Goal: Task Accomplishment & Management: Use online tool/utility

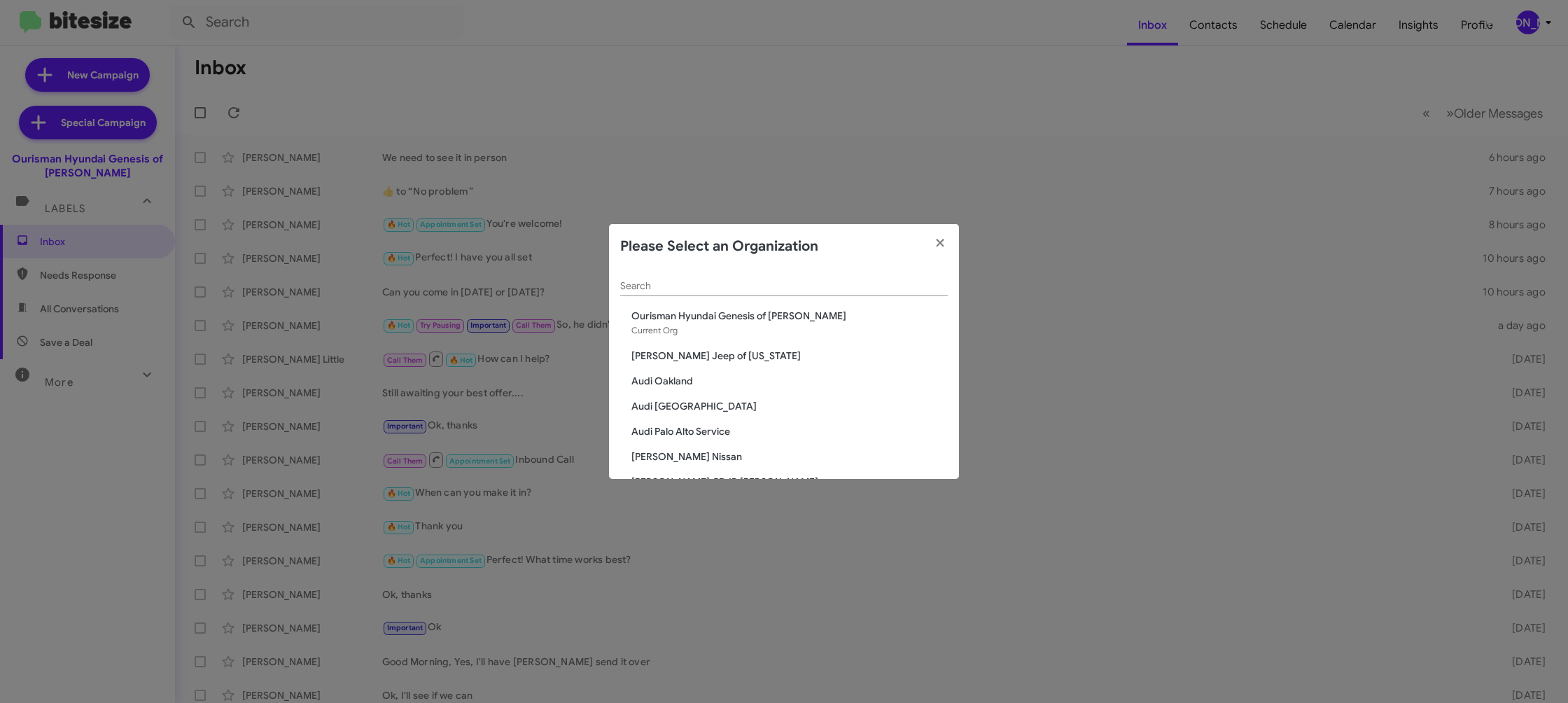
click at [692, 290] on input "Search" at bounding box center [783, 286] width 327 height 11
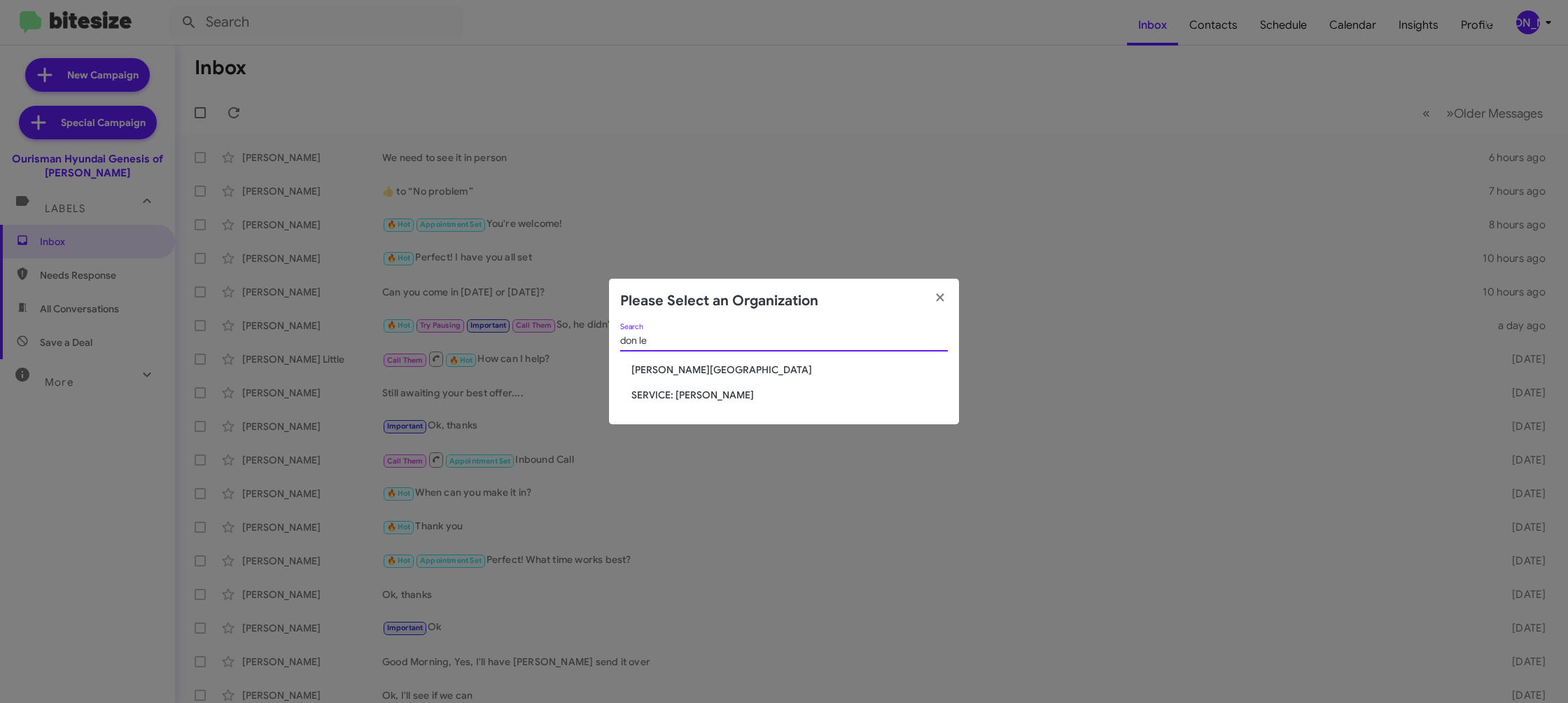
type input "don le"
click at [707, 395] on span "SERVICE: Don Ledford" at bounding box center [789, 395] width 316 height 14
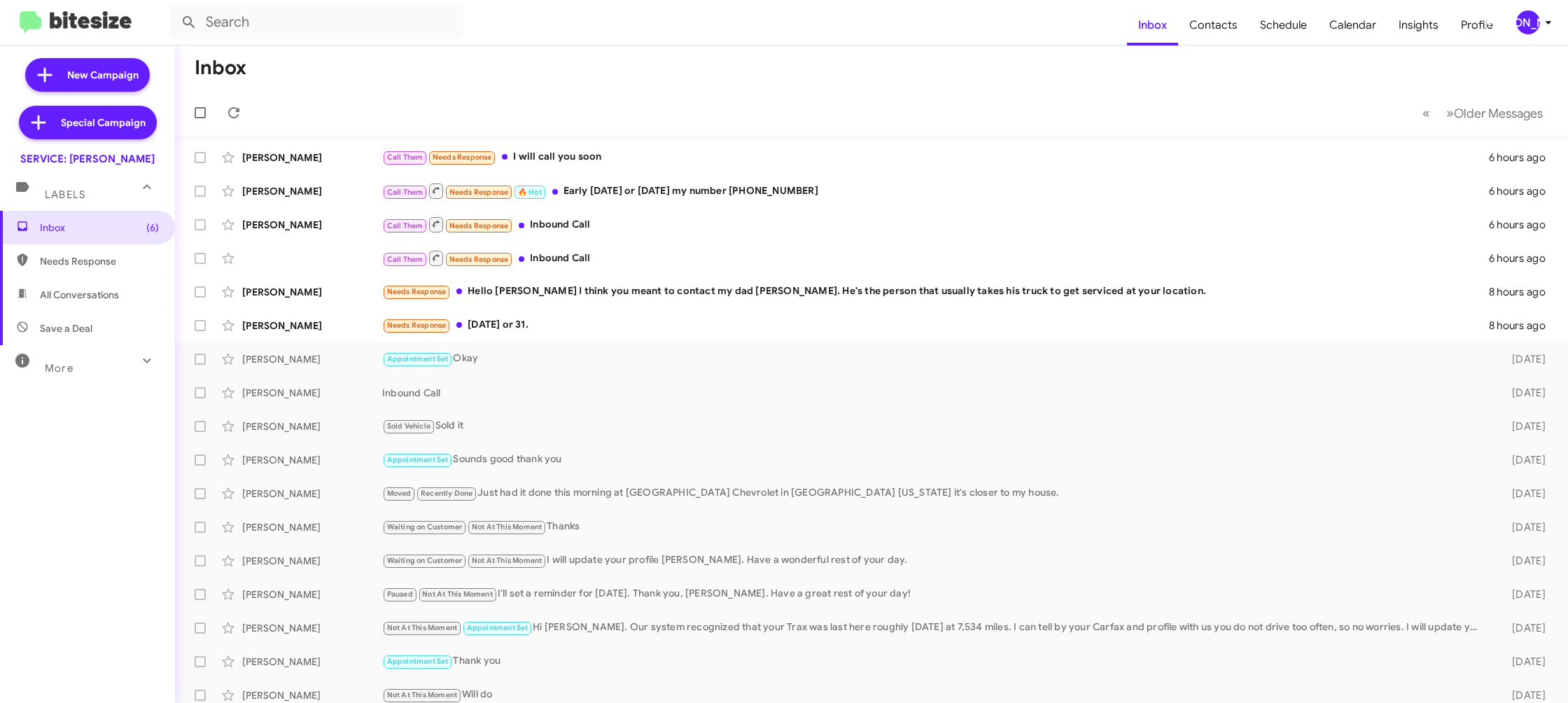
click at [1529, 16] on div "[PERSON_NAME]" at bounding box center [1528, 22] width 24 height 24
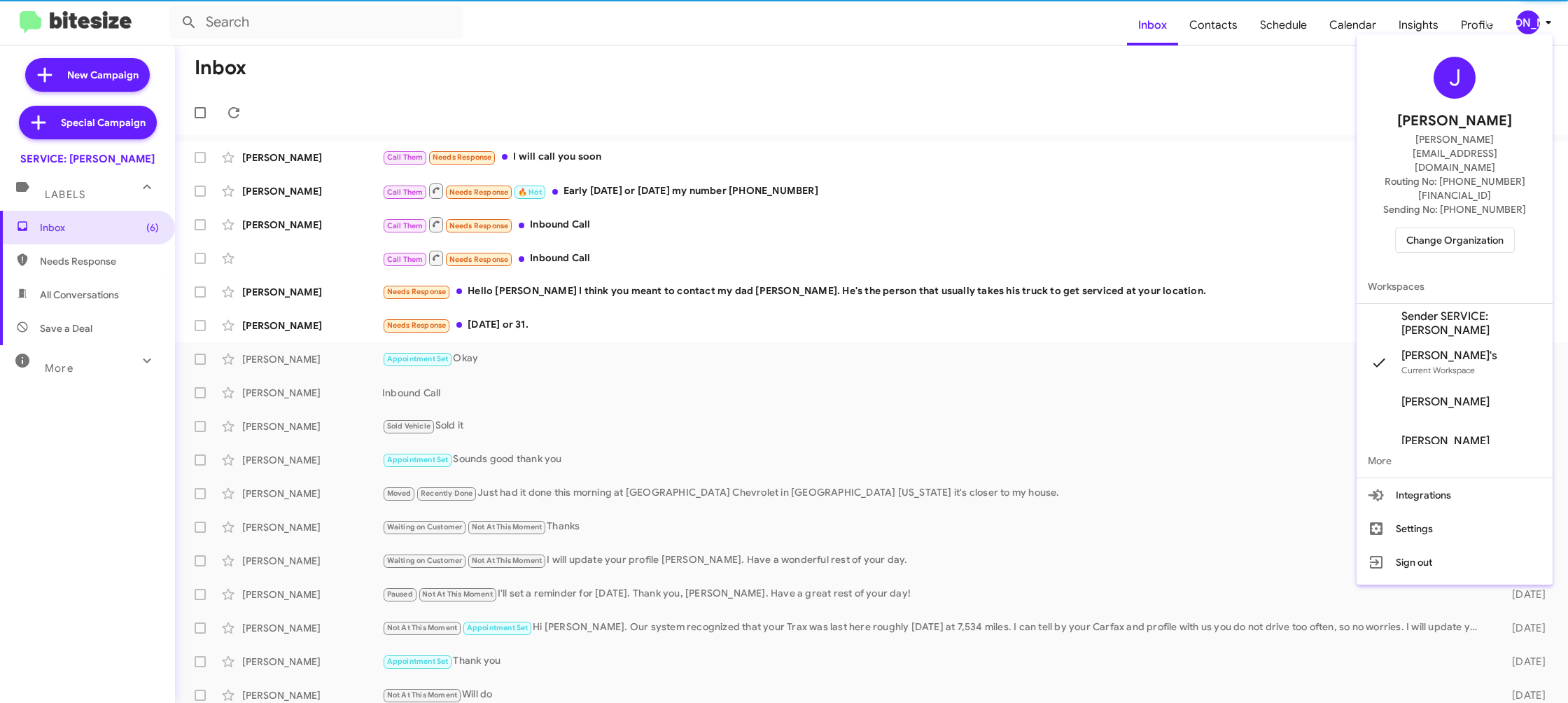
click at [1487, 228] on span "Change Organization" at bounding box center [1454, 240] width 98 height 24
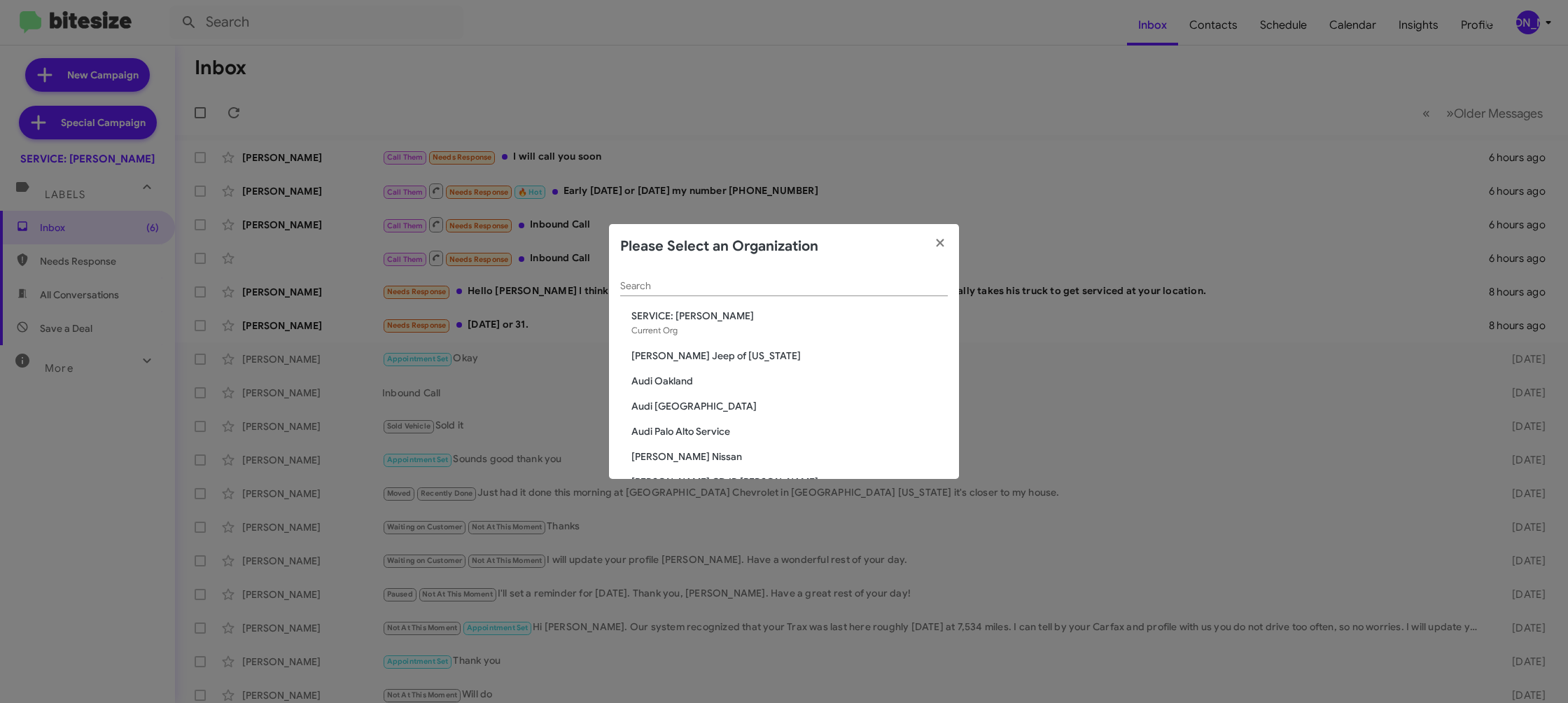
click at [701, 285] on input "Search" at bounding box center [783, 286] width 327 height 11
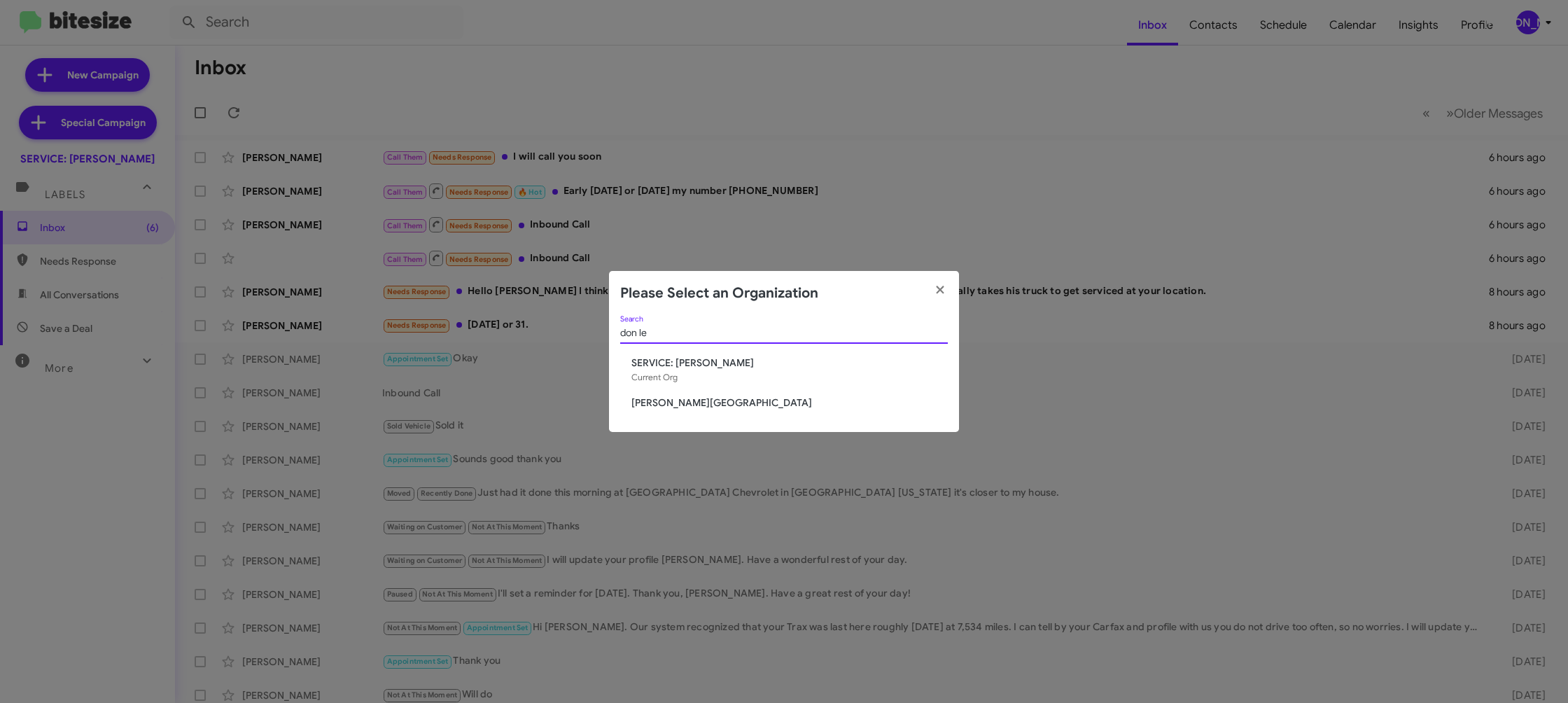
type input "don le"
click at [696, 396] on span "Don Ledford Auto Center" at bounding box center [789, 402] width 316 height 14
drag, startPoint x: 696, startPoint y: 396, endPoint x: 578, endPoint y: 3, distance: 410.3
click at [694, 383] on div "don le Search SERVICE: Don Ledford Current Org Don Ledford Auto Center" at bounding box center [783, 374] width 350 height 117
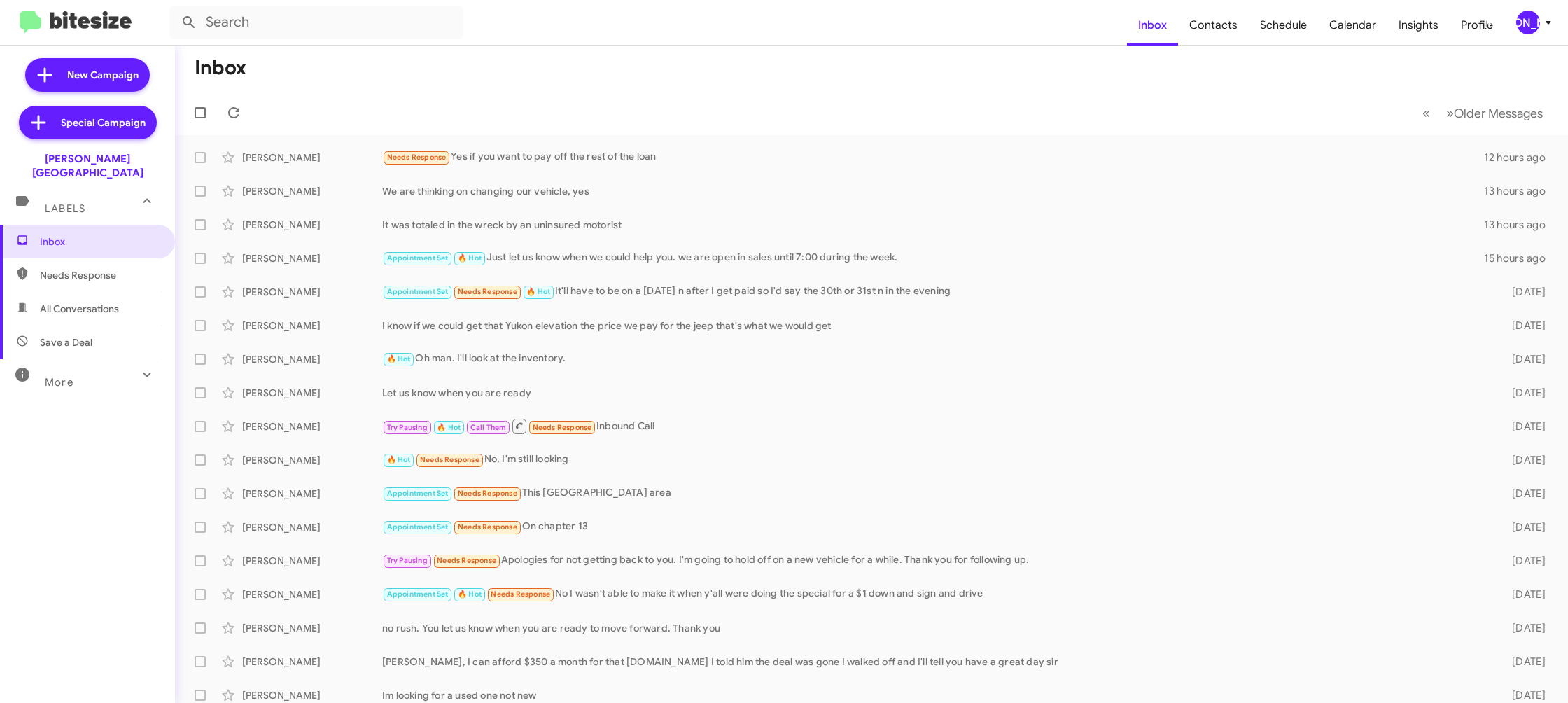
click at [1537, 29] on span "[PERSON_NAME]" at bounding box center [1536, 22] width 42 height 24
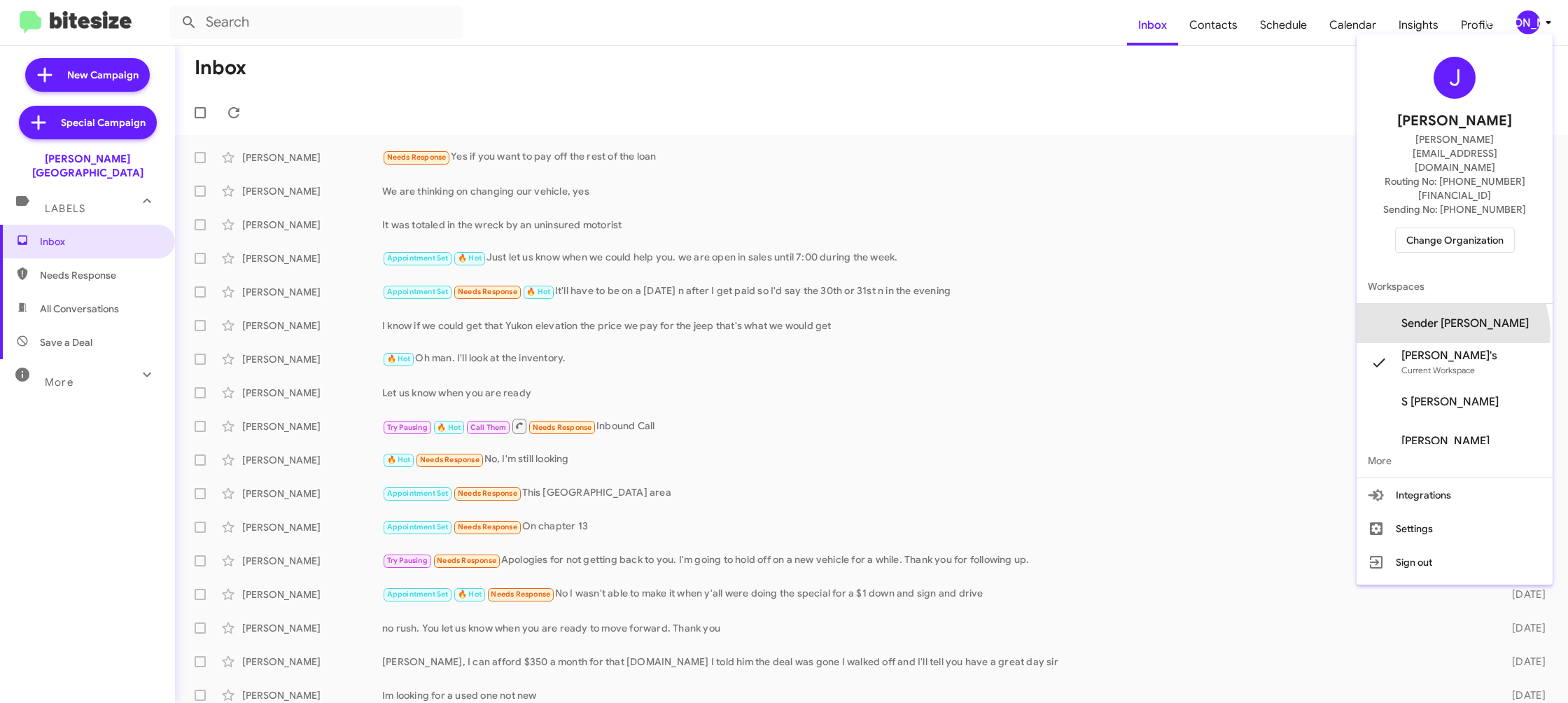
click at [1475, 304] on span "Sender Don Ledford's" at bounding box center [1454, 323] width 196 height 39
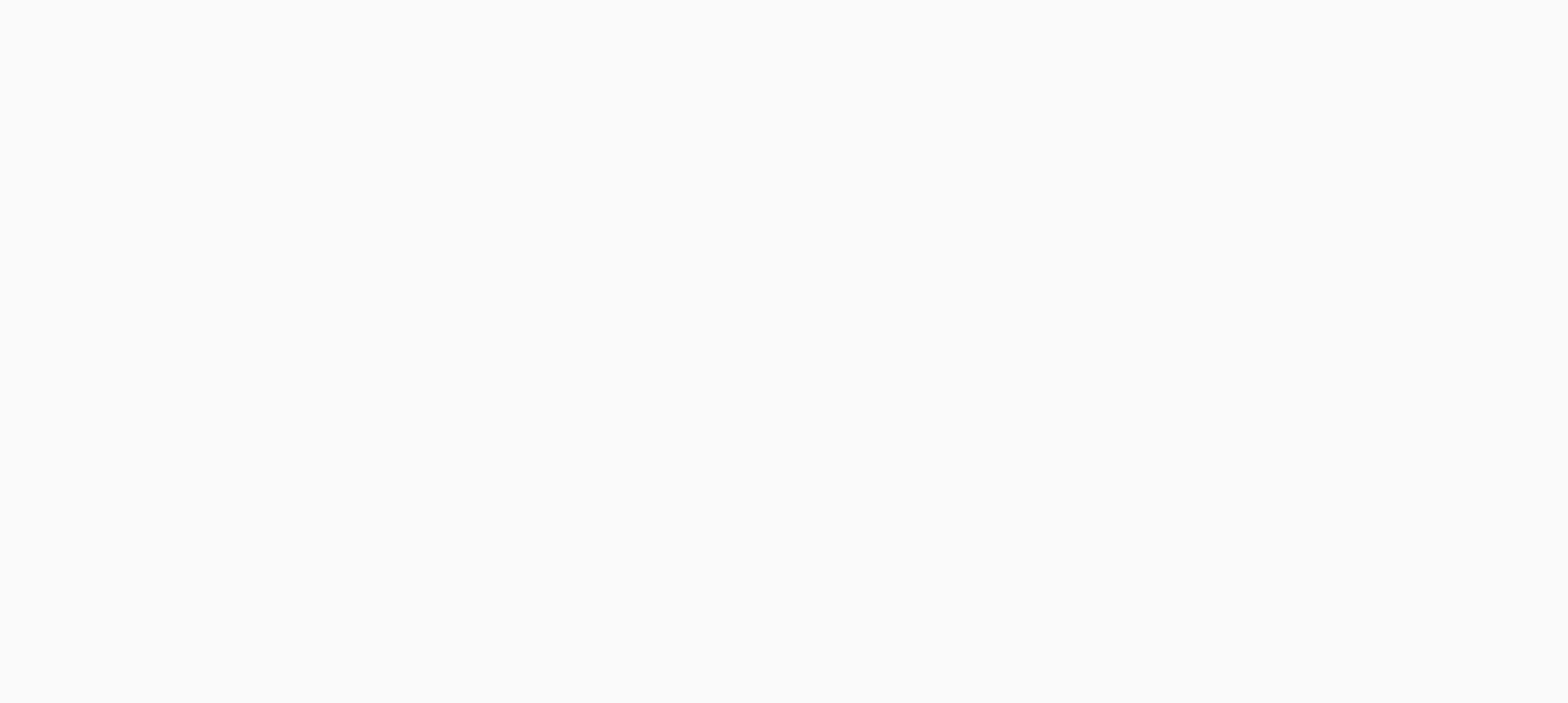
click at [1213, 26] on body at bounding box center [784, 352] width 1568 height 703
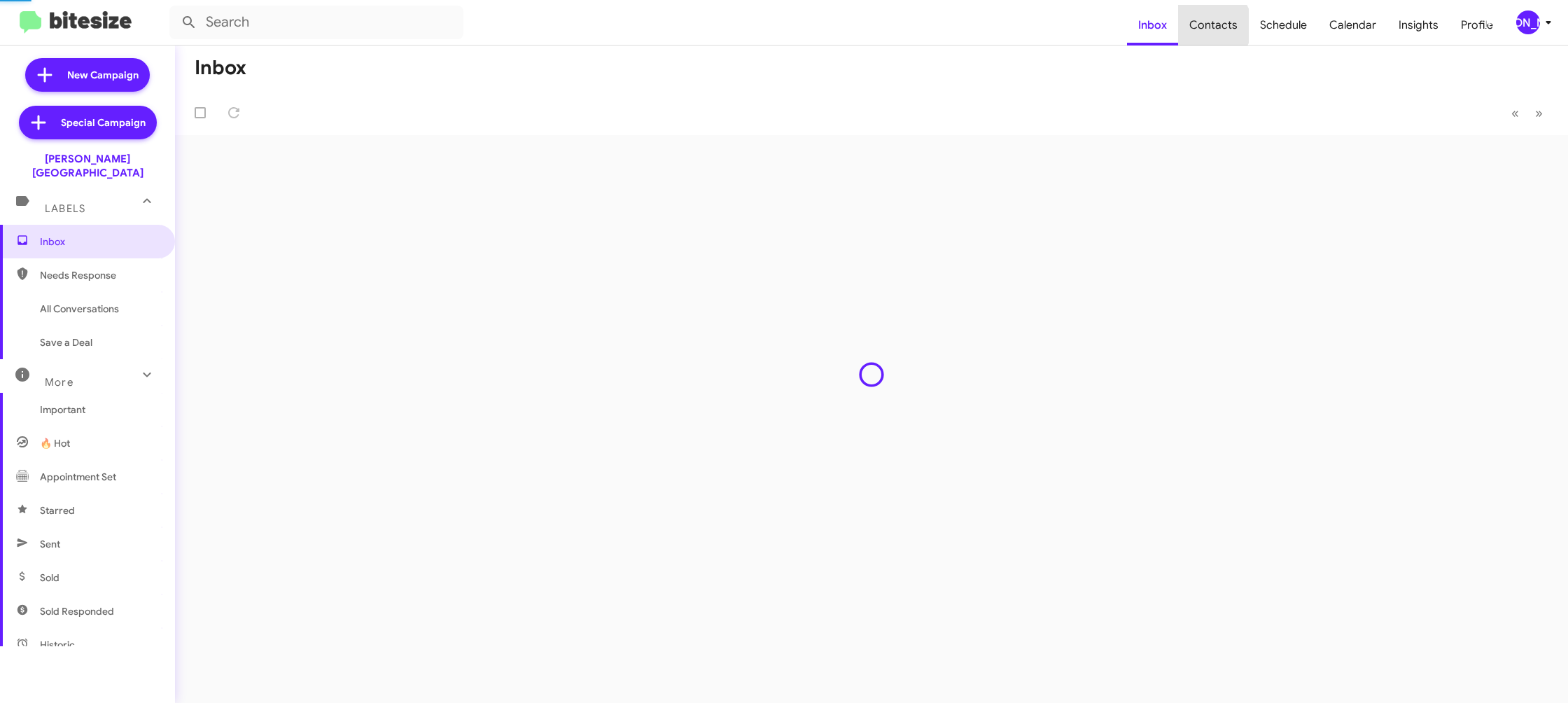
drag, startPoint x: 0, startPoint y: 0, endPoint x: 1161, endPoint y: 0, distance: 1161.0
click at [1206, 20] on span "Contacts" at bounding box center [1213, 25] width 71 height 41
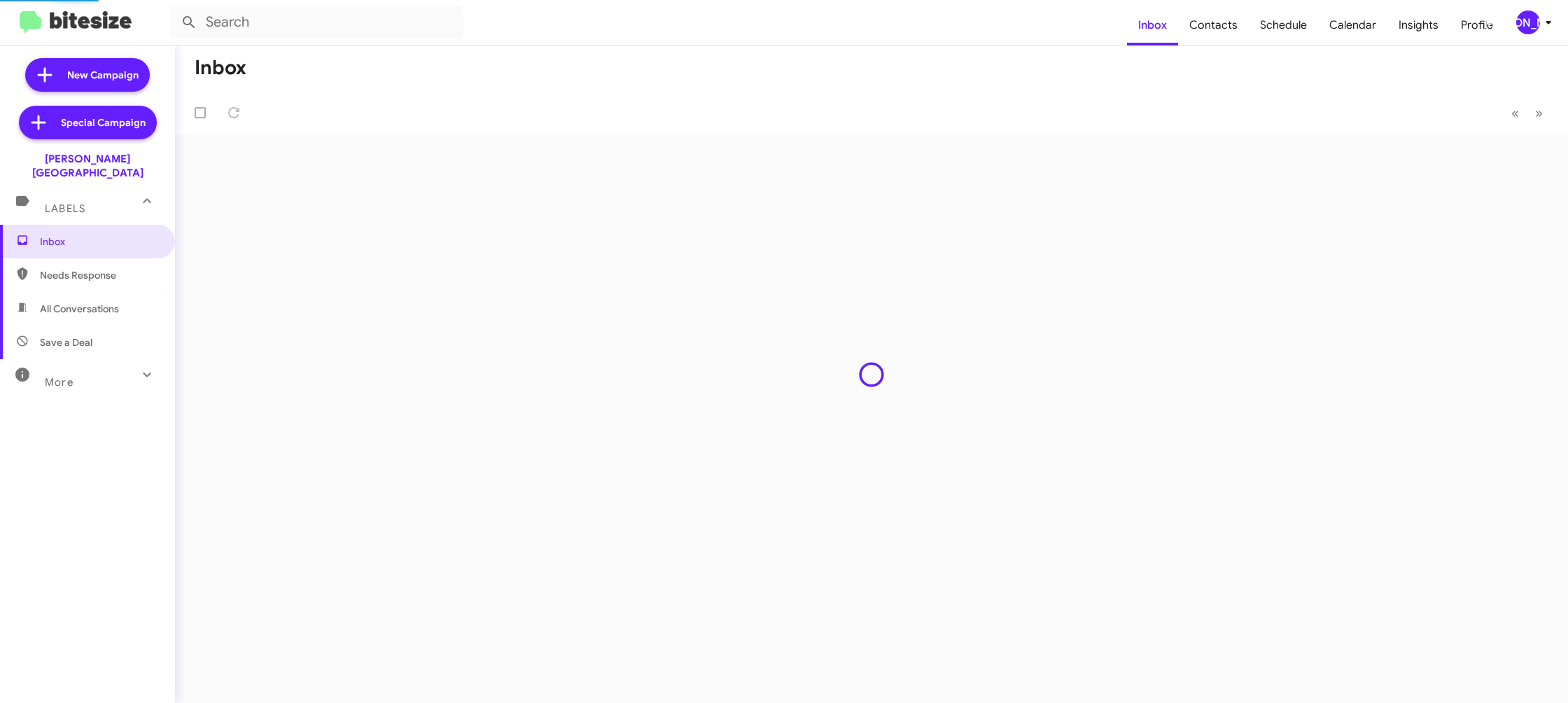
type input "in:groups"
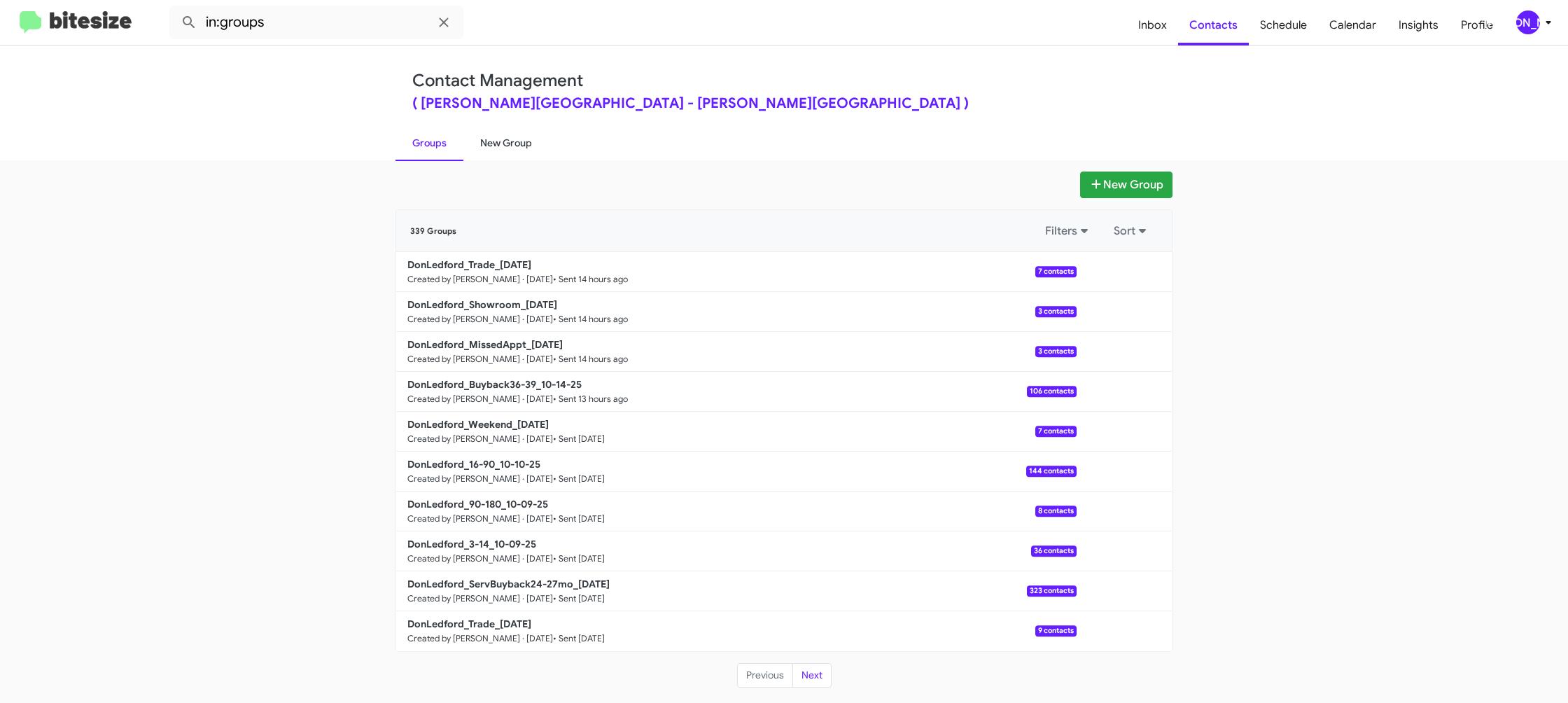
click at [522, 151] on link "New Group" at bounding box center [506, 142] width 85 height 36
click at [522, 149] on link "New Group" at bounding box center [506, 142] width 85 height 36
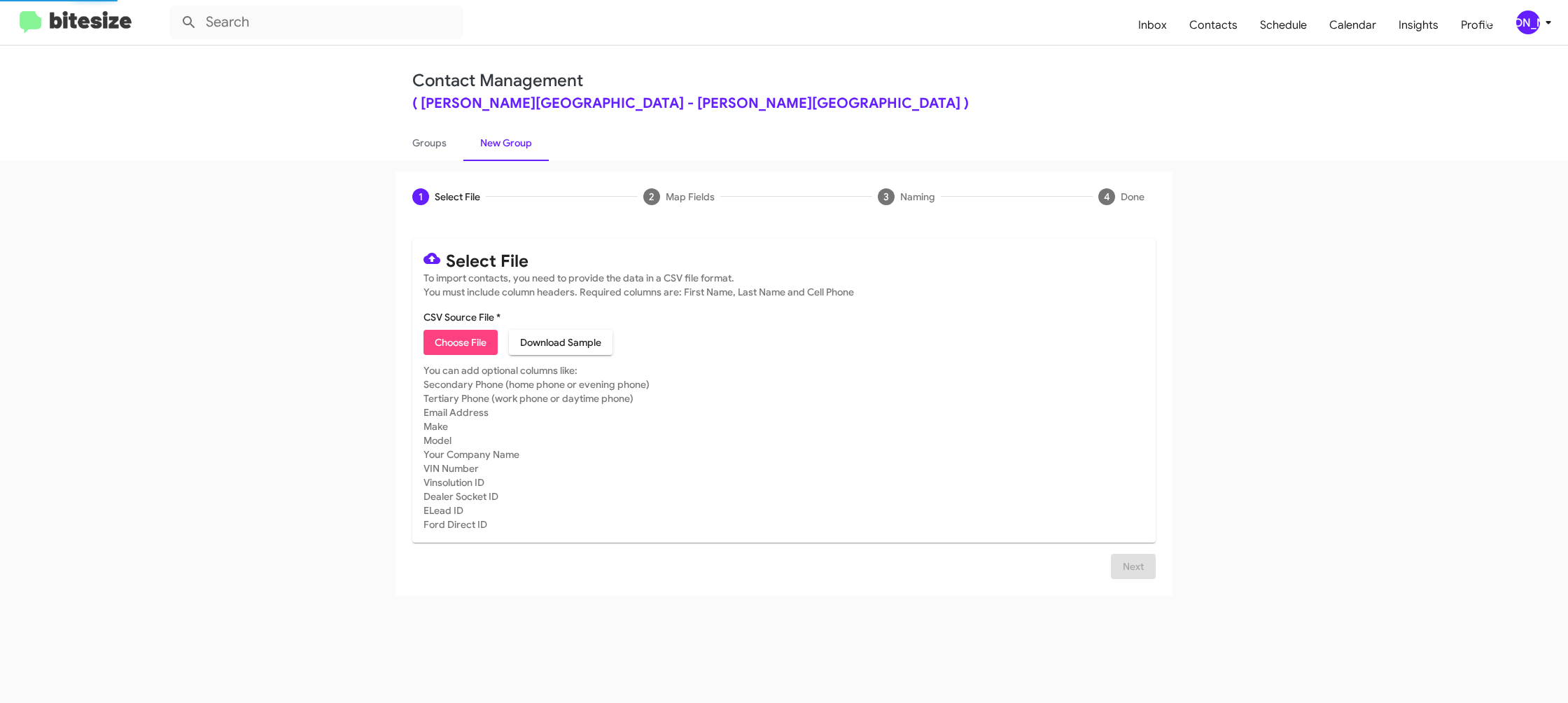
click at [471, 338] on span "Choose File" at bounding box center [460, 342] width 52 height 25
click at [421, 138] on link "Groups" at bounding box center [429, 142] width 68 height 36
type input "in:groups"
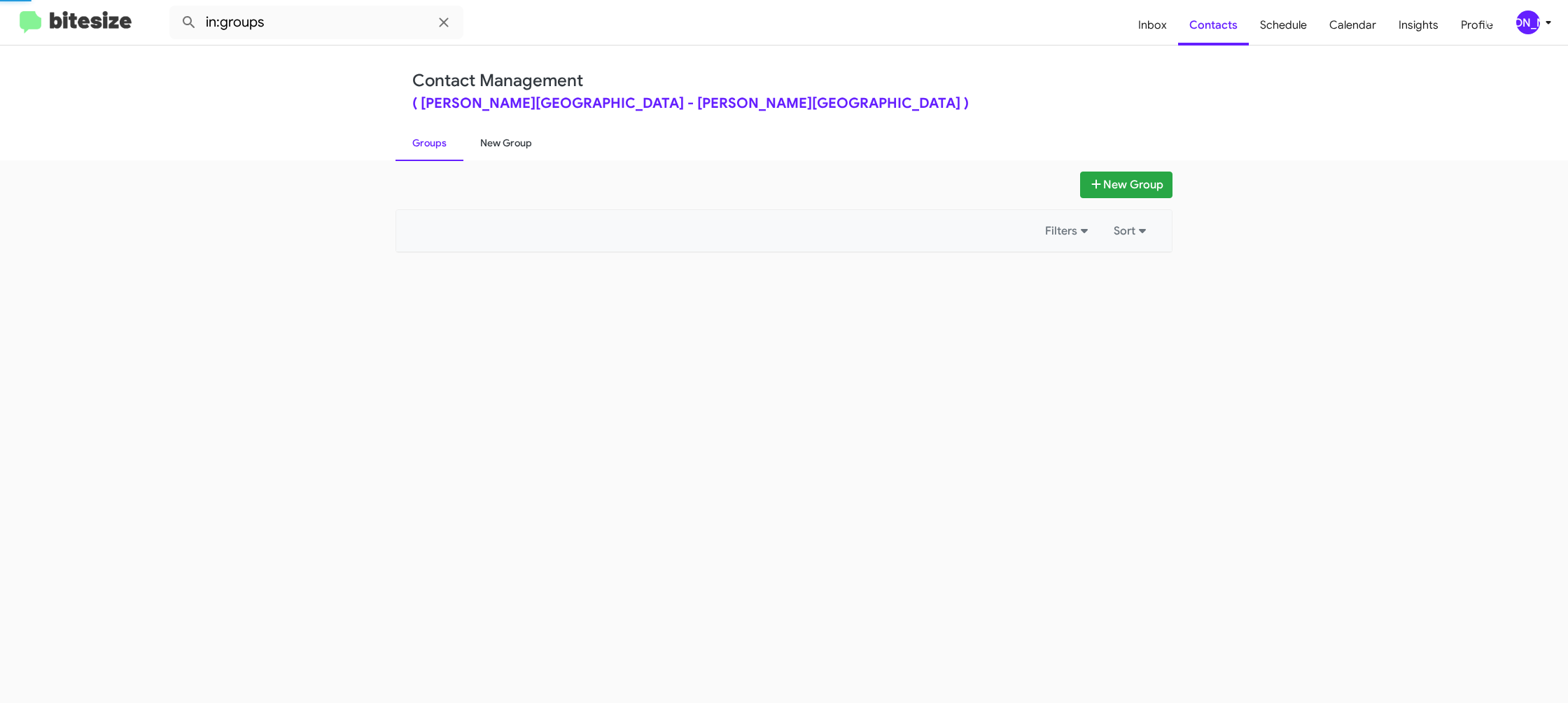
drag, startPoint x: 421, startPoint y: 138, endPoint x: 498, endPoint y: 139, distance: 77.0
click at [423, 138] on link "Groups" at bounding box center [429, 142] width 68 height 36
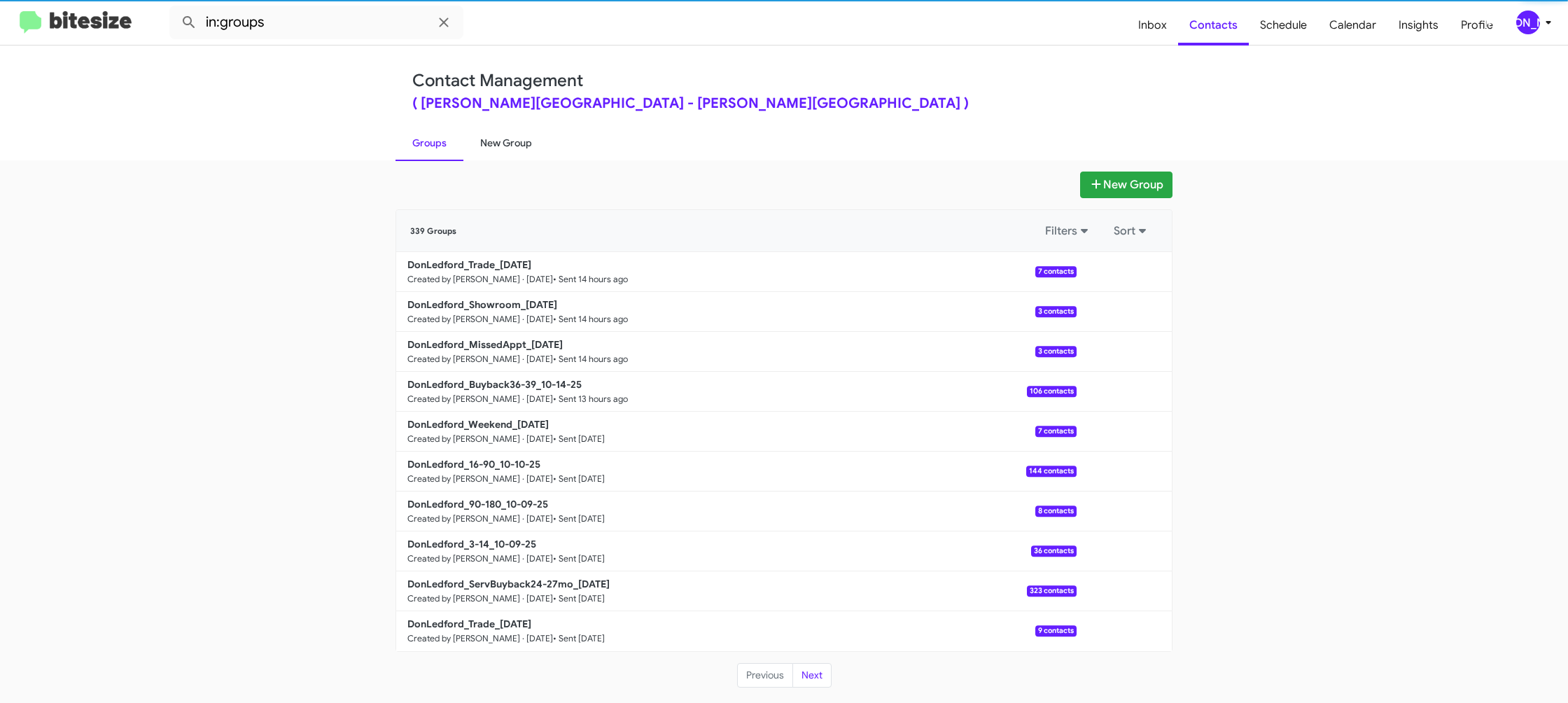
click at [498, 139] on link "New Group" at bounding box center [506, 142] width 85 height 36
click at [498, 140] on link "New Group" at bounding box center [506, 142] width 85 height 36
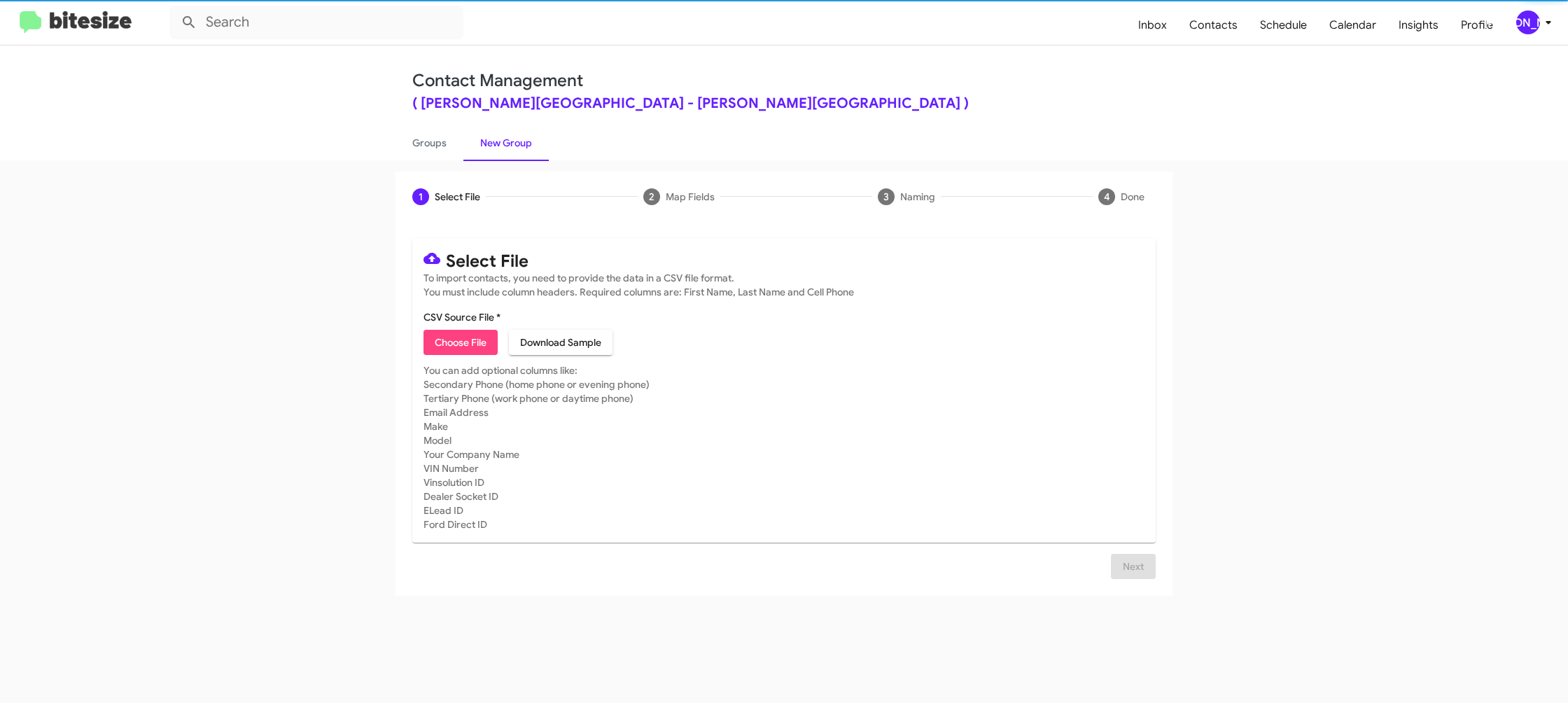
click at [458, 353] on mat-card "Select File To import contacts, you need to provide the data in a CSV file form…" at bounding box center [783, 390] width 743 height 304
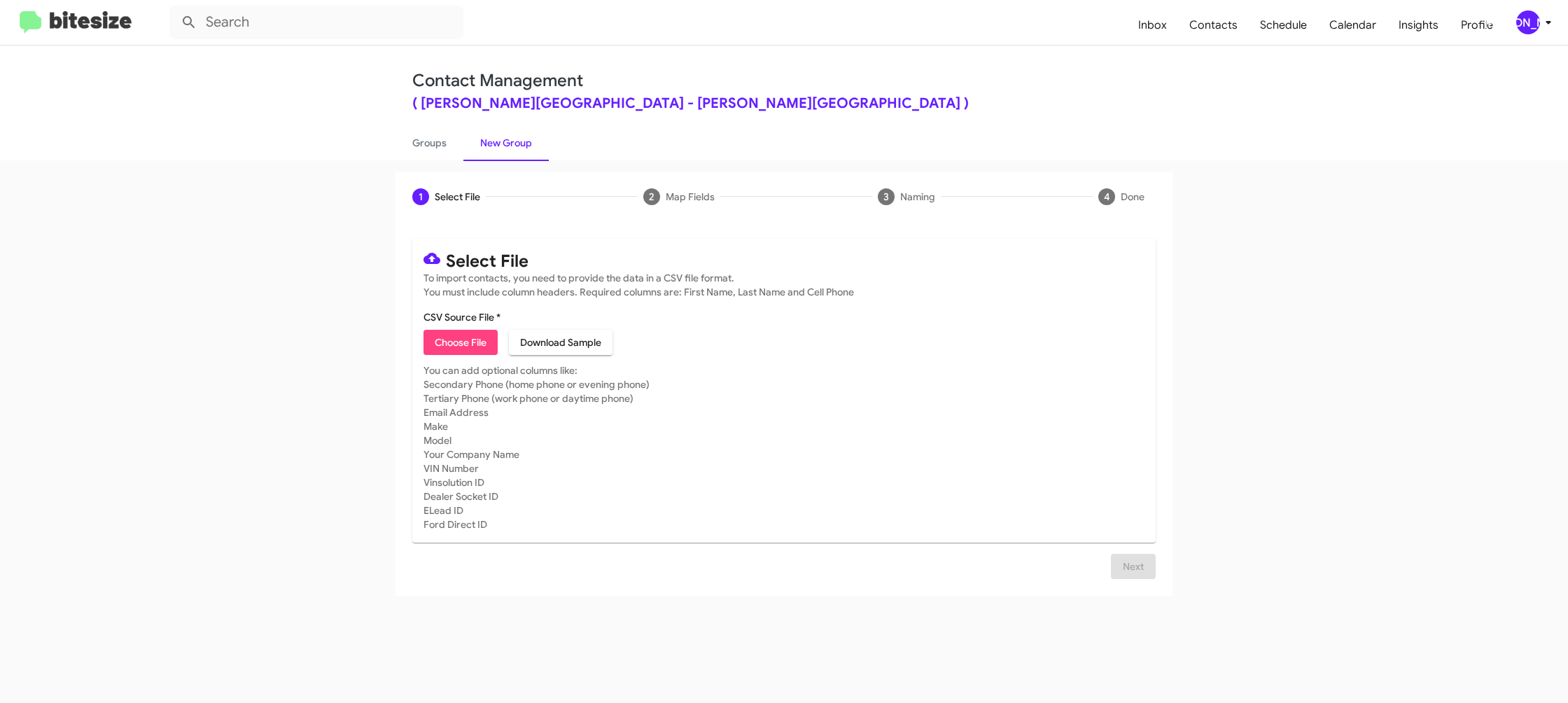
click at [467, 342] on span "Choose File" at bounding box center [460, 342] width 52 height 25
type input "DonLedford_ServBuyback36-39mo_10-15-25"
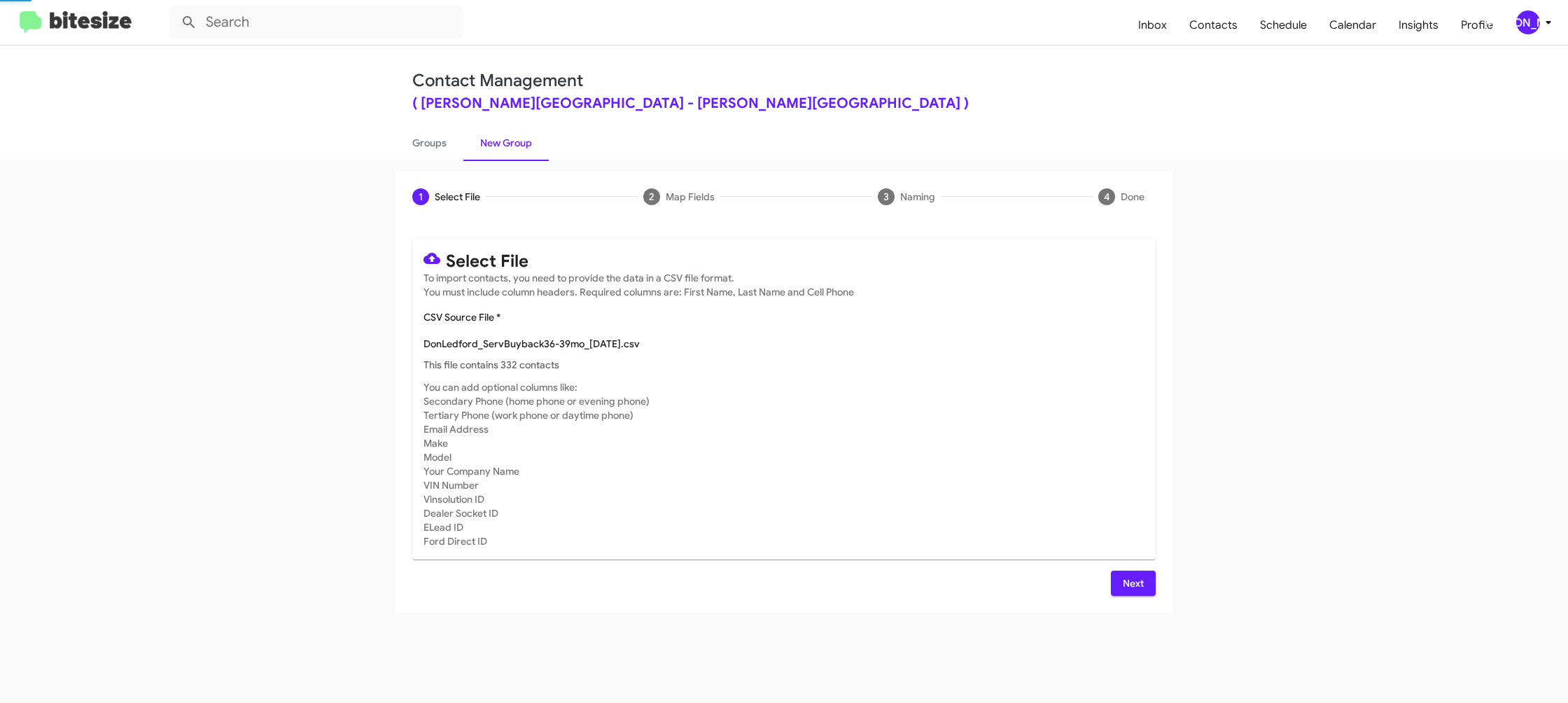
click at [921, 383] on mat-card "Select File To import contacts, you need to provide the data in a CSV file form…" at bounding box center [783, 398] width 743 height 320
drag, startPoint x: 1124, startPoint y: 591, endPoint x: 1073, endPoint y: 545, distance: 68.7
click at [1124, 591] on span "Next" at bounding box center [1133, 583] width 22 height 25
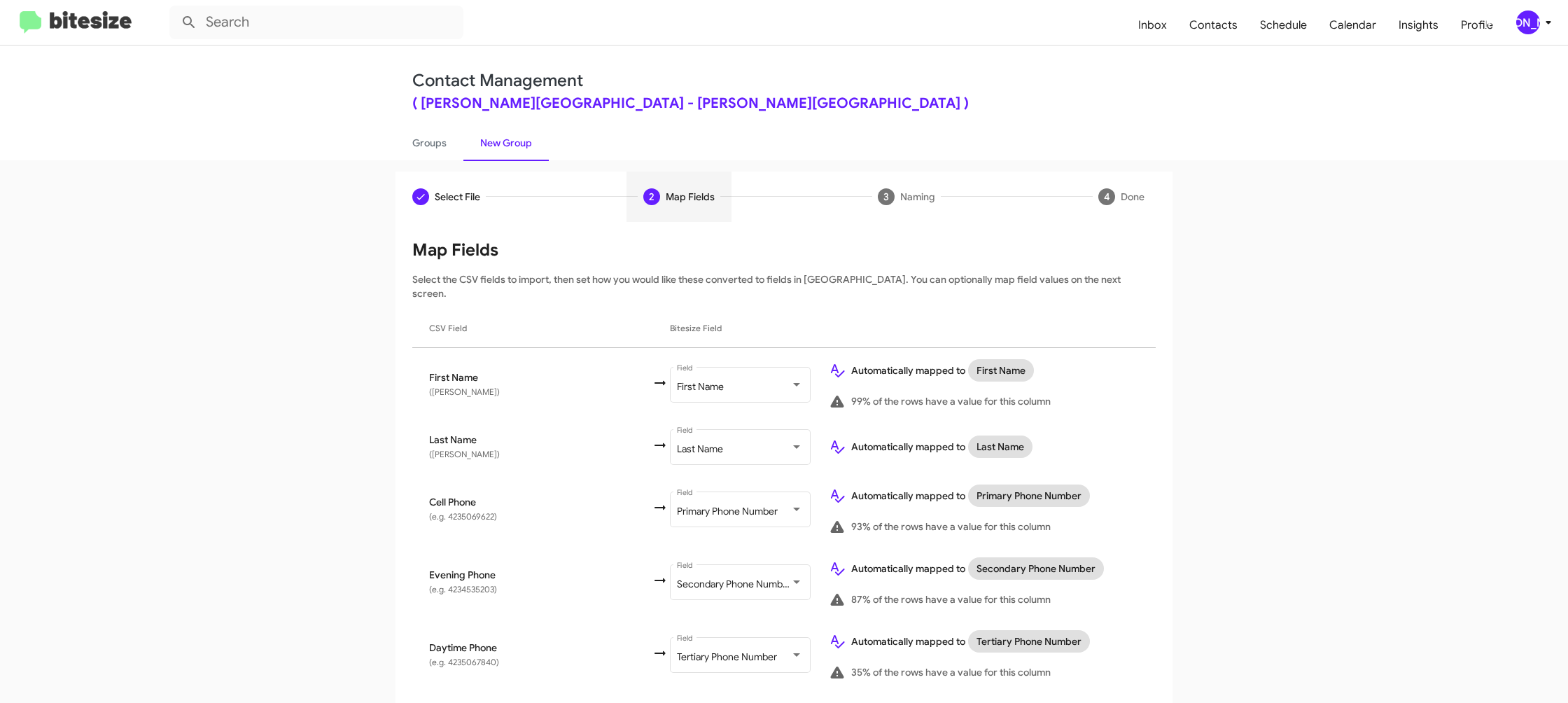
click at [1531, 28] on div "[PERSON_NAME]" at bounding box center [1528, 22] width 24 height 24
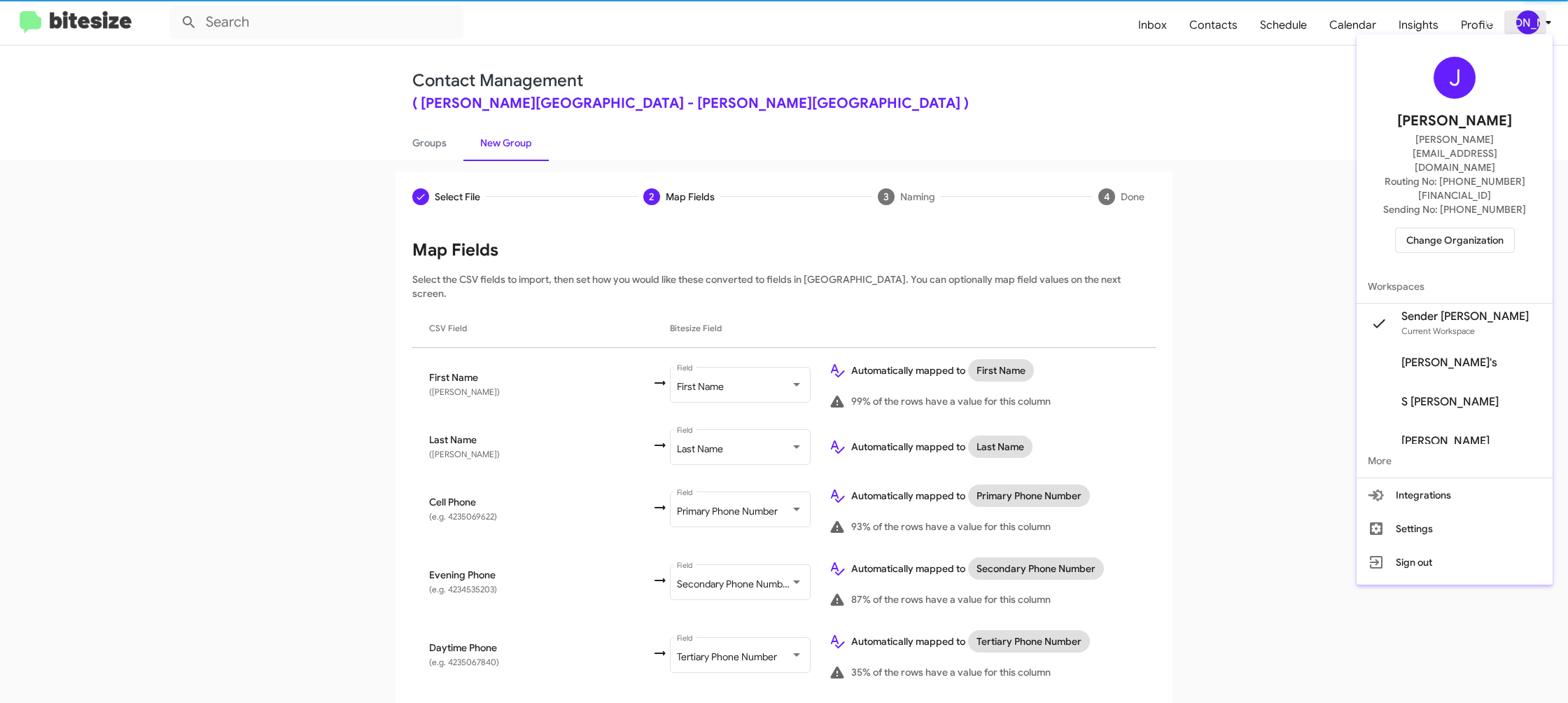
click at [1531, 28] on div at bounding box center [784, 352] width 1568 height 703
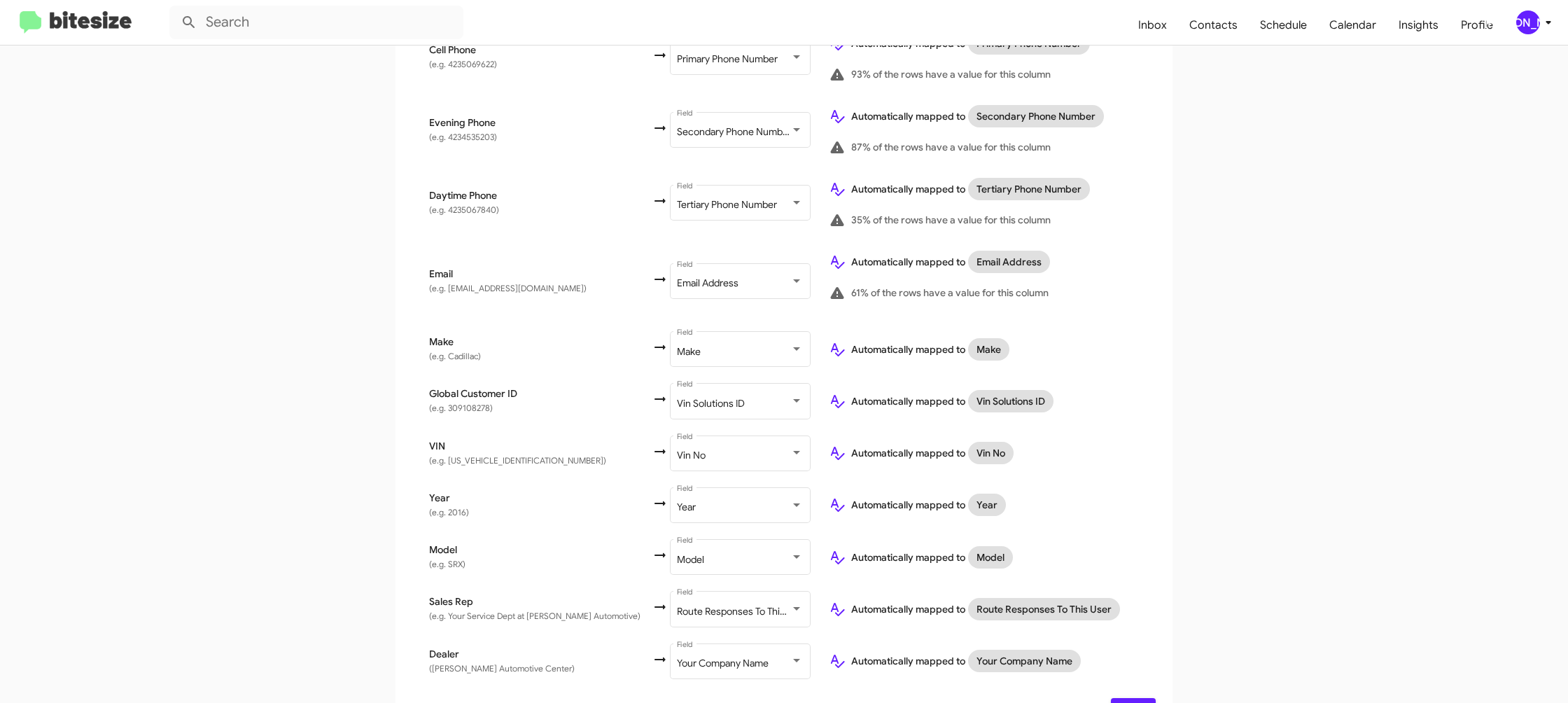
scroll to position [478, 0]
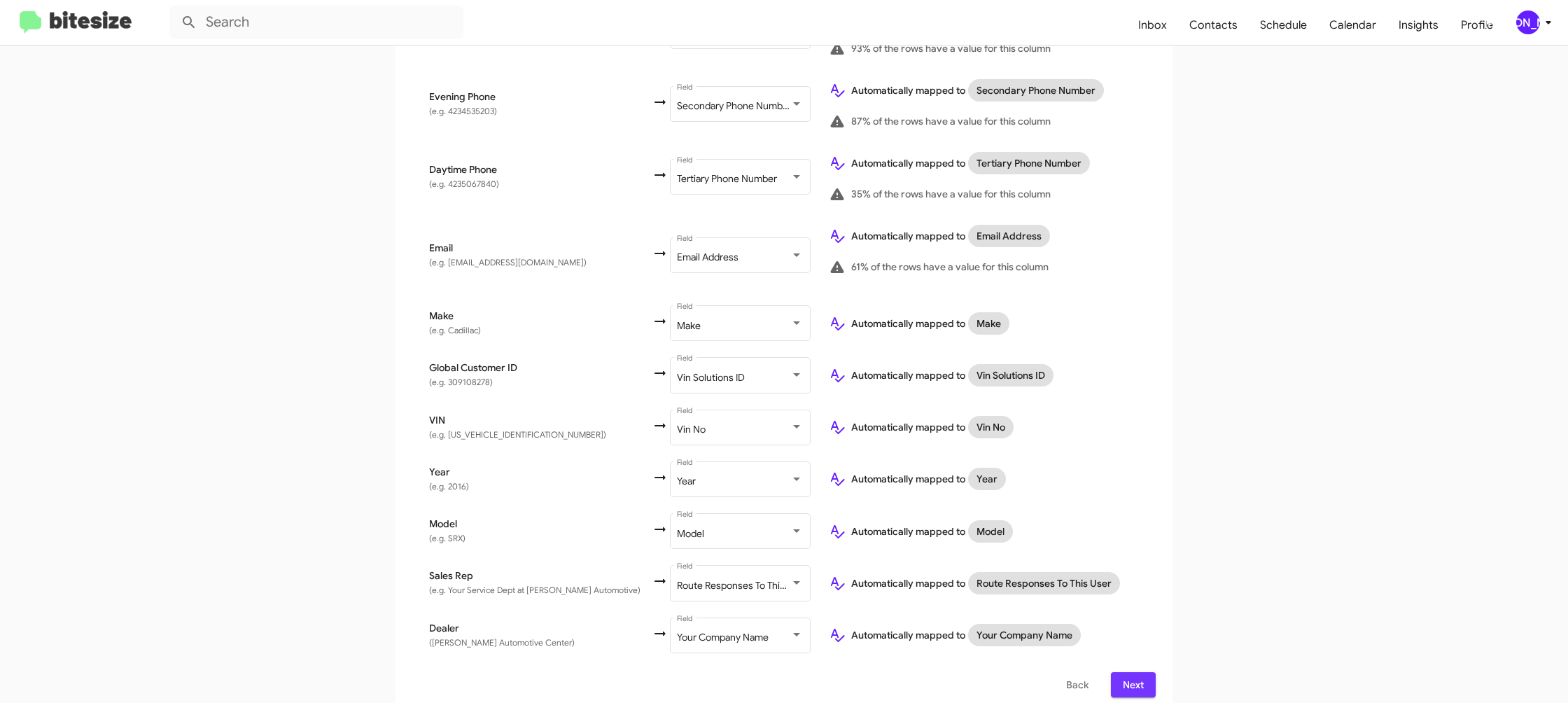
click at [1147, 678] on button "Next" at bounding box center [1133, 684] width 45 height 25
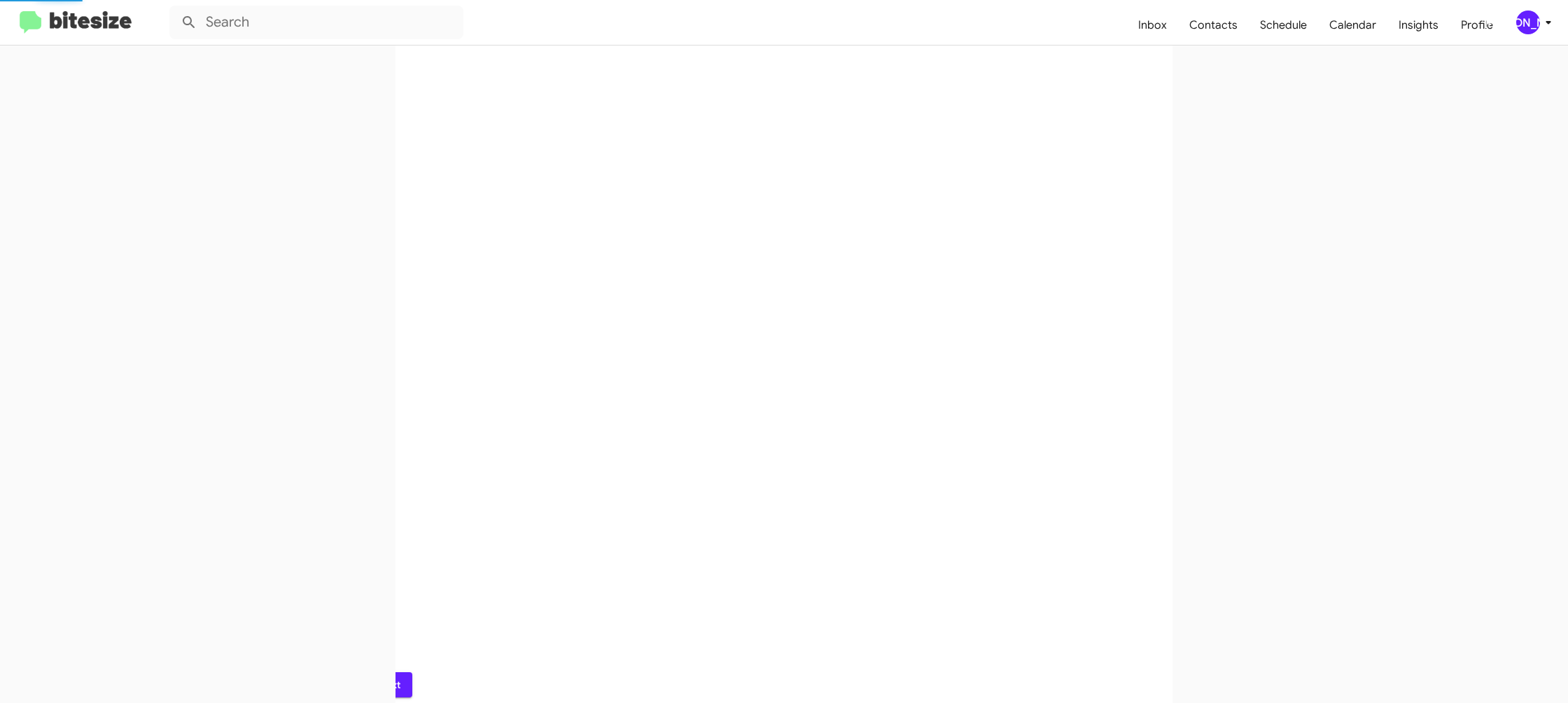
scroll to position [0, 0]
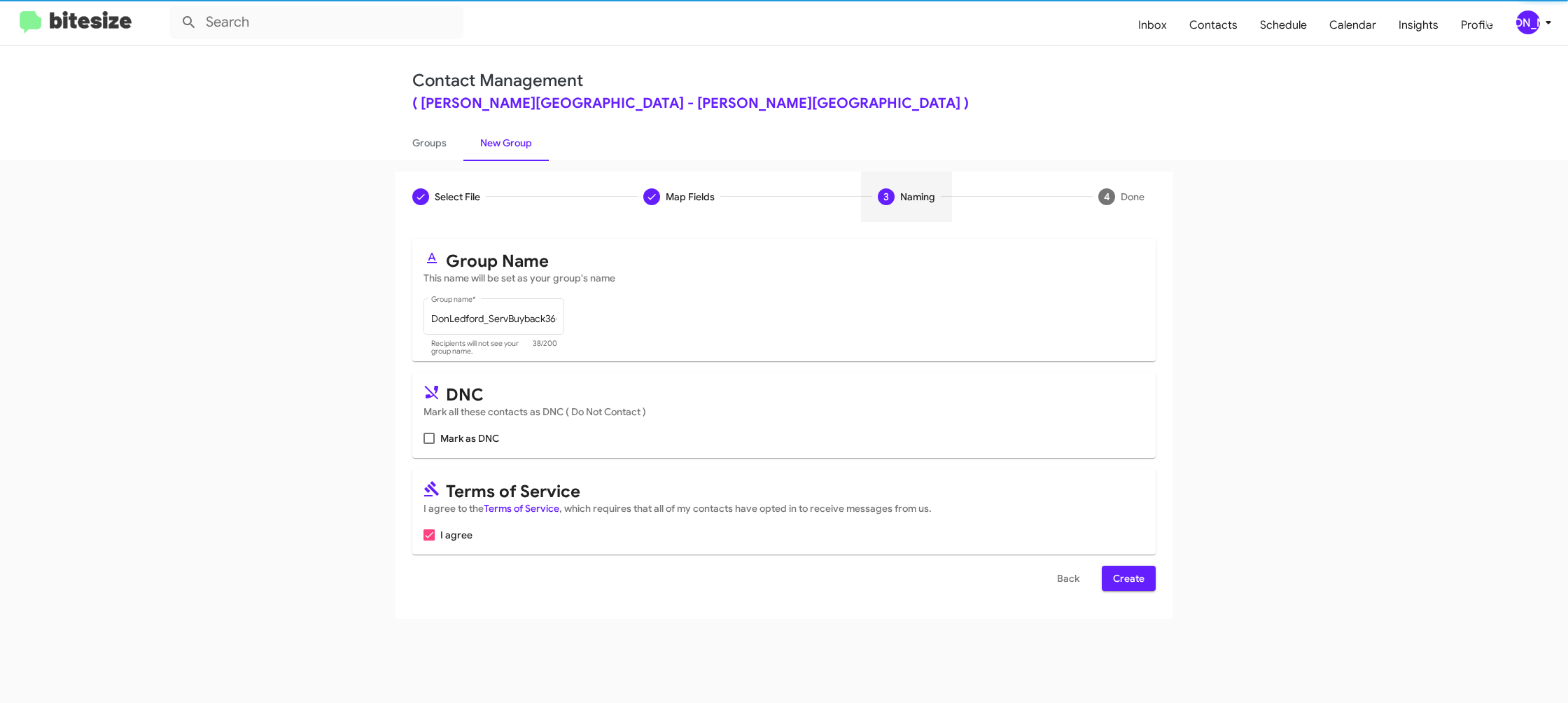
click at [1132, 584] on span "Create" at bounding box center [1129, 578] width 31 height 25
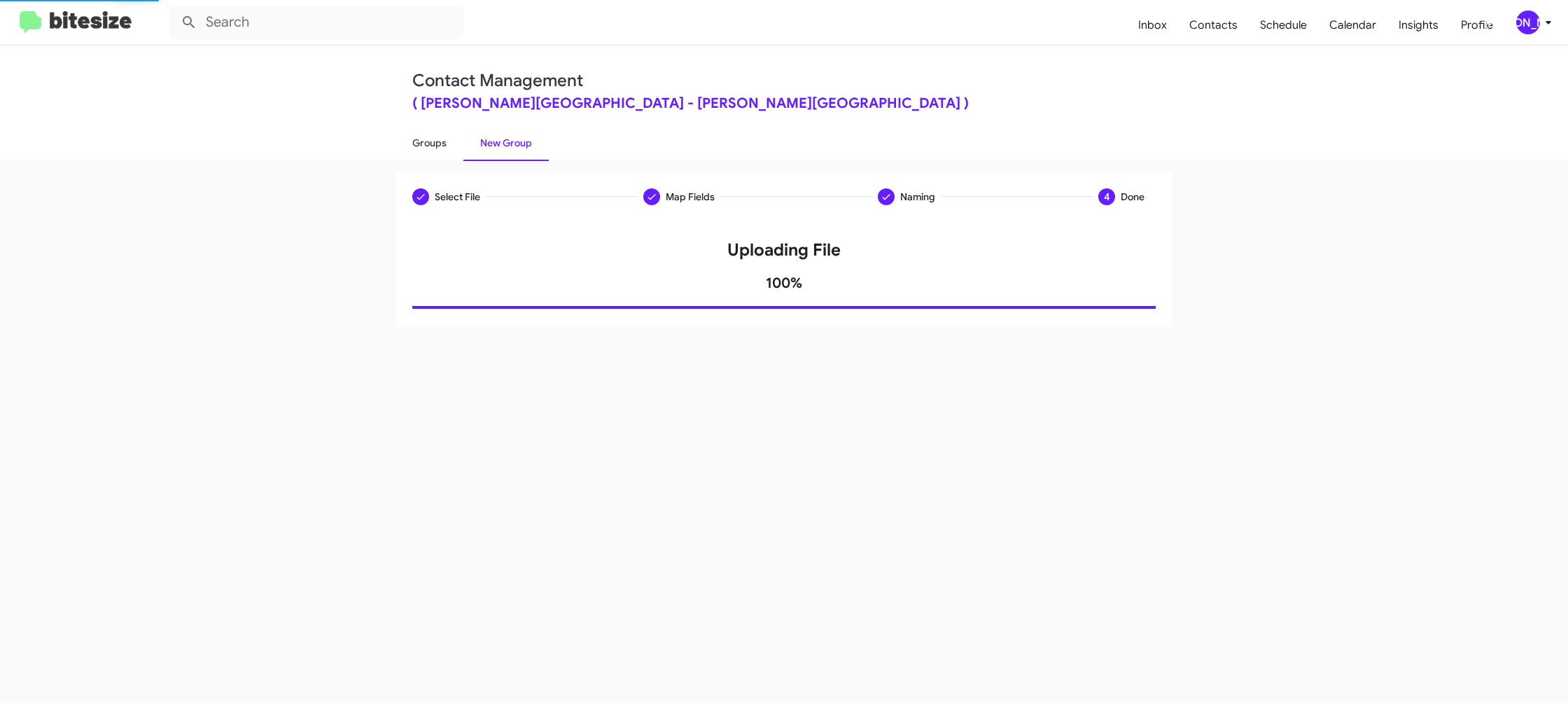
click at [438, 145] on link "Groups" at bounding box center [429, 142] width 68 height 36
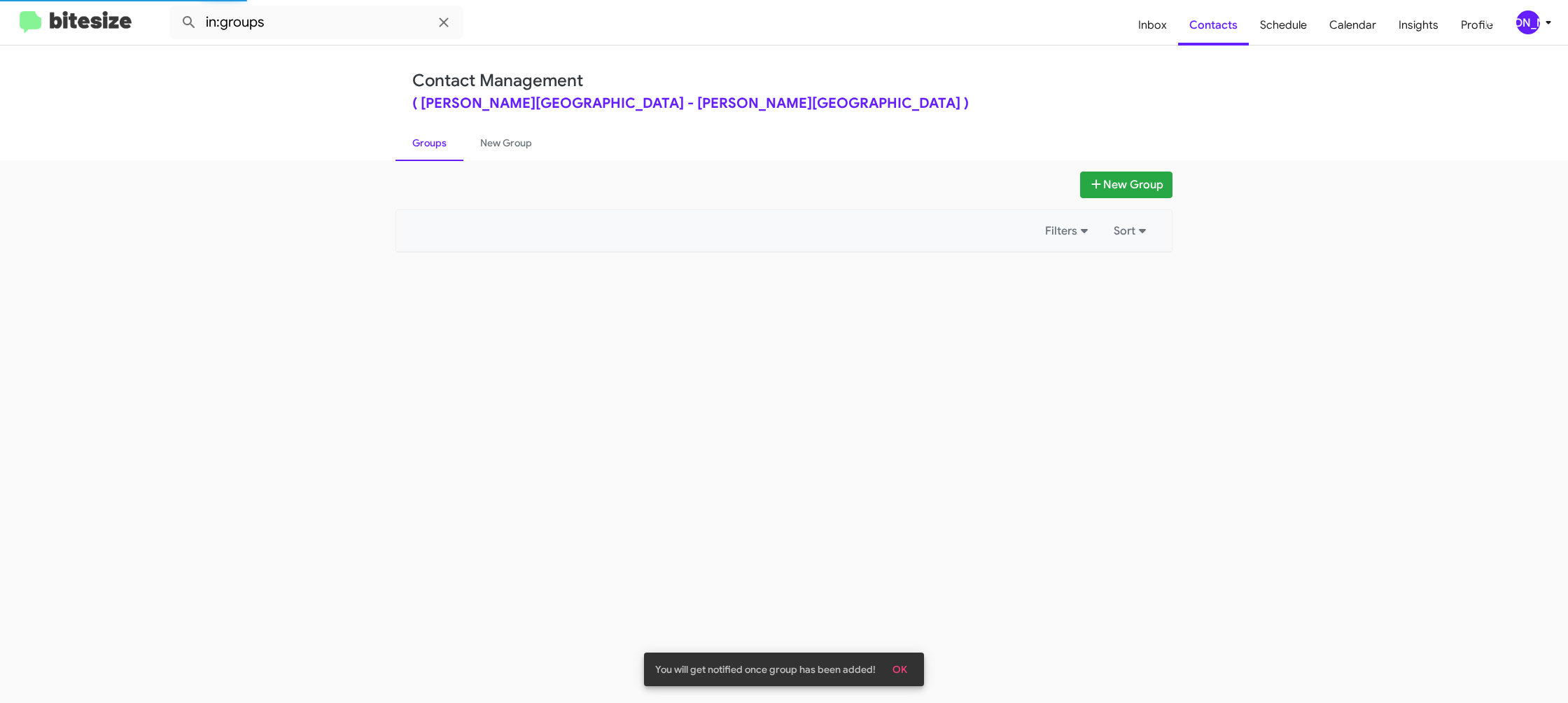
drag, startPoint x: 438, startPoint y: 145, endPoint x: 430, endPoint y: 157, distance: 14.4
click at [438, 146] on link "Groups" at bounding box center [429, 142] width 68 height 36
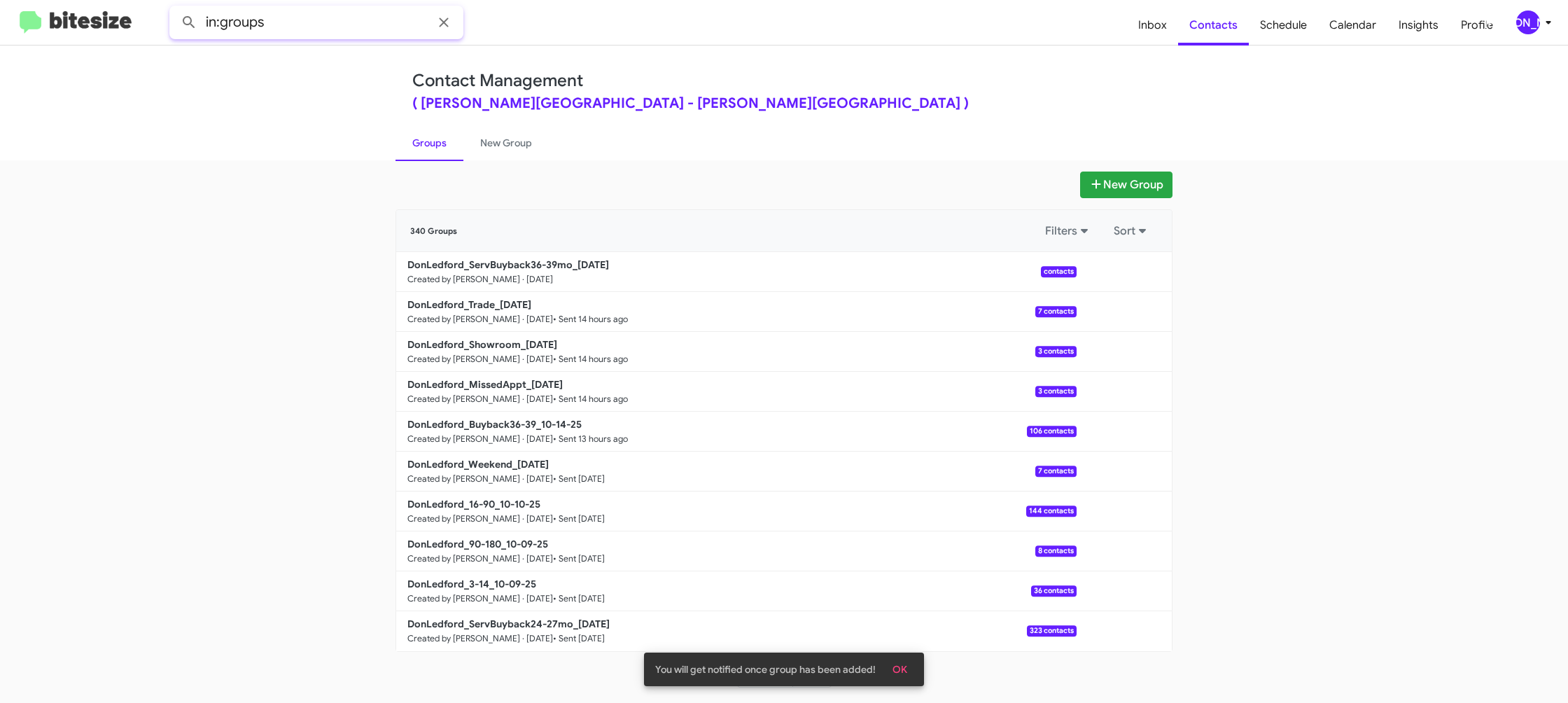
click at [353, 20] on input "in:groups" at bounding box center [316, 22] width 294 height 34
type input "in:groups 36-"
click at [175, 9] on button at bounding box center [189, 22] width 28 height 28
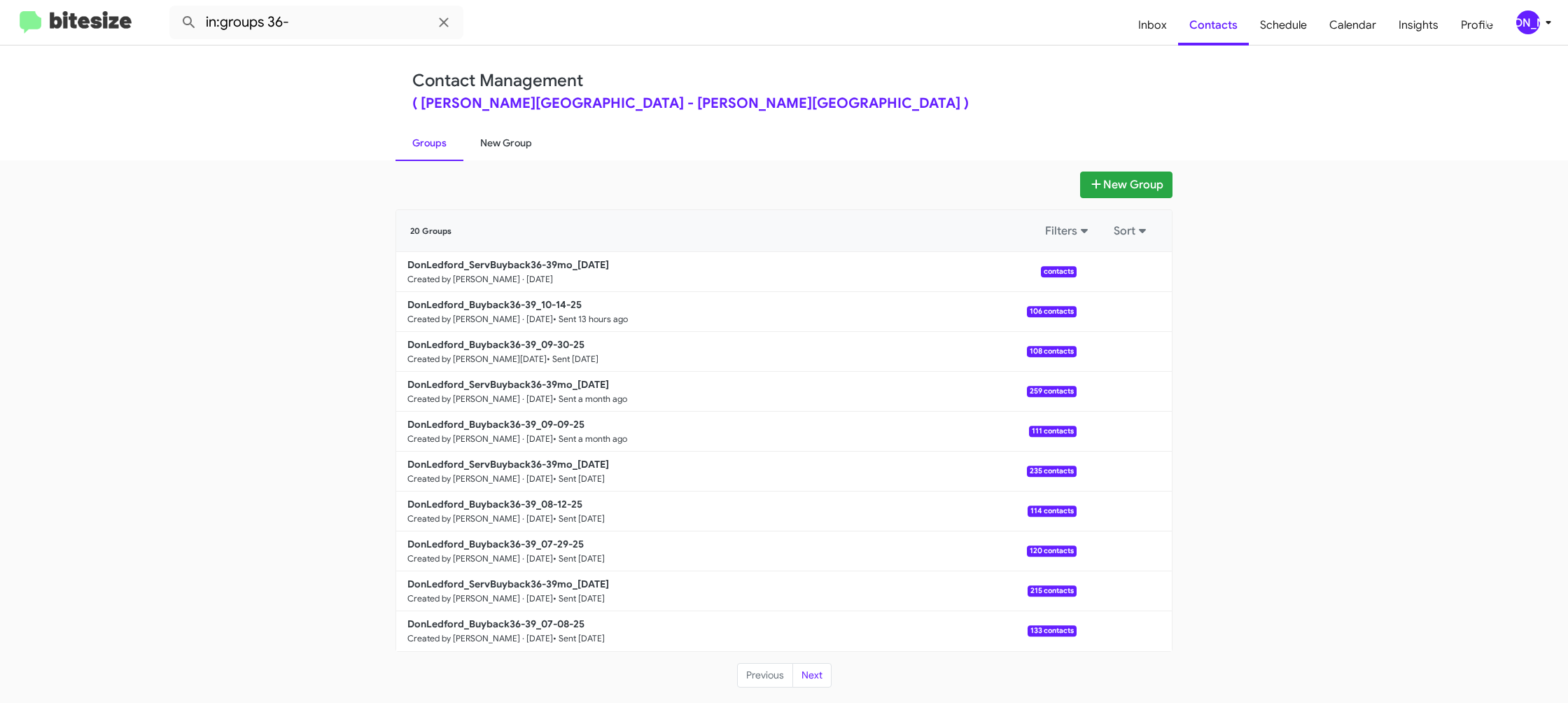
click at [491, 153] on link "New Group" at bounding box center [506, 142] width 85 height 36
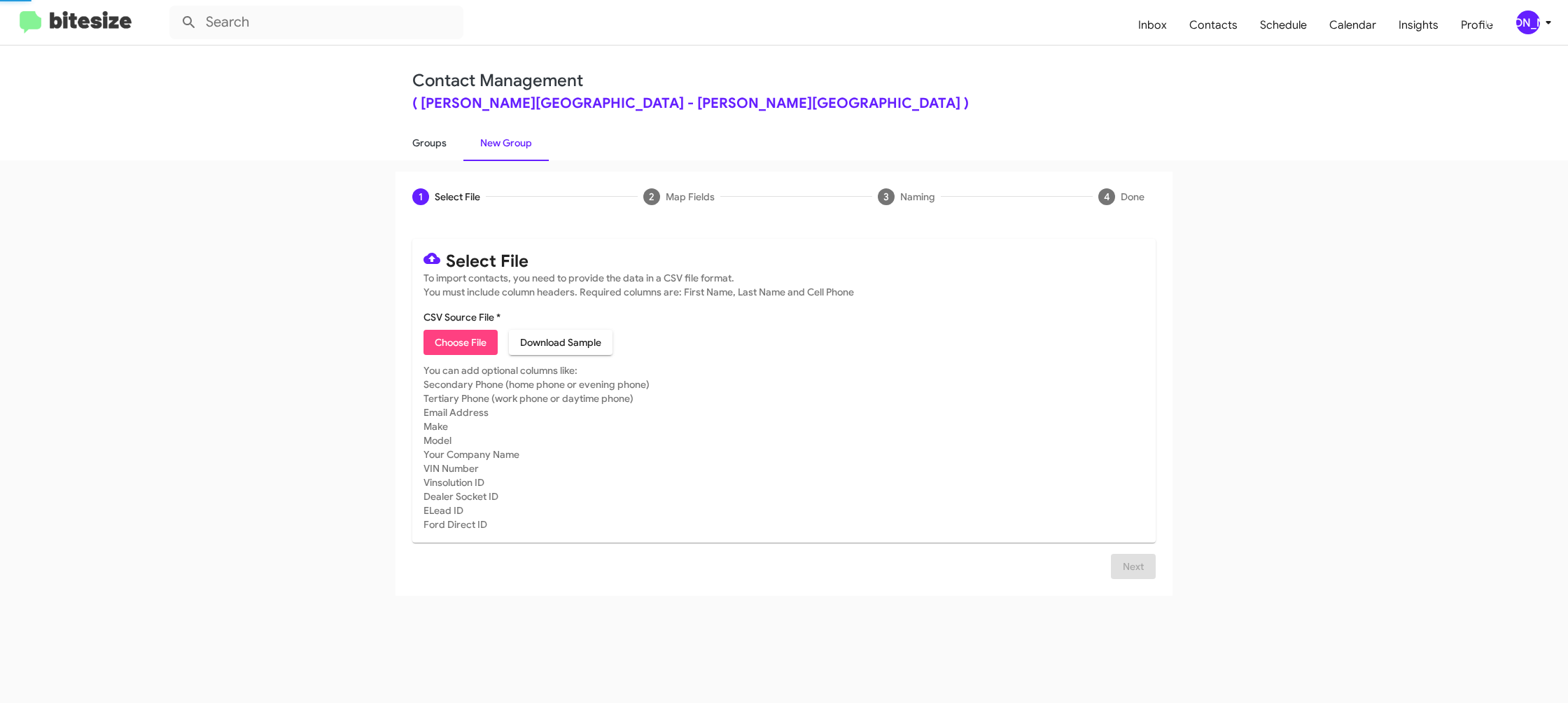
drag, startPoint x: 491, startPoint y: 153, endPoint x: 421, endPoint y: 148, distance: 70.2
click at [486, 152] on link "New Group" at bounding box center [506, 142] width 85 height 36
click at [418, 148] on link "Groups" at bounding box center [429, 142] width 68 height 36
type input "in:groups"
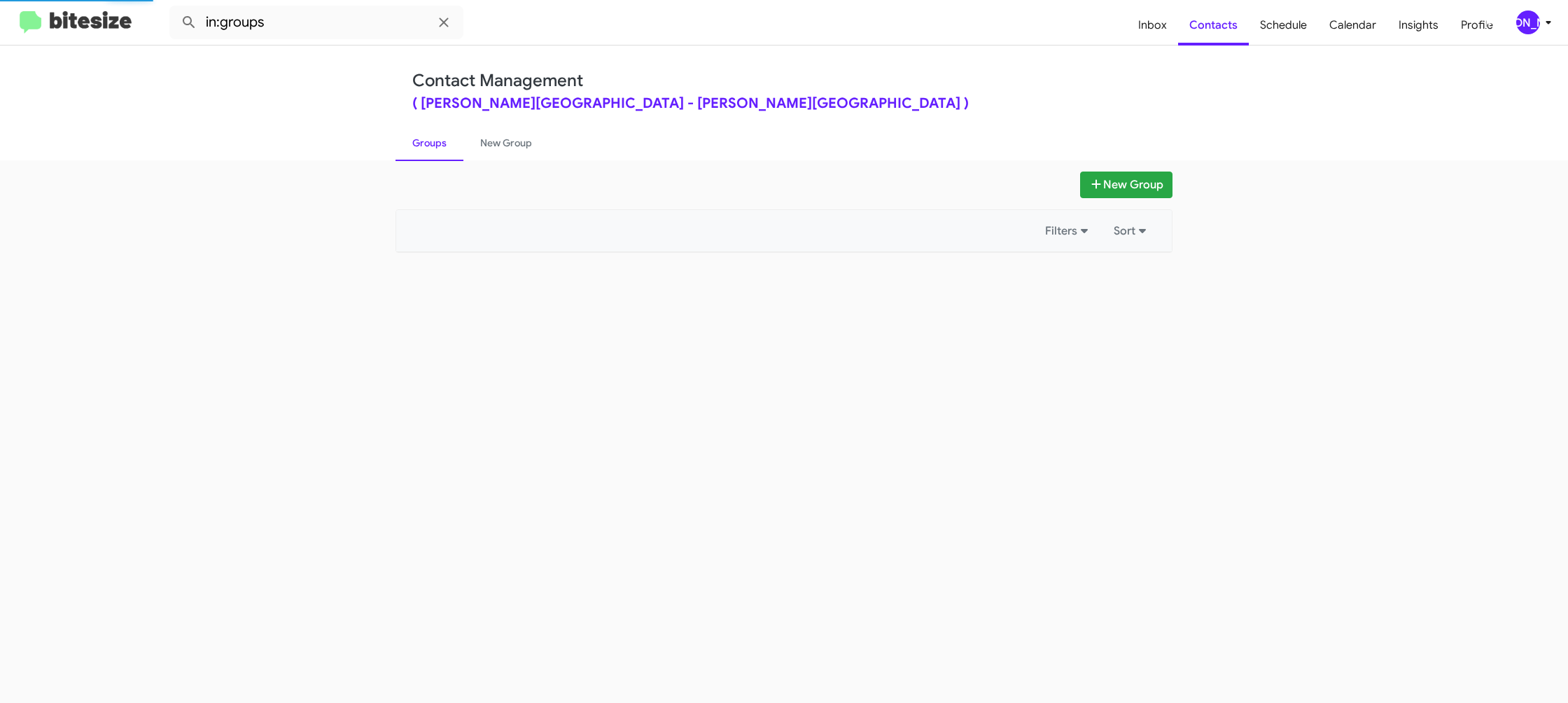
click at [418, 148] on link "Groups" at bounding box center [429, 142] width 68 height 36
drag, startPoint x: 418, startPoint y: 148, endPoint x: 428, endPoint y: 146, distance: 10.2
click at [419, 148] on link "Groups" at bounding box center [429, 142] width 68 height 36
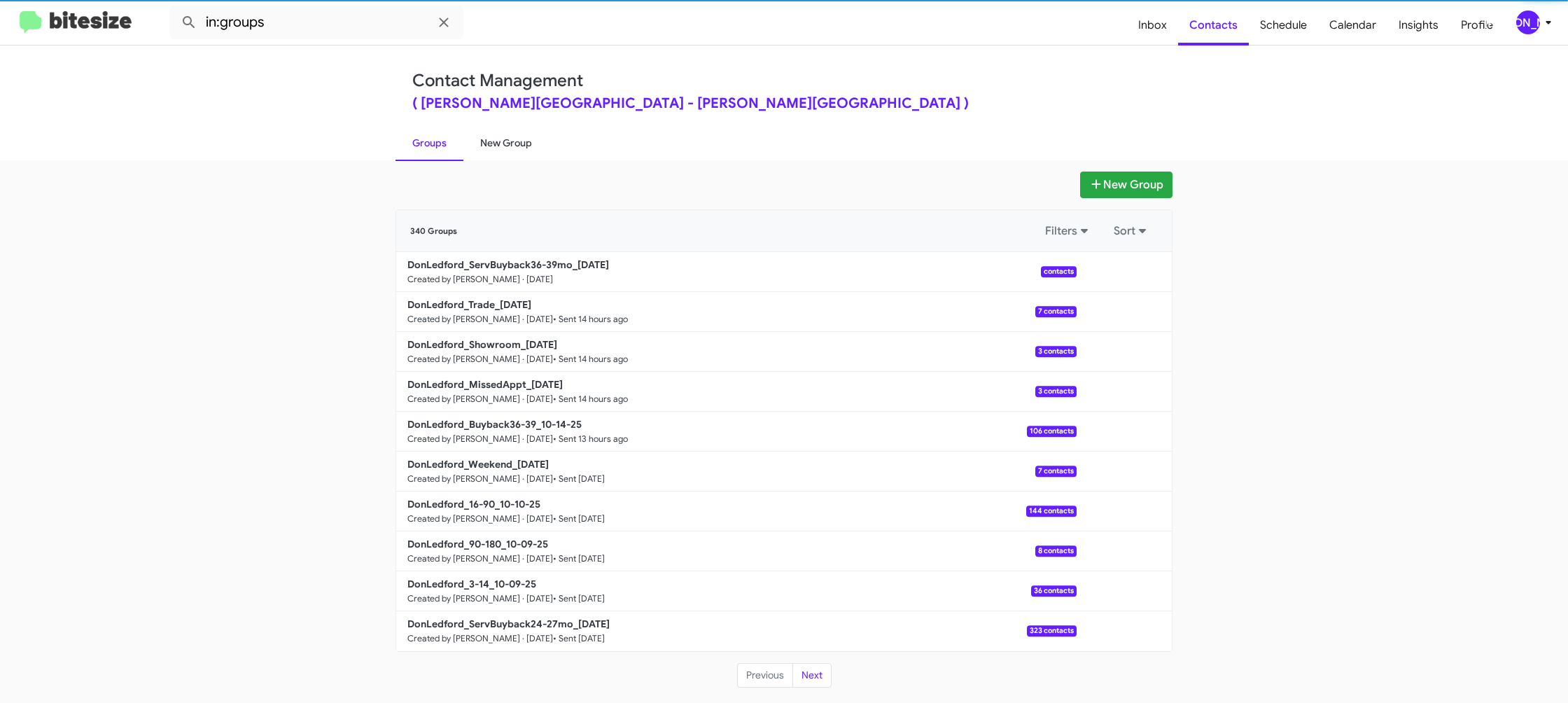
click at [493, 142] on link "New Group" at bounding box center [506, 142] width 85 height 36
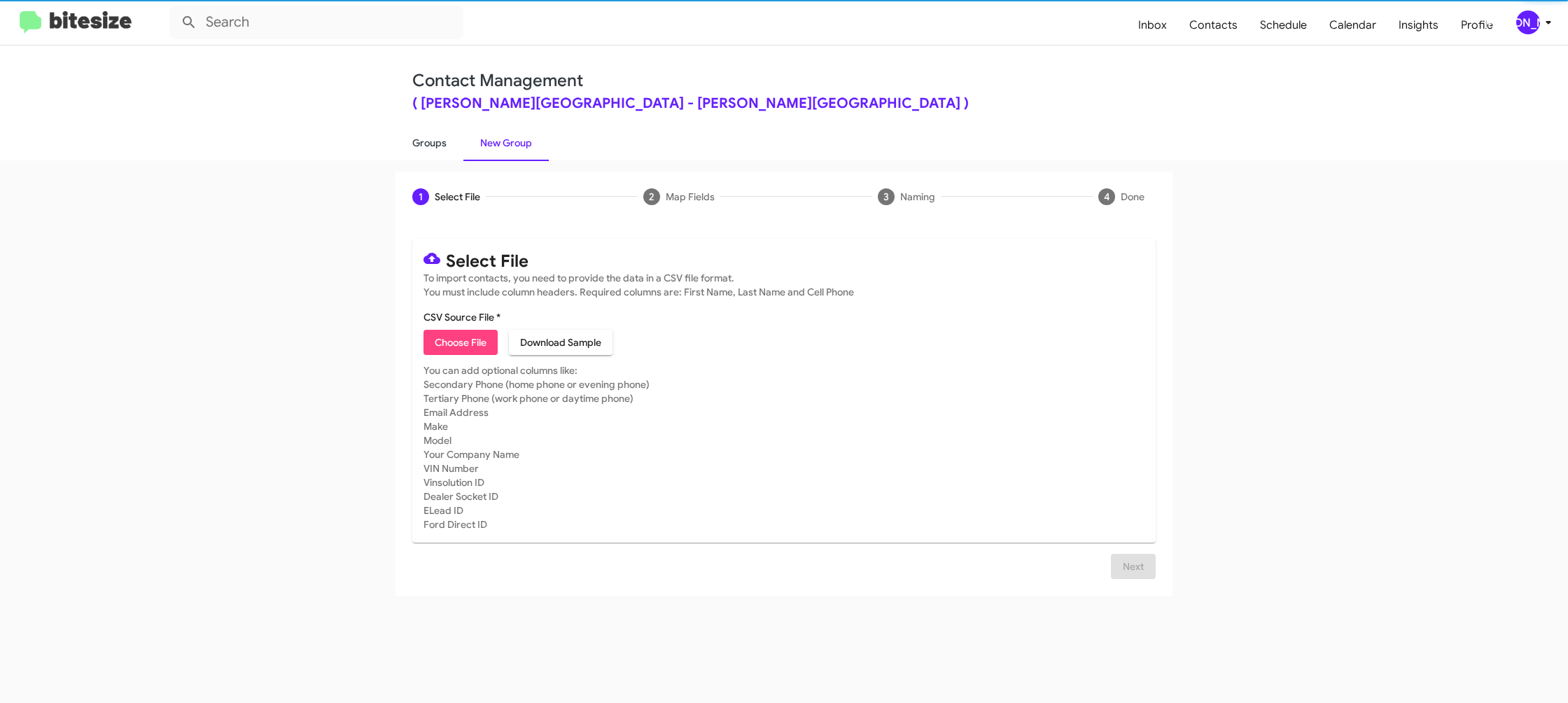
click at [447, 143] on link "Groups" at bounding box center [429, 142] width 68 height 36
type input "in:groups"
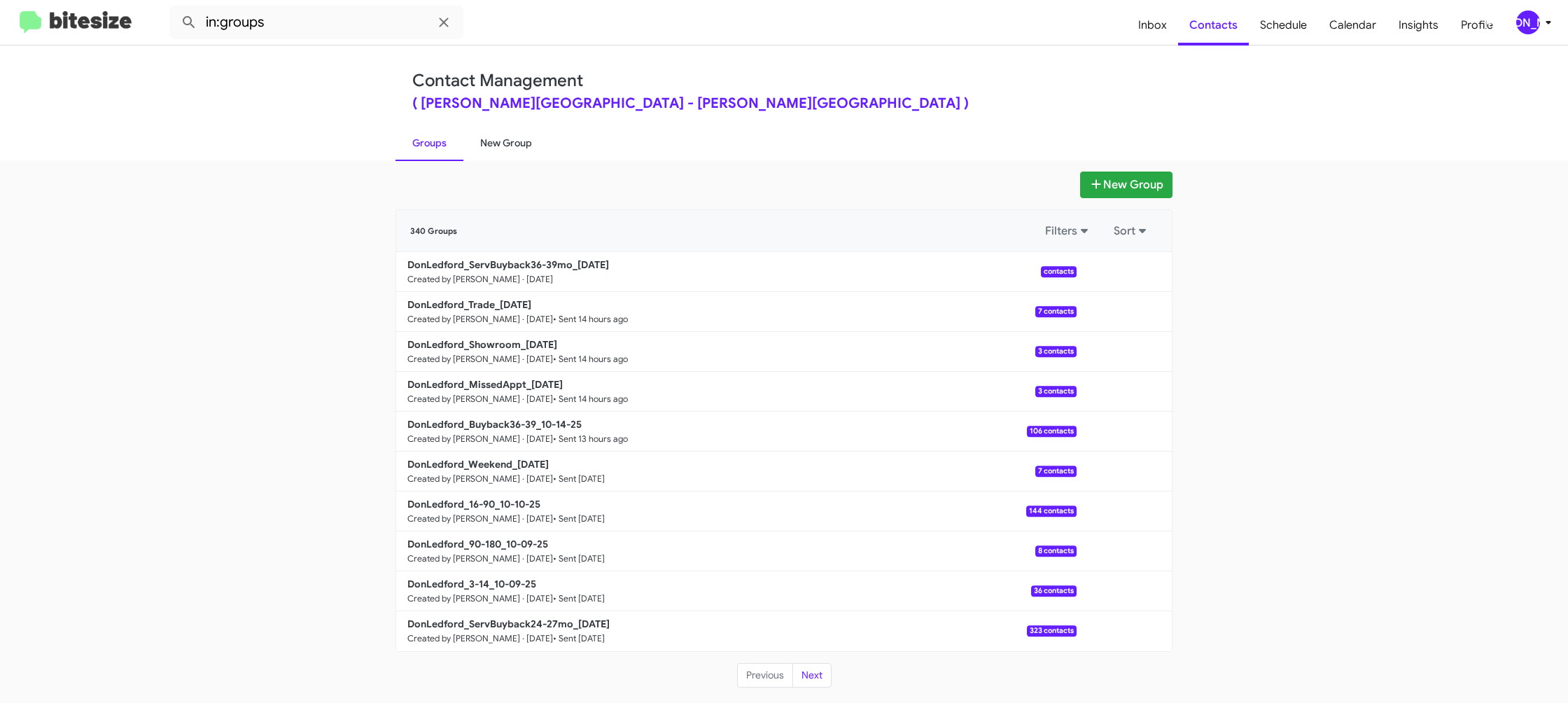
click at [452, 140] on link "Groups" at bounding box center [429, 142] width 68 height 36
click at [514, 139] on link "New Group" at bounding box center [506, 142] width 85 height 36
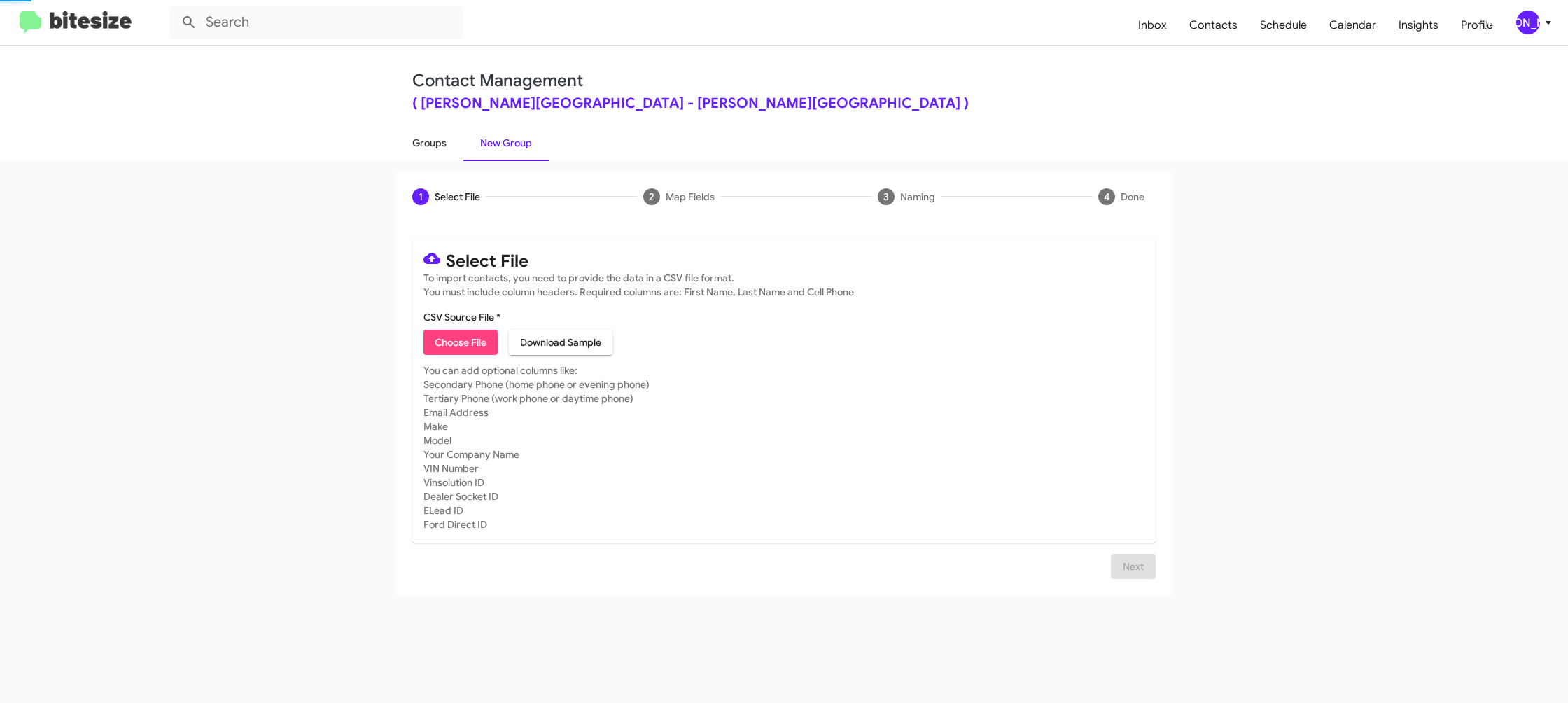
drag, startPoint x: 514, startPoint y: 139, endPoint x: 442, endPoint y: 144, distance: 72.2
click at [508, 139] on link "New Group" at bounding box center [506, 142] width 85 height 36
click at [442, 144] on link "Groups" at bounding box center [429, 142] width 68 height 36
type input "in:groups"
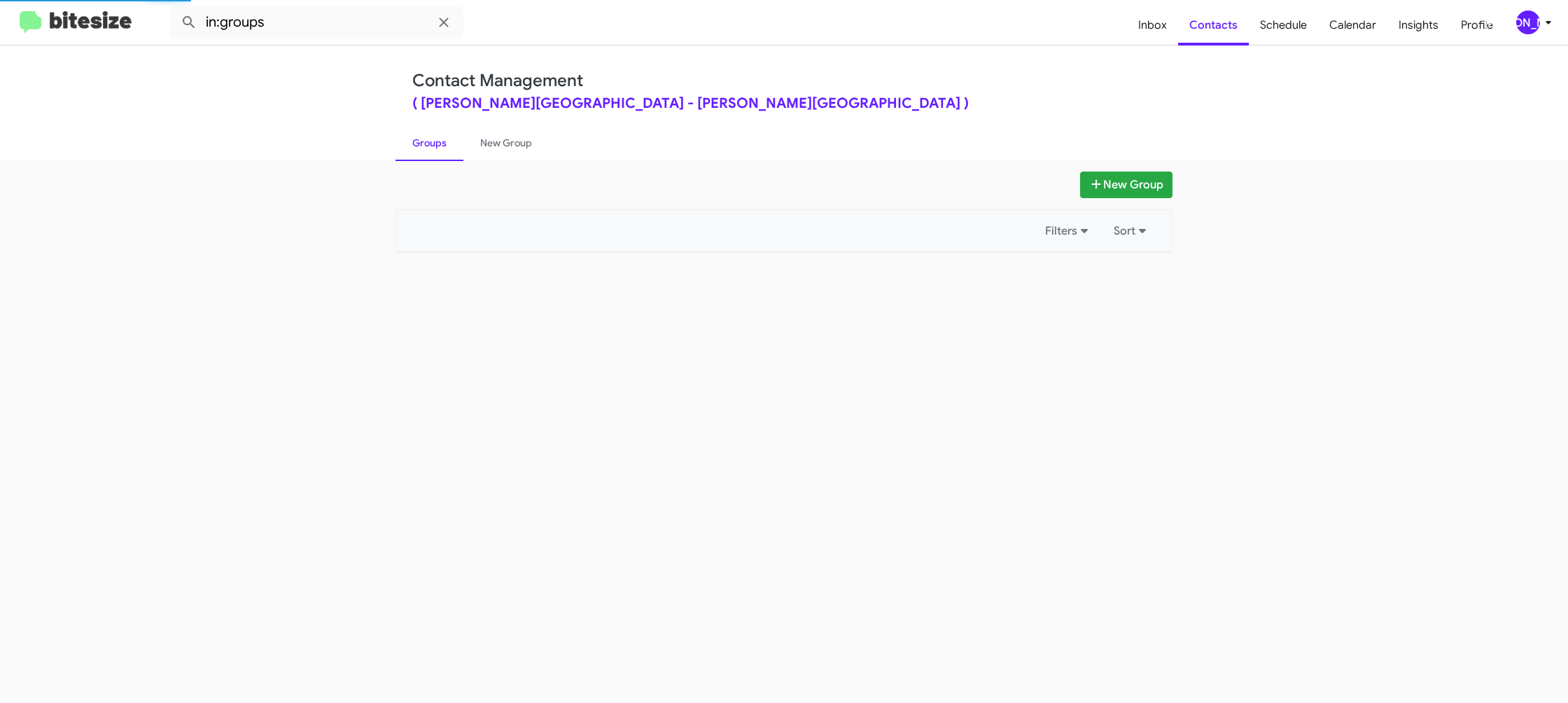
click at [442, 144] on link "Groups" at bounding box center [429, 142] width 68 height 36
drag, startPoint x: 442, startPoint y: 144, endPoint x: 494, endPoint y: 142, distance: 52.0
click at [444, 143] on link "Groups" at bounding box center [429, 142] width 68 height 36
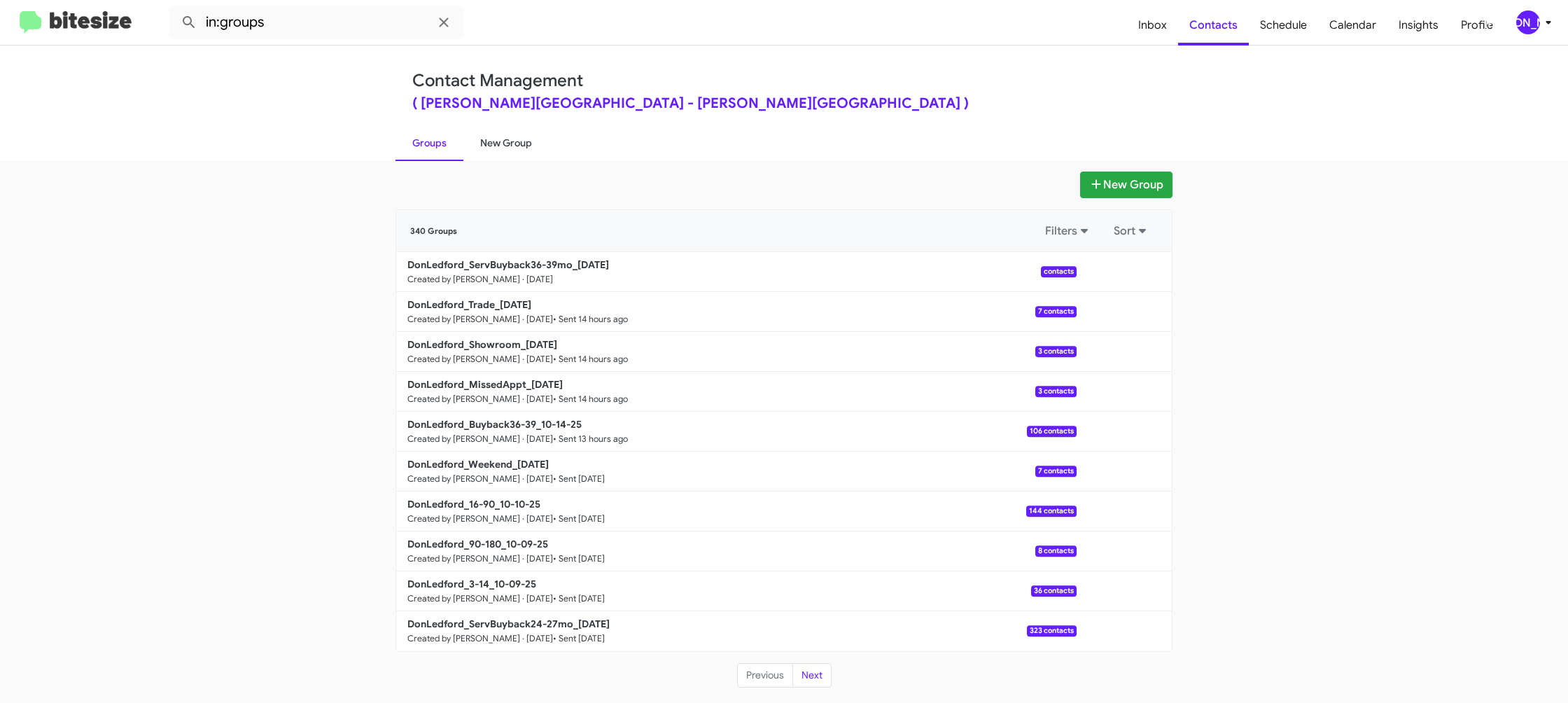
click at [446, 143] on link "Groups" at bounding box center [429, 142] width 68 height 36
drag, startPoint x: 522, startPoint y: 151, endPoint x: 467, endPoint y: 150, distance: 55.0
click at [522, 151] on link "New Group" at bounding box center [506, 142] width 85 height 36
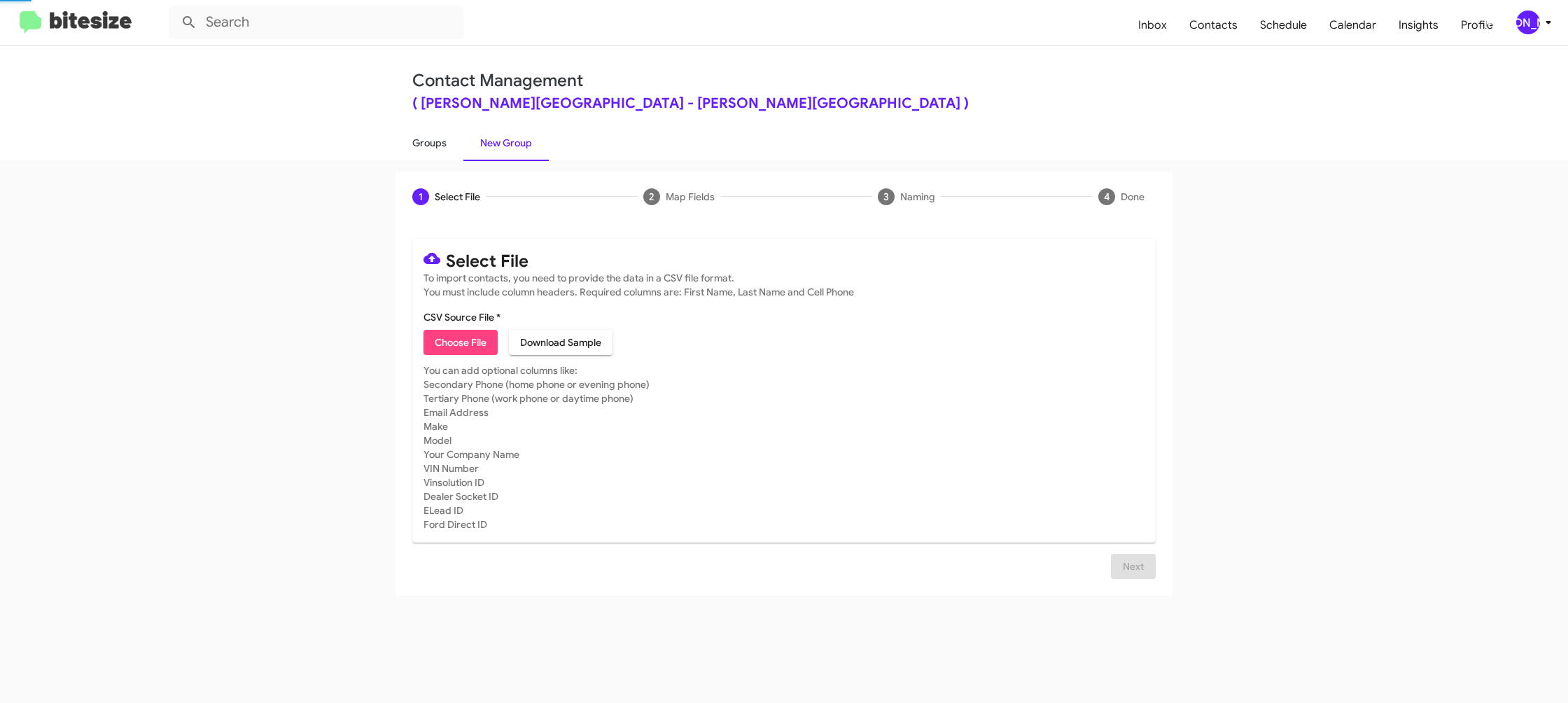
click at [447, 153] on link "Groups" at bounding box center [429, 142] width 68 height 36
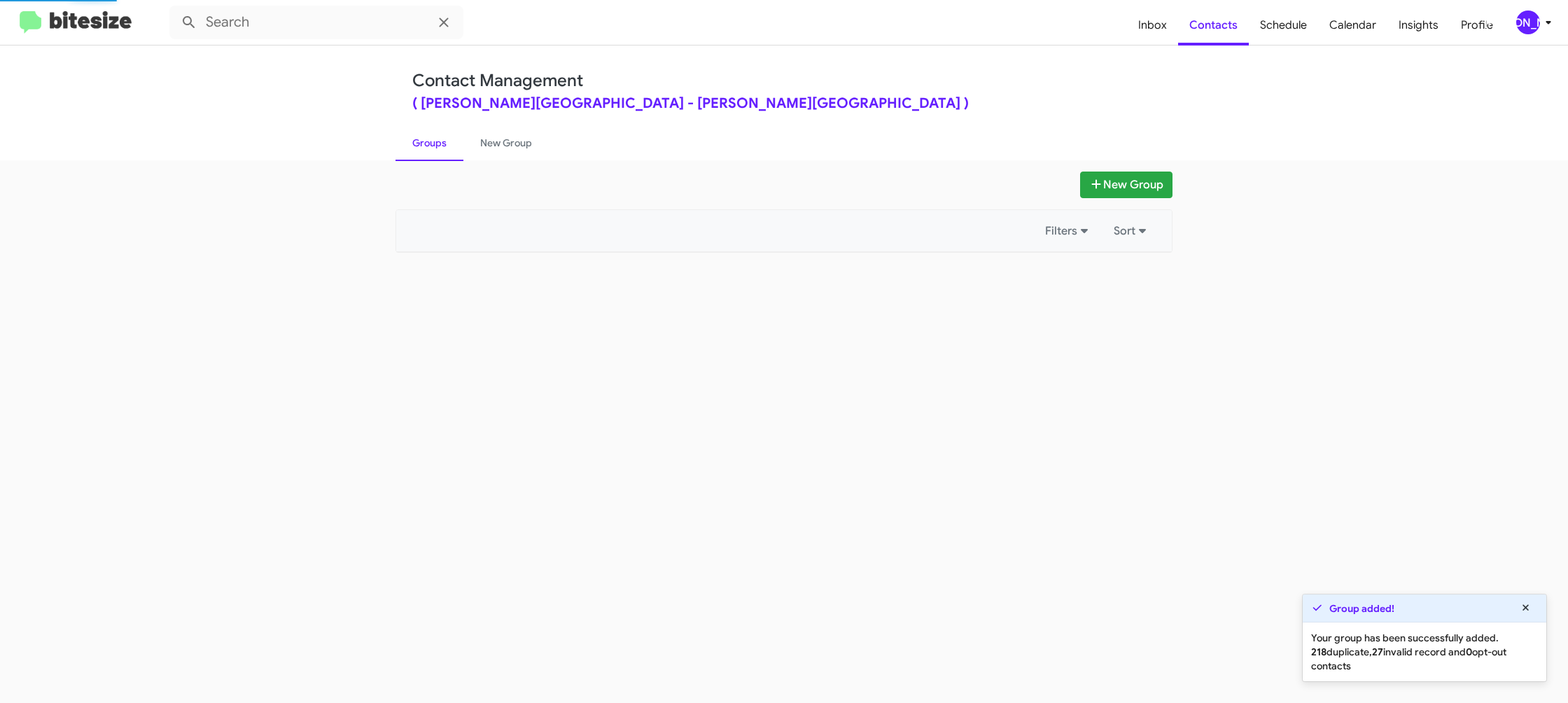
type input "in:groups"
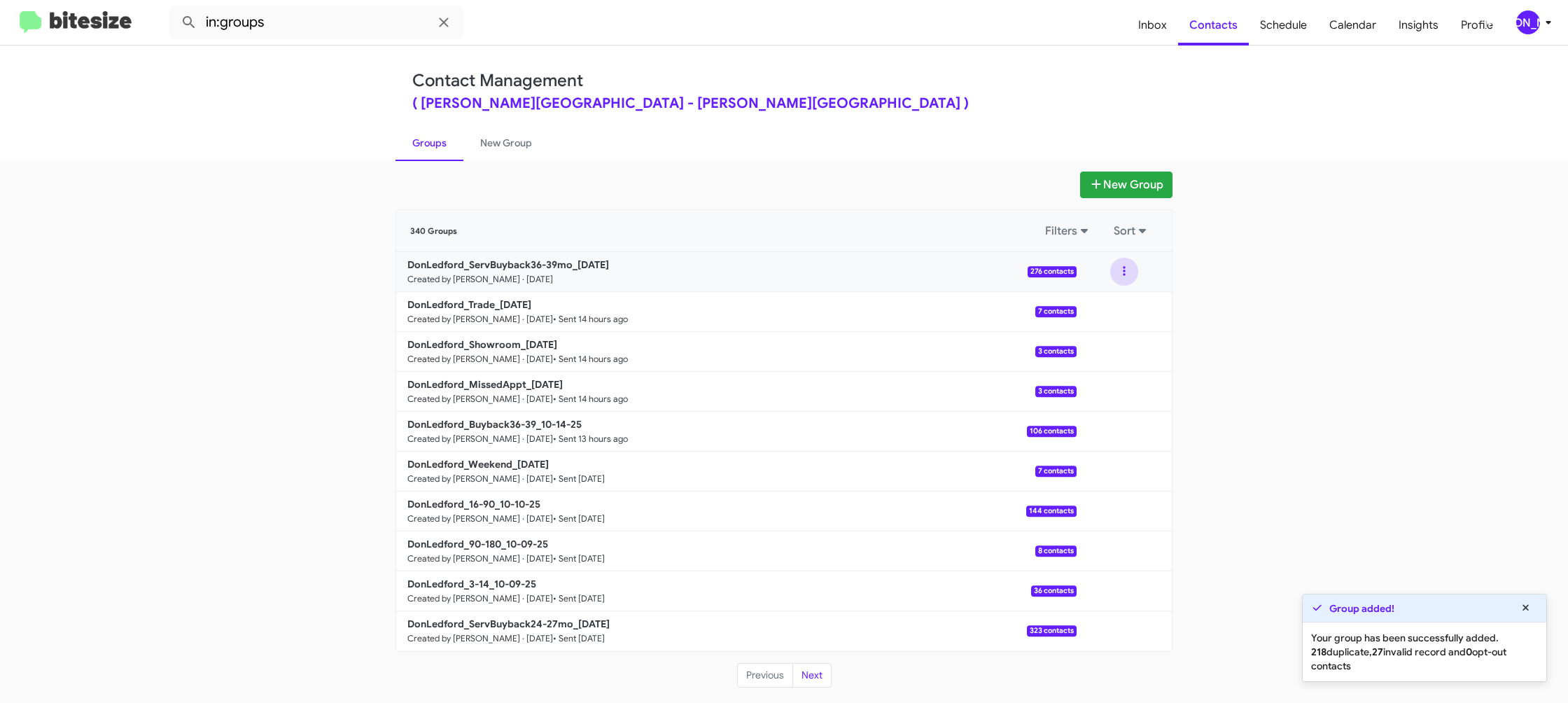
click at [1129, 273] on button at bounding box center [1124, 271] width 28 height 28
click at [1117, 298] on button "View contacts" at bounding box center [1082, 309] width 112 height 34
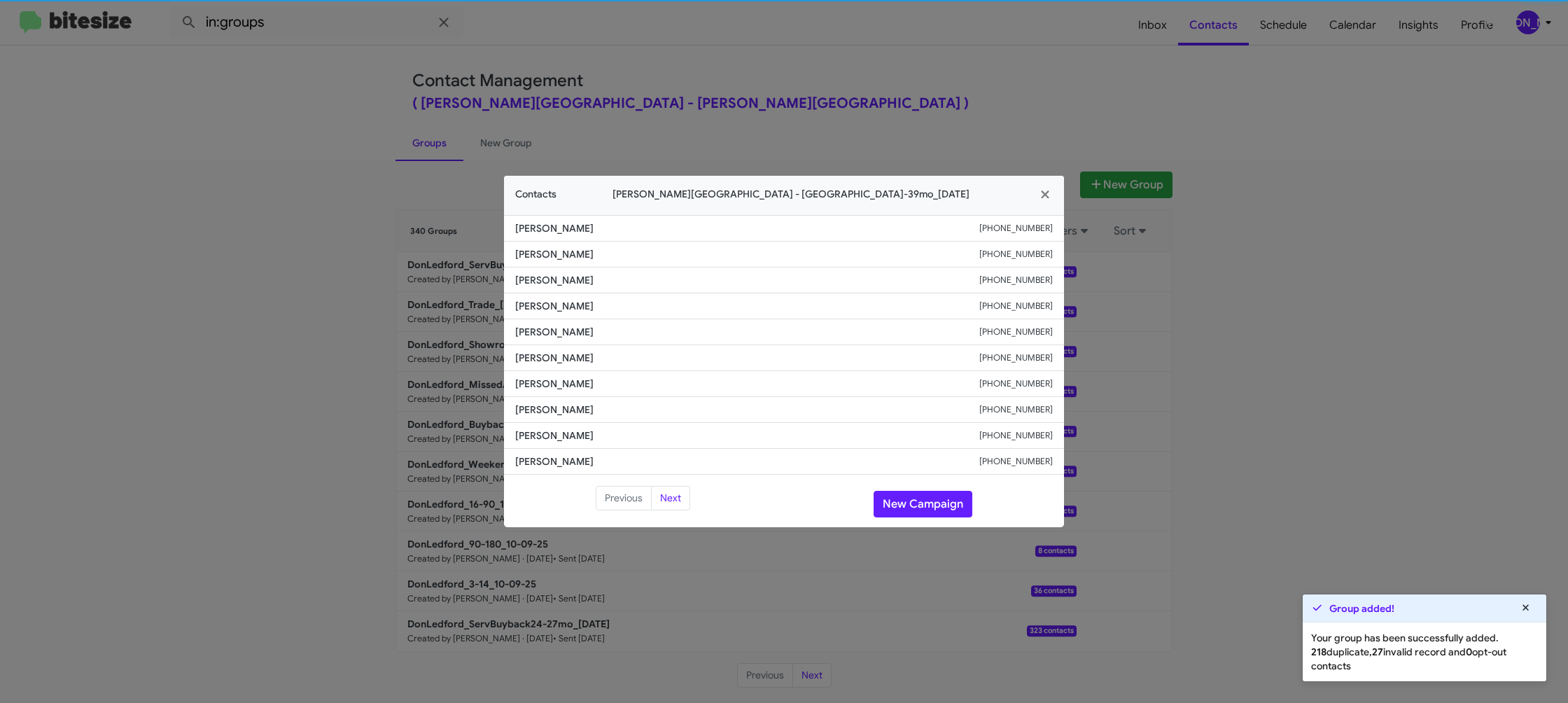
click at [567, 336] on span "Matthew Thurman" at bounding box center [747, 332] width 464 height 14
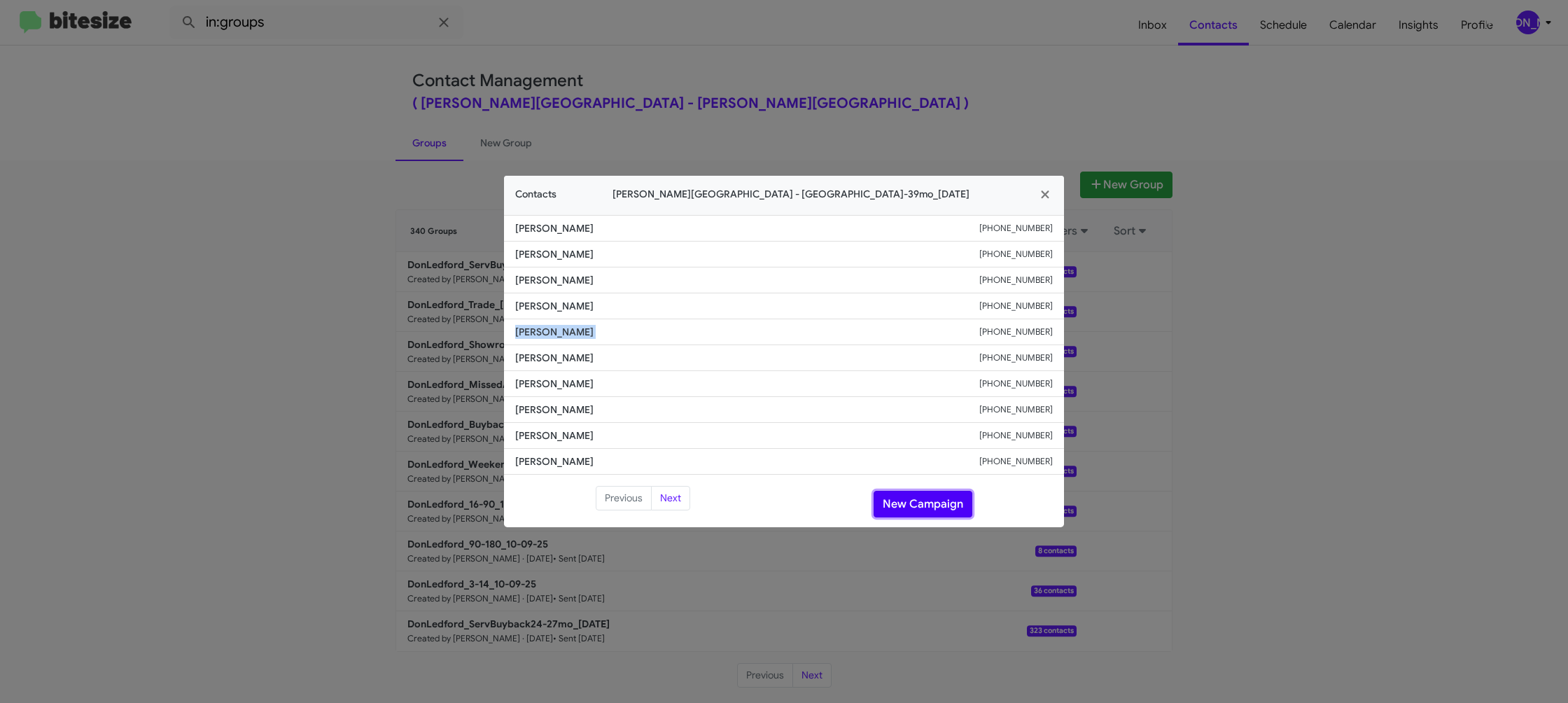
click at [903, 503] on button "New Campaign" at bounding box center [923, 504] width 98 height 27
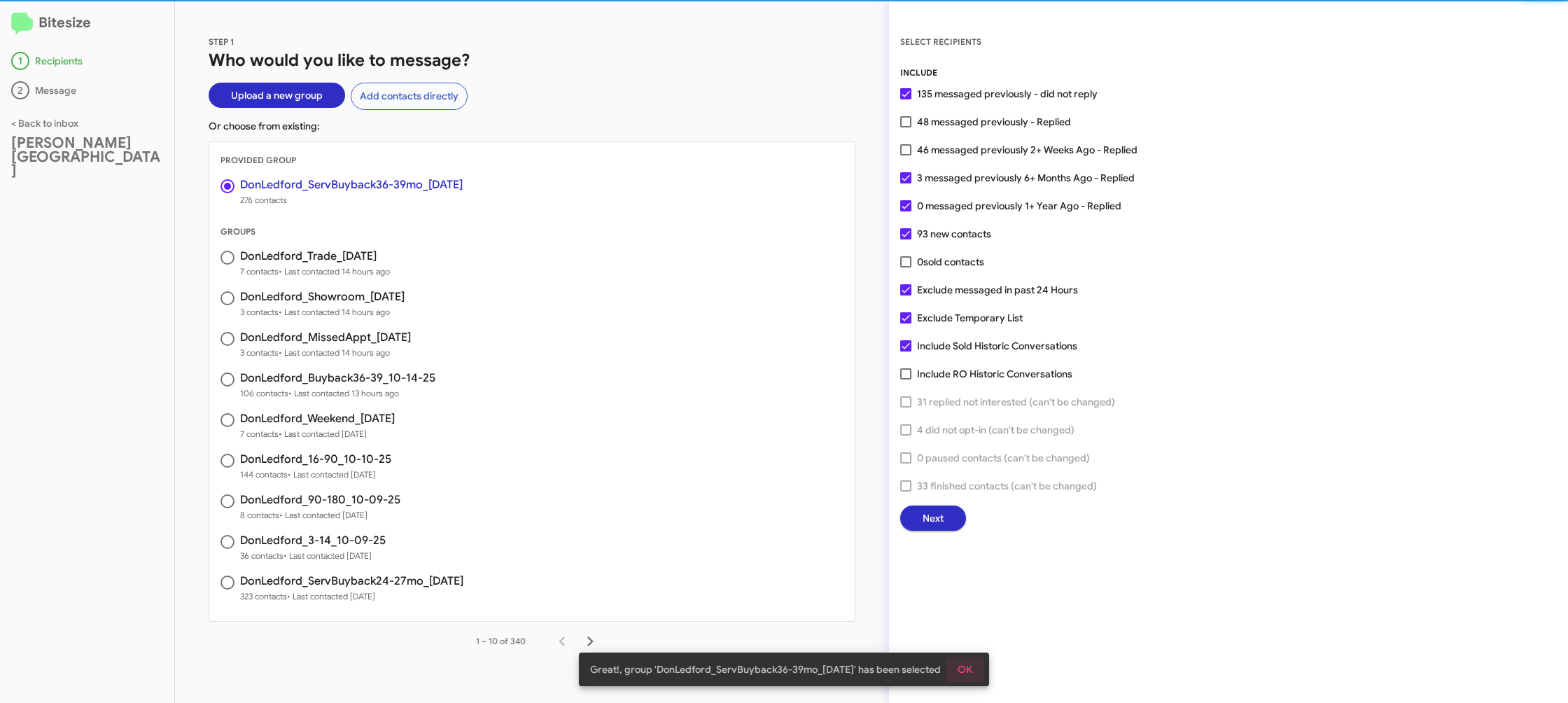
drag, startPoint x: 967, startPoint y: 680, endPoint x: 969, endPoint y: 668, distance: 12.2
click at [969, 678] on span "OK" at bounding box center [964, 668] width 15 height 25
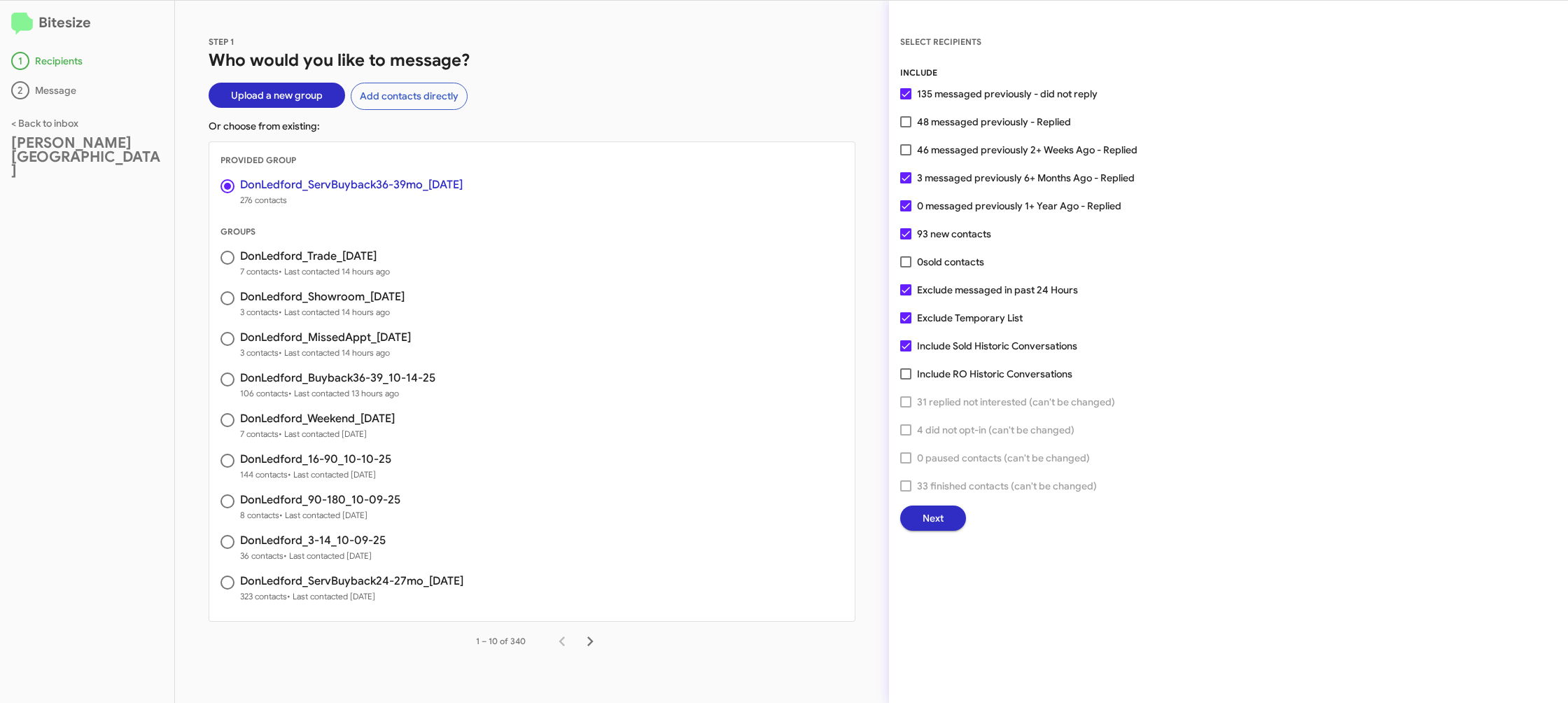
drag, startPoint x: 927, startPoint y: 530, endPoint x: 914, endPoint y: 519, distance: 17.0
click at [926, 529] on div "SELECT RECIPIENTS INCLUDE 135 messaged previously - did not reply 48 messaged p…" at bounding box center [1228, 352] width 679 height 702
click at [929, 519] on span "Next" at bounding box center [933, 517] width 21 height 25
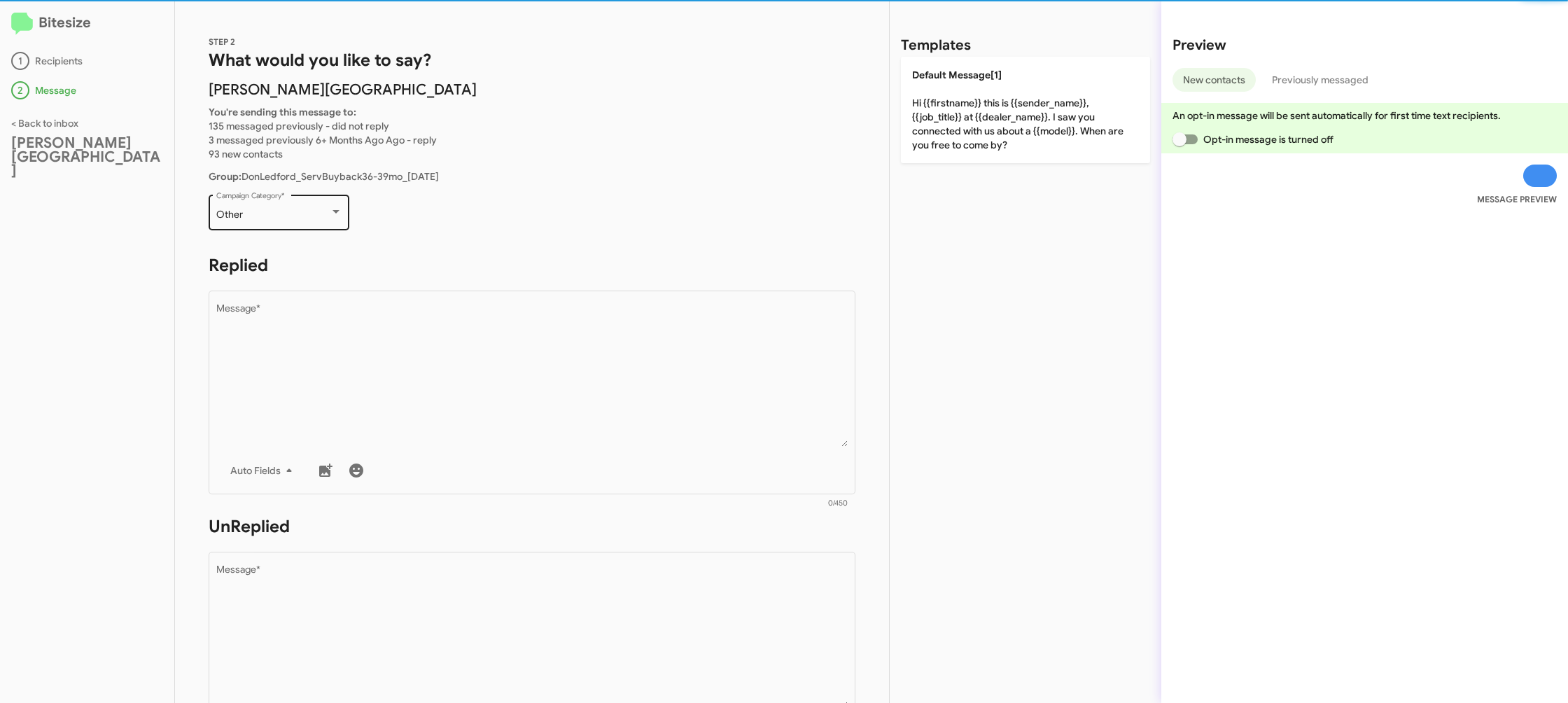
click at [309, 206] on div "Other Campaign Category *" at bounding box center [279, 211] width 126 height 39
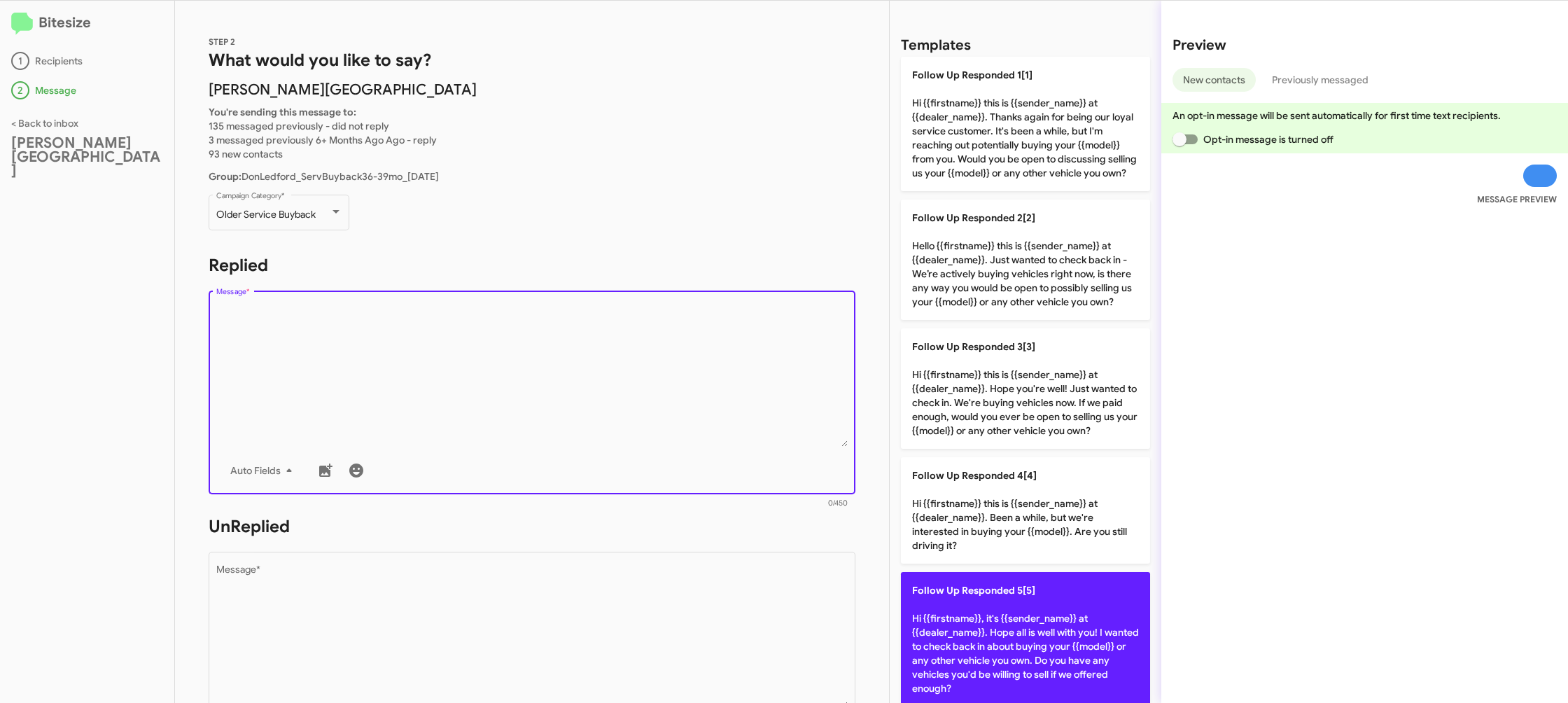
drag, startPoint x: 446, startPoint y: 380, endPoint x: 984, endPoint y: 624, distance: 590.7
click at [984, 624] on div "STEP 2 What would you like to say? Don Ledford Auto Center You're sending this …" at bounding box center [871, 352] width 1393 height 702
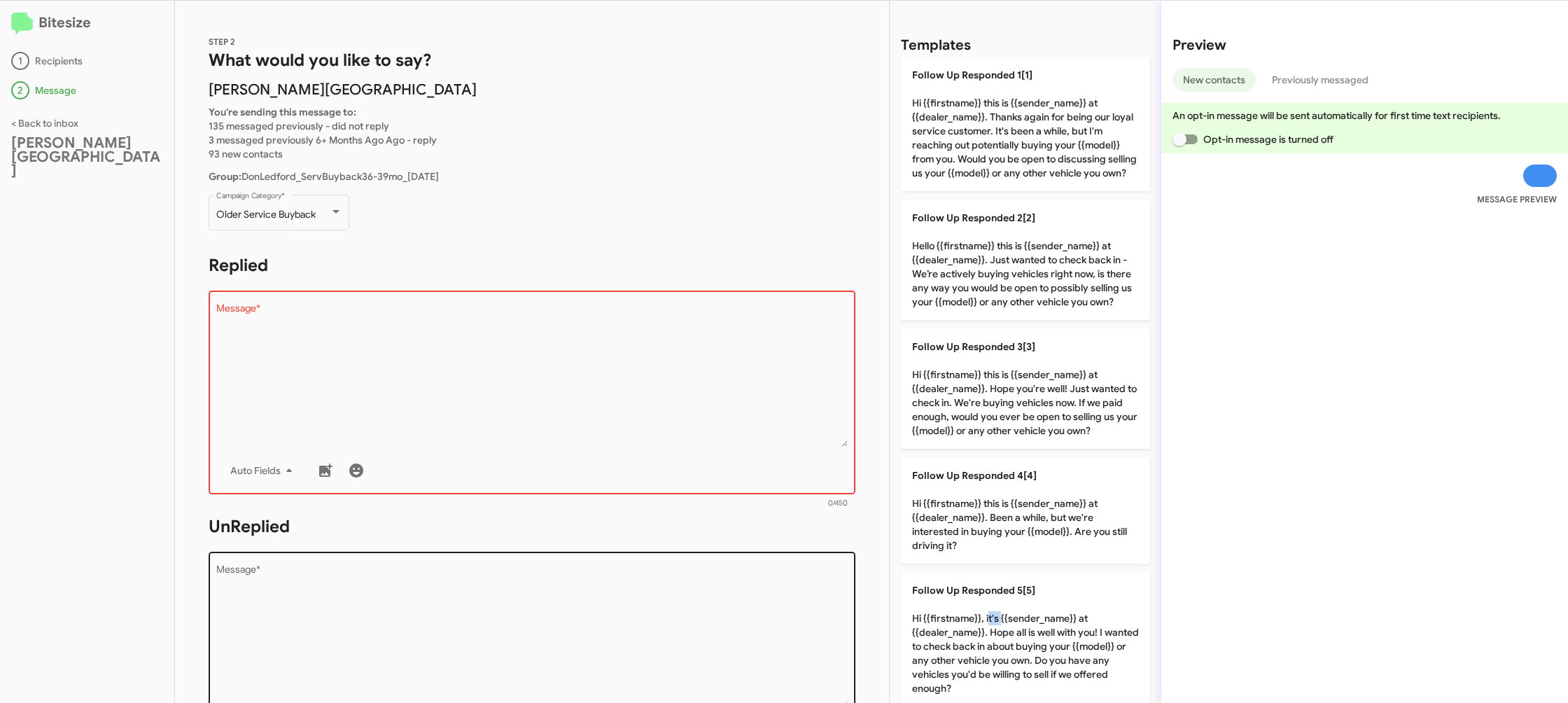
drag, startPoint x: 984, startPoint y: 624, endPoint x: 700, endPoint y: 602, distance: 284.9
click at [958, 619] on p "Follow Up Responded 5[5] Hi {{firstname}}, it's {{sender_name}} at {{dealer_nam…" at bounding box center [1025, 639] width 250 height 135
type textarea "Hi {{firstname}}, it's {{sender_name}} at {{dealer_name}}. Hope all is well wit…"
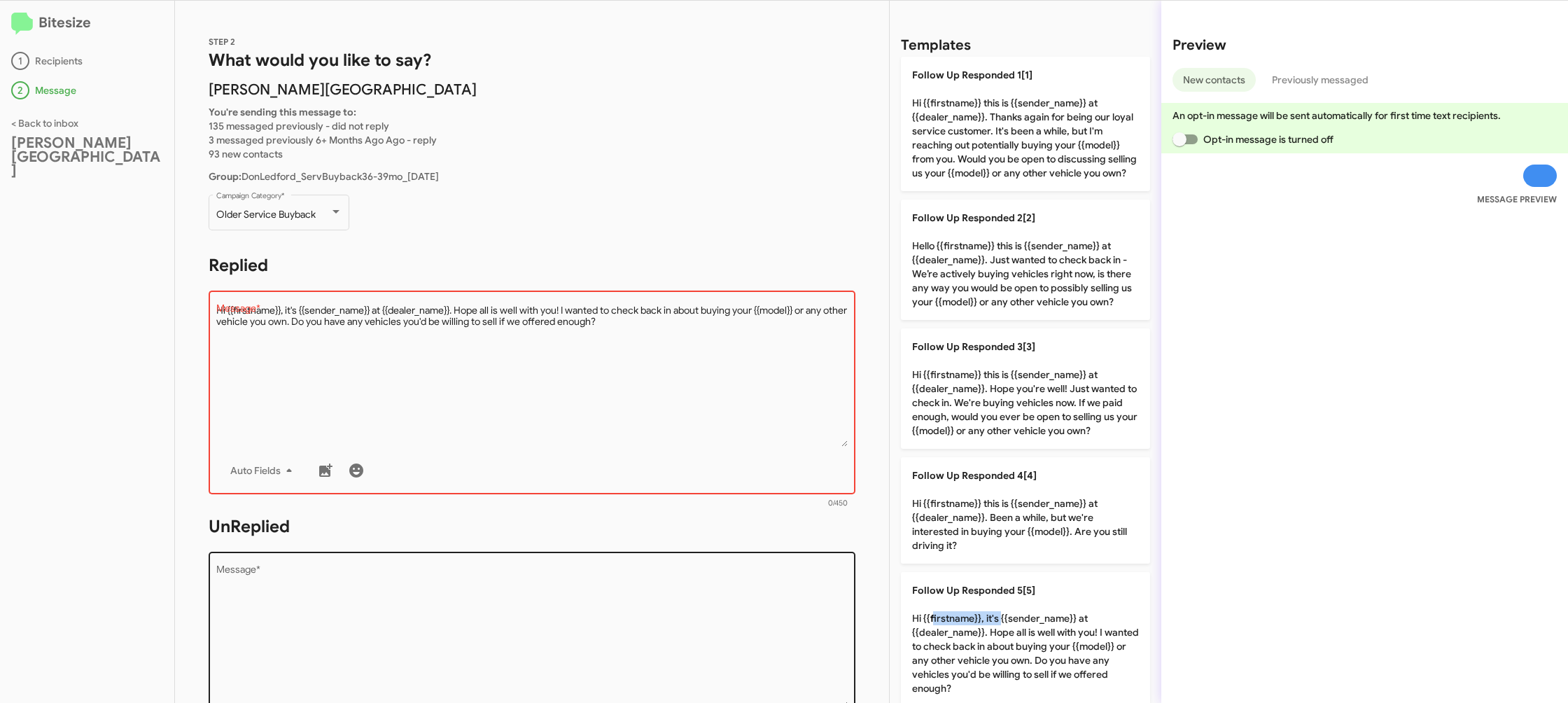
click at [700, 602] on textarea "Message *" at bounding box center [532, 636] width 632 height 142
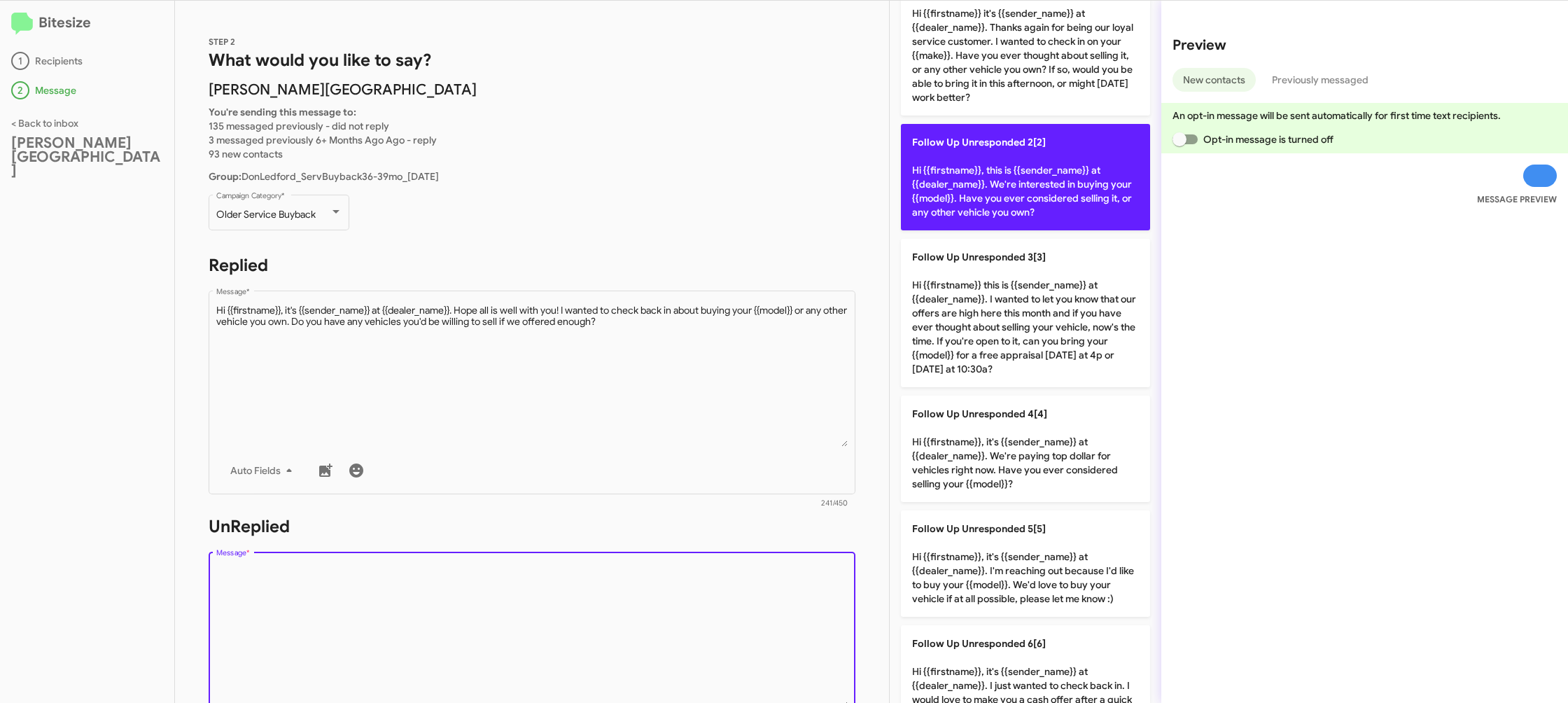
scroll to position [141, 0]
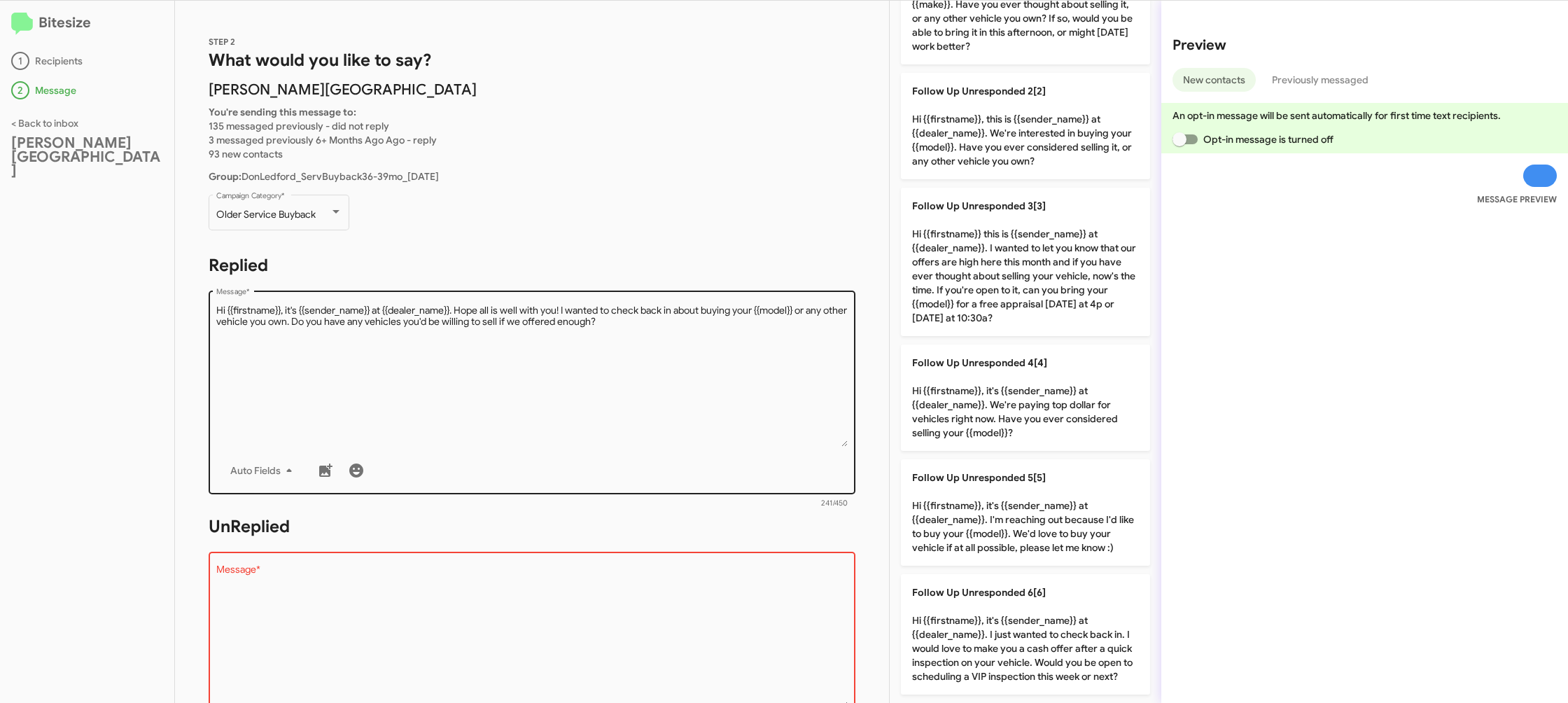
drag, startPoint x: 1071, startPoint y: 504, endPoint x: 629, endPoint y: 420, distance: 449.9
click at [1036, 493] on p "Follow Up Unresponded 5[5] Hi {{firstname}}, it's {{sender_name}} at {{dealer_n…" at bounding box center [1025, 512] width 250 height 106
type textarea "Hi {{firstname}}, it's {{sender_name}} at {{dealer_name}}. I'm reaching out bec…"
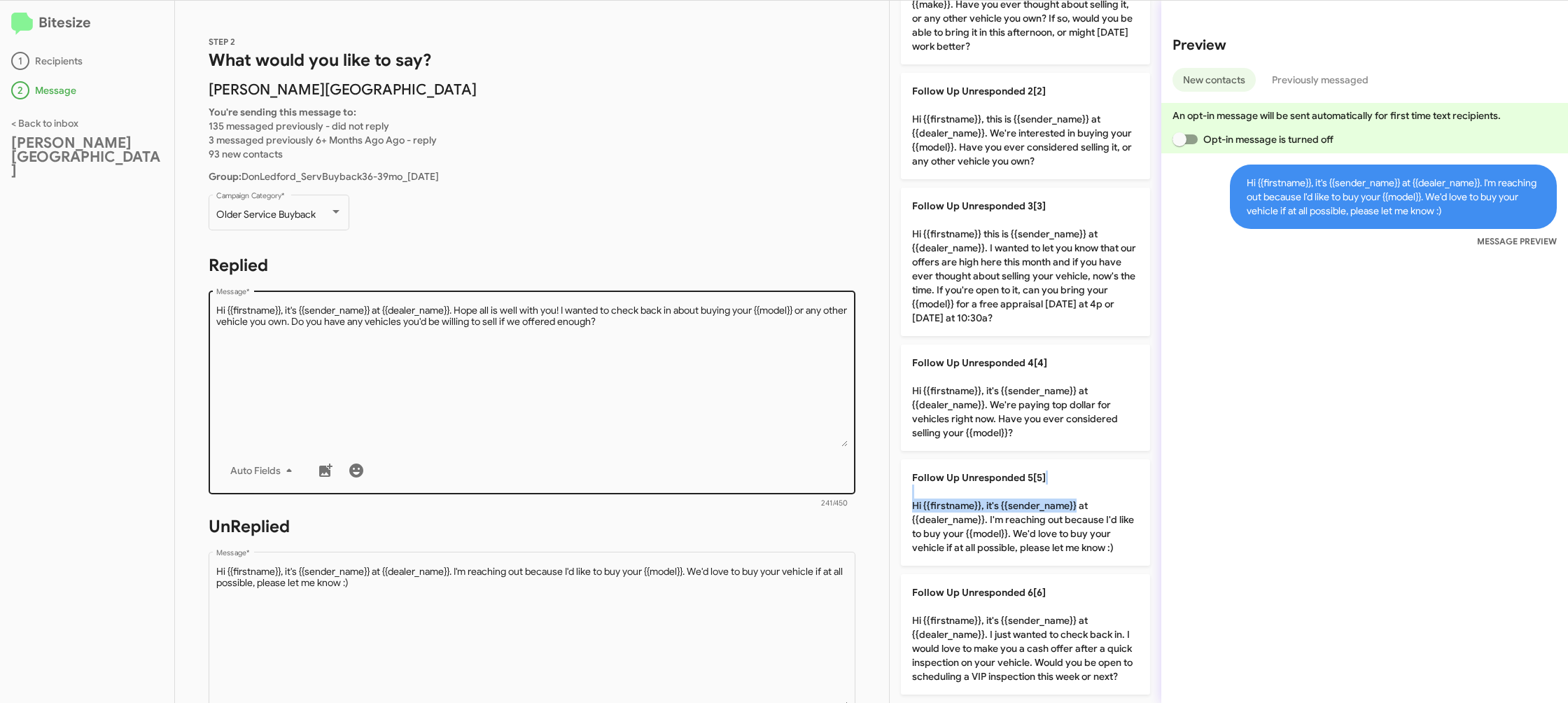
scroll to position [510, 0]
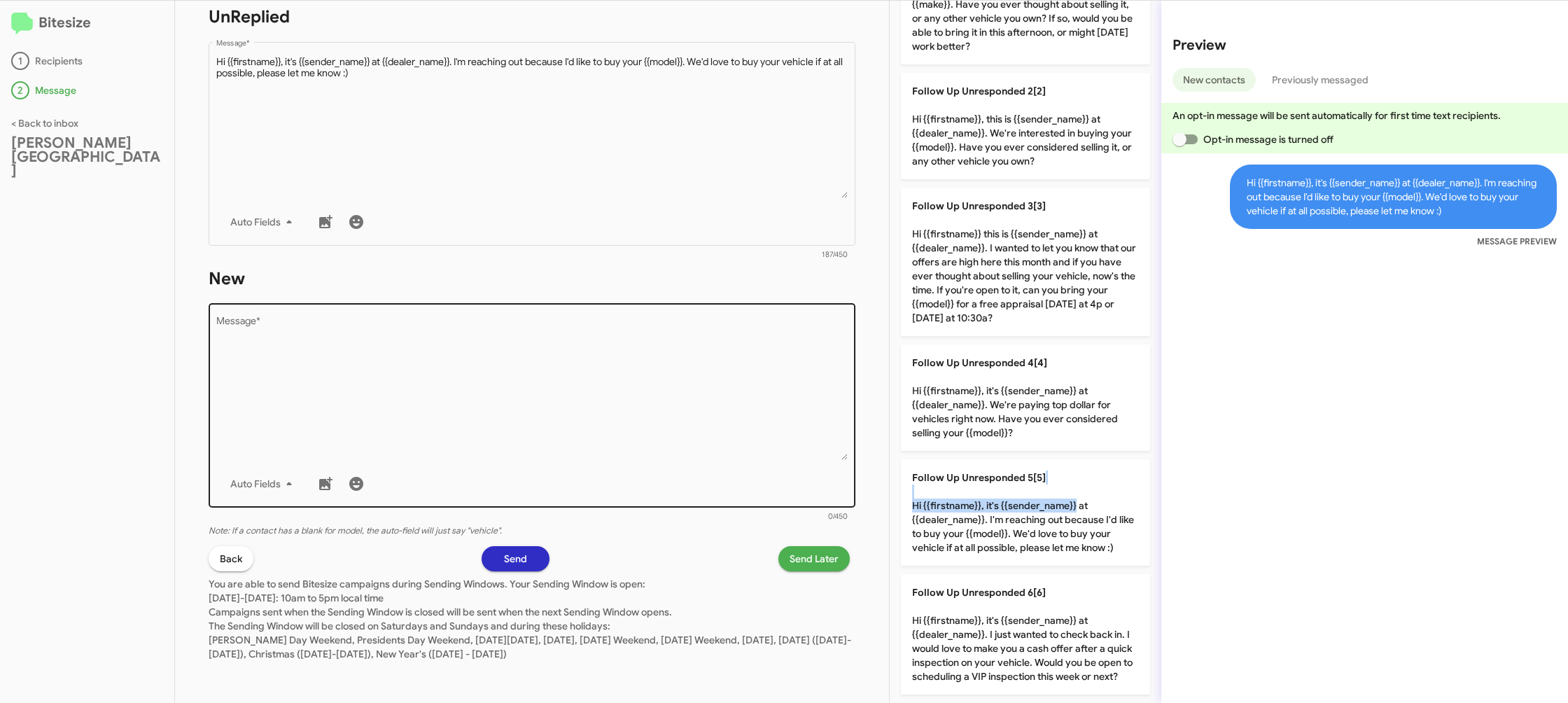
click at [644, 413] on textarea "Message *" at bounding box center [532, 388] width 632 height 142
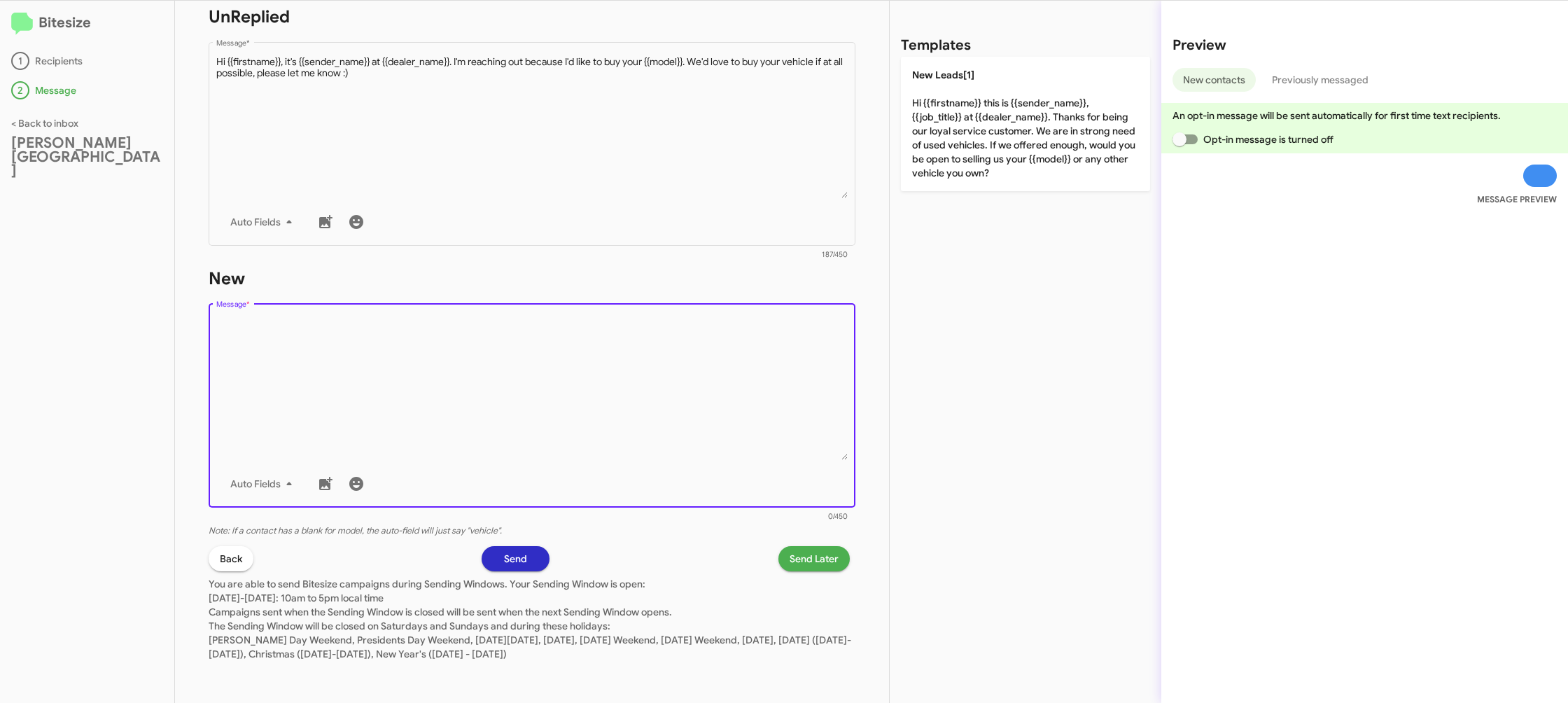
scroll to position [0, 0]
click at [644, 413] on textarea "Message *" at bounding box center [532, 388] width 632 height 142
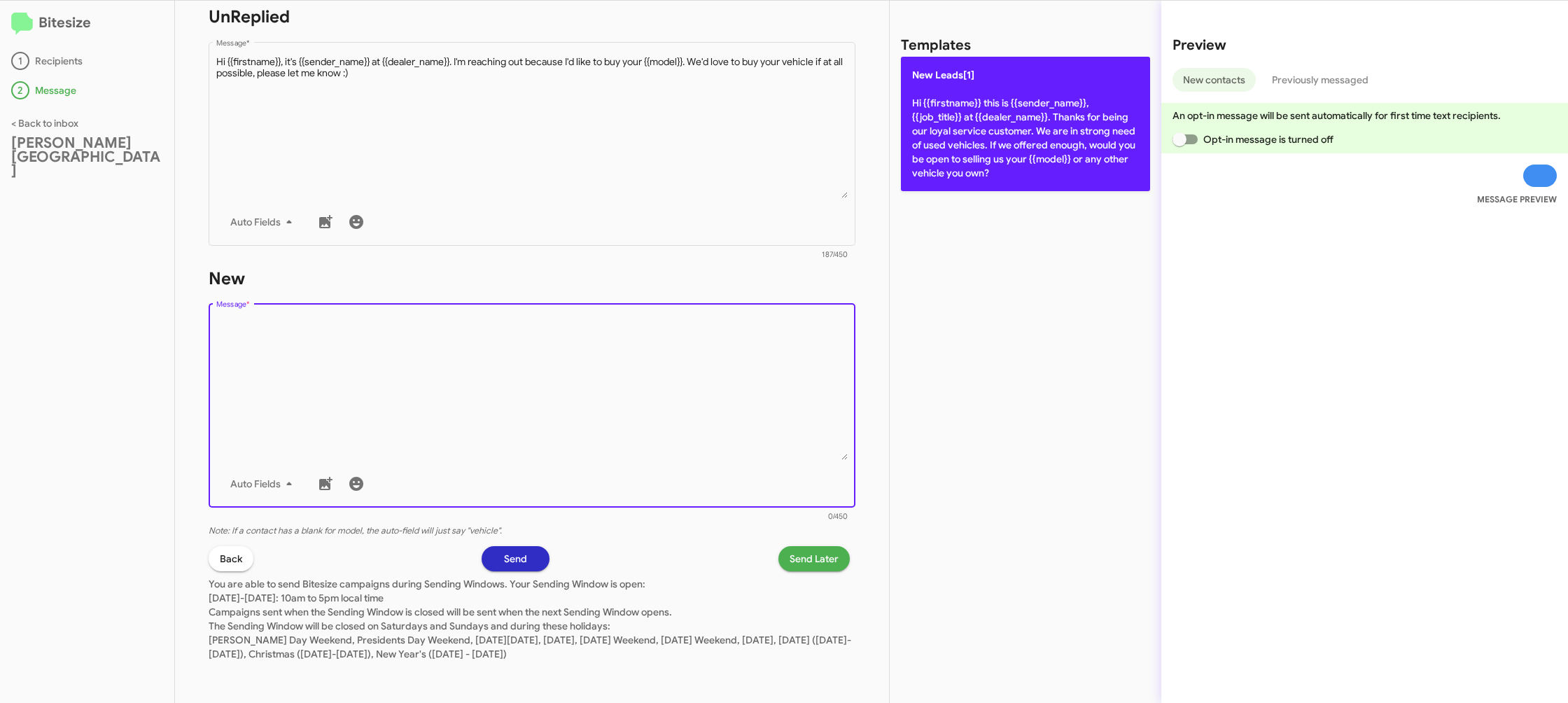
click at [956, 109] on p "New Leads[1] Hi {{firstname}} this is {{sender_name}}, {{job_title}} at {{deale…" at bounding box center [1025, 124] width 250 height 135
type textarea "Hi {{firstname}} this is {{sender_name}}, {{job_title}} at {{dealer_name}}. Tha…"
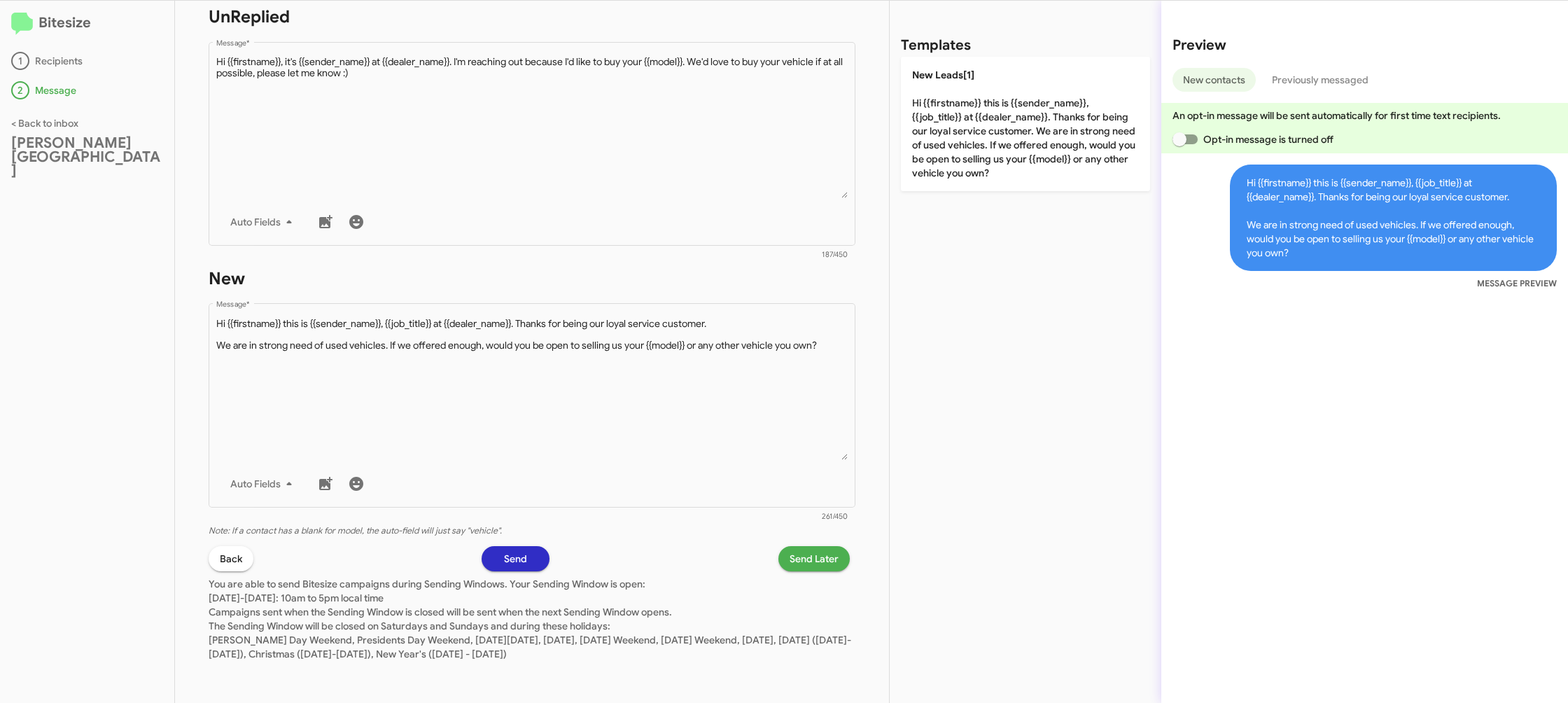
click at [820, 560] on span "Send Later" at bounding box center [813, 558] width 49 height 25
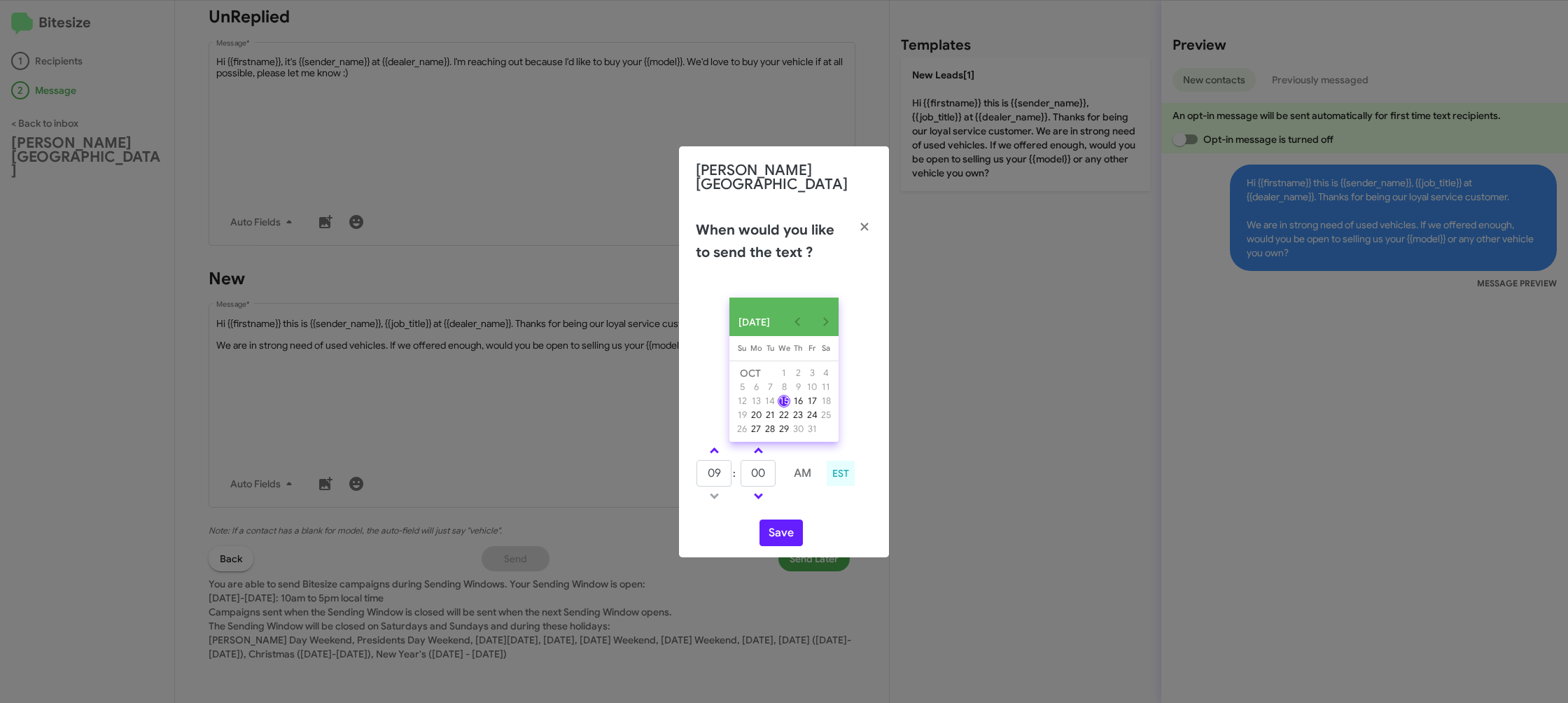
drag, startPoint x: 711, startPoint y: 445, endPoint x: 759, endPoint y: 471, distance: 54.6
click at [715, 447] on link at bounding box center [714, 450] width 24 height 16
type input "10"
click at [759, 471] on input "00" at bounding box center [758, 473] width 35 height 27
click at [763, 468] on input "00" at bounding box center [758, 473] width 35 height 27
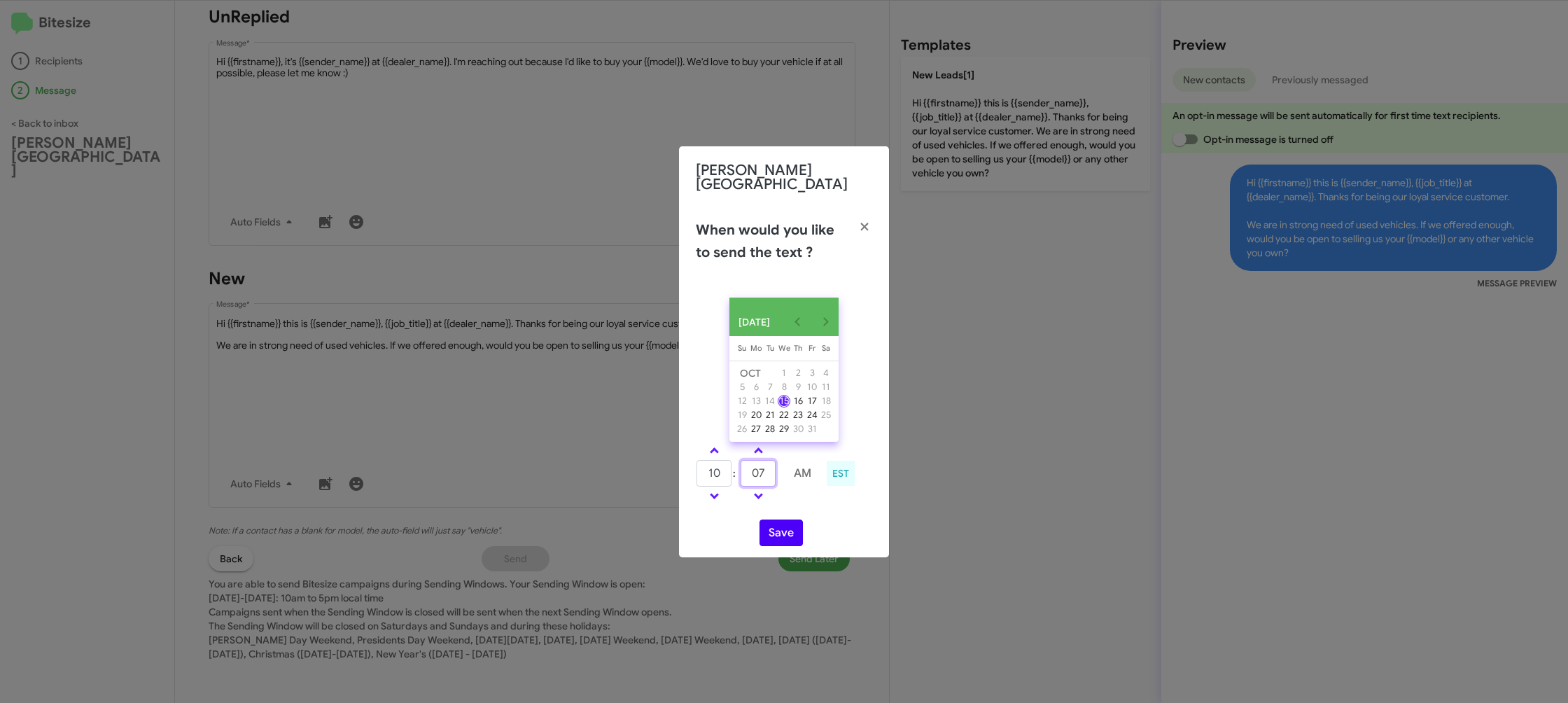
type input "07"
click at [788, 508] on div "OCT 2025 Sunday Su Monday Mo Tuesday Tu Wednesday We Thursday Th Friday Fr Satu…" at bounding box center [783, 422] width 210 height 271
click at [777, 528] on button "Save" at bounding box center [781, 532] width 43 height 27
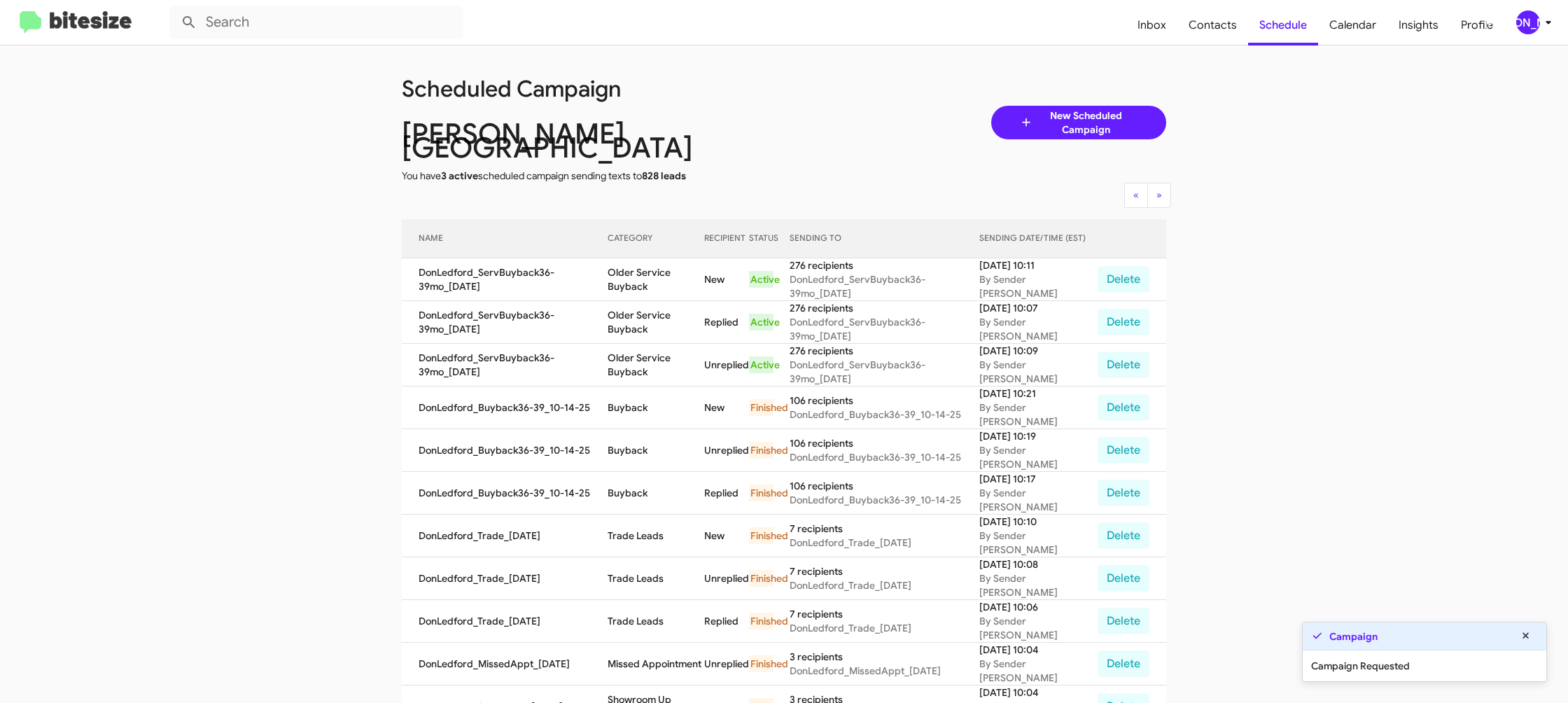
drag, startPoint x: 1483, startPoint y: 696, endPoint x: 1492, endPoint y: 683, distance: 15.8
click at [1494, 686] on app-scheduler "Scheduled Campaign Don Ledford Auto Center You have 3 active scheduled campaign…" at bounding box center [784, 587] width 1568 height 1084
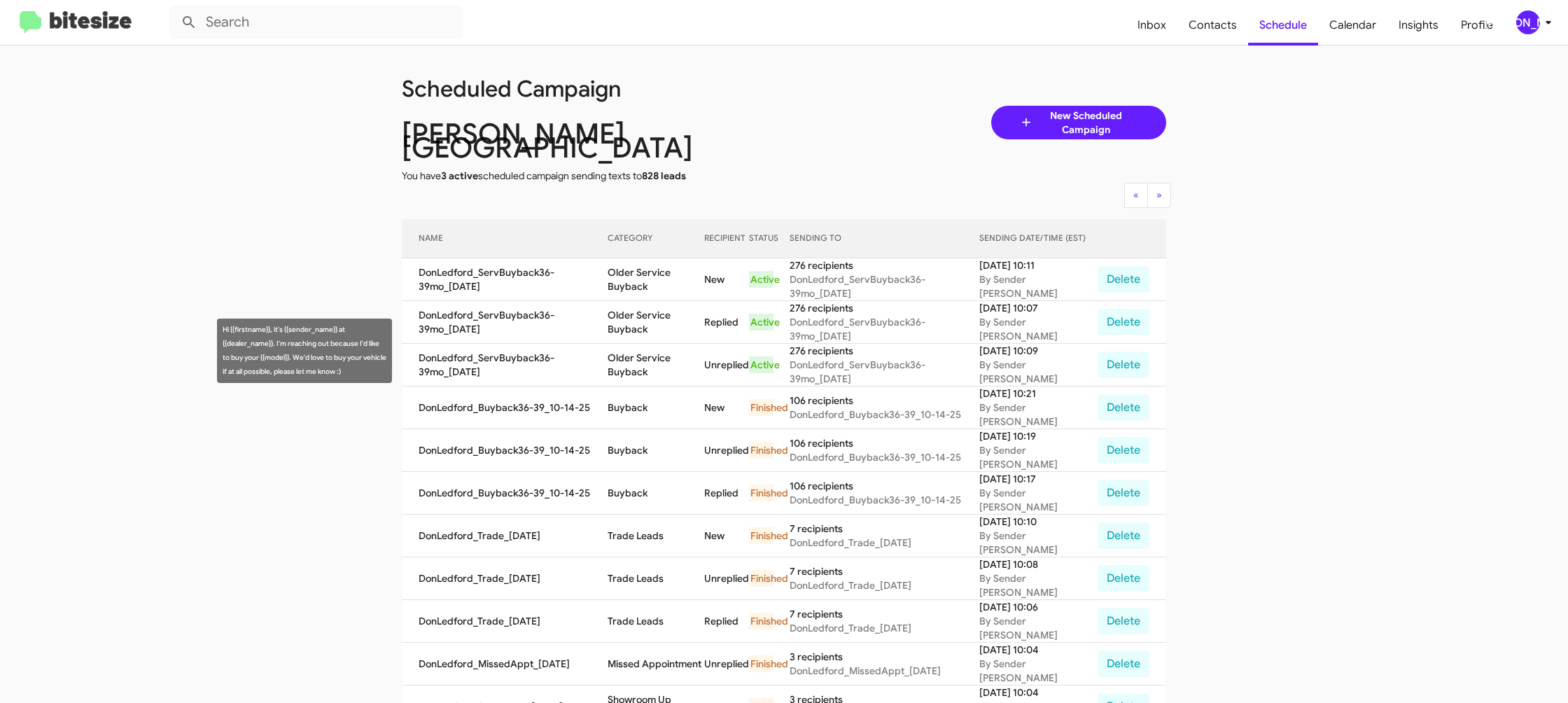
click at [651, 345] on td "Older Service Buyback" at bounding box center [656, 364] width 97 height 42
drag, startPoint x: 651, startPoint y: 345, endPoint x: 414, endPoint y: 41, distance: 385.5
click at [648, 344] on td "Older Service Buyback" at bounding box center [656, 364] width 97 height 42
copy td "Older Service Buyback"
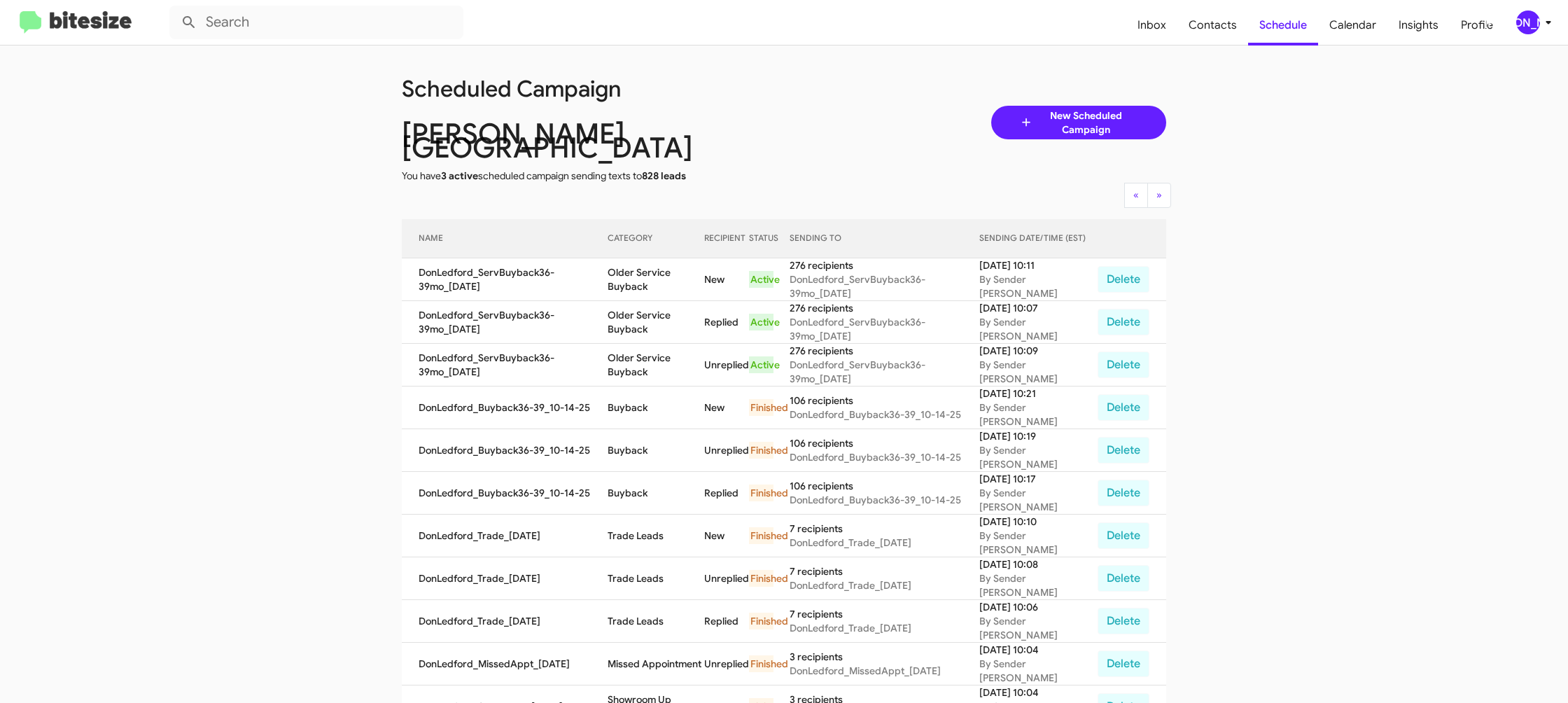
click at [1514, 16] on button "[PERSON_NAME]" at bounding box center [1528, 22] width 48 height 24
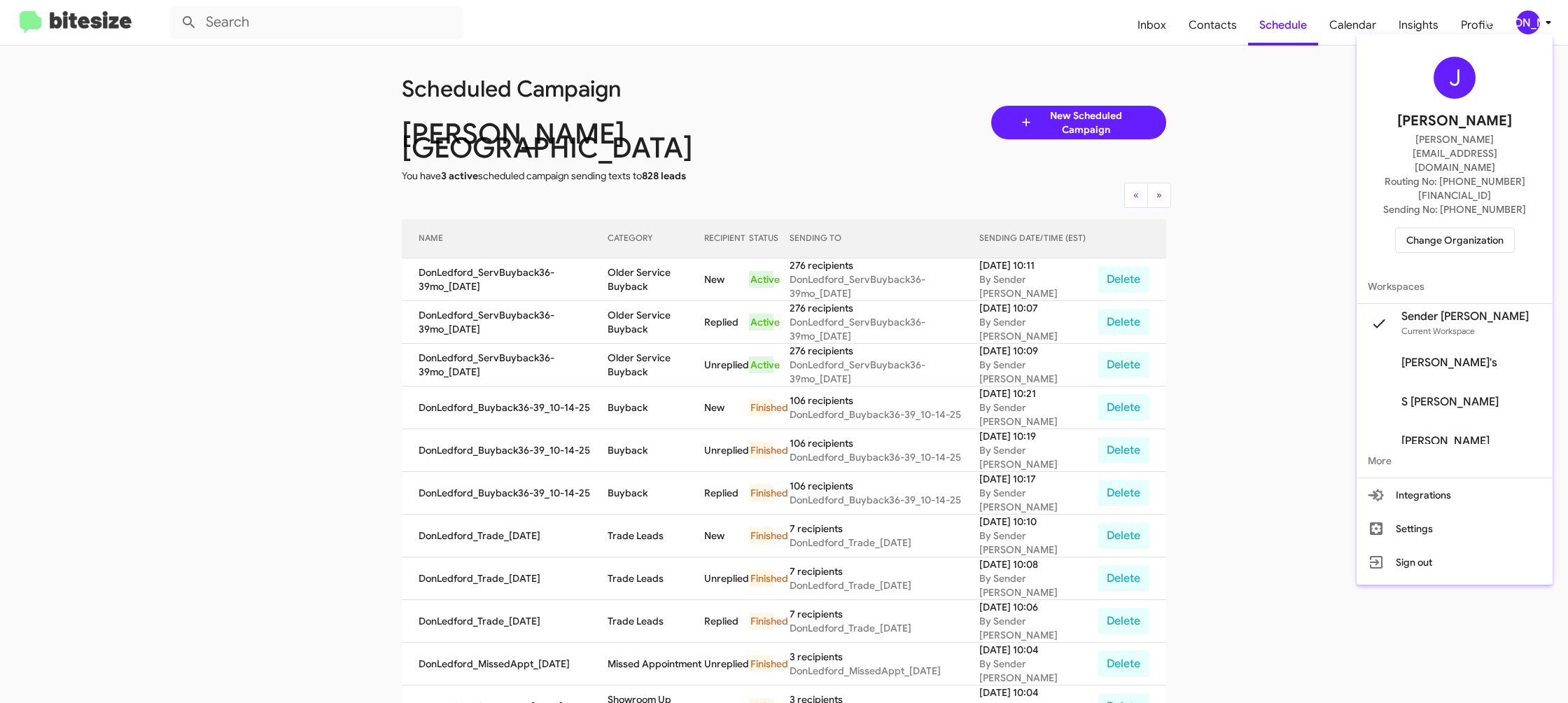
click at [1483, 228] on span "Change Organization" at bounding box center [1454, 240] width 98 height 24
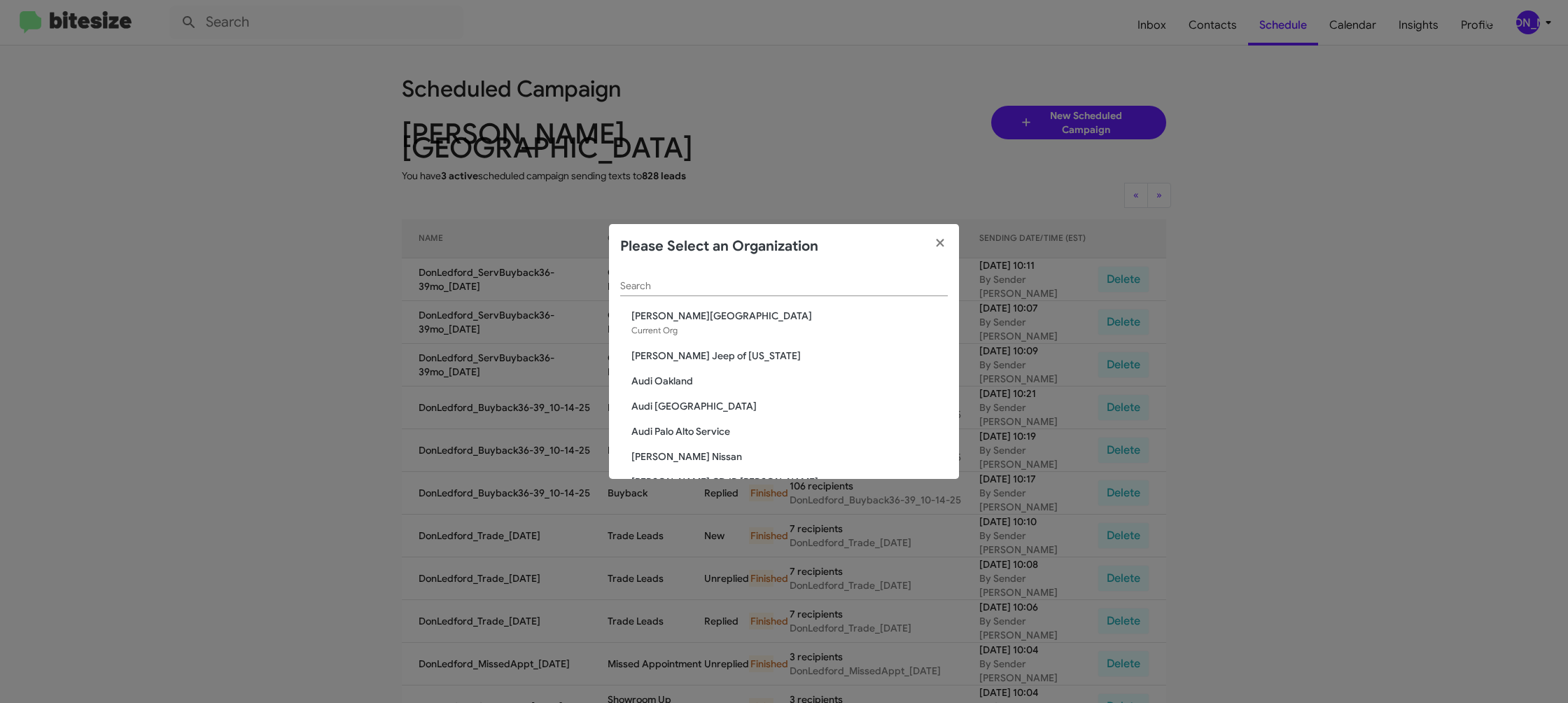
click at [735, 289] on div "Search" at bounding box center [783, 282] width 327 height 28
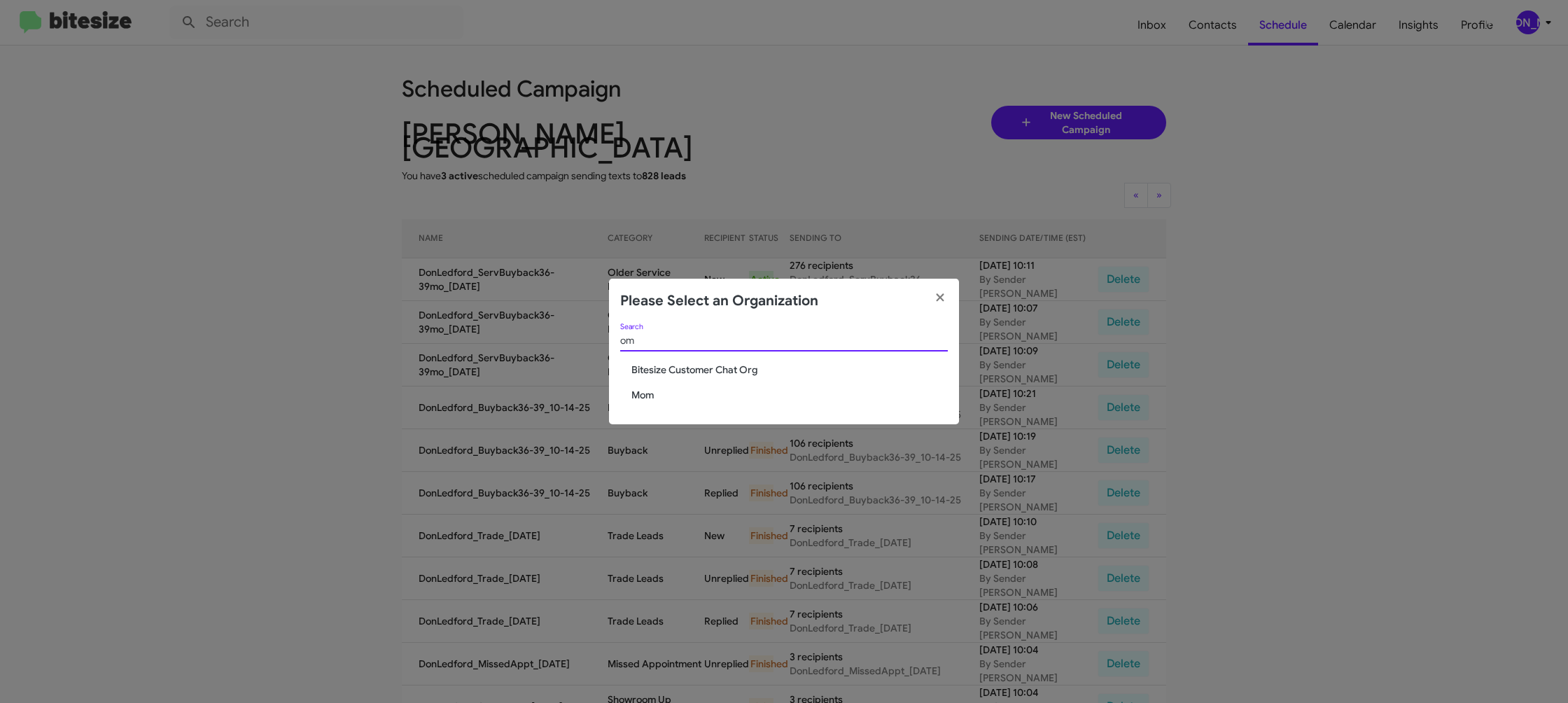
type input "o"
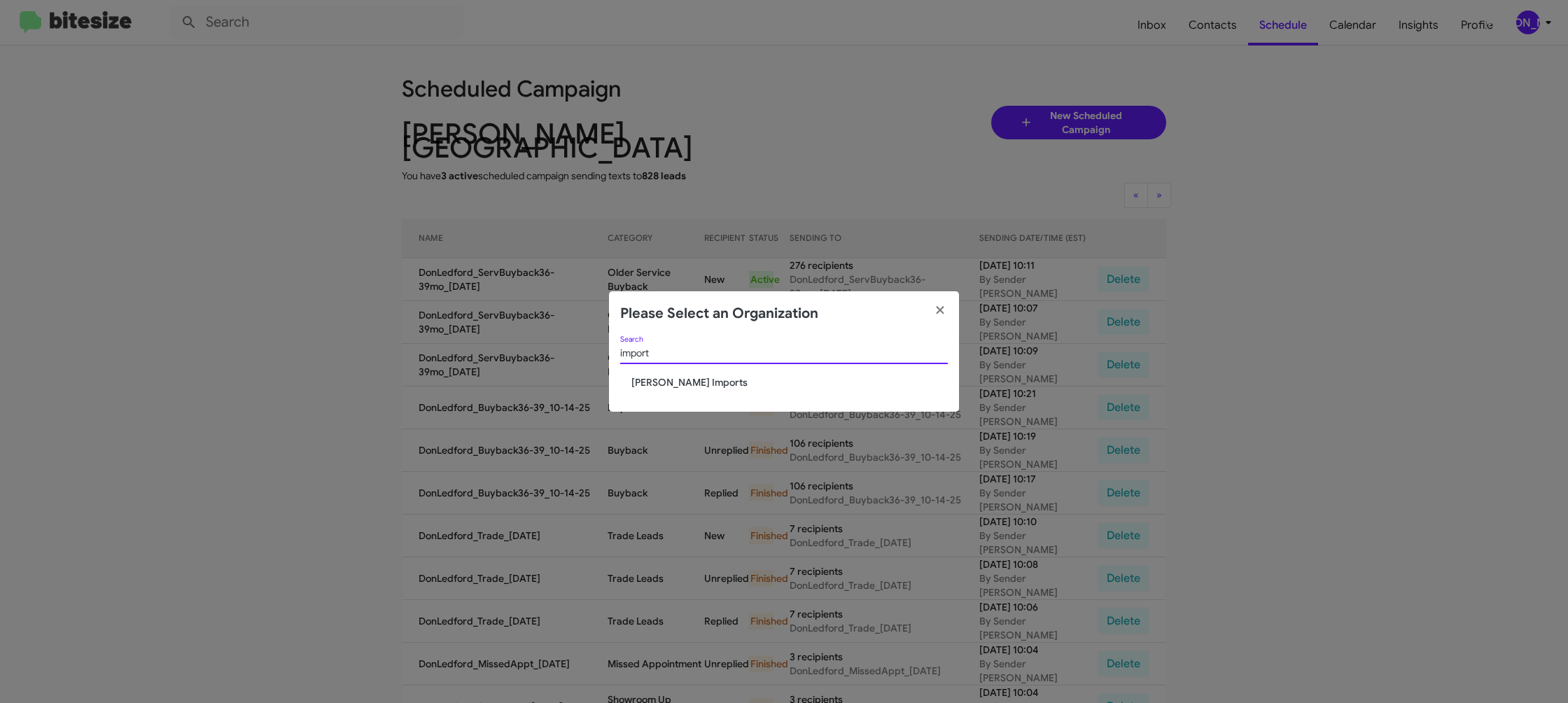
type input "import"
click at [643, 378] on span "Ed Hicks Imports" at bounding box center [789, 382] width 316 height 14
click at [643, 378] on span "[PERSON_NAME] Imports" at bounding box center [789, 382] width 316 height 14
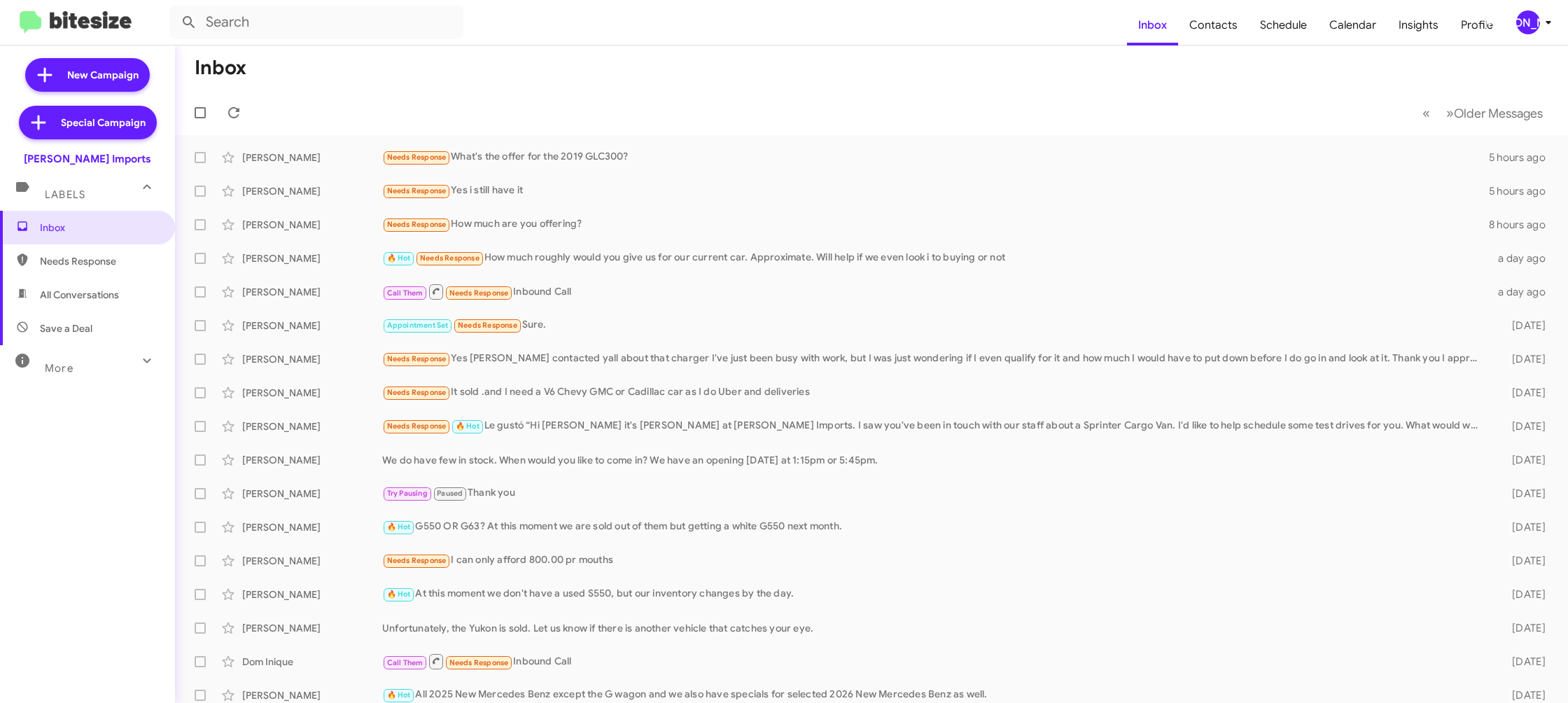
click at [1552, 18] on icon at bounding box center [1547, 22] width 16 height 16
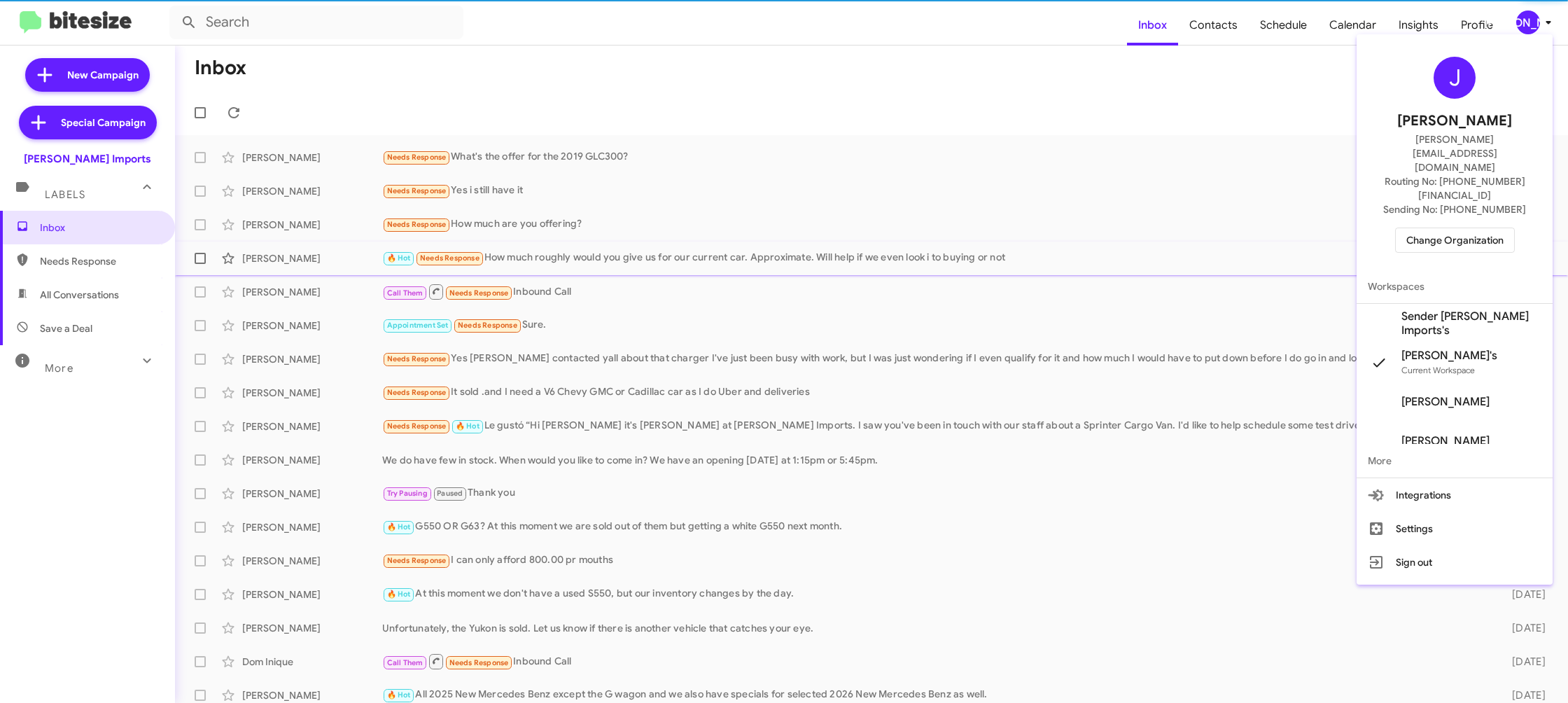
drag, startPoint x: 1464, startPoint y: 283, endPoint x: 1458, endPoint y: 275, distance: 10.0
click at [1464, 309] on span "Sender [PERSON_NAME] Imports's" at bounding box center [1471, 323] width 140 height 28
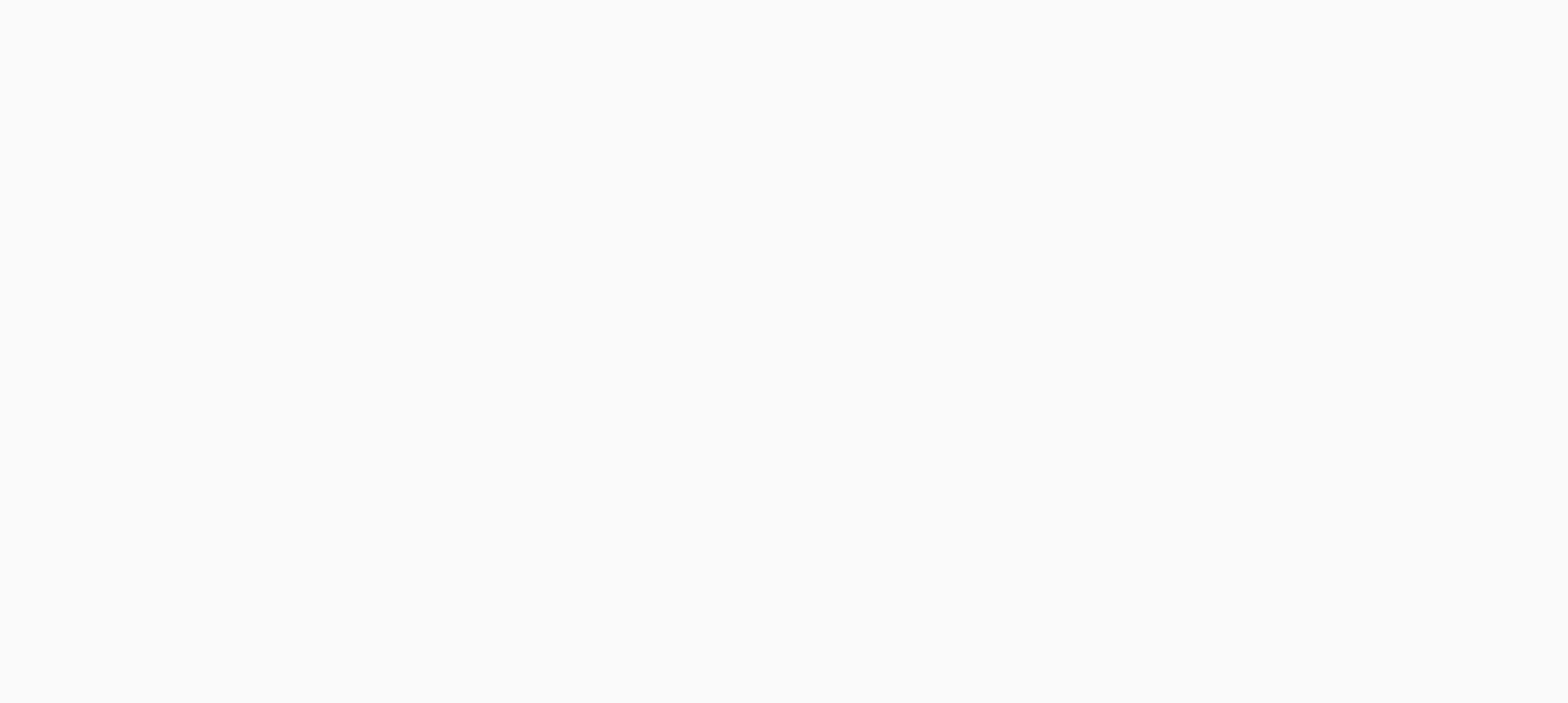
click at [1233, 23] on body at bounding box center [784, 352] width 1568 height 703
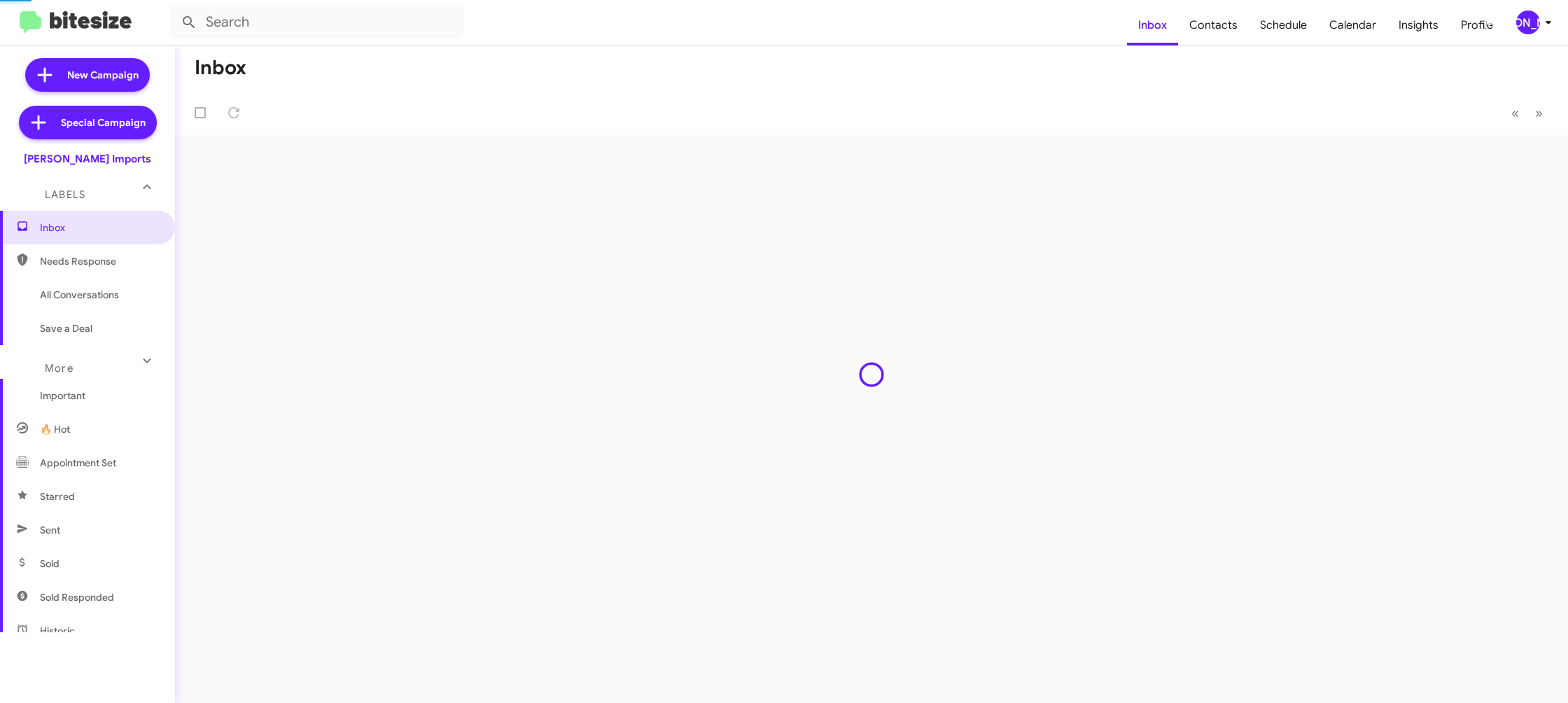
click at [1233, 23] on span "Contacts" at bounding box center [1213, 25] width 71 height 41
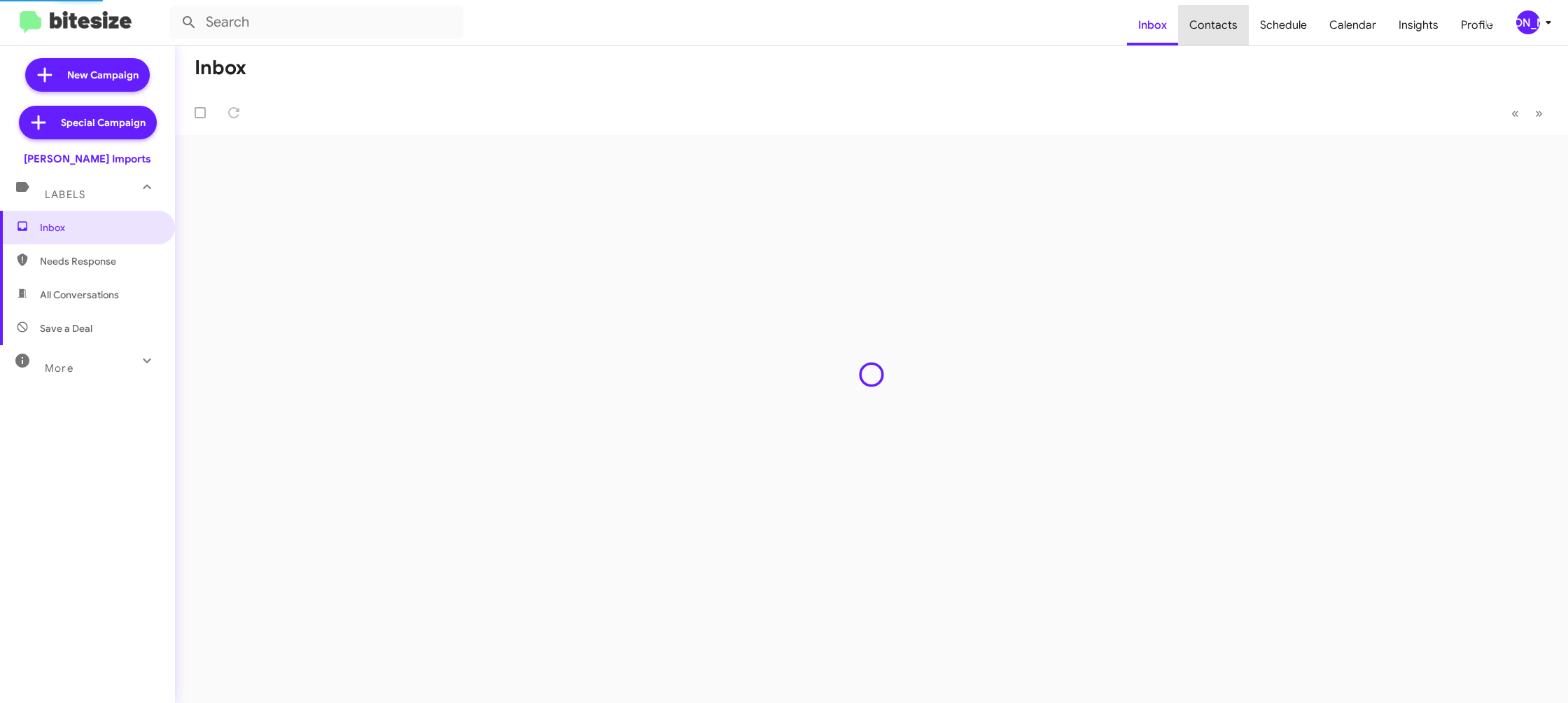
type input "in:groups"
click at [1233, 23] on span "Contacts" at bounding box center [1213, 25] width 71 height 41
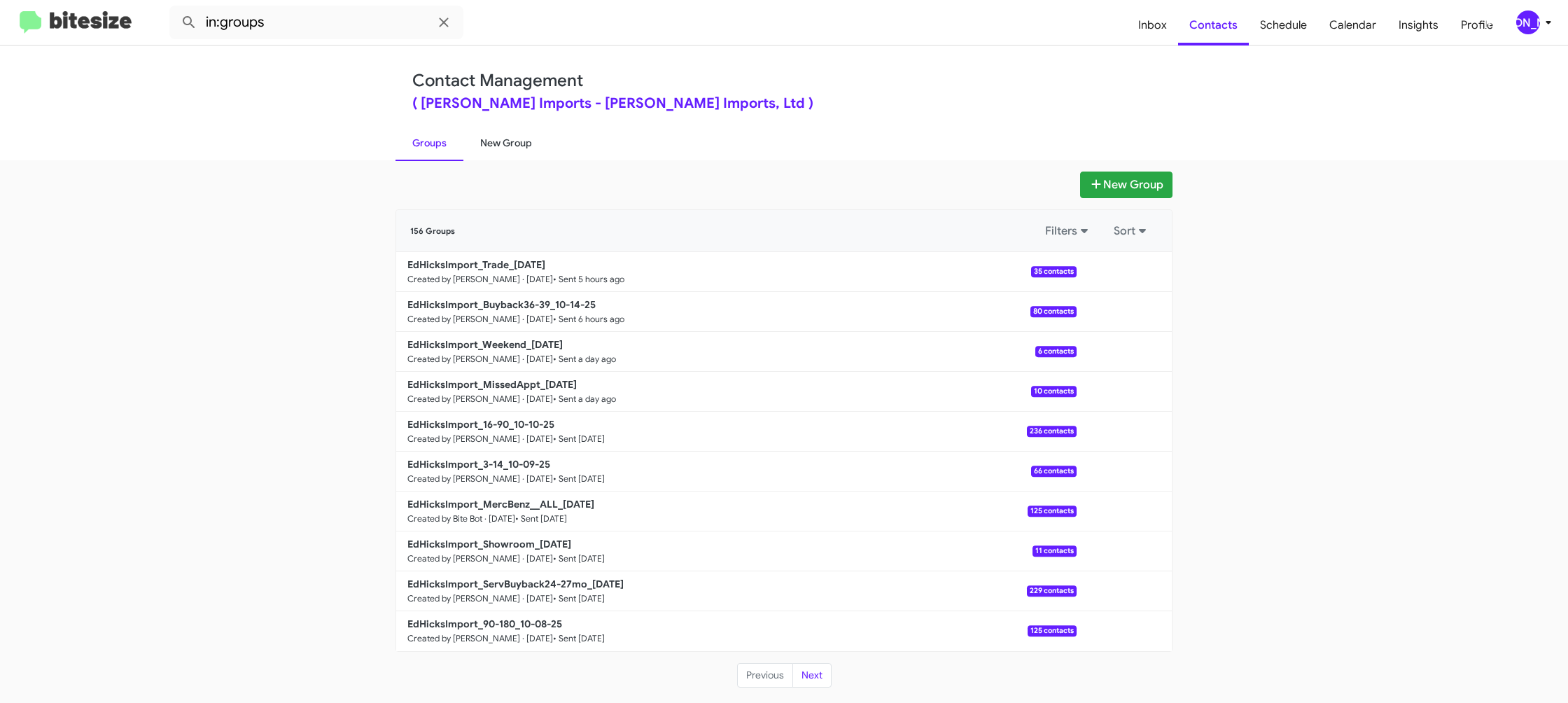
click at [505, 152] on link "New Group" at bounding box center [506, 142] width 85 height 36
drag, startPoint x: 505, startPoint y: 152, endPoint x: 500, endPoint y: 51, distance: 101.1
click at [508, 141] on link "New Group" at bounding box center [506, 142] width 85 height 36
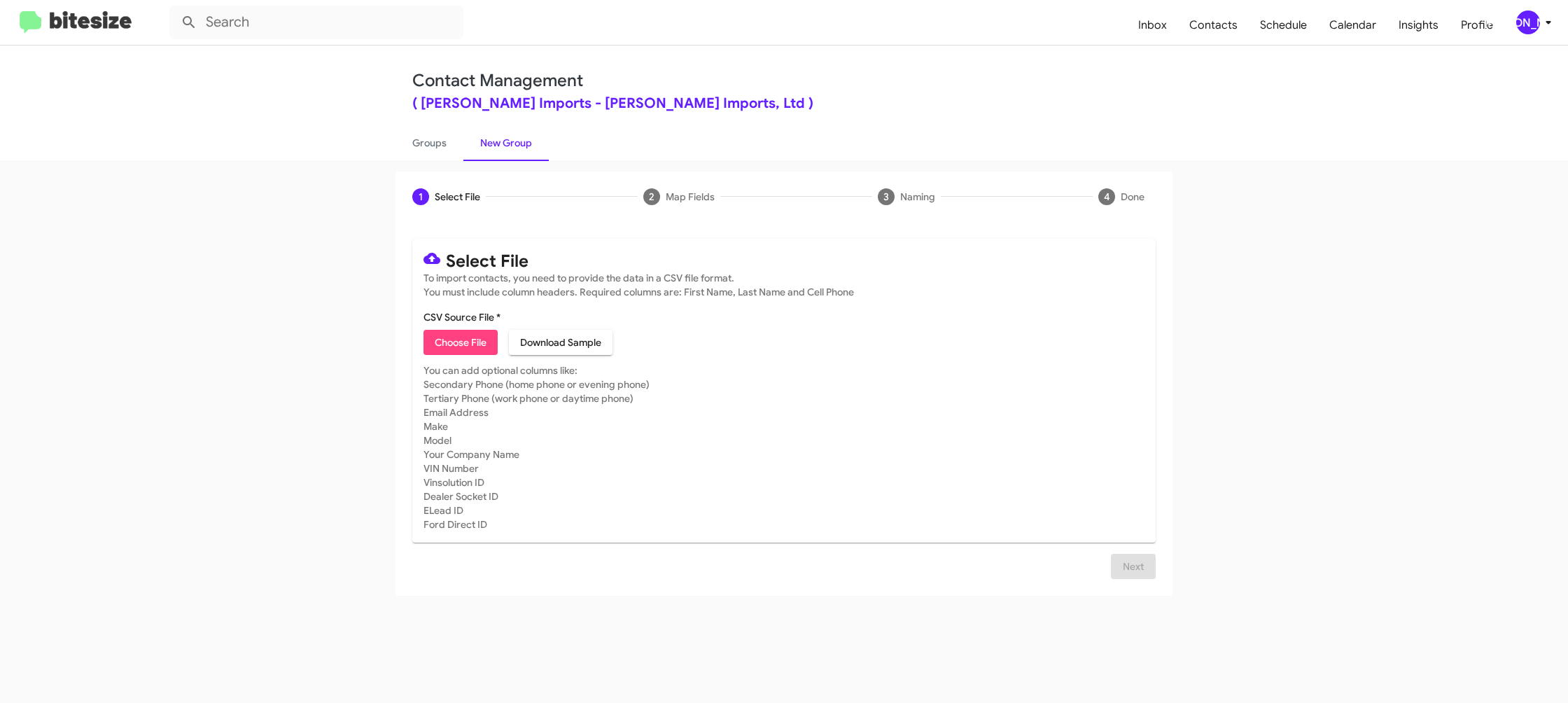
click at [1519, 27] on div "[PERSON_NAME]" at bounding box center [1528, 22] width 24 height 24
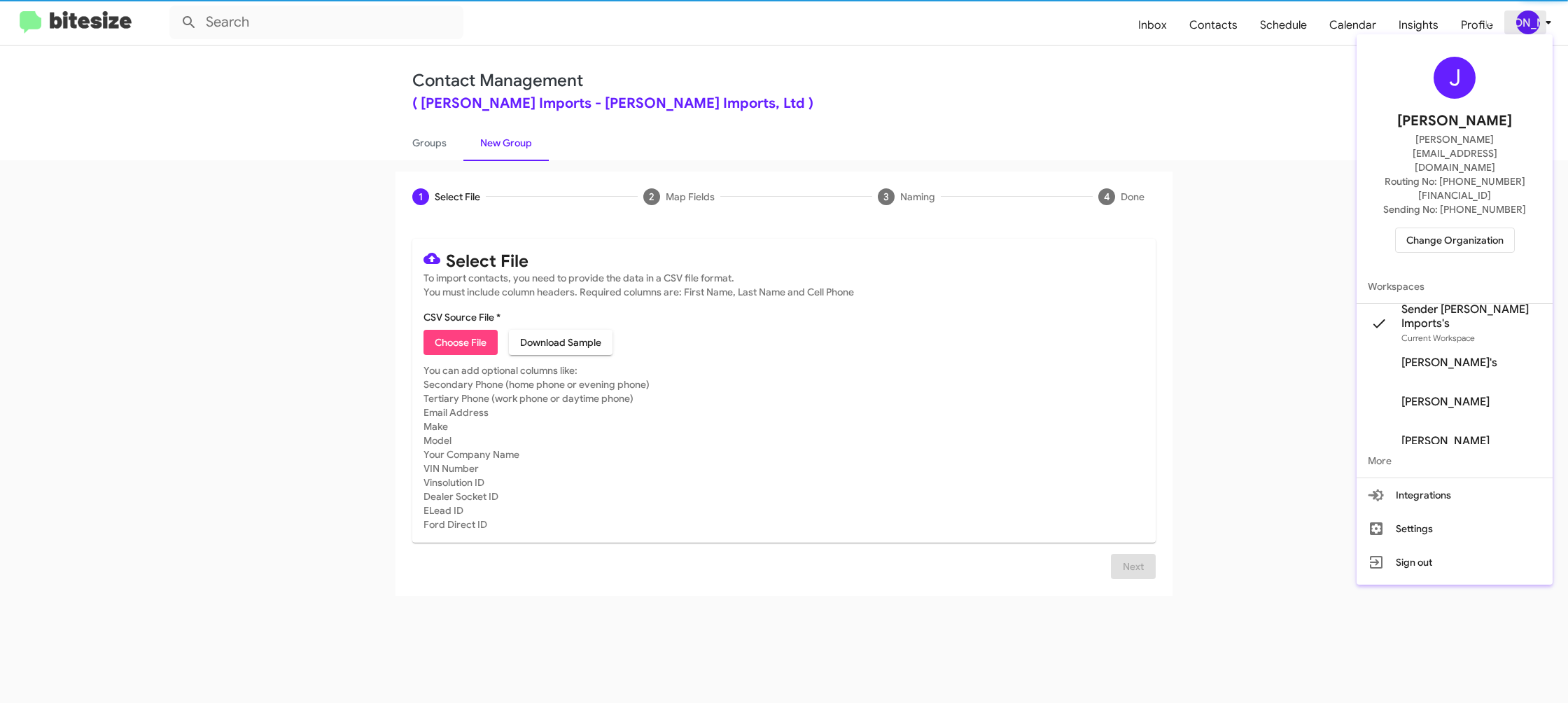
click at [1519, 28] on div at bounding box center [784, 352] width 1568 height 703
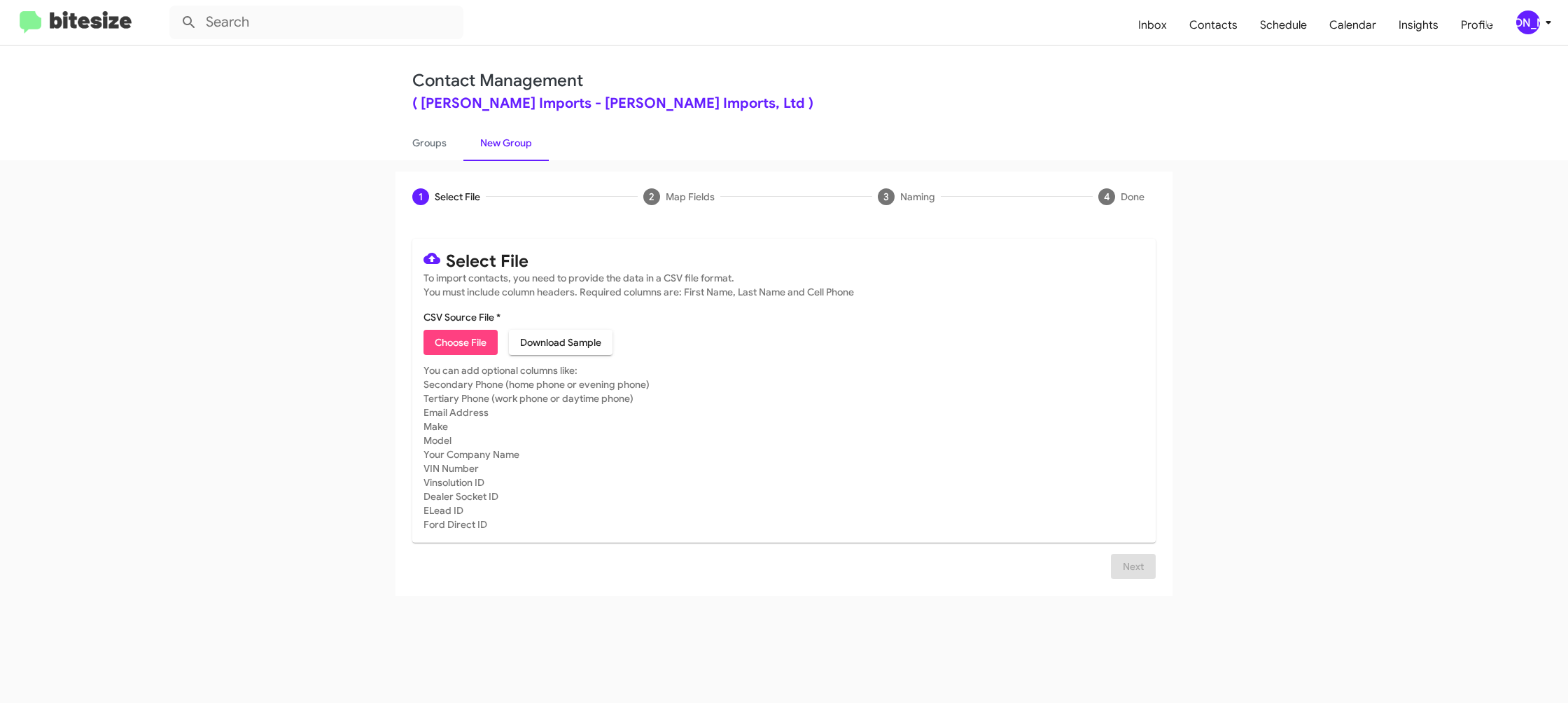
drag, startPoint x: 1512, startPoint y: 3, endPoint x: 1516, endPoint y: 9, distance: 7.2
click at [1512, 3] on mat-toolbar "Inbox Contacts Schedule Calendar Insights Profile JA" at bounding box center [784, 22] width 1568 height 45
click at [1529, 19] on div "[PERSON_NAME]" at bounding box center [1528, 22] width 24 height 24
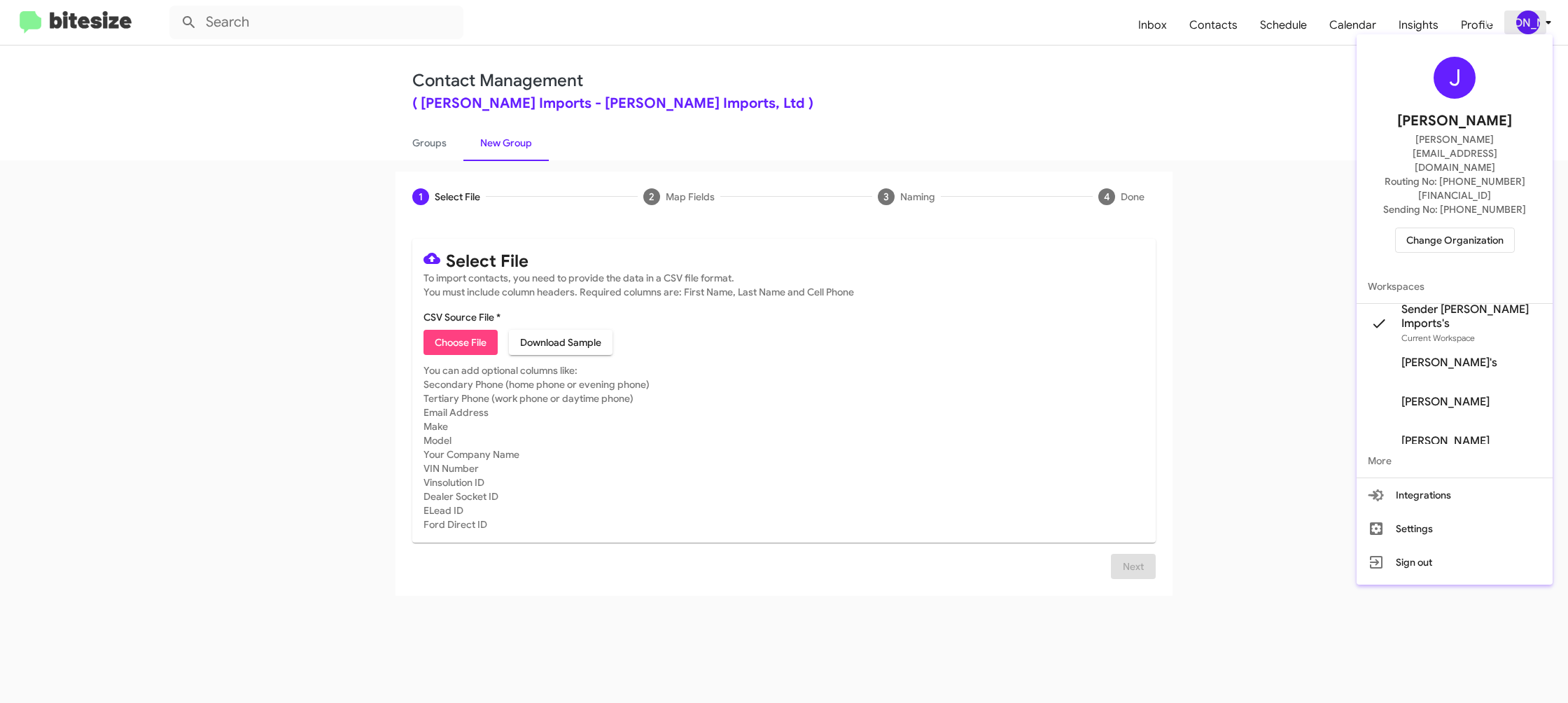
click at [1529, 19] on div at bounding box center [784, 352] width 1568 height 703
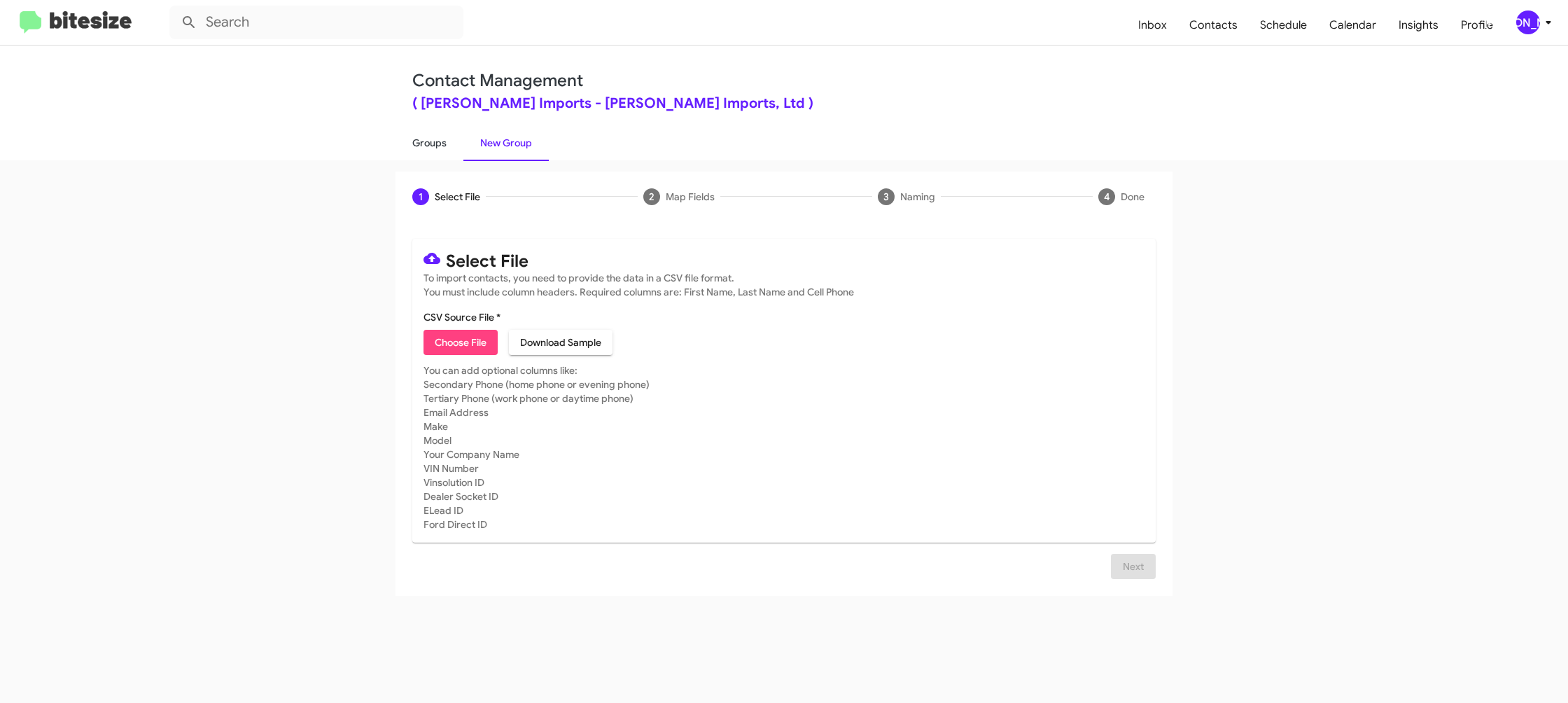
click at [456, 147] on link "Groups" at bounding box center [429, 142] width 68 height 36
type input "in:groups"
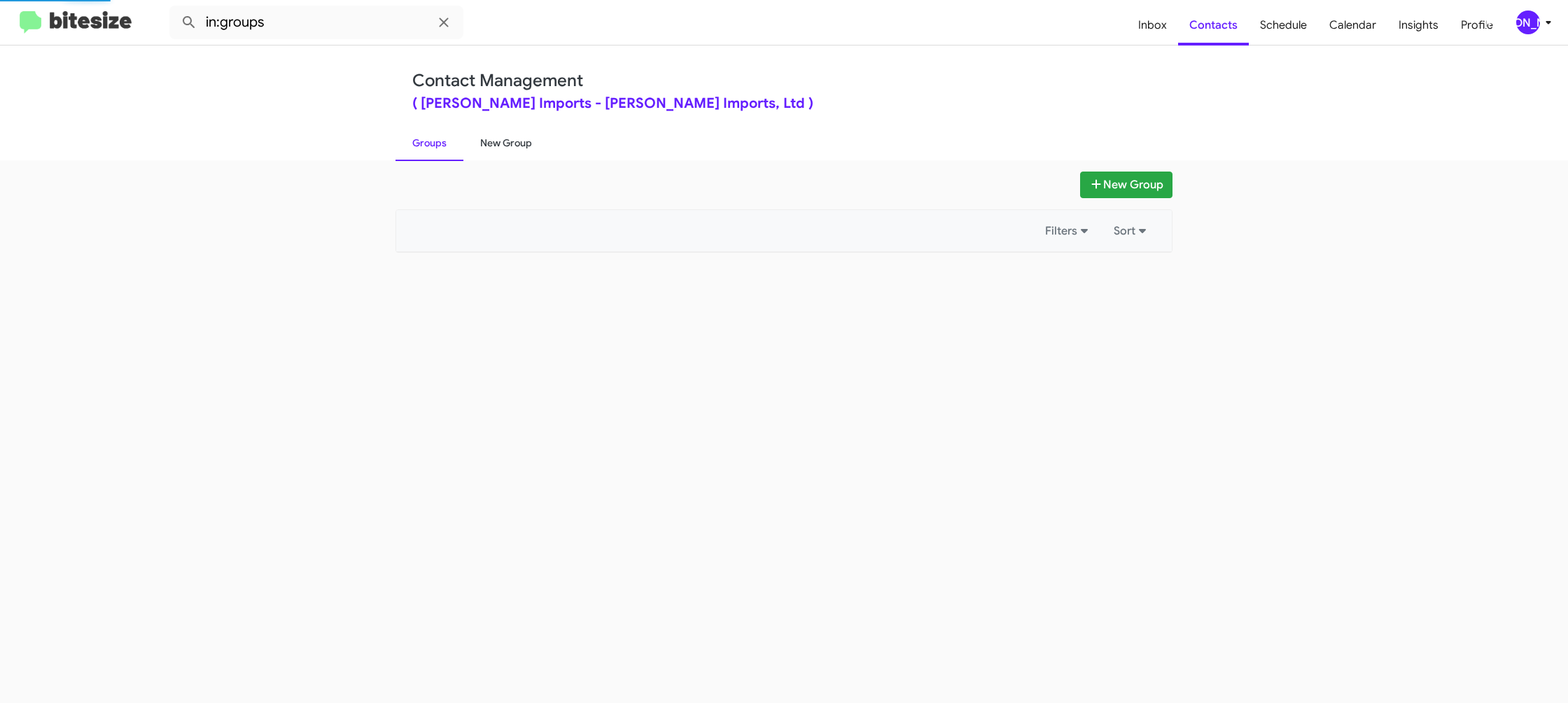
click at [482, 142] on link "New Group" at bounding box center [506, 142] width 85 height 36
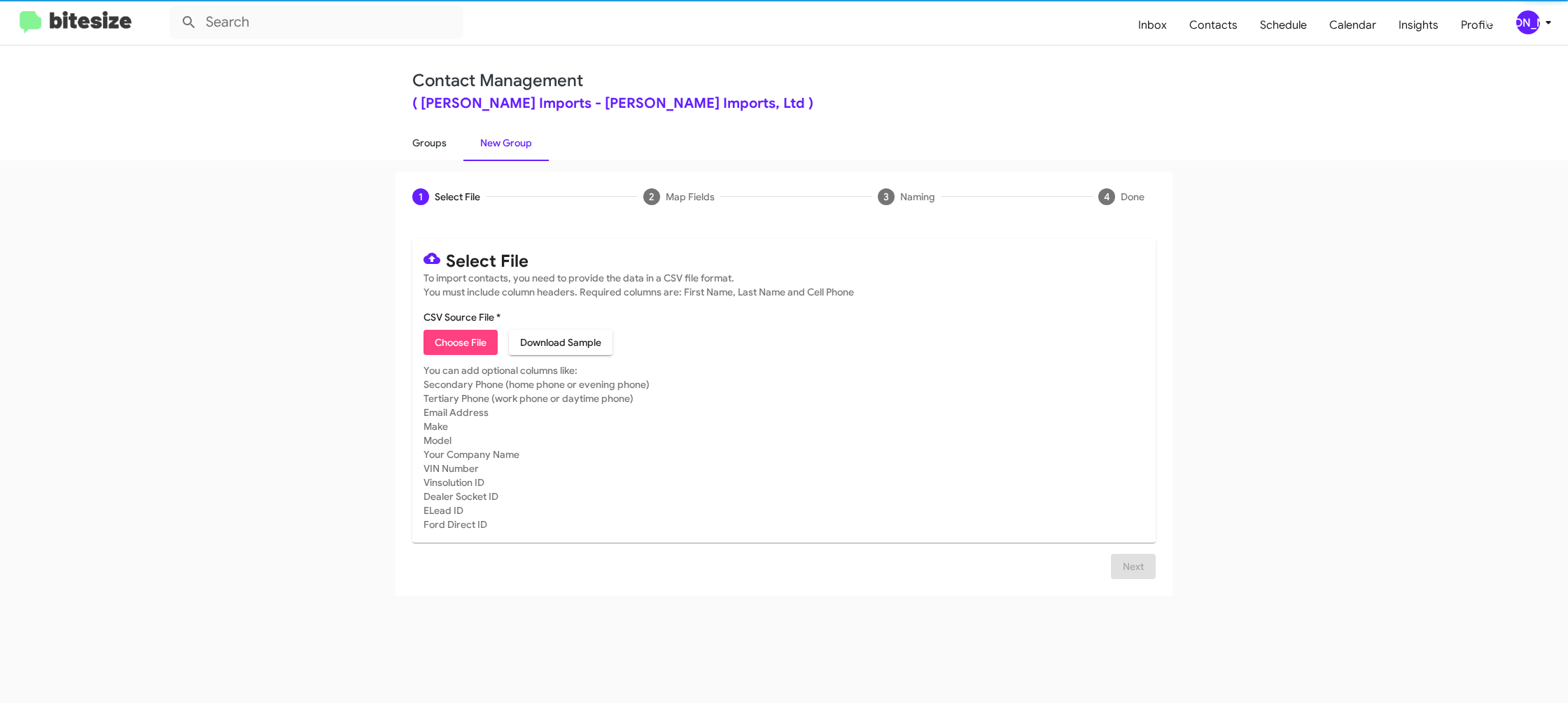
click at [435, 140] on link "Groups" at bounding box center [429, 142] width 68 height 36
type input "in:groups"
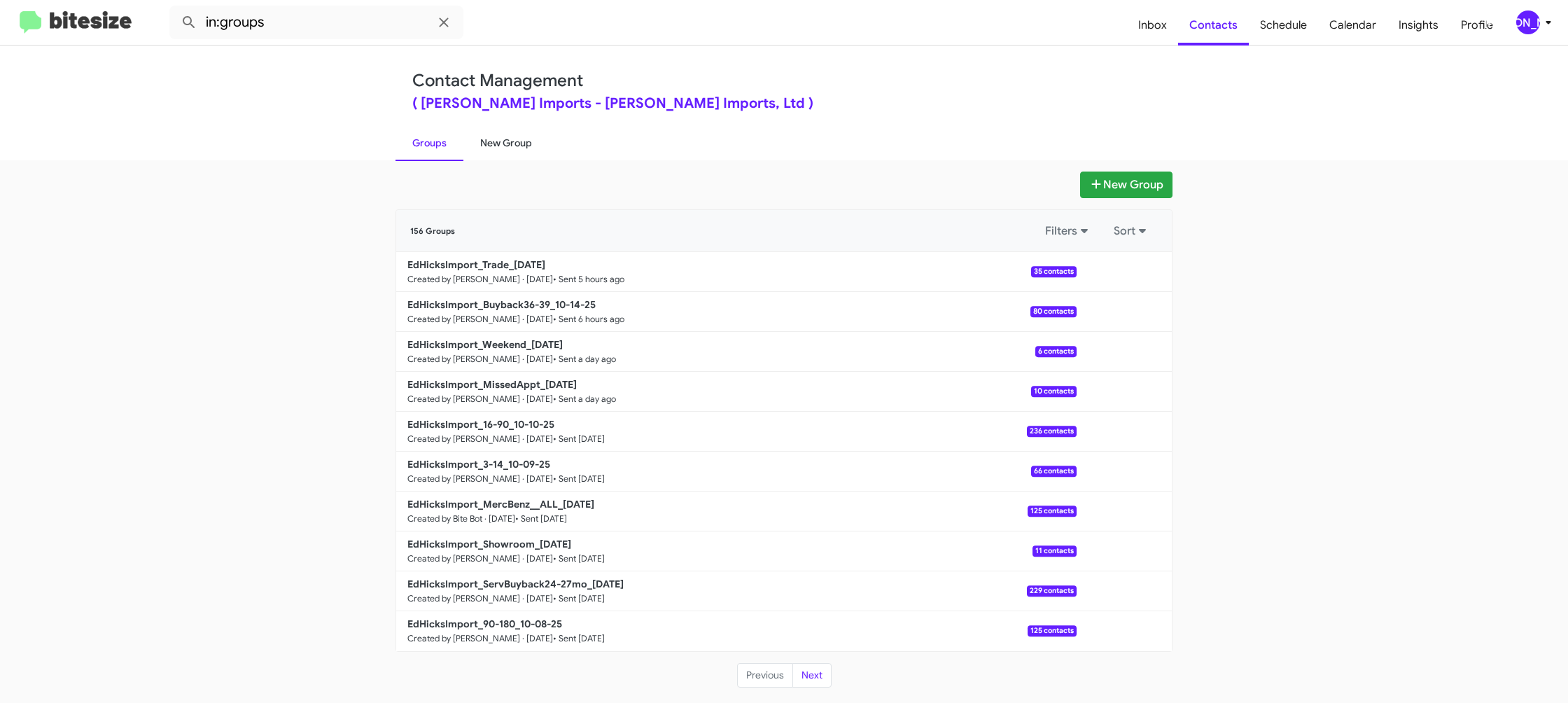
click at [476, 136] on link "New Group" at bounding box center [506, 142] width 85 height 36
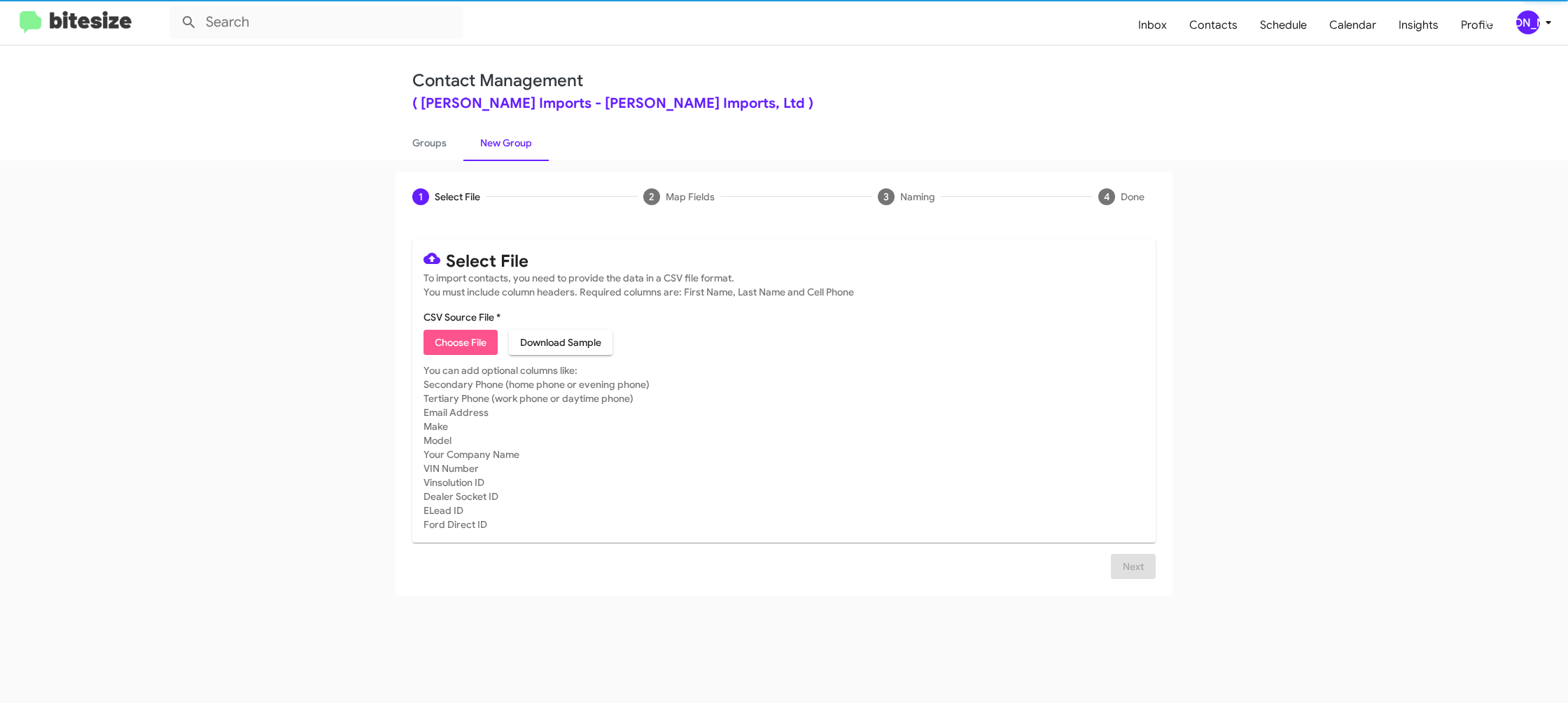
click at [464, 350] on span "Choose File" at bounding box center [460, 342] width 52 height 25
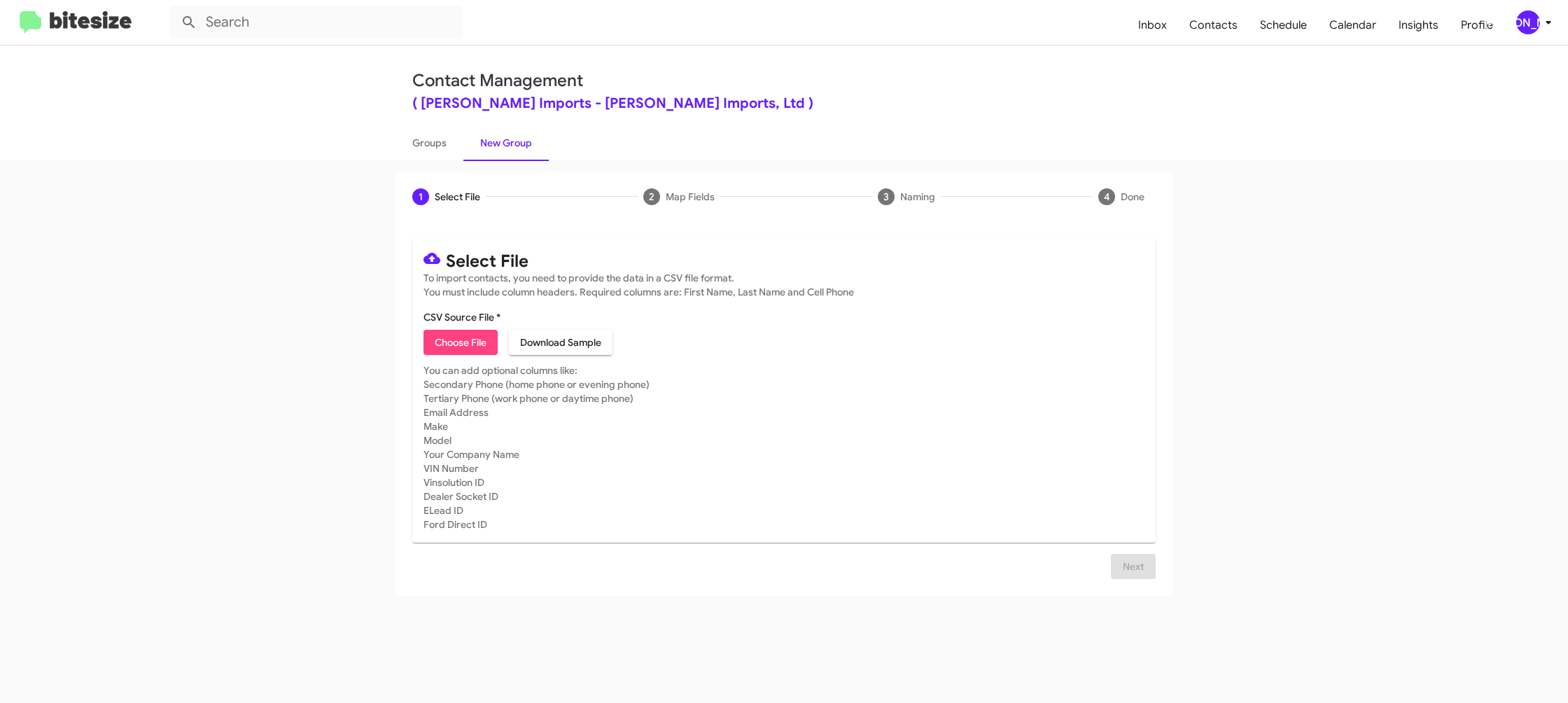
type input "EdHicksImport_90-180_10-15-25"
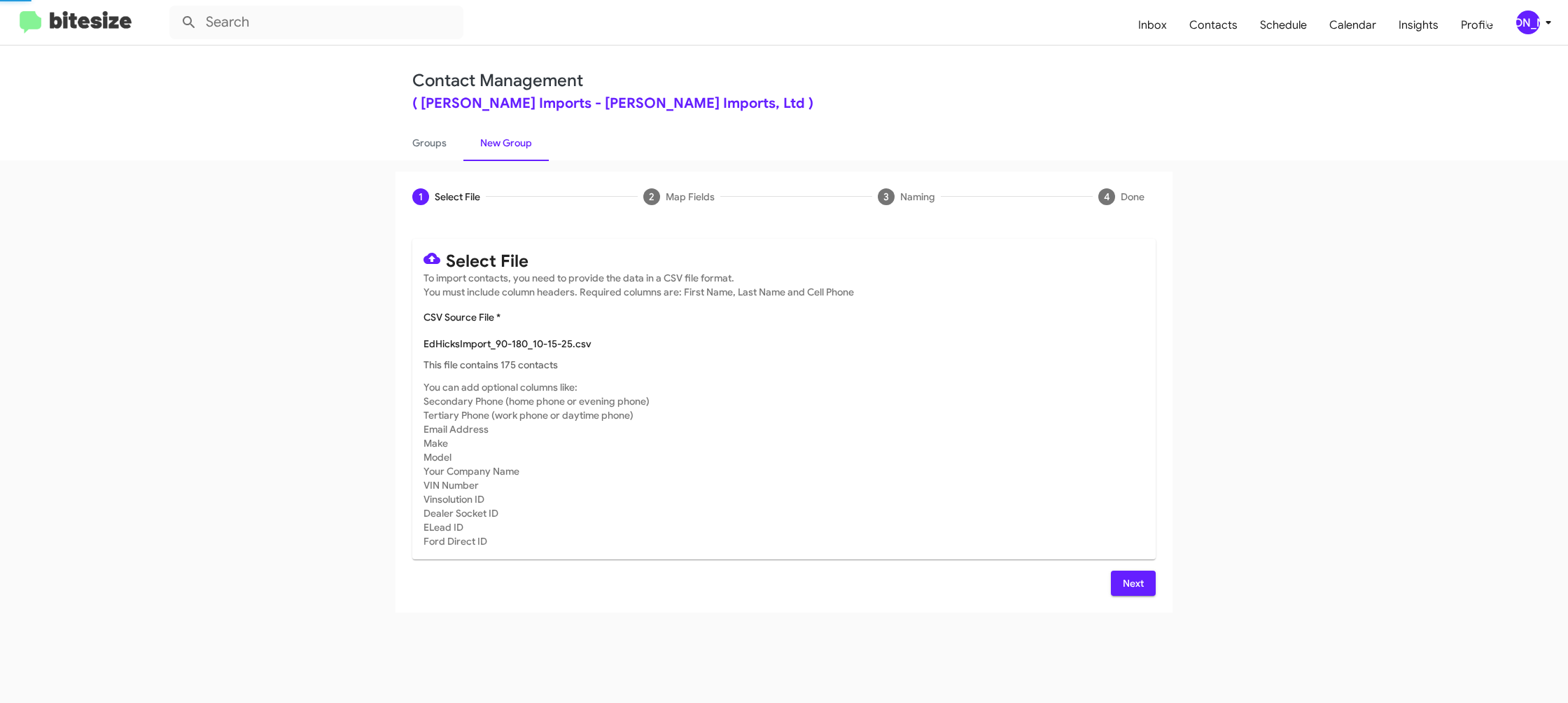
drag, startPoint x: 881, startPoint y: 398, endPoint x: 997, endPoint y: 466, distance: 134.5
click at [931, 409] on mat-card-subtitle "You can add optional columns like: Secondary Phone (home phone or evening phone…" at bounding box center [783, 464] width 721 height 168
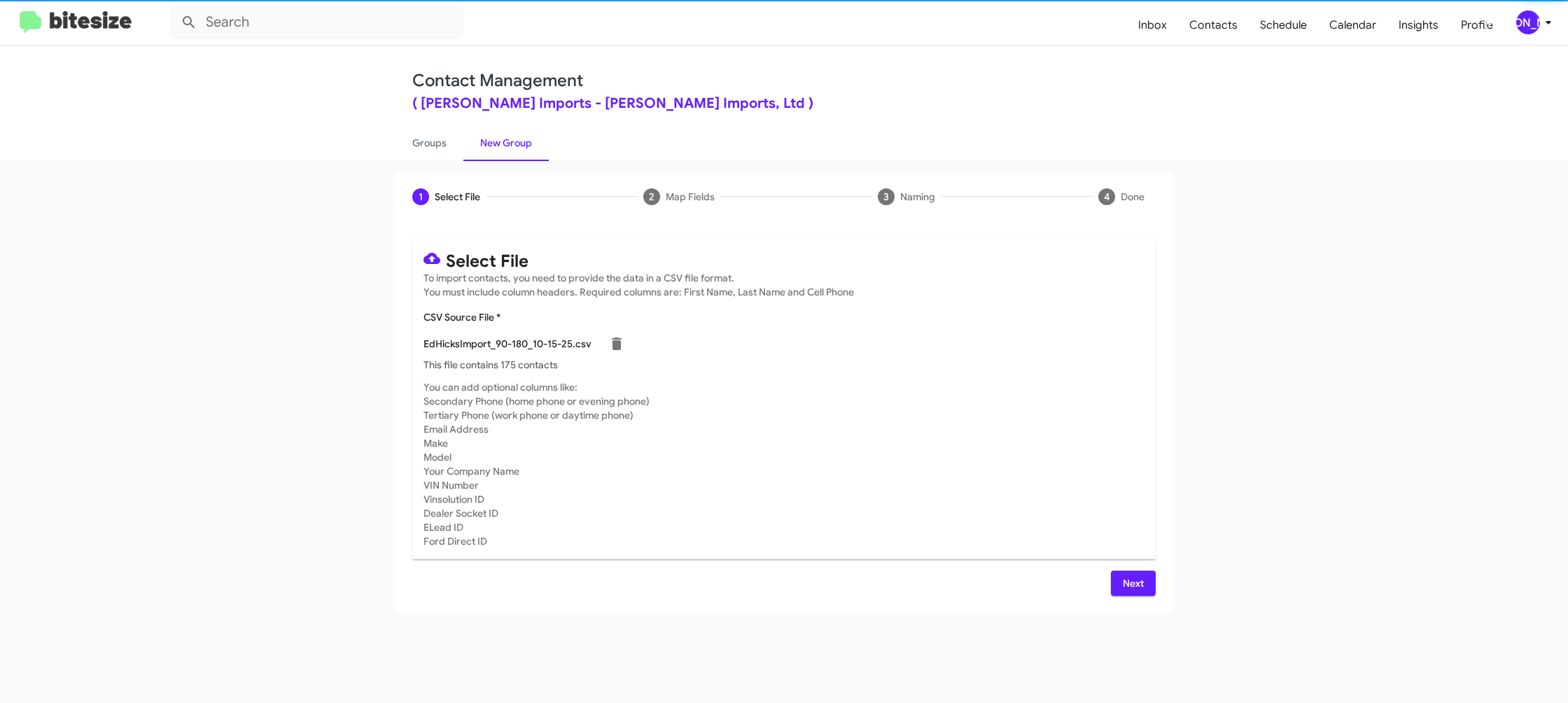
click at [1124, 585] on span "Next" at bounding box center [1133, 583] width 22 height 25
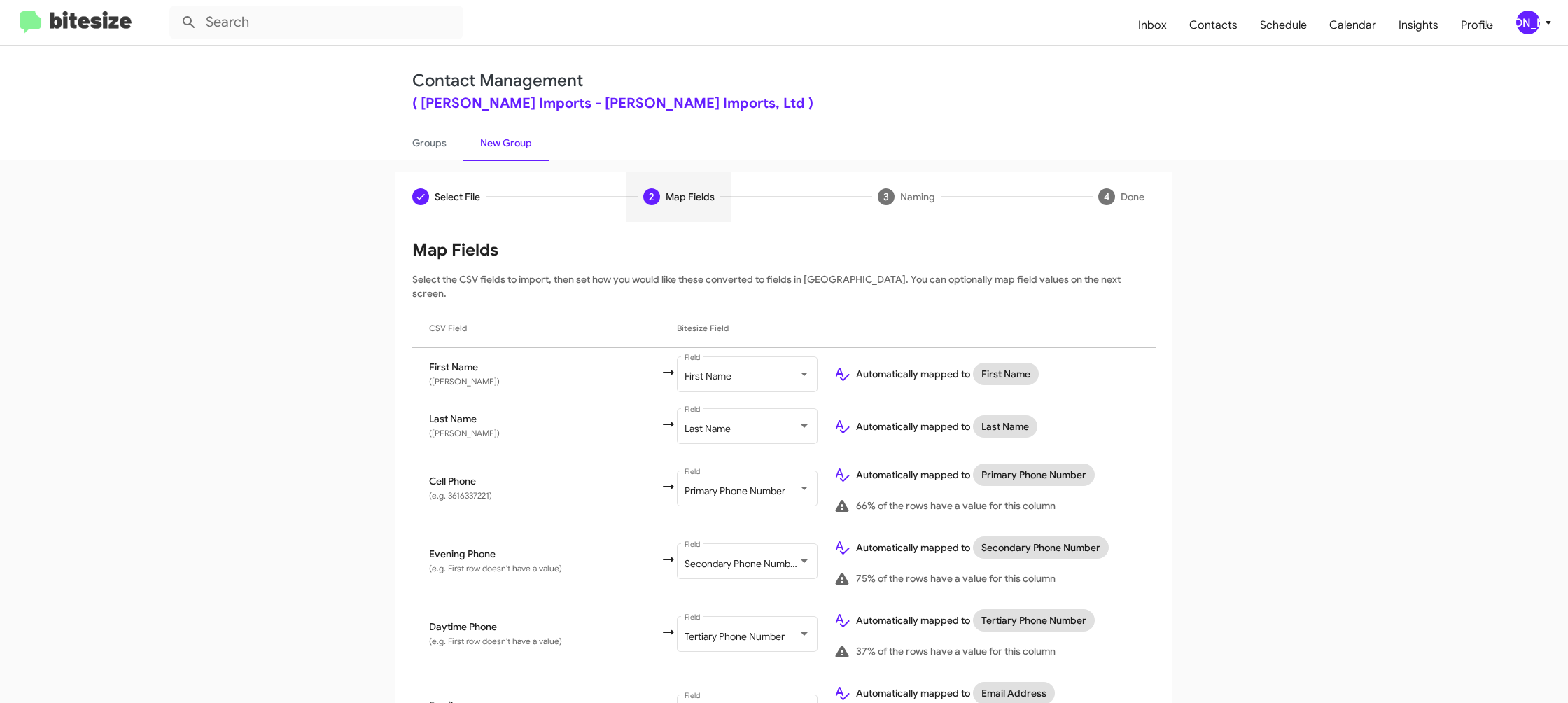
scroll to position [644, 0]
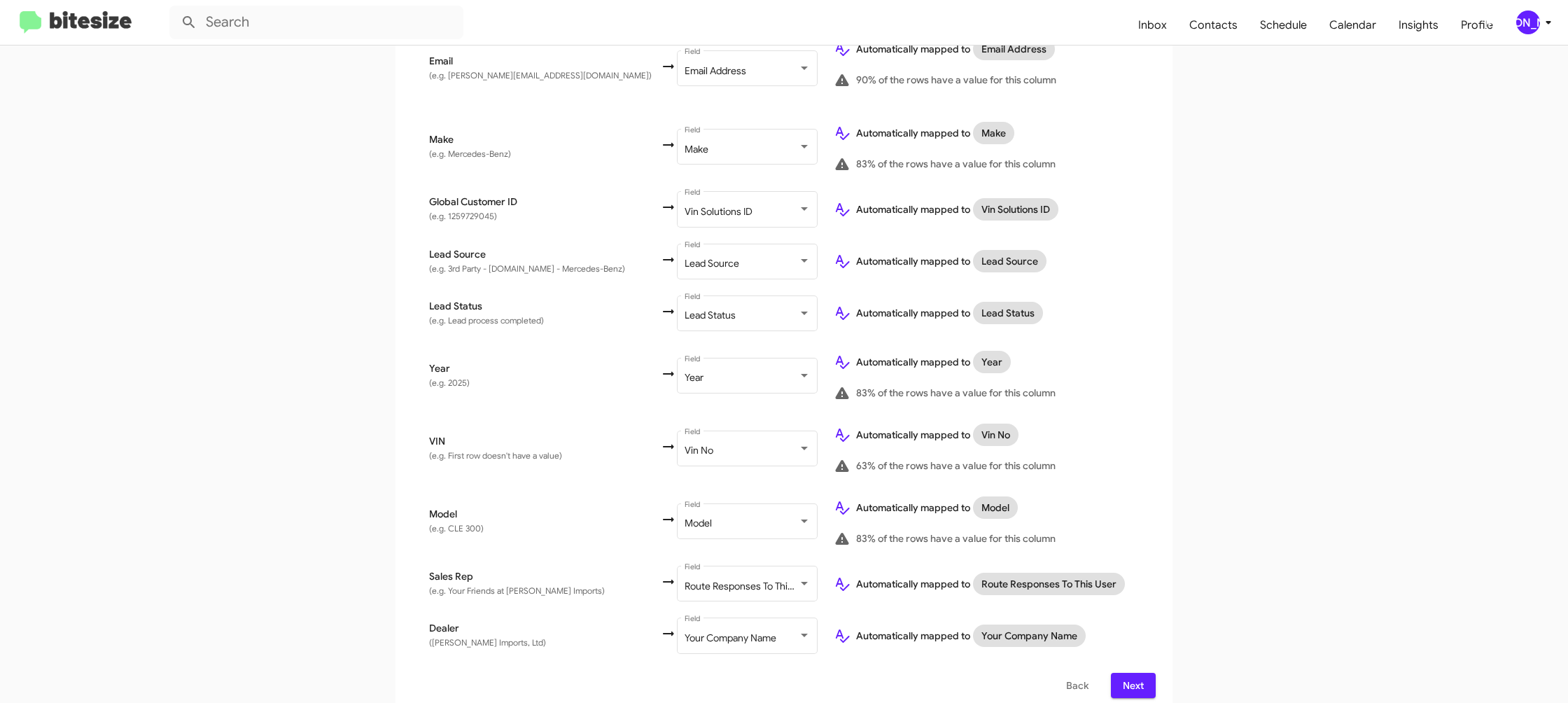
click at [1530, 22] on div "[PERSON_NAME]" at bounding box center [1528, 22] width 24 height 24
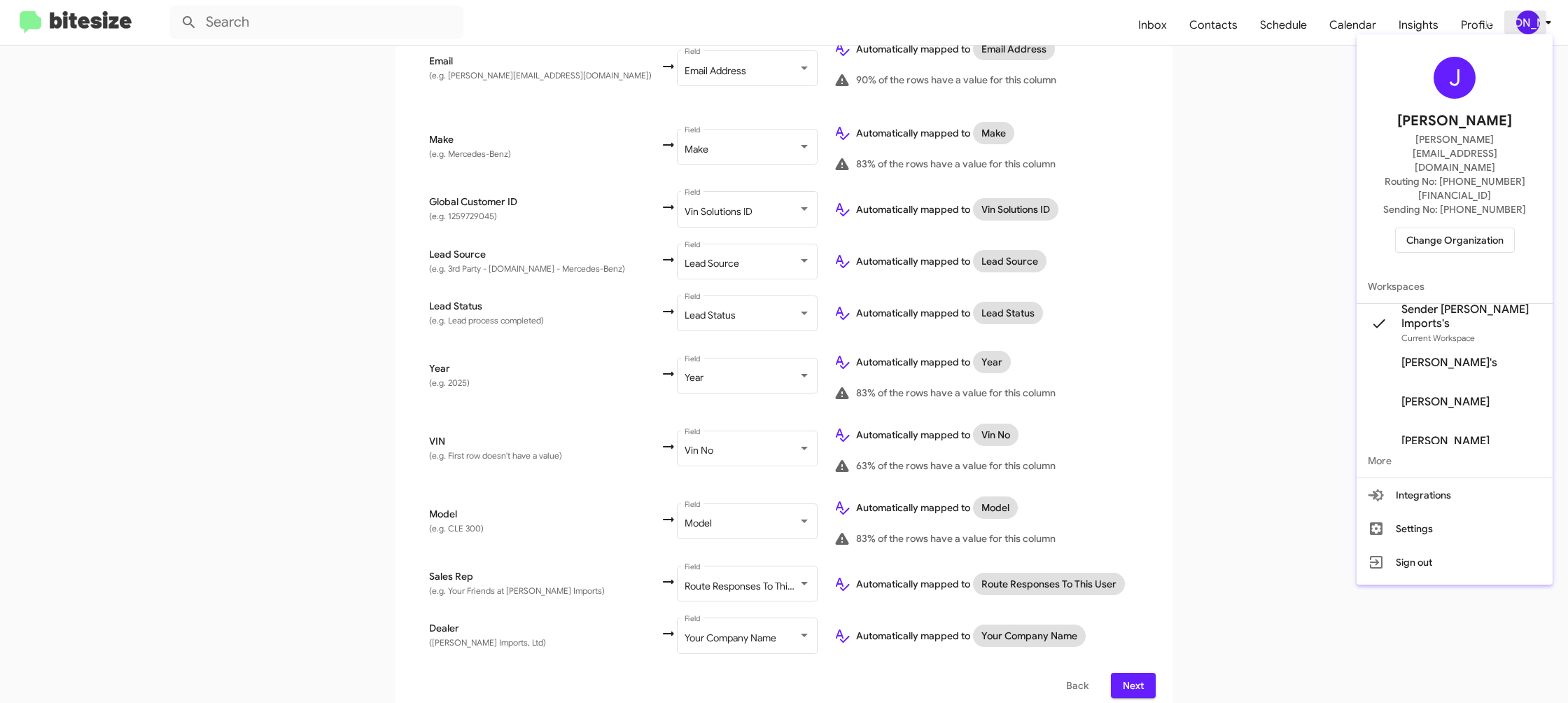
click at [1531, 24] on div at bounding box center [784, 352] width 1568 height 703
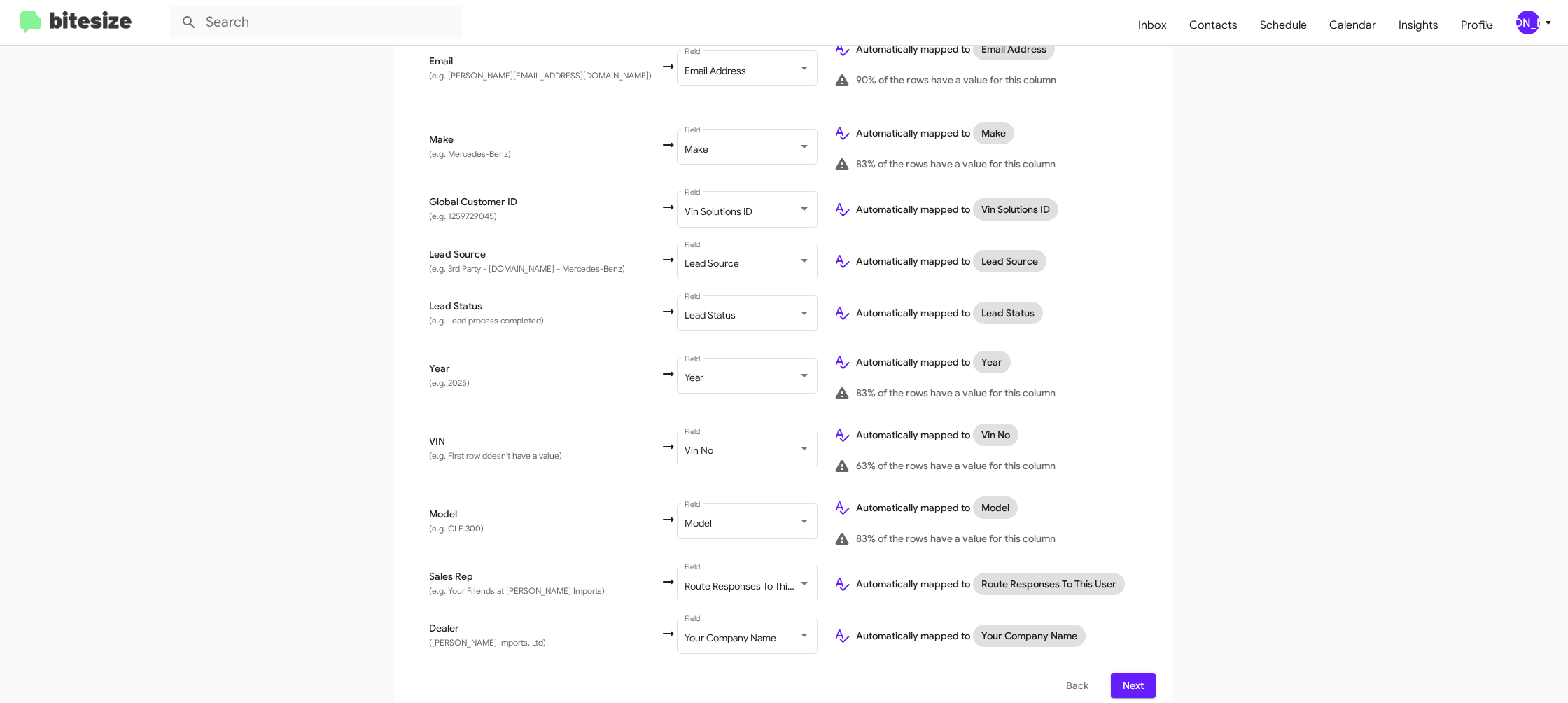
click at [1152, 673] on button "Next" at bounding box center [1133, 685] width 45 height 25
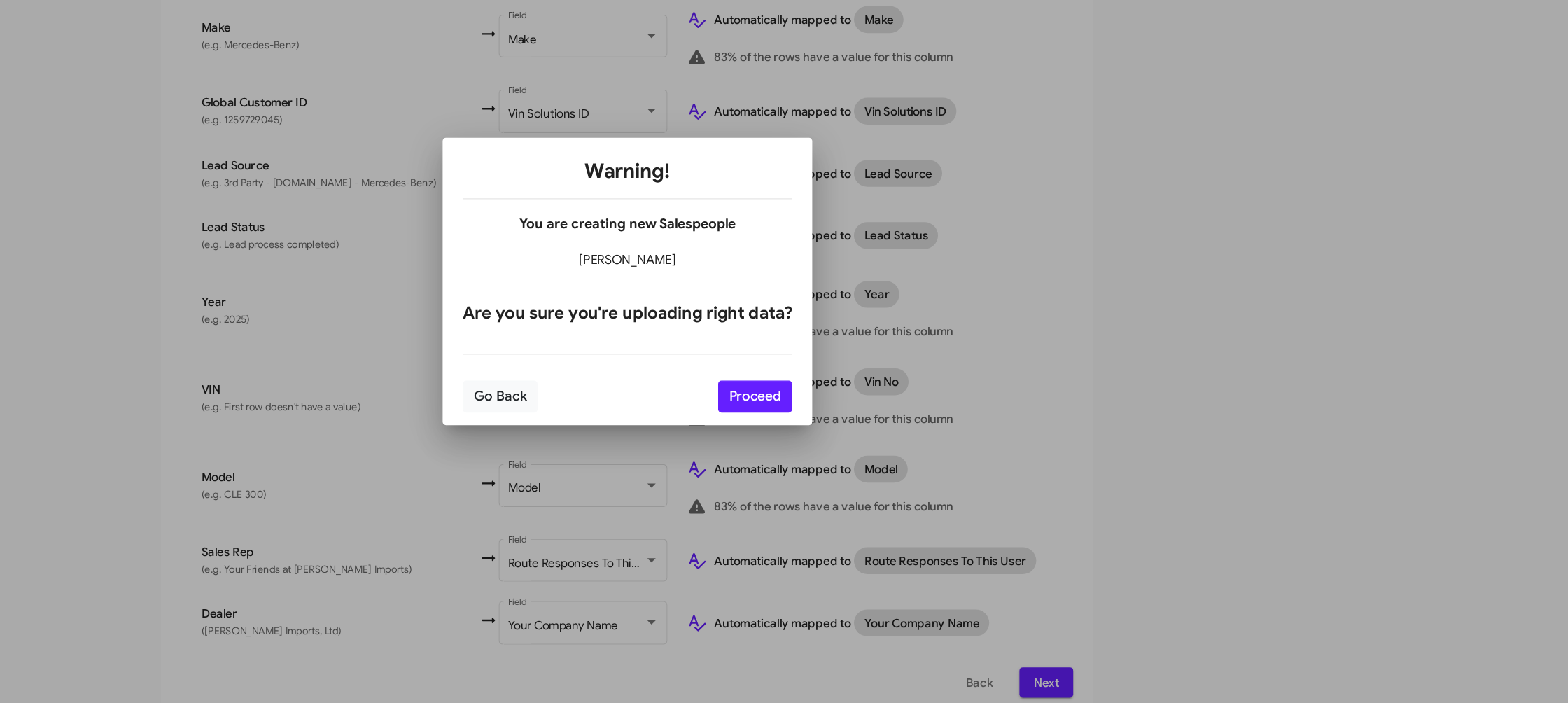
click at [855, 438] on div "Go Back Proceed" at bounding box center [784, 446] width 275 height 48
click at [865, 443] on button "Proceed" at bounding box center [889, 447] width 61 height 27
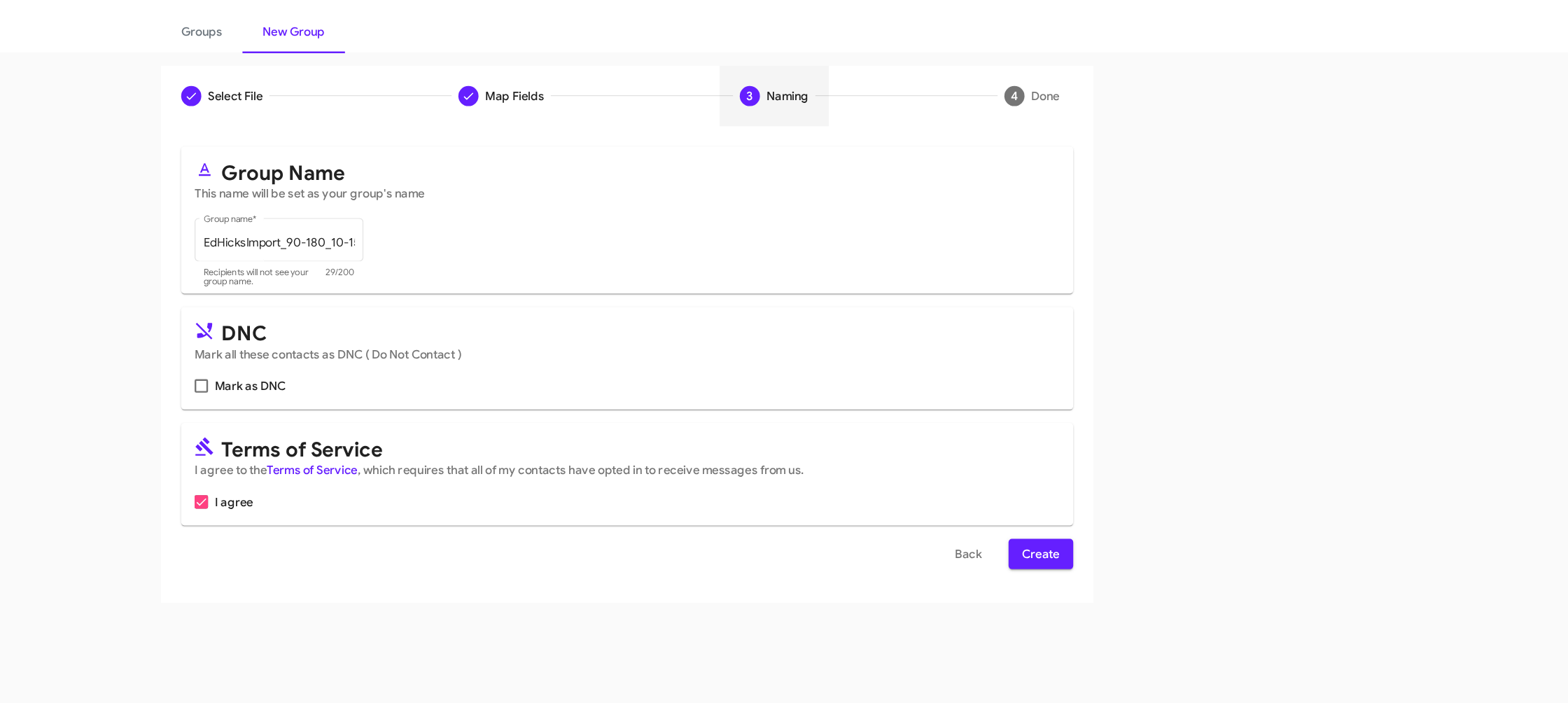
scroll to position [0, 0]
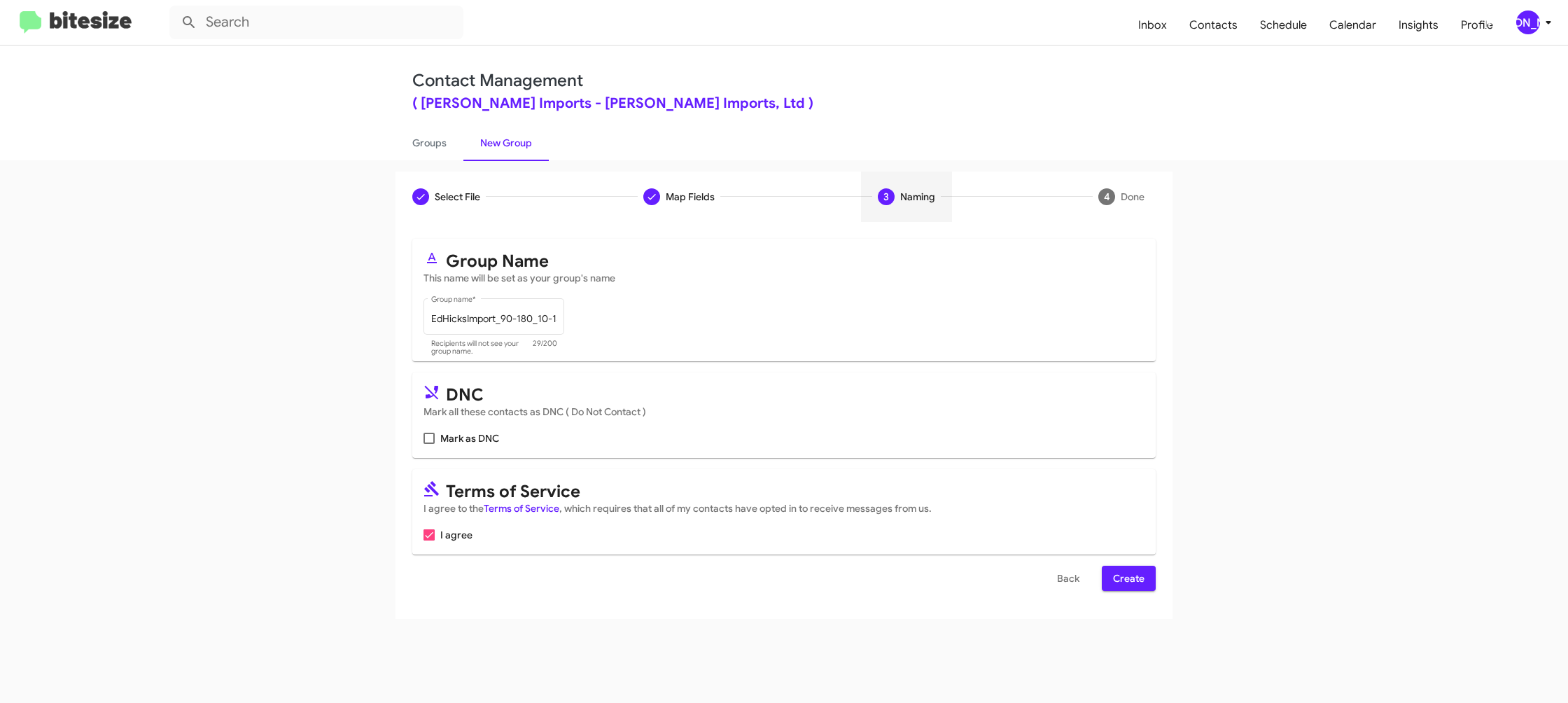
click at [1135, 582] on span "Create" at bounding box center [1129, 578] width 31 height 25
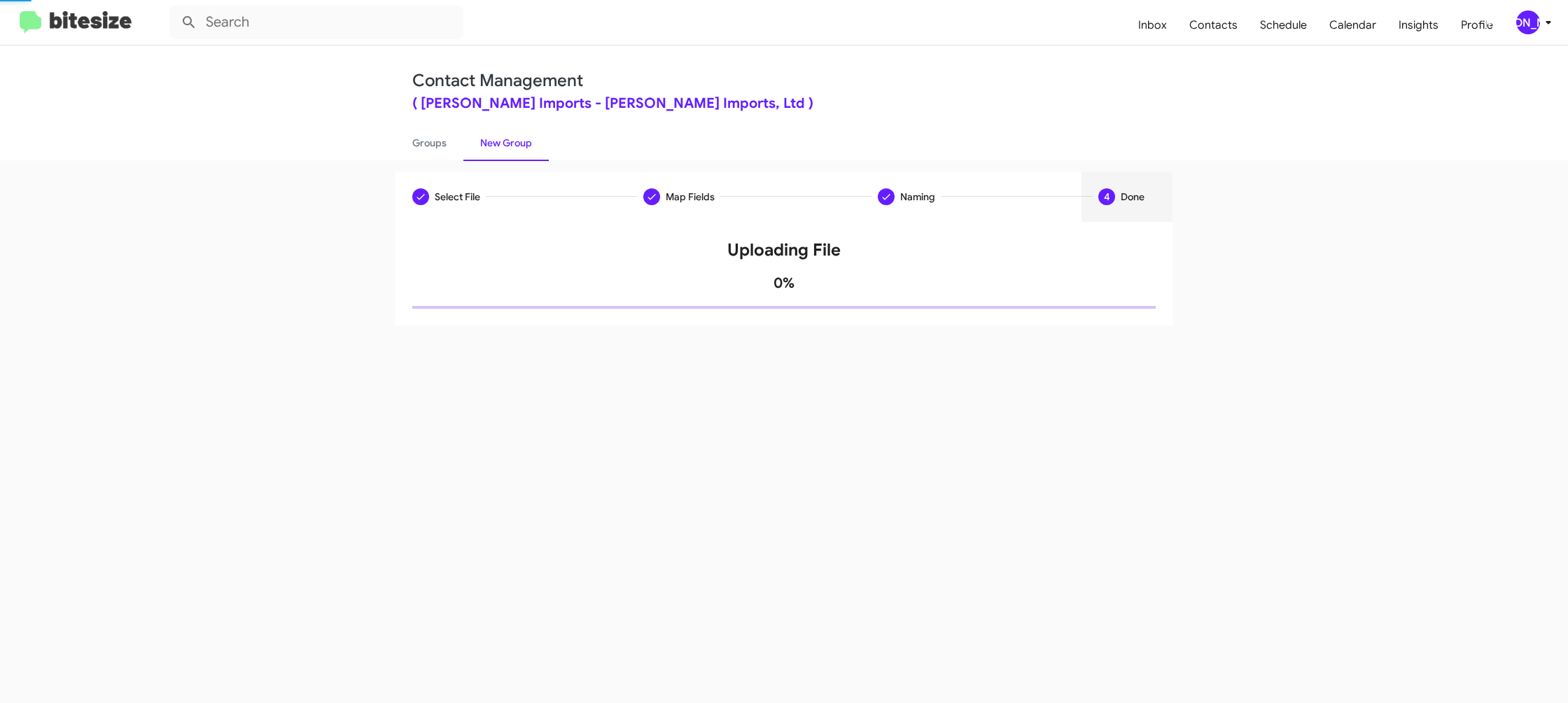
drag, startPoint x: 1135, startPoint y: 582, endPoint x: 1122, endPoint y: 578, distance: 13.6
click at [1132, 579] on div "Select File Map Fields Naming 4 Done Select File To import contacts, you need t…" at bounding box center [784, 432] width 1568 height 542
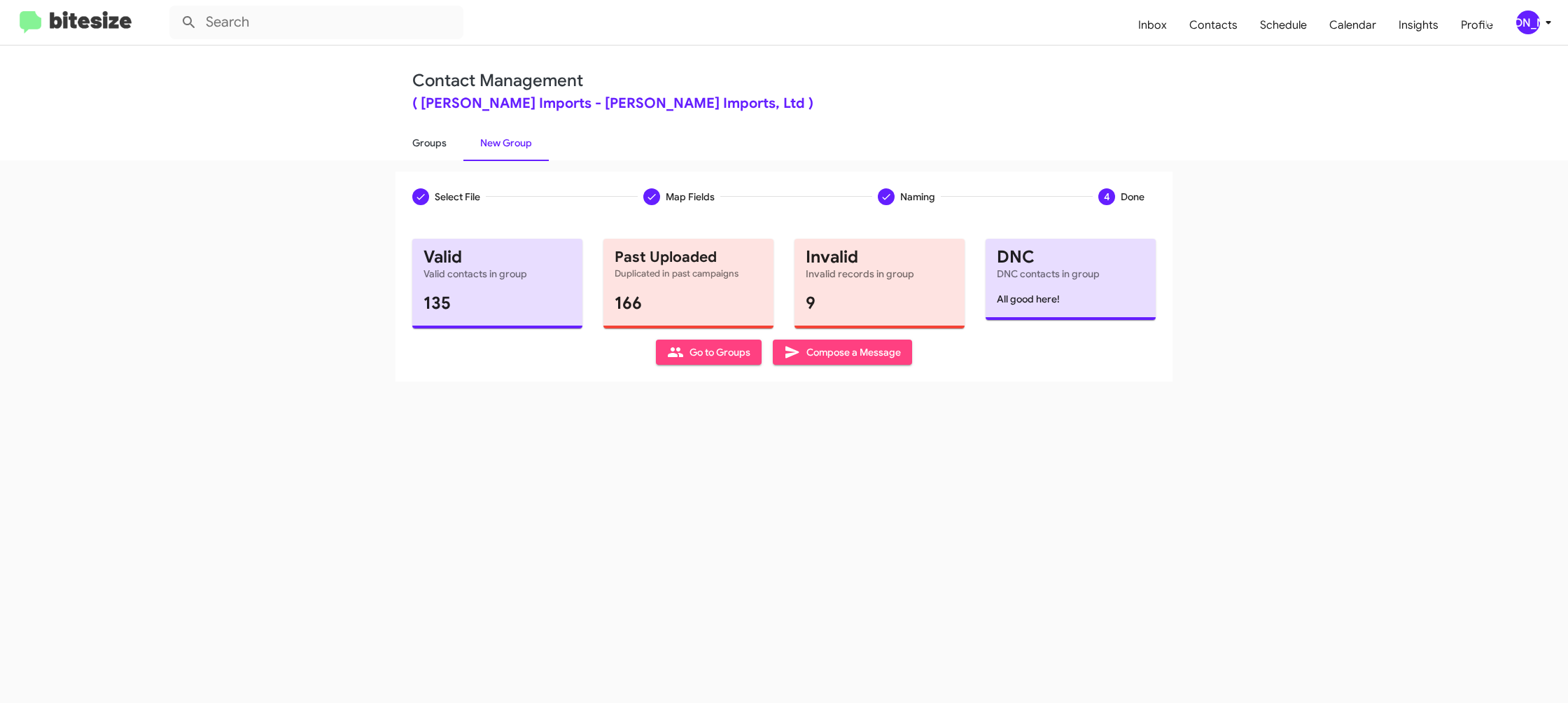
click at [443, 152] on link "Groups" at bounding box center [429, 142] width 68 height 36
type input "in:groups"
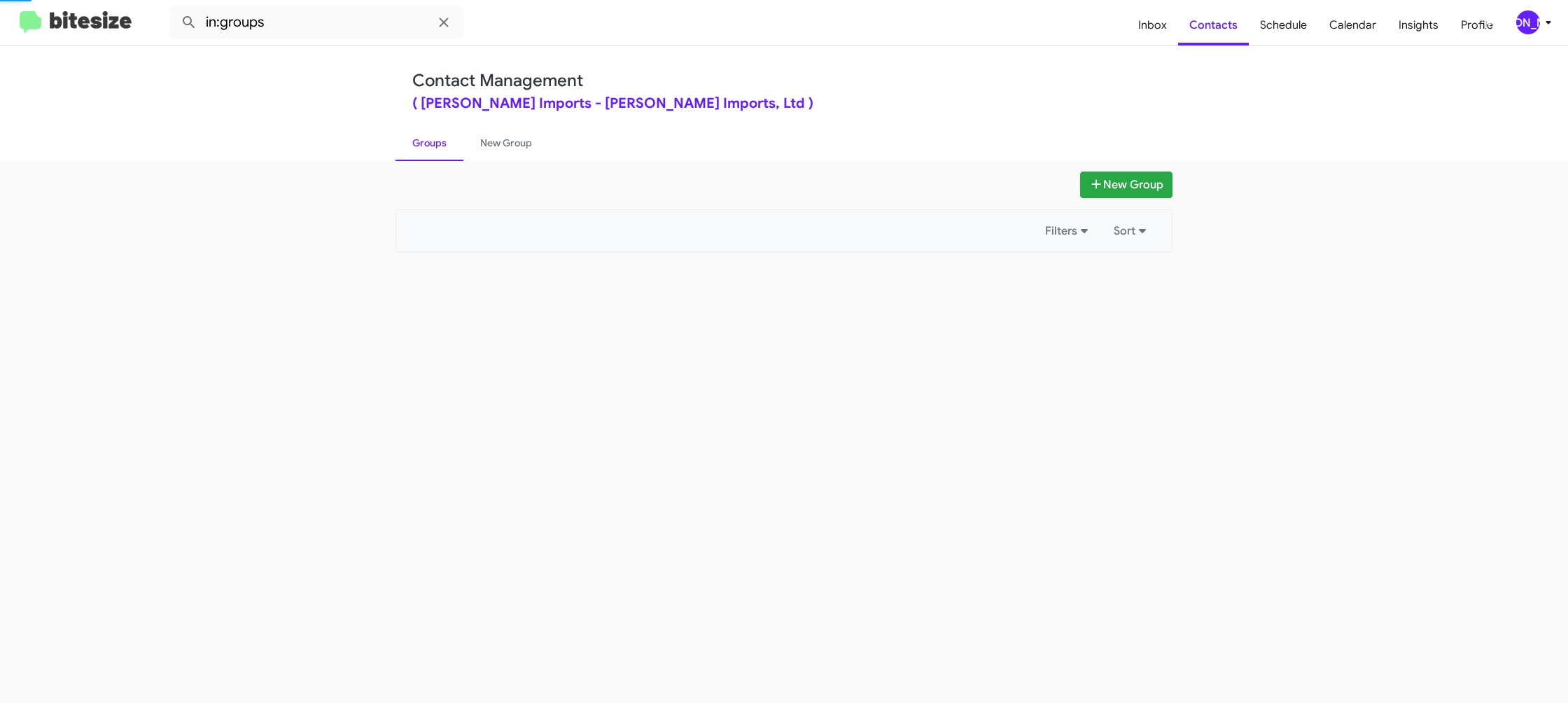
click at [443, 152] on link "Groups" at bounding box center [429, 142] width 68 height 36
drag, startPoint x: 443, startPoint y: 152, endPoint x: 477, endPoint y: 144, distance: 34.9
click at [449, 148] on link "Groups" at bounding box center [429, 142] width 68 height 36
click at [477, 144] on link "New Group" at bounding box center [506, 142] width 85 height 36
drag, startPoint x: 477, startPoint y: 144, endPoint x: 477, endPoint y: 159, distance: 15.0
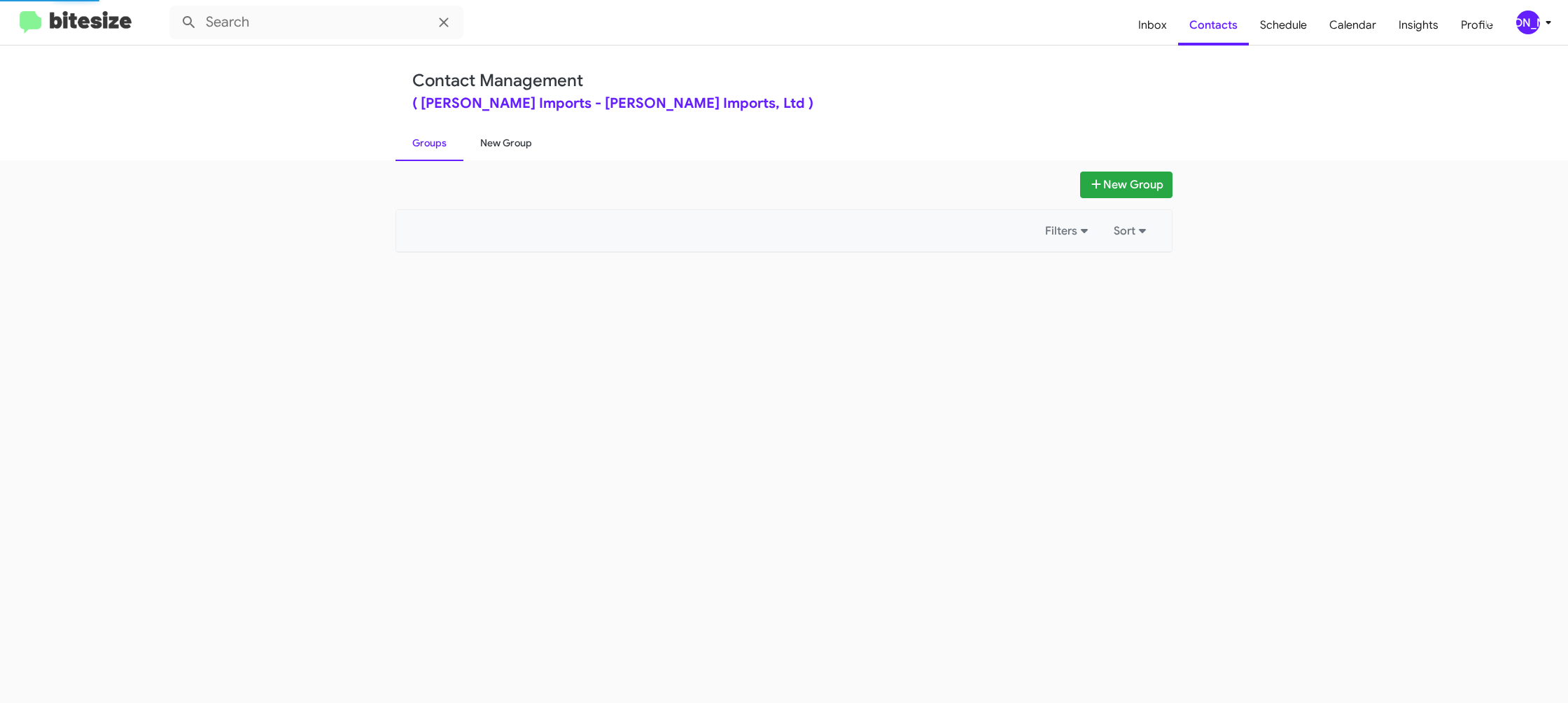
click at [478, 143] on link "New Group" at bounding box center [506, 142] width 85 height 36
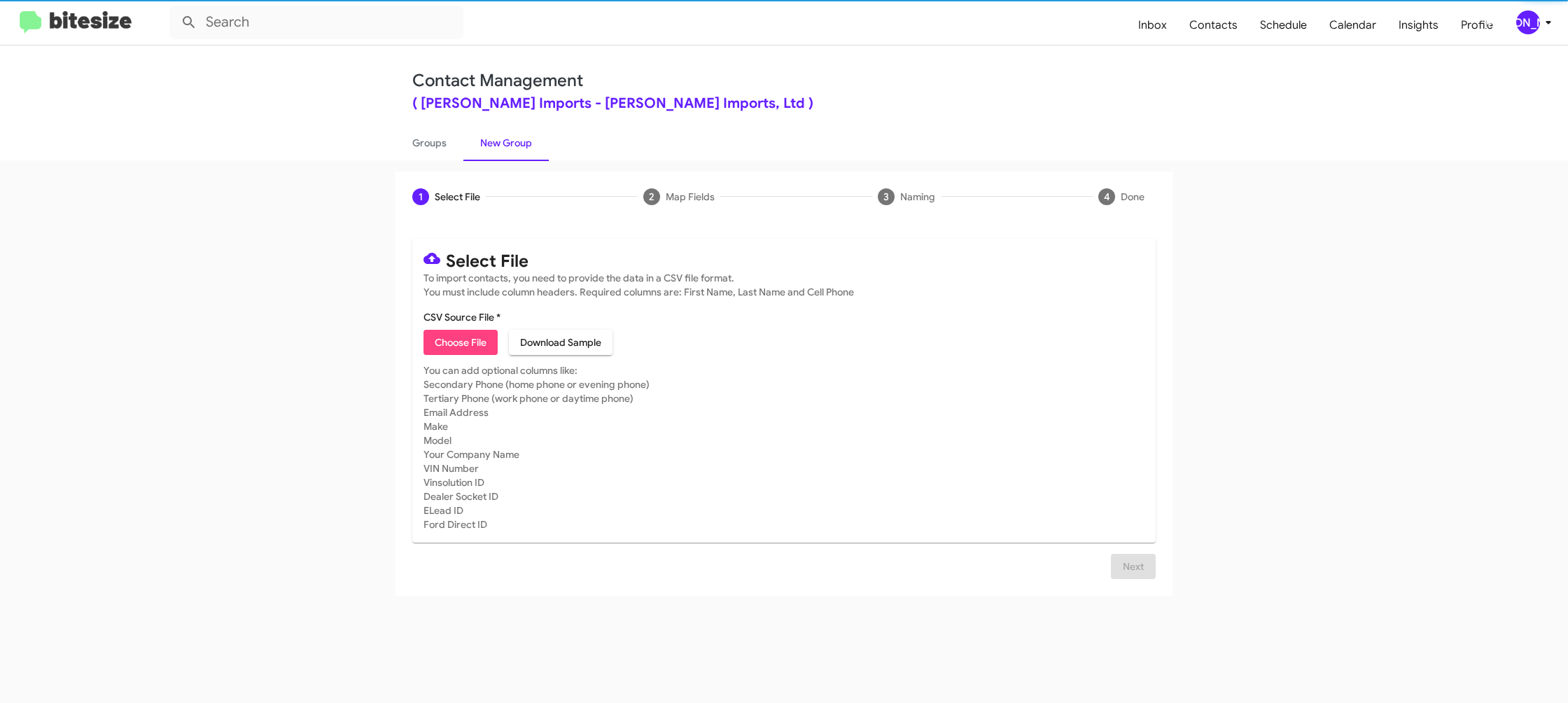
click at [449, 349] on span "Choose File" at bounding box center [460, 342] width 52 height 25
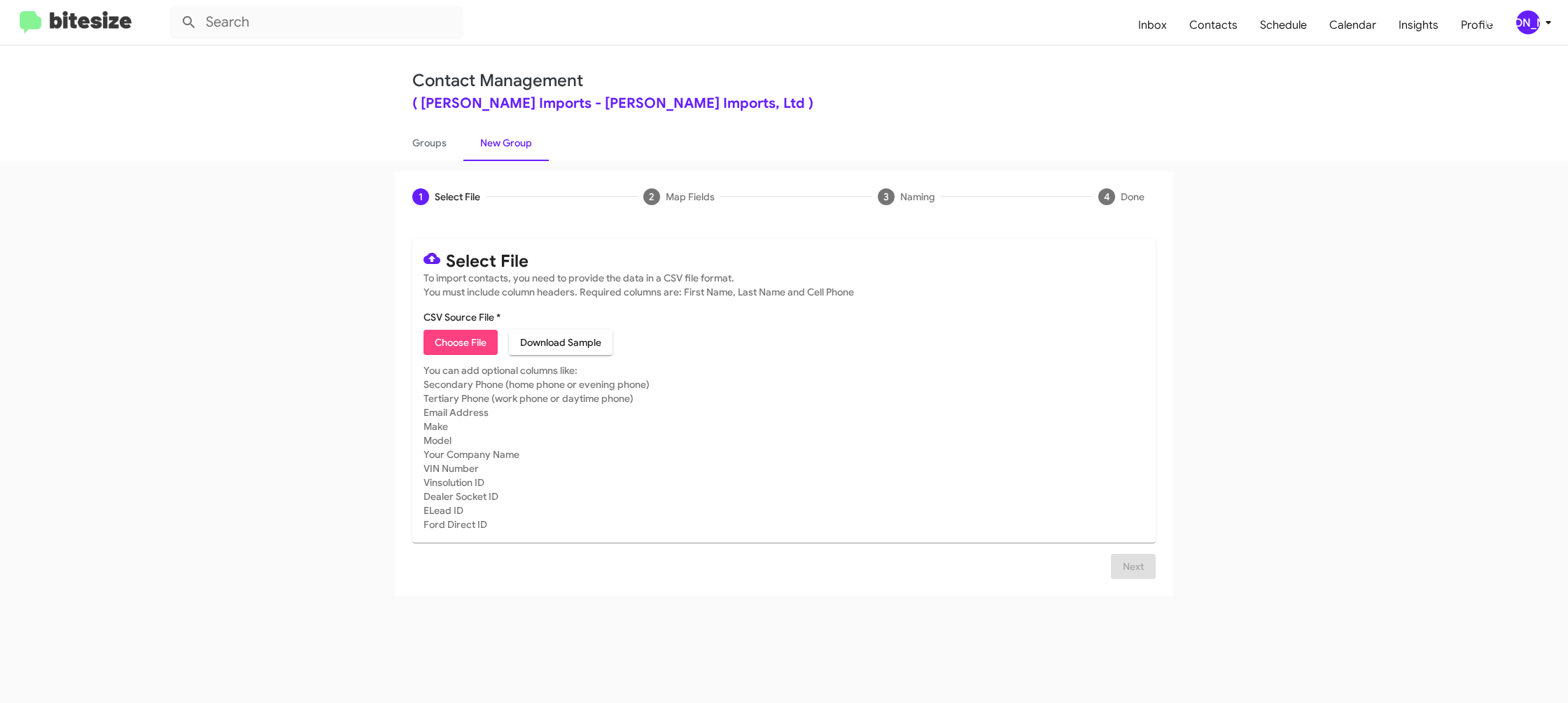
type input "EdHicksImport_ServBuyback36-39mo_10-15-25"
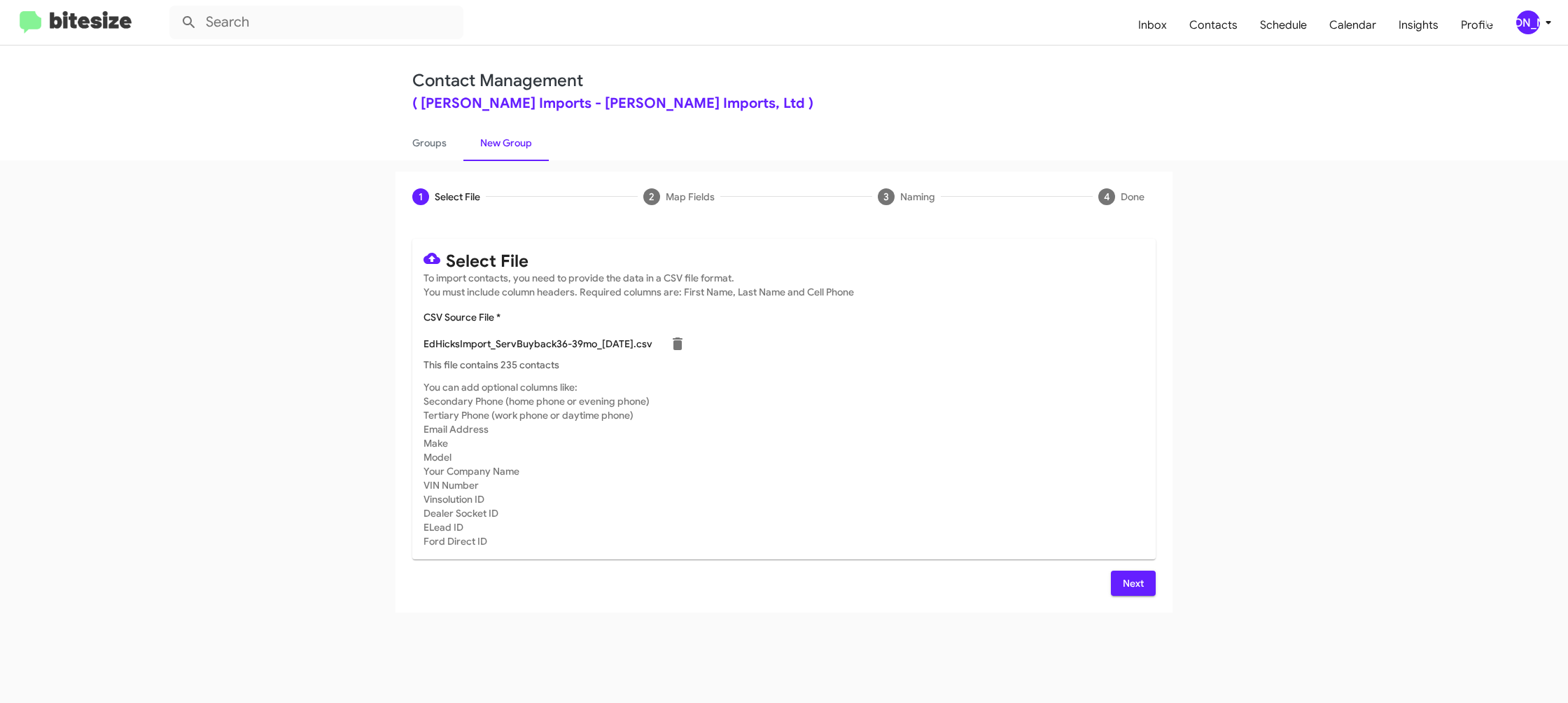
drag, startPoint x: 981, startPoint y: 422, endPoint x: 981, endPoint y: 453, distance: 31.0
click at [983, 423] on mat-card-subtitle "You can add optional columns like: Secondary Phone (home phone or evening phone…" at bounding box center [783, 464] width 721 height 168
click at [1133, 593] on span "Next" at bounding box center [1133, 583] width 22 height 25
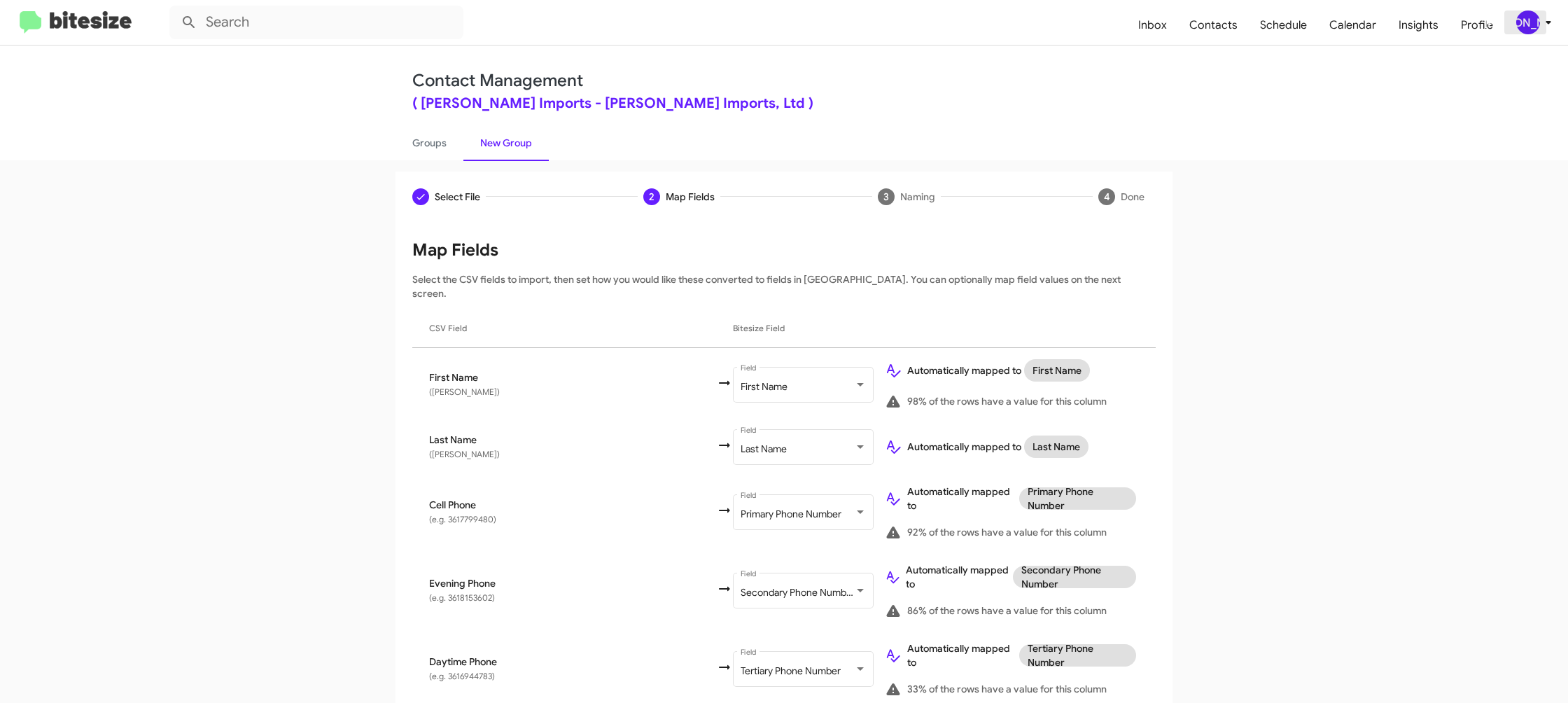
click at [1540, 21] on icon at bounding box center [1547, 22] width 16 height 16
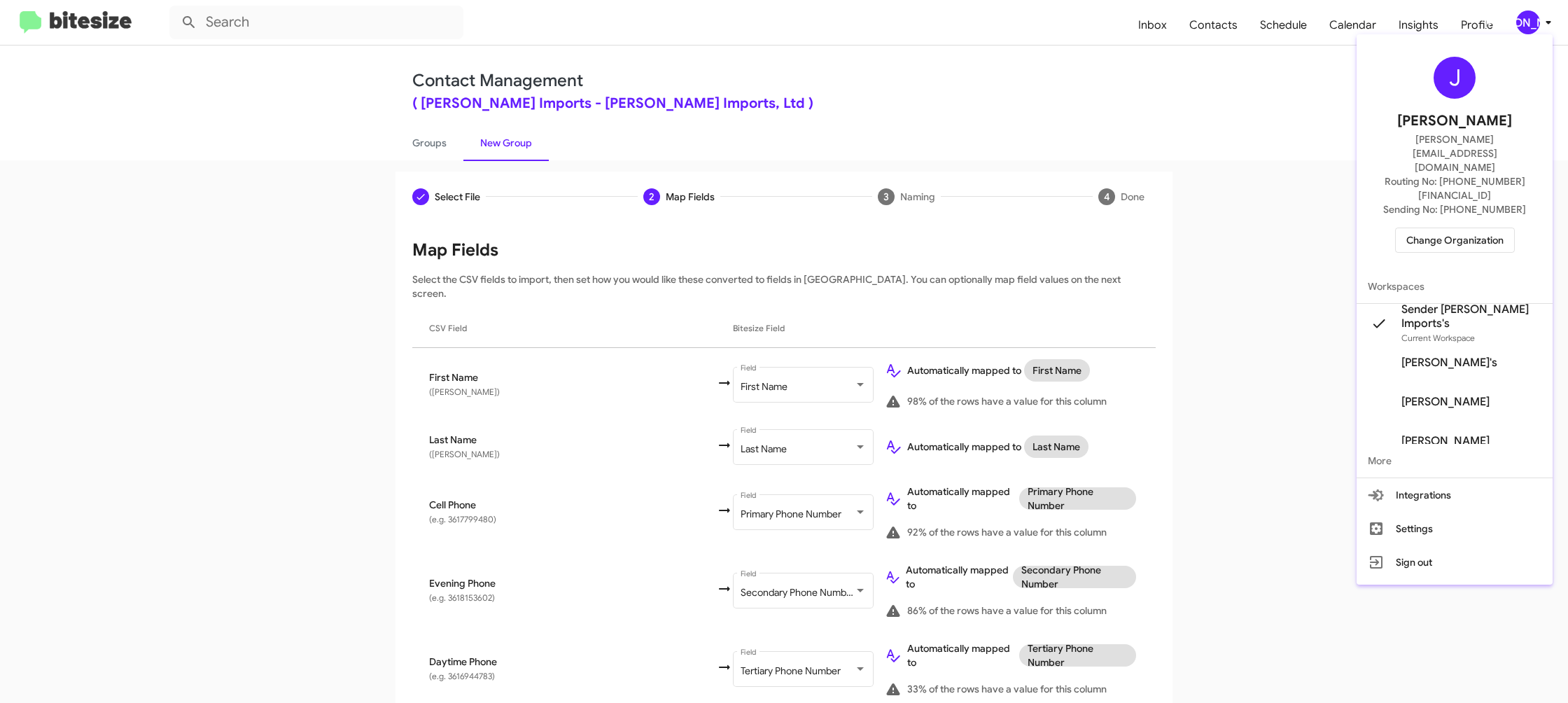
drag, startPoint x: 1540, startPoint y: 21, endPoint x: 966, endPoint y: 307, distance: 641.3
click at [1523, 24] on div at bounding box center [784, 352] width 1568 height 703
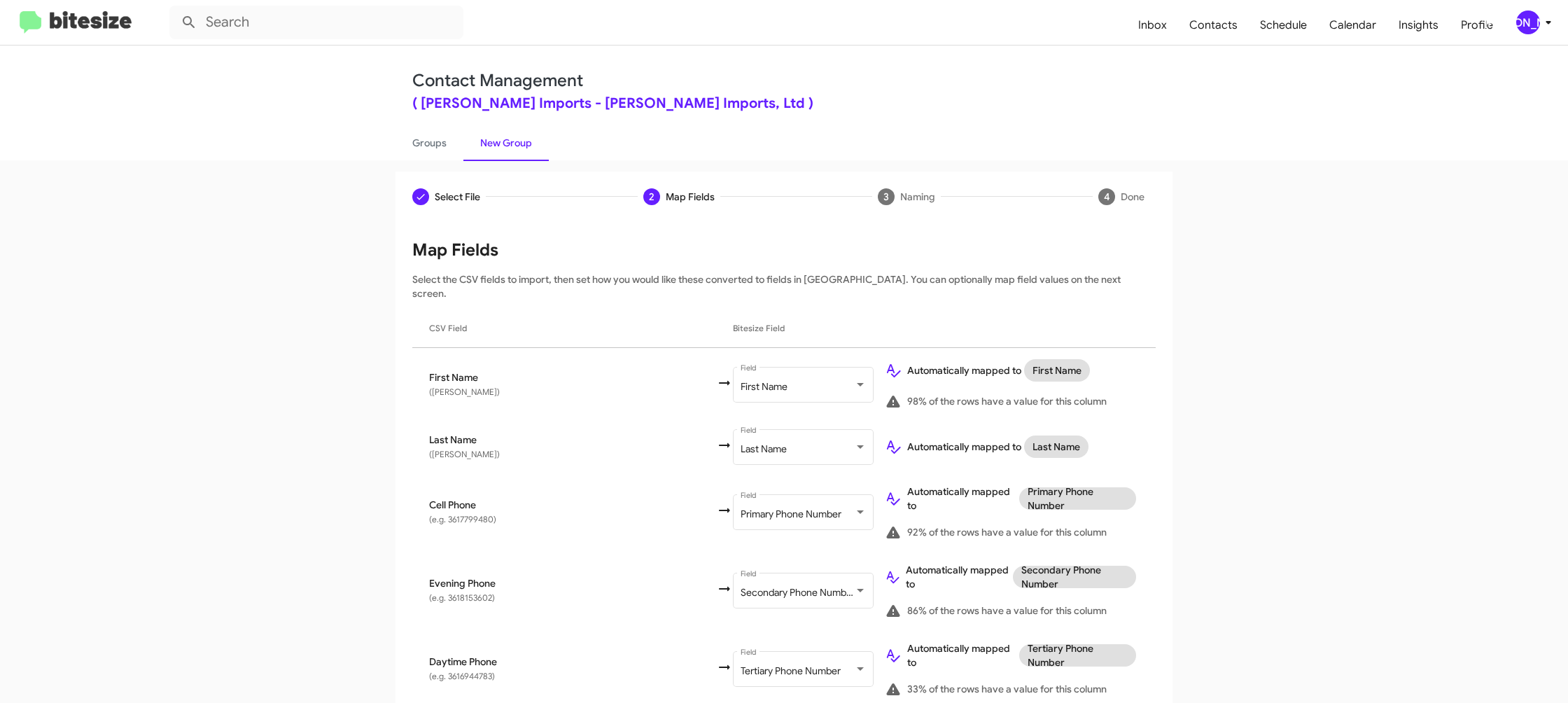
scroll to position [478, 0]
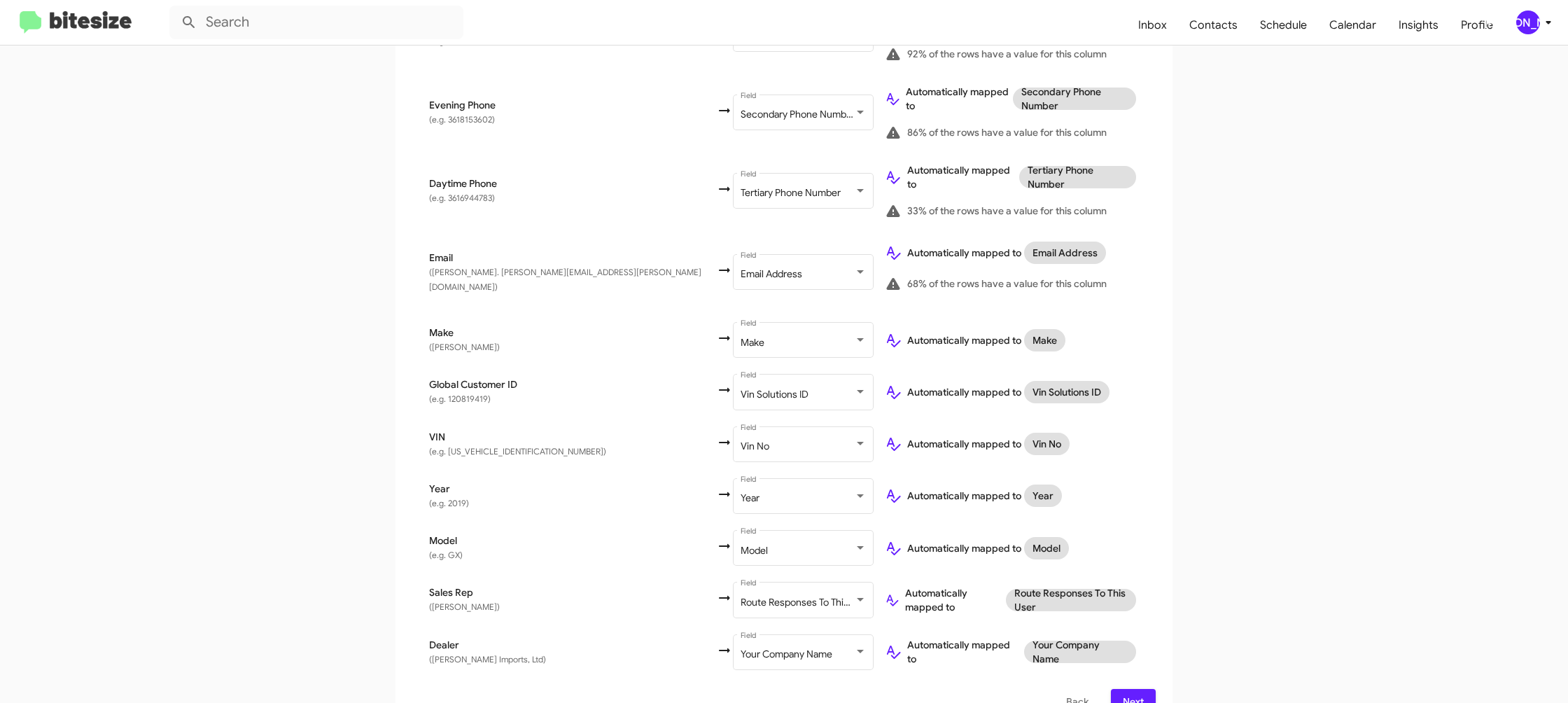
drag, startPoint x: 1134, startPoint y: 670, endPoint x: 1122, endPoint y: 667, distance: 12.4
click at [1133, 689] on span "Next" at bounding box center [1133, 701] width 22 height 25
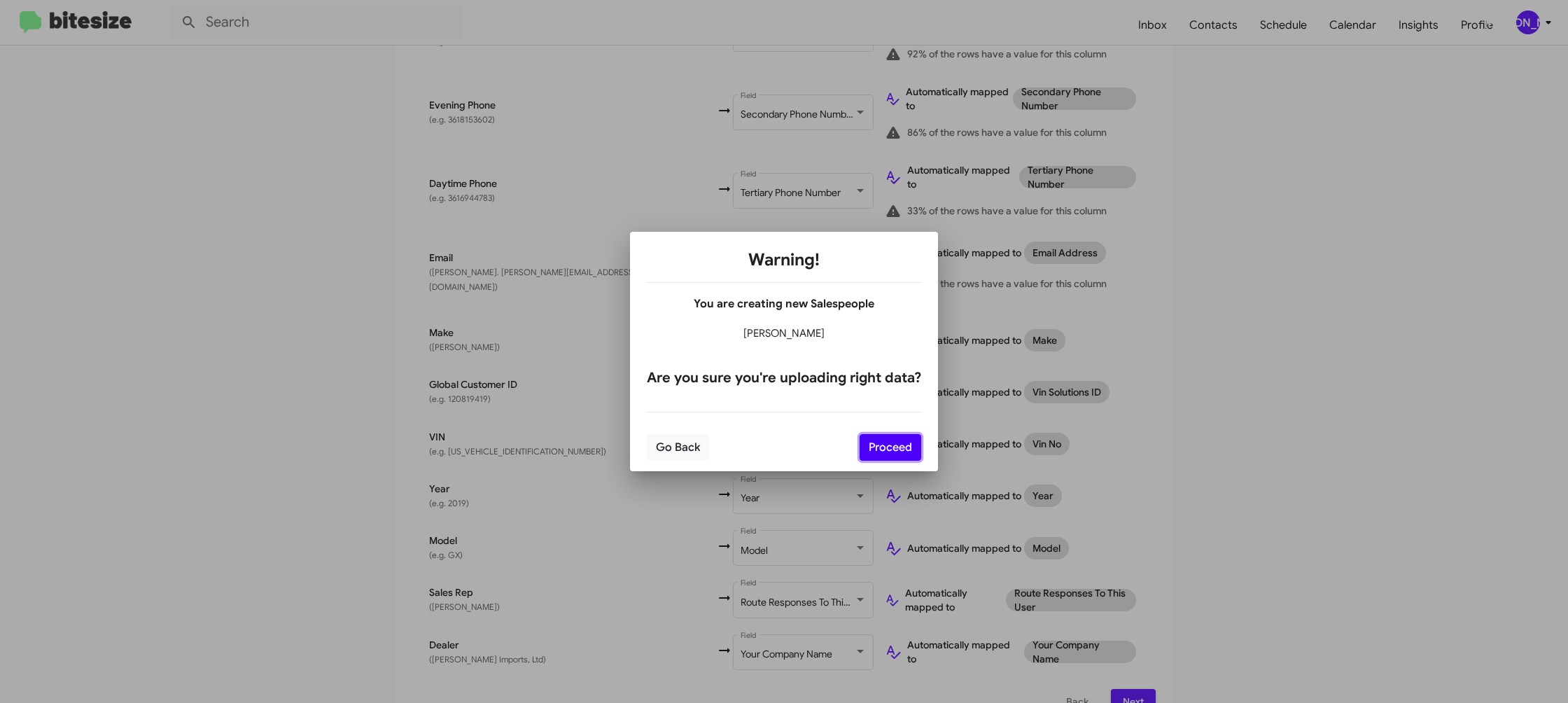
click at [907, 441] on button "Proceed" at bounding box center [889, 447] width 61 height 27
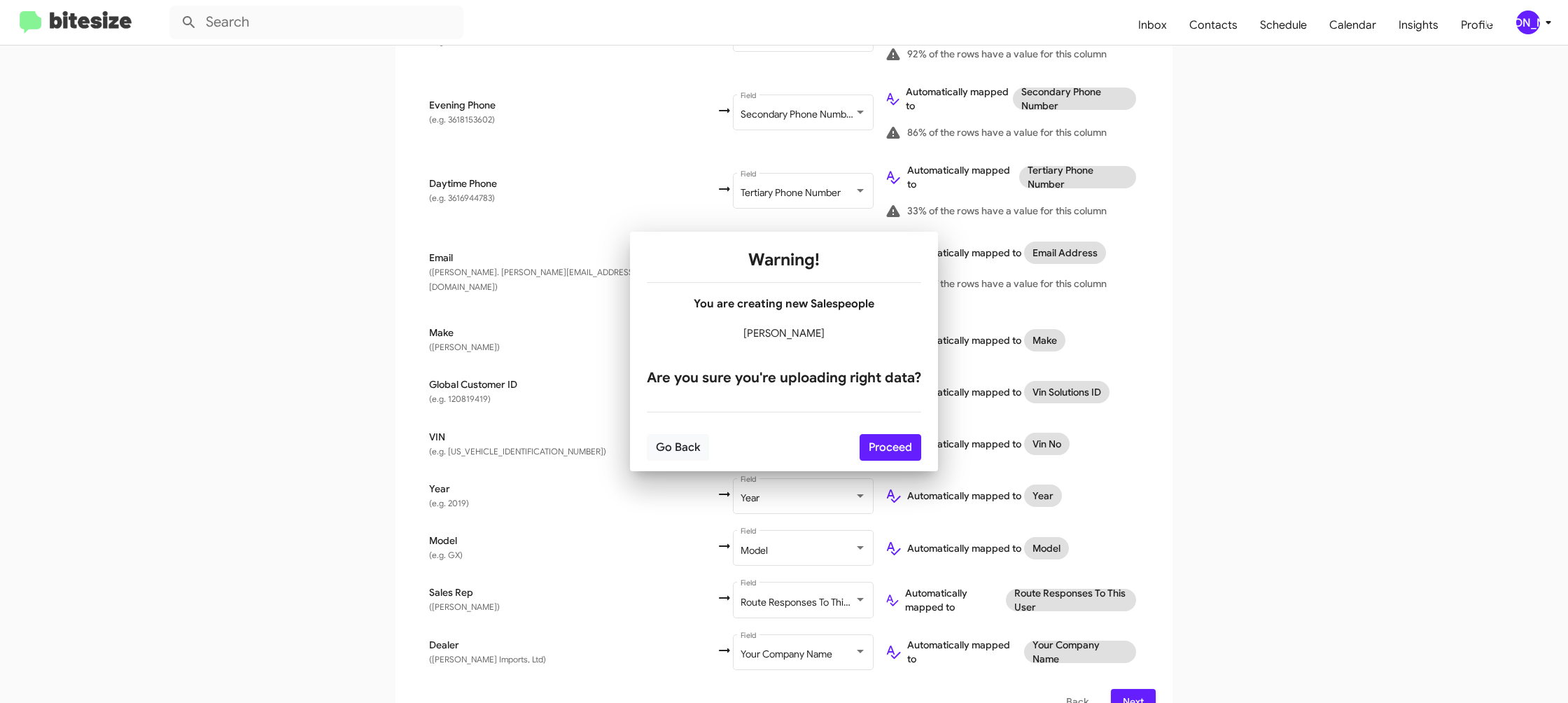
scroll to position [0, 0]
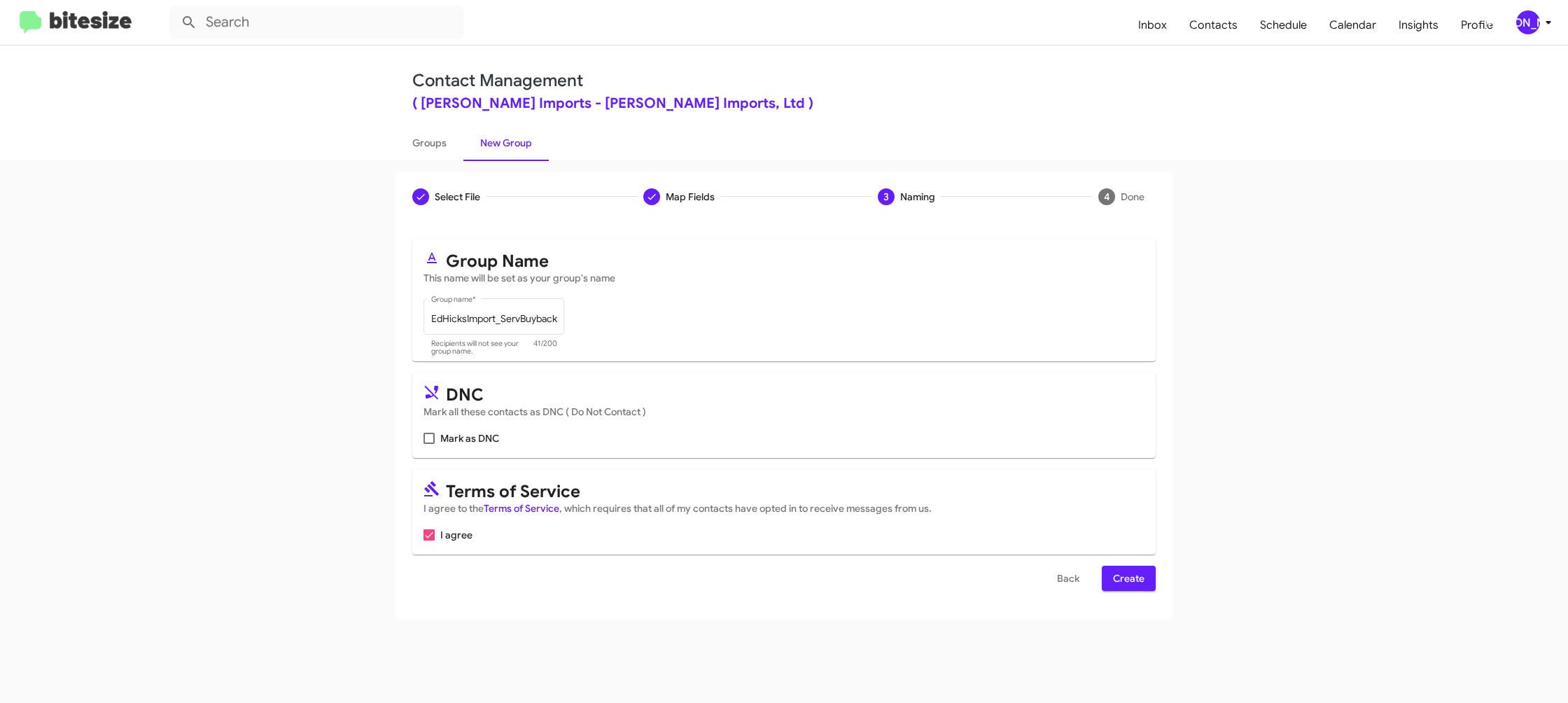
drag, startPoint x: 1127, startPoint y: 559, endPoint x: 1133, endPoint y: 573, distance: 15.2
click at [1126, 560] on form "Group Name This name will be set as your group's name EdHicksImport_ServBuyback…" at bounding box center [783, 415] width 743 height 352
click at [1133, 573] on span "Create" at bounding box center [1129, 578] width 31 height 25
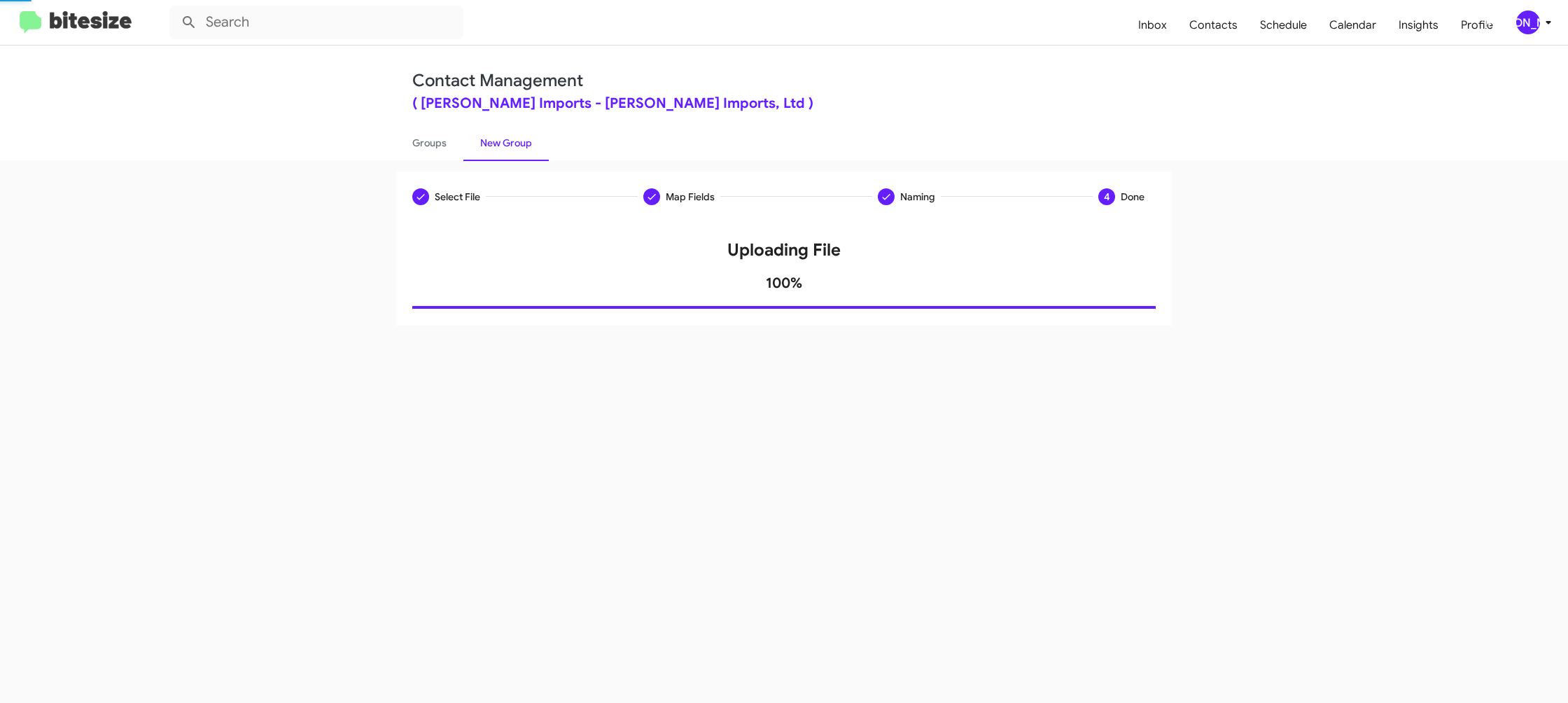
drag, startPoint x: 1134, startPoint y: 573, endPoint x: 1124, endPoint y: 565, distance: 12.8
click at [1131, 569] on div "Select File Map Fields Naming 4 Done Select File To import contacts, you need t…" at bounding box center [784, 432] width 1568 height 542
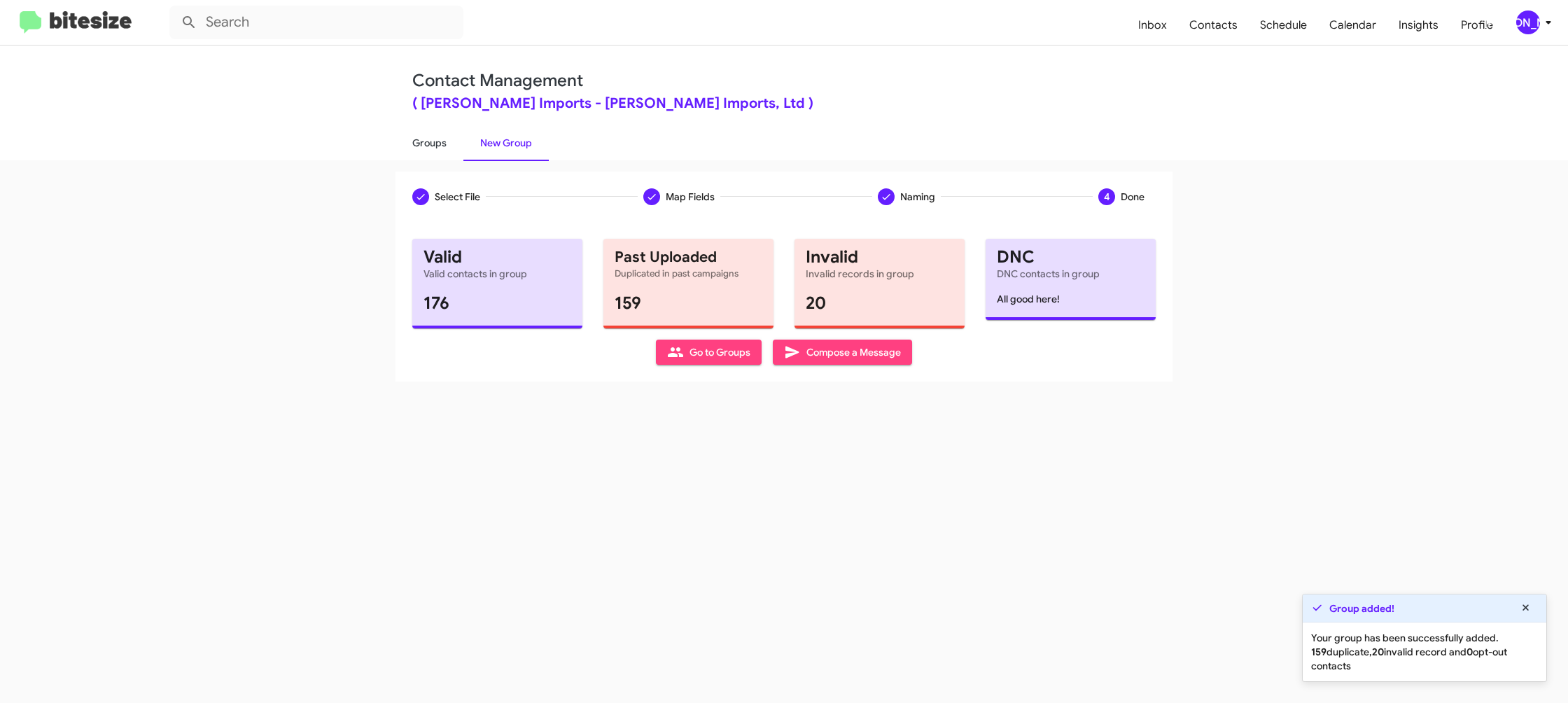
click at [445, 140] on link "Groups" at bounding box center [429, 142] width 68 height 36
type input "in:groups"
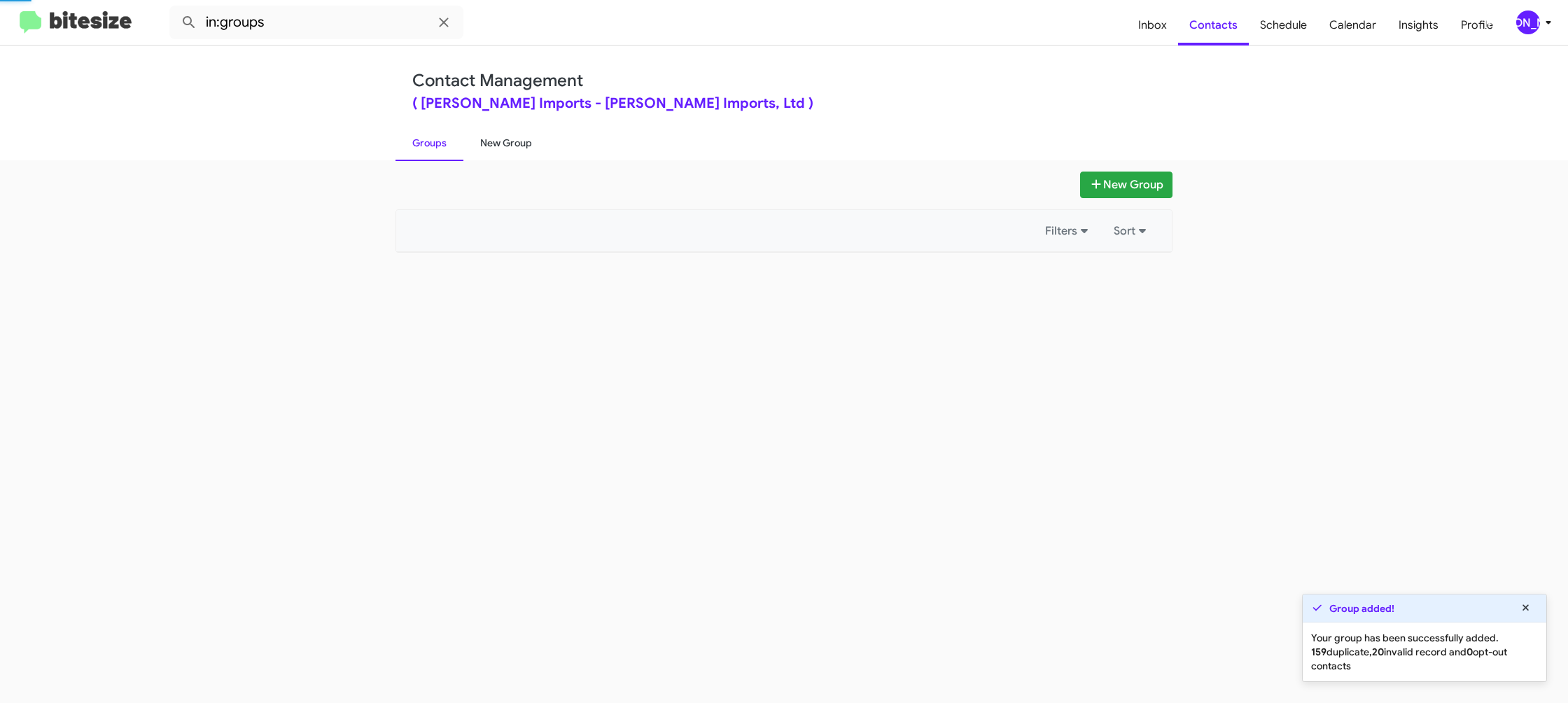
click at [492, 144] on link "New Group" at bounding box center [506, 142] width 85 height 36
drag, startPoint x: 492, startPoint y: 144, endPoint x: 560, endPoint y: 142, distance: 68.0
click at [492, 144] on link "New Group" at bounding box center [506, 142] width 85 height 36
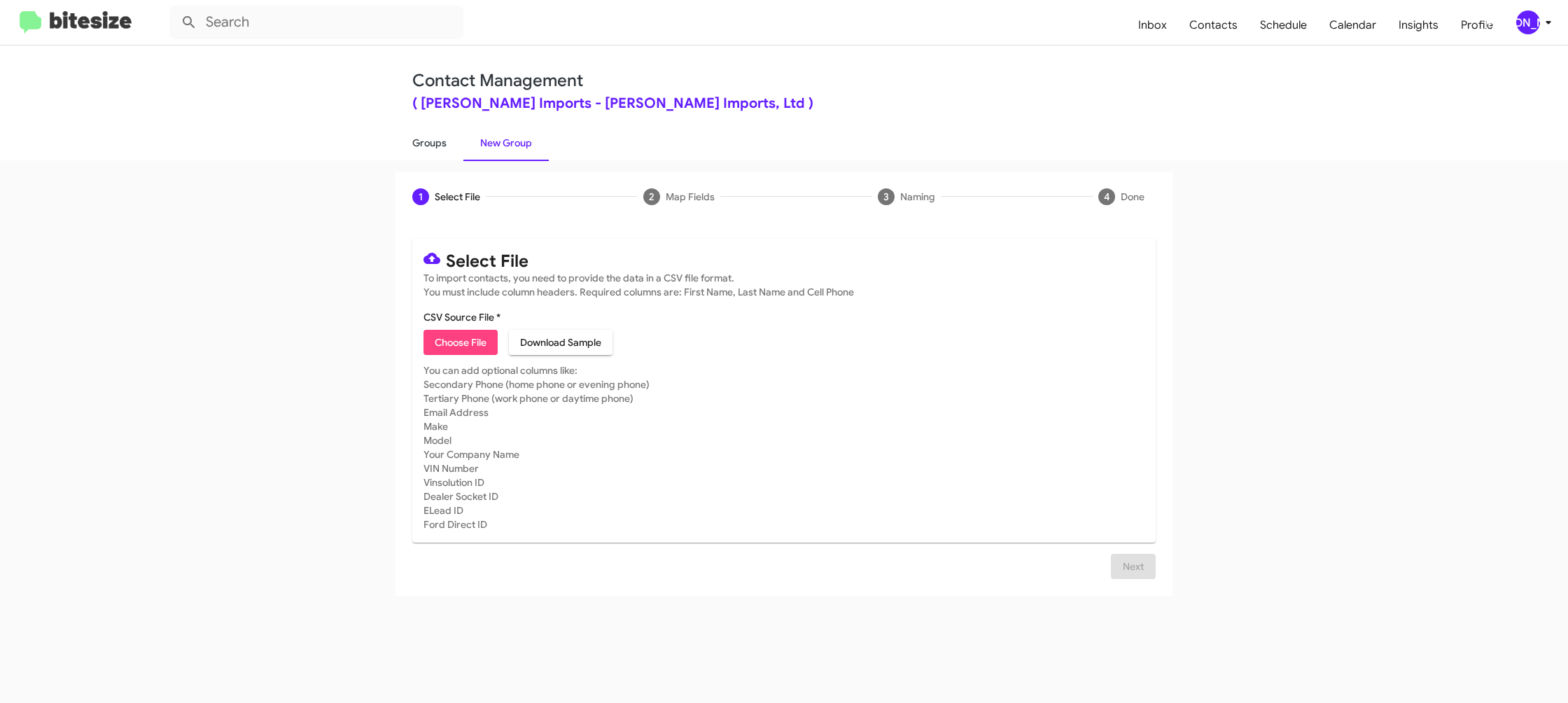
click at [433, 147] on link "Groups" at bounding box center [429, 142] width 68 height 36
type input "in:groups"
click at [433, 147] on link "Groups" at bounding box center [429, 142] width 68 height 36
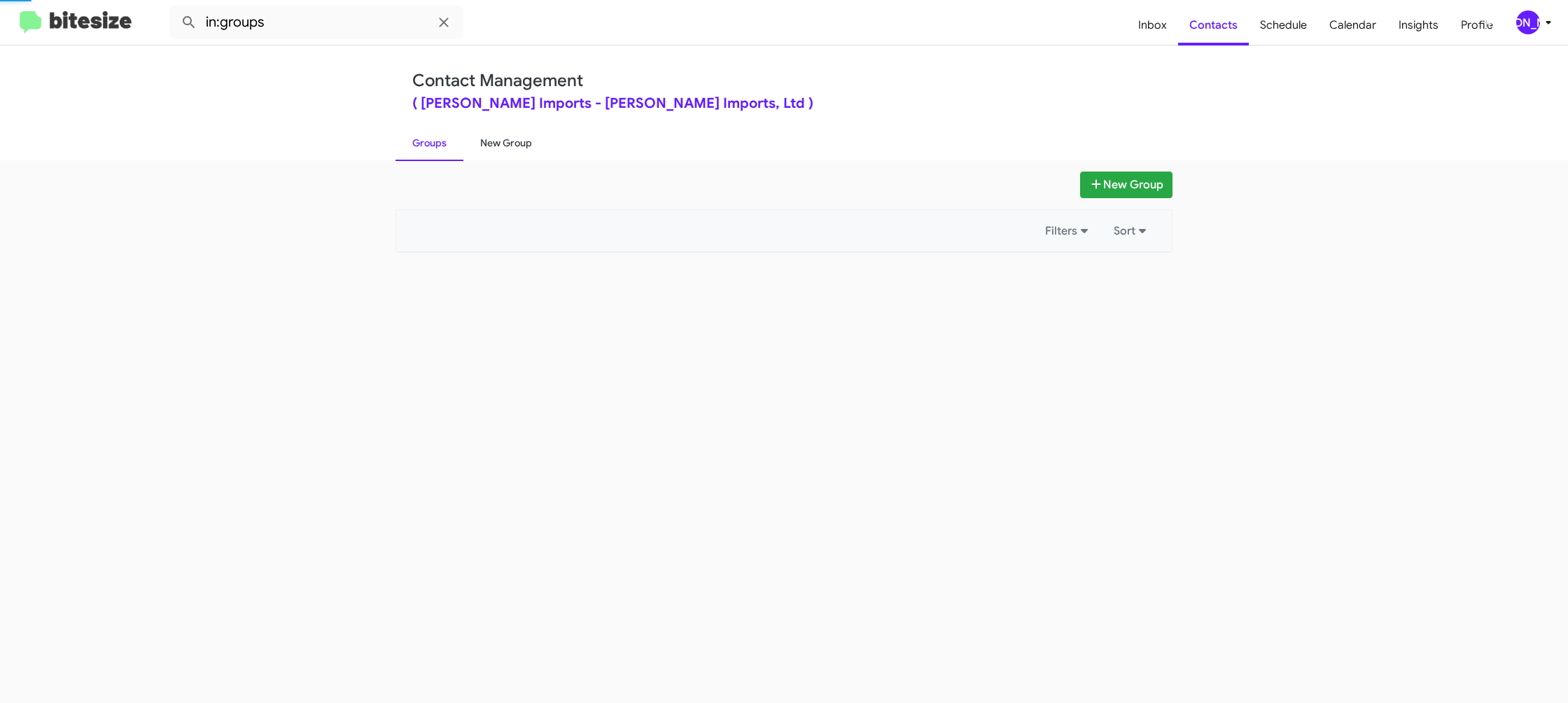
drag, startPoint x: 433, startPoint y: 147, endPoint x: 519, endPoint y: 142, distance: 86.1
click at [436, 145] on link "Groups" at bounding box center [429, 142] width 68 height 36
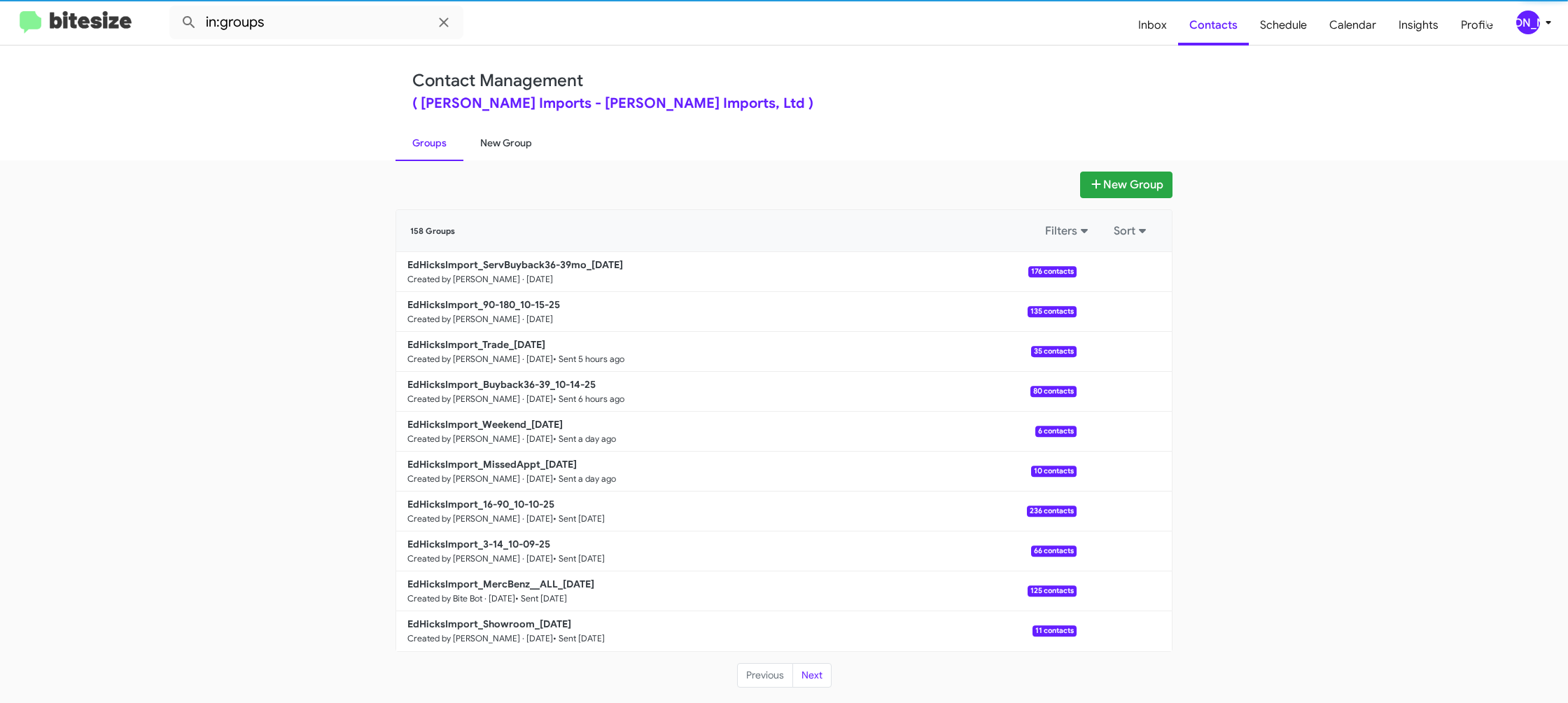
click at [519, 142] on link "New Group" at bounding box center [506, 142] width 85 height 36
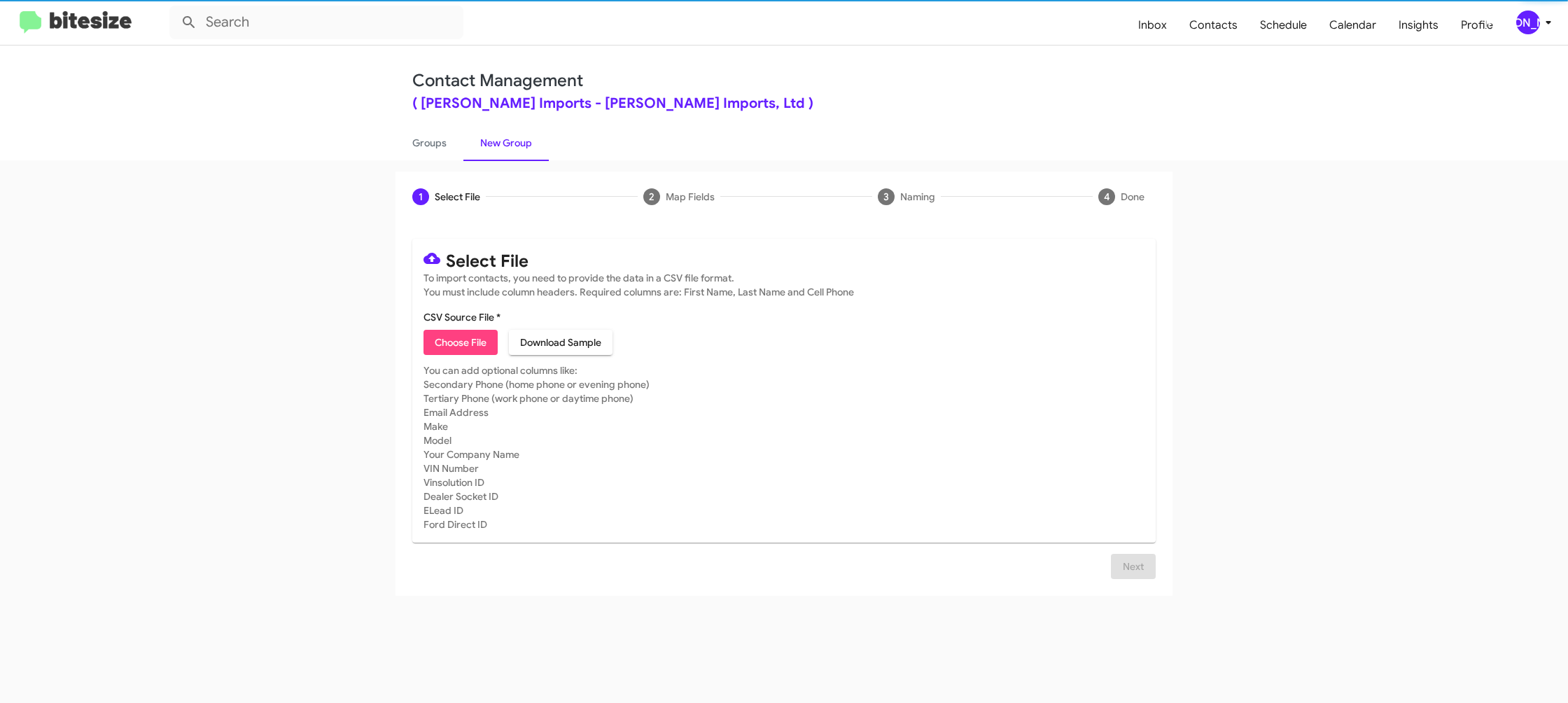
click at [519, 142] on link "New Group" at bounding box center [506, 142] width 85 height 36
click at [449, 348] on span "Choose File" at bounding box center [460, 342] width 52 height 25
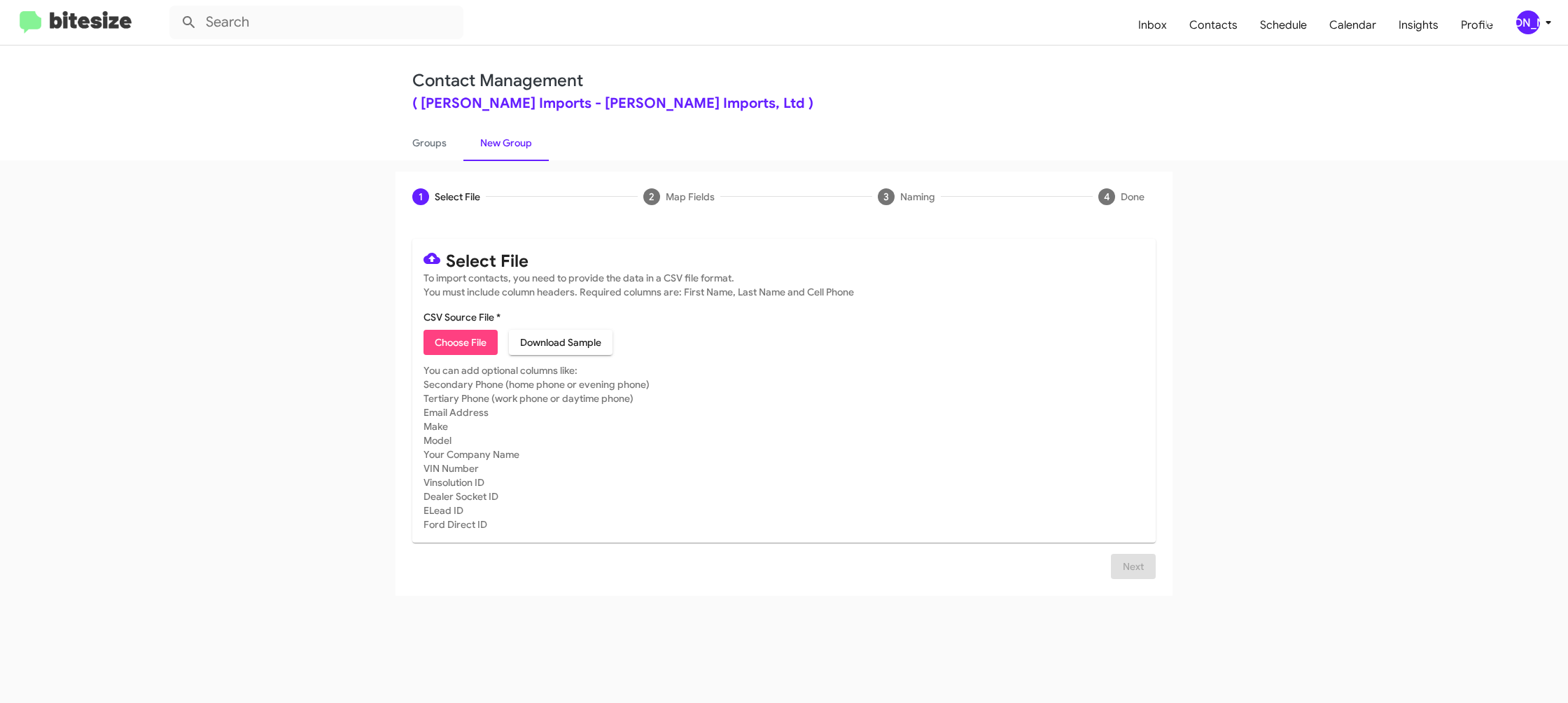
type input "EdHicksImport_Showroom_10-15-25"
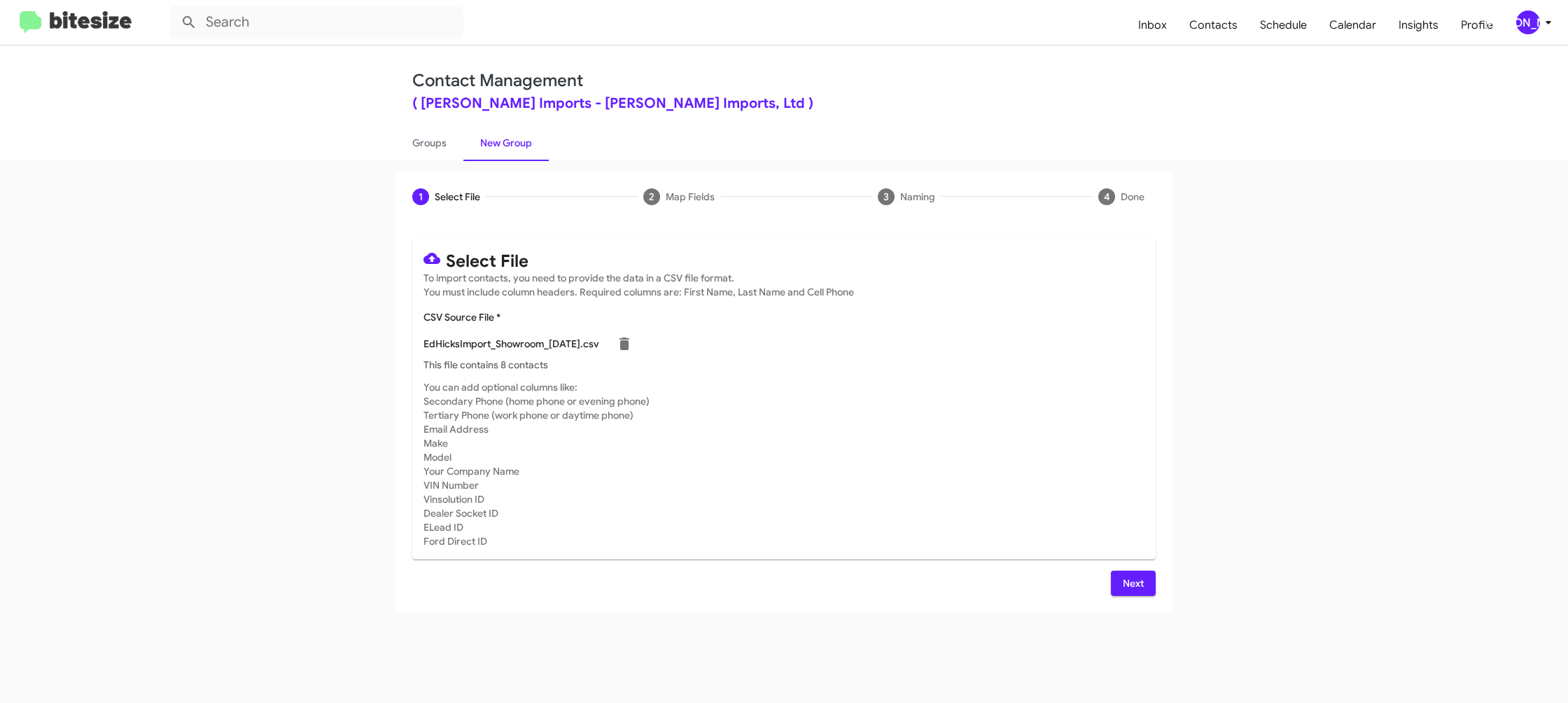
click at [1059, 416] on mat-card-subtitle "You can add optional columns like: Secondary Phone (home phone or evening phone…" at bounding box center [783, 464] width 721 height 168
click at [1134, 590] on span "Next" at bounding box center [1133, 583] width 22 height 25
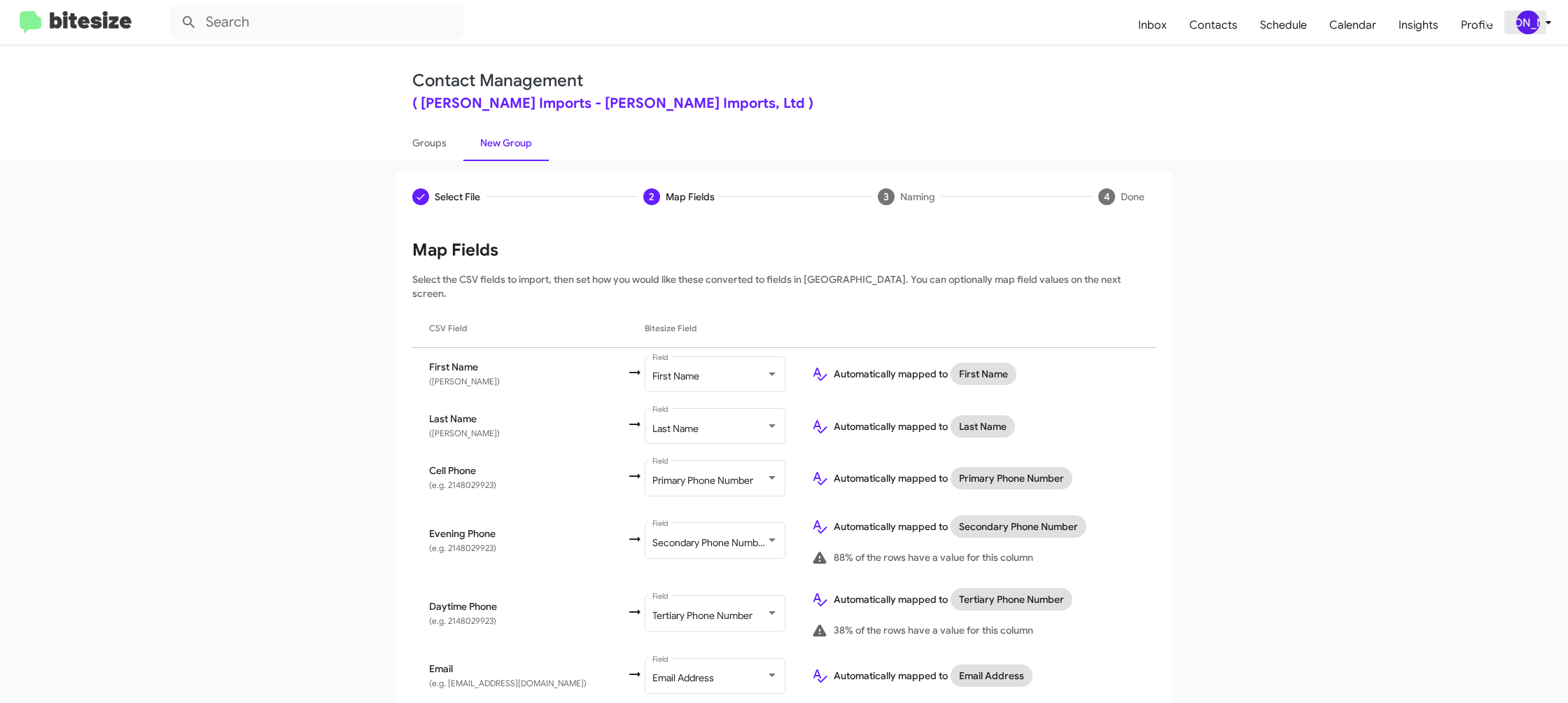
click at [1535, 24] on div "[PERSON_NAME]" at bounding box center [1528, 22] width 24 height 24
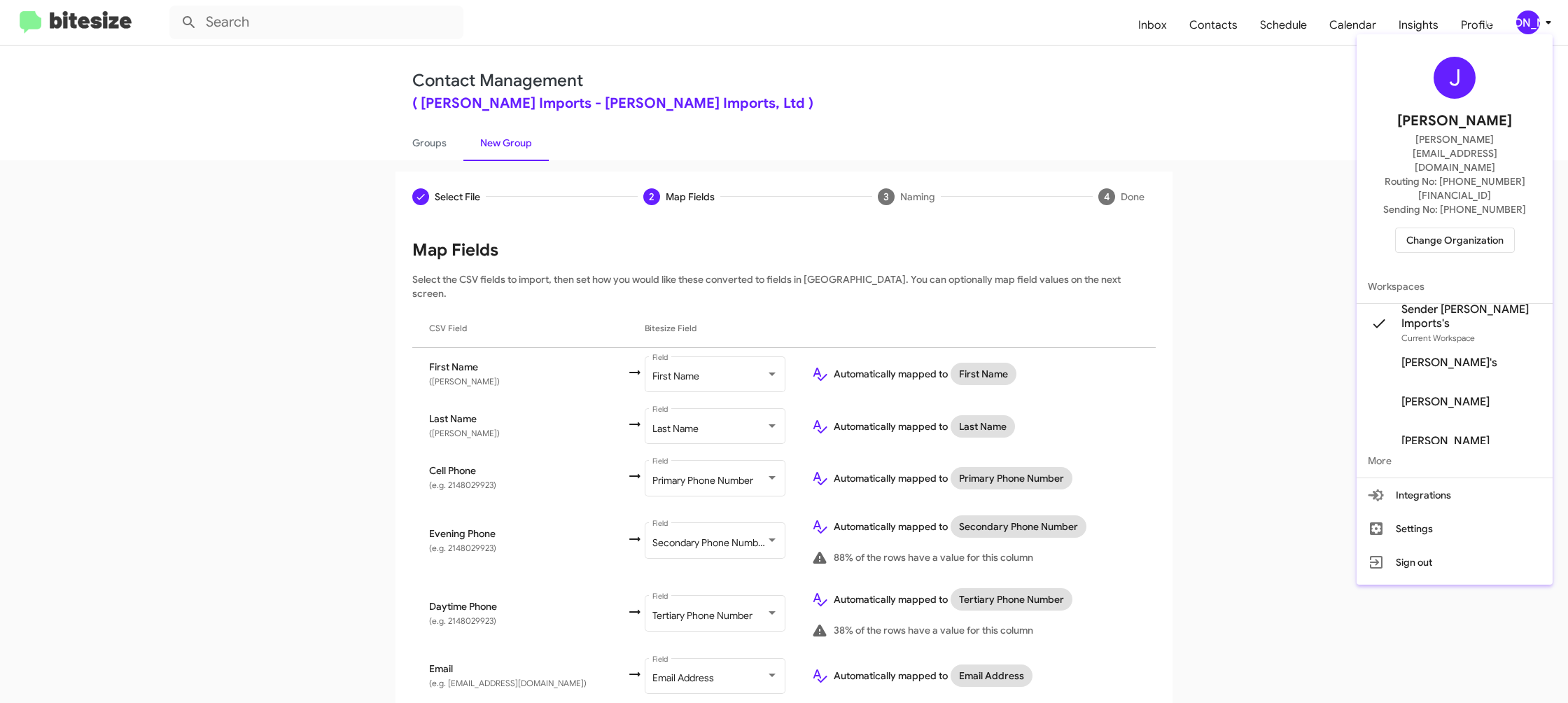
click at [1534, 24] on div at bounding box center [784, 352] width 1568 height 703
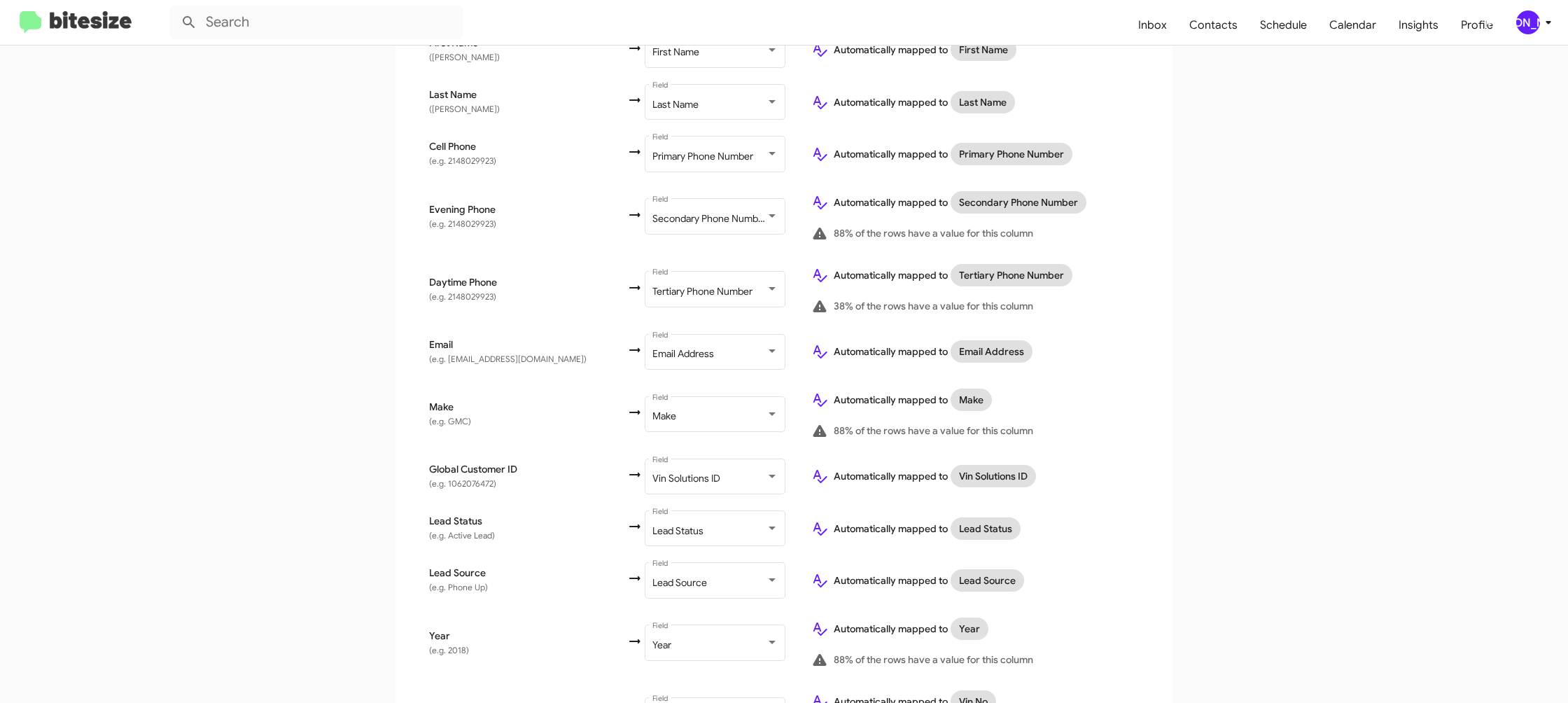
scroll to position [592, 0]
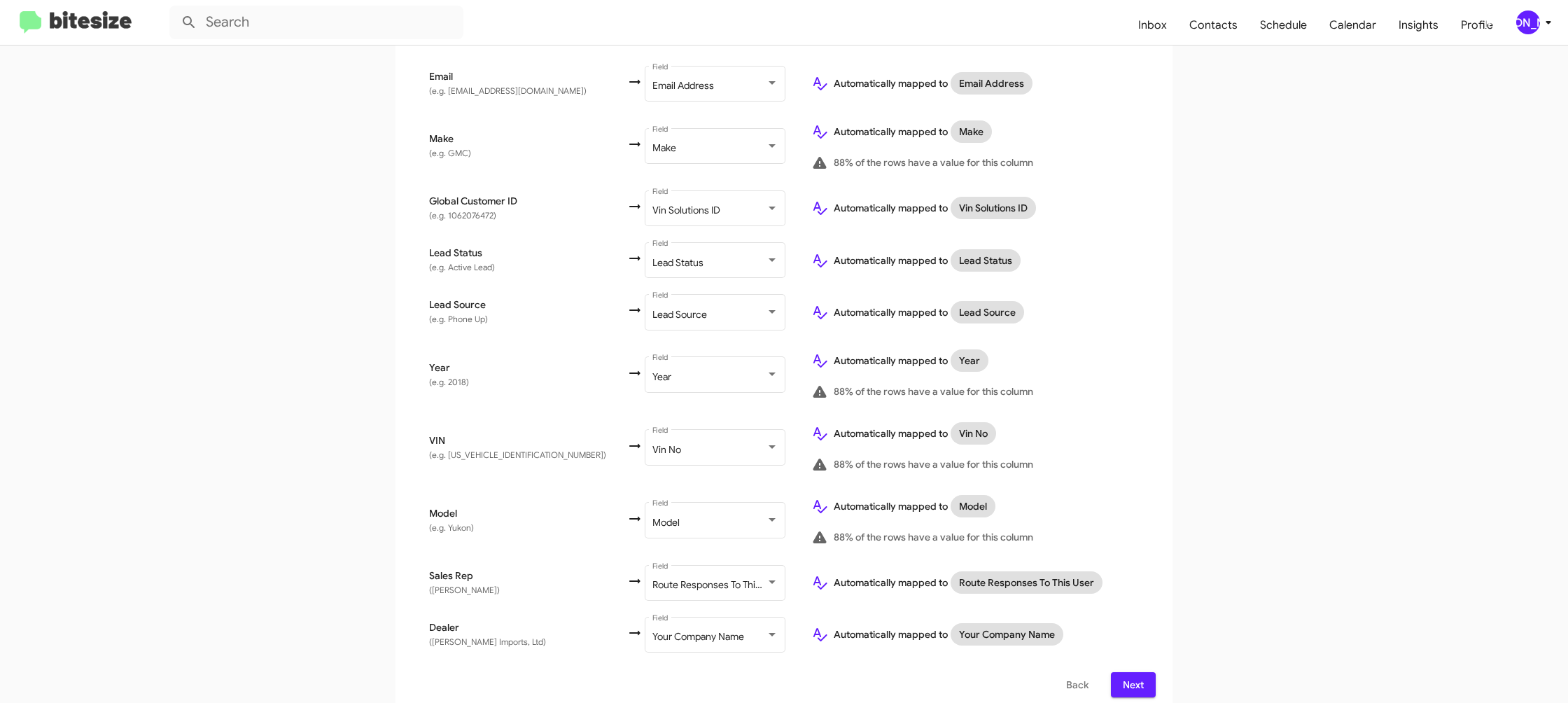
click at [1133, 674] on span "Next" at bounding box center [1133, 684] width 22 height 25
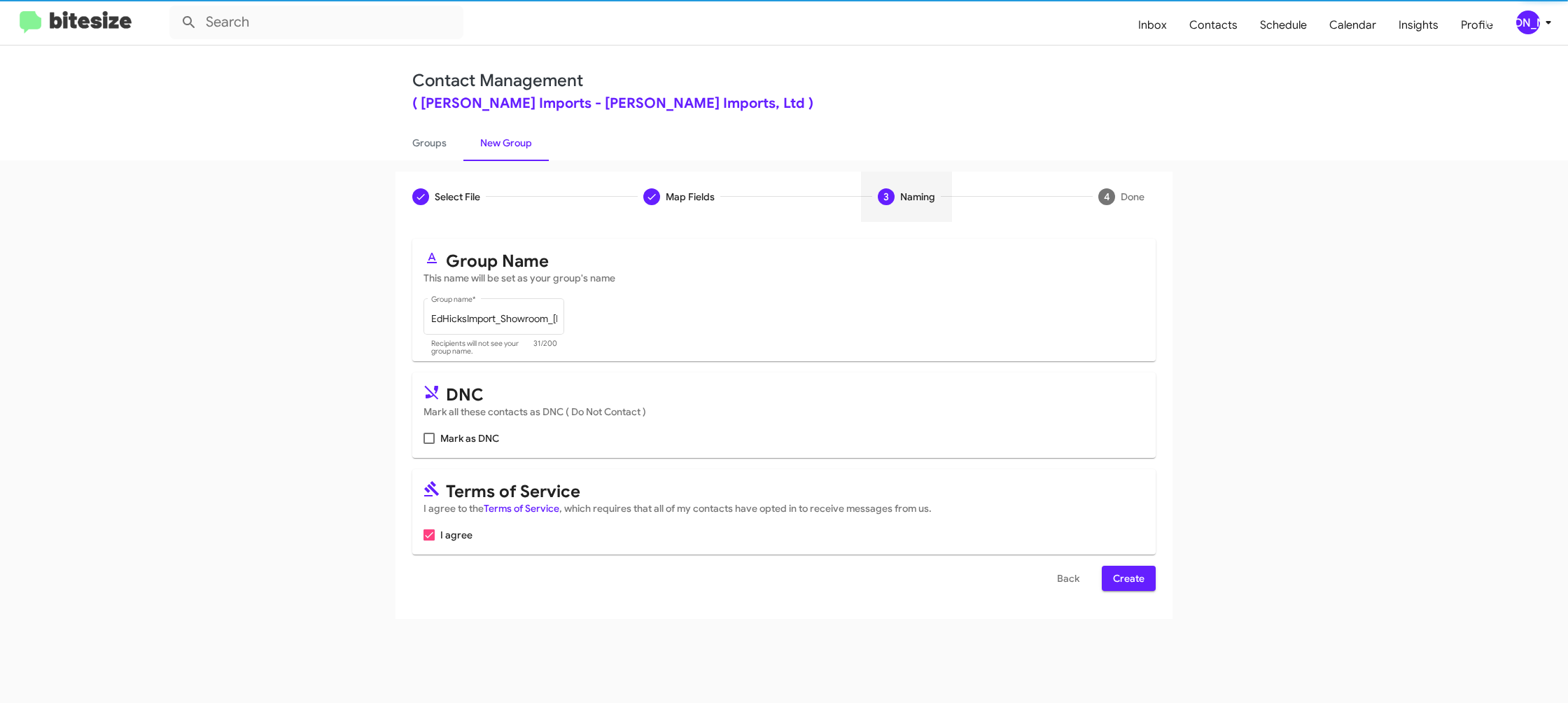
scroll to position [0, 0]
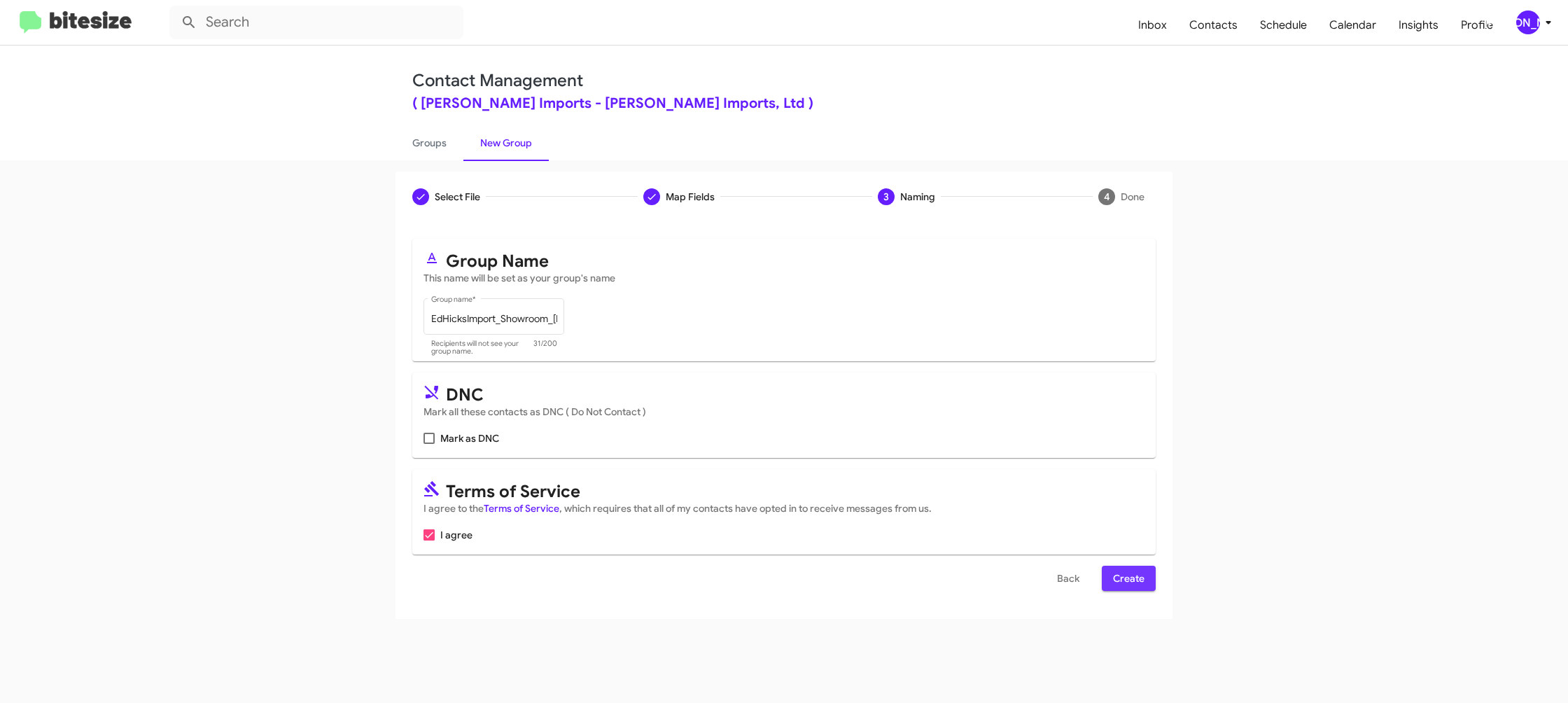
click at [1128, 576] on span "Create" at bounding box center [1129, 578] width 31 height 25
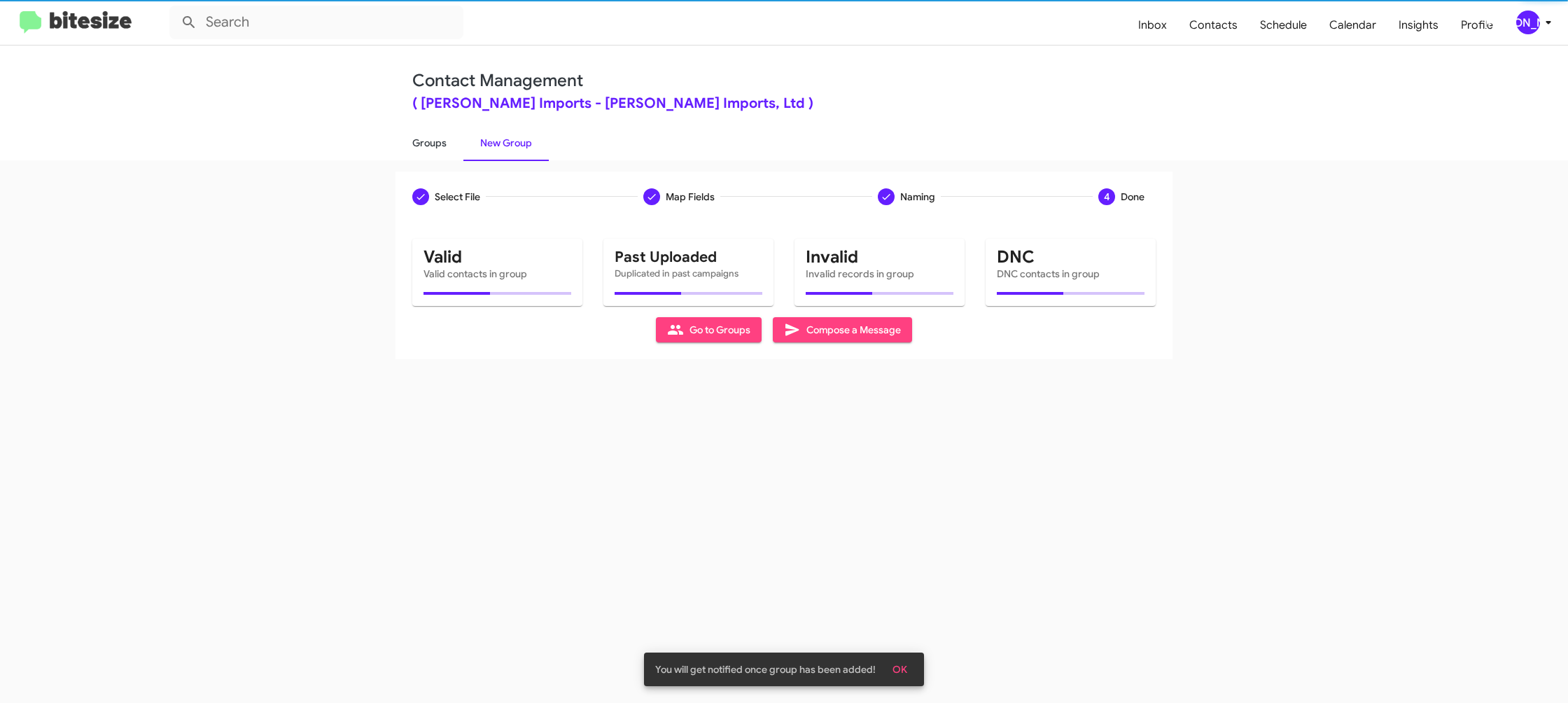
click at [427, 149] on link "Groups" at bounding box center [429, 142] width 68 height 36
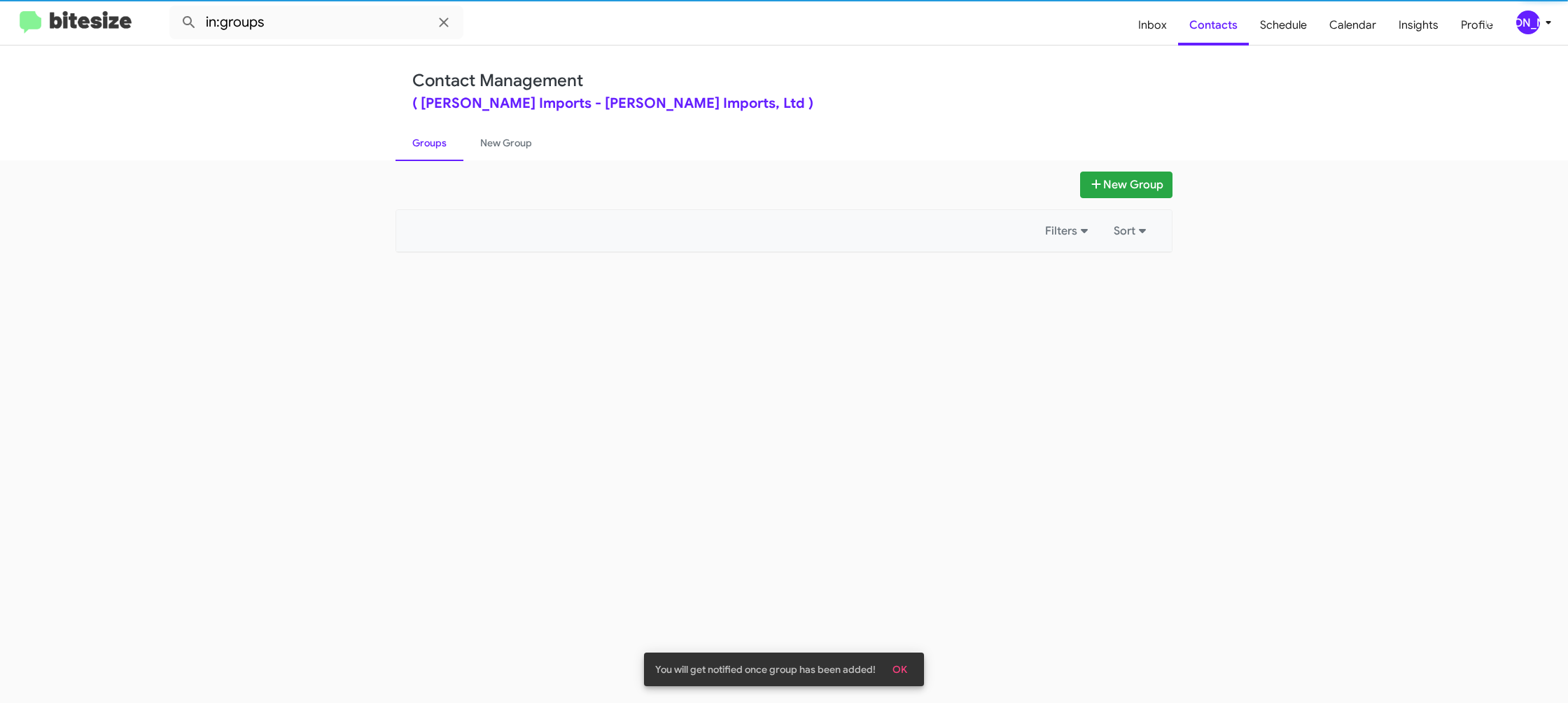
click at [427, 149] on link "Groups" at bounding box center [429, 142] width 68 height 36
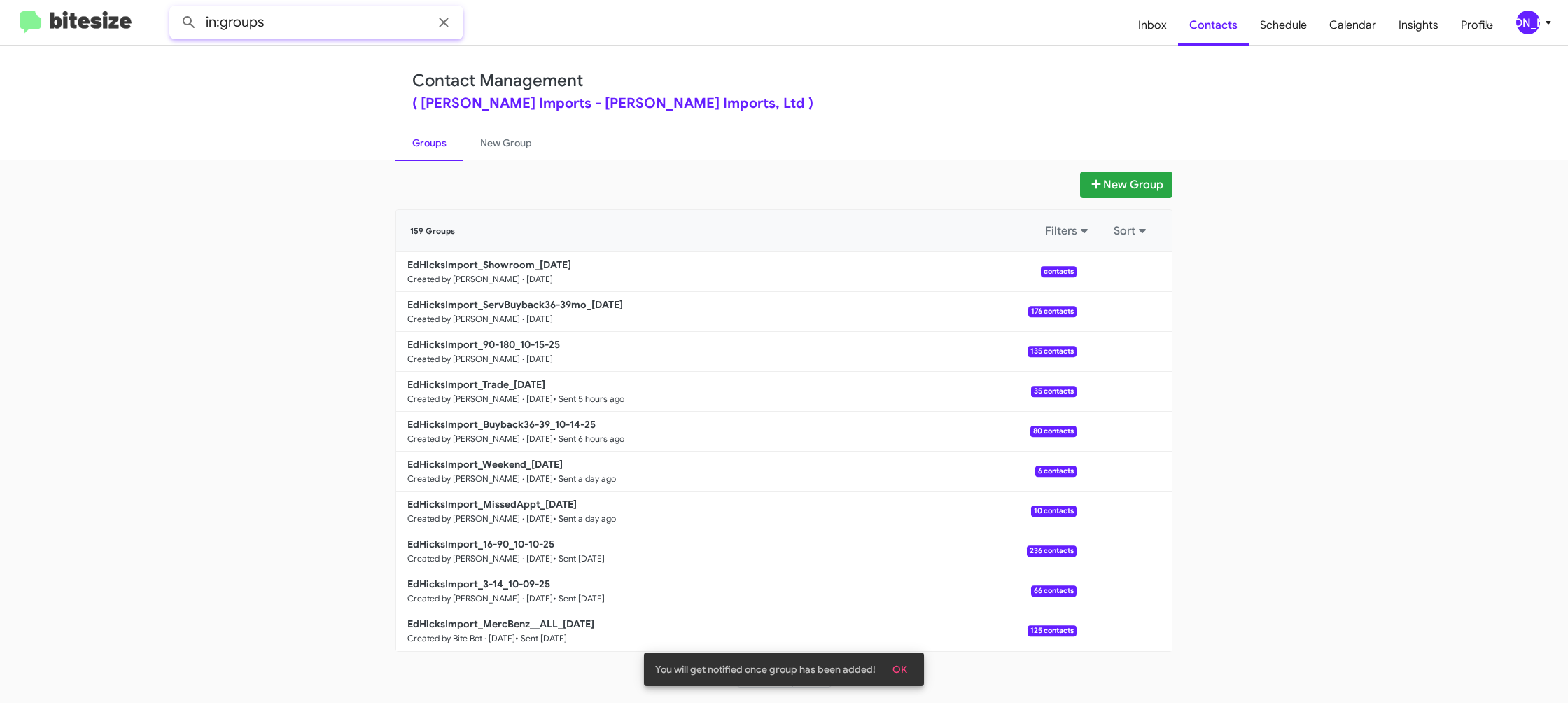
click at [349, 29] on input "in:groups" at bounding box center [316, 22] width 294 height 34
click at [175, 9] on button at bounding box center [189, 22] width 28 height 28
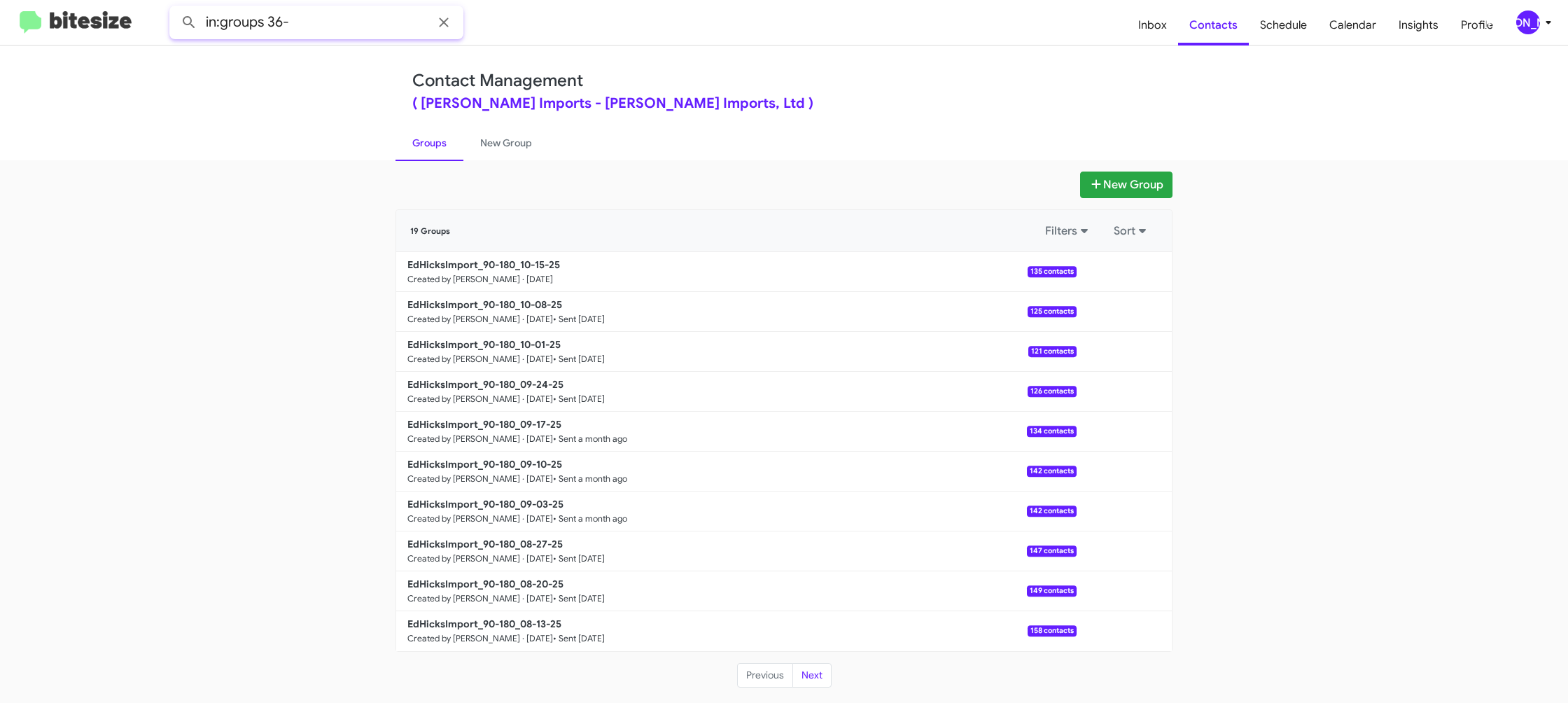
type input "in:groups 36-"
click at [175, 9] on button at bounding box center [189, 22] width 28 height 28
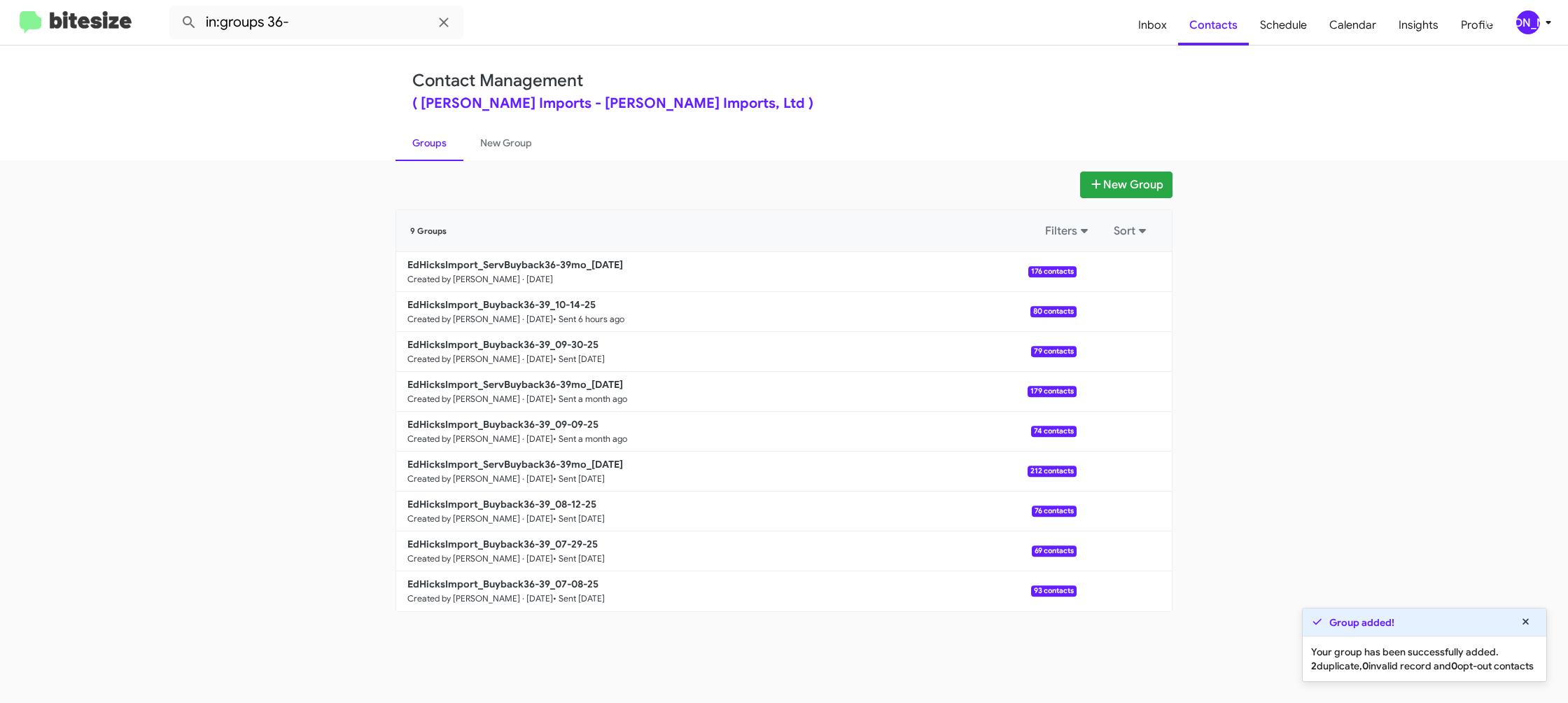
click at [486, 141] on link "New Group" at bounding box center [506, 142] width 85 height 36
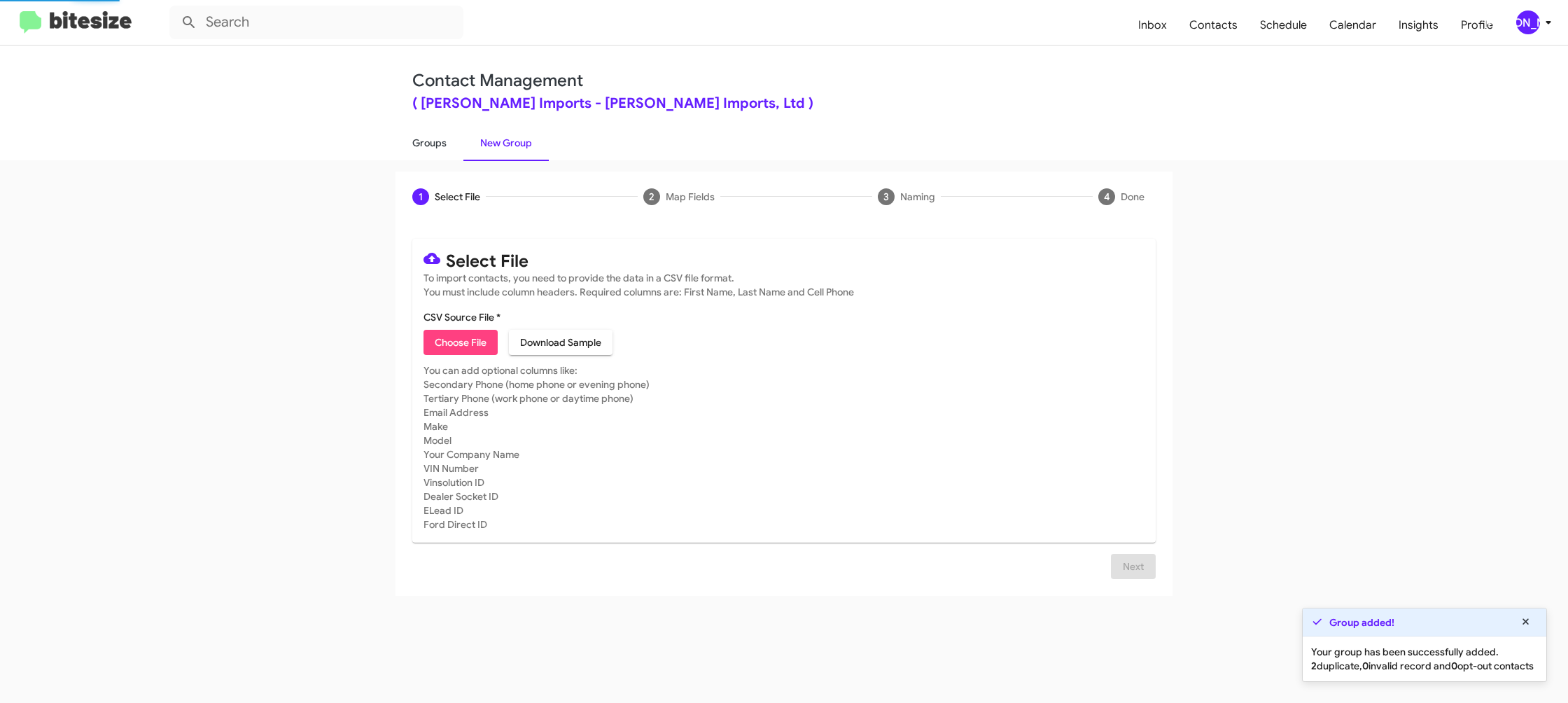
click at [417, 137] on link "Groups" at bounding box center [429, 142] width 68 height 36
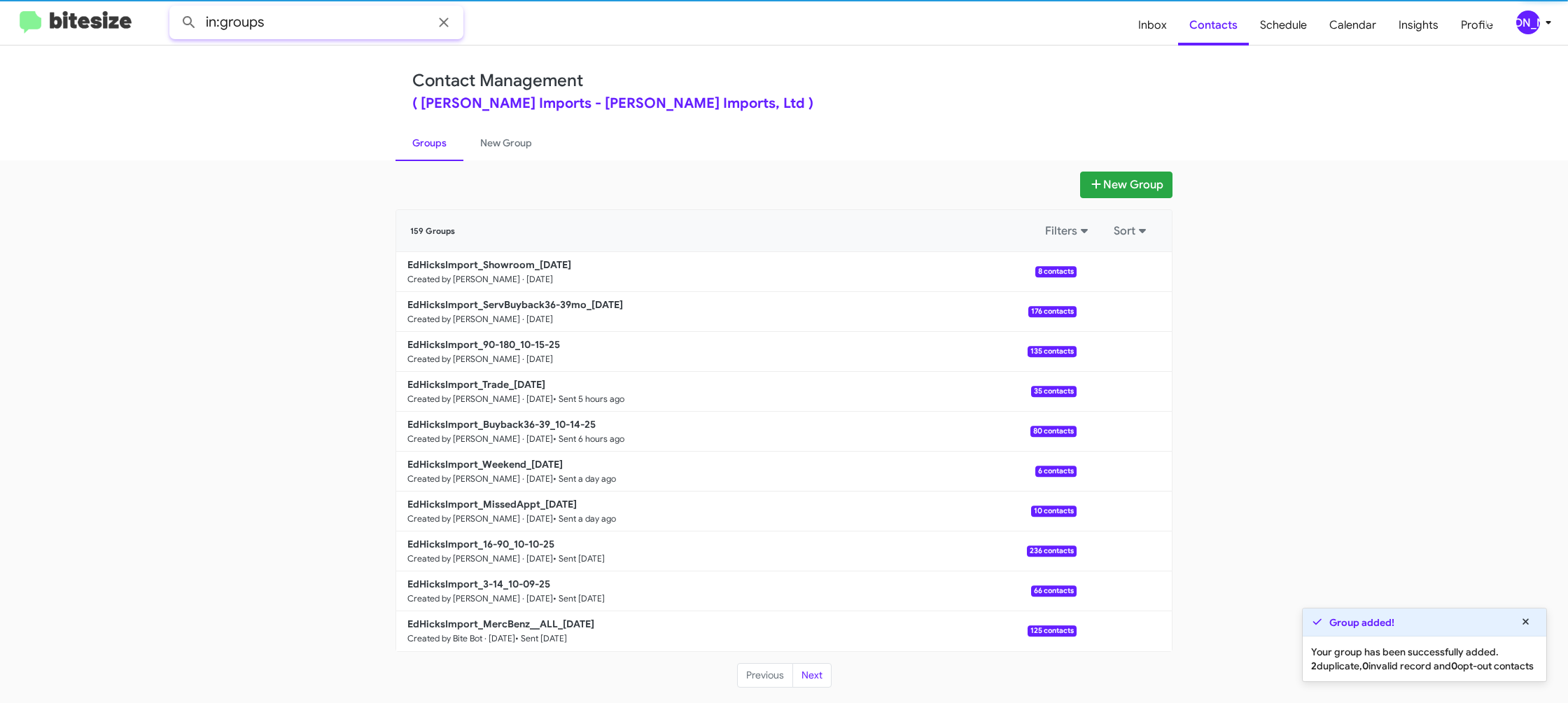
click at [339, 14] on input "in:groups" at bounding box center [316, 22] width 294 height 34
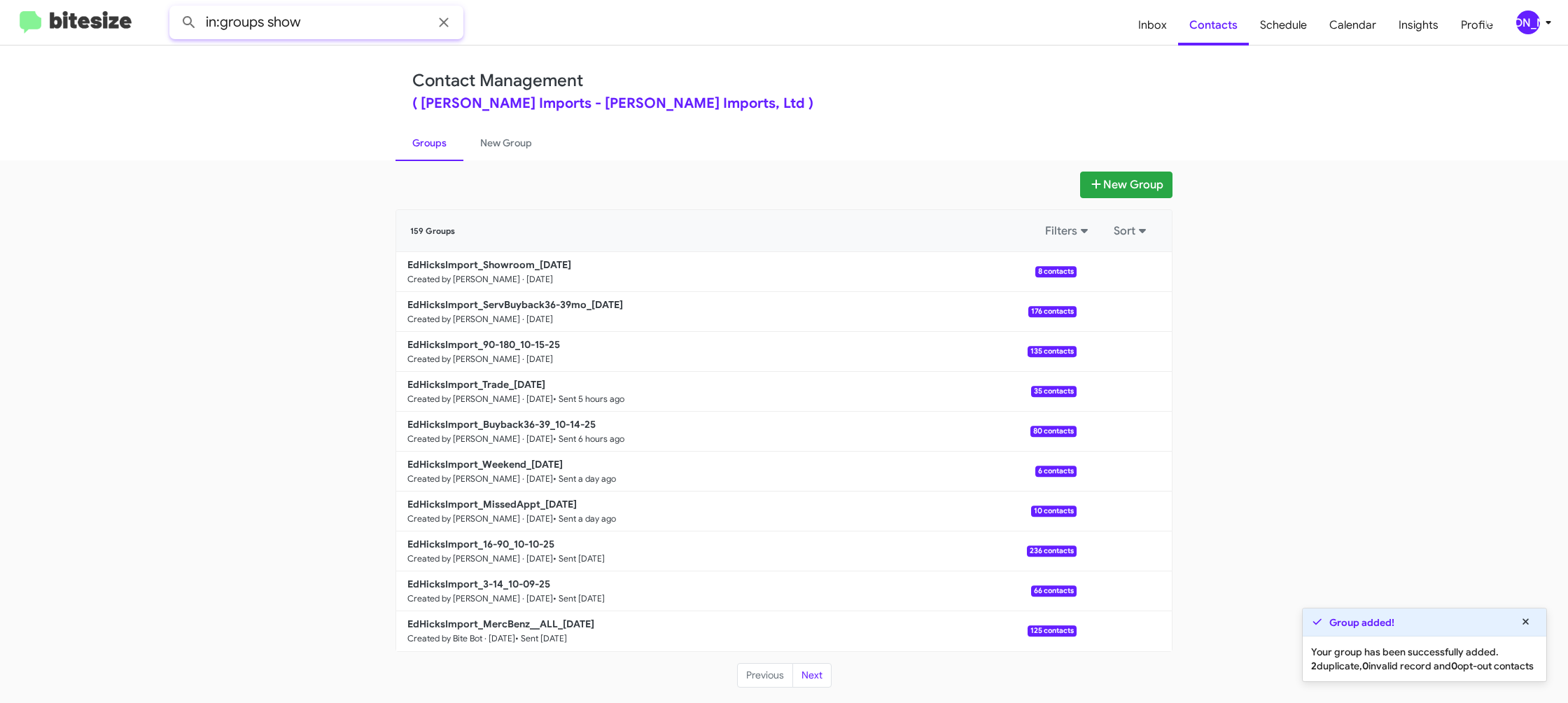
type input "in:groups show"
click at [175, 9] on button at bounding box center [189, 22] width 28 height 28
click at [511, 144] on link "New Group" at bounding box center [506, 142] width 85 height 36
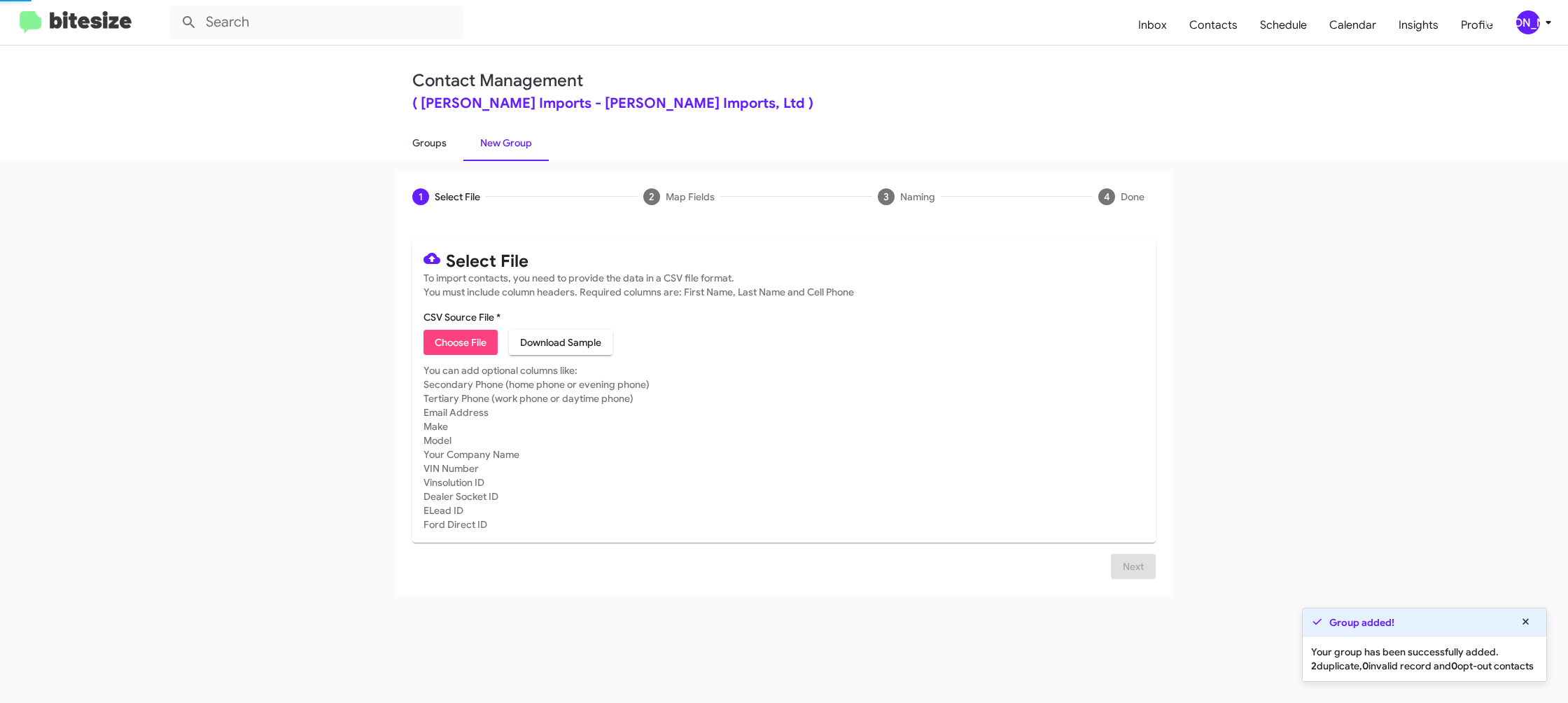
click at [433, 141] on link "Groups" at bounding box center [429, 142] width 68 height 36
type input "in:groups"
click at [433, 141] on link "Groups" at bounding box center [429, 142] width 68 height 36
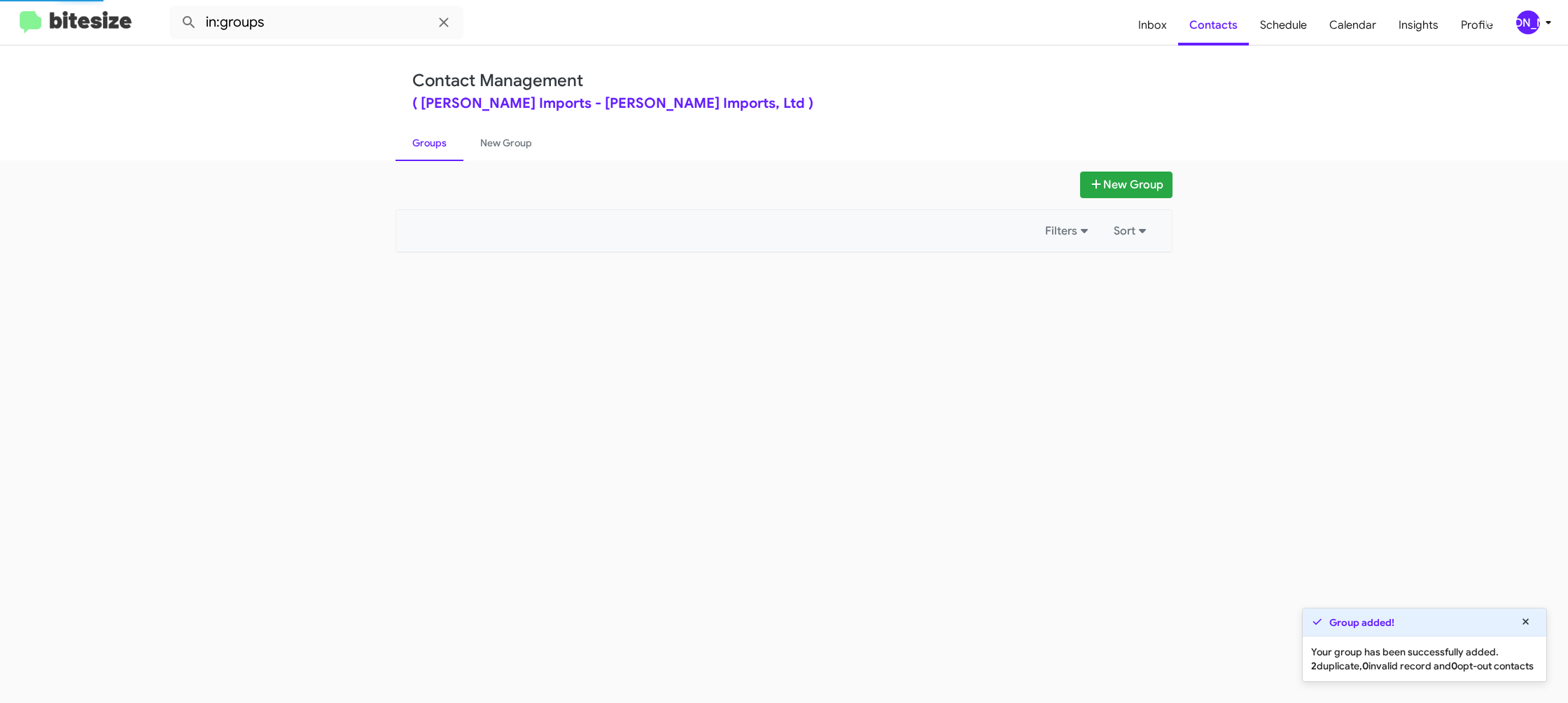
drag, startPoint x: 433, startPoint y: 141, endPoint x: 667, endPoint y: 231, distance: 250.7
click at [440, 140] on link "Groups" at bounding box center [429, 142] width 68 height 36
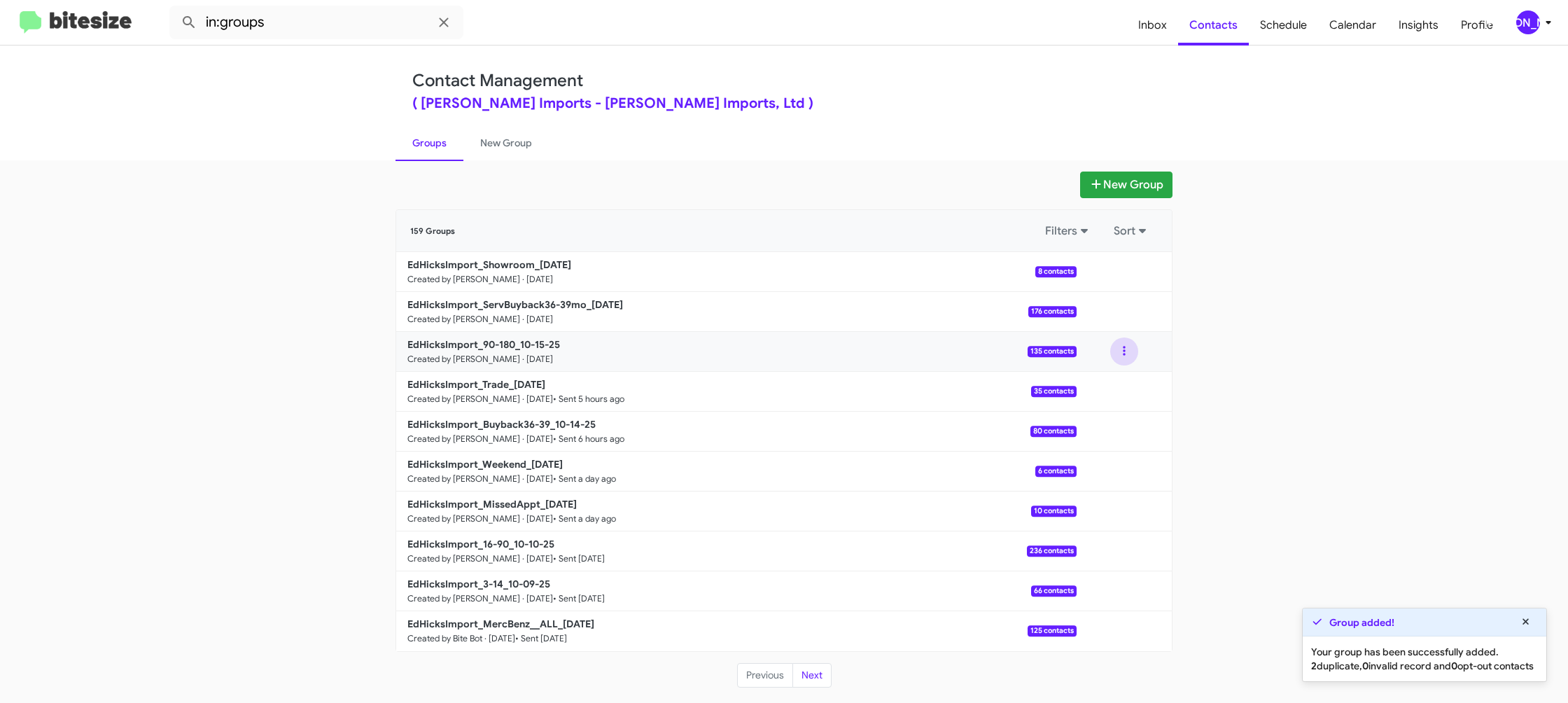
drag, startPoint x: 1126, startPoint y: 350, endPoint x: 1124, endPoint y: 361, distance: 11.2
click at [1126, 350] on button at bounding box center [1124, 352] width 28 height 28
click at [1117, 383] on button "View contacts" at bounding box center [1082, 389] width 112 height 34
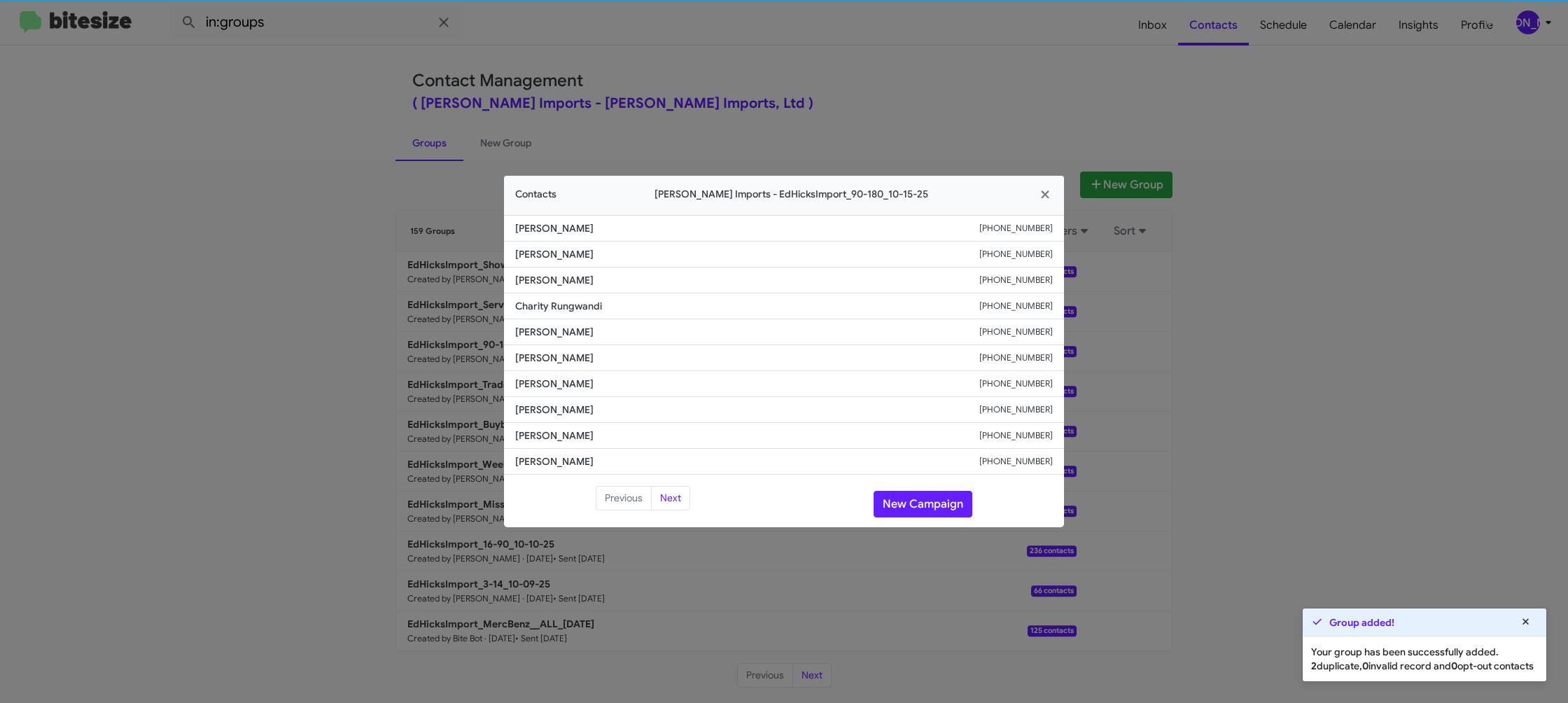
click at [560, 366] on li "Carlos Garcia +13618343690" at bounding box center [784, 358] width 560 height 26
copy span "Carlos Garcia"
click at [553, 320] on li "Norma Moralez +19565153347" at bounding box center [784, 332] width 560 height 26
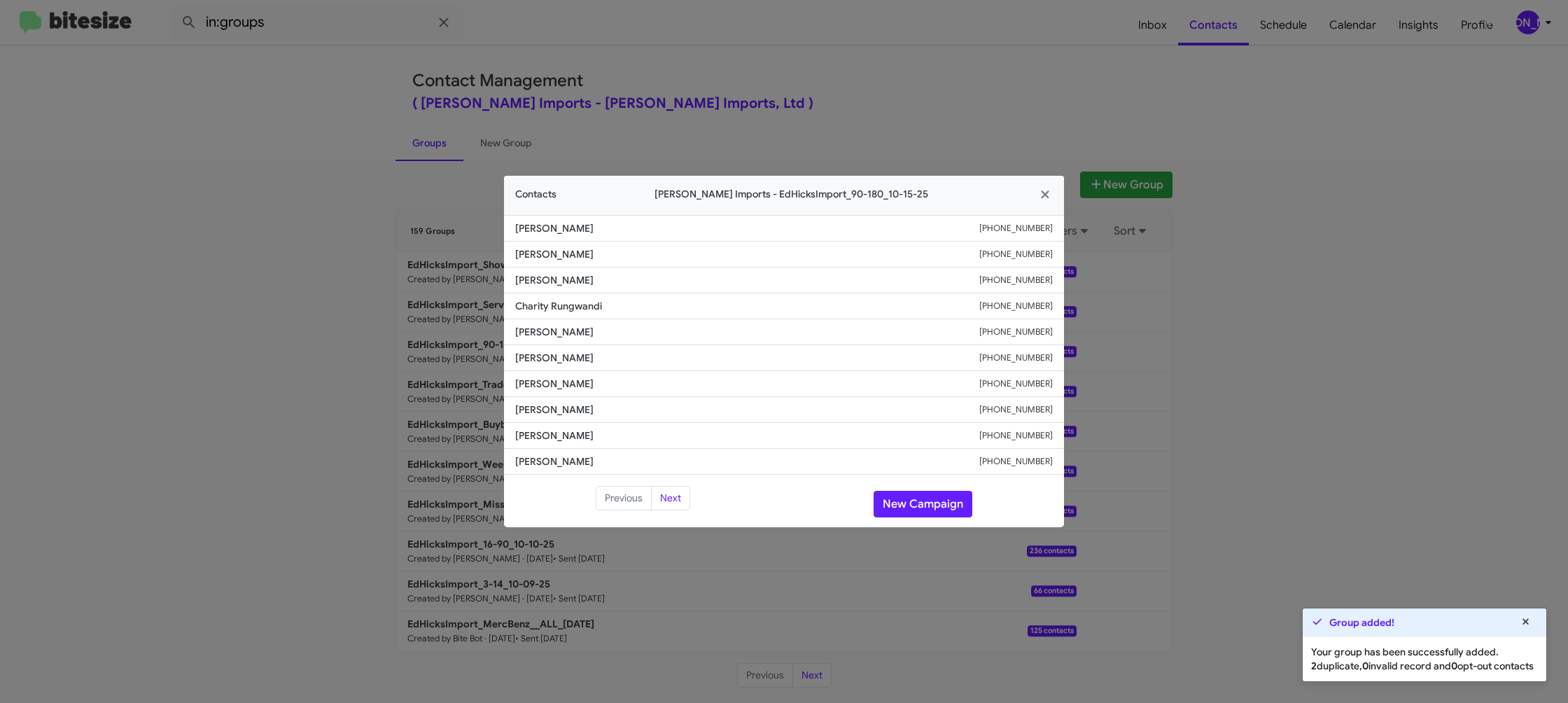
click at [553, 320] on li "Norma Moralez +19565153347" at bounding box center [784, 332] width 560 height 26
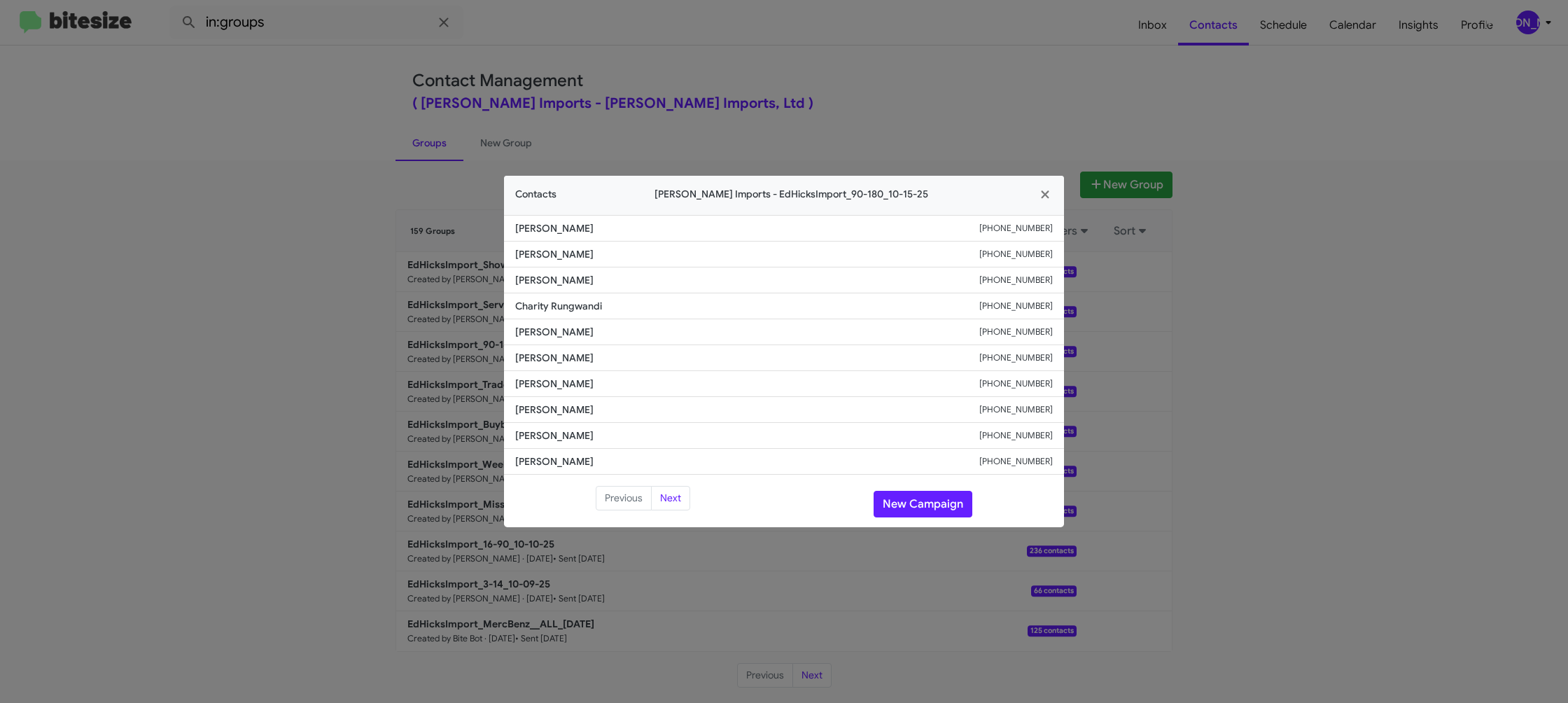
copy span "Norma Moralez"
drag, startPoint x: 847, startPoint y: 92, endPoint x: 1154, endPoint y: 255, distance: 347.6
click at [847, 92] on modal-container "Contacts Ed Hicks Imports - EdHicksImport_90-180_10-15-25 Elisha Hensley +13613…" at bounding box center [784, 352] width 1568 height 703
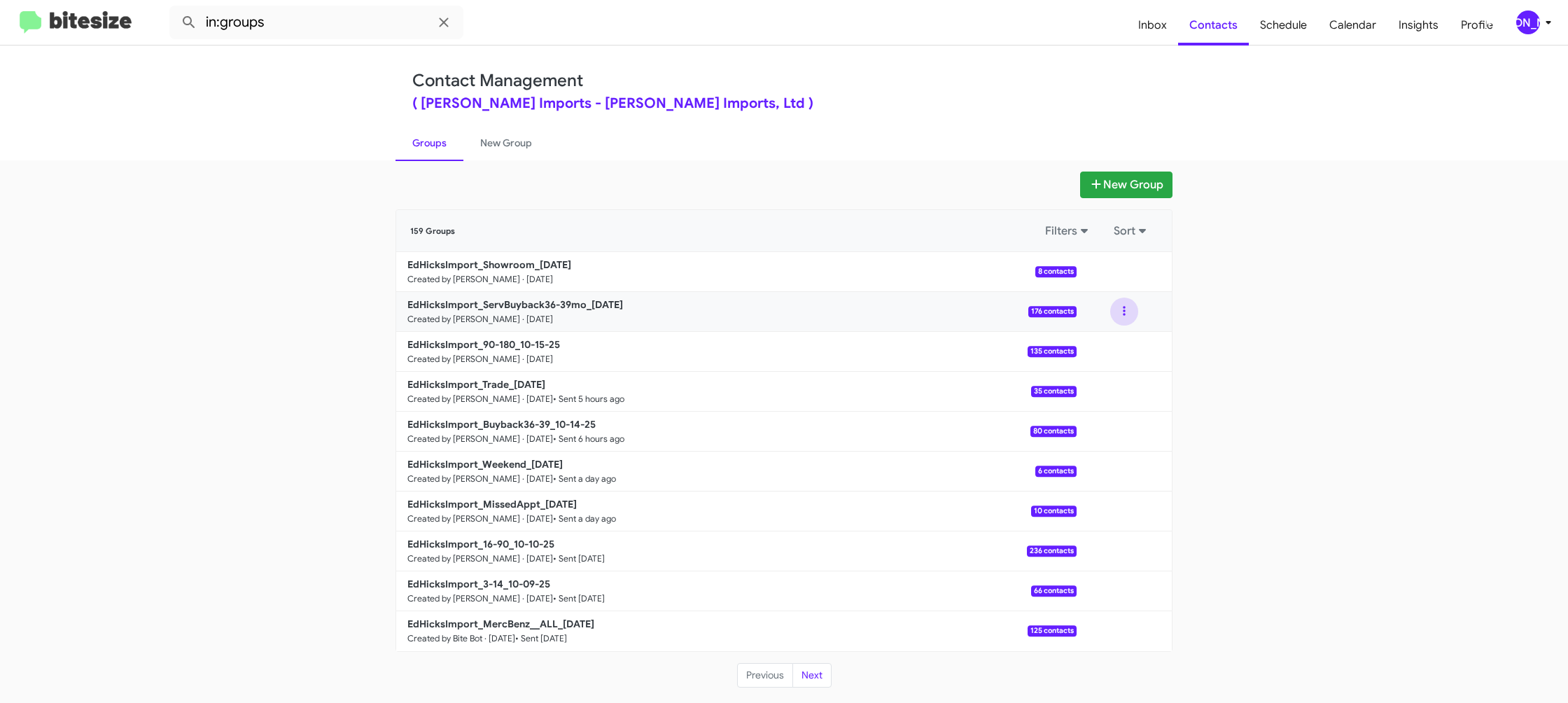
drag, startPoint x: 1121, startPoint y: 314, endPoint x: 1122, endPoint y: 321, distance: 7.1
click at [1121, 314] on button at bounding box center [1124, 311] width 28 height 28
click at [1108, 340] on button "View contacts" at bounding box center [1082, 349] width 112 height 34
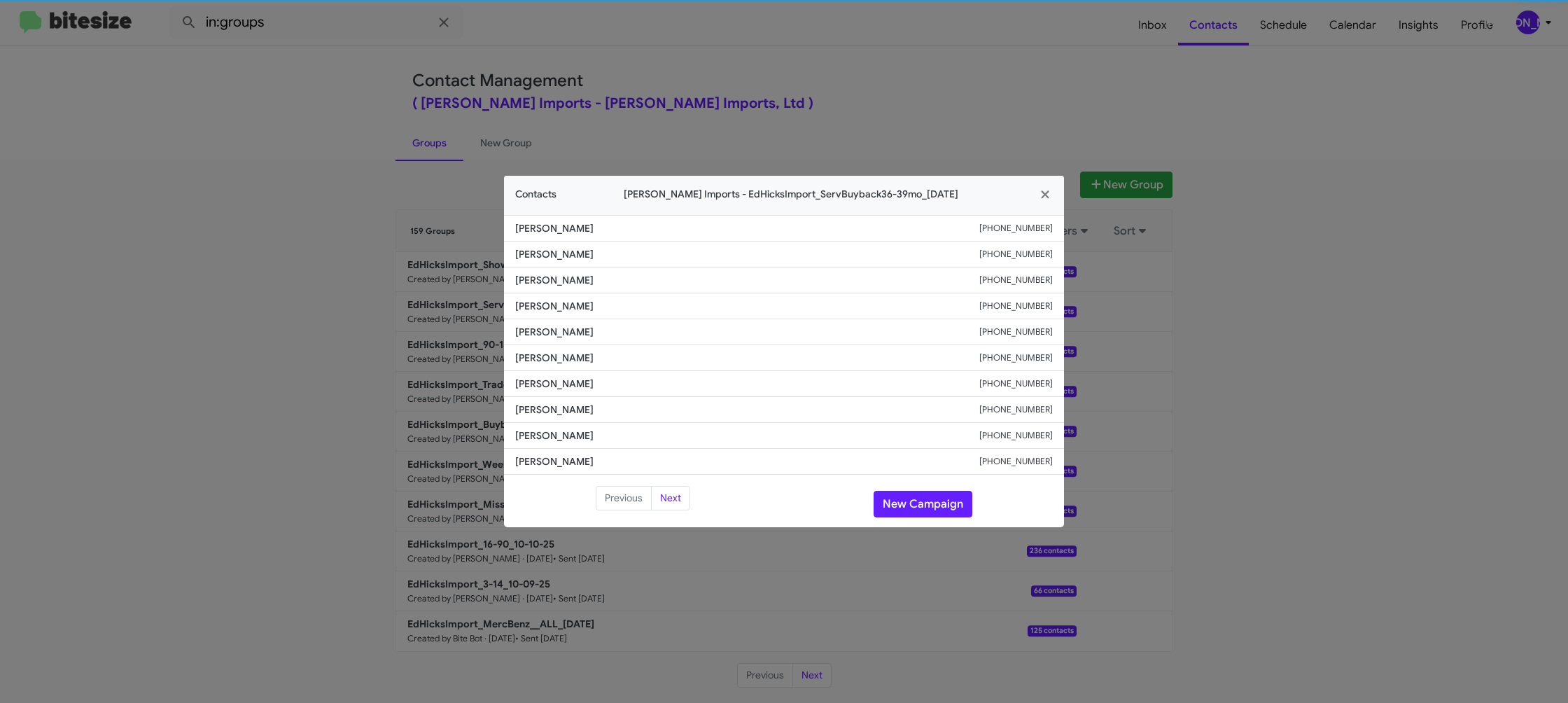
click at [578, 358] on span "Sanjuanita Gonzales" at bounding box center [747, 358] width 464 height 14
click at [577, 357] on span "Sanjuanita Gonzales" at bounding box center [747, 358] width 464 height 14
copy span "Sanjuanita Gonzales"
drag, startPoint x: 855, startPoint y: 17, endPoint x: 940, endPoint y: 104, distance: 121.6
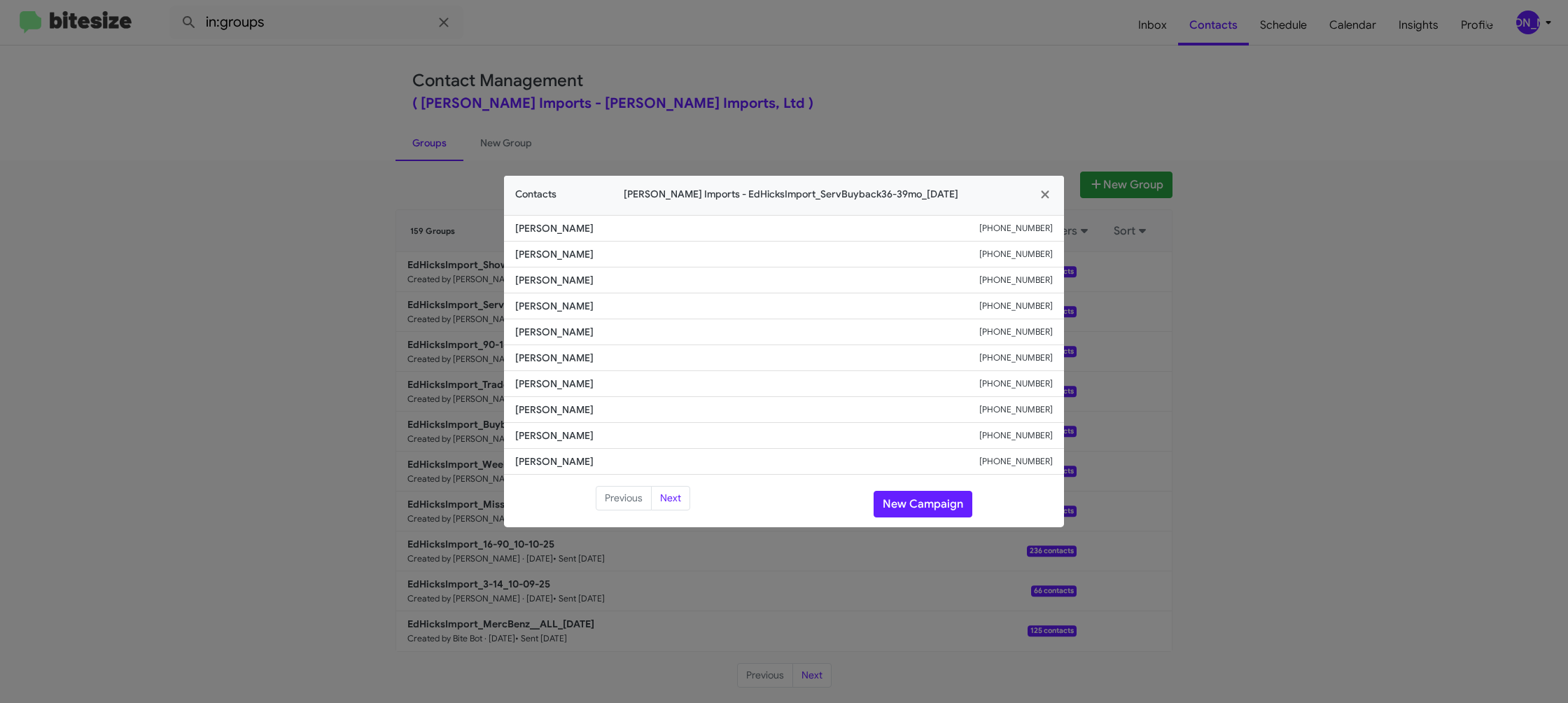
click at [857, 22] on modal-container "Contacts Ed Hicks Imports - EdHicksImport_ServBuyback36-39mo_10-15-25 Ramon Ram…" at bounding box center [784, 352] width 1568 height 703
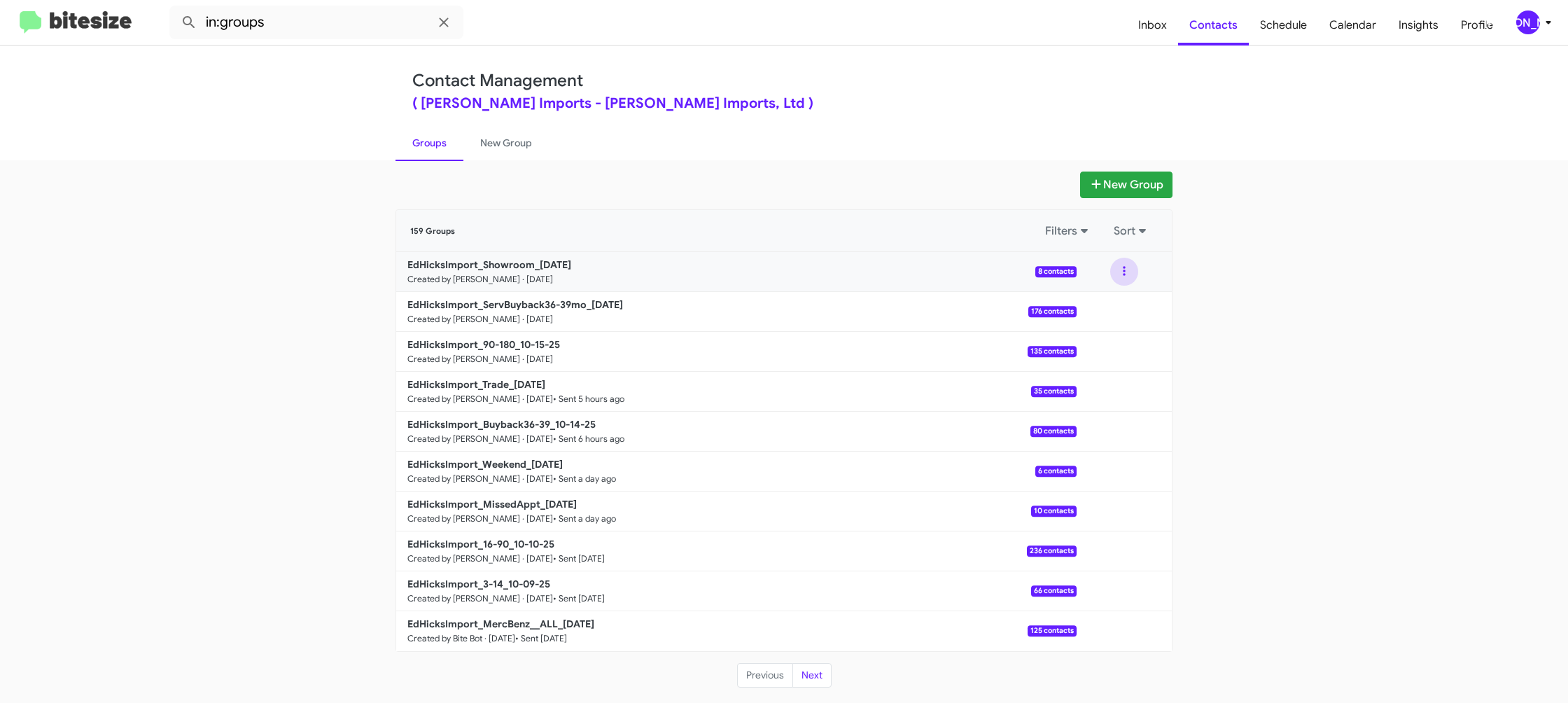
click at [1125, 269] on button at bounding box center [1124, 271] width 28 height 28
click at [1120, 299] on button "View contacts" at bounding box center [1082, 309] width 112 height 34
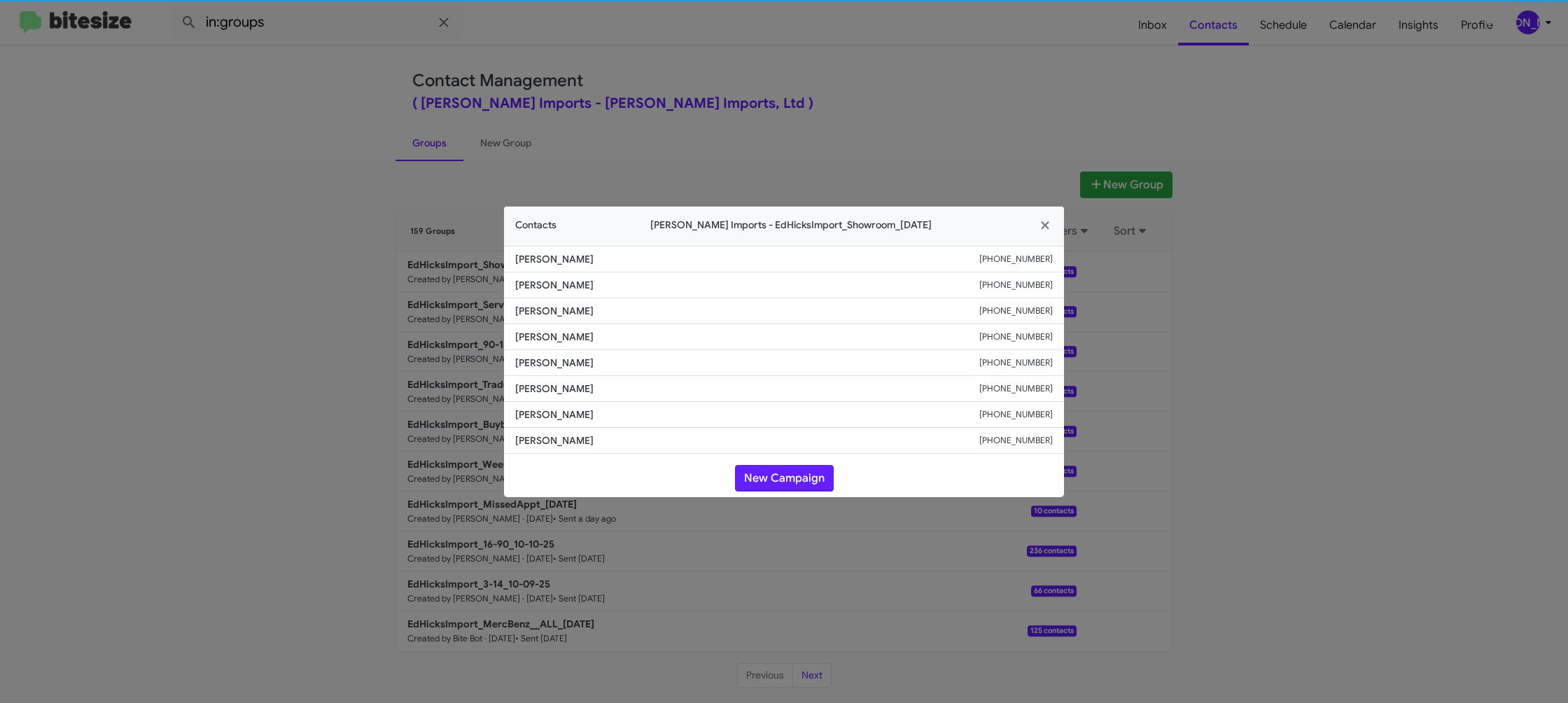
click at [547, 334] on span "Edinor Pammit" at bounding box center [747, 337] width 464 height 14
copy span "Edinor Pammit"
drag, startPoint x: 300, startPoint y: 220, endPoint x: 387, endPoint y: 268, distance: 99.4
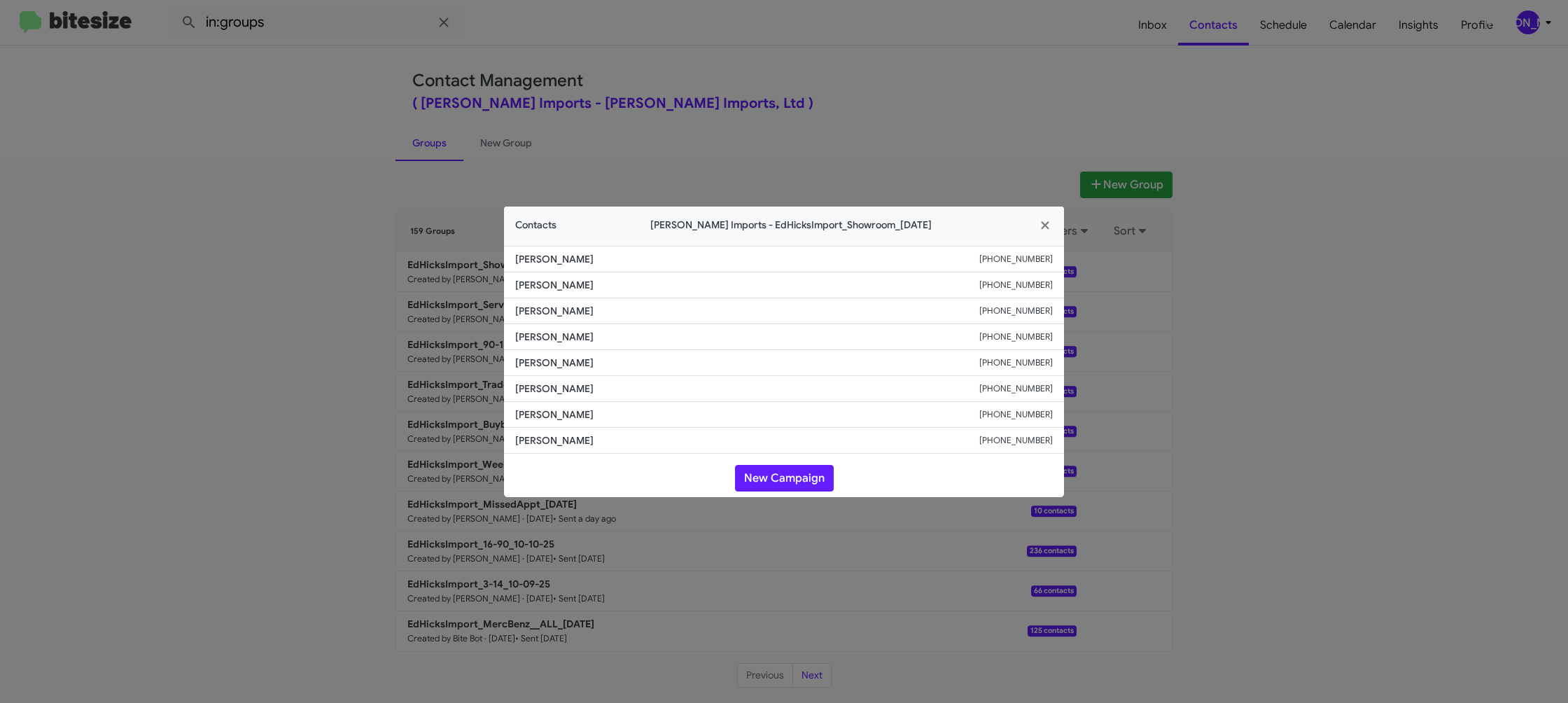
click at [304, 220] on modal-container "Contacts Ed Hicks Imports - EdHicksImport_Showroom_10-15-25 Tim Braly +13614382…" at bounding box center [784, 352] width 1568 height 703
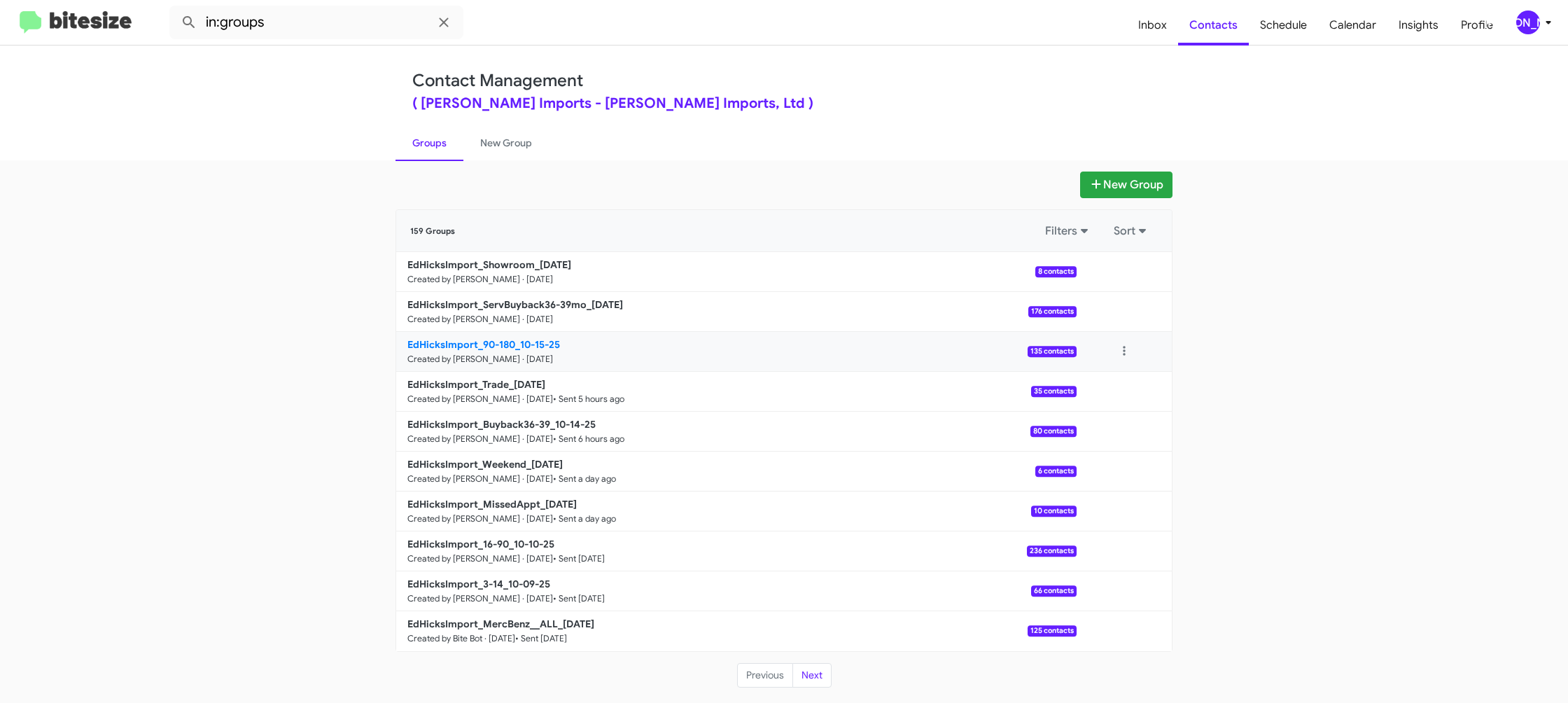
click at [492, 332] on link "EdHicksImport_90-180_10-15-25 Created by Jason Apdua · Oct 15, 2025 135 contacts" at bounding box center [737, 352] width 680 height 40
click at [489, 343] on b "EdHicksImport_90-180_10-15-25" at bounding box center [484, 344] width 153 height 13
drag, startPoint x: 489, startPoint y: 343, endPoint x: 470, endPoint y: 324, distance: 26.9
click at [479, 334] on link "EdHicksImport_90-180_10-15-25 Created by Jason Apdua · Oct 15, 2025 135 contacts" at bounding box center [737, 352] width 680 height 40
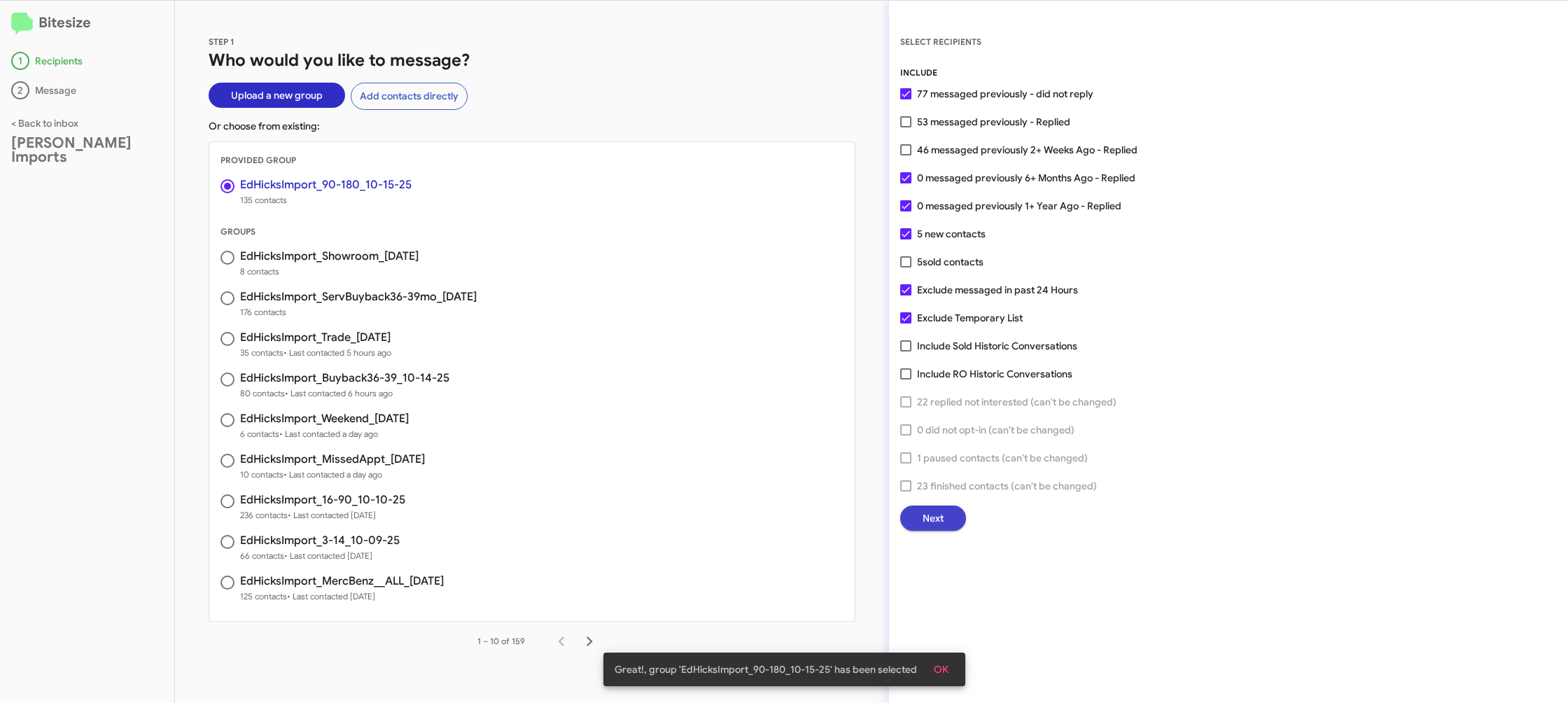
click at [944, 522] on button "Next" at bounding box center [933, 517] width 66 height 25
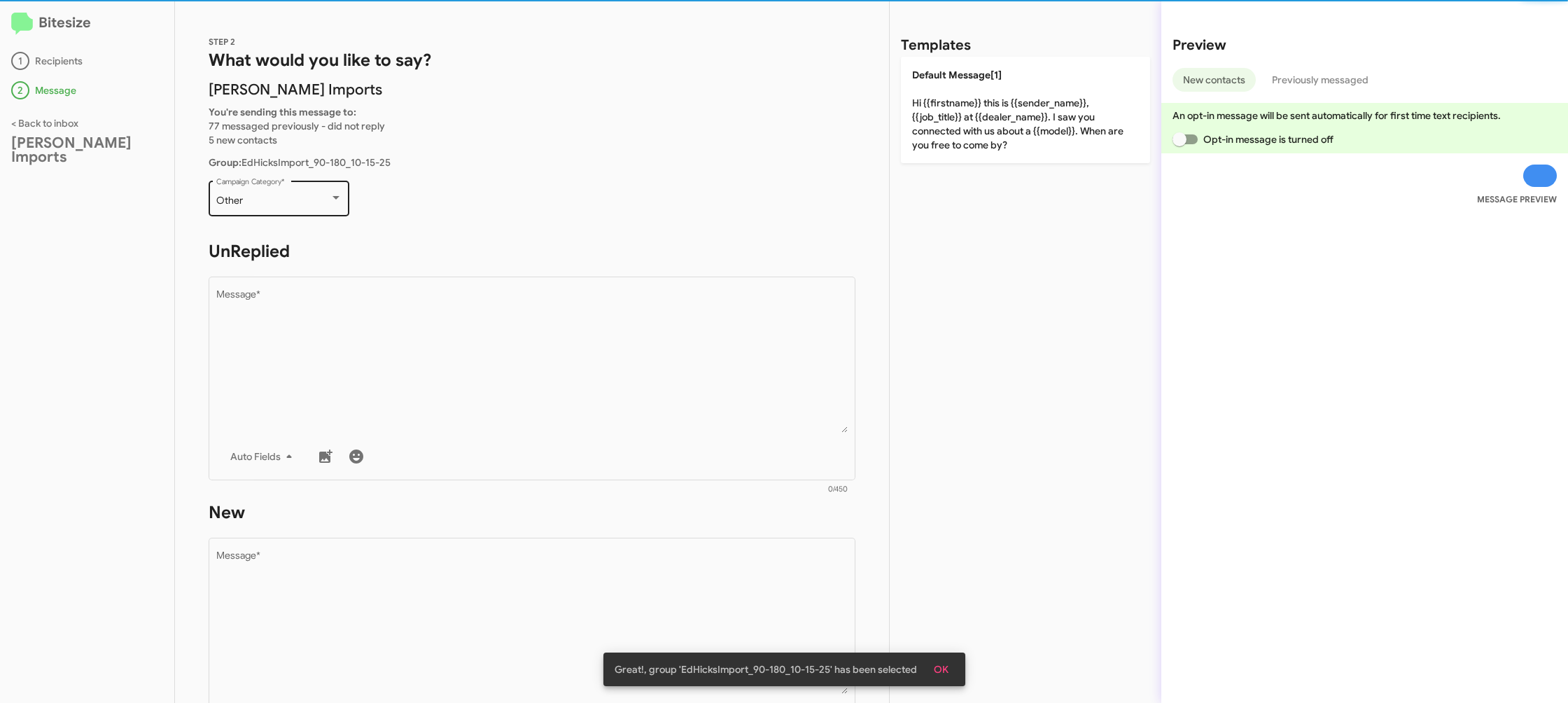
click at [287, 193] on div "Other Campaign Category *" at bounding box center [279, 197] width 126 height 39
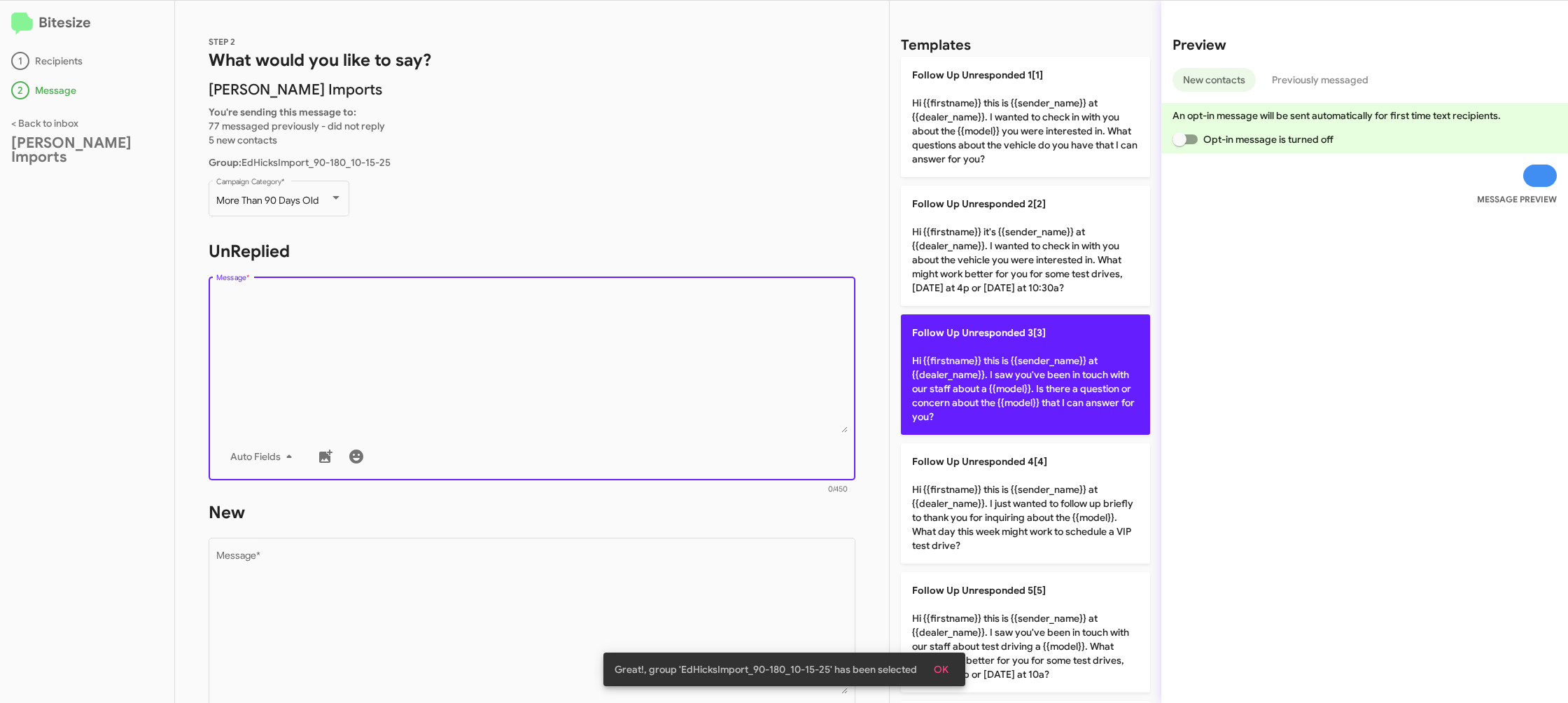
drag, startPoint x: 509, startPoint y: 371, endPoint x: 1040, endPoint y: 360, distance: 531.1
click at [511, 373] on textarea "Message *" at bounding box center [532, 361] width 632 height 142
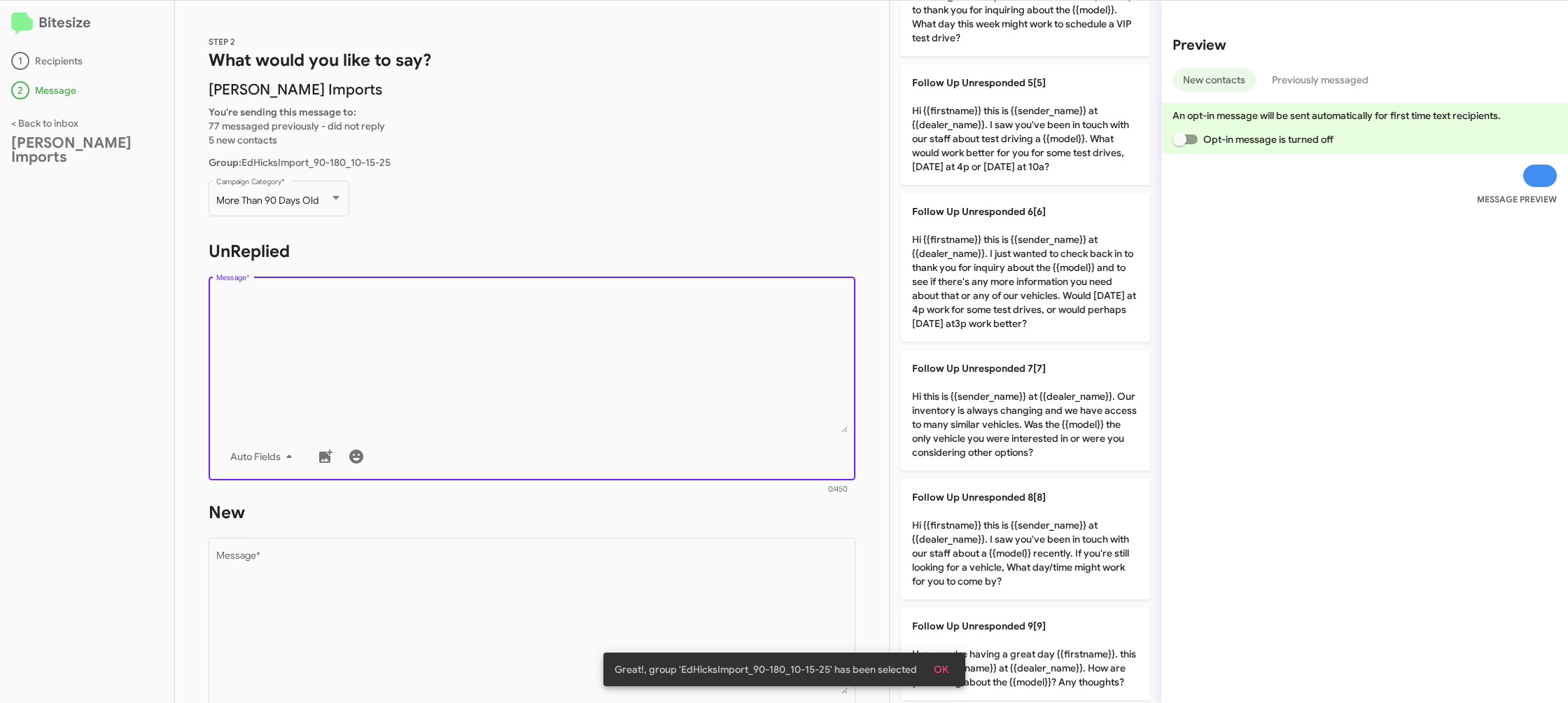
scroll to position [799, 0]
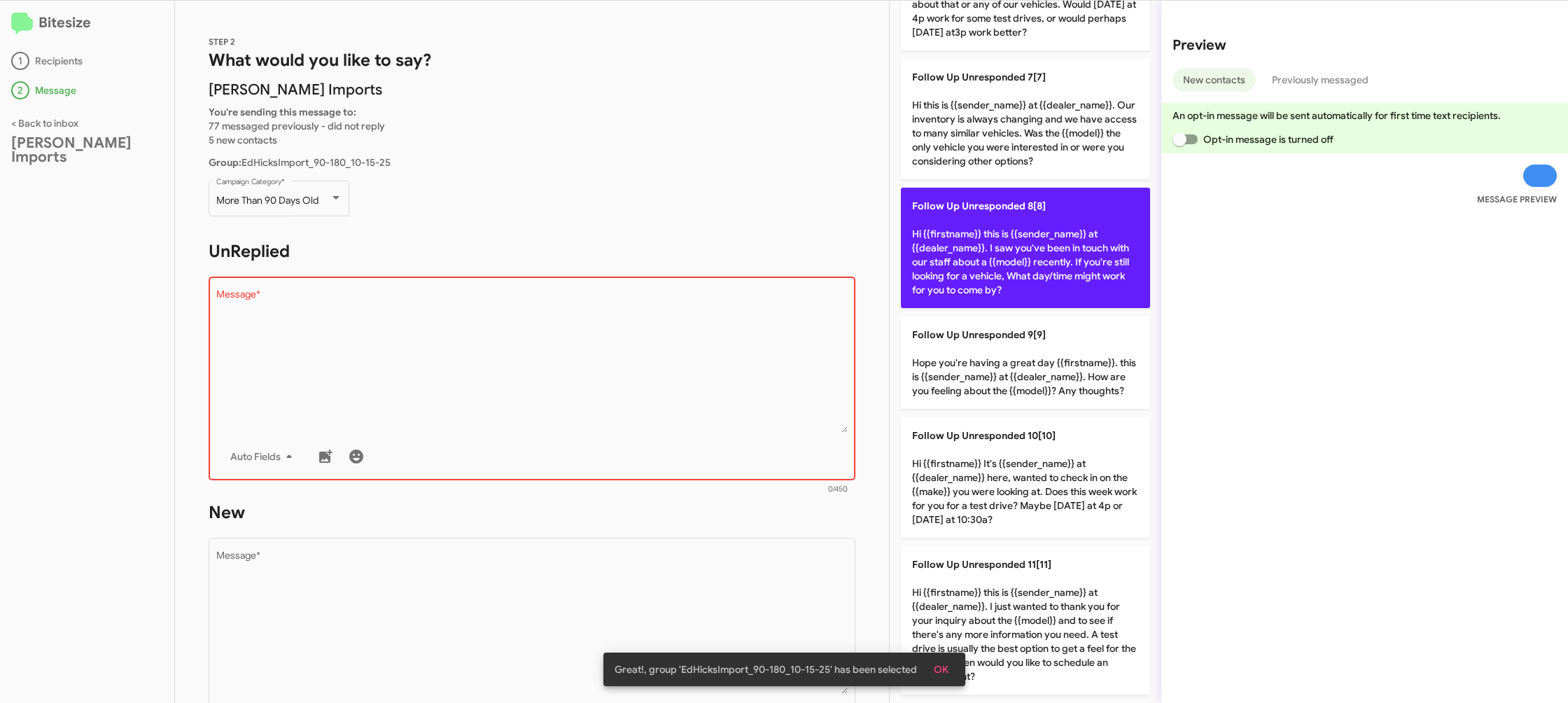
click at [1006, 267] on p "Follow Up Unresponded 8[8] Hi {{firstname}} this is {{sender_name}} at {{dealer…" at bounding box center [1025, 247] width 250 height 120
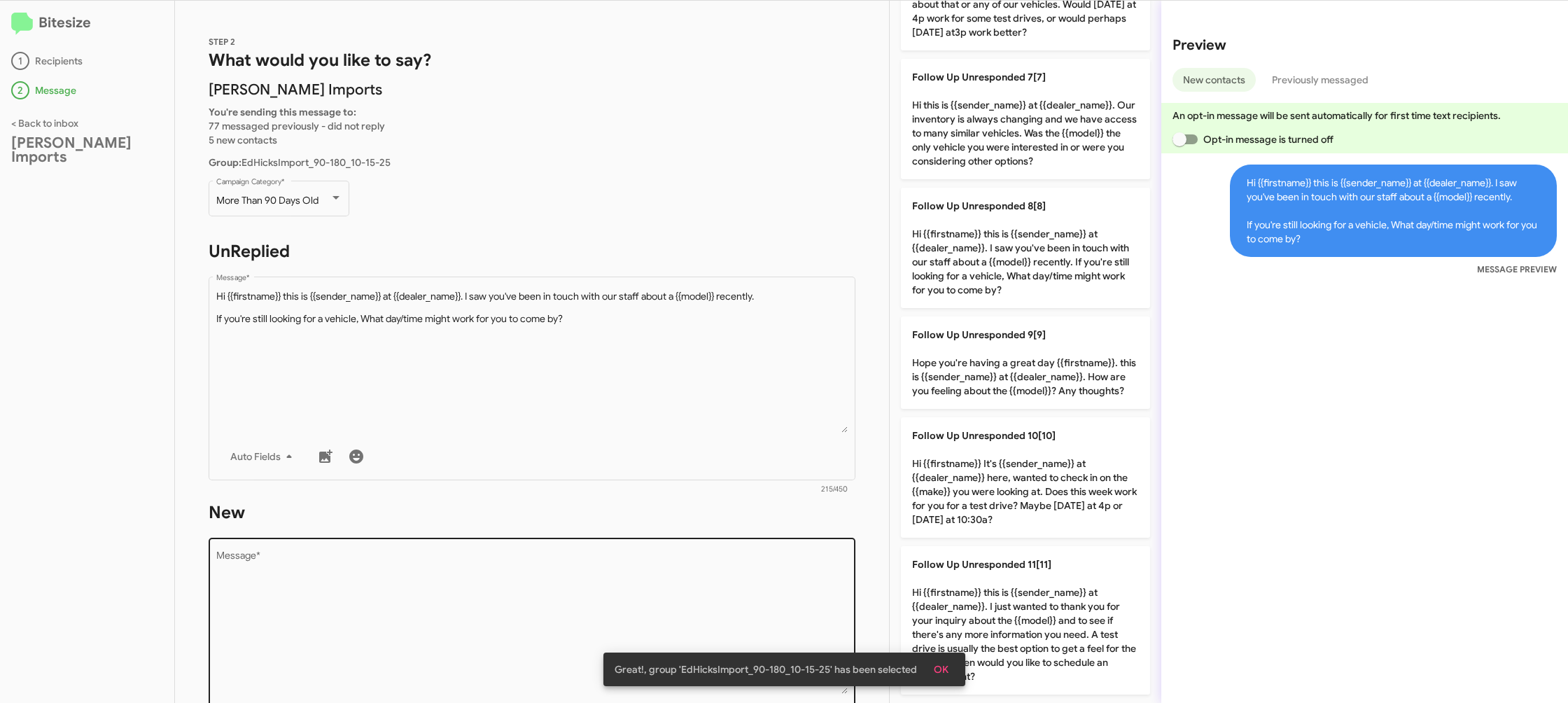
click at [547, 577] on textarea "Message *" at bounding box center [532, 622] width 632 height 142
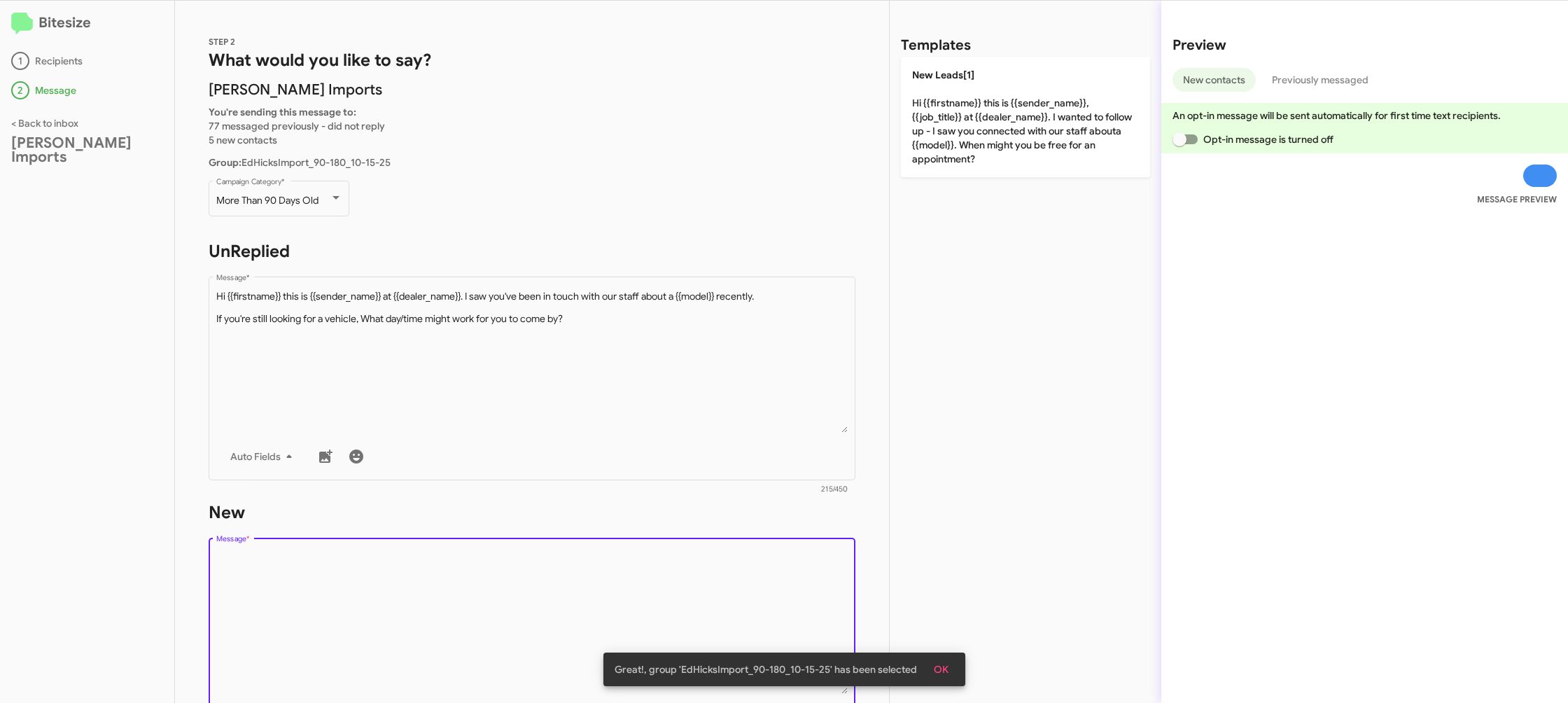
click at [547, 575] on textarea "Message *" at bounding box center [532, 622] width 632 height 142
click at [576, 554] on textarea "Message *" at bounding box center [532, 622] width 632 height 142
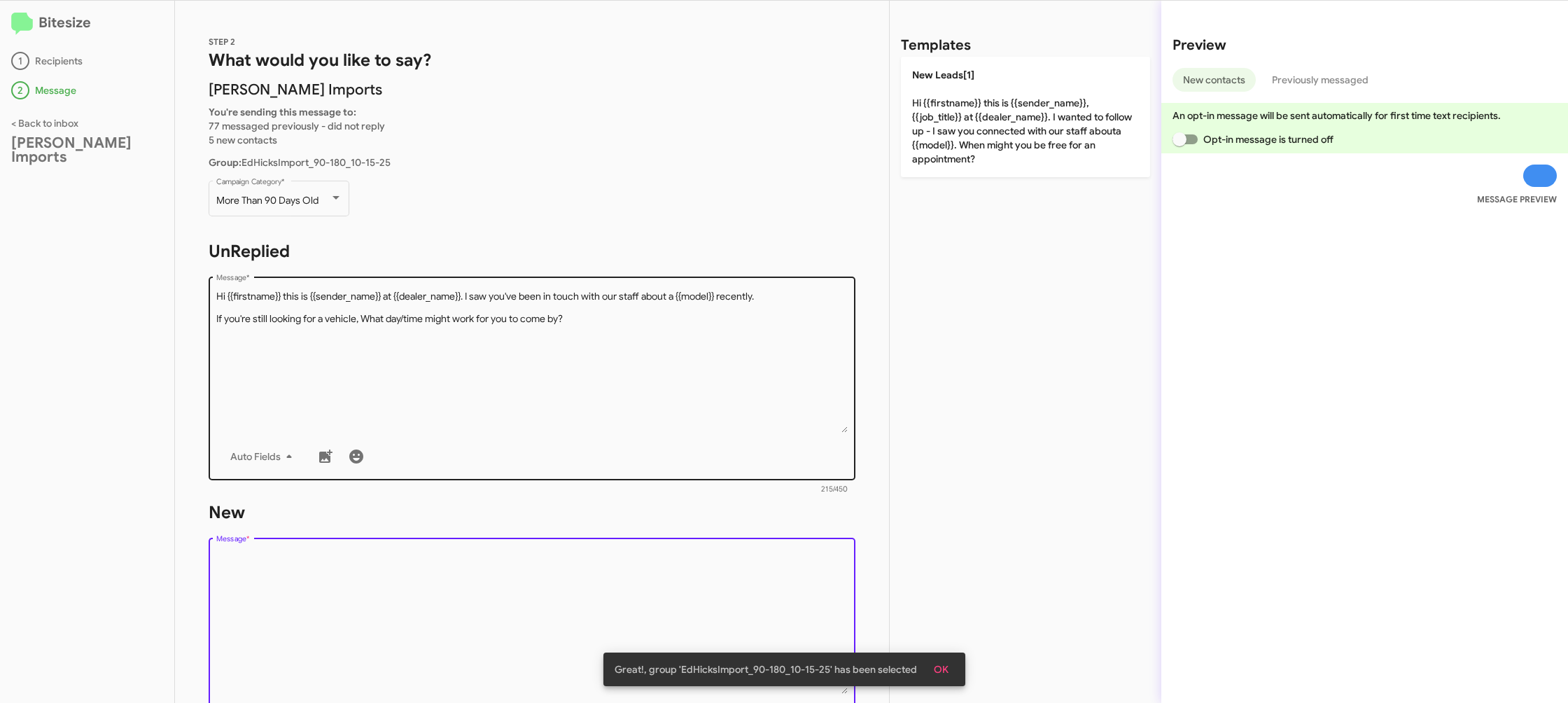
click at [649, 286] on div "Drop image here to insert Auto Fields Message *" at bounding box center [532, 377] width 632 height 206
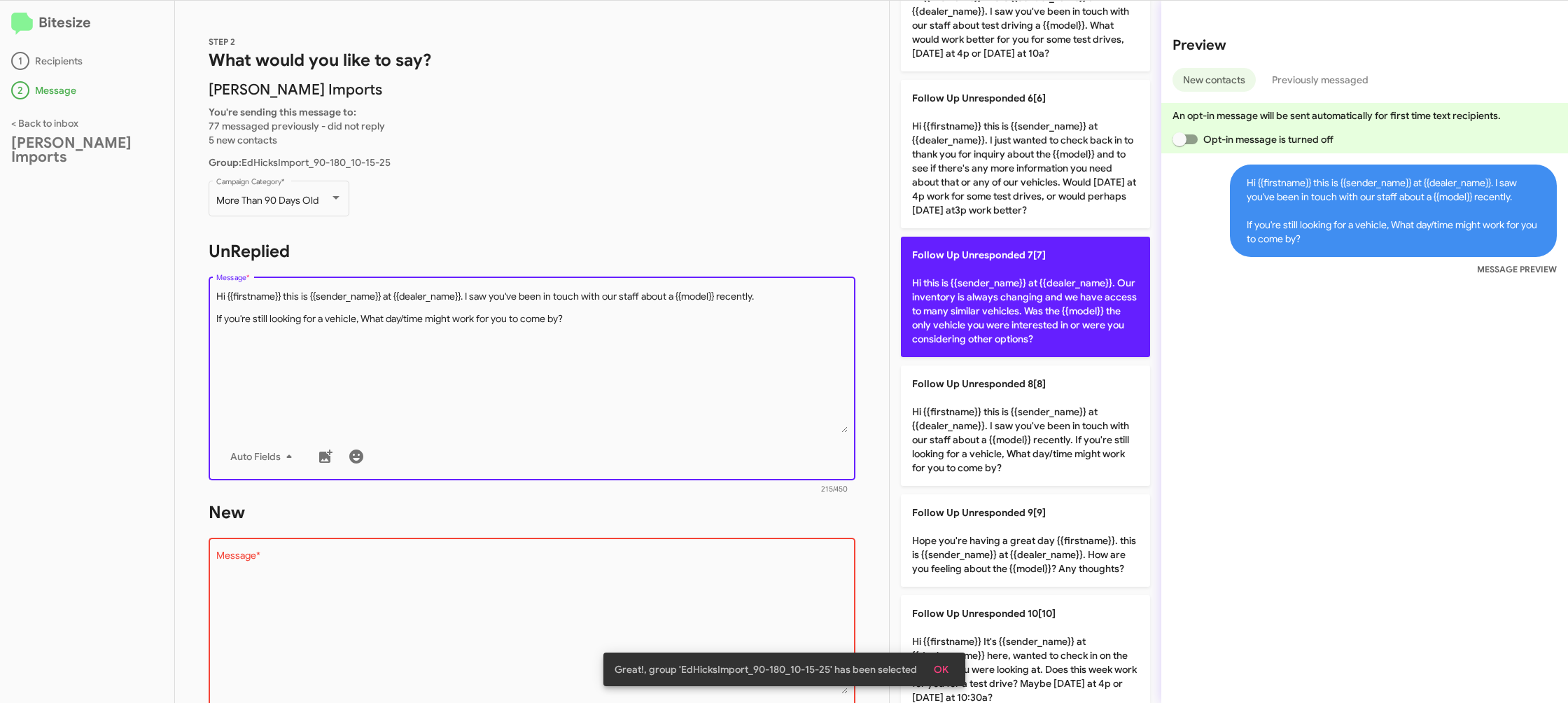
scroll to position [622, 0]
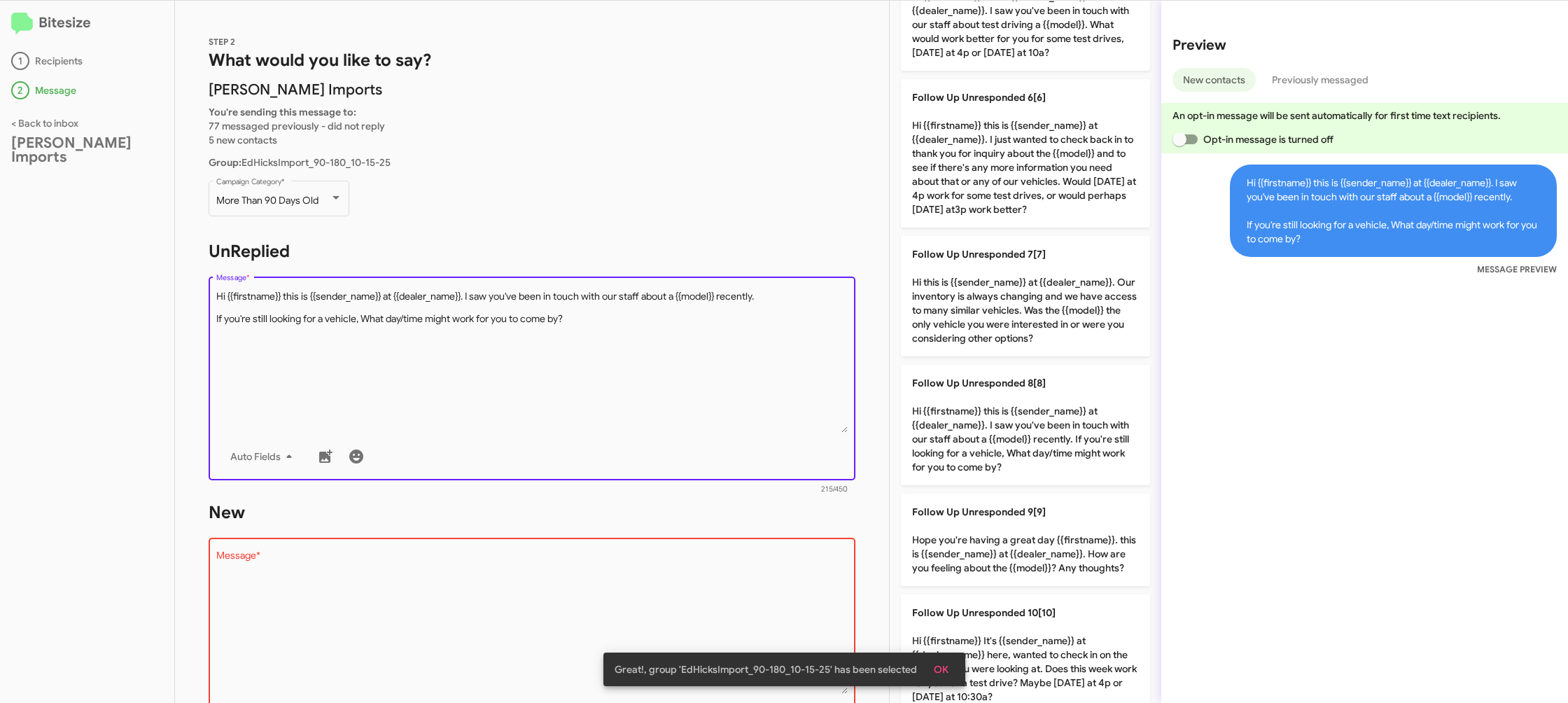
drag, startPoint x: 951, startPoint y: 299, endPoint x: 818, endPoint y: 390, distance: 161.2
click at [945, 304] on p "Follow Up Unresponded 7[7] Hi this is {{sender_name}} at {{dealer_name}}. Our i…" at bounding box center [1025, 295] width 250 height 120
type textarea "Hi this is {{sender_name}} at {{dealer_name}}. Our inventory is always changing…"
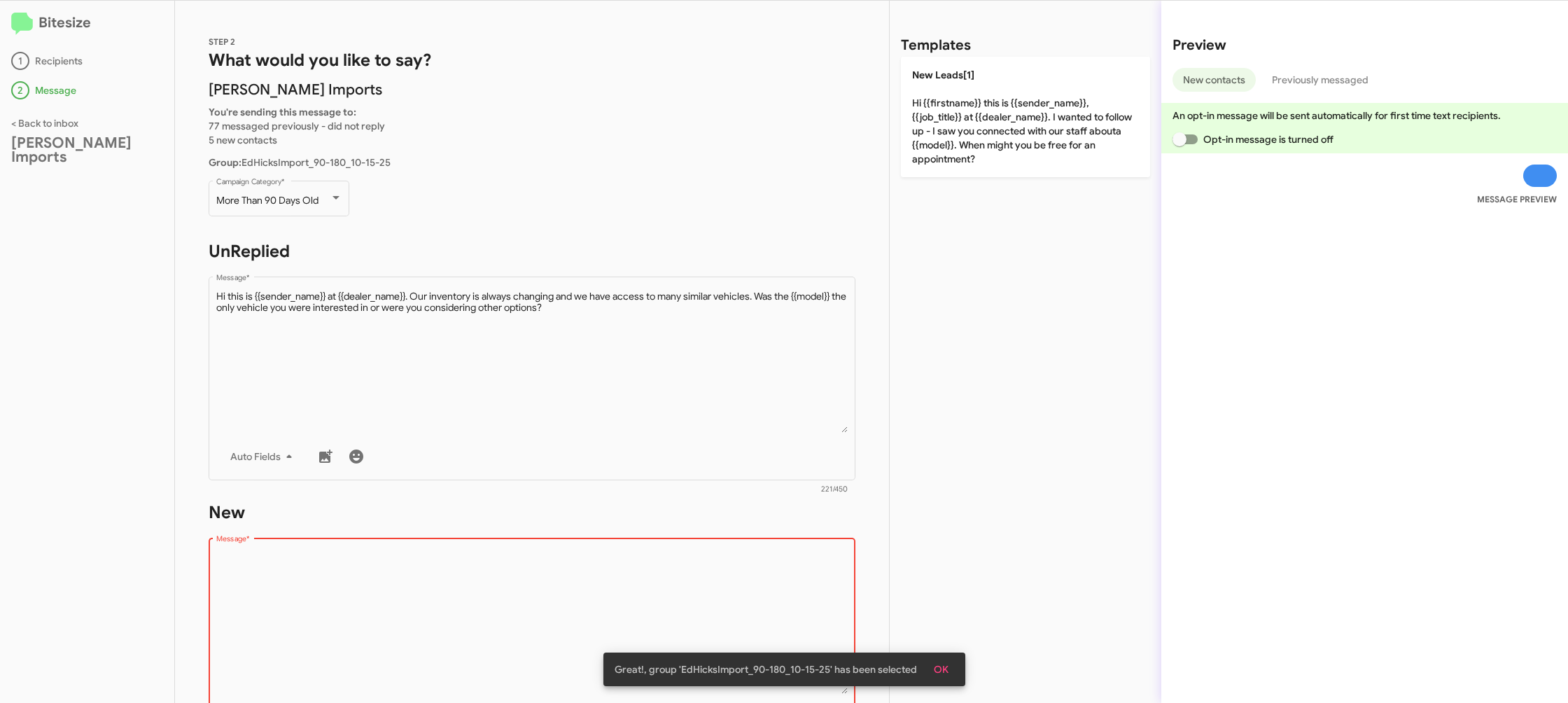
drag, startPoint x: 635, startPoint y: 571, endPoint x: 629, endPoint y: 578, distance: 9.2
click at [633, 574] on textarea "Message *" at bounding box center [532, 622] width 632 height 142
click at [629, 578] on textarea "Message *" at bounding box center [532, 622] width 632 height 142
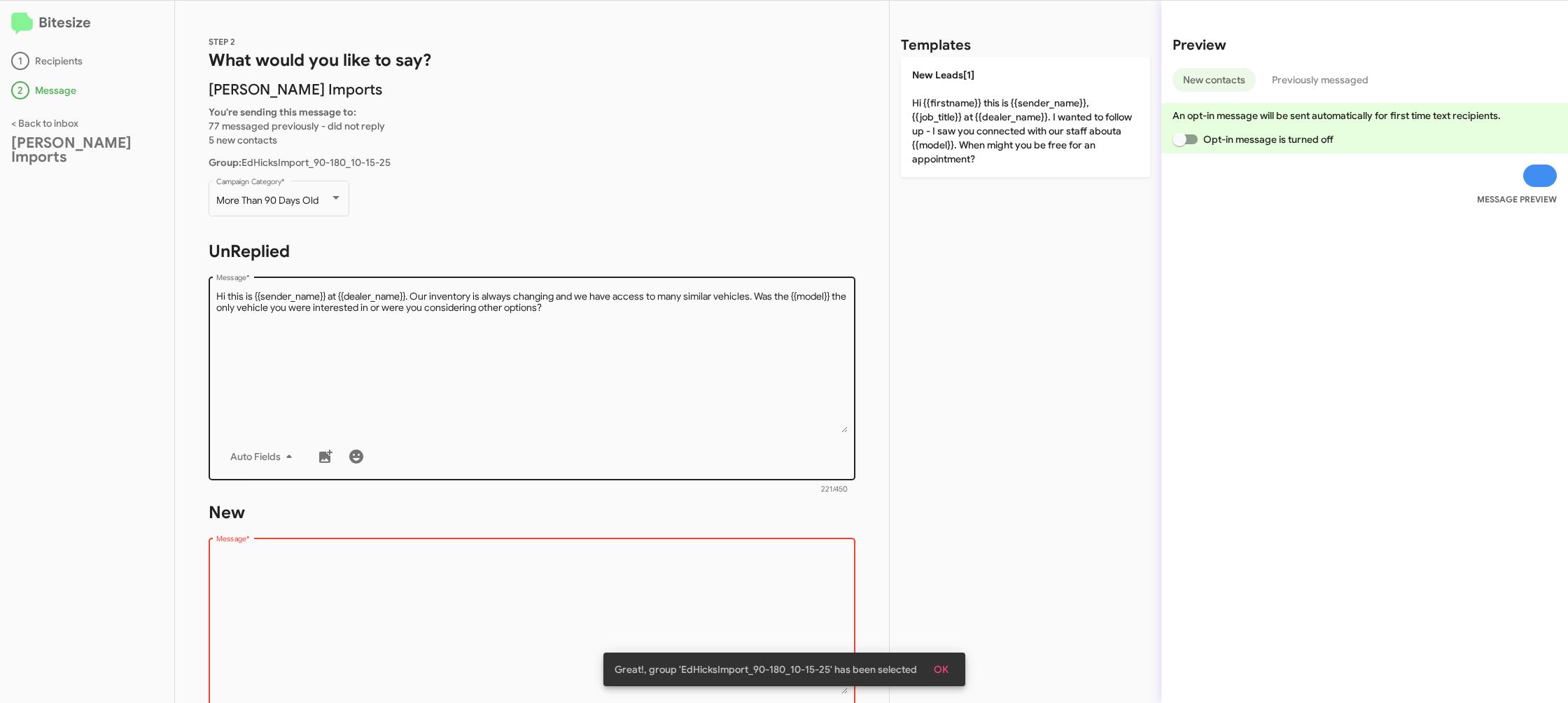
click at [693, 470] on div "STEP 2 What would you like to say? Ed Hicks Imports You're sending this message…" at bounding box center [532, 352] width 714 height 702
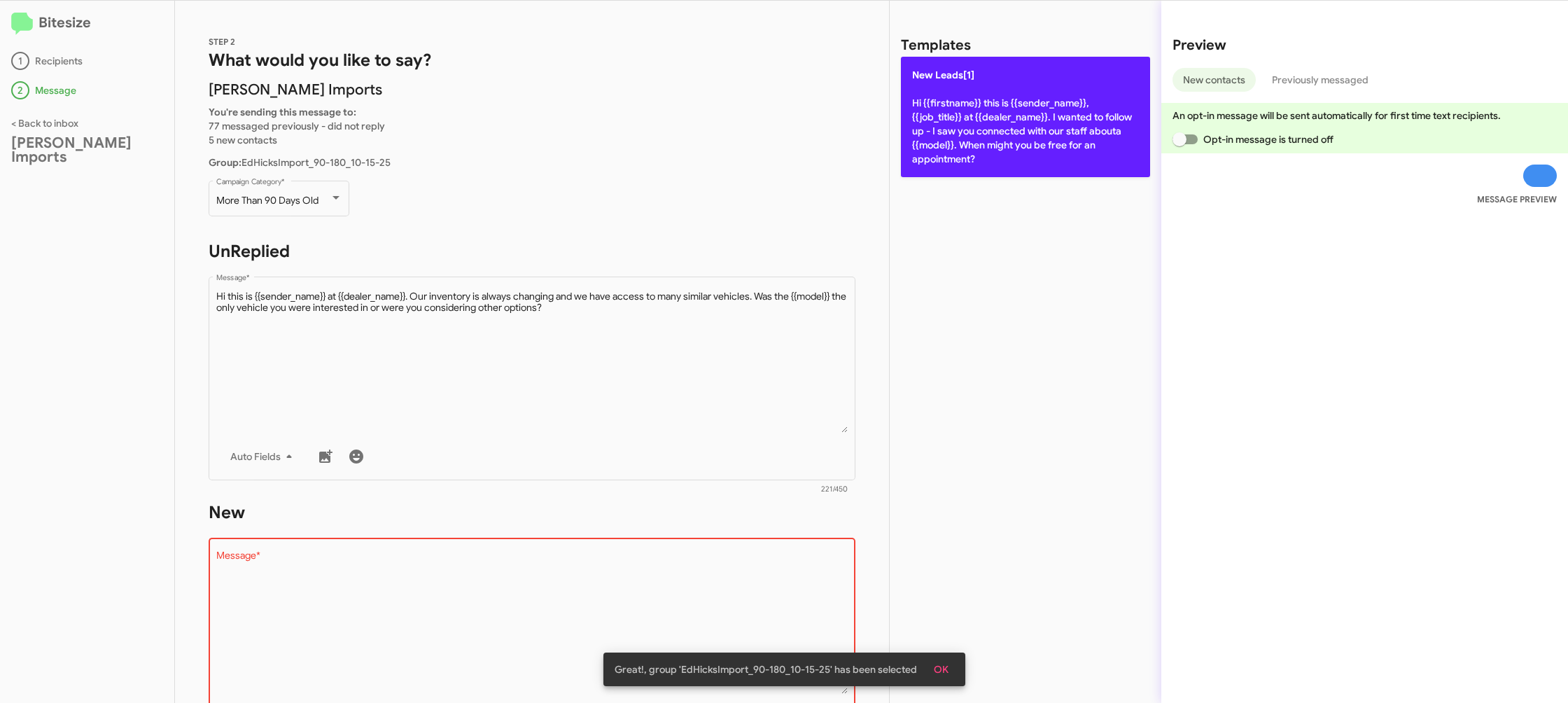
drag, startPoint x: 955, startPoint y: 161, endPoint x: 949, endPoint y: 156, distance: 7.8
click at [955, 158] on p "New Leads[1] Hi {{firstname}} this is {{sender_name}}, {{job_title}} at {{deale…" at bounding box center [1025, 117] width 250 height 120
type textarea "Hi {{firstname}} this is {{sender_name}}, {{job_title}} at {{dealer_name}}. I w…"
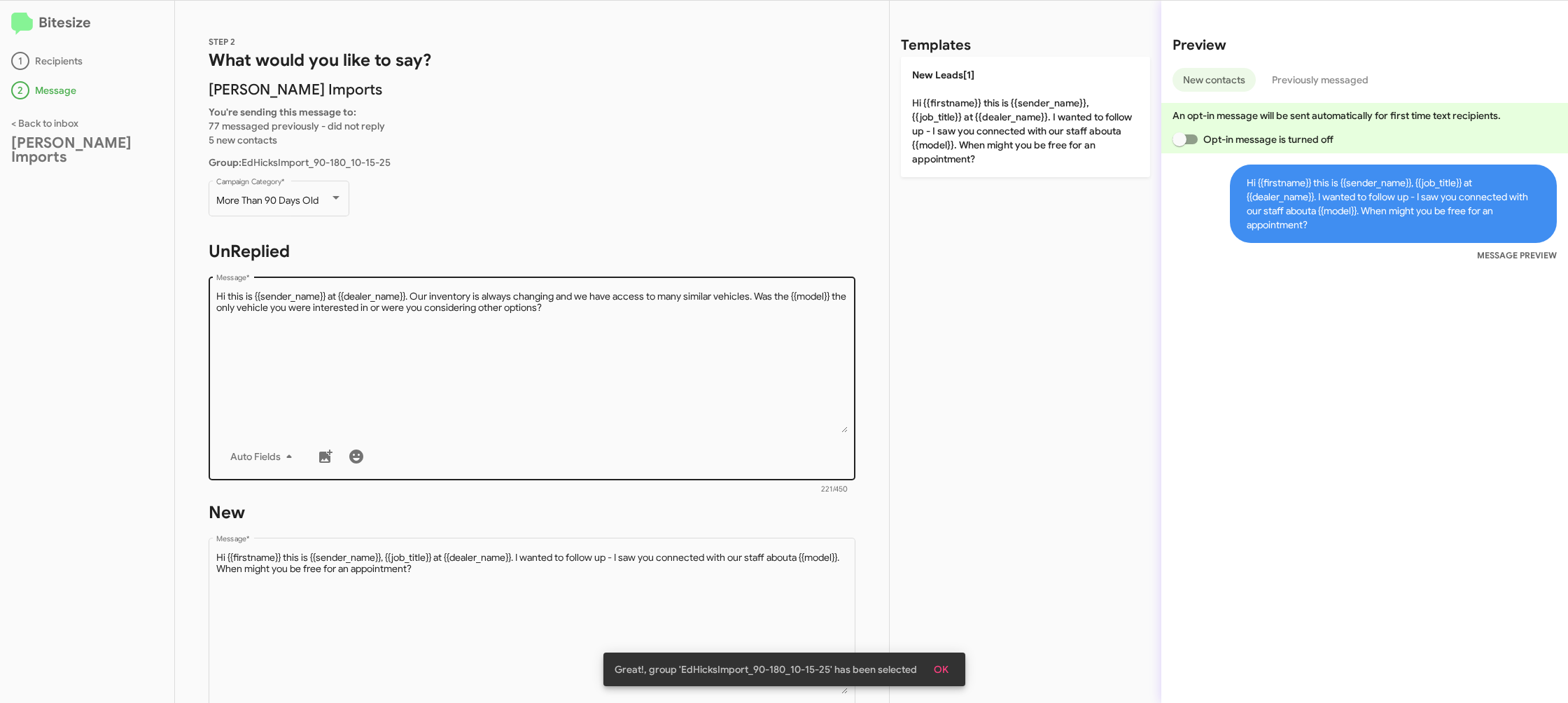
scroll to position [235, 0]
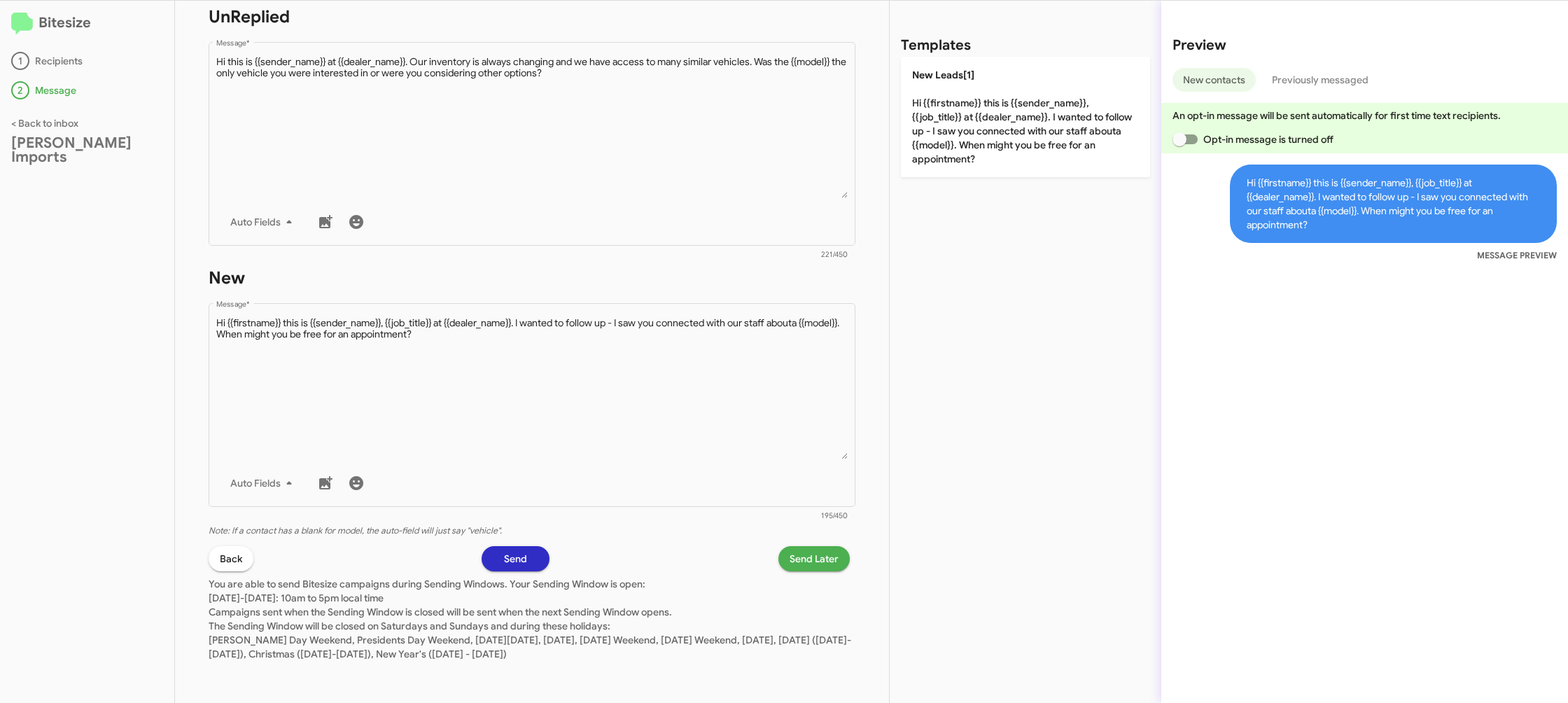
click at [807, 553] on span "Send Later" at bounding box center [813, 558] width 49 height 25
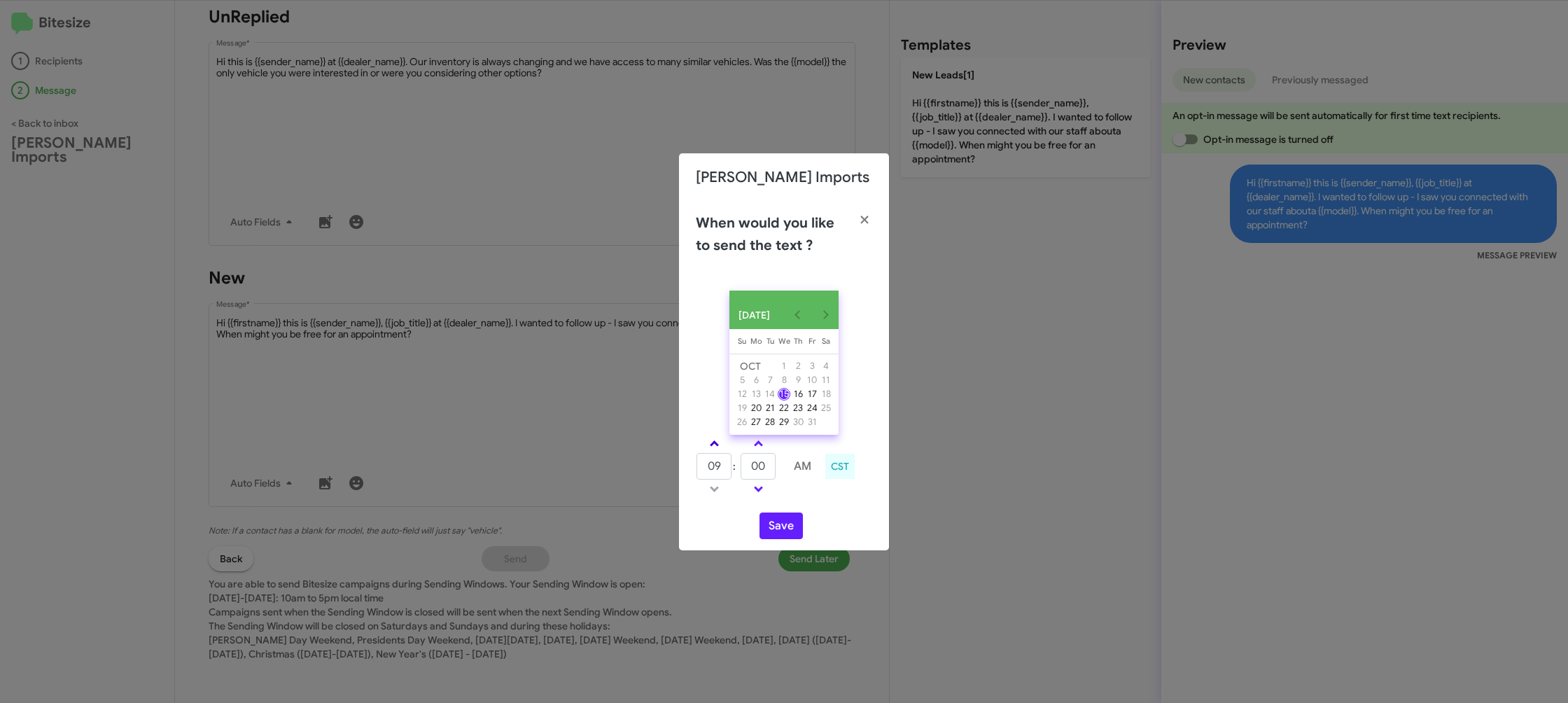
click at [715, 444] on link at bounding box center [714, 443] width 24 height 16
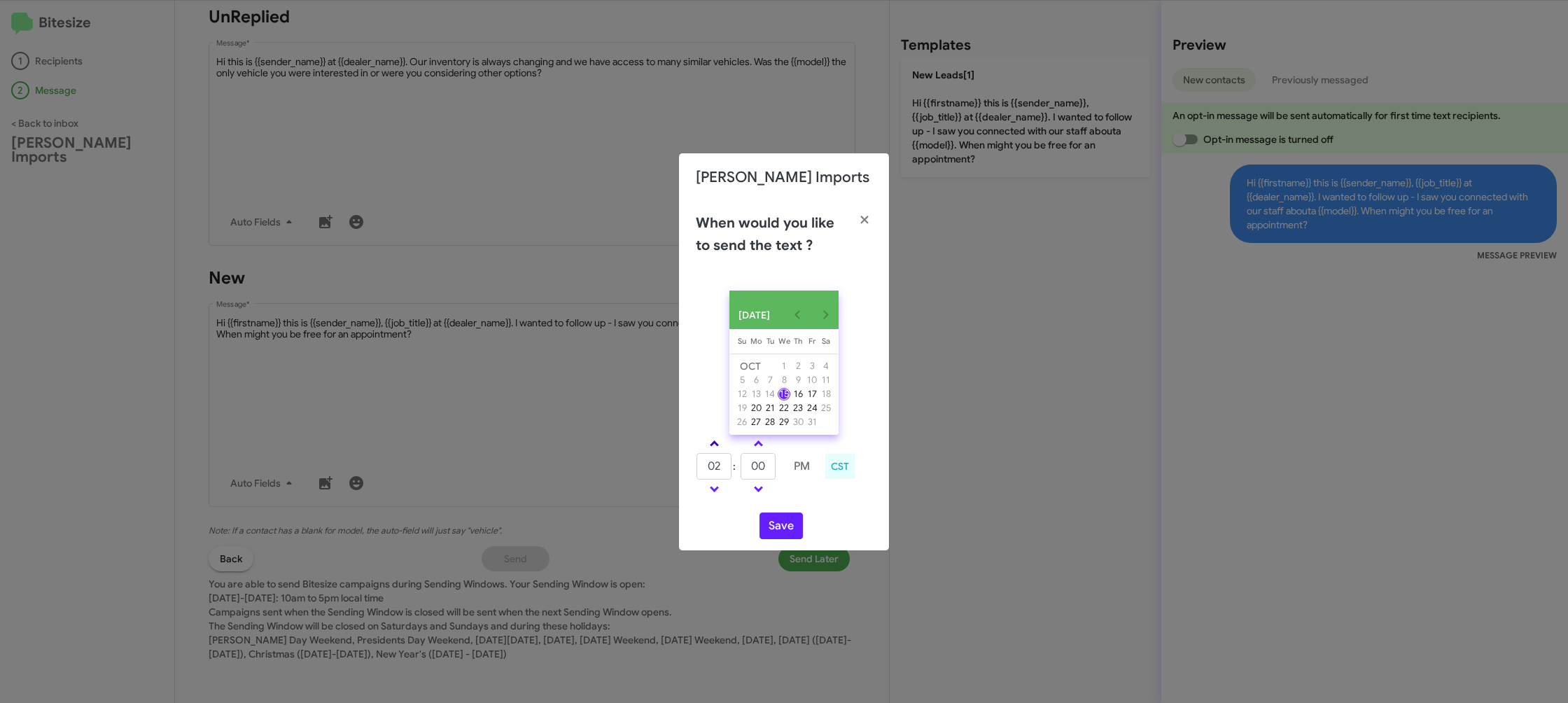
click at [715, 444] on link at bounding box center [714, 443] width 24 height 16
click at [715, 445] on link at bounding box center [714, 443] width 24 height 16
click at [715, 444] on link at bounding box center [714, 443] width 24 height 16
type input "05"
click at [763, 465] on input "00" at bounding box center [758, 466] width 35 height 27
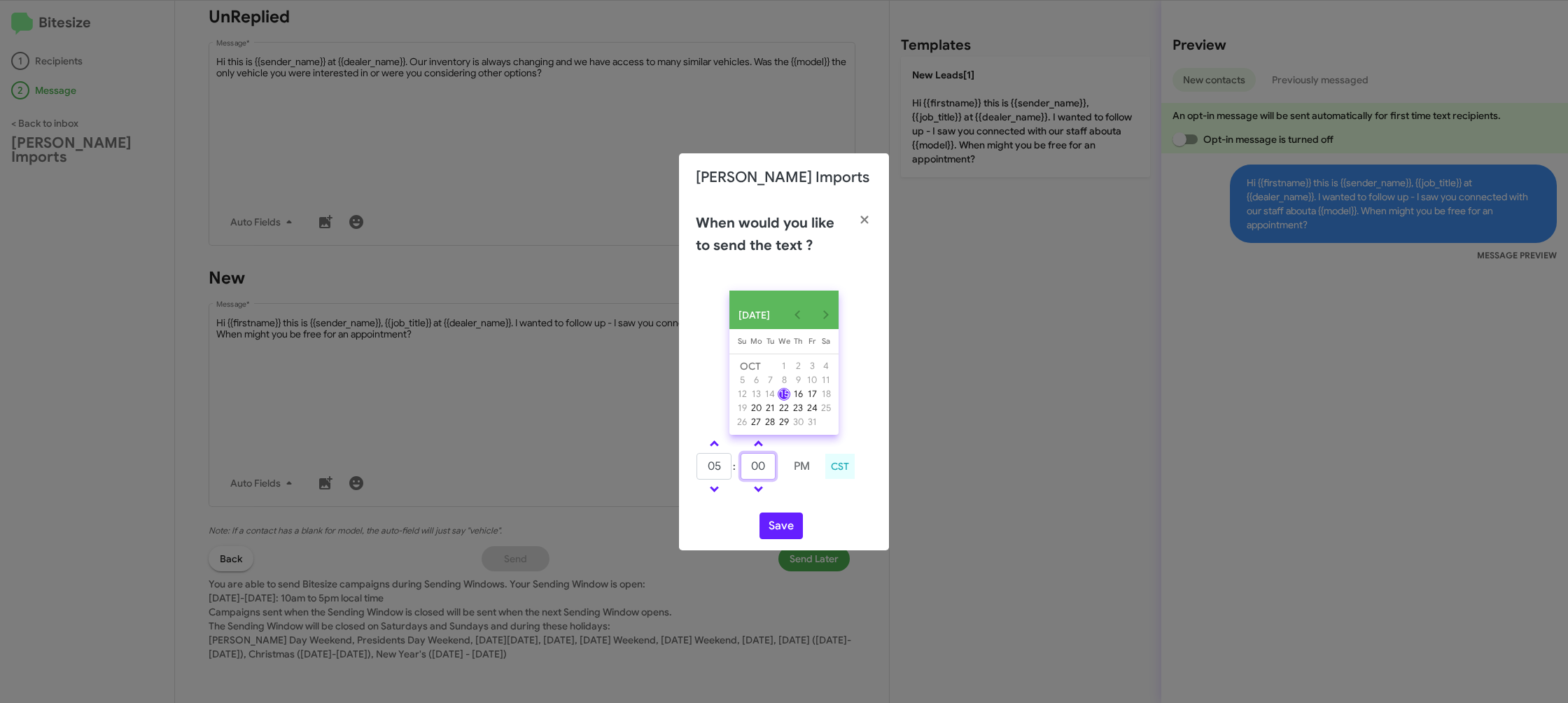
click at [763, 465] on input "00" at bounding box center [758, 466] width 35 height 27
type input "39"
drag, startPoint x: 817, startPoint y: 511, endPoint x: 800, endPoint y: 515, distance: 17.5
click at [809, 512] on div "OCT 2025 Sunday Su Monday Mo Tuesday Tu Wednesday We Thursday Th Friday Fr Satu…" at bounding box center [783, 415] width 210 height 271
drag, startPoint x: 774, startPoint y: 532, endPoint x: 768, endPoint y: 527, distance: 7.8
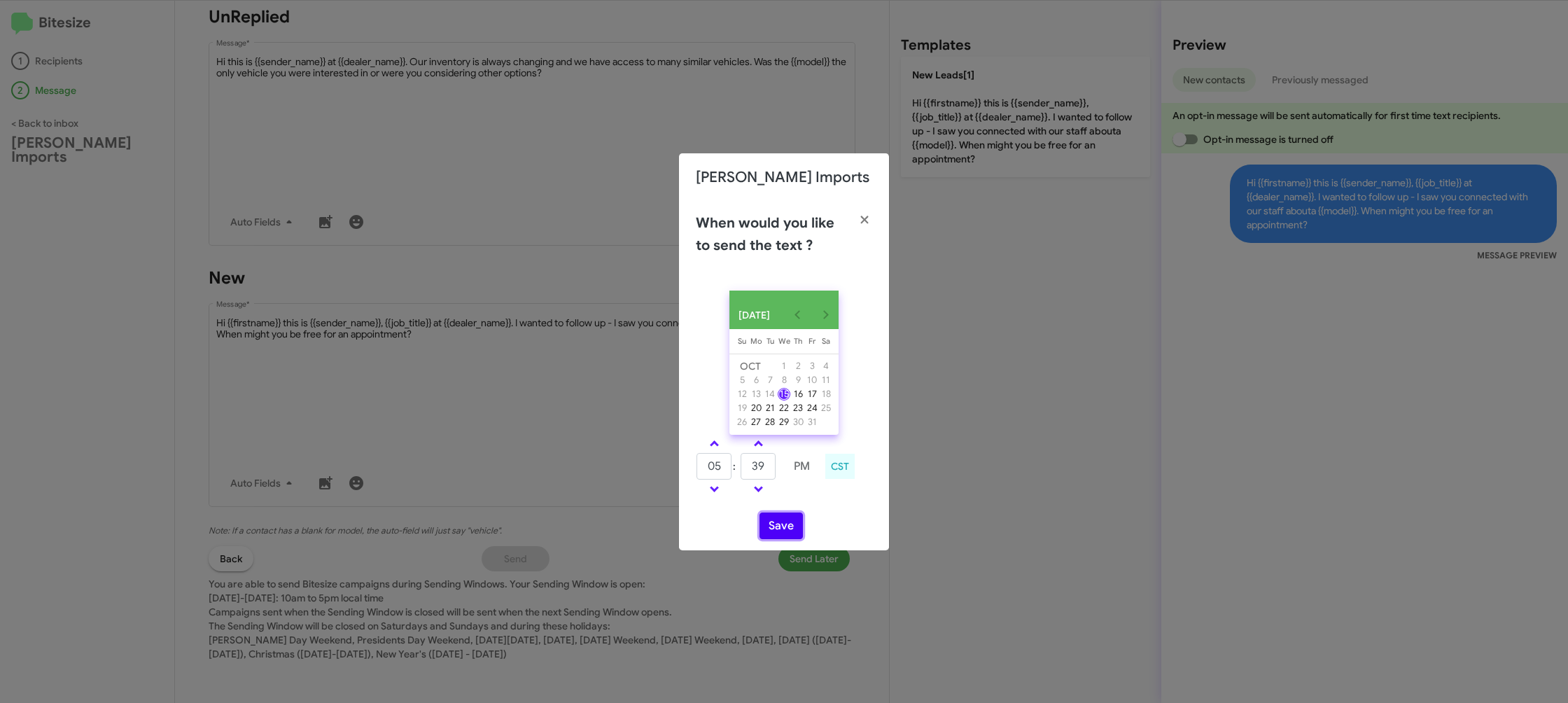
click at [773, 530] on button "Save" at bounding box center [781, 525] width 43 height 27
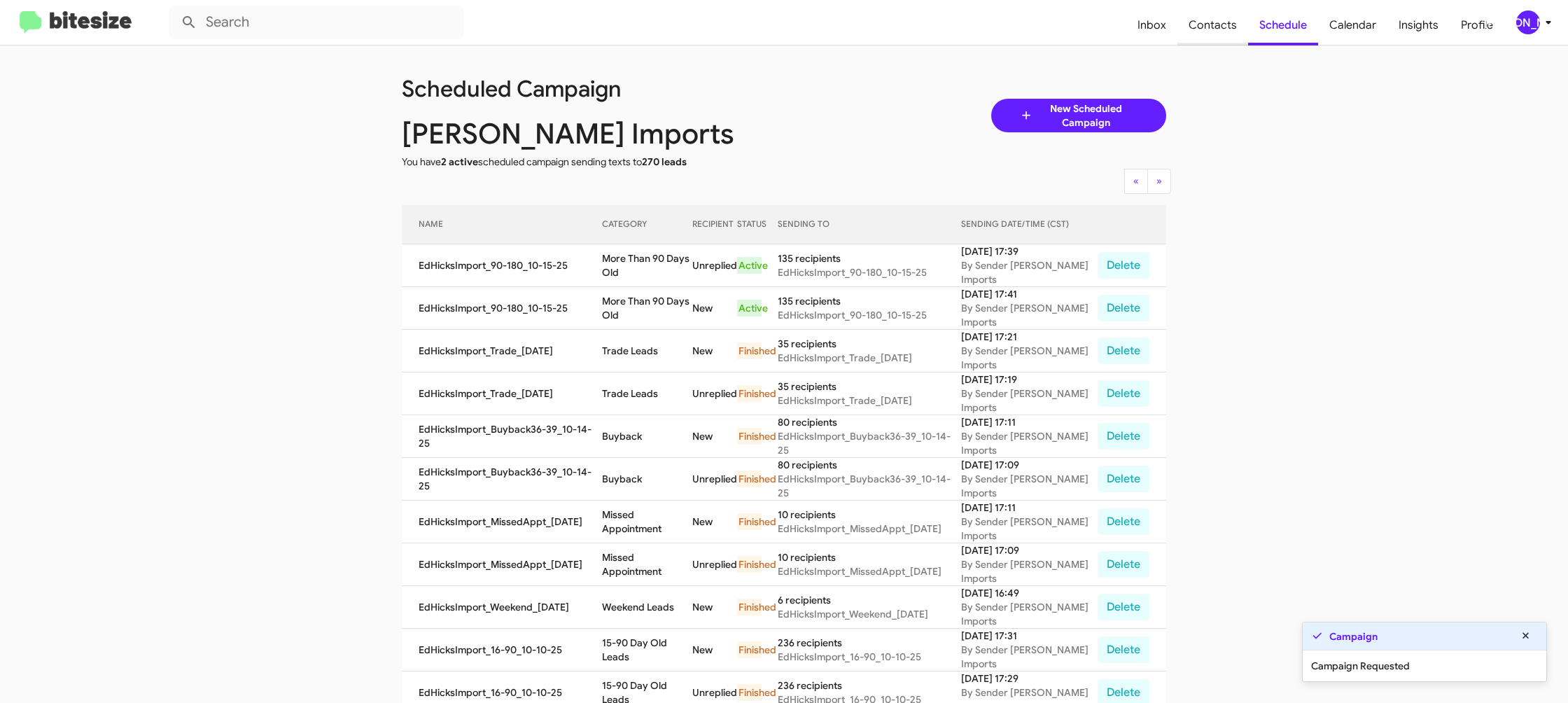
click at [1213, 17] on span "Contacts" at bounding box center [1212, 25] width 71 height 41
type input "in:groups"
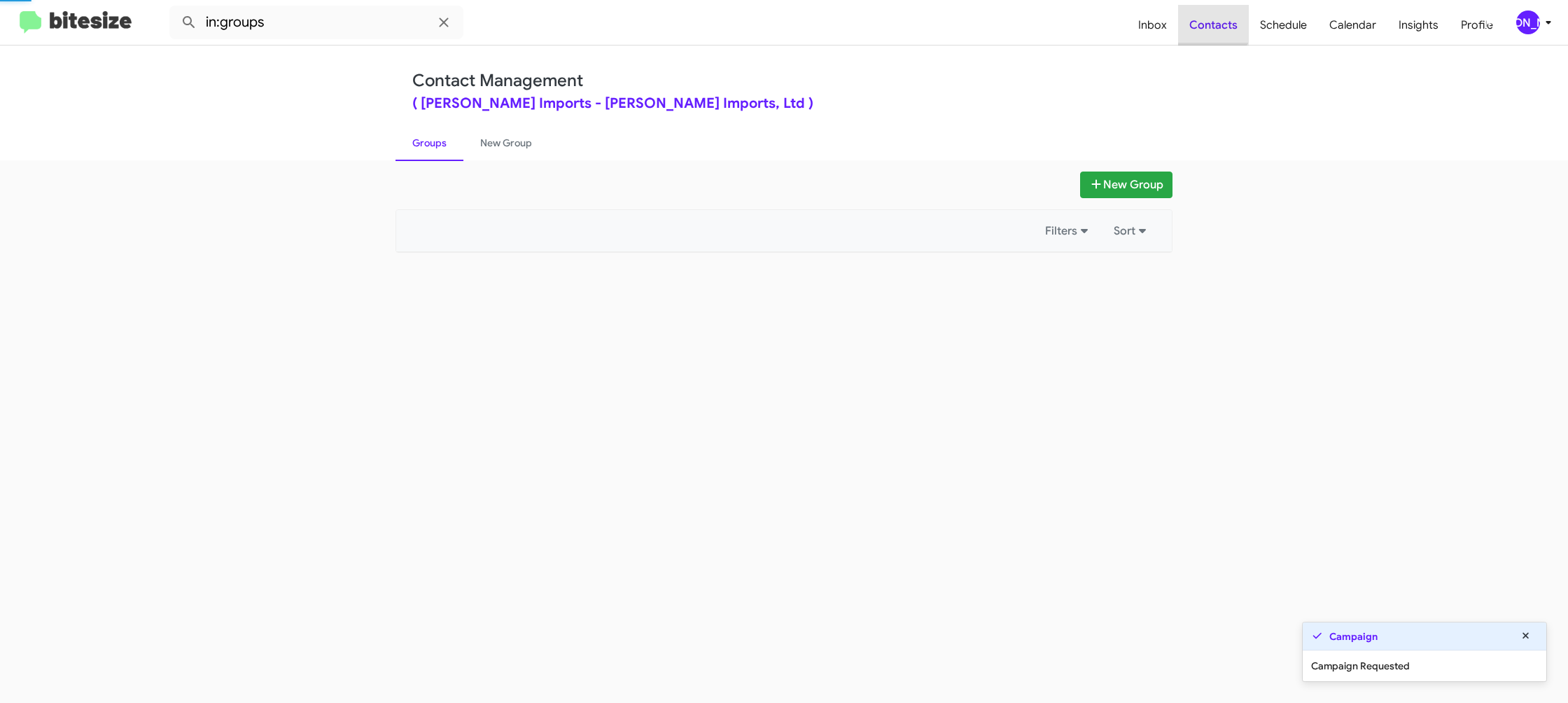
click at [1213, 17] on span "Contacts" at bounding box center [1213, 25] width 71 height 41
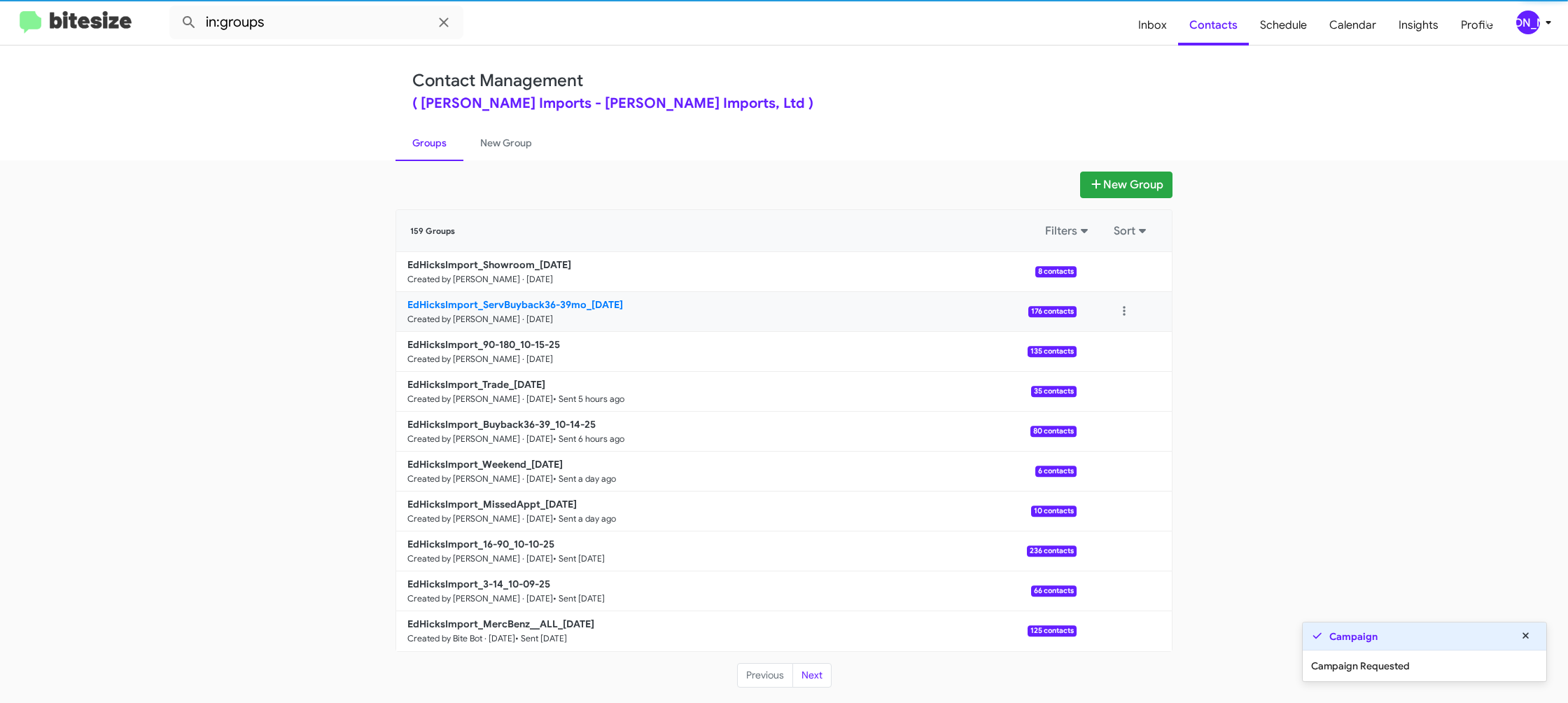
click at [562, 294] on link "EdHicksImport_ServBuyback36-39mo_10-15-25 Created by Jason Apdua · Oct 15, 2025…" at bounding box center [737, 312] width 680 height 40
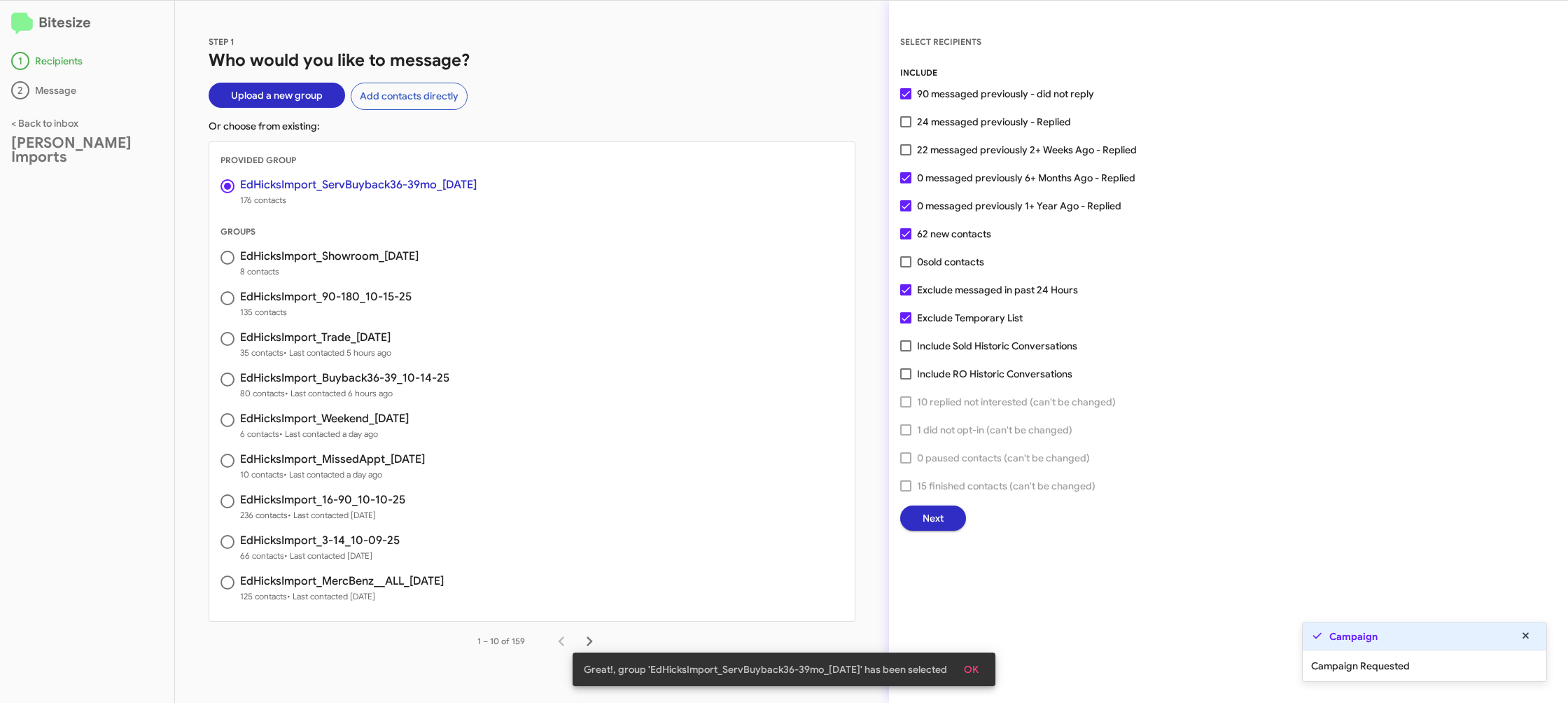
click at [923, 521] on span "Next" at bounding box center [933, 517] width 21 height 25
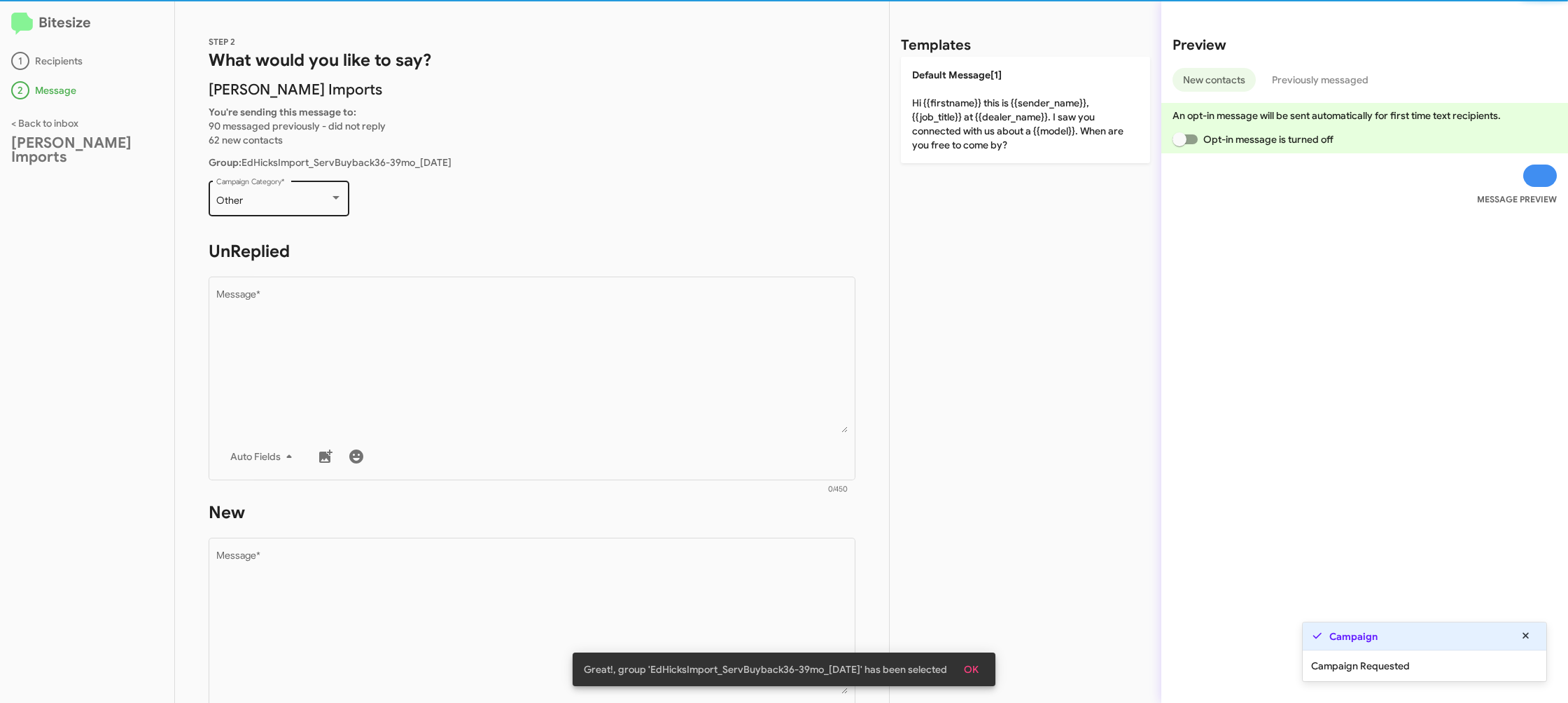
click at [284, 183] on div "Other Campaign Category *" at bounding box center [279, 197] width 126 height 39
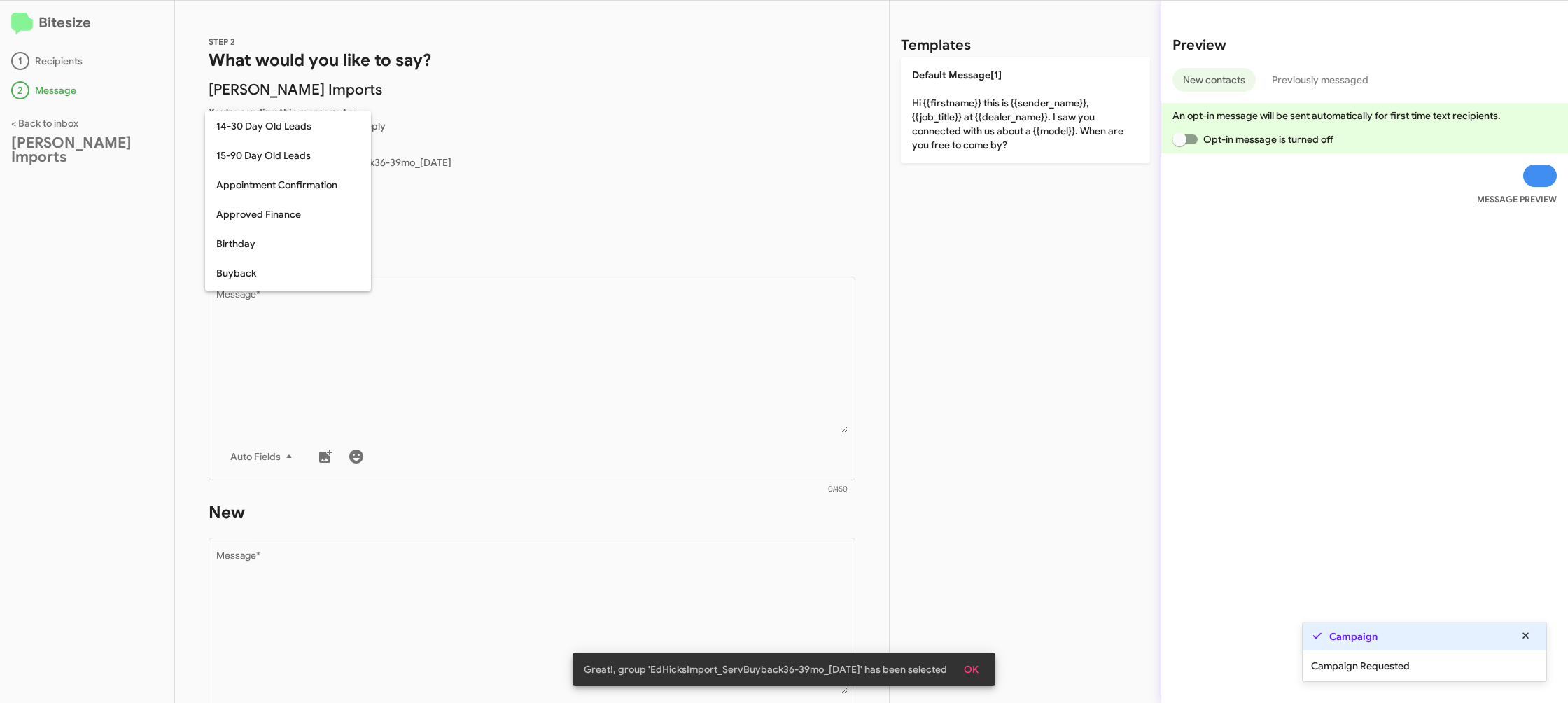
scroll to position [307, 0]
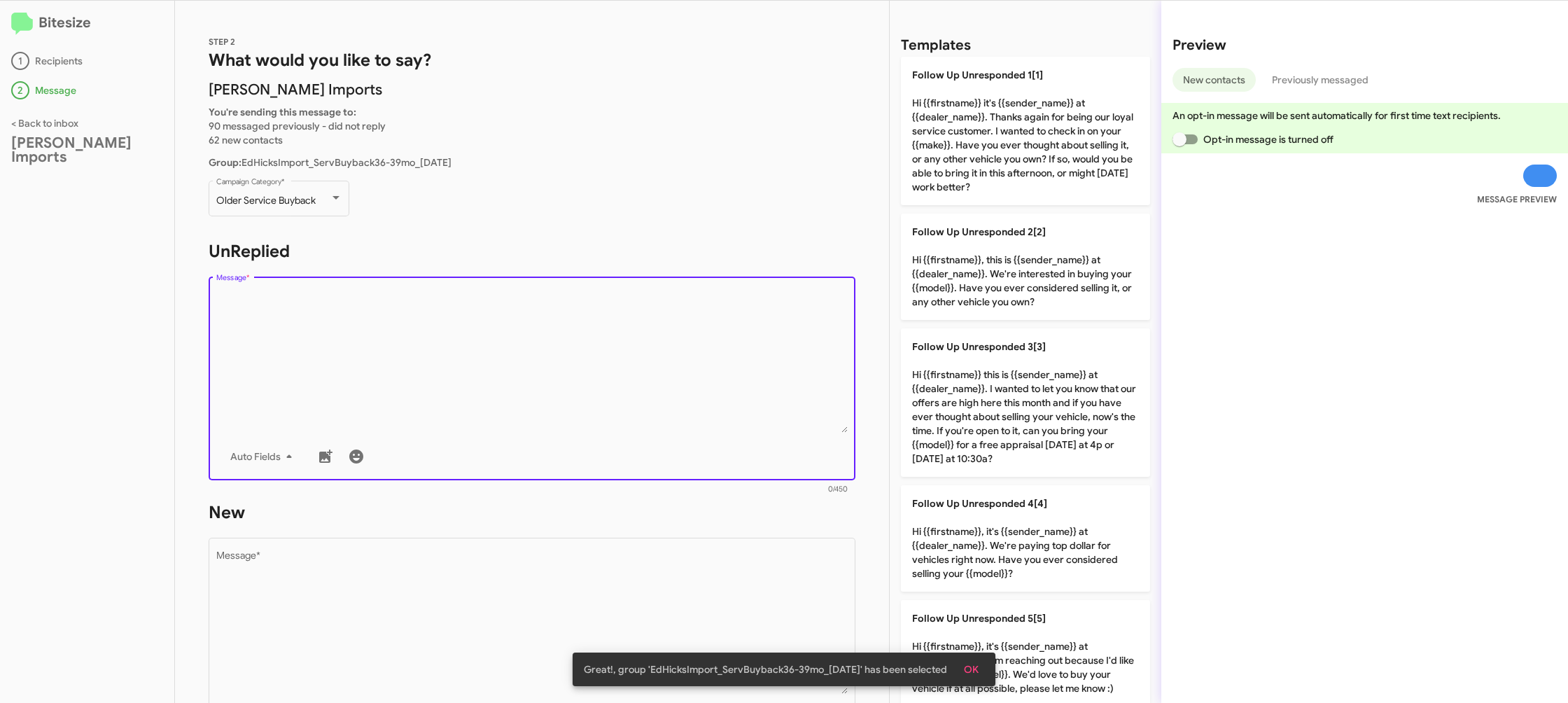
drag, startPoint x: 447, startPoint y: 357, endPoint x: 522, endPoint y: 352, distance: 75.2
click at [453, 358] on textarea "Message *" at bounding box center [532, 361] width 632 height 142
drag, startPoint x: 1003, startPoint y: 238, endPoint x: 781, endPoint y: 302, distance: 231.0
click at [995, 243] on p "Follow Up Unresponded 2[2] Hi {{firstname}}, this is {{sender_name}} at {{deale…" at bounding box center [1025, 266] width 250 height 106
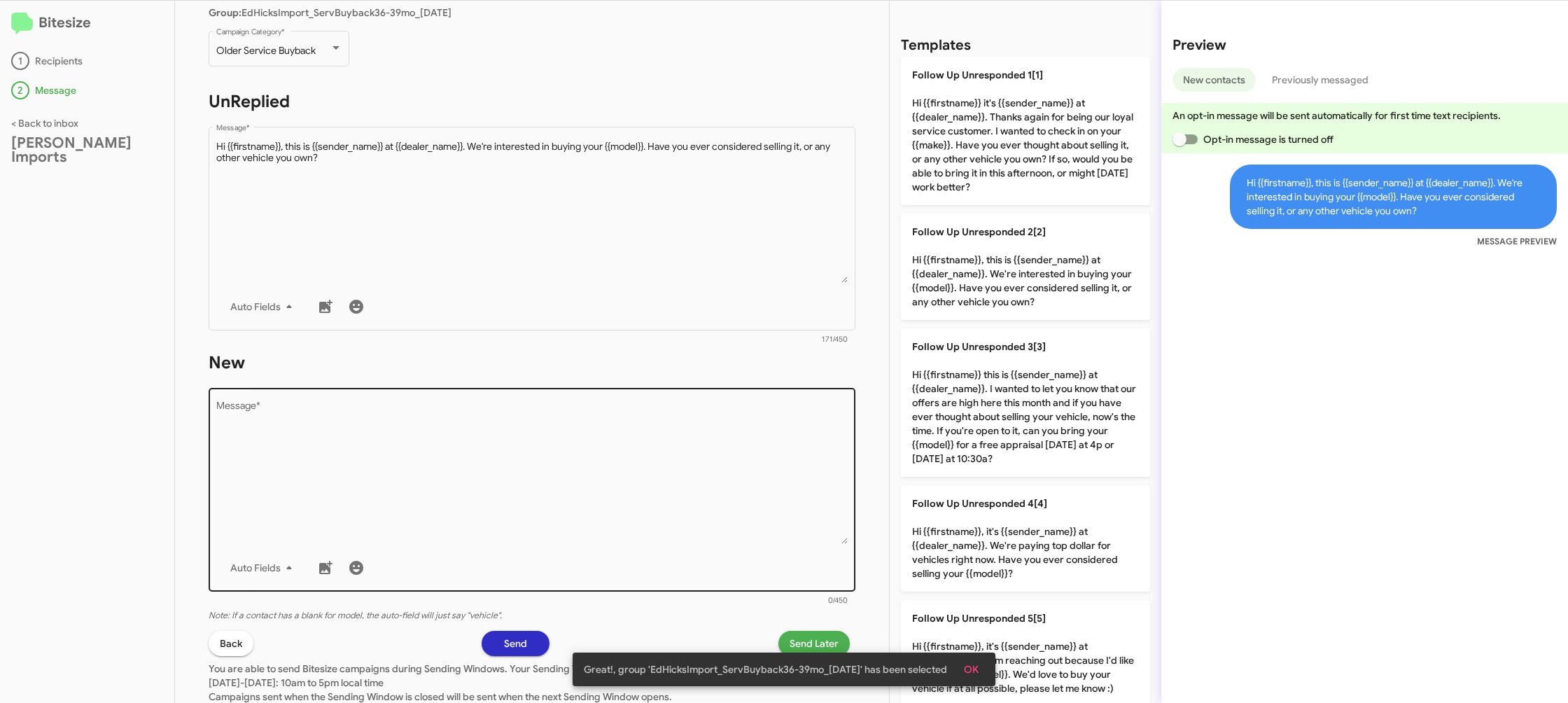
scroll to position [171, 0]
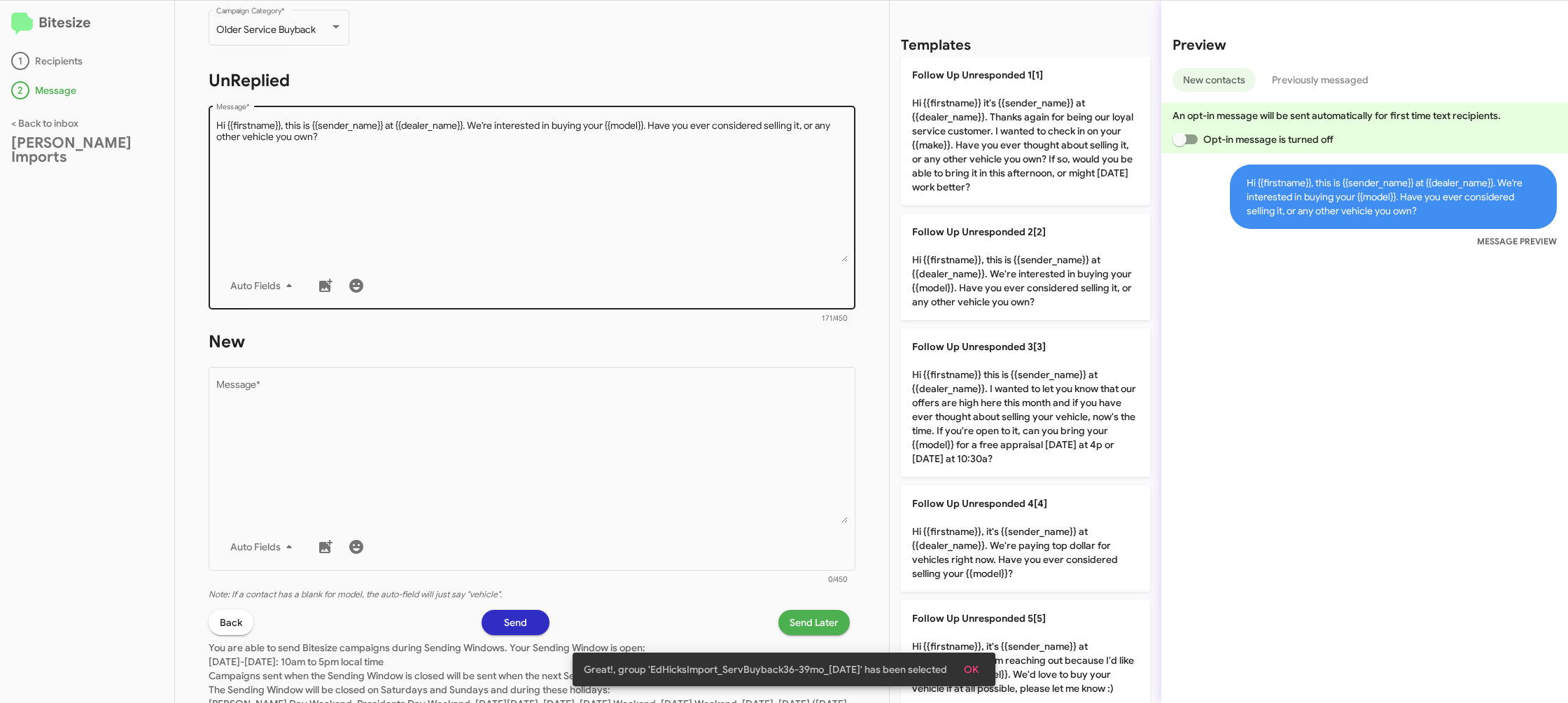
drag, startPoint x: 562, startPoint y: 416, endPoint x: 649, endPoint y: 175, distance: 256.2
click at [562, 416] on textarea "Message *" at bounding box center [532, 451] width 632 height 142
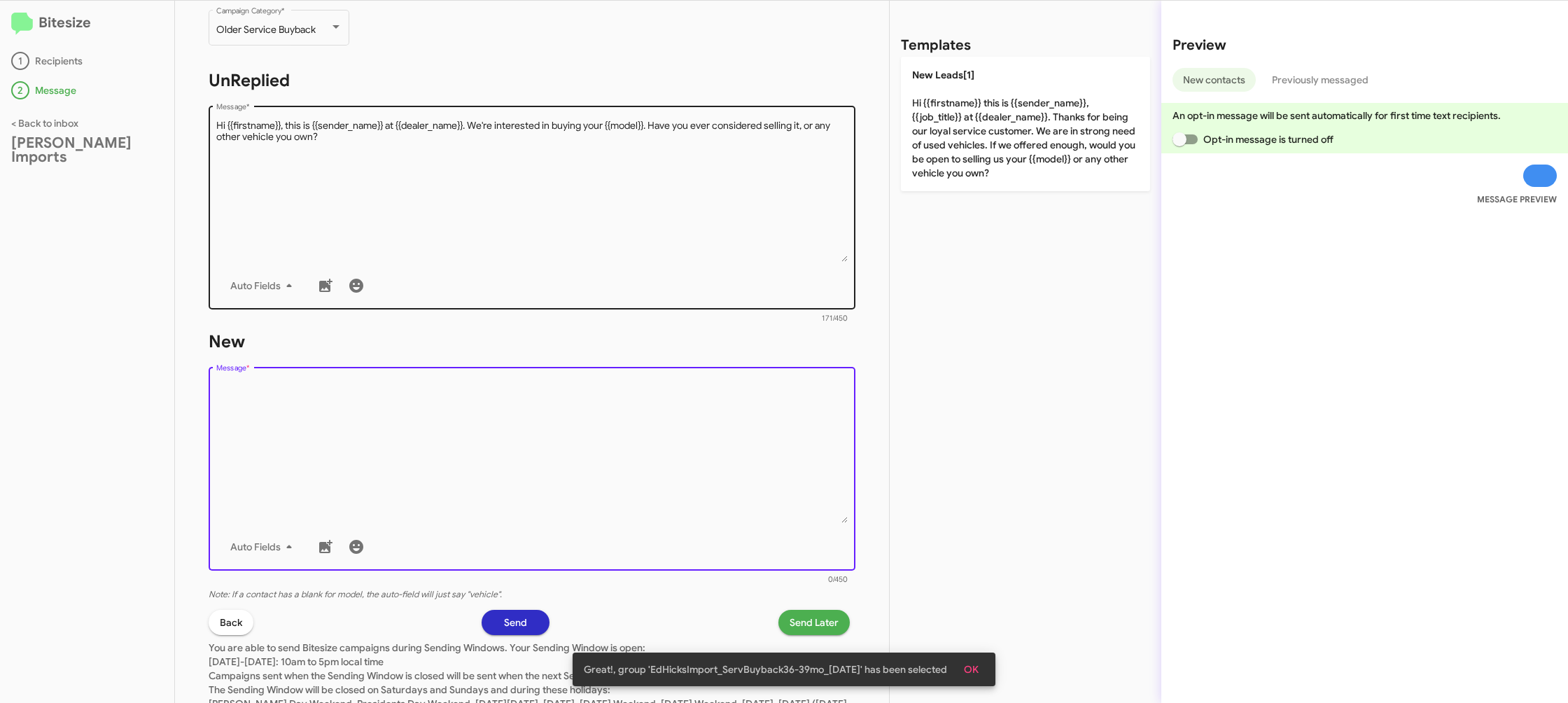
click at [649, 175] on textarea "Message *" at bounding box center [532, 190] width 632 height 142
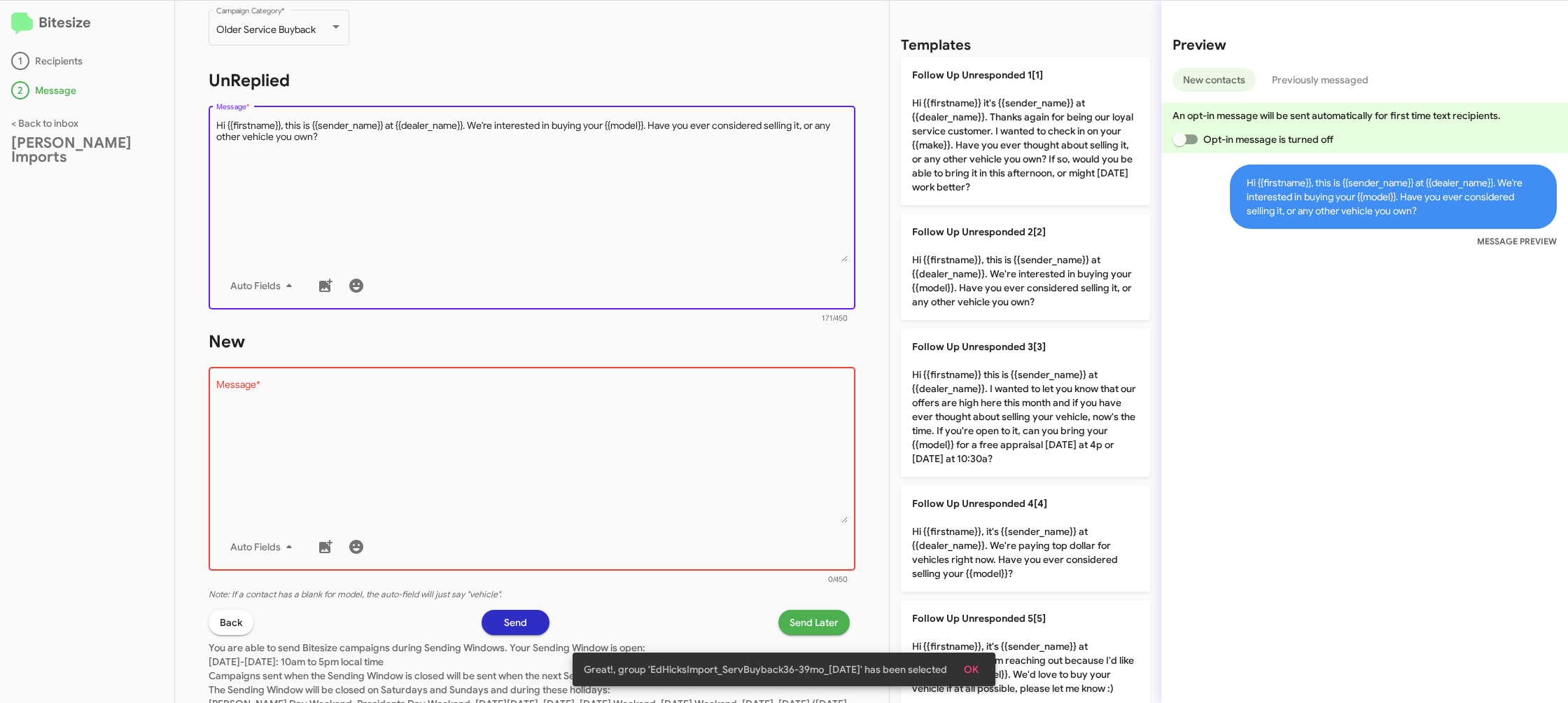
click at [649, 175] on textarea "Message *" at bounding box center [532, 190] width 632 height 142
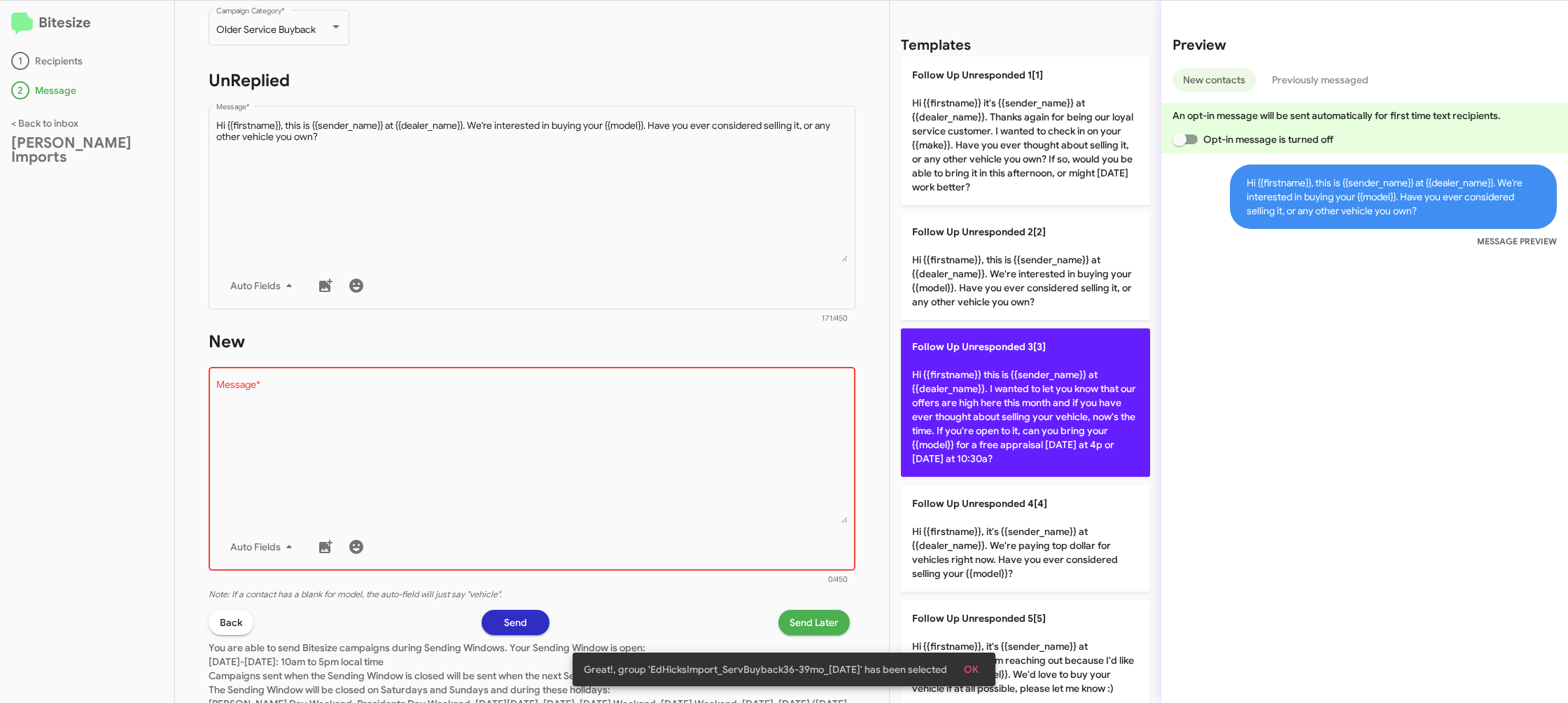
drag, startPoint x: 977, startPoint y: 397, endPoint x: 740, endPoint y: 471, distance: 248.3
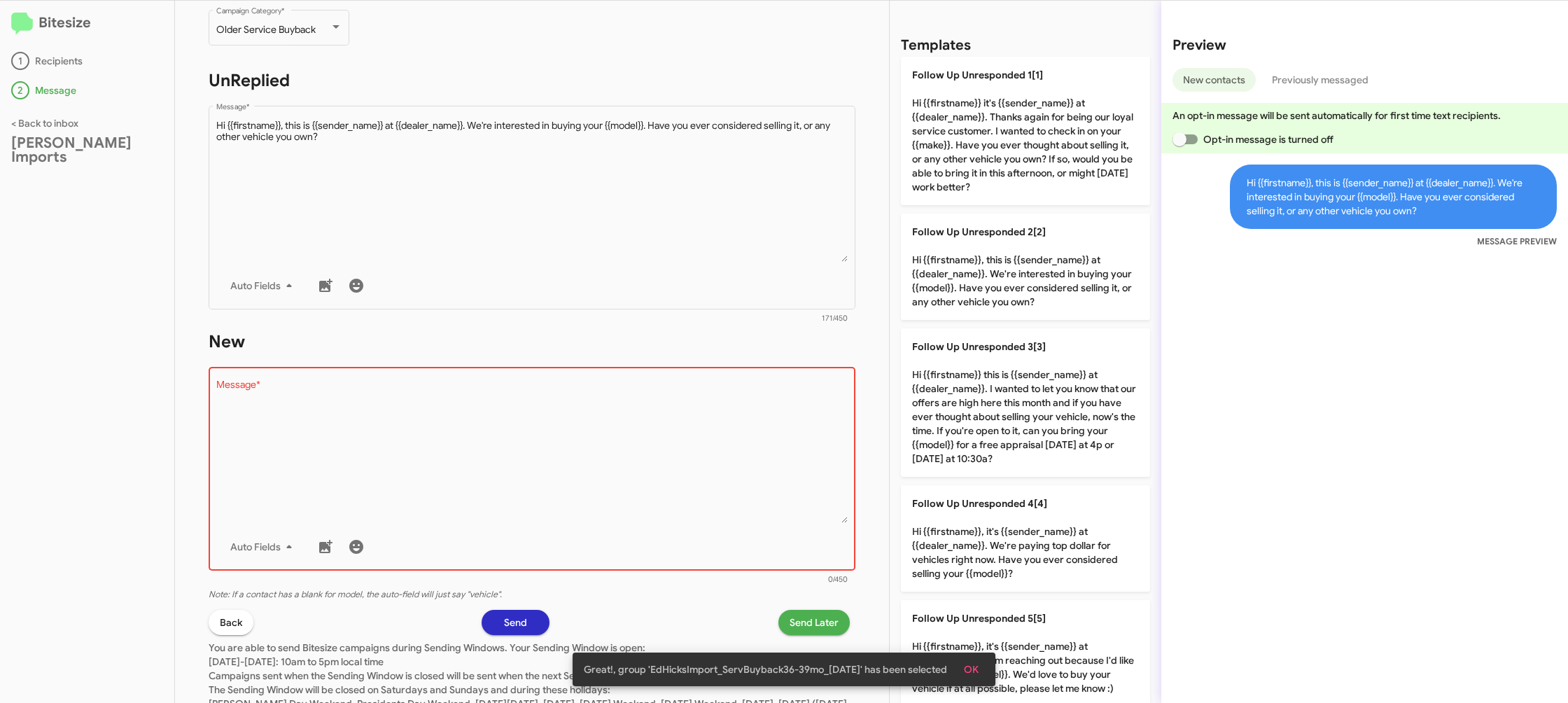
click at [974, 397] on p "Follow Up Unresponded 3[3] Hi {{firstname}} this is {{sender_name}} at {{dealer…" at bounding box center [1025, 402] width 250 height 149
type textarea "Hi {{firstname}} this is {{sender_name}} at {{dealer_name}}. I wanted to let yo…"
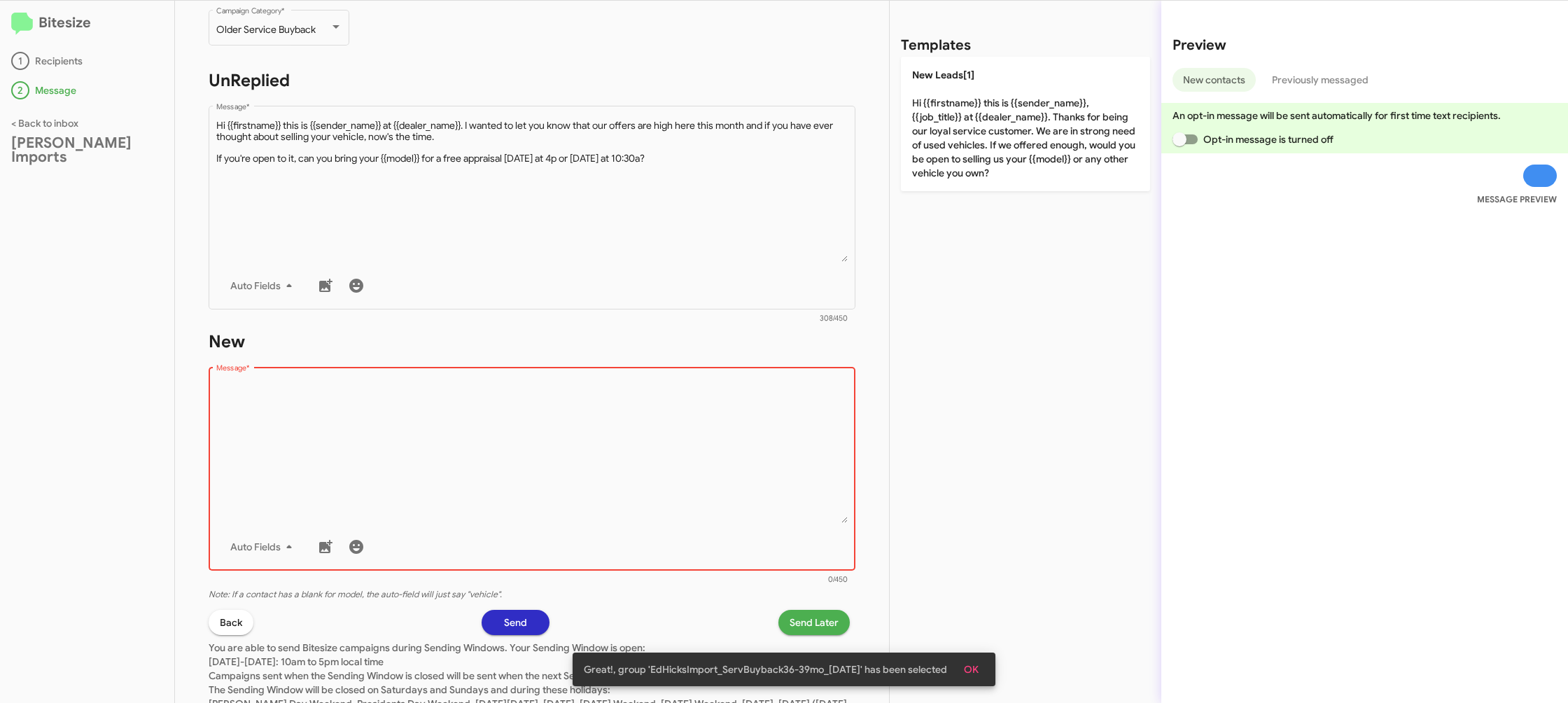
click at [741, 470] on textarea "Message *" at bounding box center [532, 451] width 632 height 142
drag, startPoint x: 741, startPoint y: 470, endPoint x: 757, endPoint y: 434, distance: 39.4
click at [743, 459] on textarea "Message *" at bounding box center [532, 451] width 632 height 142
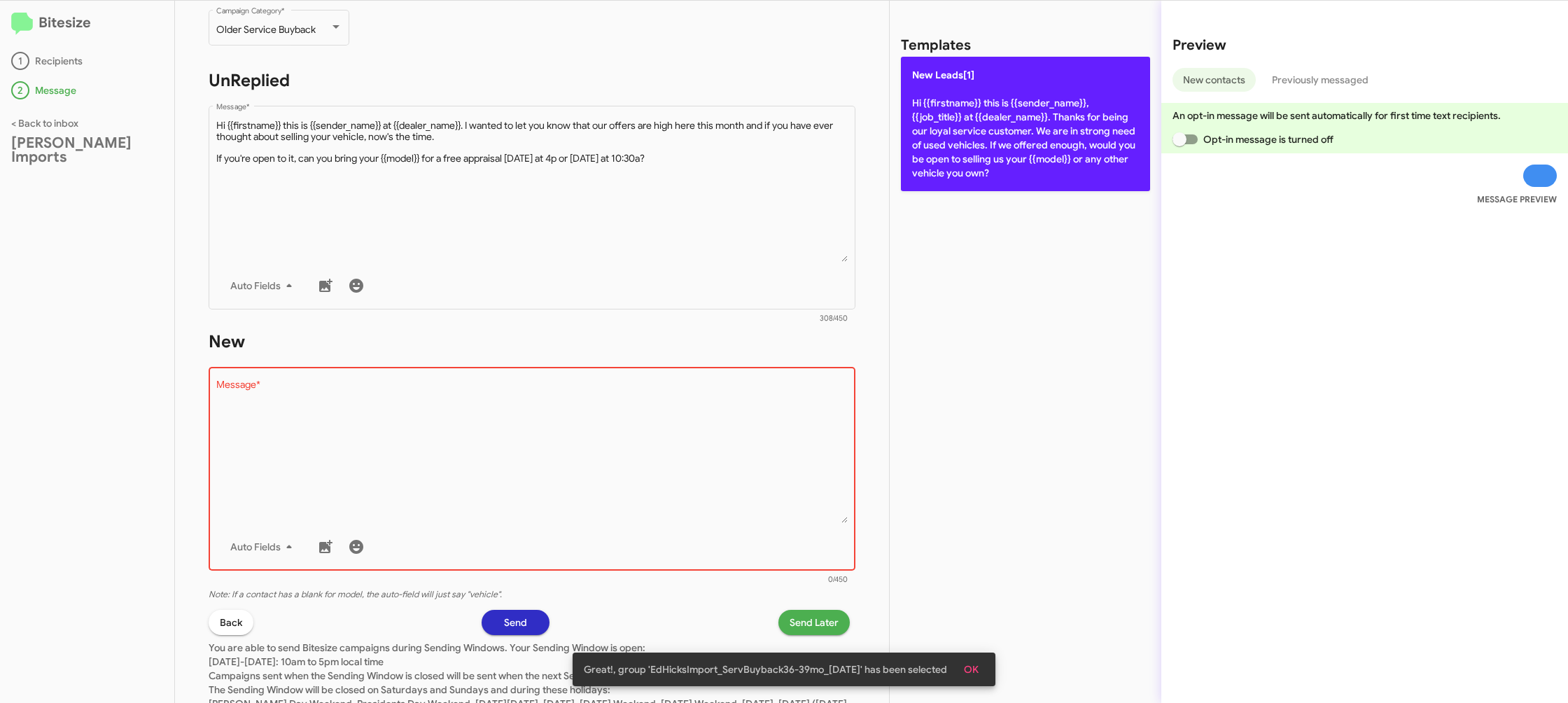
click at [982, 161] on p "New Leads[1] Hi {{firstname}} this is {{sender_name}}, {{job_title}} at {{deale…" at bounding box center [1025, 124] width 250 height 135
type textarea "Hi {{firstname}} this is {{sender_name}}, {{job_title}} at {{dealer_name}}. Tha…"
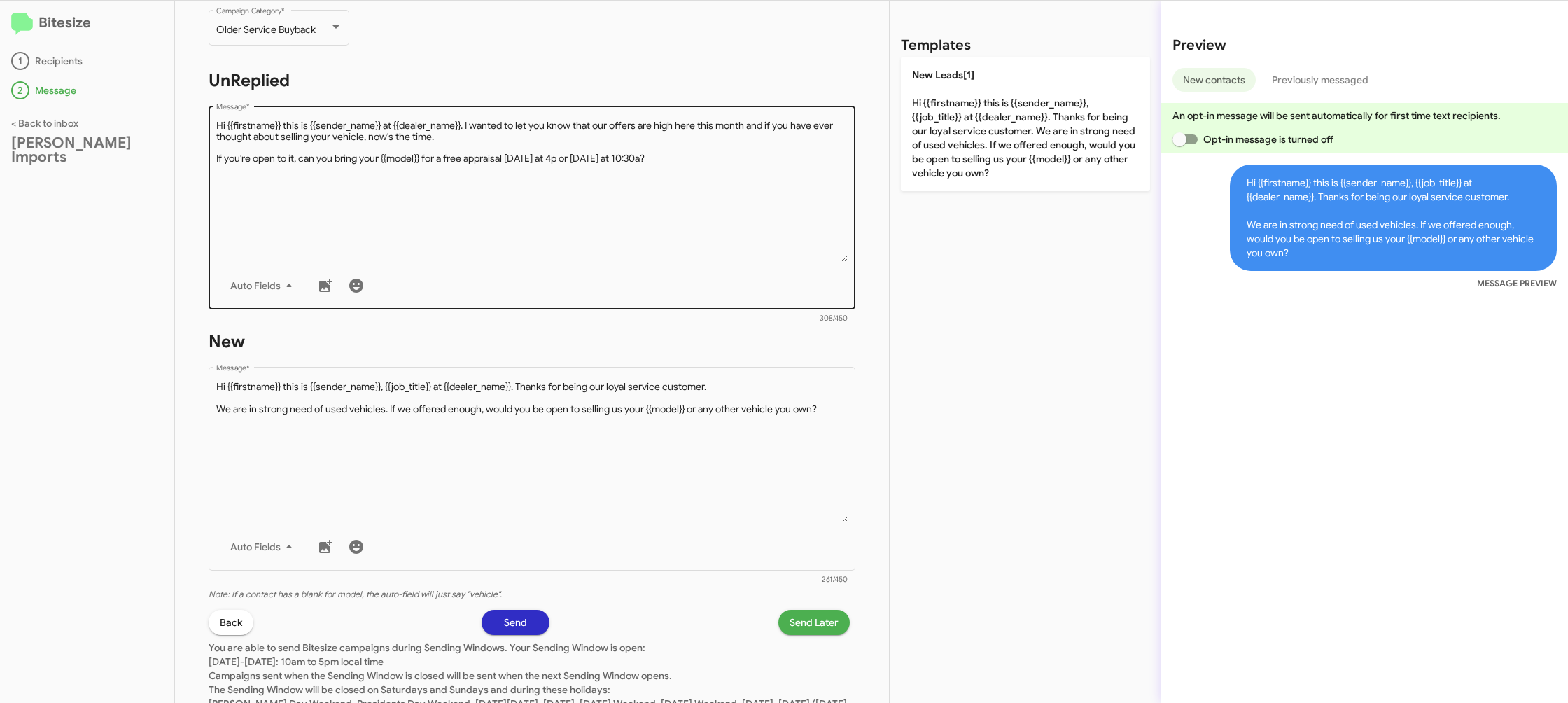
click at [591, 240] on textarea "Message *" at bounding box center [532, 190] width 632 height 142
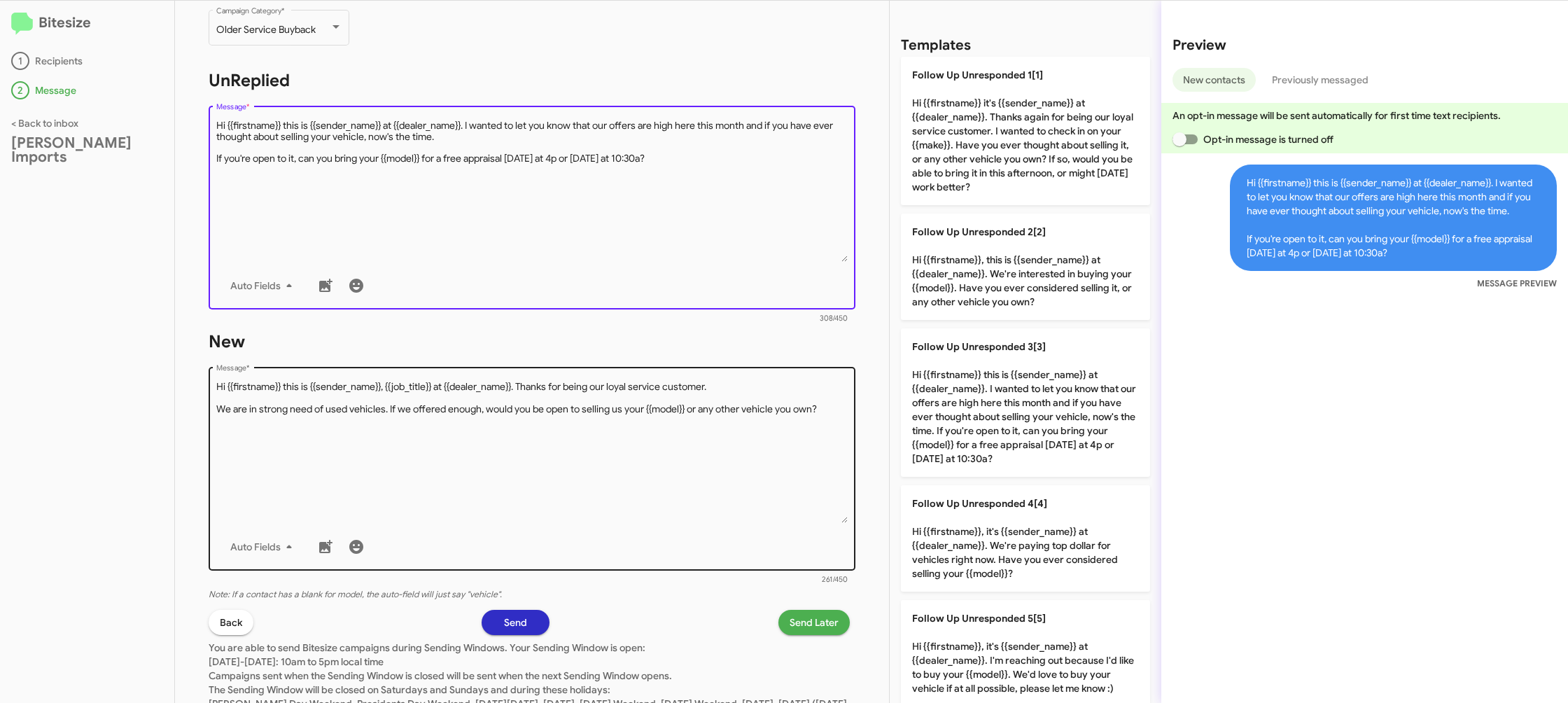
drag, startPoint x: 1002, startPoint y: 409, endPoint x: 747, endPoint y: 440, distance: 256.9
click at [978, 411] on p "Follow Up Unresponded 3[3] Hi {{firstname}} this is {{sender_name}} at {{dealer…" at bounding box center [1025, 402] width 250 height 149
type textarea "Hi {{firstname}} this is {{sender_name}} at {{dealer_name}}. I wanted to let yo…"
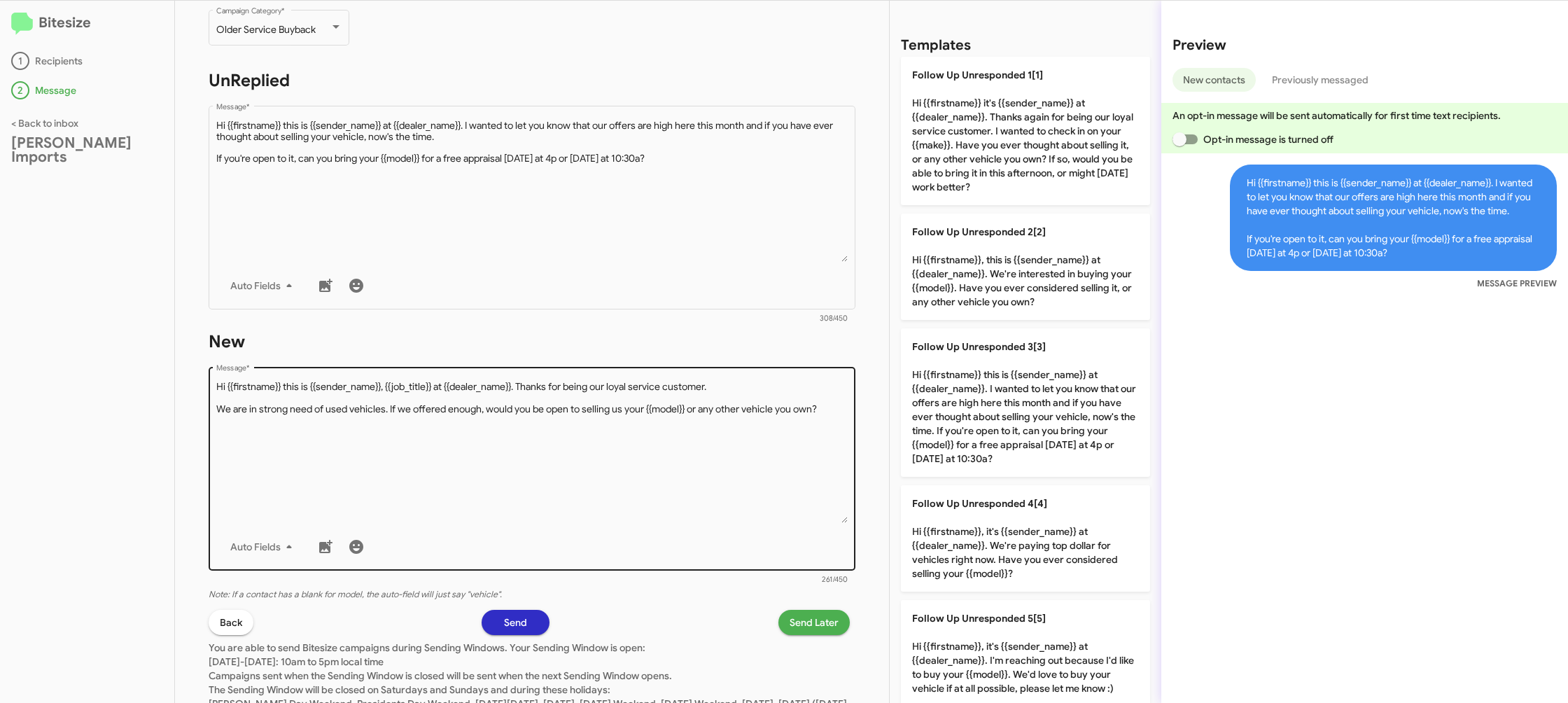
click at [730, 441] on textarea "Message *" at bounding box center [532, 451] width 632 height 142
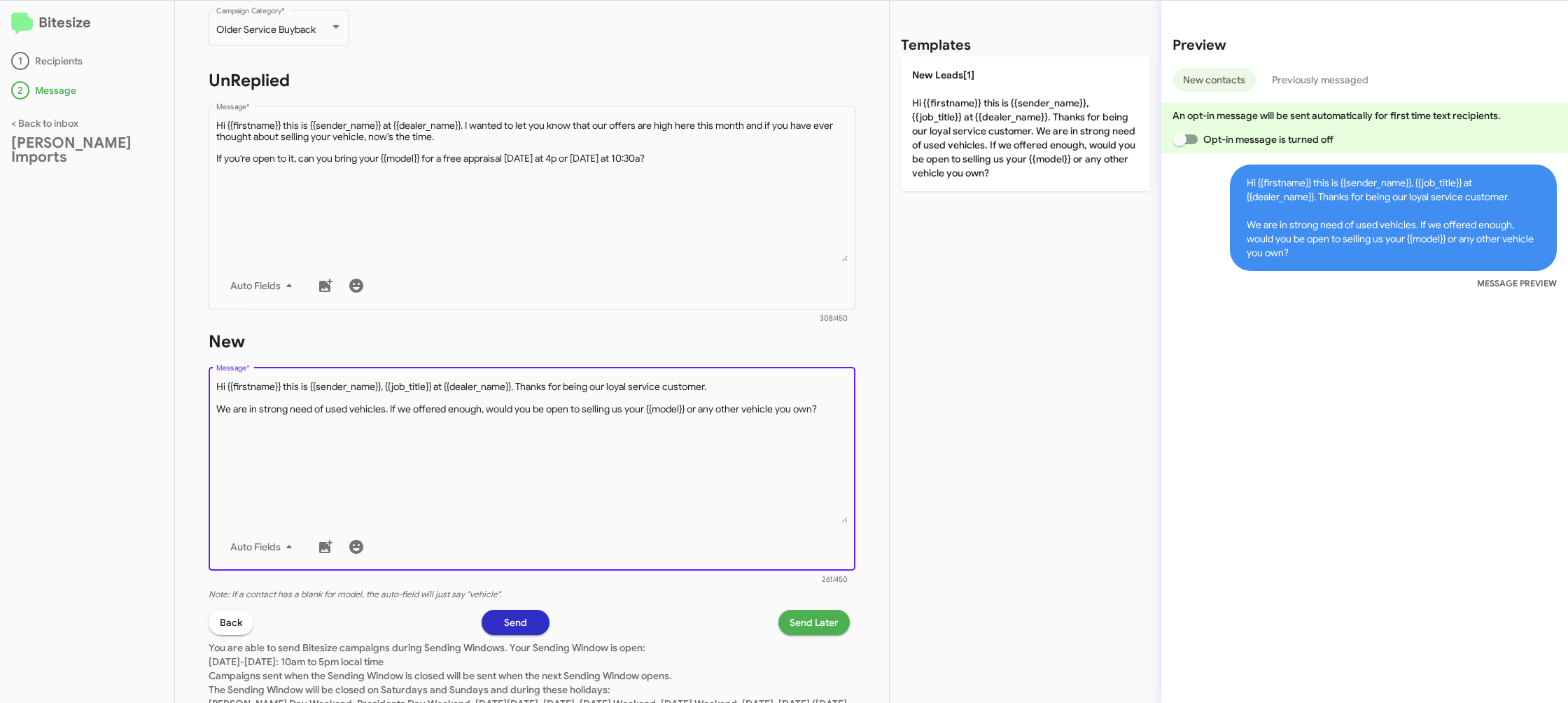
drag, startPoint x: 729, startPoint y: 441, endPoint x: 814, endPoint y: 322, distance: 146.2
click at [728, 438] on textarea "Message *" at bounding box center [532, 451] width 632 height 142
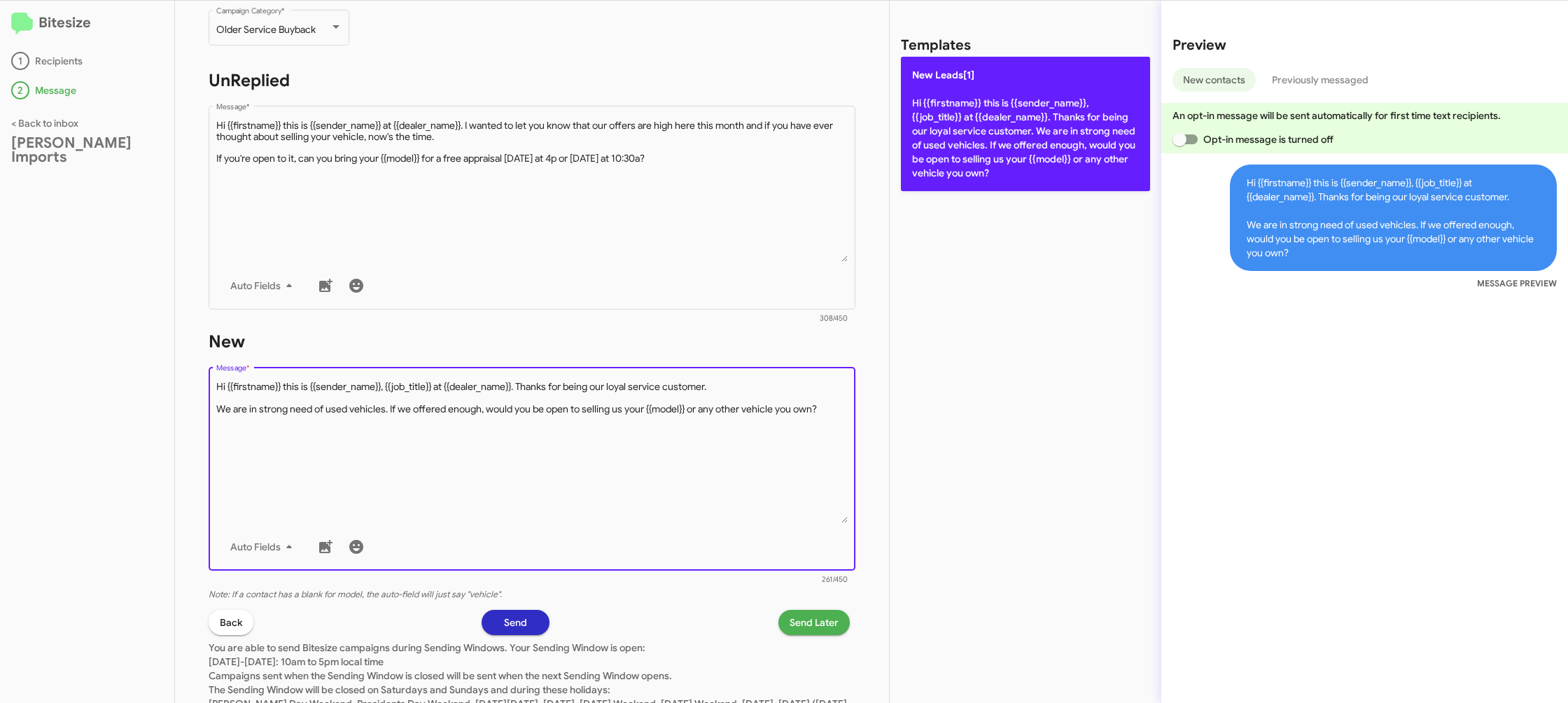
click at [945, 179] on p "New Leads[1] Hi {{firstname}} this is {{sender_name}}, {{job_title}} at {{deale…" at bounding box center [1025, 124] width 250 height 135
type textarea "Hi {{firstname}} this is {{sender_name}}, {{job_title}} at {{dealer_name}}. Tha…"
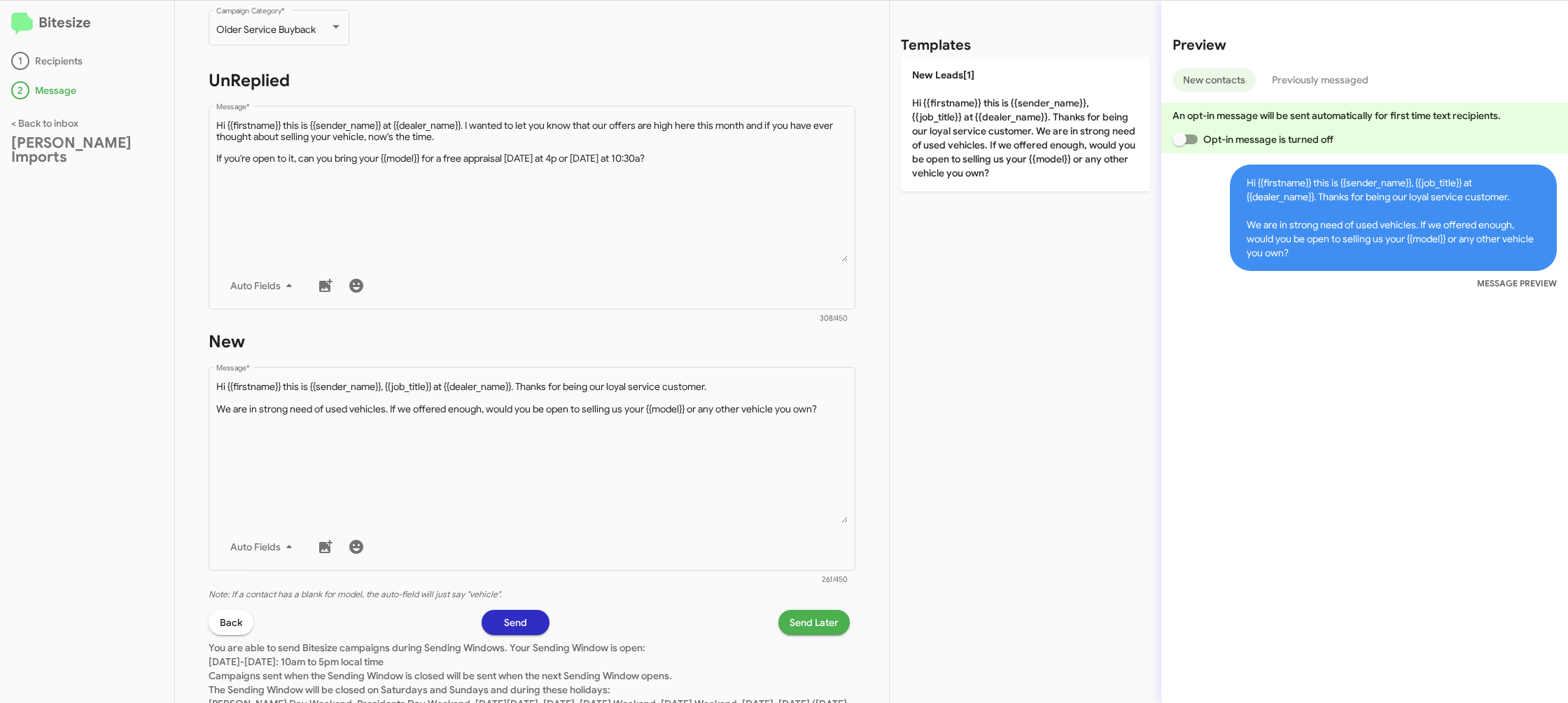
click at [819, 621] on span "Send Later" at bounding box center [813, 622] width 49 height 25
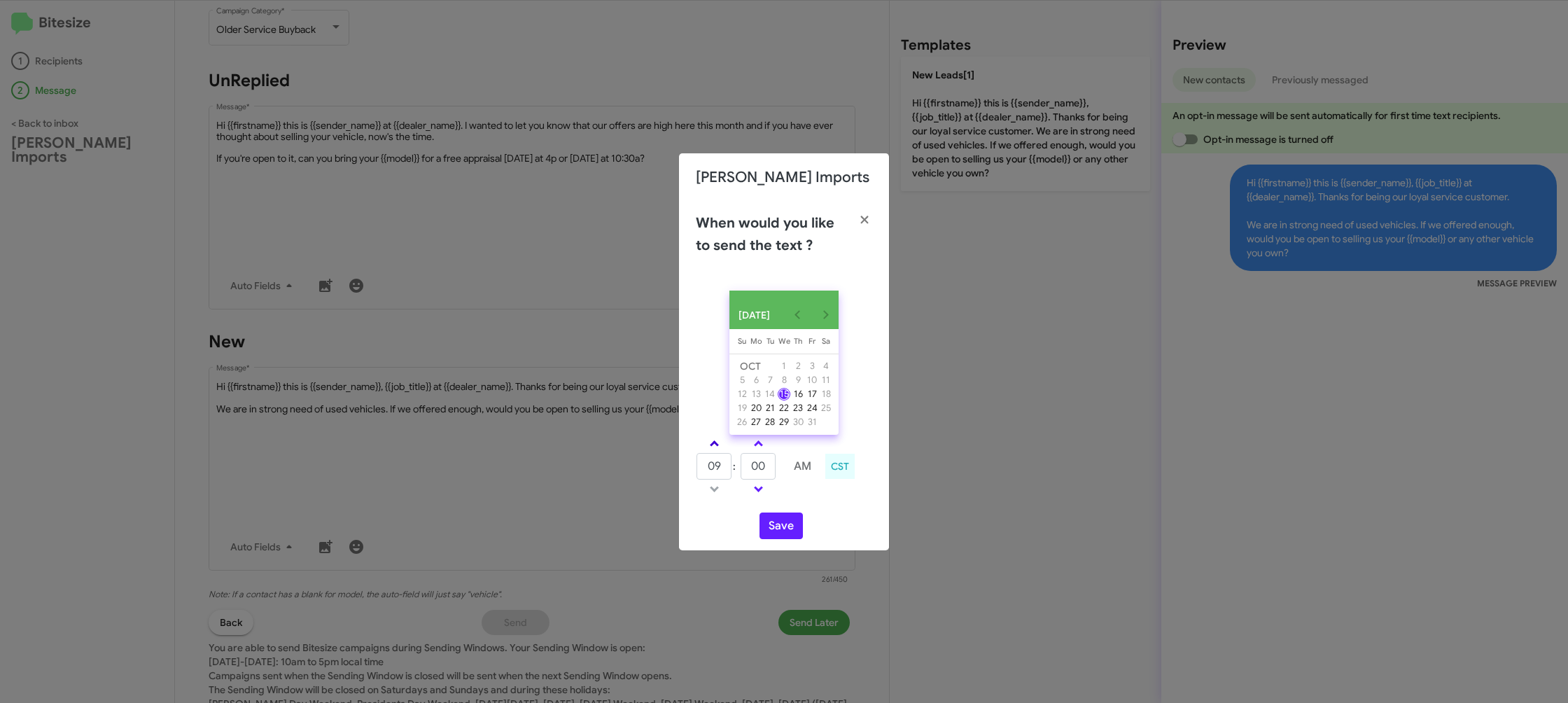
click at [718, 452] on link at bounding box center [714, 443] width 24 height 16
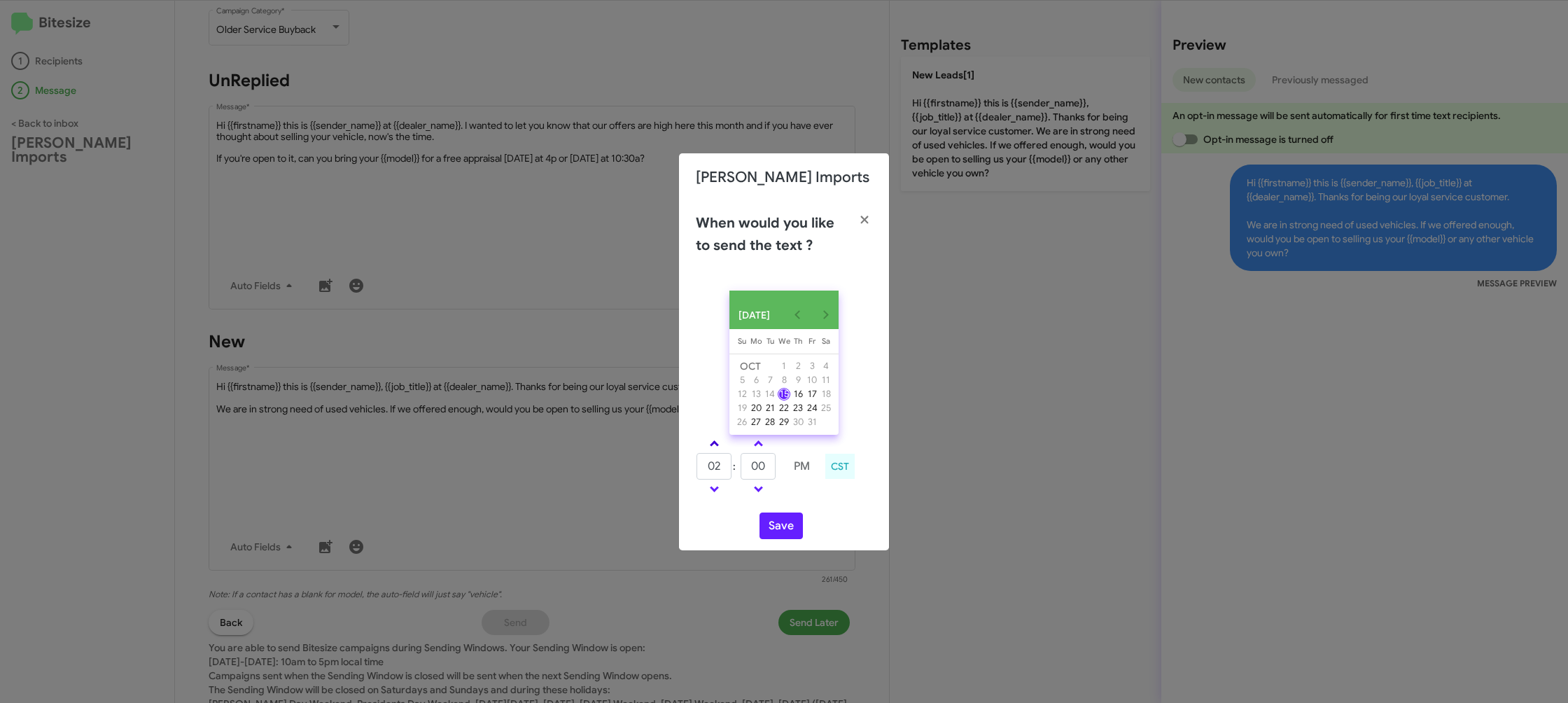
click at [718, 452] on link at bounding box center [714, 443] width 24 height 16
drag, startPoint x: 709, startPoint y: 491, endPoint x: 716, endPoint y: 490, distance: 7.1
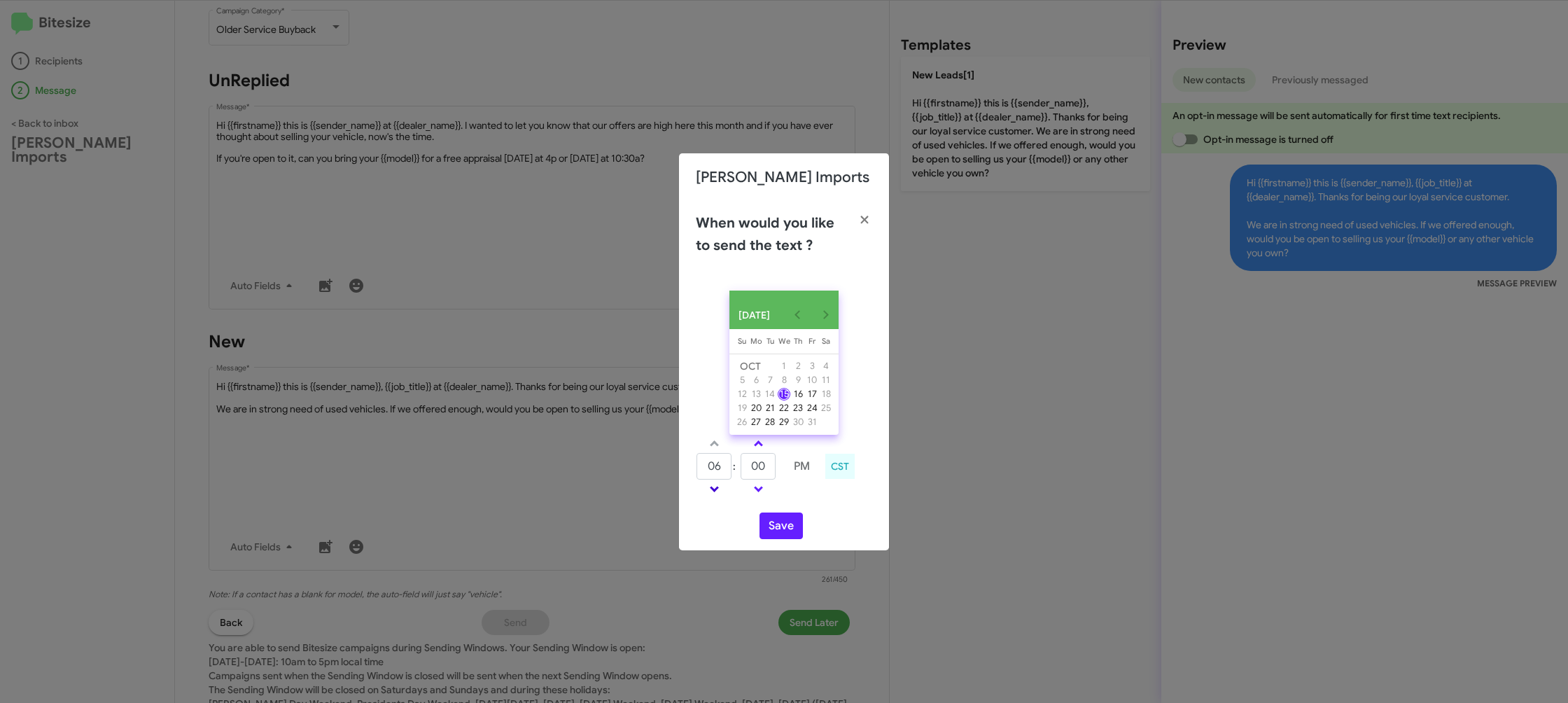
click at [709, 491] on link at bounding box center [714, 489] width 24 height 16
type input "05"
click at [744, 473] on input "00" at bounding box center [758, 466] width 35 height 27
type input "19"
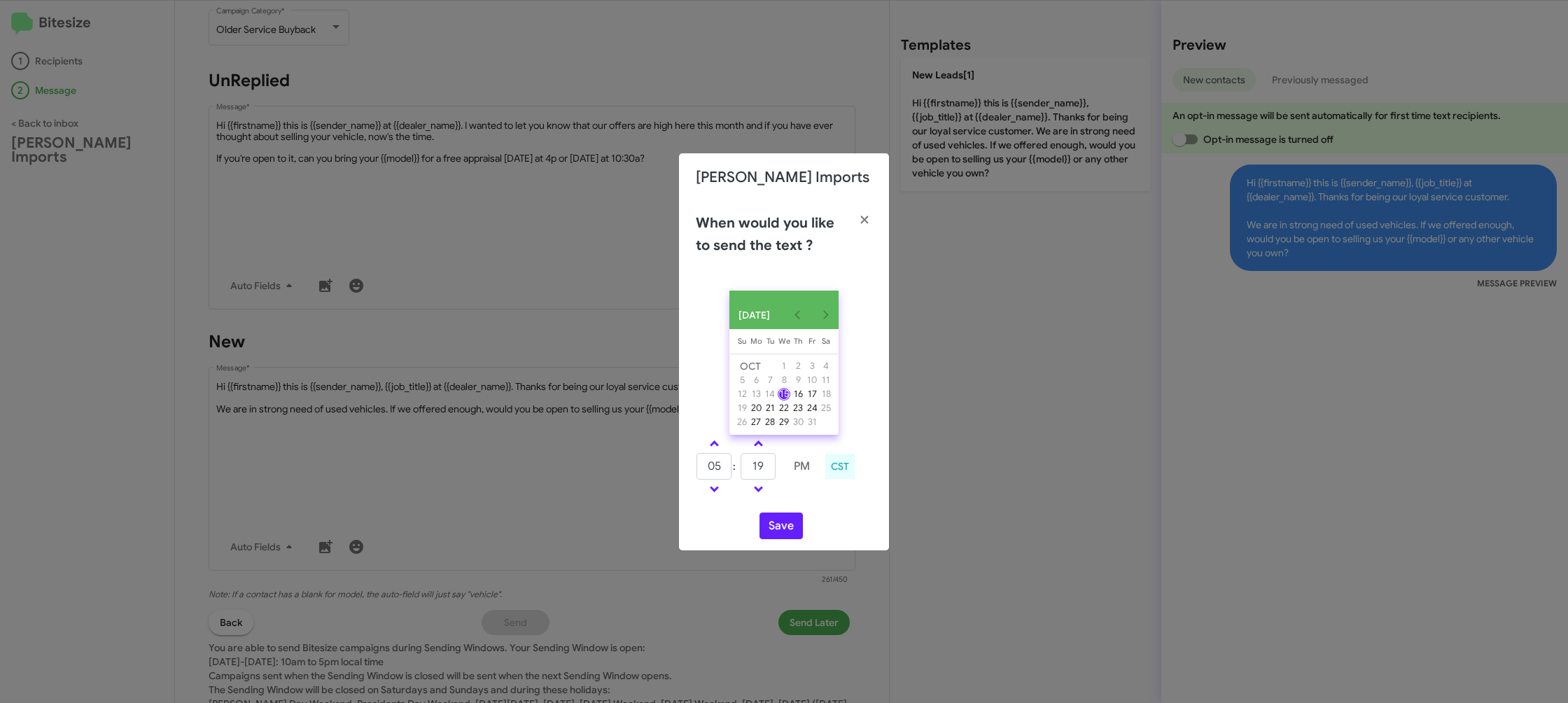
drag, startPoint x: 825, startPoint y: 512, endPoint x: 775, endPoint y: 537, distance: 55.9
click at [812, 519] on div "OCT 2025 Sunday Su Monday Mo Tuesday Tu Wednesday We Thursday Th Friday Fr Satu…" at bounding box center [783, 415] width 210 height 271
drag, startPoint x: 775, startPoint y: 537, endPoint x: 792, endPoint y: 560, distance: 28.6
click at [775, 537] on button "Save" at bounding box center [781, 525] width 43 height 27
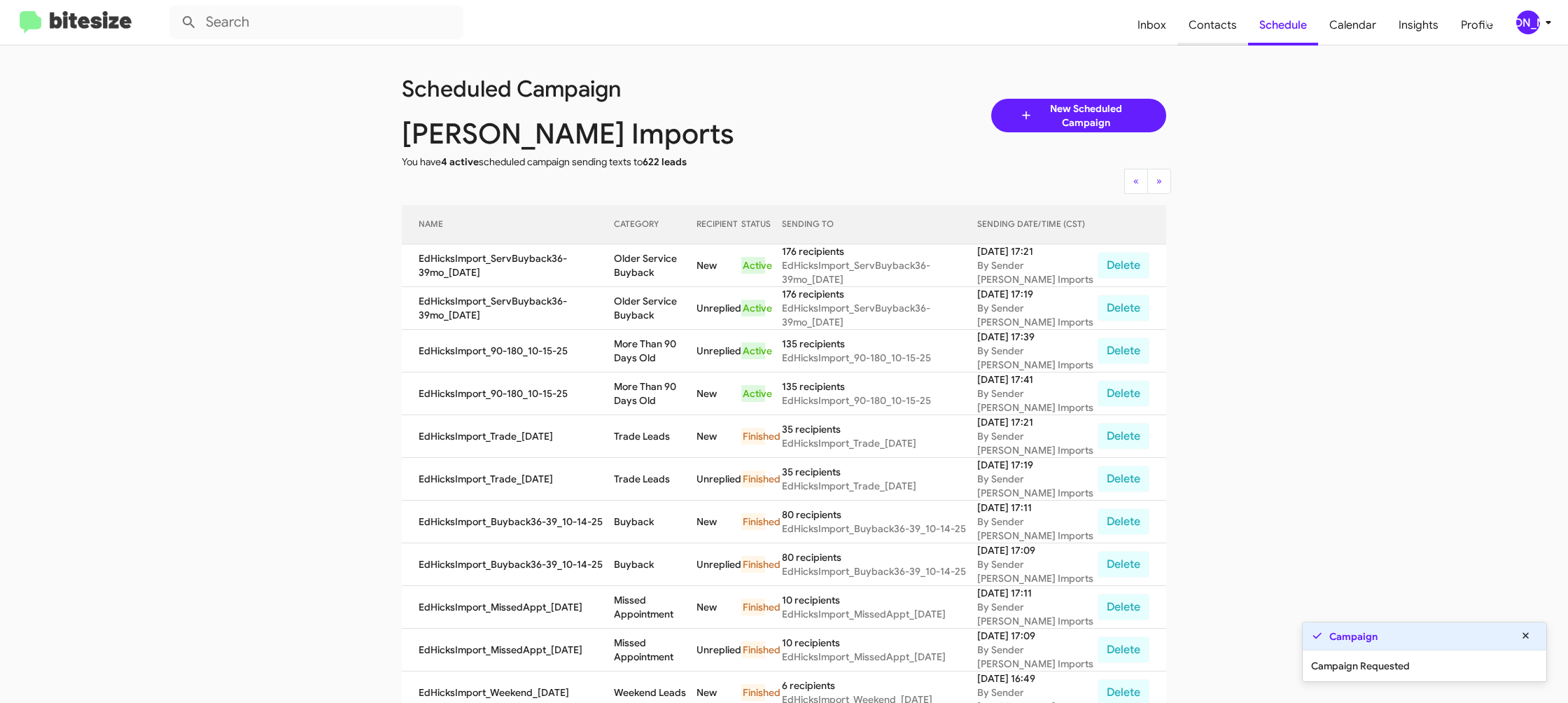
click at [1234, 39] on span "Contacts" at bounding box center [1212, 25] width 71 height 41
type input "in:groups"
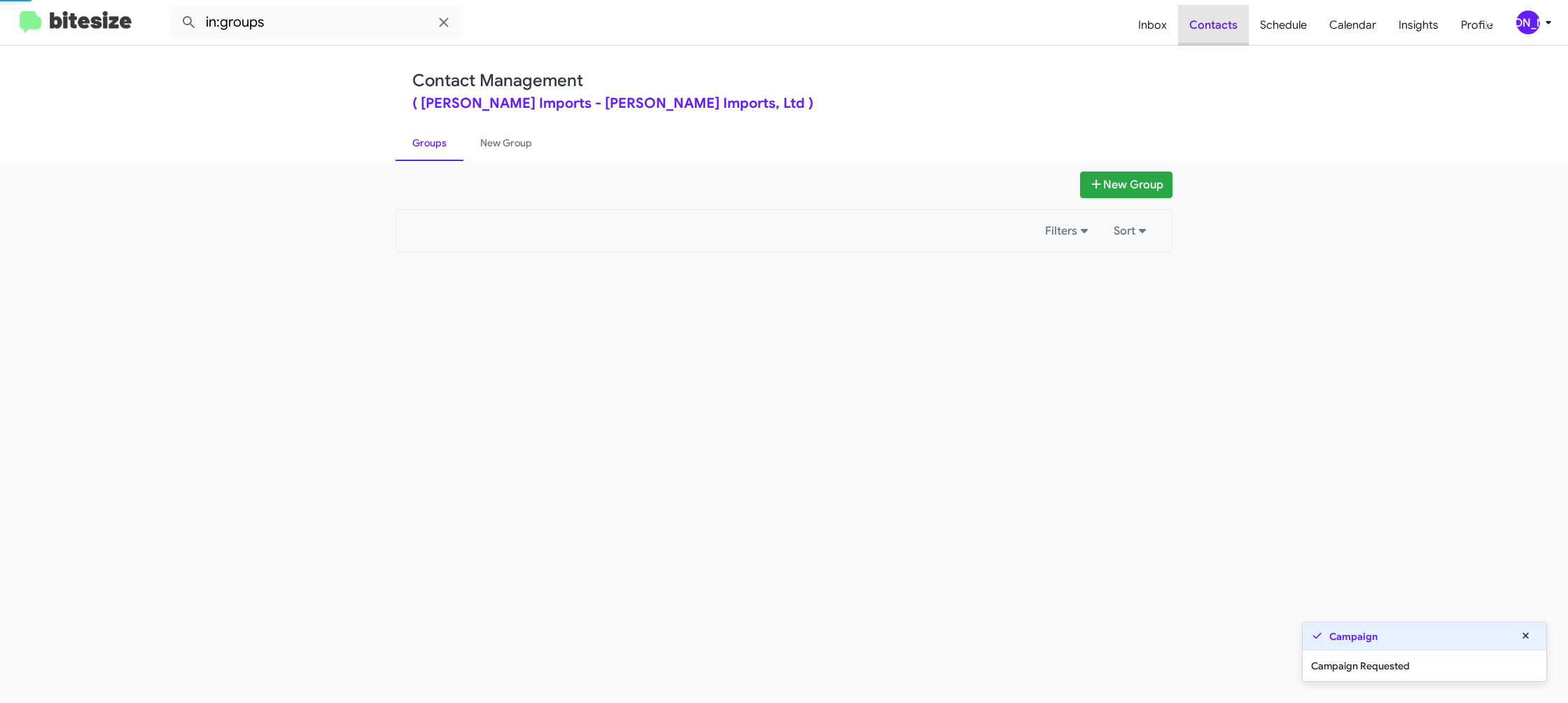
click at [1234, 39] on span "Contacts" at bounding box center [1213, 25] width 71 height 41
drag, startPoint x: 1234, startPoint y: 39, endPoint x: 612, endPoint y: 218, distance: 647.2
click at [1224, 38] on span "Contacts" at bounding box center [1213, 25] width 71 height 41
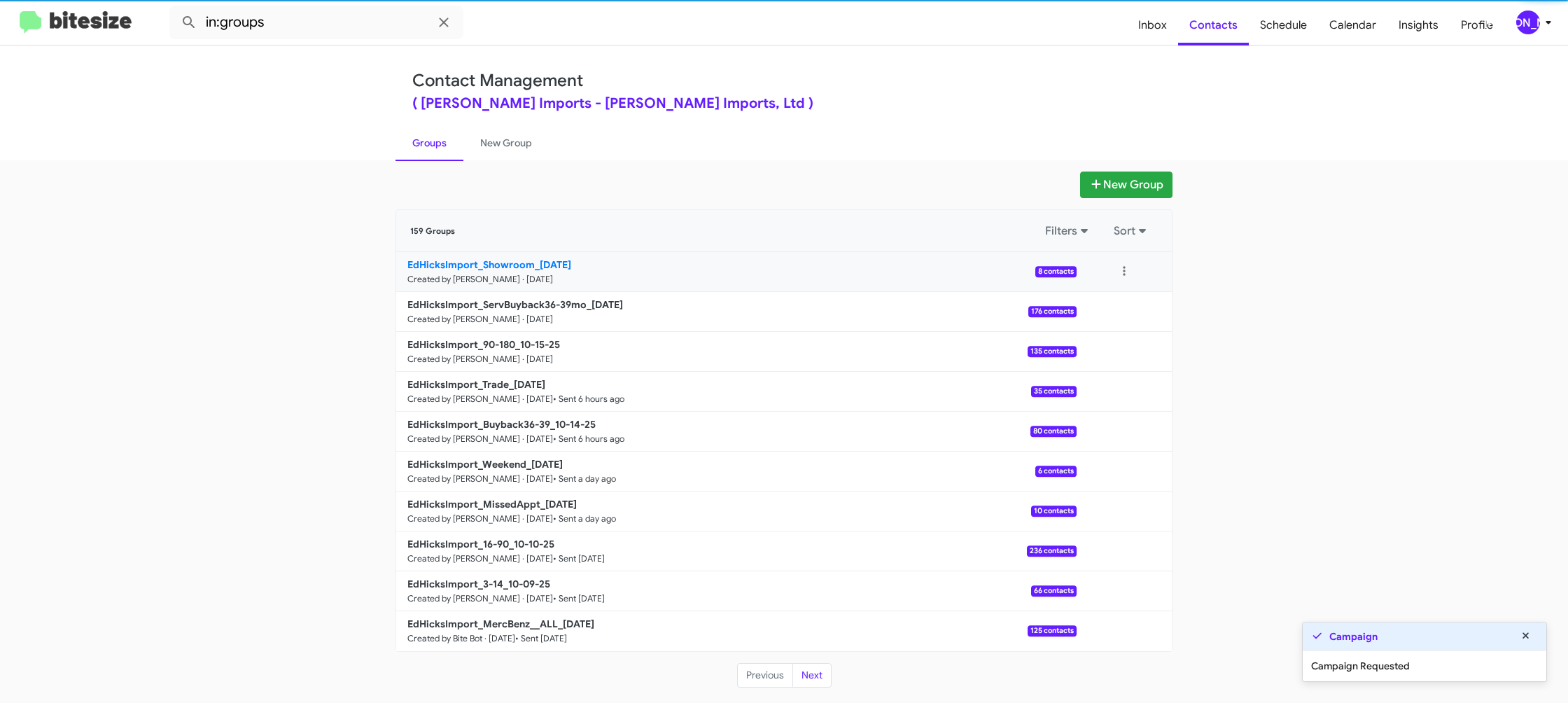
click at [504, 268] on b "EdHicksImport_Showroom_10-15-25" at bounding box center [490, 264] width 164 height 13
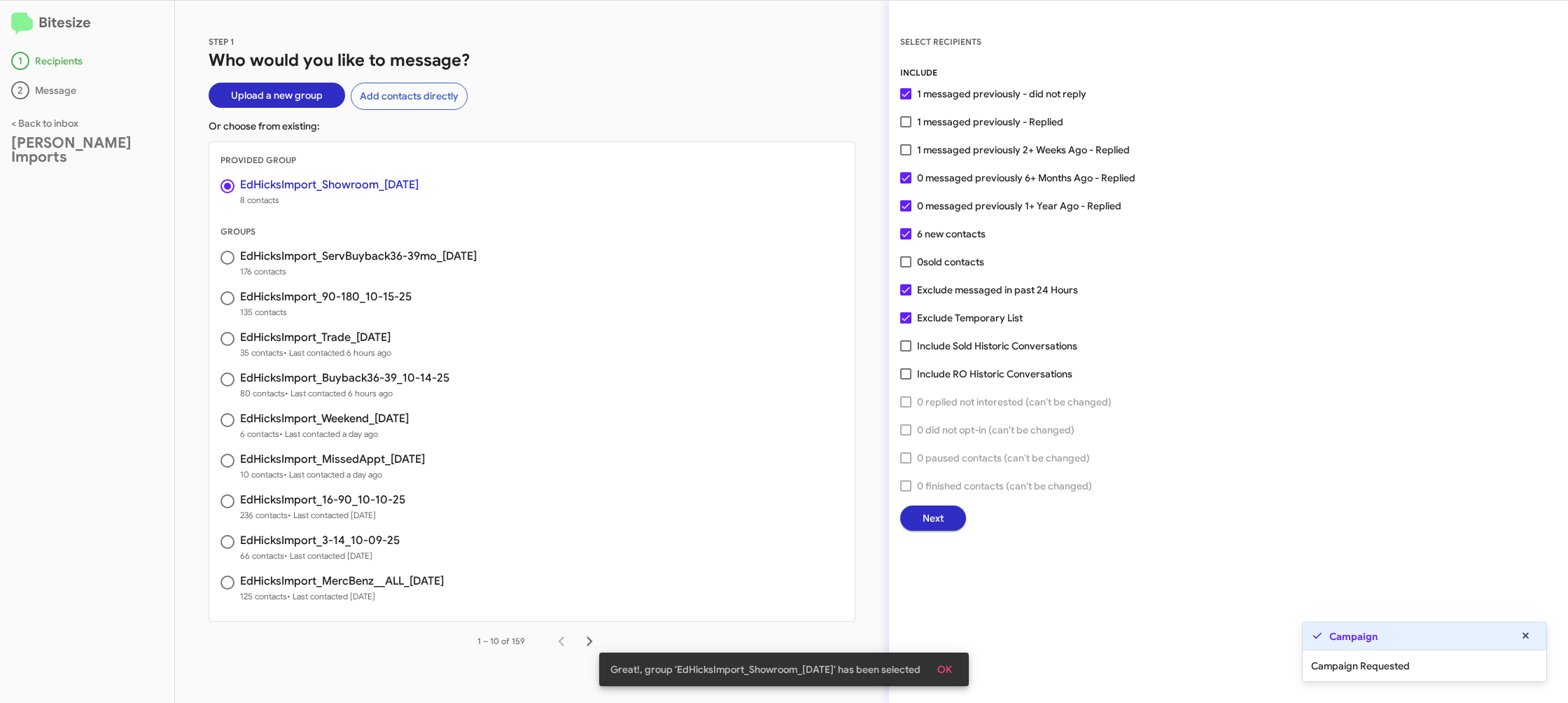
click at [940, 527] on span "Next" at bounding box center [933, 517] width 21 height 25
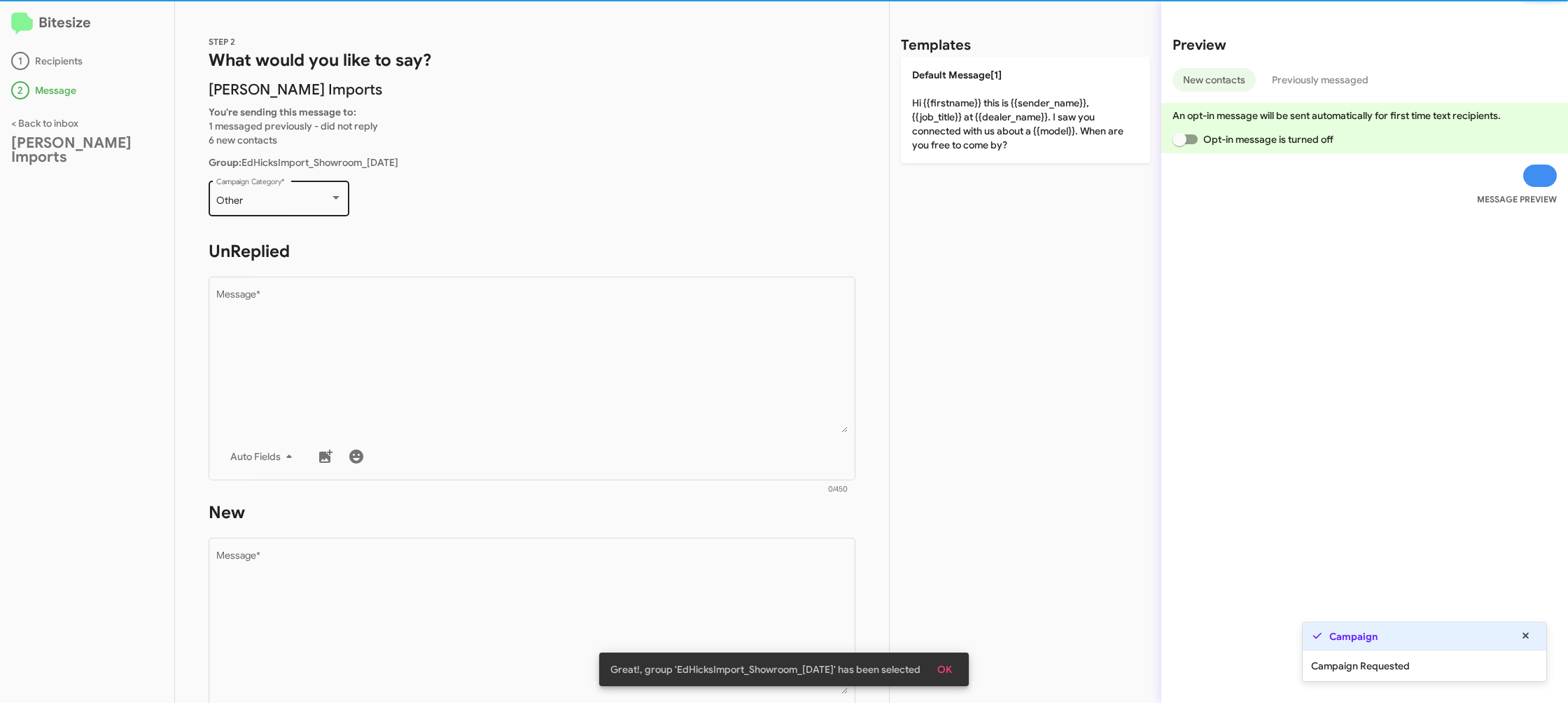
click at [323, 191] on div "Other Campaign Category *" at bounding box center [279, 197] width 126 height 39
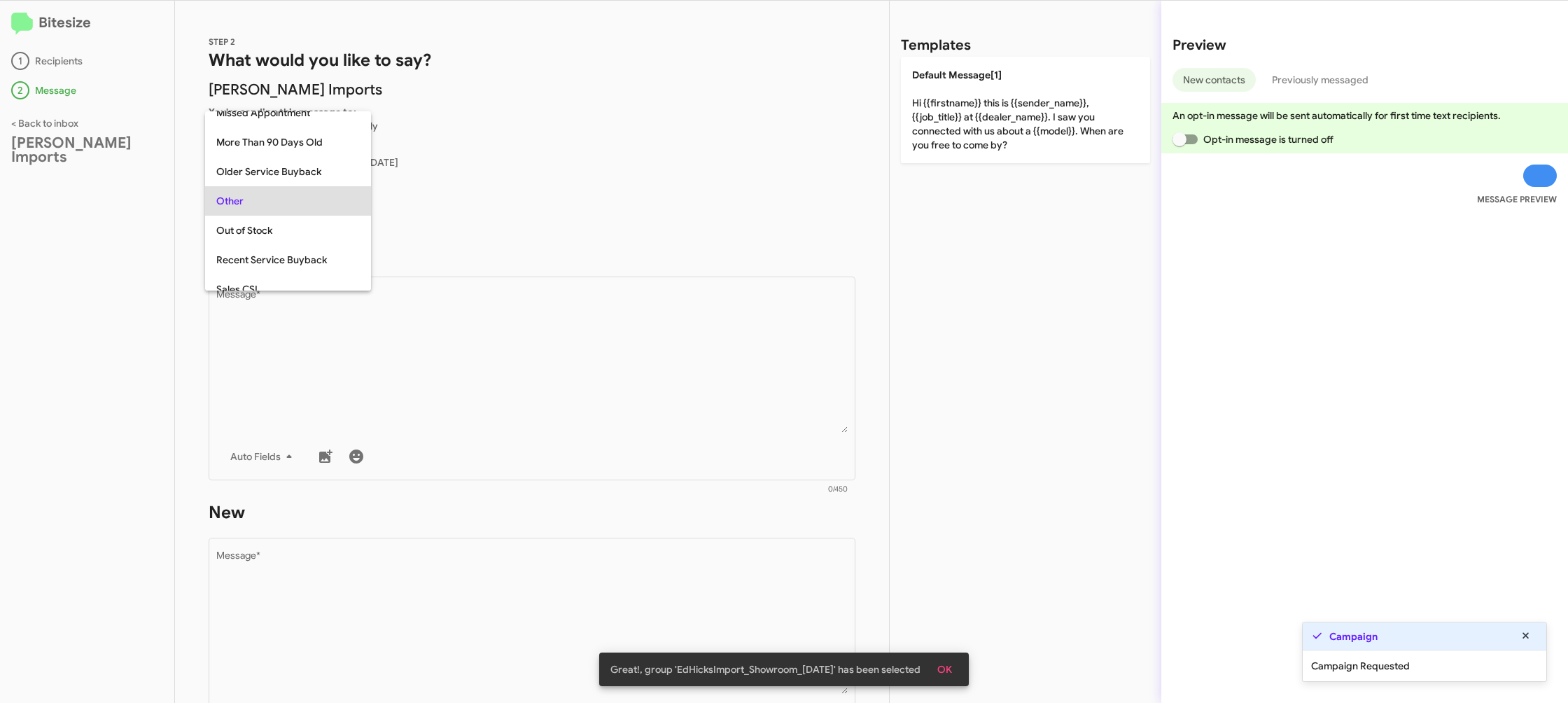
scroll to position [379, 0]
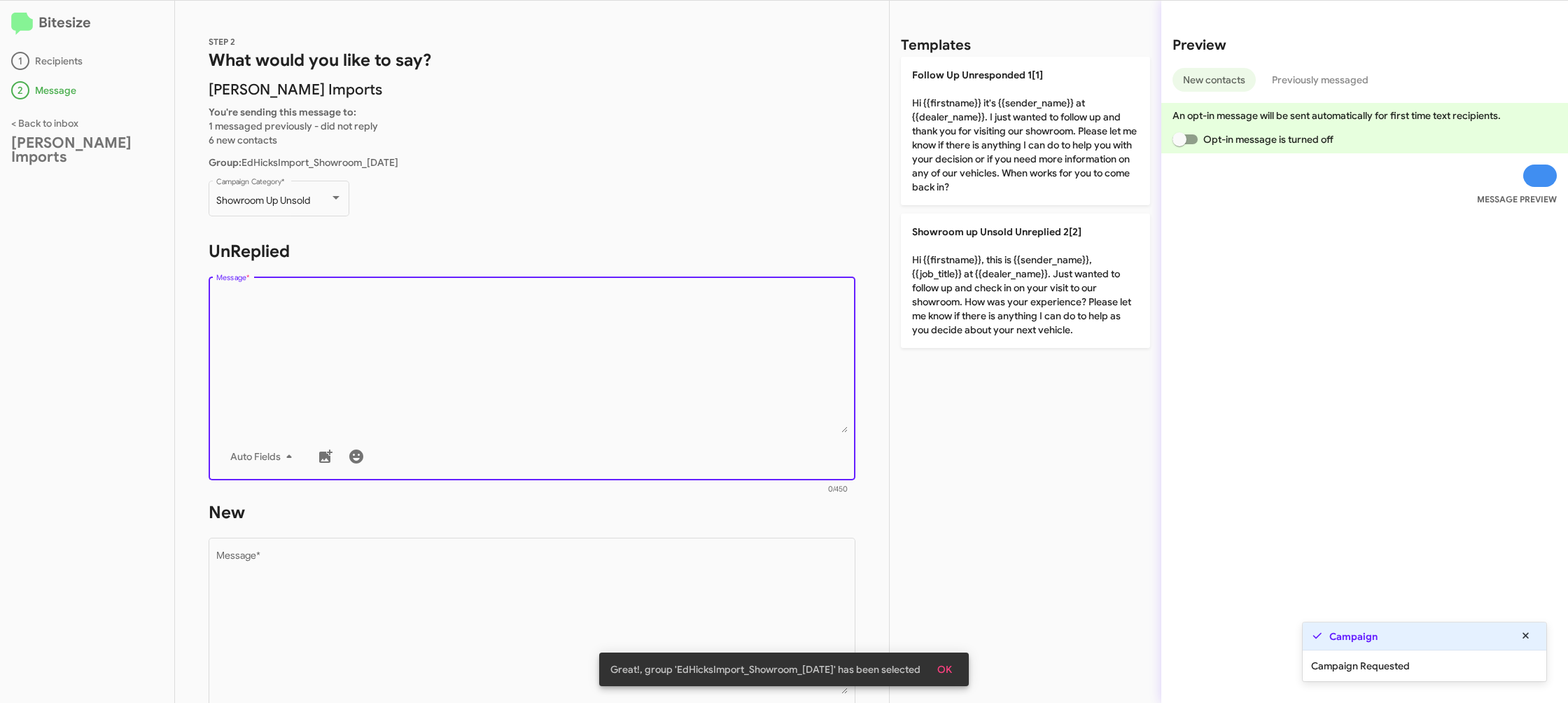
drag, startPoint x: 416, startPoint y: 345, endPoint x: 604, endPoint y: 290, distance: 195.9
click at [420, 350] on textarea "Message *" at bounding box center [532, 361] width 632 height 142
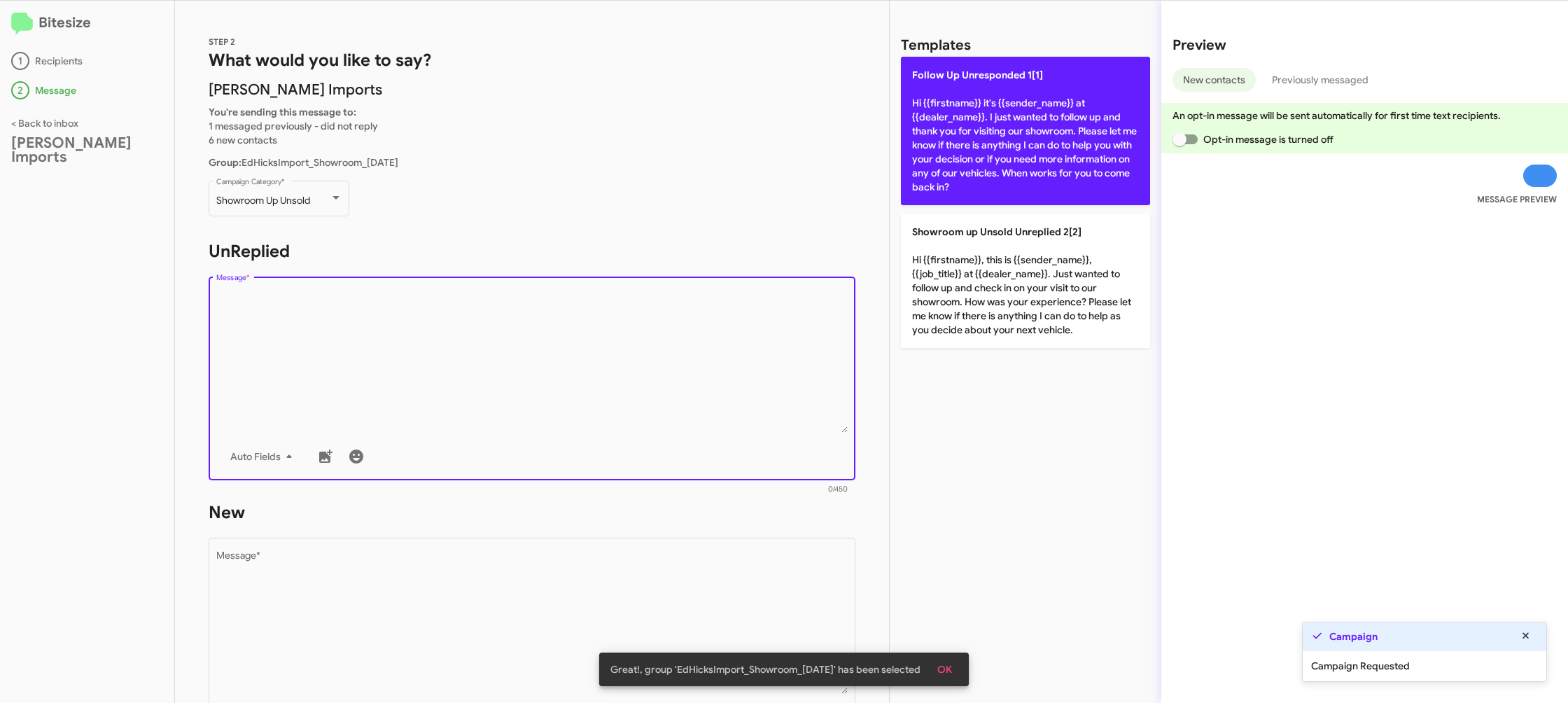
drag, startPoint x: 930, startPoint y: 151, endPoint x: 926, endPoint y: 168, distance: 17.5
click at [930, 153] on p "Follow Up Unresponded 1[1] Hi {{firstname}} it's {{sender_name}} at {{dealer_na…" at bounding box center [1025, 131] width 250 height 149
type textarea "Hi {{firstname}} it's {{sender_name}} at {{dealer_name}}. I just wanted to foll…"
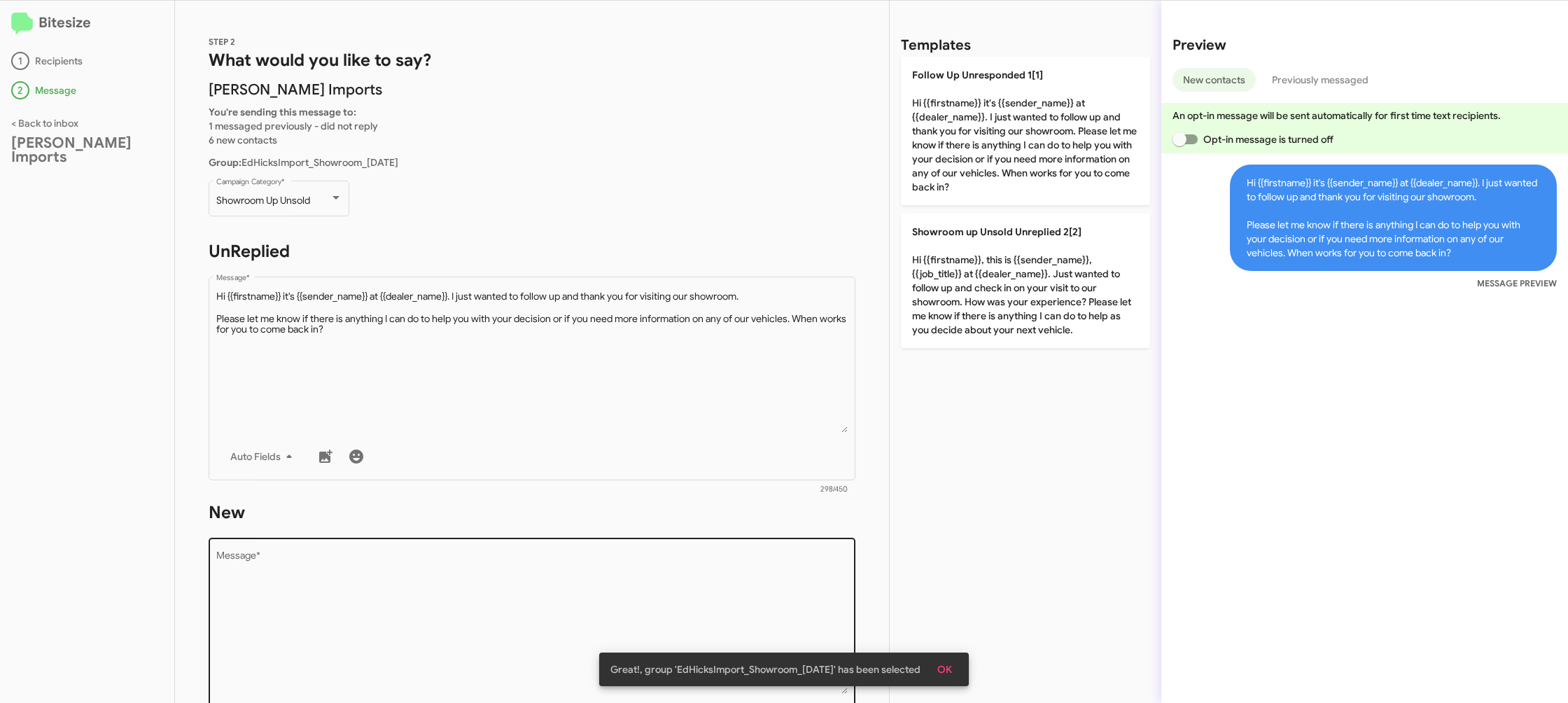
click at [686, 605] on textarea "Message *" at bounding box center [532, 622] width 632 height 142
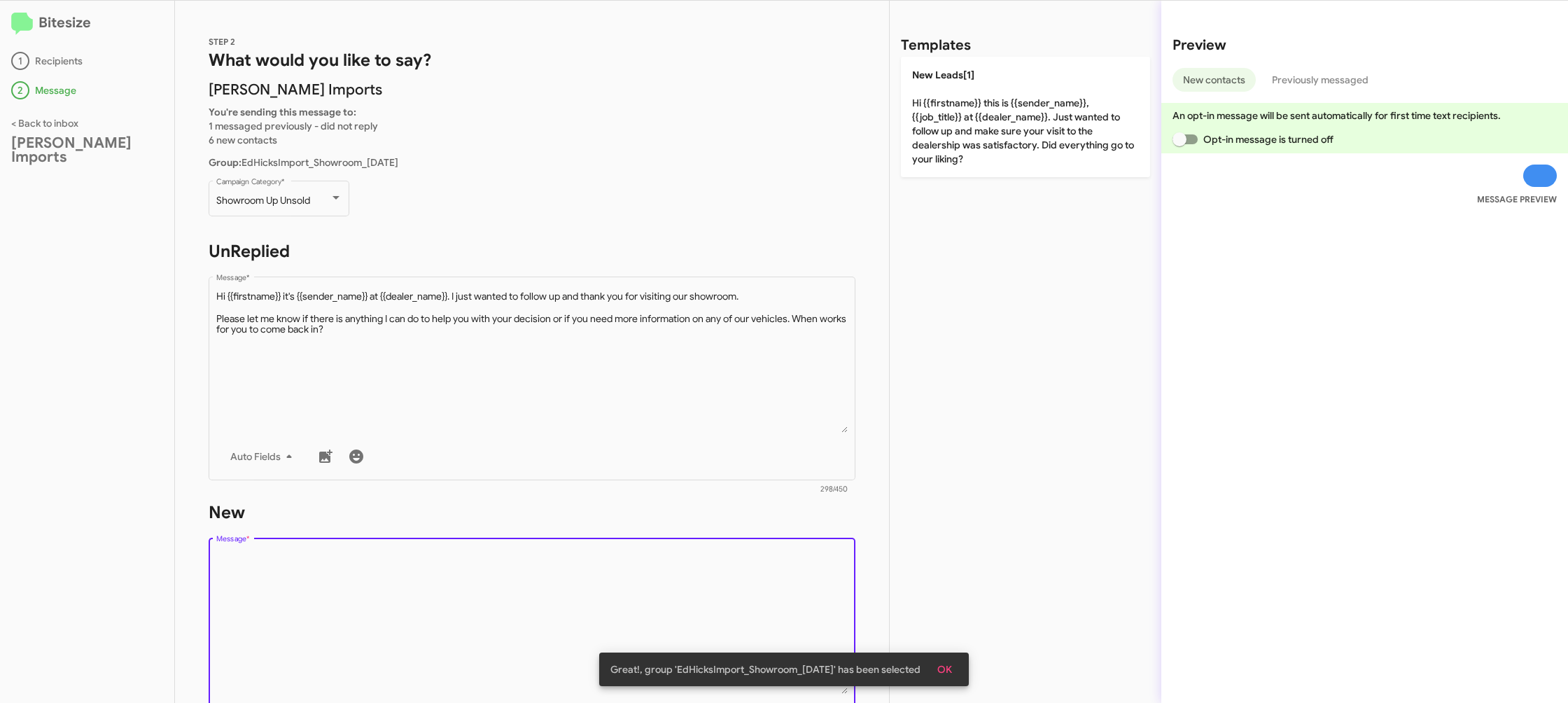
drag, startPoint x: 686, startPoint y: 605, endPoint x: 869, endPoint y: 262, distance: 388.8
click at [702, 561] on textarea "Message *" at bounding box center [532, 622] width 632 height 142
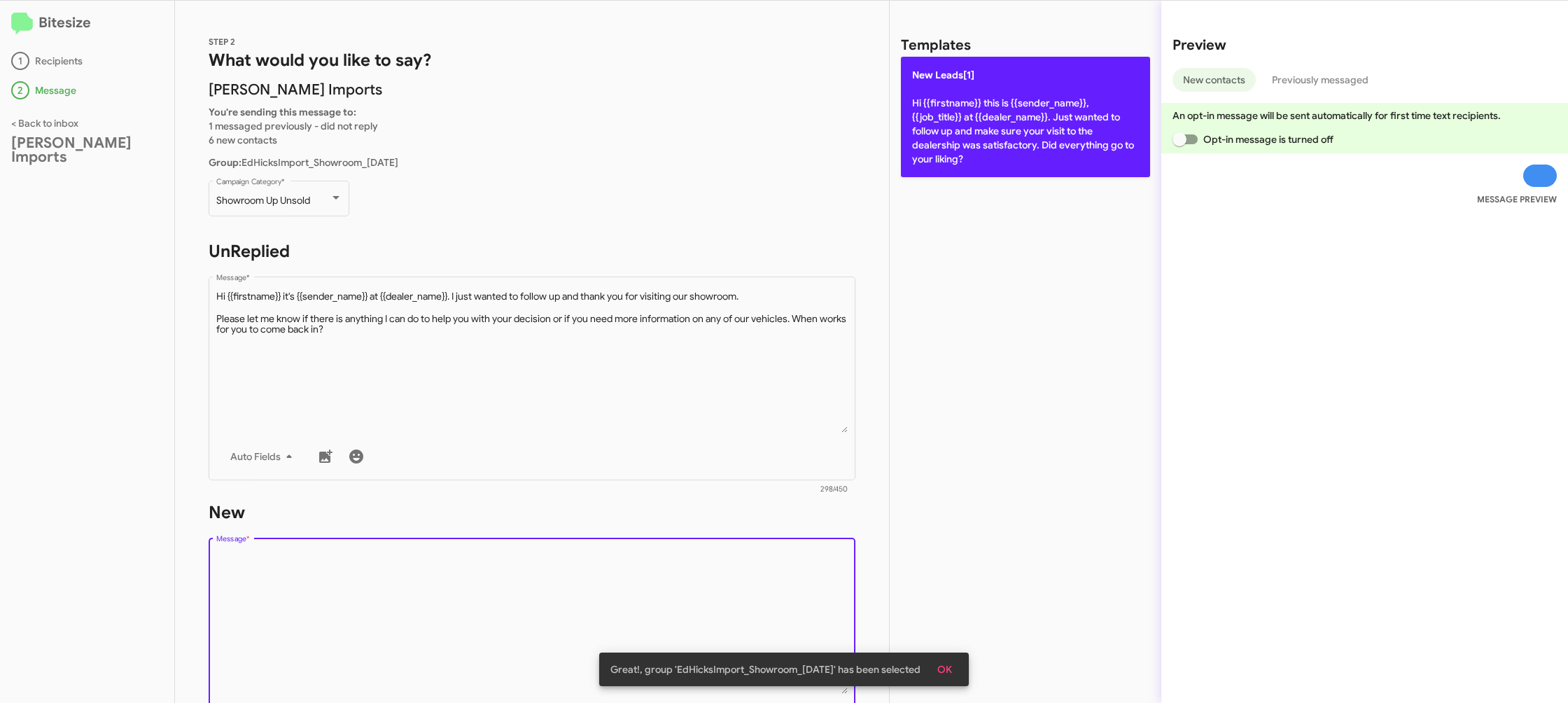
click at [977, 71] on p "New Leads[1] Hi {{firstname}} this is {{sender_name}}, {{job_title}} at {{deale…" at bounding box center [1025, 117] width 250 height 120
type textarea "Hi {{firstname}} this is {{sender_name}}, {{job_title}} at {{dealer_name}}. Jus…"
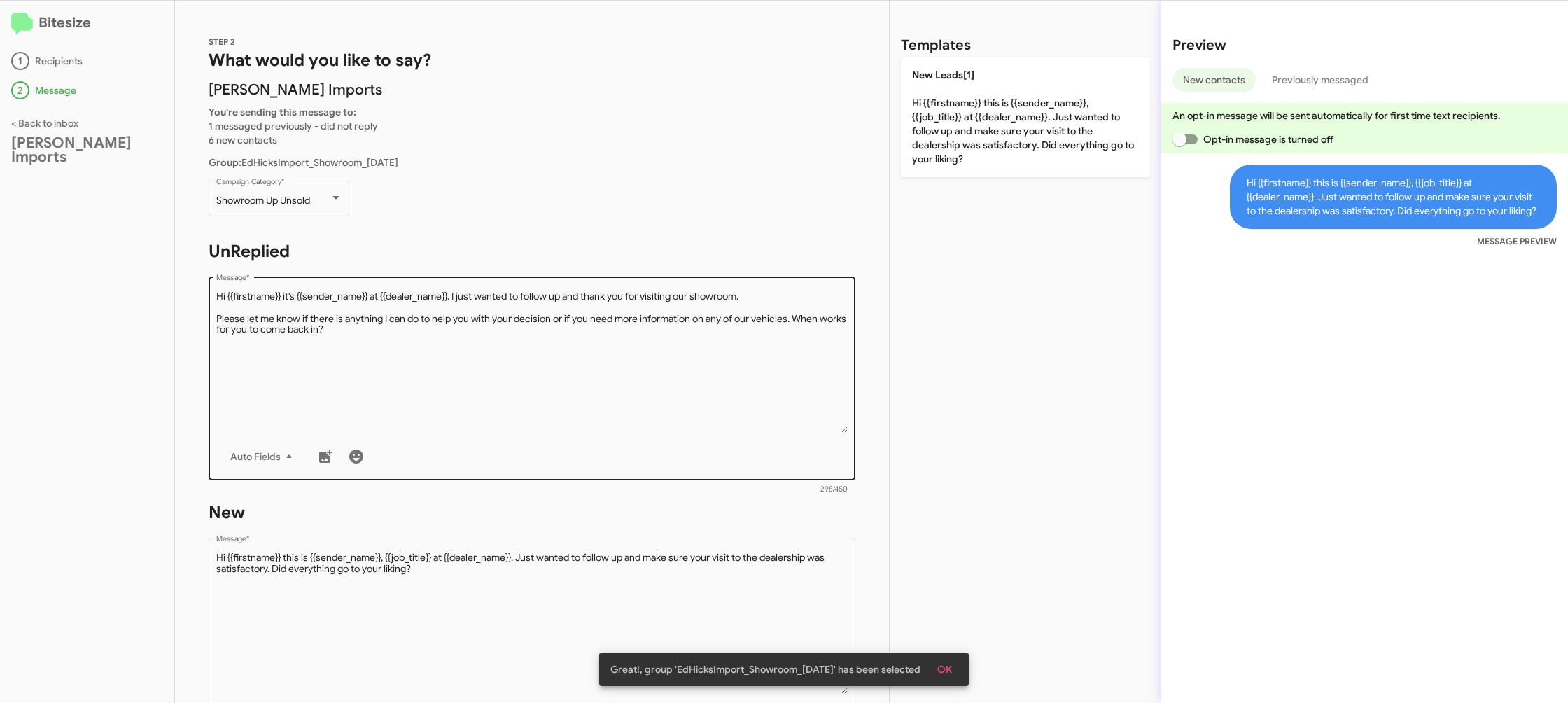
scroll to position [235, 0]
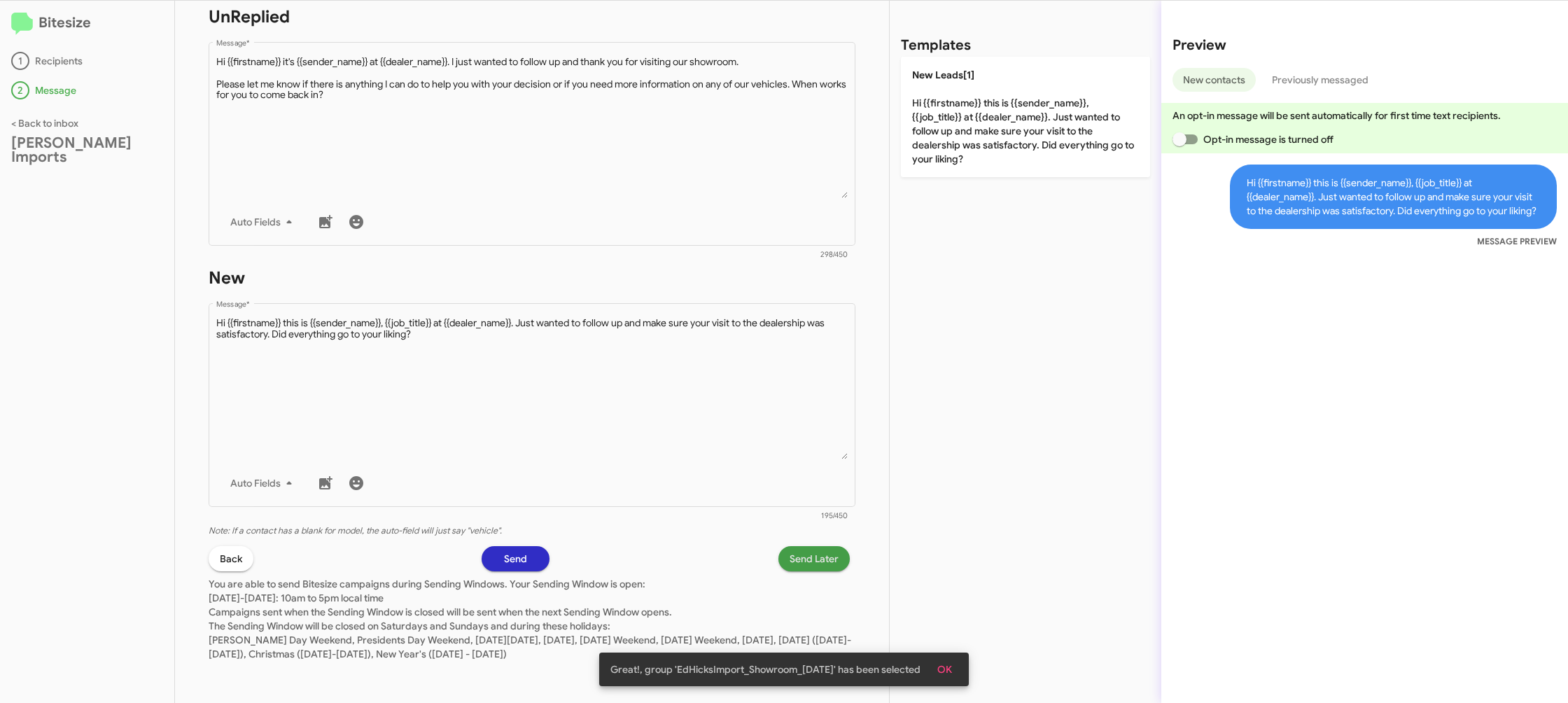
click at [824, 565] on span "Send Later" at bounding box center [813, 558] width 49 height 25
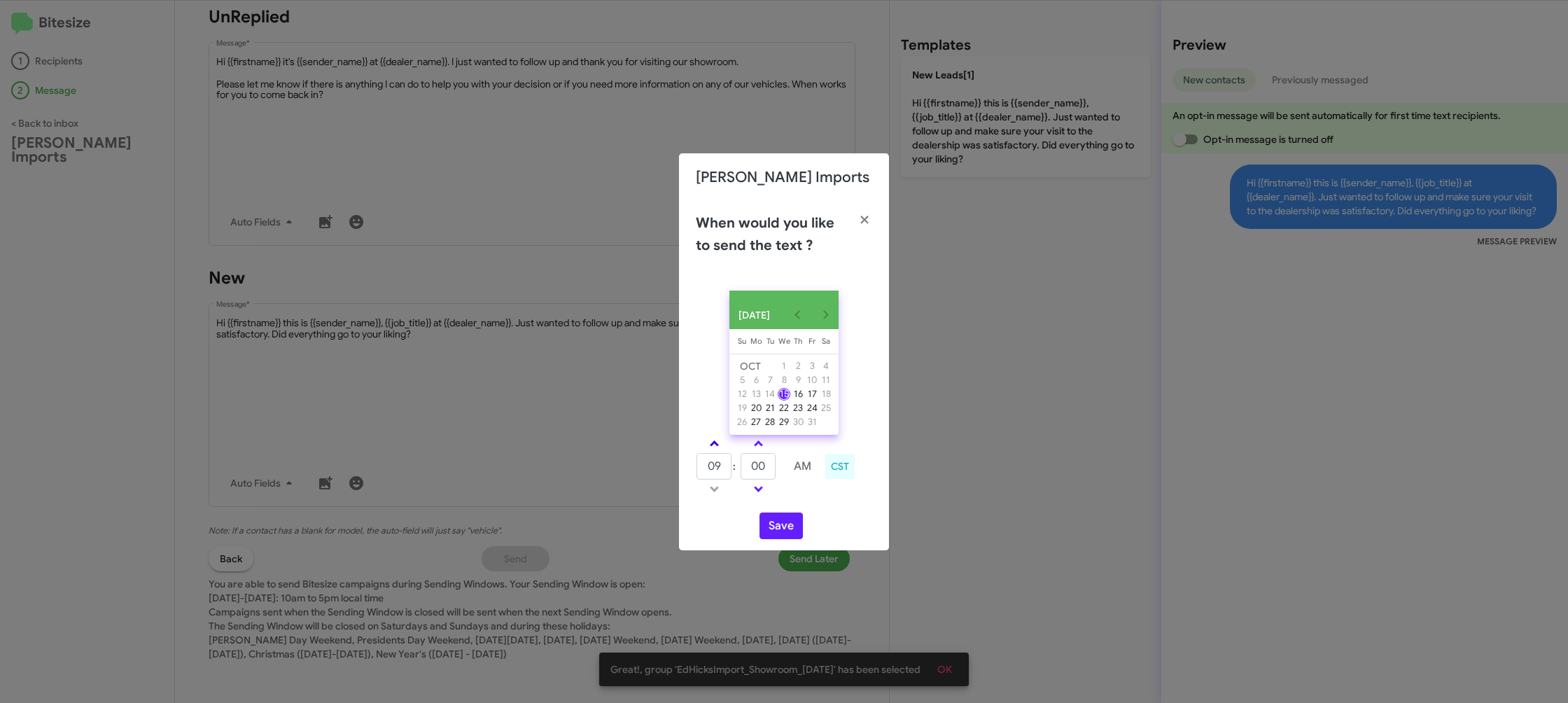
click at [711, 449] on span at bounding box center [714, 445] width 9 height 10
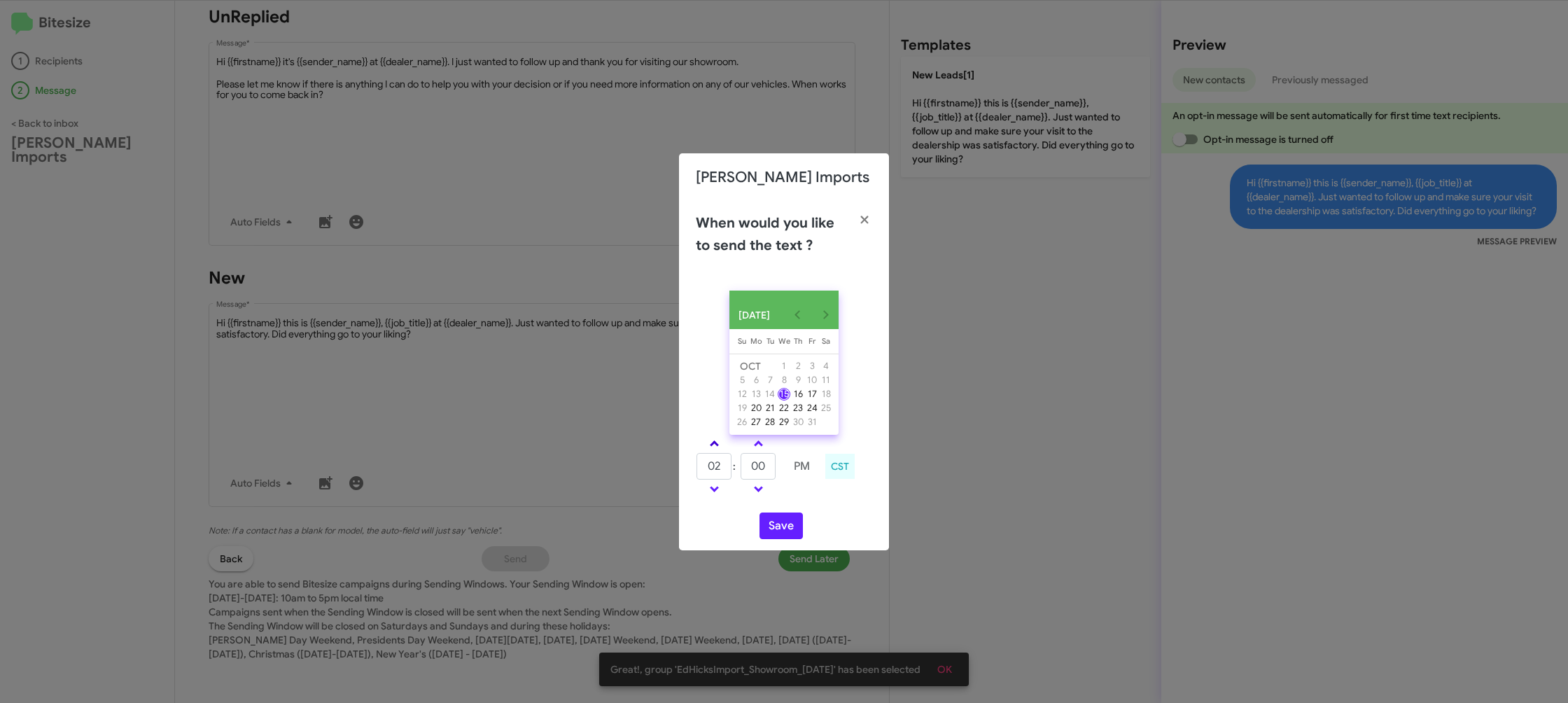
click at [711, 449] on span at bounding box center [714, 445] width 9 height 10
type input "05"
click at [773, 479] on input "00" at bounding box center [758, 466] width 35 height 27
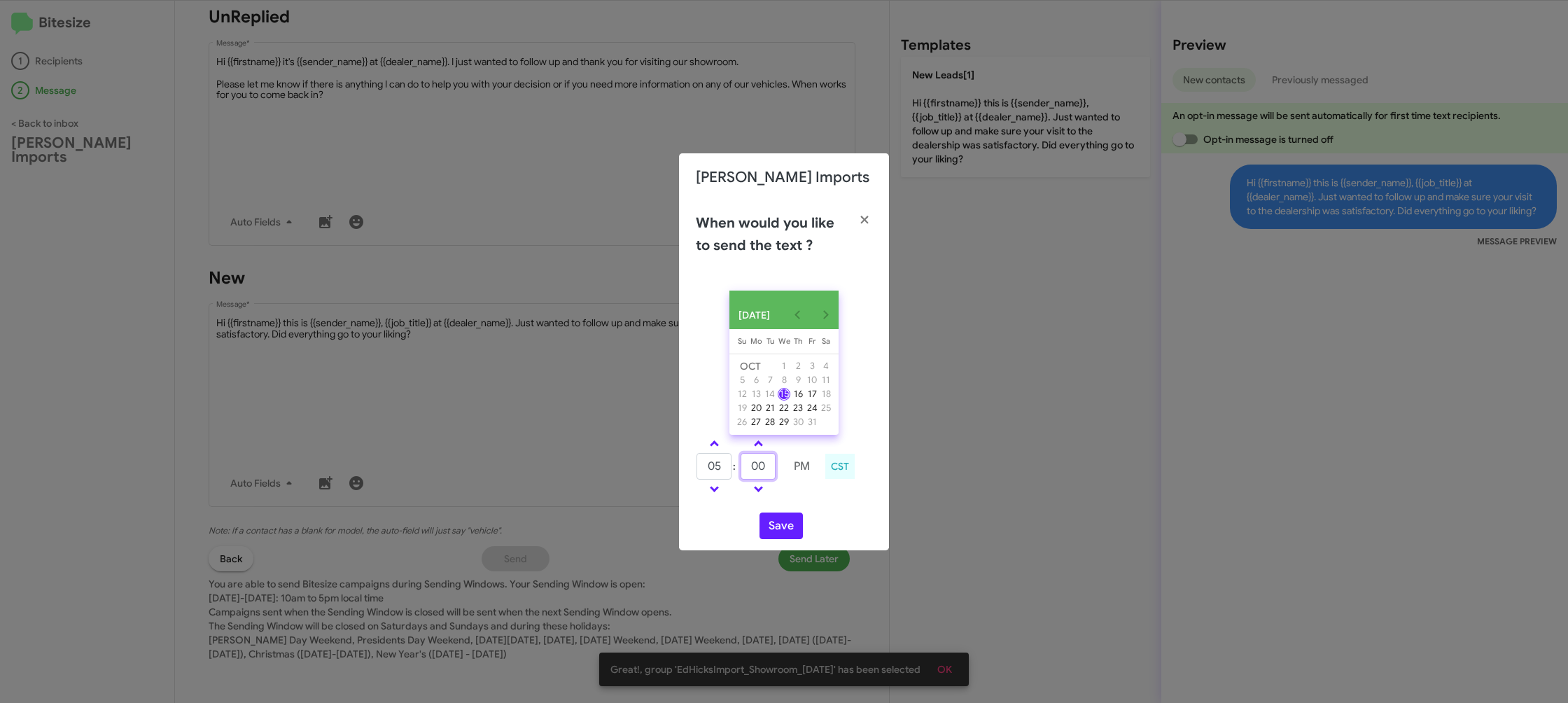
click at [774, 479] on input "00" at bounding box center [758, 466] width 35 height 27
type input "29"
drag, startPoint x: 825, startPoint y: 496, endPoint x: 776, endPoint y: 534, distance: 62.0
click at [814, 501] on div "05 : 29 PM CST" at bounding box center [784, 467] width 198 height 66
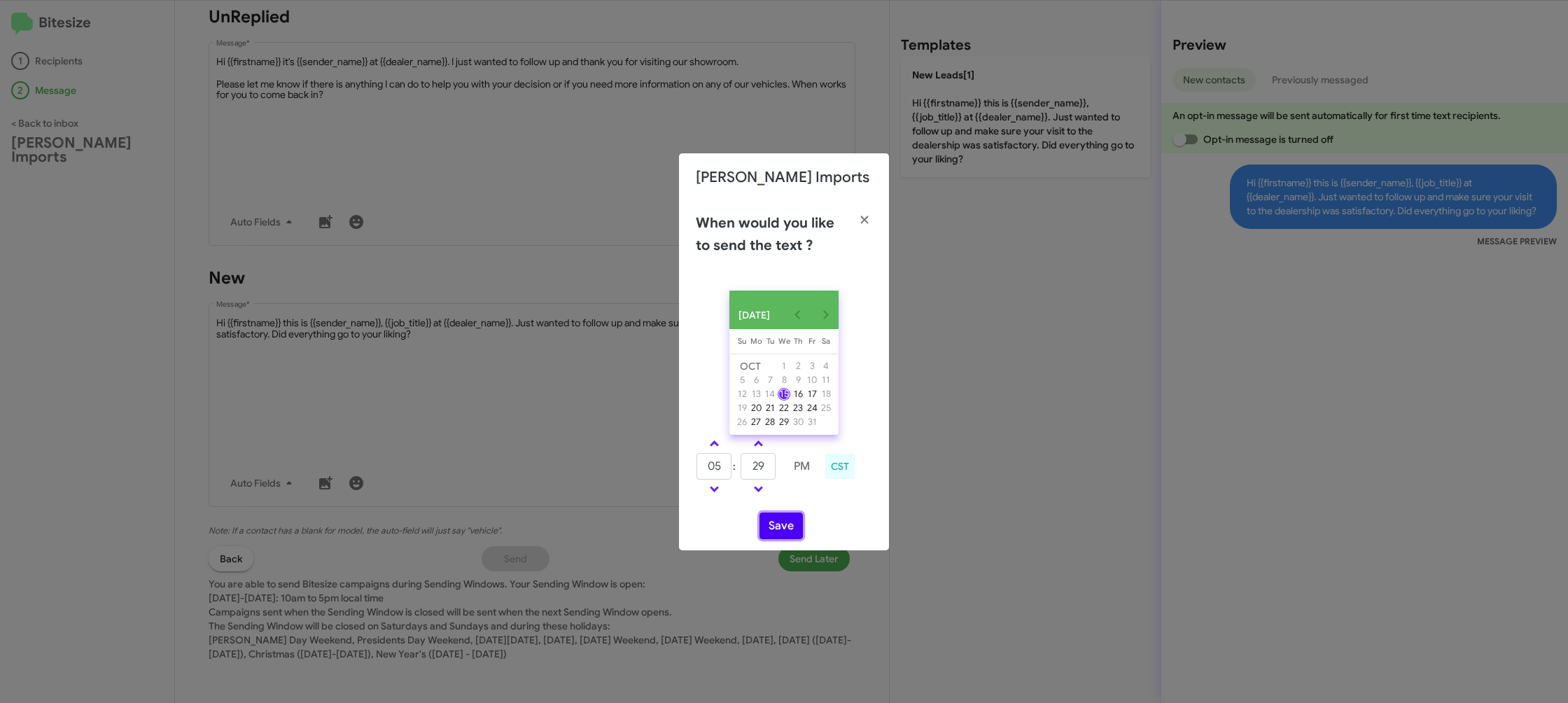
click at [776, 534] on button "Save" at bounding box center [781, 525] width 43 height 27
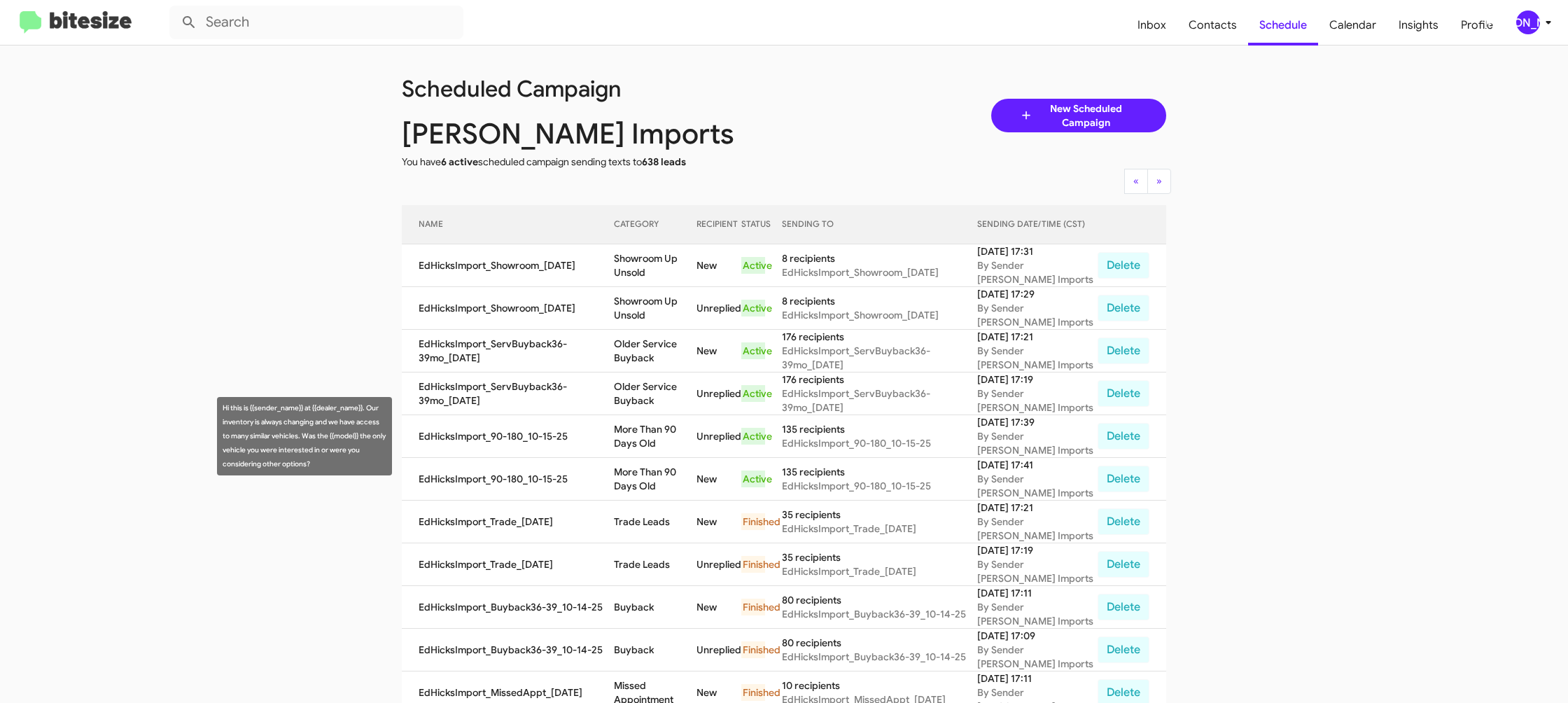
click at [641, 427] on td "More Than 90 Days Old" at bounding box center [655, 436] width 83 height 42
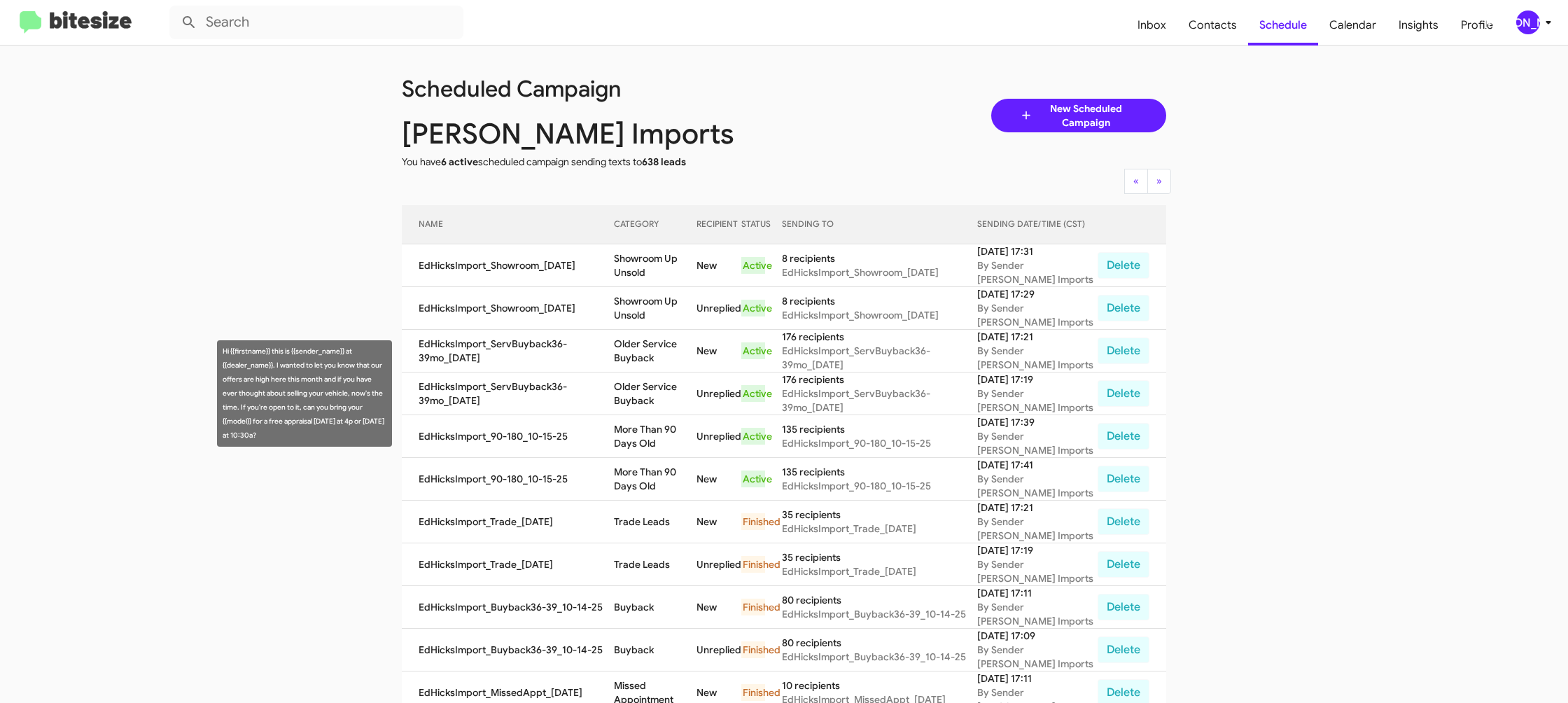
click at [657, 383] on td "Older Service Buyback" at bounding box center [655, 393] width 83 height 42
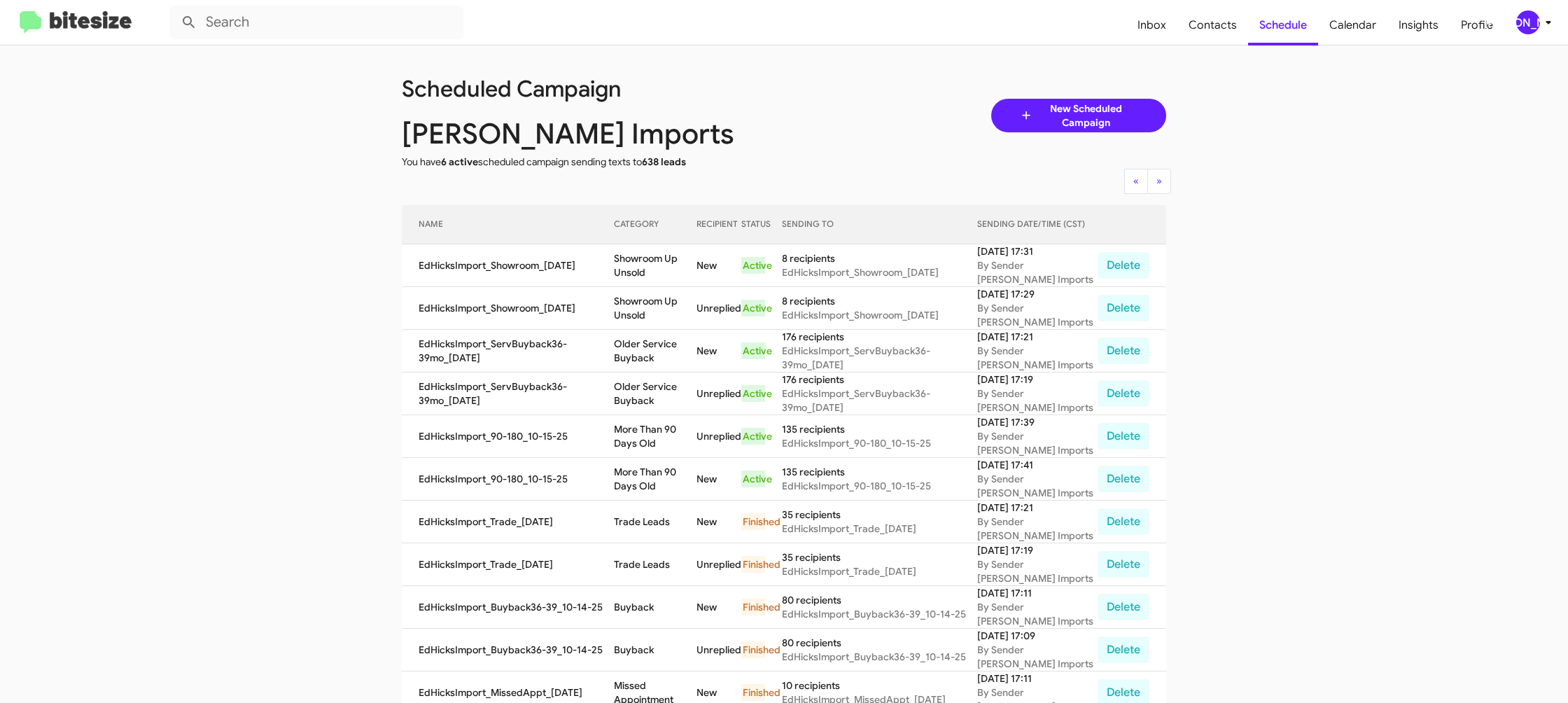
copy td "Older Service Buyback"
click at [660, 472] on td "More Than 90 Days Old" at bounding box center [655, 478] width 83 height 42
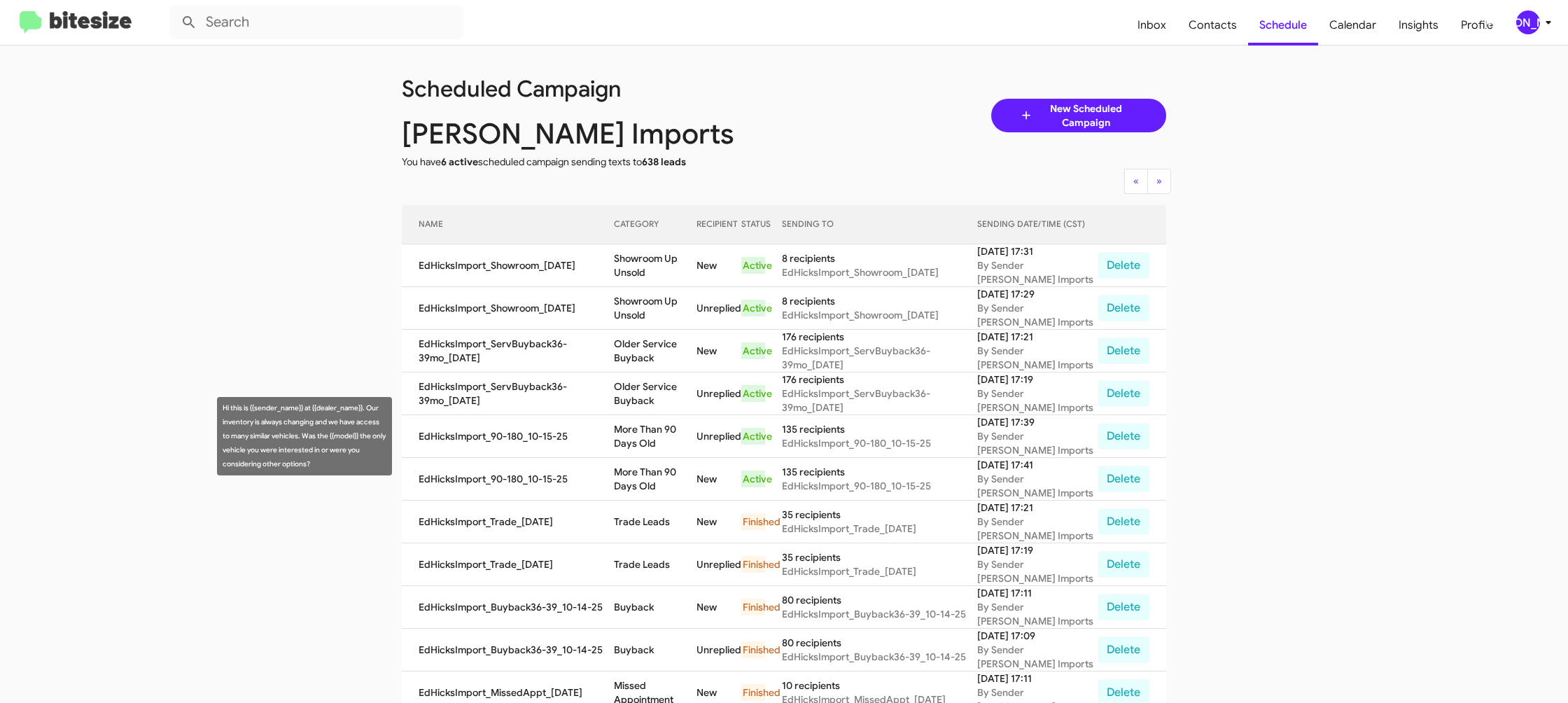
copy td "More Than 90 Days Old"
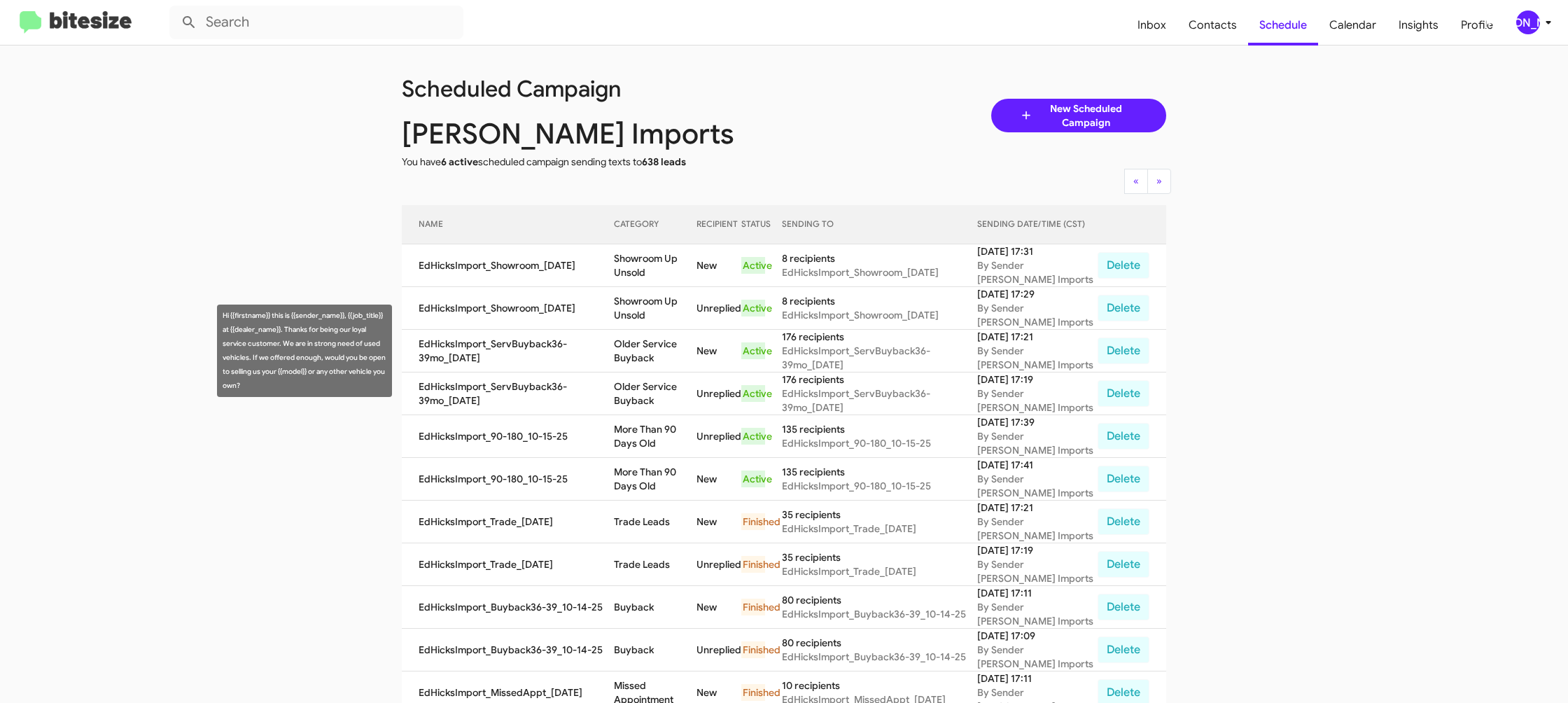
click at [638, 367] on td "Older Service Buyback" at bounding box center [655, 351] width 83 height 42
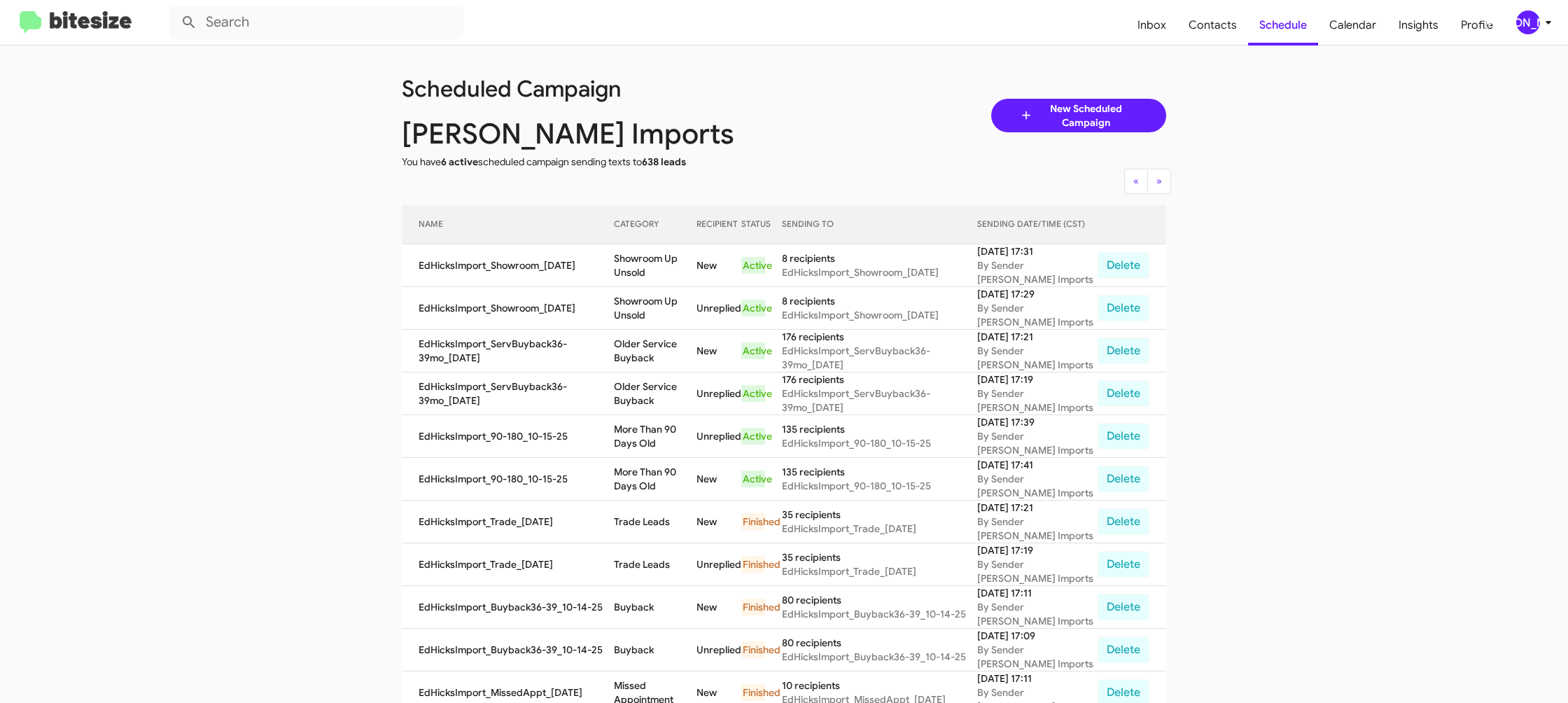
drag, startPoint x: 638, startPoint y: 367, endPoint x: 567, endPoint y: 273, distance: 117.8
click at [638, 366] on td "Older Service Buyback" at bounding box center [655, 351] width 83 height 42
copy td "Older Service Buyback"
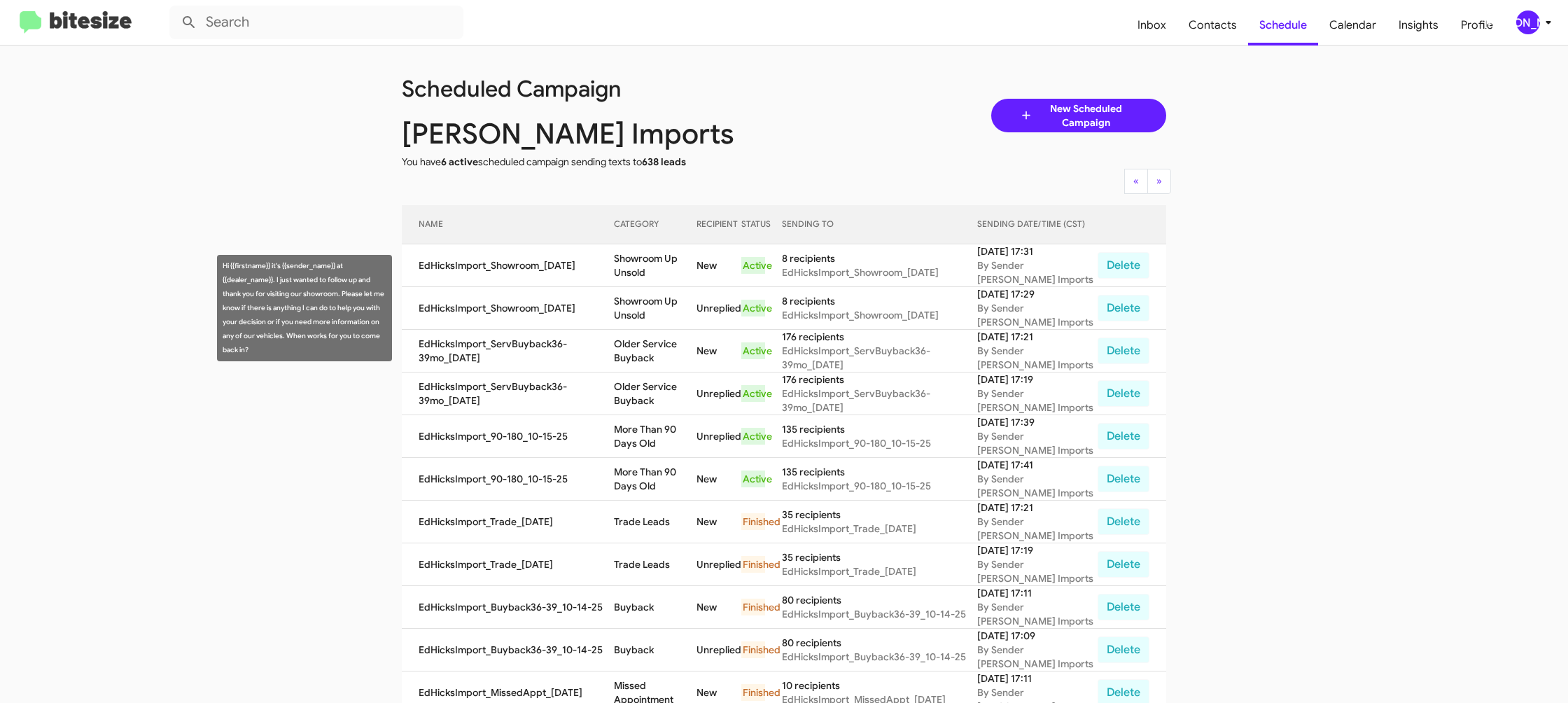
click at [648, 261] on td "Showroom Up Unsold" at bounding box center [655, 265] width 83 height 42
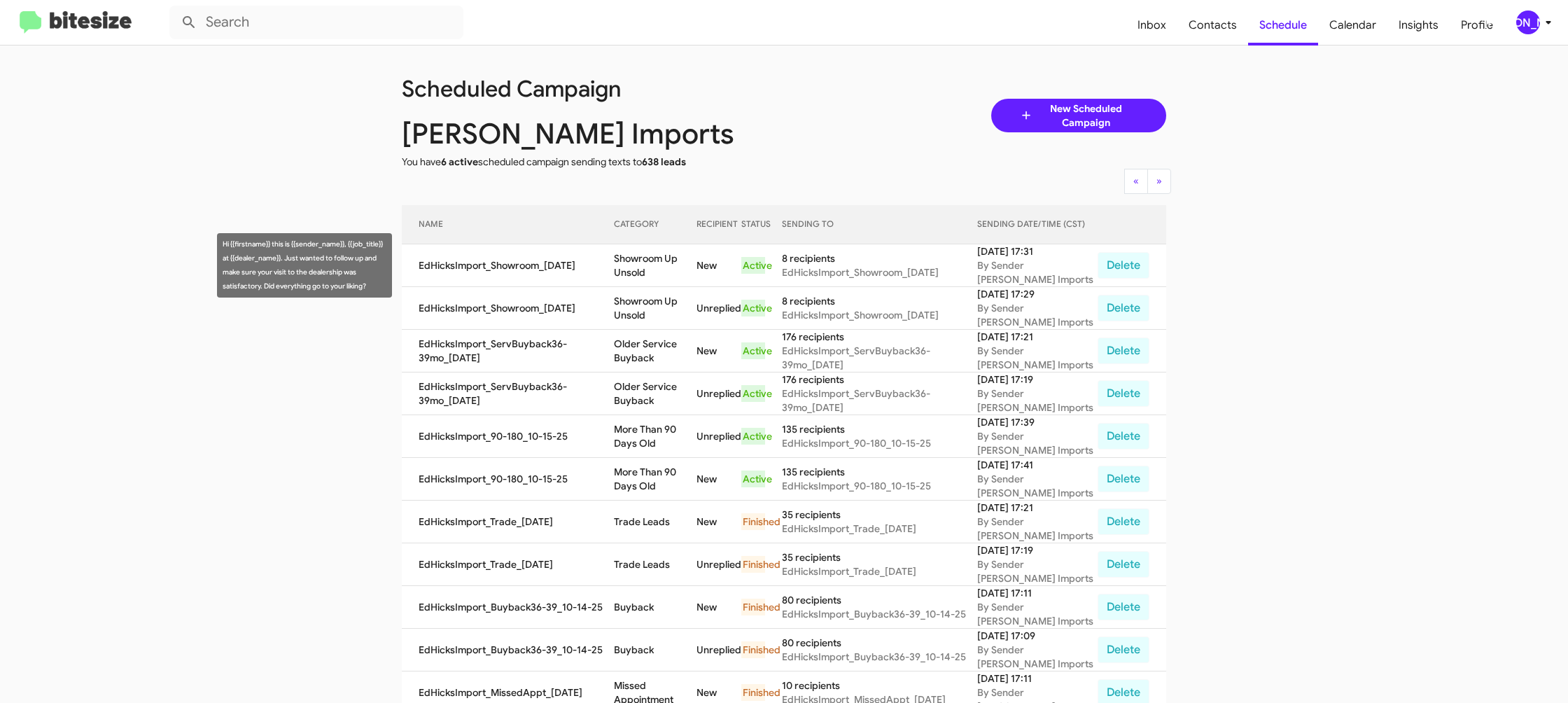
click at [648, 261] on td "Showroom Up Unsold" at bounding box center [655, 265] width 83 height 42
drag, startPoint x: 648, startPoint y: 261, endPoint x: 433, endPoint y: 10, distance: 330.5
click at [648, 261] on td "Showroom Up Unsold" at bounding box center [655, 265] width 83 height 42
copy td "Showroom Up Unsold"
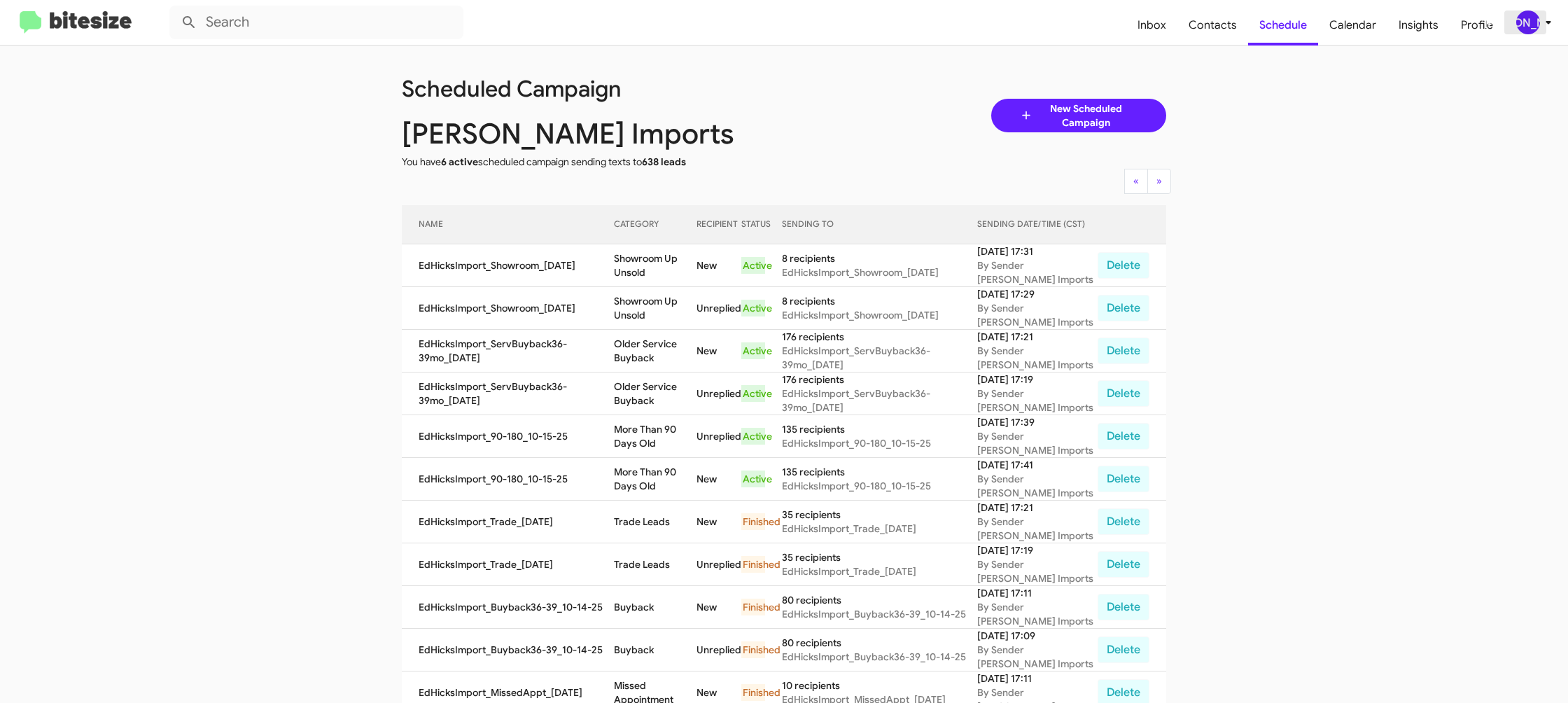
drag, startPoint x: 1521, startPoint y: 16, endPoint x: 1520, endPoint y: 28, distance: 12.0
click at [1521, 16] on div "[PERSON_NAME]" at bounding box center [1528, 22] width 24 height 24
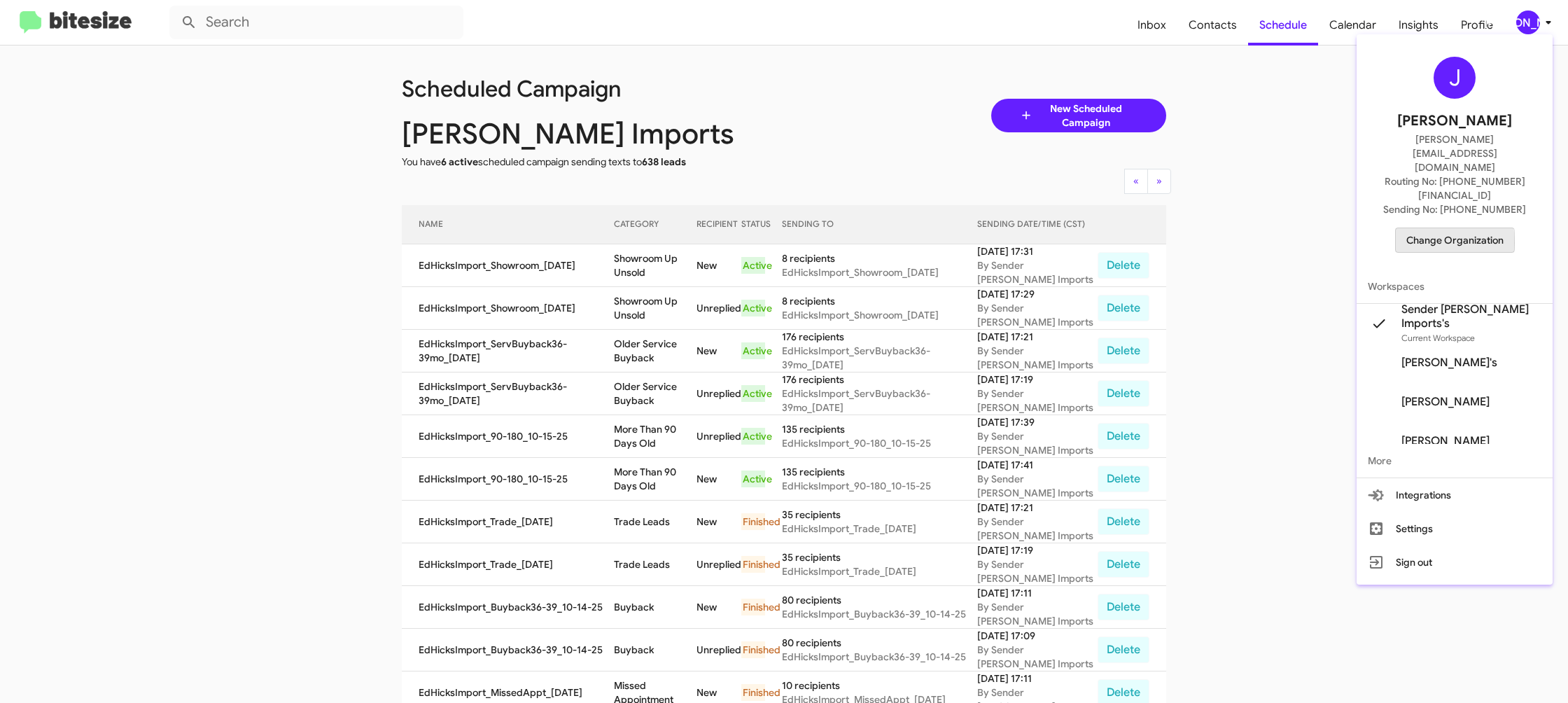
click at [1424, 228] on span "Change Organization" at bounding box center [1454, 240] width 98 height 24
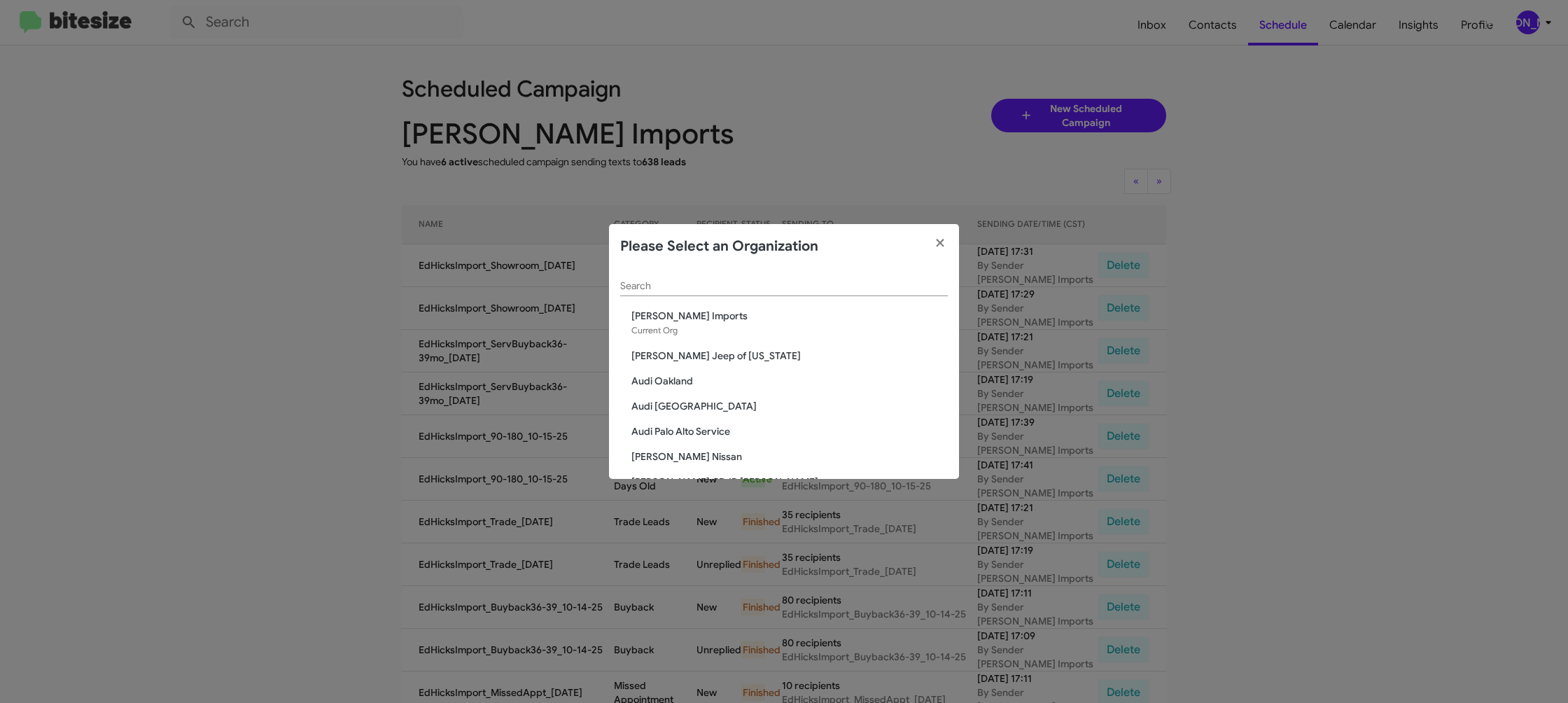
click at [626, 287] on input "Search" at bounding box center [783, 286] width 327 height 11
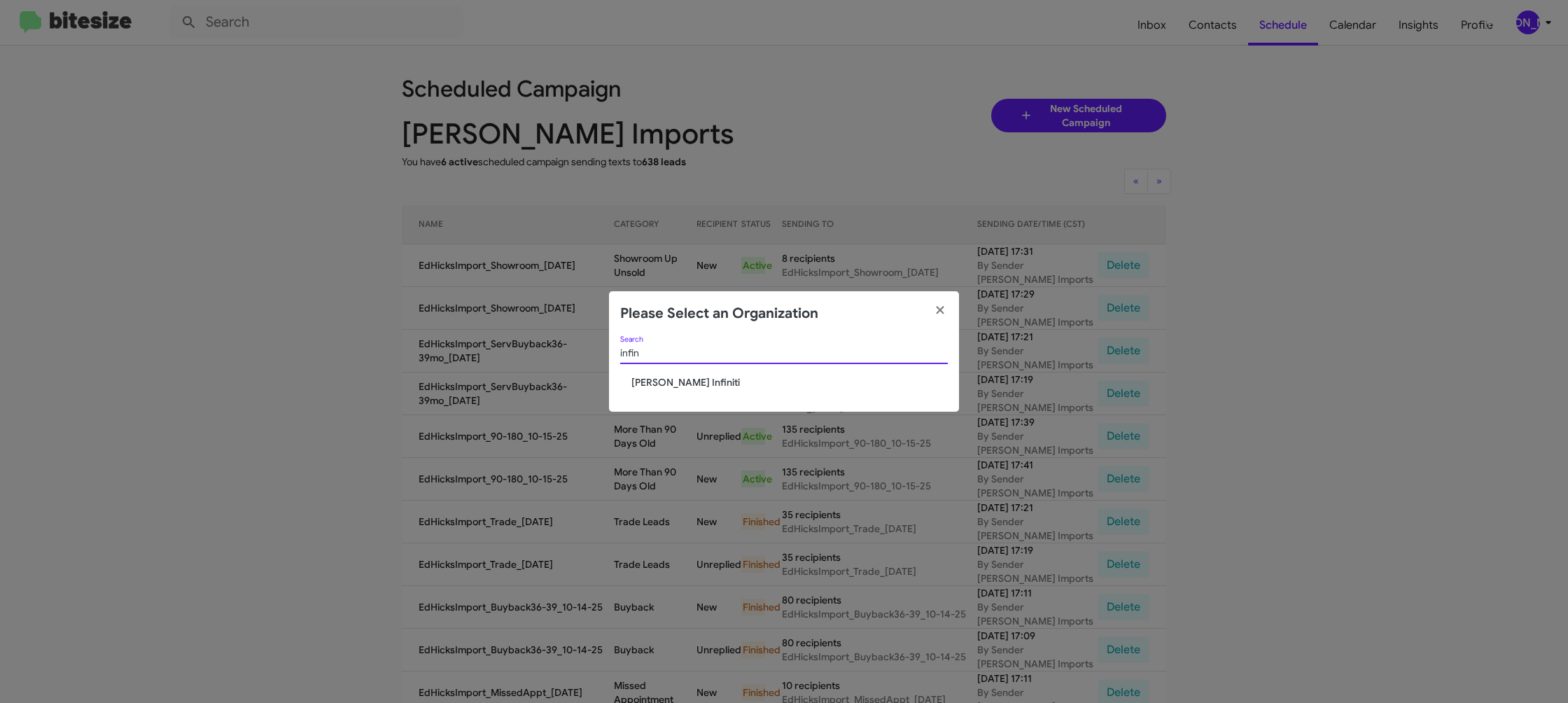
type input "infin"
click at [649, 385] on span "[PERSON_NAME] Infiniti" at bounding box center [789, 382] width 316 height 14
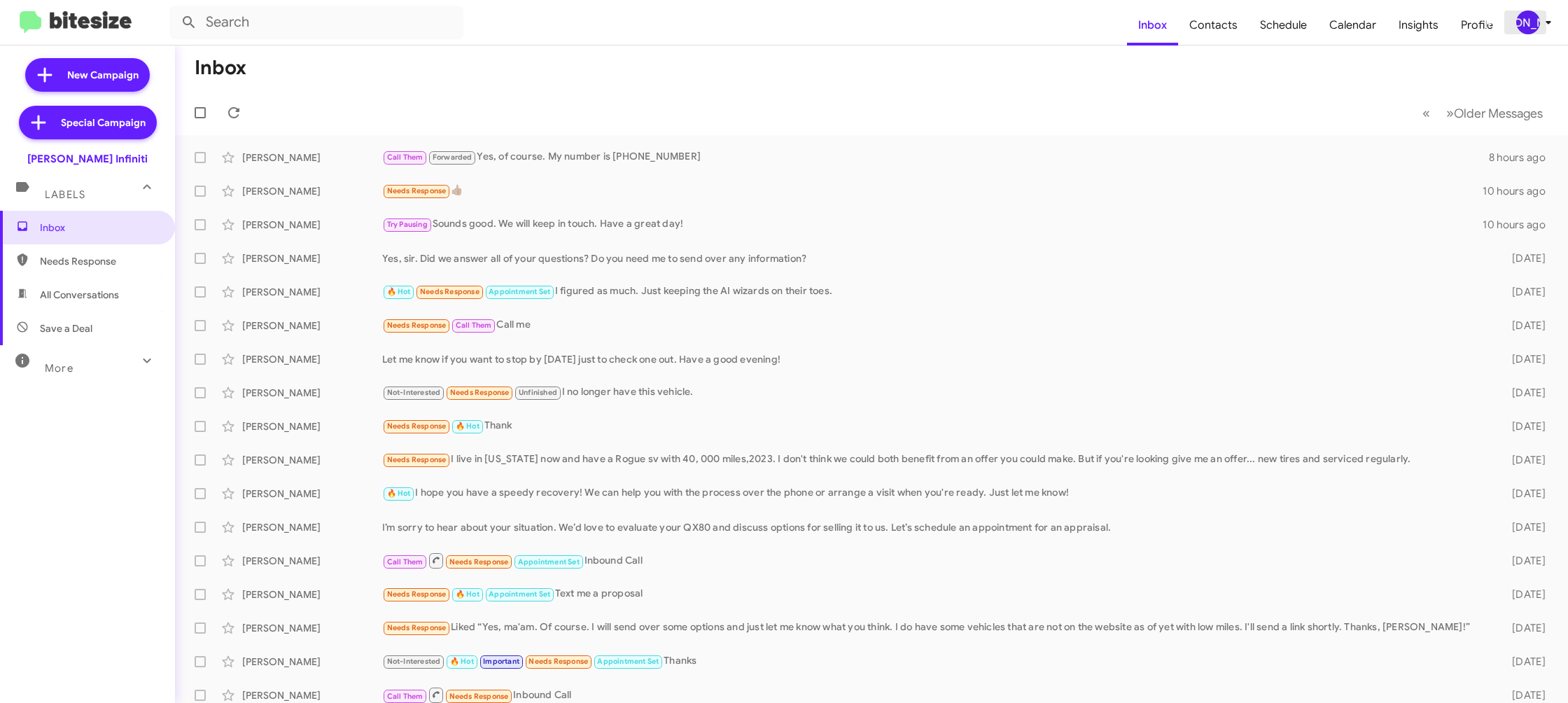
click at [1548, 29] on icon at bounding box center [1547, 22] width 16 height 16
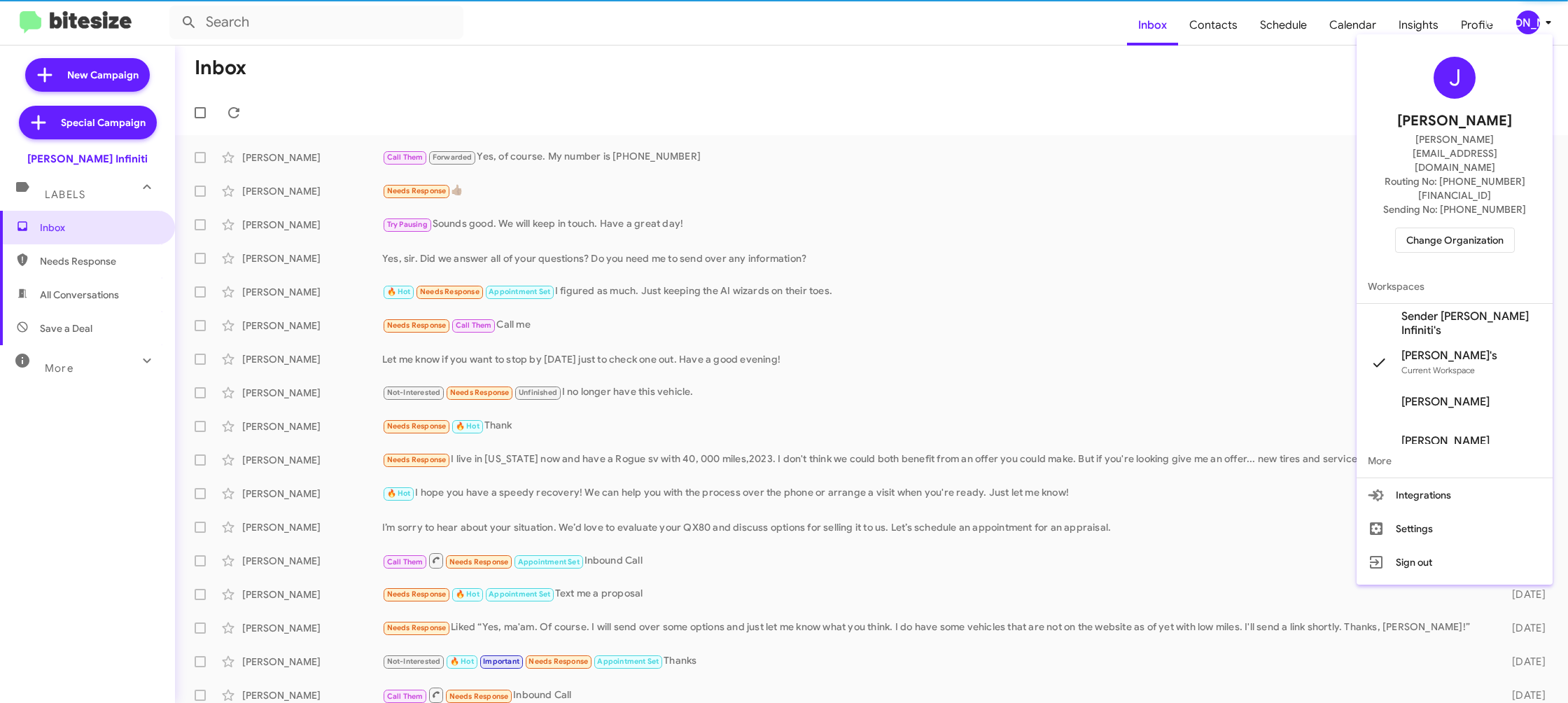
click at [1502, 309] on span "Sender [PERSON_NAME] Infiniti's" at bounding box center [1471, 323] width 140 height 28
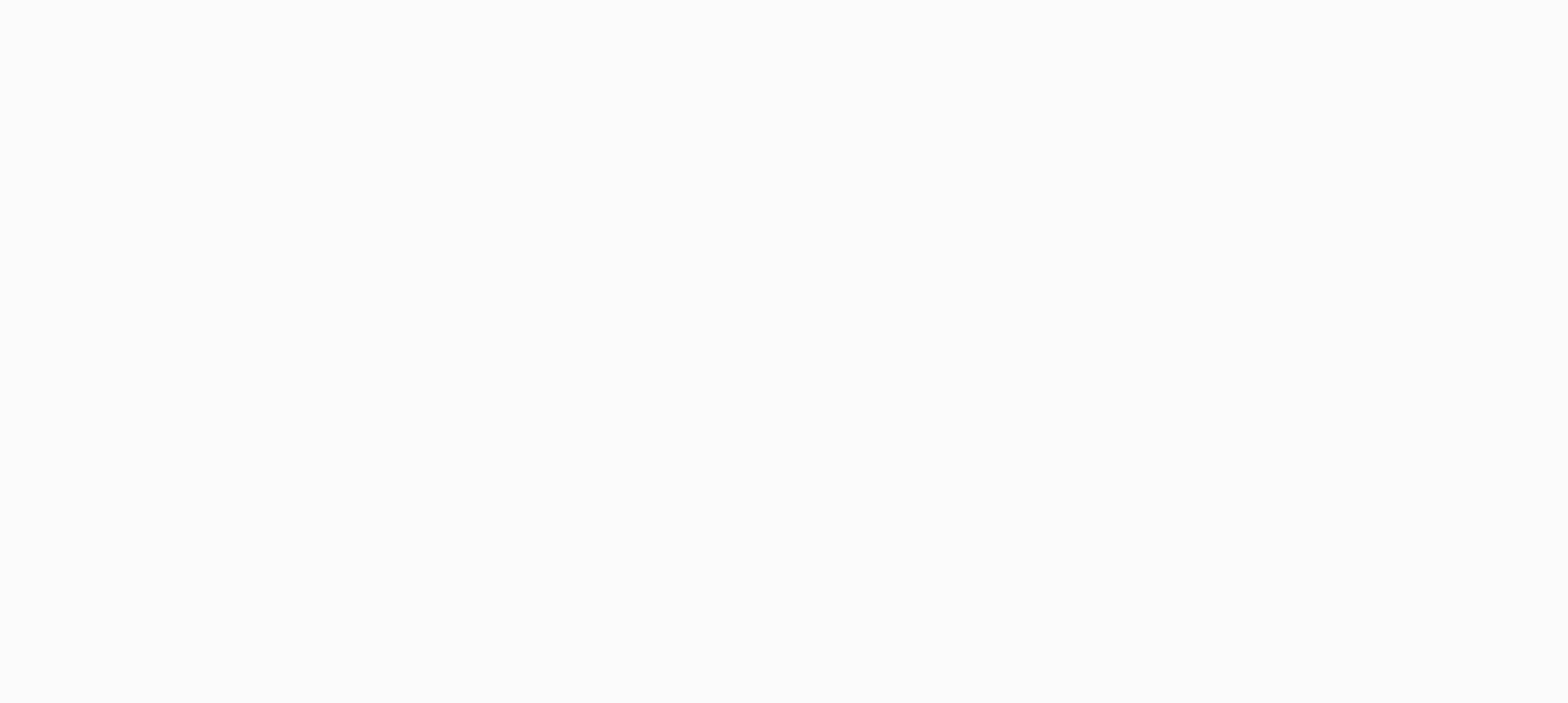
click at [1211, 19] on body at bounding box center [784, 352] width 1568 height 703
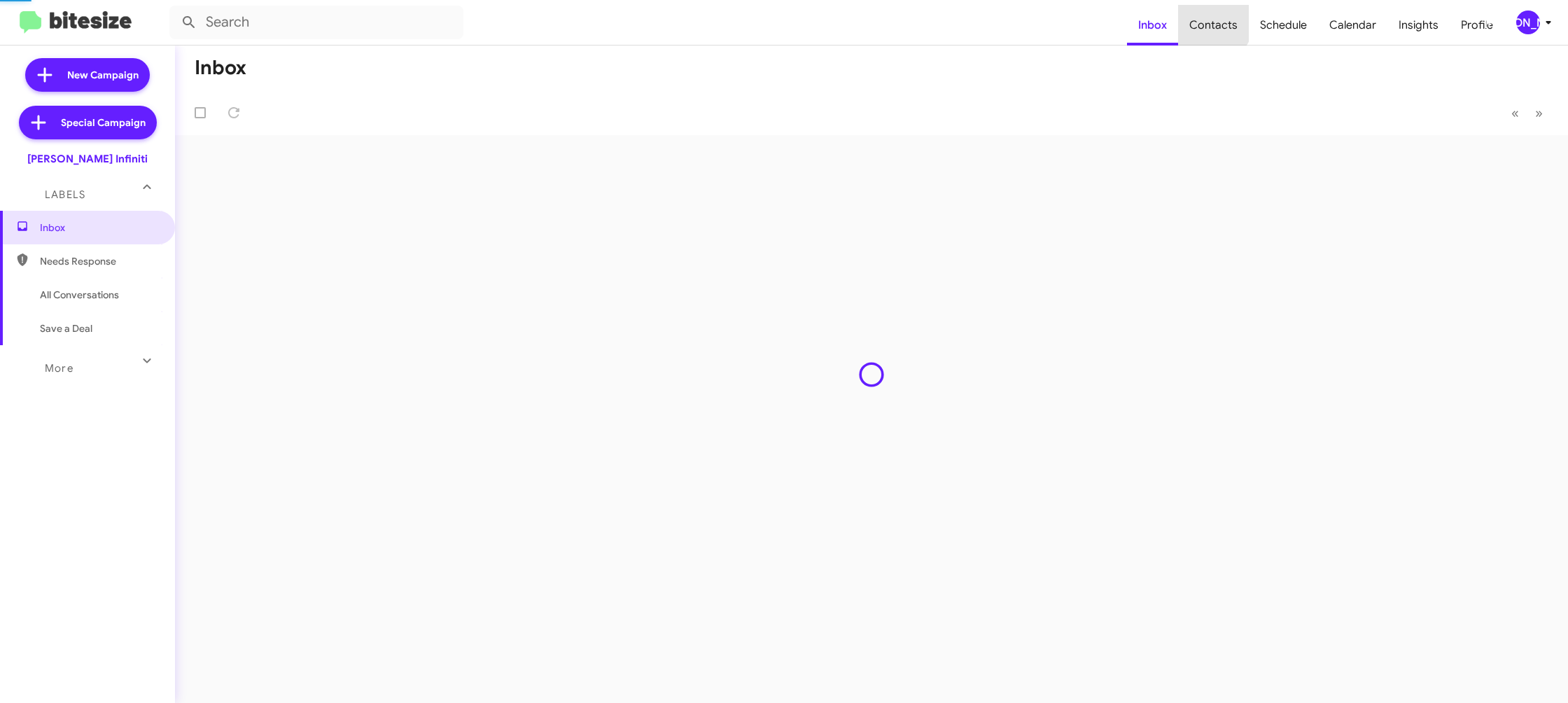
click at [1211, 19] on span "Contacts" at bounding box center [1213, 25] width 71 height 41
type input "in:groups"
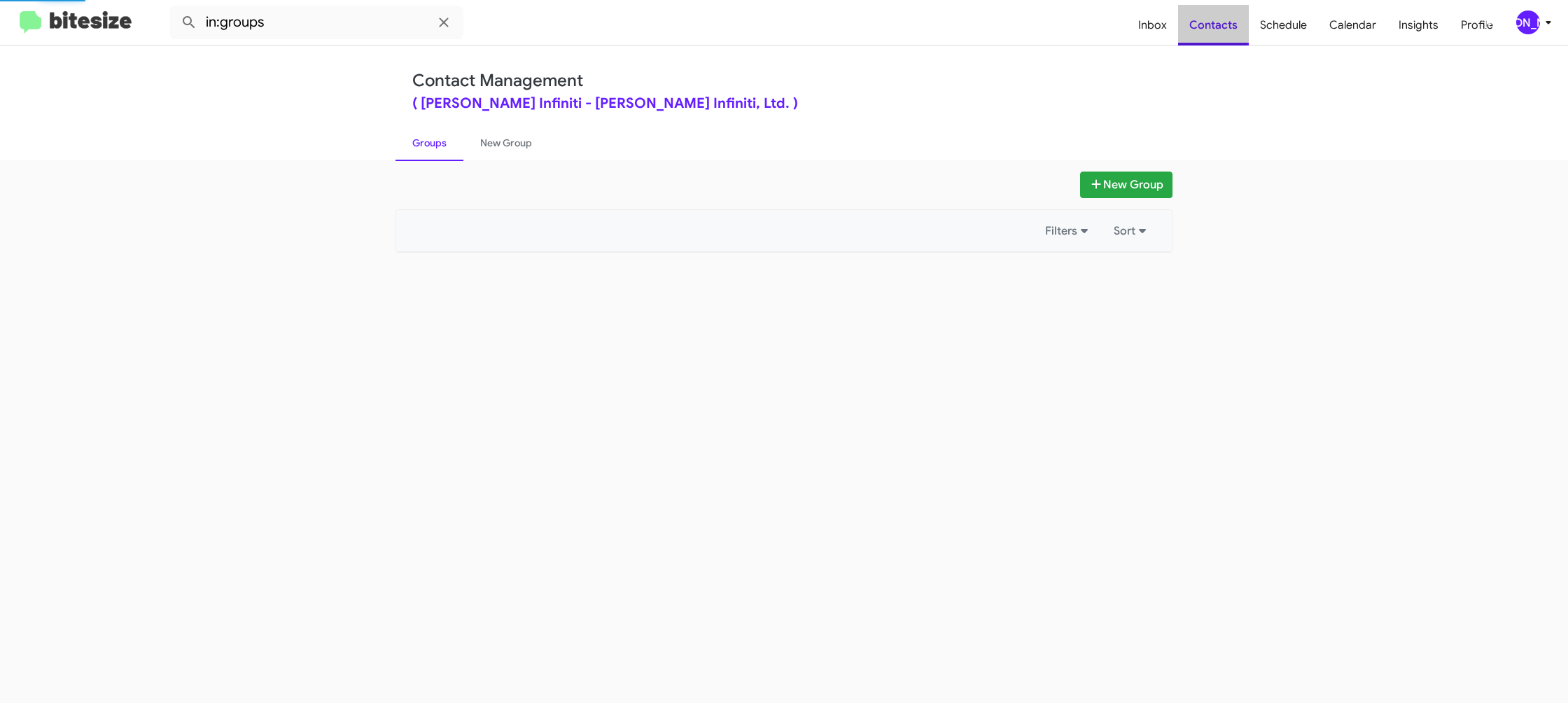
click at [1211, 19] on span "Contacts" at bounding box center [1213, 25] width 71 height 41
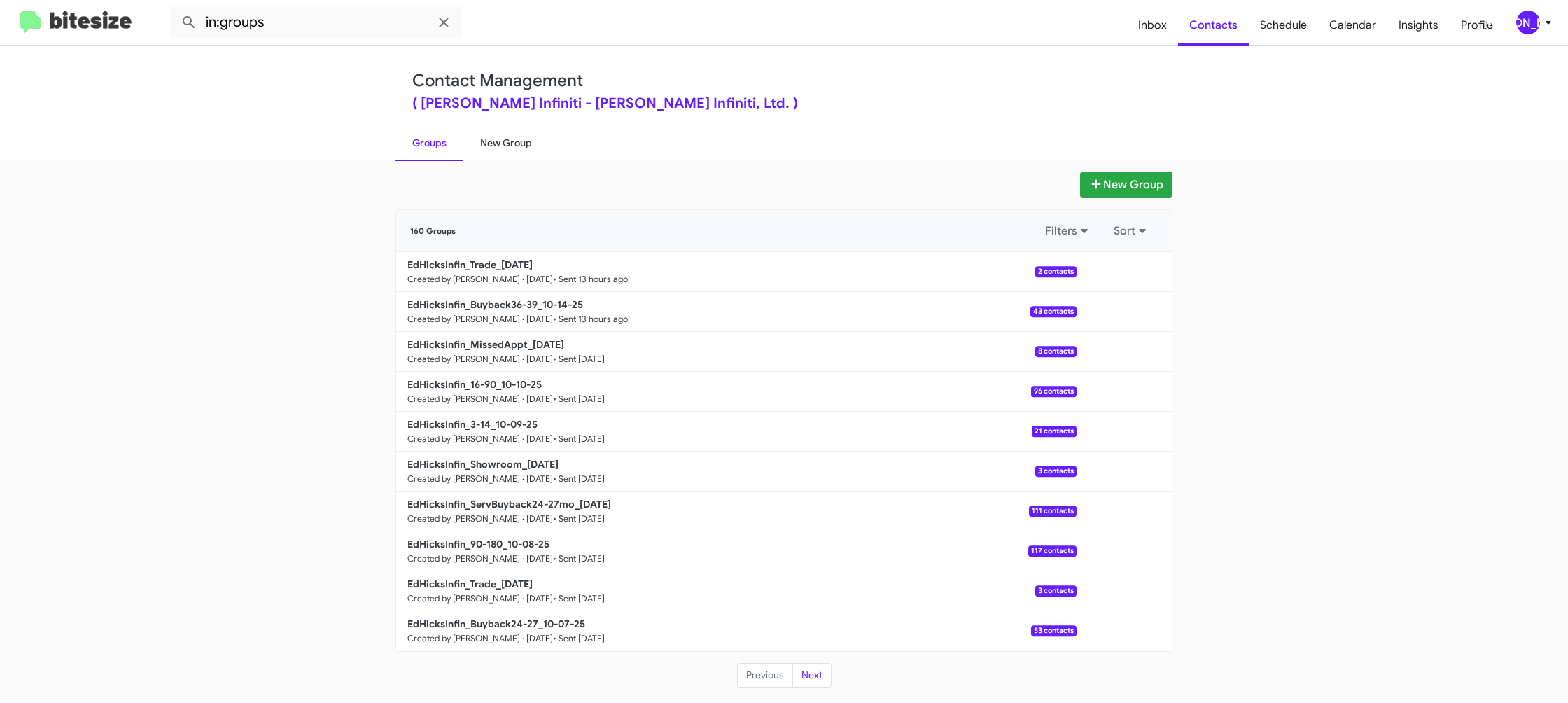
click at [499, 136] on link "New Group" at bounding box center [506, 142] width 85 height 36
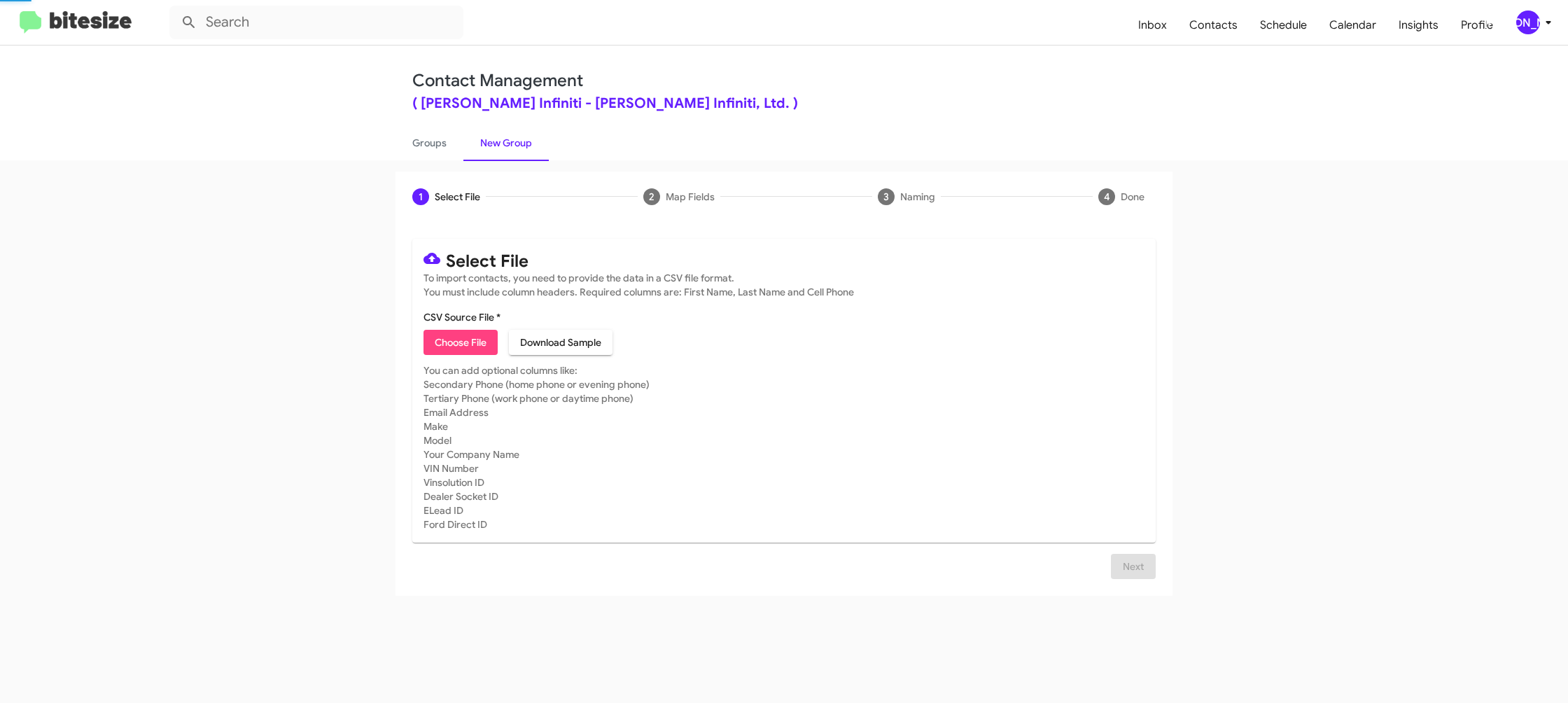
drag, startPoint x: 499, startPoint y: 136, endPoint x: 449, endPoint y: 282, distance: 154.3
click at [498, 136] on link "New Group" at bounding box center [506, 142] width 85 height 36
click at [466, 360] on mat-card "Select File To import contacts, you need to provide the data in a CSV file form…" at bounding box center [783, 390] width 743 height 304
click at [467, 349] on span "Choose File" at bounding box center [460, 342] width 52 height 25
type input "EdHicksInfin_90-180_10-15-25"
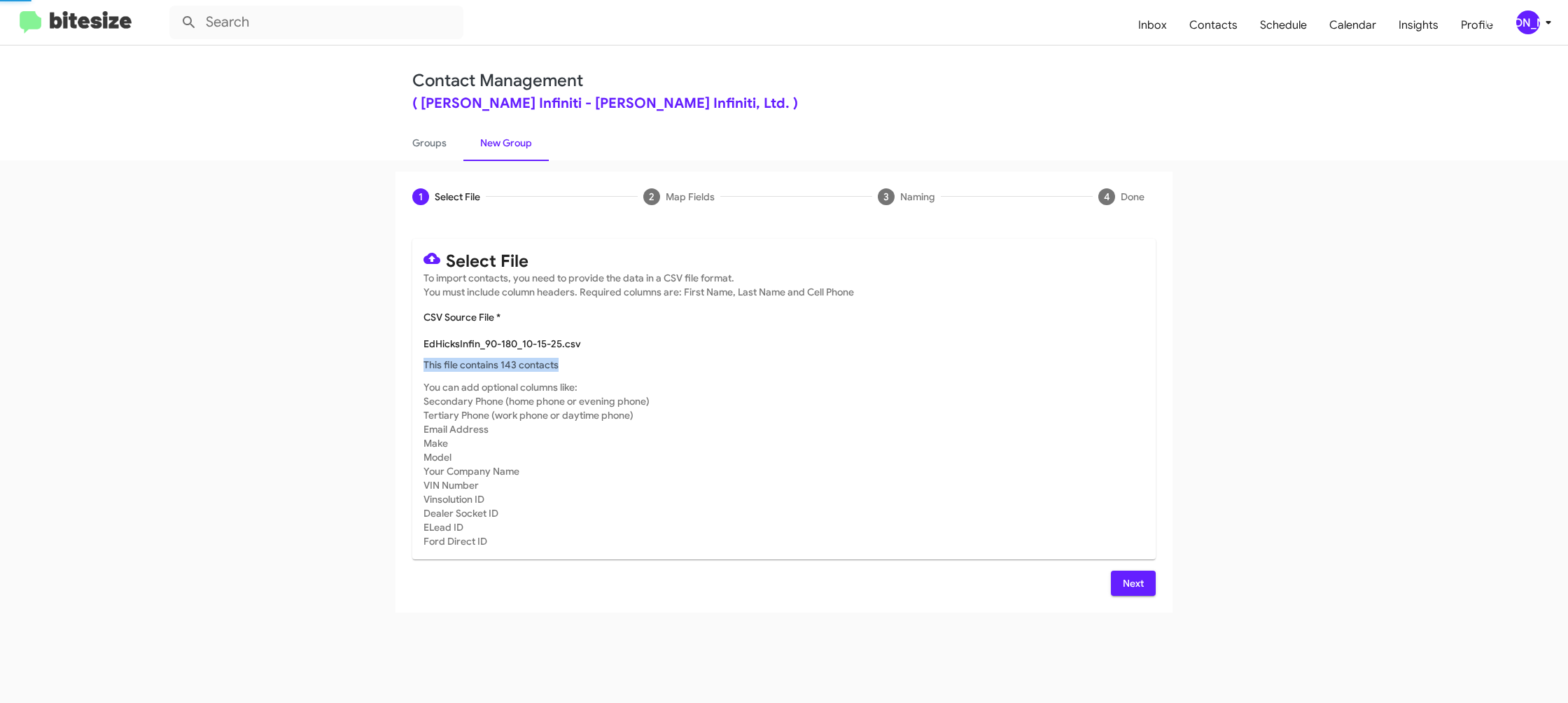
click at [807, 360] on div "EdHicksInfin_90-180_10-15-25.csv This file contains 143 contacts" at bounding box center [783, 351] width 721 height 42
click at [1125, 578] on span "Next" at bounding box center [1133, 583] width 22 height 25
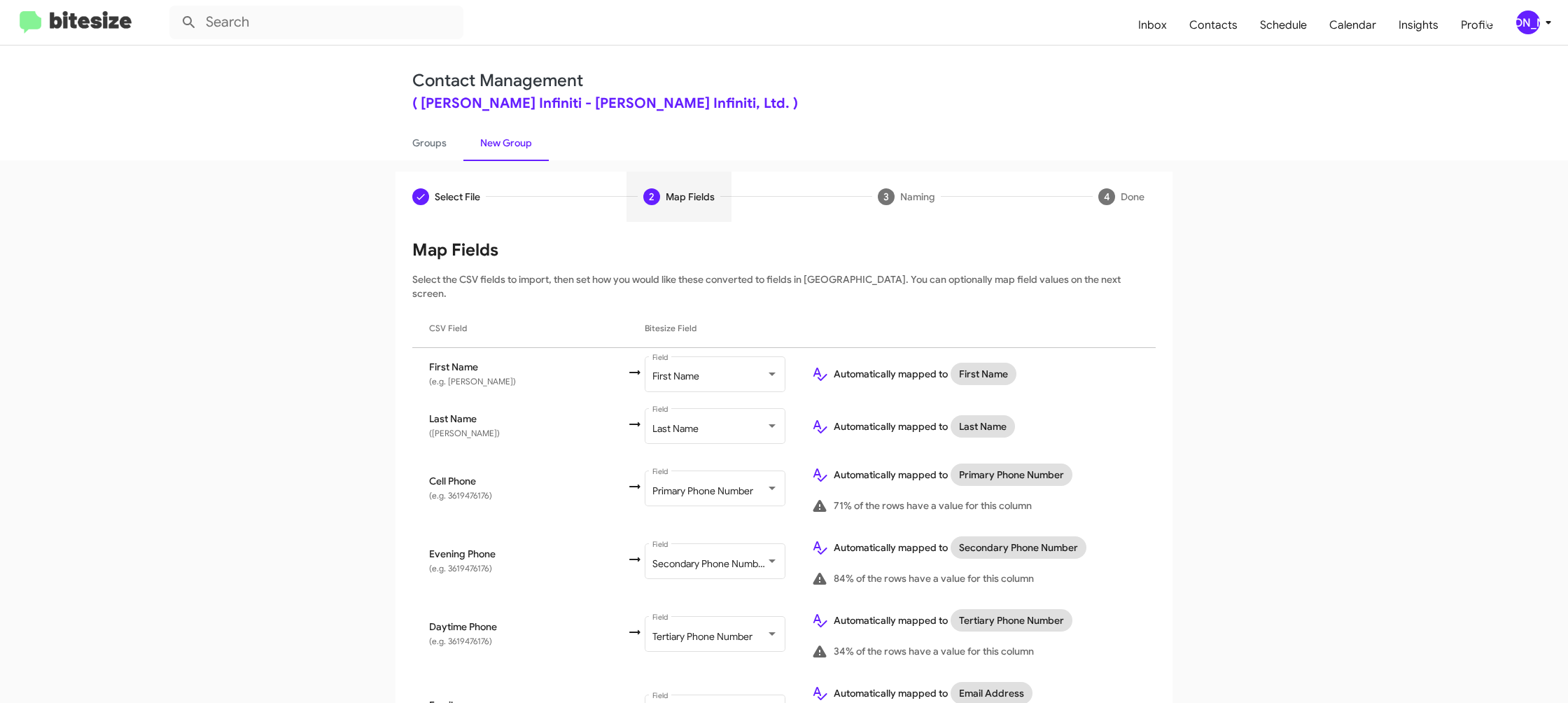
click at [1526, 25] on div "[PERSON_NAME]" at bounding box center [1528, 22] width 24 height 24
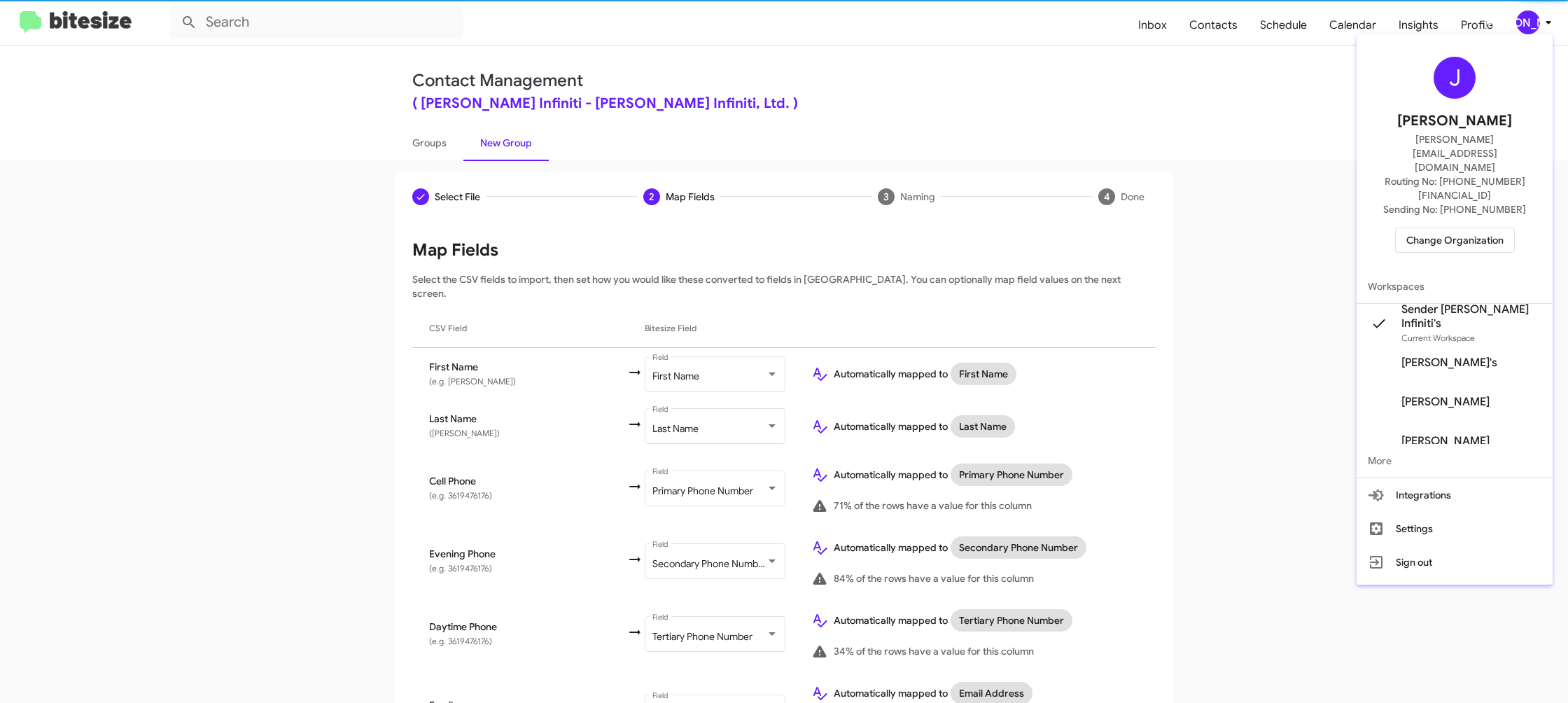
click at [1526, 25] on div at bounding box center [784, 352] width 1568 height 703
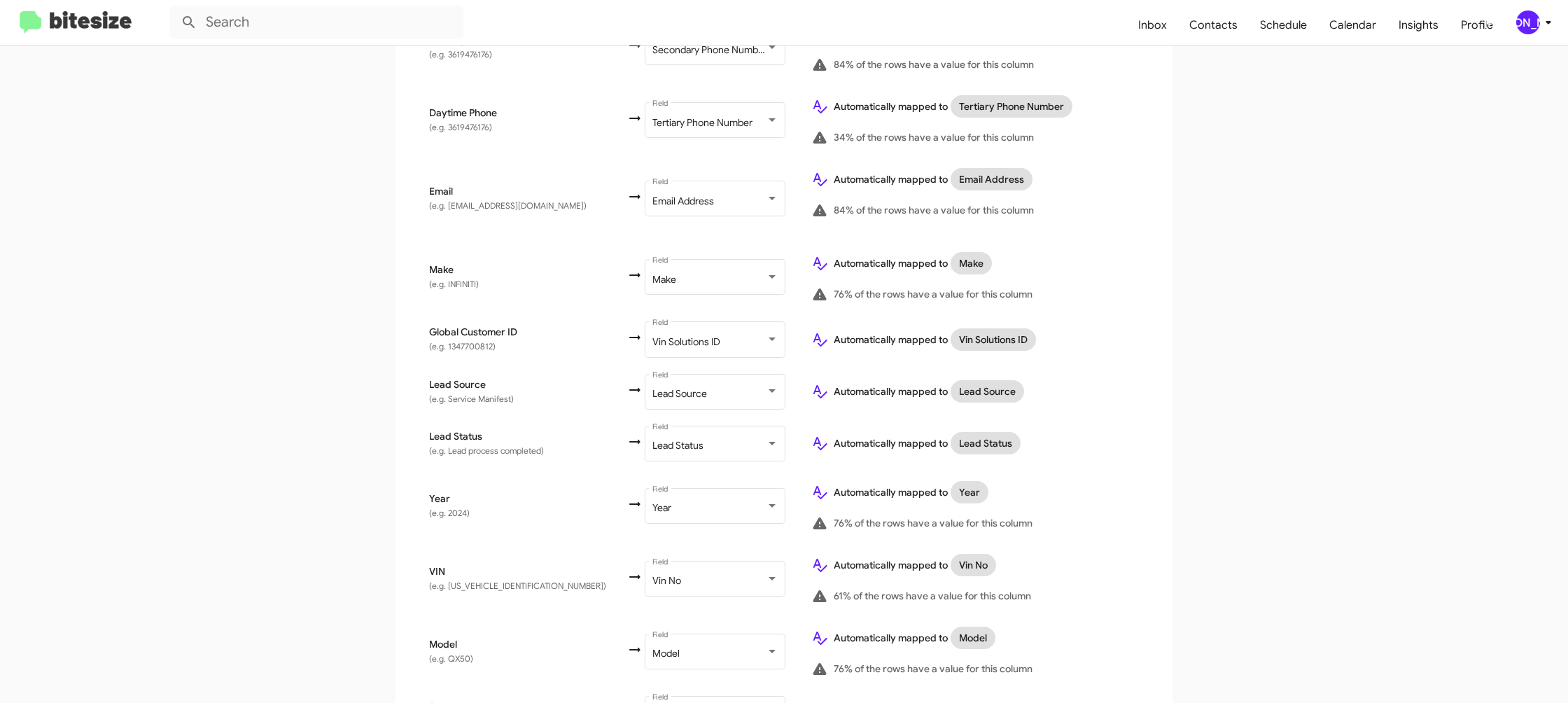
scroll to position [644, 0]
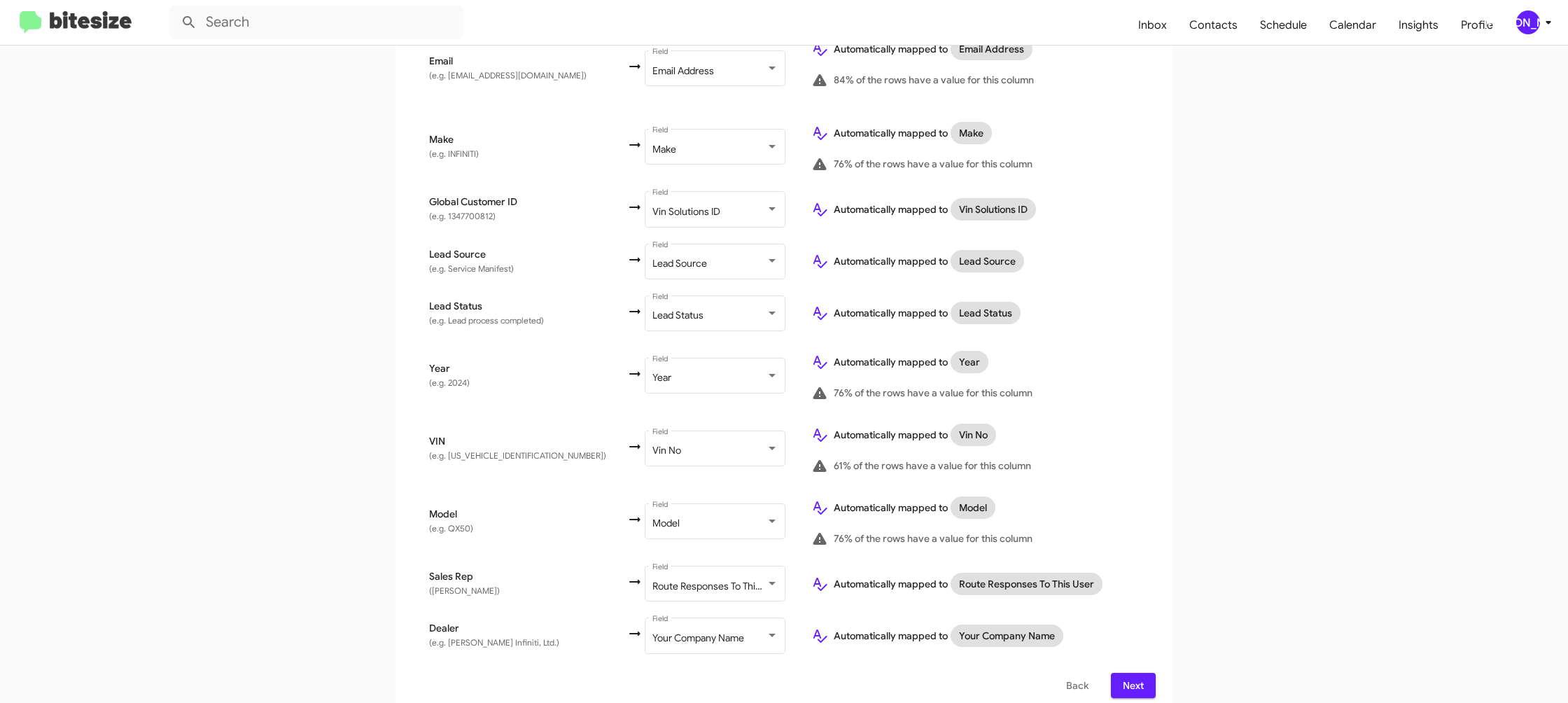
click at [1140, 673] on span "Next" at bounding box center [1133, 685] width 22 height 25
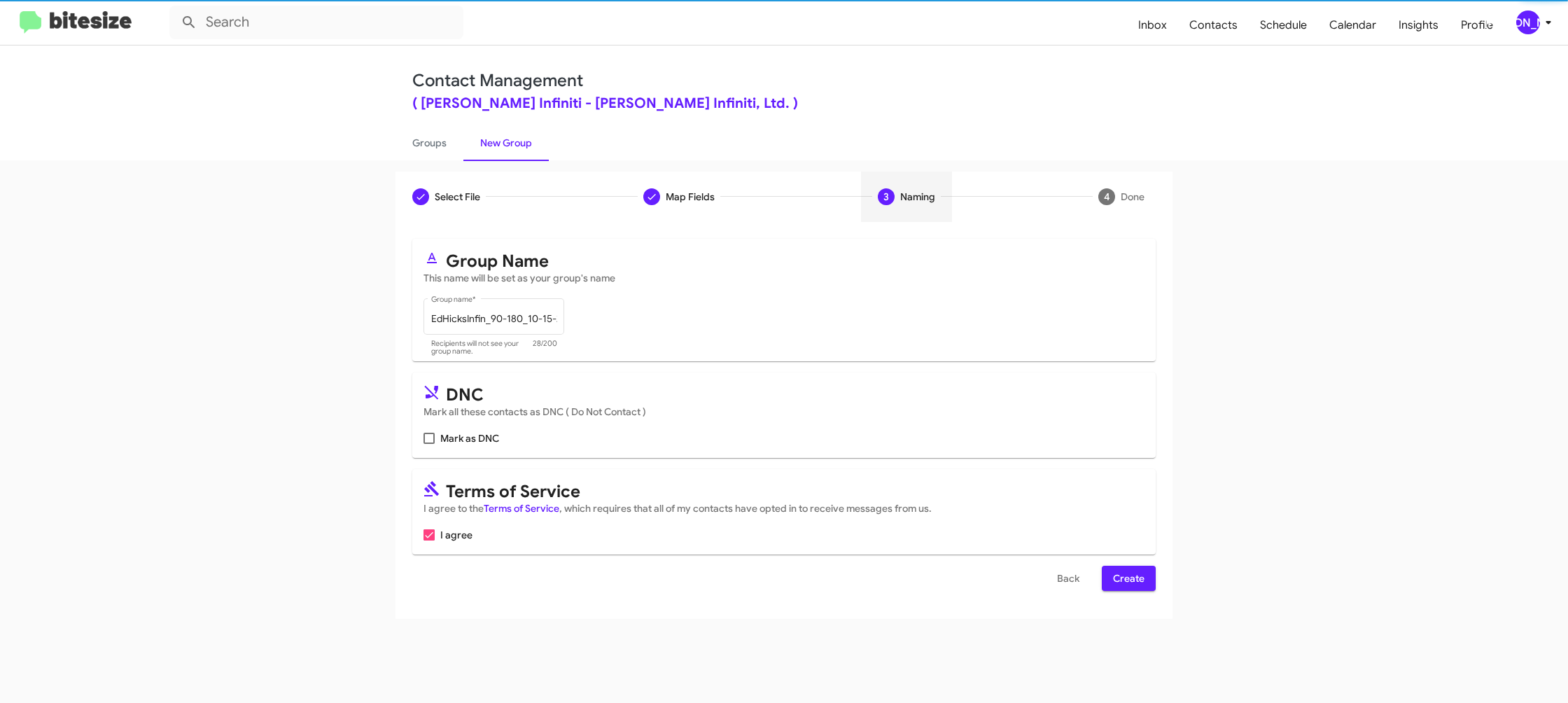
scroll to position [0, 0]
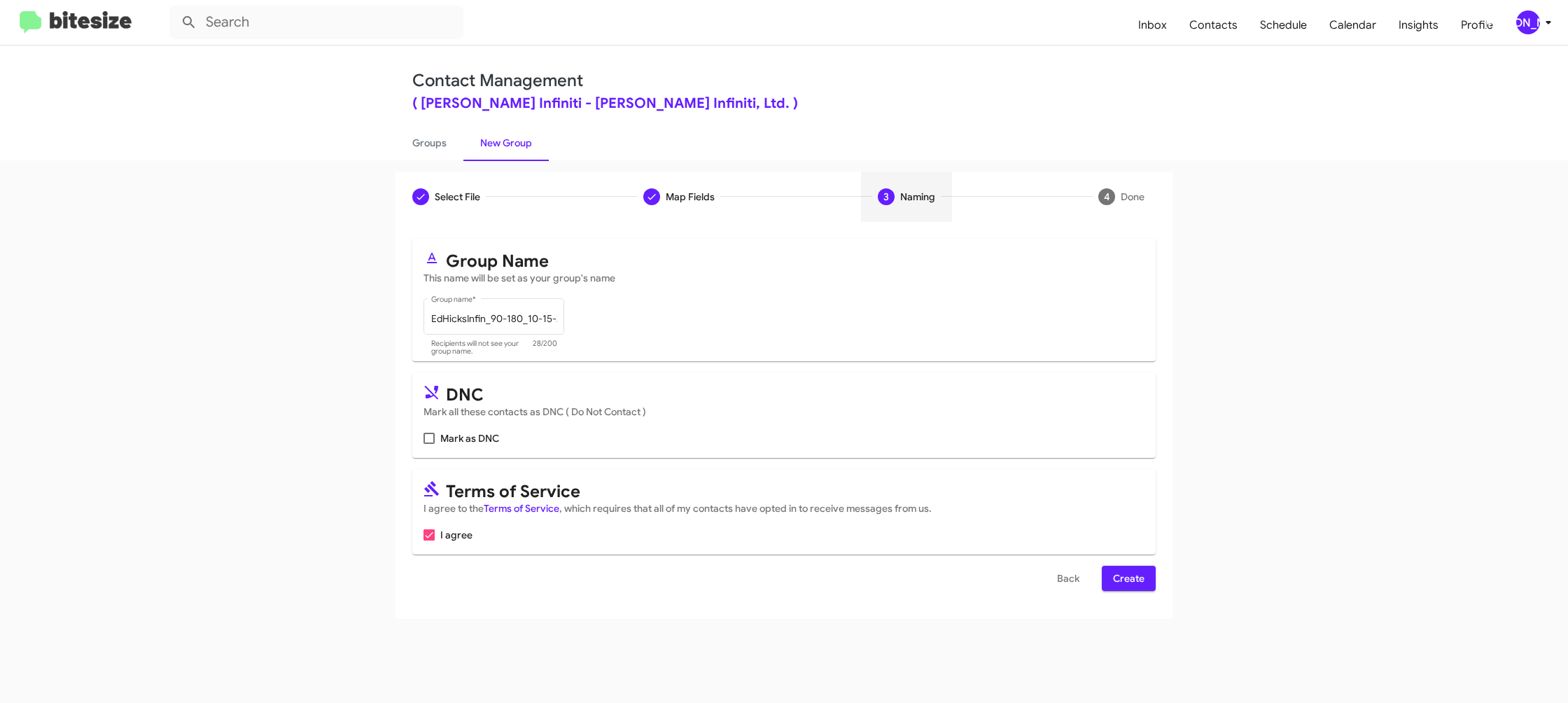
click at [1110, 573] on button "Create" at bounding box center [1129, 578] width 54 height 25
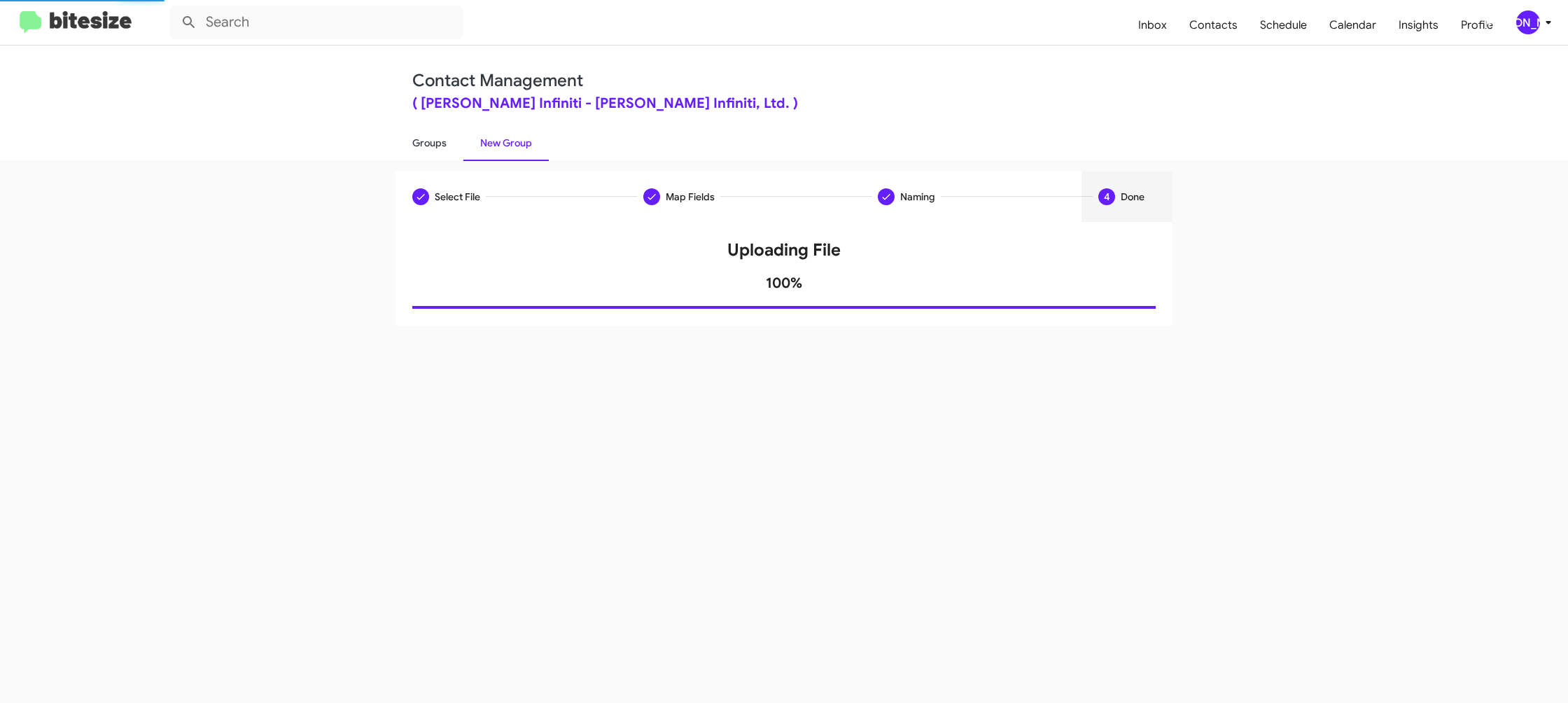
click at [439, 146] on link "Groups" at bounding box center [429, 142] width 68 height 36
type input "in:groups"
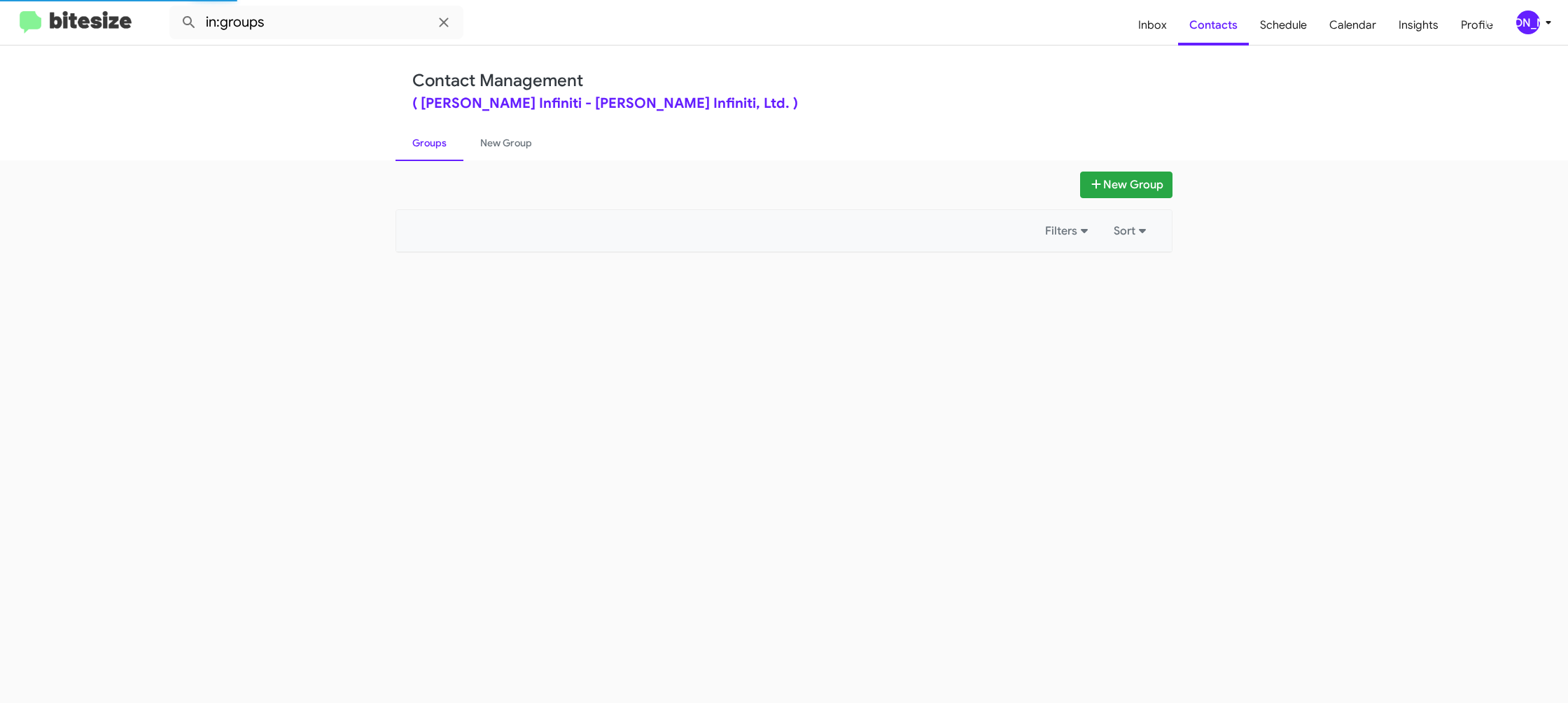
click at [439, 146] on link "Groups" at bounding box center [429, 142] width 68 height 36
click at [518, 142] on link "New Group" at bounding box center [506, 142] width 85 height 36
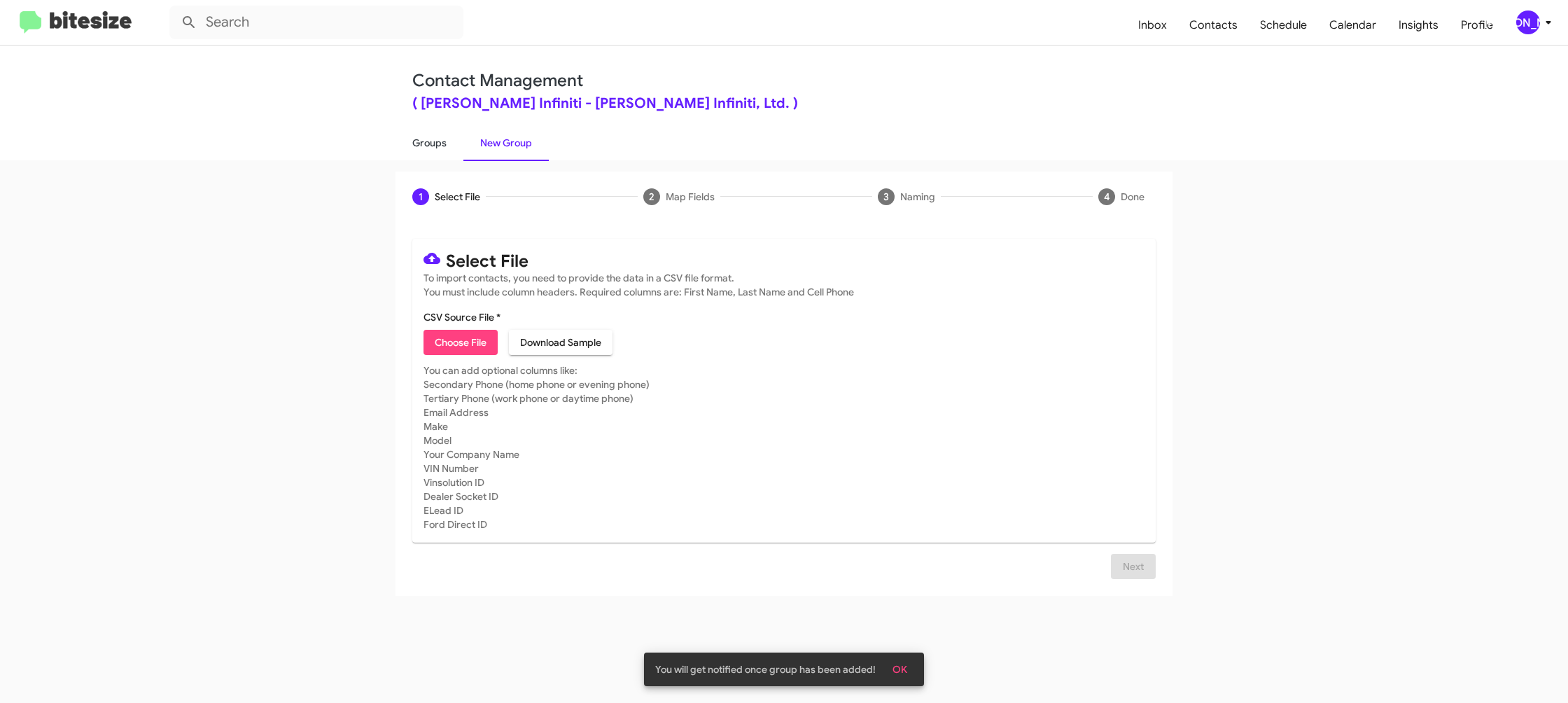
click at [437, 147] on link "Groups" at bounding box center [429, 142] width 68 height 36
type input "in:groups"
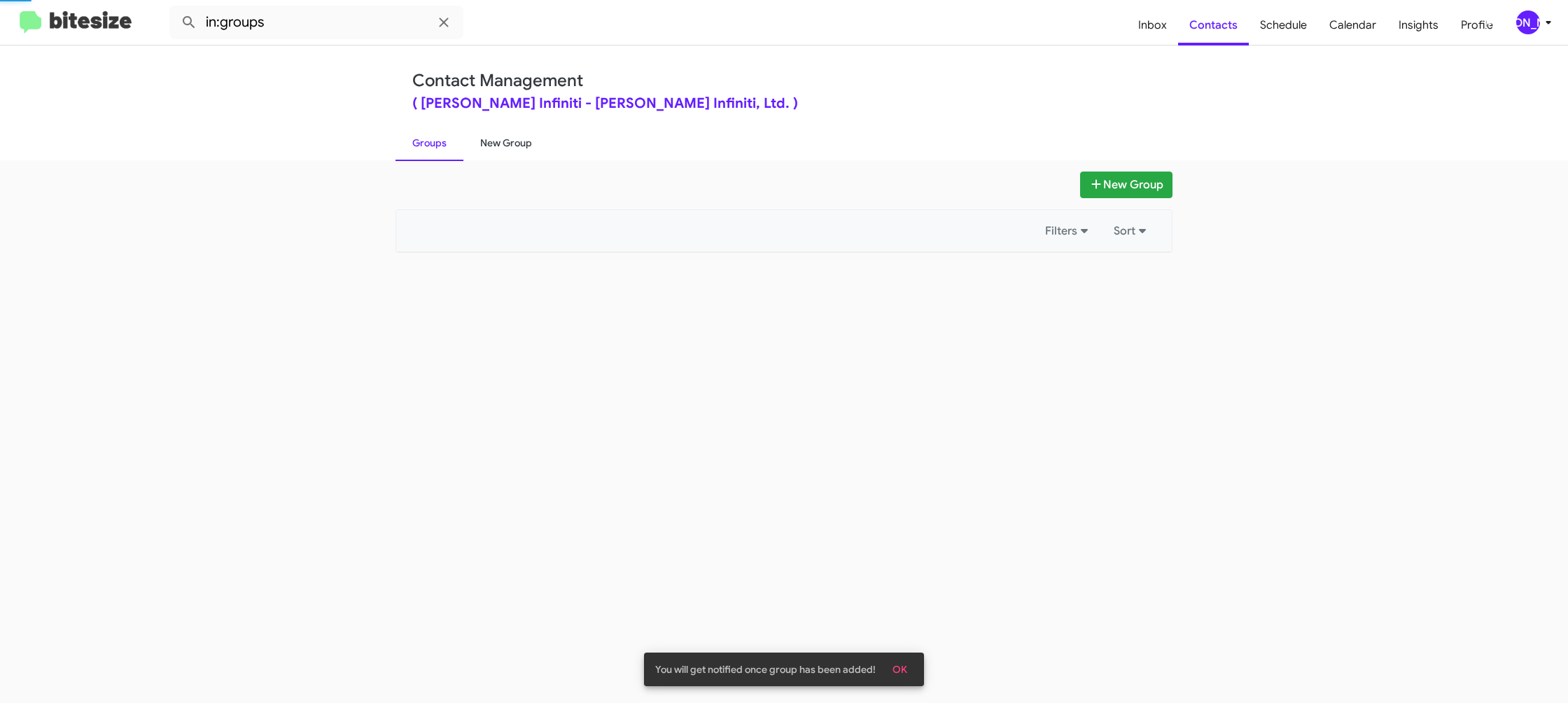
click at [498, 145] on link "New Group" at bounding box center [506, 142] width 85 height 36
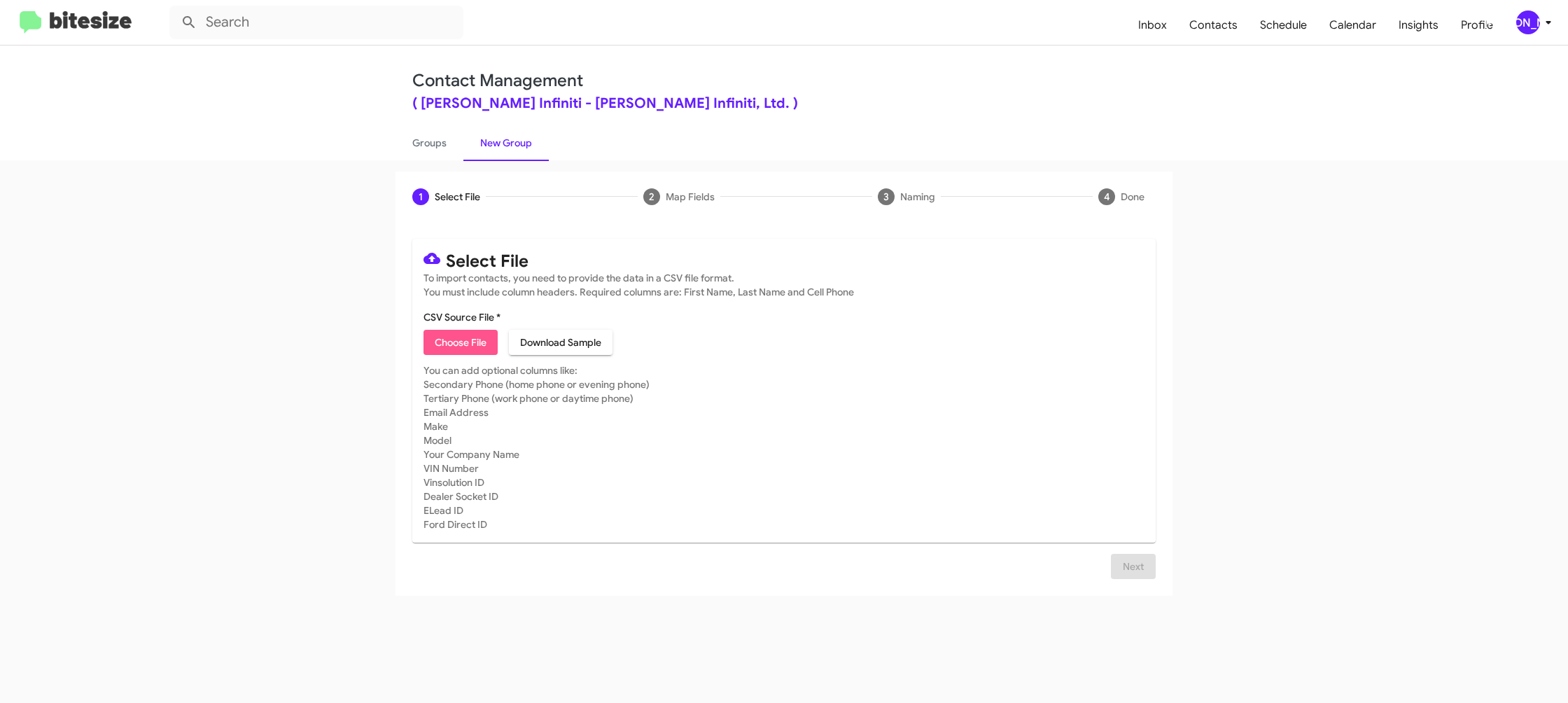
click at [452, 341] on span "Choose File" at bounding box center [460, 342] width 52 height 25
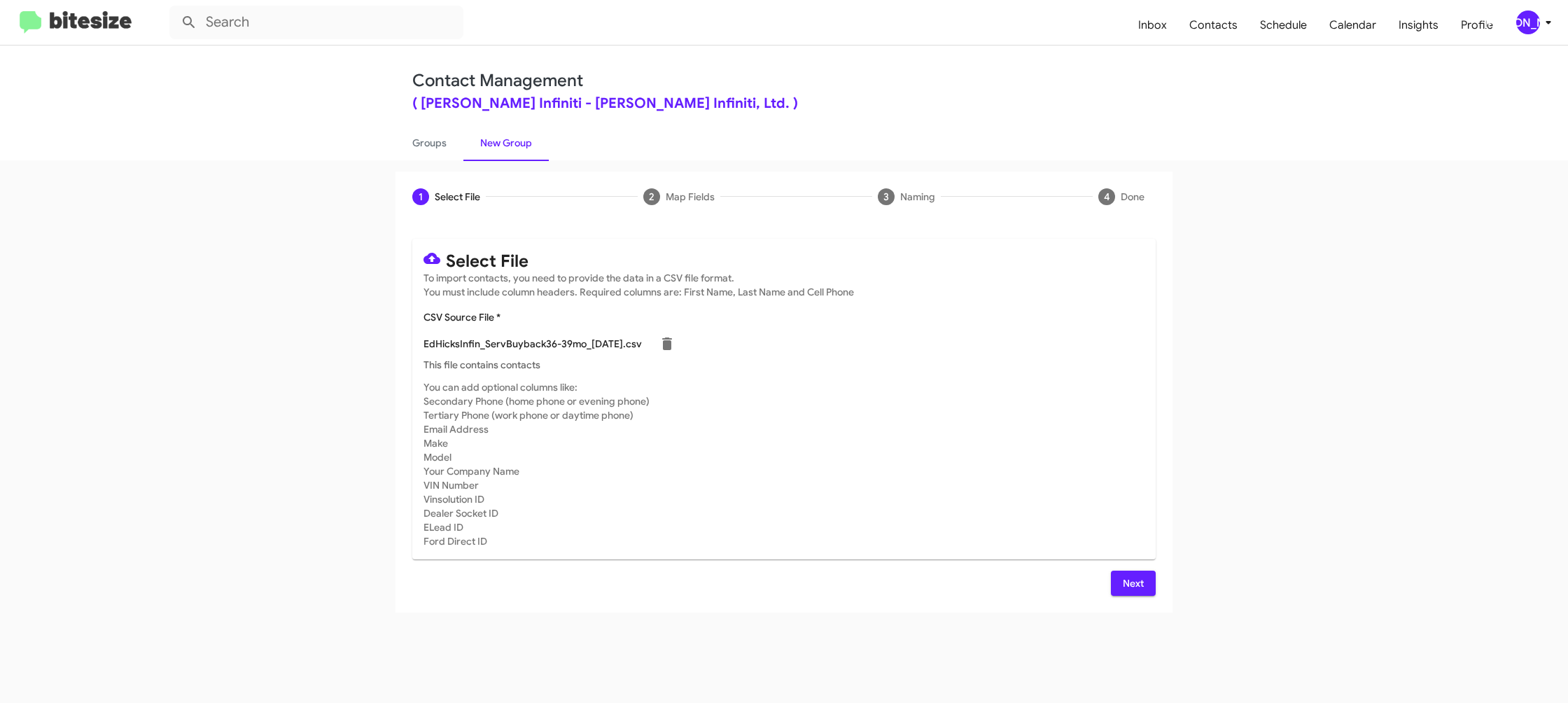
type input "EdHicksInfin_ServBuyback36-39mo_10-15-25"
drag, startPoint x: 914, startPoint y: 412, endPoint x: 920, endPoint y: 415, distance: 6.7
click at [914, 412] on mat-card-subtitle "You can add optional columns like: Secondary Phone (home phone or evening phone…" at bounding box center [783, 464] width 721 height 168
drag, startPoint x: 1132, startPoint y: 582, endPoint x: 870, endPoint y: 369, distance: 337.7
click at [1131, 582] on span "Next" at bounding box center [1133, 583] width 22 height 25
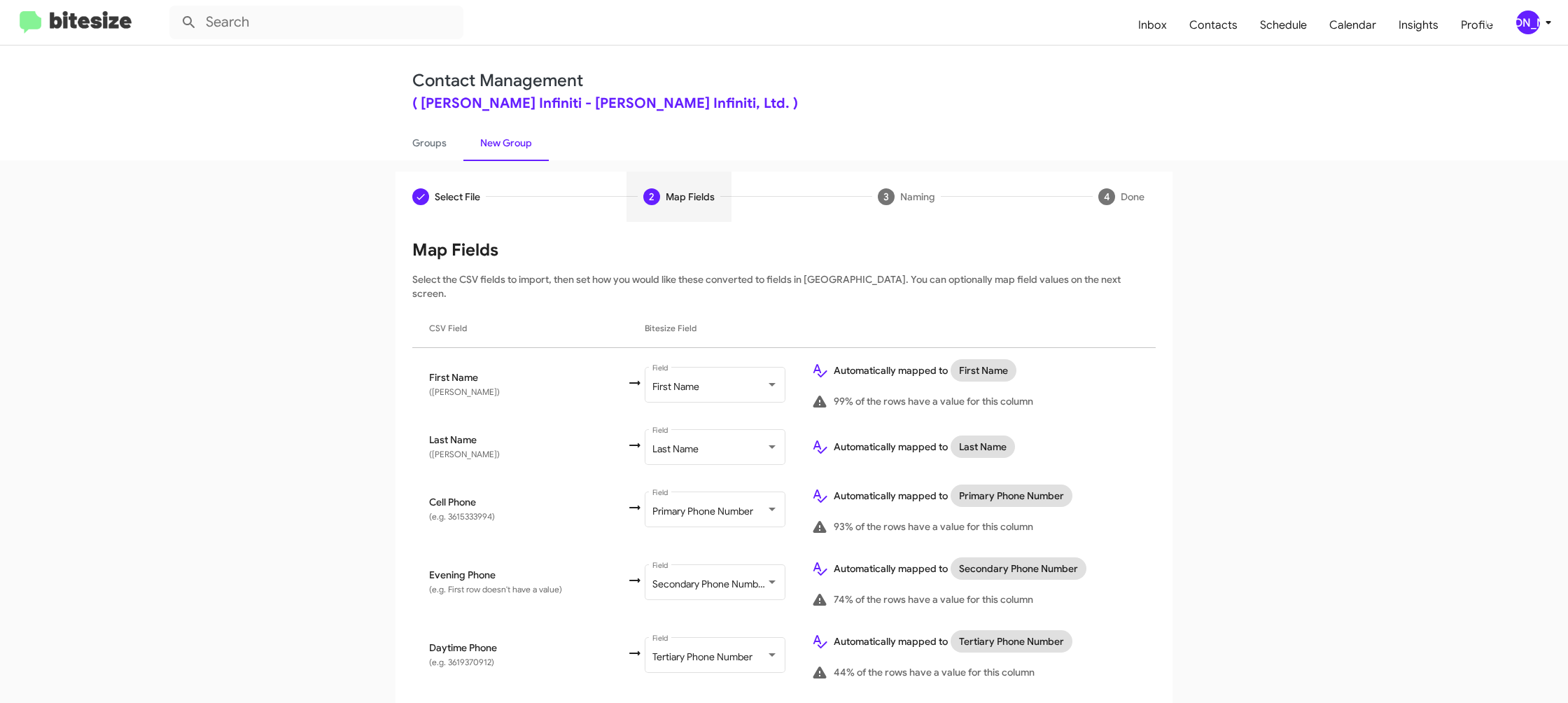
scroll to position [478, 0]
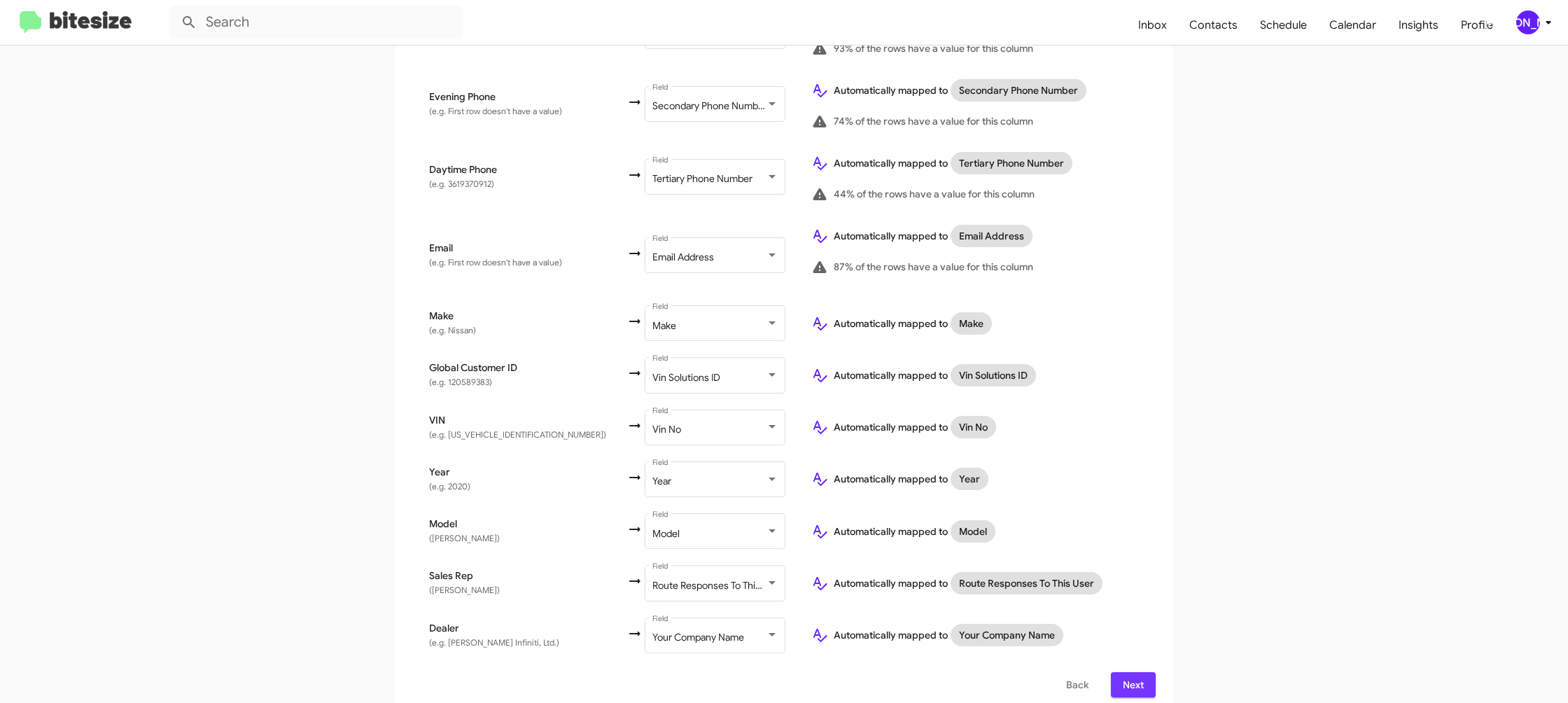
click at [1129, 672] on span "Next" at bounding box center [1133, 684] width 22 height 25
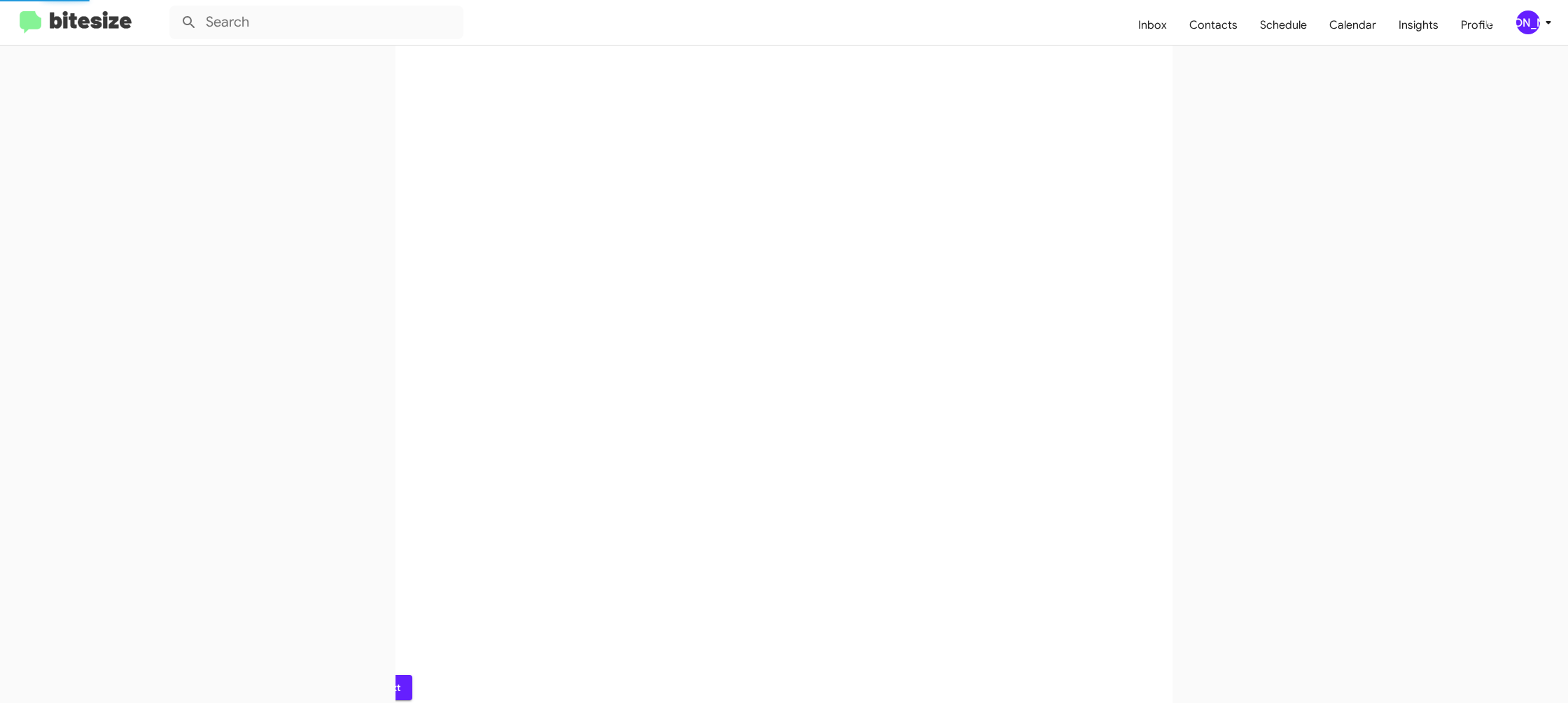
scroll to position [0, 0]
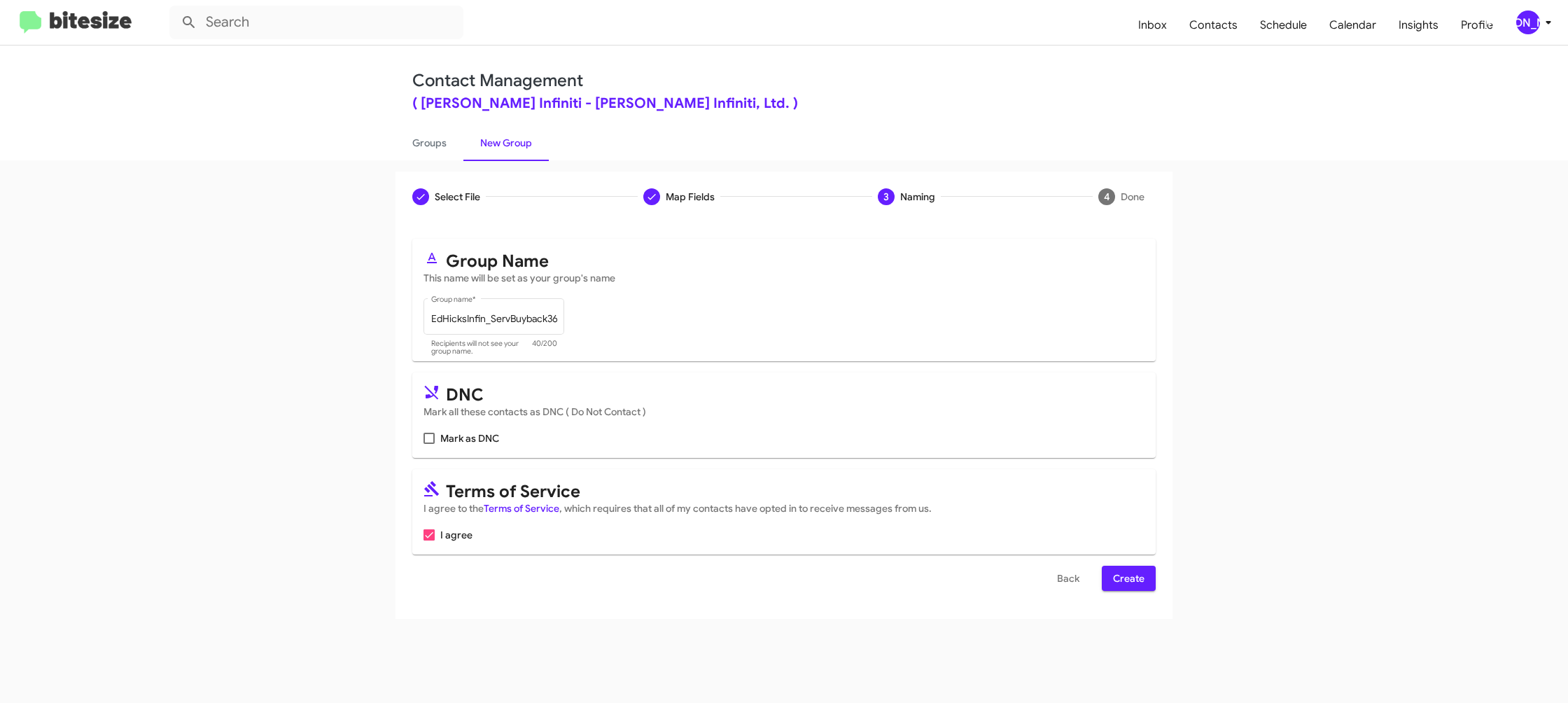
drag, startPoint x: 1116, startPoint y: 563, endPoint x: 1122, endPoint y: 576, distance: 14.3
click at [1119, 567] on form "Group Name This name will be set as your group's name EdHicksInfin_ServBuyback3…" at bounding box center [783, 415] width 743 height 352
drag, startPoint x: 1122, startPoint y: 576, endPoint x: 1116, endPoint y: 569, distance: 9.2
click at [1122, 575] on span "Create" at bounding box center [1129, 578] width 31 height 25
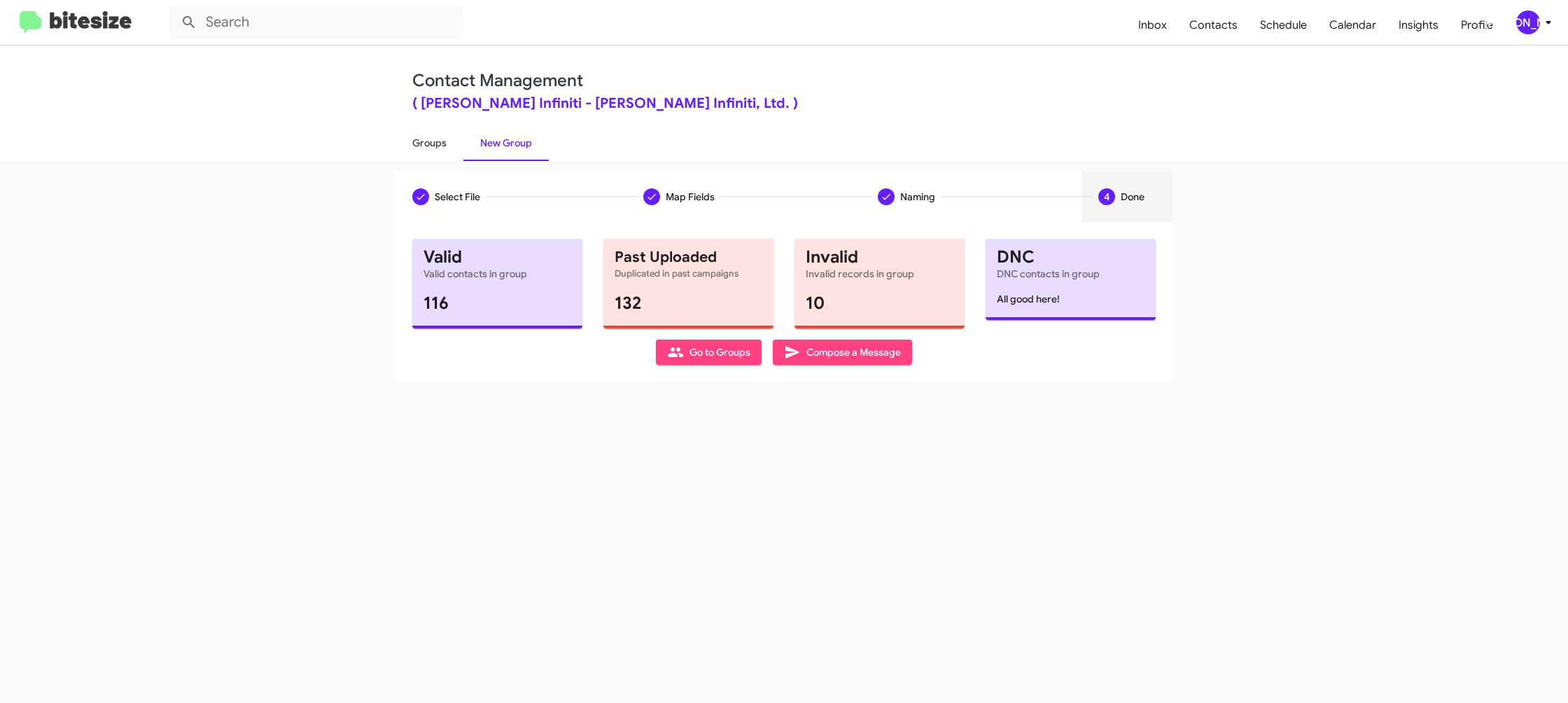
click at [441, 148] on link "Groups" at bounding box center [429, 142] width 68 height 36
type input "in:groups"
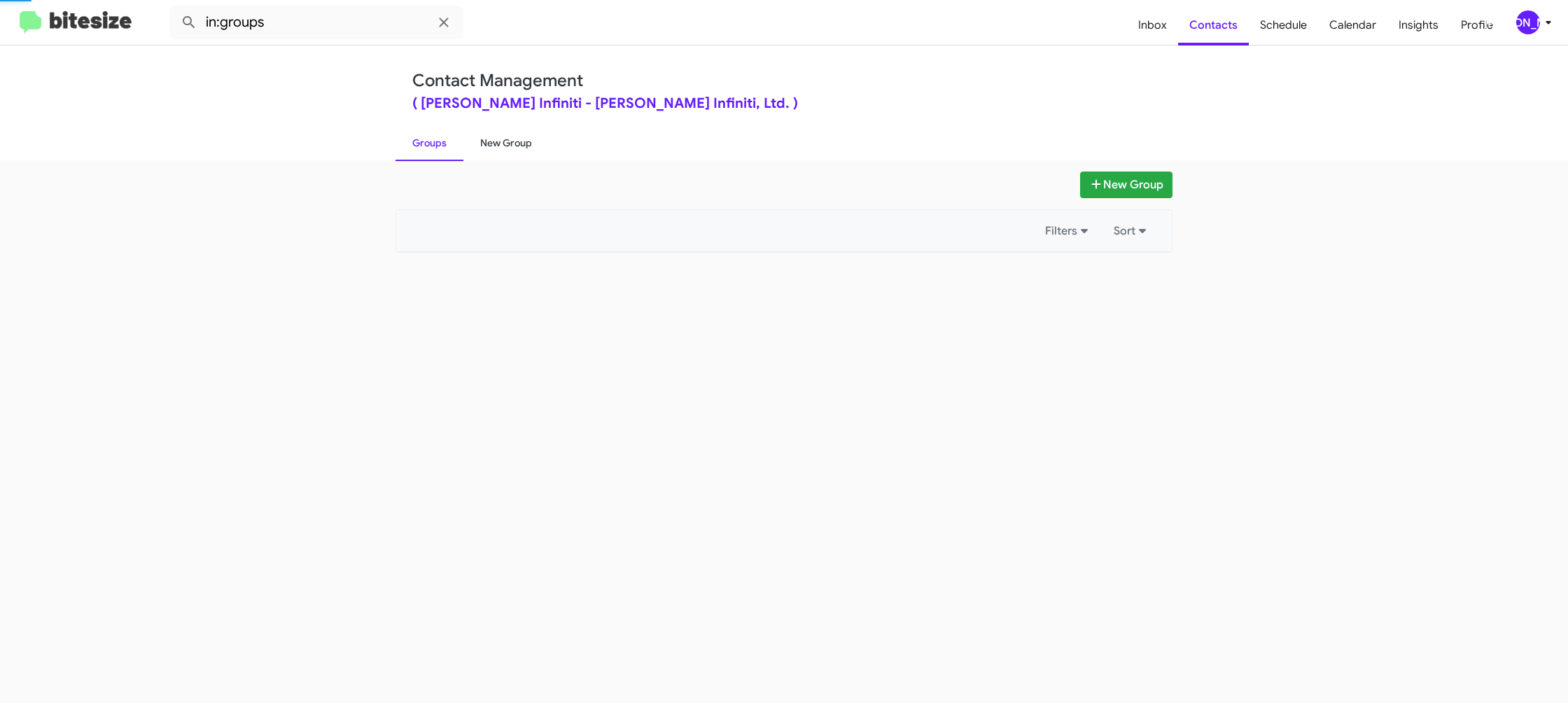
click at [503, 141] on link "New Group" at bounding box center [506, 142] width 85 height 36
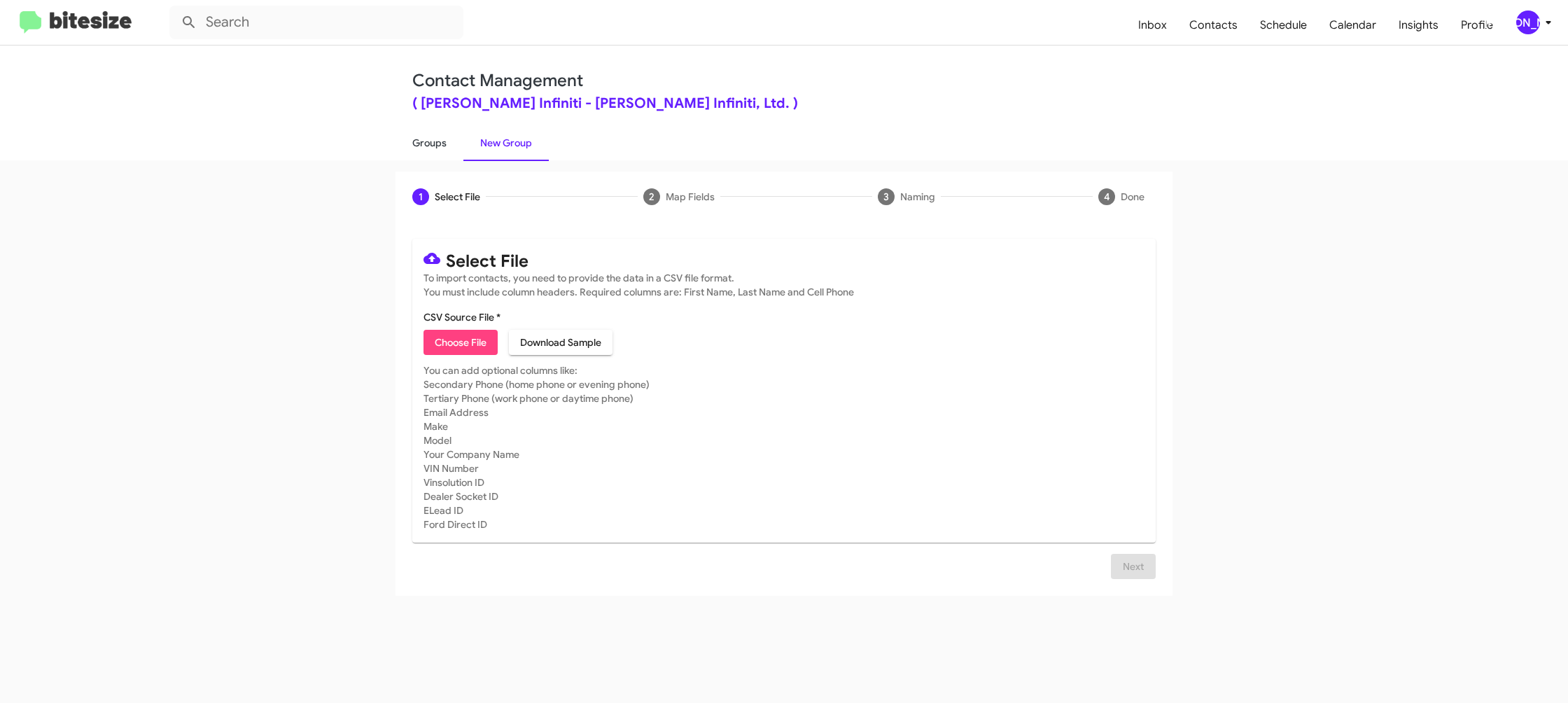
click at [438, 149] on link "Groups" at bounding box center [429, 142] width 68 height 36
type input "in:groups"
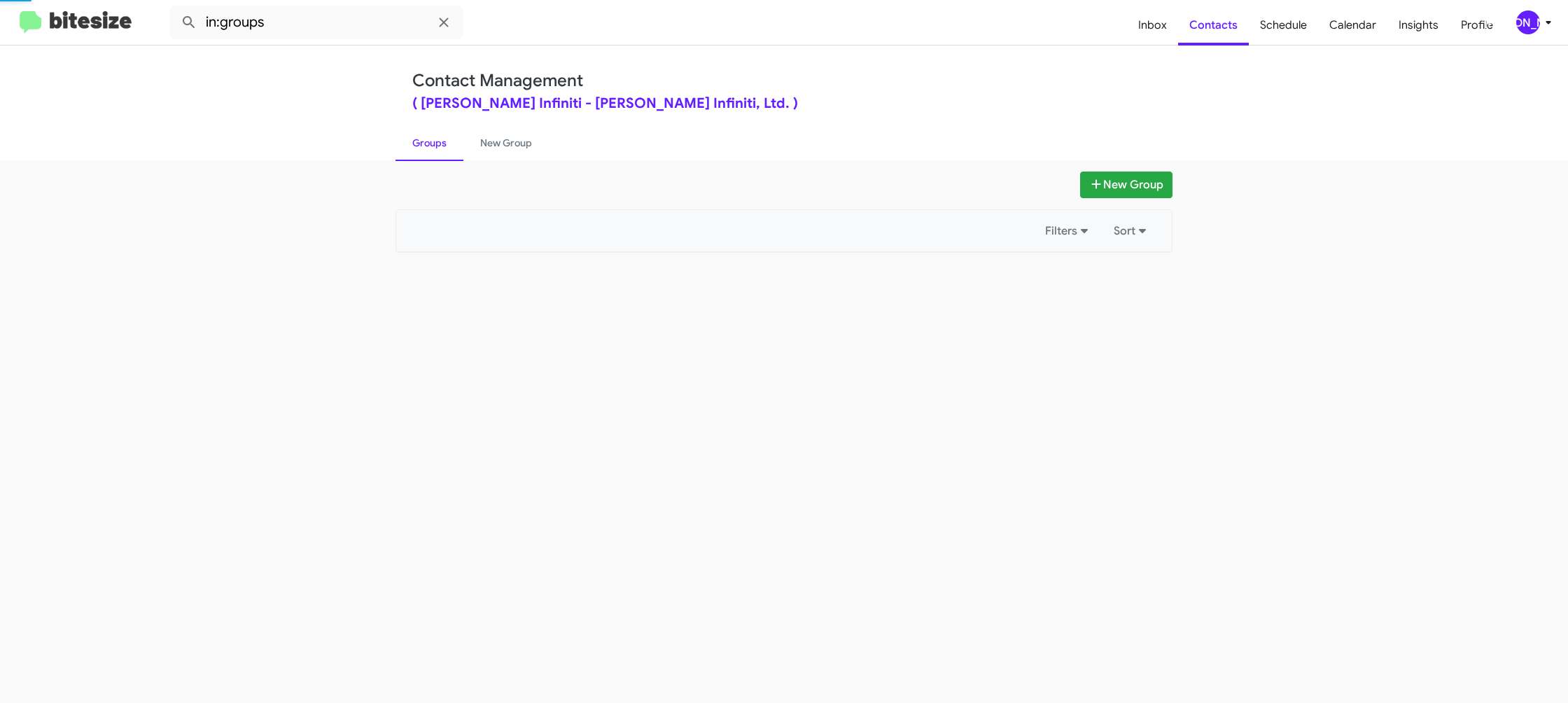
click at [438, 149] on link "Groups" at bounding box center [429, 142] width 68 height 36
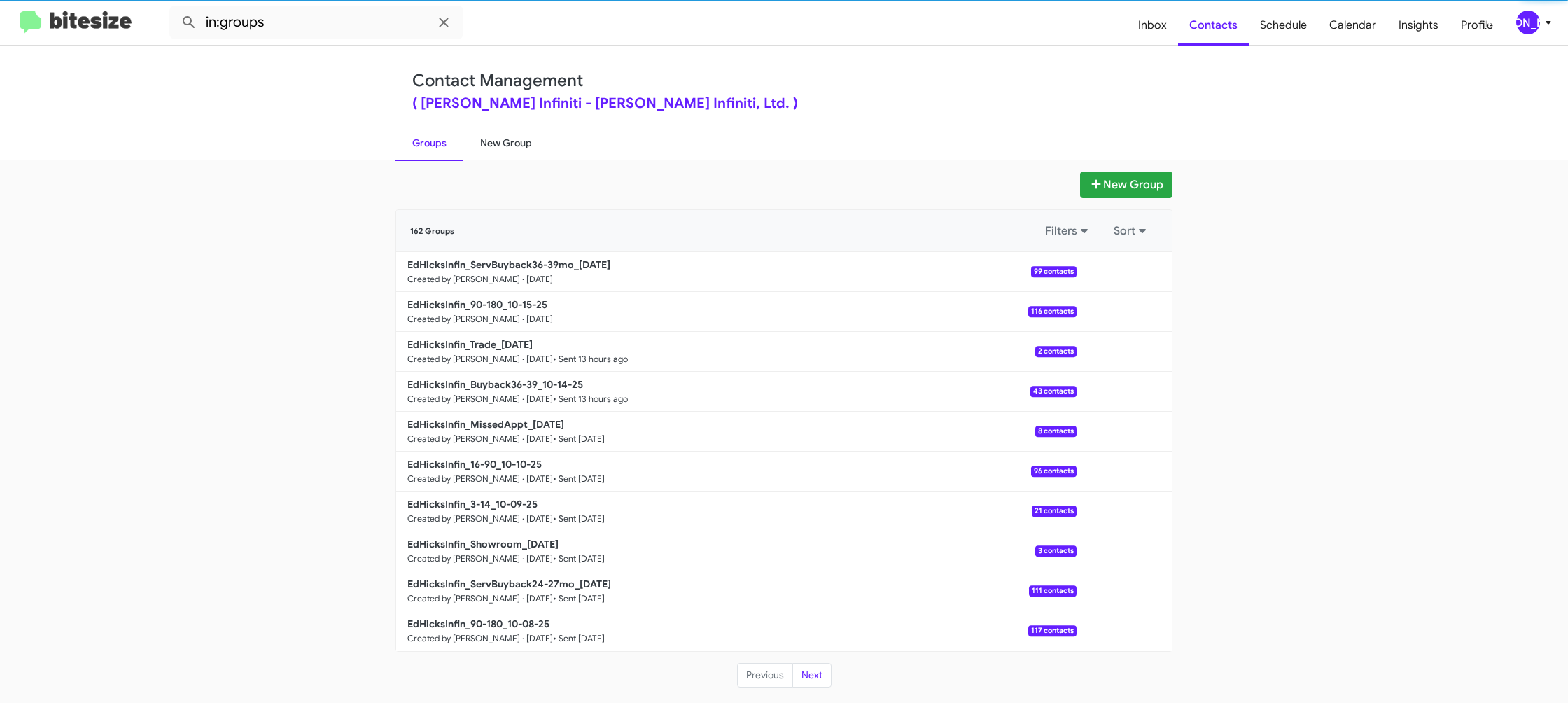
click at [495, 146] on link "New Group" at bounding box center [506, 142] width 85 height 36
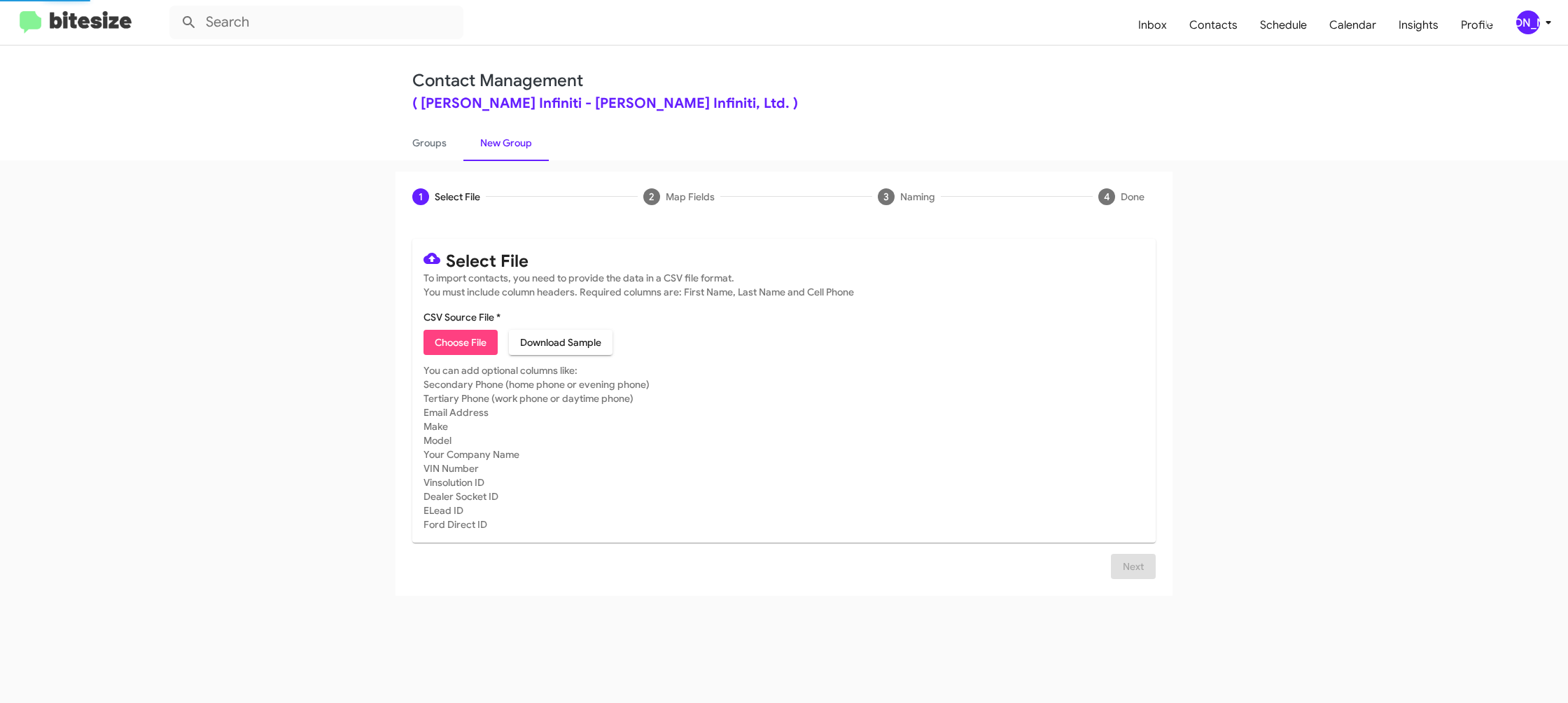
click at [459, 342] on span "Choose File" at bounding box center [460, 342] width 52 height 25
type input "EdHicksInfin_Showroom_10-15-25"
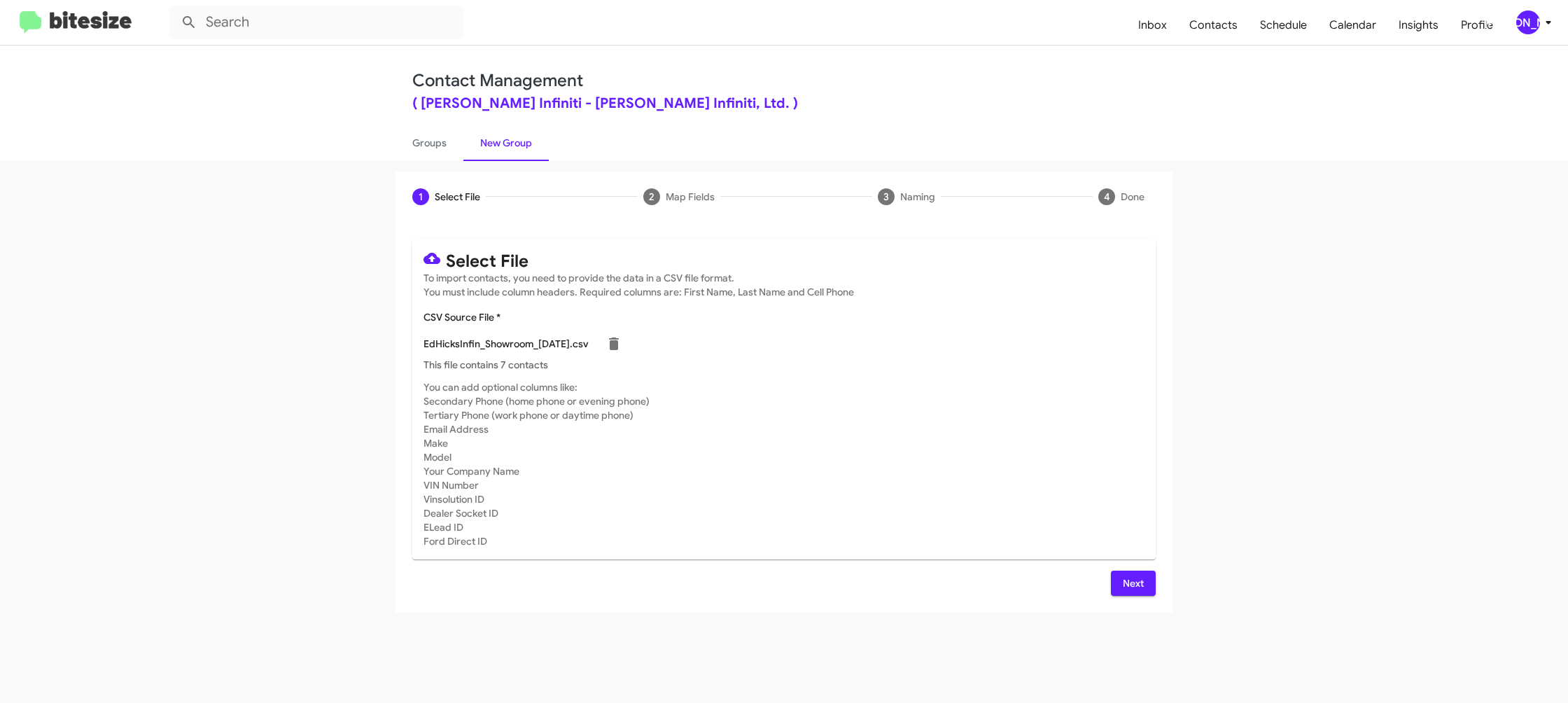
drag, startPoint x: 837, startPoint y: 421, endPoint x: 1098, endPoint y: 572, distance: 301.5
click at [846, 427] on mat-card-subtitle "You can add optional columns like: Secondary Phone (home phone or evening phone…" at bounding box center [783, 464] width 721 height 168
click at [1141, 590] on button "Next" at bounding box center [1133, 583] width 45 height 25
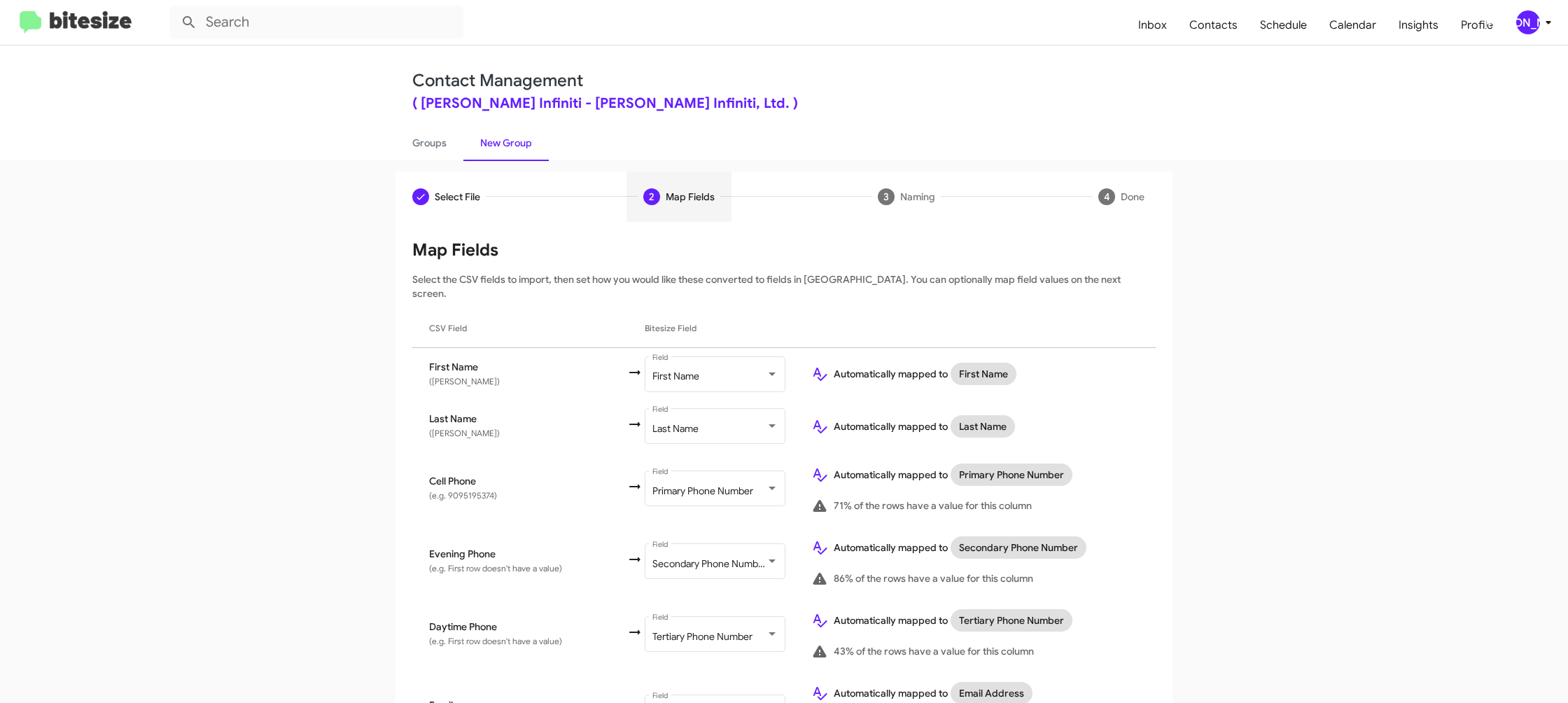
click at [1532, 28] on div "[PERSON_NAME]" at bounding box center [1528, 22] width 24 height 24
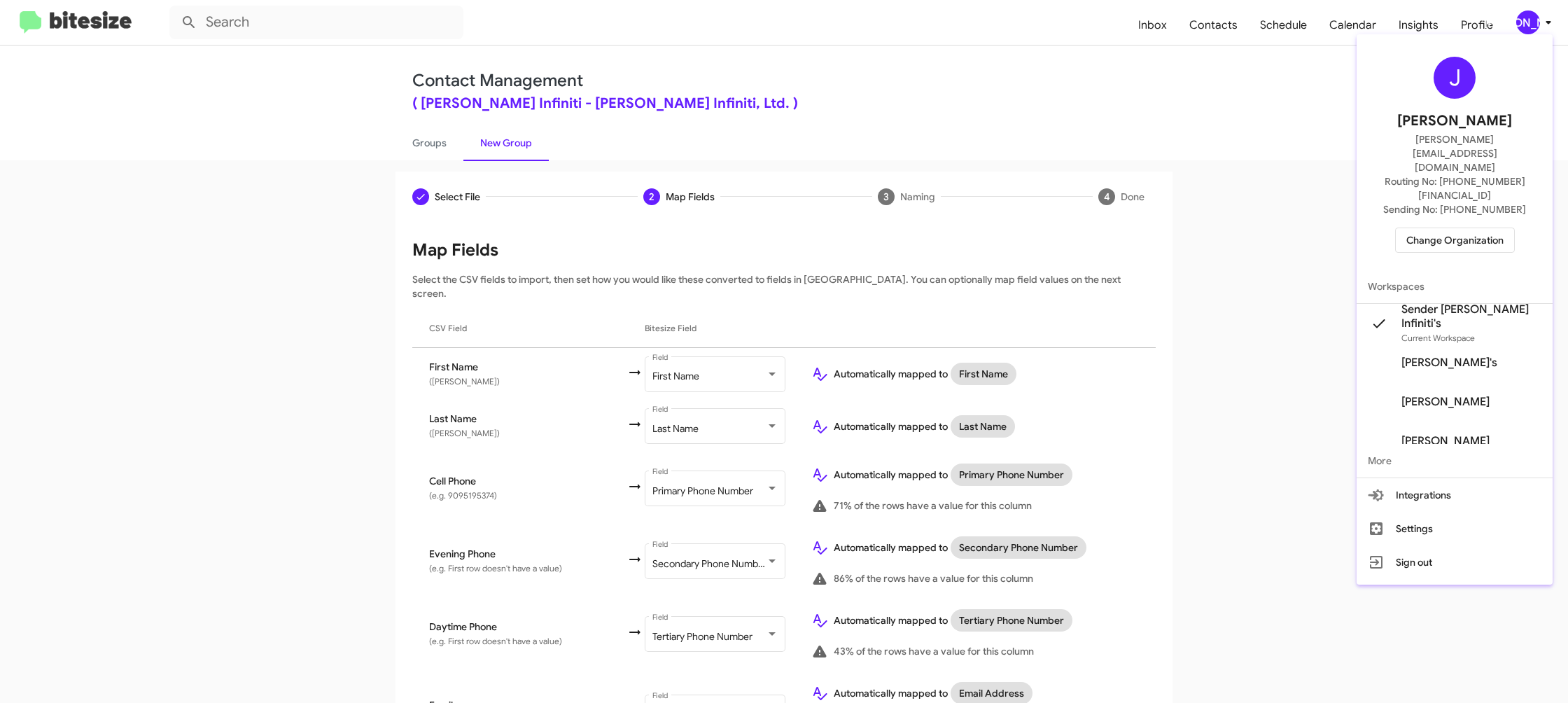
click at [1532, 29] on div at bounding box center [784, 352] width 1568 height 703
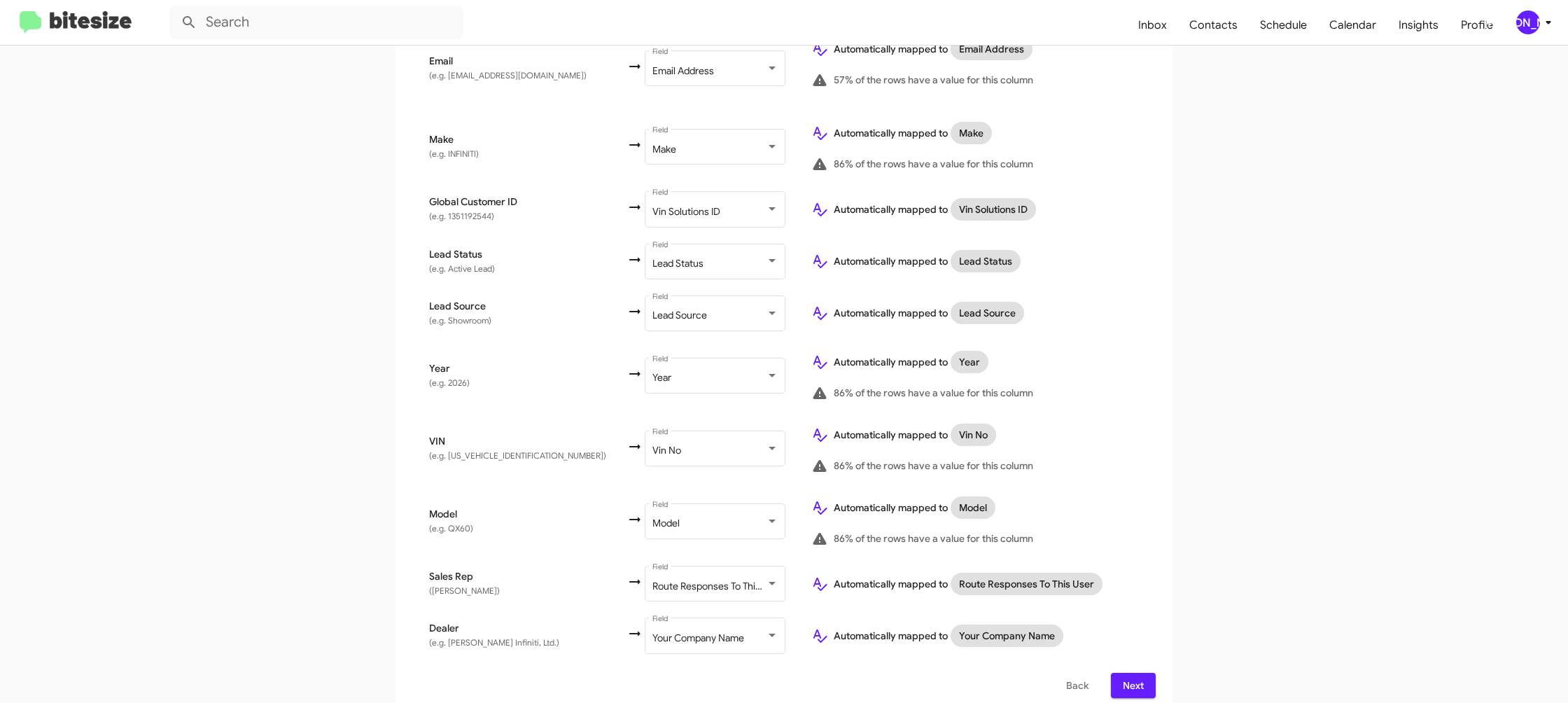
scroll to position [643, 0]
click at [1128, 674] on span "Next" at bounding box center [1133, 686] width 22 height 25
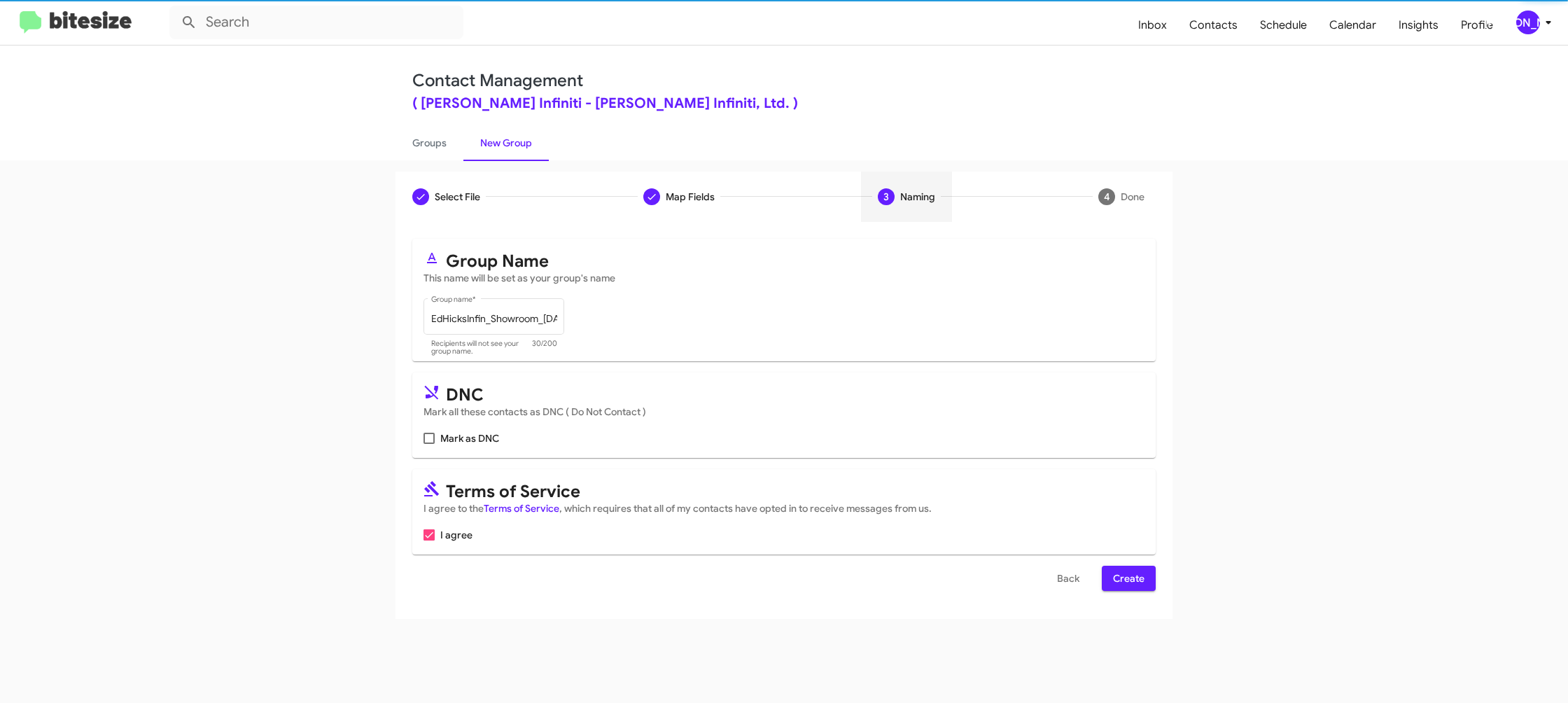
scroll to position [0, 0]
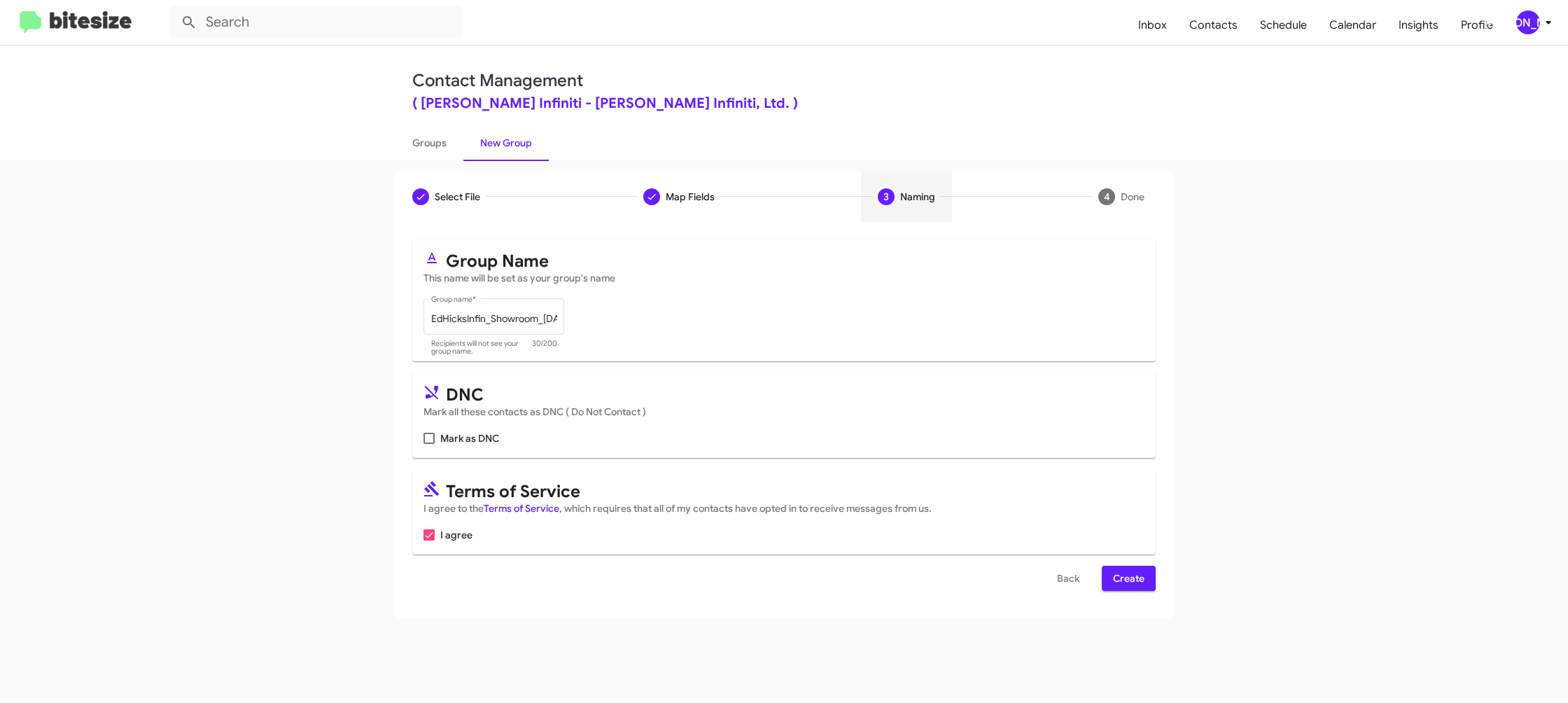
click at [1115, 572] on div "Back Create" at bounding box center [783, 578] width 743 height 25
click at [1120, 577] on span "Create" at bounding box center [1129, 578] width 31 height 25
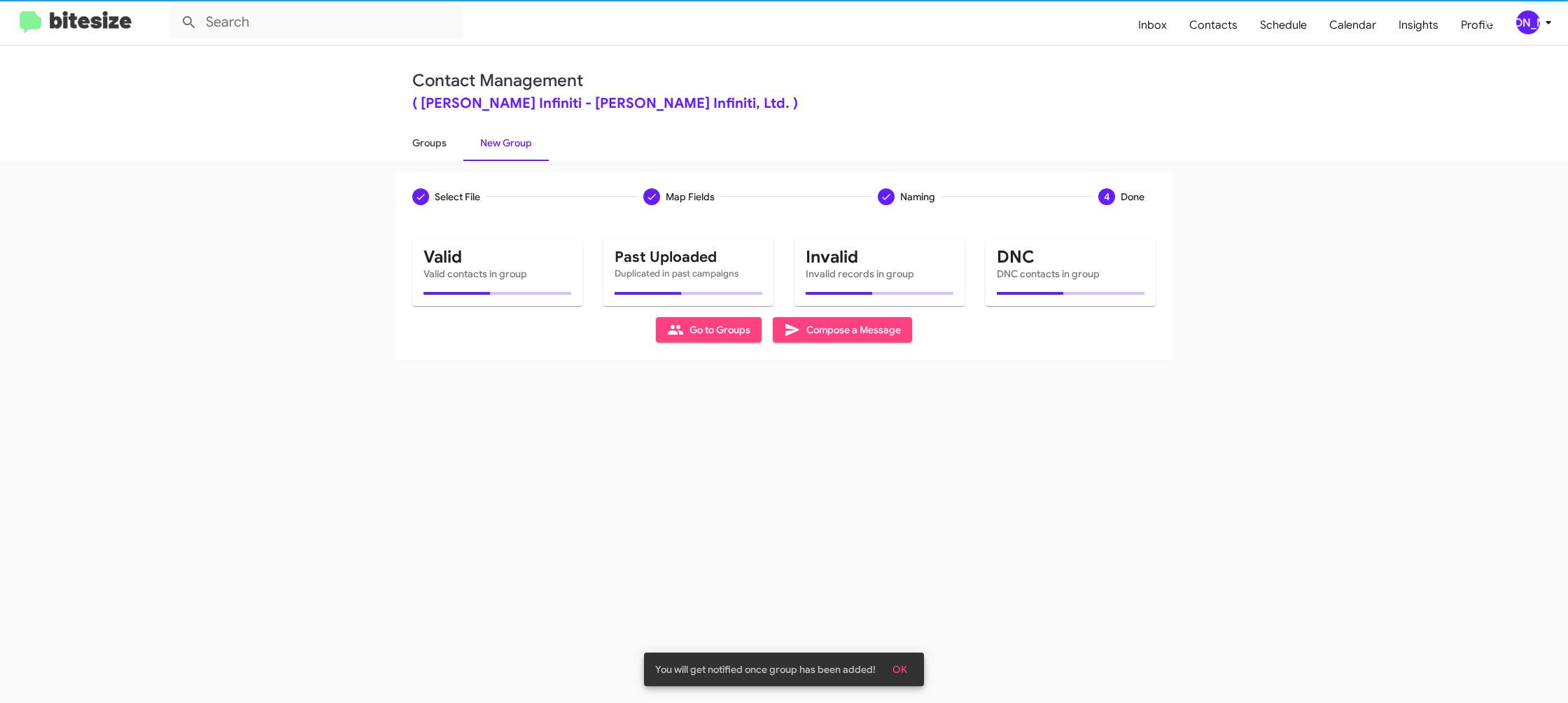
click at [418, 142] on link "Groups" at bounding box center [429, 142] width 68 height 36
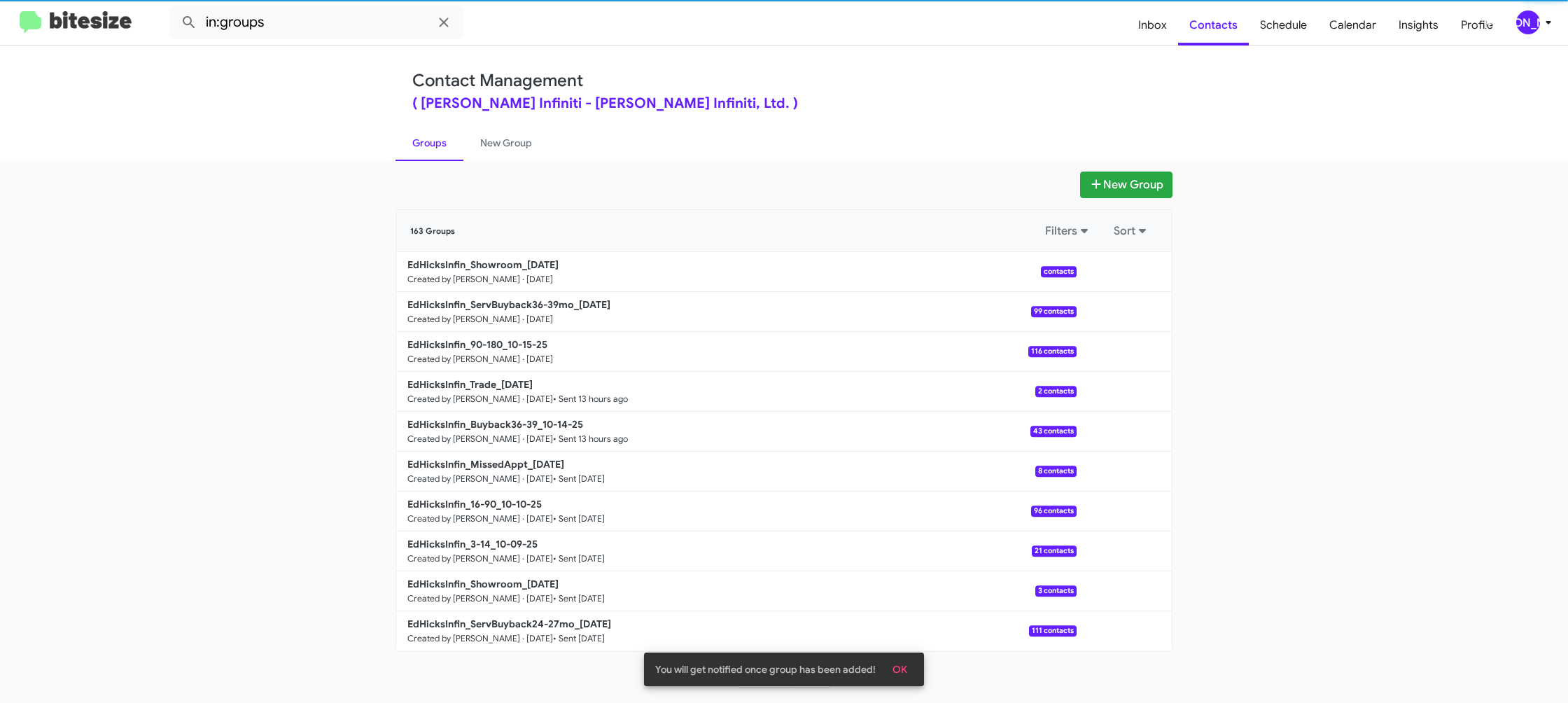
click at [418, 142] on link "Groups" at bounding box center [429, 142] width 68 height 36
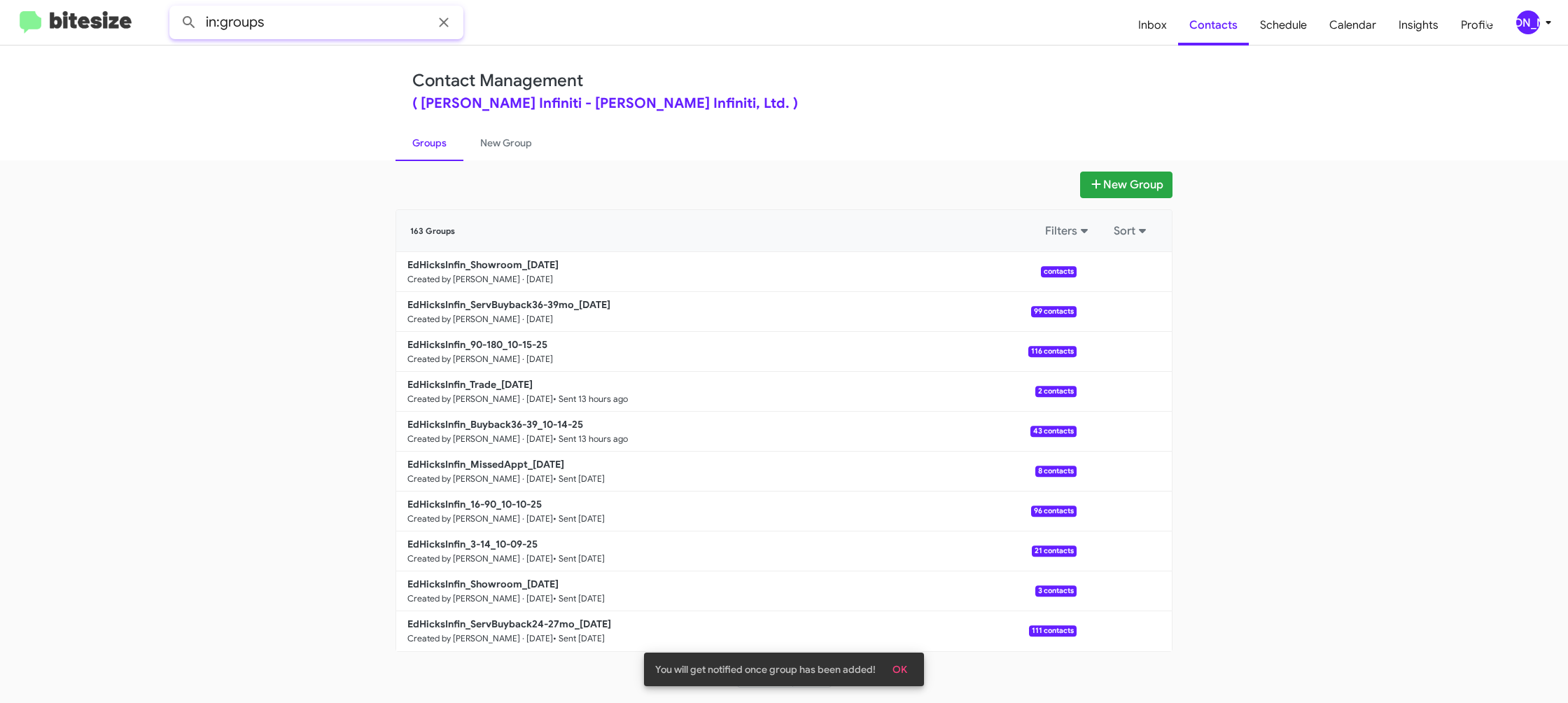
drag, startPoint x: 333, startPoint y: 18, endPoint x: 335, endPoint y: 25, distance: 7.3
click at [334, 22] on input "in:groups" at bounding box center [316, 22] width 294 height 34
click at [175, 9] on button at bounding box center [189, 22] width 28 height 28
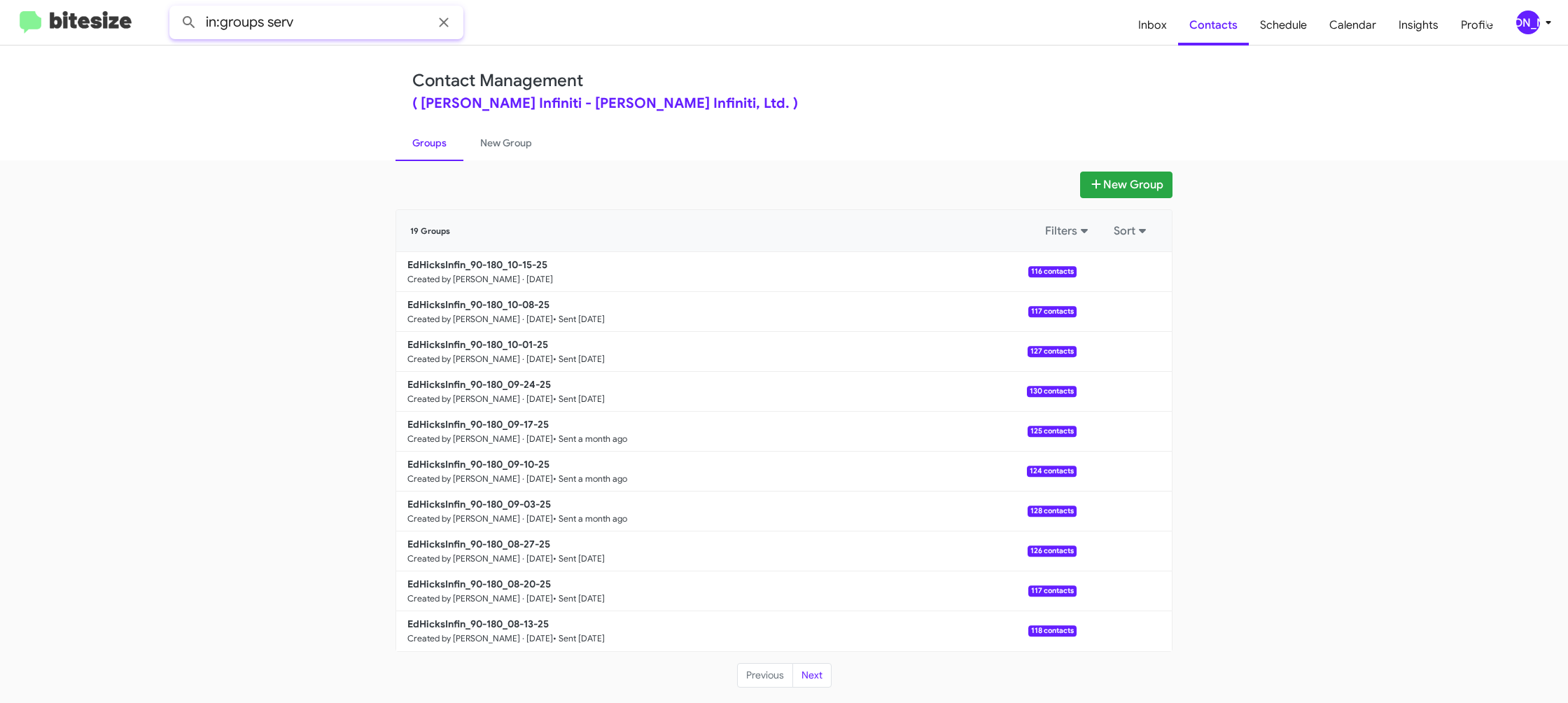
click at [175, 9] on button at bounding box center [189, 22] width 28 height 28
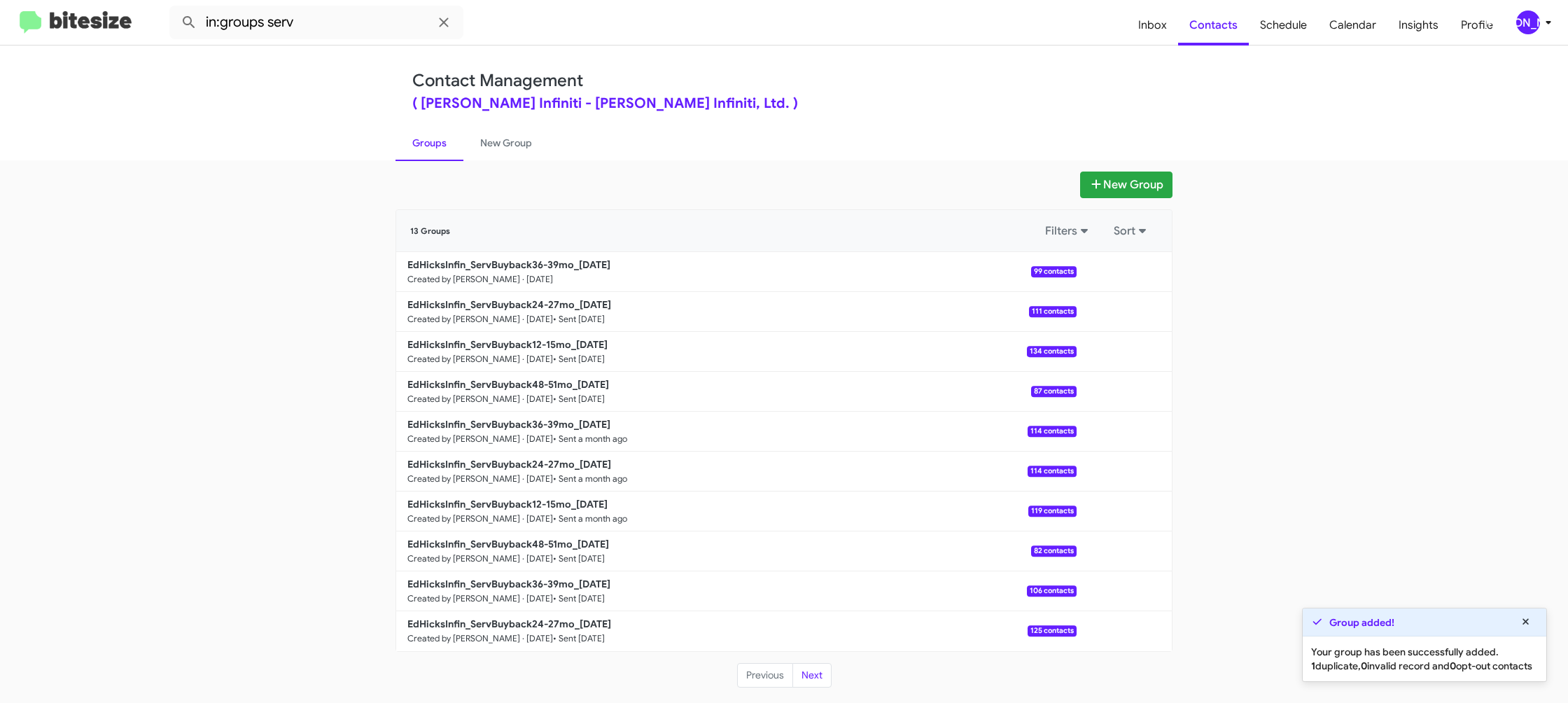
click at [454, 141] on link "Groups" at bounding box center [429, 142] width 68 height 36
type input "in:groups"
click at [496, 142] on link "New Group" at bounding box center [506, 142] width 85 height 36
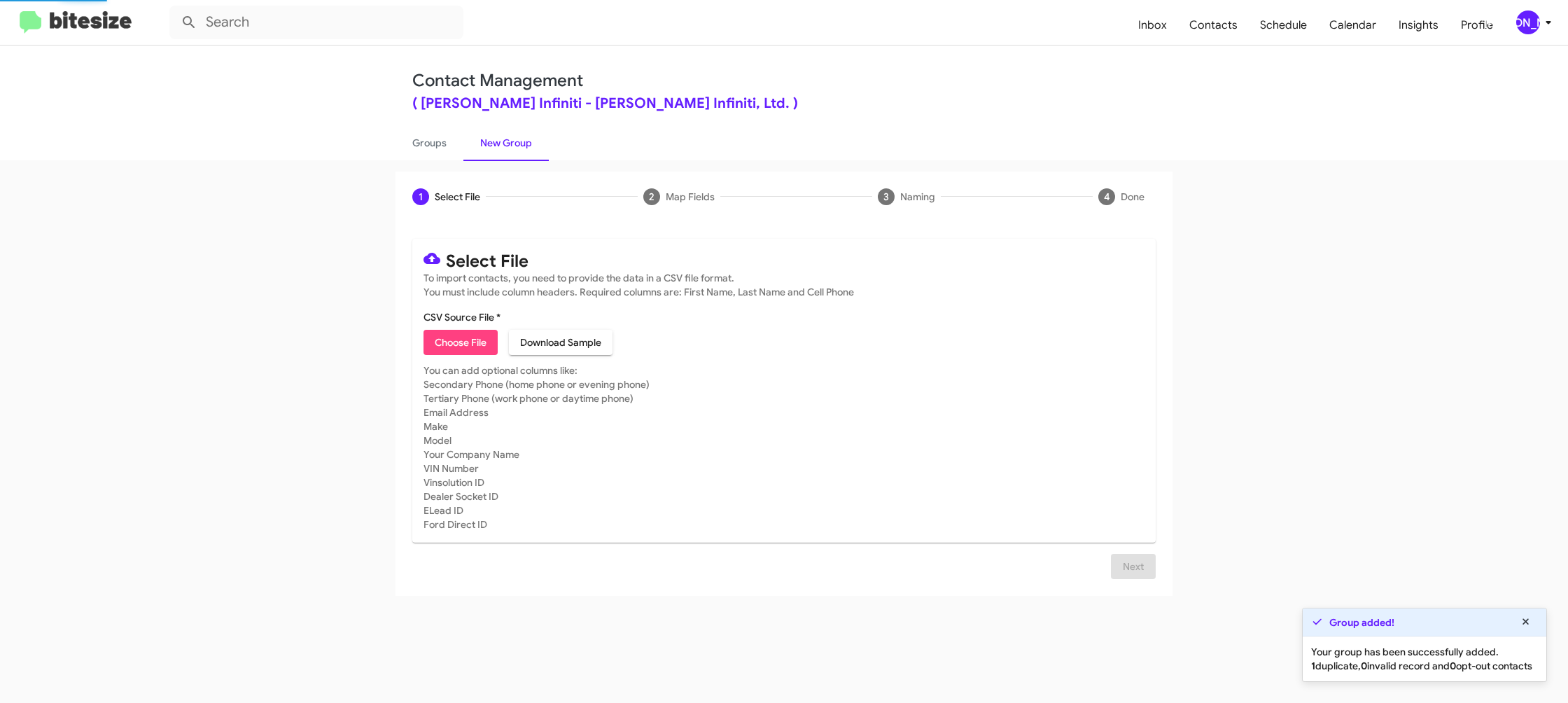
drag, startPoint x: 496, startPoint y: 142, endPoint x: 333, endPoint y: 18, distance: 204.8
click at [485, 131] on link "New Group" at bounding box center [506, 142] width 85 height 36
click at [326, 28] on input "text" at bounding box center [316, 22] width 294 height 34
drag, startPoint x: 572, startPoint y: 67, endPoint x: 493, endPoint y: 68, distance: 79.0
click at [568, 66] on div "Contact Management ( Ed Hicks Infiniti - Ed Hicks Infiniti, Ltd. ) Groups New G…" at bounding box center [784, 103] width 798 height 115
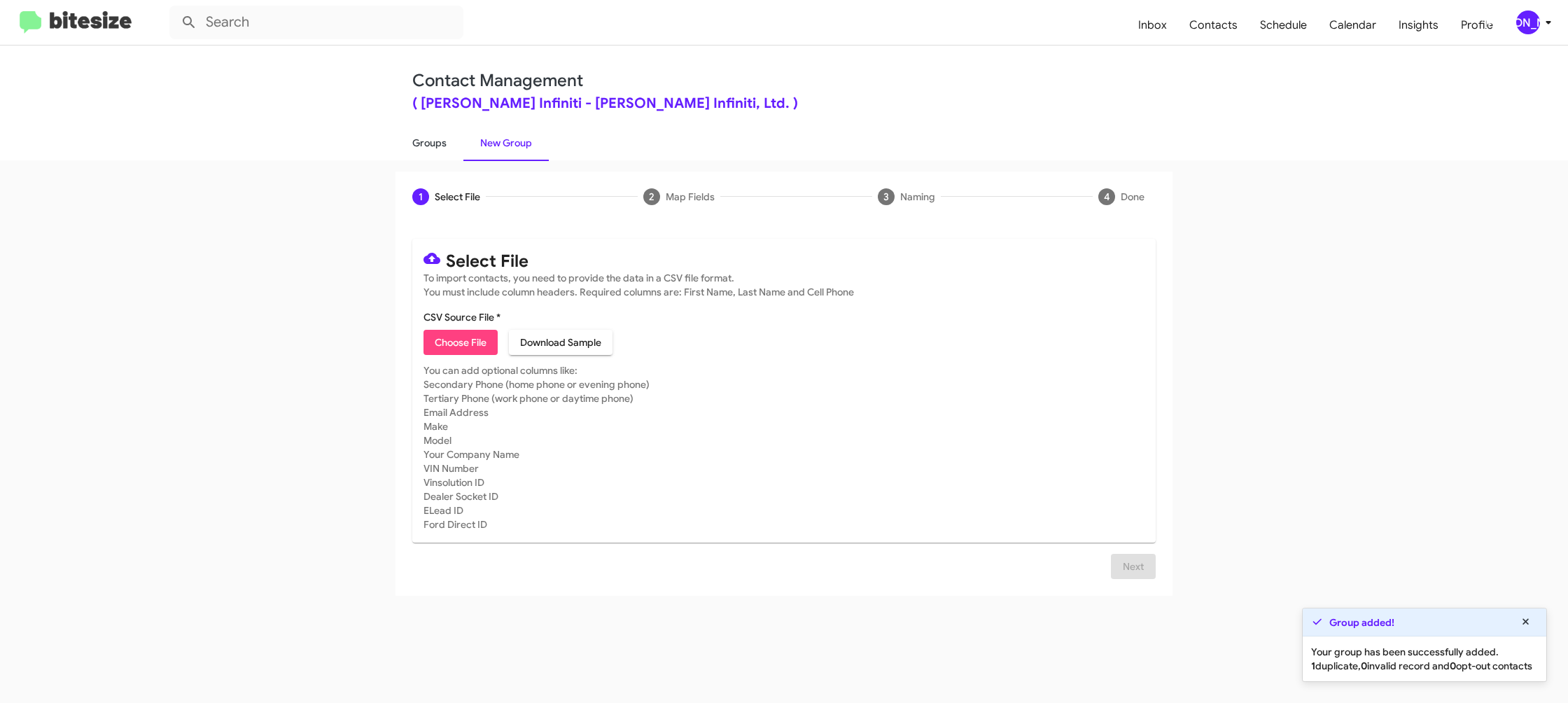
click at [433, 136] on link "Groups" at bounding box center [429, 142] width 68 height 36
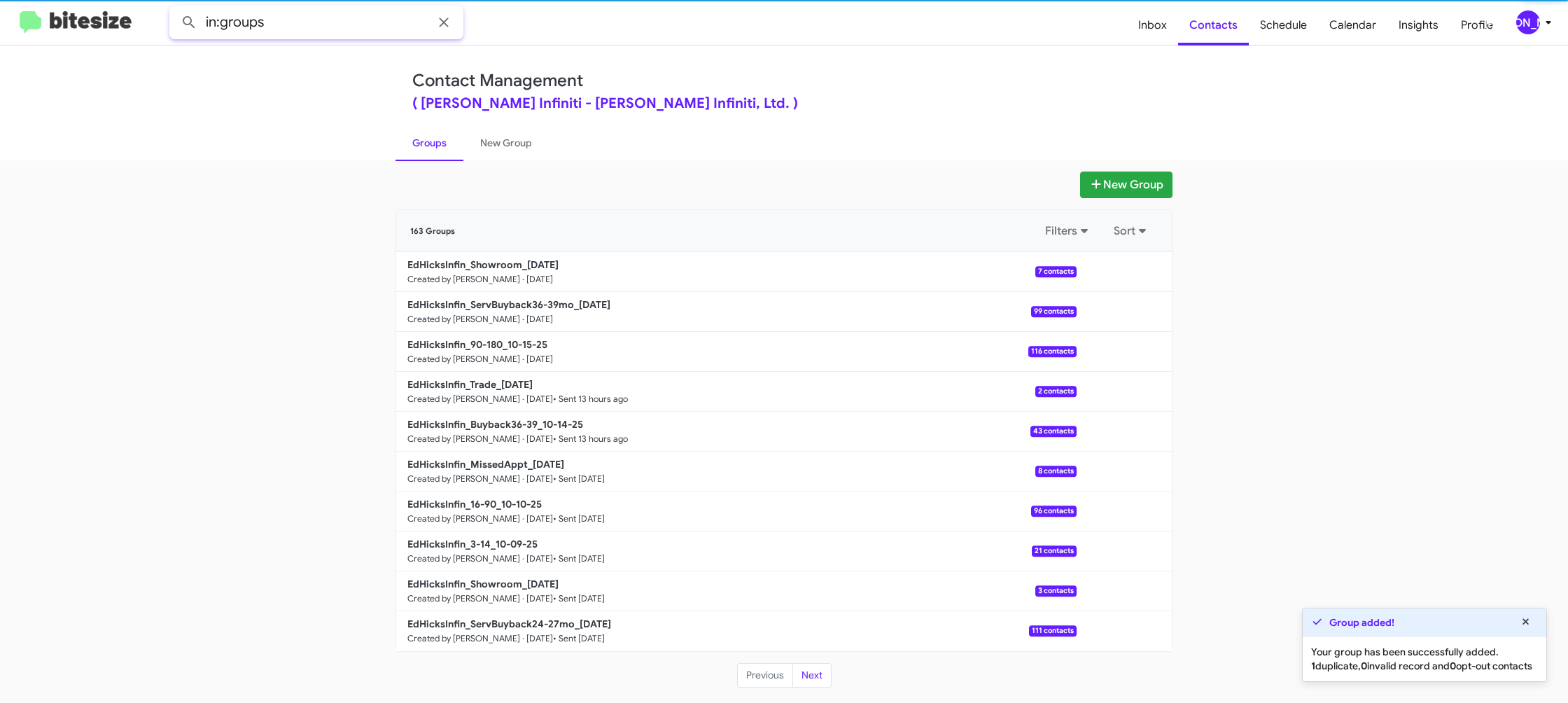
click at [338, 18] on input "in:groups" at bounding box center [316, 22] width 294 height 34
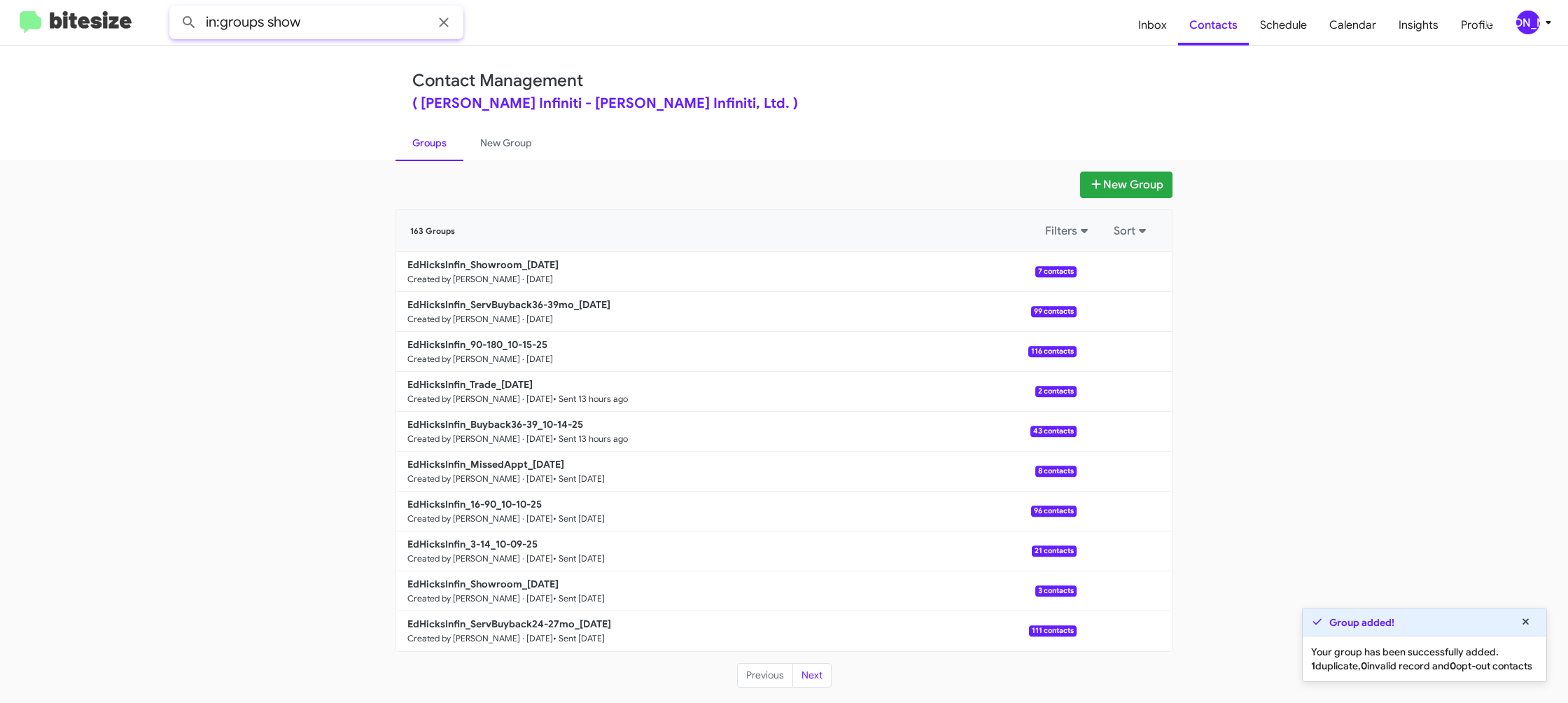
type input "in:groups show"
click at [175, 9] on button at bounding box center [189, 22] width 28 height 28
click at [496, 152] on link "New Group" at bounding box center [506, 142] width 85 height 36
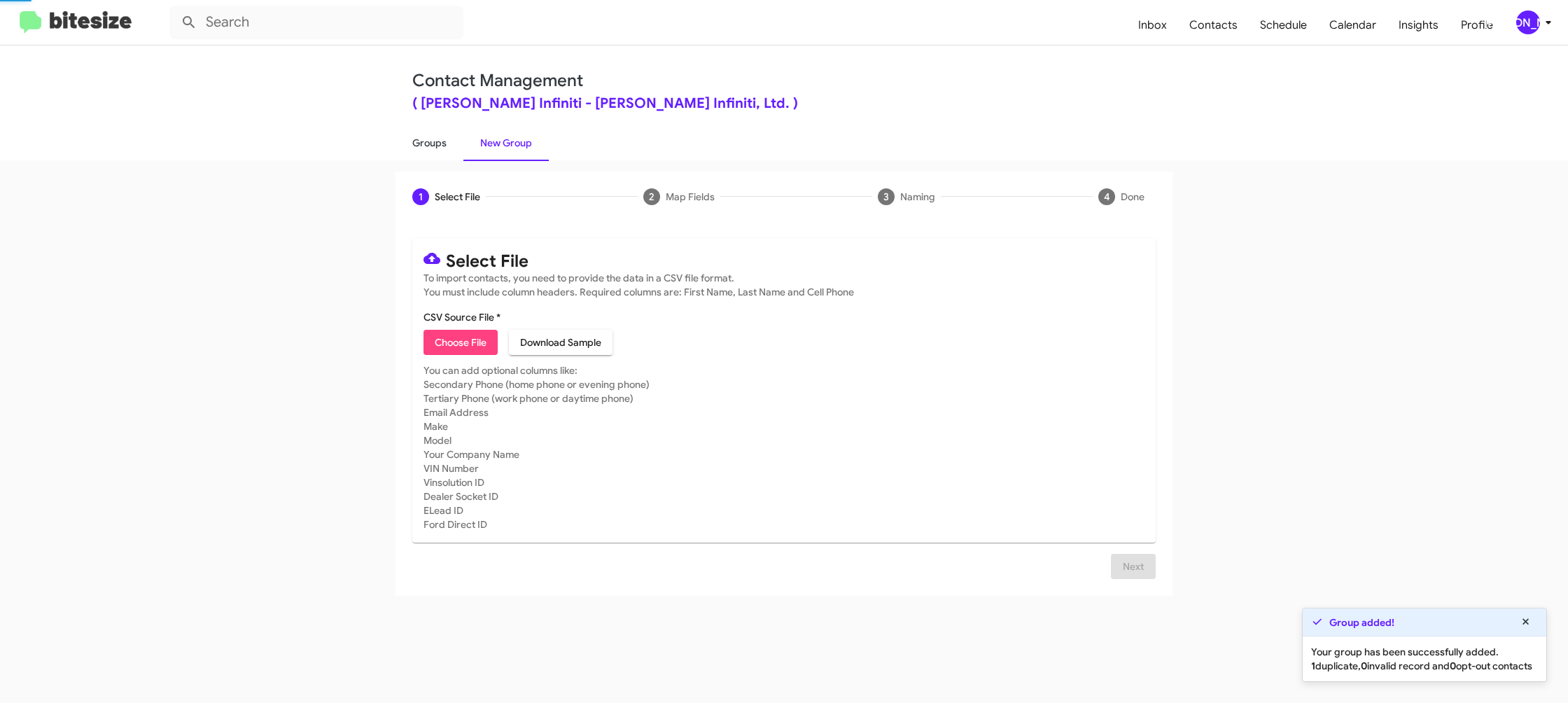
click at [433, 150] on link "Groups" at bounding box center [429, 142] width 68 height 36
type input "in:groups"
click at [433, 150] on link "Groups" at bounding box center [429, 142] width 68 height 36
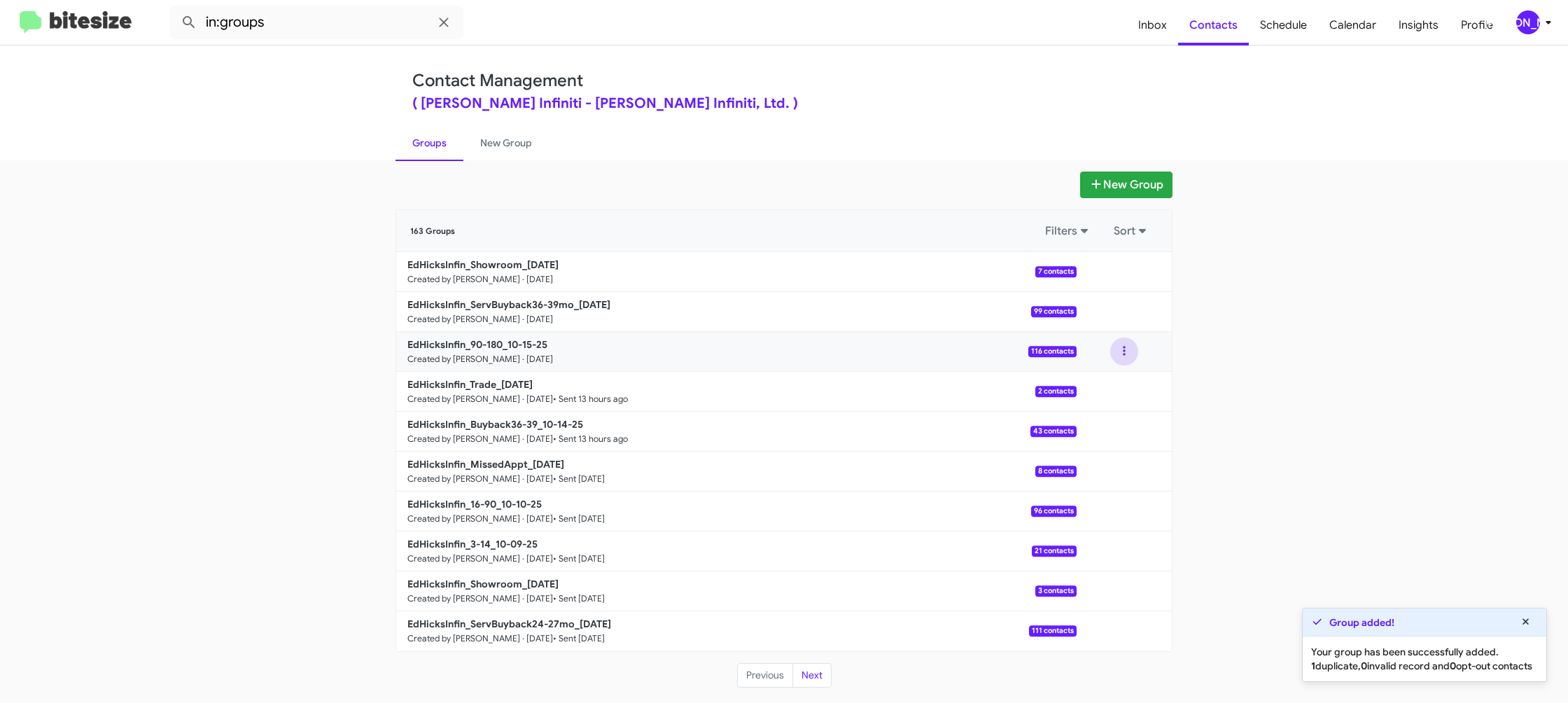
click at [1115, 353] on button at bounding box center [1124, 352] width 28 height 28
click at [1100, 386] on button "View contacts" at bounding box center [1082, 389] width 112 height 34
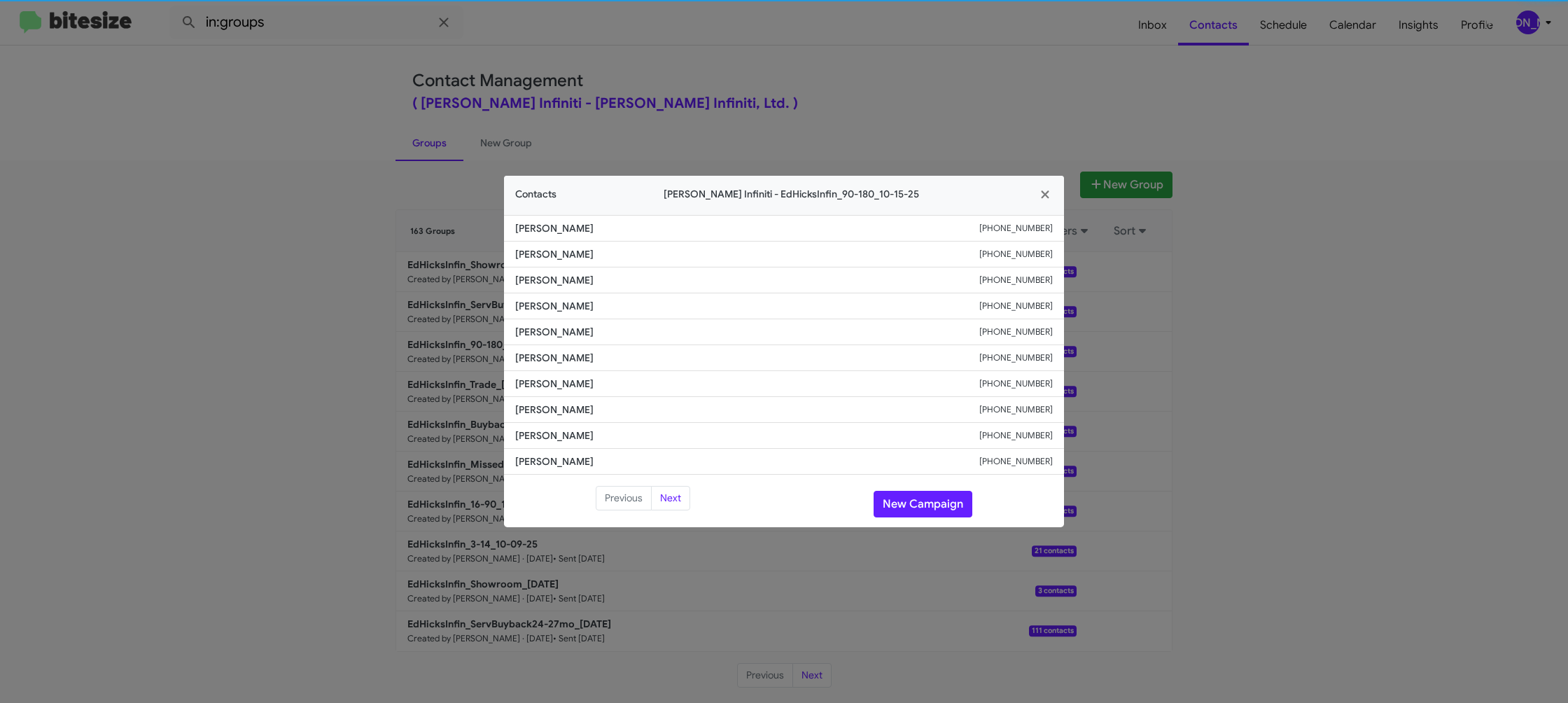
click at [540, 375] on li "John Soto +13612545991" at bounding box center [784, 384] width 560 height 26
click at [553, 355] on span "Karey Haen" at bounding box center [747, 358] width 464 height 14
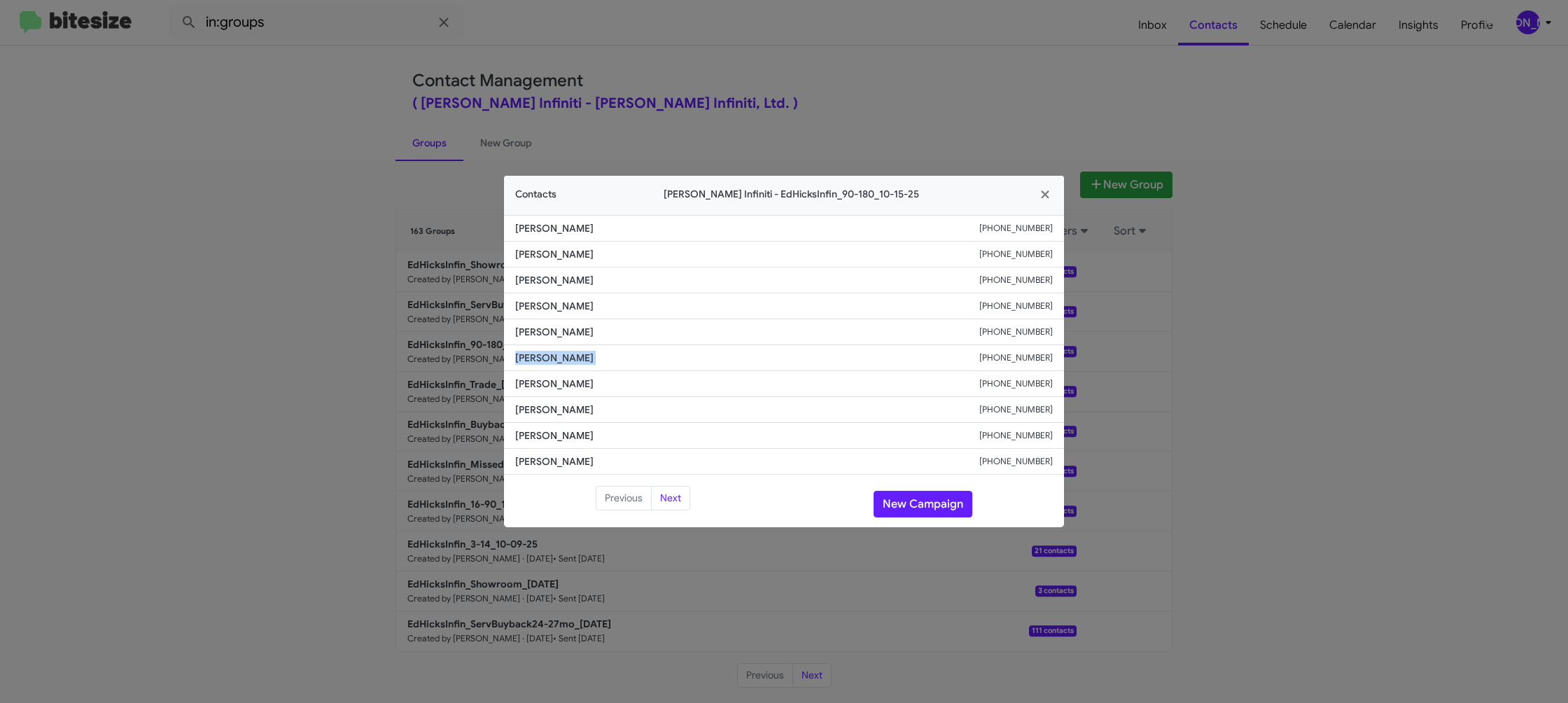
copy span "Karey Haen"
drag, startPoint x: 783, startPoint y: 51, endPoint x: 1157, endPoint y: 227, distance: 413.3
click at [784, 52] on modal-container "Contacts Ed Hicks Infiniti - EdHicksInfin_90-180_10-15-25 Connie Rincon +136176…" at bounding box center [784, 352] width 1568 height 703
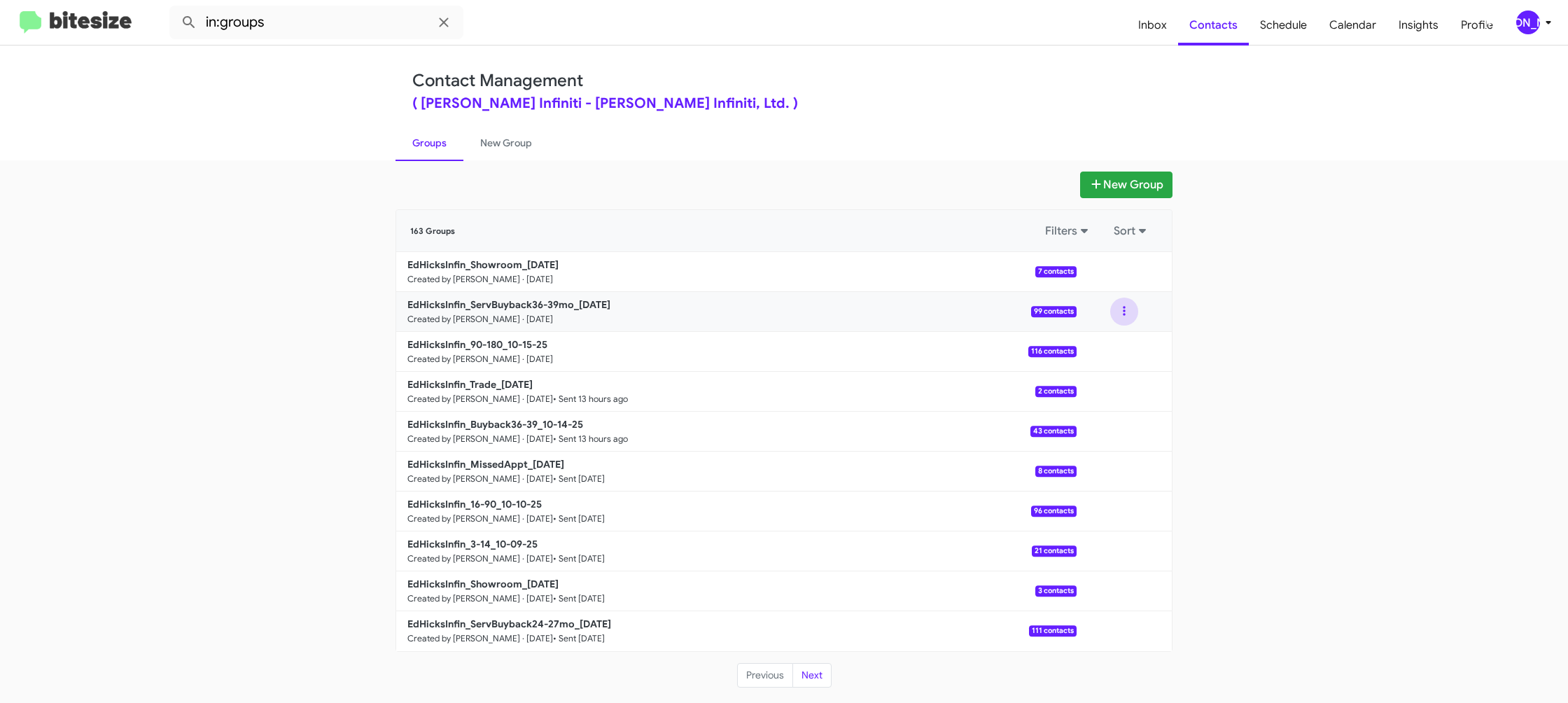
drag, startPoint x: 1114, startPoint y: 314, endPoint x: 1126, endPoint y: 326, distance: 17.0
click at [1120, 319] on button at bounding box center [1124, 311] width 28 height 28
click at [1117, 341] on button "View contacts" at bounding box center [1082, 349] width 112 height 34
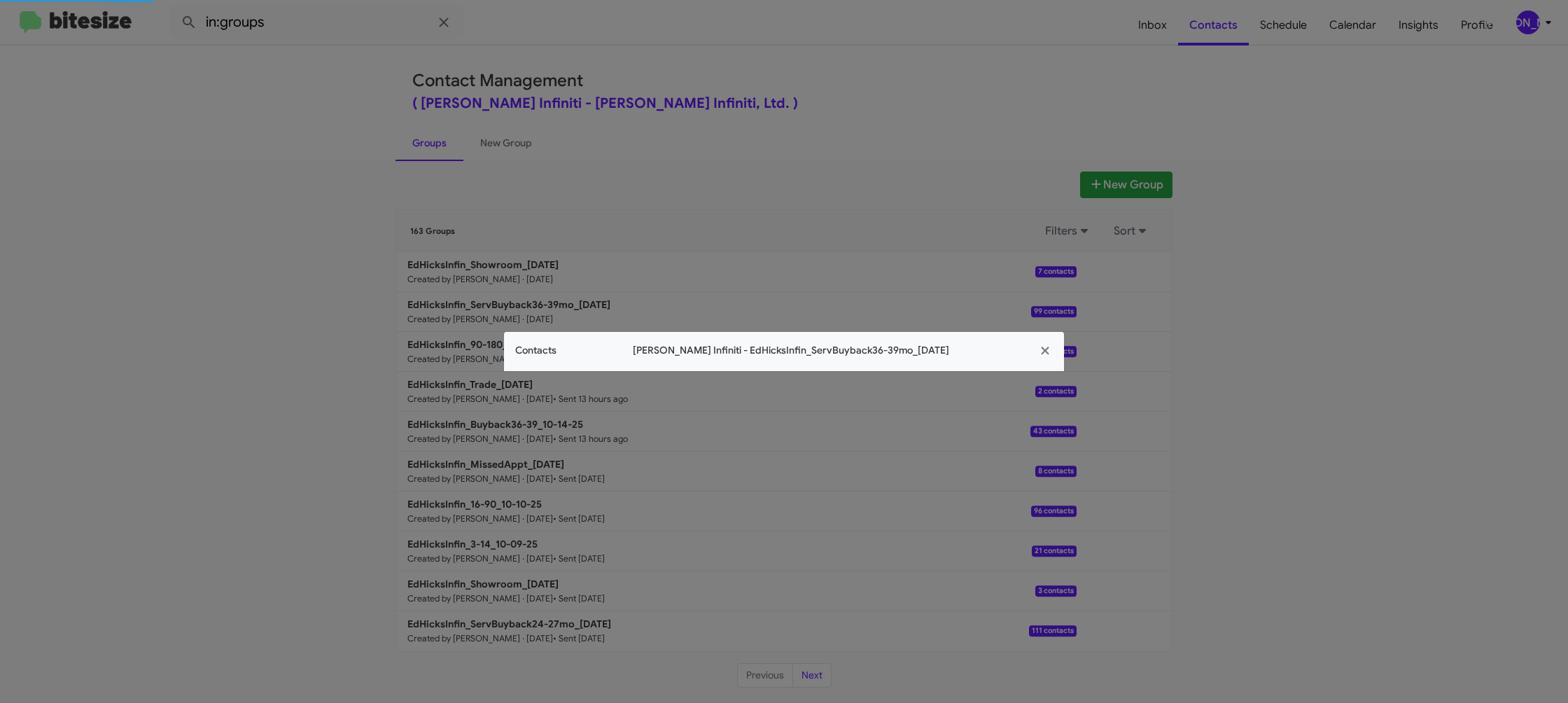
click at [553, 371] on modal-container "Contacts Ed Hicks Infiniti - EdHicksInfin_ServBuyback36-39mo_10-15-25" at bounding box center [784, 352] width 1568 height 703
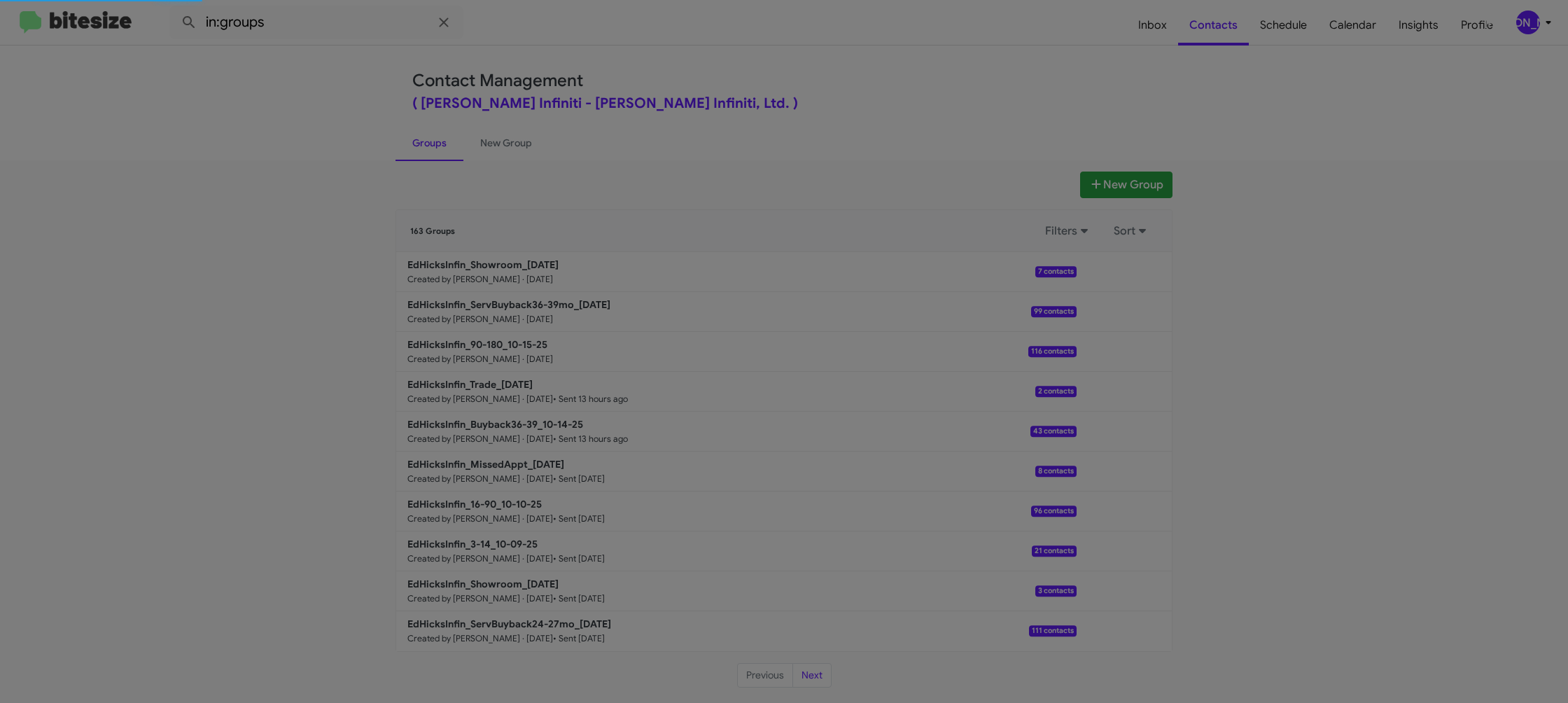
click at [553, 371] on modal-container "Contacts Ed Hicks Infiniti - EdHicksInfin_ServBuyback36-39mo_10-15-25" at bounding box center [784, 352] width 1568 height 703
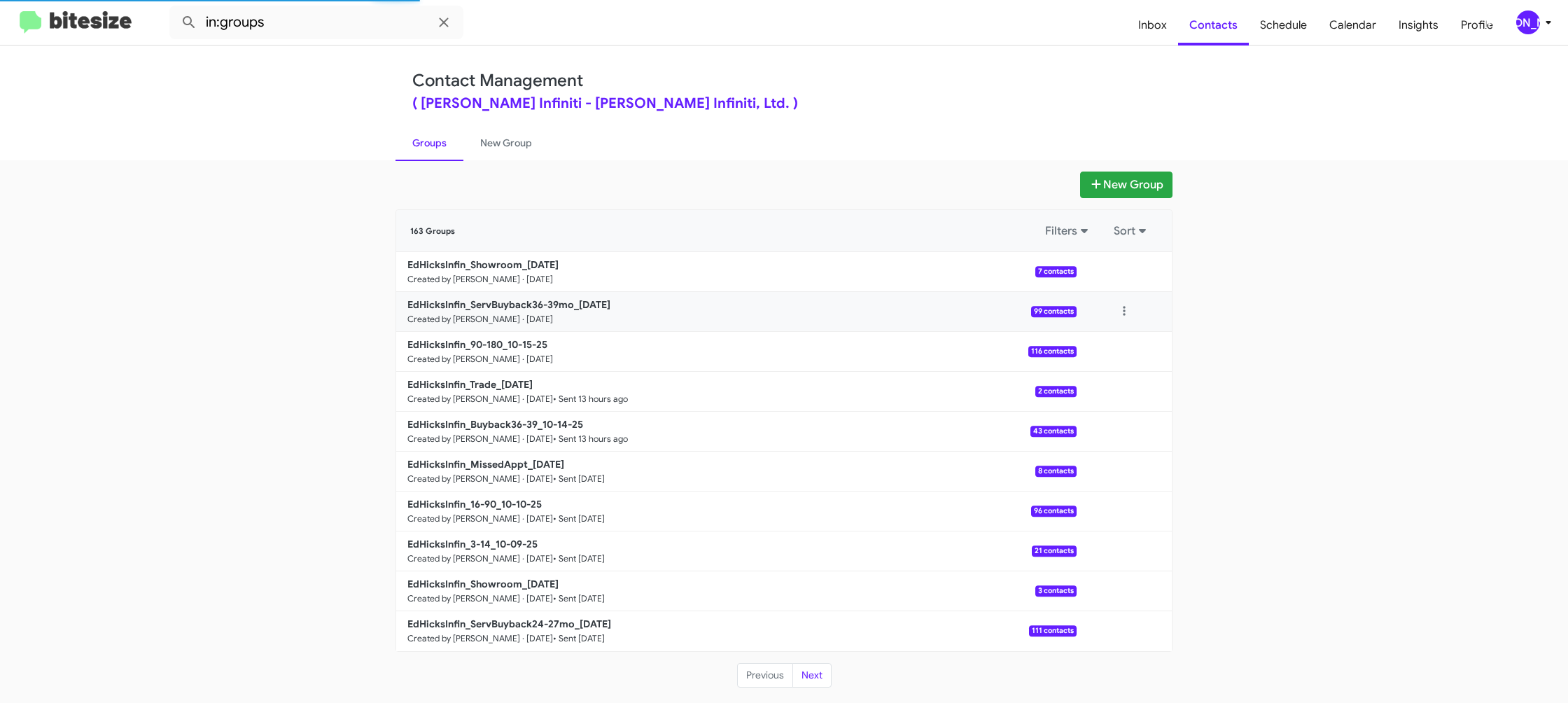
click at [1111, 319] on div "View contacts Archive" at bounding box center [1124, 311] width 28 height 28
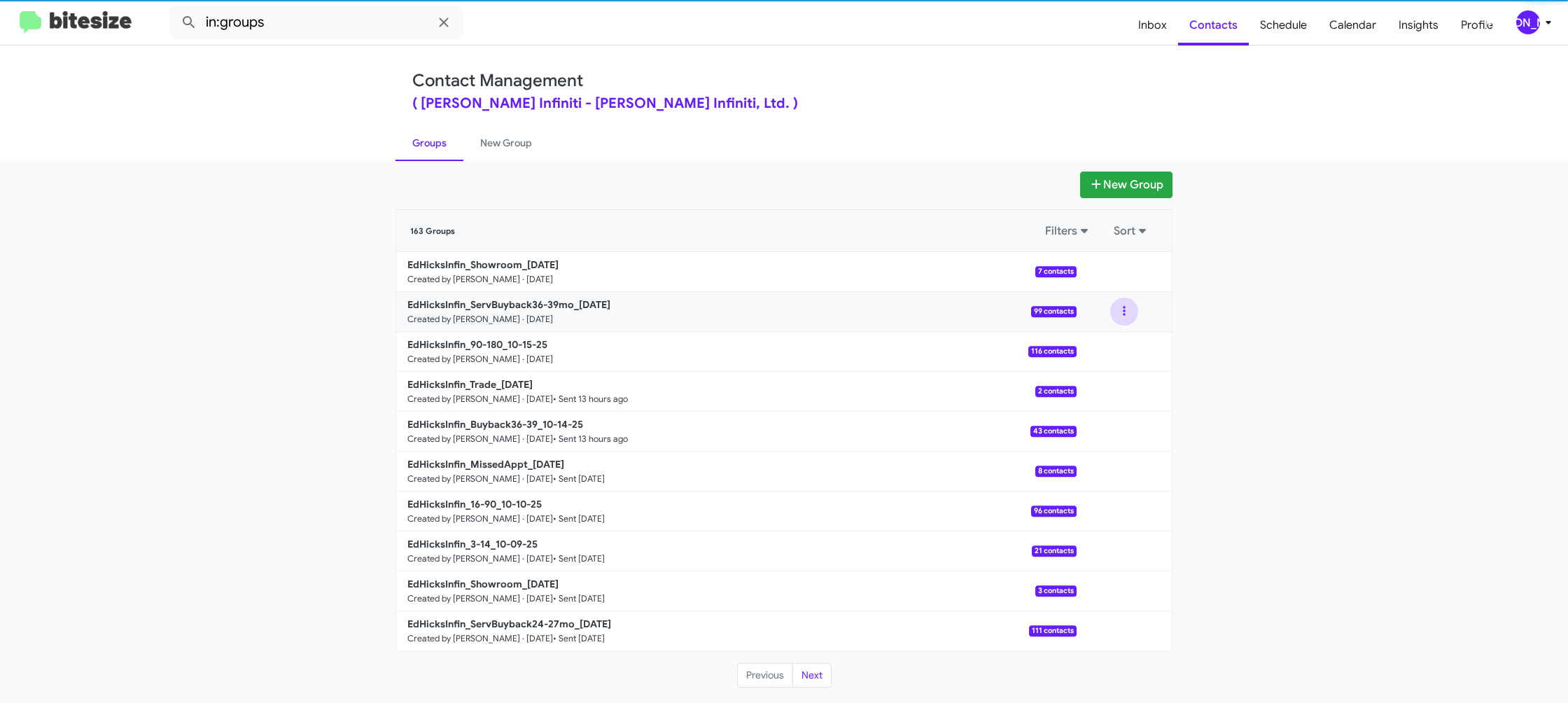
click at [1127, 320] on button at bounding box center [1124, 311] width 28 height 28
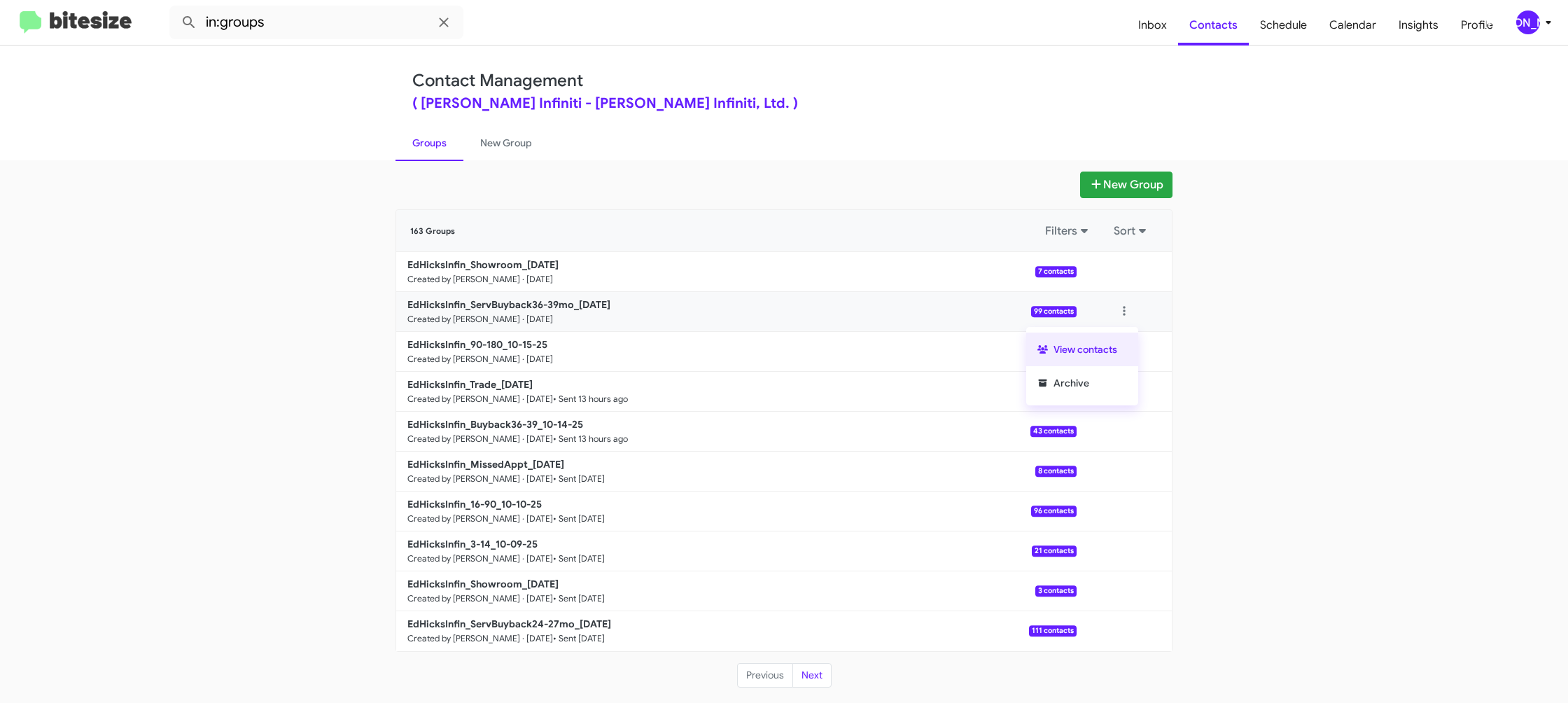
click at [1122, 342] on button "View contacts" at bounding box center [1082, 349] width 112 height 34
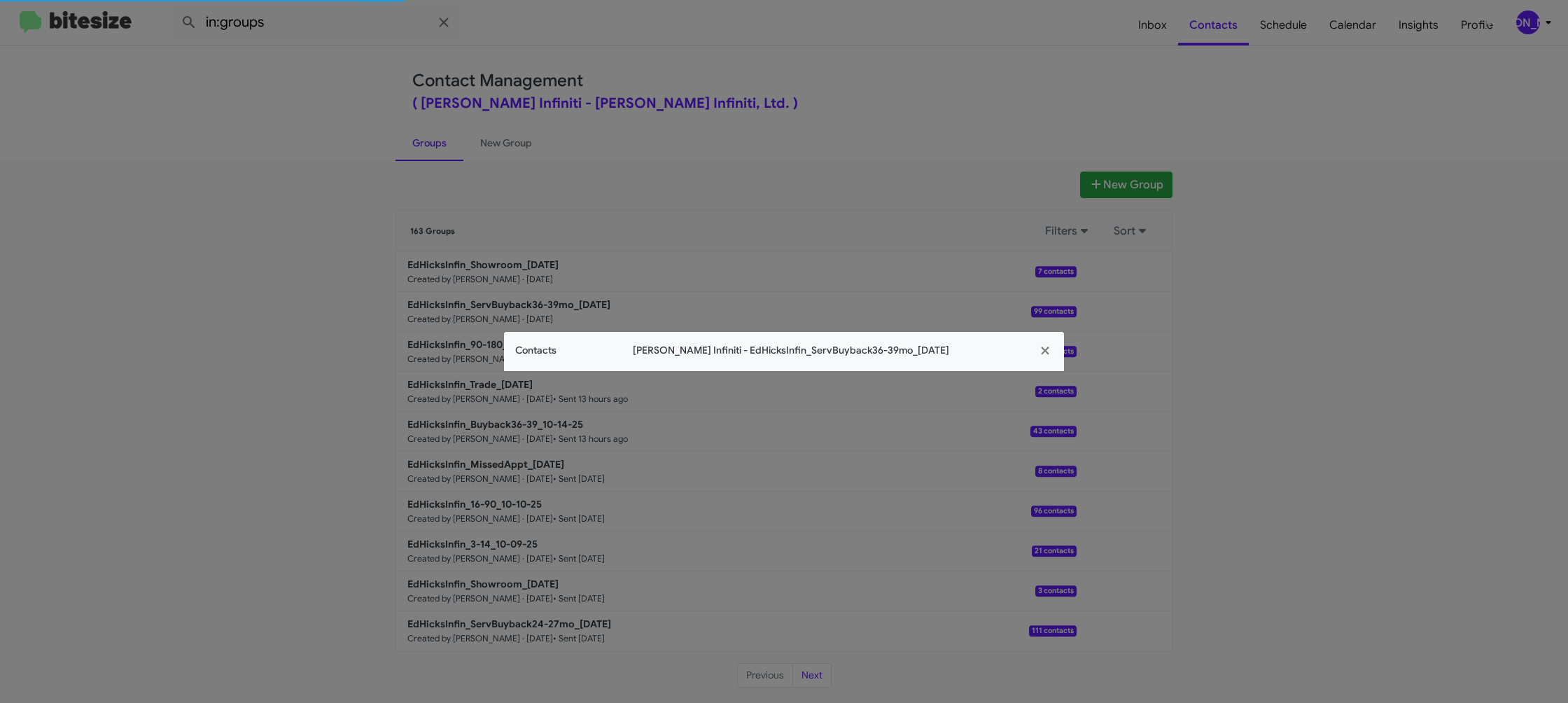
drag, startPoint x: 341, startPoint y: 235, endPoint x: 208, endPoint y: 38, distance: 237.7
click at [326, 218] on modal-container "Contacts Ed Hicks Infiniti - EdHicksInfin_ServBuyback36-39mo_10-15-25" at bounding box center [784, 352] width 1568 height 703
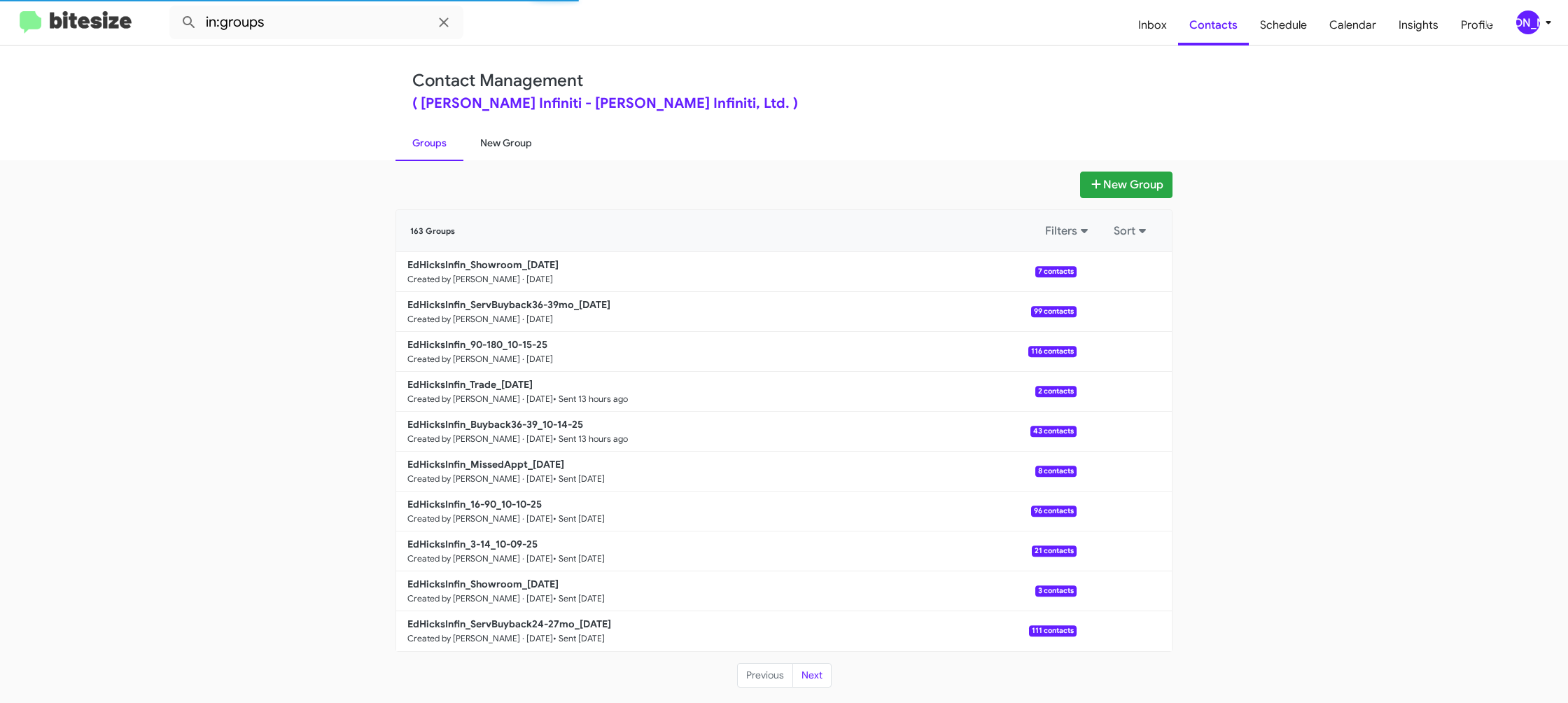
drag, startPoint x: 528, startPoint y: 137, endPoint x: 491, endPoint y: 142, distance: 37.3
click at [527, 136] on link "New Group" at bounding box center [506, 142] width 85 height 36
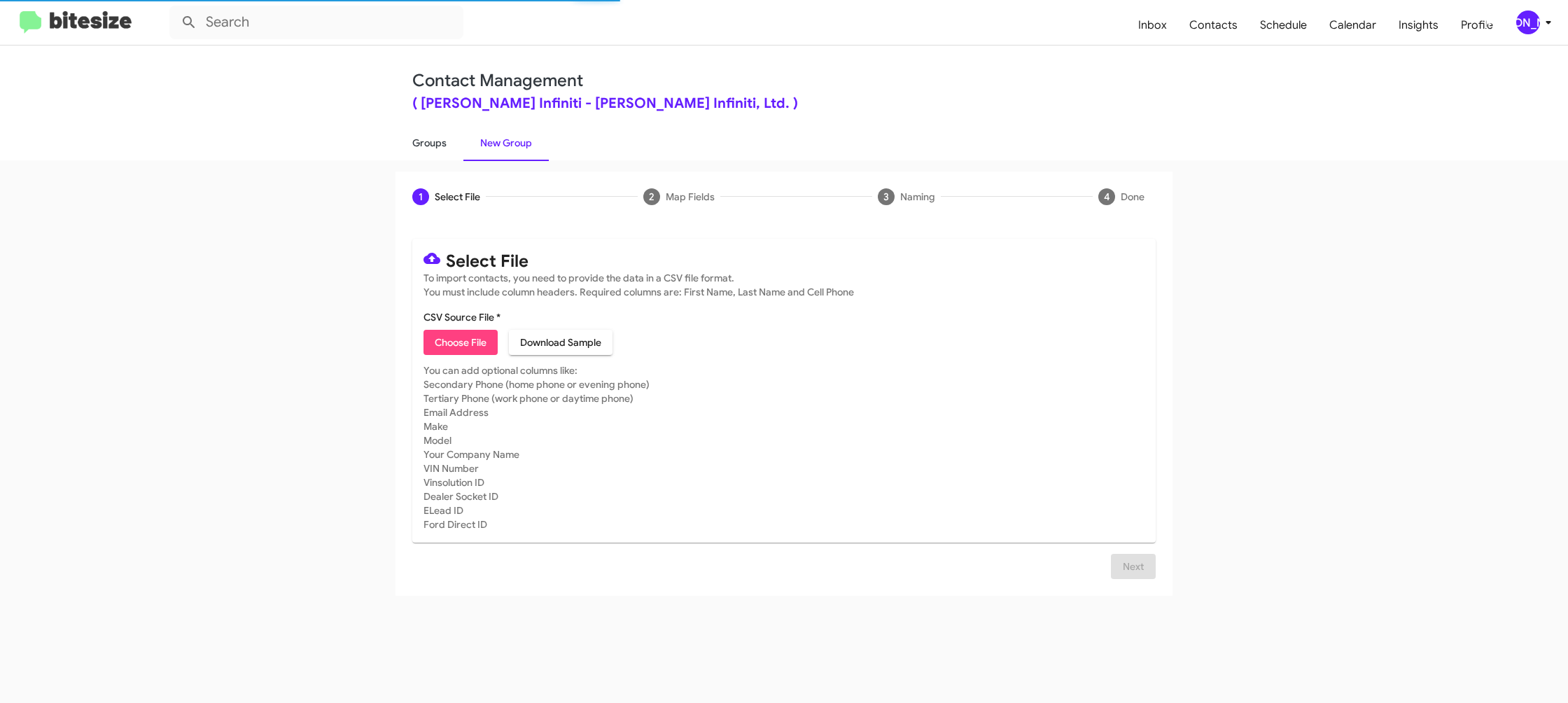
click at [408, 146] on link "Groups" at bounding box center [429, 142] width 68 height 36
type input "in:groups"
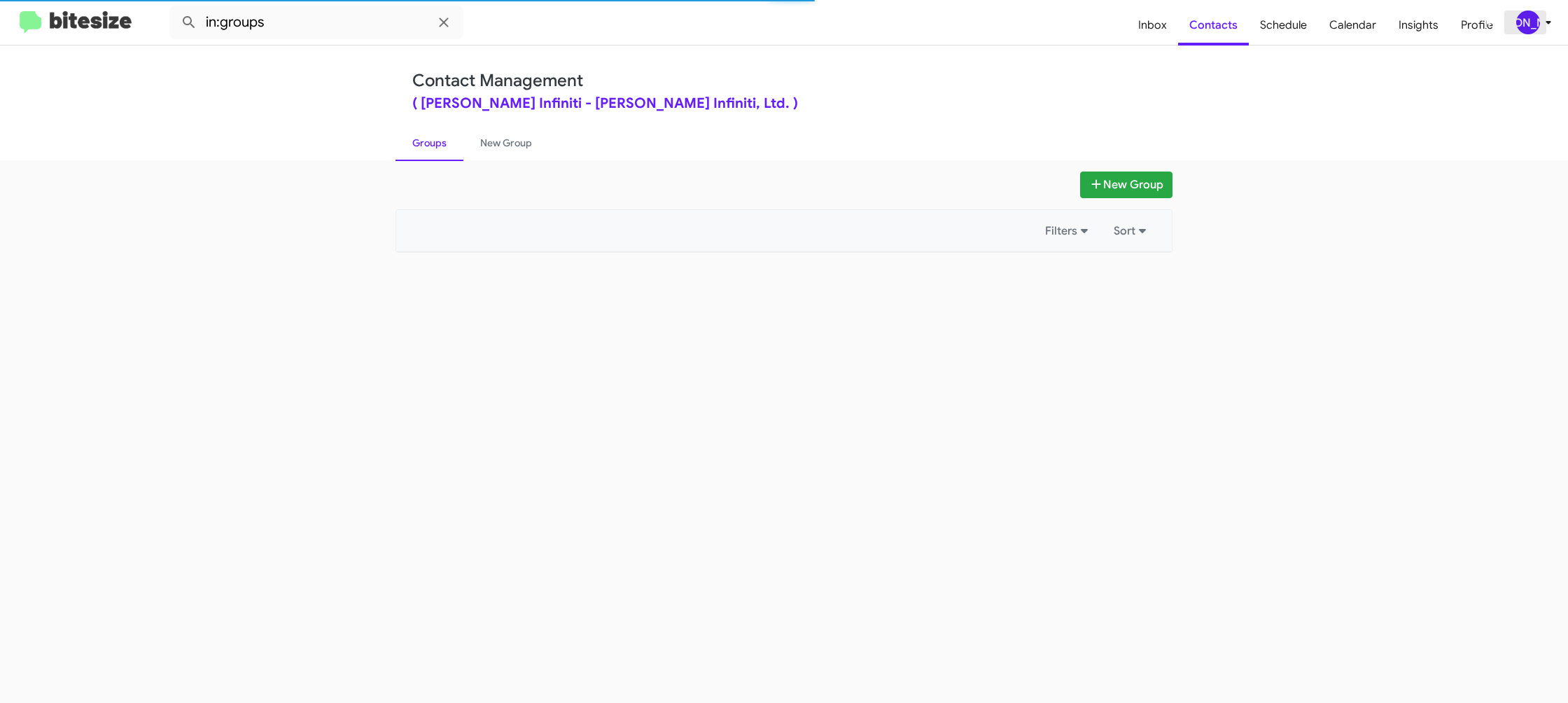
click at [1530, 26] on div "[PERSON_NAME]" at bounding box center [1528, 22] width 24 height 24
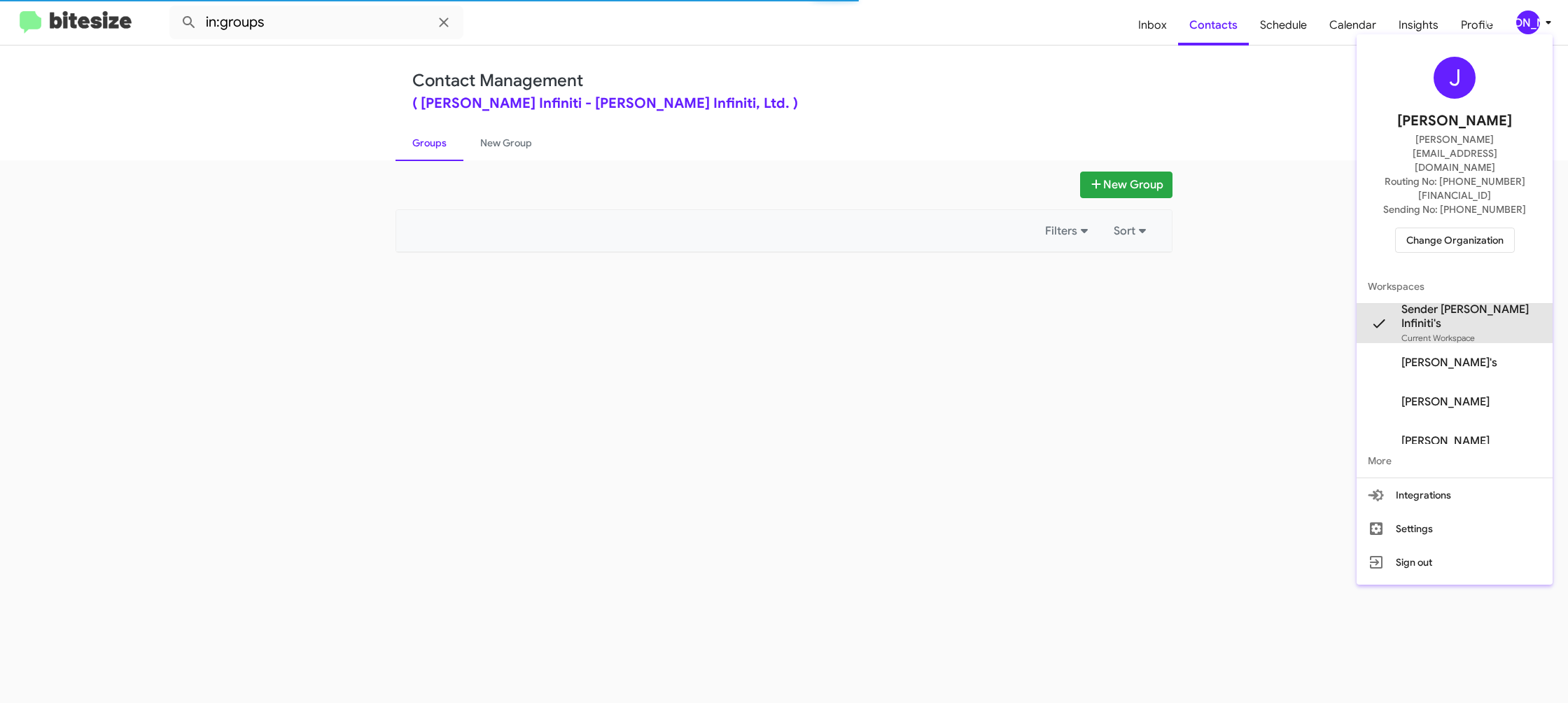
click at [1478, 302] on span "Sender Ed Hicks Infiniti's" at bounding box center [1471, 316] width 140 height 28
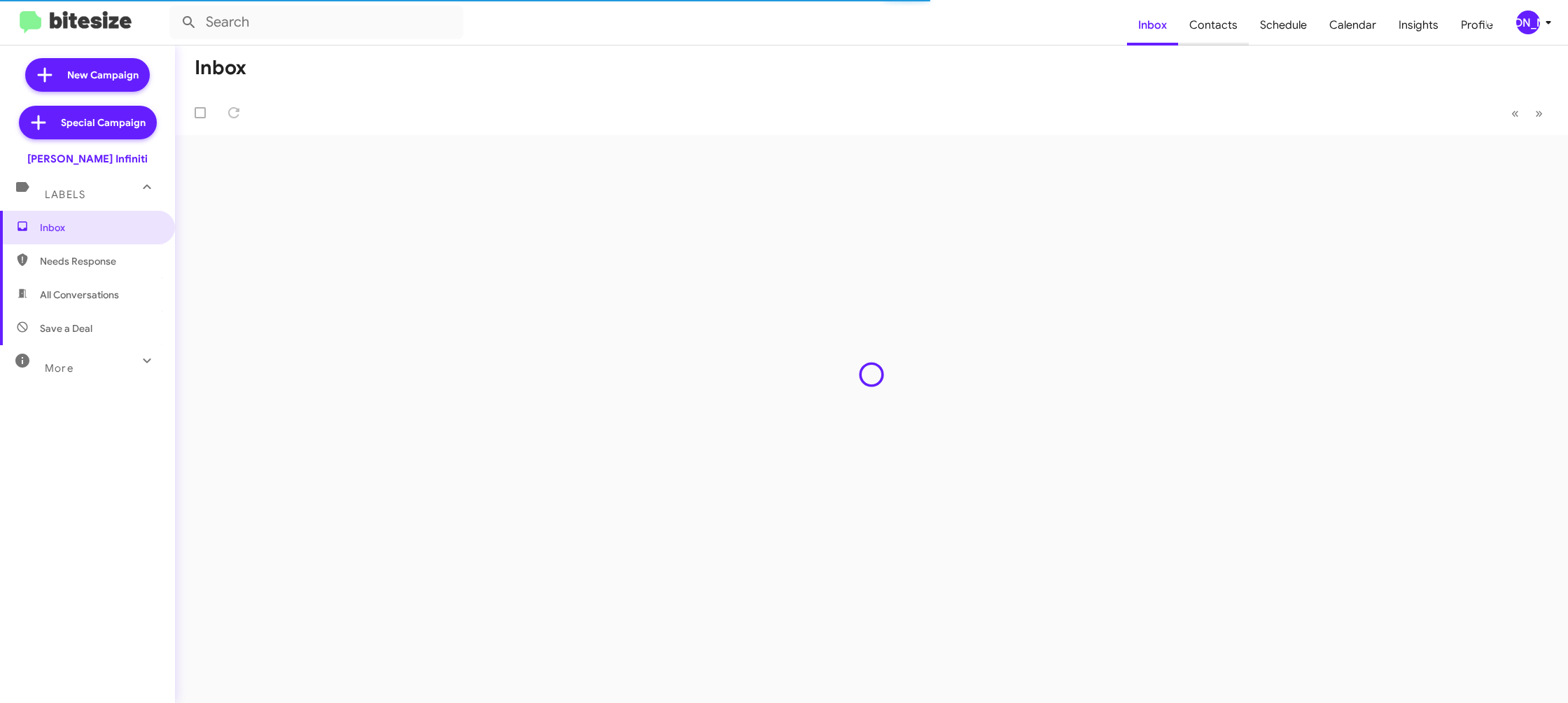
click at [1207, 21] on span "Contacts" at bounding box center [1213, 25] width 71 height 41
type input "in:groups"
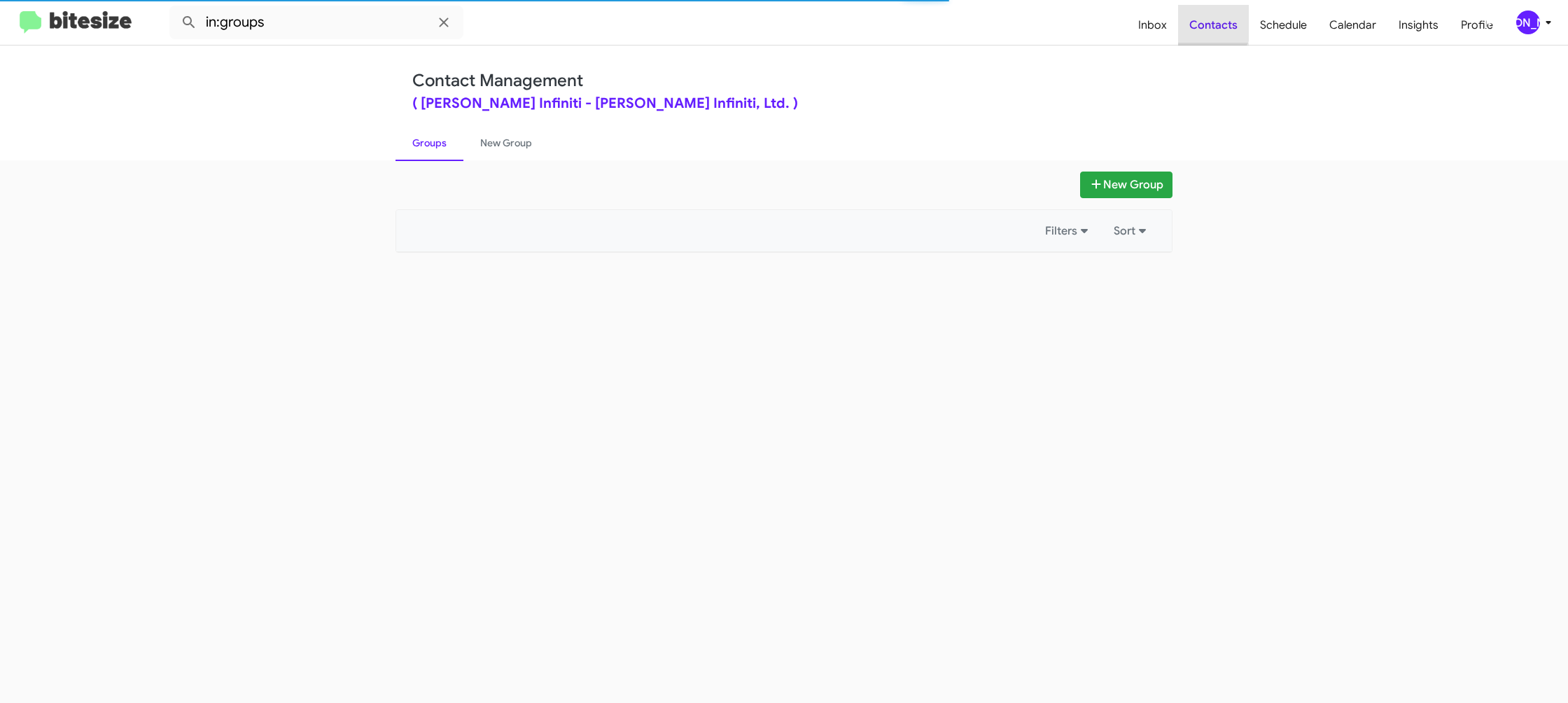
click at [1209, 21] on span "Contacts" at bounding box center [1213, 25] width 71 height 41
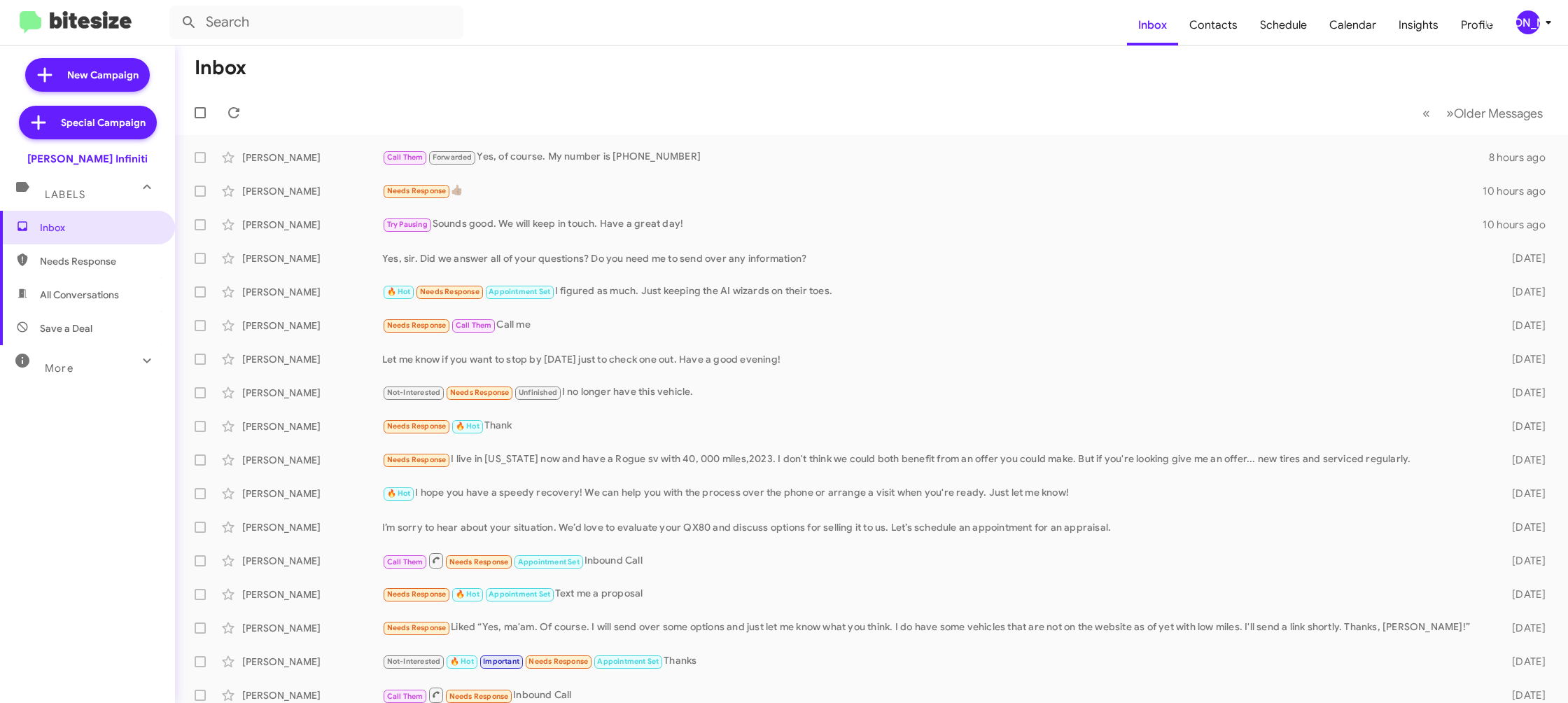
click at [1521, 24] on div "[PERSON_NAME]" at bounding box center [1528, 22] width 24 height 24
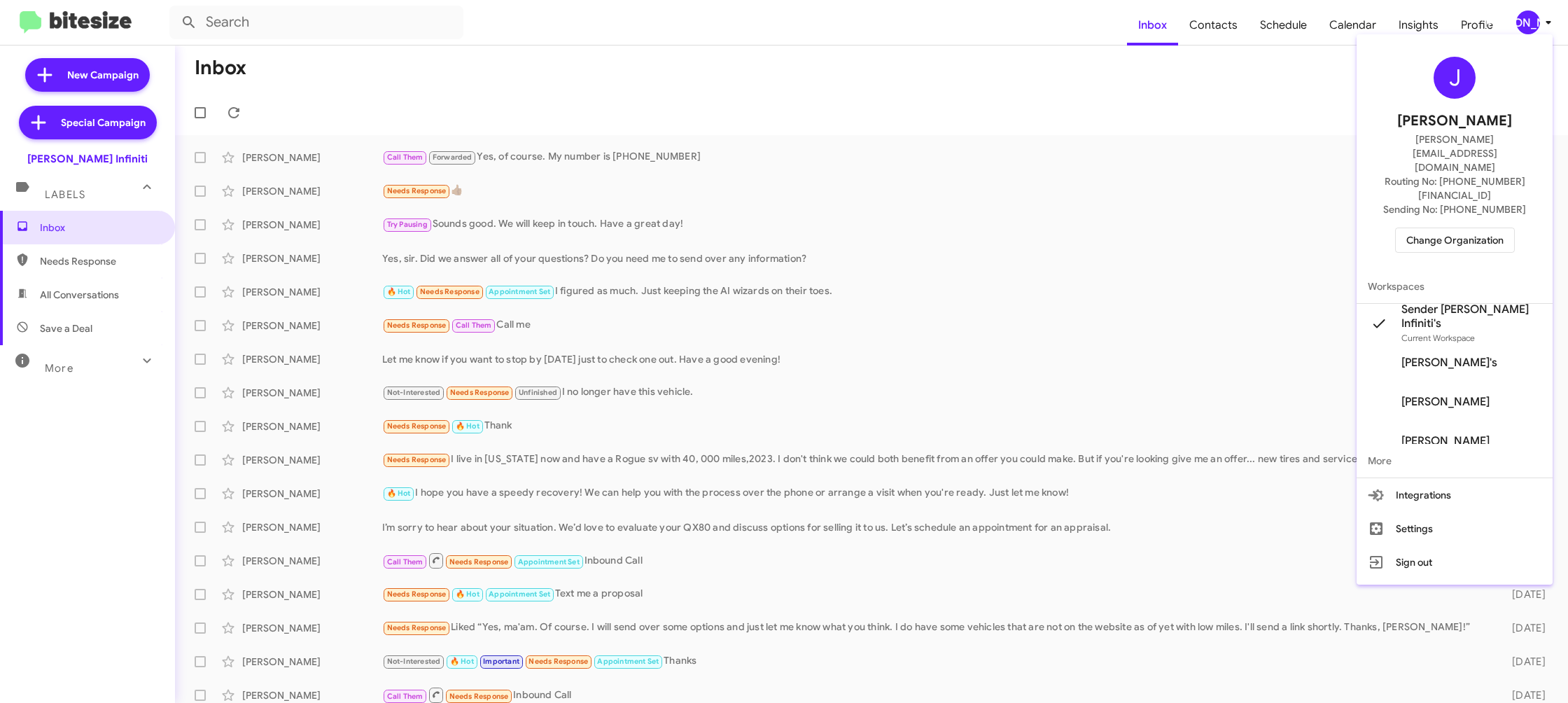
click at [1205, 39] on div at bounding box center [784, 352] width 1568 height 703
click at [1206, 39] on span "Contacts" at bounding box center [1213, 25] width 71 height 41
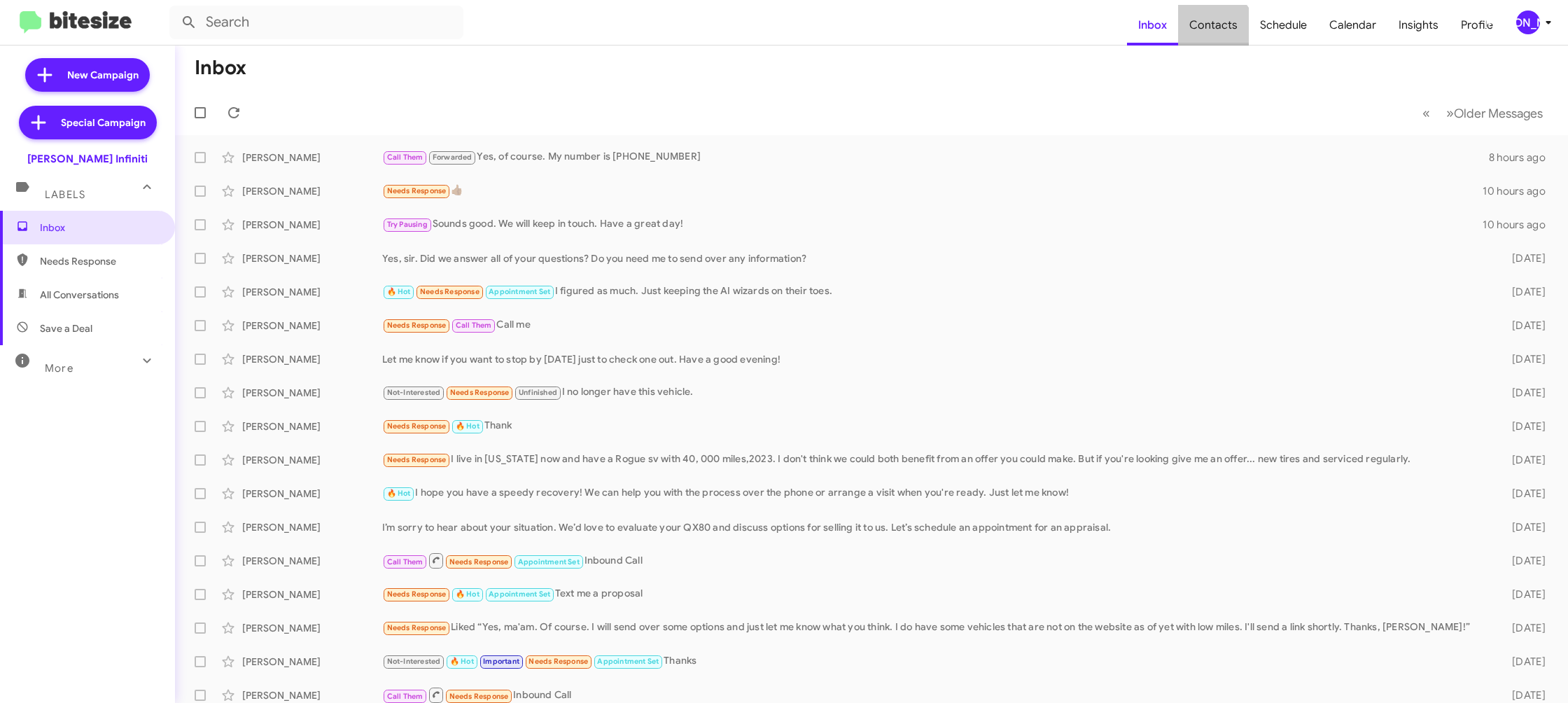
click at [1206, 39] on span "Contacts" at bounding box center [1213, 25] width 71 height 41
type input "in:groups"
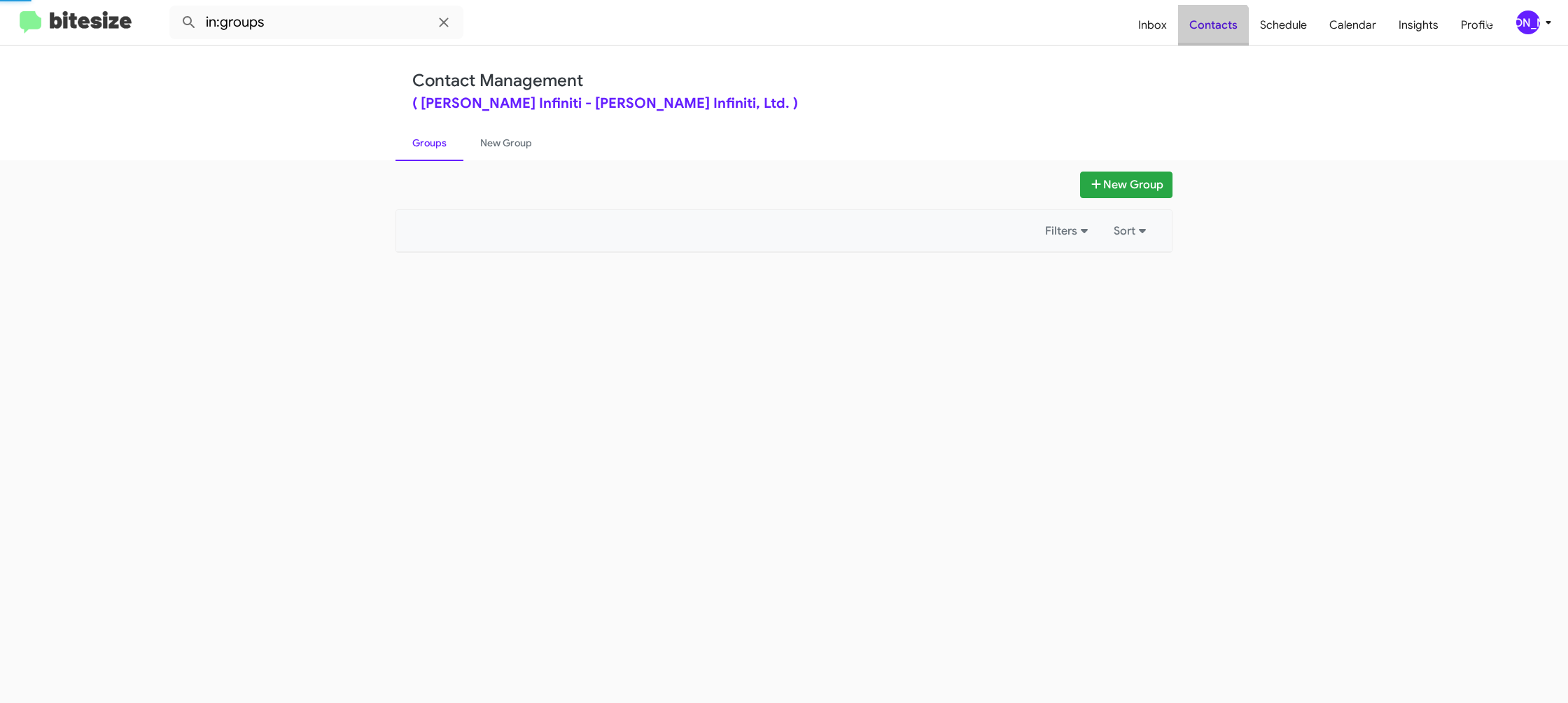
click at [1206, 39] on span "Contacts" at bounding box center [1213, 25] width 71 height 41
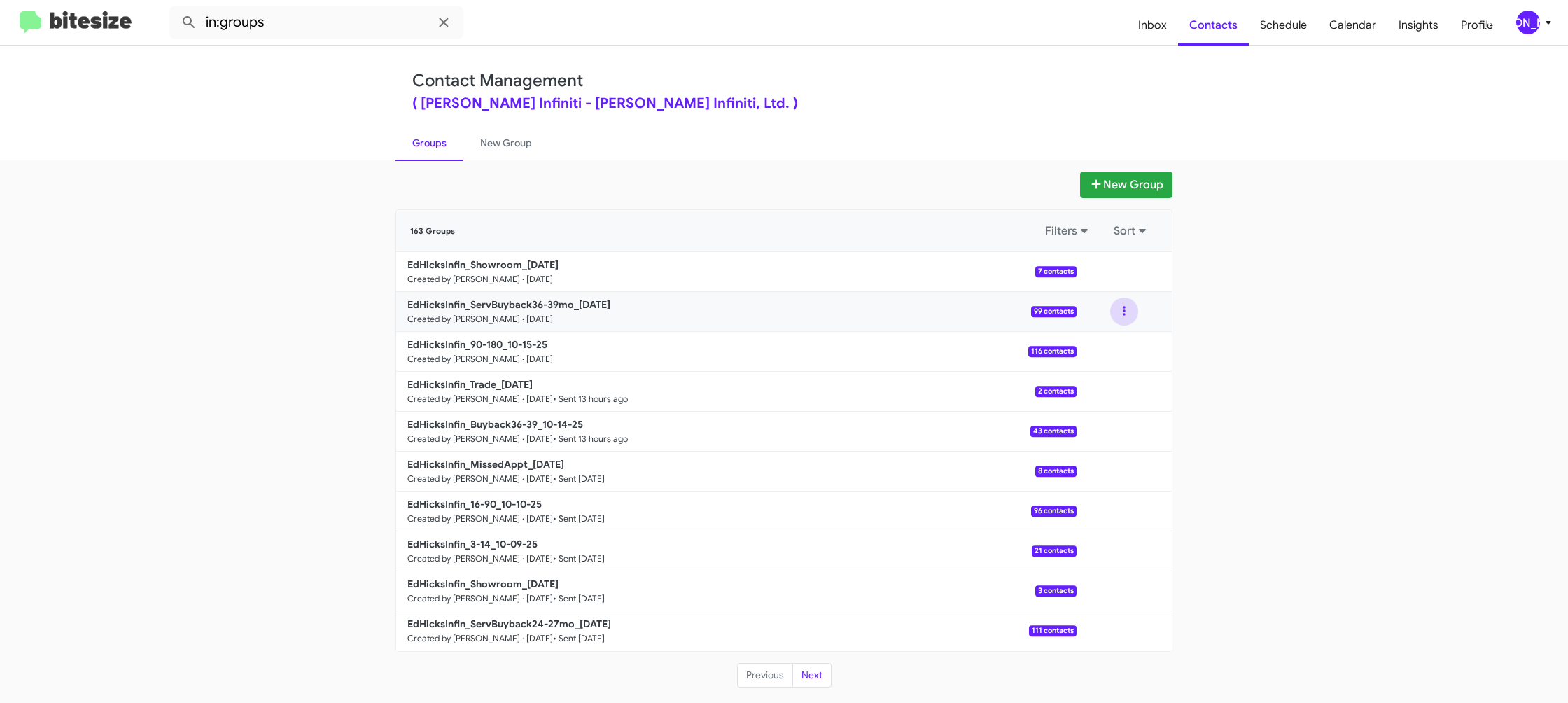
click at [1121, 312] on button at bounding box center [1124, 311] width 28 height 28
click at [1125, 333] on button "View contacts" at bounding box center [1082, 349] width 112 height 34
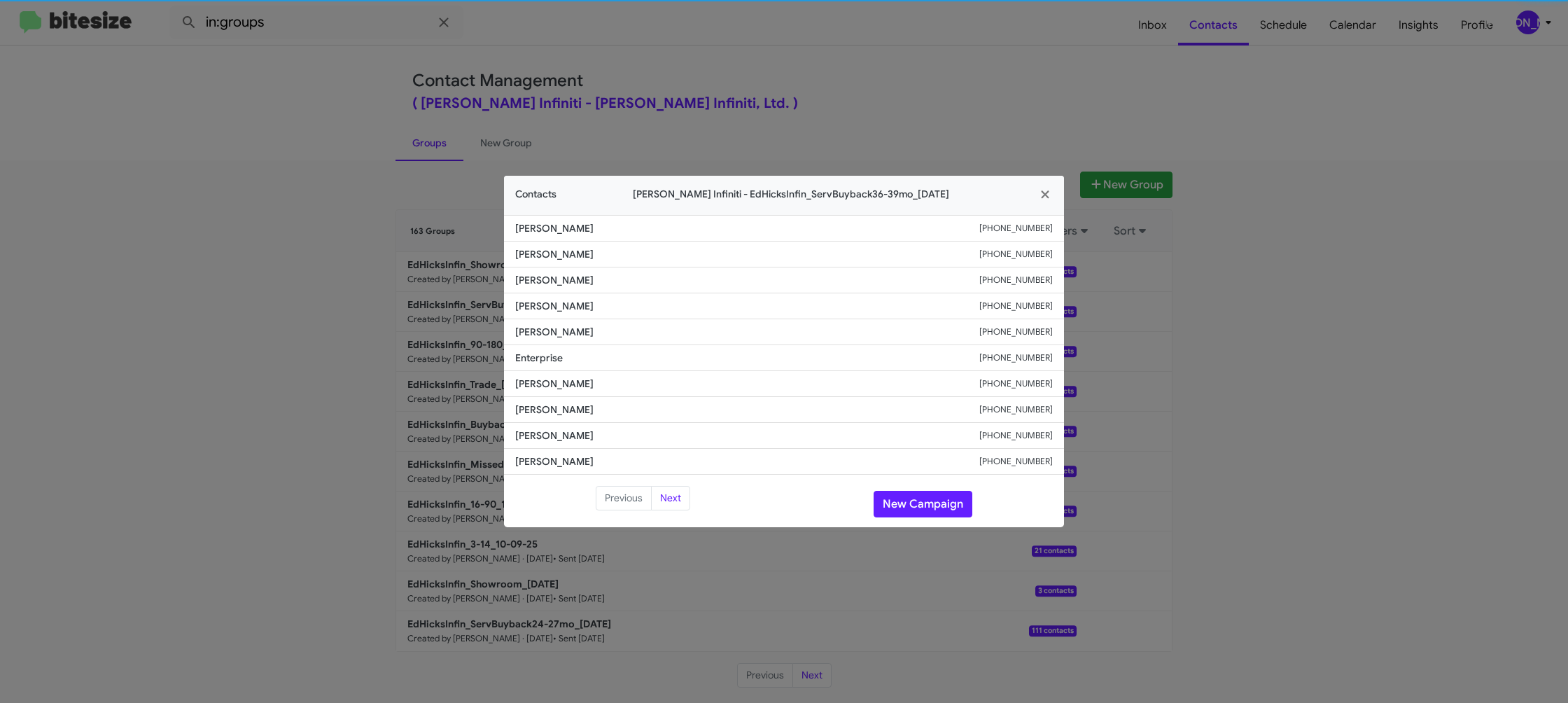
click at [583, 349] on li "Enterprise +19562519241" at bounding box center [784, 358] width 560 height 26
click at [553, 357] on span "Enterprise" at bounding box center [747, 358] width 464 height 14
click at [555, 329] on span "Lisa Powell" at bounding box center [747, 332] width 464 height 14
drag, startPoint x: 556, startPoint y: 325, endPoint x: 560, endPoint y: 315, distance: 10.8
click at [558, 320] on li "Lisa Powell +13612321268" at bounding box center [784, 332] width 560 height 26
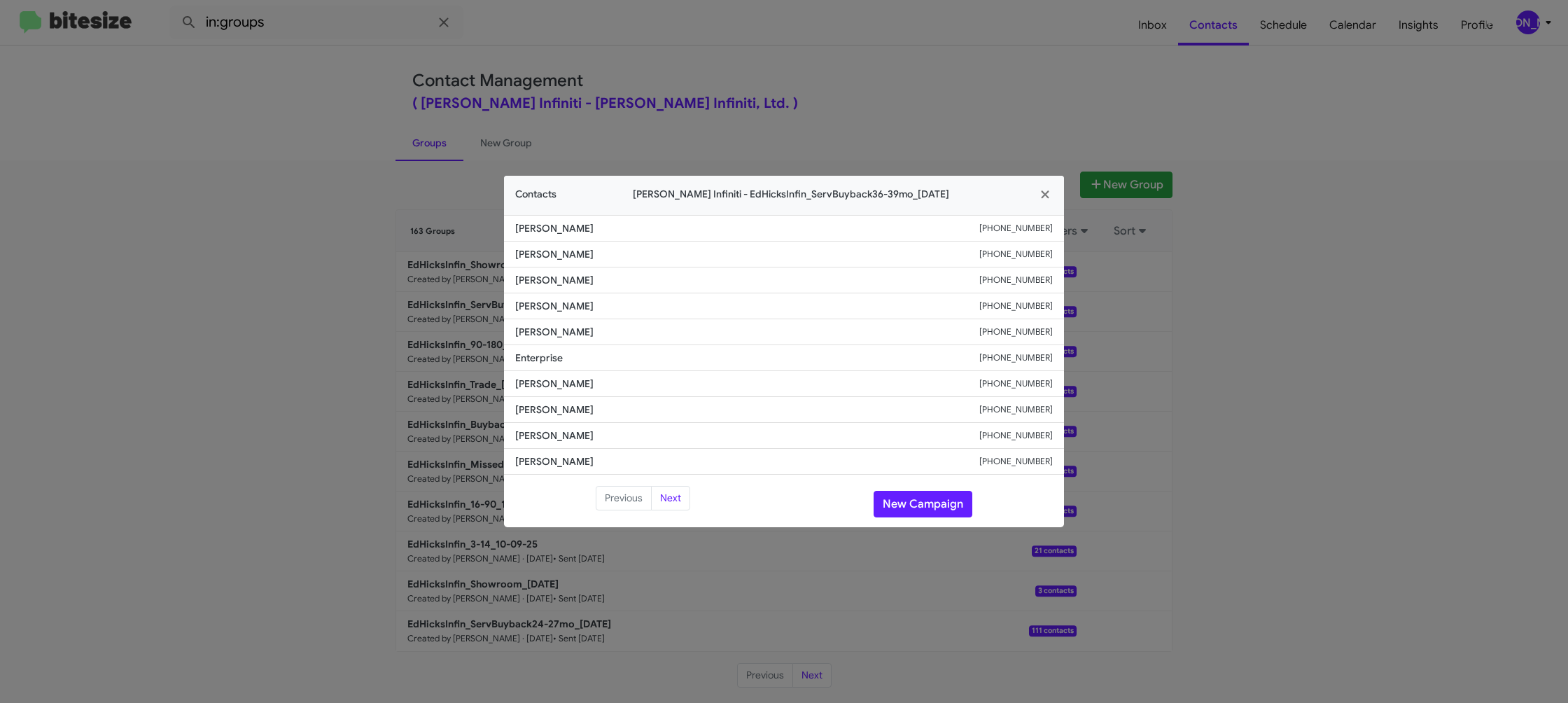
click at [560, 315] on li "Valene Knutson +17155738319" at bounding box center [784, 307] width 560 height 26
copy span "Valene Knutson"
click at [996, 160] on modal-container "Contacts Ed Hicks Infiniti - EdHicksInfin_ServBuyback36-39mo_10-15-25 Melissa G…" at bounding box center [784, 352] width 1568 height 703
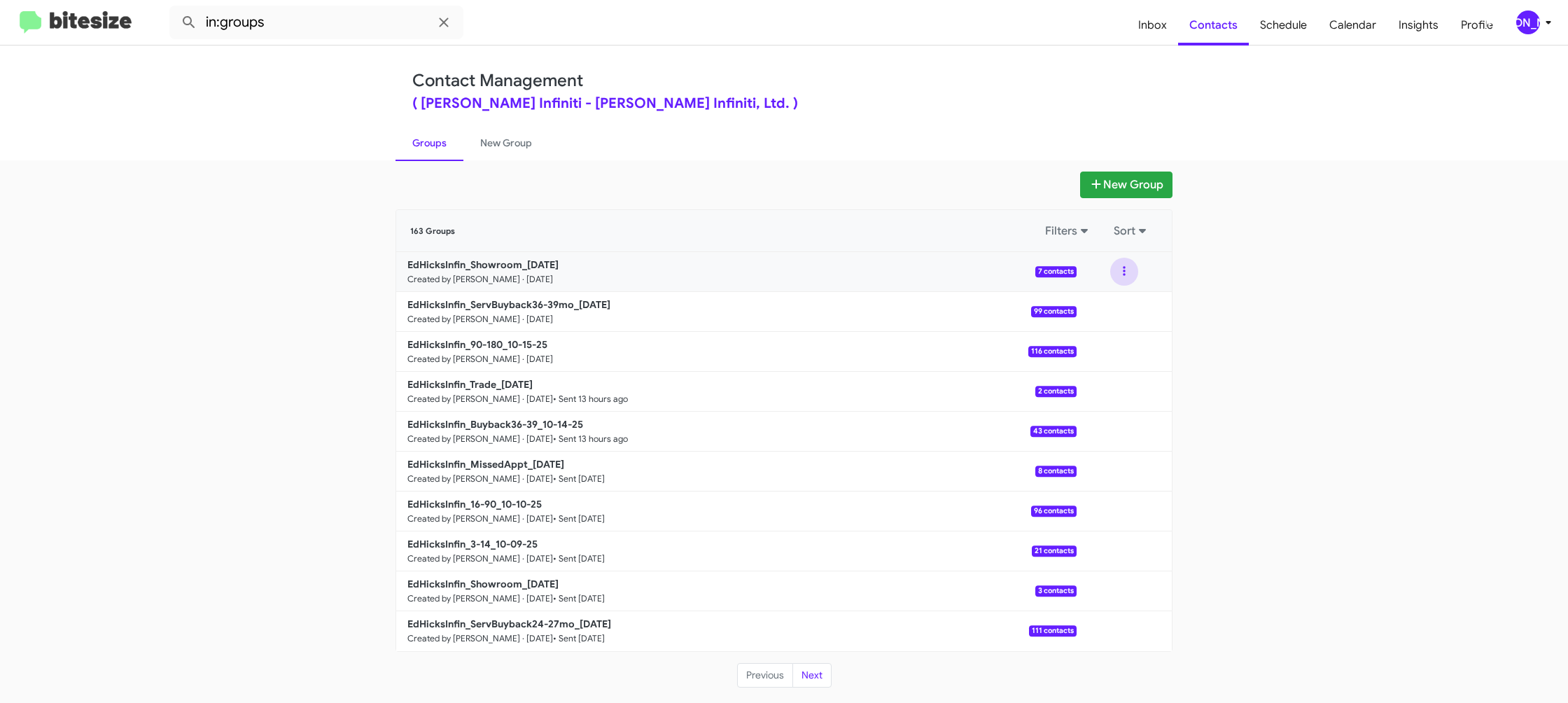
drag, startPoint x: 1113, startPoint y: 269, endPoint x: 1119, endPoint y: 282, distance: 14.3
click at [1116, 272] on button at bounding box center [1124, 271] width 28 height 28
click at [1114, 298] on button "View contacts" at bounding box center [1082, 309] width 112 height 34
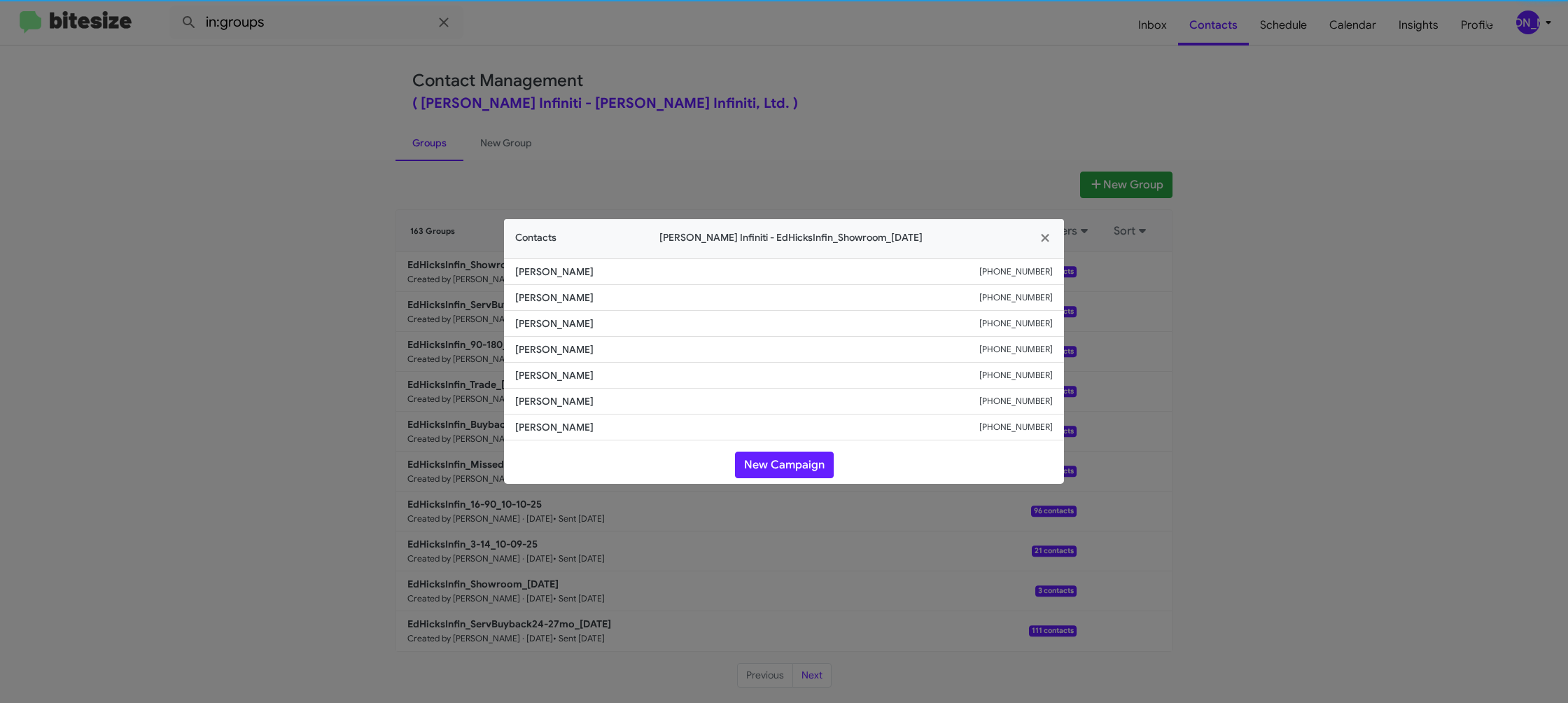
click at [554, 338] on li "Theron Dingas +19039483586" at bounding box center [784, 350] width 560 height 26
drag, startPoint x: 412, startPoint y: 241, endPoint x: 516, endPoint y: 331, distance: 137.5
click at [412, 241] on modal-container "Contacts Ed Hicks Infiniti - EdHicksInfin_Showroom_10-15-25 Mai-Isha Steeans +1…" at bounding box center [784, 352] width 1568 height 703
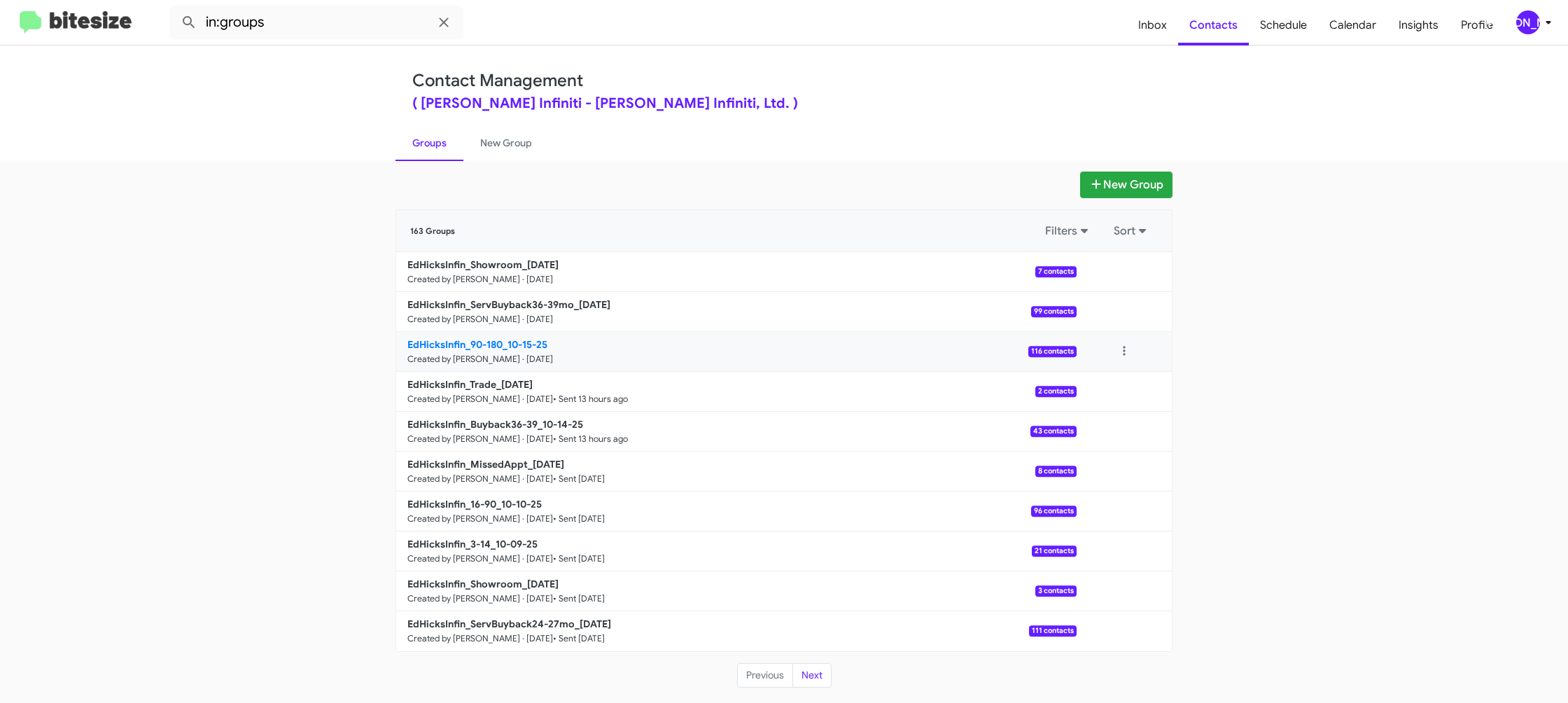
click at [527, 347] on b "EdHicksInfin_90-180_10-15-25" at bounding box center [477, 344] width 140 height 13
click at [527, 345] on b "EdHicksInfin_90-180_10-15-25" at bounding box center [477, 344] width 140 height 13
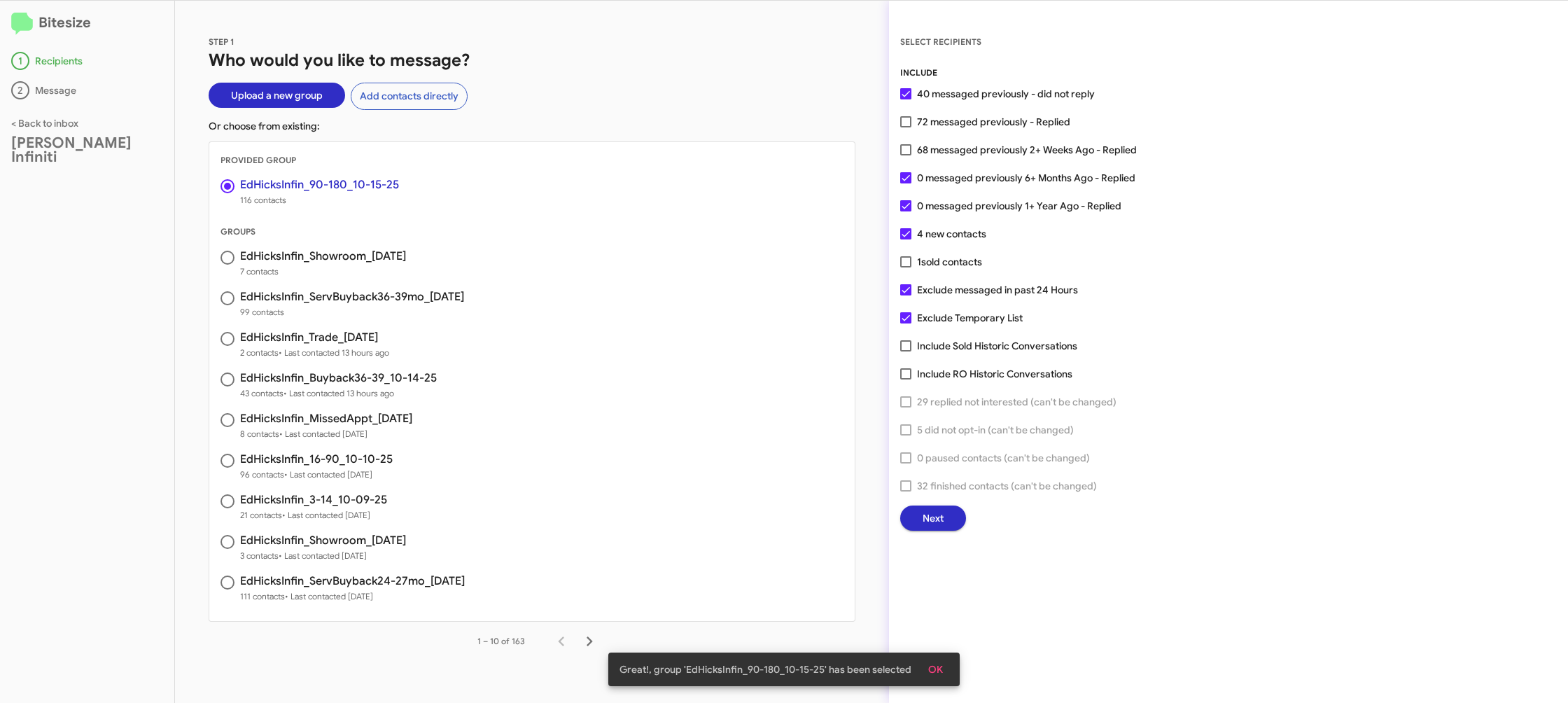
click at [914, 516] on button "Next" at bounding box center [933, 517] width 66 height 25
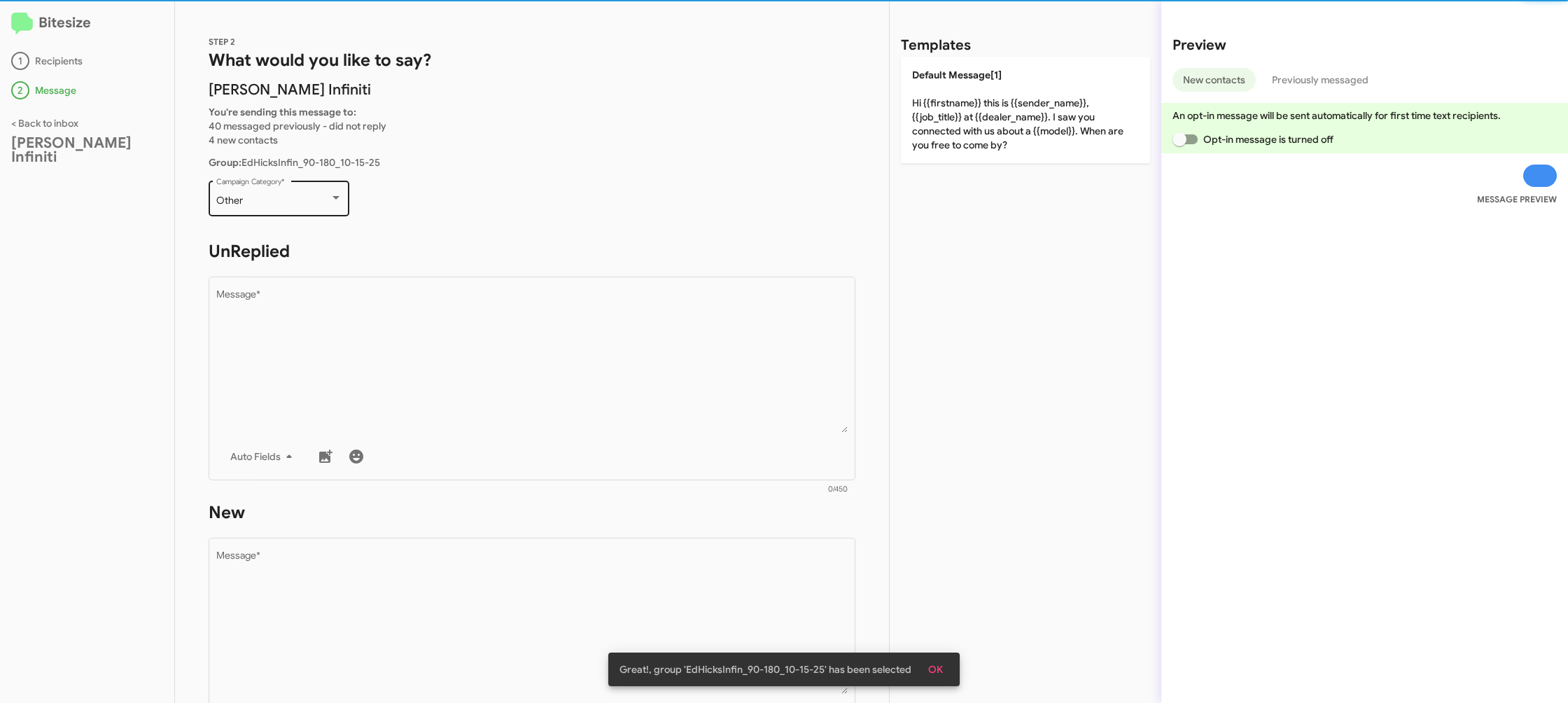
click at [312, 210] on div "Other Campaign Category *" at bounding box center [279, 197] width 126 height 39
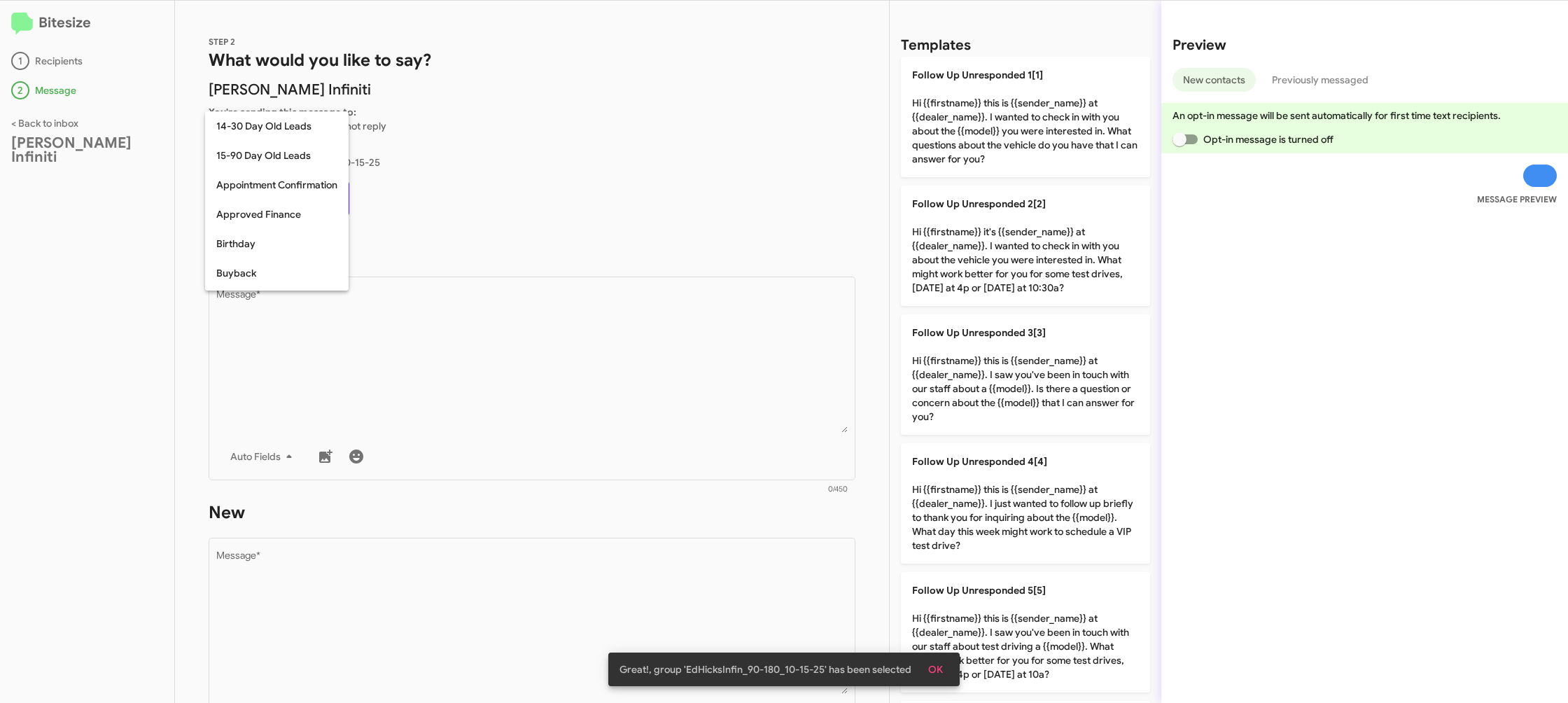
scroll to position [249, 0]
drag, startPoint x: 454, startPoint y: 331, endPoint x: 590, endPoint y: 312, distance: 137.3
click at [454, 331] on div at bounding box center [784, 352] width 1568 height 703
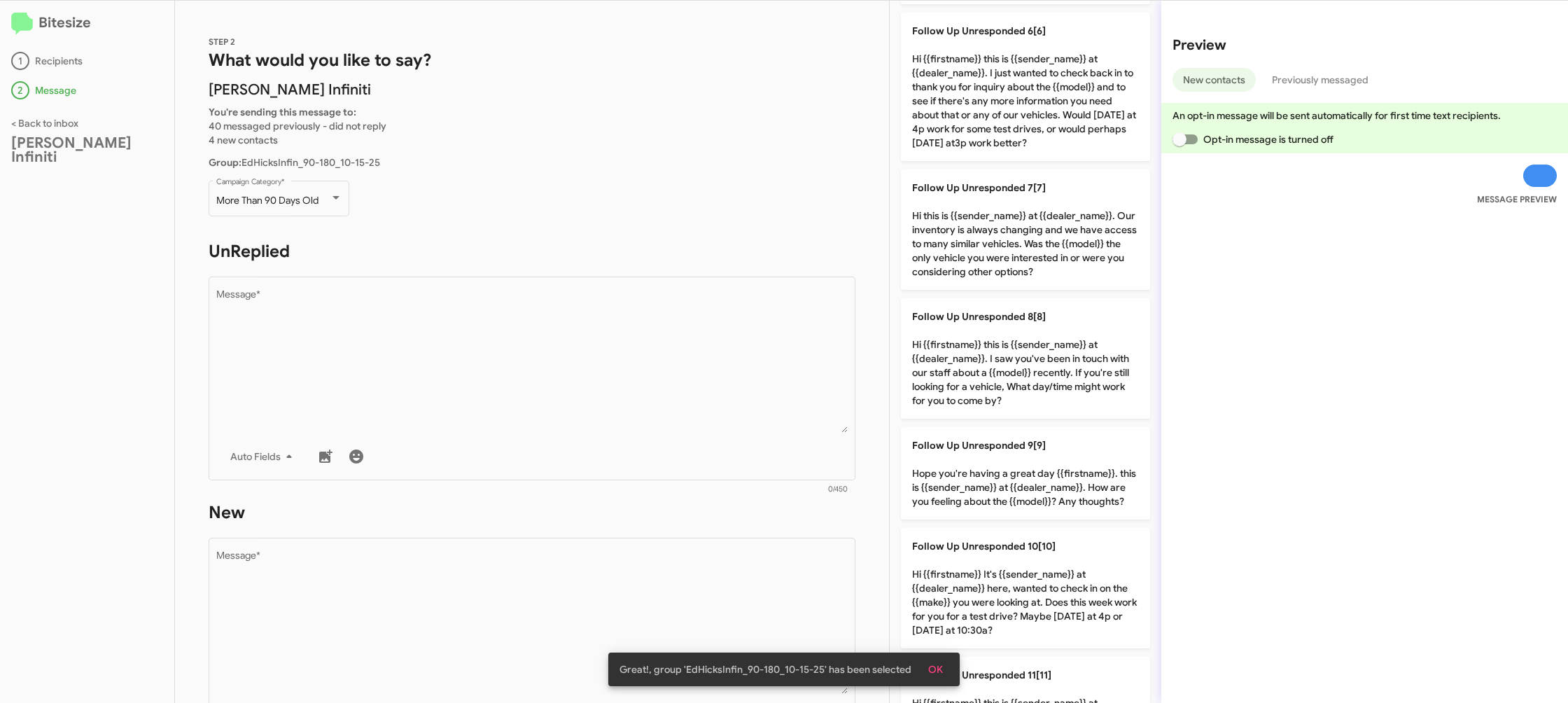
scroll to position [648, 0]
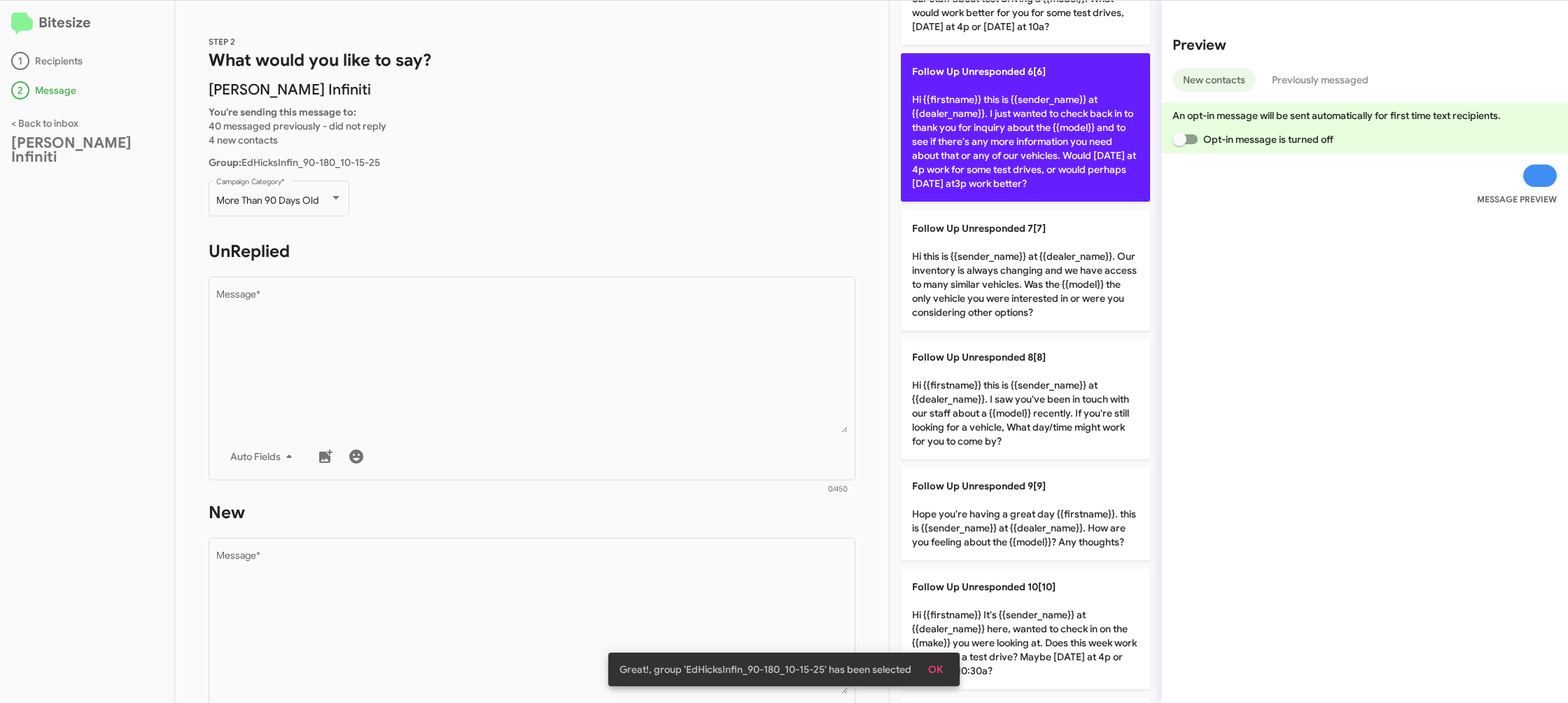
click at [1036, 141] on p "Follow Up Unresponded 6[6] Hi {{firstname}} this is {{sender_name}} at {{dealer…" at bounding box center [1025, 128] width 250 height 149
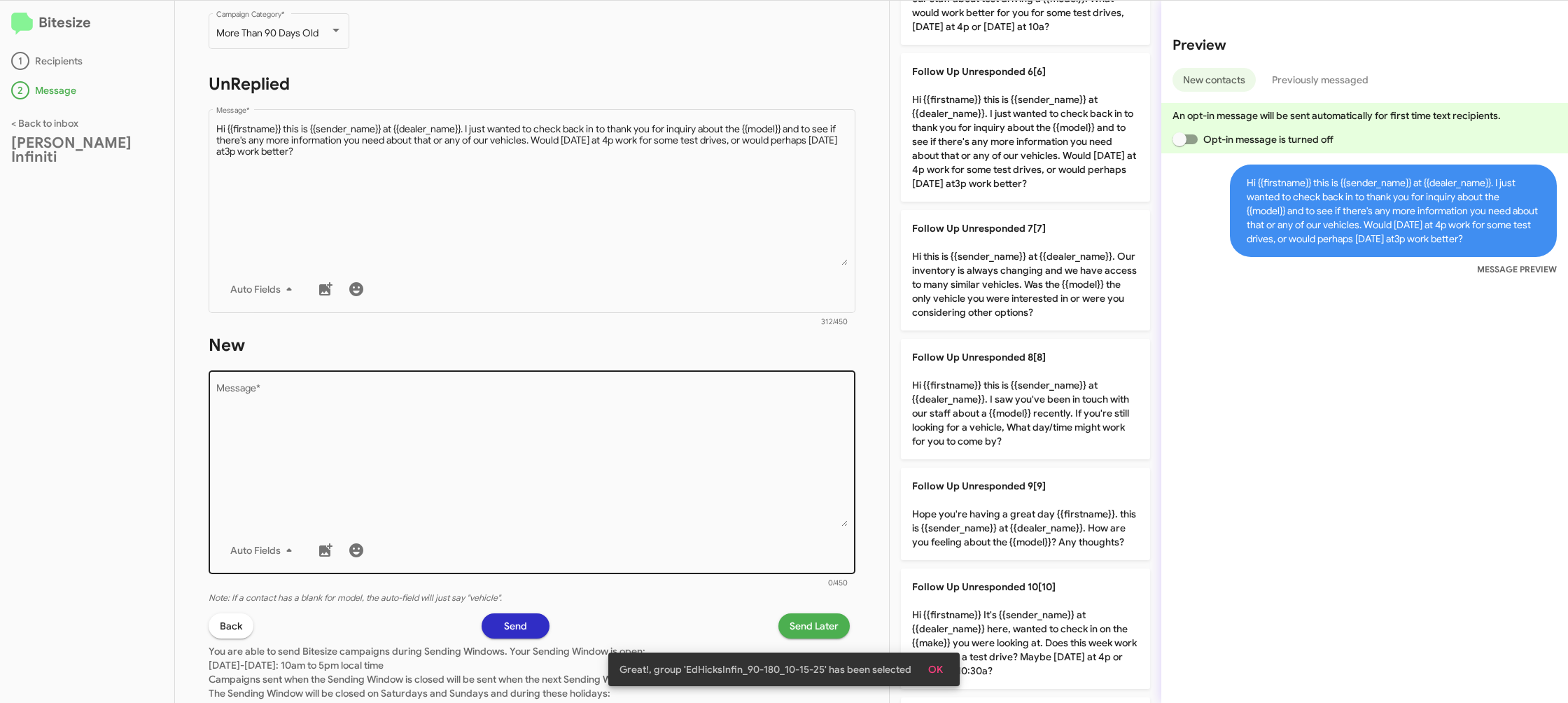
scroll to position [220, 0]
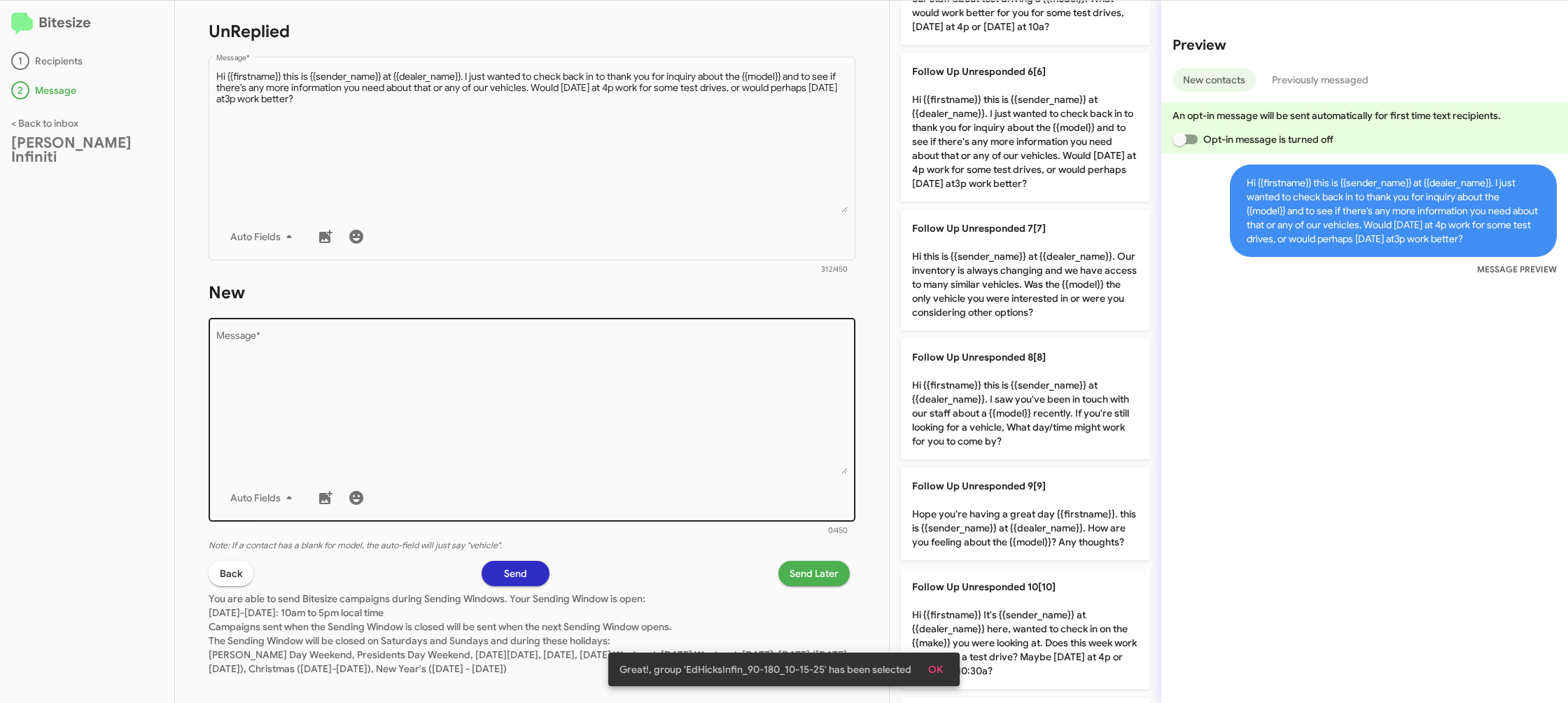
click at [593, 408] on textarea "Message *" at bounding box center [532, 402] width 632 height 142
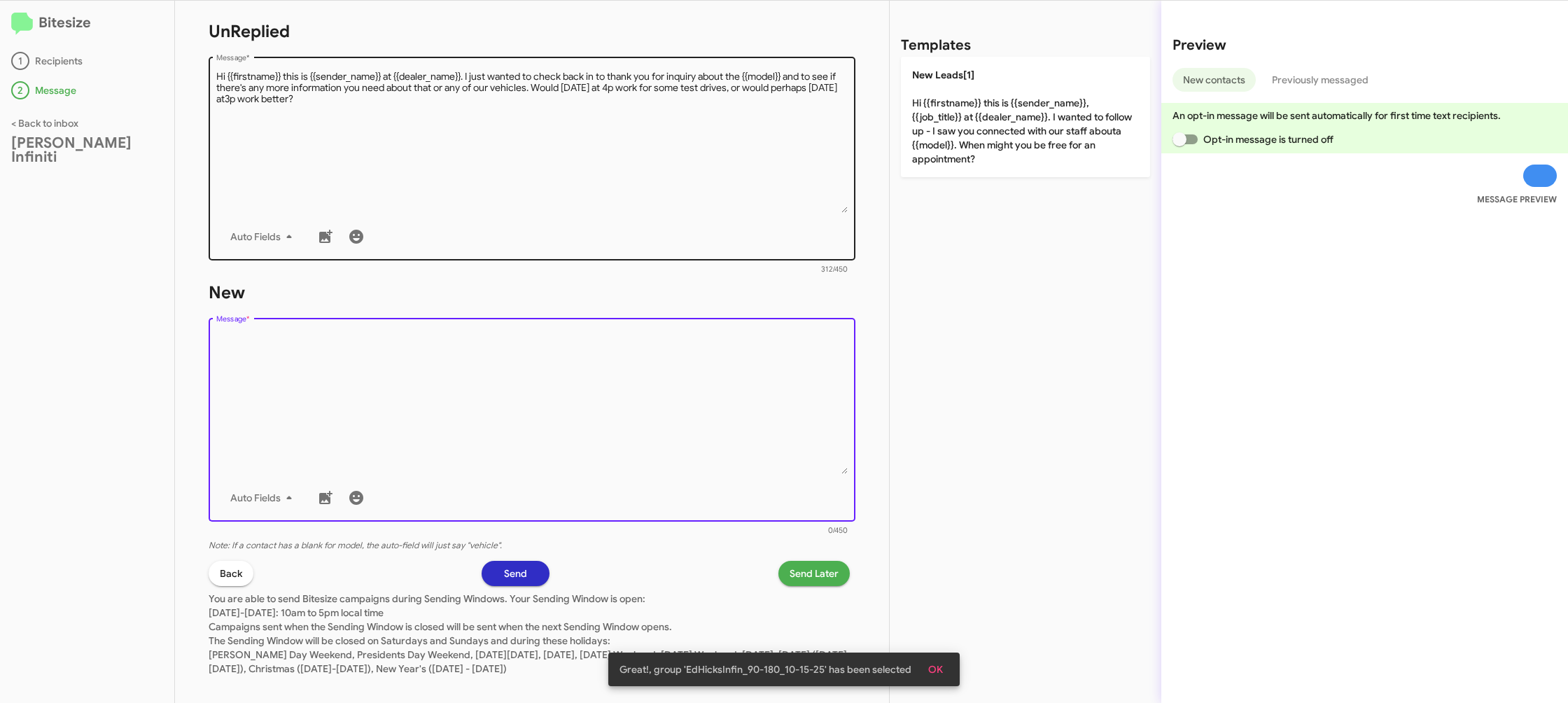
drag, startPoint x: 593, startPoint y: 408, endPoint x: 641, endPoint y: 187, distance: 226.2
click at [591, 394] on textarea "Message *" at bounding box center [532, 402] width 632 height 142
drag, startPoint x: 643, startPoint y: 185, endPoint x: 805, endPoint y: 223, distance: 166.4
click at [643, 185] on textarea "Message *" at bounding box center [532, 141] width 632 height 142
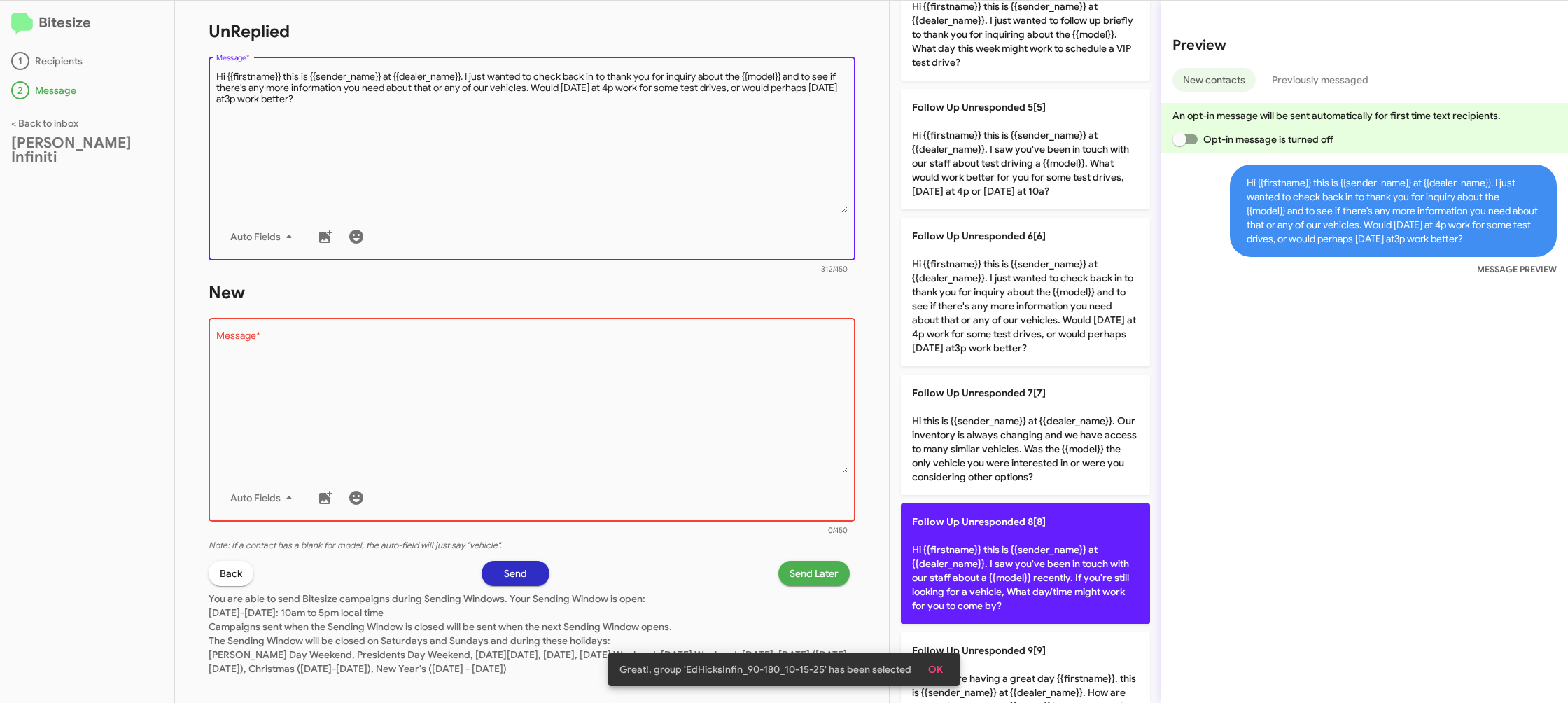
scroll to position [501, 0]
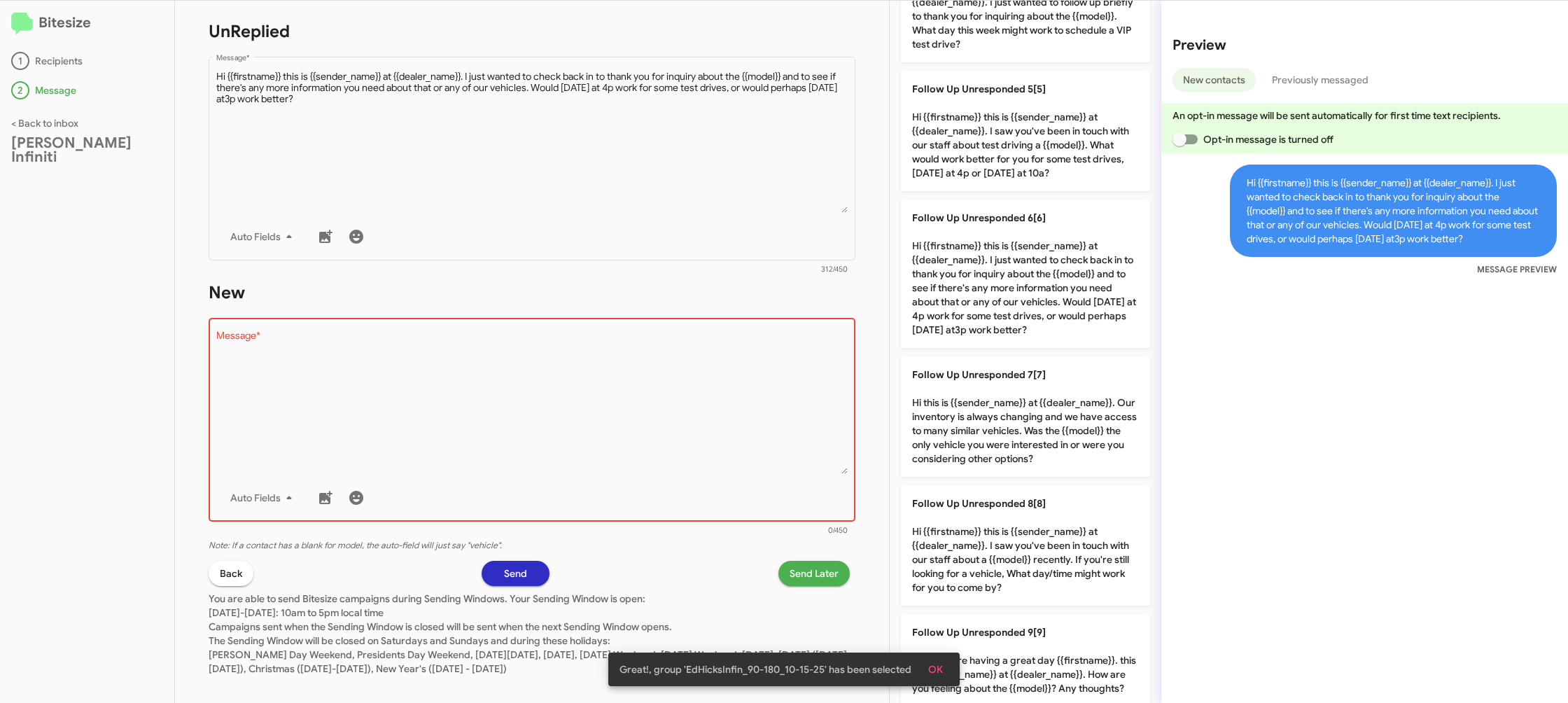
drag, startPoint x: 1022, startPoint y: 537, endPoint x: 751, endPoint y: 456, distance: 282.8
click at [1007, 534] on p "Follow Up Unresponded 8[8] Hi {{firstname}} this is {{sender_name}} at {{dealer…" at bounding box center [1025, 545] width 250 height 120
type textarea "Hi {{firstname}} this is {{sender_name}} at {{dealer_name}}. I saw you've been …"
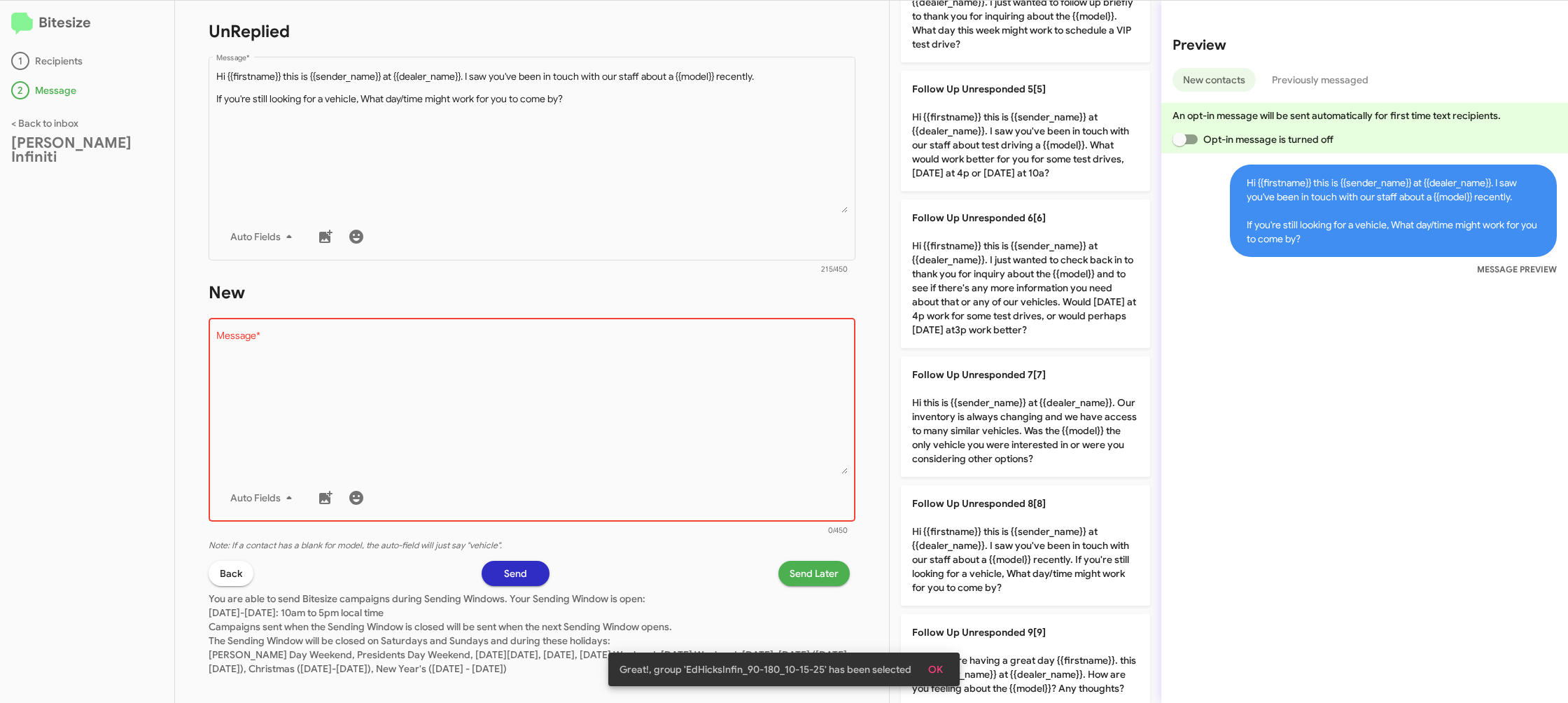
click at [742, 453] on textarea "Message *" at bounding box center [532, 402] width 632 height 142
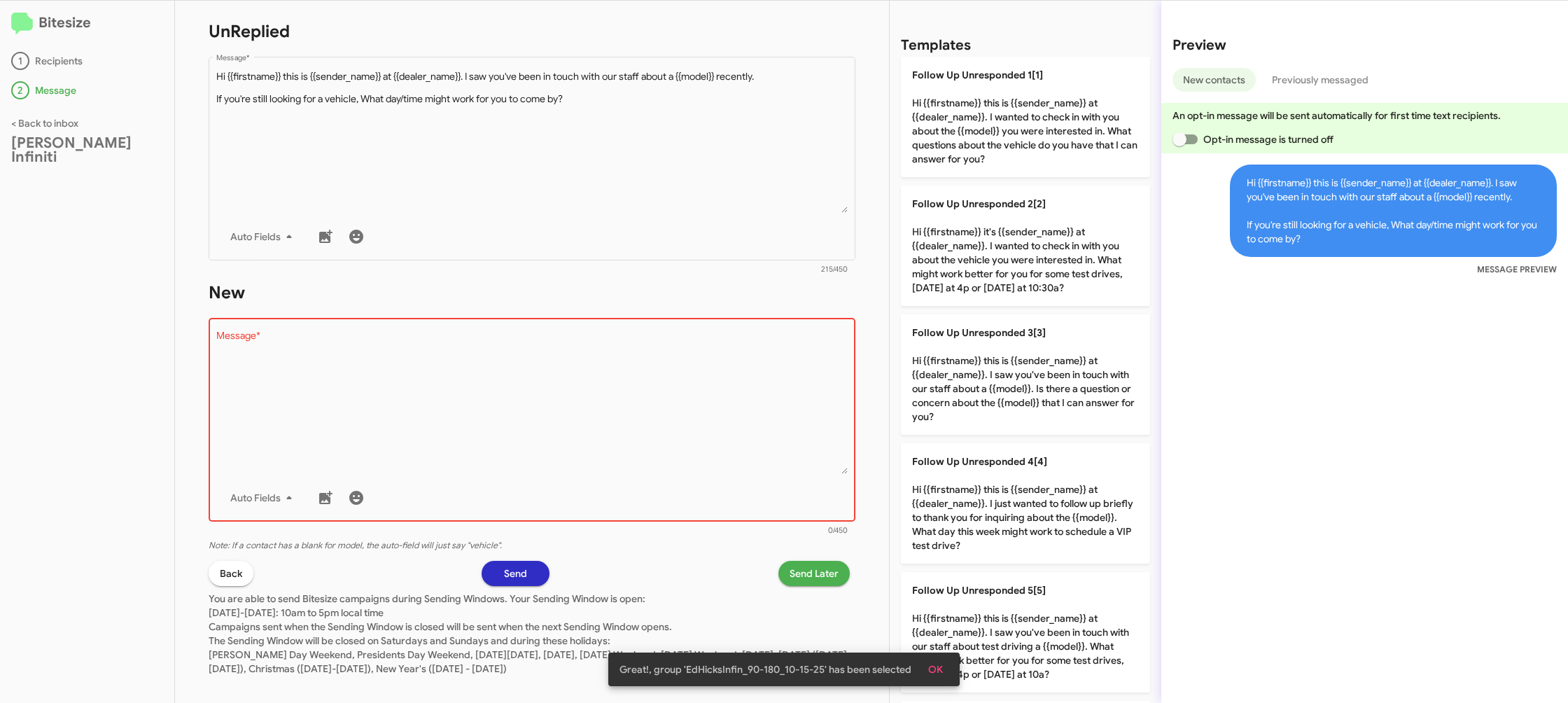
click at [742, 453] on textarea "Message *" at bounding box center [532, 402] width 632 height 142
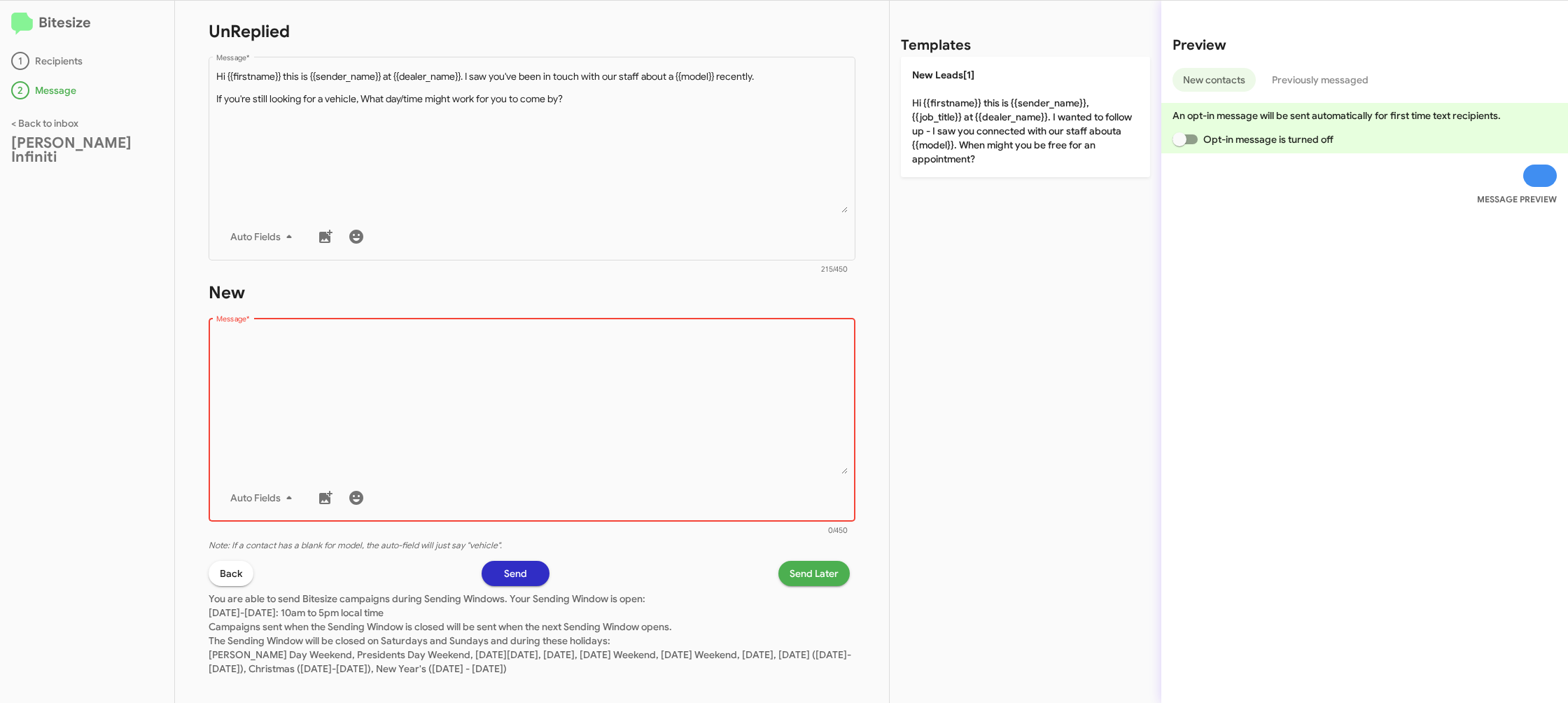
drag, startPoint x: 761, startPoint y: 433, endPoint x: 887, endPoint y: 212, distance: 254.4
click at [764, 429] on textarea "Message *" at bounding box center [532, 402] width 632 height 142
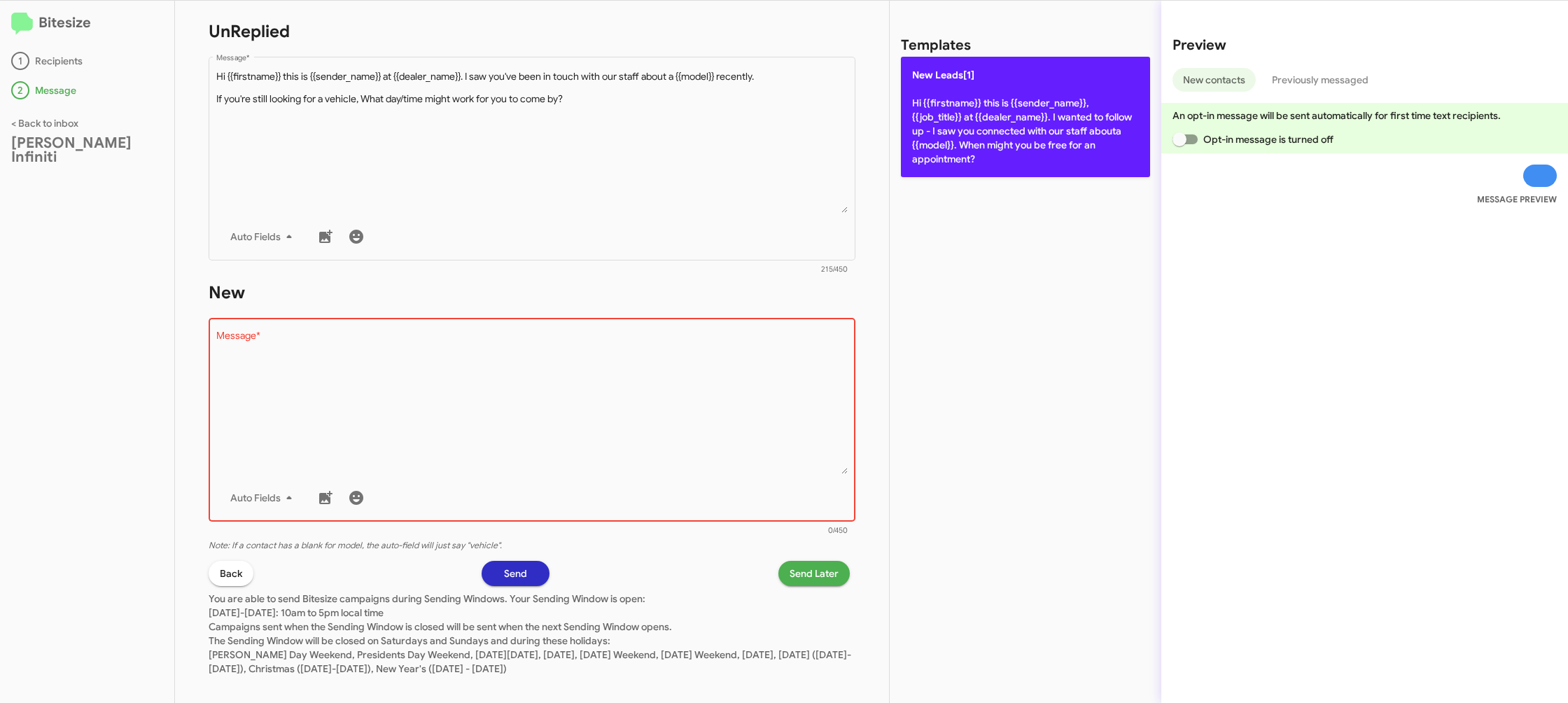
drag, startPoint x: 1007, startPoint y: 120, endPoint x: 1000, endPoint y: 131, distance: 13.0
click at [1007, 122] on p "New Leads[1] Hi {{firstname}} this is {{sender_name}}, {{job_title}} at {{deale…" at bounding box center [1025, 117] width 250 height 120
type textarea "Hi {{firstname}} this is {{sender_name}}, {{job_title}} at {{dealer_name}}. I w…"
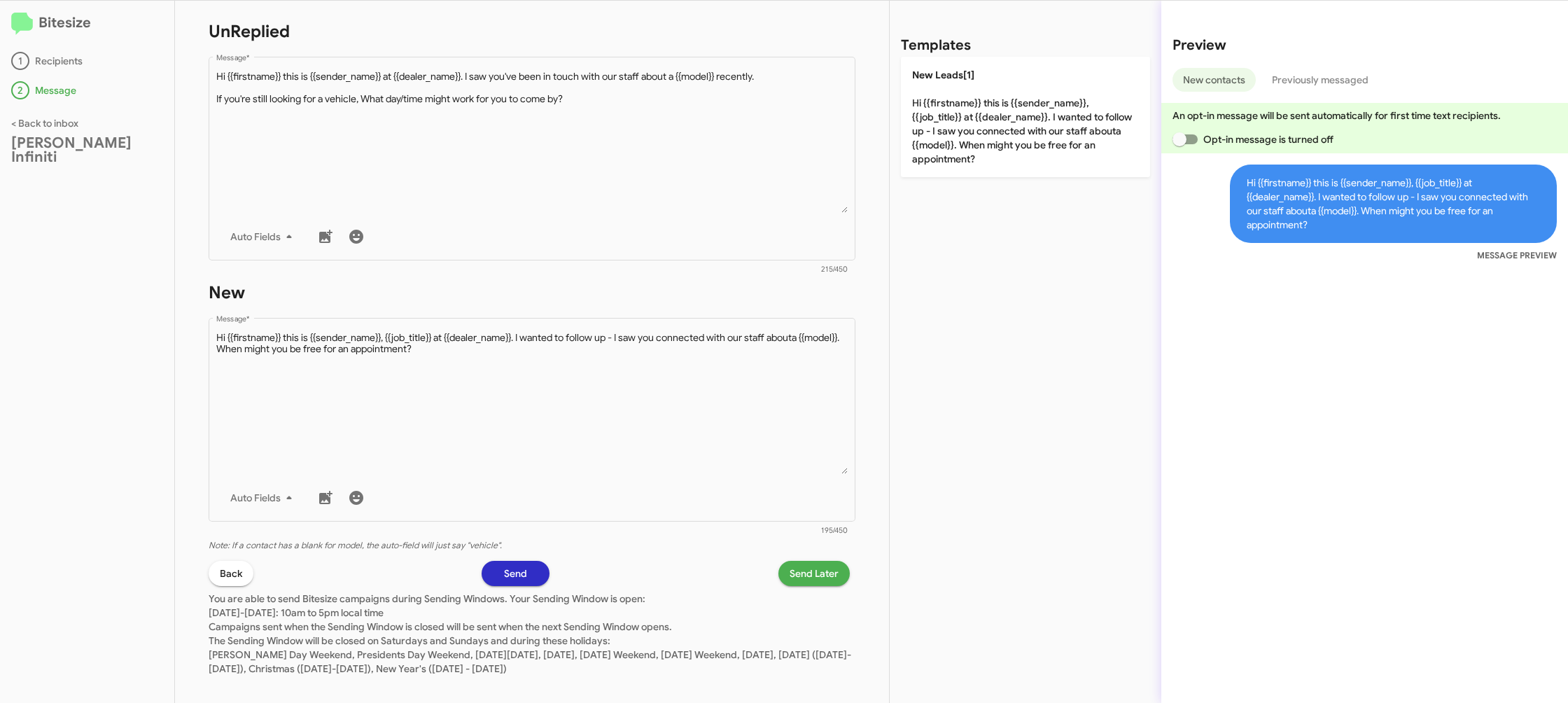
click at [807, 582] on span "Send Later" at bounding box center [813, 573] width 49 height 25
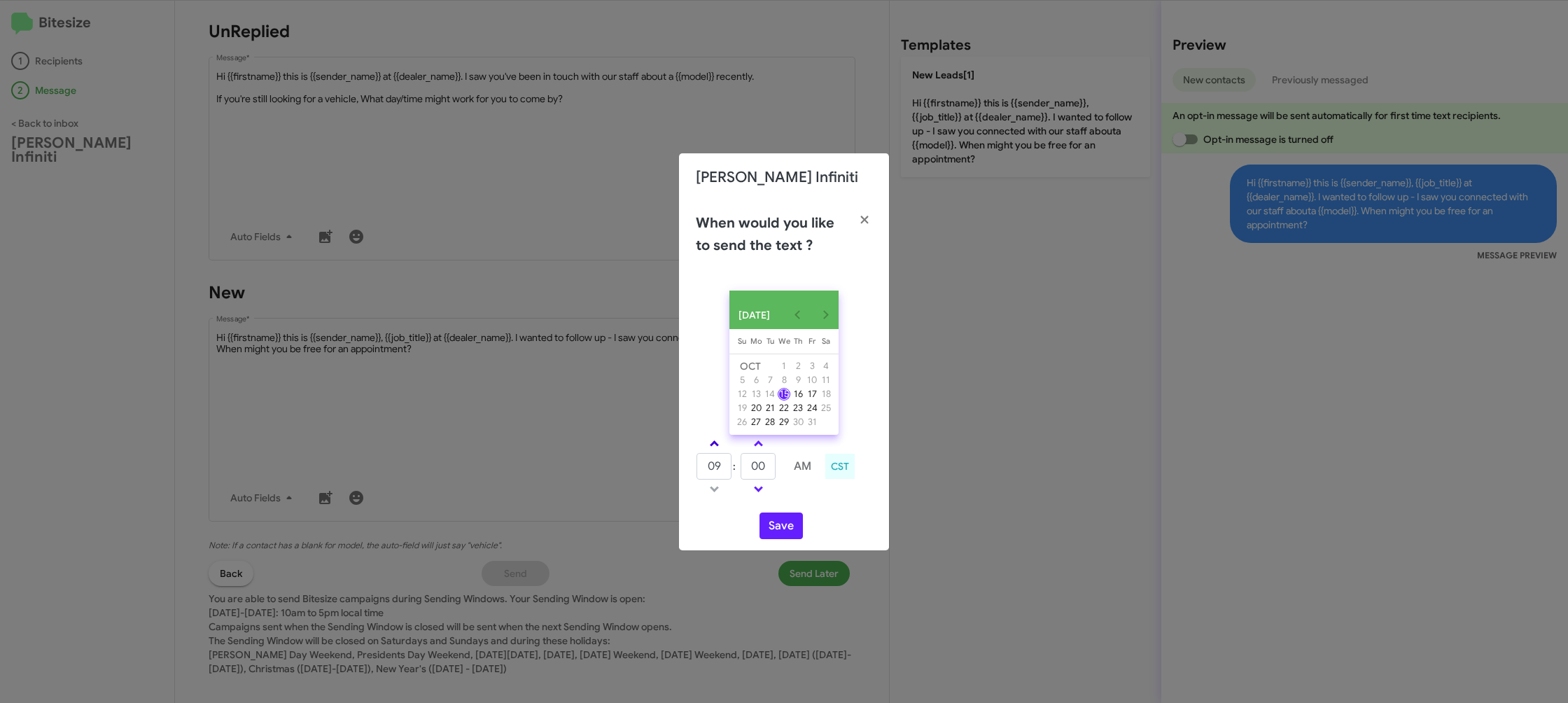
click at [711, 439] on div "OCT 2025 Sunday Su Monday Mo Tuesday Tu Wednesday We Thursday Th Friday Fr Satu…" at bounding box center [783, 415] width 210 height 271
click at [718, 451] on link at bounding box center [714, 443] width 24 height 16
type input "10"
click at [755, 467] on input "00" at bounding box center [758, 466] width 35 height 27
click at [756, 466] on input "00" at bounding box center [758, 466] width 35 height 27
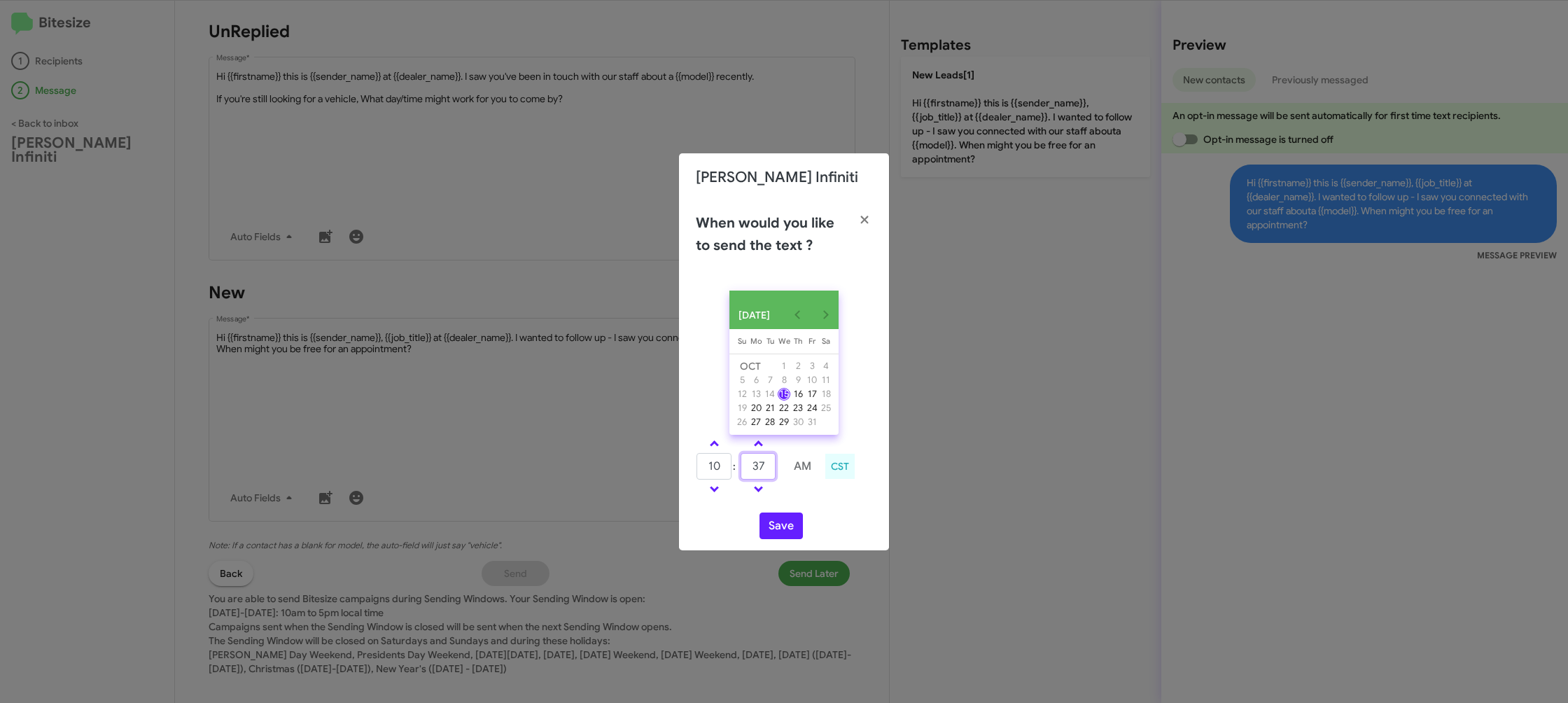
type input "37"
drag, startPoint x: 801, startPoint y: 502, endPoint x: 774, endPoint y: 522, distance: 33.6
click at [787, 501] on div "10 : 37 AM CST" at bounding box center [784, 467] width 198 height 66
click at [772, 534] on button "Save" at bounding box center [781, 525] width 43 height 27
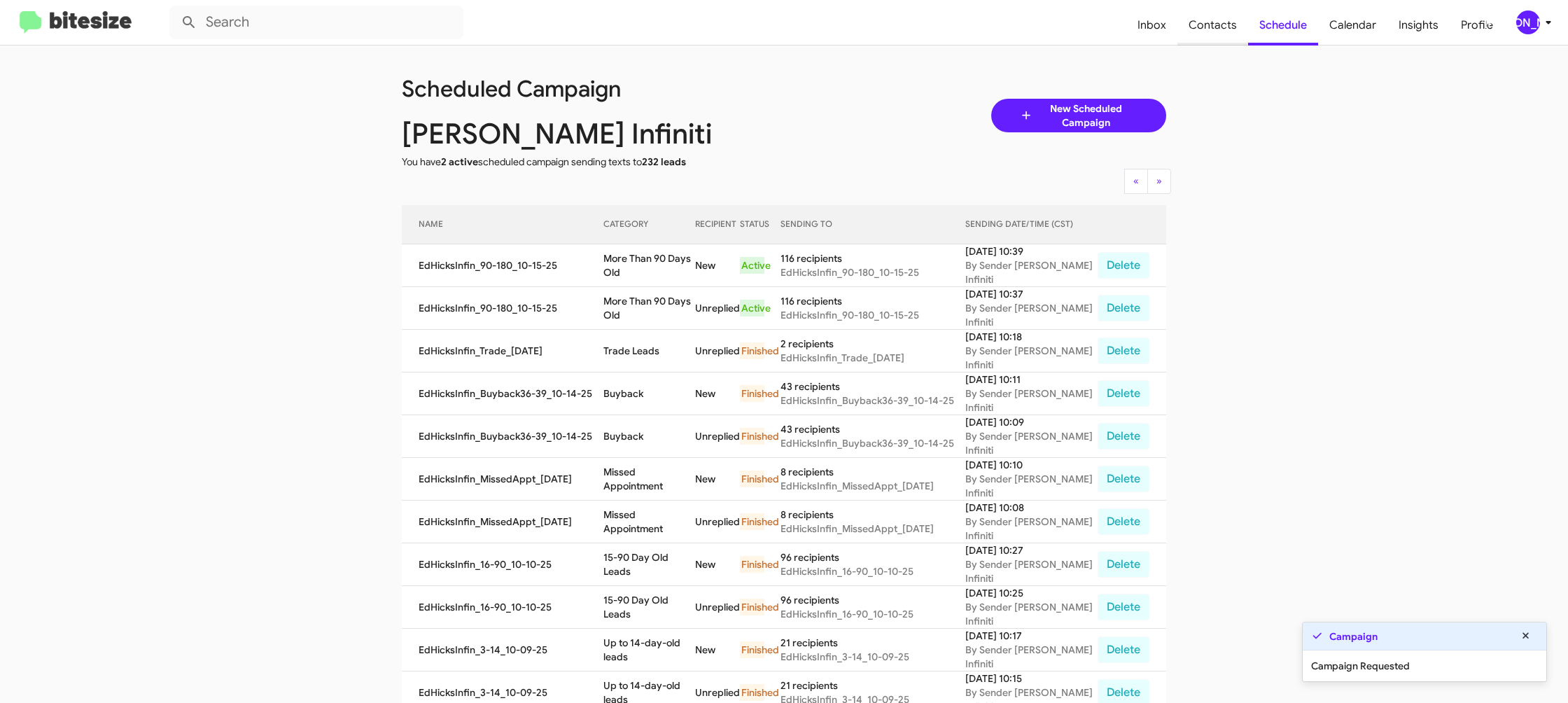
click at [1232, 26] on span "Contacts" at bounding box center [1212, 25] width 71 height 41
type input "in:groups"
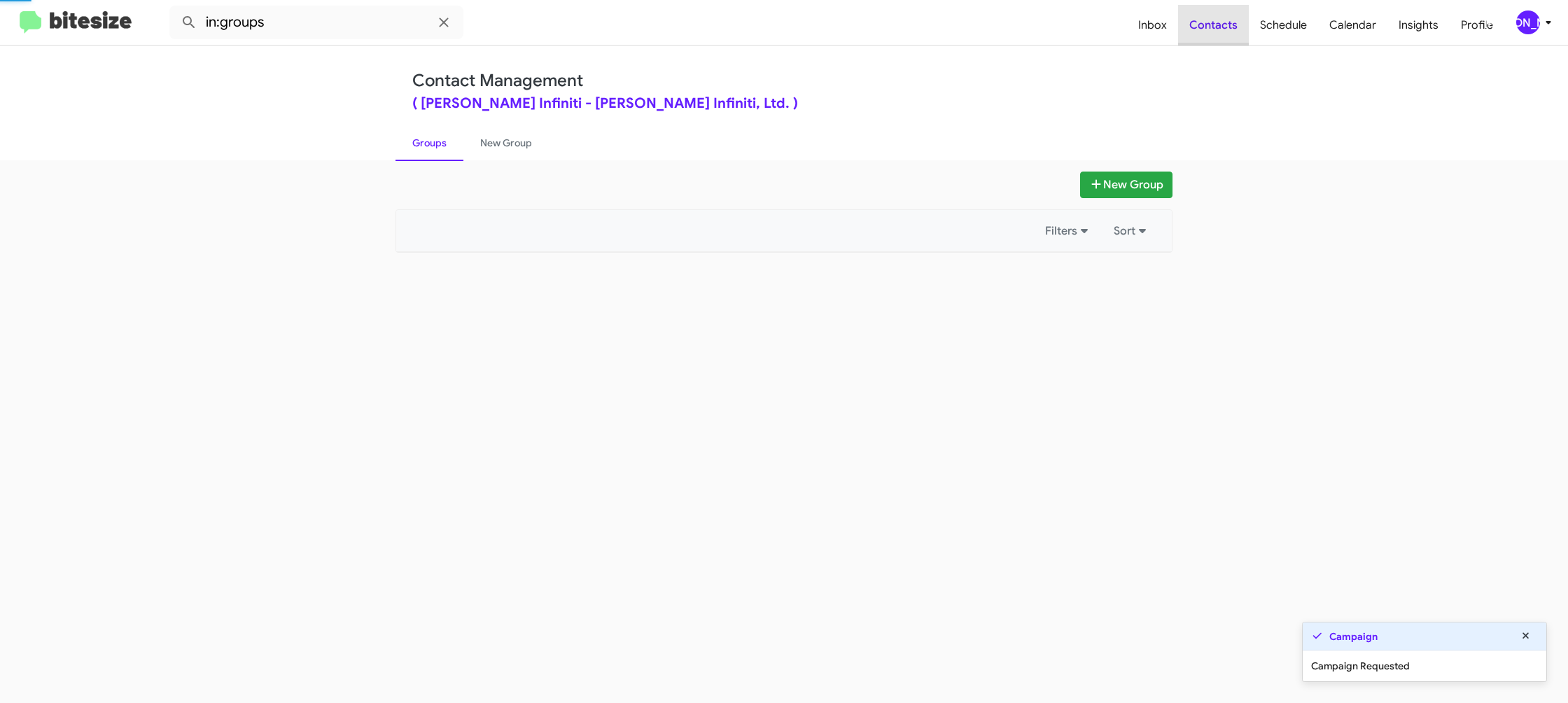
click at [1232, 26] on span "Contacts" at bounding box center [1213, 25] width 71 height 41
drag, startPoint x: 1232, startPoint y: 26, endPoint x: 908, endPoint y: 192, distance: 364.0
click at [1217, 29] on span "Contacts" at bounding box center [1213, 25] width 71 height 41
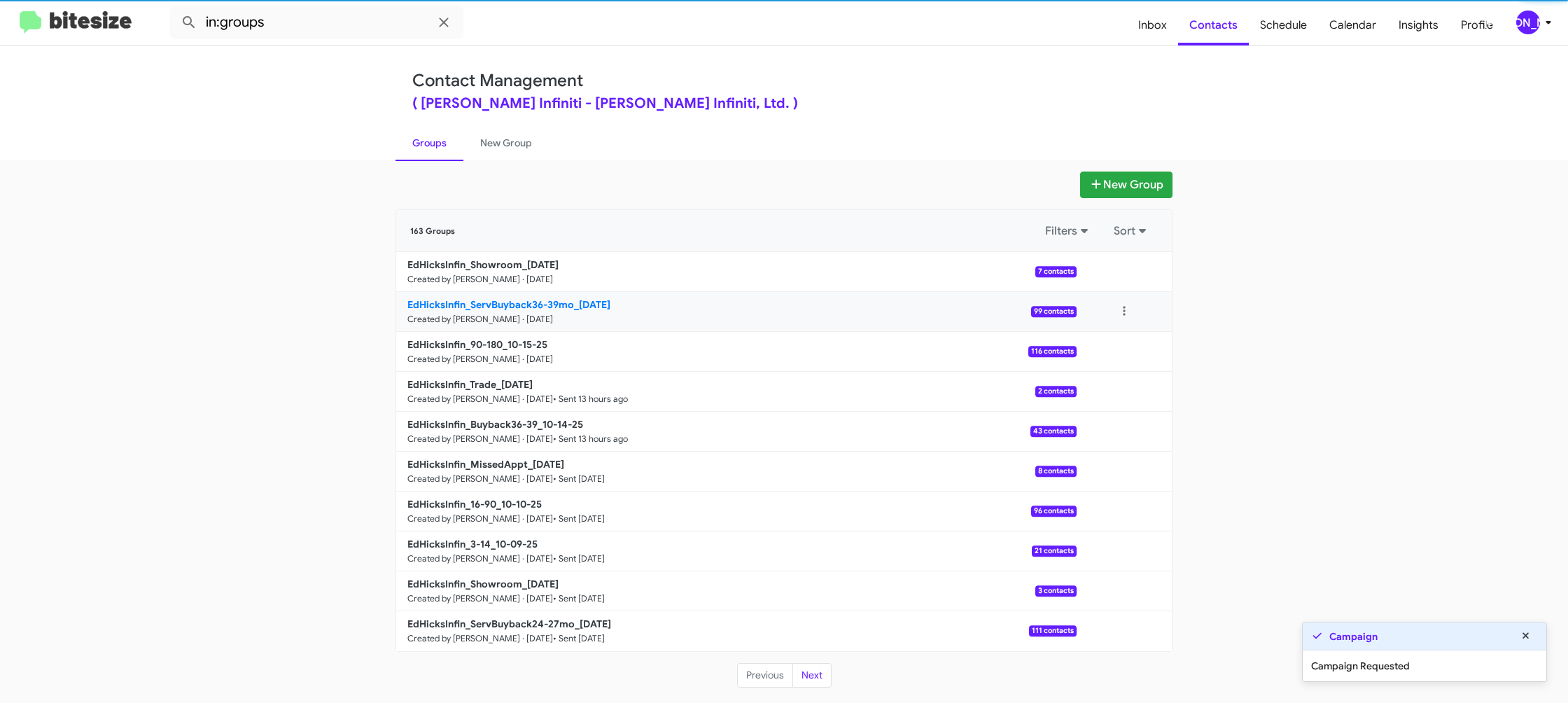
click at [567, 310] on p "EdHicksInfin_ServBuyback36-39mo_10-15-25" at bounding box center [737, 304] width 658 height 14
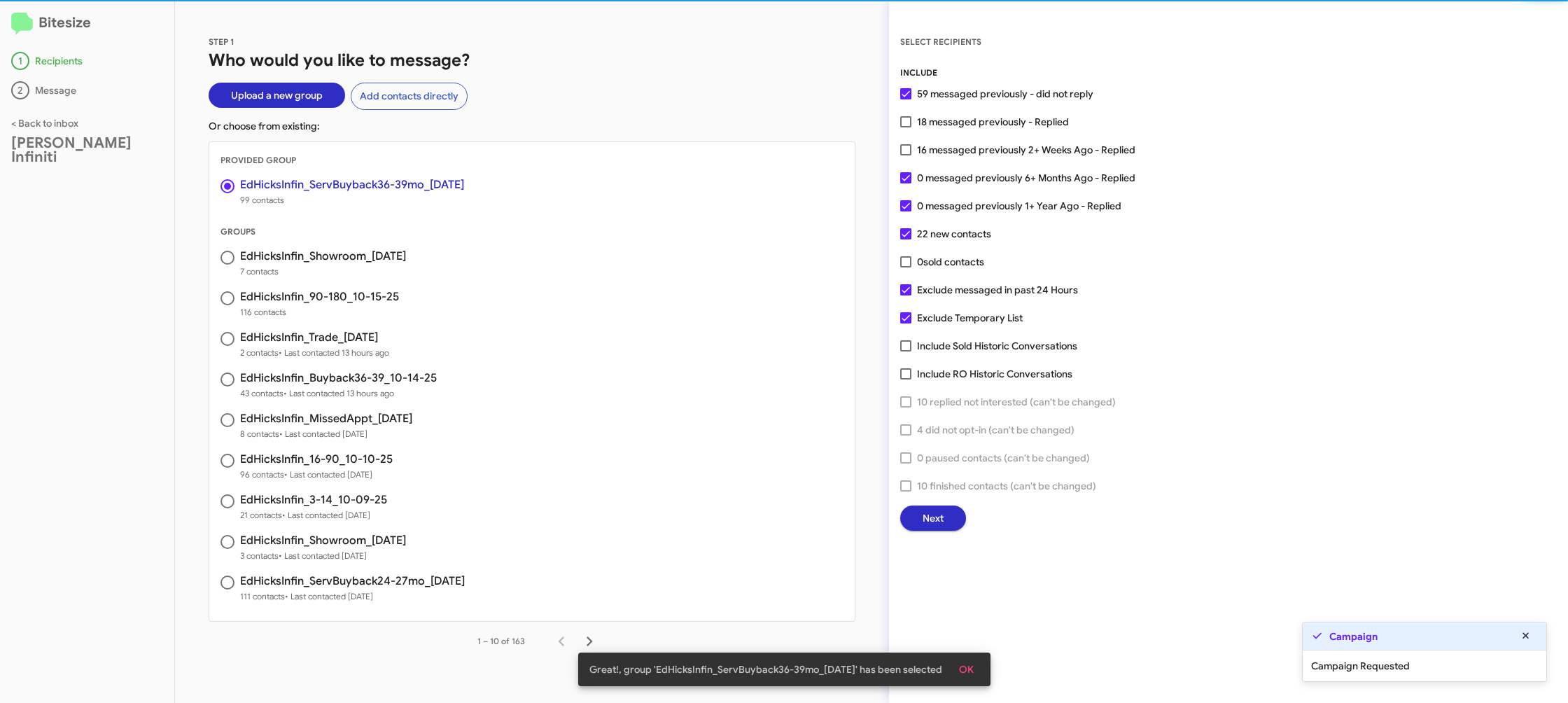
drag, startPoint x: 989, startPoint y: 696, endPoint x: 977, endPoint y: 694, distance: 12.2
click at [983, 695] on div "Great!, group 'EdHicksInfin_ServBuyback36-39mo_10-15-25' has been selected OK" at bounding box center [784, 669] width 446 height 67
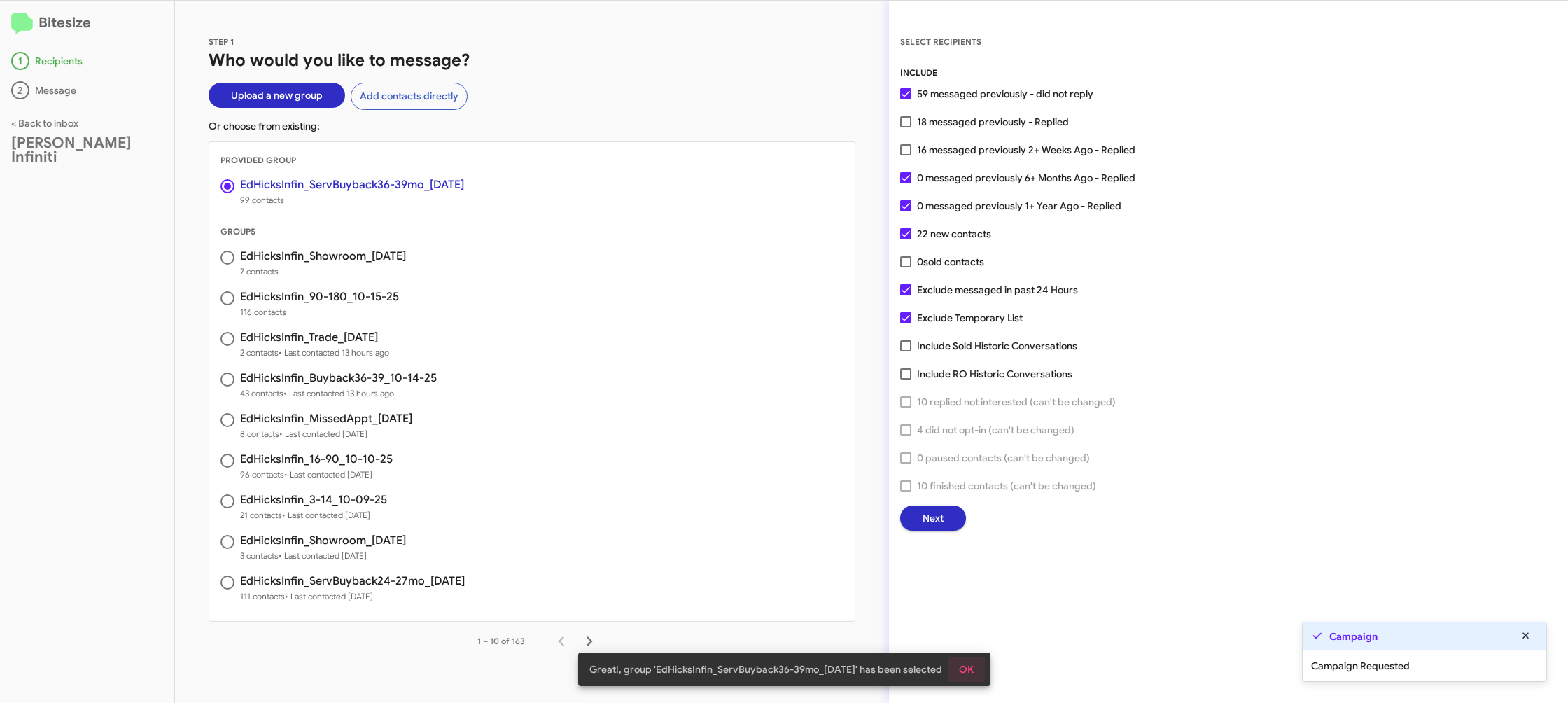
drag, startPoint x: 970, startPoint y: 662, endPoint x: 895, endPoint y: 522, distance: 158.8
click at [967, 662] on span "OK" at bounding box center [965, 668] width 15 height 25
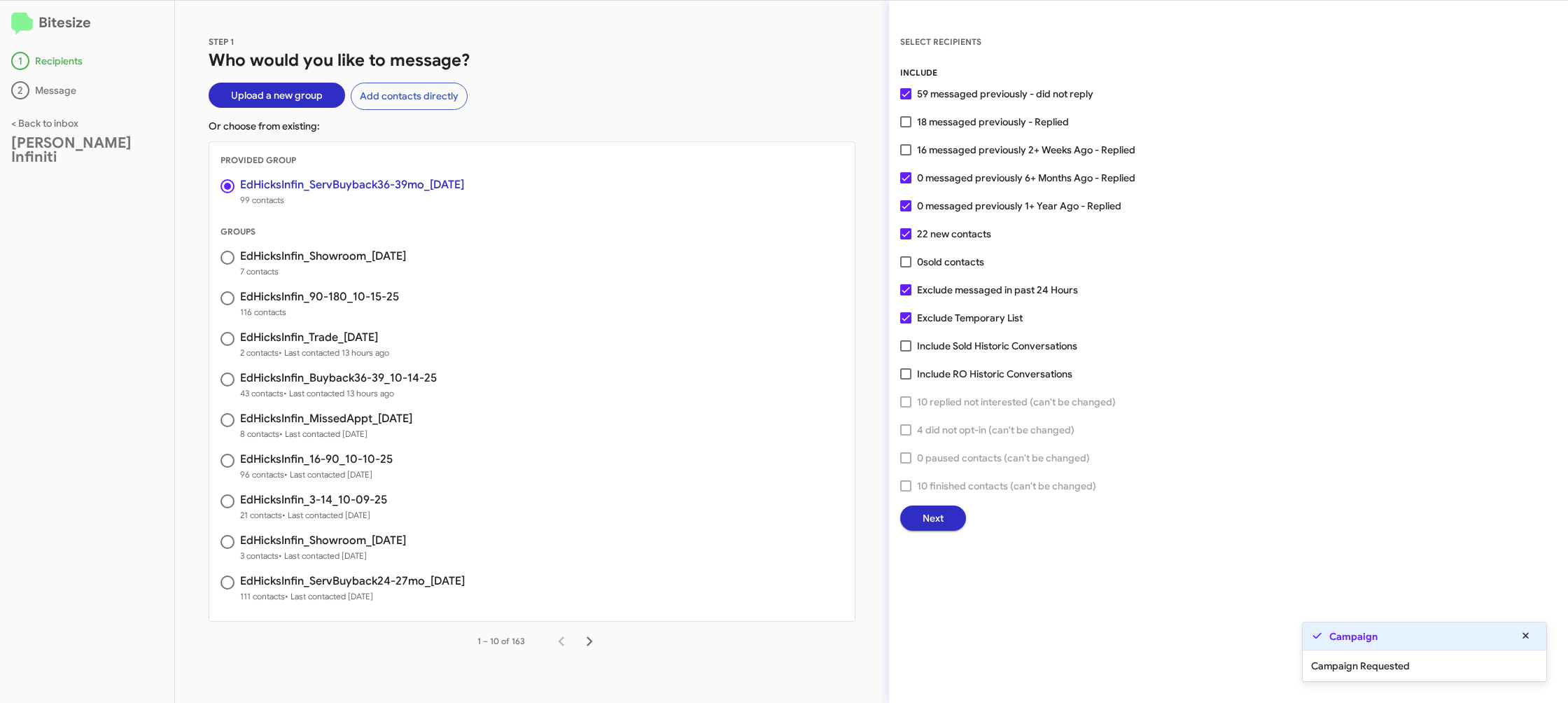
click at [900, 500] on div "SELECT RECIPIENTS INCLUDE 59 messaged previously - did not reply 18 messaged pr…" at bounding box center [1228, 282] width 679 height 497
click at [911, 516] on button "Next" at bounding box center [933, 517] width 66 height 25
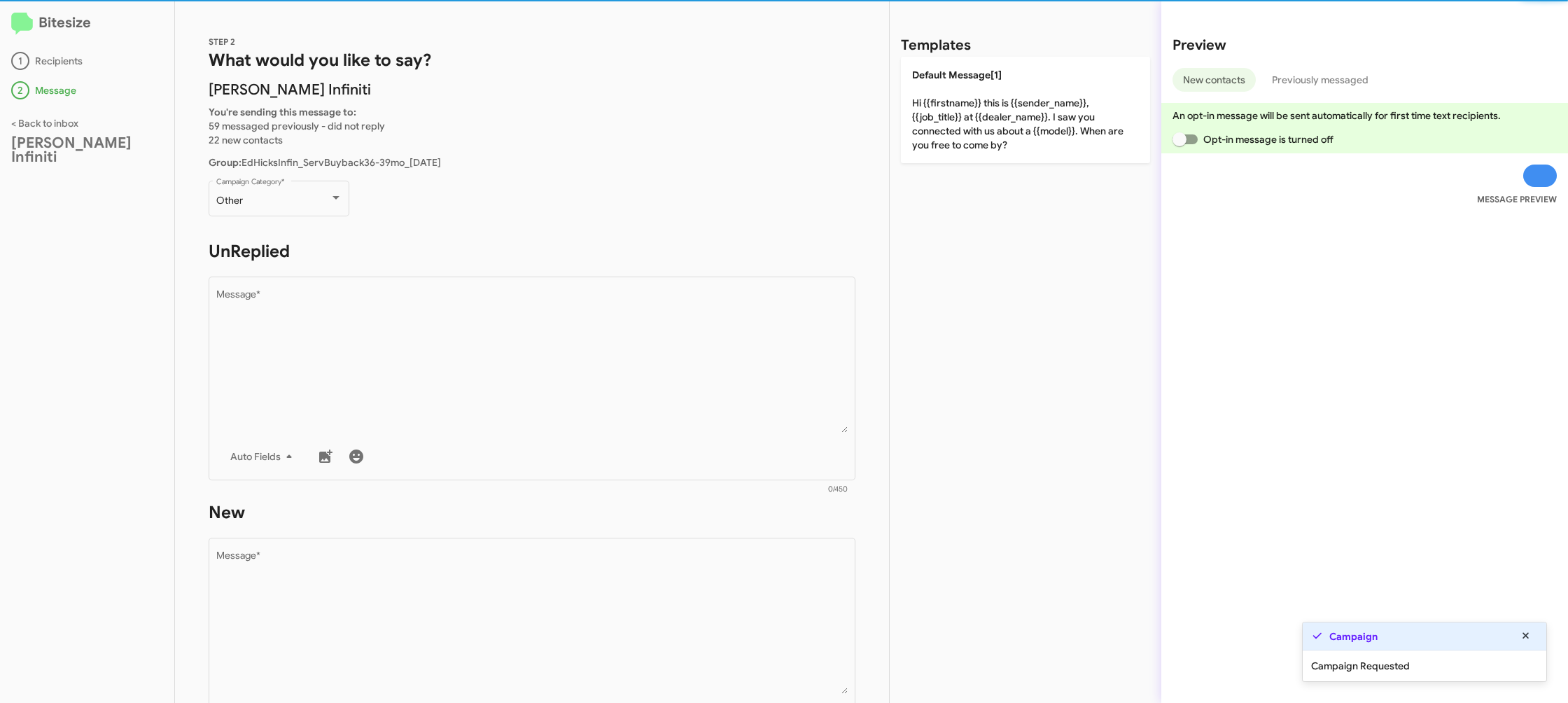
click at [329, 220] on div "Other Campaign Category *" at bounding box center [279, 205] width 141 height 49
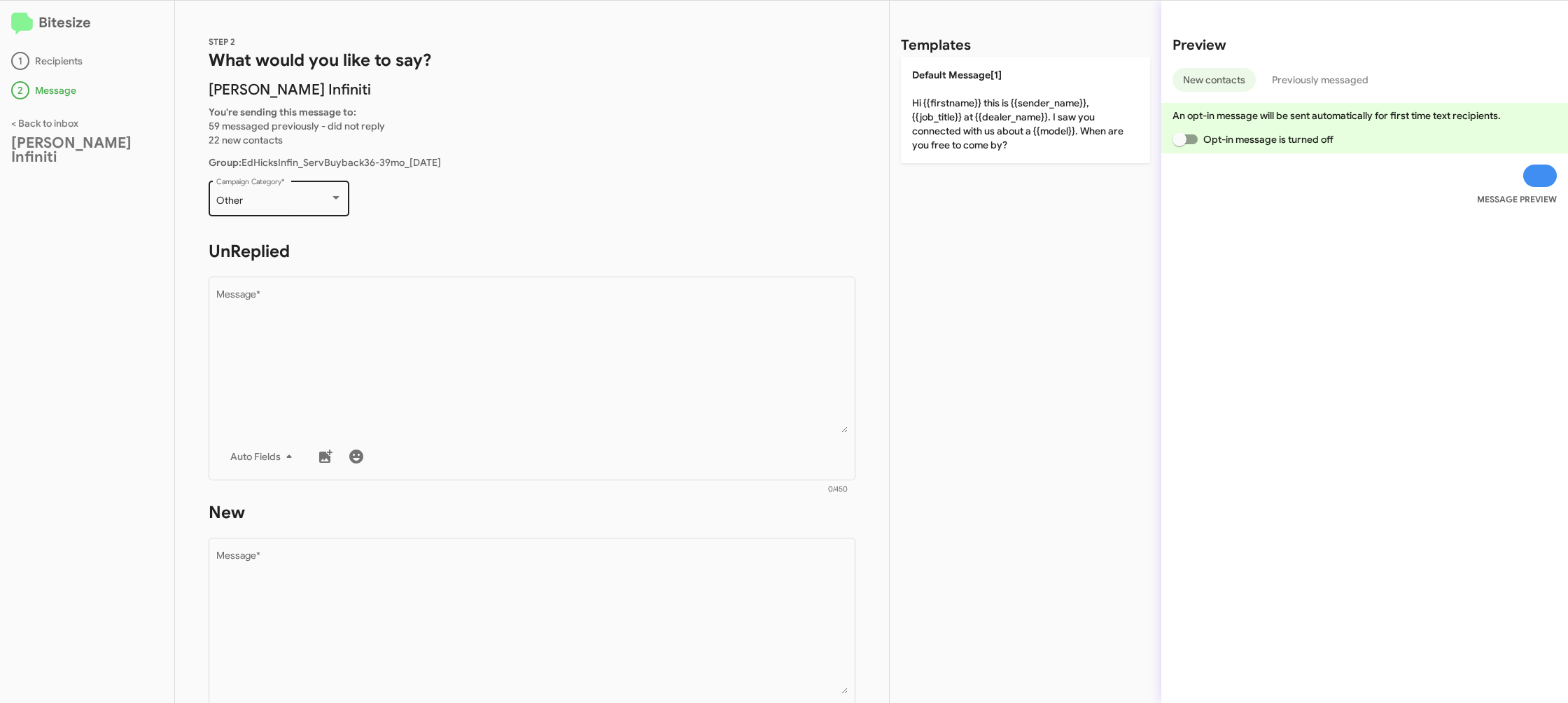
click at [330, 214] on div "Other Campaign Category *" at bounding box center [279, 205] width 141 height 49
click at [326, 209] on div "Other Campaign Category *" at bounding box center [279, 197] width 126 height 39
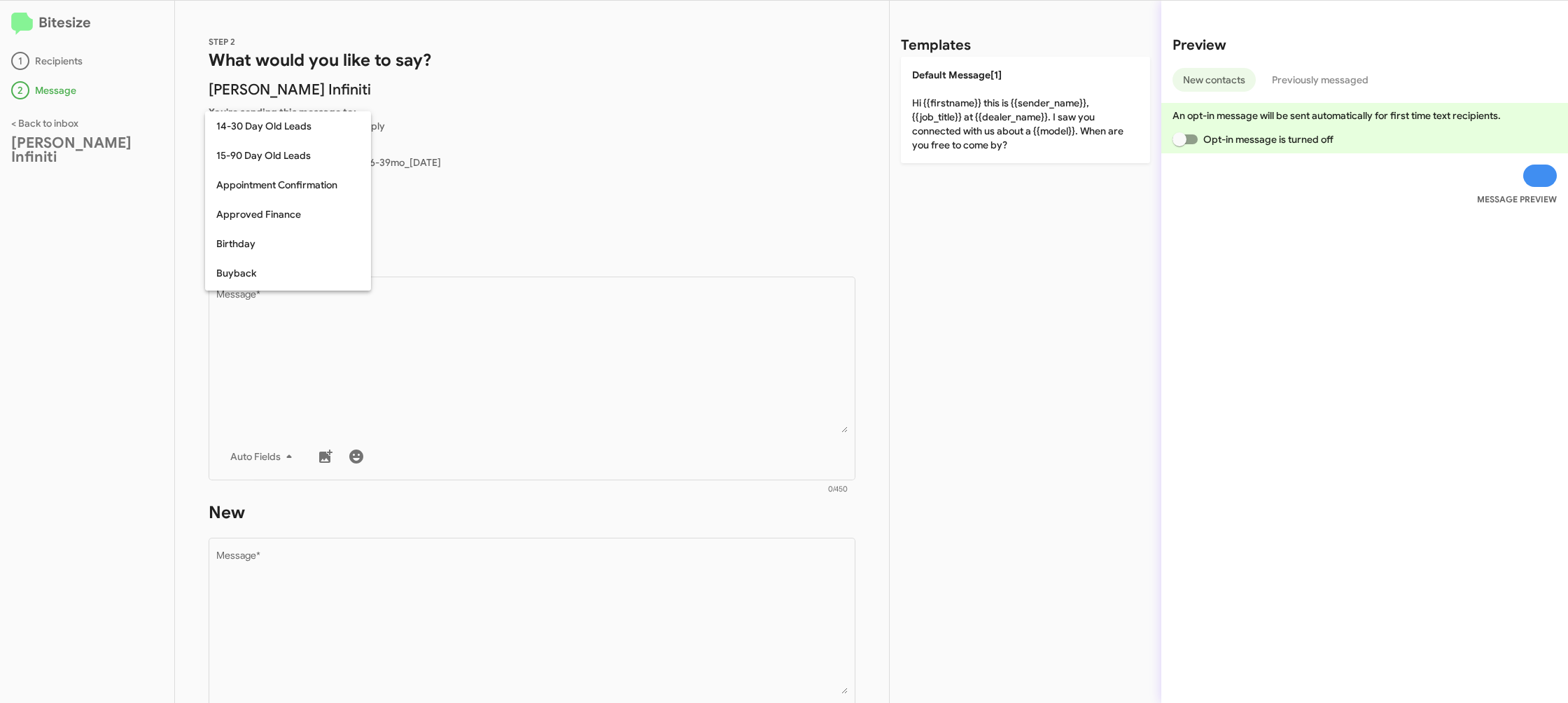
scroll to position [307, 0]
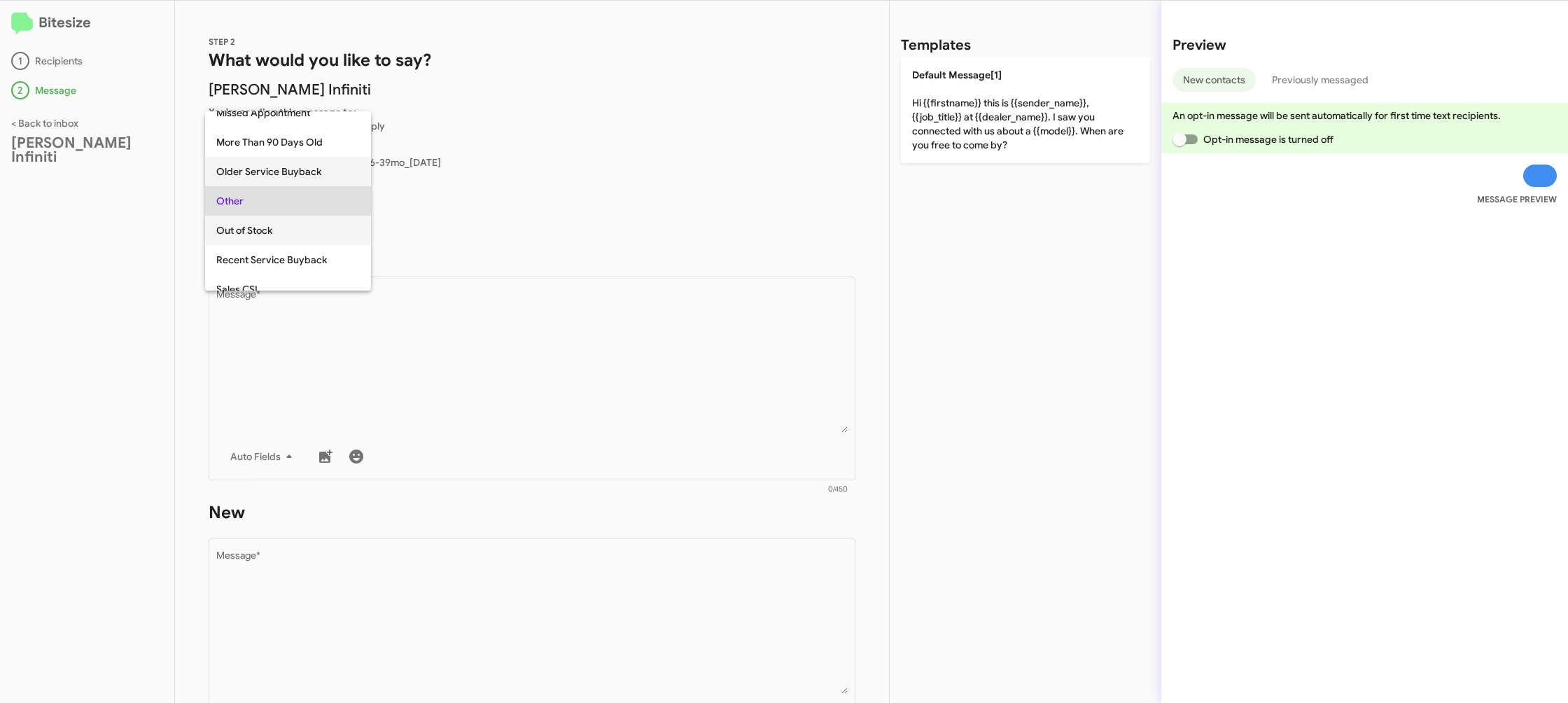
drag, startPoint x: 326, startPoint y: 209, endPoint x: 321, endPoint y: 218, distance: 10.3
click at [321, 218] on div "14-30 Day Old Leads 15-90 Day Old Leads Appointment Confirmation Approved Finan…" at bounding box center [288, 200] width 166 height 179
click at [332, 170] on span "Older Service Buyback" at bounding box center [288, 172] width 143 height 29
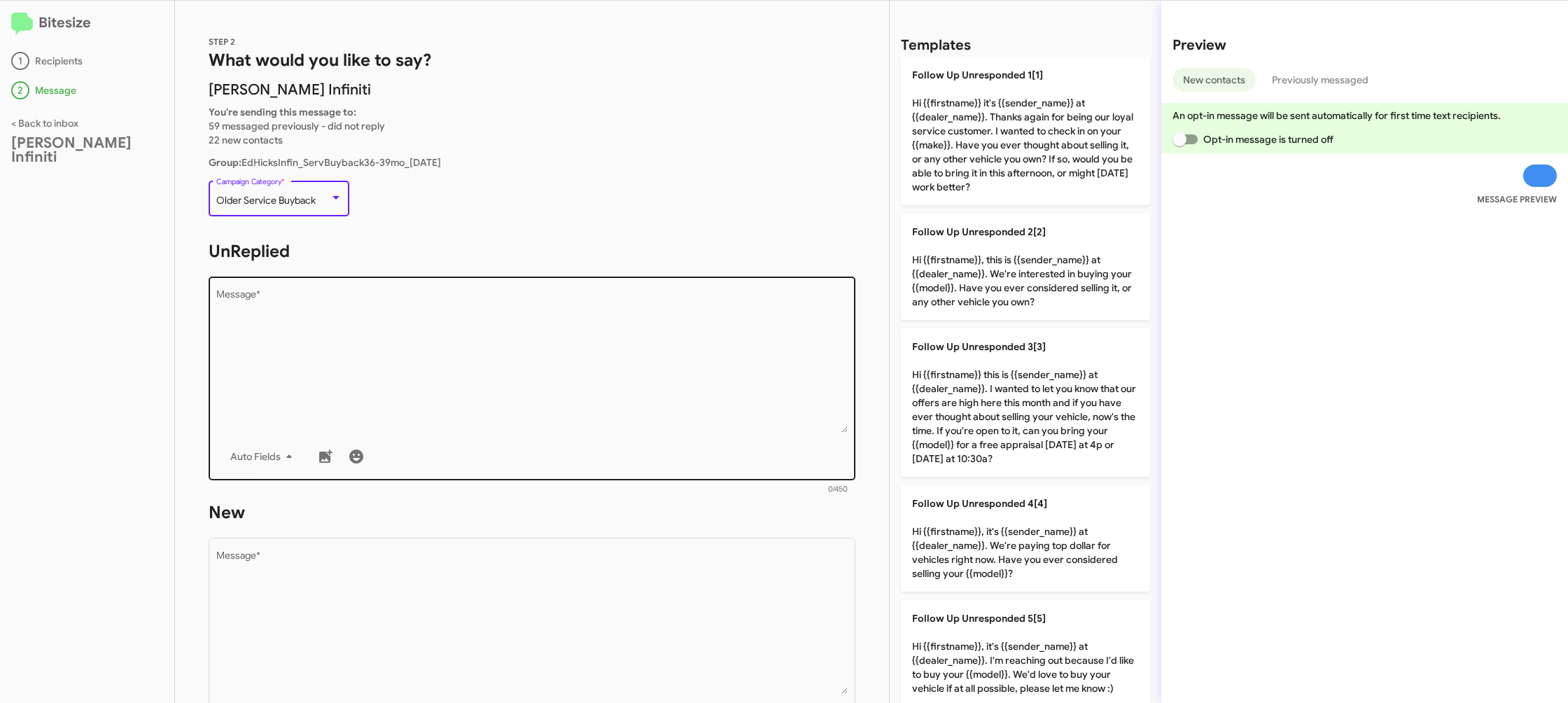
click at [441, 365] on textarea "Message *" at bounding box center [532, 361] width 632 height 142
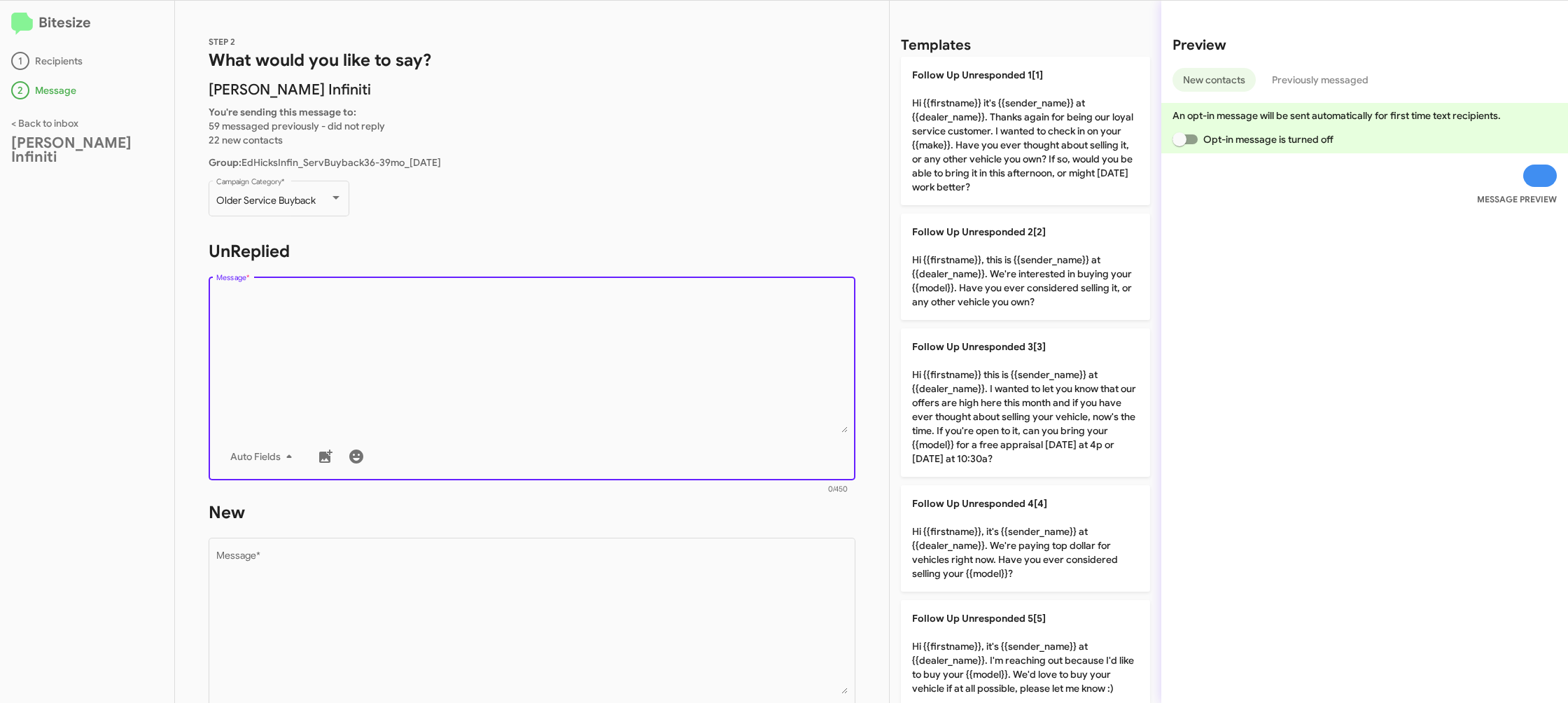
click at [448, 370] on textarea "Message *" at bounding box center [532, 361] width 632 height 142
drag, startPoint x: 448, startPoint y: 370, endPoint x: 774, endPoint y: 247, distance: 348.4
click at [465, 358] on textarea "Message *" at bounding box center [532, 361] width 632 height 142
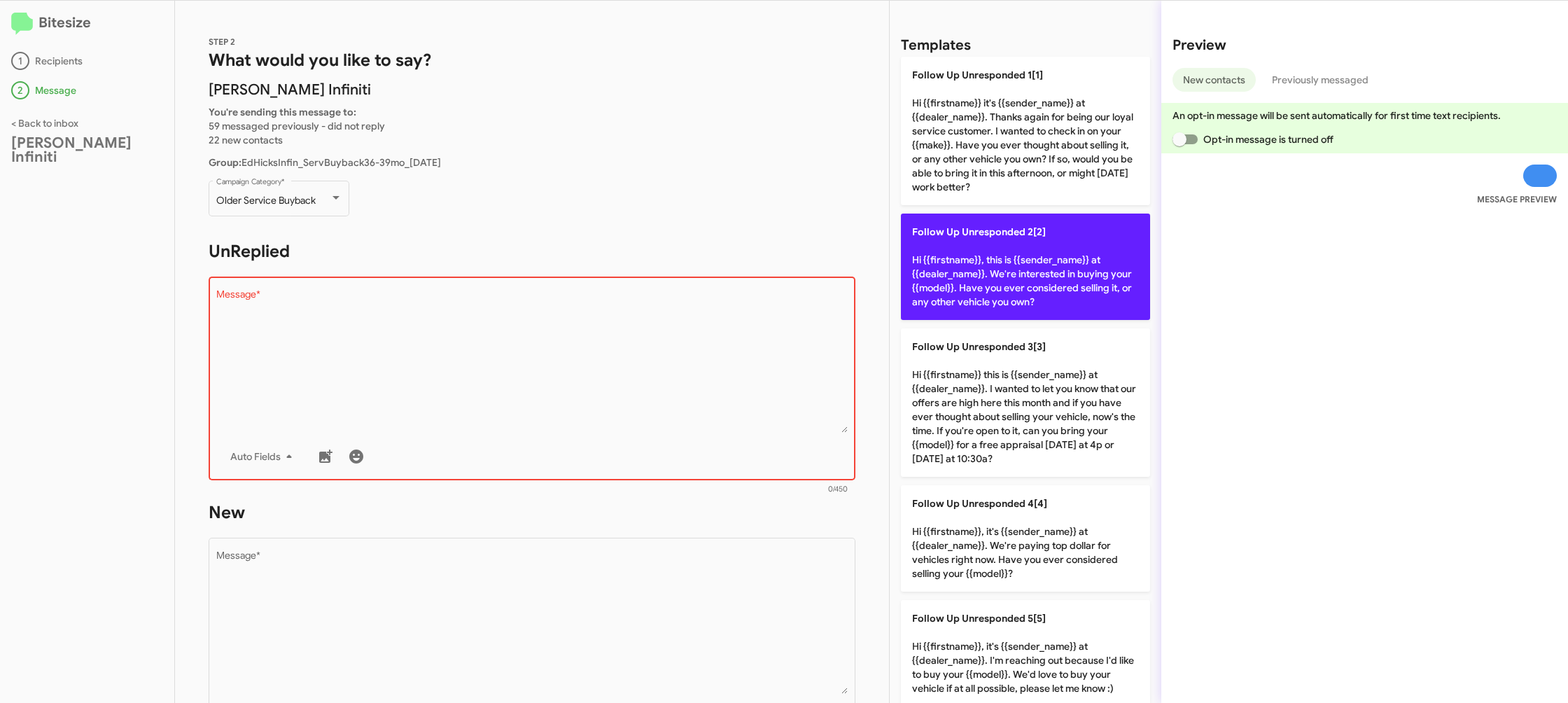
drag, startPoint x: 996, startPoint y: 270, endPoint x: 637, endPoint y: 433, distance: 394.3
click at [996, 270] on p "Follow Up Unresponded 2[2] Hi {{firstname}}, this is {{sender_name}} at {{deale…" at bounding box center [1025, 266] width 250 height 106
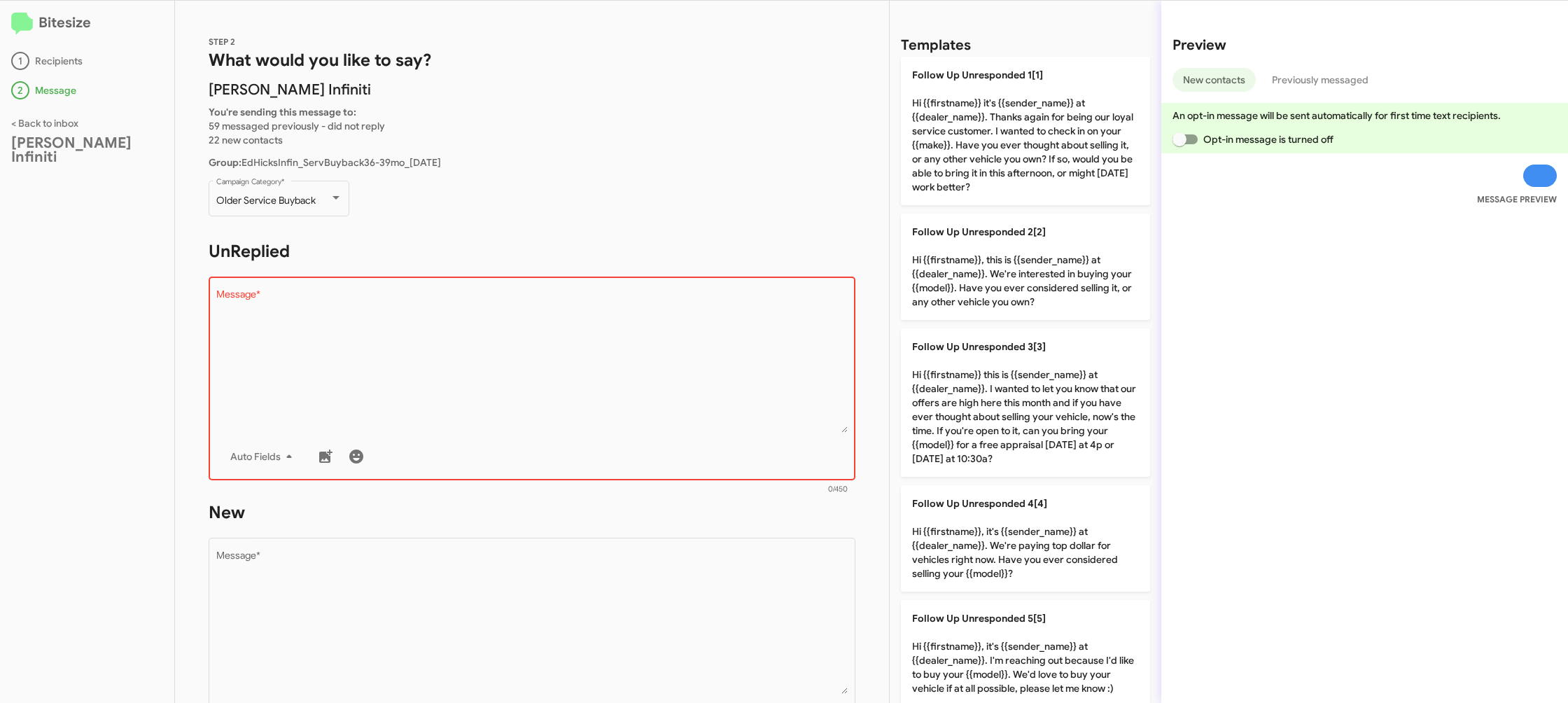
type textarea "Hi {{firstname}}, this is {{sender_name}} at {{dealer_name}}. We're interested …"
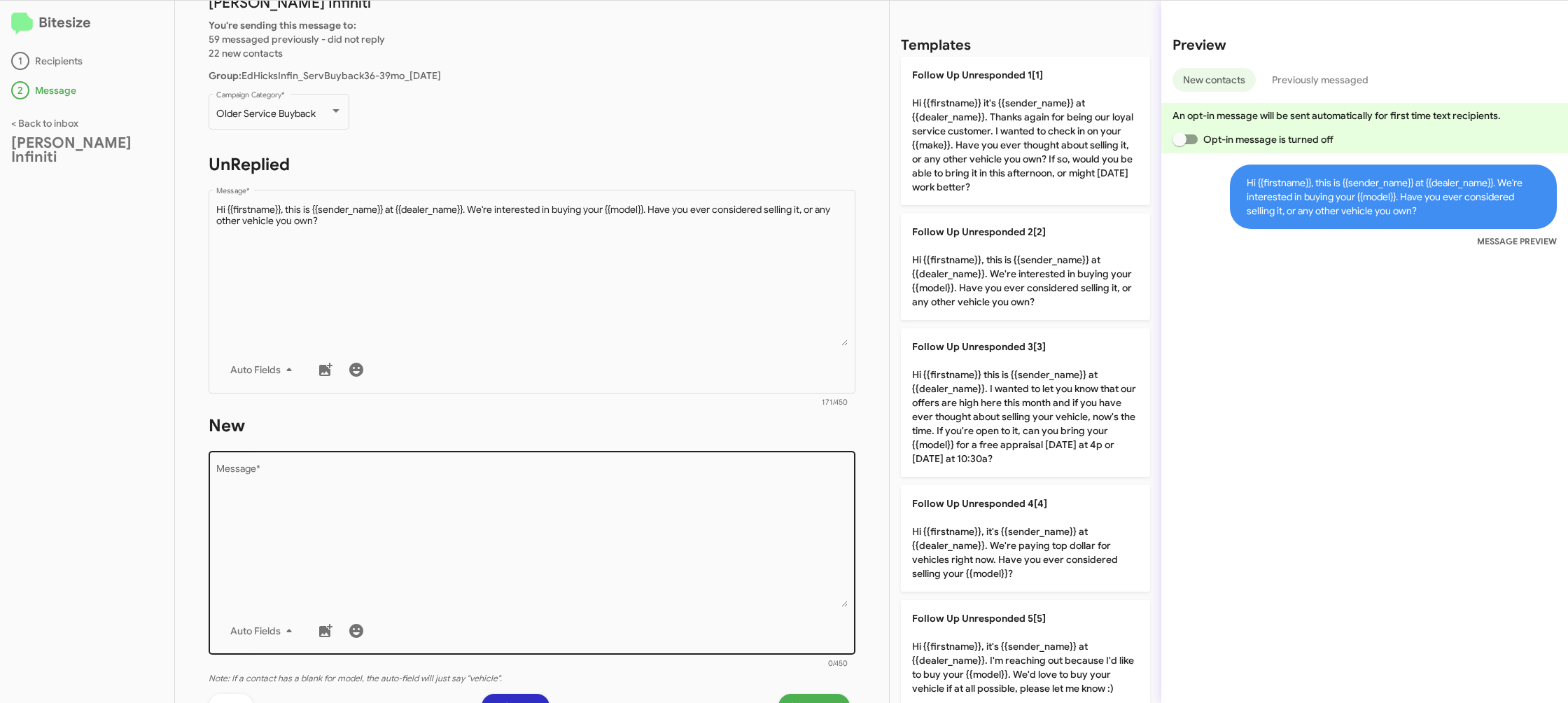
scroll to position [98, 0]
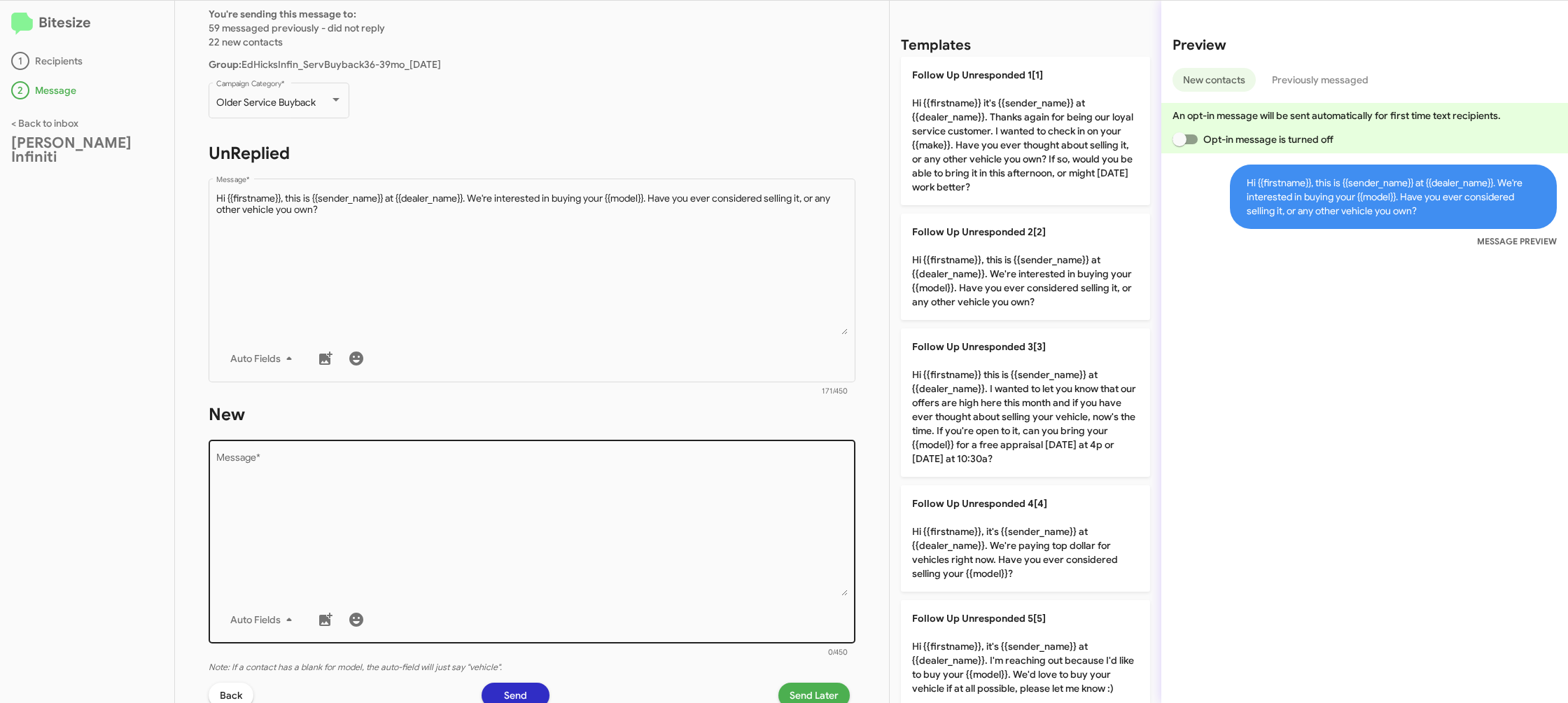
click at [654, 550] on textarea "Message *" at bounding box center [532, 523] width 632 height 142
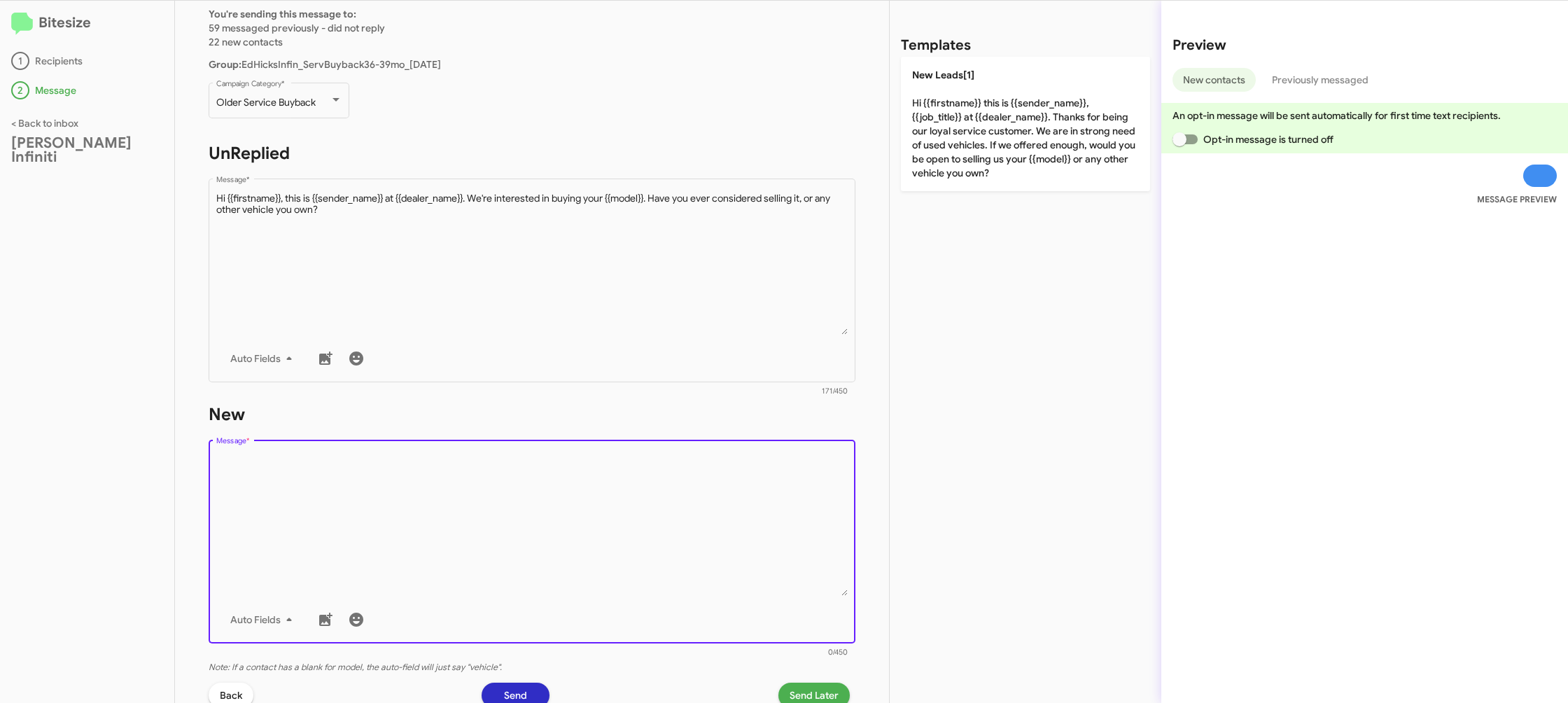
drag, startPoint x: 654, startPoint y: 551, endPoint x: 933, endPoint y: 249, distance: 411.2
click at [674, 509] on textarea "Message *" at bounding box center [532, 523] width 632 height 142
drag, startPoint x: 1025, startPoint y: 170, endPoint x: 876, endPoint y: 423, distance: 293.6
click at [1025, 170] on p "New Leads[1] Hi {{firstname}} this is {{sender_name}}, {{job_title}} at {{deale…" at bounding box center [1025, 124] width 250 height 135
type textarea "Hi {{firstname}} this is {{sender_name}}, {{job_title}} at {{dealer_name}}. Tha…"
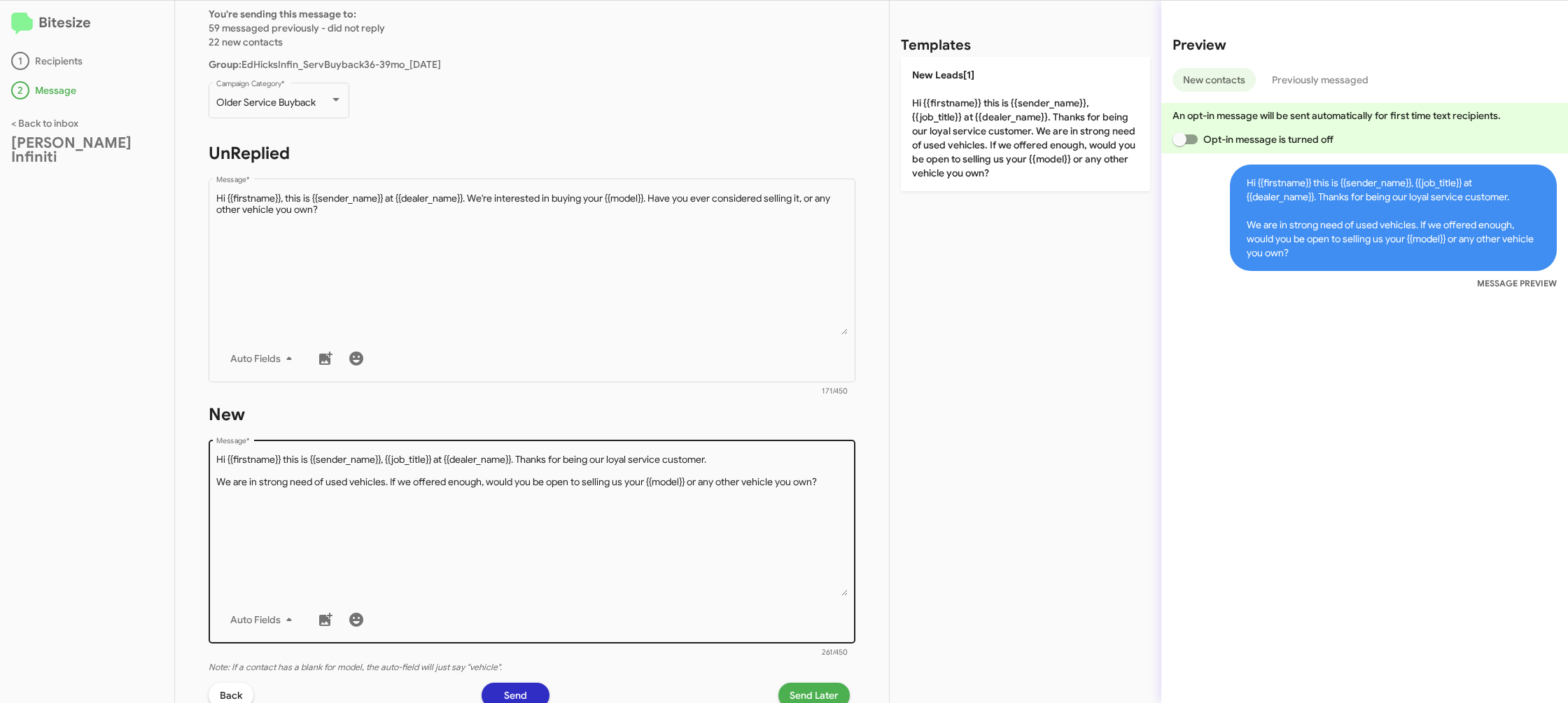
scroll to position [235, 0]
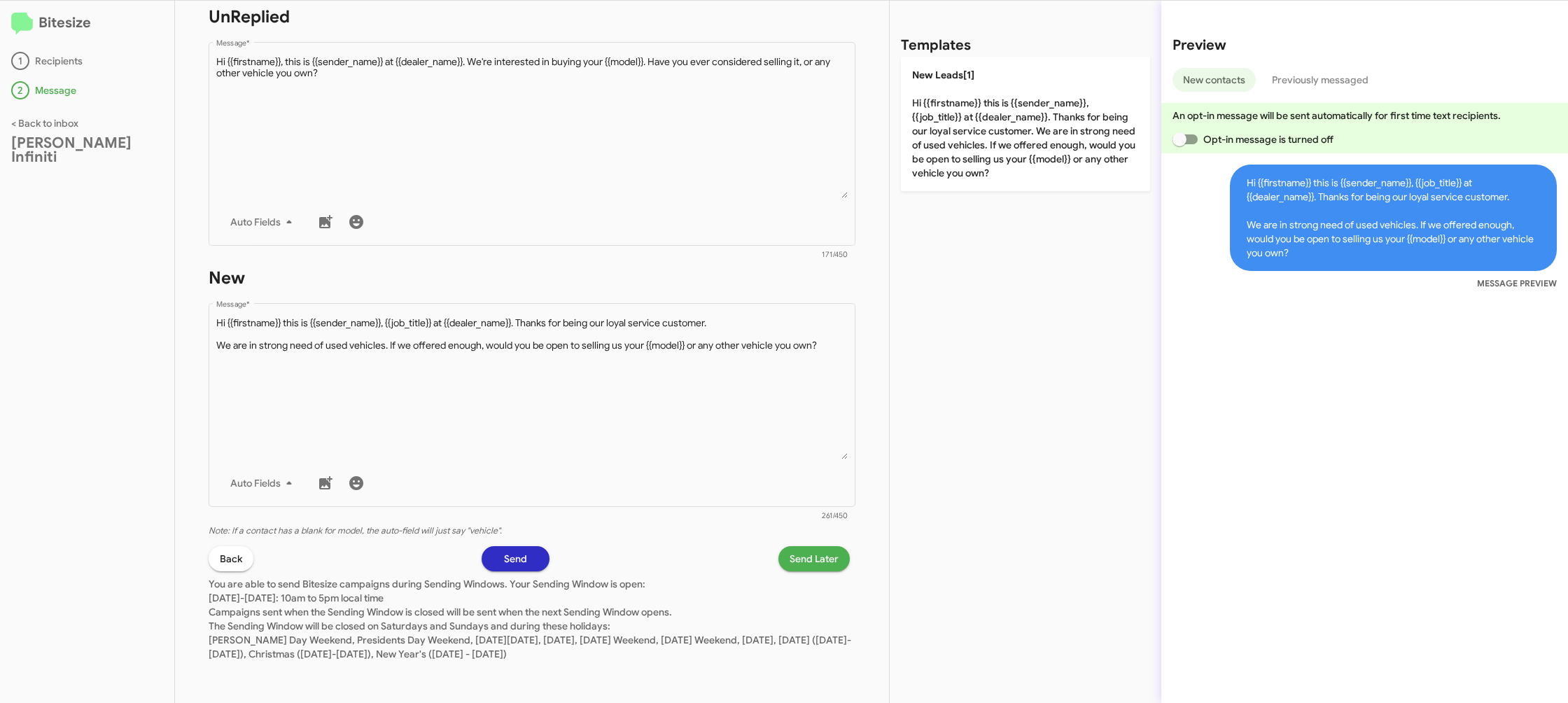
click at [810, 563] on span "Send Later" at bounding box center [813, 558] width 49 height 25
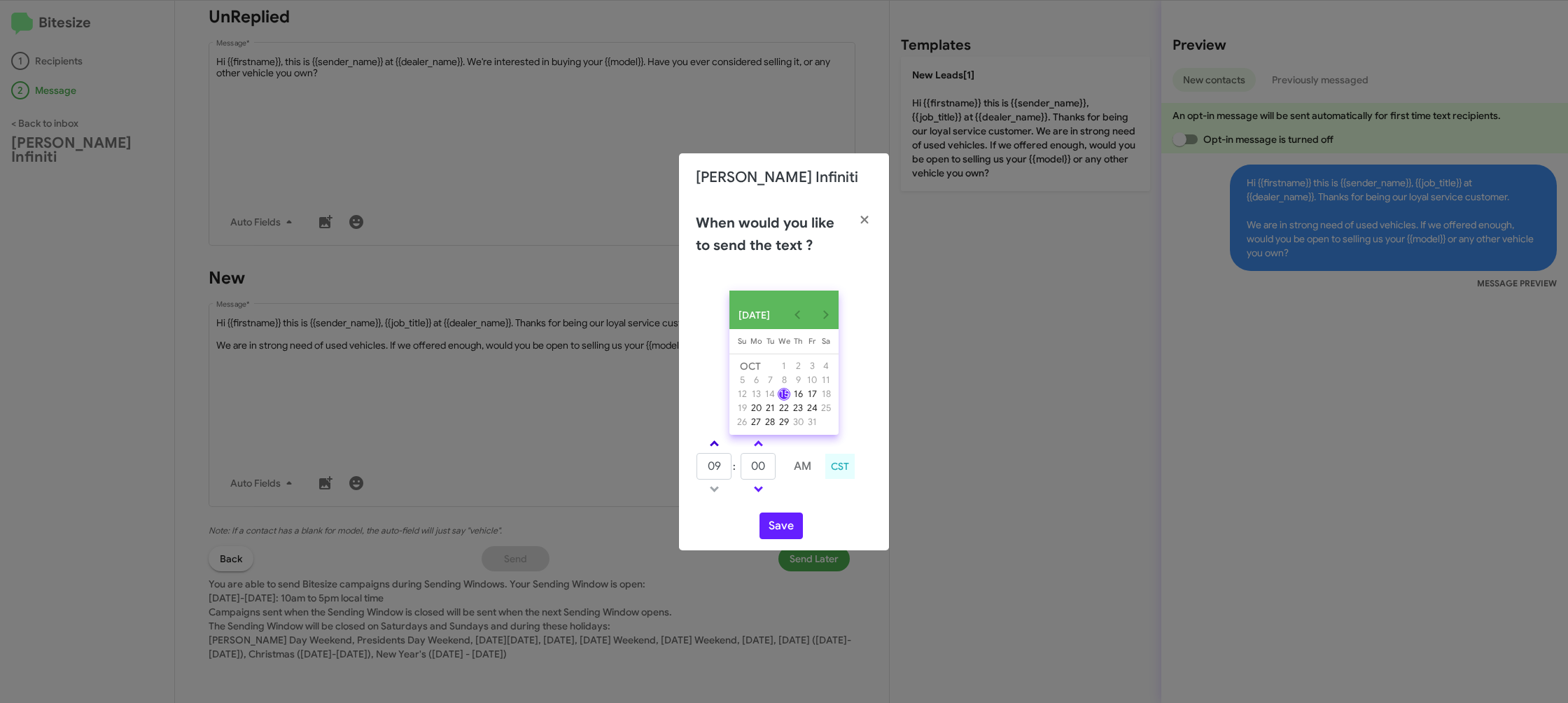
drag, startPoint x: 731, startPoint y: 460, endPoint x: 721, endPoint y: 455, distance: 11.2
click at [724, 457] on td "09" at bounding box center [714, 466] width 36 height 28
drag, startPoint x: 711, startPoint y: 448, endPoint x: 753, endPoint y: 467, distance: 46.1
click at [713, 447] on span at bounding box center [714, 445] width 9 height 10
type input "10"
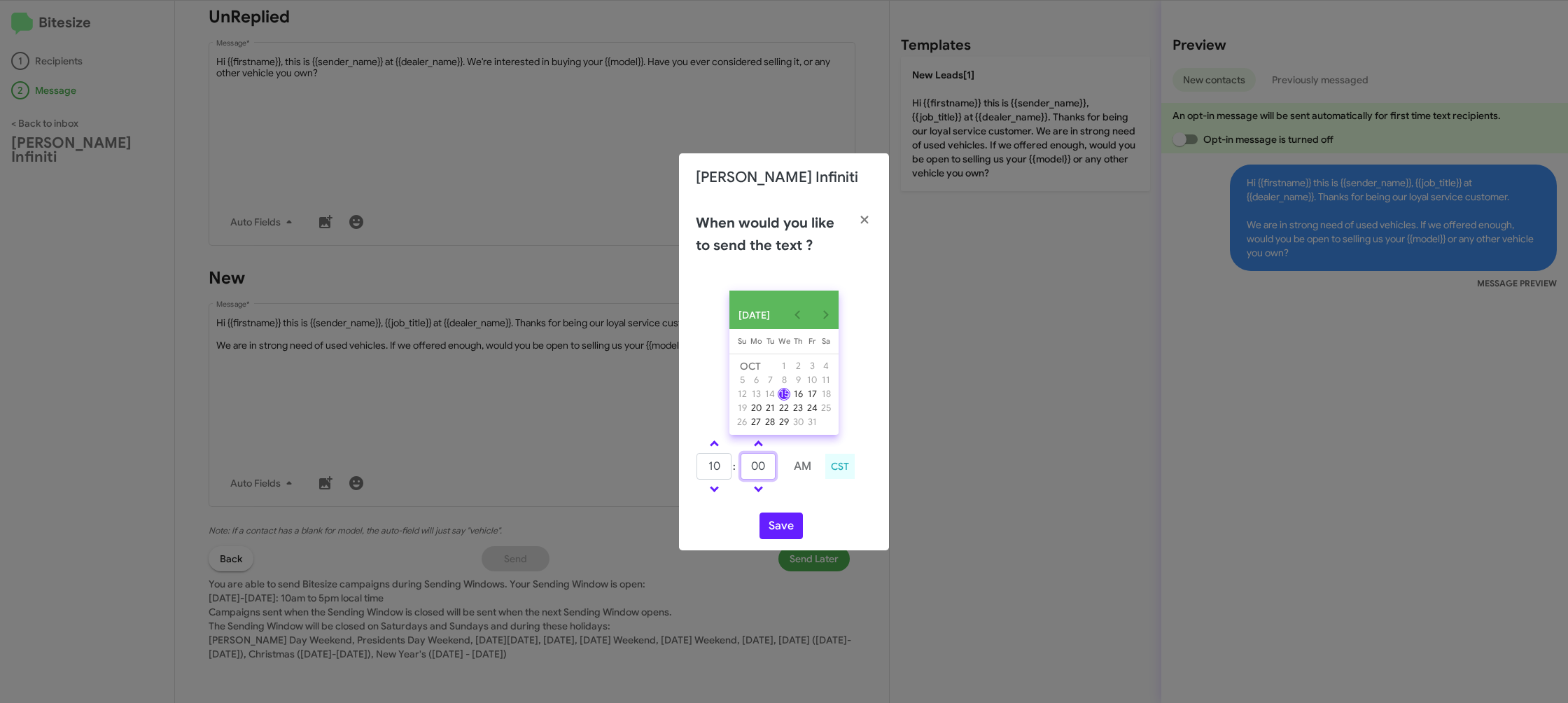
click at [753, 467] on input "00" at bounding box center [758, 466] width 35 height 27
drag, startPoint x: 753, startPoint y: 467, endPoint x: 758, endPoint y: 460, distance: 8.6
click at [758, 460] on input "00" at bounding box center [758, 466] width 35 height 27
type input "29"
drag, startPoint x: 792, startPoint y: 507, endPoint x: 775, endPoint y: 523, distance: 23.3
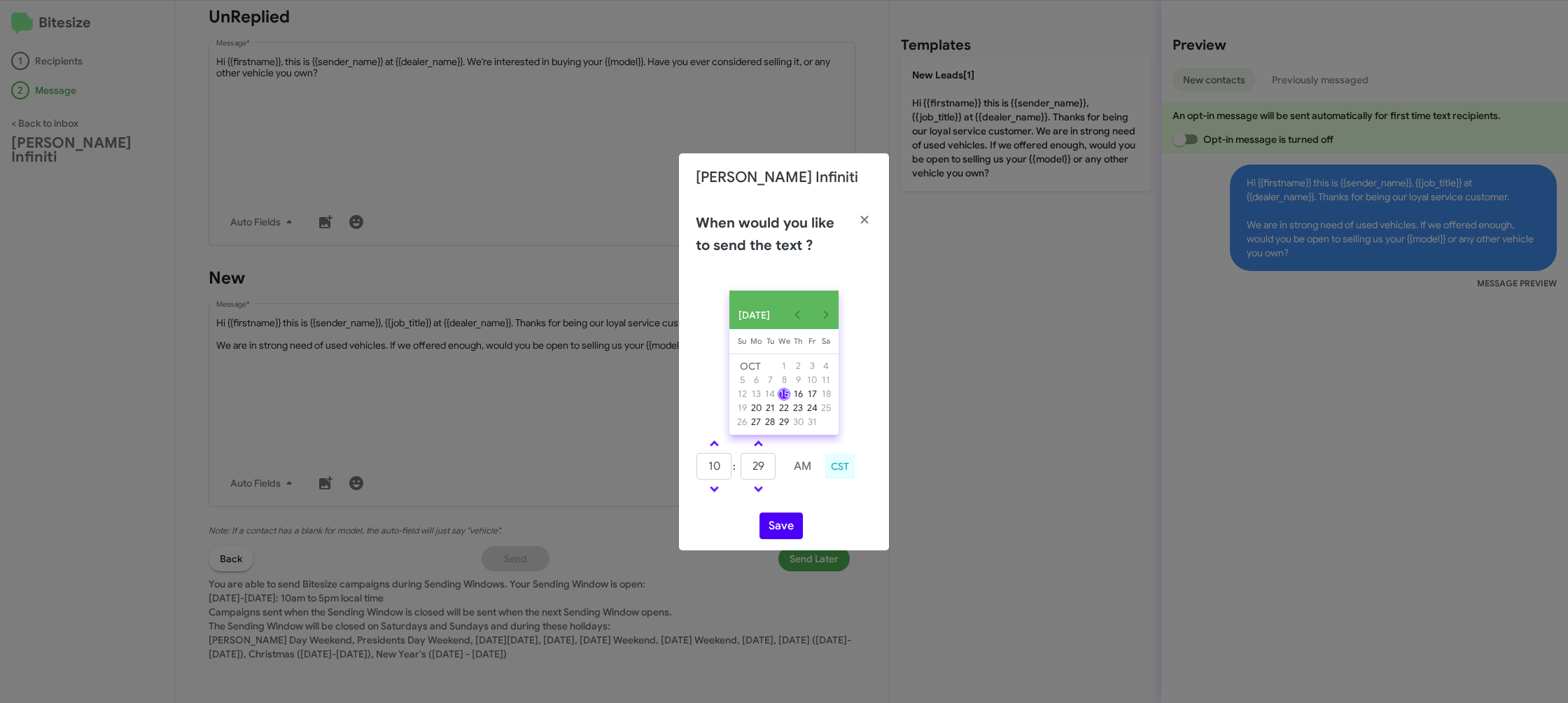
click at [788, 510] on div "OCT 2025 Sunday Su Monday Mo Tuesday Tu Wednesday We Thursday Th Friday Fr Satu…" at bounding box center [783, 415] width 210 height 271
click at [775, 523] on button "Save" at bounding box center [781, 525] width 43 height 27
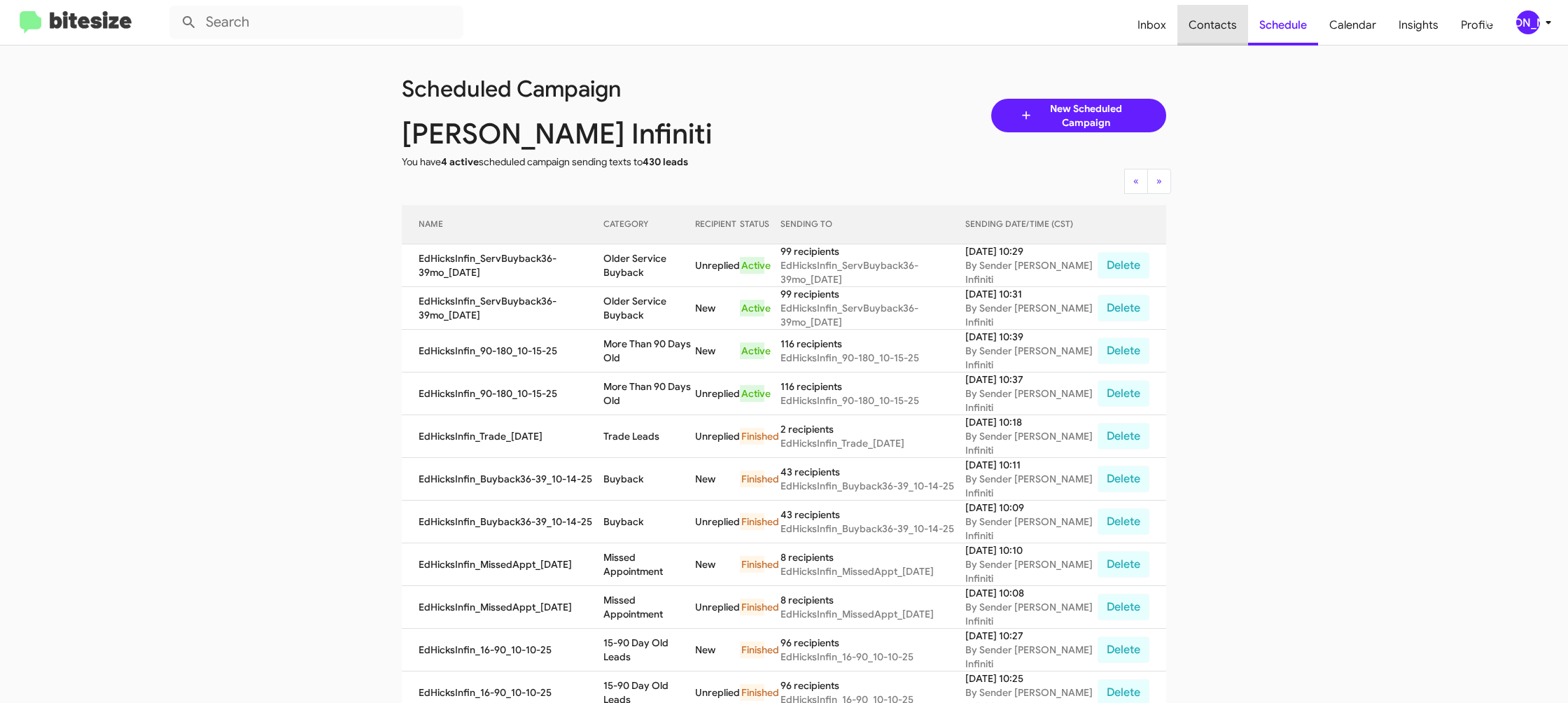
click at [1219, 36] on span "Contacts" at bounding box center [1212, 25] width 71 height 41
type input "in:groups"
click at [1219, 36] on span "Contacts" at bounding box center [1212, 25] width 71 height 41
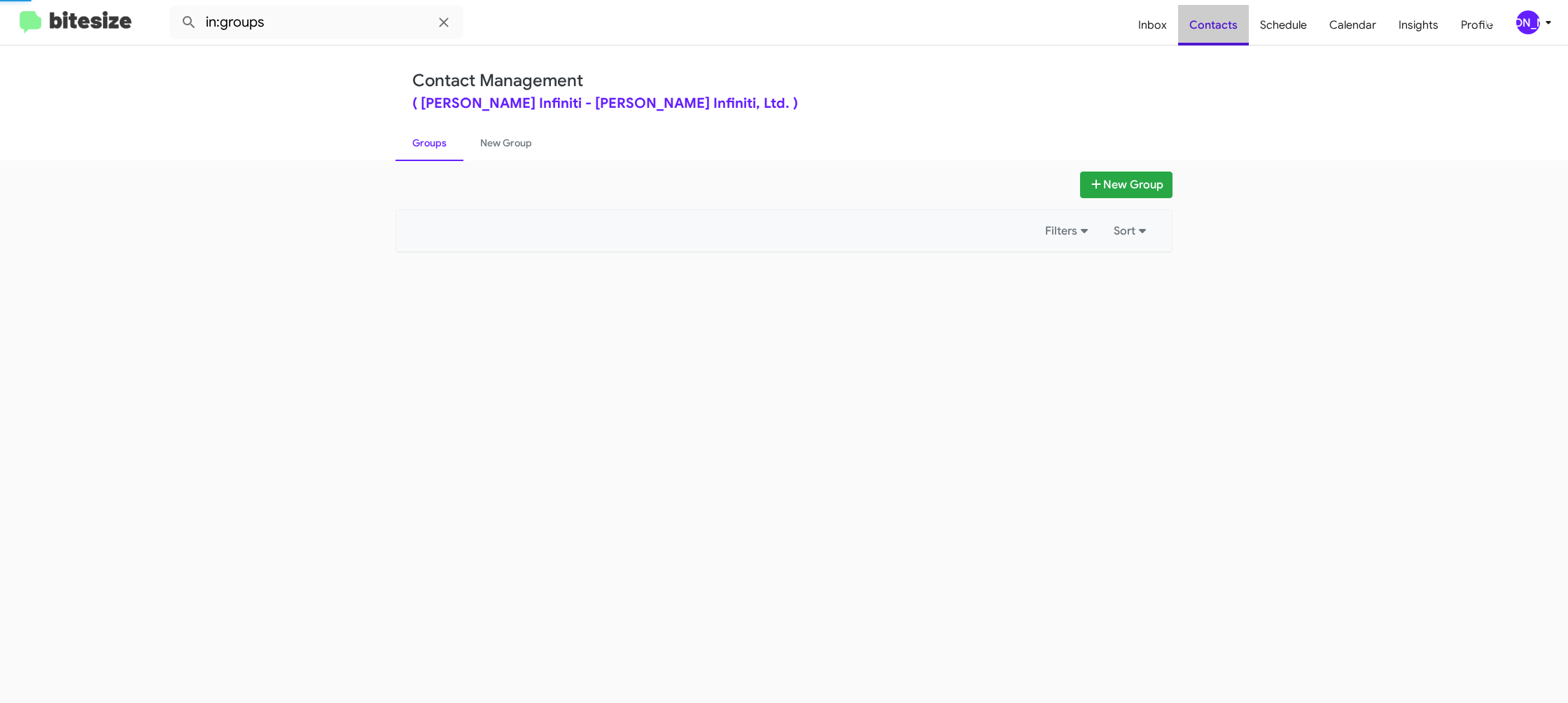
drag, startPoint x: 1219, startPoint y: 36, endPoint x: 678, endPoint y: 259, distance: 585.2
click at [1215, 36] on span "Contacts" at bounding box center [1213, 25] width 71 height 41
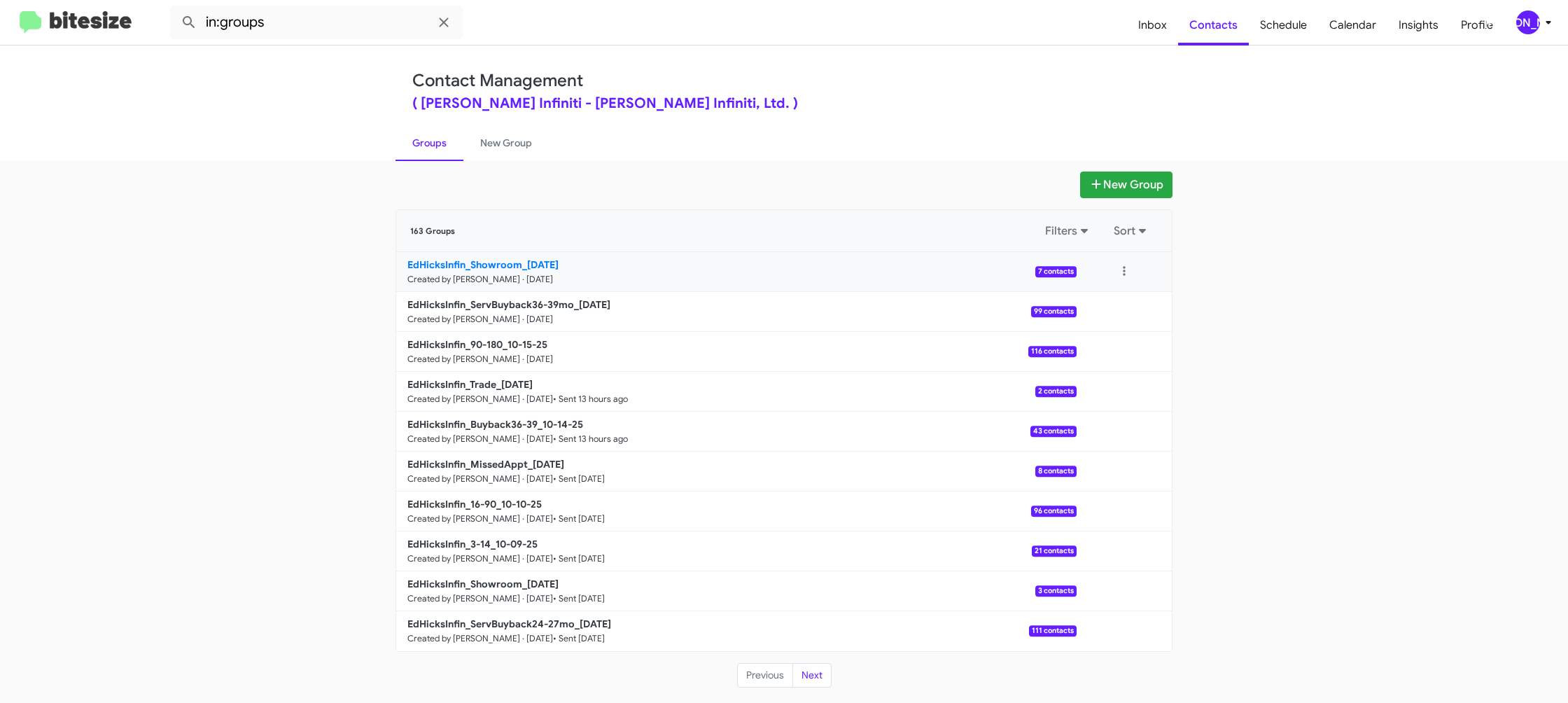
click at [496, 257] on p "EdHicksInfin_Showroom_10-15-25" at bounding box center [737, 264] width 658 height 14
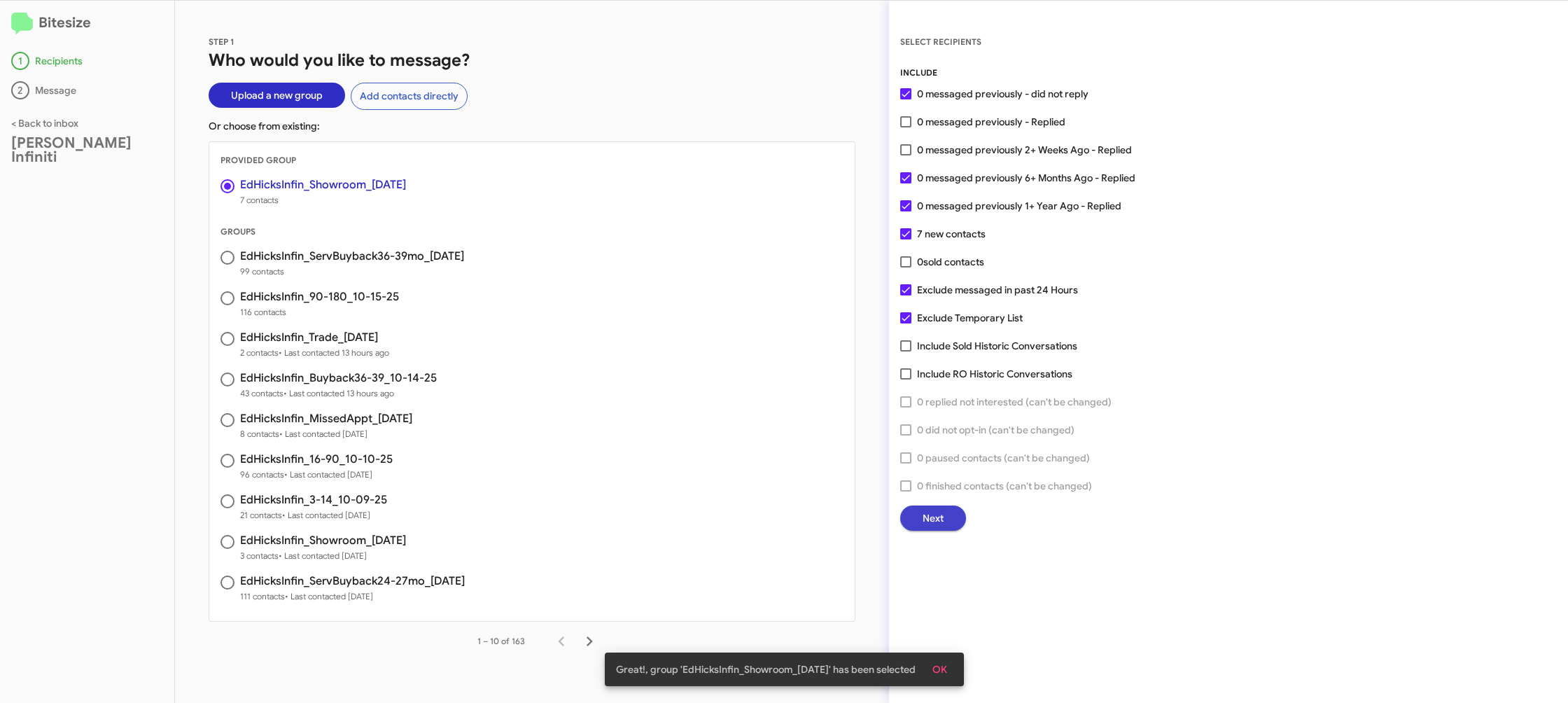
click at [926, 511] on span "Next" at bounding box center [933, 517] width 21 height 25
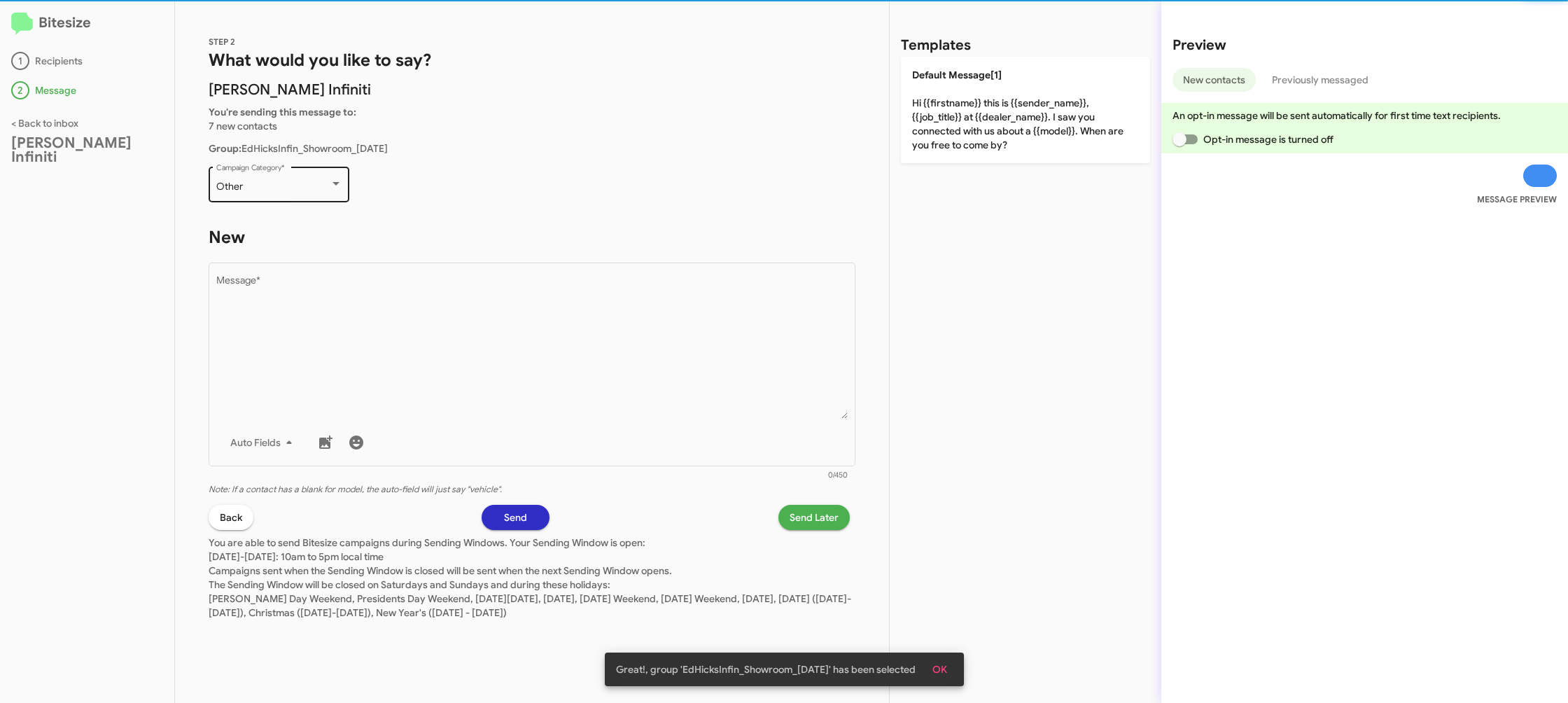
click at [312, 188] on div "Other" at bounding box center [272, 187] width 113 height 11
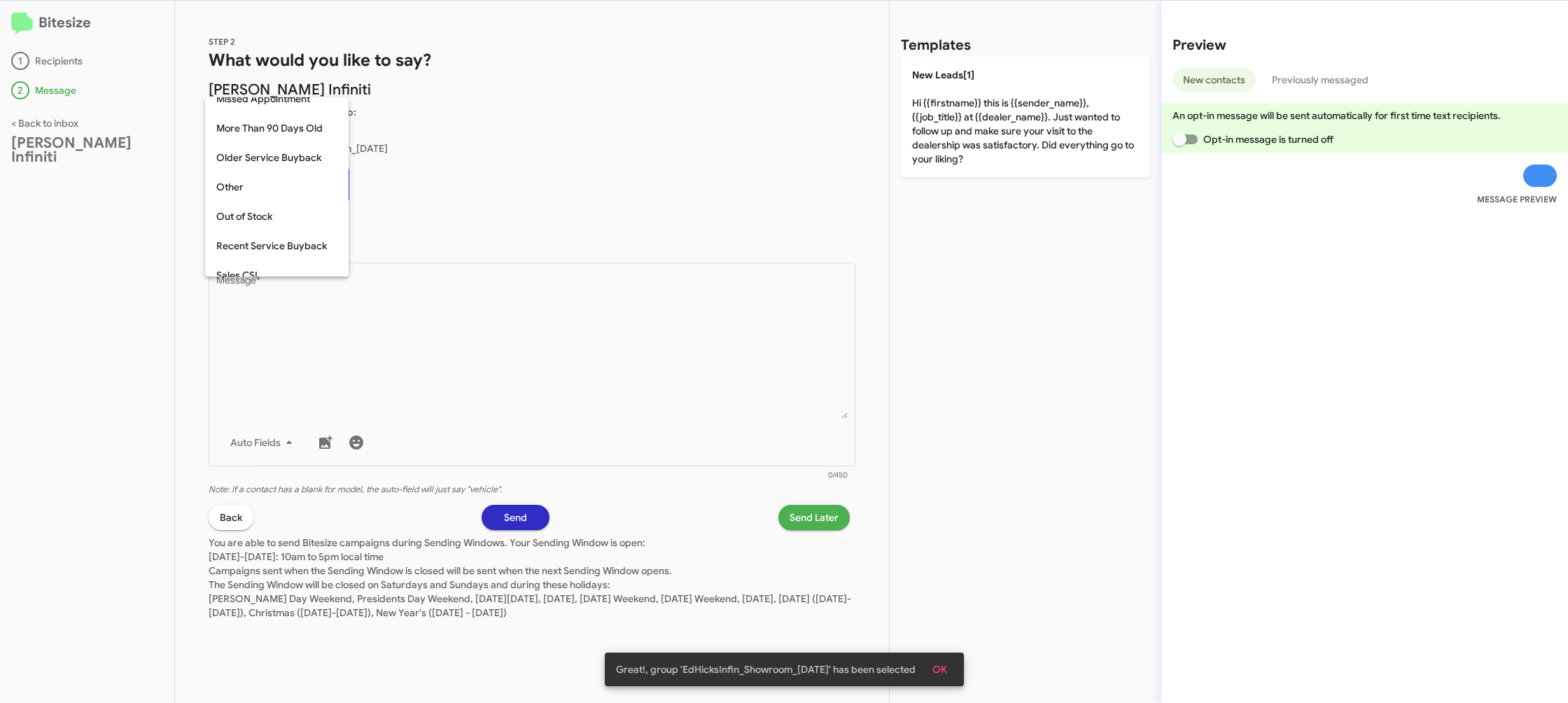
scroll to position [379, 0]
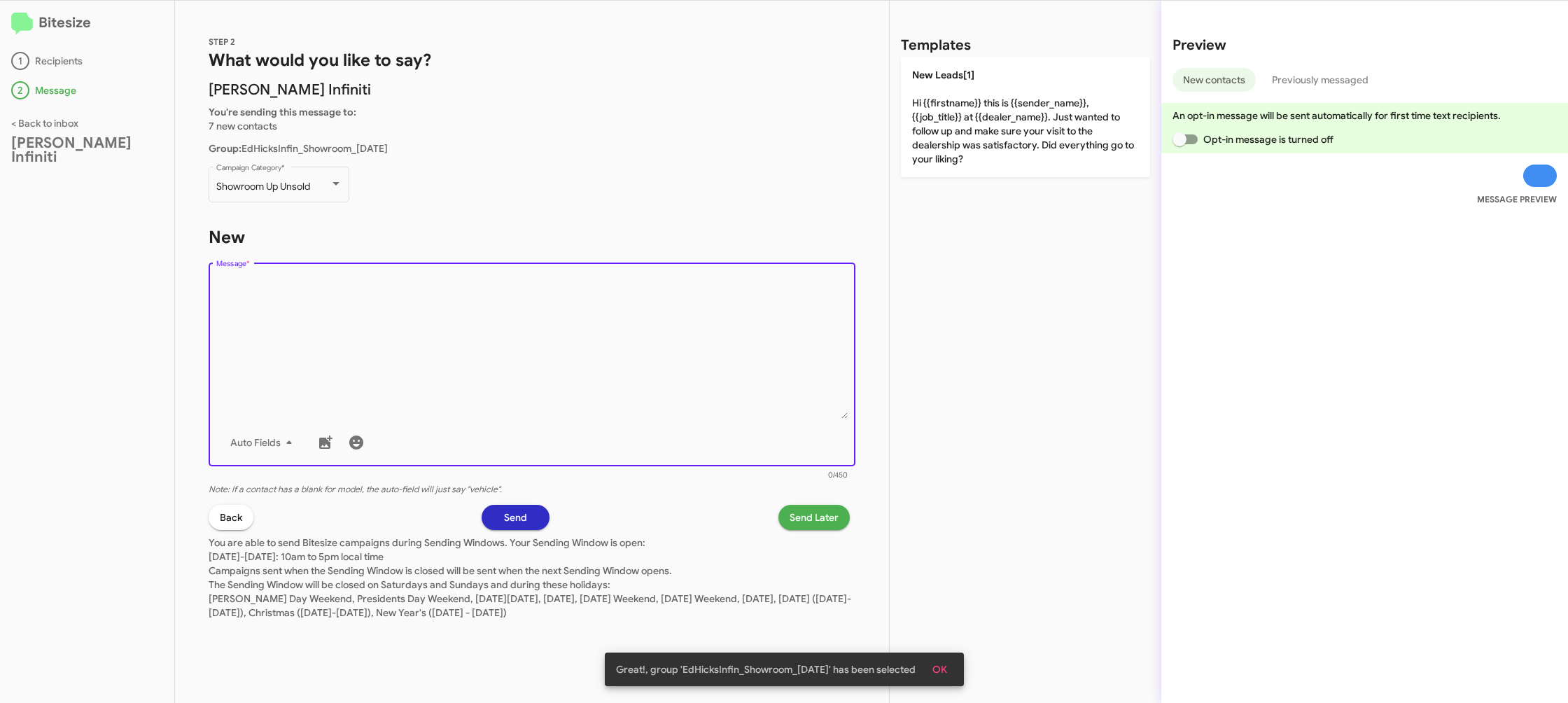
drag, startPoint x: 430, startPoint y: 345, endPoint x: 286, endPoint y: 3, distance: 371.1
click at [429, 345] on textarea "Message *" at bounding box center [532, 346] width 632 height 142
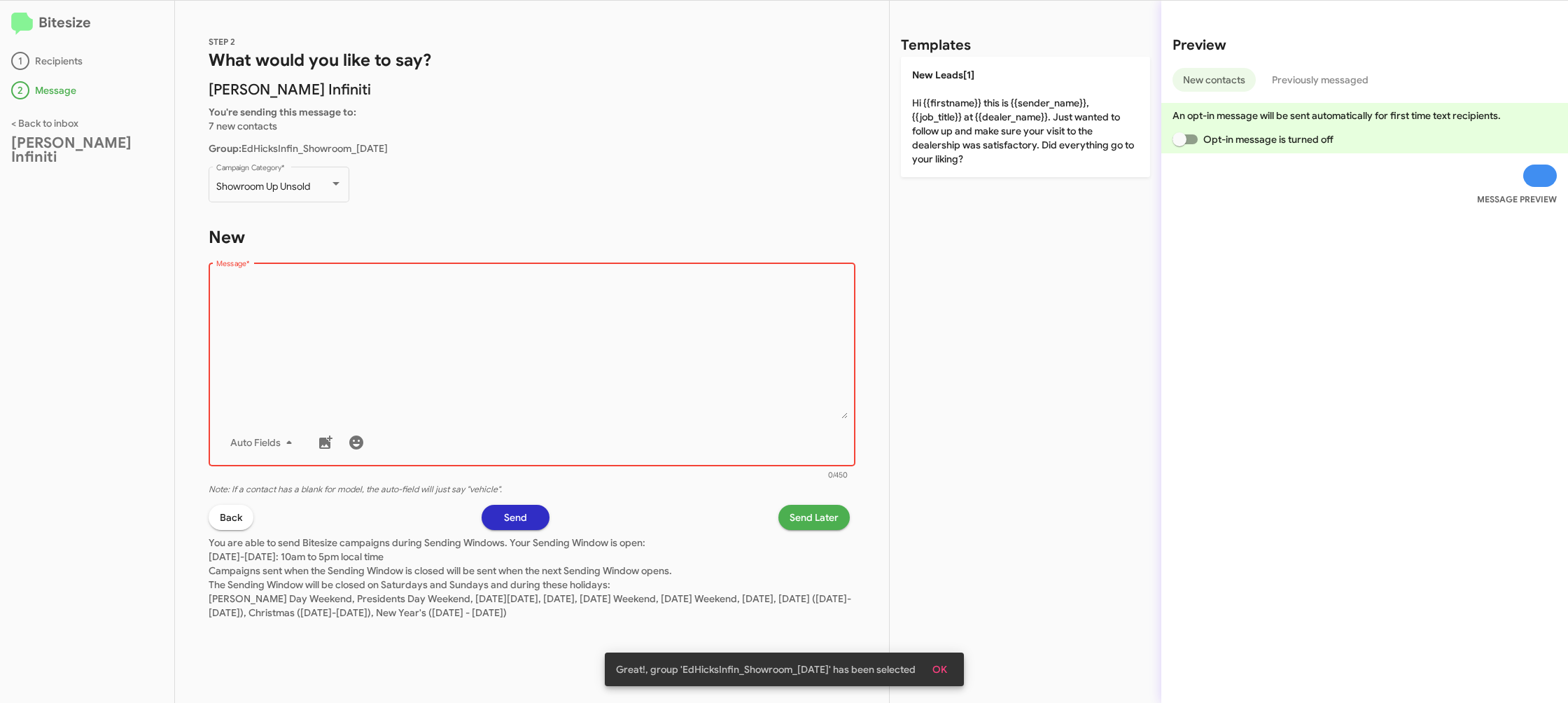
drag, startPoint x: 779, startPoint y: 328, endPoint x: 819, endPoint y: 288, distance: 56.6
click at [781, 325] on textarea "Message *" at bounding box center [532, 346] width 632 height 142
drag, startPoint x: 993, startPoint y: 139, endPoint x: 974, endPoint y: 173, distance: 38.9
click at [990, 142] on p "New Leads[1] Hi {{firstname}} this is {{sender_name}}, {{job_title}} at {{deale…" at bounding box center [1025, 117] width 250 height 120
type textarea "Hi {{firstname}} this is {{sender_name}}, {{job_title}} at {{dealer_name}}. Jus…"
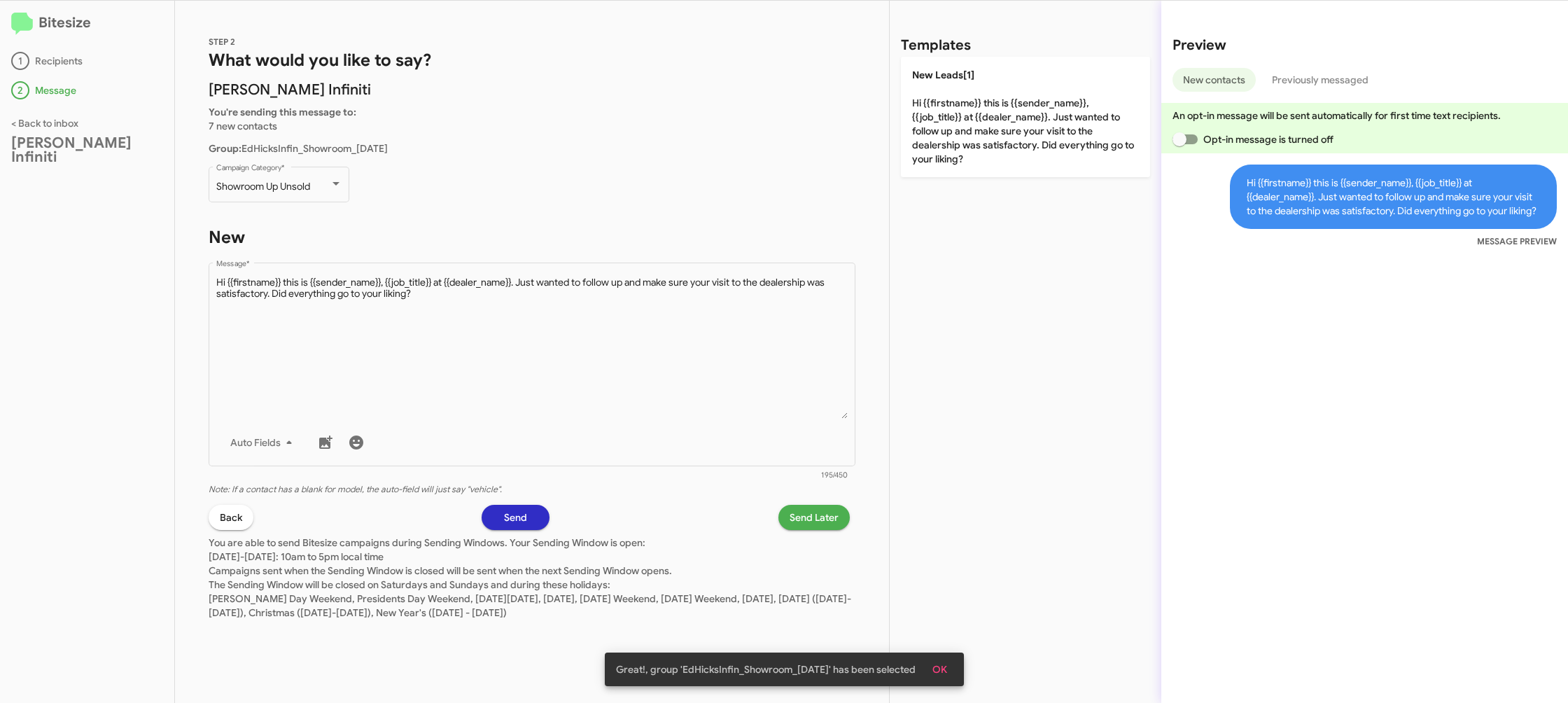
click at [829, 515] on span "Send Later" at bounding box center [813, 516] width 49 height 25
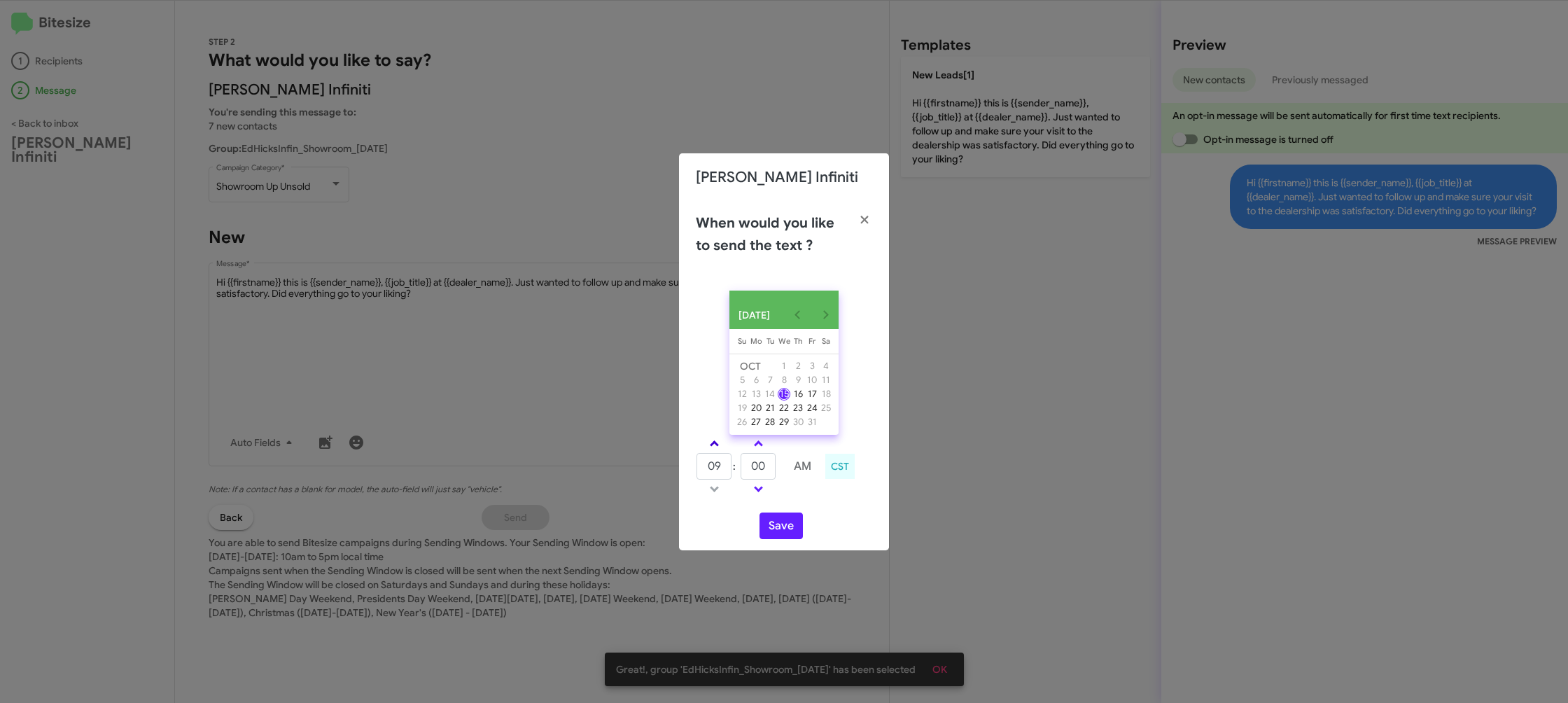
click at [714, 448] on span at bounding box center [714, 445] width 9 height 10
type input "10"
click at [748, 465] on input "00" at bounding box center [758, 466] width 35 height 27
click at [749, 464] on input "00" at bounding box center [758, 466] width 35 height 27
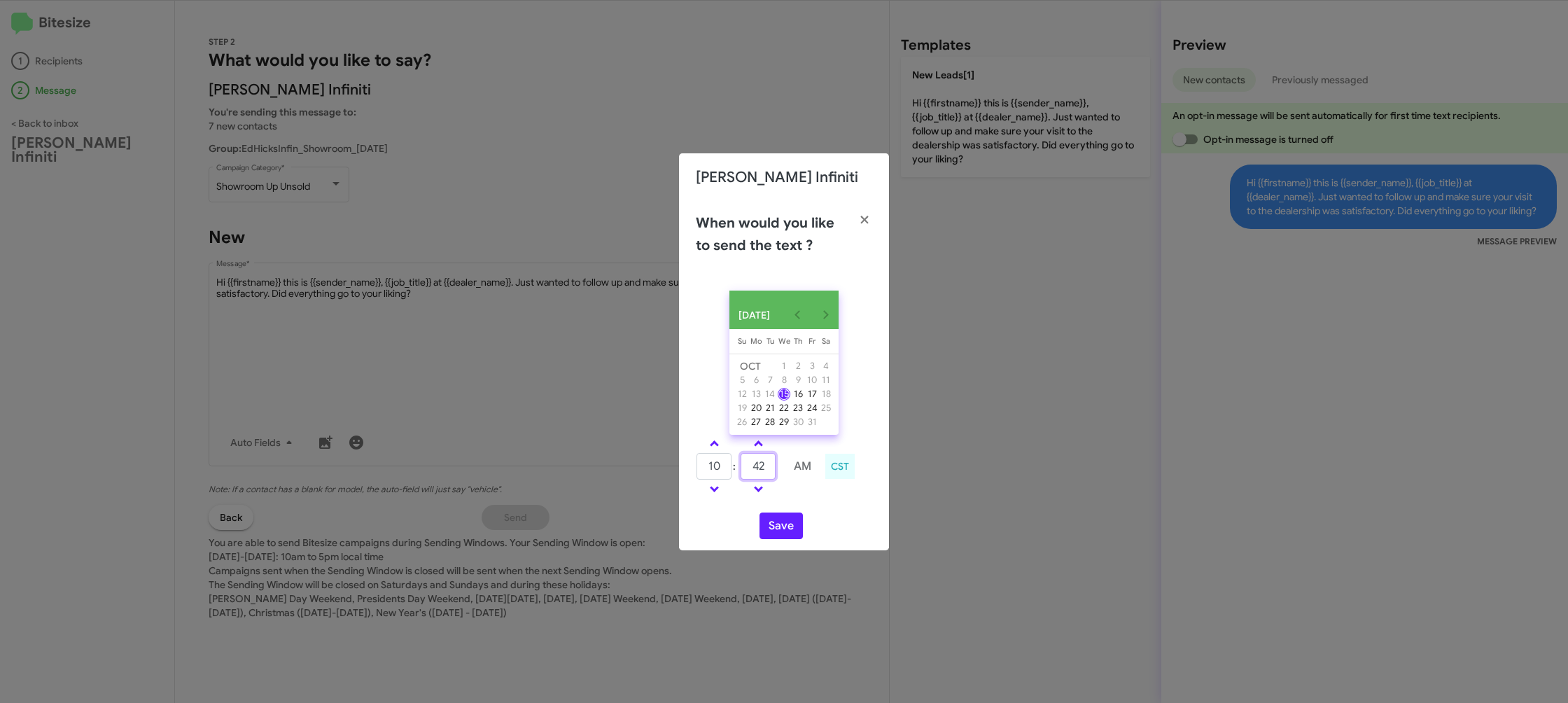
type input "42"
drag, startPoint x: 791, startPoint y: 508, endPoint x: 780, endPoint y: 525, distance: 20.2
click at [783, 516] on div "OCT 2025 Sunday Su Monday Mo Tuesday Tu Wednesday We Thursday Th Friday Fr Satu…" at bounding box center [783, 415] width 210 height 271
click at [780, 525] on button "Save" at bounding box center [781, 525] width 43 height 27
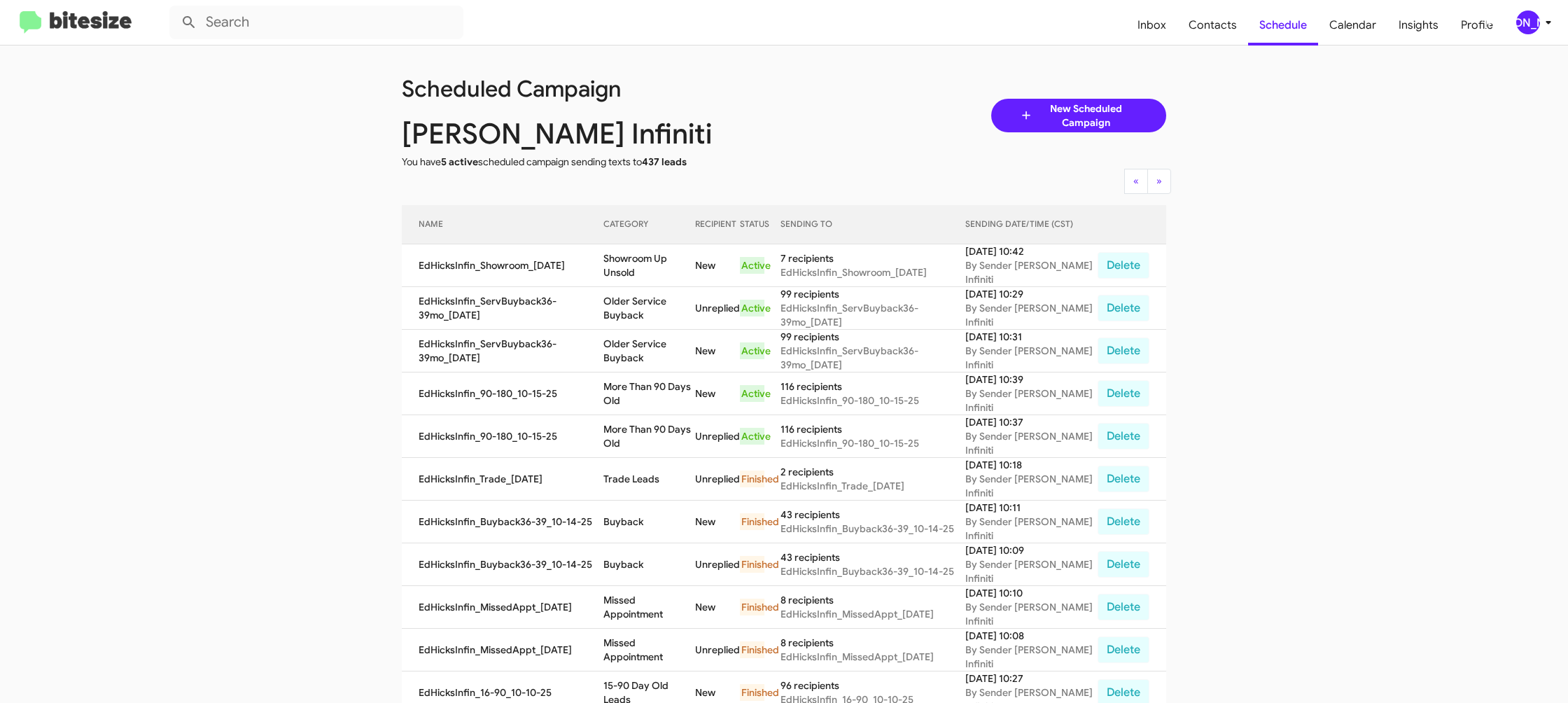
click at [641, 432] on td "More Than 90 Days Old" at bounding box center [648, 436] width 91 height 42
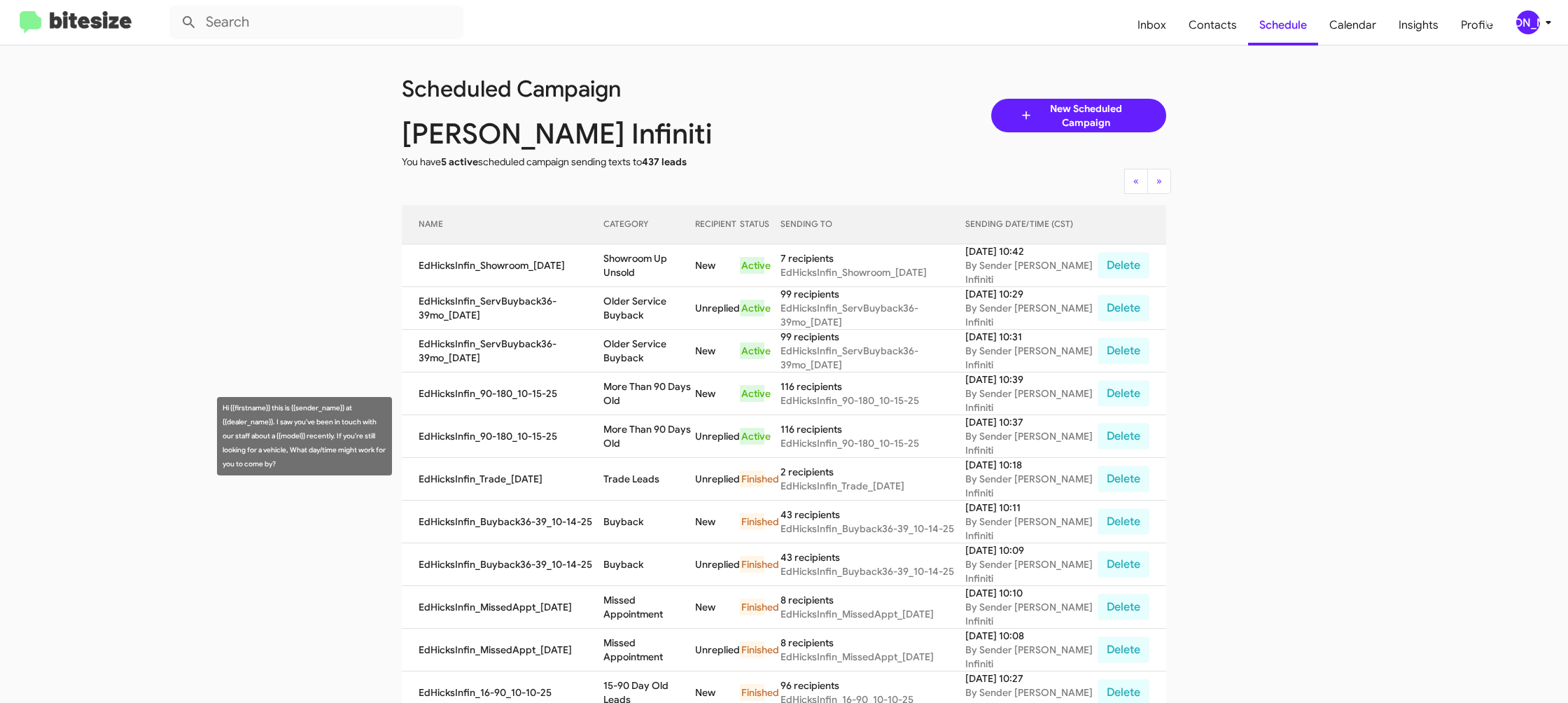
click at [641, 432] on td "More Than 90 Days Old" at bounding box center [648, 436] width 91 height 42
drag, startPoint x: 641, startPoint y: 432, endPoint x: 610, endPoint y: 378, distance: 62.3
click at [637, 428] on td "More Than 90 Days Old" at bounding box center [648, 436] width 91 height 42
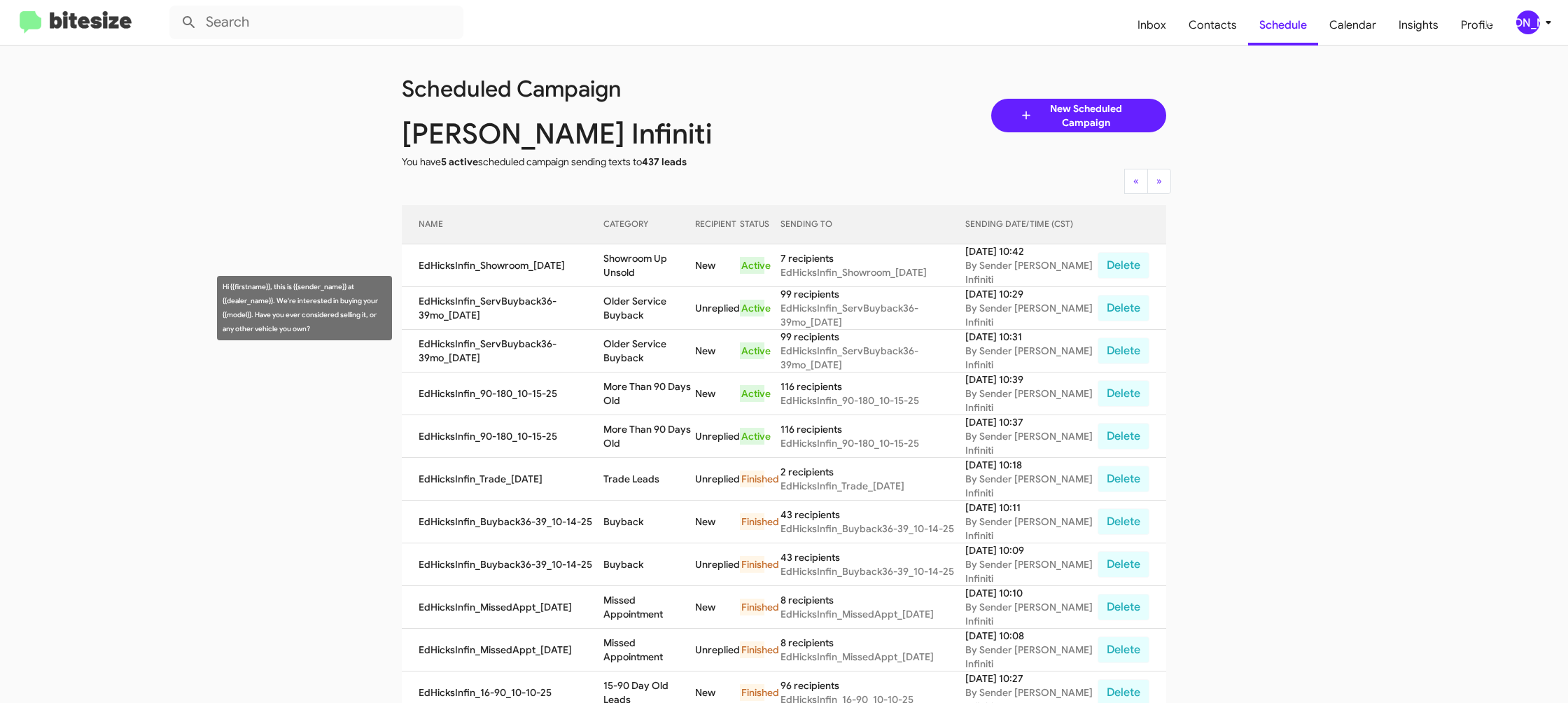
click at [636, 316] on td "Older Service Buyback" at bounding box center [648, 307] width 91 height 42
drag, startPoint x: 636, startPoint y: 316, endPoint x: 618, endPoint y: 297, distance: 26.2
click at [635, 311] on td "Older Service Buyback" at bounding box center [648, 307] width 91 height 42
copy td "Older Service Buyback"
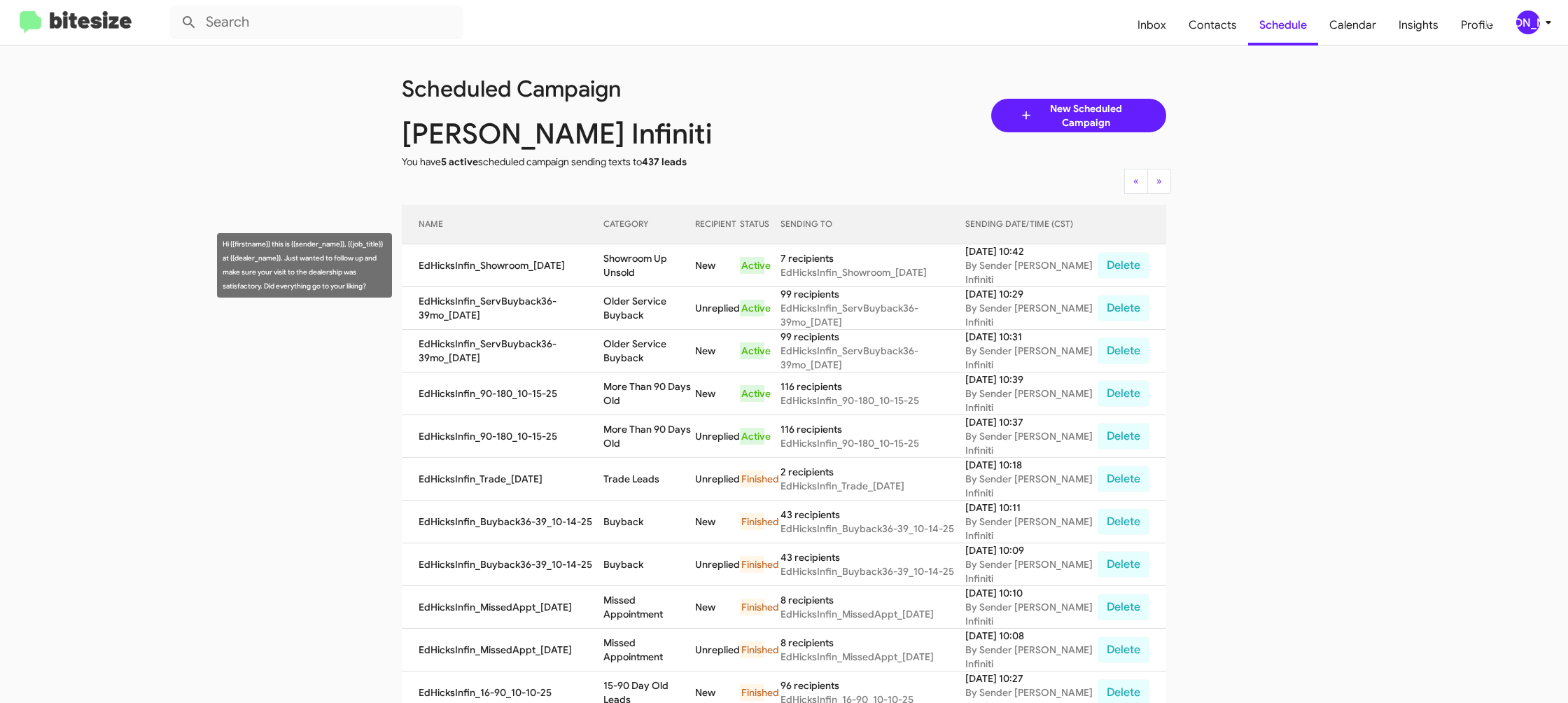
click at [642, 264] on td "Showroom Up Unsold" at bounding box center [648, 265] width 91 height 42
drag, startPoint x: 642, startPoint y: 264, endPoint x: 558, endPoint y: 179, distance: 119.5
click at [642, 264] on td "Showroom Up Unsold" at bounding box center [648, 265] width 91 height 42
copy td "Showroom Up Unsold"
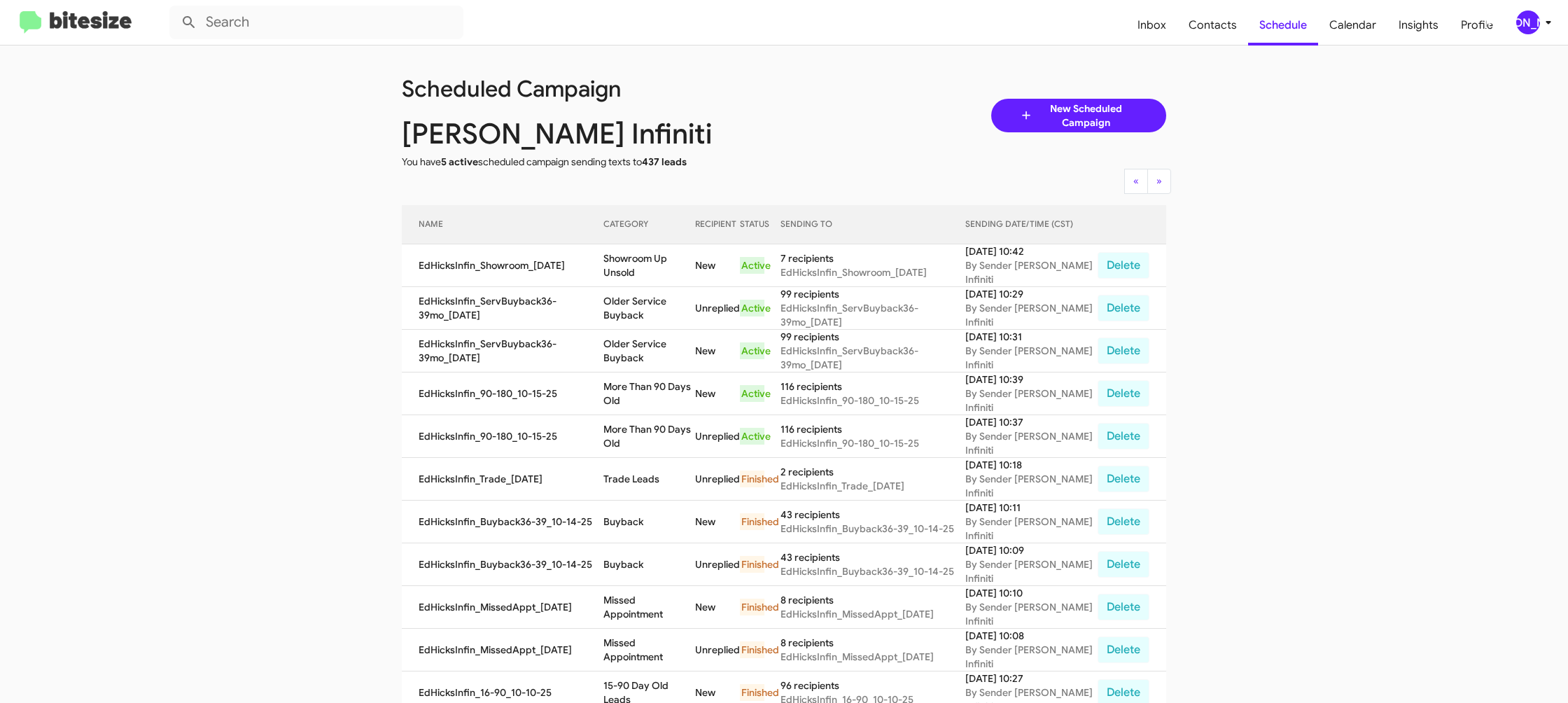
click at [1527, 19] on div "[PERSON_NAME]" at bounding box center [1528, 22] width 24 height 24
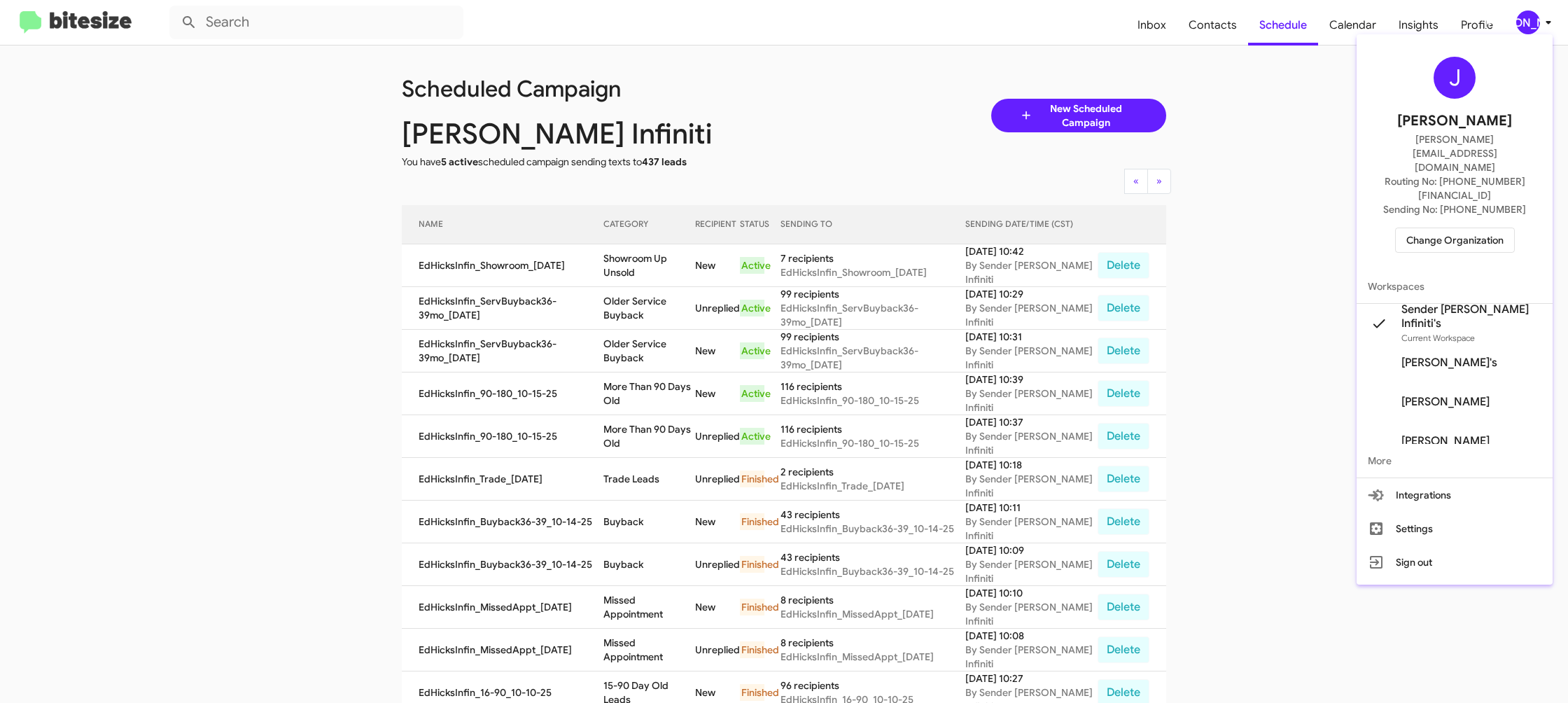
click at [1439, 228] on span "Change Organization" at bounding box center [1454, 240] width 98 height 24
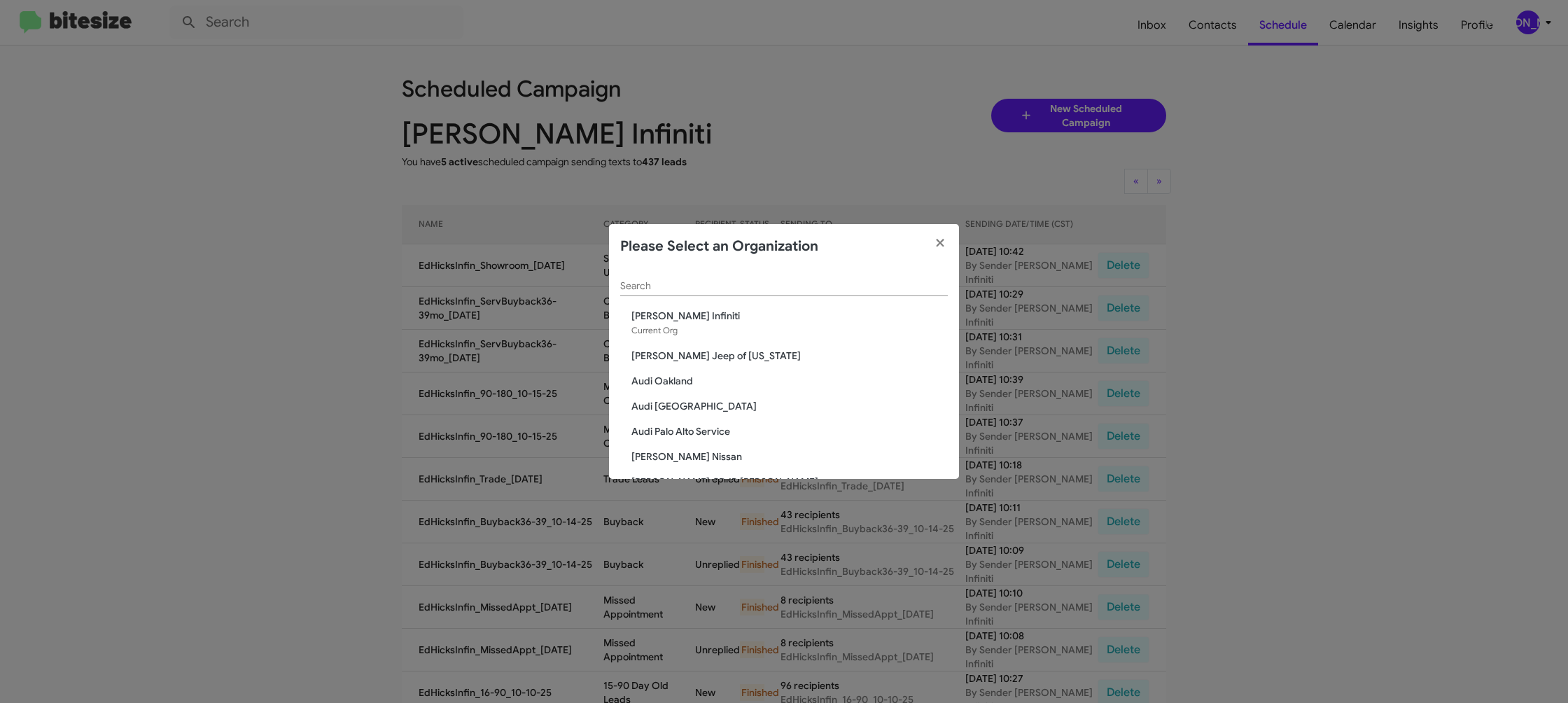
click at [644, 287] on input "Search" at bounding box center [783, 286] width 327 height 11
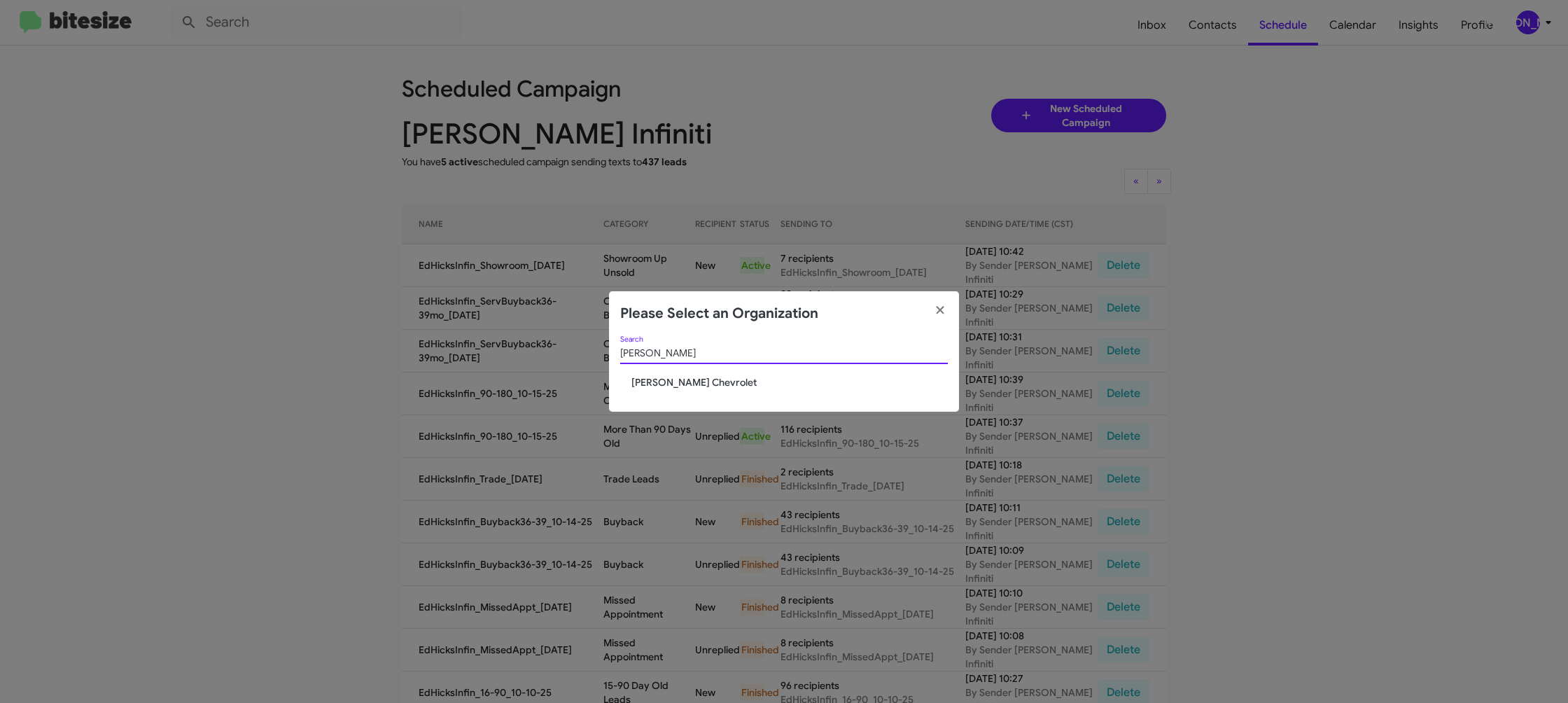
type input "elkin"
click at [679, 383] on span "[PERSON_NAME] Chevrolet" at bounding box center [789, 382] width 316 height 14
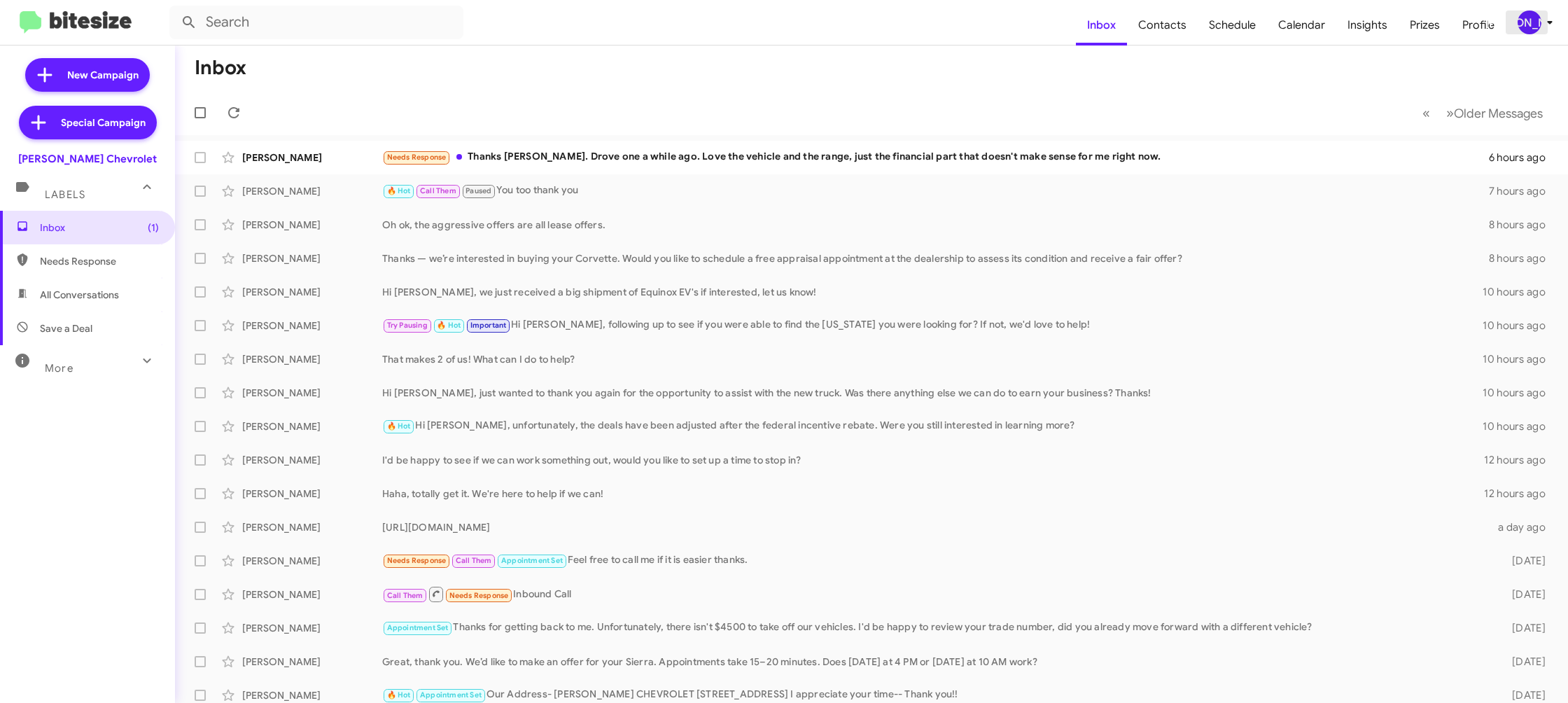
click at [1524, 31] on div "[PERSON_NAME]" at bounding box center [1529, 22] width 24 height 24
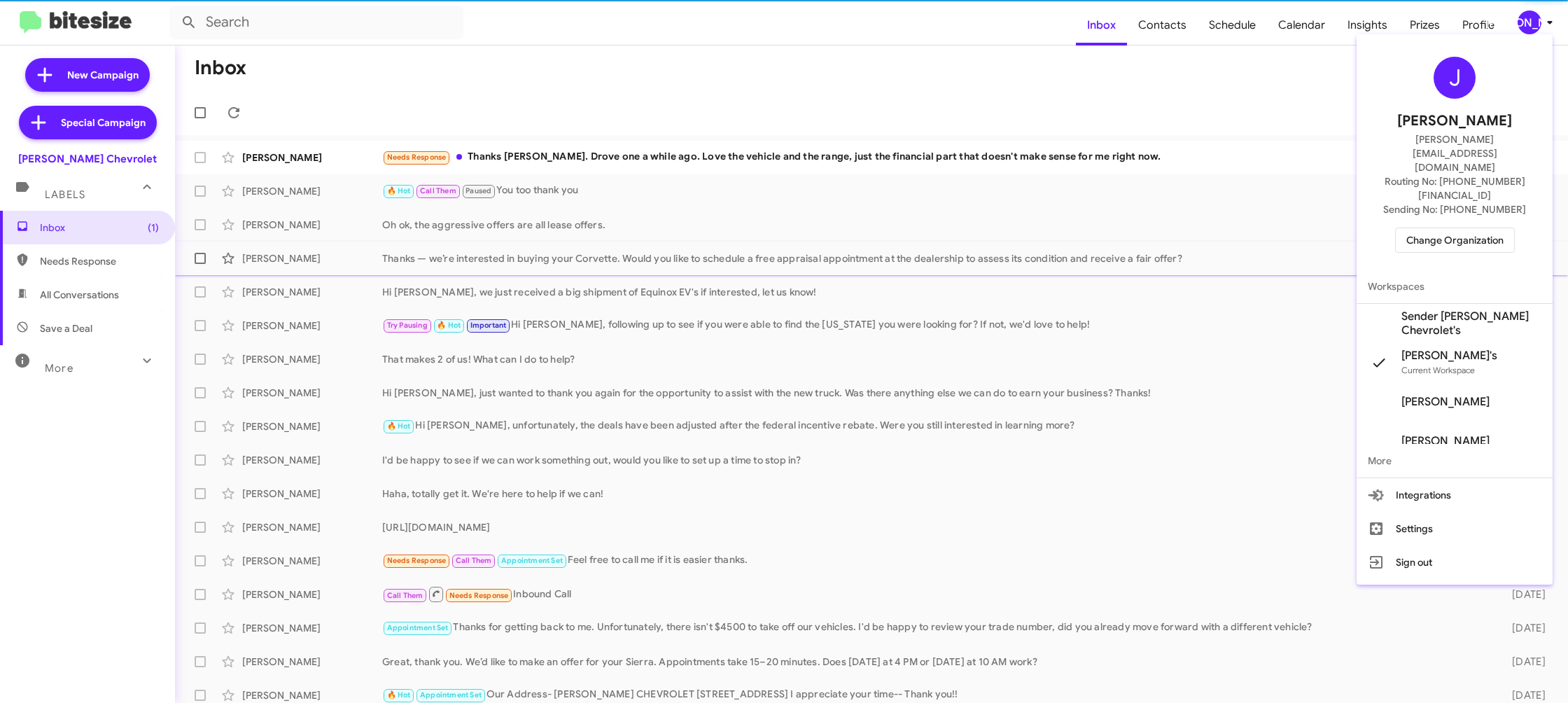
click at [1464, 304] on span "Sender [PERSON_NAME] Chevrolet's" at bounding box center [1454, 323] width 196 height 39
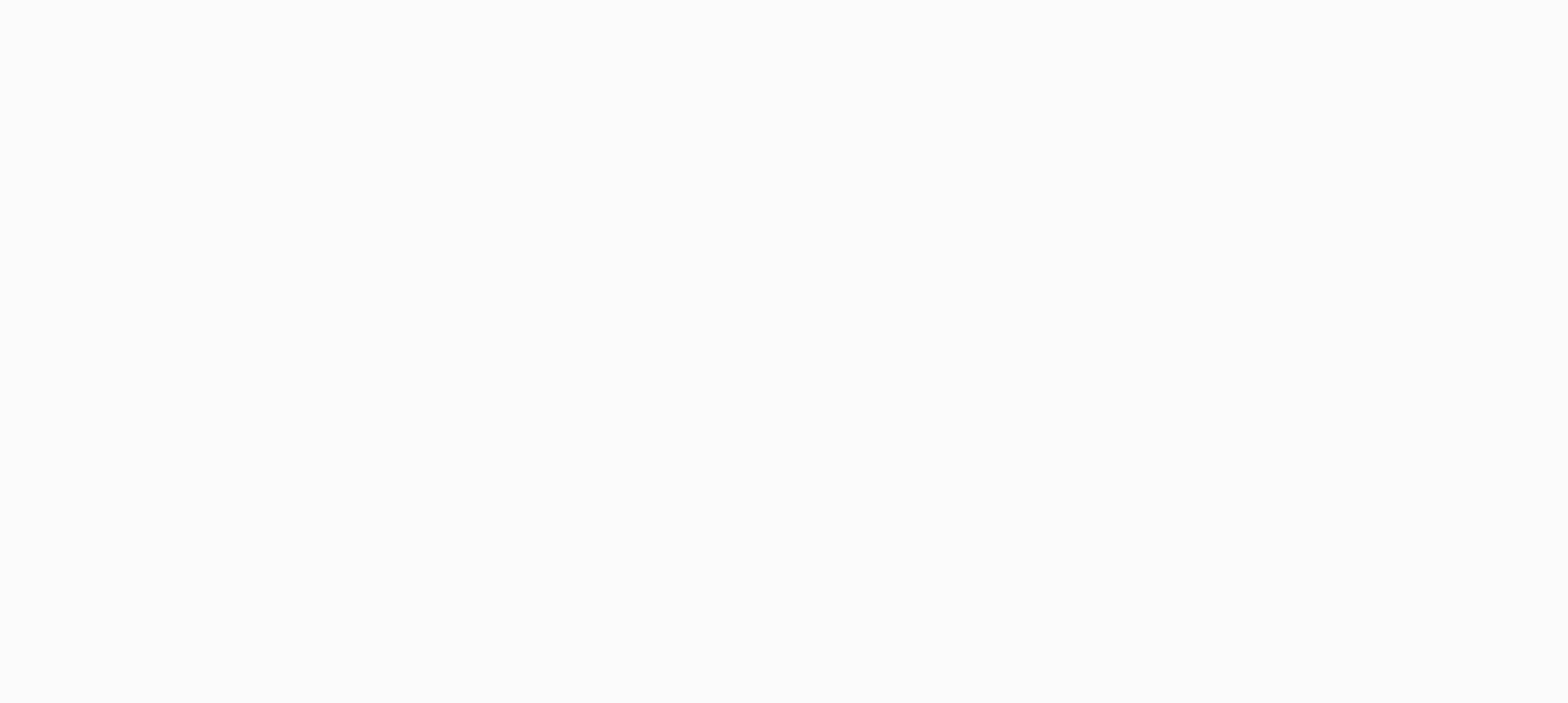
click at [1167, 36] on body at bounding box center [784, 352] width 1568 height 703
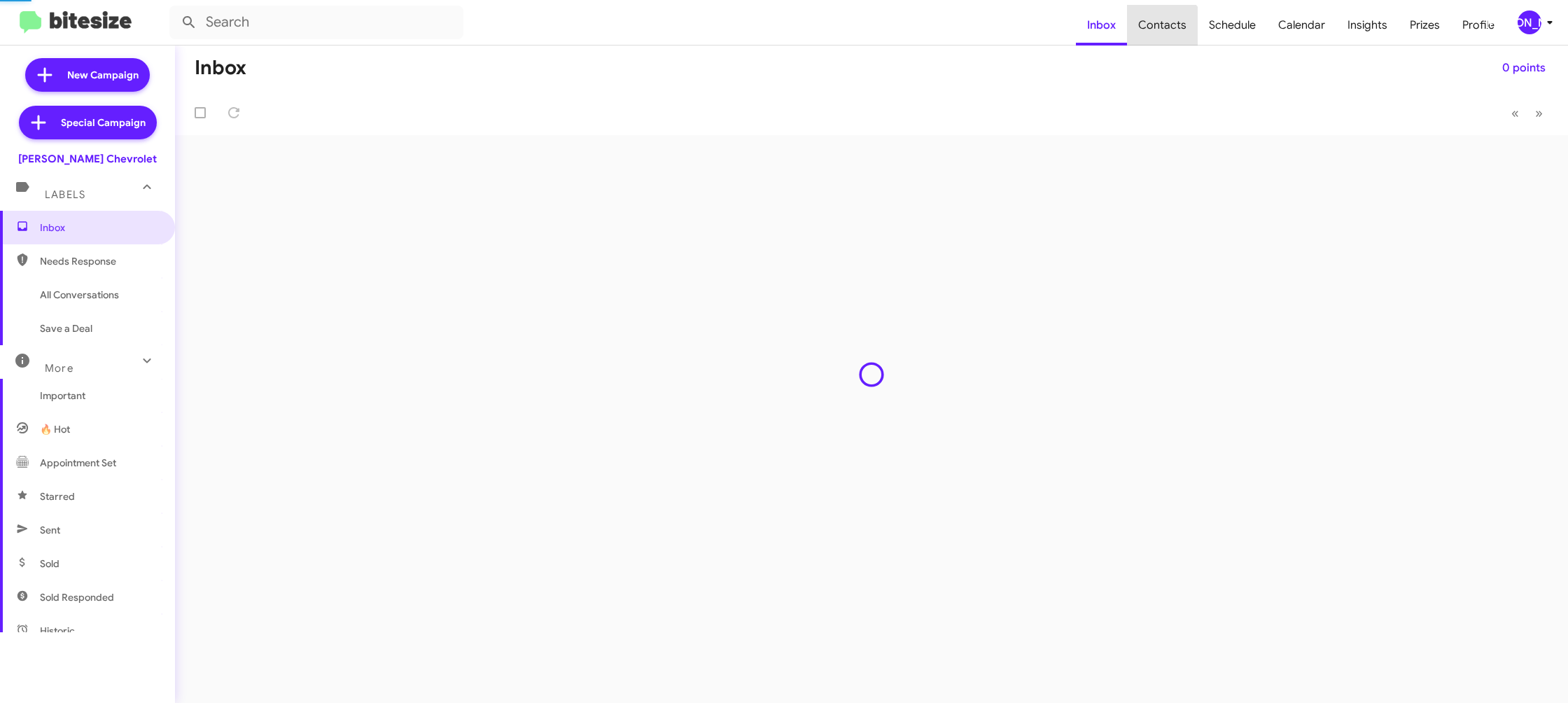
click at [1167, 36] on span "Contacts" at bounding box center [1162, 25] width 71 height 41
type input "in:groups"
click at [1167, 36] on span "Contacts" at bounding box center [1162, 25] width 71 height 41
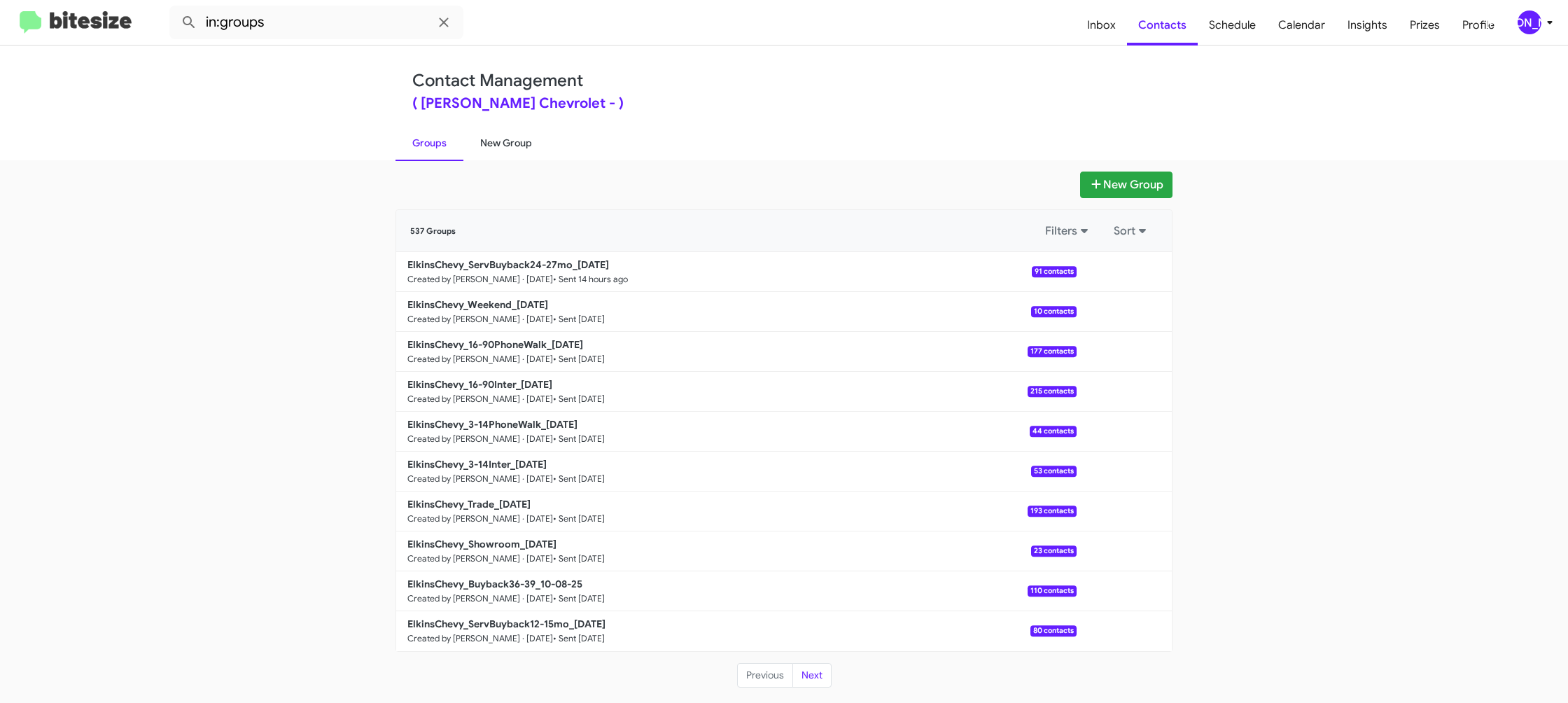
click at [496, 138] on link "New Group" at bounding box center [506, 142] width 85 height 36
drag, startPoint x: 496, startPoint y: 138, endPoint x: 464, endPoint y: 29, distance: 113.6
click at [495, 130] on link "New Group" at bounding box center [506, 142] width 85 height 36
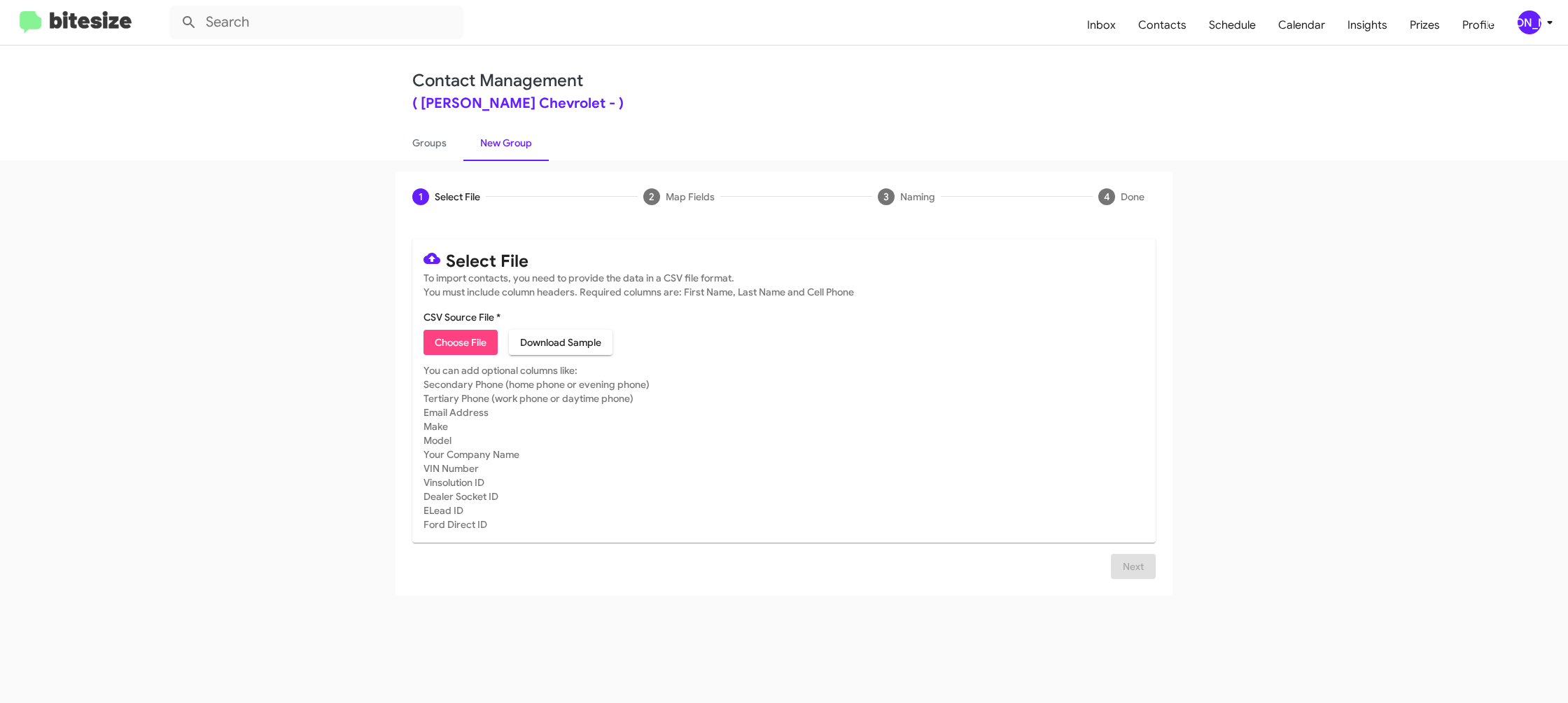
click at [452, 346] on span "Choose File" at bounding box center [460, 342] width 52 height 25
type input "ElkinsChevy_Buyback48-51_10-15-25"
click at [964, 431] on mat-card-subtitle "You can add optional columns like: Secondary Phone (home phone or evening phone…" at bounding box center [783, 447] width 721 height 168
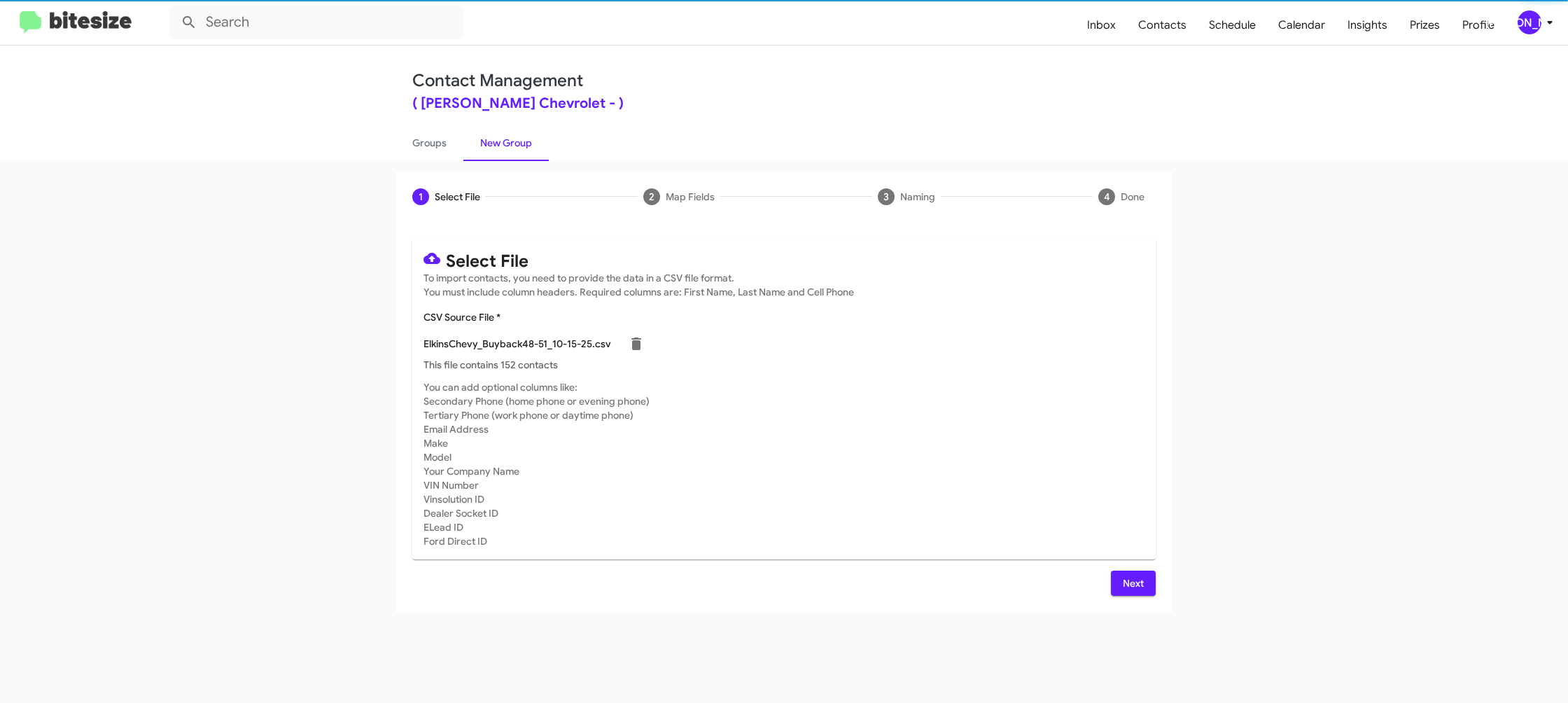
click at [1539, 16] on div "[PERSON_NAME]" at bounding box center [1529, 22] width 24 height 24
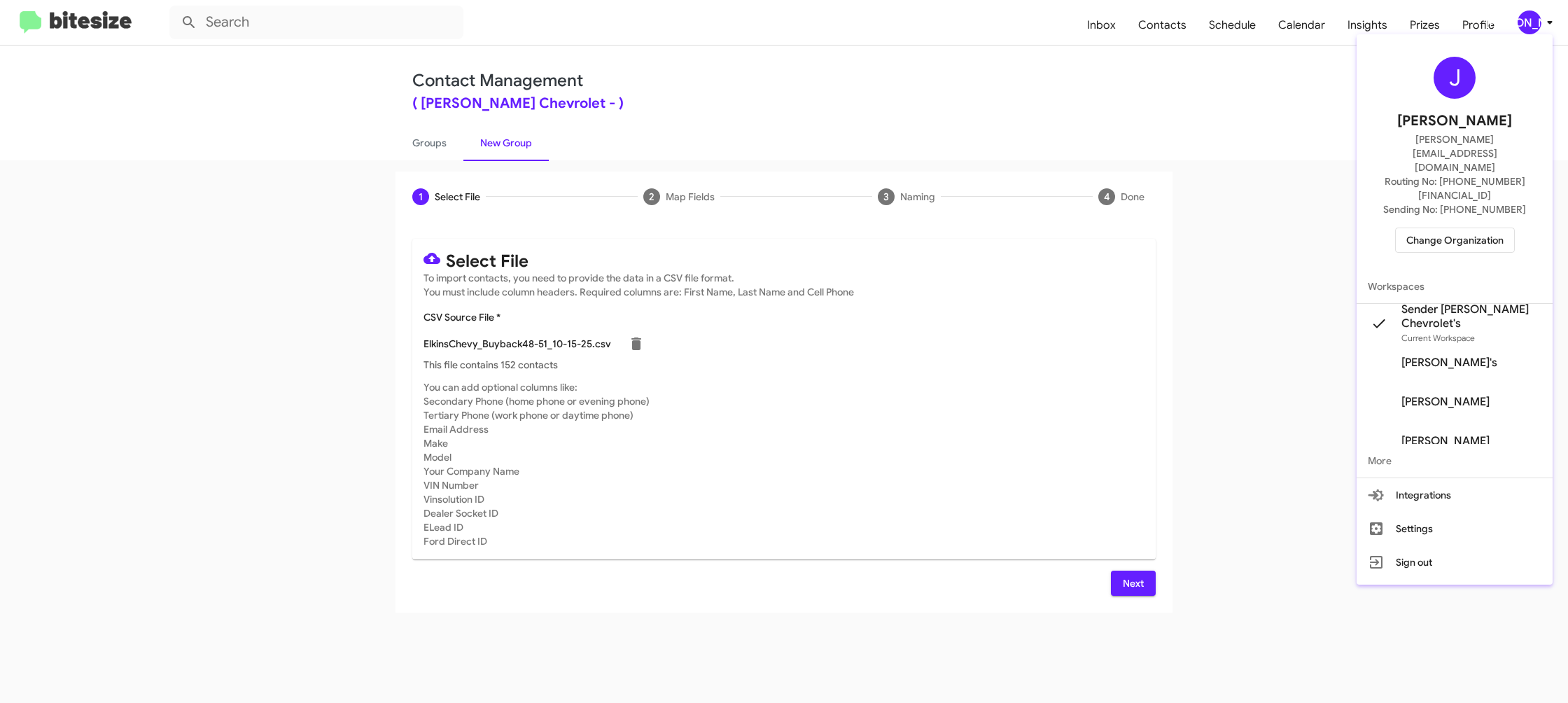
click at [1539, 16] on div at bounding box center [784, 352] width 1568 height 703
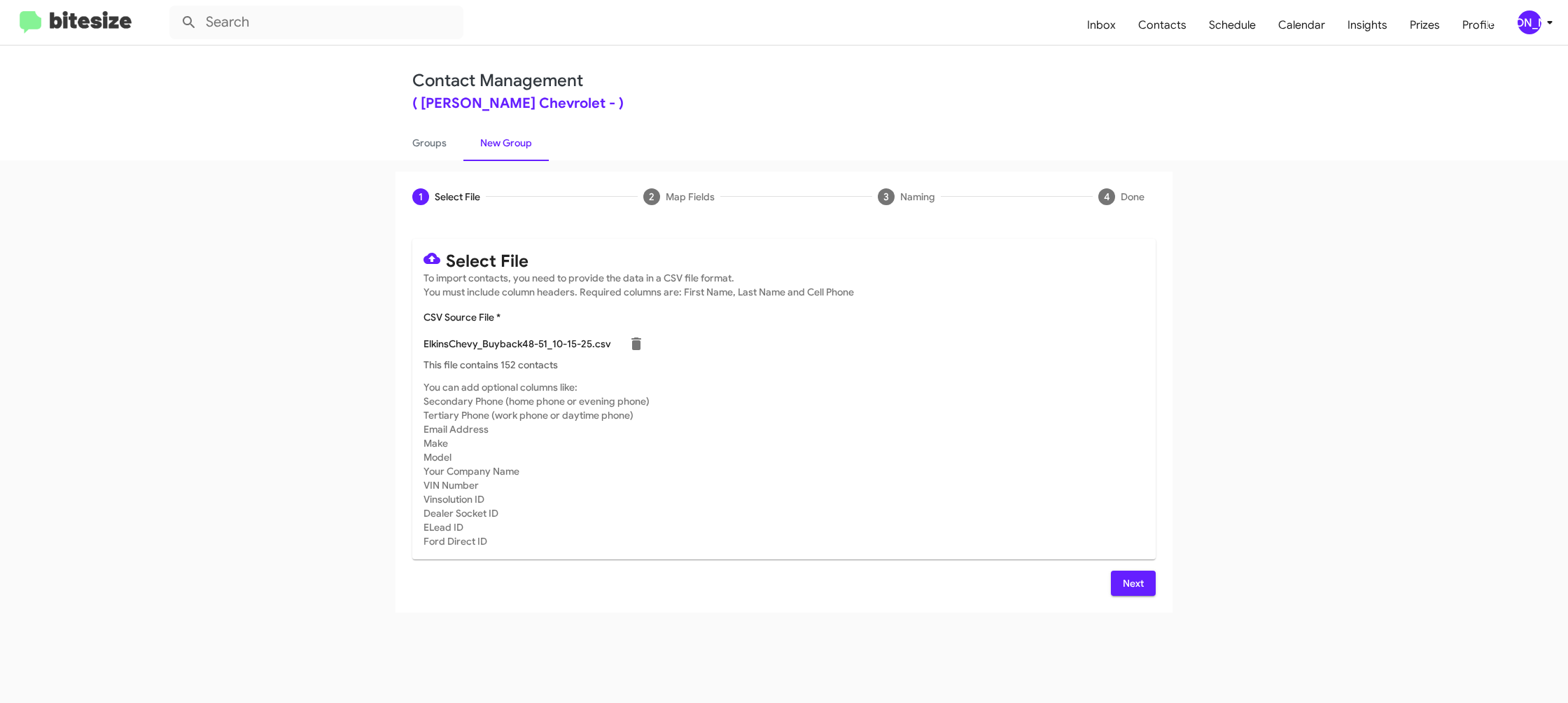
click at [1122, 593] on span "Next" at bounding box center [1133, 583] width 22 height 25
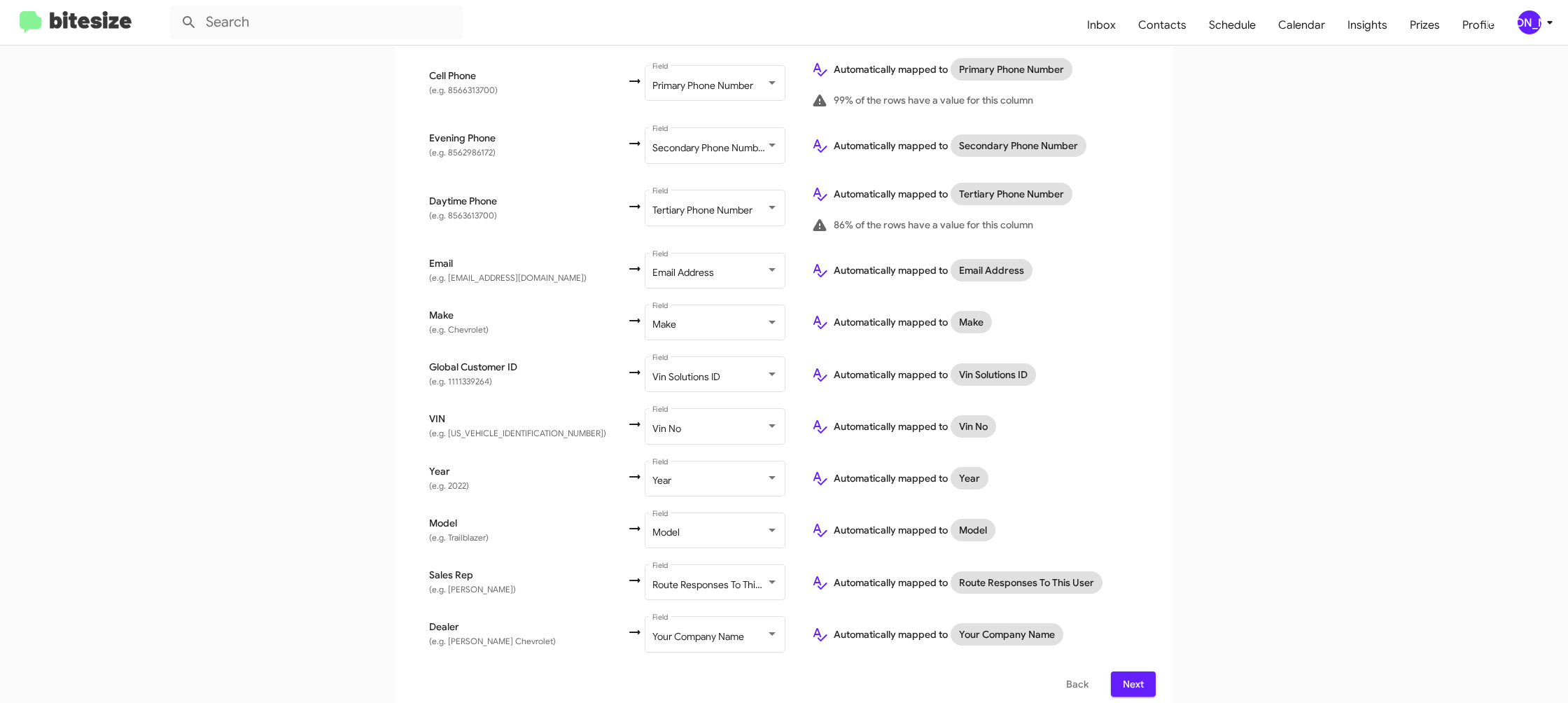
drag, startPoint x: 1274, startPoint y: 445, endPoint x: 1267, endPoint y: 449, distance: 8.1
click at [1271, 448] on app-new-group "Select File 2 Map Fields 3 Naming 4 Done Select File To import contacts, you ne…" at bounding box center [784, 239] width 1568 height 947
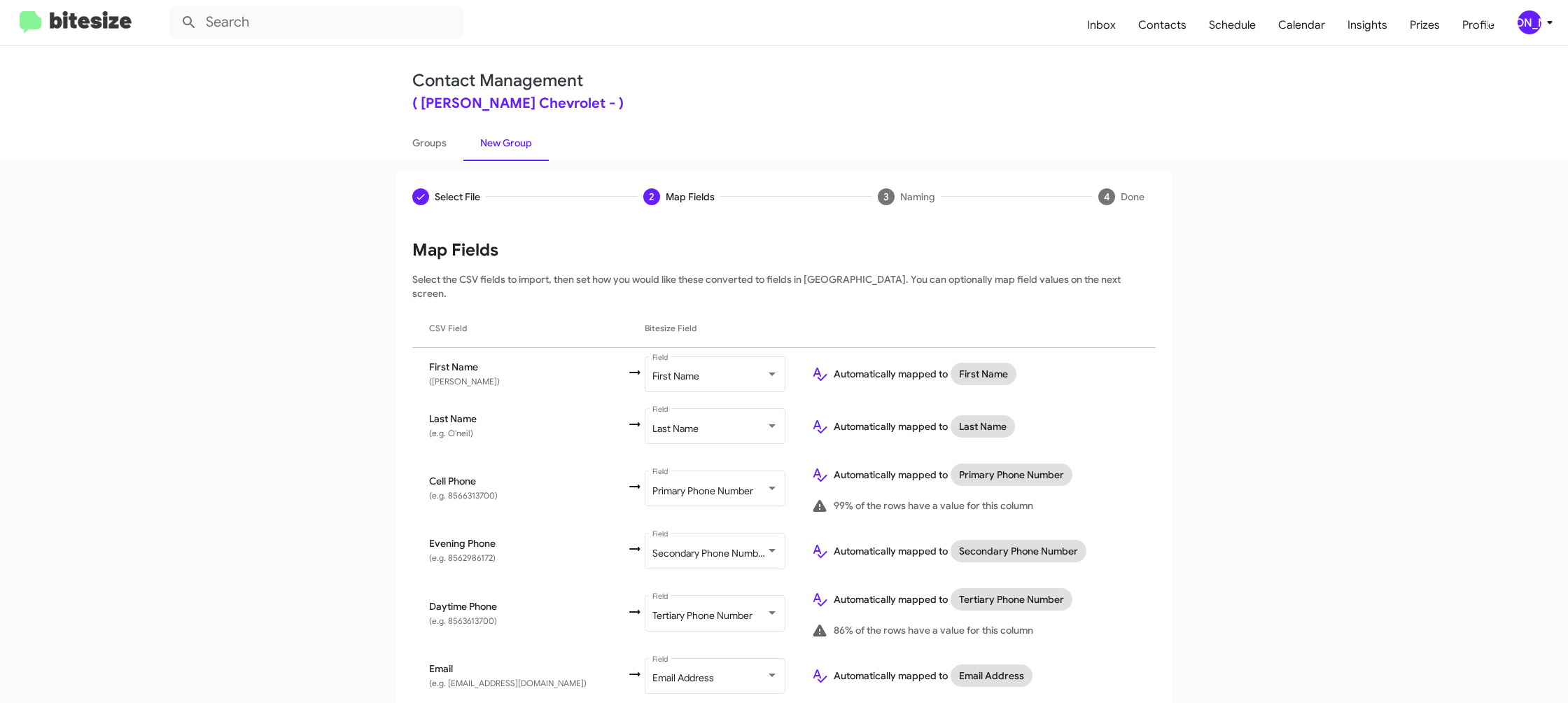
scroll to position [405, 0]
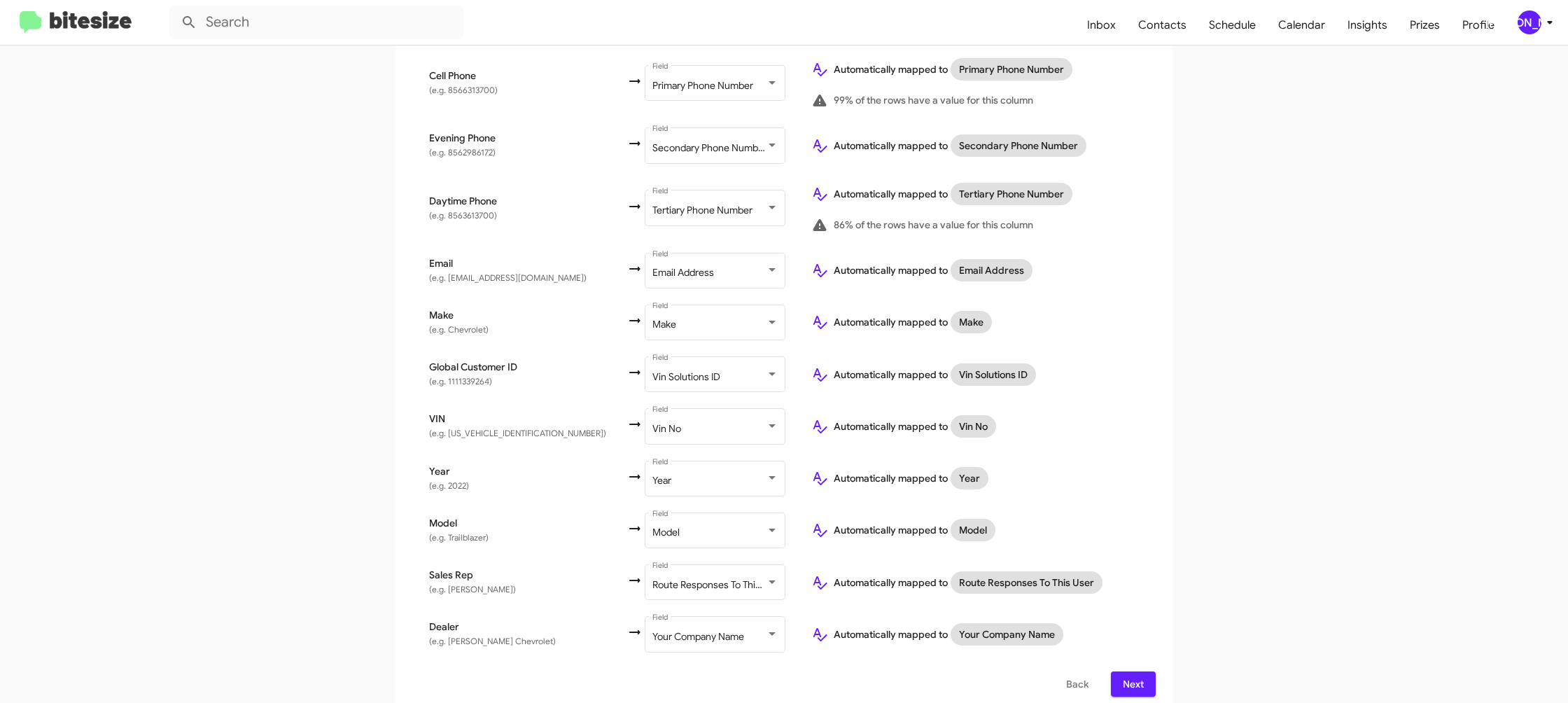
click at [1147, 671] on button "Next" at bounding box center [1133, 683] width 45 height 25
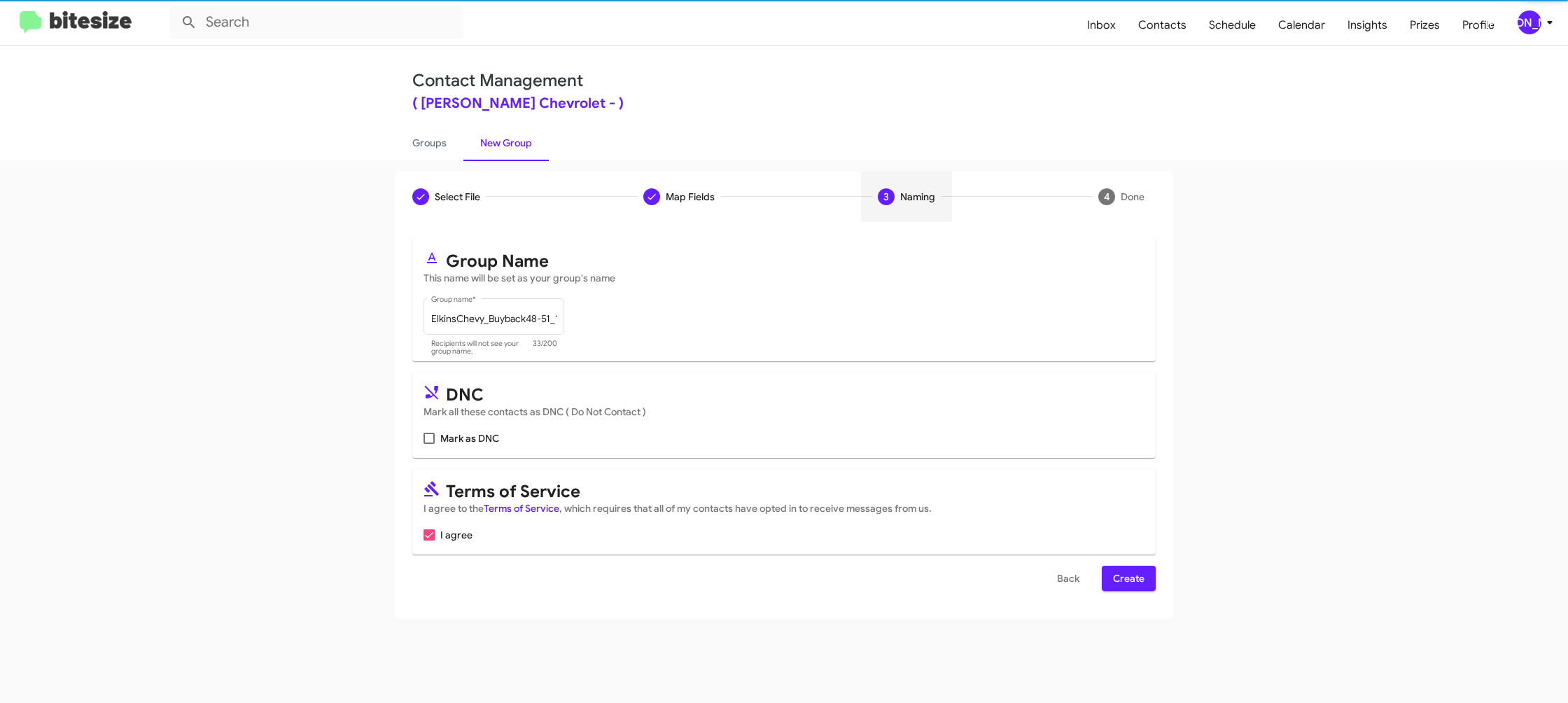
scroll to position [0, 0]
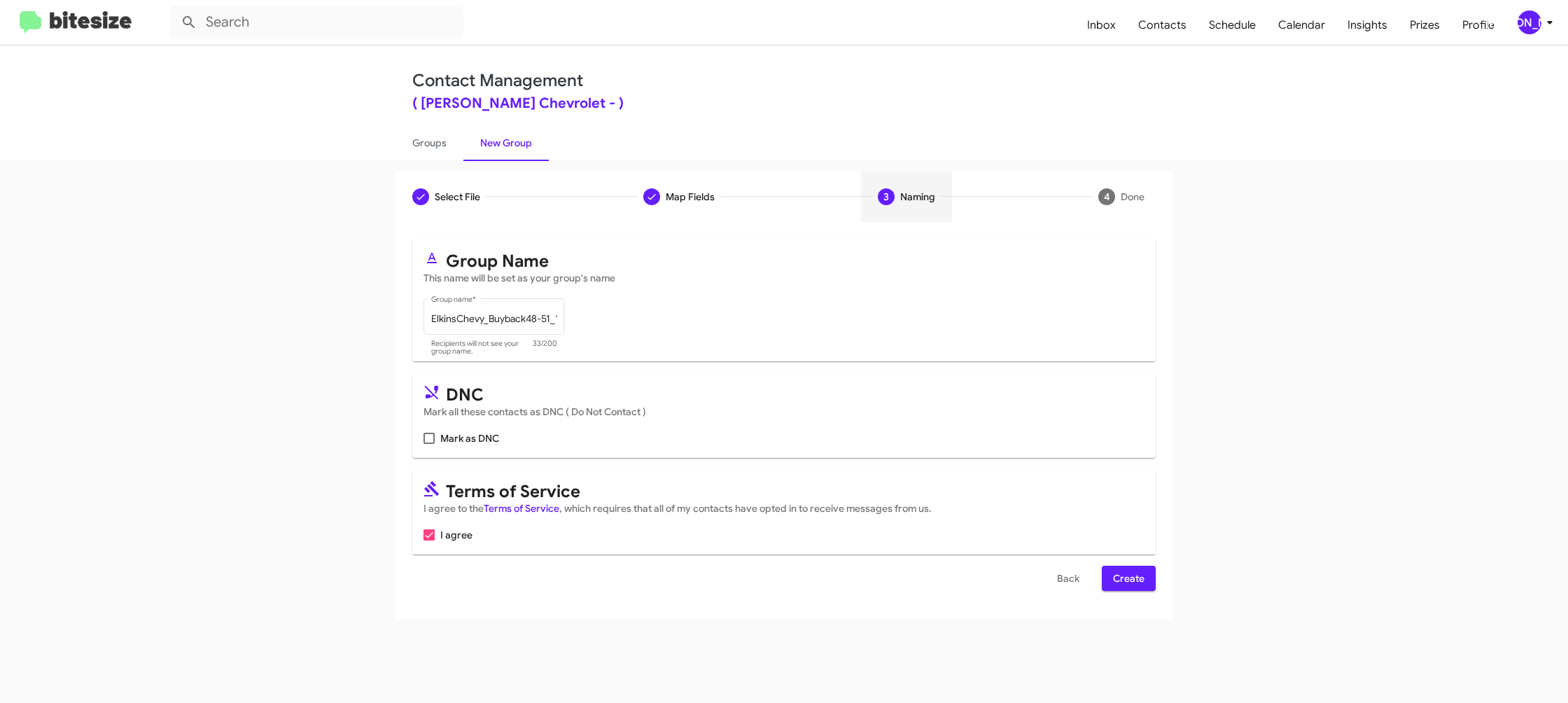
drag, startPoint x: 1132, startPoint y: 569, endPoint x: 1130, endPoint y: 585, distance: 16.1
click at [1130, 585] on span "Create" at bounding box center [1129, 578] width 31 height 25
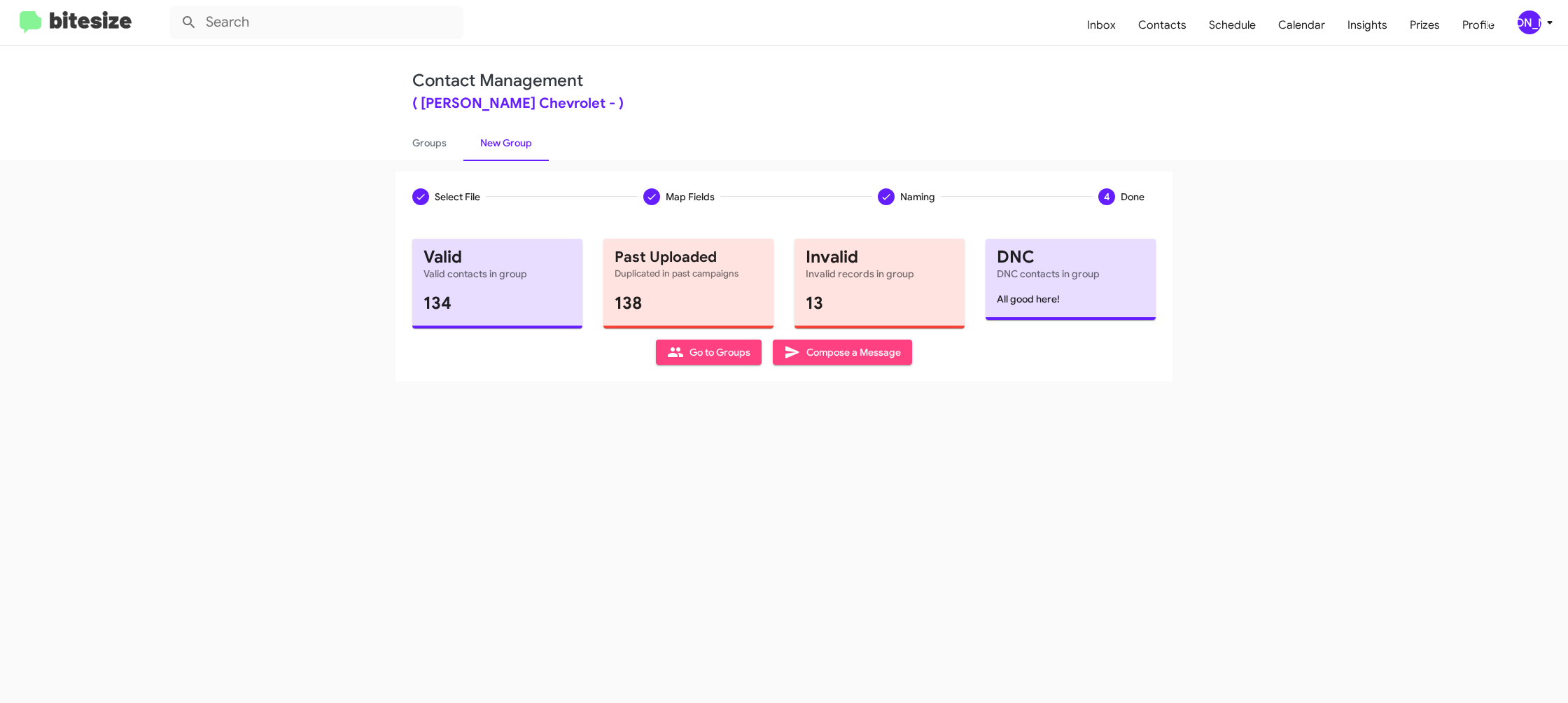
drag, startPoint x: 426, startPoint y: 151, endPoint x: 465, endPoint y: 147, distance: 39.2
click at [426, 151] on link "Groups" at bounding box center [429, 142] width 68 height 36
type input "in:groups"
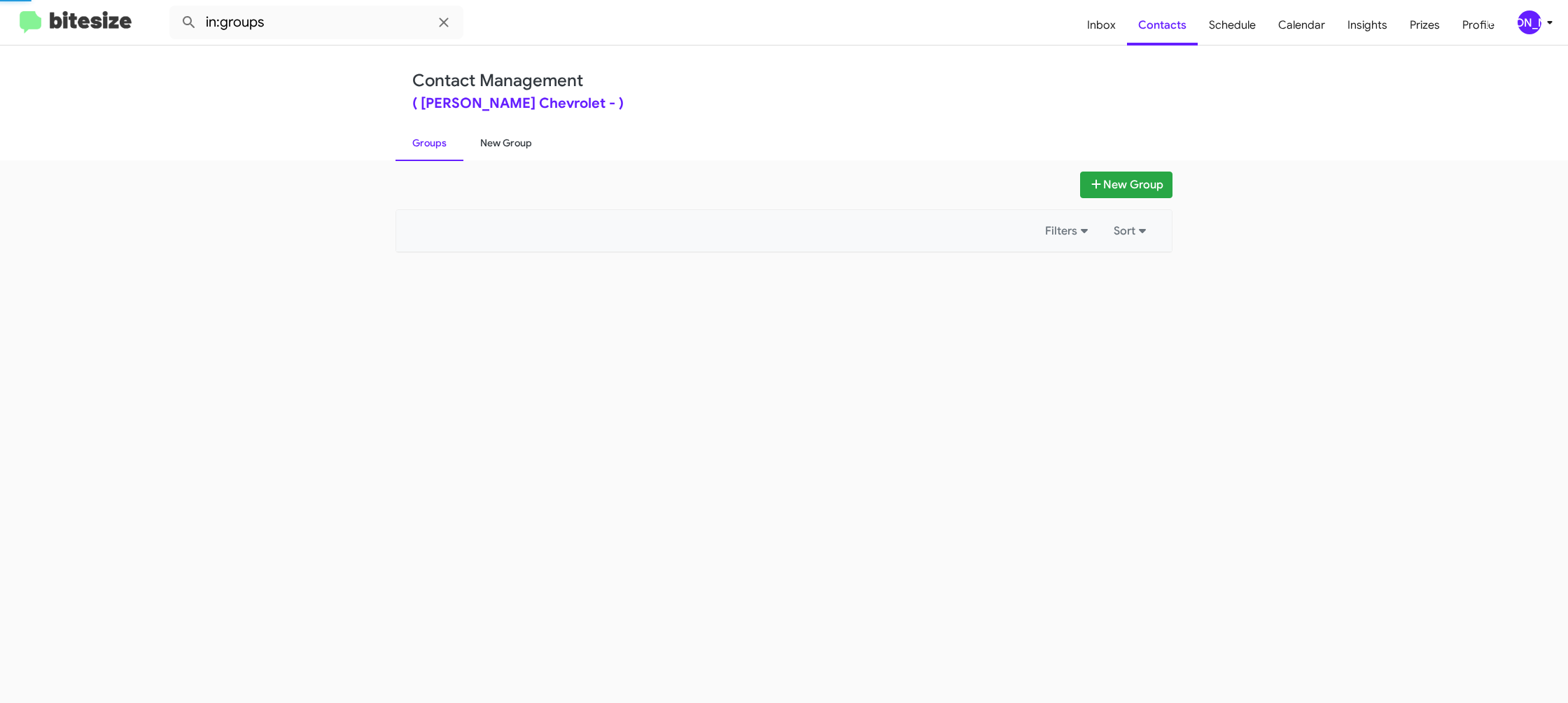
click at [515, 145] on link "New Group" at bounding box center [506, 142] width 85 height 36
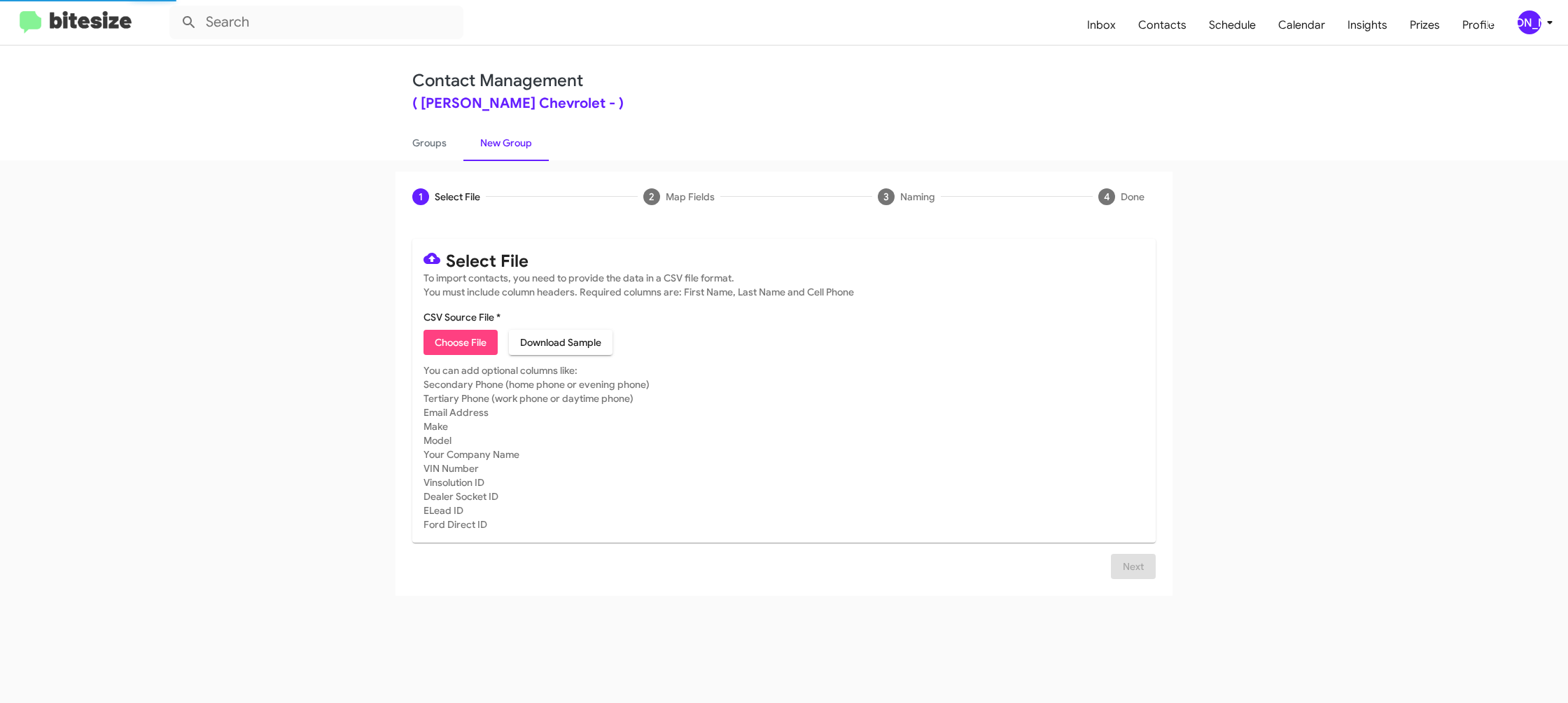
click at [463, 336] on span "Choose File" at bounding box center [460, 342] width 52 height 25
type input "ElkinsChevy_Showroom_[DATE]"
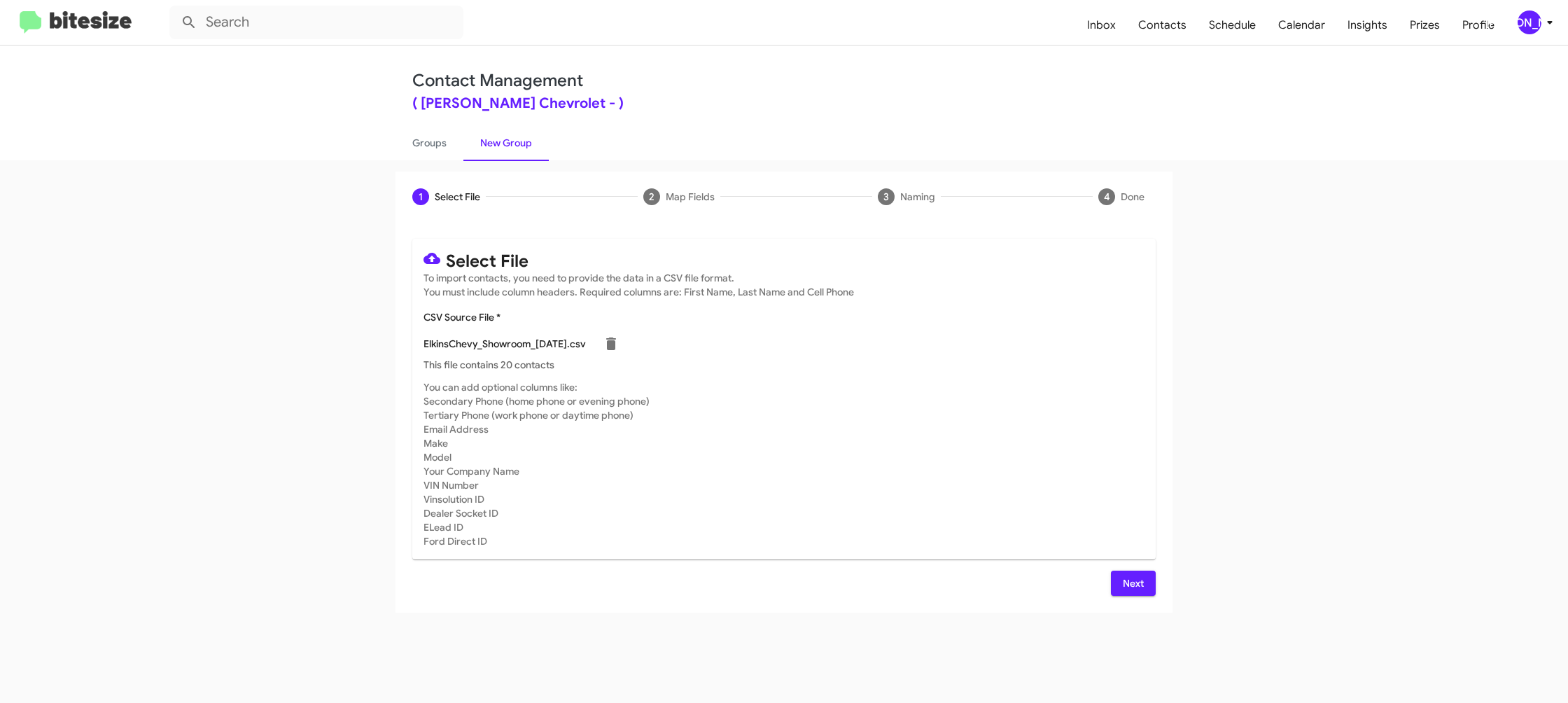
drag, startPoint x: 1062, startPoint y: 521, endPoint x: 1166, endPoint y: 586, distance: 122.6
click at [1108, 536] on mat-card-subtitle "You can add optional columns like: Secondary Phone (home phone or evening phone…" at bounding box center [783, 464] width 721 height 168
click at [1163, 589] on div "Select File To import contacts, you need to provide the data in a CSV file form…" at bounding box center [784, 417] width 777 height 390
drag, startPoint x: 1139, startPoint y: 588, endPoint x: 990, endPoint y: 468, distance: 191.3
click at [1131, 584] on span "Next" at bounding box center [1133, 583] width 22 height 25
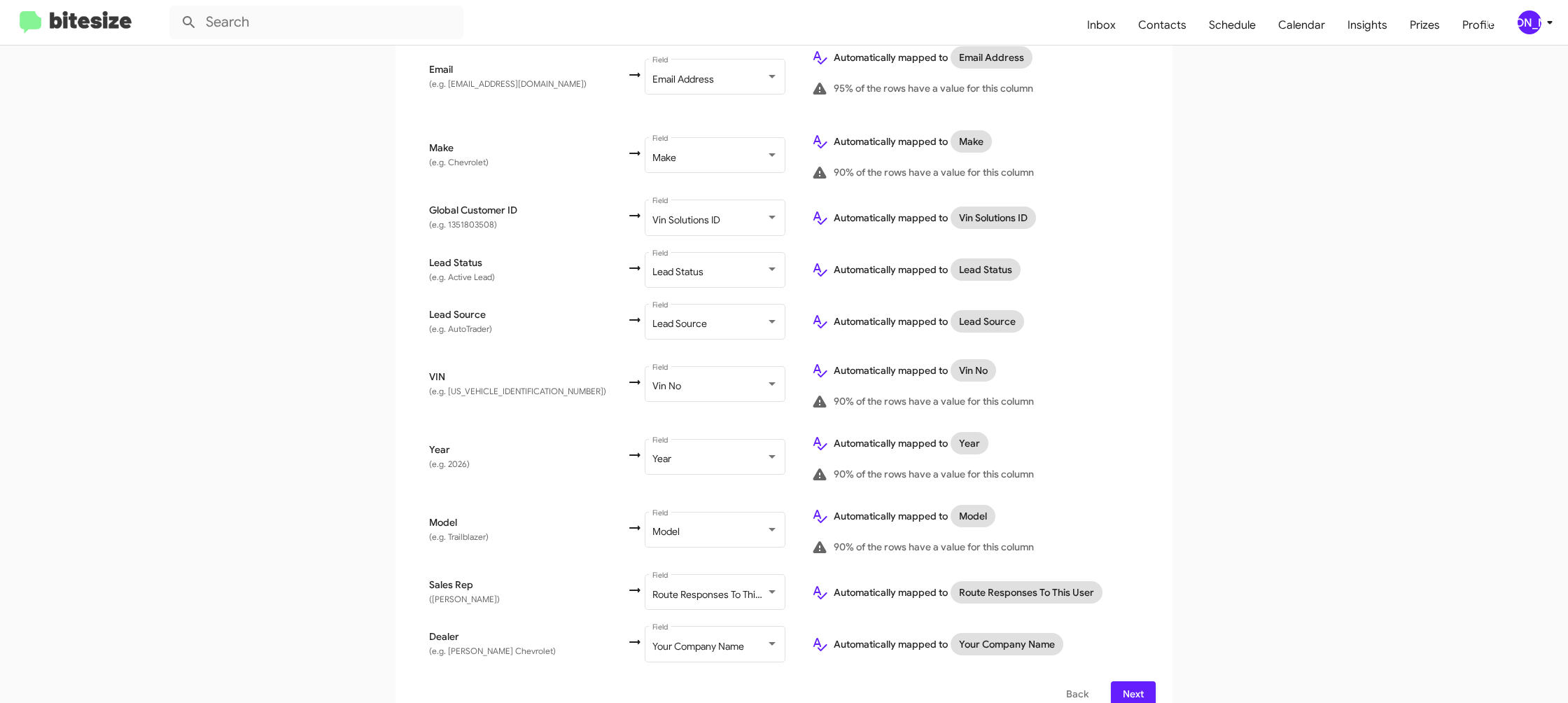
scroll to position [644, 0]
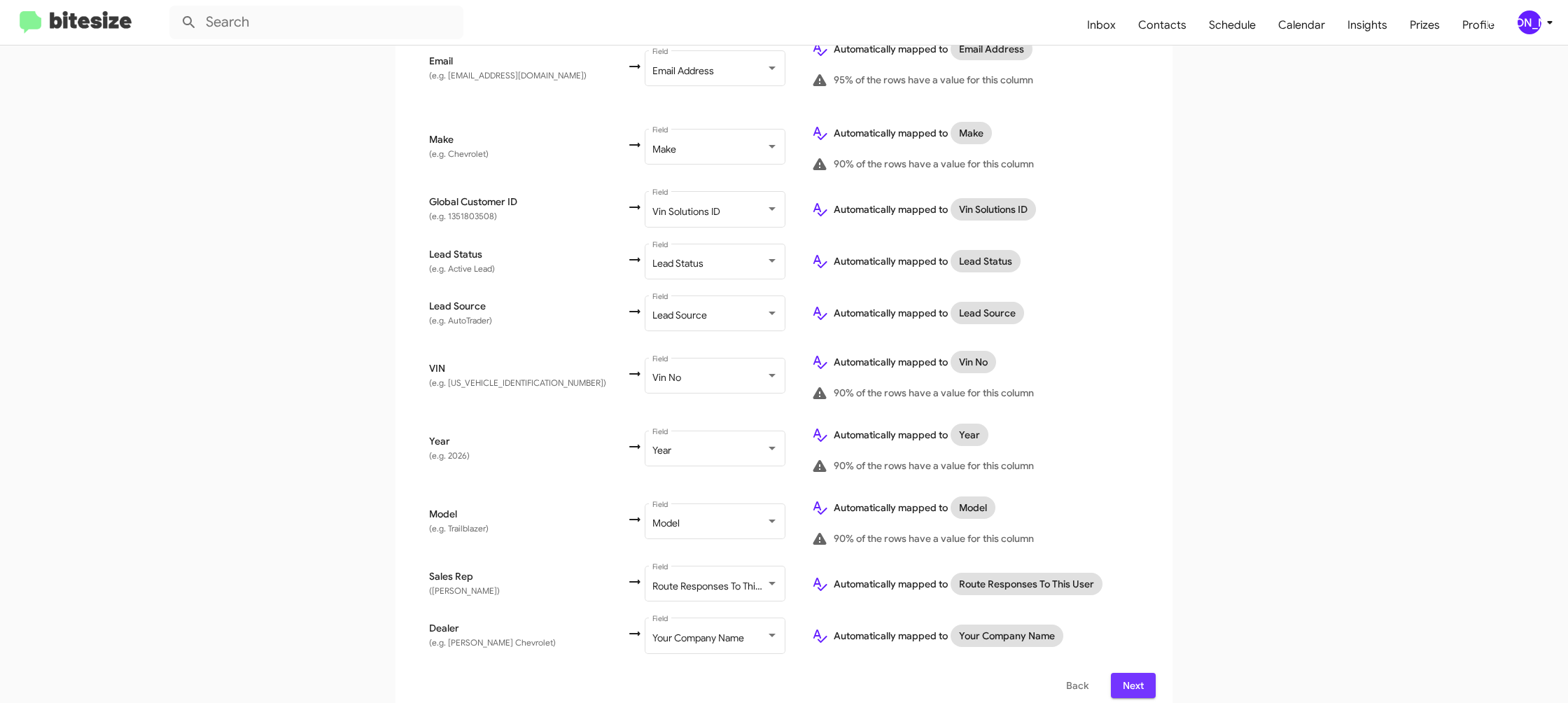
click at [1147, 678] on button "Next" at bounding box center [1133, 685] width 45 height 25
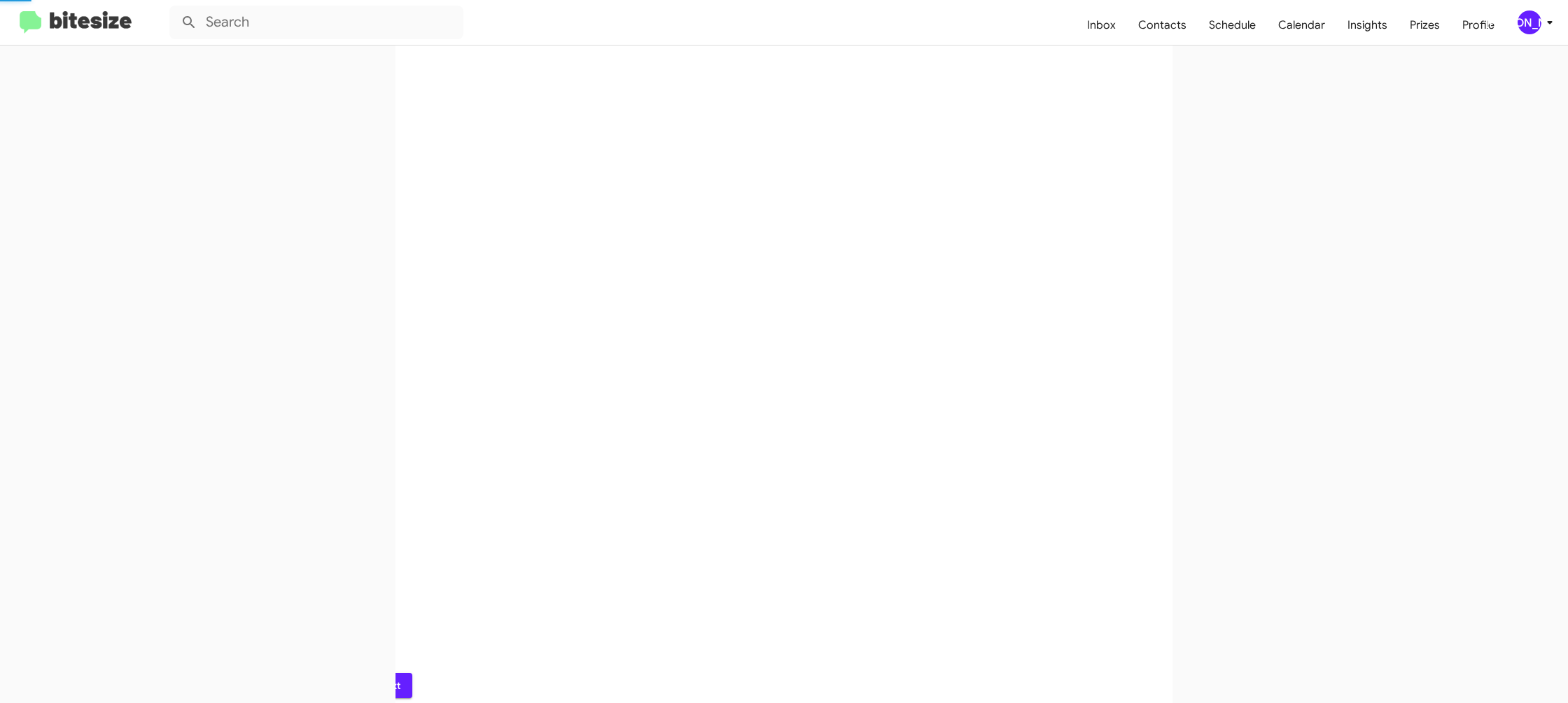
scroll to position [0, 0]
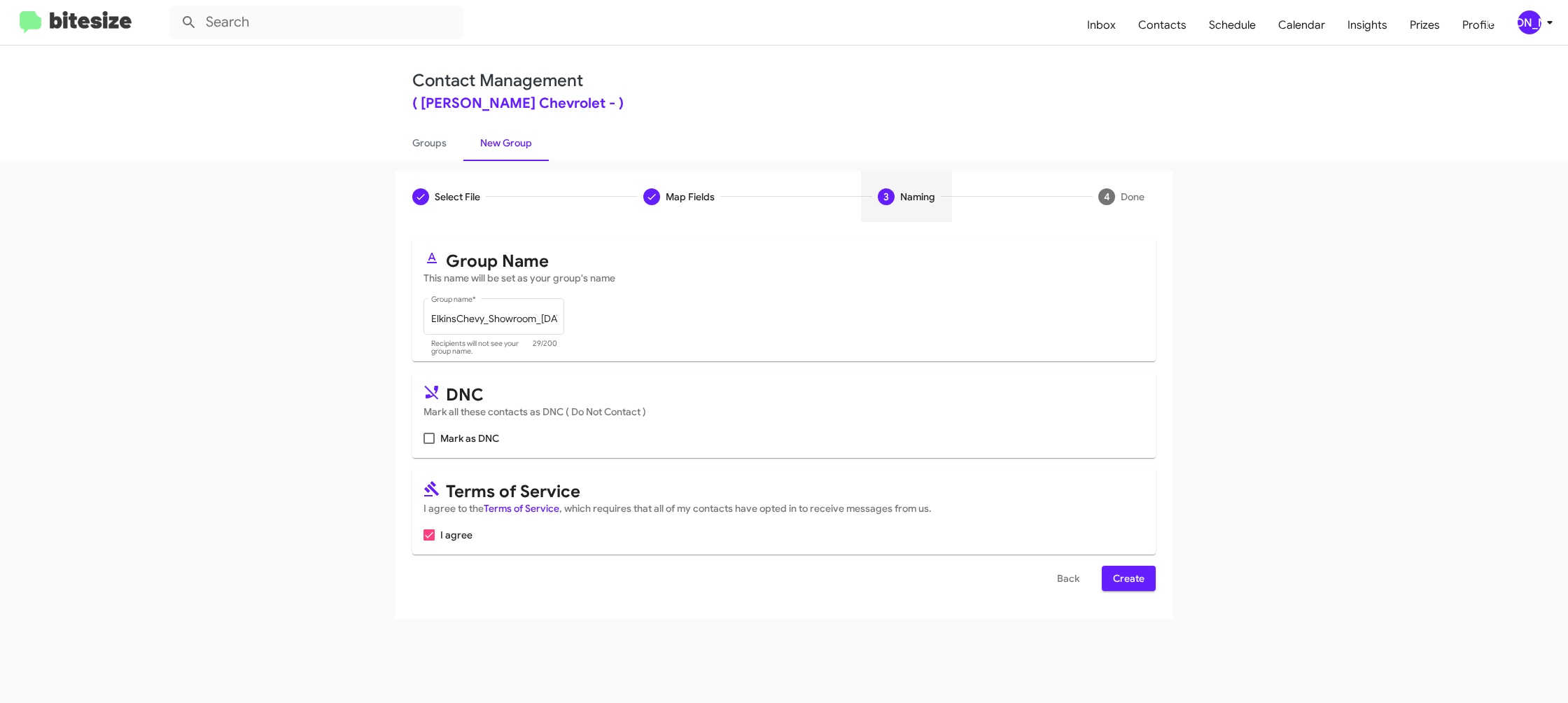
drag, startPoint x: 1128, startPoint y: 570, endPoint x: 1063, endPoint y: 521, distance: 81.4
click at [1128, 571] on span "Create" at bounding box center [1129, 578] width 31 height 25
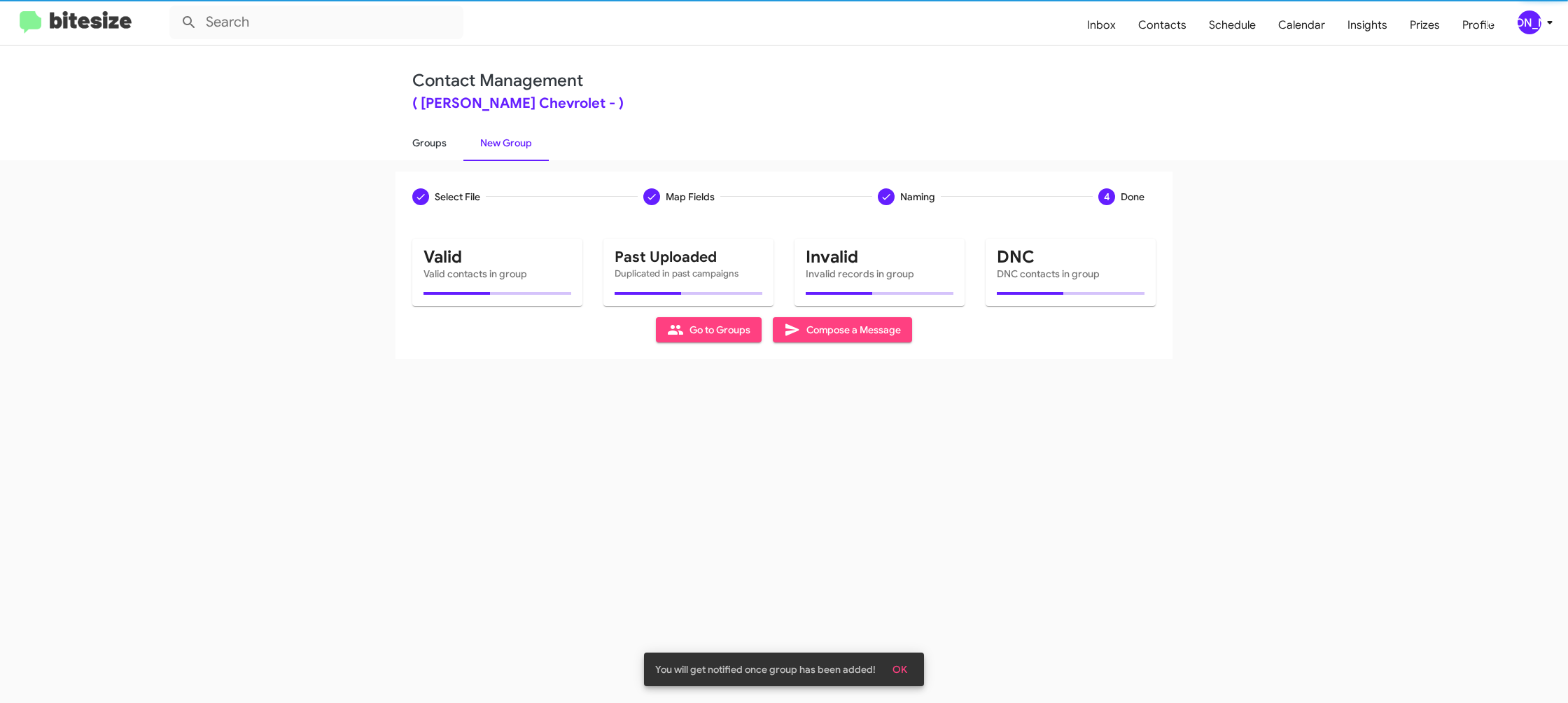
click at [439, 144] on link "Groups" at bounding box center [429, 142] width 68 height 36
type input "in:groups"
drag, startPoint x: 439, startPoint y: 144, endPoint x: 464, endPoint y: 141, distance: 25.2
click at [444, 142] on link "Groups" at bounding box center [429, 142] width 68 height 36
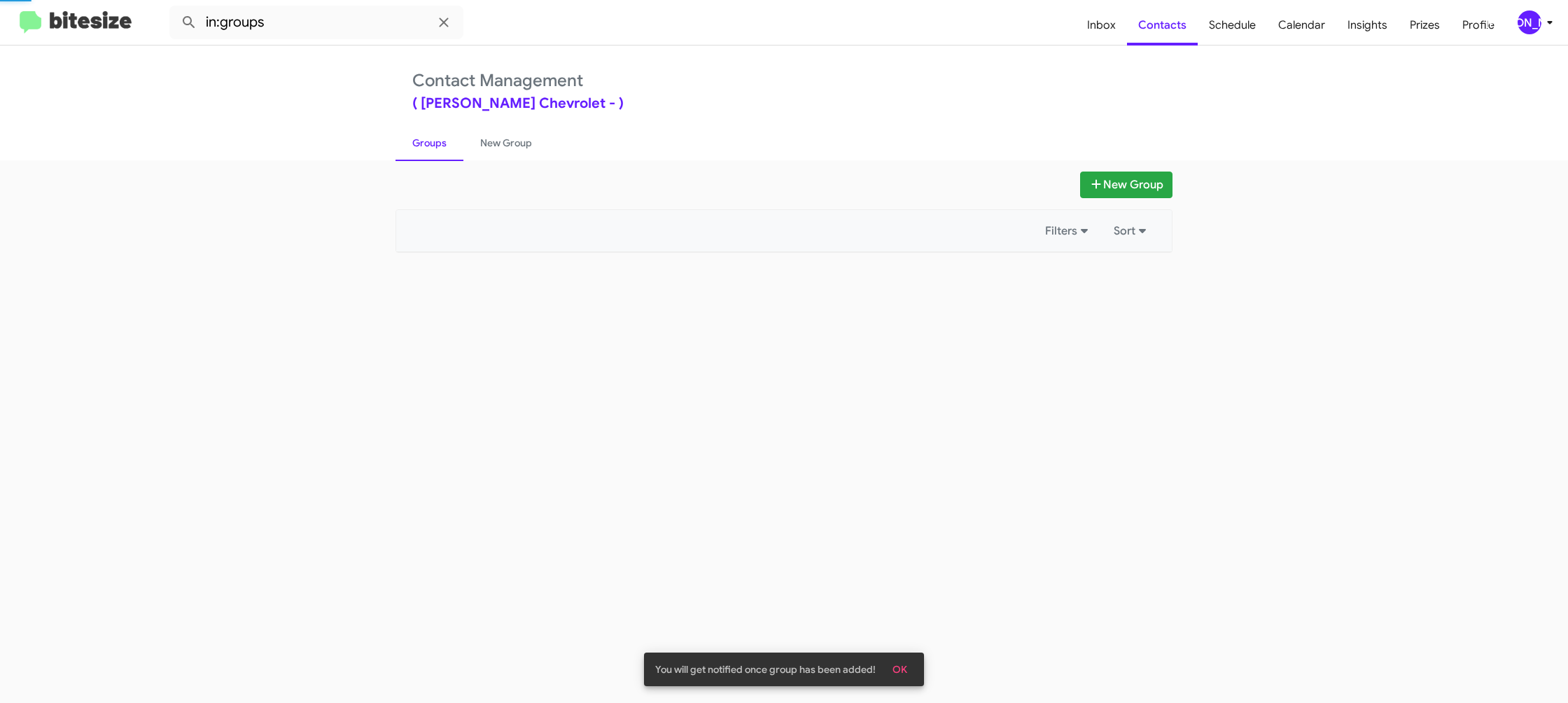
drag, startPoint x: 486, startPoint y: 140, endPoint x: 490, endPoint y: 75, distance: 65.1
click at [486, 140] on link "New Group" at bounding box center [506, 142] width 85 height 36
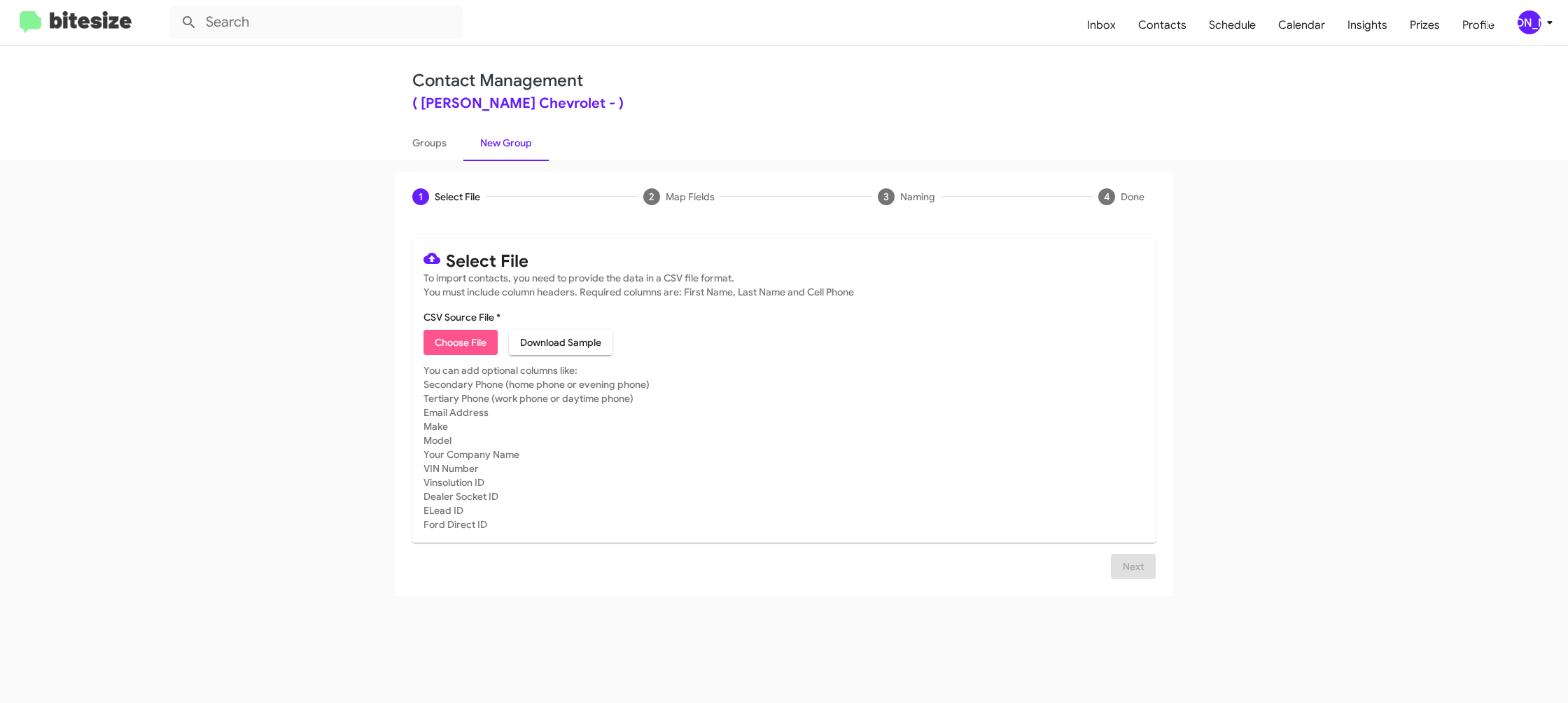
drag, startPoint x: 460, startPoint y: 345, endPoint x: 438, endPoint y: 338, distance: 23.1
click at [457, 345] on span "Choose File" at bounding box center [460, 342] width 52 height 25
type input "ElkinsChevy_Trade_[DATE]"
drag, startPoint x: 973, startPoint y: 523, endPoint x: 1065, endPoint y: 588, distance: 112.6
click at [987, 528] on mat-card-subtitle "You can add optional columns like: Secondary Phone (home phone or evening phone…" at bounding box center [783, 464] width 721 height 168
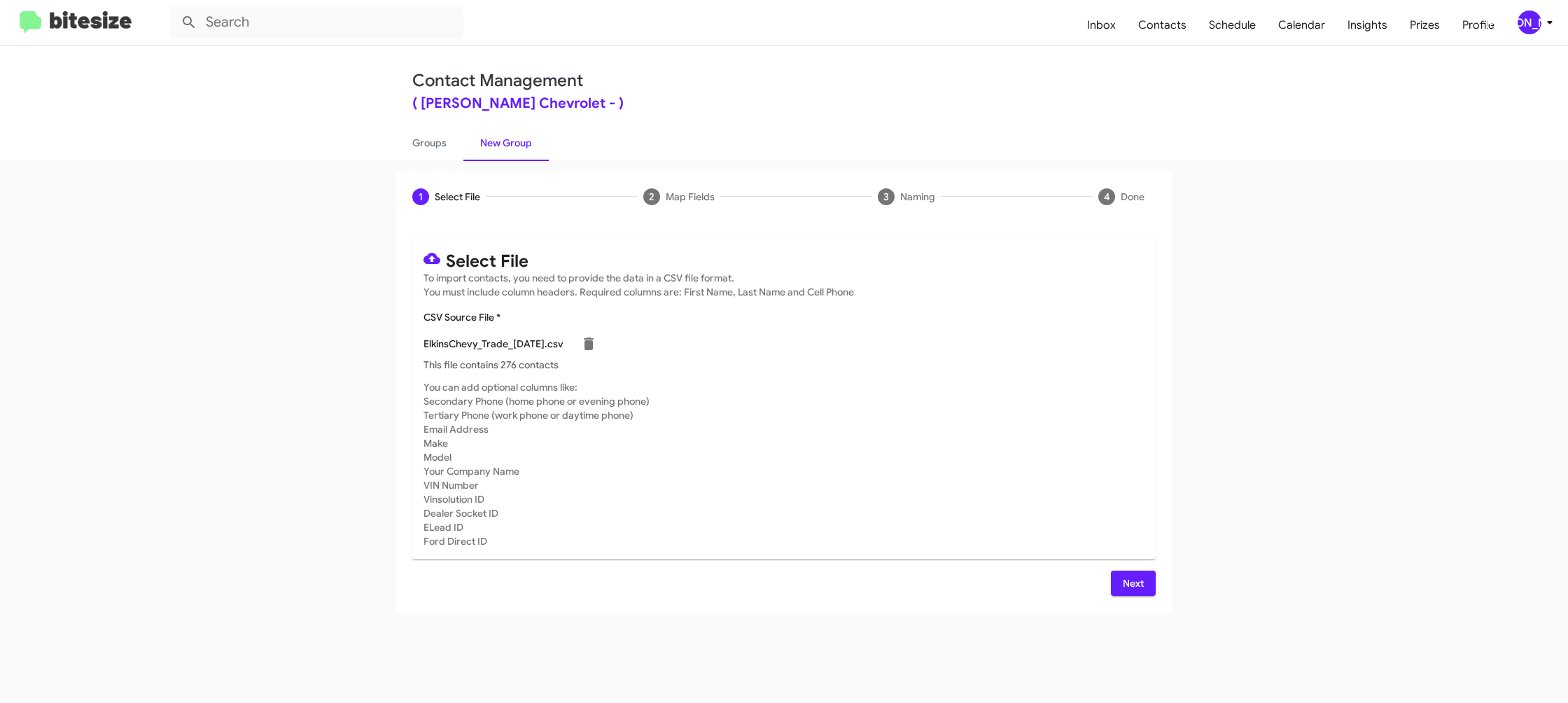
drag, startPoint x: 1139, startPoint y: 605, endPoint x: 1129, endPoint y: 586, distance: 21.5
click at [1135, 600] on div "Select File To import contacts, you need to provide the data in a CSV file form…" at bounding box center [784, 417] width 777 height 390
drag, startPoint x: 1129, startPoint y: 586, endPoint x: 1108, endPoint y: 582, distance: 21.4
click at [1121, 584] on button "Next" at bounding box center [1133, 583] width 45 height 25
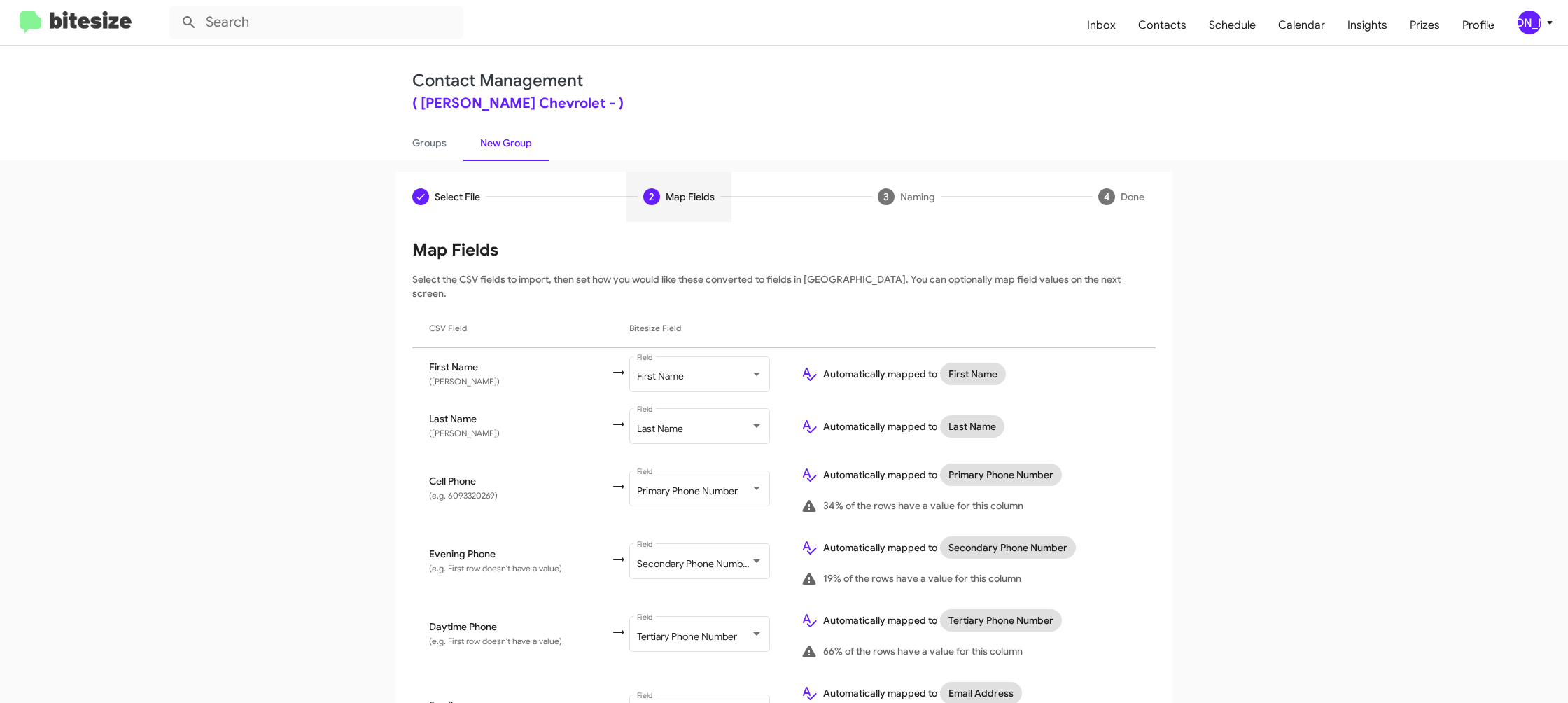
click at [1539, 14] on span "[PERSON_NAME]" at bounding box center [1537, 22] width 42 height 24
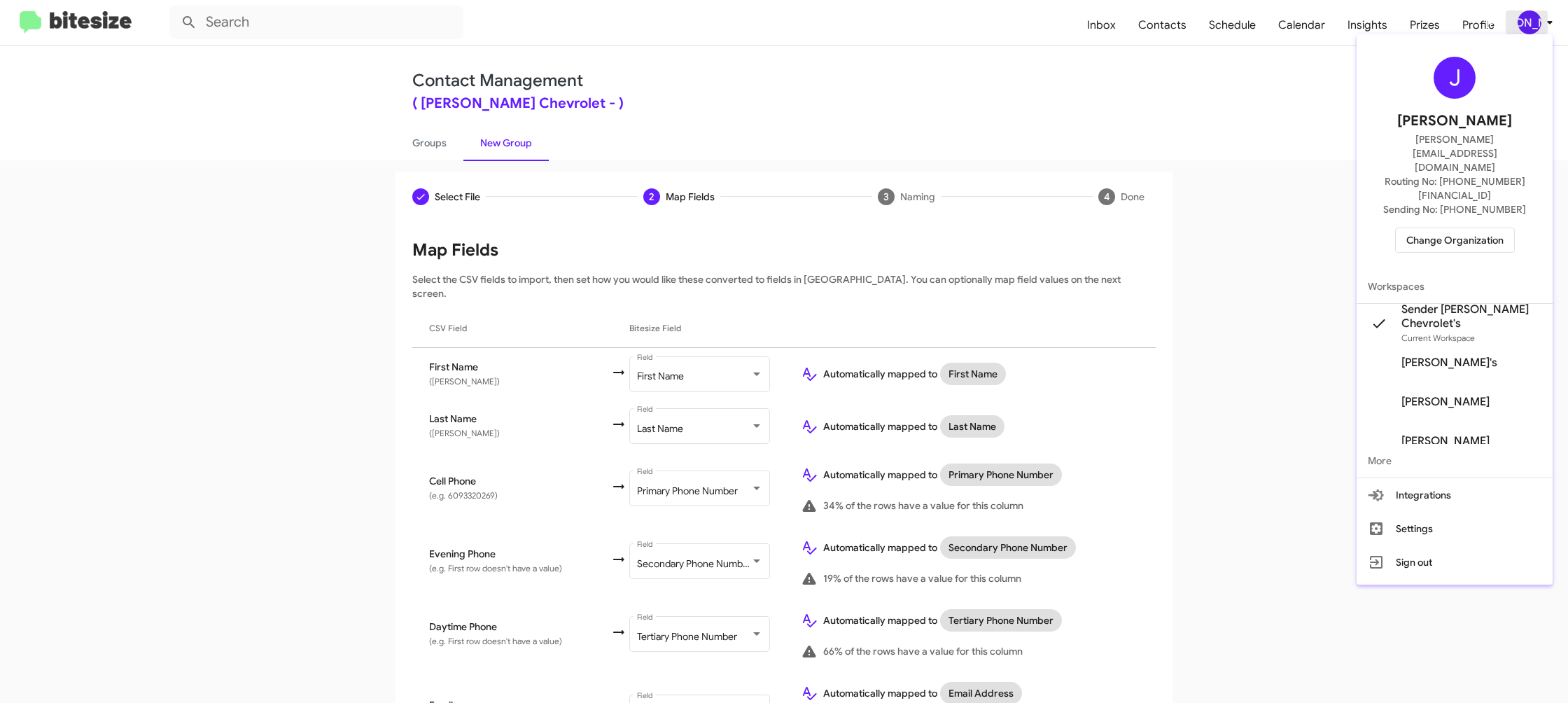
drag, startPoint x: 1539, startPoint y: 14, endPoint x: 1489, endPoint y: 35, distance: 54.2
click at [1539, 14] on div at bounding box center [784, 352] width 1568 height 703
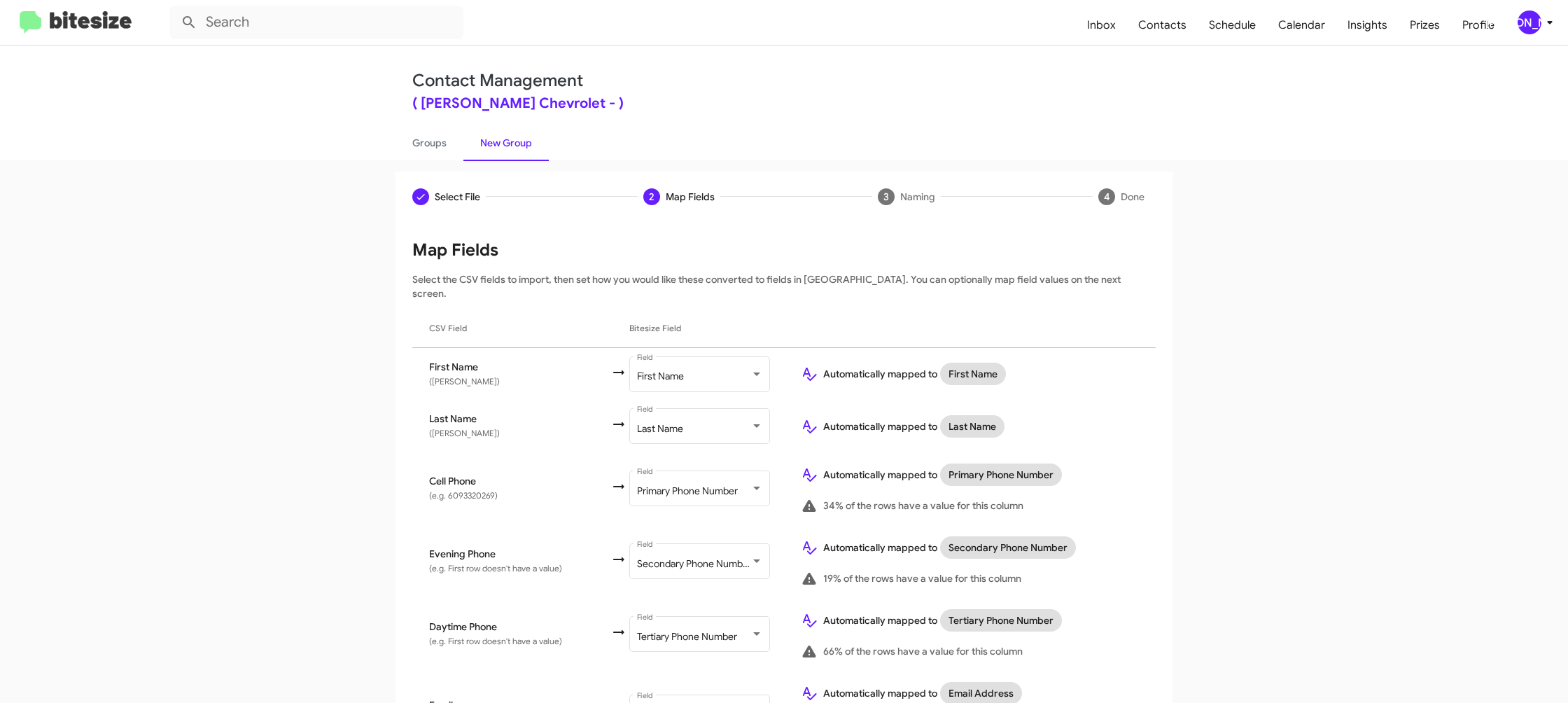
scroll to position [551, 0]
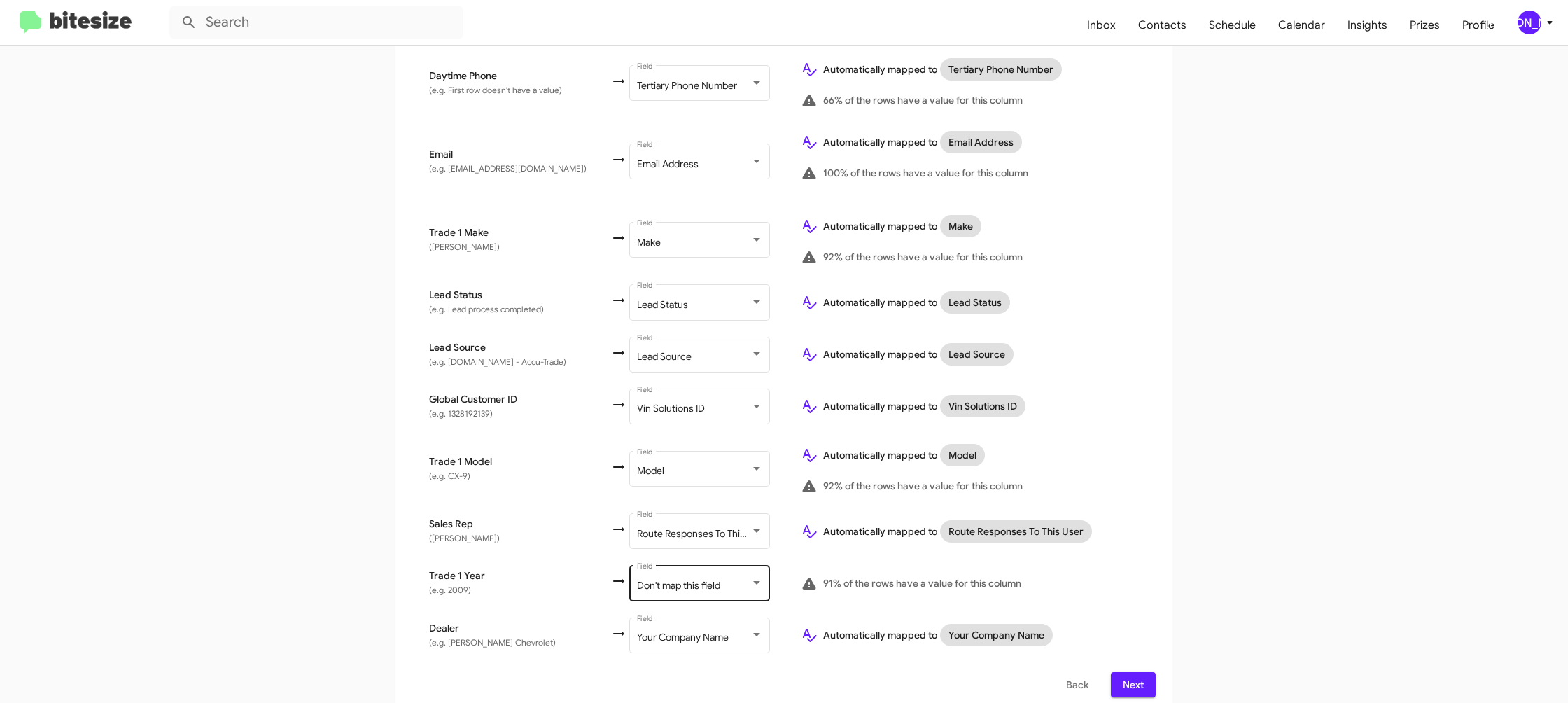
click at [656, 567] on div "Don't map this field Field" at bounding box center [700, 582] width 126 height 39
click at [648, 536] on span "Year" at bounding box center [693, 535] width 157 height 29
click at [1112, 478] on div "92% of the rows have a value for this column" at bounding box center [969, 485] width 338 height 16
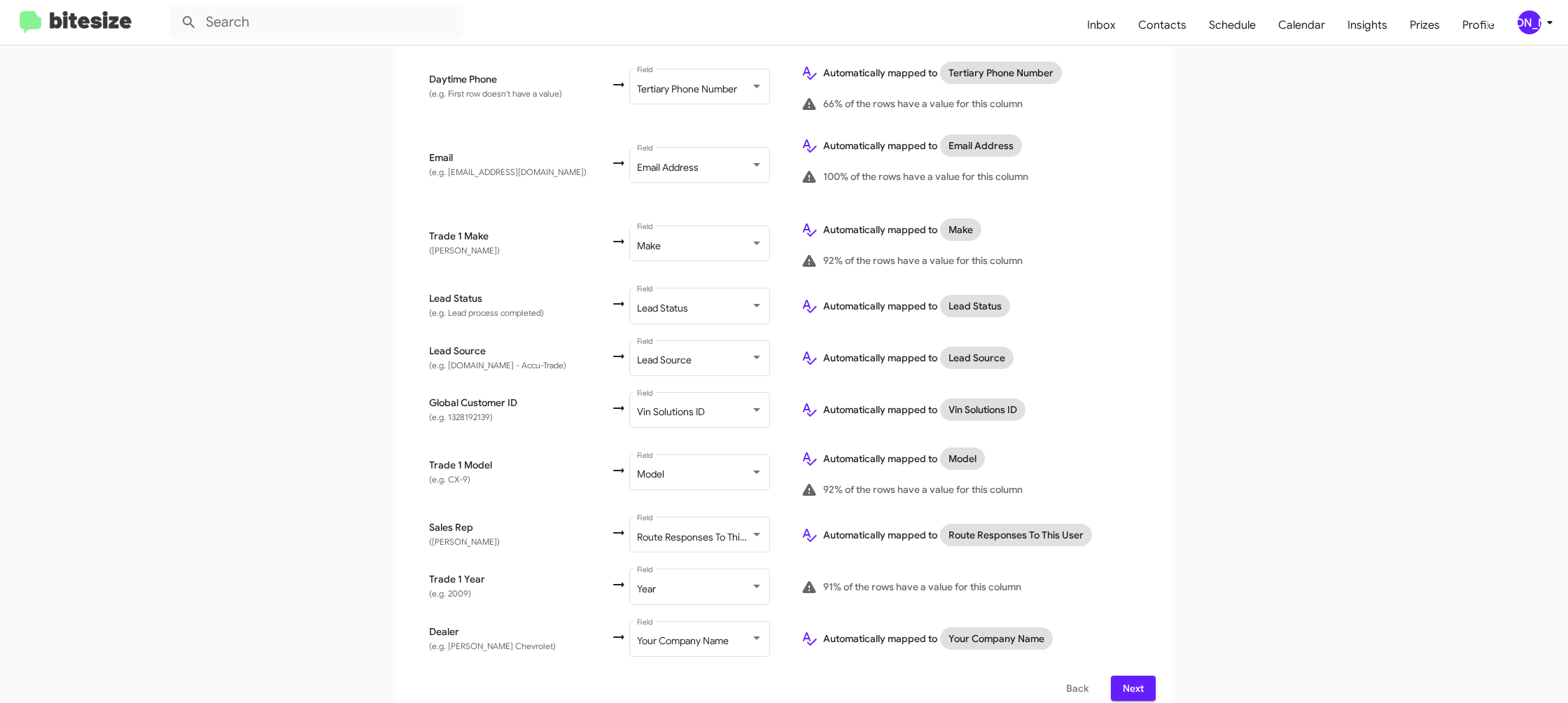
scroll to position [551, 0]
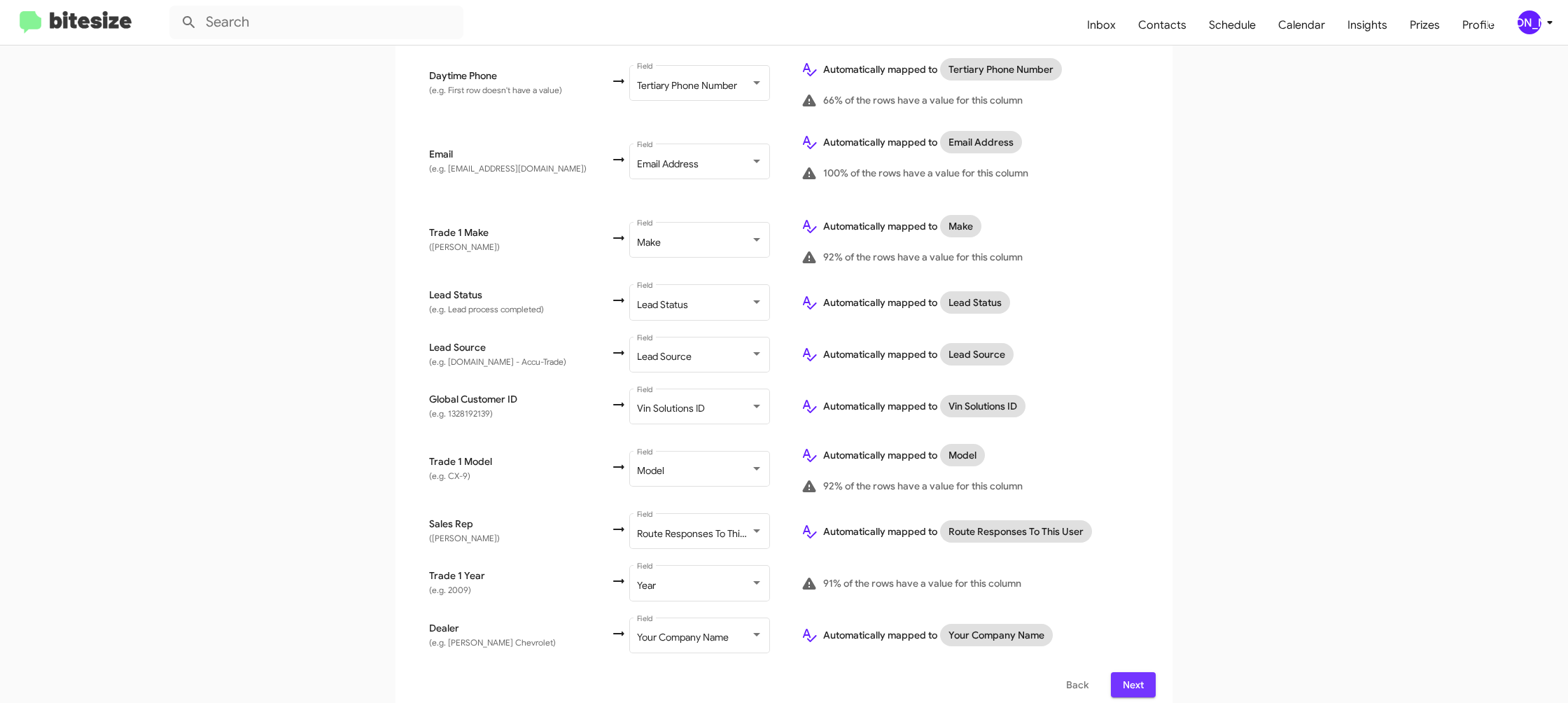
click at [1129, 672] on span "Next" at bounding box center [1133, 684] width 22 height 25
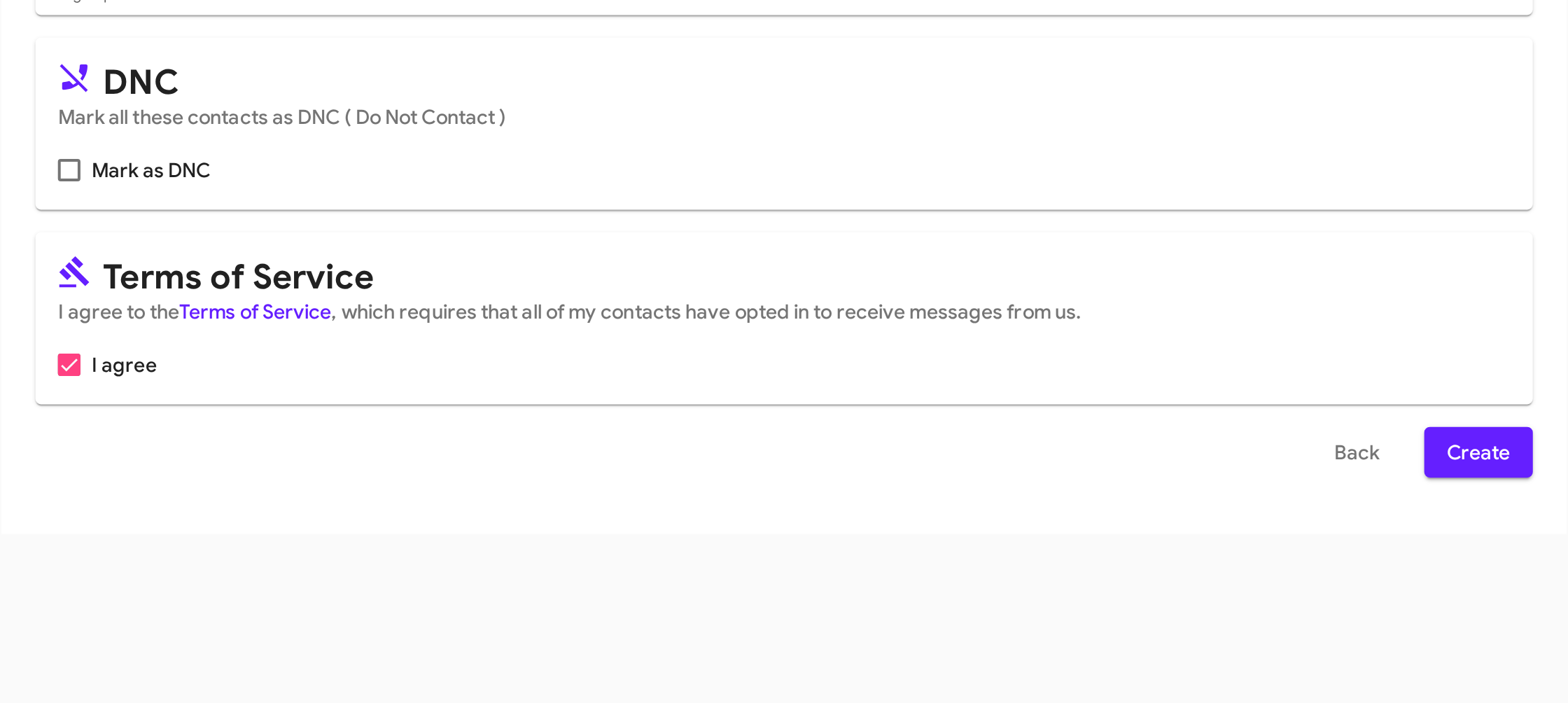
scroll to position [0, 0]
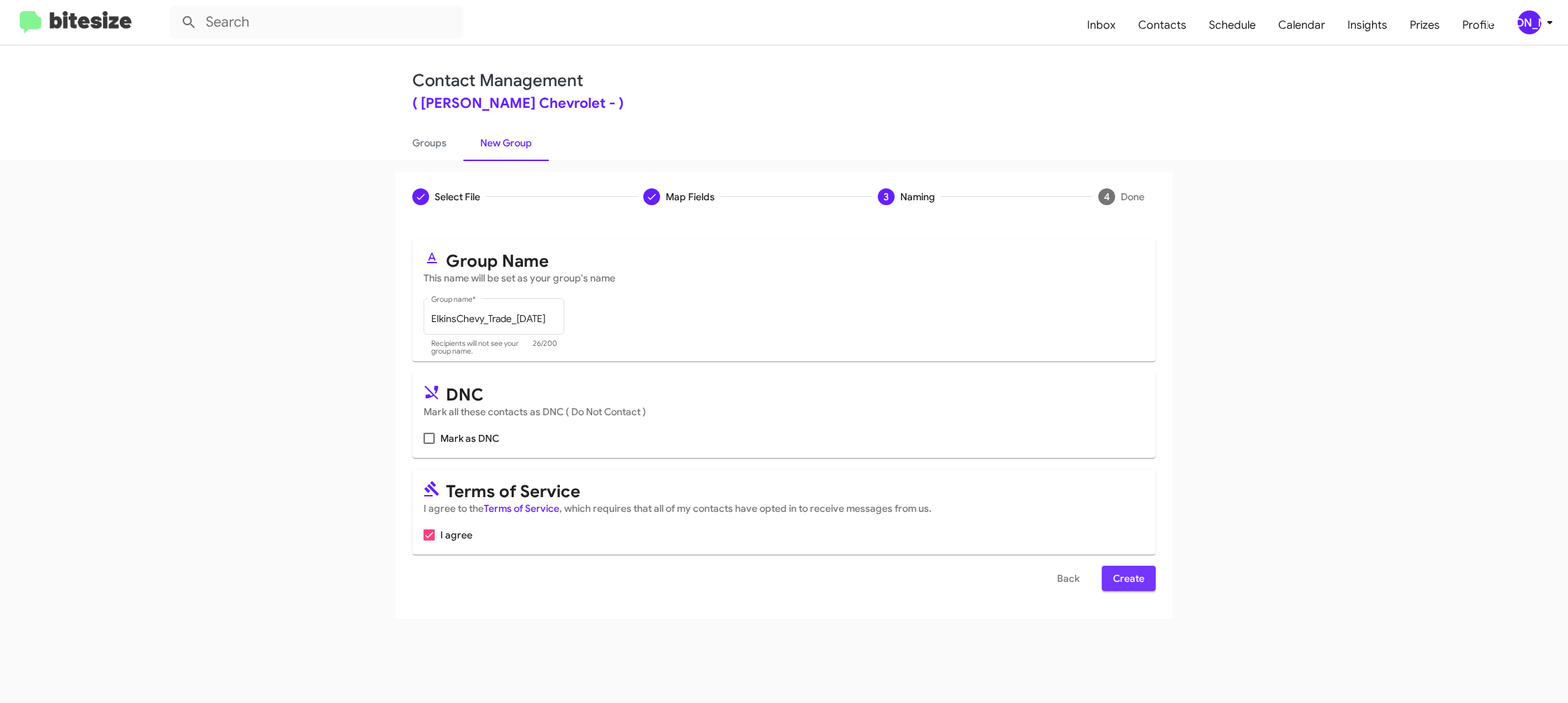
click at [1143, 579] on span "Create" at bounding box center [1129, 578] width 31 height 25
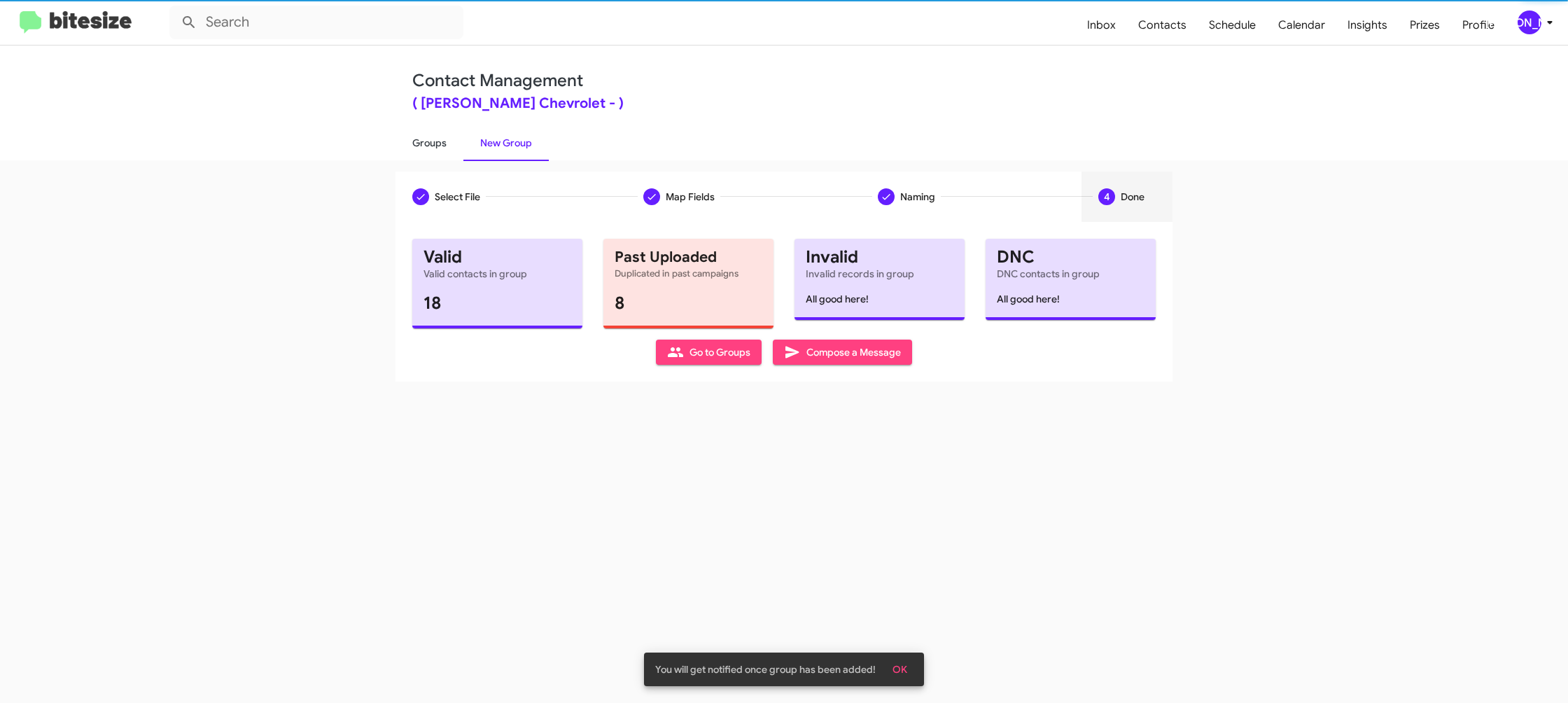
click at [415, 155] on link "Groups" at bounding box center [429, 142] width 68 height 36
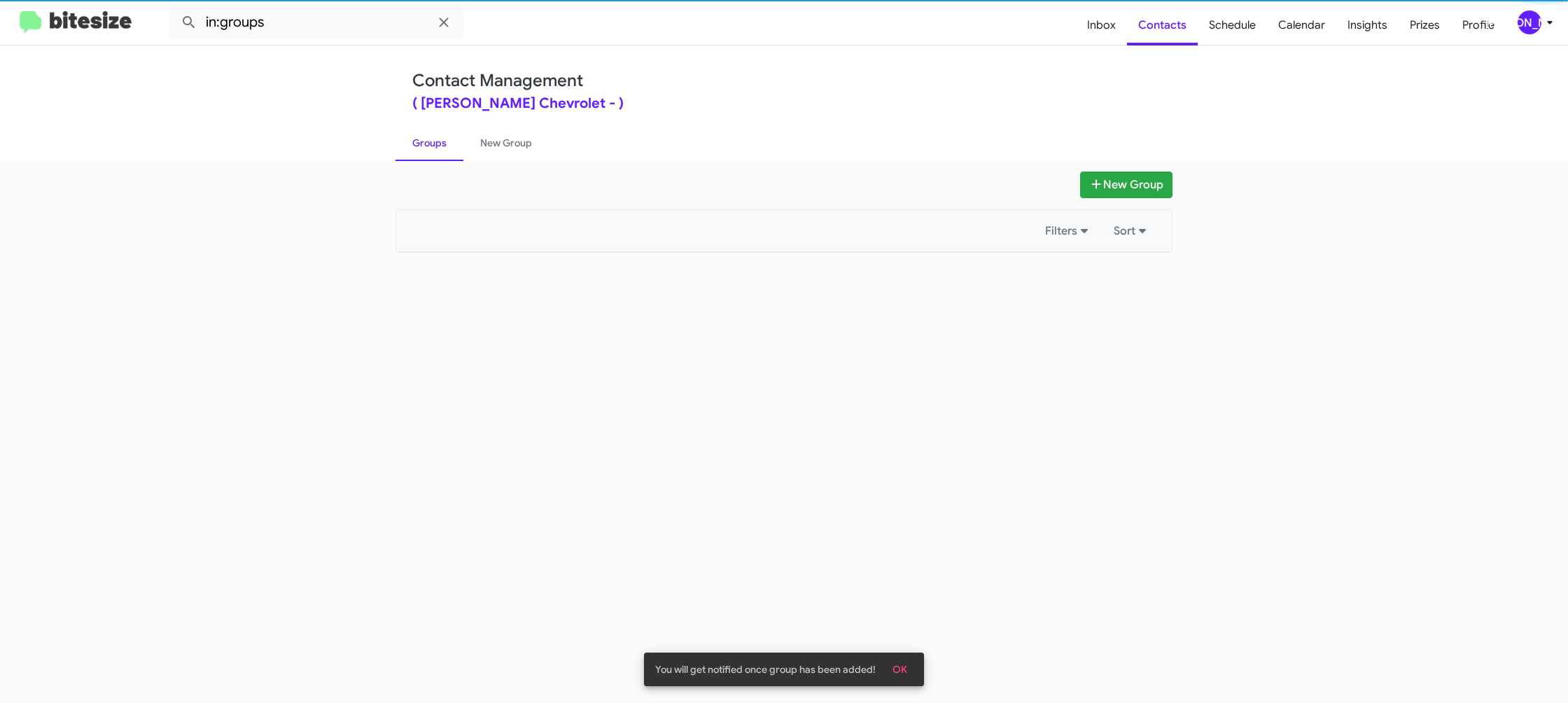
click at [415, 155] on link "Groups" at bounding box center [429, 142] width 68 height 36
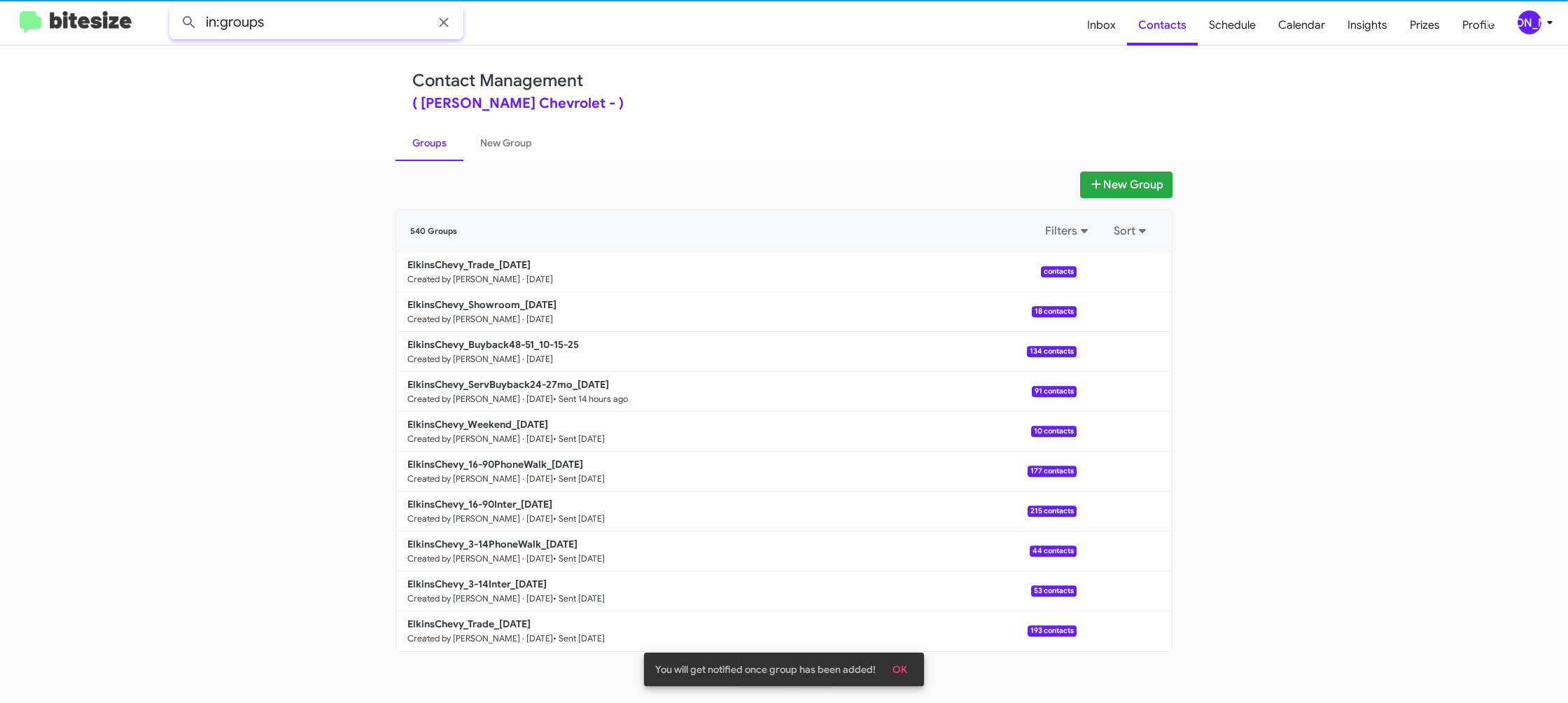
click at [294, 18] on input "in:groups" at bounding box center [316, 22] width 294 height 34
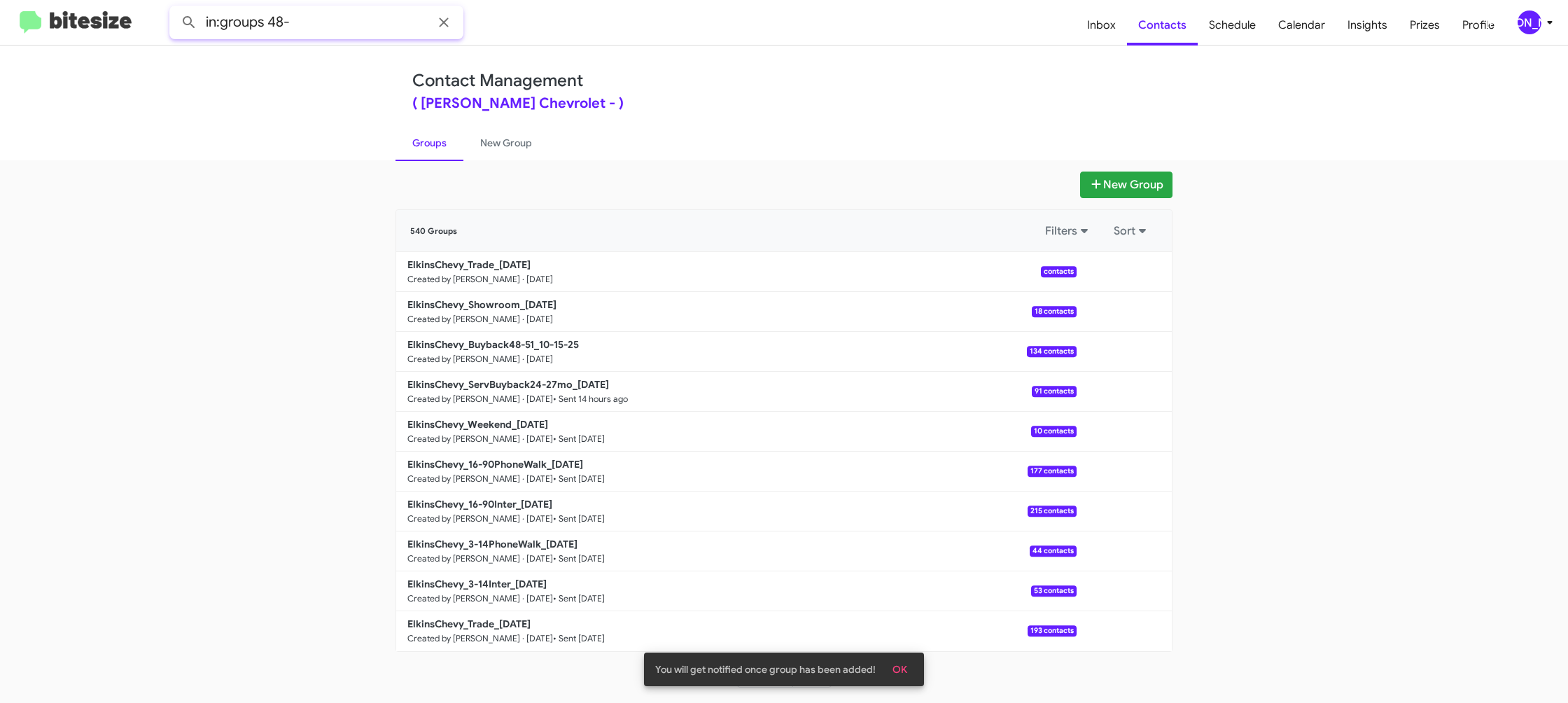
click at [175, 9] on button at bounding box center [189, 22] width 28 height 28
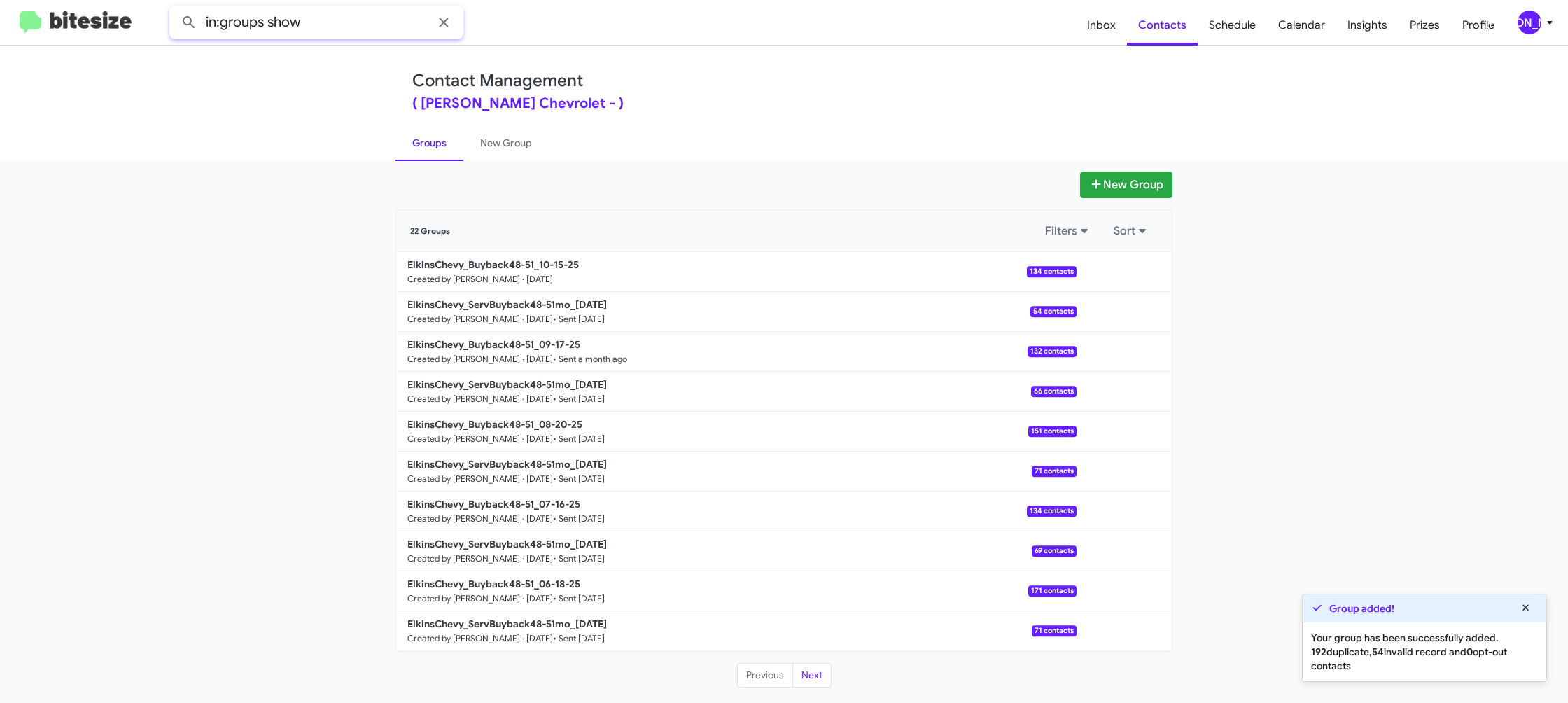
click at [175, 9] on button at bounding box center [189, 22] width 28 height 28
type input "in:groups trade"
click at [175, 9] on button at bounding box center [189, 22] width 28 height 28
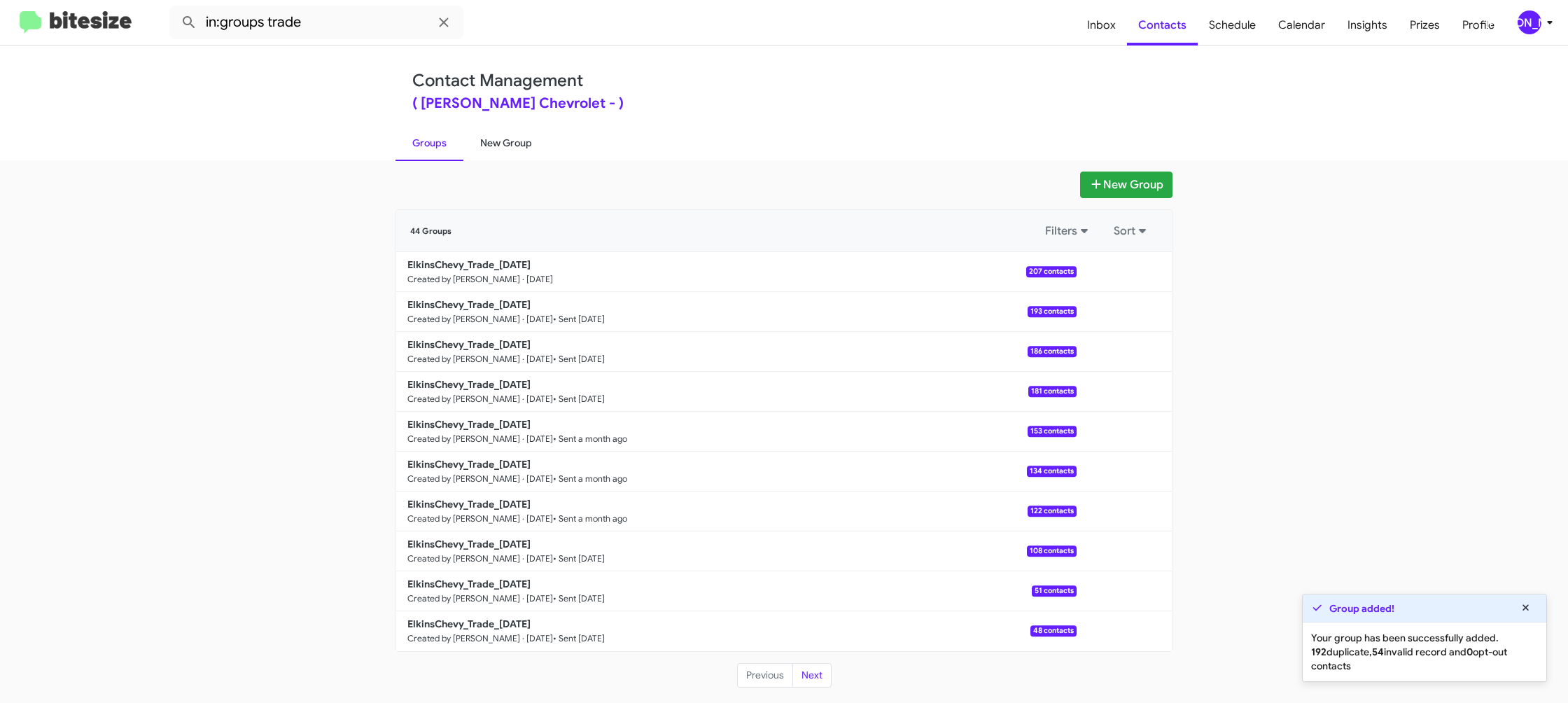
click at [482, 144] on link "New Group" at bounding box center [506, 142] width 85 height 36
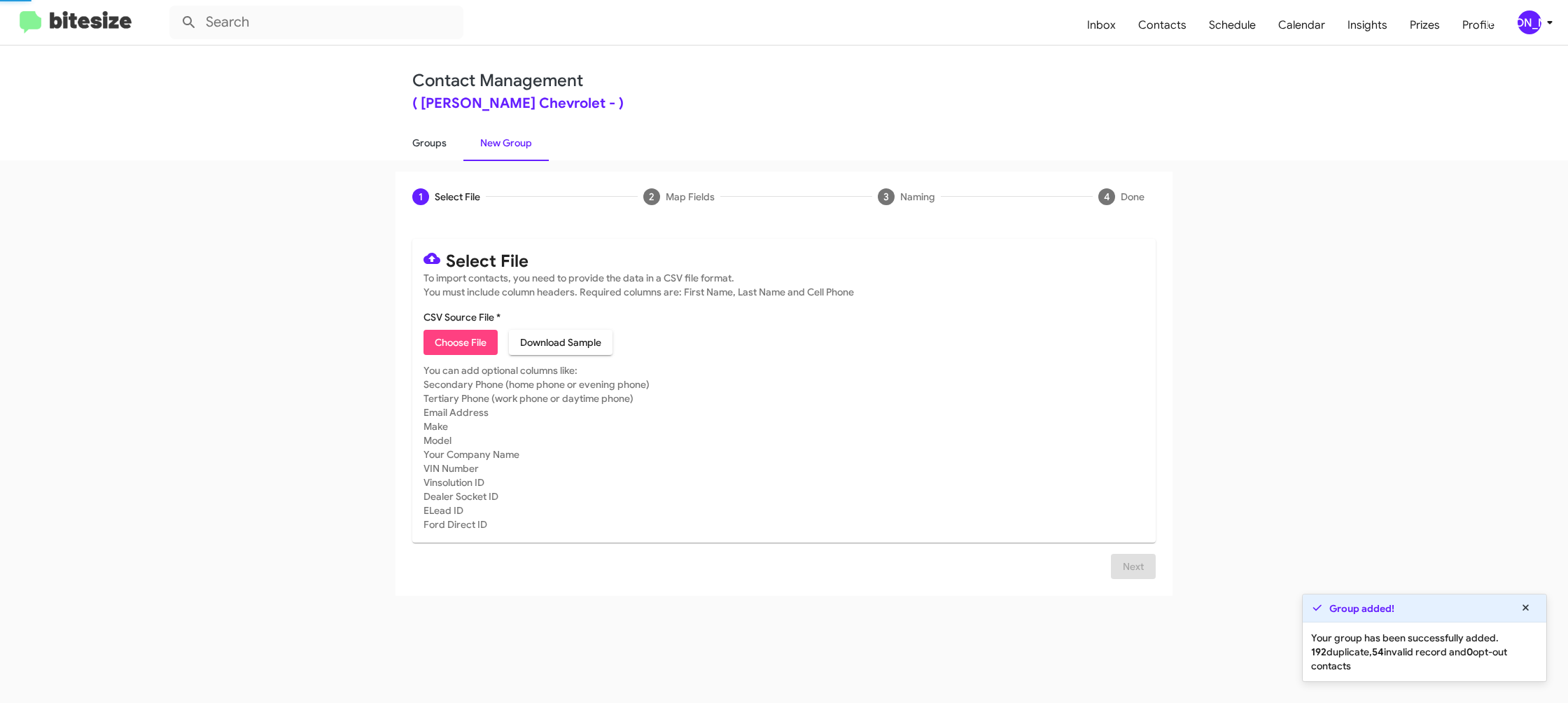
click at [417, 142] on link "Groups" at bounding box center [429, 142] width 68 height 36
type input "in:groups"
click at [417, 142] on link "Groups" at bounding box center [429, 142] width 68 height 36
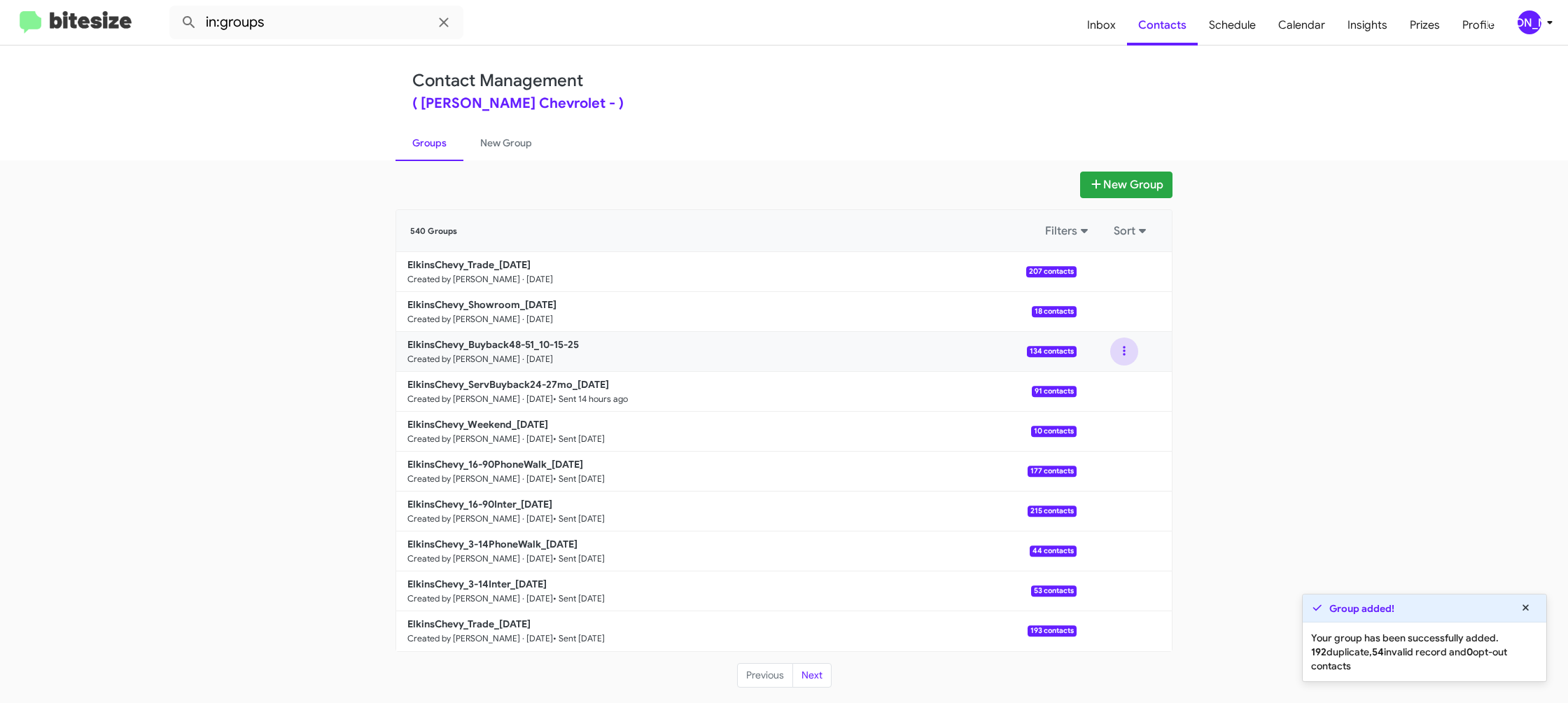
click at [1112, 355] on button at bounding box center [1124, 352] width 28 height 28
click at [1112, 377] on button "View contacts" at bounding box center [1082, 389] width 112 height 34
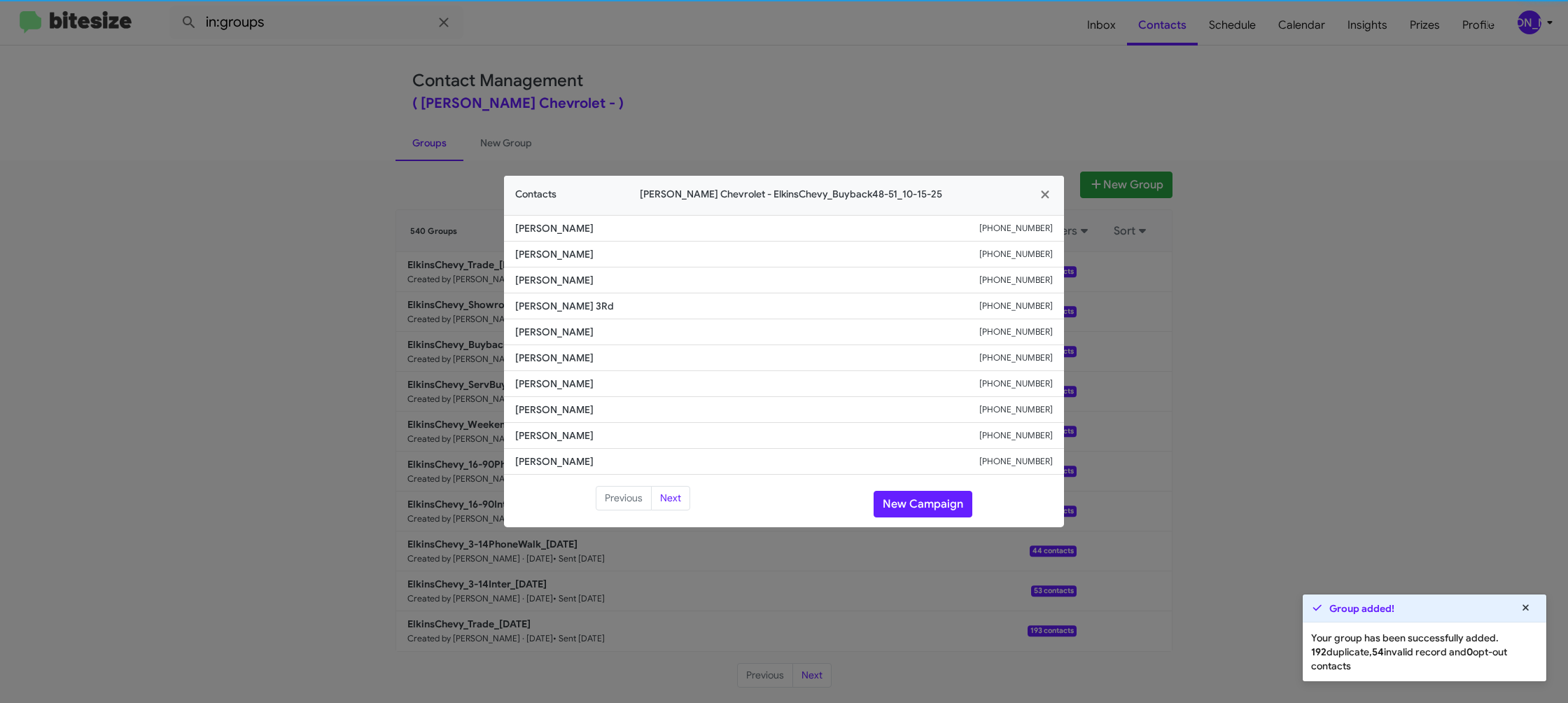
click at [524, 345] on li "[PERSON_NAME] [PHONE_NUMBER]" at bounding box center [784, 358] width 560 height 26
copy span "[PERSON_NAME]"
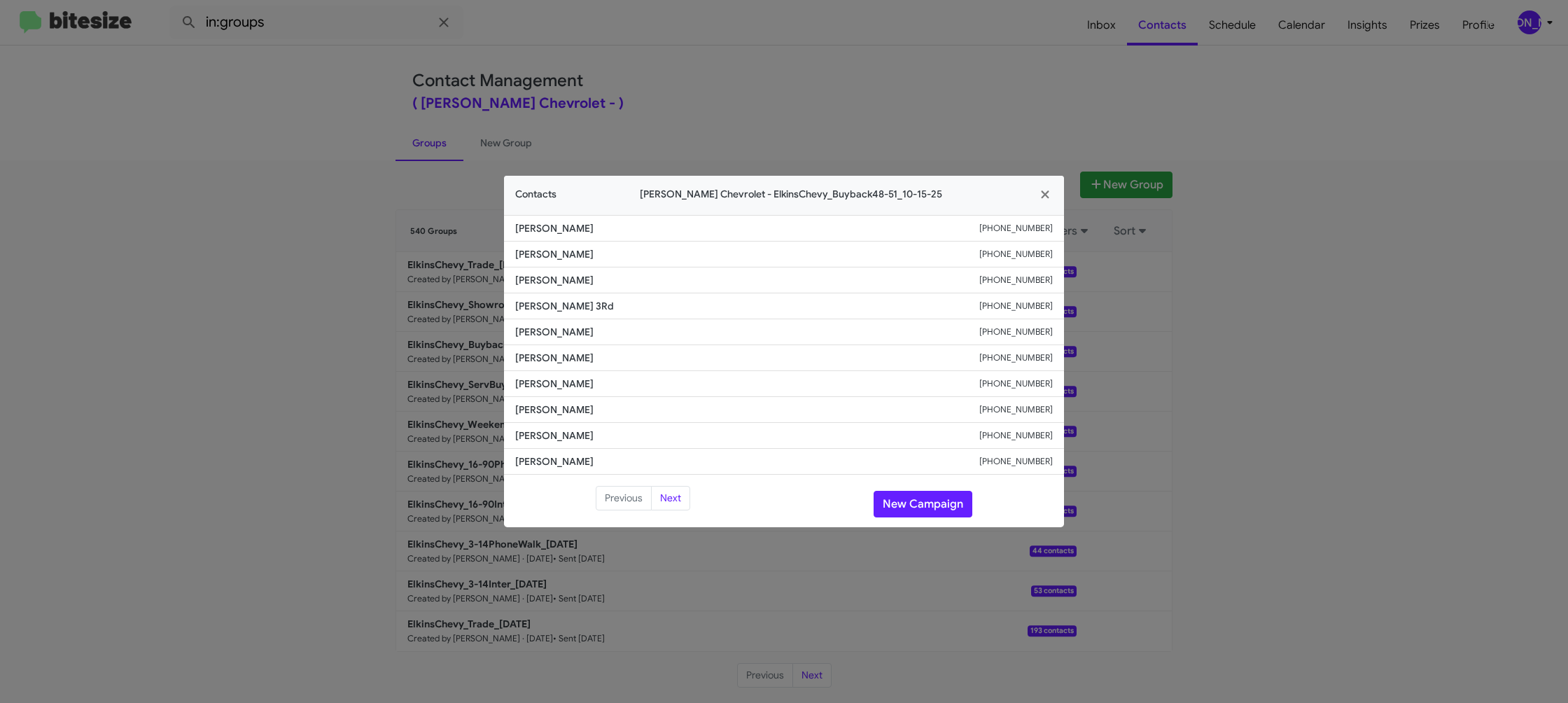
drag, startPoint x: 699, startPoint y: 79, endPoint x: 962, endPoint y: 242, distance: 309.4
click at [699, 79] on modal-container "Contacts Elkins Chevrolet - ElkinsChevy_Buyback48-51_10-15-25 Christina Czop +1…" at bounding box center [784, 352] width 1568 height 703
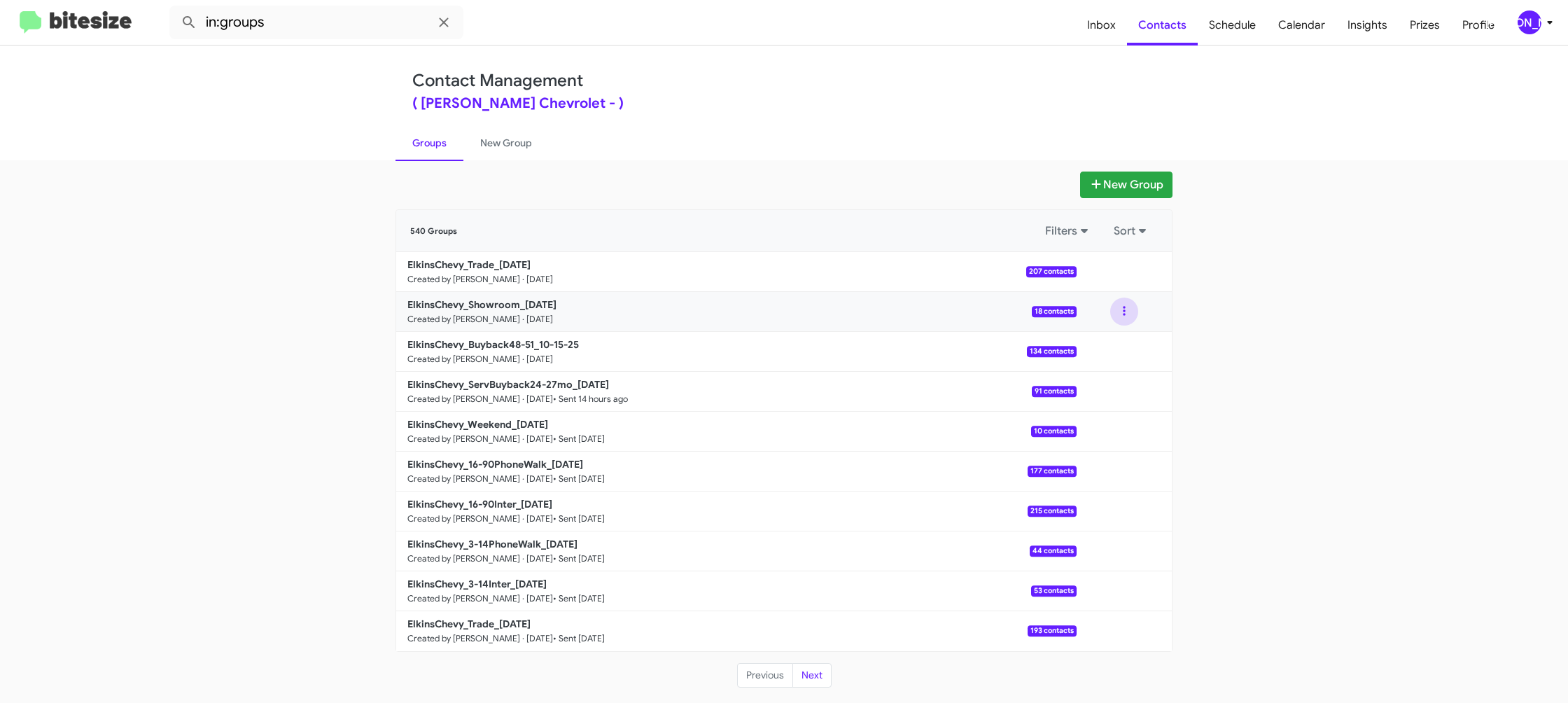
drag, startPoint x: 1125, startPoint y: 314, endPoint x: 1129, endPoint y: 323, distance: 9.8
click at [1125, 314] on button at bounding box center [1124, 311] width 28 height 28
click at [1123, 343] on button "View contacts" at bounding box center [1082, 349] width 112 height 34
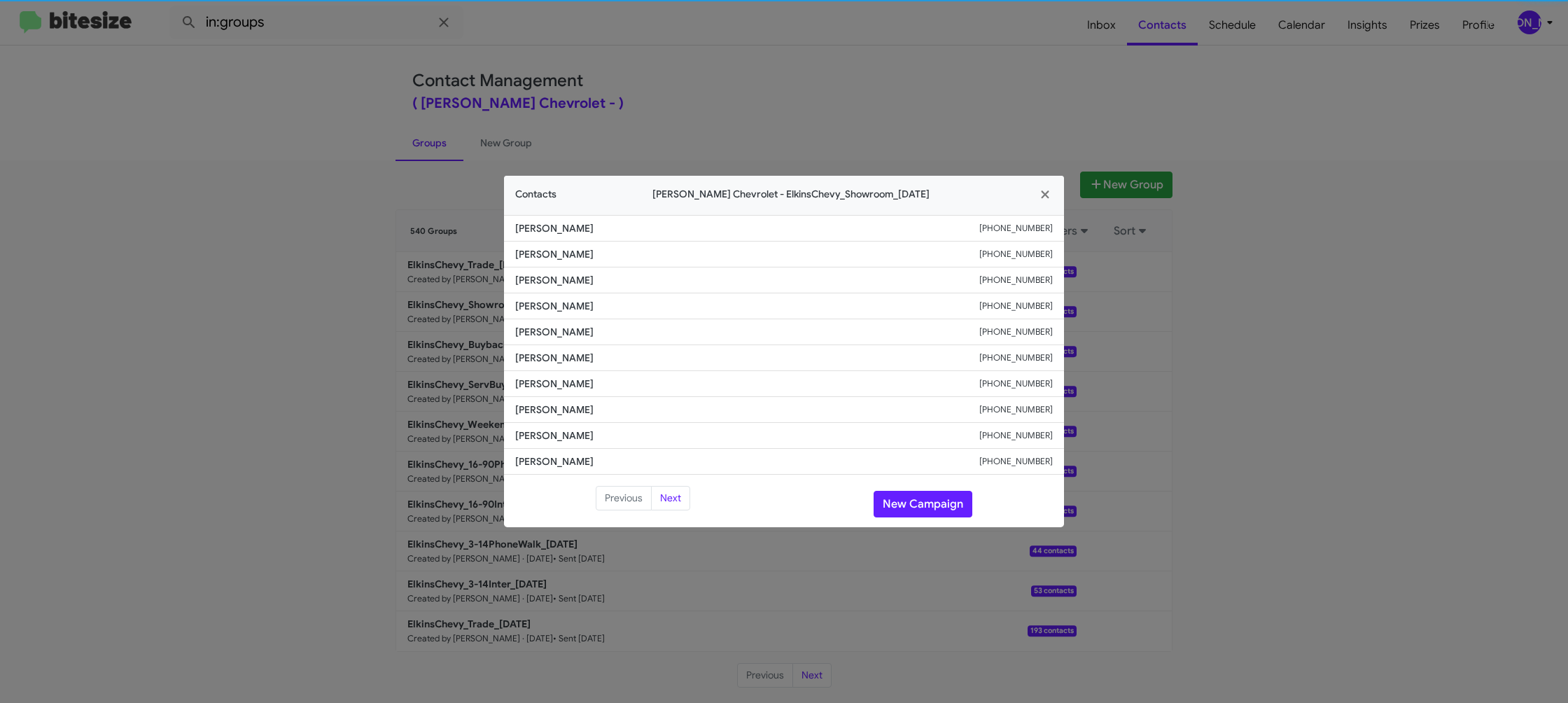
click at [539, 353] on span "Cha Hwang" at bounding box center [747, 358] width 464 height 14
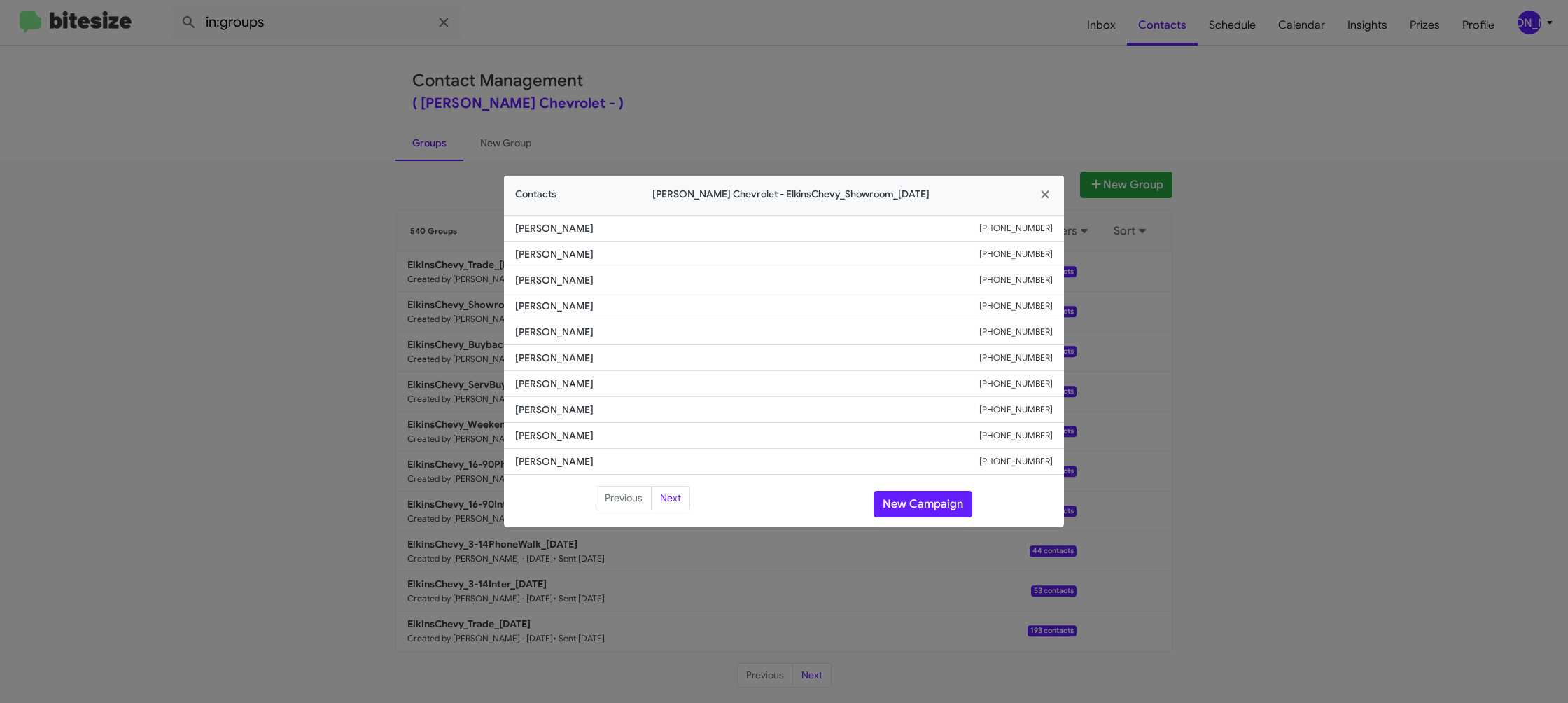
click at [539, 353] on span "Cha Hwang" at bounding box center [747, 358] width 464 height 14
click at [540, 353] on span "Cha Hwang" at bounding box center [747, 358] width 464 height 14
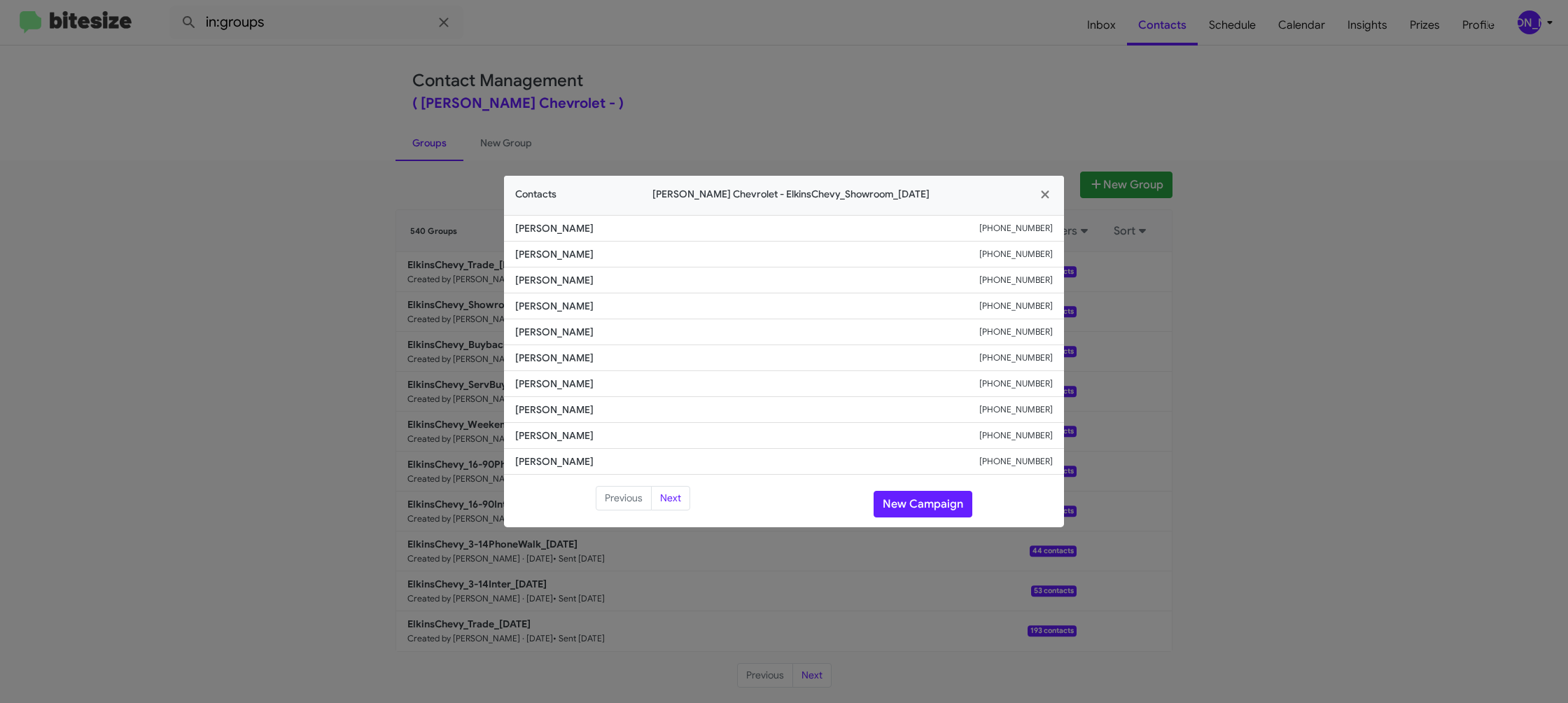
drag, startPoint x: 730, startPoint y: 72, endPoint x: 895, endPoint y: 144, distance: 180.0
click at [743, 79] on modal-container "Contacts Elkins Chevrolet - ElkinsChevy_Showroom_10-15-25 Jerry Zimmer +1609332…" at bounding box center [784, 352] width 1568 height 703
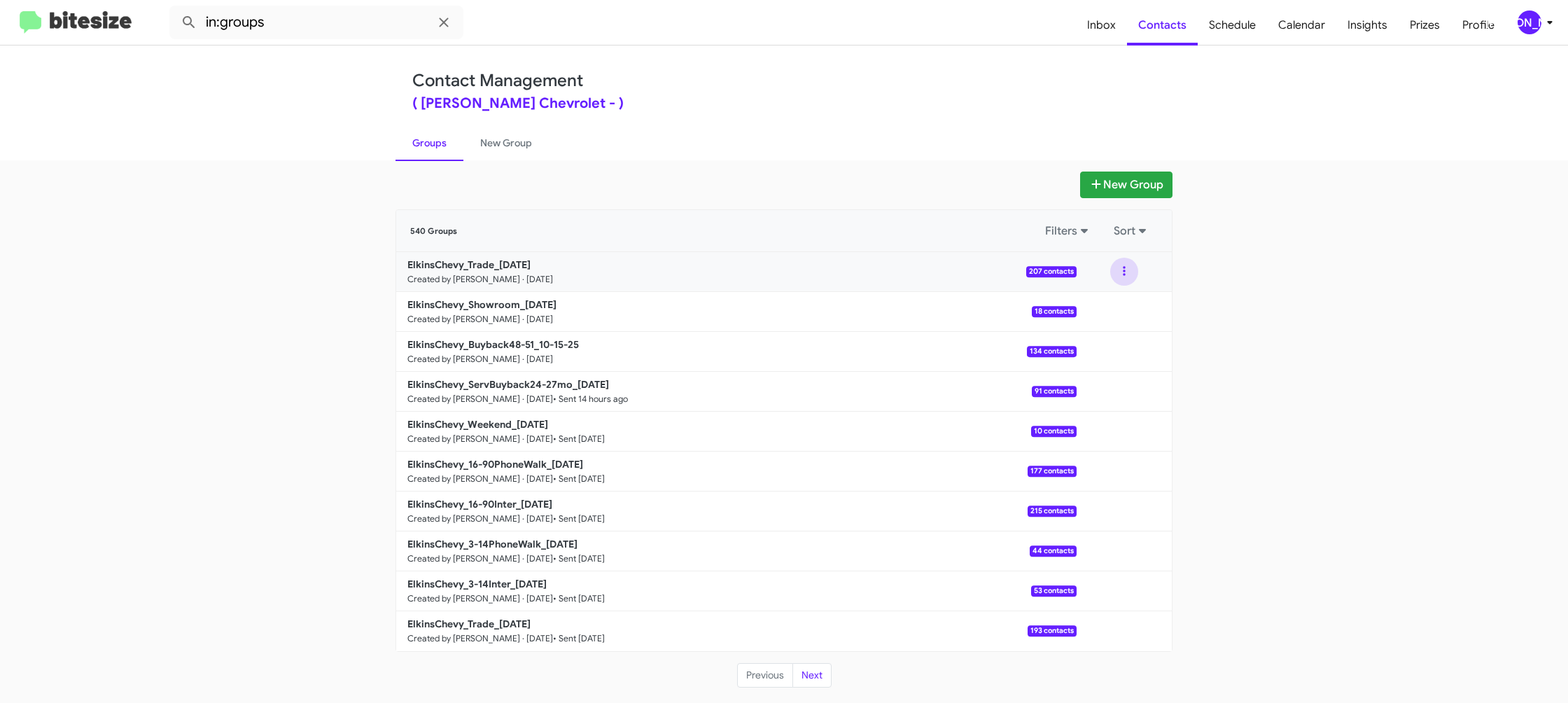
click at [1126, 276] on button at bounding box center [1124, 271] width 28 height 28
click at [1115, 307] on button "View contacts" at bounding box center [1082, 309] width 112 height 34
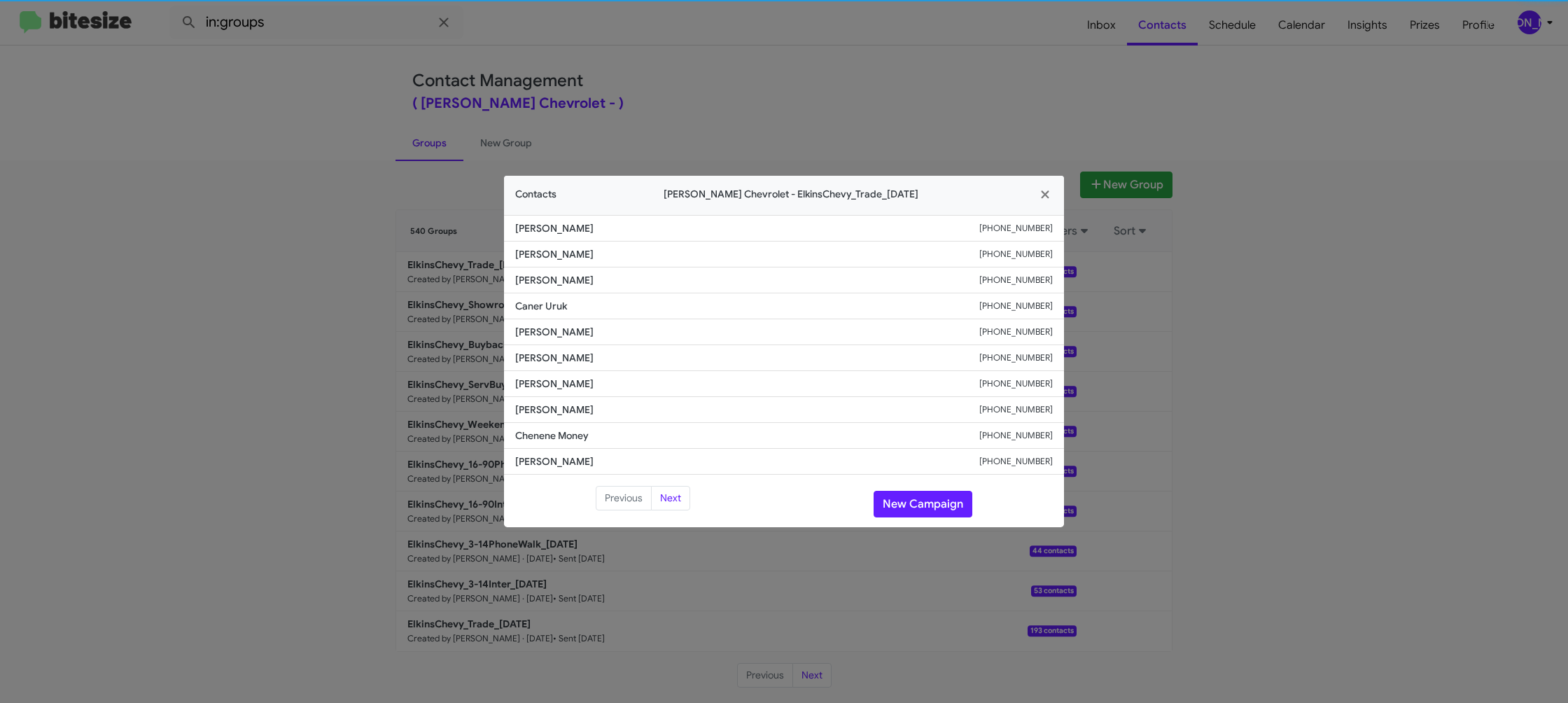
click at [559, 356] on span "Konstantin Sakherzon" at bounding box center [747, 358] width 464 height 14
copy span "Konstantin Sakherzon"
drag, startPoint x: 359, startPoint y: 183, endPoint x: 450, endPoint y: 280, distance: 133.0
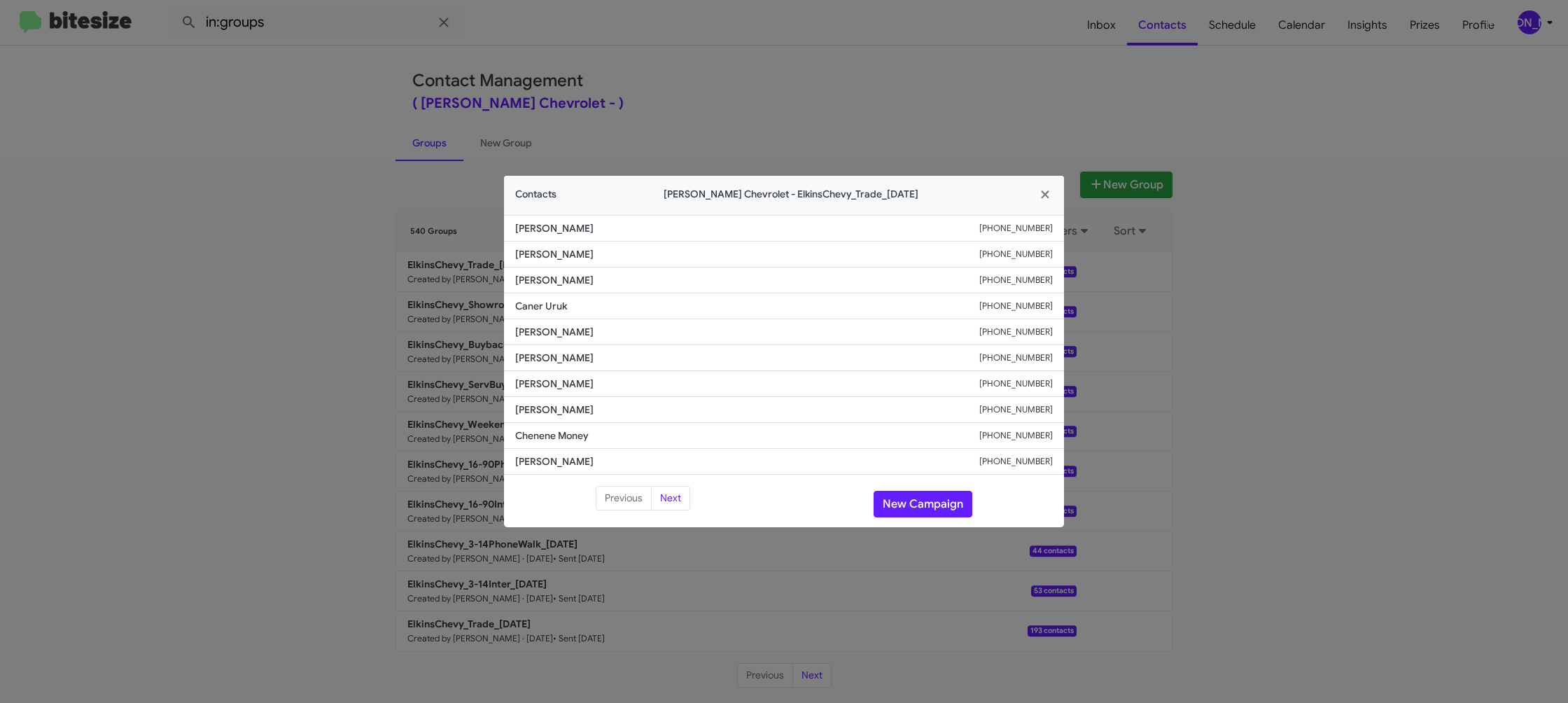
click at [364, 188] on modal-container "Contacts Elkins Chevrolet - ElkinsChevy_Trade_10-15-25 Colleen Flowers +1215498…" at bounding box center [784, 352] width 1568 height 703
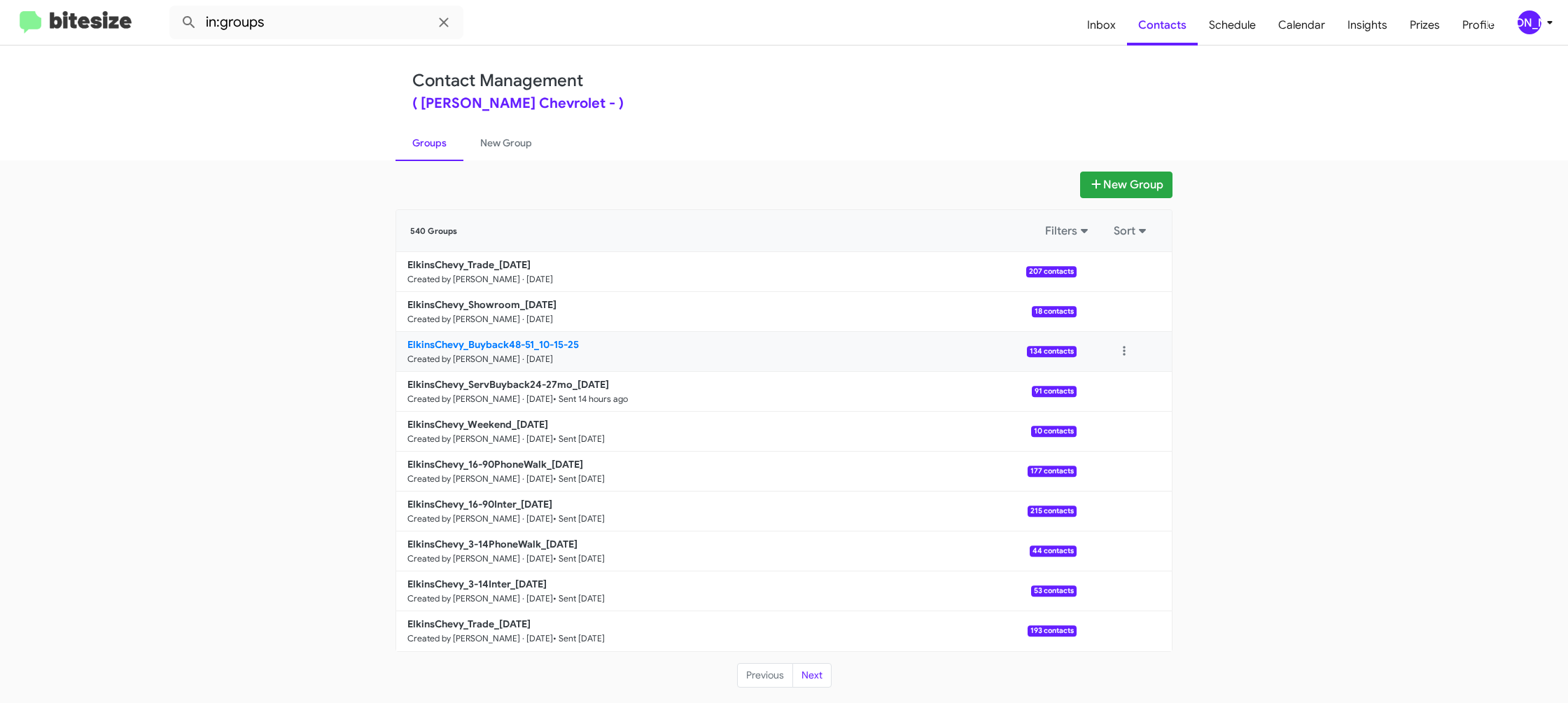
click at [516, 339] on b "ElkinsChevy_Buyback48-51_10-15-25" at bounding box center [493, 344] width 172 height 13
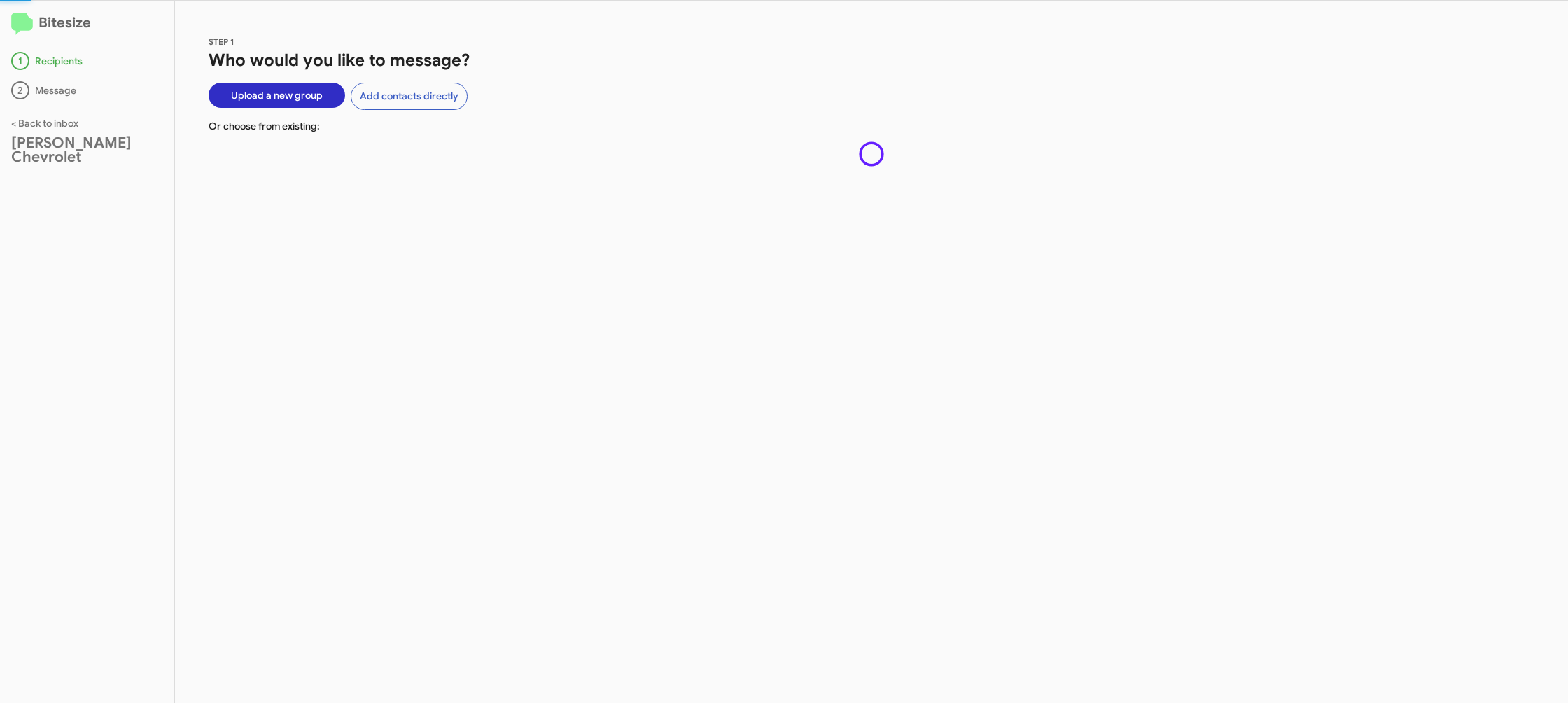
click at [516, 339] on div "STEP 1 Who would you like to message? Upload a new group Add contacts directly …" at bounding box center [871, 352] width 1393 height 702
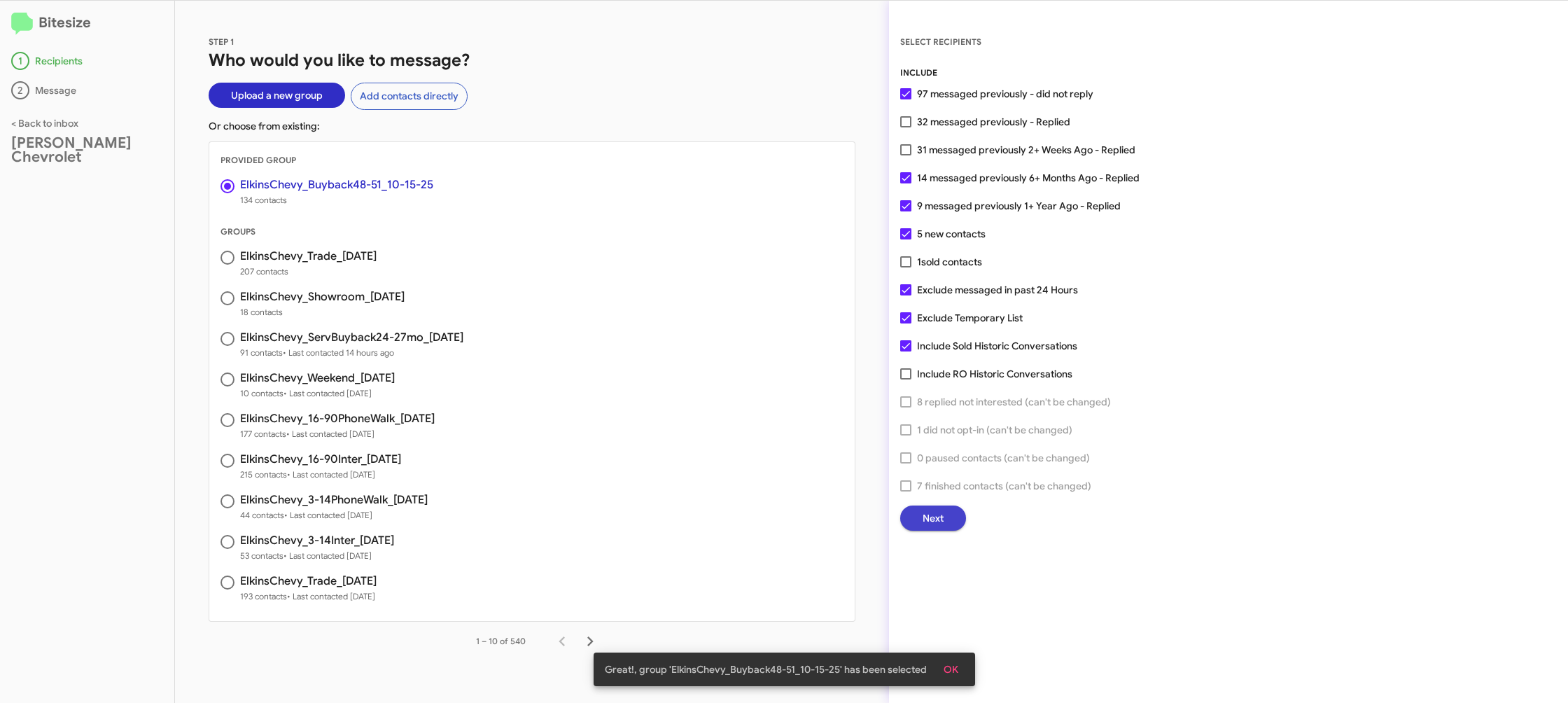
click at [916, 529] on button "Next" at bounding box center [933, 517] width 66 height 25
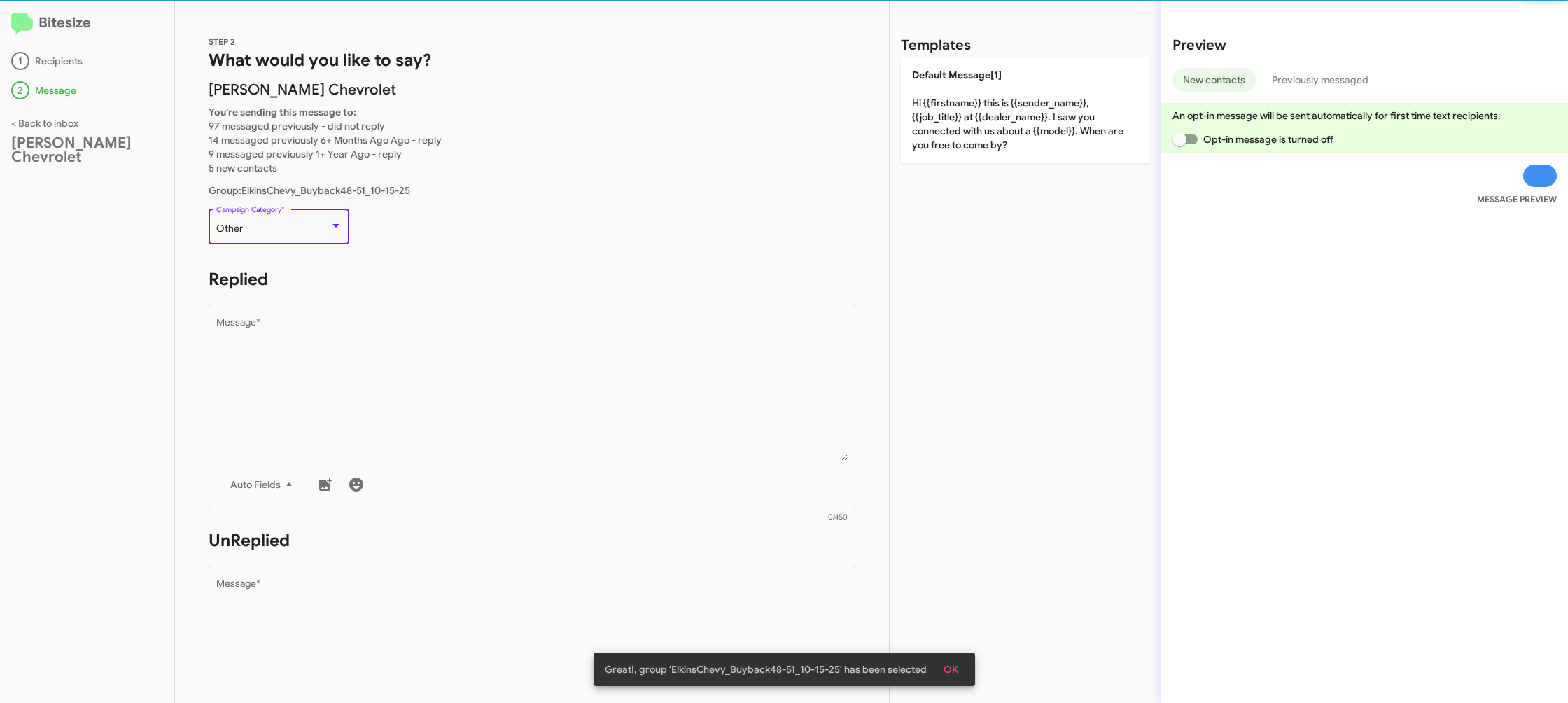
click at [263, 227] on div "Other" at bounding box center [272, 229] width 113 height 11
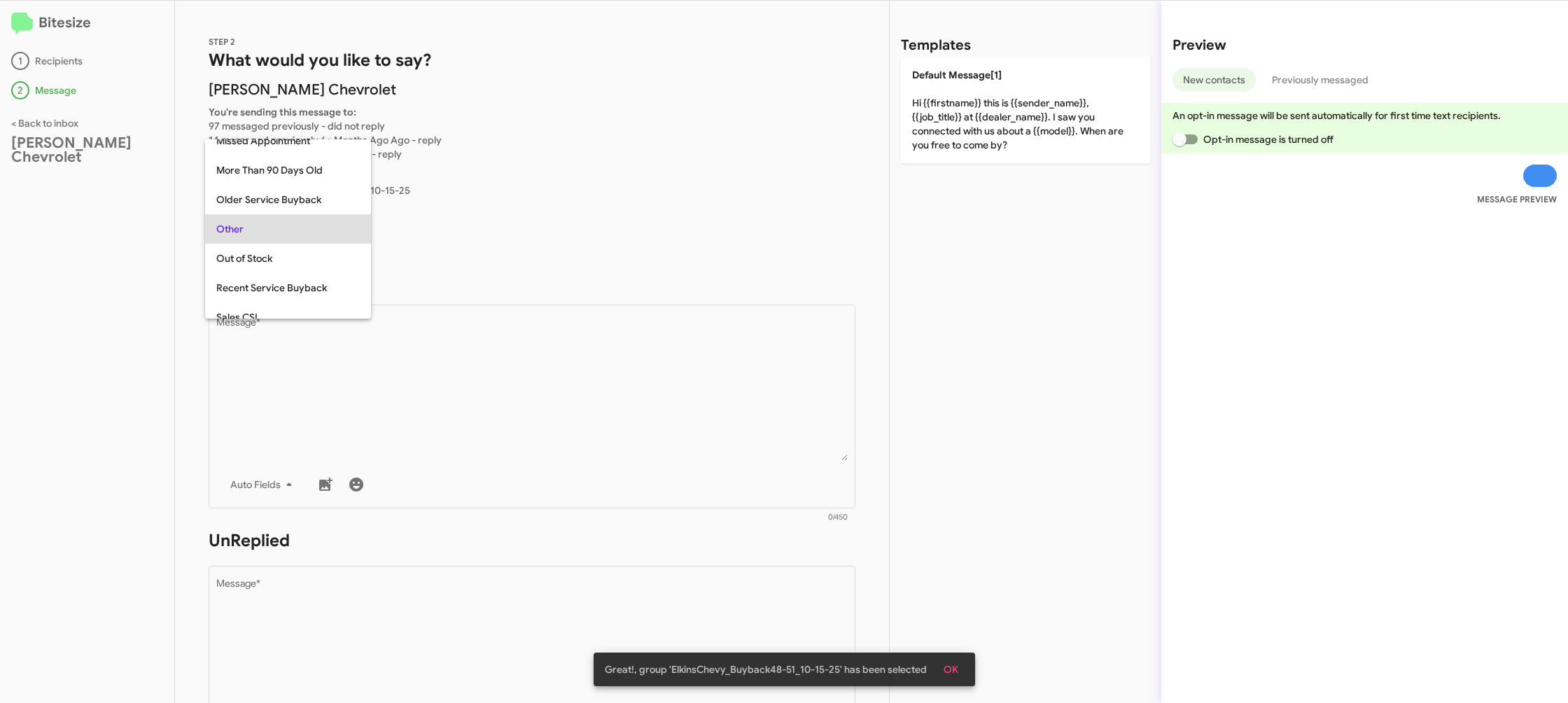
scroll to position [147, 0]
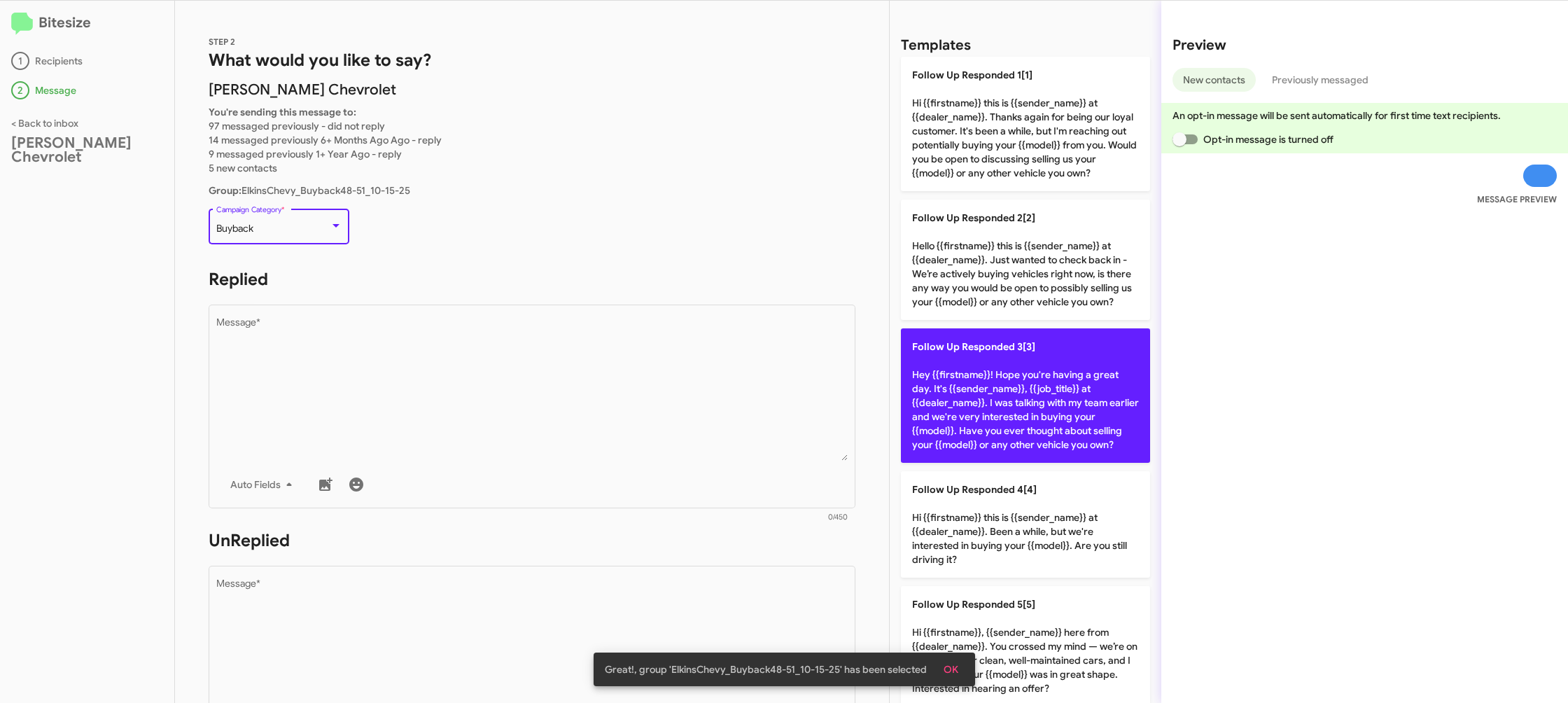
drag, startPoint x: 471, startPoint y: 338, endPoint x: 1028, endPoint y: 360, distance: 557.4
click at [472, 338] on textarea "Message *" at bounding box center [532, 389] width 632 height 142
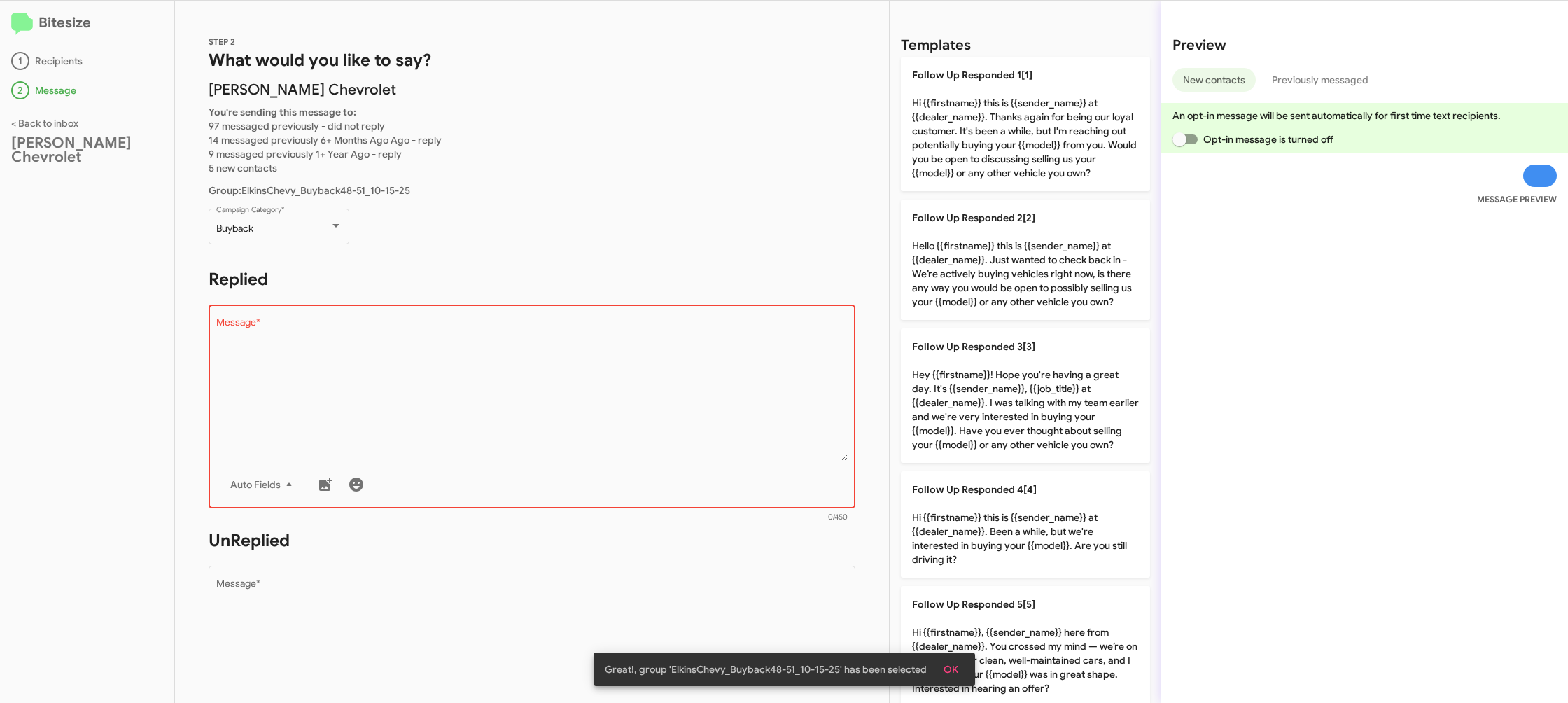
drag, startPoint x: 1057, startPoint y: 501, endPoint x: 734, endPoint y: 542, distance: 325.6
click at [1040, 499] on p "Follow Up Responded 4[4] Hi {{firstname}} this is {{sender_name}} at {{dealer_n…" at bounding box center [1025, 523] width 250 height 106
type textarea "Hi {{firstname}} this is {{sender_name}} at {{dealer_name}}. Been a while, but …"
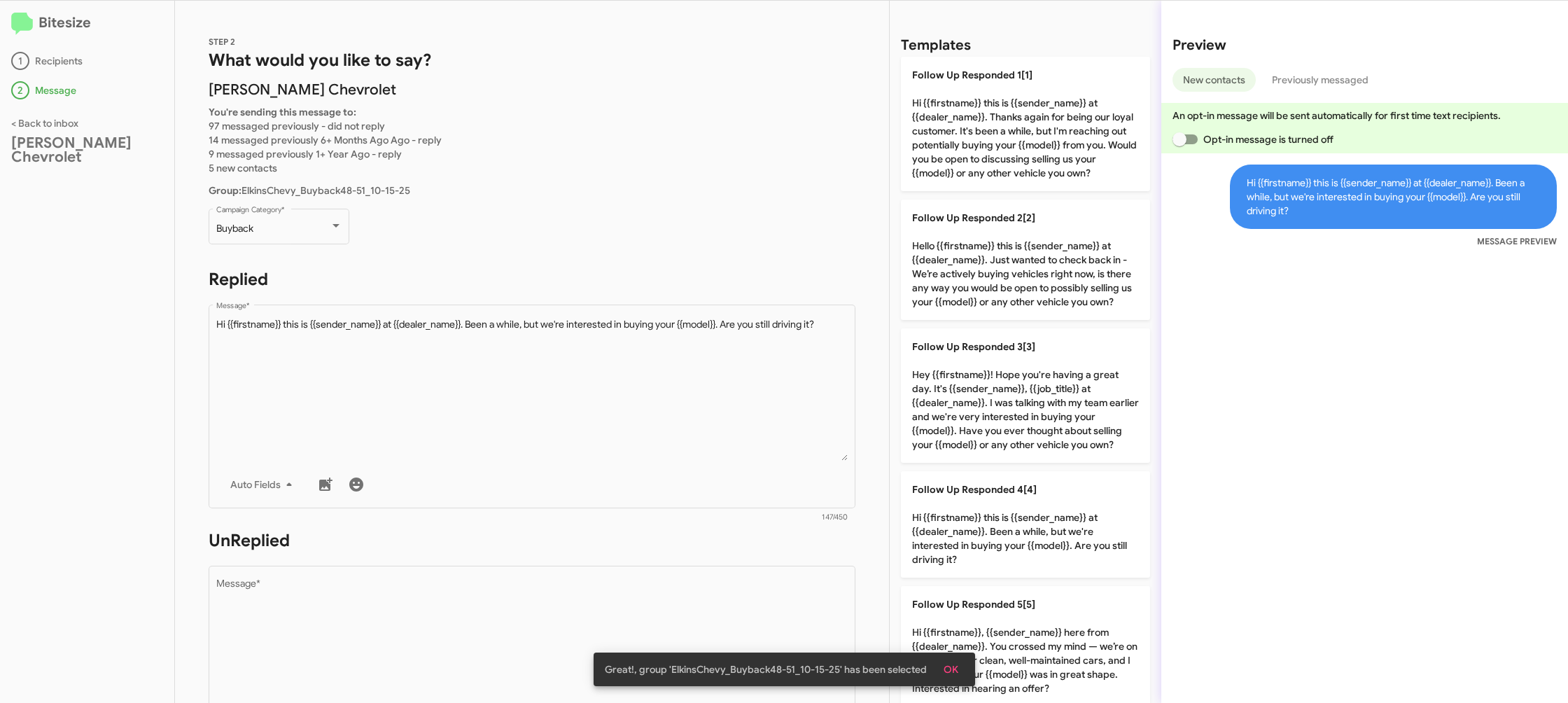
drag, startPoint x: 724, startPoint y: 553, endPoint x: 743, endPoint y: 560, distance: 20.2
click at [726, 555] on form "UnReplied Drop image here to insert Auto Fields Message * 0/450" at bounding box center [532, 657] width 647 height 256
click at [794, 573] on div "Drop image here to insert Auto Fields Message *" at bounding box center [532, 666] width 632 height 206
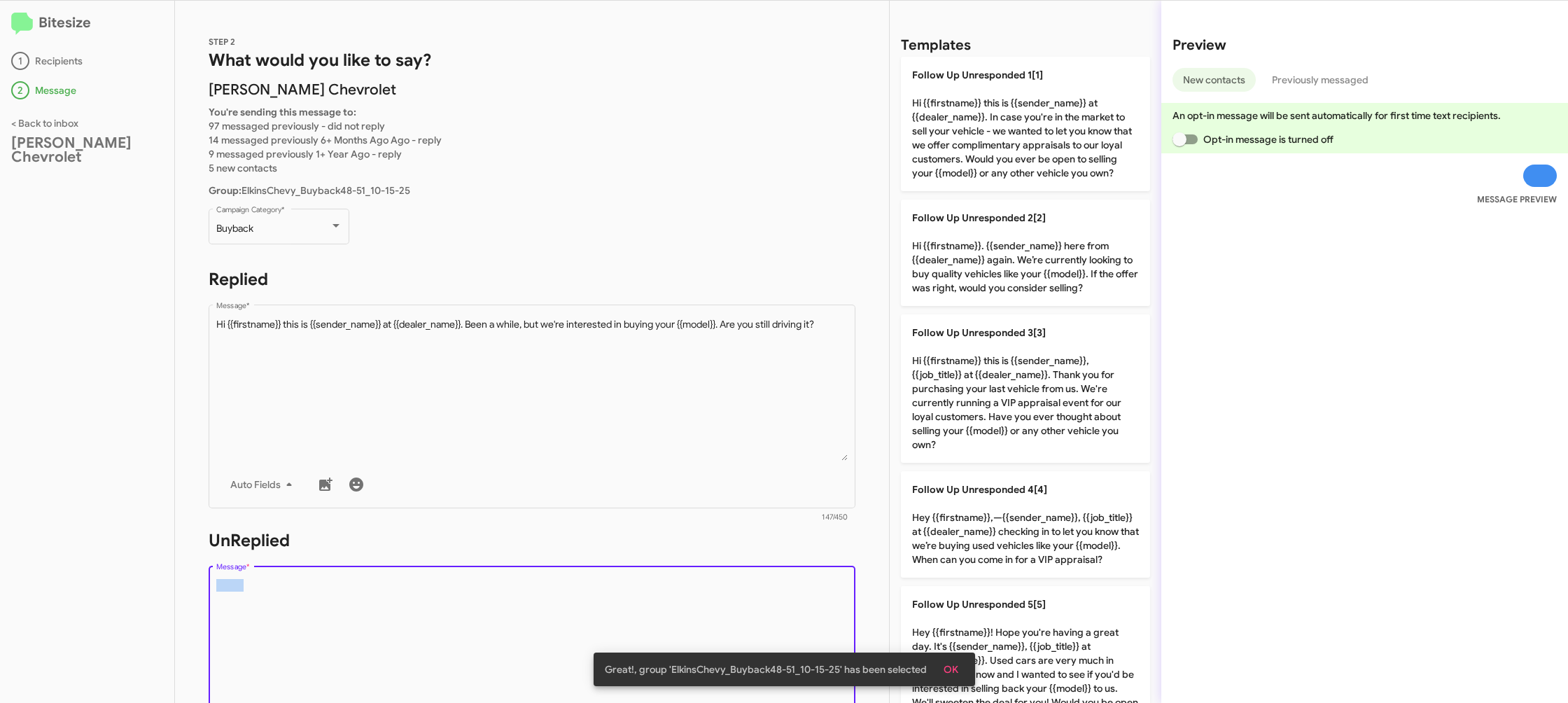
click at [794, 573] on div "Drop image here to insert Auto Fields Message *" at bounding box center [532, 666] width 632 height 206
click at [795, 573] on div "Drop image here to insert Auto Fields Message *" at bounding box center [532, 666] width 632 height 206
drag, startPoint x: 1008, startPoint y: 478, endPoint x: 932, endPoint y: 450, distance: 81.0
click at [983, 483] on span "Follow Up Unresponded 4[4]" at bounding box center [979, 489] width 135 height 13
type textarea "Hey {{firstname}},—{{sender_name}}, {{job_title}} at {{dealer_name}} checking i…"
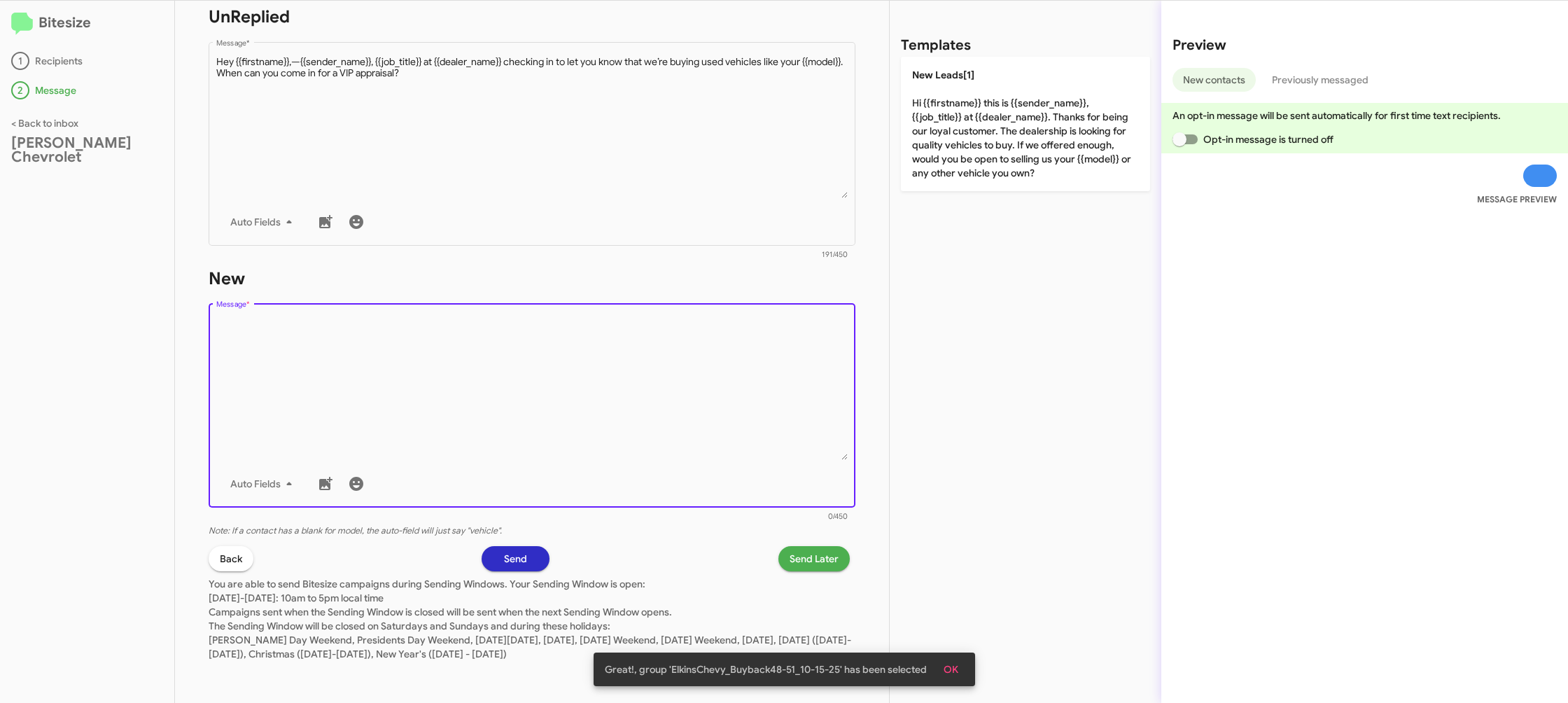
click at [774, 395] on textarea "Message *" at bounding box center [532, 388] width 632 height 142
drag, startPoint x: 774, startPoint y: 395, endPoint x: 823, endPoint y: 362, distance: 59.1
click at [793, 382] on textarea "Message *" at bounding box center [532, 388] width 632 height 142
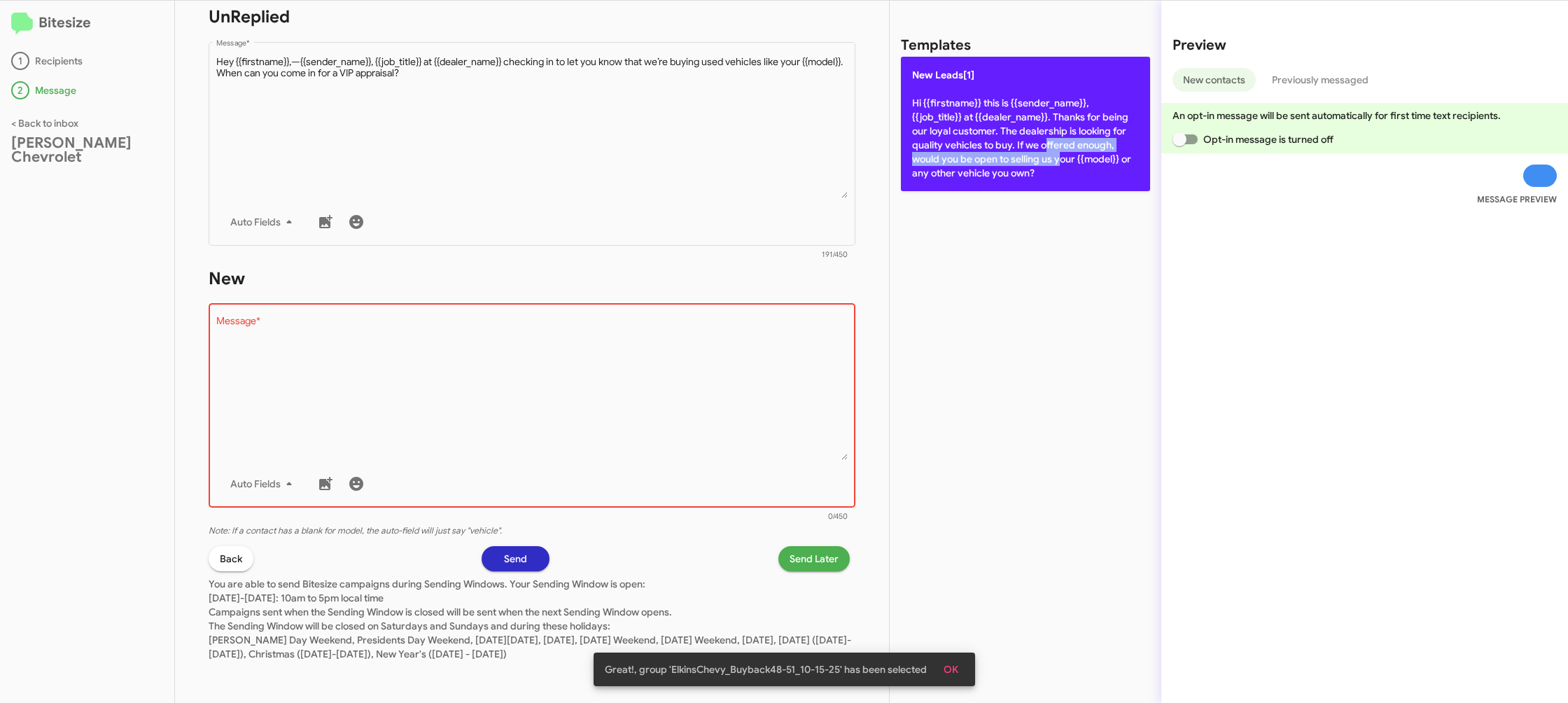
click at [1007, 151] on p "New Leads[1] Hi {{firstname}} this is {{sender_name}}, {{job_title}} at {{deale…" at bounding box center [1025, 124] width 250 height 135
type textarea "Hi {{firstname}} this is {{sender_name}}, {{job_title}} at {{dealer_name}}. Tha…"
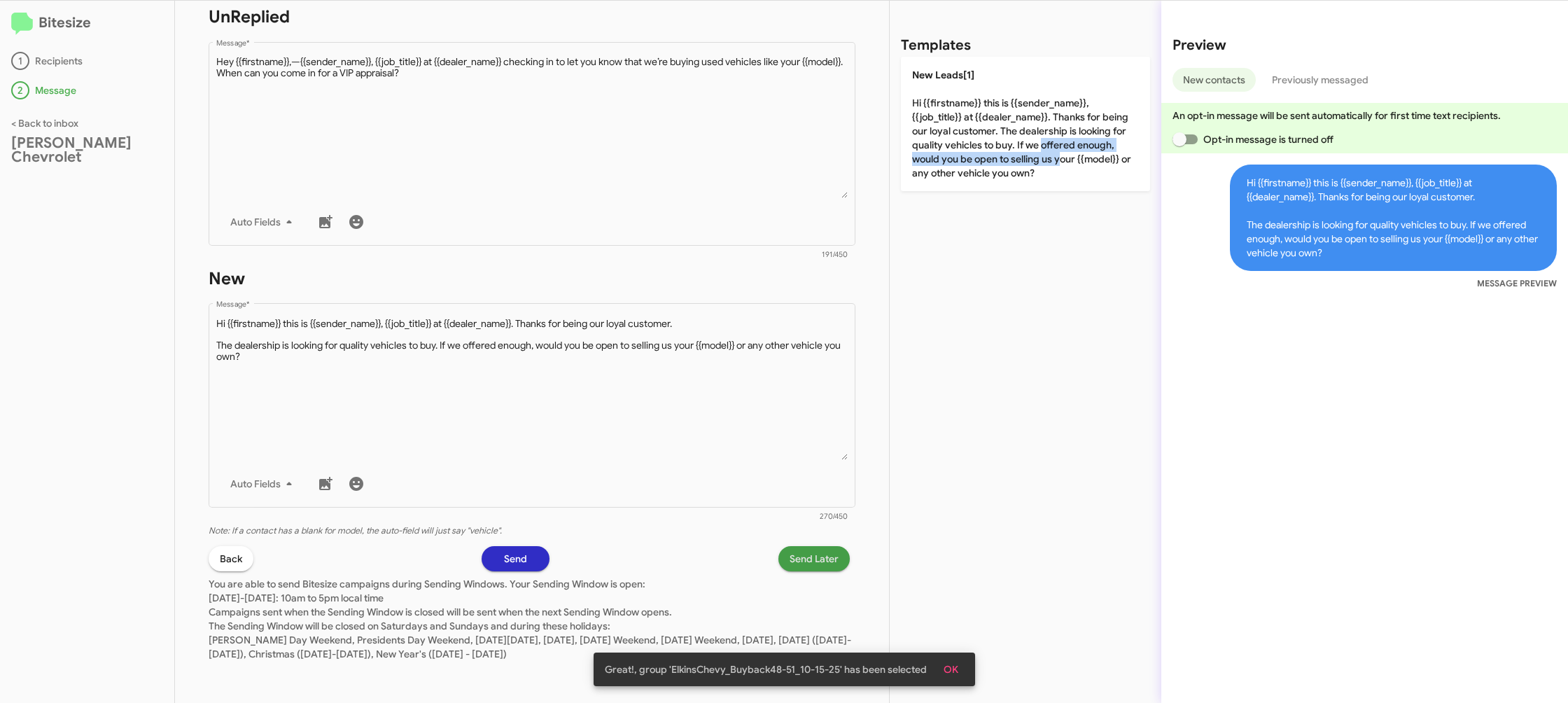
click at [806, 554] on span "Send Later" at bounding box center [813, 558] width 49 height 25
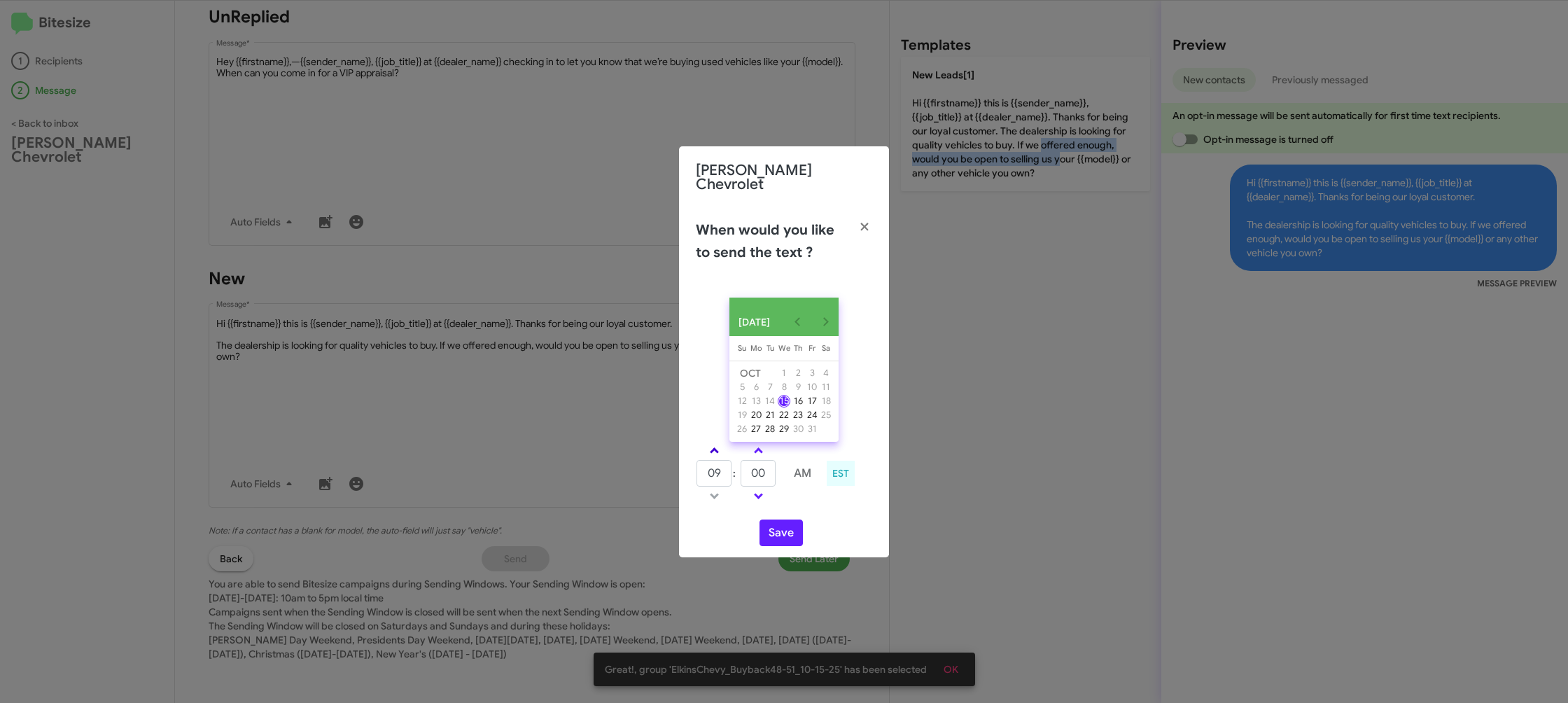
click at [709, 443] on link at bounding box center [714, 450] width 24 height 16
type input "10"
click at [762, 475] on input "00" at bounding box center [758, 473] width 35 height 27
click at [771, 476] on input "00" at bounding box center [758, 473] width 35 height 27
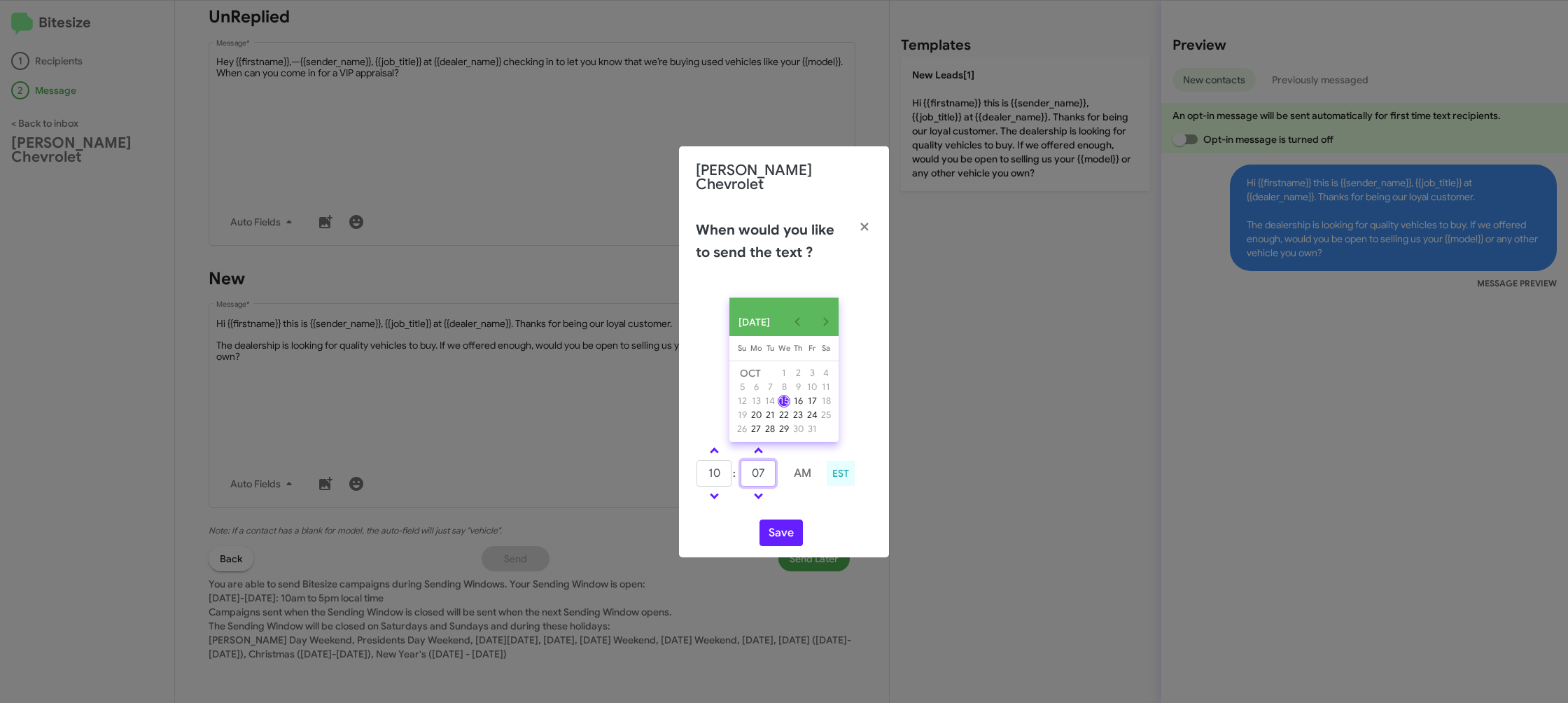
type input "07"
drag, startPoint x: 799, startPoint y: 510, endPoint x: 781, endPoint y: 526, distance: 24.1
click at [797, 512] on div "OCT 2025 Sunday Su Monday Mo Tuesday Tu Wednesday We Thursday Th Friday Fr Satu…" at bounding box center [783, 422] width 210 height 271
click at [781, 527] on button "Save" at bounding box center [781, 532] width 43 height 27
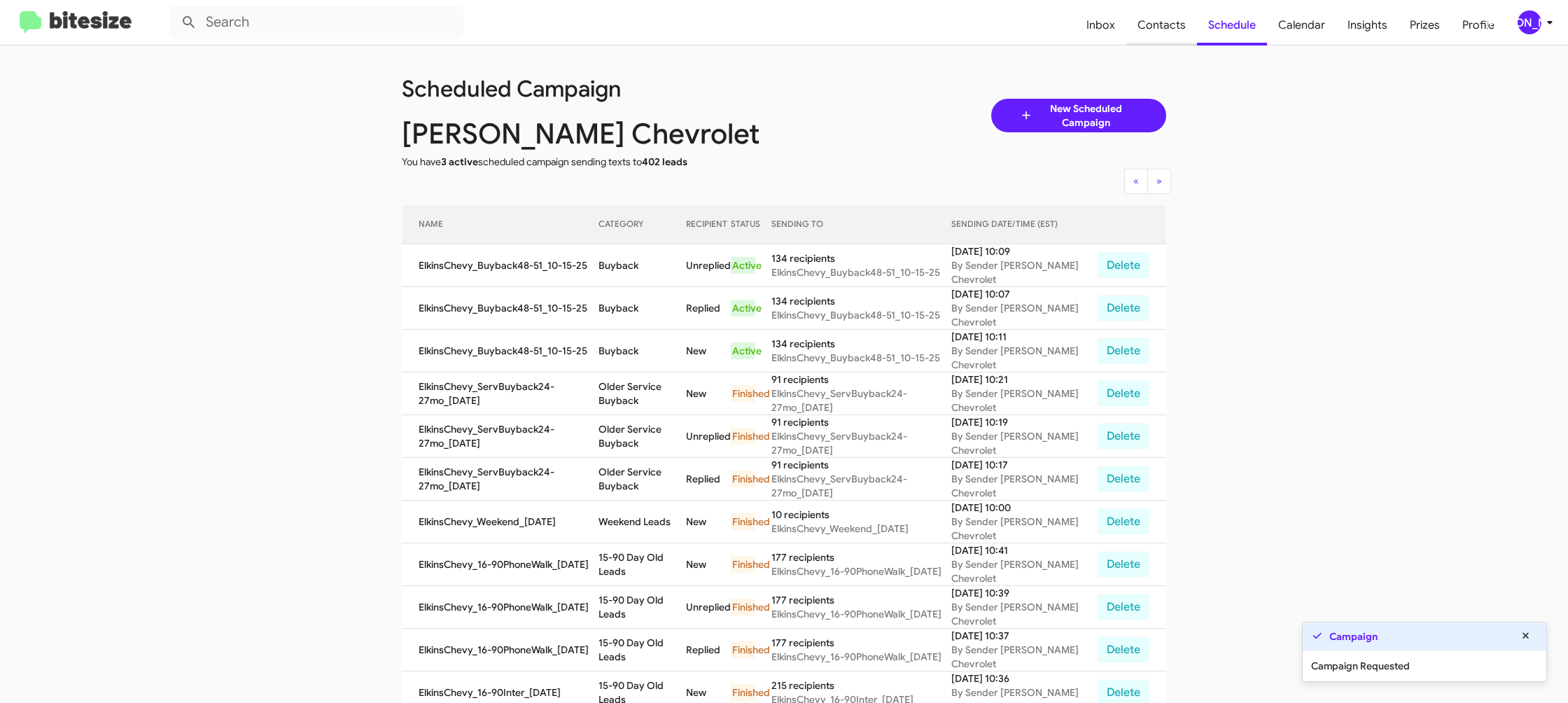
click at [1160, 22] on span "Contacts" at bounding box center [1161, 25] width 71 height 41
type input "in:groups"
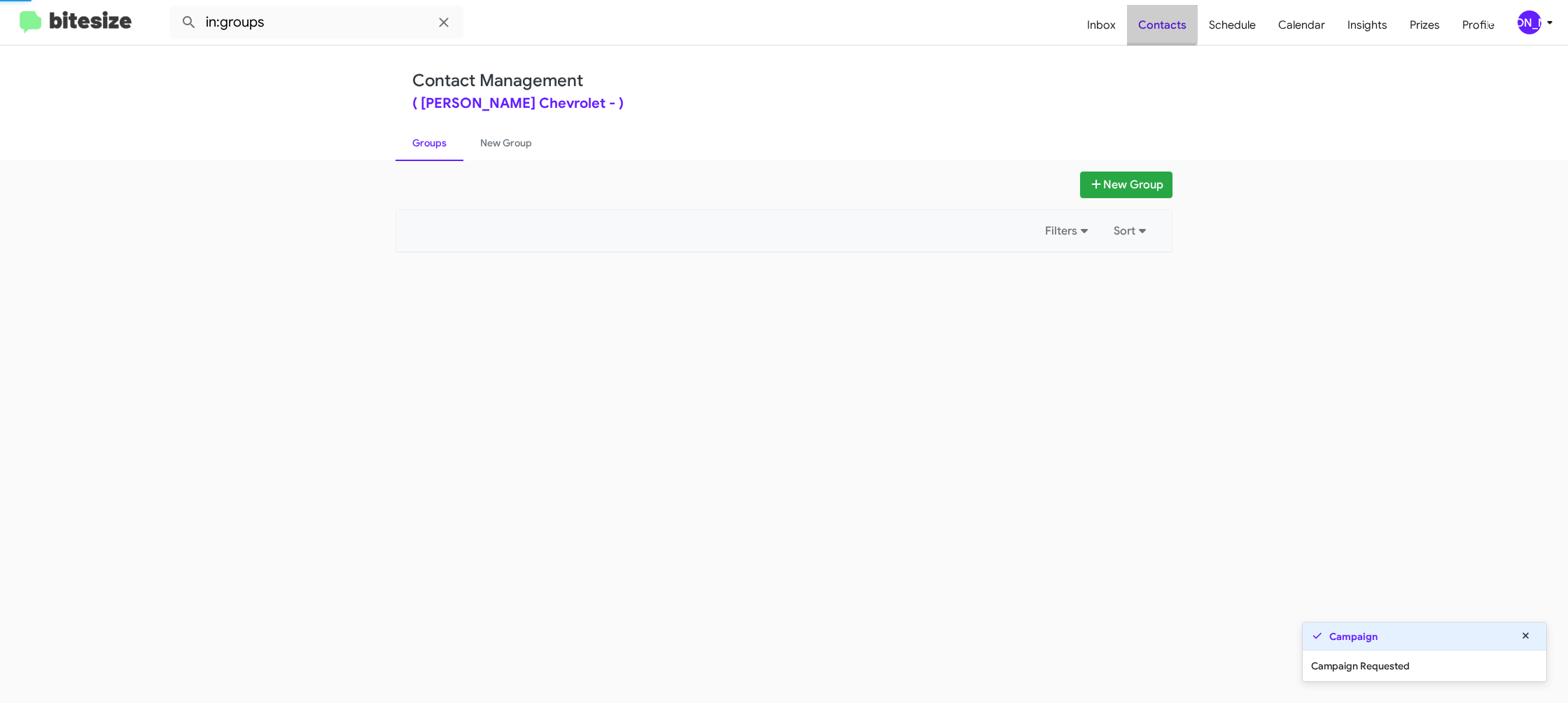
click at [1160, 22] on span "Contacts" at bounding box center [1162, 25] width 71 height 41
click at [1159, 22] on span "Contacts" at bounding box center [1162, 25] width 71 height 41
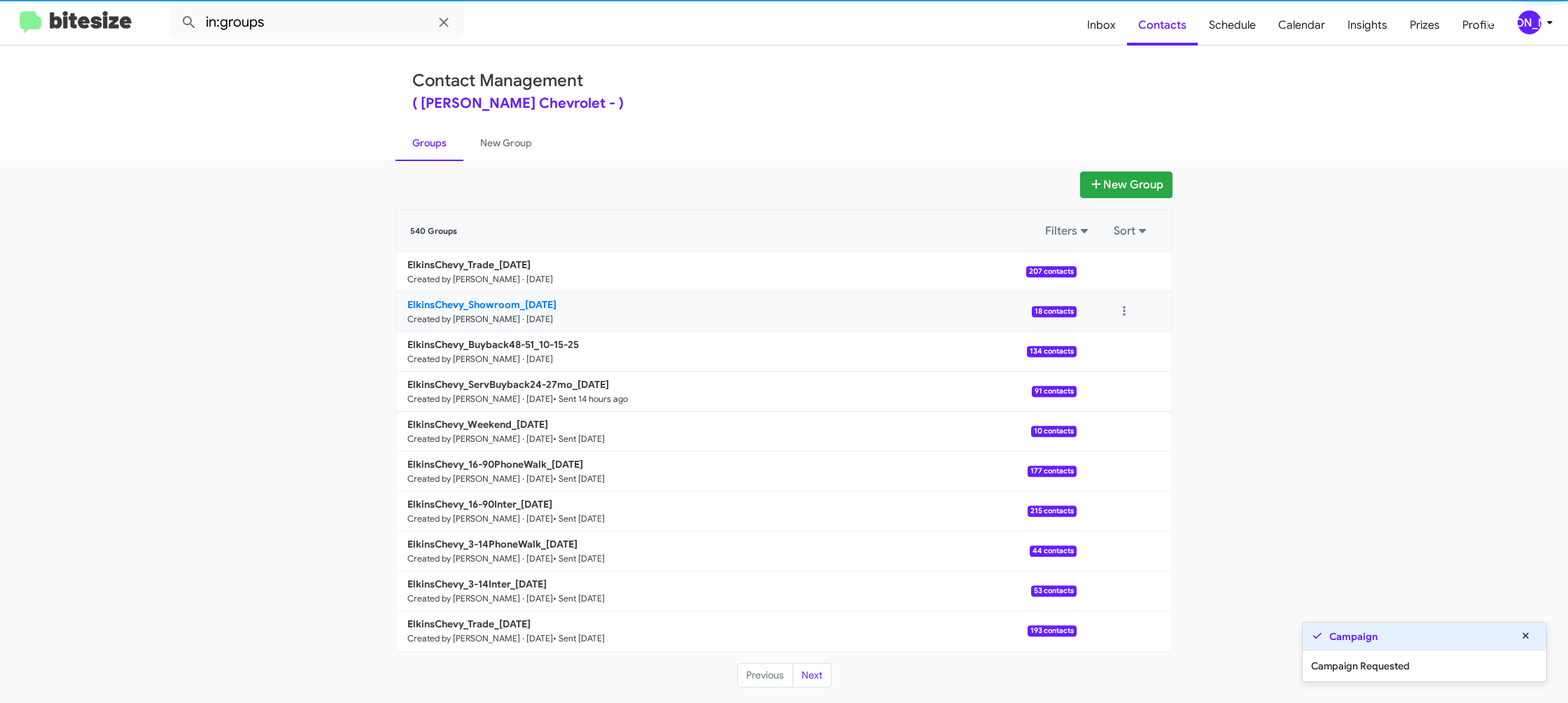
click at [556, 305] on b "ElkinsChevy_Showroom_10-15-25" at bounding box center [482, 304] width 149 height 13
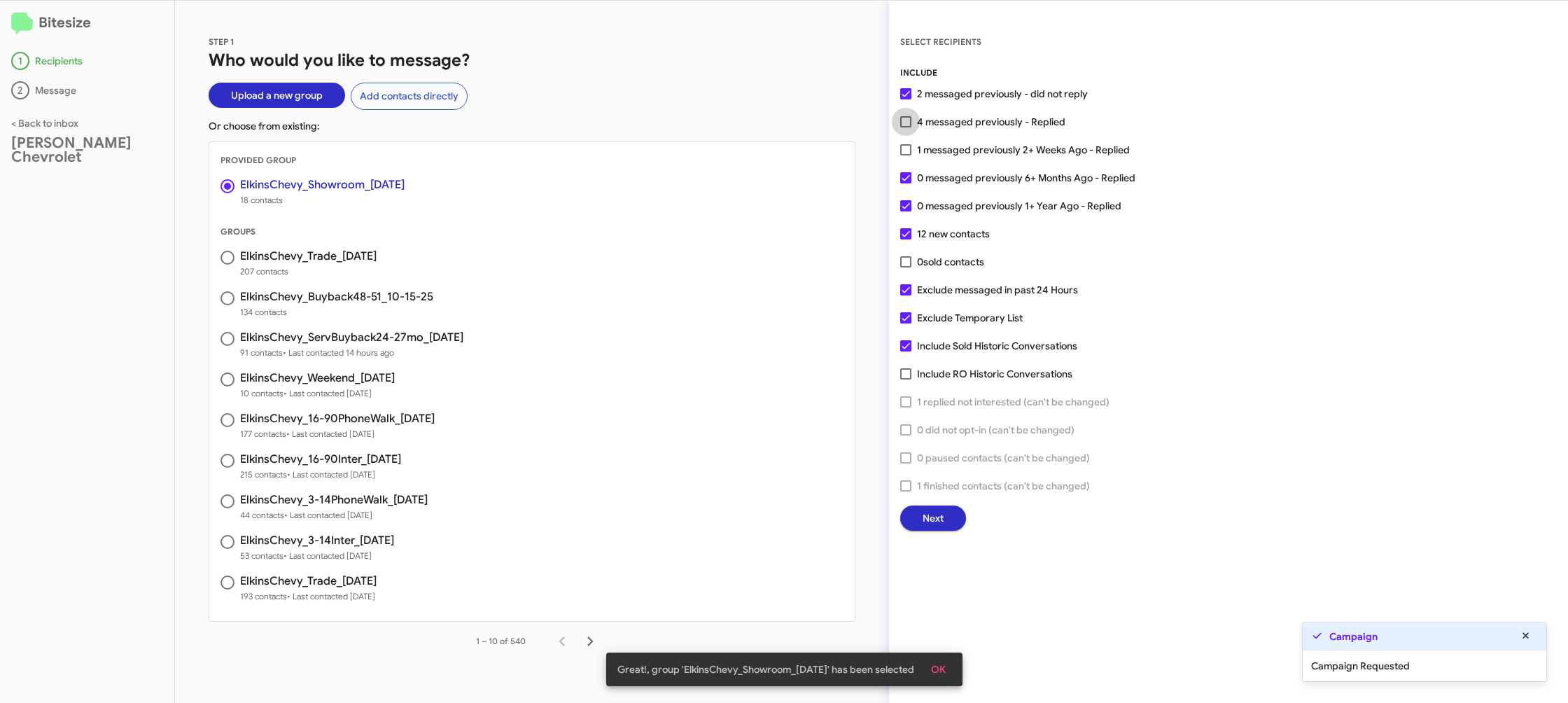
click at [945, 125] on span "4 messaged previously - Replied" at bounding box center [991, 121] width 149 height 16
click at [906, 128] on input "4 messaged previously - Replied" at bounding box center [905, 128] width 1 height 1
checkbox input "true"
click at [903, 512] on button "Next" at bounding box center [933, 517] width 66 height 25
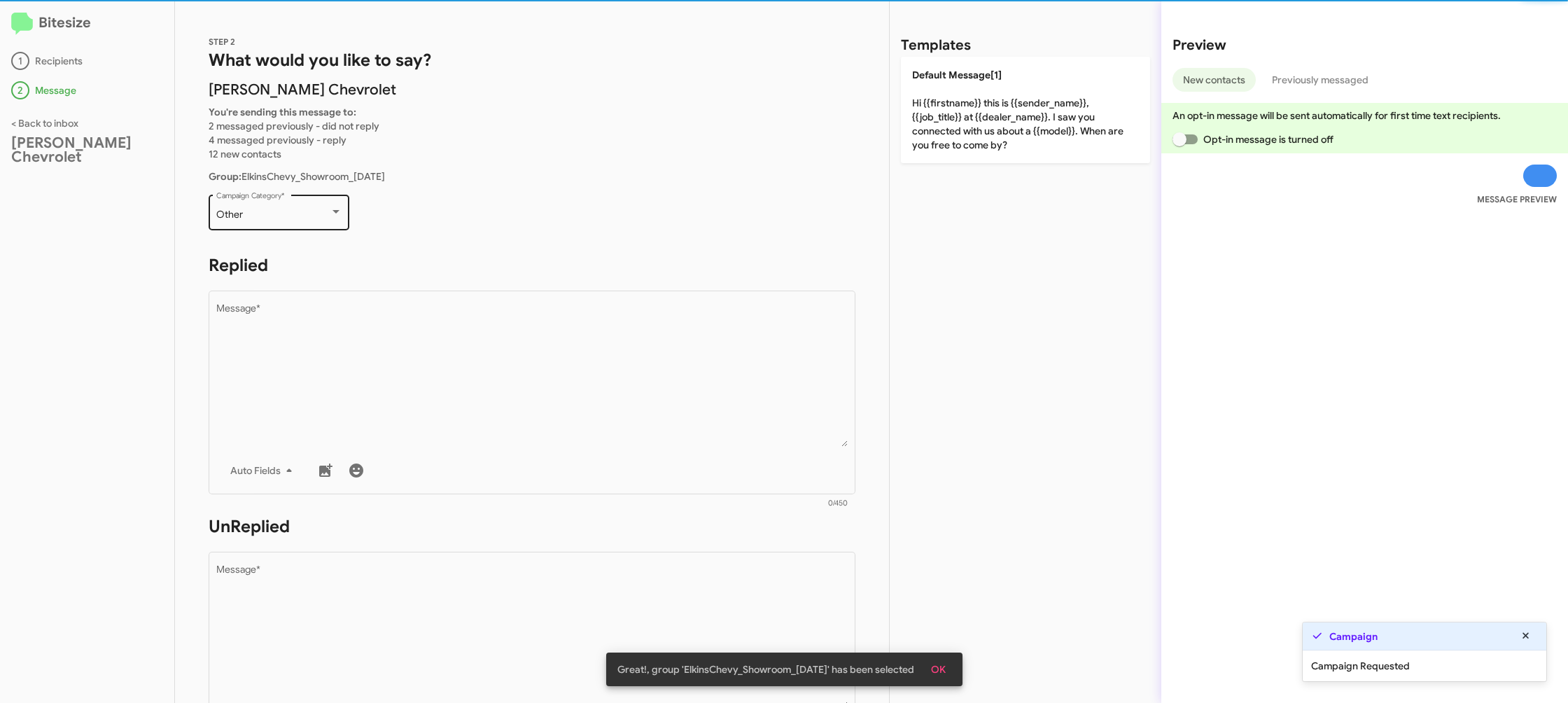
click at [251, 200] on div "Other Campaign Category *" at bounding box center [279, 211] width 126 height 39
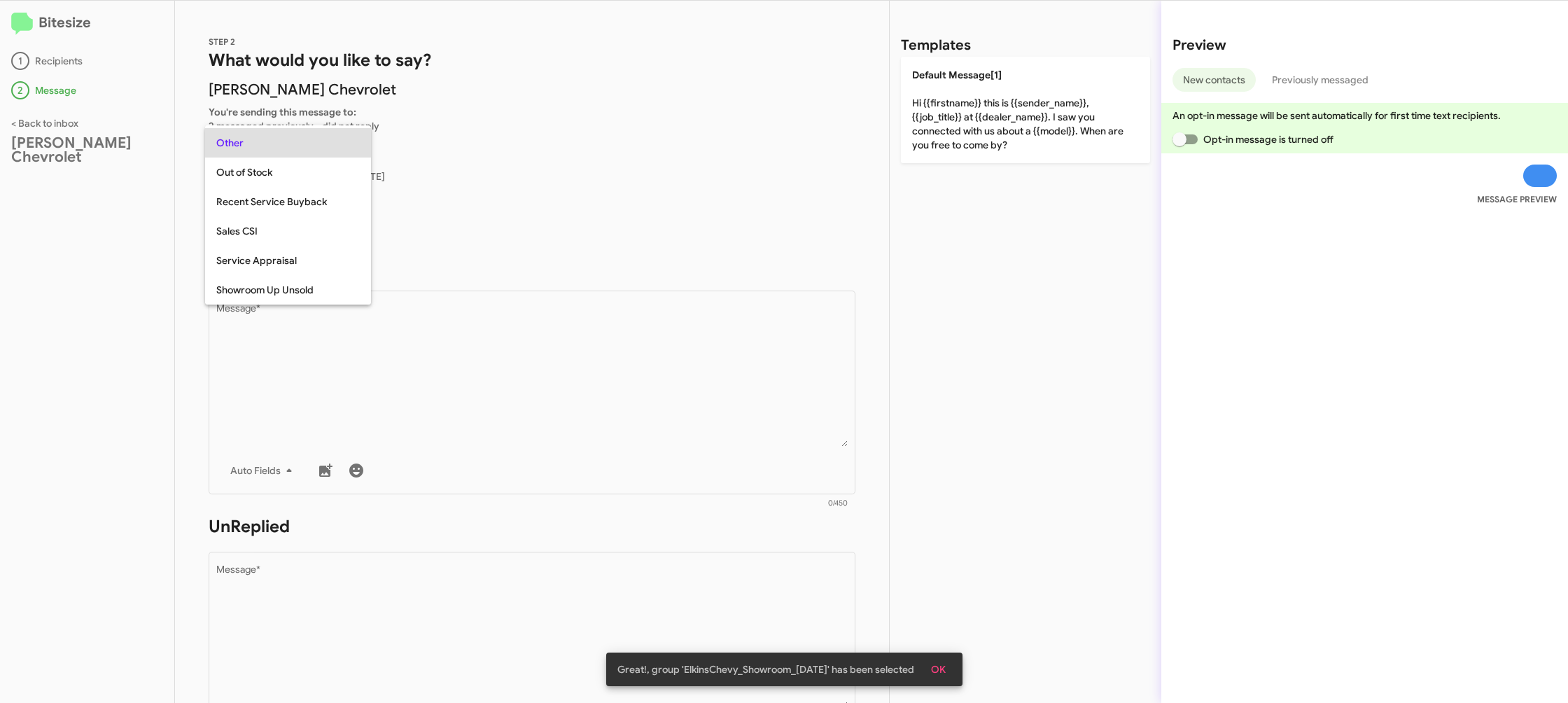
scroll to position [556, 0]
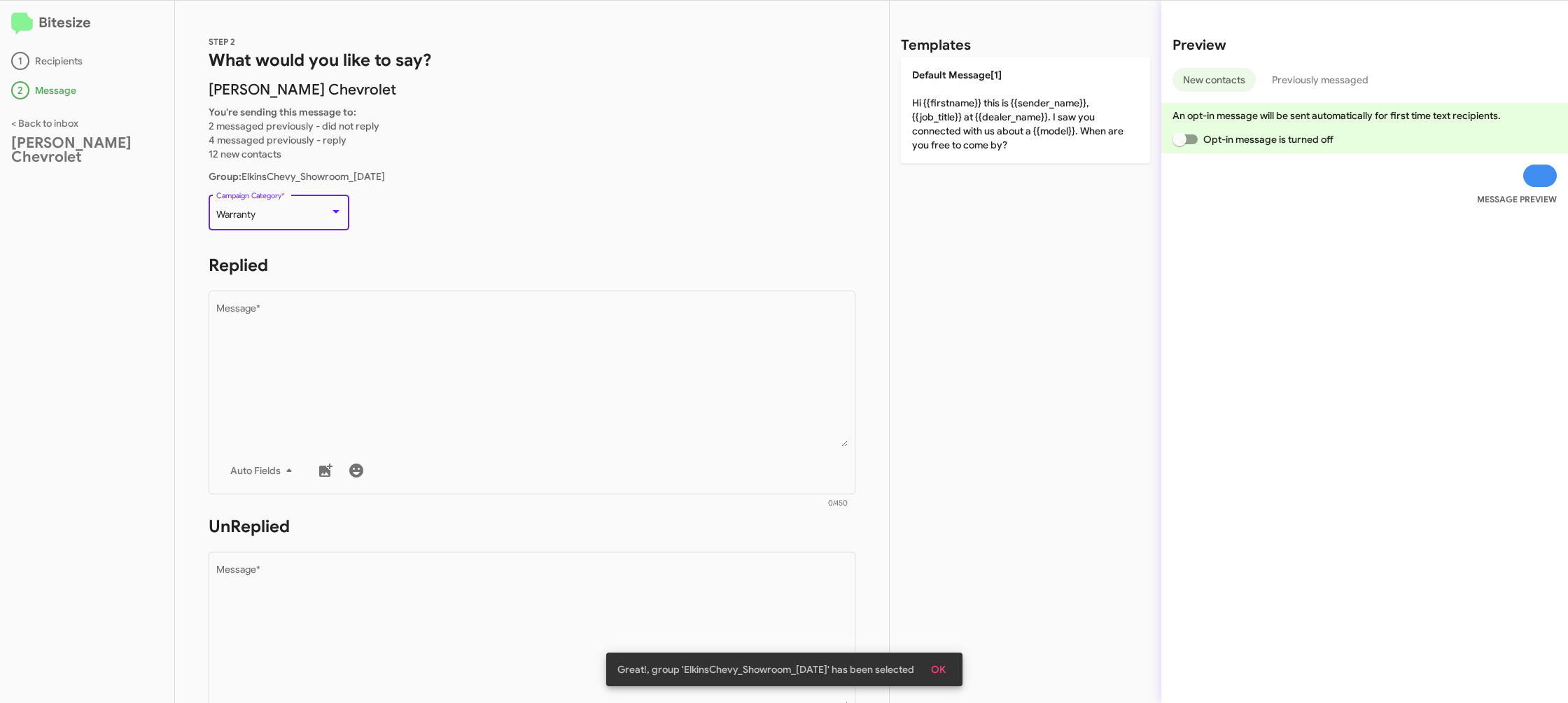
click at [251, 200] on div "Warranty Campaign Category *" at bounding box center [279, 211] width 126 height 39
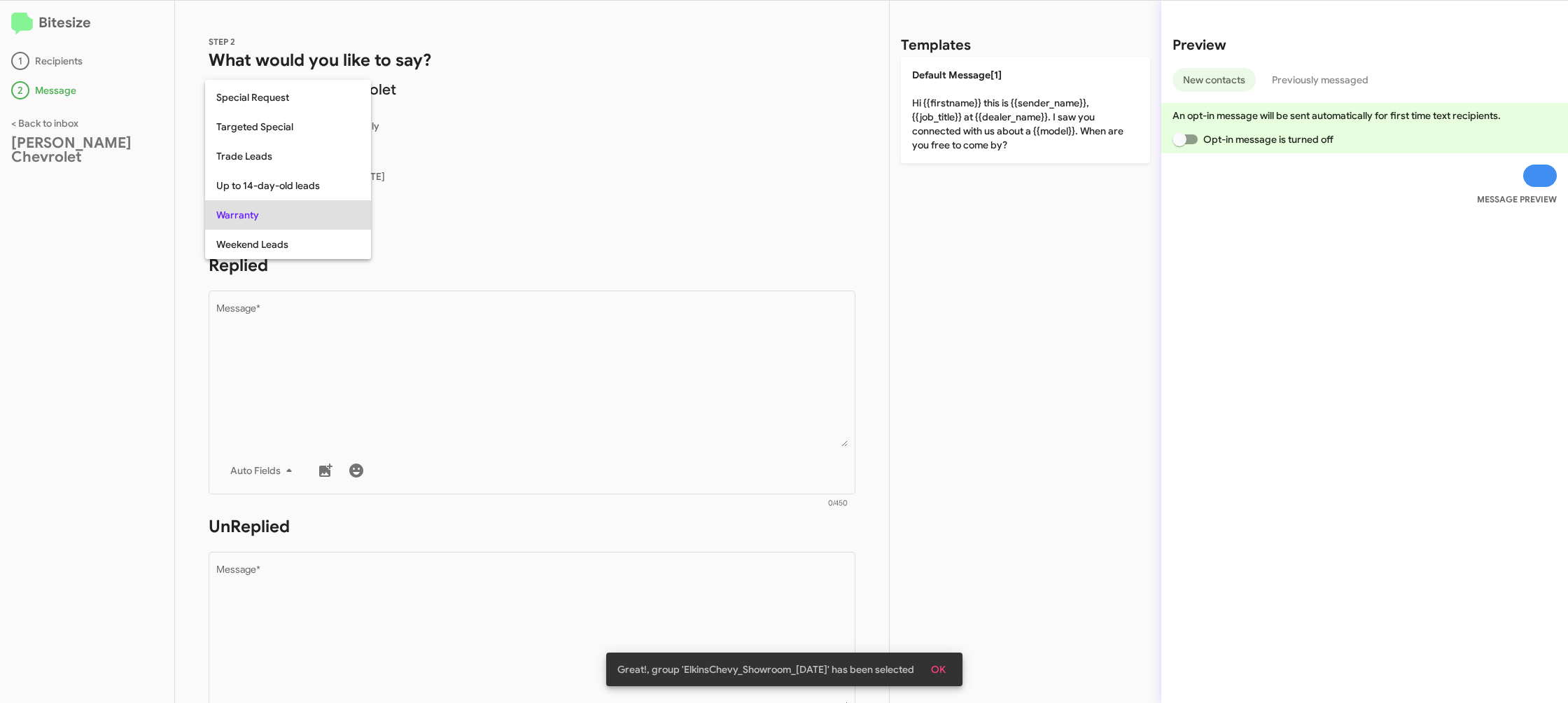
scroll to position [529, 0]
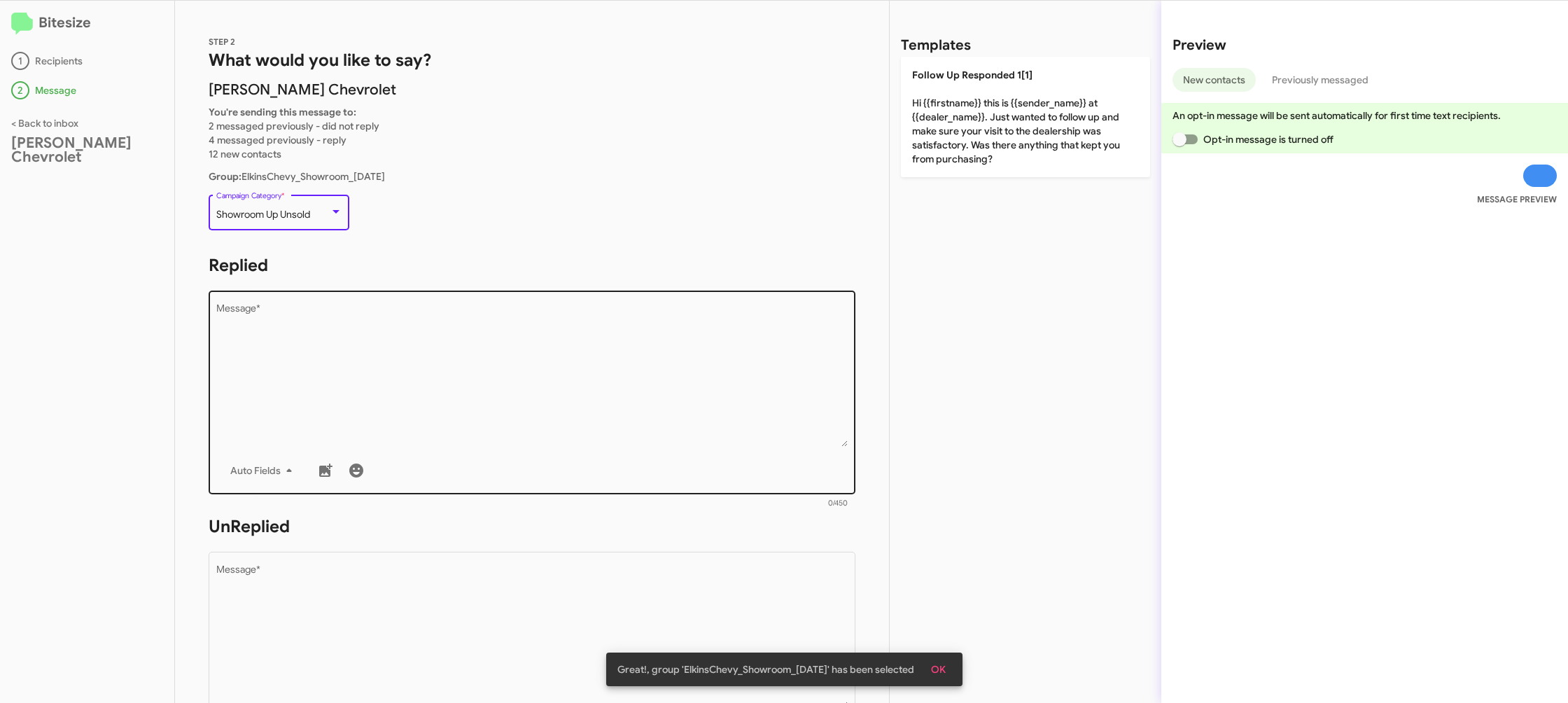
drag, startPoint x: 479, startPoint y: 371, endPoint x: 509, endPoint y: 358, distance: 32.7
click at [479, 371] on textarea "Message *" at bounding box center [532, 375] width 632 height 142
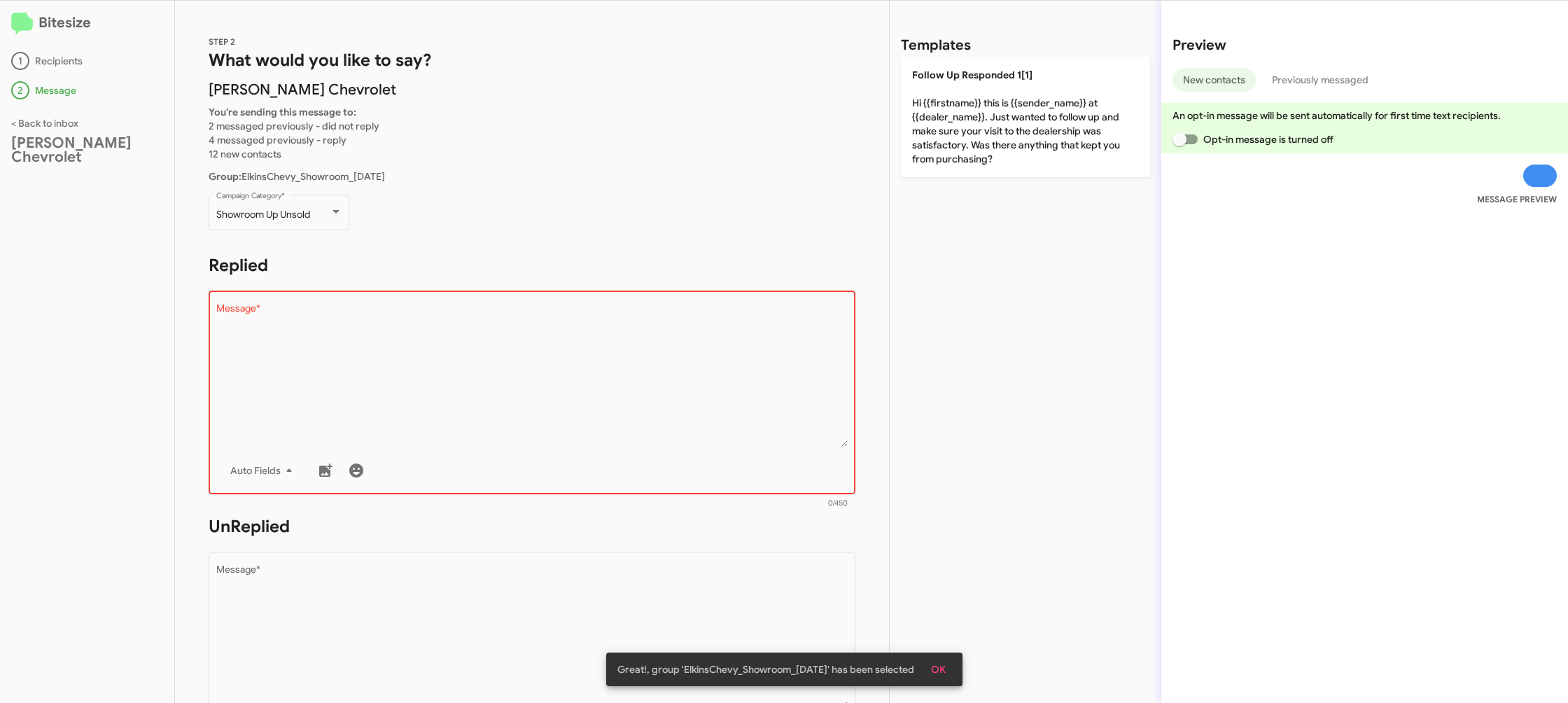
drag, startPoint x: 875, startPoint y: 132, endPoint x: 919, endPoint y: 234, distance: 111.1
click at [875, 134] on div "STEP 2 What would you like to say? Elkins Chevrolet You're sending this message…" at bounding box center [532, 352] width 714 height 702
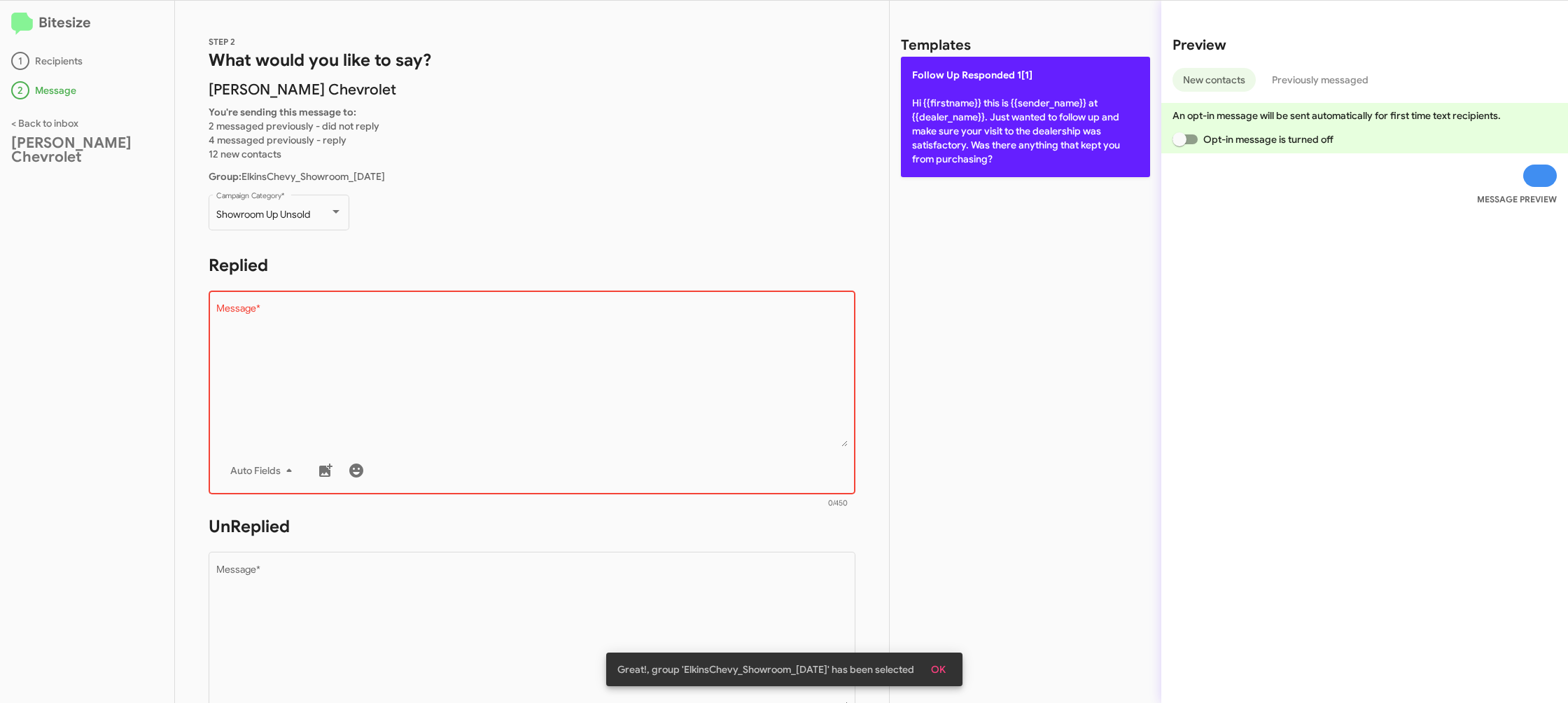
click at [958, 138] on p "Follow Up Responded 1[1] Hi {{firstname}} this is {{sender_name}} at {{dealer_n…" at bounding box center [1025, 117] width 250 height 120
type textarea "Hi {{firstname}} this is {{sender_name}} at {{dealer_name}}. Just wanted to fol…"
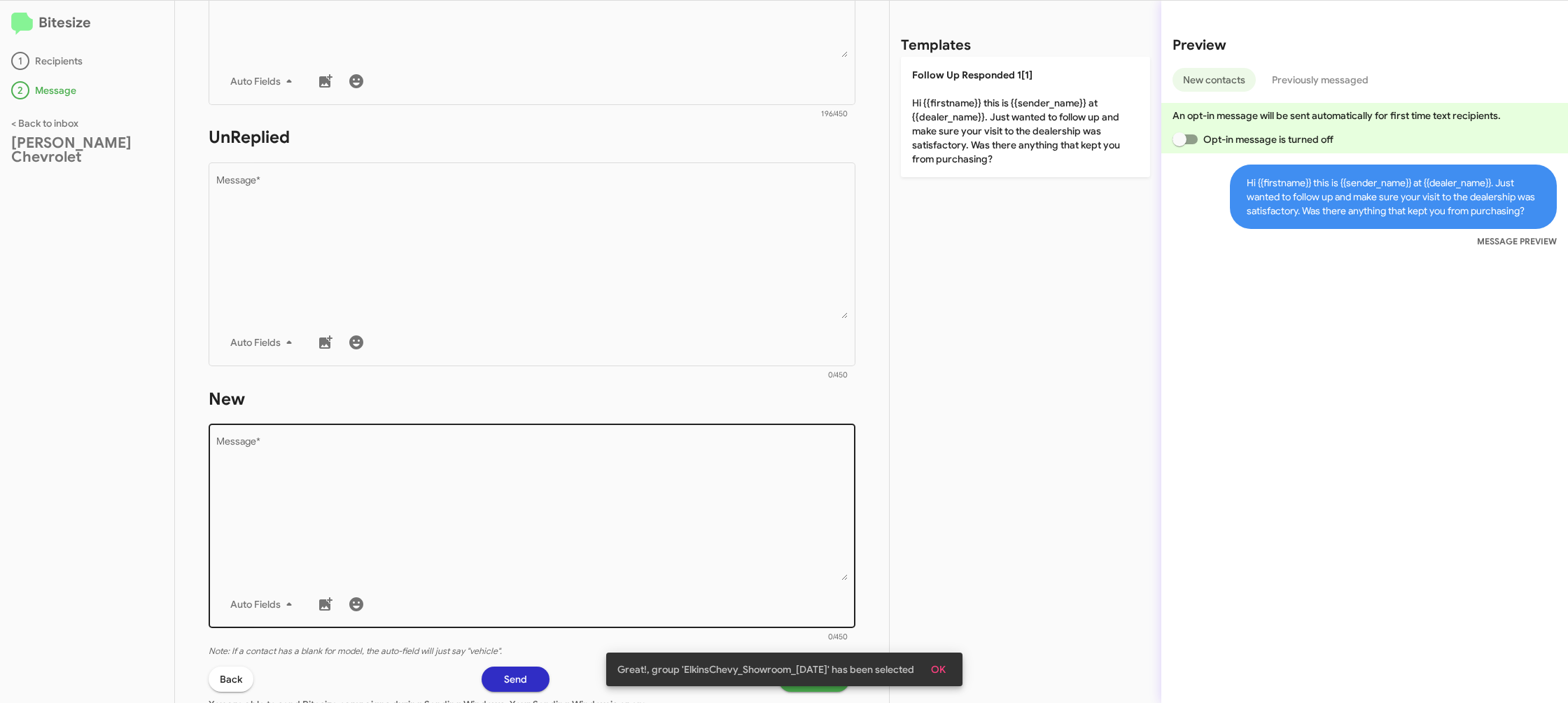
scroll to position [428, 0]
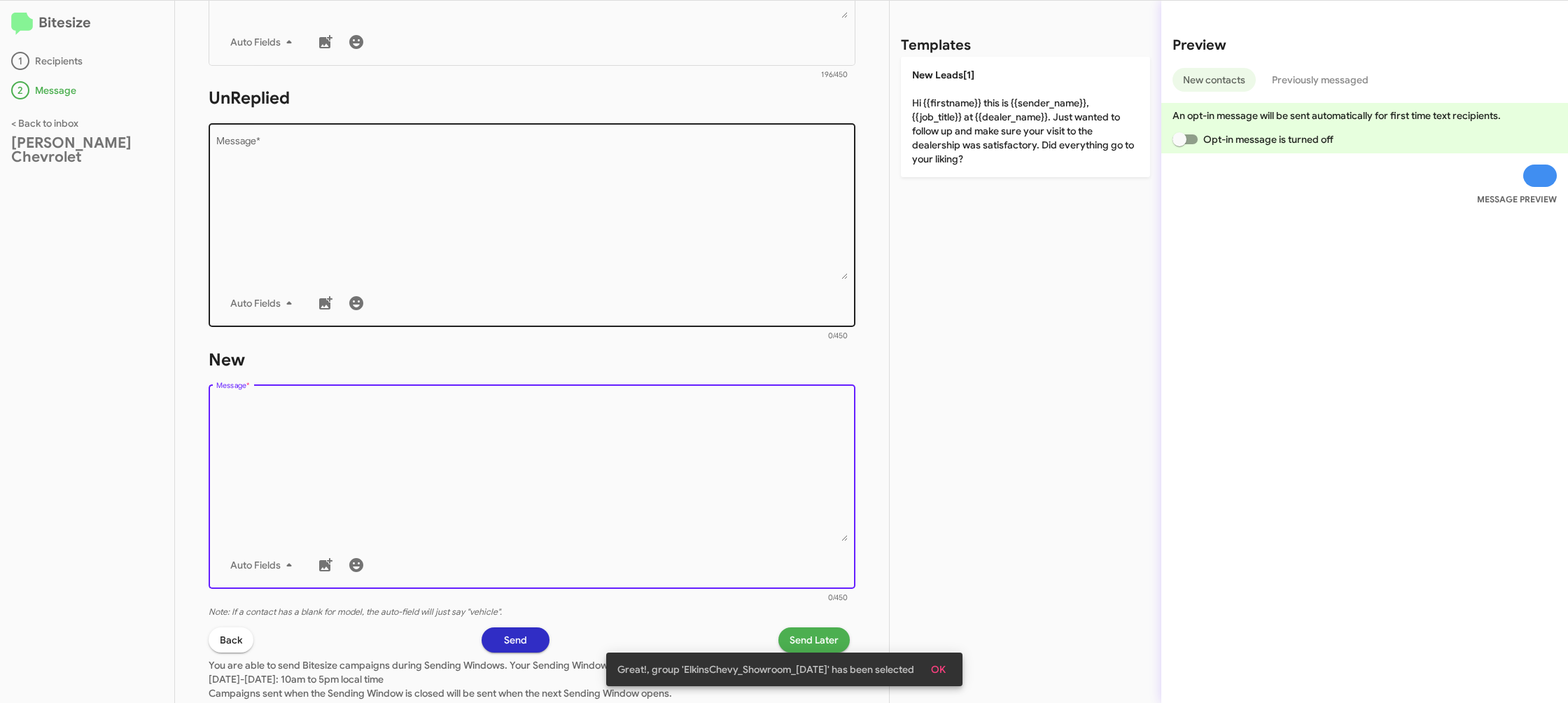
drag, startPoint x: 654, startPoint y: 430, endPoint x: 673, endPoint y: 307, distance: 124.5
click at [654, 425] on textarea "Message *" at bounding box center [532, 469] width 632 height 142
click at [689, 258] on textarea "Message *" at bounding box center [532, 207] width 632 height 142
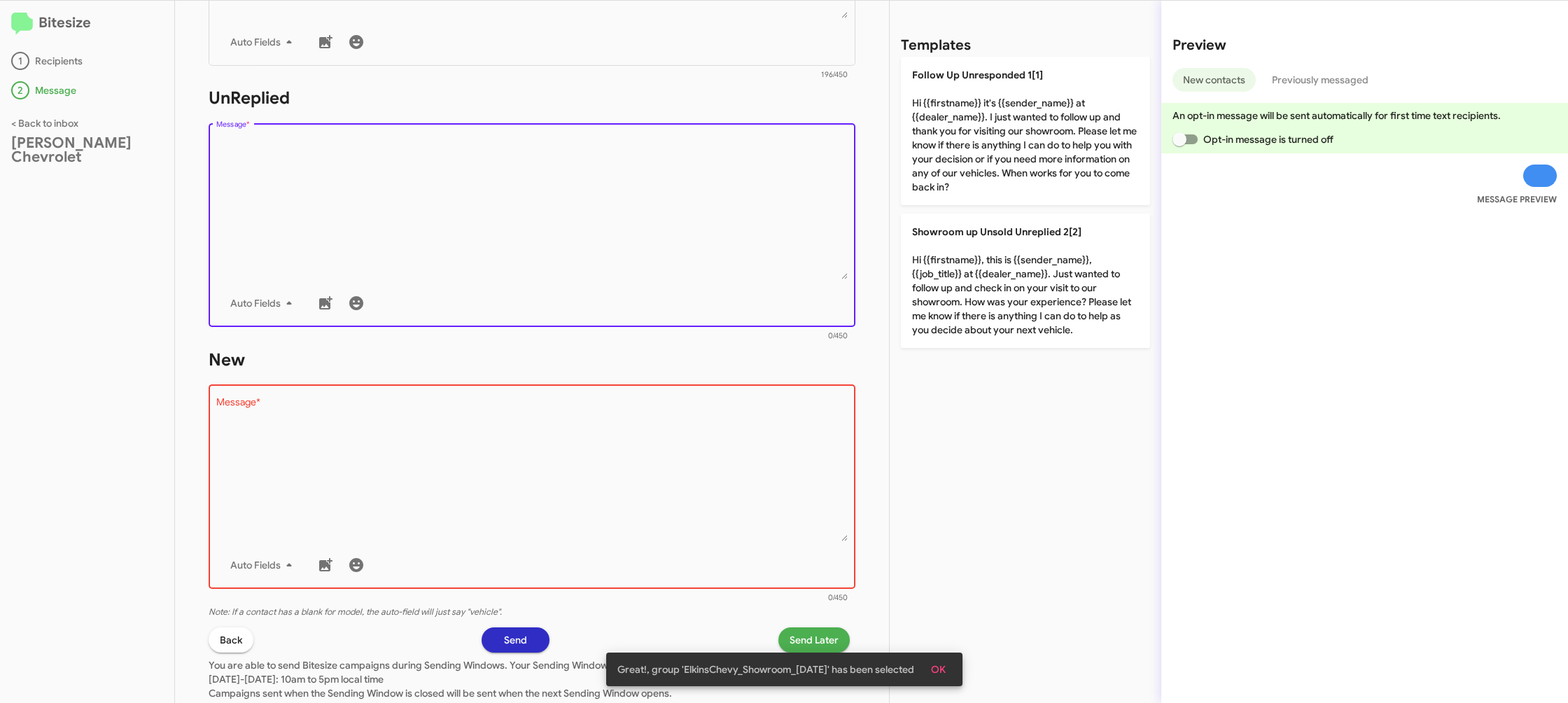
click at [689, 258] on textarea "Message *" at bounding box center [532, 207] width 632 height 142
drag, startPoint x: 689, startPoint y: 258, endPoint x: 867, endPoint y: 265, distance: 178.1
click at [689, 257] on textarea "Message *" at bounding box center [532, 207] width 632 height 142
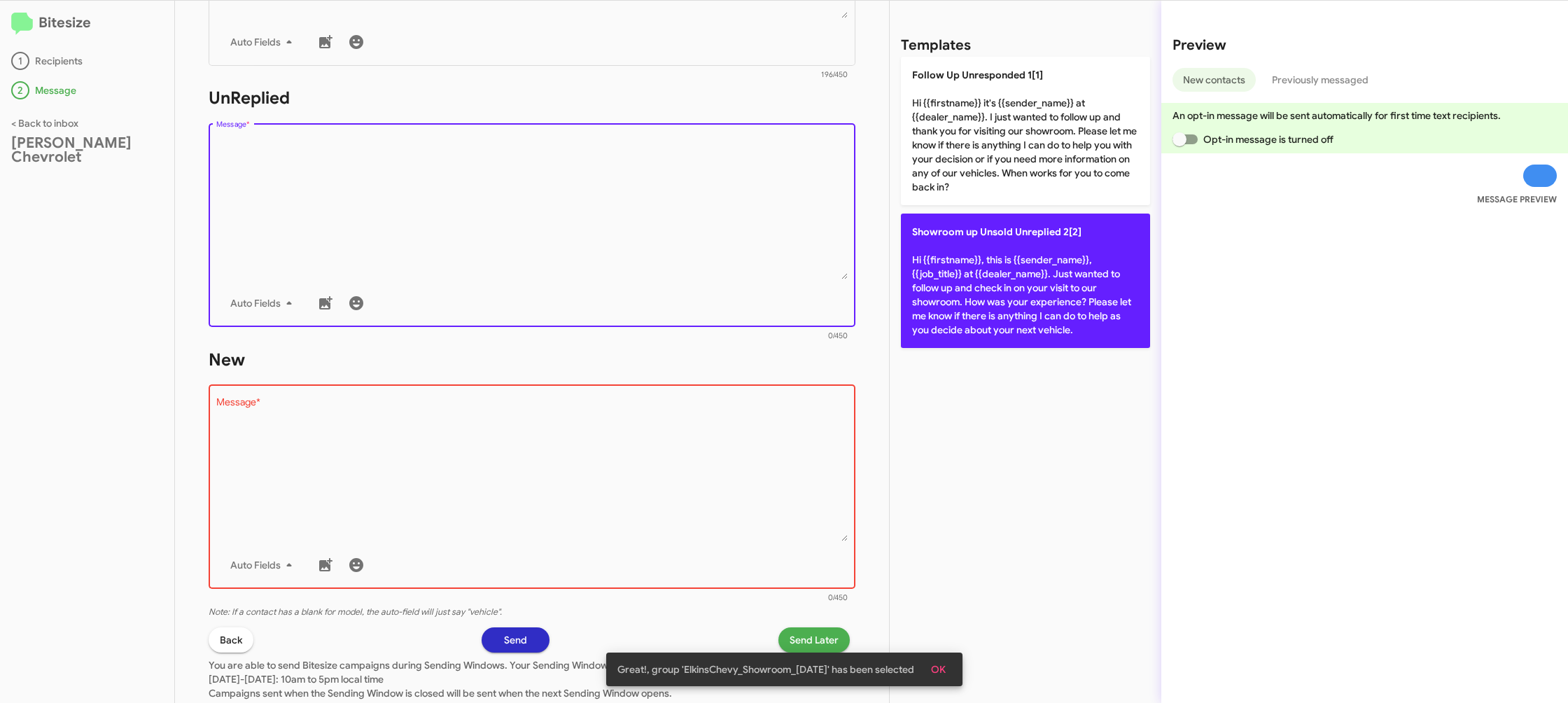
click at [960, 294] on p "Showroom up Unsold Unreplied 2[2] Hi {{firstname}}, this is {{sender_name}}, {{…" at bounding box center [1025, 281] width 250 height 135
type textarea "Hi {{firstname}}, this is {{sender_name}}, {{job_title}} at {{dealer_name}}. Ju…"
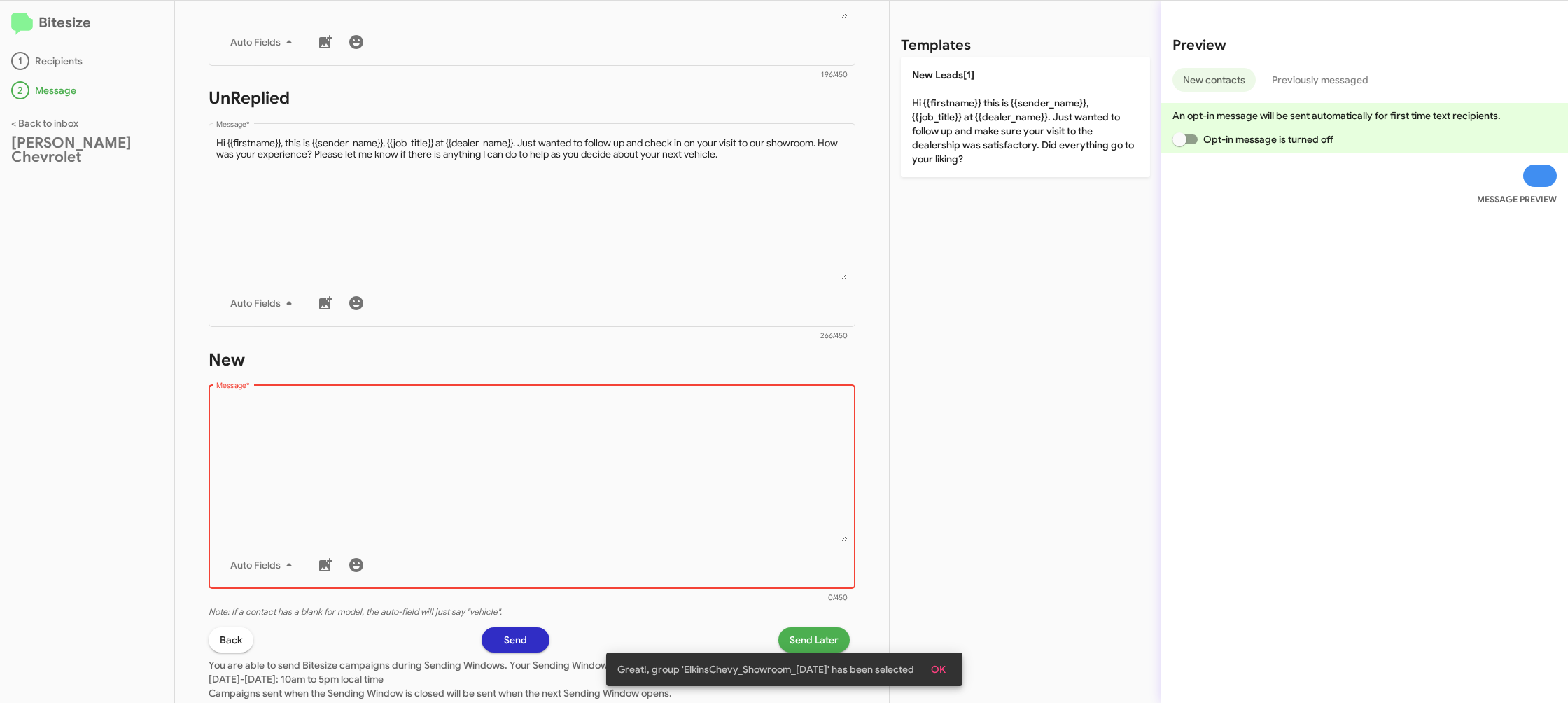
drag, startPoint x: 781, startPoint y: 481, endPoint x: 786, endPoint y: 438, distance: 43.3
click at [776, 466] on textarea "Message *" at bounding box center [532, 469] width 632 height 142
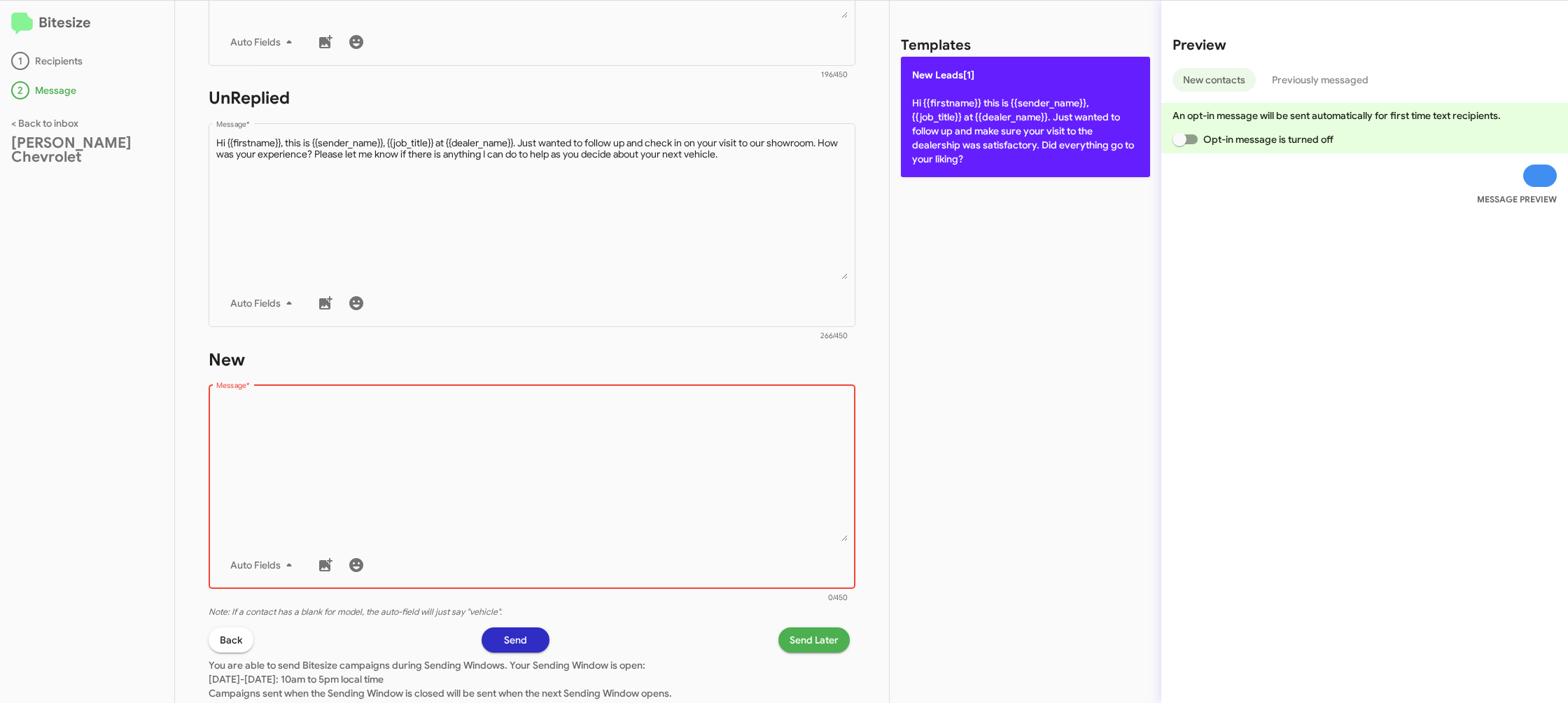
click at [966, 127] on p "New Leads[1] Hi {{firstname}} this is {{sender_name}}, {{job_title}} at {{deale…" at bounding box center [1025, 117] width 250 height 120
type textarea "Hi {{firstname}} this is {{sender_name}}, {{job_title}} at {{dealer_name}}. Jus…"
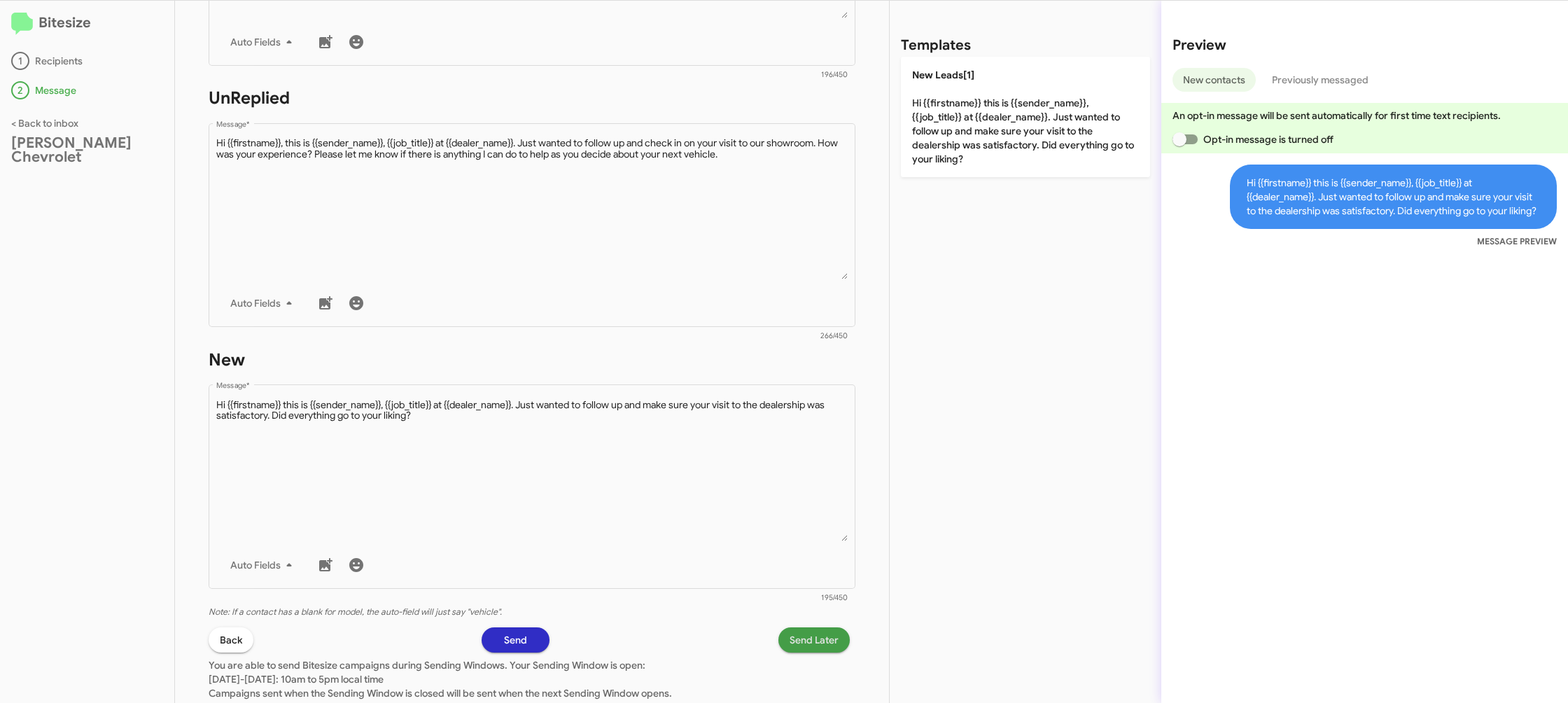
click at [818, 649] on span "Send Later" at bounding box center [813, 639] width 49 height 25
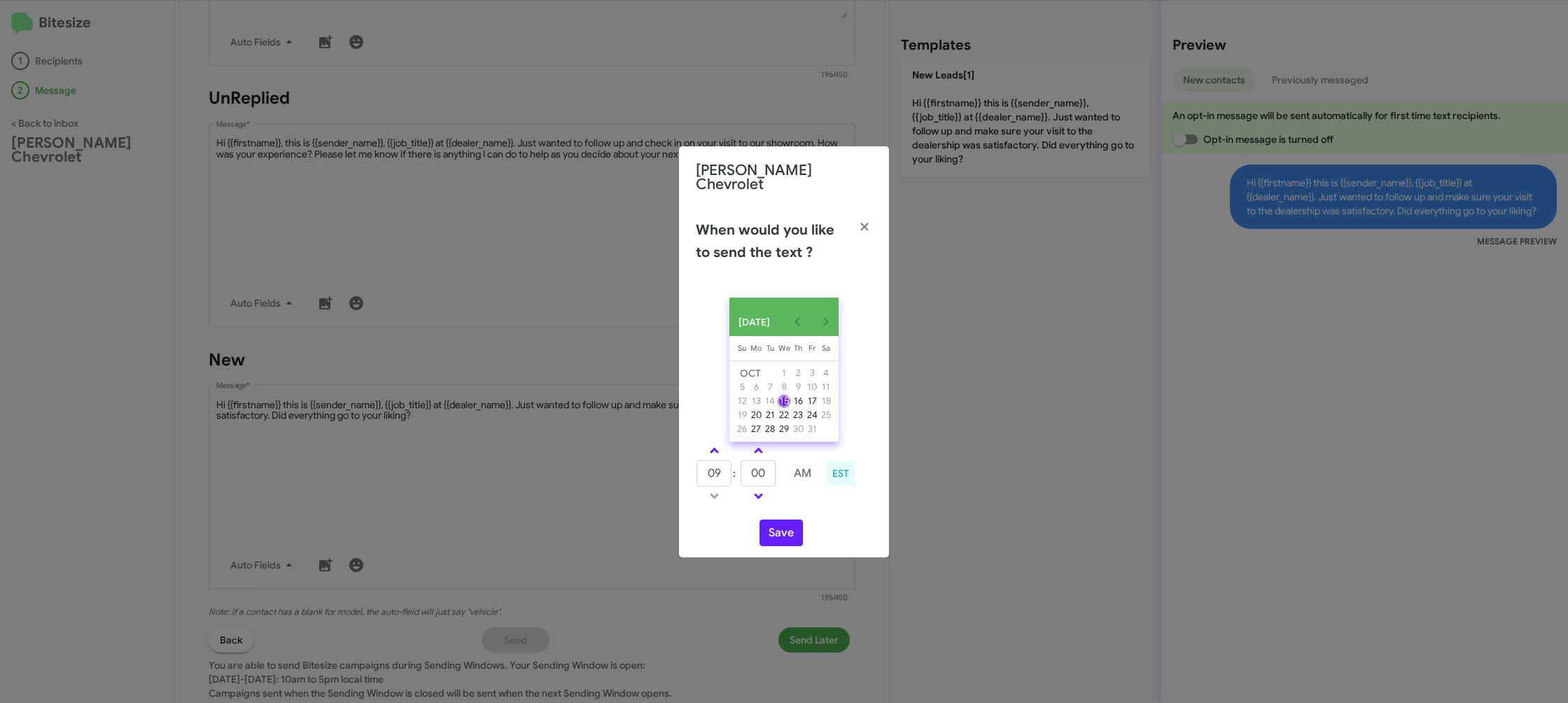
drag, startPoint x: 711, startPoint y: 449, endPoint x: 776, endPoint y: 504, distance: 85.1
click at [712, 454] on link at bounding box center [714, 450] width 24 height 16
type input "10"
click at [783, 531] on button "Save" at bounding box center [781, 532] width 43 height 27
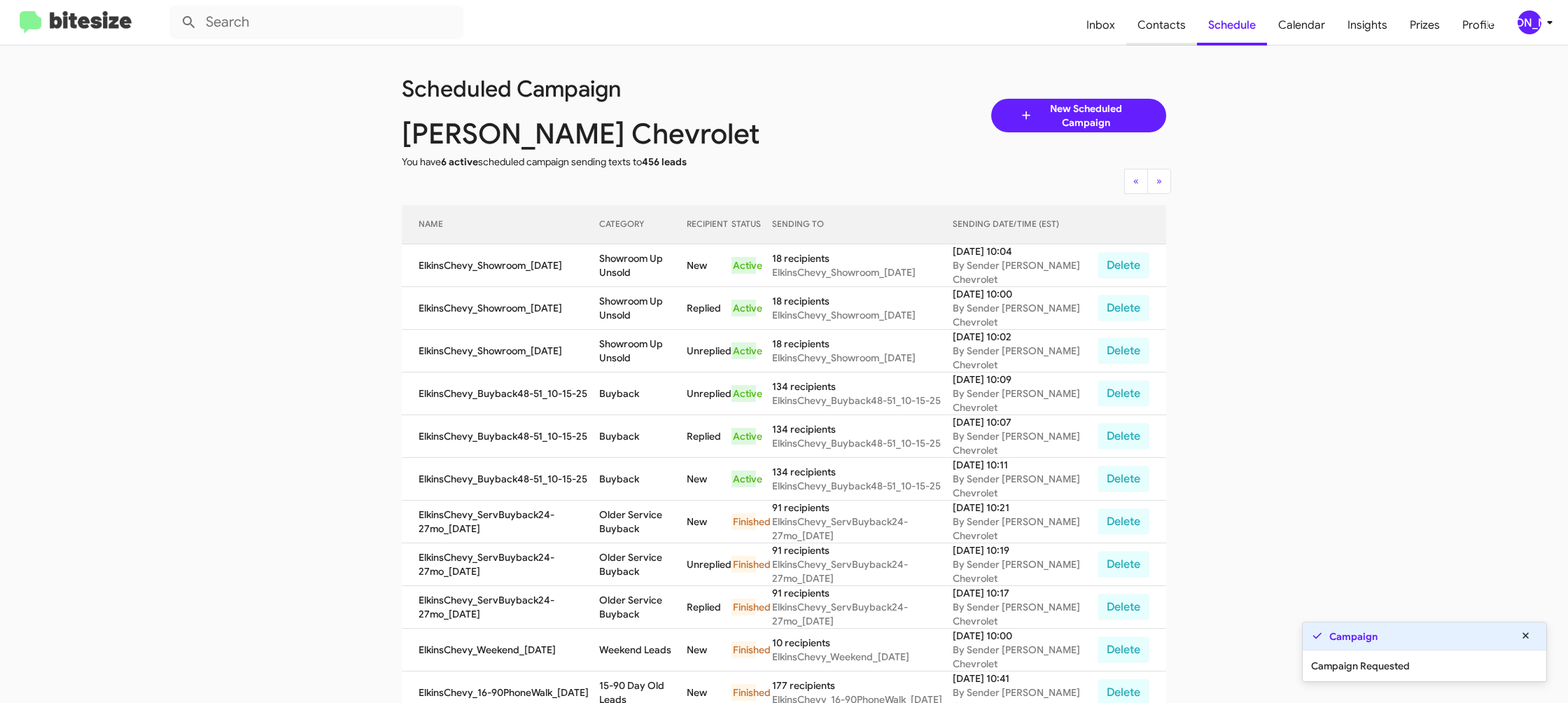
click at [1156, 23] on span "Contacts" at bounding box center [1161, 25] width 71 height 41
type input "in:groups"
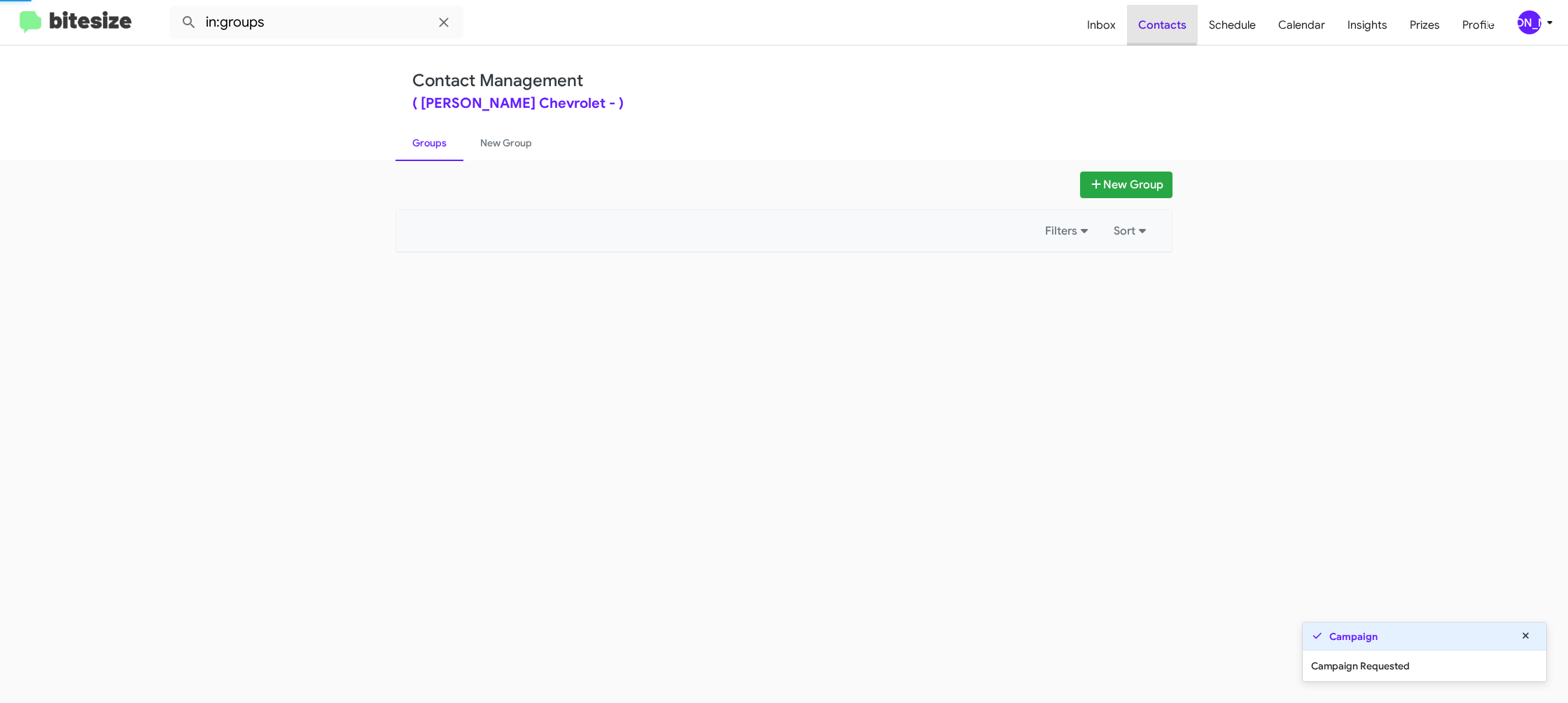
click at [1156, 23] on span "Contacts" at bounding box center [1162, 25] width 71 height 41
drag, startPoint x: 1156, startPoint y: 23, endPoint x: 793, endPoint y: 208, distance: 407.4
click at [1147, 22] on span "Contacts" at bounding box center [1162, 25] width 71 height 41
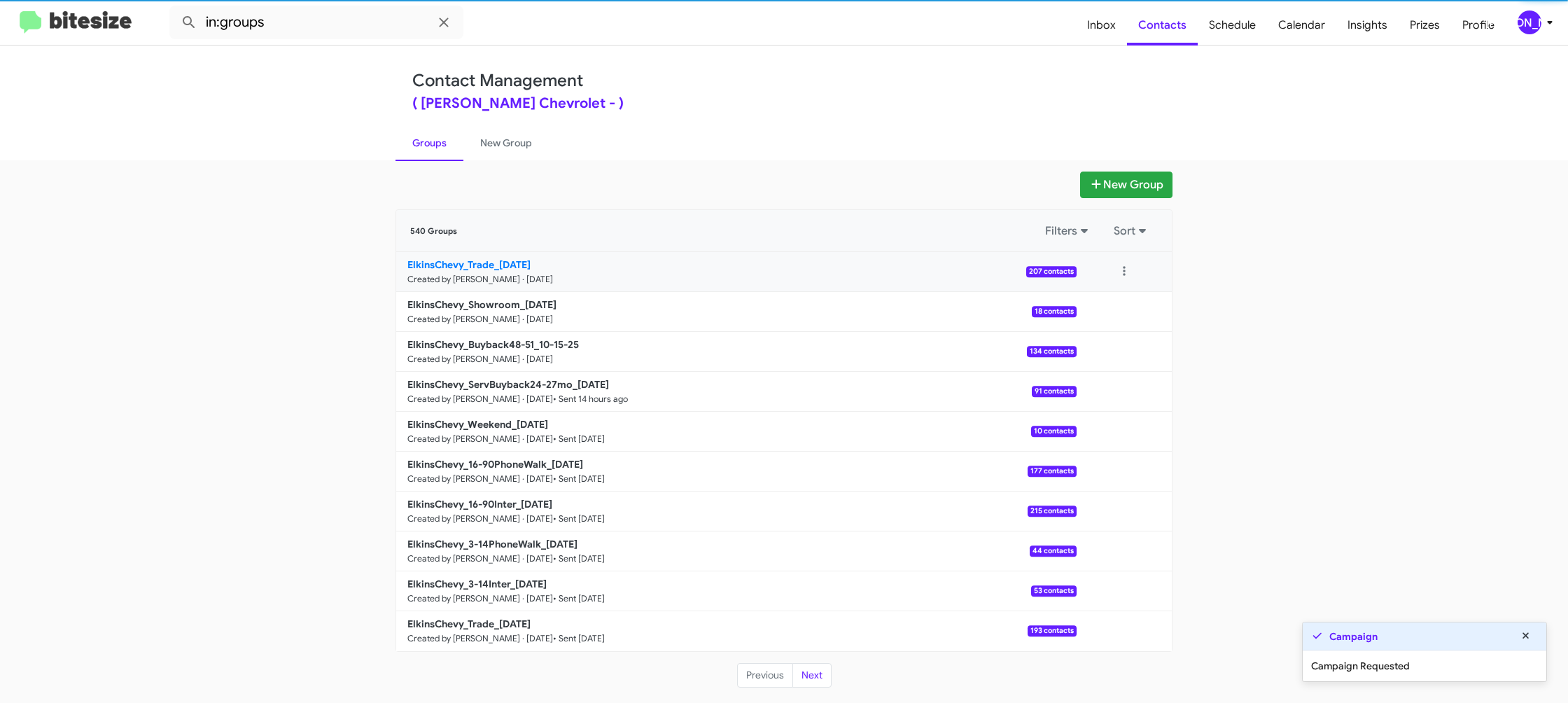
click at [471, 263] on b "ElkinsChevy_Trade_10-15-25" at bounding box center [469, 264] width 123 height 13
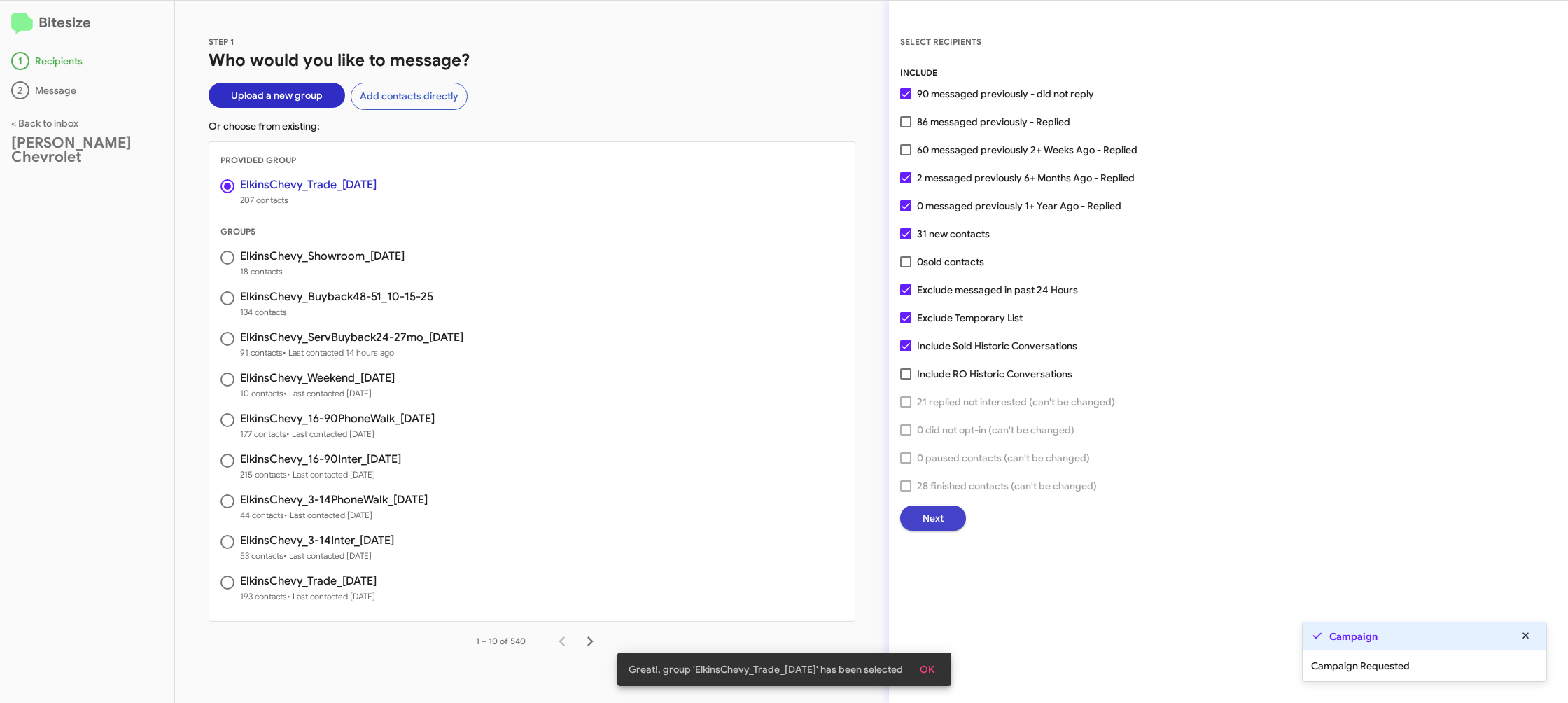
click at [929, 527] on span "Next" at bounding box center [933, 517] width 21 height 25
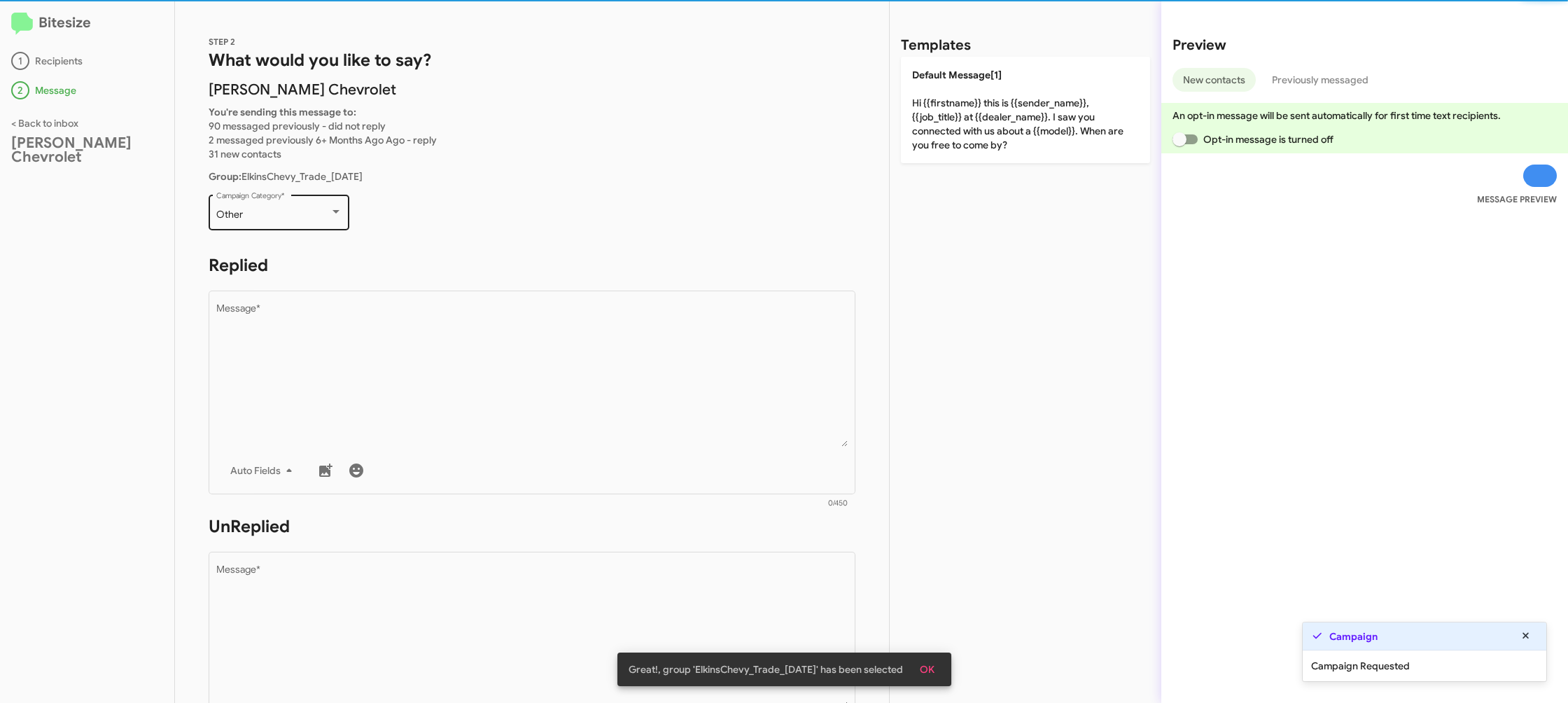
click at [282, 209] on div "Other" at bounding box center [272, 214] width 113 height 11
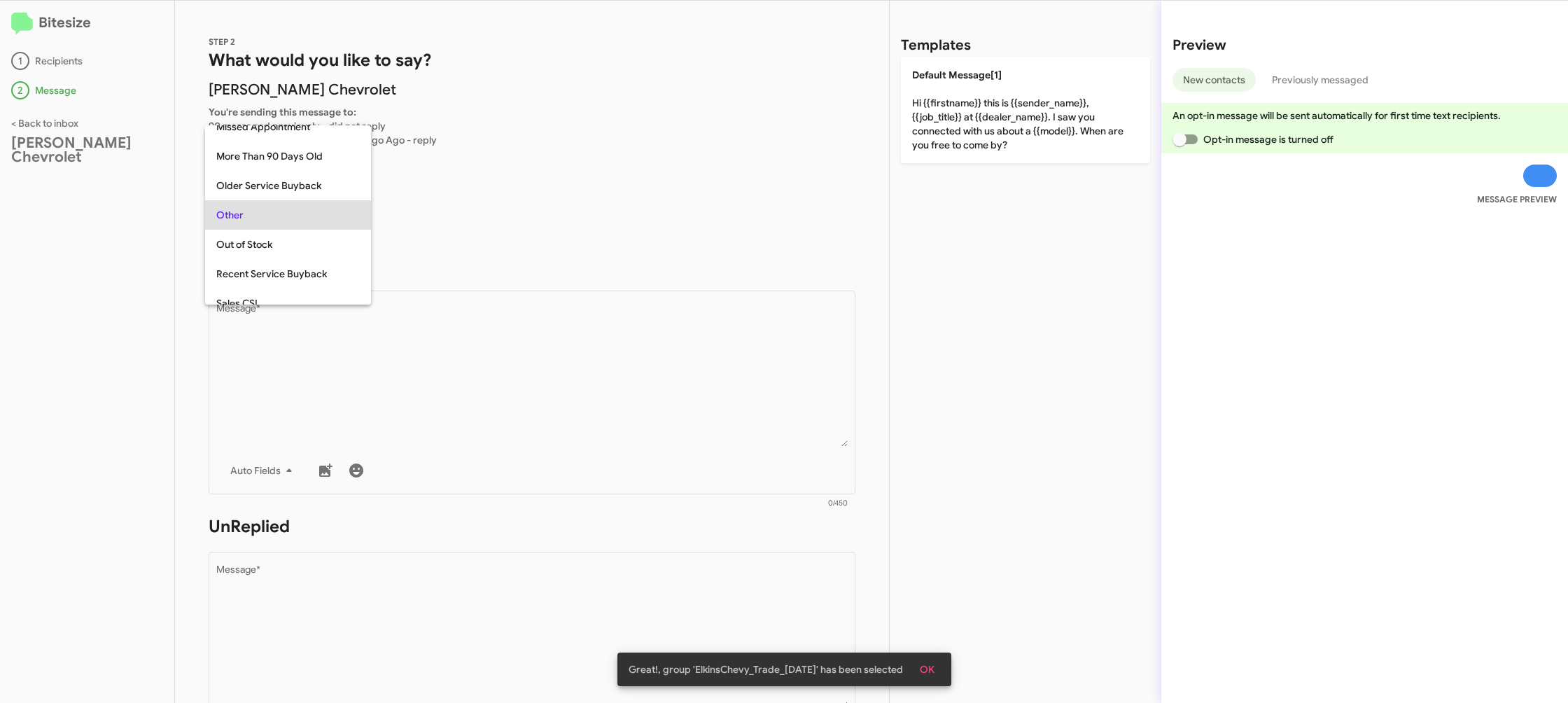
scroll to position [497, 0]
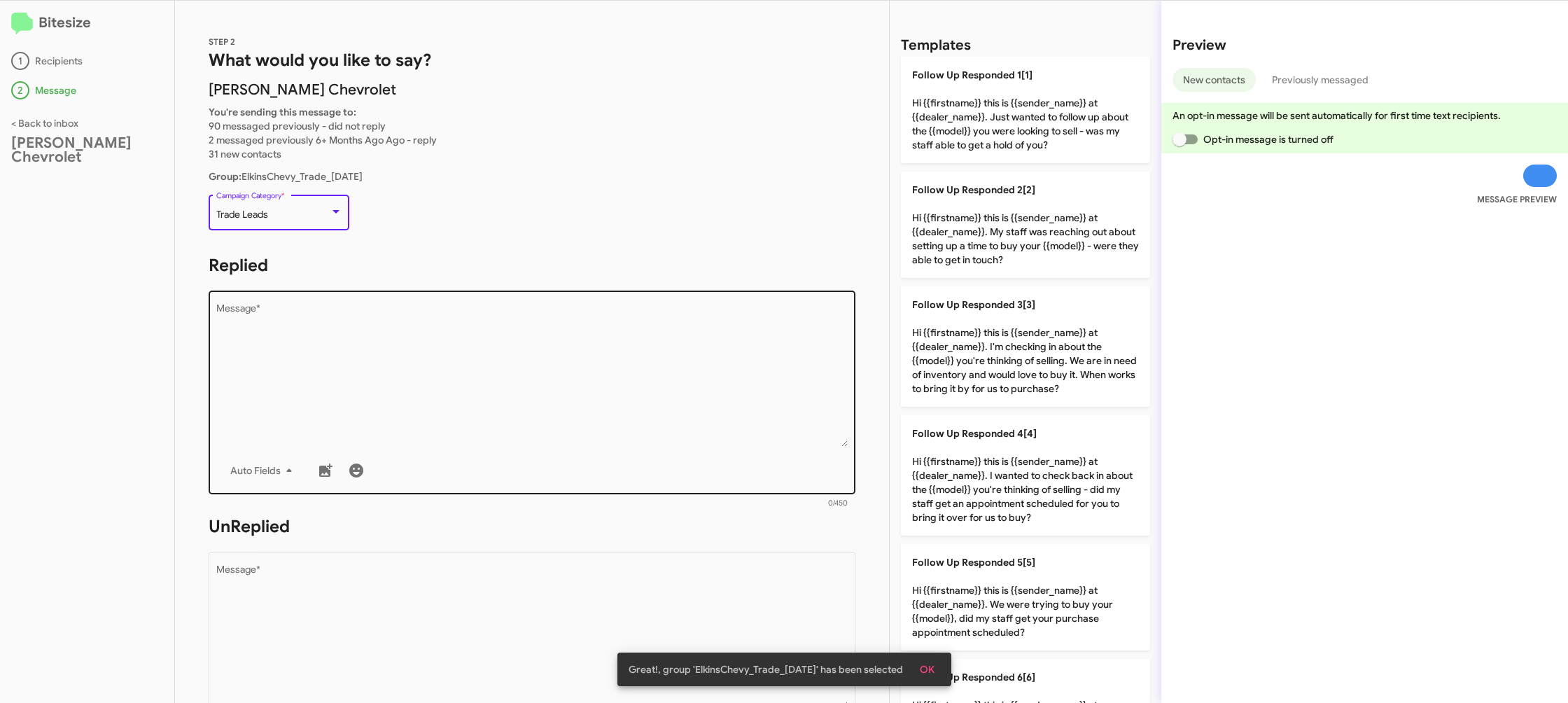
drag, startPoint x: 535, startPoint y: 381, endPoint x: 559, endPoint y: 364, distance: 29.4
click at [543, 376] on textarea "Message *" at bounding box center [532, 375] width 632 height 142
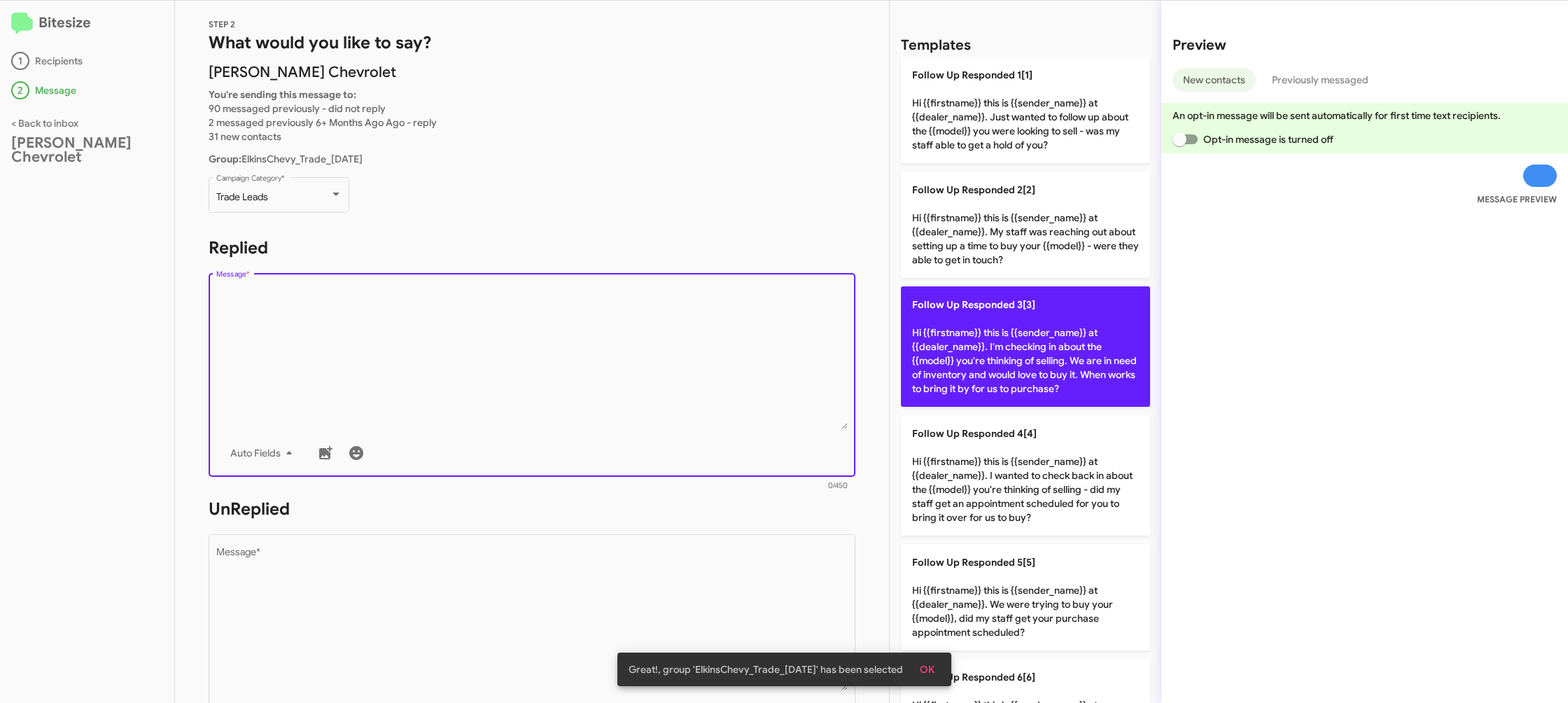
drag, startPoint x: 1047, startPoint y: 328, endPoint x: 1034, endPoint y: 334, distance: 14.3
click at [1044, 330] on p "Follow Up Responded 3[3] Hi {{firstname}} this is {{sender_name}} at {{dealer_n…" at bounding box center [1025, 346] width 250 height 120
type textarea "Hi {{firstname}} this is {{sender_name}} at {{dealer_name}}. I'm checking in ab…"
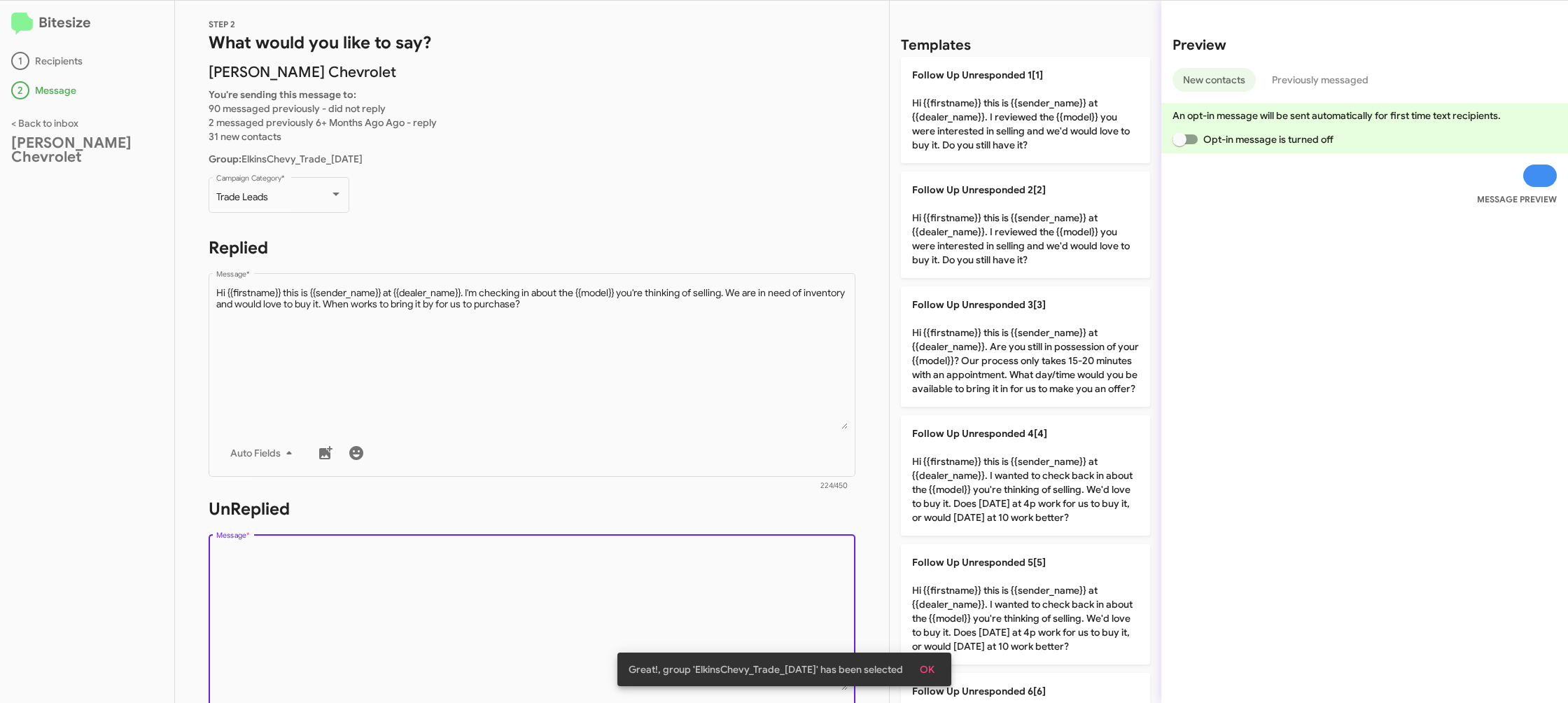
click at [689, 560] on textarea "Message *" at bounding box center [532, 618] width 632 height 142
drag, startPoint x: 689, startPoint y: 560, endPoint x: 715, endPoint y: 542, distance: 31.6
click at [692, 557] on textarea "Message *" at bounding box center [532, 618] width 632 height 142
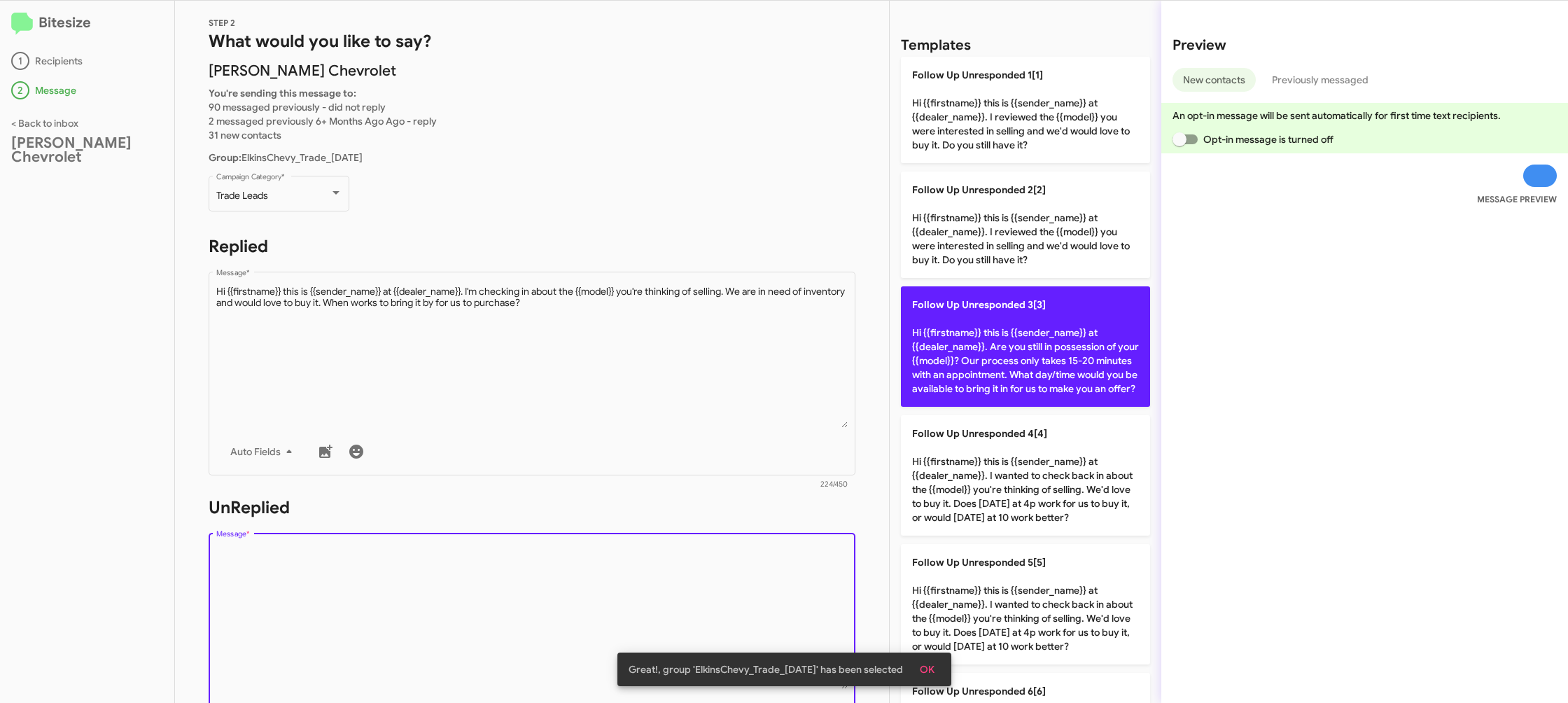
scroll to position [572, 0]
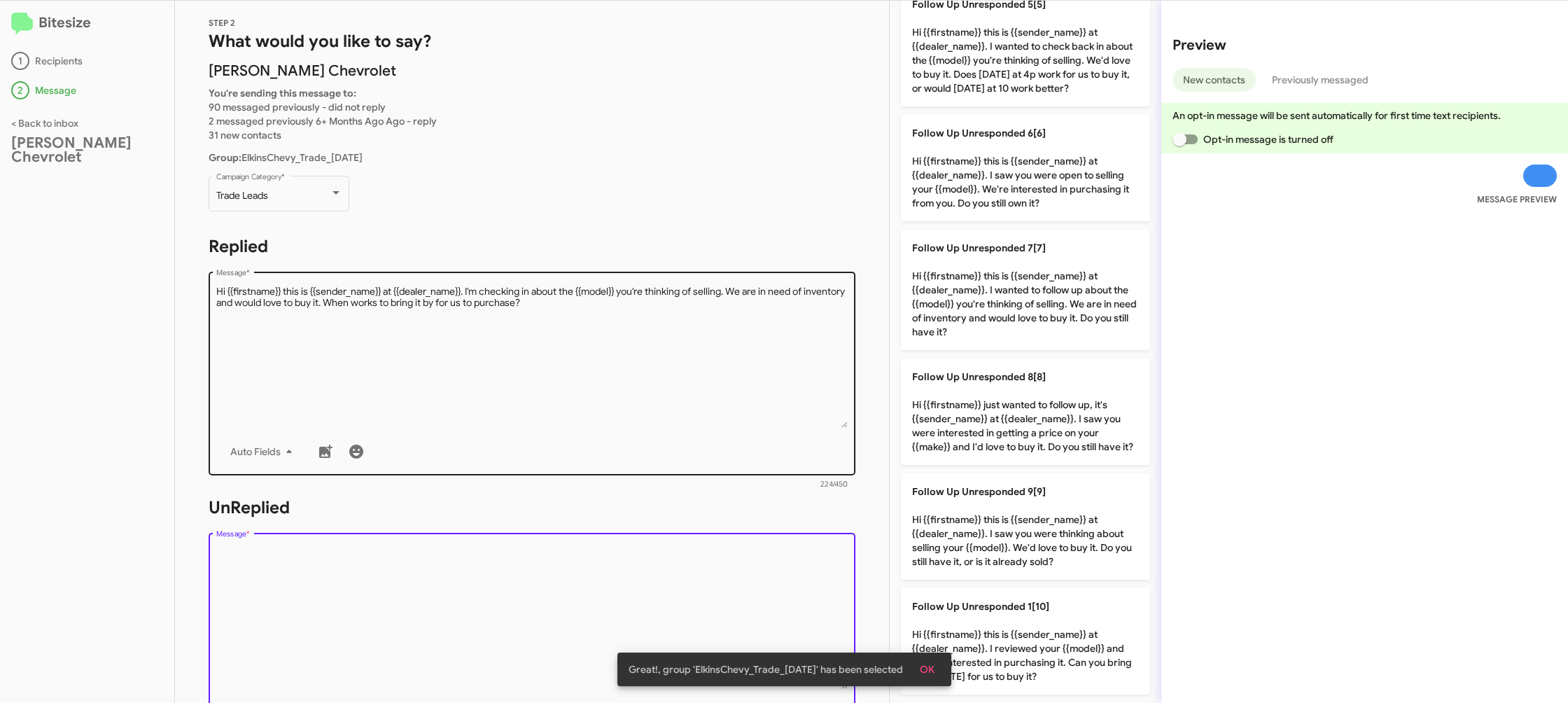
drag, startPoint x: 989, startPoint y: 241, endPoint x: 775, endPoint y: 282, distance: 217.9
click at [983, 248] on p "Follow Up Unresponded 7[7] Hi {{firstname}} this is {{sender_name}} at {{dealer…" at bounding box center [1025, 289] width 250 height 120
type textarea "Hi {{firstname}} this is {{sender_name}} at {{dealer_name}}. I wanted to follow…"
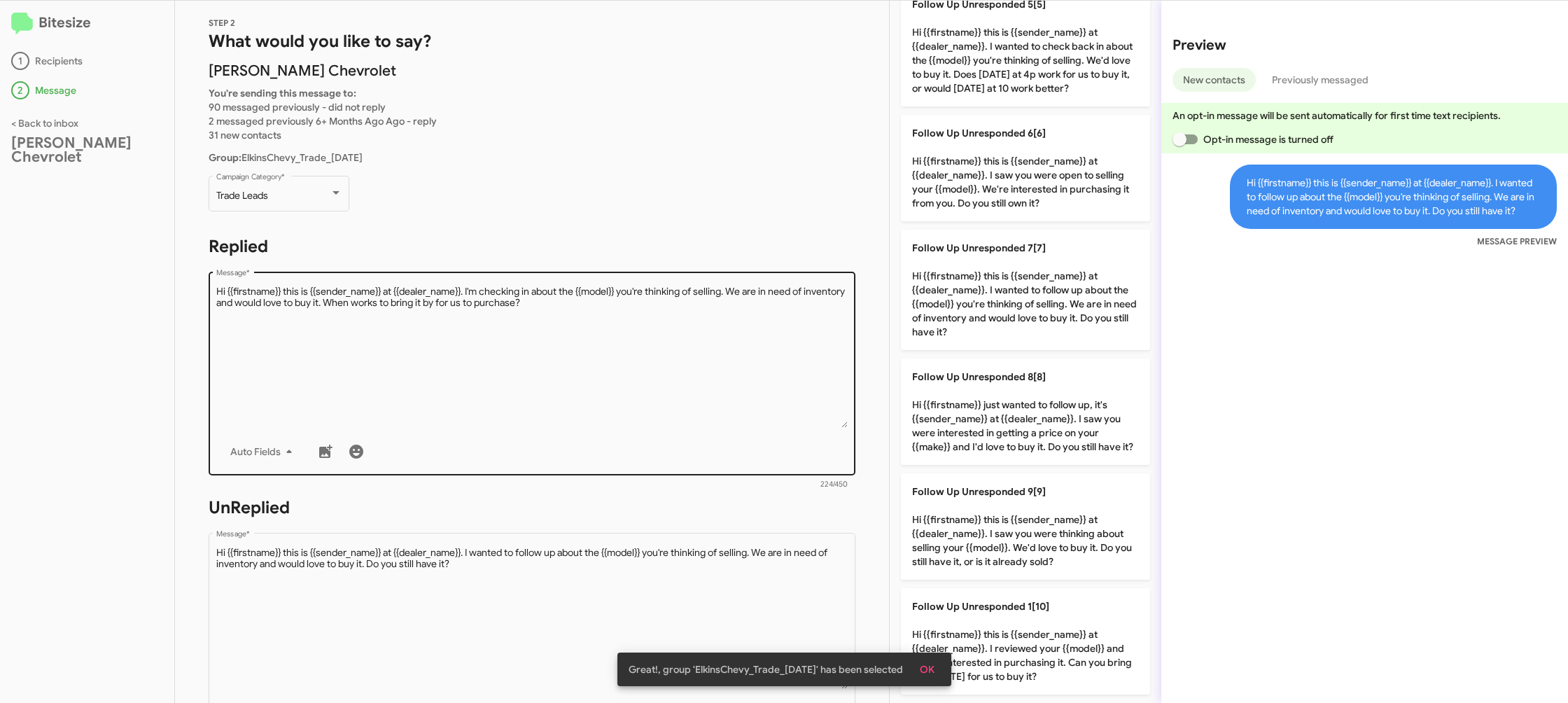
scroll to position [510, 0]
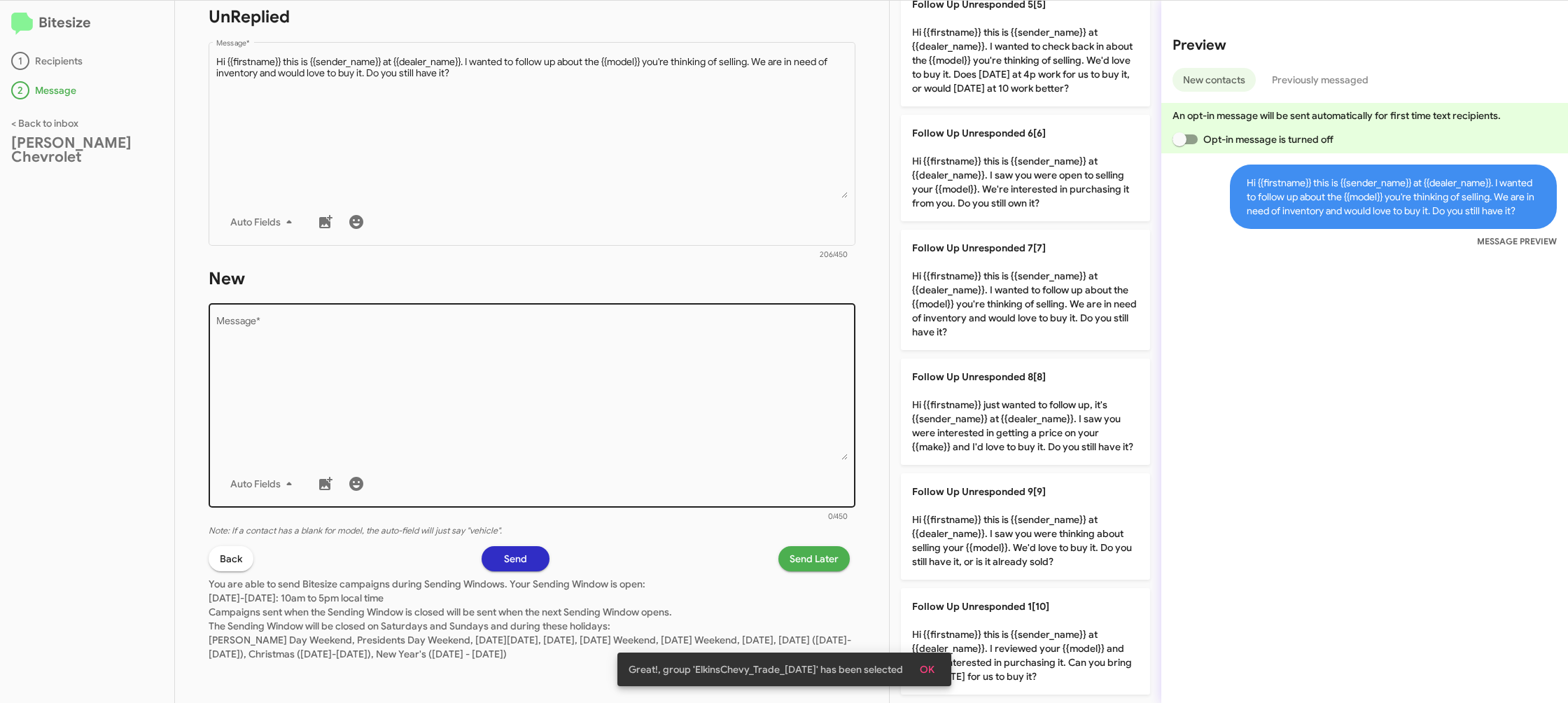
click at [724, 338] on textarea "Message *" at bounding box center [532, 388] width 632 height 142
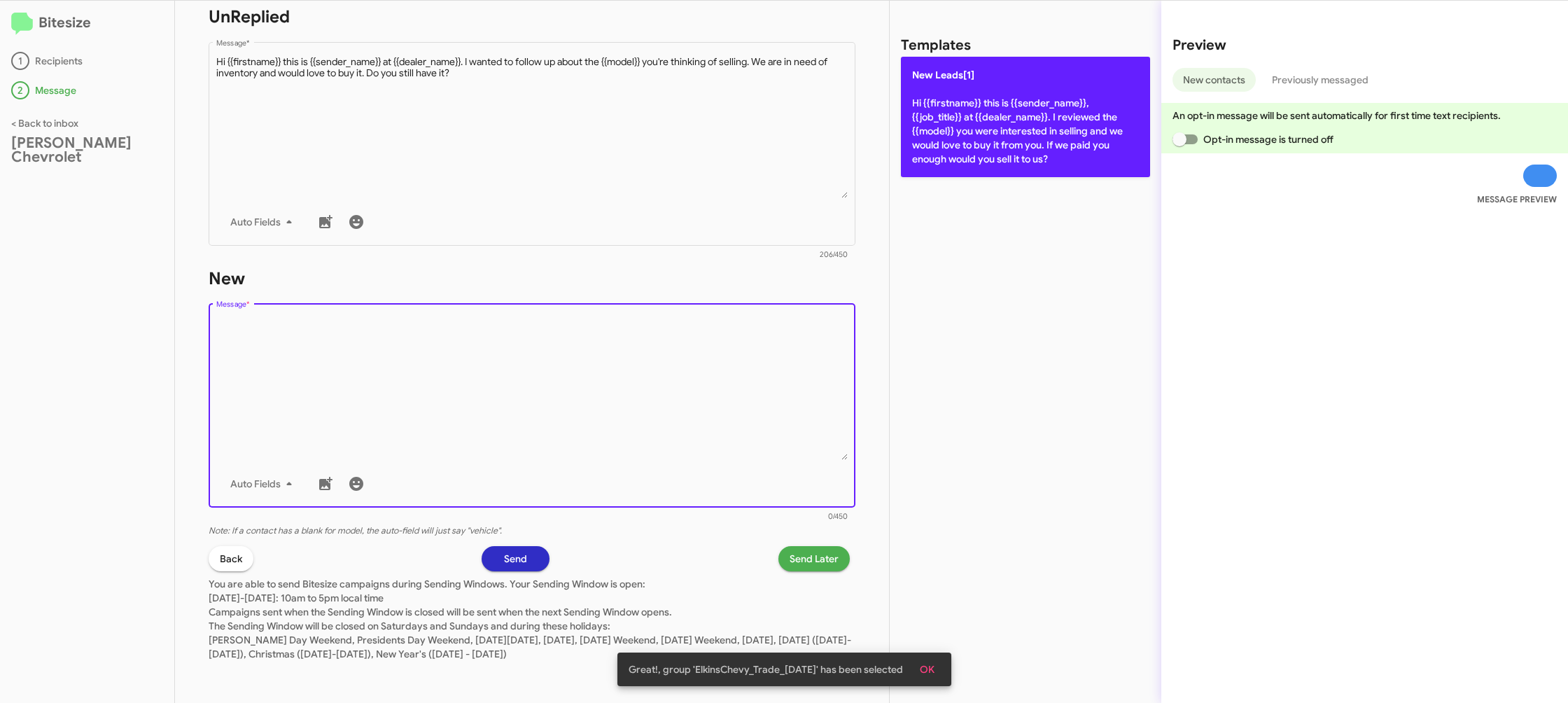
drag, startPoint x: 723, startPoint y: 343, endPoint x: 929, endPoint y: 132, distance: 294.9
click at [748, 311] on div "Drop image here to insert Auto Fields Message *" at bounding box center [532, 404] width 632 height 206
drag, startPoint x: 958, startPoint y: 123, endPoint x: 941, endPoint y: 144, distance: 27.0
click at [958, 125] on p "New Leads[1] Hi {{firstname}} this is {{sender_name}}, {{job_title}} at {{deale…" at bounding box center [1025, 117] width 250 height 120
type textarea "Hi {{firstname}} this is {{sender_name}}, {{job_title}} at {{dealer_name}}. I r…"
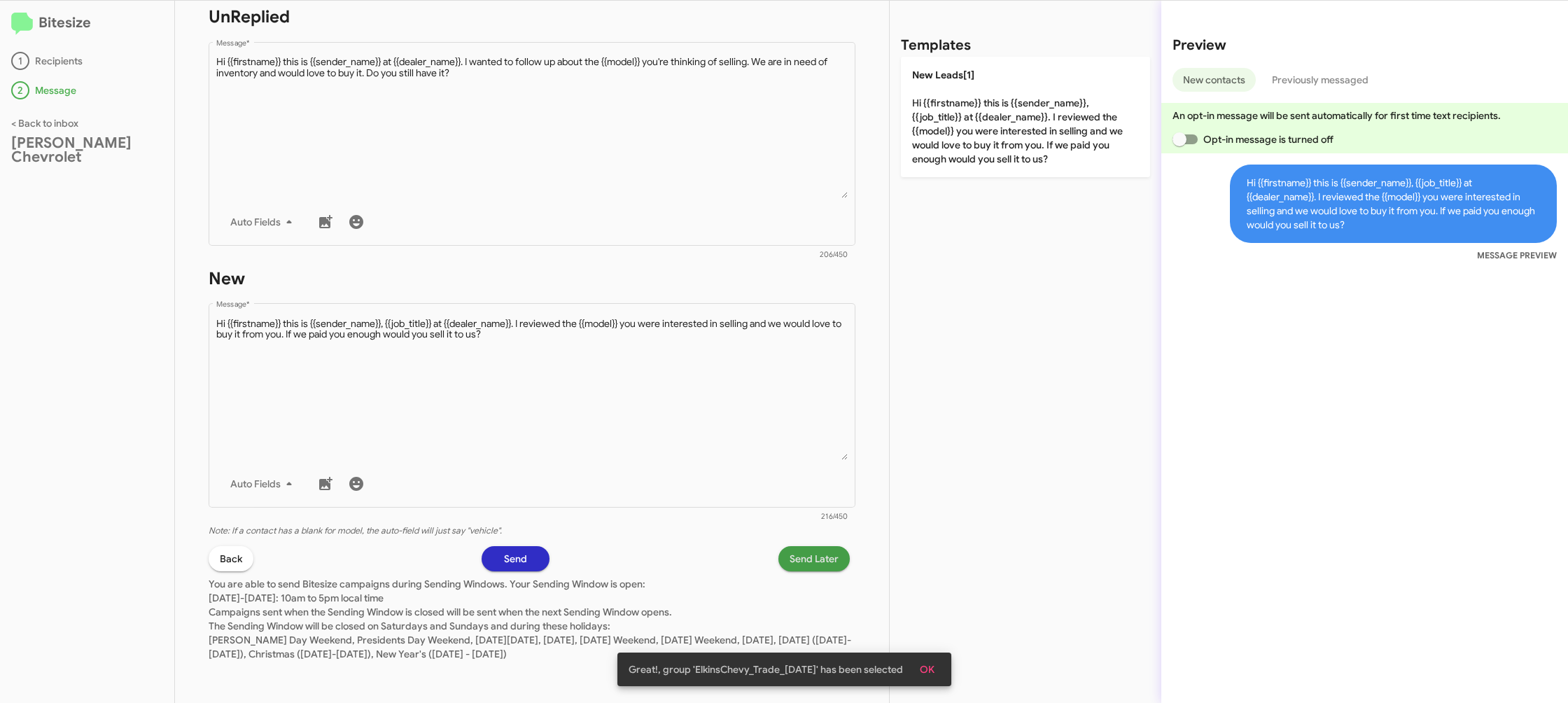
click at [800, 559] on span "Send Later" at bounding box center [813, 558] width 49 height 25
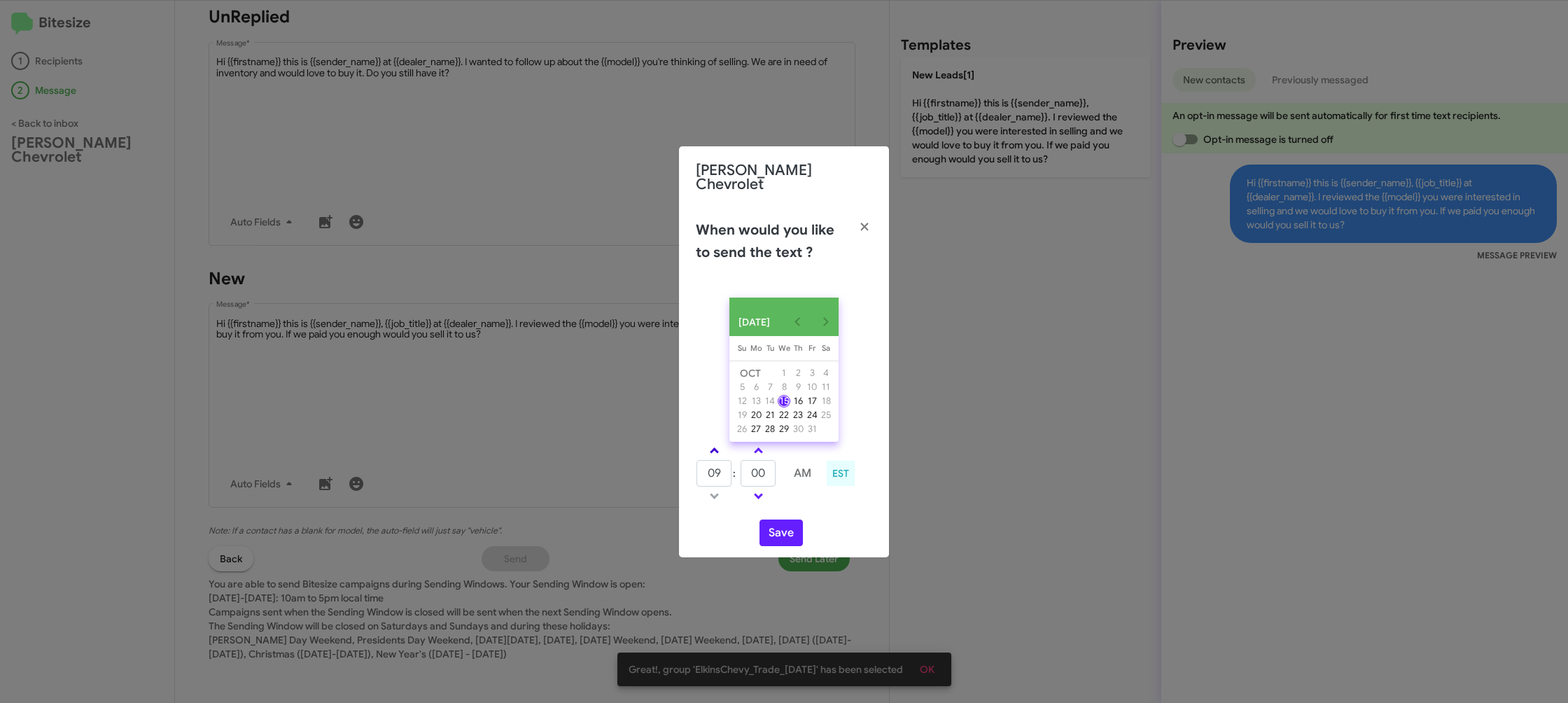
click at [715, 443] on link at bounding box center [714, 450] width 24 height 16
type input "10"
click at [759, 469] on input "00" at bounding box center [758, 473] width 35 height 27
click at [759, 467] on input "00" at bounding box center [758, 473] width 35 height 27
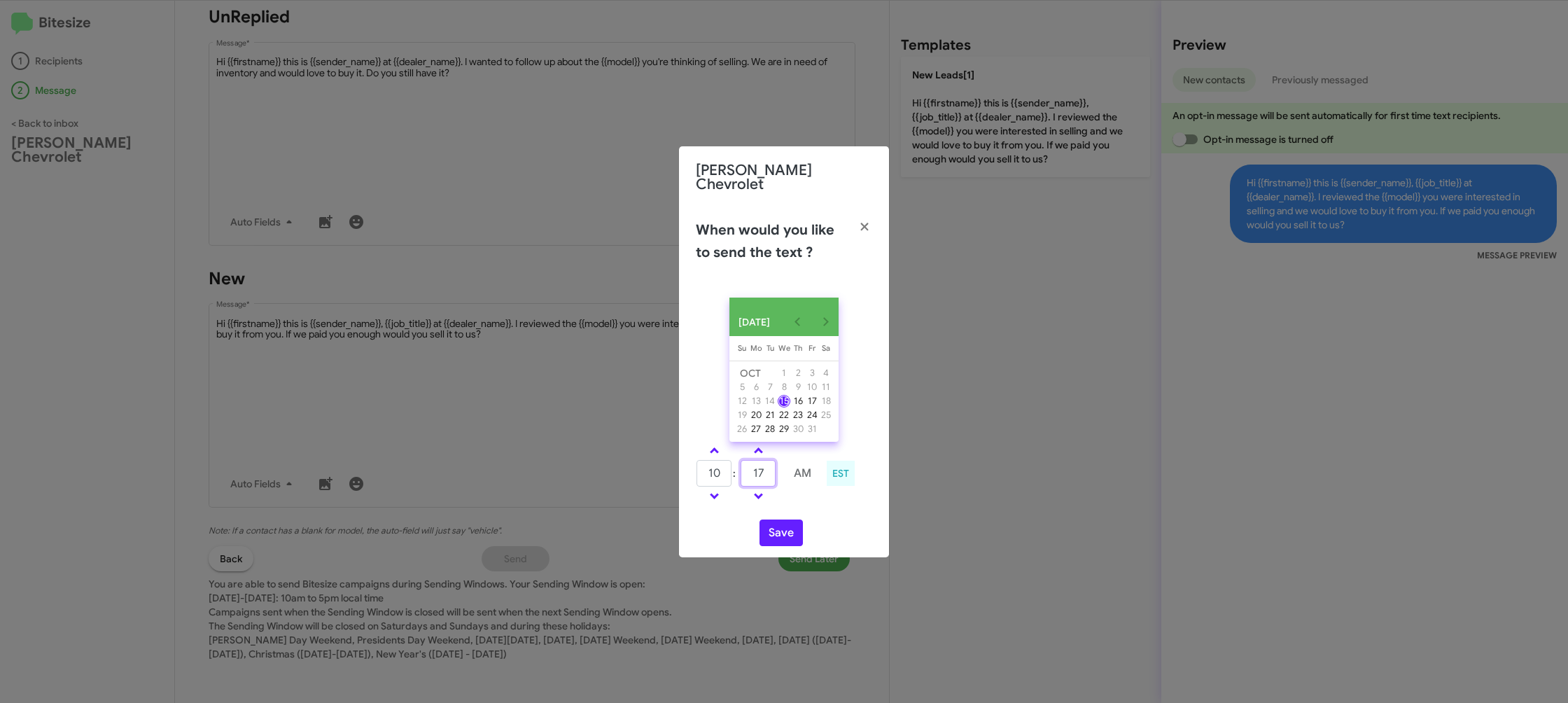
type input "17"
drag, startPoint x: 803, startPoint y: 495, endPoint x: 787, endPoint y: 515, distance: 25.6
click at [800, 501] on td at bounding box center [802, 496] width 37 height 17
drag, startPoint x: 787, startPoint y: 516, endPoint x: 783, endPoint y: 522, distance: 7.2
click at [783, 522] on div "OCT 2025 Sunday Su Monday Mo Tuesday Tu Wednesday We Thursday Th Friday Fr Satu…" at bounding box center [783, 422] width 210 height 271
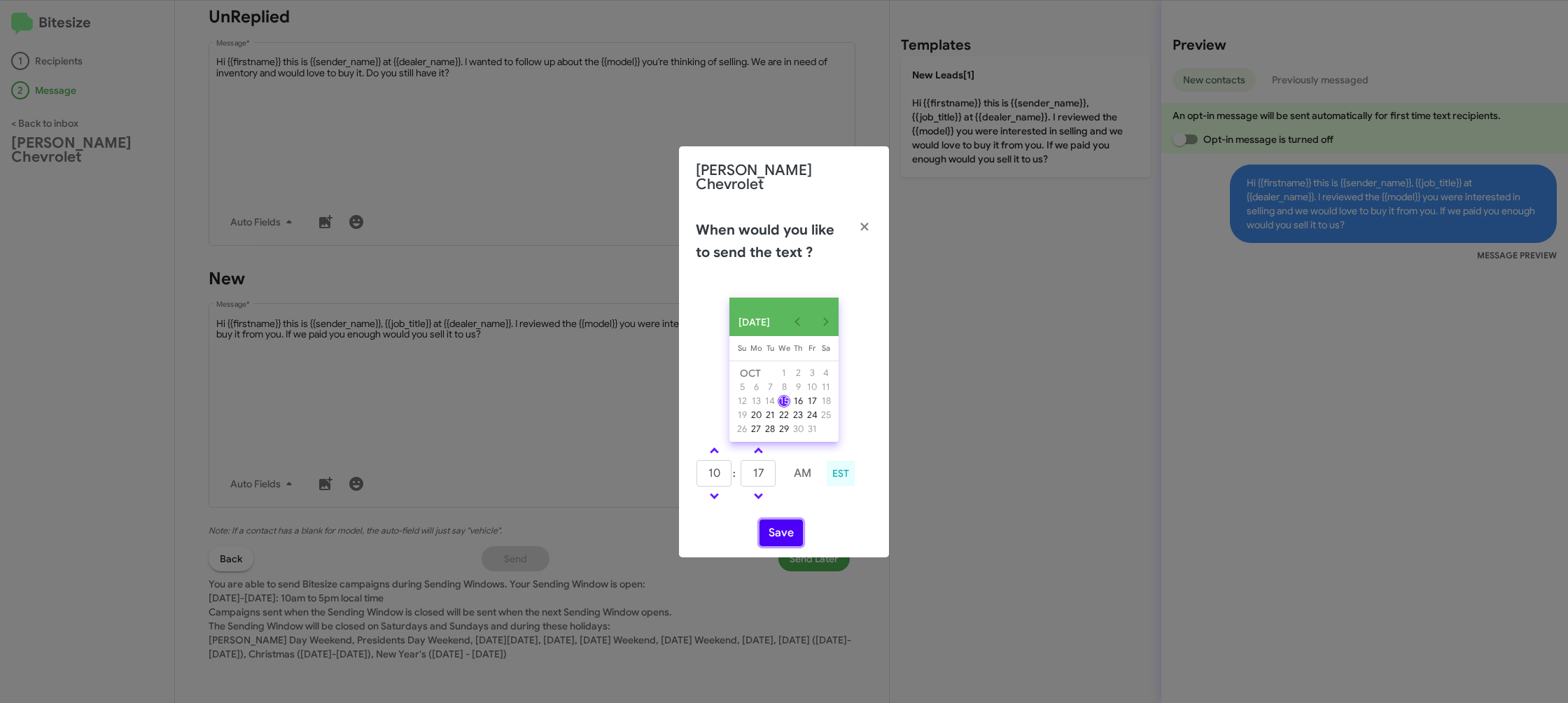
click at [781, 527] on button "Save" at bounding box center [781, 532] width 43 height 27
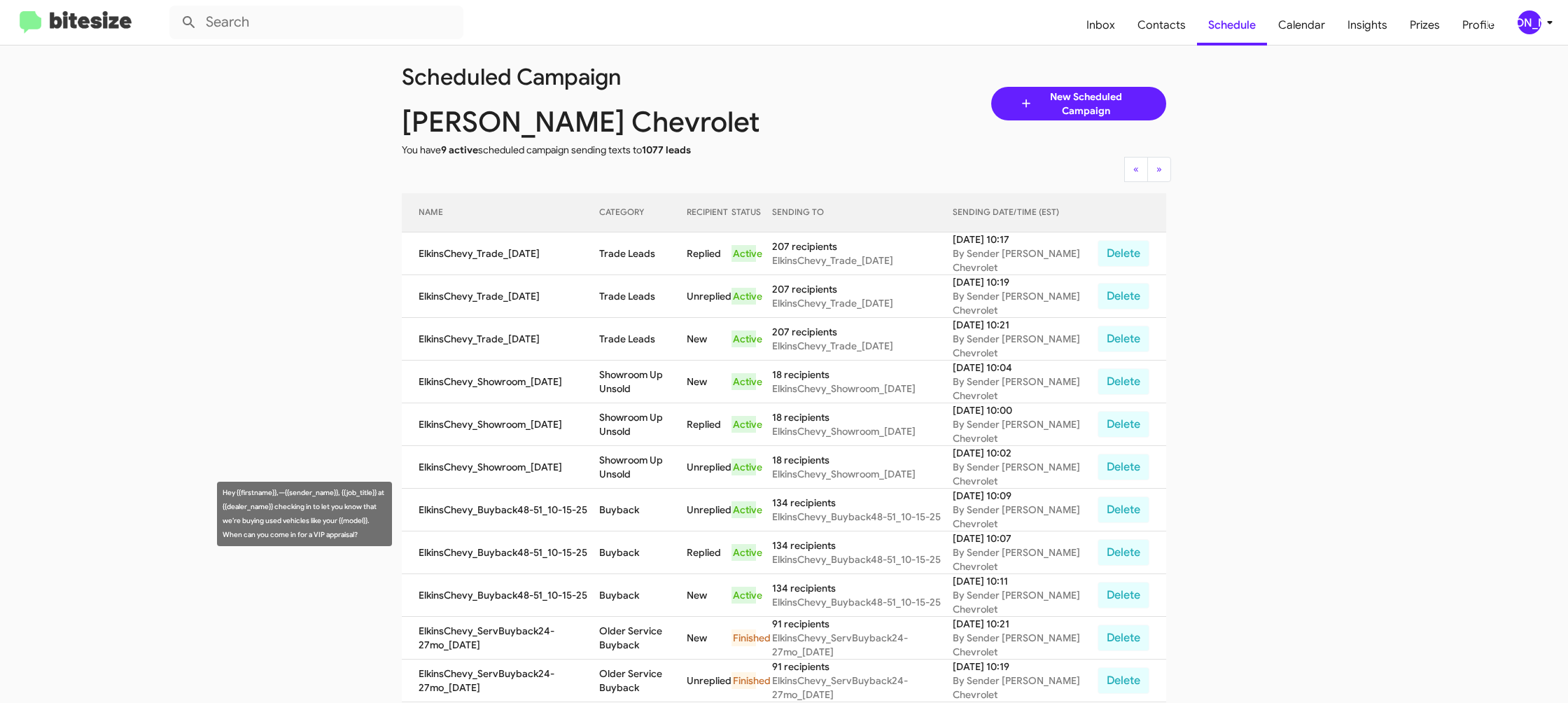
click at [639, 520] on td "Buyback" at bounding box center [642, 510] width 87 height 42
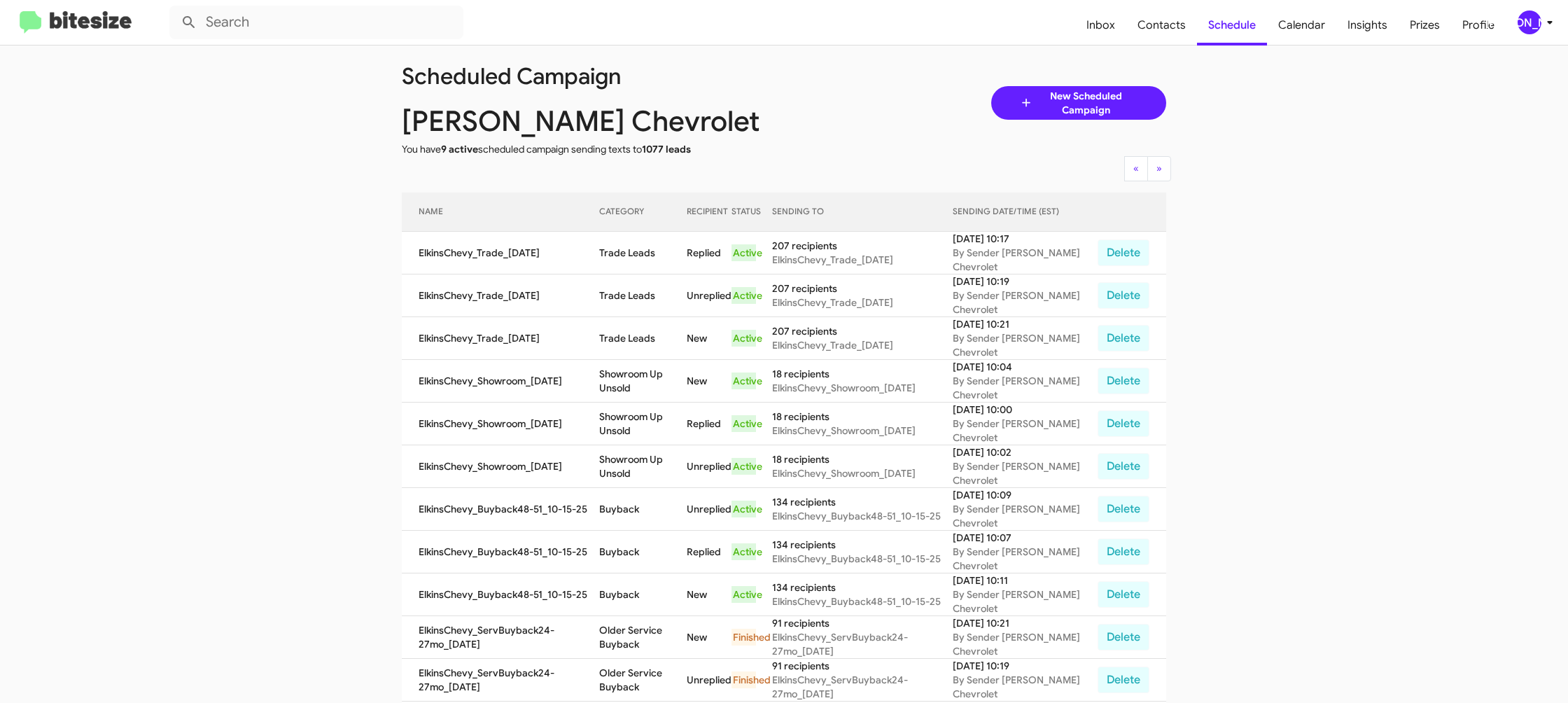
click at [639, 520] on td "Buyback" at bounding box center [642, 509] width 87 height 42
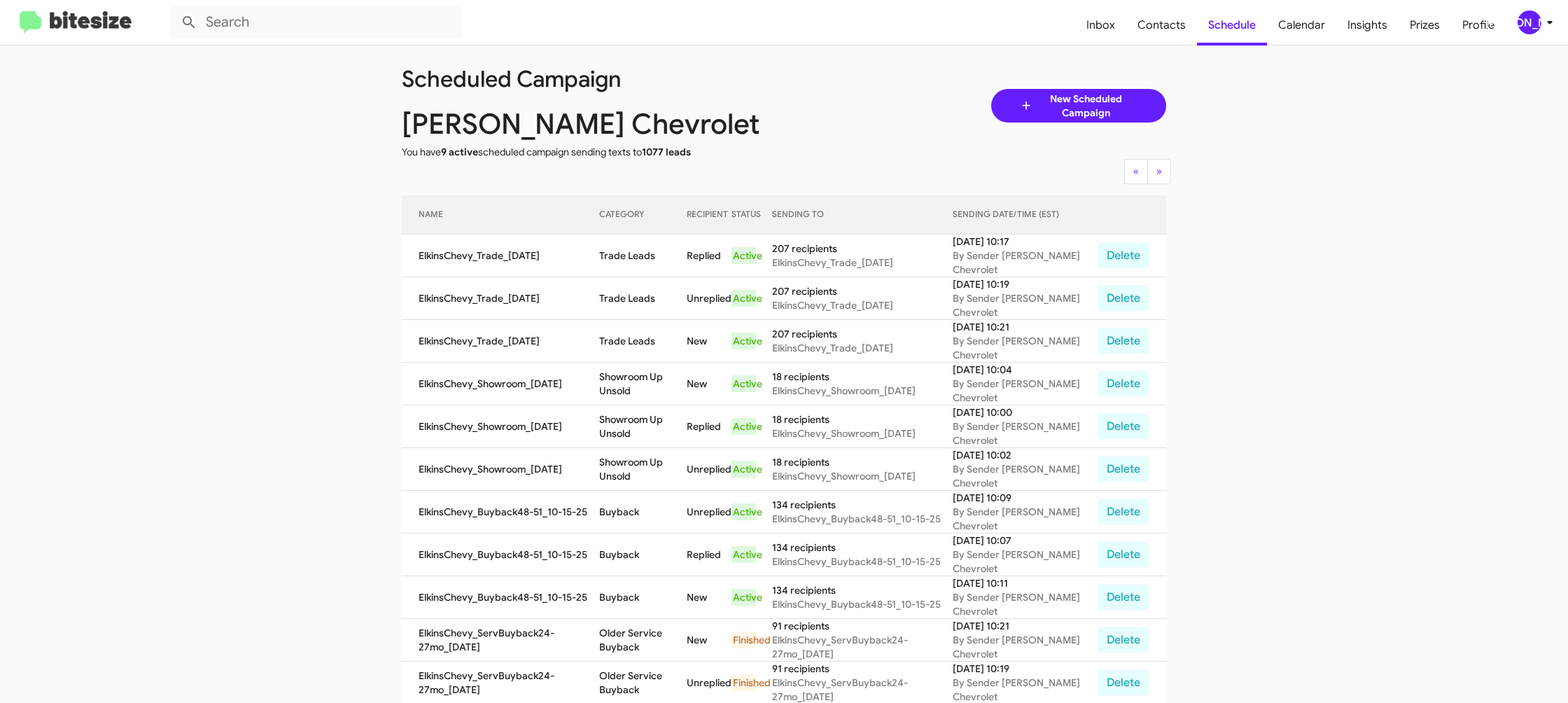
click at [637, 511] on td "Buyback" at bounding box center [642, 511] width 87 height 42
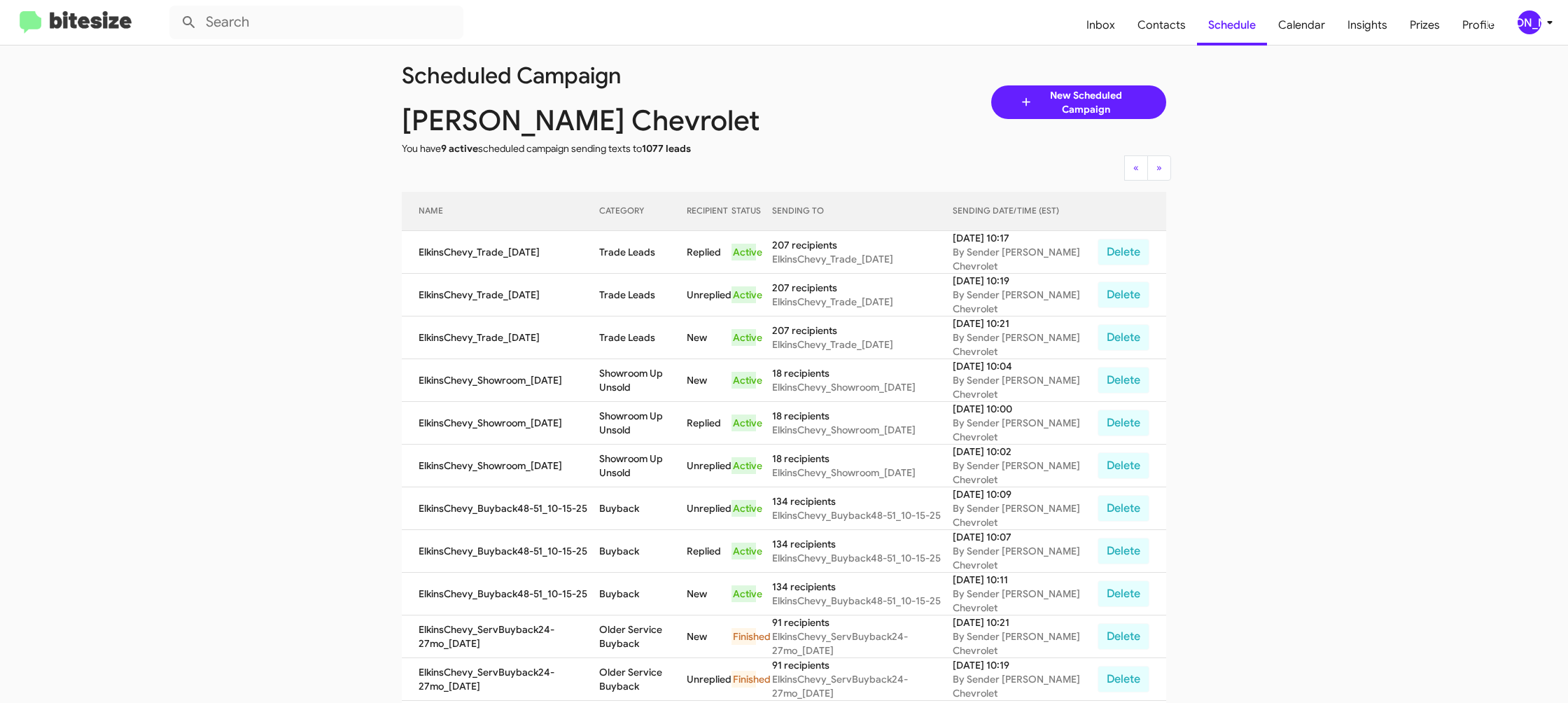
click at [637, 511] on td "Buyback" at bounding box center [642, 508] width 87 height 42
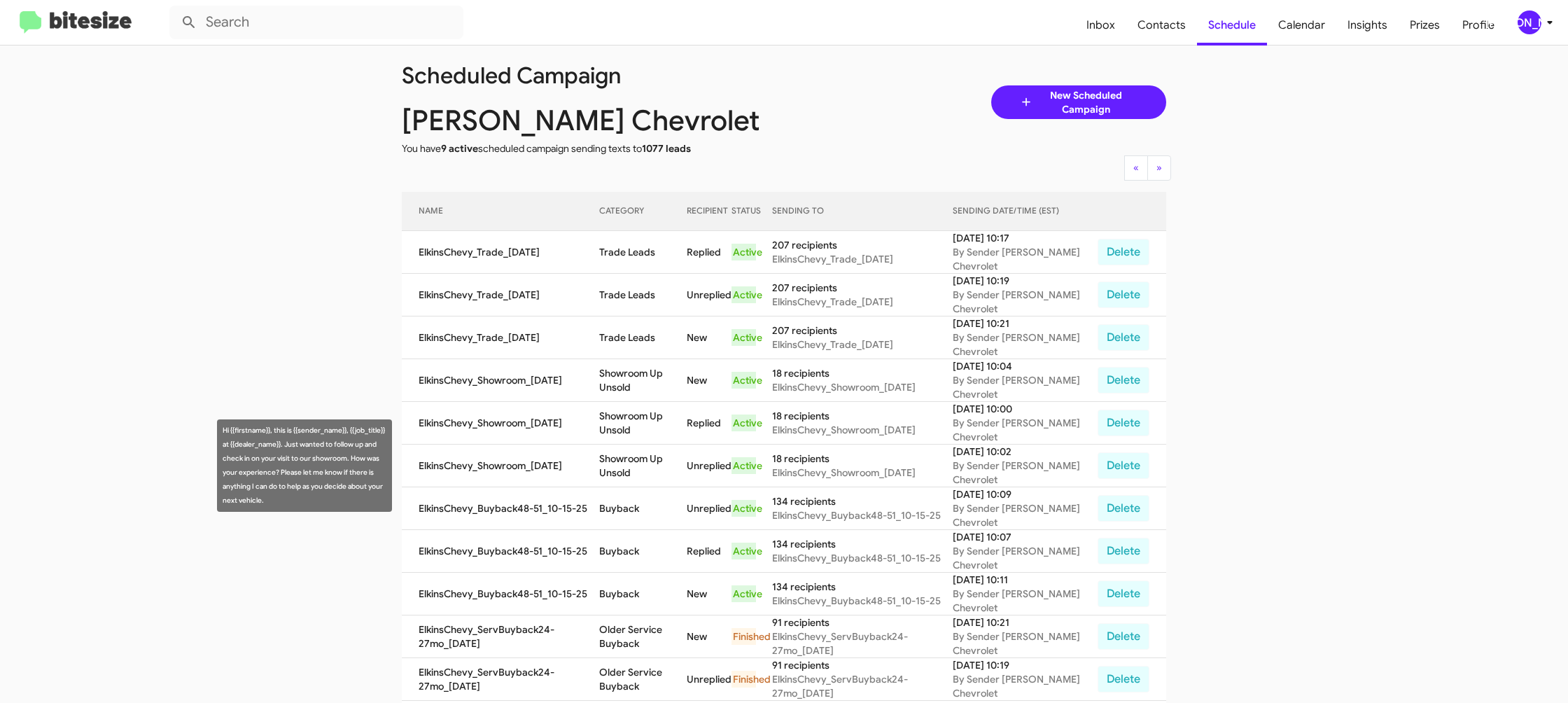
copy td "Buyback"
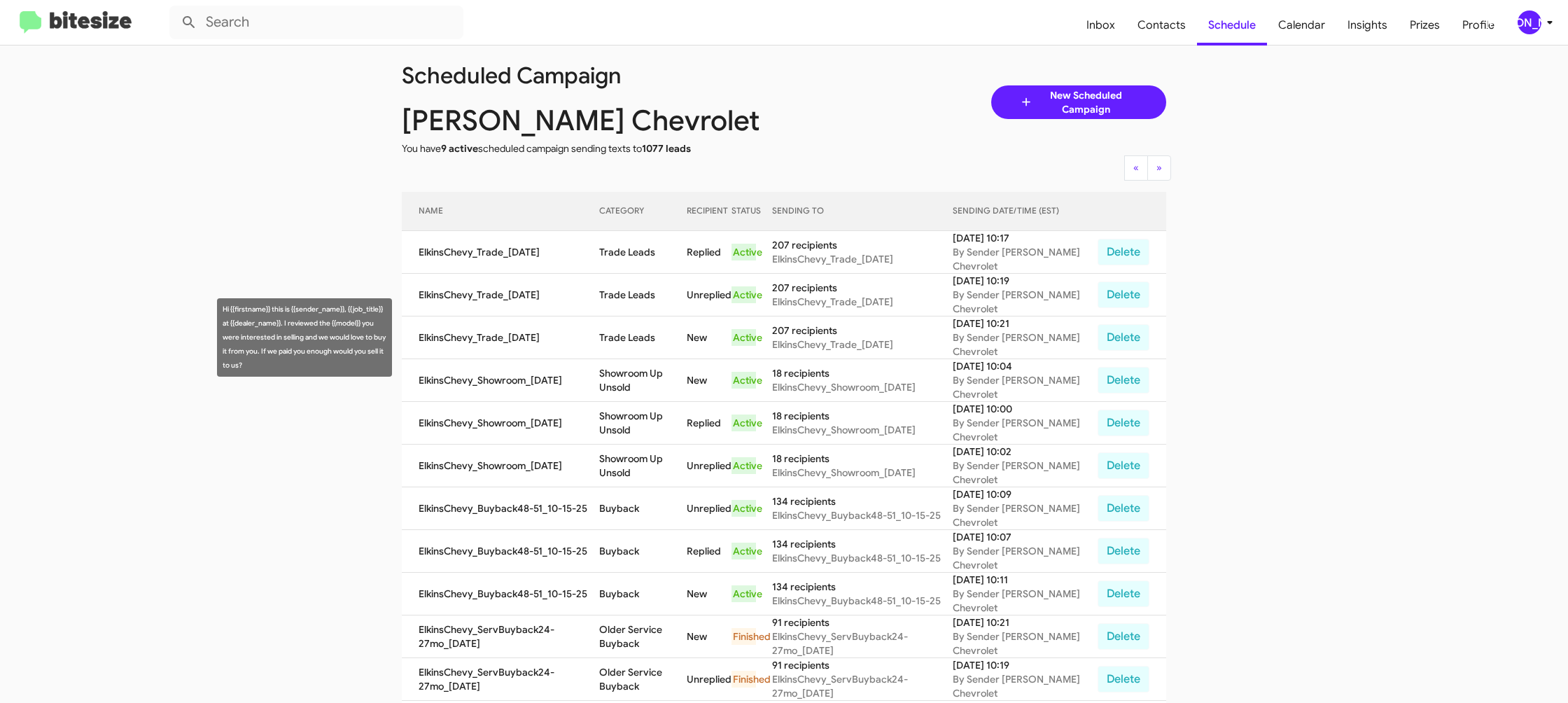
drag, startPoint x: 642, startPoint y: 331, endPoint x: 641, endPoint y: 373, distance: 42.0
click at [641, 334] on td "Trade Leads" at bounding box center [642, 337] width 87 height 42
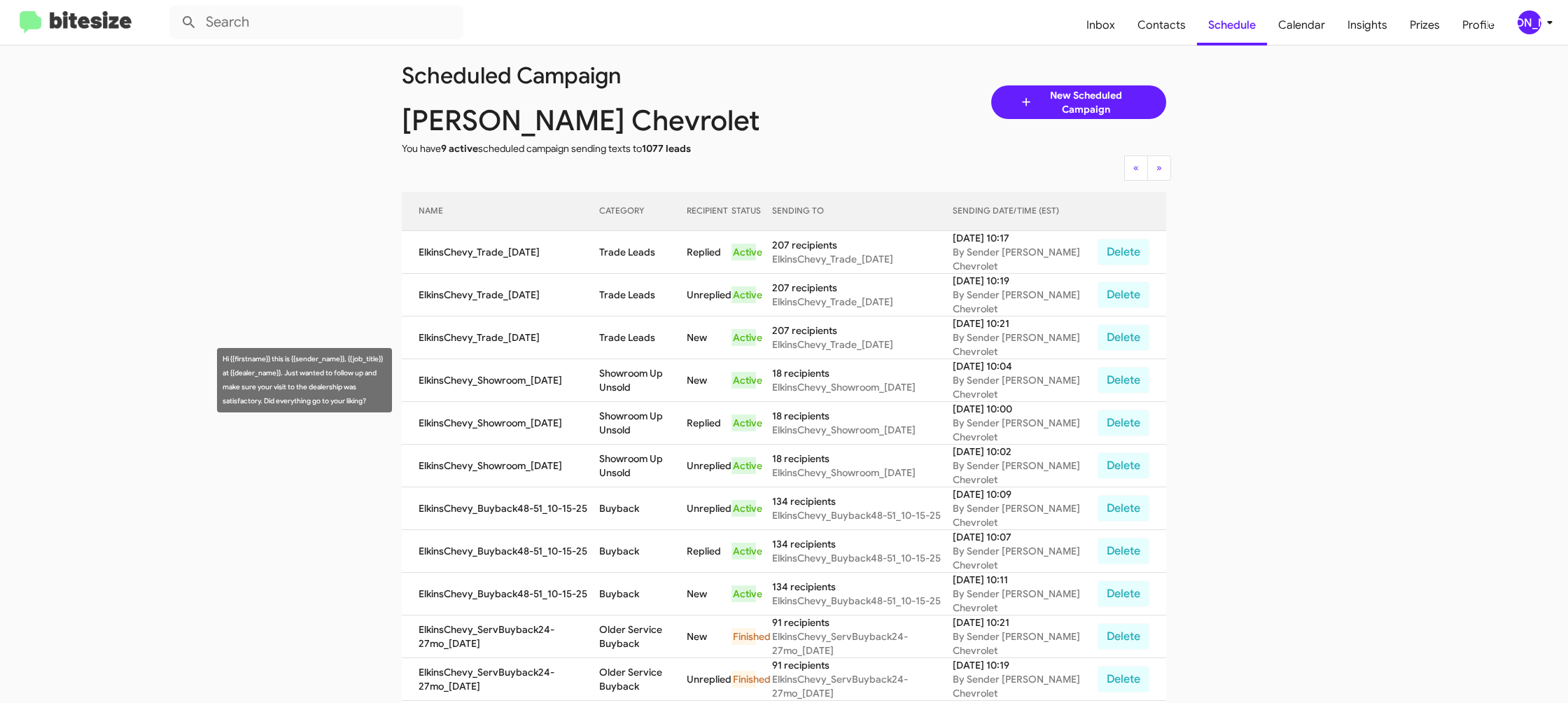
click at [641, 395] on td "Showroom Up Unsold" at bounding box center [642, 380] width 87 height 42
click at [641, 394] on td "Showroom Up Unsold" at bounding box center [642, 380] width 87 height 42
copy td "Showroom Up Unsold"
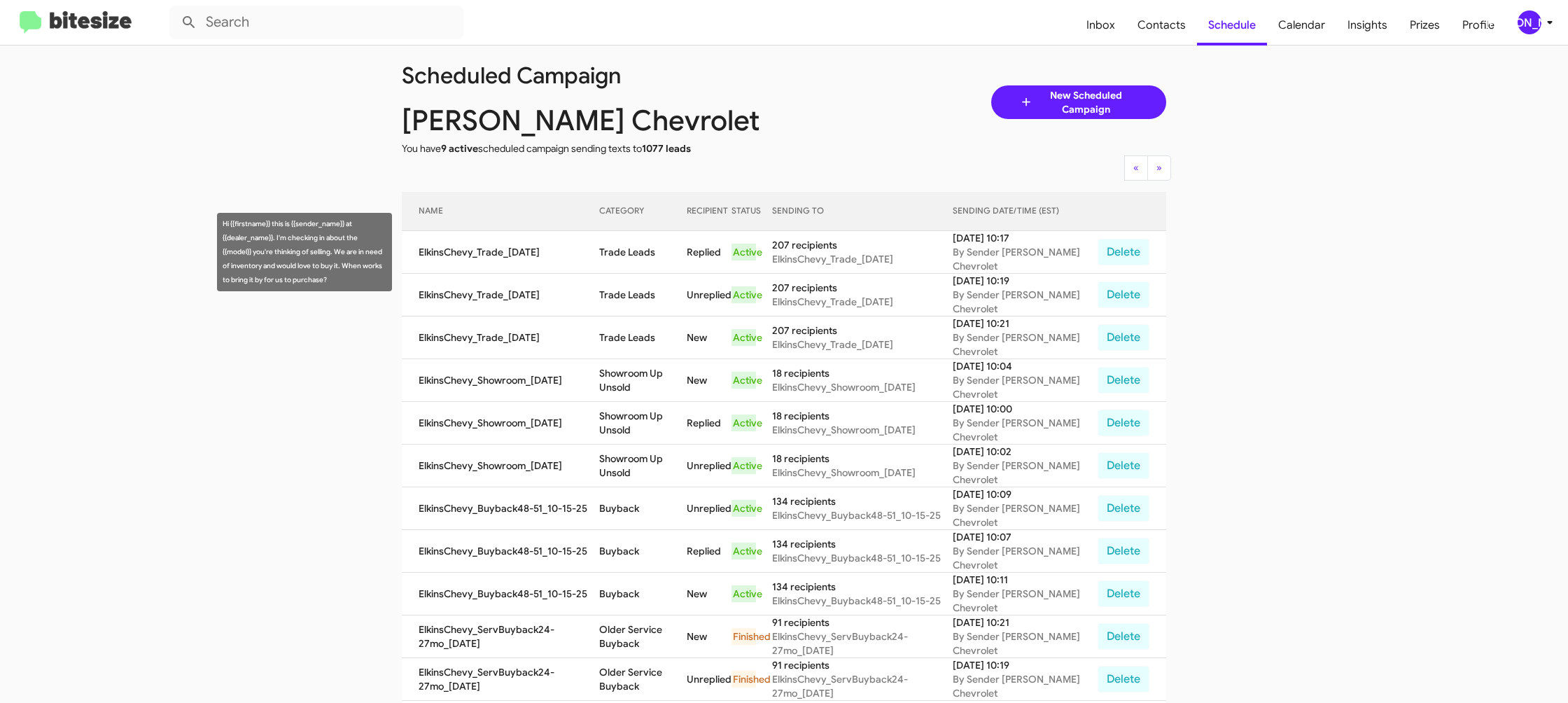
click at [651, 258] on td "Trade Leads" at bounding box center [642, 251] width 87 height 42
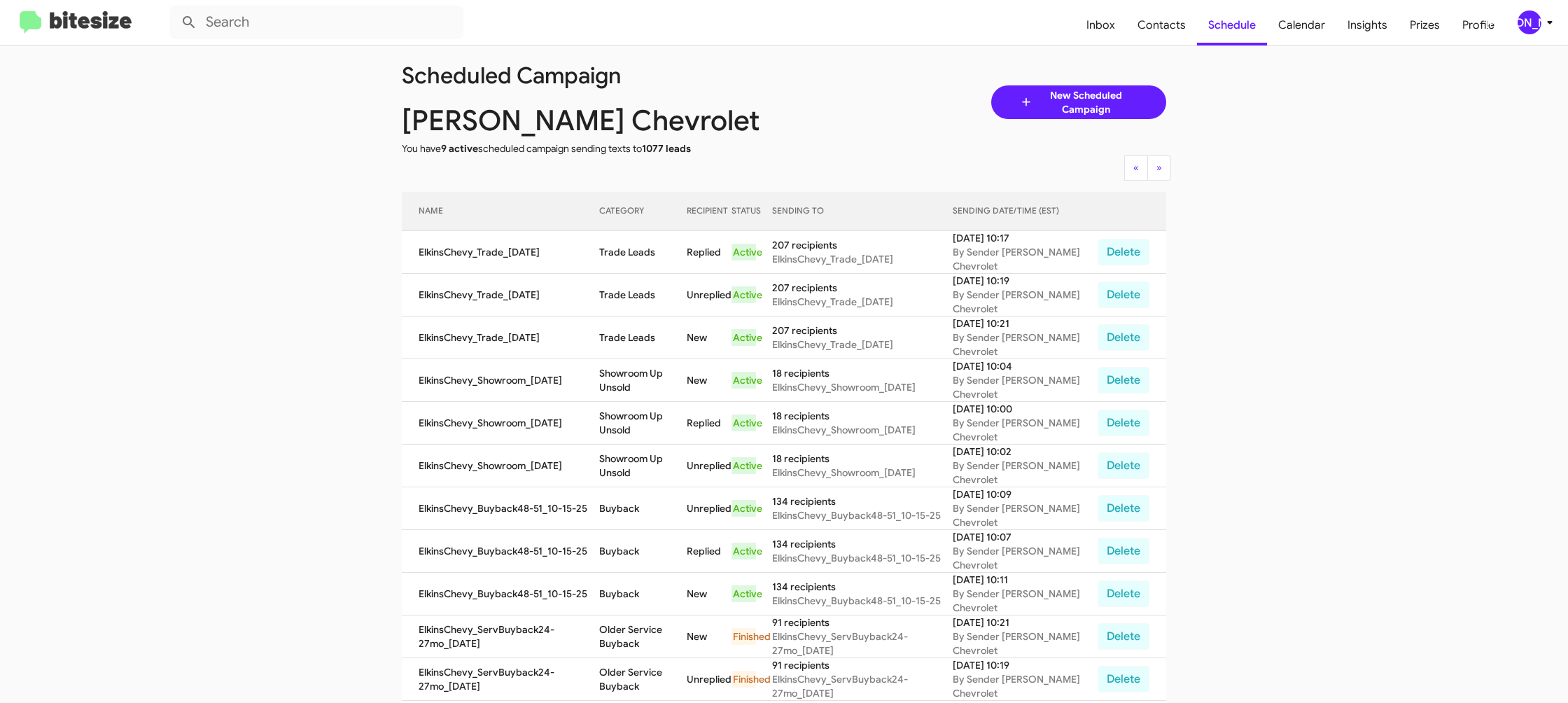
click at [651, 258] on td "Trade Leads" at bounding box center [642, 251] width 87 height 42
copy td "Trade Leads"
click at [1539, 24] on div "[PERSON_NAME]" at bounding box center [1529, 22] width 24 height 24
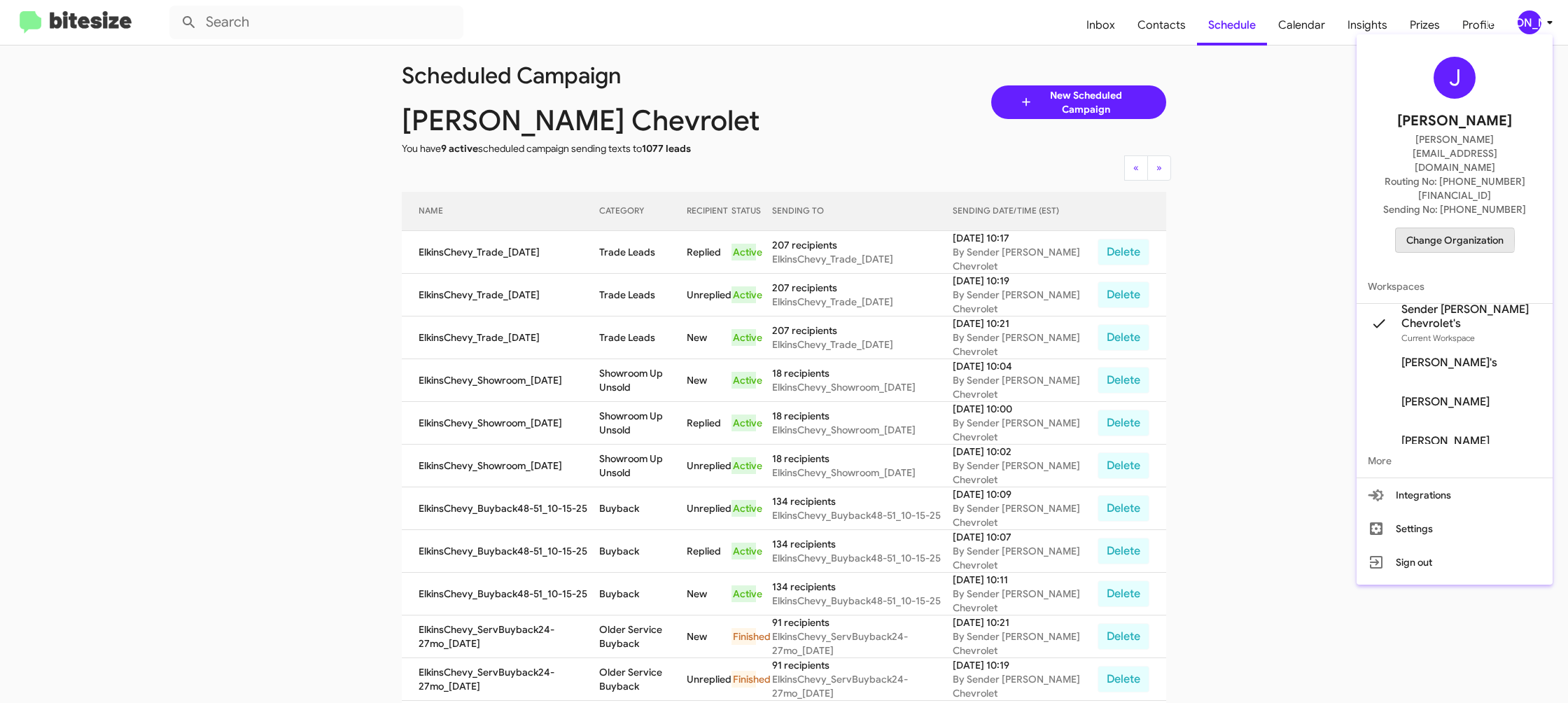
click at [1445, 228] on span "Change Organization" at bounding box center [1454, 240] width 98 height 24
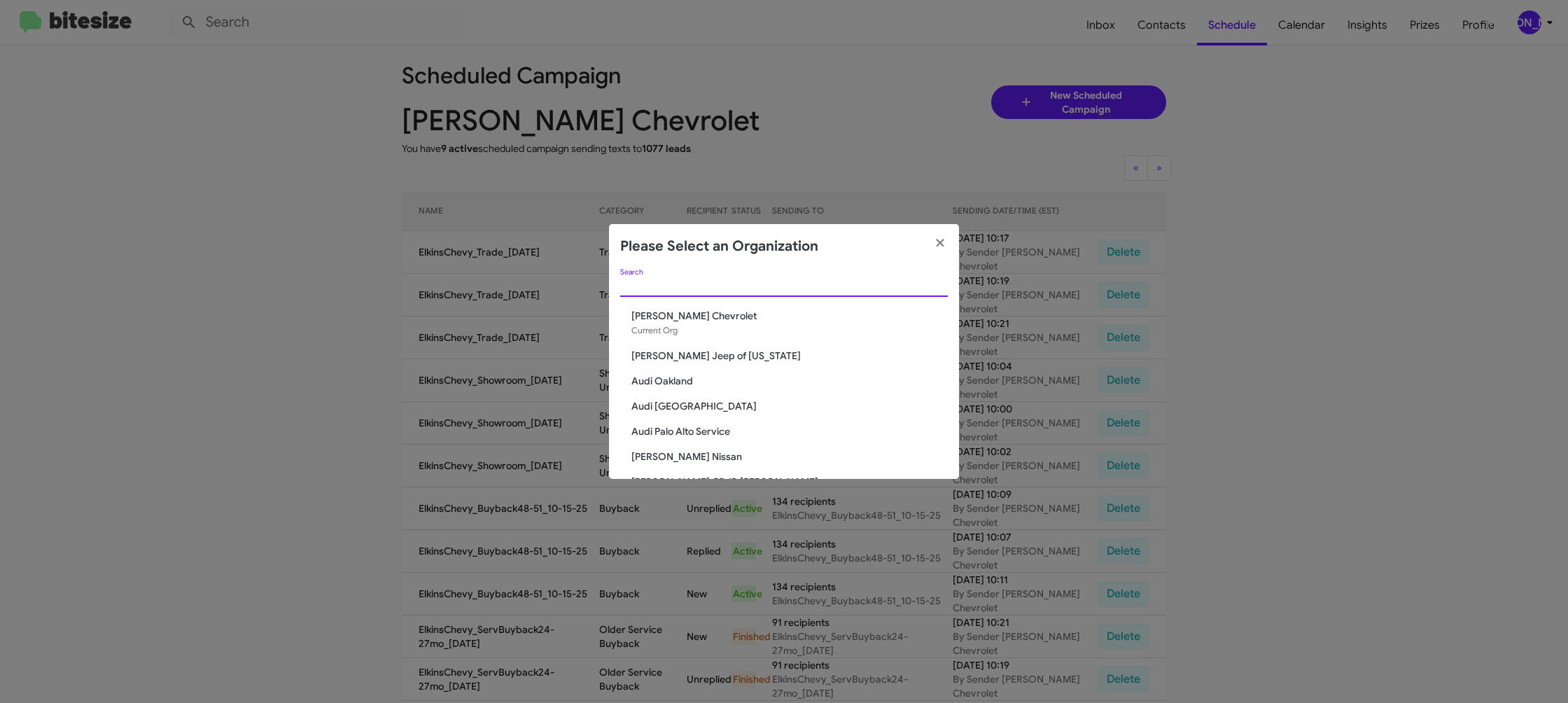
click at [651, 285] on input "Search" at bounding box center [783, 286] width 327 height 11
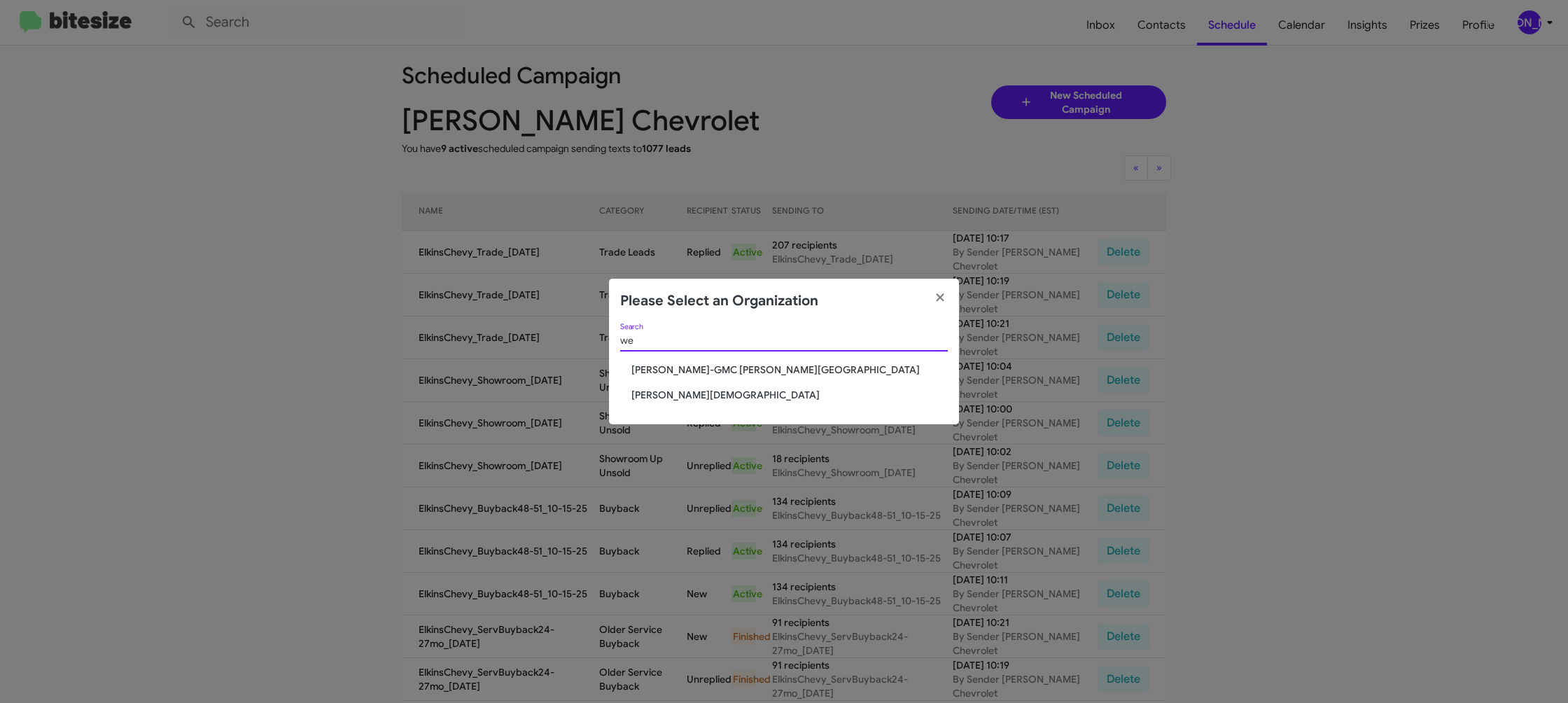
type input "we"
click at [721, 397] on span "[PERSON_NAME][DEMOGRAPHIC_DATA]" at bounding box center [789, 395] width 316 height 14
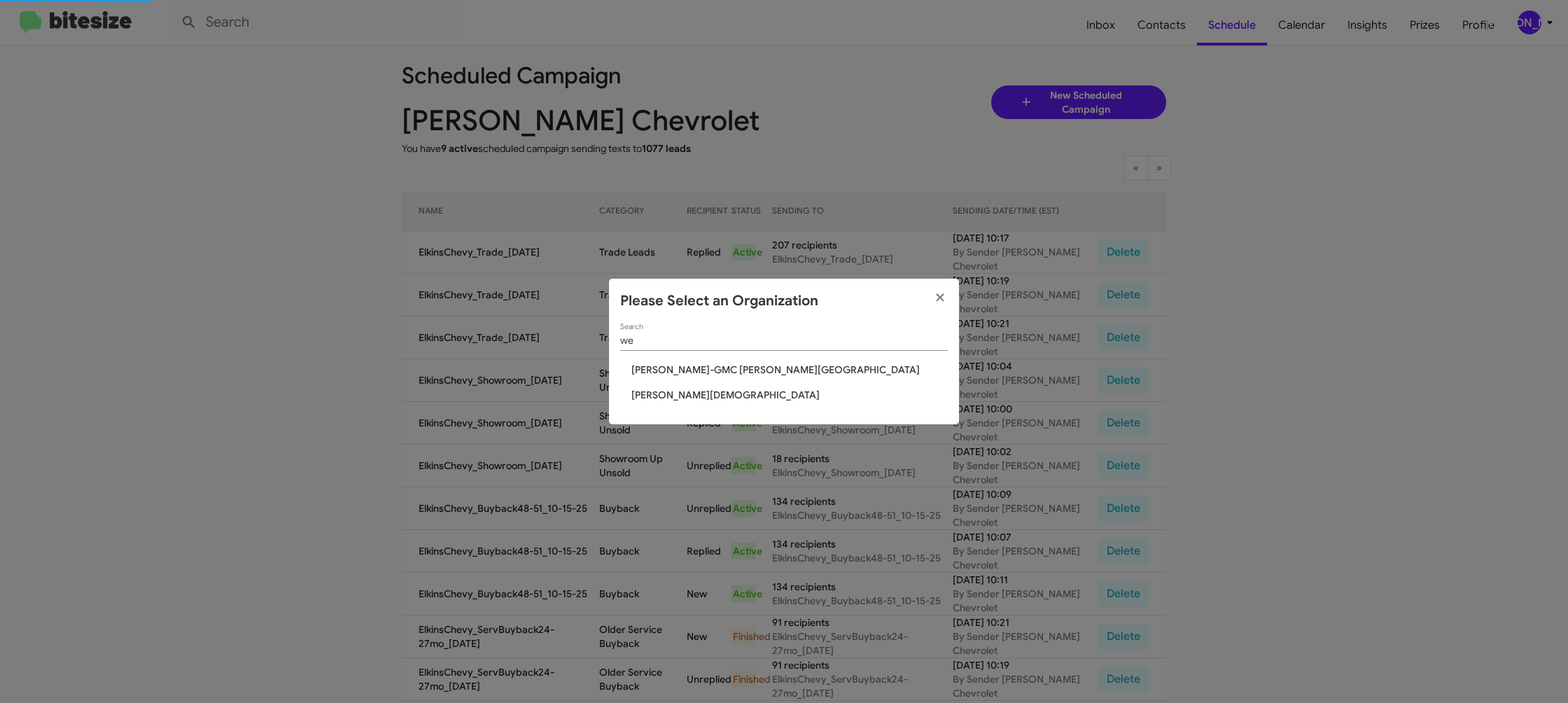
click at [721, 397] on span "[PERSON_NAME][DEMOGRAPHIC_DATA]" at bounding box center [789, 395] width 316 height 14
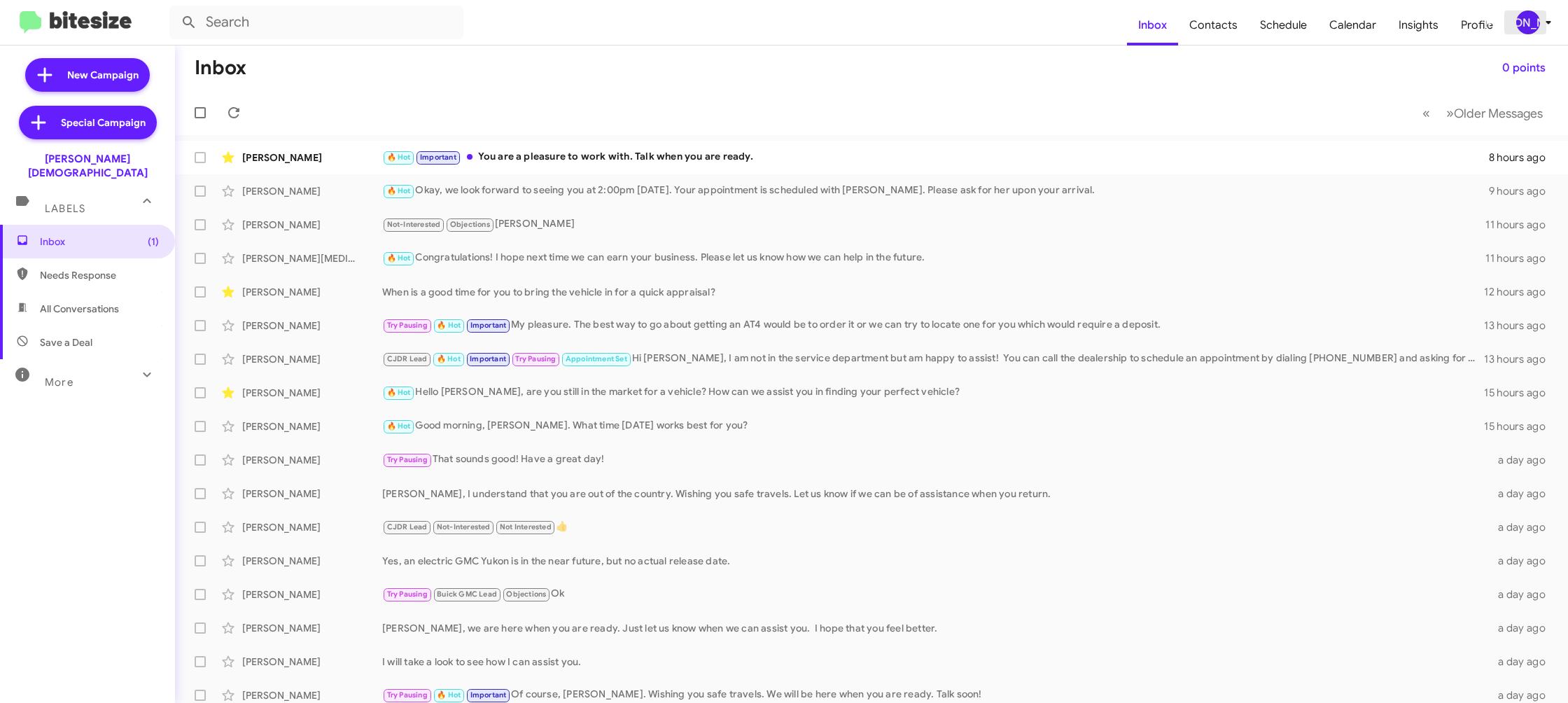
drag, startPoint x: 1534, startPoint y: 21, endPoint x: 1529, endPoint y: 28, distance: 8.6
click at [1534, 21] on div "[PERSON_NAME]" at bounding box center [1528, 22] width 24 height 24
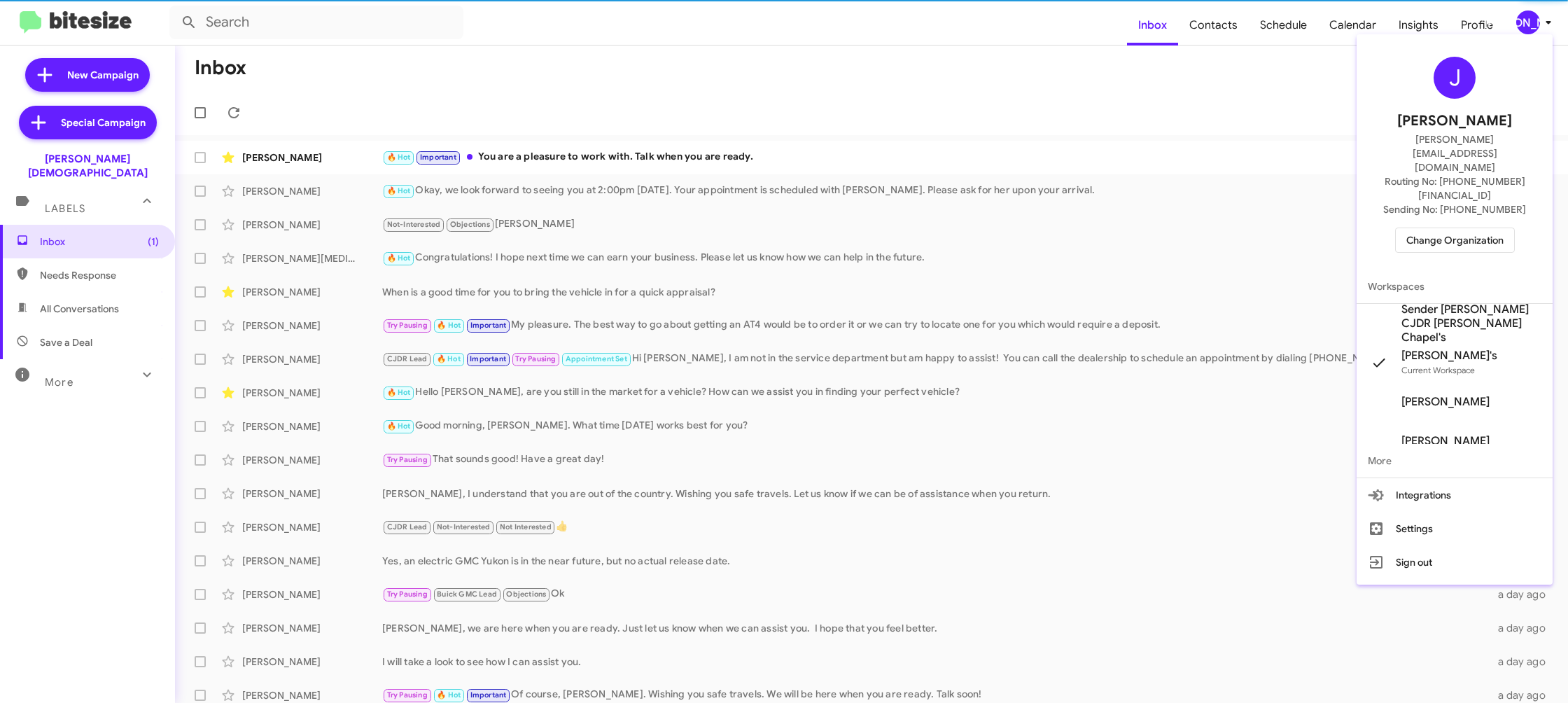
click at [1443, 302] on span "Sender [PERSON_NAME] CJDR [PERSON_NAME] Chapel's" at bounding box center [1471, 323] width 140 height 42
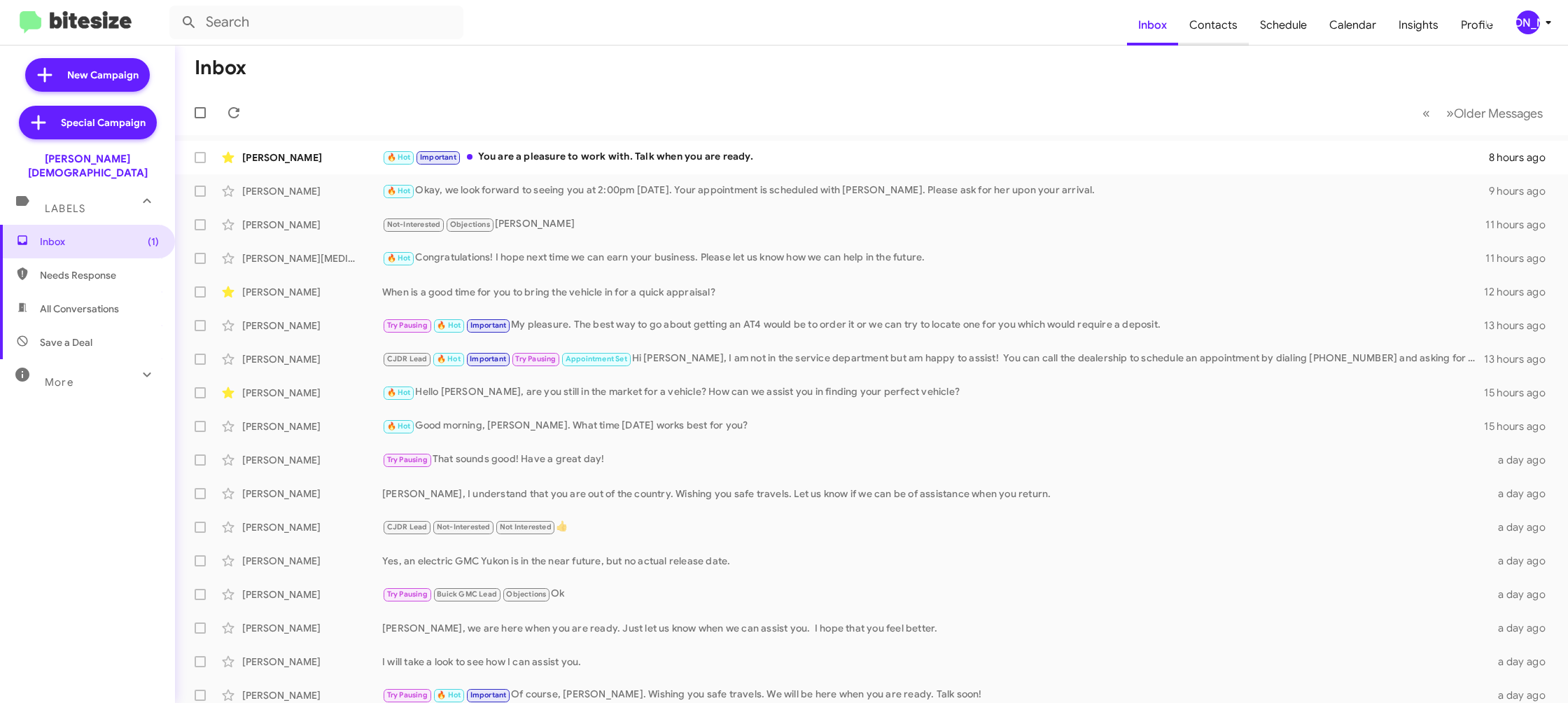
click at [1224, 37] on span "Contacts" at bounding box center [1213, 25] width 71 height 41
drag, startPoint x: 1224, startPoint y: 37, endPoint x: 1567, endPoint y: 29, distance: 343.1
click at [1236, 34] on span "Contacts" at bounding box center [1213, 25] width 71 height 41
type input "in:groups"
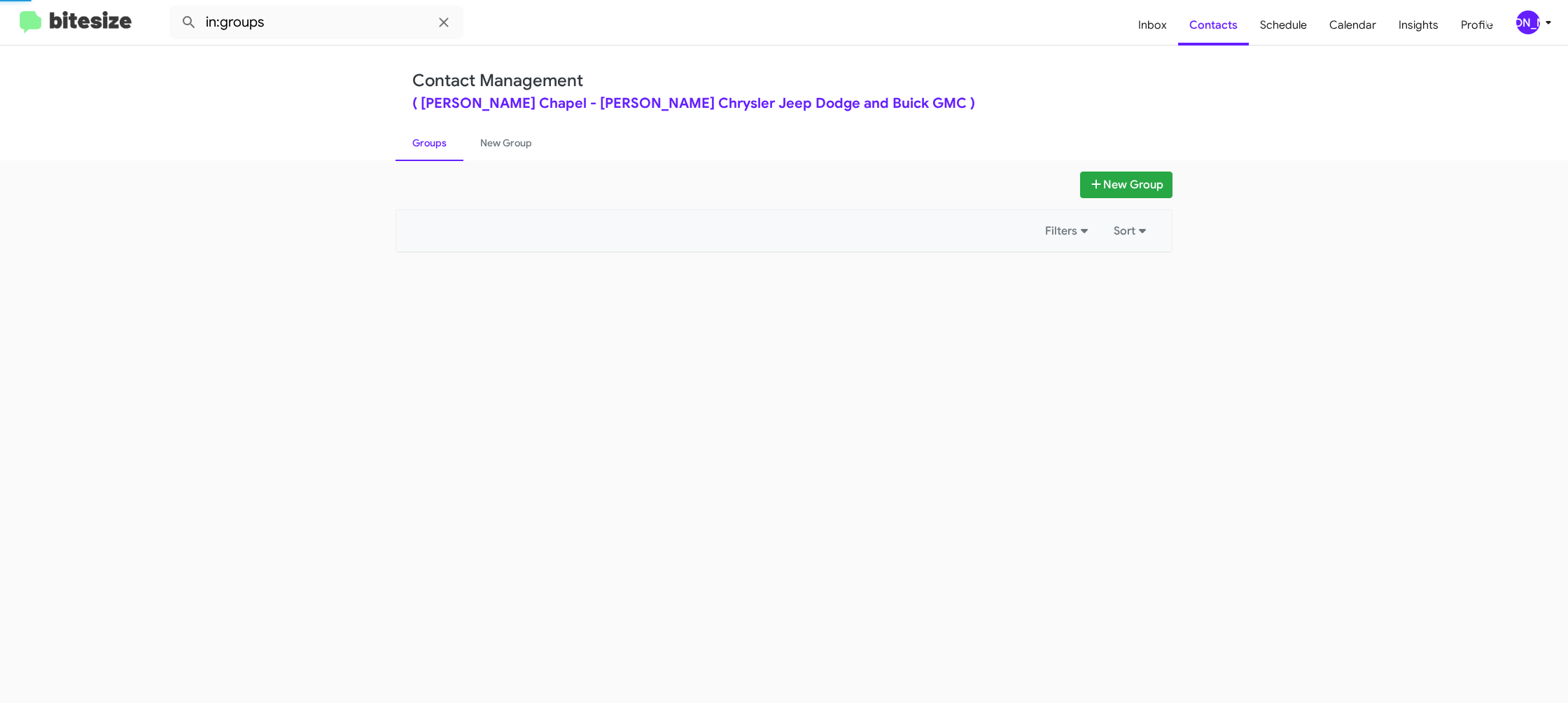
click at [1538, 22] on div "[PERSON_NAME]" at bounding box center [1528, 22] width 24 height 24
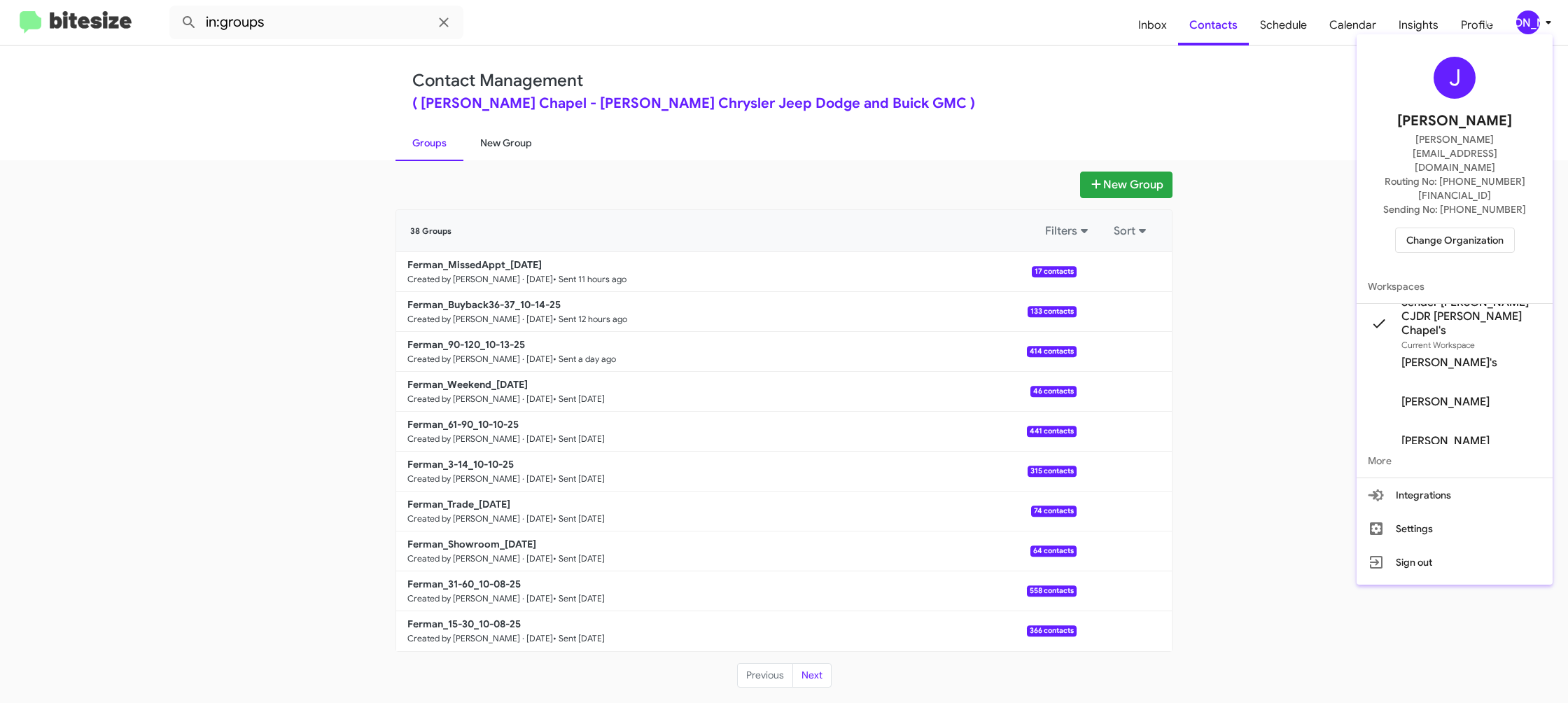
drag, startPoint x: 515, startPoint y: 131, endPoint x: 509, endPoint y: 142, distance: 12.5
click at [517, 131] on div at bounding box center [784, 352] width 1568 height 703
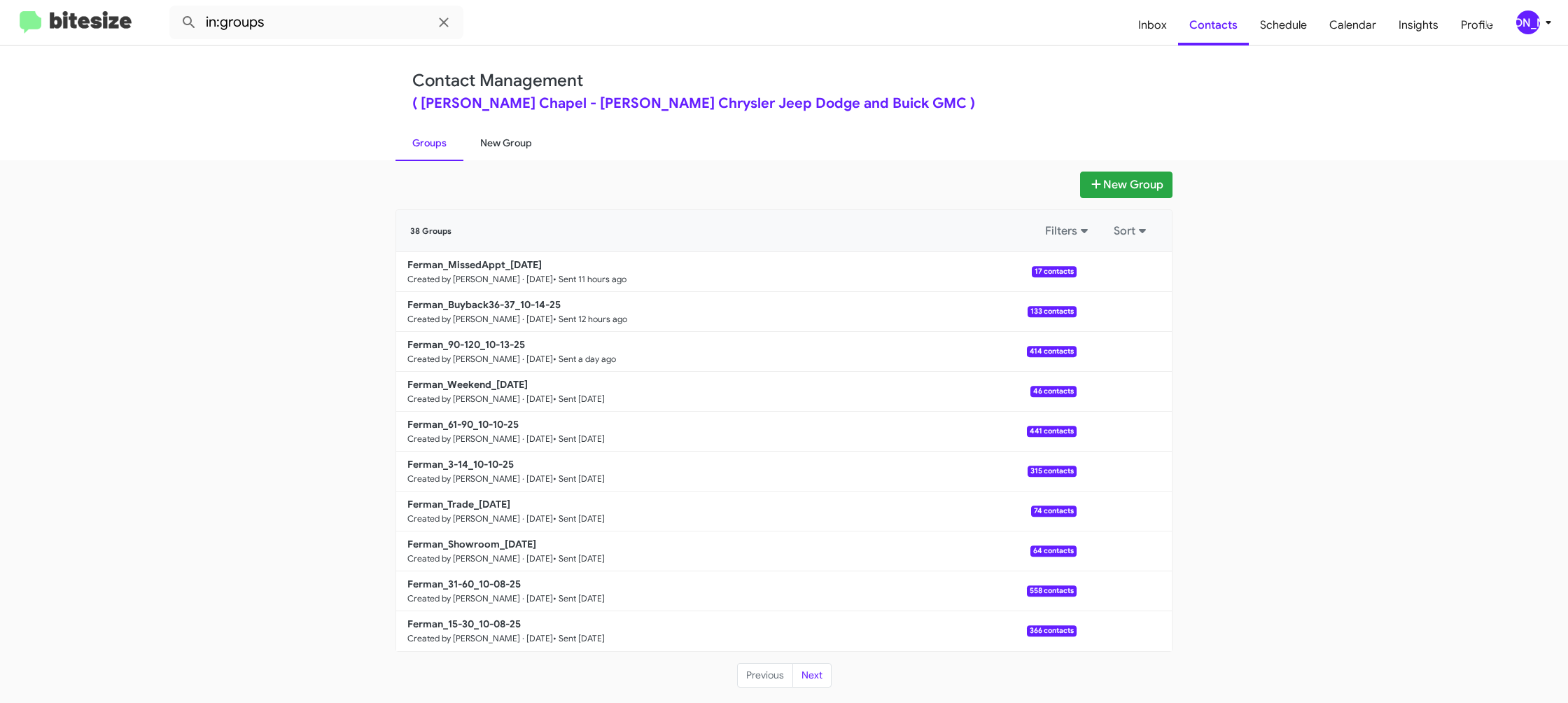
click at [509, 142] on link "New Group" at bounding box center [506, 142] width 85 height 36
click at [509, 142] on link "New Group" at bounding box center [506, 142] width 85 height 36
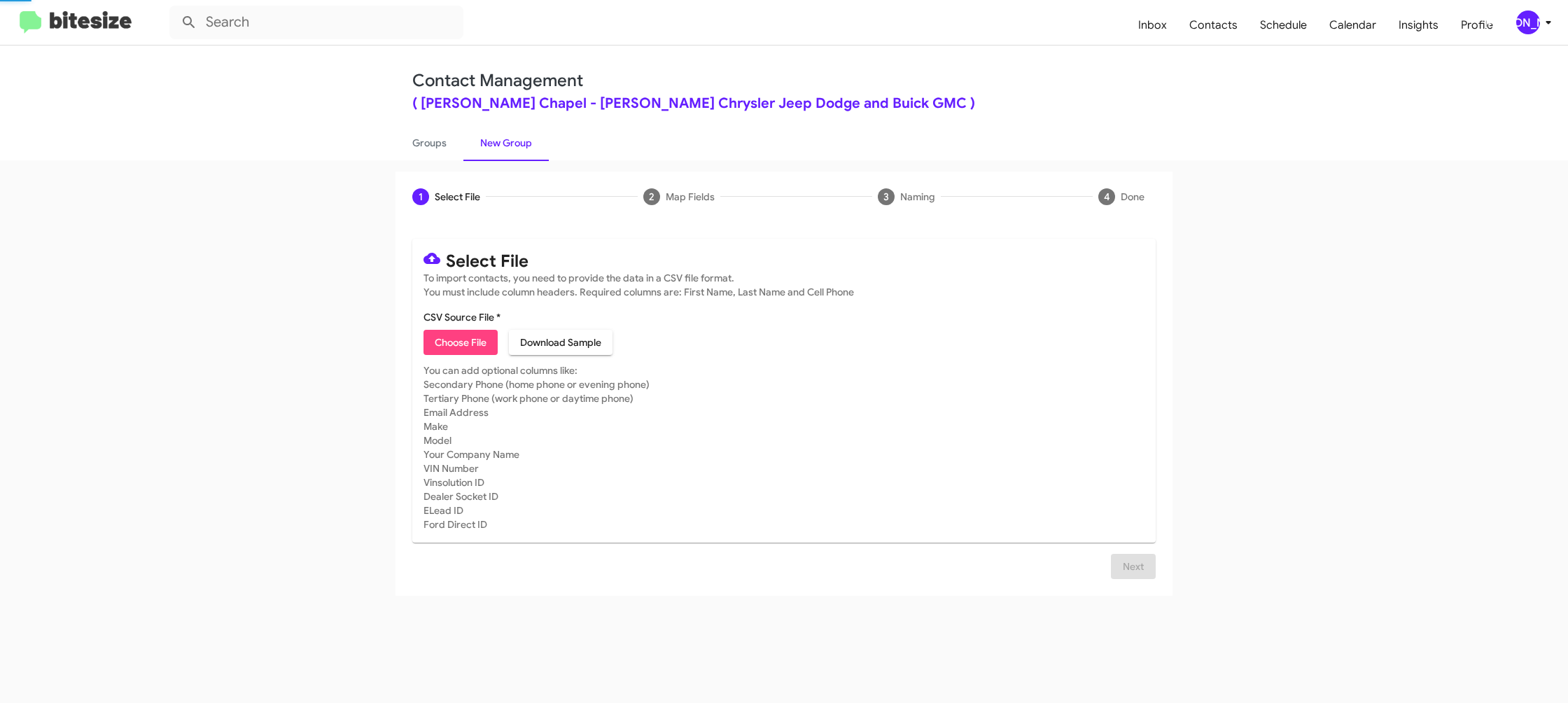
drag, startPoint x: 509, startPoint y: 142, endPoint x: 448, endPoint y: 19, distance: 137.3
click at [511, 128] on link "New Group" at bounding box center [506, 142] width 85 height 36
click at [470, 331] on span "Choose File" at bounding box center [460, 342] width 52 height 25
type input "Ferman_15-30_10-15-25"
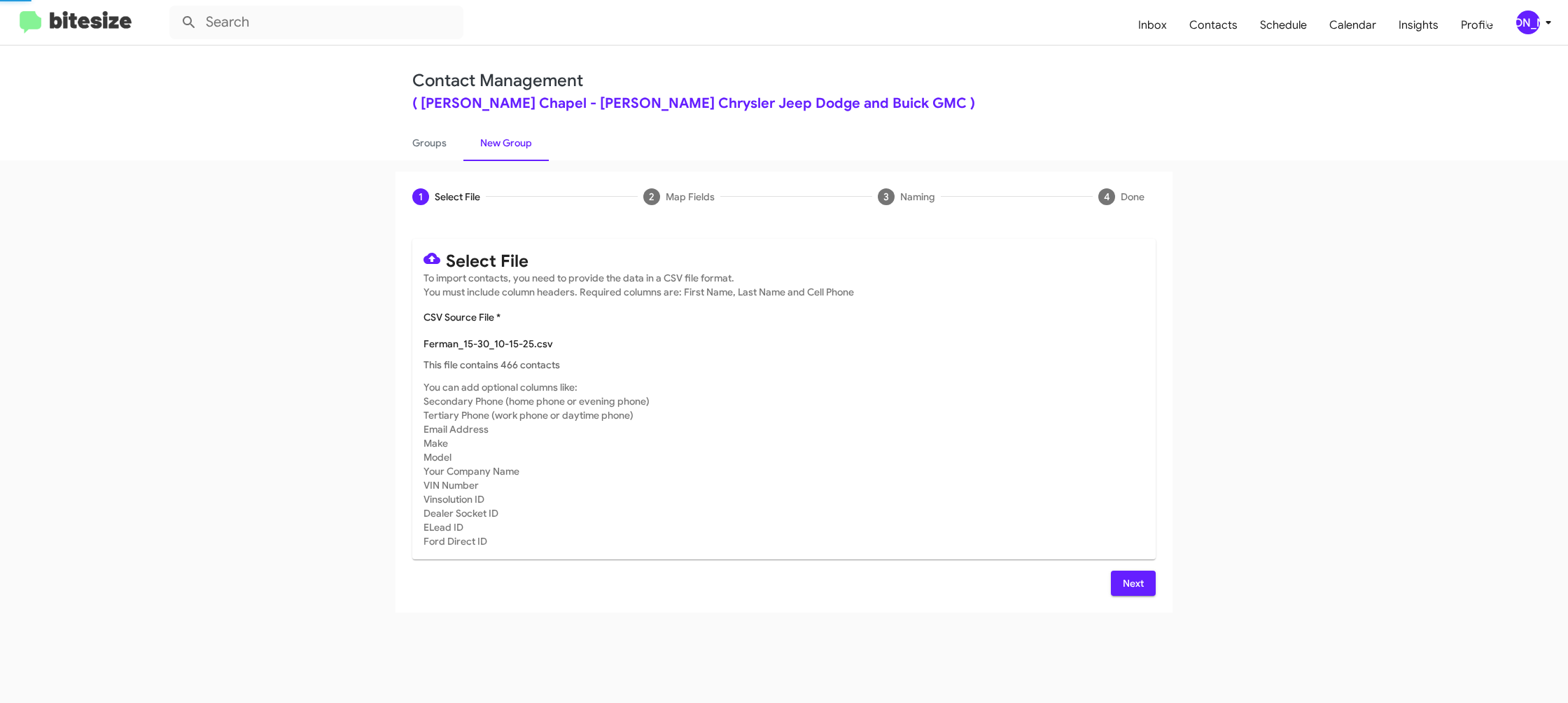
drag, startPoint x: 1047, startPoint y: 456, endPoint x: 1028, endPoint y: 444, distance: 22.5
click at [1047, 456] on mat-card-subtitle "You can add optional columns like: Secondary Phone (home phone or evening phone…" at bounding box center [783, 464] width 721 height 168
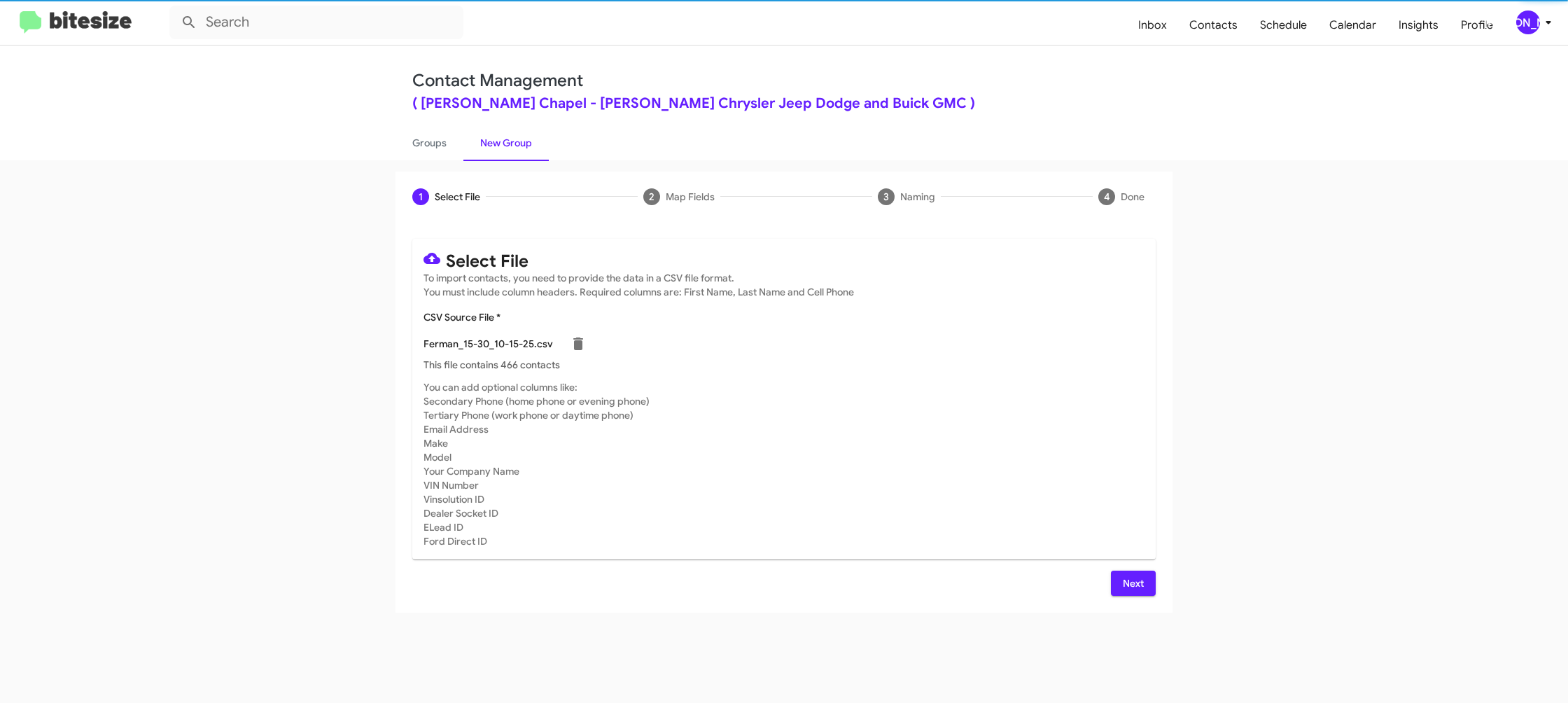
click at [1517, 28] on span "[PERSON_NAME]" at bounding box center [1536, 22] width 42 height 24
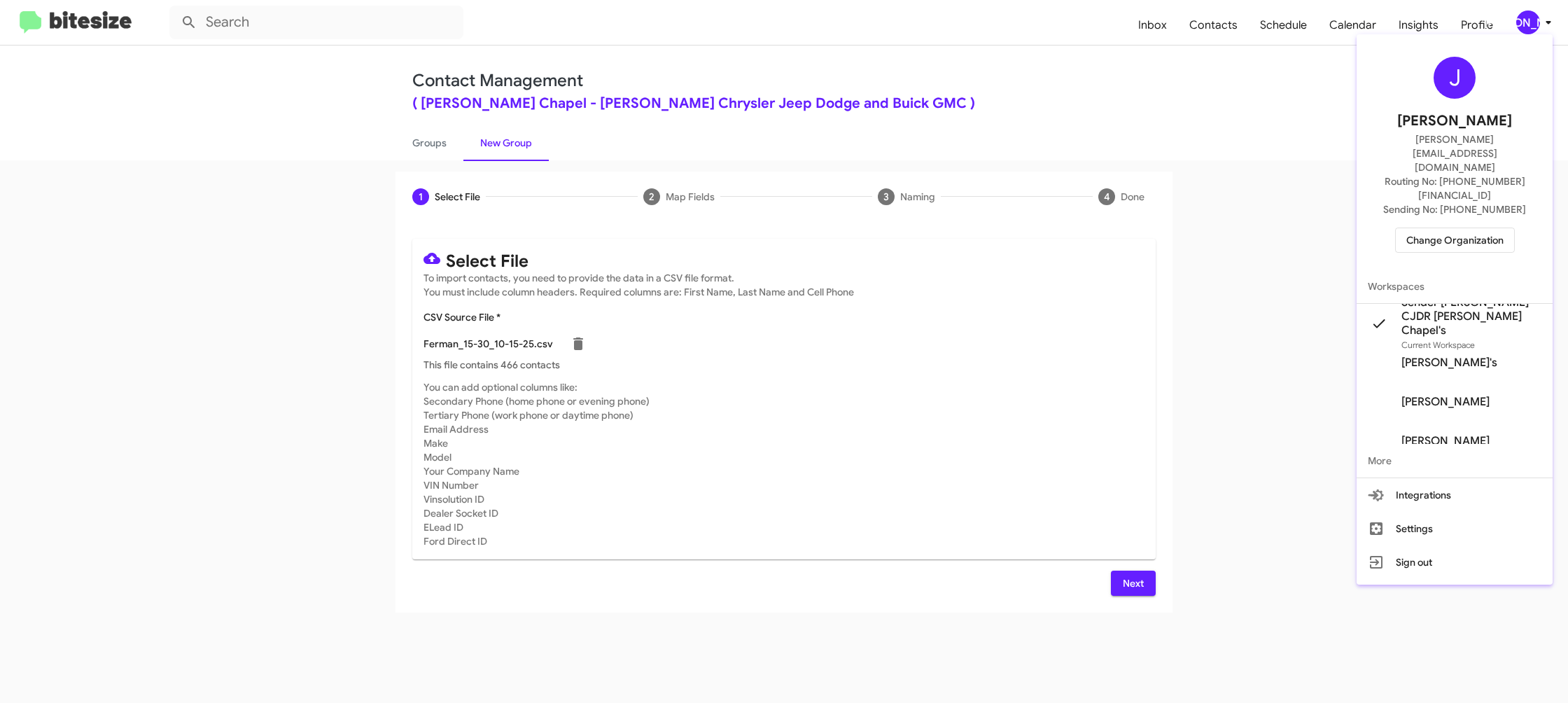
click at [1517, 28] on div at bounding box center [784, 352] width 1568 height 703
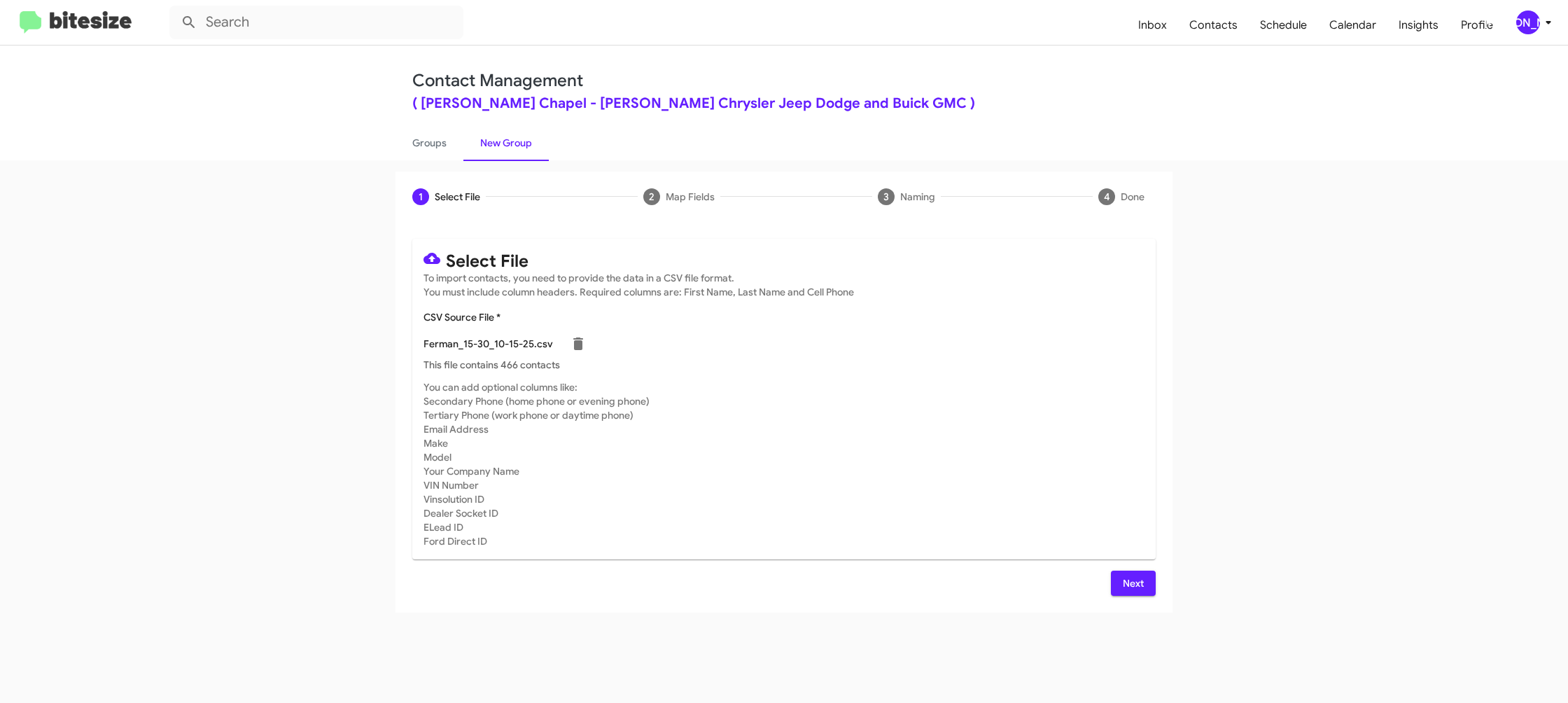
click at [1128, 585] on span "Next" at bounding box center [1133, 583] width 22 height 25
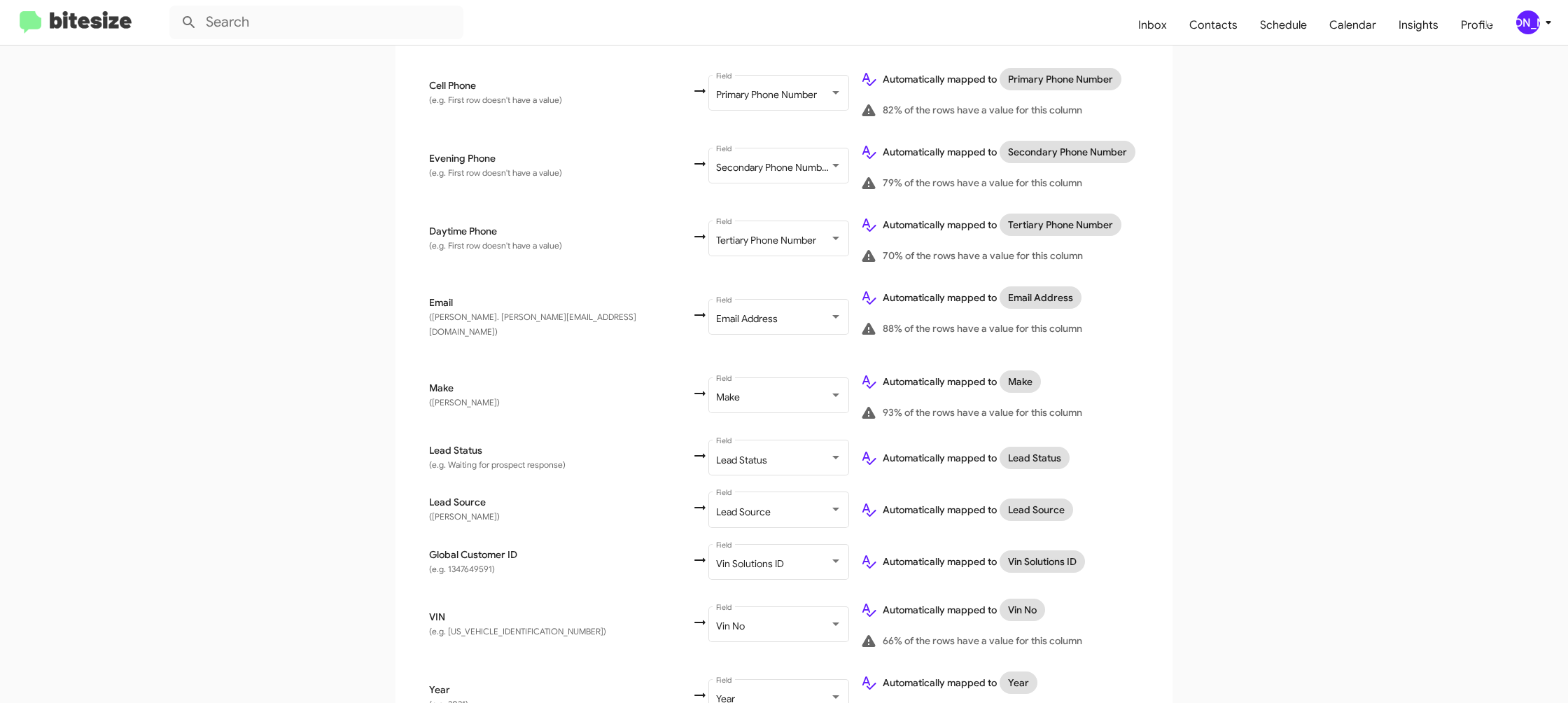
scroll to position [665, 0]
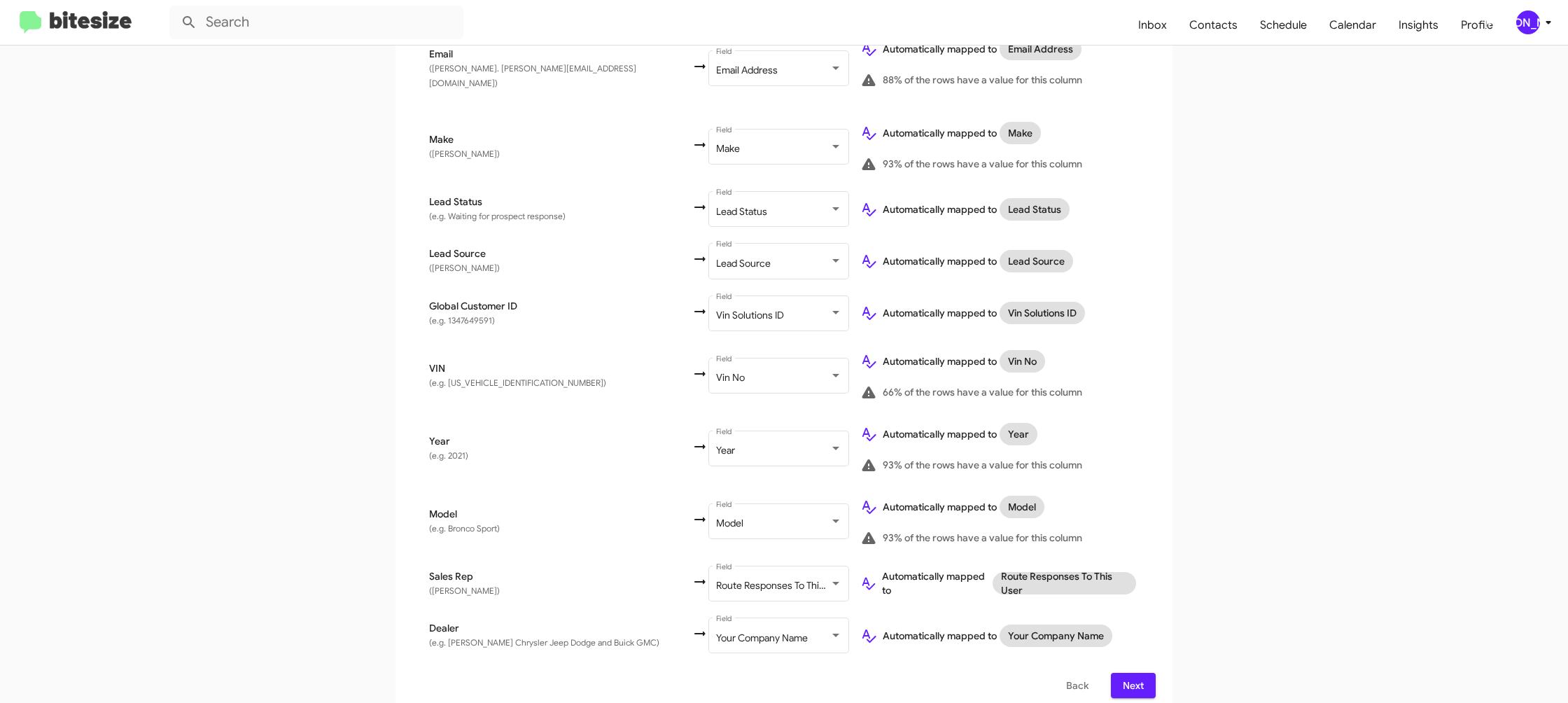
click at [1129, 678] on span "Next" at bounding box center [1133, 685] width 22 height 25
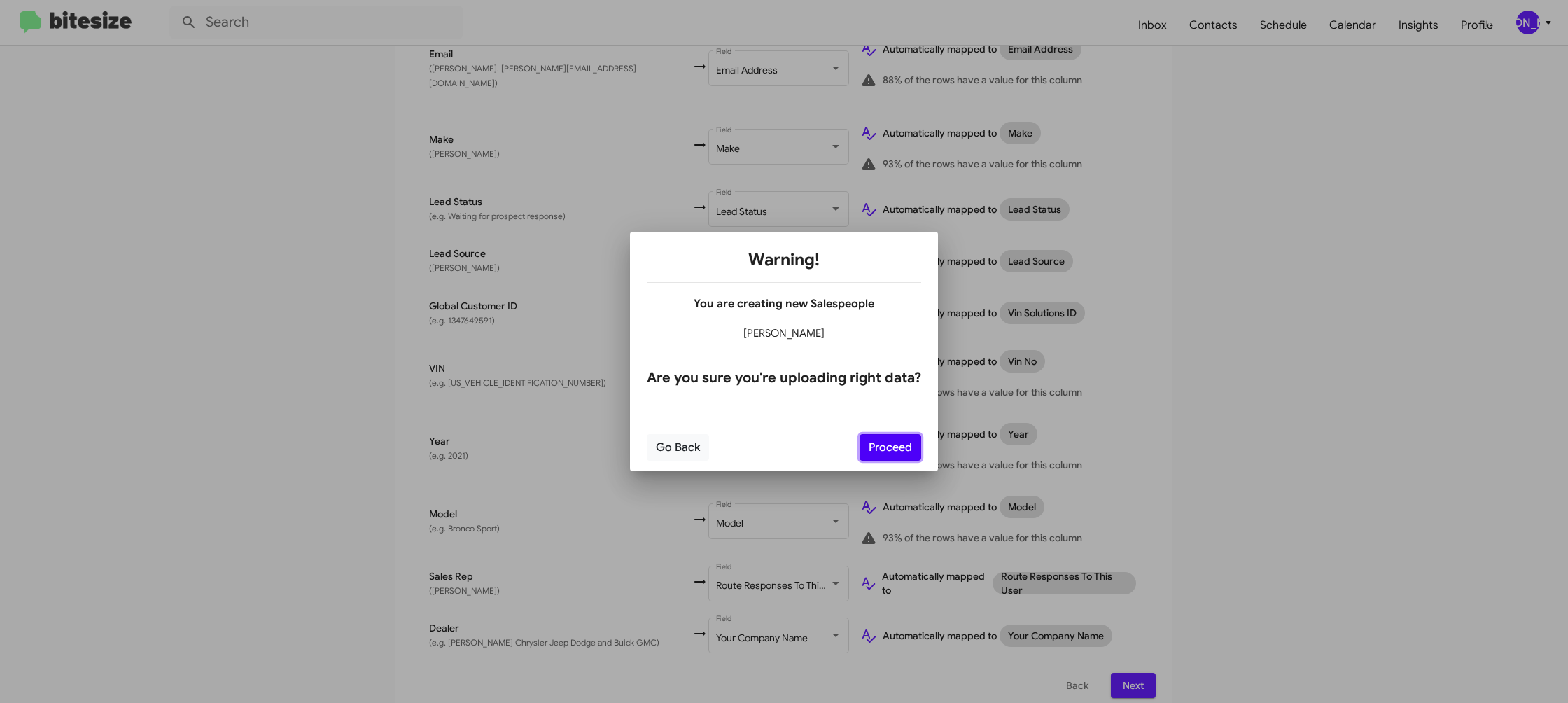
click at [888, 456] on button "Proceed" at bounding box center [889, 447] width 61 height 27
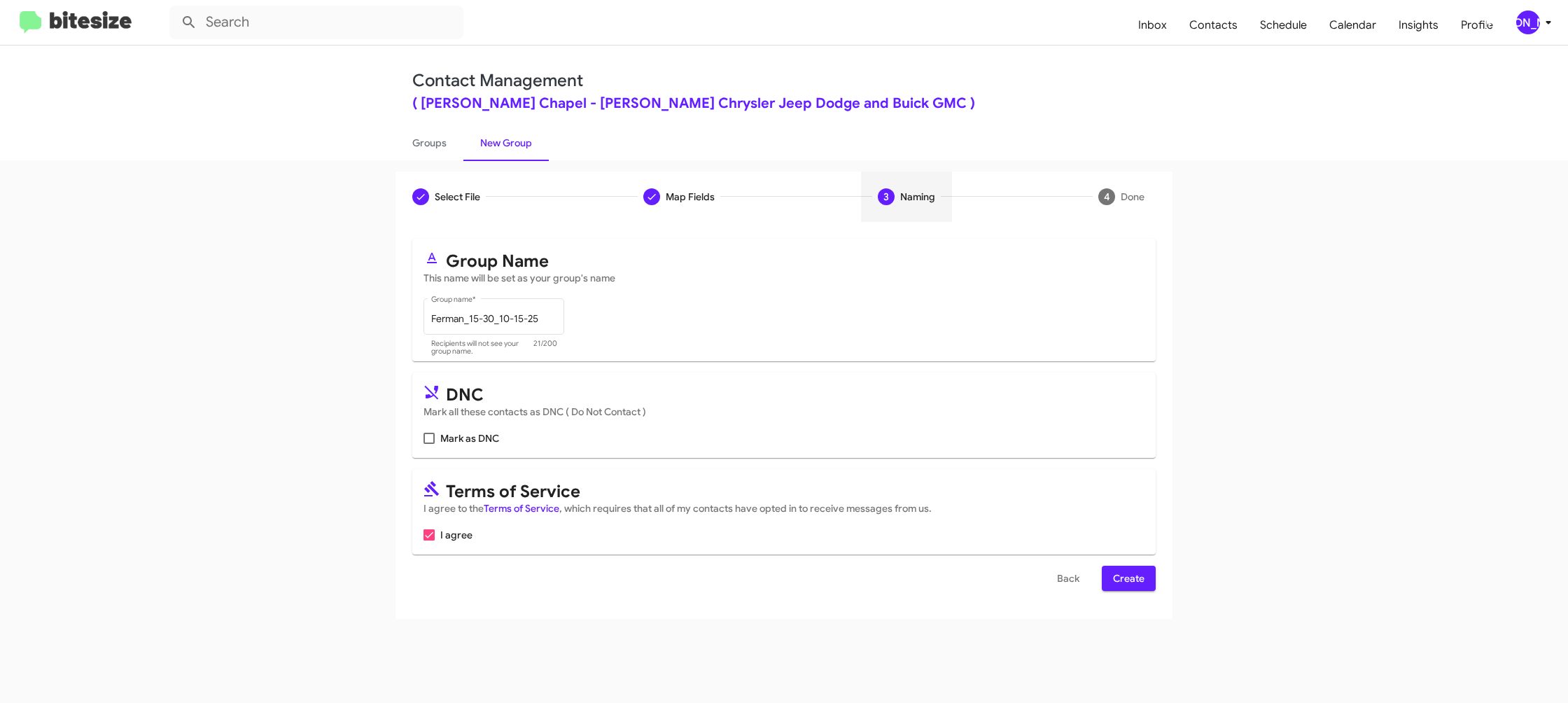
click at [1116, 575] on span "Create" at bounding box center [1129, 578] width 31 height 25
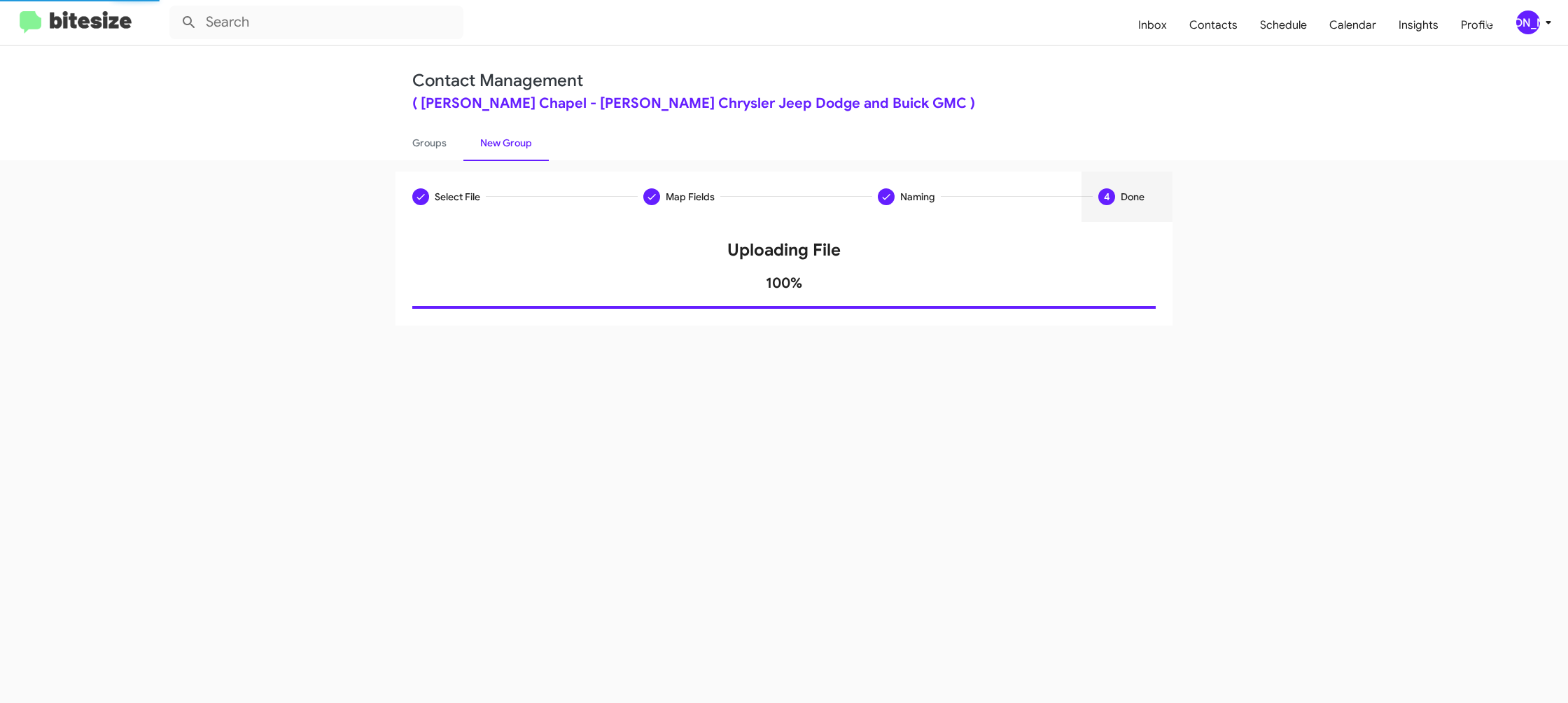
click at [408, 118] on div "Contact Management ( Ferman Wesley Chapel - Ferman Chrysler Jeep Dodge and Buic…" at bounding box center [784, 103] width 798 height 115
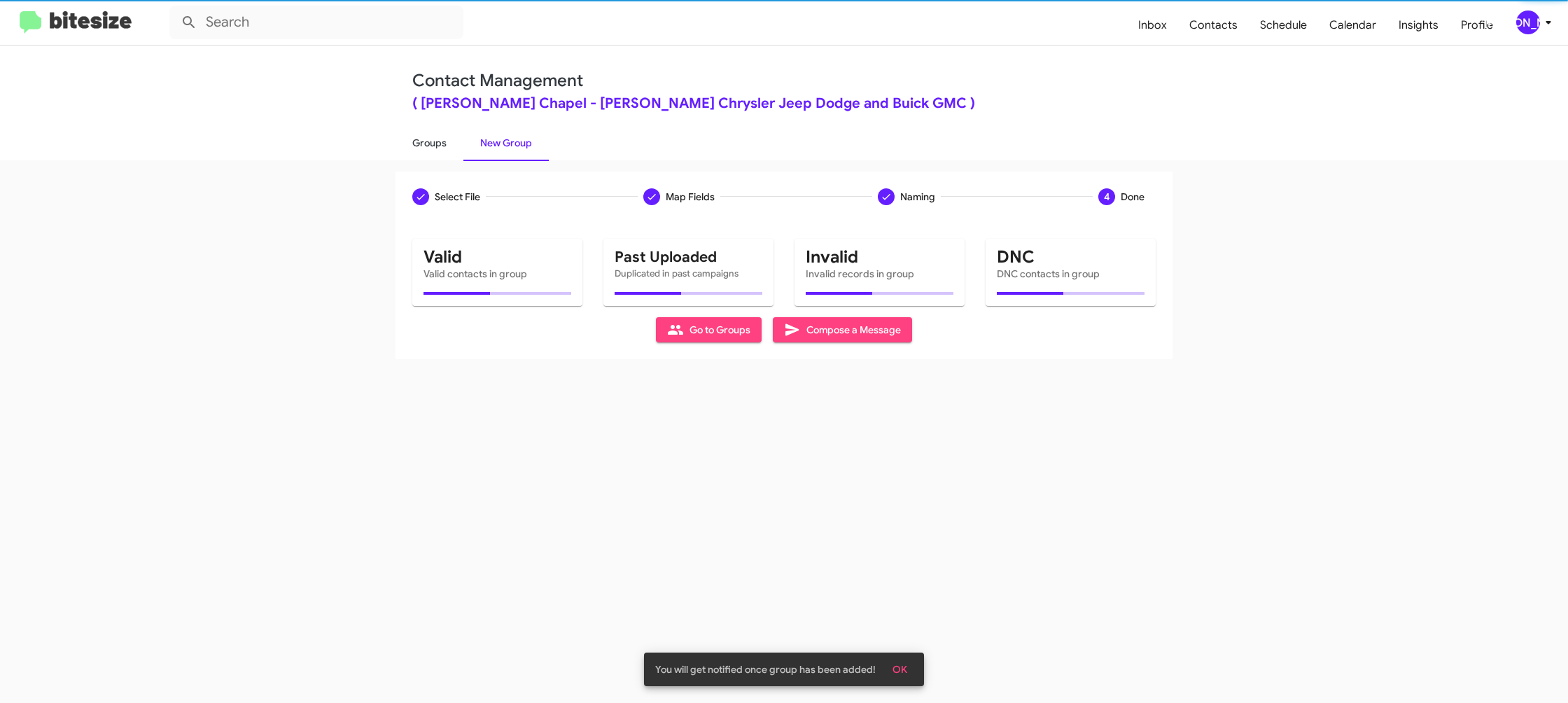
click at [414, 137] on link "Groups" at bounding box center [429, 142] width 68 height 36
type input "in:groups"
click at [414, 137] on link "Groups" at bounding box center [429, 142] width 68 height 36
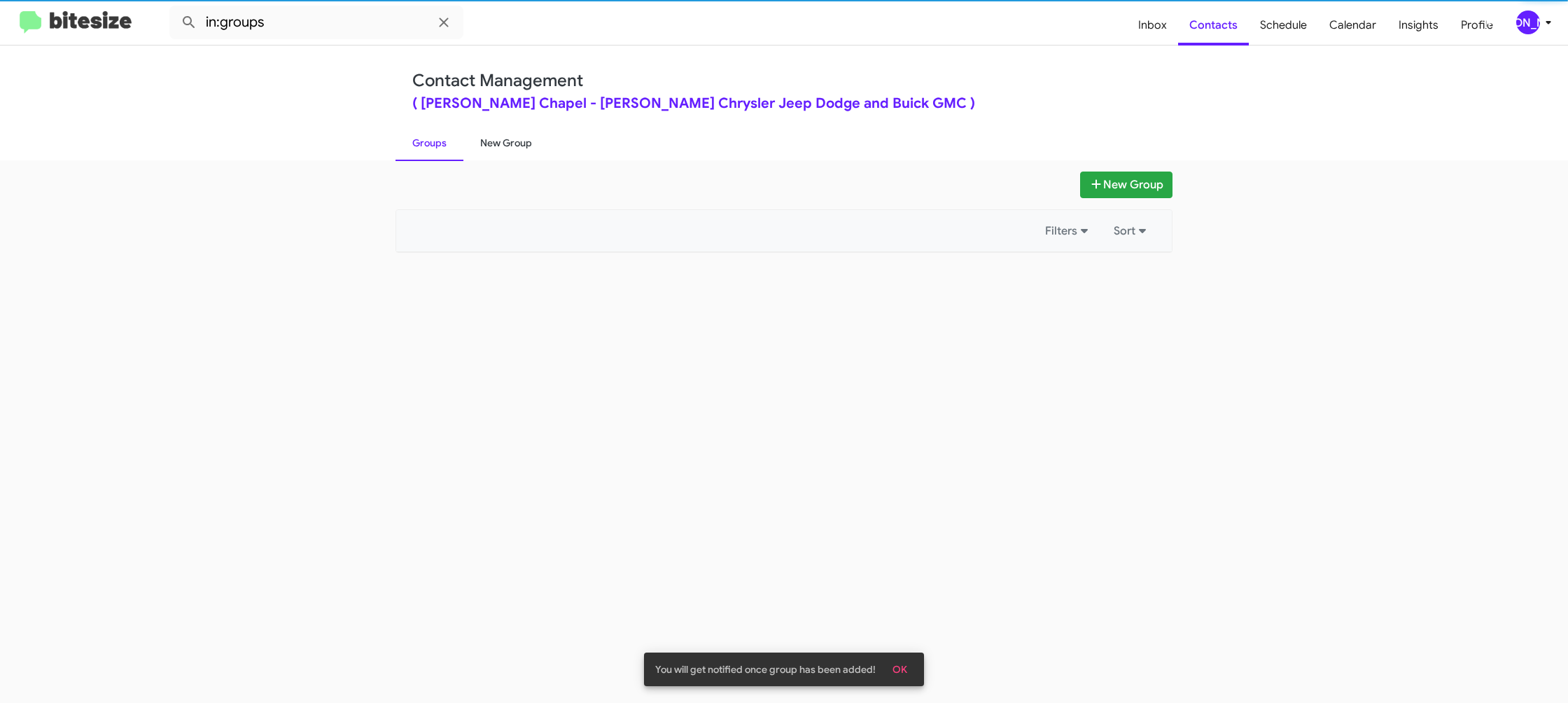
drag, startPoint x: 414, startPoint y: 137, endPoint x: 497, endPoint y: 139, distance: 83.0
click at [415, 137] on link "Groups" at bounding box center [429, 142] width 68 height 36
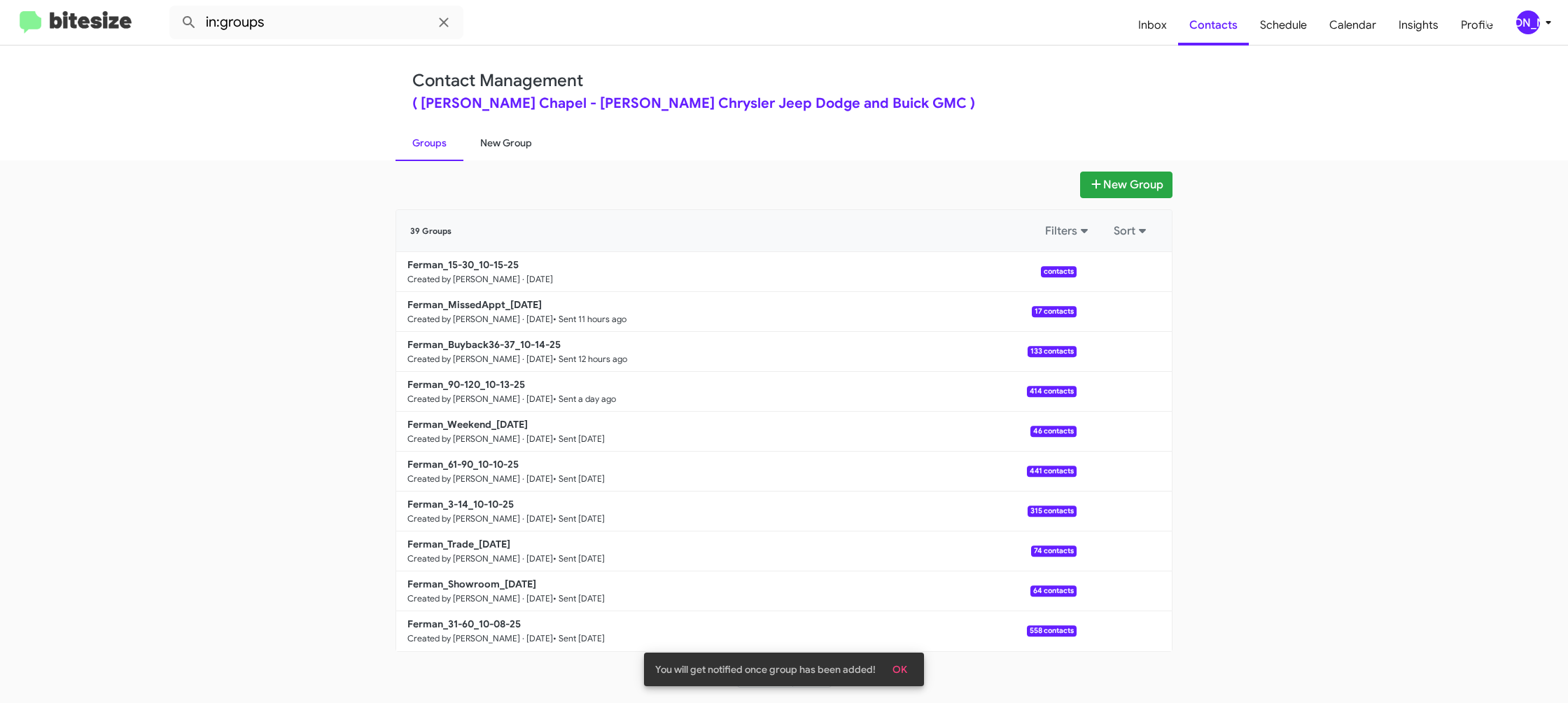
click at [497, 139] on link "New Group" at bounding box center [506, 142] width 85 height 36
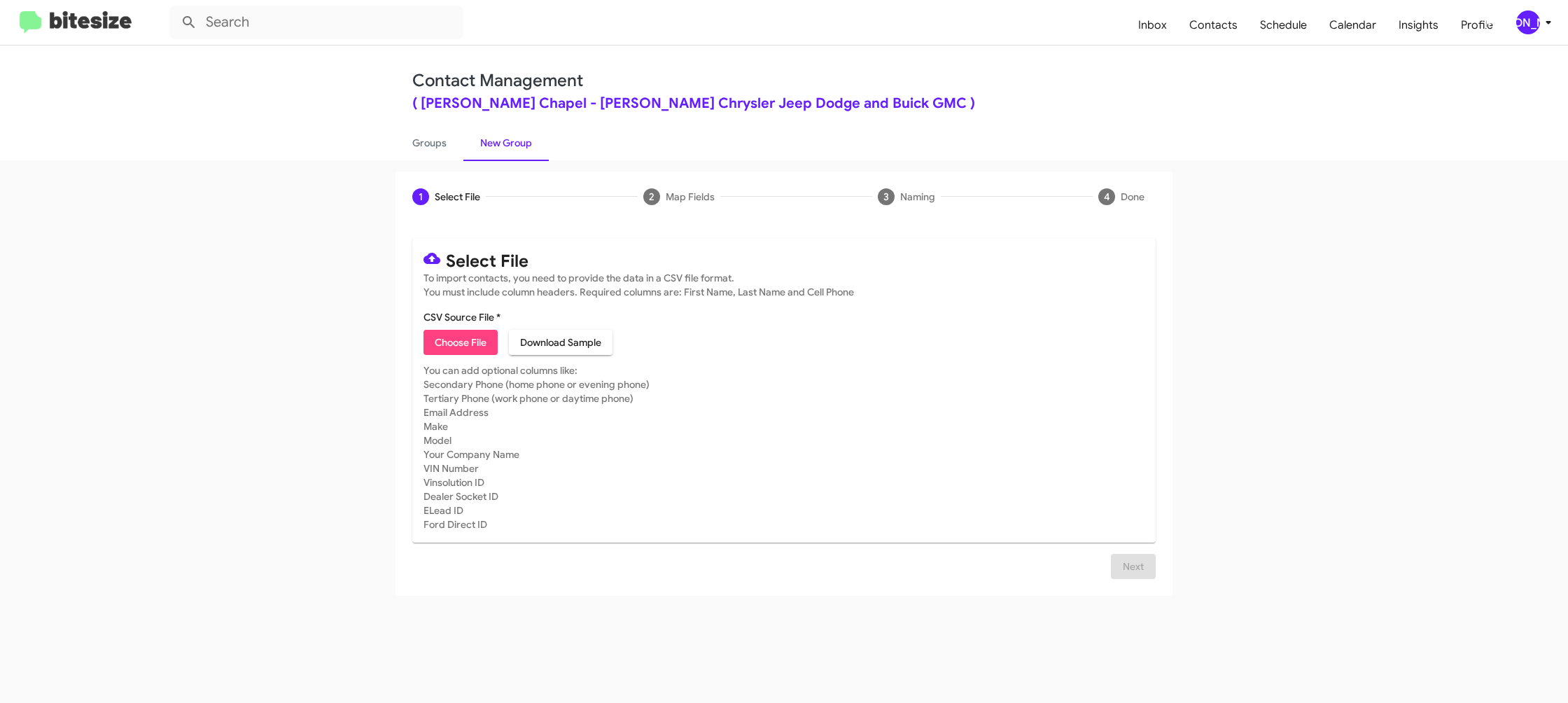
click at [465, 343] on span "Choose File" at bounding box center [460, 342] width 52 height 25
type input "Ferman_31-60_10-15-25"
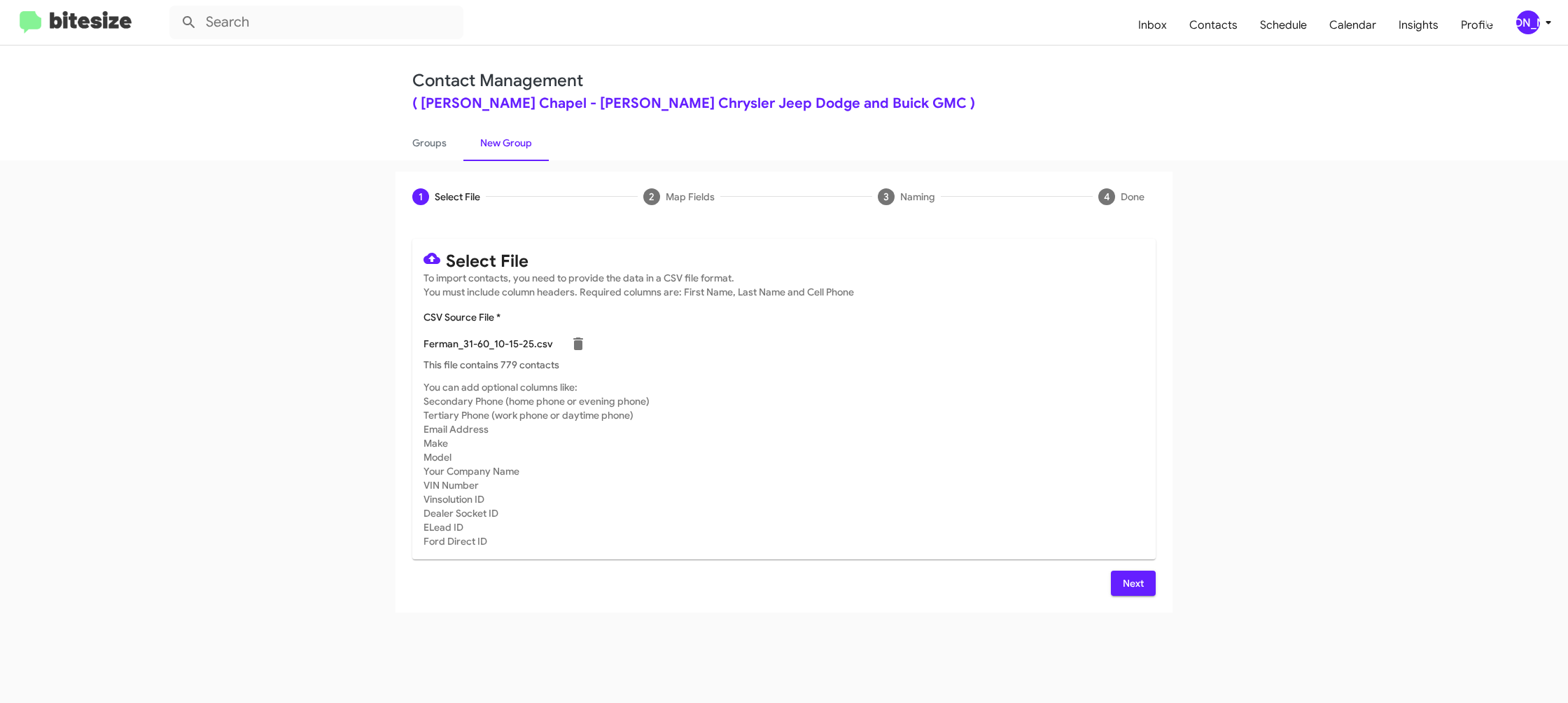
drag, startPoint x: 994, startPoint y: 515, endPoint x: 1056, endPoint y: 535, distance: 65.1
click at [1027, 522] on mat-card-subtitle "You can add optional columns like: Secondary Phone (home phone or evening phone…" at bounding box center [783, 464] width 721 height 168
click at [1135, 577] on span "Next" at bounding box center [1133, 583] width 22 height 25
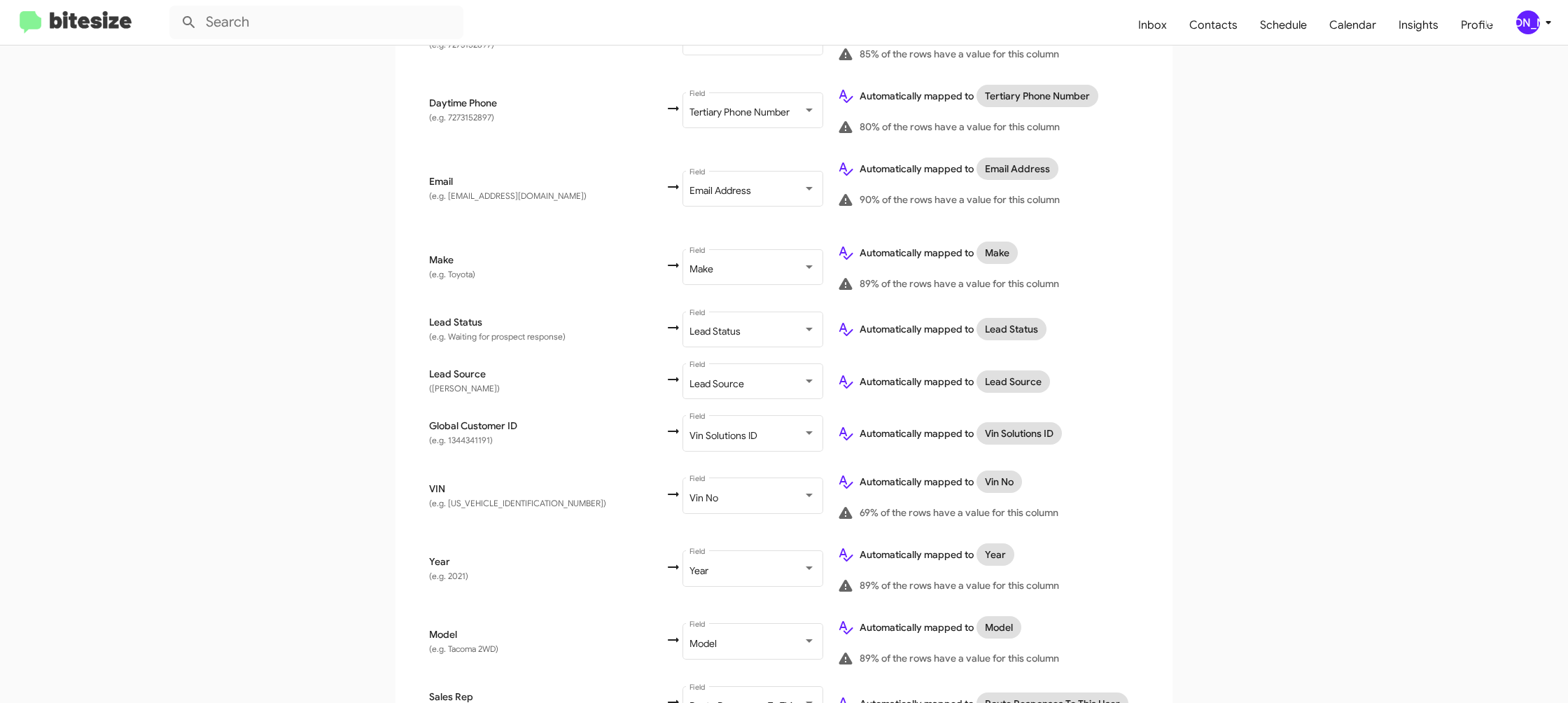
scroll to position [686, 0]
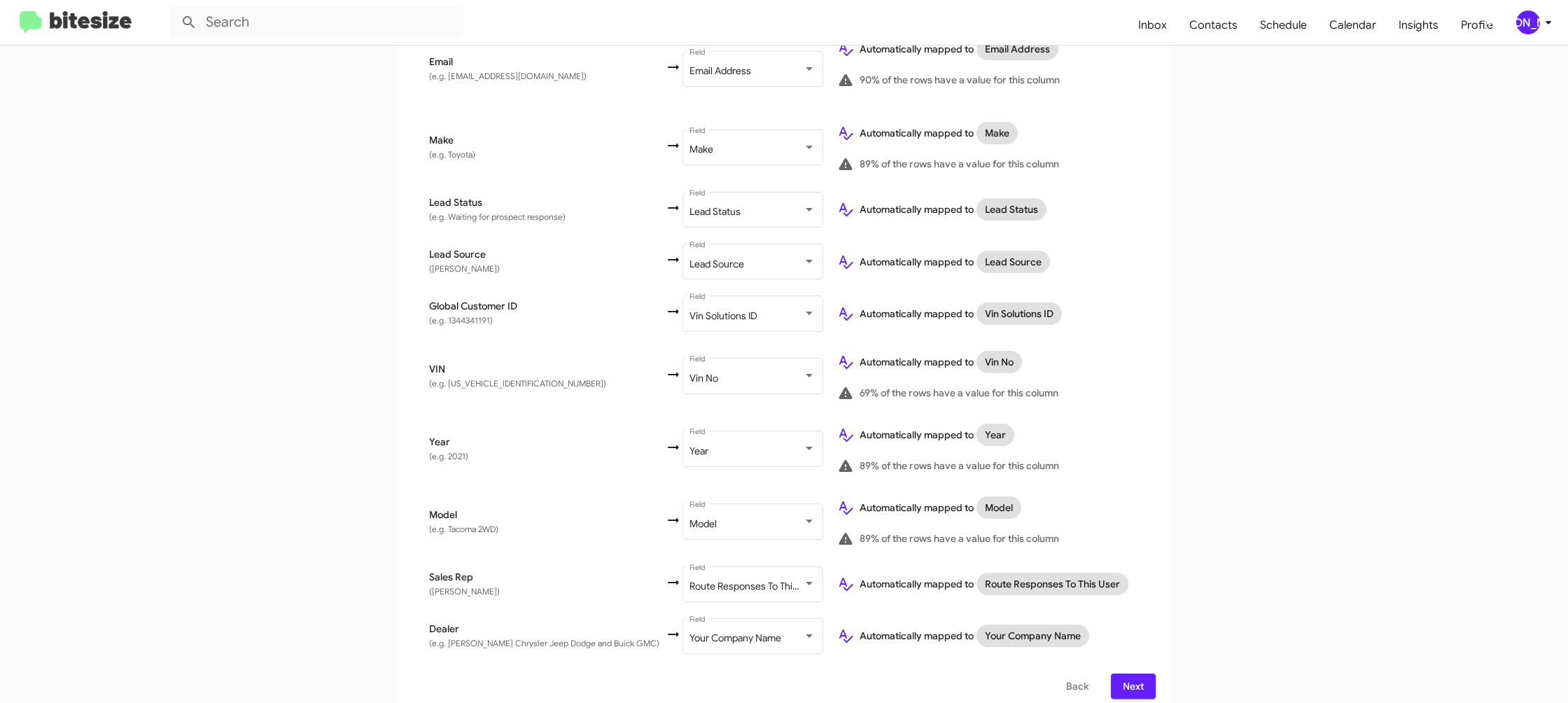
click at [1133, 682] on span "Next" at bounding box center [1133, 686] width 22 height 25
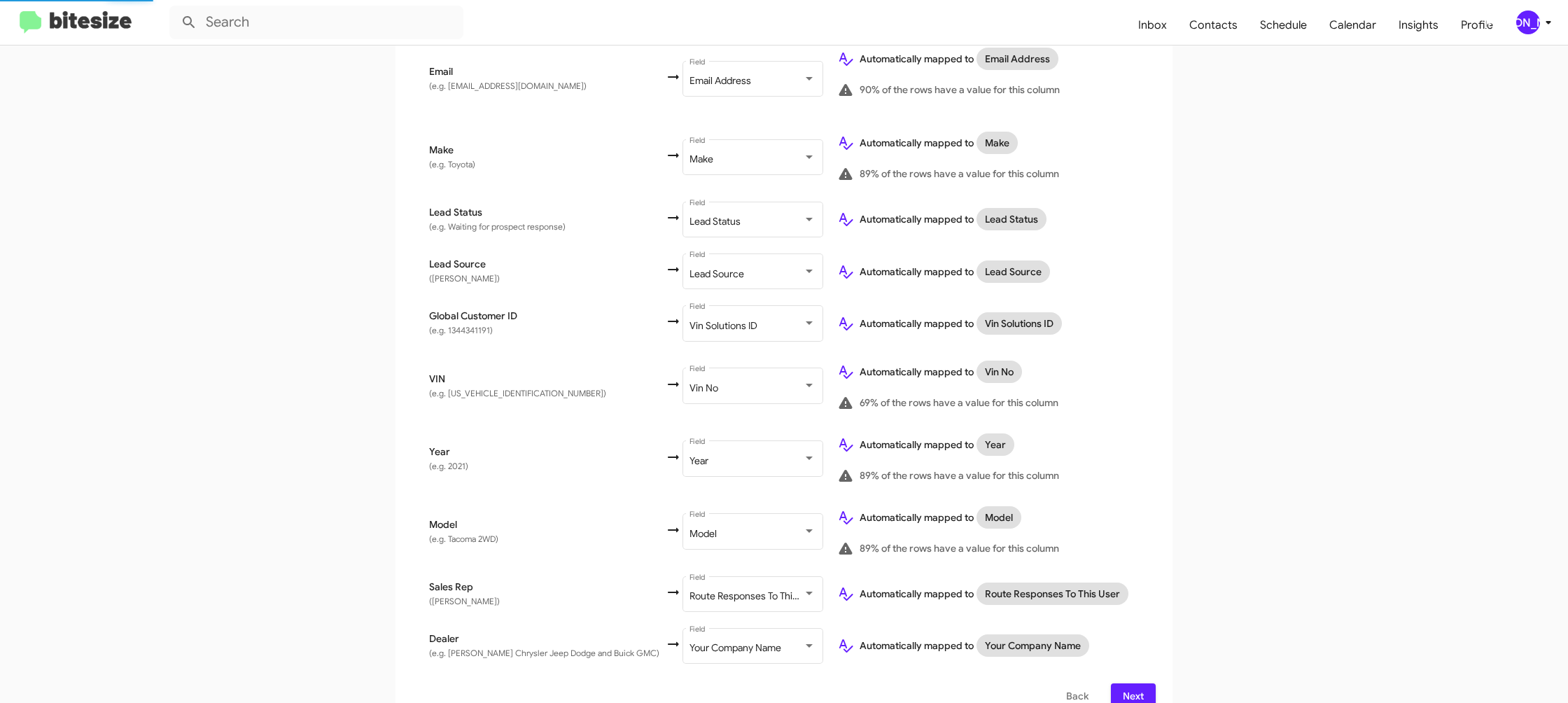
scroll to position [0, 0]
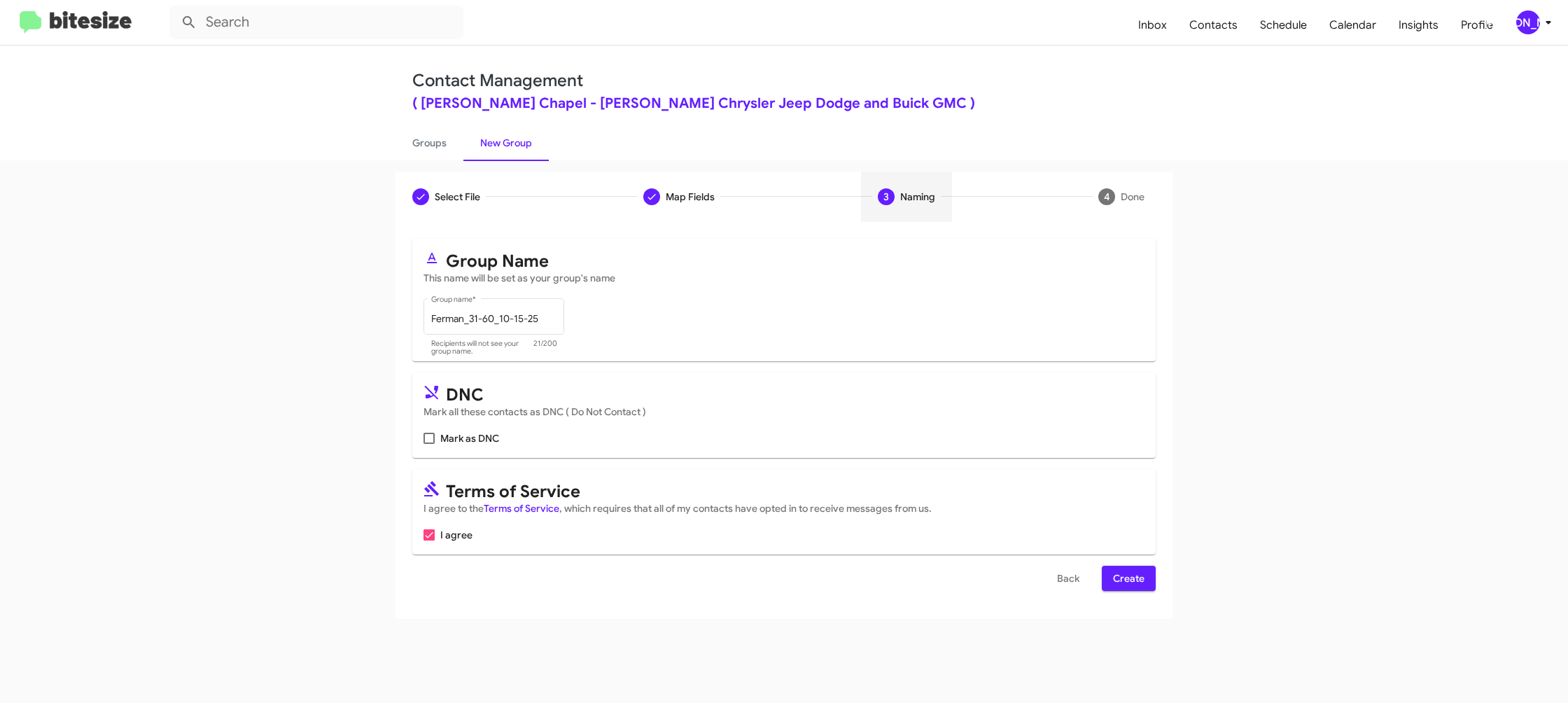
drag, startPoint x: 1153, startPoint y: 567, endPoint x: 1125, endPoint y: 569, distance: 28.1
click at [1152, 569] on button "Create" at bounding box center [1129, 578] width 54 height 25
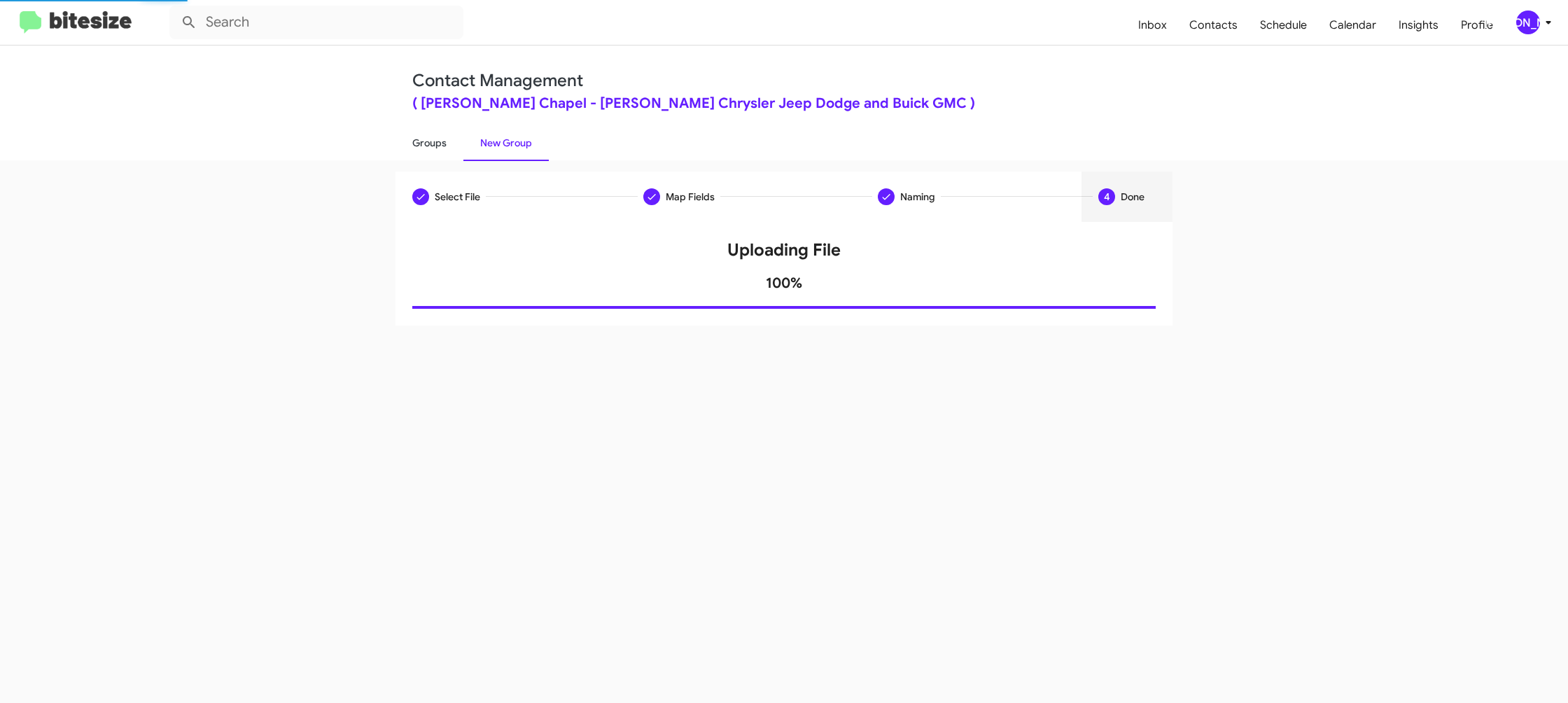
click at [414, 138] on link "Groups" at bounding box center [429, 142] width 68 height 36
type input "in:groups"
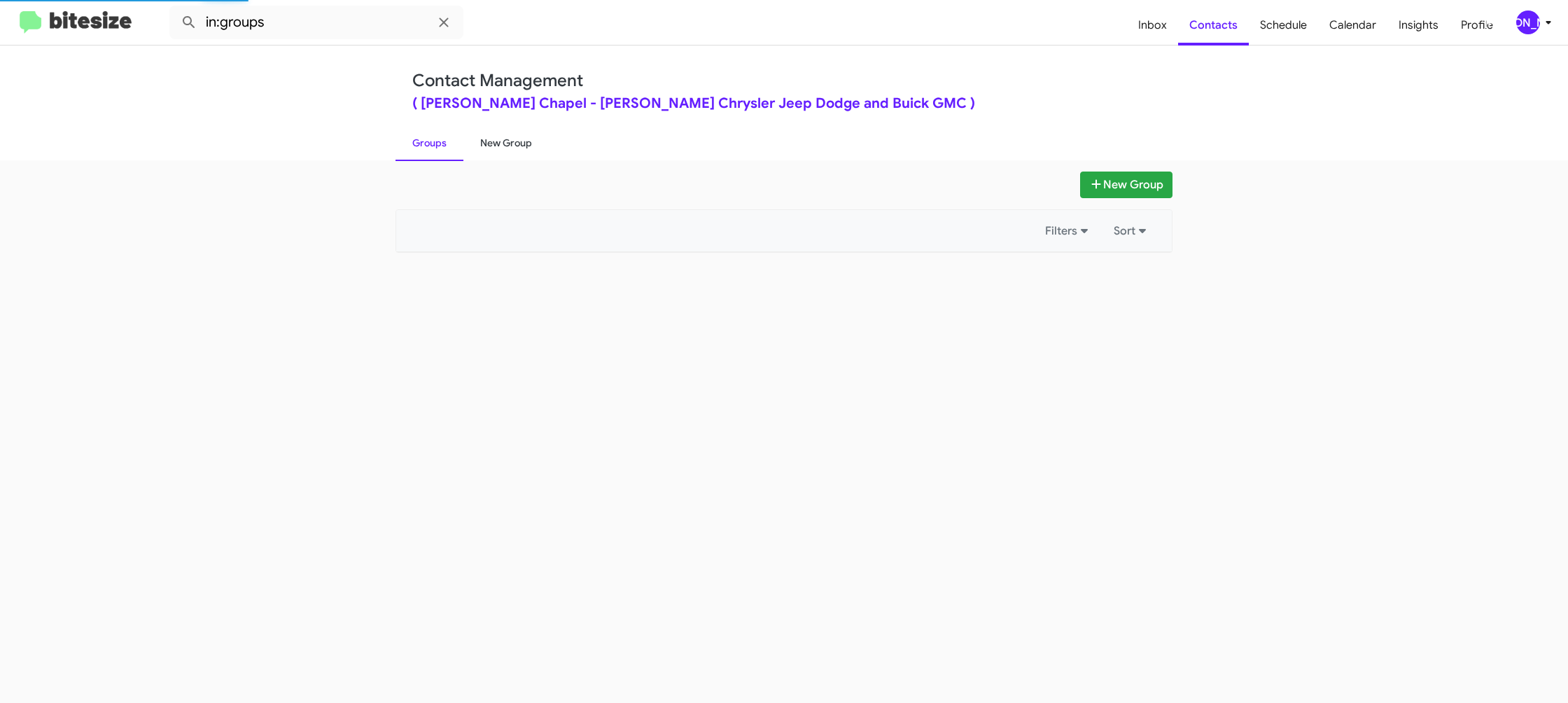
drag, startPoint x: 413, startPoint y: 138, endPoint x: 509, endPoint y: 136, distance: 96.0
click at [414, 137] on link "Groups" at bounding box center [429, 142] width 68 height 36
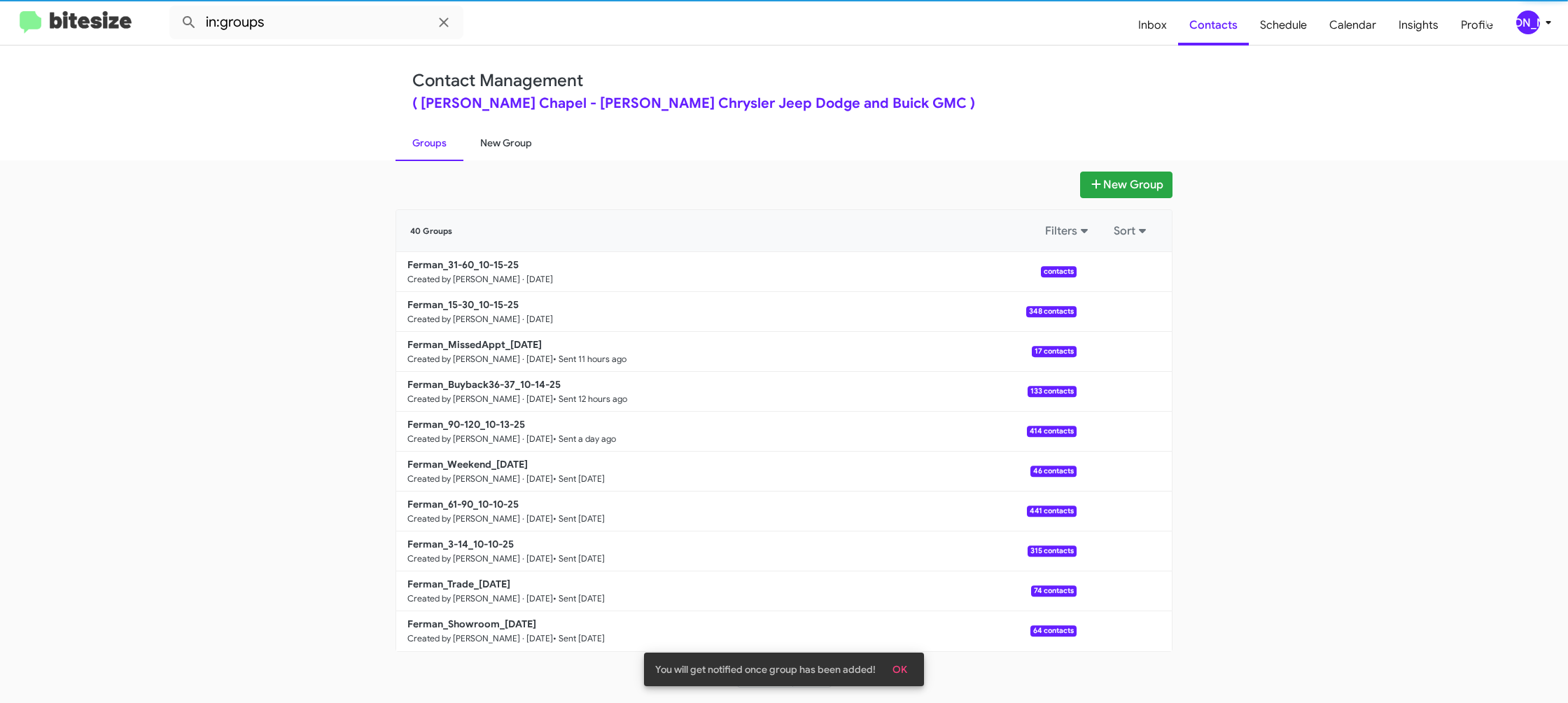
click at [509, 136] on link "New Group" at bounding box center [506, 142] width 85 height 36
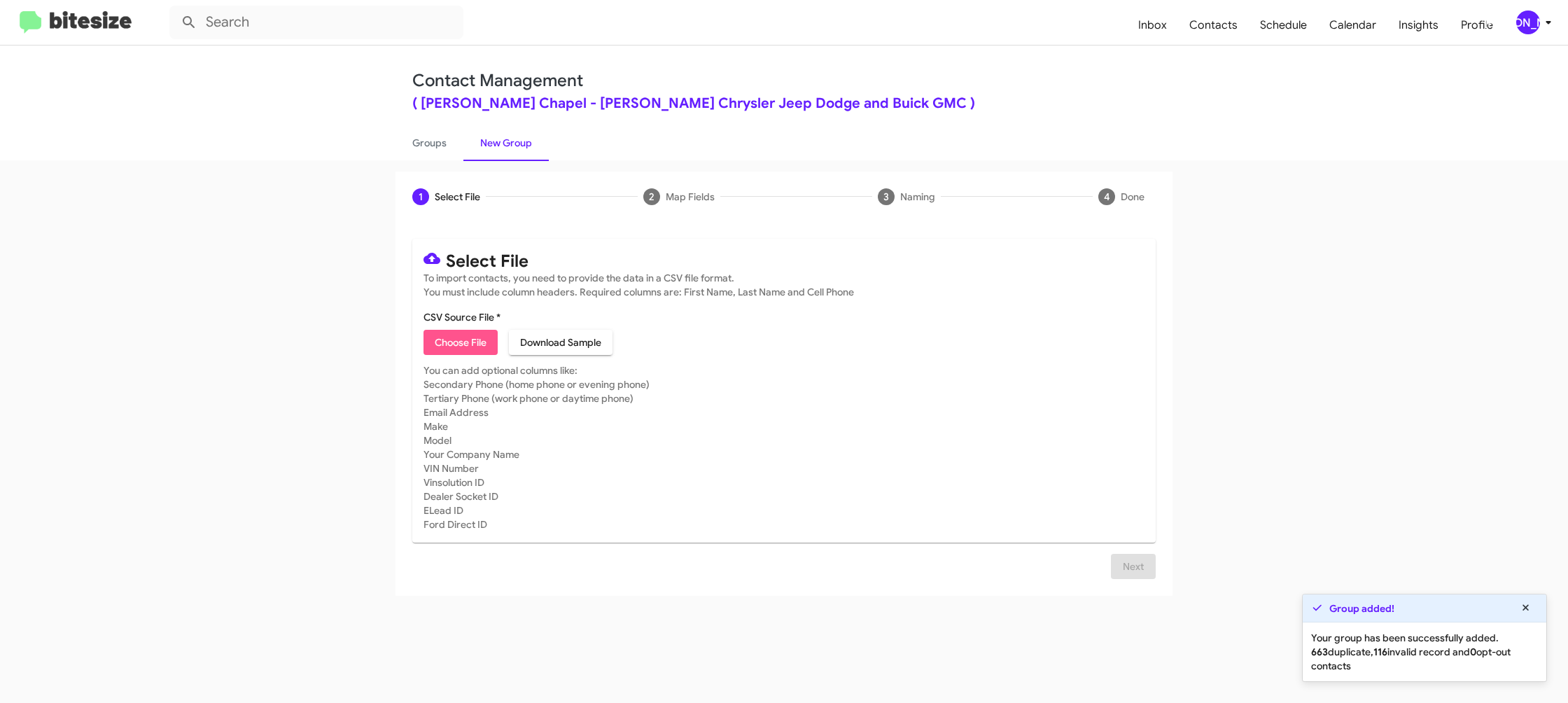
click at [459, 351] on span "Choose File" at bounding box center [460, 342] width 52 height 25
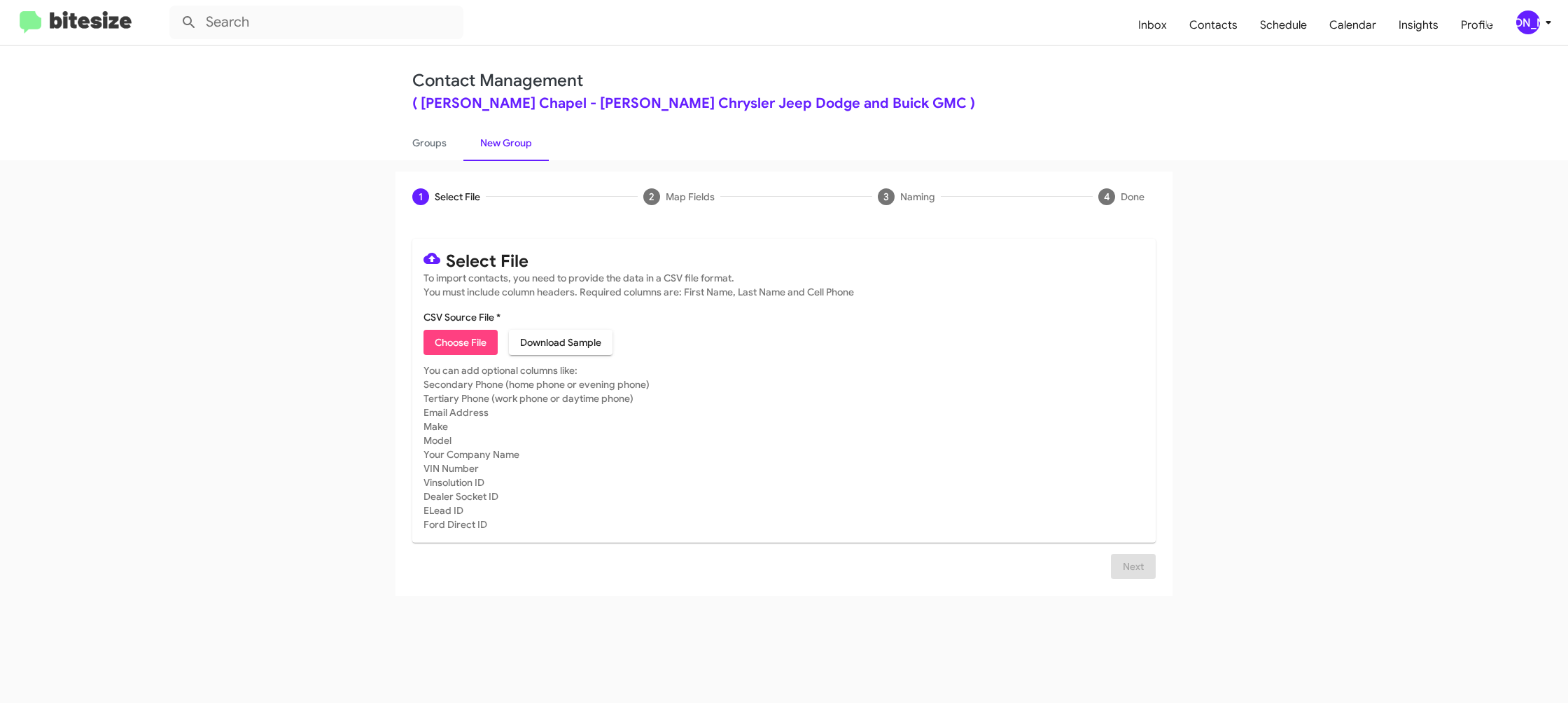
type input "Ferman_Showroom_10-15-25"
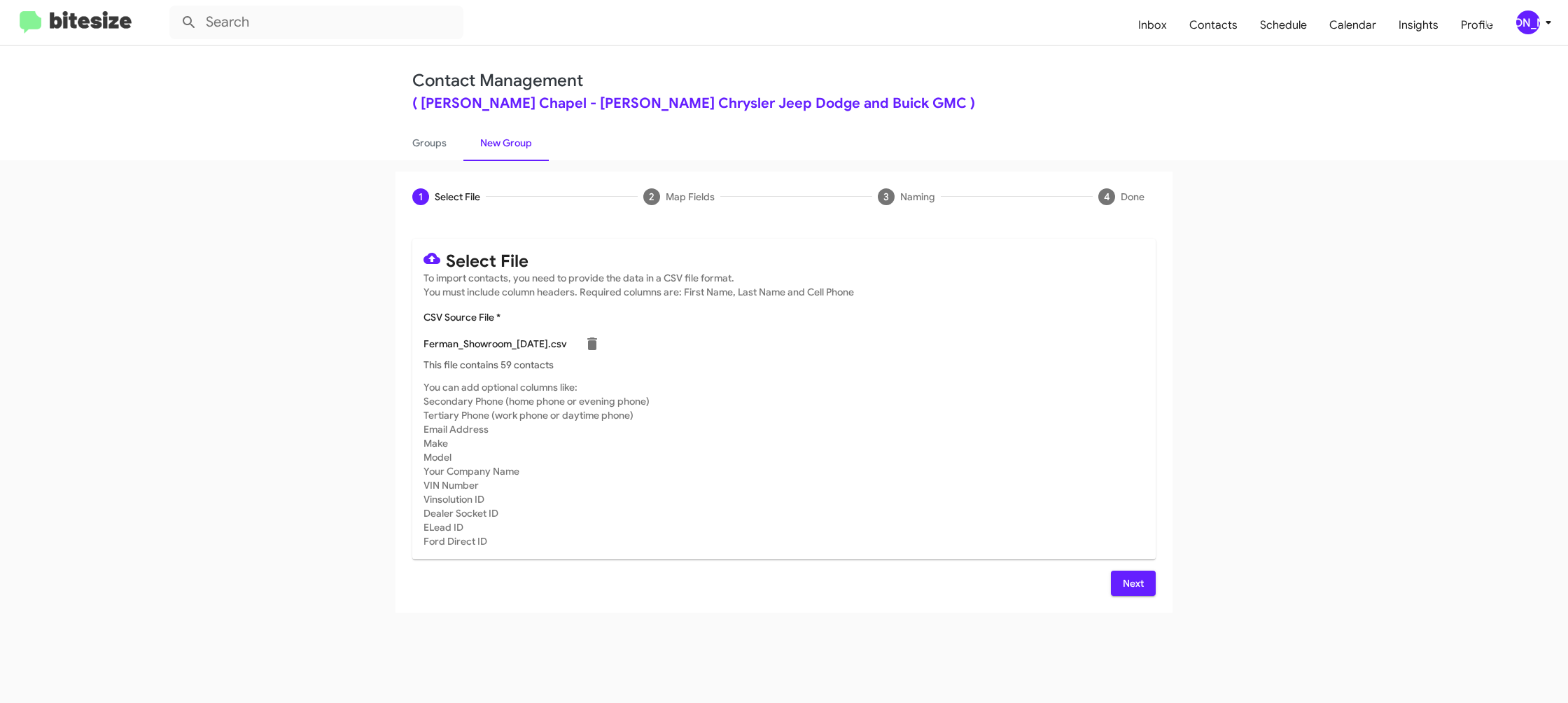
drag, startPoint x: 1051, startPoint y: 482, endPoint x: 1078, endPoint y: 511, distance: 39.6
click at [1051, 484] on mat-card-subtitle "You can add optional columns like: Secondary Phone (home phone or evening phone…" at bounding box center [783, 464] width 721 height 168
click at [1114, 580] on button "Next" at bounding box center [1133, 583] width 45 height 25
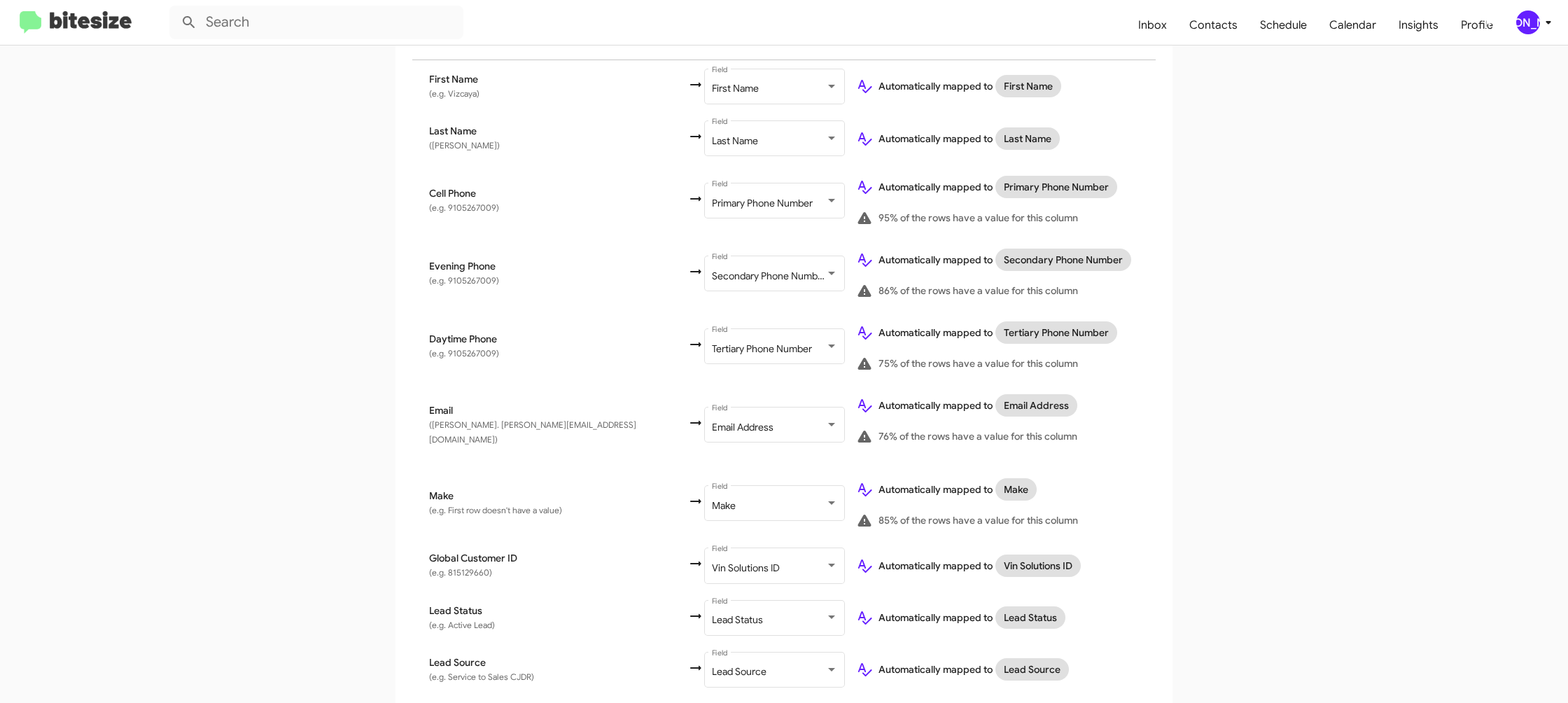
scroll to position [644, 0]
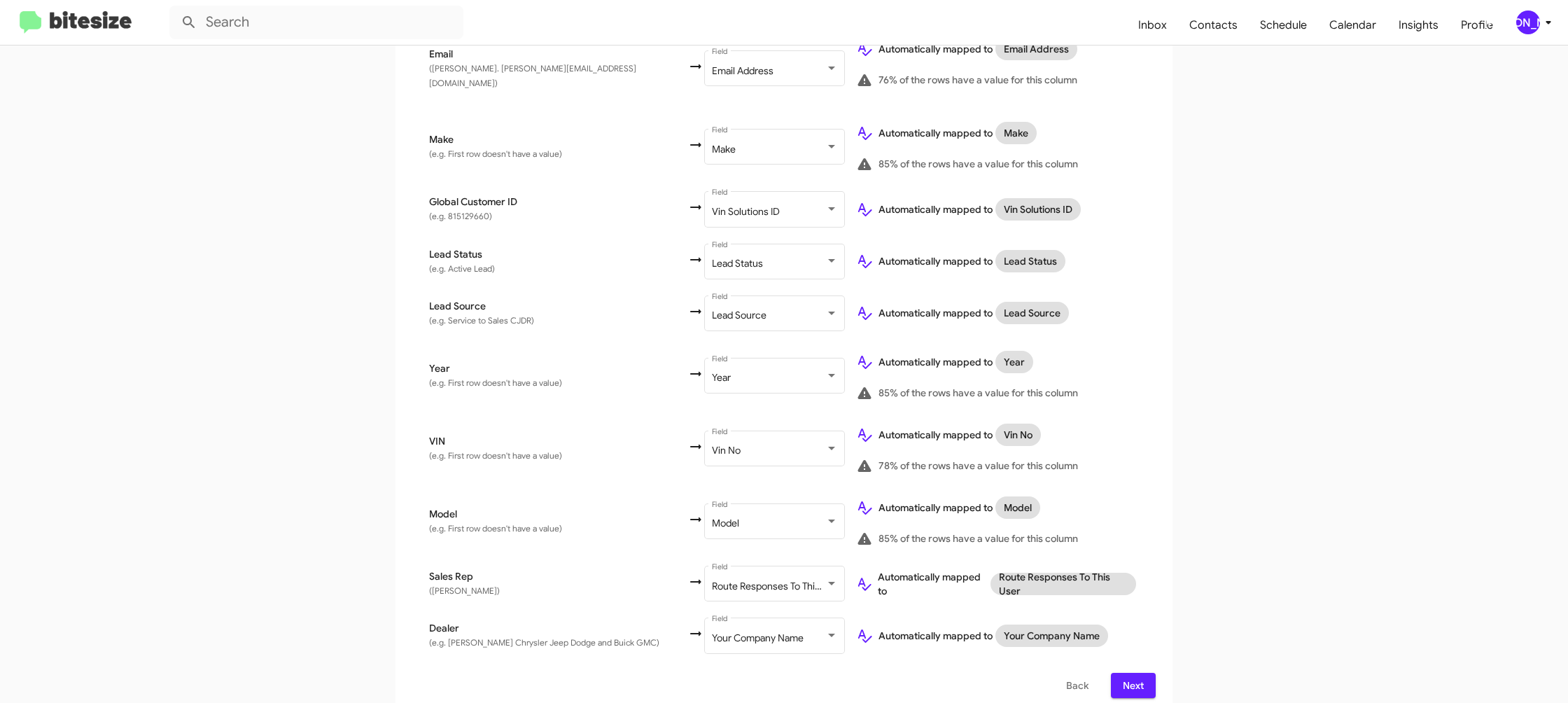
click at [1133, 678] on span "Next" at bounding box center [1133, 685] width 22 height 25
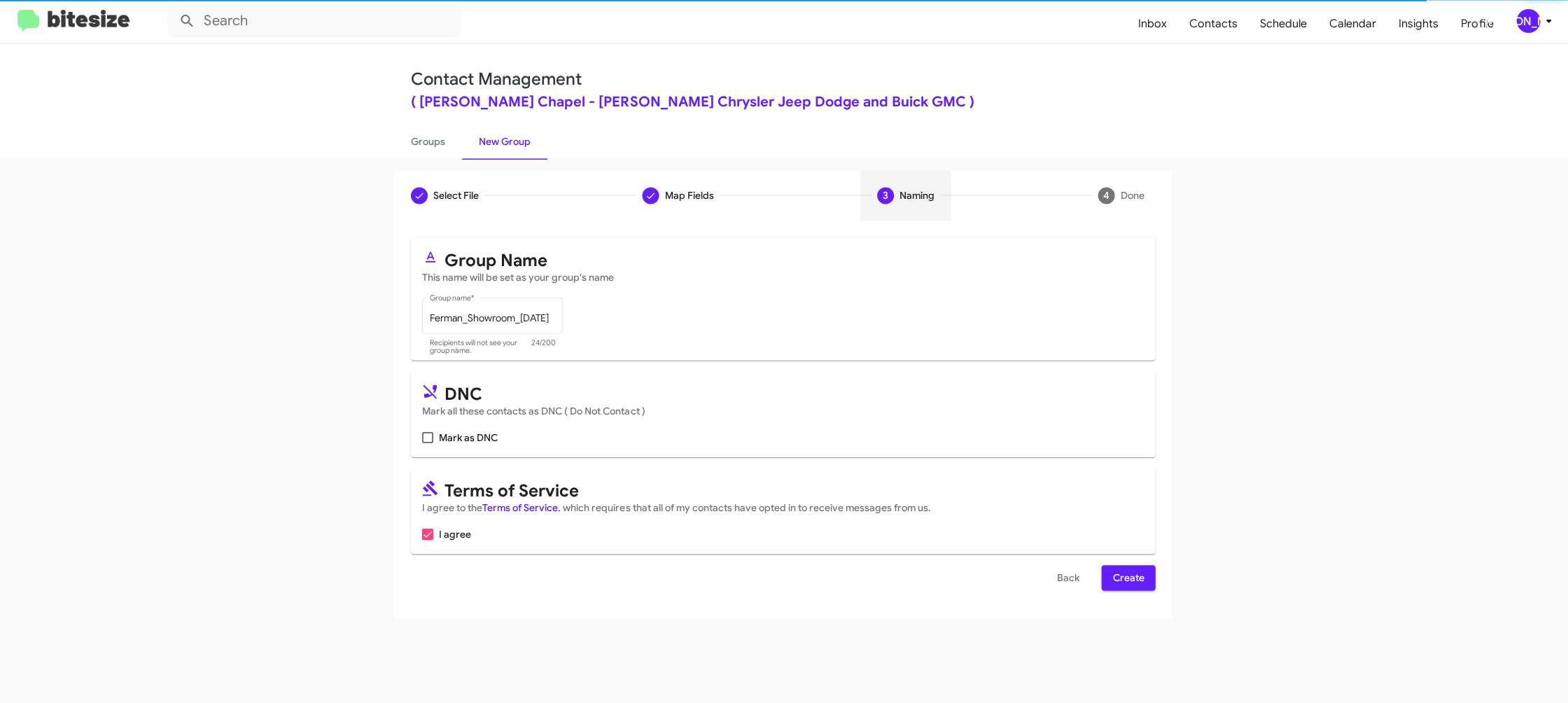
scroll to position [0, 0]
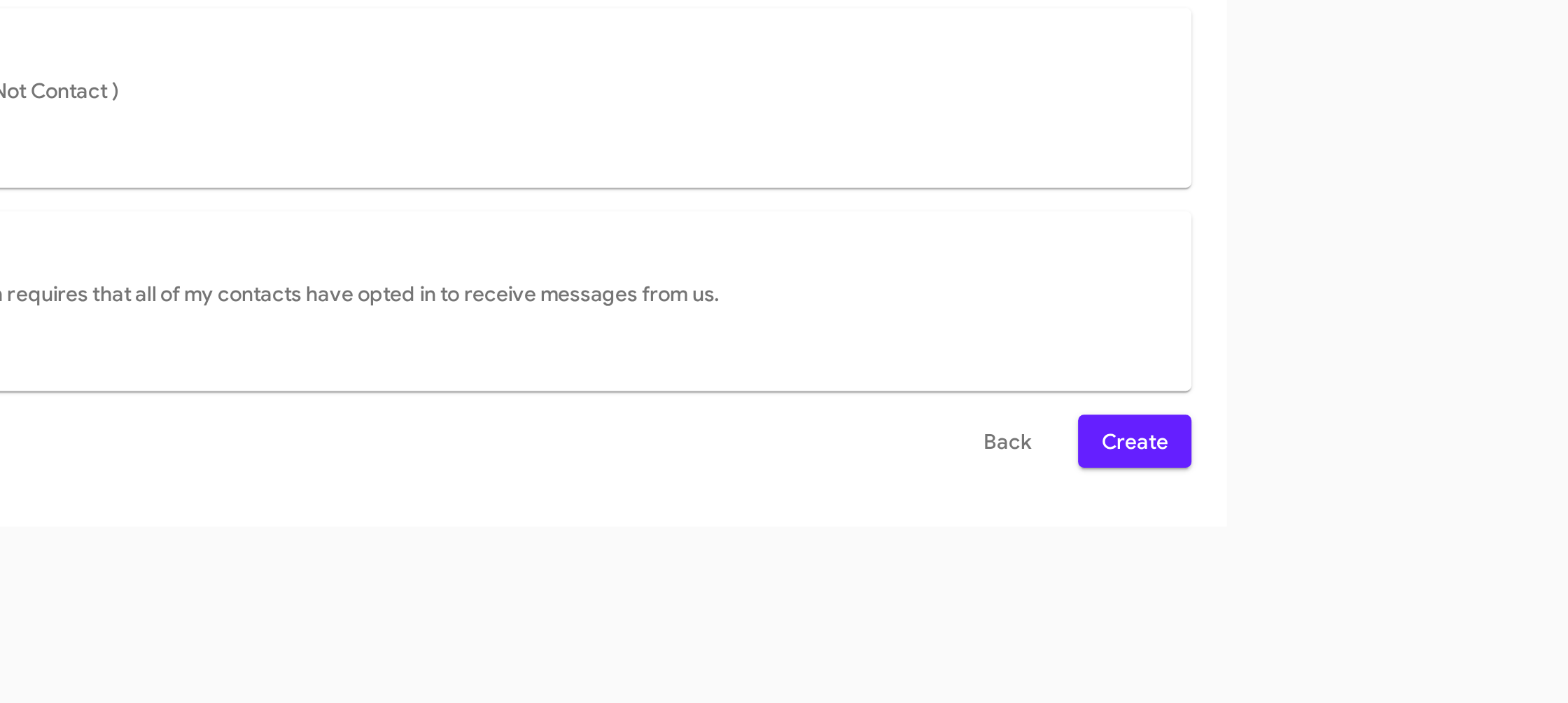
click at [1125, 641] on div "Select File Map Fields 3 Naming 4 Done Select File To import contacts, you need…" at bounding box center [784, 432] width 1568 height 542
click at [1136, 598] on div "Select File To import contacts, you need to provide the data in a CSV file form…" at bounding box center [784, 421] width 777 height 397
click at [1137, 586] on span "Create" at bounding box center [1129, 578] width 31 height 25
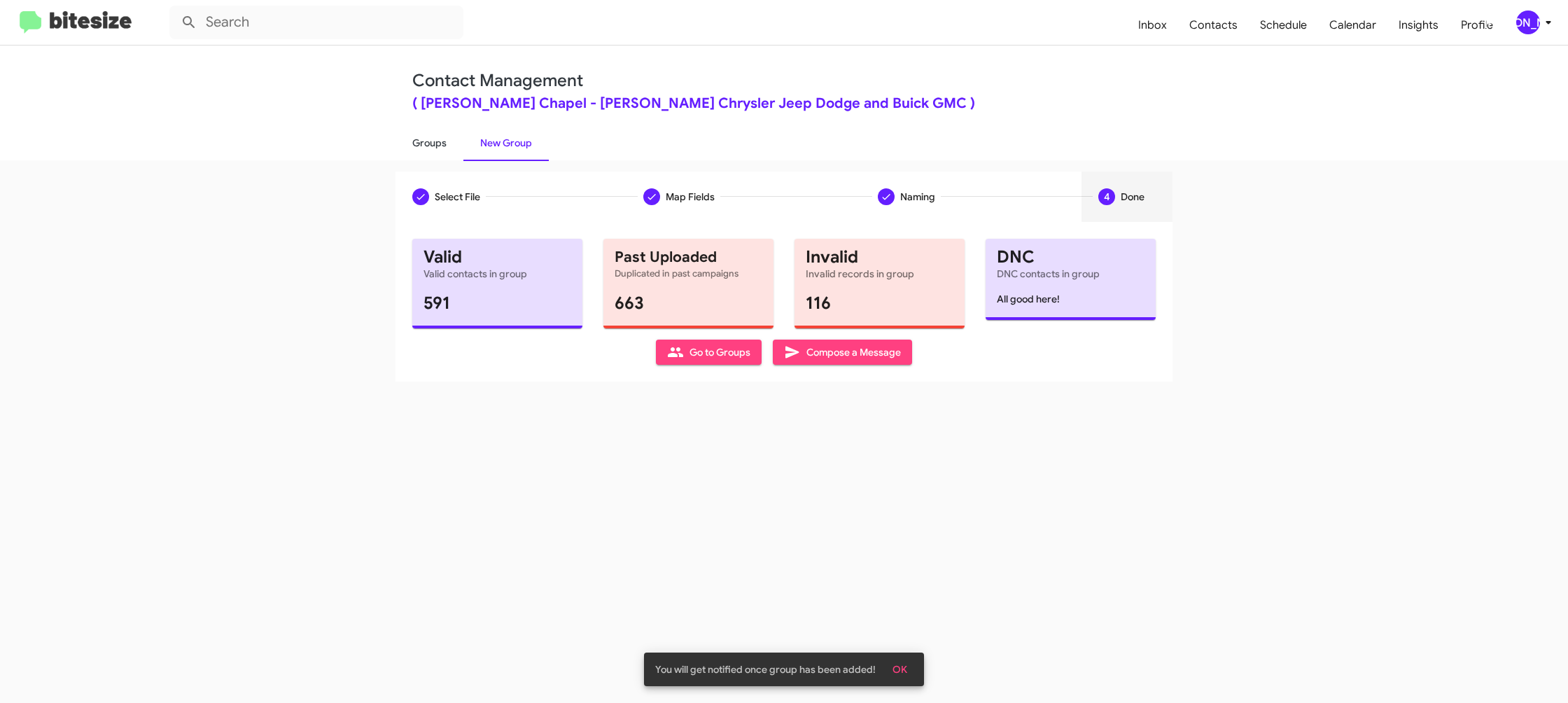
click at [420, 135] on link "Groups" at bounding box center [429, 142] width 68 height 36
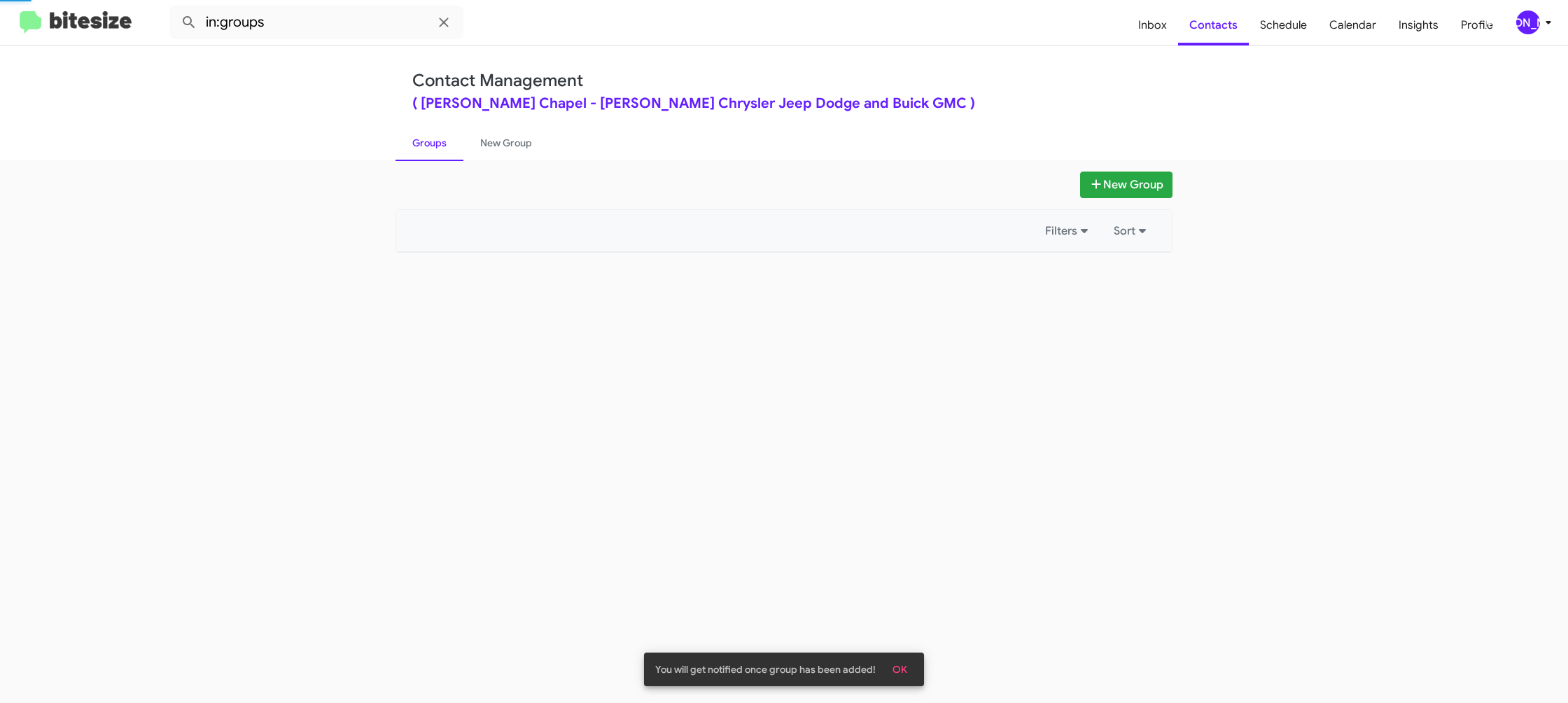
click at [420, 135] on link "Groups" at bounding box center [429, 142] width 68 height 36
click at [417, 127] on link "Groups" at bounding box center [429, 142] width 68 height 36
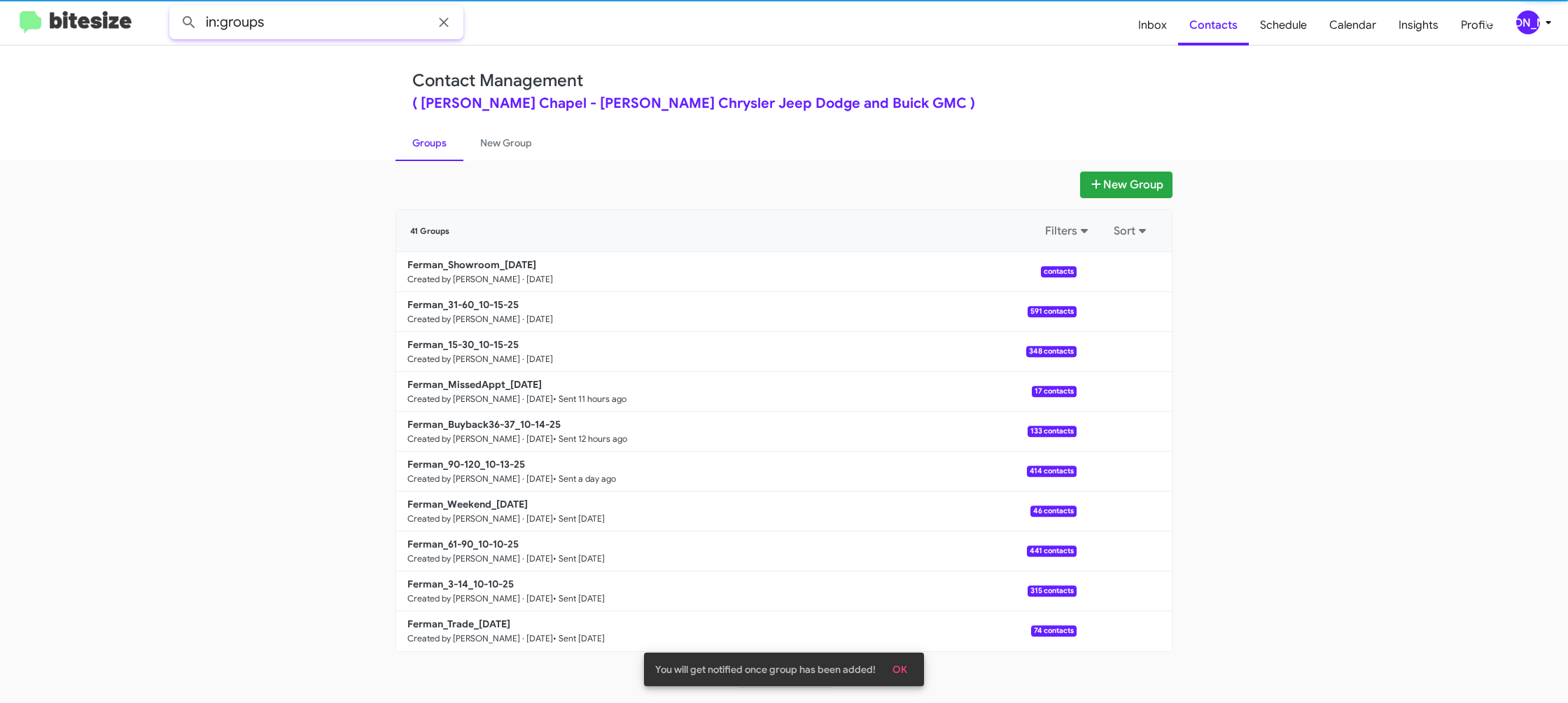
click at [325, 21] on input "in:groups" at bounding box center [316, 22] width 294 height 34
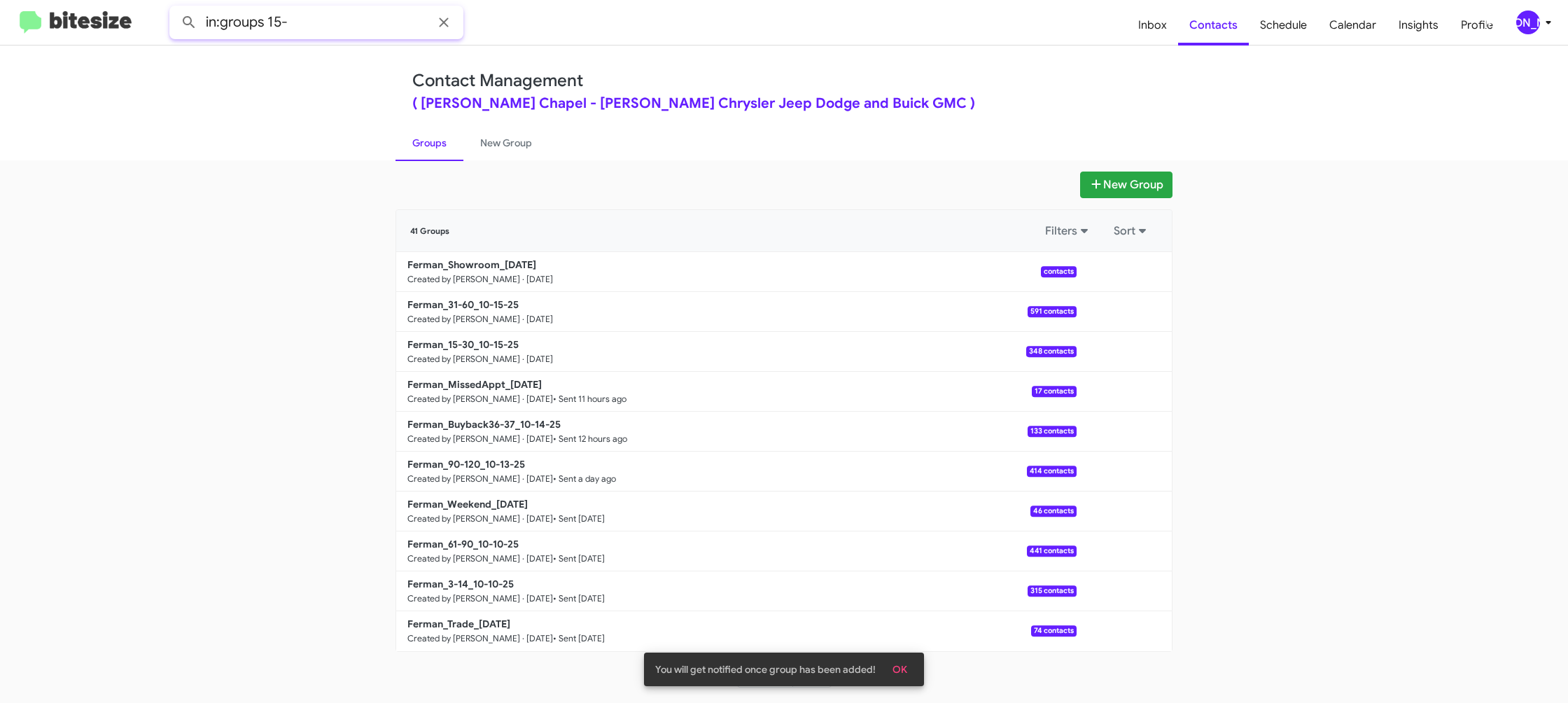
click at [175, 9] on button at bounding box center [189, 22] width 28 height 28
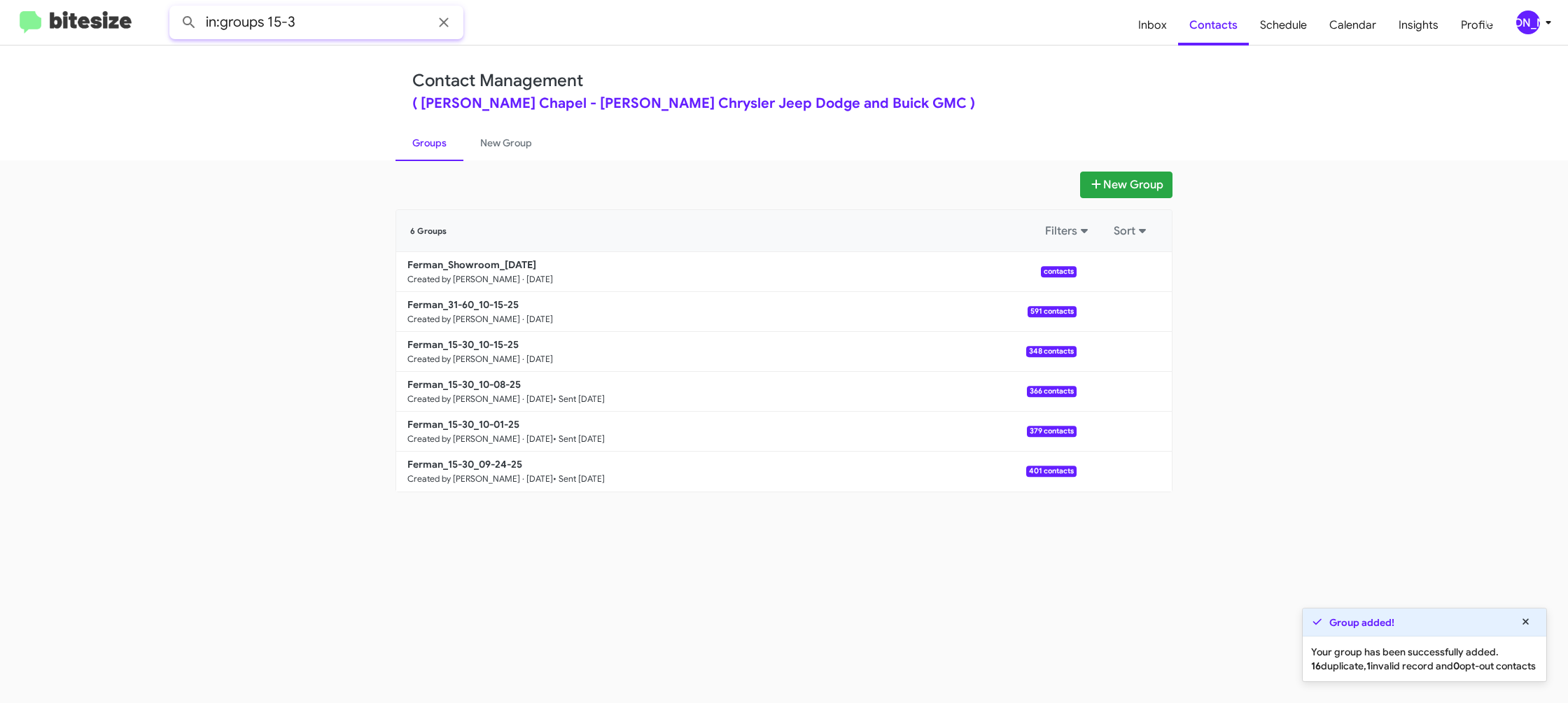
type input "in:groups 15-3"
click at [175, 9] on button at bounding box center [189, 22] width 28 height 28
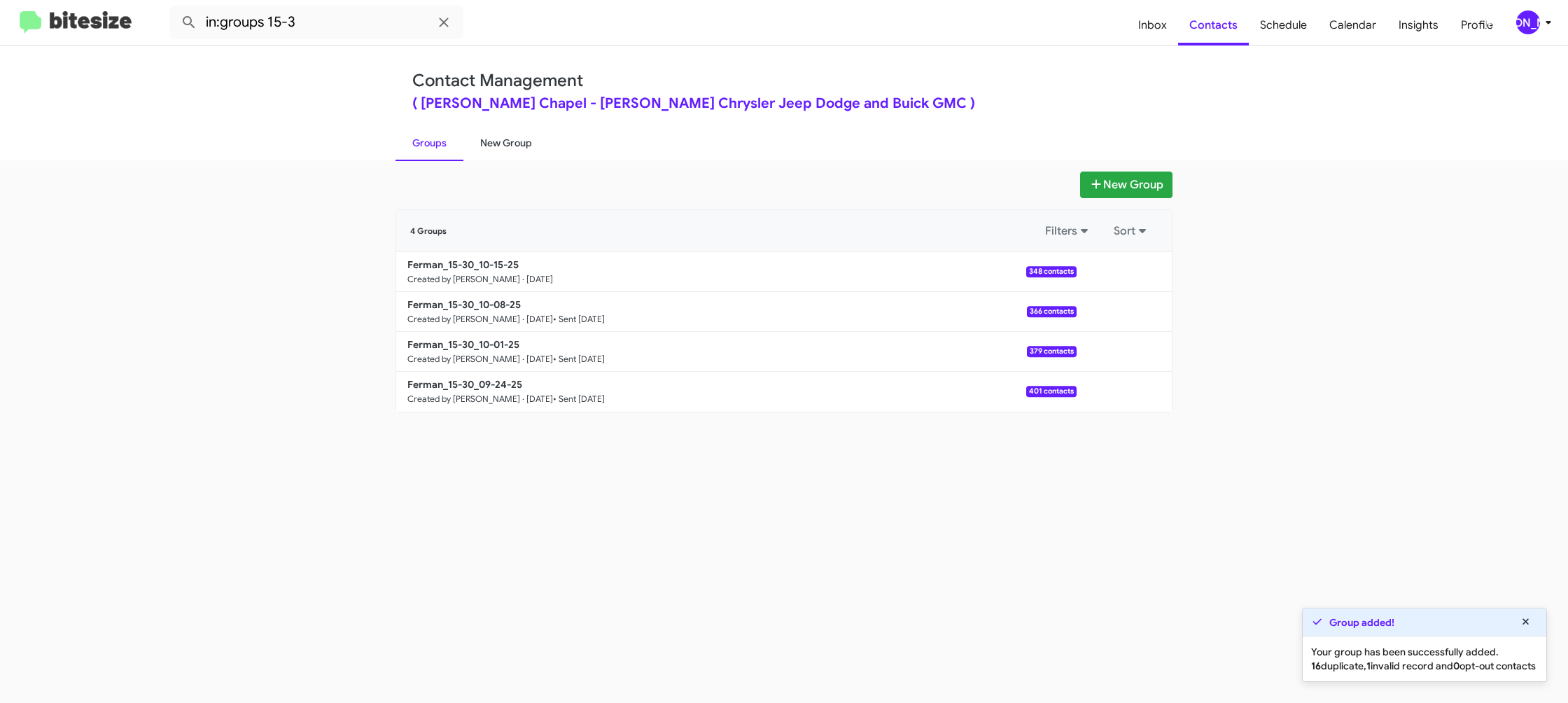
click at [476, 142] on link "New Group" at bounding box center [506, 142] width 85 height 36
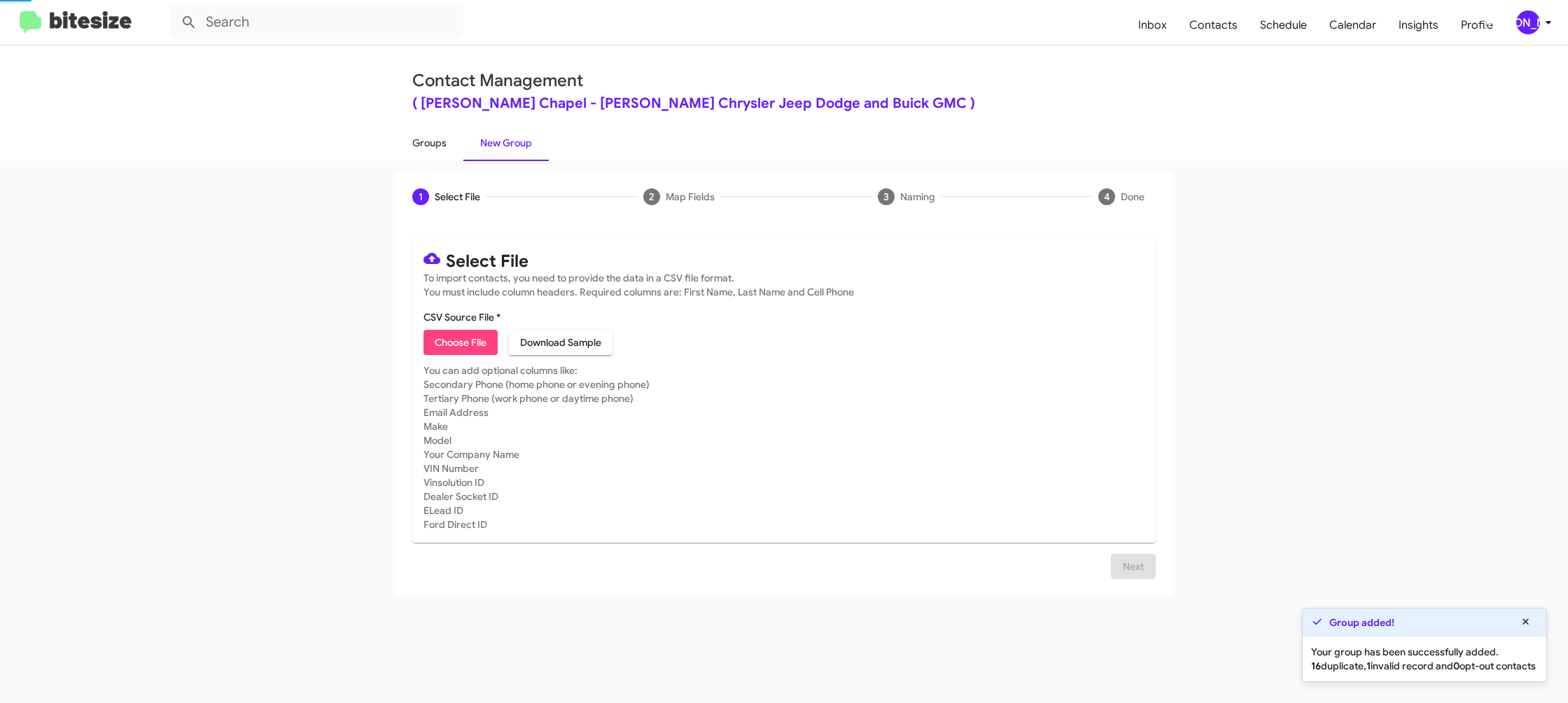
click at [441, 143] on link "Groups" at bounding box center [429, 142] width 68 height 36
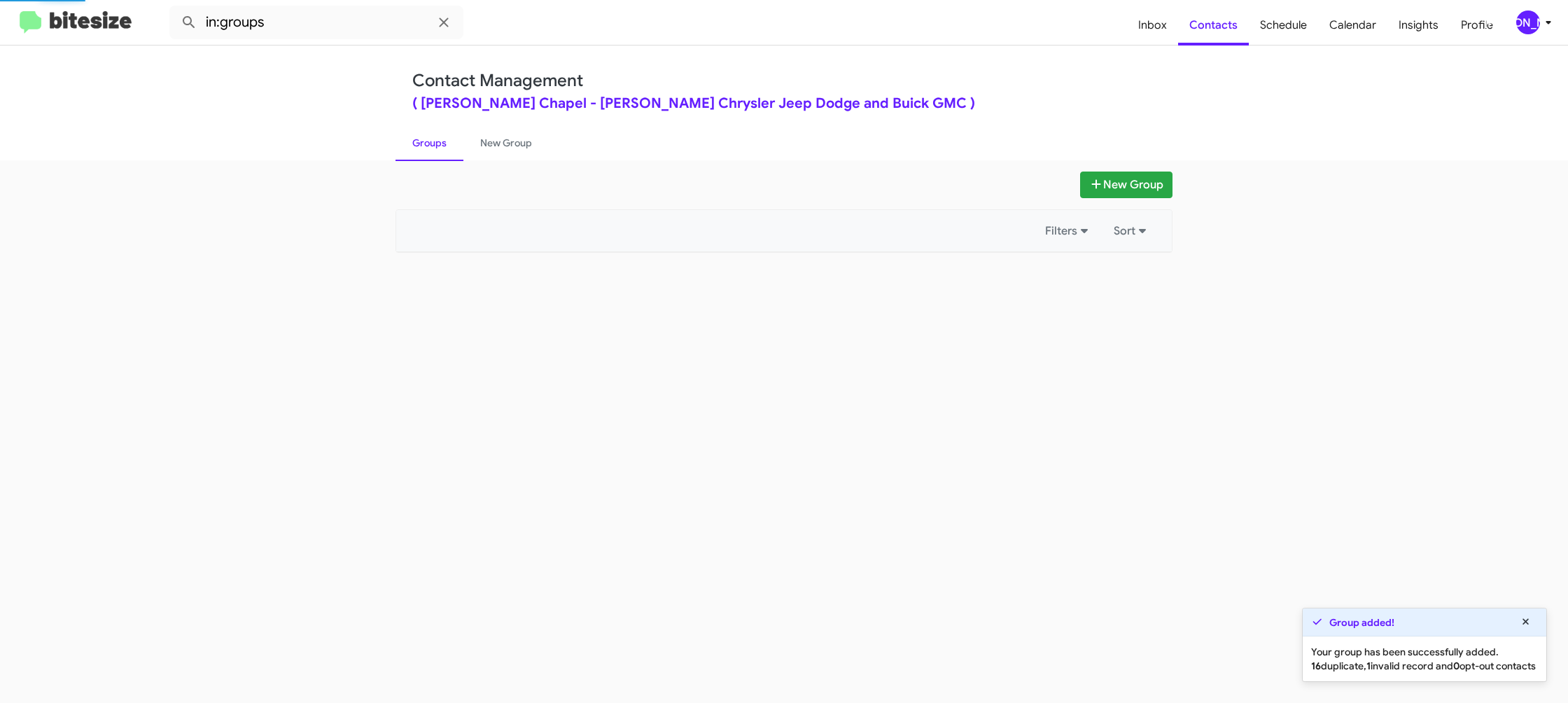
click at [441, 143] on link "Groups" at bounding box center [429, 142] width 68 height 36
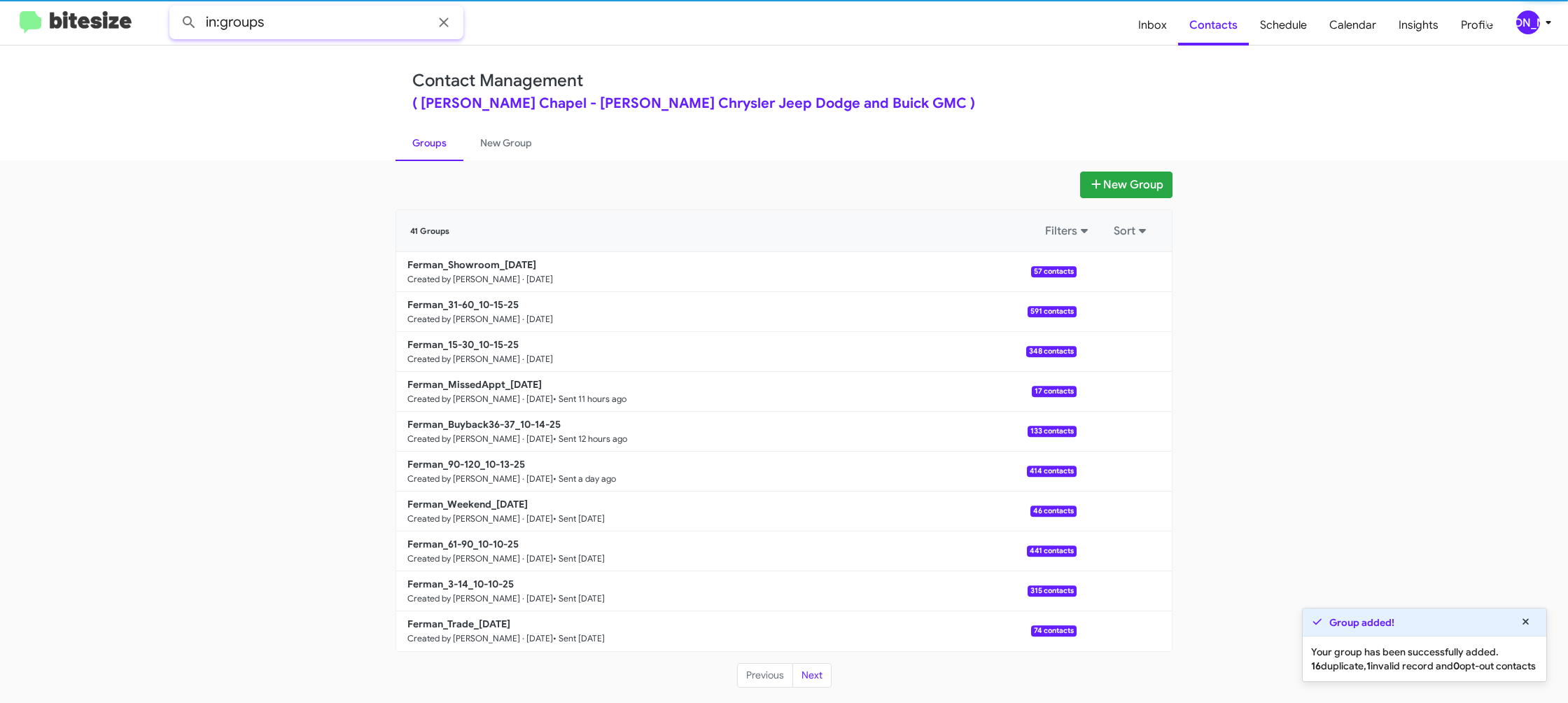
click at [333, 26] on input "in:groups" at bounding box center [316, 22] width 294 height 34
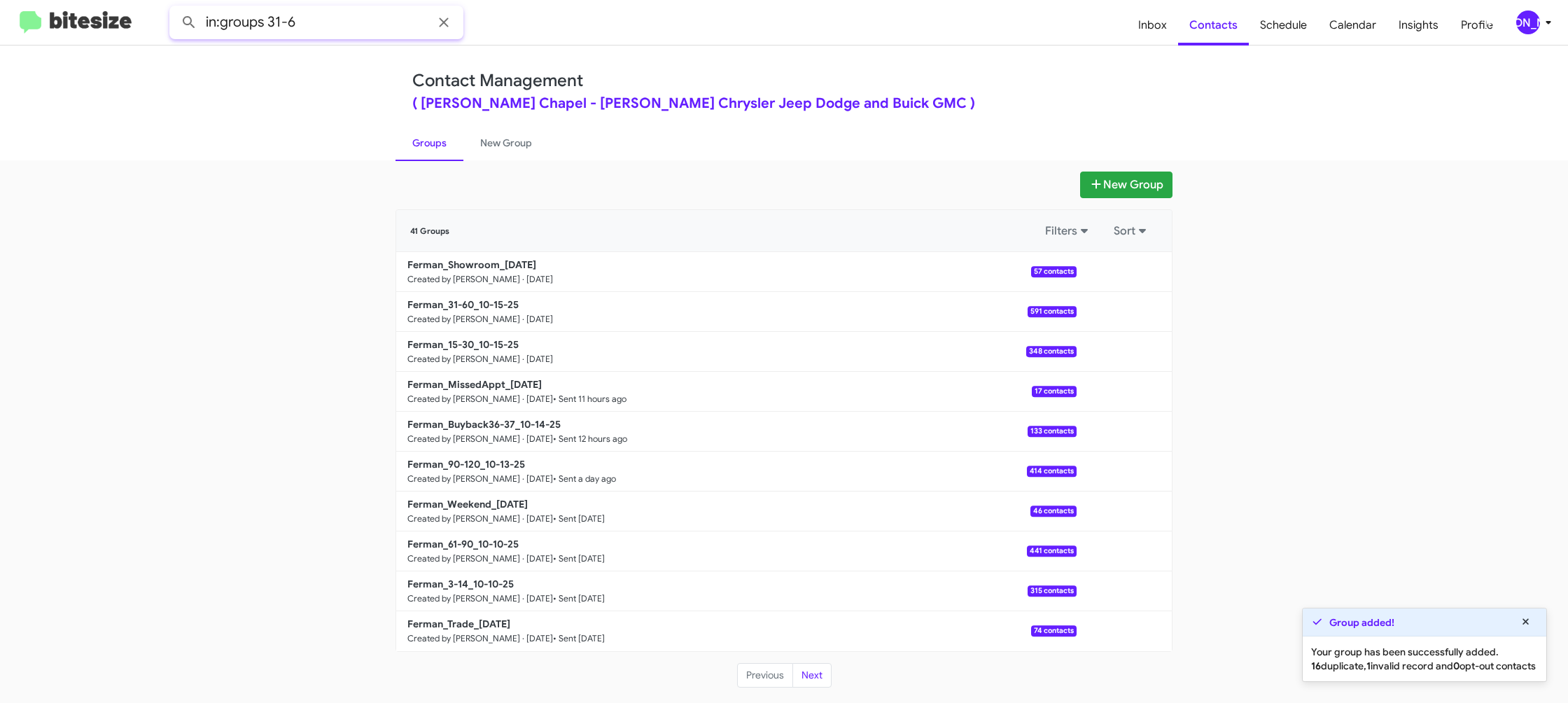
type input "in:groups 31-6"
click at [175, 9] on button at bounding box center [189, 22] width 28 height 28
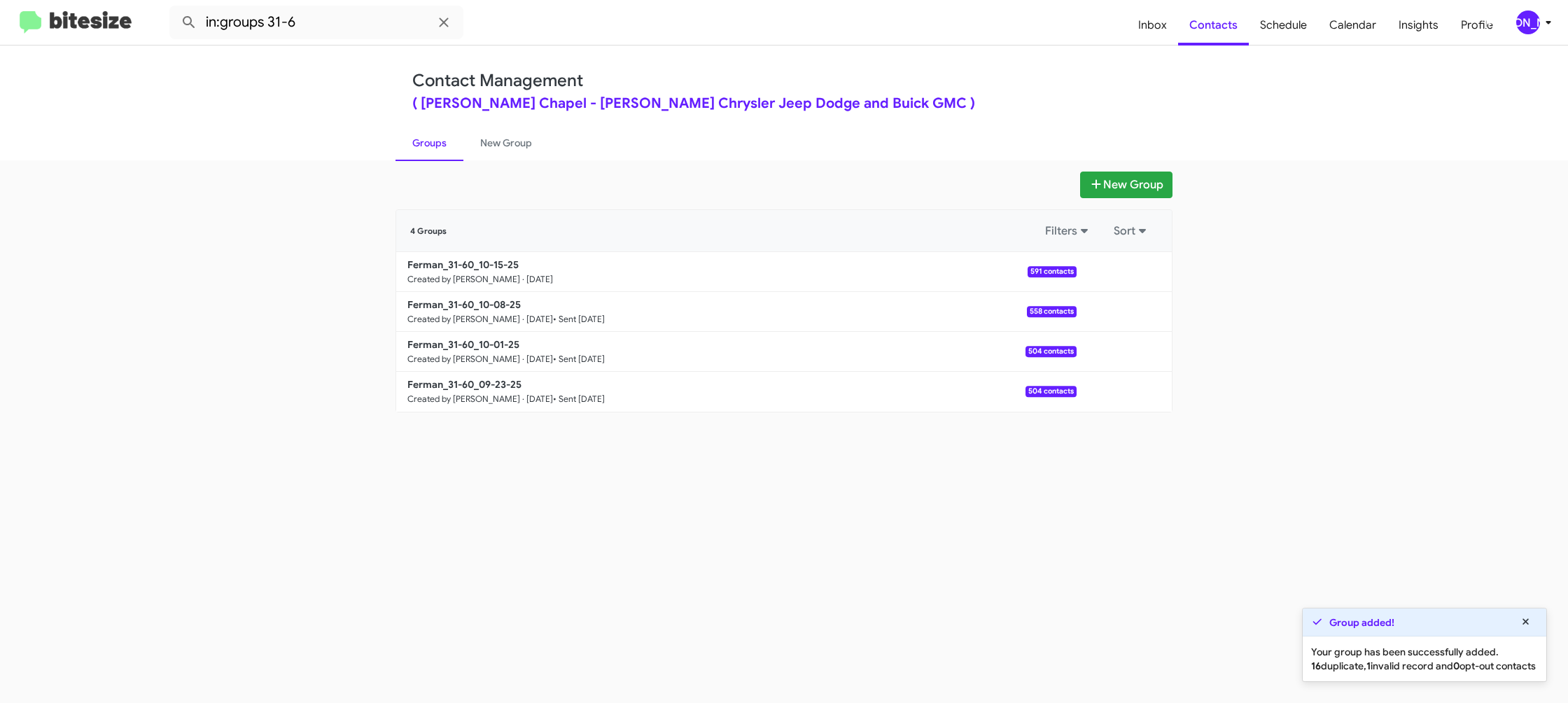
drag, startPoint x: 465, startPoint y: 148, endPoint x: 427, endPoint y: 144, distance: 38.2
click at [465, 148] on link "New Group" at bounding box center [506, 142] width 85 height 36
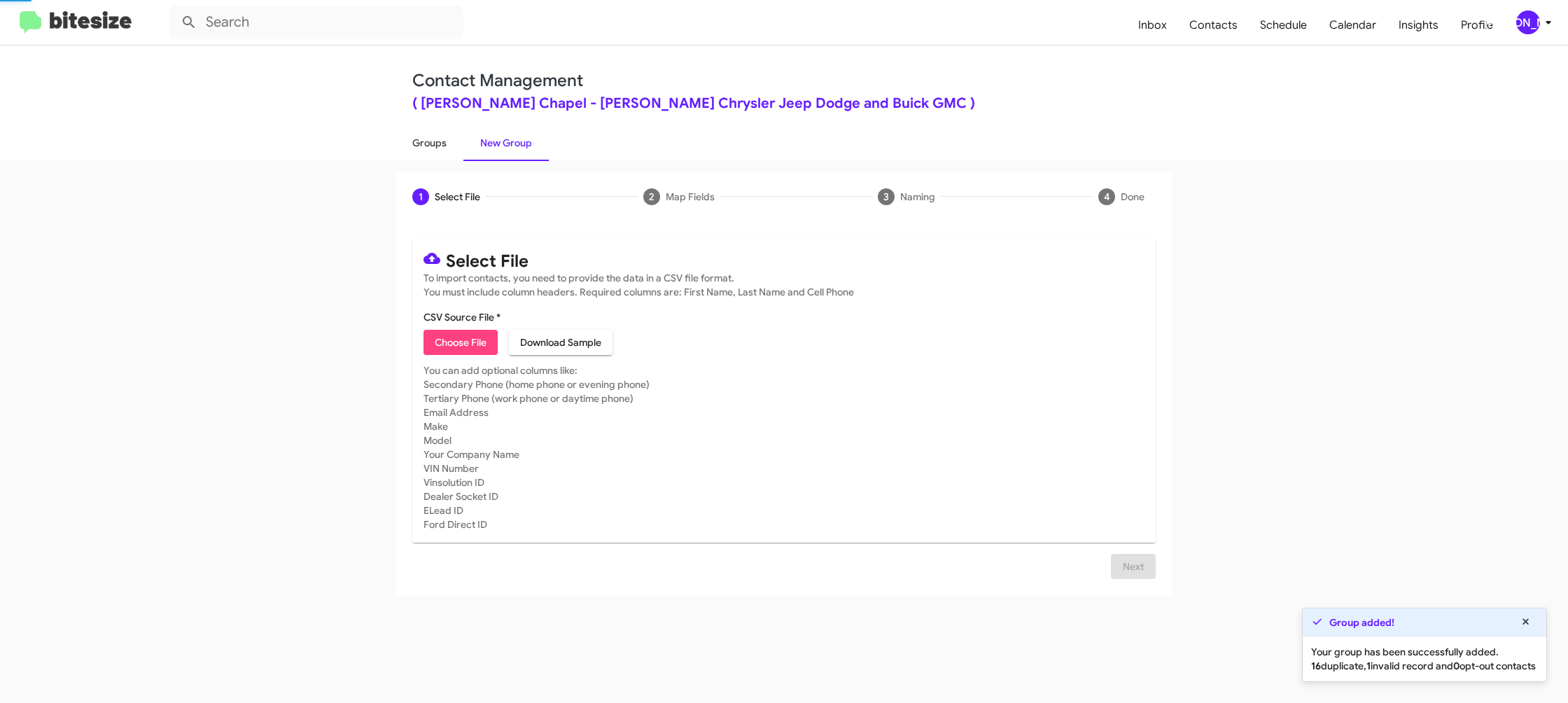
click at [427, 144] on link "Groups" at bounding box center [429, 142] width 68 height 36
click at [426, 137] on link "Groups" at bounding box center [429, 142] width 68 height 36
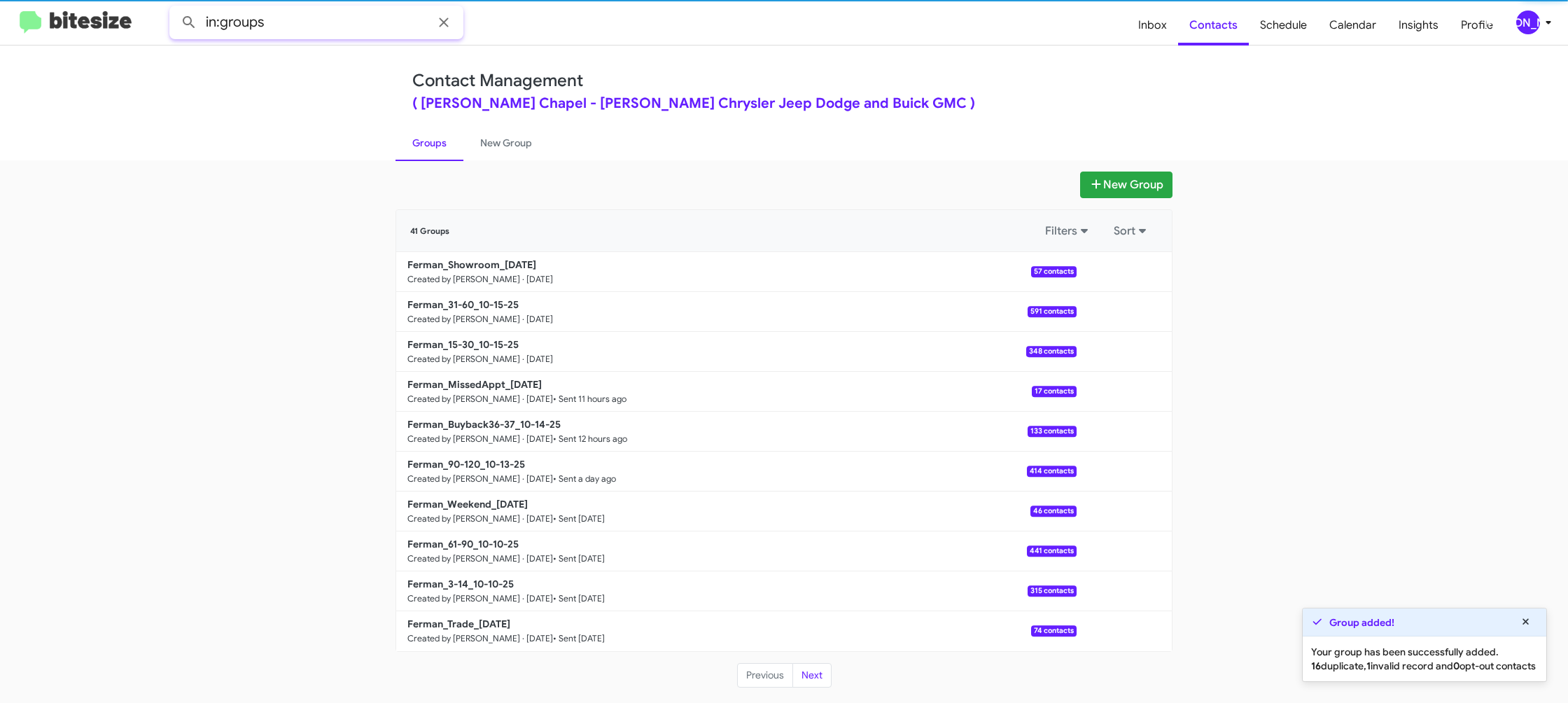
click at [336, 24] on input "in:groups" at bounding box center [316, 22] width 294 height 34
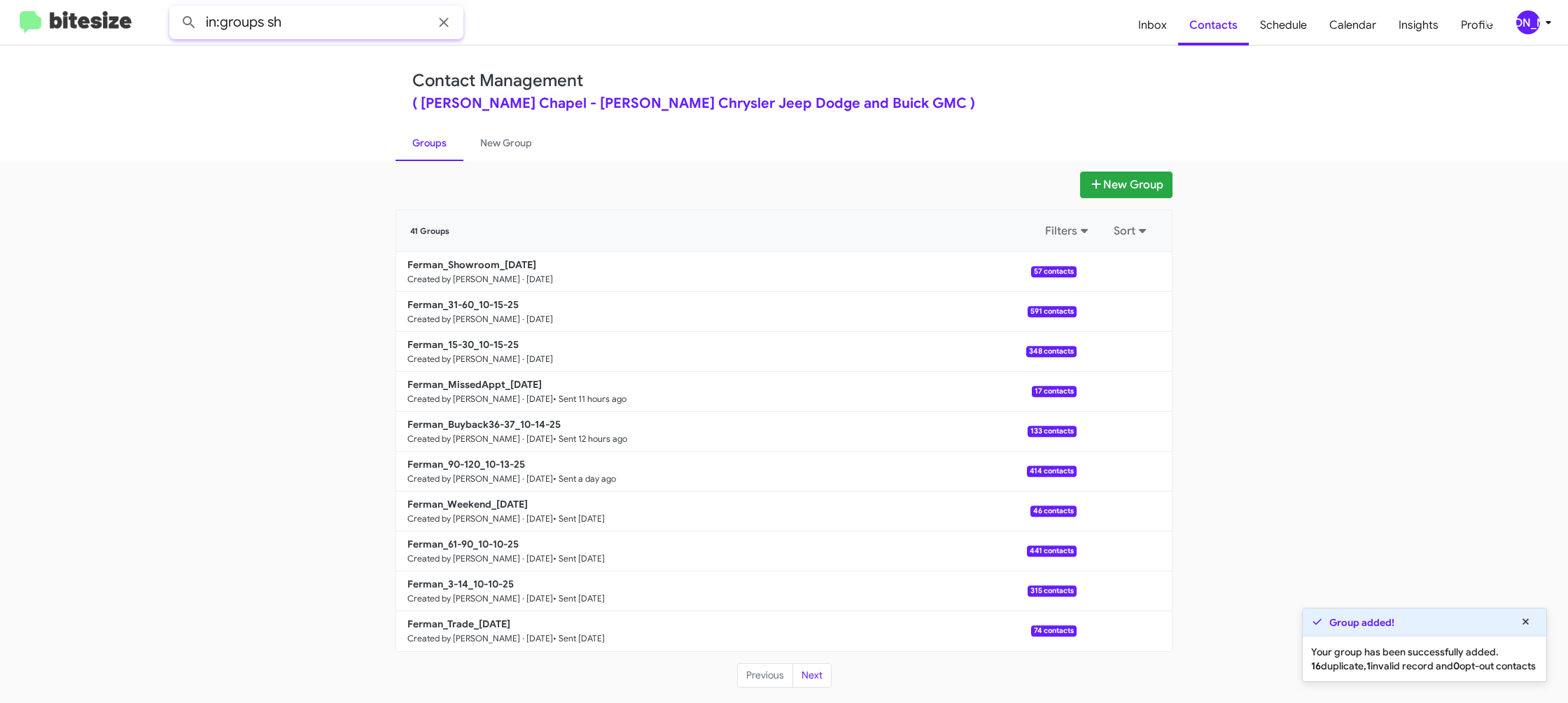
type input "in:groups sh"
click at [175, 9] on button at bounding box center [189, 22] width 28 height 28
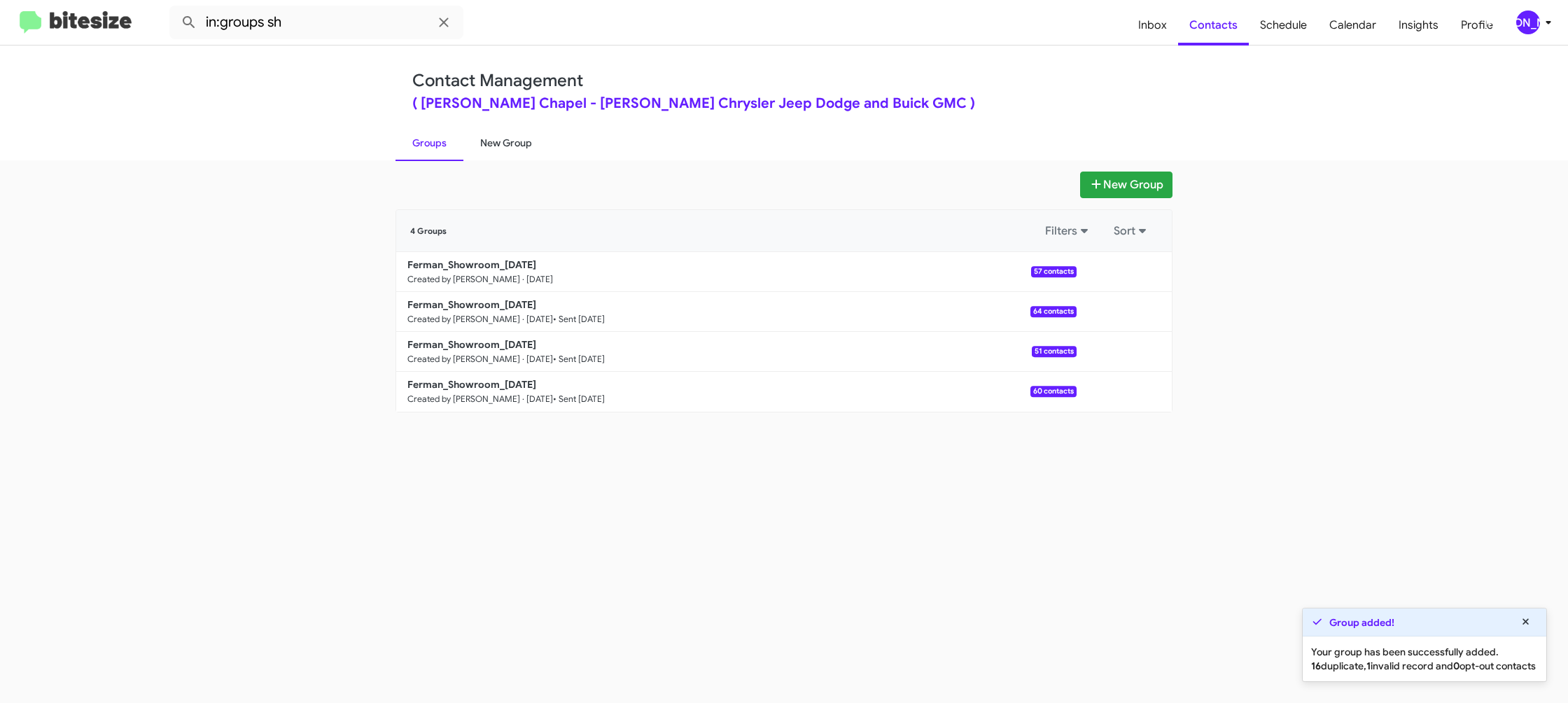
drag, startPoint x: 515, startPoint y: 141, endPoint x: 496, endPoint y: 140, distance: 19.0
click at [514, 141] on link "New Group" at bounding box center [506, 142] width 85 height 36
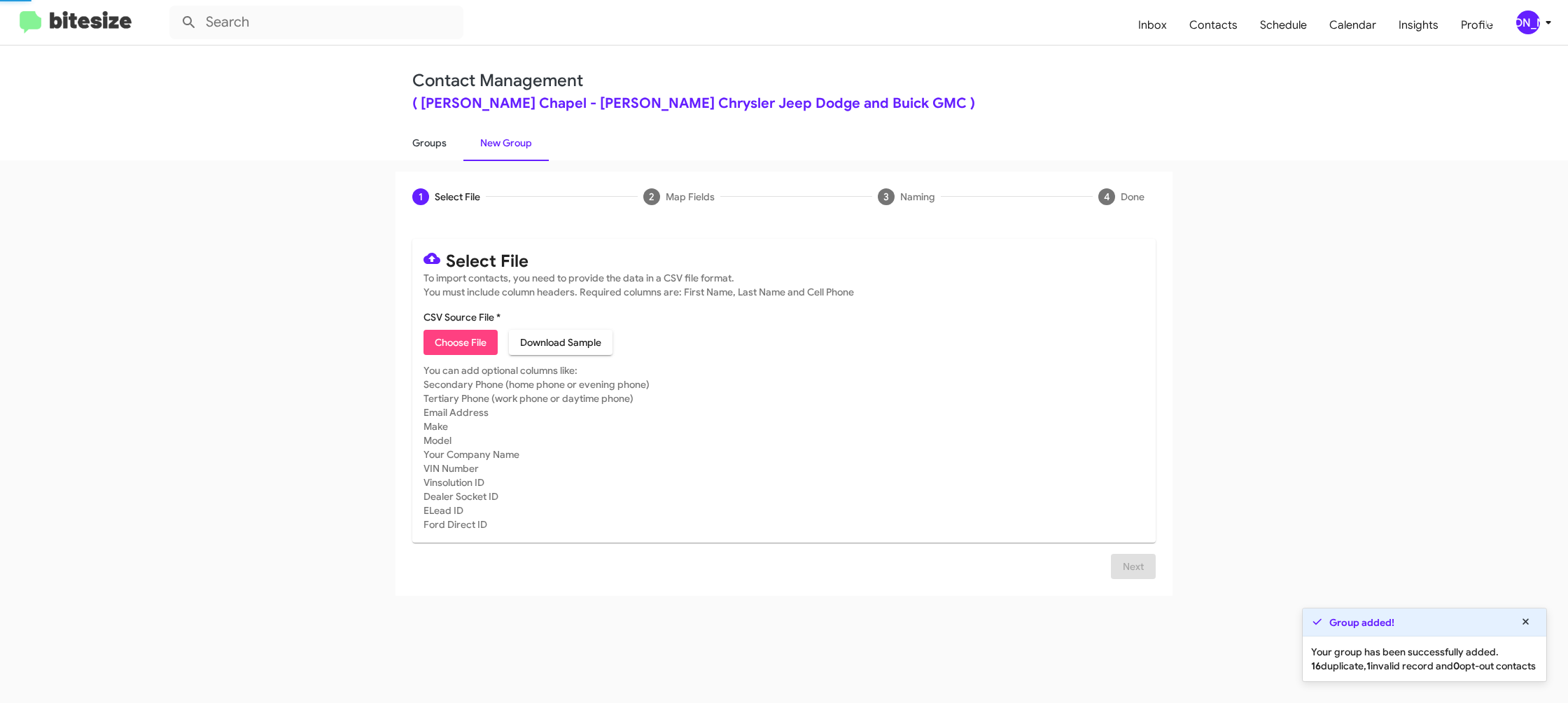
click at [439, 138] on link "Groups" at bounding box center [429, 142] width 68 height 36
type input "in:groups"
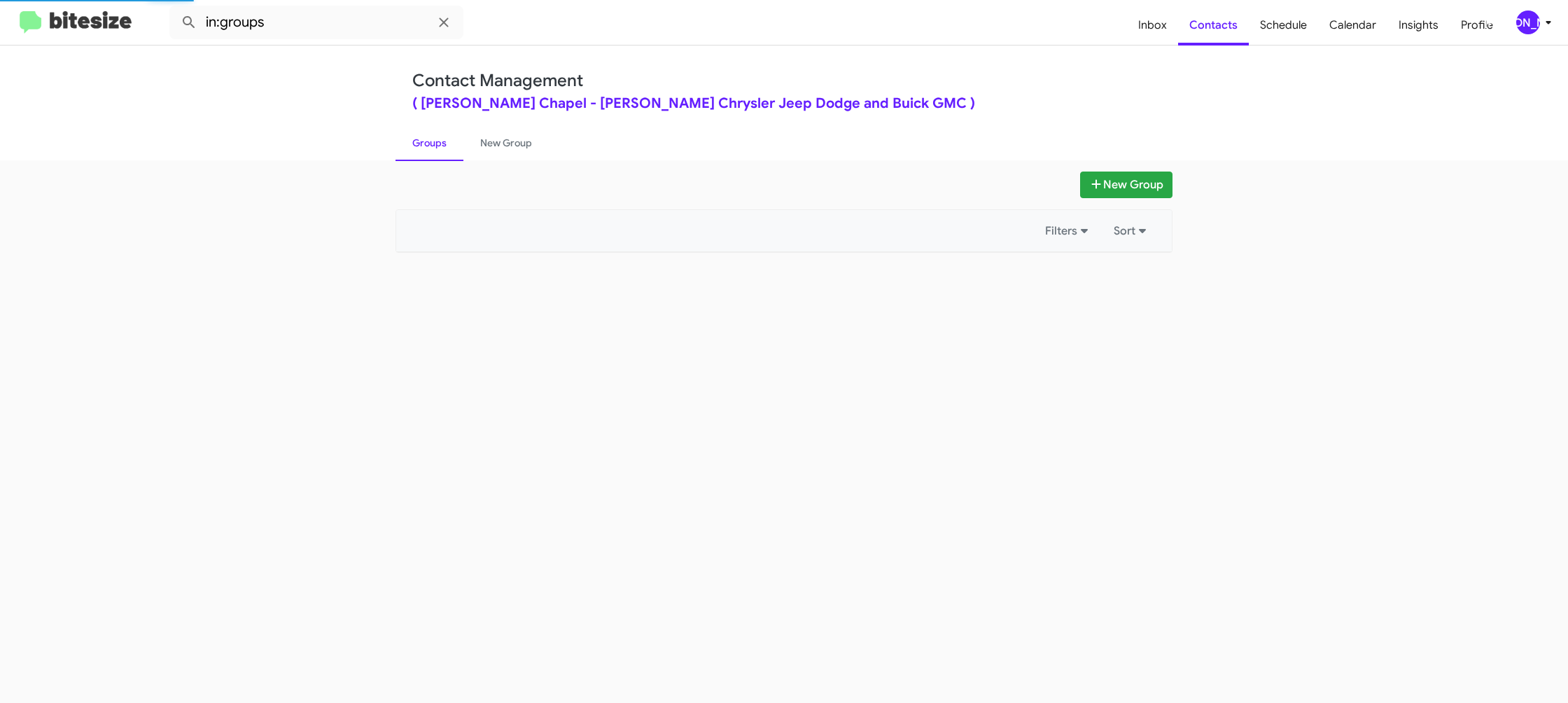
drag, startPoint x: 439, startPoint y: 138, endPoint x: 756, endPoint y: 250, distance: 336.2
click at [455, 139] on link "Groups" at bounding box center [429, 142] width 68 height 36
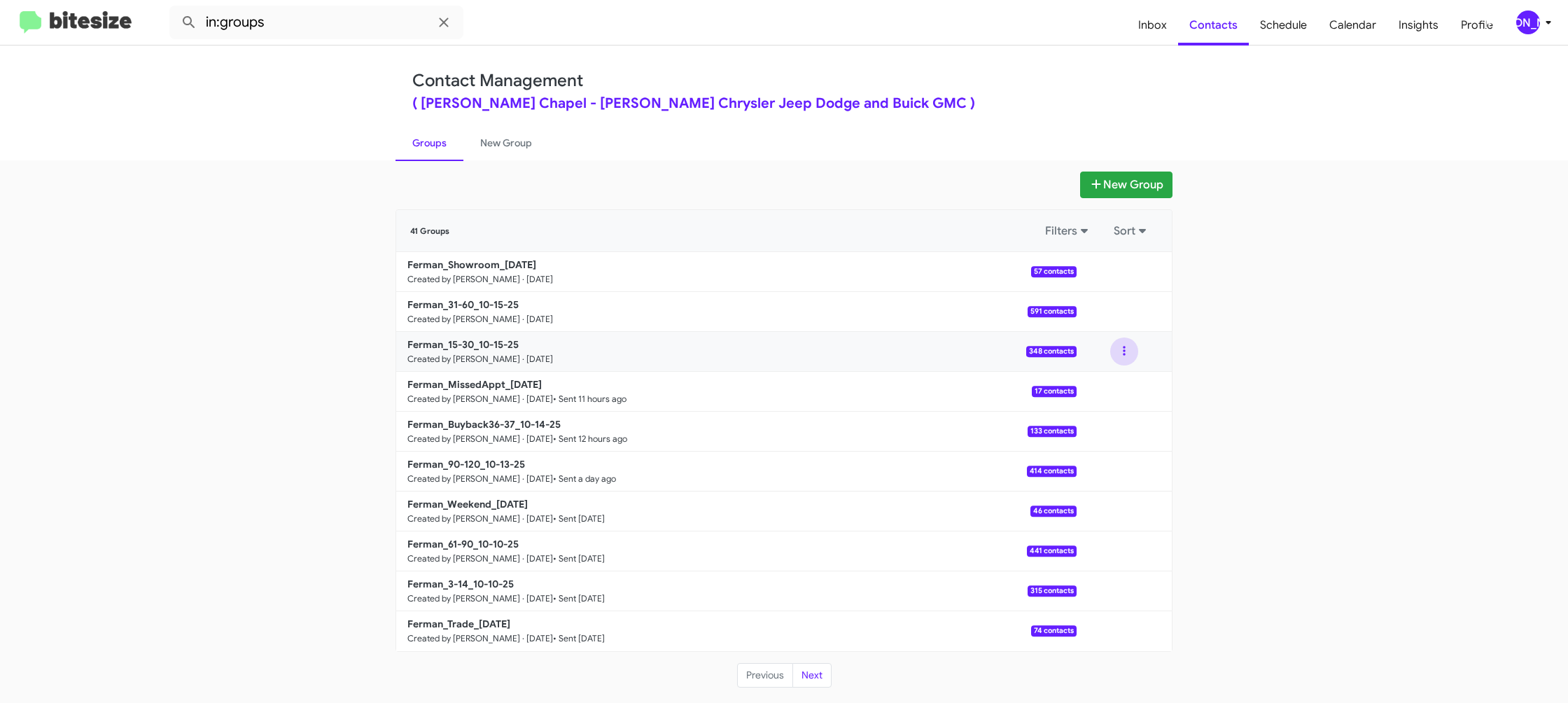
drag, startPoint x: 1112, startPoint y: 352, endPoint x: 1115, endPoint y: 362, distance: 10.4
click at [1113, 352] on button at bounding box center [1124, 352] width 28 height 28
click at [1102, 379] on button "View contacts" at bounding box center [1082, 389] width 112 height 34
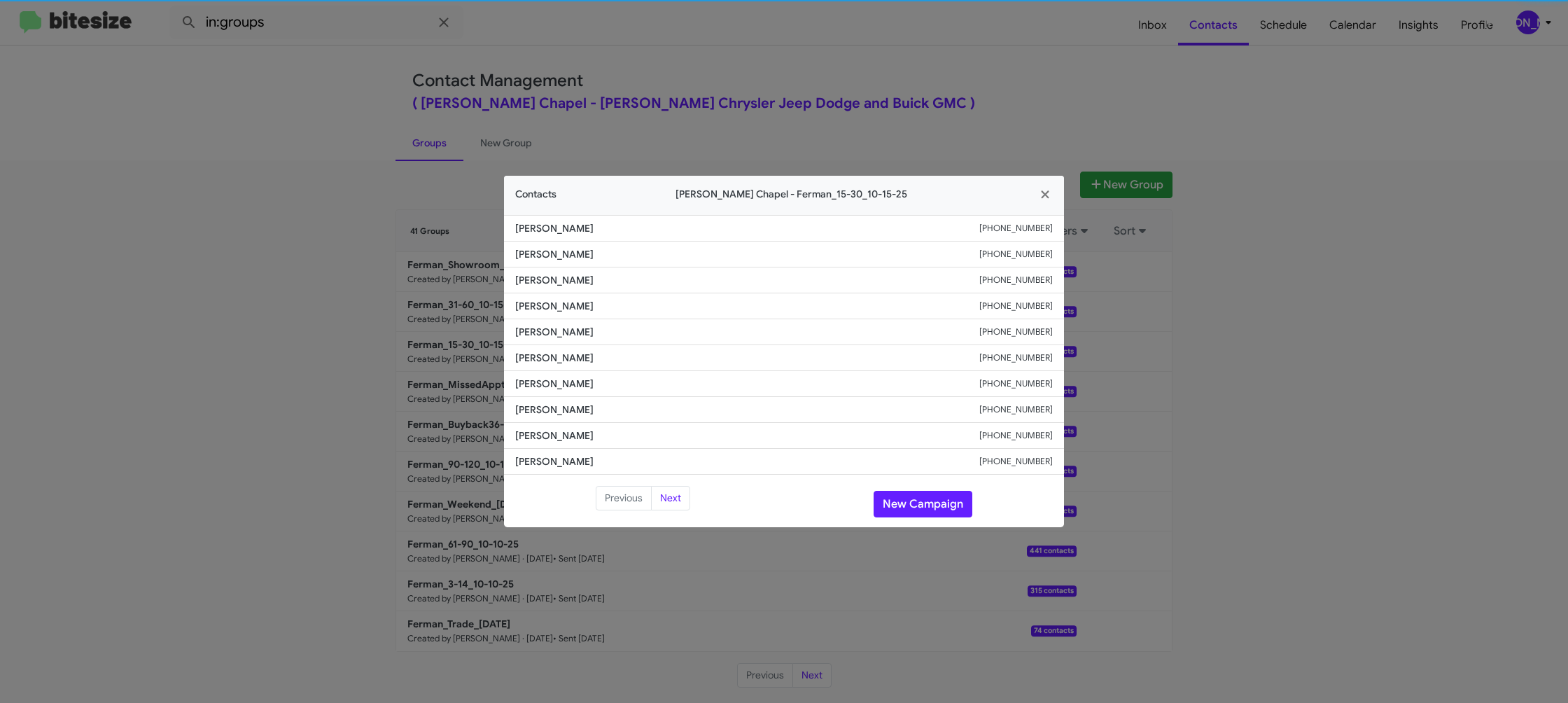
click at [560, 357] on span "Kyle Miller" at bounding box center [747, 358] width 464 height 14
drag, startPoint x: 560, startPoint y: 357, endPoint x: 553, endPoint y: 353, distance: 8.1
click at [560, 357] on span "Kyle Miller" at bounding box center [747, 358] width 464 height 14
copy span "Kyle Miller"
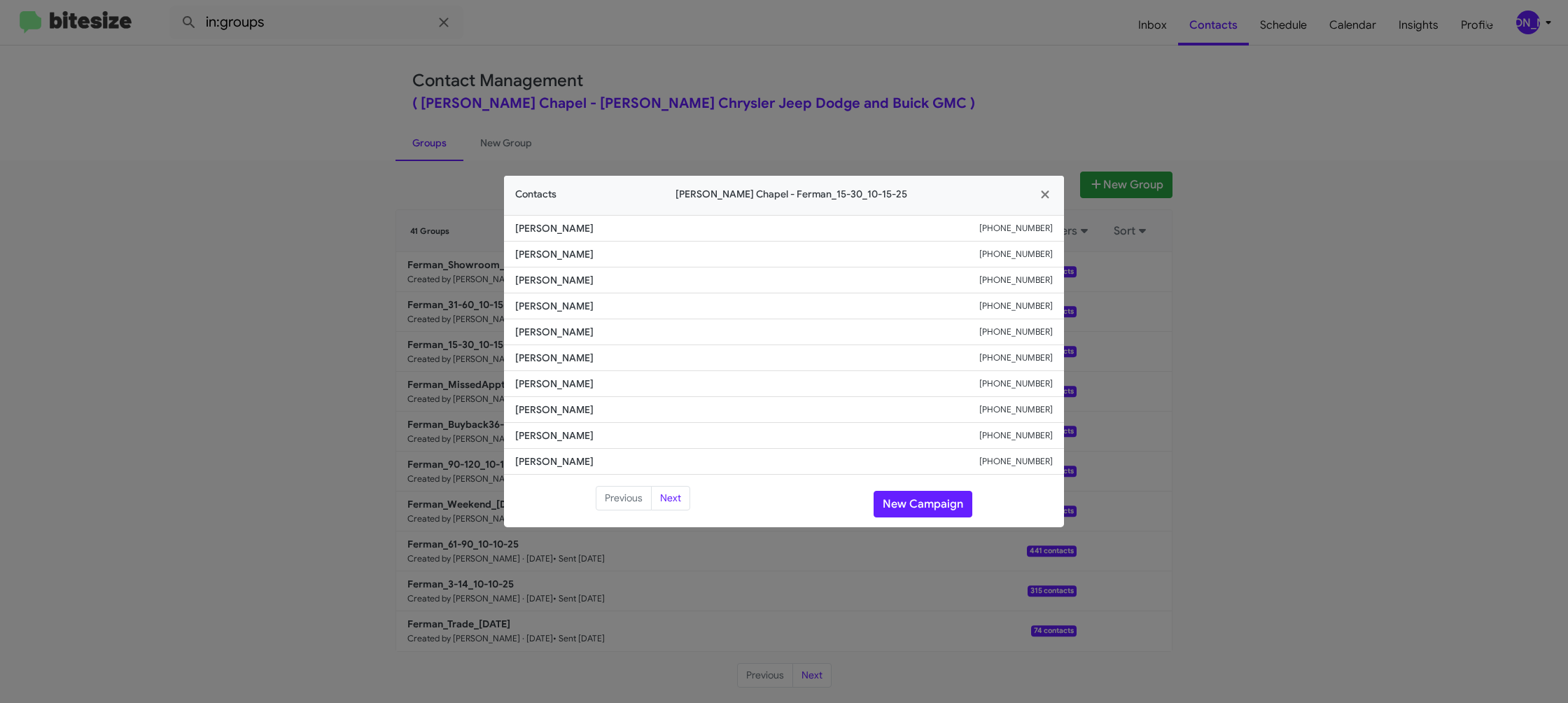
drag, startPoint x: 911, startPoint y: 132, endPoint x: 1131, endPoint y: 313, distance: 284.9
click at [912, 133] on modal-container "Contacts Ferman Wesley Chapel - Ferman_15-30_10-15-25 Nicholas Woolridge +18505…" at bounding box center [784, 352] width 1568 height 703
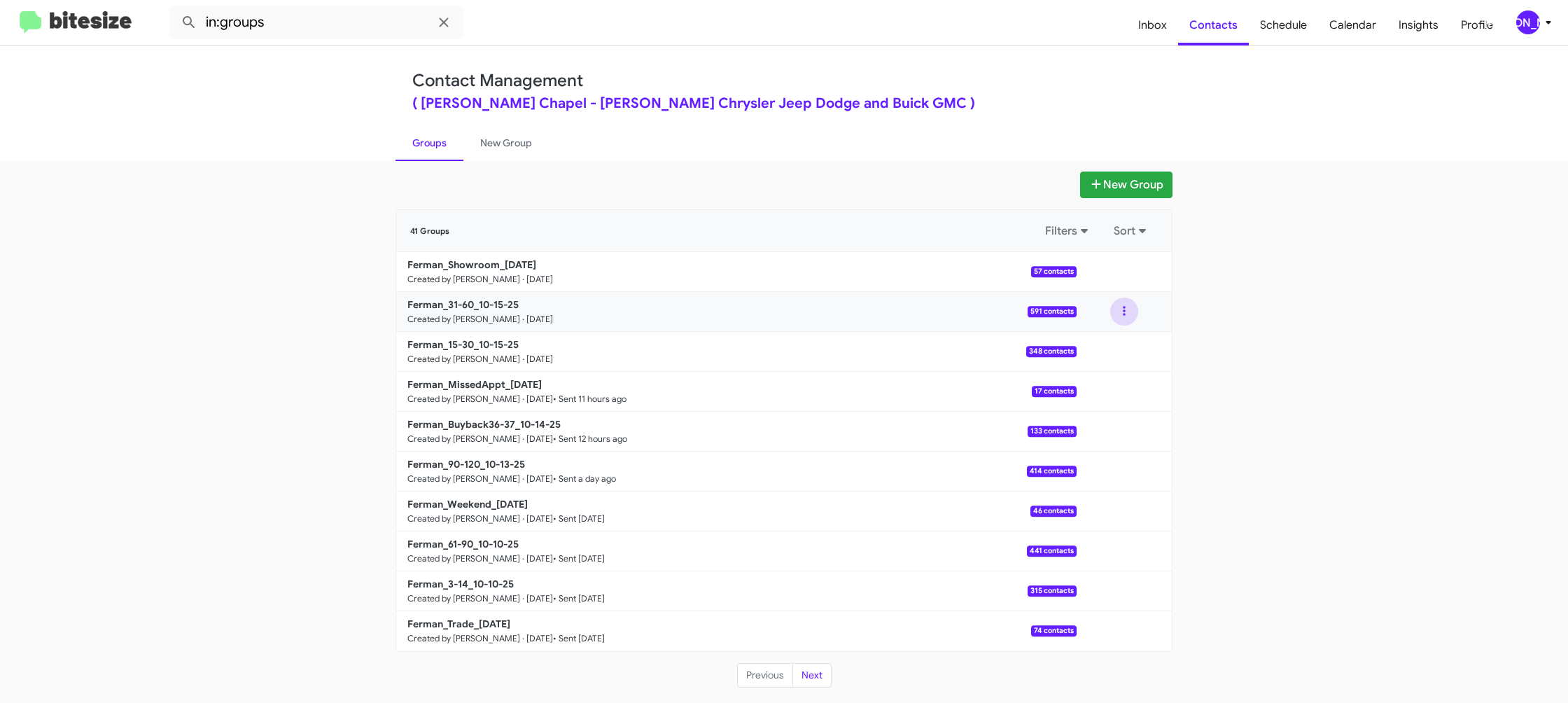
click at [1115, 314] on button at bounding box center [1124, 311] width 28 height 28
click at [1117, 339] on button "View contacts" at bounding box center [1082, 349] width 112 height 34
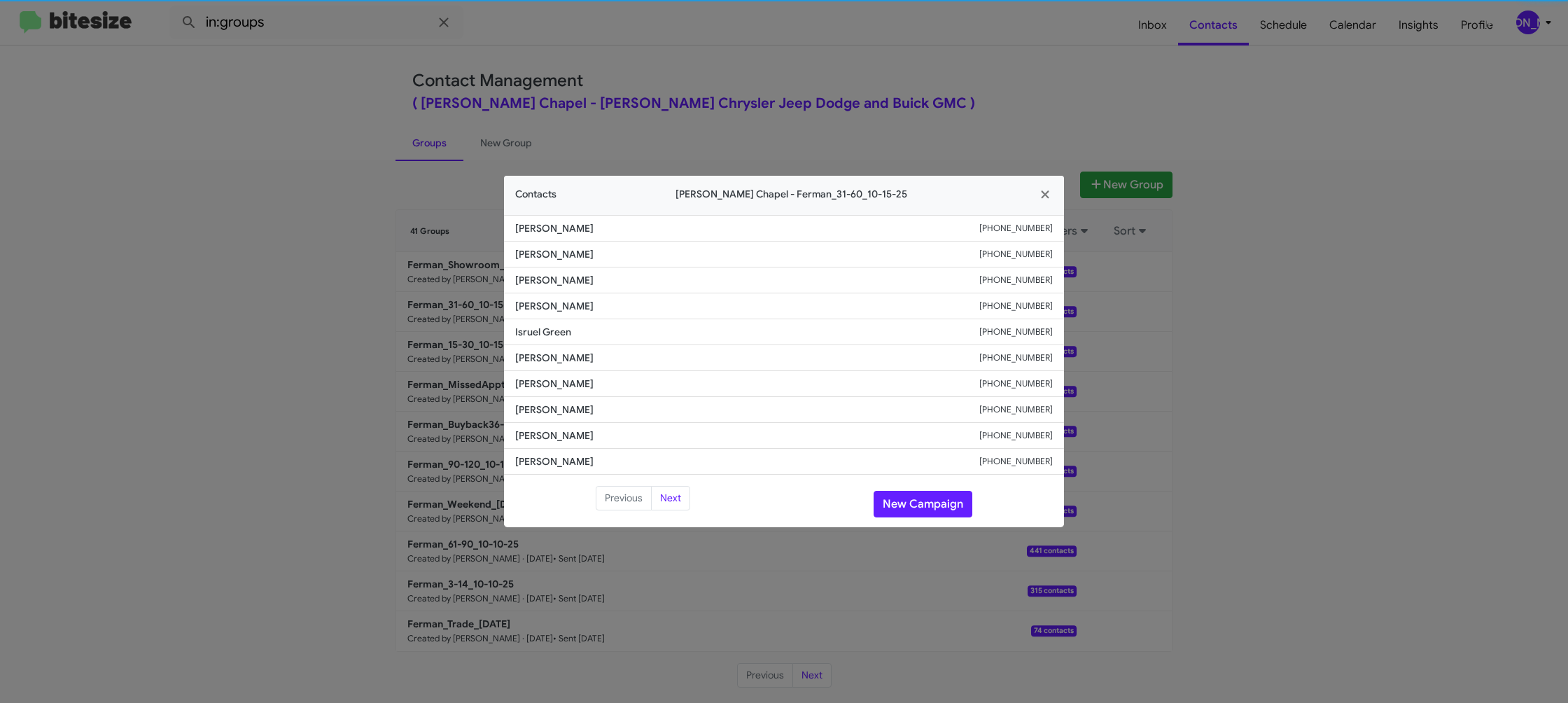
click at [559, 358] on span "Richard Mccarthy" at bounding box center [747, 358] width 464 height 14
click at [558, 357] on span "Richard Mccarthy" at bounding box center [747, 358] width 464 height 14
copy span "Richard Mccarthy"
drag, startPoint x: 1179, startPoint y: 214, endPoint x: 1201, endPoint y: 345, distance: 132.8
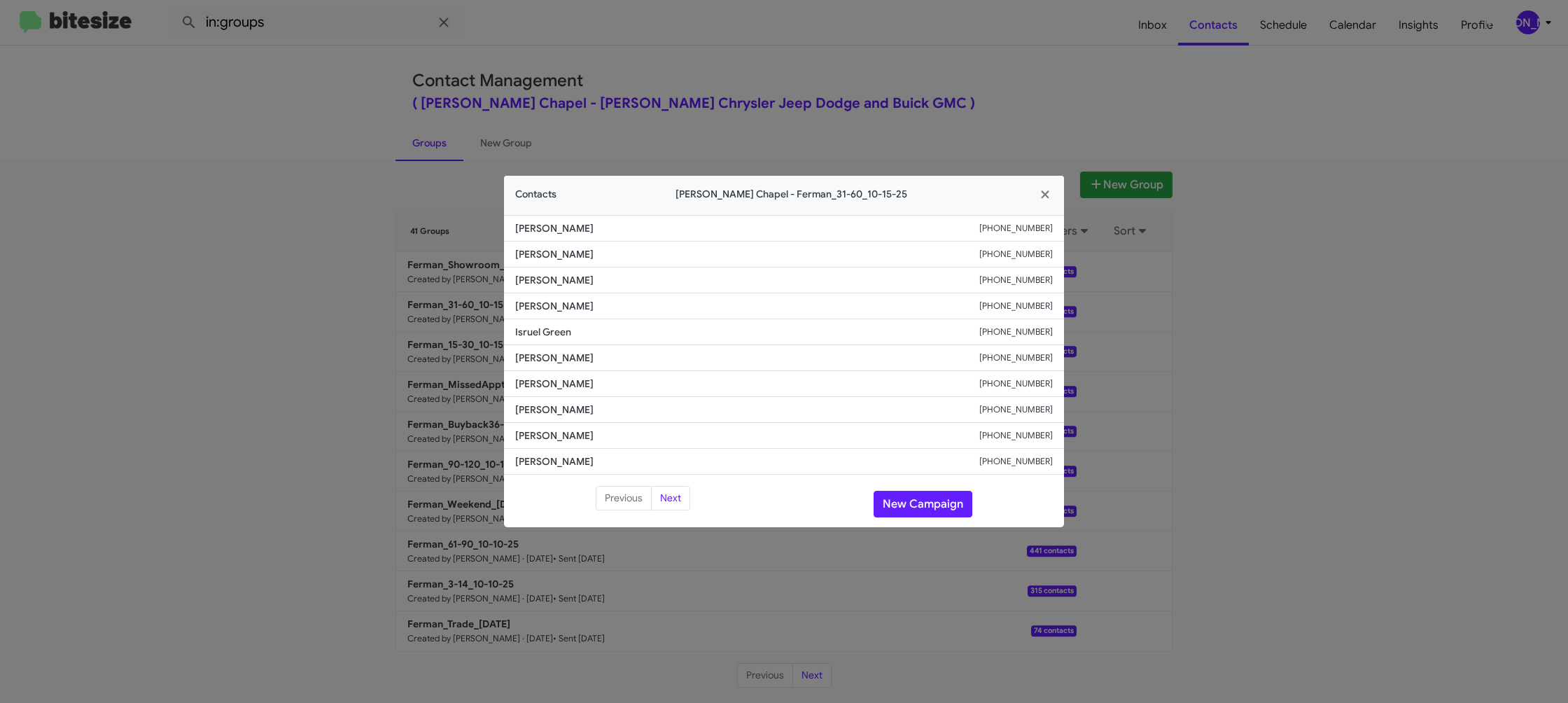
click at [1182, 227] on modal-container "Contacts Ferman Wesley Chapel - Ferman_31-60_10-15-25 Alexei Garcia +1813723053…" at bounding box center [784, 352] width 1568 height 703
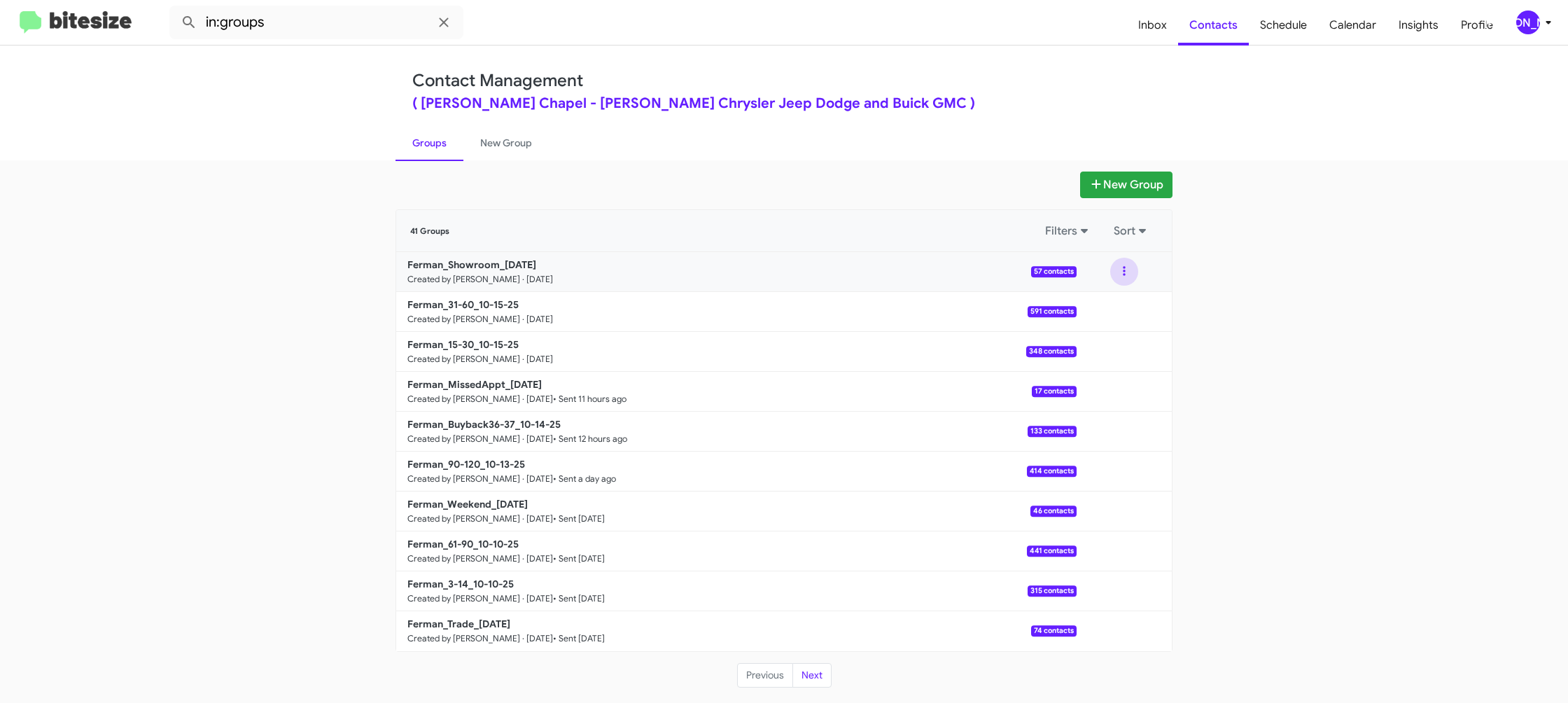
click at [1126, 280] on button at bounding box center [1124, 271] width 28 height 28
click at [1115, 305] on button "View contacts" at bounding box center [1082, 309] width 112 height 34
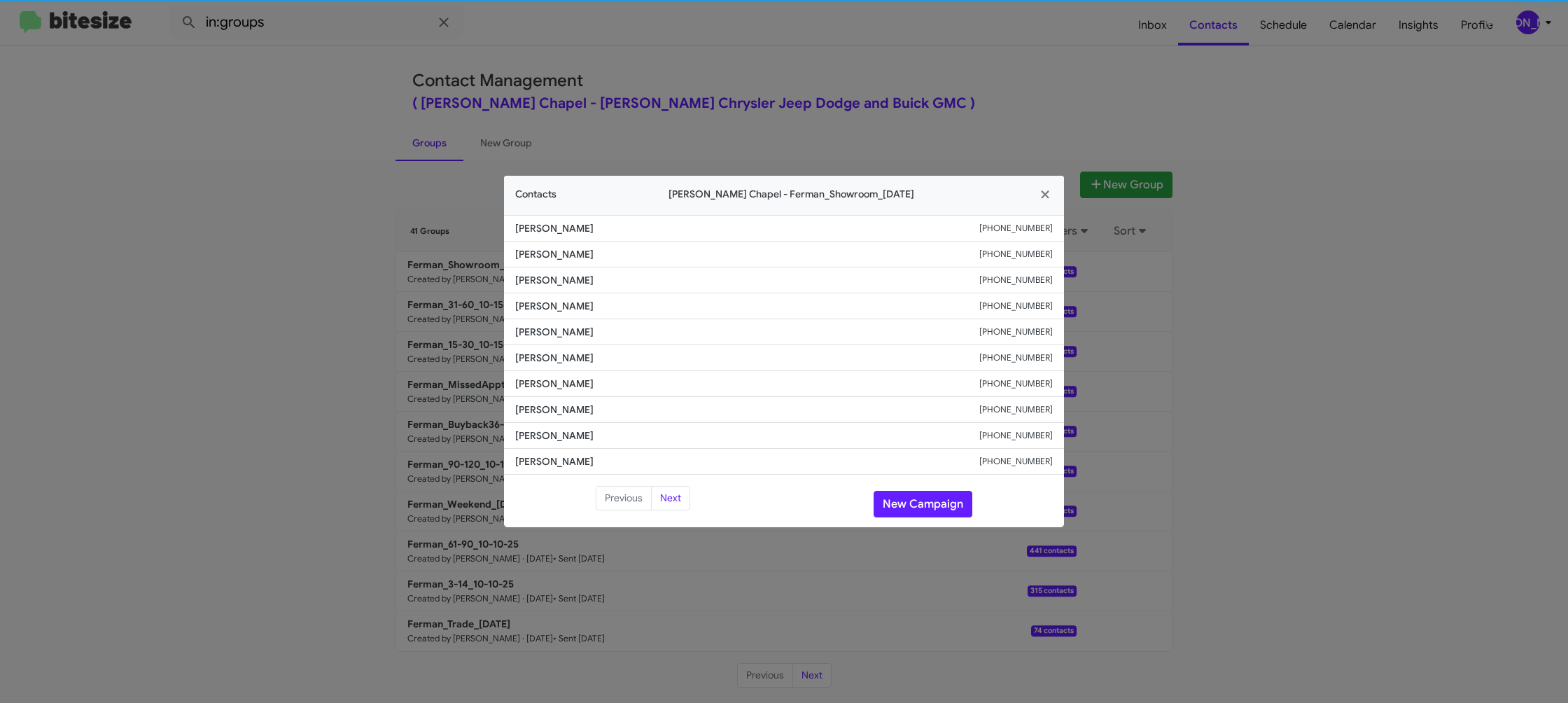
click at [566, 368] on li "Cesar Arevalo +18139001034" at bounding box center [784, 358] width 560 height 26
copy span "Cesar Arevalo"
drag, startPoint x: 319, startPoint y: 205, endPoint x: 412, endPoint y: 297, distance: 130.8
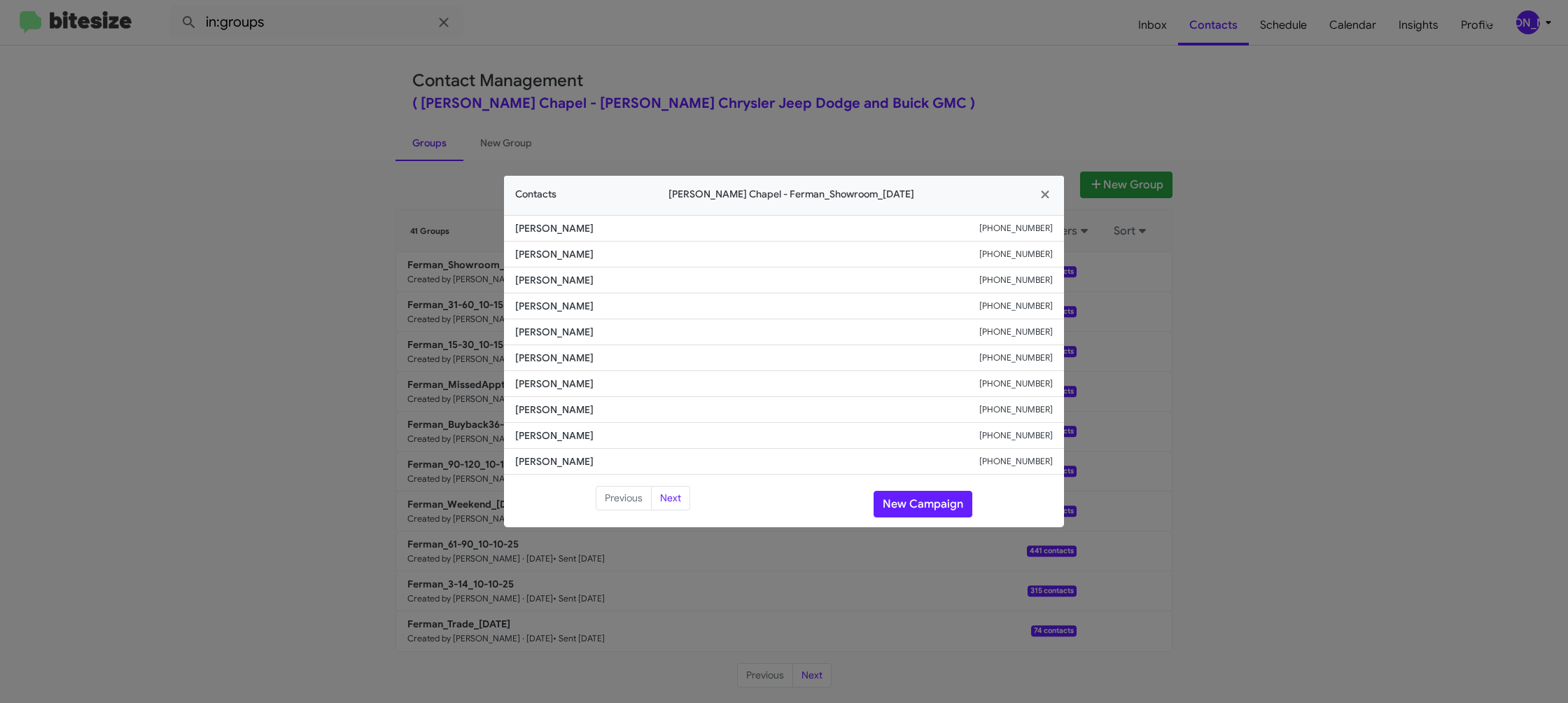
click at [335, 215] on modal-container "Contacts Ferman Wesley Chapel - Ferman_Showroom_10-15-25 Joel Kortstam +1954804…" at bounding box center [784, 352] width 1568 height 703
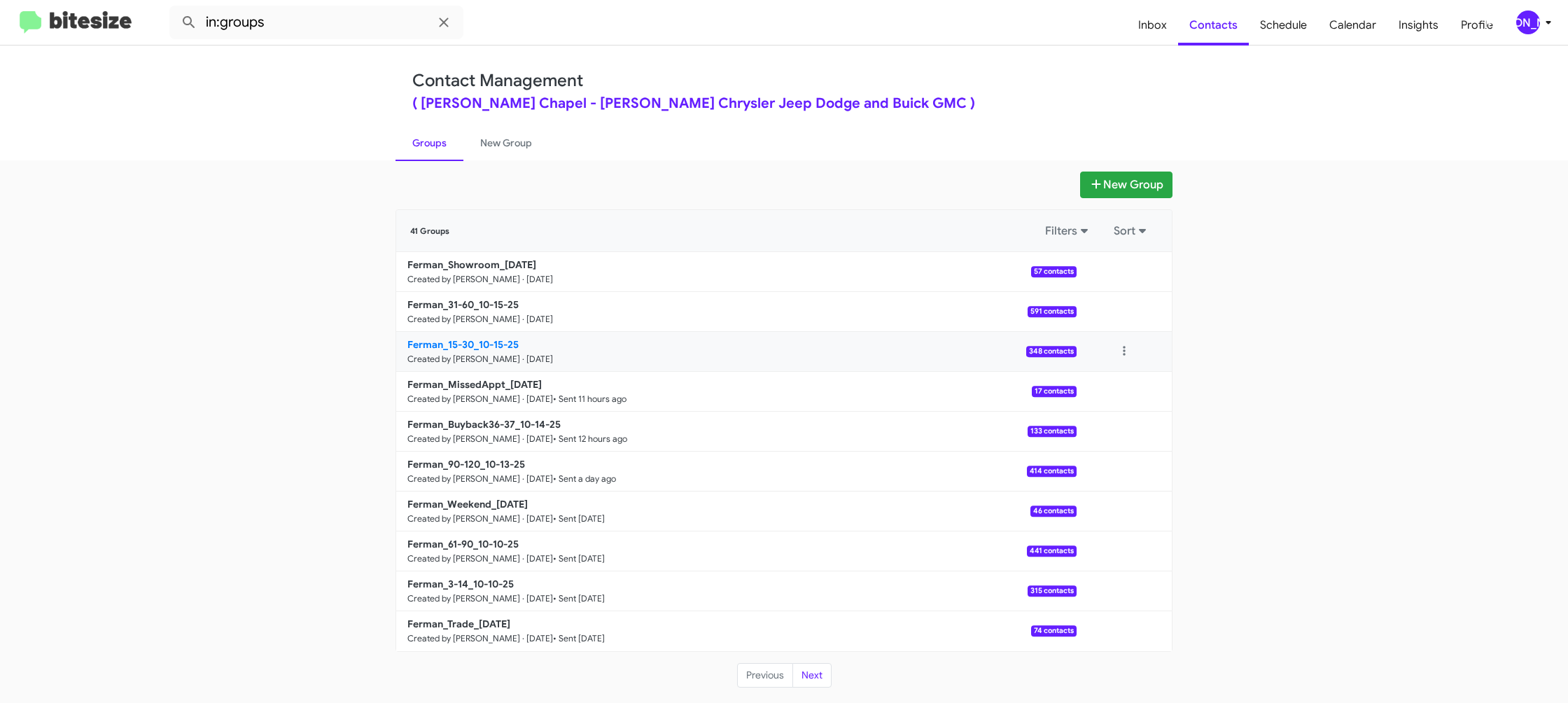
click at [498, 350] on link "Ferman_15-30_10-15-25 Created by Jason Apdua · Oct 15, 2025 348 contacts" at bounding box center [737, 352] width 680 height 40
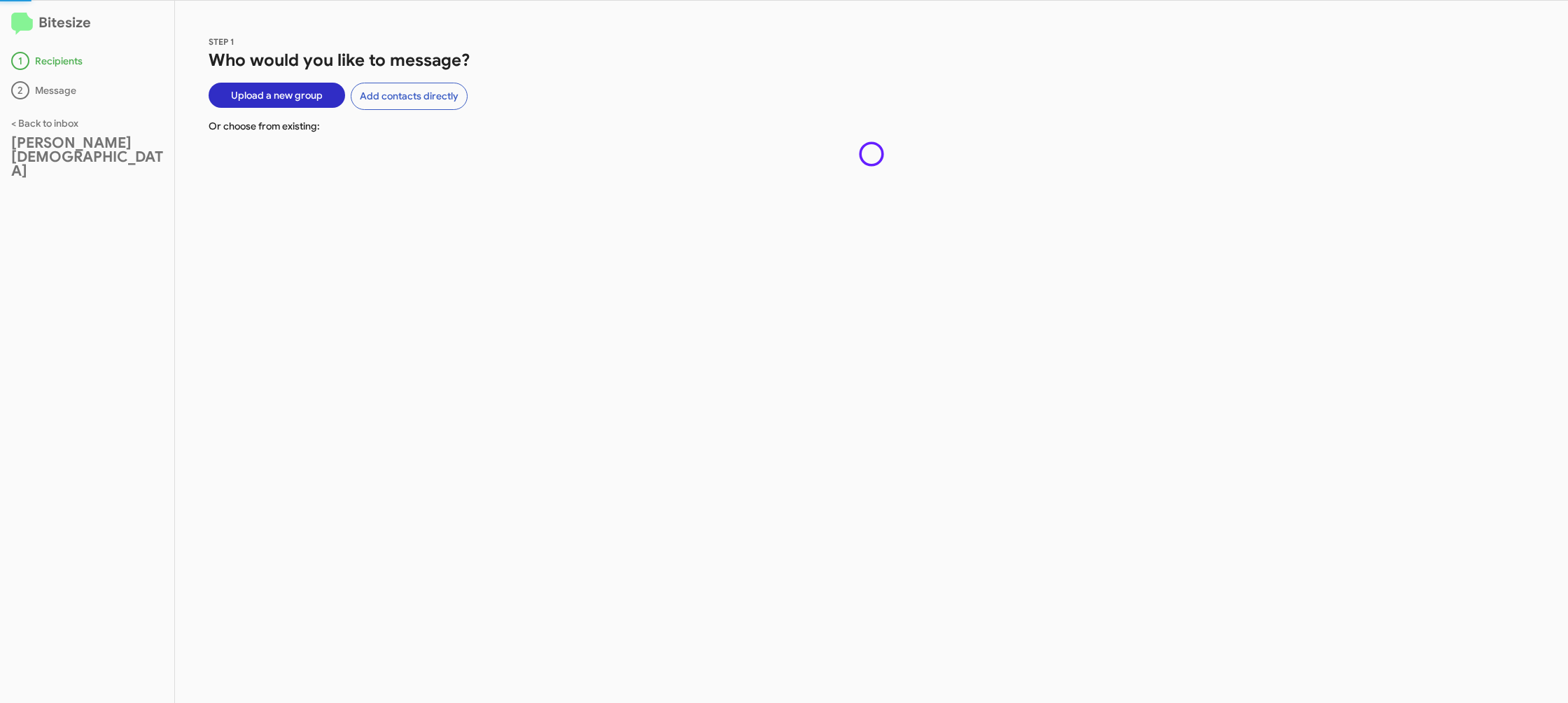
click at [498, 350] on div "STEP 1 Who would you like to message? Upload a new group Add contacts directly …" at bounding box center [871, 352] width 1393 height 702
drag, startPoint x: 498, startPoint y: 350, endPoint x: 328, endPoint y: 59, distance: 337.0
click at [484, 326] on div "STEP 1 Who would you like to message? Upload a new group Add contacts directly …" at bounding box center [871, 352] width 1393 height 702
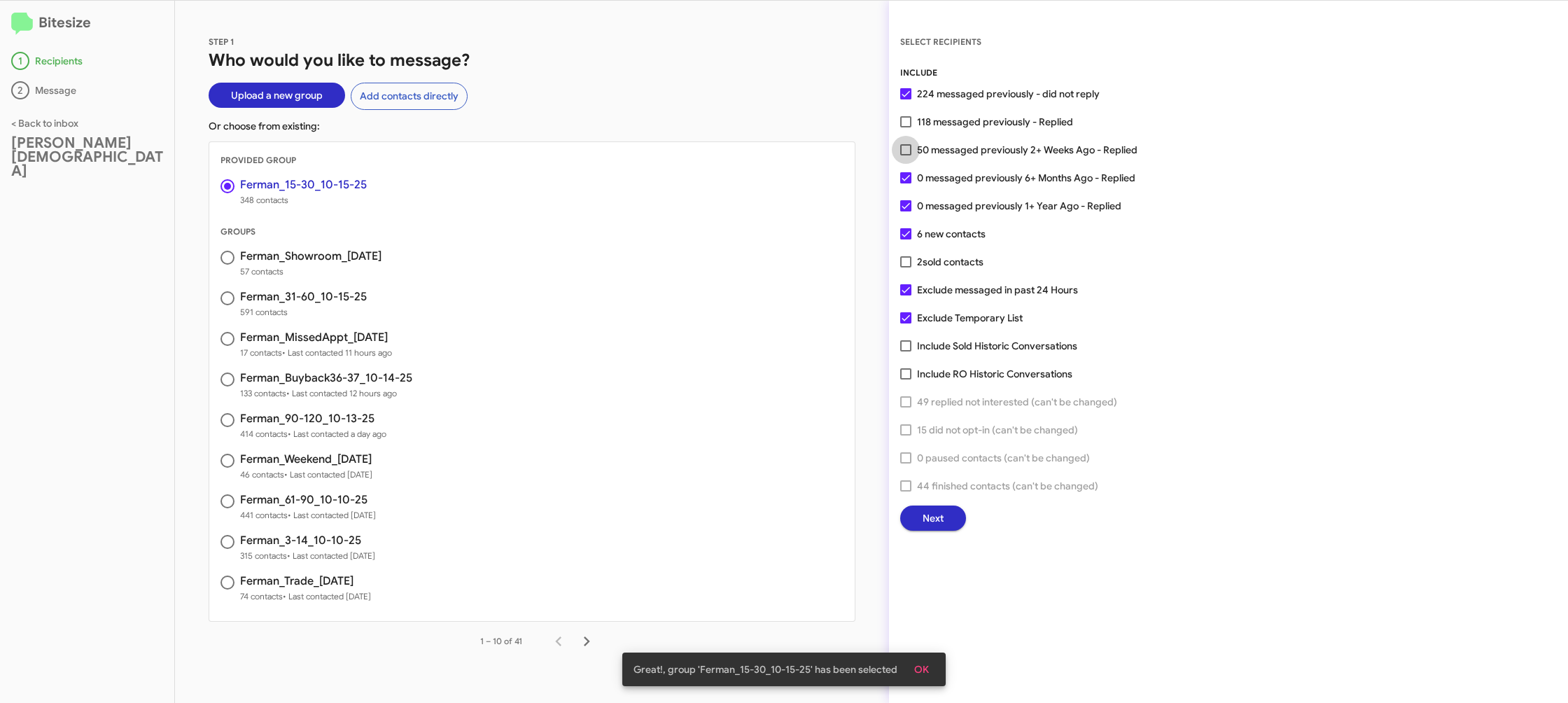
click at [922, 143] on span "50 messaged previously 2+ Weeks Ago - Replied" at bounding box center [1027, 149] width 220 height 16
click at [906, 155] on input "50 messaged previously 2+ Weeks Ago - Replied" at bounding box center [905, 155] width 1 height 1
checkbox input "true"
click at [929, 510] on span "Next" at bounding box center [933, 517] width 21 height 25
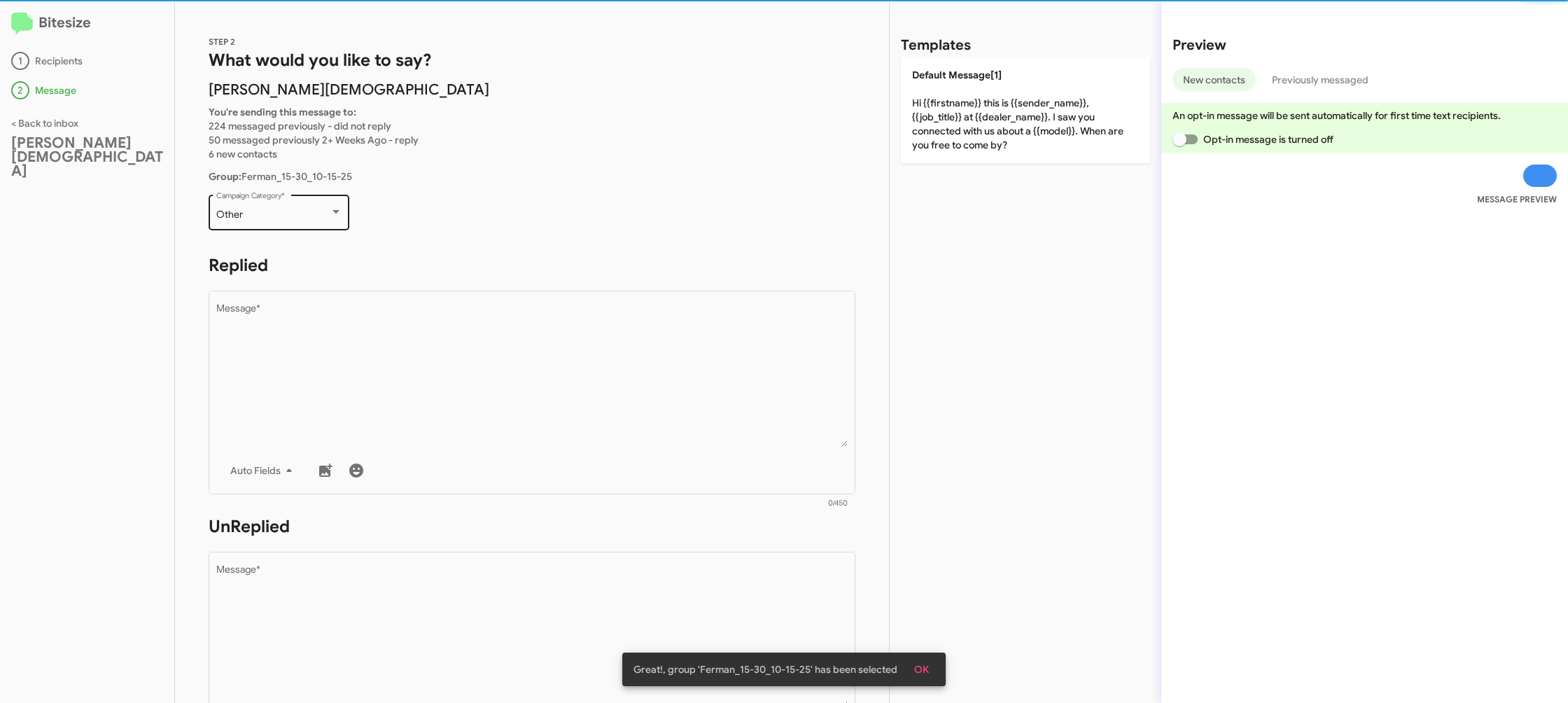
click at [285, 209] on div "Other" at bounding box center [272, 214] width 113 height 11
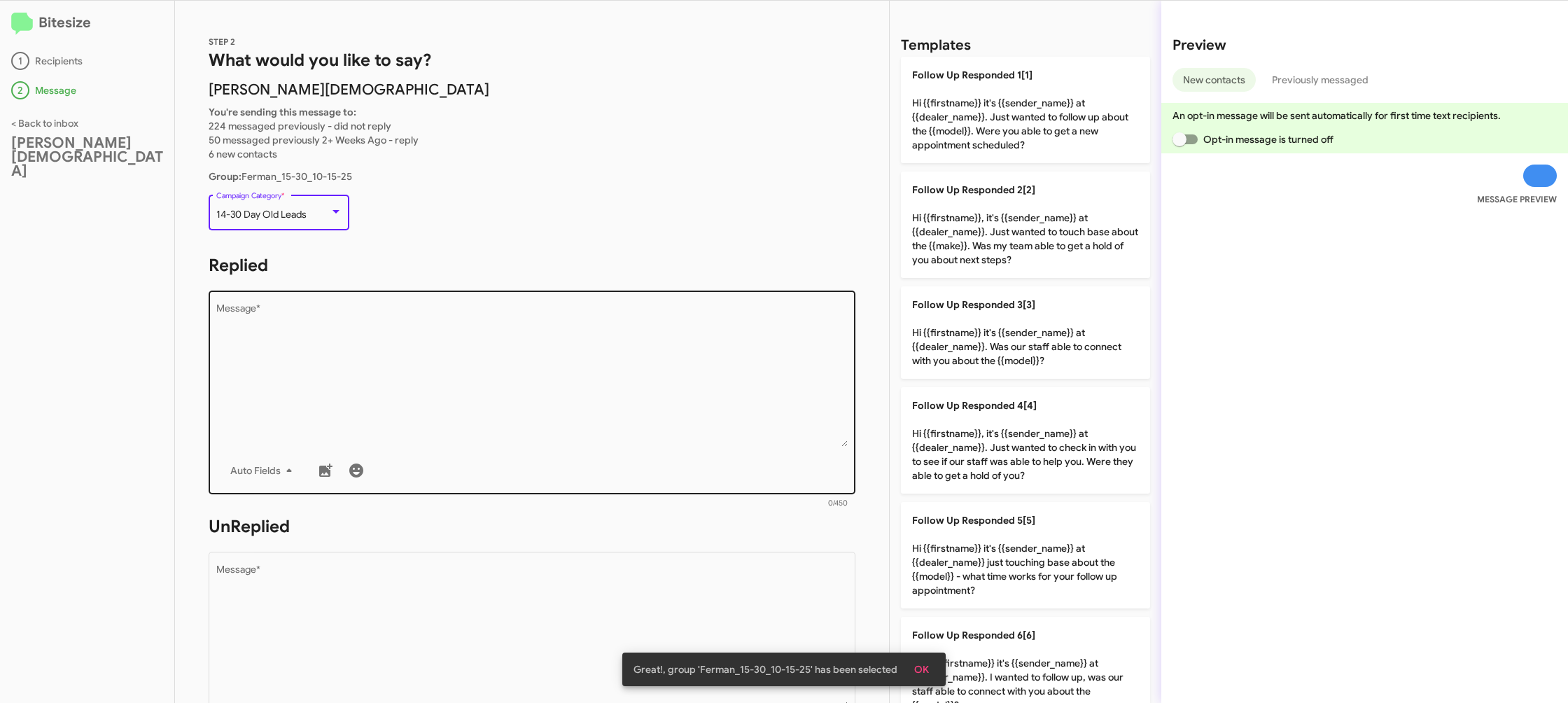
click at [542, 394] on textarea "Message *" at bounding box center [532, 375] width 632 height 142
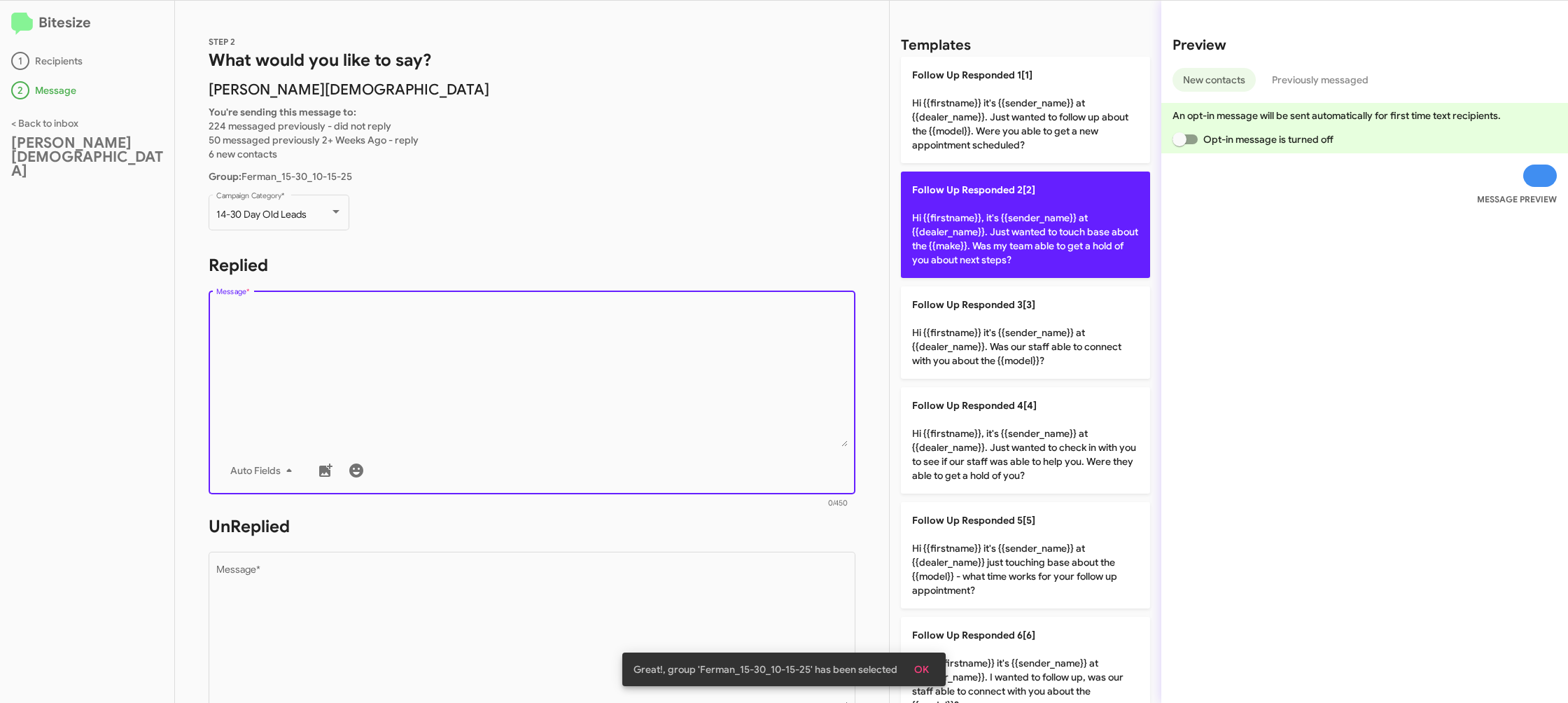
scroll to position [2, 0]
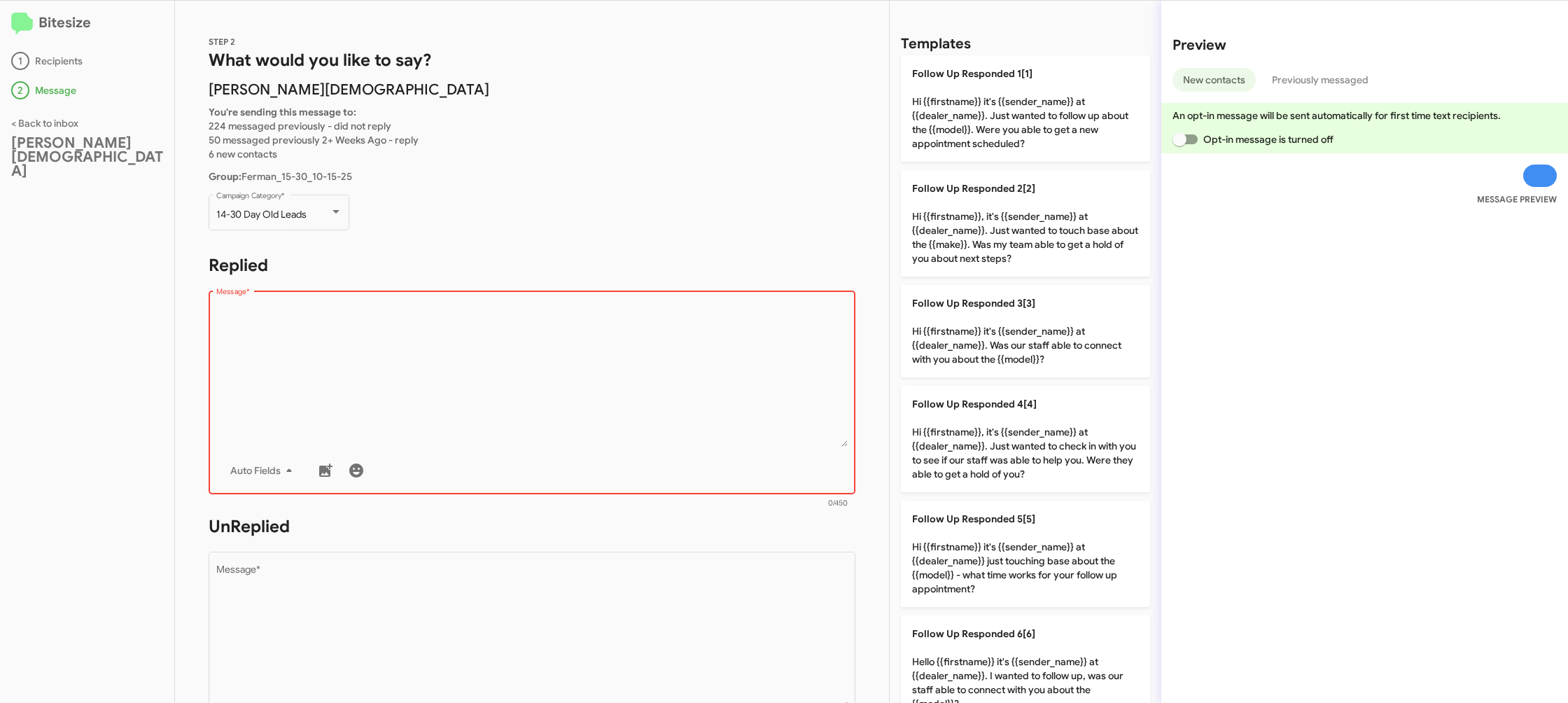
click at [762, 374] on textarea "Message *" at bounding box center [532, 375] width 632 height 142
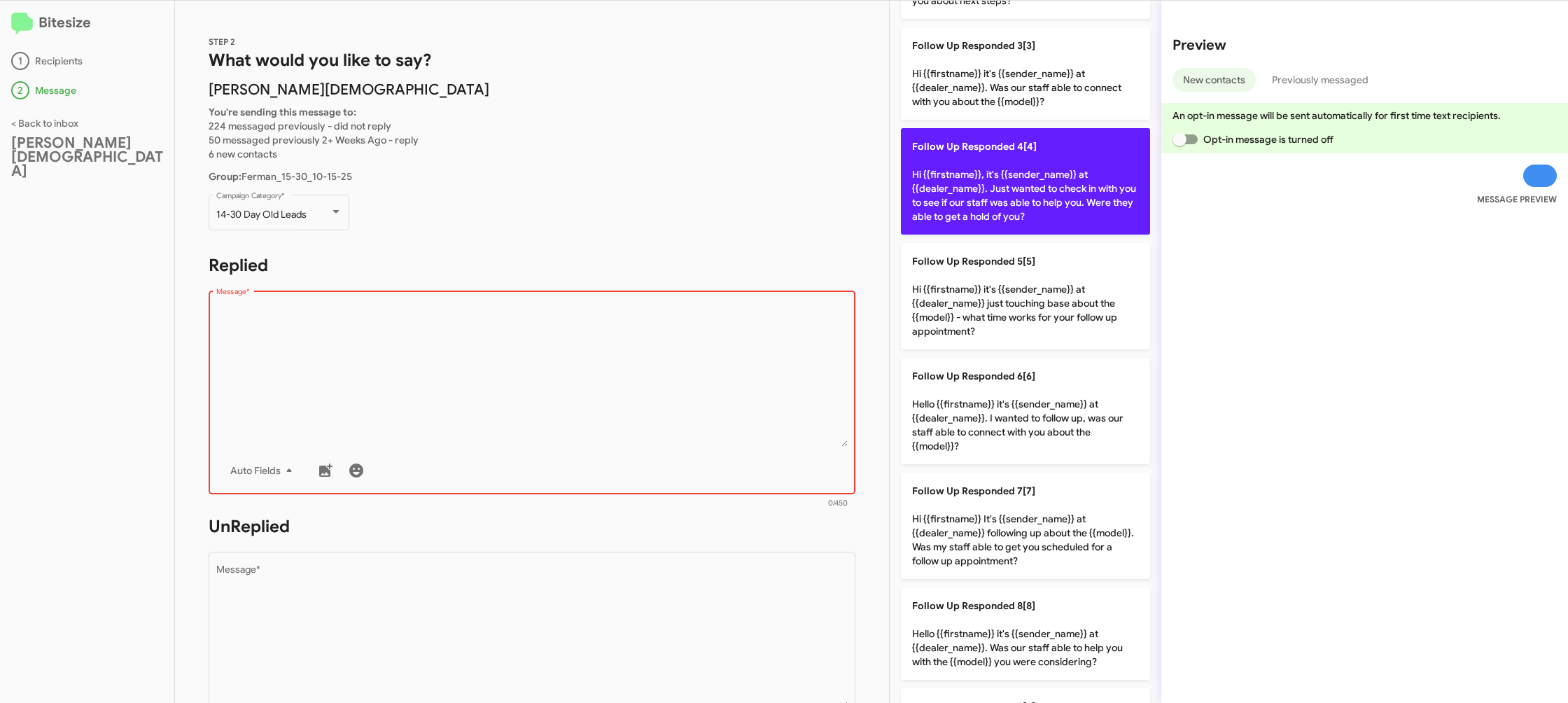
scroll to position [0, 0]
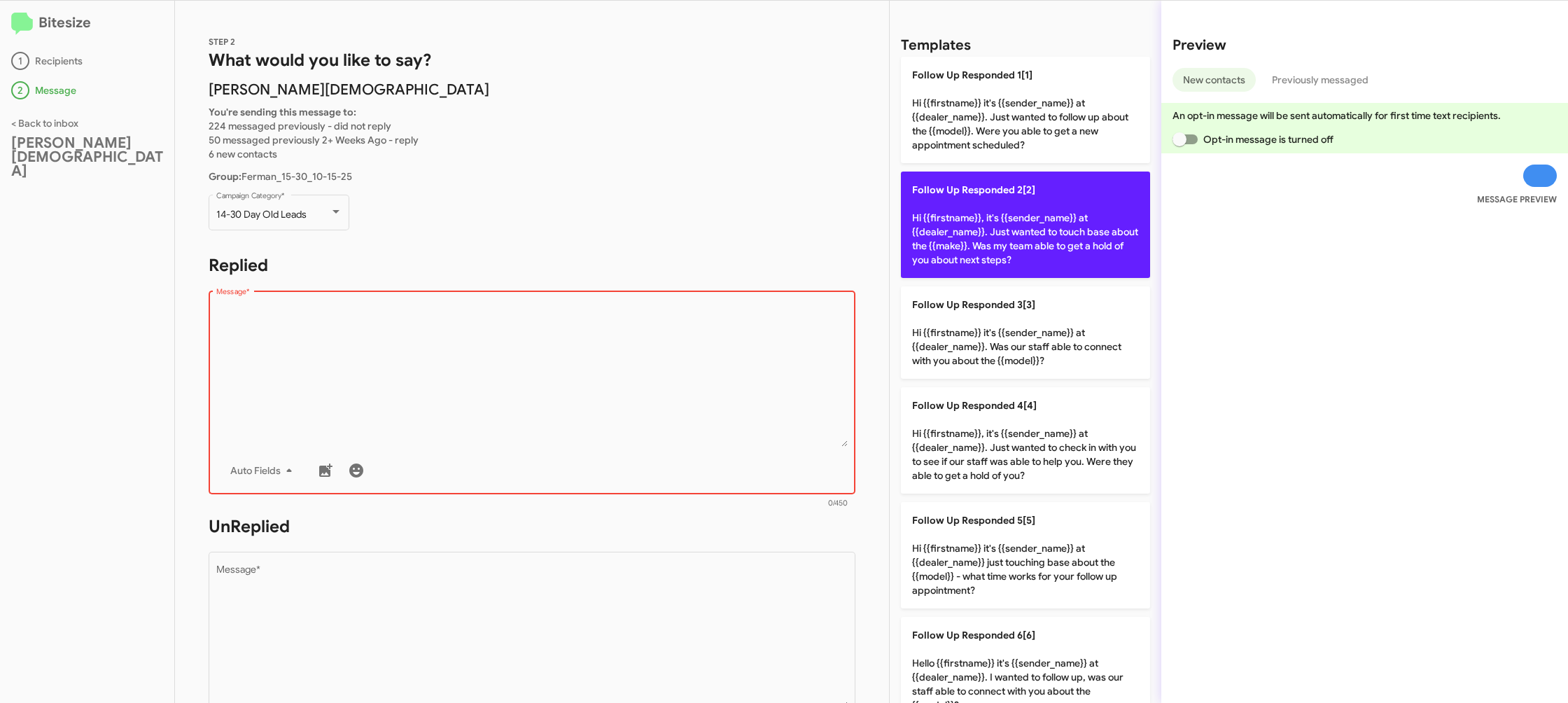
drag, startPoint x: 962, startPoint y: 227, endPoint x: 942, endPoint y: 231, distance: 20.4
click at [959, 229] on p "Follow Up Responded 2[2] Hi {{firstname}}, it's {{sender_name}} at {{dealer_nam…" at bounding box center [1025, 225] width 250 height 106
type textarea "Hi {{firstname}}, it's {{sender_name}} at {{dealer_name}}. Just wanted to touch…"
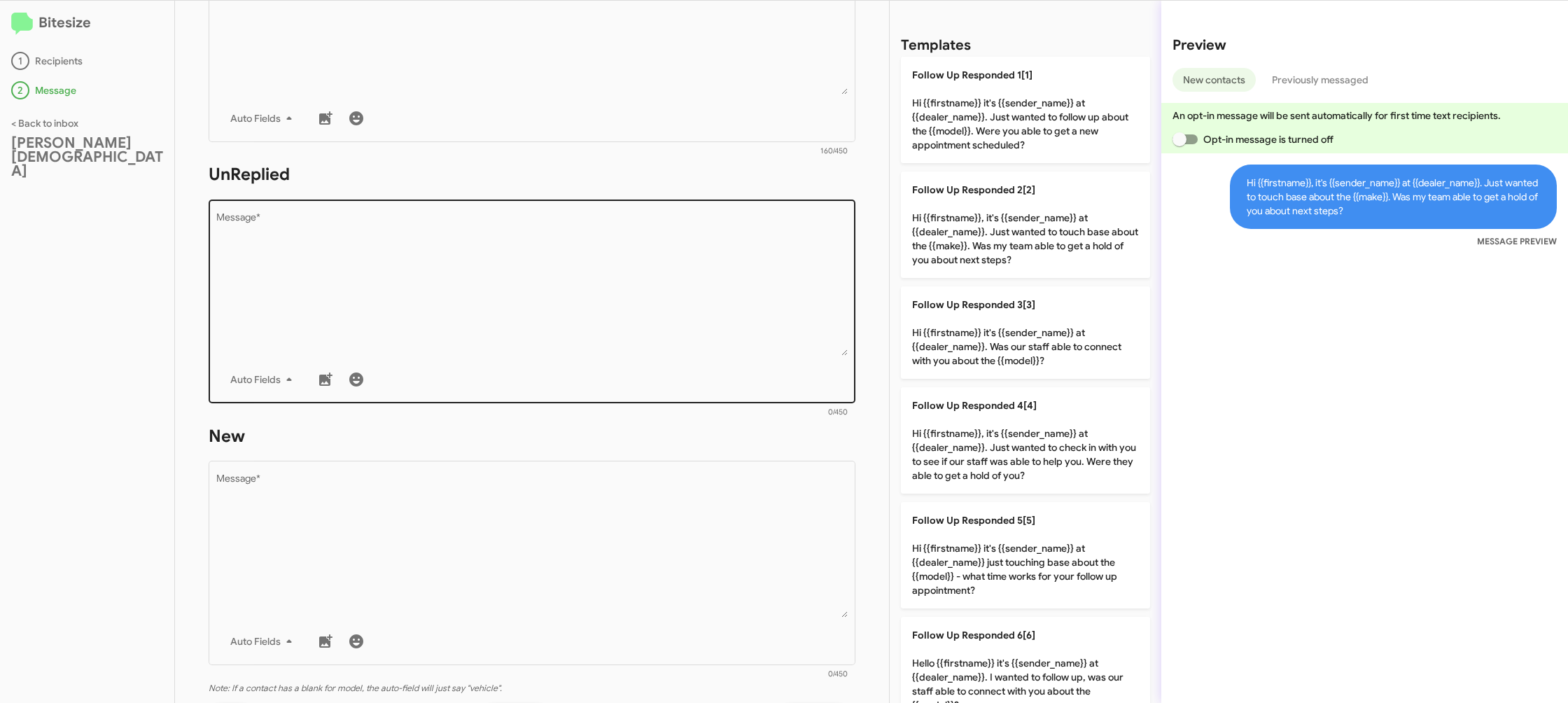
scroll to position [404, 0]
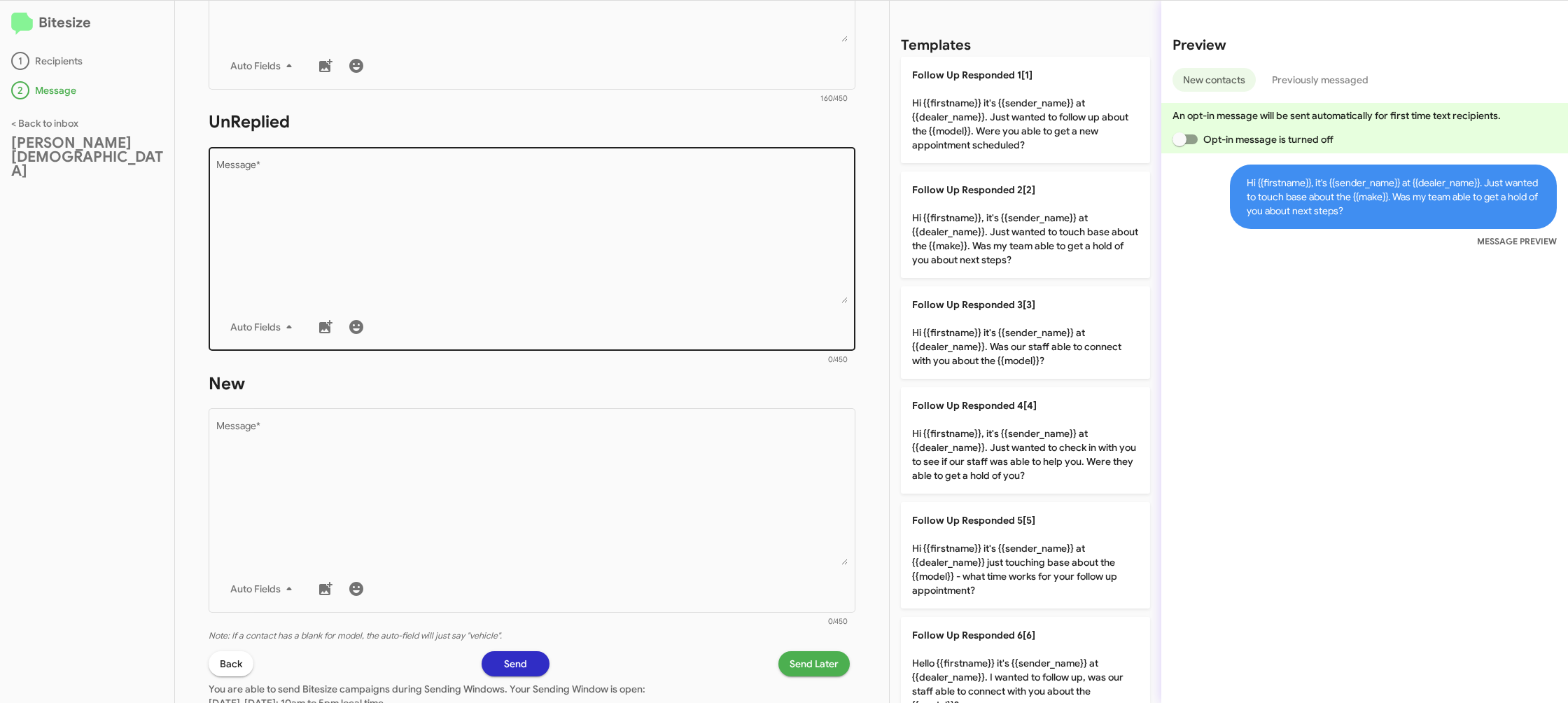
click at [631, 318] on div "Auto Fields" at bounding box center [532, 326] width 632 height 28
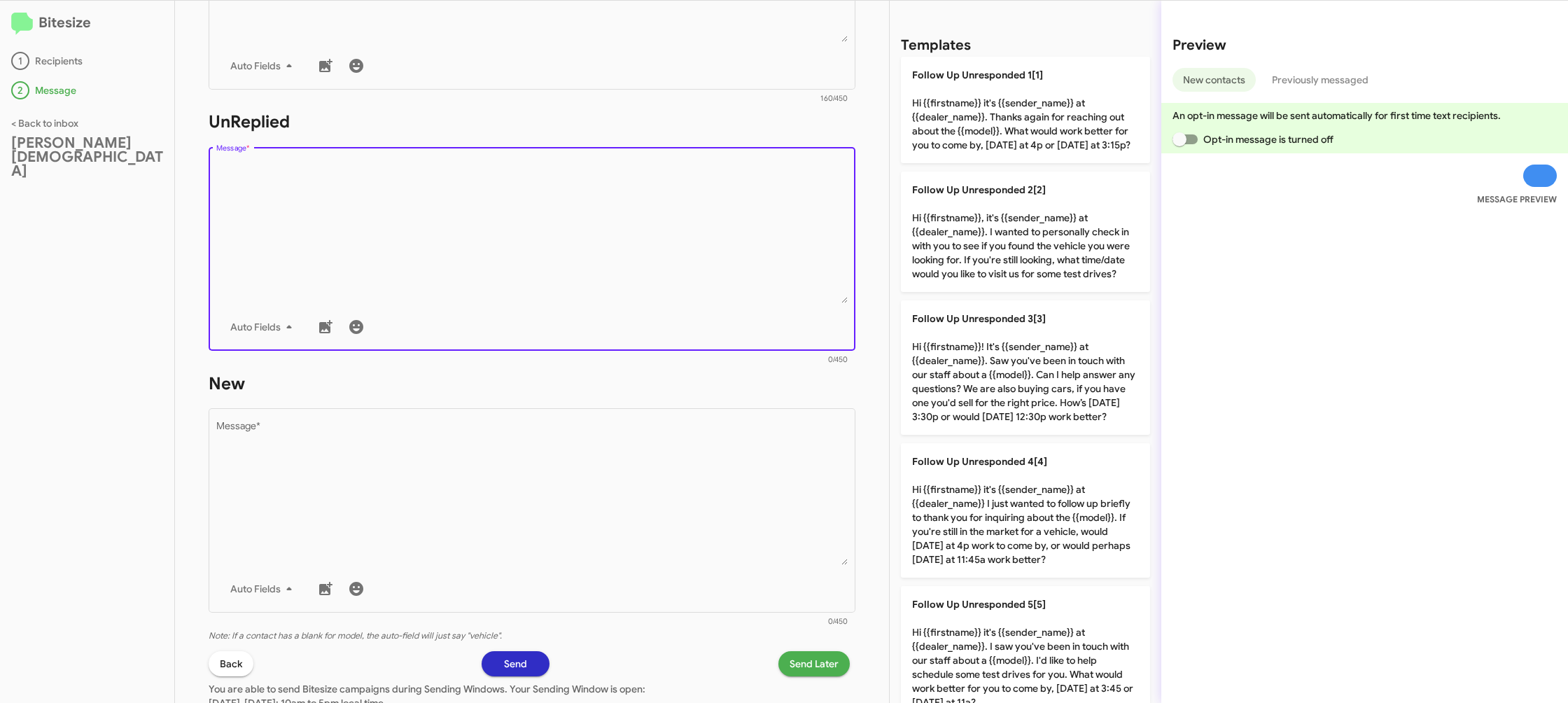
click at [633, 316] on div "Auto Fields" at bounding box center [532, 326] width 632 height 28
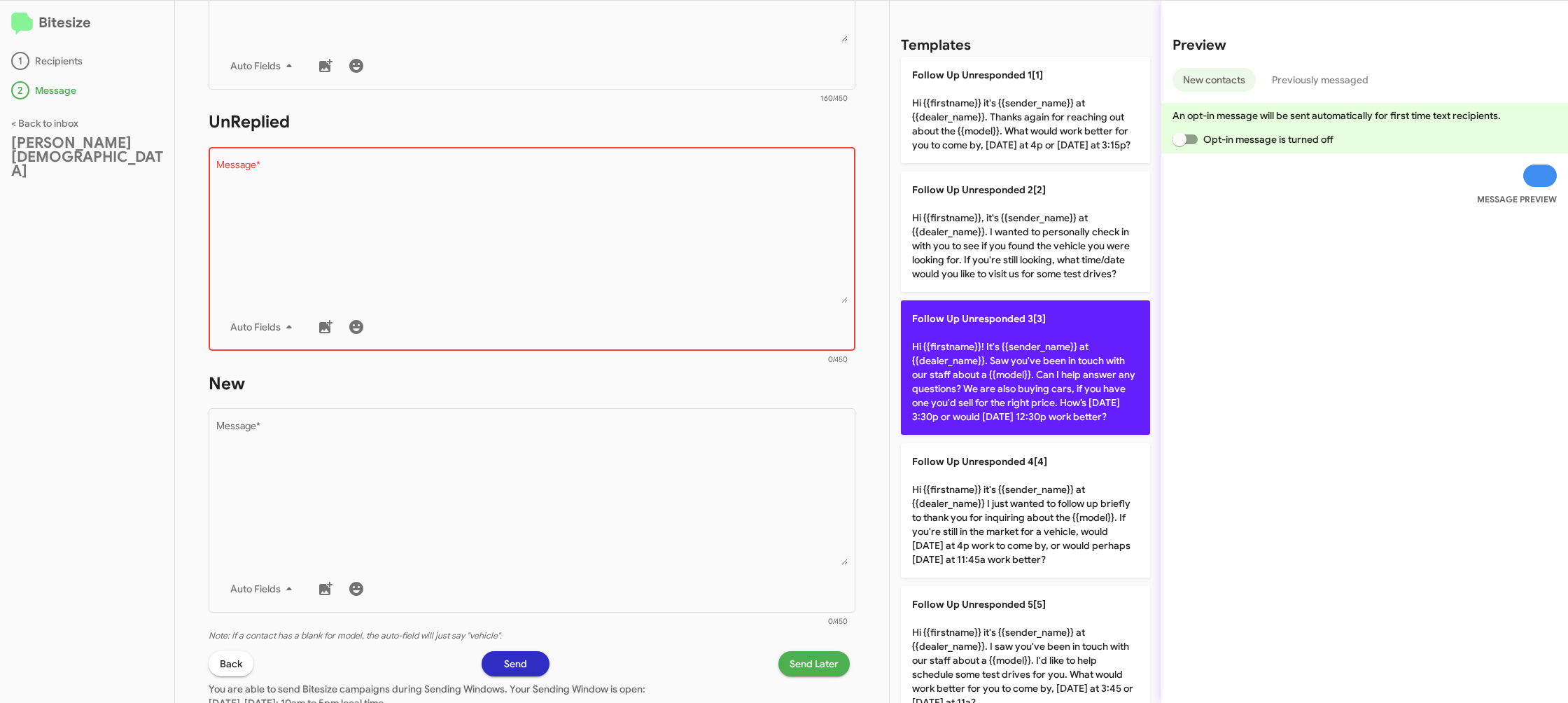
drag, startPoint x: 634, startPoint y: 314, endPoint x: 1071, endPoint y: 391, distance: 443.7
click at [654, 317] on div "Auto Fields" at bounding box center [532, 326] width 632 height 28
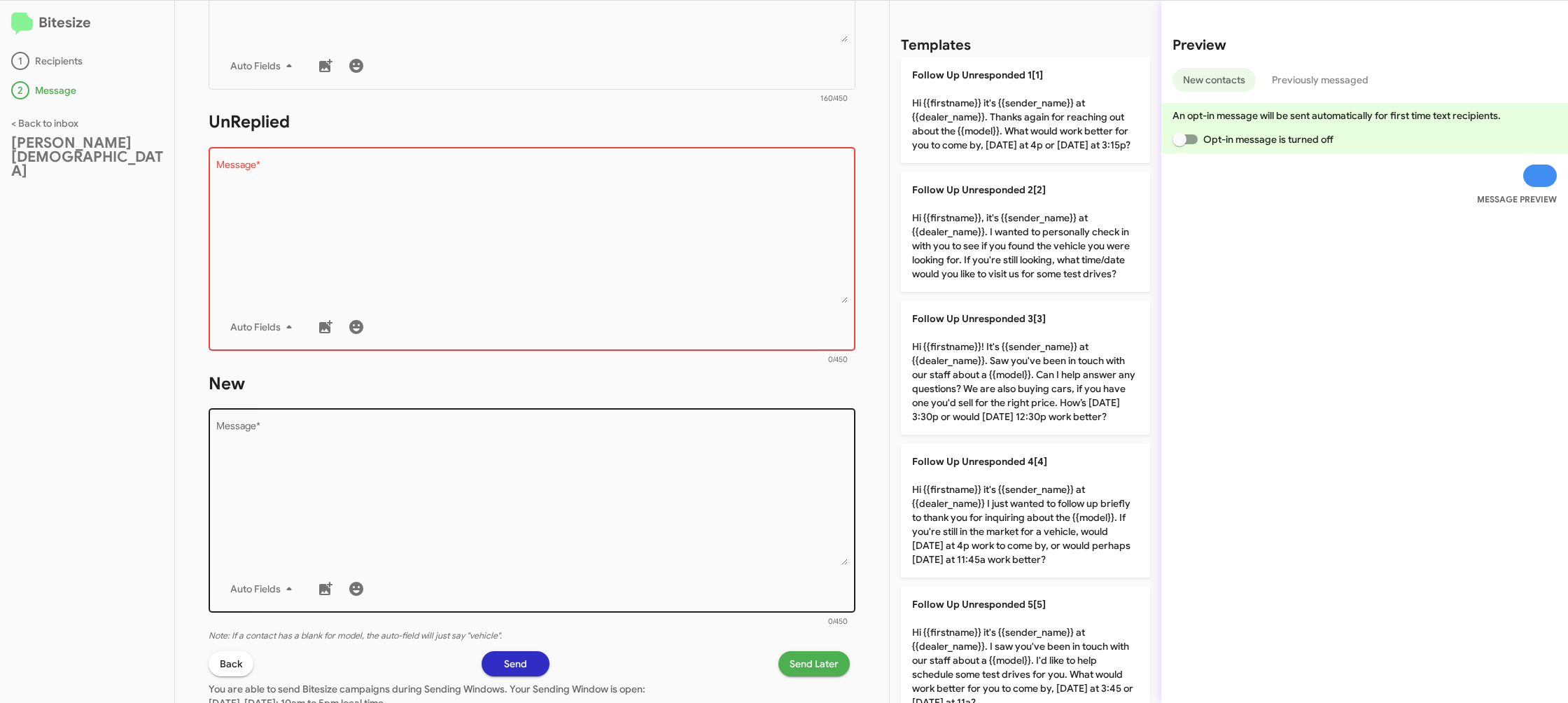
drag, startPoint x: 1002, startPoint y: 503, endPoint x: 759, endPoint y: 510, distance: 243.1
click at [981, 504] on p "Follow Up Unresponded 4[4] Hi {{firstname}} it's {{sender_name}} at {{dealer_na…" at bounding box center [1025, 510] width 250 height 135
type textarea "Hi {{firstname}} it's {{sender_name}} at {{dealer_name}} I just wanted to follo…"
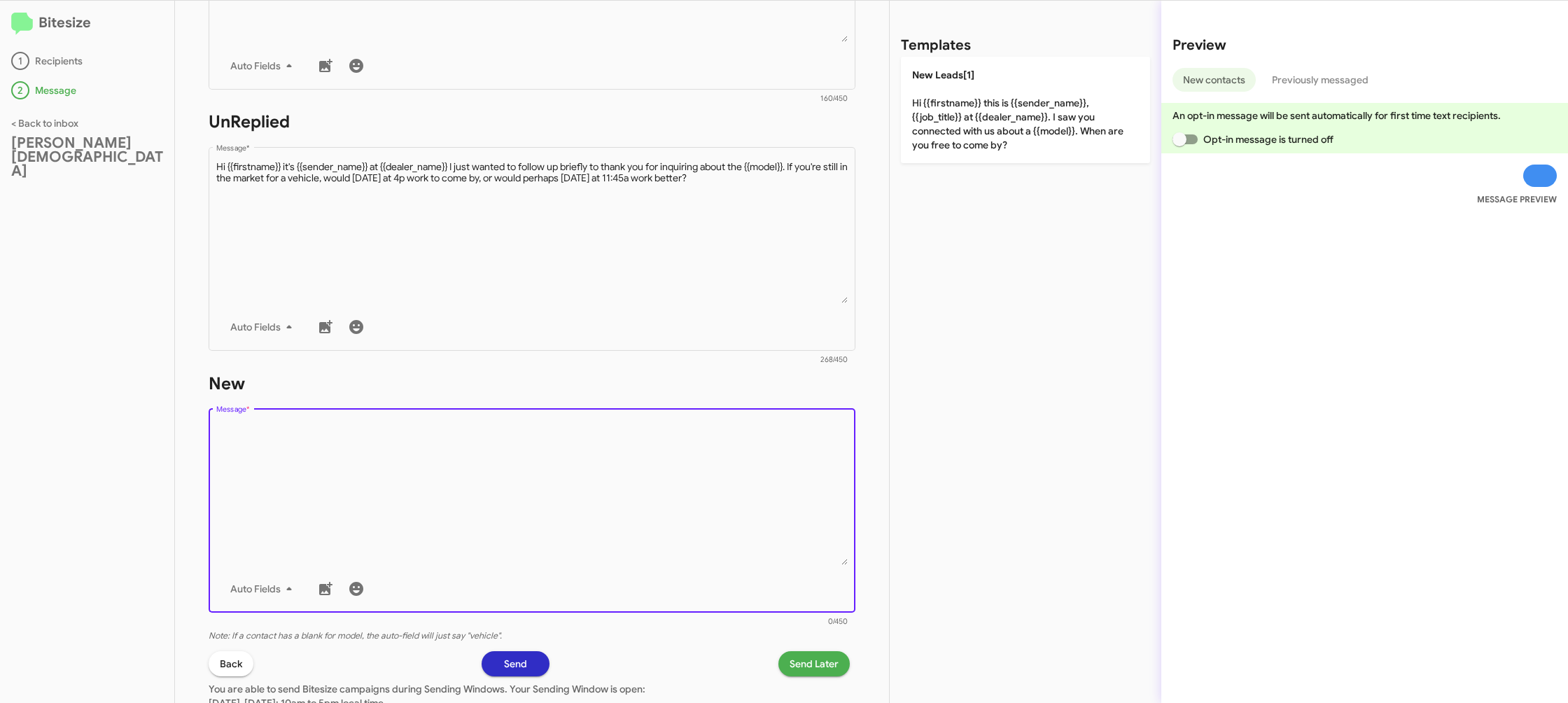
click at [749, 510] on textarea "Message *" at bounding box center [532, 493] width 632 height 142
drag, startPoint x: 748, startPoint y: 506, endPoint x: 781, endPoint y: 456, distance: 59.9
click at [756, 492] on textarea "Message *" at bounding box center [532, 493] width 632 height 142
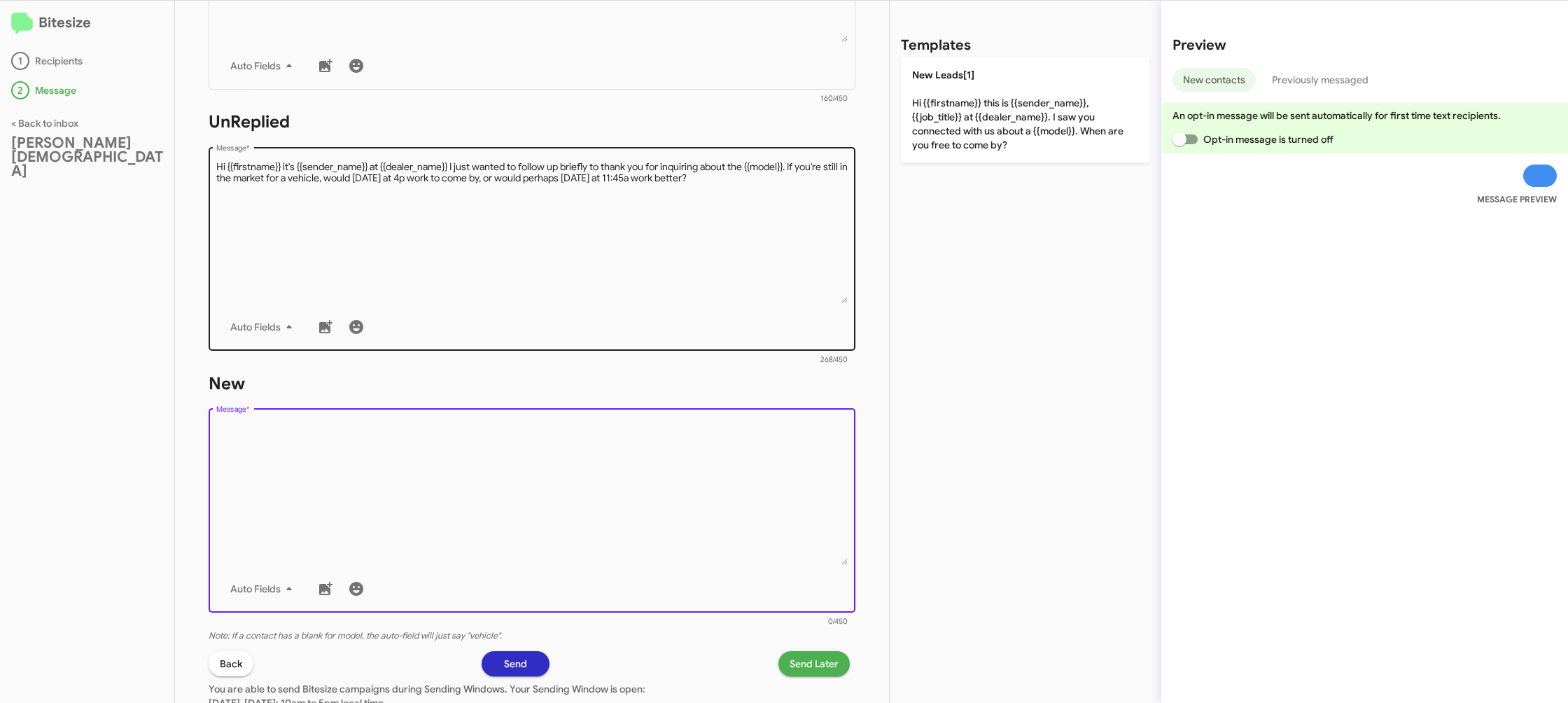
drag, startPoint x: 1032, startPoint y: 117, endPoint x: 841, endPoint y: 251, distance: 233.3
click at [1018, 127] on p "New Leads[1] Hi {{firstname}} this is {{sender_name}}, {{job_title}} at {{deale…" at bounding box center [1025, 110] width 250 height 106
type textarea "Hi {{firstname}} this is {{sender_name}}, {{job_title}} at {{dealer_name}}. I s…"
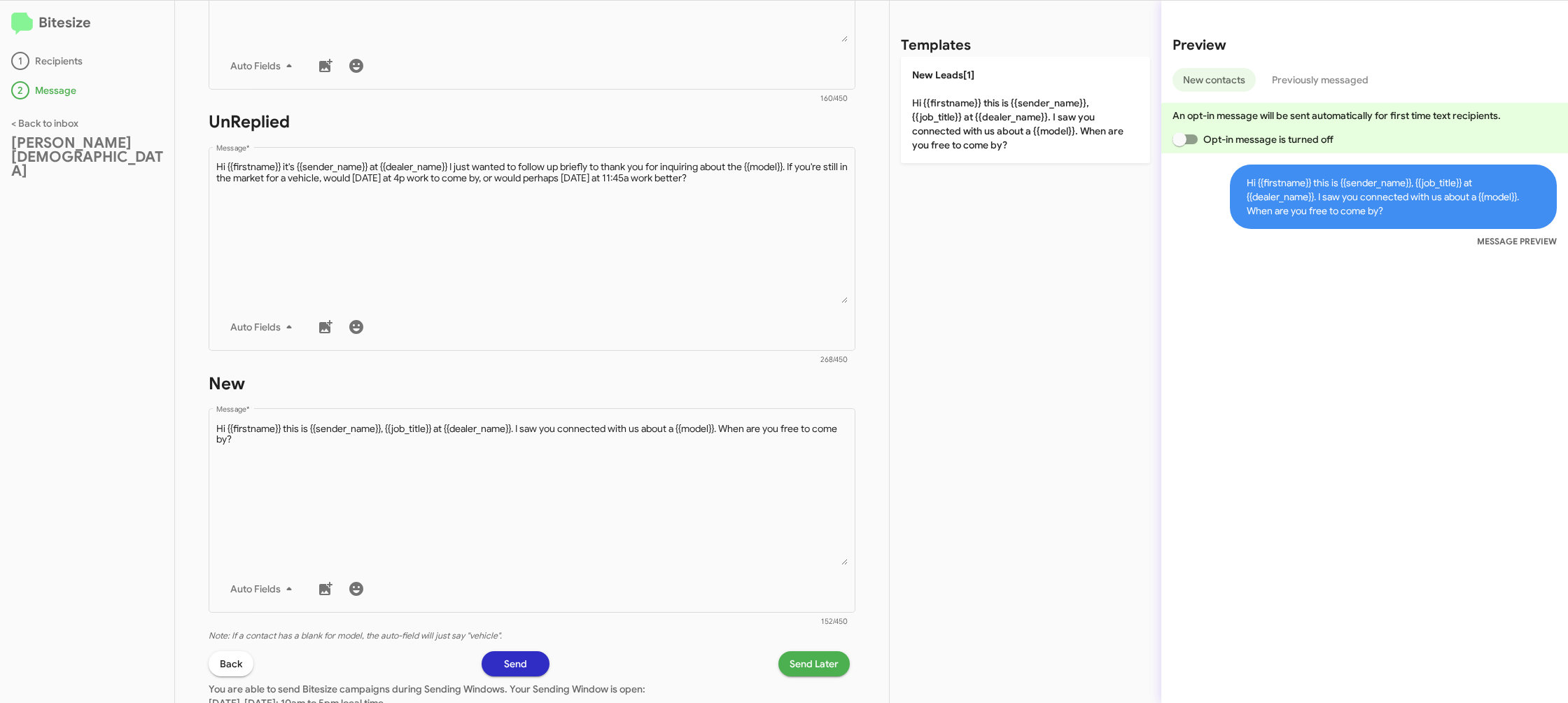
scroll to position [510, 0]
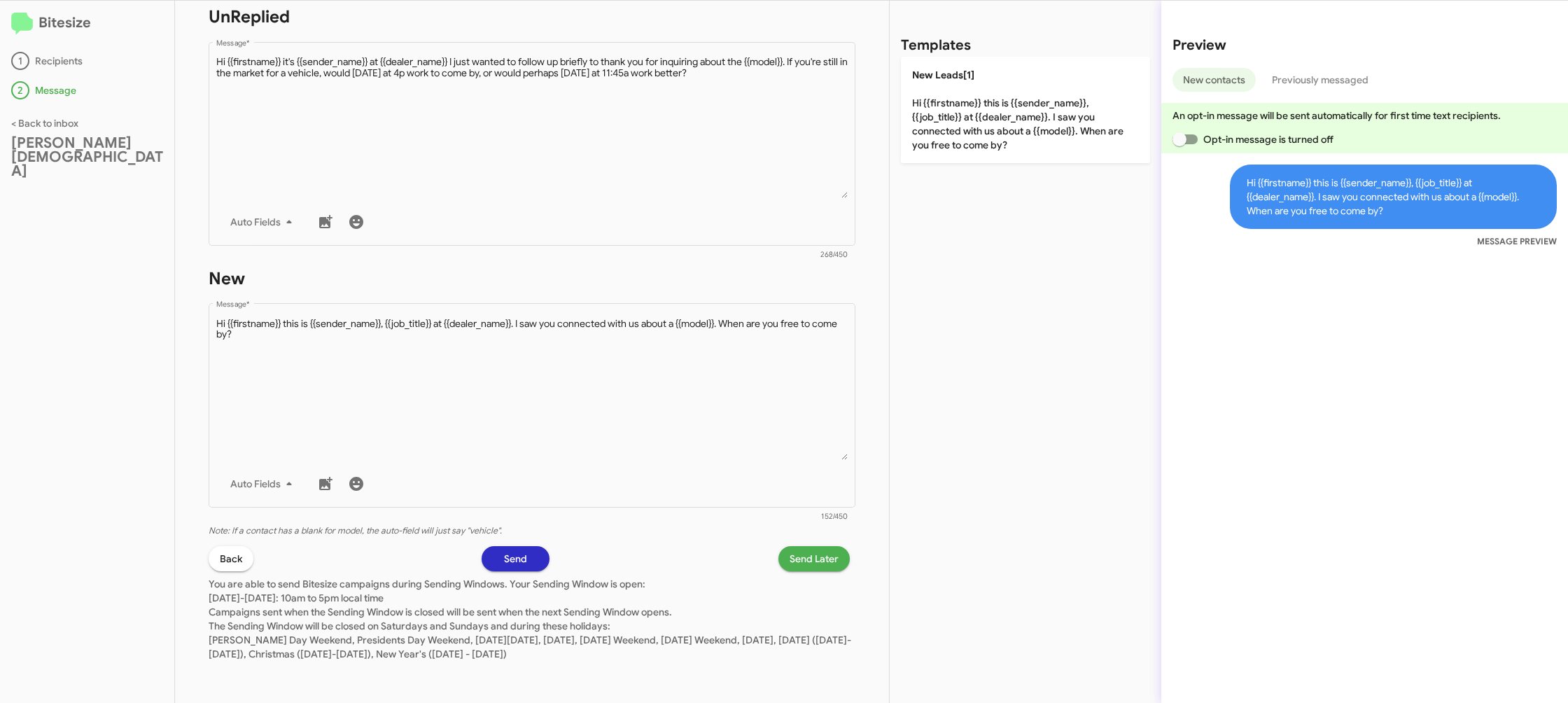
click at [795, 574] on p "You are able to send Bitesize campaigns during Sending Windows. Your Sending Wi…" at bounding box center [532, 616] width 647 height 90
click at [793, 561] on span "Send Later" at bounding box center [813, 558] width 49 height 25
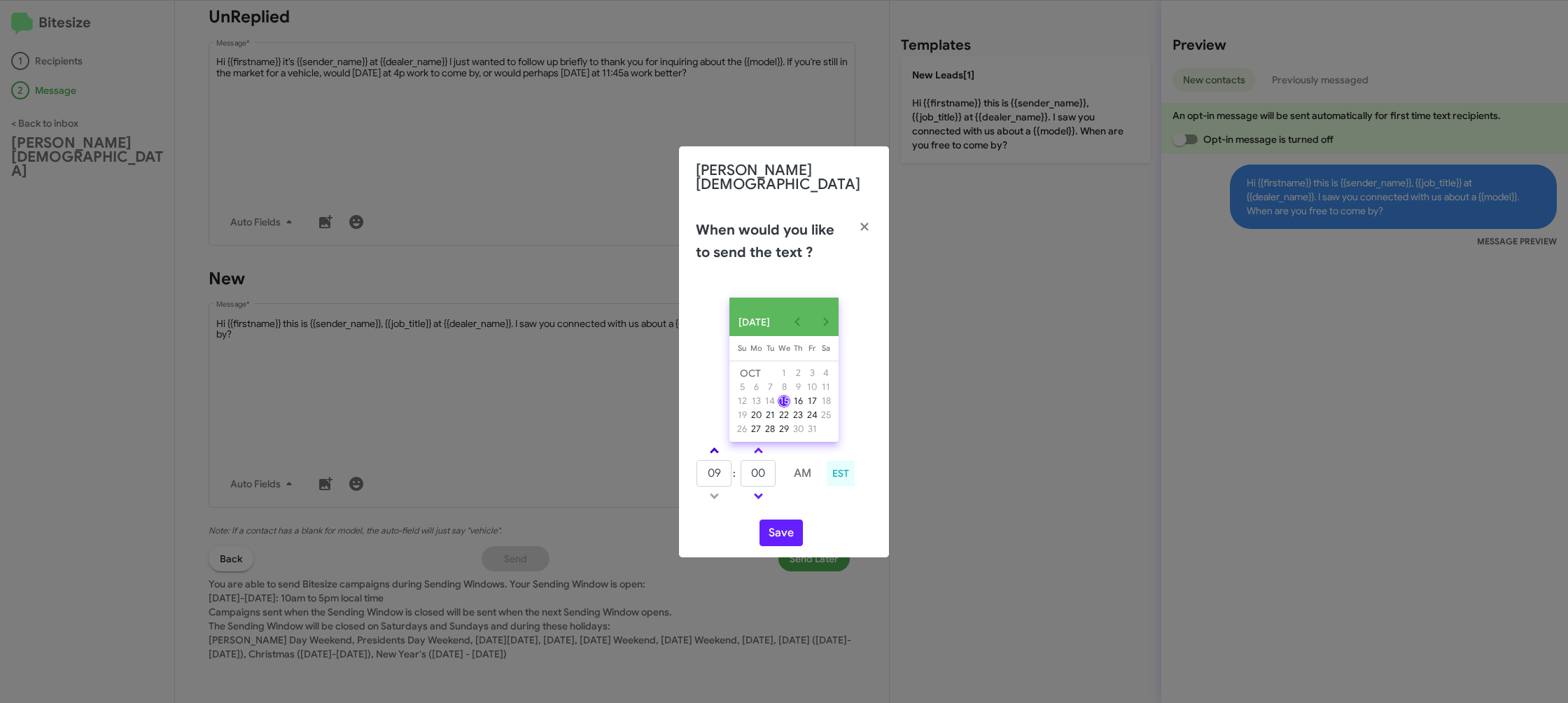
click at [717, 447] on link at bounding box center [714, 450] width 24 height 16
type input "12"
drag, startPoint x: 758, startPoint y: 452, endPoint x: 784, endPoint y: 508, distance: 61.7
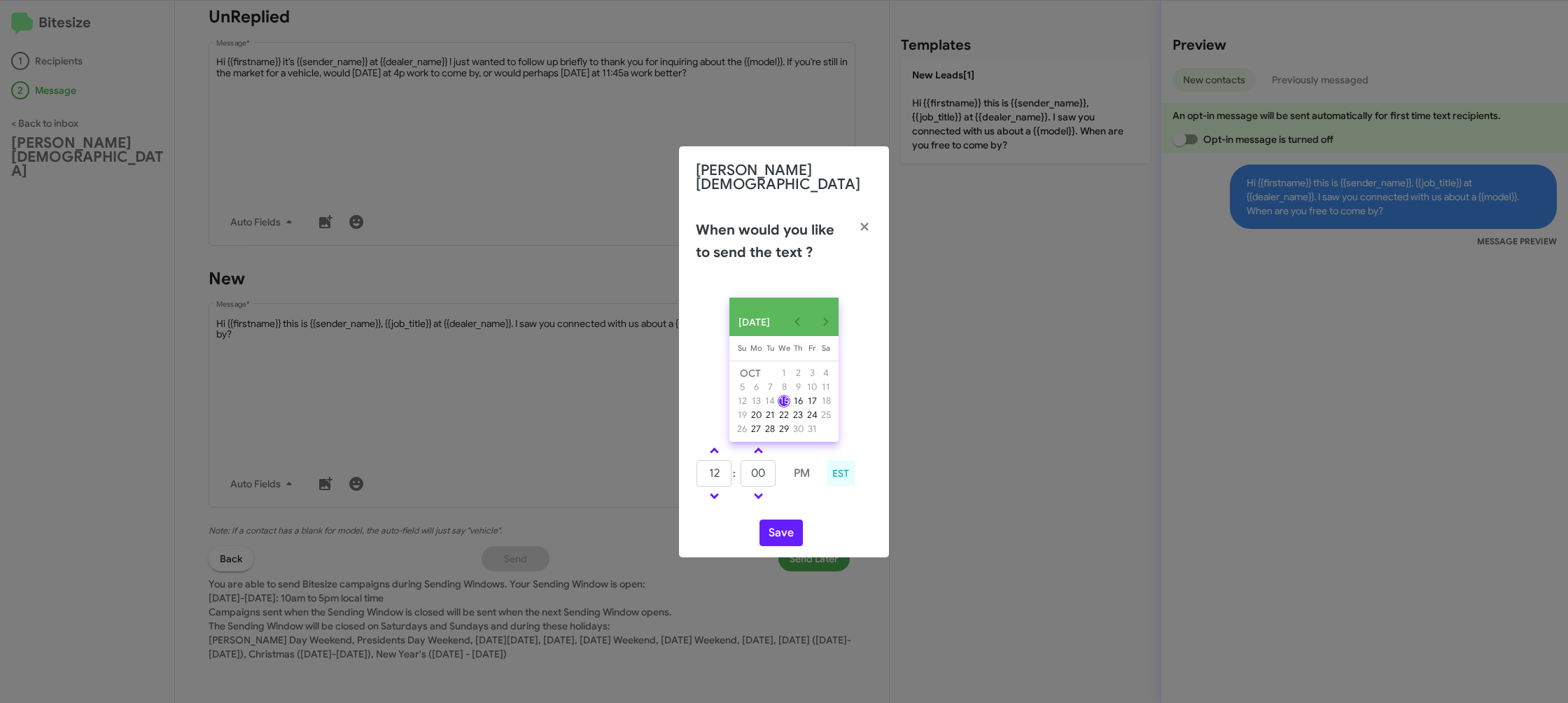
click at [758, 453] on span at bounding box center [758, 452] width 9 height 10
type input "05"
click at [783, 522] on button "Save" at bounding box center [781, 532] width 43 height 27
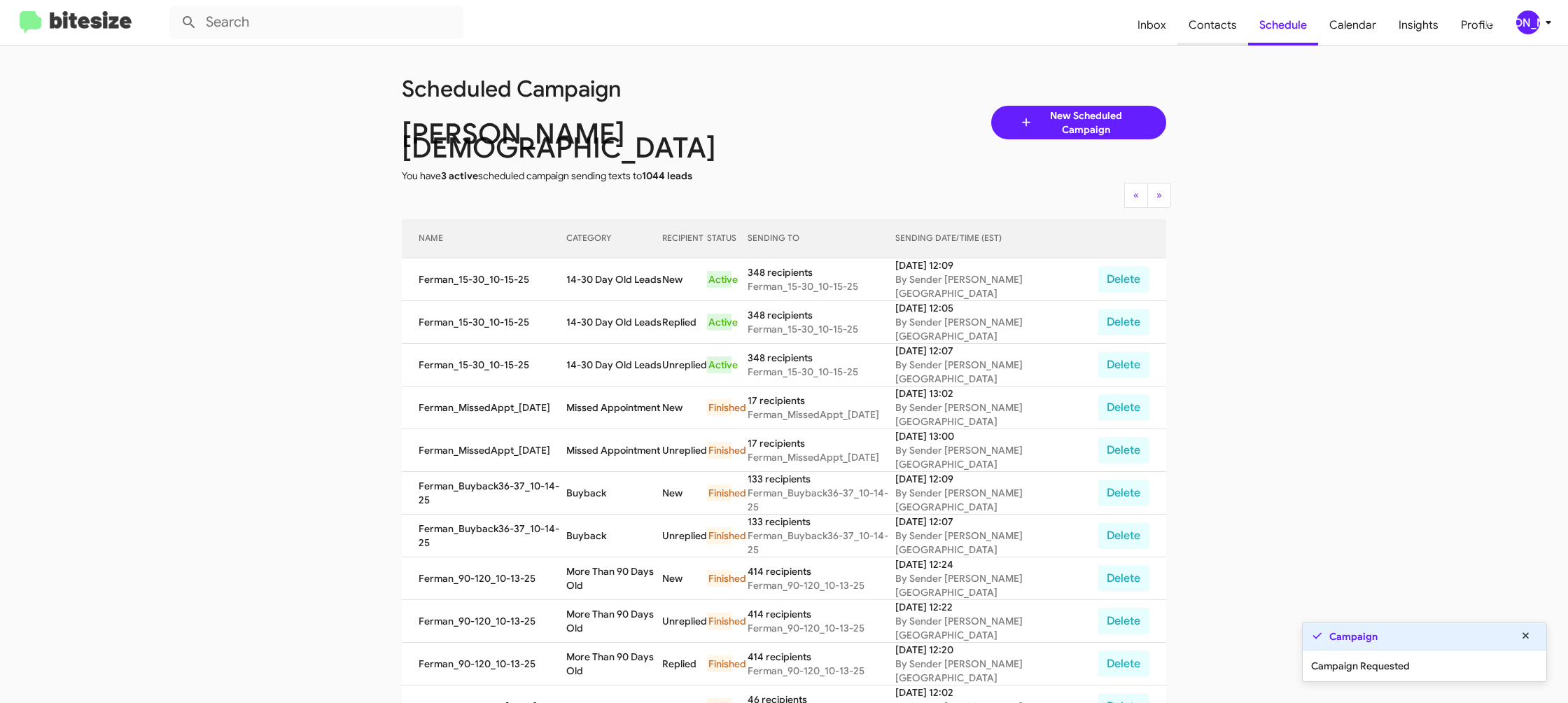
click at [1204, 18] on span "Contacts" at bounding box center [1212, 25] width 71 height 41
type input "in:groups"
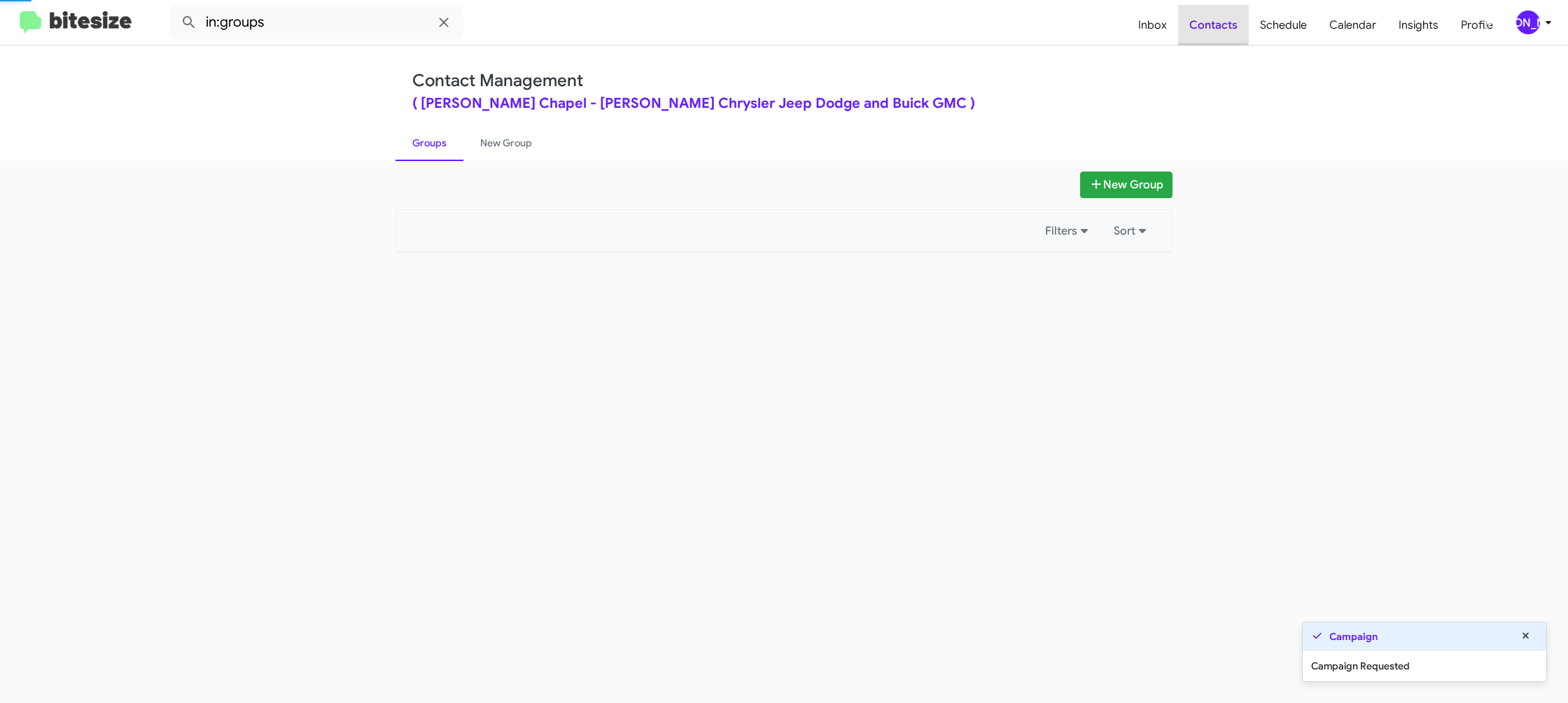
click at [1204, 18] on span "Contacts" at bounding box center [1213, 25] width 71 height 41
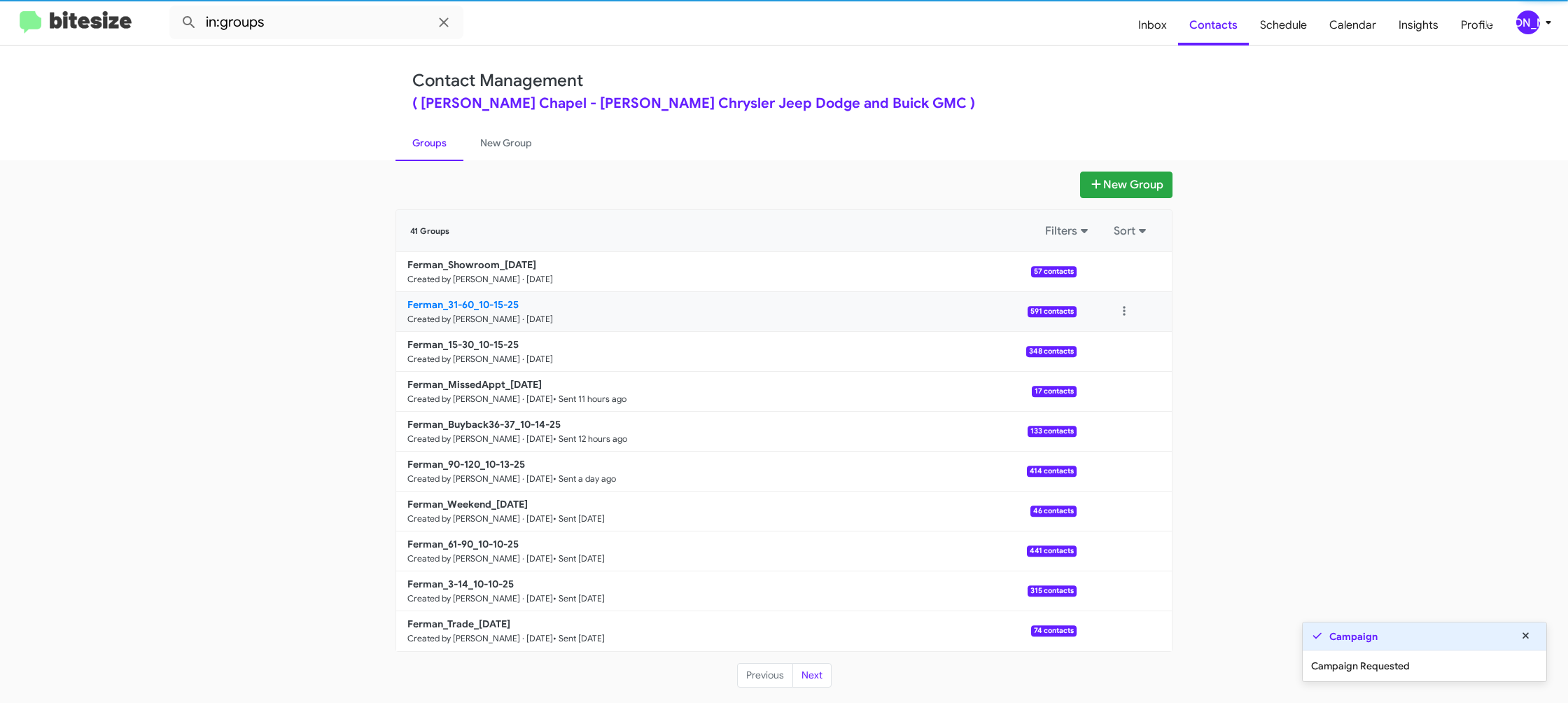
click at [527, 300] on p "Ferman_31-60_10-15-25" at bounding box center [737, 304] width 658 height 14
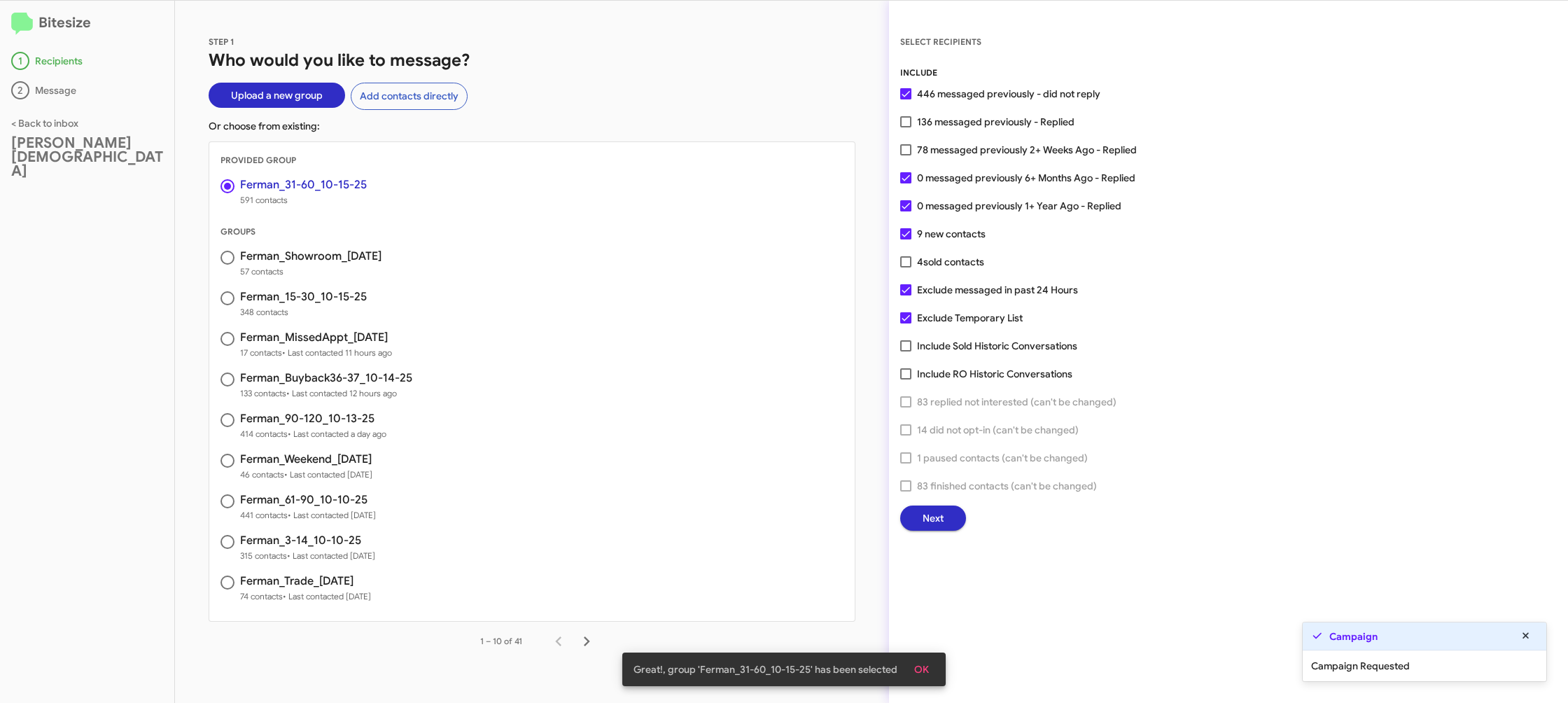
click at [997, 148] on span "78 messaged previously 2+ Weeks Ago - Replied" at bounding box center [1027, 149] width 220 height 16
click at [906, 155] on input "78 messaged previously 2+ Weeks Ago - Replied" at bounding box center [905, 155] width 1 height 1
checkbox input "true"
click at [926, 515] on span "Next" at bounding box center [933, 517] width 21 height 25
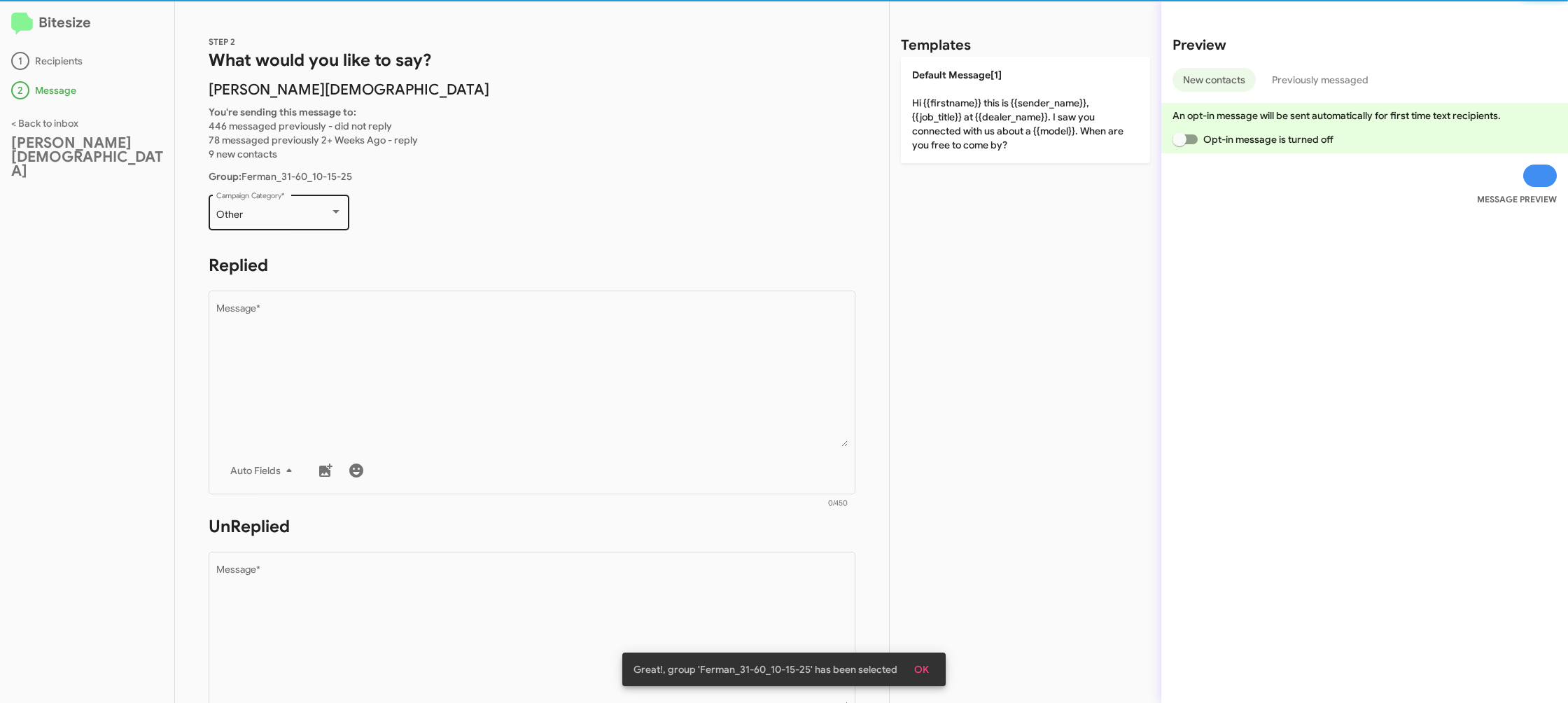
click at [235, 216] on span "Other" at bounding box center [229, 214] width 27 height 13
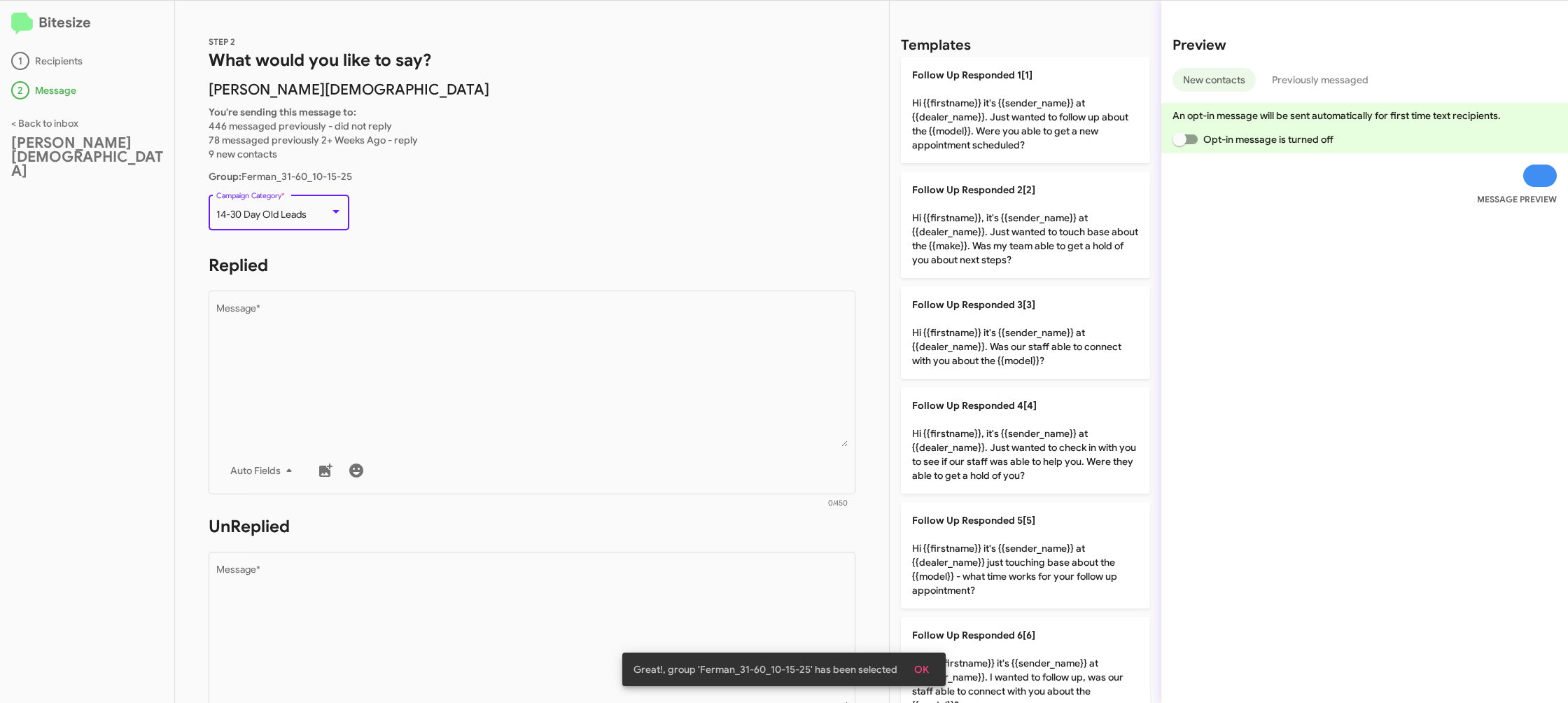
click at [235, 216] on span "14-30 Day Old Leads" at bounding box center [261, 214] width 91 height 13
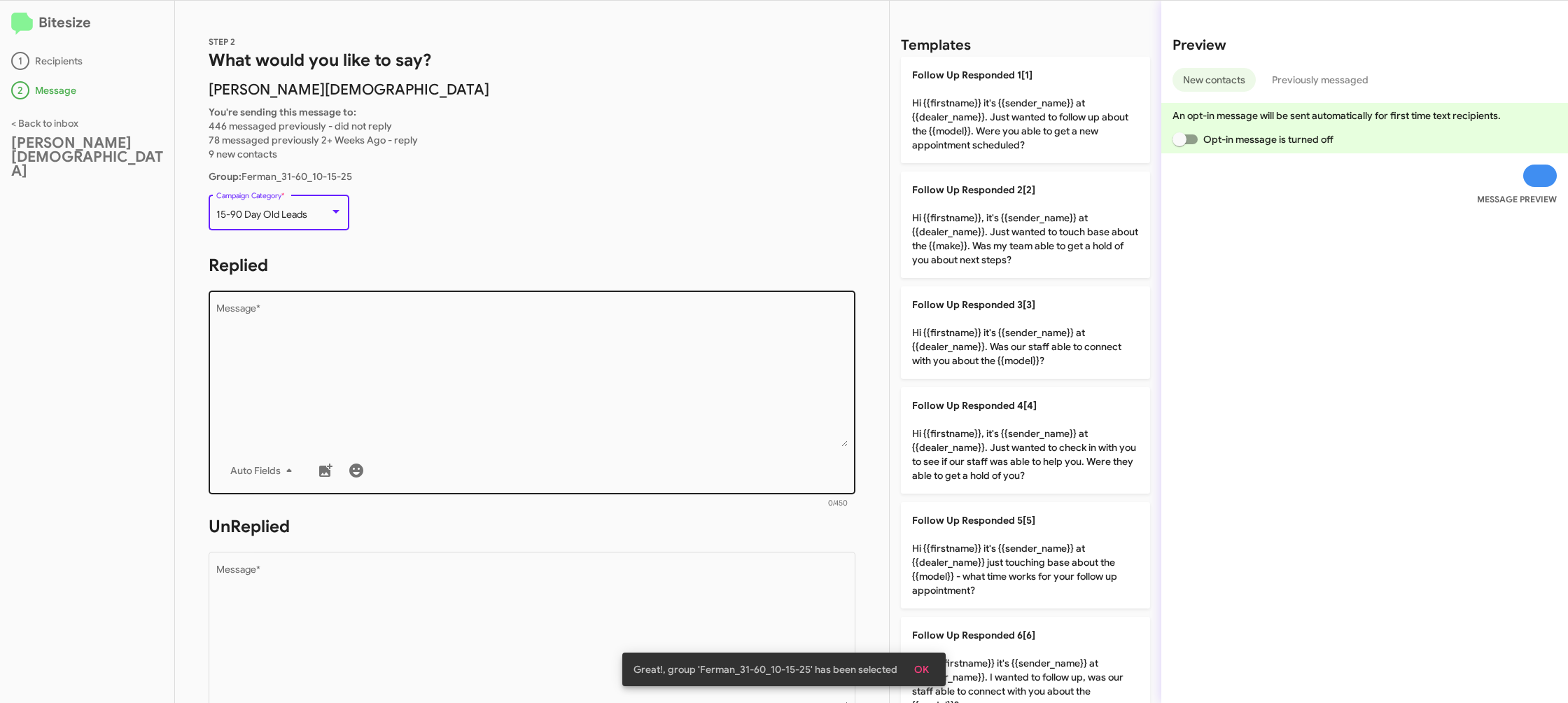
click at [491, 418] on textarea "Message *" at bounding box center [532, 375] width 632 height 142
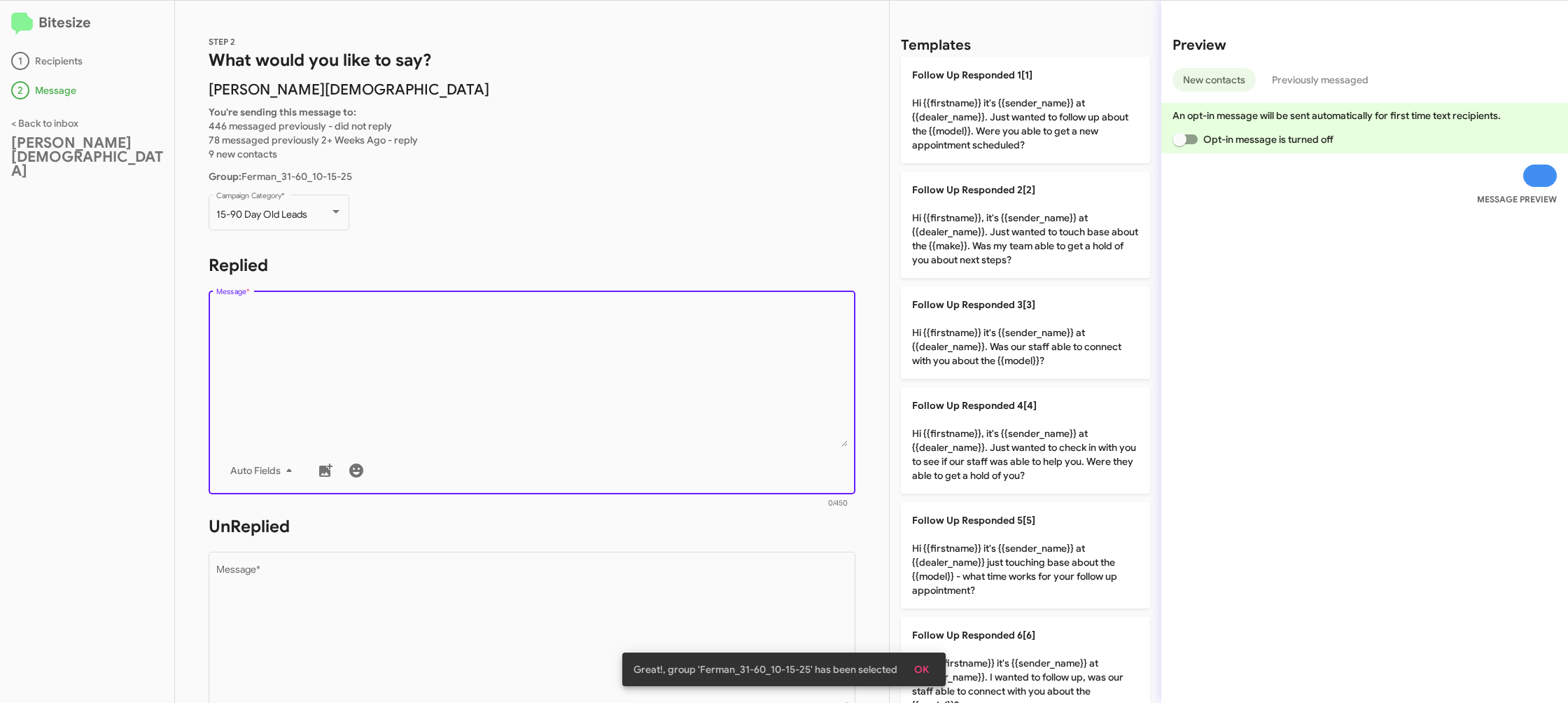
drag, startPoint x: 989, startPoint y: 226, endPoint x: 859, endPoint y: 312, distance: 155.9
click at [987, 228] on p "Follow Up Responded 2[2] Hi {{firstname}}, it's {{sender_name}} at {{dealer_nam…" at bounding box center [1025, 225] width 250 height 106
type textarea "Hi {{firstname}}, it's {{sender_name}} at {{dealer_name}}. Just wanted to touch…"
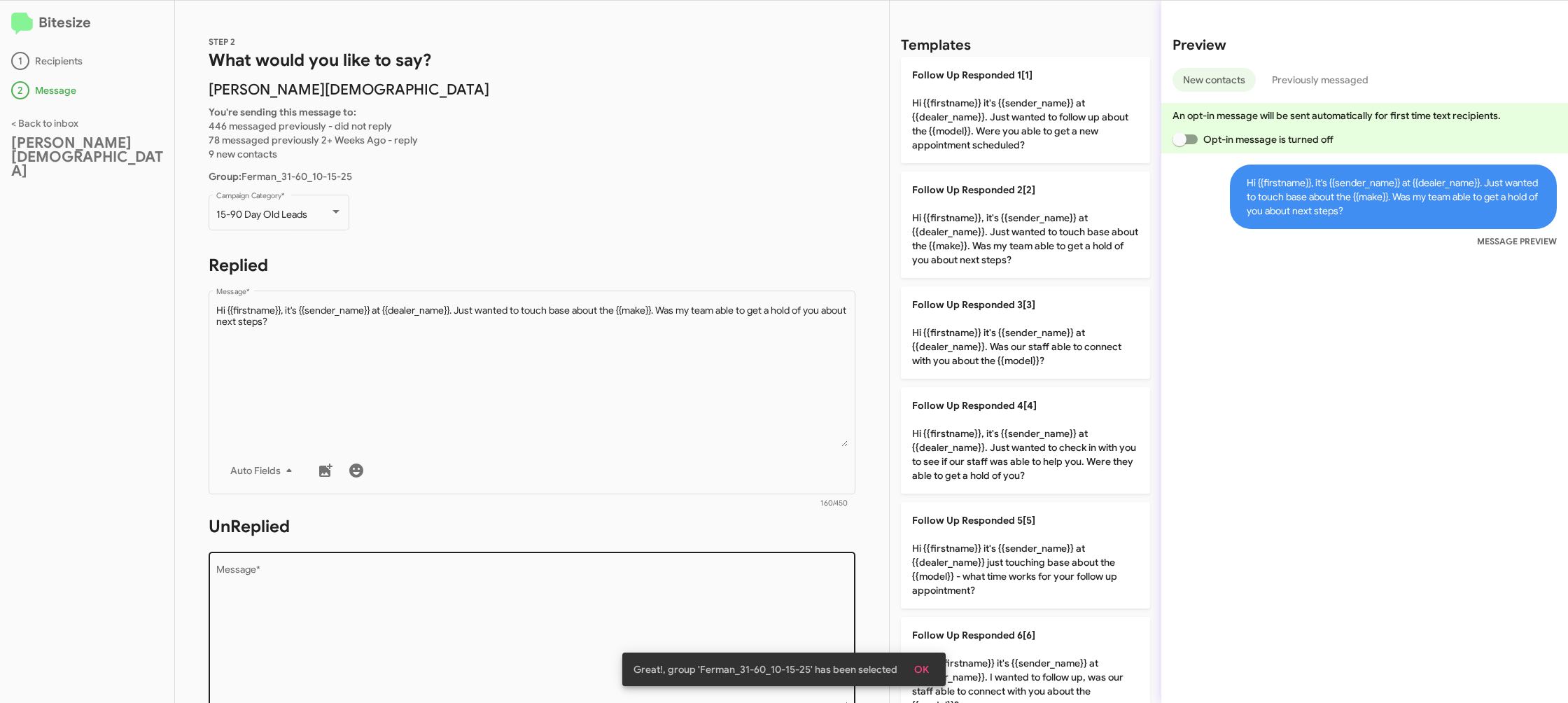
drag, startPoint x: 641, startPoint y: 637, endPoint x: 644, endPoint y: 617, distance: 20.2
click at [642, 630] on body "Bitesize 1 Recipients 2 Message < Back to inbox Ferman Wesley Chapel STEP 2 Wha…" at bounding box center [784, 352] width 1568 height 703
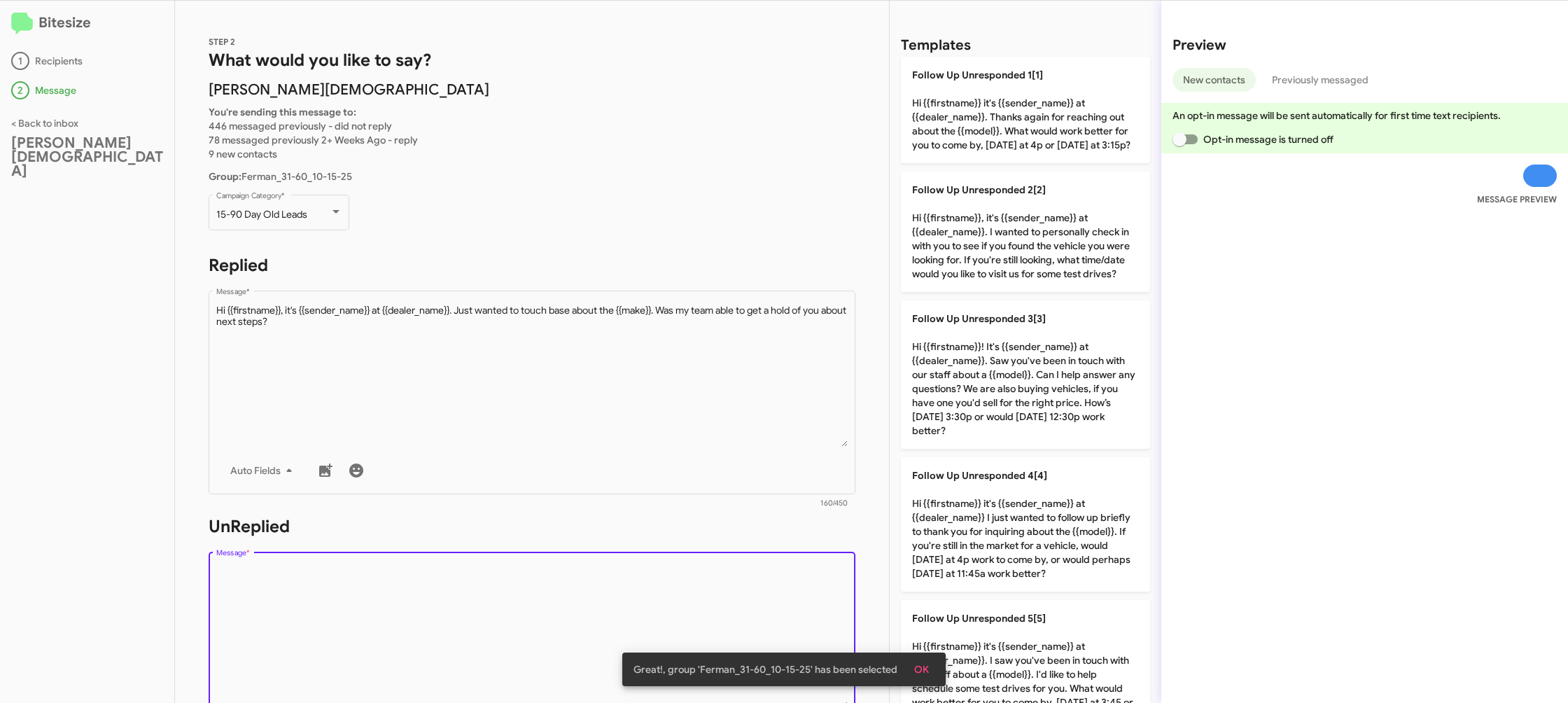
click at [644, 617] on textarea "Message *" at bounding box center [532, 636] width 632 height 142
click at [644, 615] on textarea "Message *" at bounding box center [532, 636] width 632 height 142
drag, startPoint x: 1002, startPoint y: 406, endPoint x: 880, endPoint y: 398, distance: 122.3
click at [985, 405] on p "Follow Up Unresponded 3[3] Hi {{firstname}}! It's {{sender_name}} at {{dealer_n…" at bounding box center [1025, 375] width 250 height 149
type textarea "Hi {{firstname}}! It's {{sender_name}} at {{dealer_name}}. Saw you've been in t…"
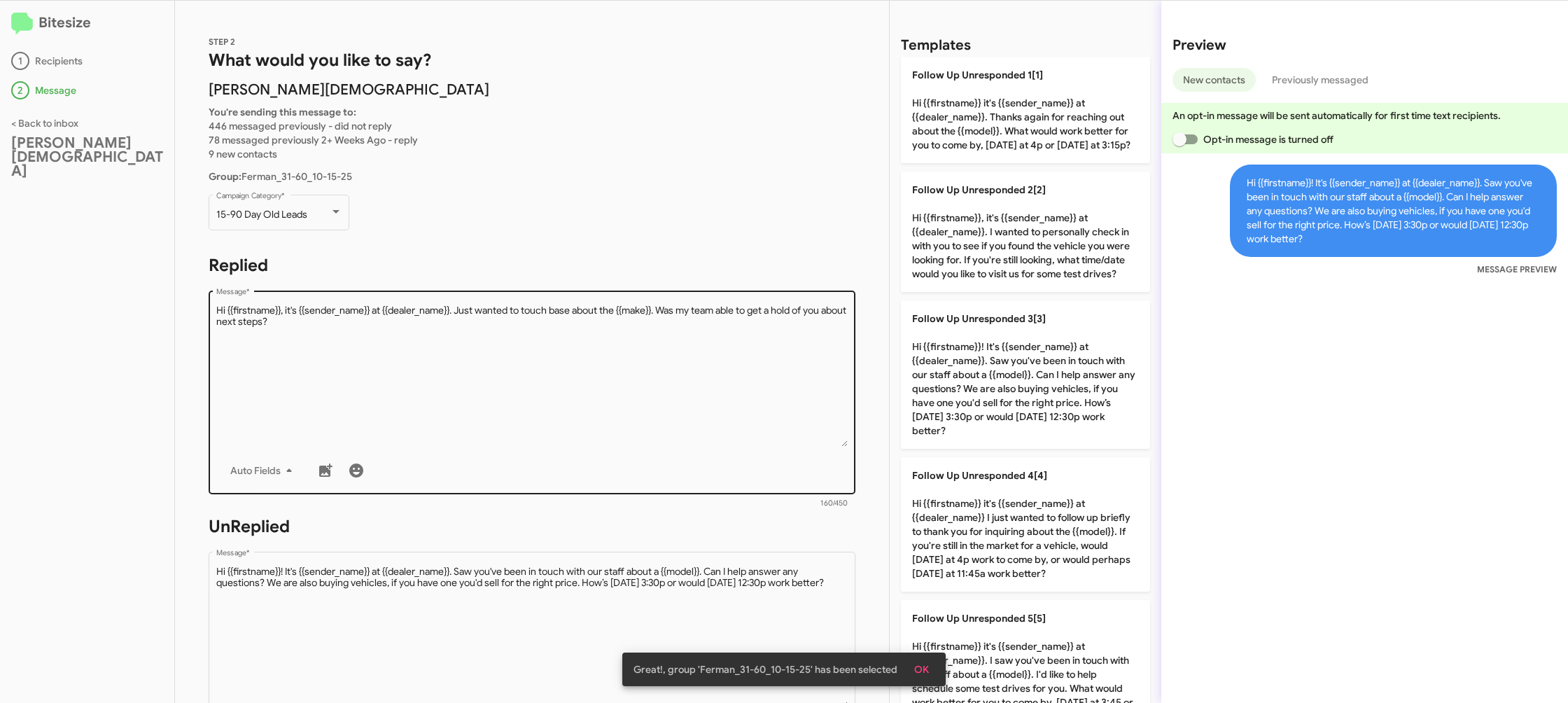
scroll to position [510, 0]
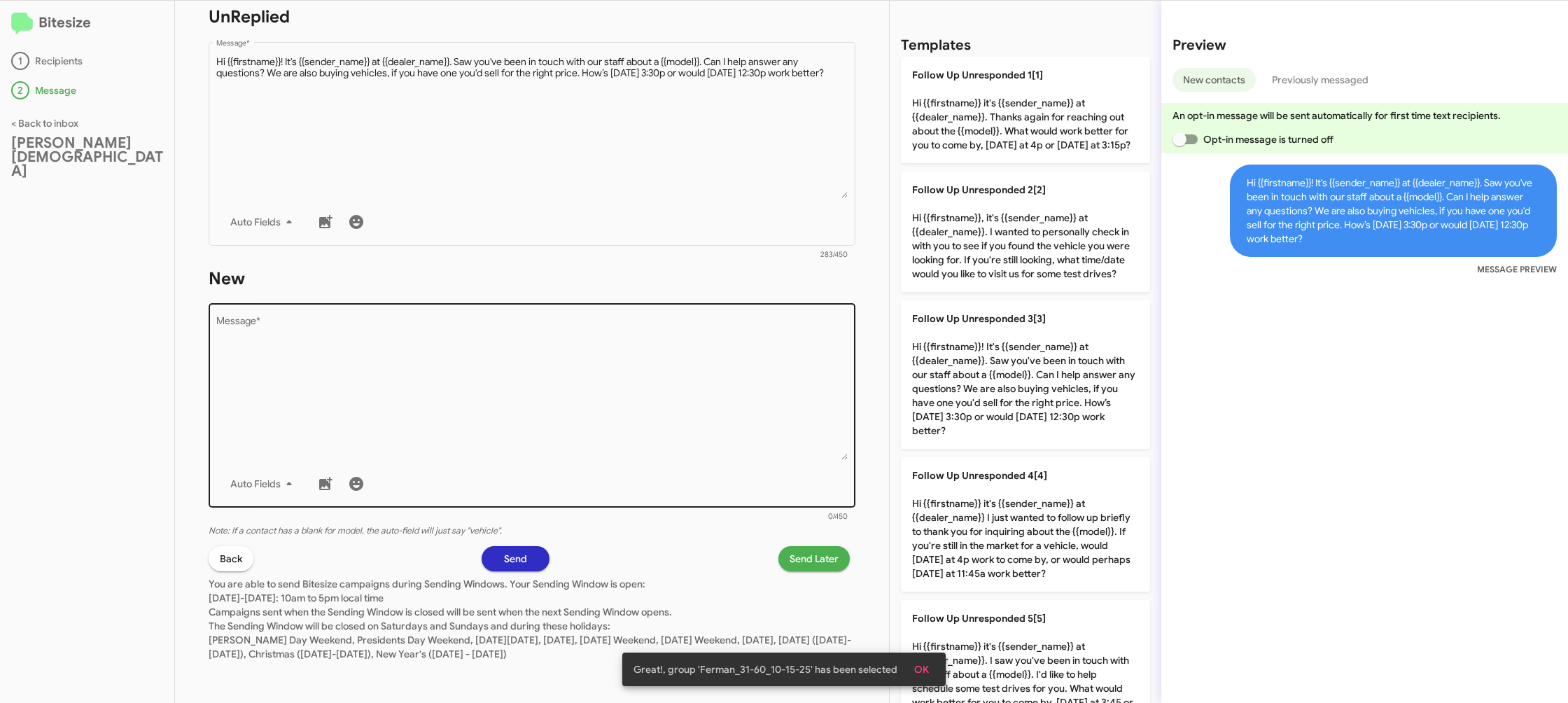
click at [520, 347] on textarea "Message *" at bounding box center [532, 388] width 632 height 142
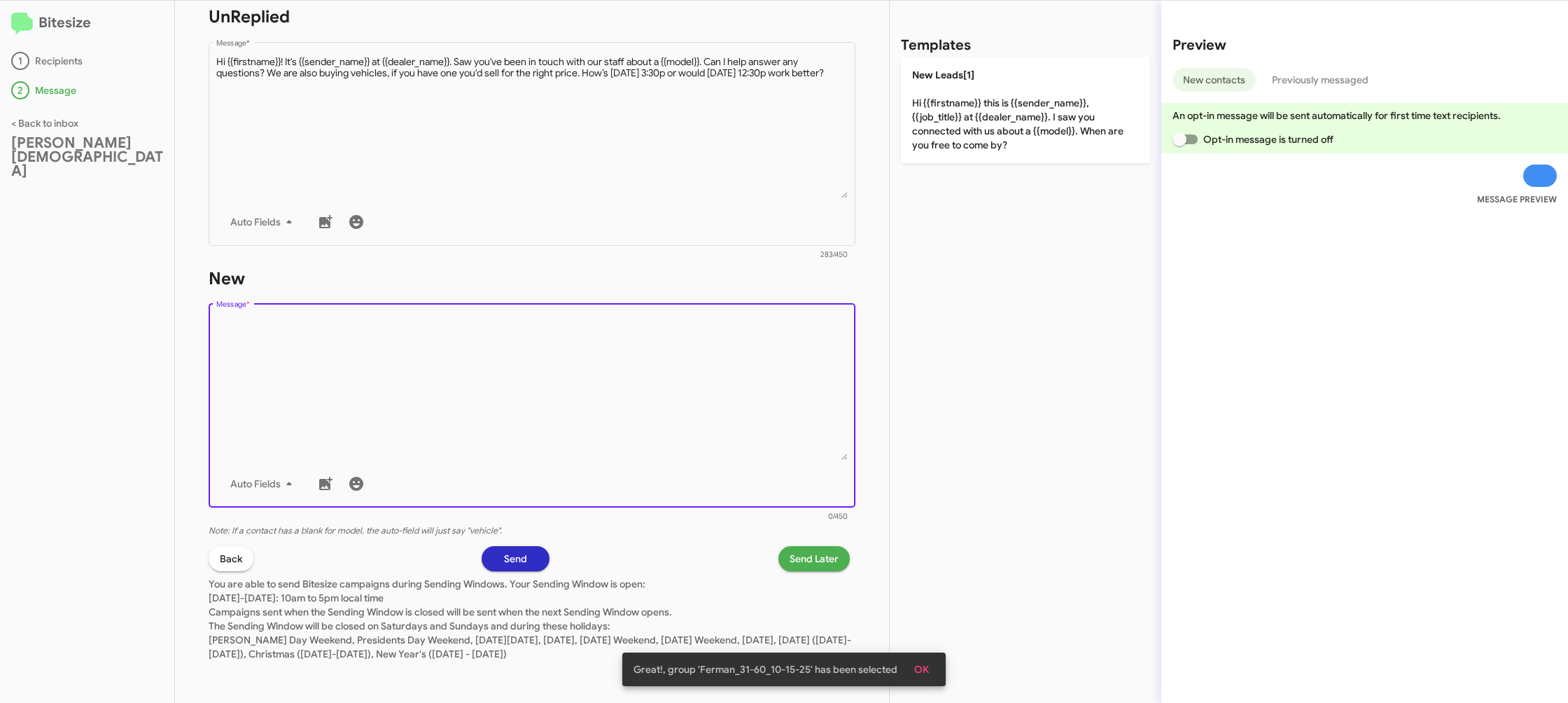
drag, startPoint x: 530, startPoint y: 343, endPoint x: 936, endPoint y: 146, distance: 451.3
click at [558, 331] on textarea "Message *" at bounding box center [532, 388] width 632 height 142
drag, startPoint x: 955, startPoint y: 140, endPoint x: 904, endPoint y: 194, distance: 74.3
click at [953, 142] on p "New Leads[1] Hi {{firstname}} this is {{sender_name}}, {{job_title}} at {{deale…" at bounding box center [1025, 110] width 250 height 106
type textarea "Hi {{firstname}} this is {{sender_name}}, {{job_title}} at {{dealer_name}}. I s…"
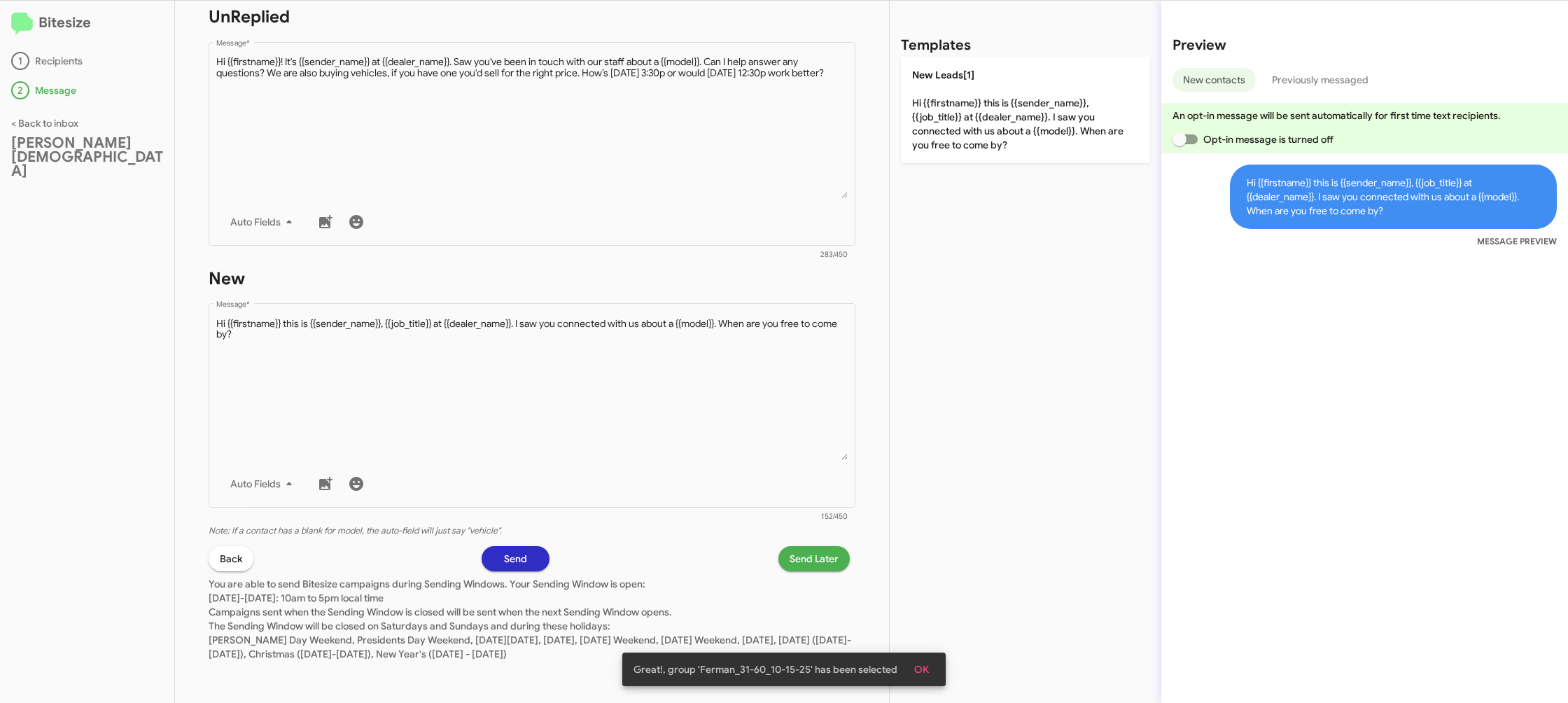
click at [787, 560] on button "Send Later" at bounding box center [813, 558] width 72 height 25
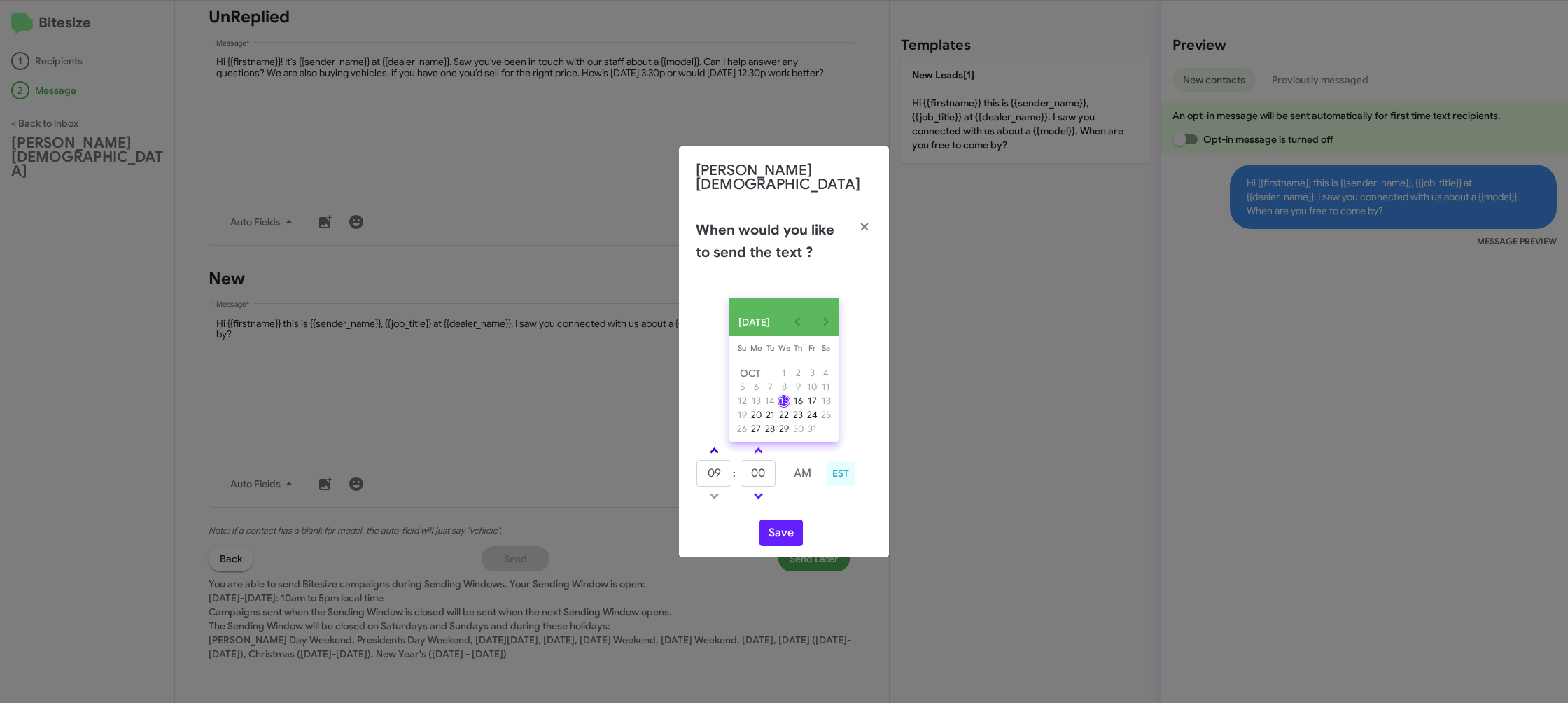
click at [704, 449] on link at bounding box center [714, 450] width 24 height 16
drag, startPoint x: 704, startPoint y: 449, endPoint x: 754, endPoint y: 462, distance: 51.7
click at [704, 449] on link at bounding box center [714, 450] width 24 height 16
type input "11"
click at [757, 464] on input "00" at bounding box center [758, 473] width 35 height 27
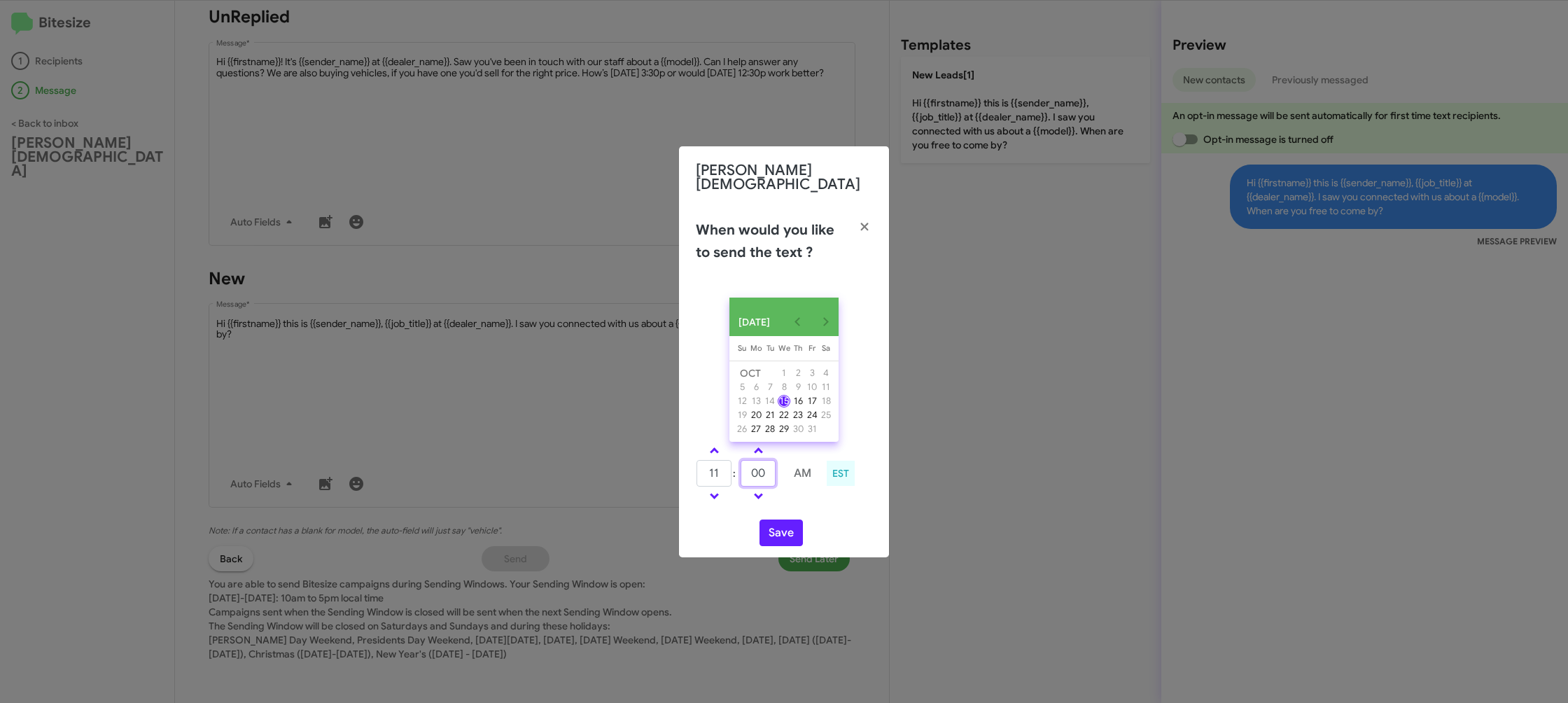
click at [757, 464] on input "00" at bounding box center [758, 473] width 35 height 27
type input "55"
click at [818, 511] on div "OCT 2025 Sunday Su Monday Mo Tuesday Tu Wednesday We Thursday Th Friday Fr Satu…" at bounding box center [783, 422] width 210 height 271
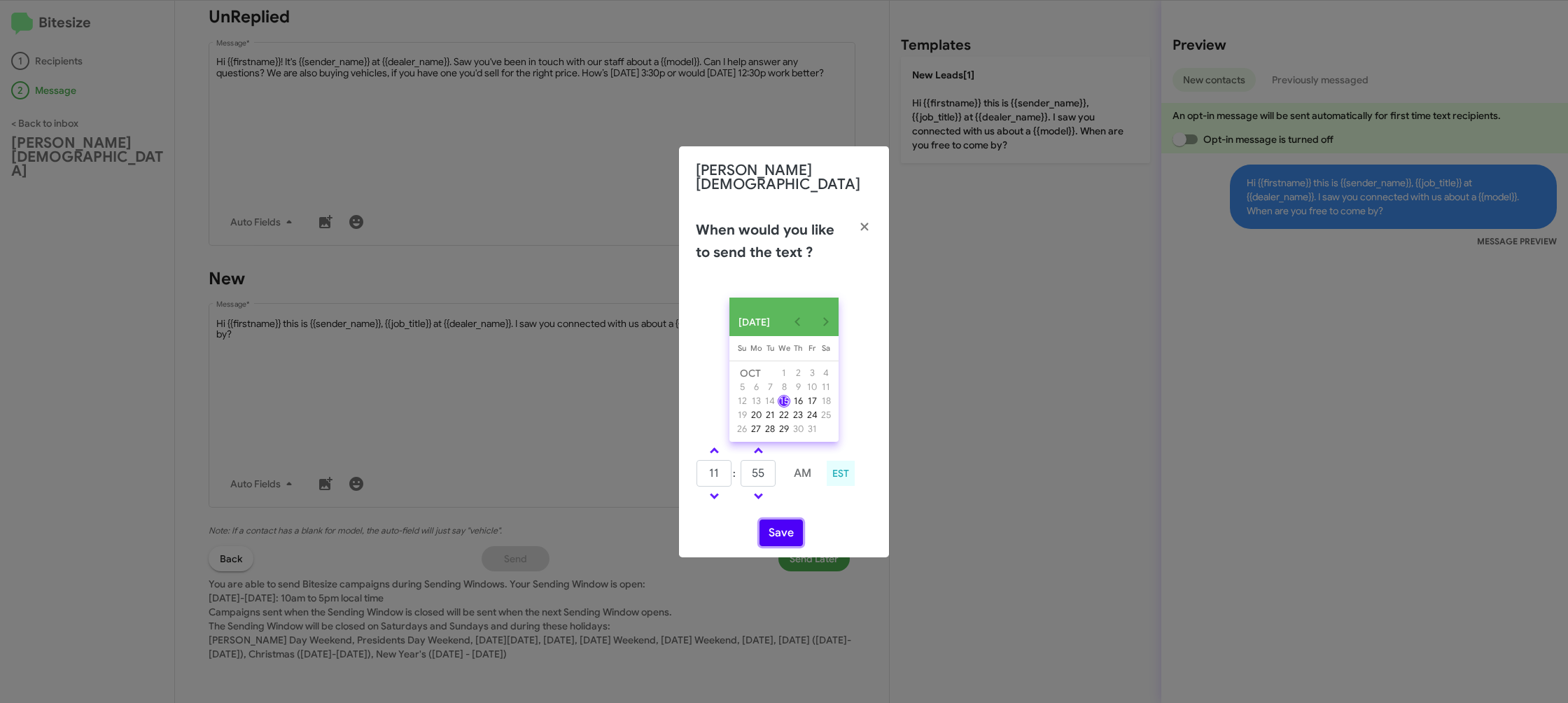
drag, startPoint x: 801, startPoint y: 528, endPoint x: 787, endPoint y: 522, distance: 15.2
click at [801, 528] on button "Save" at bounding box center [781, 532] width 43 height 27
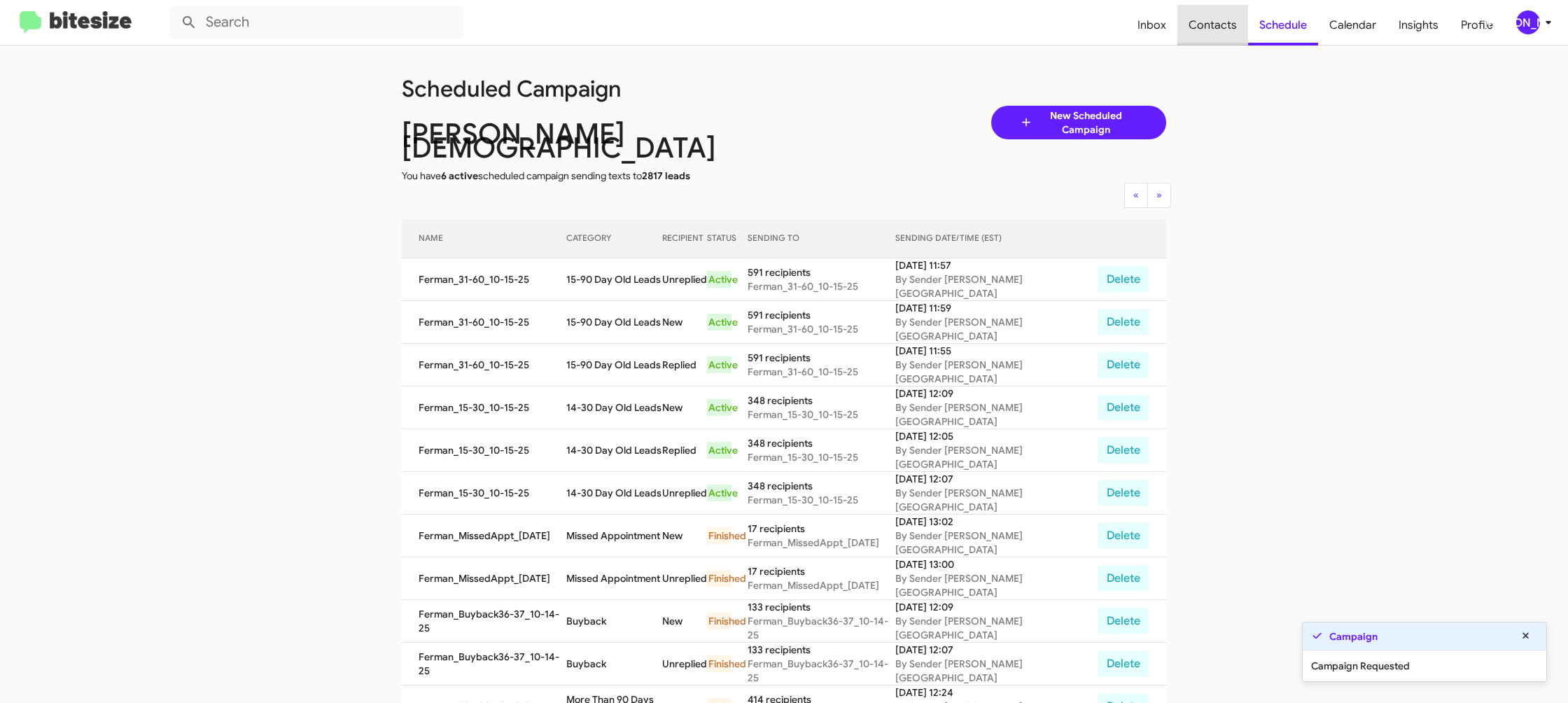
click at [1221, 25] on span "Contacts" at bounding box center [1212, 25] width 71 height 41
type input "in:groups"
drag, startPoint x: 1221, startPoint y: 25, endPoint x: 1213, endPoint y: 24, distance: 8.1
click at [1219, 24] on span "Contacts" at bounding box center [1212, 25] width 71 height 41
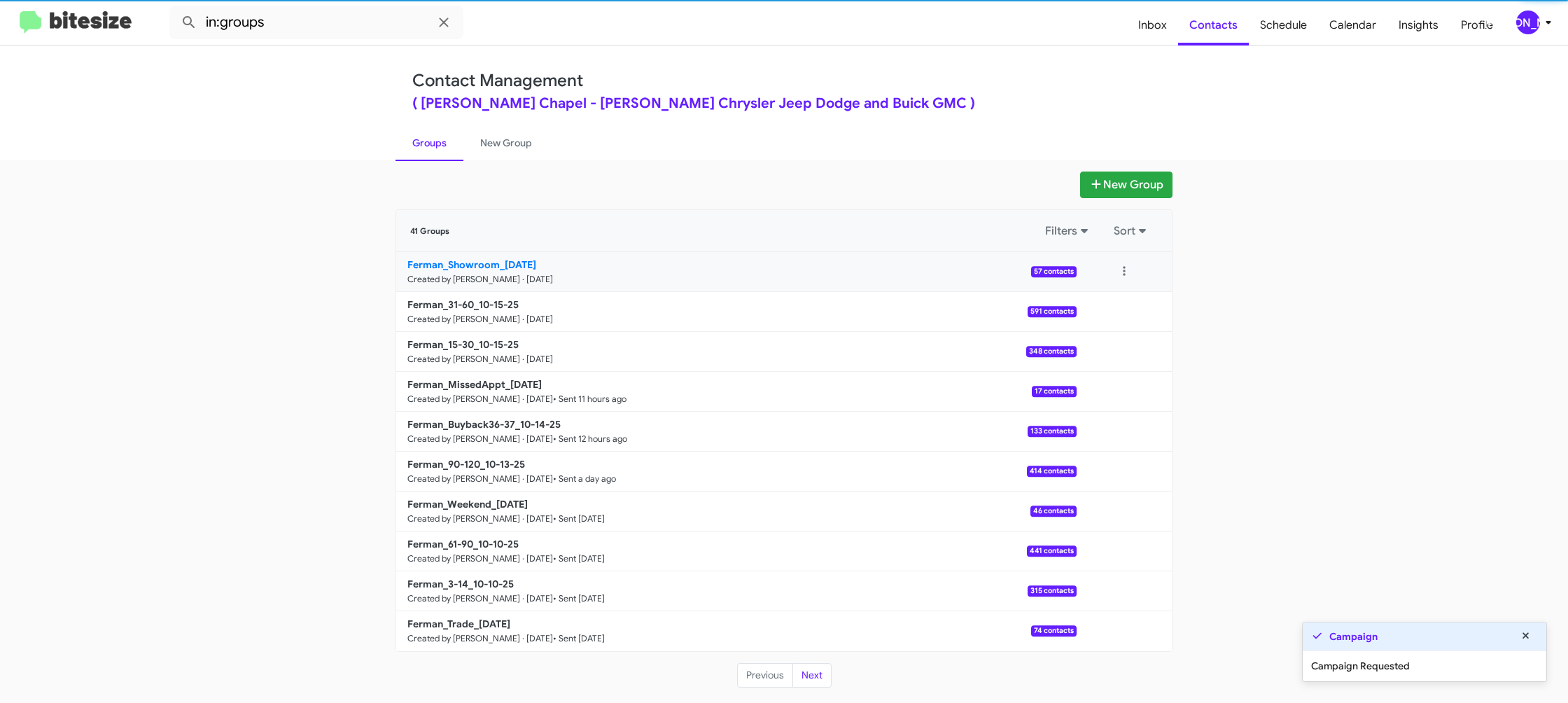
click at [482, 266] on b "Ferman_Showroom_10-15-25" at bounding box center [471, 264] width 129 height 13
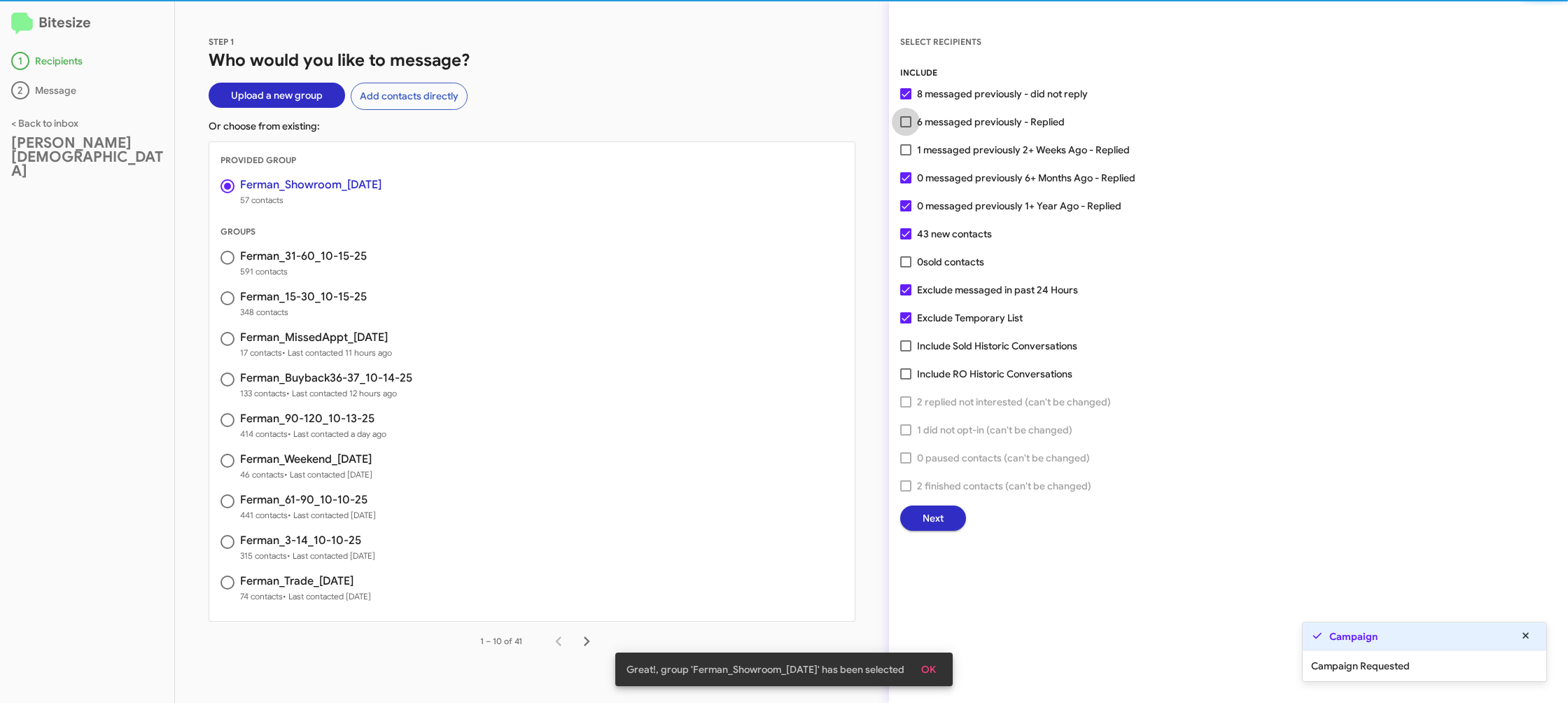
click at [938, 118] on span "6 messaged previously - Replied" at bounding box center [990, 121] width 148 height 16
click at [906, 128] on input "6 messaged previously - Replied" at bounding box center [905, 128] width 1 height 1
checkbox input "true"
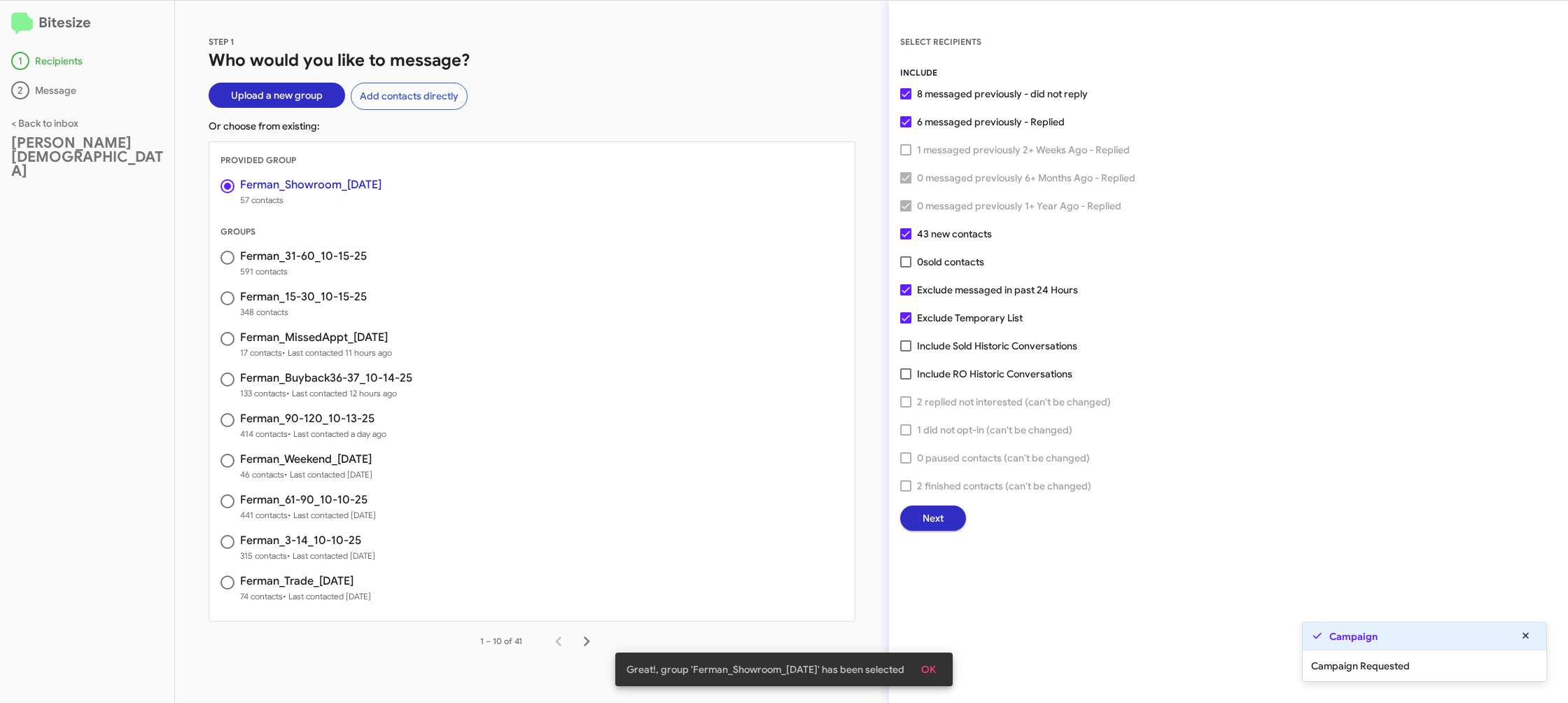
click at [911, 516] on button "Next" at bounding box center [933, 517] width 66 height 25
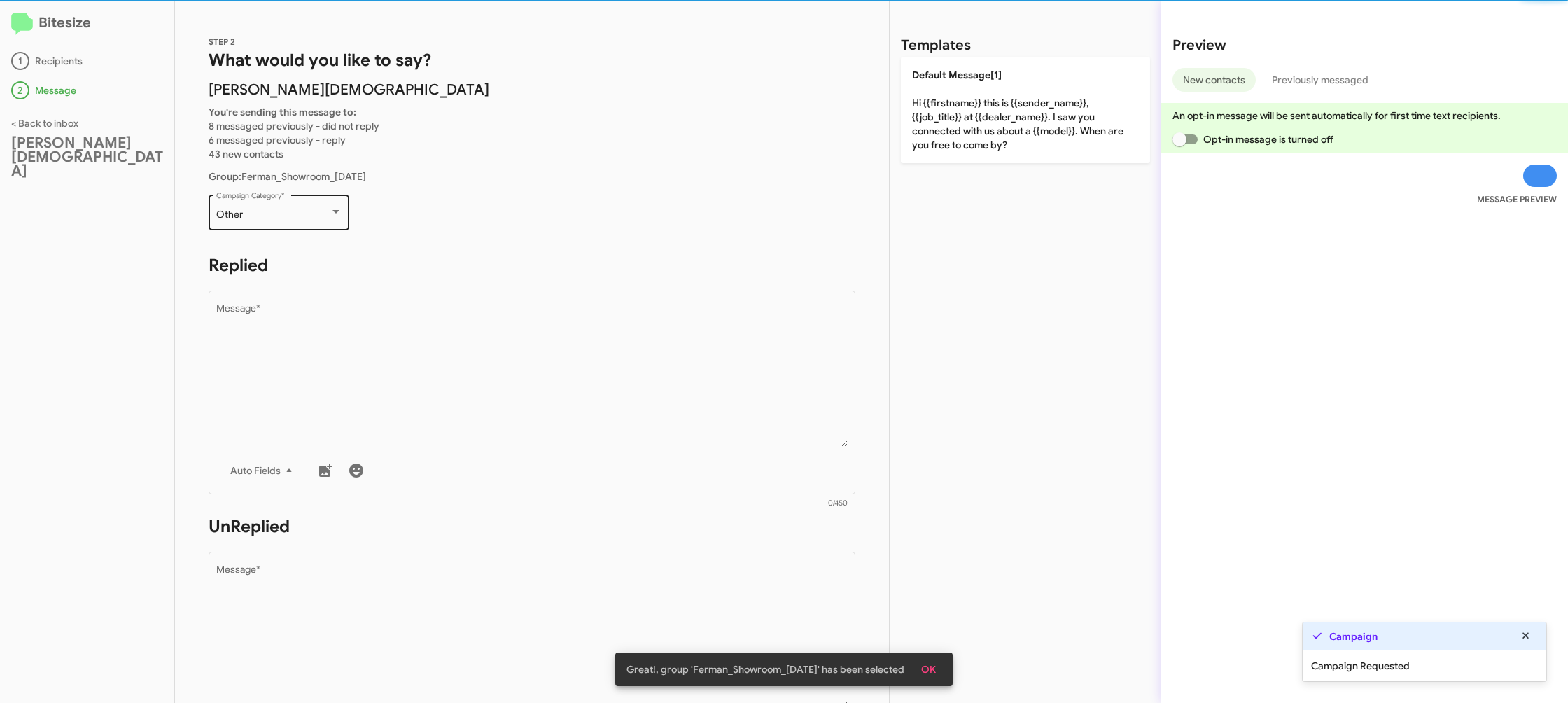
click at [276, 213] on div "Other" at bounding box center [272, 214] width 113 height 11
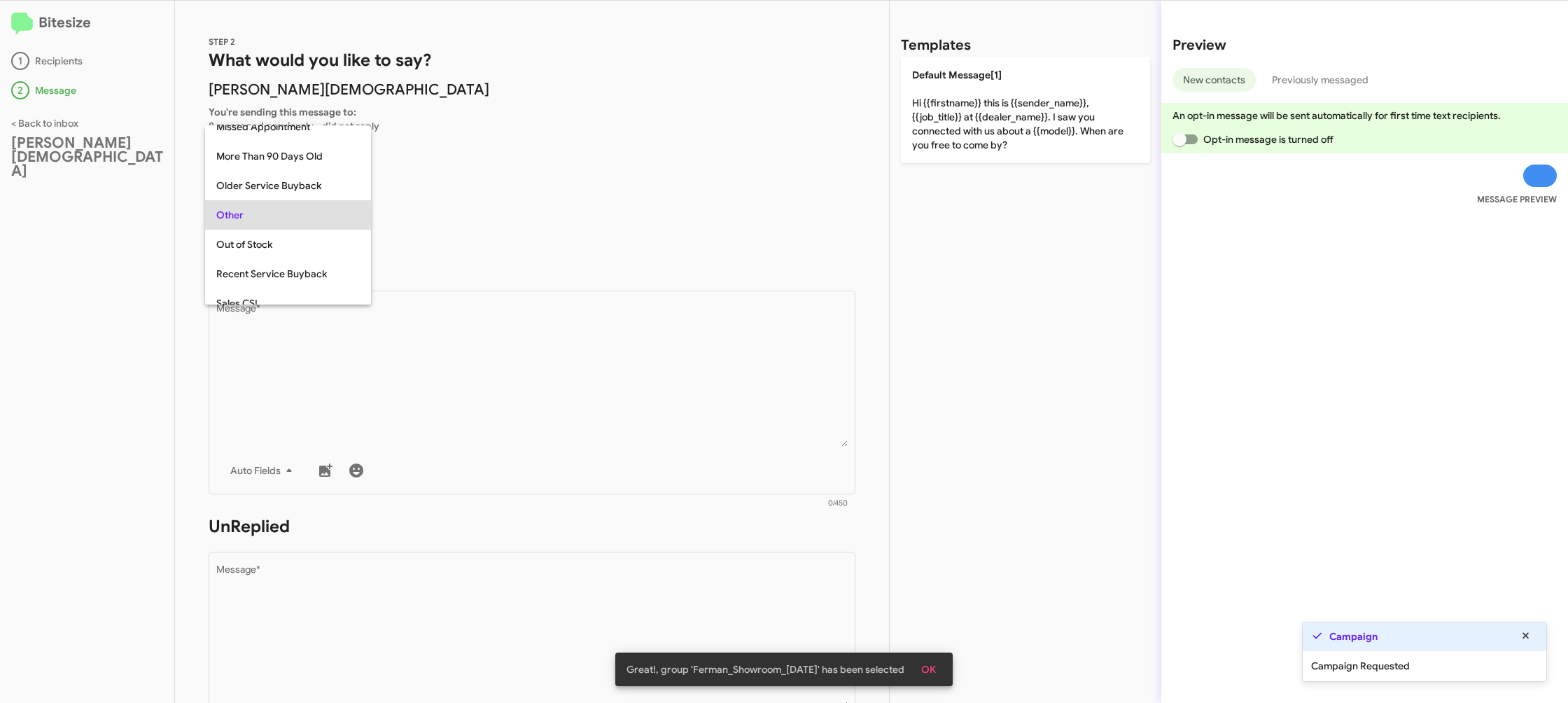
scroll to position [379, 0]
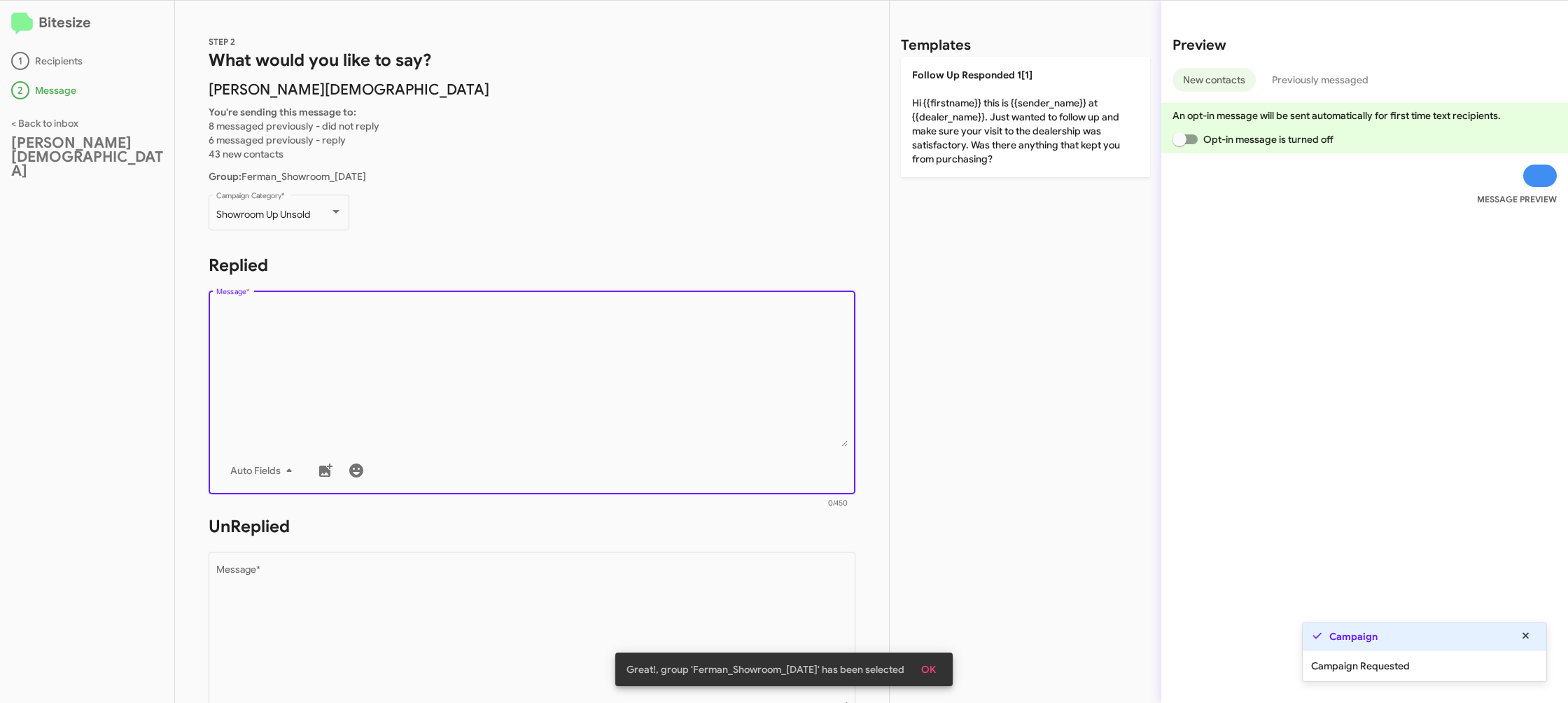
drag, startPoint x: 510, startPoint y: 335, endPoint x: 570, endPoint y: 278, distance: 82.8
click at [515, 320] on textarea "Message *" at bounding box center [532, 375] width 632 height 142
drag, startPoint x: 1081, startPoint y: 77, endPoint x: 806, endPoint y: 292, distance: 349.1
click at [1078, 79] on p "Follow Up Responded 1[1] Hi {{firstname}} this is {{sender_name}} at {{dealer_n…" at bounding box center [1025, 117] width 250 height 120
type textarea "Hi {{firstname}} this is {{sender_name}} at {{dealer_name}}. Just wanted to fol…"
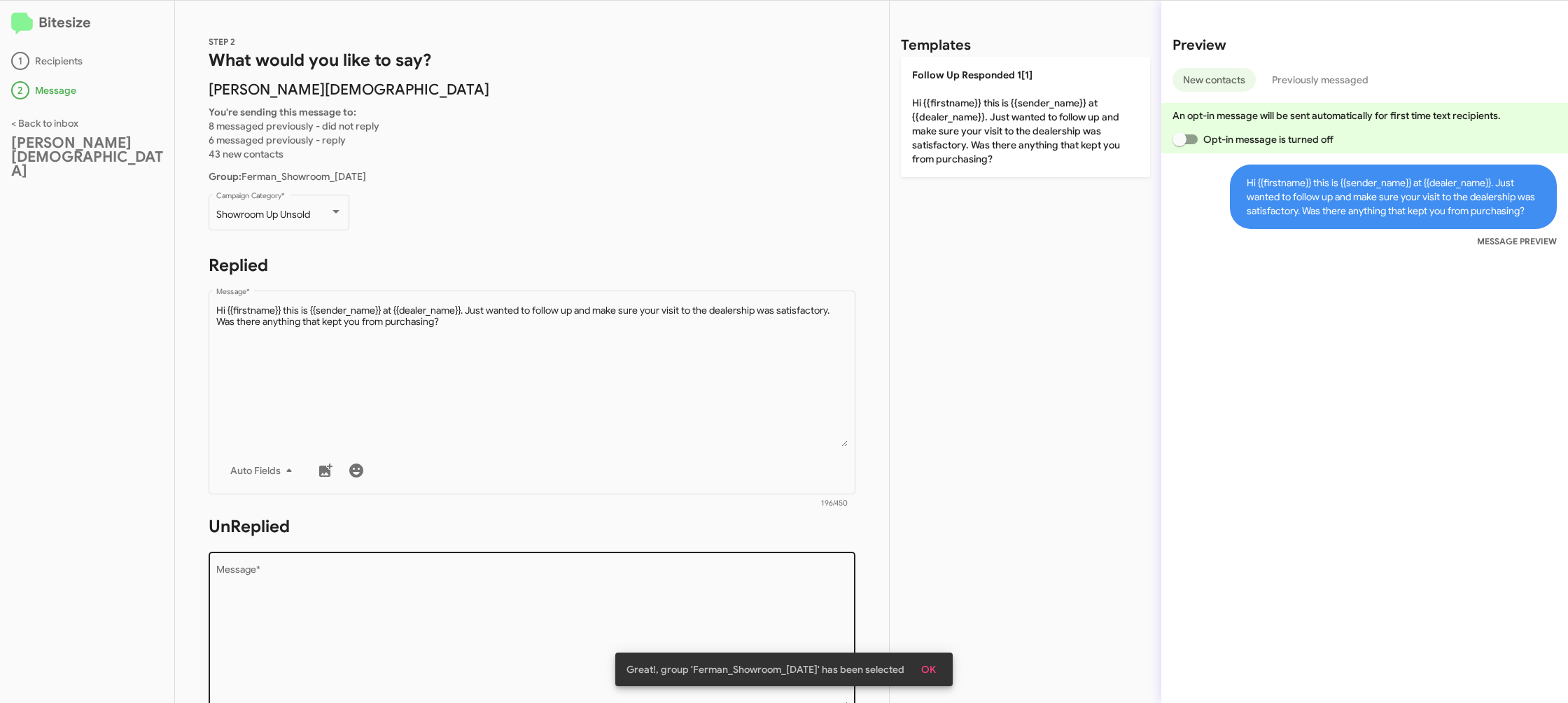
scroll to position [2, 0]
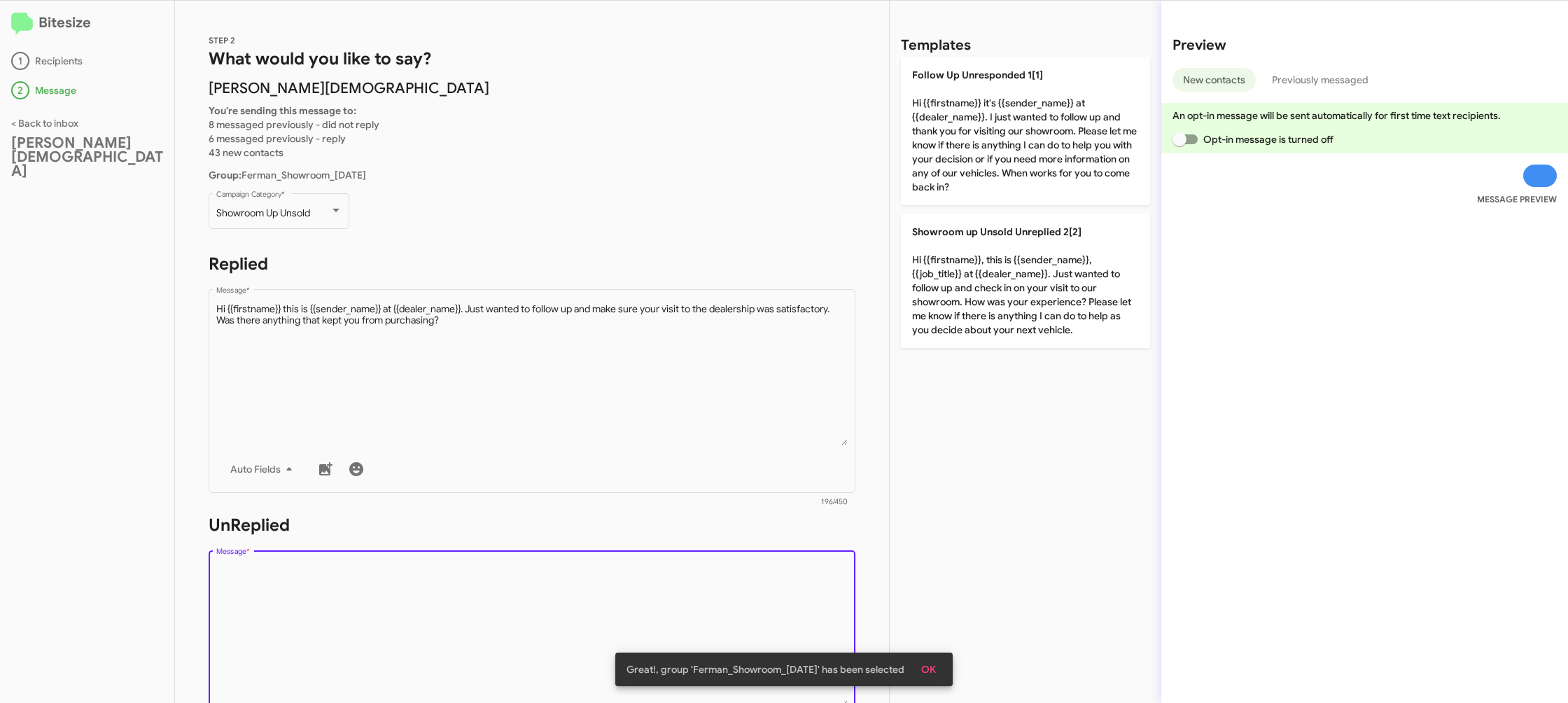
click at [567, 567] on textarea "Message *" at bounding box center [532, 634] width 632 height 142
drag, startPoint x: 567, startPoint y: 567, endPoint x: 955, endPoint y: 166, distance: 558.0
click at [617, 507] on div "STEP 2 What would you like to say? Ferman Wesley Chapel You're sending this mes…" at bounding box center [532, 352] width 714 height 702
drag, startPoint x: 955, startPoint y: 166, endPoint x: 734, endPoint y: 212, distance: 225.7
click at [952, 167] on p "Follow Up Unresponded 1[1] Hi {{firstname}} it's {{sender_name}} at {{dealer_na…" at bounding box center [1025, 131] width 250 height 149
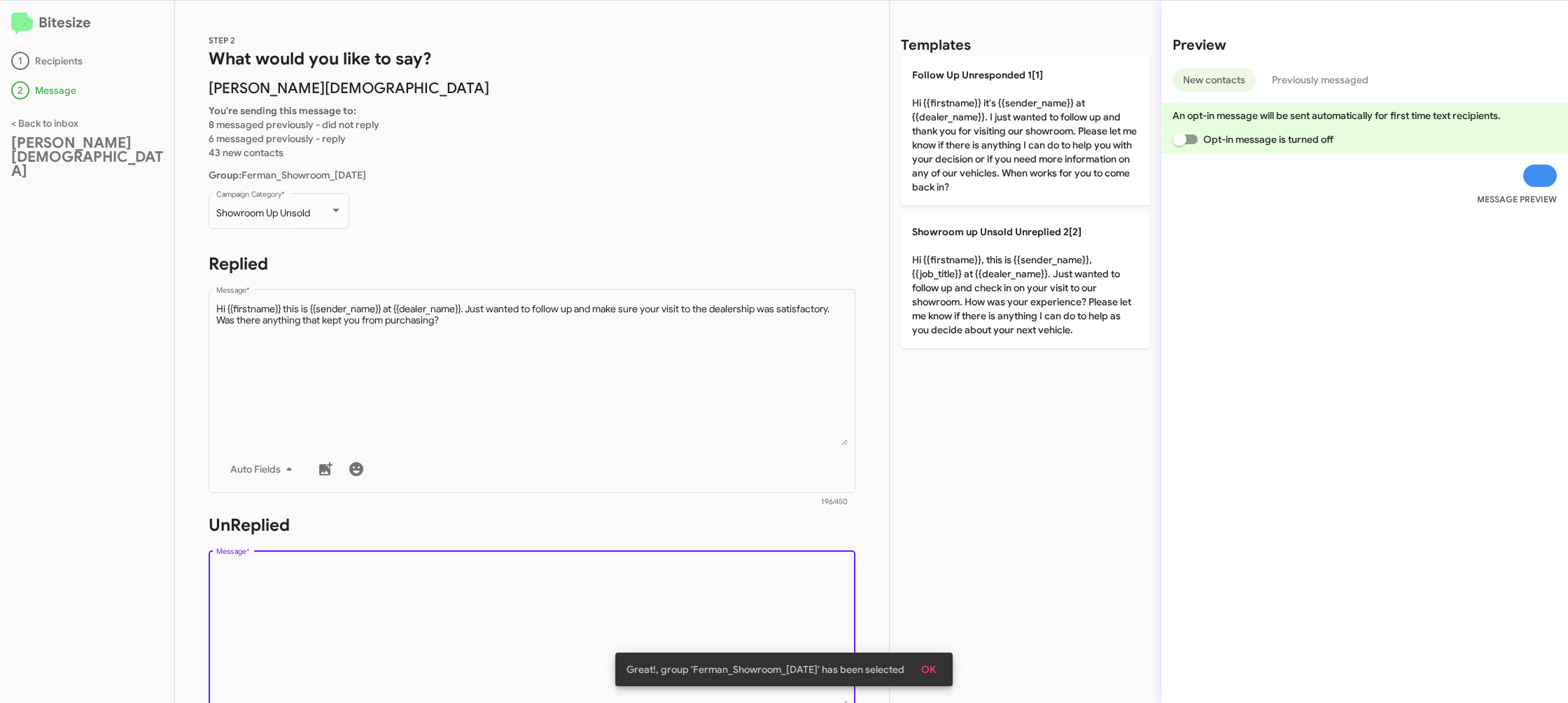
type textarea "Hi {{firstname}} it's {{sender_name}} at {{dealer_name}}. I just wanted to foll…"
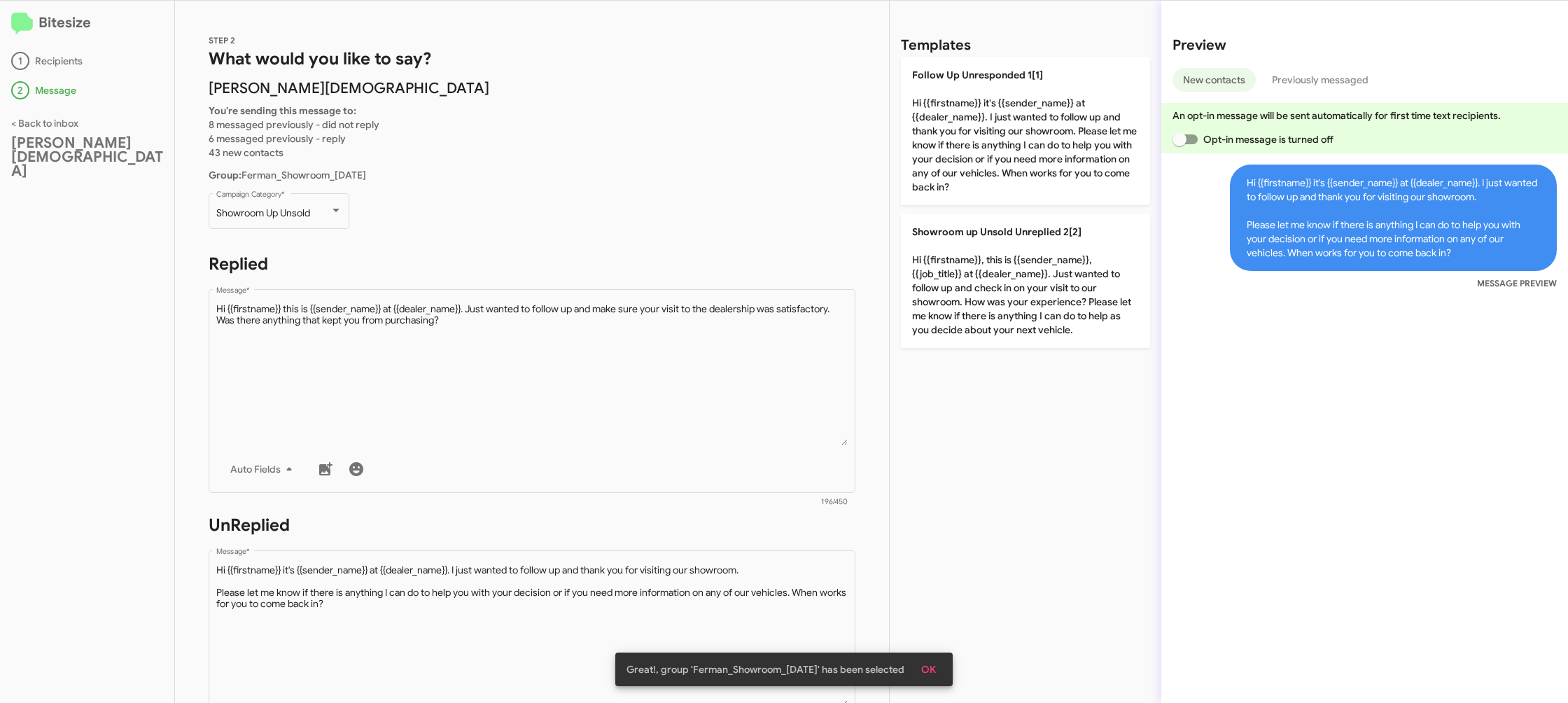
scroll to position [510, 0]
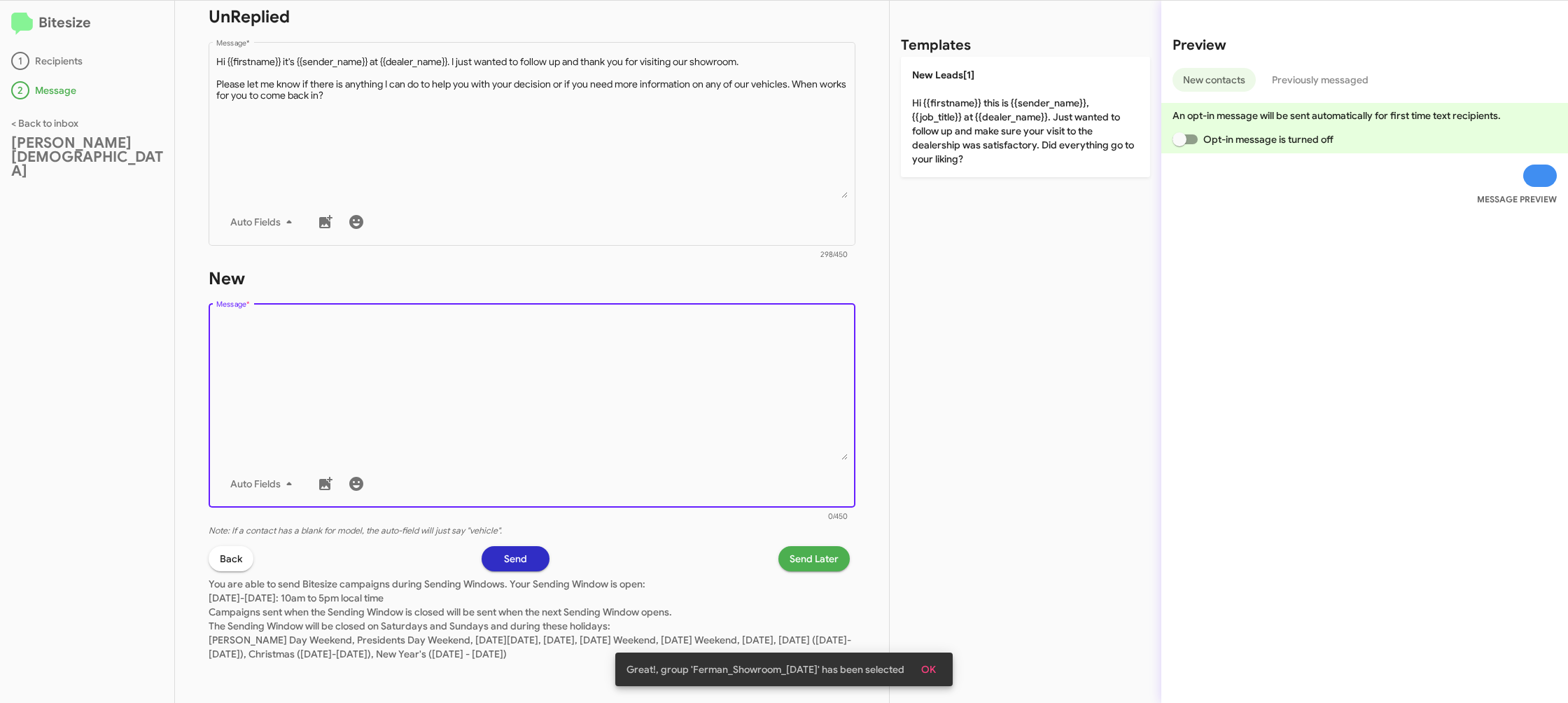
click at [604, 369] on textarea "Message *" at bounding box center [532, 388] width 632 height 142
drag, startPoint x: 604, startPoint y: 370, endPoint x: 926, endPoint y: 162, distance: 383.3
click at [633, 345] on textarea "Message *" at bounding box center [532, 388] width 632 height 142
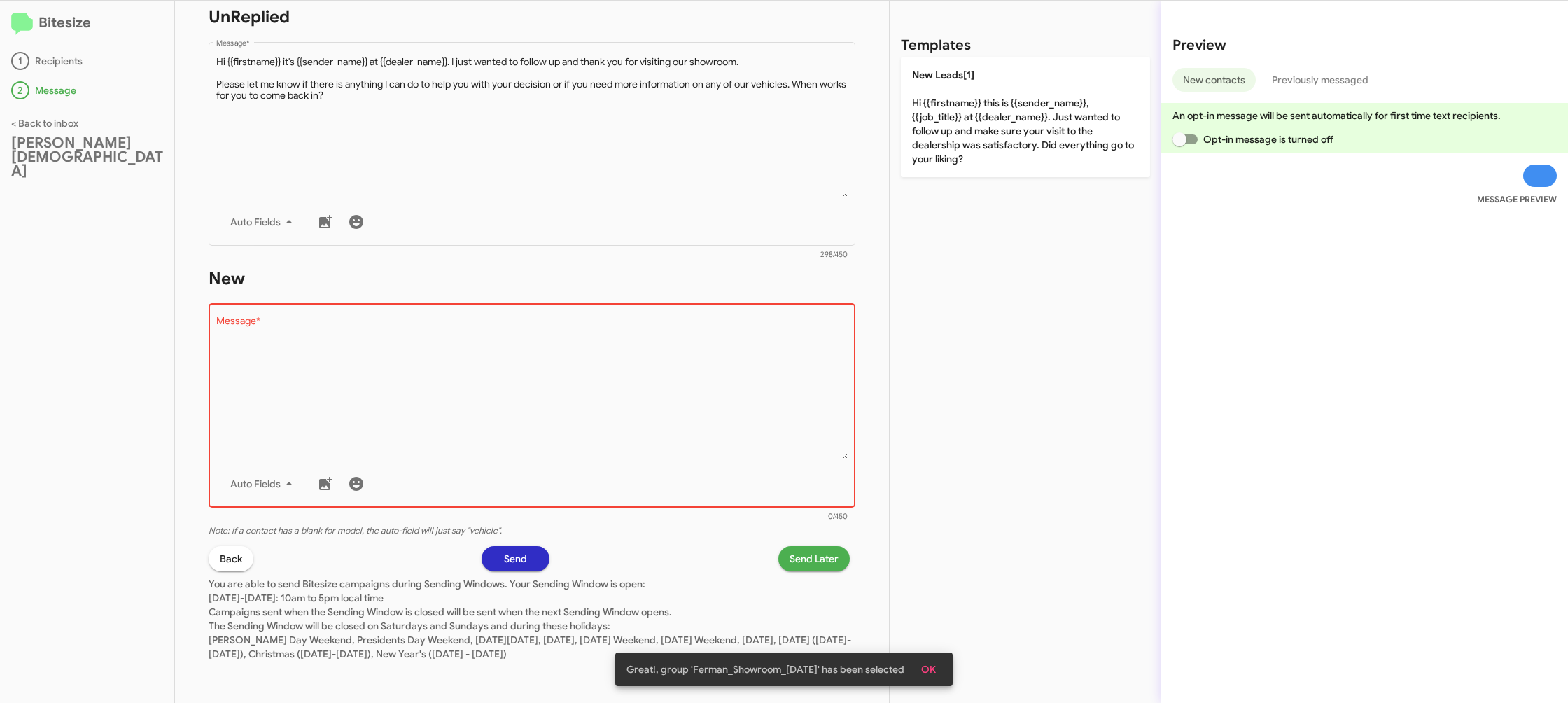
drag, startPoint x: 990, startPoint y: 120, endPoint x: 764, endPoint y: 502, distance: 443.8
click at [985, 128] on p "New Leads[1] Hi {{firstname}} this is {{sender_name}}, {{job_title}} at {{deale…" at bounding box center [1025, 117] width 250 height 120
type textarea "Hi {{firstname}} this is {{sender_name}}, {{job_title}} at {{dealer_name}}. Jus…"
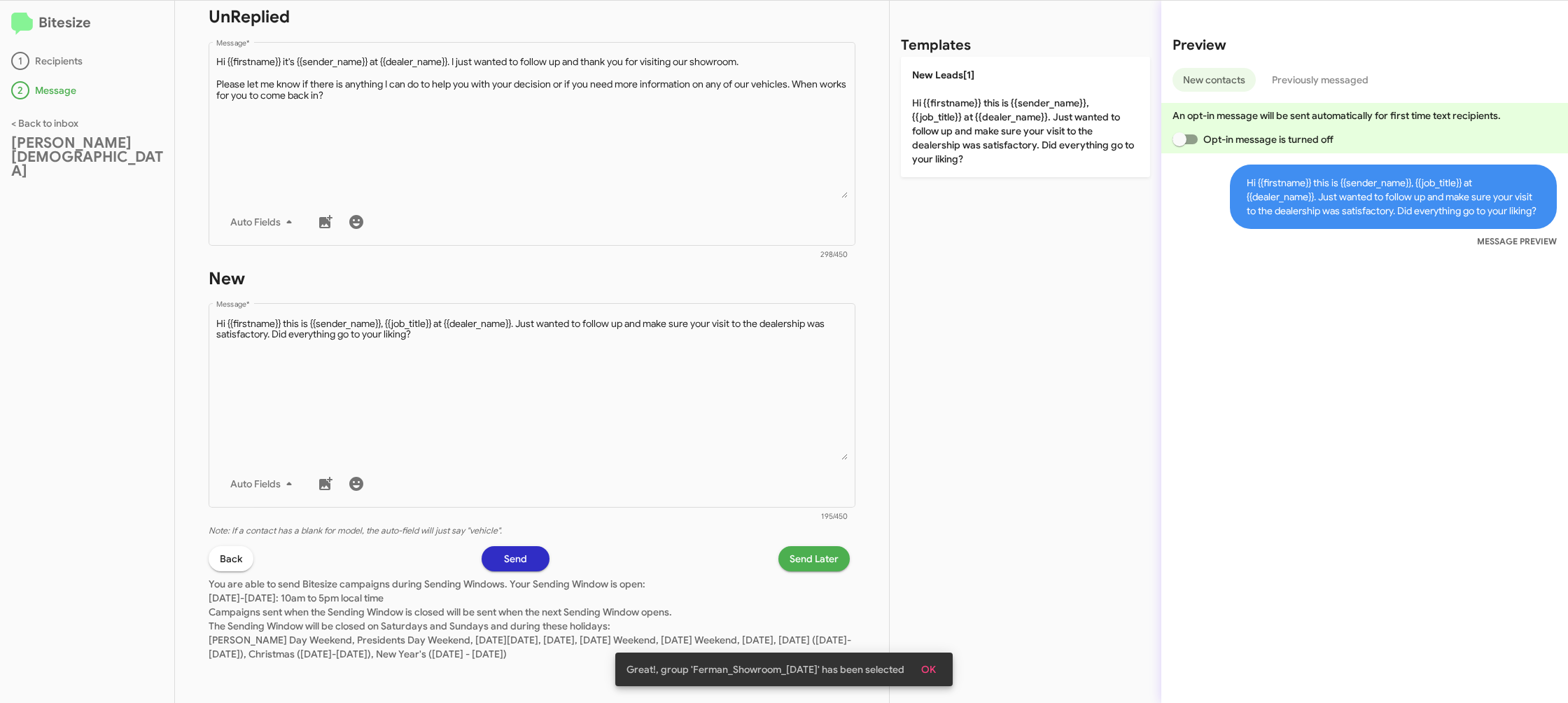
click at [833, 548] on span "Send Later" at bounding box center [813, 558] width 49 height 25
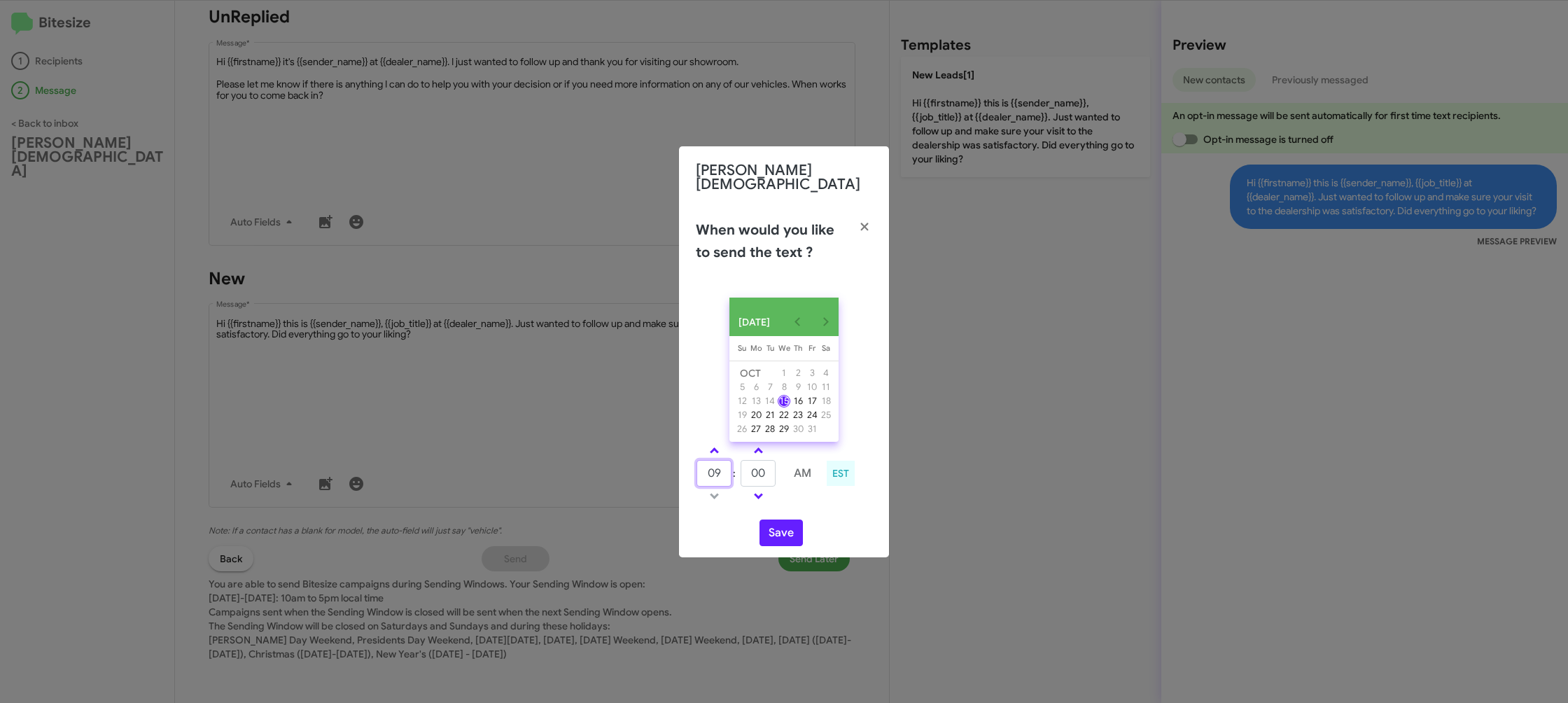
click at [726, 471] on input "09" at bounding box center [713, 473] width 35 height 27
type input "12"
drag, startPoint x: 825, startPoint y: 515, endPoint x: 802, endPoint y: 520, distance: 23.5
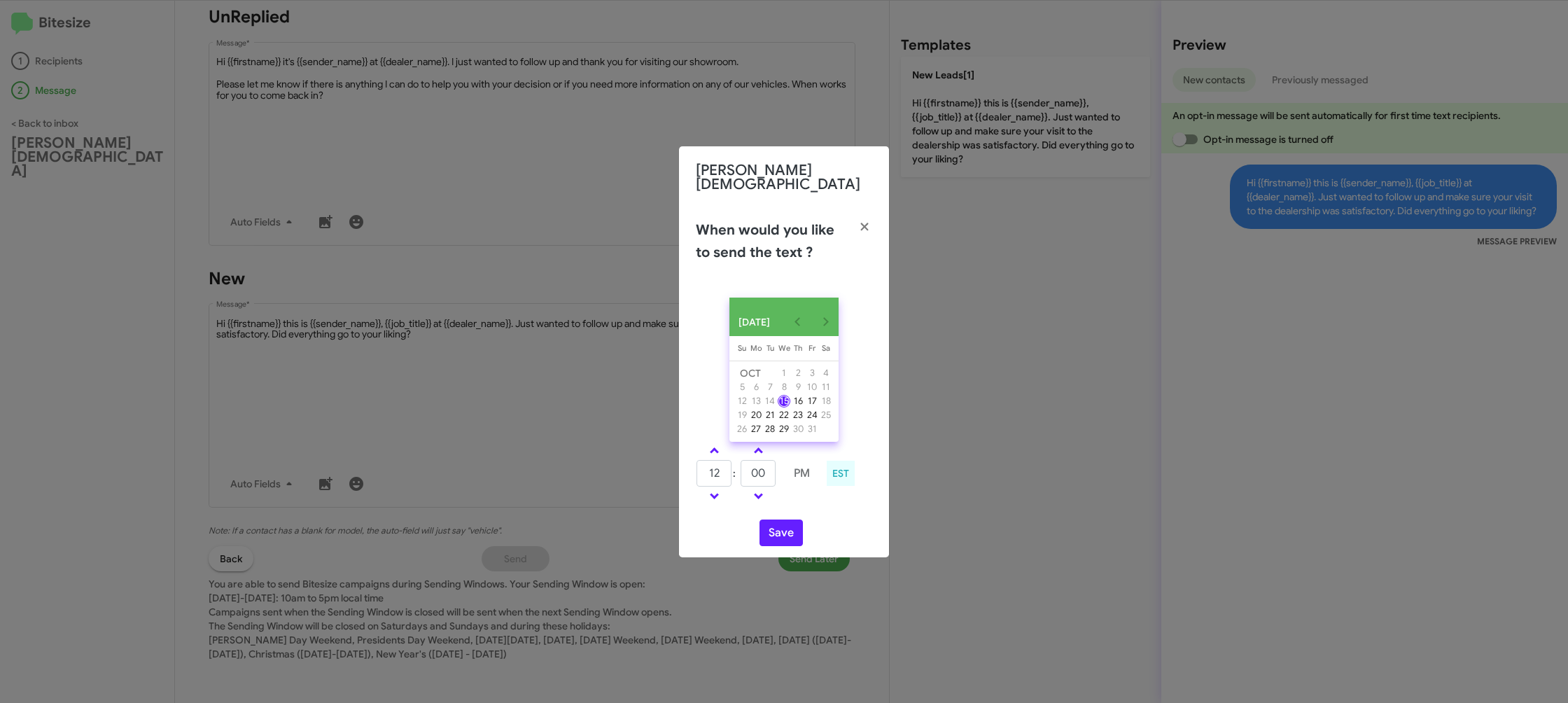
click at [814, 516] on div "OCT 2025 Sunday Su Monday Mo Tuesday Tu Wednesday We Thursday Th Friday Fr Satu…" at bounding box center [783, 422] width 210 height 271
click at [787, 530] on button "Save" at bounding box center [781, 532] width 43 height 27
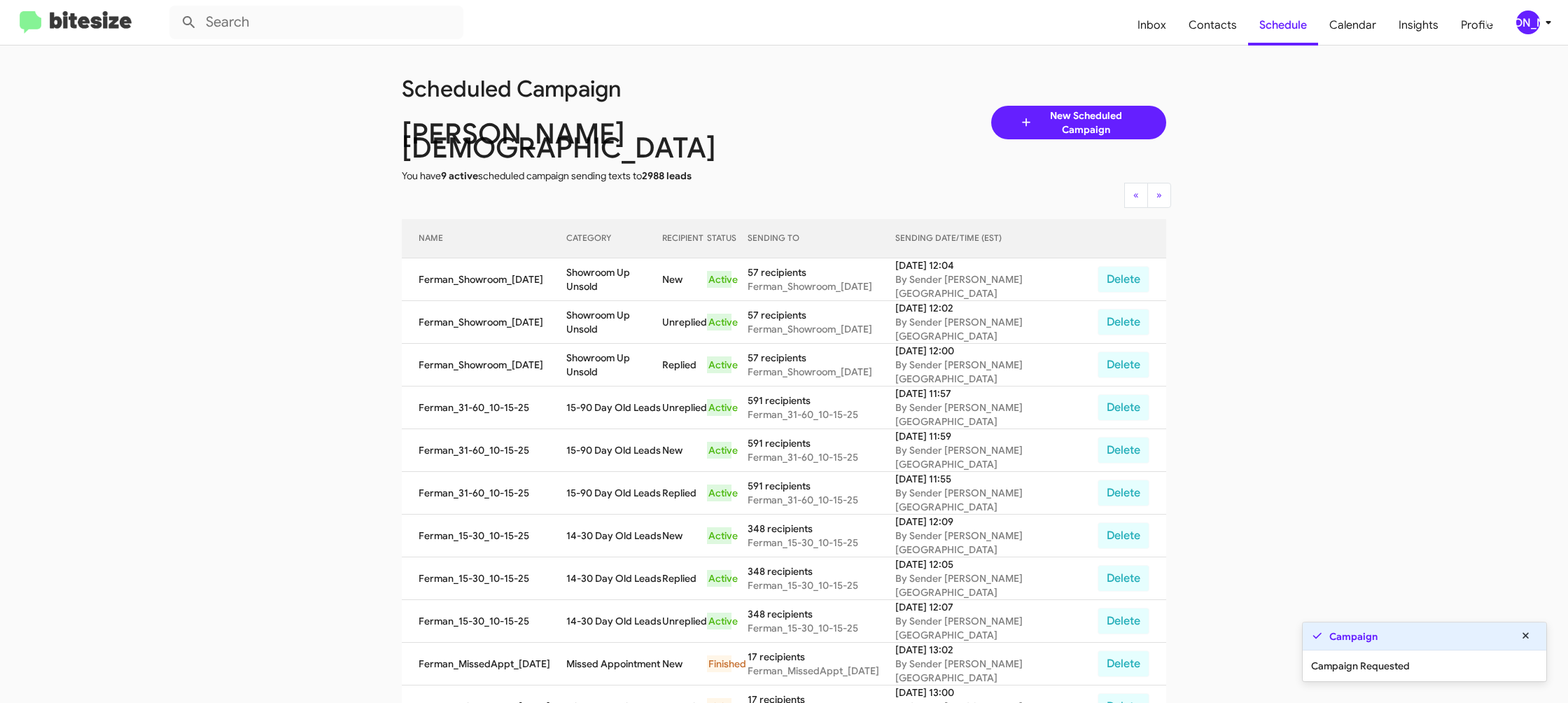
click at [1346, 592] on app-scheduler "Scheduled Campaign Ferman Wesley Chapel You have 9 active scheduled campaign se…" at bounding box center [784, 587] width 1568 height 1084
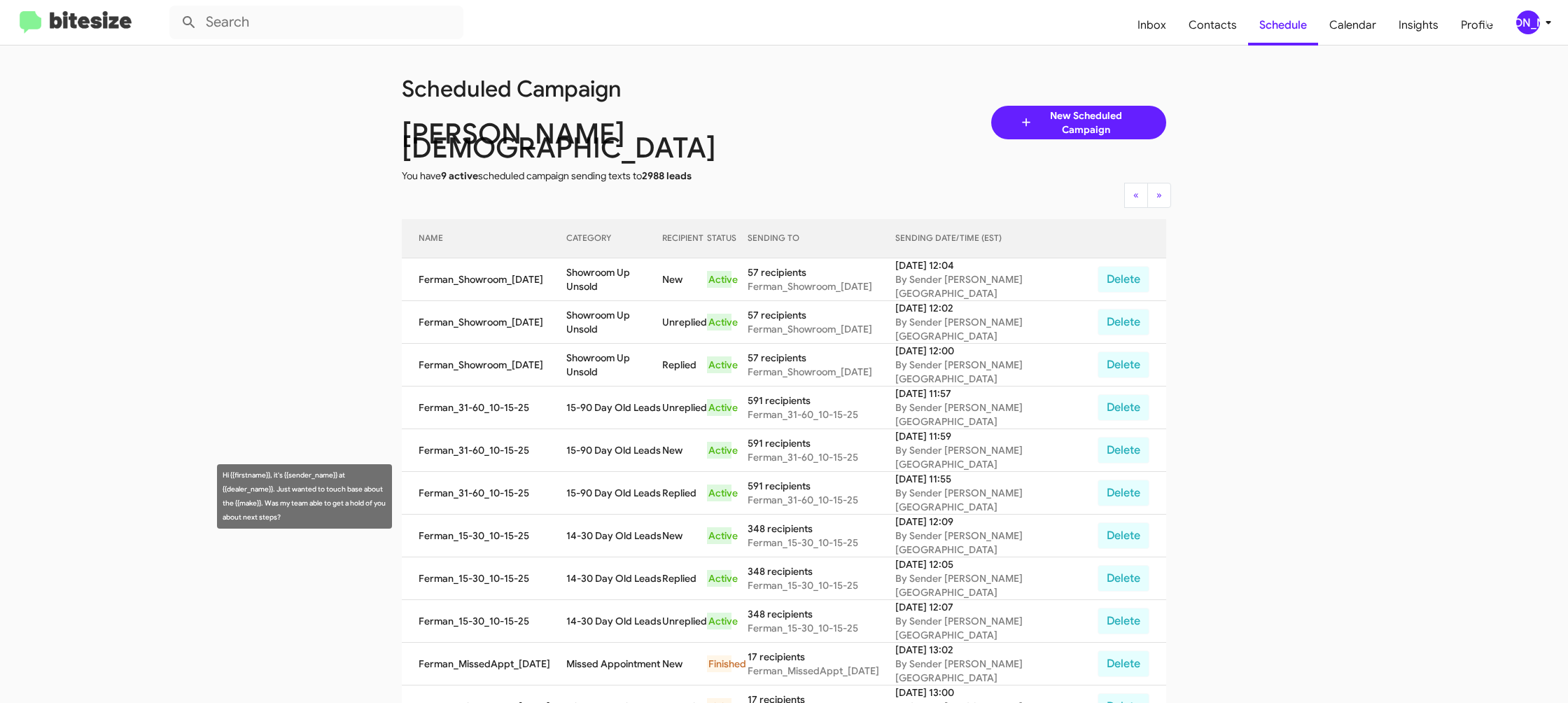
click at [613, 557] on td "14-30 Day Old Leads" at bounding box center [615, 578] width 97 height 42
drag, startPoint x: 613, startPoint y: 491, endPoint x: 592, endPoint y: 486, distance: 21.6
click at [612, 557] on td "14-30 Day Old Leads" at bounding box center [615, 578] width 97 height 42
copy td "14-30 Day Old Leads"
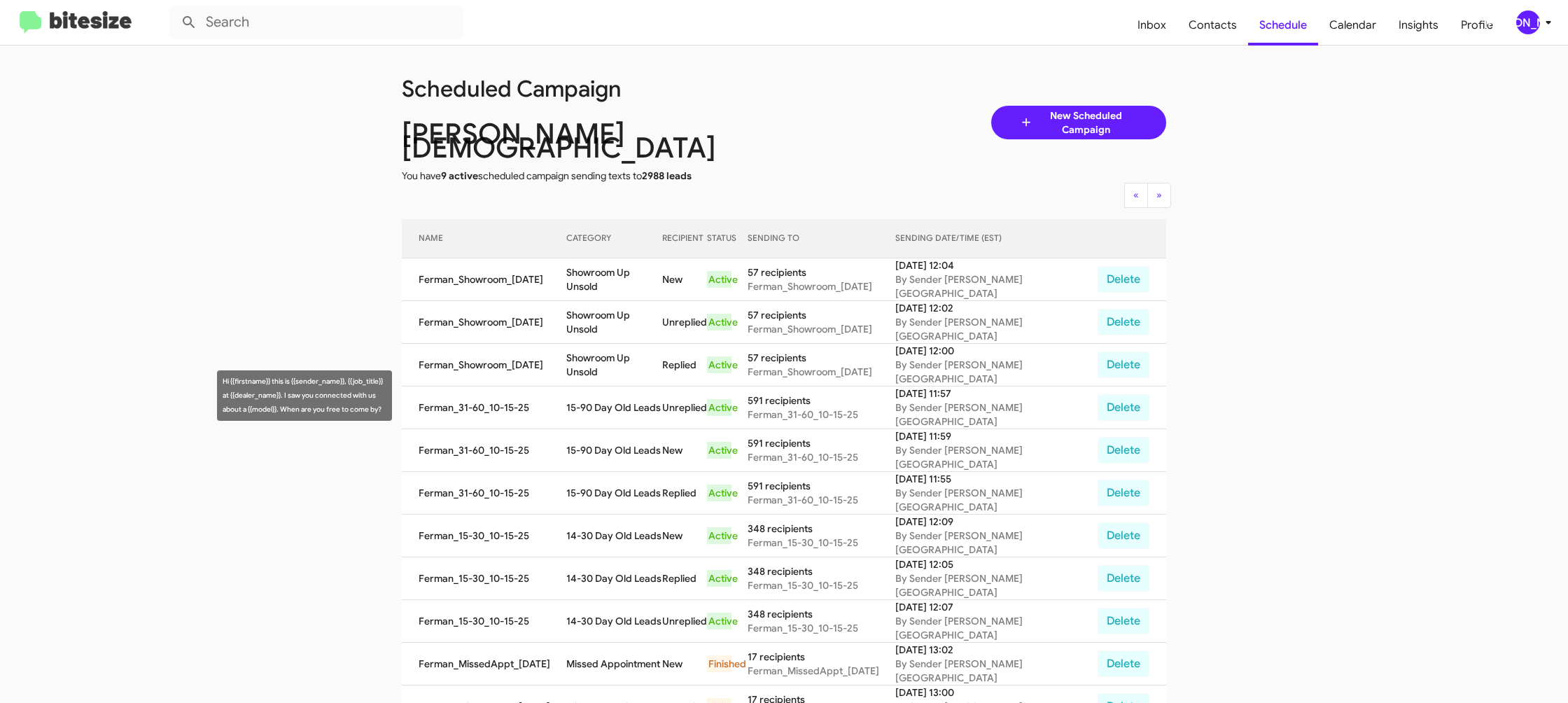
click at [614, 429] on td "15-90 Day Old Leads" at bounding box center [615, 450] width 97 height 42
copy td "15-90 Day Old Leads"
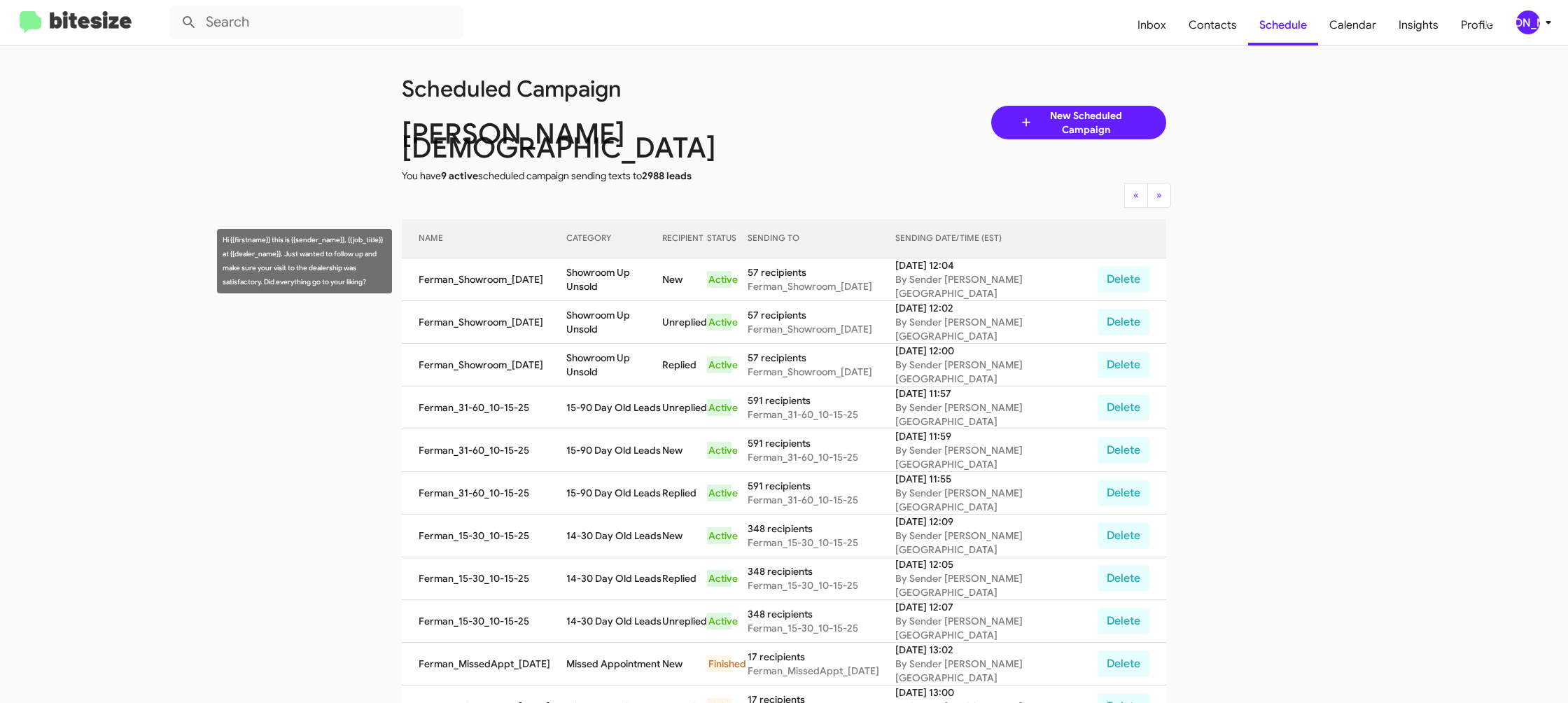
click at [600, 258] on td "Showroom Up Unsold" at bounding box center [615, 279] width 97 height 42
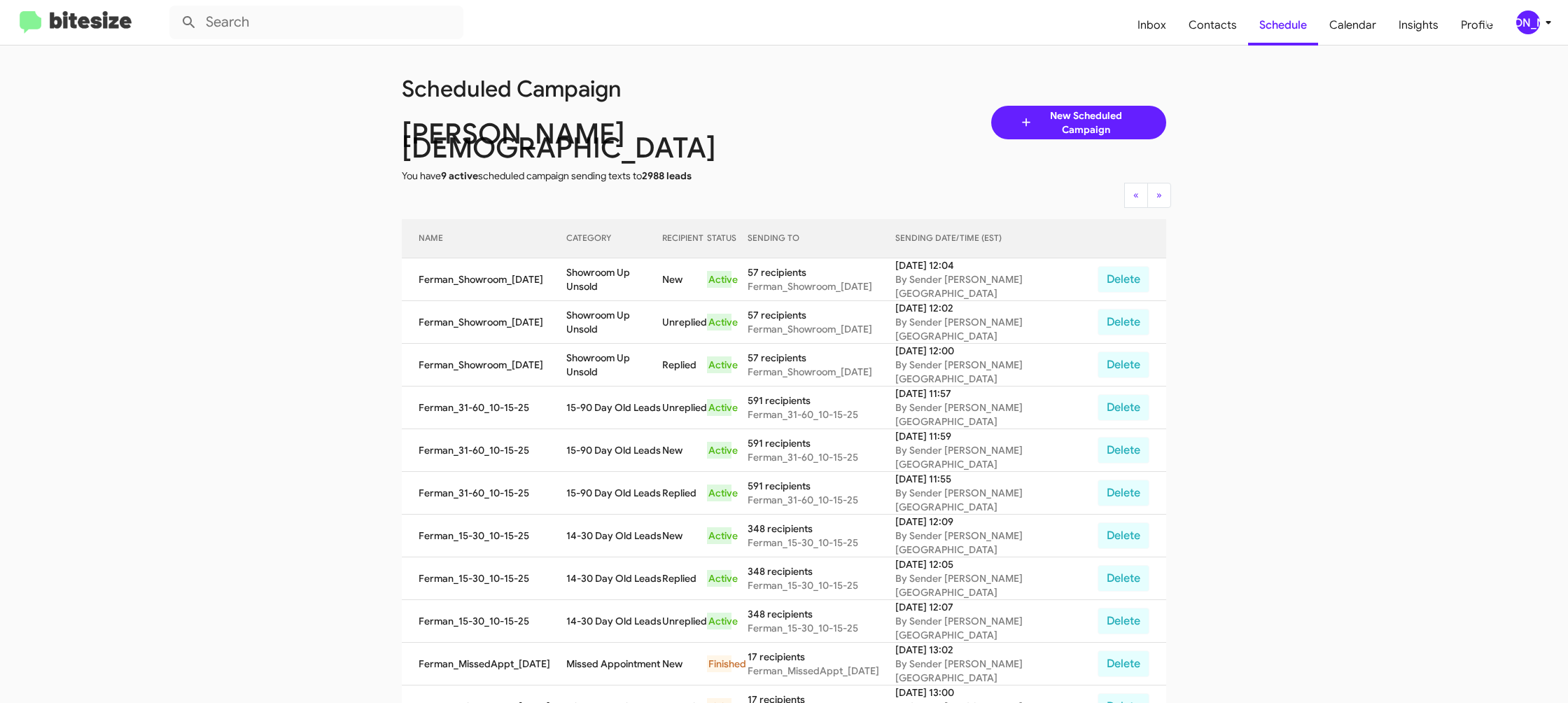
drag, startPoint x: 600, startPoint y: 256, endPoint x: 521, endPoint y: 181, distance: 108.9
click at [599, 258] on td "Showroom Up Unsold" at bounding box center [615, 279] width 97 height 42
copy td "Showroom Up Unsold"
drag, startPoint x: 1533, startPoint y: 21, endPoint x: 1525, endPoint y: 28, distance: 10.6
click at [1533, 21] on div "[PERSON_NAME]" at bounding box center [1528, 22] width 24 height 24
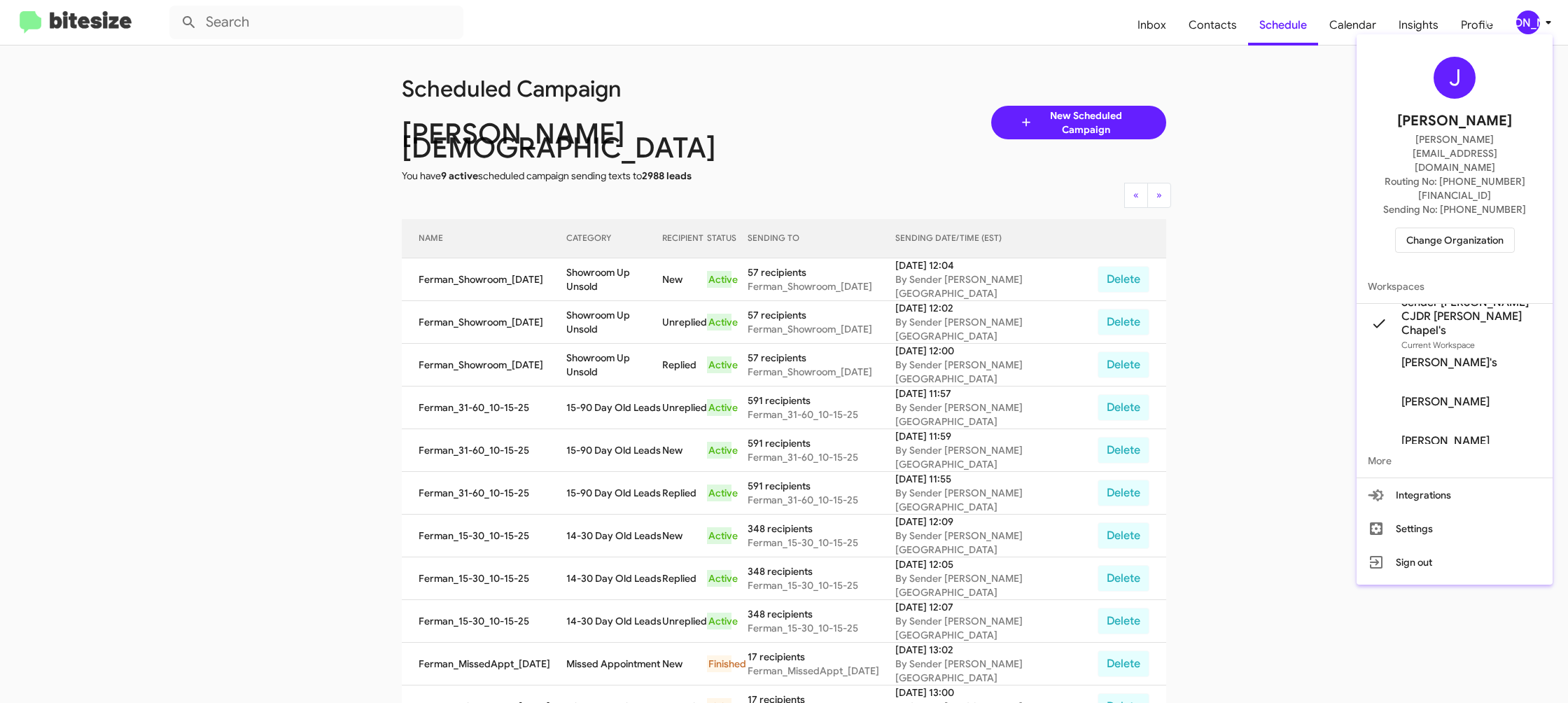
drag, startPoint x: 1450, startPoint y: 199, endPoint x: 584, endPoint y: 302, distance: 872.1
click at [1359, 212] on div "J Jason Apdua jason@bitesize.co Routing No: +1 (813) 929-2400 Sending No: +1 (8…" at bounding box center [1454, 155] width 196 height 230
click at [1453, 227] on button "Change Organization" at bounding box center [1454, 239] width 120 height 25
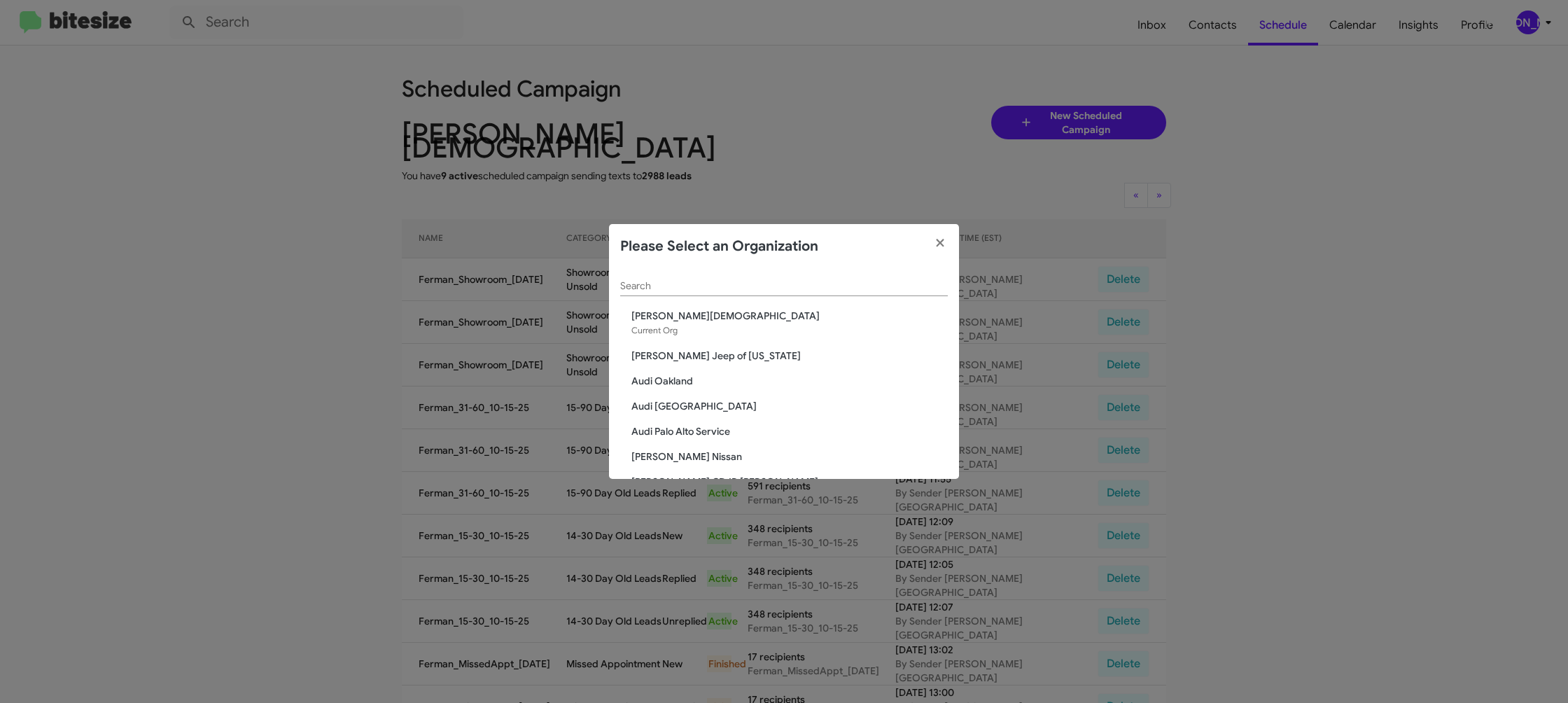
drag, startPoint x: 700, startPoint y: 276, endPoint x: 686, endPoint y: 287, distance: 17.8
click at [699, 279] on div "Search" at bounding box center [783, 282] width 327 height 28
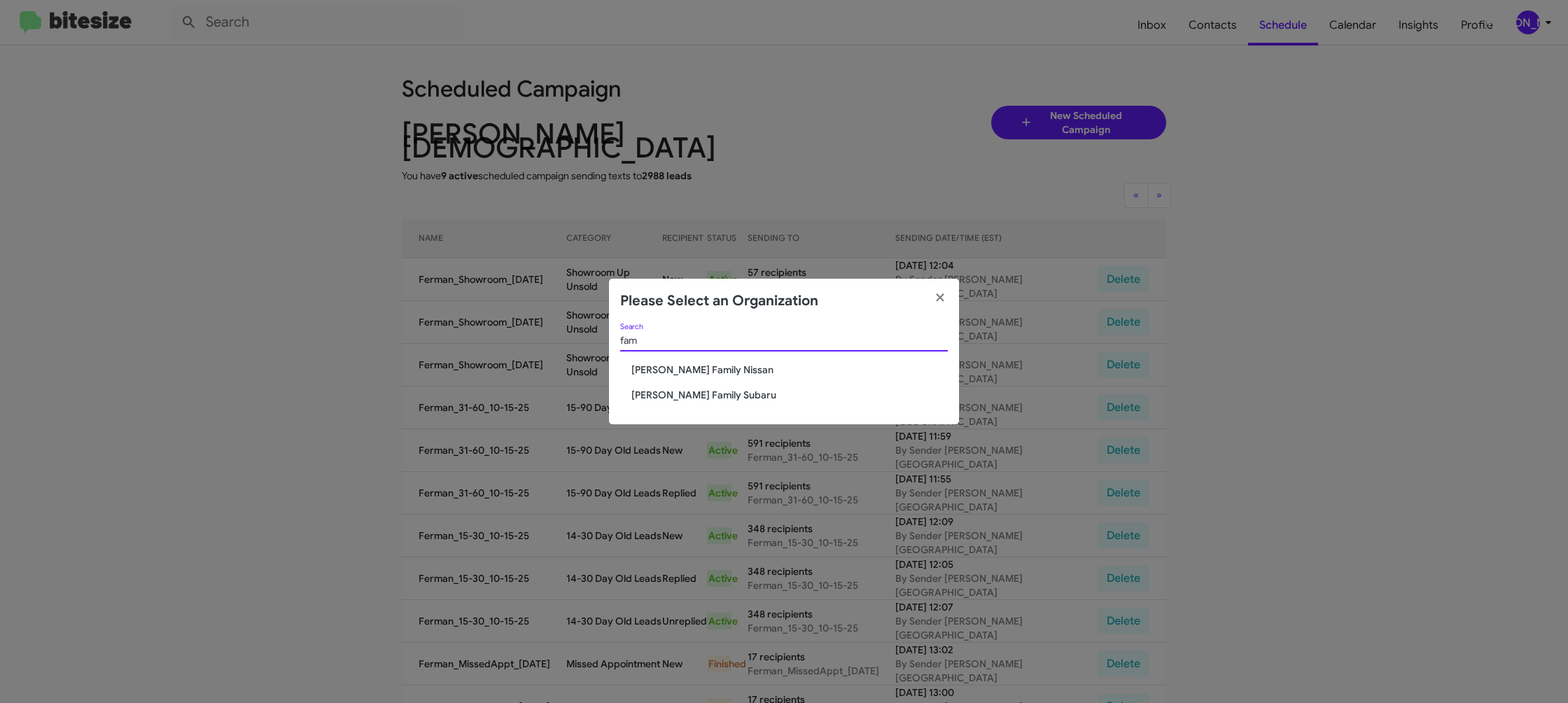
type input "fam"
click at [711, 370] on span "[PERSON_NAME] Family Nissan" at bounding box center [789, 370] width 316 height 14
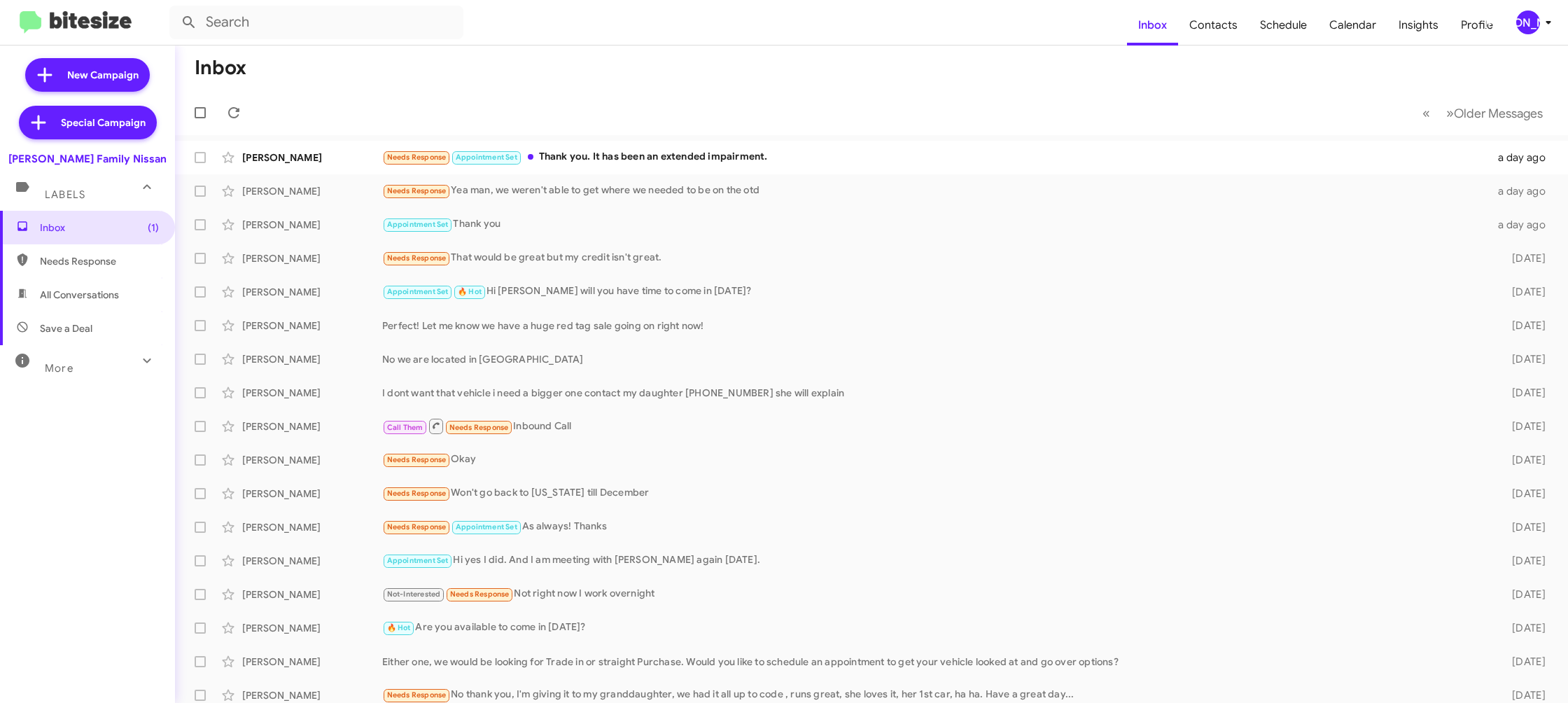
click at [1509, 16] on button "[PERSON_NAME]" at bounding box center [1528, 22] width 48 height 24
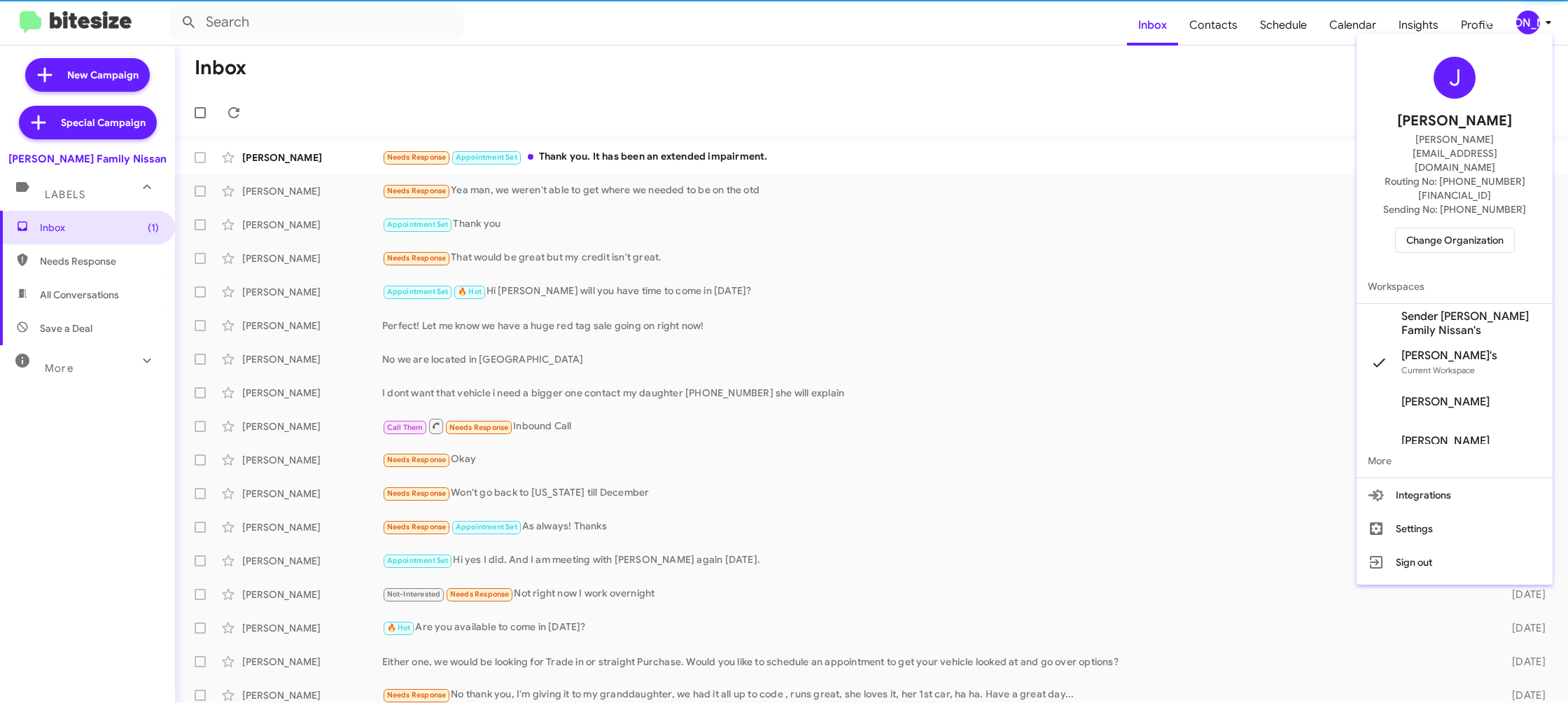
click at [1474, 309] on span "Sender [PERSON_NAME] Family Nissan's" at bounding box center [1471, 323] width 140 height 28
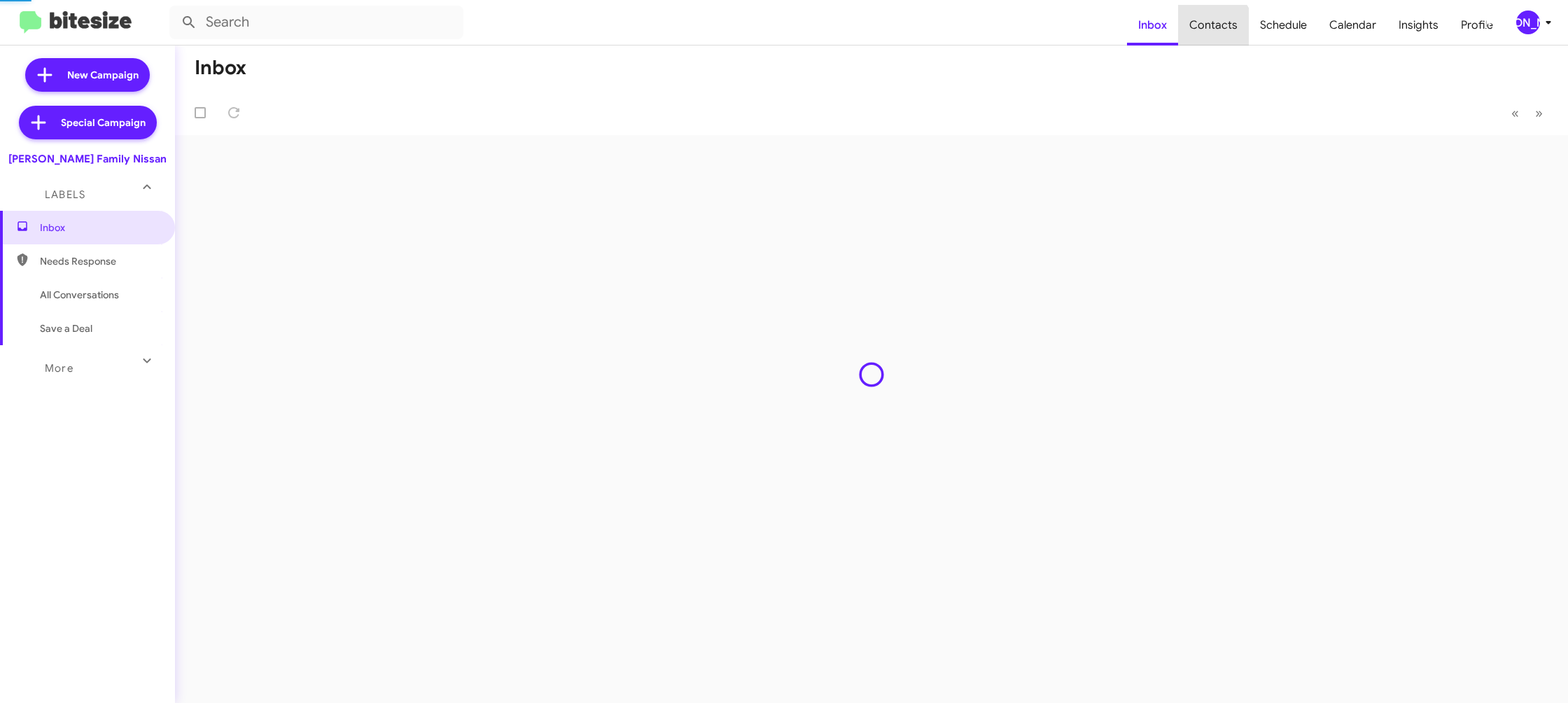
click at [1215, 28] on span "Contacts" at bounding box center [1213, 25] width 71 height 41
drag, startPoint x: 0, startPoint y: 0, endPoint x: 1217, endPoint y: 27, distance: 1217.3
click at [1217, 27] on span "Contacts" at bounding box center [1213, 25] width 71 height 41
type input "in:groups"
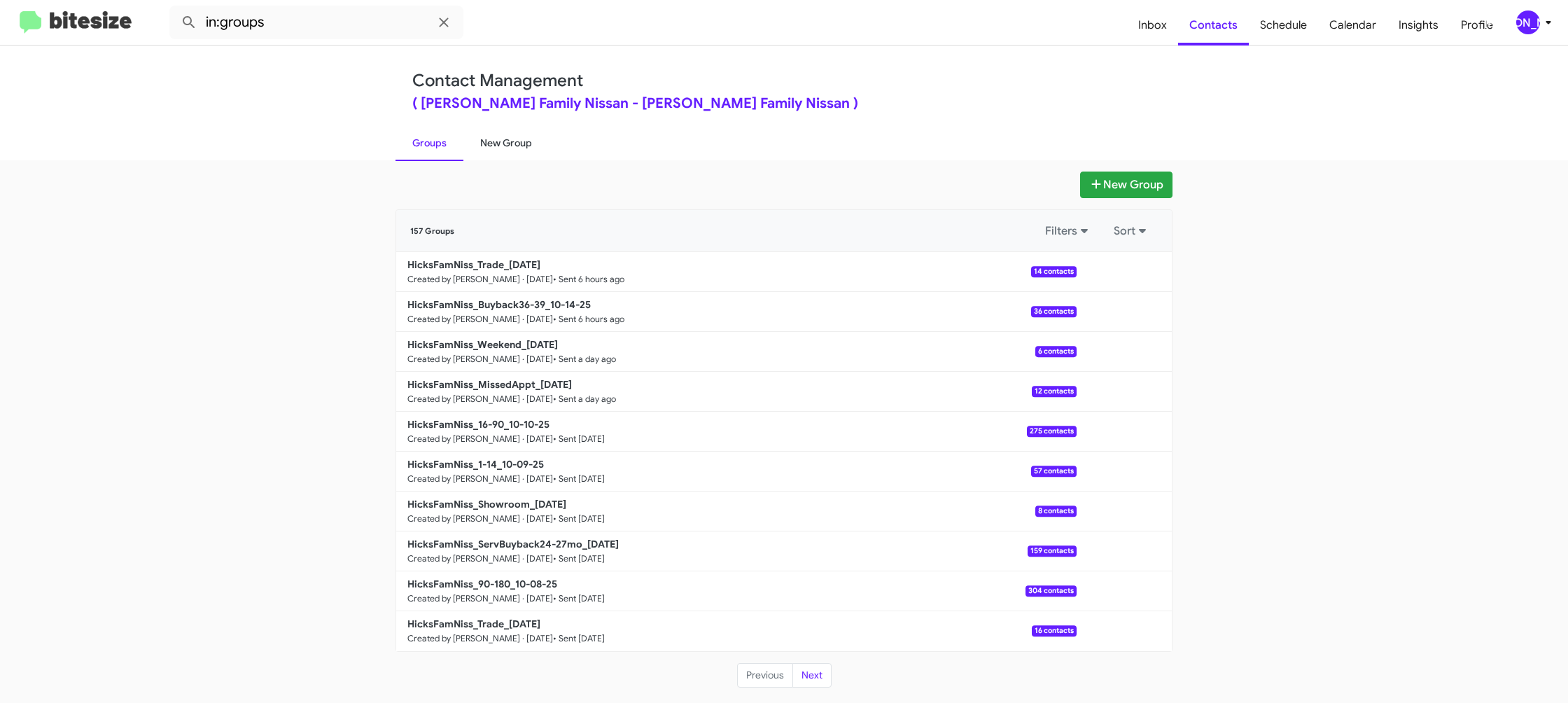
click at [509, 142] on link "New Group" at bounding box center [506, 142] width 85 height 36
drag, startPoint x: 509, startPoint y: 142, endPoint x: 503, endPoint y: 25, distance: 117.2
click at [512, 105] on div "Contact Management ( Hicks Family Nissan - Hicks Family Nissan ) Groups New Gro…" at bounding box center [784, 103] width 798 height 115
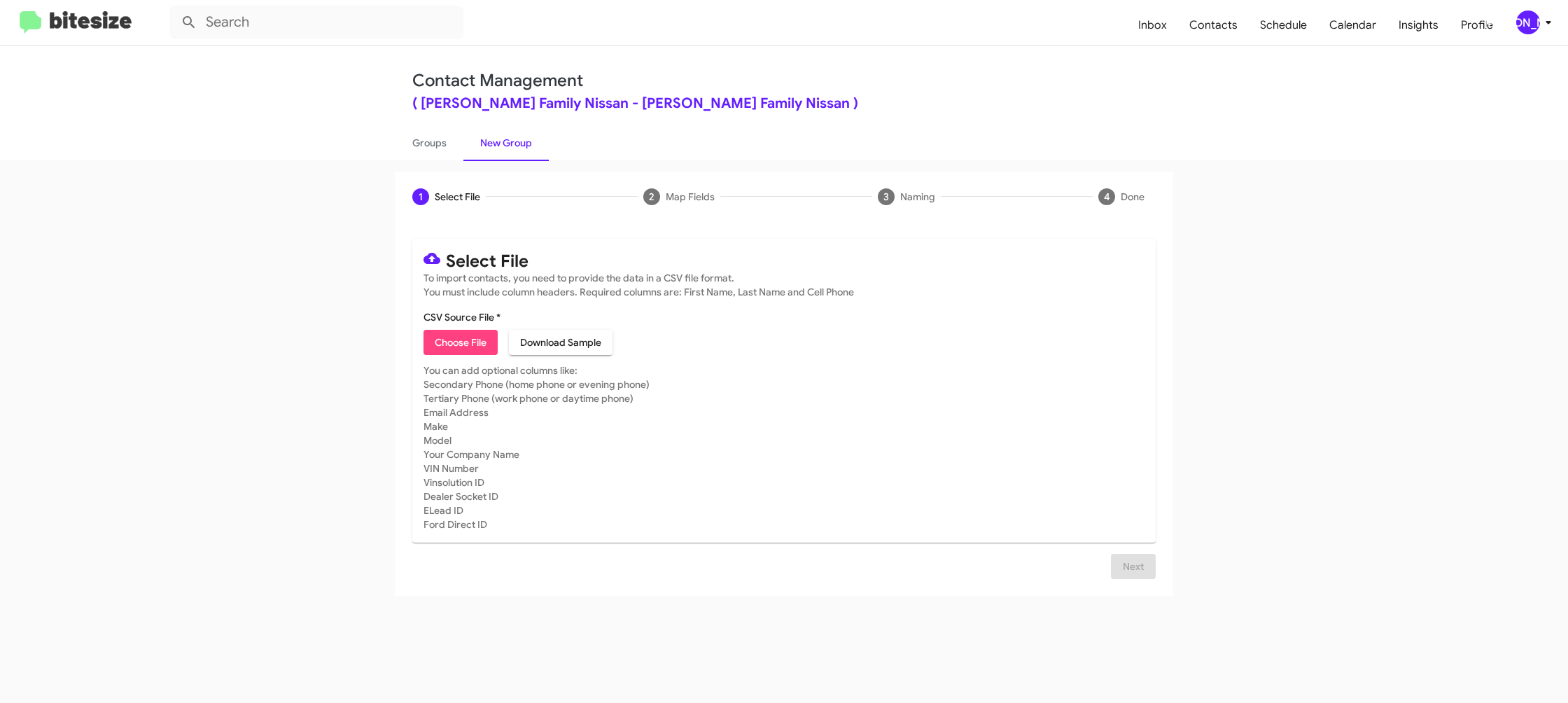
click at [1541, 16] on icon at bounding box center [1547, 22] width 16 height 16
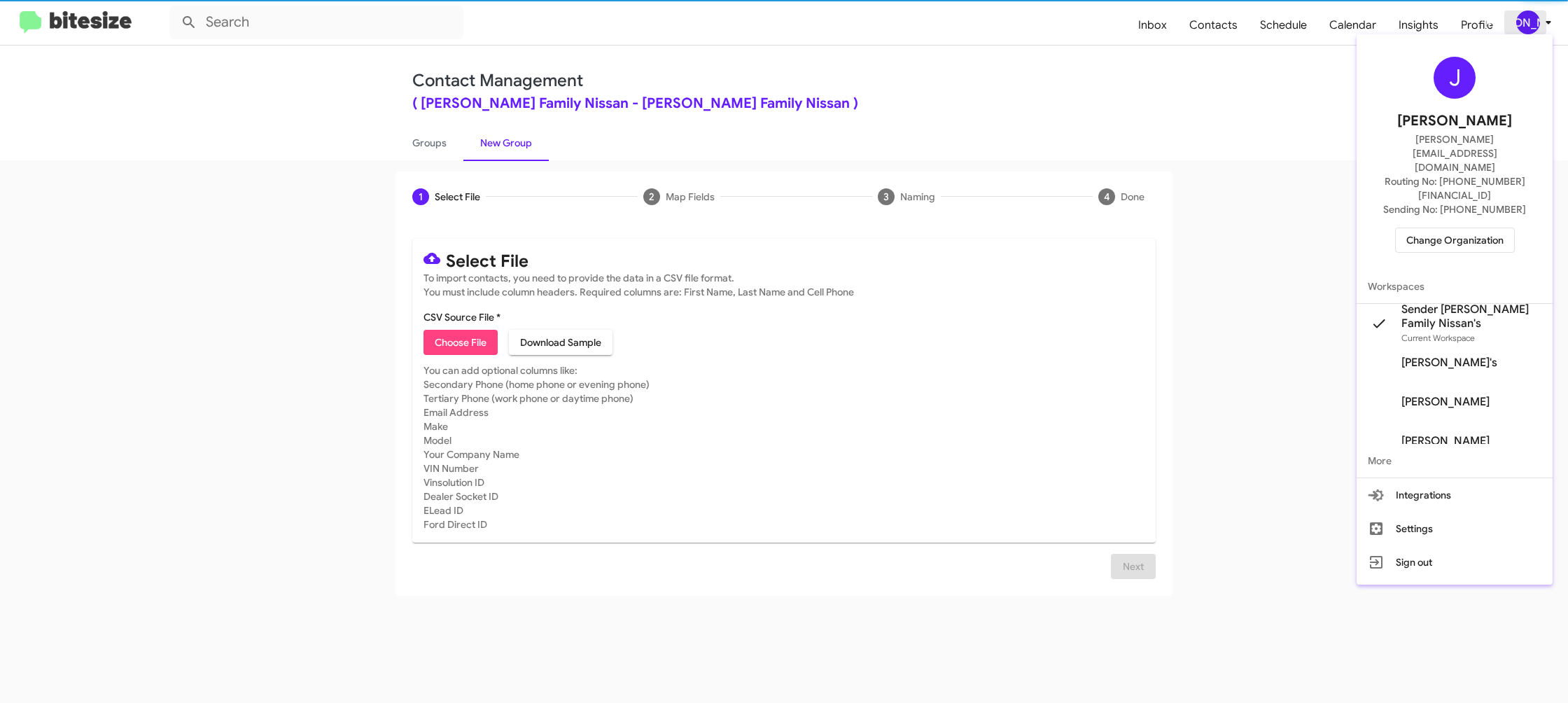
click at [1541, 16] on div at bounding box center [784, 352] width 1568 height 703
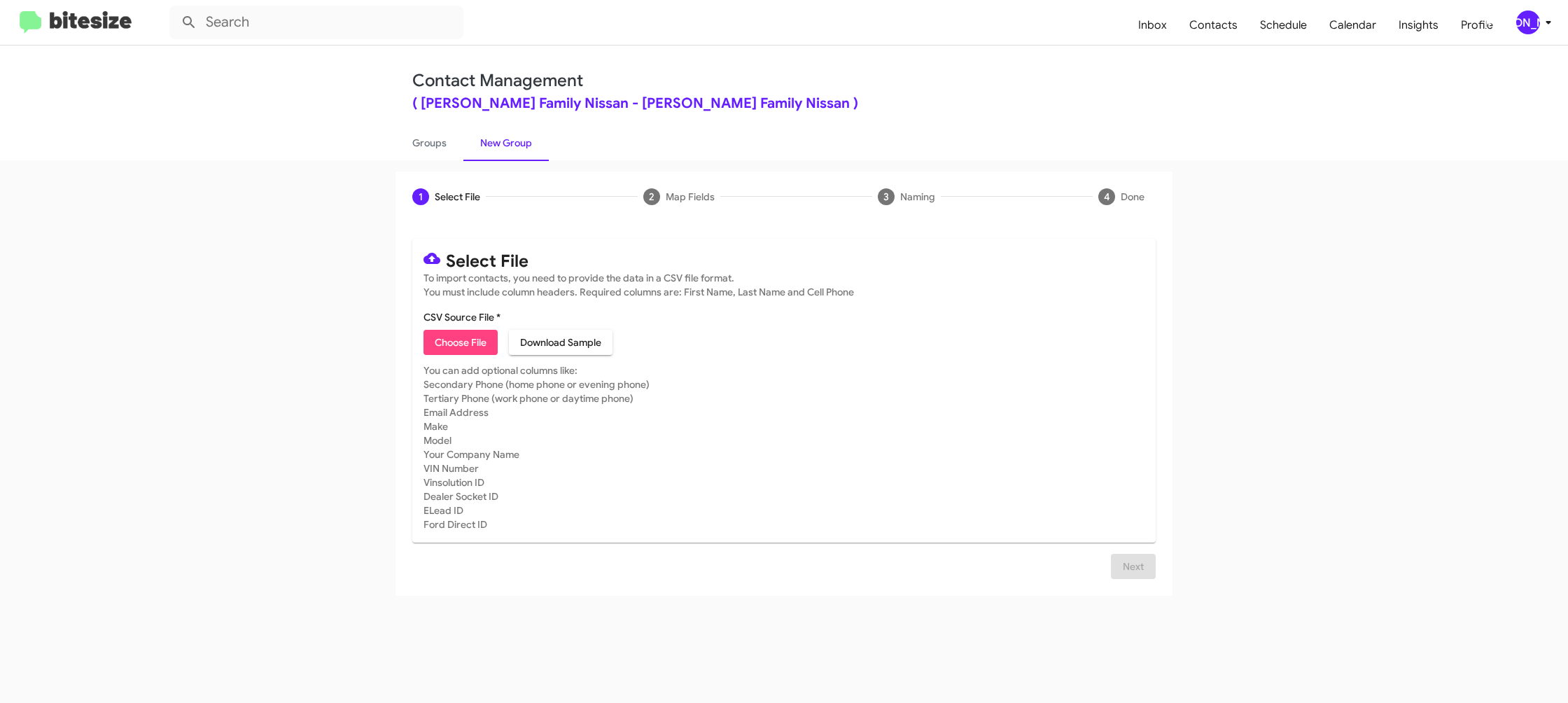
click at [456, 352] on span "Choose File" at bounding box center [460, 342] width 52 height 25
type input "HicksFamNiss_90-180_10-15-25"
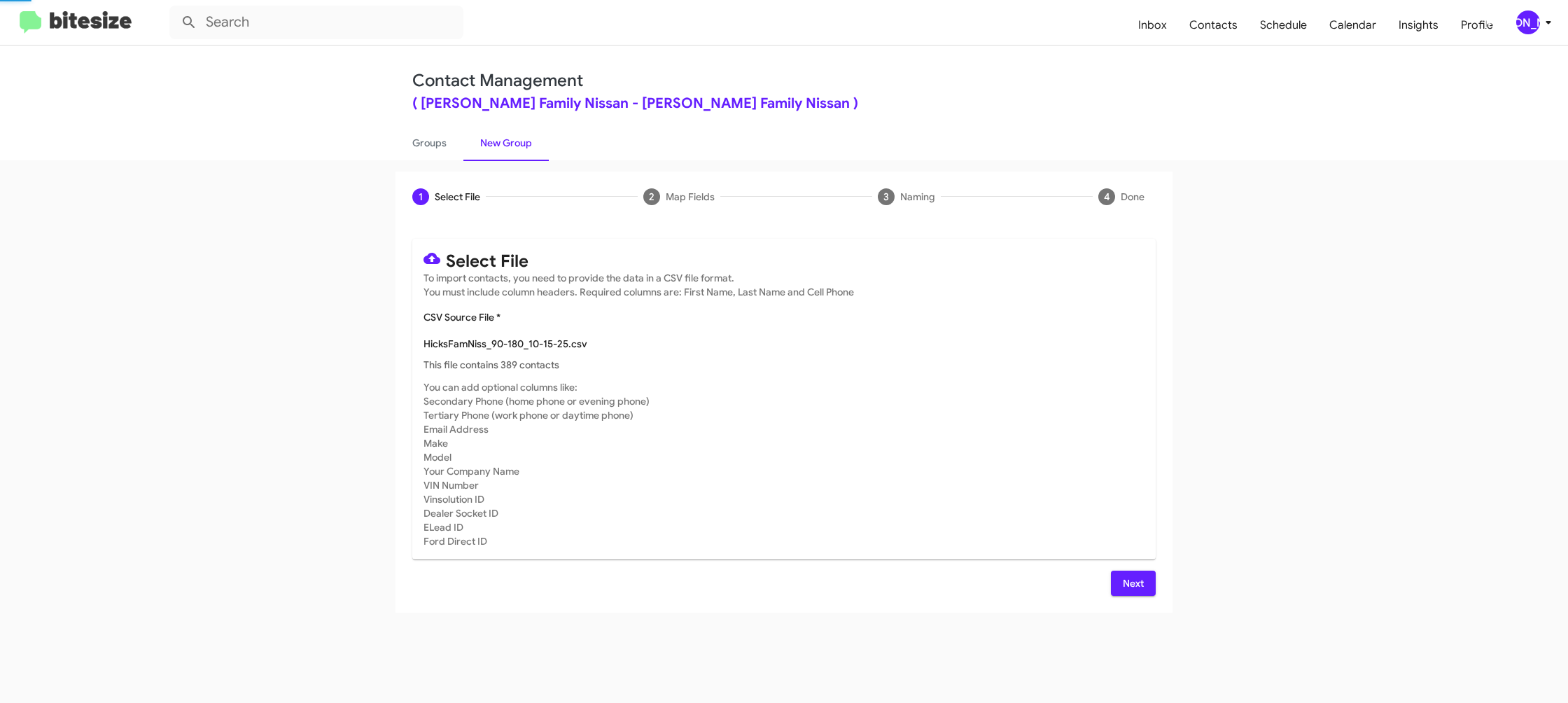
drag, startPoint x: 924, startPoint y: 500, endPoint x: 912, endPoint y: 498, distance: 12.2
click at [922, 499] on mat-card-subtitle "You can add optional columns like: Secondary Phone (home phone or evening phone…" at bounding box center [783, 464] width 721 height 168
click at [1134, 589] on span "Next" at bounding box center [1133, 583] width 22 height 25
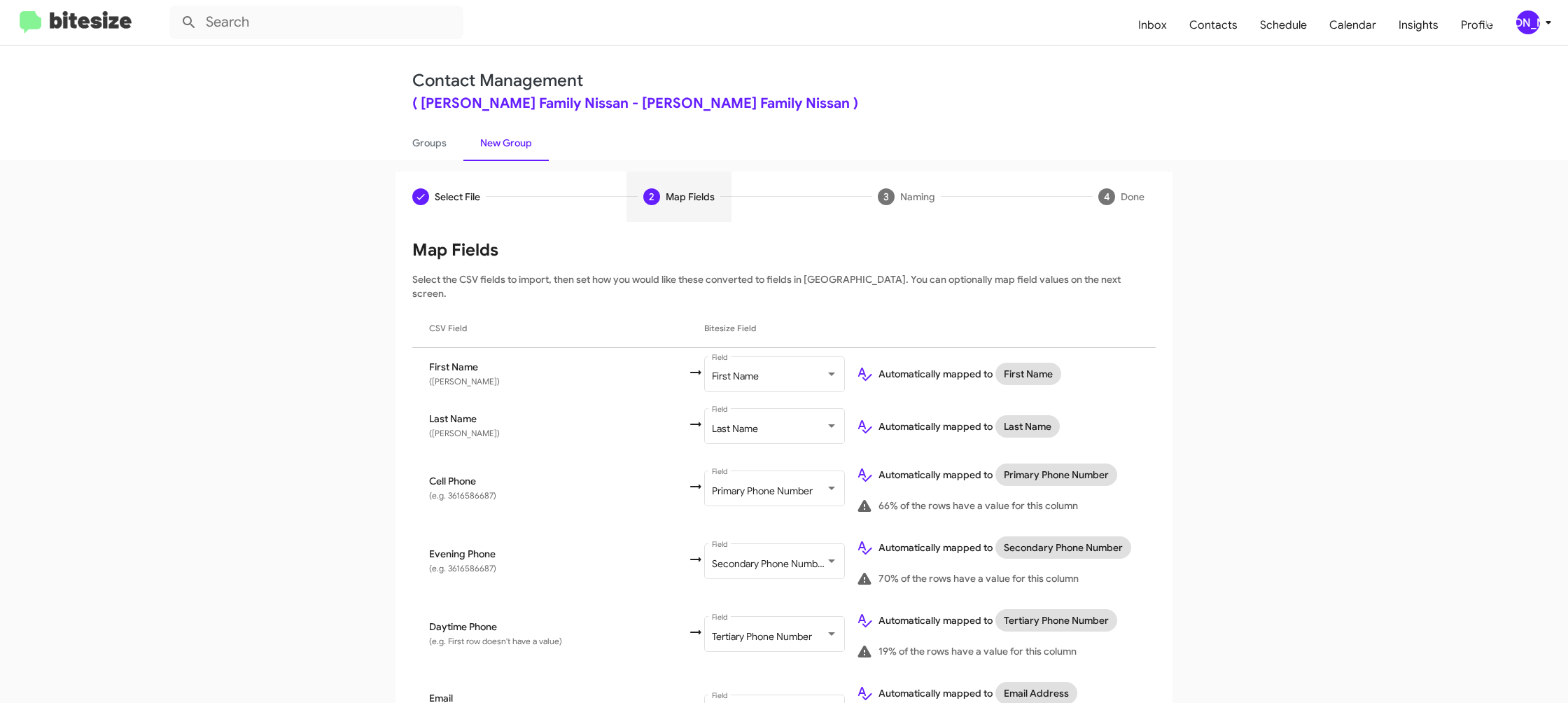
click at [1543, 22] on icon at bounding box center [1547, 22] width 16 height 16
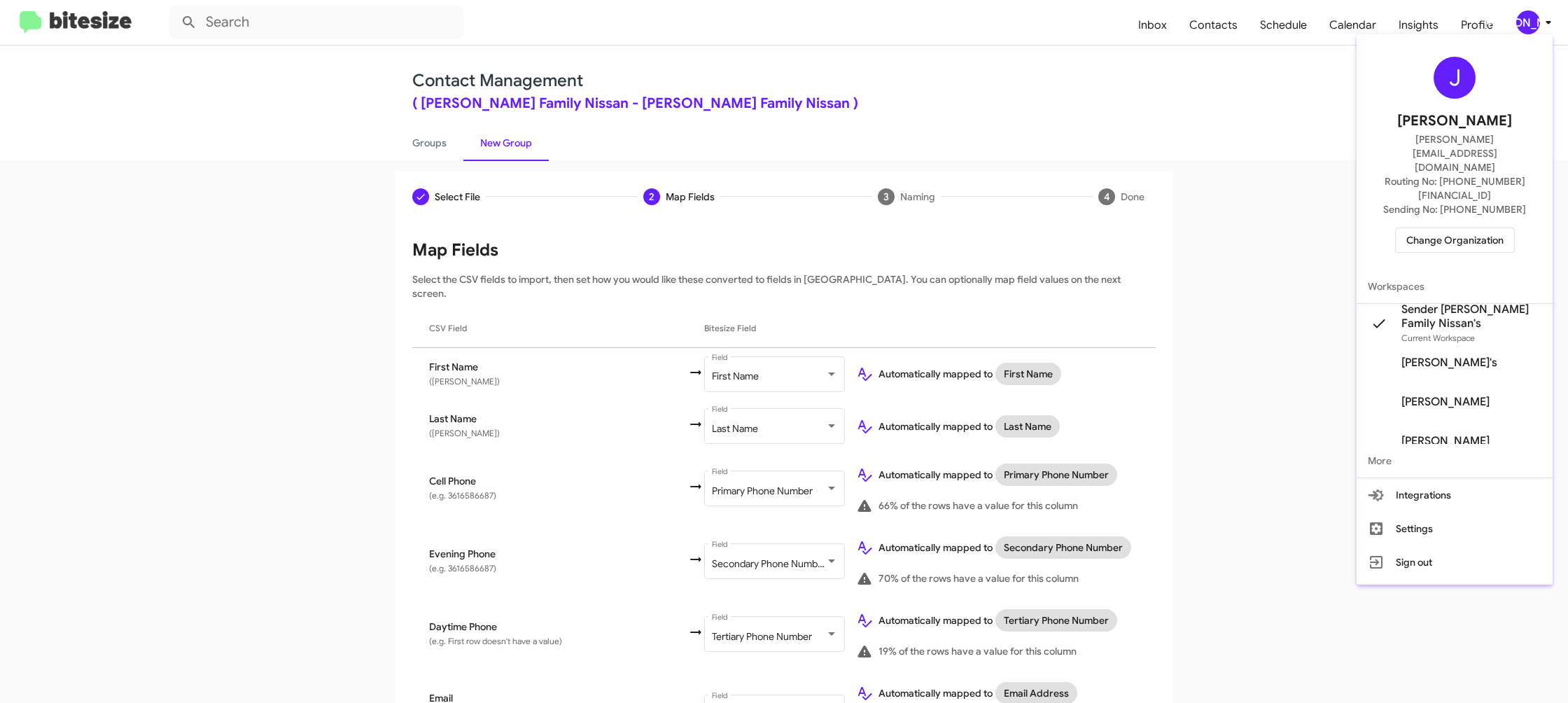
click at [1543, 22] on div at bounding box center [784, 352] width 1568 height 703
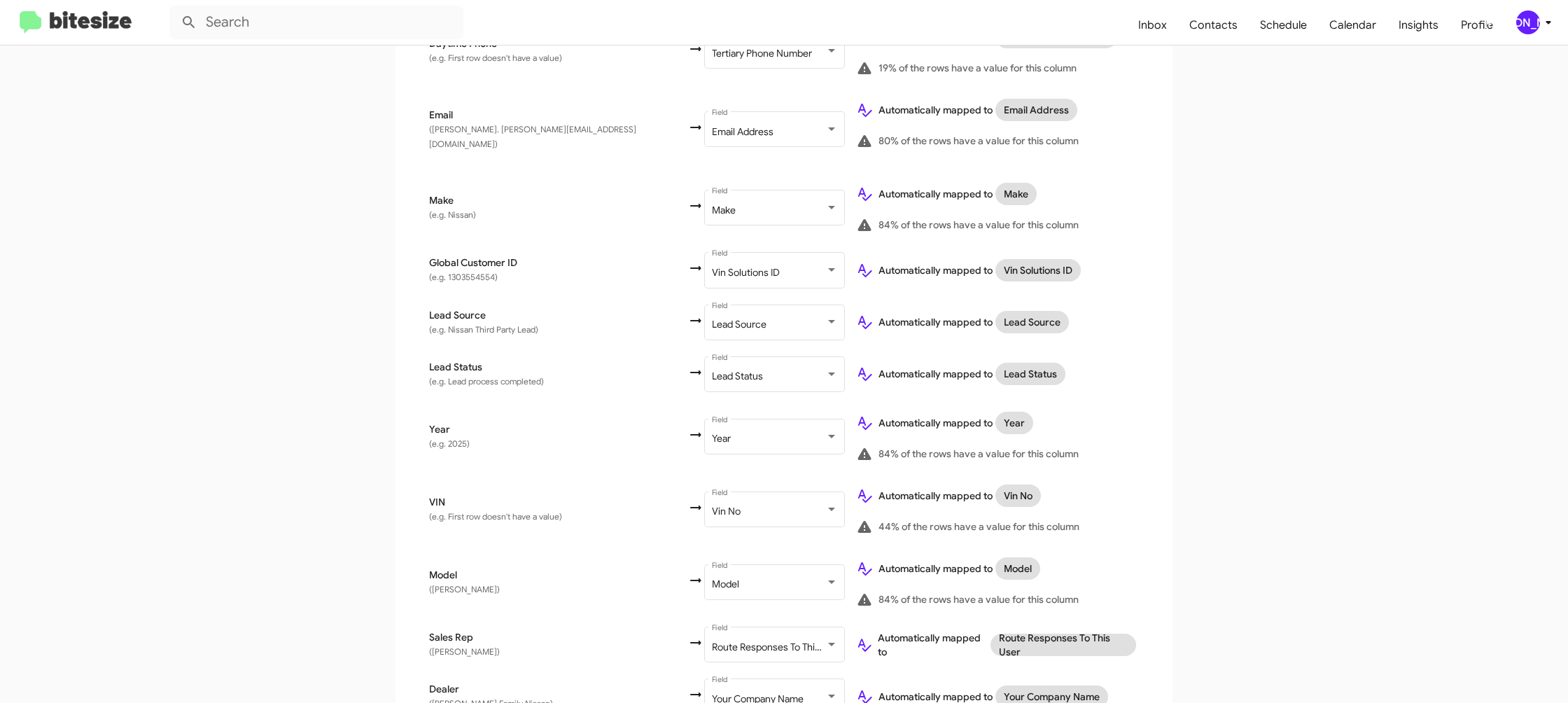
scroll to position [644, 0]
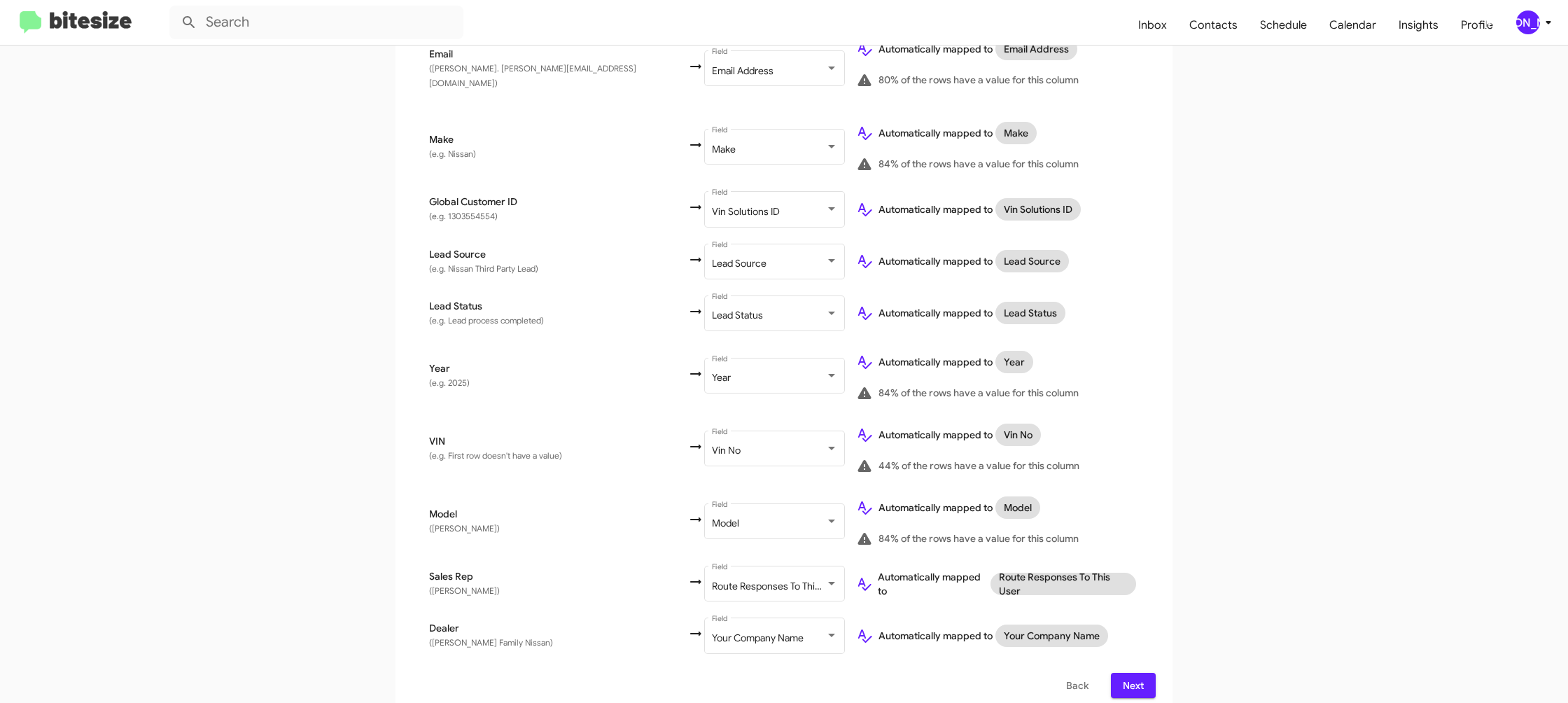
drag, startPoint x: 1144, startPoint y: 670, endPoint x: 1120, endPoint y: 628, distance: 48.4
click at [1143, 673] on button "Next" at bounding box center [1133, 685] width 45 height 25
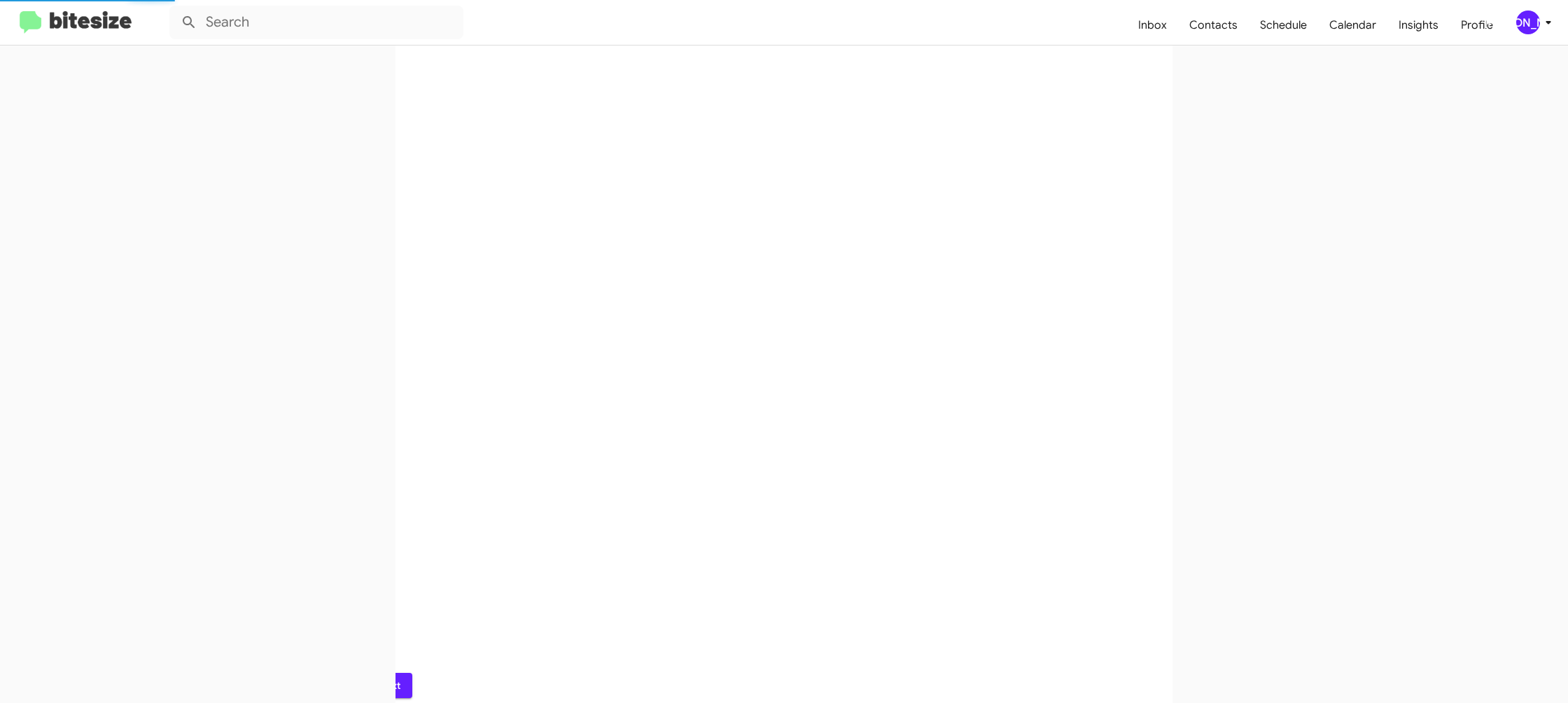
scroll to position [0, 0]
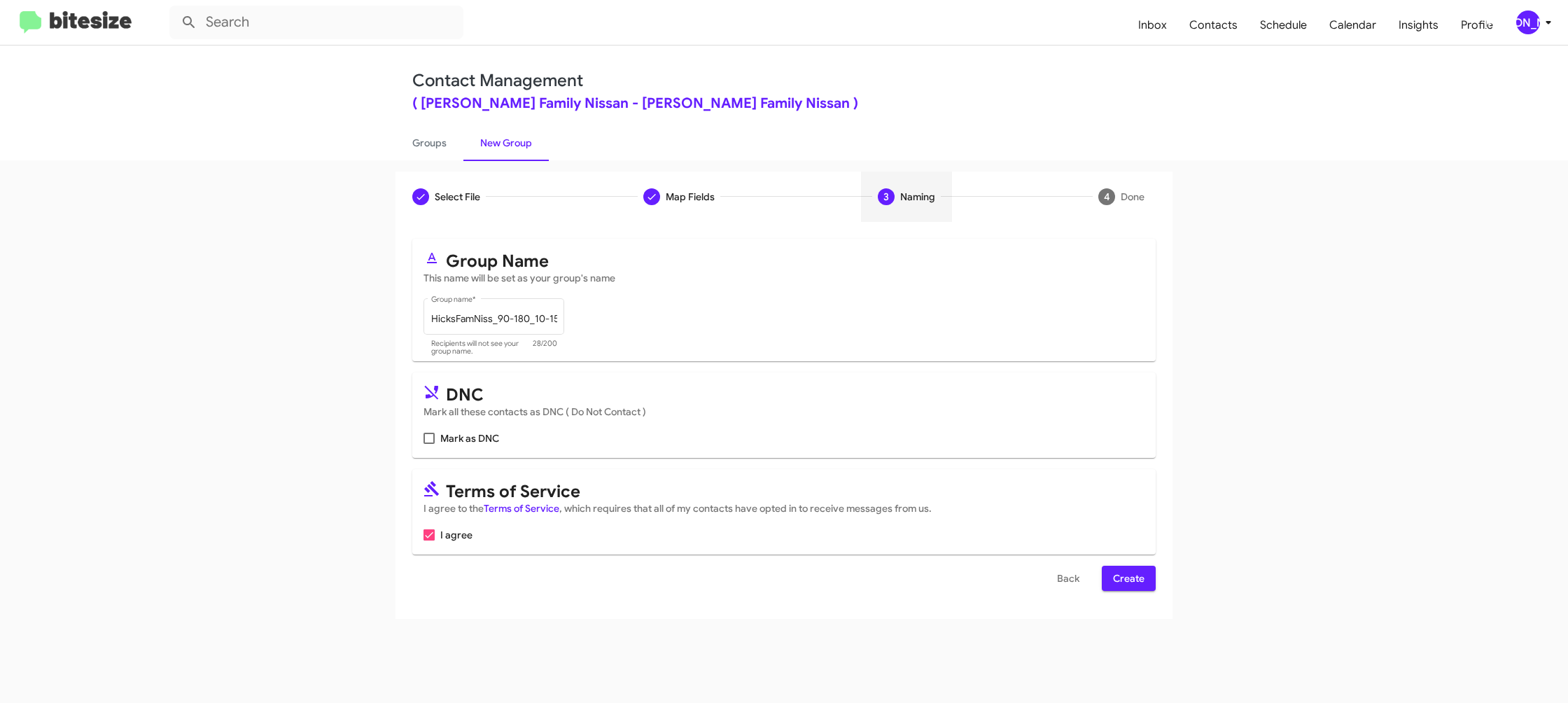
click at [1125, 583] on span "Create" at bounding box center [1129, 578] width 31 height 25
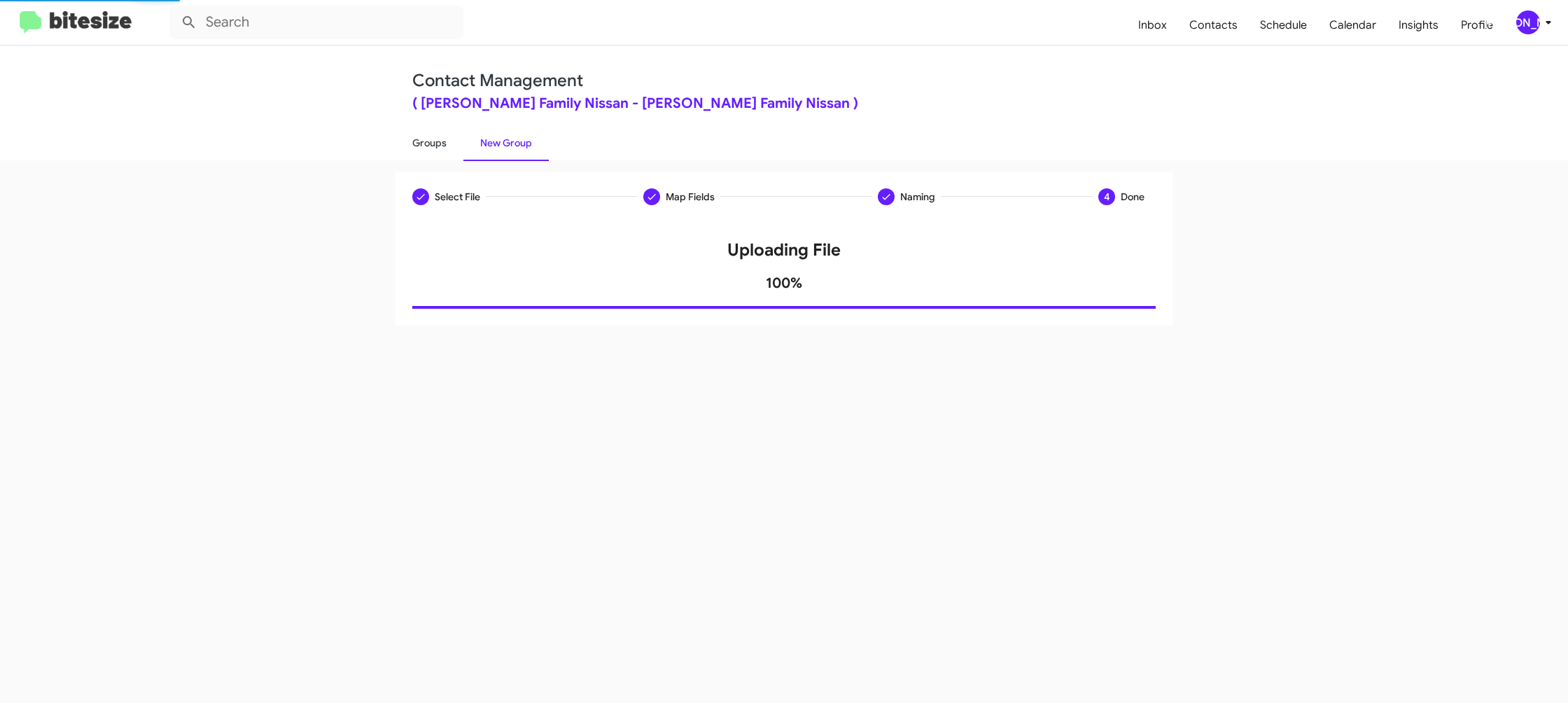
click at [427, 135] on link "Groups" at bounding box center [429, 142] width 68 height 36
type input "in:groups"
click at [427, 135] on link "Groups" at bounding box center [429, 142] width 68 height 36
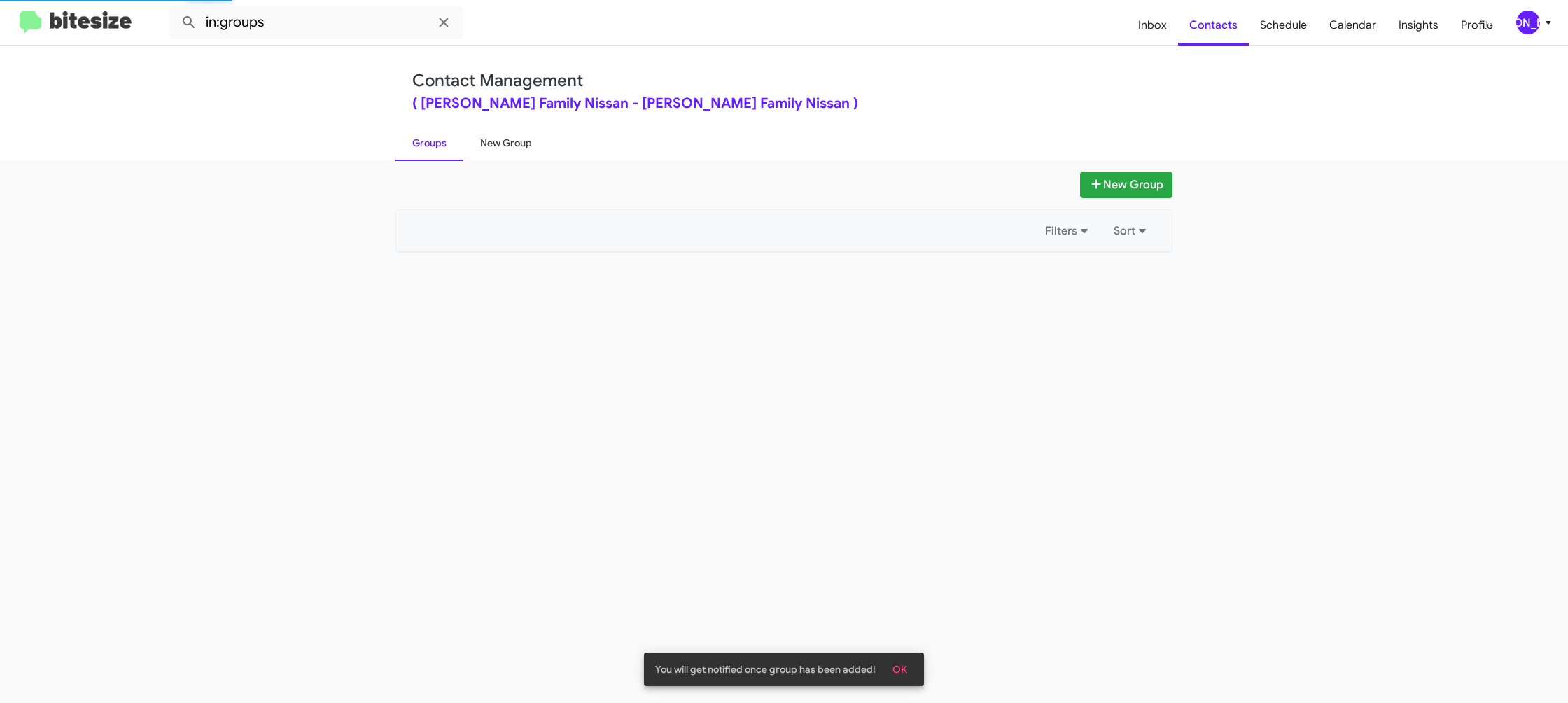
click at [494, 137] on link "New Group" at bounding box center [506, 142] width 85 height 36
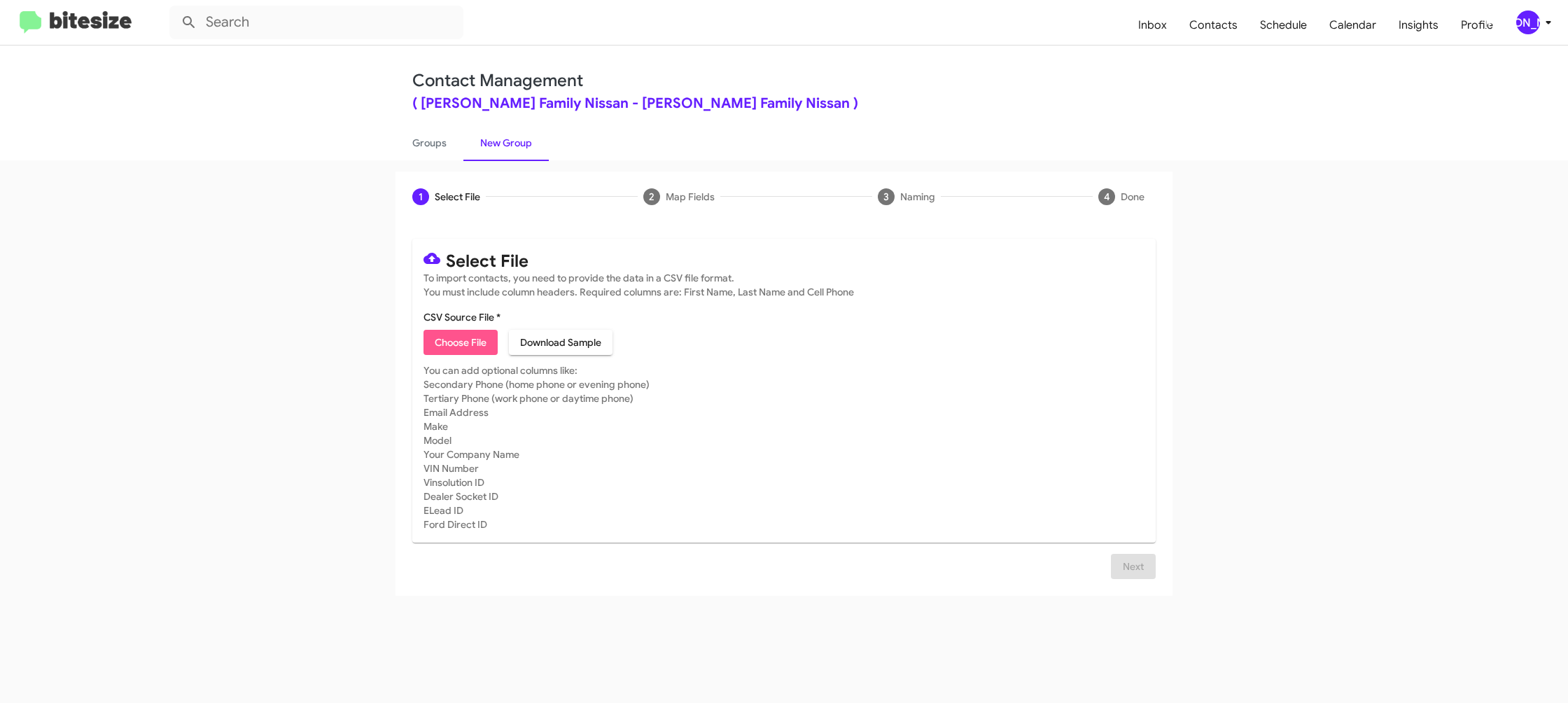
click at [470, 334] on span "Choose File" at bounding box center [460, 342] width 52 height 25
type input "HicksFamNiss_ServBuyback36-39mo_10-15-25"
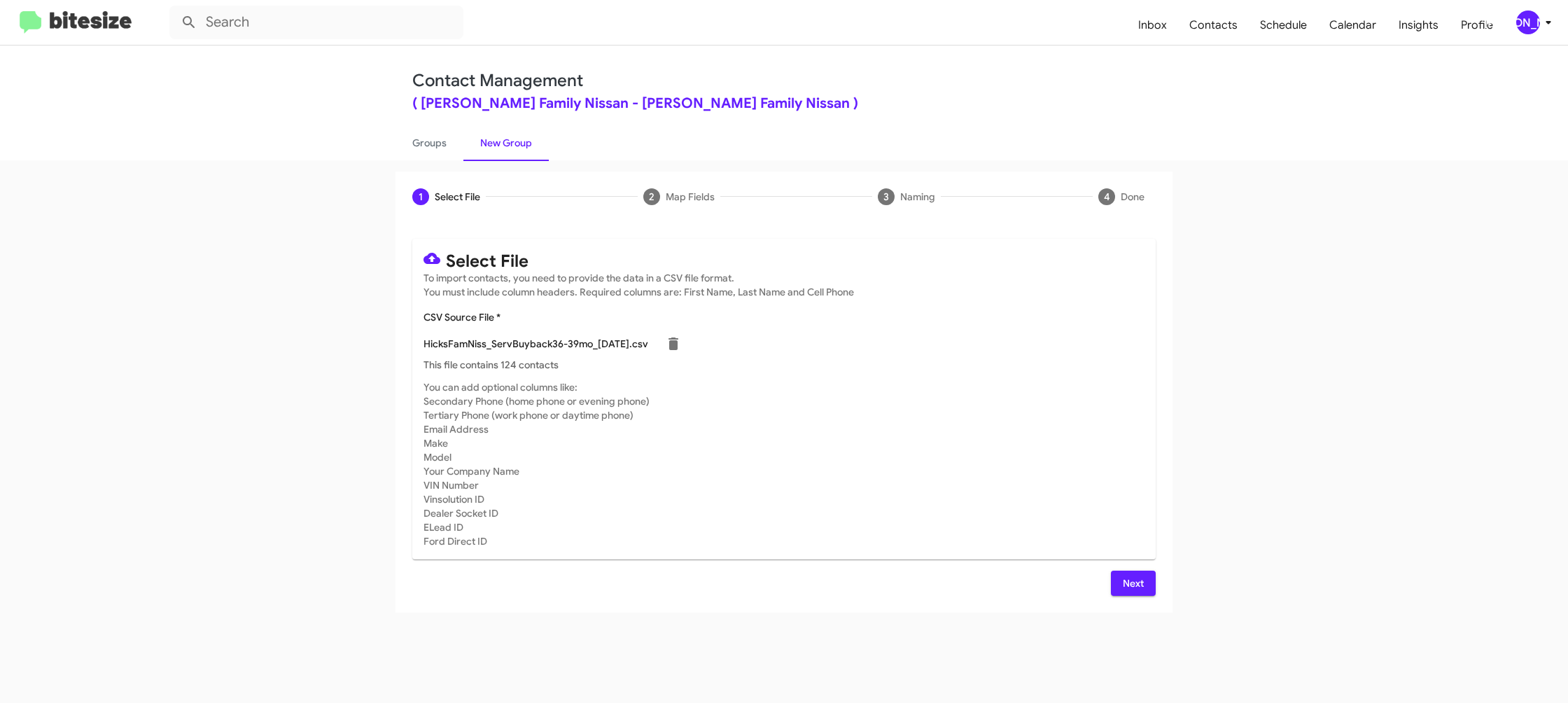
drag, startPoint x: 916, startPoint y: 489, endPoint x: 892, endPoint y: 460, distance: 37.6
click at [916, 489] on mat-card-subtitle "You can add optional columns like: Secondary Phone (home phone or evening phone…" at bounding box center [783, 464] width 721 height 168
click at [1144, 592] on button "Next" at bounding box center [1133, 583] width 45 height 25
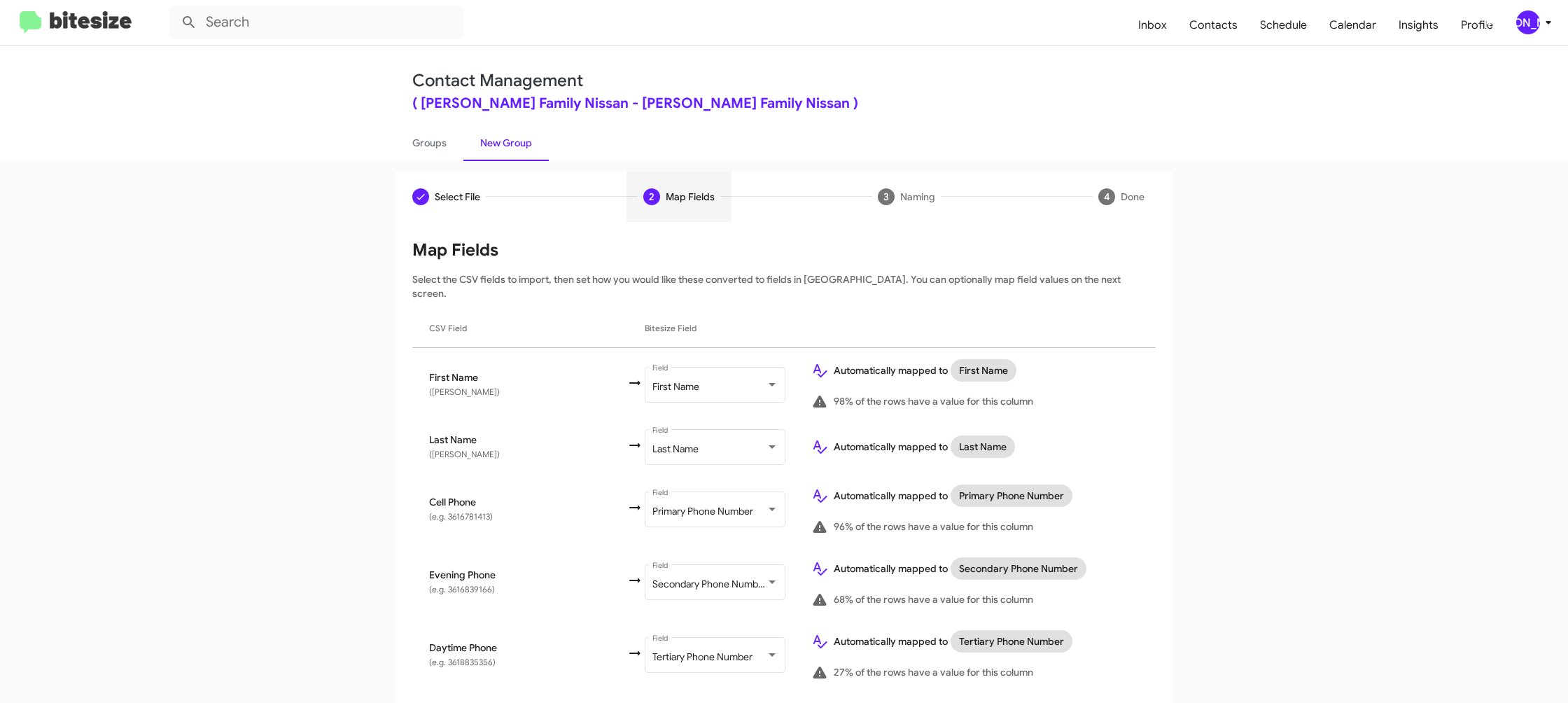
click at [1535, 26] on div "[PERSON_NAME]" at bounding box center [1528, 22] width 24 height 24
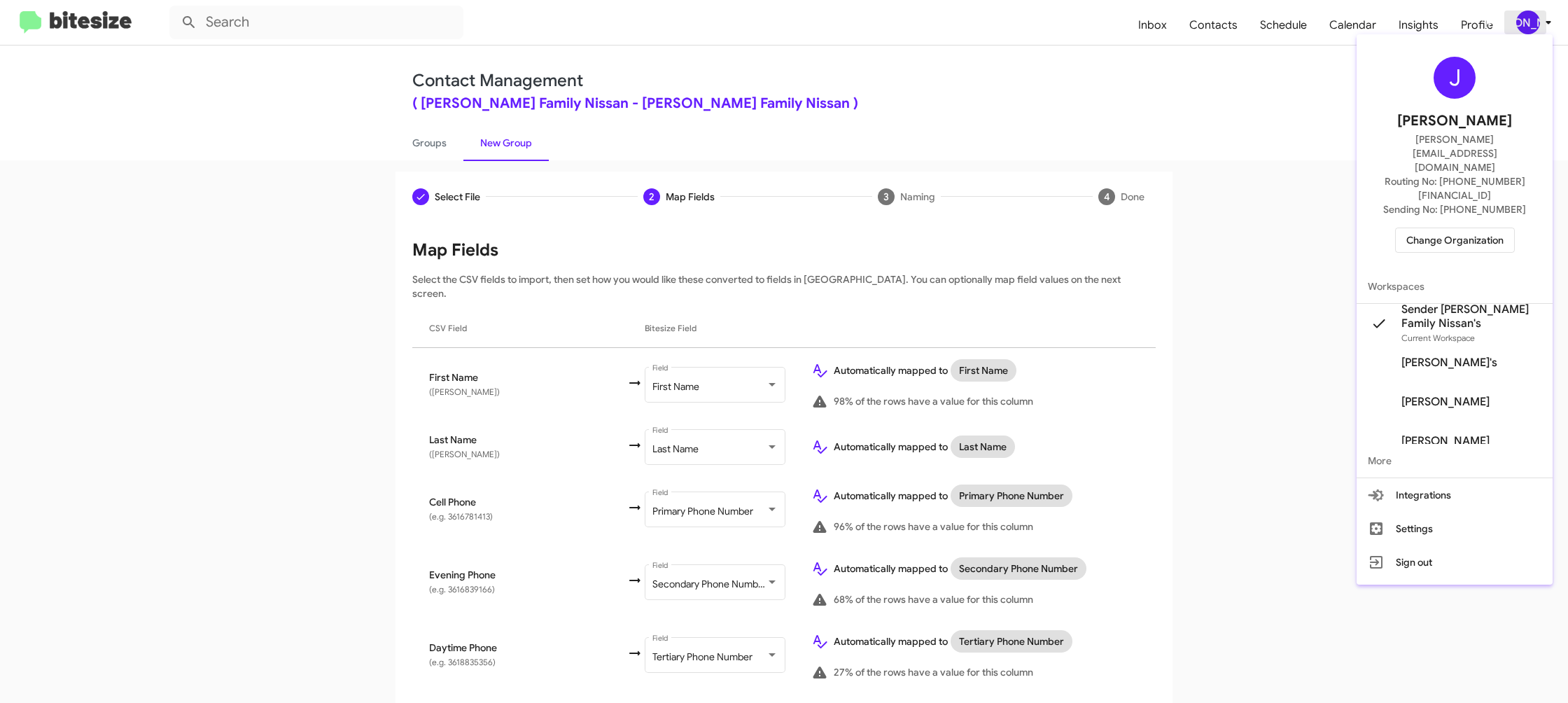
click at [1535, 26] on div at bounding box center [784, 352] width 1568 height 703
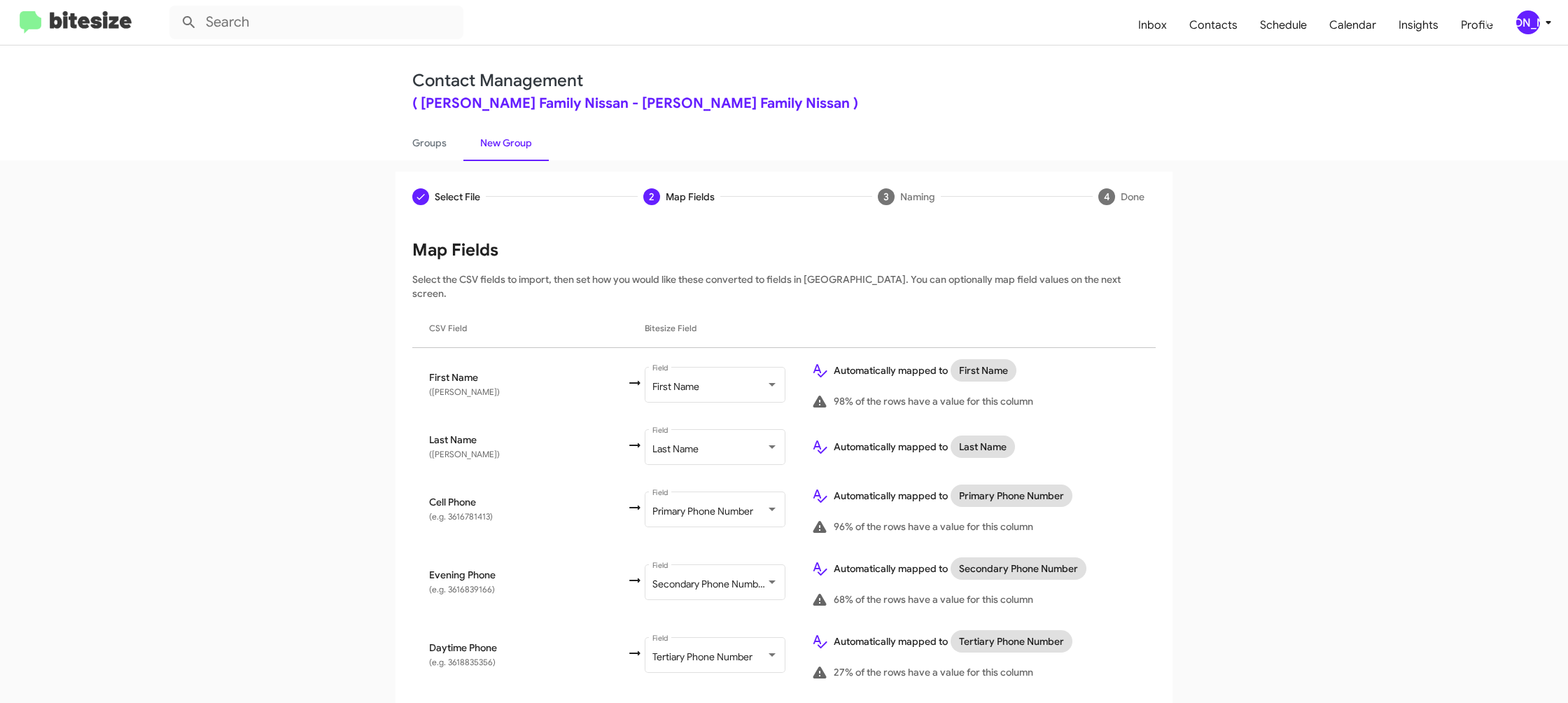
scroll to position [478, 0]
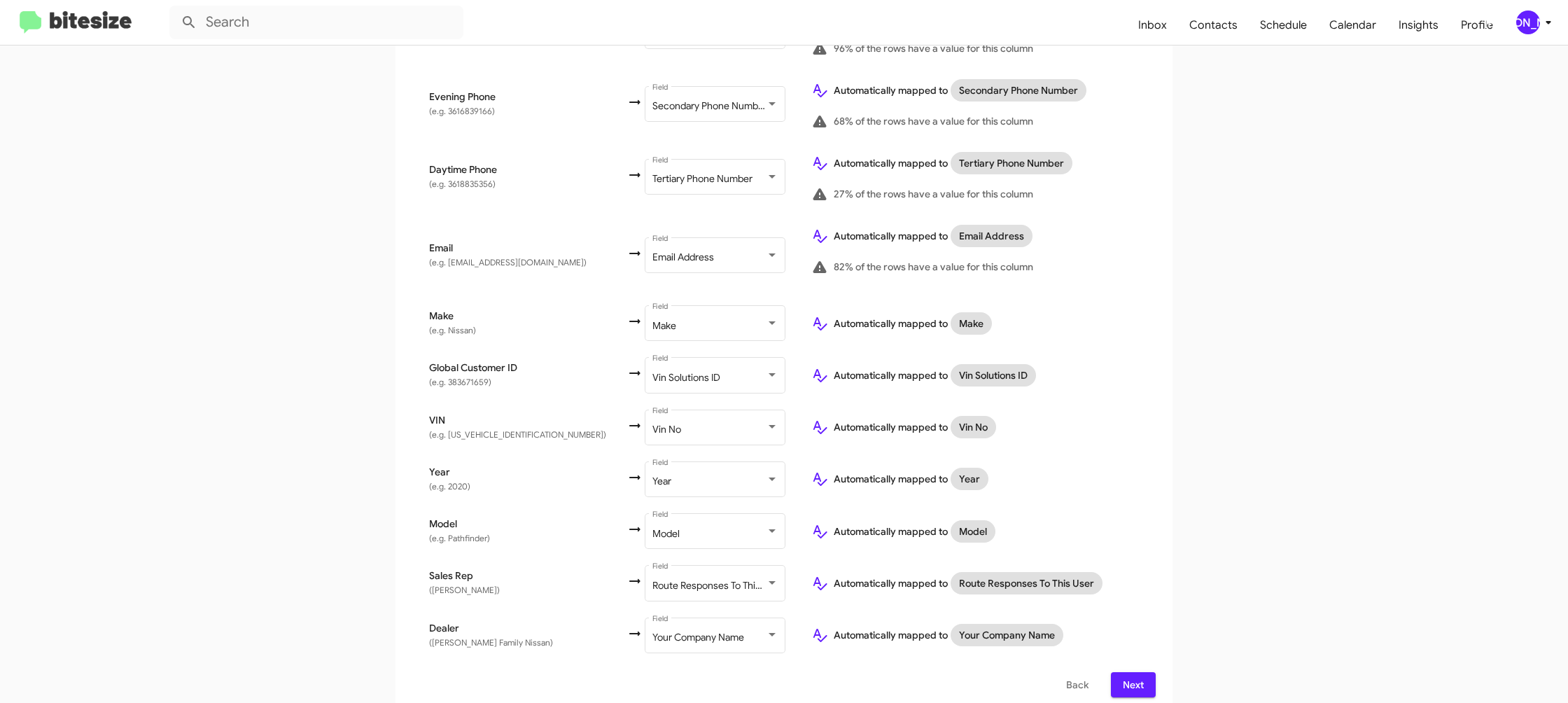
click at [1135, 672] on span "Next" at bounding box center [1133, 684] width 22 height 25
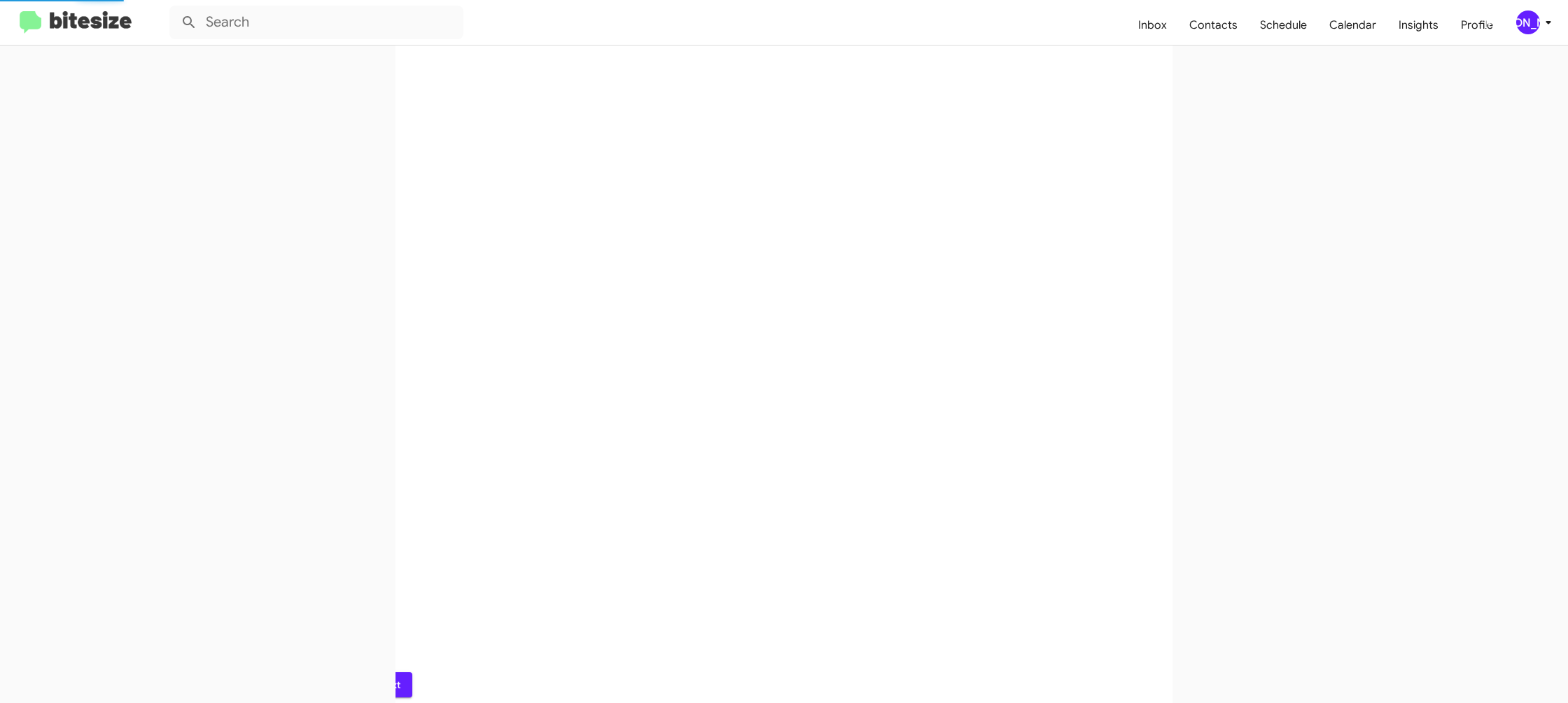
scroll to position [0, 0]
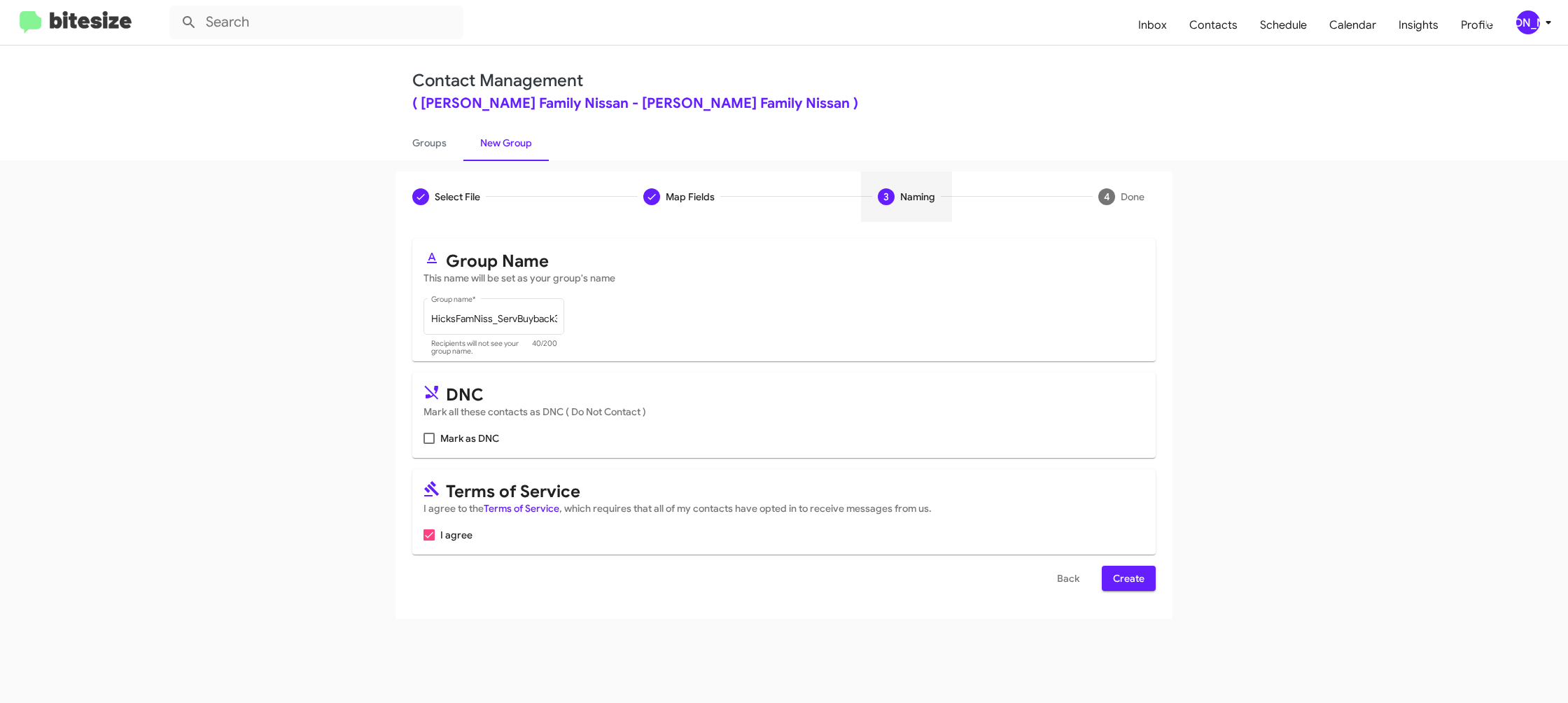
click at [1169, 582] on div "Select File Map Fields 3 Naming 4 Done Select File To import contacts, you need…" at bounding box center [784, 396] width 798 height 447
click at [1135, 579] on span "Create" at bounding box center [1129, 578] width 31 height 25
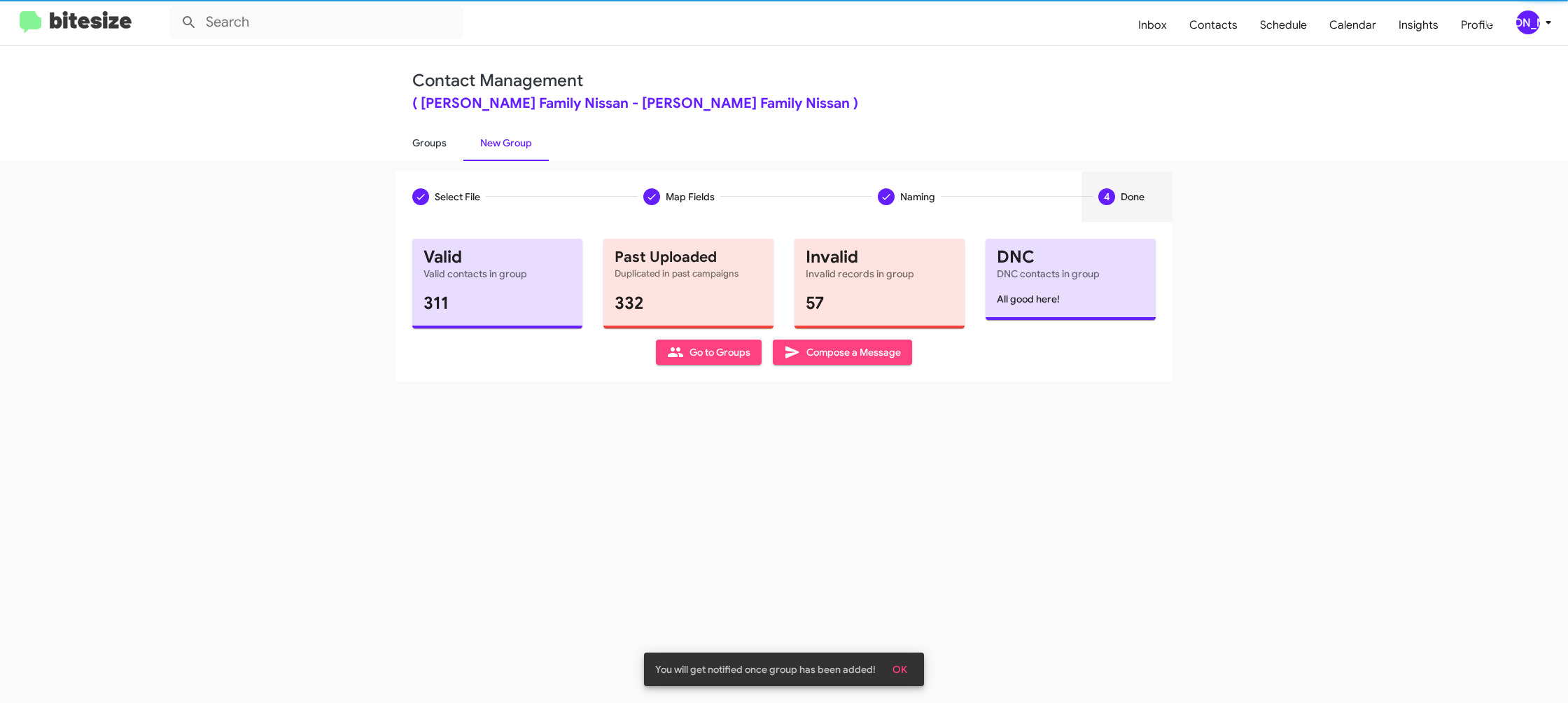
click at [412, 147] on link "Groups" at bounding box center [429, 142] width 68 height 36
type input "in:groups"
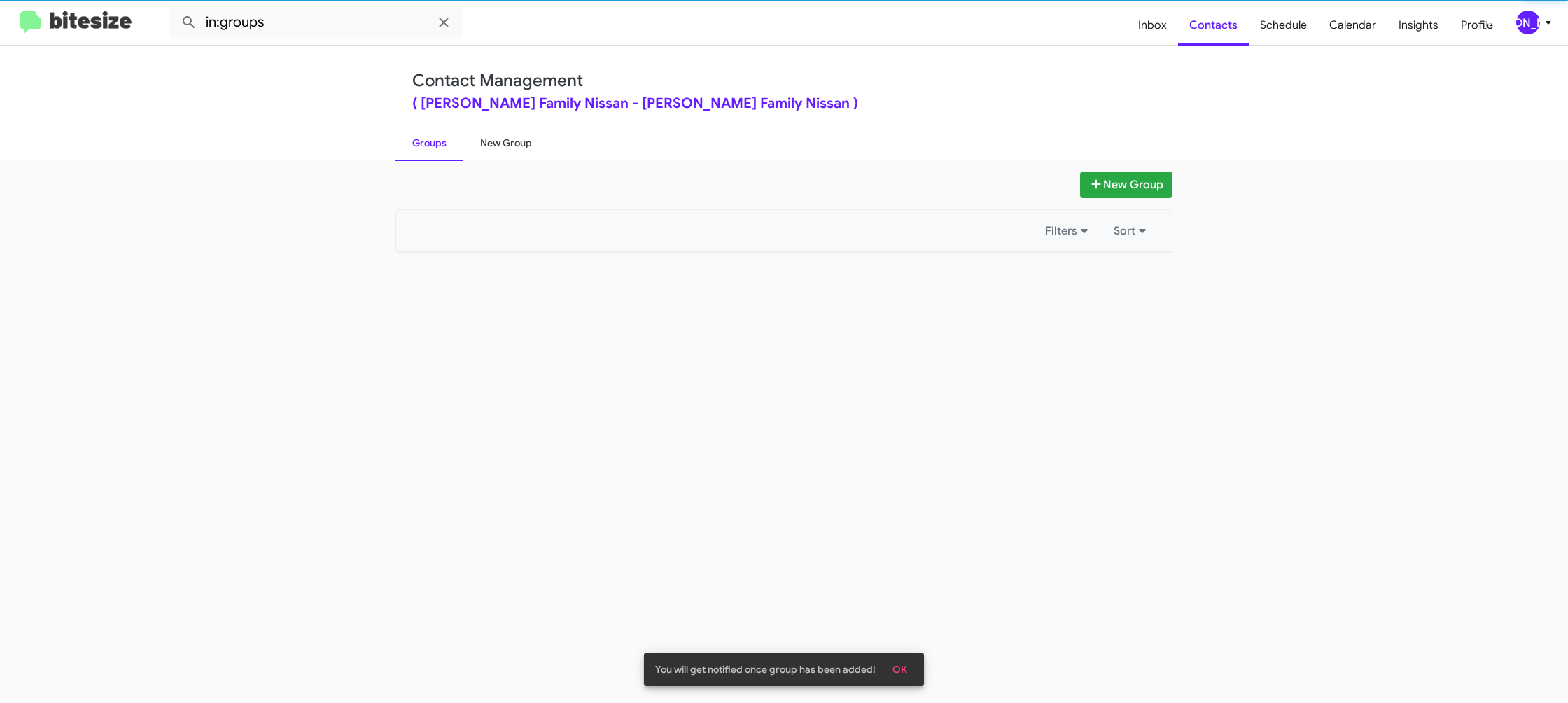
drag, startPoint x: 412, startPoint y: 147, endPoint x: 491, endPoint y: 140, distance: 79.3
click at [412, 146] on link "Groups" at bounding box center [429, 142] width 68 height 36
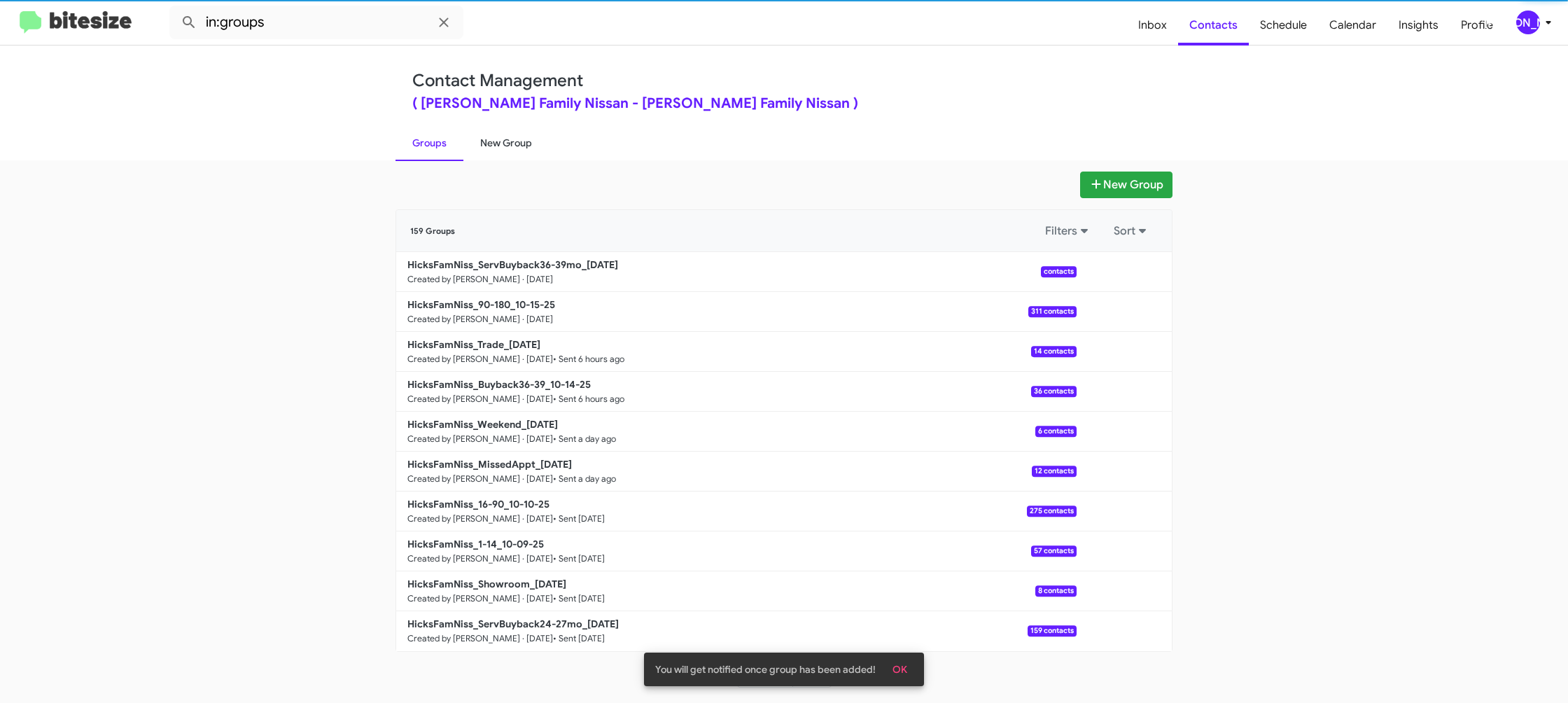
click at [491, 140] on link "New Group" at bounding box center [506, 142] width 85 height 36
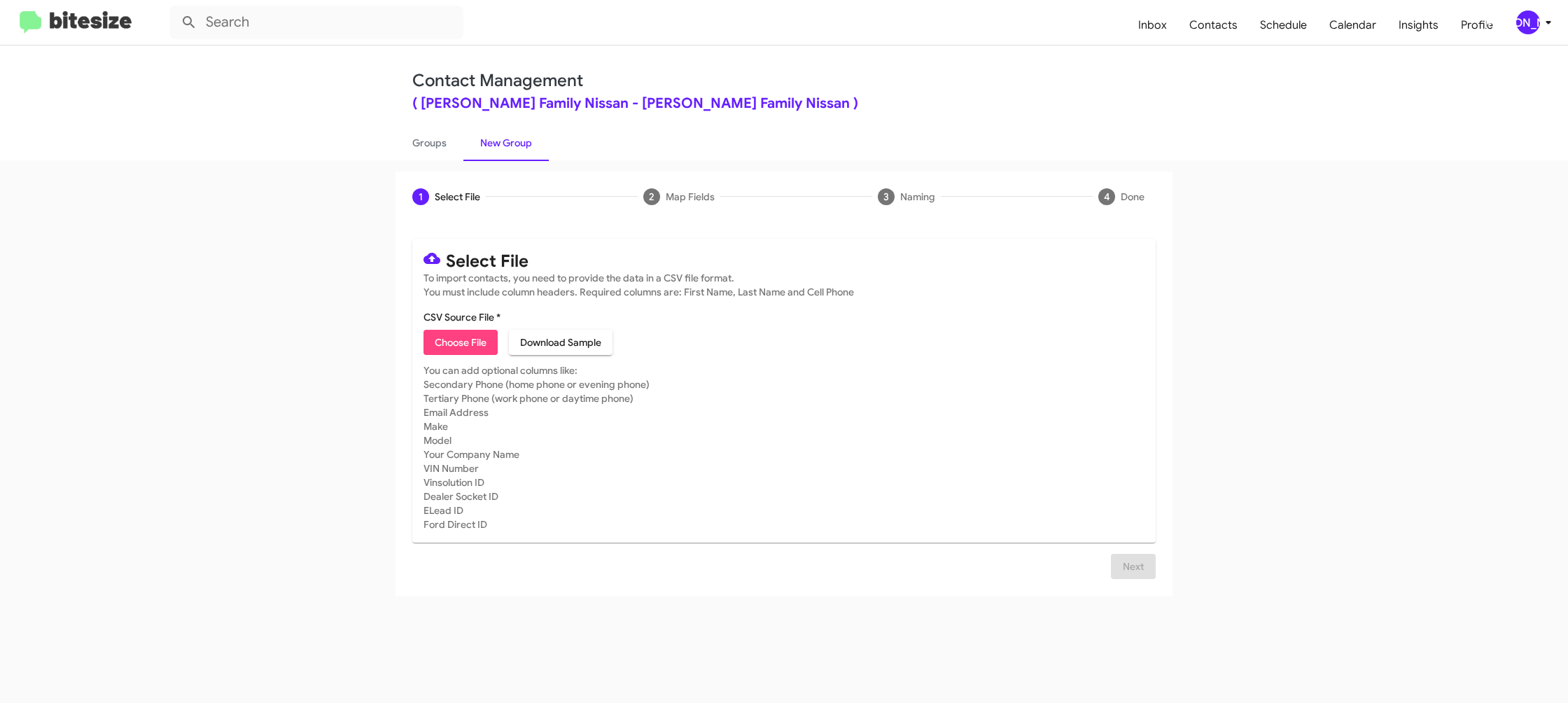
click at [479, 336] on span "Choose File" at bounding box center [460, 342] width 52 height 25
type input "HicksFamNiss_Showroom_10-15-25"
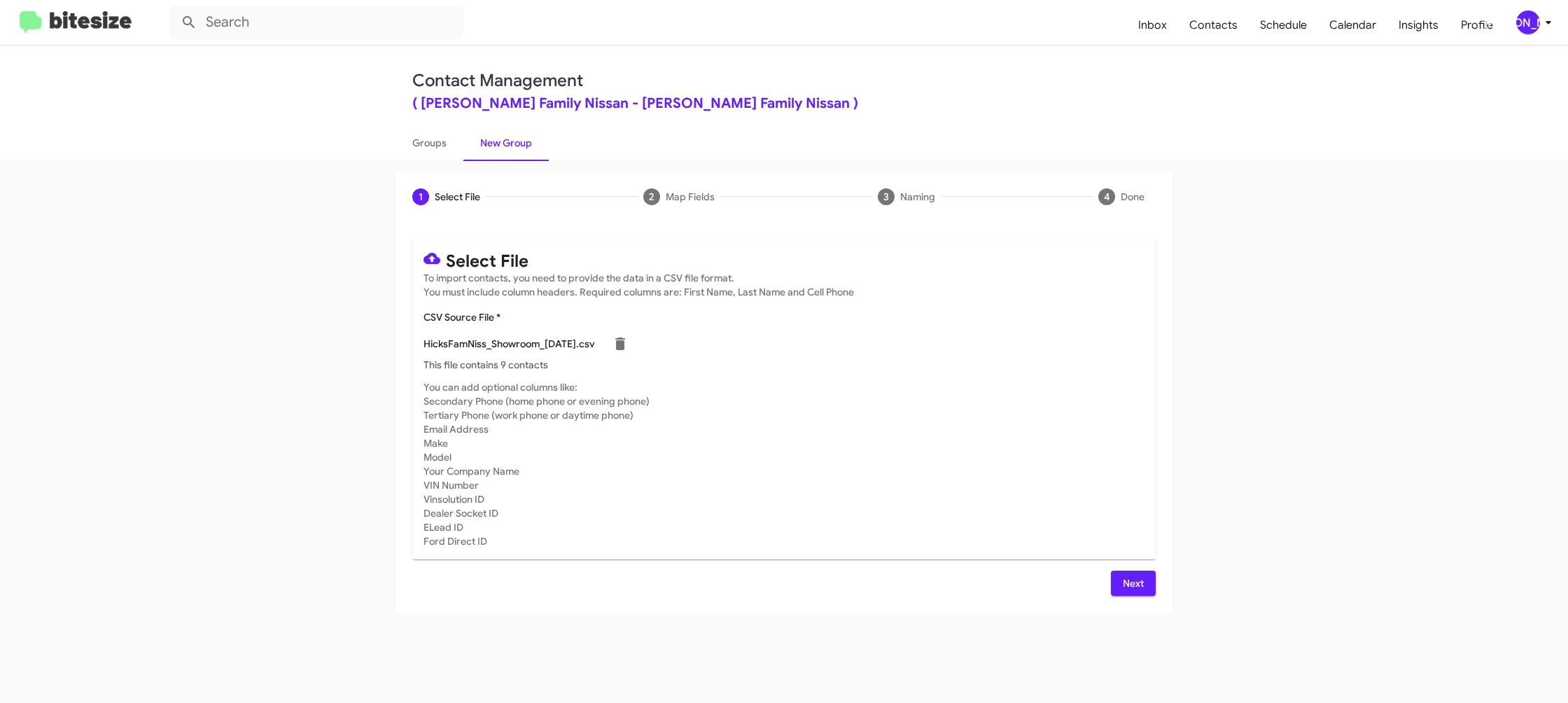
click at [868, 499] on mat-card-subtitle "You can add optional columns like: Secondary Phone (home phone or evening phone…" at bounding box center [783, 464] width 721 height 168
click at [1533, 13] on div "[PERSON_NAME]" at bounding box center [1528, 22] width 24 height 24
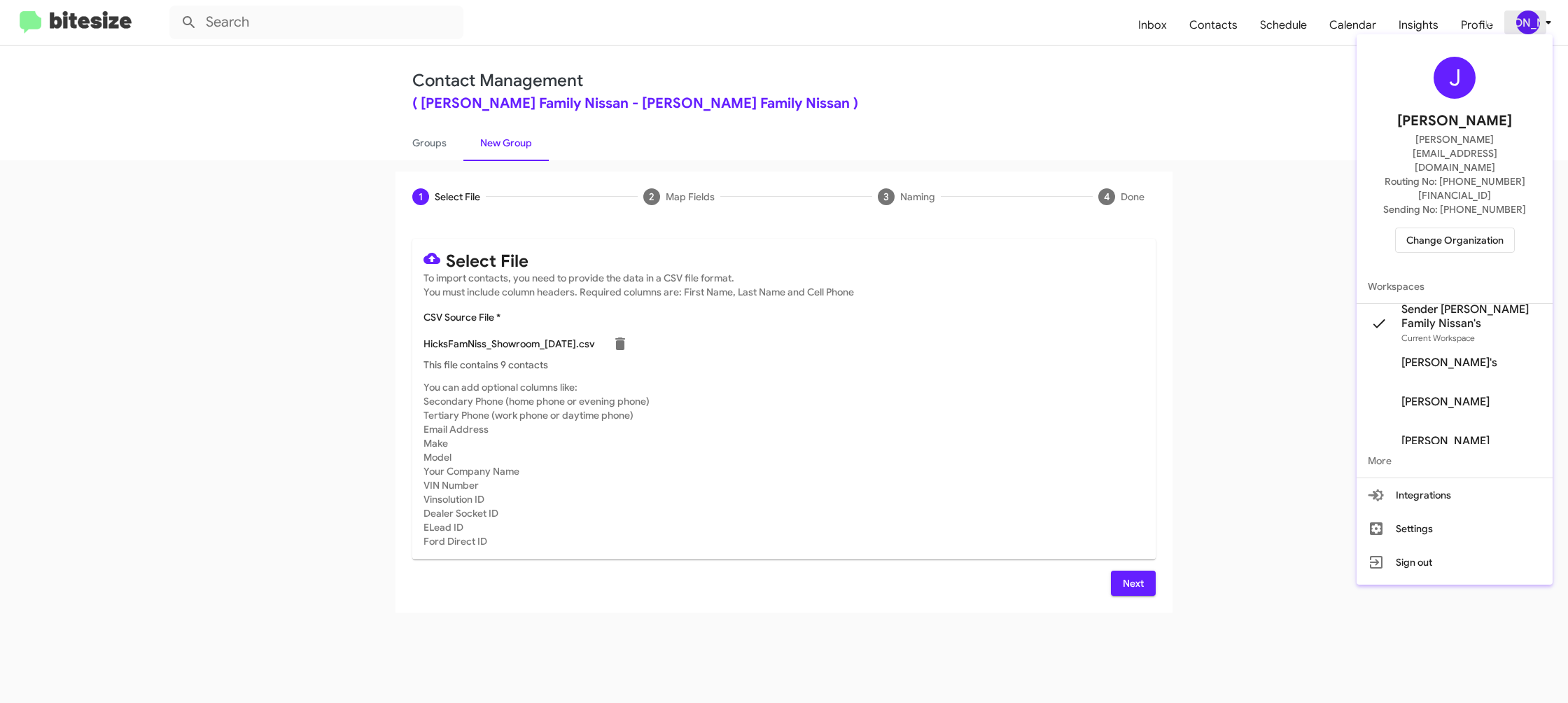
click at [1533, 13] on div at bounding box center [784, 352] width 1568 height 703
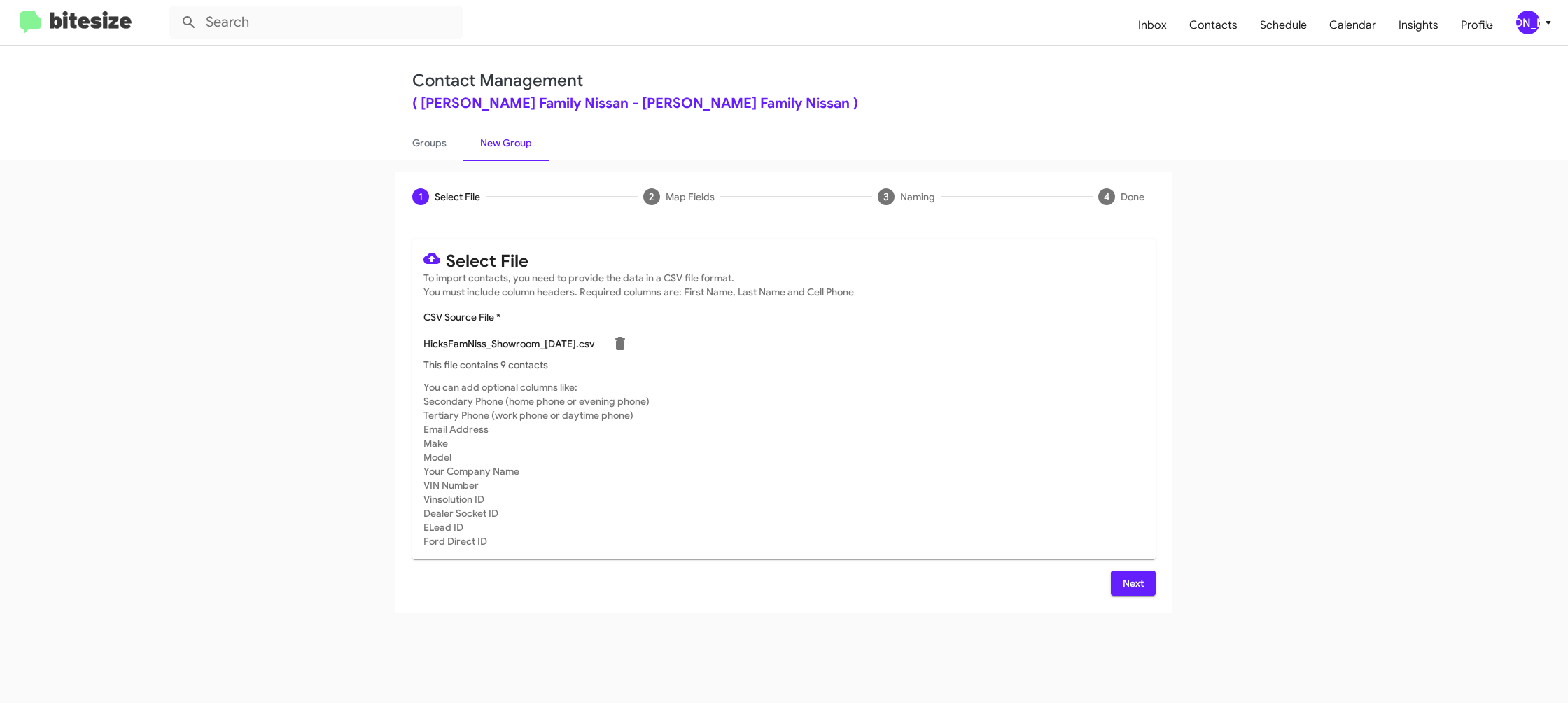
drag, startPoint x: 1144, startPoint y: 589, endPoint x: 1130, endPoint y: 582, distance: 15.7
click at [1143, 589] on button "Next" at bounding box center [1133, 583] width 45 height 25
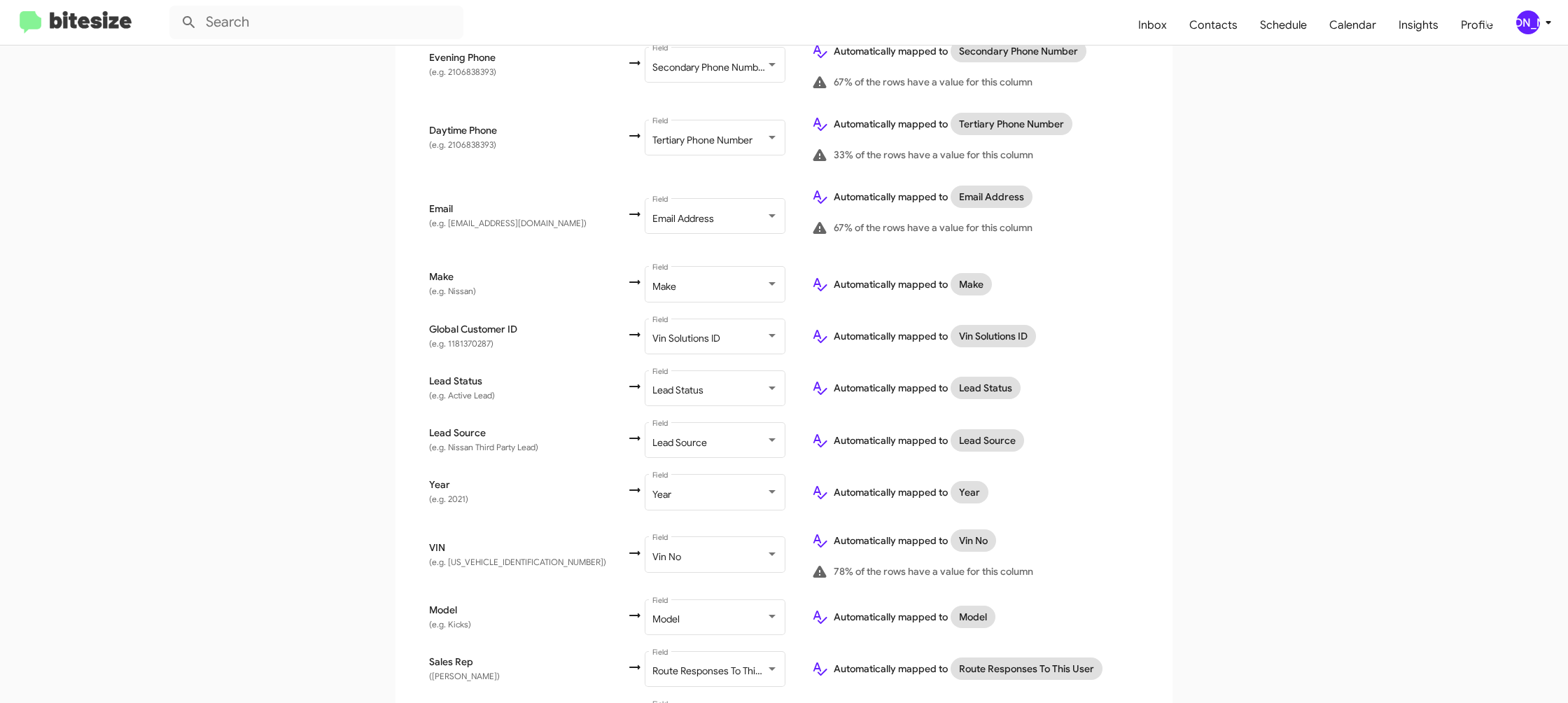
scroll to position [583, 0]
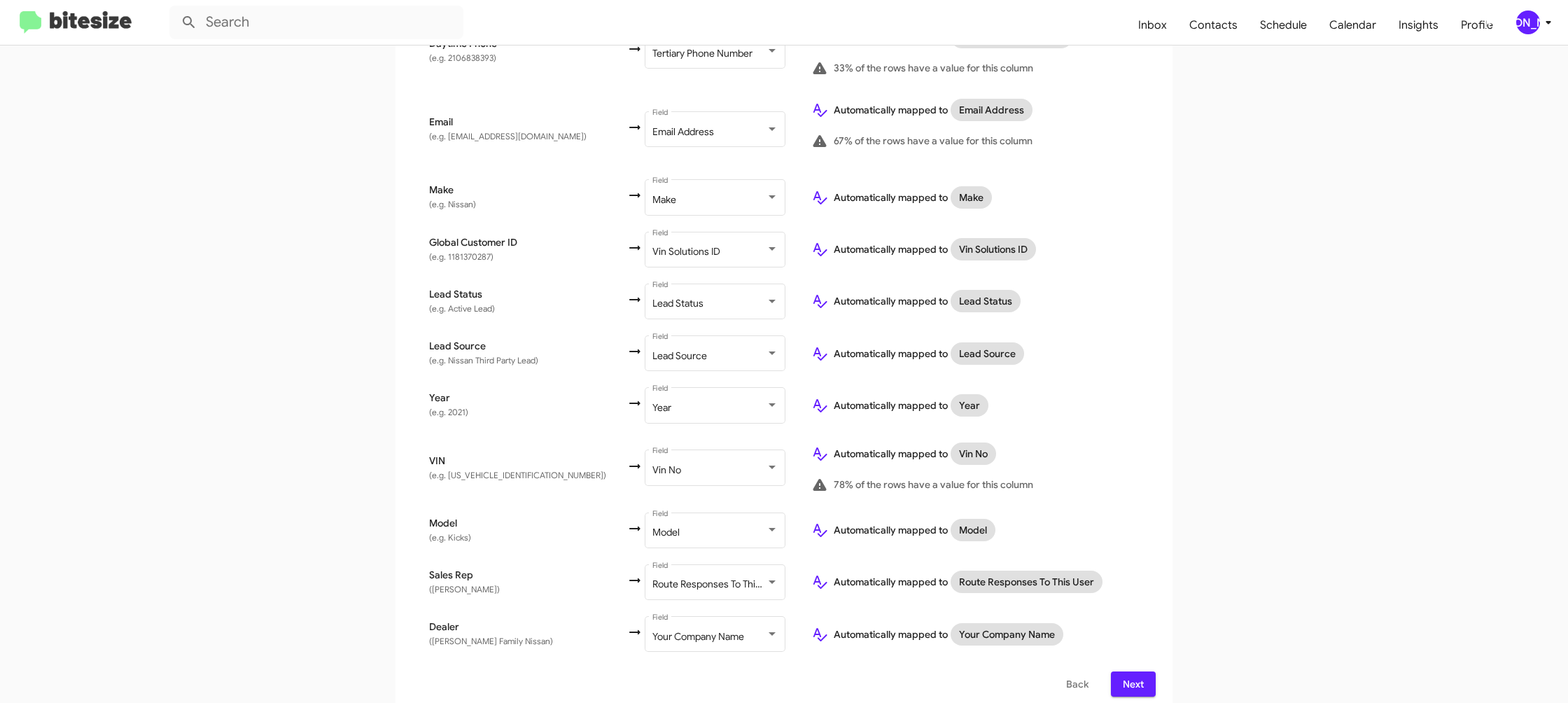
click at [1112, 678] on button "Next" at bounding box center [1133, 683] width 45 height 25
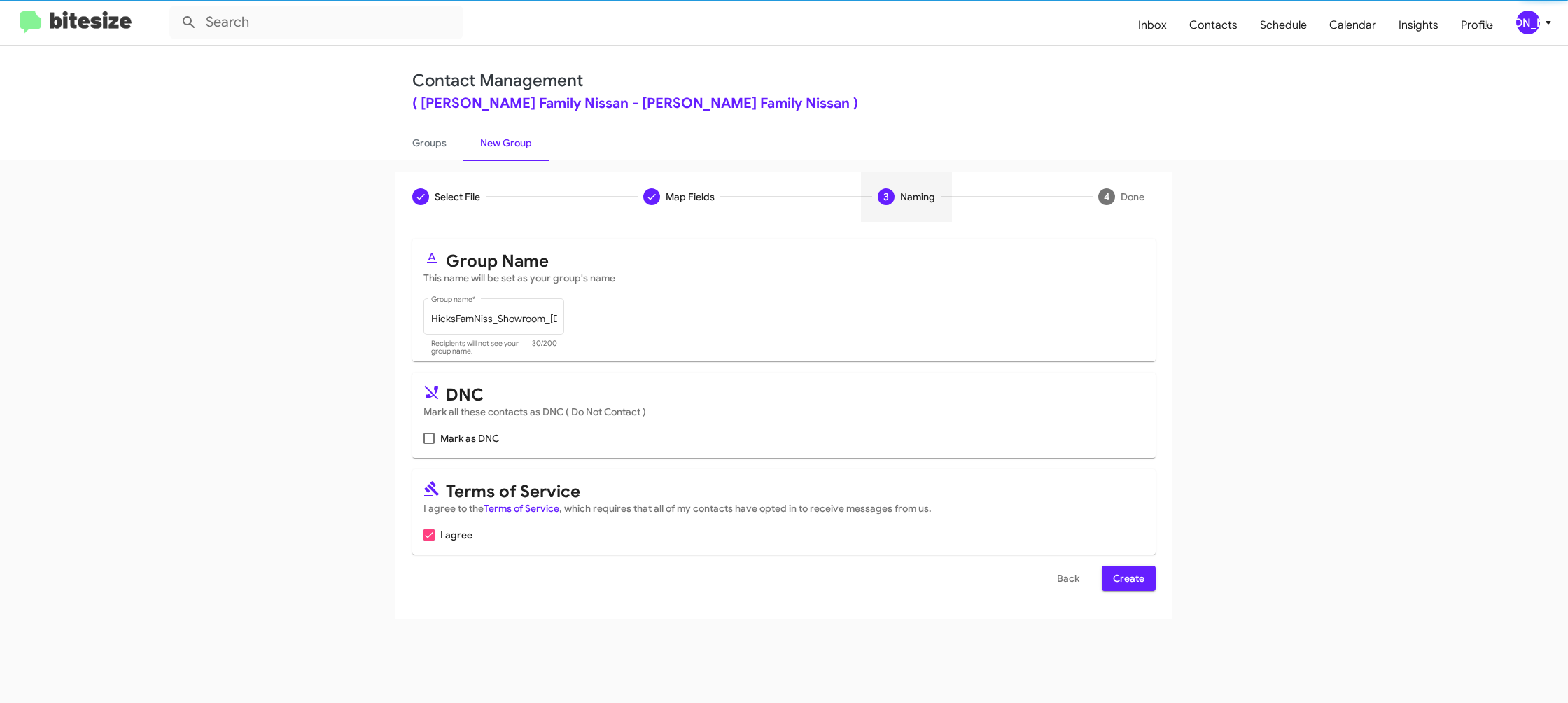
scroll to position [0, 0]
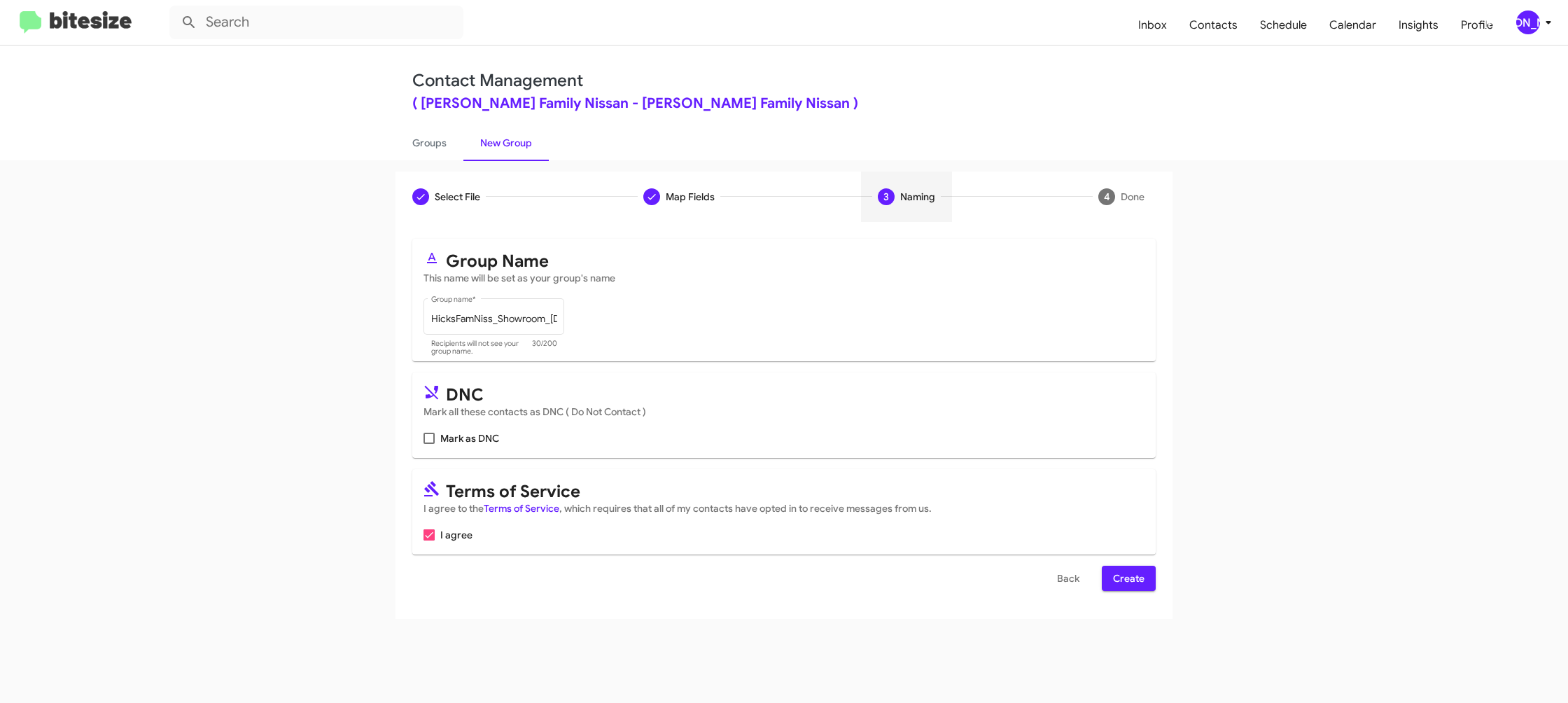
click at [1116, 571] on span "Create" at bounding box center [1129, 578] width 31 height 25
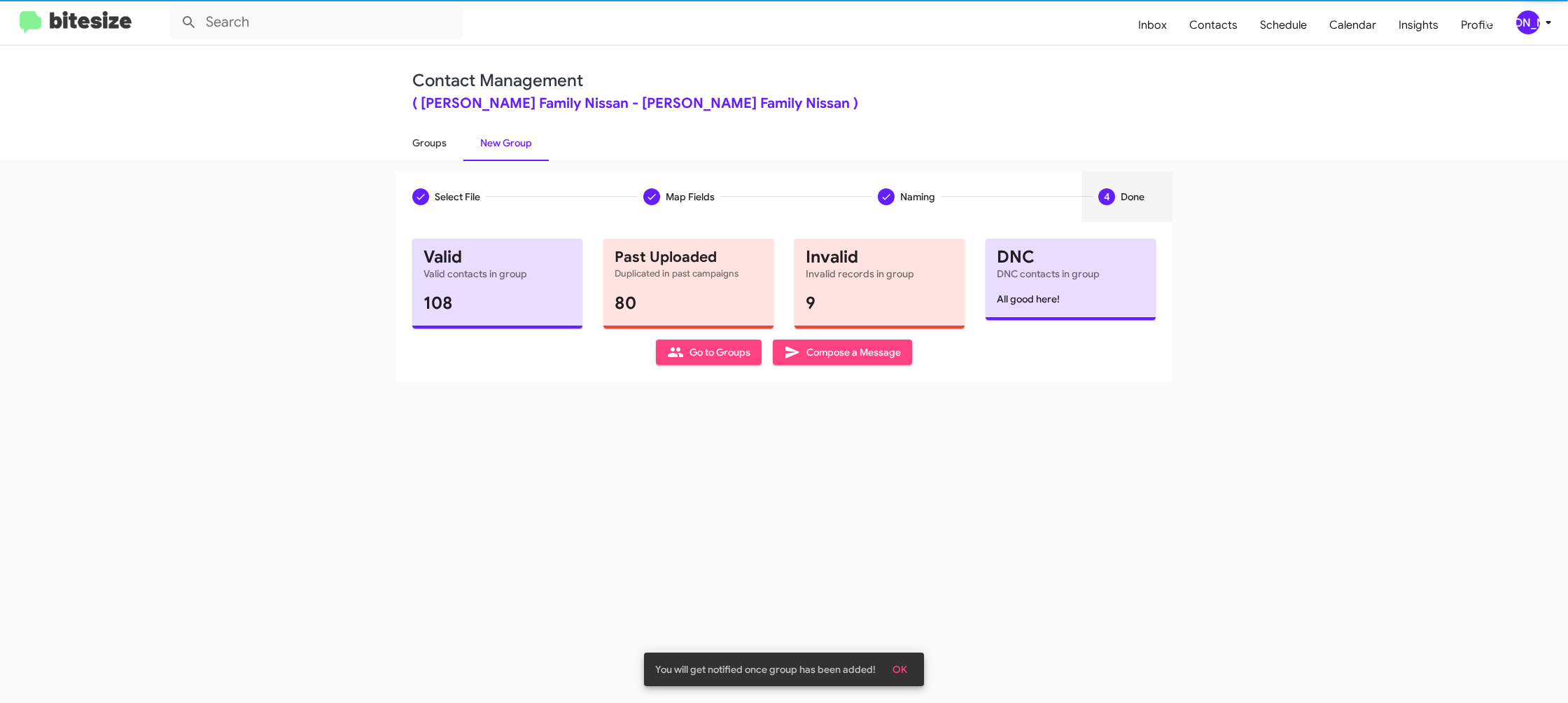
click at [452, 148] on link "Groups" at bounding box center [429, 142] width 68 height 36
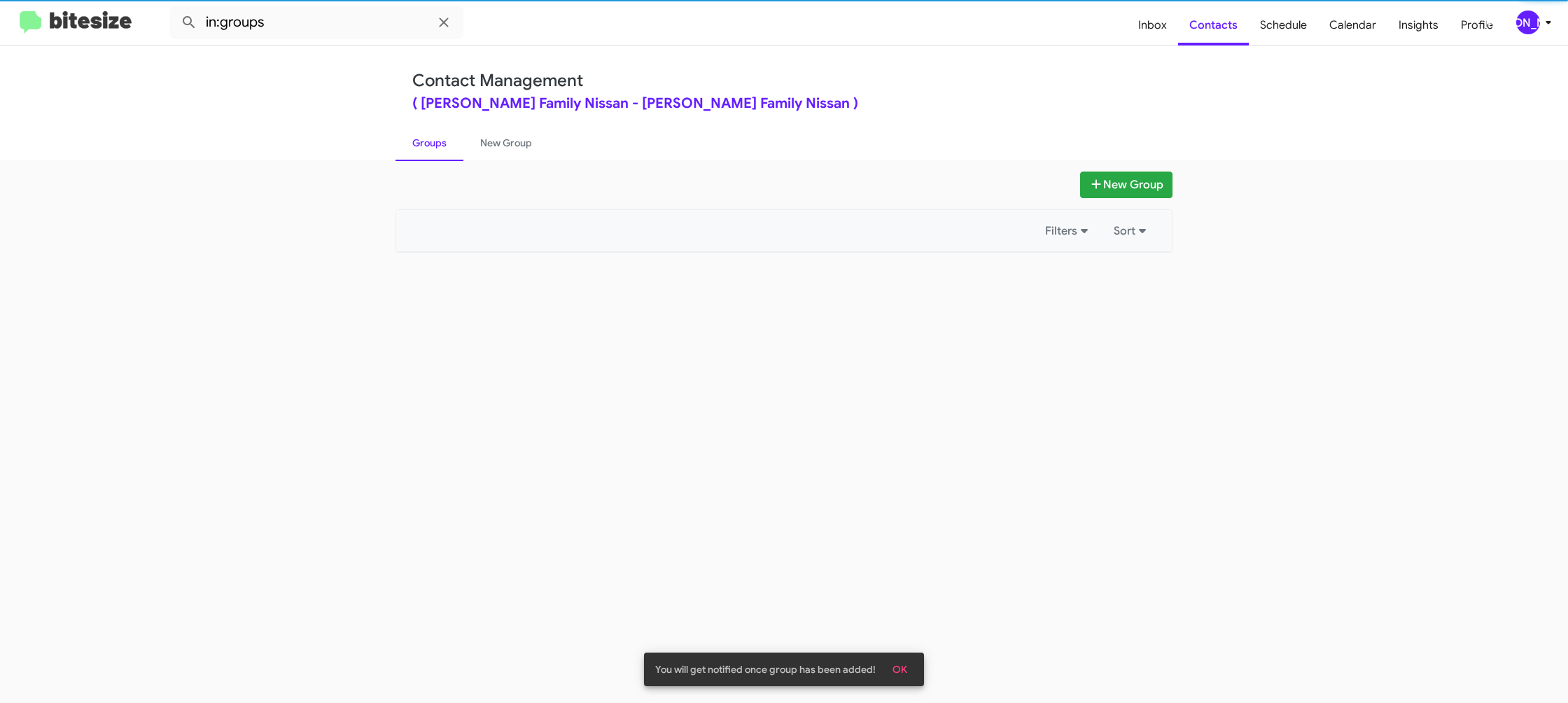
click at [452, 148] on link "Groups" at bounding box center [429, 142] width 68 height 36
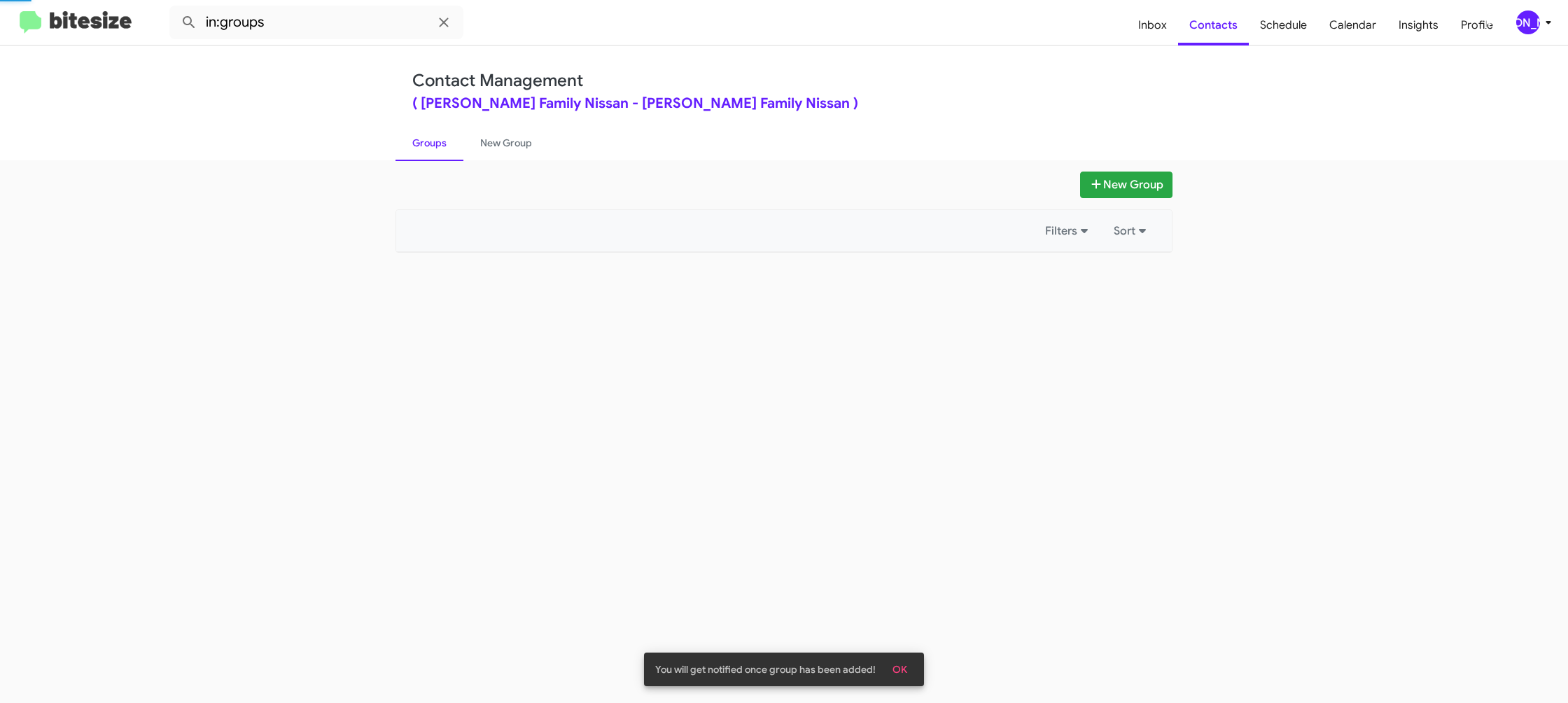
click at [452, 148] on link "Groups" at bounding box center [429, 142] width 68 height 36
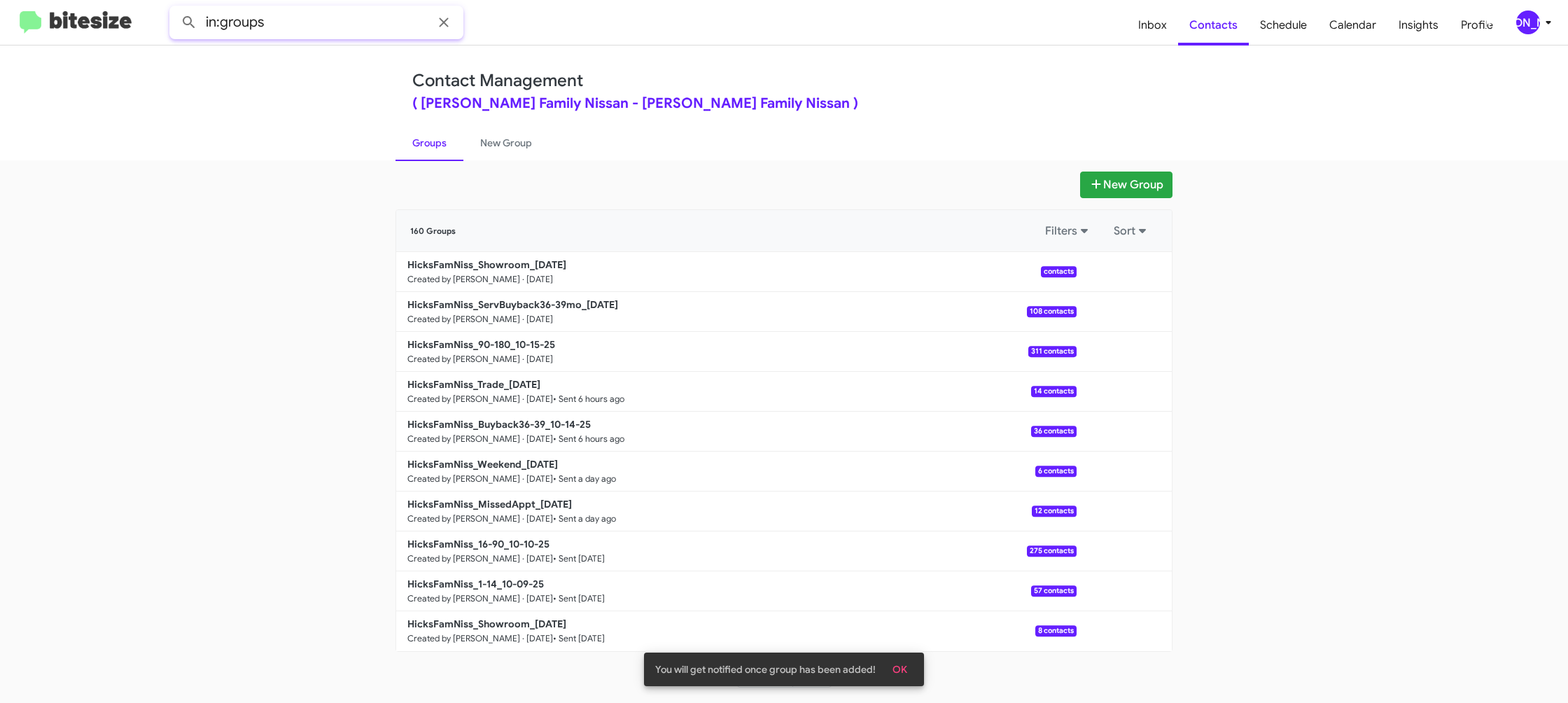
click at [342, 12] on input "in:groups" at bounding box center [316, 22] width 294 height 34
click at [175, 9] on button at bounding box center [189, 22] width 28 height 28
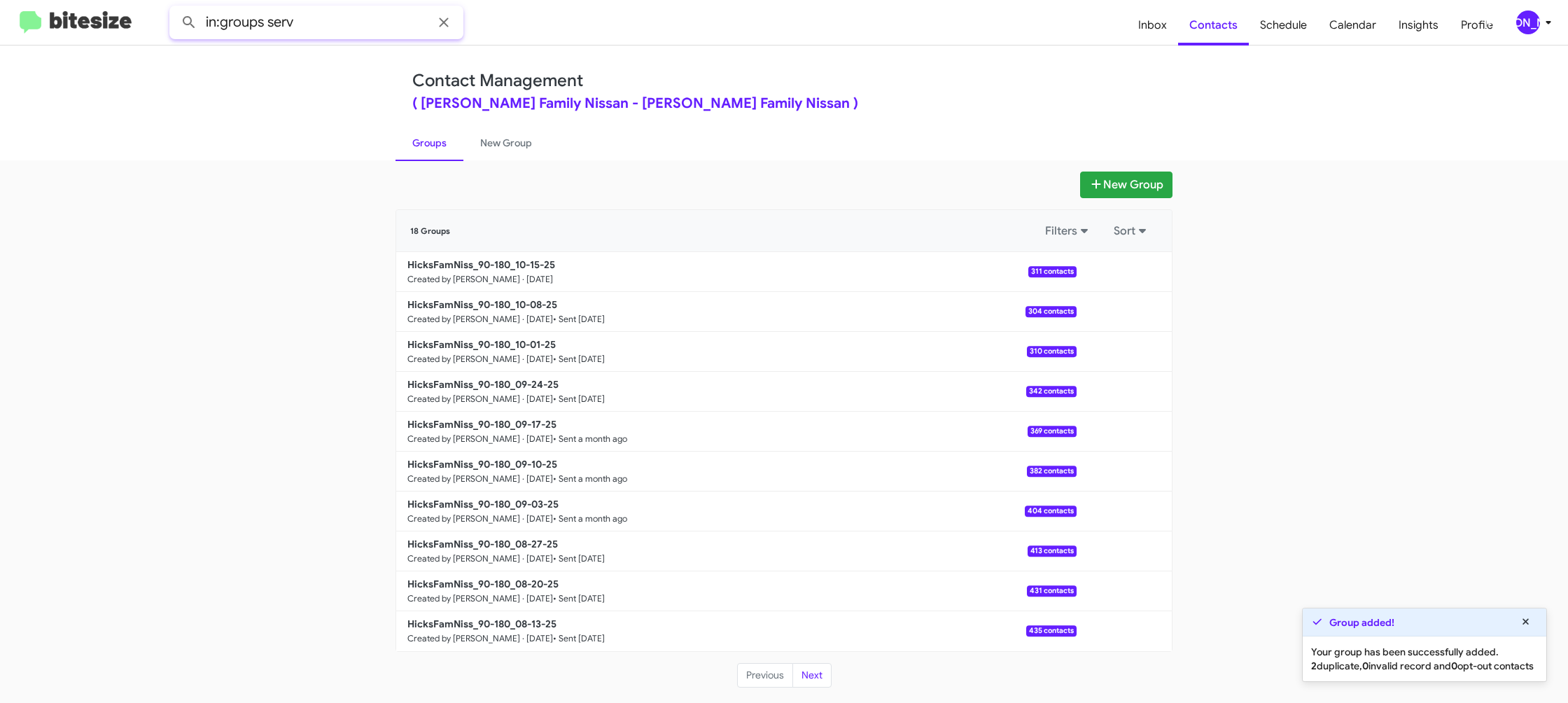
type input "in:groups serv"
click at [175, 9] on button at bounding box center [189, 22] width 28 height 28
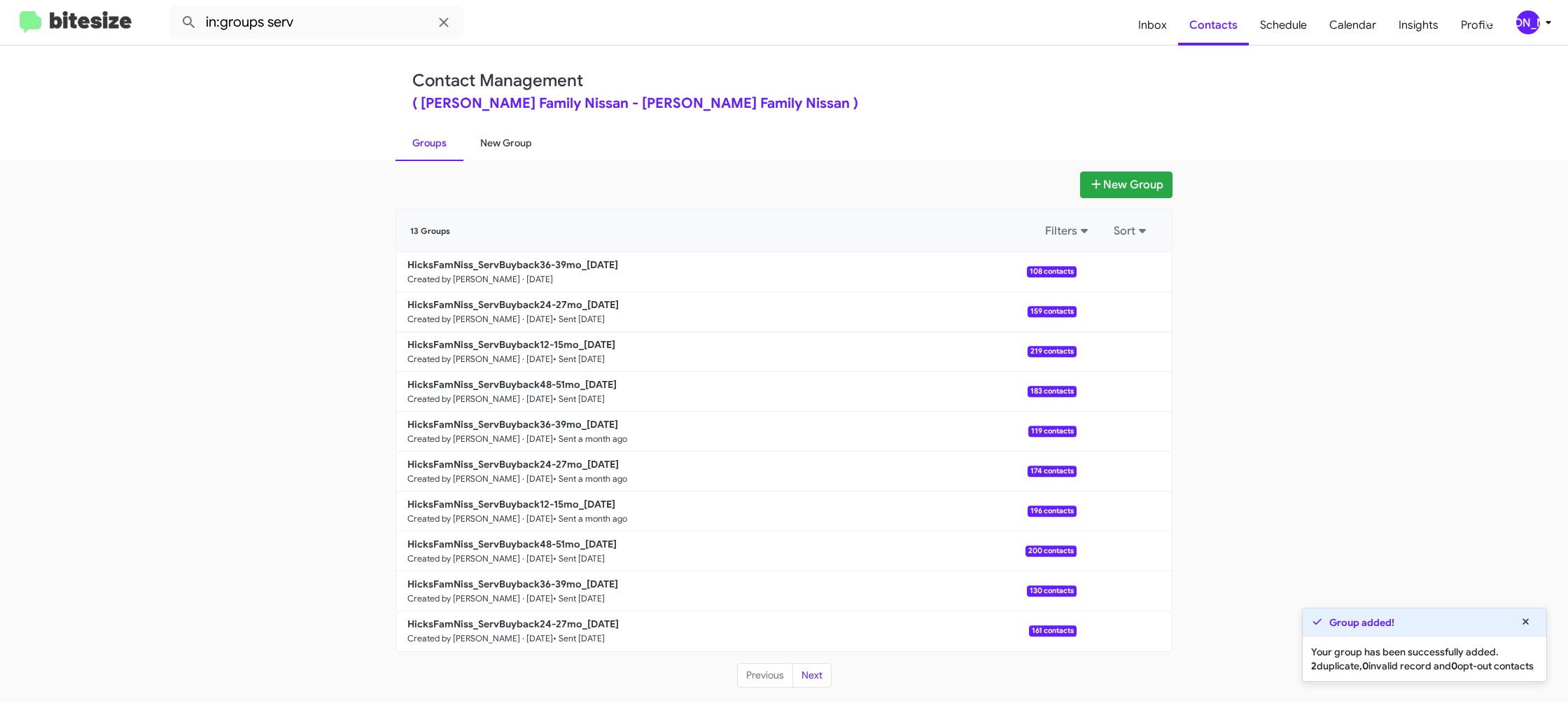
click at [493, 142] on link "New Group" at bounding box center [506, 142] width 85 height 36
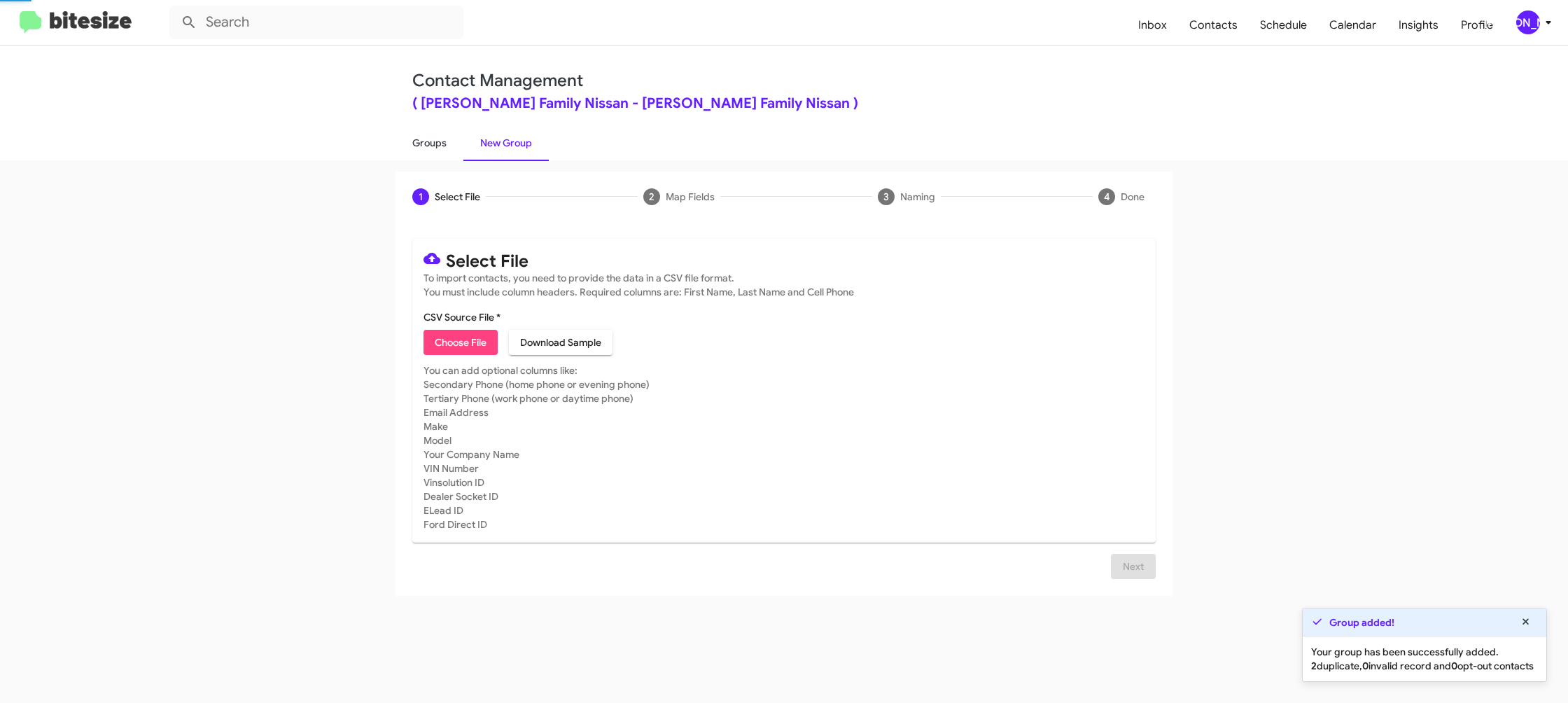
drag, startPoint x: 493, startPoint y: 142, endPoint x: 426, endPoint y: 138, distance: 67.1
click at [491, 140] on link "New Group" at bounding box center [506, 142] width 85 height 36
click at [426, 138] on link "Groups" at bounding box center [429, 142] width 68 height 36
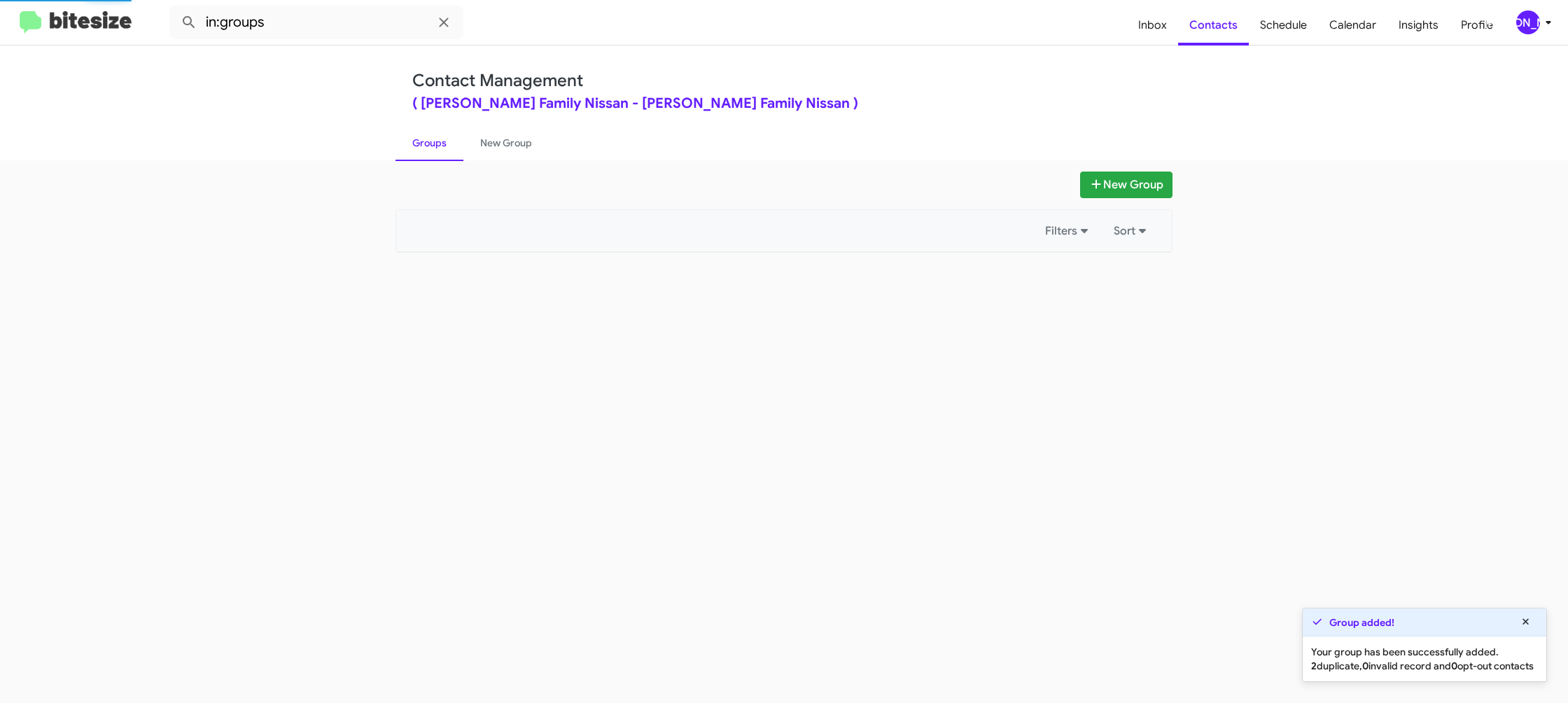
click at [426, 138] on link "Groups" at bounding box center [429, 142] width 68 height 36
drag, startPoint x: 426, startPoint y: 138, endPoint x: 422, endPoint y: 127, distance: 11.7
click at [426, 135] on link "Groups" at bounding box center [429, 142] width 68 height 36
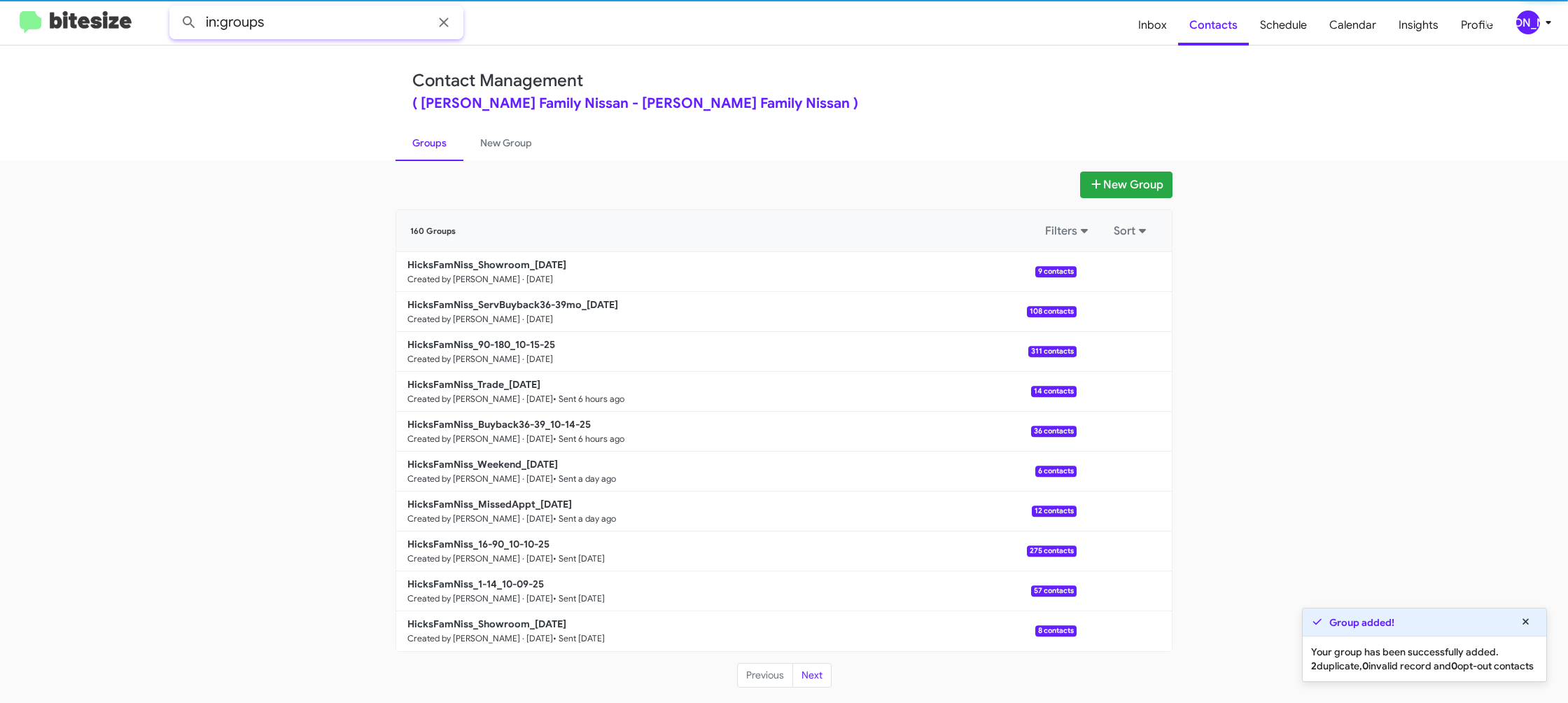
click at [331, 23] on input "in:groups" at bounding box center [316, 22] width 294 height 34
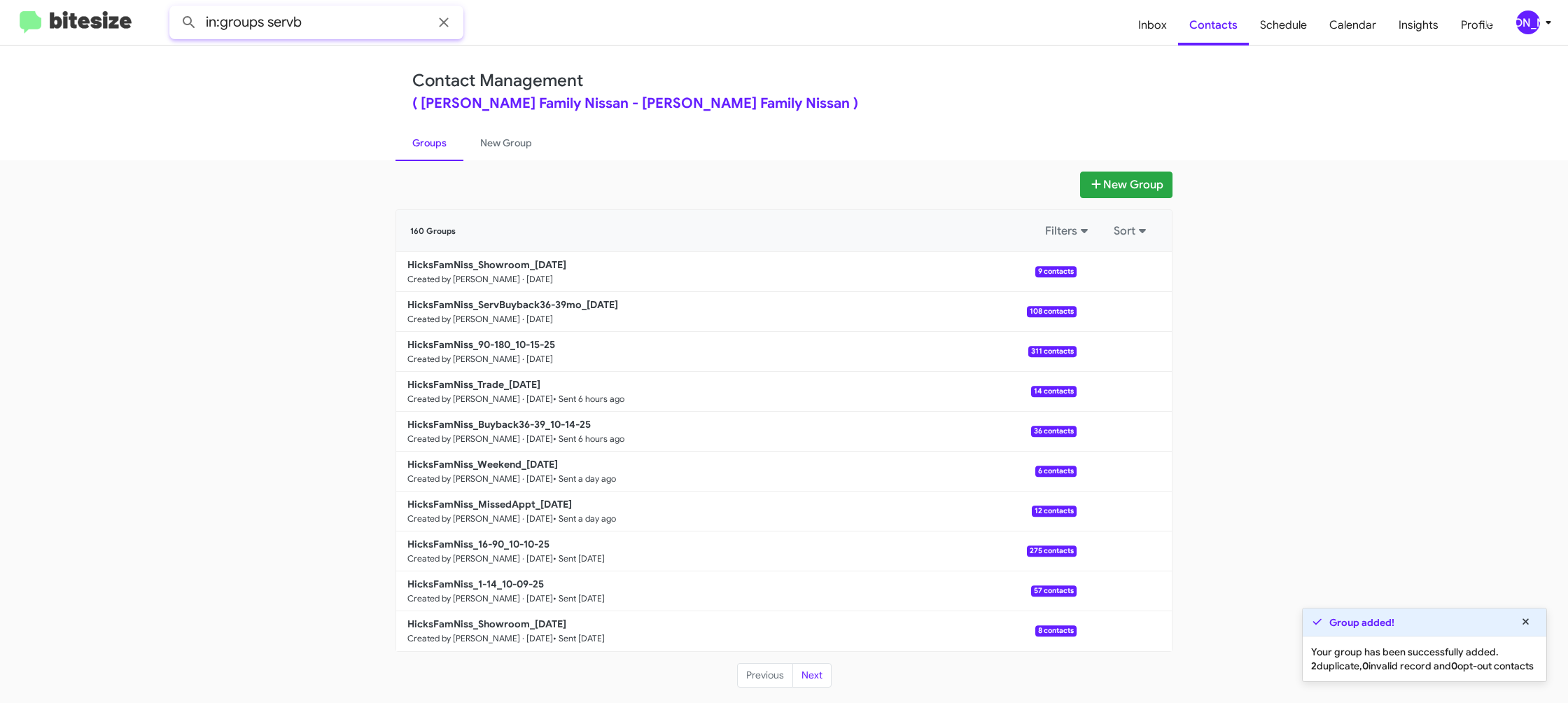
type input "in:groups servb"
click at [175, 9] on button at bounding box center [189, 22] width 28 height 28
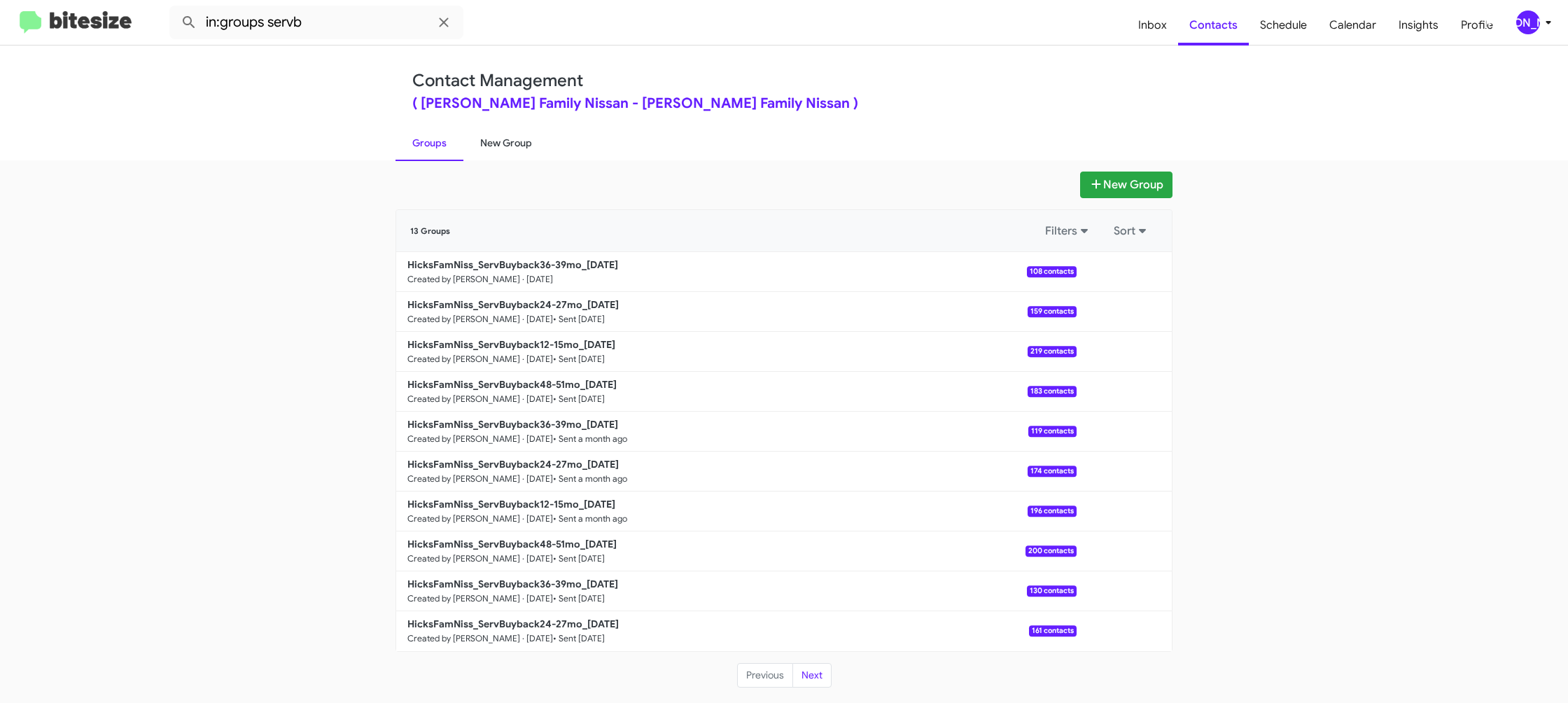
click at [480, 141] on link "New Group" at bounding box center [506, 142] width 85 height 36
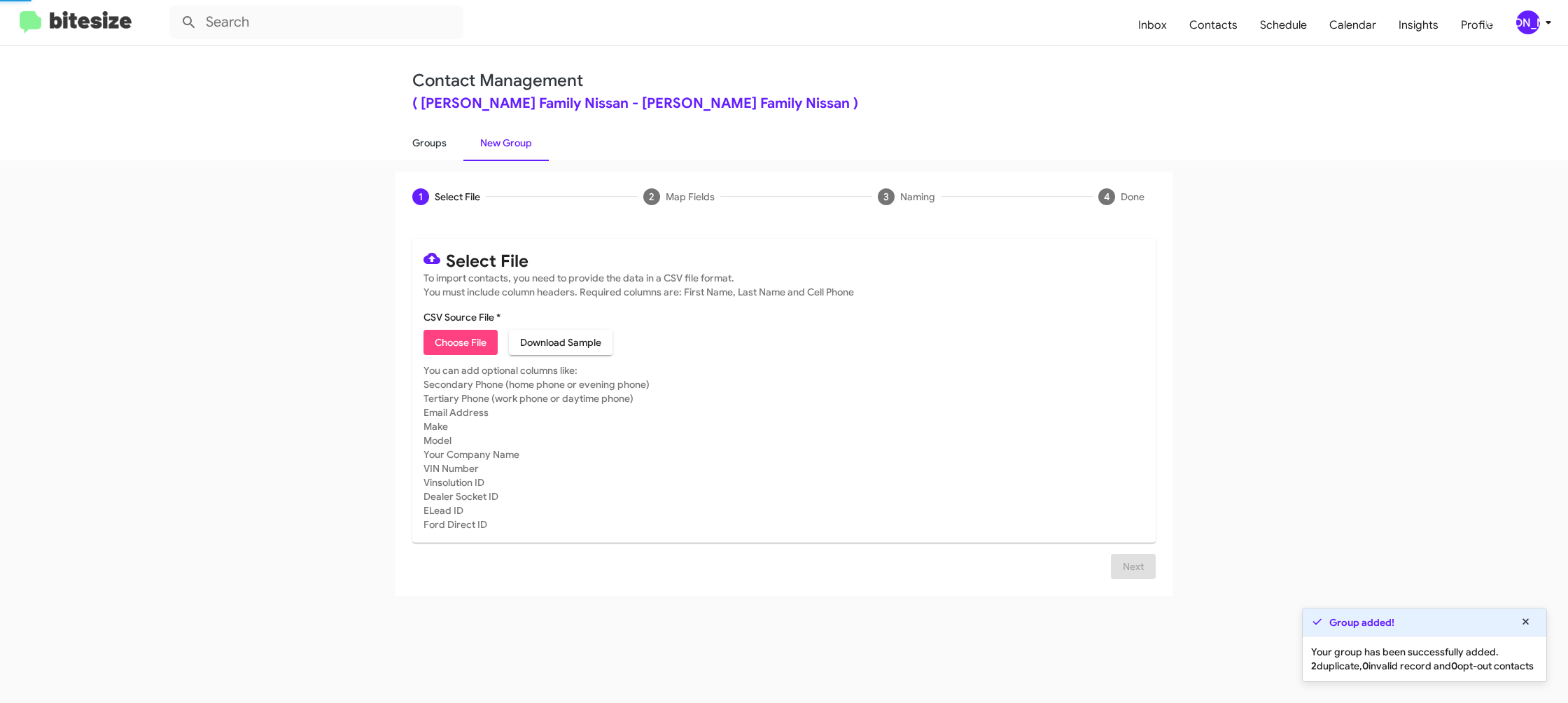
click at [440, 142] on link "Groups" at bounding box center [429, 142] width 68 height 36
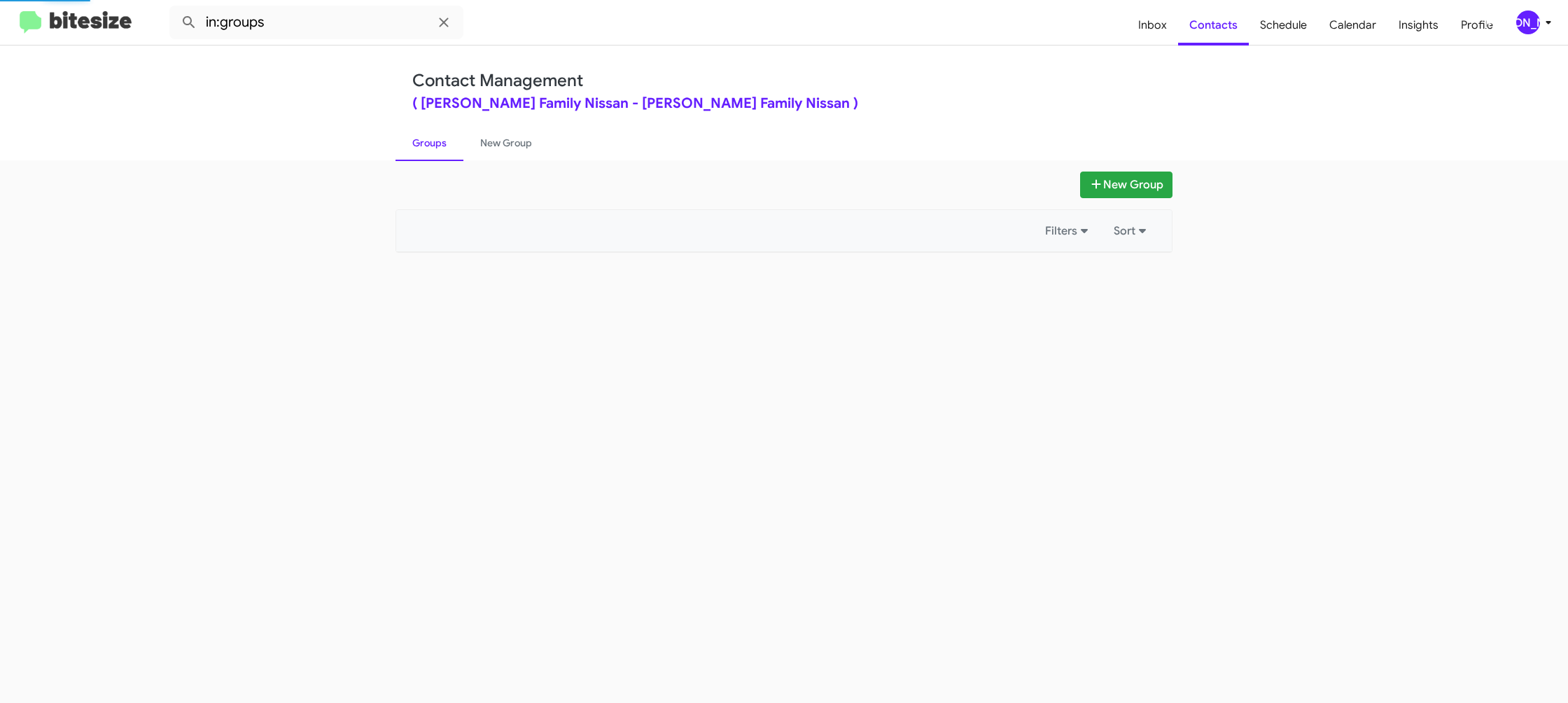
drag, startPoint x: 440, startPoint y: 142, endPoint x: 326, endPoint y: 11, distance: 173.7
click at [440, 140] on link "Groups" at bounding box center [429, 142] width 68 height 36
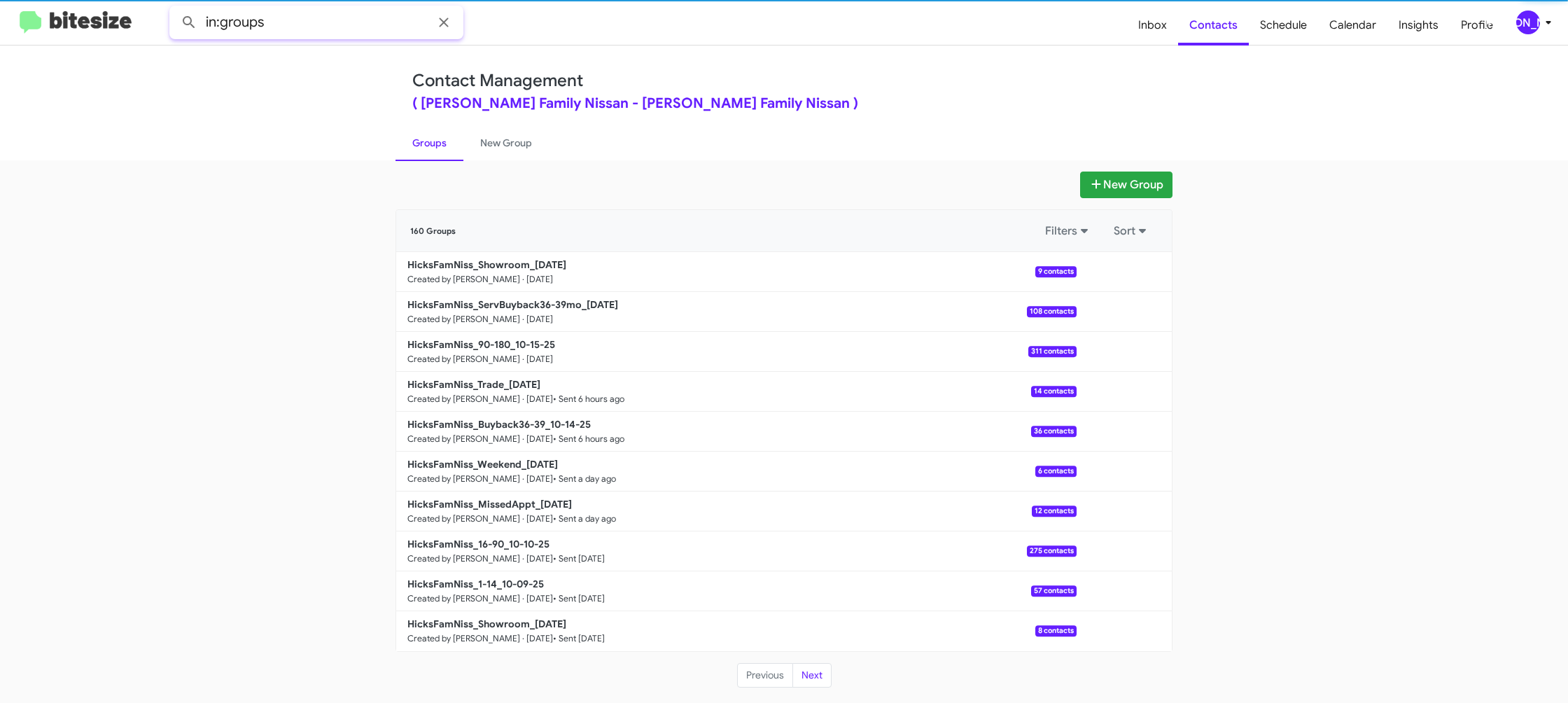
click at [329, 18] on input "in:groups" at bounding box center [316, 22] width 294 height 34
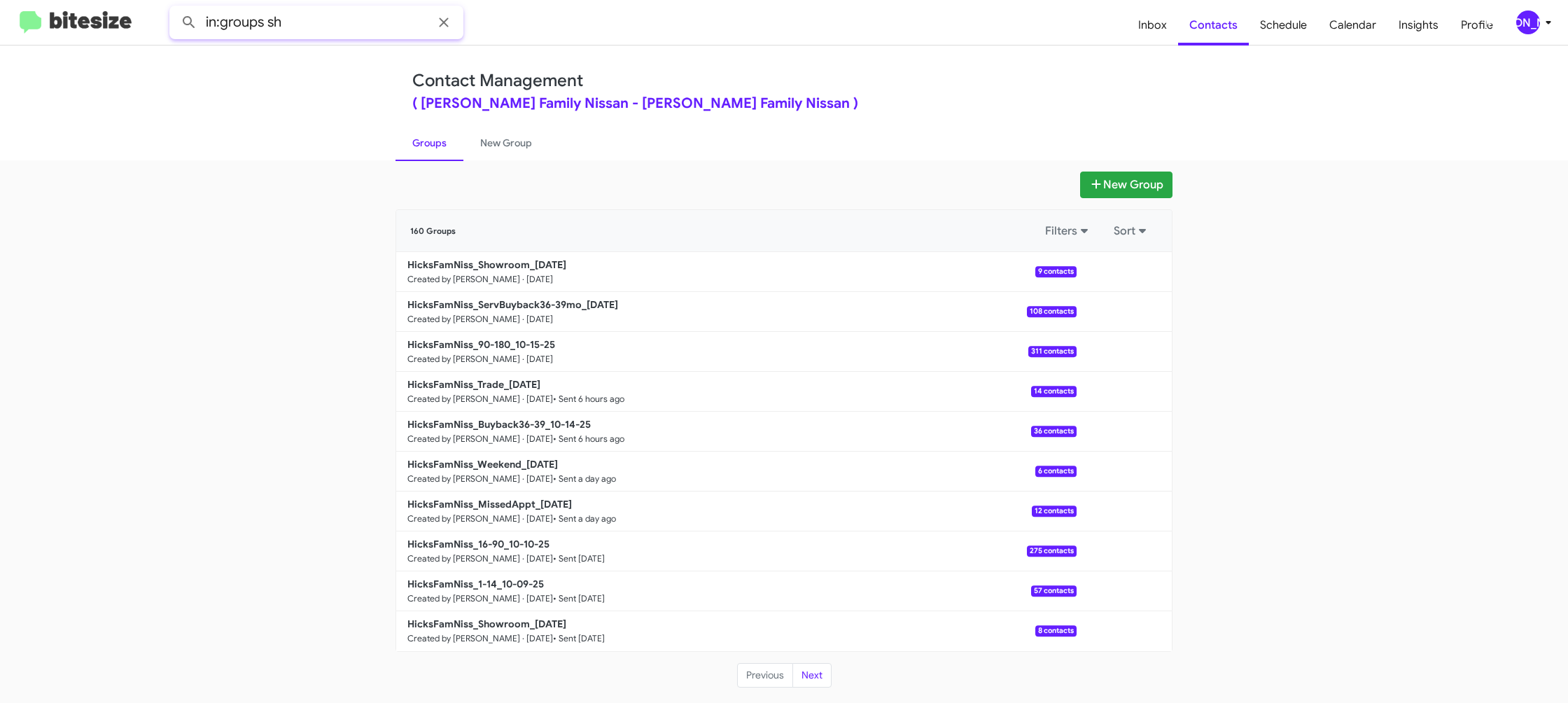
type input "in:groups sh"
click at [175, 9] on button at bounding box center [189, 22] width 28 height 28
click at [483, 140] on link "New Group" at bounding box center [506, 142] width 85 height 36
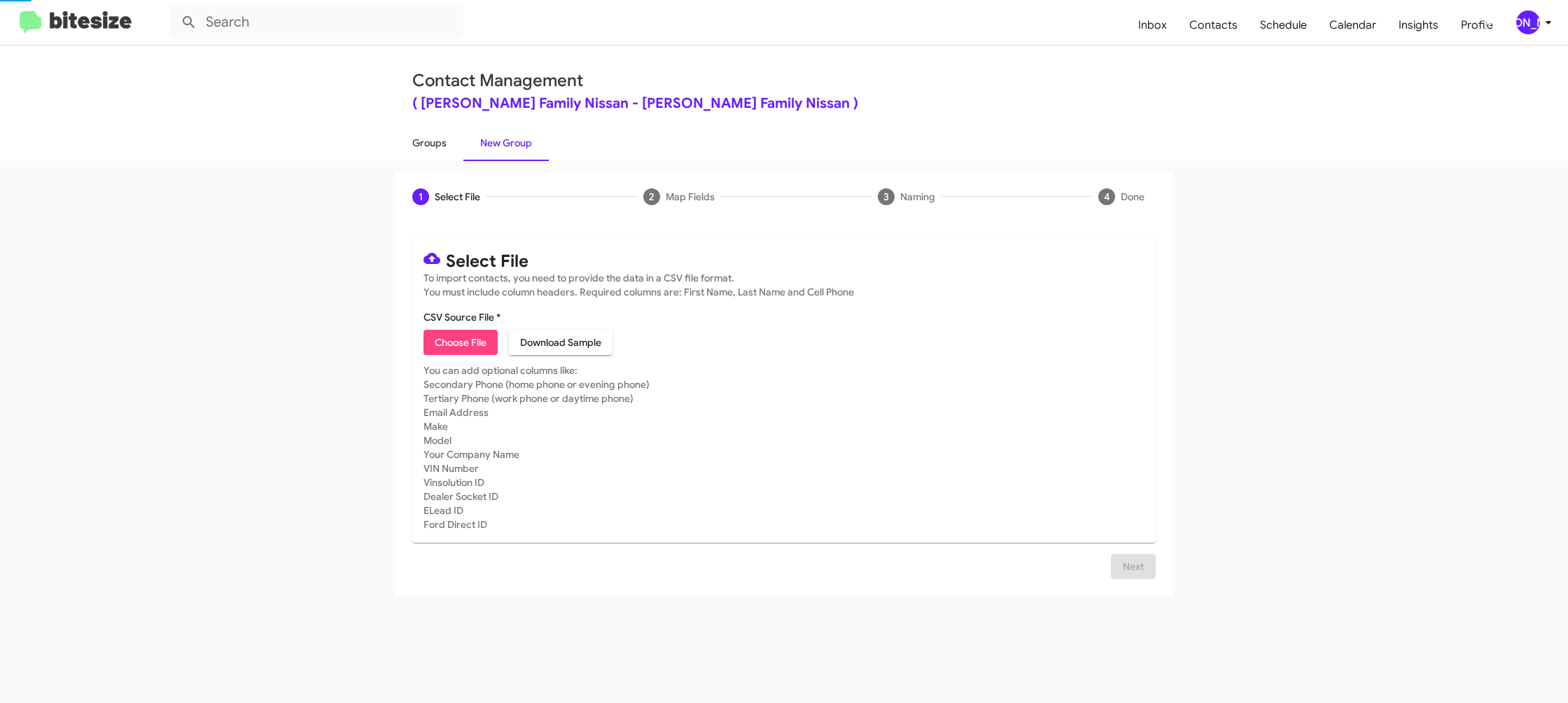
click at [430, 138] on link "Groups" at bounding box center [429, 142] width 68 height 36
type input "in:groups"
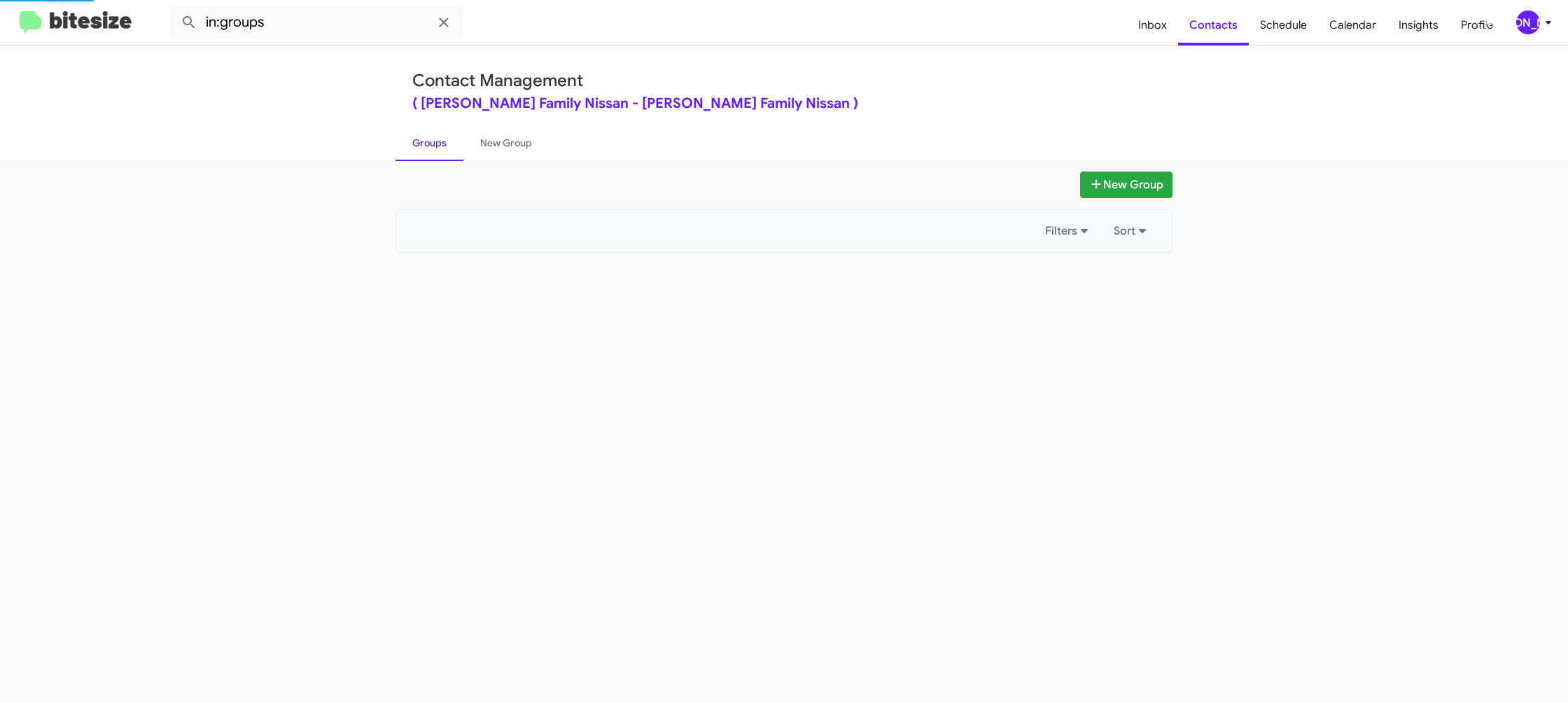
click at [430, 138] on link "Groups" at bounding box center [429, 142] width 68 height 36
drag, startPoint x: 430, startPoint y: 138, endPoint x: 674, endPoint y: 231, distance: 261.1
click at [433, 138] on link "Groups" at bounding box center [429, 142] width 68 height 36
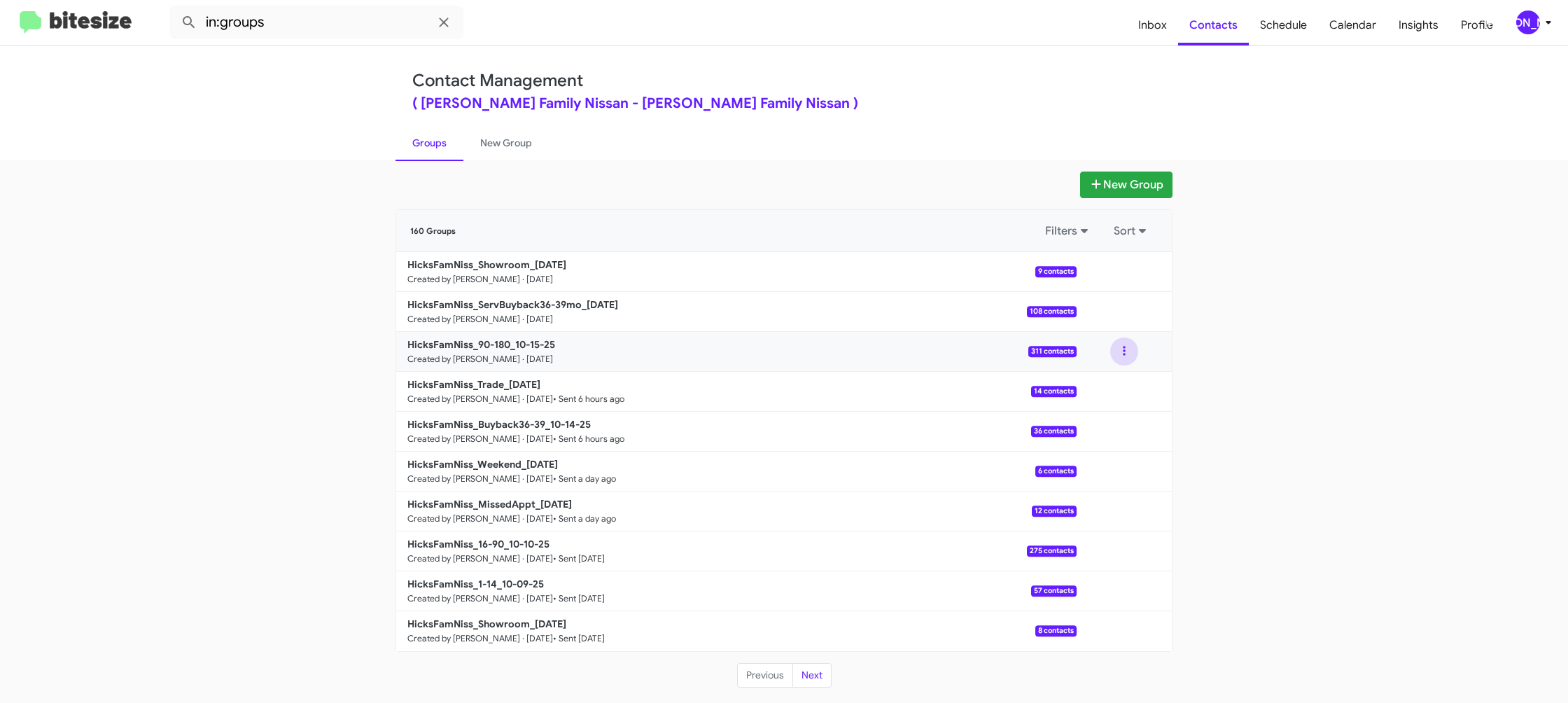
drag, startPoint x: 1120, startPoint y: 345, endPoint x: 1117, endPoint y: 364, distance: 19.2
click at [1120, 345] on button at bounding box center [1124, 352] width 28 height 28
click at [1111, 375] on button "View contacts" at bounding box center [1082, 389] width 112 height 34
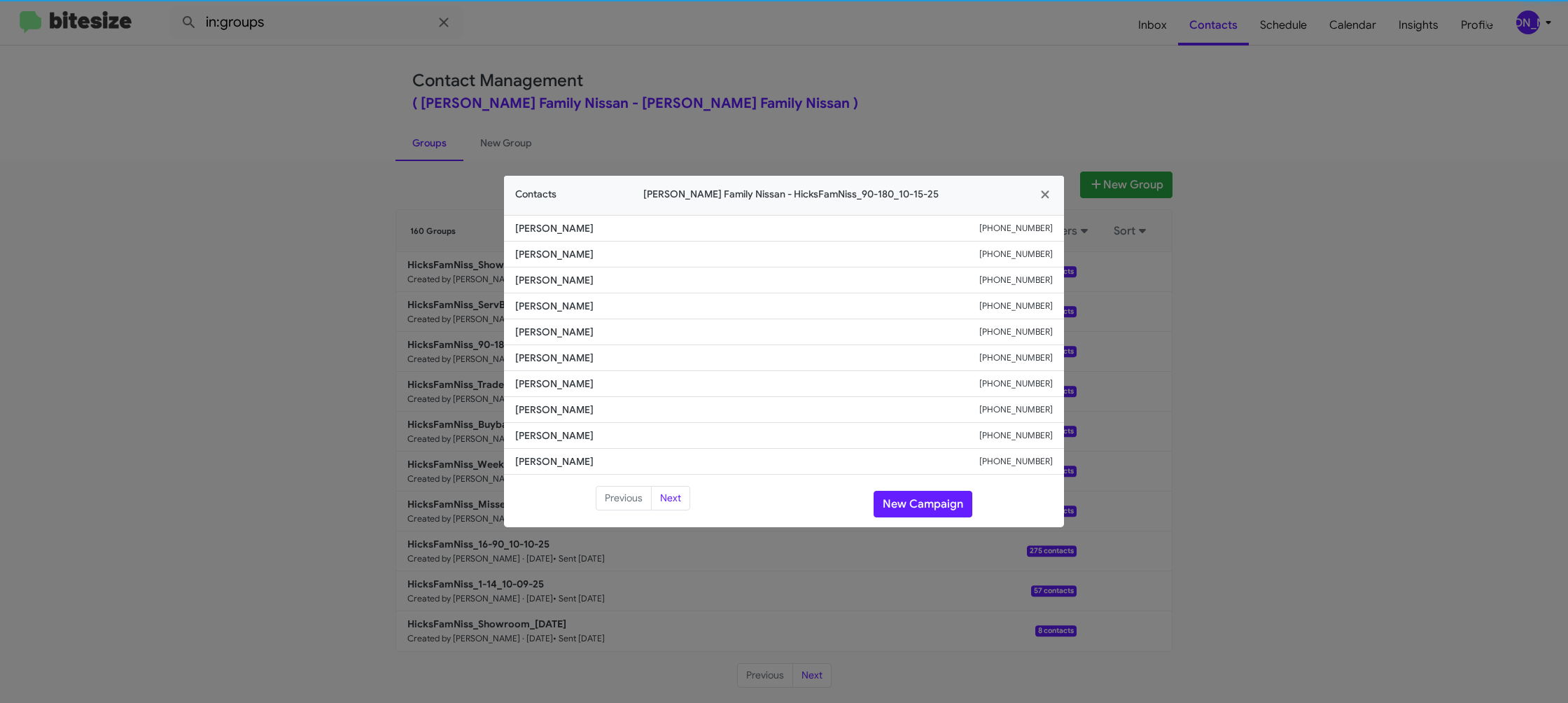
click at [567, 378] on span "Mark Cooper" at bounding box center [747, 383] width 464 height 14
copy span "Mark Cooper"
drag, startPoint x: 822, startPoint y: 77, endPoint x: 1291, endPoint y: 301, distance: 519.7
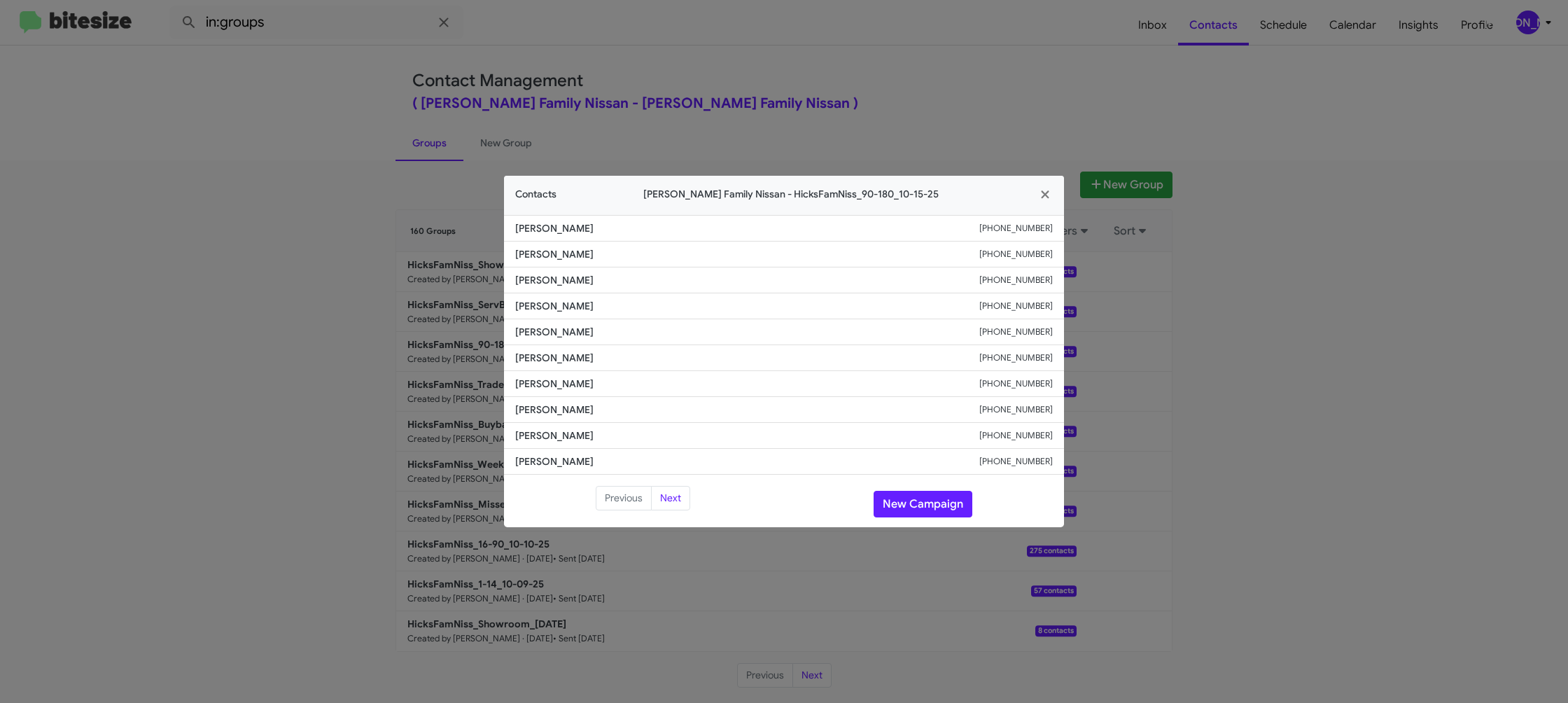
click at [833, 82] on modal-container "Contacts Hicks Family Nissan - HicksFamNiss_90-180_10-15-25 Jack Loeffler +1808…" at bounding box center [784, 352] width 1568 height 703
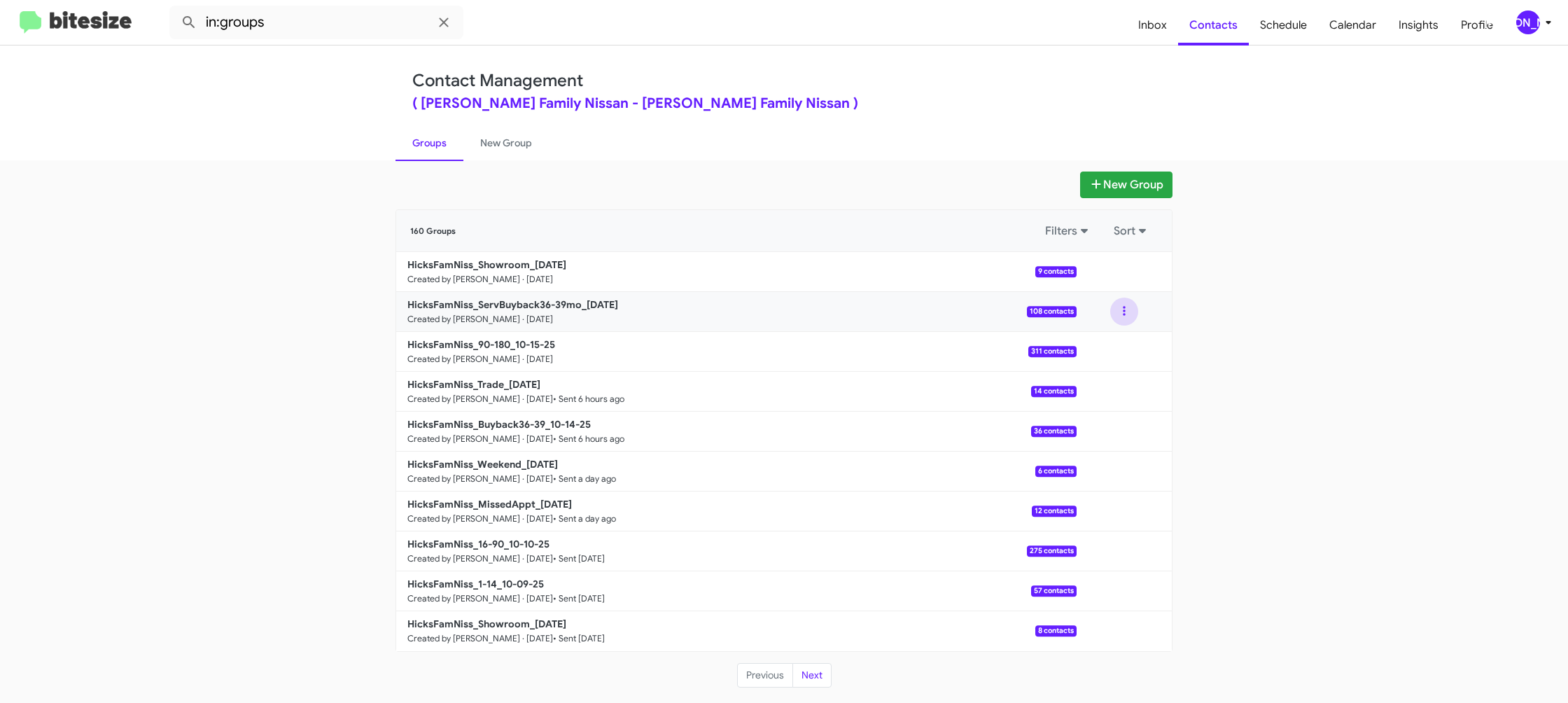
click at [1131, 320] on button at bounding box center [1124, 311] width 28 height 28
click at [1114, 344] on button "View contacts" at bounding box center [1082, 349] width 112 height 34
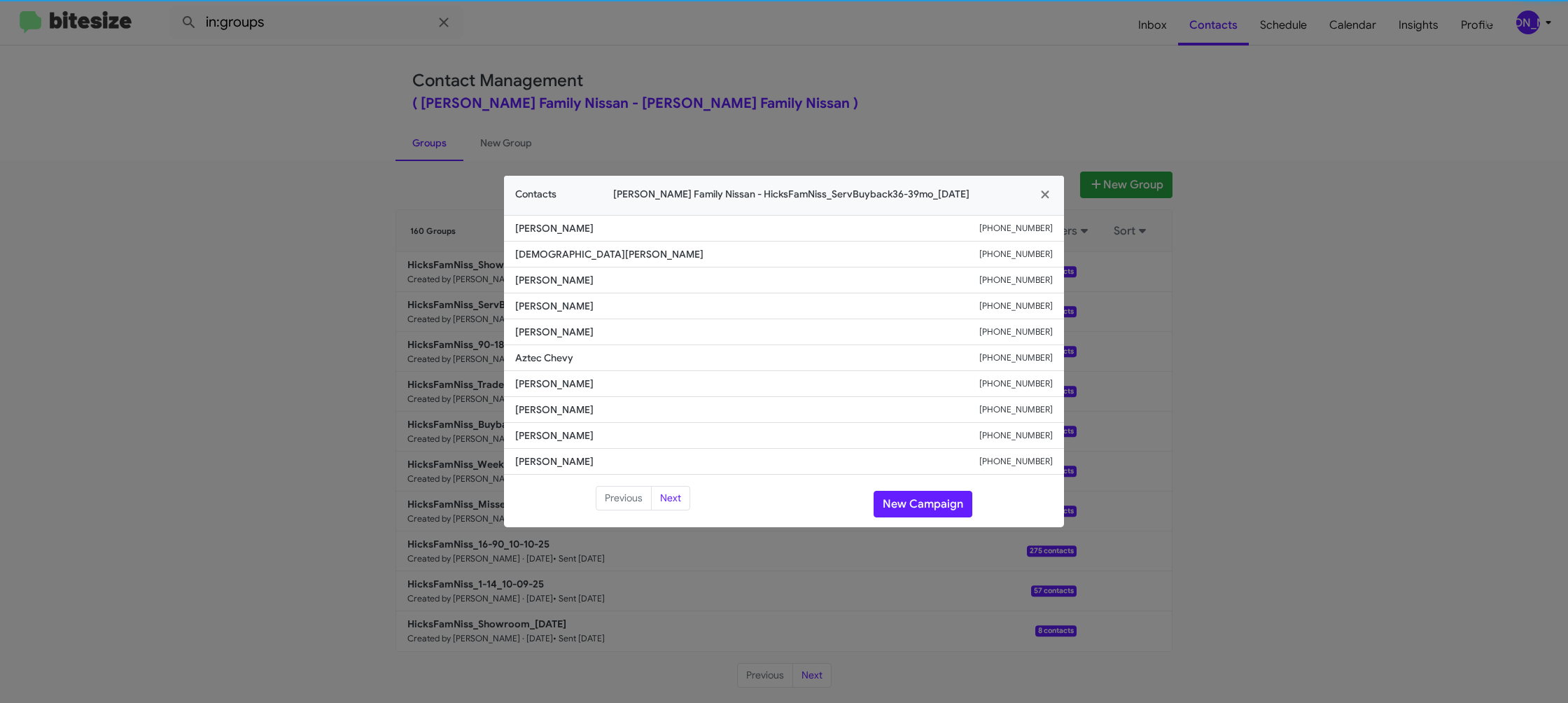
click at [534, 359] on span "Aztec Chevy" at bounding box center [747, 358] width 464 height 14
copy span "Aztec Chevy"
click at [921, 60] on modal-container "Contacts Hicks Family Nissan - HicksFamNiss_ServBuyback36-39mo_10-15-25 Maria L…" at bounding box center [784, 352] width 1568 height 703
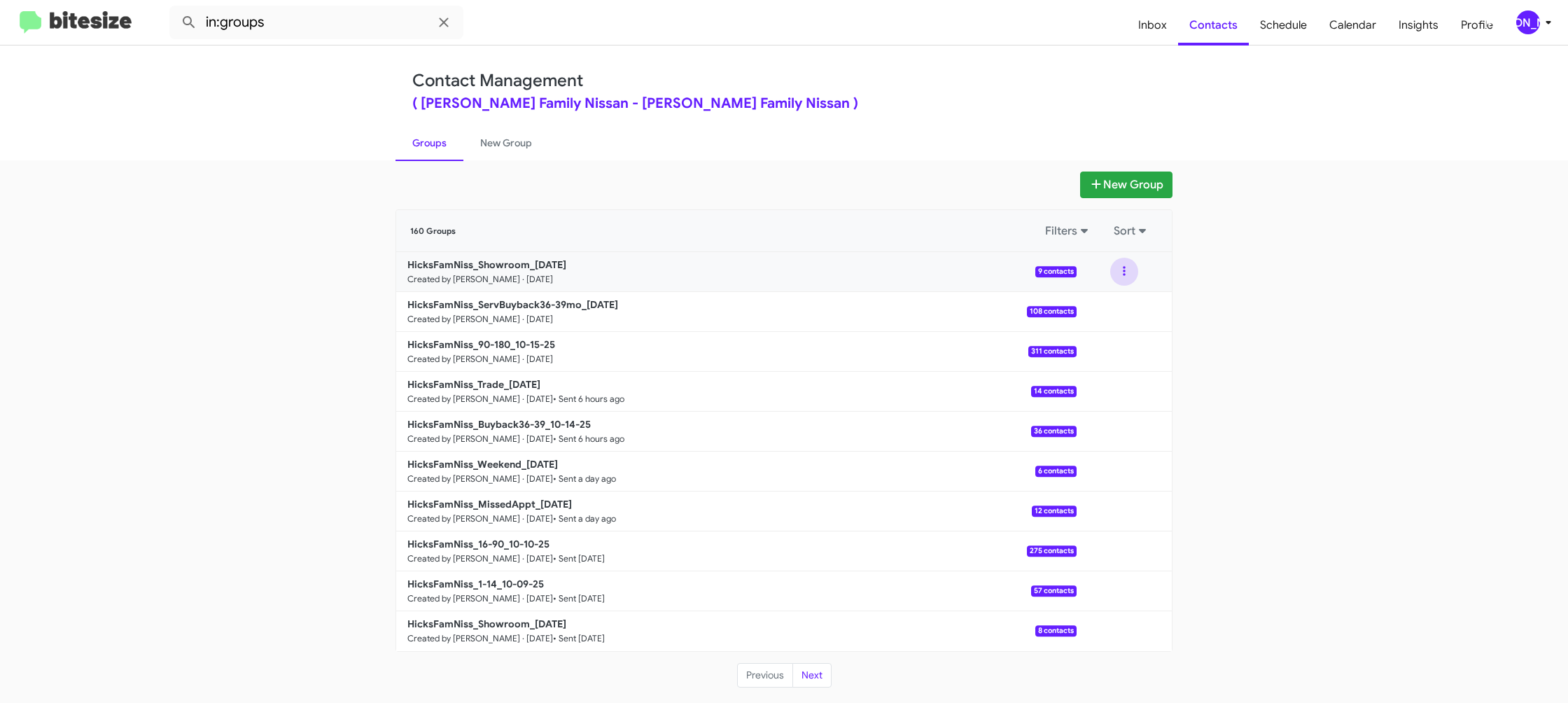
drag, startPoint x: 1122, startPoint y: 272, endPoint x: 1115, endPoint y: 286, distance: 15.7
click at [1121, 275] on button at bounding box center [1124, 271] width 28 height 28
click at [1109, 301] on button "View contacts" at bounding box center [1082, 309] width 112 height 34
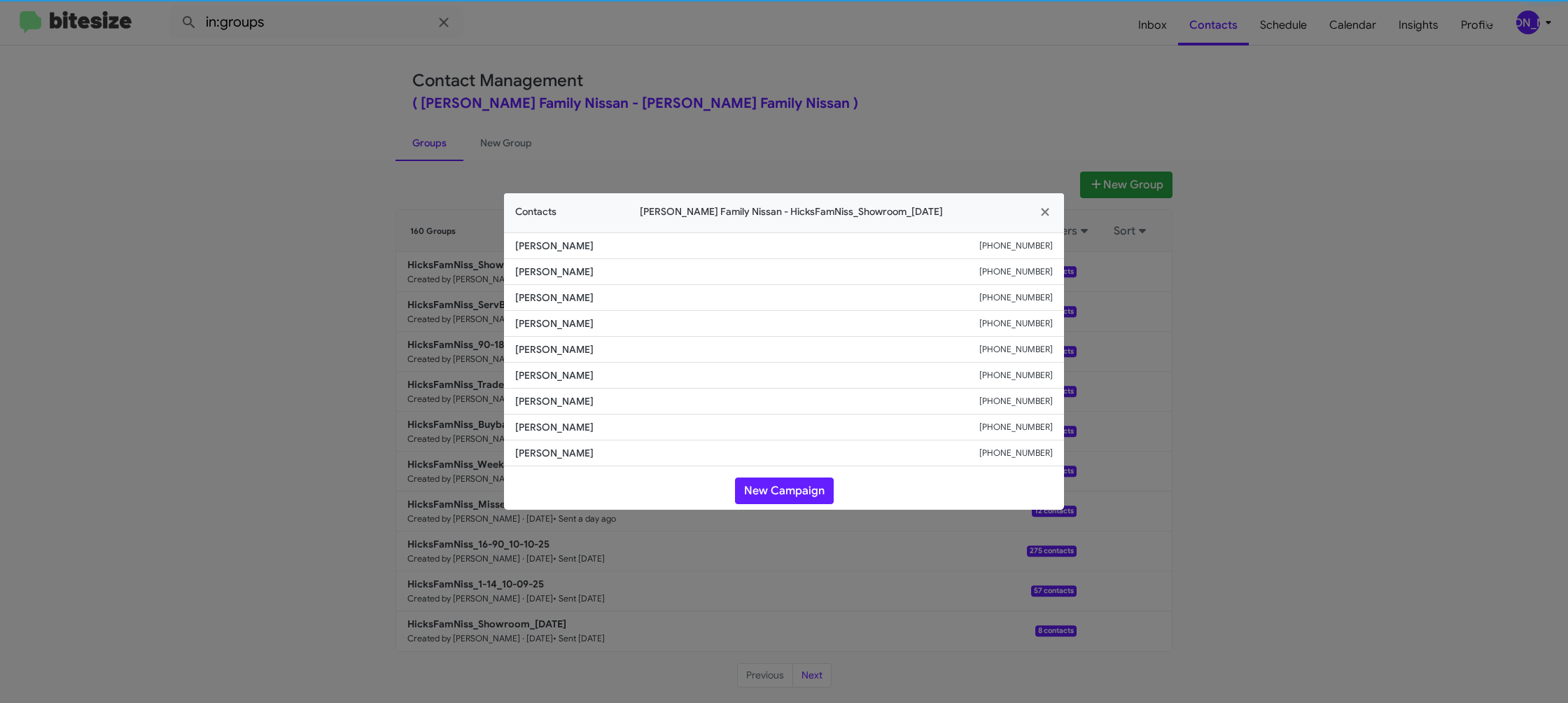
click at [563, 352] on span "Esther Luera" at bounding box center [747, 349] width 464 height 14
copy span "Esther Luera"
drag, startPoint x: 383, startPoint y: 238, endPoint x: 504, endPoint y: 316, distance: 144.0
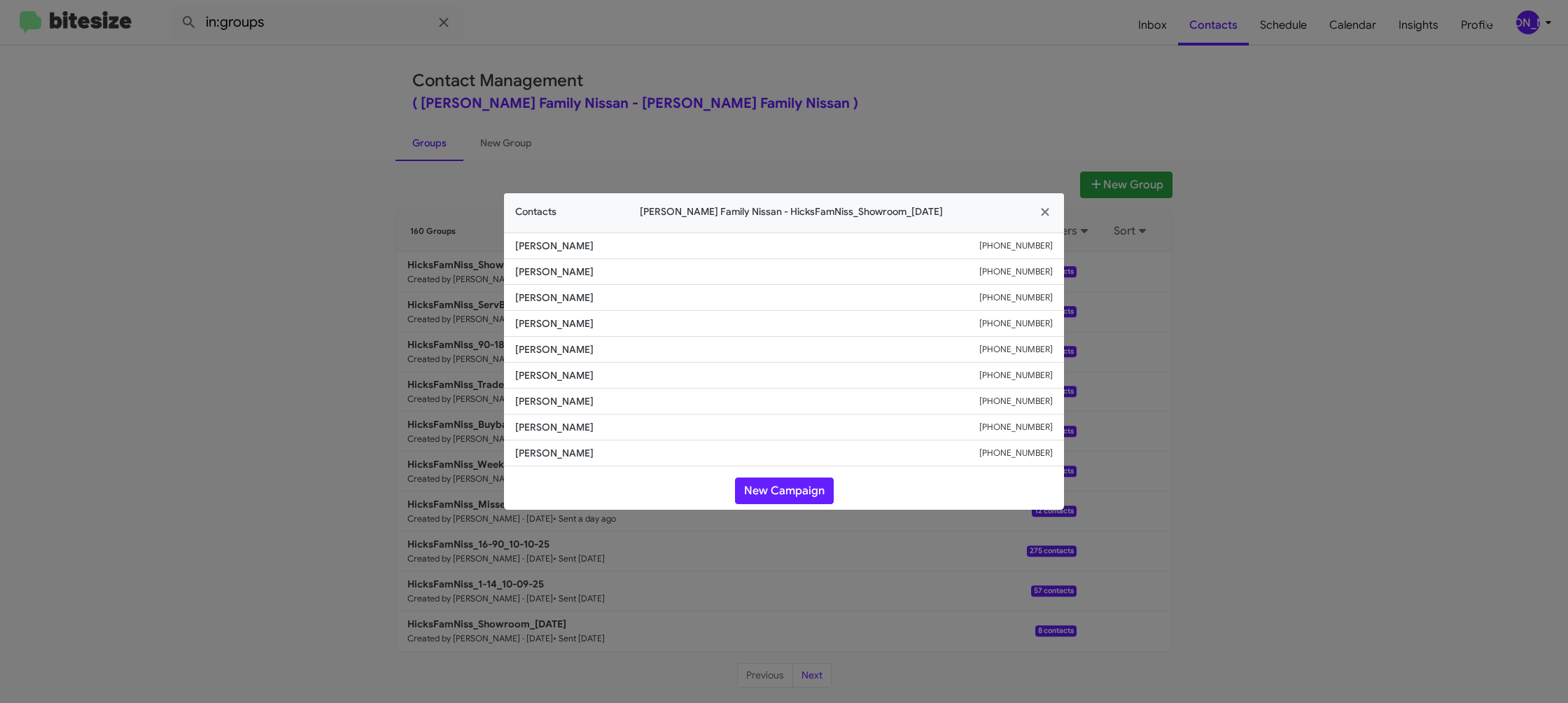
click at [383, 238] on modal-container "Contacts Hicks Family Nissan - HicksFamNiss_Showroom_10-15-25 Sylvia Saenz +136…" at bounding box center [784, 352] width 1568 height 703
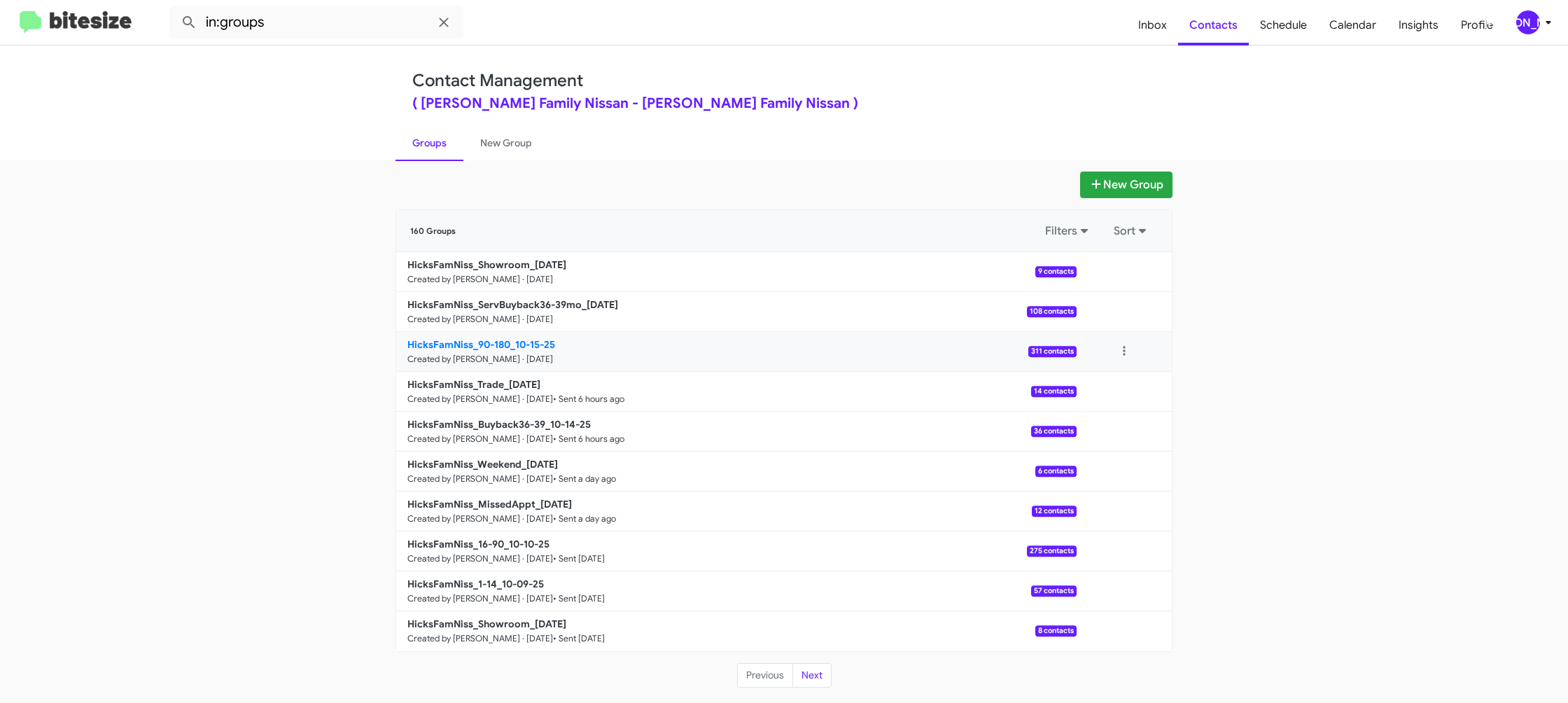
click at [515, 344] on b "HicksFamNiss_90-180_10-15-25" at bounding box center [481, 344] width 148 height 13
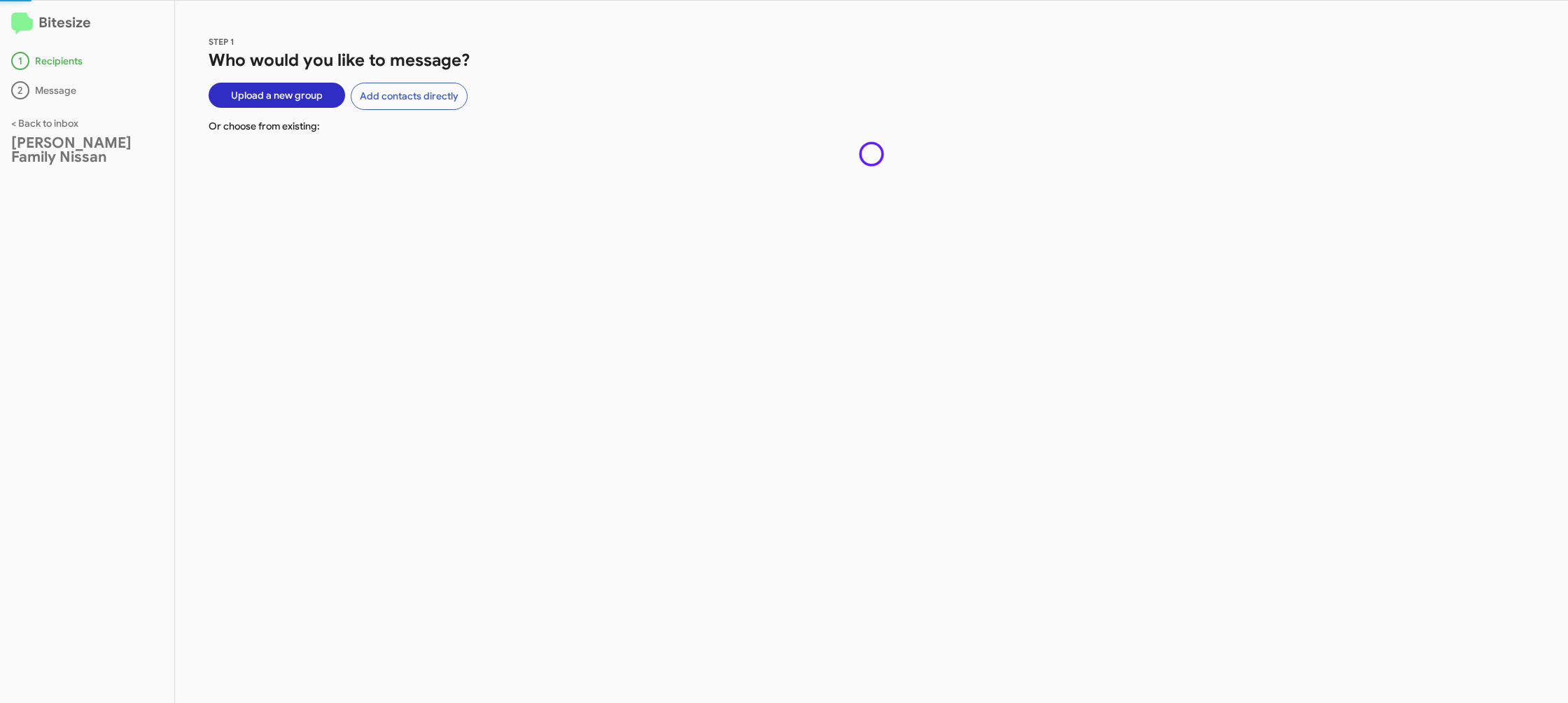
click at [515, 344] on div "STEP 1 Who would you like to message? Upload a new group Add contacts directly …" at bounding box center [871, 352] width 1393 height 702
drag, startPoint x: 515, startPoint y: 344, endPoint x: 479, endPoint y: 257, distance: 94.2
click at [512, 338] on div "STEP 1 Who would you like to message? Upload a new group Add contacts directly …" at bounding box center [871, 352] width 1393 height 702
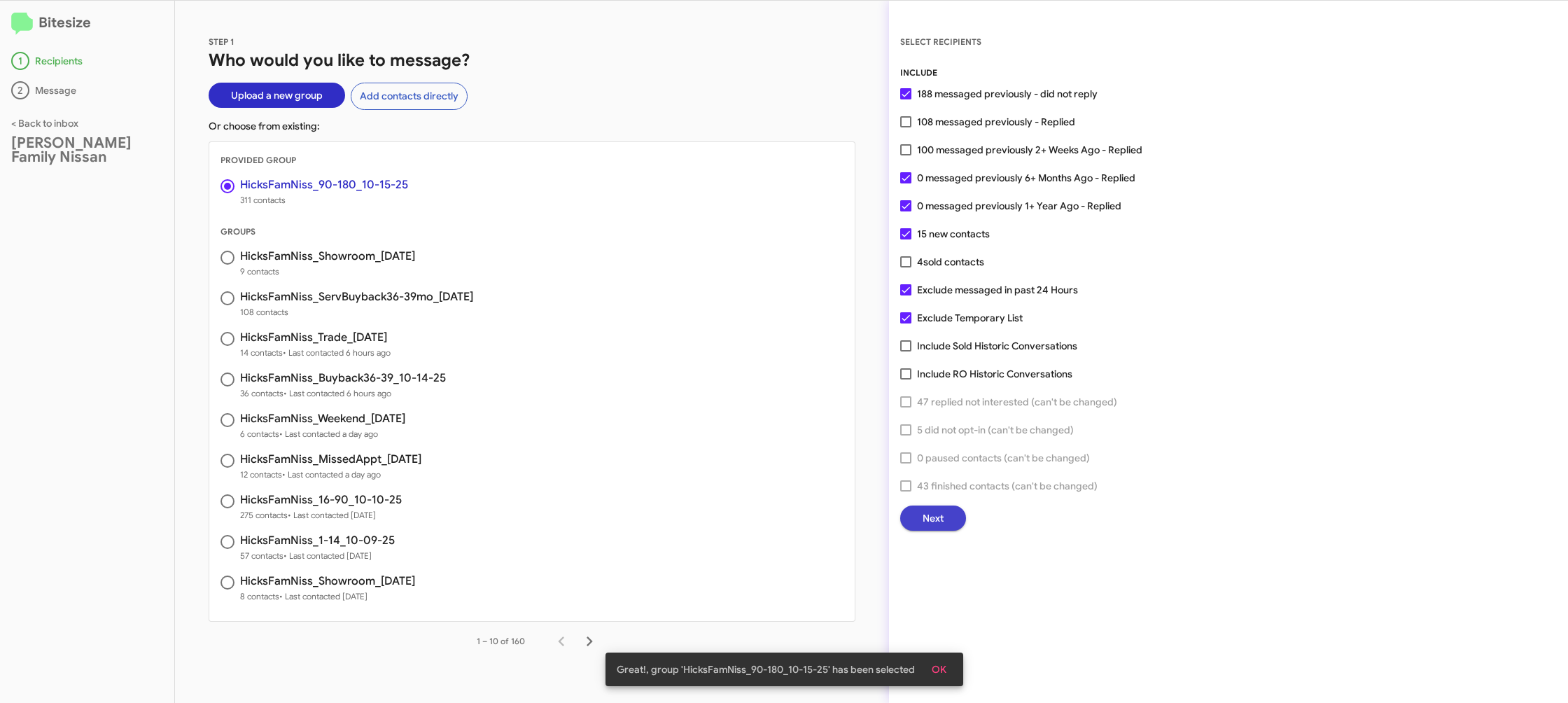
click at [933, 519] on span "Next" at bounding box center [933, 517] width 21 height 25
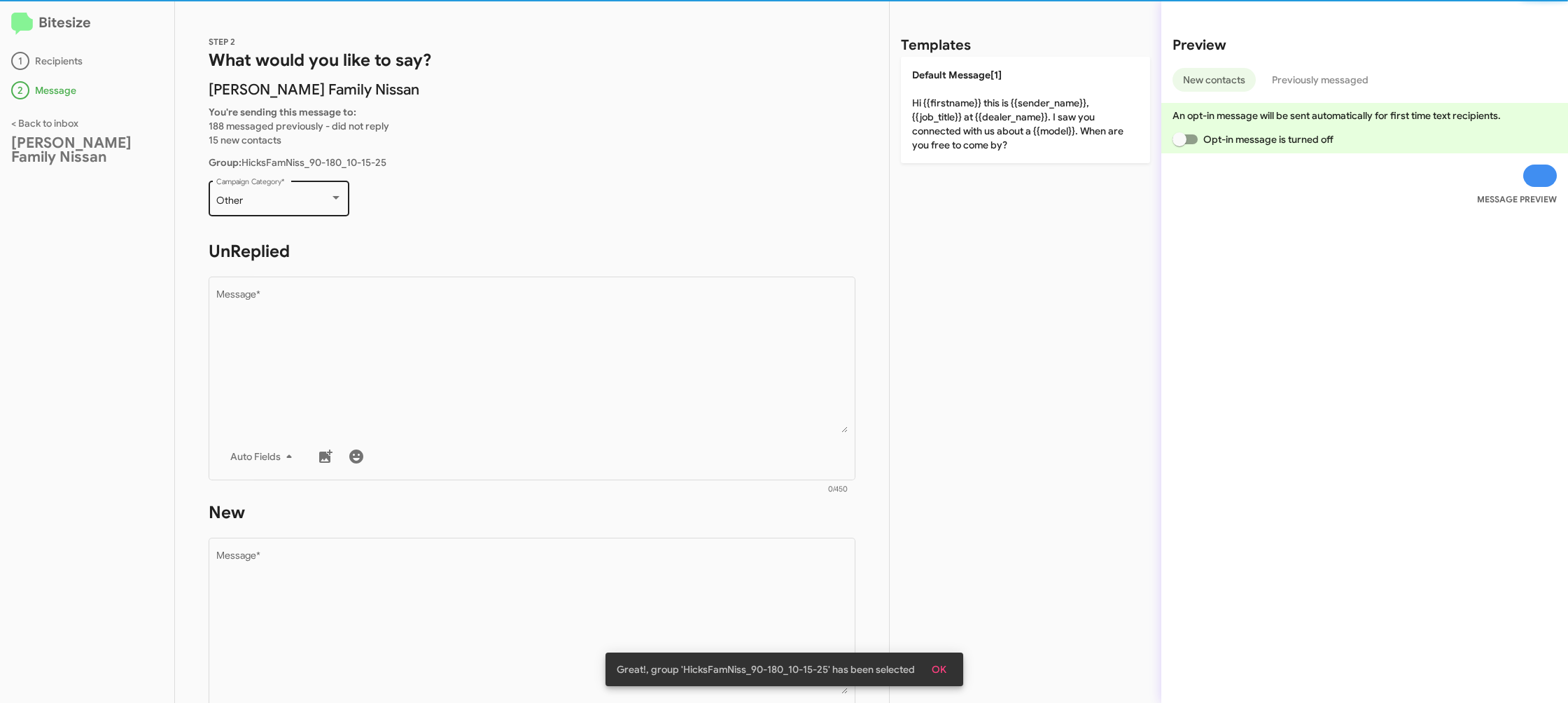
click at [332, 190] on div "Other Campaign Category *" at bounding box center [279, 197] width 126 height 39
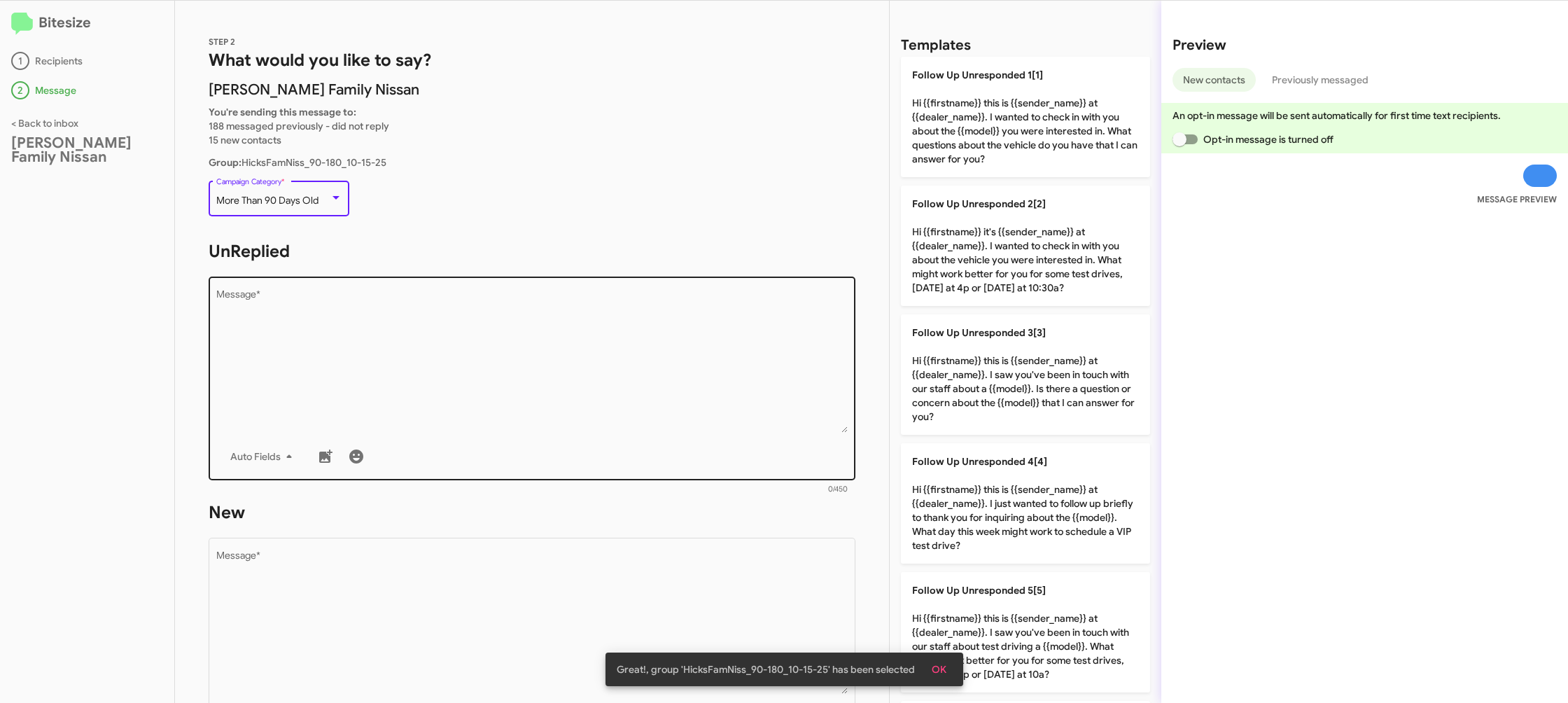
drag, startPoint x: 478, startPoint y: 297, endPoint x: 508, endPoint y: 308, distance: 32.0
click at [488, 301] on textarea "Message *" at bounding box center [532, 361] width 632 height 142
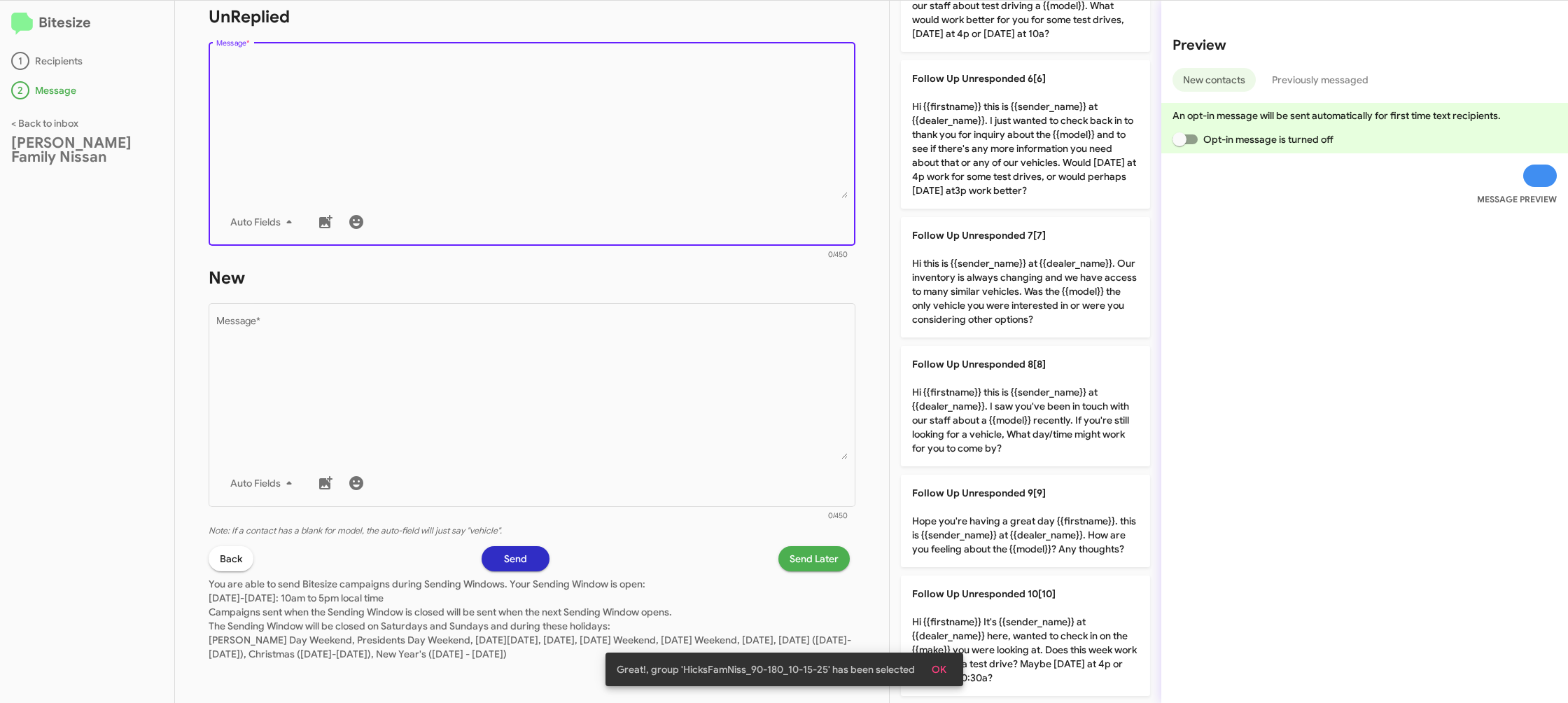
scroll to position [799, 0]
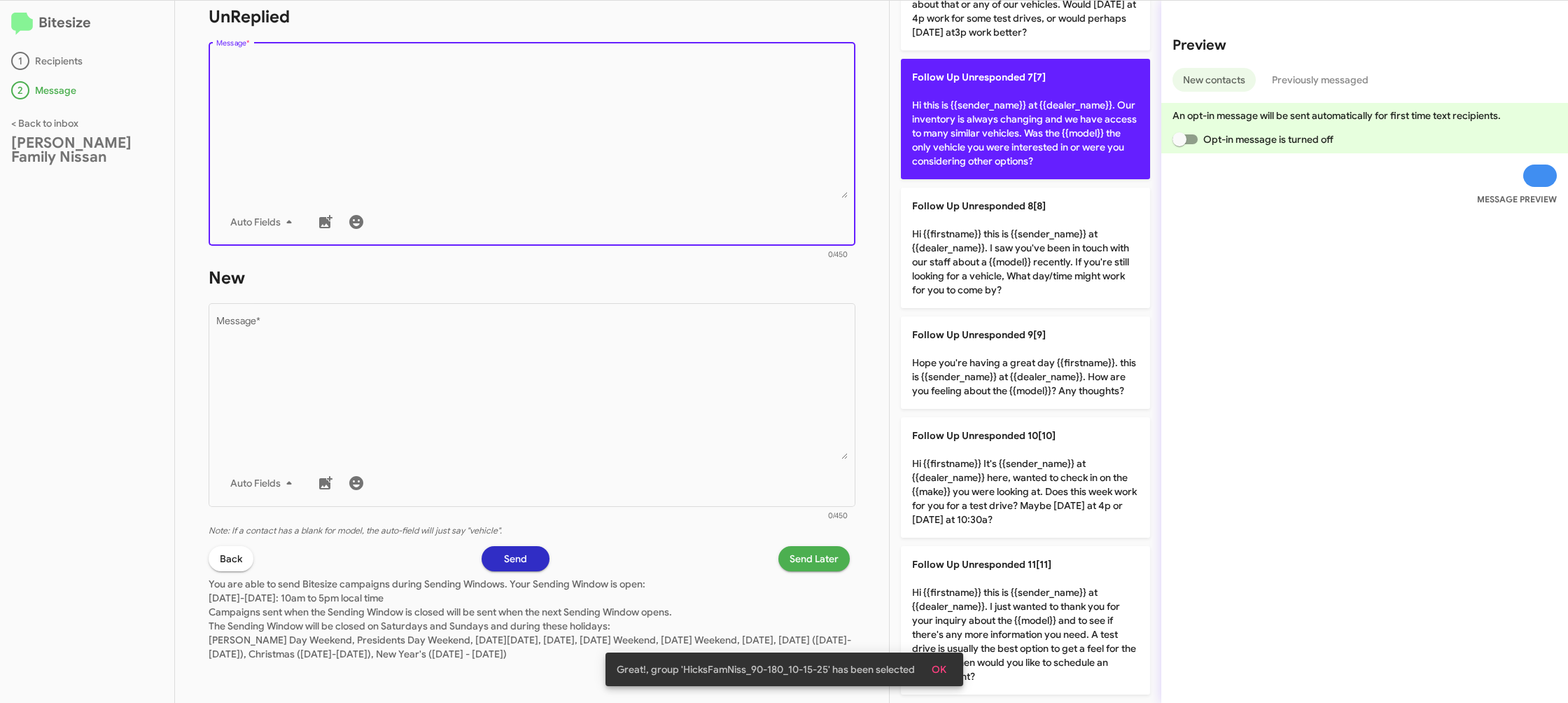
click at [998, 152] on p "Follow Up Unresponded 7[7] Hi this is {{sender_name}} at {{dealer_name}}. Our i…" at bounding box center [1025, 118] width 250 height 120
type textarea "Hi this is {{sender_name}} at {{dealer_name}}. Our inventory is always changing…"
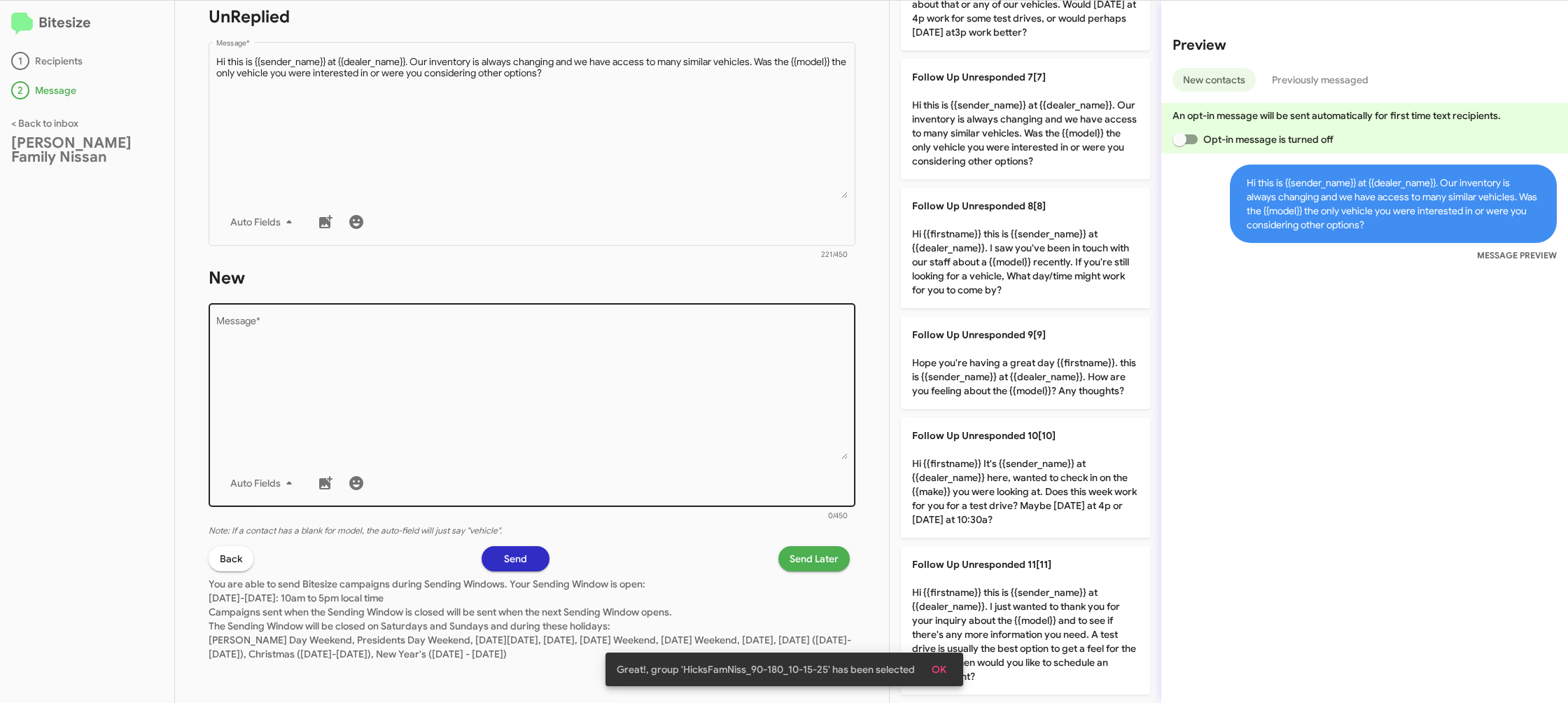
click at [709, 444] on textarea "Message *" at bounding box center [532, 387] width 632 height 142
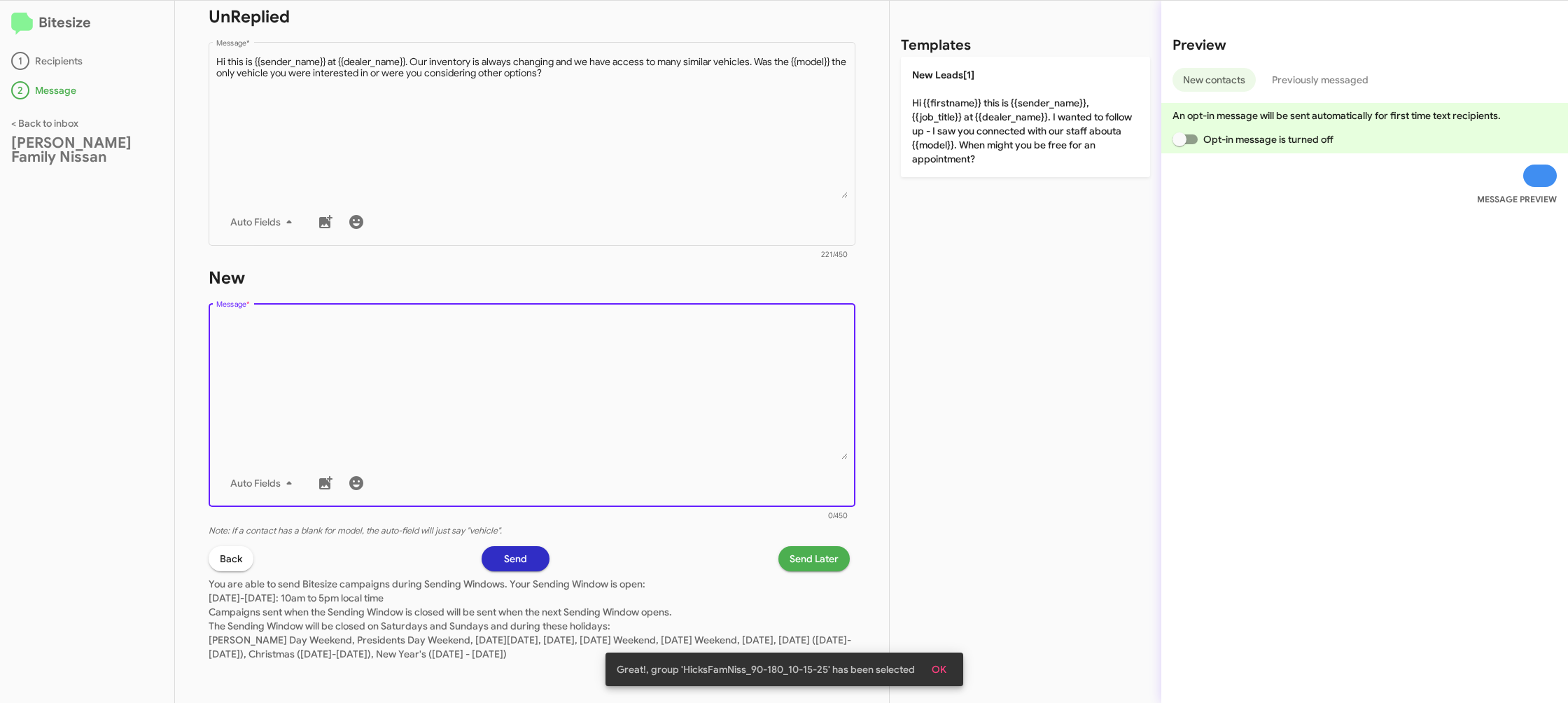
drag, startPoint x: 707, startPoint y: 442, endPoint x: 863, endPoint y: 258, distance: 241.2
click at [770, 353] on textarea "Message *" at bounding box center [532, 387] width 632 height 142
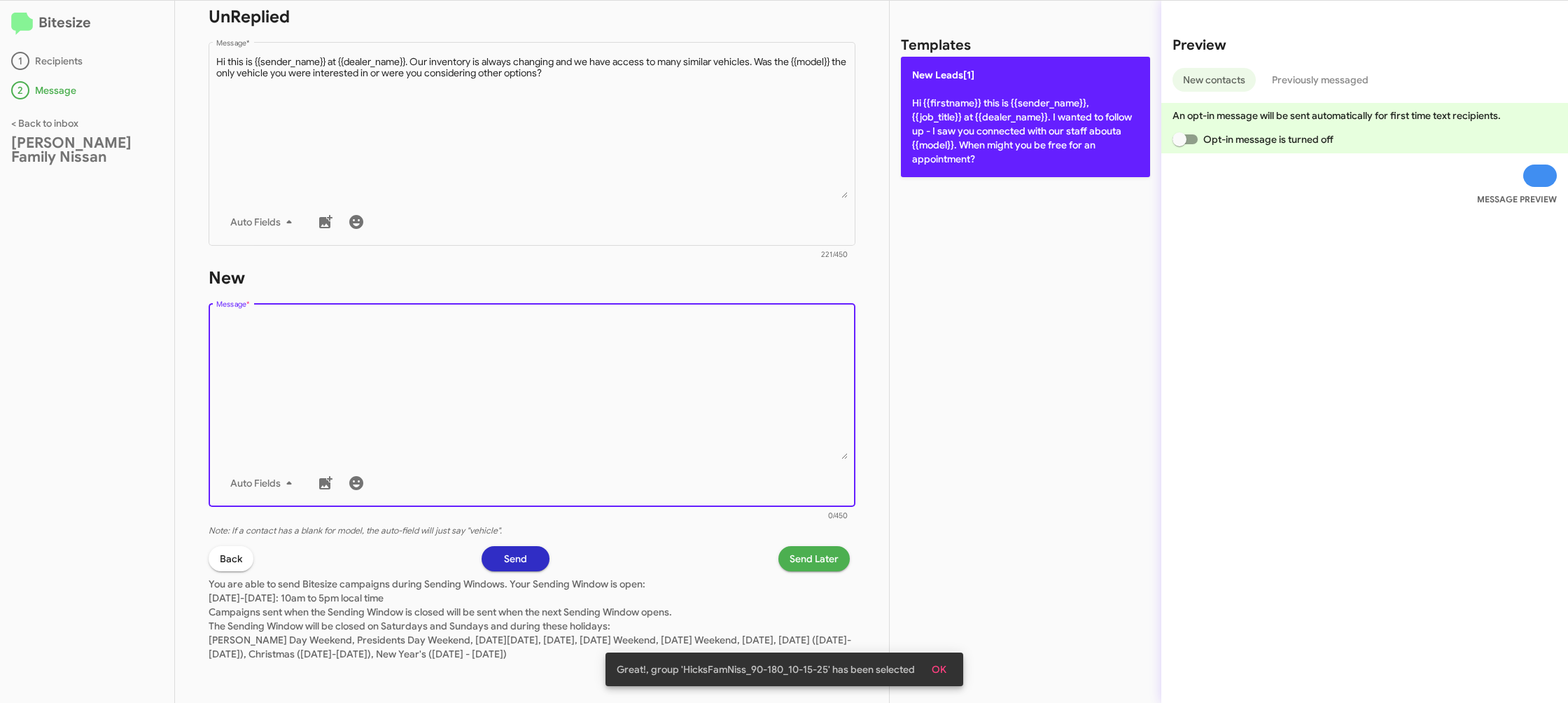
click at [1014, 144] on p "New Leads[1] Hi {{firstname}} this is {{sender_name}}, {{job_title}} at {{deale…" at bounding box center [1025, 117] width 250 height 120
type textarea "Hi {{firstname}} this is {{sender_name}}, {{job_title}} at {{dealer_name}}. I w…"
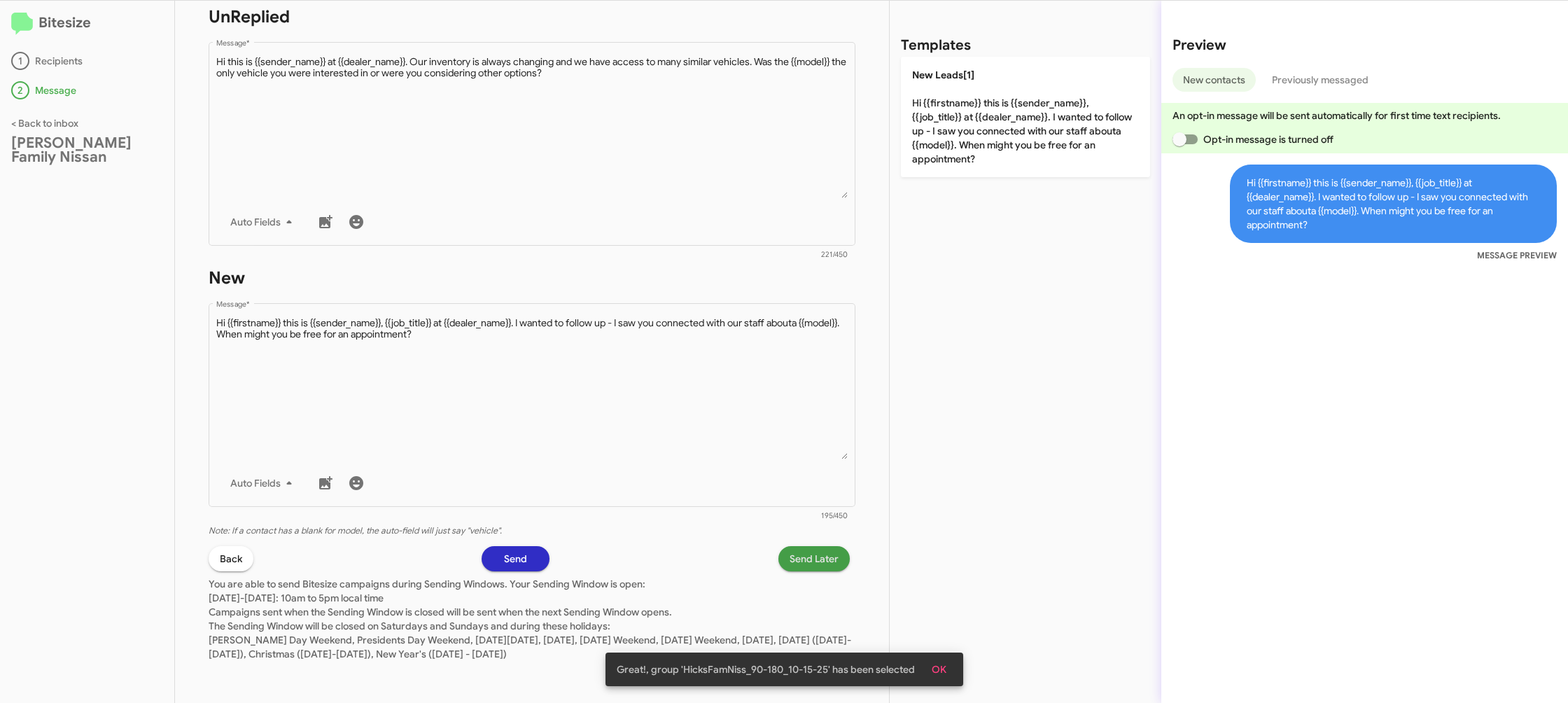
click at [818, 553] on span "Send Later" at bounding box center [813, 558] width 49 height 25
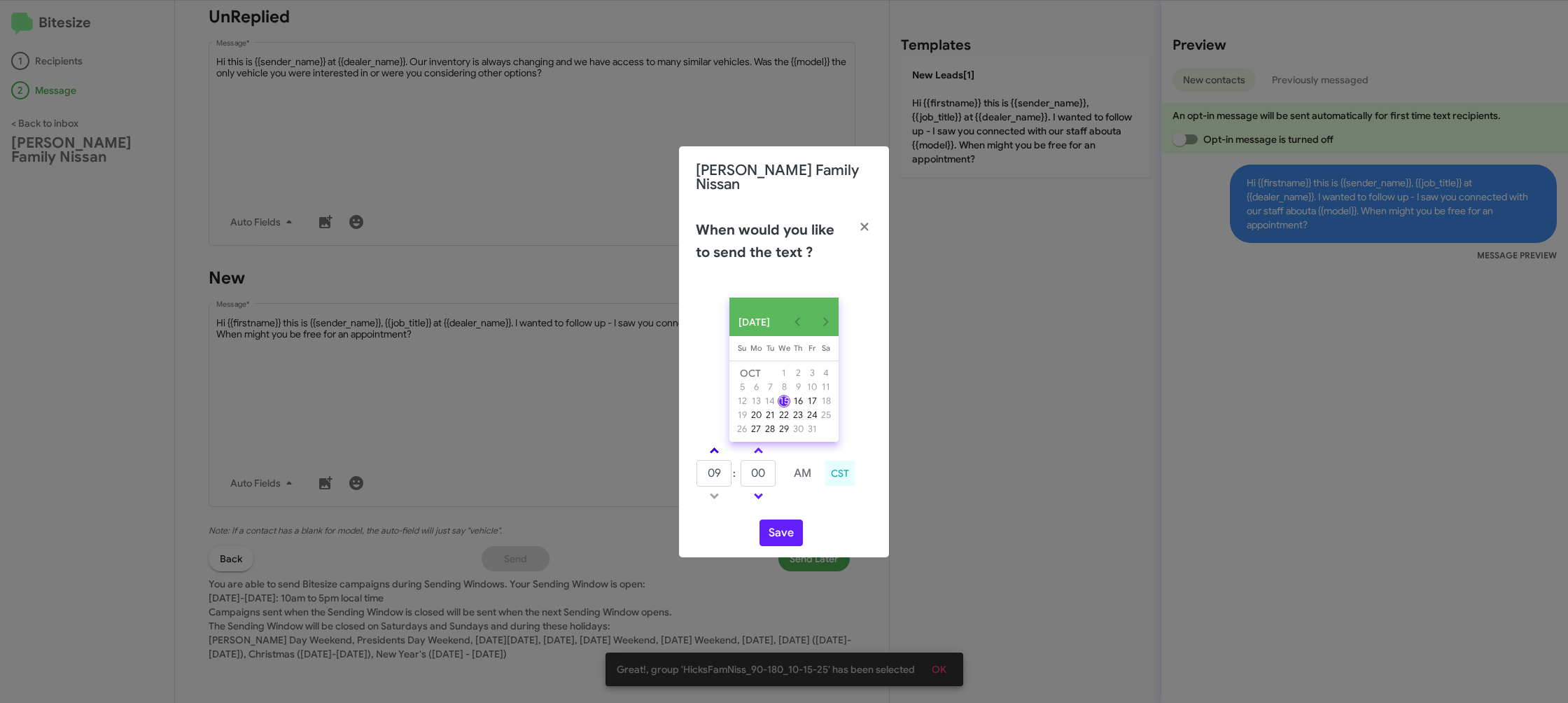
click at [711, 454] on link at bounding box center [714, 450] width 24 height 16
click at [711, 453] on link at bounding box center [714, 450] width 24 height 16
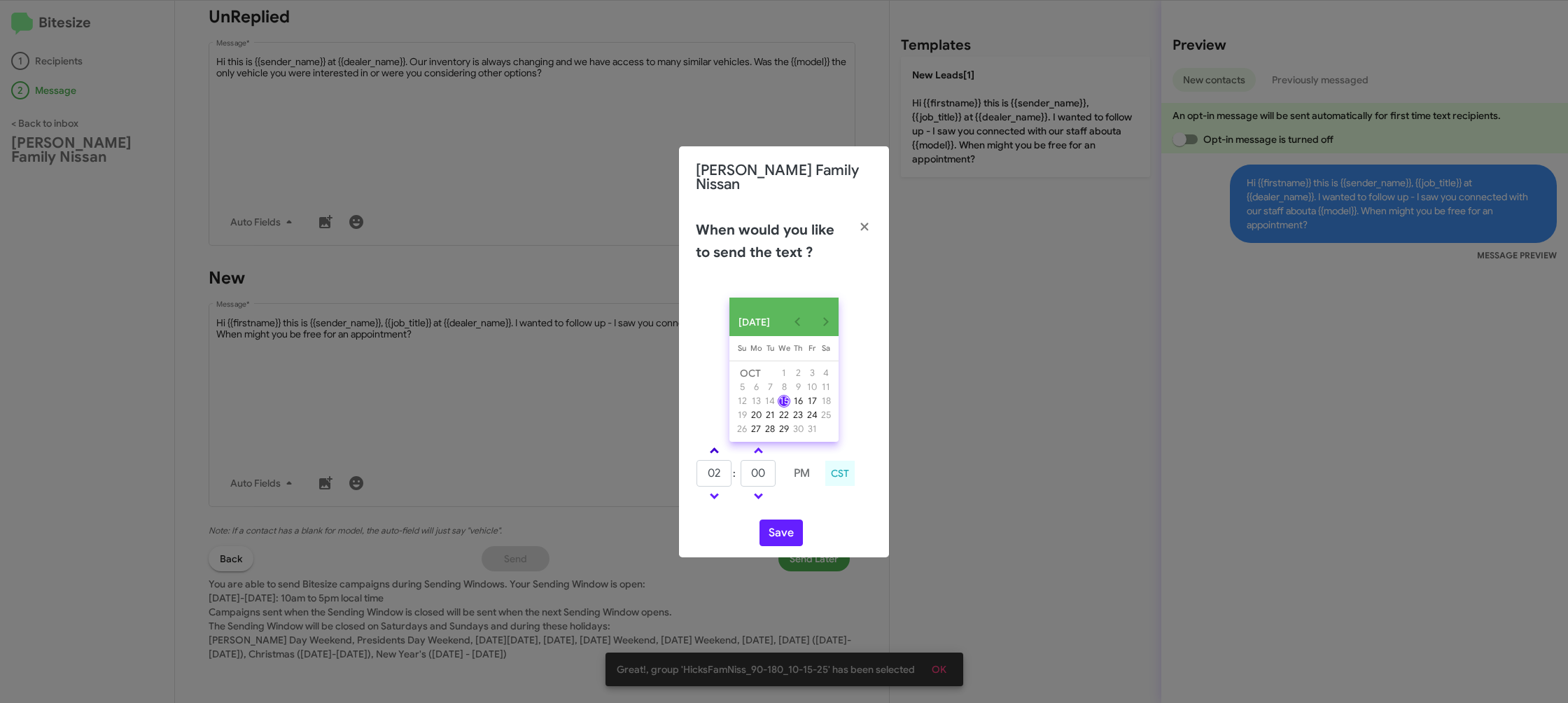
click at [711, 453] on link at bounding box center [714, 450] width 24 height 16
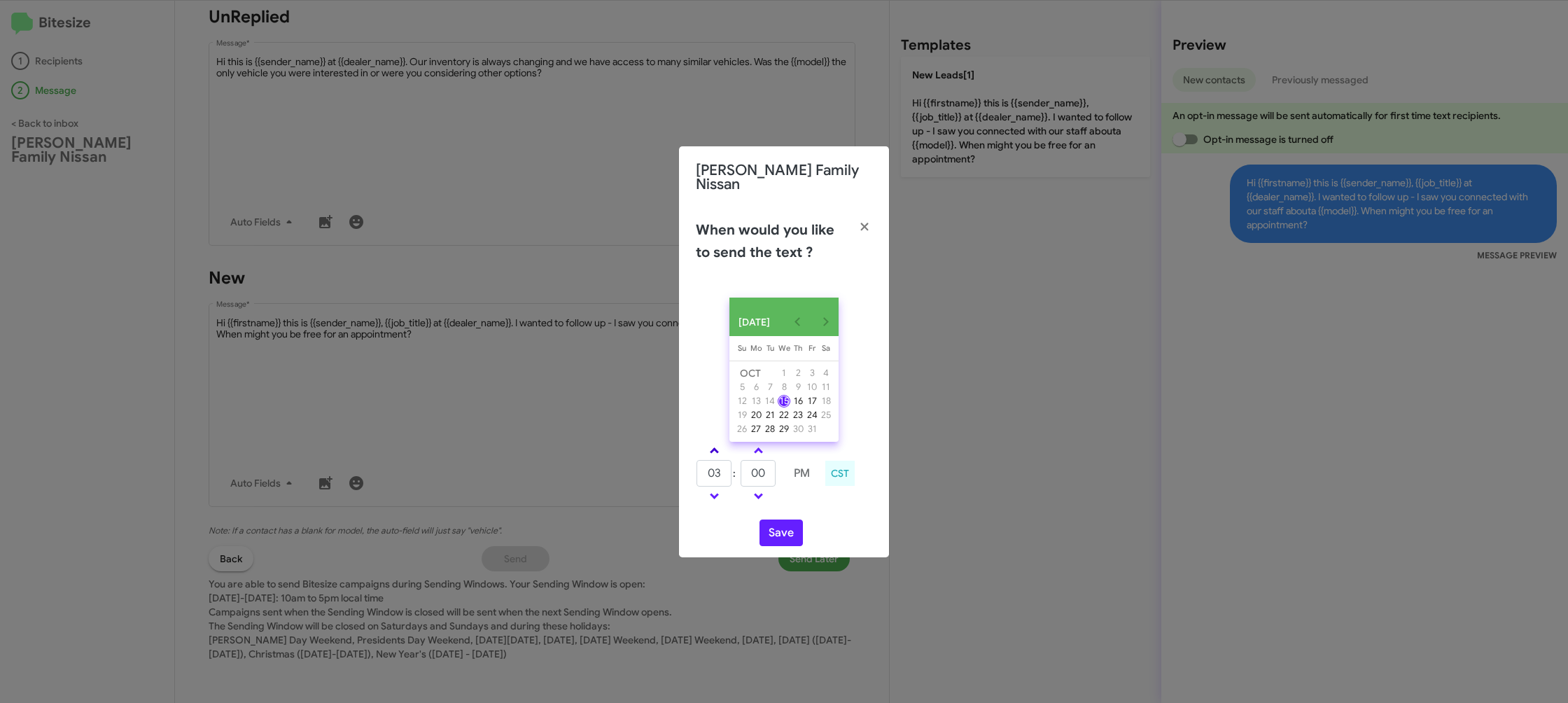
click at [711, 453] on link at bounding box center [714, 450] width 24 height 16
type input "05"
click at [774, 480] on input "00" at bounding box center [758, 473] width 35 height 27
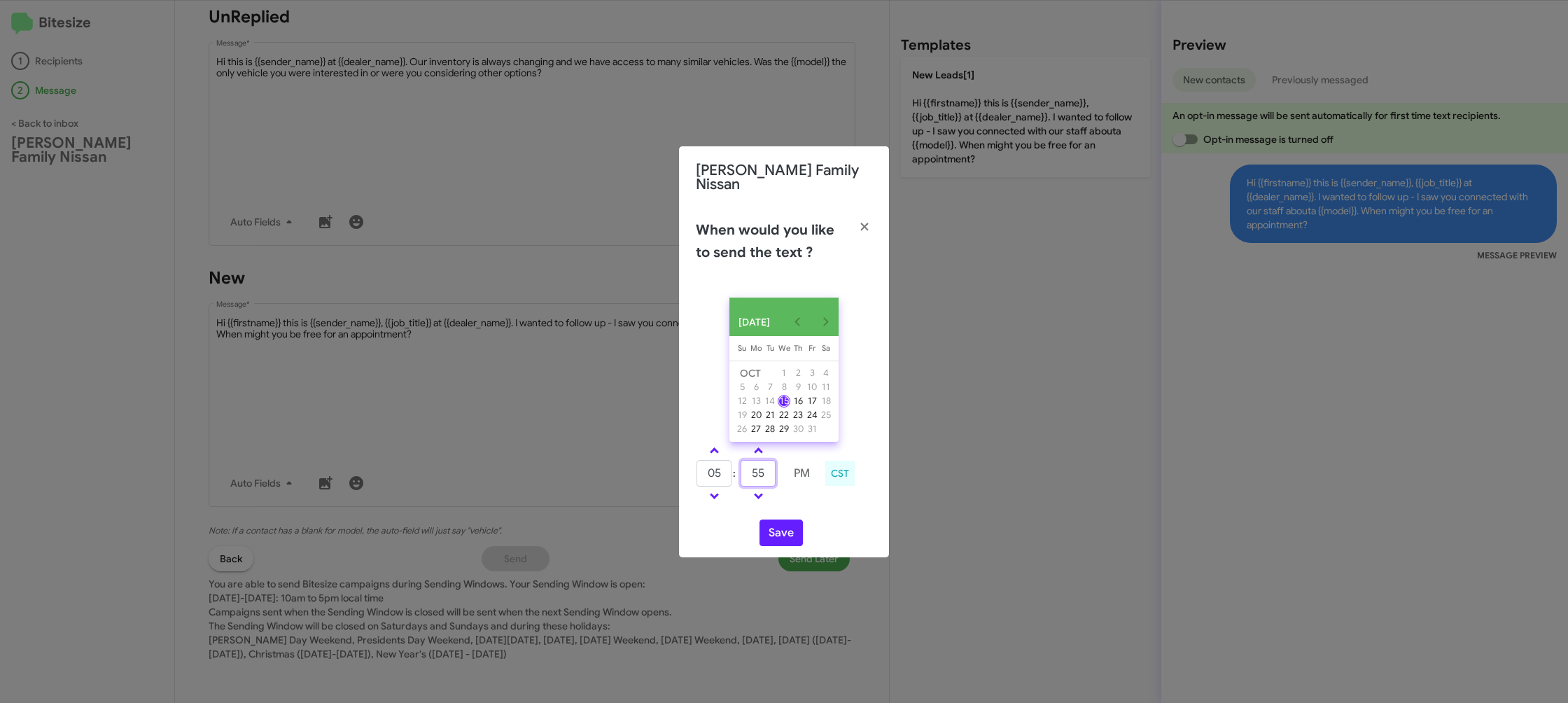
type input "55"
drag, startPoint x: 803, startPoint y: 506, endPoint x: 782, endPoint y: 529, distance: 31.1
click at [799, 507] on div "OCT 2025 Sunday Su Monday Mo Tuesday Tu Wednesday We Thursday Th Friday Fr Satu…" at bounding box center [783, 422] width 210 height 271
click at [782, 529] on button "Save" at bounding box center [781, 532] width 43 height 27
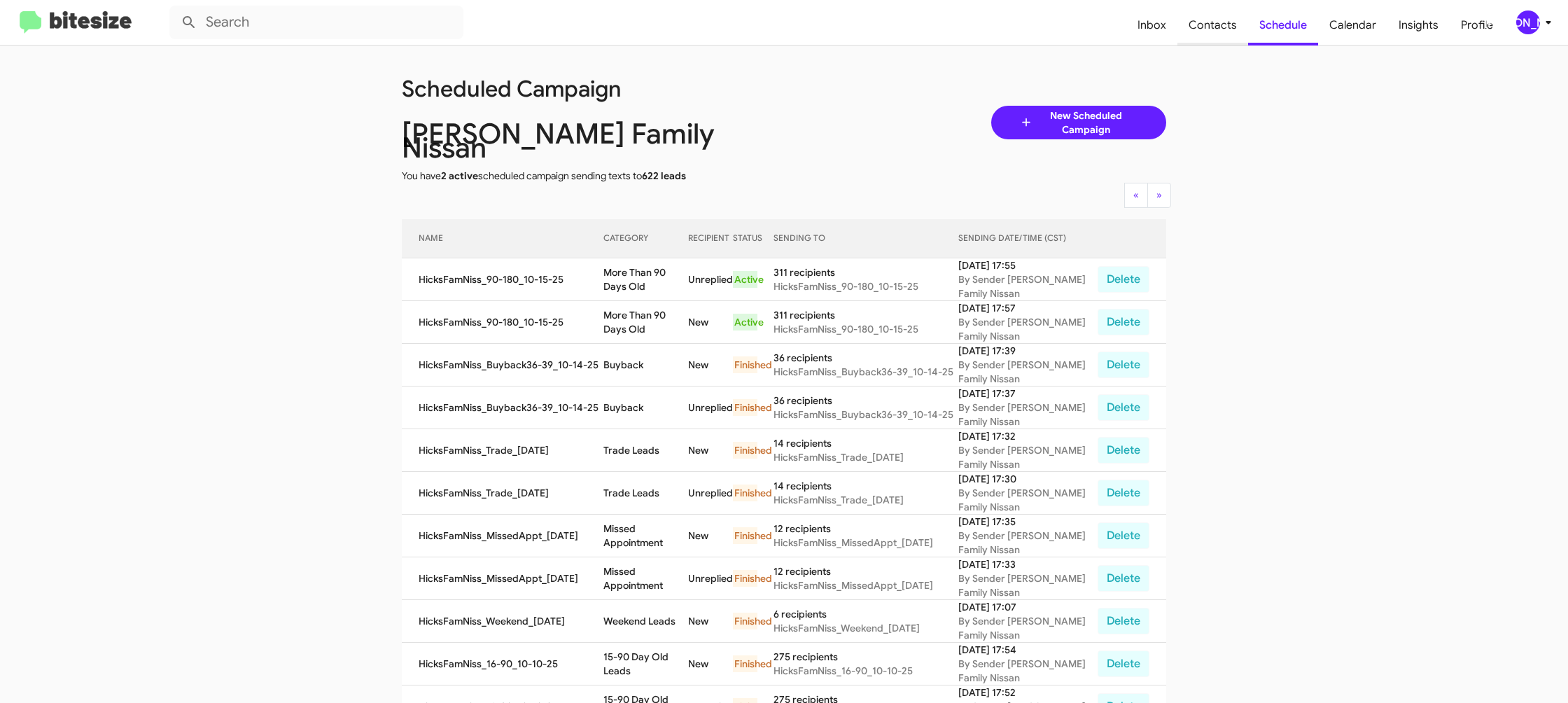
click at [1198, 39] on span "Contacts" at bounding box center [1212, 25] width 71 height 41
type input "in:groups"
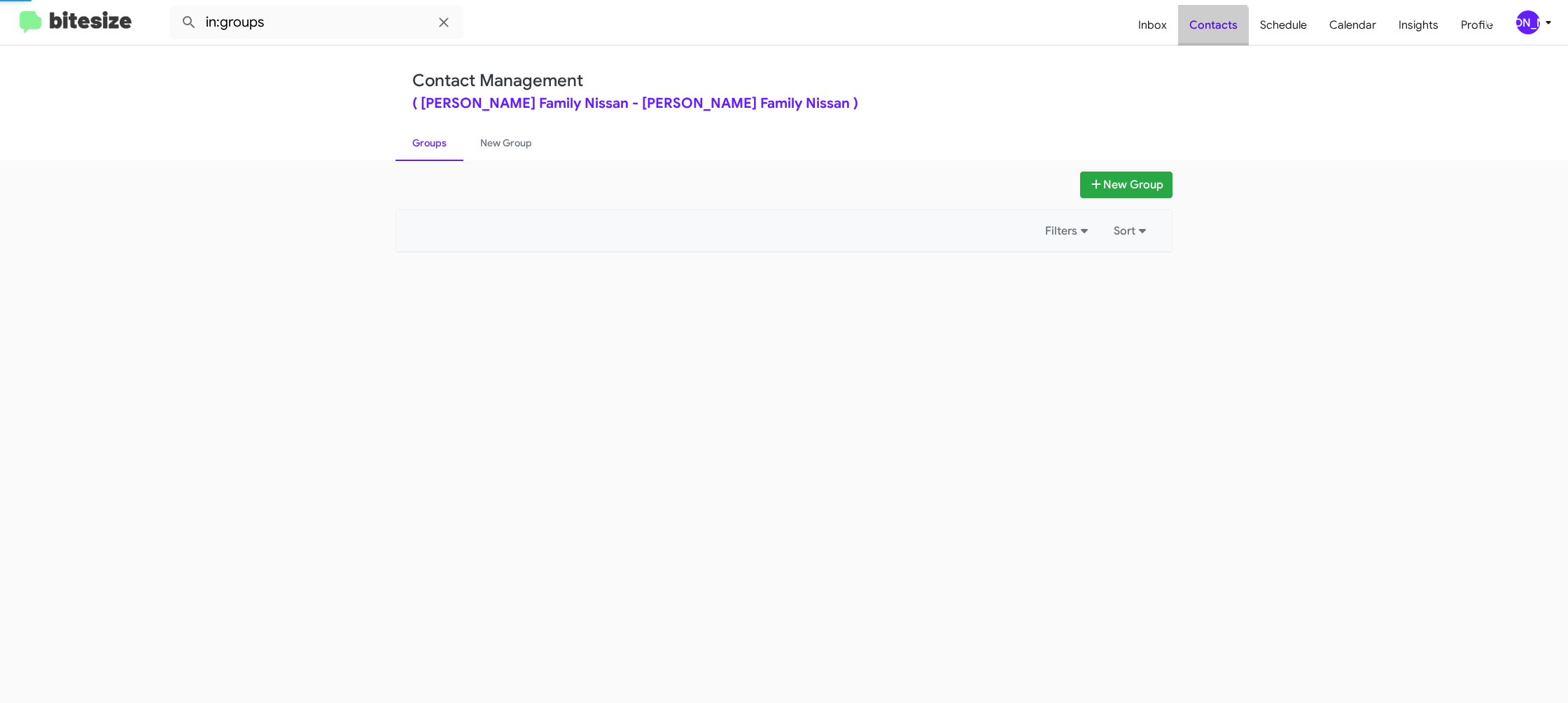
click at [1198, 39] on span "Contacts" at bounding box center [1213, 25] width 71 height 41
drag, startPoint x: 1198, startPoint y: 39, endPoint x: 719, endPoint y: 184, distance: 500.5
click at [1195, 39] on span "Contacts" at bounding box center [1213, 25] width 71 height 41
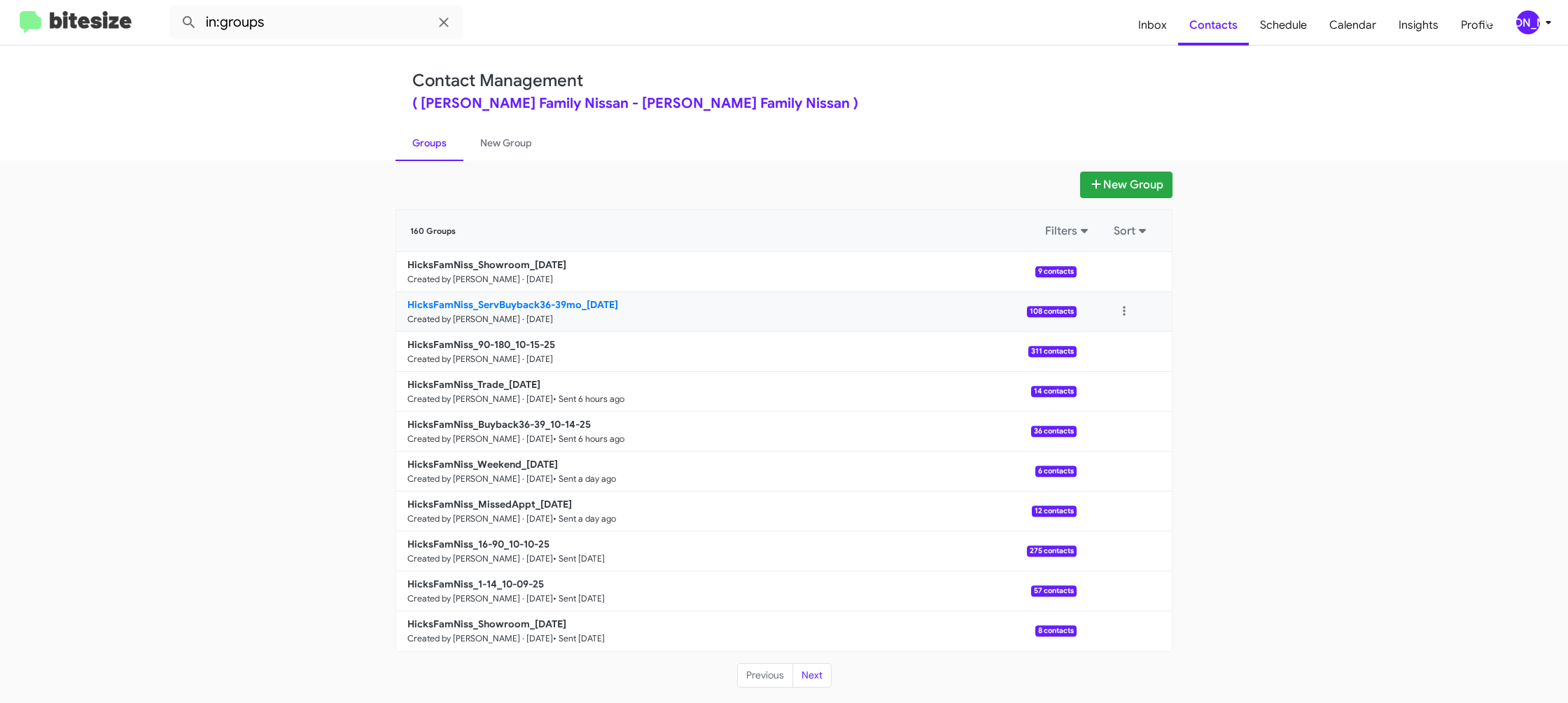
click at [536, 310] on p "HicksFamNiss_ServBuyback36-39mo_10-15-25" at bounding box center [737, 304] width 658 height 14
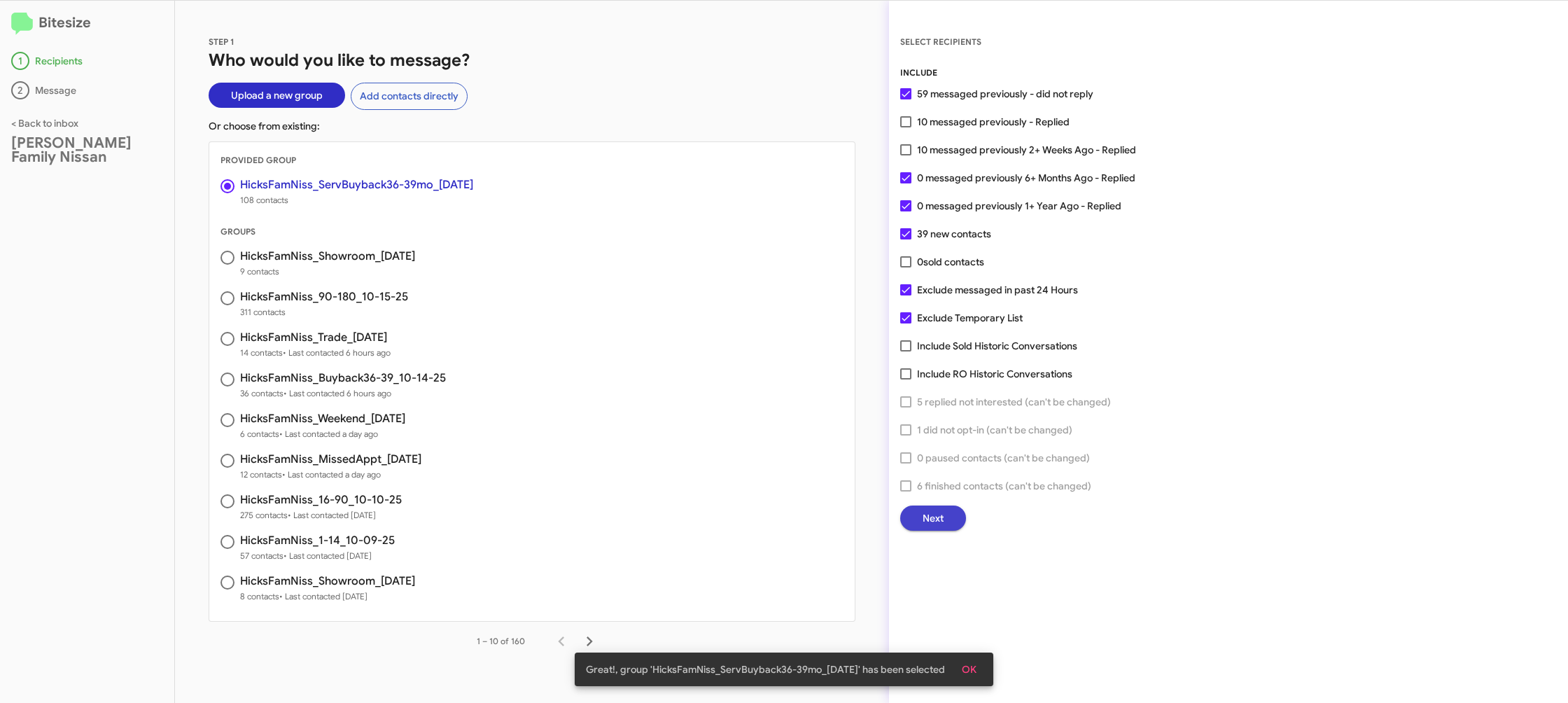
click at [918, 516] on button "Next" at bounding box center [933, 517] width 66 height 25
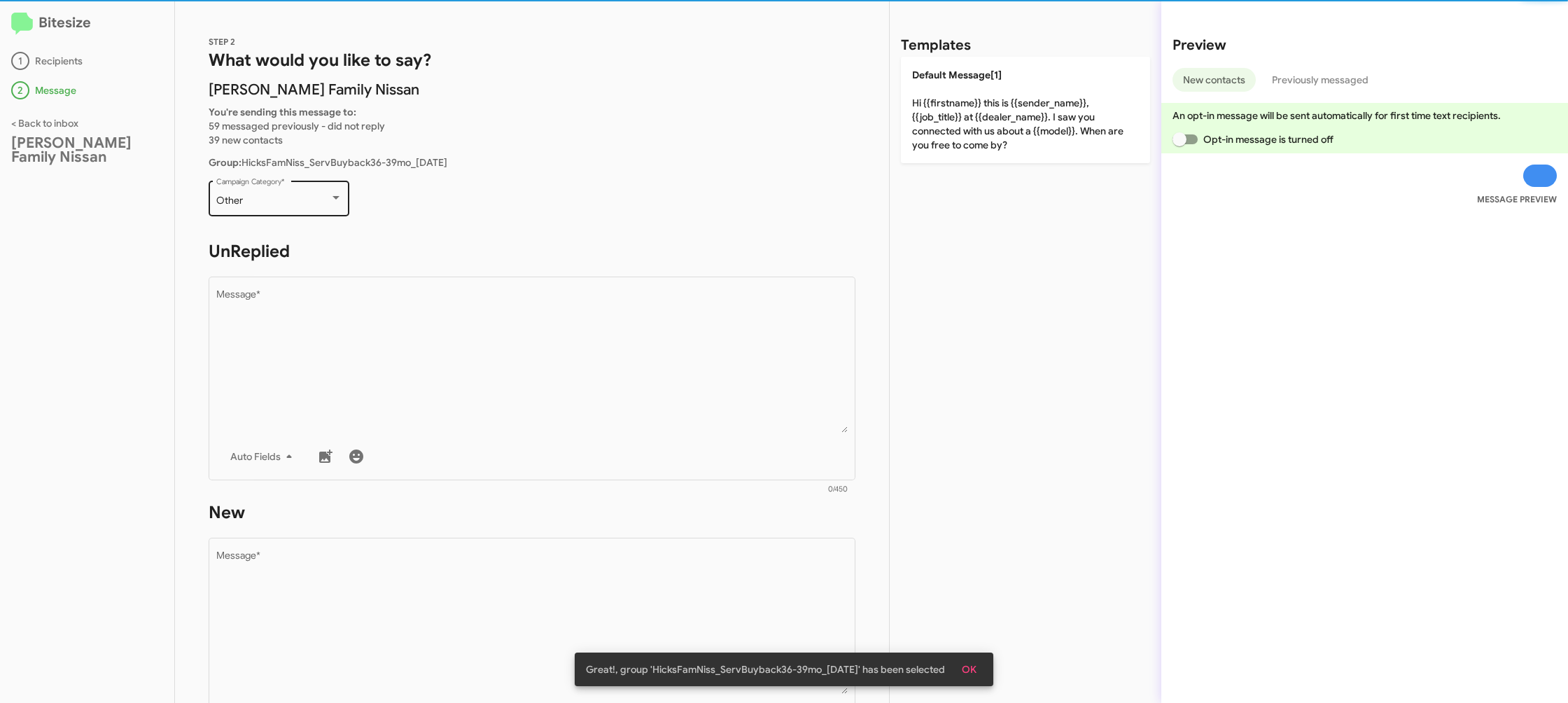
click at [288, 195] on div "Other" at bounding box center [272, 200] width 113 height 11
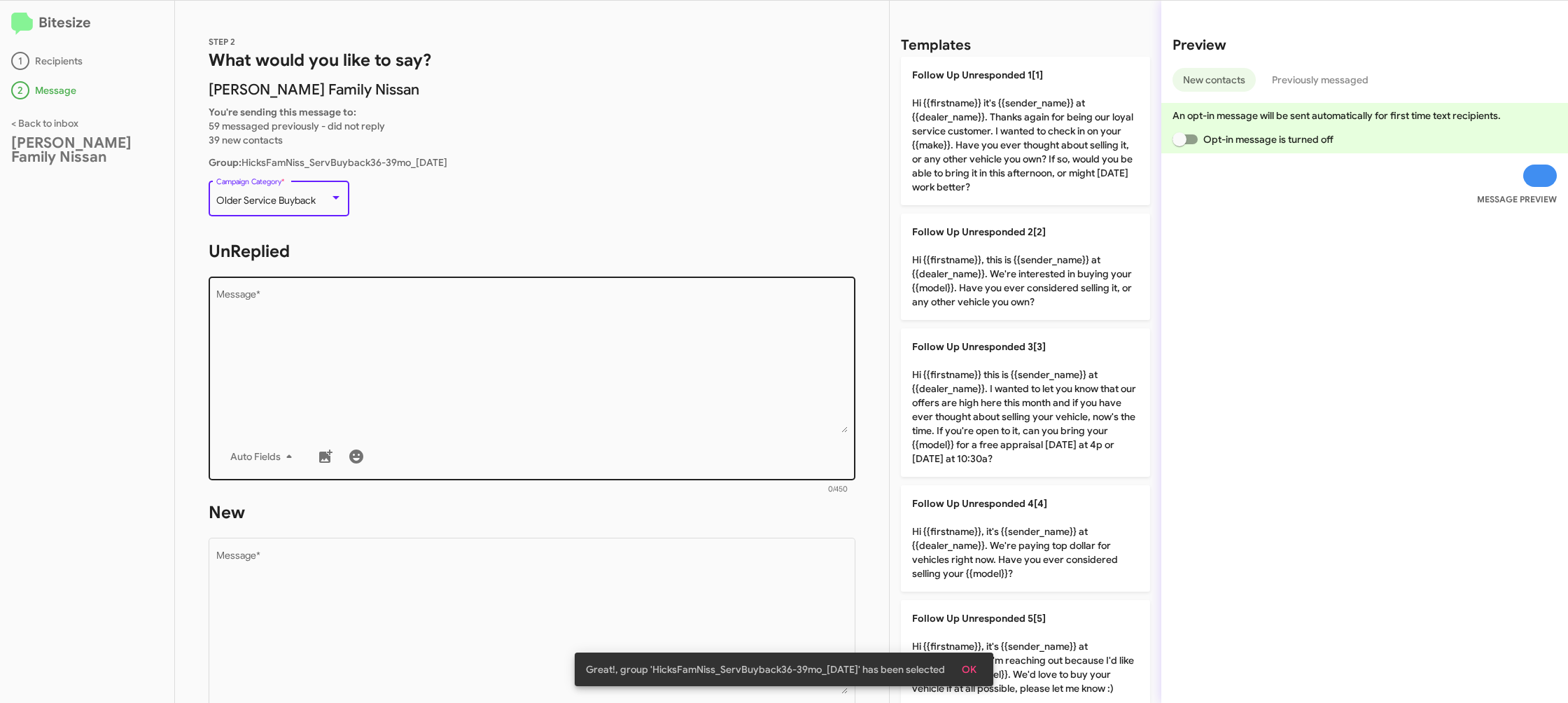
click at [477, 356] on textarea "Message *" at bounding box center [532, 361] width 632 height 142
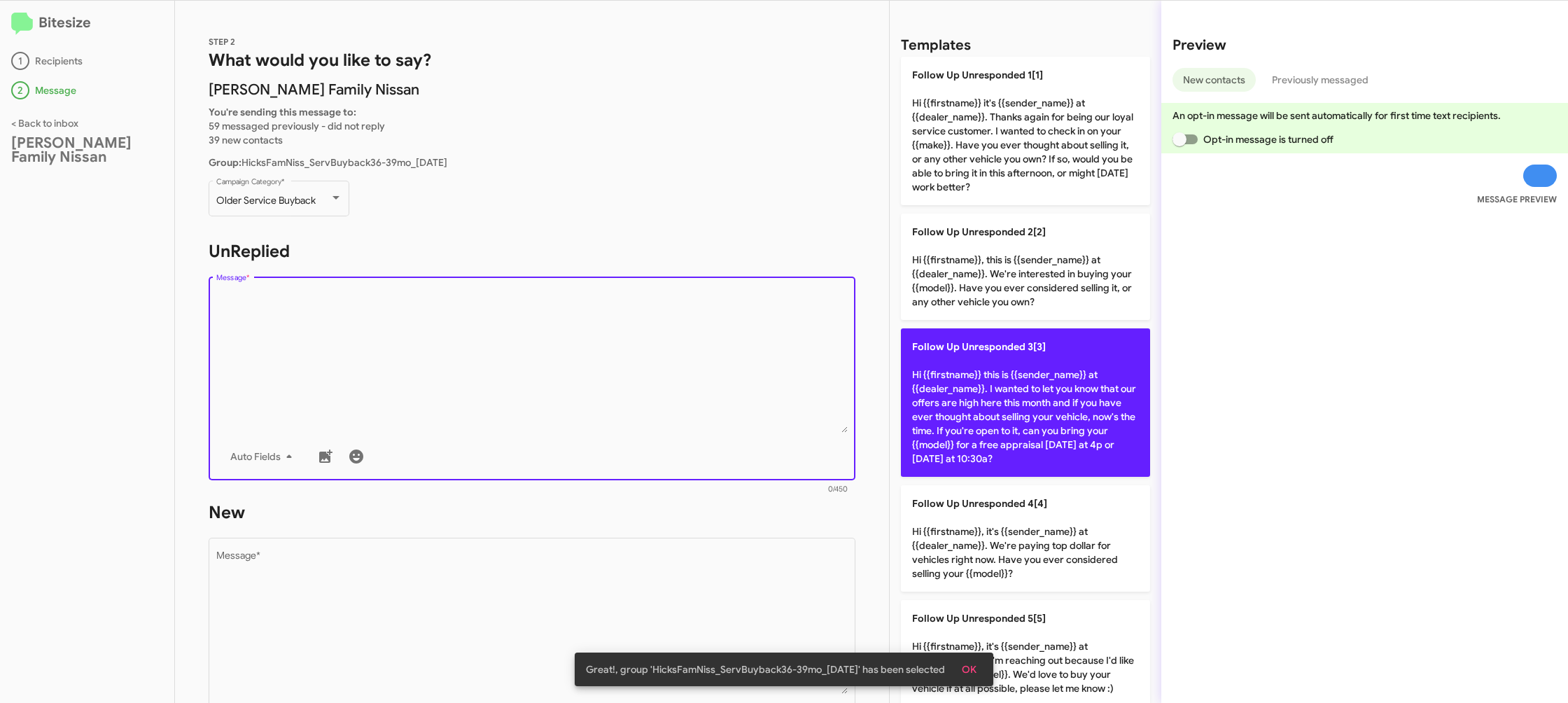
click at [972, 357] on p "Follow Up Unresponded 3[3] Hi {{firstname}} this is {{sender_name}} at {{dealer…" at bounding box center [1025, 402] width 250 height 149
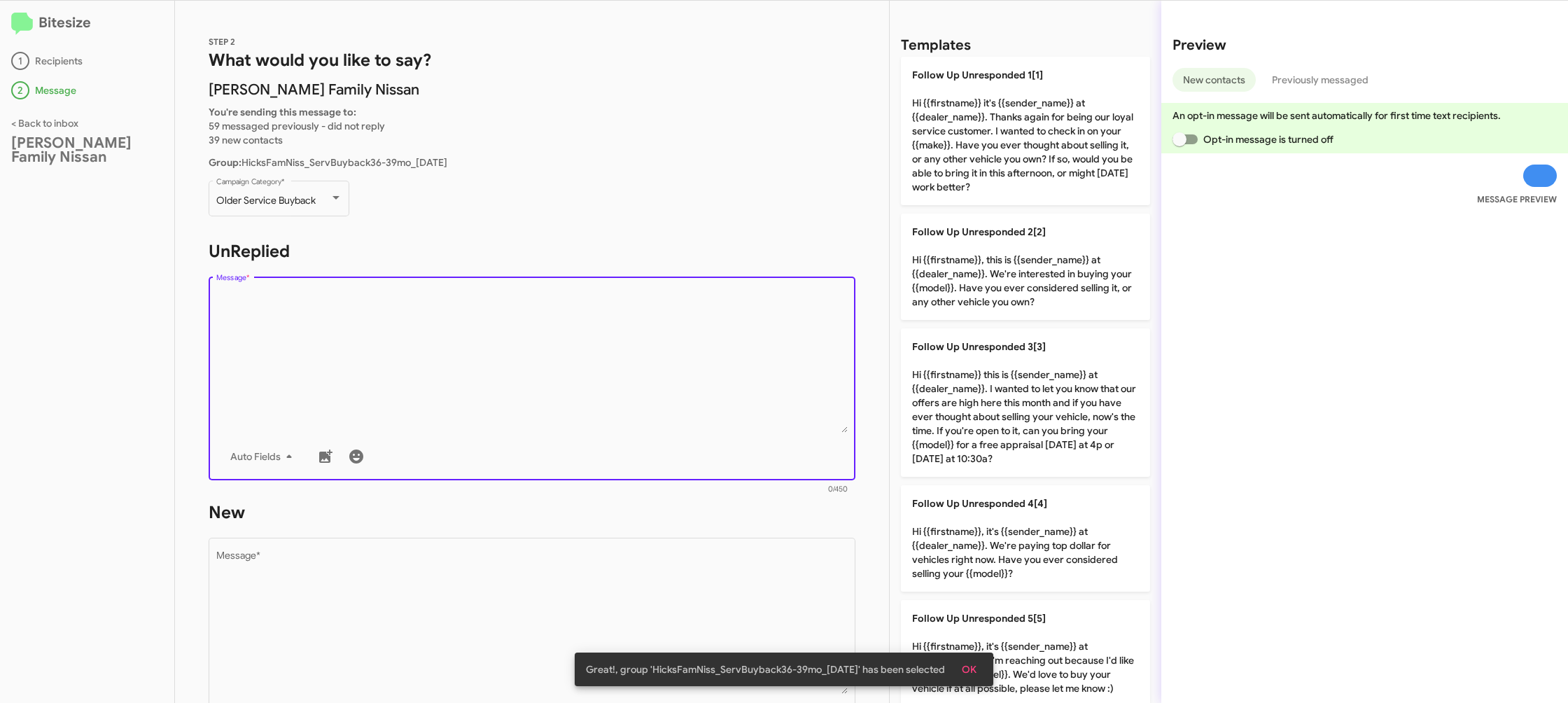
type textarea "Hi {{firstname}} this is {{sender_name}} at {{dealer_name}}. I wanted to let yo…"
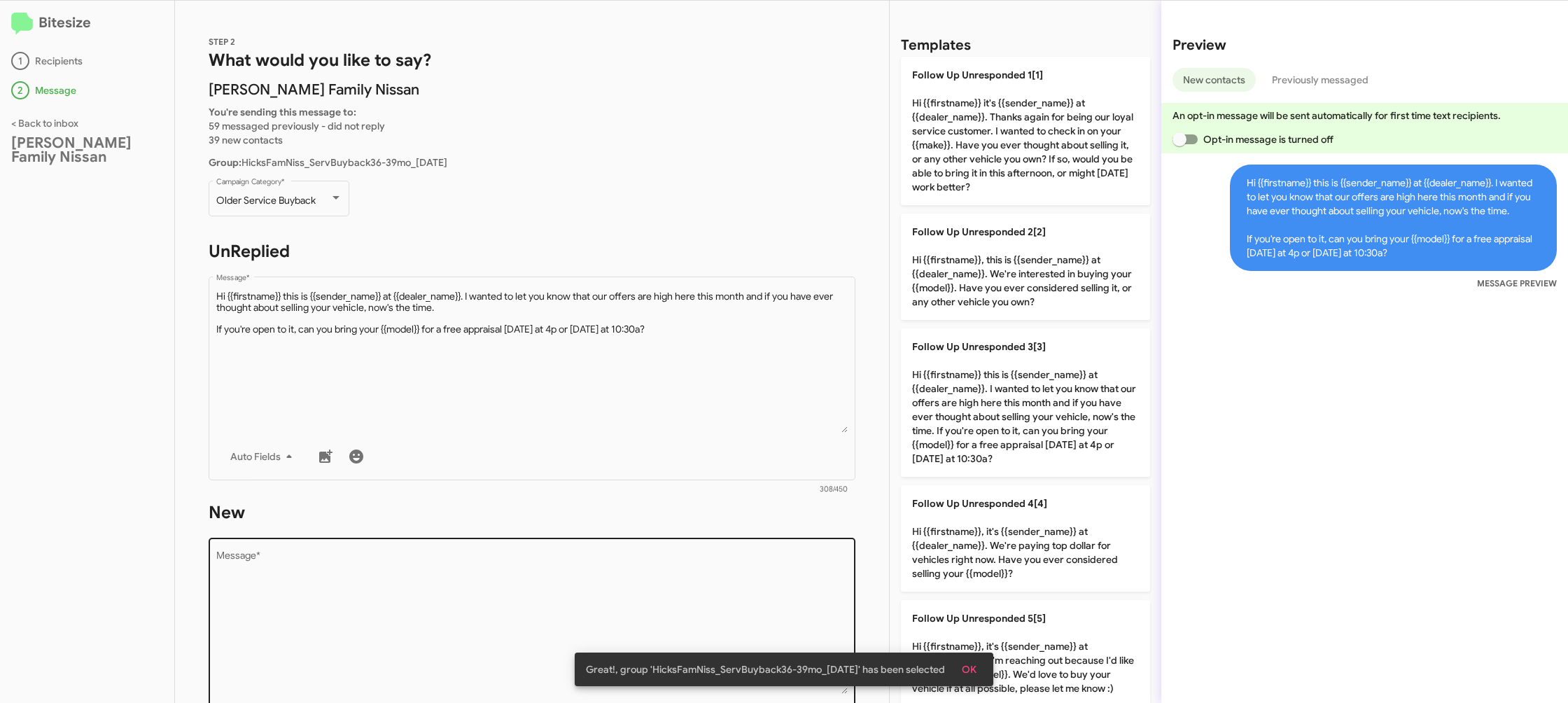
click at [693, 565] on textarea "Message *" at bounding box center [532, 622] width 632 height 142
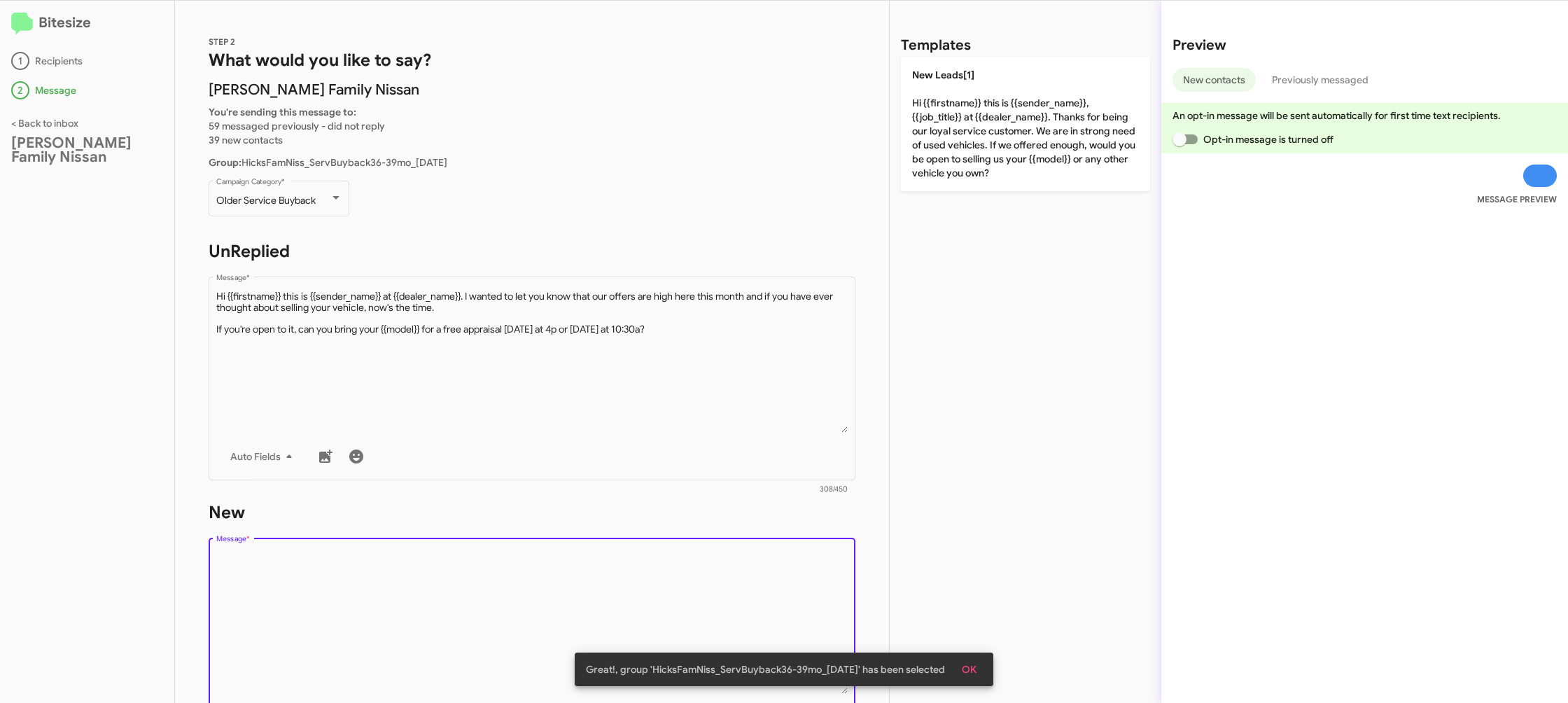
drag, startPoint x: 693, startPoint y: 565, endPoint x: 919, endPoint y: 250, distance: 387.7
click at [715, 514] on form "New Drop image here to insert Auto Fields Message * 0/450" at bounding box center [532, 629] width 647 height 256
click at [958, 203] on div "Templates New Leads[1] Hi {{firstname}} this is {{sender_name}}, {{job_title}} …" at bounding box center [1025, 352] width 271 height 702
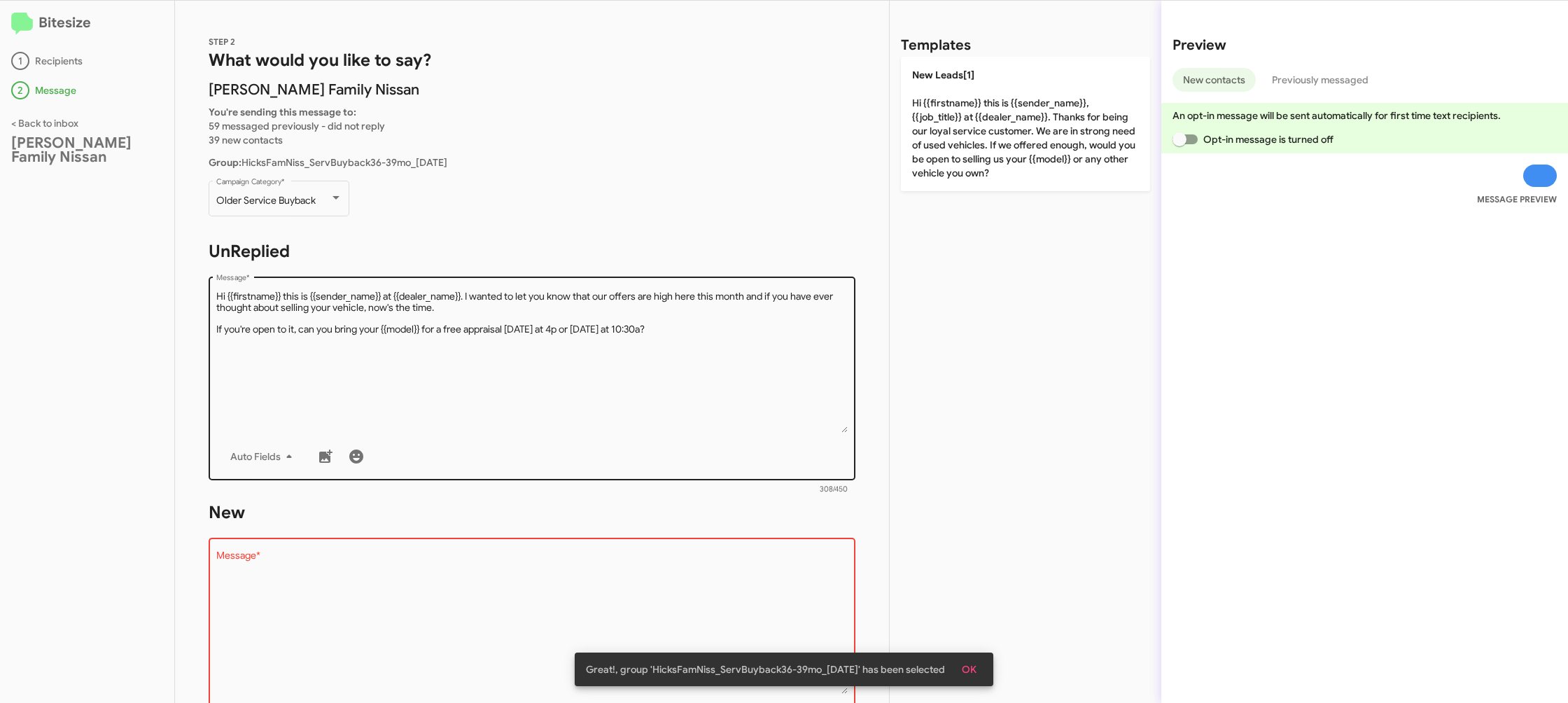
drag, startPoint x: 1021, startPoint y: 142, endPoint x: 631, endPoint y: 331, distance: 433.4
click at [1012, 146] on p "New Leads[1] Hi {{firstname}} this is {{sender_name}}, {{job_title}} at {{deale…" at bounding box center [1025, 124] width 250 height 135
type textarea "Hi {{firstname}} this is {{sender_name}}, {{job_title}} at {{dealer_name}}. Tha…"
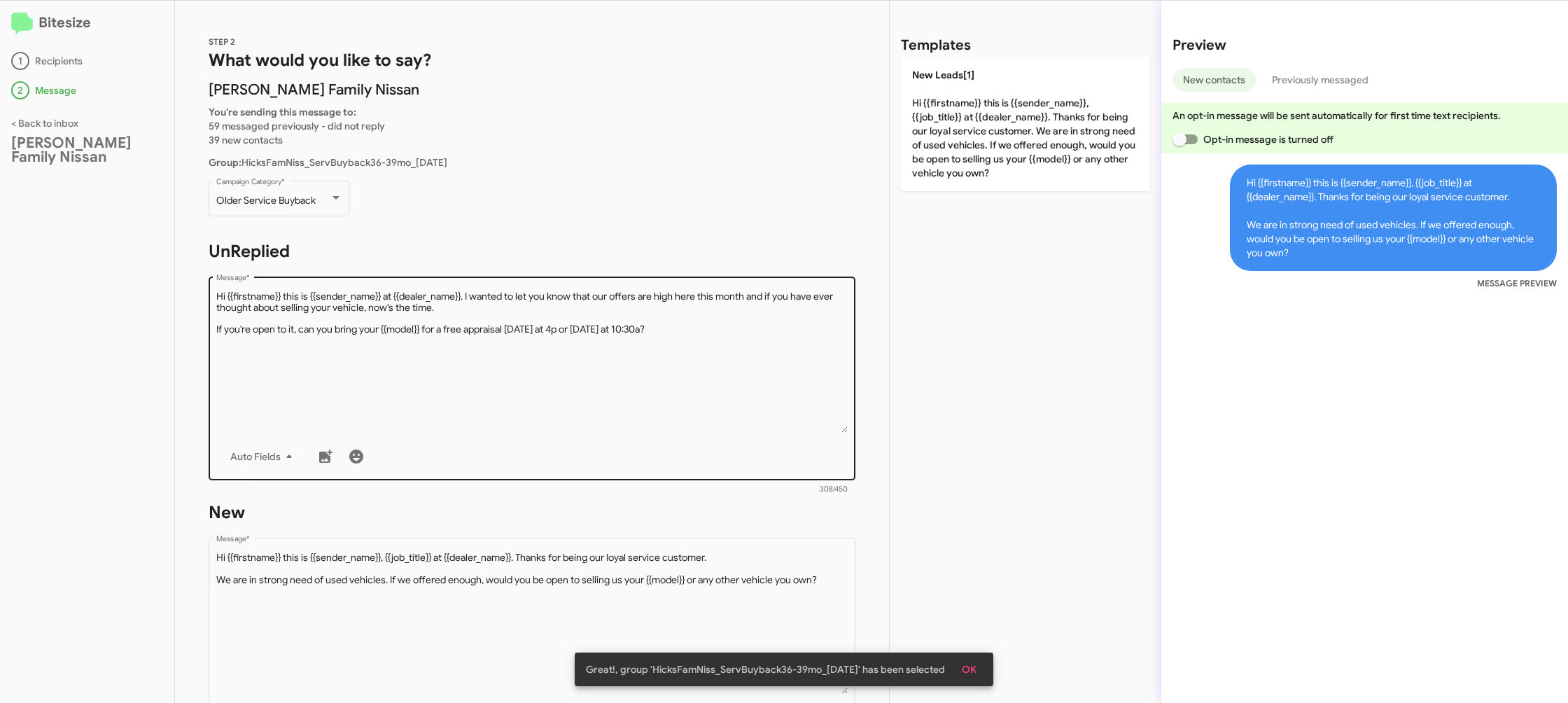
scroll to position [235, 0]
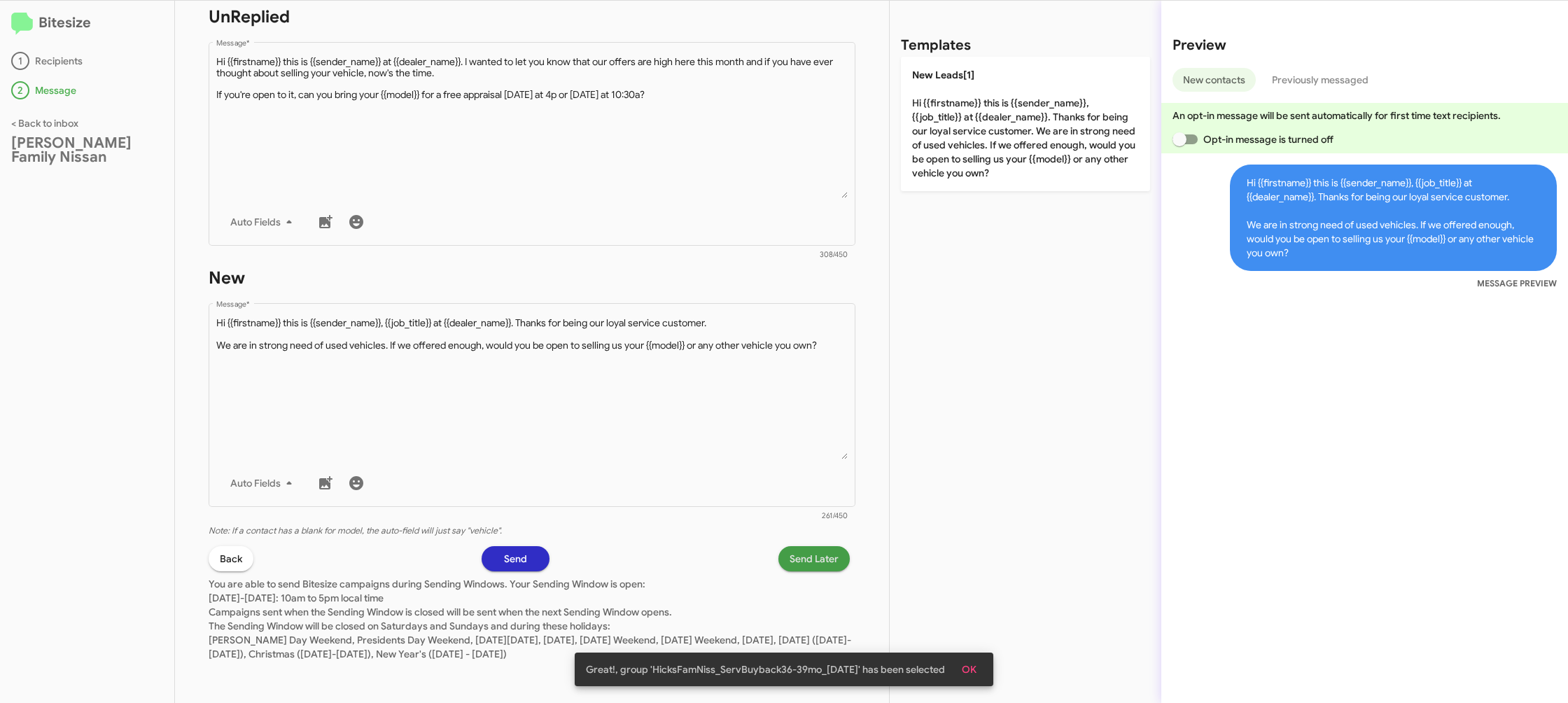
click at [803, 555] on span "Send Later" at bounding box center [813, 558] width 49 height 25
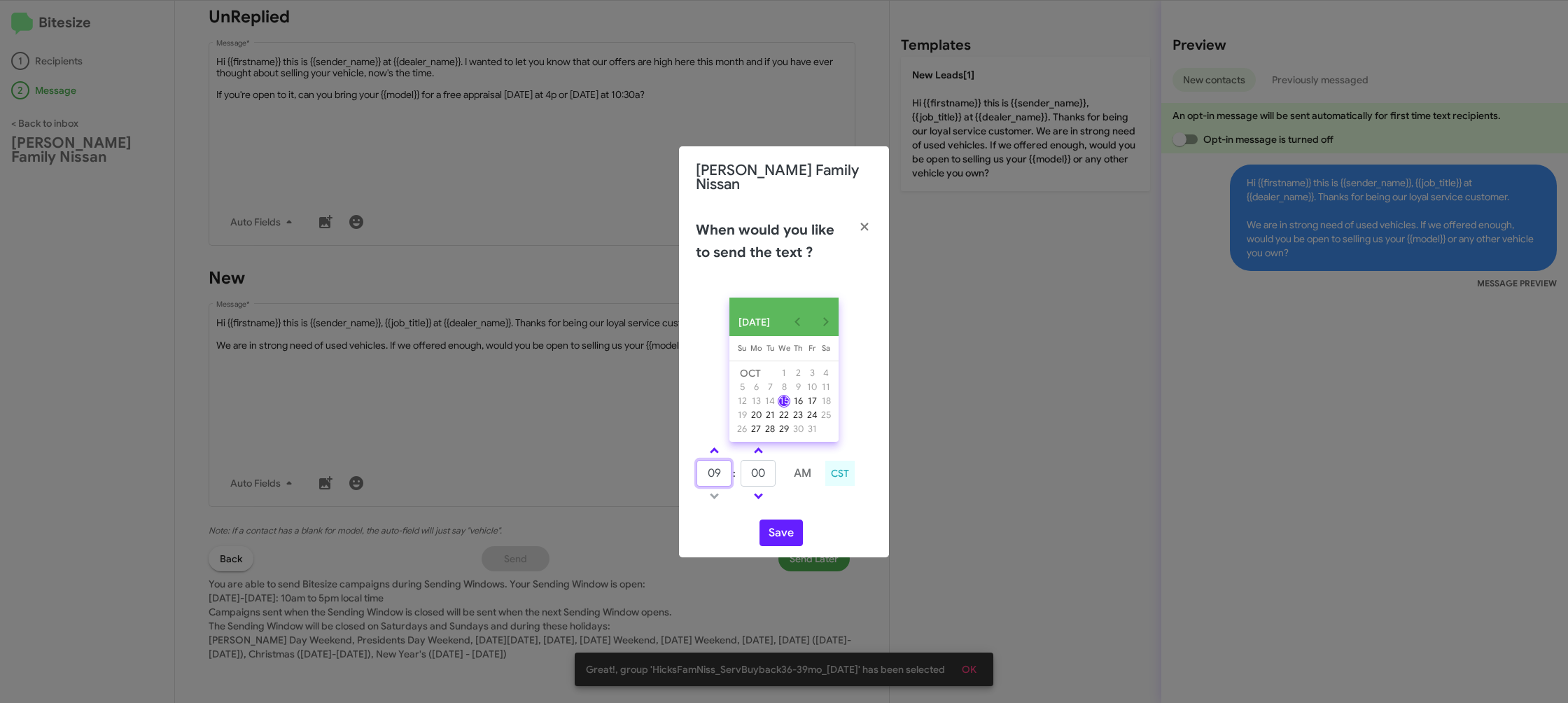
click at [714, 472] on input "09" at bounding box center [713, 473] width 35 height 27
click at [715, 471] on input "09" at bounding box center [713, 473] width 35 height 27
click at [749, 470] on input "00" at bounding box center [758, 473] width 35 height 27
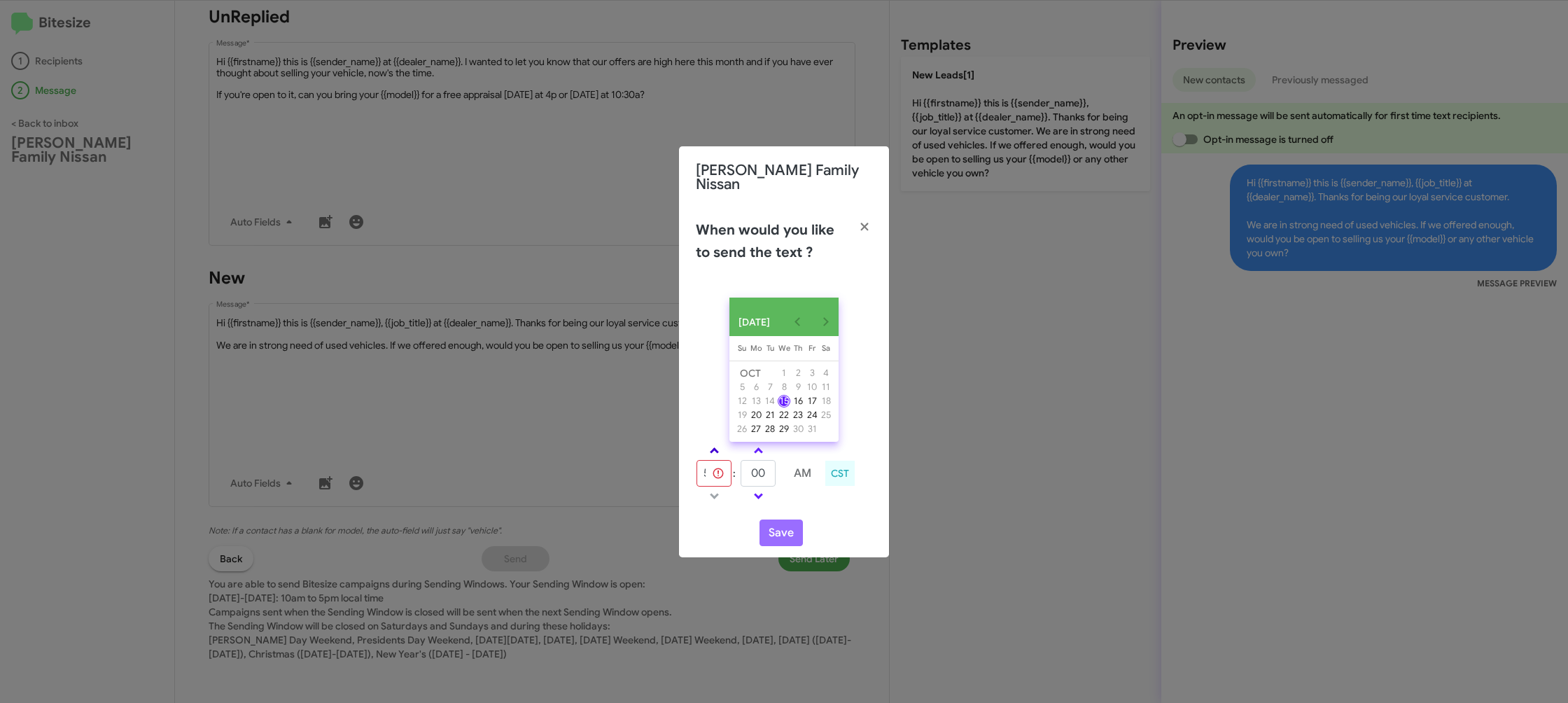
click at [707, 449] on link at bounding box center [714, 450] width 24 height 16
click at [715, 446] on link at bounding box center [714, 450] width 24 height 16
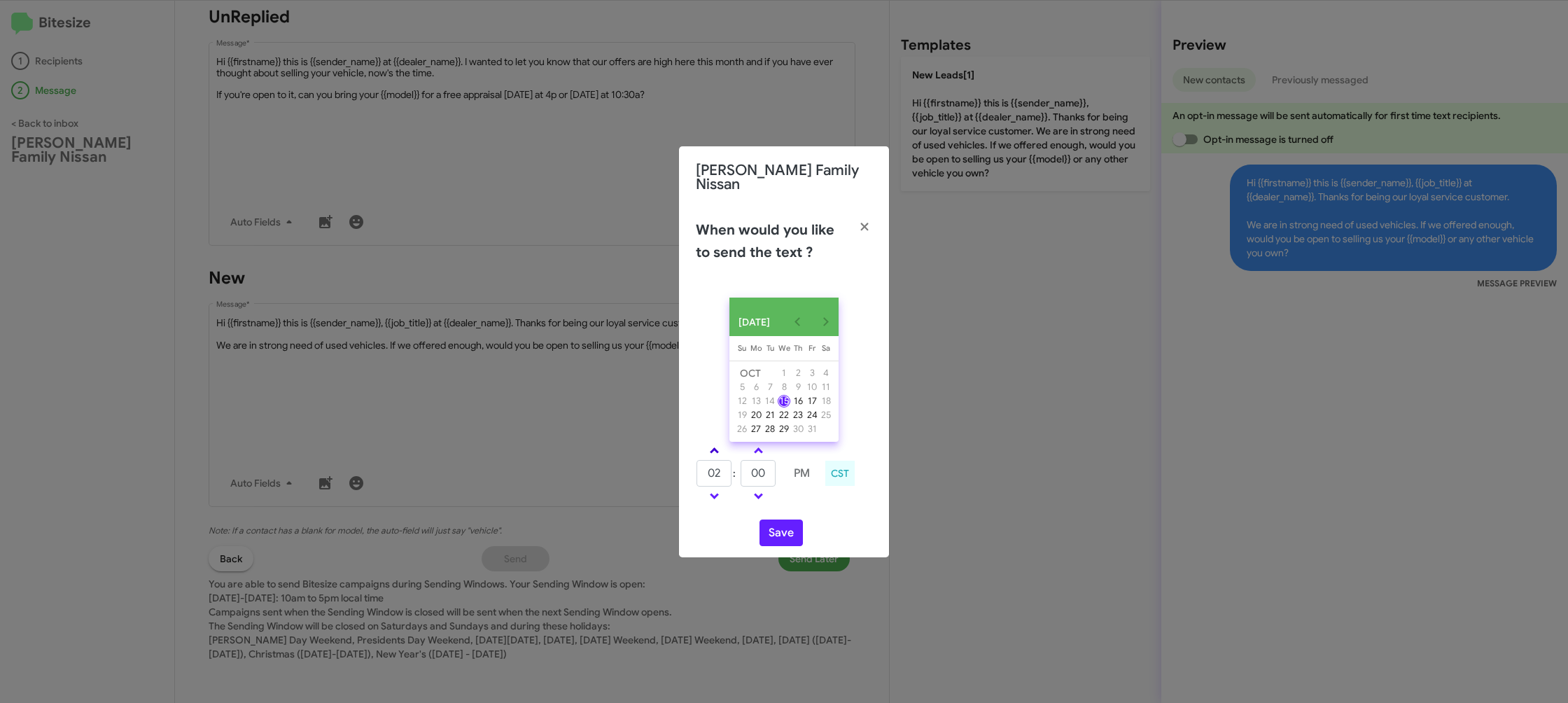
click at [715, 446] on link at bounding box center [714, 450] width 24 height 16
click at [709, 497] on link at bounding box center [714, 496] width 24 height 16
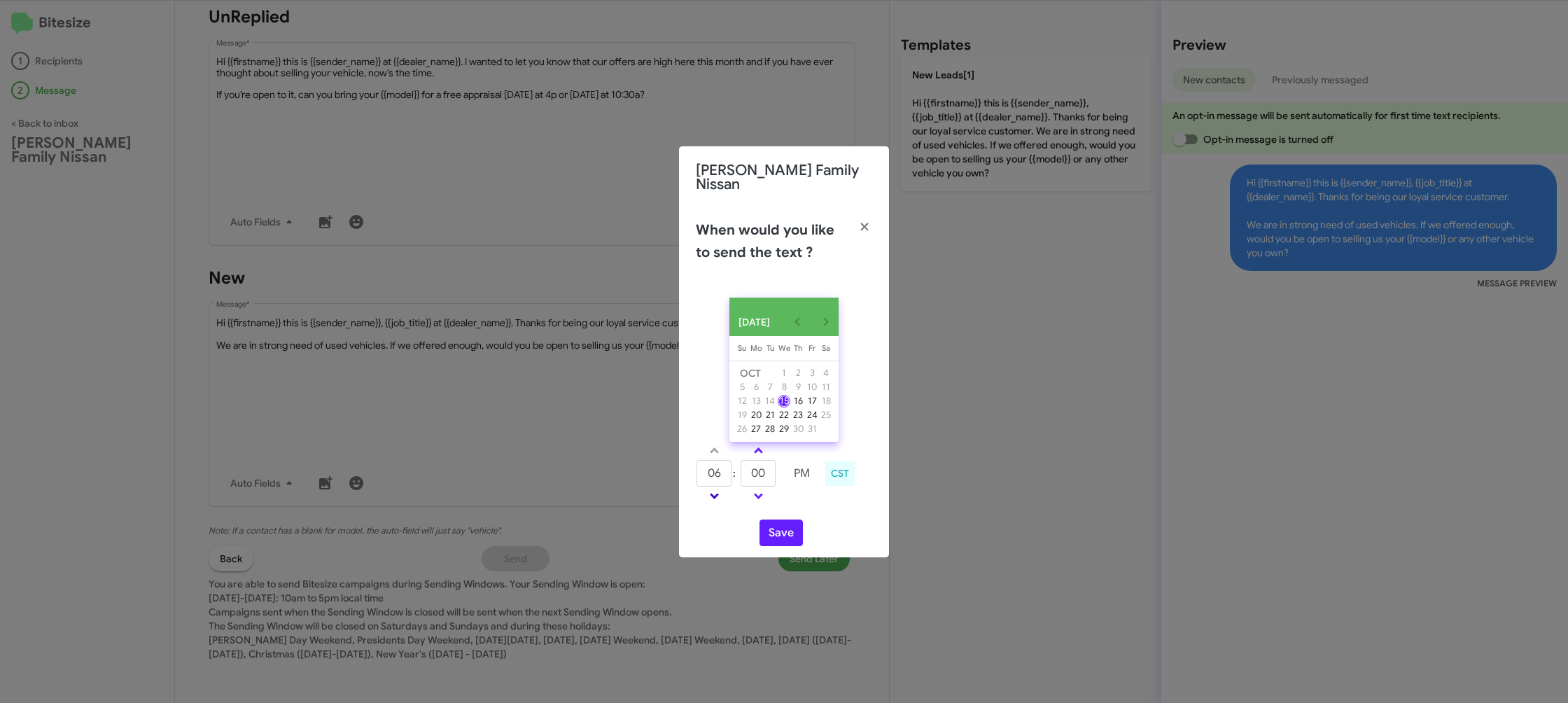
type input "05"
click at [762, 471] on input "00" at bounding box center [758, 473] width 35 height 27
click at [762, 469] on input "00" at bounding box center [758, 473] width 35 height 27
type input "47"
drag, startPoint x: 800, startPoint y: 501, endPoint x: 790, endPoint y: 519, distance: 20.6
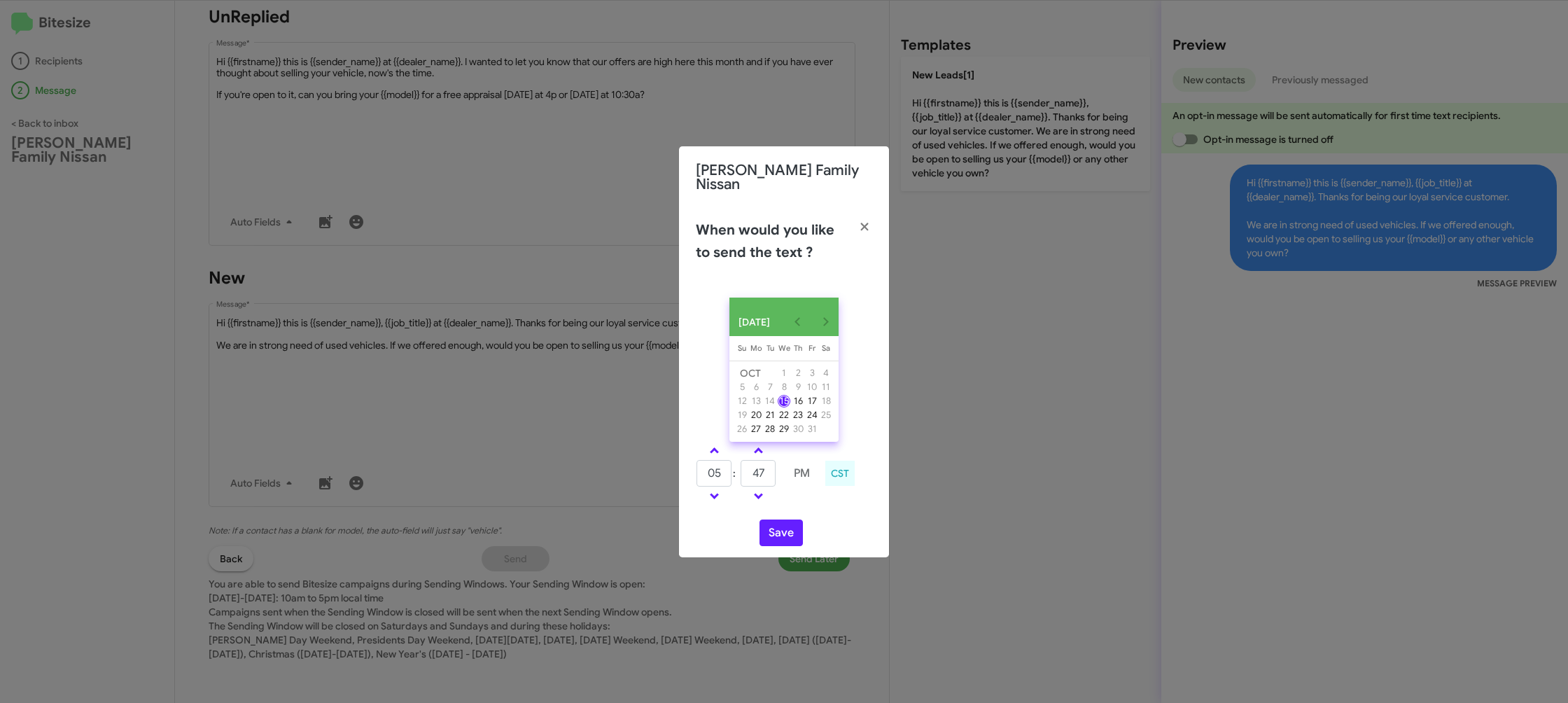
click at [797, 506] on div "05 : 47 PM CST" at bounding box center [784, 474] width 198 height 66
click at [786, 527] on button "Save" at bounding box center [781, 532] width 43 height 27
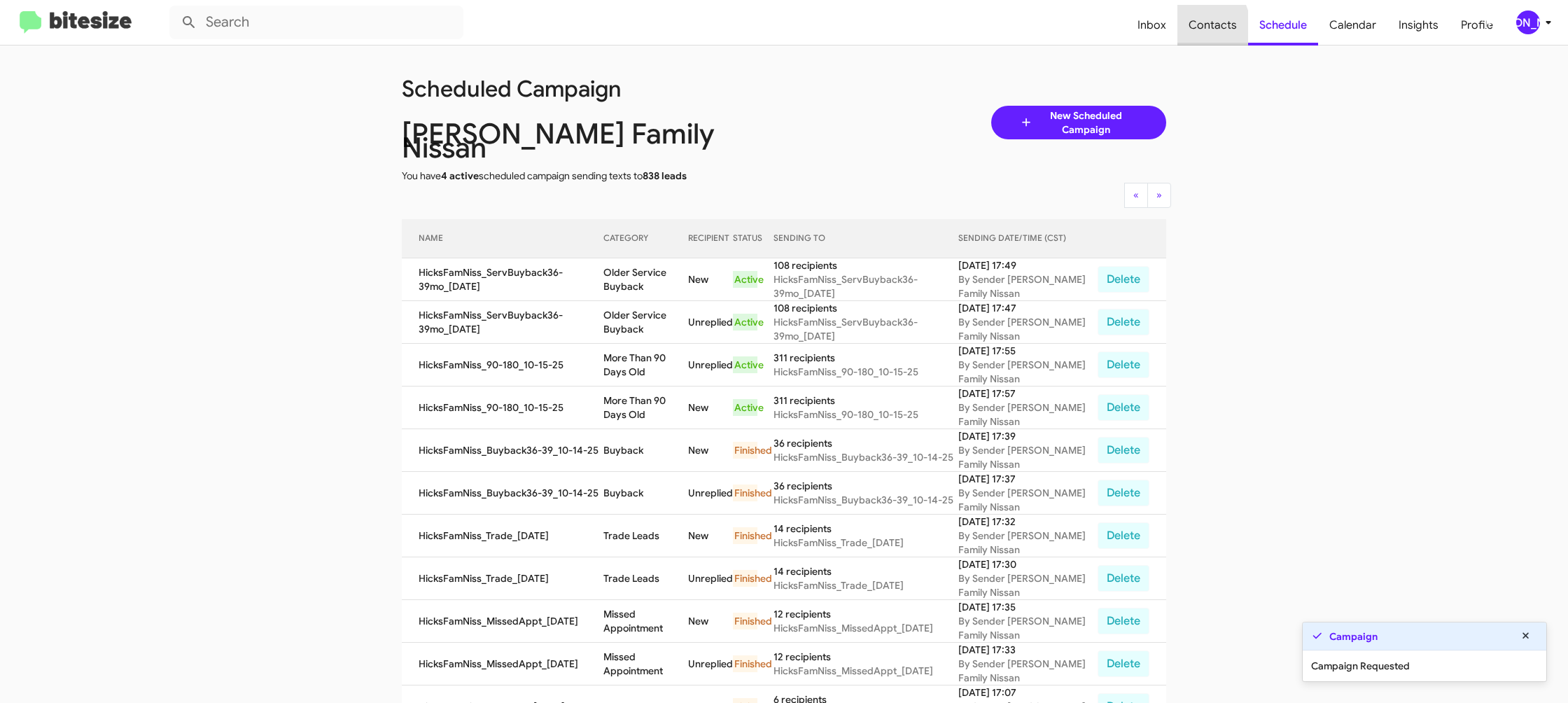
click at [1194, 28] on span "Contacts" at bounding box center [1212, 25] width 71 height 41
type input "in:groups"
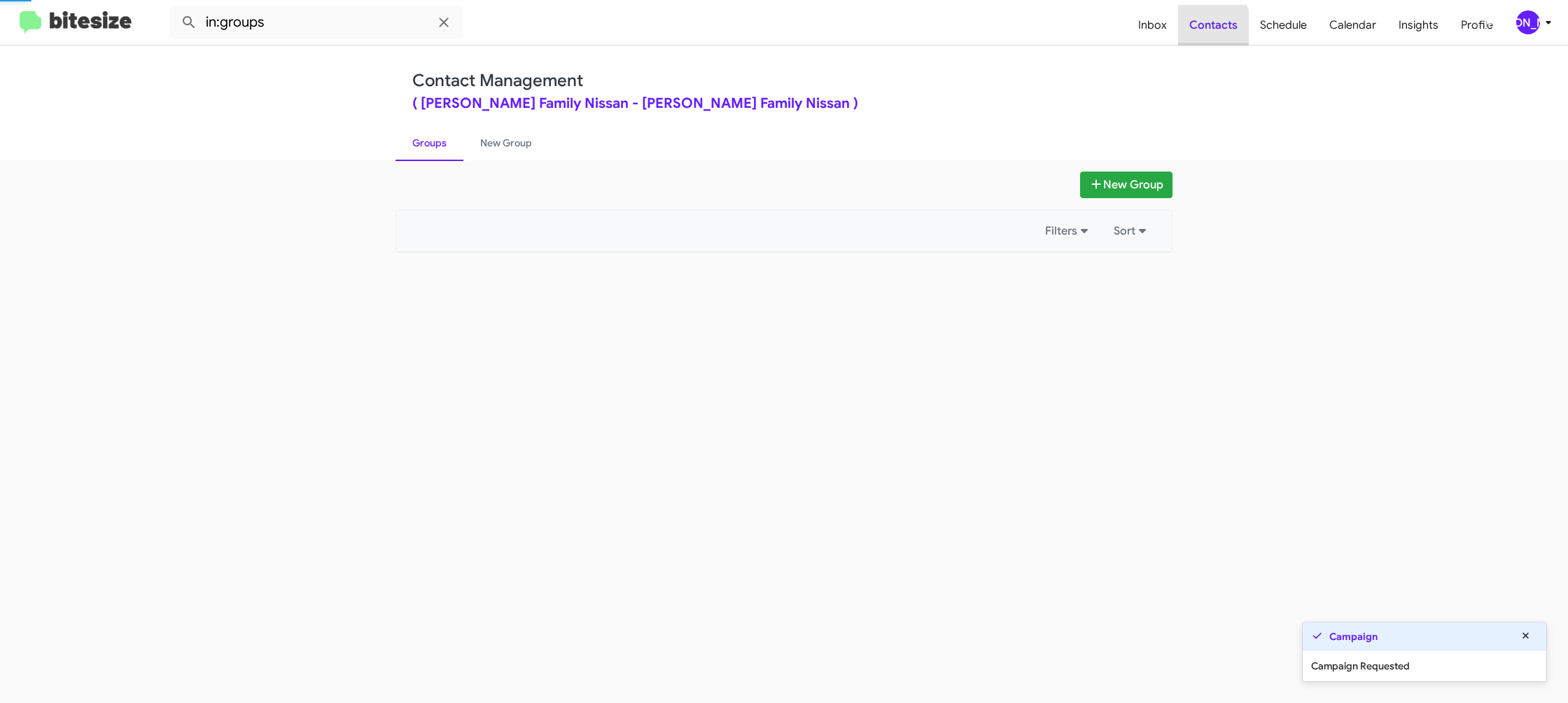
click at [1194, 28] on span "Contacts" at bounding box center [1213, 25] width 71 height 41
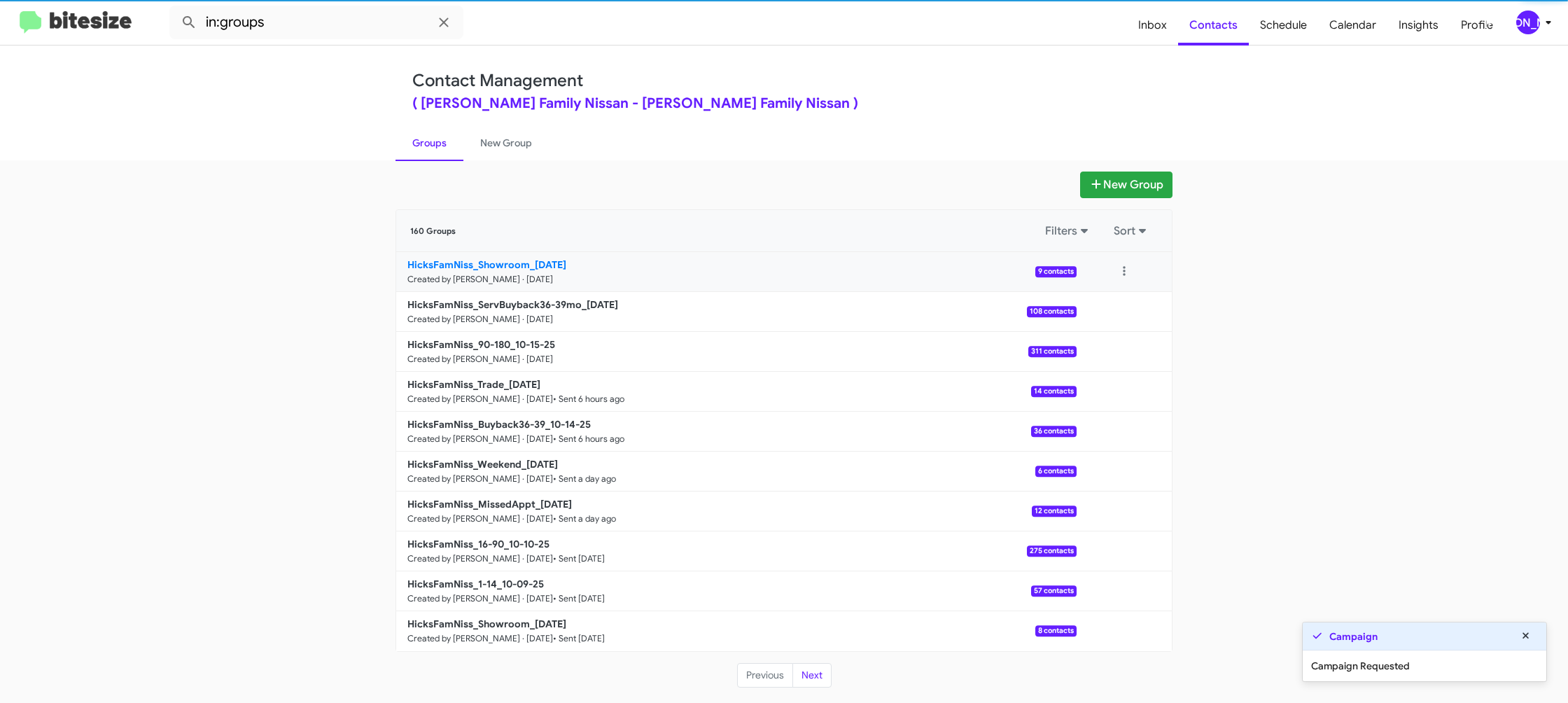
click at [490, 271] on link "HicksFamNiss_Showroom_10-15-25 Created by Jason Apdua · Oct 15, 2025 9 contacts" at bounding box center [737, 272] width 680 height 40
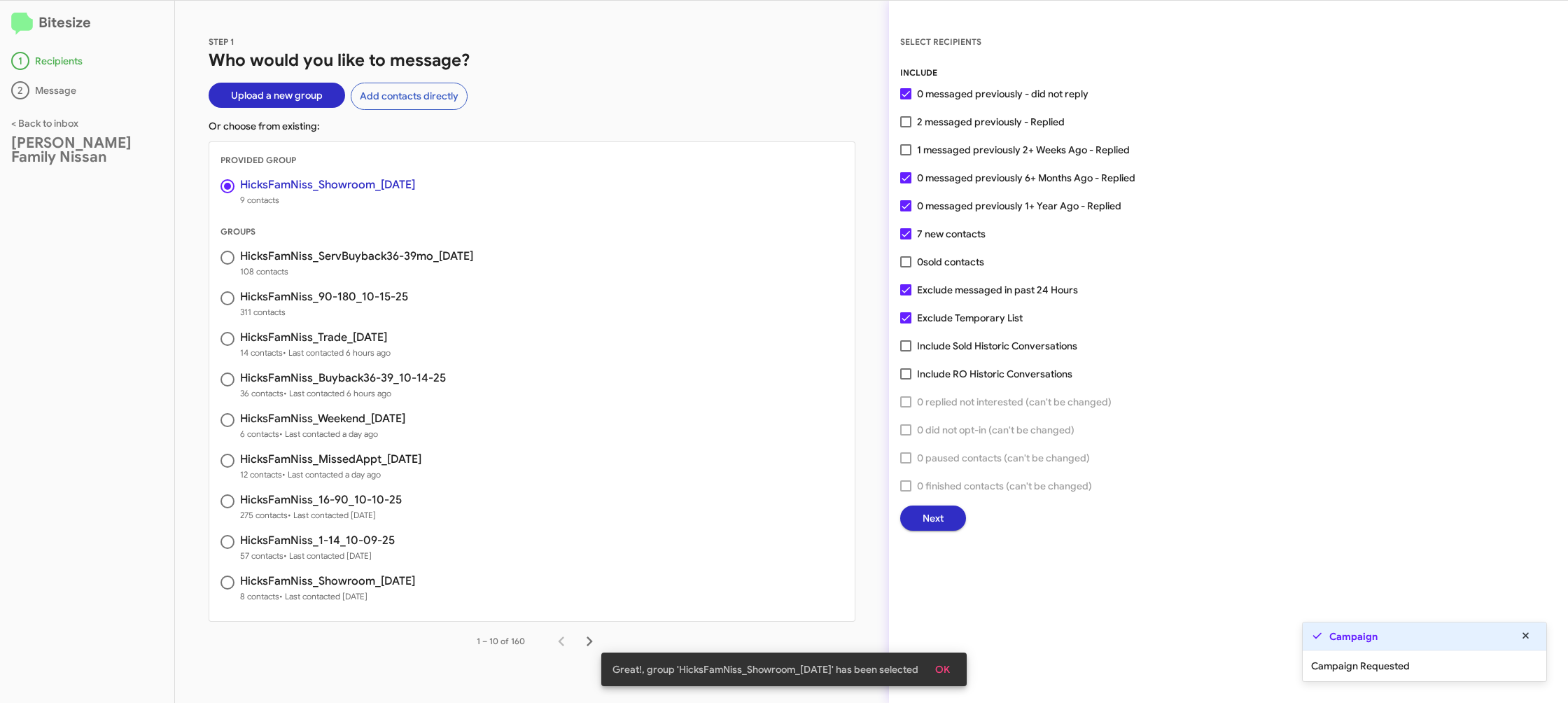
click at [922, 519] on span "Next" at bounding box center [933, 517] width 21 height 25
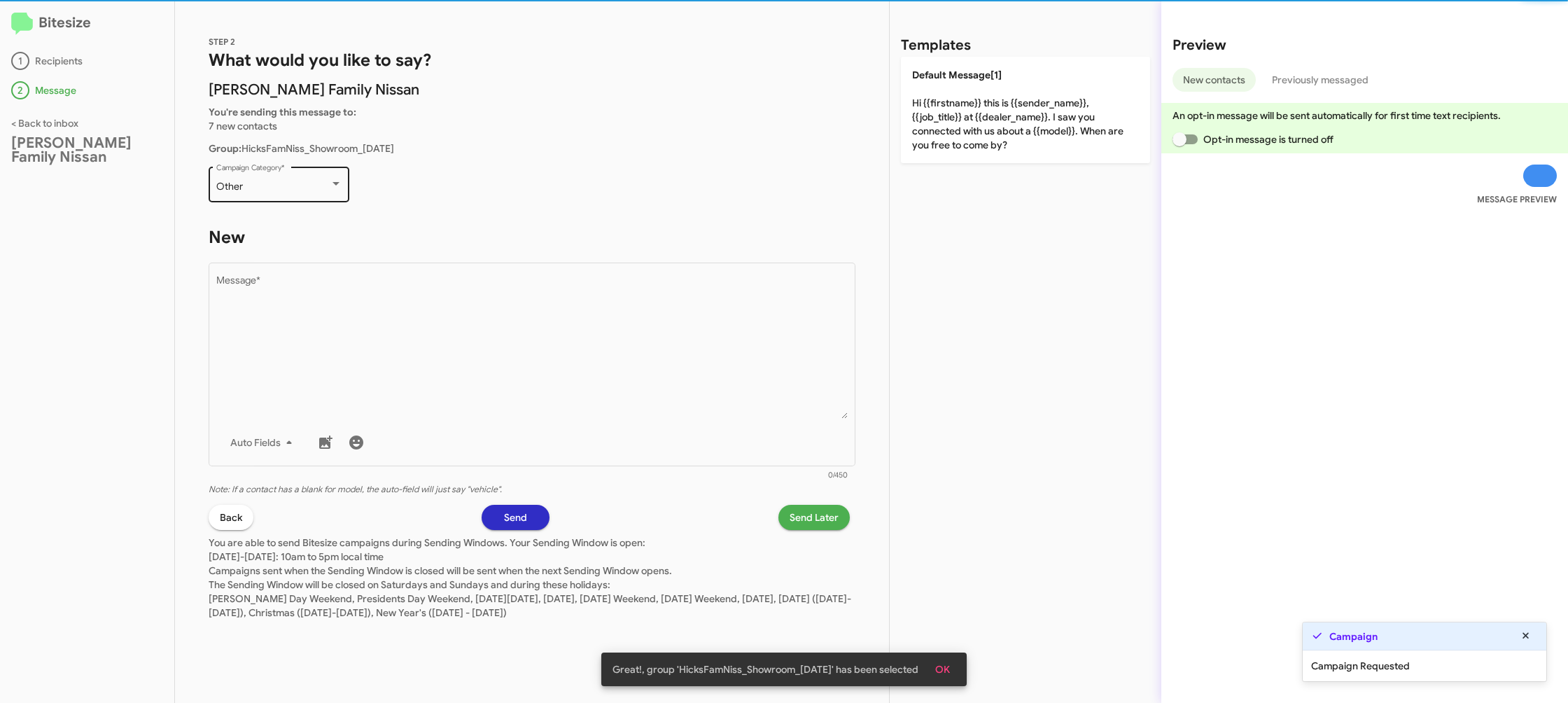
click at [307, 174] on div "Other Campaign Category *" at bounding box center [279, 183] width 126 height 39
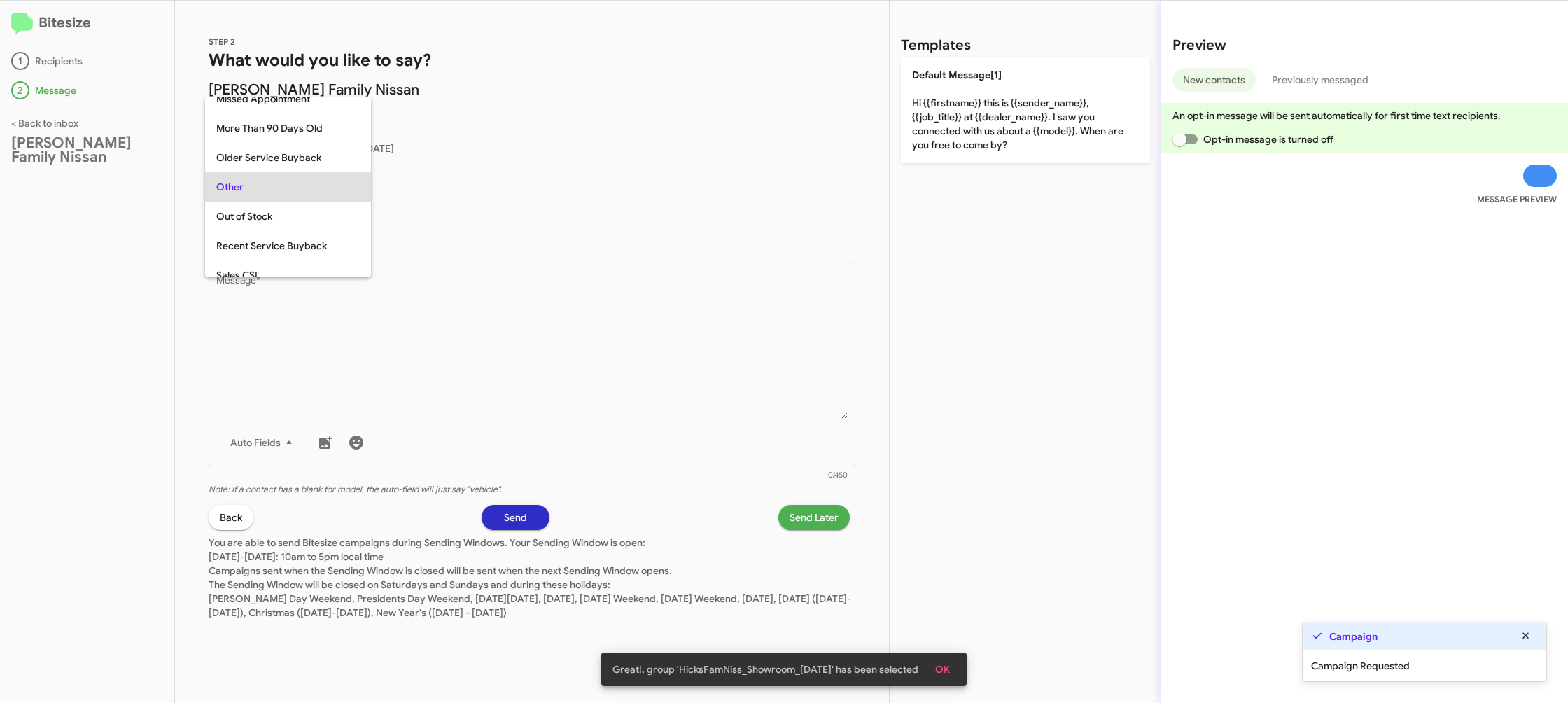
scroll to position [379, 0]
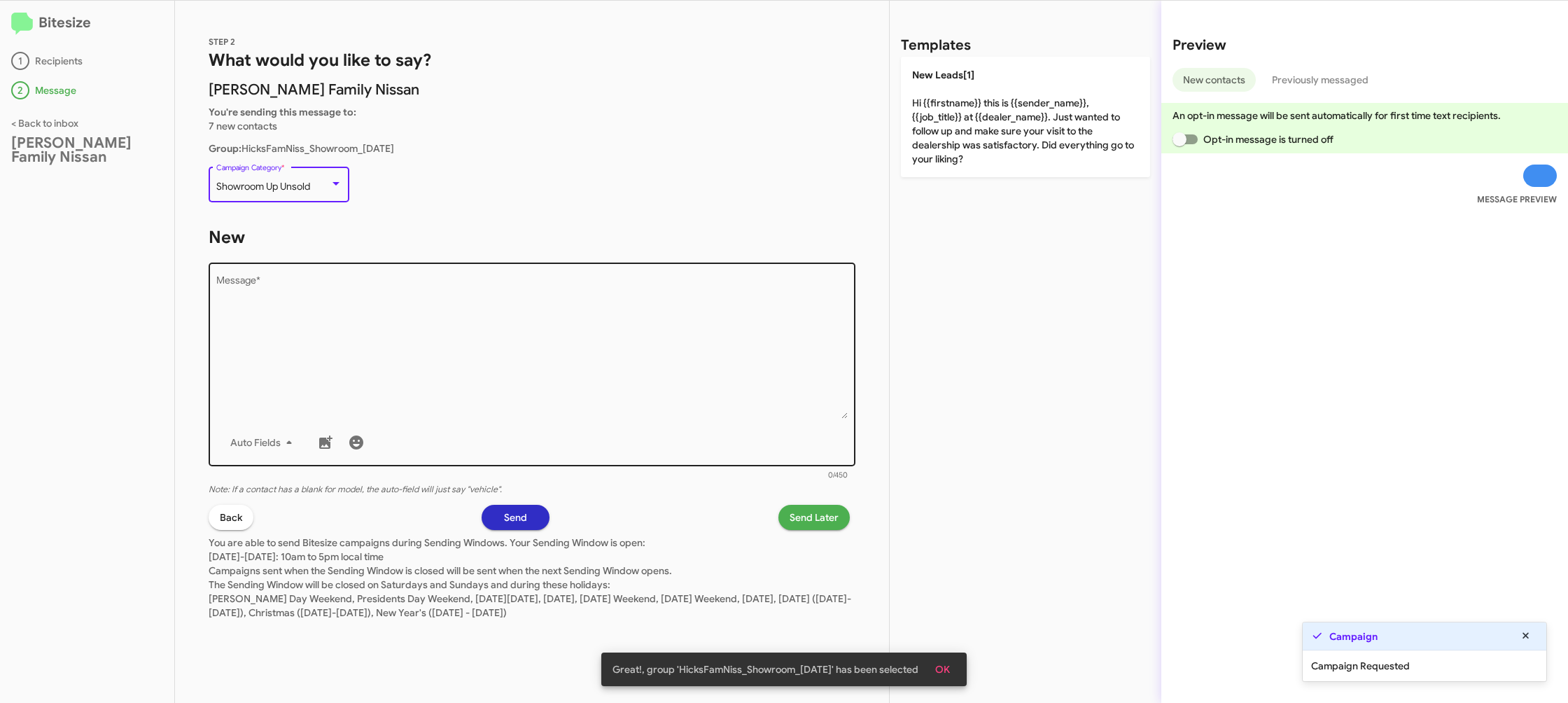
click at [466, 308] on textarea "Message *" at bounding box center [532, 346] width 632 height 142
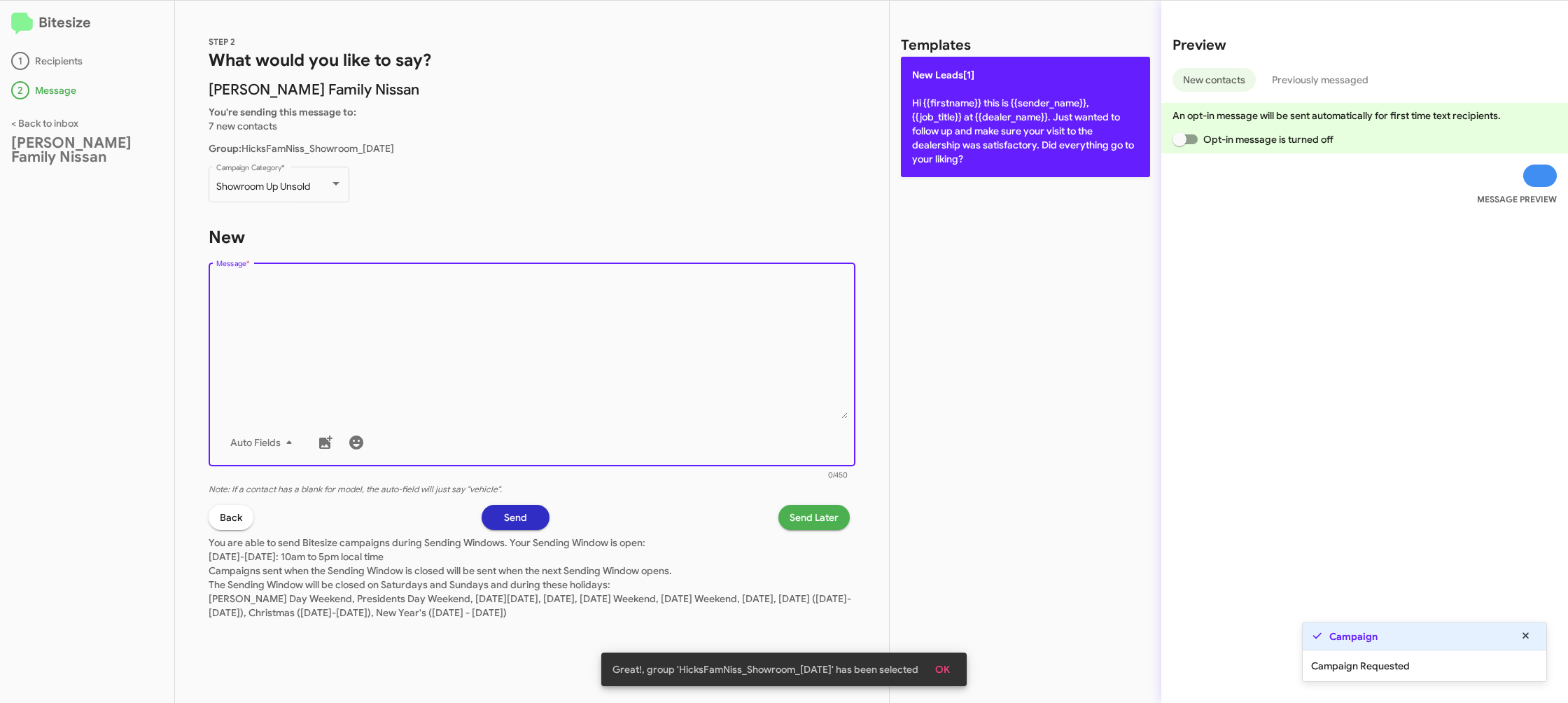
drag, startPoint x: 1008, startPoint y: 98, endPoint x: 1001, endPoint y: 110, distance: 13.9
click at [1007, 99] on p "New Leads[1] Hi {{firstname}} this is {{sender_name}}, {{job_title}} at {{deale…" at bounding box center [1025, 117] width 250 height 120
type textarea "Hi {{firstname}} this is {{sender_name}}, {{job_title}} at {{dealer_name}}. Jus…"
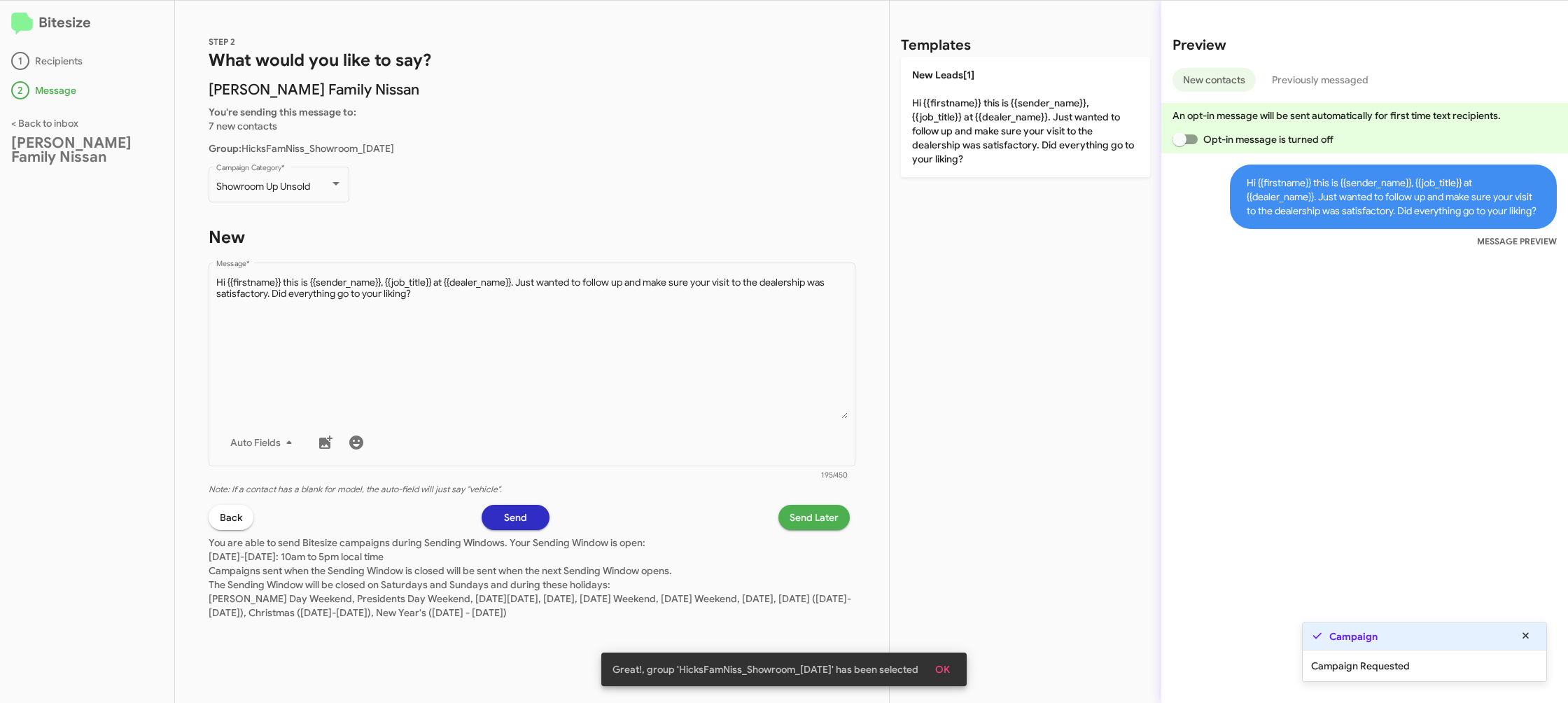
drag, startPoint x: 823, startPoint y: 518, endPoint x: 817, endPoint y: 515, distance: 6.7
click at [817, 515] on span "Send Later" at bounding box center [813, 516] width 49 height 25
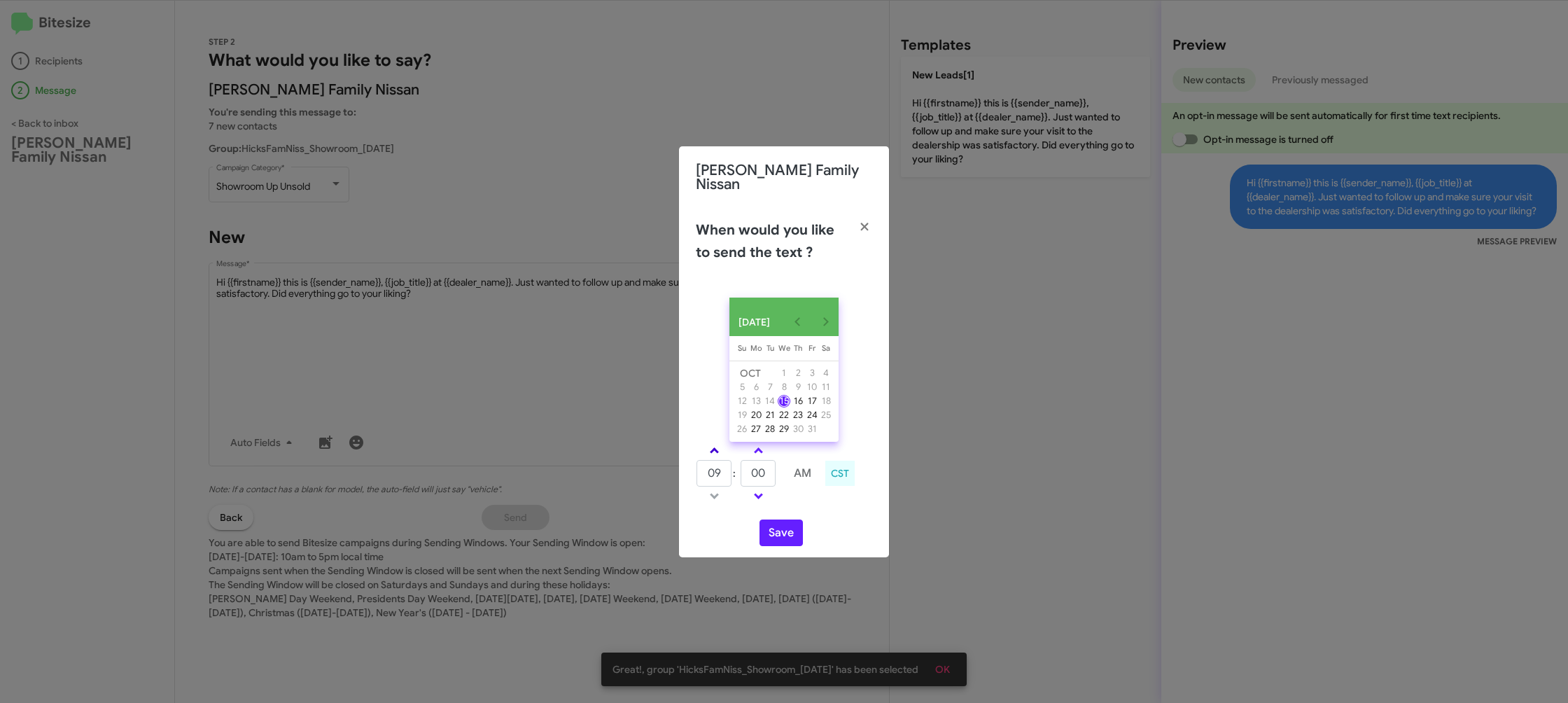
click at [718, 448] on link at bounding box center [714, 450] width 24 height 16
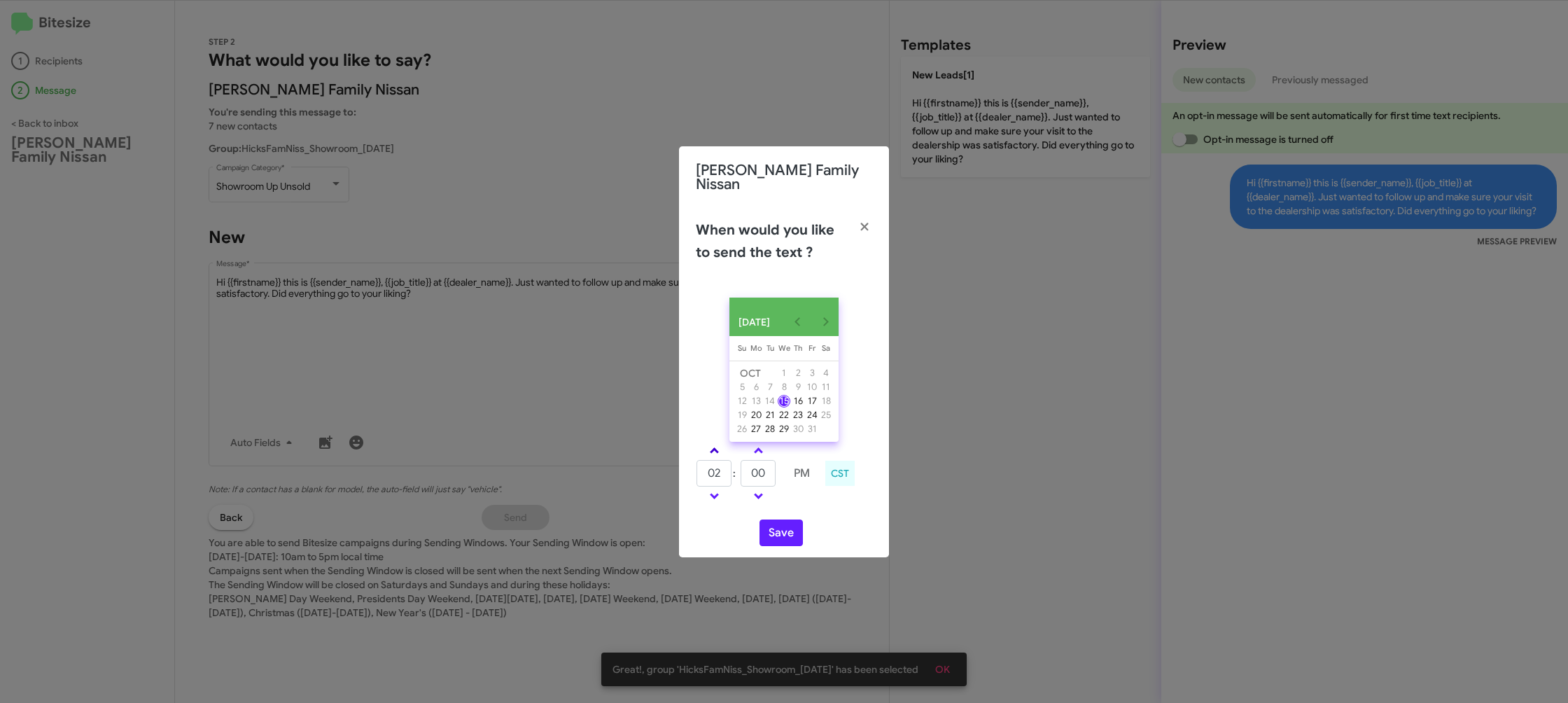
click at [718, 448] on link at bounding box center [714, 450] width 24 height 16
click at [718, 449] on link at bounding box center [714, 450] width 24 height 16
type input "05"
click at [777, 482] on td at bounding box center [780, 473] width 8 height 28
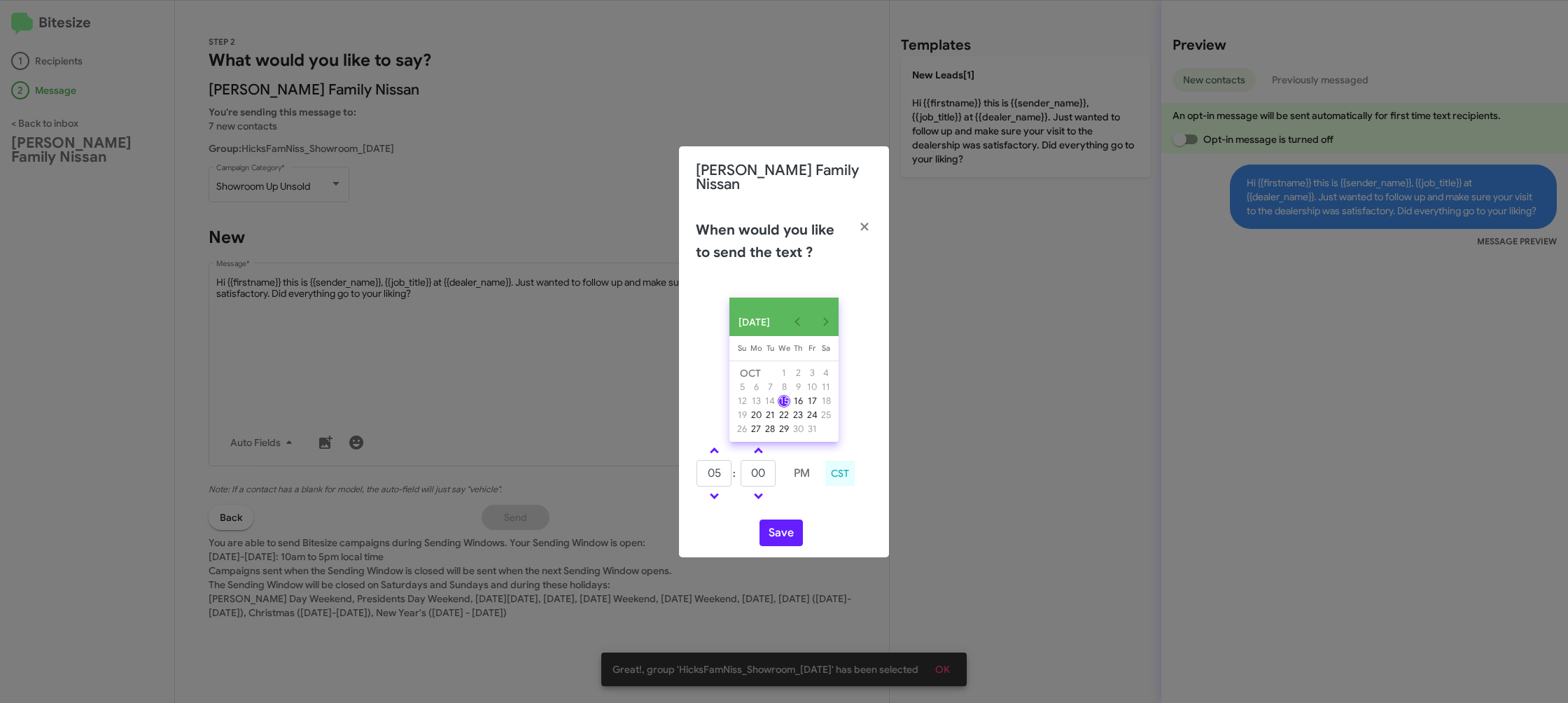
drag, startPoint x: 777, startPoint y: 482, endPoint x: 768, endPoint y: 476, distance: 10.8
click at [774, 480] on tr "05 : 00 PM" at bounding box center [757, 473] width 123 height 28
click at [768, 476] on input "00" at bounding box center [758, 473] width 35 height 27
drag, startPoint x: 768, startPoint y: 476, endPoint x: 775, endPoint y: 465, distance: 13.0
click at [775, 465] on input "00" at bounding box center [758, 473] width 35 height 27
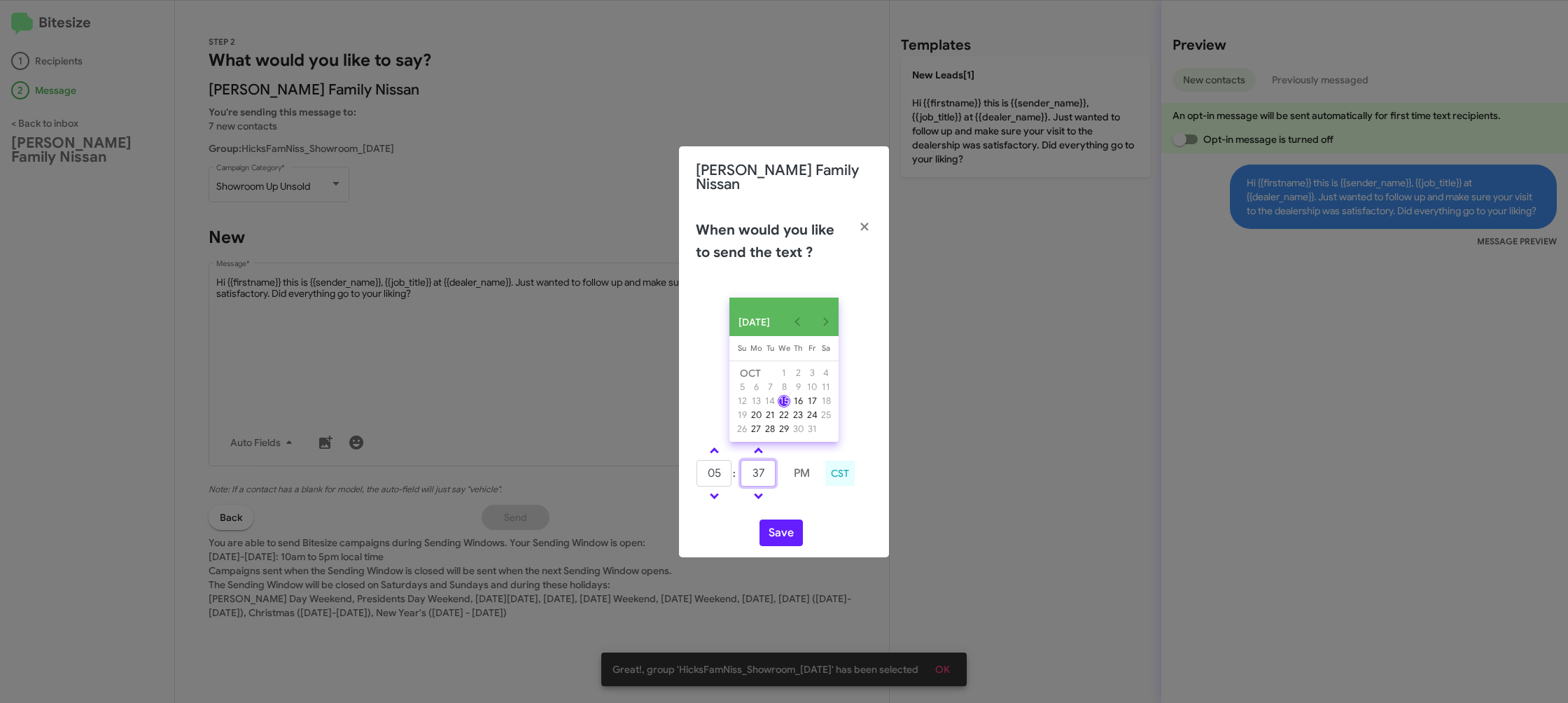
type input "37"
drag, startPoint x: 811, startPoint y: 504, endPoint x: 775, endPoint y: 533, distance: 46.2
click at [802, 506] on div "05 : 37 PM CST" at bounding box center [784, 474] width 198 height 66
click at [775, 533] on button "Save" at bounding box center [781, 532] width 43 height 27
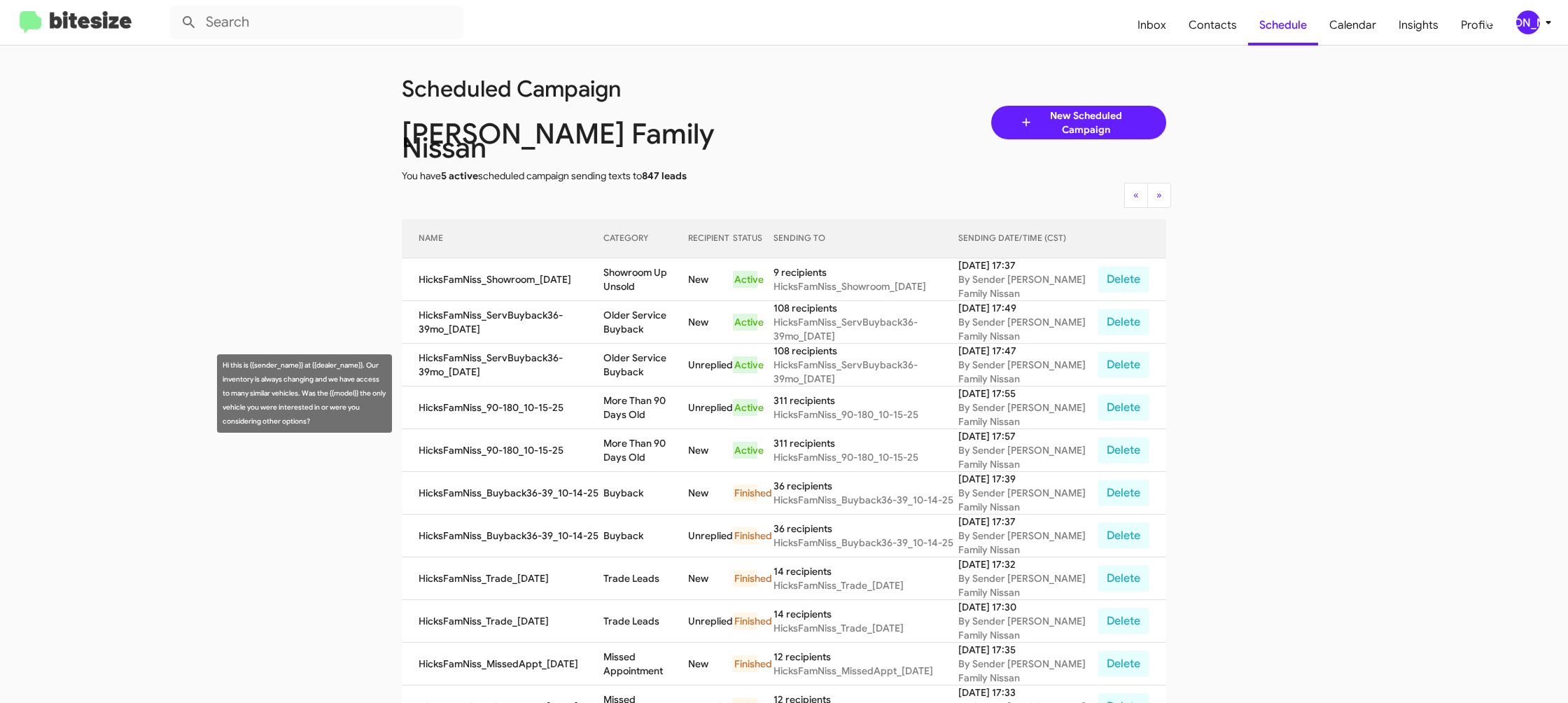
drag, startPoint x: 638, startPoint y: 417, endPoint x: 638, endPoint y: 428, distance: 11.0
click at [638, 429] on td "More Than 90 Days Old" at bounding box center [646, 450] width 85 height 42
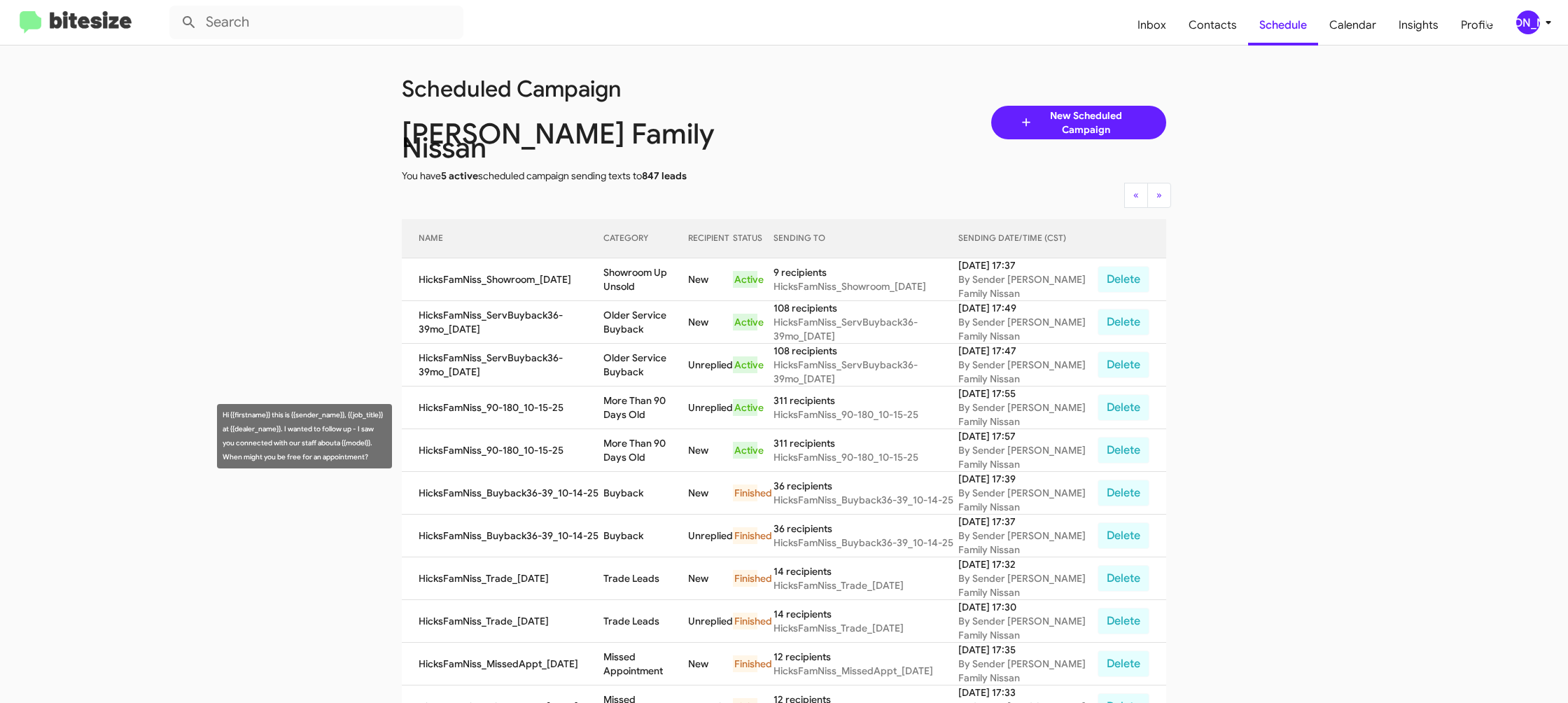
click at [637, 430] on td "More Than 90 Days Old" at bounding box center [646, 450] width 85 height 42
drag, startPoint x: 637, startPoint y: 430, endPoint x: 439, endPoint y: 154, distance: 339.7
click at [637, 429] on td "More Than 90 Days Old" at bounding box center [646, 450] width 85 height 42
copy td "More Than 90 Days Old"
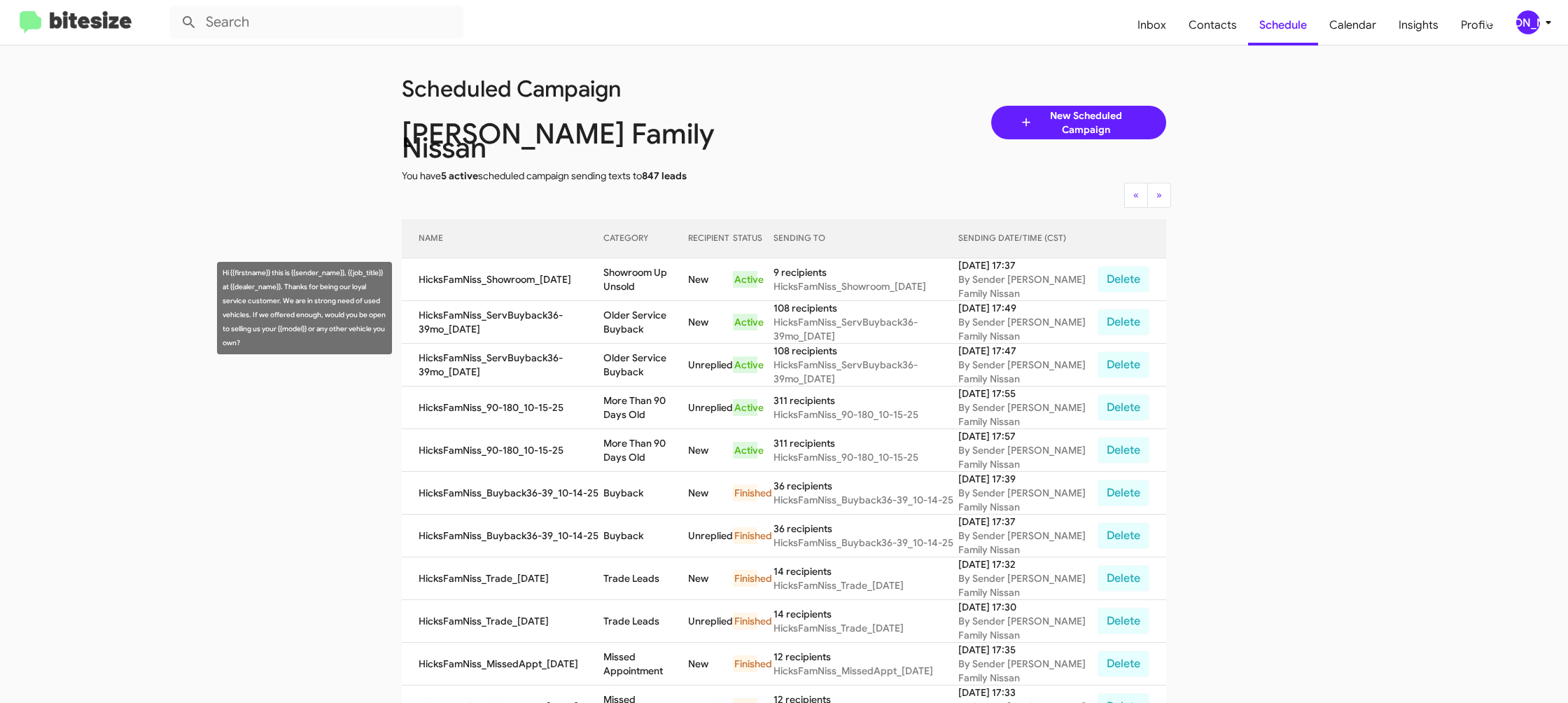
click at [619, 301] on td "Older Service Buyback" at bounding box center [646, 322] width 85 height 42
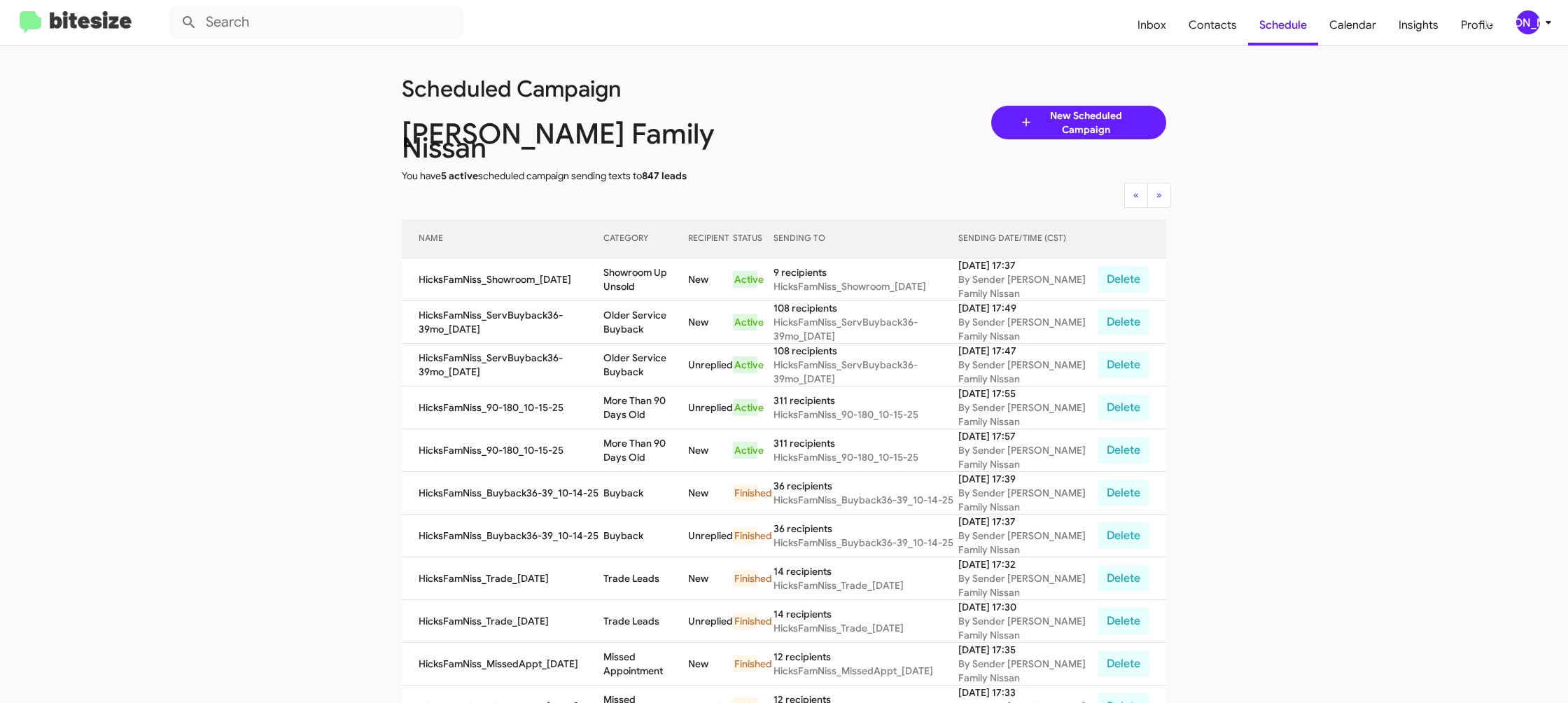
copy td "Older Service Buyback"
click at [633, 258] on td "Showroom Up Unsold" at bounding box center [646, 279] width 85 height 42
copy td "Showroom Up Unsold"
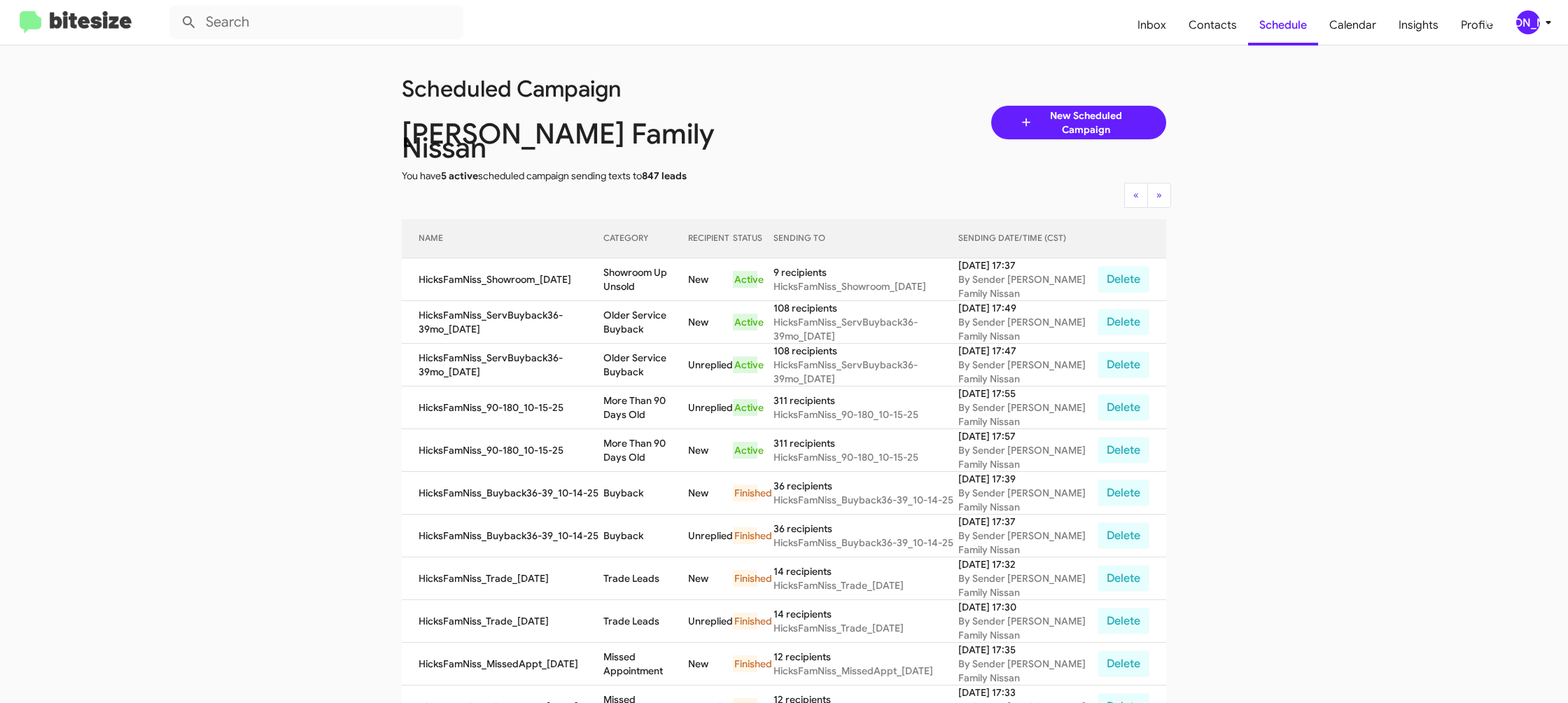
click at [1520, 14] on div "[PERSON_NAME]" at bounding box center [1528, 22] width 24 height 24
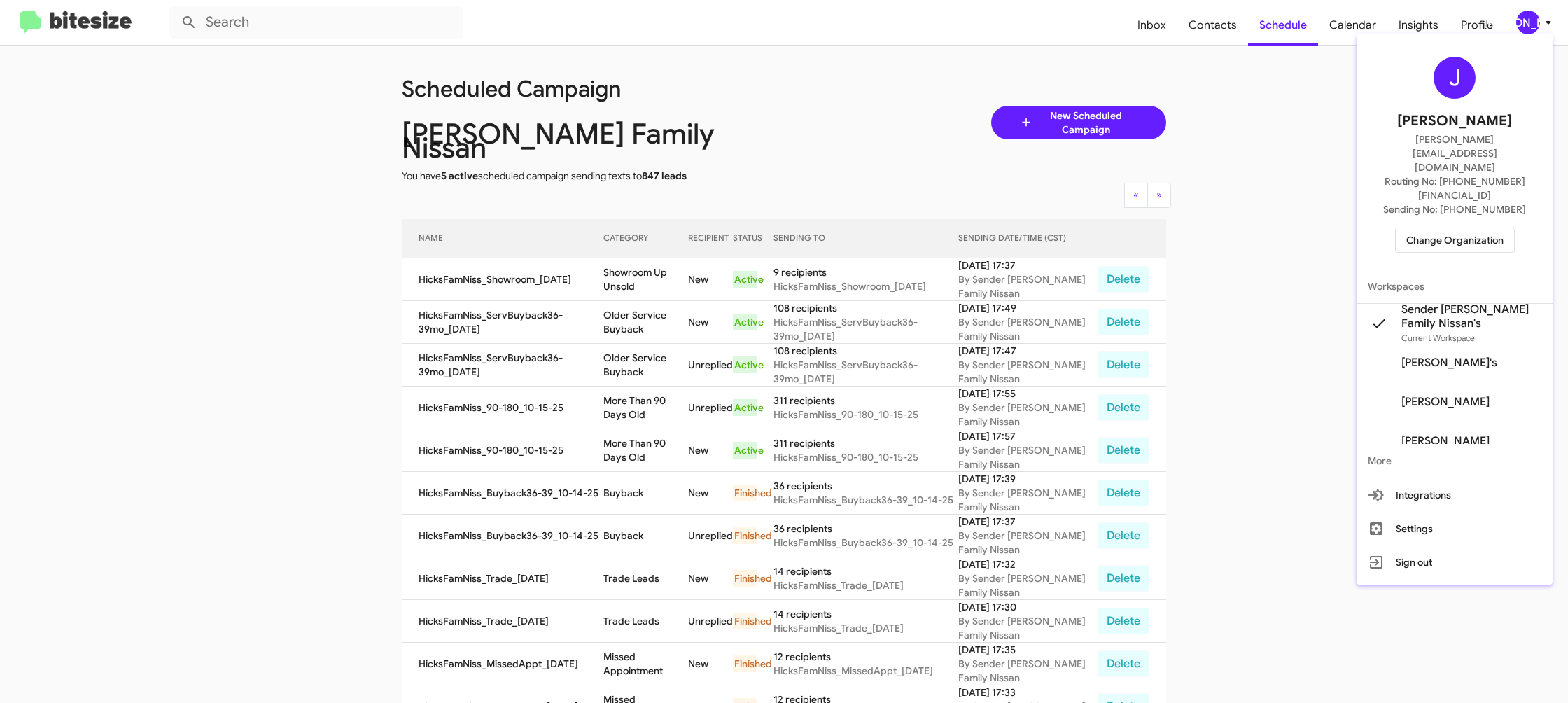
click at [1457, 228] on span "Change Organization" at bounding box center [1454, 240] width 98 height 24
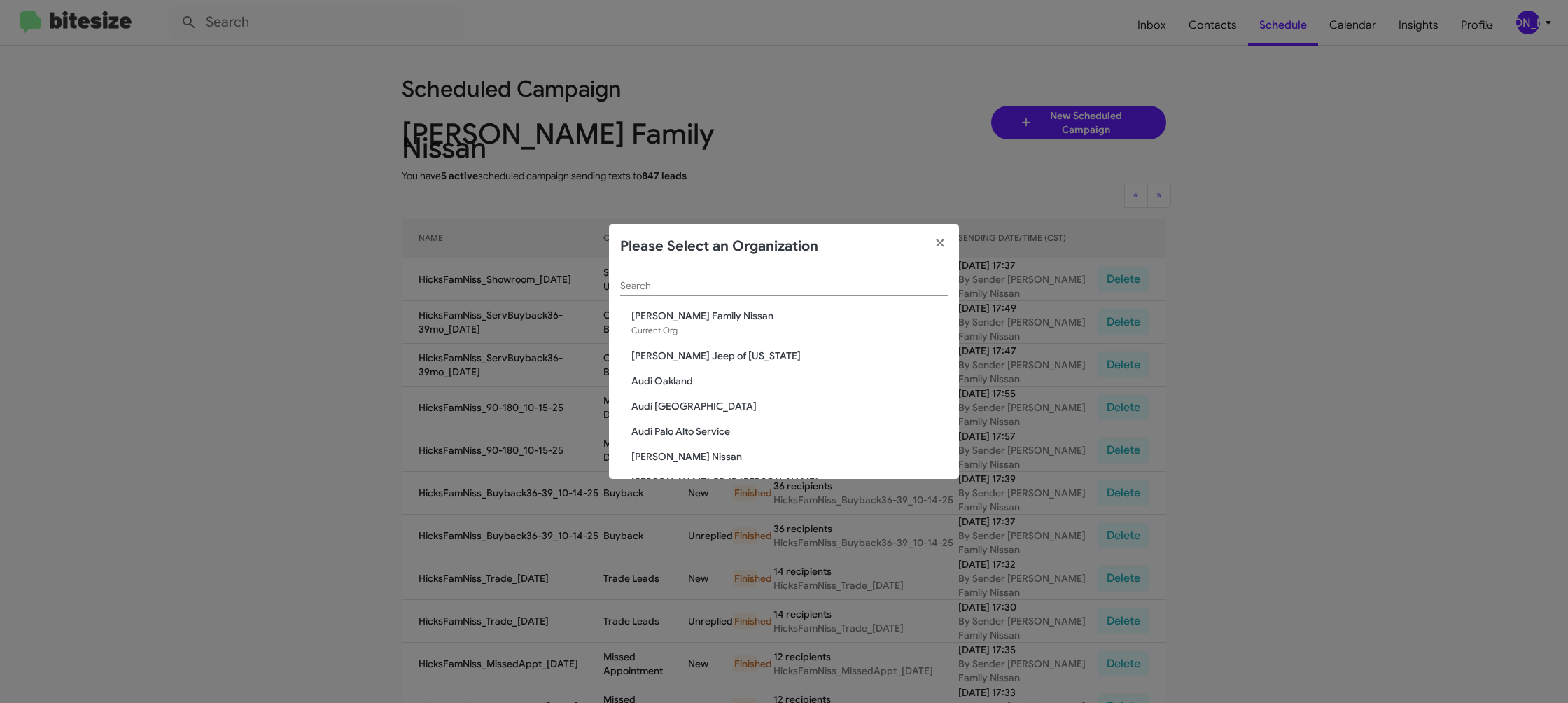
scroll to position [26, 0]
click at [701, 271] on div "Search" at bounding box center [783, 263] width 327 height 40
click at [706, 267] on div "Please Select an Organization" at bounding box center [783, 246] width 350 height 45
click at [691, 286] on input "Search" at bounding box center [783, 286] width 327 height 11
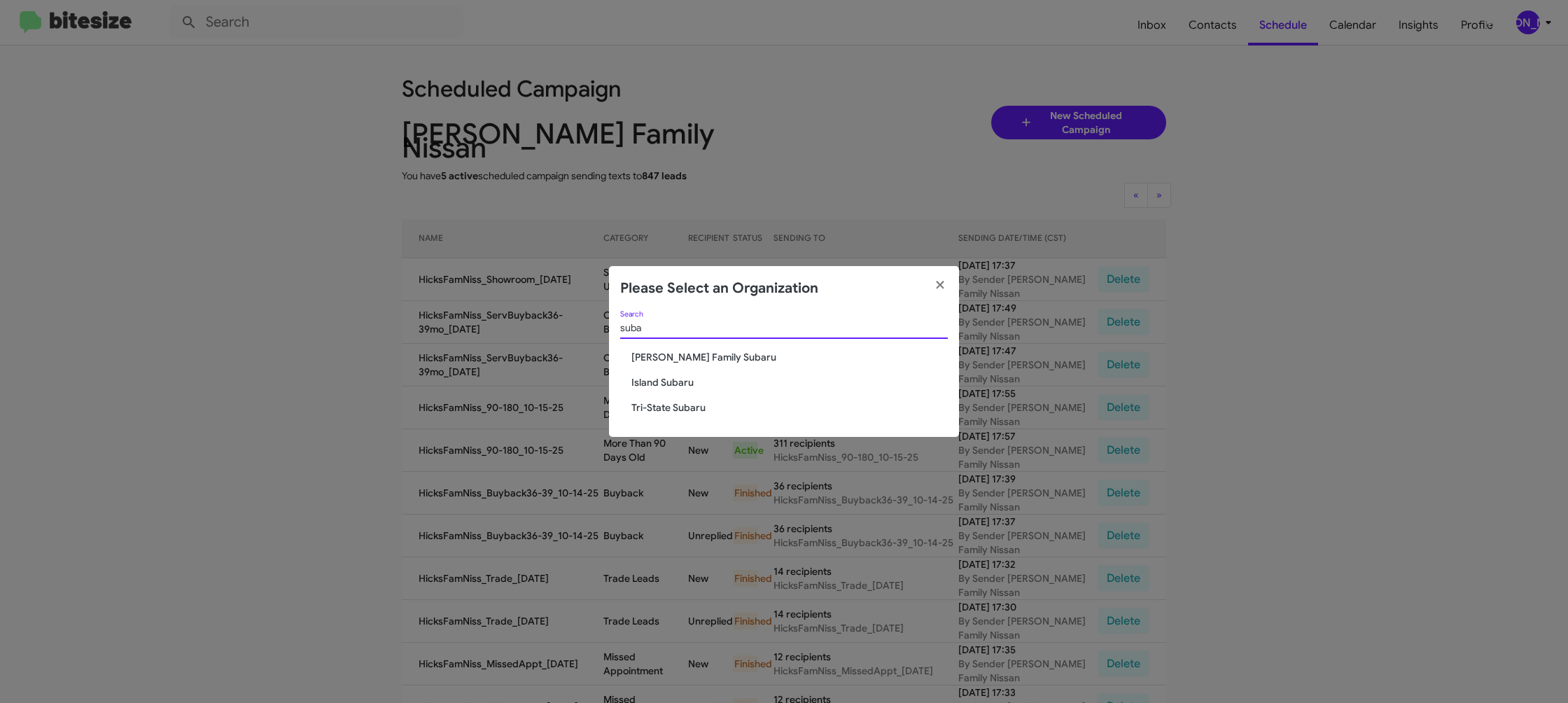
type input "suba"
click at [648, 351] on div "suba Search Hicks Family Subaru Island Subaru Tri-State Subaru" at bounding box center [783, 374] width 350 height 127
click at [648, 354] on span "Hicks Family Subaru" at bounding box center [789, 357] width 316 height 14
click at [648, 355] on span "Hicks Family Subaru" at bounding box center [789, 357] width 316 height 14
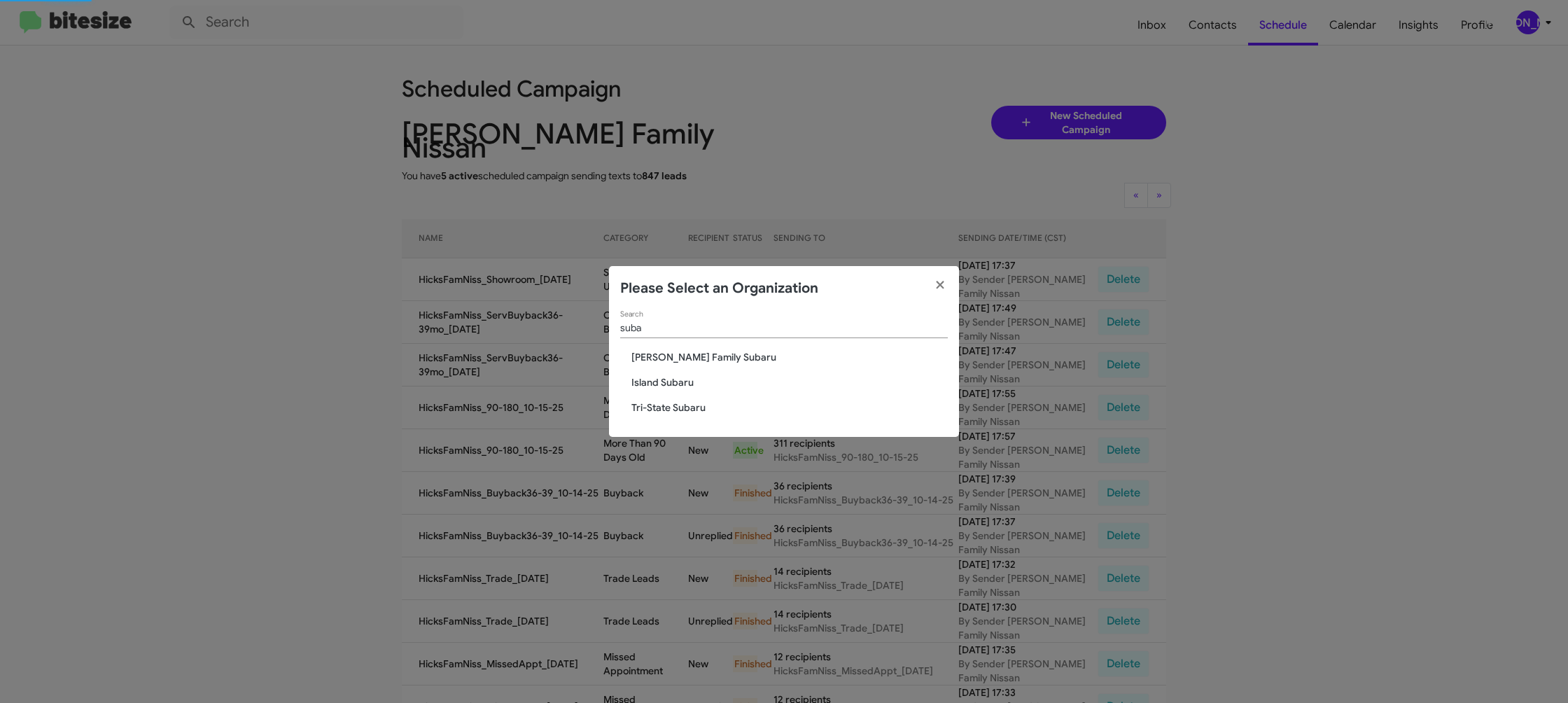
drag, startPoint x: 648, startPoint y: 356, endPoint x: 648, endPoint y: 294, distance: 62.0
click at [648, 345] on div "suba Search Hicks Family Subaru Island Subaru Tri-State Subaru" at bounding box center [783, 374] width 350 height 127
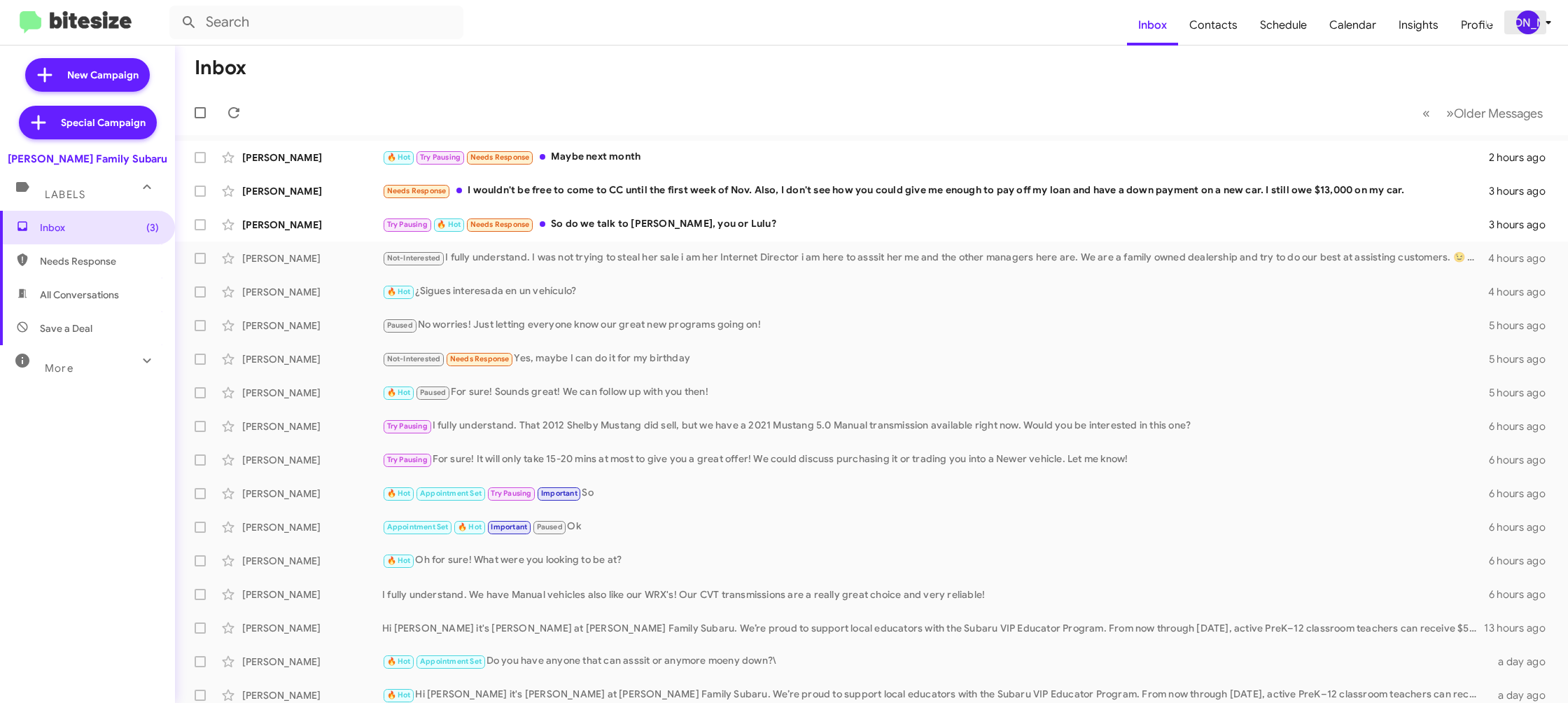
drag, startPoint x: 1531, startPoint y: 21, endPoint x: 1527, endPoint y: 27, distance: 7.2
click at [1529, 23] on div "[PERSON_NAME]" at bounding box center [1528, 22] width 24 height 24
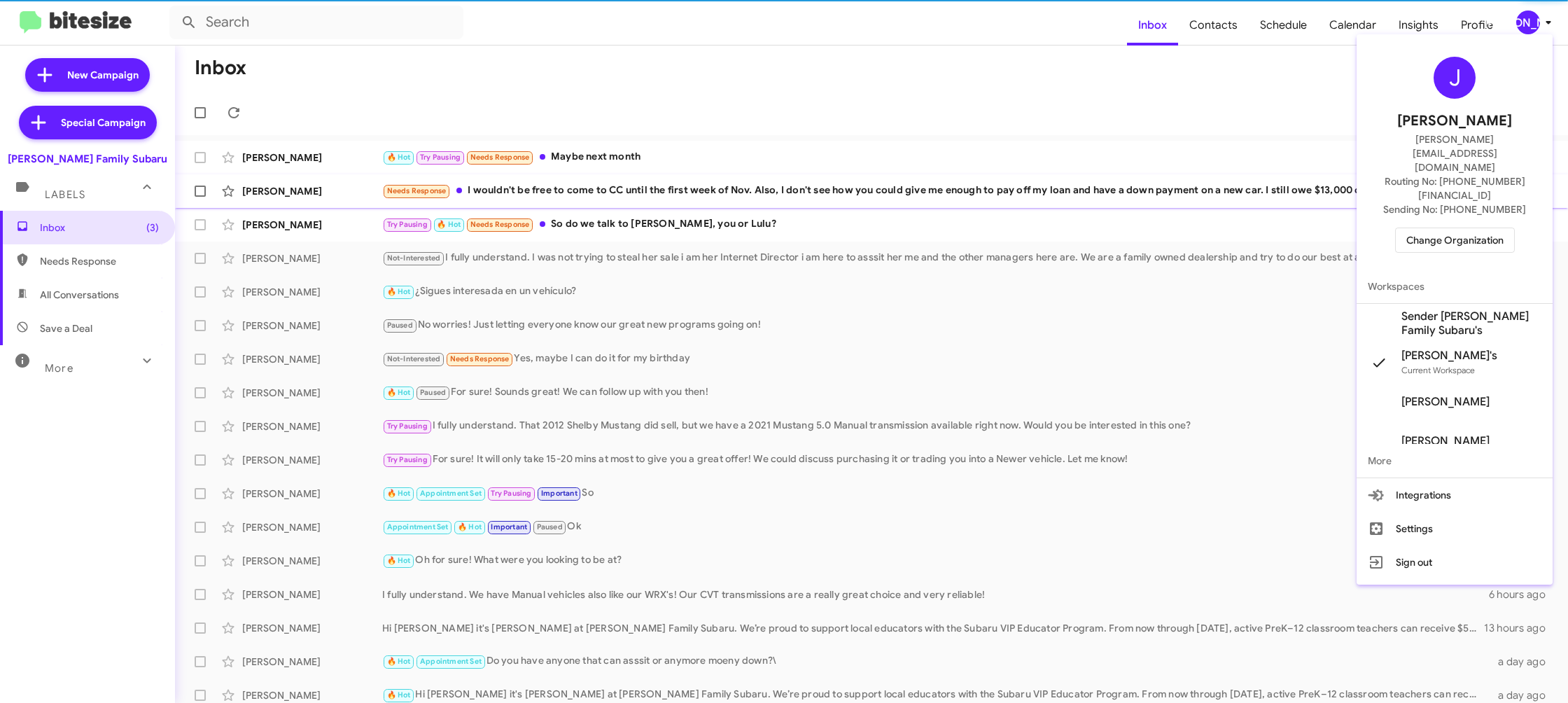
drag, startPoint x: 1470, startPoint y: 280, endPoint x: 1425, endPoint y: 195, distance: 96.2
click at [1470, 309] on span "Sender [PERSON_NAME] Family Subaru's" at bounding box center [1471, 323] width 140 height 28
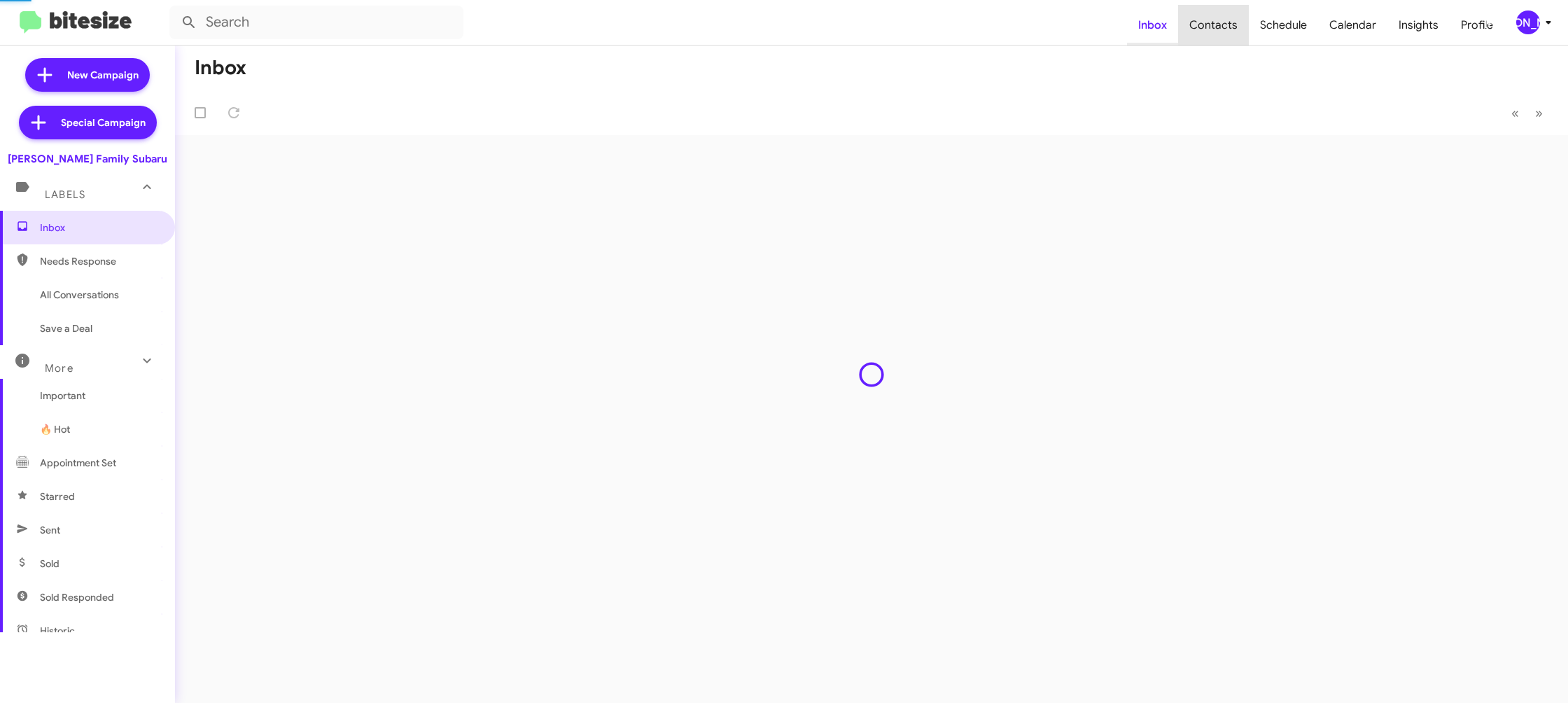
click at [1221, 30] on span "Contacts" at bounding box center [1213, 25] width 71 height 41
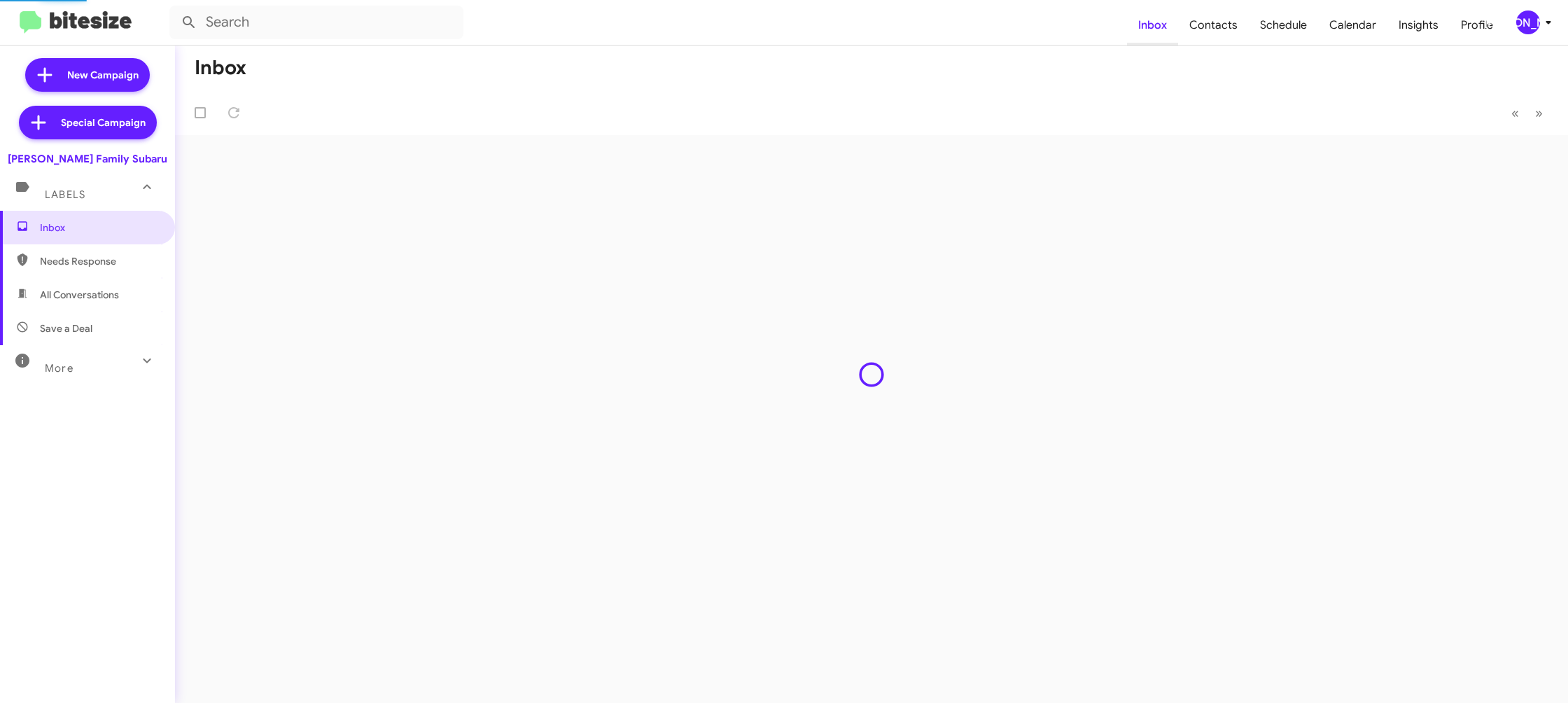
type input "in:groups"
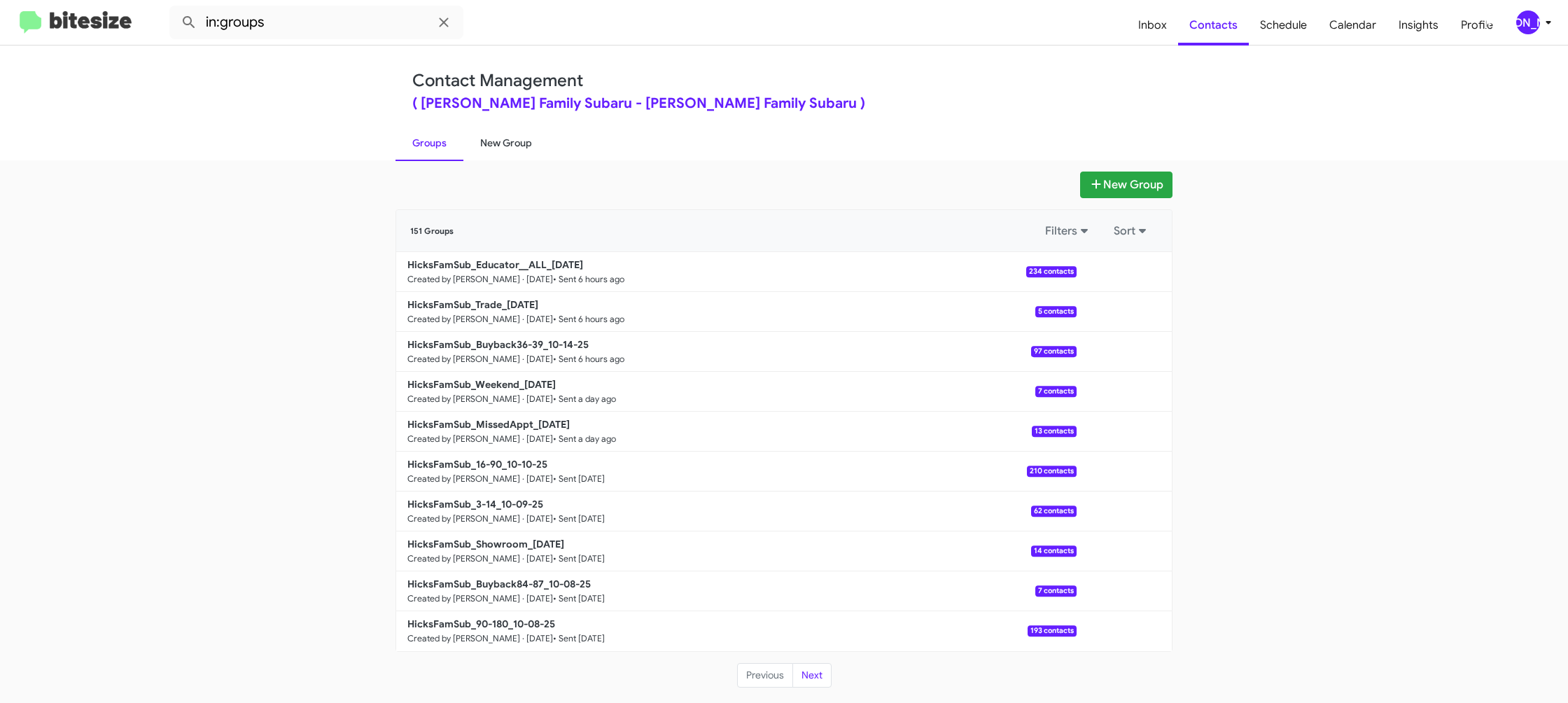
click at [492, 139] on link "New Group" at bounding box center [506, 142] width 85 height 36
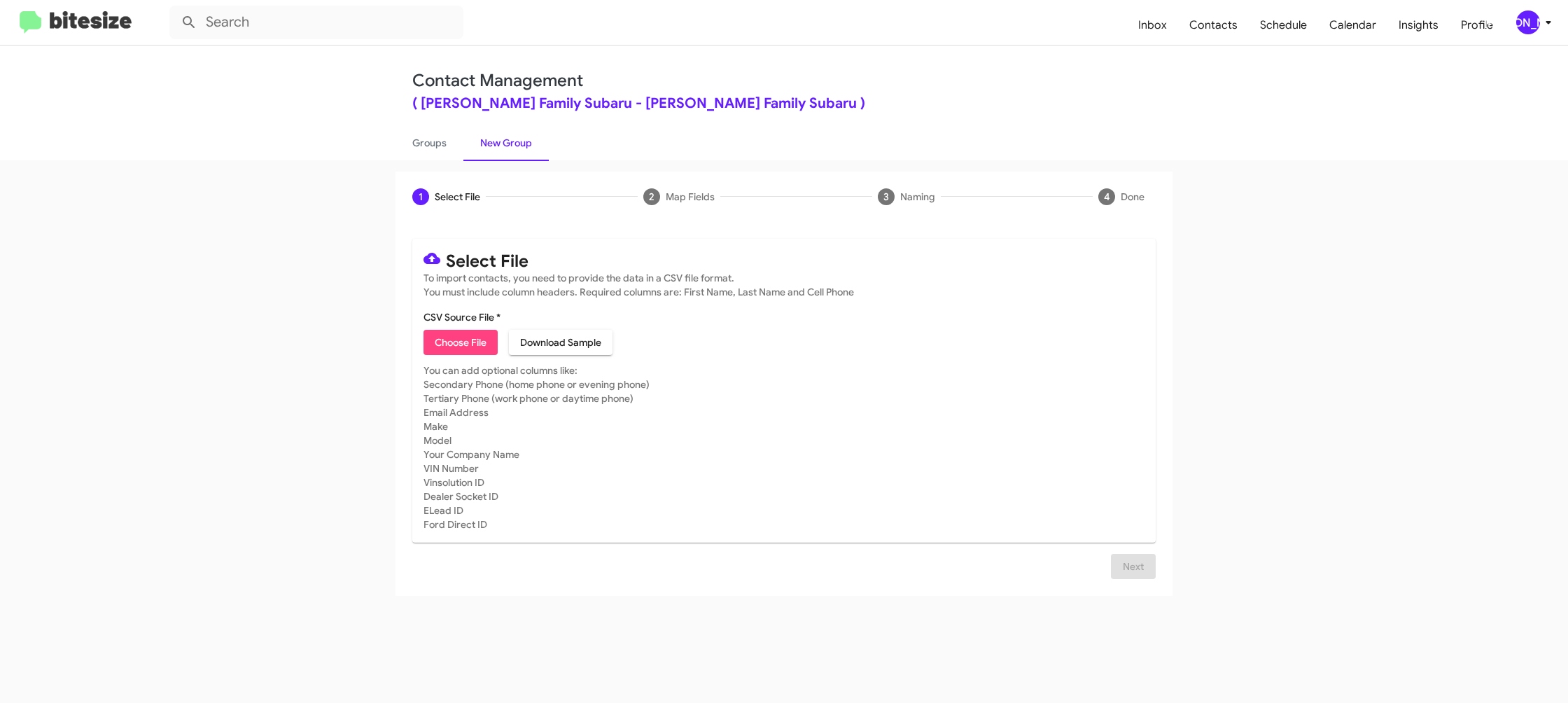
click at [454, 350] on span "Choose File" at bounding box center [460, 342] width 52 height 25
type input "HicksFamSub_90-180_10-15-25"
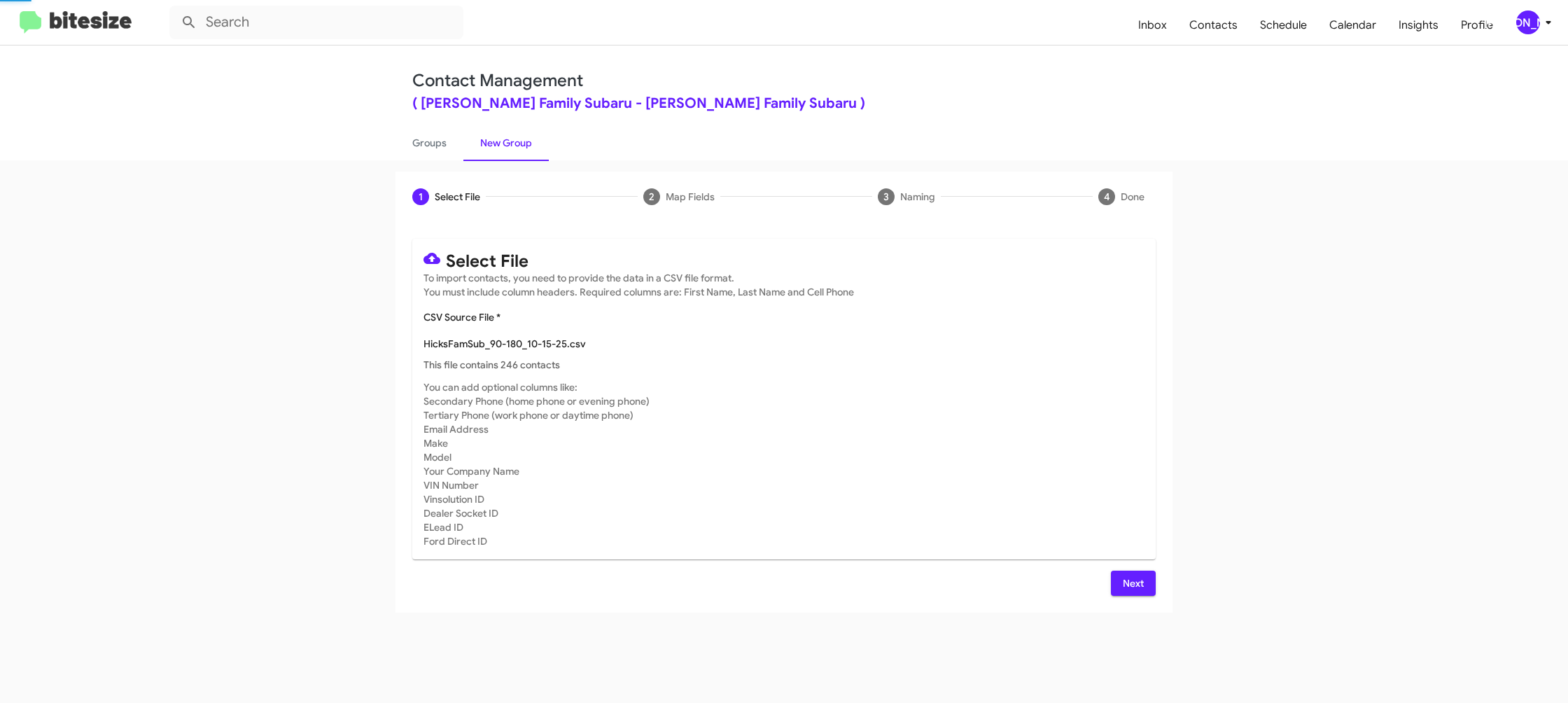
click at [987, 522] on mat-card-subtitle "You can add optional columns like: Secondary Phone (home phone or evening phone…" at bounding box center [783, 464] width 721 height 168
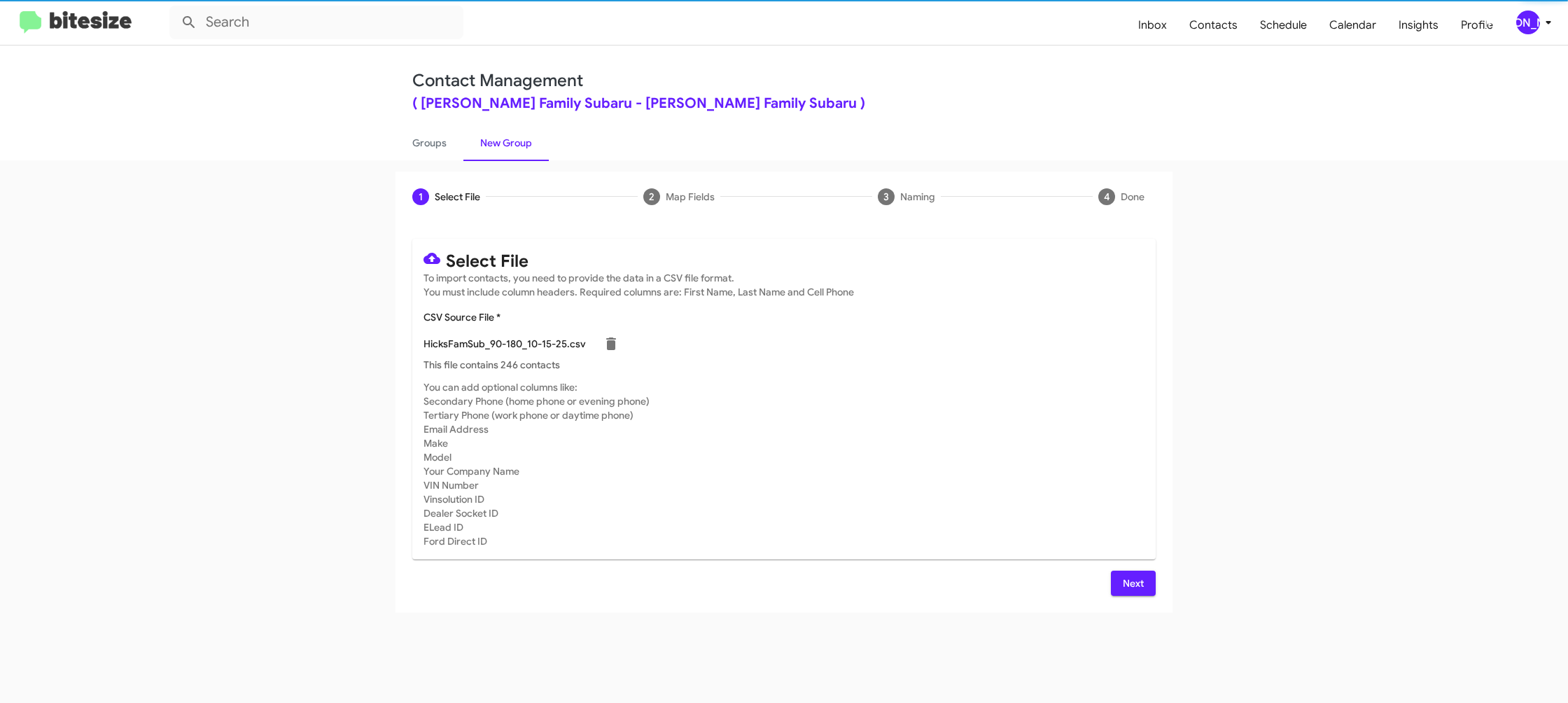
click at [1111, 568] on div "Select File To import contacts, you need to provide the data in a CSV file form…" at bounding box center [783, 416] width 743 height 357
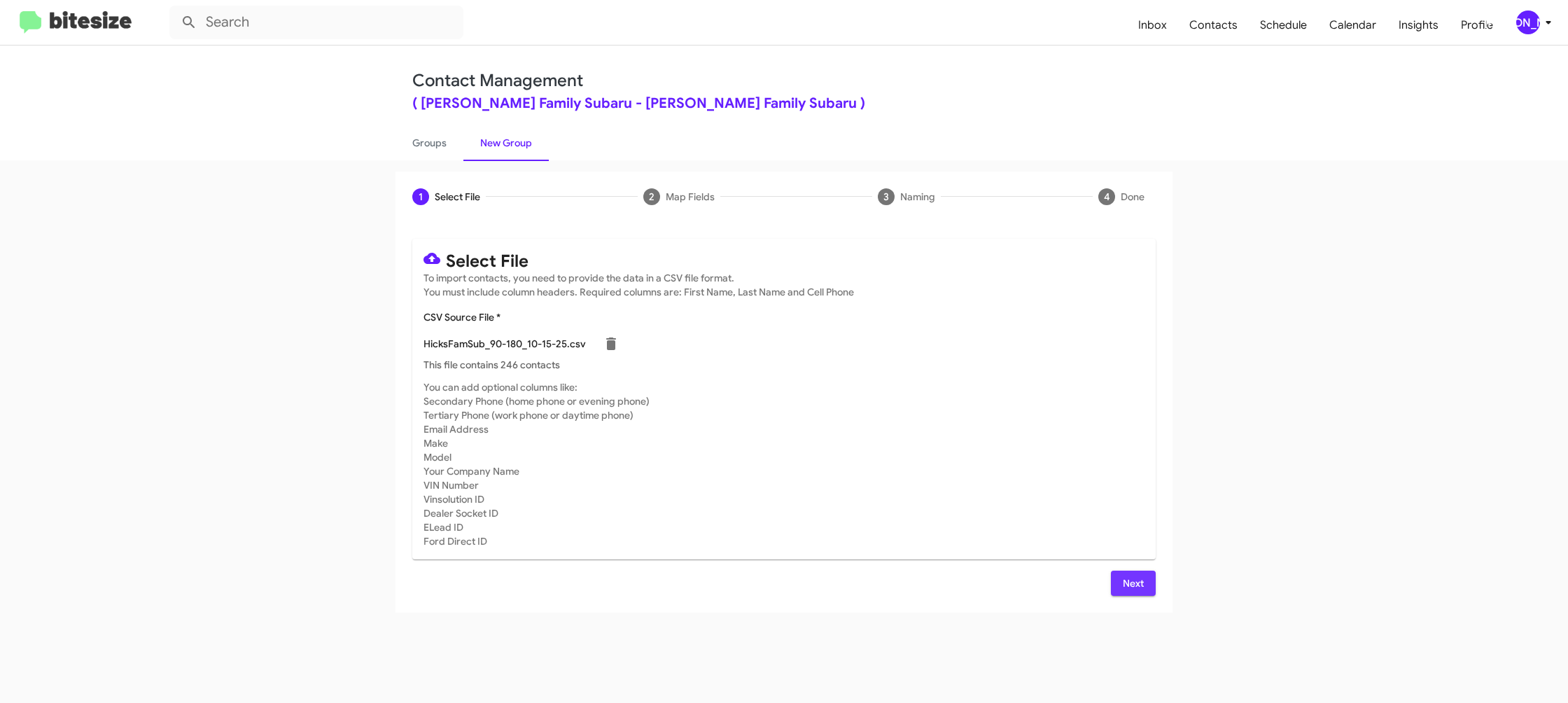
drag, startPoint x: 1135, startPoint y: 582, endPoint x: 925, endPoint y: 449, distance: 248.6
click at [1130, 580] on span "Next" at bounding box center [1133, 583] width 22 height 25
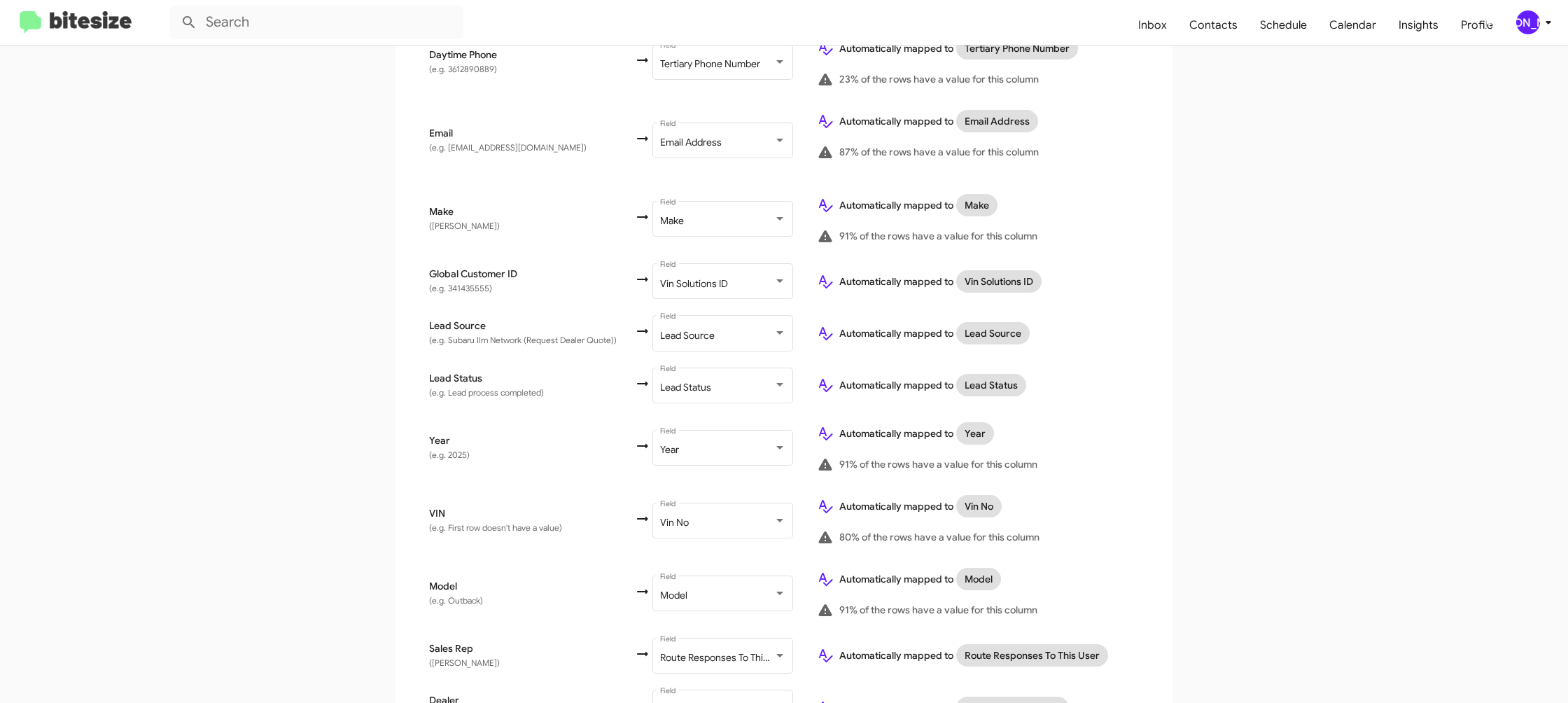
scroll to position [665, 0]
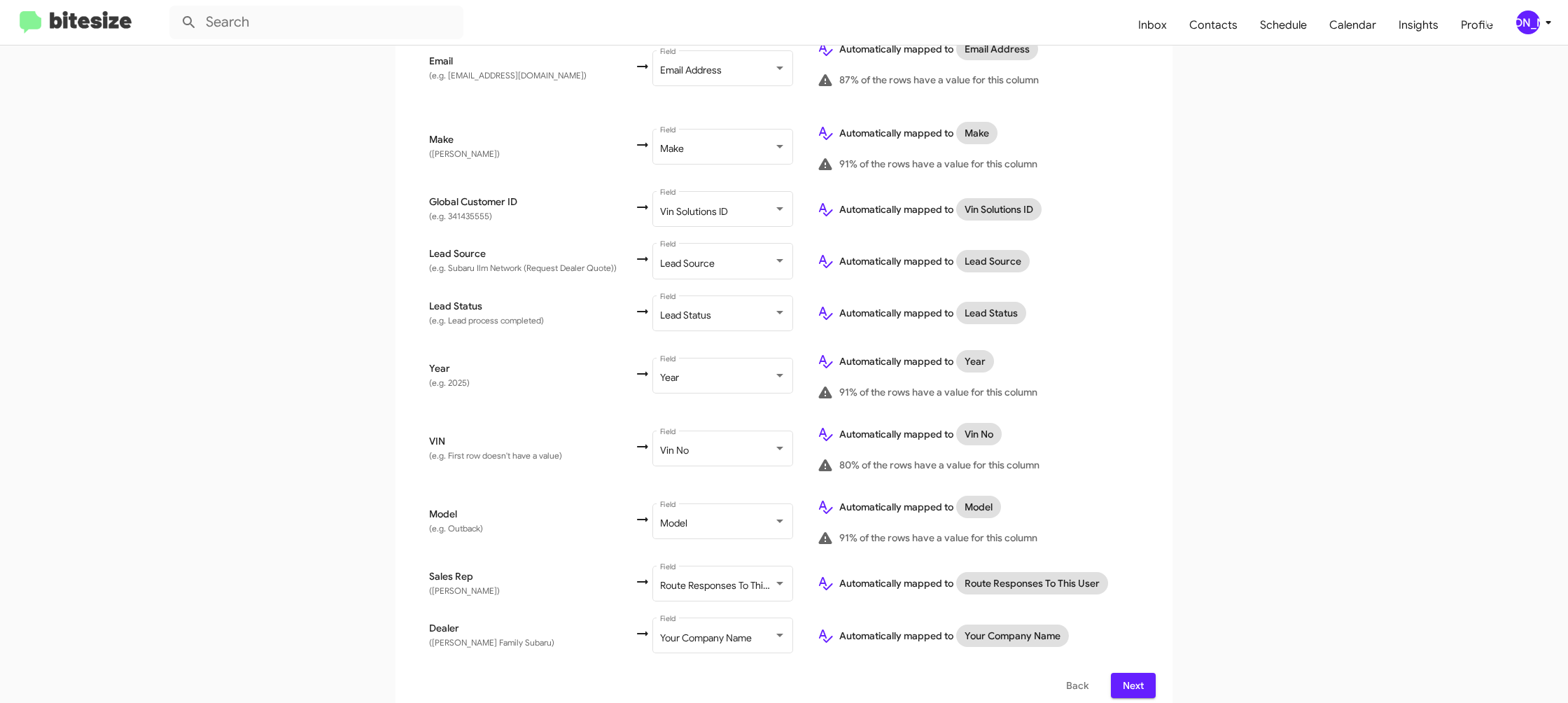
click at [1533, 10] on mat-toolbar "Inbox Contacts Schedule Calendar Insights Profile [PERSON_NAME]" at bounding box center [784, 22] width 1568 height 45
click at [1536, 18] on div "[PERSON_NAME]" at bounding box center [1528, 22] width 24 height 24
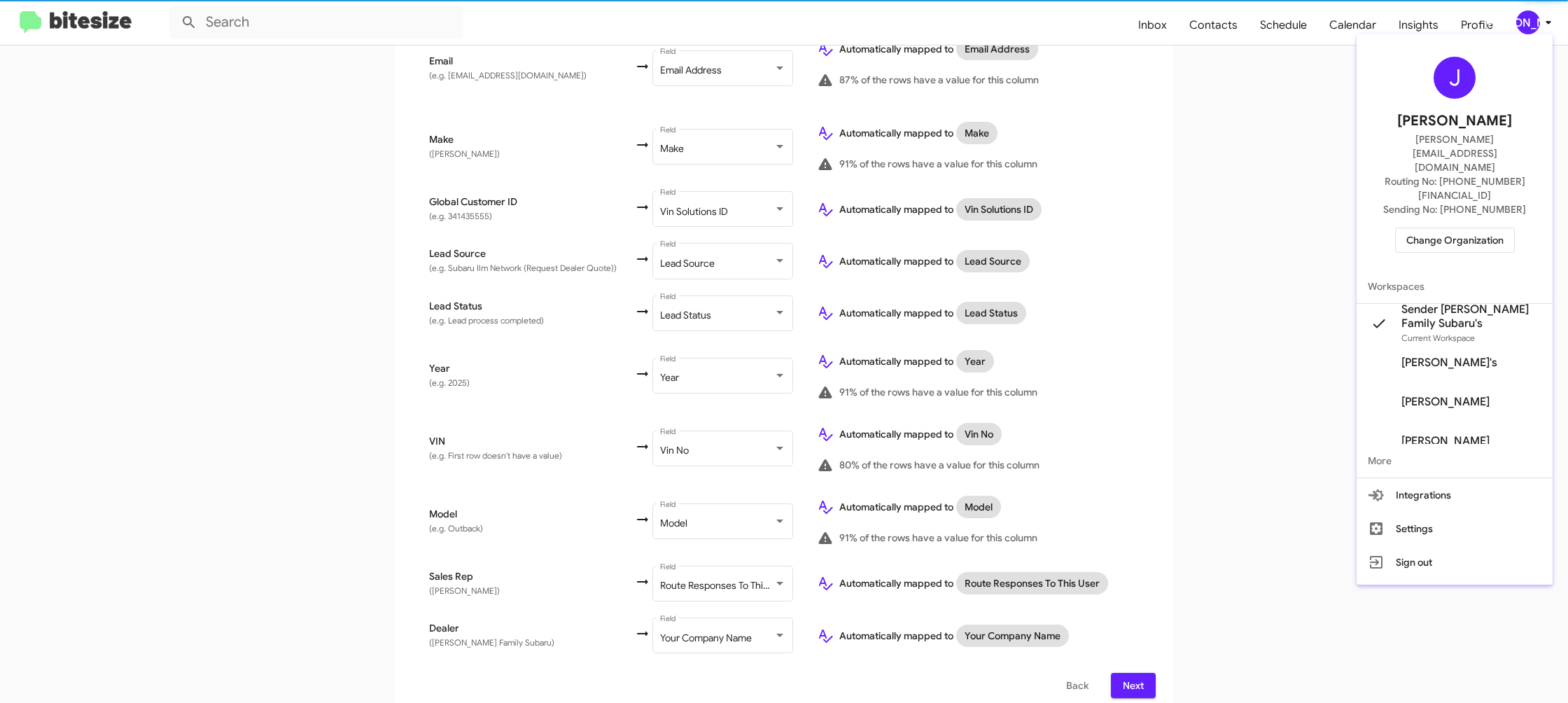
click at [1535, 19] on div at bounding box center [784, 352] width 1568 height 703
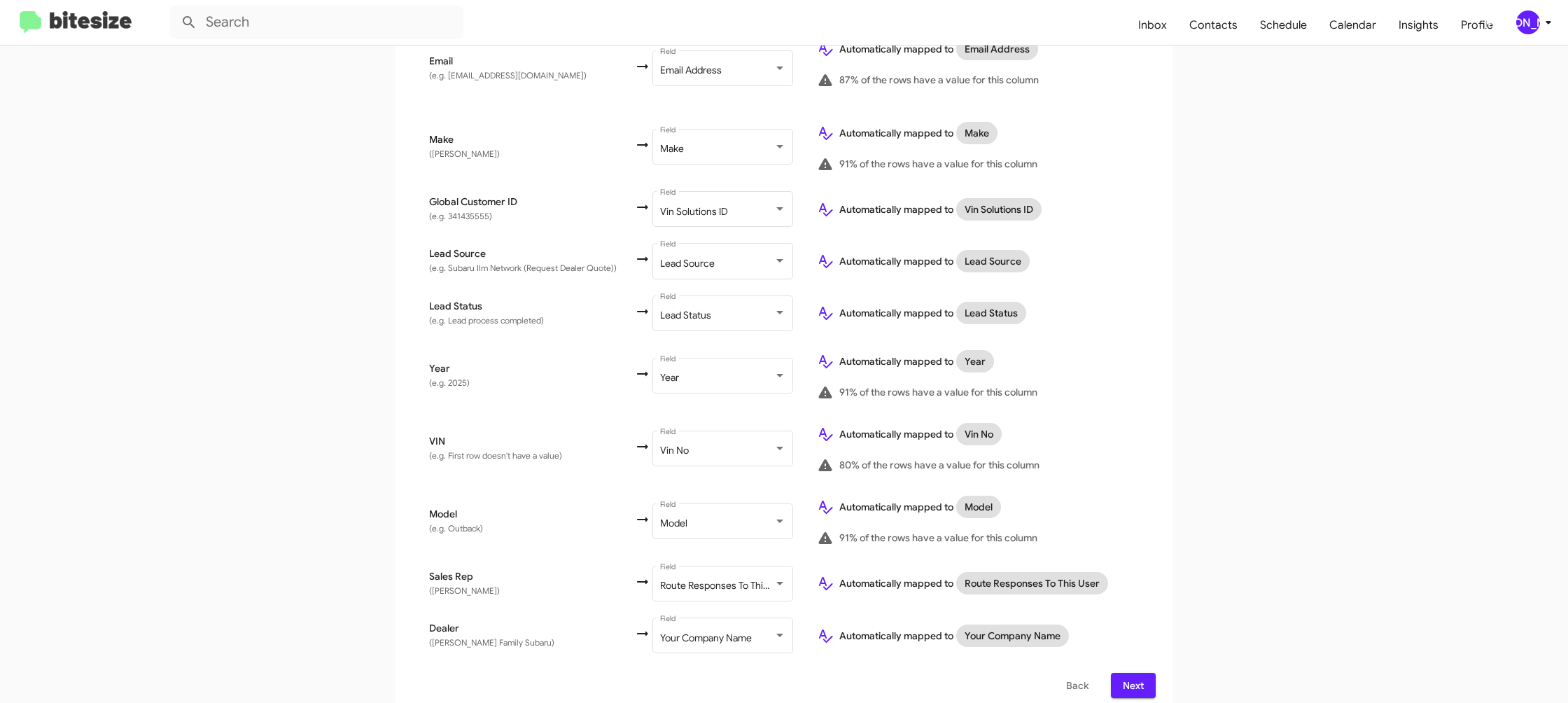
drag, startPoint x: 1142, startPoint y: 669, endPoint x: 1141, endPoint y: 655, distance: 14.0
click at [1142, 673] on span "Next" at bounding box center [1133, 685] width 22 height 25
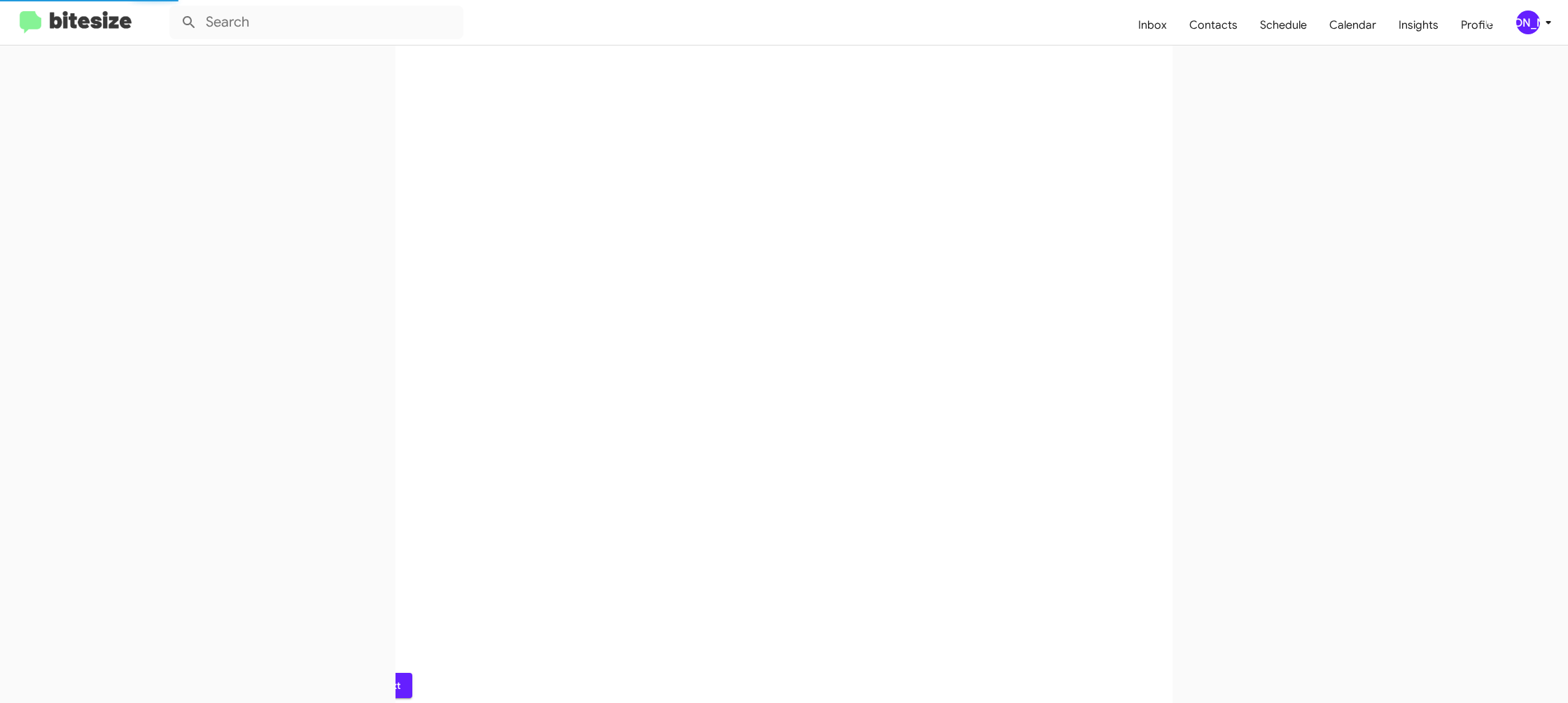
scroll to position [0, 0]
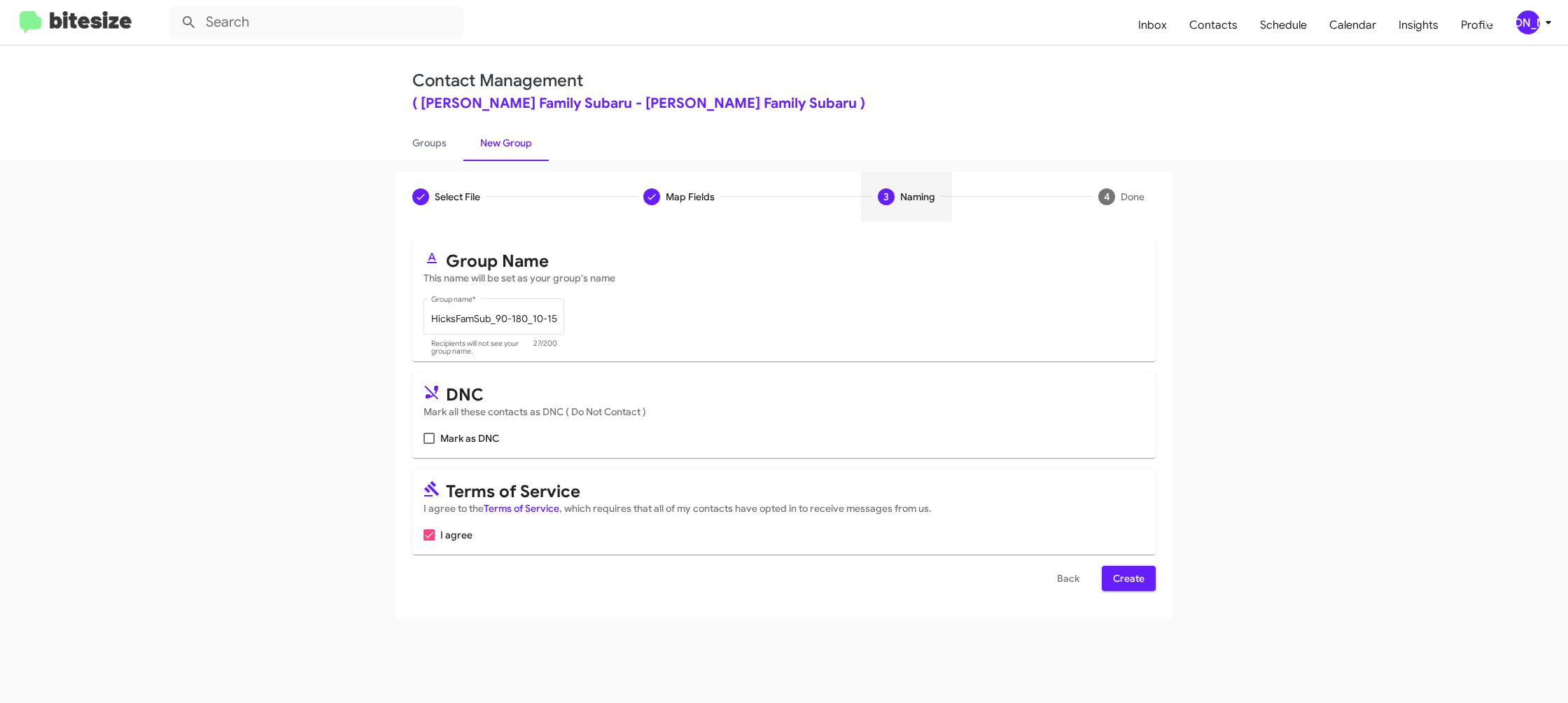
click at [1132, 585] on span "Create" at bounding box center [1129, 578] width 31 height 25
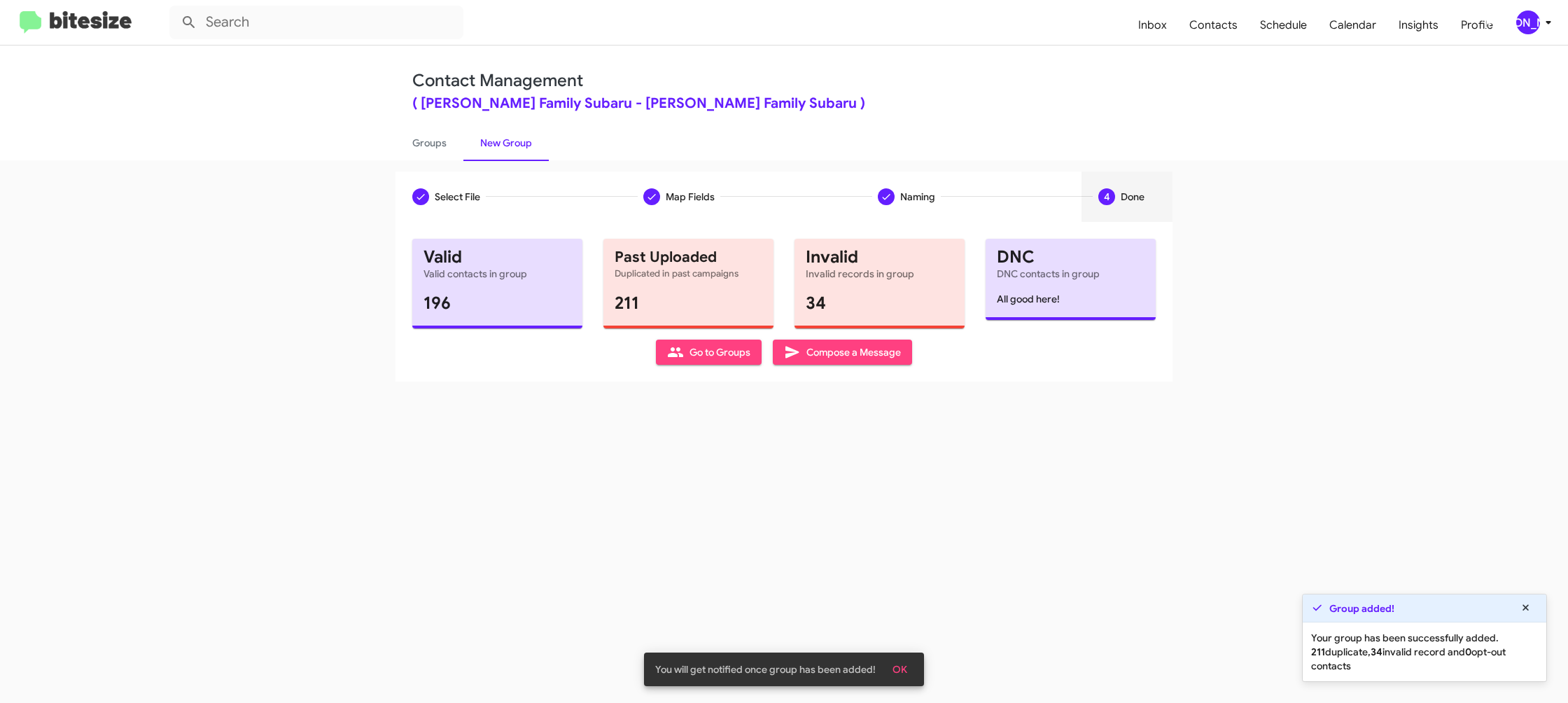
drag, startPoint x: 415, startPoint y: 112, endPoint x: 422, endPoint y: 125, distance: 14.8
click at [416, 113] on div "Contact Management ( [PERSON_NAME] Family Subaru - [PERSON_NAME] Family Subaru …" at bounding box center [784, 103] width 798 height 115
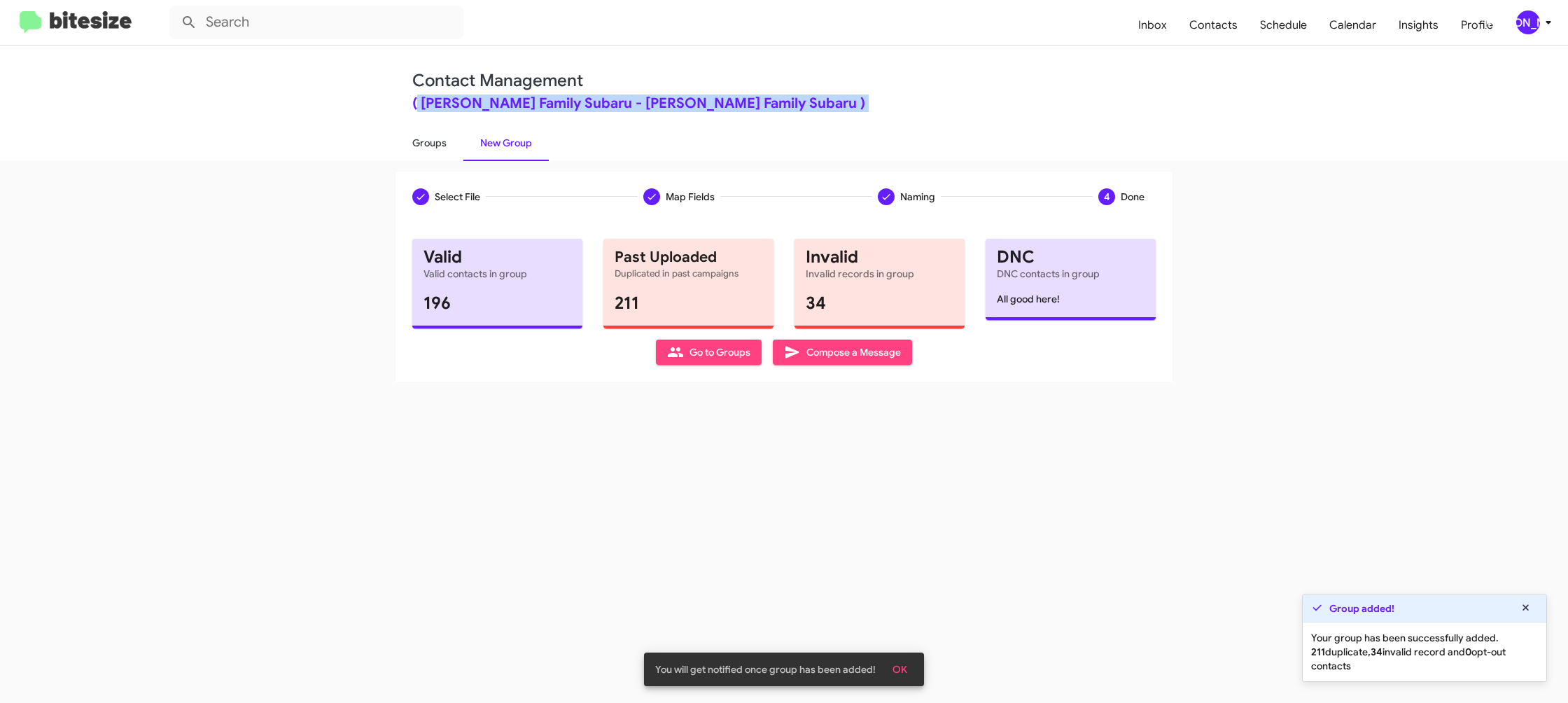
click at [429, 144] on link "Groups" at bounding box center [429, 142] width 68 height 36
type input "in:groups"
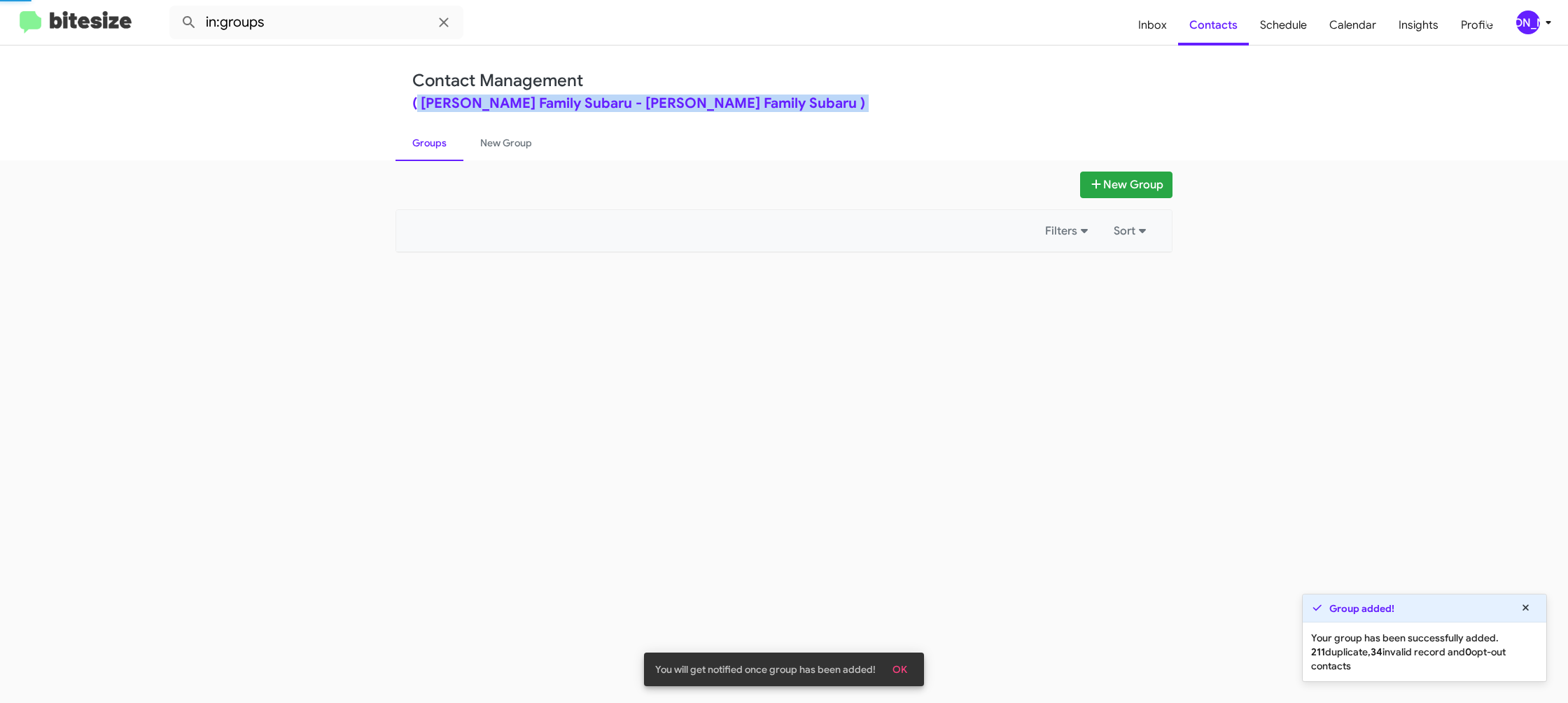
click at [429, 144] on link "Groups" at bounding box center [429, 142] width 68 height 36
drag, startPoint x: 430, startPoint y: 143, endPoint x: 686, endPoint y: 142, distance: 256.0
click at [446, 142] on link "Groups" at bounding box center [429, 142] width 68 height 36
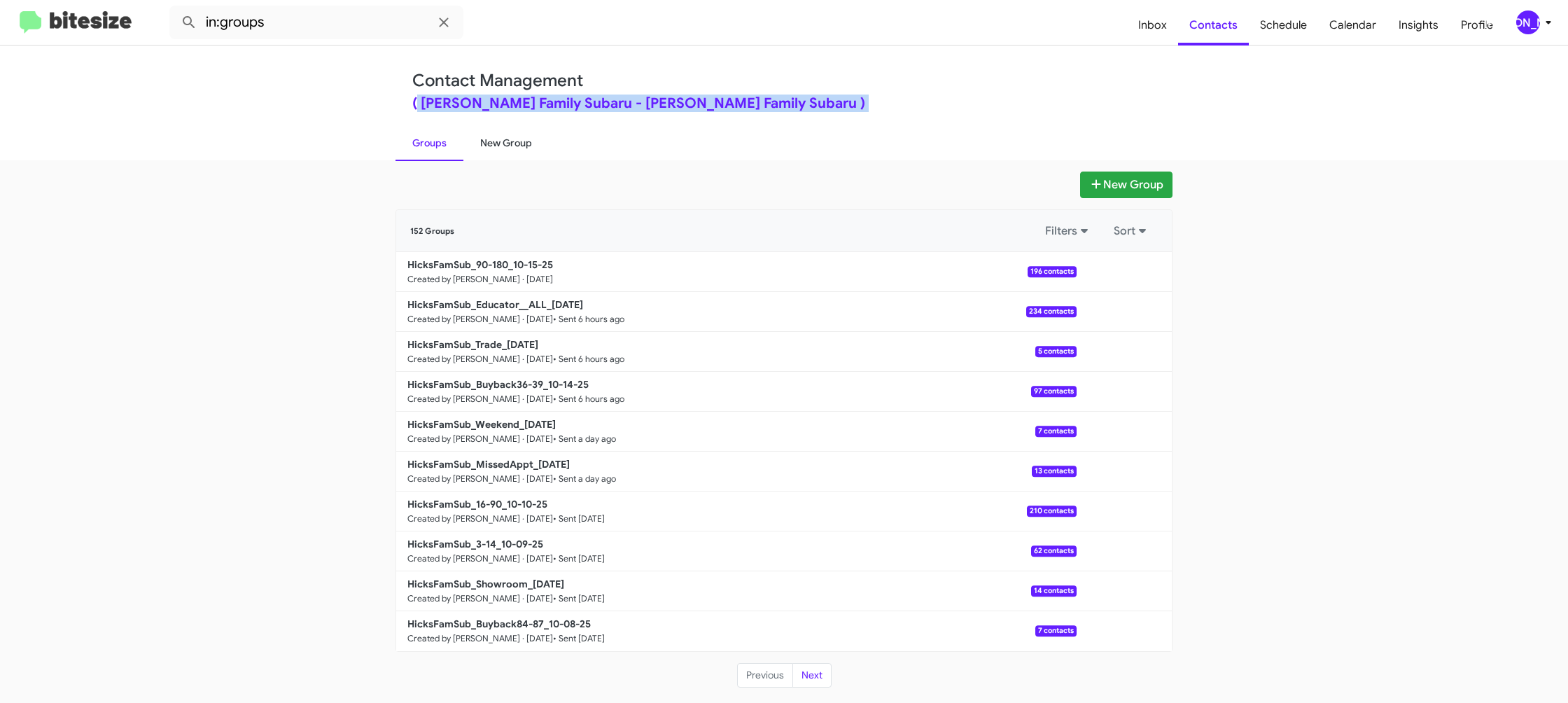
click at [508, 142] on link "New Group" at bounding box center [506, 142] width 85 height 36
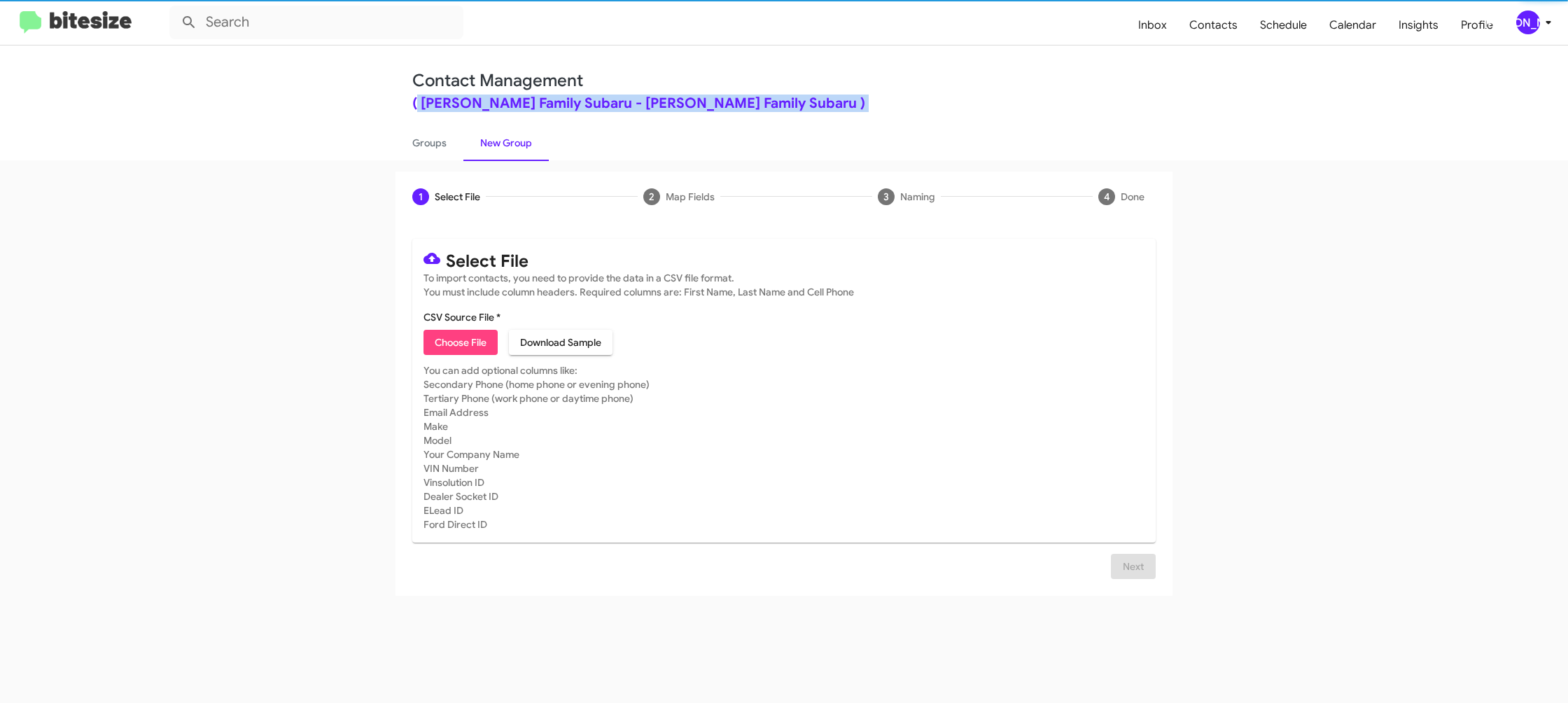
click at [475, 338] on span "Choose File" at bounding box center [460, 342] width 52 height 25
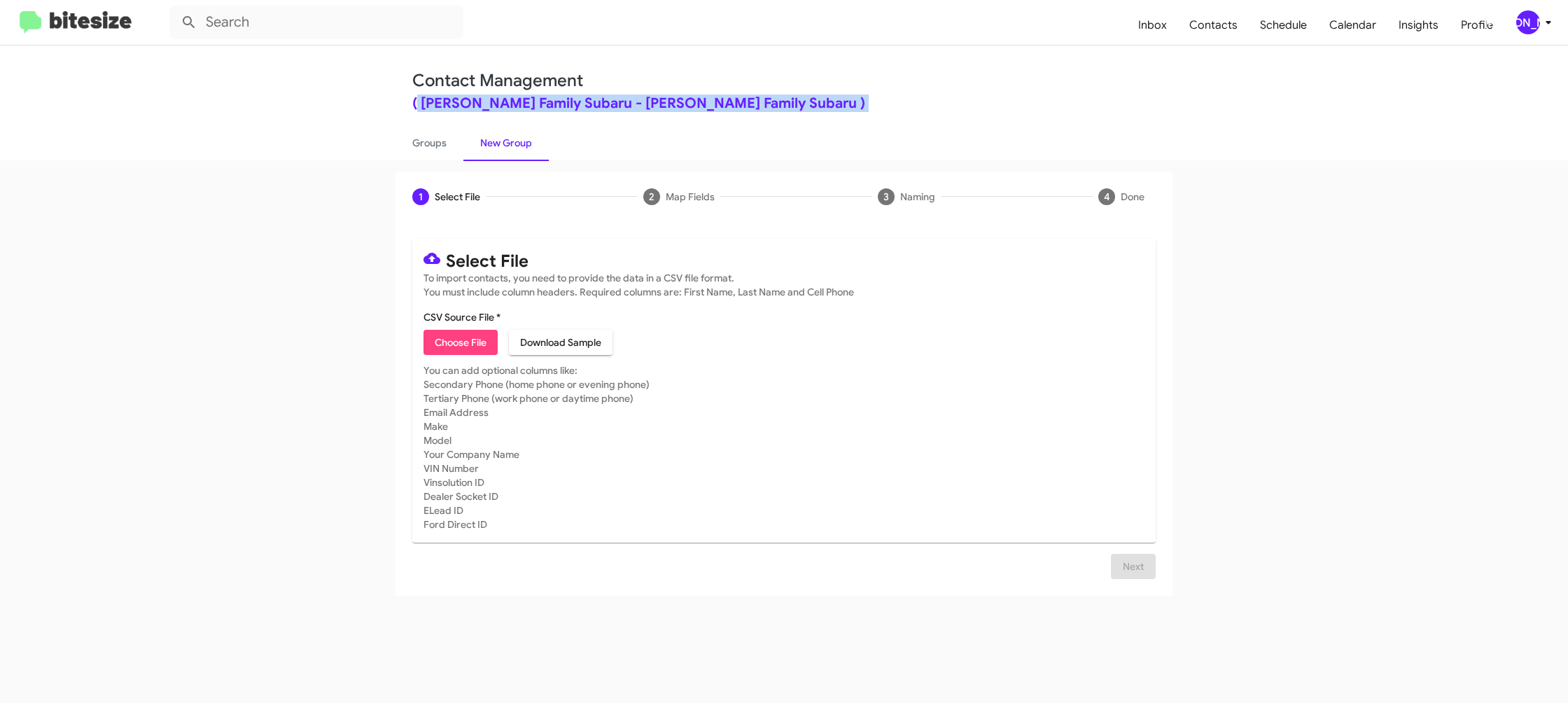
type input "HicksFamSub_Buyback96-99_10-15-25"
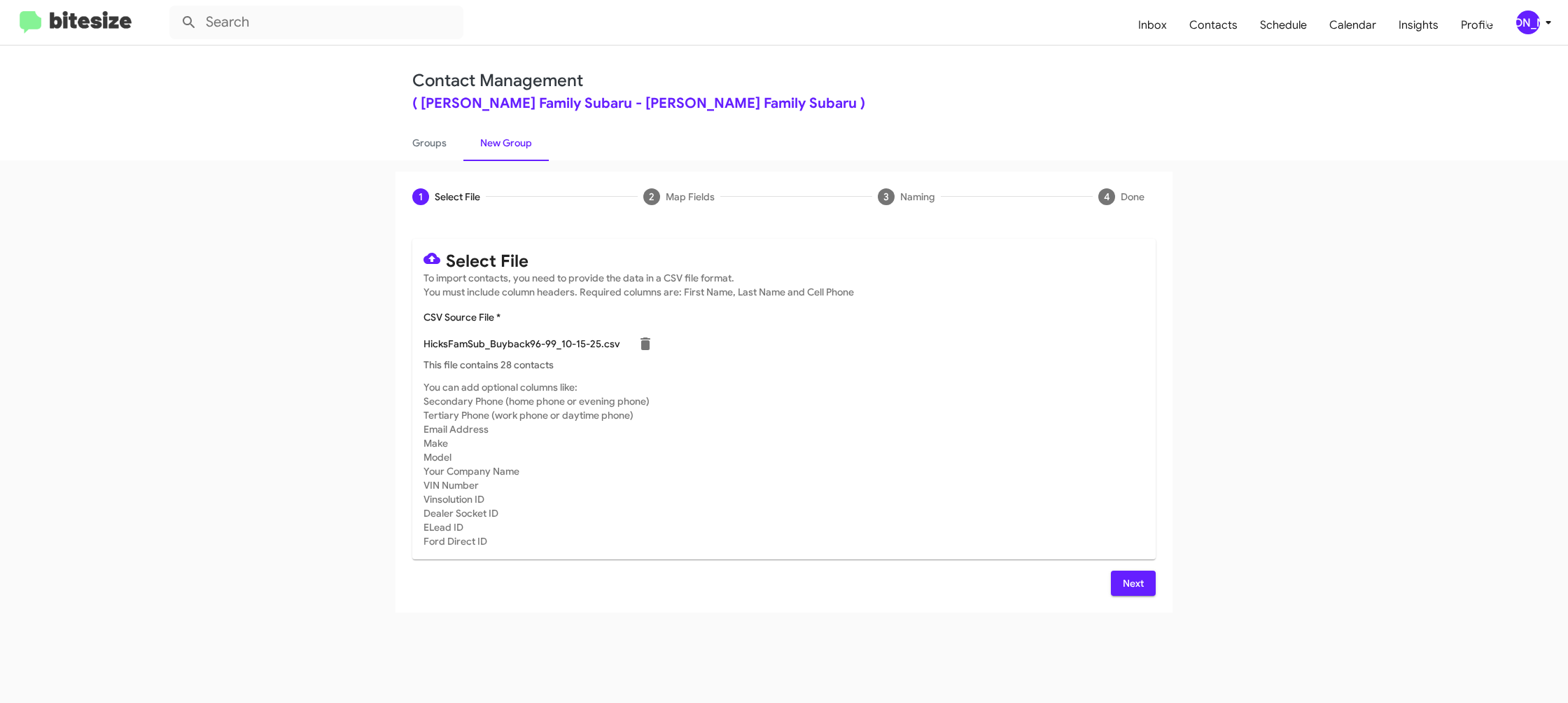
drag, startPoint x: 926, startPoint y: 472, endPoint x: 958, endPoint y: 486, distance: 34.9
click at [939, 475] on mat-card-subtitle "You can add optional columns like: Secondary Phone (home phone or evening phone…" at bounding box center [783, 464] width 721 height 168
click at [1121, 573] on button "Next" at bounding box center [1133, 583] width 45 height 25
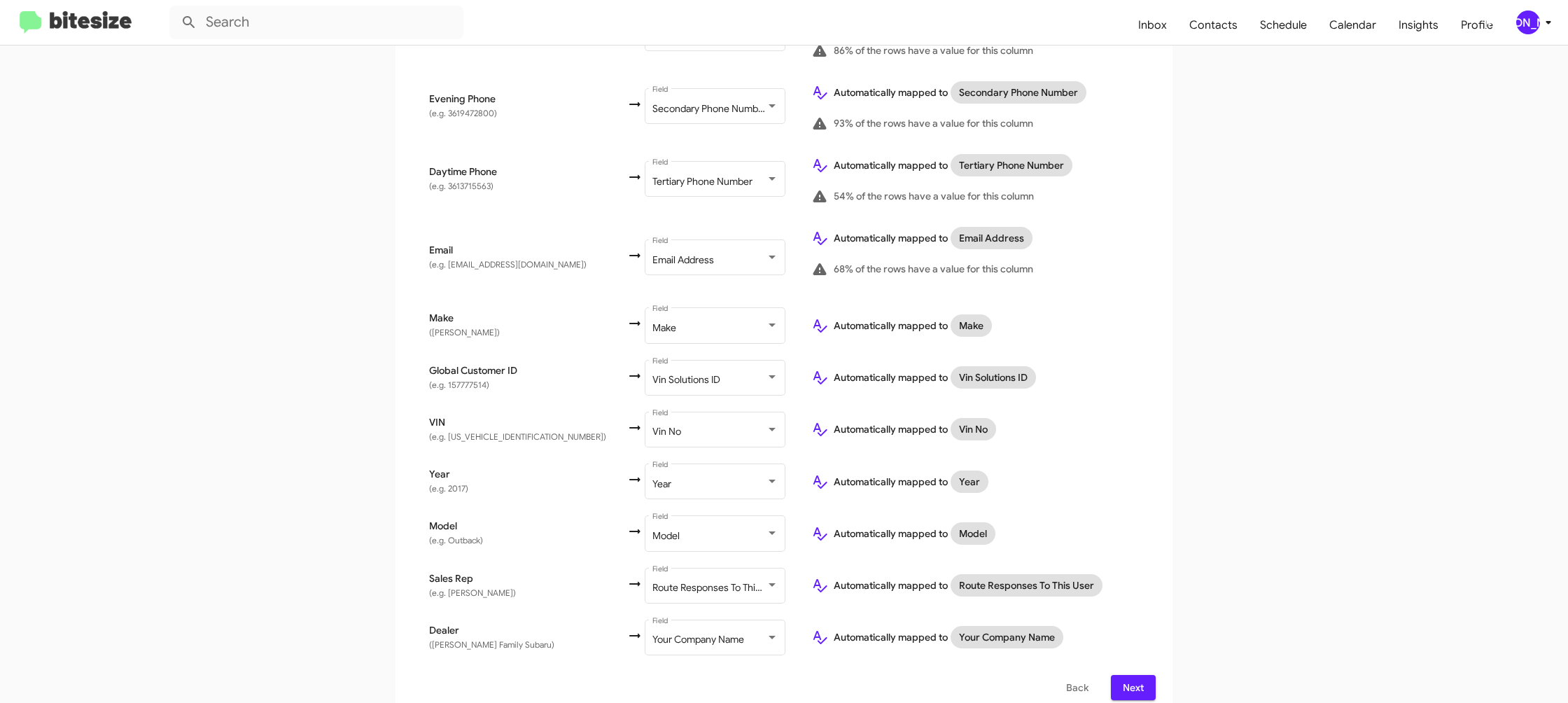
scroll to position [453, 0]
click at [1134, 677] on span "Next" at bounding box center [1133, 689] width 22 height 25
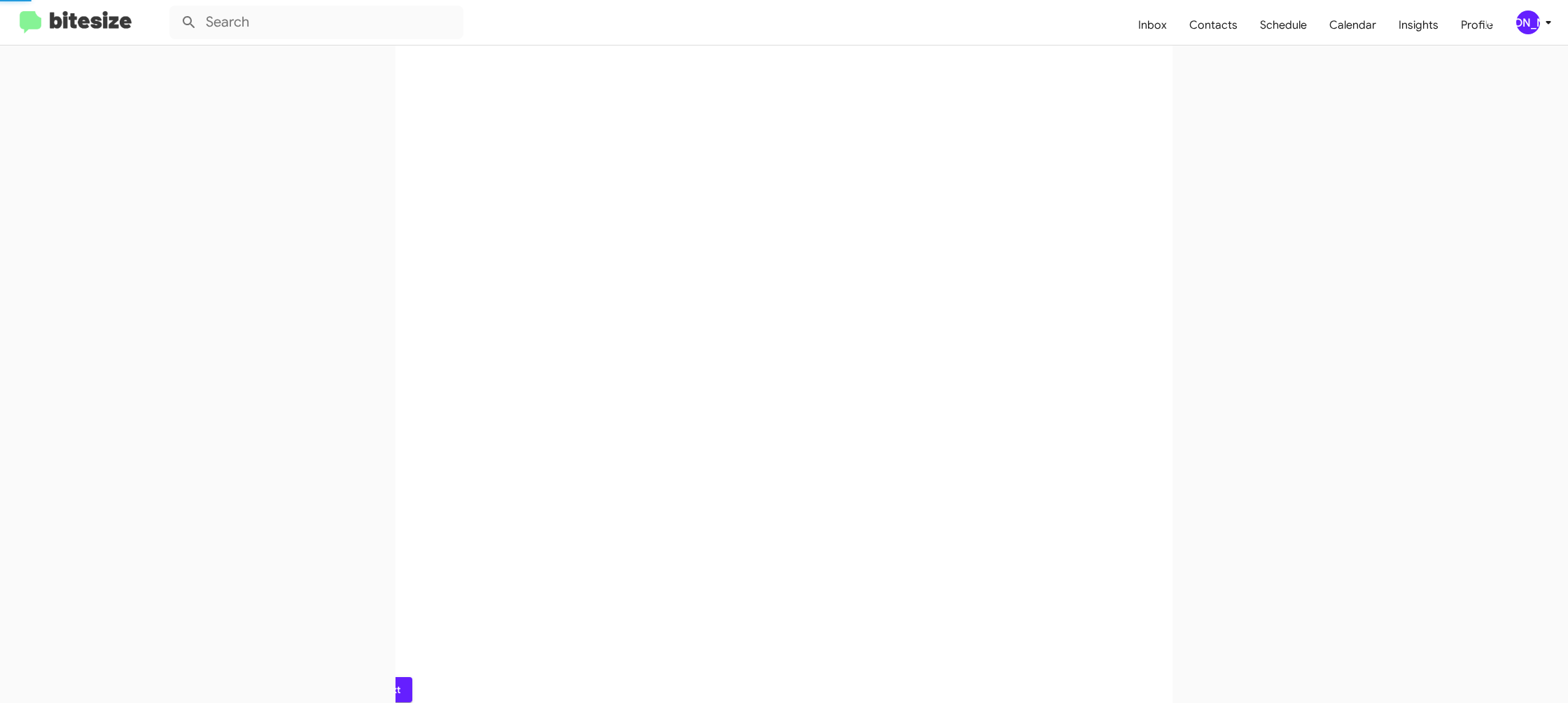
scroll to position [0, 0]
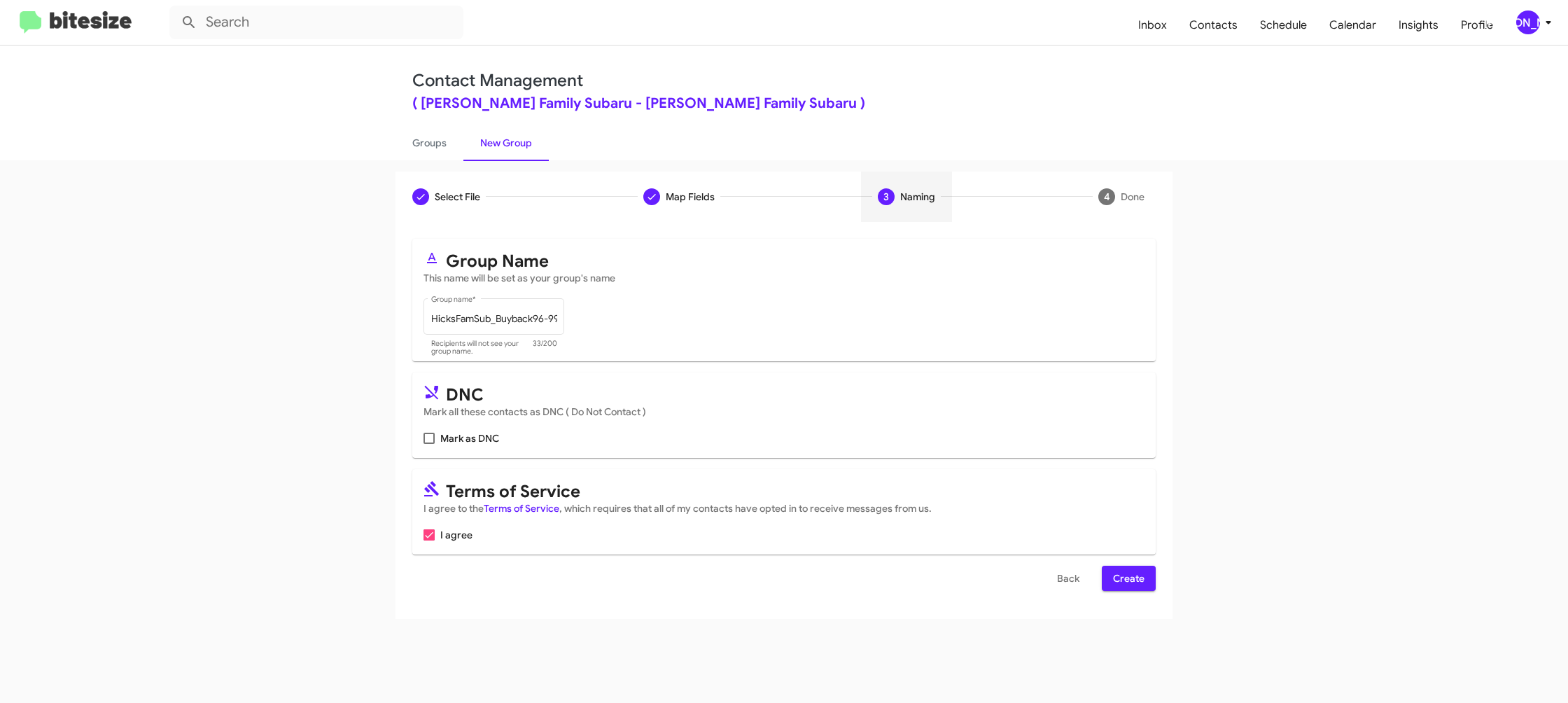
click at [1116, 575] on button "Create" at bounding box center [1129, 578] width 54 height 25
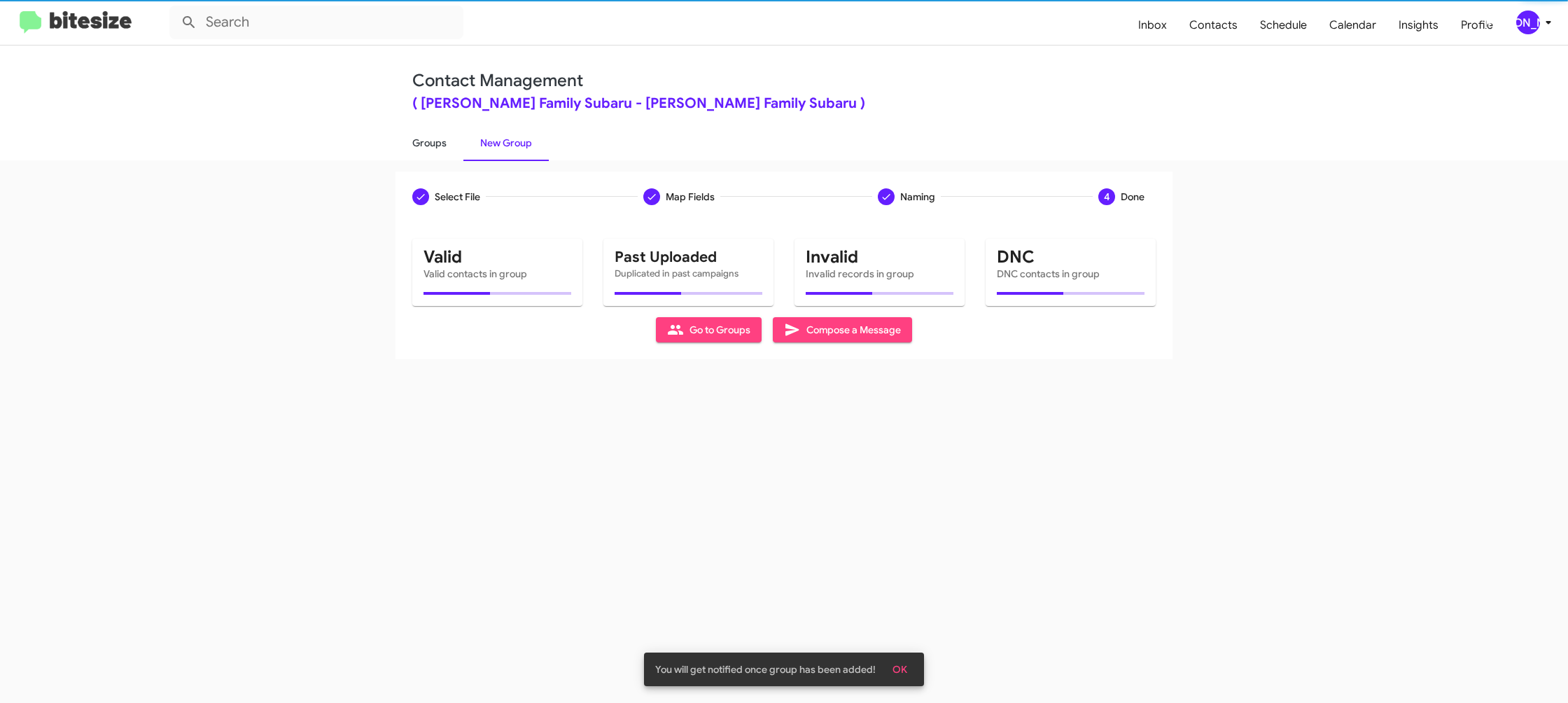
click at [436, 152] on link "Groups" at bounding box center [429, 142] width 68 height 36
type input "in:groups"
click at [436, 152] on link "Groups" at bounding box center [429, 142] width 68 height 36
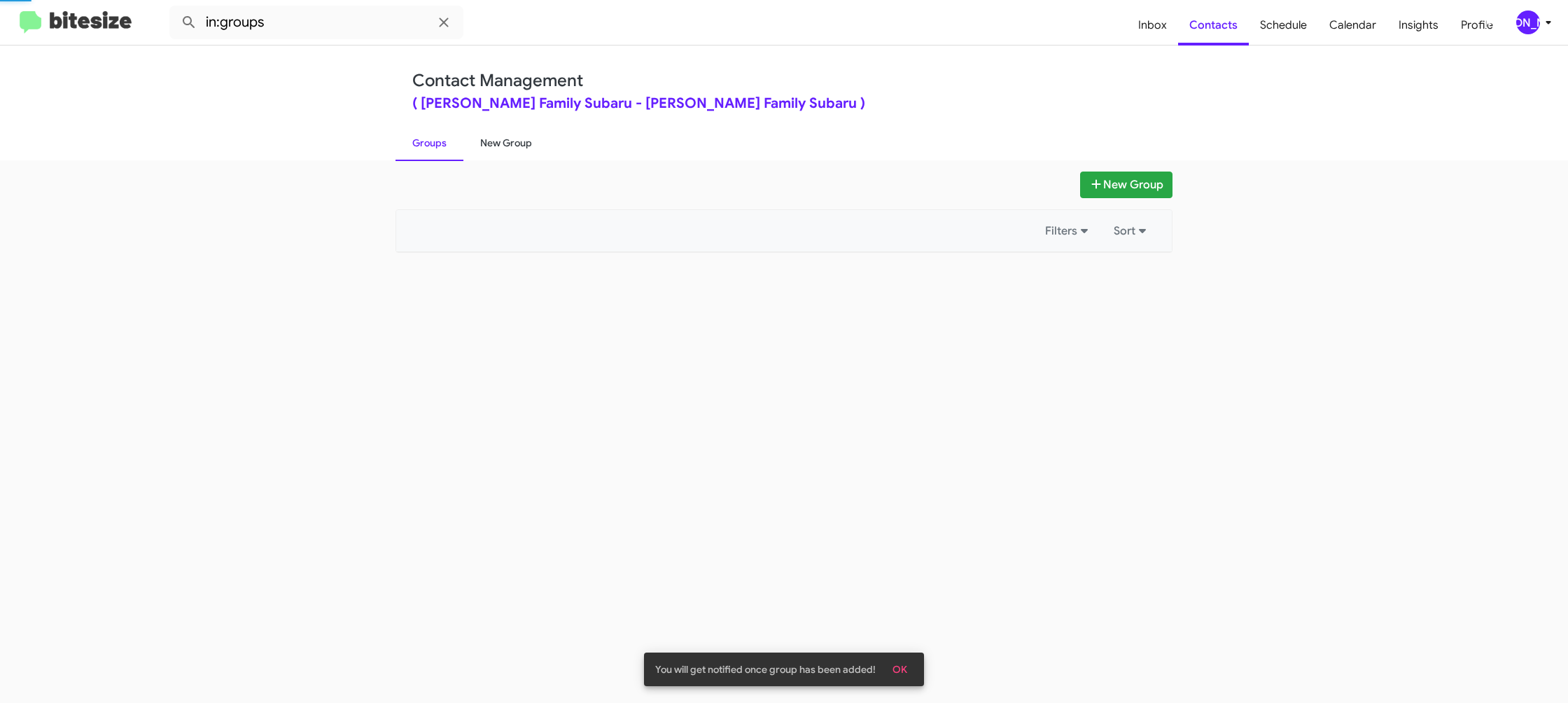
click at [505, 146] on link "New Group" at bounding box center [506, 142] width 85 height 36
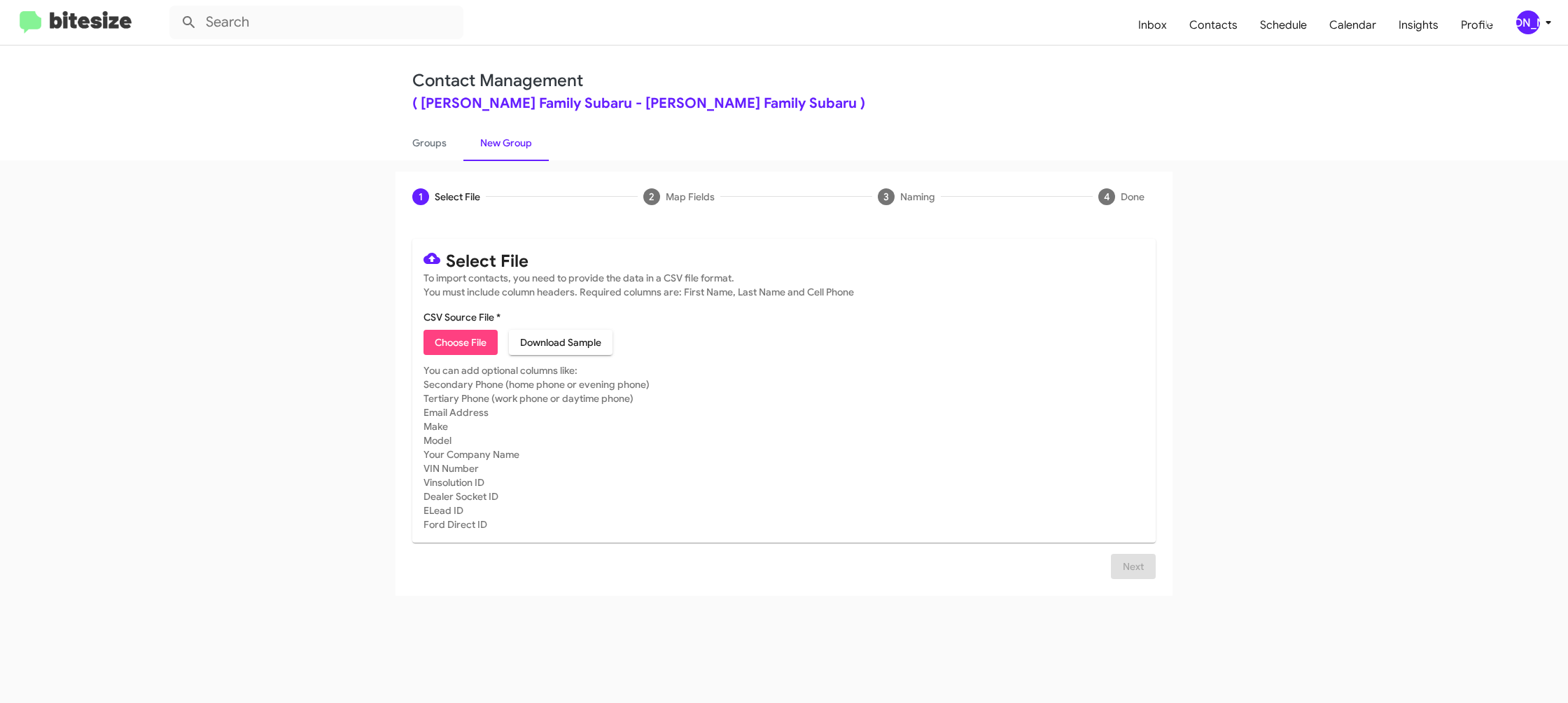
click at [462, 330] on span "Choose File" at bounding box center [460, 342] width 52 height 25
type input "HicksFamSub_Showroom_[DATE]"
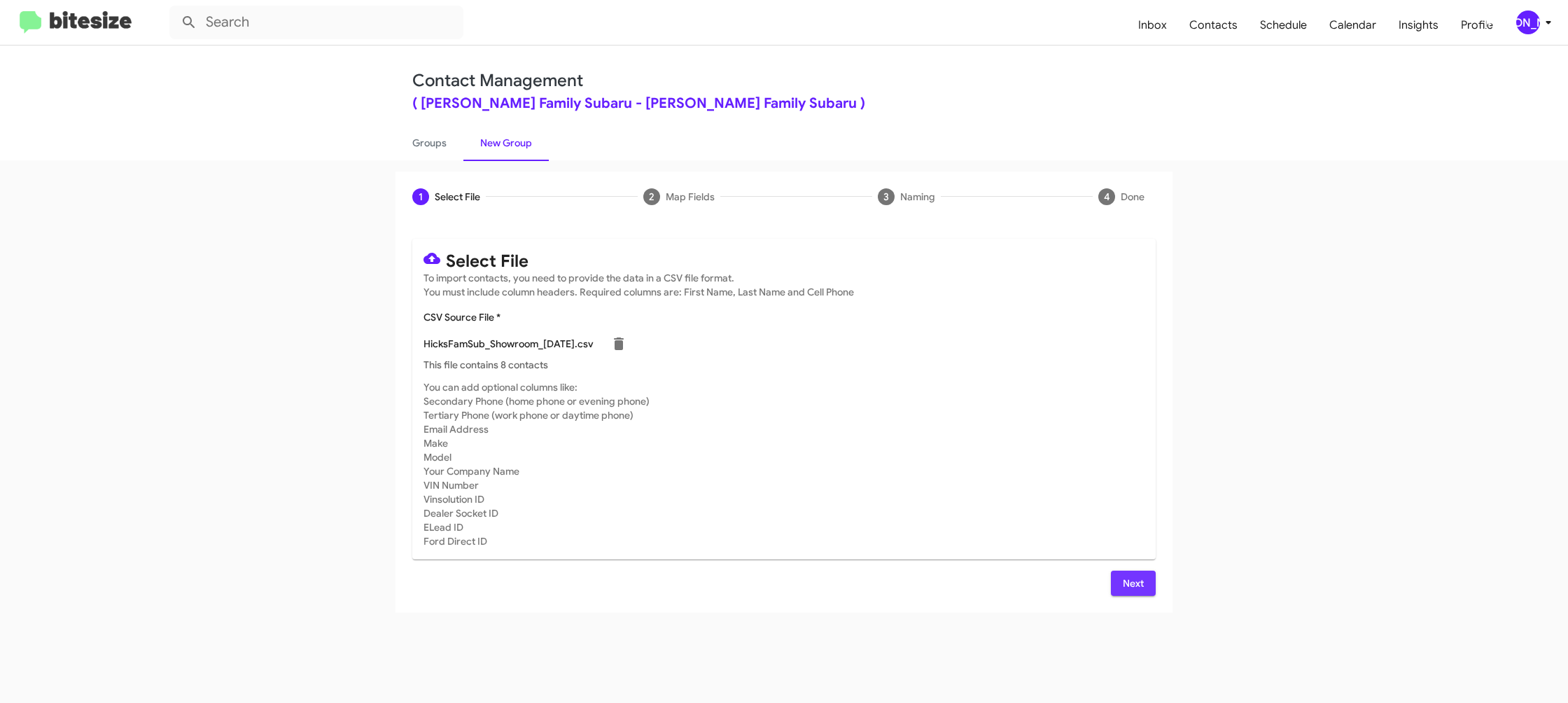
drag, startPoint x: 1114, startPoint y: 580, endPoint x: 851, endPoint y: 442, distance: 297.0
click at [1114, 580] on button "Next" at bounding box center [1133, 583] width 45 height 25
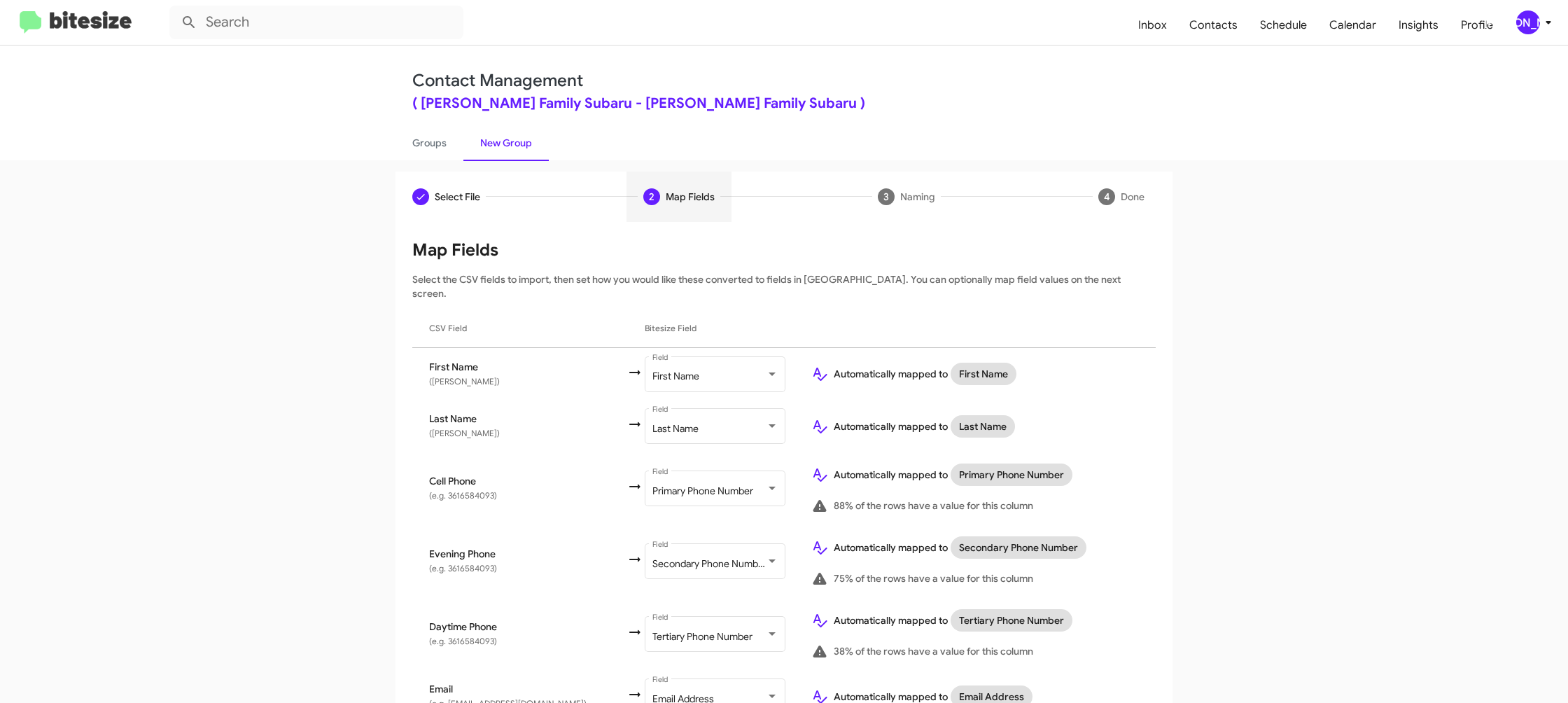
scroll to position [612, 0]
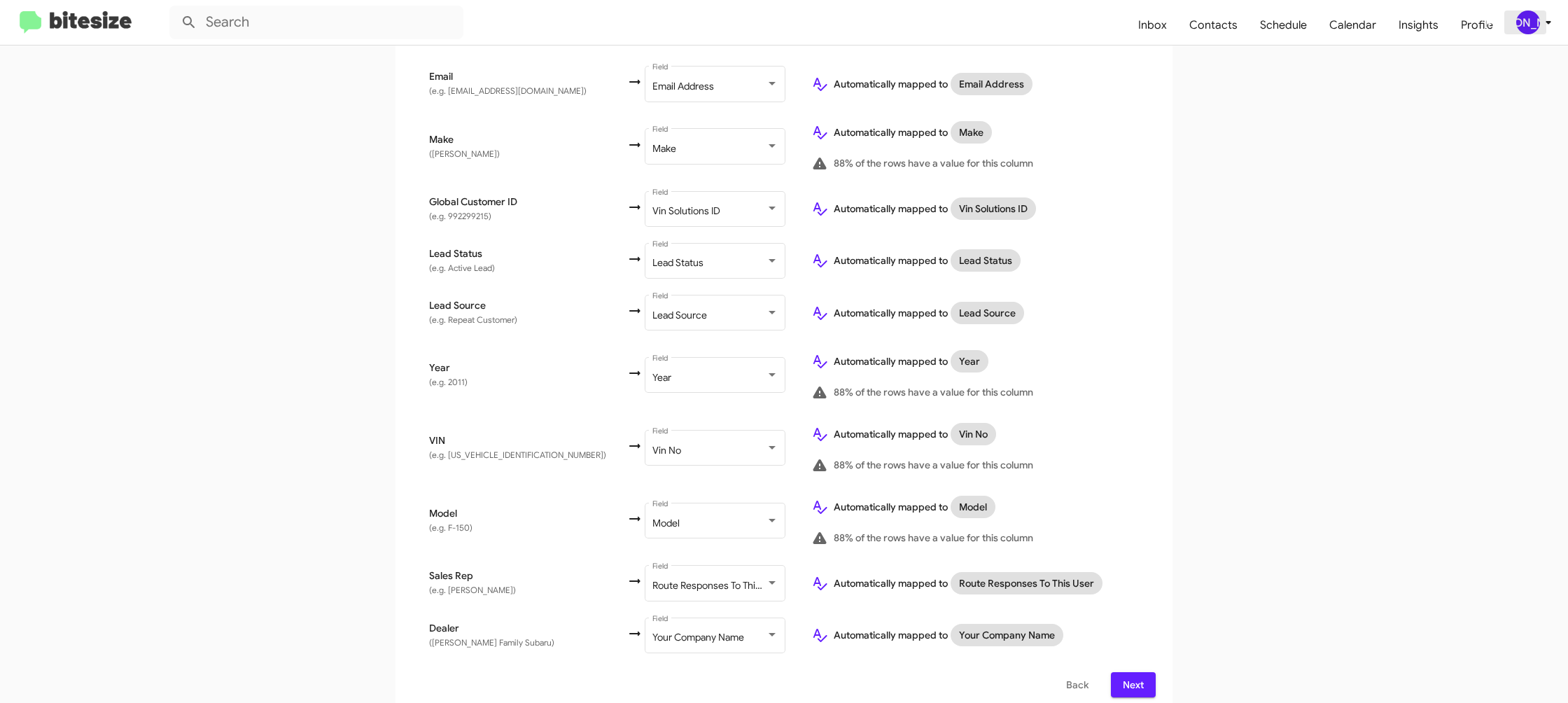
click at [1540, 29] on icon at bounding box center [1547, 22] width 16 height 16
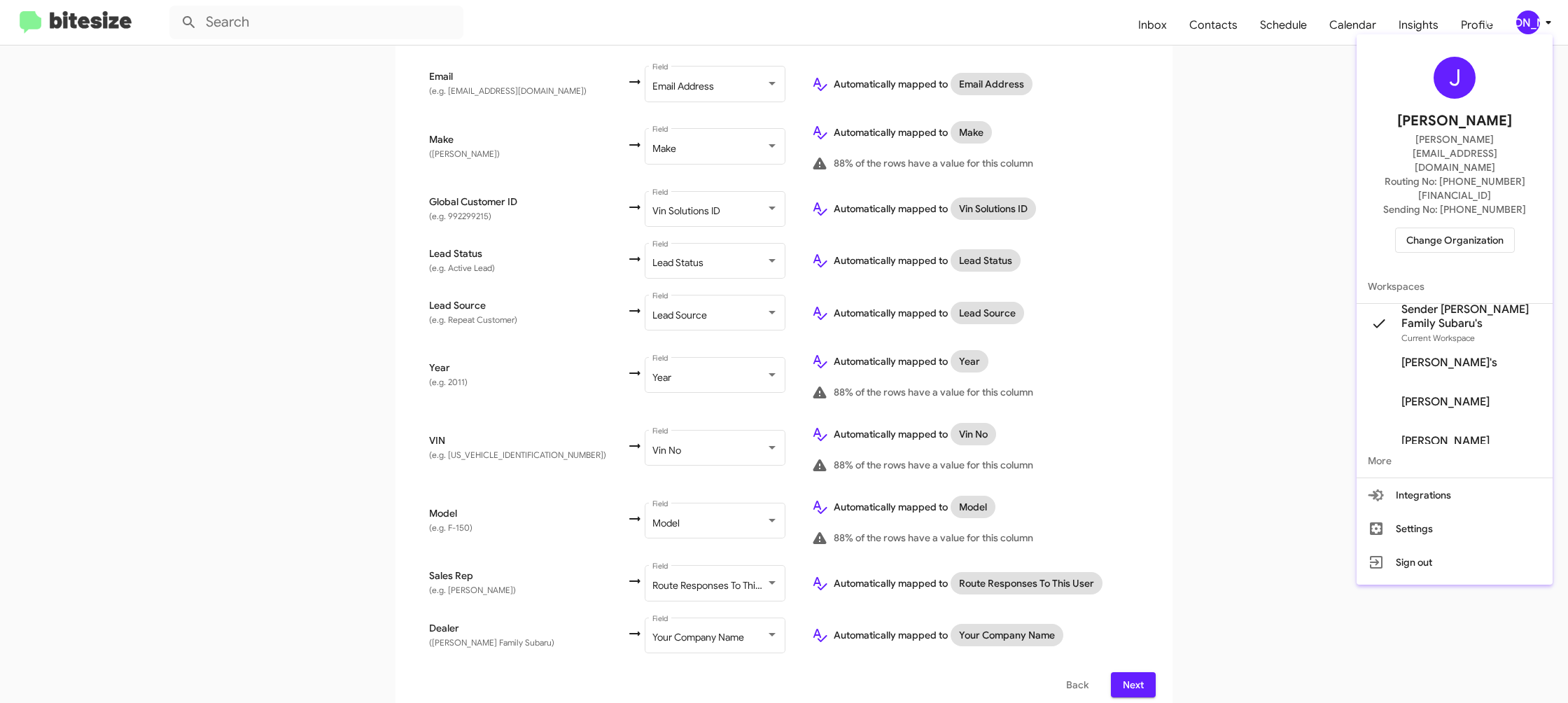
click at [1540, 29] on div at bounding box center [784, 352] width 1568 height 703
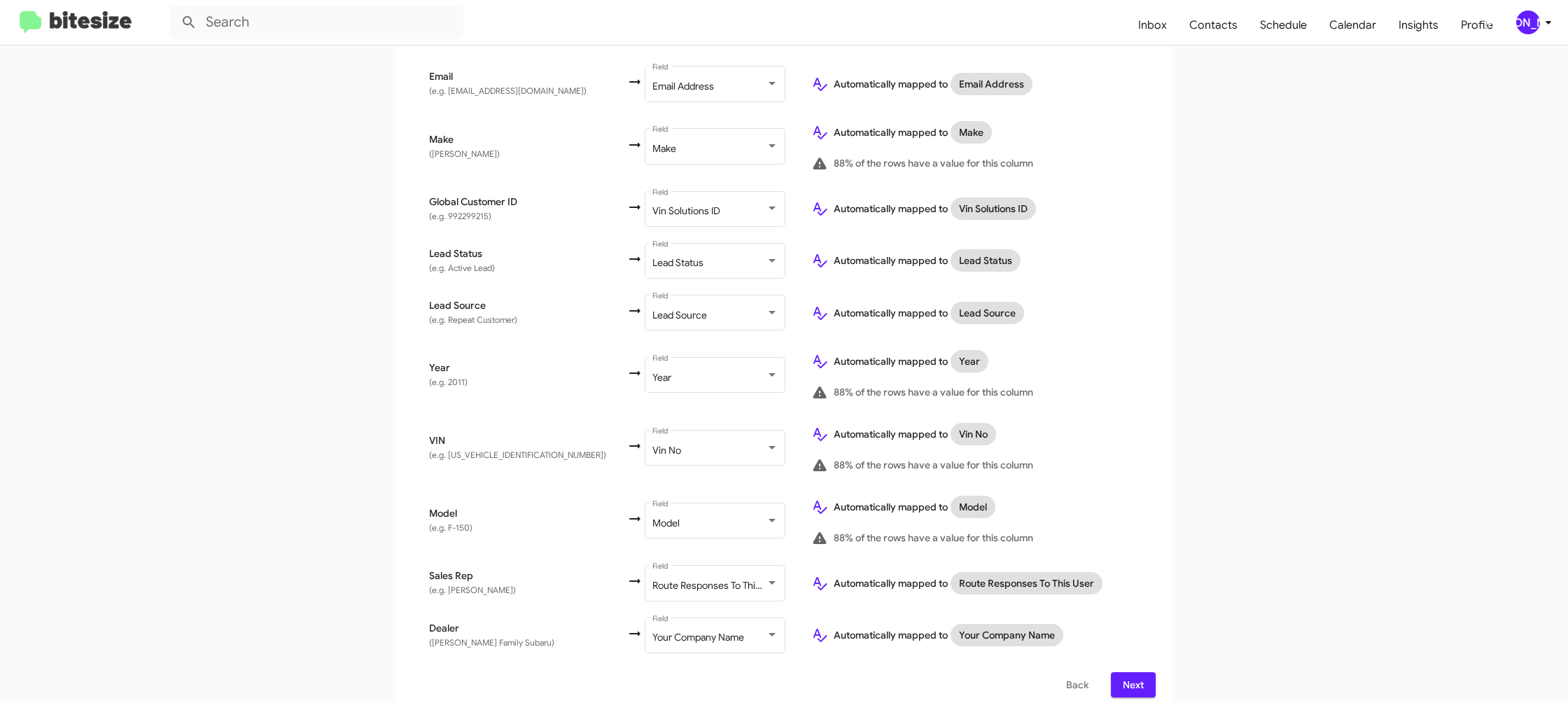
click at [1127, 674] on span "Next" at bounding box center [1133, 684] width 22 height 25
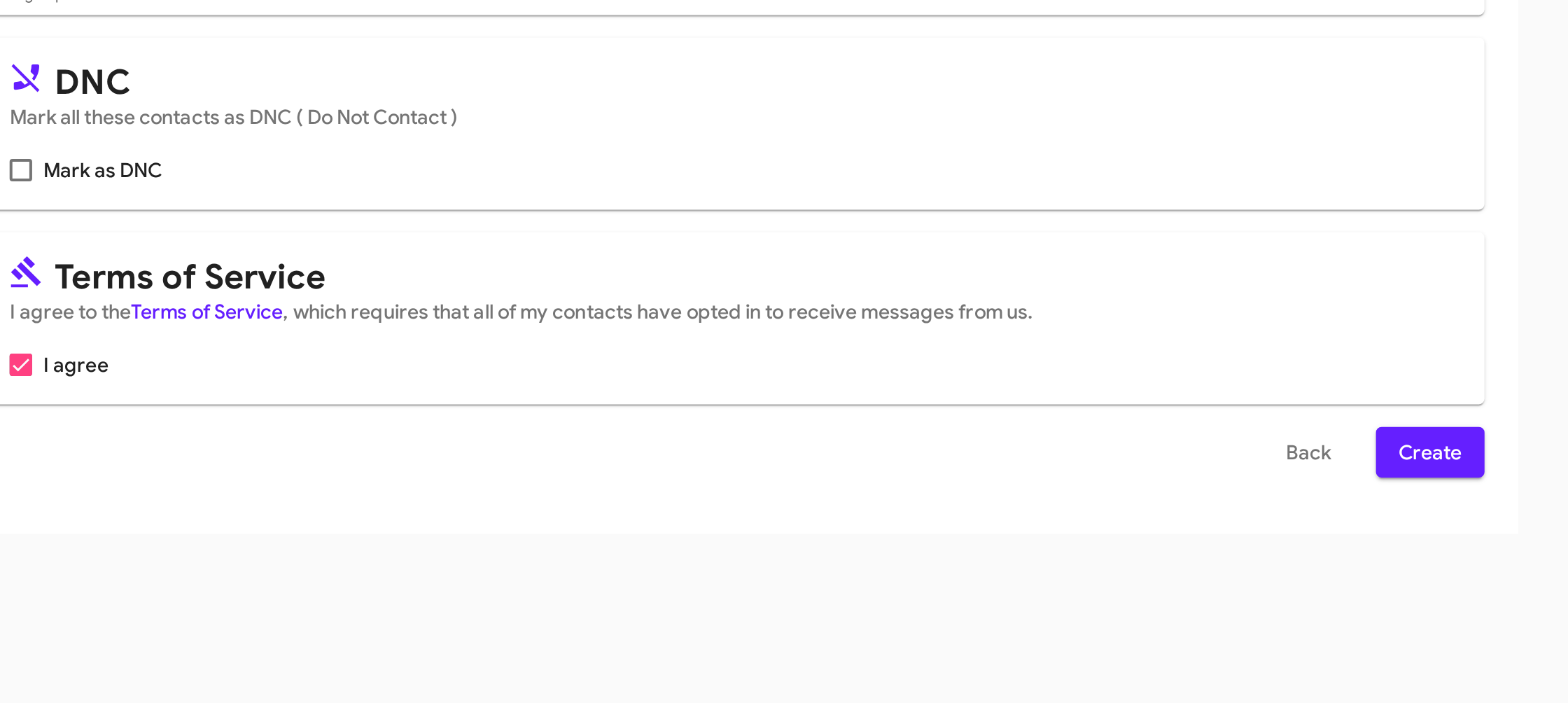
scroll to position [0, 0]
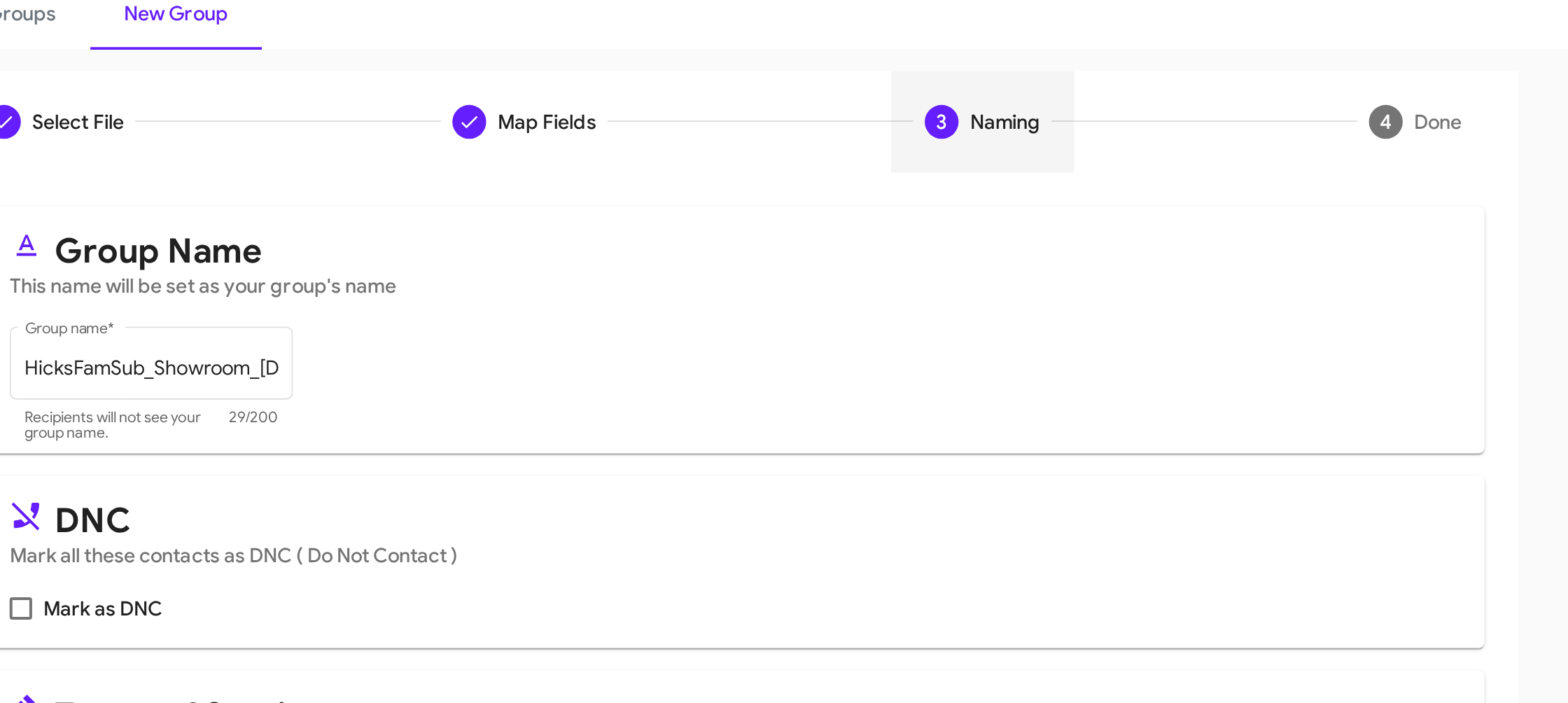
drag, startPoint x: 1135, startPoint y: 580, endPoint x: 1131, endPoint y: 250, distance: 330.0
click at [1135, 580] on span "Create" at bounding box center [1129, 578] width 31 height 25
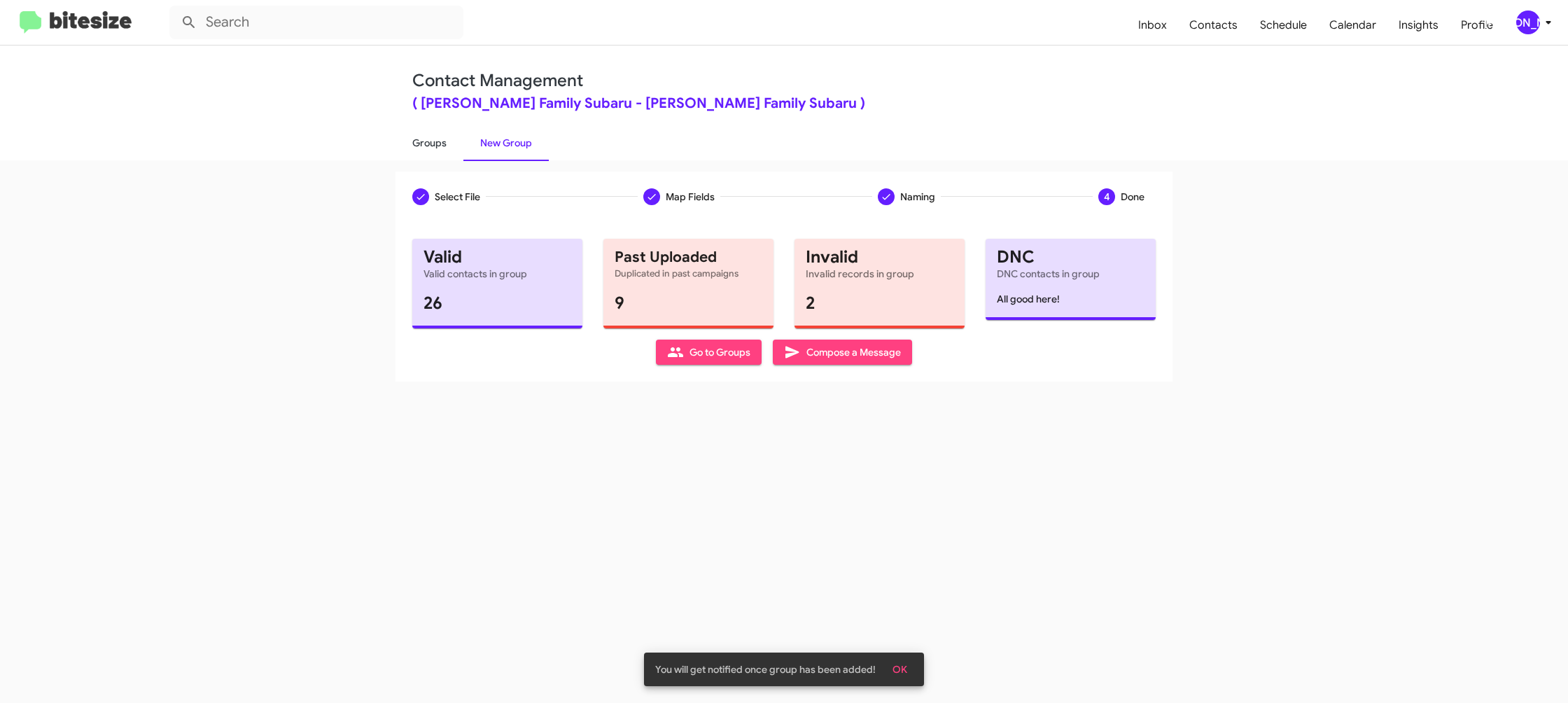
click at [449, 157] on link "Groups" at bounding box center [429, 142] width 68 height 36
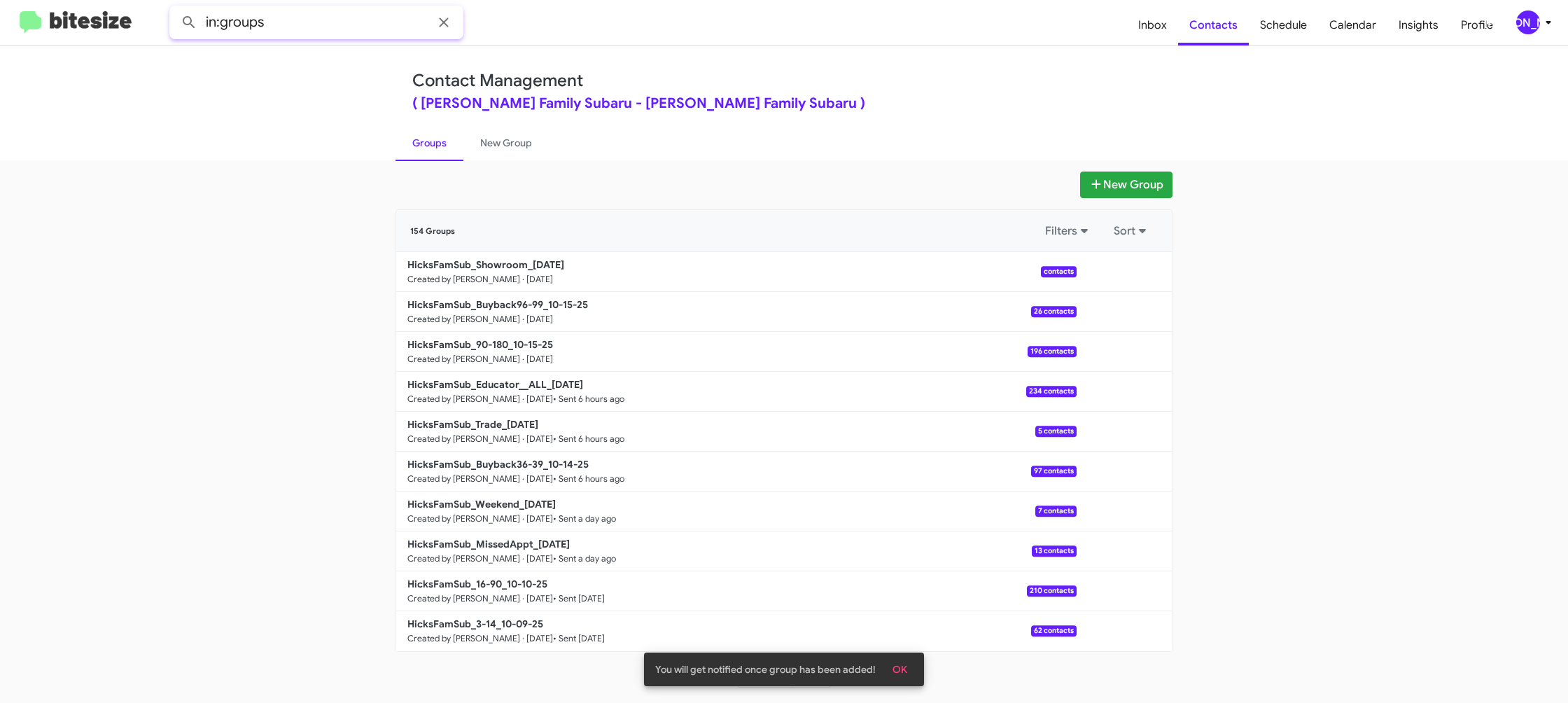
click at [373, 21] on input "in:groups" at bounding box center [316, 22] width 294 height 34
click at [175, 9] on button at bounding box center [189, 22] width 28 height 28
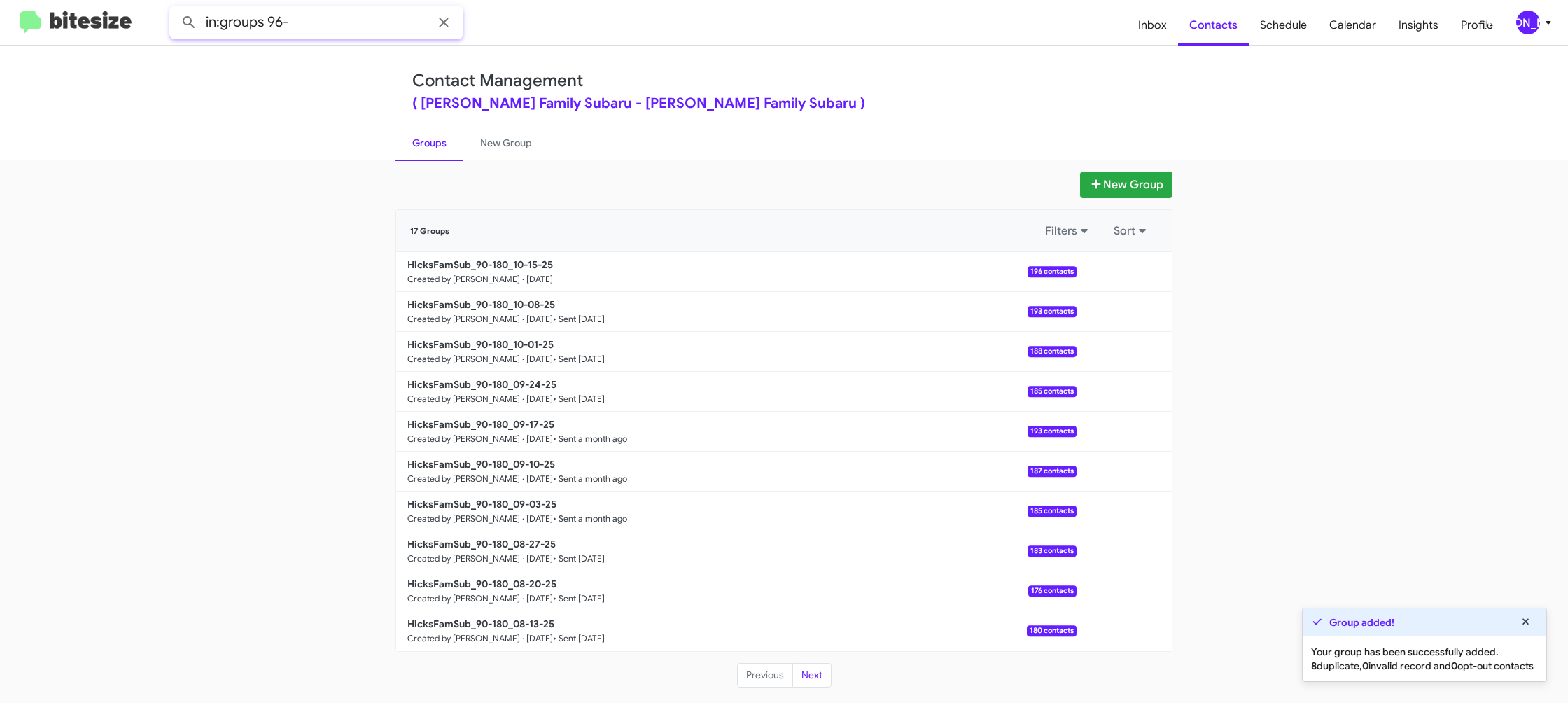
type input "in:groups 96-"
click at [175, 9] on button at bounding box center [189, 22] width 28 height 28
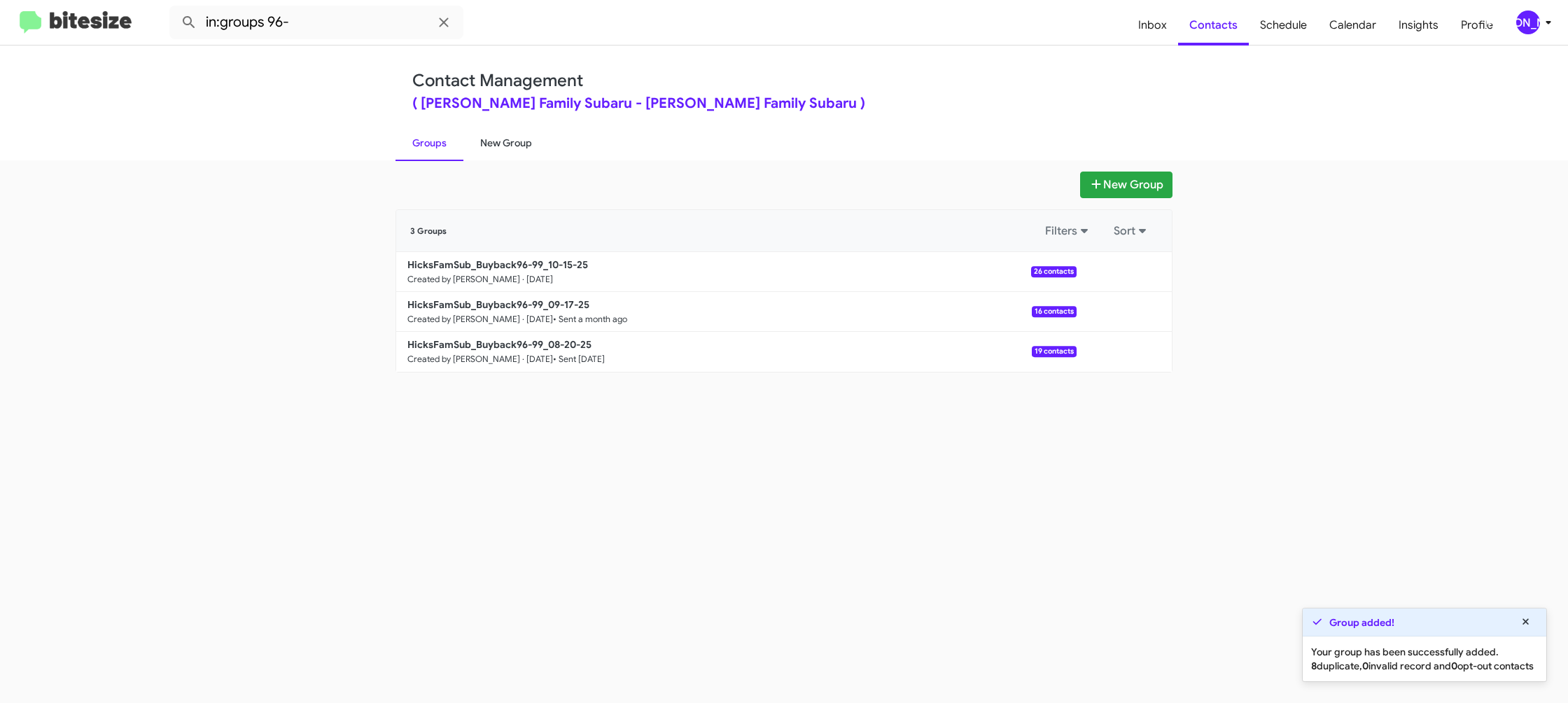
click at [482, 140] on link "New Group" at bounding box center [506, 142] width 85 height 36
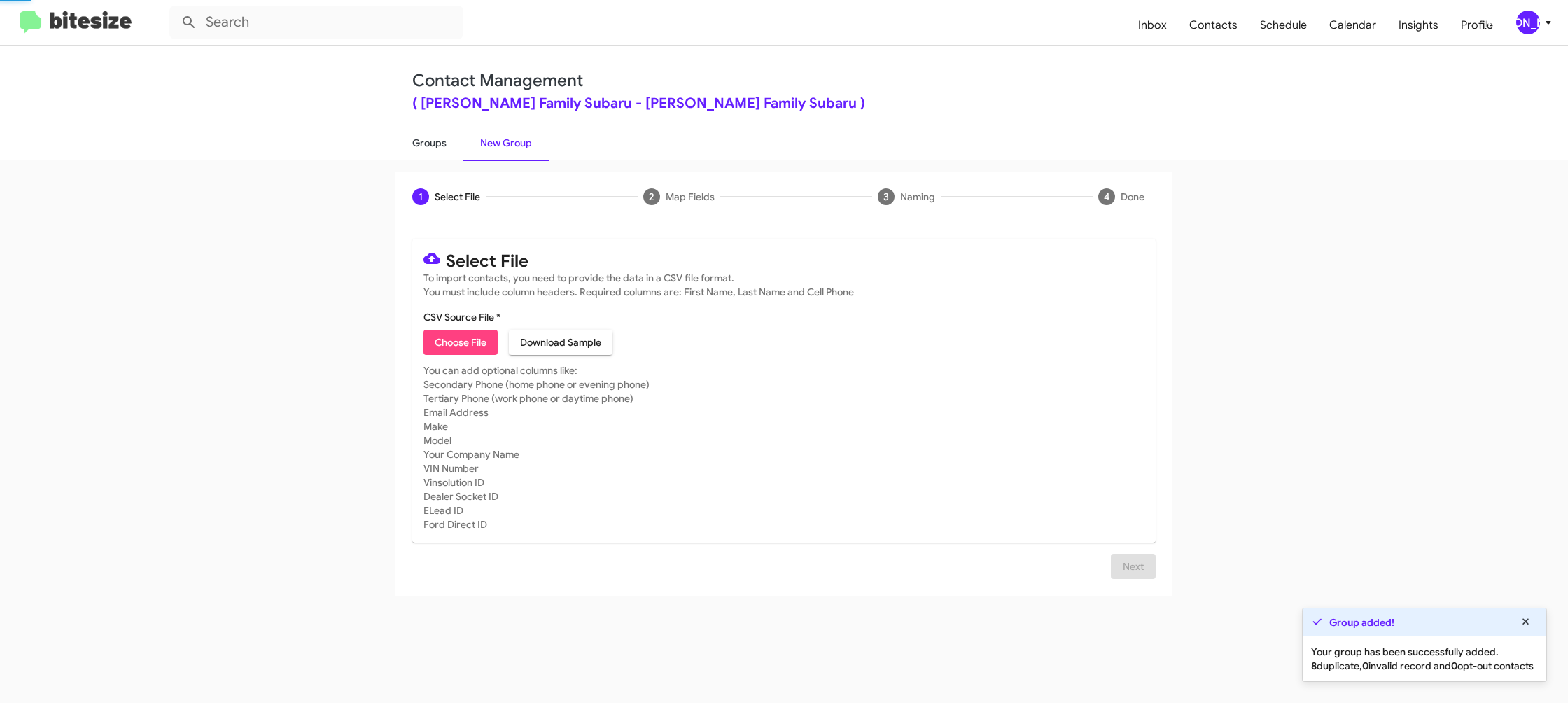
click at [446, 146] on link "Groups" at bounding box center [429, 142] width 68 height 36
drag, startPoint x: 446, startPoint y: 146, endPoint x: 420, endPoint y: 102, distance: 51.1
click at [445, 144] on link "Groups" at bounding box center [429, 142] width 68 height 36
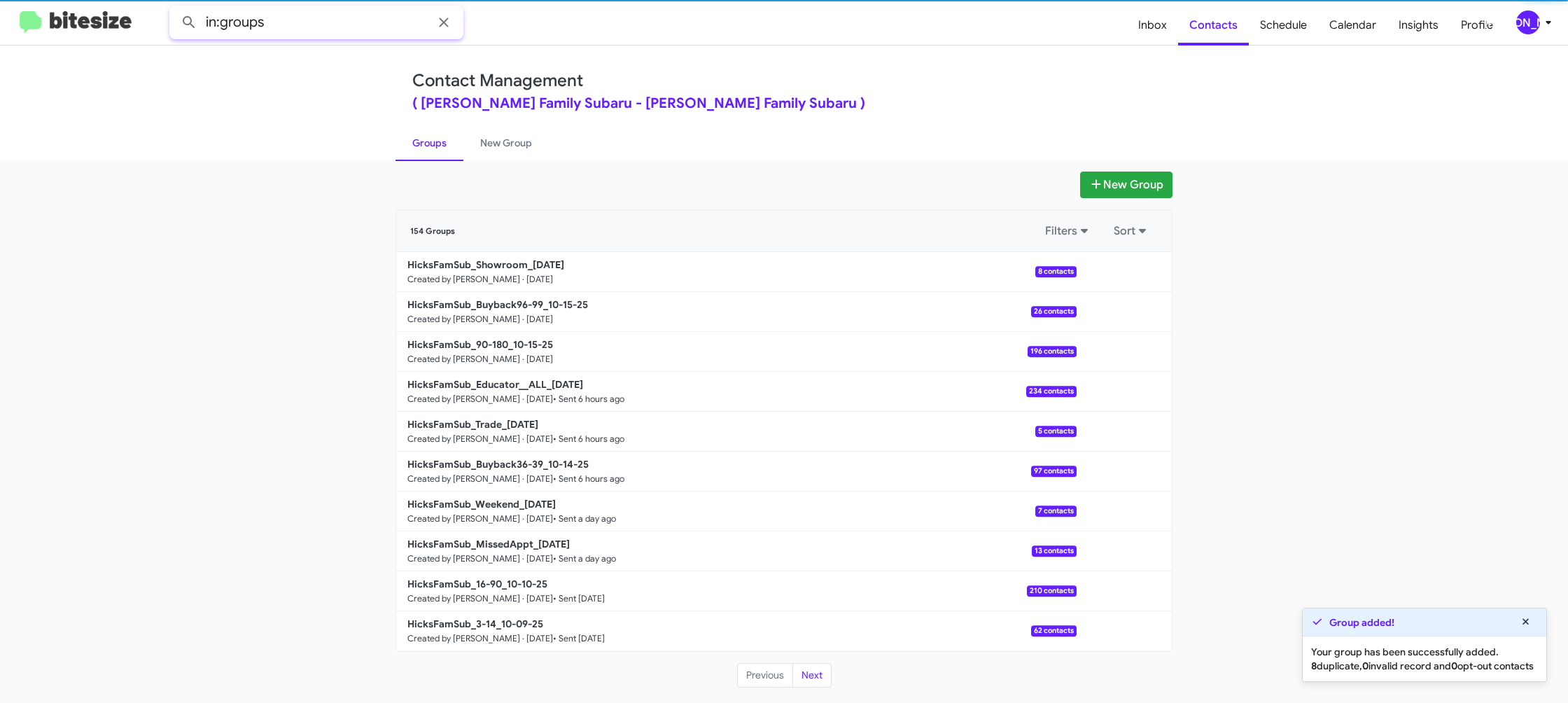
click at [351, 23] on input "in:groups" at bounding box center [316, 22] width 294 height 34
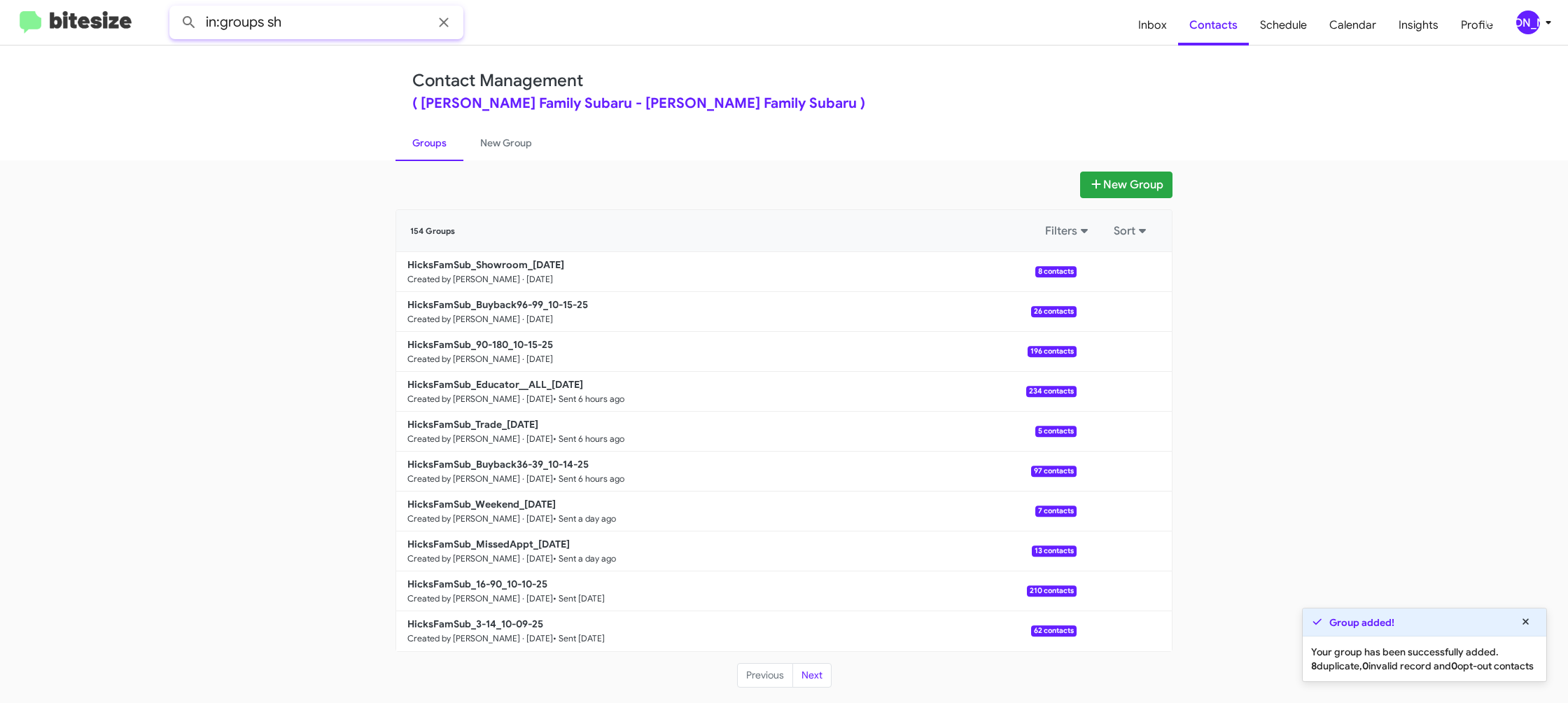
type input "in:groups sh"
click at [175, 9] on button at bounding box center [189, 22] width 28 height 28
click at [489, 149] on link "New Group" at bounding box center [506, 142] width 85 height 36
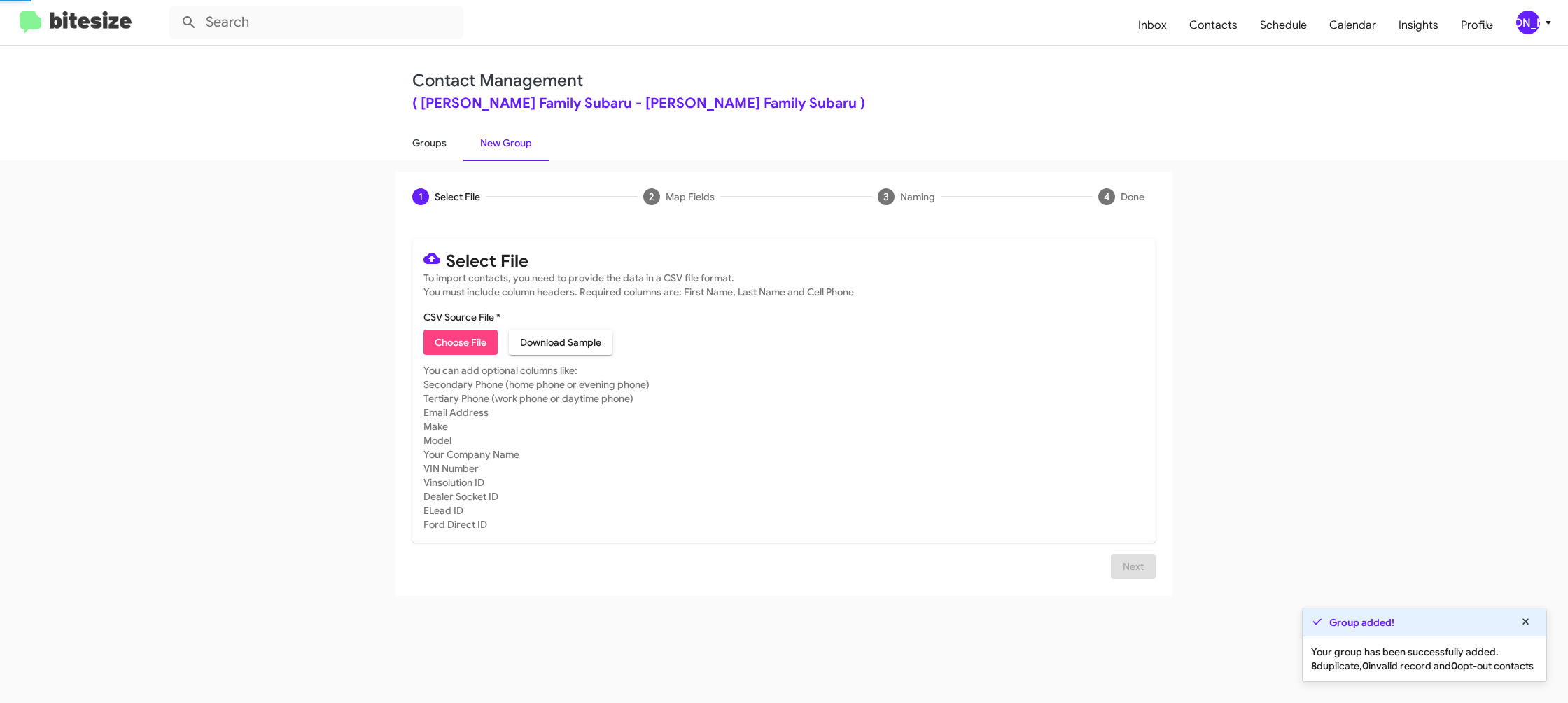
click at [423, 147] on link "Groups" at bounding box center [429, 142] width 68 height 36
type input "in:groups"
click at [423, 147] on link "Groups" at bounding box center [429, 142] width 68 height 36
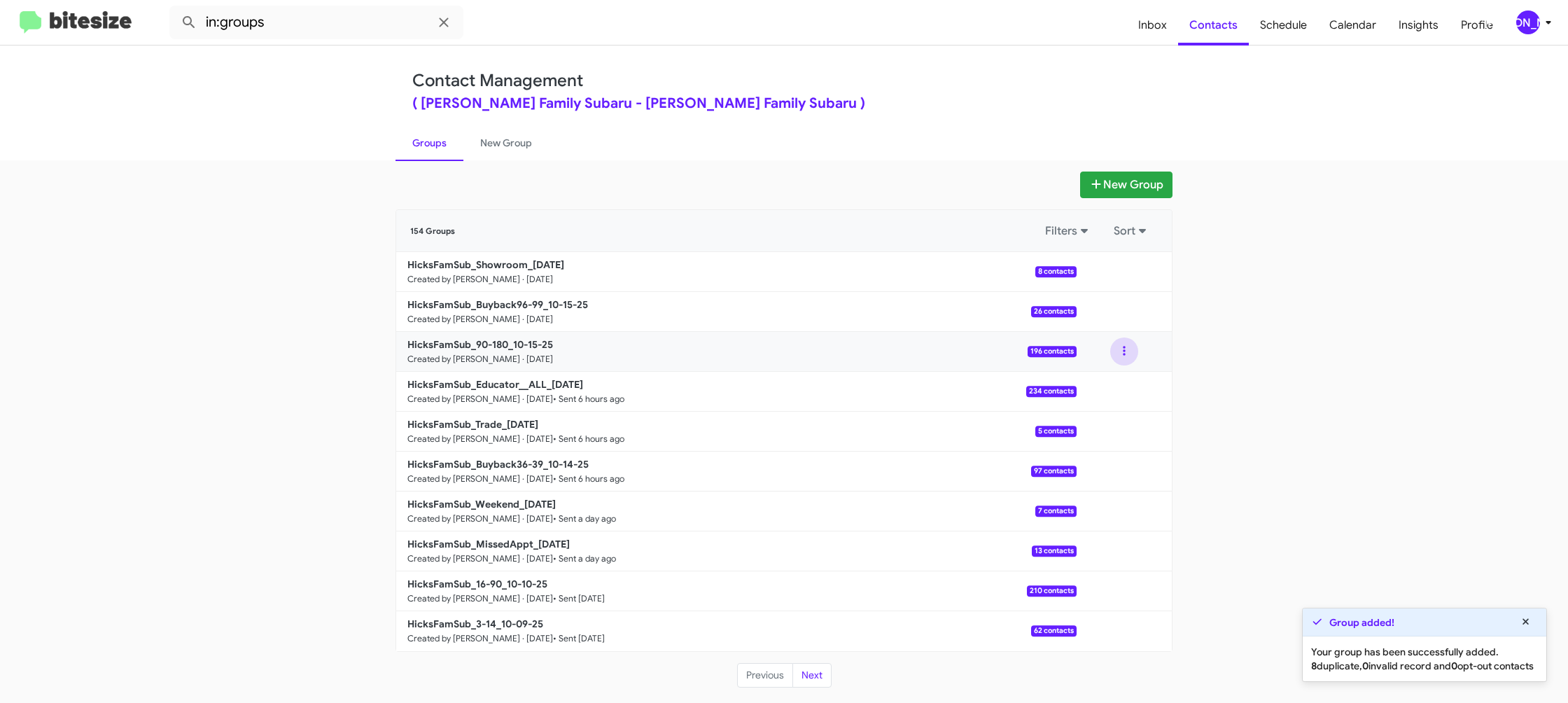
click at [1116, 357] on button at bounding box center [1124, 352] width 28 height 28
click at [1117, 382] on button "View contacts" at bounding box center [1082, 389] width 112 height 34
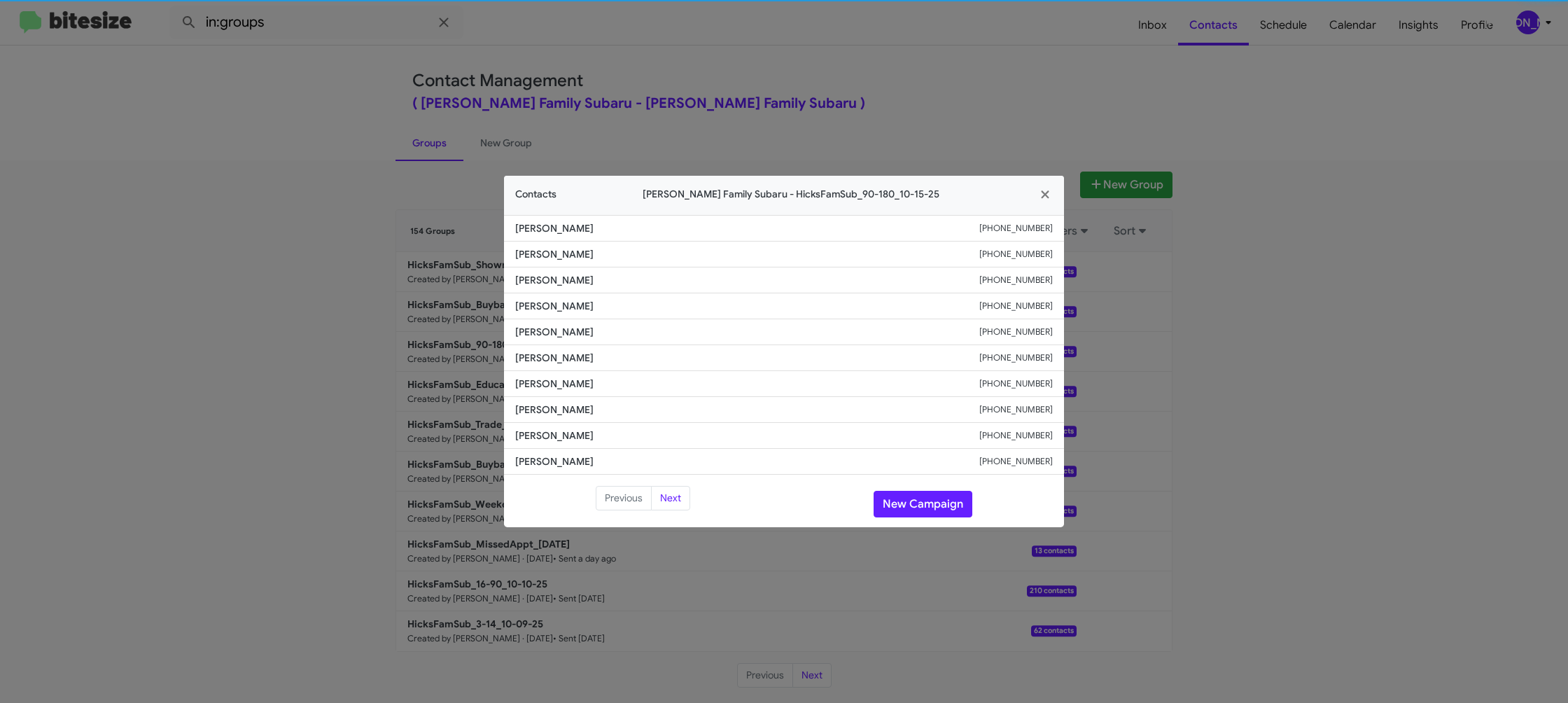
click at [567, 365] on li "[PERSON_NAME] [PHONE_NUMBER]" at bounding box center [784, 358] width 560 height 26
copy span "[PERSON_NAME]"
drag, startPoint x: 1088, startPoint y: 227, endPoint x: 1065, endPoint y: 225, distance: 23.1
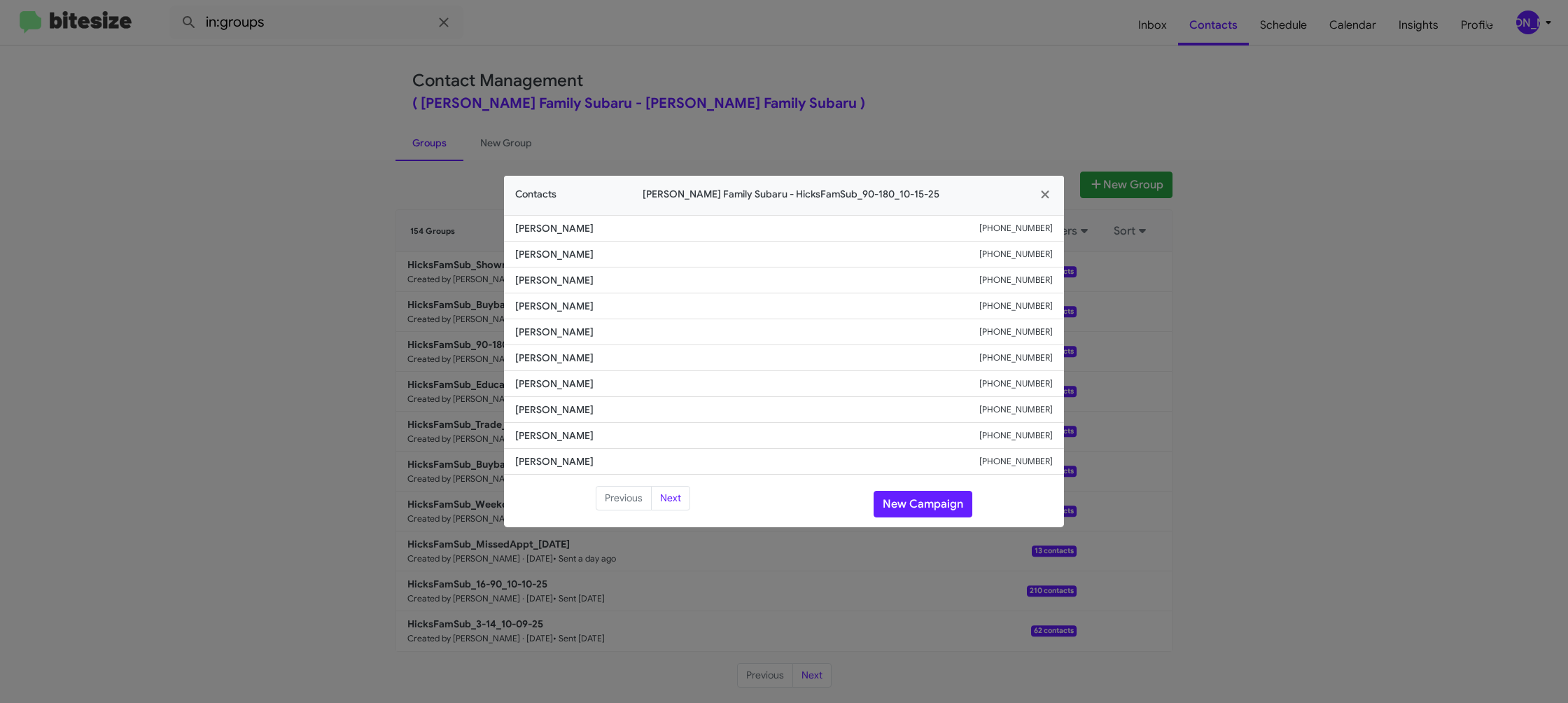
click at [1088, 231] on modal-container "Contacts [PERSON_NAME] Family Subaru - HicksFamSub_90-180_10-15-25 [PERSON_NAME…" at bounding box center [784, 352] width 1568 height 703
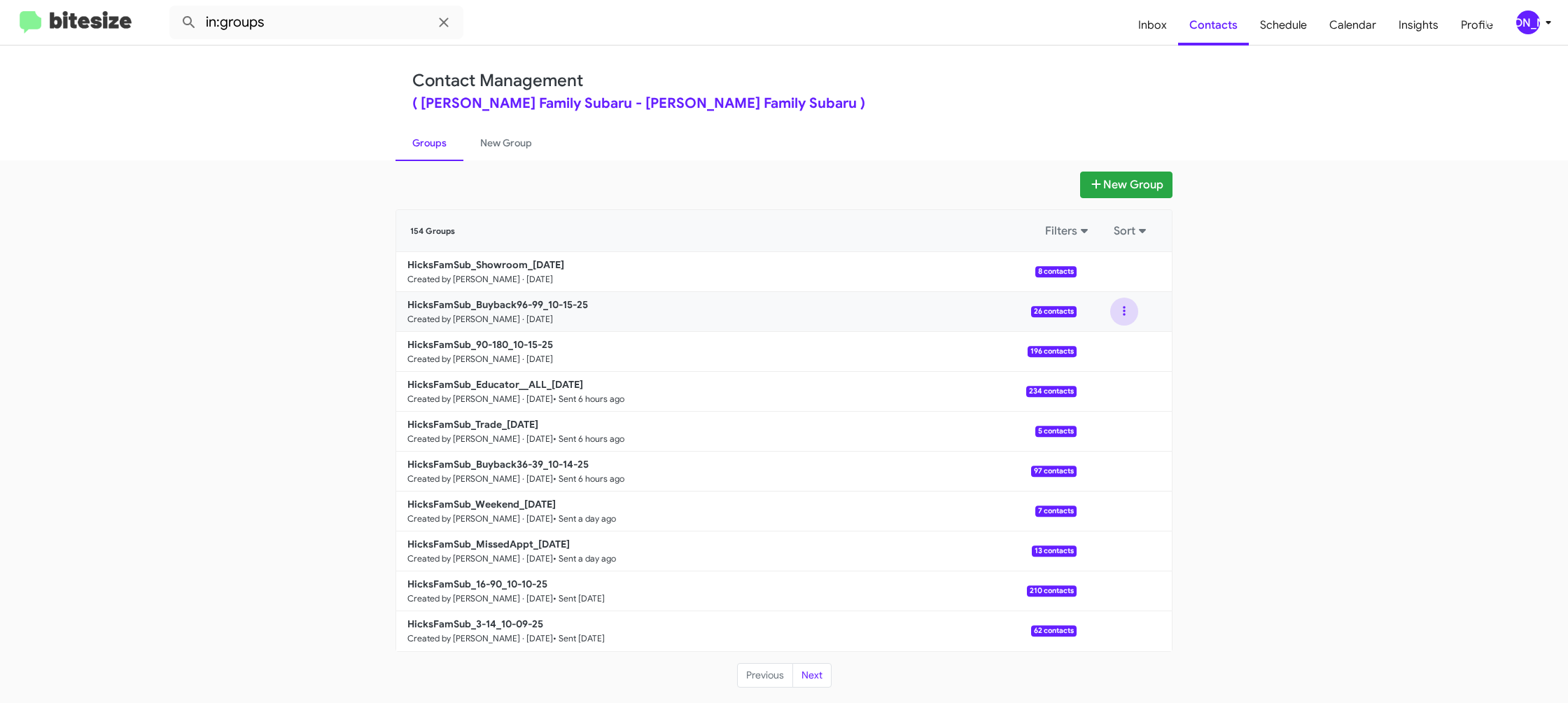
drag, startPoint x: 1117, startPoint y: 311, endPoint x: 1117, endPoint y: 324, distance: 13.0
click at [1118, 312] on button at bounding box center [1124, 311] width 28 height 28
click at [1108, 338] on button "View contacts" at bounding box center [1082, 349] width 112 height 34
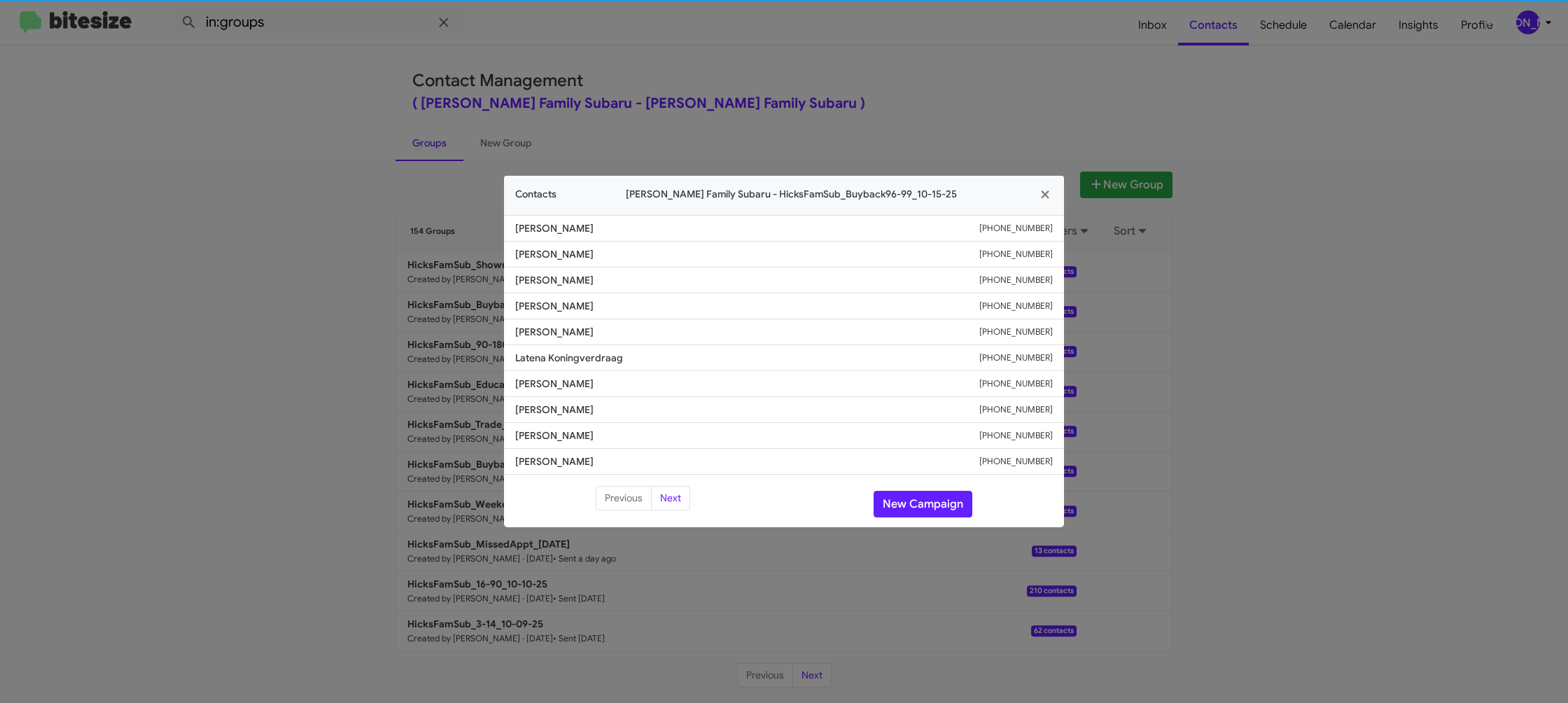
click at [560, 378] on span "[PERSON_NAME]" at bounding box center [747, 383] width 464 height 14
copy span "[PERSON_NAME]"
drag, startPoint x: 994, startPoint y: 92, endPoint x: 1129, endPoint y: 203, distance: 174.8
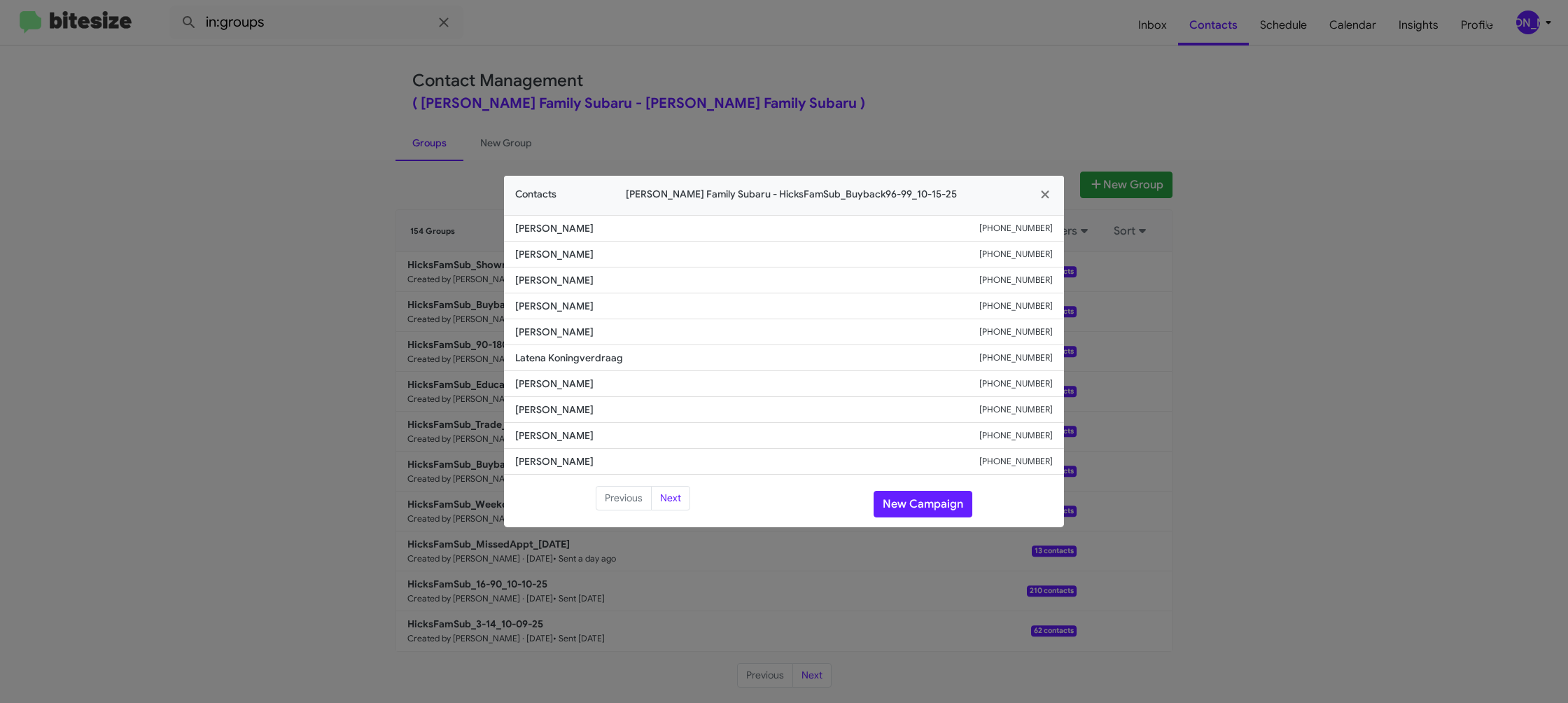
click at [999, 95] on modal-container "Contacts [PERSON_NAME] Family Subaru - HicksFamSub_Buyback96-99_10-15-25 [PERSO…" at bounding box center [784, 352] width 1568 height 703
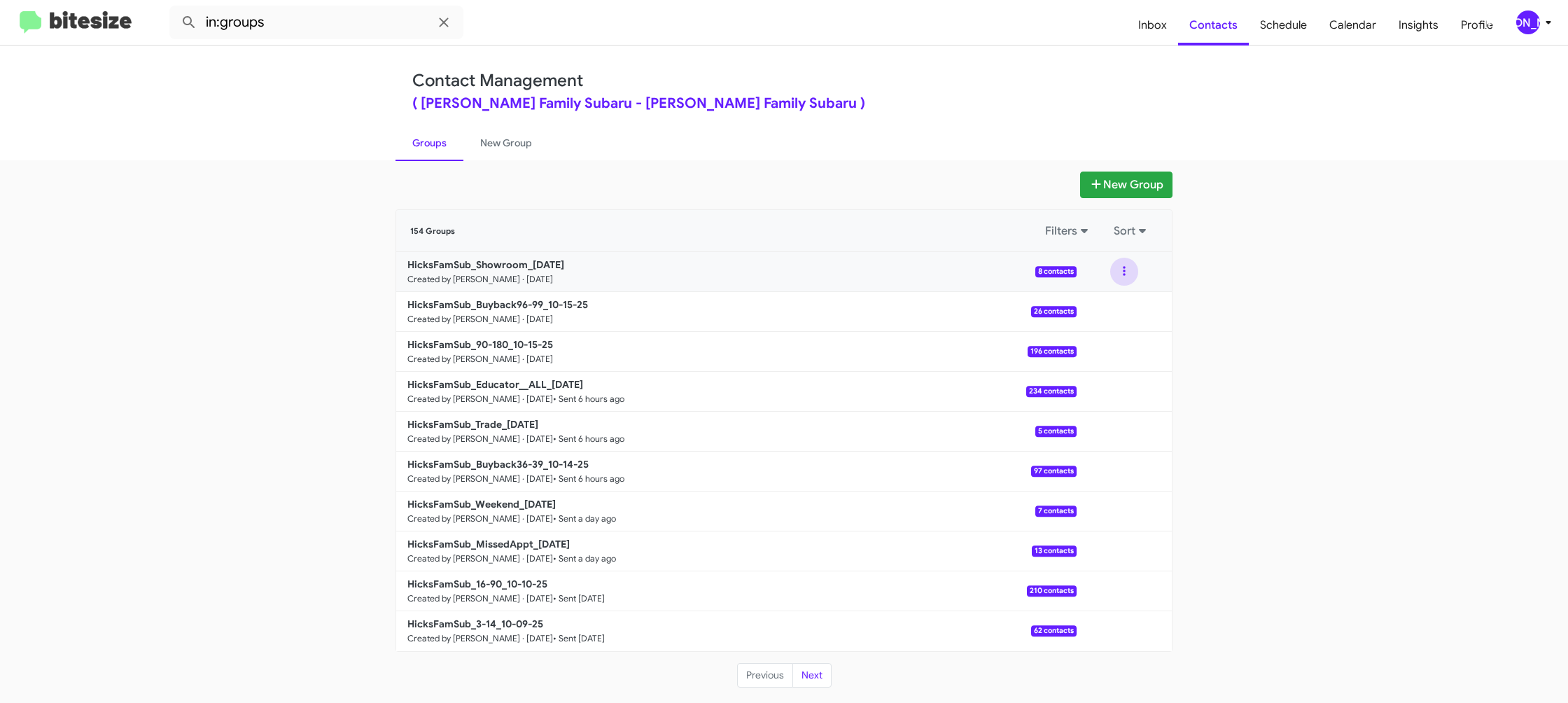
click at [1117, 279] on button at bounding box center [1124, 271] width 28 height 28
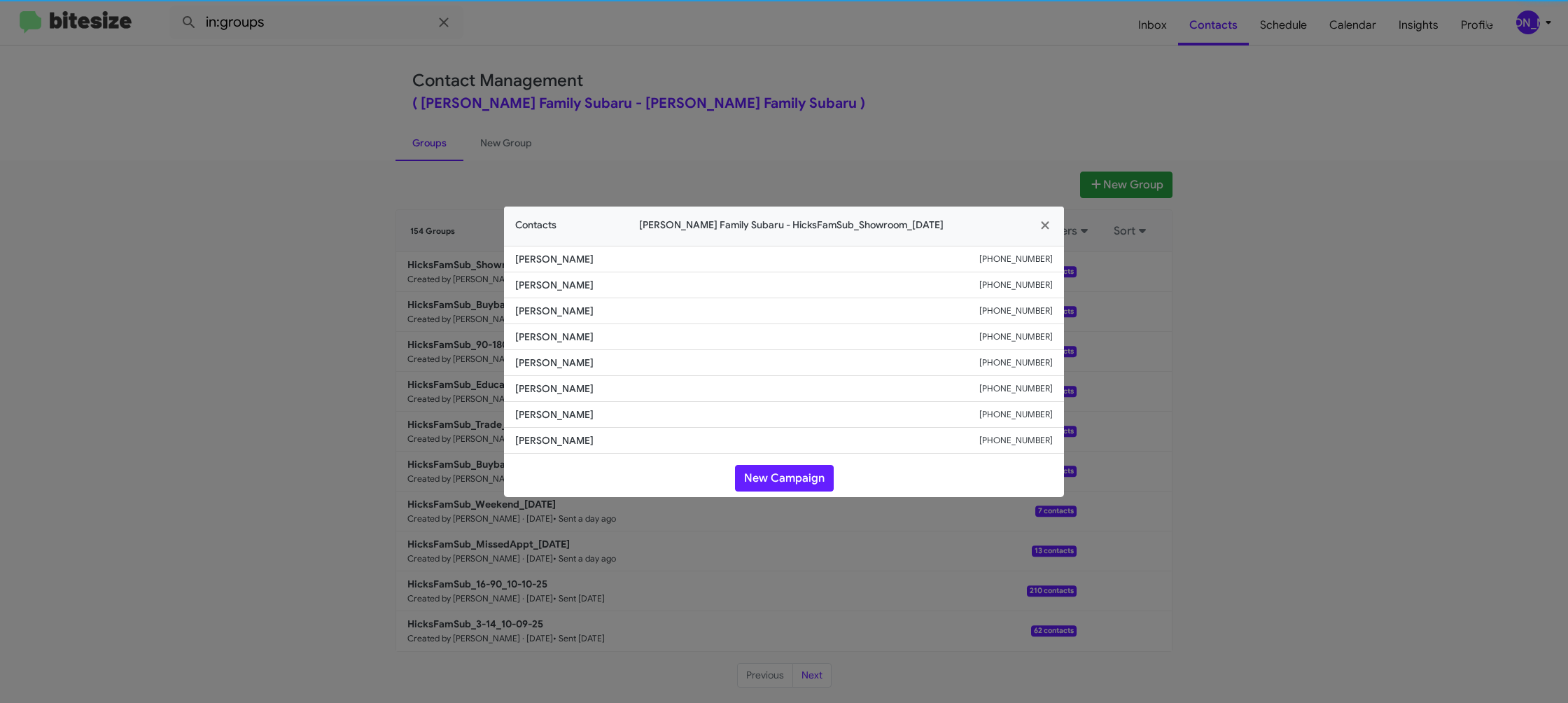
click at [551, 353] on li "[PERSON_NAME] [PHONE_NUMBER]" at bounding box center [784, 363] width 560 height 26
click at [550, 356] on span "[PERSON_NAME]" at bounding box center [747, 363] width 464 height 14
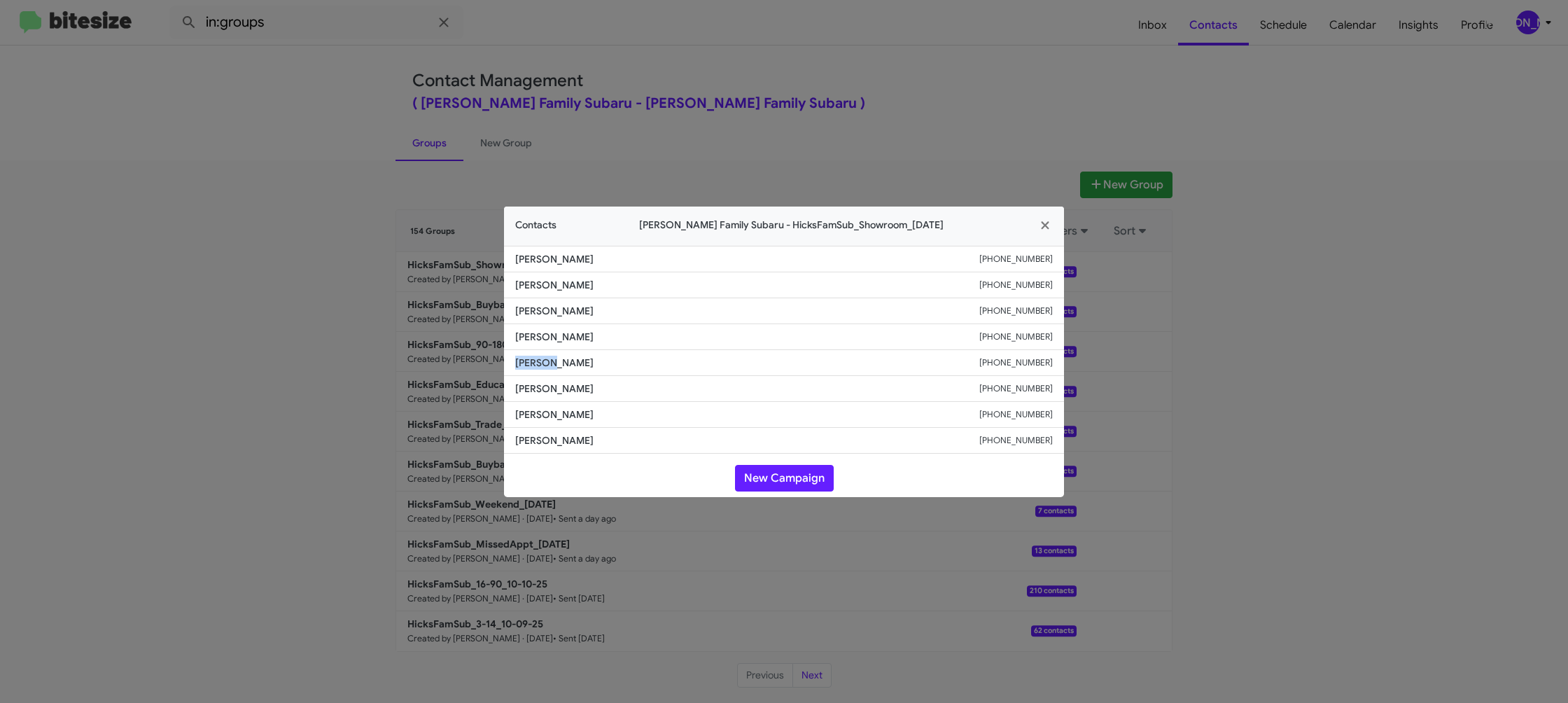
click at [550, 356] on span "[PERSON_NAME]" at bounding box center [747, 363] width 464 height 14
copy span "[PERSON_NAME]"
drag, startPoint x: 378, startPoint y: 154, endPoint x: 513, endPoint y: 339, distance: 229.0
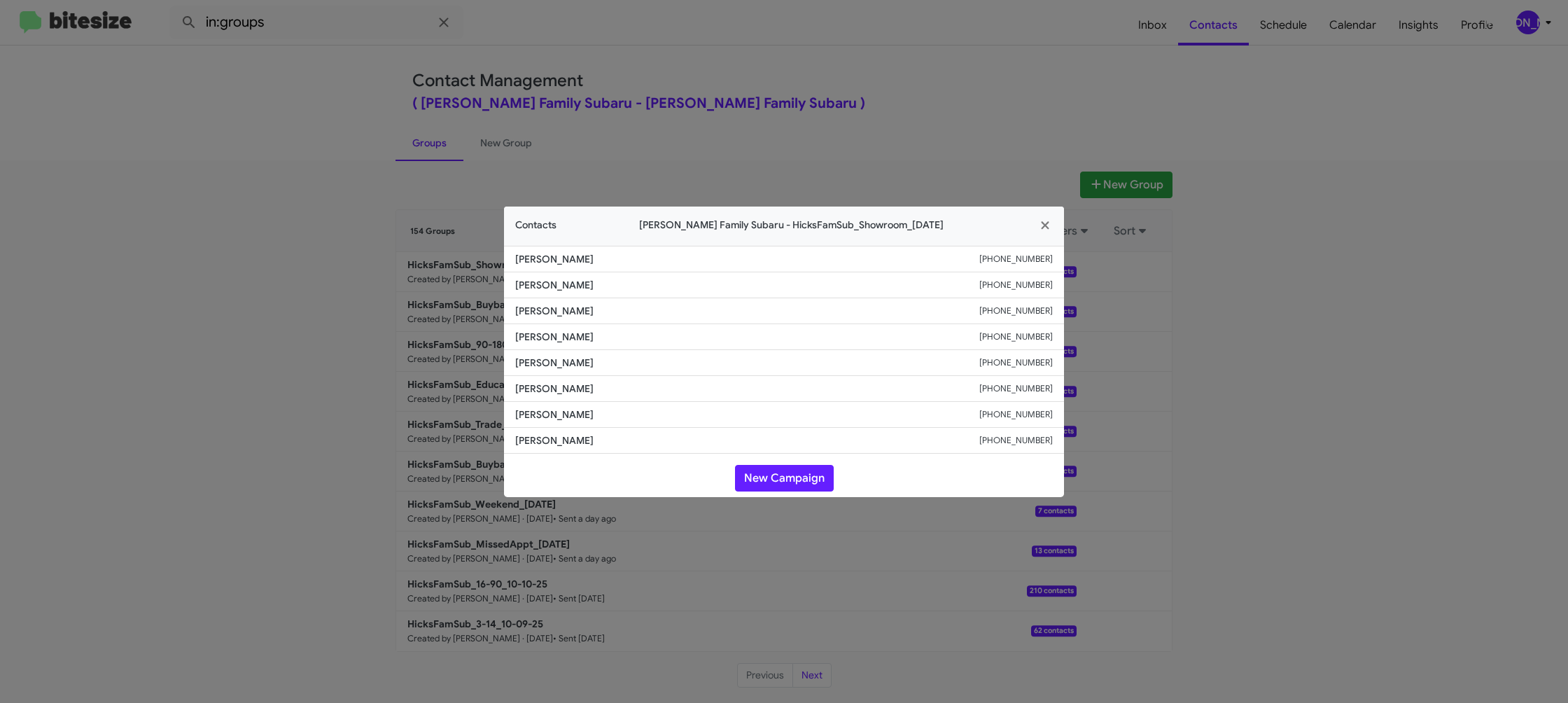
click at [383, 161] on modal-container "Contacts [PERSON_NAME] Family Subaru - HicksFamSub_Showroom_[DATE] [PERSON_NAME…" at bounding box center [784, 352] width 1568 height 703
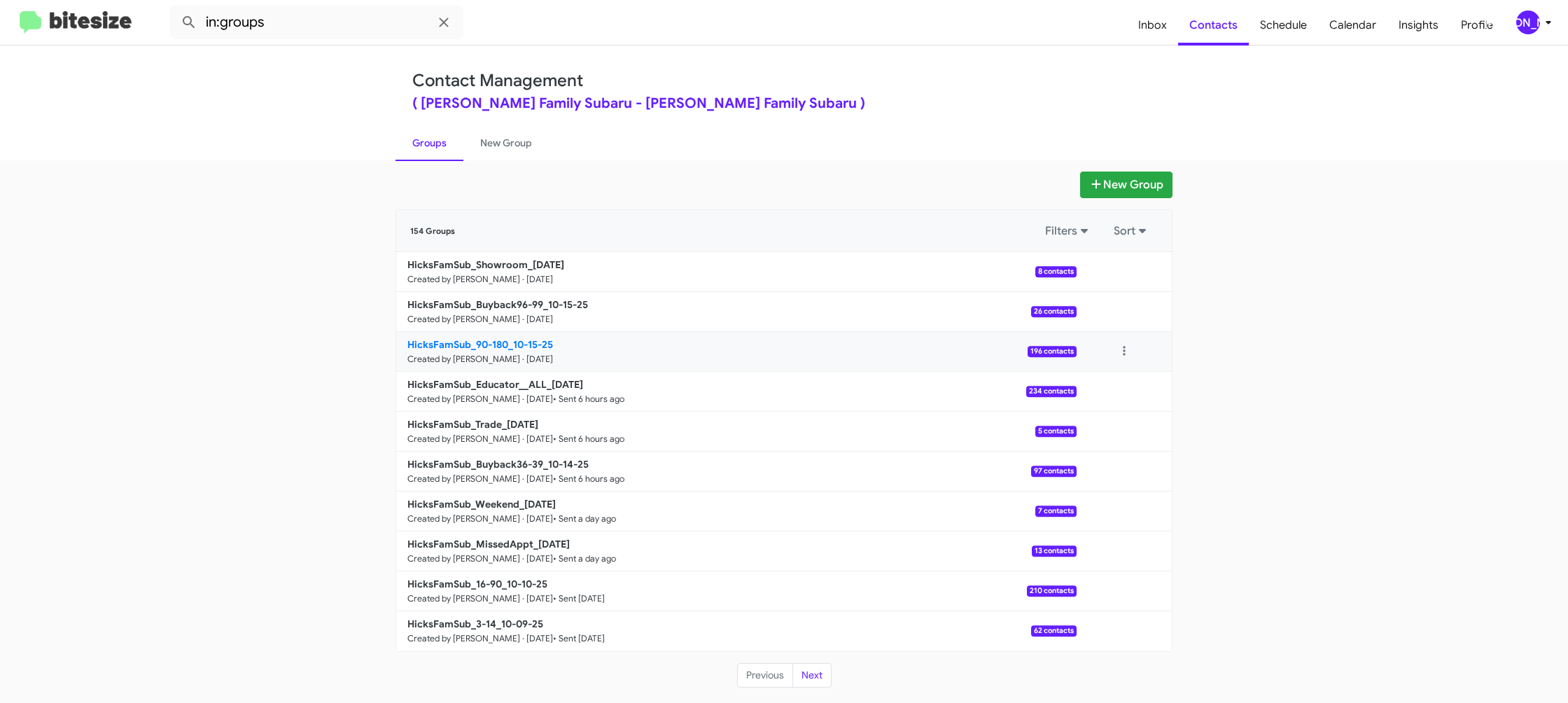
click at [522, 347] on b "HicksFamSub_90-180_10-15-25" at bounding box center [480, 344] width 146 height 13
drag, startPoint x: 522, startPoint y: 347, endPoint x: 341, endPoint y: 47, distance: 350.4
click at [520, 339] on b "HicksFamSub_90-180_10-15-25" at bounding box center [480, 344] width 146 height 13
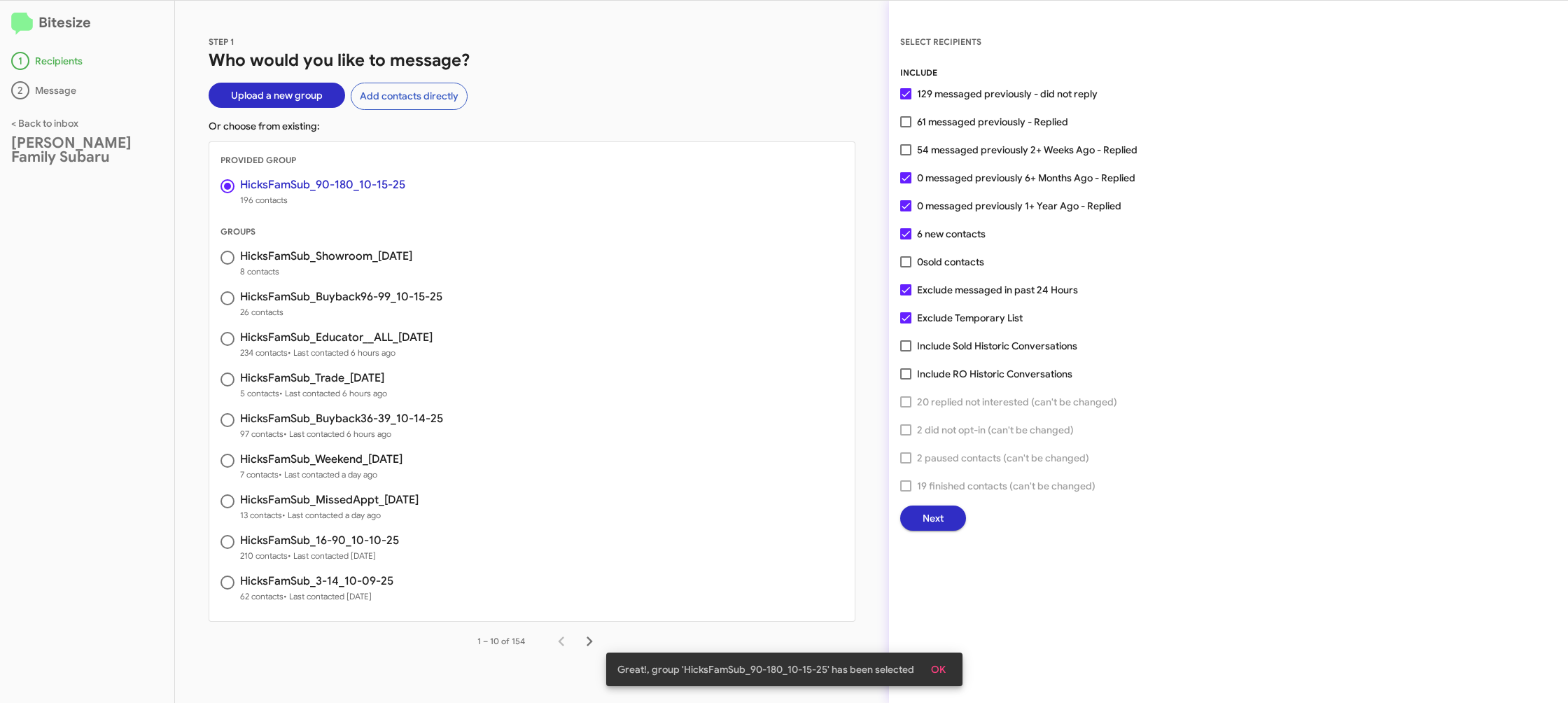
click at [940, 510] on span "Next" at bounding box center [933, 517] width 21 height 25
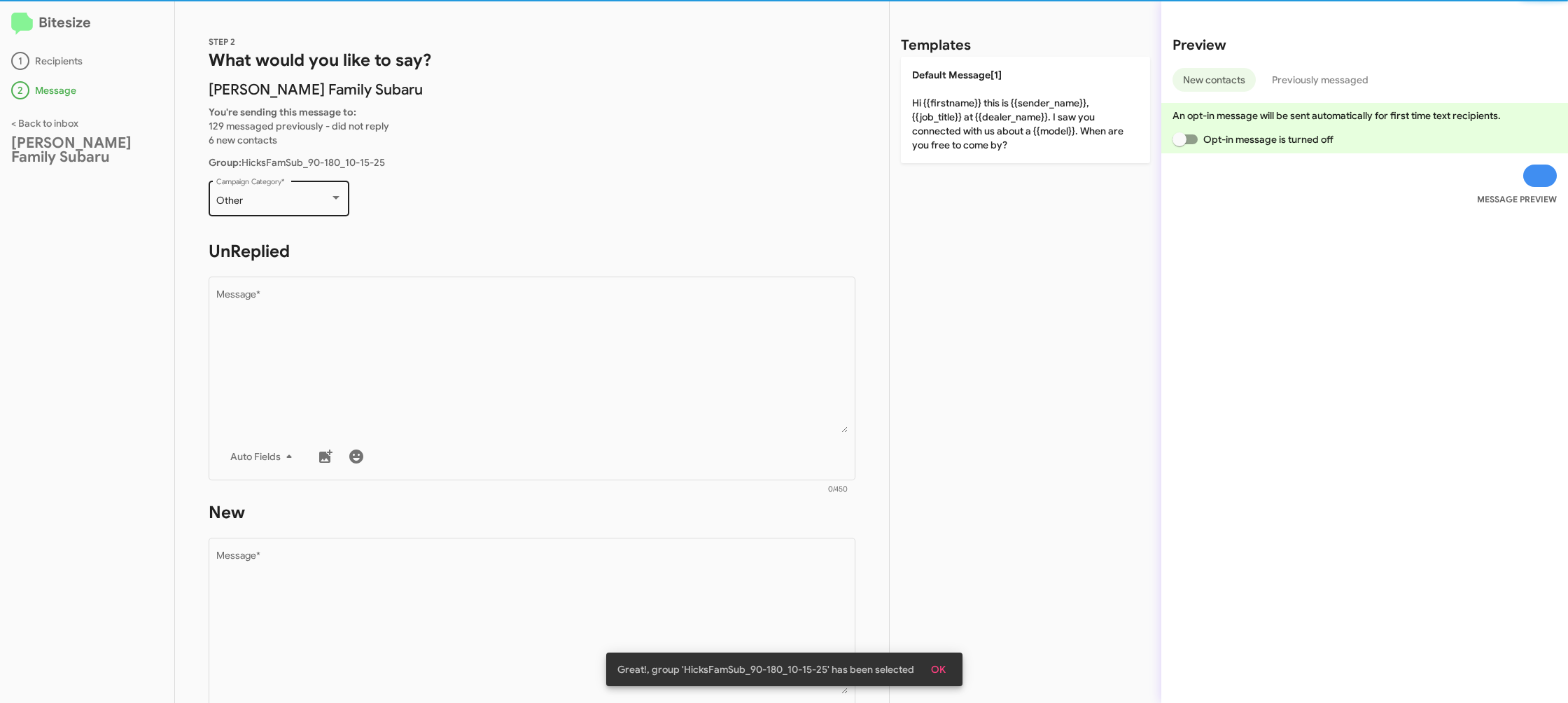
click at [285, 198] on div "Other" at bounding box center [272, 200] width 113 height 11
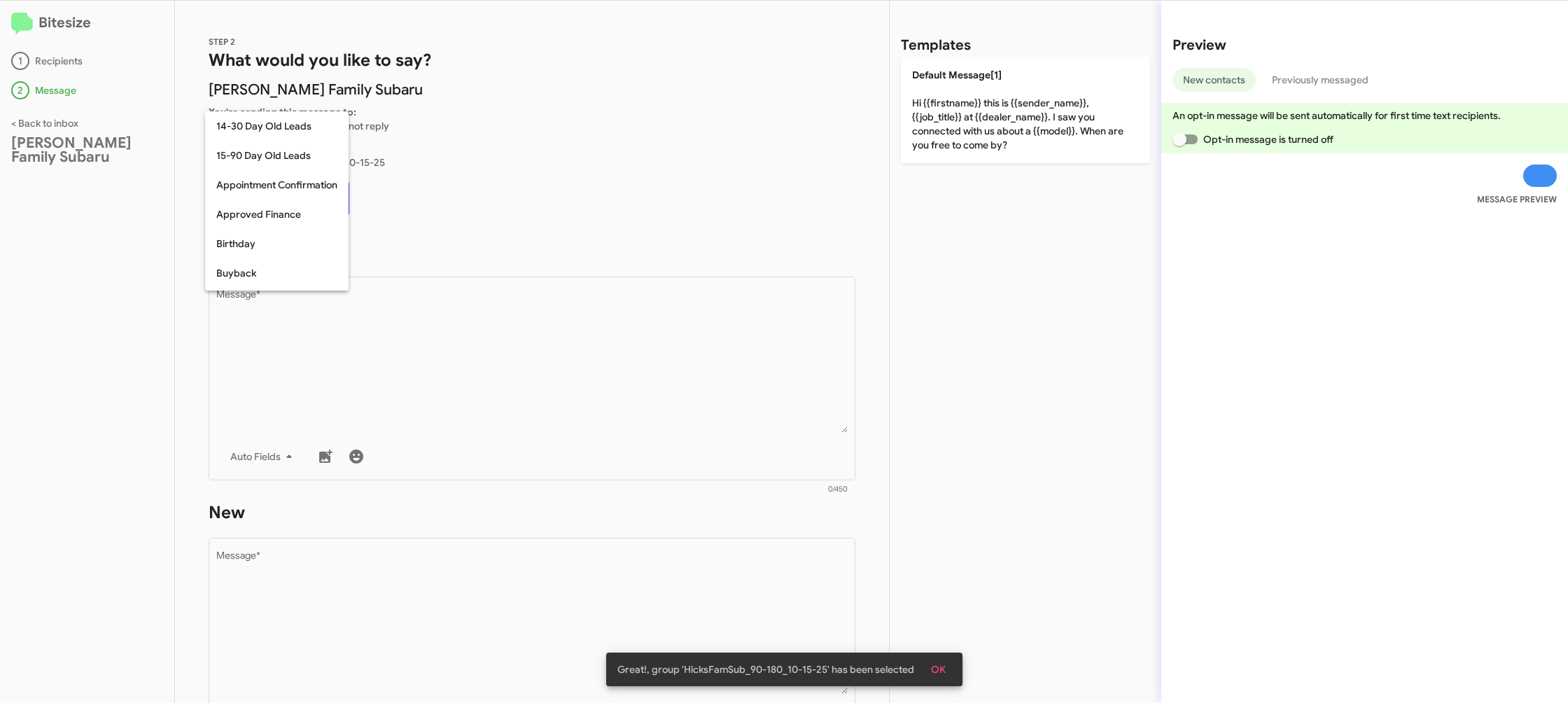
scroll to position [307, 0]
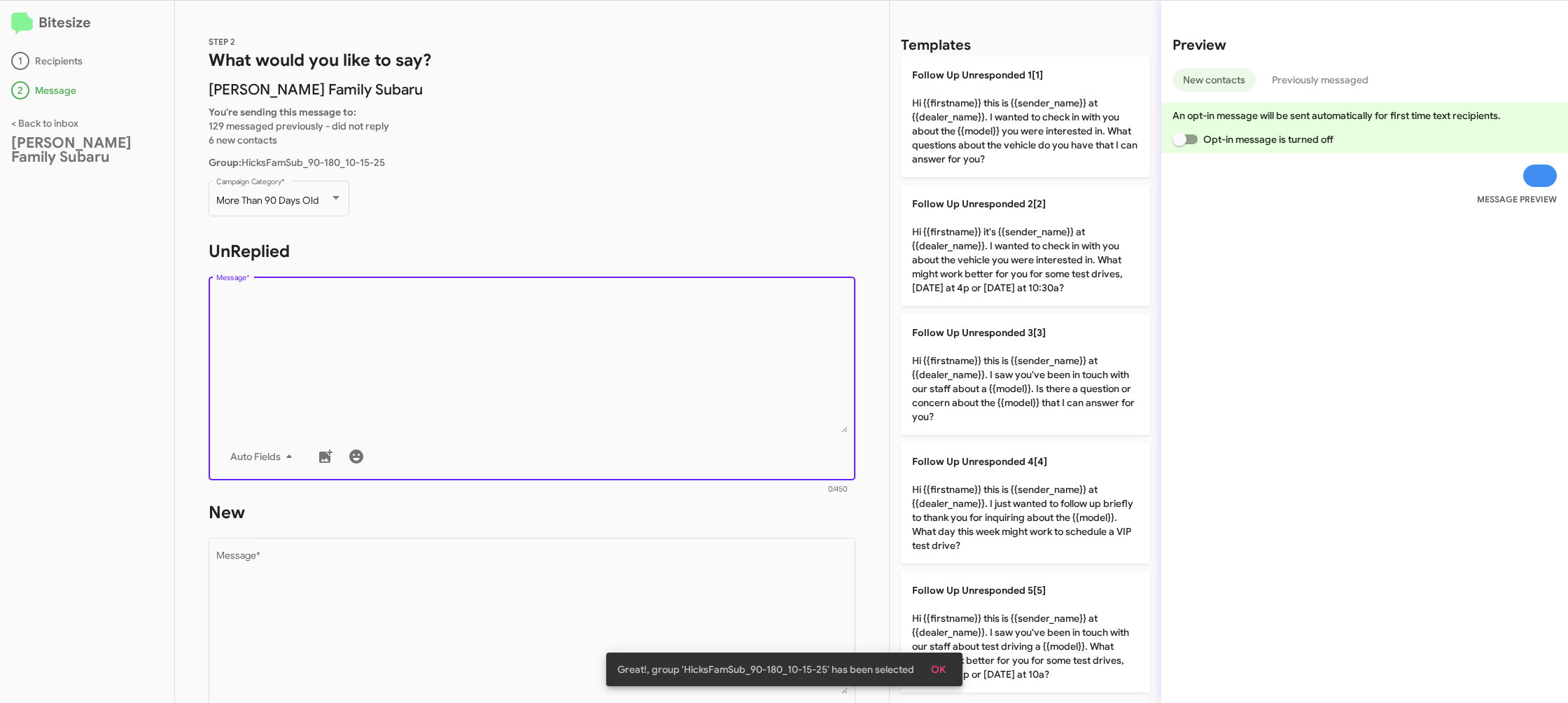
drag, startPoint x: 463, startPoint y: 312, endPoint x: 705, endPoint y: 332, distance: 242.8
click at [475, 314] on textarea "Message *" at bounding box center [532, 361] width 632 height 142
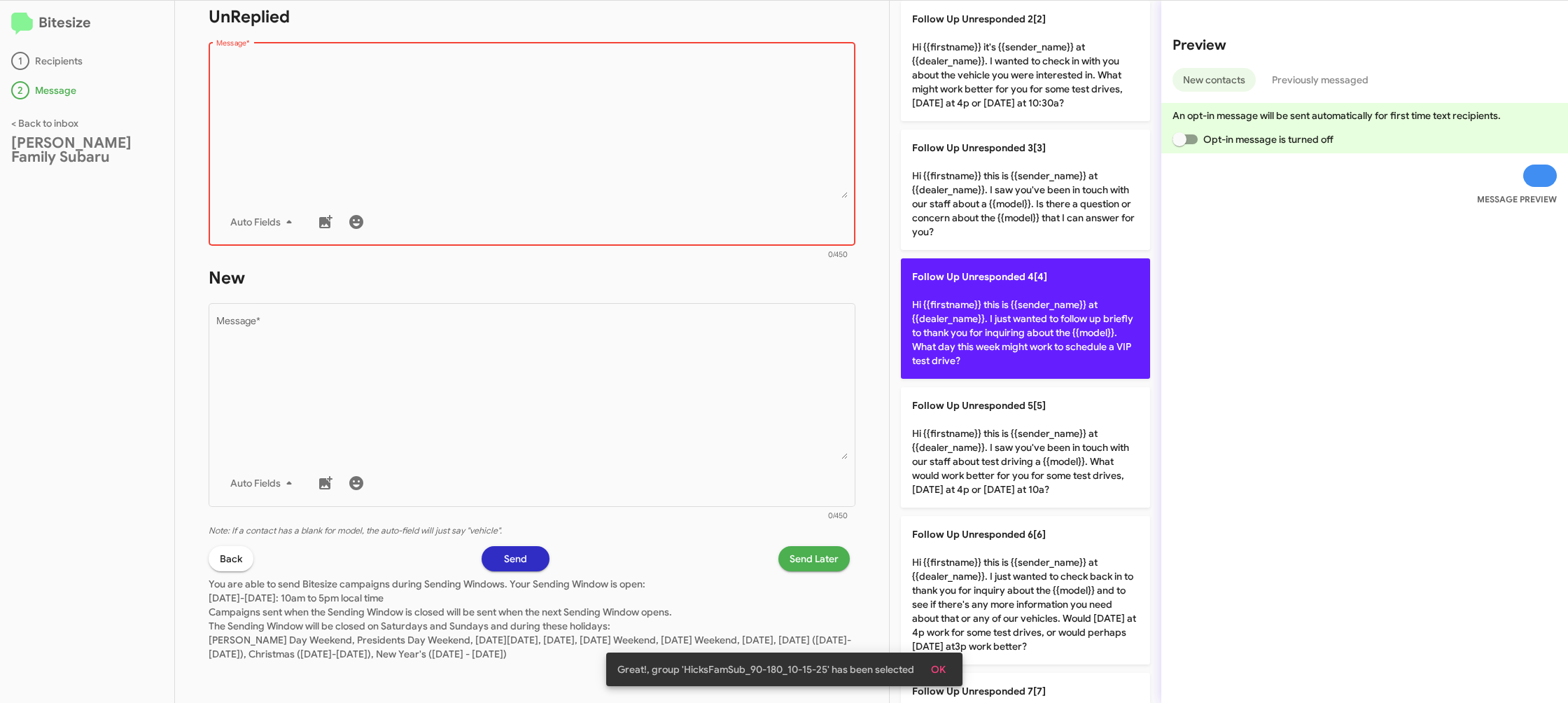
scroll to position [245, 0]
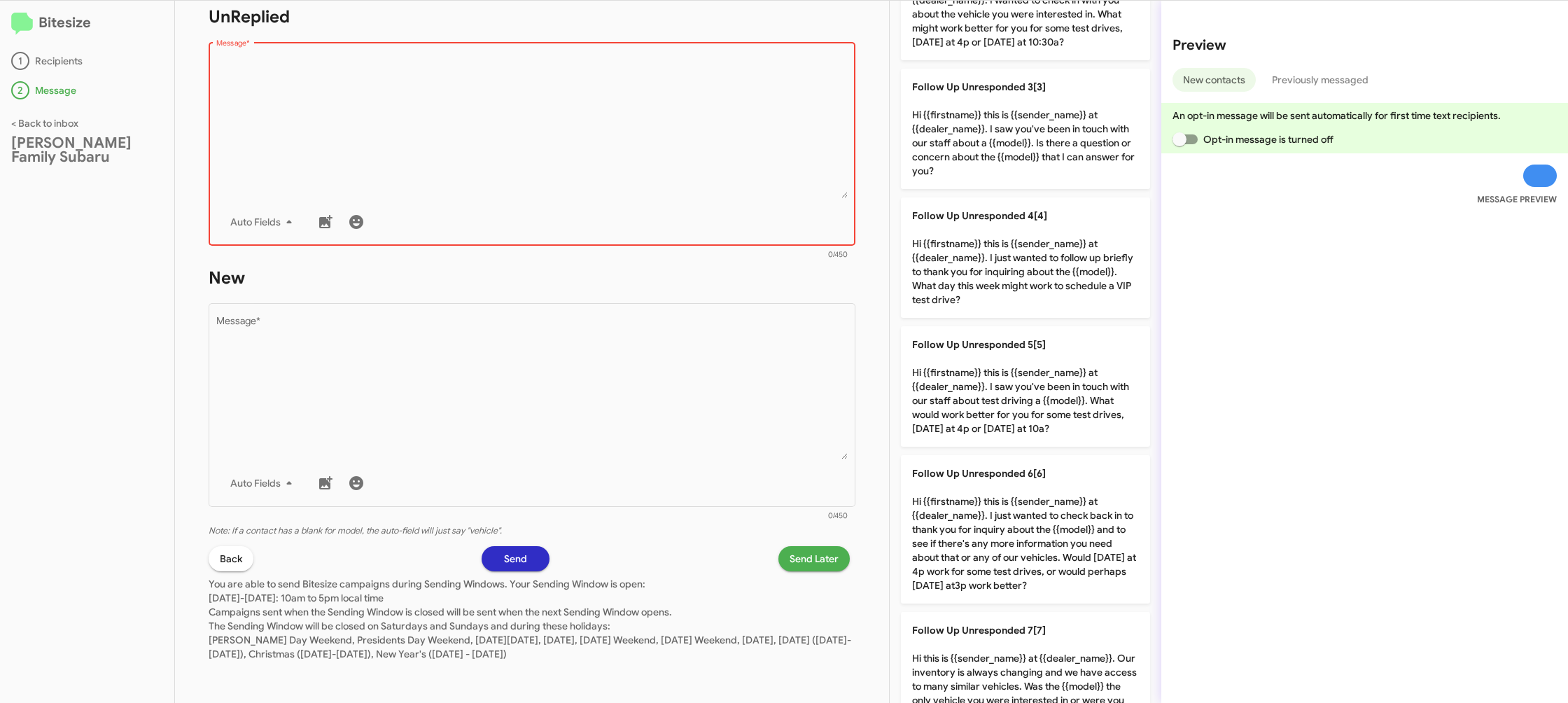
drag, startPoint x: 1023, startPoint y: 393, endPoint x: 892, endPoint y: 401, distance: 131.2
click at [1010, 392] on p "Follow Up Unresponded 5[5] Hi {{firstname}} this is {{sender_name}} at {{dealer…" at bounding box center [1025, 386] width 250 height 120
type textarea "Hi {{firstname}} this is {{sender_name}} at {{dealer_name}}. I saw you've been …"
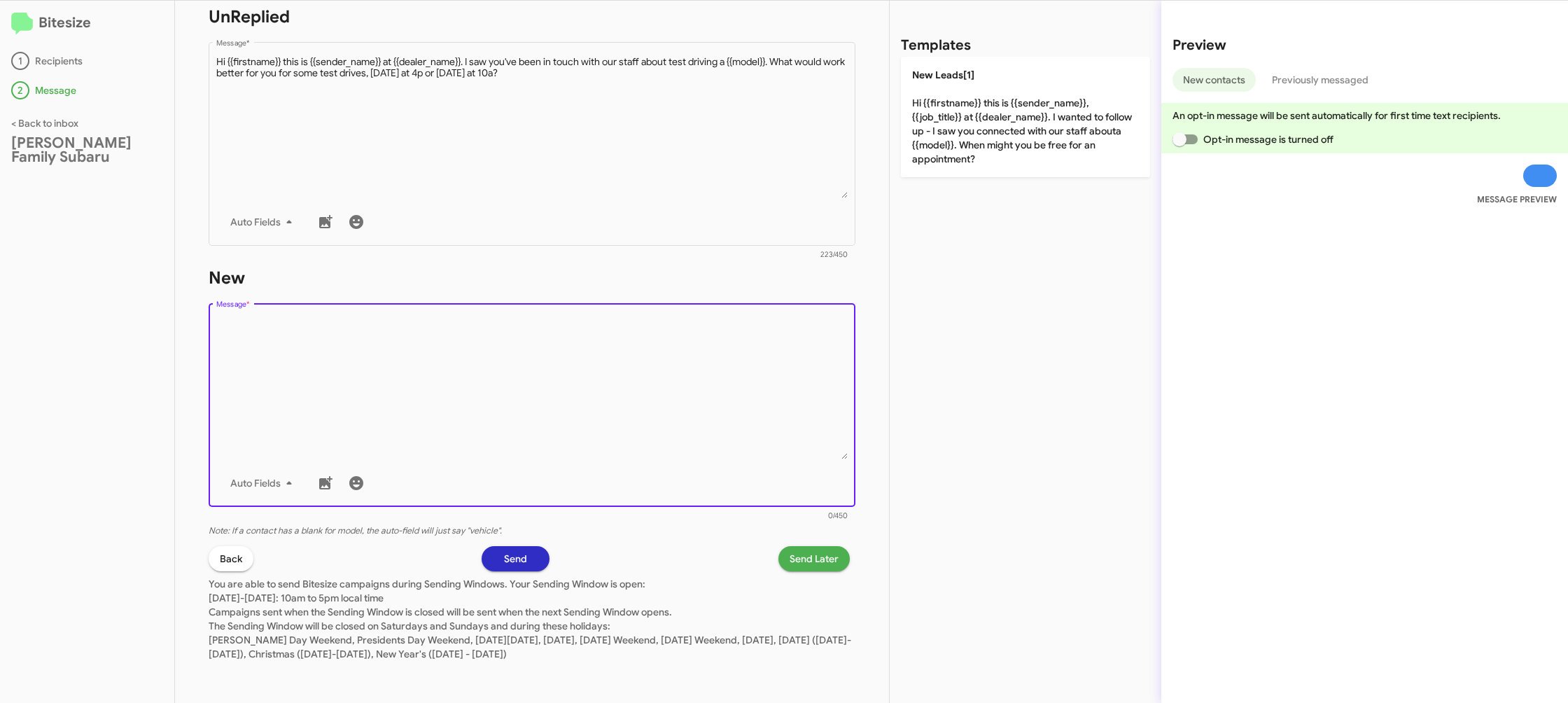
click at [729, 392] on textarea "Message *" at bounding box center [532, 387] width 632 height 142
drag, startPoint x: 729, startPoint y: 392, endPoint x: 731, endPoint y: 379, distance: 13.2
click at [730, 385] on textarea "Message *" at bounding box center [532, 387] width 632 height 142
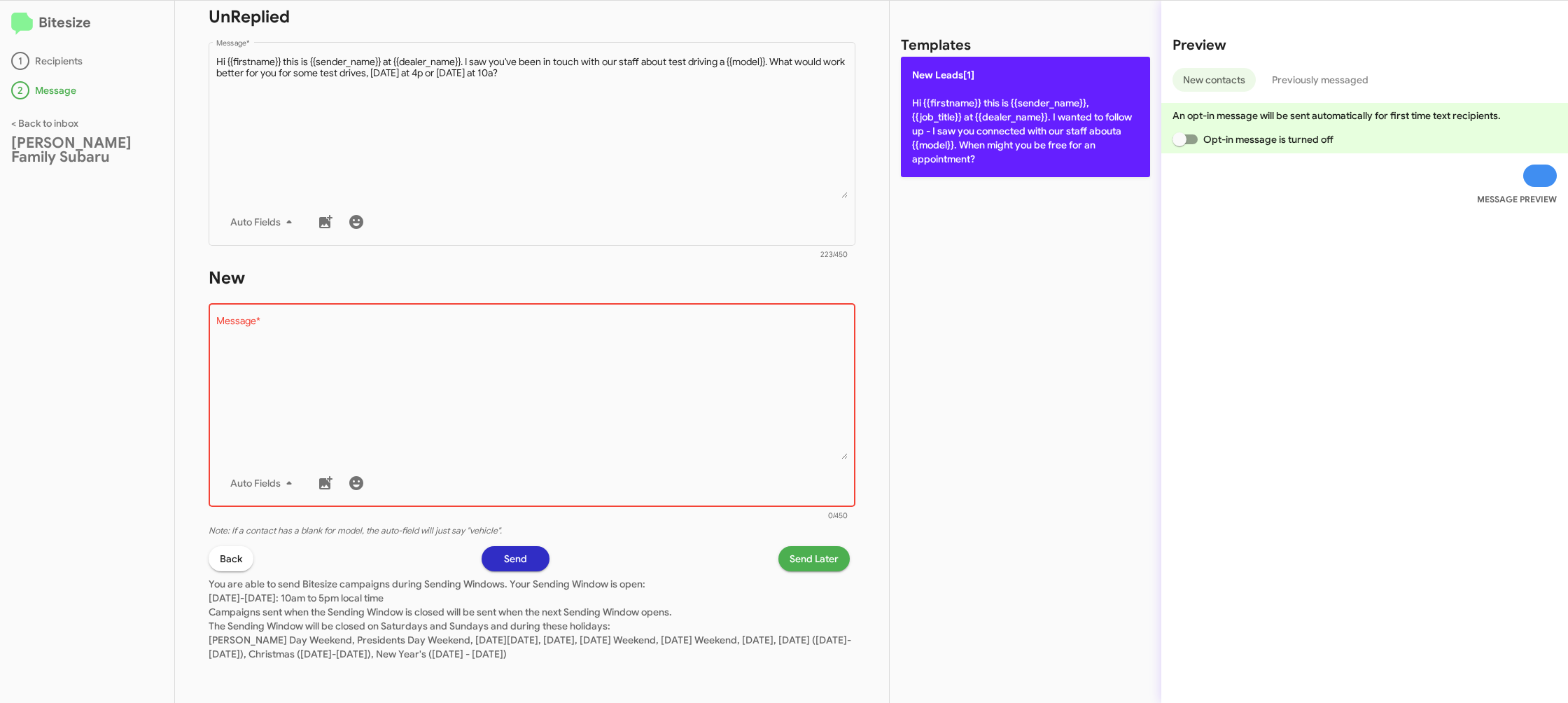
click at [1010, 135] on p "New Leads[1] Hi {{firstname}} this is {{sender_name}}, {{job_title}} at {{deale…" at bounding box center [1025, 117] width 250 height 120
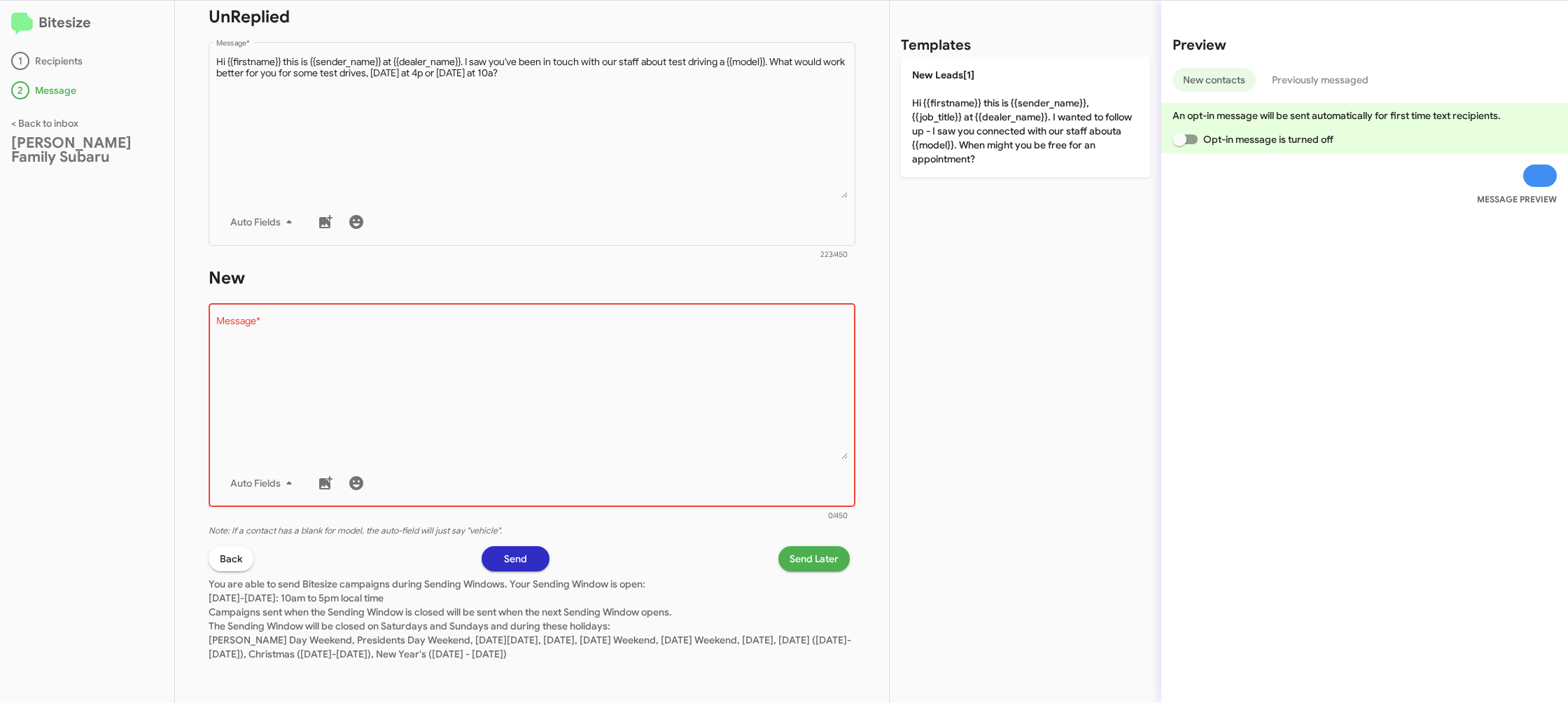
type textarea "Hi {{firstname}} this is {{sender_name}}, {{job_title}} at {{dealer_name}}. I w…"
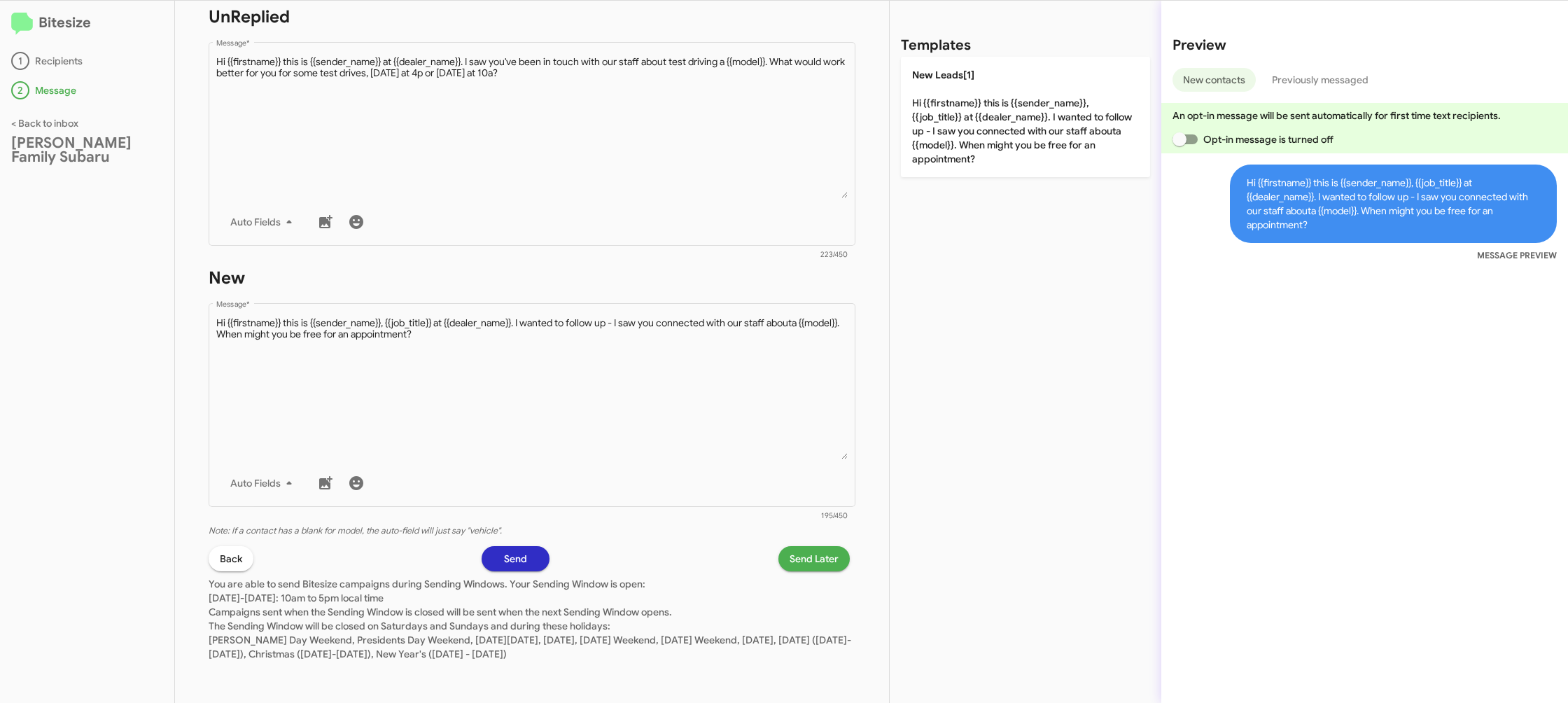
click at [807, 548] on span "Send Later" at bounding box center [813, 558] width 49 height 25
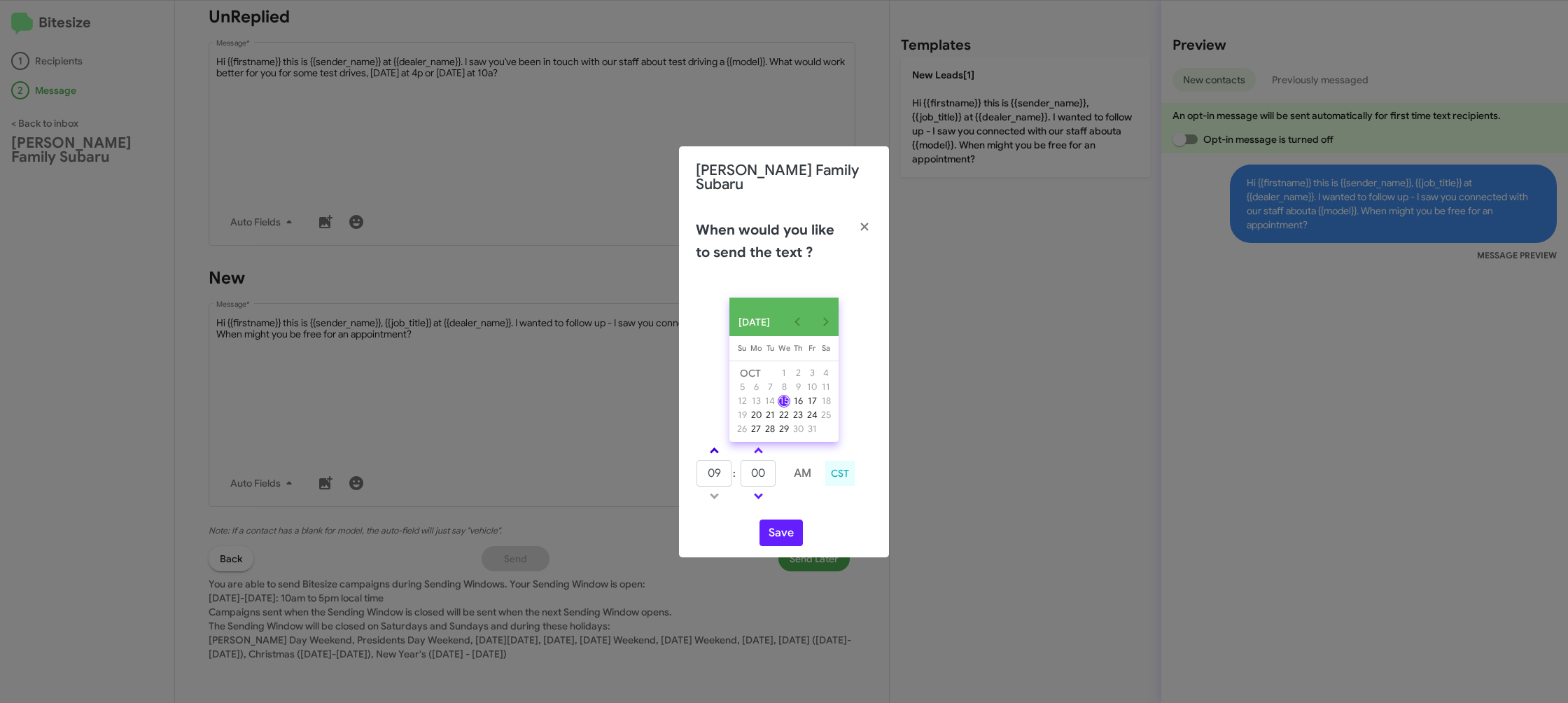
click at [712, 451] on span at bounding box center [714, 452] width 9 height 10
click at [712, 449] on span at bounding box center [714, 452] width 9 height 10
click at [711, 447] on span at bounding box center [714, 452] width 9 height 10
click at [711, 446] on link at bounding box center [714, 450] width 24 height 16
click at [711, 444] on link at bounding box center [714, 450] width 24 height 16
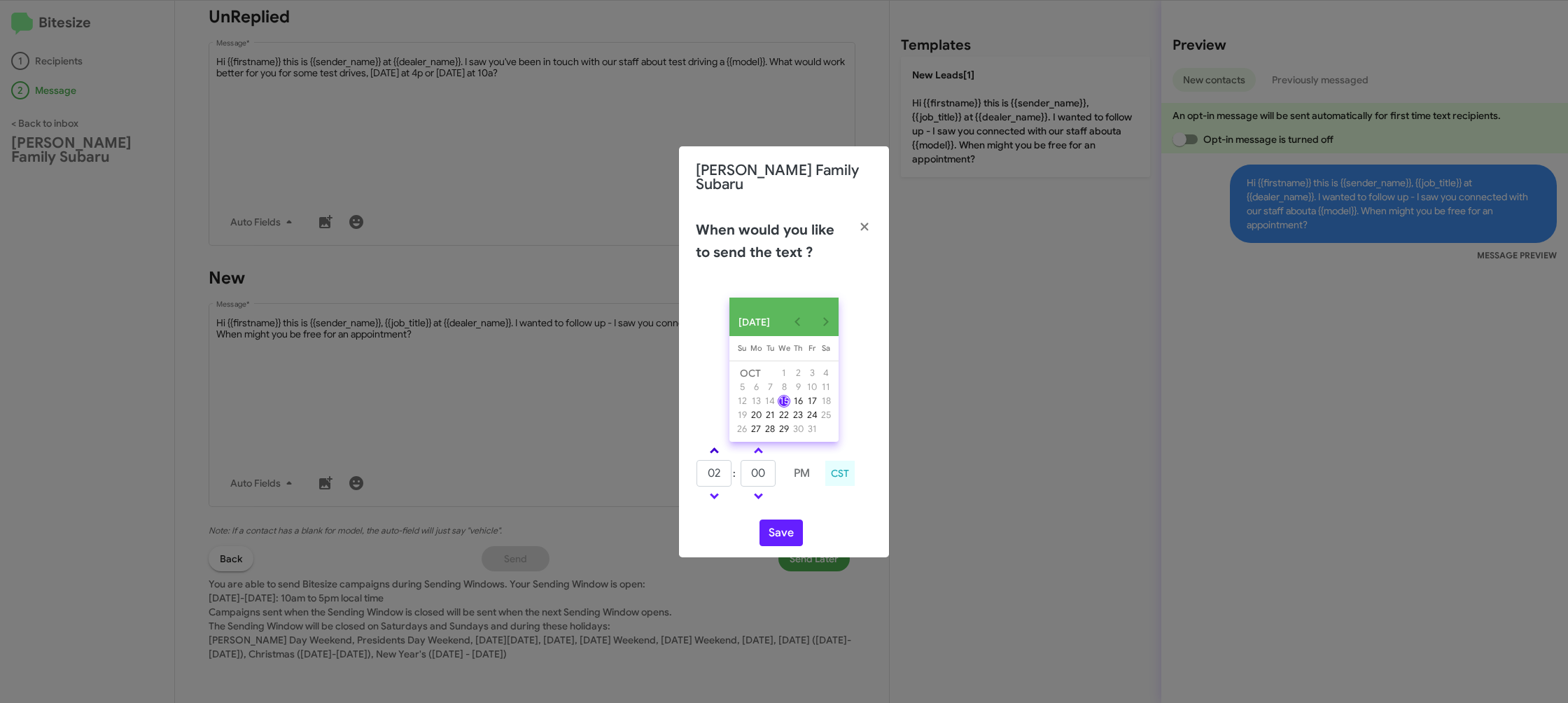
click at [711, 444] on link at bounding box center [714, 450] width 24 height 16
drag, startPoint x: 711, startPoint y: 496, endPoint x: 733, endPoint y: 482, distance: 26.1
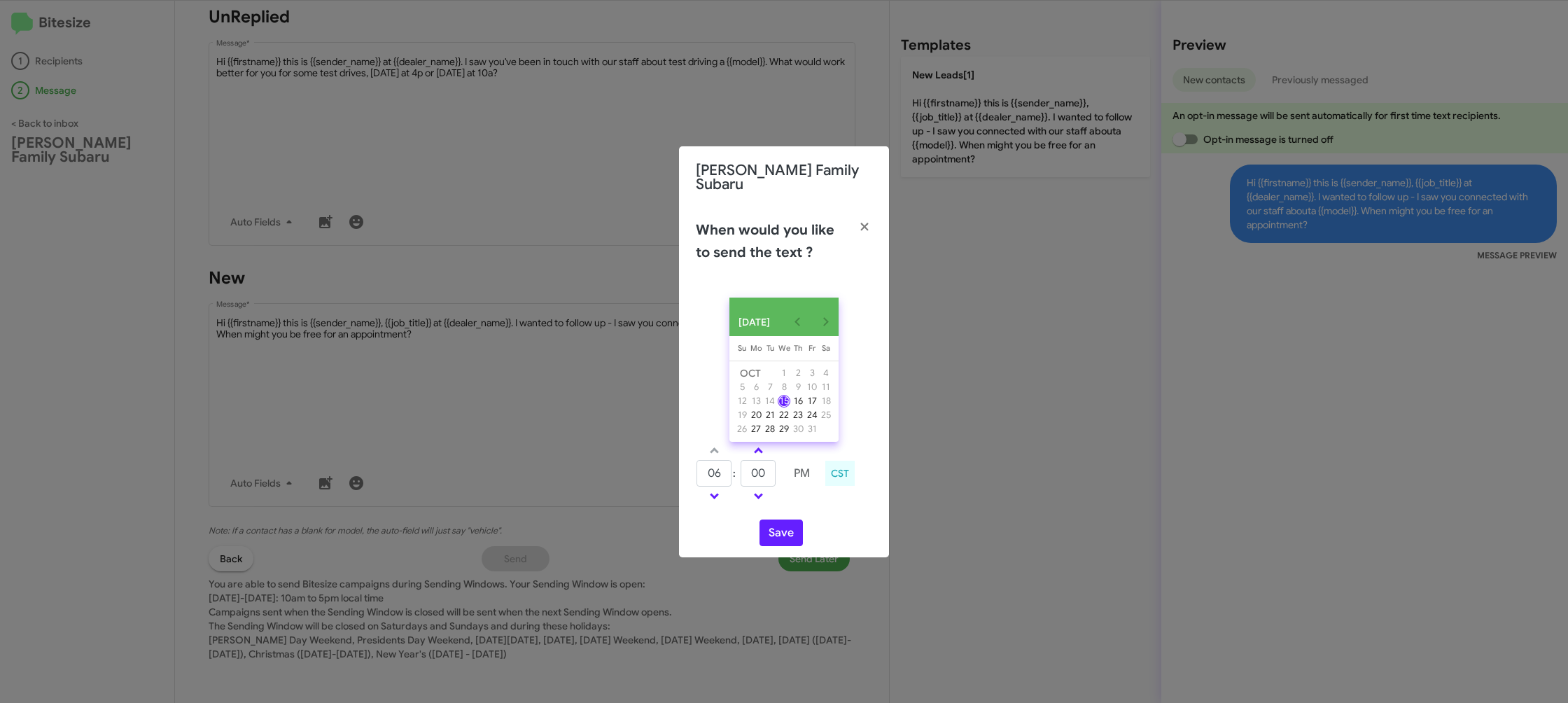
click at [711, 495] on link at bounding box center [714, 496] width 24 height 16
type input "05"
click at [744, 475] on input "00" at bounding box center [758, 473] width 35 height 27
click at [746, 471] on input "00" at bounding box center [758, 473] width 35 height 27
type input "25"
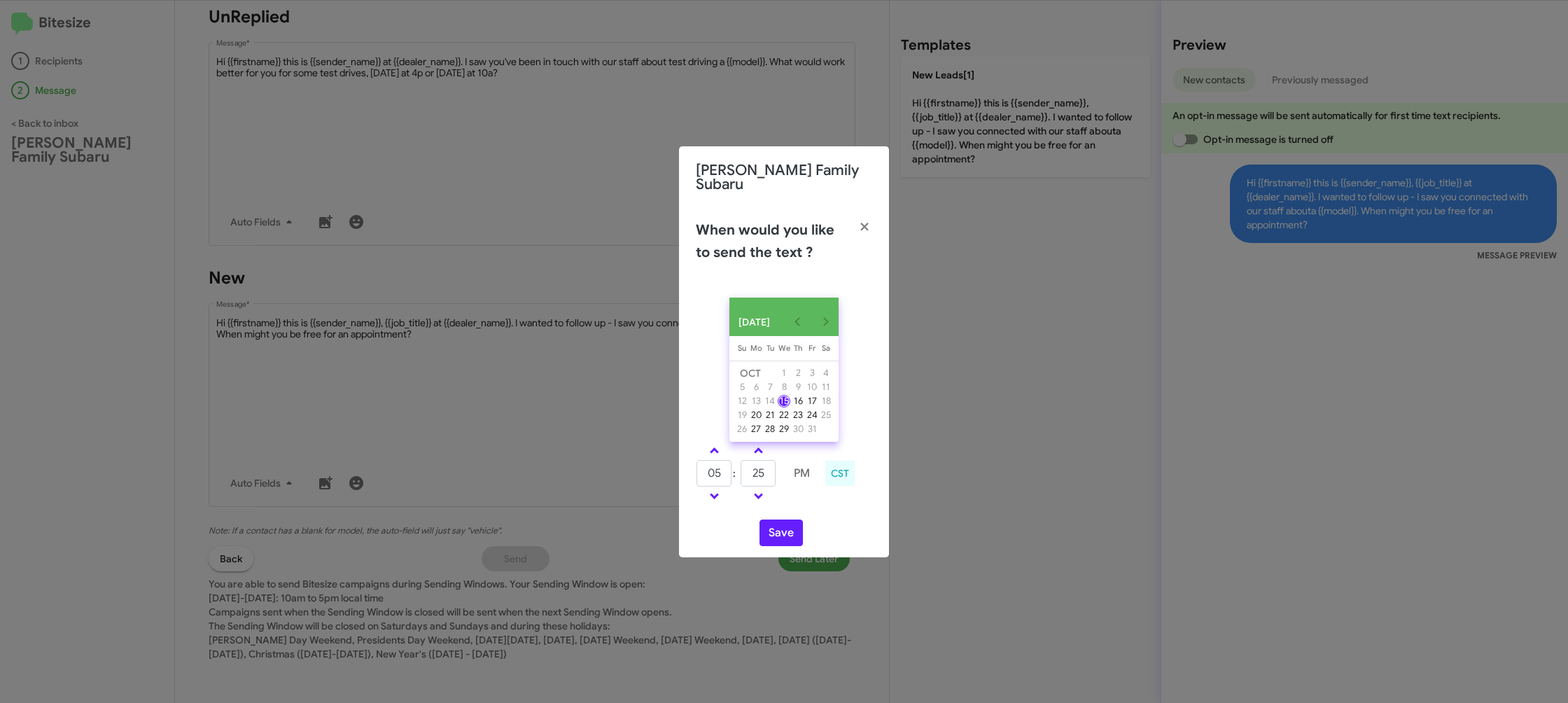
click at [805, 505] on div "05 : 25 PM CST" at bounding box center [784, 474] width 198 height 66
click at [789, 530] on button "Save" at bounding box center [781, 532] width 43 height 27
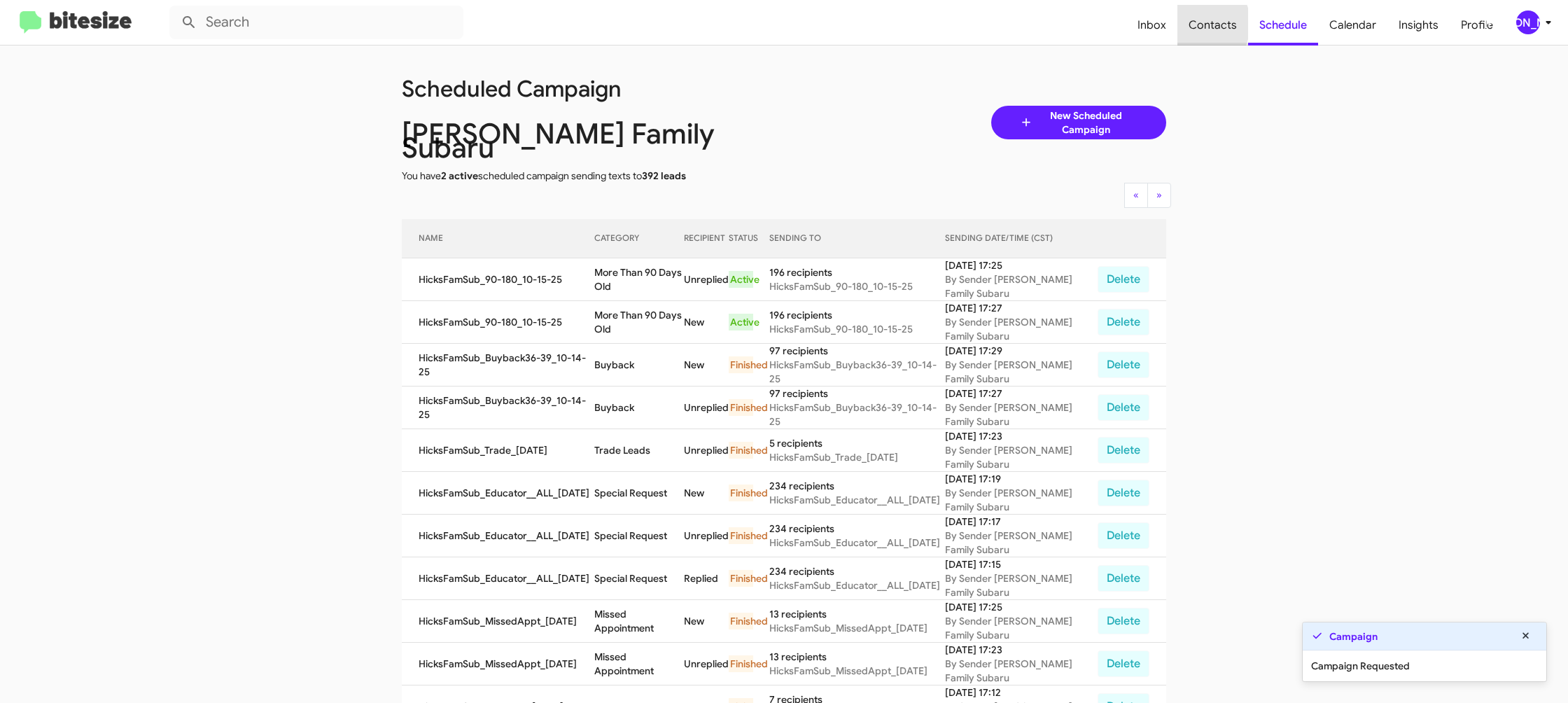
click at [1195, 24] on span "Contacts" at bounding box center [1212, 25] width 71 height 41
type input "in:groups"
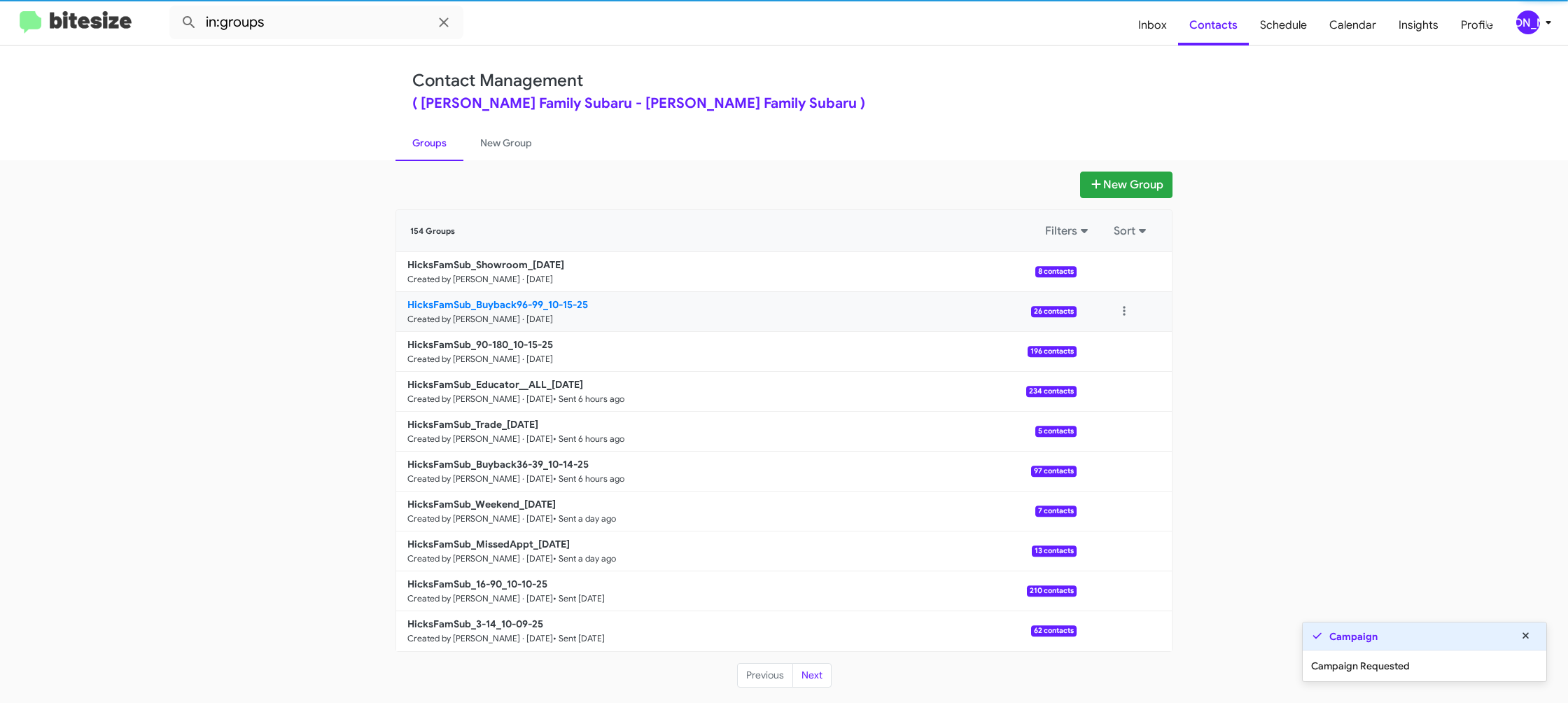
click at [567, 296] on link "HicksFamSub_Buyback96-99_10-15-25 Created by [PERSON_NAME] · [DATE] 26 contacts" at bounding box center [737, 312] width 680 height 40
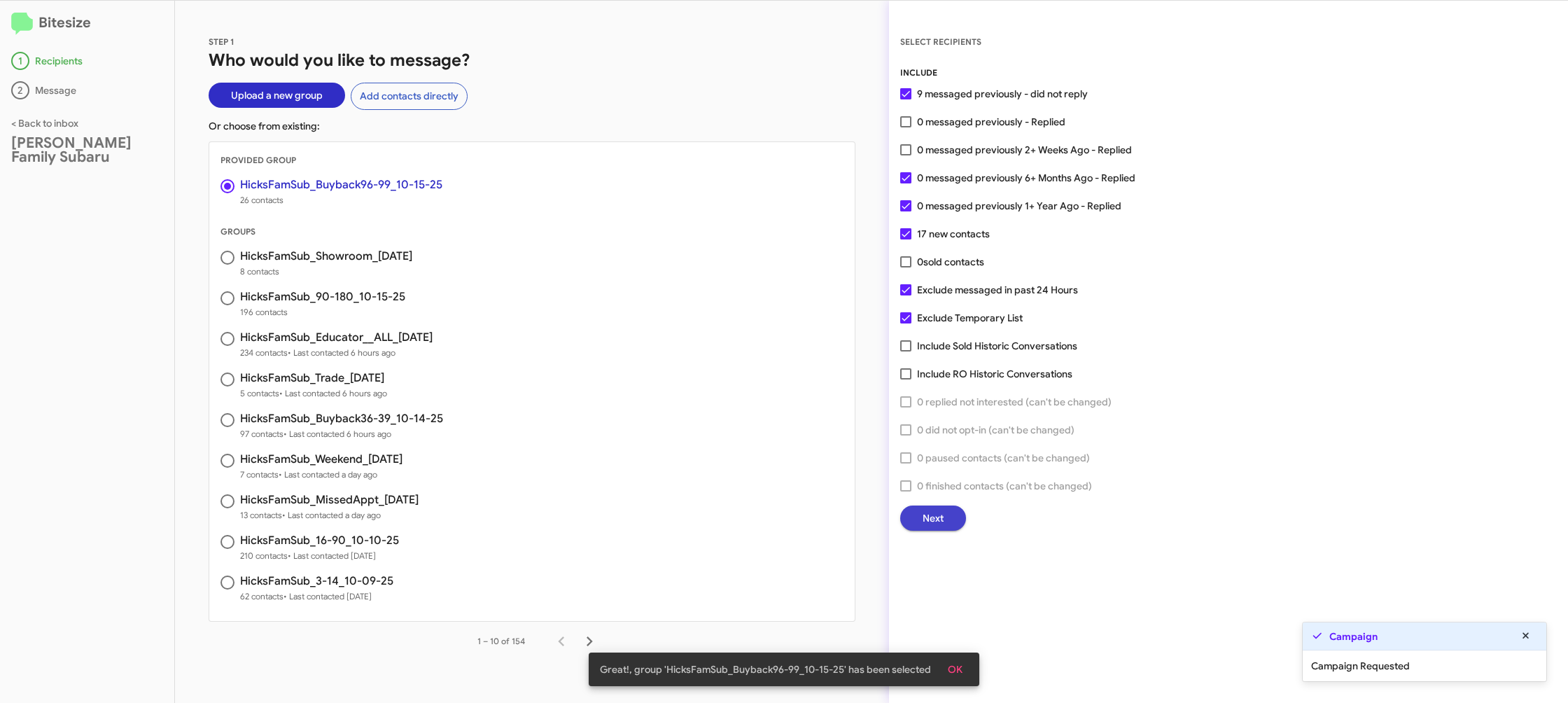
drag, startPoint x: 920, startPoint y: 516, endPoint x: 909, endPoint y: 513, distance: 11.4
click at [909, 513] on button "Next" at bounding box center [933, 517] width 66 height 25
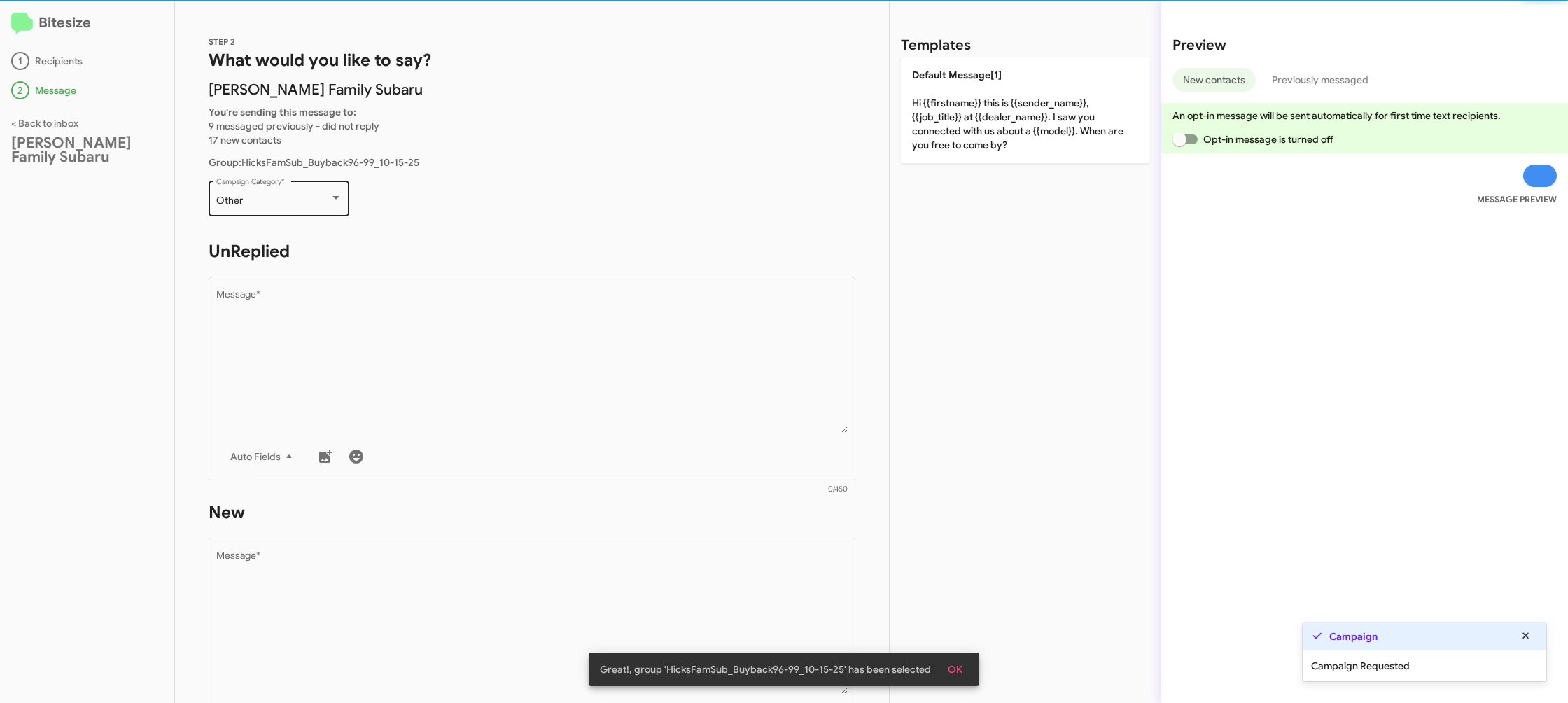
click at [279, 196] on div "Other" at bounding box center [272, 200] width 113 height 11
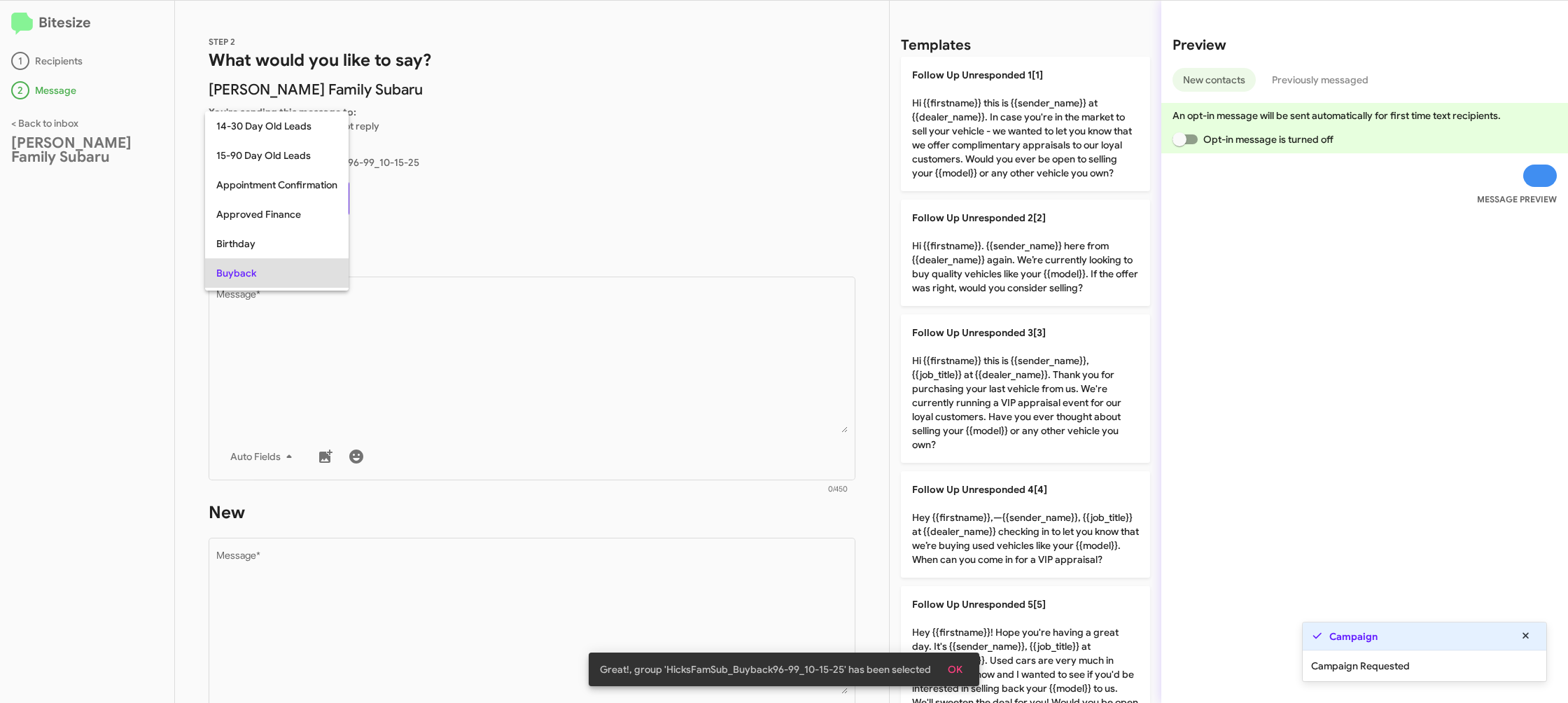
scroll to position [72, 0]
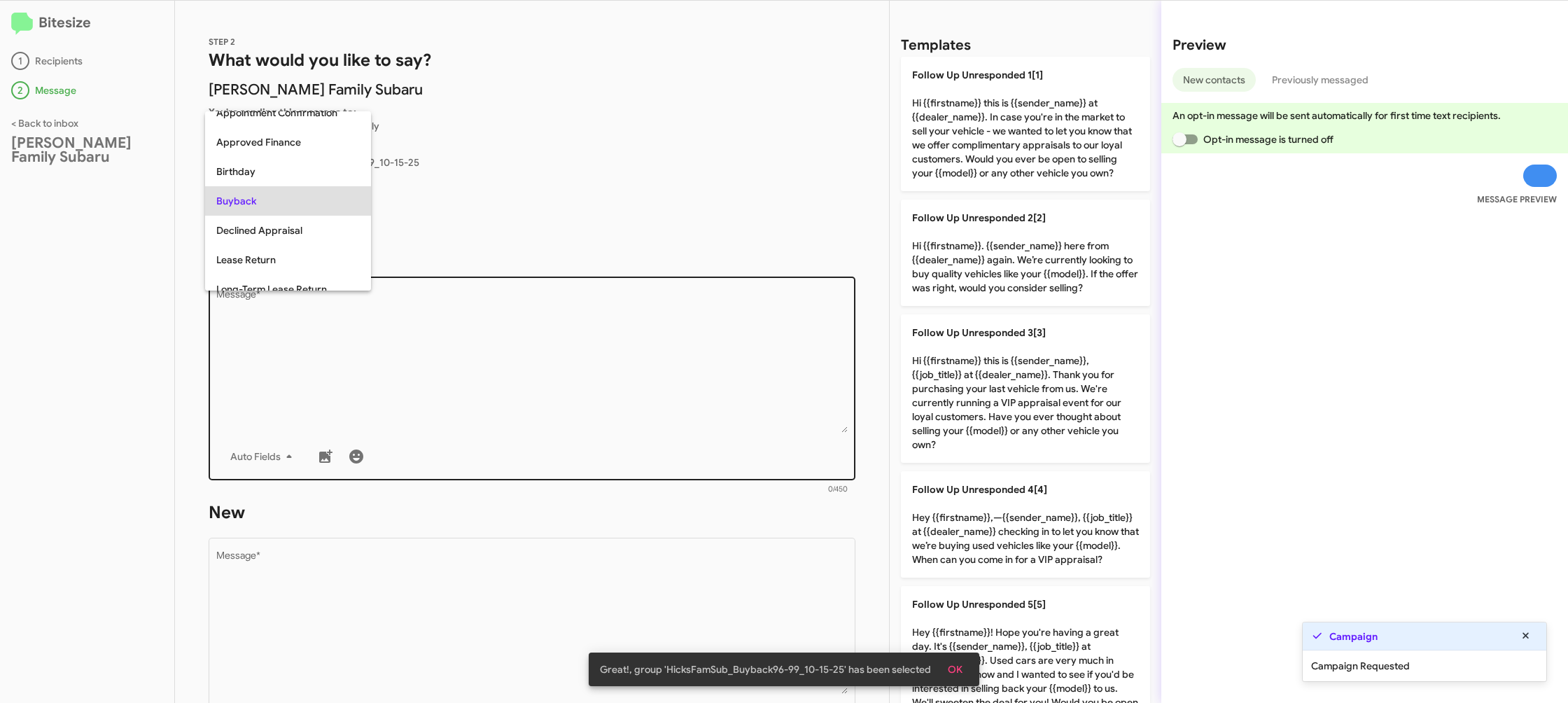
click at [493, 342] on div at bounding box center [784, 352] width 1568 height 703
click at [497, 342] on textarea "Message *" at bounding box center [532, 361] width 632 height 142
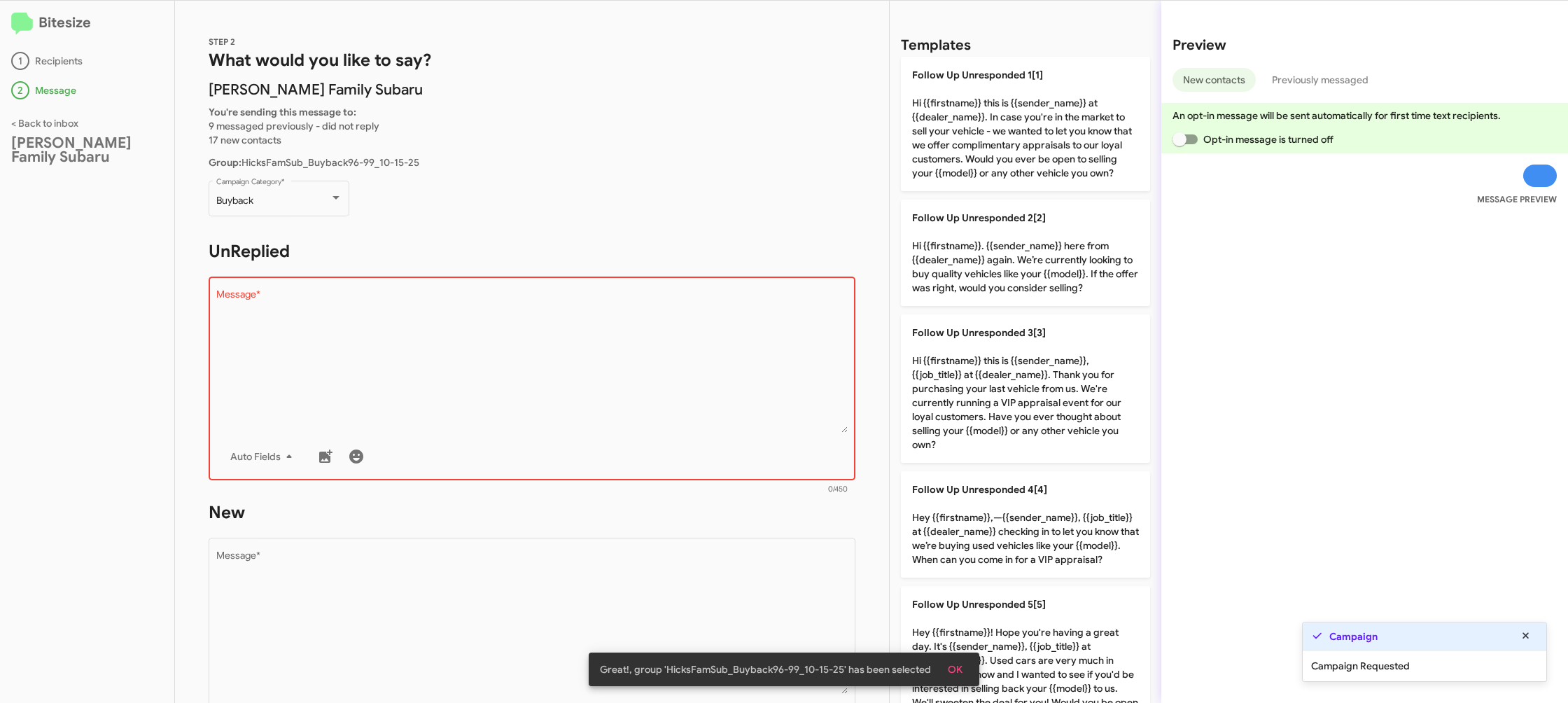
drag, startPoint x: 1002, startPoint y: 269, endPoint x: 807, endPoint y: 392, distance: 230.6
click at [999, 271] on p "Follow Up Unresponded 2[2] Hi {{firstname}}. {{sender_name}} here from {{dealer…" at bounding box center [1025, 252] width 250 height 106
type textarea "Hi {{firstname}}. {{sender_name}} here from {{dealer_name}} again. We’re curren…"
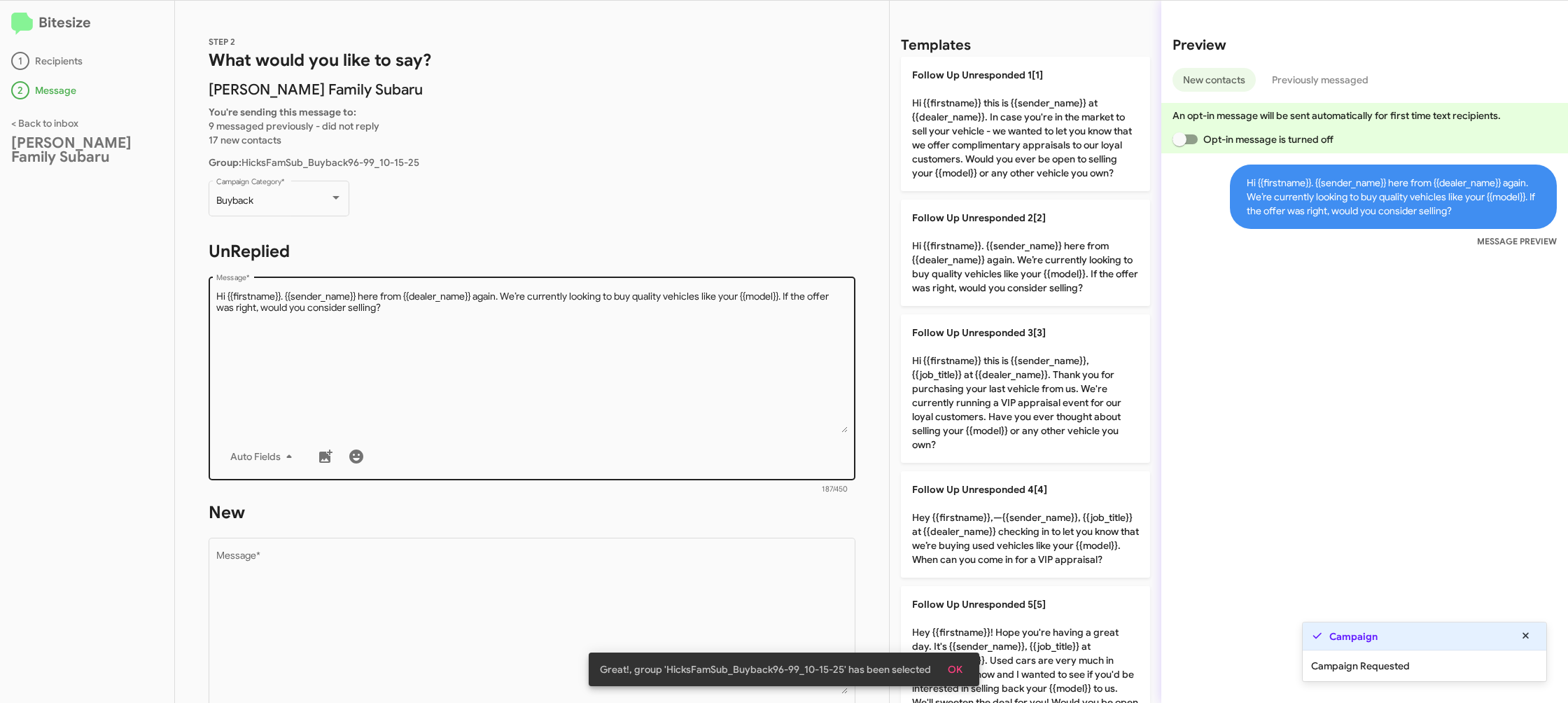
scroll to position [235, 0]
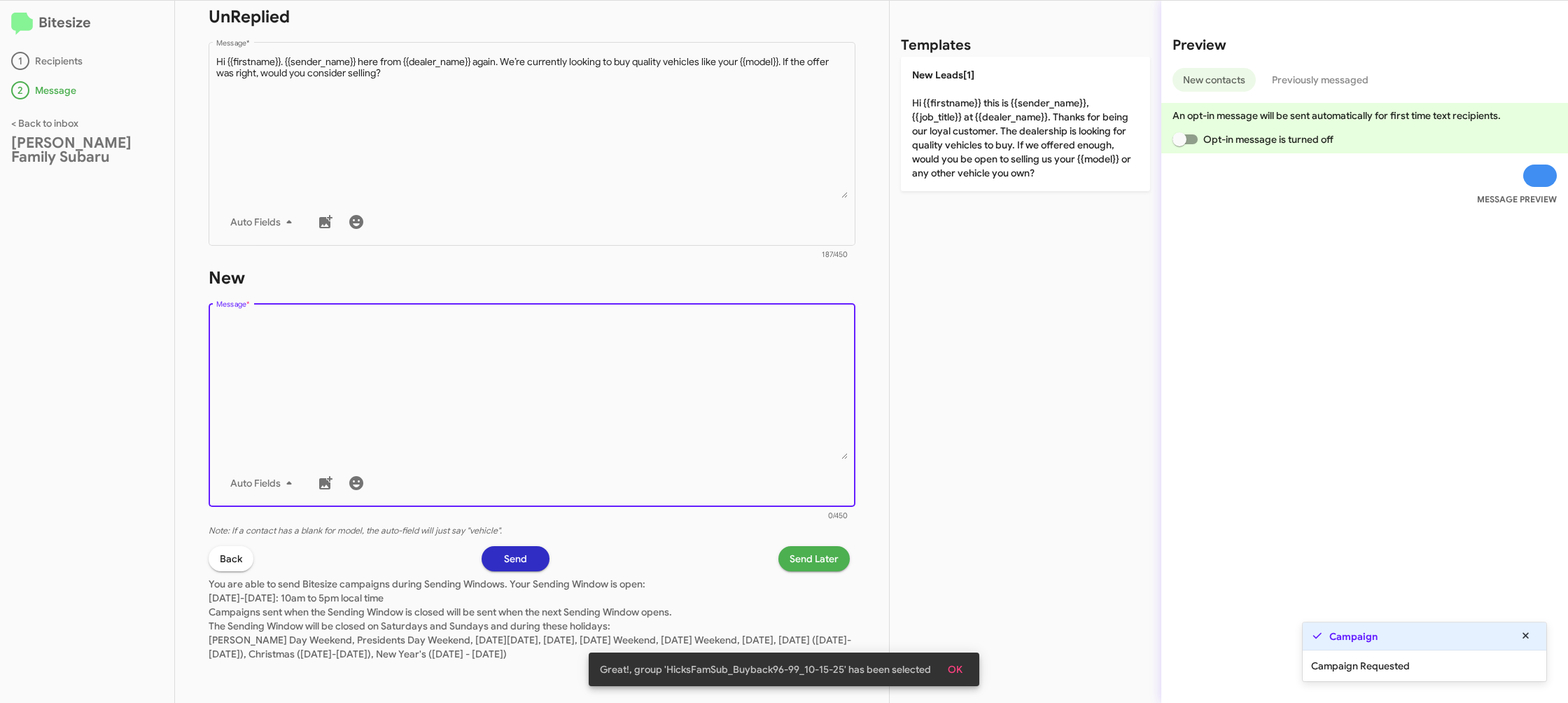
click at [759, 362] on textarea "Message *" at bounding box center [532, 387] width 632 height 142
drag, startPoint x: 759, startPoint y: 362, endPoint x: 812, endPoint y: 312, distance: 72.9
click at [759, 361] on textarea "Message *" at bounding box center [532, 387] width 632 height 142
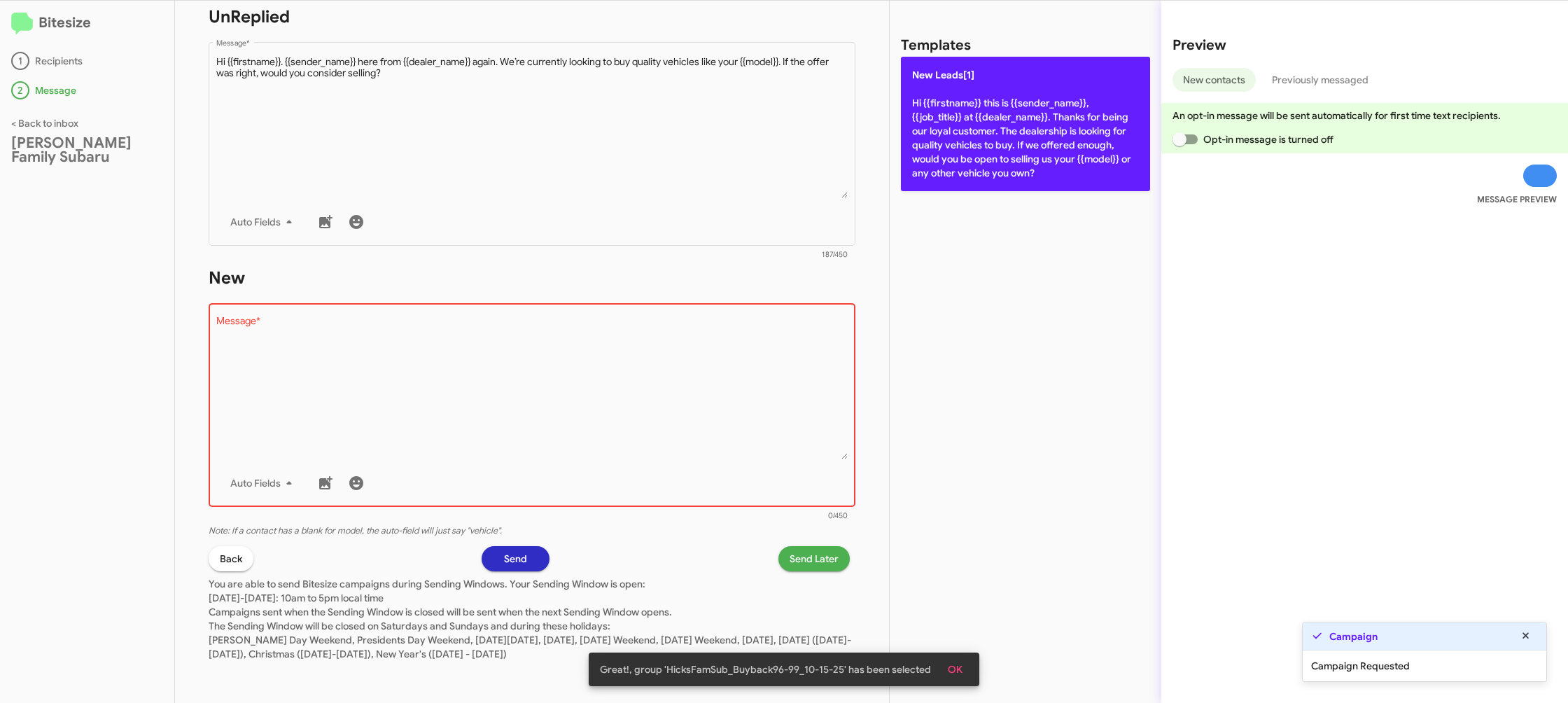
drag, startPoint x: 996, startPoint y: 128, endPoint x: 774, endPoint y: 546, distance: 473.3
click at [995, 131] on p "New Leads[1] Hi {{firstname}} this is {{sender_name}}, {{job_title}} at {{deale…" at bounding box center [1025, 124] width 250 height 135
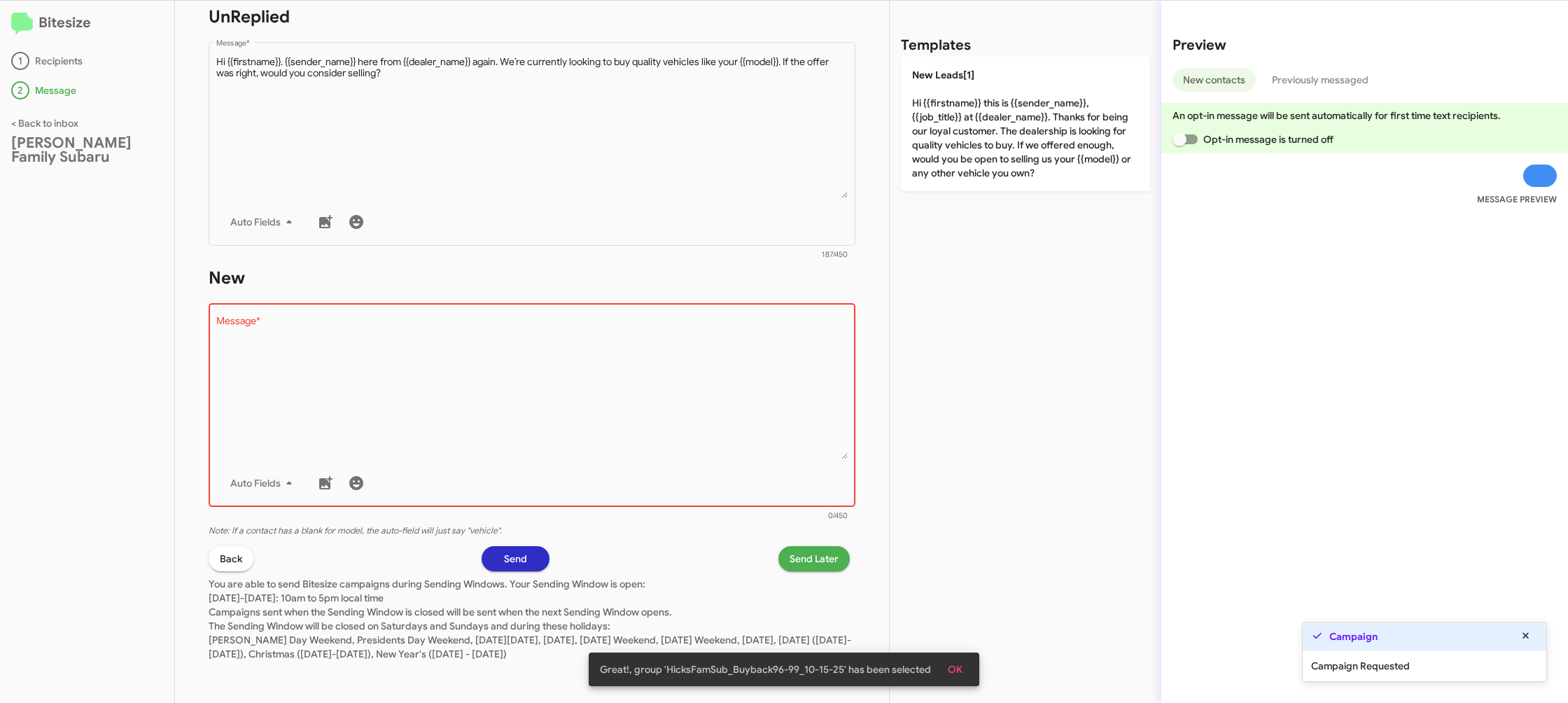
type textarea "Hi {{firstname}} this is {{sender_name}}, {{job_title}} at {{dealer_name}}. Tha…"
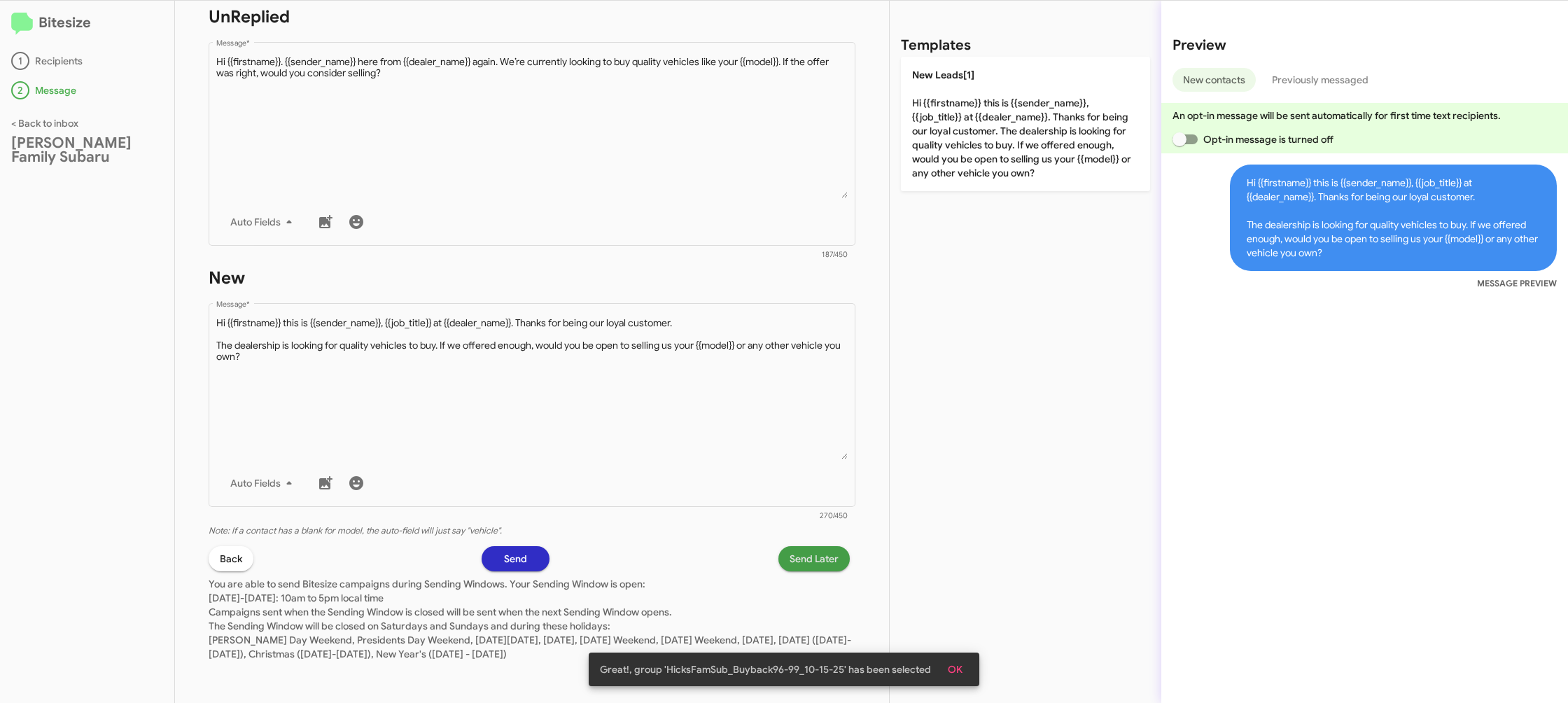
click at [814, 563] on span "Send Later" at bounding box center [813, 558] width 49 height 25
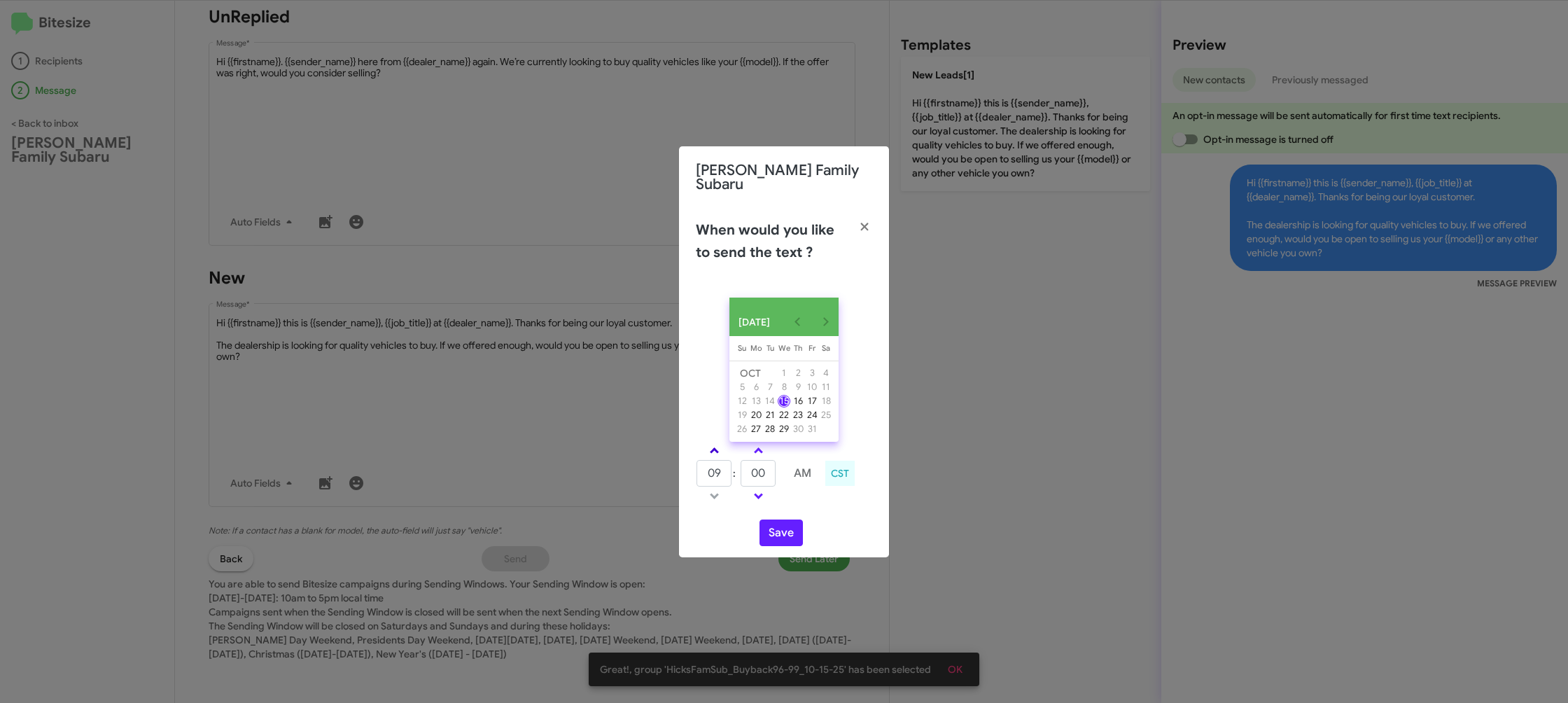
drag, startPoint x: 732, startPoint y: 456, endPoint x: 724, endPoint y: 456, distance: 8.0
click at [725, 456] on tr at bounding box center [758, 450] width 125 height 17
click at [724, 454] on link at bounding box center [714, 450] width 24 height 16
click at [718, 453] on link at bounding box center [714, 450] width 24 height 16
click at [718, 452] on link at bounding box center [714, 450] width 24 height 16
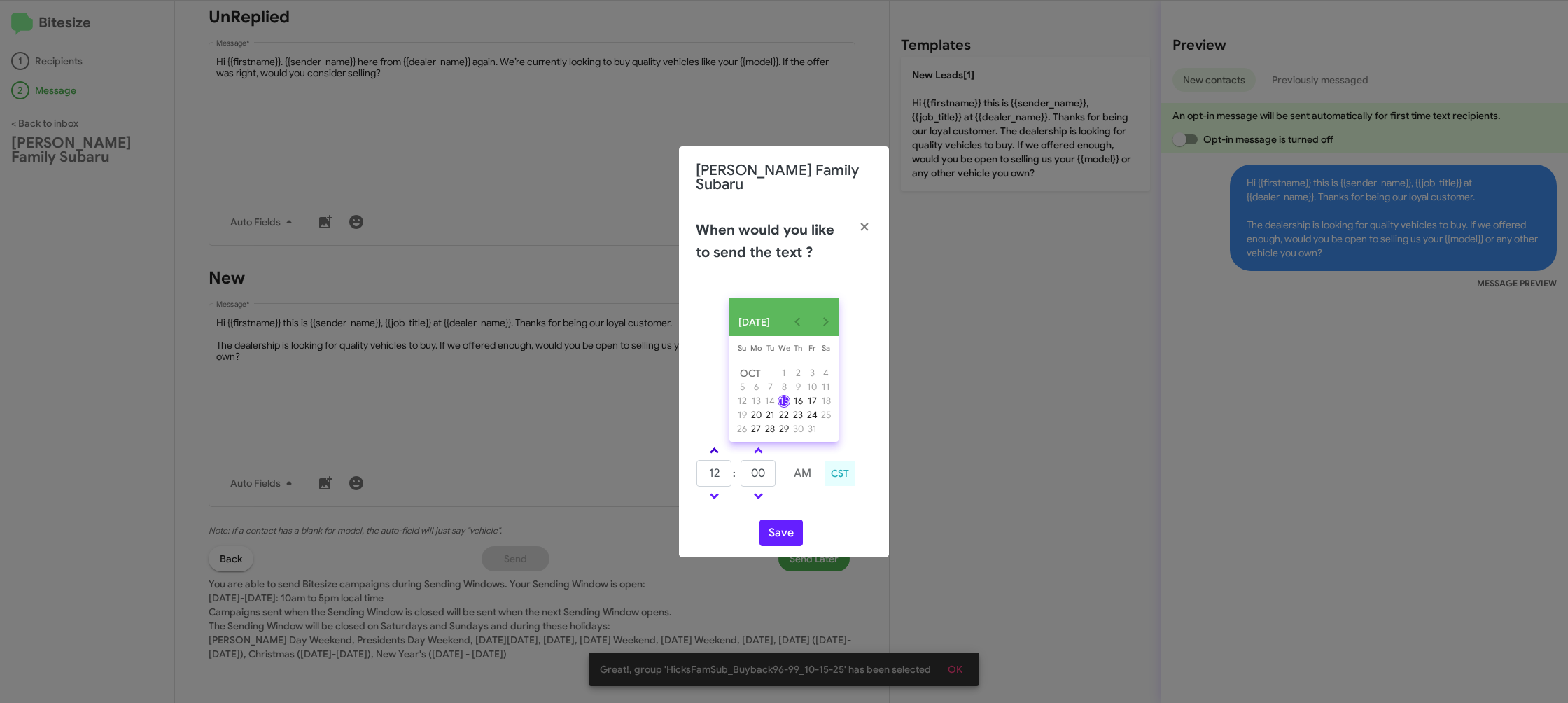
click at [718, 449] on link at bounding box center [714, 450] width 24 height 16
click at [718, 448] on link at bounding box center [714, 450] width 24 height 16
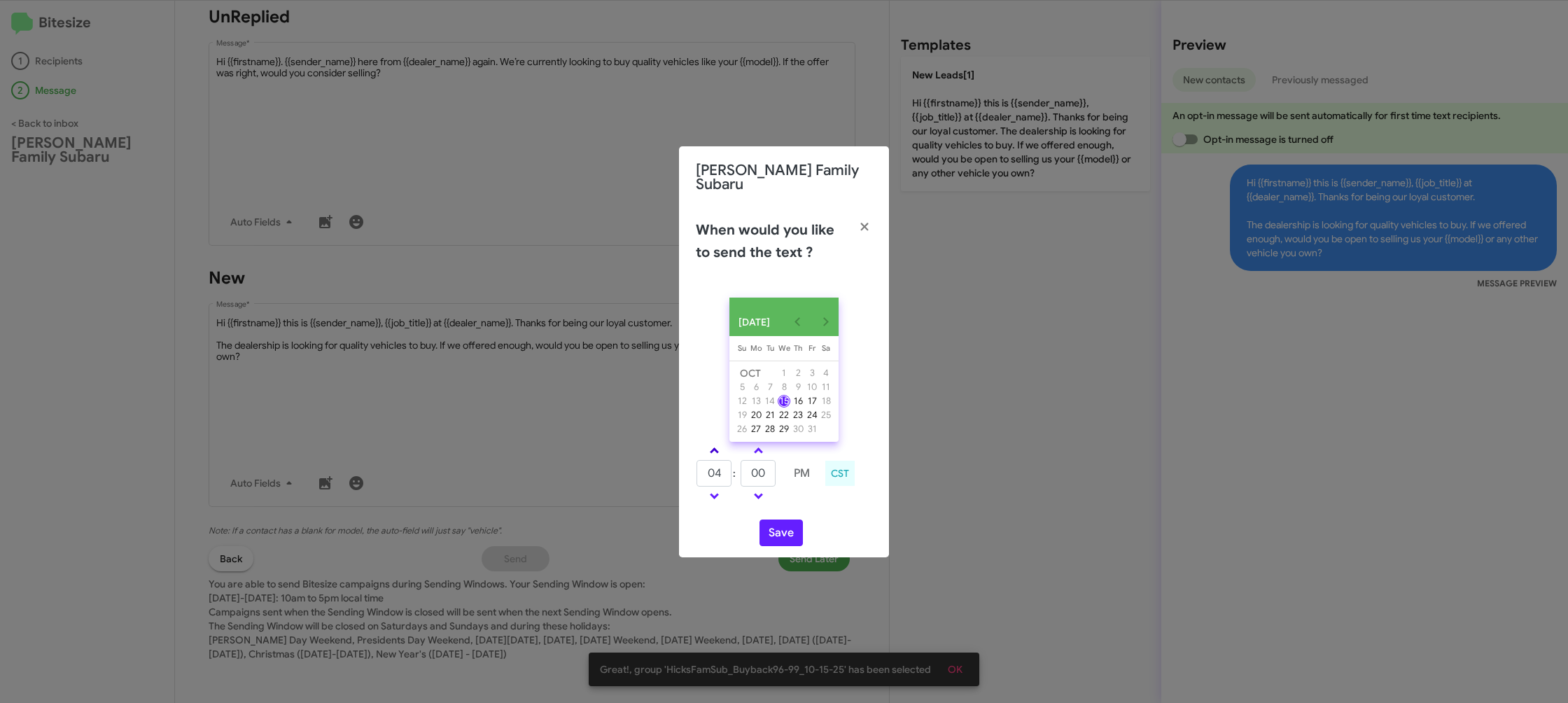
type input "05"
click at [751, 481] on input "00" at bounding box center [758, 473] width 35 height 27
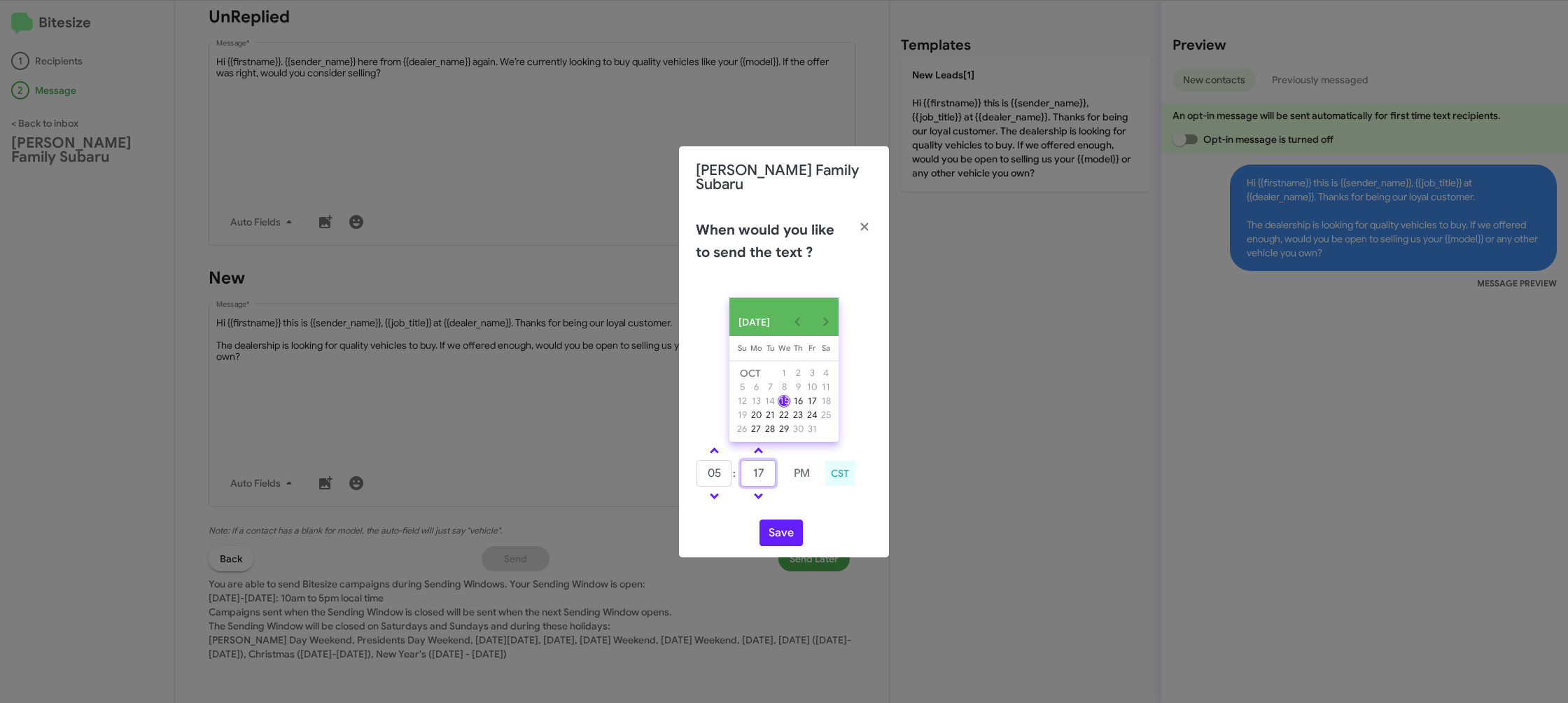
type input "17"
click at [785, 509] on div "OCT 2025 Sunday Su Monday Mo Tuesday Tu Wednesday We Thursday Th Friday Fr Satu…" at bounding box center [783, 422] width 210 height 271
click at [785, 539] on button "Save" at bounding box center [781, 532] width 43 height 27
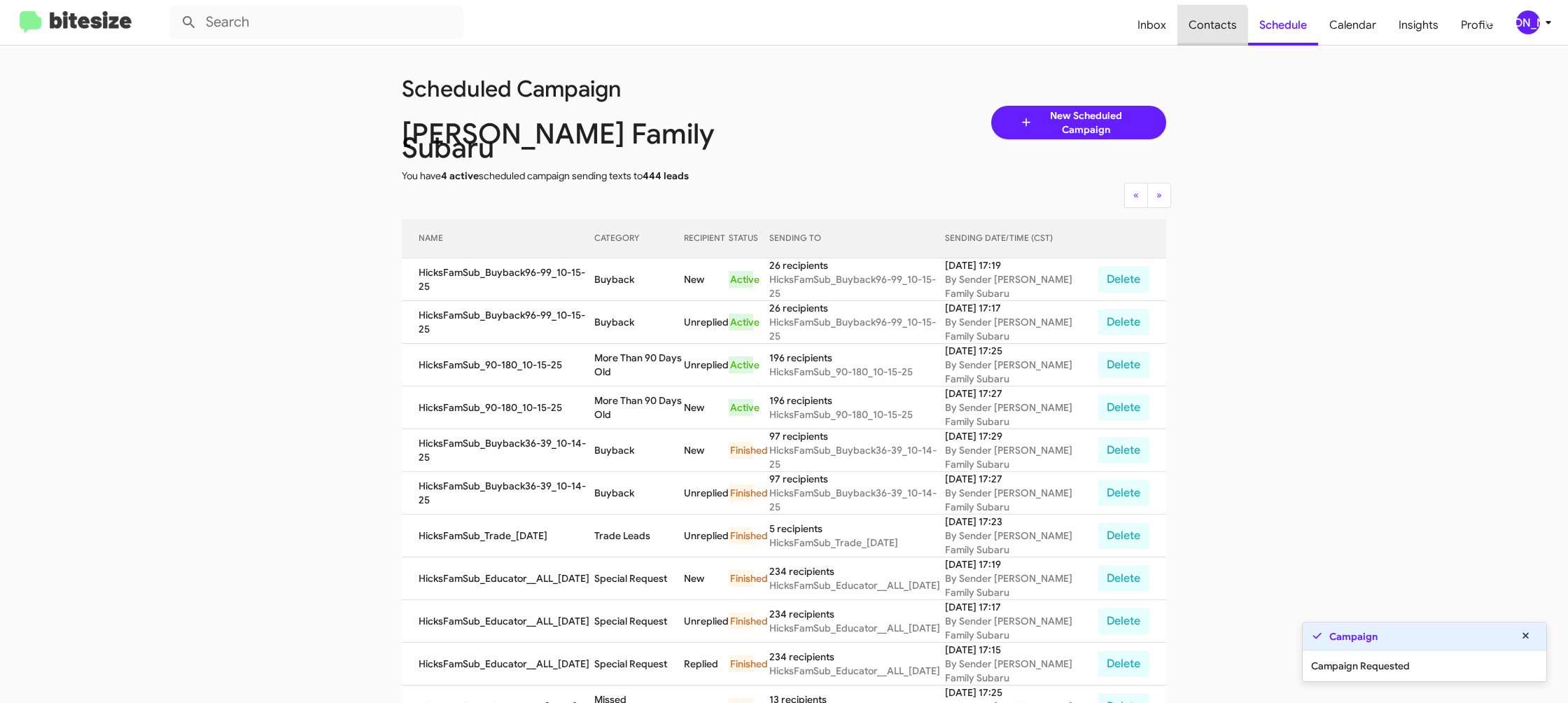
click at [1194, 38] on span "Contacts" at bounding box center [1212, 25] width 71 height 41
type input "in:groups"
click at [1194, 38] on span "Contacts" at bounding box center [1212, 25] width 71 height 41
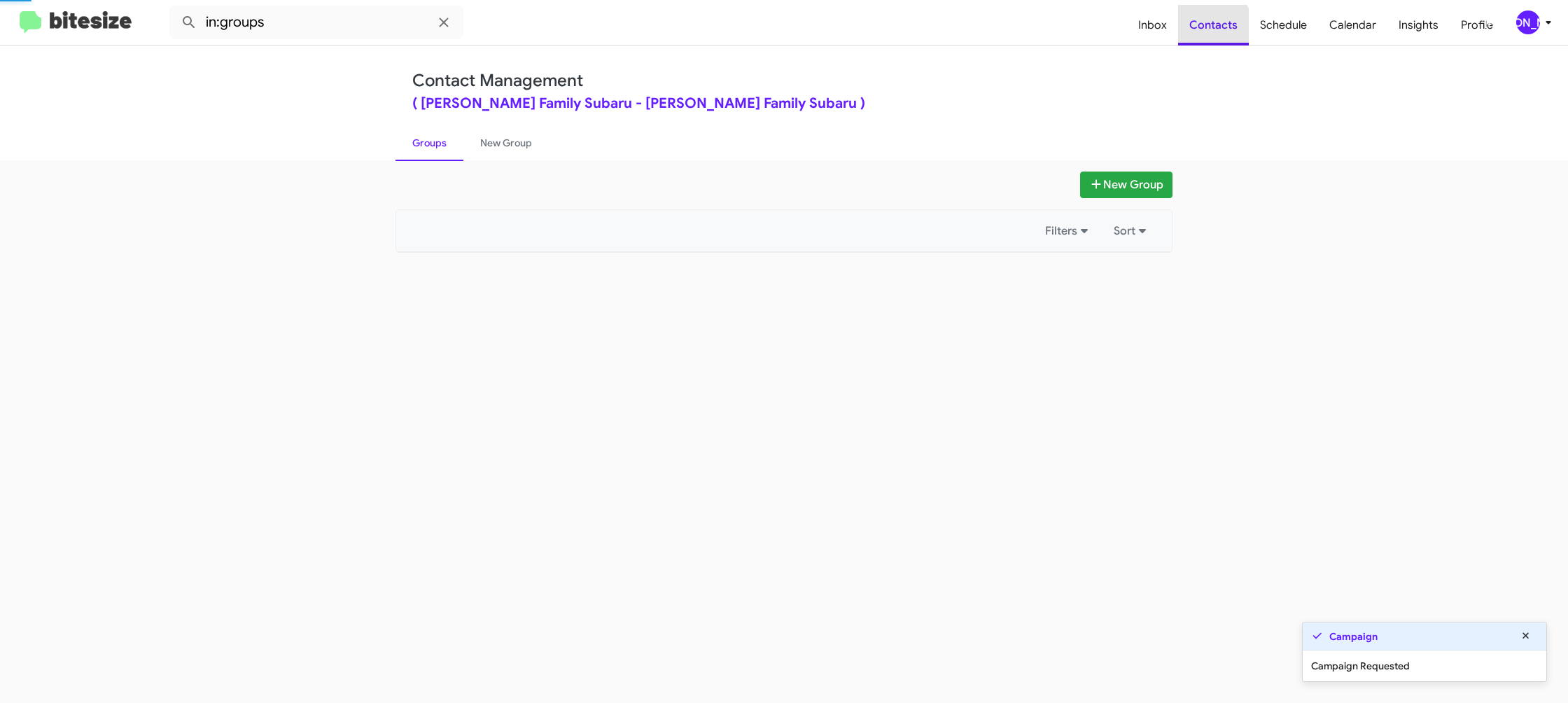
drag, startPoint x: 1194, startPoint y: 38, endPoint x: 881, endPoint y: 132, distance: 326.8
click at [1192, 35] on span "Contacts" at bounding box center [1213, 25] width 71 height 41
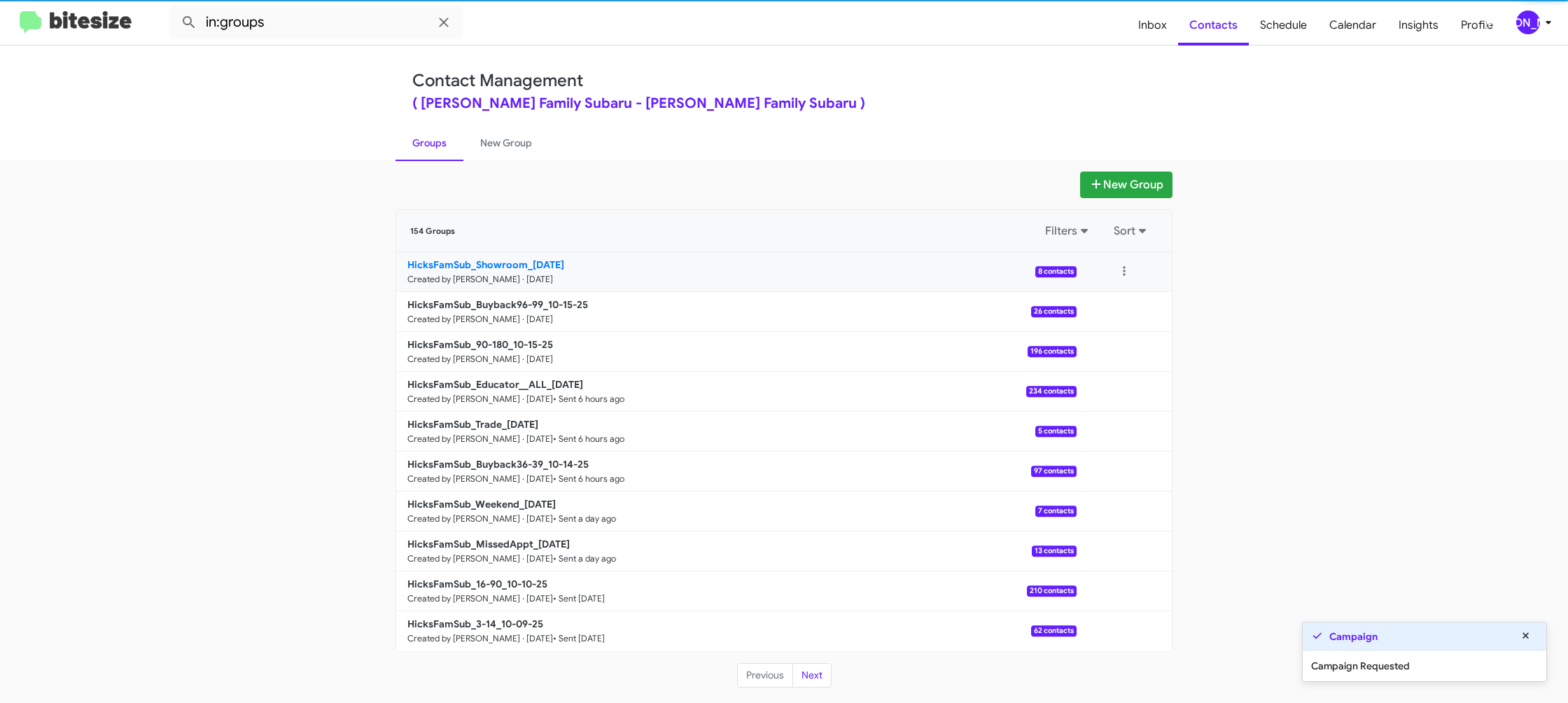
click at [492, 266] on b "HicksFamSub_Showroom_10-15-25" at bounding box center [486, 264] width 157 height 13
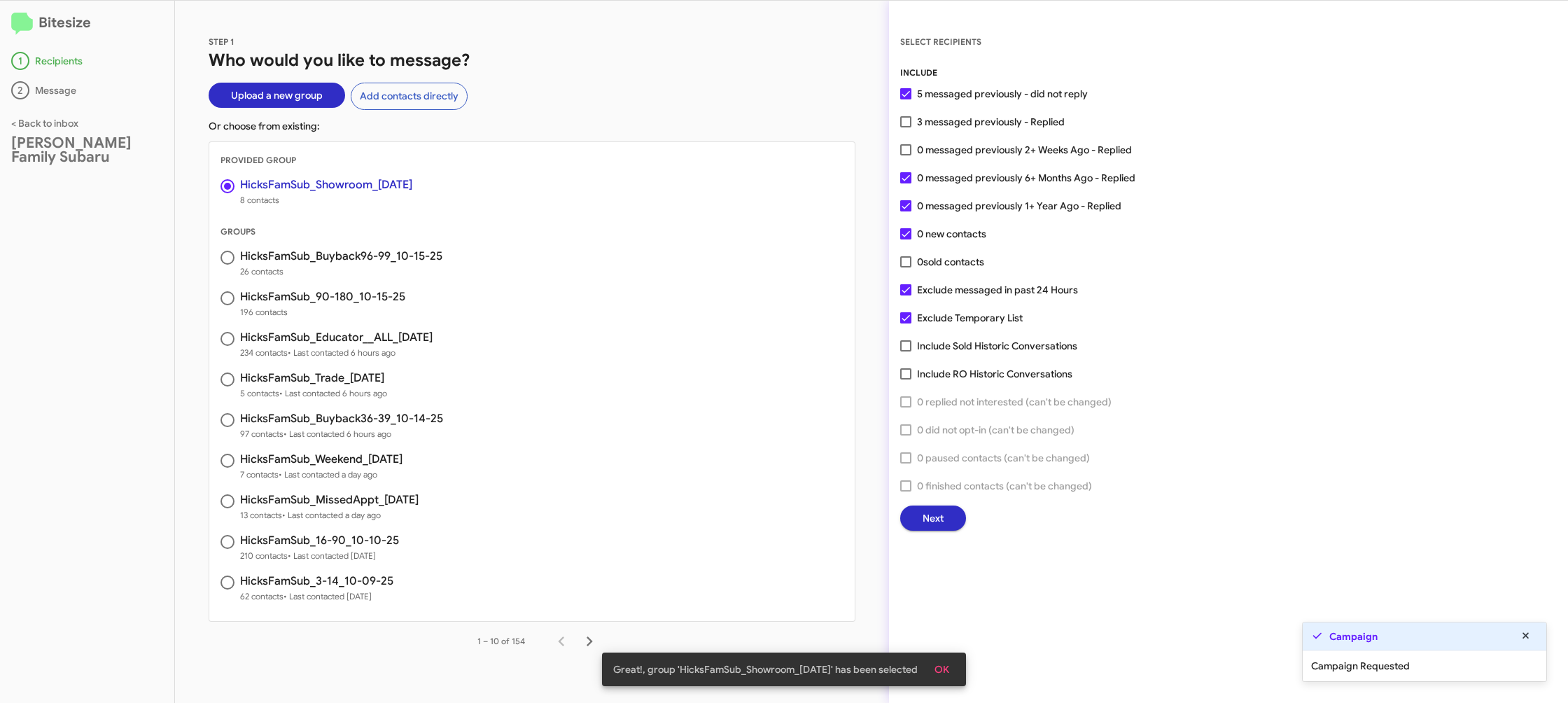
click at [934, 523] on span "Next" at bounding box center [933, 517] width 21 height 25
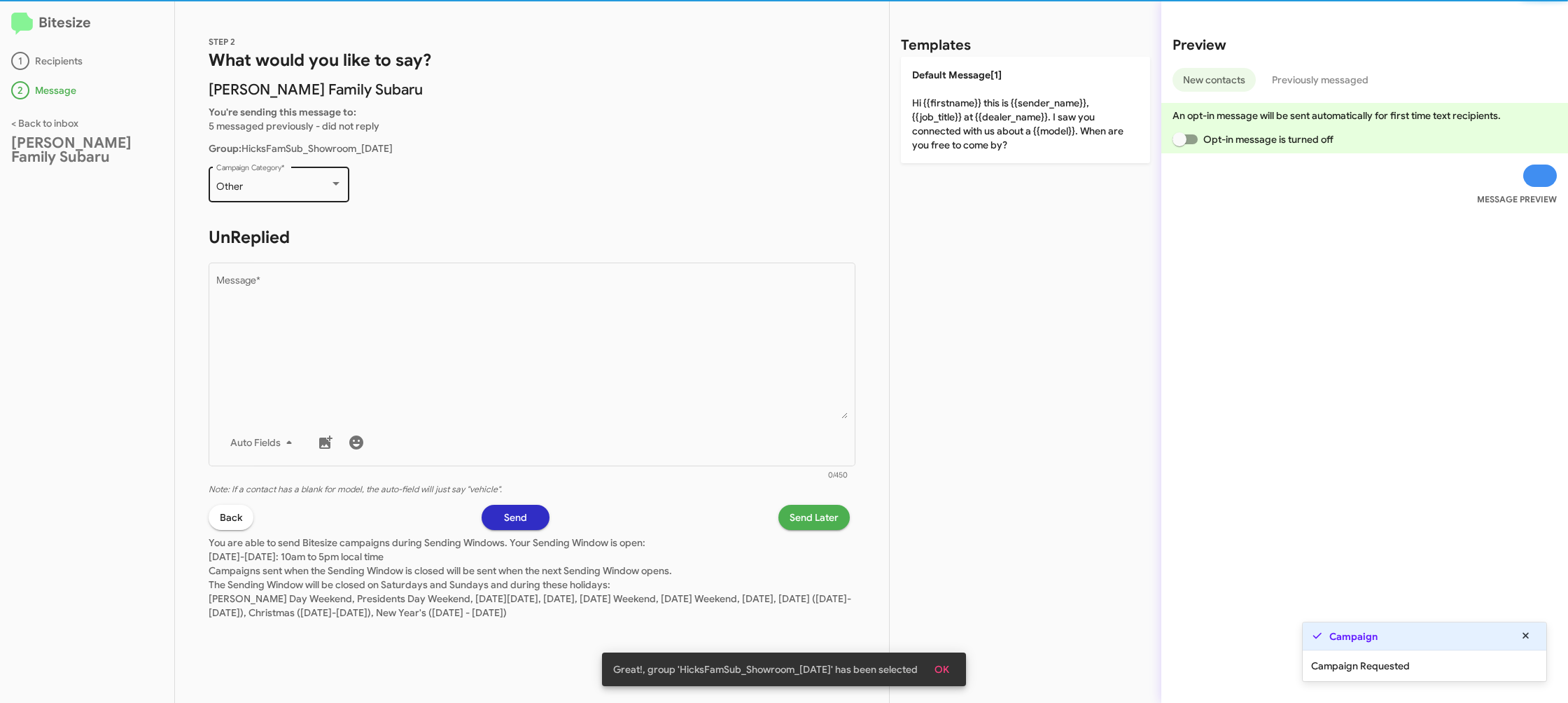
click at [277, 194] on div "Other Campaign Category *" at bounding box center [279, 183] width 126 height 39
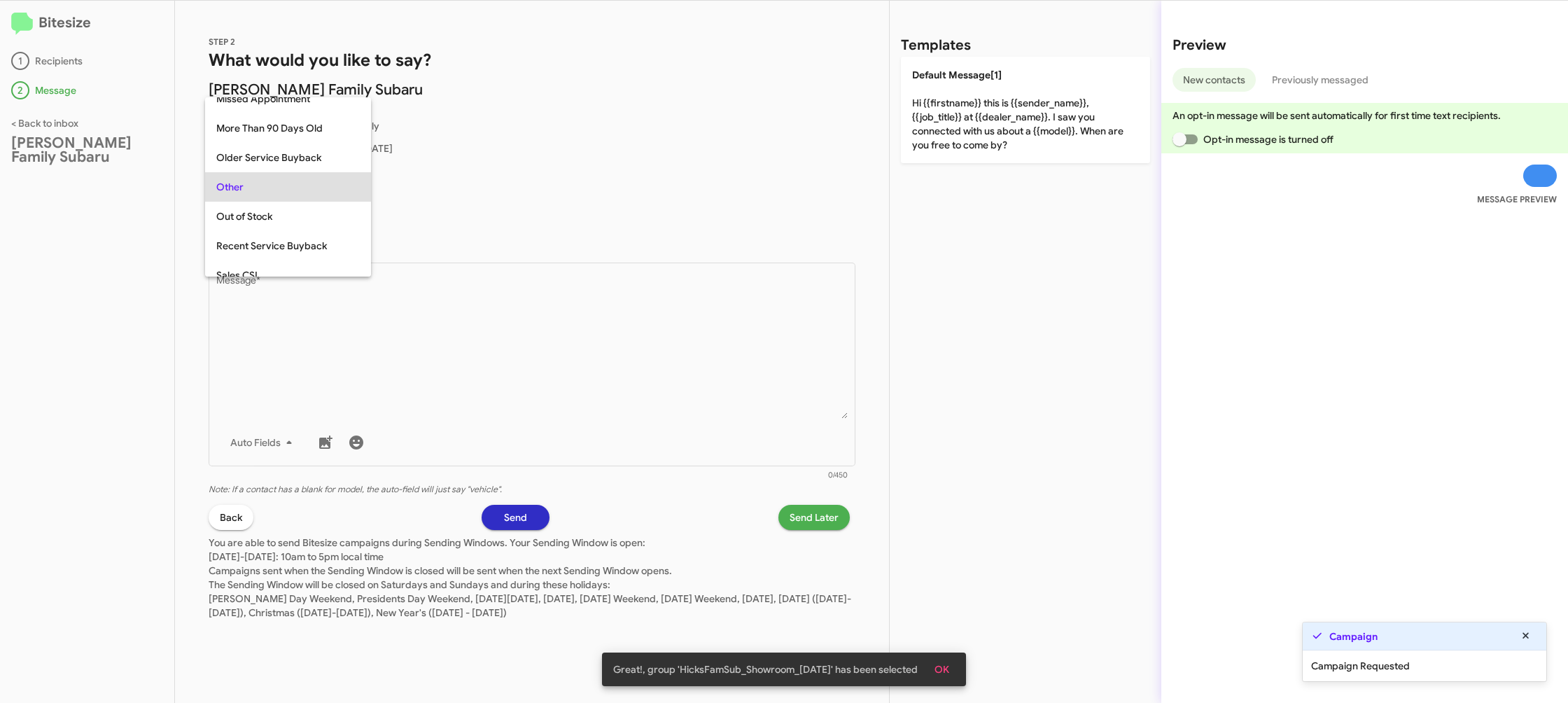
scroll to position [379, 0]
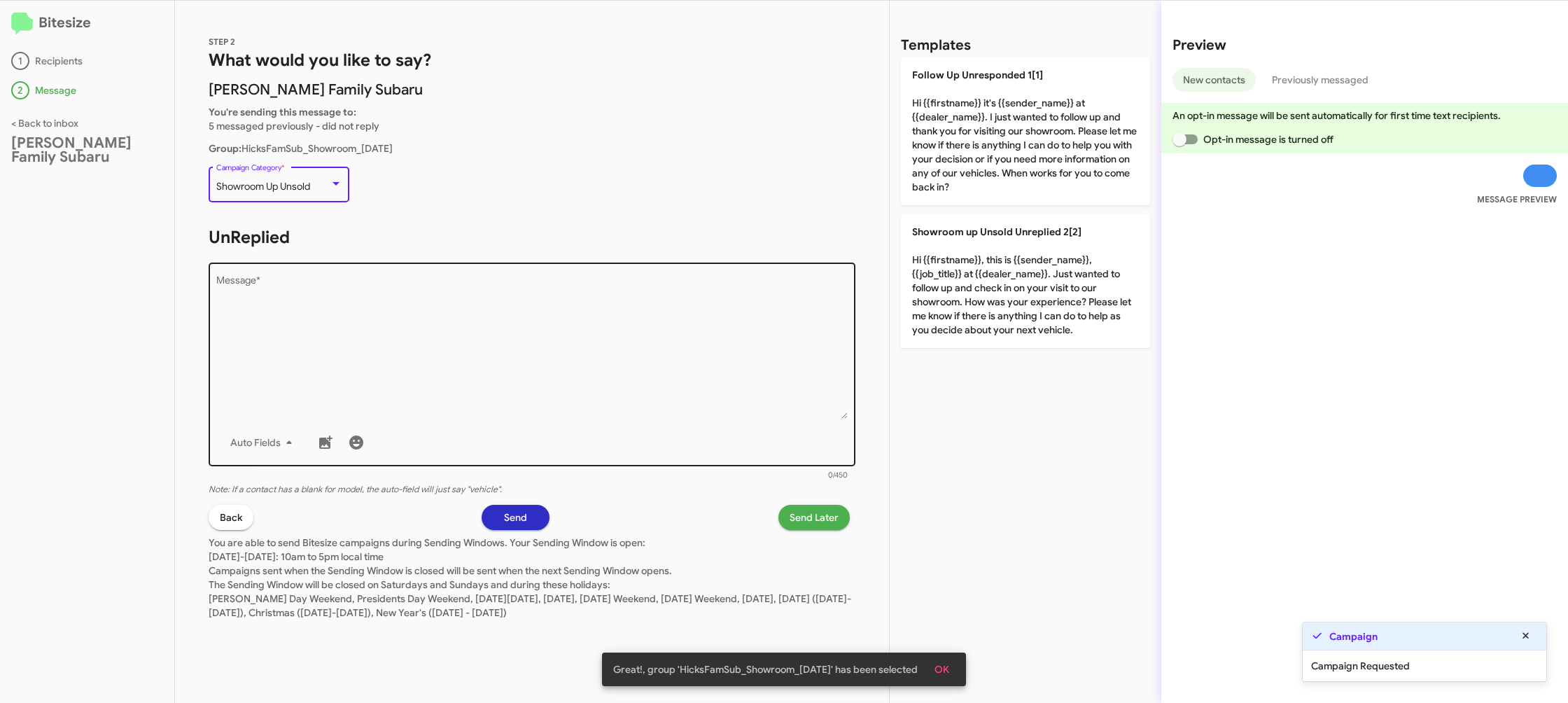
drag, startPoint x: 577, startPoint y: 410, endPoint x: 623, endPoint y: 403, distance: 46.5
click at [597, 411] on textarea "Message *" at bounding box center [532, 346] width 632 height 142
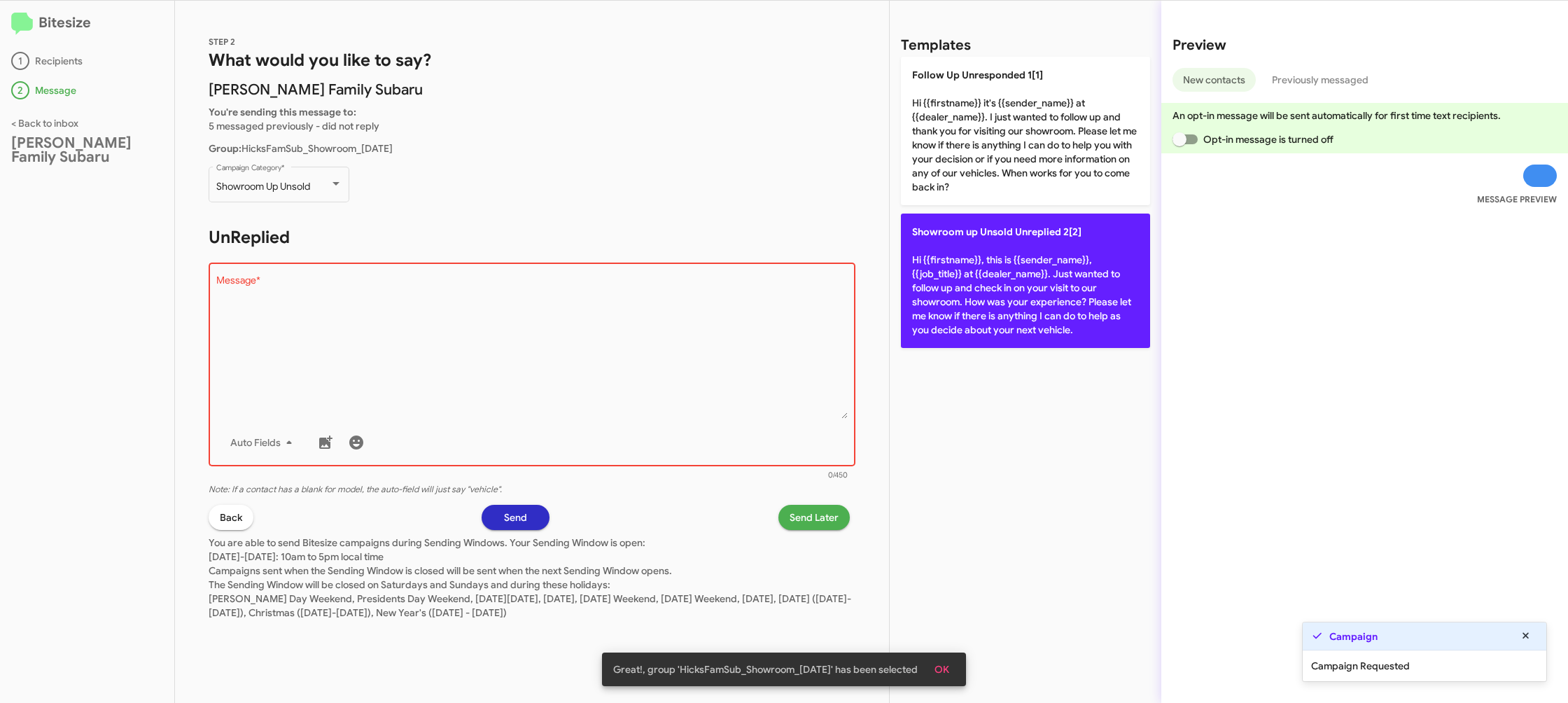
drag, startPoint x: 1068, startPoint y: 297, endPoint x: 1064, endPoint y: 303, distance: 7.2
click at [1067, 297] on p "Showroom up Unsold Unreplied 2[2] Hi {{firstname}}, this is {{sender_name}}, {{…" at bounding box center [1025, 281] width 250 height 135
type textarea "Hi {{firstname}}, this is {{sender_name}}, {{job_title}} at {{dealer_name}}. Ju…"
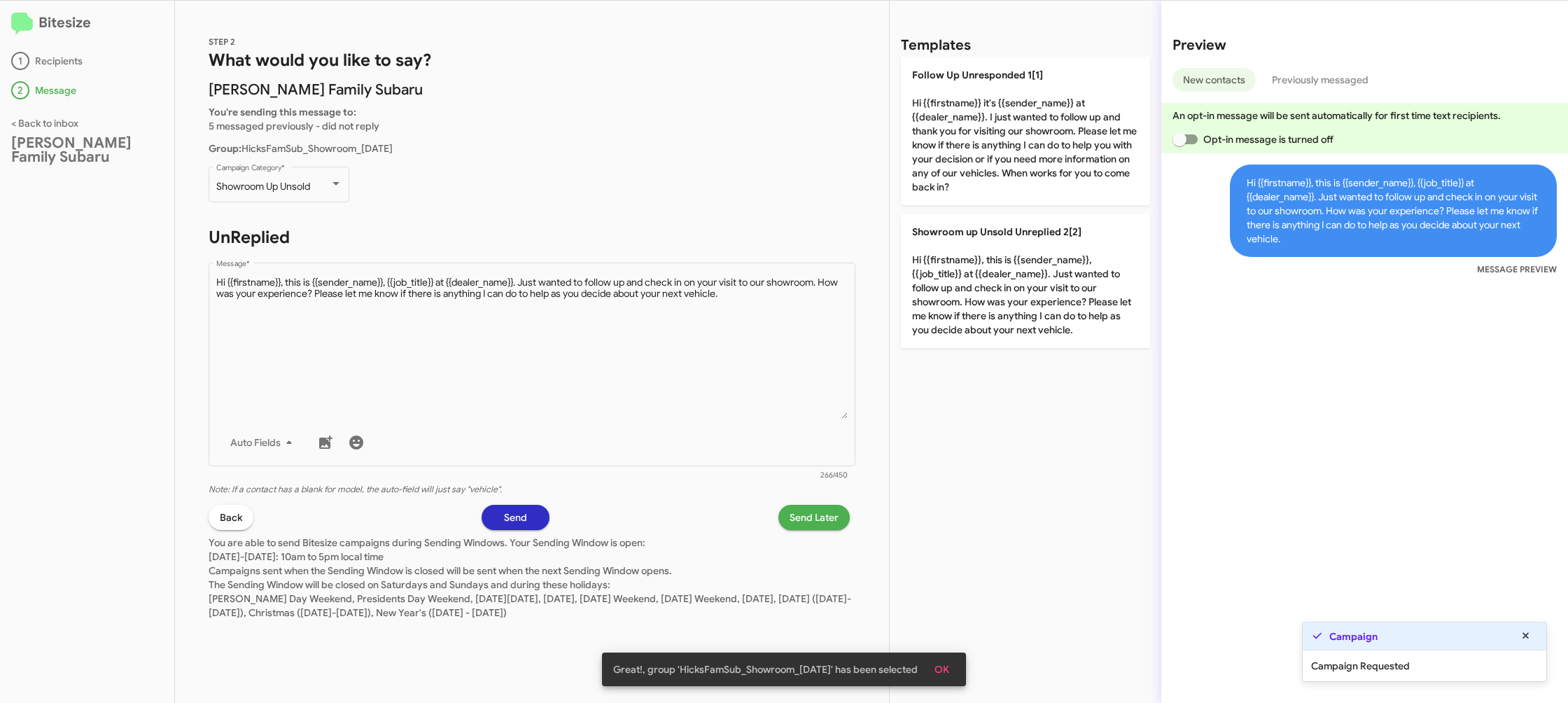
click at [807, 520] on span "Send Later" at bounding box center [813, 516] width 49 height 25
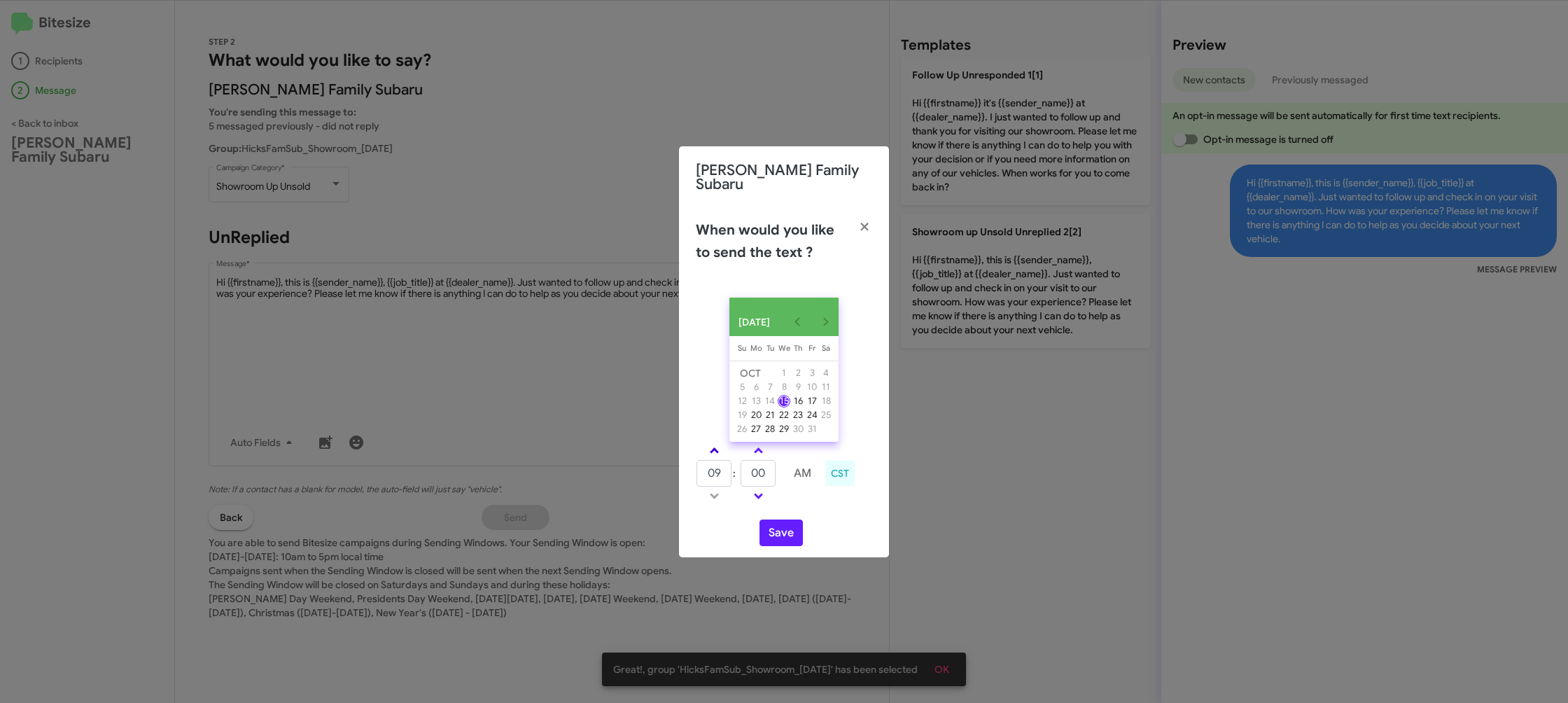
click at [711, 446] on link at bounding box center [714, 450] width 24 height 16
click at [711, 445] on link at bounding box center [714, 450] width 24 height 16
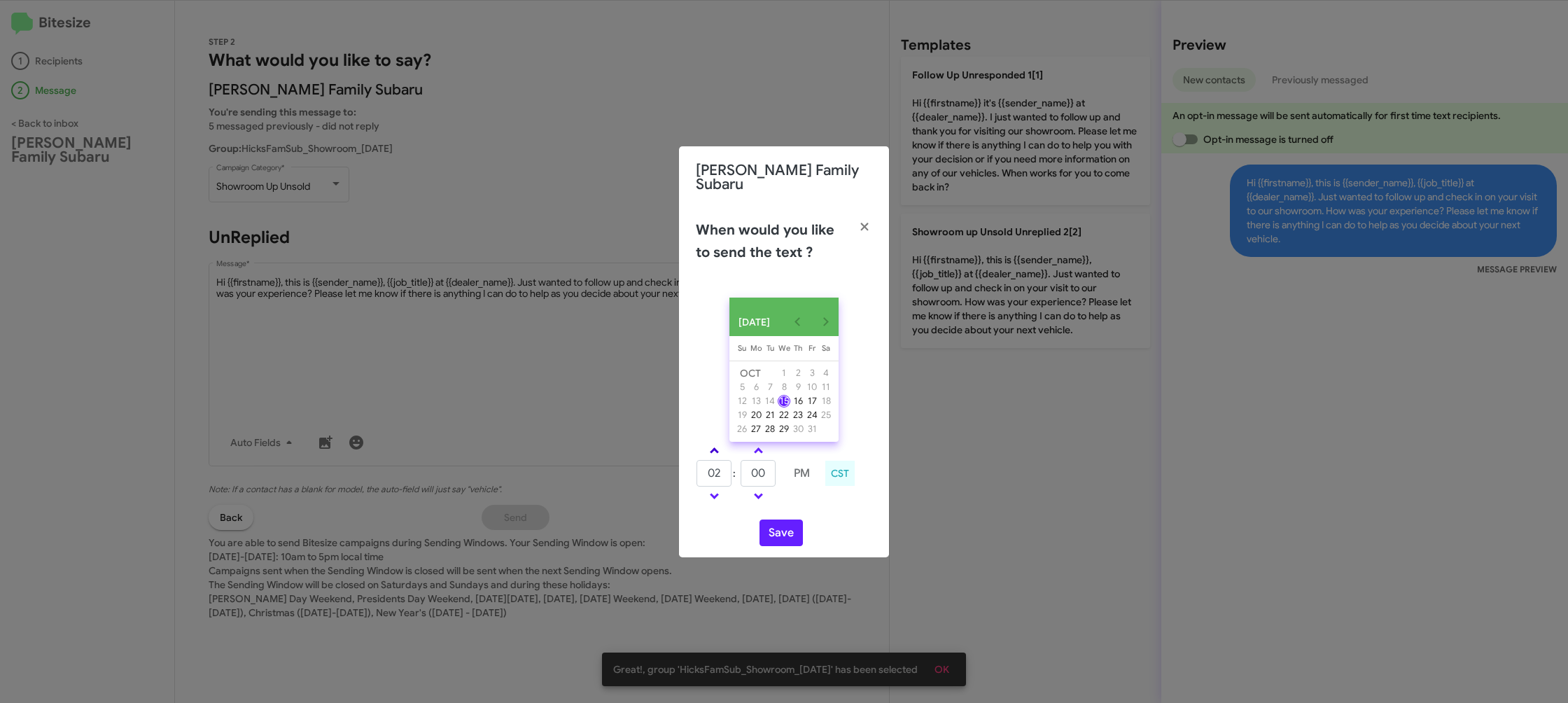
click at [711, 445] on link at bounding box center [714, 450] width 24 height 16
type input "05"
click at [757, 475] on input "00" at bounding box center [758, 473] width 35 height 27
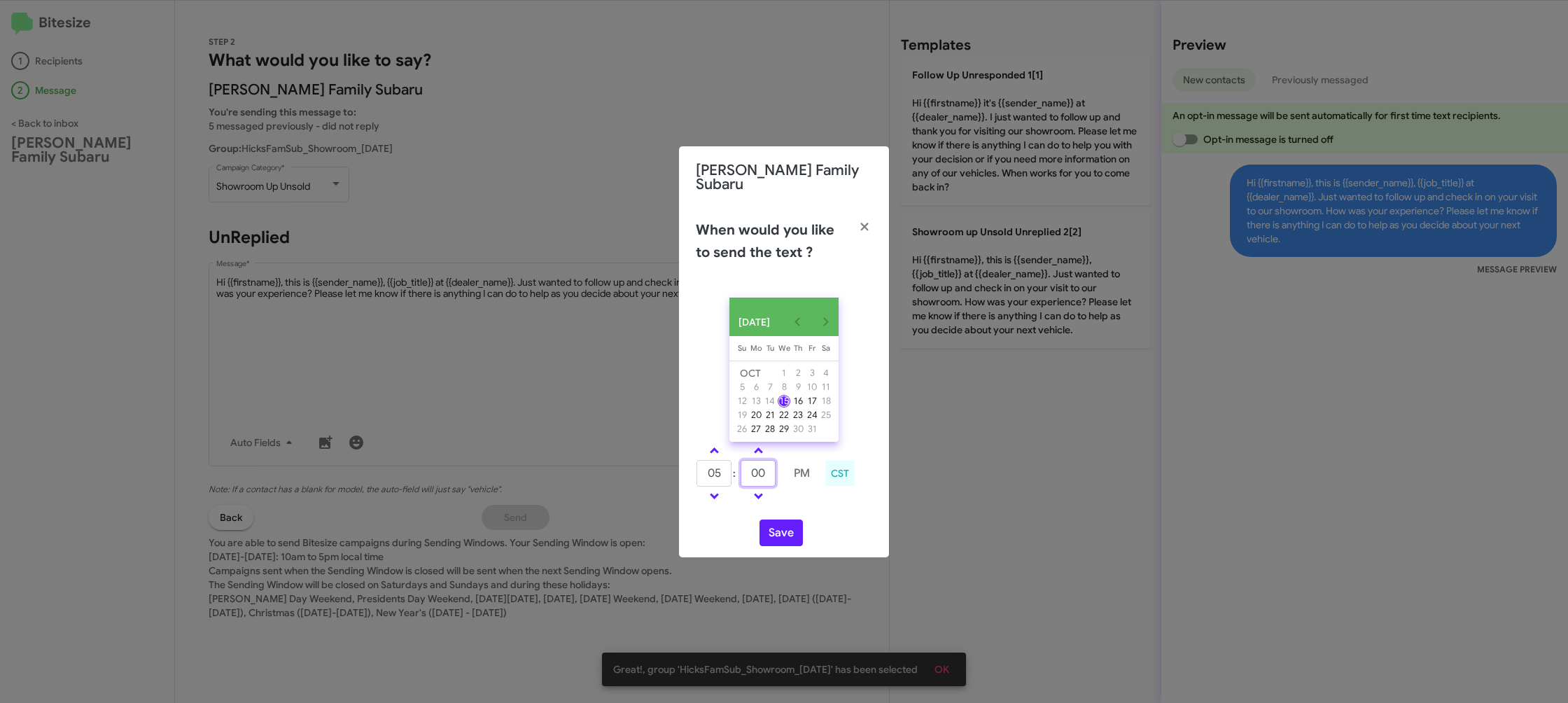
click at [757, 472] on input "00" at bounding box center [758, 473] width 35 height 27
type input "27"
drag, startPoint x: 818, startPoint y: 507, endPoint x: 796, endPoint y: 521, distance: 26.1
click at [807, 510] on div "OCT 2025 Sunday Su Monday Mo Tuesday Tu Wednesday We Thursday Th Friday Fr Satu…" at bounding box center [783, 422] width 210 height 271
click at [788, 527] on button "Save" at bounding box center [781, 532] width 43 height 27
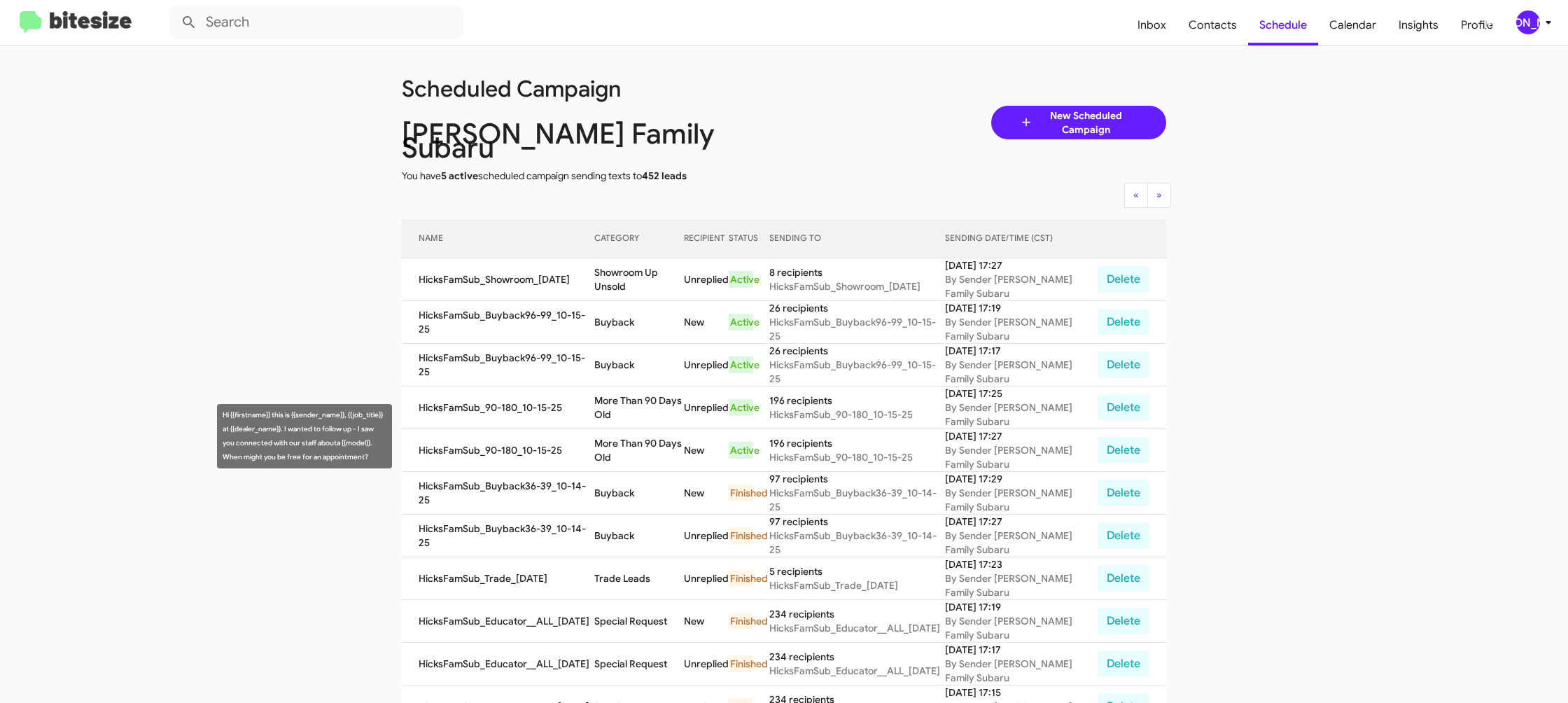
click at [608, 433] on td "More Than 90 Days Old" at bounding box center [639, 450] width 90 height 42
click at [609, 430] on td "More Than 90 Days Old" at bounding box center [639, 450] width 90 height 42
copy td "More Than 90 Days Old"
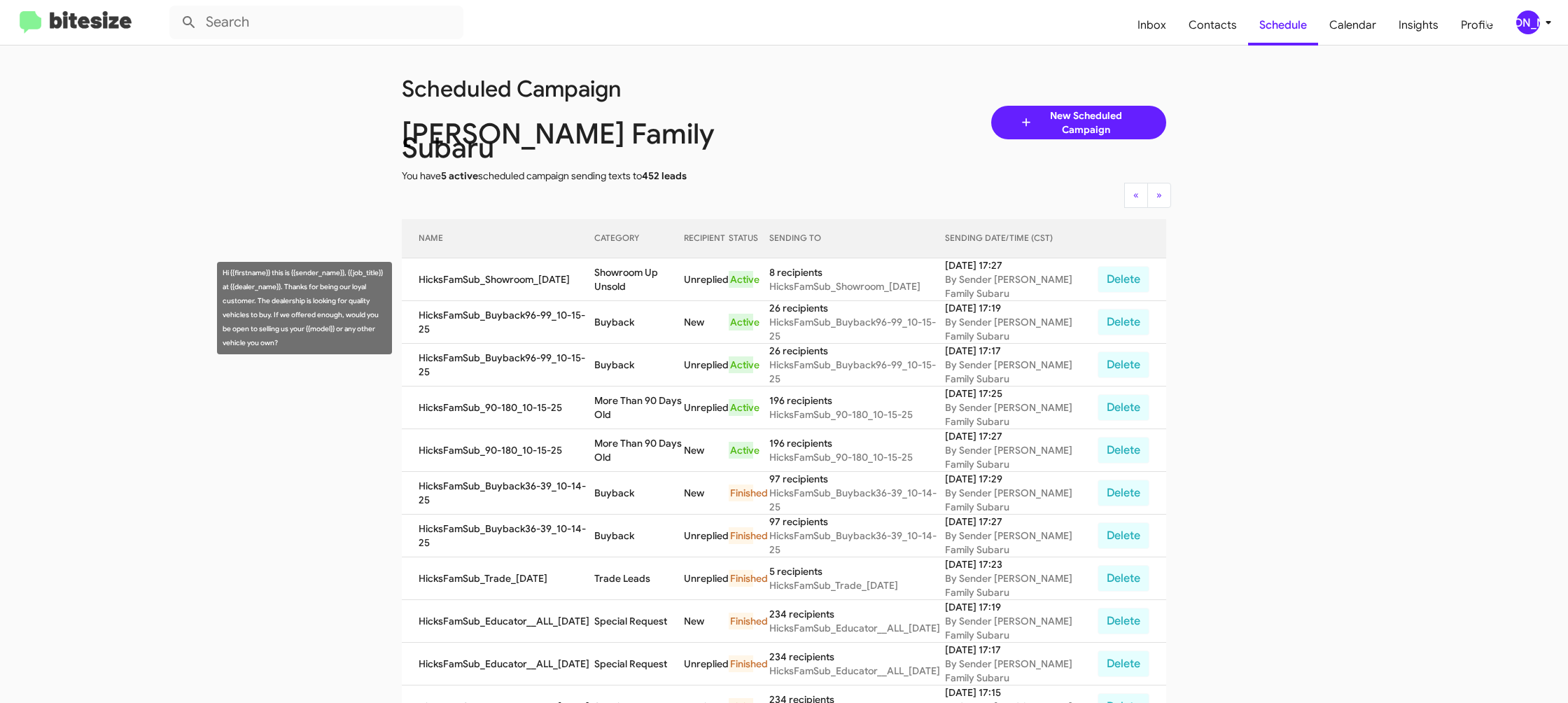
click at [597, 312] on td "Buyback" at bounding box center [639, 322] width 90 height 42
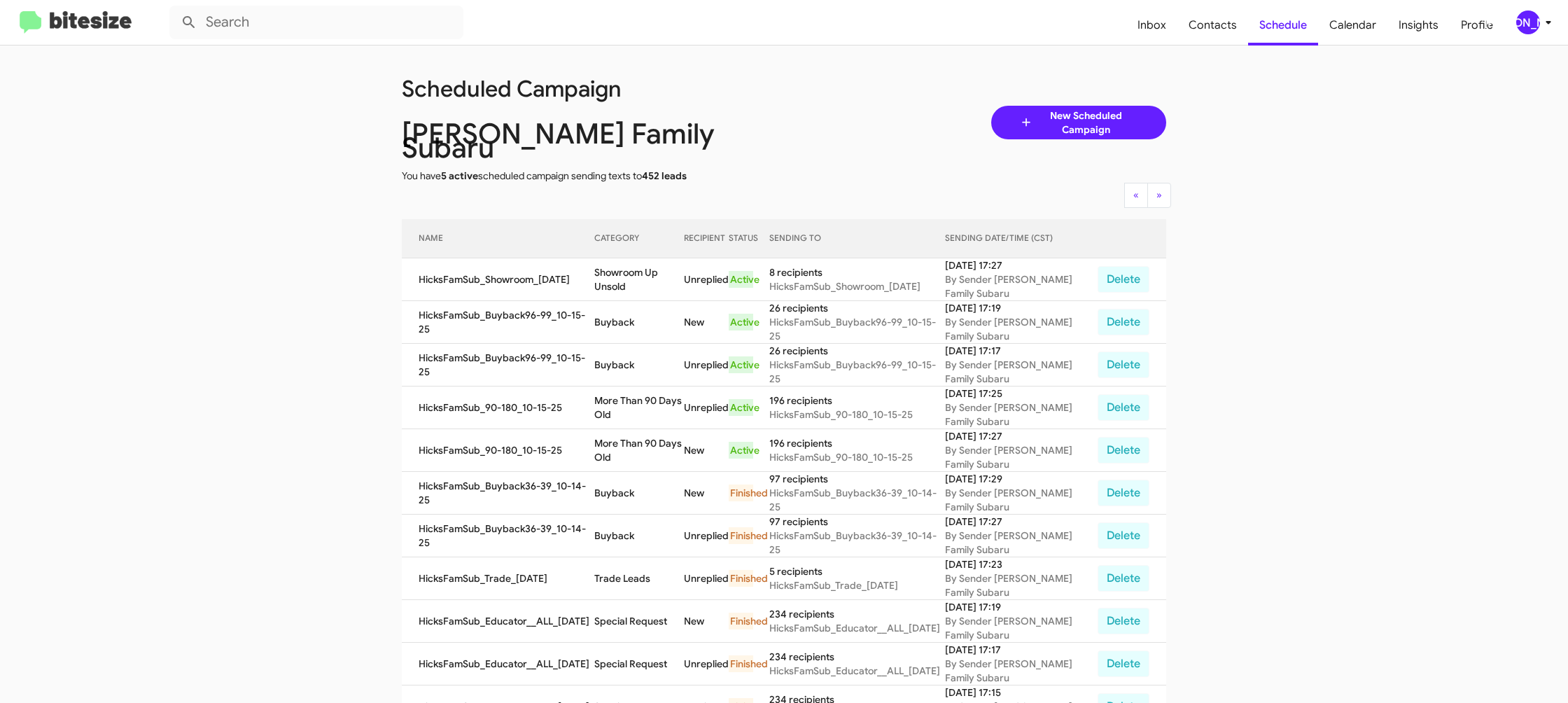
drag, startPoint x: 597, startPoint y: 312, endPoint x: 465, endPoint y: 123, distance: 230.5
click at [597, 311] on td "Buyback" at bounding box center [639, 322] width 90 height 42
copy td "Buyback"
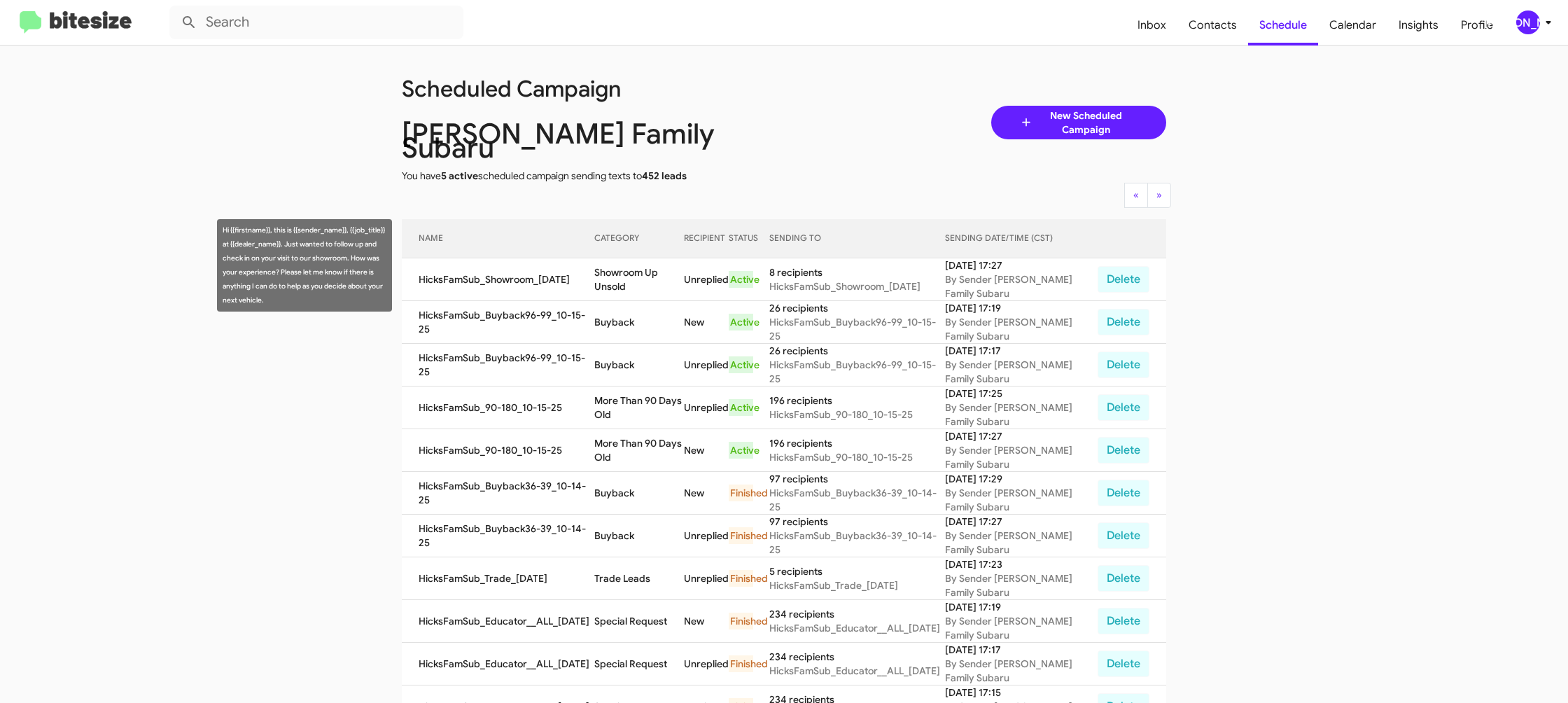
click at [667, 269] on td "Showroom Up Unsold" at bounding box center [639, 279] width 90 height 42
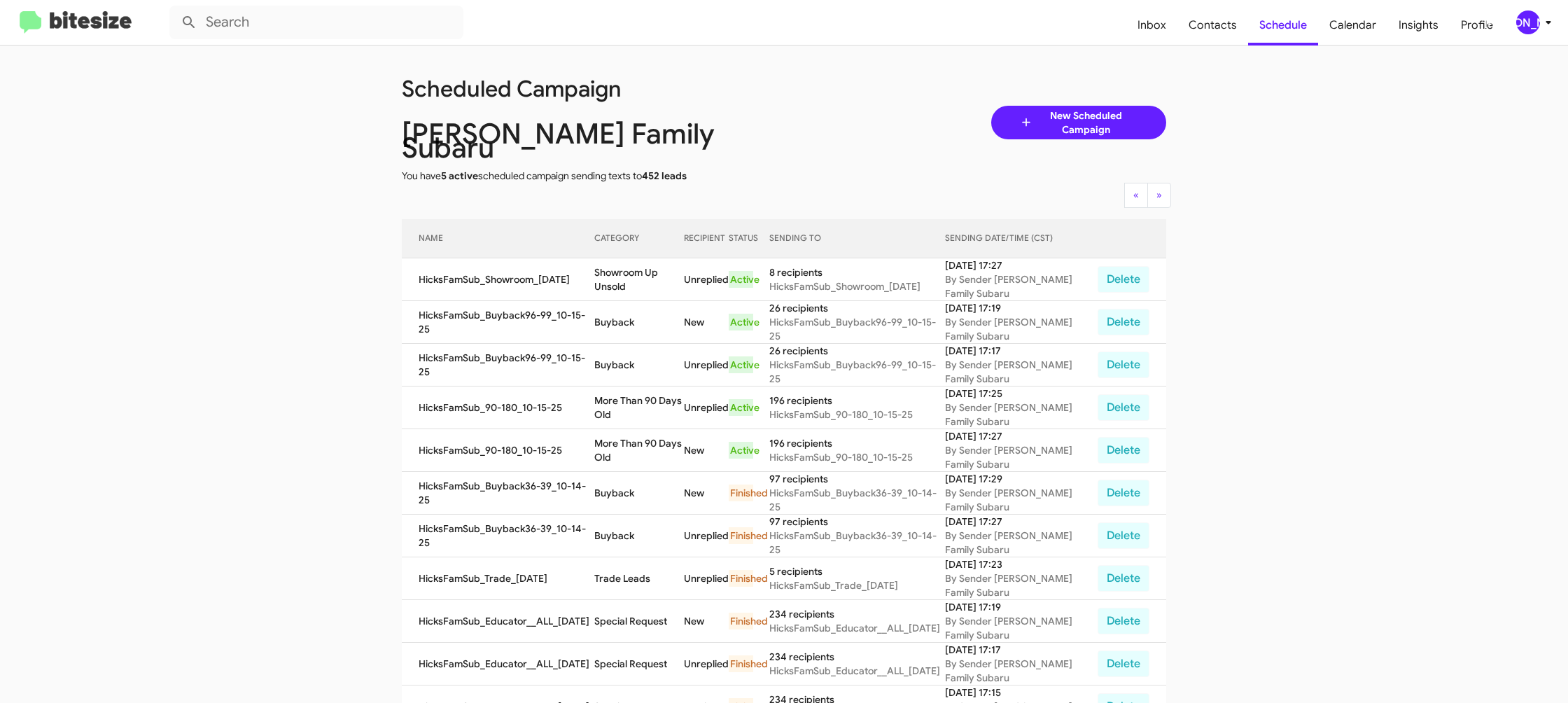
click at [667, 269] on td "Showroom Up Unsold" at bounding box center [639, 279] width 90 height 42
drag, startPoint x: 667, startPoint y: 269, endPoint x: 610, endPoint y: 238, distance: 64.9
click at [666, 268] on td "Showroom Up Unsold" at bounding box center [639, 279] width 90 height 42
copy td "Showroom Up Unsold"
click at [1540, 23] on icon at bounding box center [1547, 22] width 16 height 16
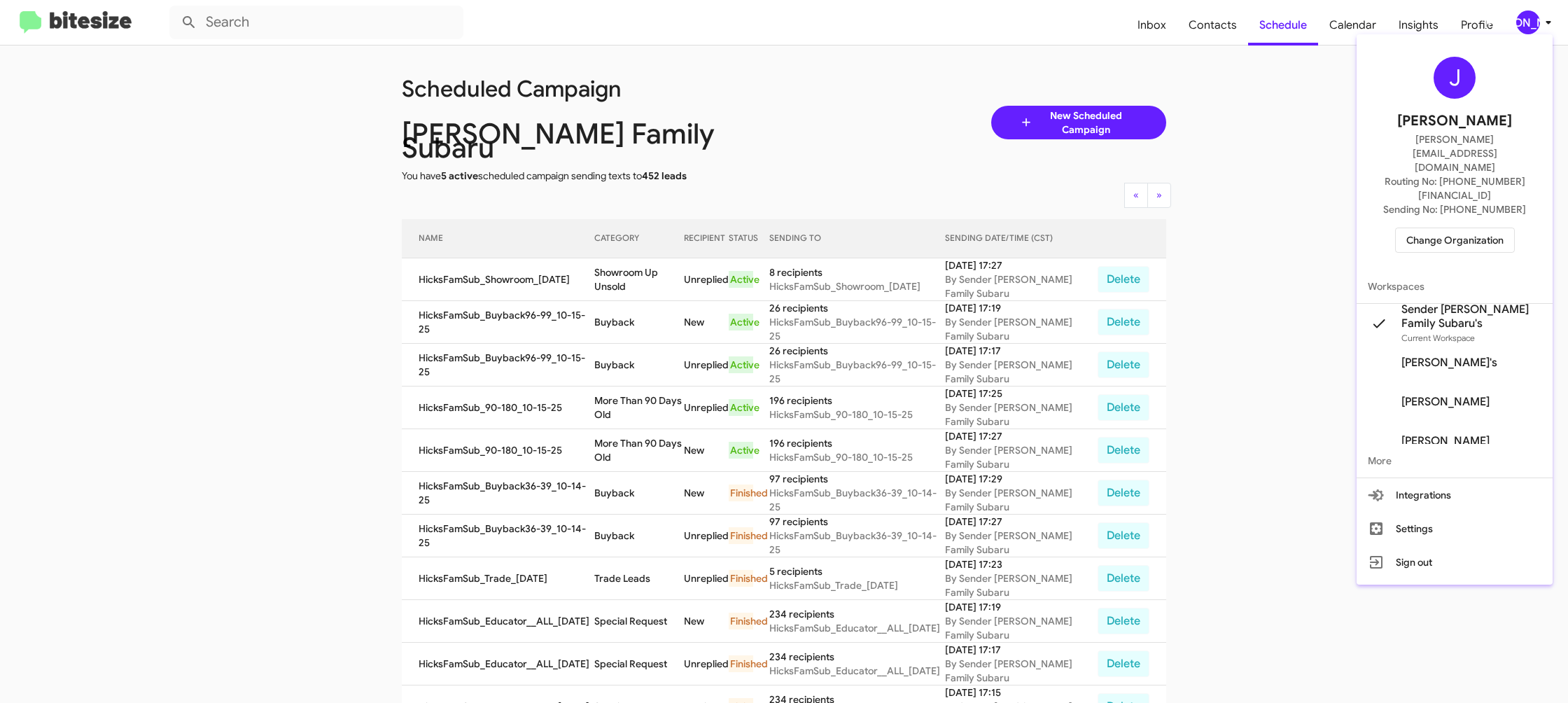
click at [1464, 228] on span "Change Organization" at bounding box center [1454, 240] width 98 height 24
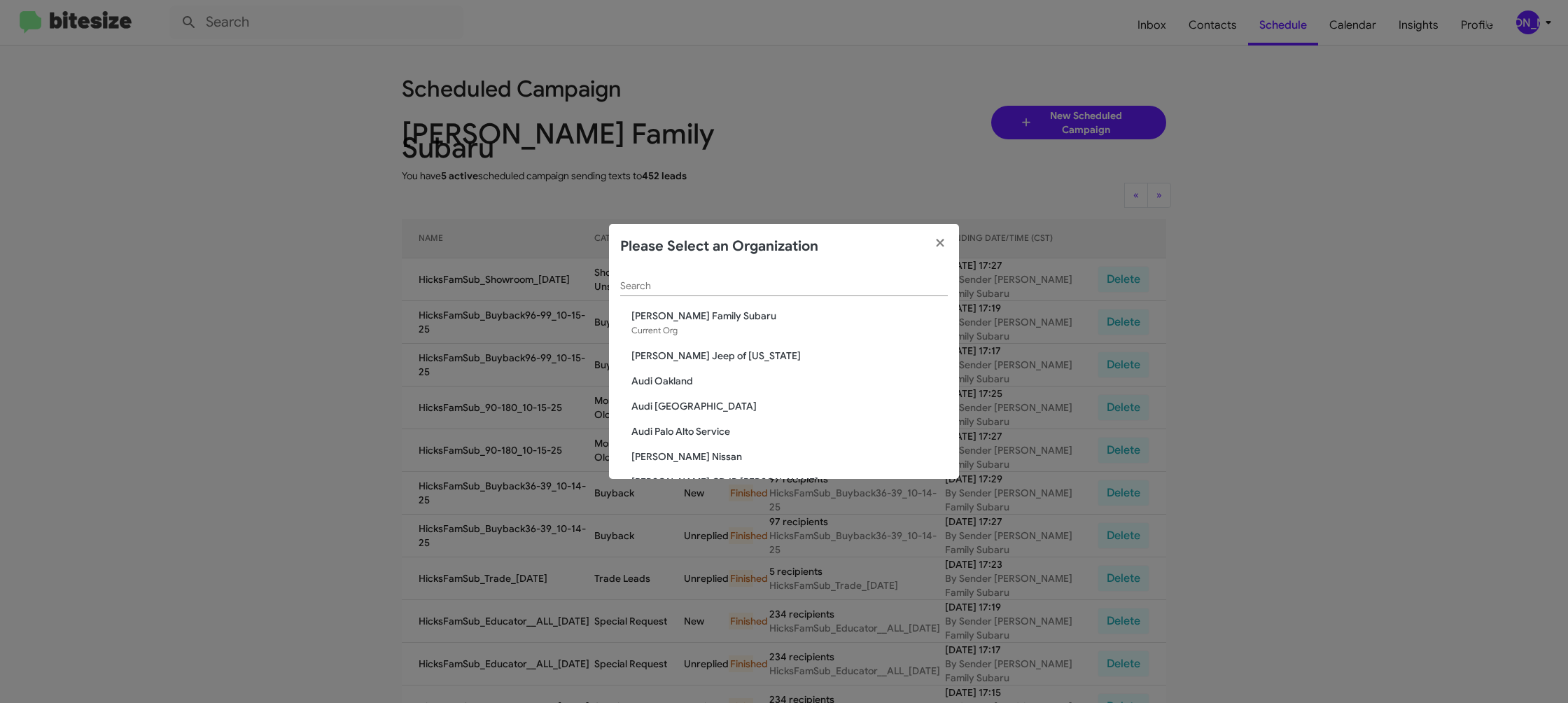
click at [727, 276] on div "Search" at bounding box center [783, 282] width 327 height 28
type input "s"
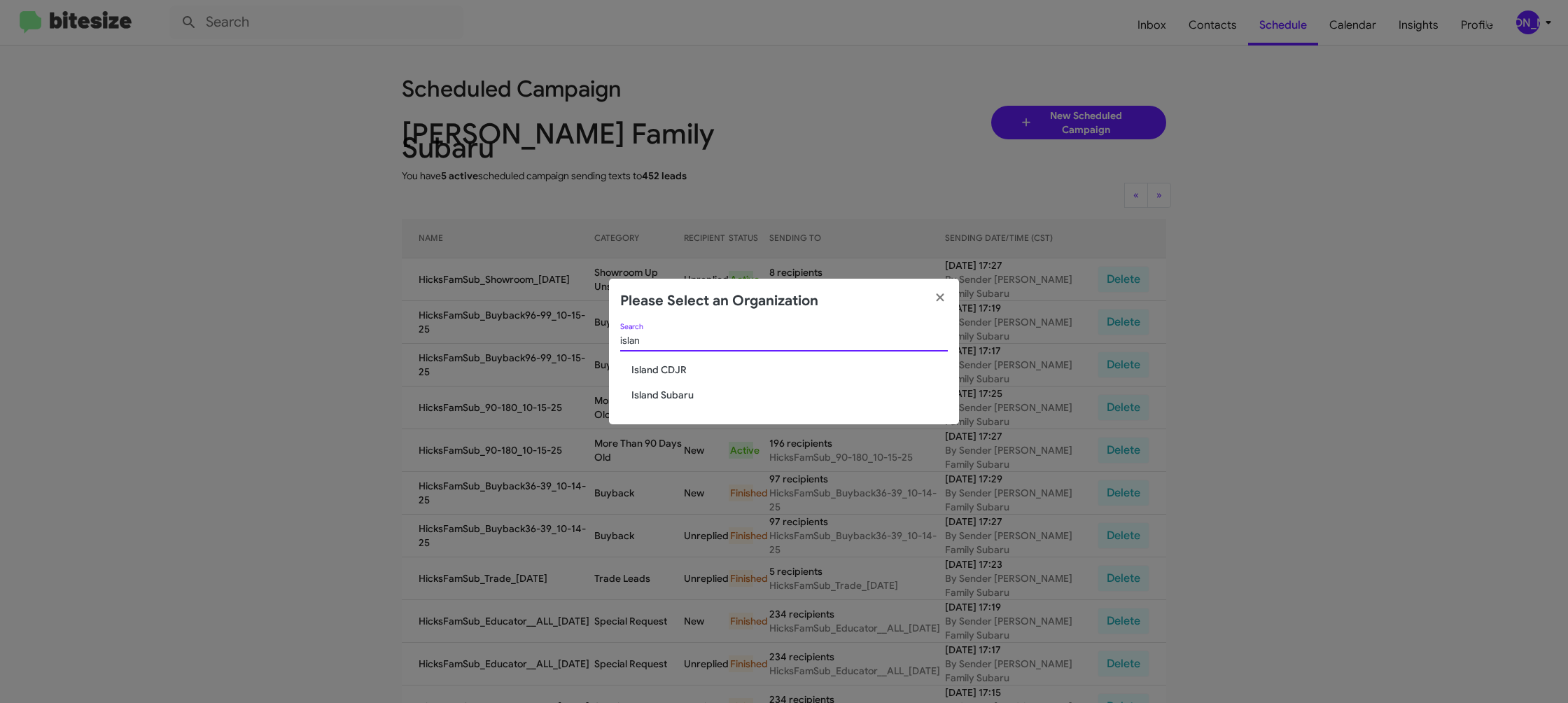
type input "islan"
click at [667, 388] on span "Island Subaru" at bounding box center [789, 395] width 316 height 14
click at [667, 396] on span "Island Subaru" at bounding box center [789, 395] width 316 height 14
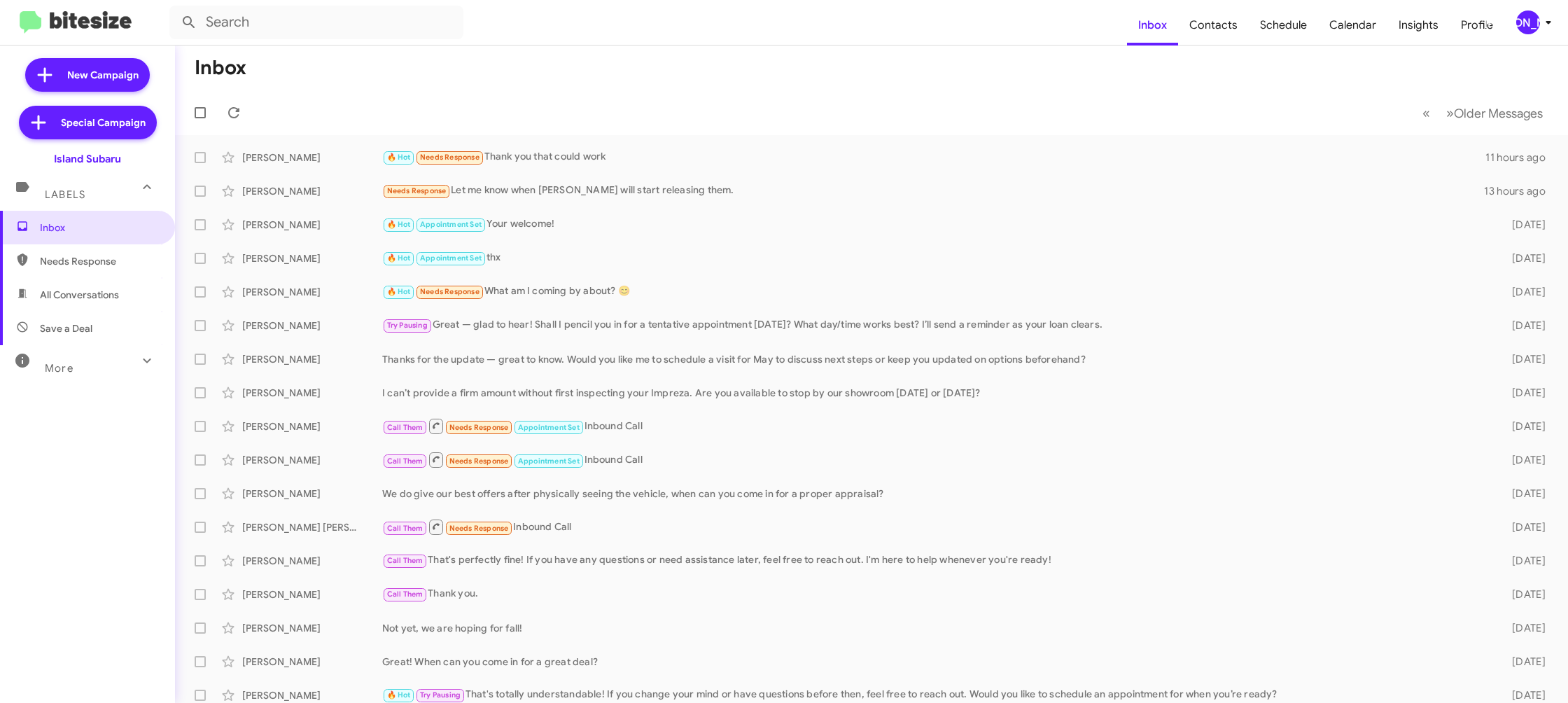
click at [1525, 23] on div "[PERSON_NAME]" at bounding box center [1528, 22] width 24 height 24
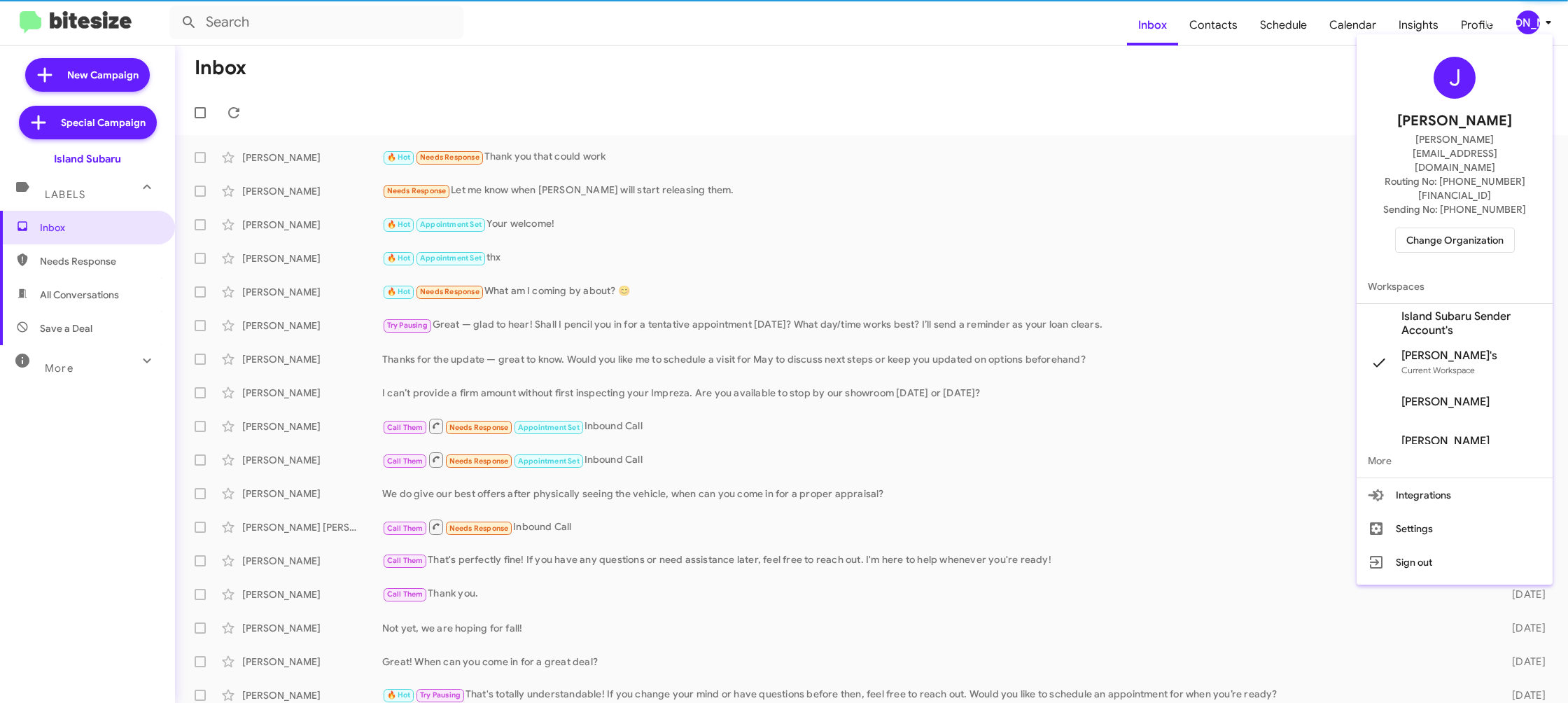
click at [1465, 309] on span "Island Subaru Sender Account's" at bounding box center [1471, 323] width 140 height 28
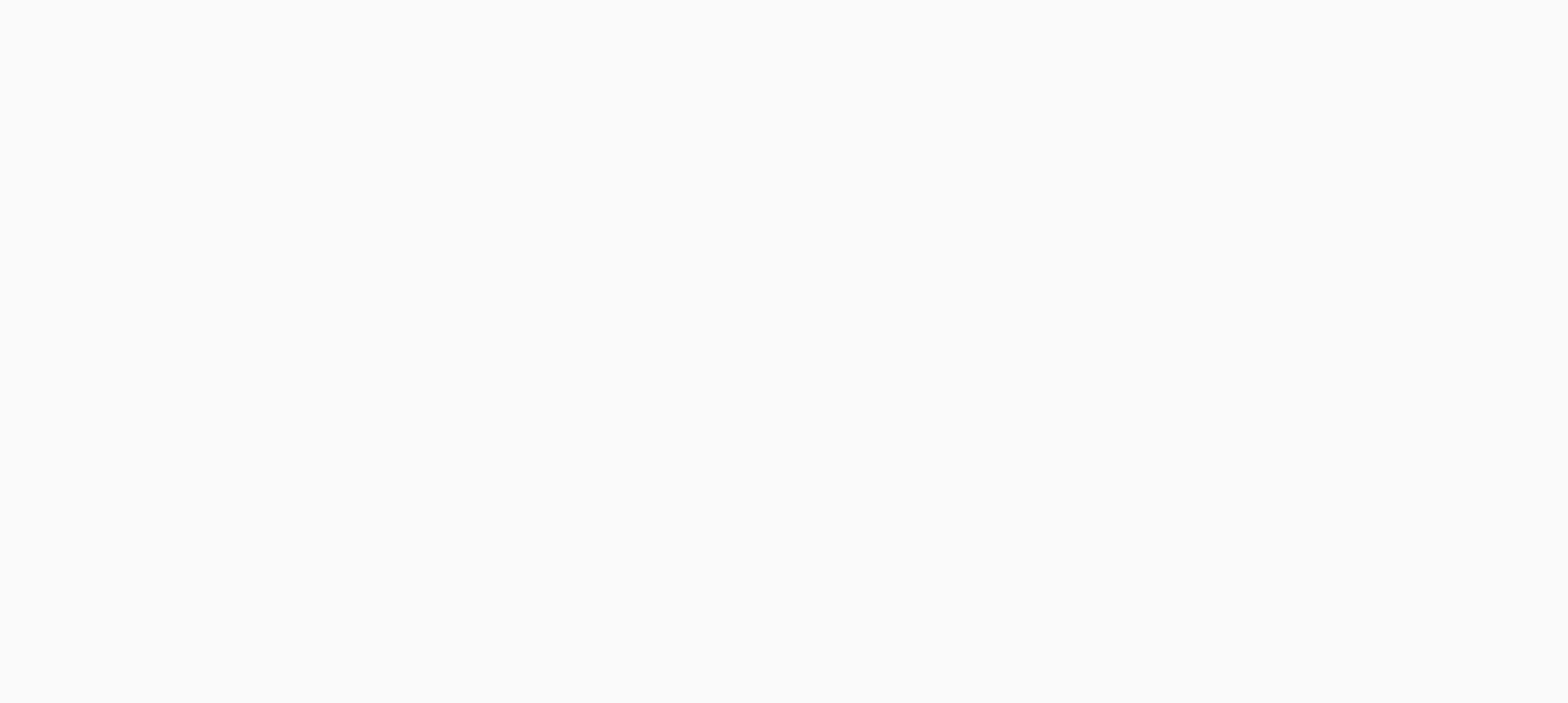
click at [1196, 18] on body at bounding box center [784, 352] width 1568 height 703
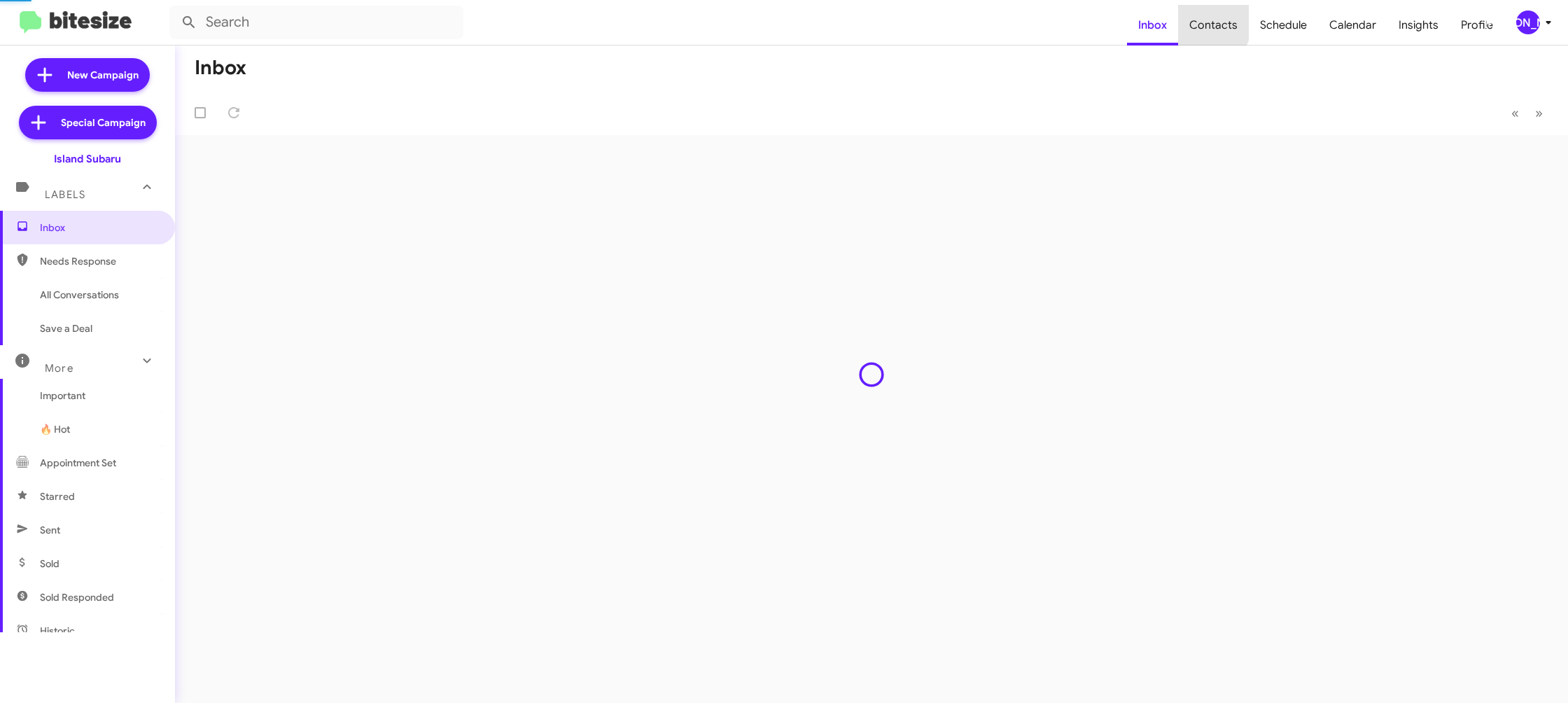
click at [1196, 18] on span "Contacts" at bounding box center [1213, 25] width 71 height 41
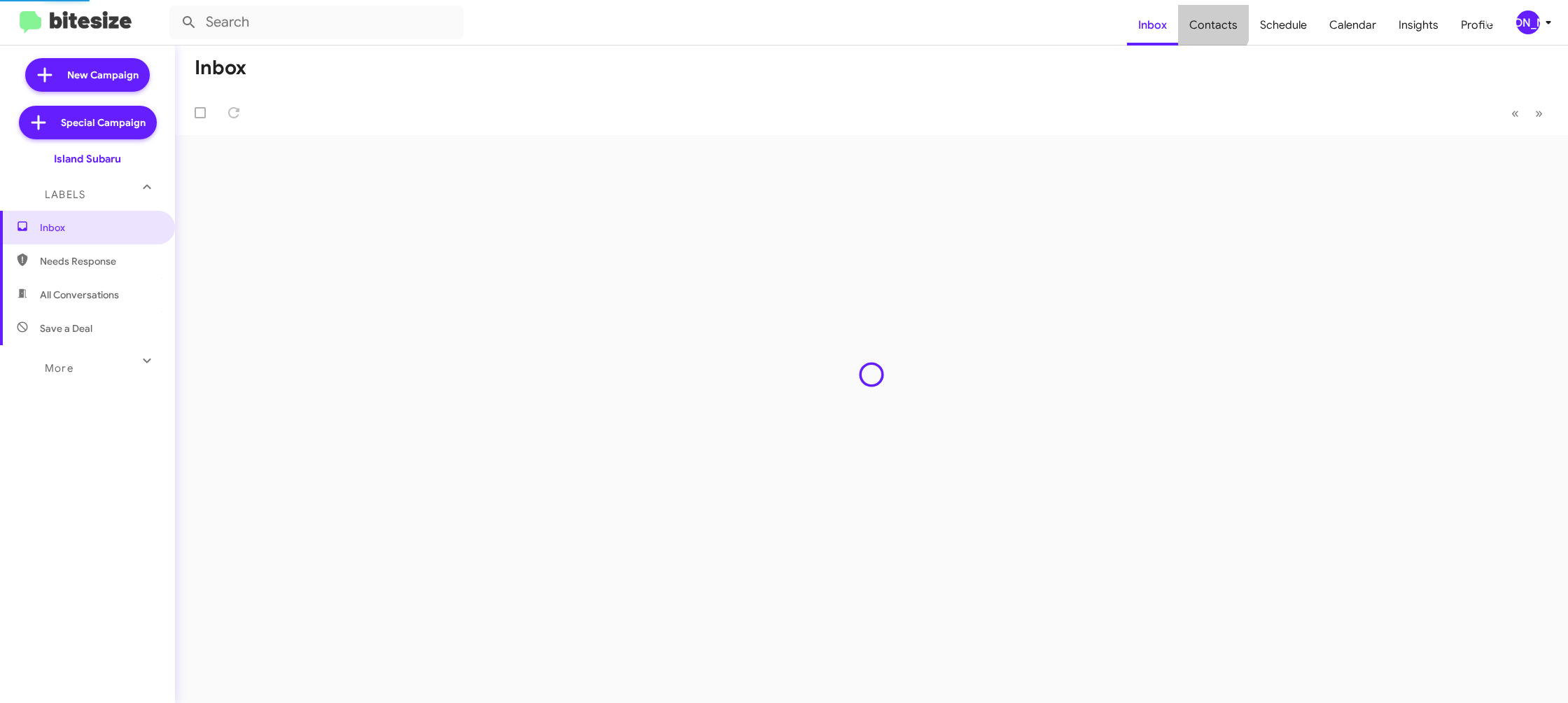
drag, startPoint x: 0, startPoint y: 0, endPoint x: 1142, endPoint y: 3, distance: 1142.0
click at [1195, 17] on span "Contacts" at bounding box center [1213, 25] width 71 height 41
type input "in:groups"
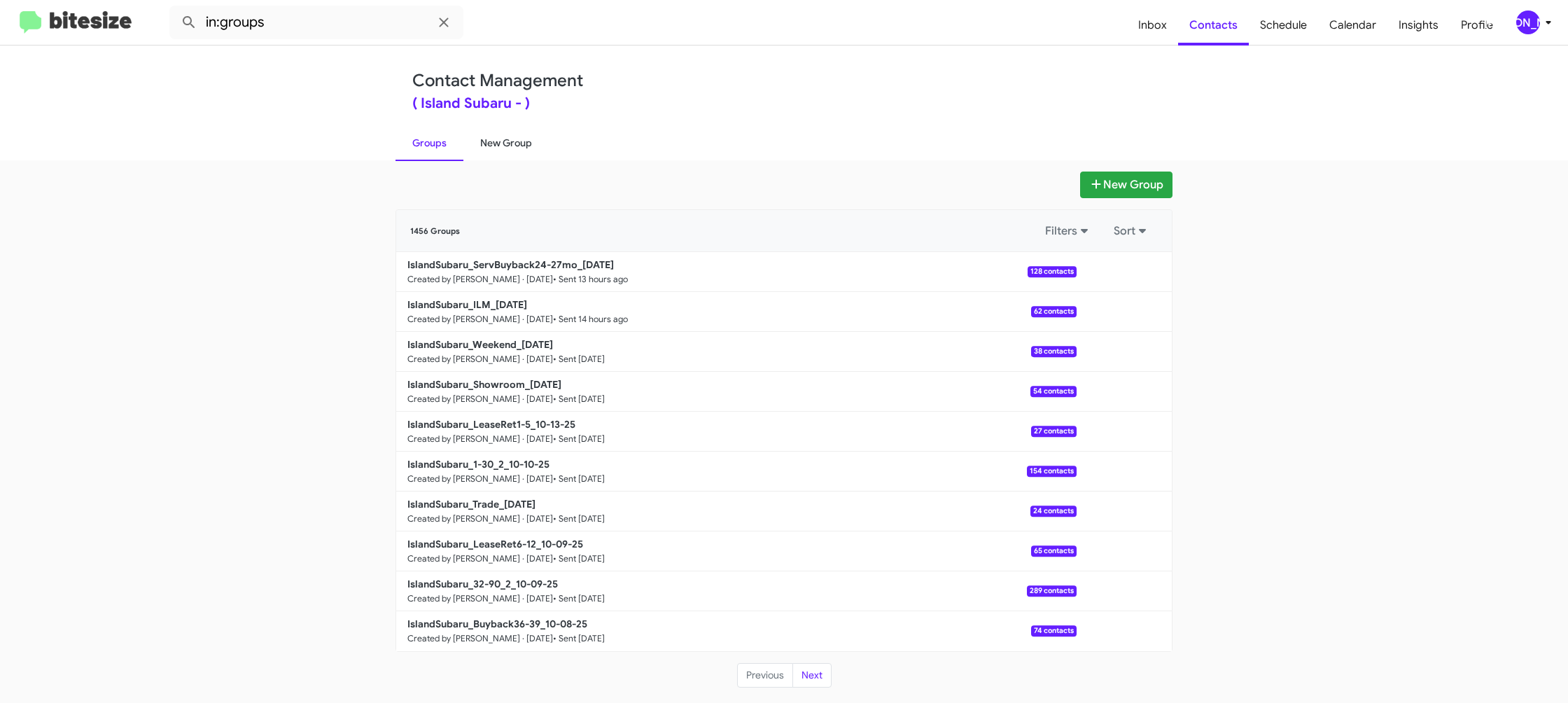
click at [508, 134] on link "New Group" at bounding box center [506, 142] width 85 height 36
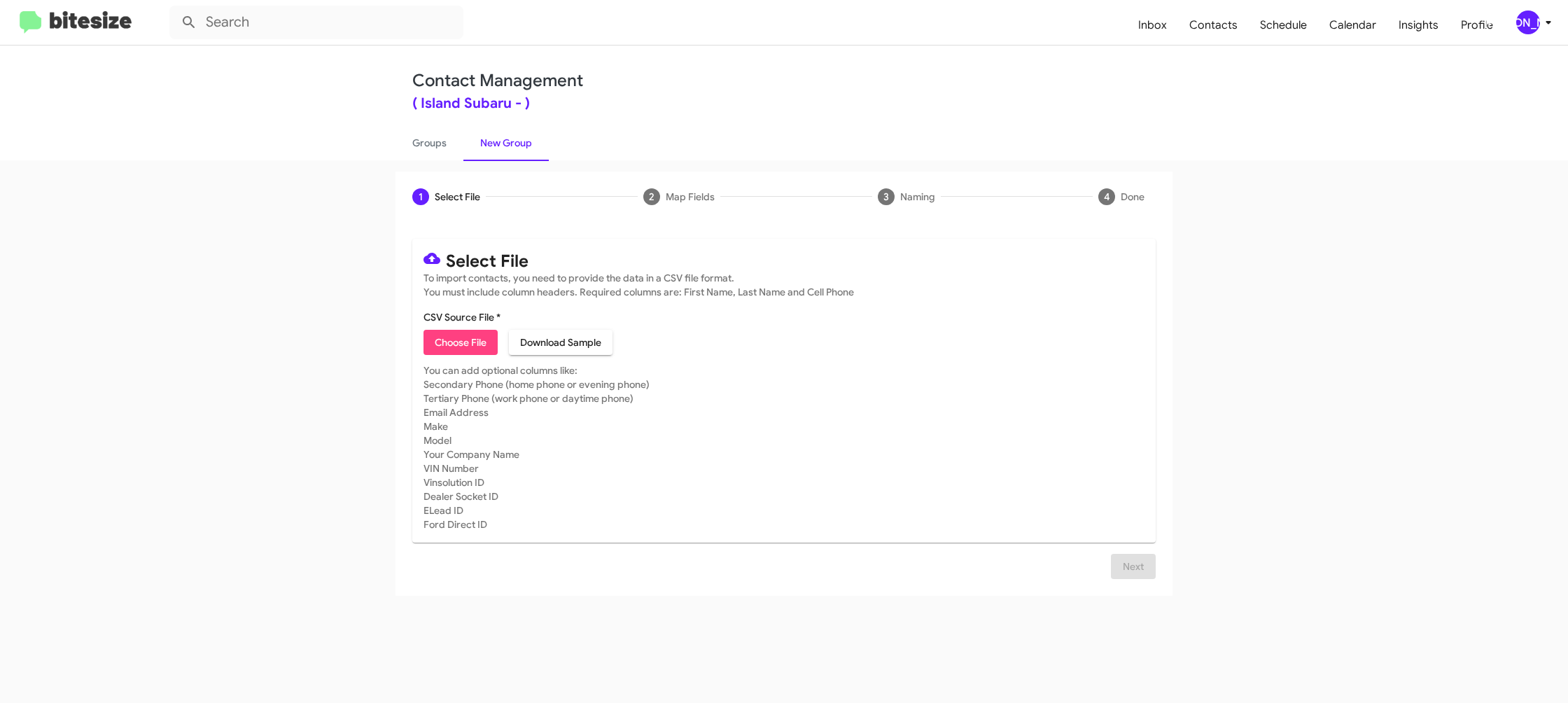
click at [461, 345] on span "Choose File" at bounding box center [460, 342] width 52 height 25
type input "IslandSubaru_1-90_1NJ_[DATE]"
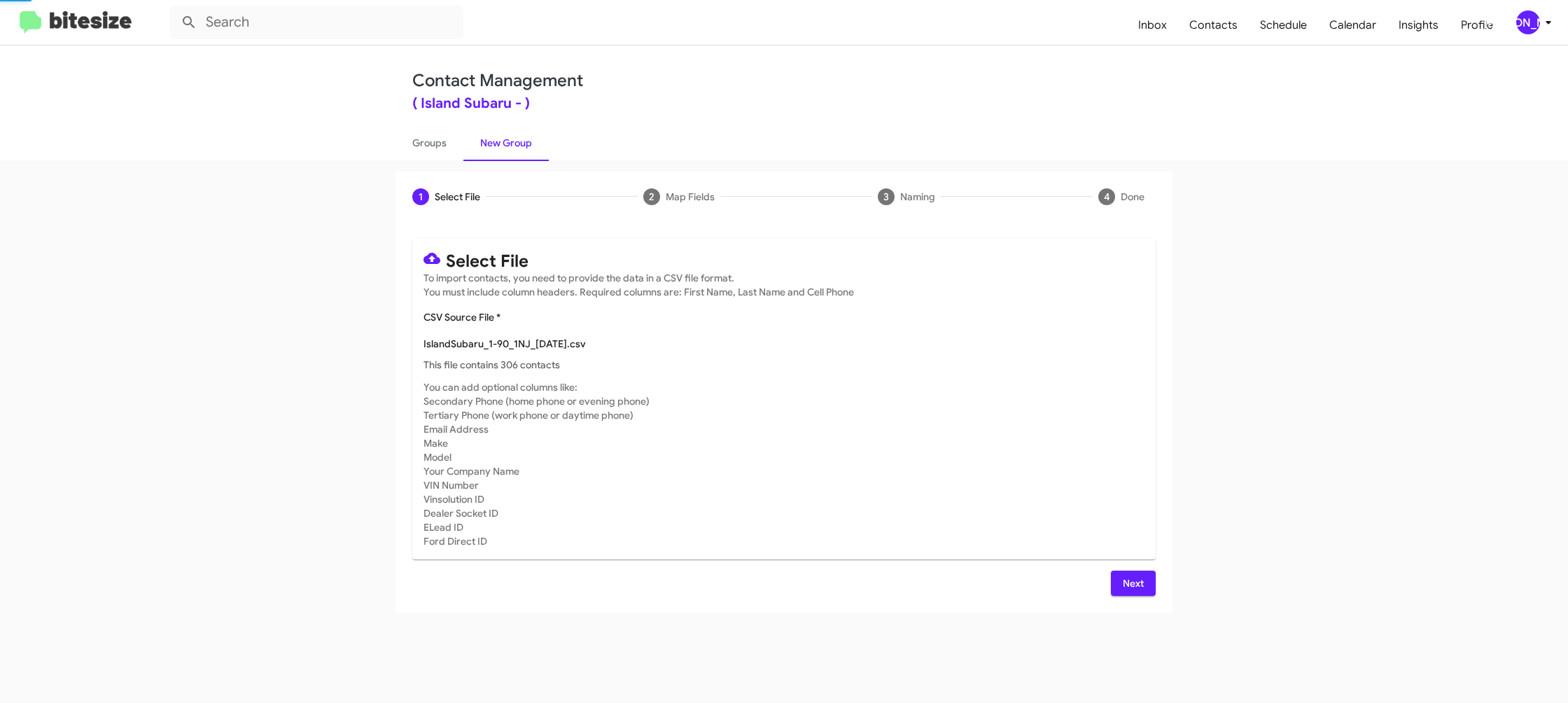
click at [963, 556] on mat-card "Select File To import contacts, you need to provide the data in a CSV file form…" at bounding box center [783, 398] width 743 height 320
click at [1138, 581] on span "Next" at bounding box center [1133, 583] width 22 height 25
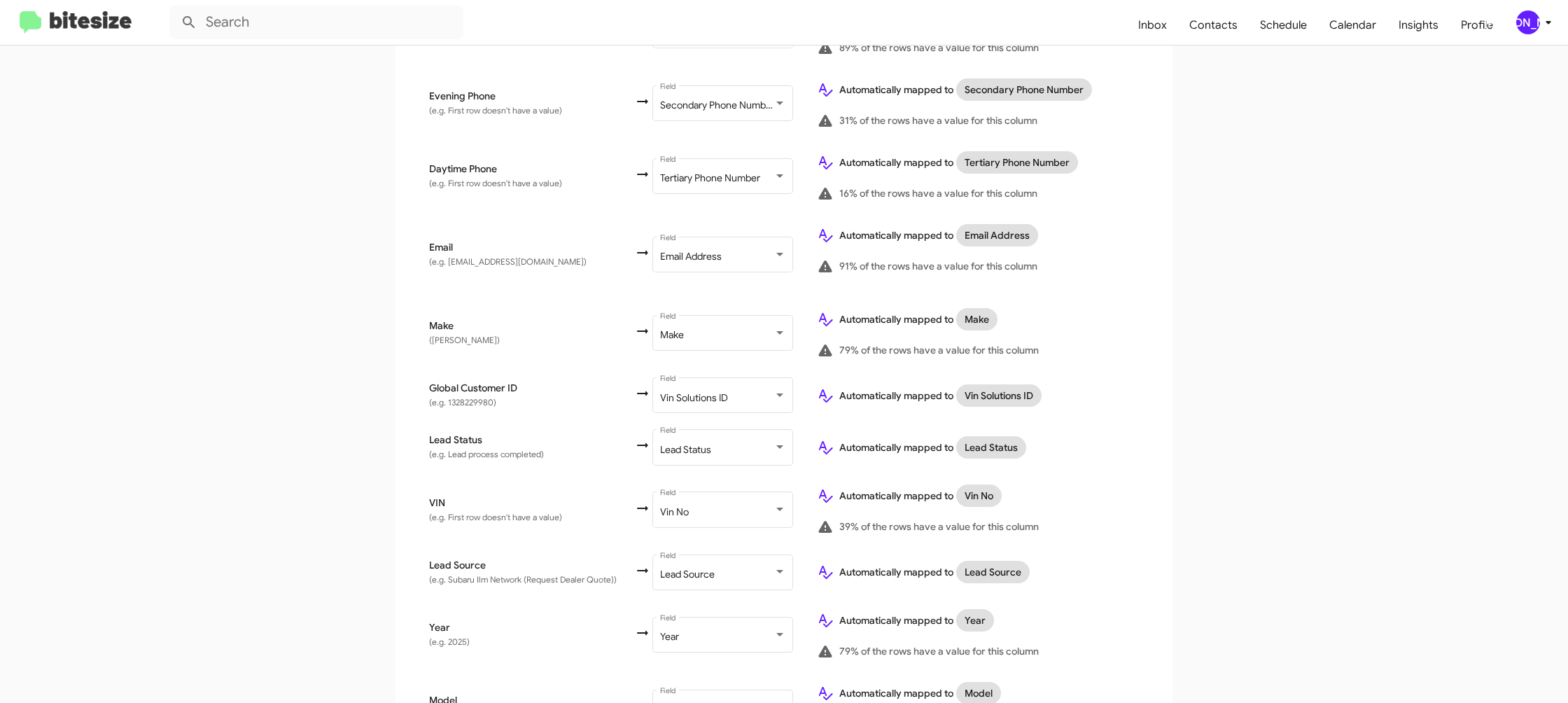
scroll to position [665, 0]
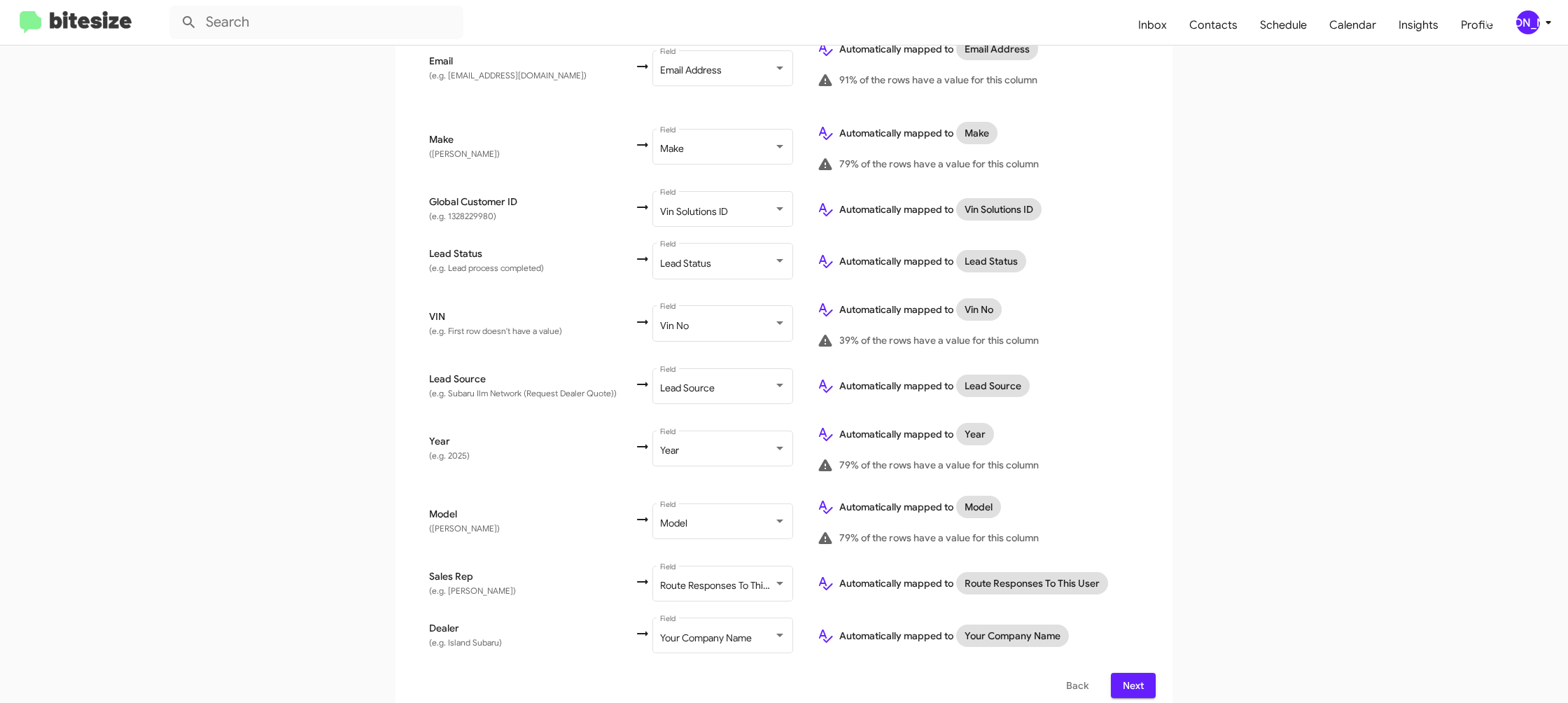
click at [1140, 678] on span "Next" at bounding box center [1133, 685] width 22 height 25
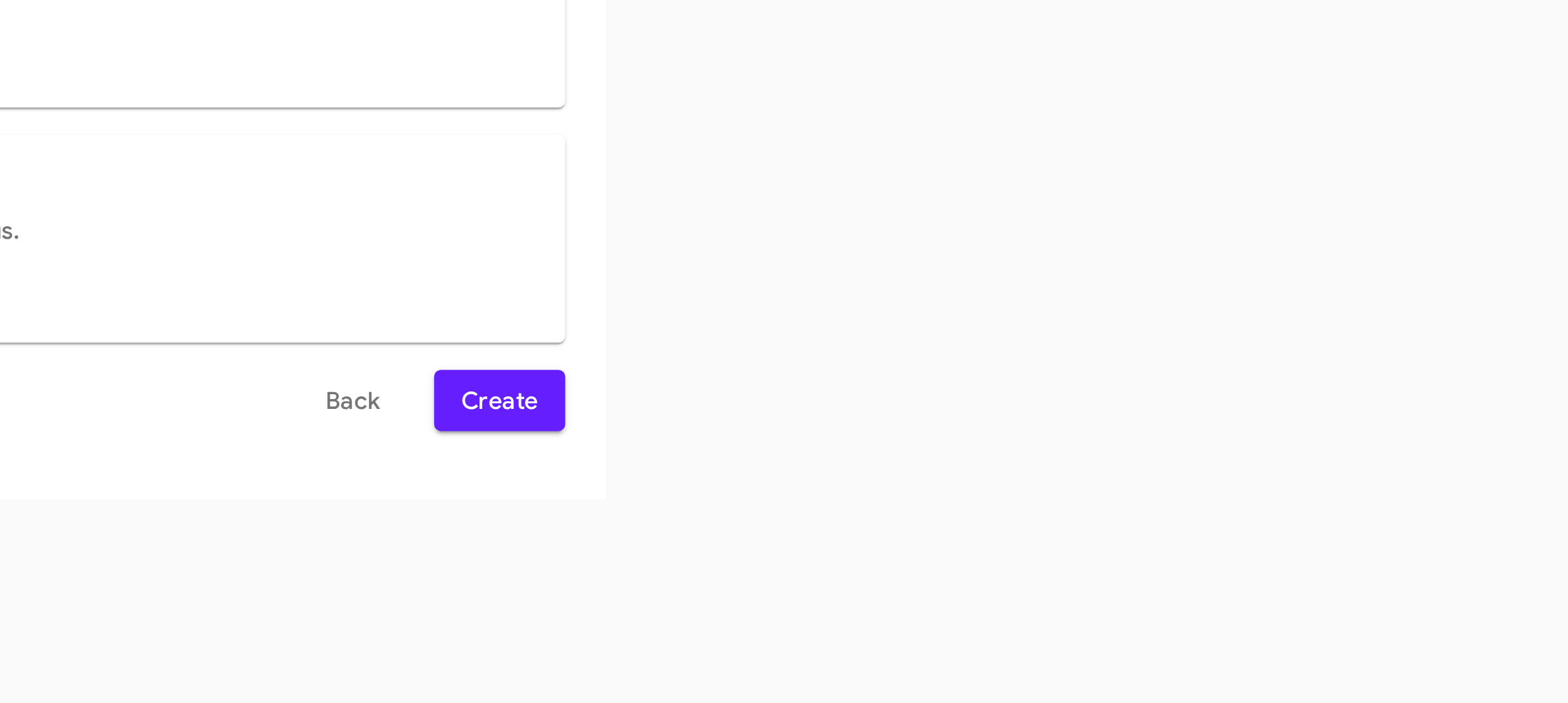
scroll to position [0, 0]
click at [1142, 587] on span "Create" at bounding box center [1129, 578] width 31 height 25
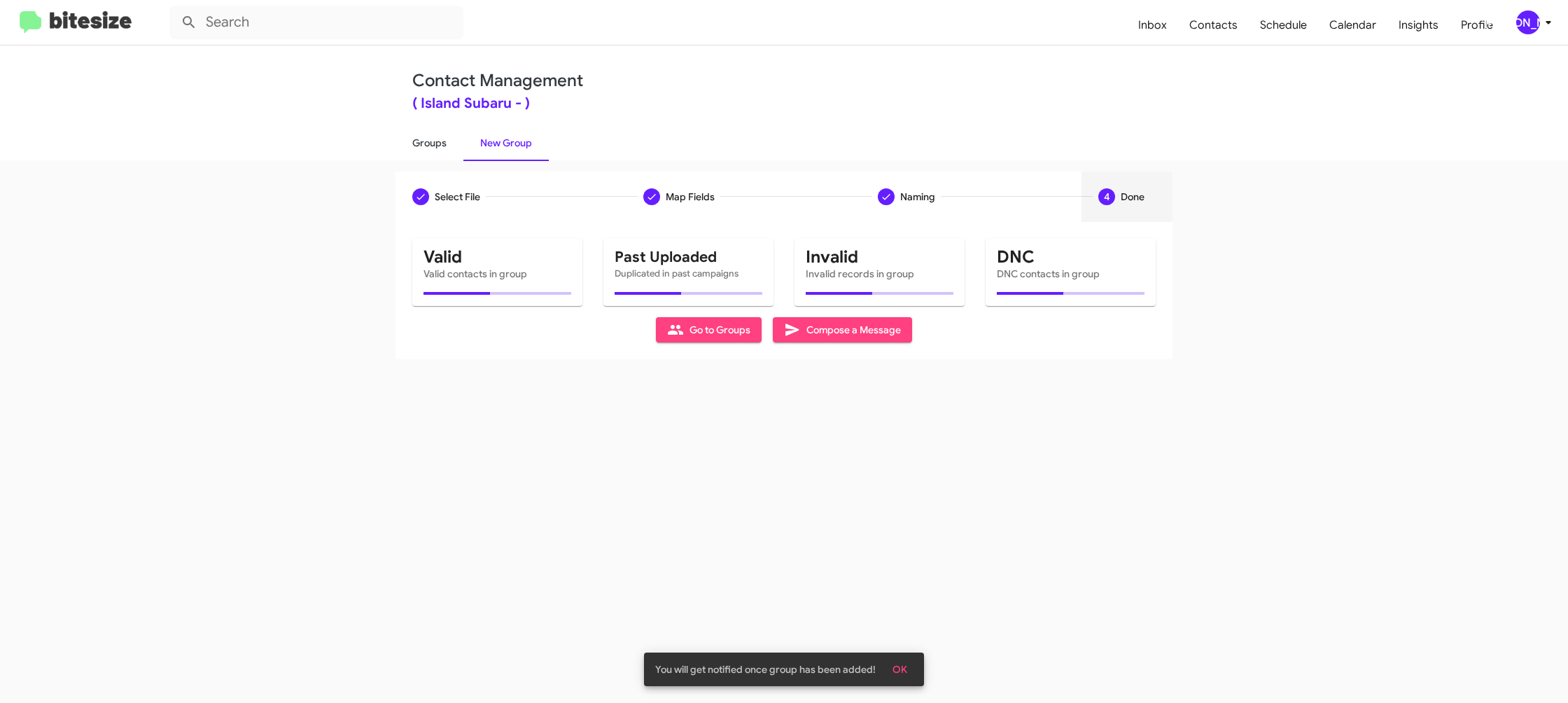
click at [433, 149] on link "Groups" at bounding box center [429, 142] width 68 height 36
type input "in:groups"
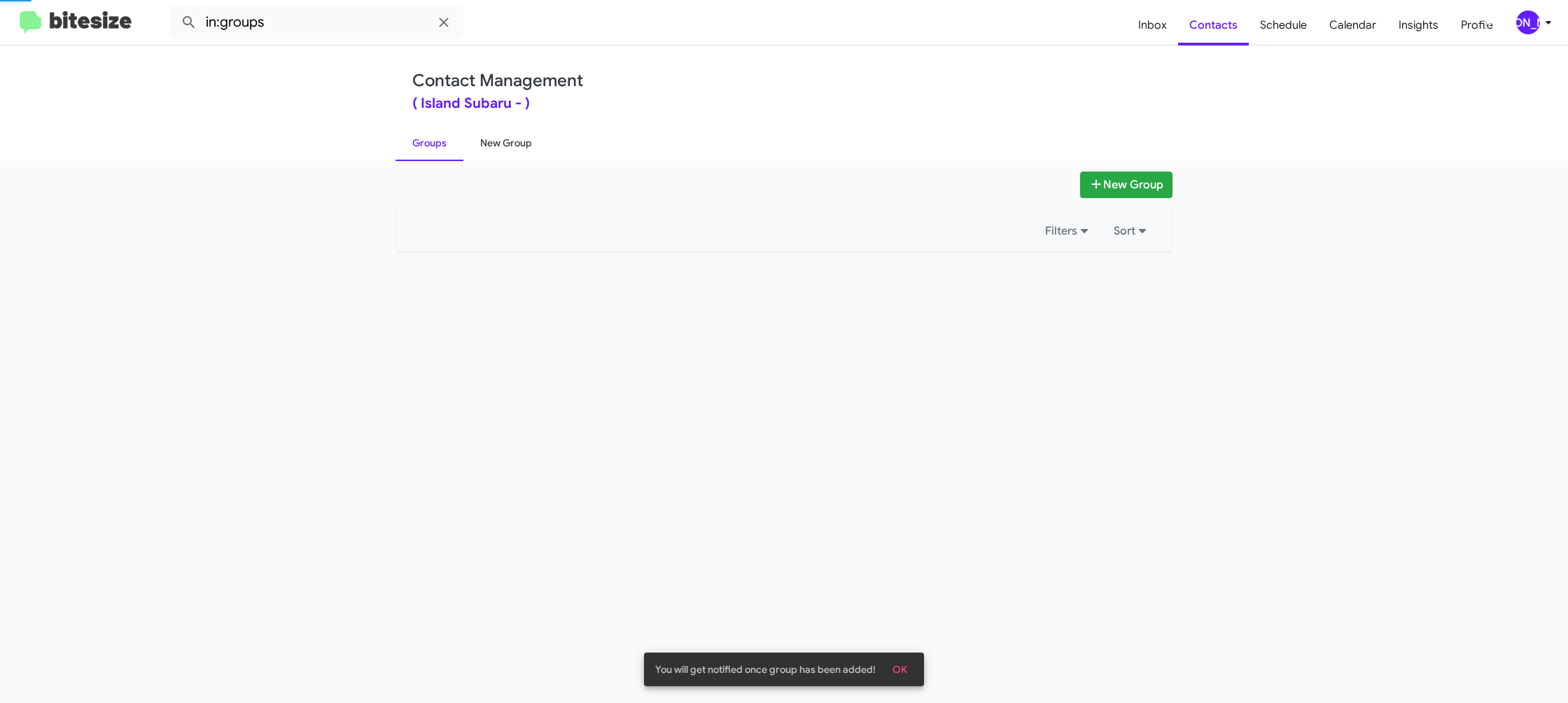
drag, startPoint x: 433, startPoint y: 149, endPoint x: 501, endPoint y: 149, distance: 68.0
click at [440, 147] on link "Groups" at bounding box center [429, 142] width 68 height 36
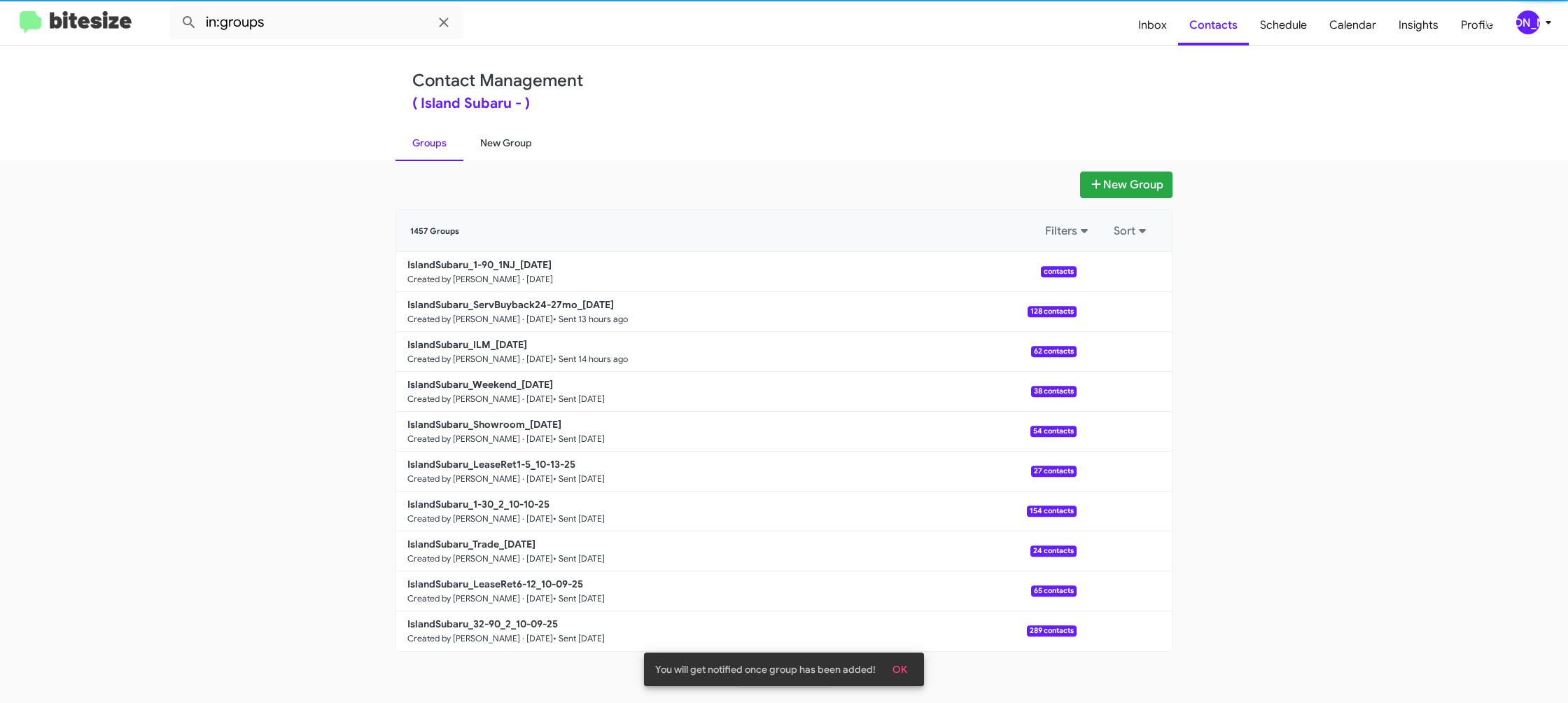
click at [501, 149] on link "New Group" at bounding box center [506, 142] width 85 height 36
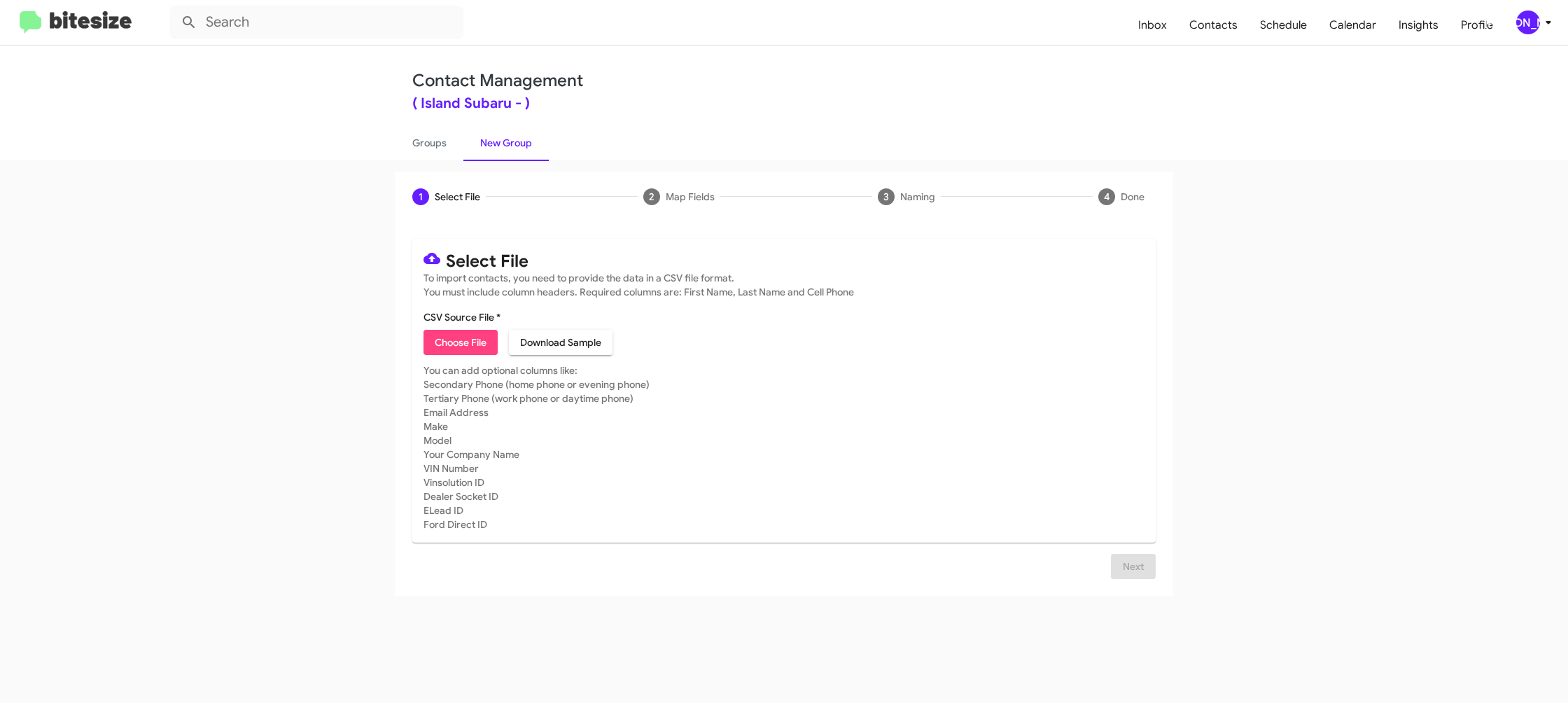
click at [467, 348] on span "Choose File" at bounding box center [460, 342] width 52 height 25
type input "IslandSubaru_Buyback48-51_10-15-25"
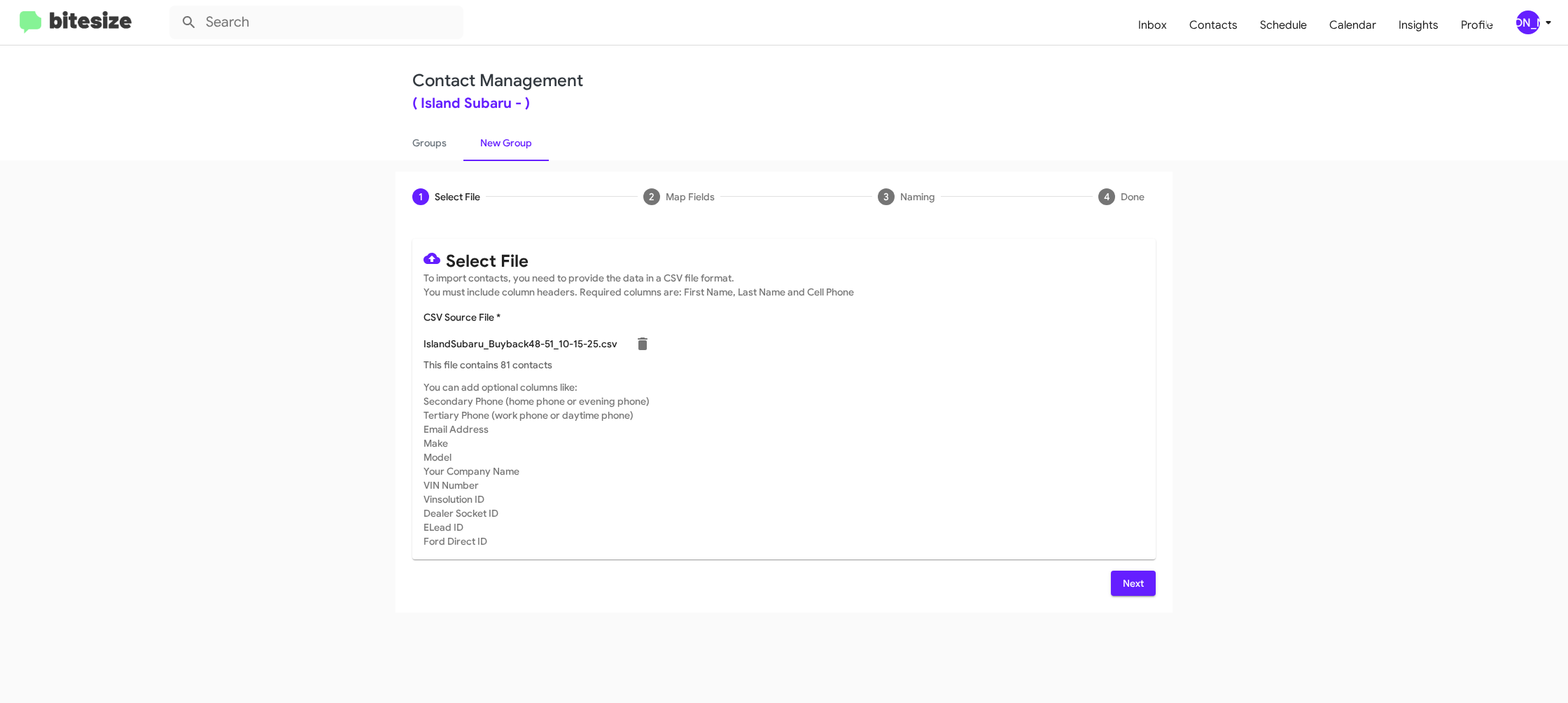
drag, startPoint x: 875, startPoint y: 497, endPoint x: 1161, endPoint y: 632, distance: 316.3
click at [876, 497] on mat-card-subtitle "You can add optional columns like: Secondary Phone (home phone or evening phone…" at bounding box center [783, 464] width 721 height 168
drag, startPoint x: 1141, startPoint y: 578, endPoint x: 1114, endPoint y: 579, distance: 27.0
click at [1141, 579] on span "Next" at bounding box center [1133, 583] width 22 height 25
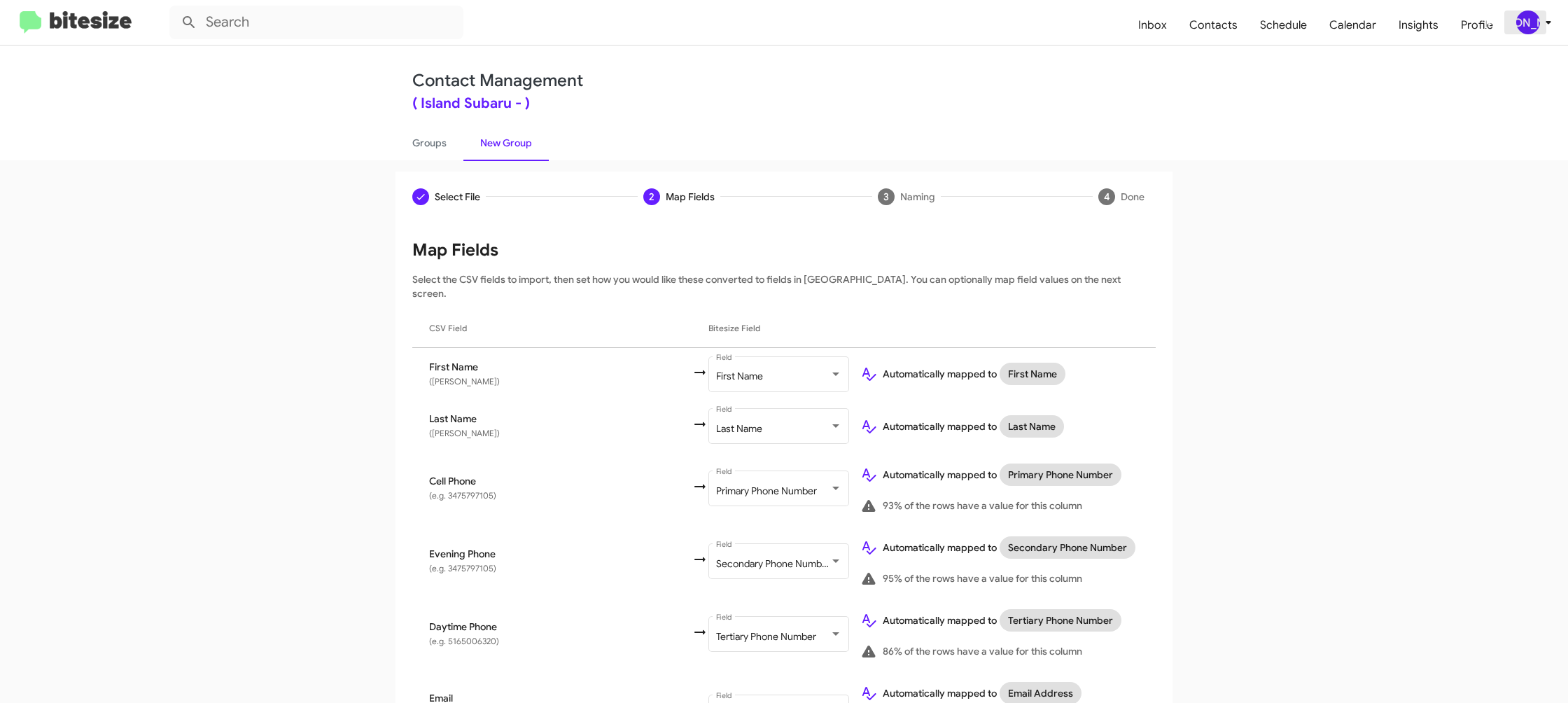
click at [1538, 11] on span "[PERSON_NAME]" at bounding box center [1536, 22] width 42 height 24
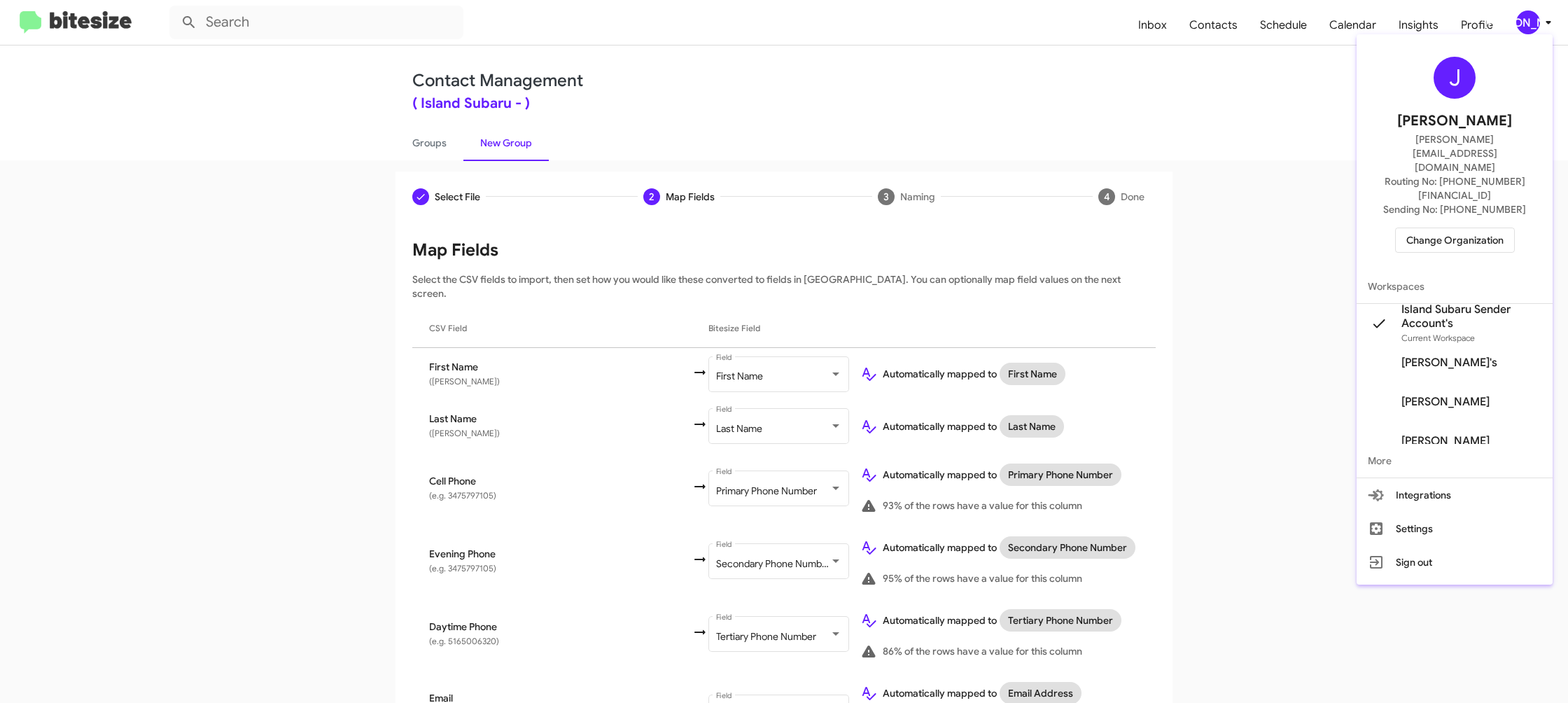
drag, startPoint x: 1538, startPoint y: 11, endPoint x: 1130, endPoint y: 158, distance: 433.7
click at [1535, 10] on div at bounding box center [784, 352] width 1568 height 703
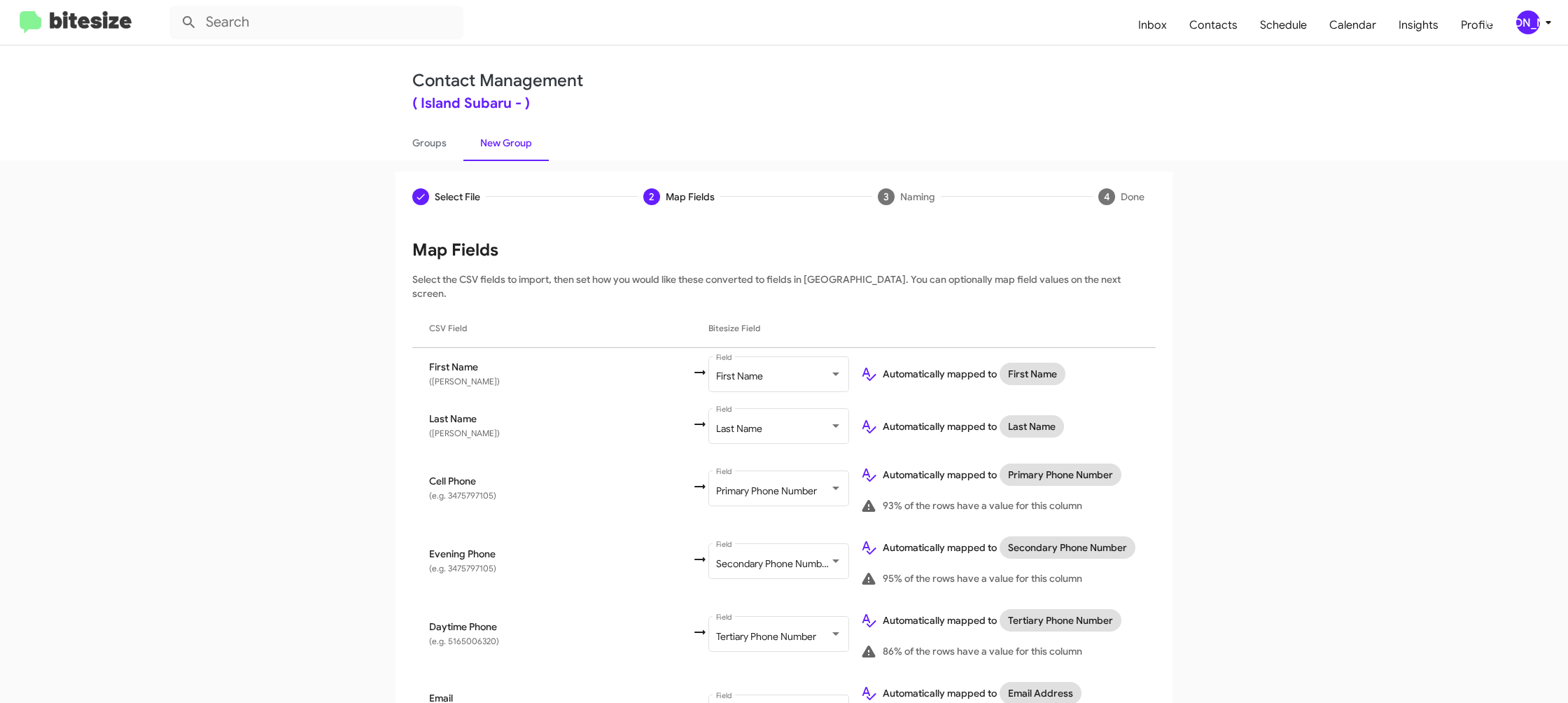
scroll to position [458, 0]
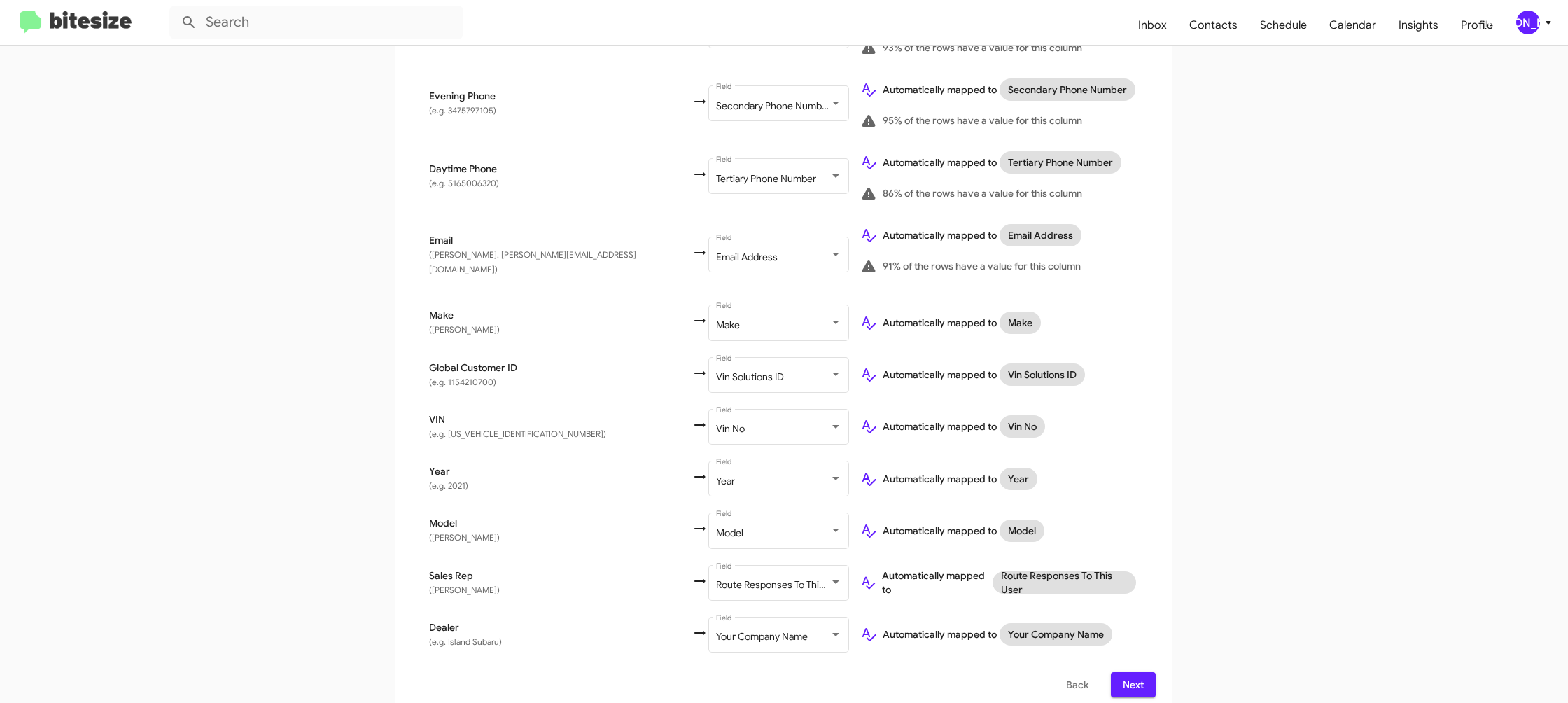
click at [1536, 22] on div "[PERSON_NAME]" at bounding box center [1528, 22] width 24 height 24
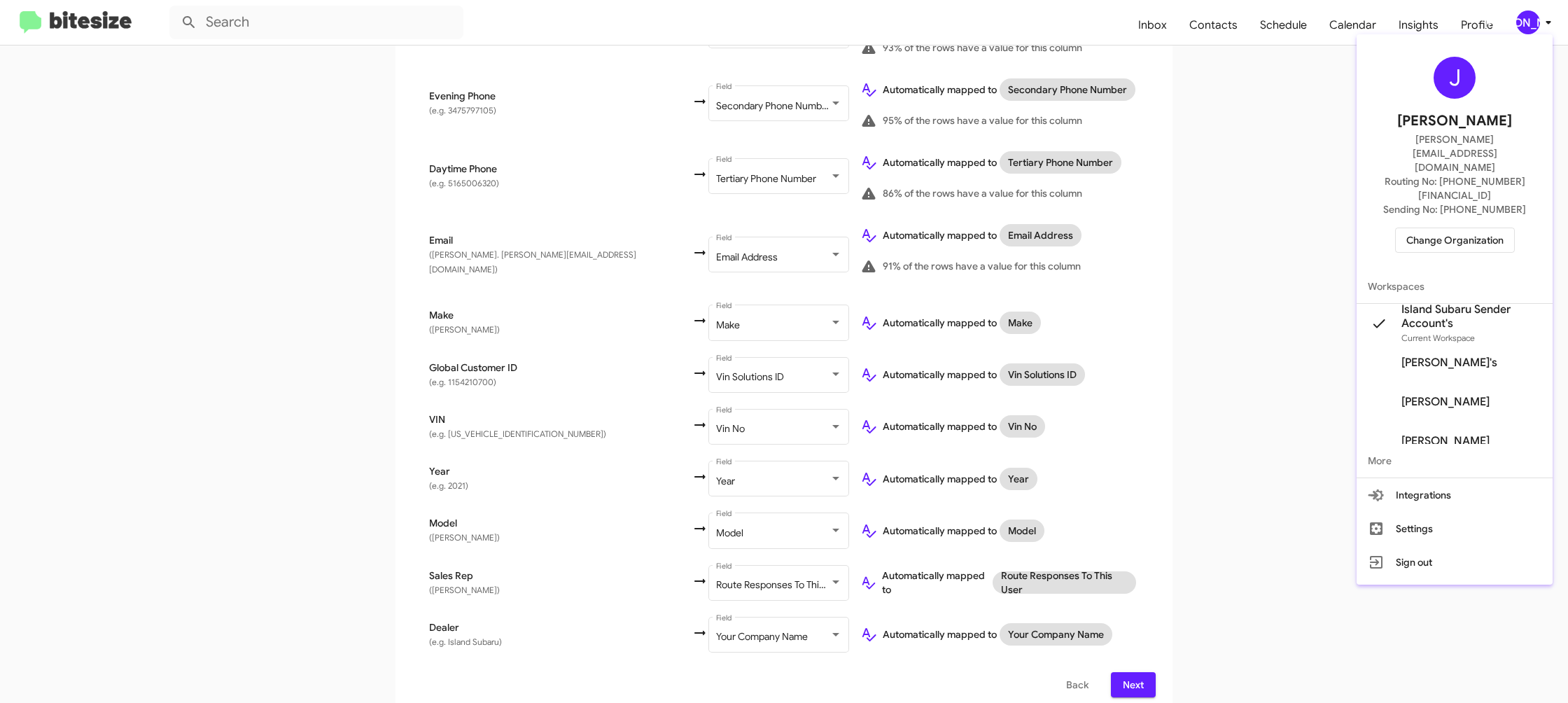
click at [1536, 24] on div at bounding box center [784, 352] width 1568 height 703
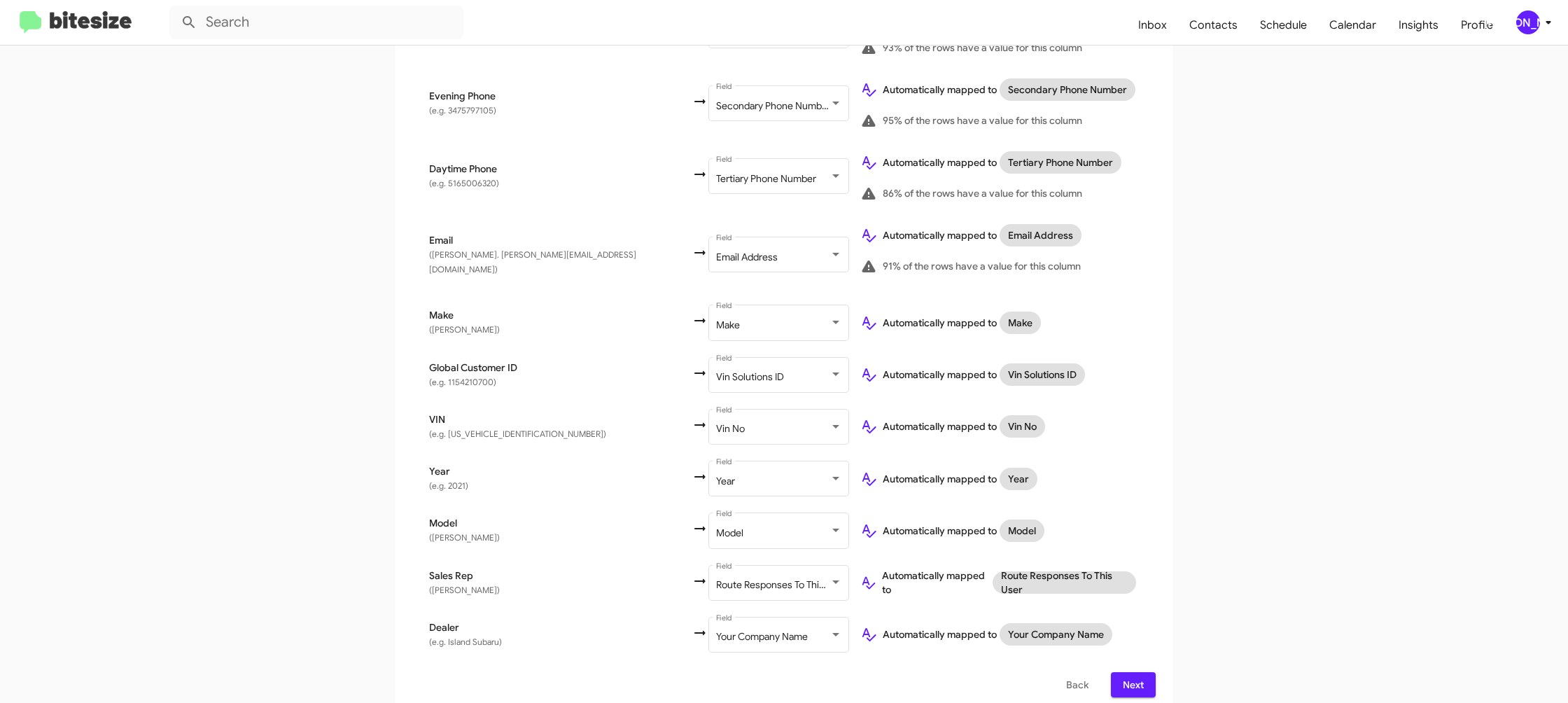
drag, startPoint x: 1143, startPoint y: 669, endPoint x: 1136, endPoint y: 665, distance: 8.1
click at [1142, 672] on span "Next" at bounding box center [1133, 684] width 22 height 25
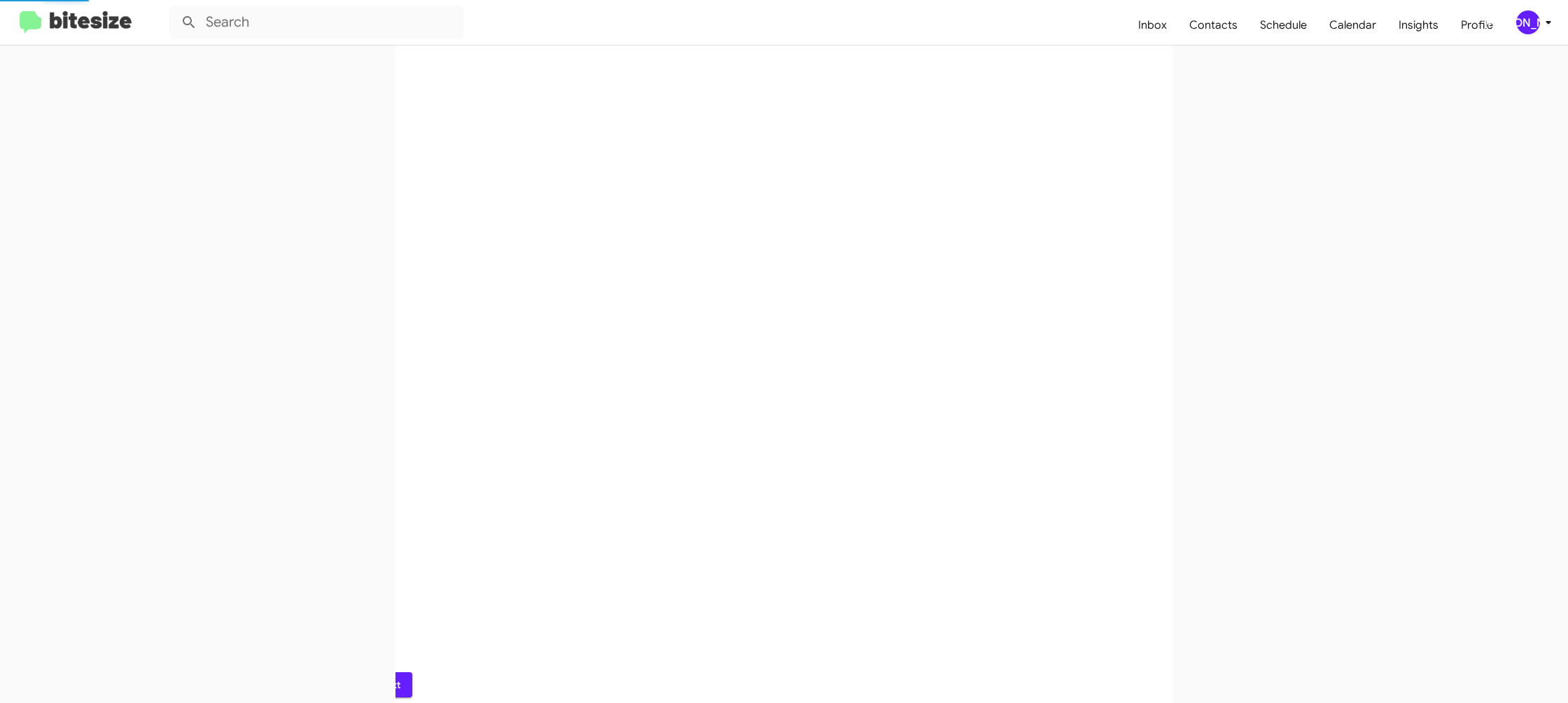
scroll to position [0, 0]
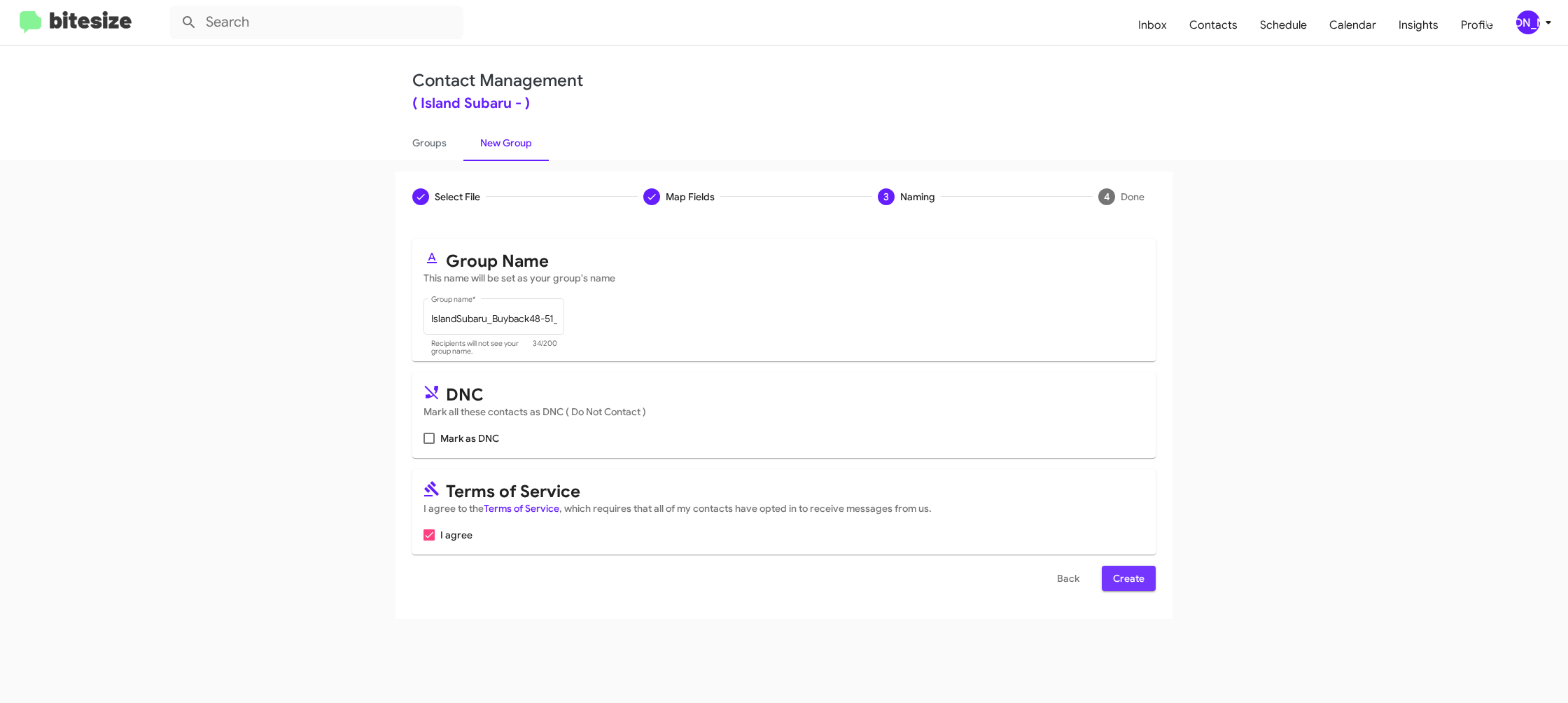
click at [1132, 574] on span "Create" at bounding box center [1129, 578] width 31 height 25
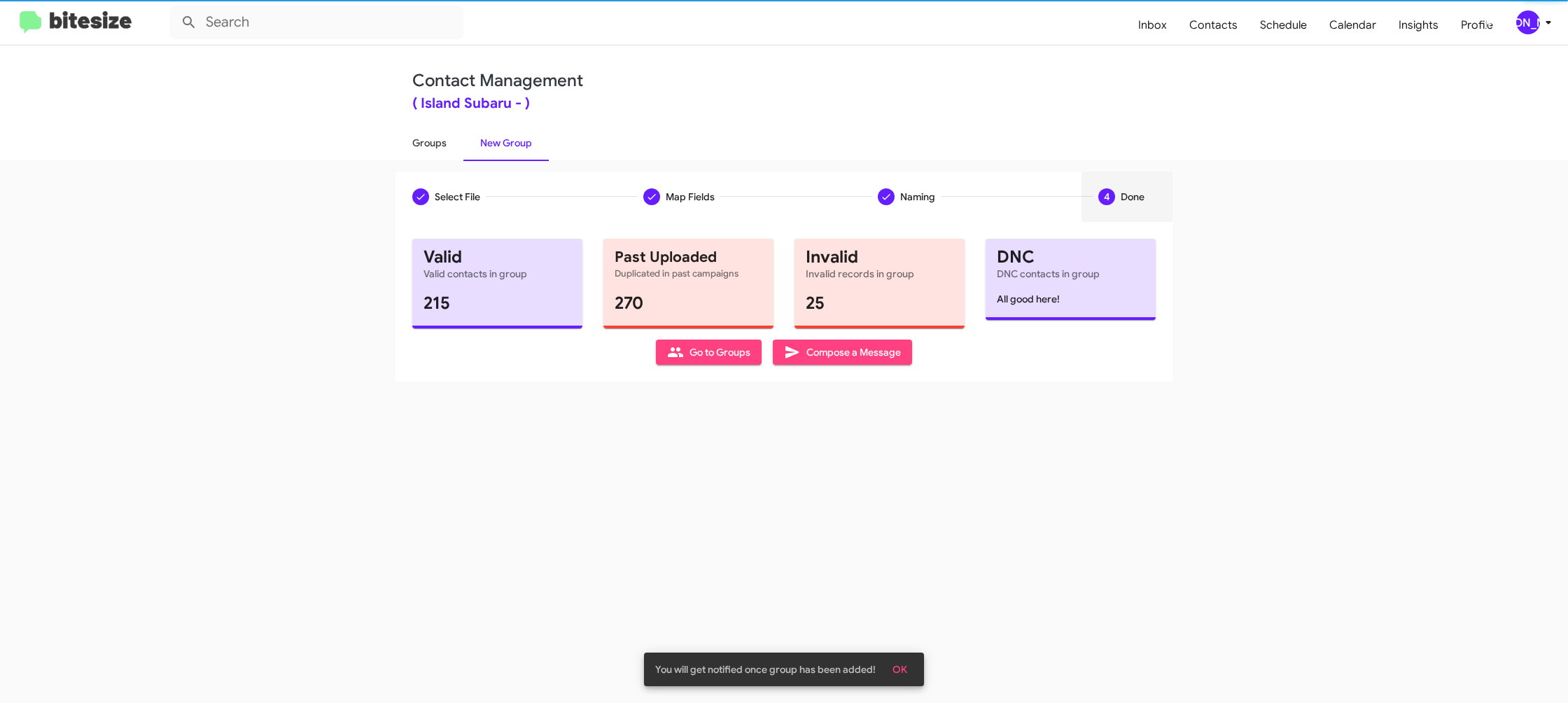
click at [441, 138] on link "Groups" at bounding box center [429, 142] width 68 height 36
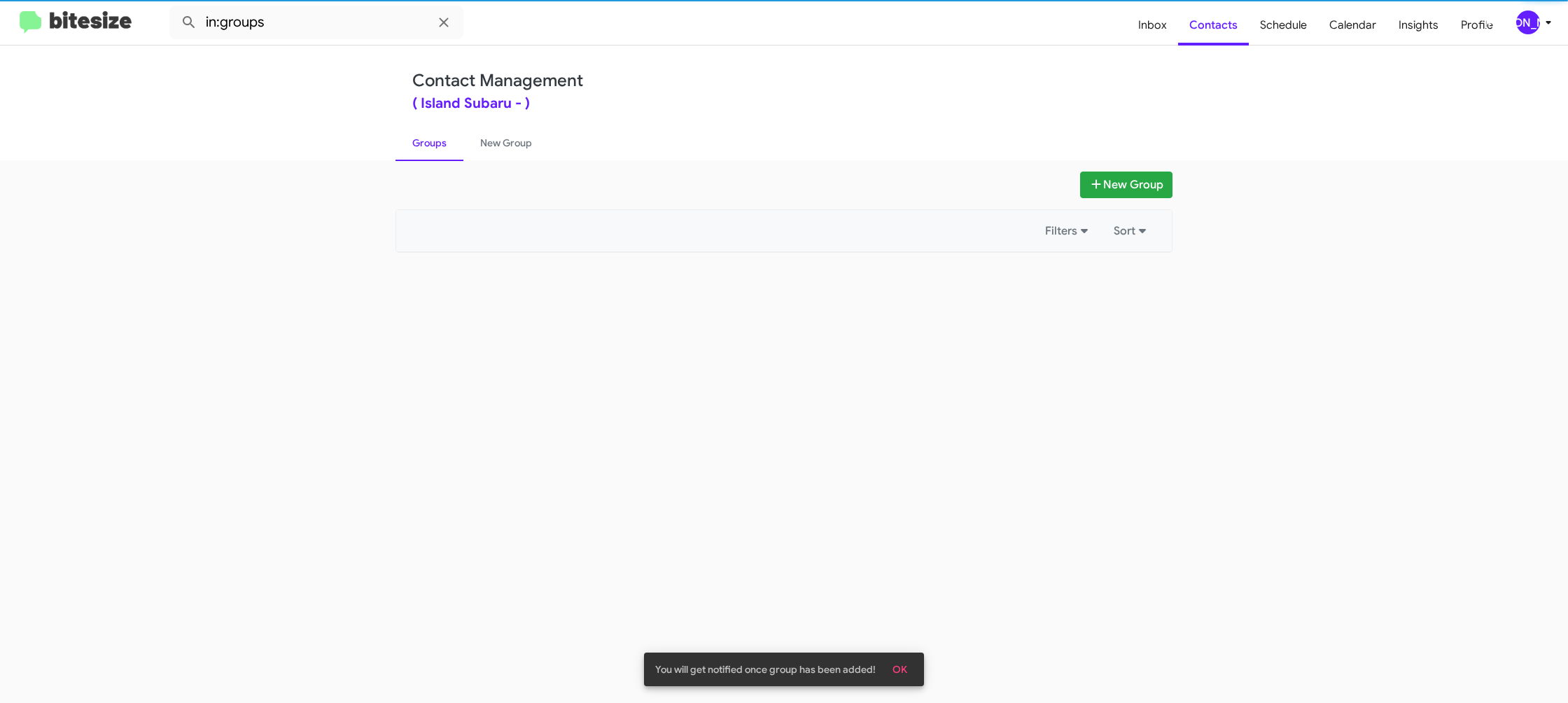
click at [441, 138] on link "Groups" at bounding box center [429, 142] width 68 height 36
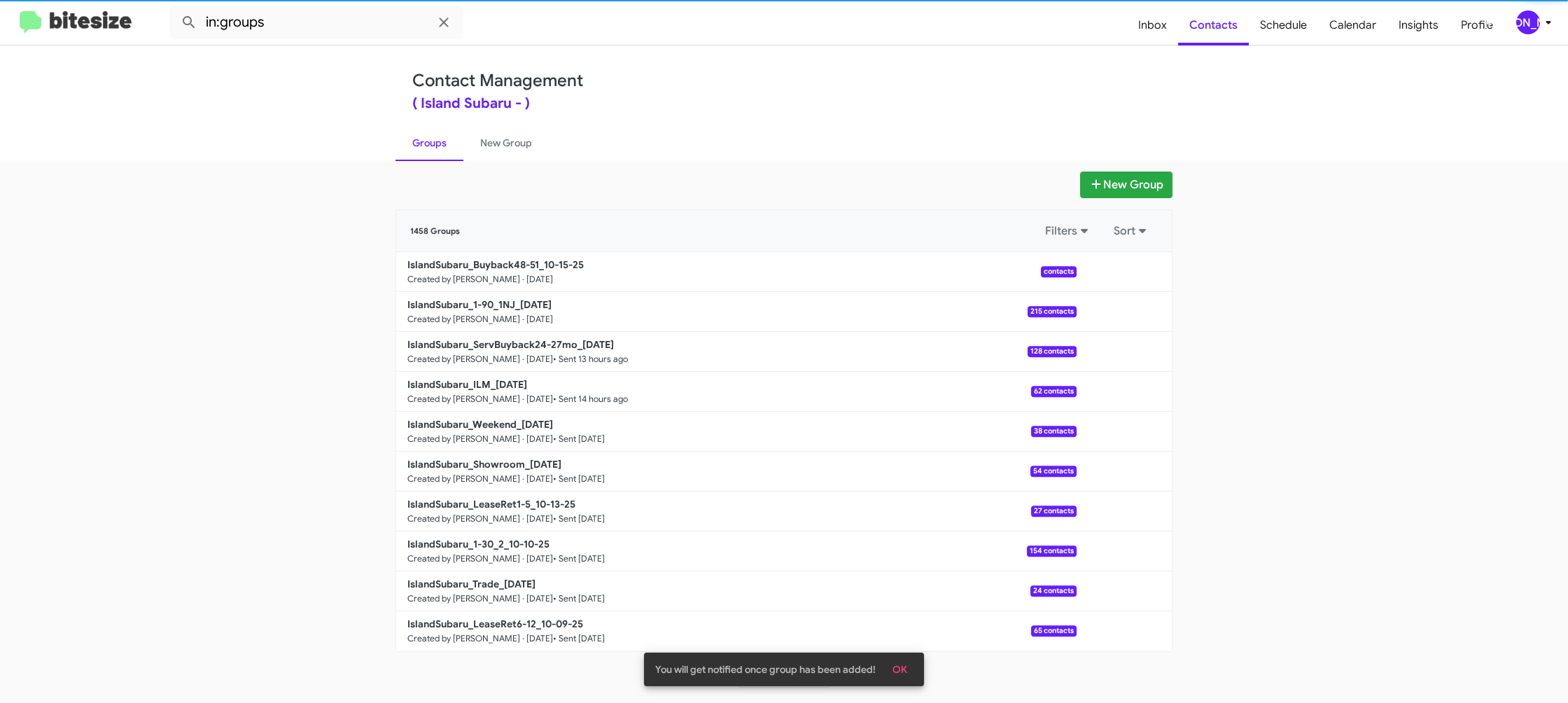
drag, startPoint x: 441, startPoint y: 138, endPoint x: 382, endPoint y: 56, distance: 101.0
click at [438, 130] on link "Groups" at bounding box center [429, 142] width 68 height 36
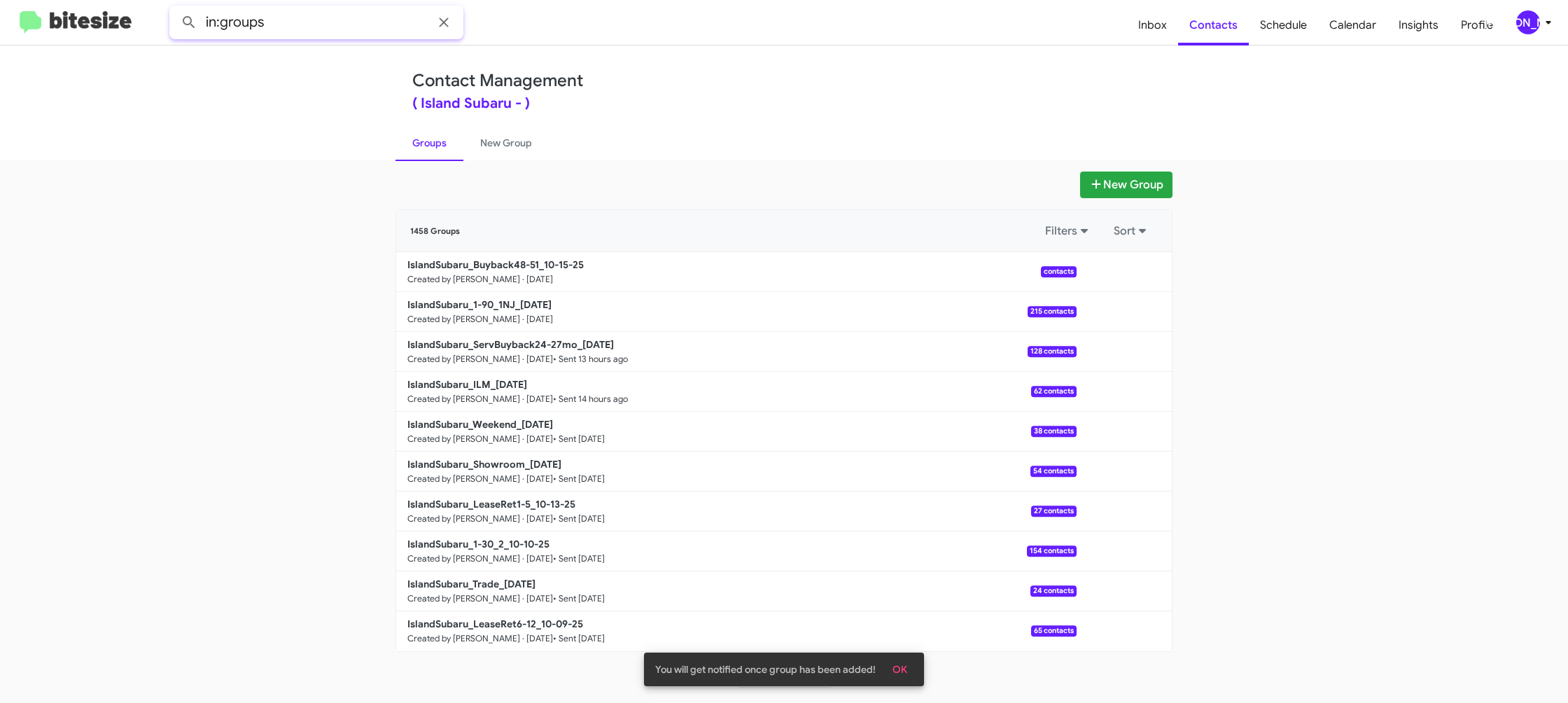
click at [353, 16] on input "in:groups" at bounding box center [316, 22] width 294 height 34
click at [175, 9] on button at bounding box center [189, 22] width 28 height 28
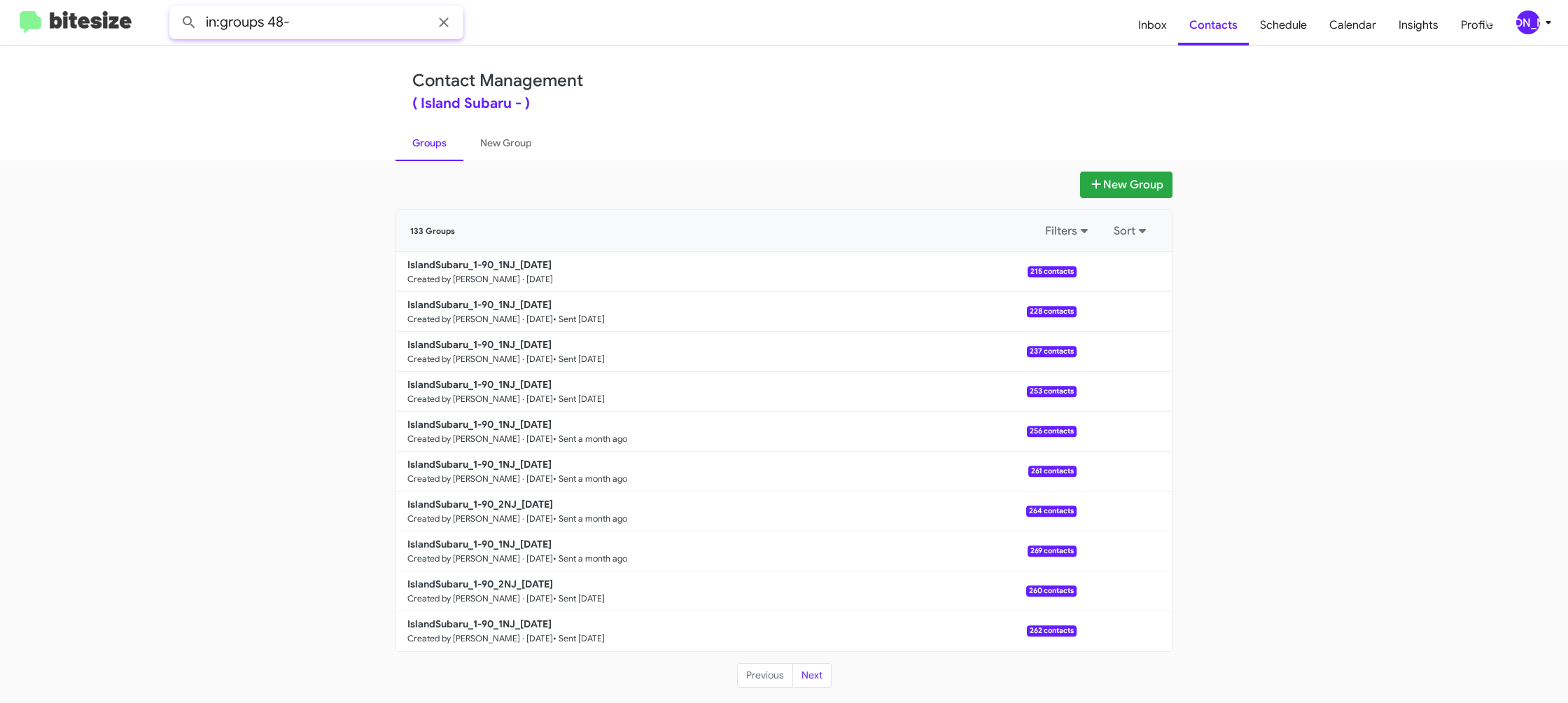
type input "in:groups 48-"
click at [175, 9] on button at bounding box center [189, 22] width 28 height 28
drag, startPoint x: 477, startPoint y: 146, endPoint x: 464, endPoint y: 147, distance: 13.0
click at [477, 146] on link "New Group" at bounding box center [506, 142] width 85 height 36
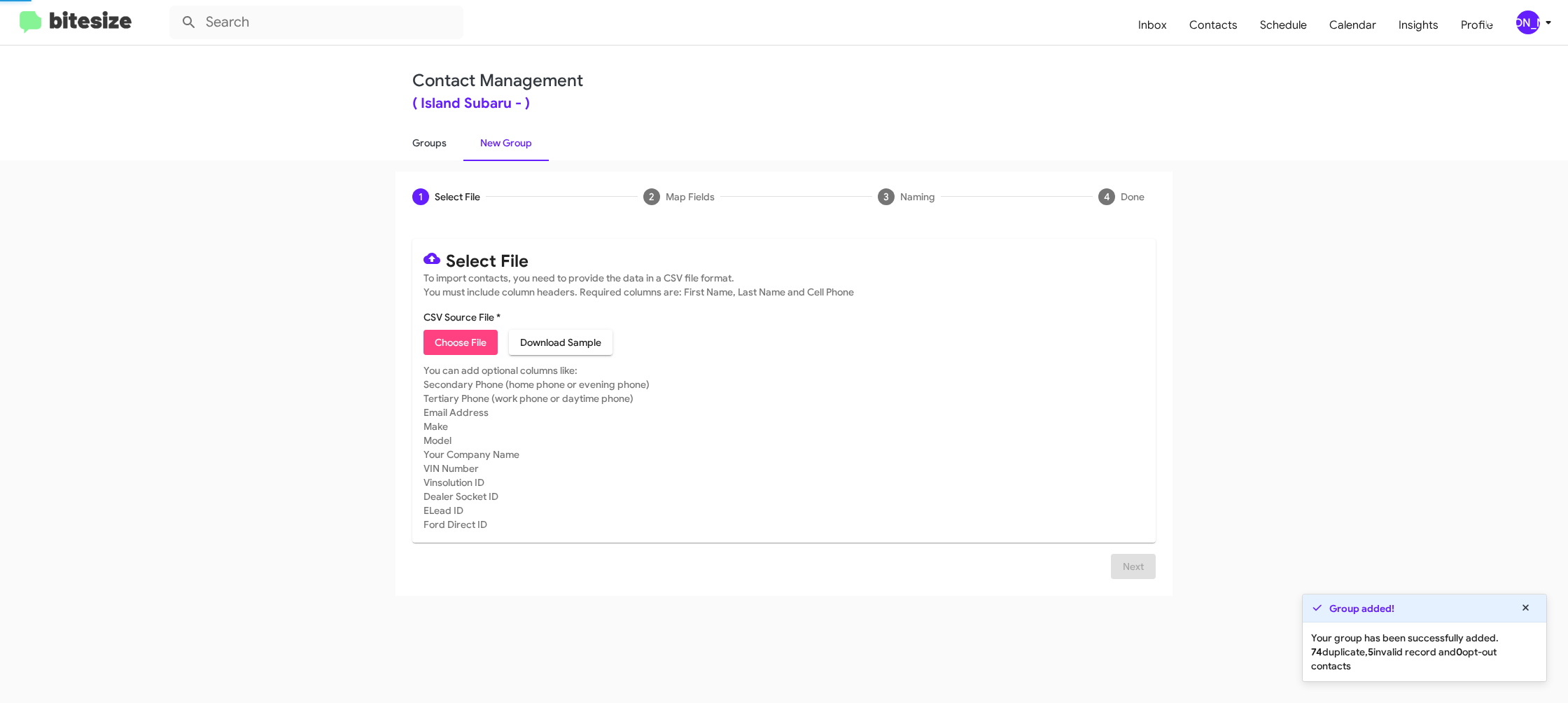
click at [446, 147] on link "Groups" at bounding box center [429, 142] width 68 height 36
type input "in:groups"
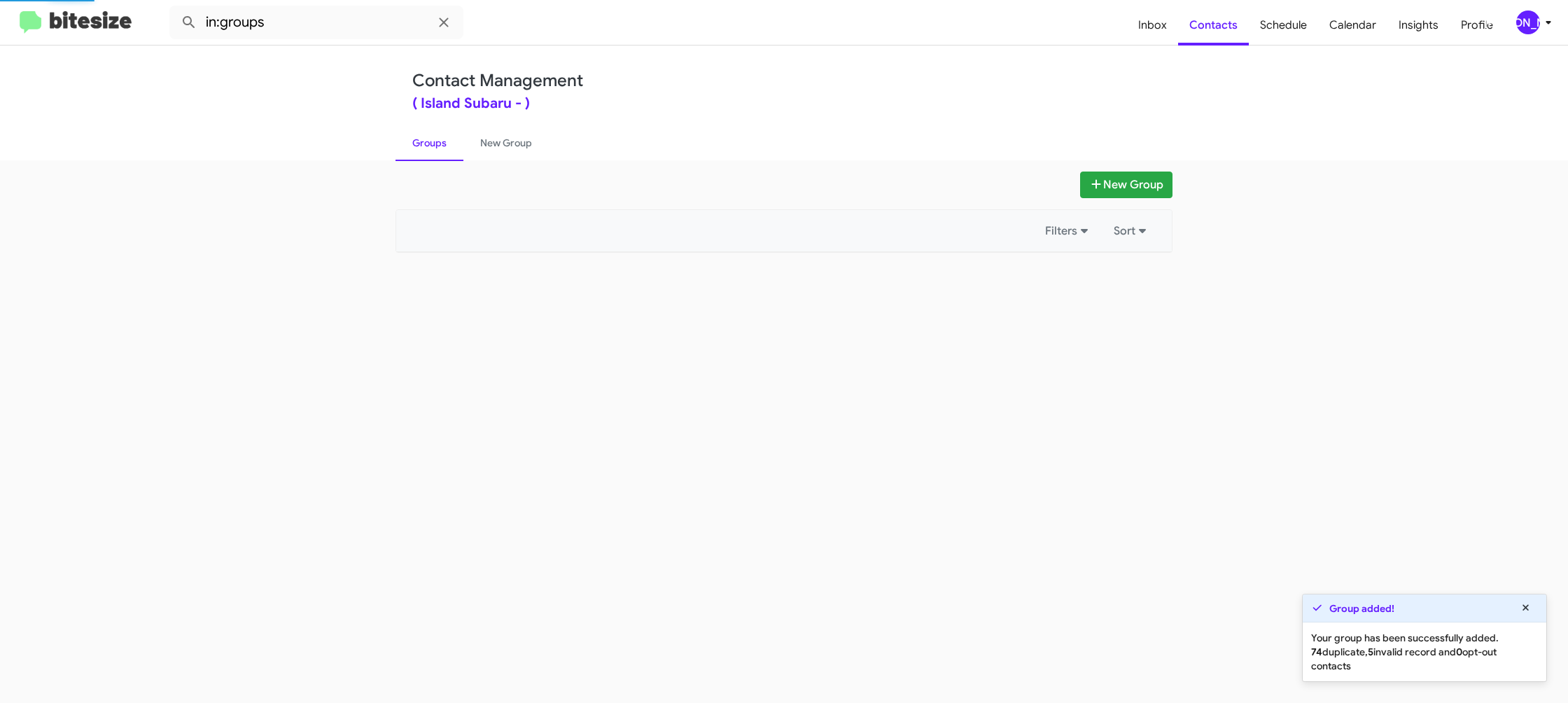
click at [446, 147] on link "Groups" at bounding box center [429, 142] width 68 height 36
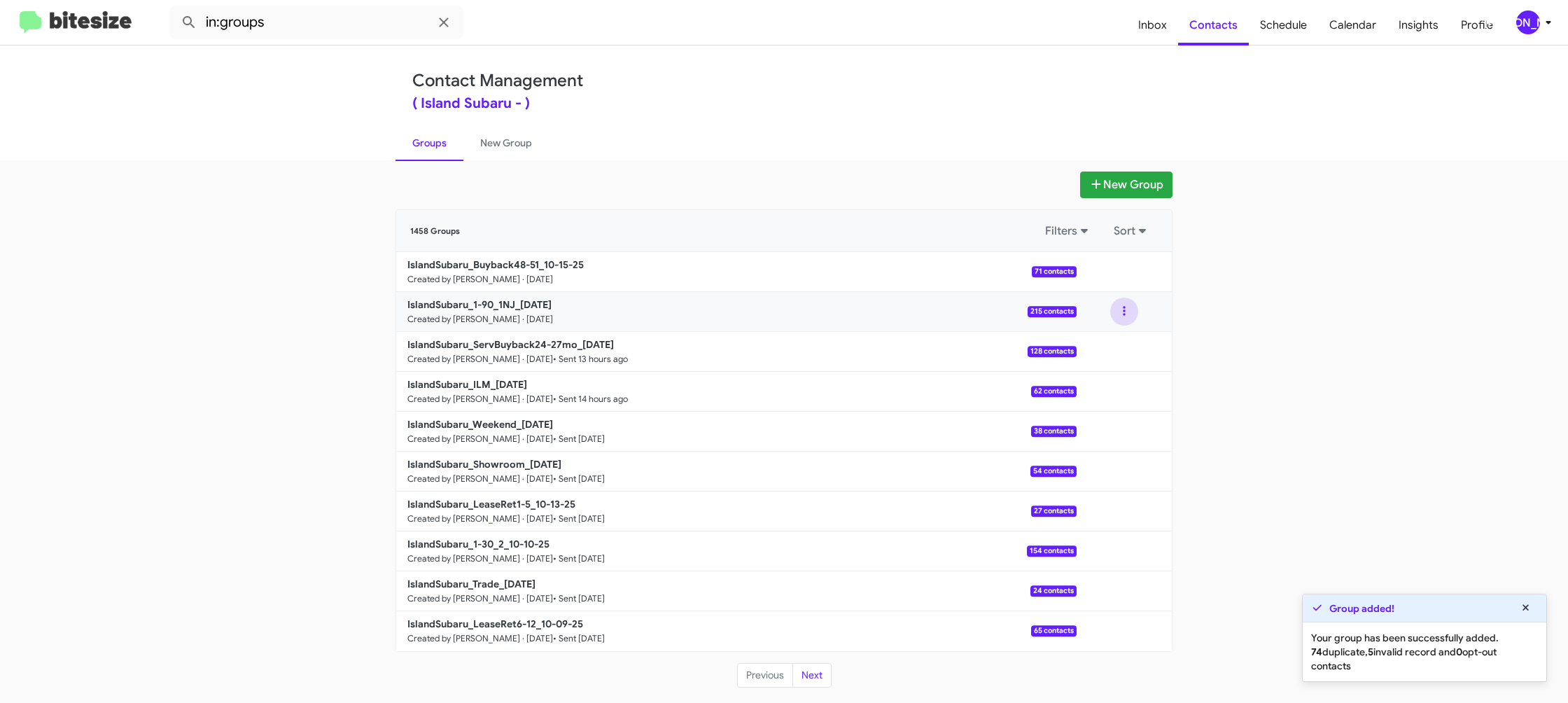
drag, startPoint x: 1120, startPoint y: 312, endPoint x: 1119, endPoint y: 326, distance: 14.0
click at [1121, 312] on button at bounding box center [1124, 311] width 28 height 28
click at [1107, 339] on button "View contacts" at bounding box center [1082, 349] width 112 height 34
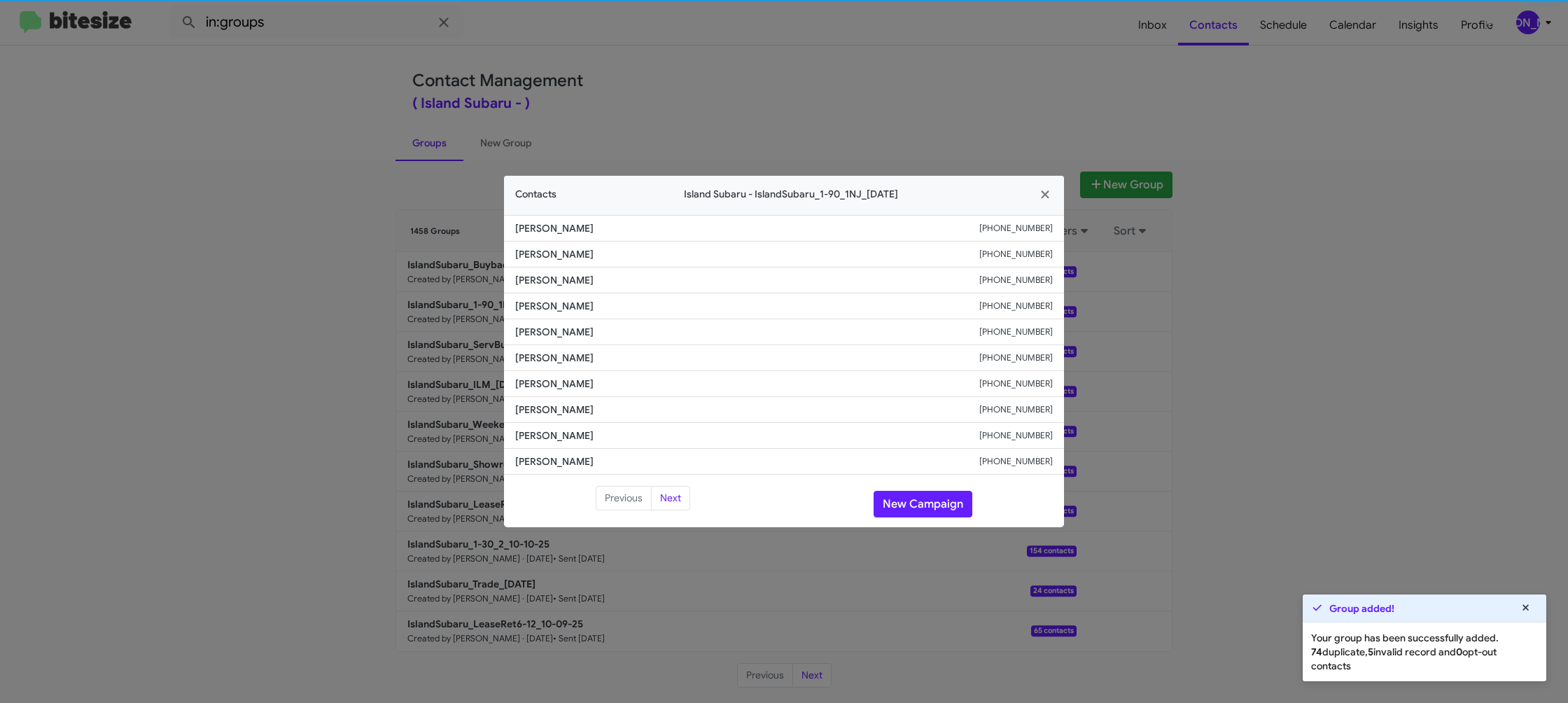
click at [552, 358] on span "Kristina Romeo" at bounding box center [747, 358] width 464 height 14
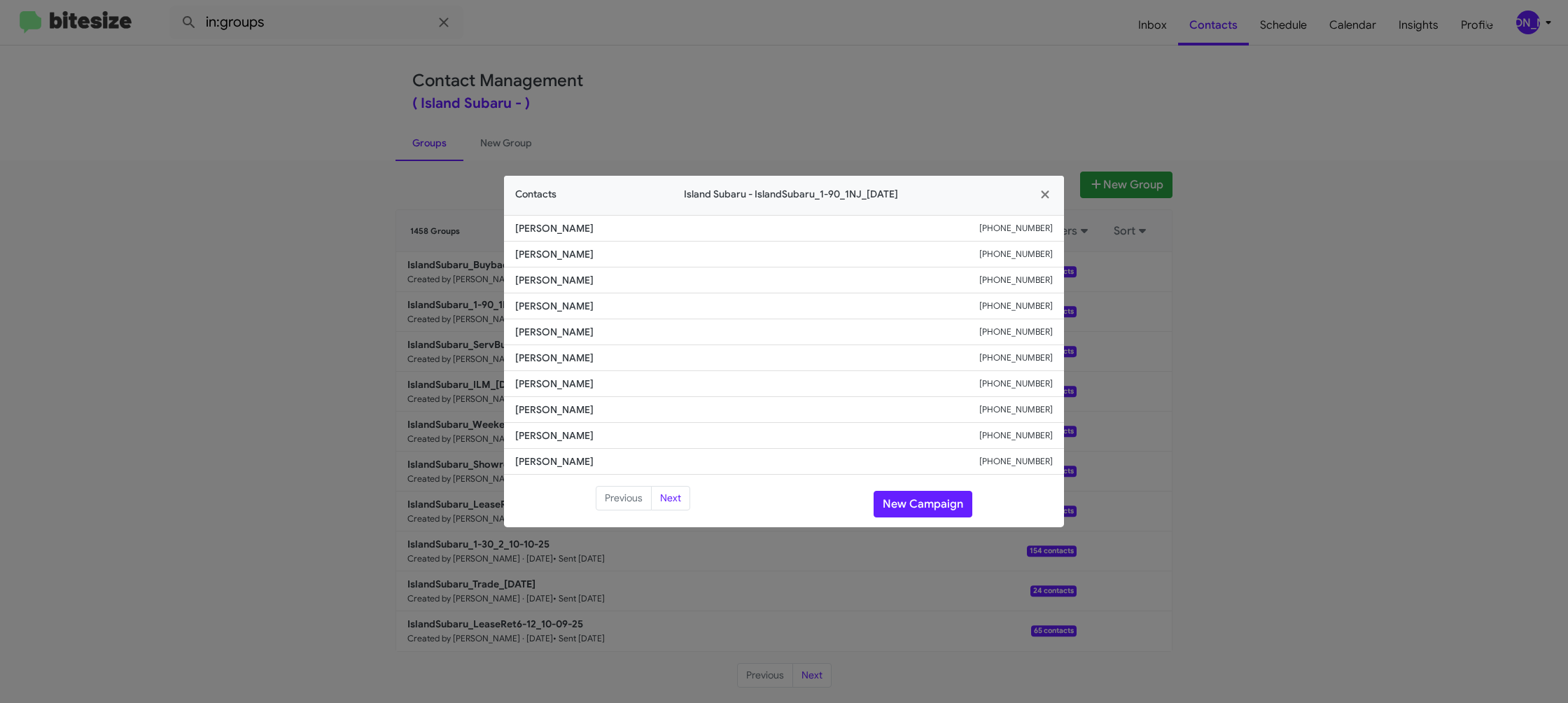
drag, startPoint x: 891, startPoint y: 84, endPoint x: 1115, endPoint y: 214, distance: 259.0
click at [891, 84] on modal-container "Contacts Island Subaru - IslandSubaru_1-90_1NJ_10-15-25 Gabriel Spiger +1732522…" at bounding box center [784, 352] width 1568 height 703
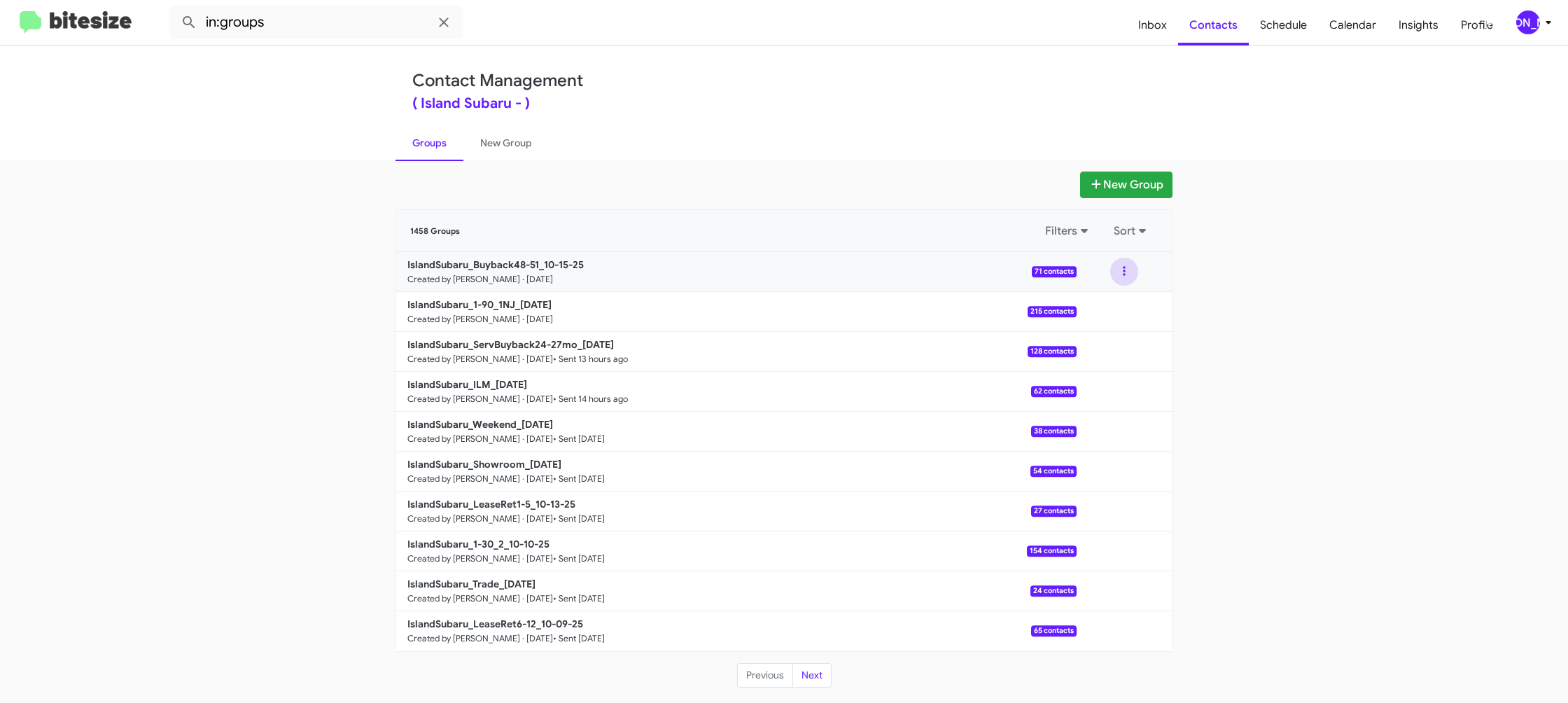
click at [1135, 274] on button at bounding box center [1124, 271] width 28 height 28
drag, startPoint x: 1117, startPoint y: 300, endPoint x: 1110, endPoint y: 301, distance: 7.1
click at [1110, 301] on button "View contacts" at bounding box center [1082, 309] width 112 height 34
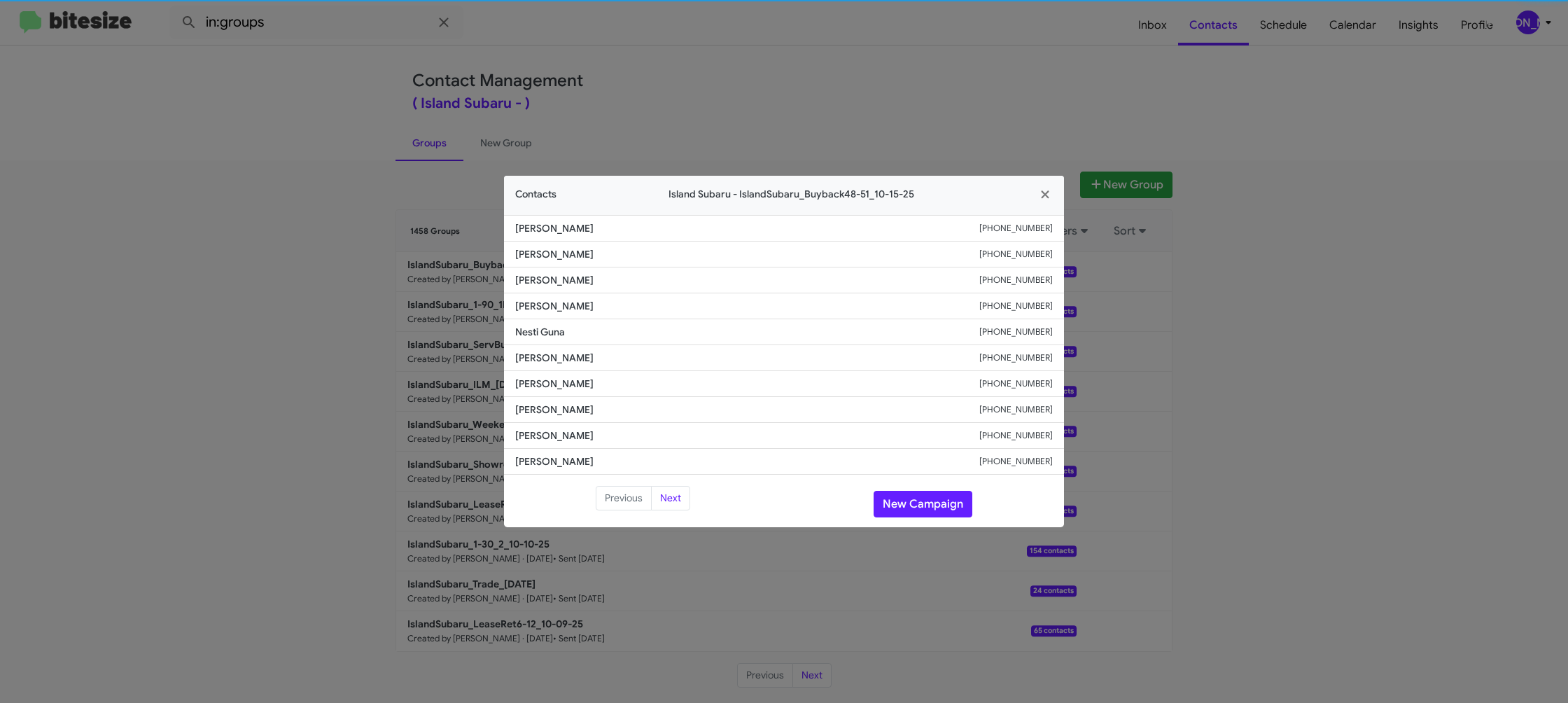
click at [550, 331] on span "Nesti Guna" at bounding box center [747, 332] width 464 height 14
copy span "Nesti Guna"
drag, startPoint x: 342, startPoint y: 177, endPoint x: 471, endPoint y: 289, distance: 170.8
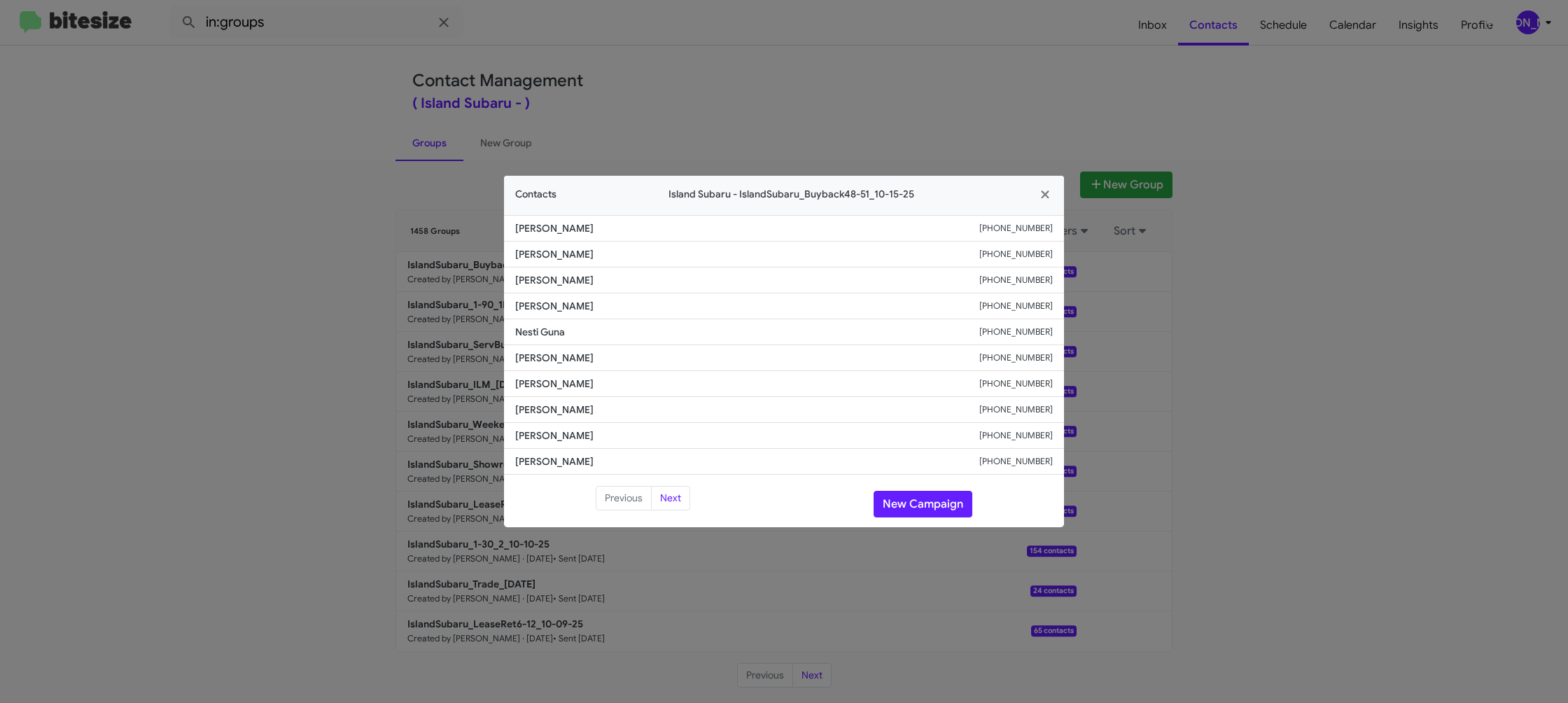
click at [344, 180] on modal-container "Contacts Island Subaru - IslandSubaru_Buyback48-51_10-15-25 Sean Carberry +1917…" at bounding box center [784, 352] width 1568 height 703
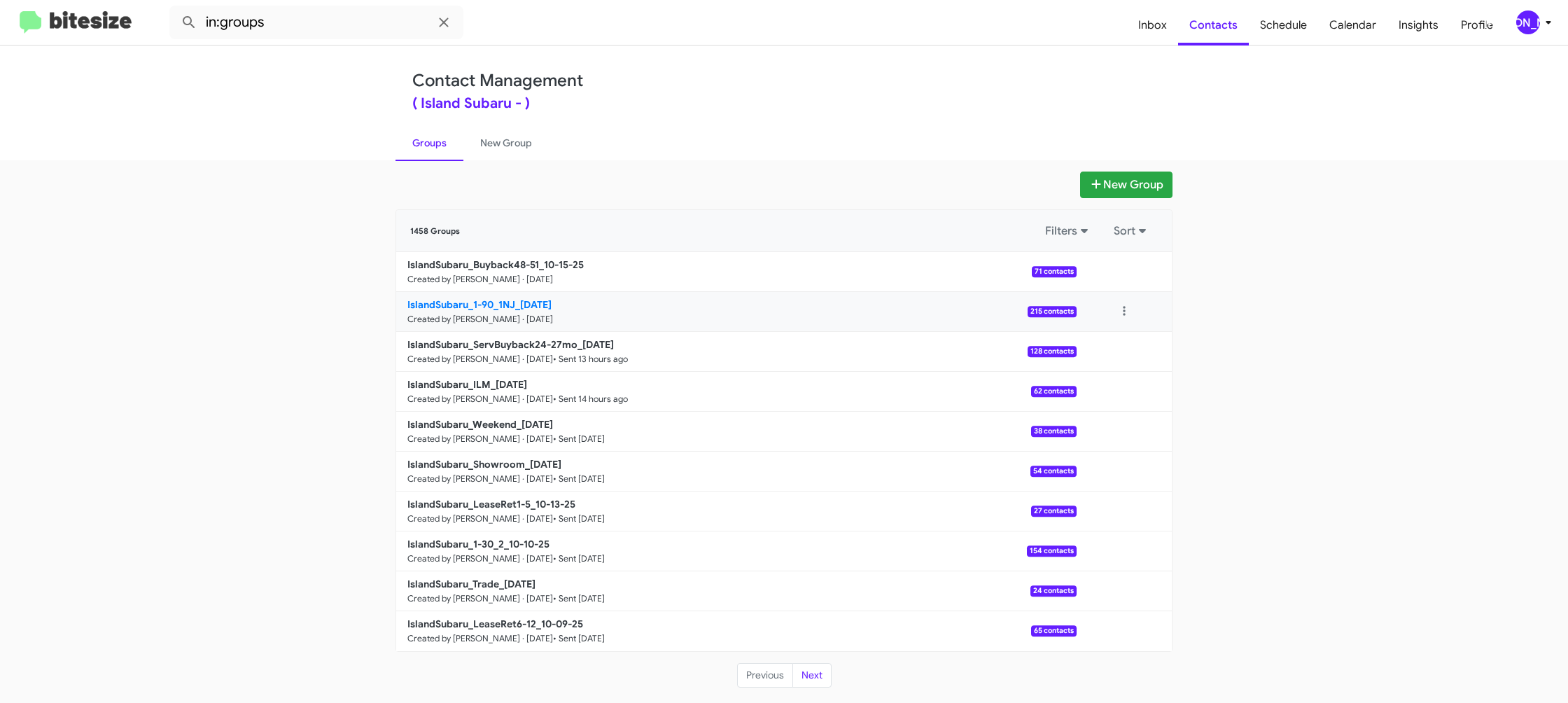
click at [509, 307] on b "IslandSubaru_1-90_1NJ_10-15-25" at bounding box center [479, 304] width 144 height 13
drag, startPoint x: 509, startPoint y: 307, endPoint x: 302, endPoint y: 16, distance: 357.1
click at [509, 303] on b "IslandSubaru_1-90_1NJ_10-15-25" at bounding box center [479, 304] width 144 height 13
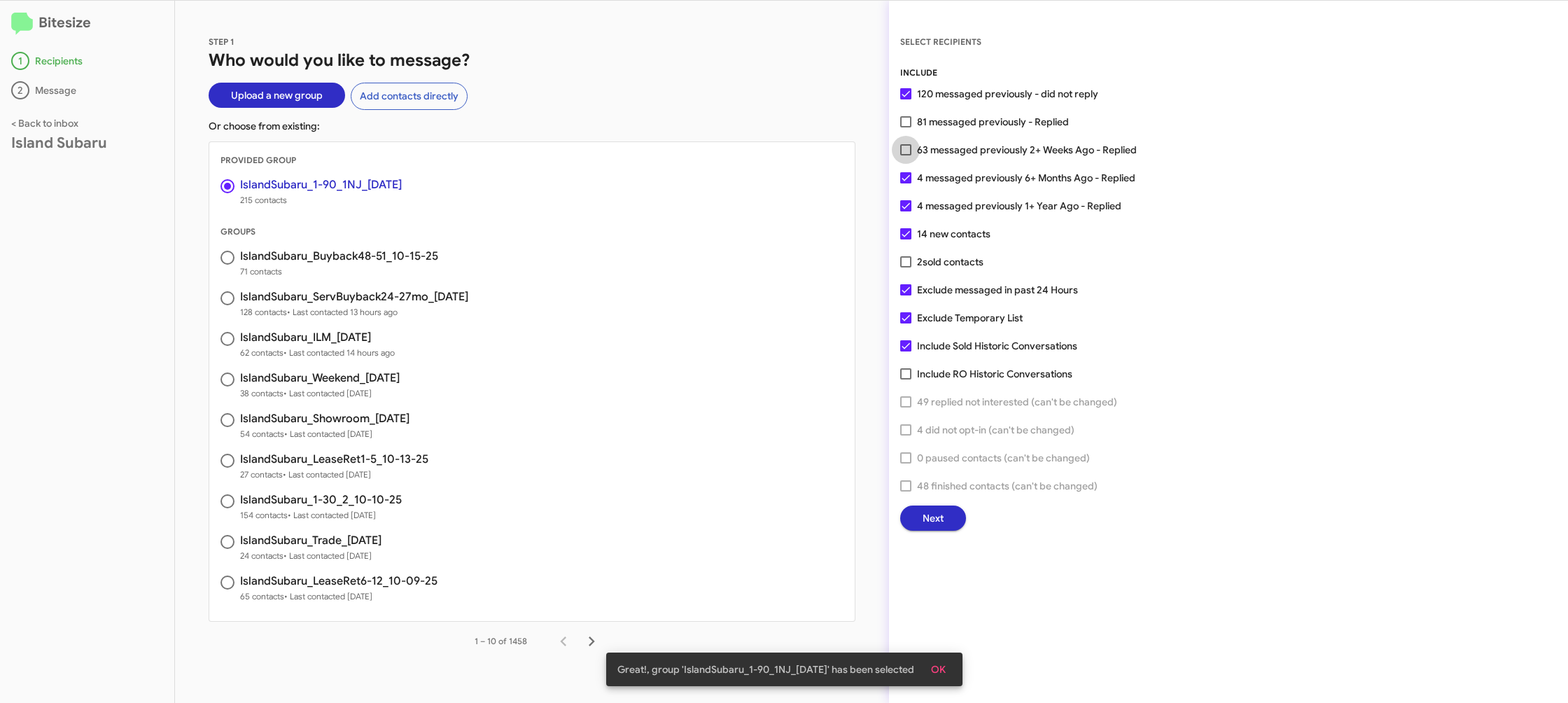
click at [940, 146] on span "63 messaged previously 2+ Weeks Ago - Replied" at bounding box center [1027, 149] width 220 height 16
click at [906, 155] on input "63 messaged previously 2+ Weeks Ago - Replied" at bounding box center [905, 155] width 1 height 1
checkbox input "true"
click at [936, 524] on span "Next" at bounding box center [933, 517] width 21 height 25
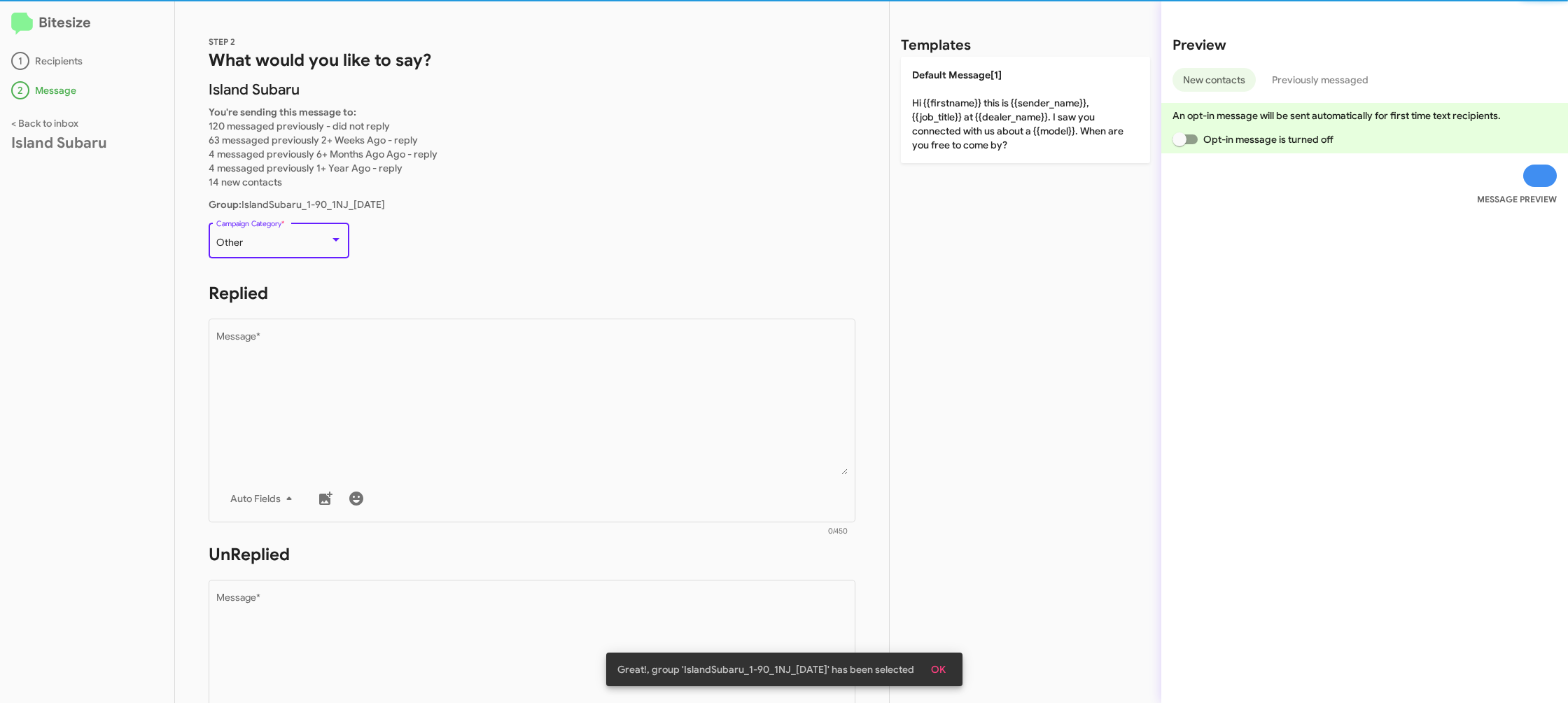
click at [270, 242] on div "Other" at bounding box center [272, 243] width 113 height 11
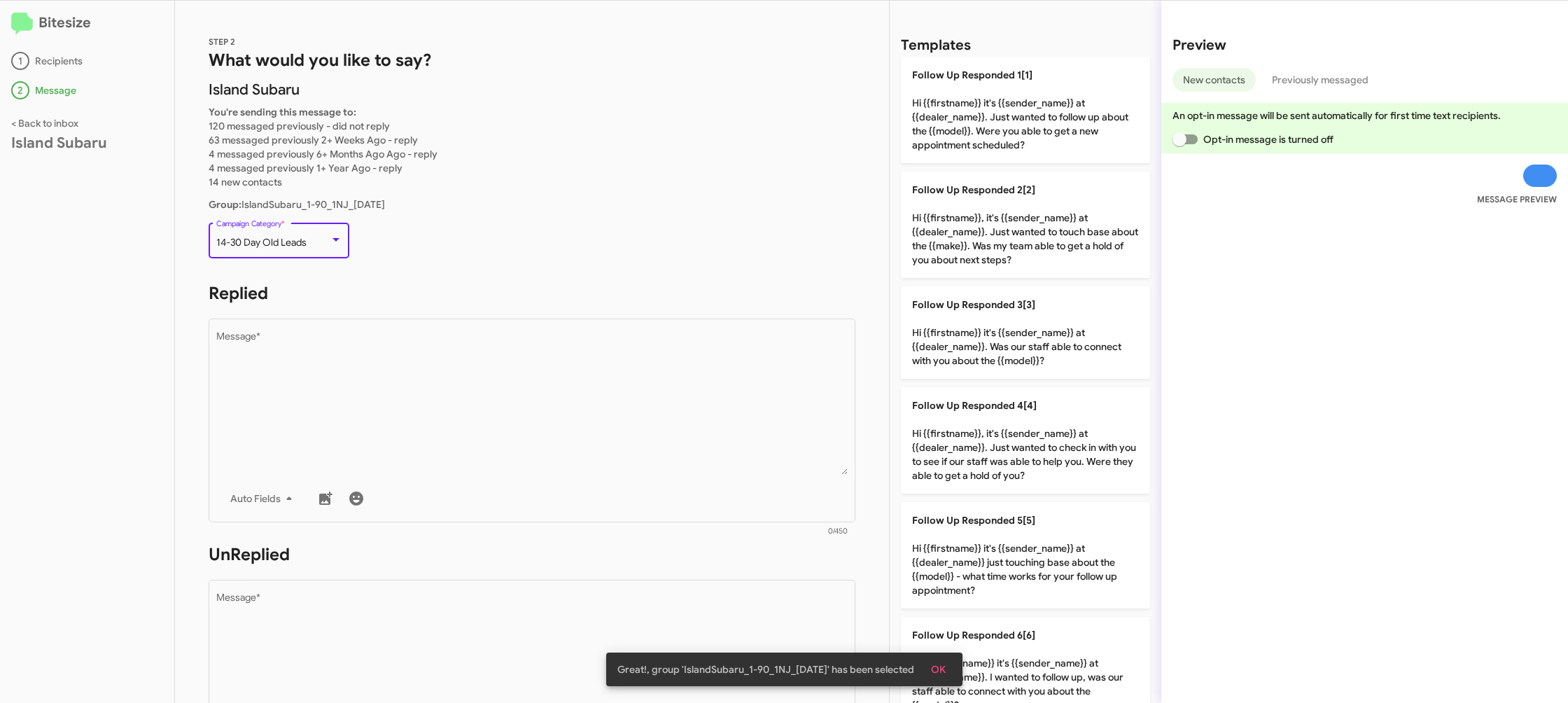
click at [290, 246] on span "14-30 Day Old Leads" at bounding box center [261, 242] width 91 height 13
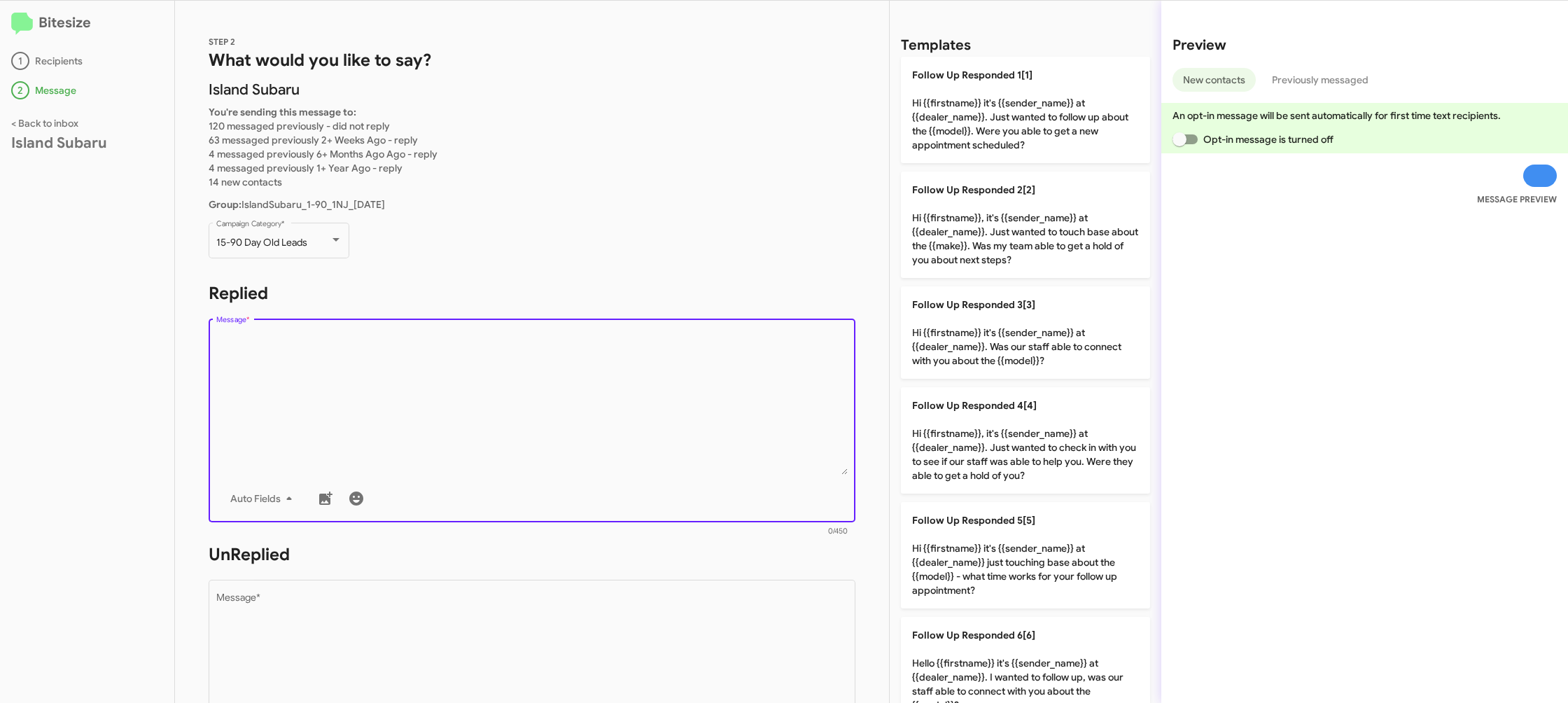
drag, startPoint x: 441, startPoint y: 395, endPoint x: 451, endPoint y: 394, distance: 10.0
click at [441, 395] on textarea "Message *" at bounding box center [532, 402] width 632 height 142
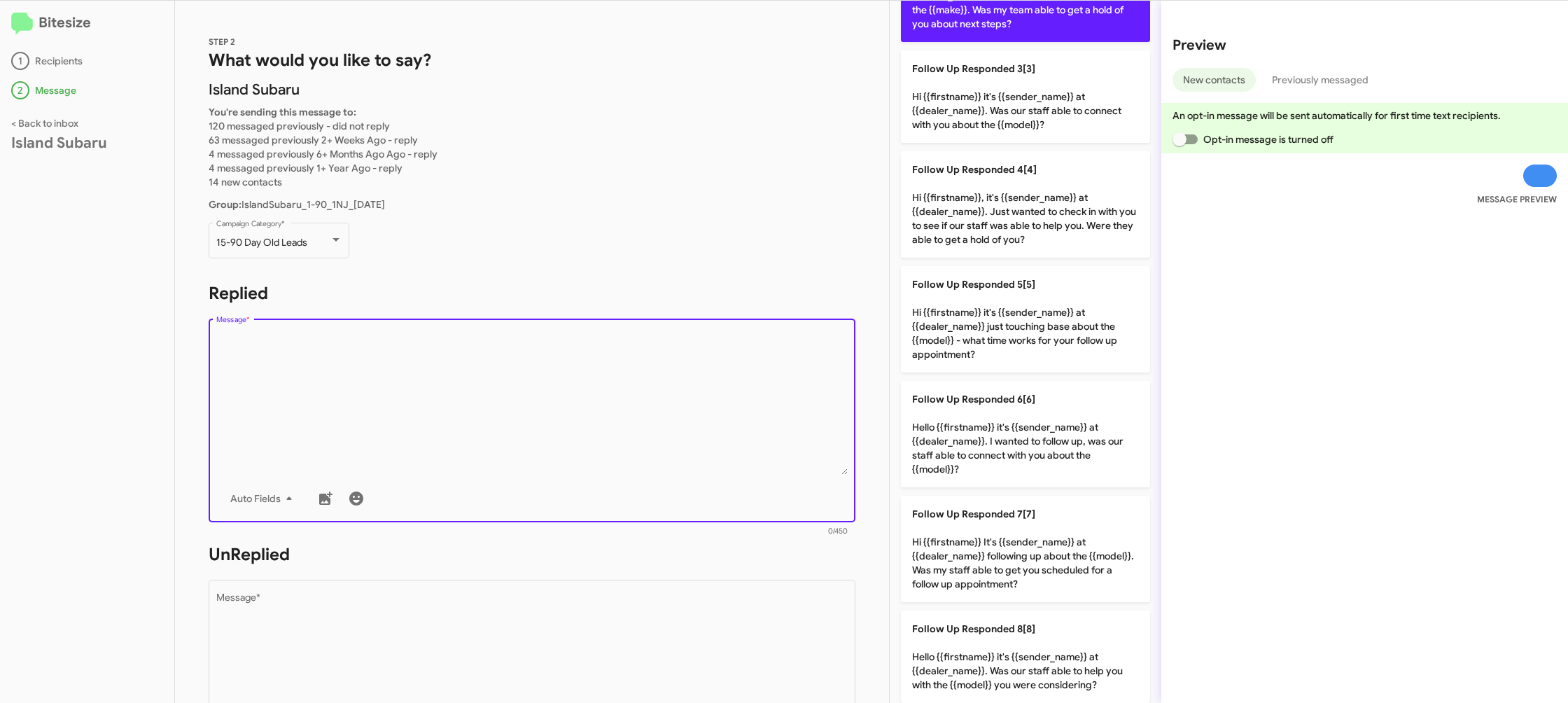
scroll to position [474, 0]
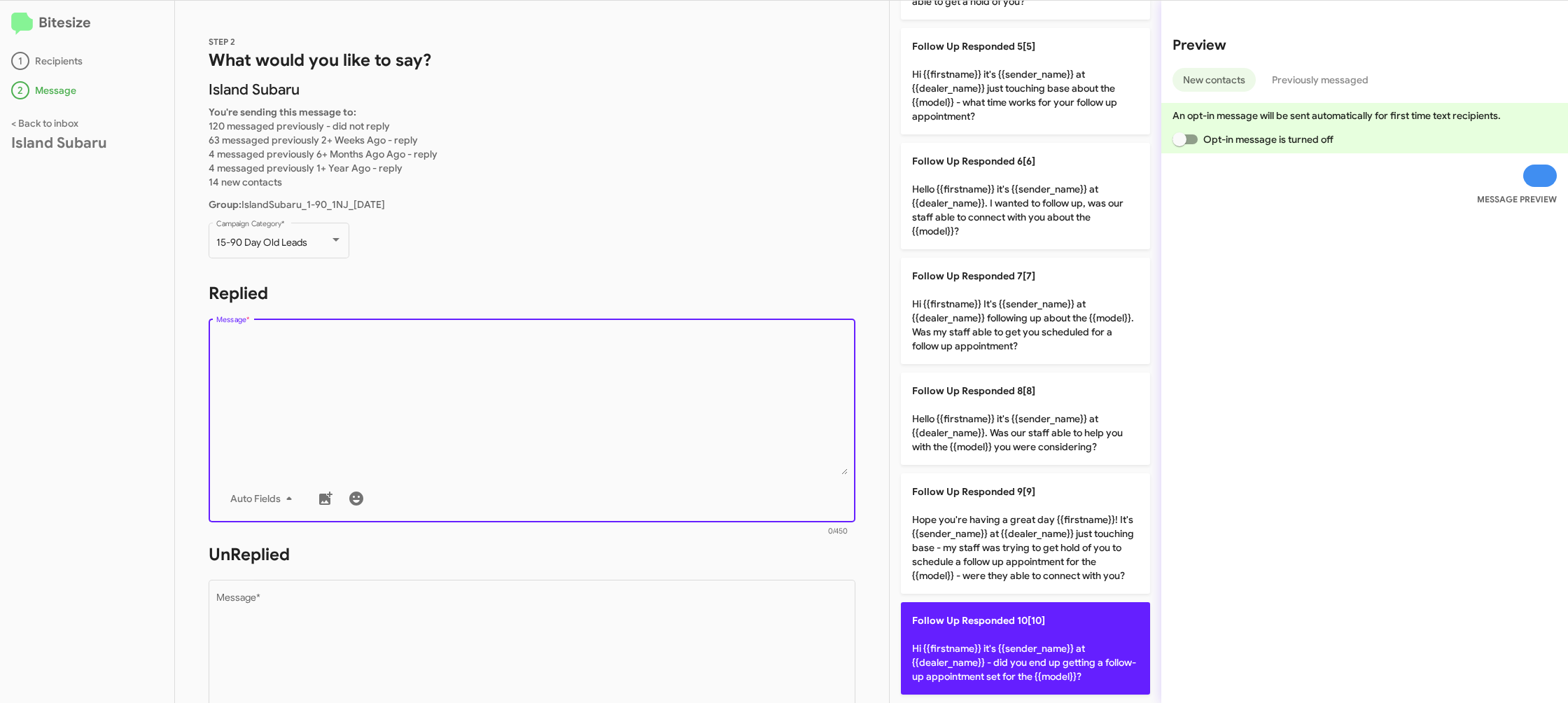
click at [1001, 655] on p "Follow Up Responded 10[10] Hi {{firstname}} it's {{sender_name}} at {{dealer_na…" at bounding box center [1025, 648] width 250 height 92
type textarea "Hi {{firstname}} it's {{sender_name}} at {{dealer_name}} - did you end up getti…"
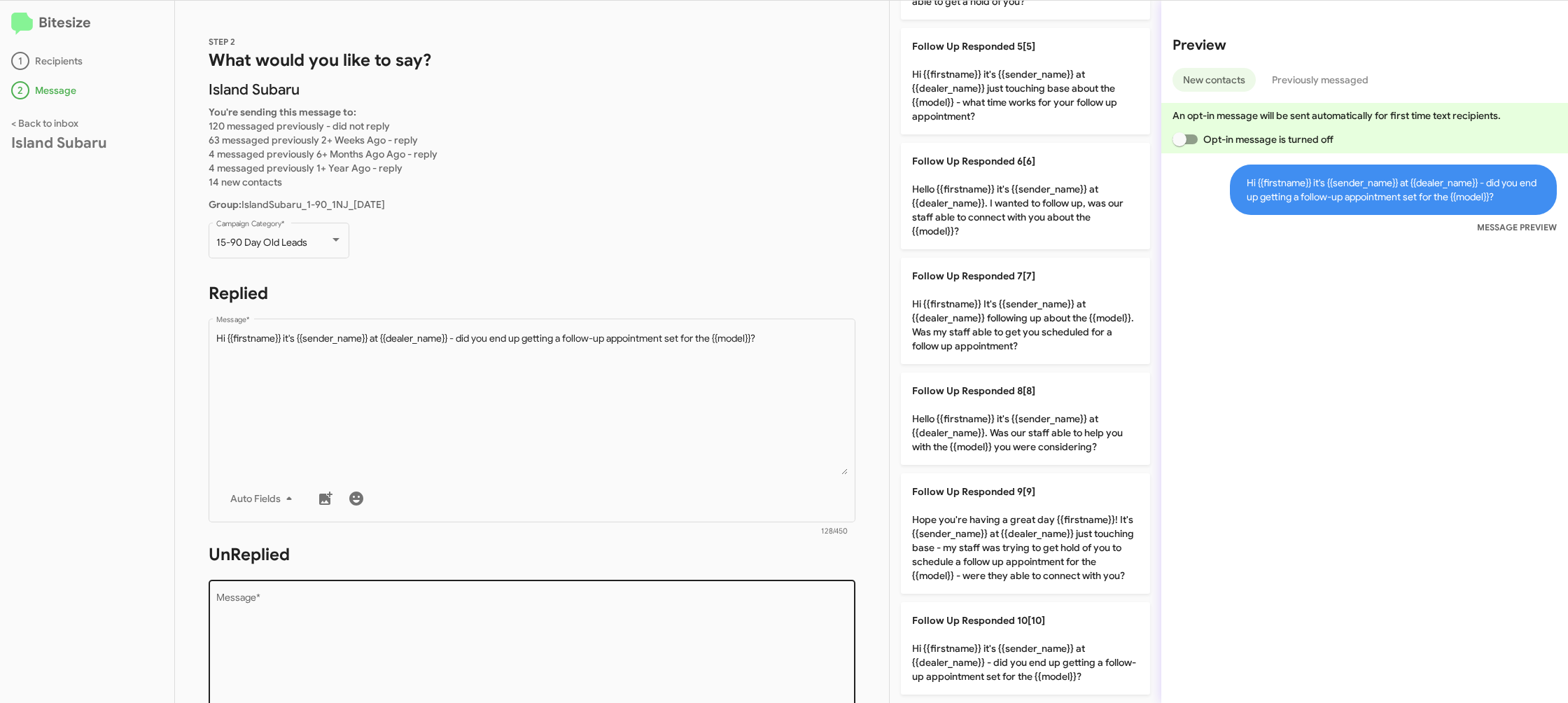
click at [678, 630] on textarea "Message *" at bounding box center [532, 664] width 632 height 142
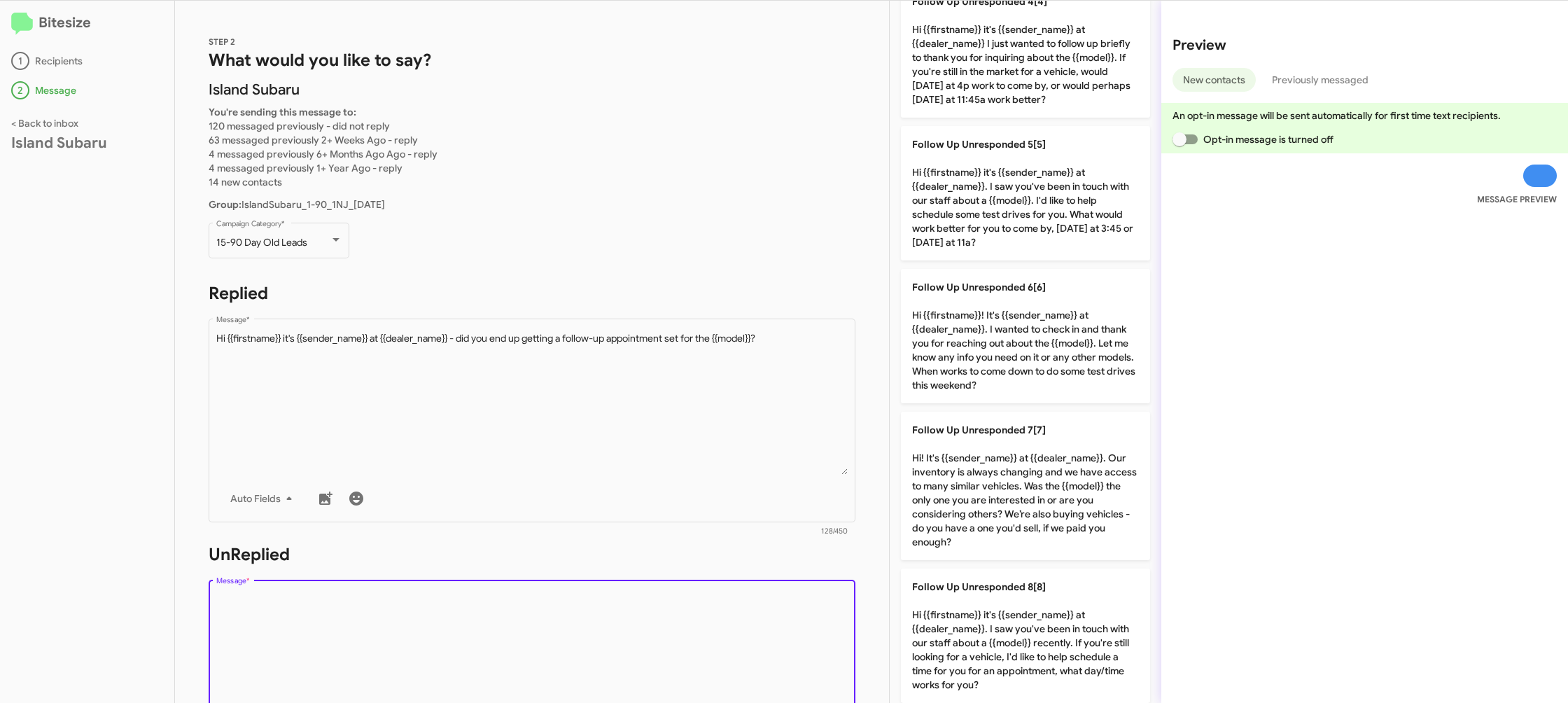
drag, startPoint x: 678, startPoint y: 630, endPoint x: 998, endPoint y: 141, distance: 584.4
click at [678, 626] on textarea "Message *" at bounding box center [532, 664] width 632 height 142
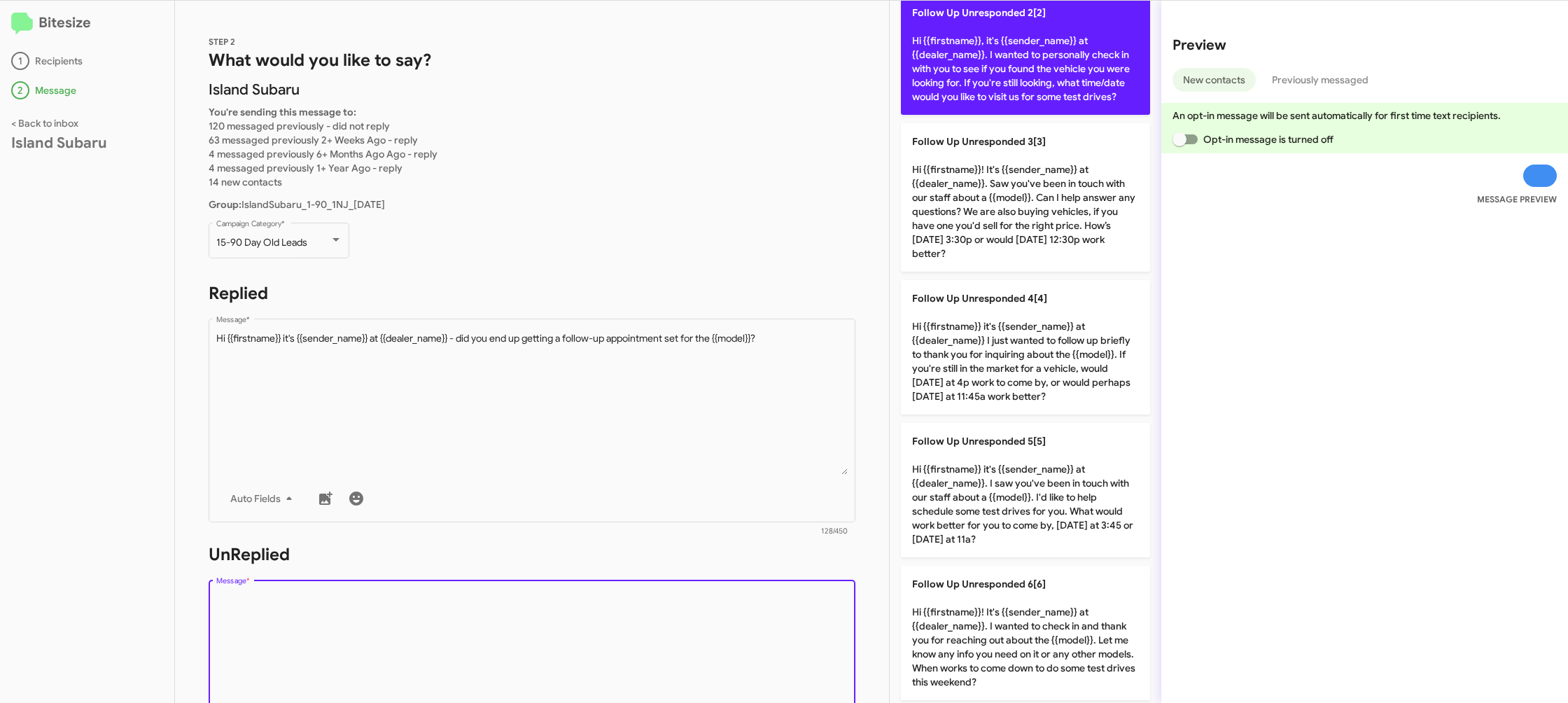
scroll to position [0, 0]
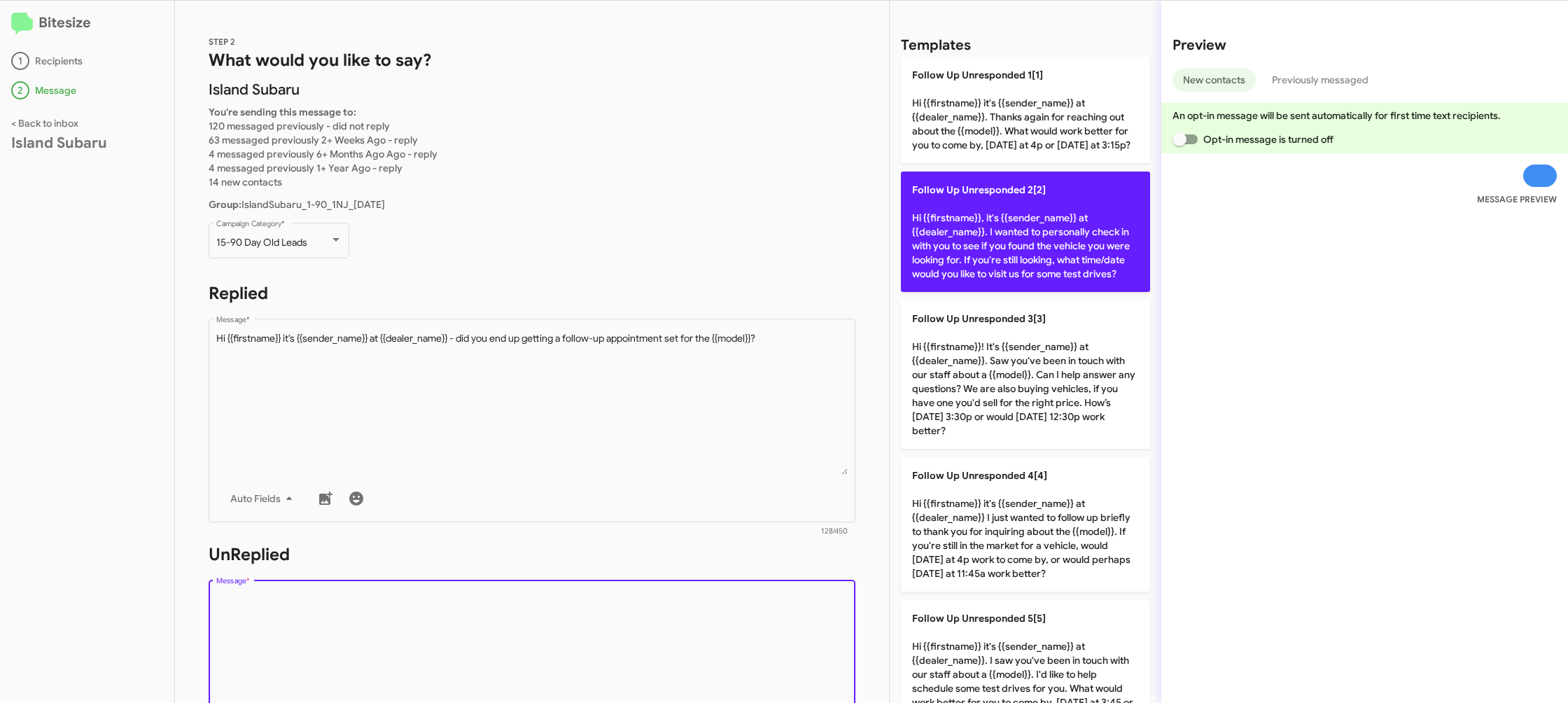
click at [1011, 218] on p "Follow Up Unresponded 2[2] Hi {{firstname}}, it's {{sender_name}} at {{dealer_n…" at bounding box center [1025, 231] width 250 height 120
type textarea "Hi {{firstname}}, it's {{sender_name}} at {{dealer_name}}. I wanted to personal…"
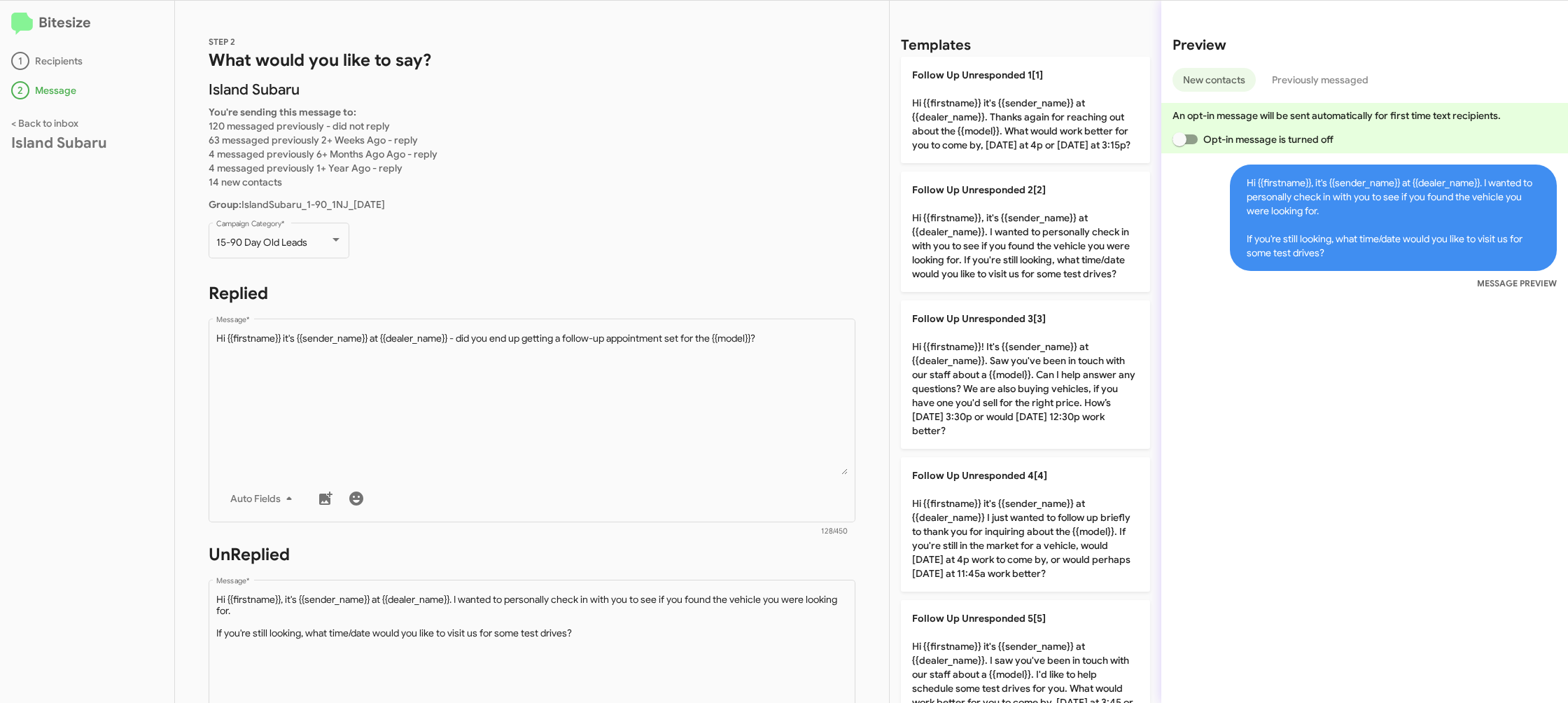
scroll to position [538, 0]
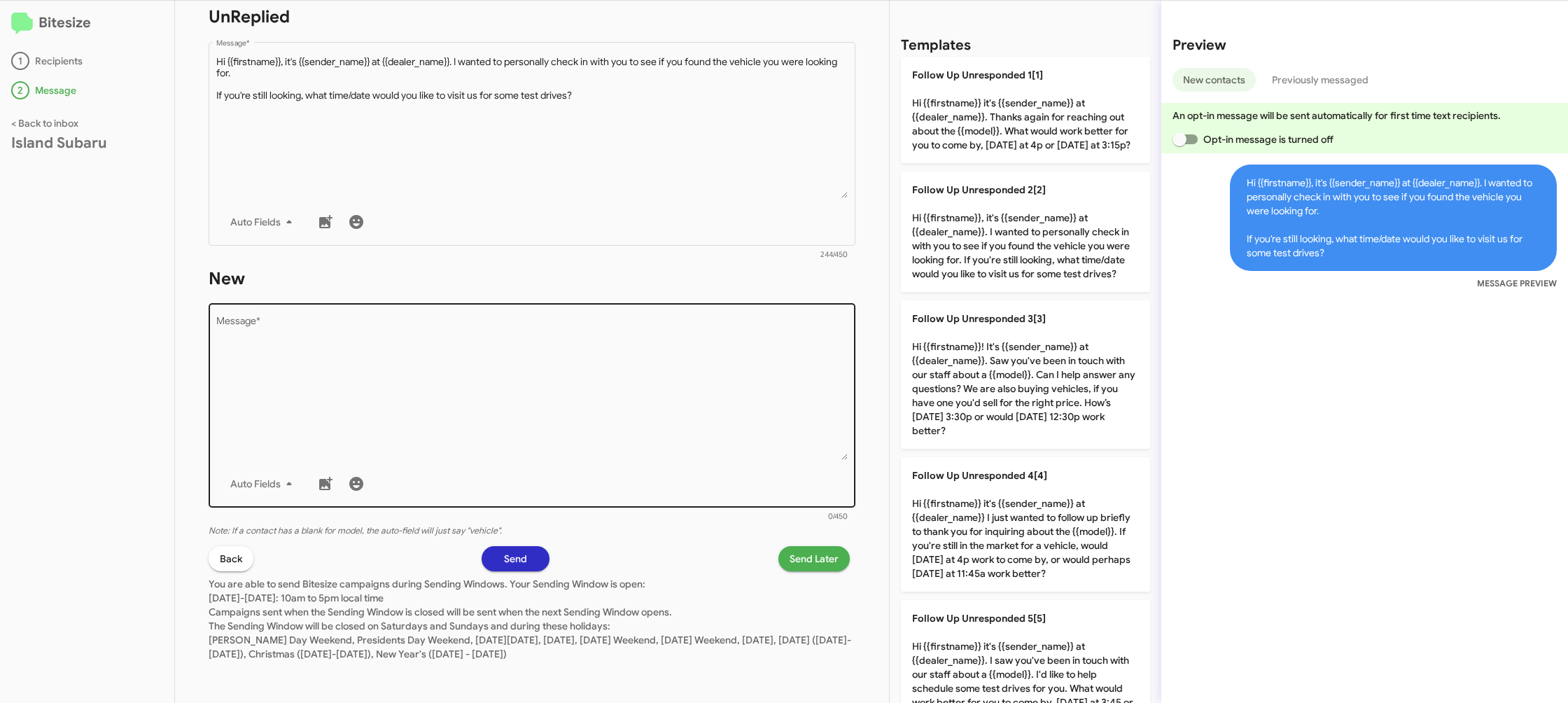
click at [590, 386] on textarea "Message *" at bounding box center [532, 388] width 632 height 142
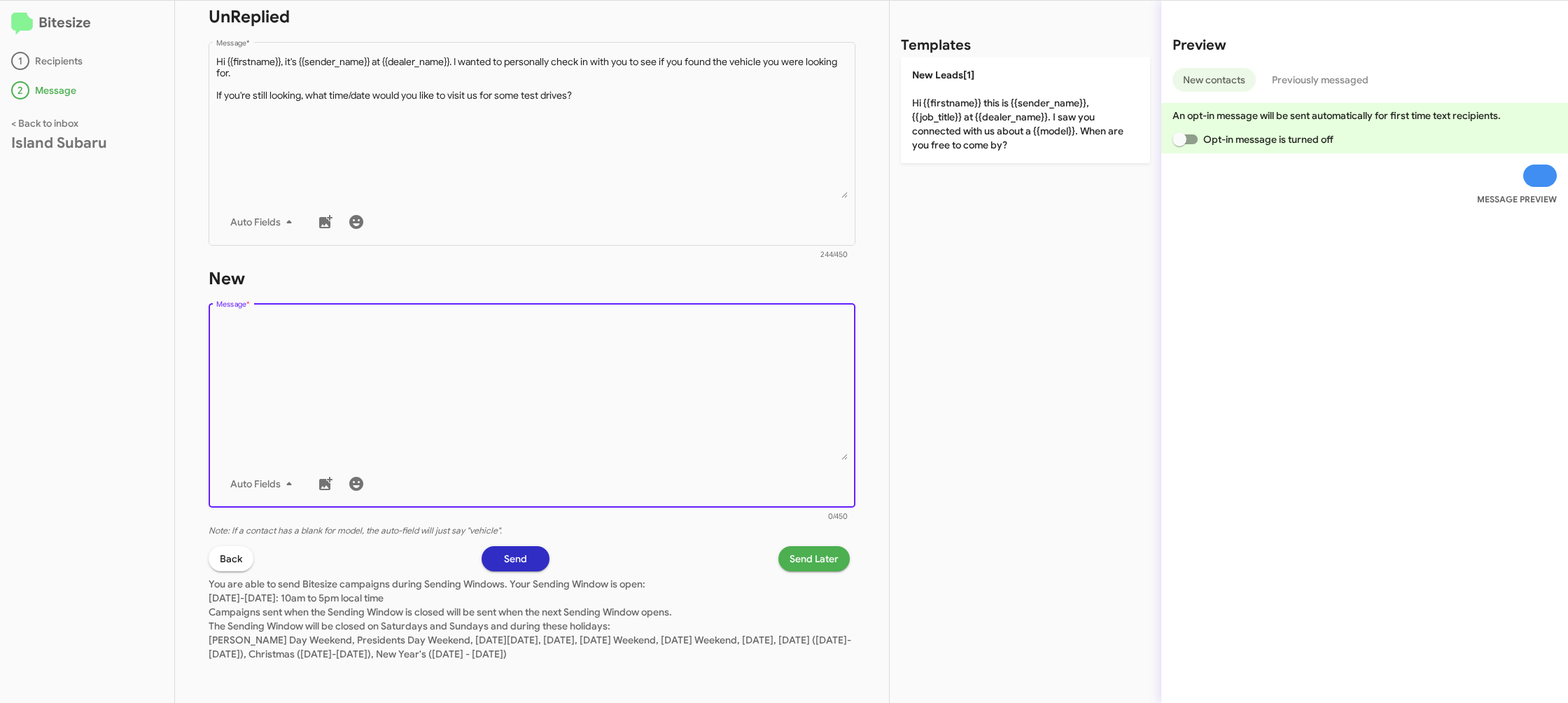
drag, startPoint x: 590, startPoint y: 386, endPoint x: 881, endPoint y: 164, distance: 366.0
click at [611, 368] on textarea "Message *" at bounding box center [532, 388] width 632 height 142
click at [933, 149] on div "Templates New Leads[1] Hi {{firstname}} this is {{sender_name}}, {{job_title}} …" at bounding box center [1025, 352] width 271 height 702
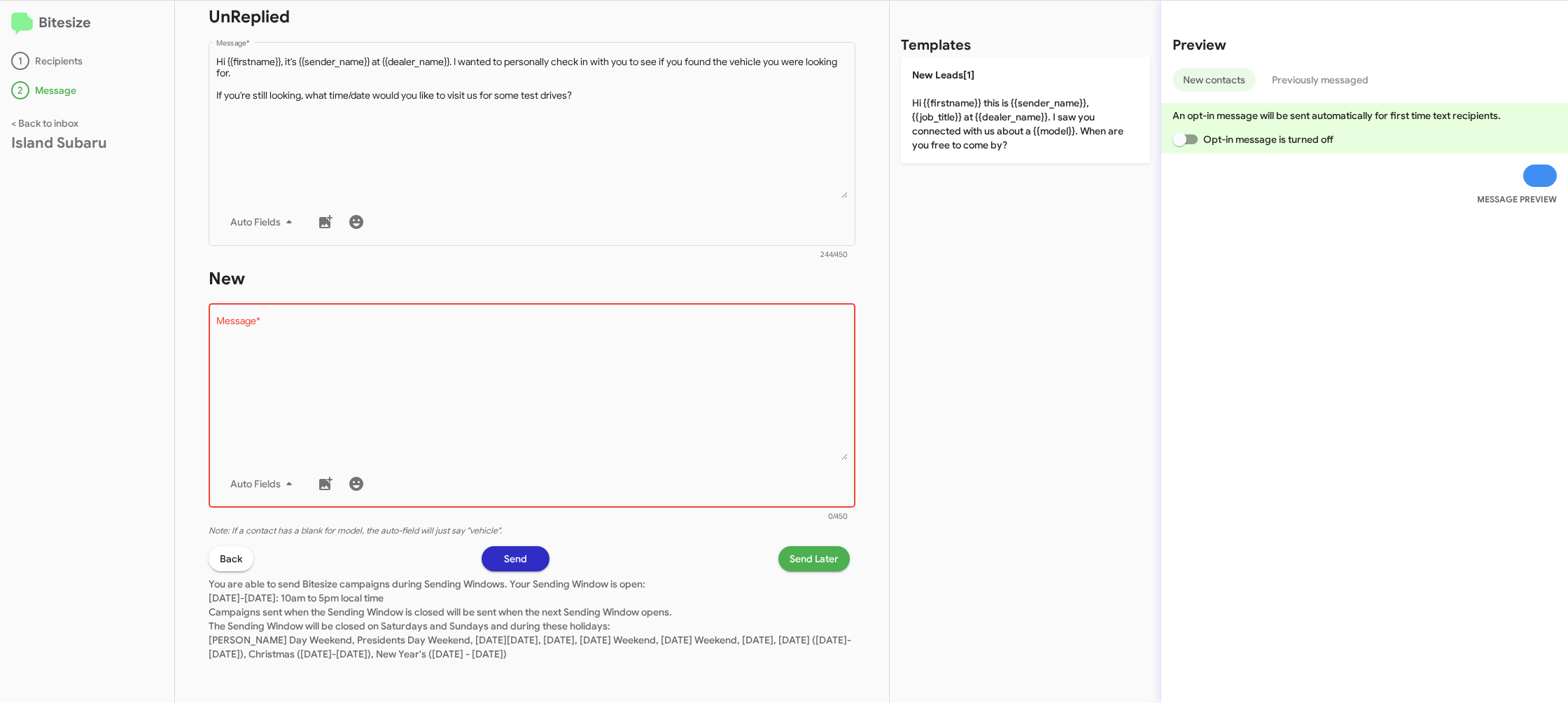
drag, startPoint x: 936, startPoint y: 144, endPoint x: 870, endPoint y: 281, distance: 152.1
click at [936, 144] on p "New Leads[1] Hi {{firstname}} this is {{sender_name}}, {{job_title}} at {{deale…" at bounding box center [1025, 110] width 250 height 106
type textarea "Hi {{firstname}} this is {{sender_name}}, {{job_title}} at {{dealer_name}}. I s…"
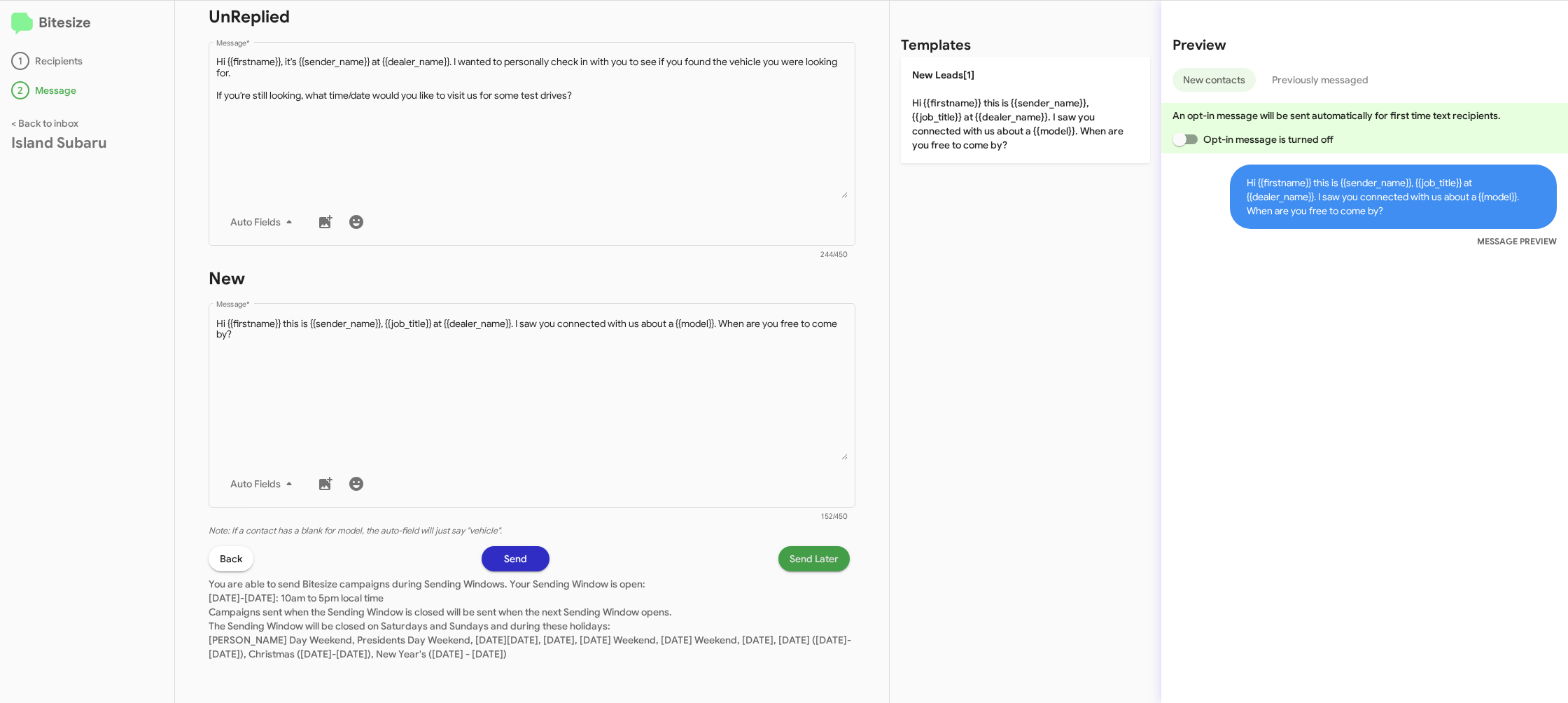
click at [797, 564] on span "Send Later" at bounding box center [813, 558] width 49 height 25
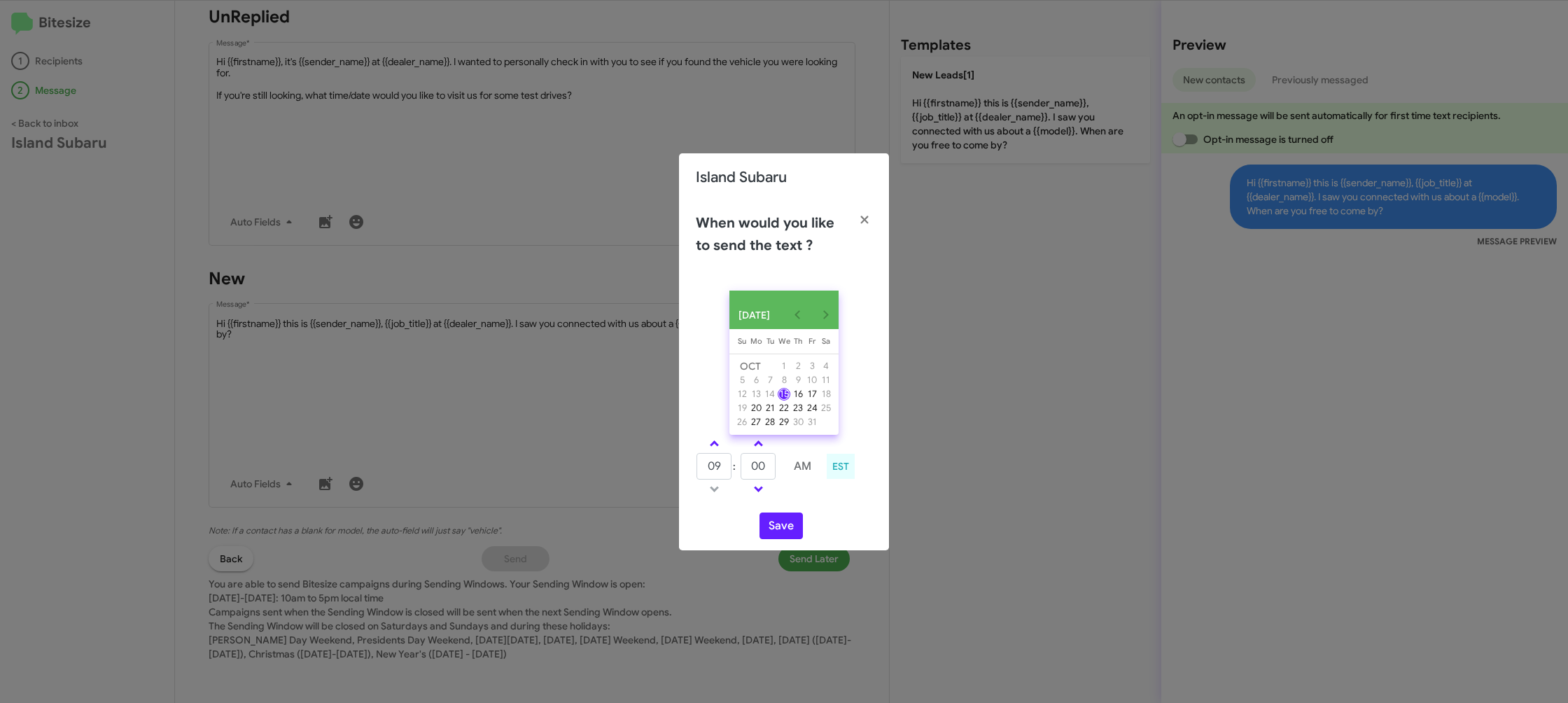
drag, startPoint x: 711, startPoint y: 446, endPoint x: 768, endPoint y: 474, distance: 63.5
click at [711, 446] on link at bounding box center [714, 443] width 24 height 16
type input "10"
click at [770, 471] on input "00" at bounding box center [758, 466] width 35 height 27
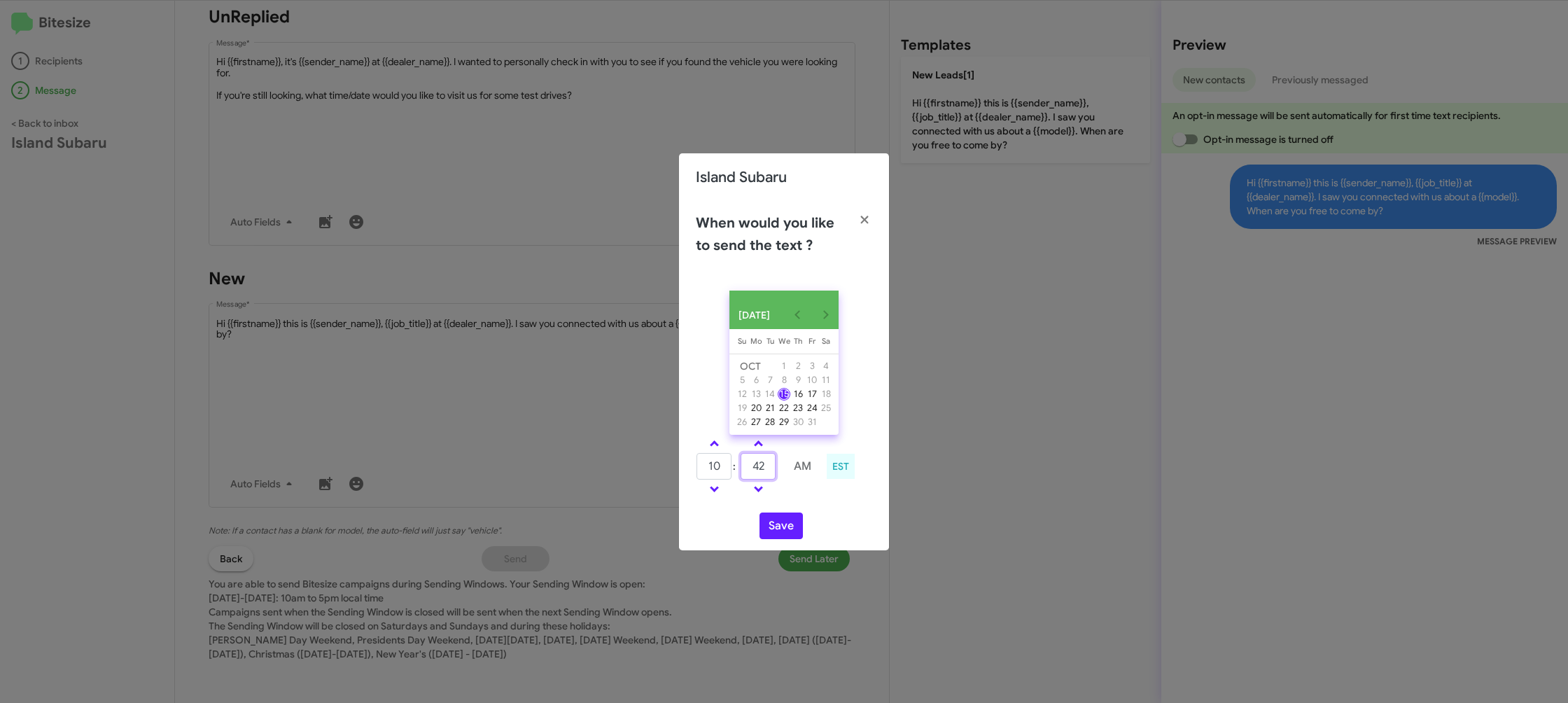
type input "42"
drag, startPoint x: 793, startPoint y: 497, endPoint x: 774, endPoint y: 522, distance: 31.4
click at [793, 497] on td at bounding box center [802, 489] width 37 height 17
click at [774, 524] on button "Save" at bounding box center [781, 525] width 43 height 27
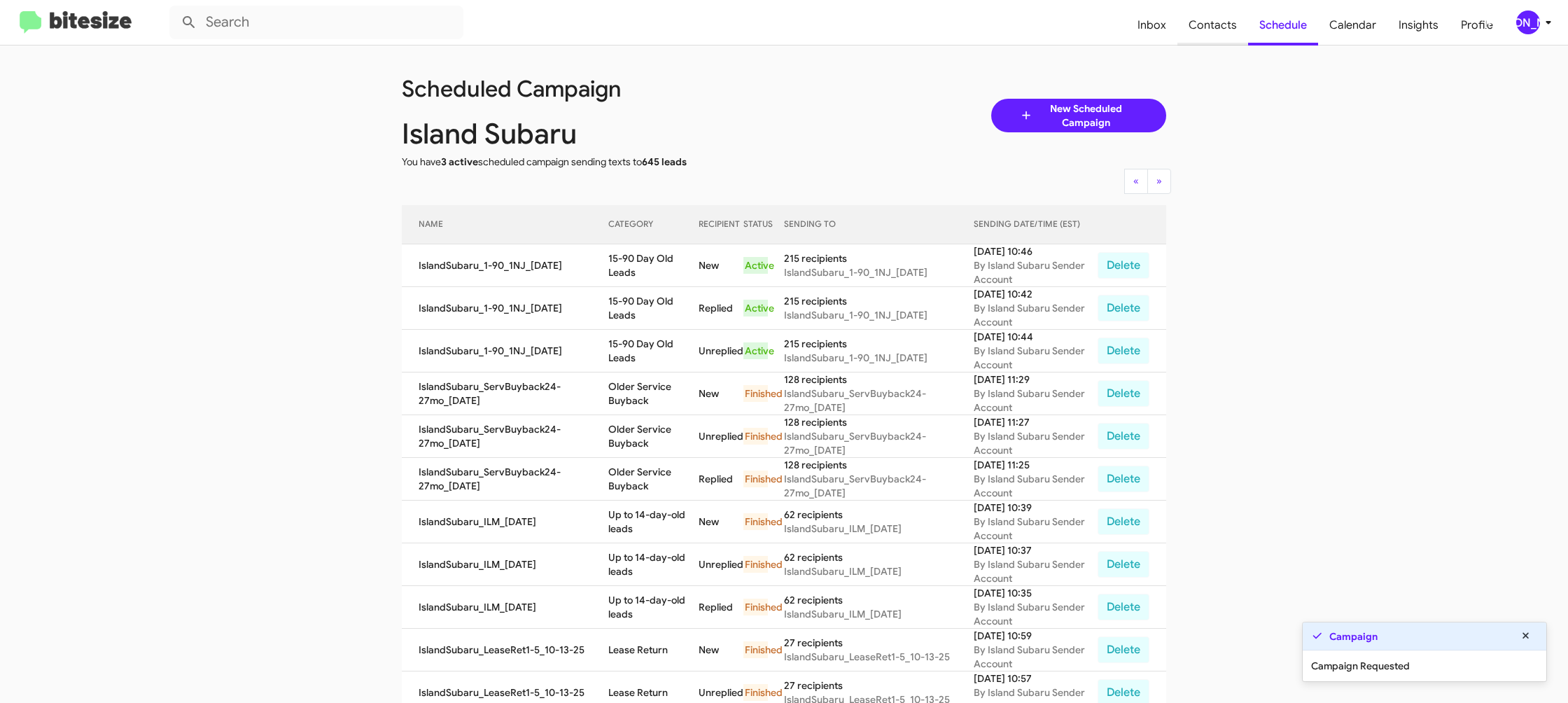
click at [1185, 25] on span "Contacts" at bounding box center [1212, 25] width 71 height 41
type input "in:groups"
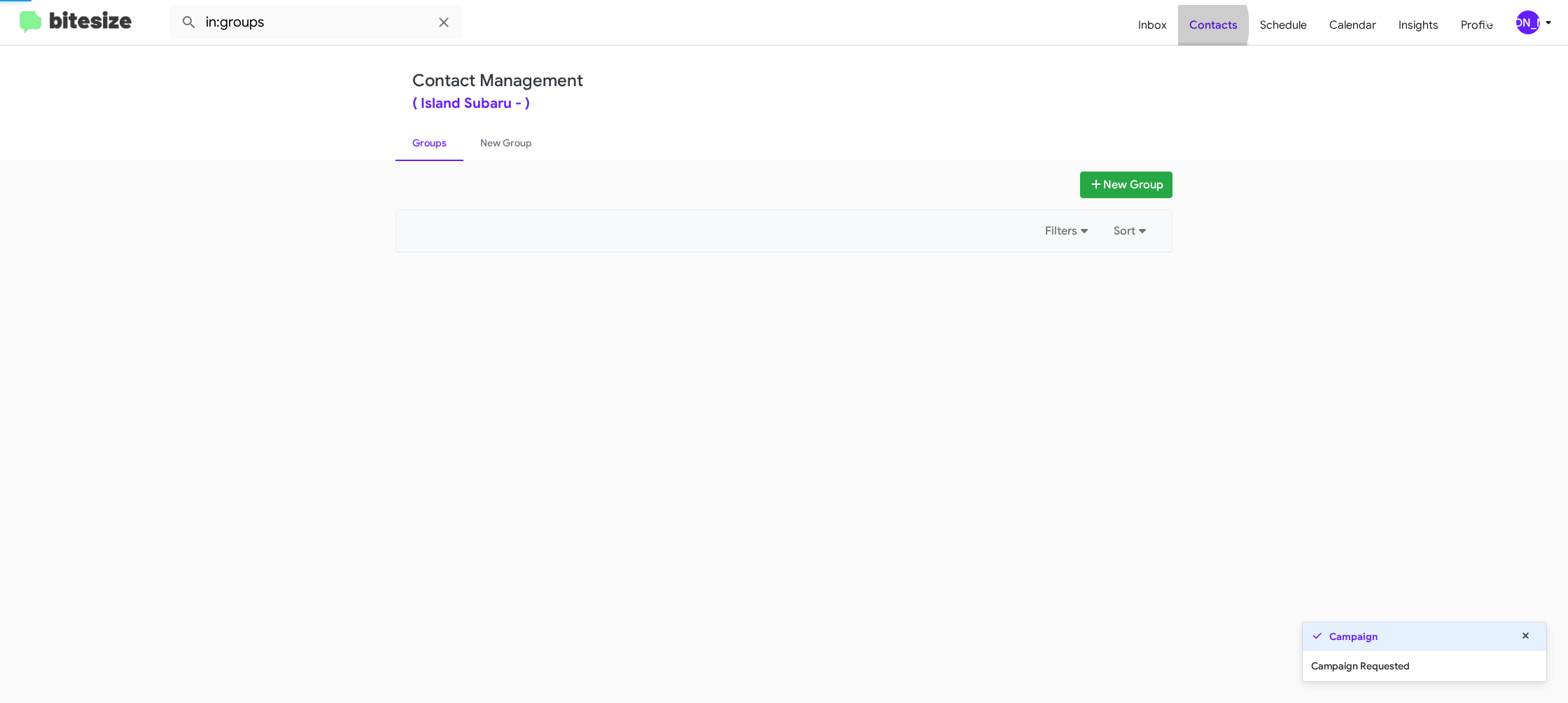
click at [1185, 25] on span "Contacts" at bounding box center [1213, 25] width 71 height 41
click at [1181, 27] on span "Contacts" at bounding box center [1213, 25] width 71 height 41
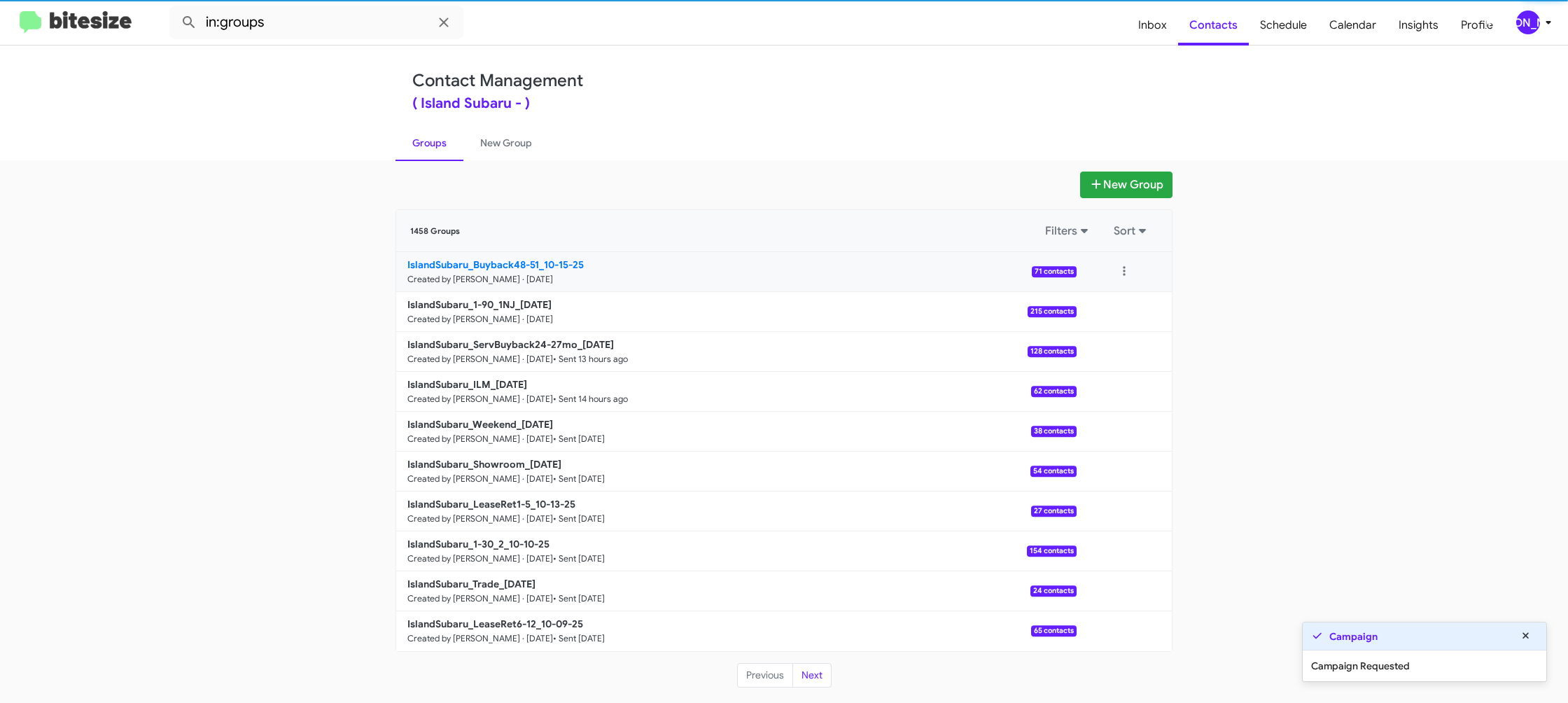
click at [504, 261] on b "IslandSubaru_Buyback48-51_10-15-25" at bounding box center [496, 264] width 176 height 13
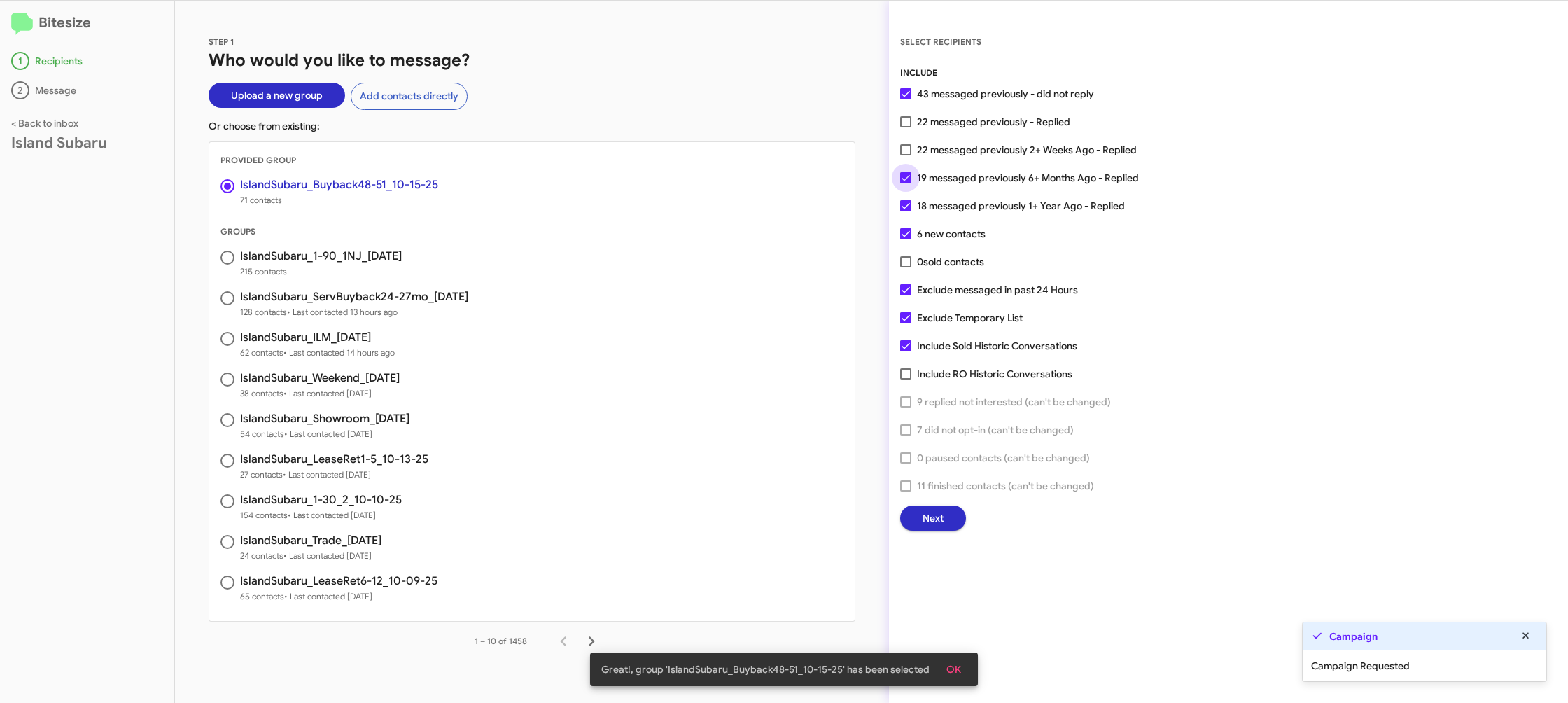
click at [952, 179] on span "19 messaged previously 6+ Months Ago - Replied" at bounding box center [1027, 177] width 222 height 16
click at [906, 183] on input "19 messaged previously 6+ Months Ago - Replied" at bounding box center [905, 183] width 1 height 1
checkbox input "false"
click at [901, 527] on div "Next" at bounding box center [1228, 517] width 656 height 25
click at [918, 518] on button "Next" at bounding box center [933, 517] width 66 height 25
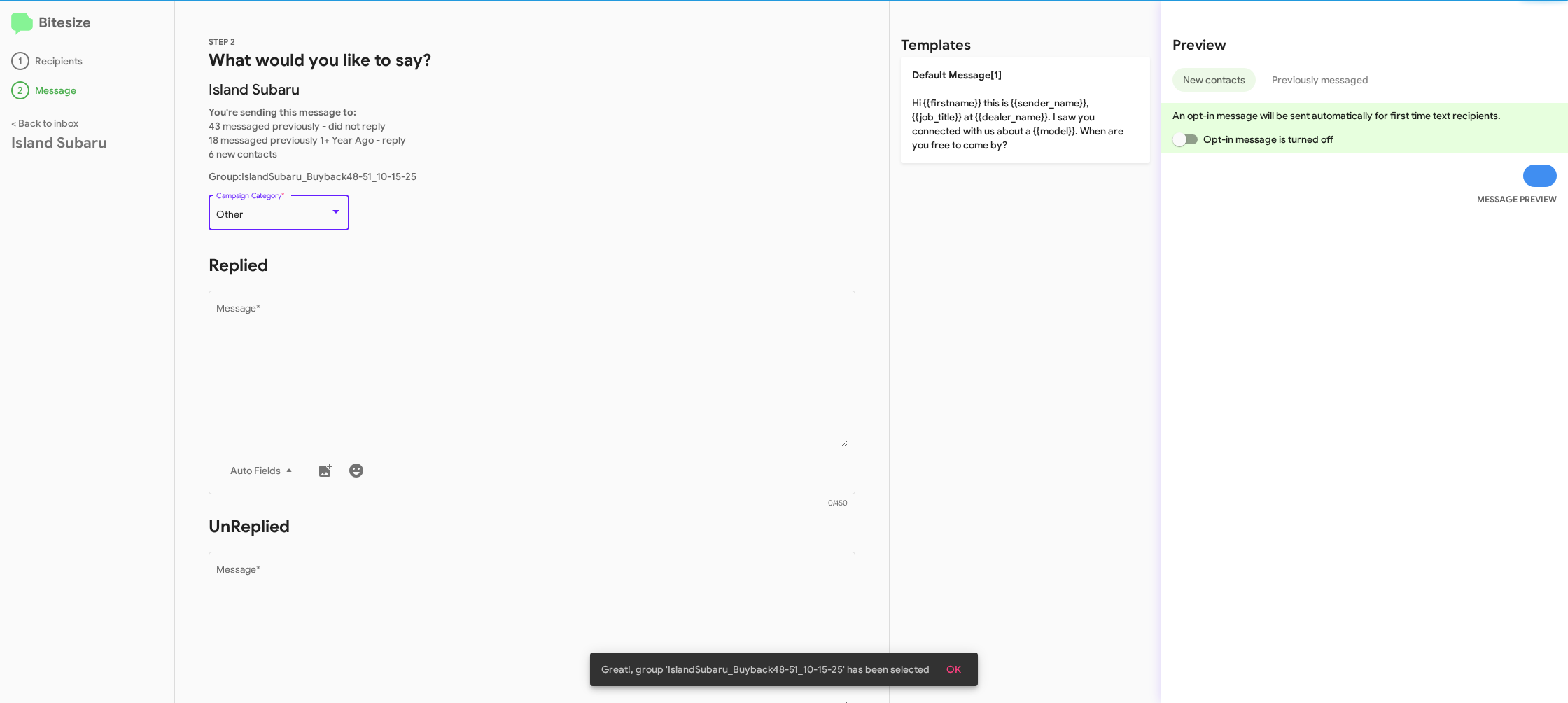
click at [323, 212] on div "Other" at bounding box center [272, 214] width 113 height 11
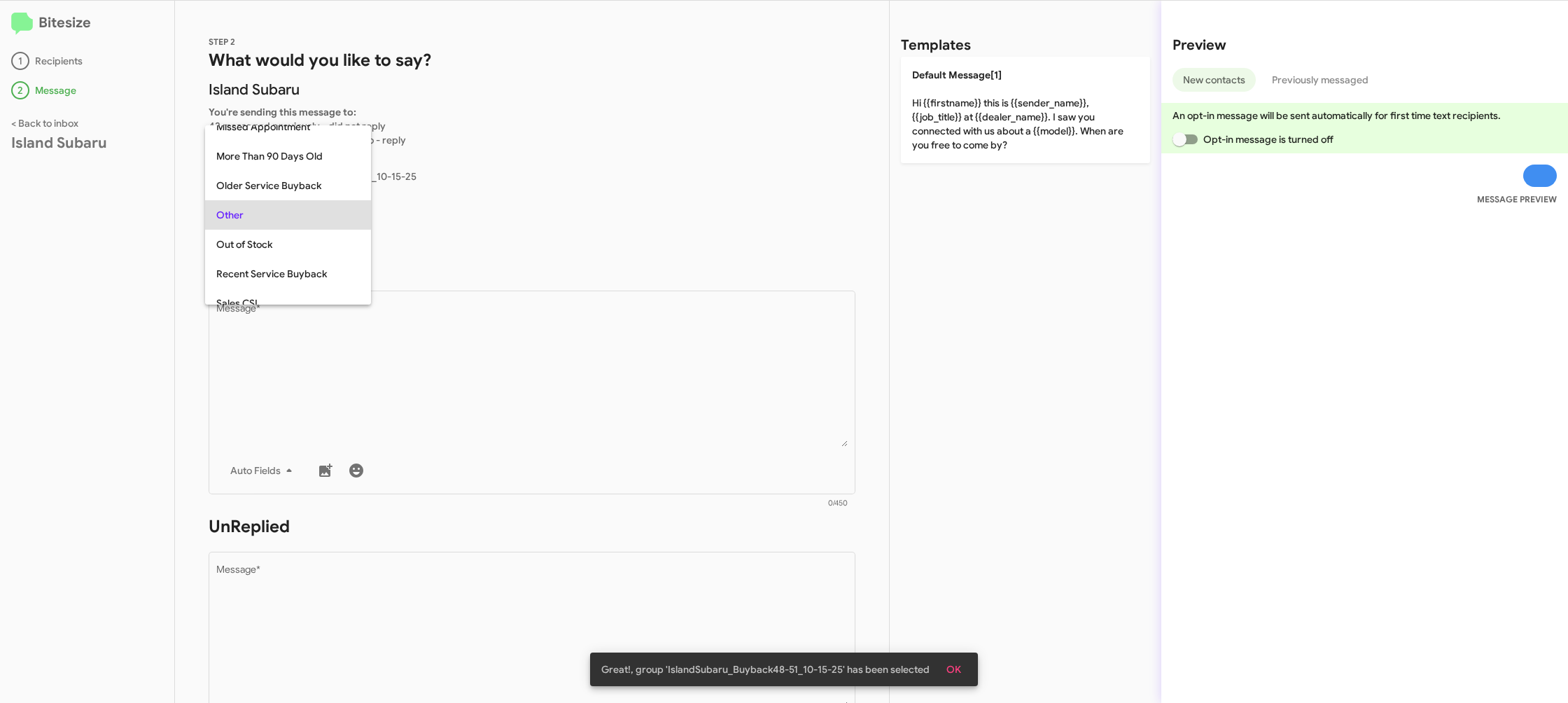
scroll to position [147, 0]
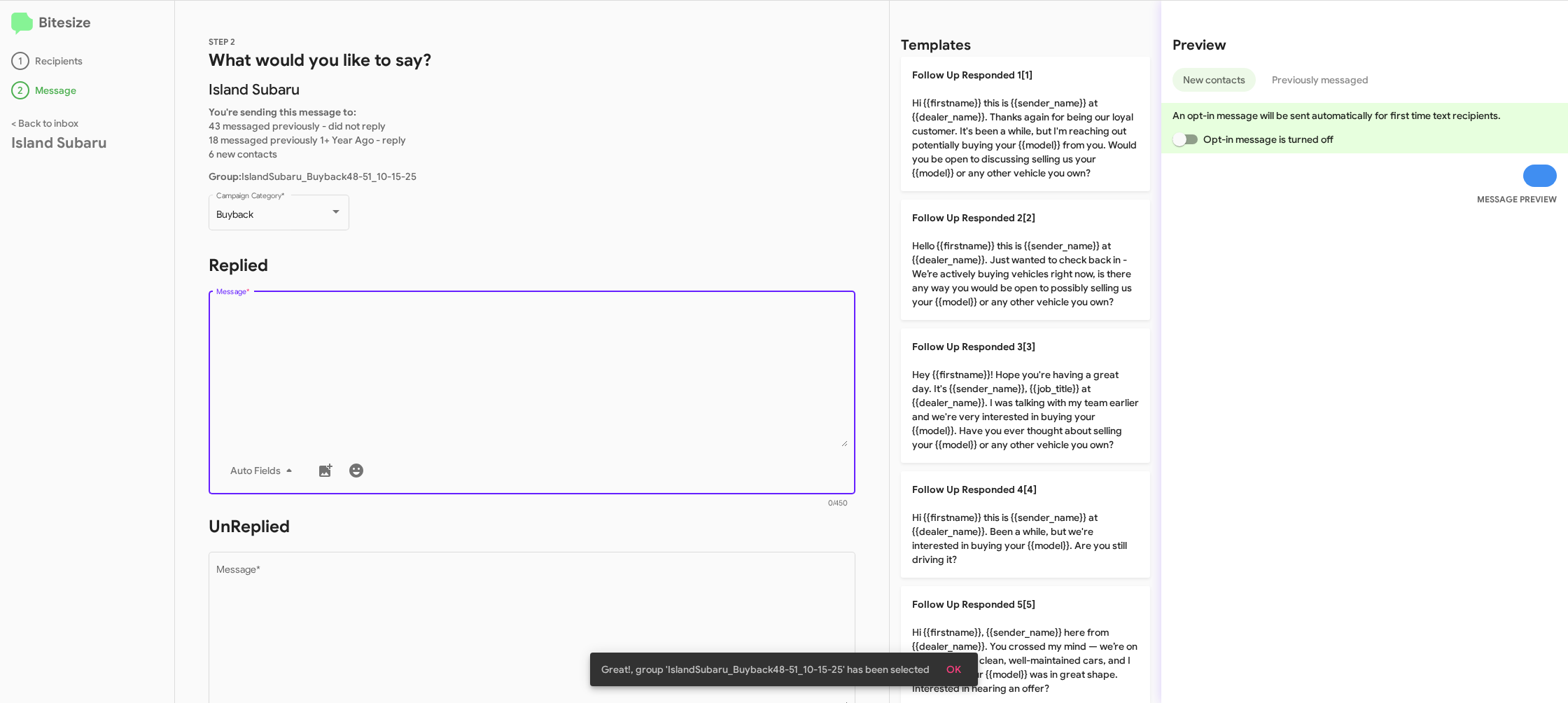
drag, startPoint x: 558, startPoint y: 368, endPoint x: 844, endPoint y: 337, distance: 287.7
click at [567, 369] on textarea "Message *" at bounding box center [532, 375] width 632 height 142
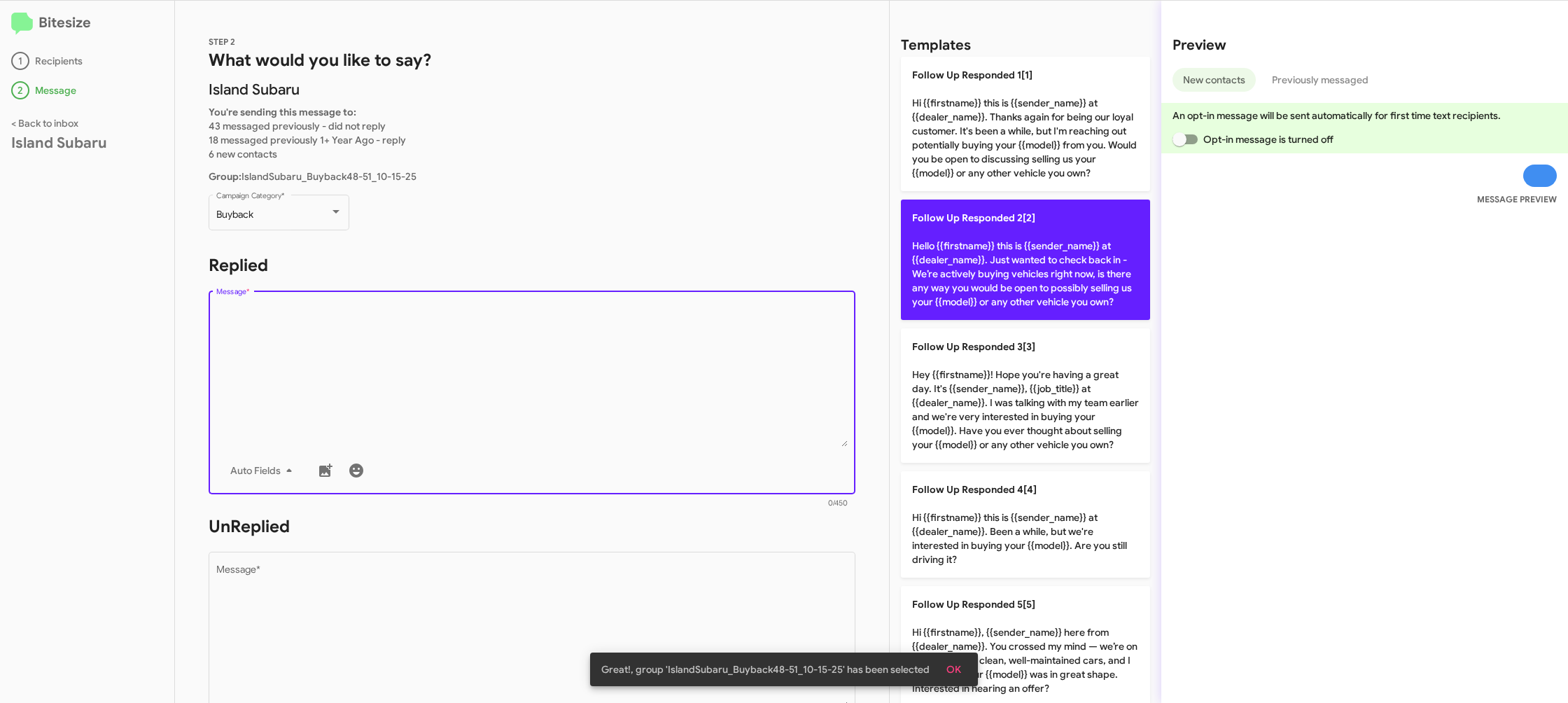
scroll to position [141, 0]
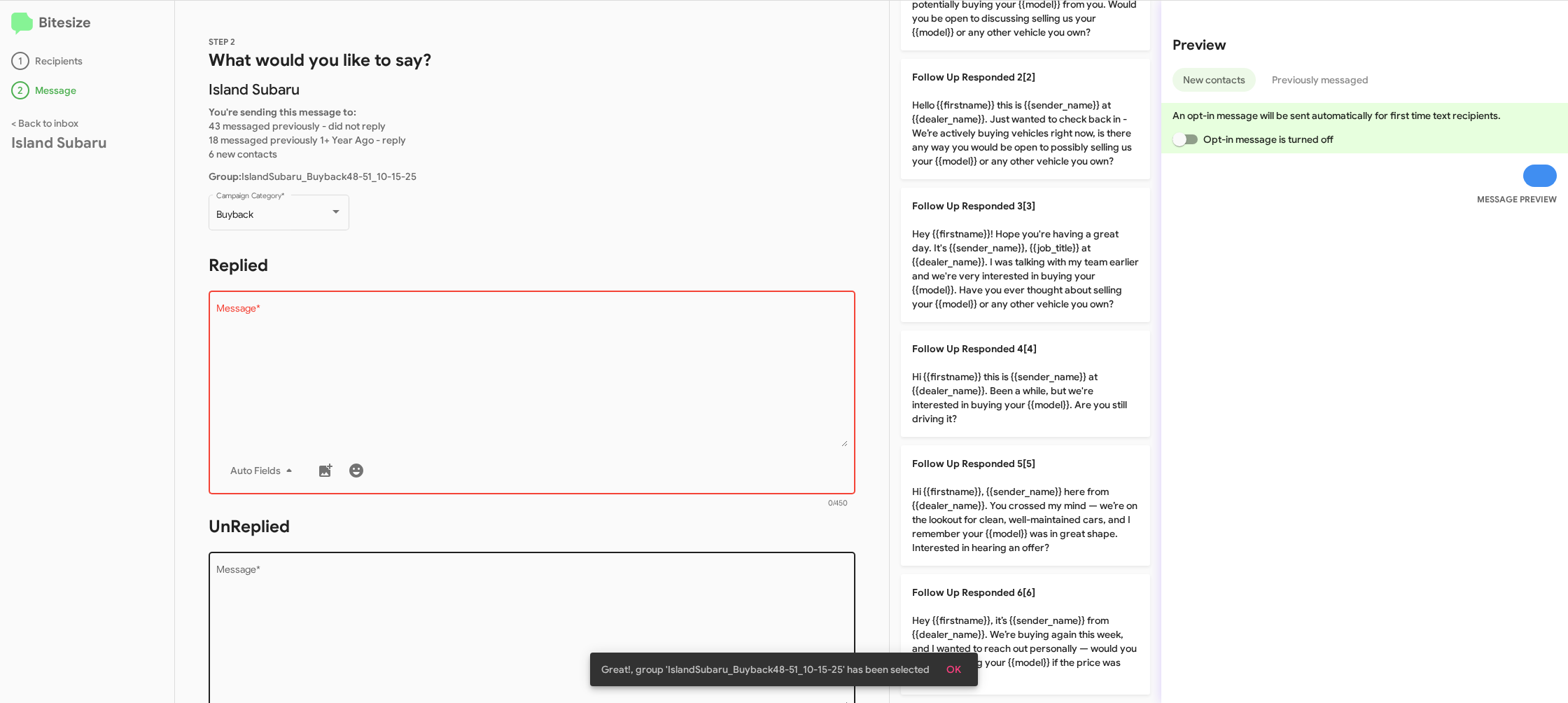
drag, startPoint x: 1035, startPoint y: 608, endPoint x: 650, endPoint y: 593, distance: 385.3
click at [1025, 606] on p "Follow Up Responded 6[6] Hey {{firstname}}, it’s {{sender_name}} from {{dealer_…" at bounding box center [1025, 634] width 250 height 120
type textarea "Hey {{firstname}}, it’s {{sender_name}} from {{dealer_name}}. We’re buying agai…"
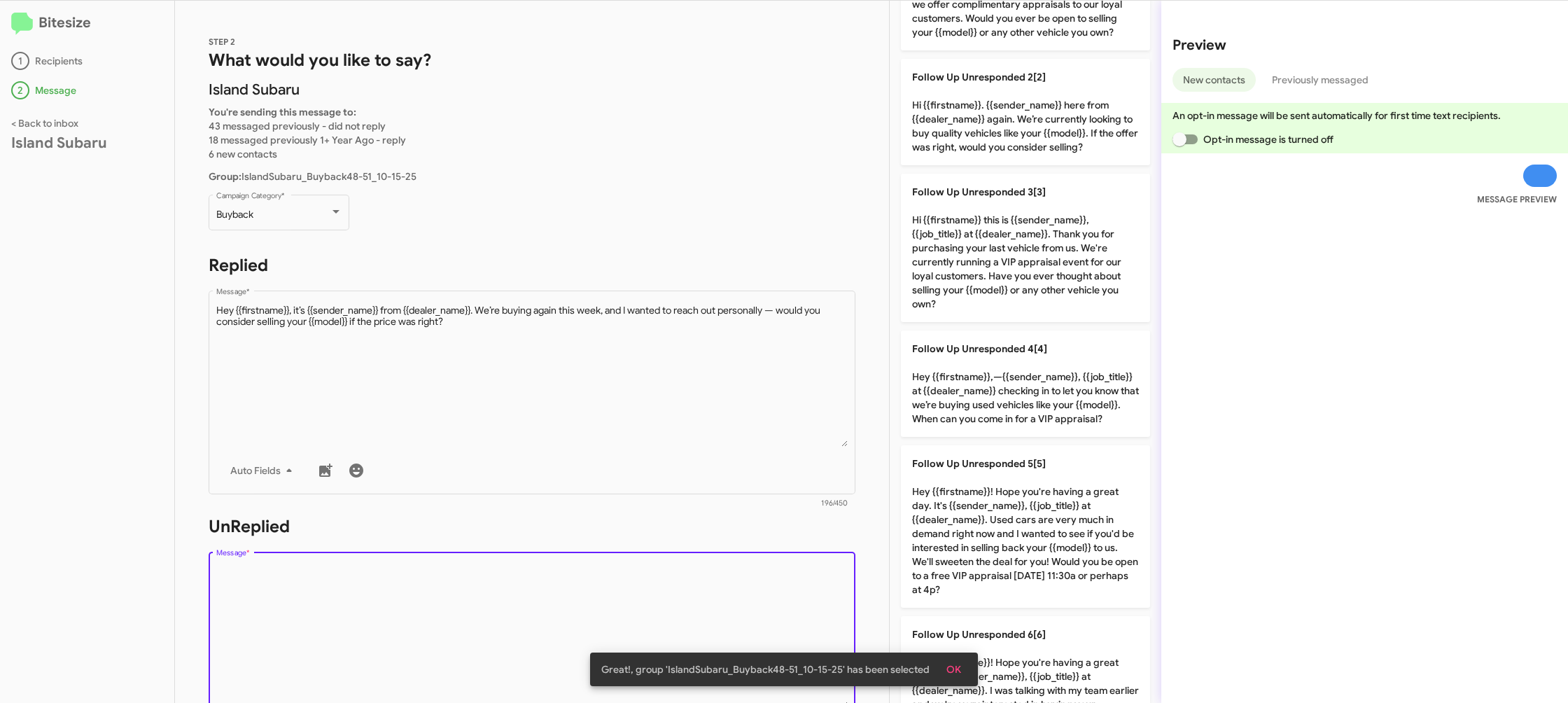
click at [596, 592] on textarea "Message *" at bounding box center [532, 636] width 632 height 142
drag, startPoint x: 596, startPoint y: 592, endPoint x: 711, endPoint y: 545, distance: 124.2
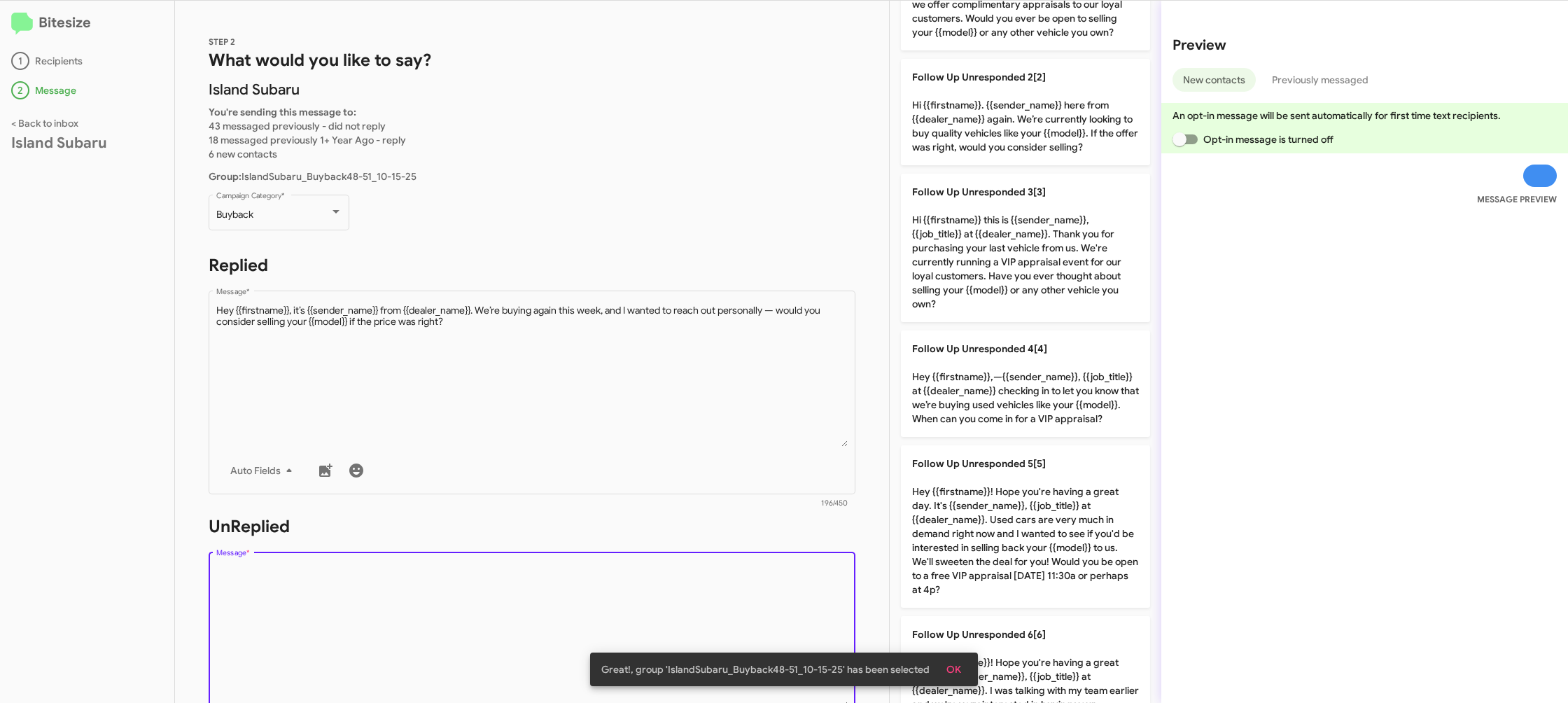
click at [667, 560] on div "Drop image here to insert Auto Fields Message *" at bounding box center [532, 651] width 632 height 206
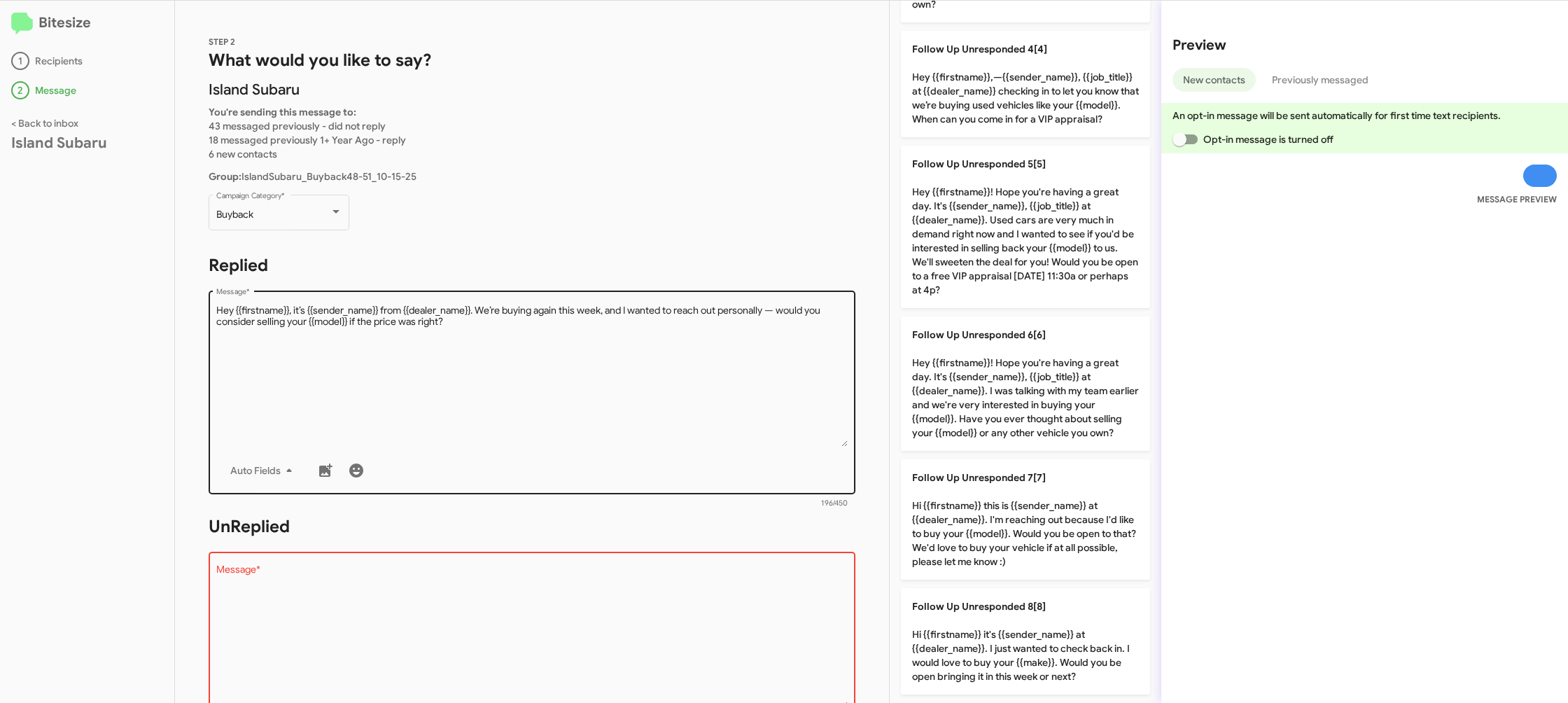
drag, startPoint x: 1024, startPoint y: 616, endPoint x: 667, endPoint y: 439, distance: 398.5
click at [1023, 616] on p "Follow Up Unresponded 8[8] Hi {{firstname}} it's {{sender_name}} at {{dealer_na…" at bounding box center [1025, 641] width 250 height 106
type textarea "Hi {{firstname}} it's {{sender_name}} at {{dealer_name}}. I just wanted to chec…"
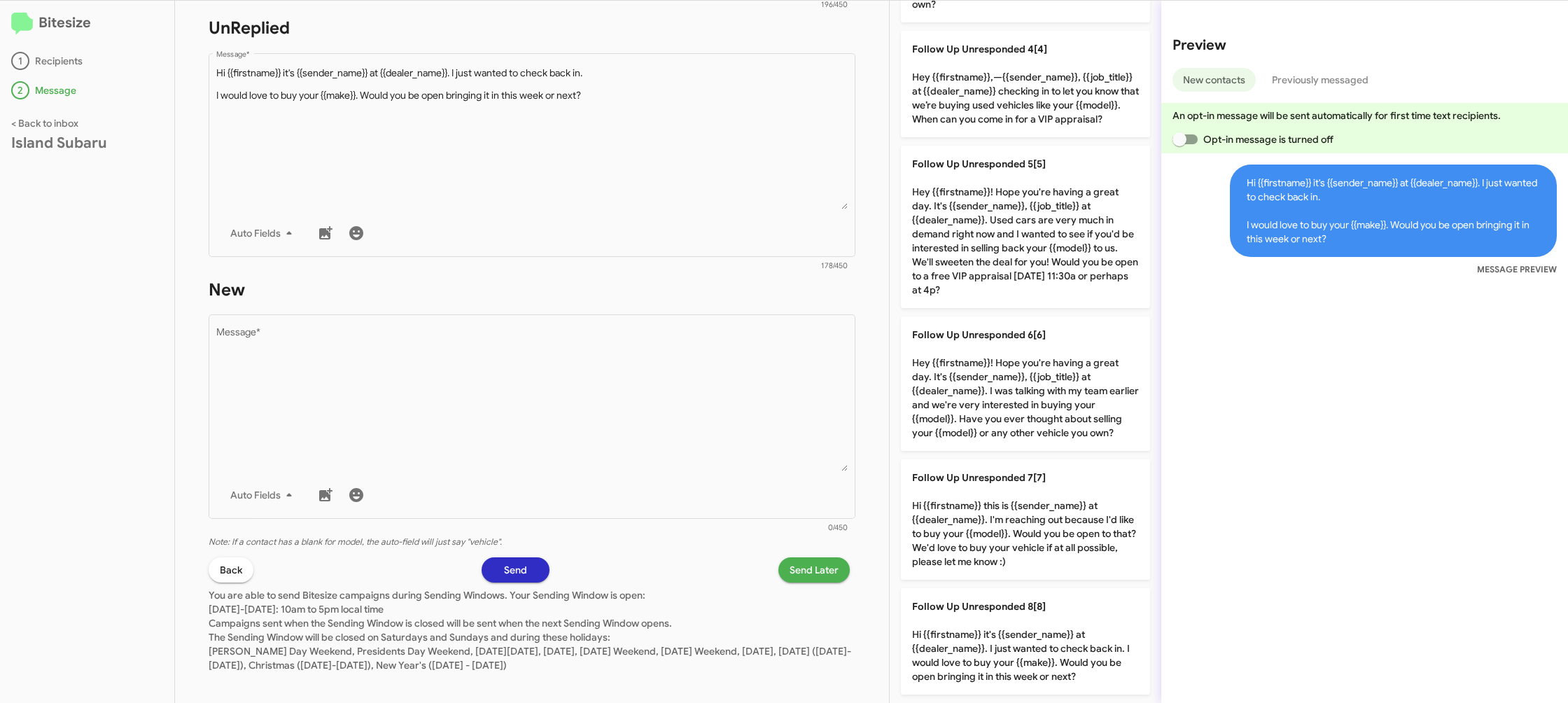
scroll to position [510, 0]
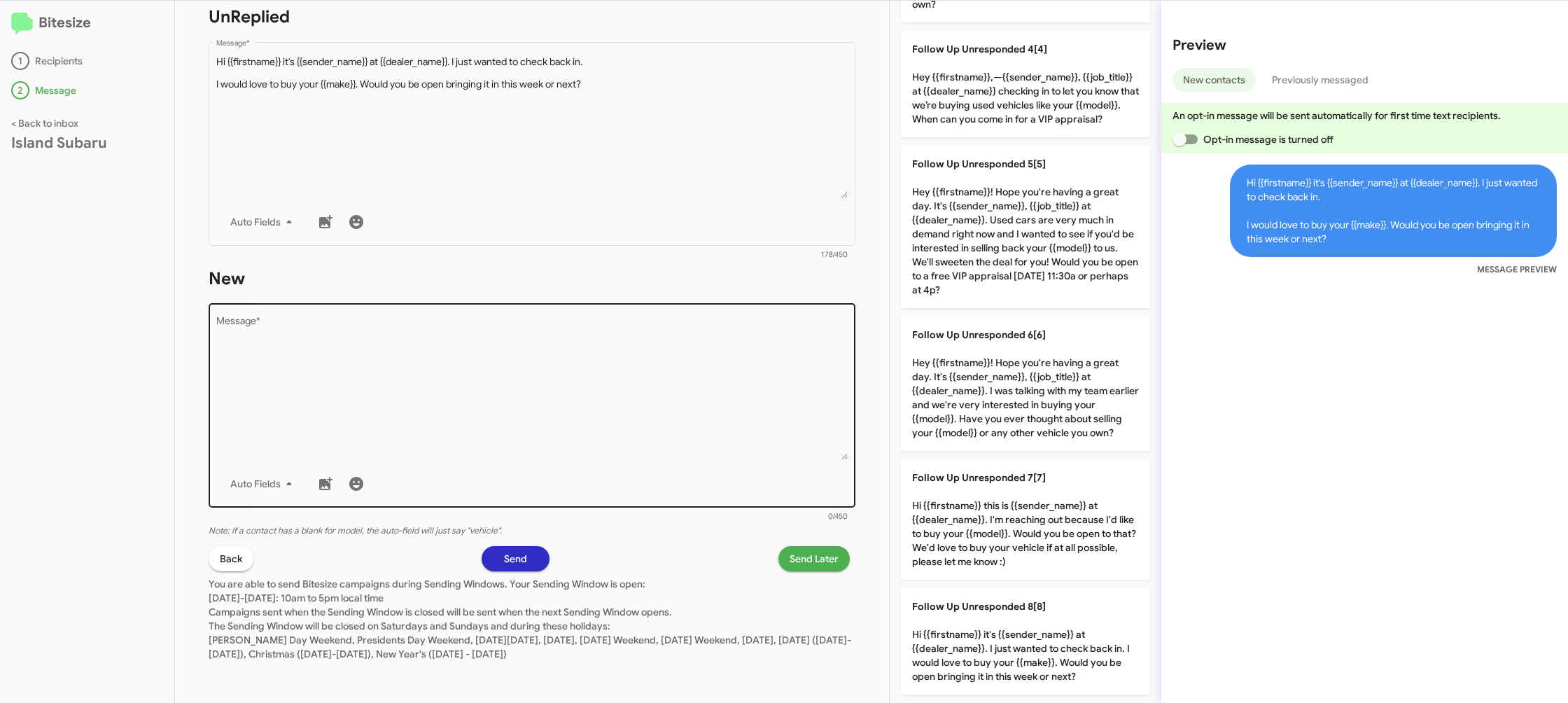
click at [610, 355] on textarea "Message *" at bounding box center [532, 388] width 632 height 142
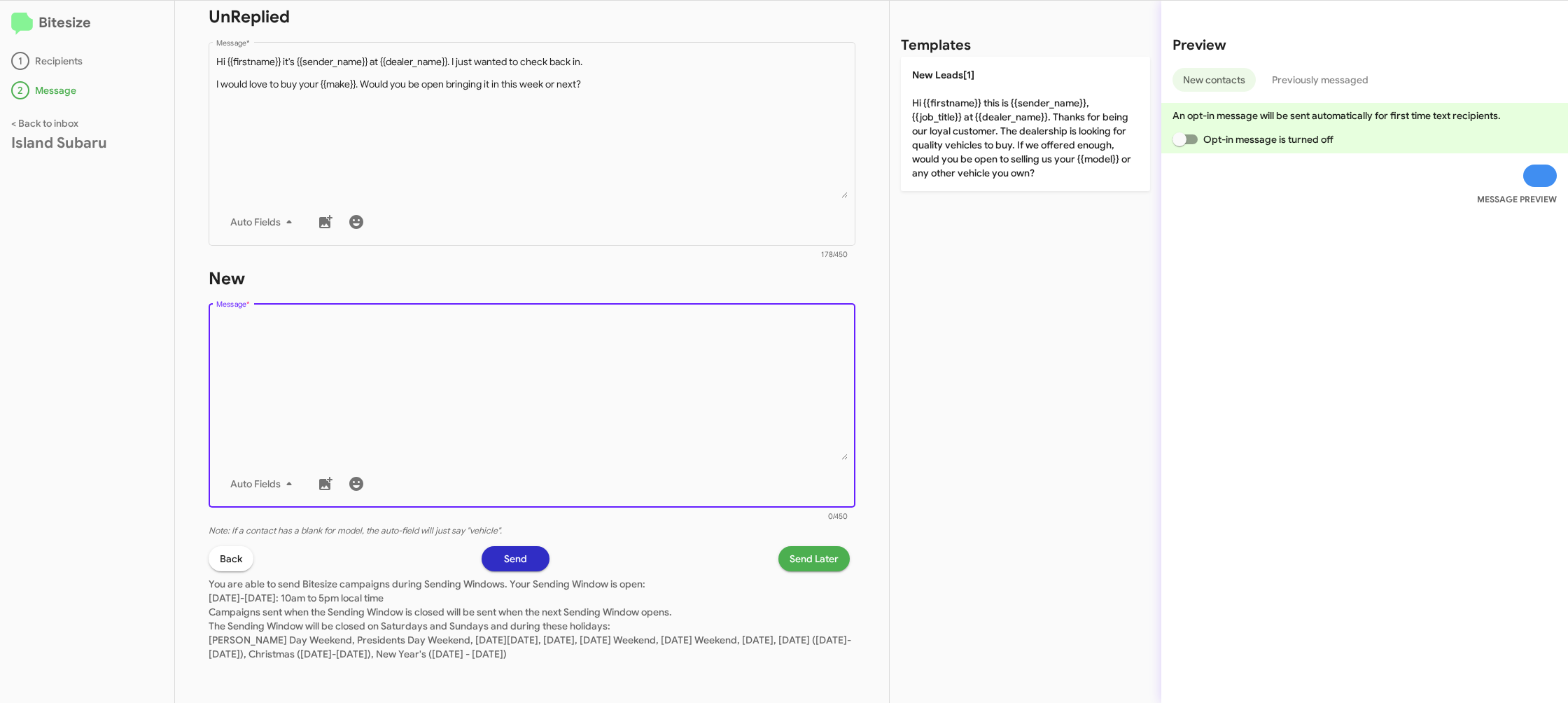
drag, startPoint x: 610, startPoint y: 356, endPoint x: 652, endPoint y: 328, distance: 50.5
click at [623, 345] on textarea "Message *" at bounding box center [532, 388] width 632 height 142
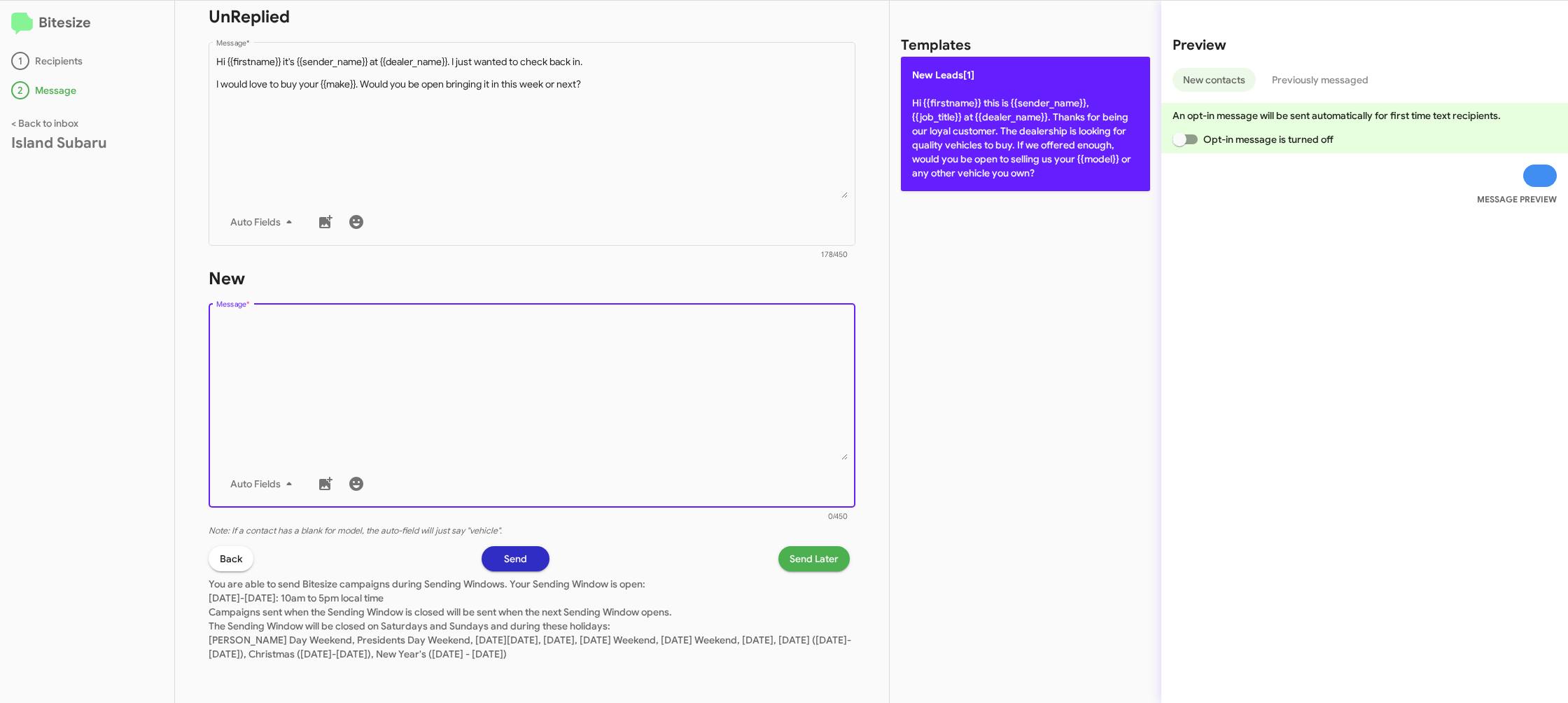
click at [976, 146] on p "New Leads[1] Hi {{firstname}} this is {{sender_name}}, {{job_title}} at {{deale…" at bounding box center [1025, 124] width 250 height 135
type textarea "Hi {{firstname}} this is {{sender_name}}, {{job_title}} at {{dealer_name}}. Tha…"
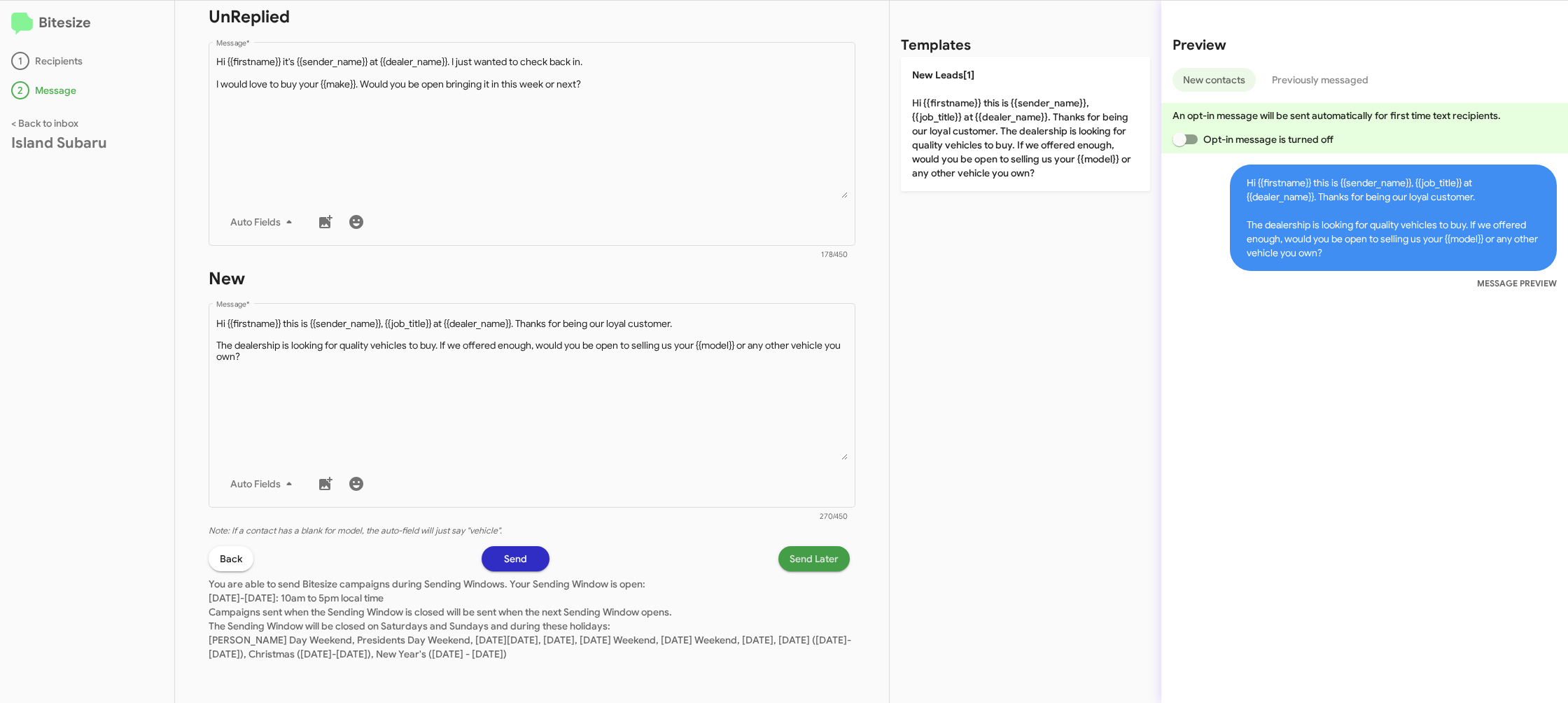
click at [796, 558] on span "Send Later" at bounding box center [813, 558] width 49 height 25
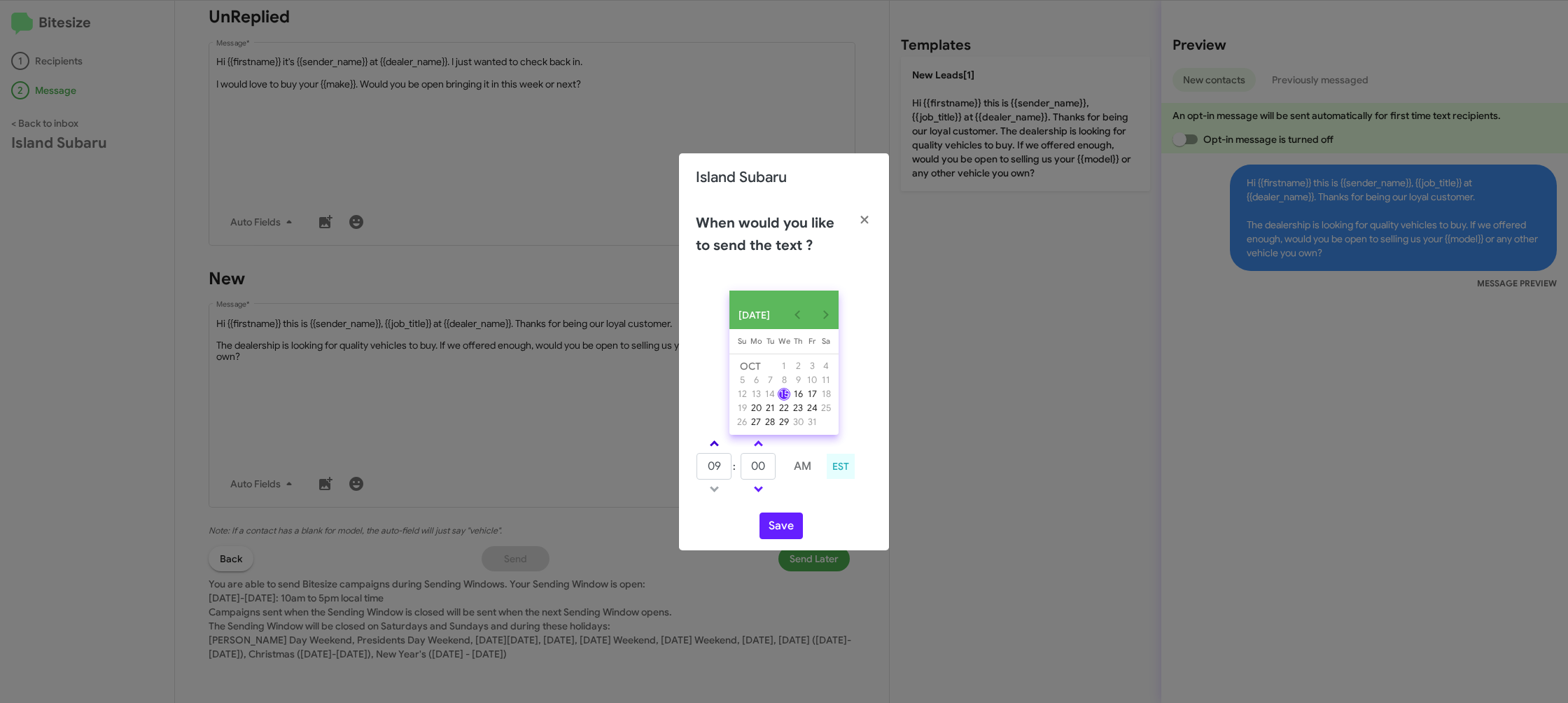
click at [711, 452] on link at bounding box center [714, 443] width 24 height 16
drag, startPoint x: 711, startPoint y: 453, endPoint x: 748, endPoint y: 451, distance: 37.1
click at [715, 452] on link at bounding box center [714, 443] width 24 height 16
type input "11"
click at [748, 450] on link at bounding box center [758, 443] width 24 height 16
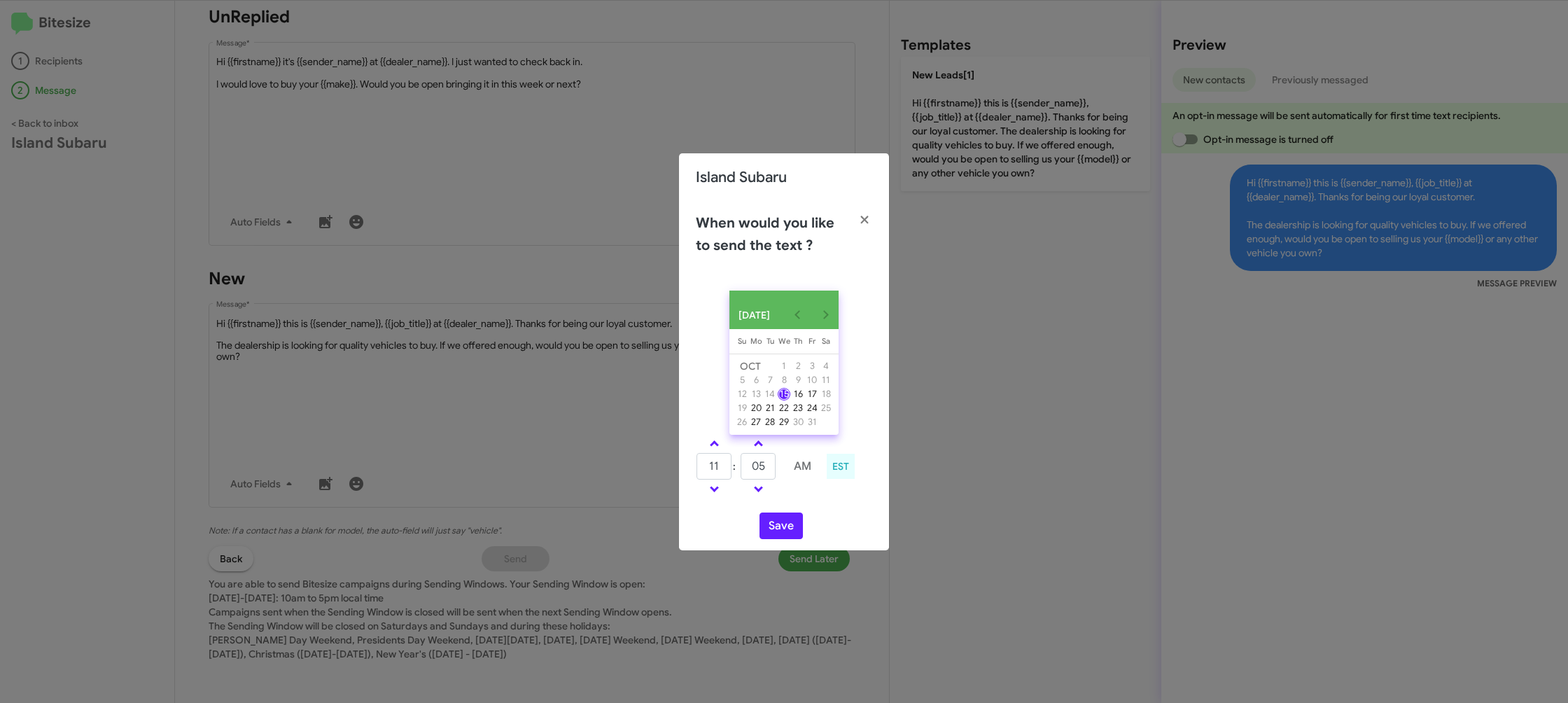
drag, startPoint x: 748, startPoint y: 450, endPoint x: 756, endPoint y: 459, distance: 12.0
click at [748, 450] on link at bounding box center [758, 443] width 24 height 16
type input "10"
click at [781, 527] on button "Save" at bounding box center [781, 525] width 43 height 27
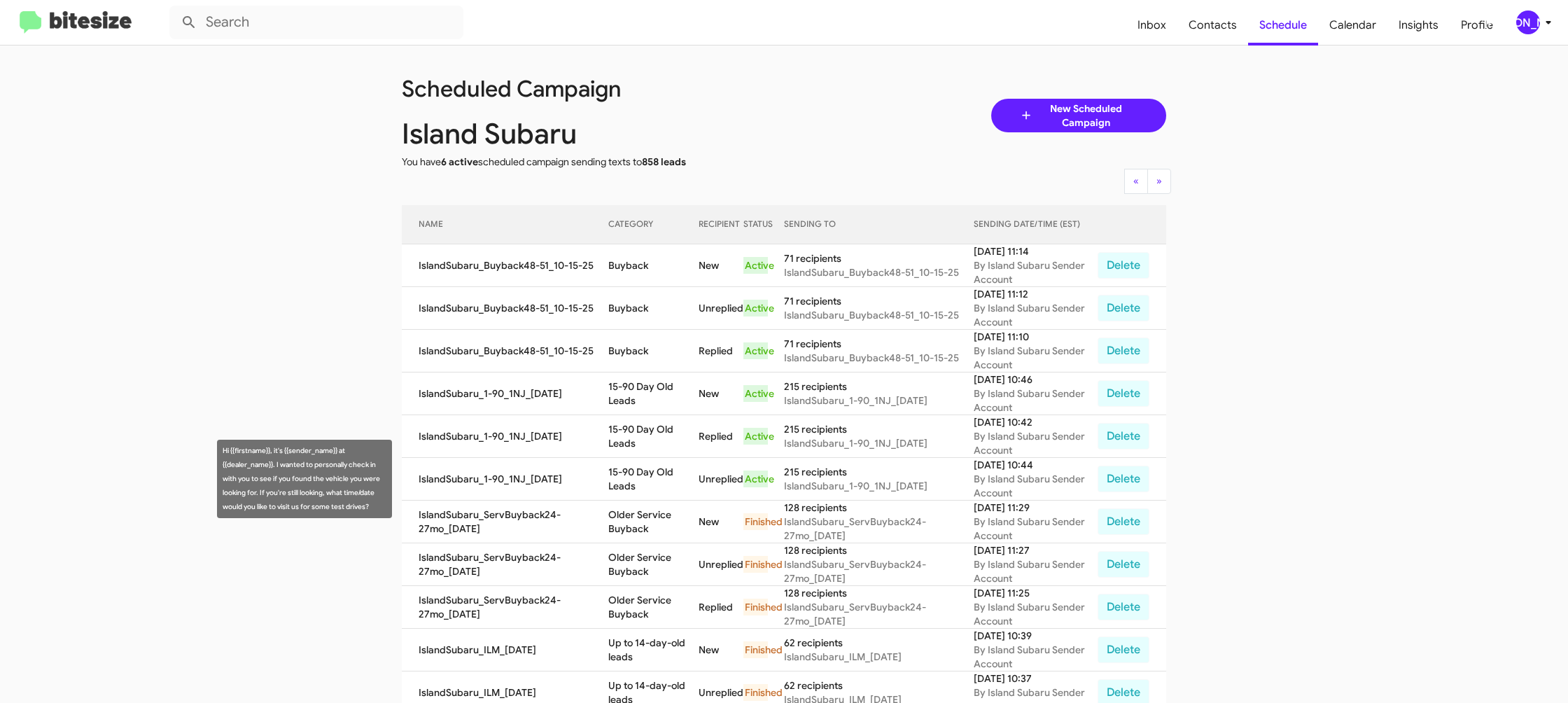
click at [638, 459] on td "15-90 Day Old Leads" at bounding box center [653, 478] width 91 height 42
drag, startPoint x: 638, startPoint y: 459, endPoint x: 620, endPoint y: 421, distance: 42.0
click at [637, 458] on td "15-90 Day Old Leads" at bounding box center [653, 478] width 91 height 42
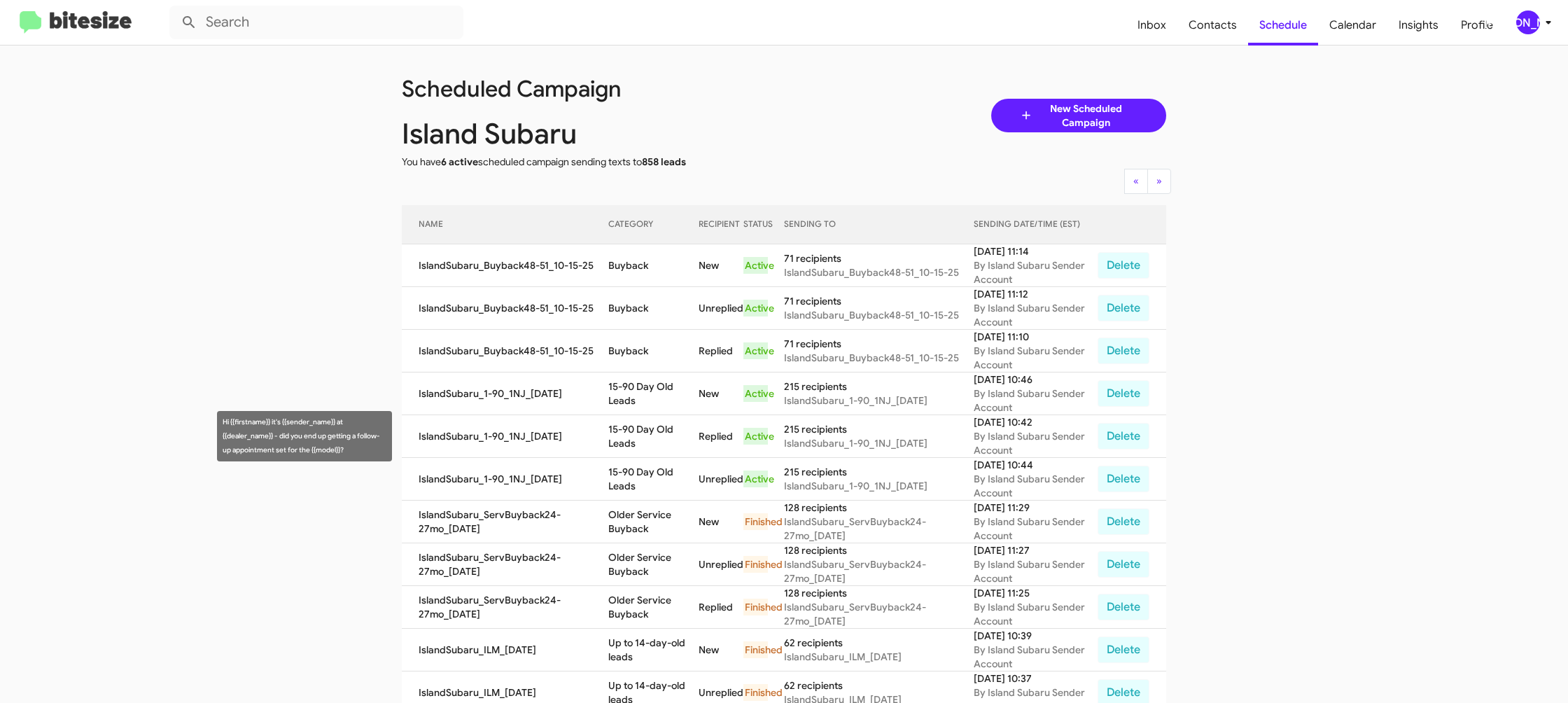
copy td "15-90 Day Old Leads"
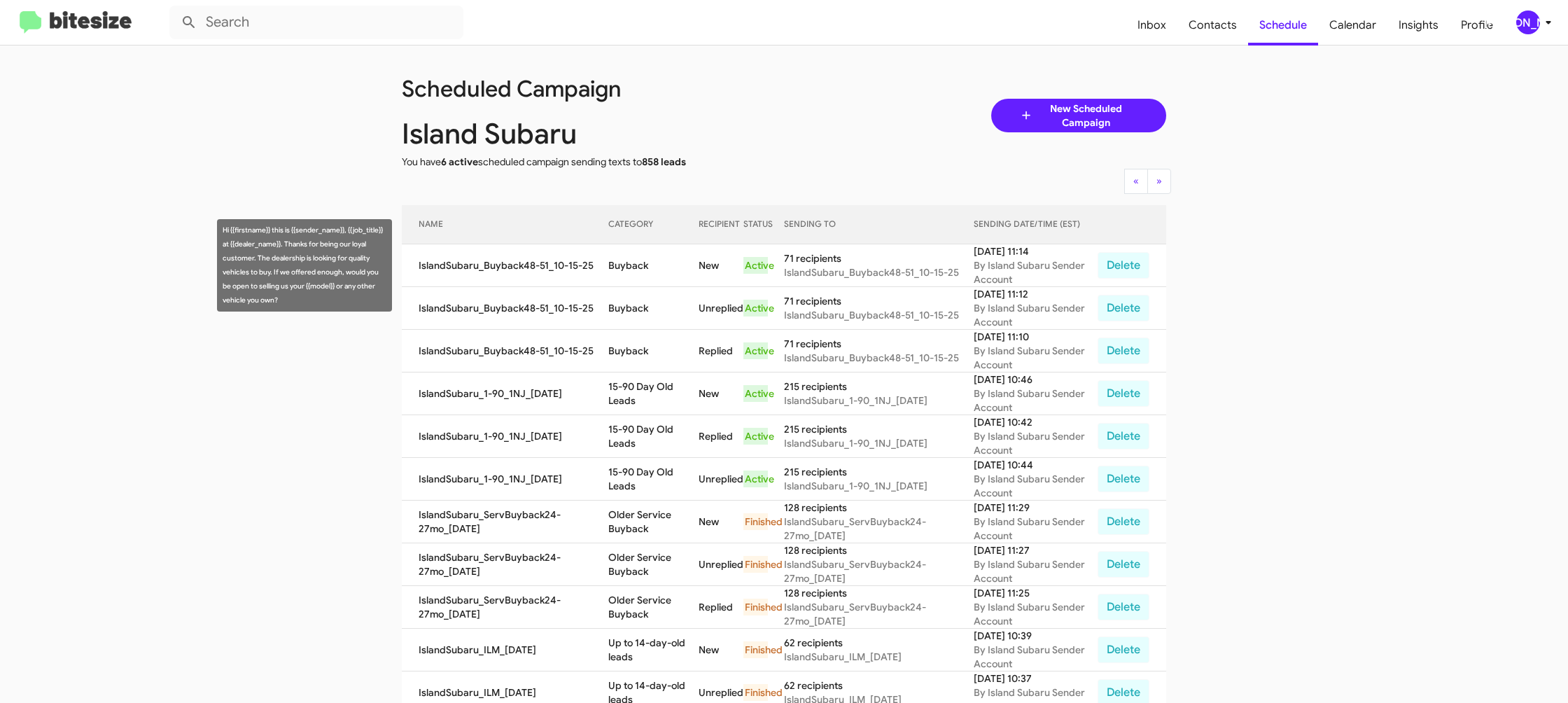
click at [629, 279] on td "Buyback" at bounding box center [653, 265] width 91 height 42
click at [629, 268] on td "Buyback" at bounding box center [653, 265] width 91 height 42
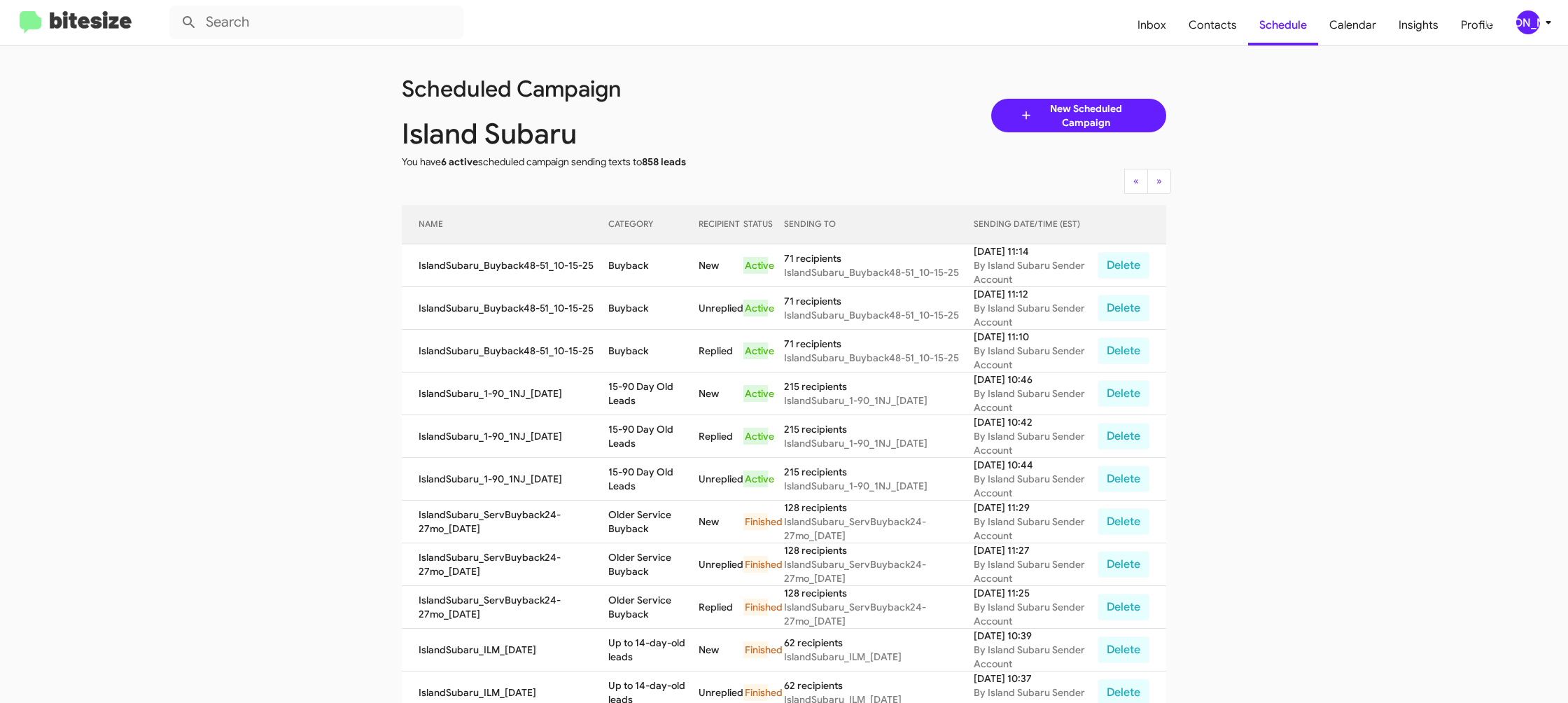
click at [629, 268] on td "Buyback" at bounding box center [653, 265] width 91 height 42
copy td "Buyback"
click at [1517, 24] on div "[PERSON_NAME]" at bounding box center [1528, 22] width 24 height 24
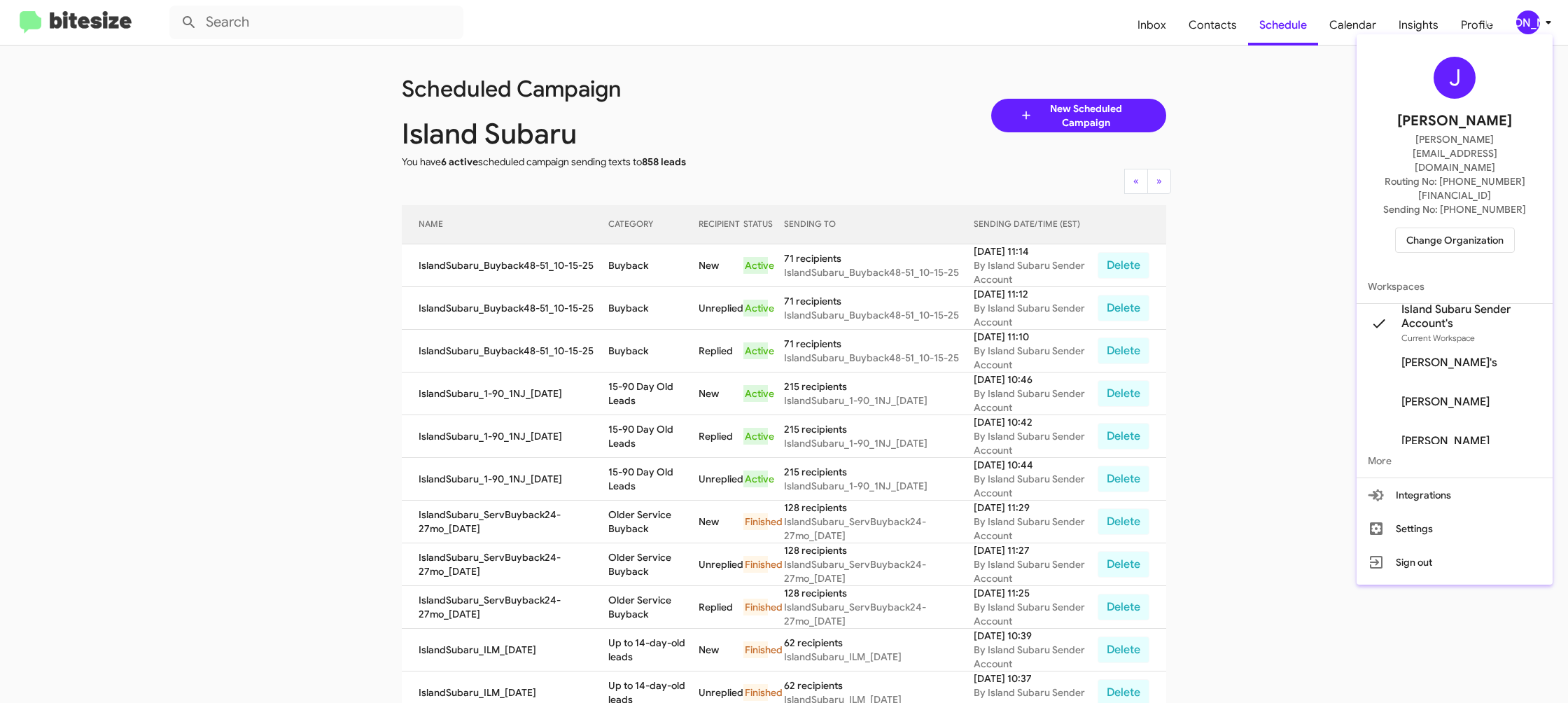
click at [1470, 228] on span "Change Organization" at bounding box center [1454, 240] width 98 height 24
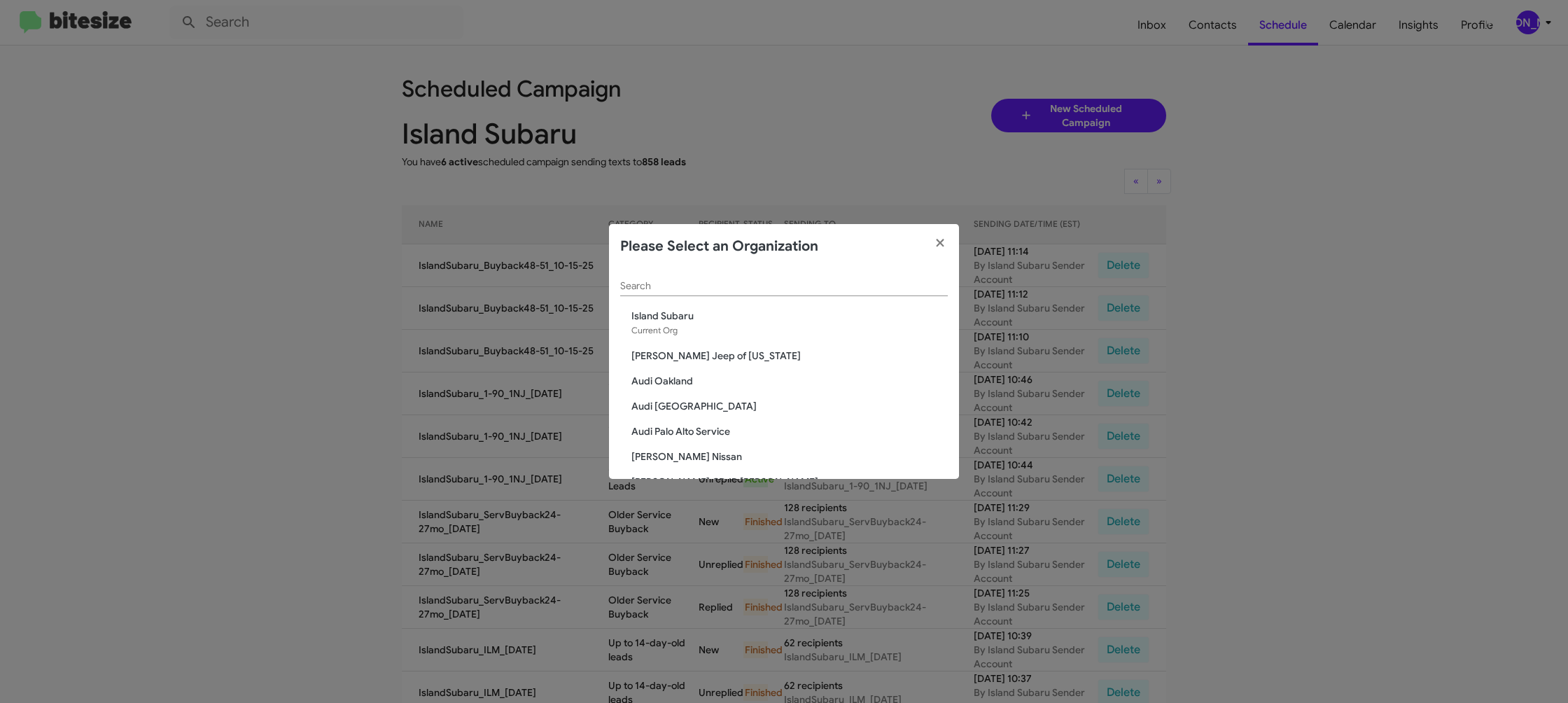
click at [713, 286] on input "Search" at bounding box center [783, 286] width 327 height 11
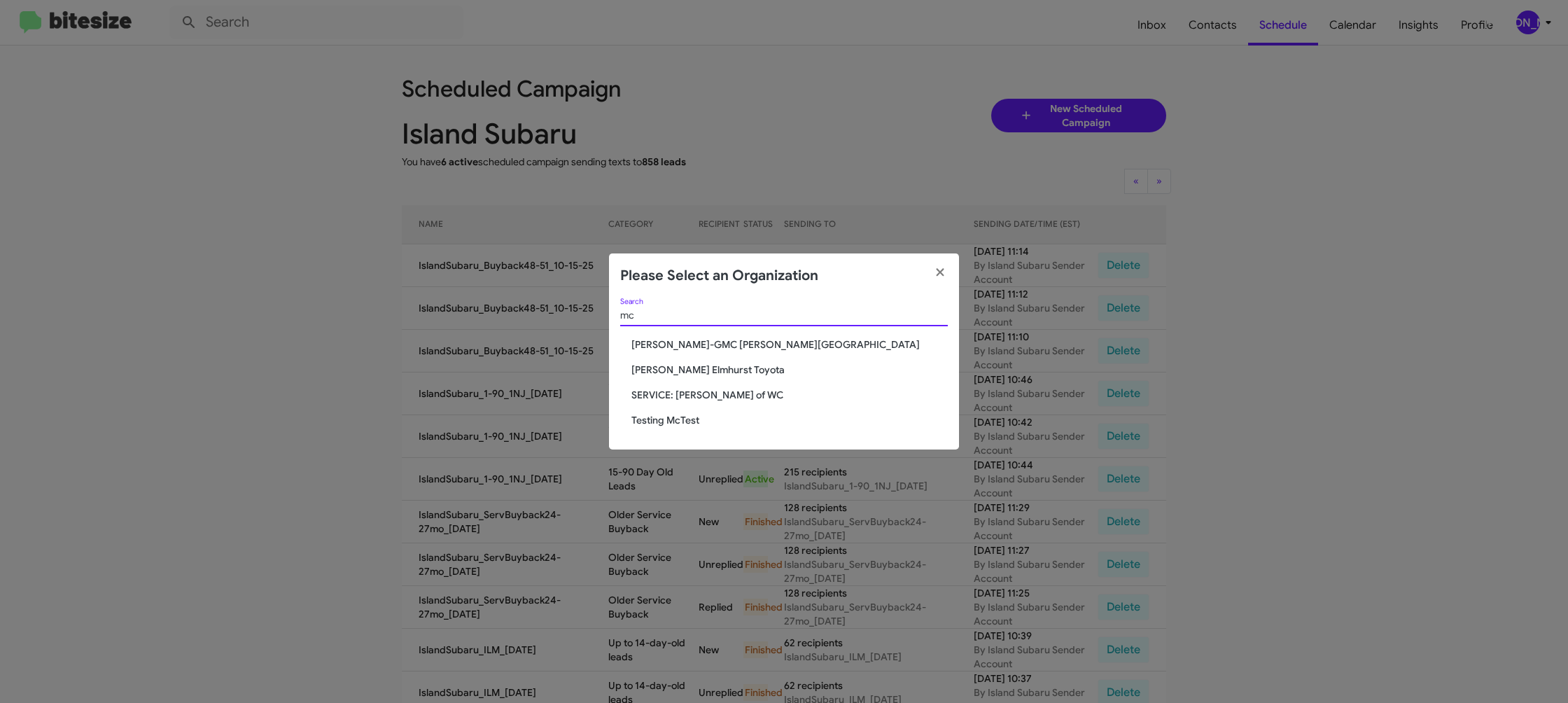
type input "mc"
click at [735, 368] on span "McGrath Elmhurst Toyota" at bounding box center [789, 370] width 316 height 14
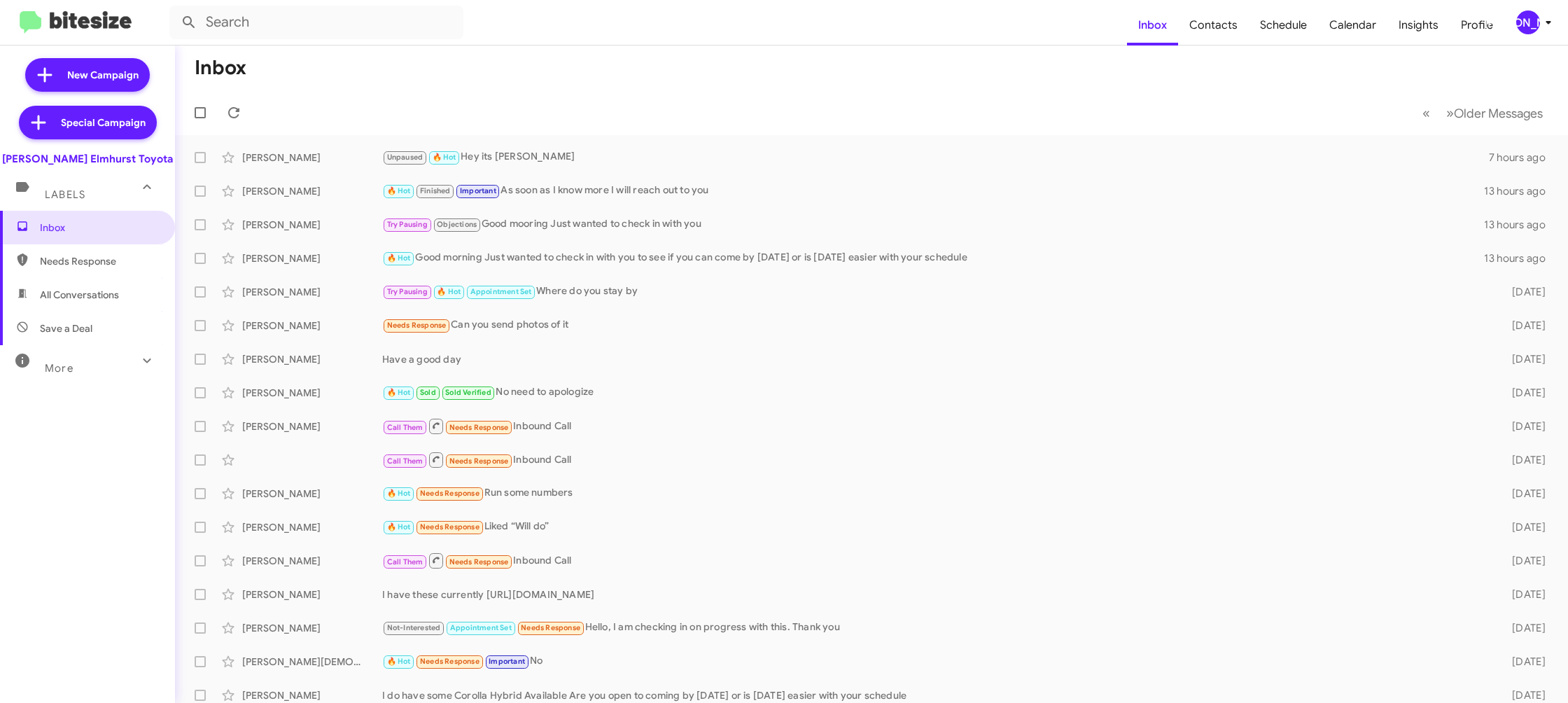
drag, startPoint x: 1524, startPoint y: 16, endPoint x: 1522, endPoint y: 27, distance: 11.2
click at [1524, 19] on div "[PERSON_NAME]" at bounding box center [1528, 22] width 24 height 24
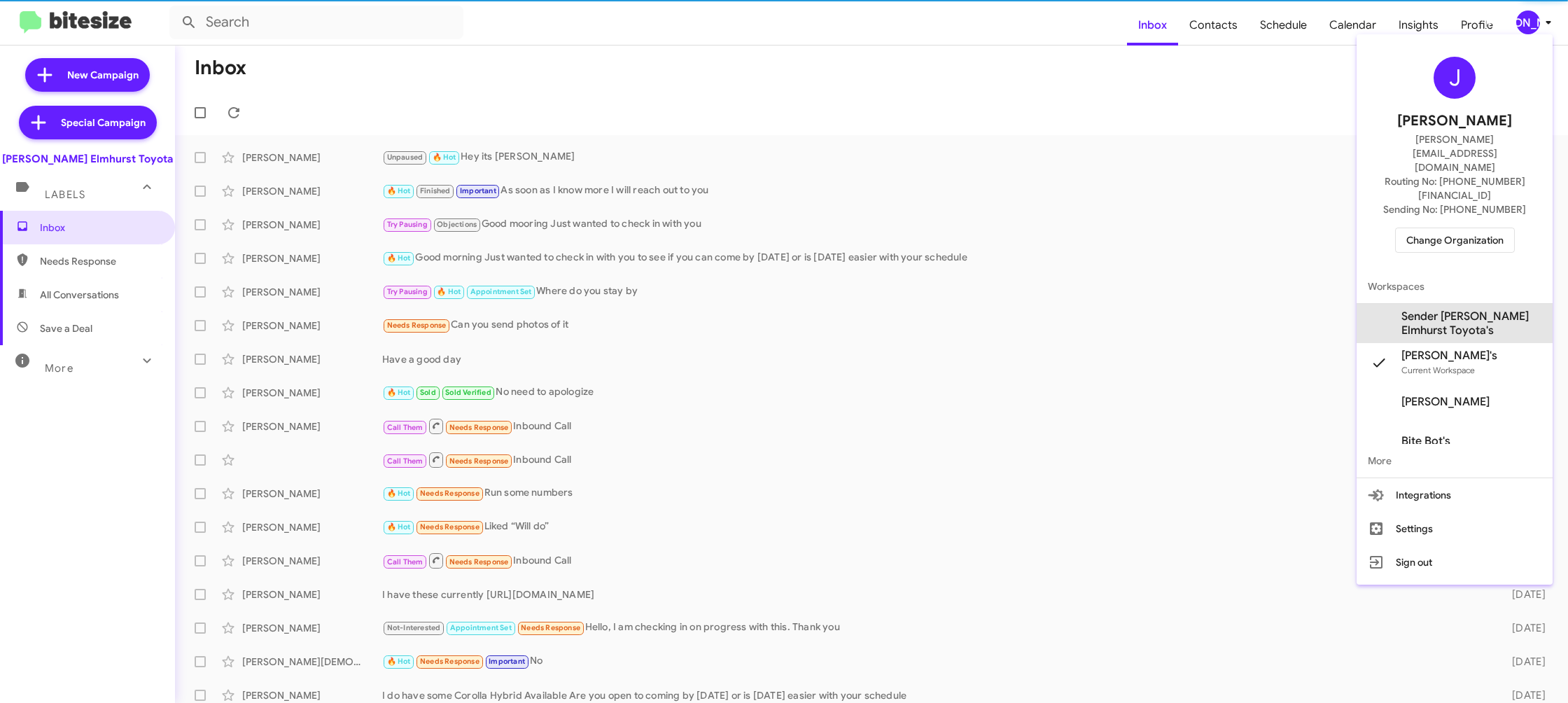
drag, startPoint x: 1438, startPoint y: 284, endPoint x: 1221, endPoint y: 47, distance: 321.3
click at [1438, 309] on span "Sender [PERSON_NAME] Elmhurst Toyota's" at bounding box center [1471, 323] width 140 height 28
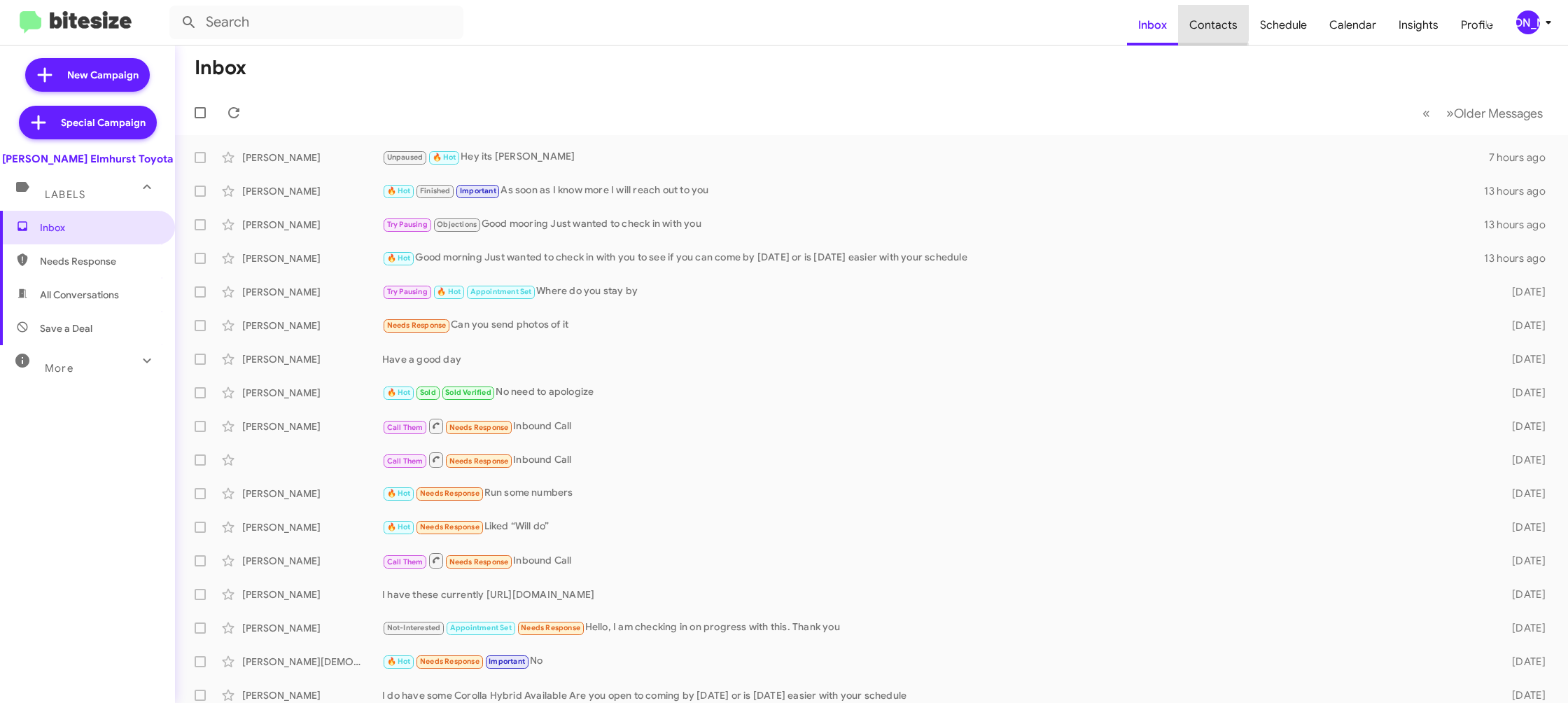
click at [1192, 22] on span "Contacts" at bounding box center [1213, 25] width 71 height 41
click at [1528, 22] on div "[PERSON_NAME]" at bounding box center [1528, 22] width 24 height 24
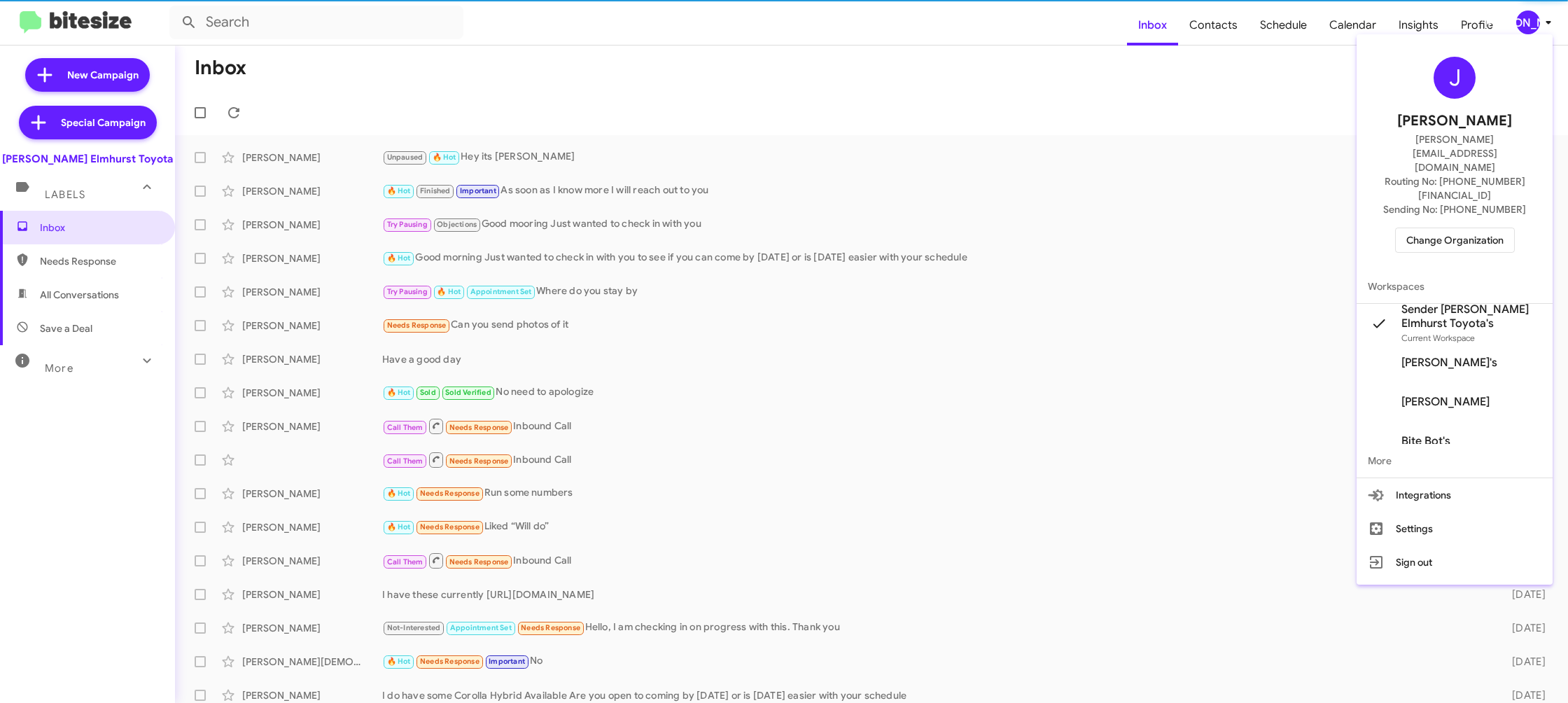
click at [1430, 302] on span "Sender [PERSON_NAME] Elmhurst Toyota's" at bounding box center [1471, 316] width 140 height 28
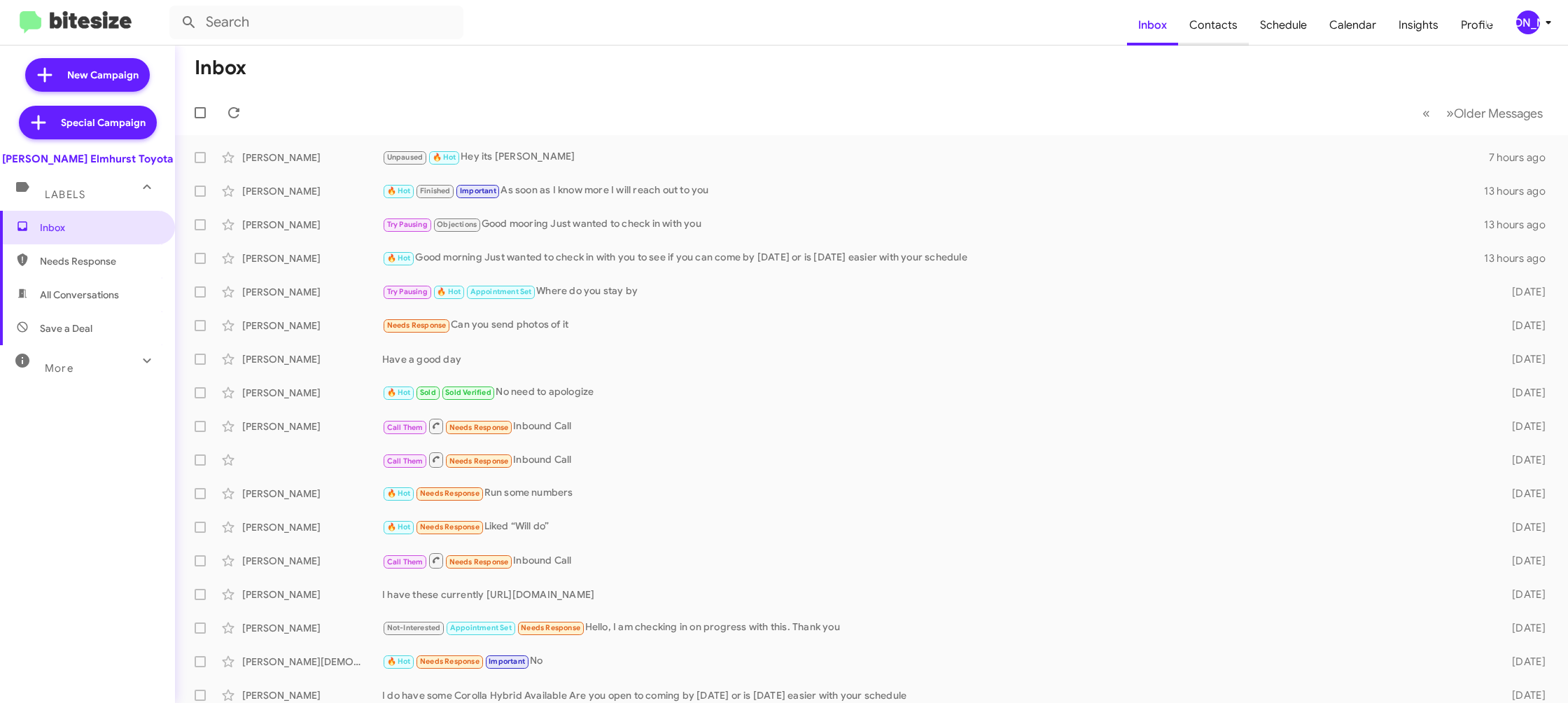
click at [1195, 19] on span "Contacts" at bounding box center [1213, 25] width 71 height 41
drag, startPoint x: 1497, startPoint y: 24, endPoint x: 1523, endPoint y: 24, distance: 26.0
click at [1498, 24] on span "Profile" at bounding box center [1476, 25] width 54 height 41
click at [1523, 24] on div "[PERSON_NAME]" at bounding box center [1528, 22] width 24 height 24
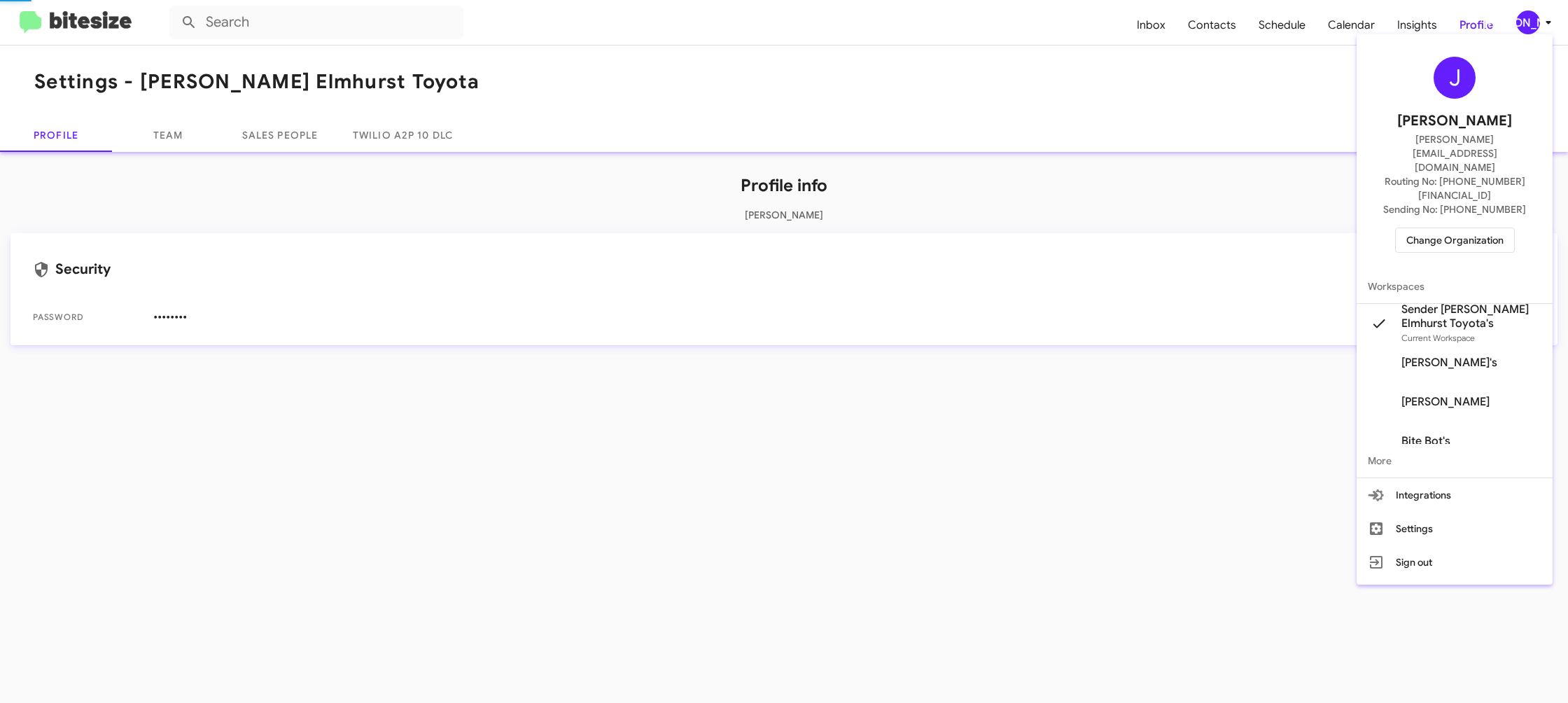
click at [1194, 12] on div at bounding box center [784, 352] width 1568 height 703
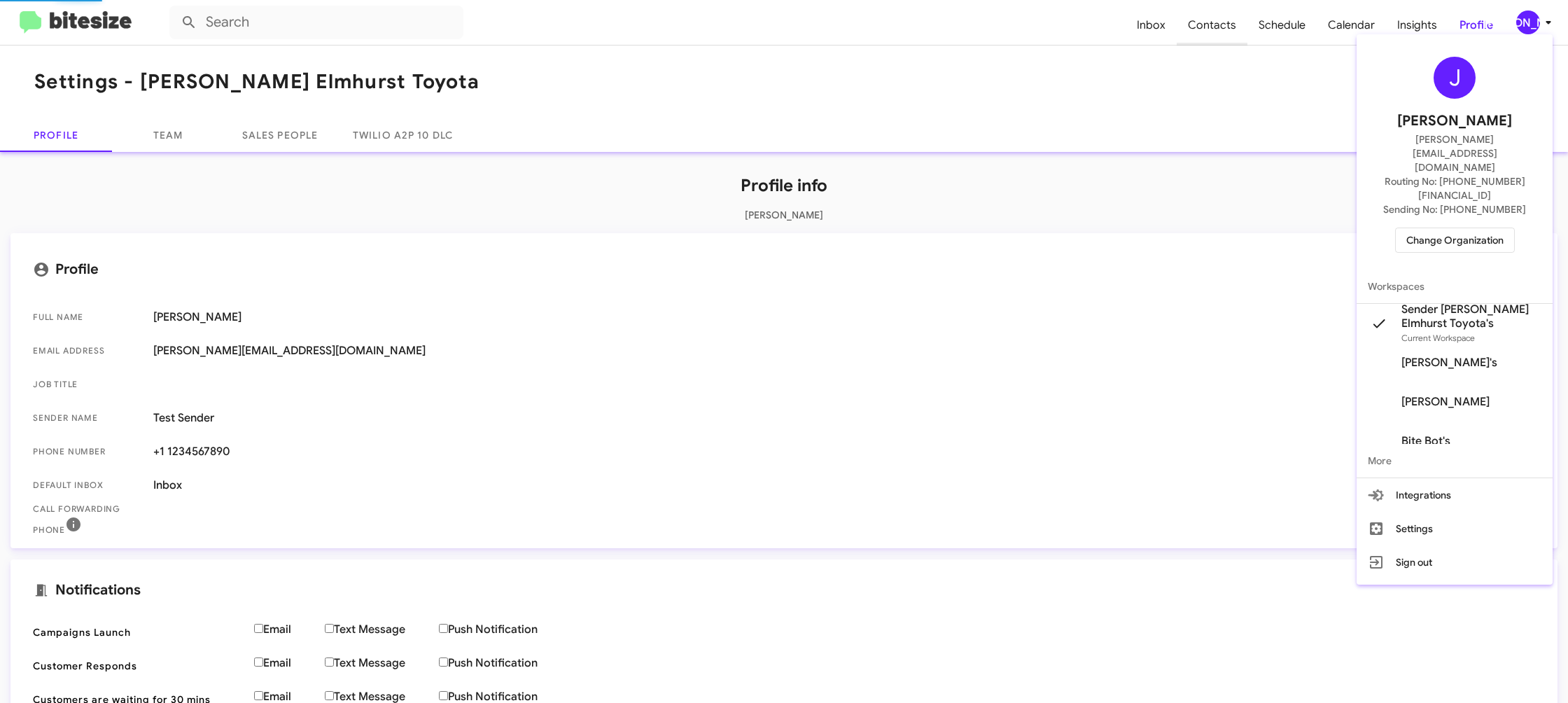
click at [1224, 16] on span "Contacts" at bounding box center [1212, 25] width 71 height 41
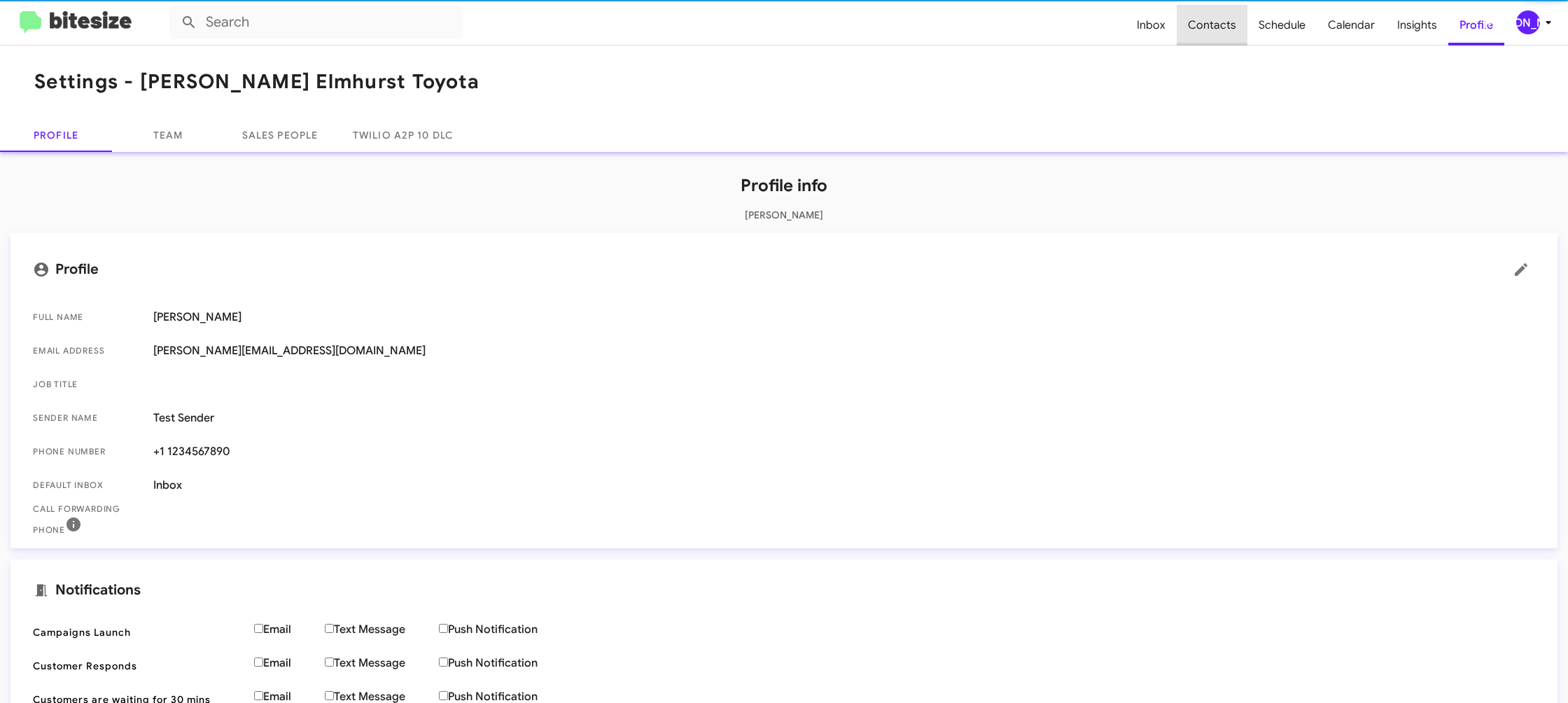
click at [1224, 16] on span "Contacts" at bounding box center [1212, 25] width 71 height 41
drag, startPoint x: 1224, startPoint y: 16, endPoint x: 1215, endPoint y: 10, distance: 10.8
click at [1215, 10] on span "Contacts" at bounding box center [1212, 25] width 71 height 41
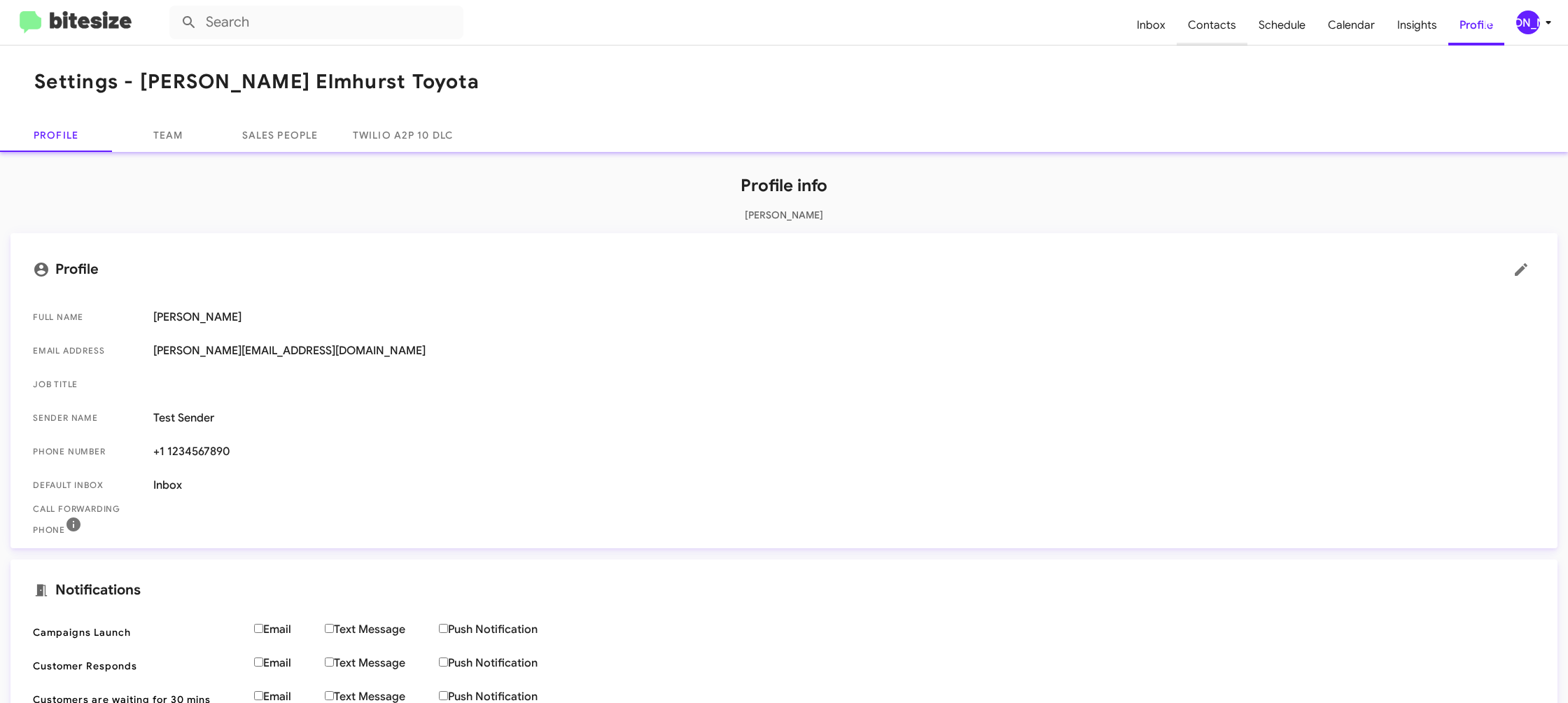
type input "in:groups"
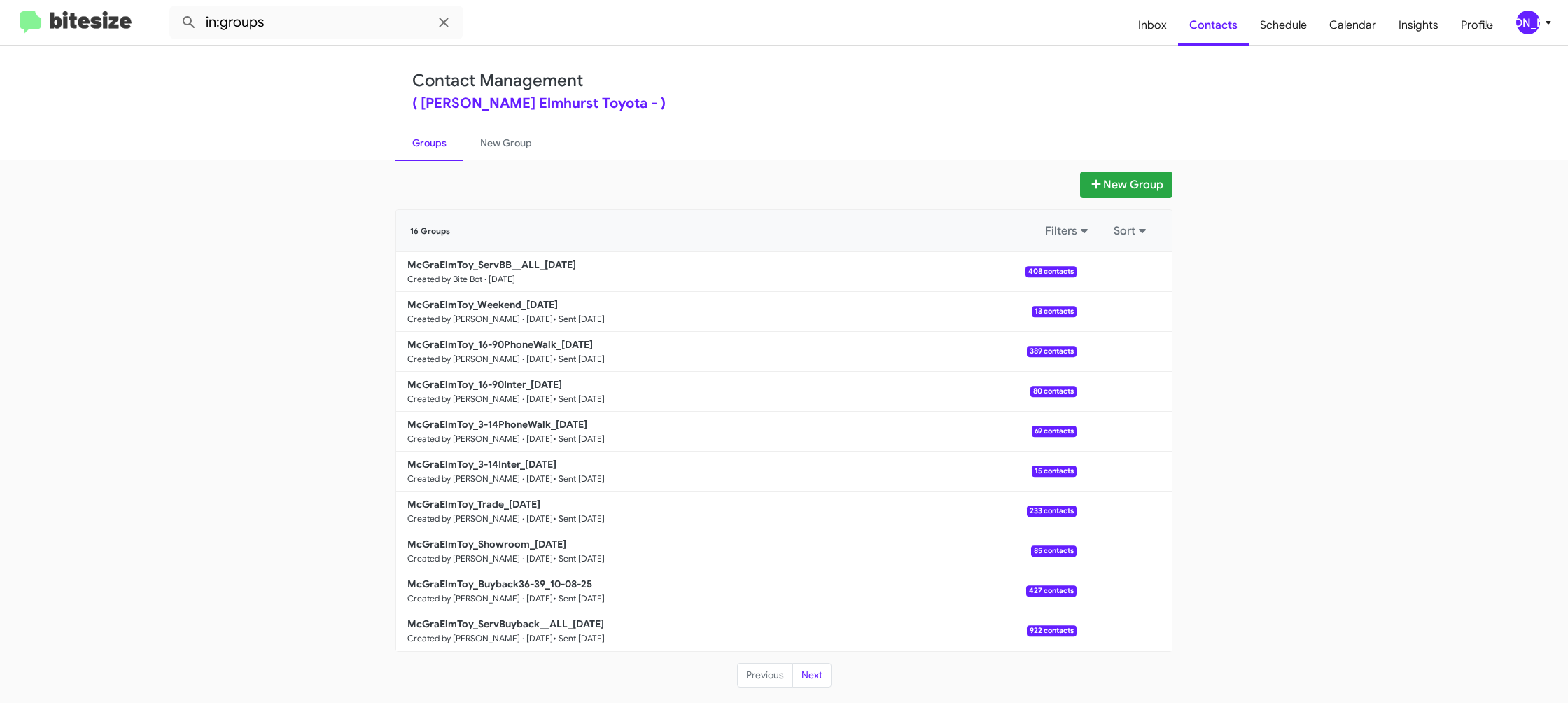
click at [520, 122] on div "Contact Management ( [PERSON_NAME] Elmhurst Toyota - ) Groups New Group" at bounding box center [784, 103] width 798 height 115
click at [520, 131] on link "New Group" at bounding box center [506, 142] width 85 height 36
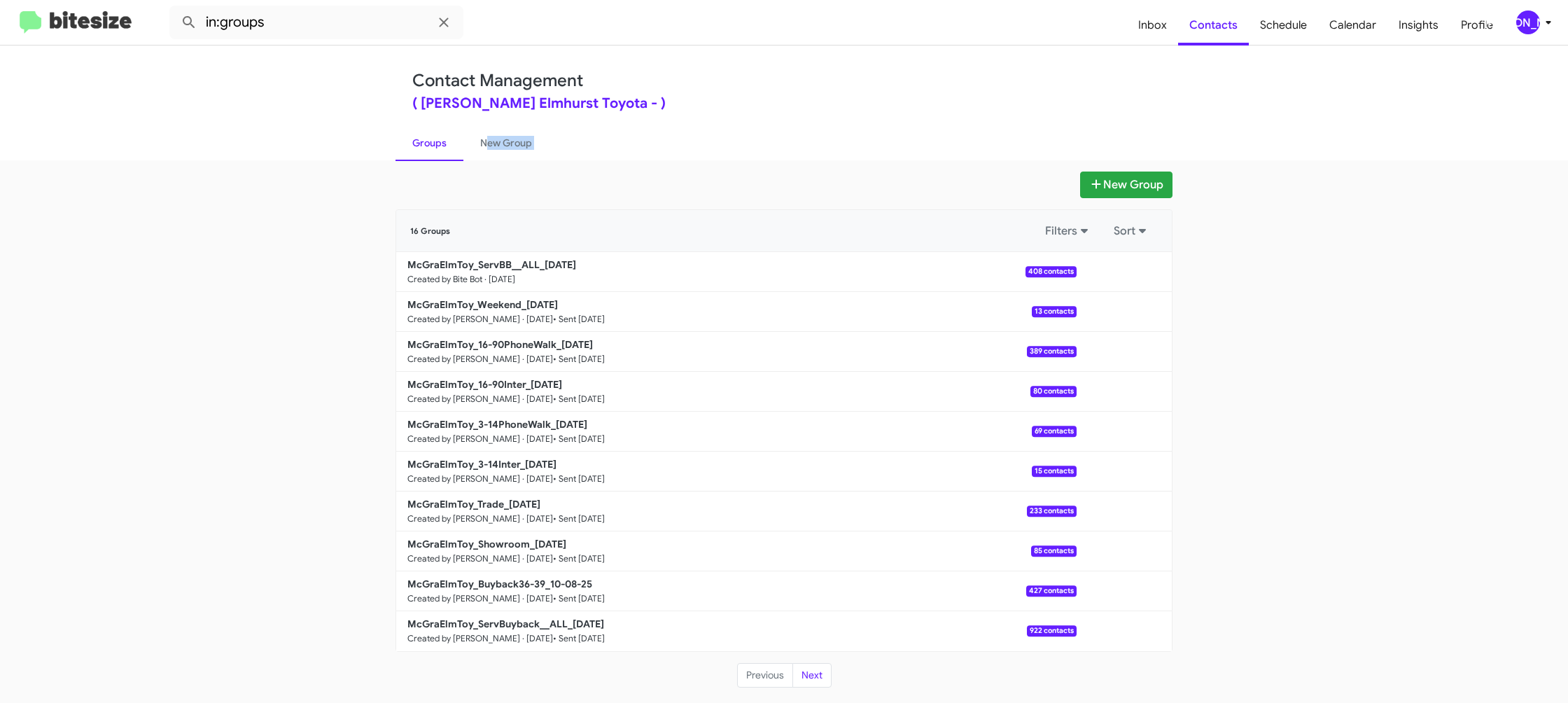
drag, startPoint x: 520, startPoint y: 131, endPoint x: 461, endPoint y: 226, distance: 111.8
click at [519, 131] on link "New Group" at bounding box center [506, 142] width 85 height 36
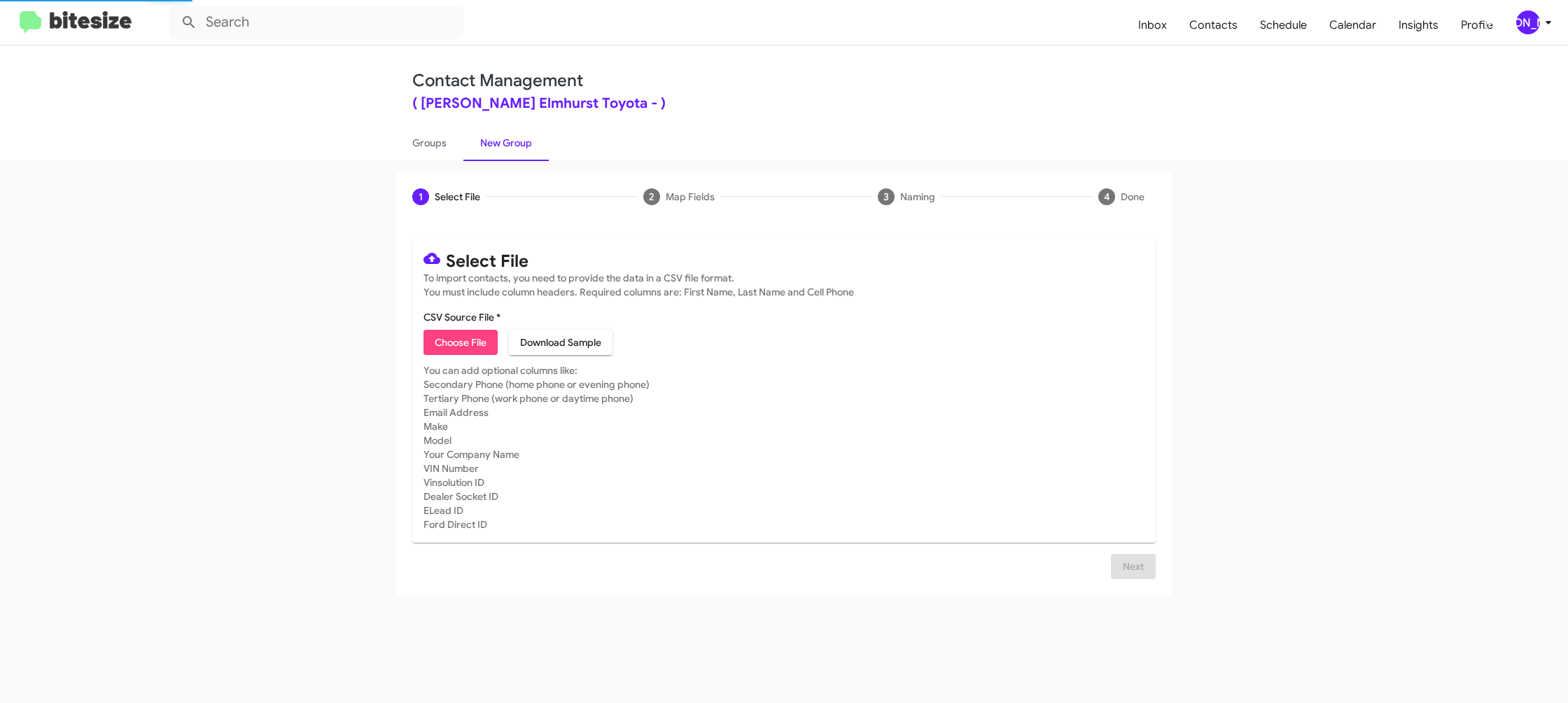
click at [457, 359] on mat-card "Select File To import contacts, you need to provide the data in a CSV file form…" at bounding box center [783, 390] width 743 height 304
click at [454, 349] on span "Choose File" at bounding box center [460, 342] width 52 height 25
type input "McGraElmToy_Buyback48-51_10-15-25"
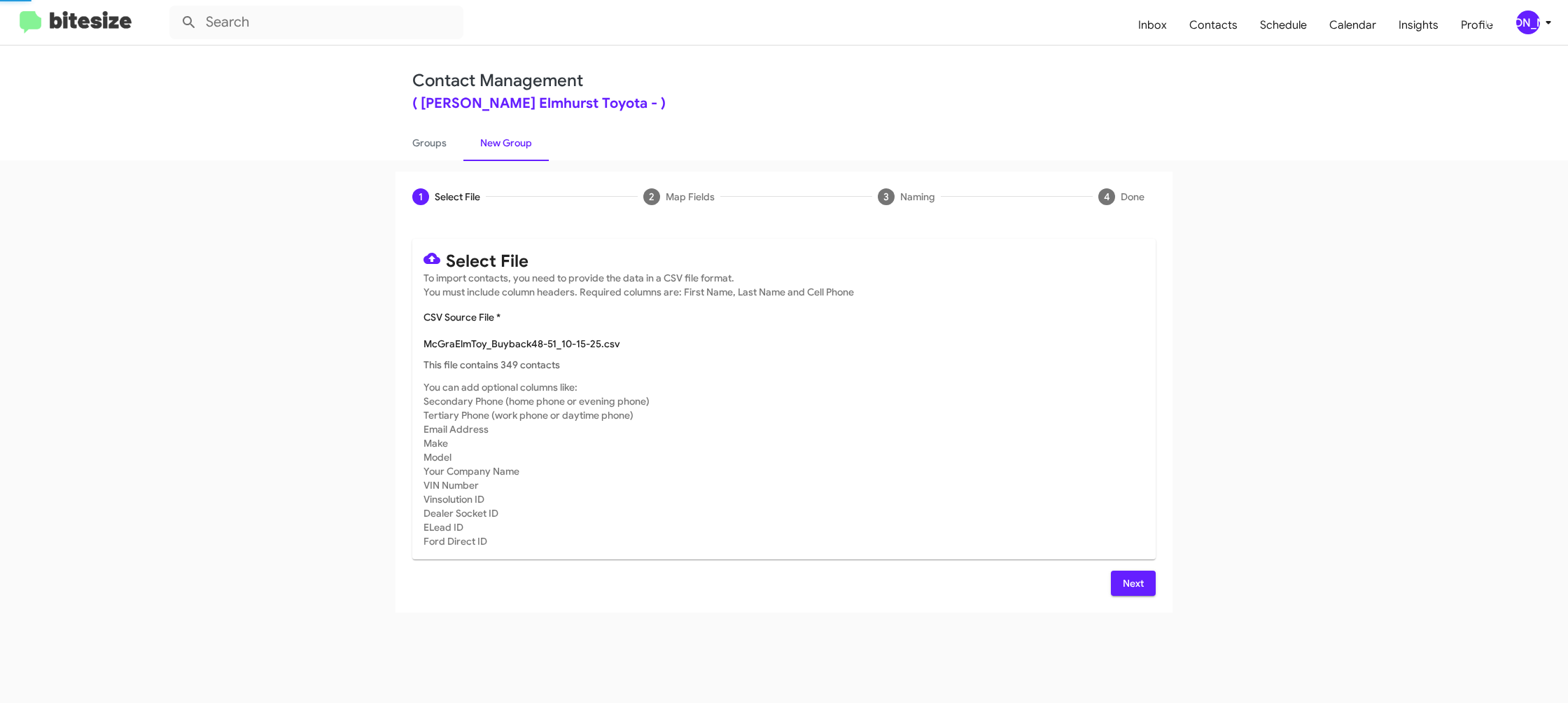
drag, startPoint x: 780, startPoint y: 436, endPoint x: 762, endPoint y: 425, distance: 21.1
click at [780, 435] on mat-card-subtitle "You can add optional columns like: Secondary Phone (home phone or evening phone…" at bounding box center [783, 464] width 721 height 168
click at [1114, 564] on div "Select File To import contacts, you need to provide the data in a CSV file form…" at bounding box center [783, 416] width 743 height 357
click at [1123, 571] on span "Next" at bounding box center [1133, 583] width 22 height 25
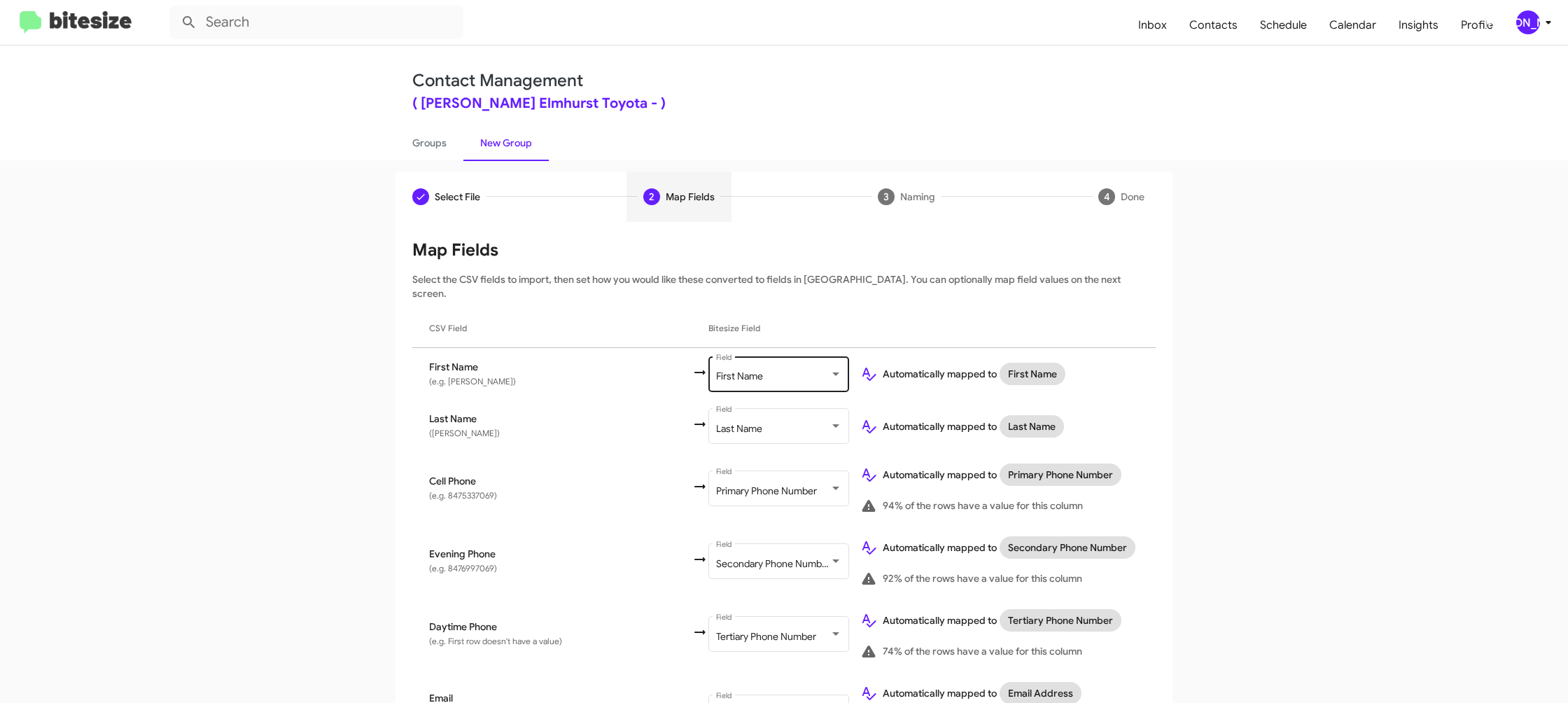
scroll to position [478, 0]
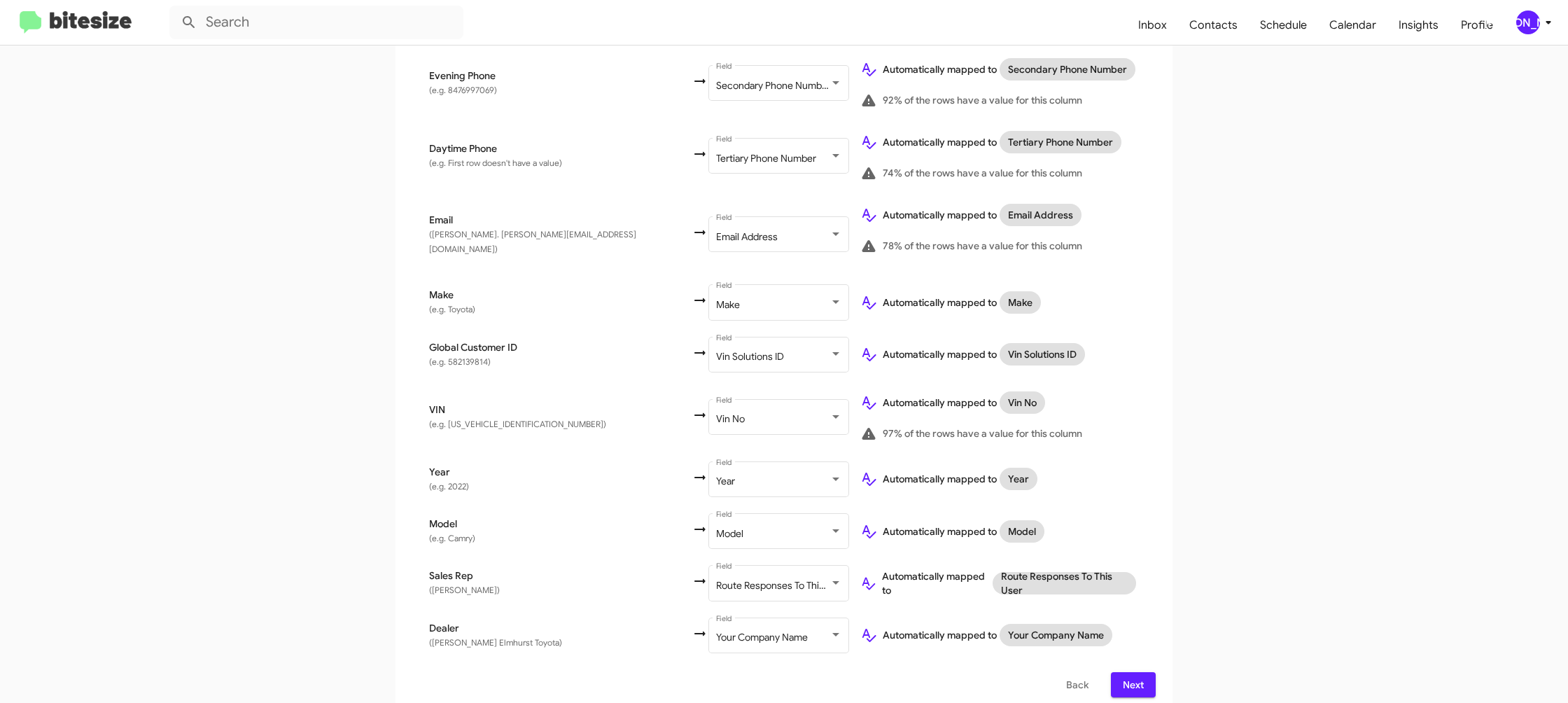
click at [1536, 39] on mat-toolbar "Inbox Contacts Schedule Calendar Insights Profile [PERSON_NAME]" at bounding box center [784, 22] width 1568 height 45
click at [1534, 28] on div "[PERSON_NAME]" at bounding box center [1528, 22] width 24 height 24
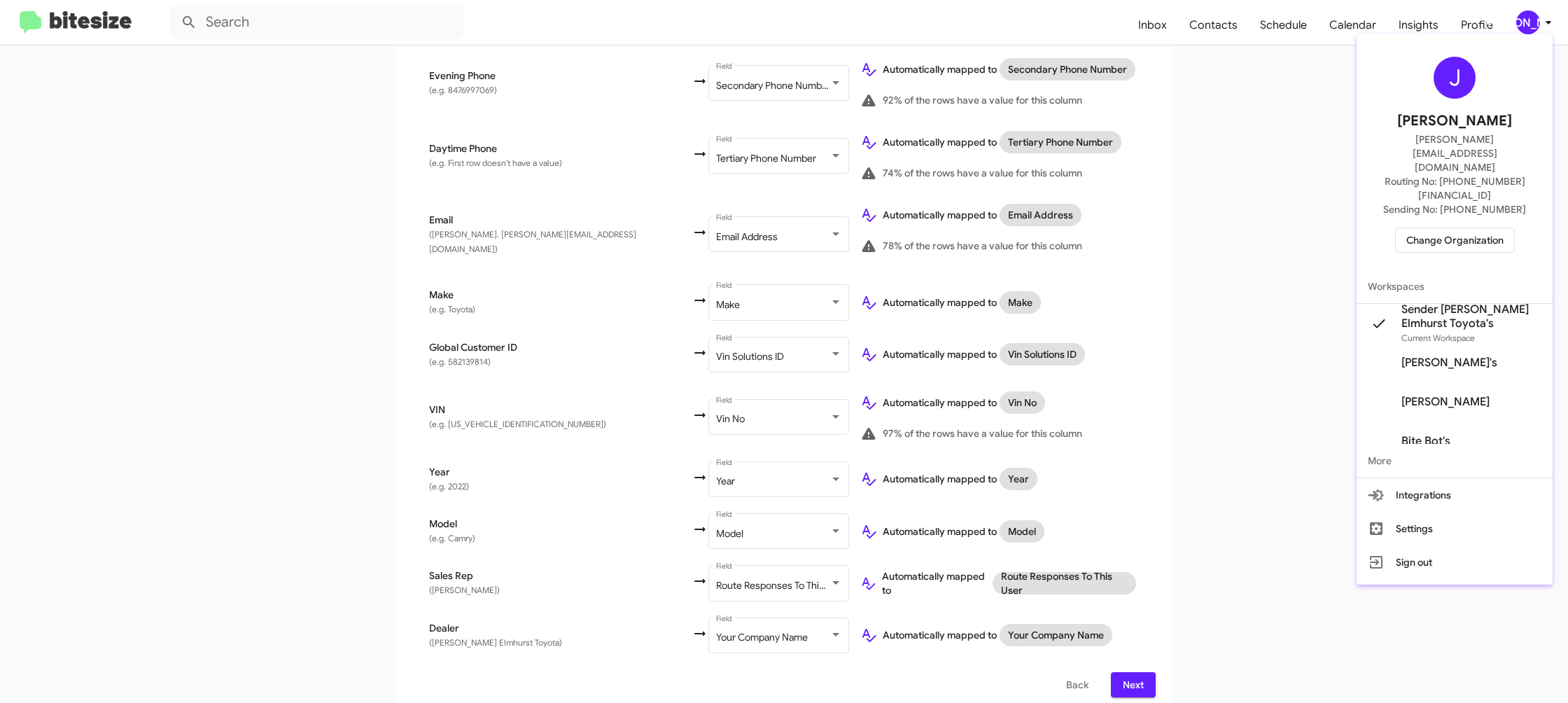
click at [1534, 21] on div at bounding box center [784, 352] width 1568 height 703
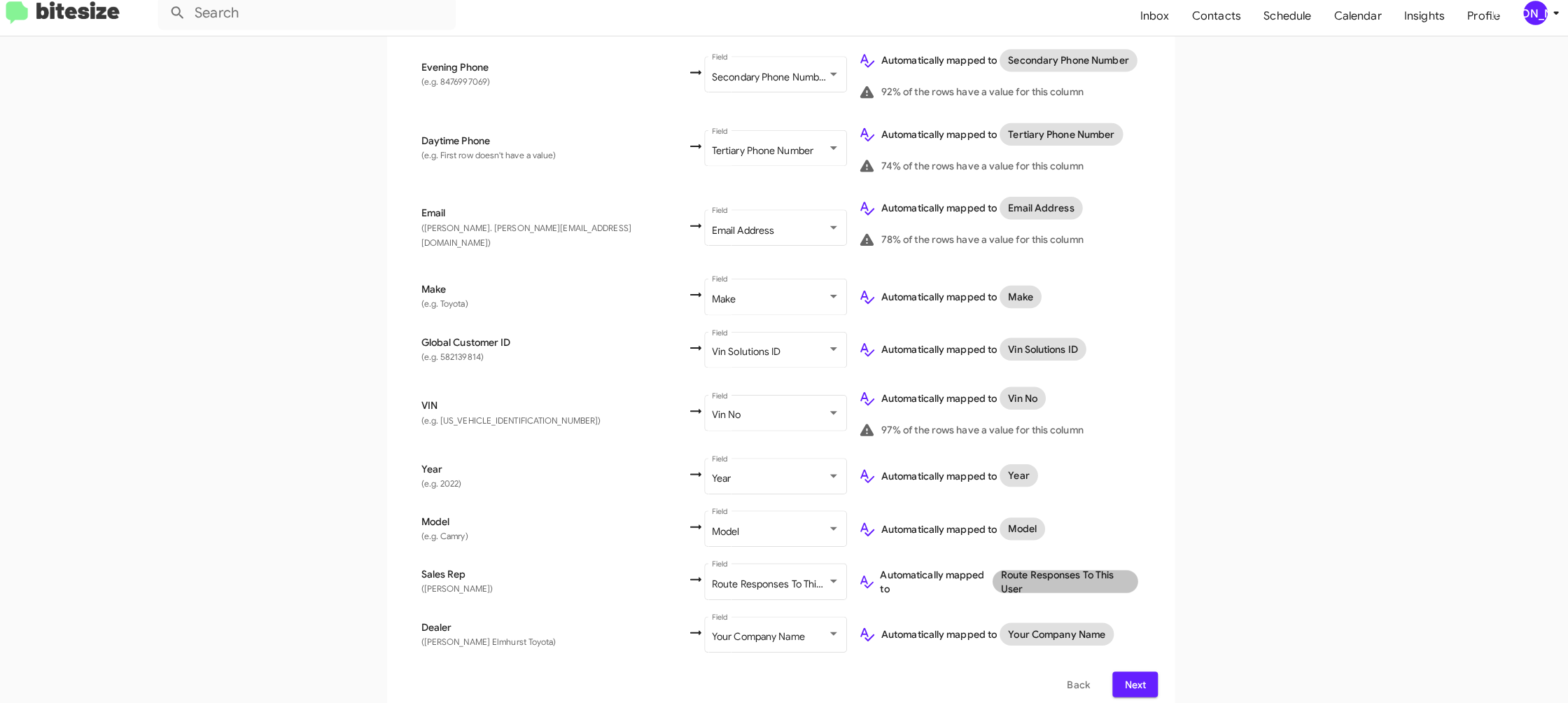
scroll to position [0, 0]
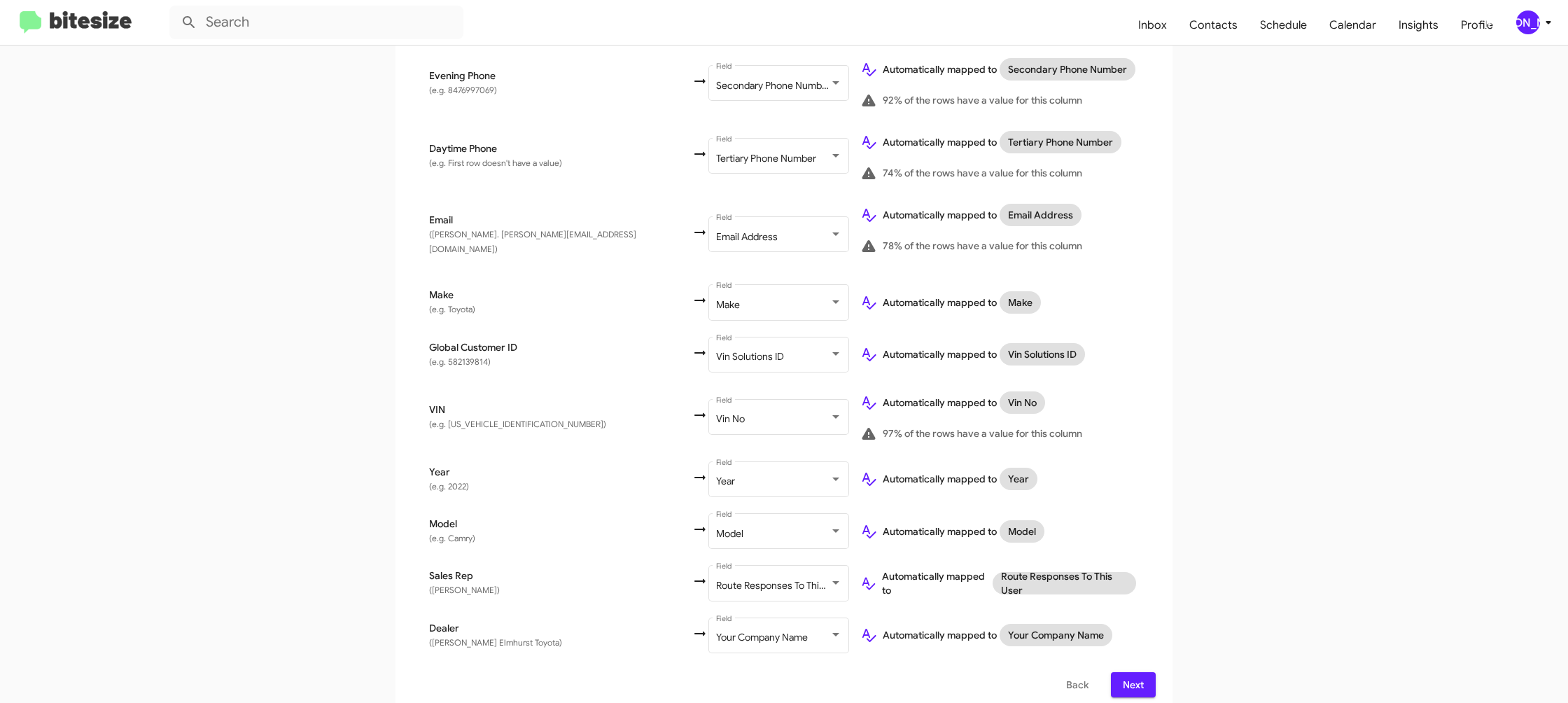
click at [1141, 675] on span "Next" at bounding box center [1133, 684] width 22 height 25
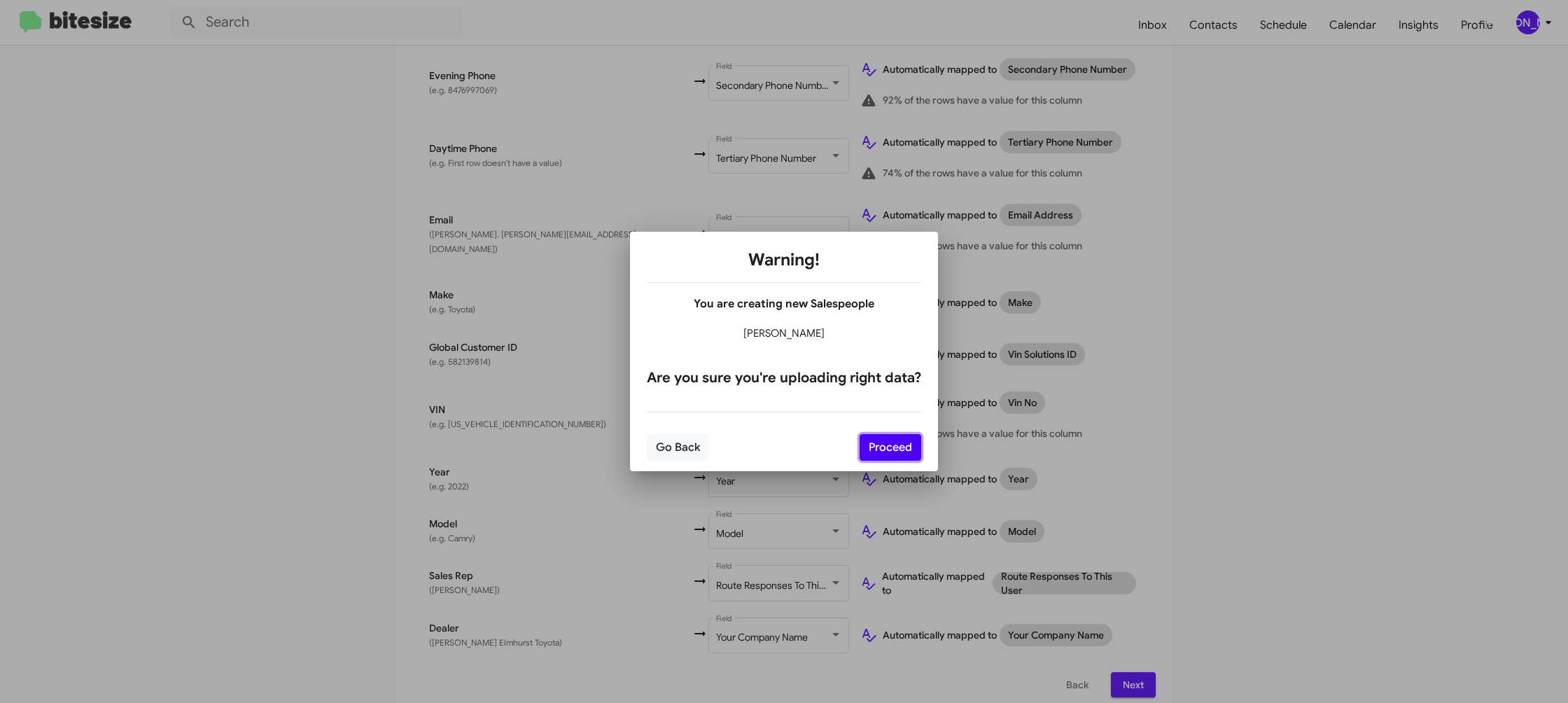
drag, startPoint x: 914, startPoint y: 444, endPoint x: 902, endPoint y: 446, distance: 12.2
click at [911, 444] on button "Proceed" at bounding box center [889, 447] width 61 height 27
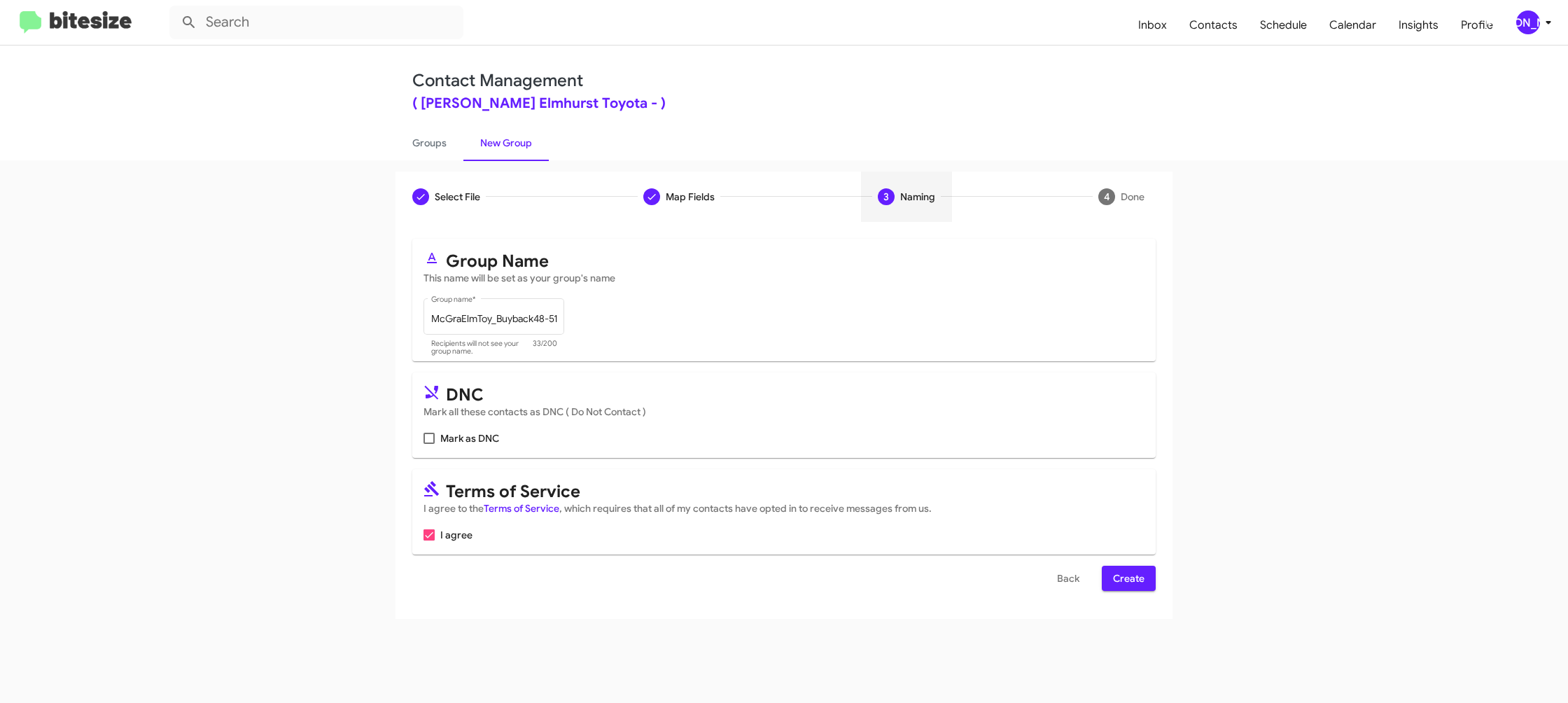
click at [1119, 574] on span "Create" at bounding box center [1129, 578] width 31 height 25
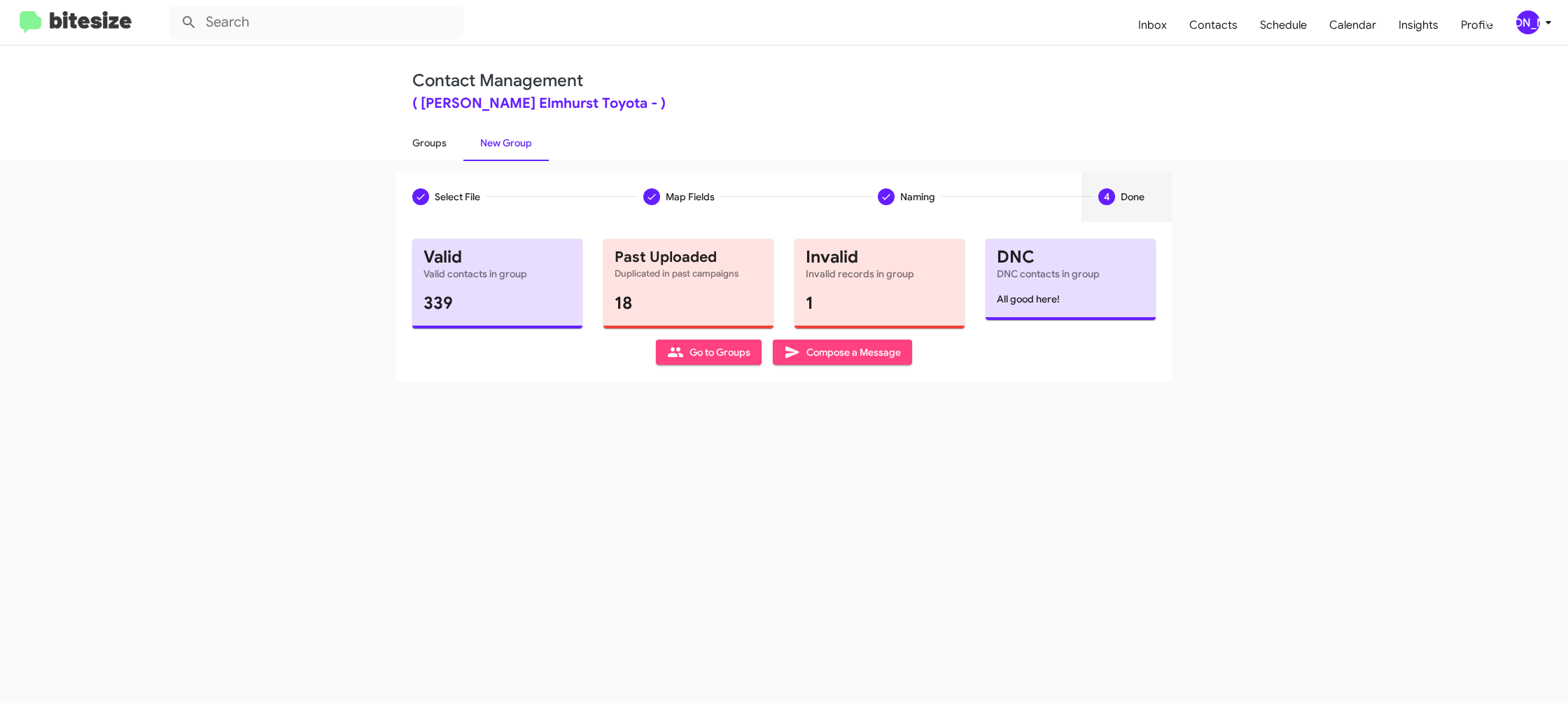
click at [419, 149] on link "Groups" at bounding box center [429, 142] width 68 height 36
type input "in:groups"
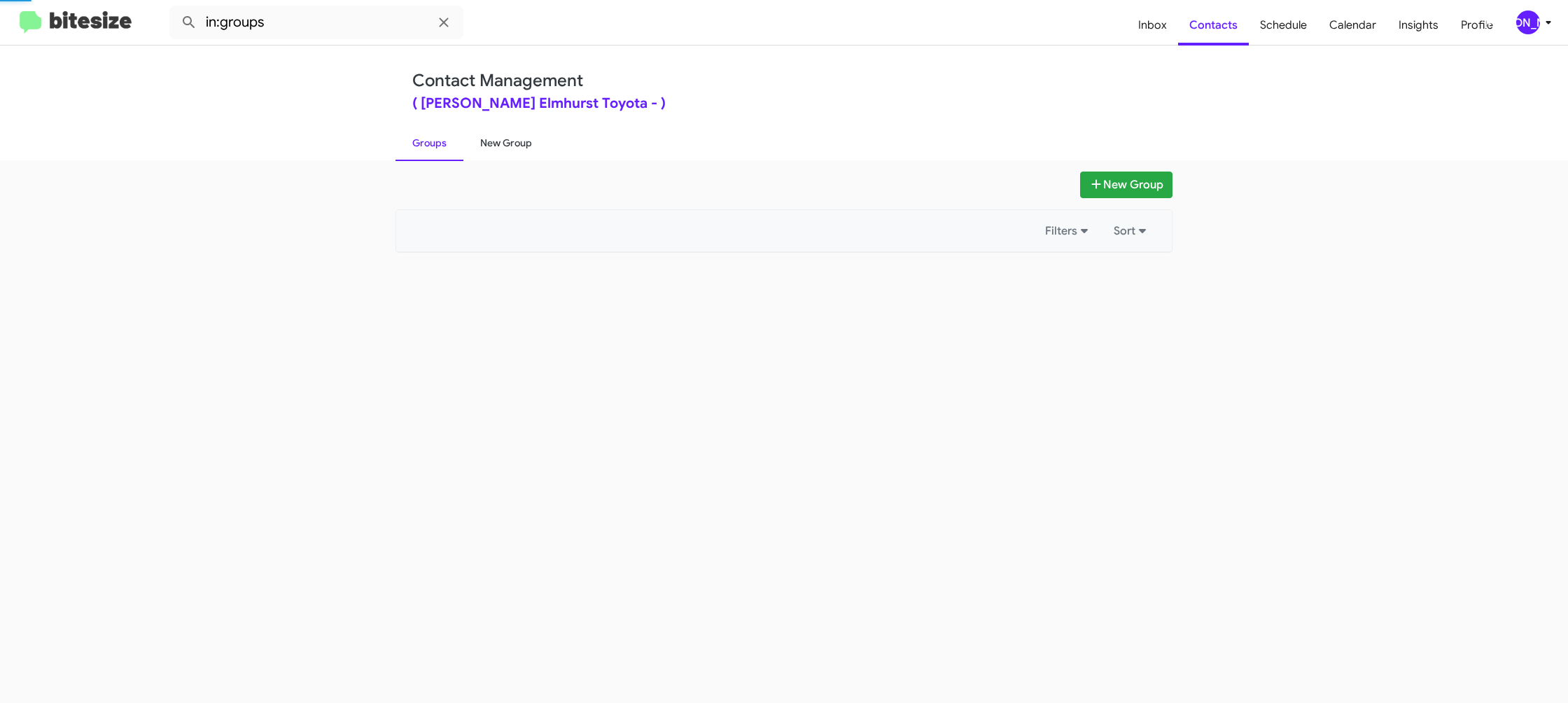
drag, startPoint x: 419, startPoint y: 149, endPoint x: 504, endPoint y: 146, distance: 85.1
click at [427, 149] on link "Groups" at bounding box center [429, 142] width 68 height 36
click at [504, 146] on link "New Group" at bounding box center [506, 142] width 85 height 36
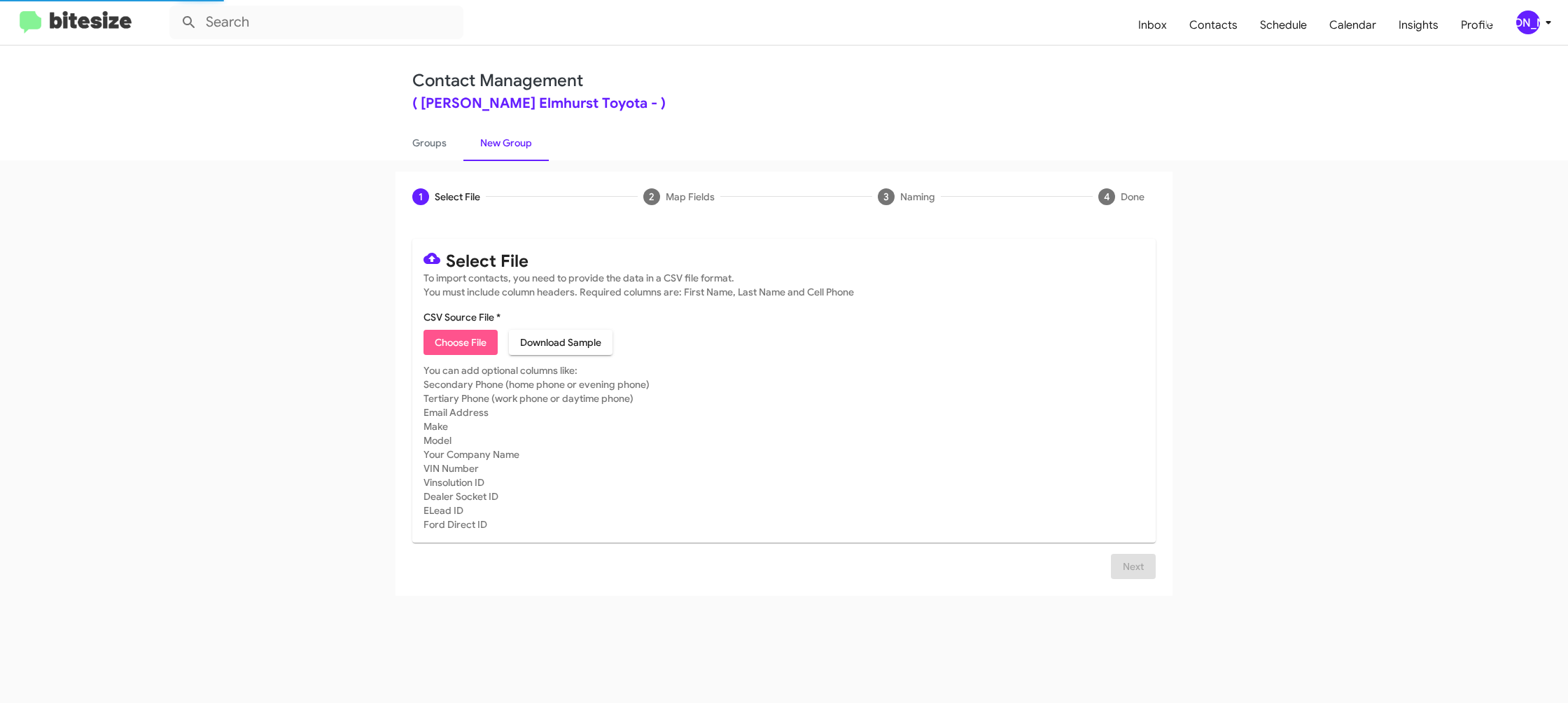
click at [471, 340] on span "Choose File" at bounding box center [460, 342] width 52 height 25
type input "McGraElmToy_Showroom_10-15-25"
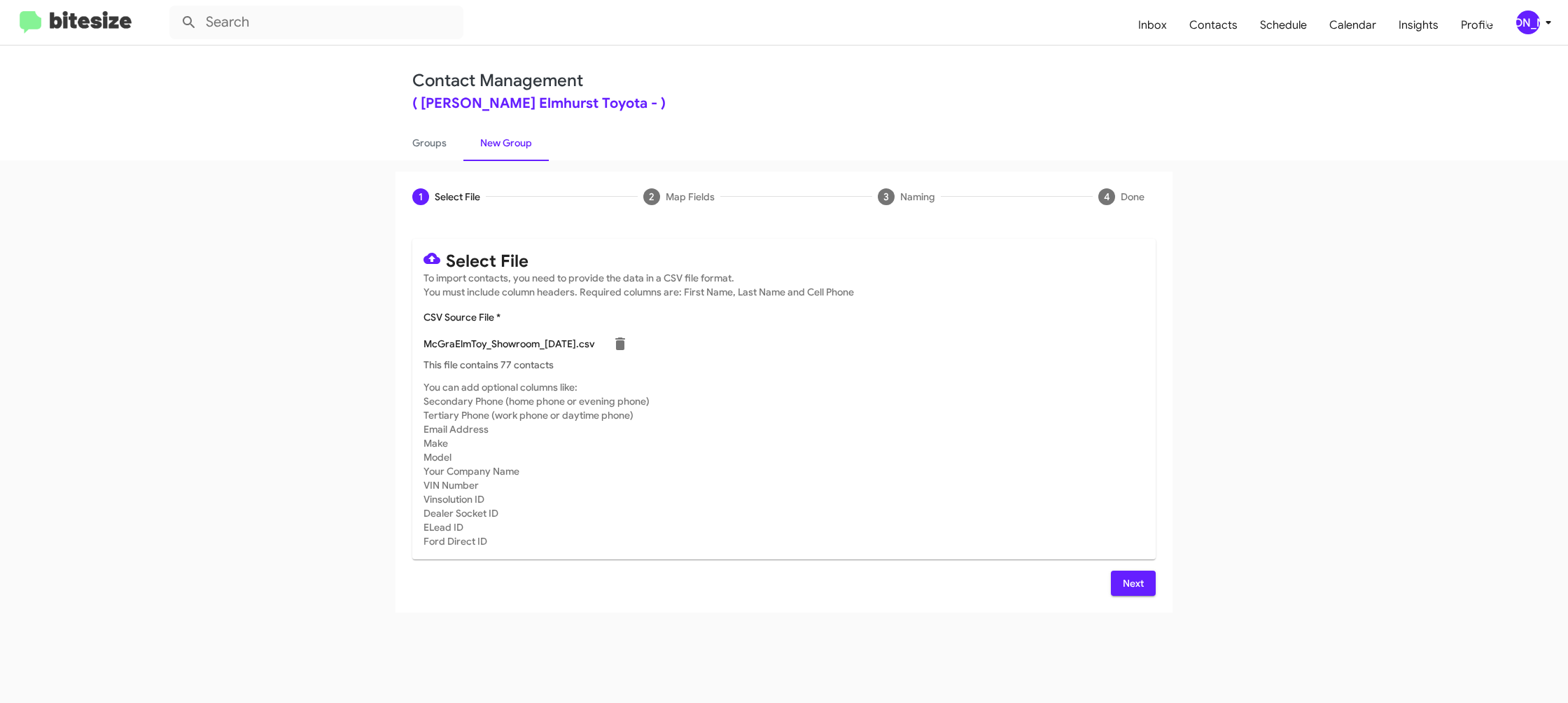
drag, startPoint x: 868, startPoint y: 466, endPoint x: 1057, endPoint y: 544, distance: 204.5
click at [888, 471] on mat-card-subtitle "You can add optional columns like: Secondary Phone (home phone or evening phone…" at bounding box center [783, 464] width 721 height 168
click at [1117, 582] on button "Next" at bounding box center [1133, 583] width 45 height 25
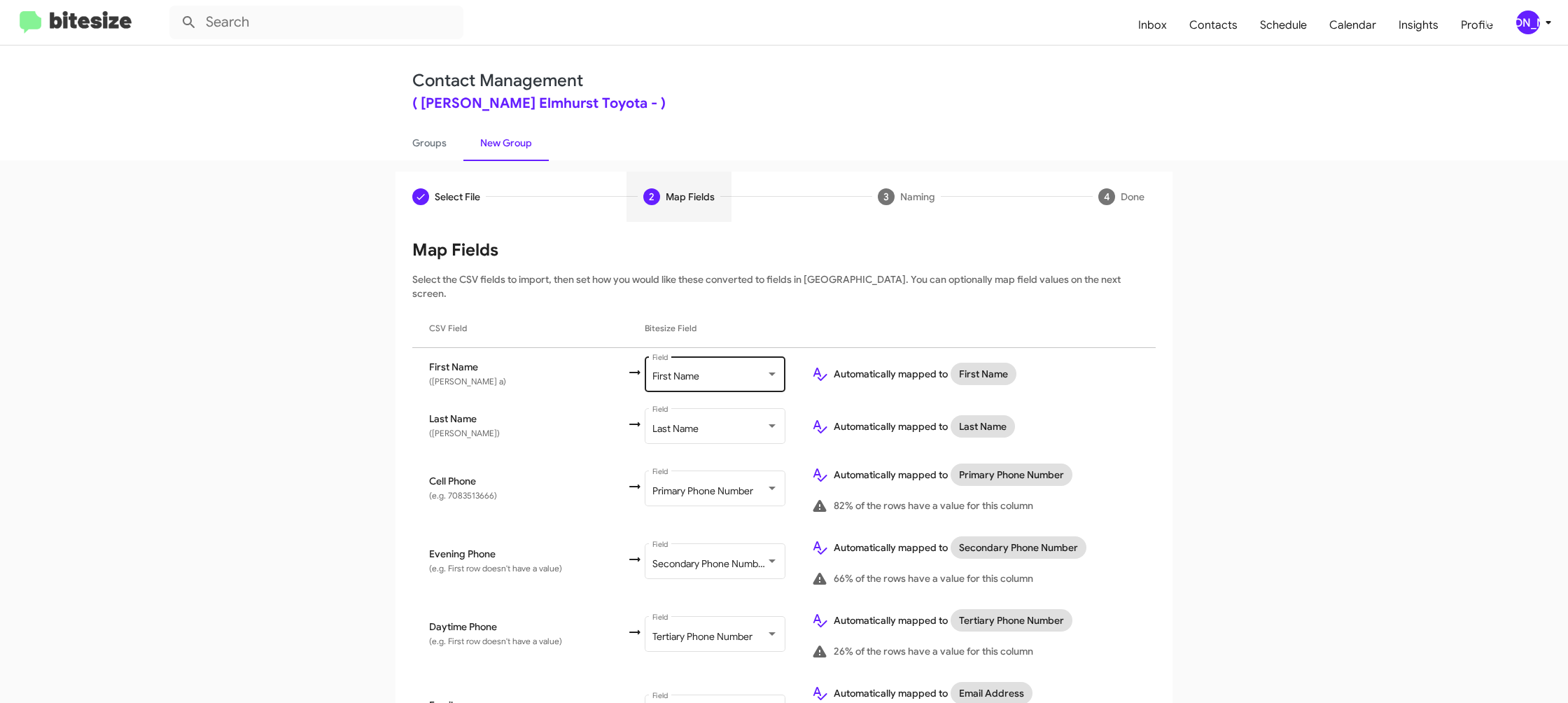
scroll to position [644, 0]
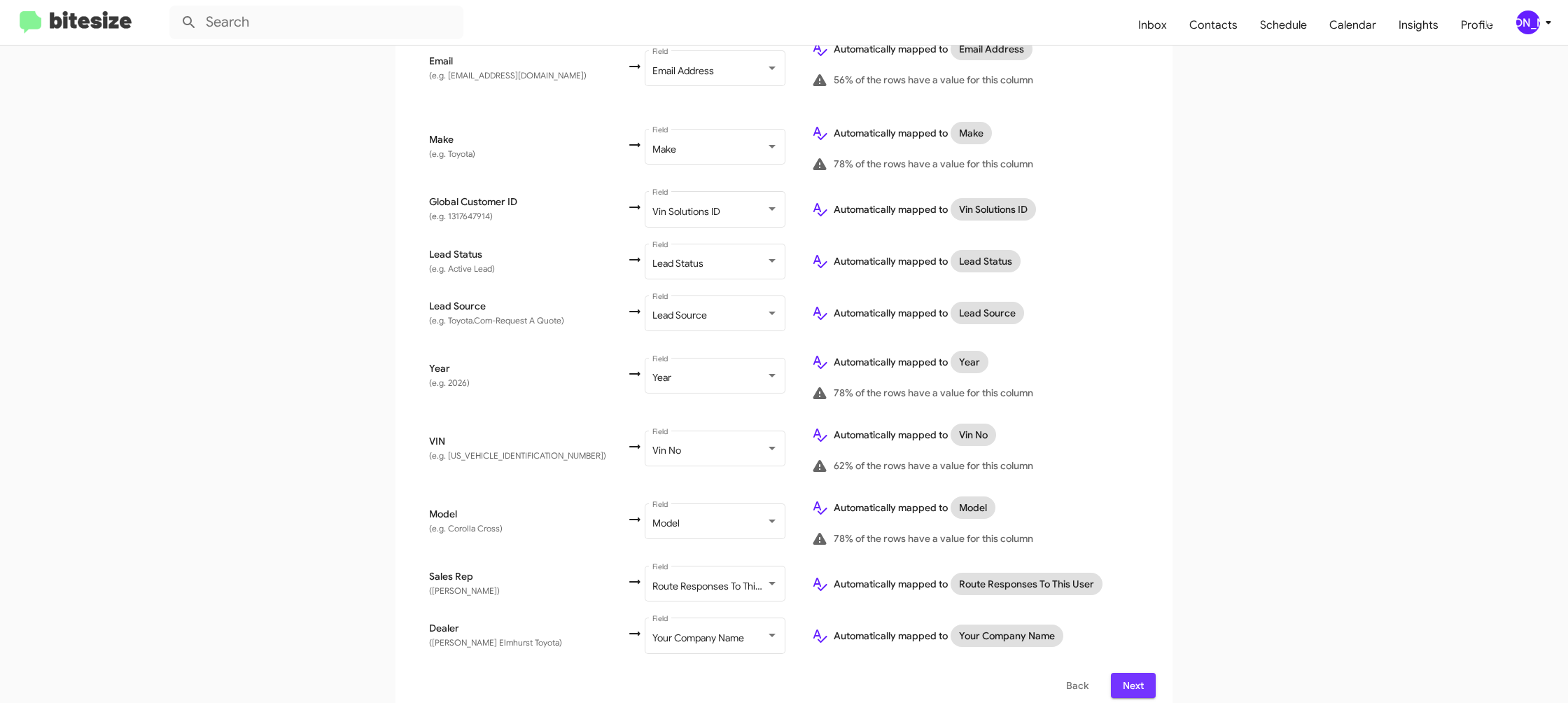
click at [1135, 674] on span "Next" at bounding box center [1133, 685] width 22 height 25
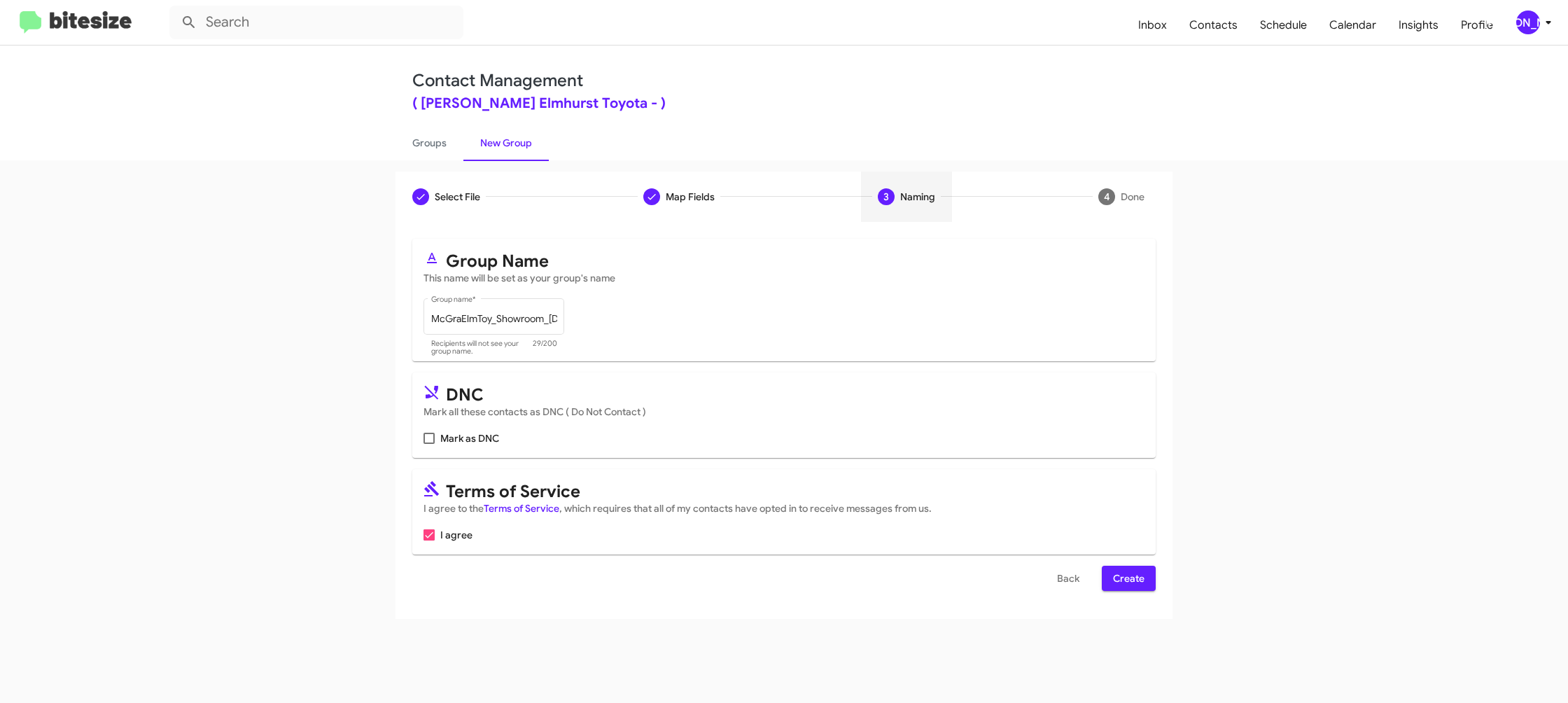
click at [1129, 573] on span "Create" at bounding box center [1129, 578] width 31 height 25
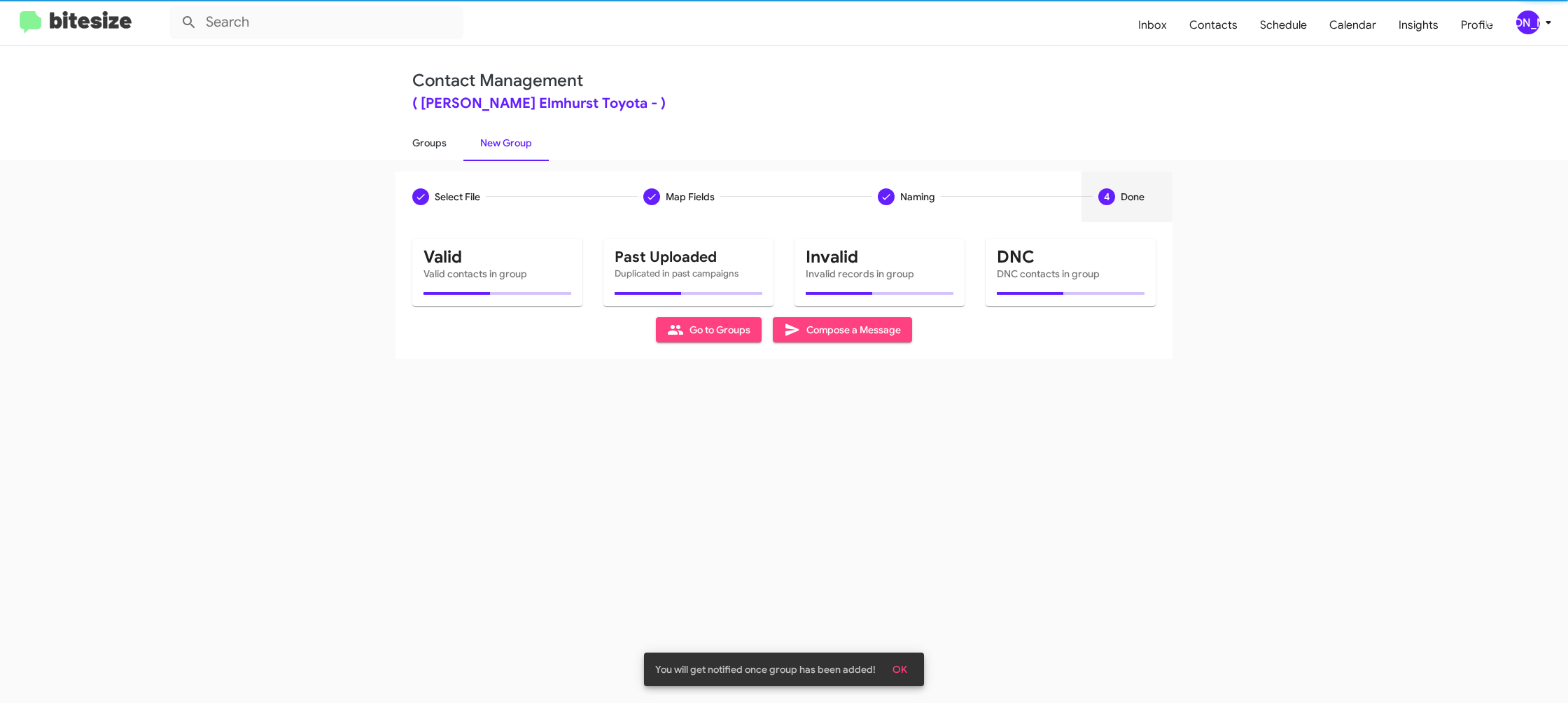
click at [430, 146] on link "Groups" at bounding box center [429, 142] width 68 height 36
type input "in:groups"
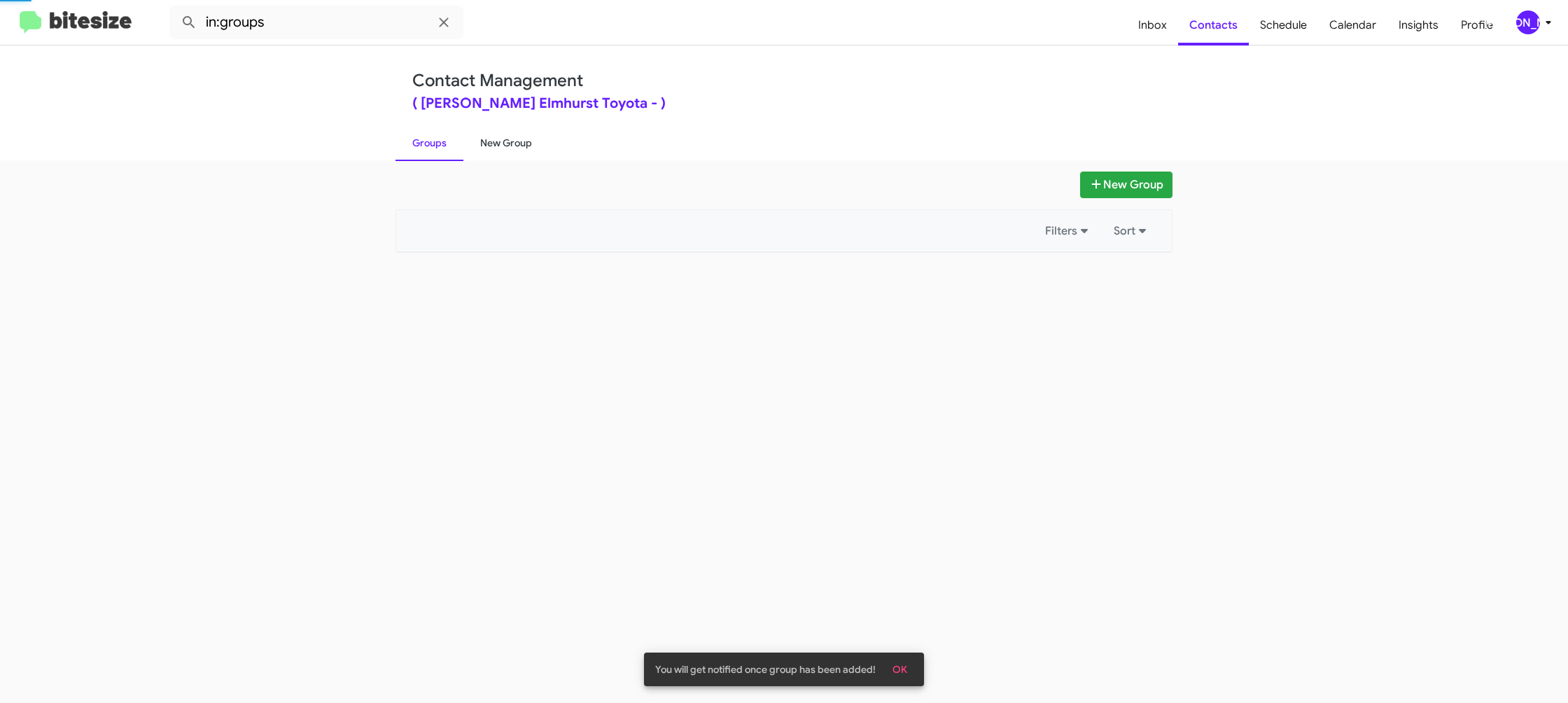
drag, startPoint x: 430, startPoint y: 146, endPoint x: 489, endPoint y: 144, distance: 59.0
click at [430, 146] on link "Groups" at bounding box center [429, 142] width 68 height 36
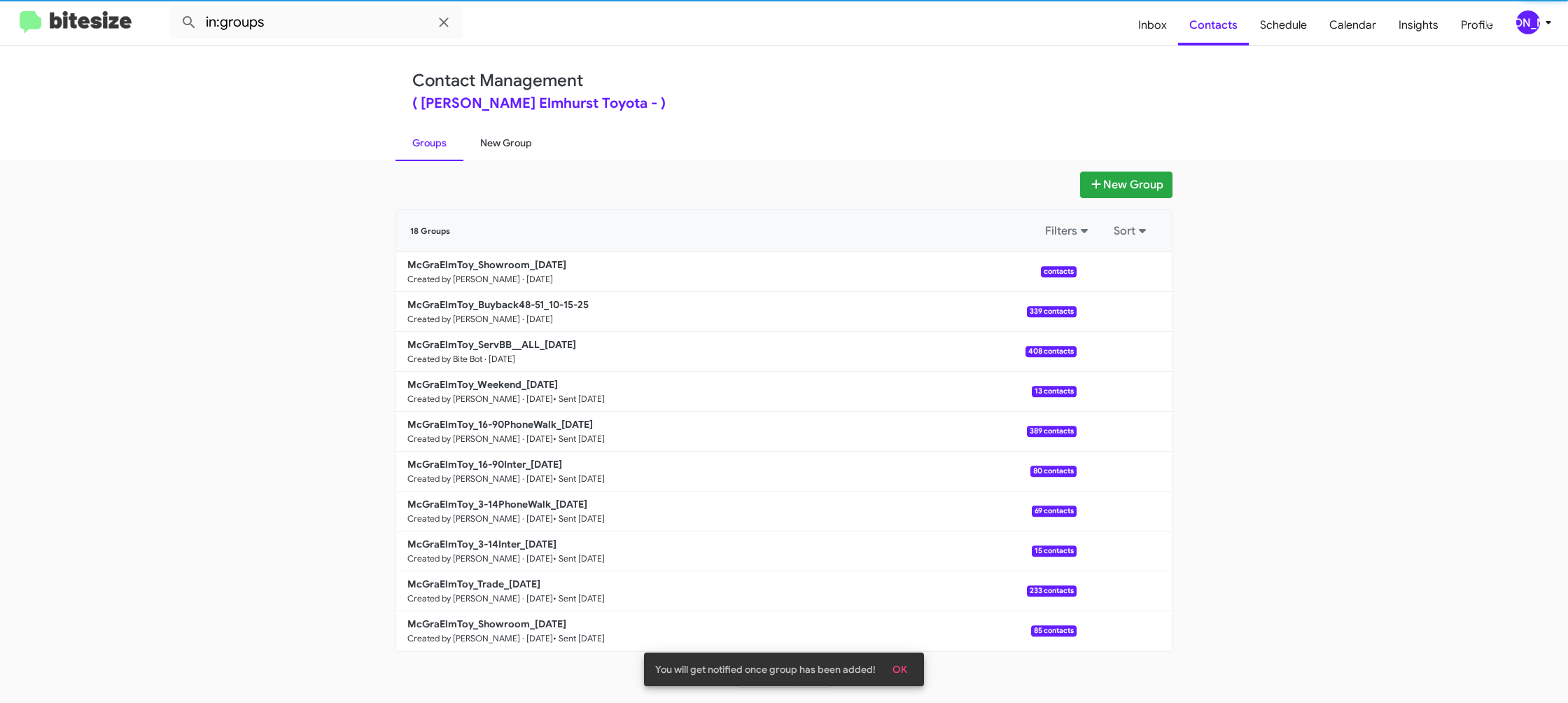
click at [489, 144] on link "New Group" at bounding box center [506, 142] width 85 height 36
drag, startPoint x: 489, startPoint y: 144, endPoint x: 464, endPoint y: 12, distance: 134.3
click at [486, 137] on link "New Group" at bounding box center [506, 142] width 85 height 36
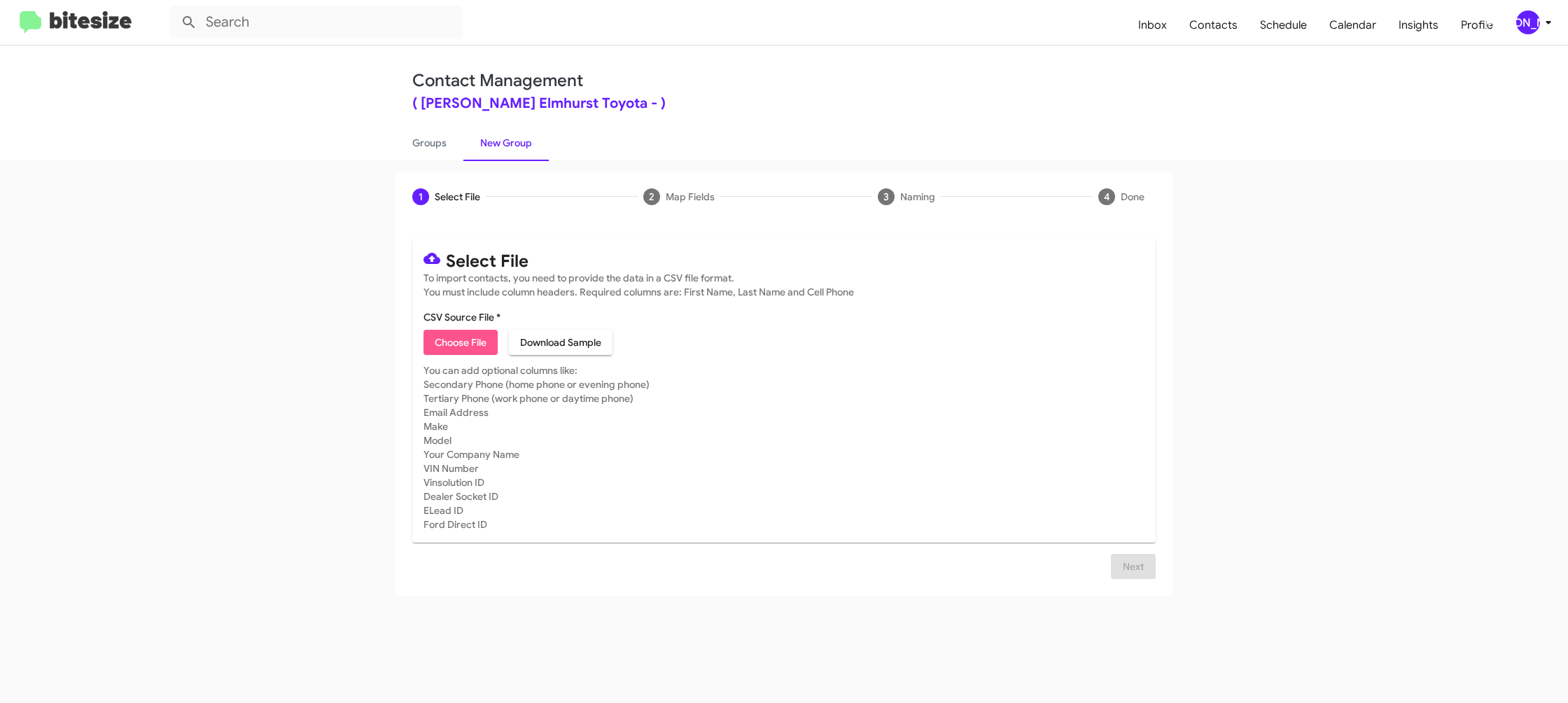
click at [471, 349] on span "Choose File" at bounding box center [460, 342] width 52 height 25
type input "McGraElmToy_Trade_10-15-25"
click at [1008, 490] on mat-card-subtitle "You can add optional columns like: Secondary Phone (home phone or evening phone…" at bounding box center [783, 464] width 721 height 168
drag, startPoint x: 1135, startPoint y: 580, endPoint x: 1097, endPoint y: 563, distance: 41.6
click at [1133, 578] on span "Next" at bounding box center [1133, 583] width 22 height 25
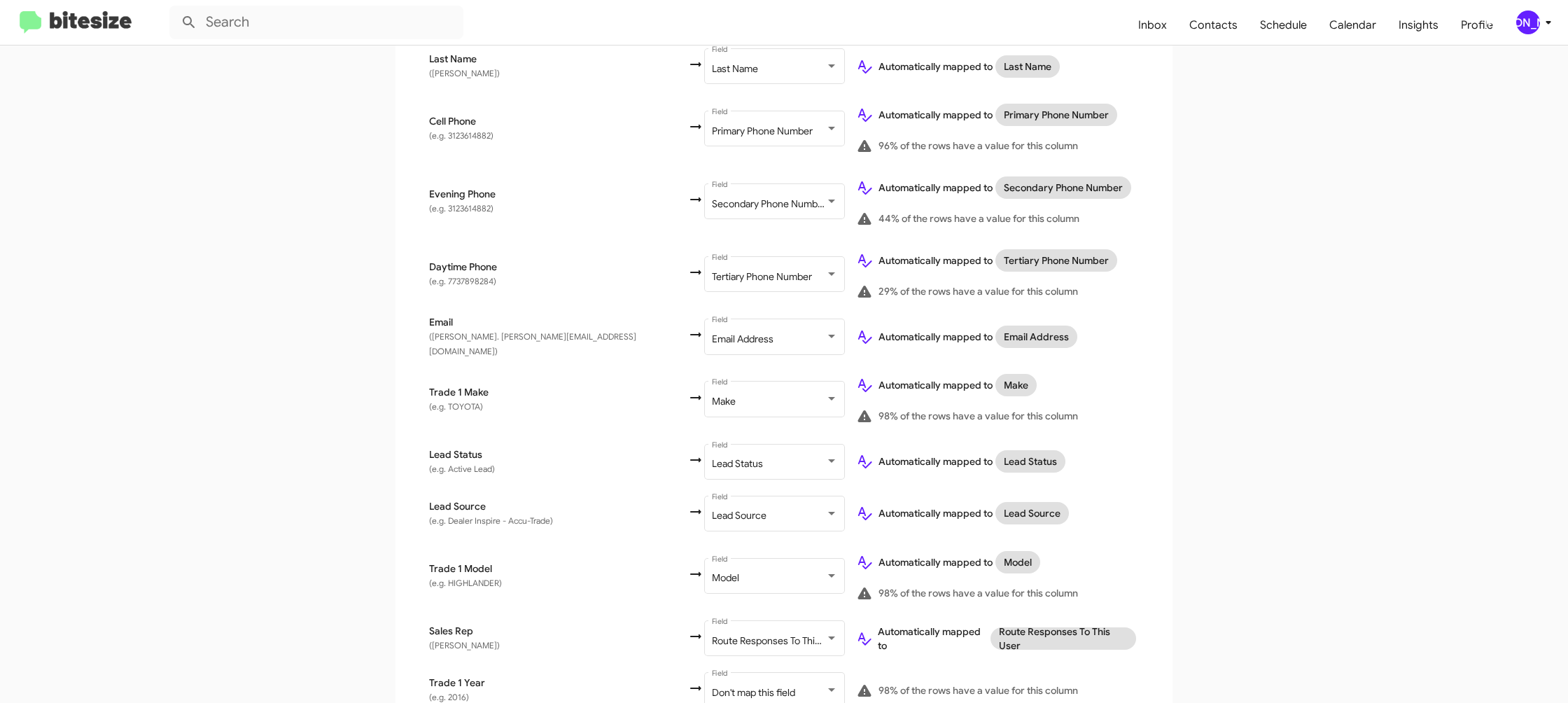
scroll to position [467, 0]
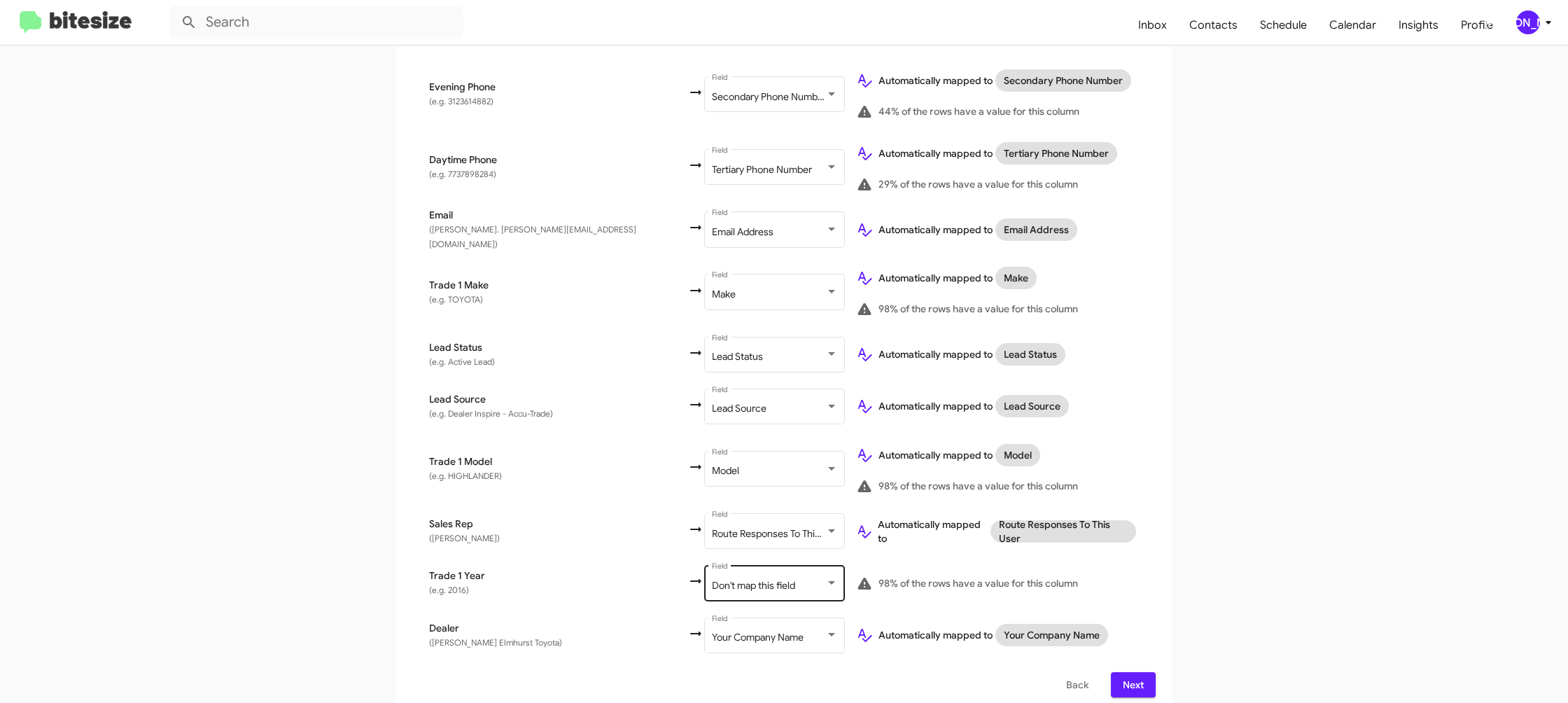
click at [711, 583] on div "Don't map this field Field" at bounding box center [775, 582] width 126 height 39
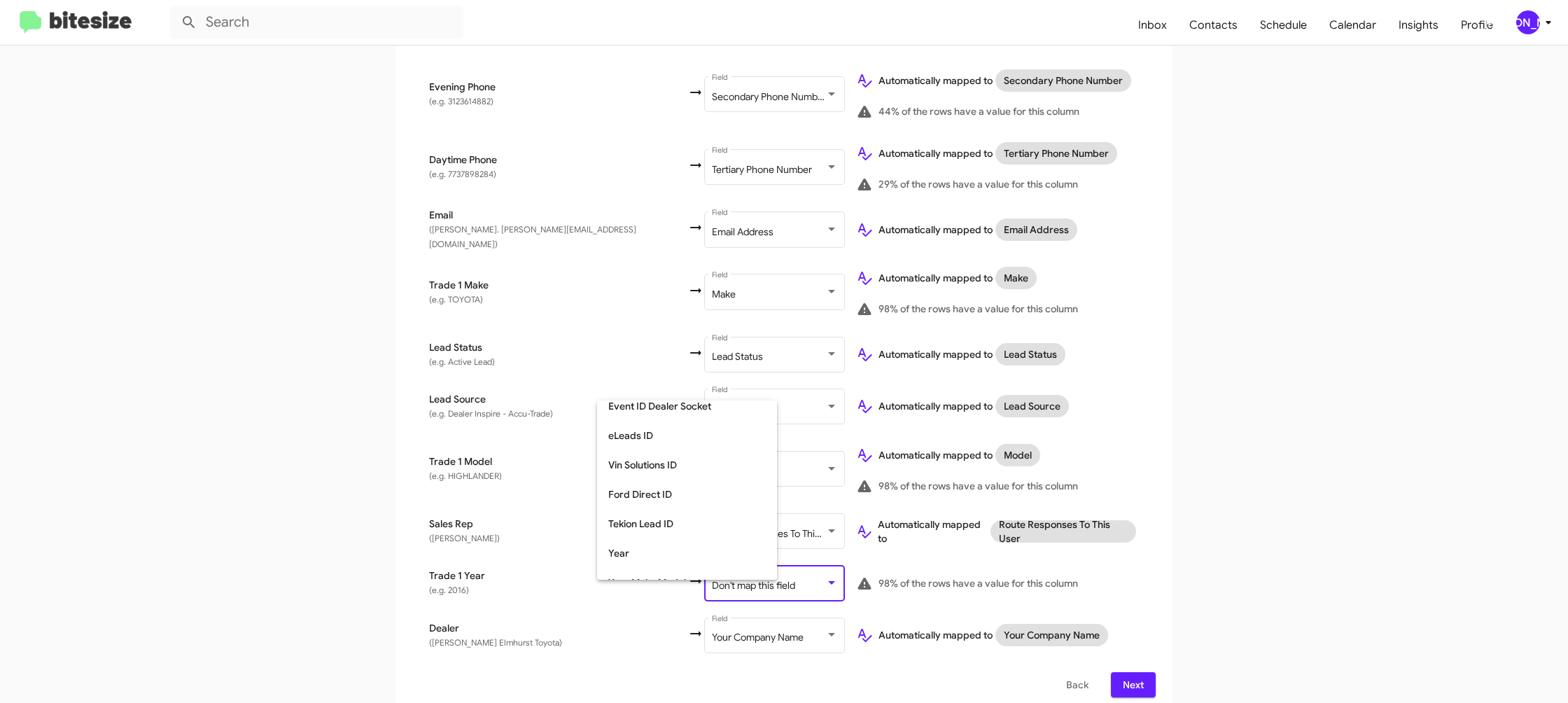
scroll to position [527, 0]
click at [660, 546] on span "Year" at bounding box center [686, 535] width 157 height 29
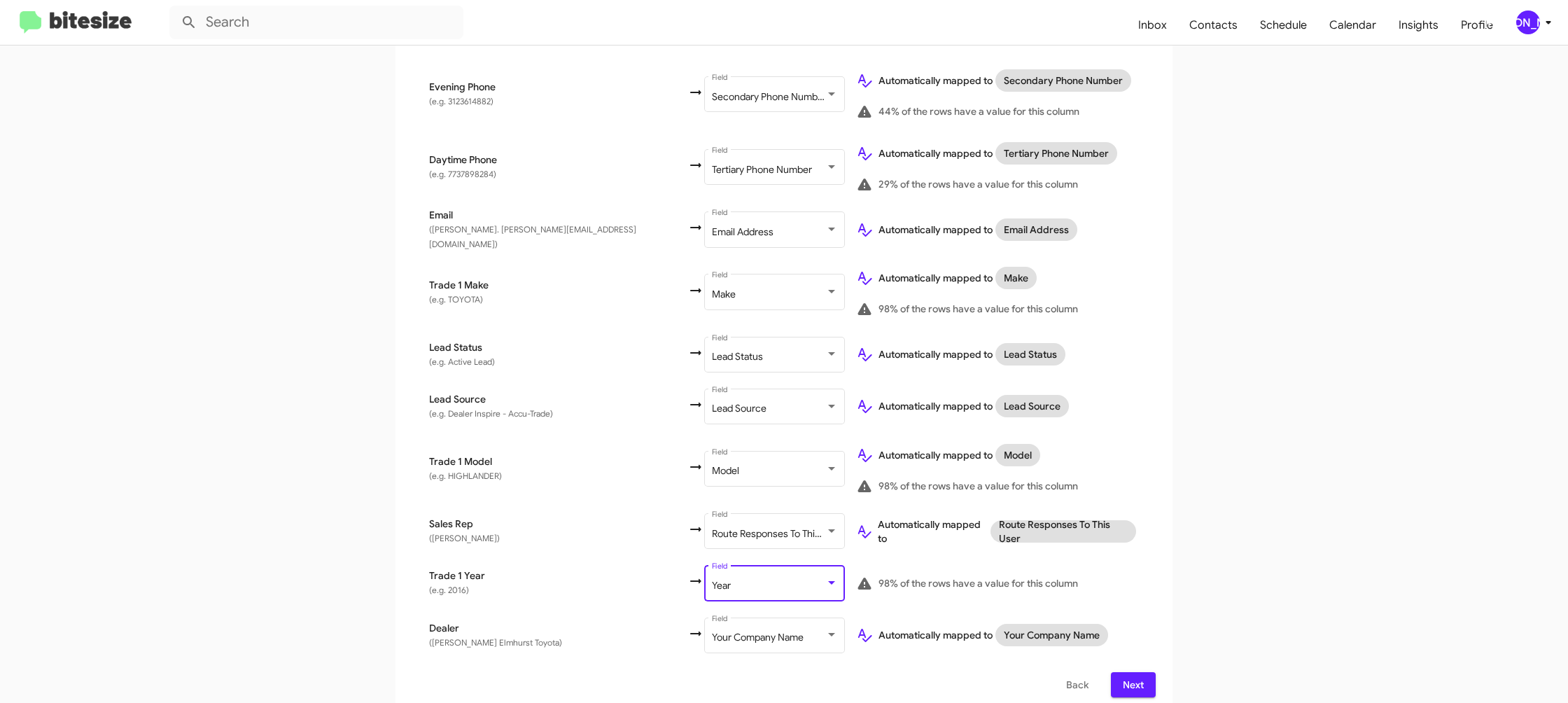
click at [1250, 440] on app-new-group "Select File 2 Map Fields 3 Naming 4 Done Select File To import contacts, you ne…" at bounding box center [784, 210] width 1568 height 1010
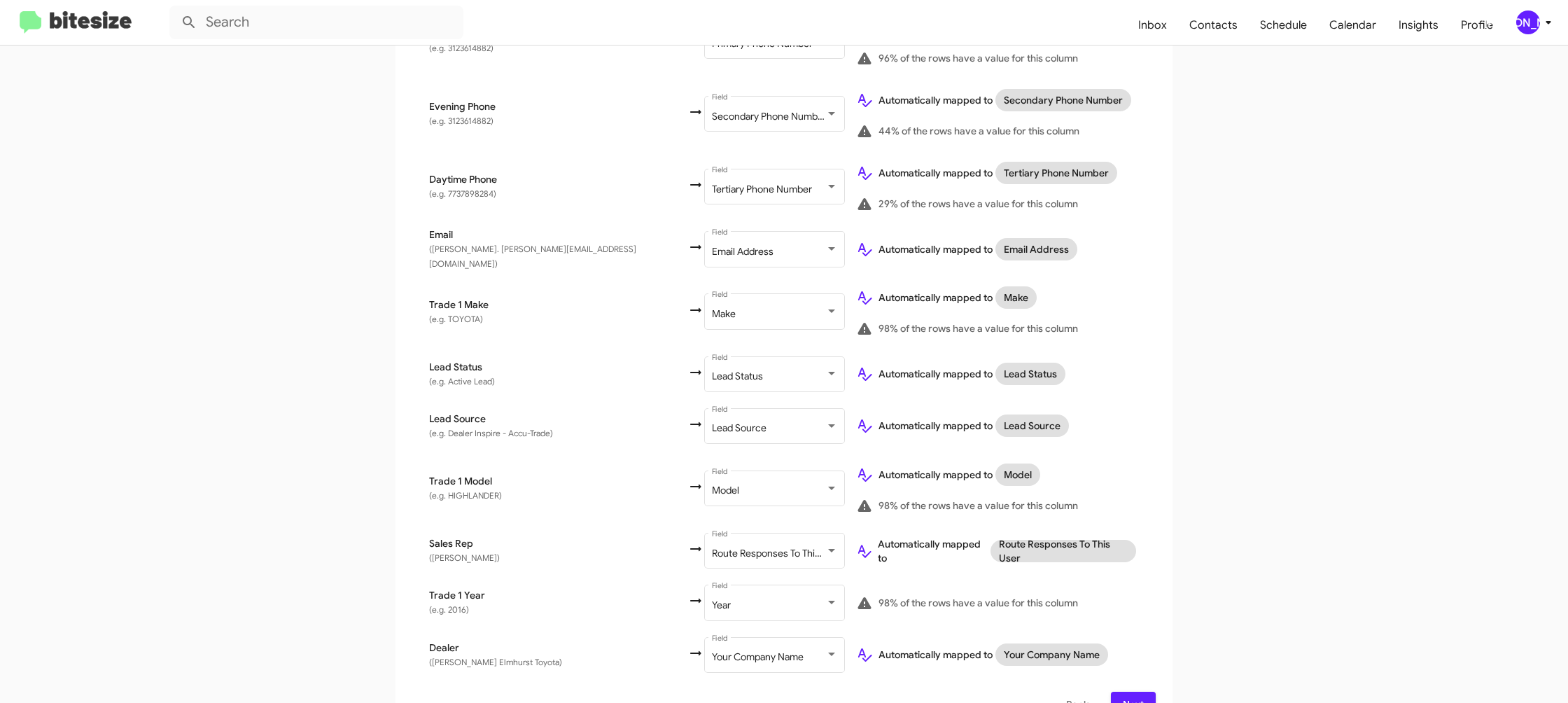
scroll to position [467, 0]
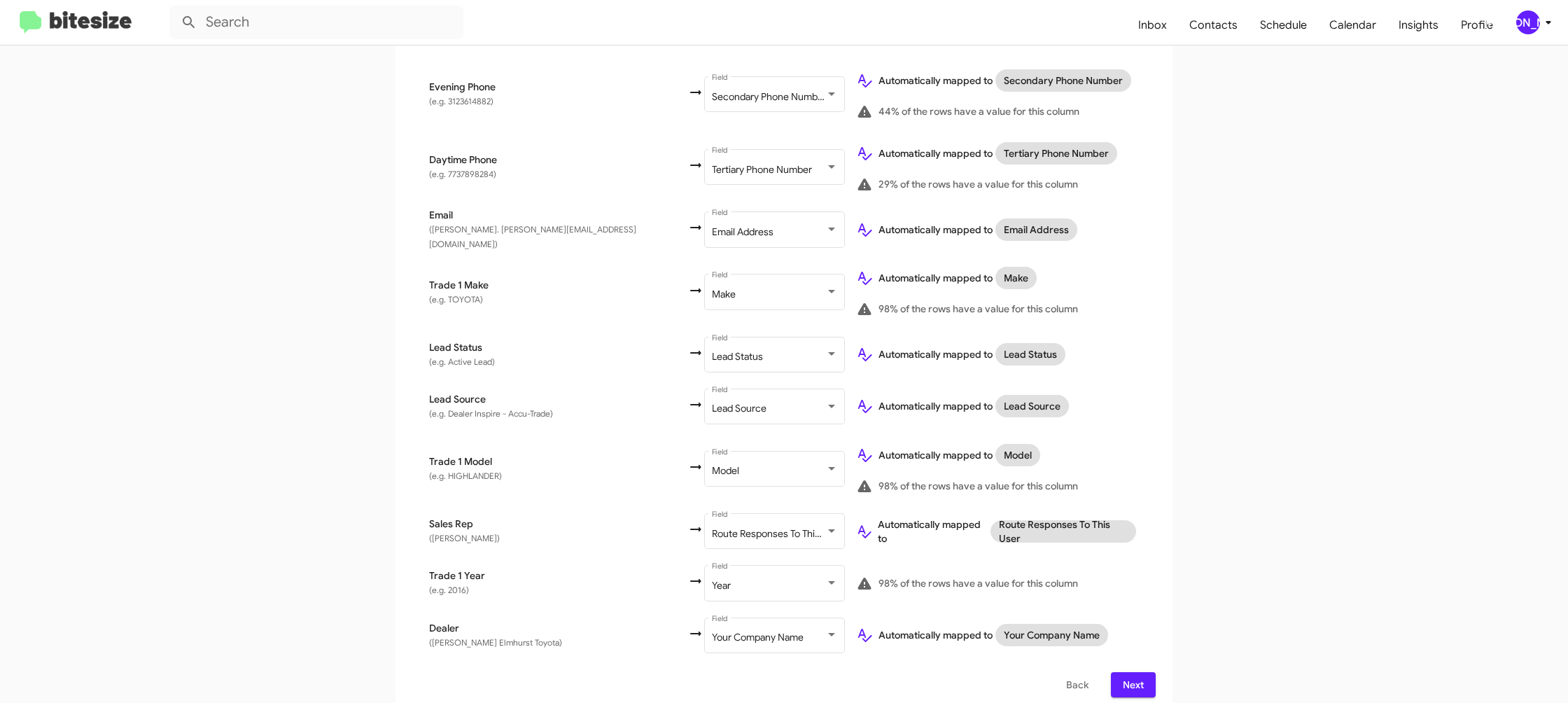
click at [1520, 16] on div "[PERSON_NAME]" at bounding box center [1528, 22] width 24 height 24
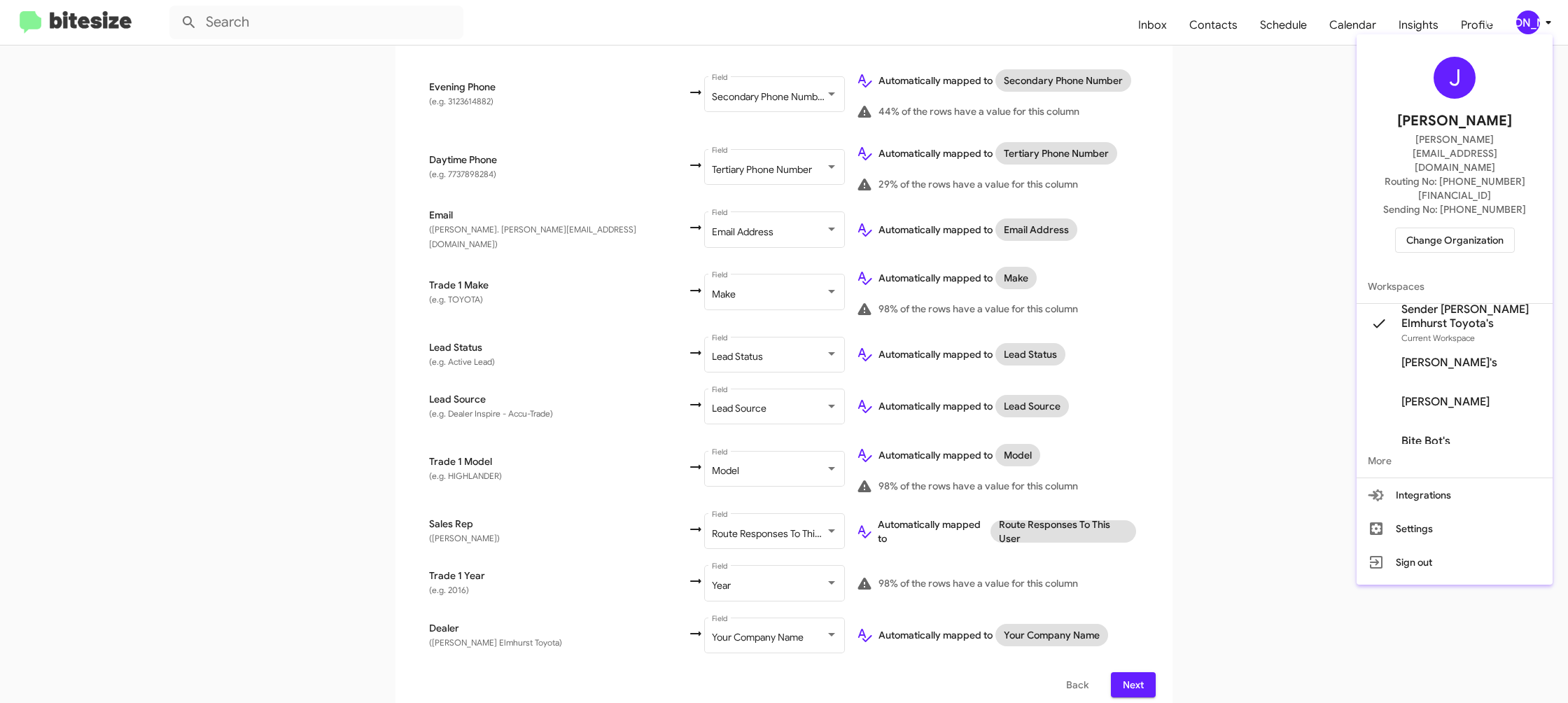
click at [1520, 16] on div at bounding box center [784, 352] width 1568 height 703
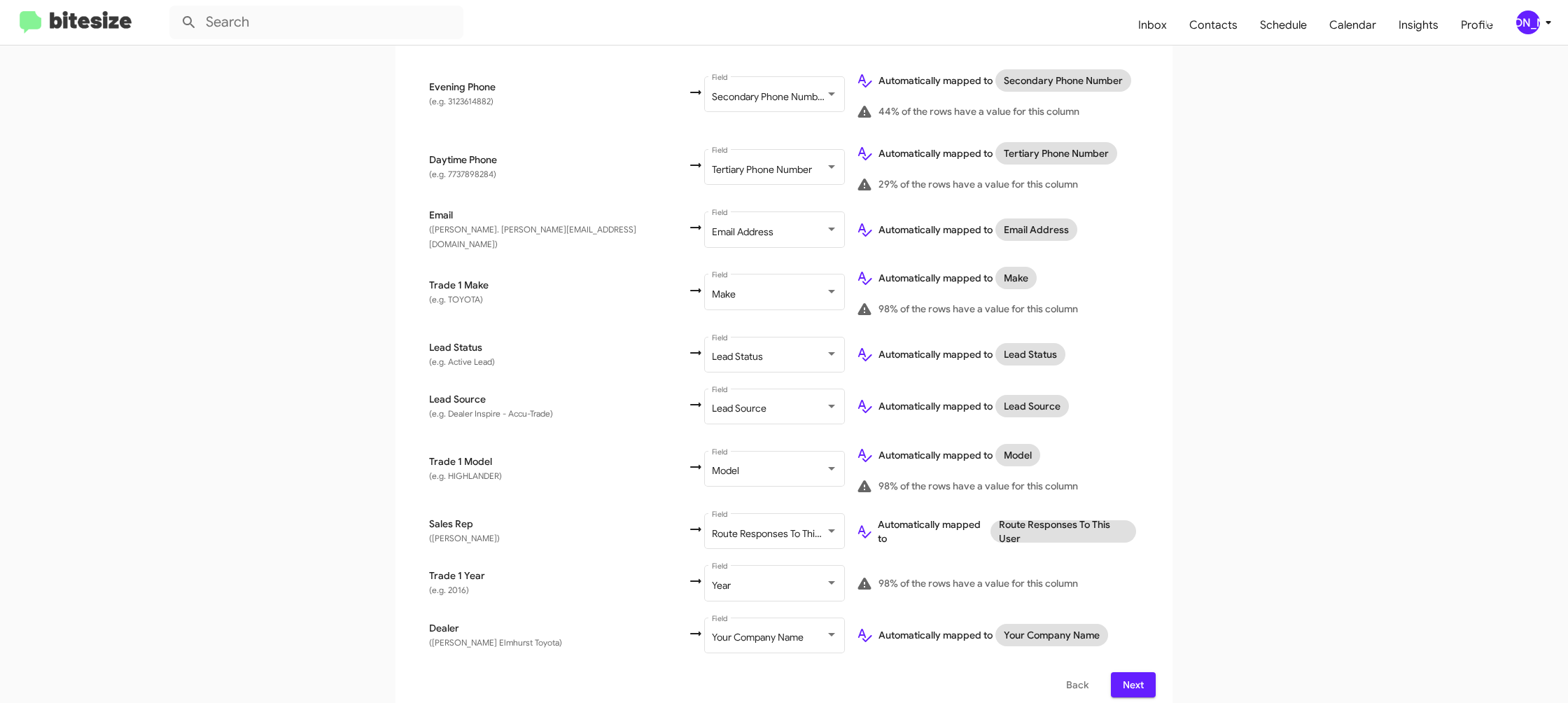
click at [1134, 674] on span "Next" at bounding box center [1133, 684] width 22 height 25
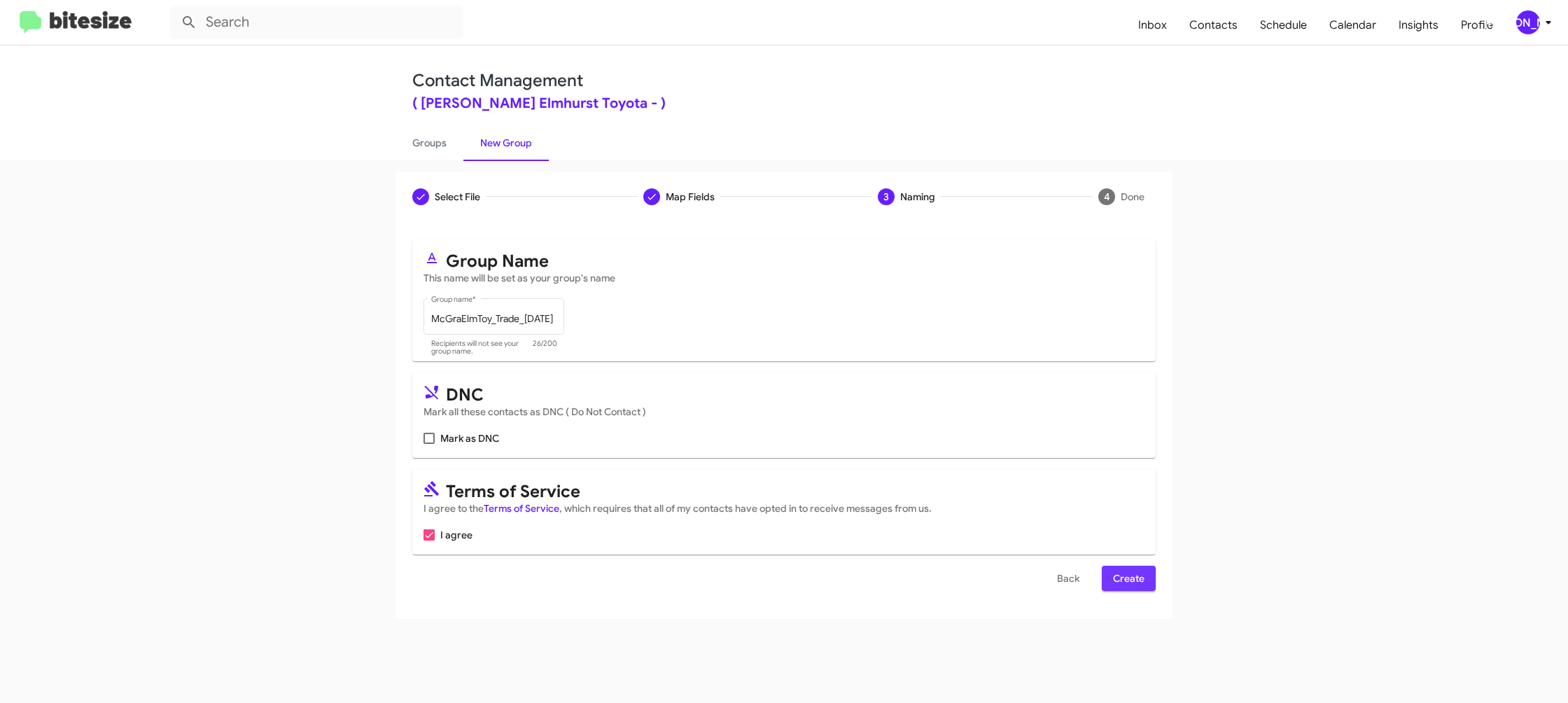
drag, startPoint x: 1117, startPoint y: 575, endPoint x: 962, endPoint y: 475, distance: 184.5
click at [1119, 576] on span "Create" at bounding box center [1129, 578] width 31 height 25
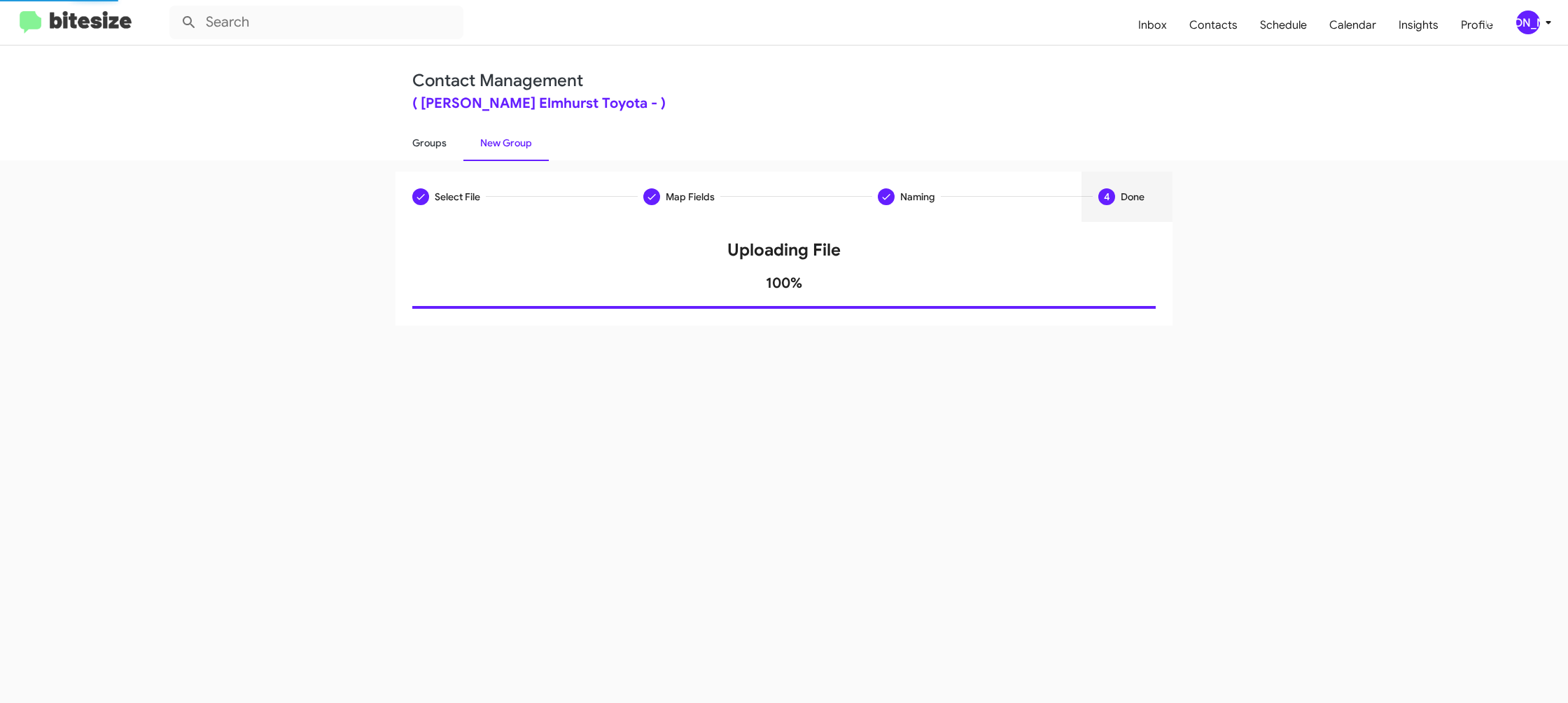
click at [430, 149] on link "Groups" at bounding box center [429, 142] width 68 height 36
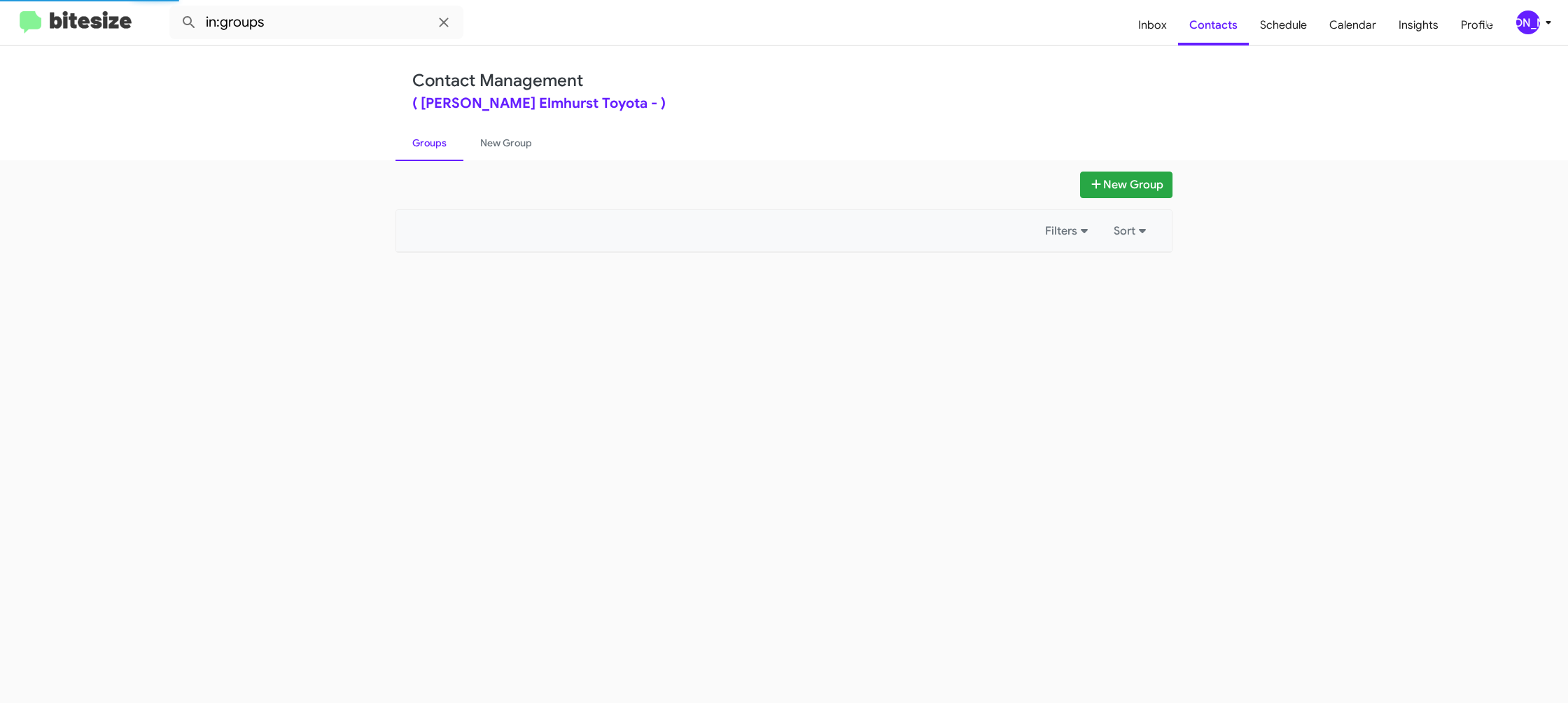
click at [430, 149] on link "Groups" at bounding box center [429, 142] width 68 height 36
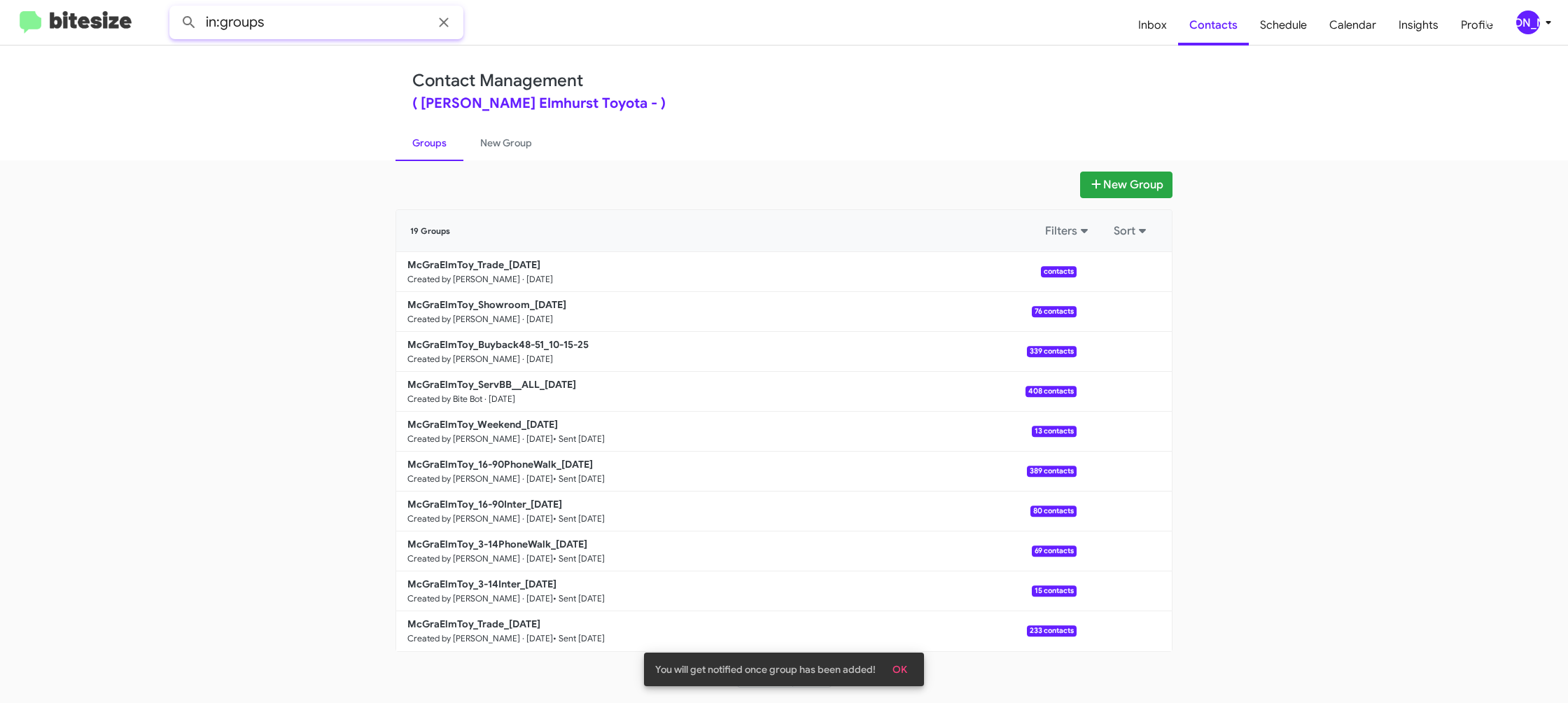
click at [390, 21] on input "in:groups" at bounding box center [316, 22] width 294 height 34
click at [175, 9] on button at bounding box center [189, 22] width 28 height 28
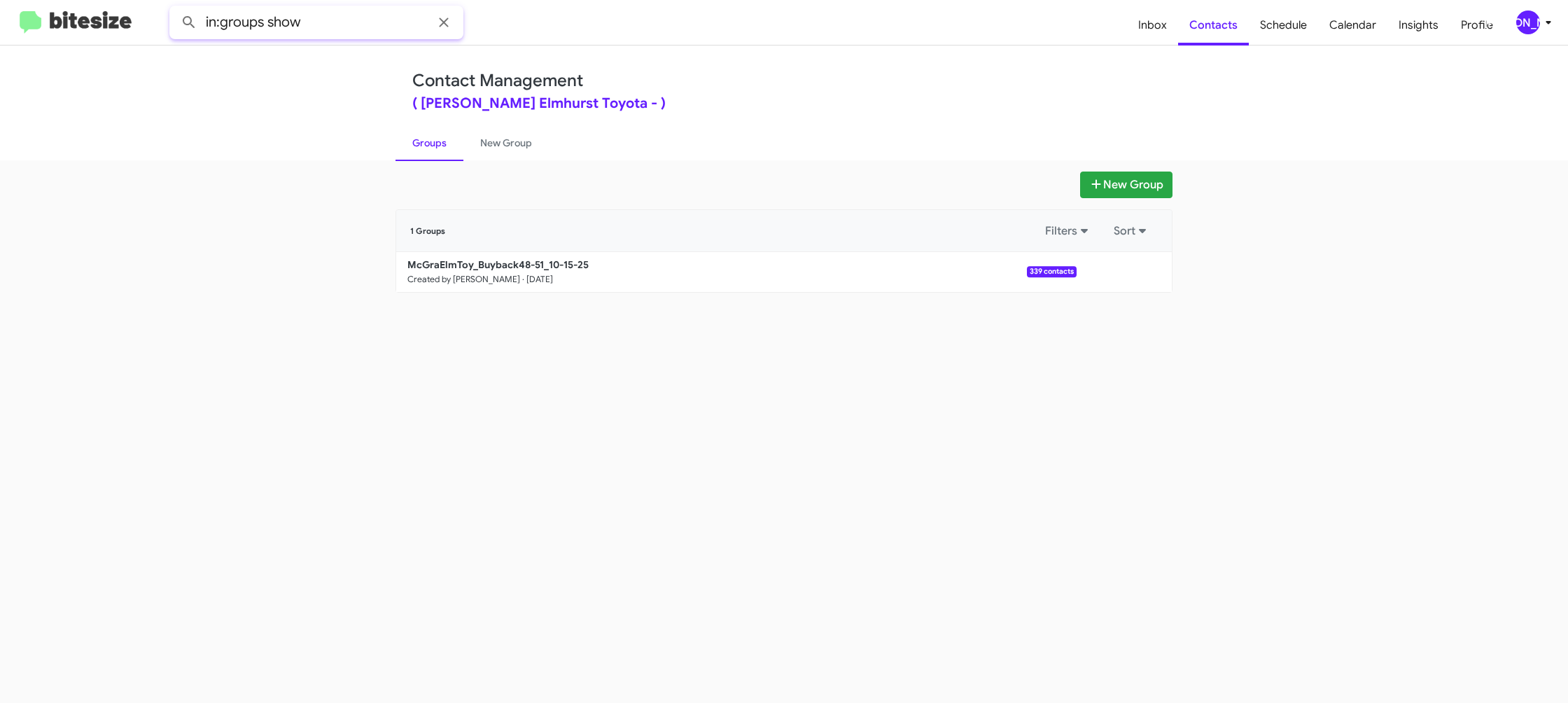
type input "in:groups show"
click at [175, 9] on button at bounding box center [189, 22] width 28 height 28
click at [506, 138] on link "New Group" at bounding box center [506, 142] width 85 height 36
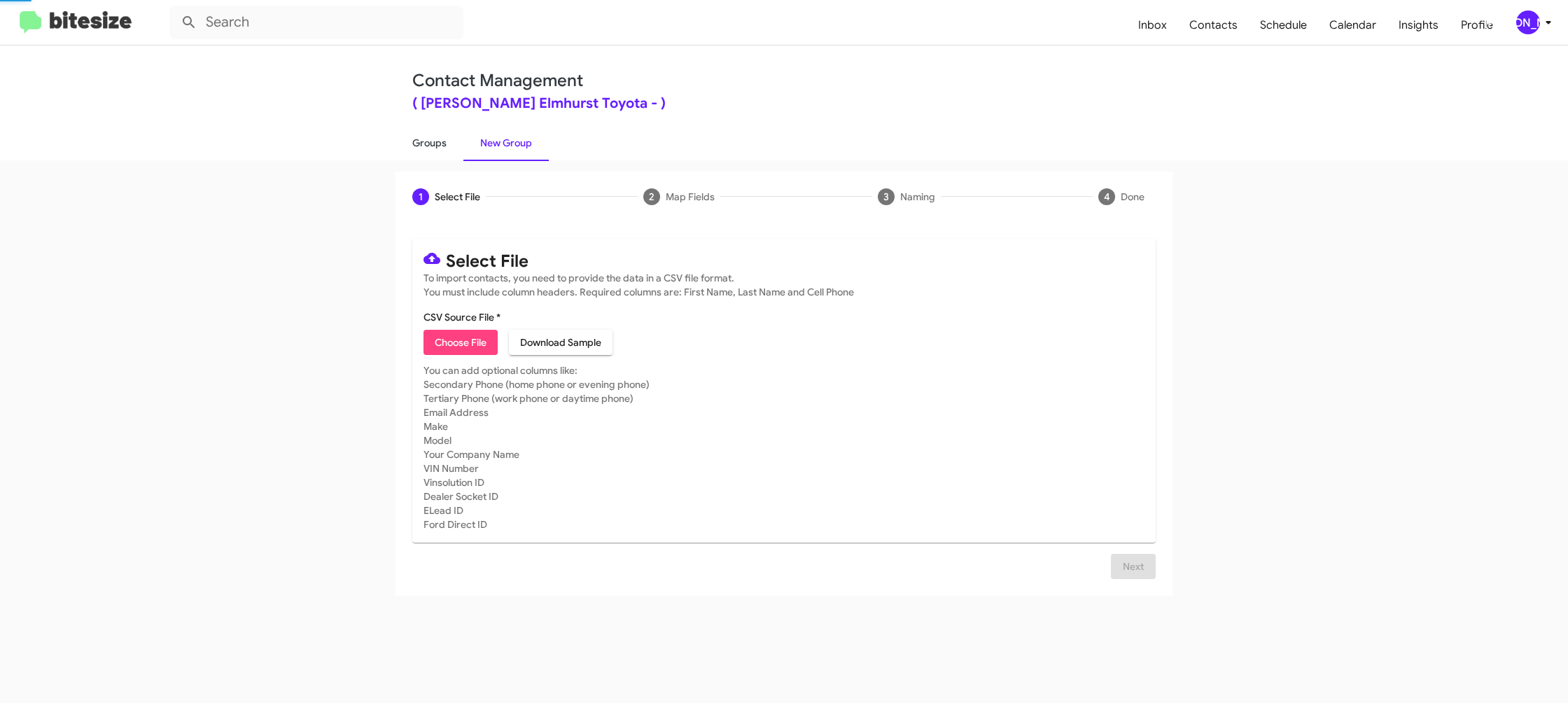
click at [420, 146] on link "Groups" at bounding box center [429, 142] width 68 height 36
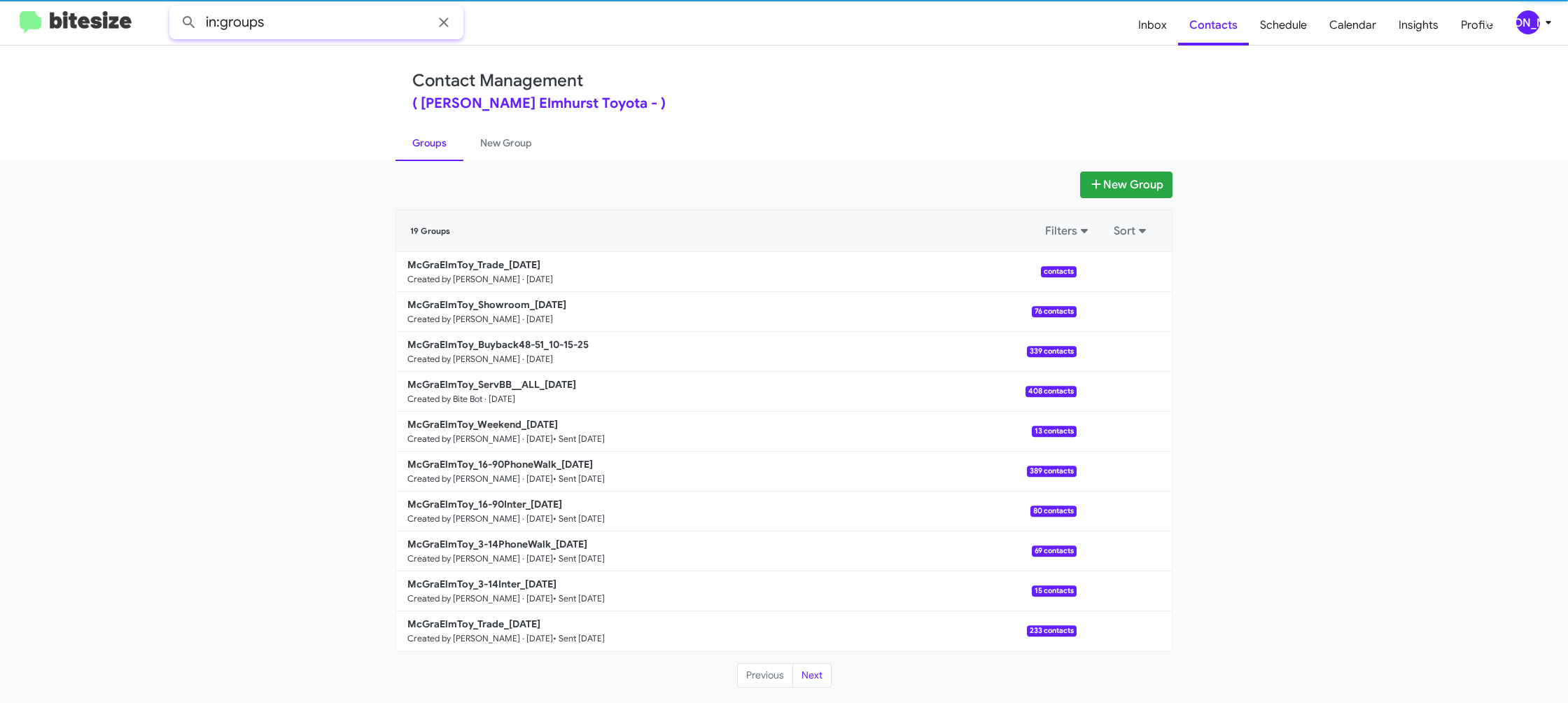
click at [347, 22] on input "in:groups" at bounding box center [316, 22] width 294 height 34
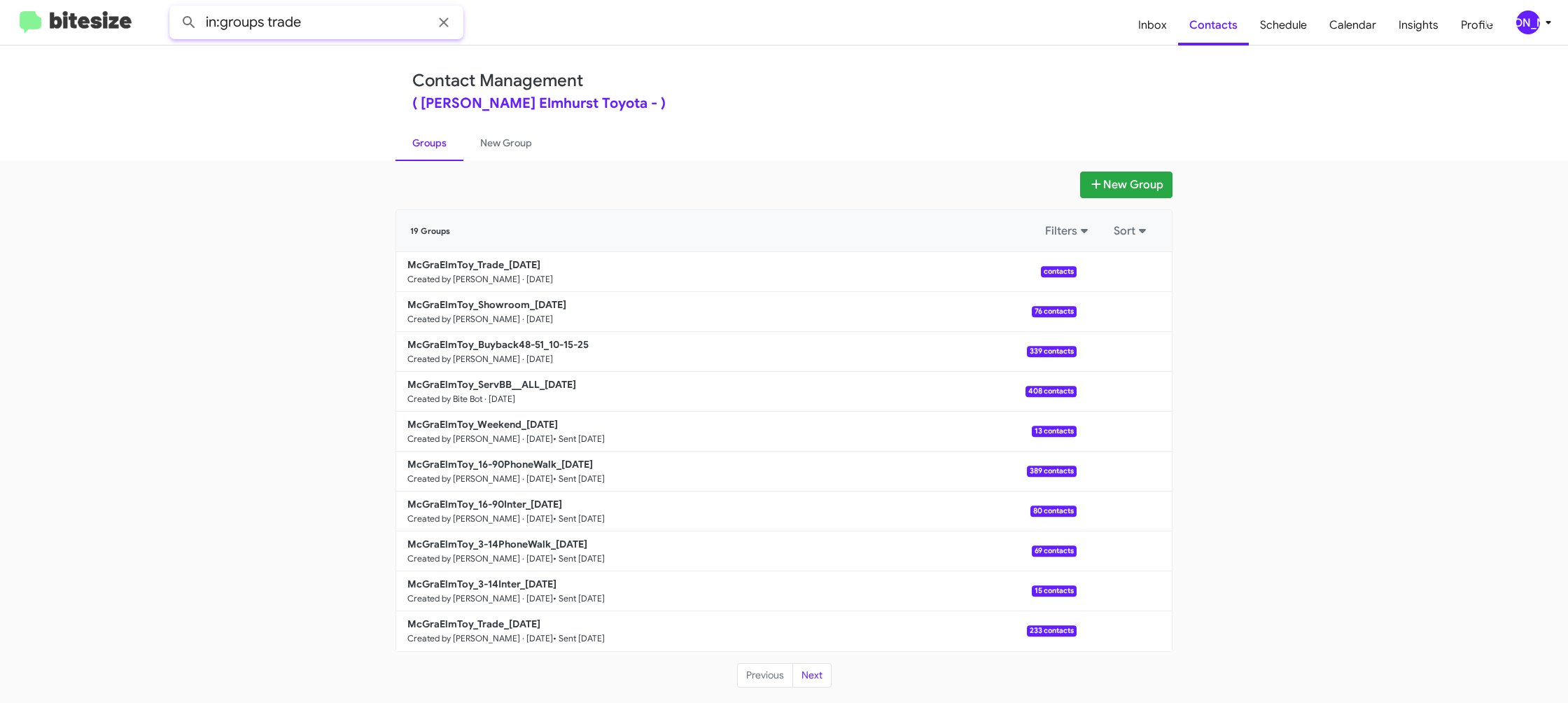
type input "in:groups trade"
click at [175, 9] on button at bounding box center [189, 22] width 28 height 28
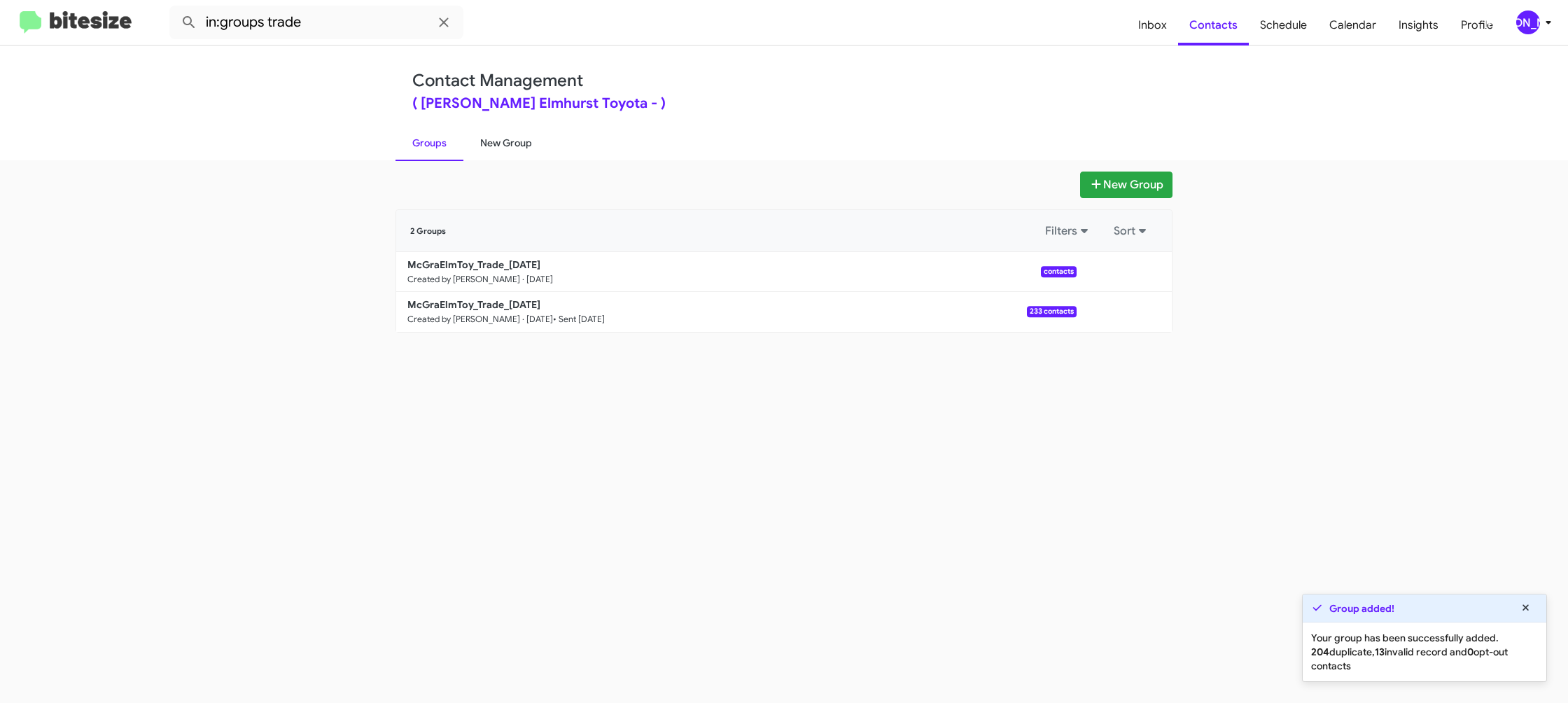
click at [484, 149] on link "New Group" at bounding box center [506, 142] width 85 height 36
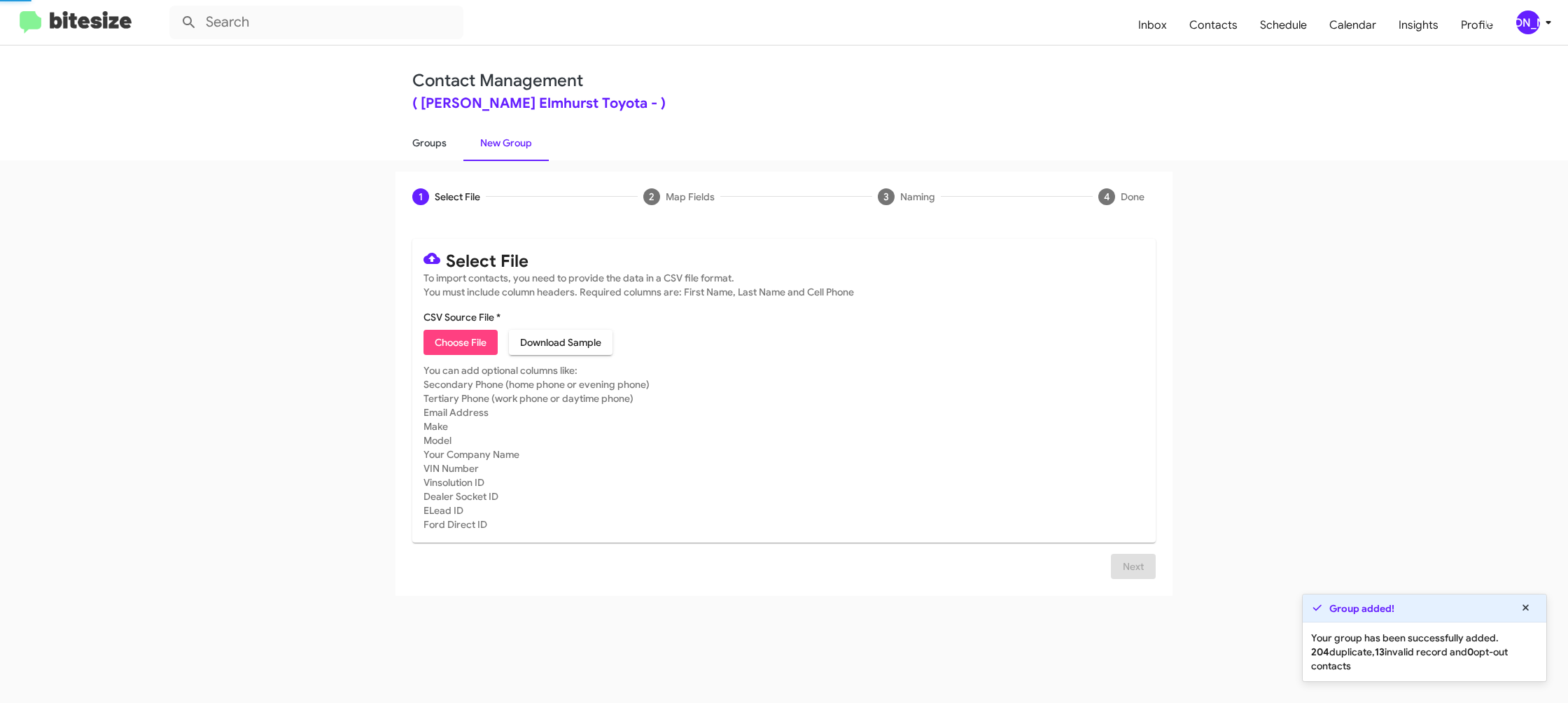
click at [433, 148] on link "Groups" at bounding box center [429, 142] width 68 height 36
type input "in:groups"
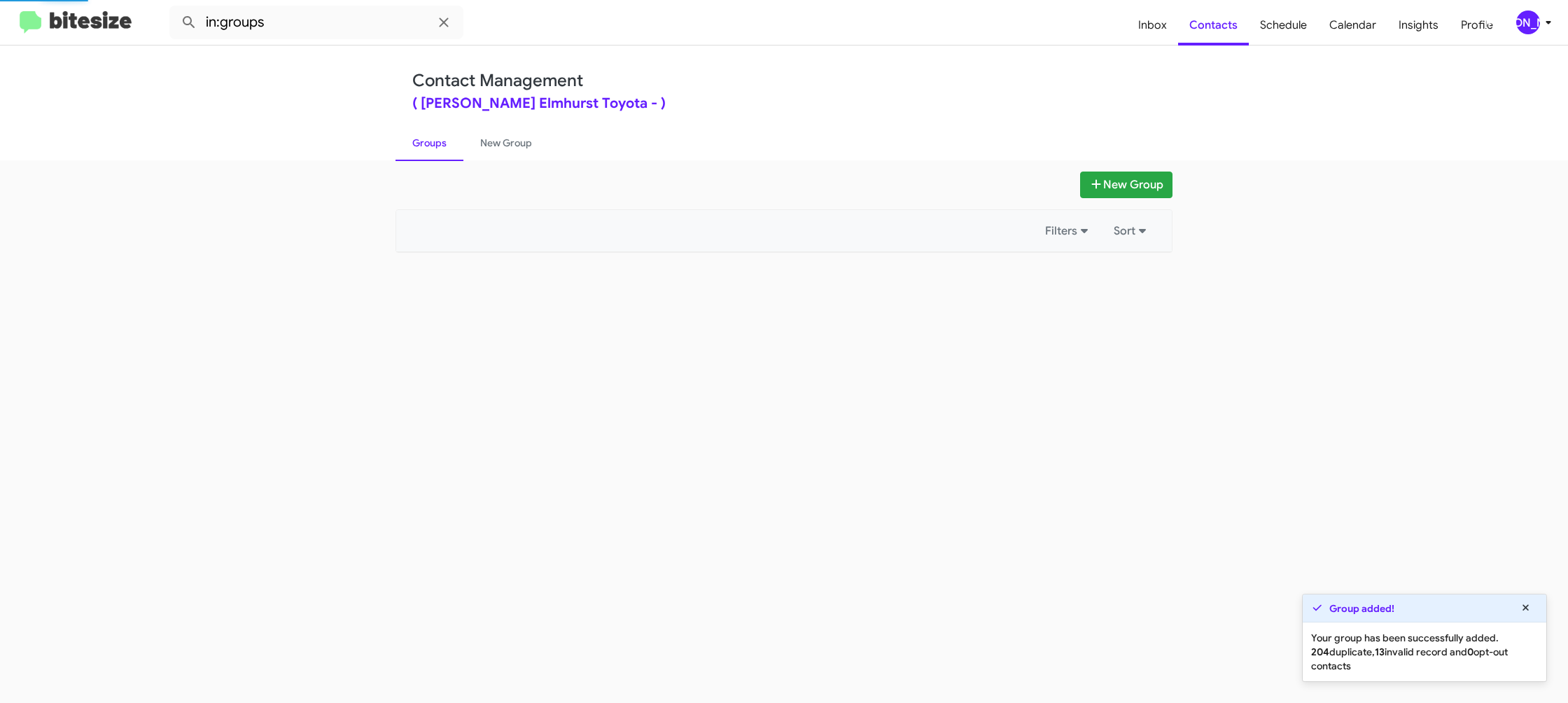
click at [433, 148] on link "Groups" at bounding box center [429, 142] width 68 height 36
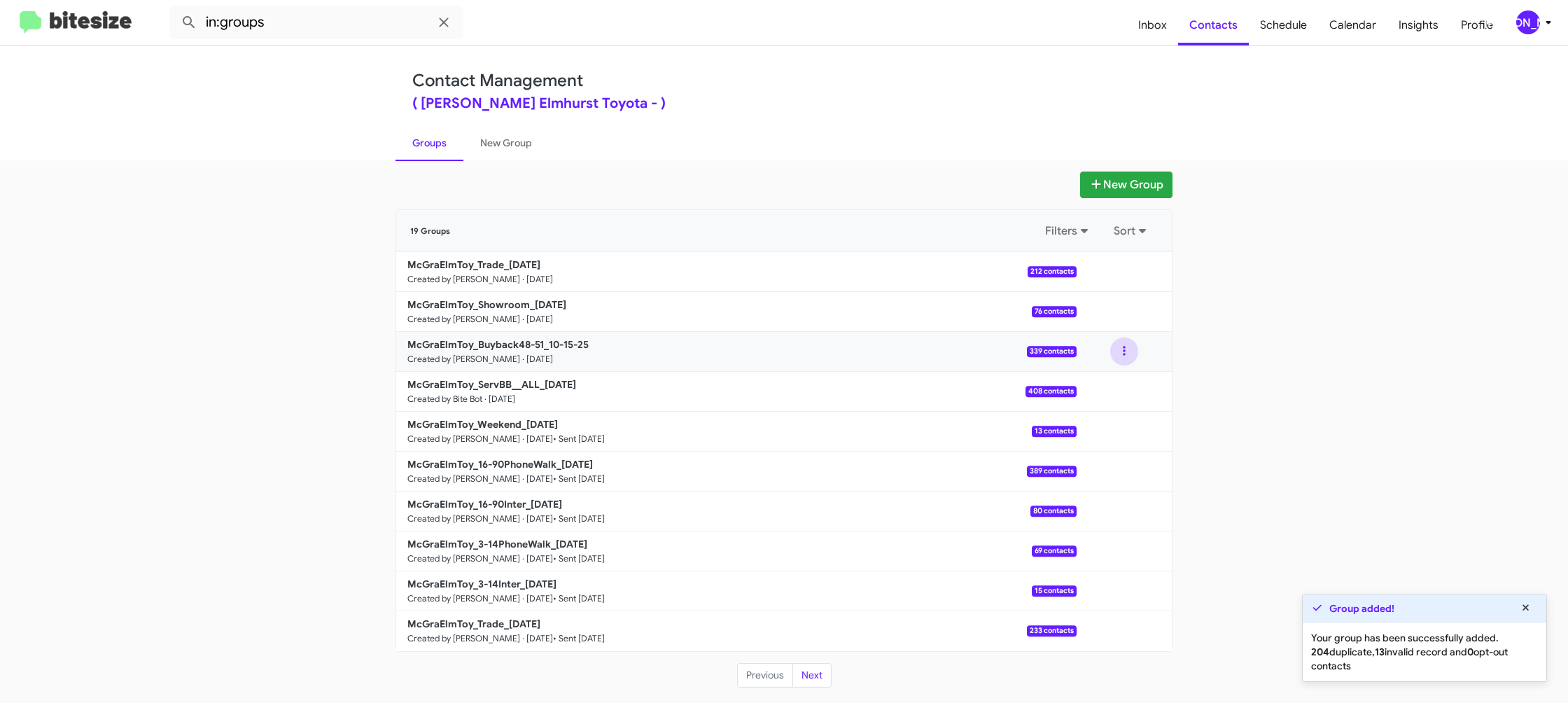
drag, startPoint x: 1127, startPoint y: 350, endPoint x: 1127, endPoint y: 361, distance: 11.0
click at [1128, 351] on button at bounding box center [1124, 352] width 28 height 28
click at [1114, 386] on button "View contacts" at bounding box center [1082, 389] width 112 height 34
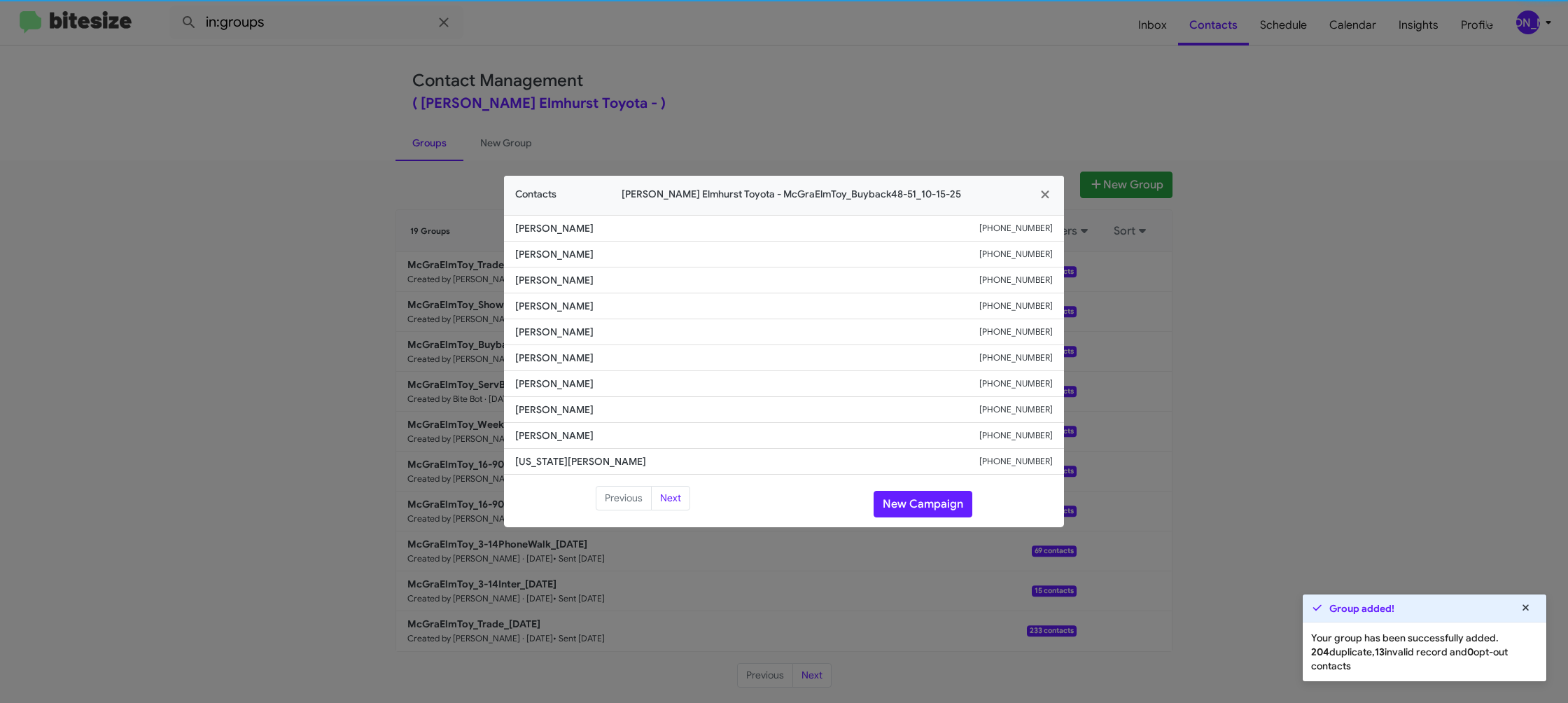
click at [549, 364] on span "Jocelyn Schweiner" at bounding box center [747, 358] width 464 height 14
copy span "Jocelyn Schweiner"
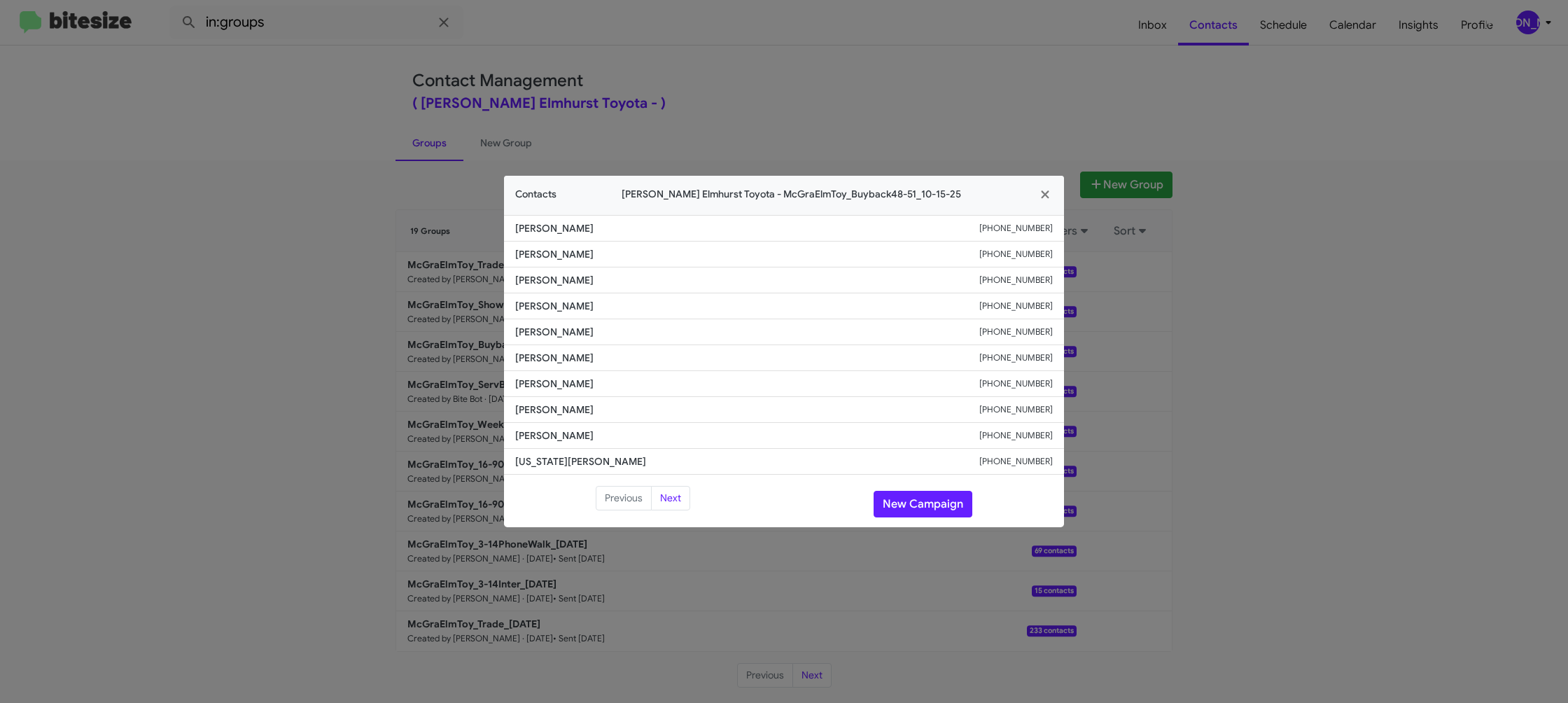
drag, startPoint x: 849, startPoint y: 83, endPoint x: 1203, endPoint y: 247, distance: 390.1
click at [869, 90] on modal-container "Contacts McGrath Elmhurst Toyota - McGraElmToy_Buyback48-51_10-15-25 Evelyn Gre…" at bounding box center [784, 352] width 1568 height 703
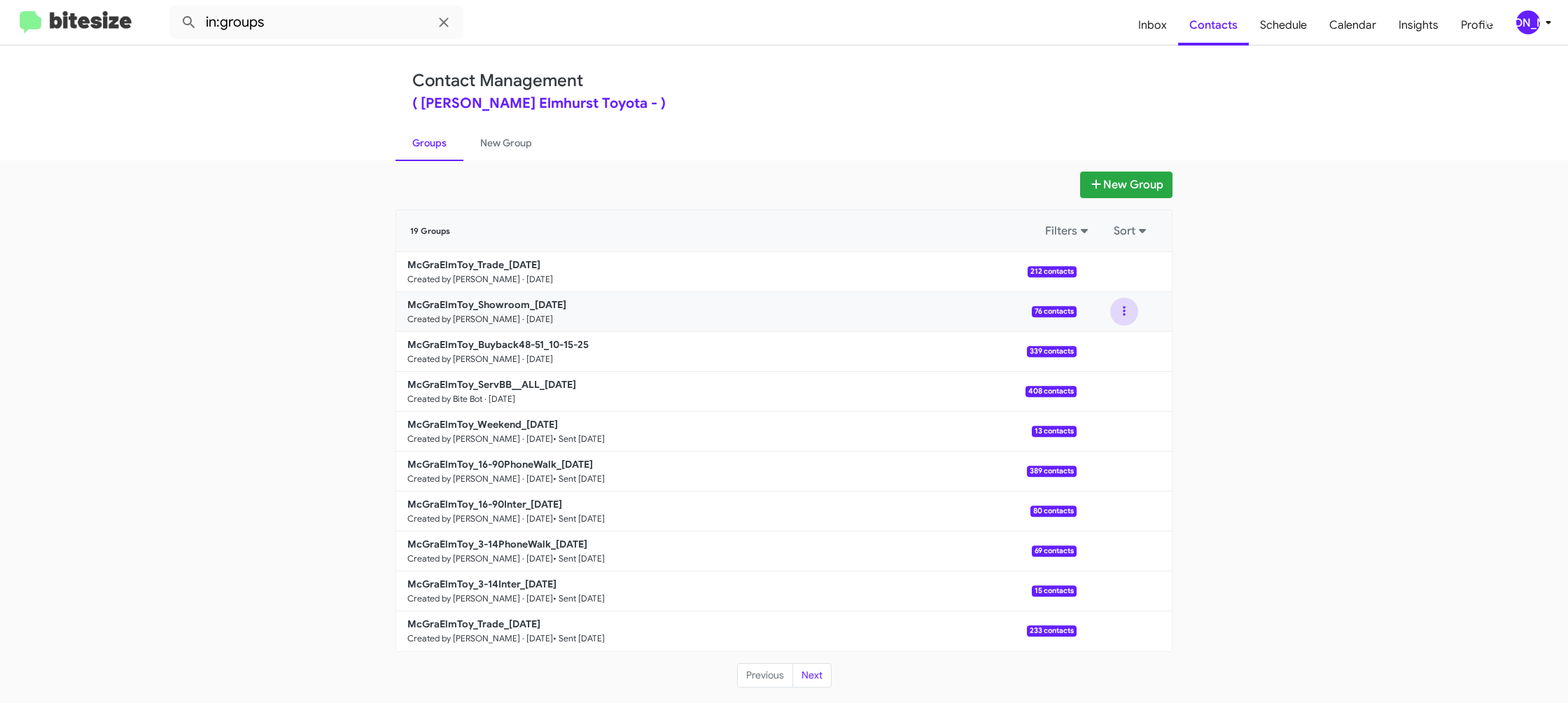
click at [1131, 311] on button at bounding box center [1124, 311] width 28 height 28
click at [1117, 339] on button "View contacts" at bounding box center [1082, 349] width 112 height 34
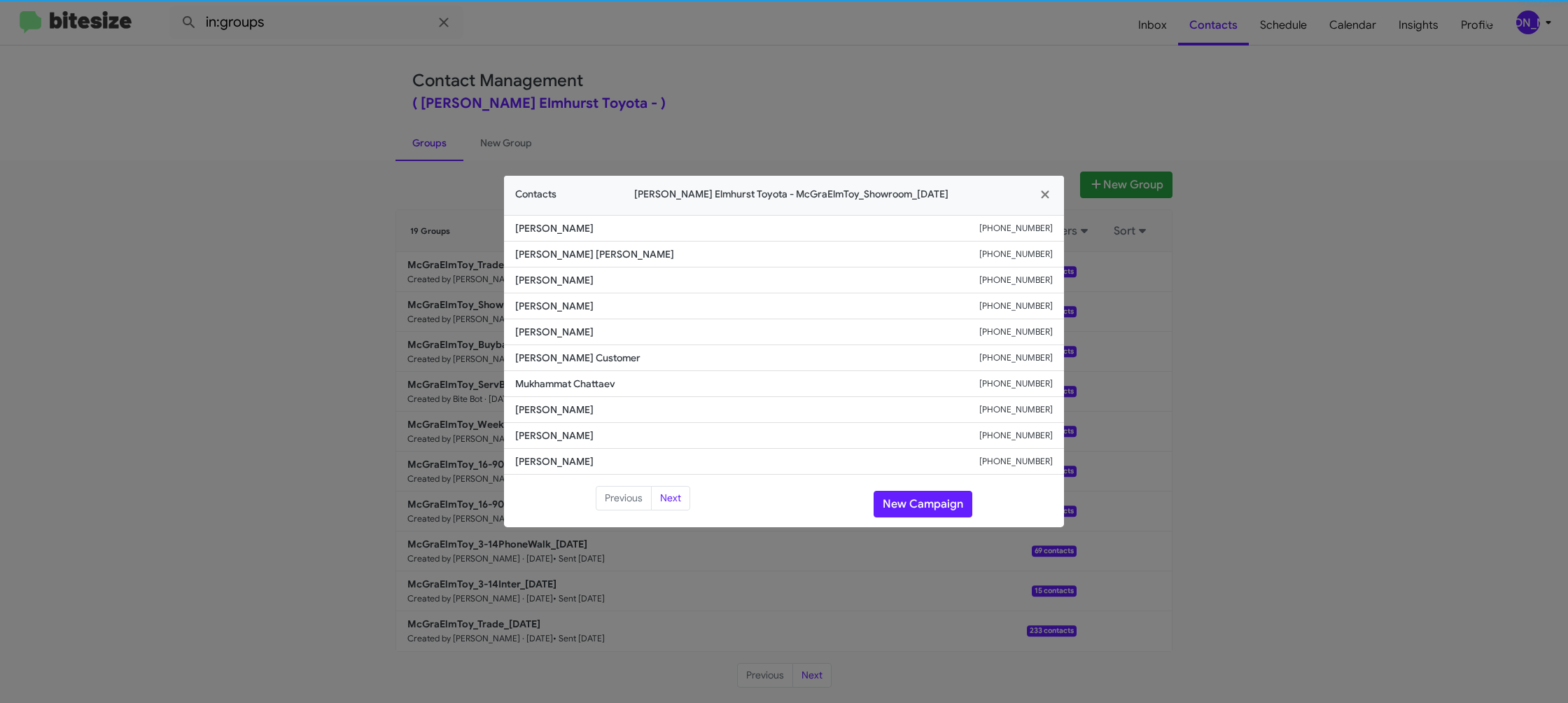
click at [569, 347] on li "Sandy Customer +16307457886" at bounding box center [784, 358] width 560 height 26
copy span "Sandy Customer"
click at [573, 338] on li "Muhammad Younus +13127526004" at bounding box center [784, 332] width 560 height 26
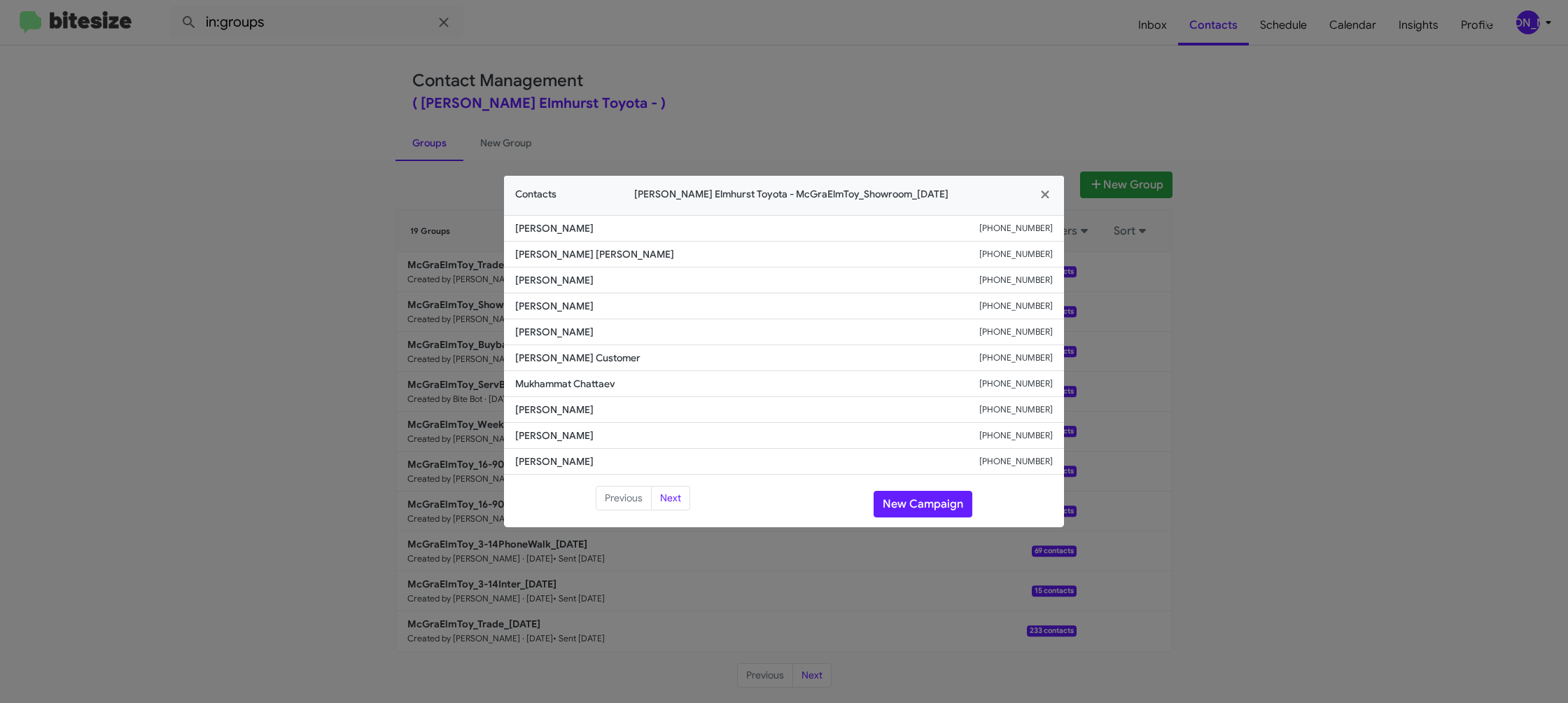
click at [573, 338] on li "Muhammad Younus +13127526004" at bounding box center [784, 332] width 560 height 26
click at [578, 326] on span "Muhammad Younus" at bounding box center [747, 332] width 464 height 14
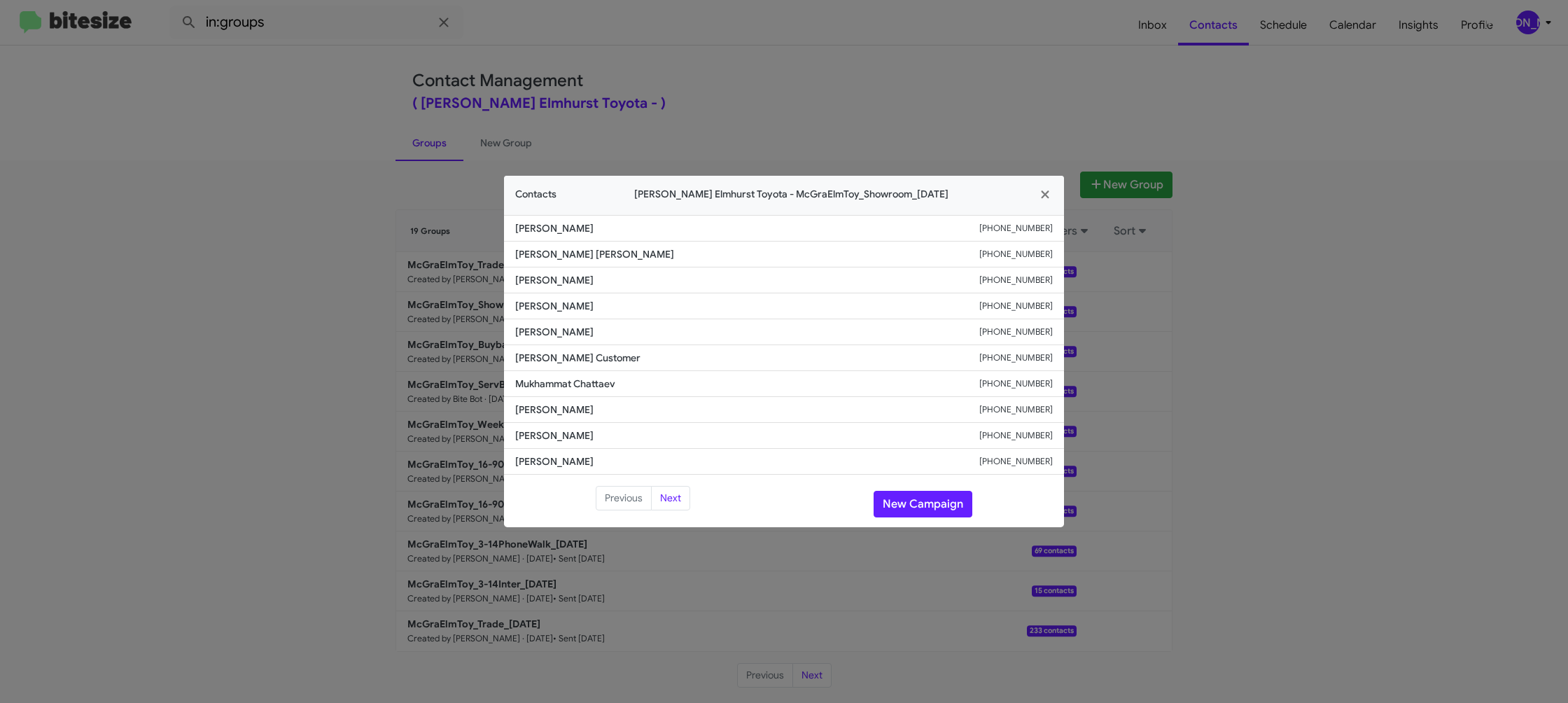
click at [578, 326] on span "Muhammad Younus" at bounding box center [747, 332] width 464 height 14
copy span "Muhammad Younus"
drag, startPoint x: 775, startPoint y: 29, endPoint x: 844, endPoint y: 79, distance: 85.2
click at [785, 36] on modal-container "Contacts McGrath Elmhurst Toyota - McGraElmToy_Showroom_10-15-25 Linda Shinsako…" at bounding box center [784, 352] width 1568 height 703
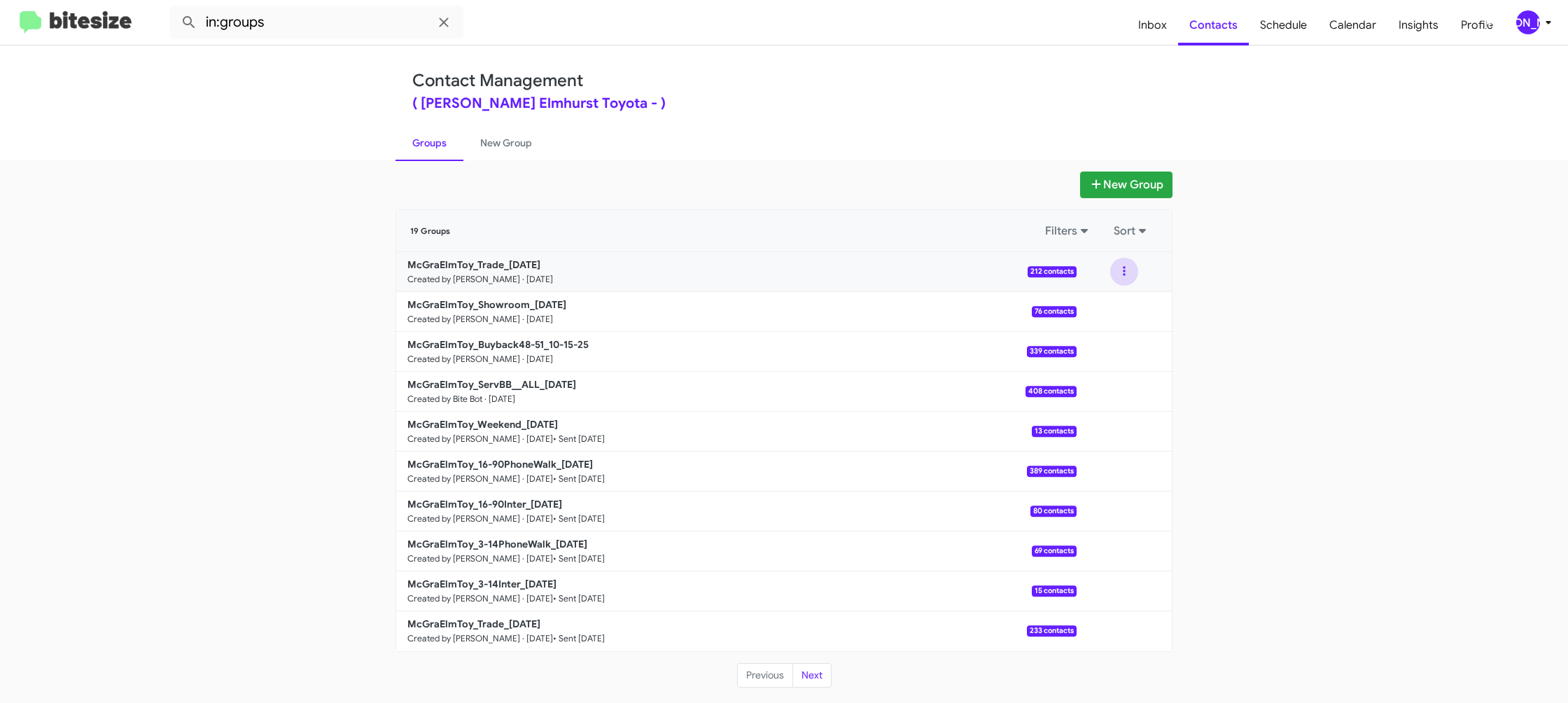
click at [1119, 279] on button at bounding box center [1124, 271] width 28 height 28
click at [1116, 301] on button "View contacts" at bounding box center [1082, 309] width 112 height 34
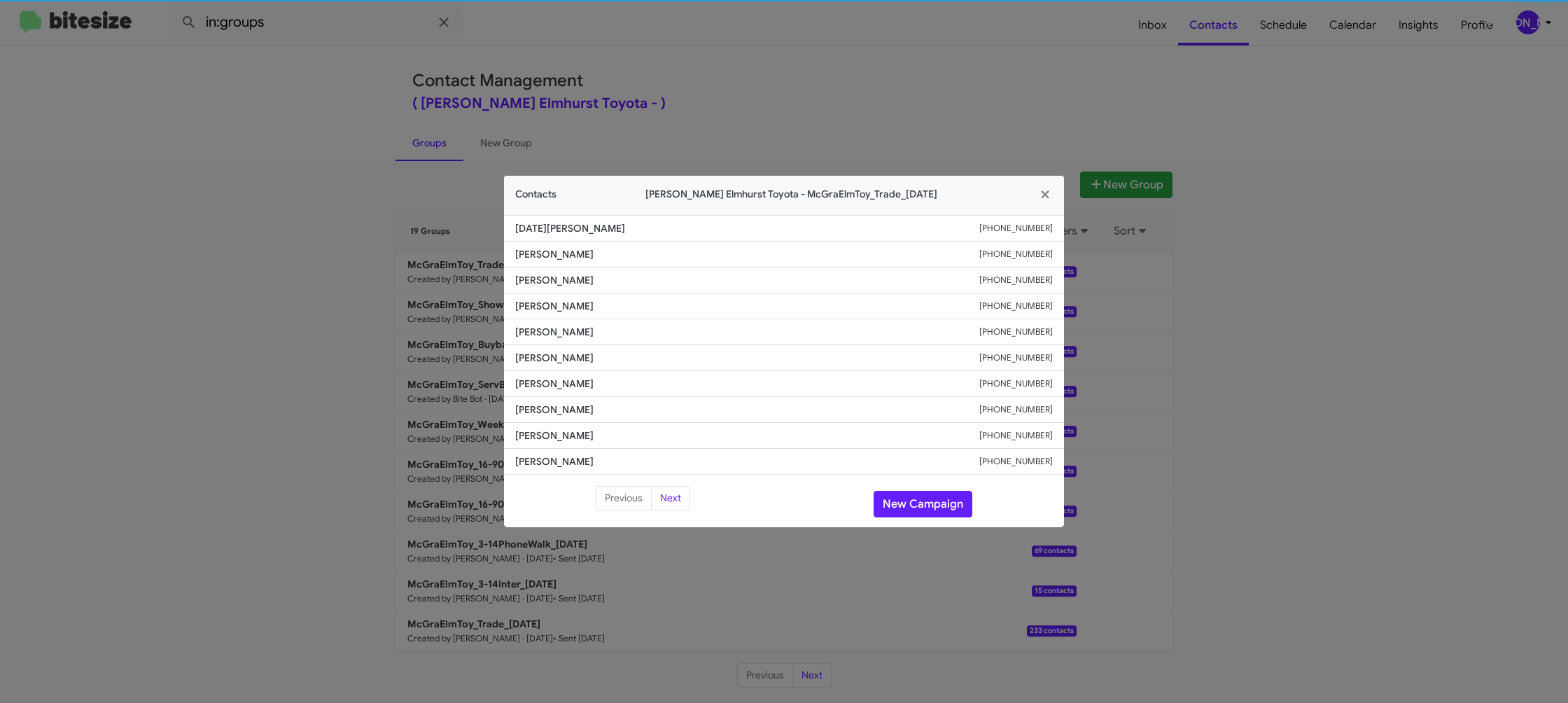
click at [537, 345] on li "Sajit Paul +16306423744" at bounding box center [784, 358] width 560 height 26
click at [555, 333] on span "Dinan Rasidkadic" at bounding box center [747, 332] width 464 height 14
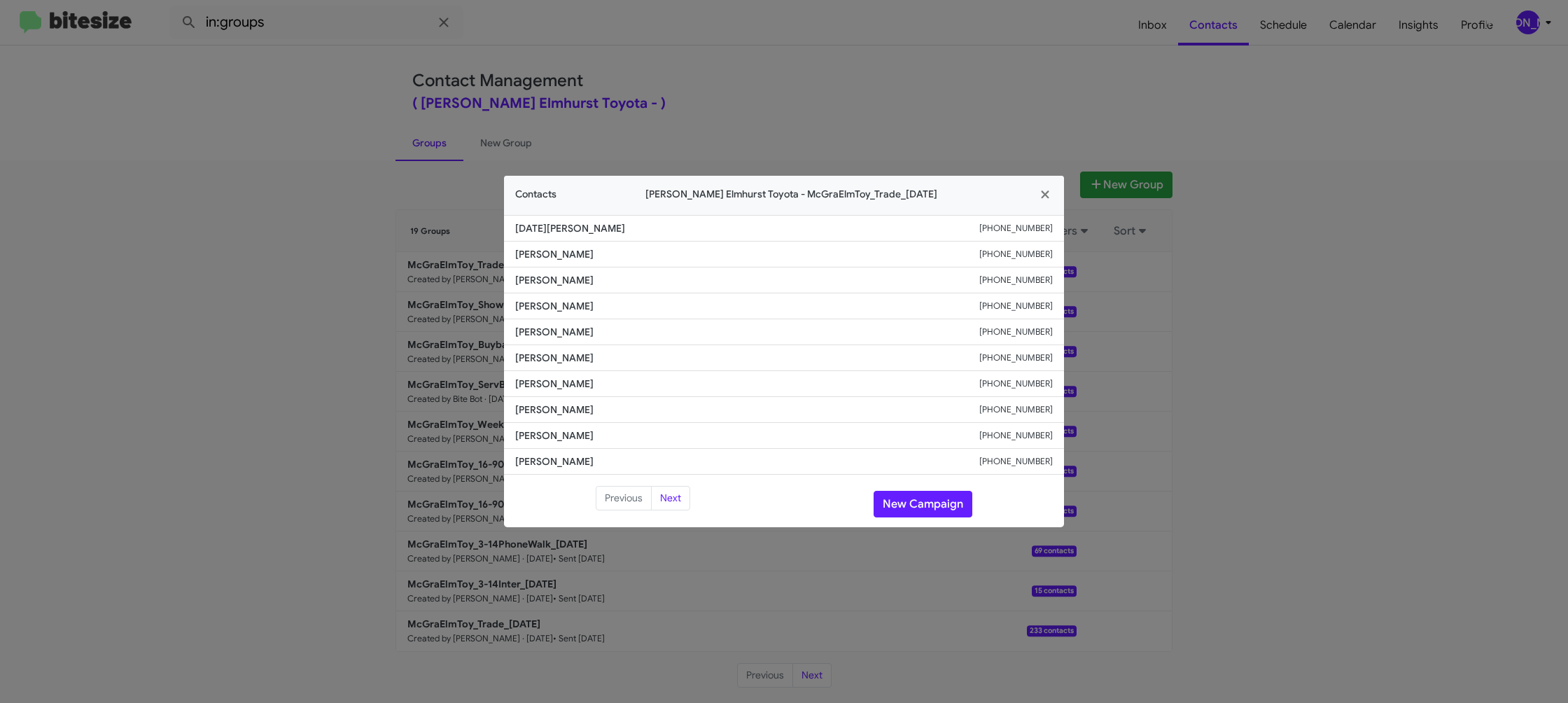
click at [555, 333] on span "Dinan Rasidkadic" at bounding box center [747, 332] width 464 height 14
copy span "Dinan Rasidkadic"
drag, startPoint x: 401, startPoint y: 123, endPoint x: 507, endPoint y: 229, distance: 149.9
click at [401, 124] on modal-container "Contacts McGrath Elmhurst Toyota - McGraElmToy_Trade_10-15-25 Raja Patel +12174…" at bounding box center [784, 352] width 1568 height 703
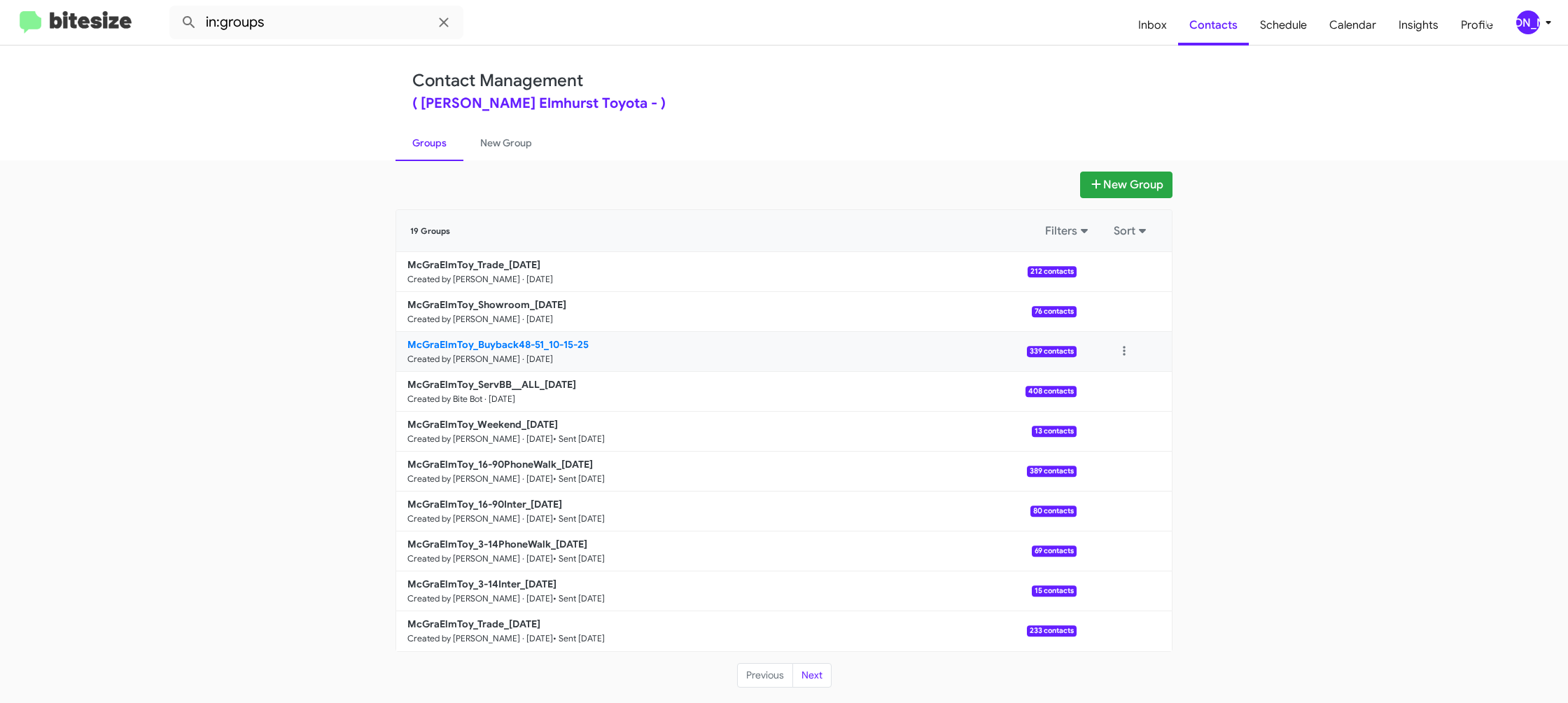
click at [528, 339] on b "McGraElmToy_Buyback48-51_10-15-25" at bounding box center [498, 344] width 181 height 13
drag, startPoint x: 528, startPoint y: 339, endPoint x: 450, endPoint y: 205, distance: 155.0
click at [522, 325] on div "McGraElmToy_Trade_10-15-25 Created by Jason Apdua · Oct 15, 2025 212 contacts V…" at bounding box center [784, 452] width 775 height 399
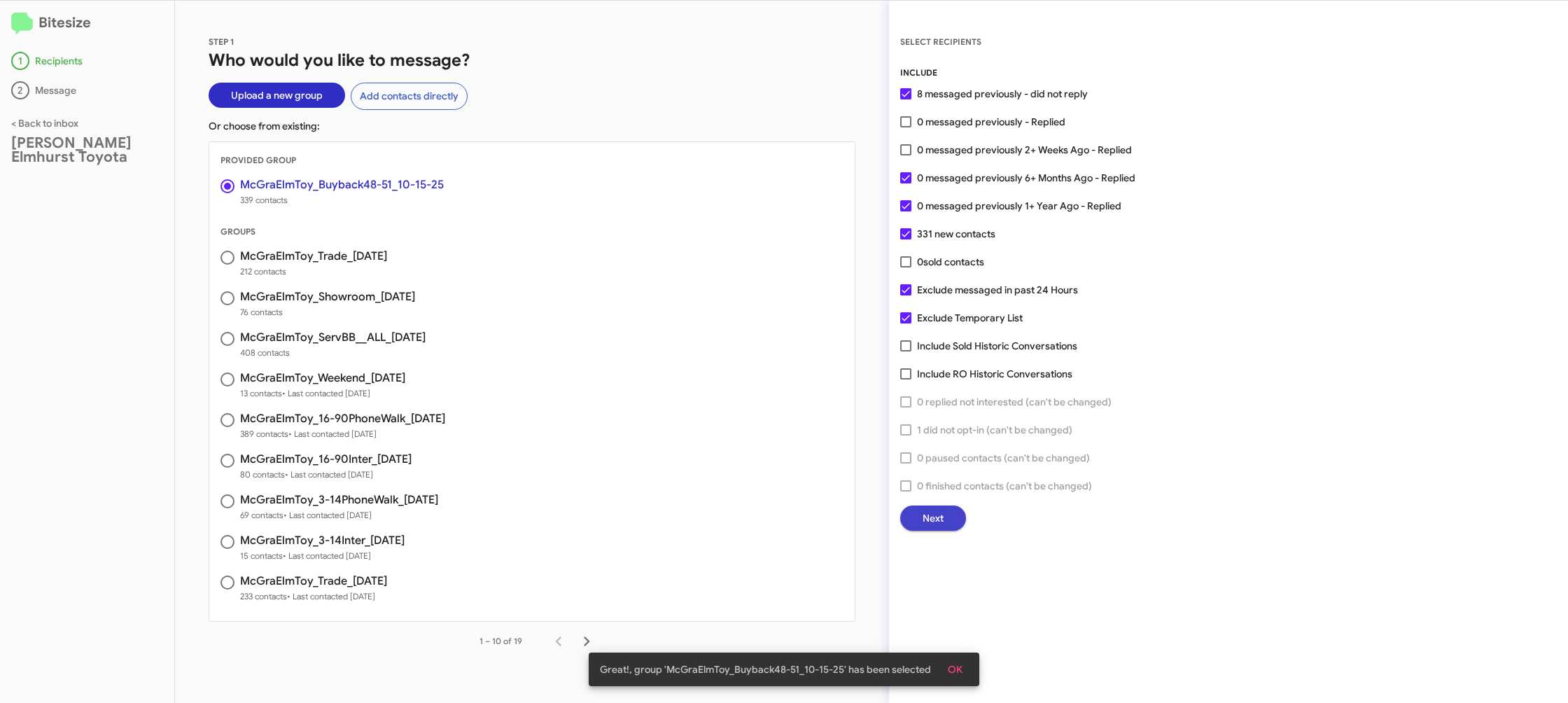
click at [936, 522] on span "Next" at bounding box center [933, 517] width 21 height 25
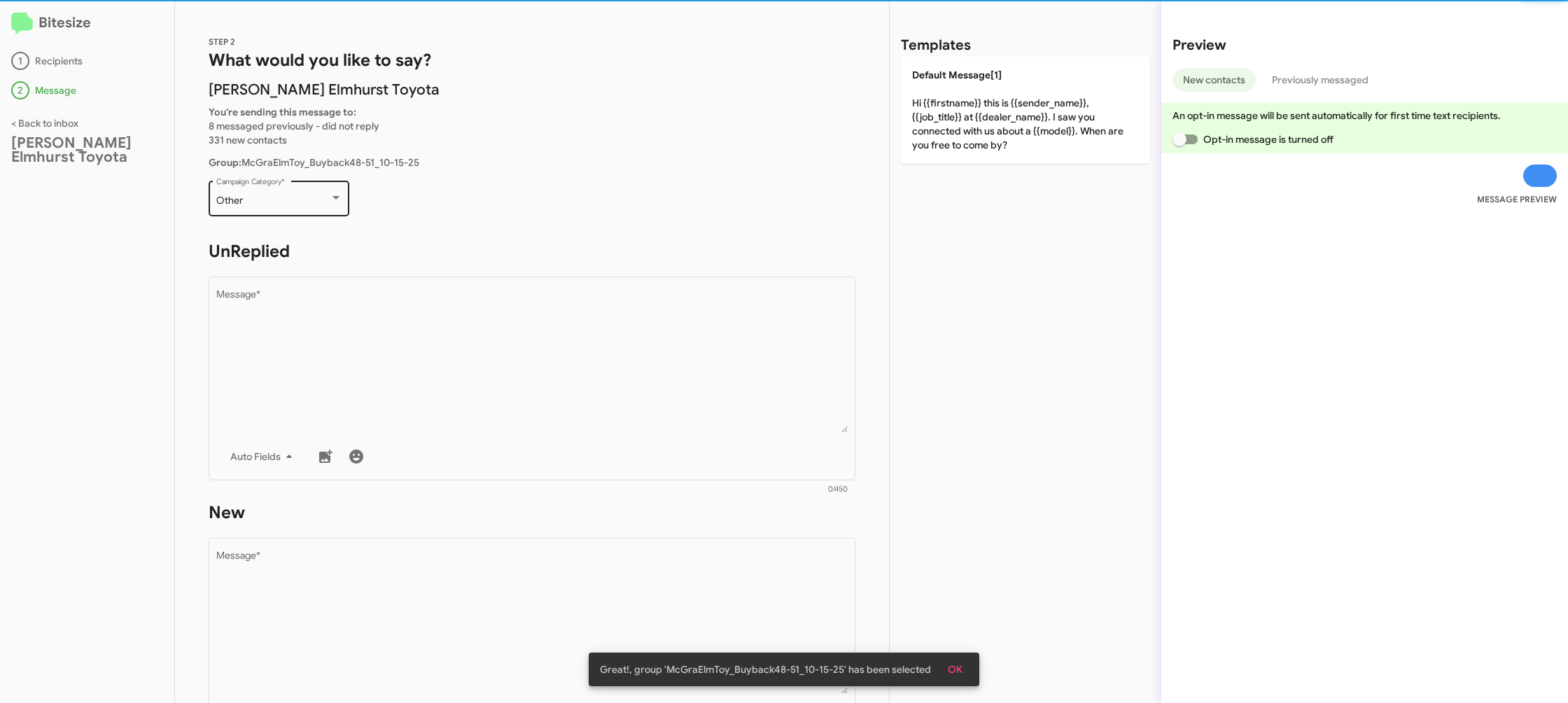
click at [319, 211] on div "Other Campaign Category *" at bounding box center [279, 197] width 126 height 39
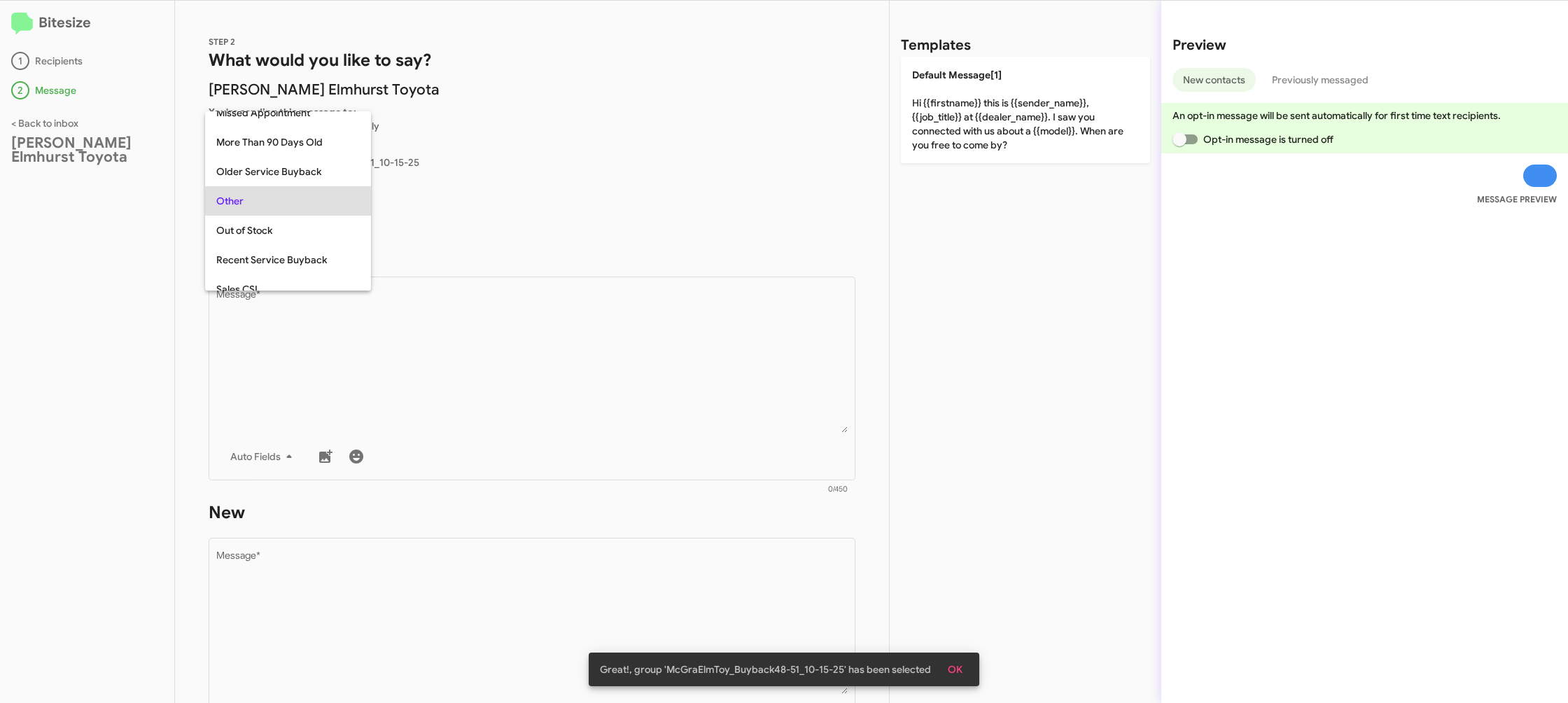
scroll to position [147, 0]
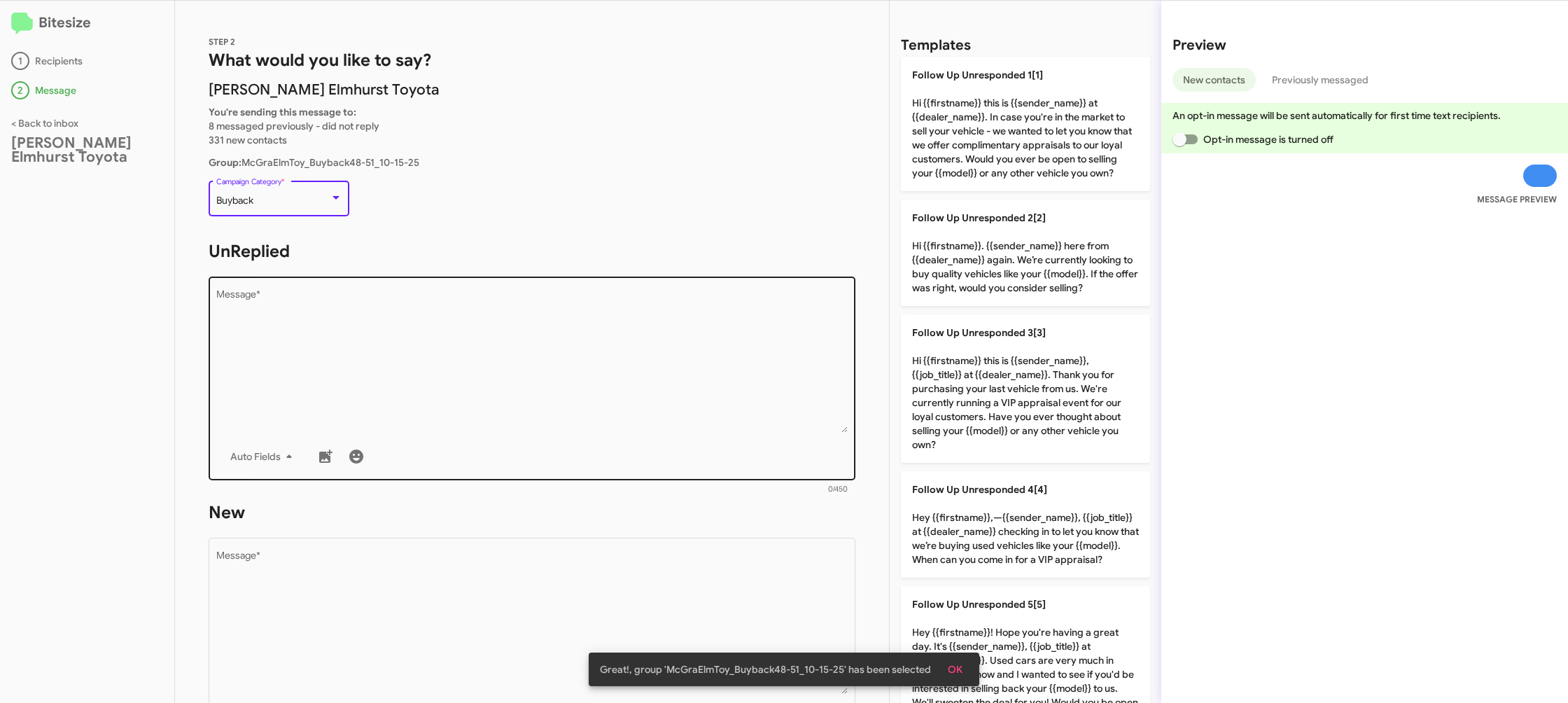
click at [445, 349] on textarea "Message *" at bounding box center [532, 361] width 632 height 142
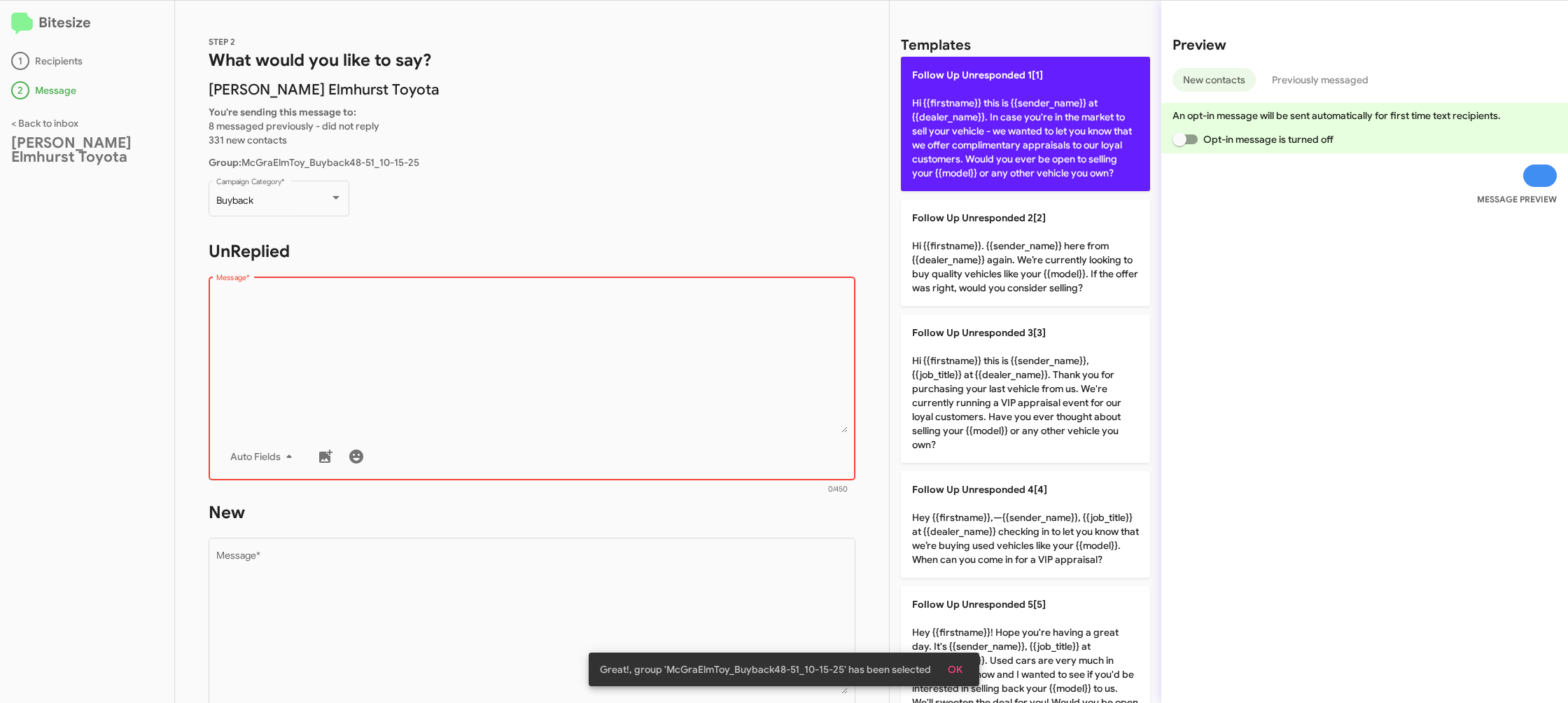
click at [970, 124] on p "Follow Up Unresponded 1[1] Hi {{firstname}} this is {{sender_name}} at {{dealer…" at bounding box center [1025, 124] width 250 height 135
type textarea "Hi {{firstname}} this is {{sender_name}} at {{dealer_name}}. In case you're in …"
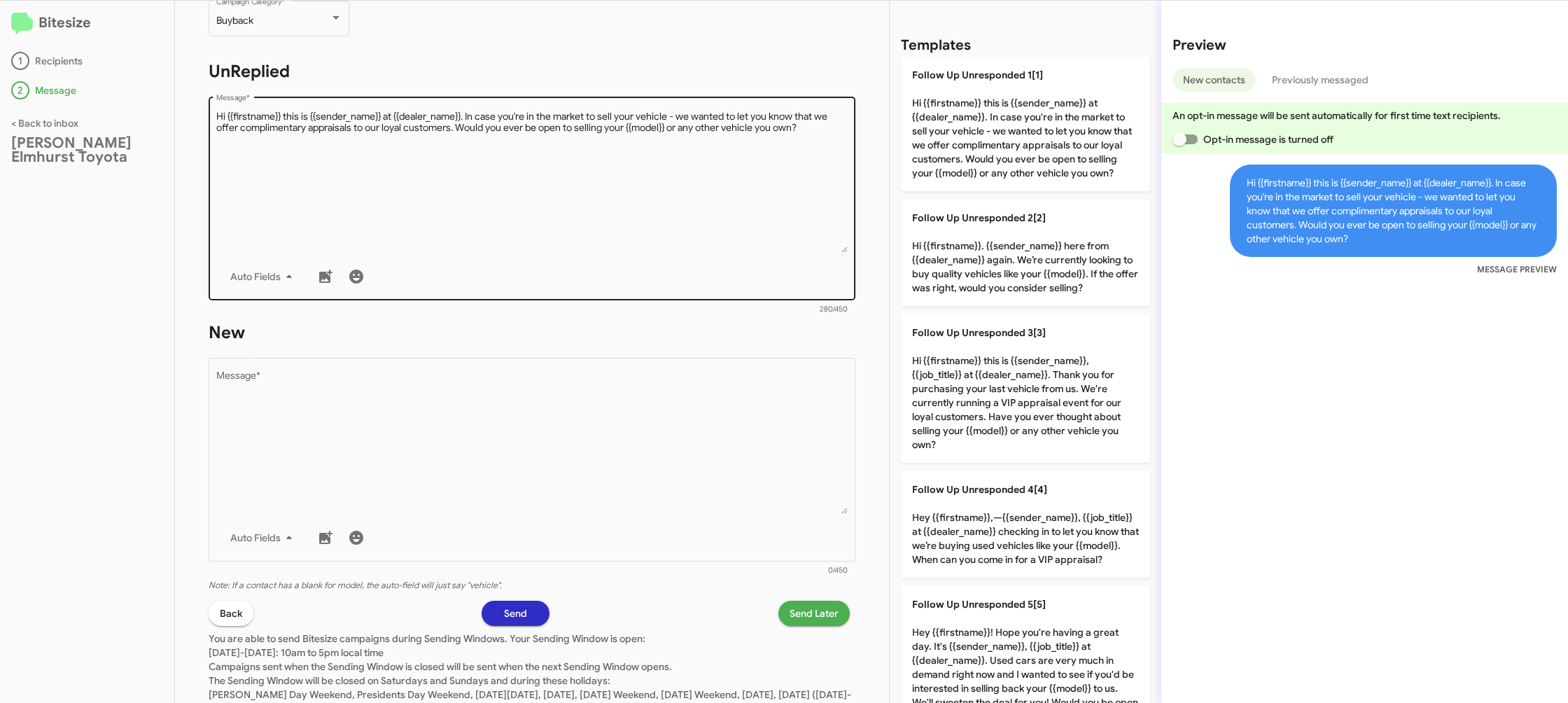
scroll to position [235, 0]
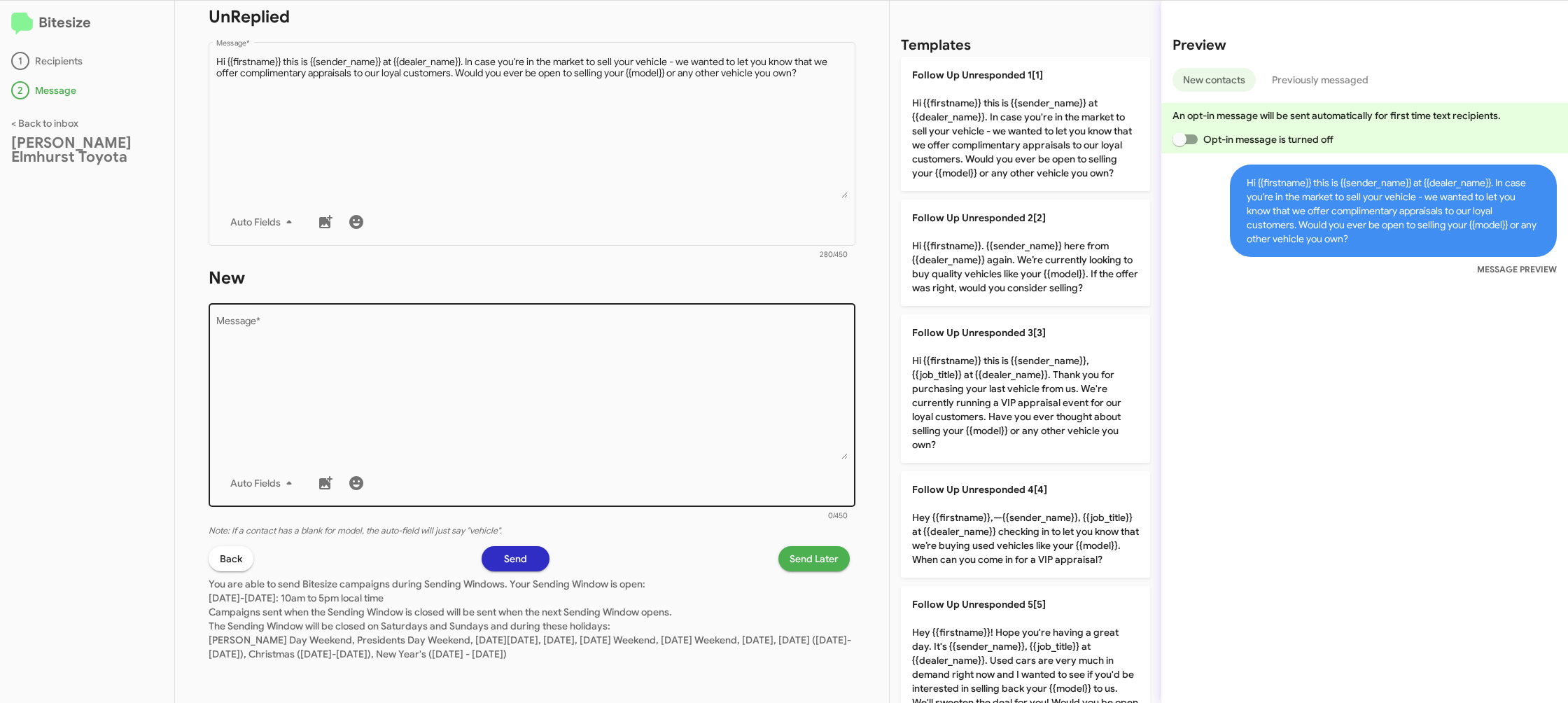
click at [565, 364] on textarea "Message *" at bounding box center [532, 387] width 632 height 142
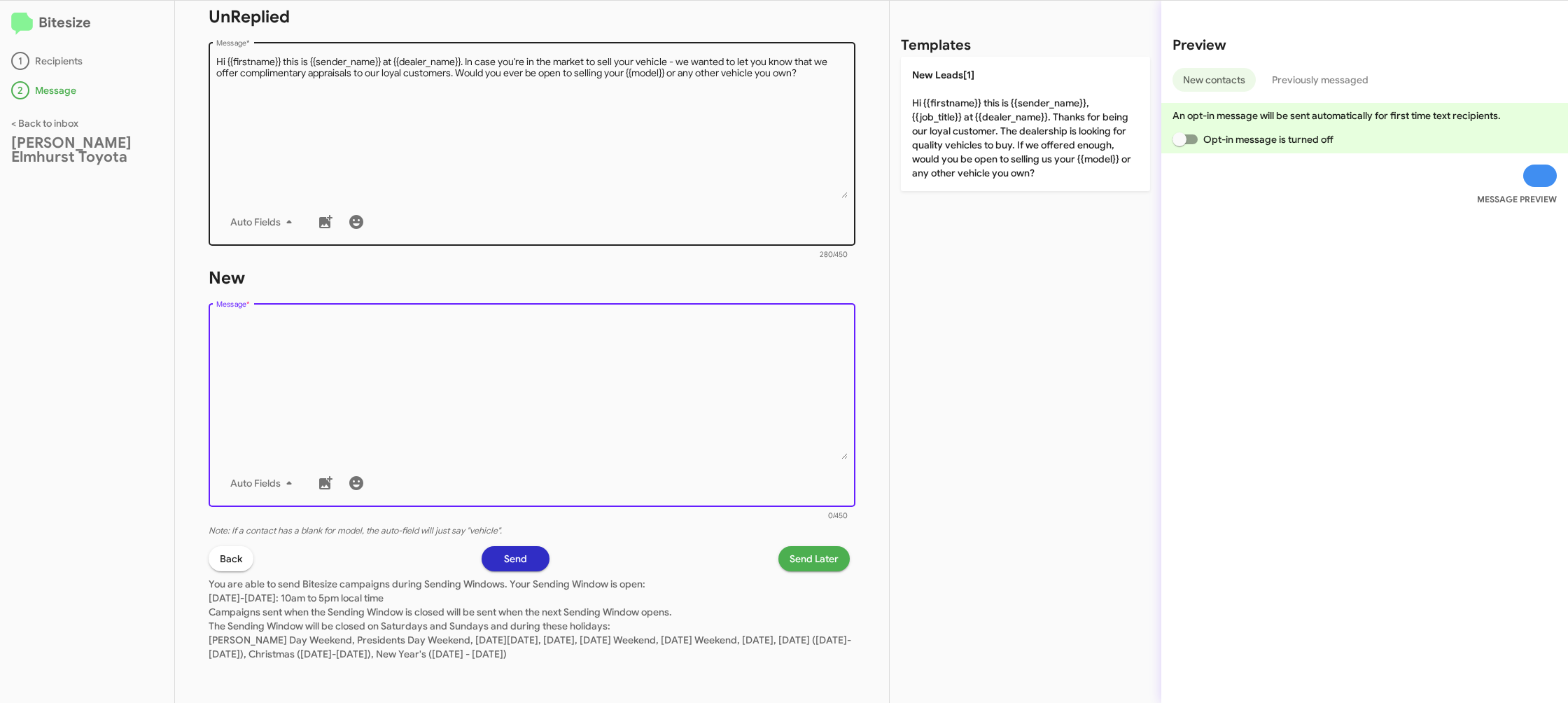
drag, startPoint x: 565, startPoint y: 364, endPoint x: 818, endPoint y: 203, distance: 299.9
click at [609, 327] on textarea "Message *" at bounding box center [532, 387] width 632 height 142
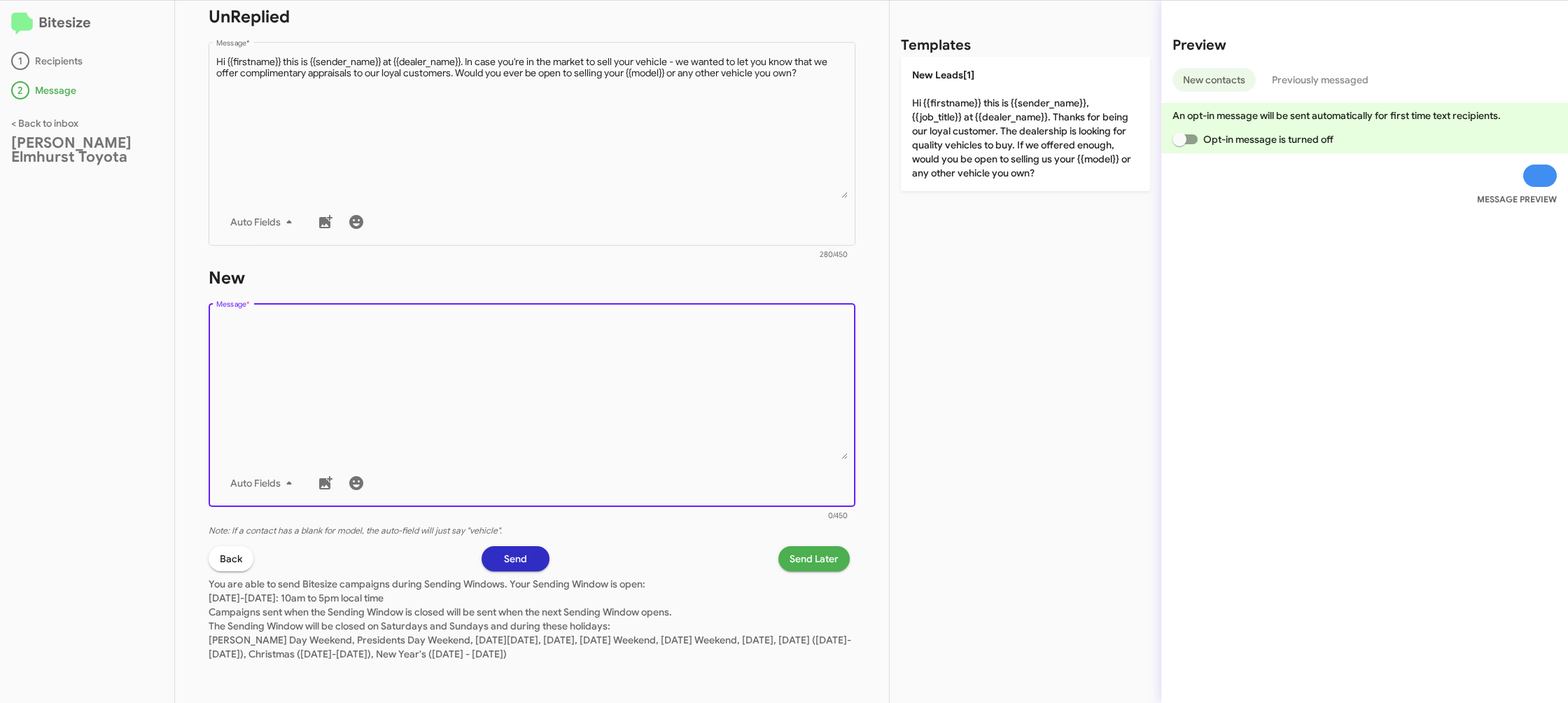
drag, startPoint x: 880, startPoint y: 172, endPoint x: 888, endPoint y: 238, distance: 66.5
click at [878, 173] on div "STEP 2 What would you like to say? McGrath Elmhurst Toyota You're sending this …" at bounding box center [532, 352] width 714 height 702
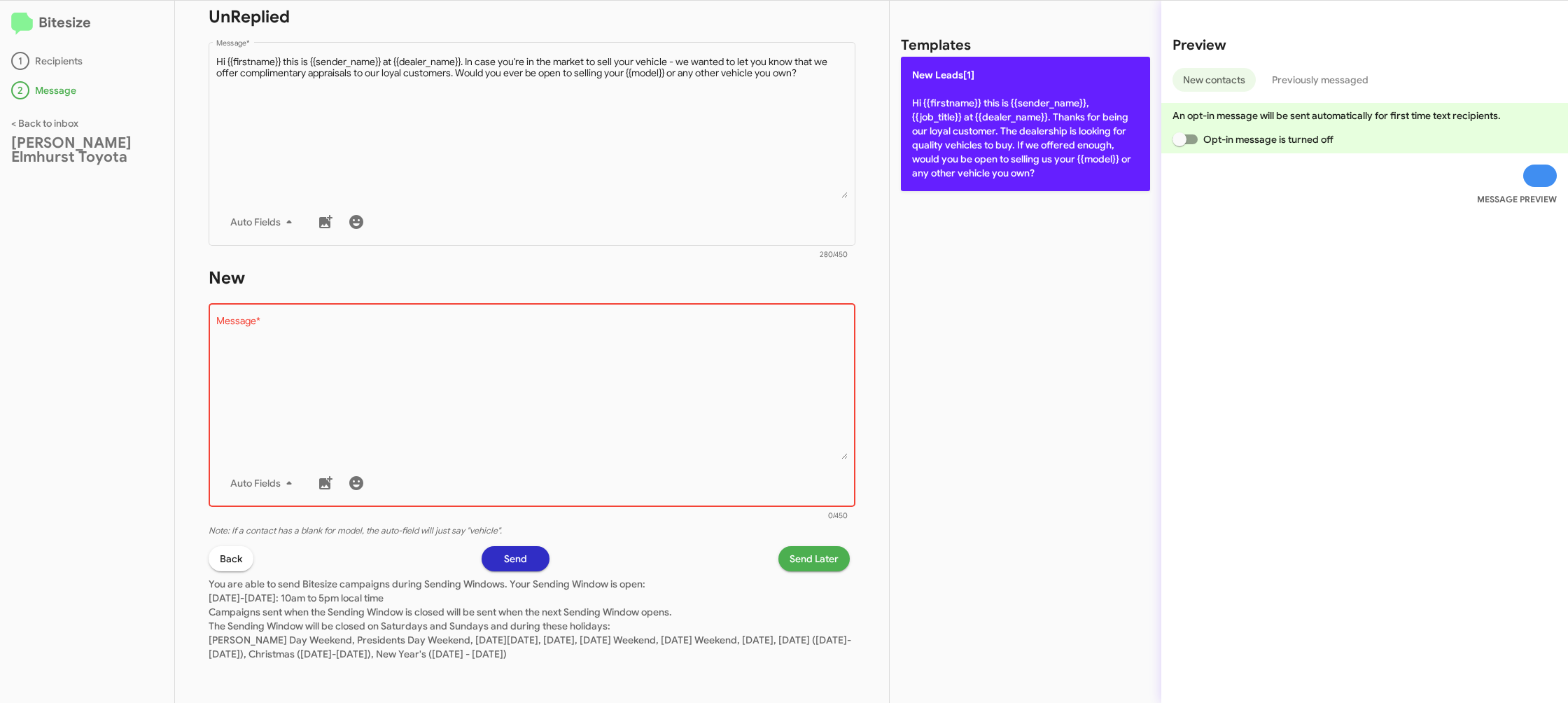
drag, startPoint x: 963, startPoint y: 150, endPoint x: 956, endPoint y: 162, distance: 13.9
click at [962, 152] on p "New Leads[1] Hi {{firstname}} this is {{sender_name}}, {{job_title}} at {{deale…" at bounding box center [1025, 124] width 250 height 135
type textarea "Hi {{firstname}} this is {{sender_name}}, {{job_title}} at {{dealer_name}}. Tha…"
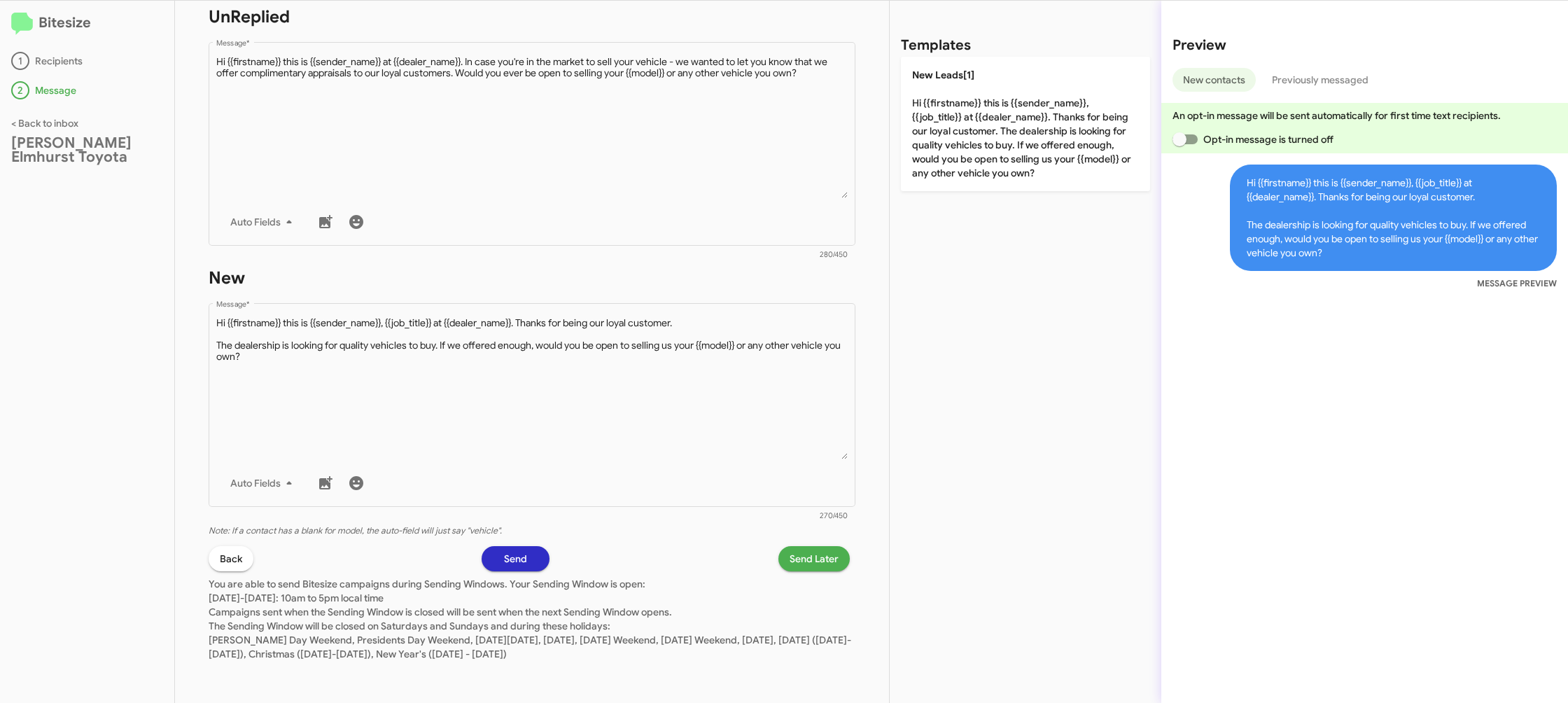
click at [807, 554] on span "Send Later" at bounding box center [813, 558] width 49 height 25
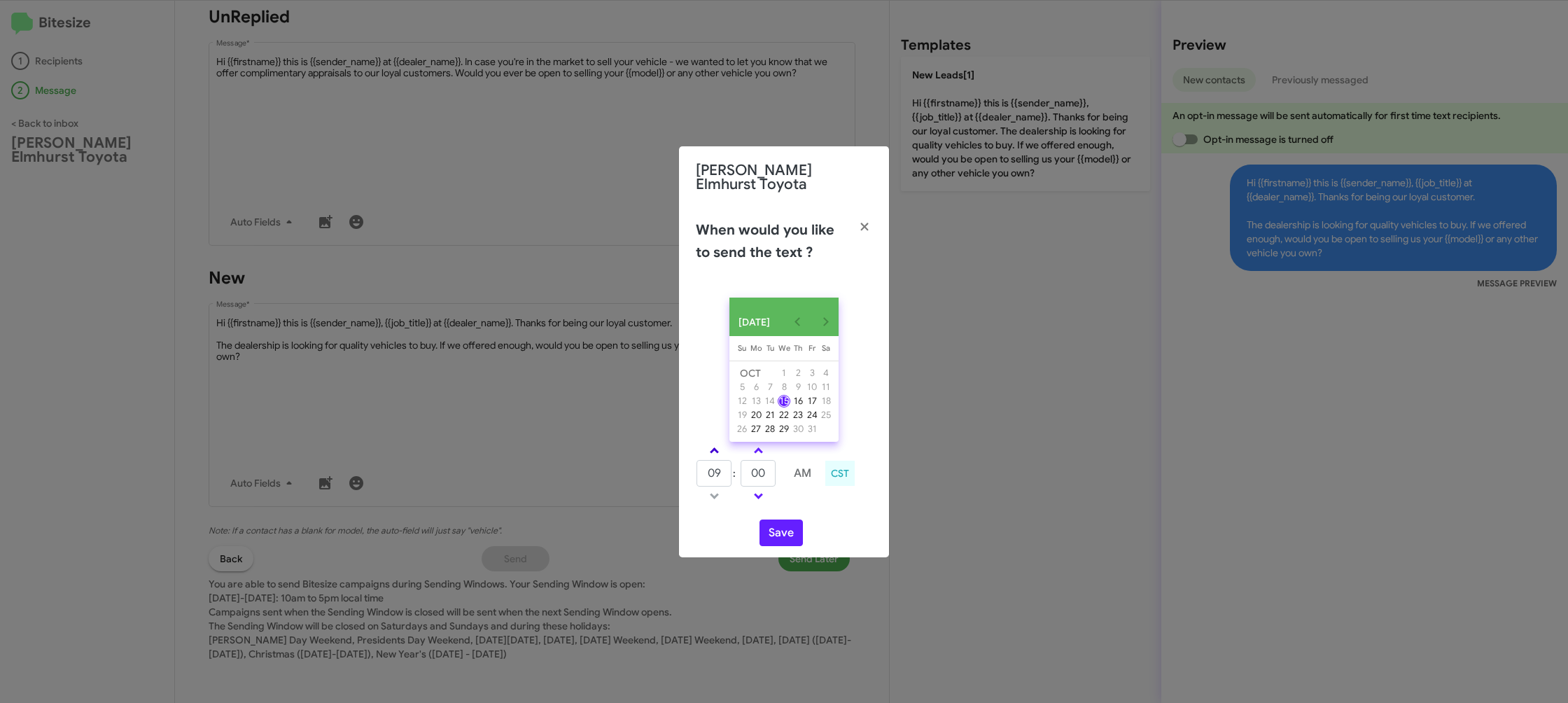
click at [717, 451] on link at bounding box center [714, 450] width 24 height 16
type input "10"
click at [767, 470] on input "00" at bounding box center [758, 473] width 35 height 27
type input "07"
drag, startPoint x: 798, startPoint y: 495, endPoint x: 770, endPoint y: 529, distance: 44.0
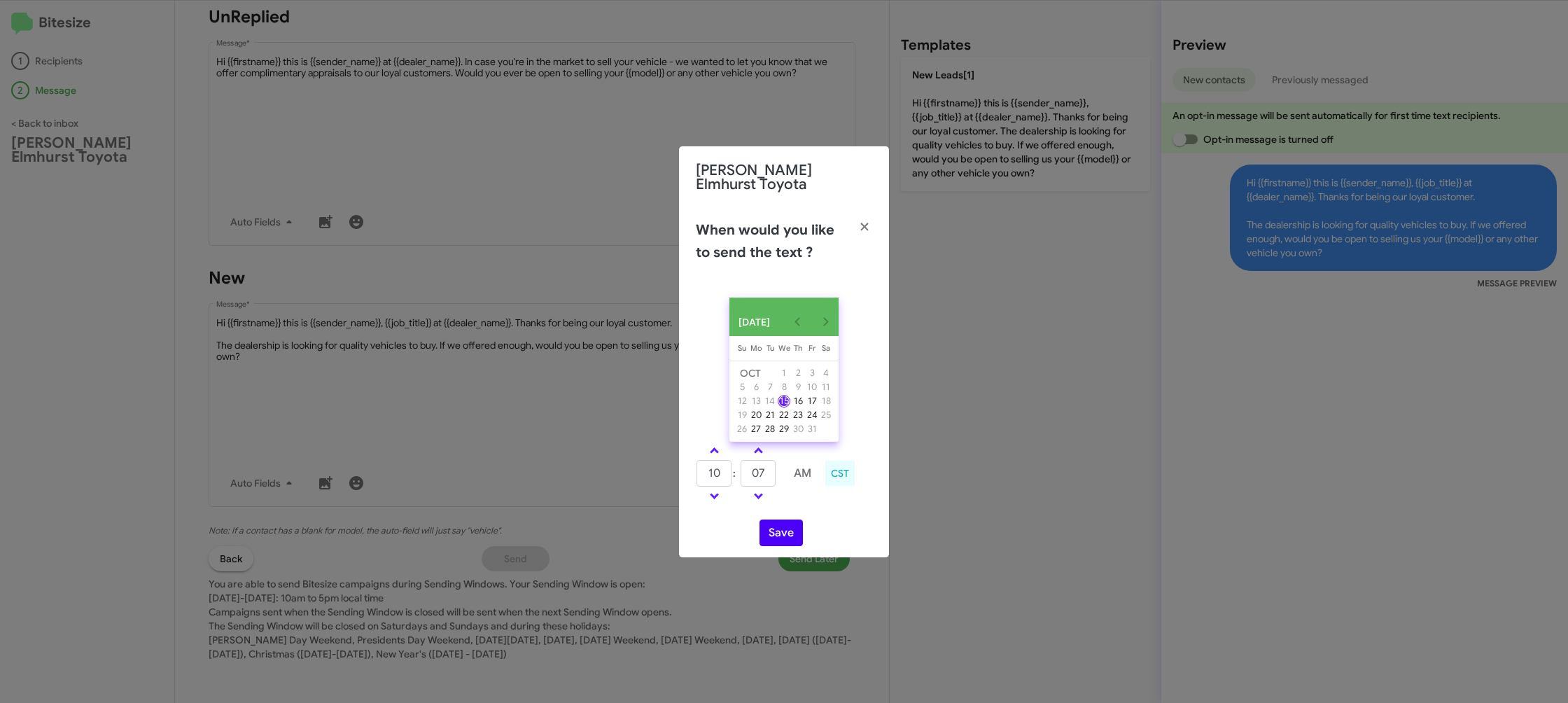
click at [784, 498] on tr at bounding box center [758, 496] width 125 height 17
drag, startPoint x: 770, startPoint y: 529, endPoint x: 772, endPoint y: 522, distance: 7.3
click at [770, 530] on button "Save" at bounding box center [781, 532] width 43 height 27
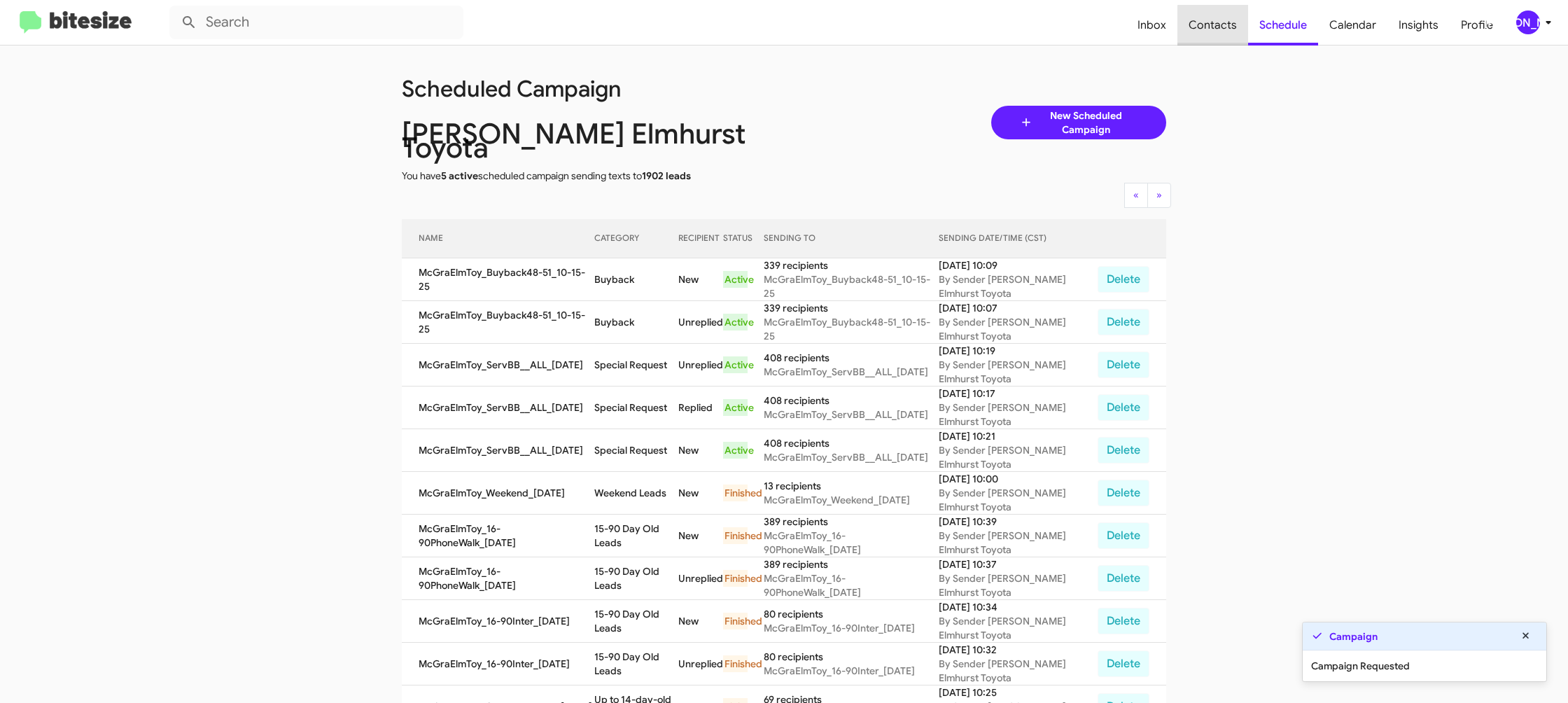
click at [1242, 34] on span "Contacts" at bounding box center [1212, 25] width 71 height 41
type input "in:groups"
click at [1240, 33] on span "Contacts" at bounding box center [1212, 25] width 71 height 41
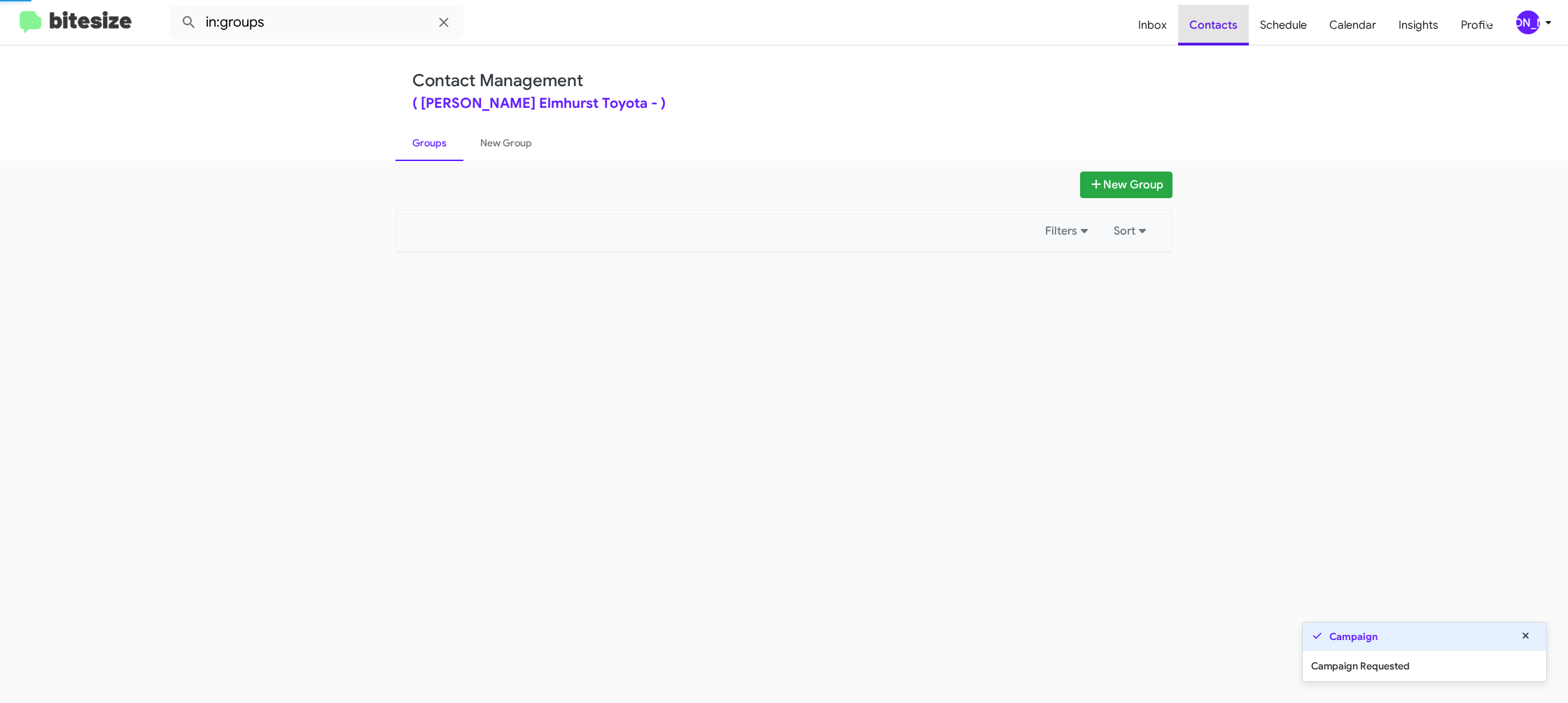
drag, startPoint x: 1240, startPoint y: 33, endPoint x: 864, endPoint y: 209, distance: 415.2
click at [1239, 33] on span "Contacts" at bounding box center [1213, 25] width 71 height 41
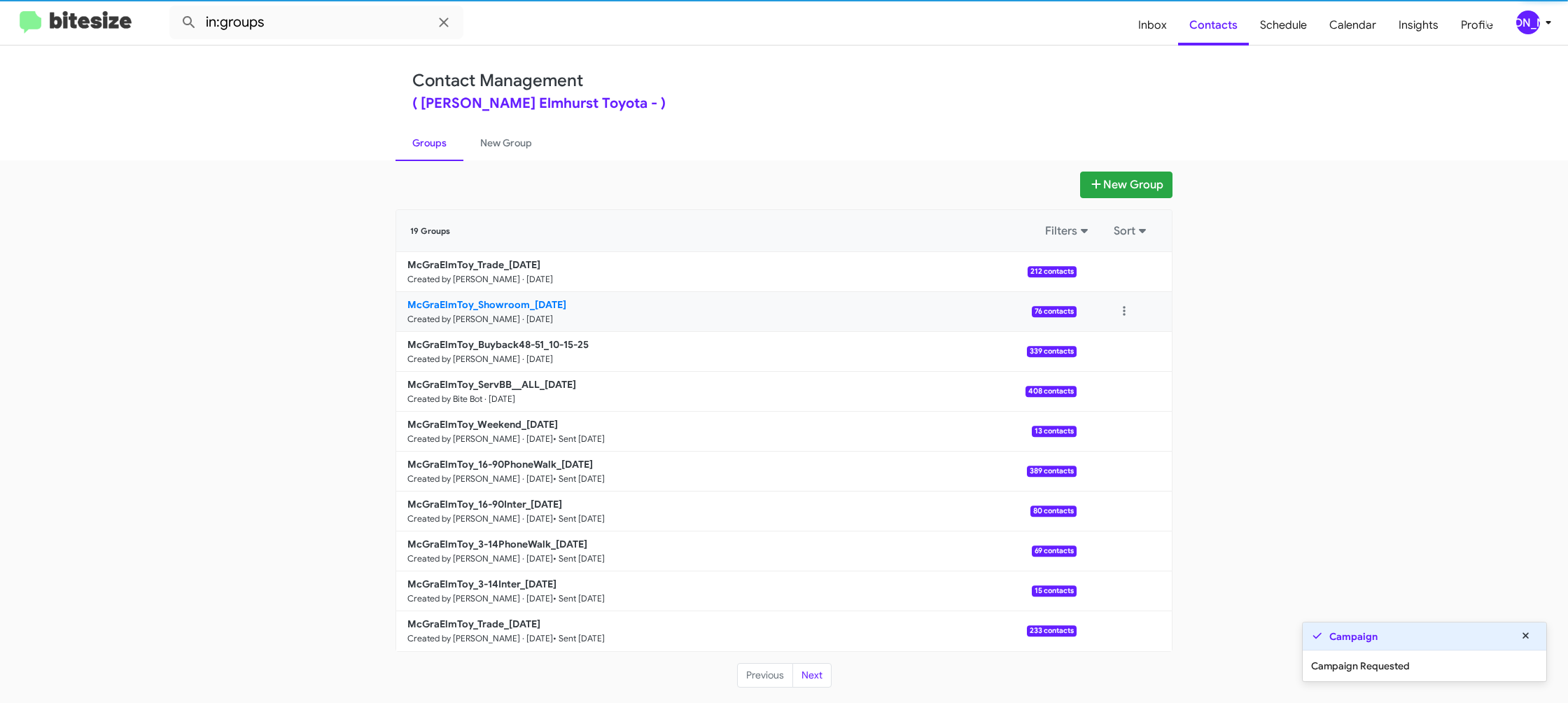
click at [557, 316] on link "McGraElmToy_Showroom_10-15-25 Created by Jason Apdua · Oct 15, 2025 76 contacts" at bounding box center [737, 312] width 680 height 40
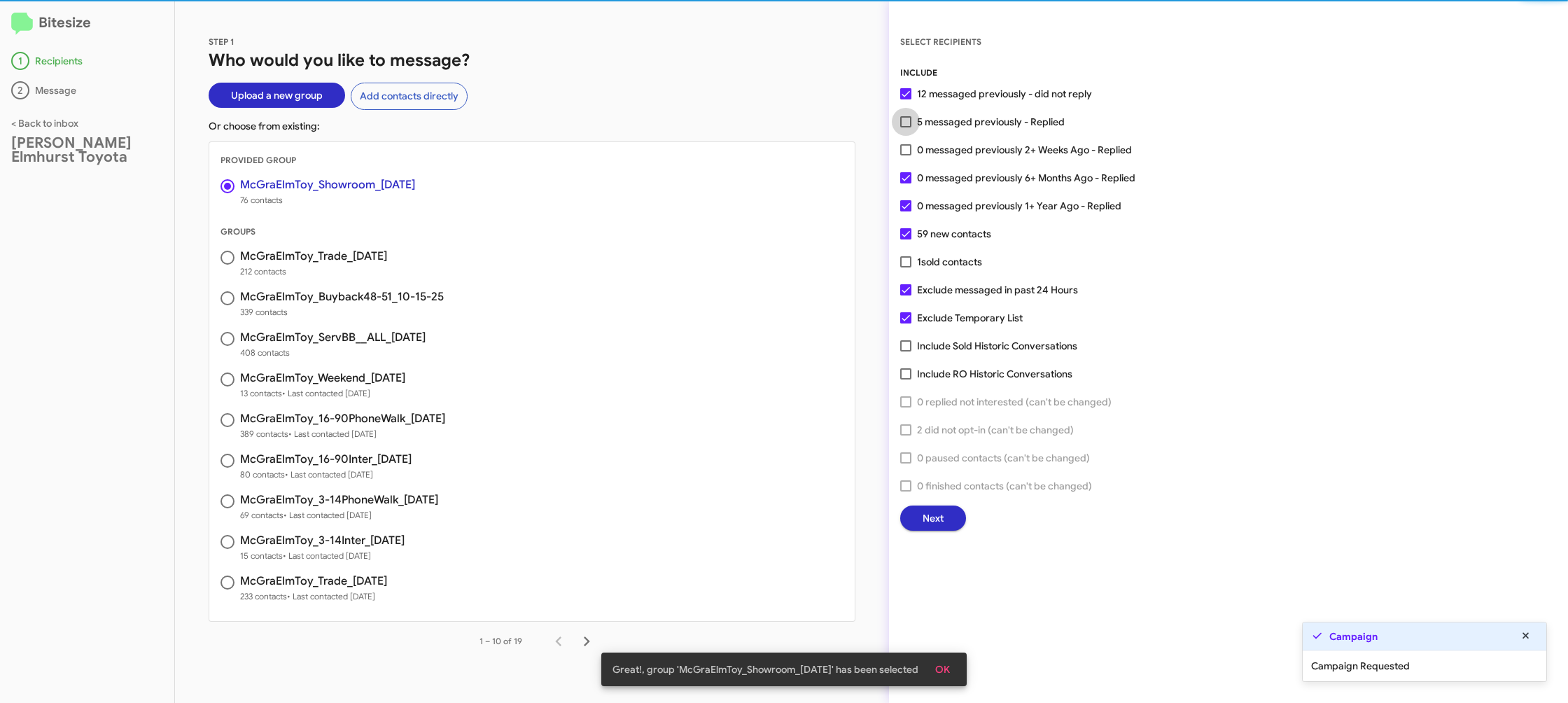
click at [936, 124] on span "5 messaged previously - Replied" at bounding box center [990, 121] width 148 height 16
click at [906, 128] on input "5 messaged previously - Replied" at bounding box center [905, 128] width 1 height 1
checkbox input "true"
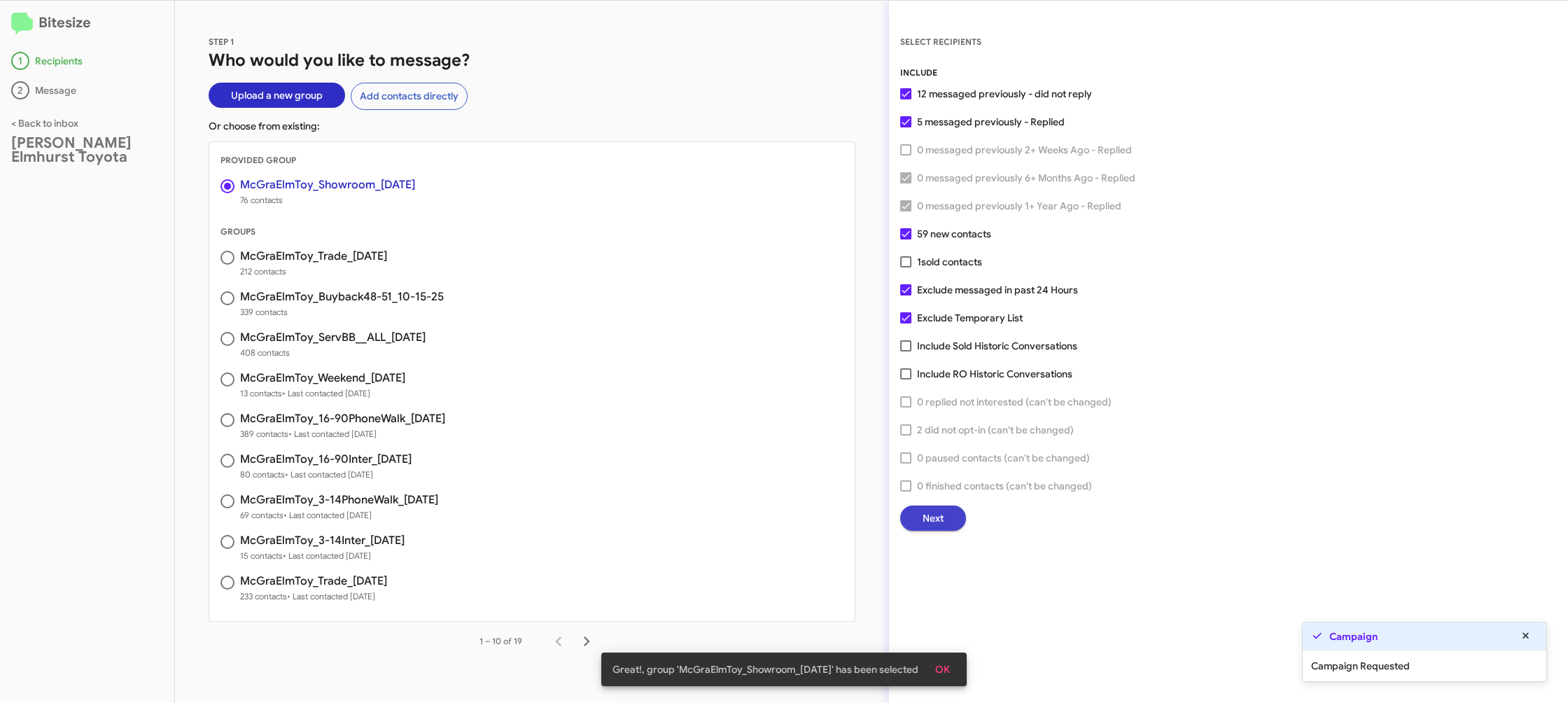
click at [946, 524] on button "Next" at bounding box center [933, 517] width 66 height 25
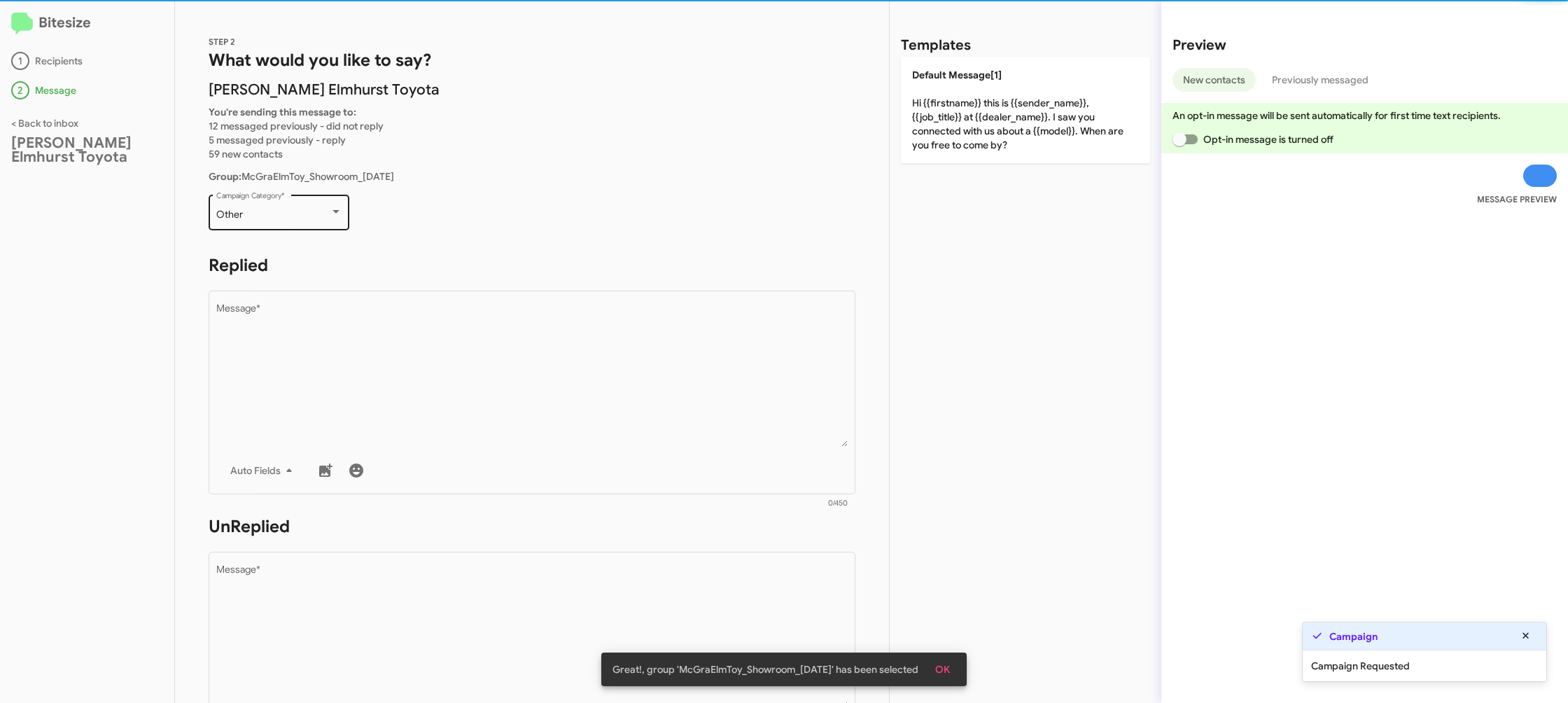
click at [294, 225] on div "Other Campaign Category *" at bounding box center [279, 211] width 126 height 39
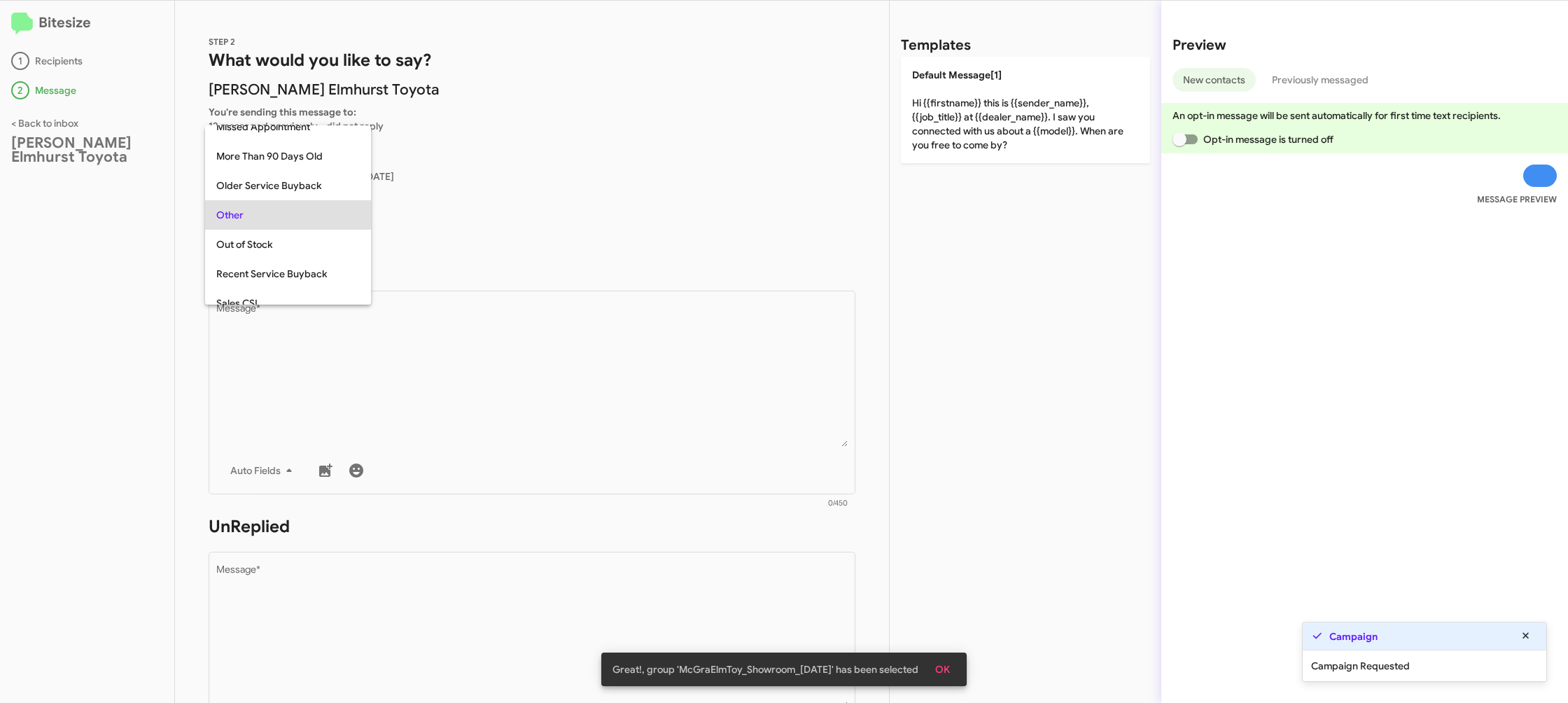
scroll to position [379, 0]
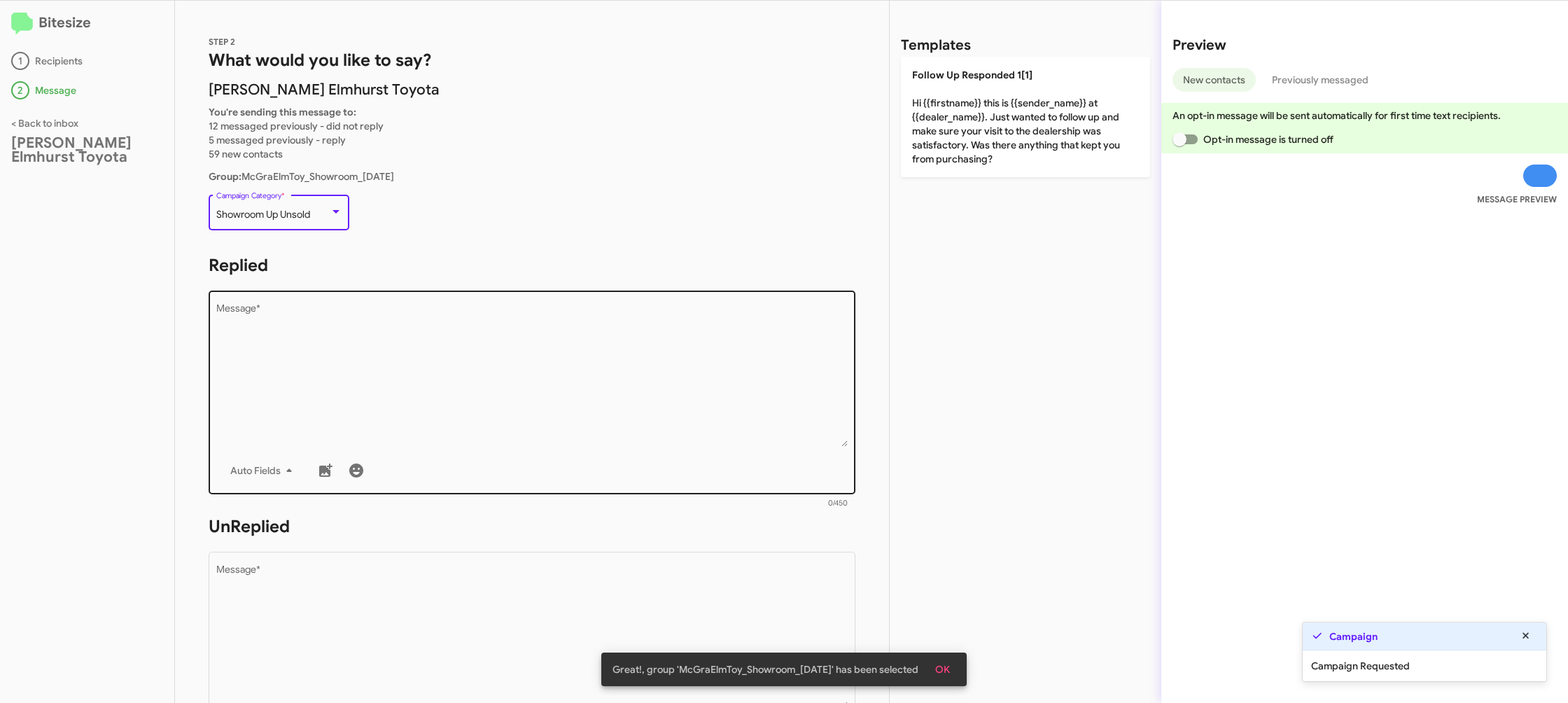
drag, startPoint x: 464, startPoint y: 316, endPoint x: 516, endPoint y: 309, distance: 52.5
click at [466, 316] on textarea "Message *" at bounding box center [532, 375] width 632 height 142
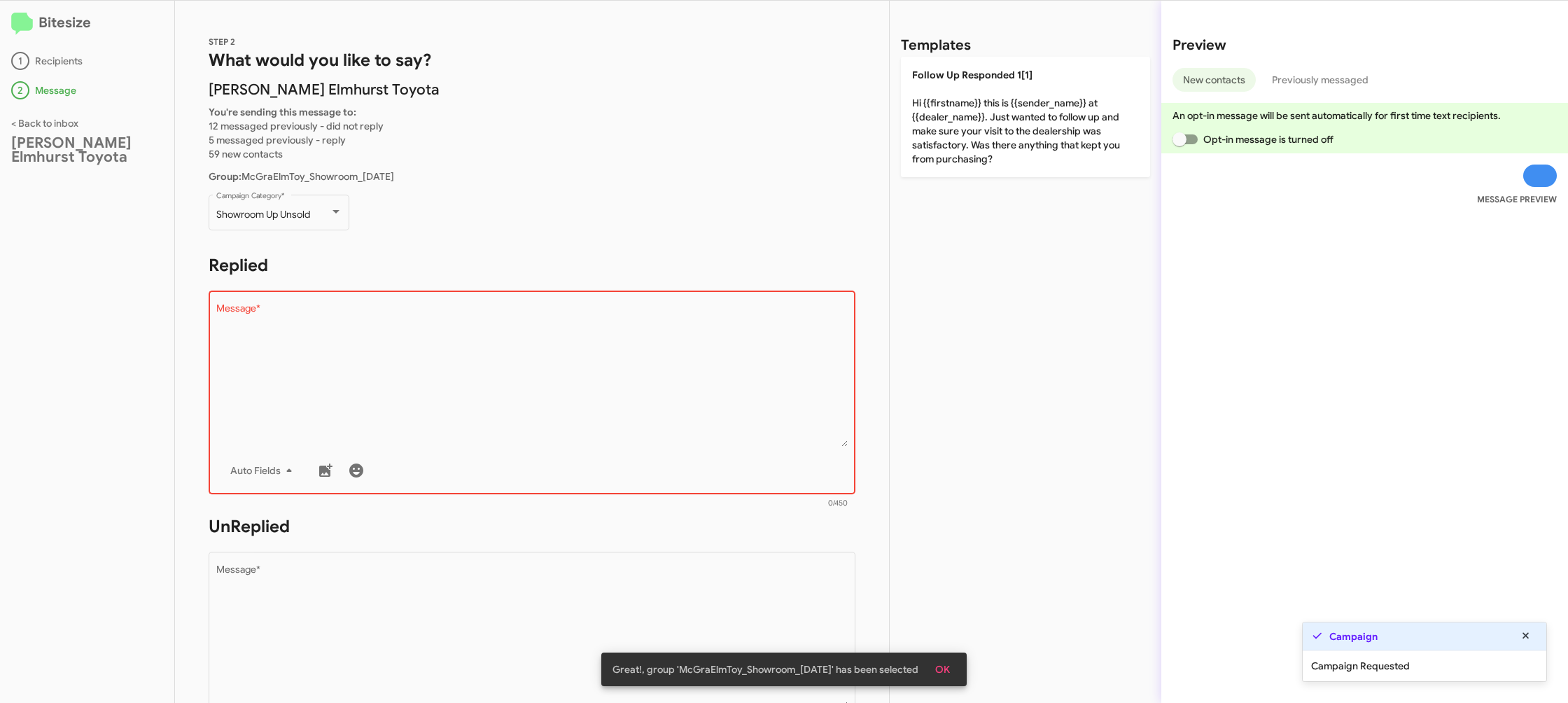
drag, startPoint x: 974, startPoint y: 83, endPoint x: 735, endPoint y: 364, distance: 368.9
click at [974, 85] on p "Follow Up Responded 1[1] Hi {{firstname}} this is {{sender_name}} at {{dealer_n…" at bounding box center [1025, 117] width 250 height 120
type textarea "Hi {{firstname}} this is {{sender_name}} at {{dealer_name}}. Just wanted to fol…"
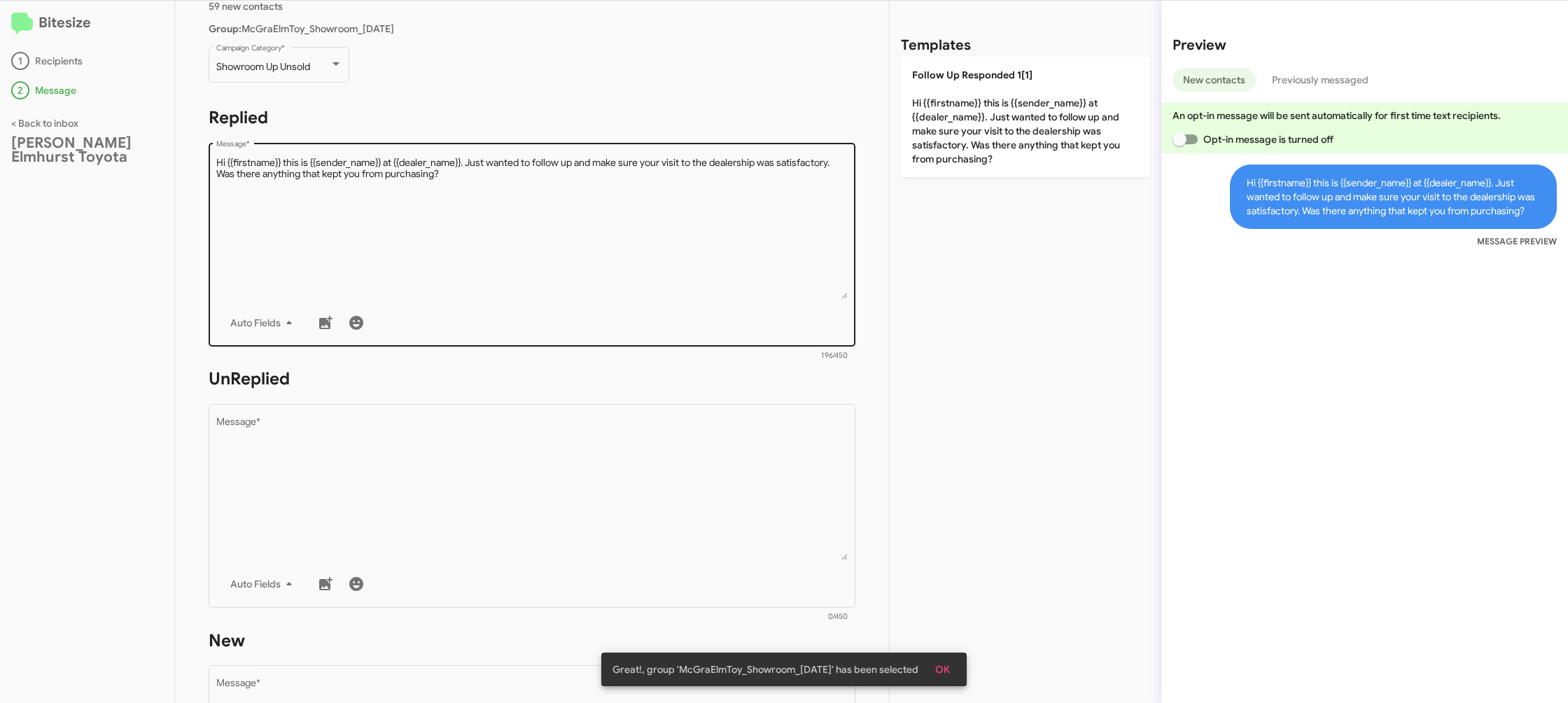
scroll to position [260, 0]
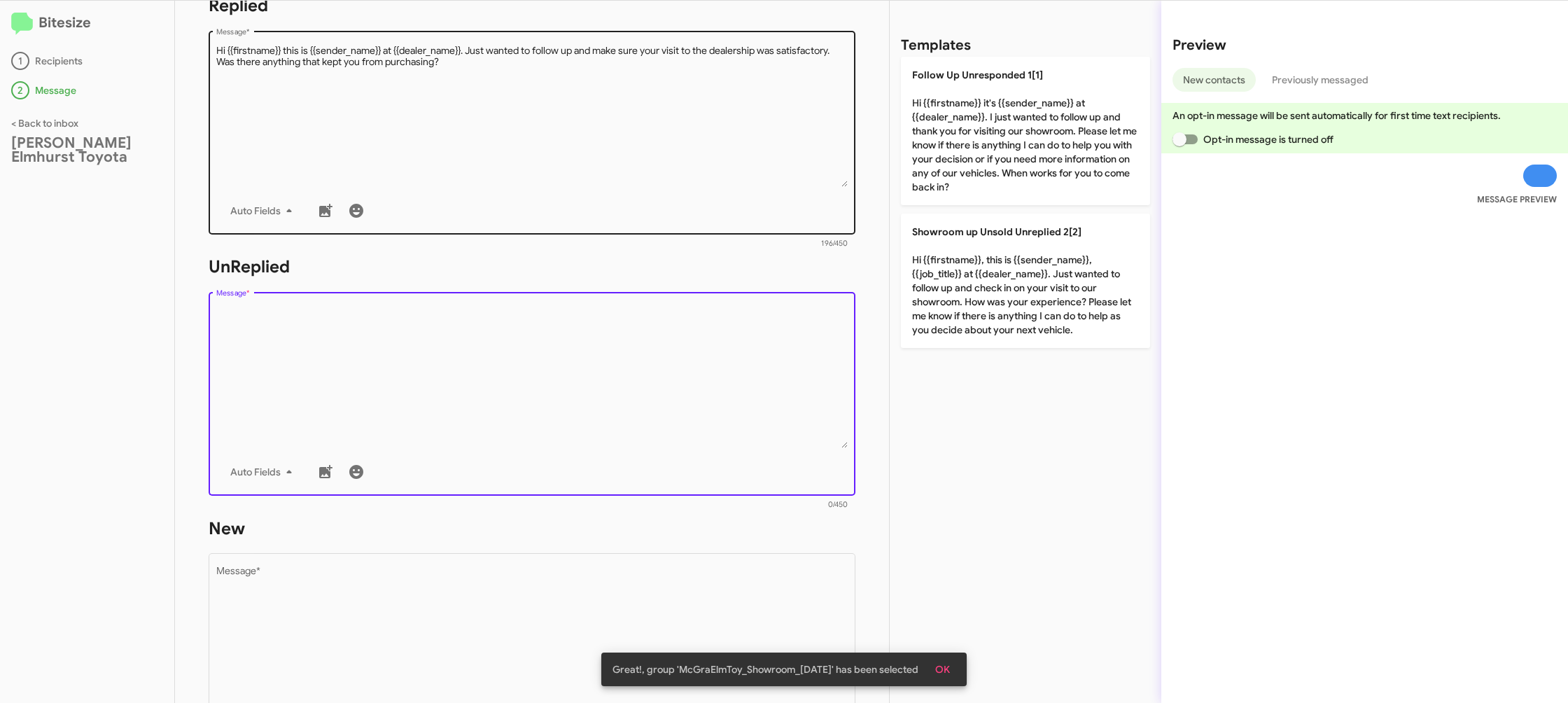
click at [667, 399] on textarea "Message *" at bounding box center [532, 376] width 632 height 142
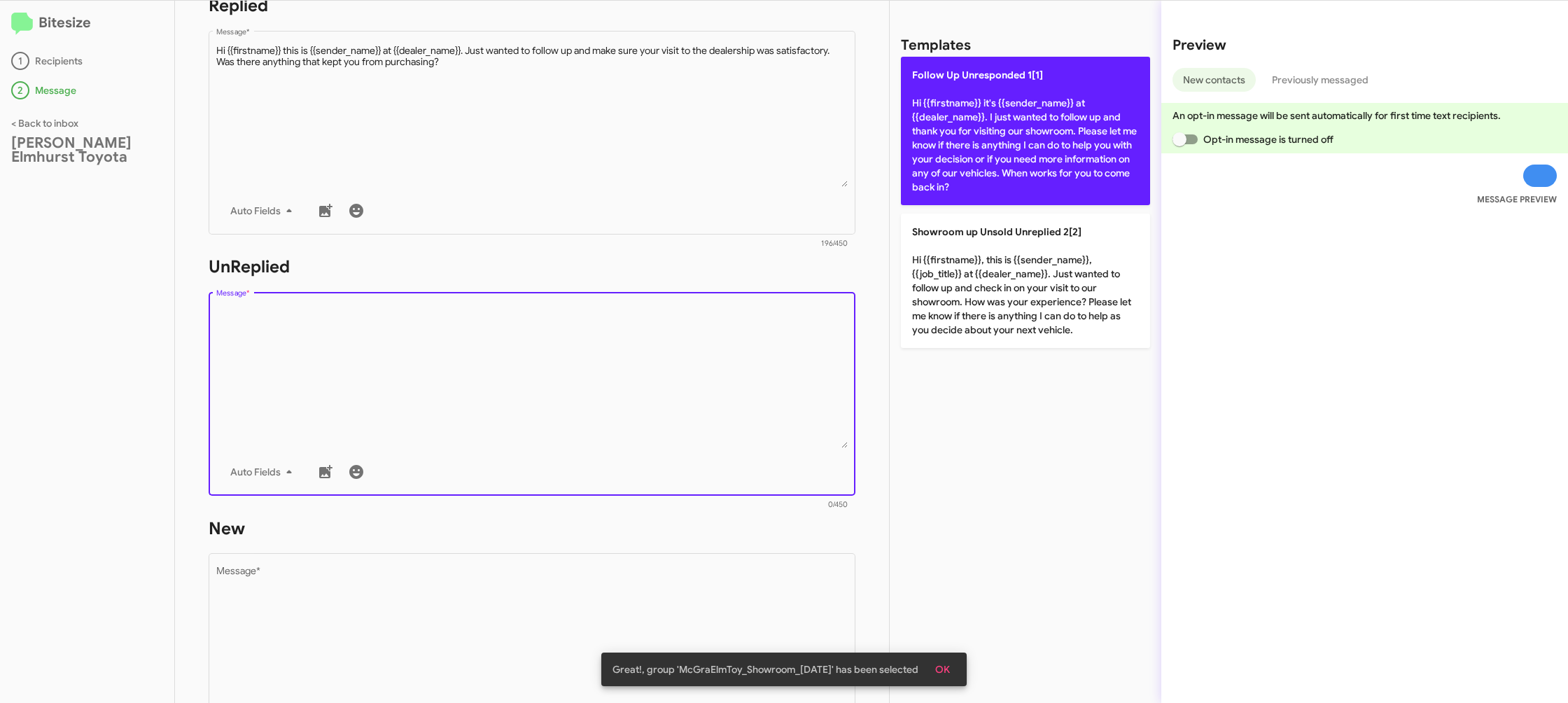
click at [986, 136] on p "Follow Up Unresponded 1[1] Hi {{firstname}} it's {{sender_name}} at {{dealer_na…" at bounding box center [1025, 131] width 250 height 149
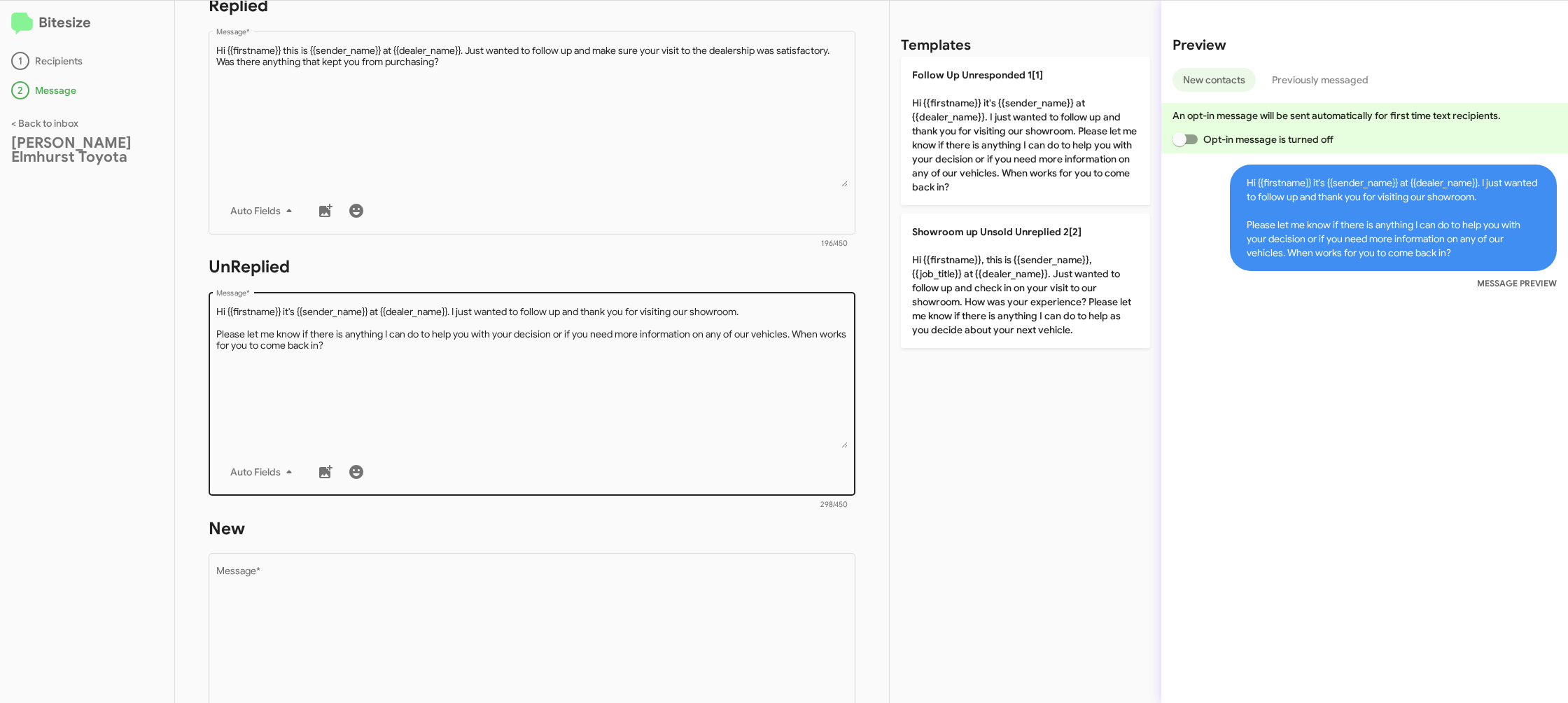
click at [597, 386] on textarea "Message *" at bounding box center [532, 376] width 632 height 142
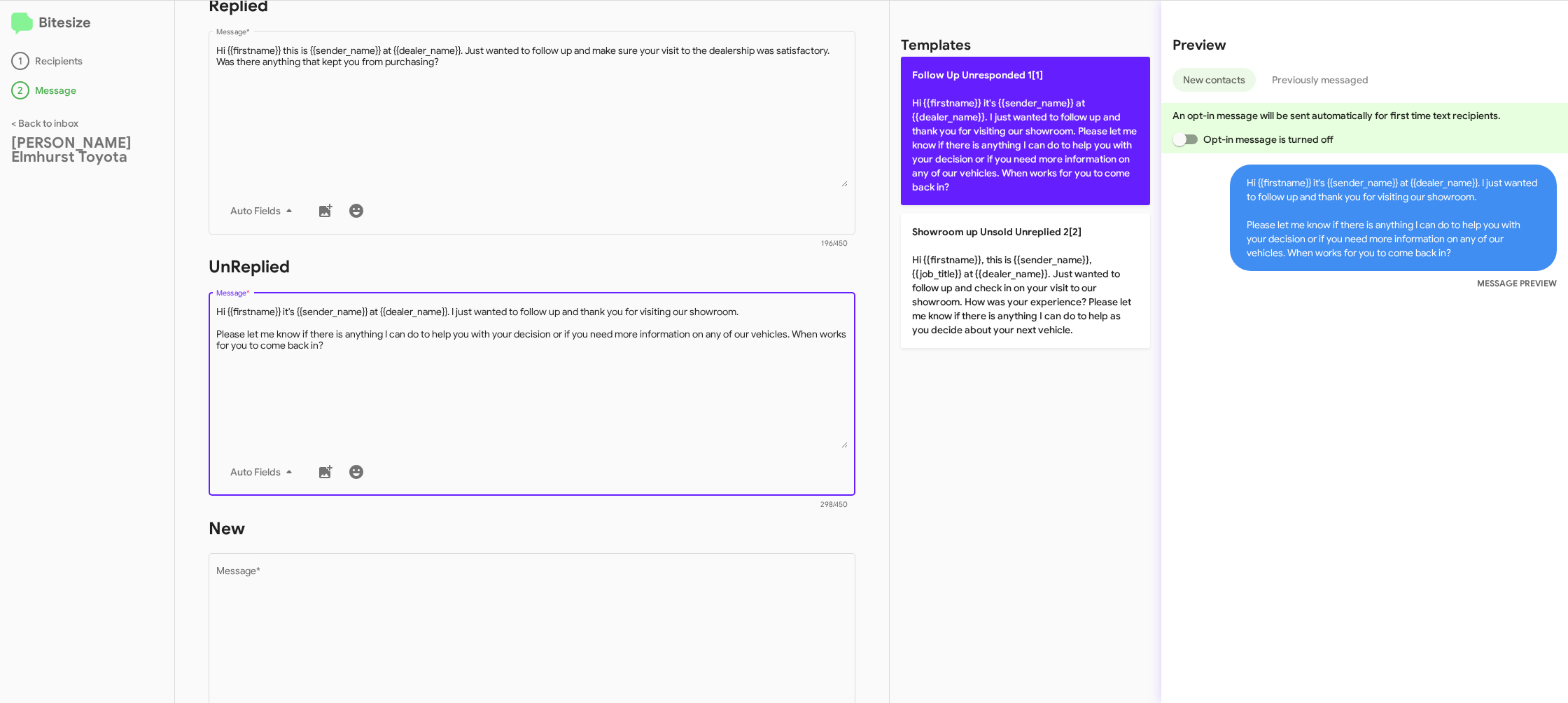
click at [960, 103] on p "Follow Up Unresponded 1[1] Hi {{firstname}} it's {{sender_name}} at {{dealer_na…" at bounding box center [1025, 131] width 250 height 149
type textarea "Hi {{firstname}} it's {{sender_name}} at {{dealer_name}}. I just wanted to foll…"
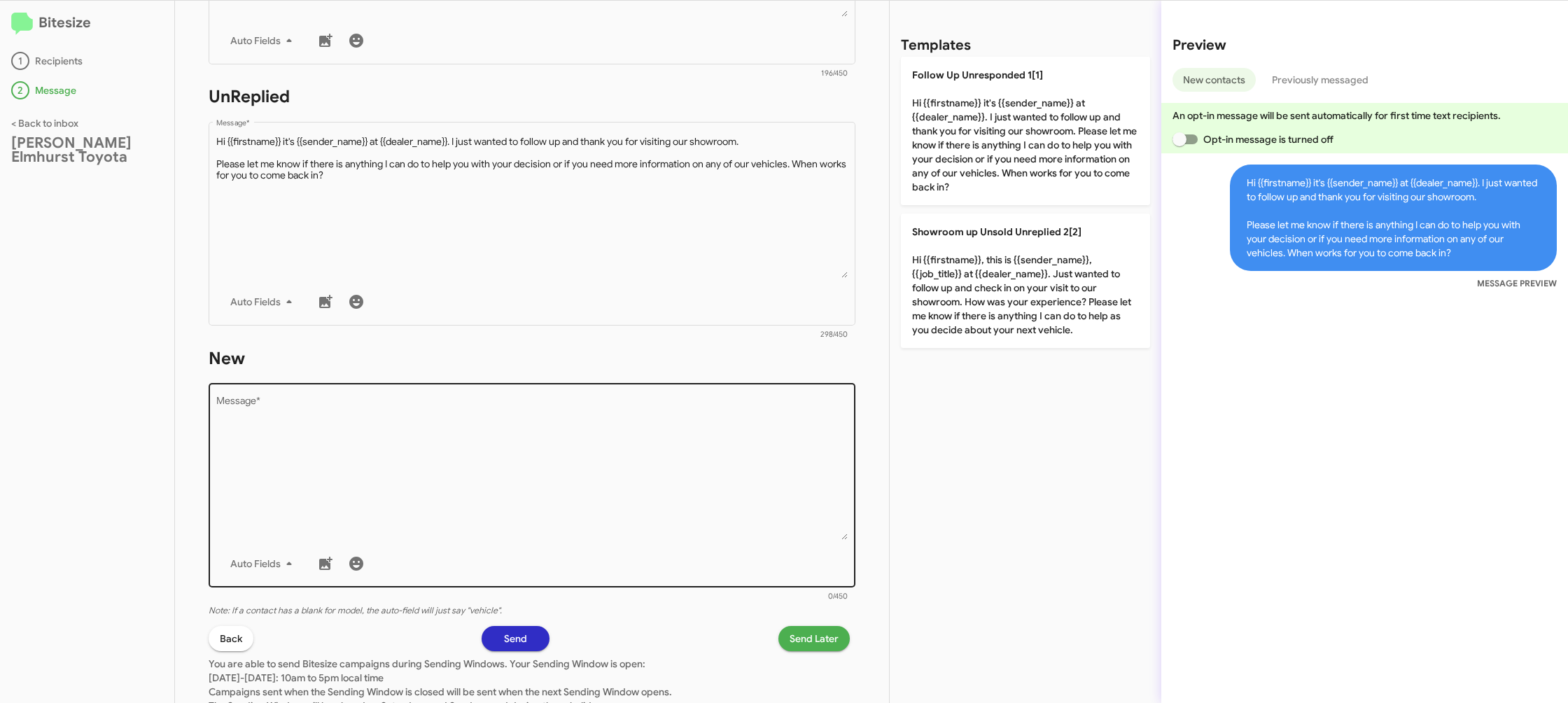
scroll to position [510, 0]
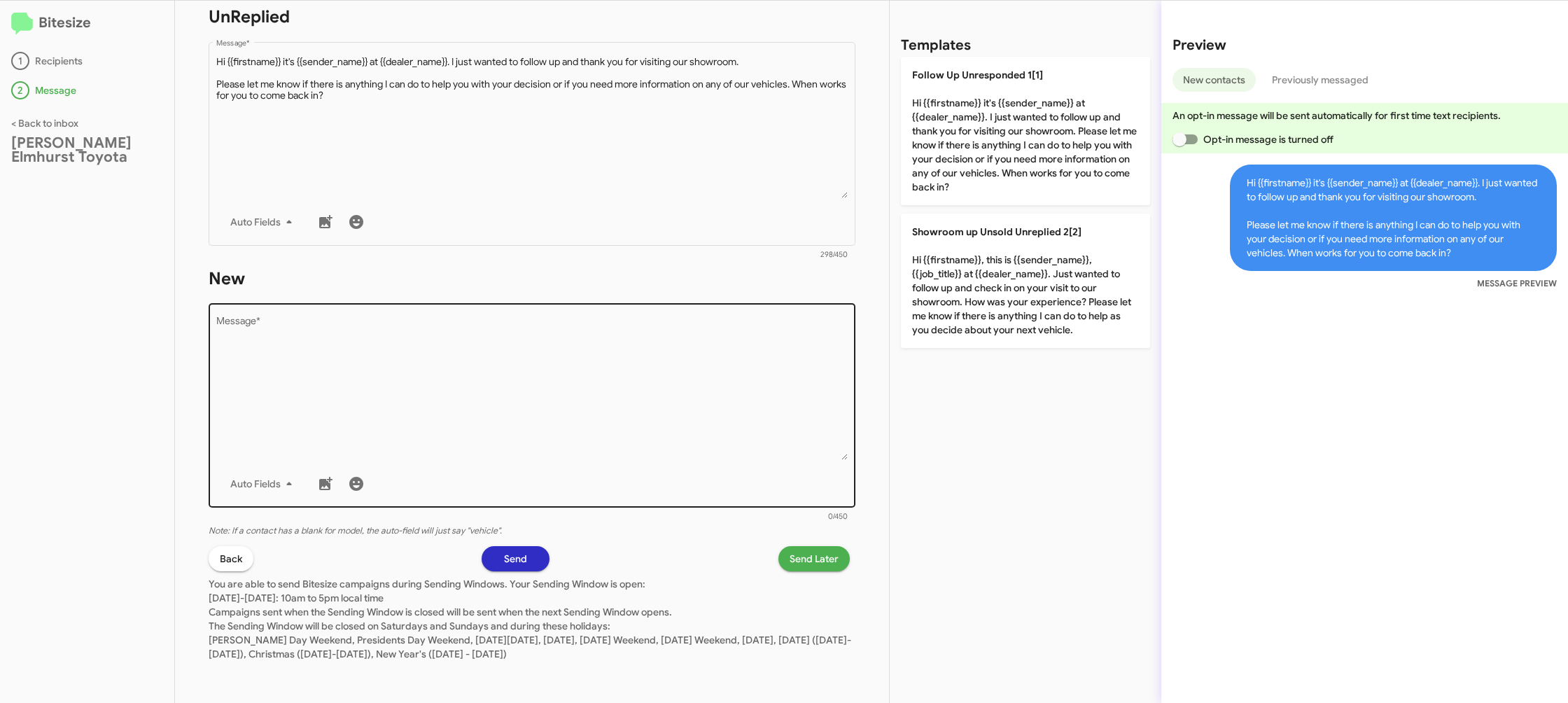
click at [499, 438] on textarea "Message *" at bounding box center [532, 388] width 632 height 142
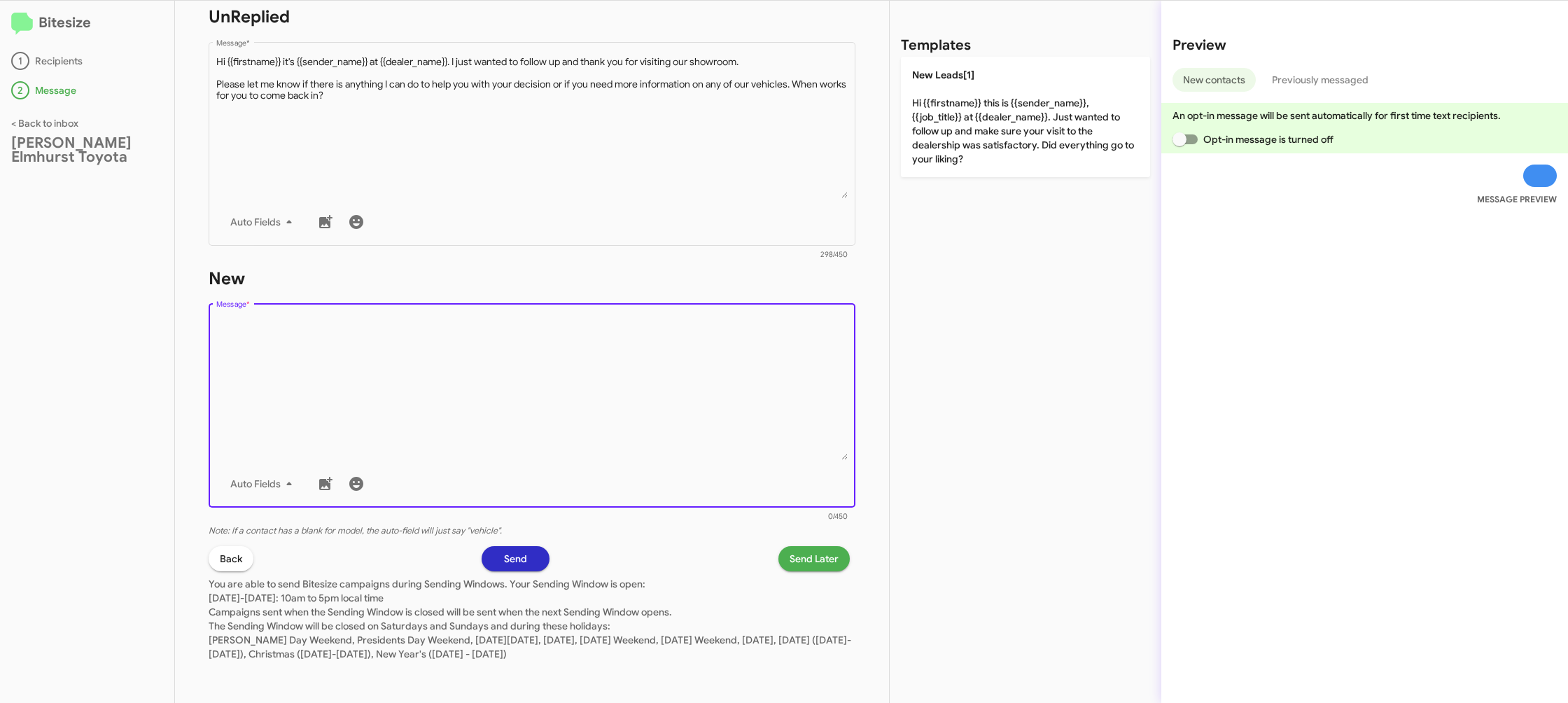
drag, startPoint x: 499, startPoint y: 438, endPoint x: 918, endPoint y: 136, distance: 516.5
click at [503, 434] on textarea "Message *" at bounding box center [532, 388] width 632 height 142
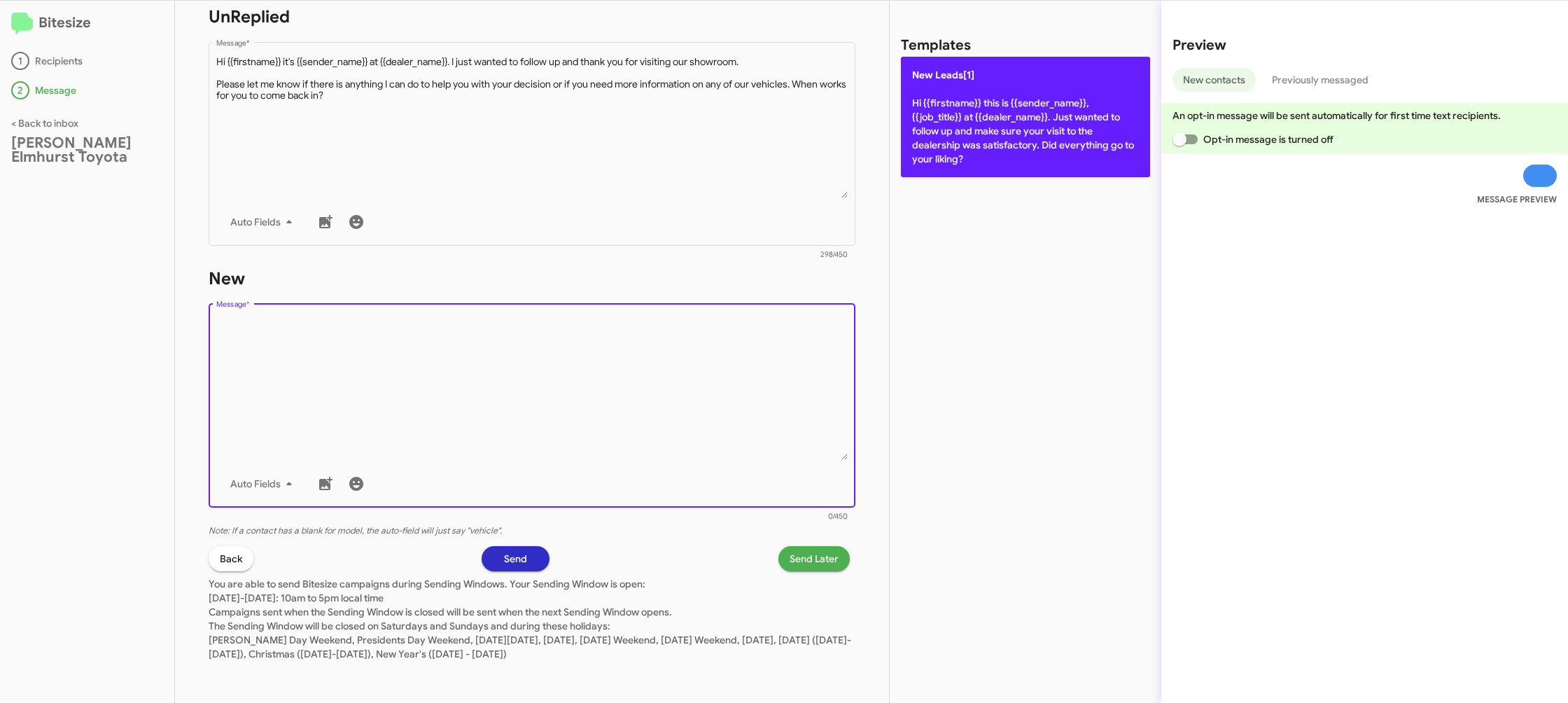
click at [962, 130] on p "New Leads[1] Hi {{firstname}} this is {{sender_name}}, {{job_title}} at {{deale…" at bounding box center [1025, 117] width 250 height 120
type textarea "Hi {{firstname}} this is {{sender_name}}, {{job_title}} at {{dealer_name}}. Jus…"
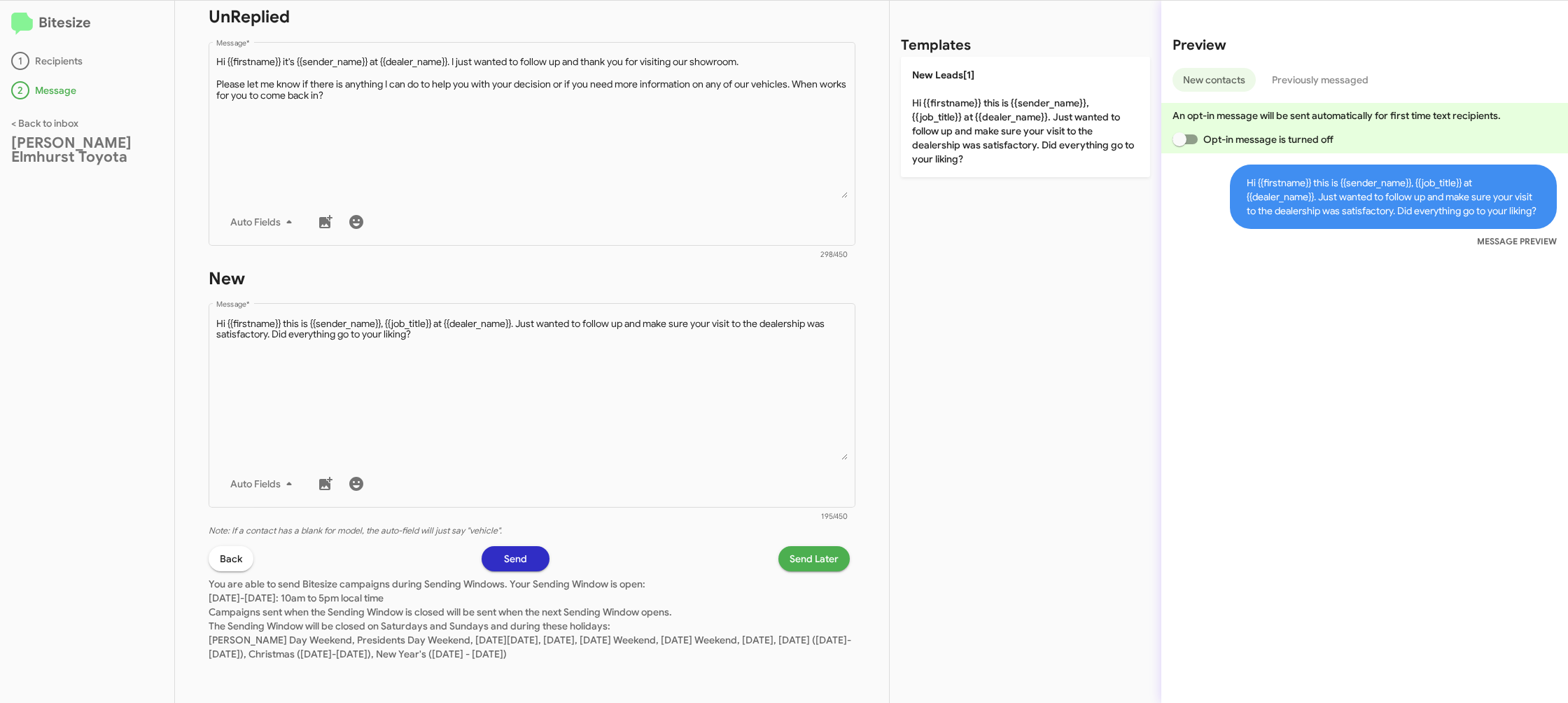
click at [819, 556] on span "Send Later" at bounding box center [813, 558] width 49 height 25
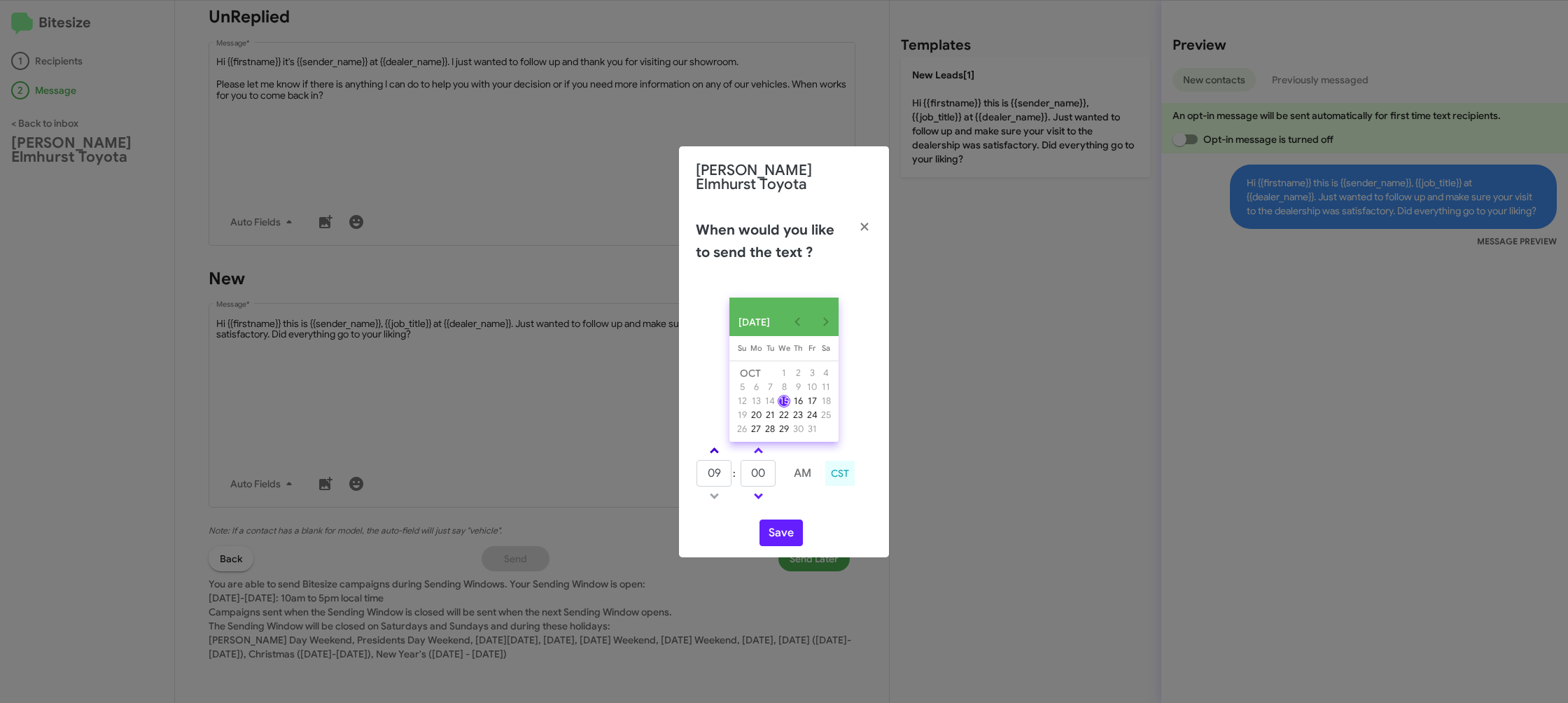
click at [722, 449] on link at bounding box center [714, 450] width 24 height 16
type input "10"
click at [786, 537] on button "Save" at bounding box center [781, 532] width 43 height 27
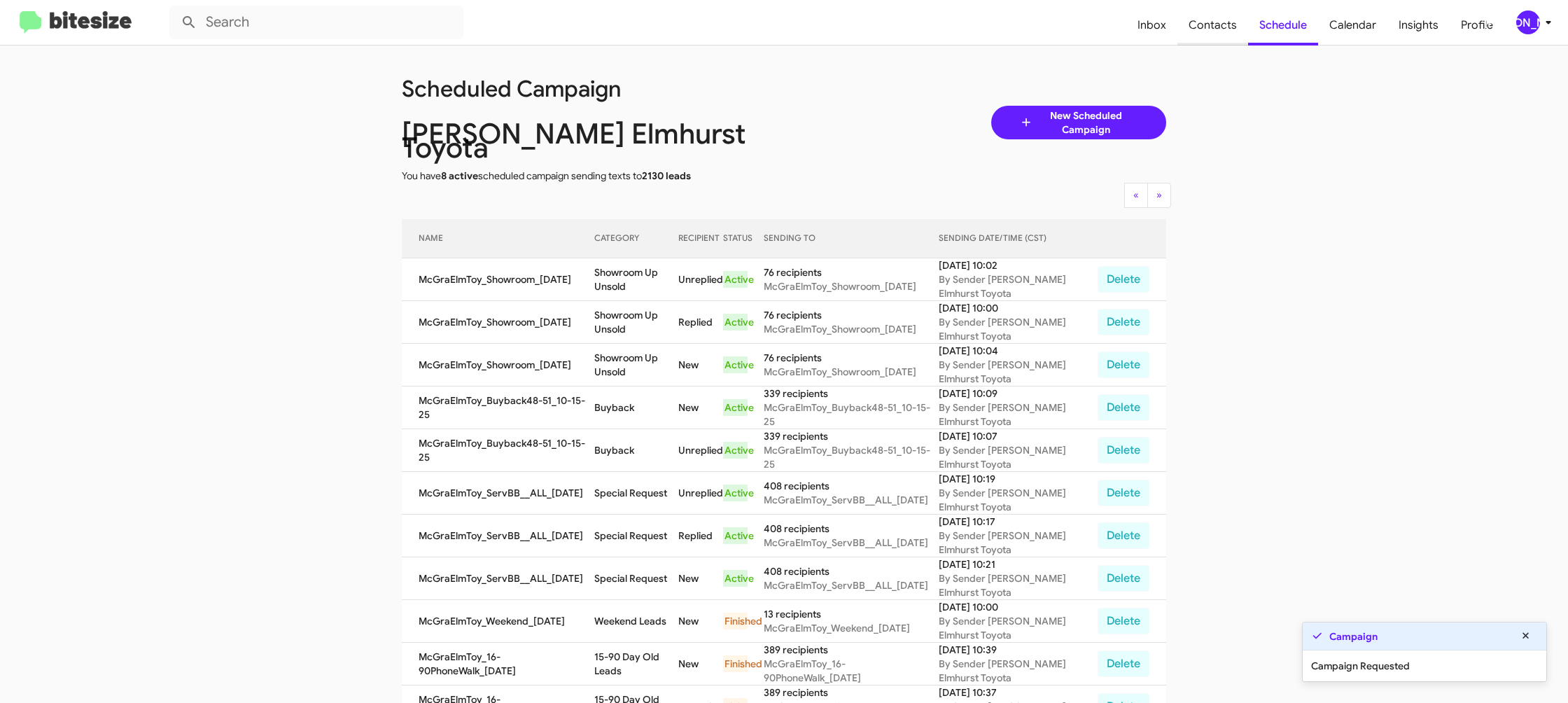
click at [1225, 10] on span "Contacts" at bounding box center [1212, 25] width 71 height 41
type input "in:groups"
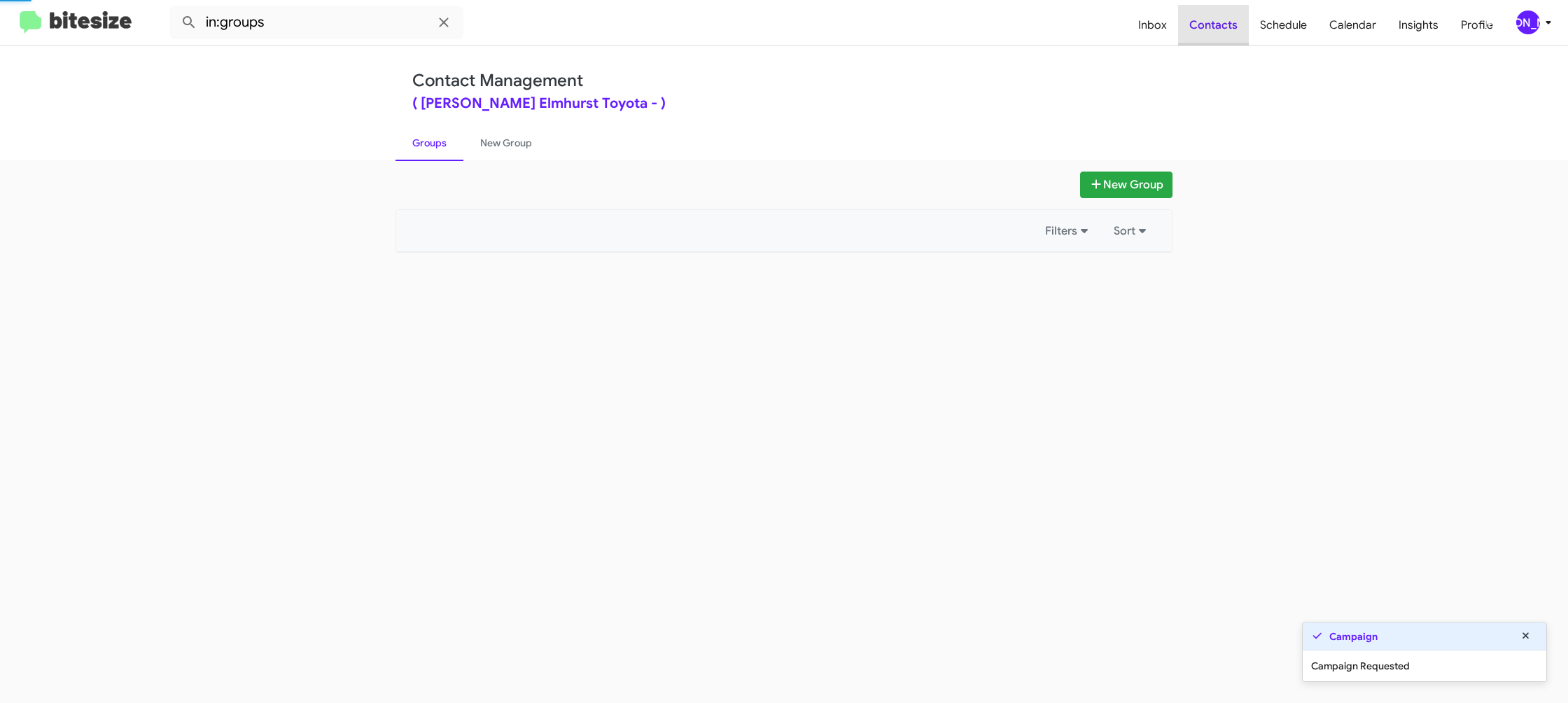
click at [1225, 10] on span "Contacts" at bounding box center [1213, 25] width 71 height 41
drag, startPoint x: 1225, startPoint y: 10, endPoint x: 493, endPoint y: 258, distance: 772.9
click at [1225, 10] on span "Contacts" at bounding box center [1213, 25] width 71 height 41
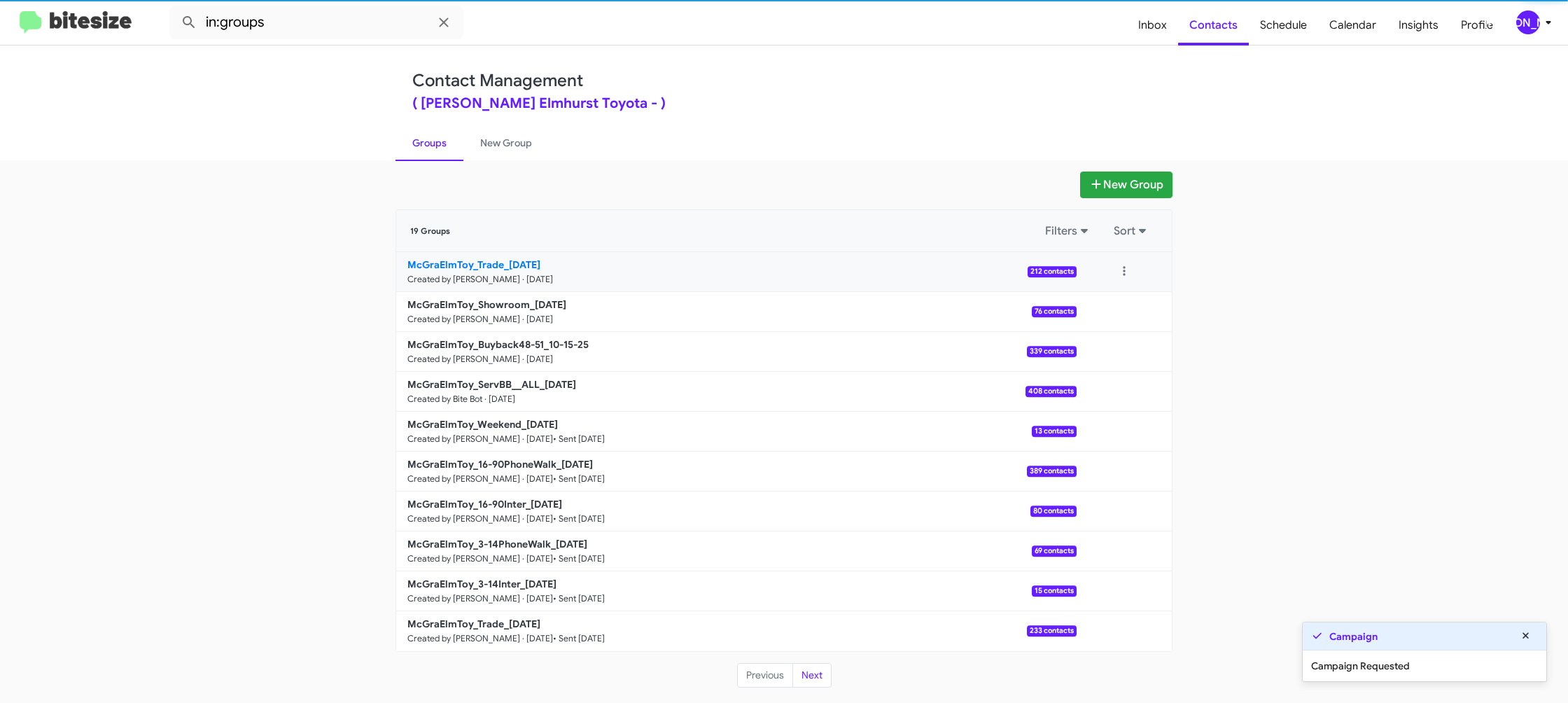
click at [501, 268] on b "McGraElmToy_Trade_10-15-25" at bounding box center [474, 264] width 133 height 13
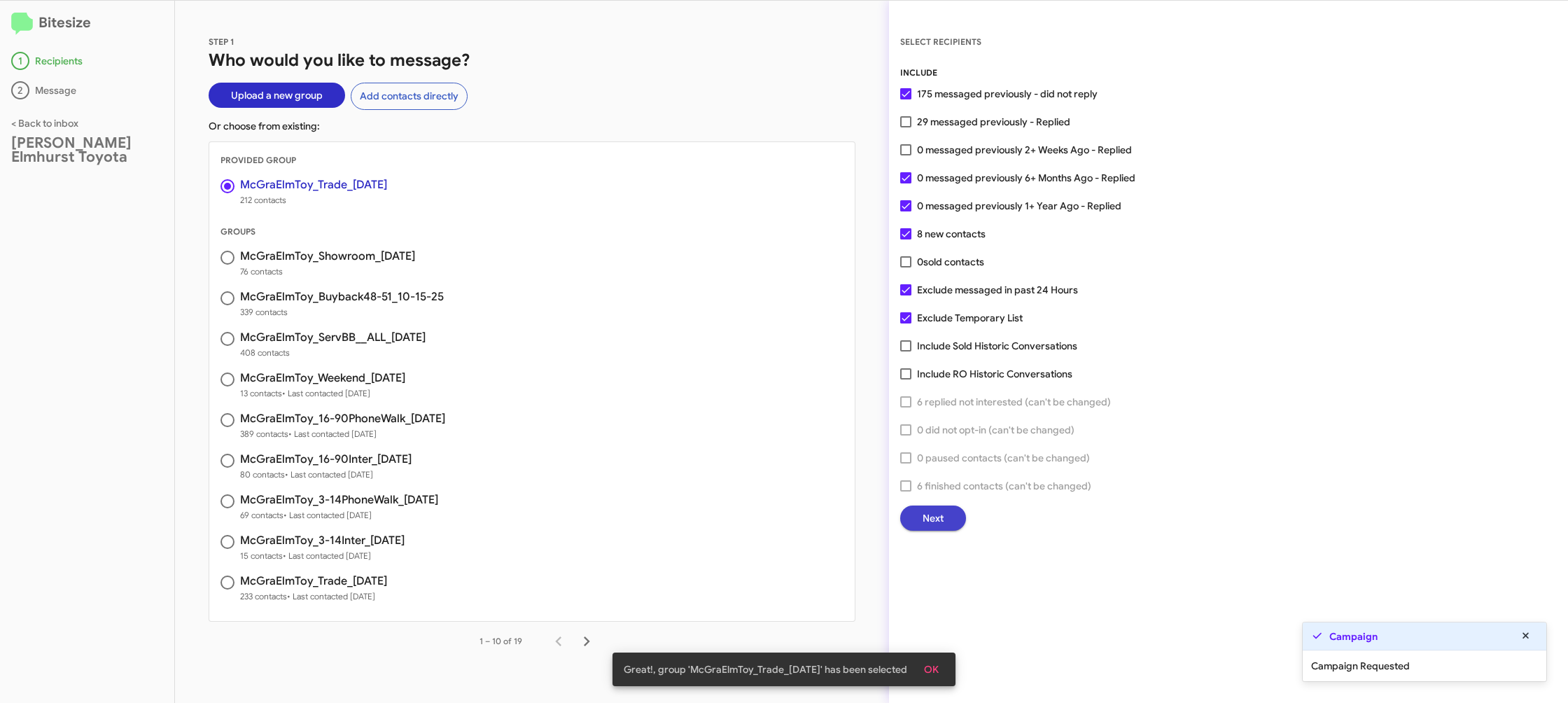
click at [932, 522] on span "Next" at bounding box center [933, 517] width 21 height 25
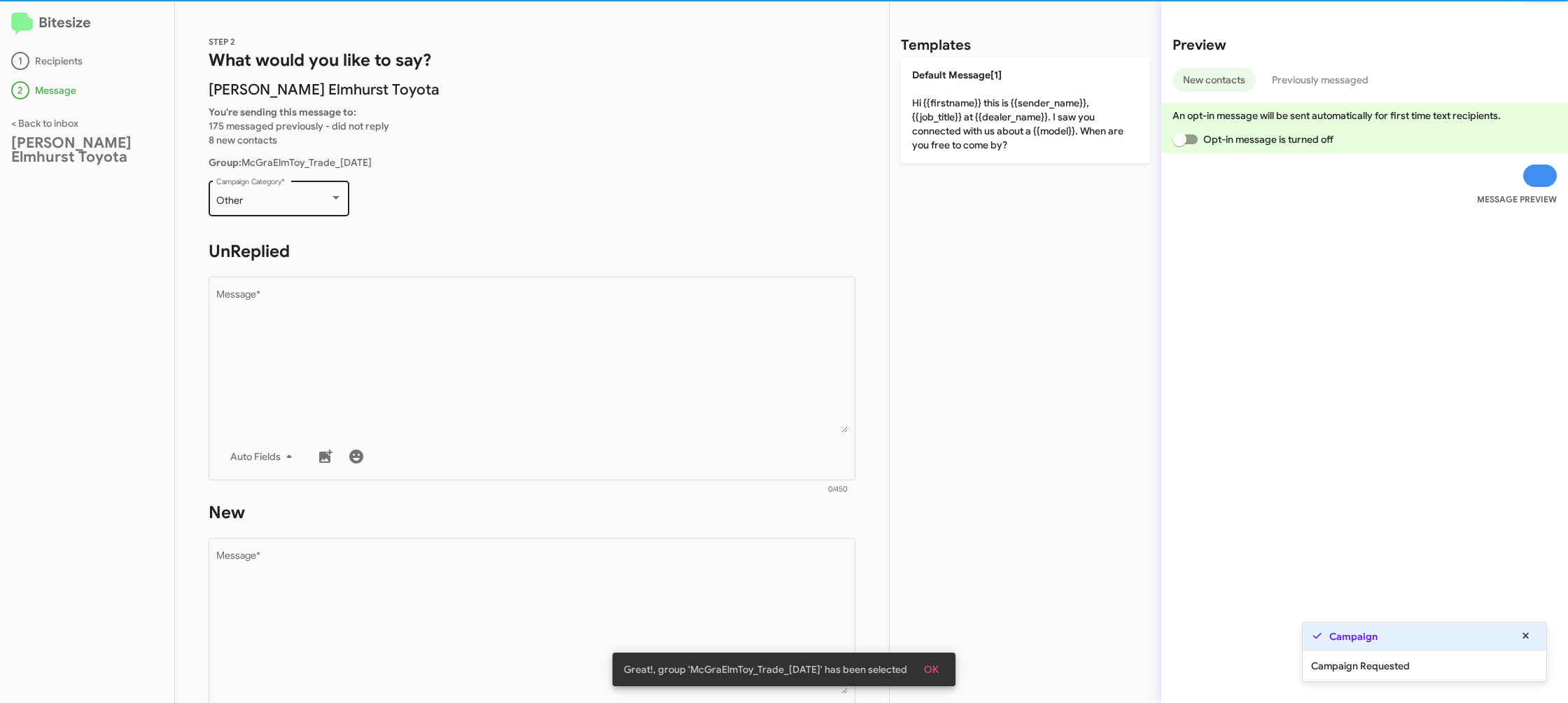
click at [270, 185] on div "Other Campaign Category *" at bounding box center [279, 197] width 126 height 39
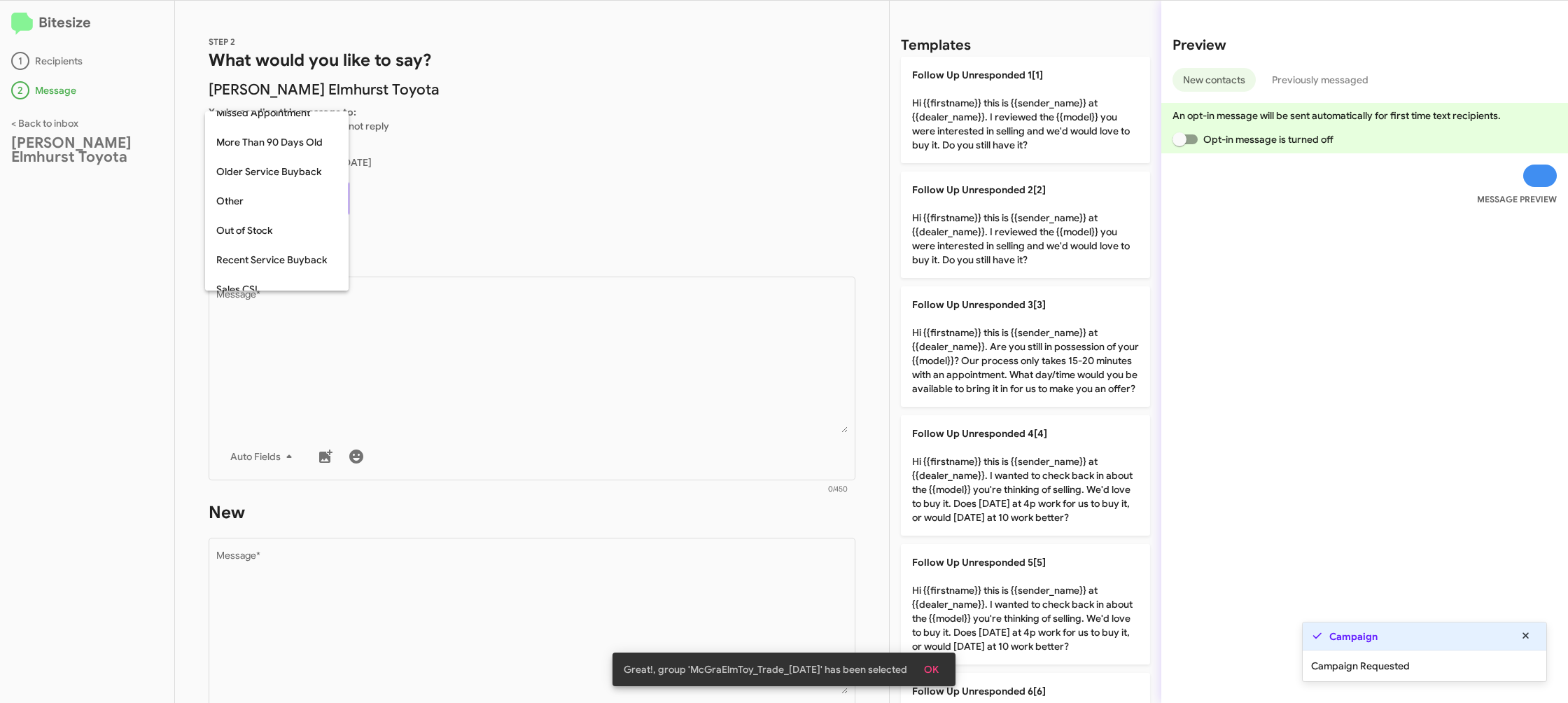
scroll to position [497, 0]
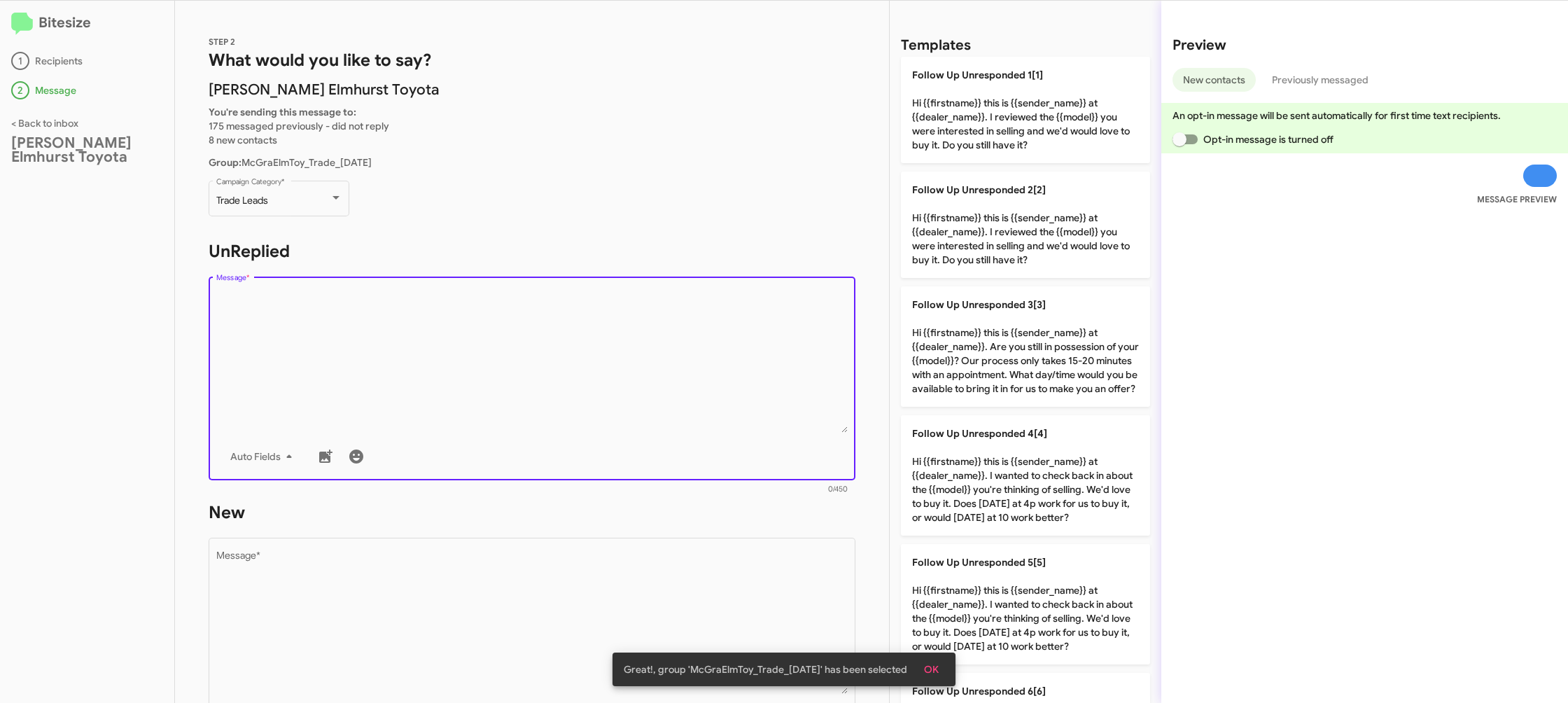
drag, startPoint x: 360, startPoint y: 339, endPoint x: 290, endPoint y: 98, distance: 251.0
click at [360, 339] on textarea "Message *" at bounding box center [532, 361] width 632 height 142
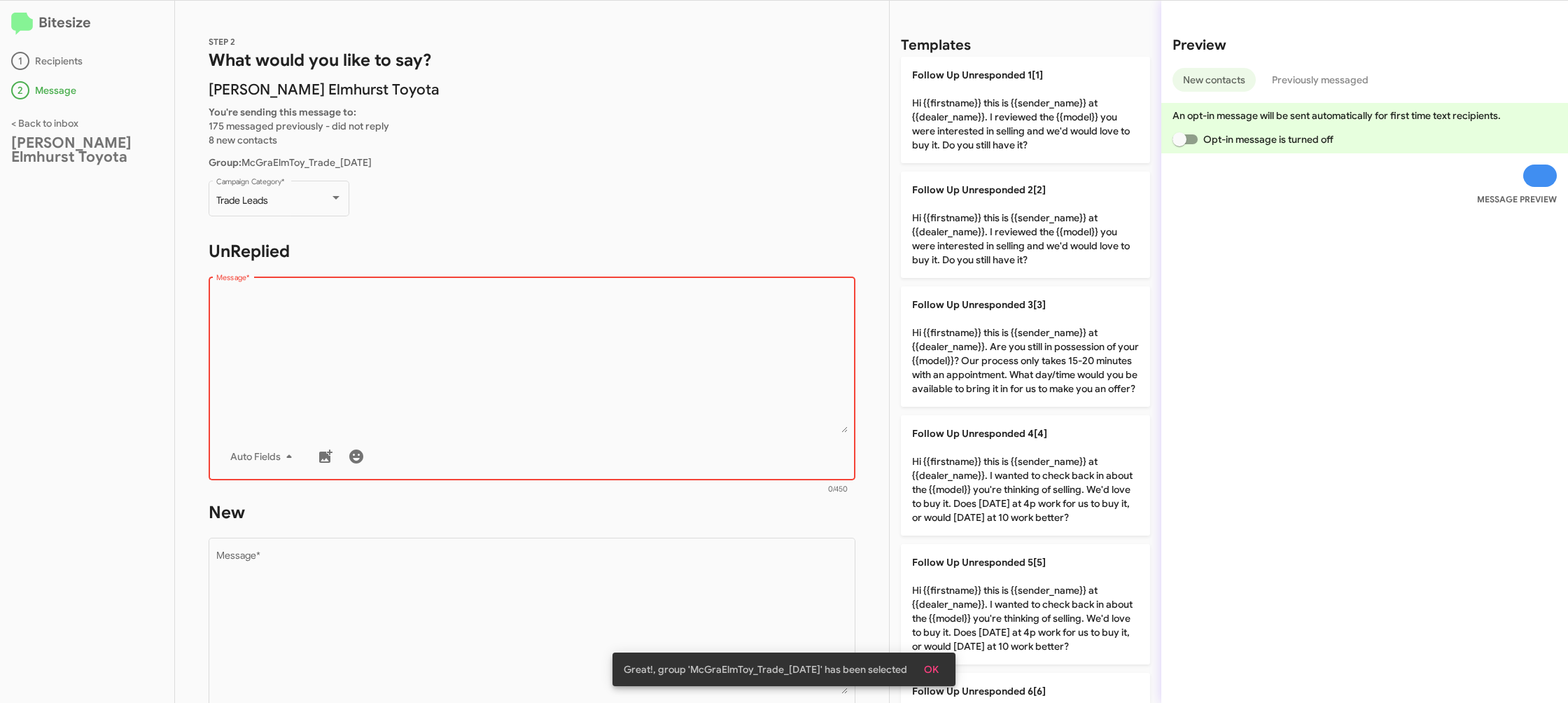
click at [758, 370] on textarea "Message *" at bounding box center [532, 361] width 632 height 142
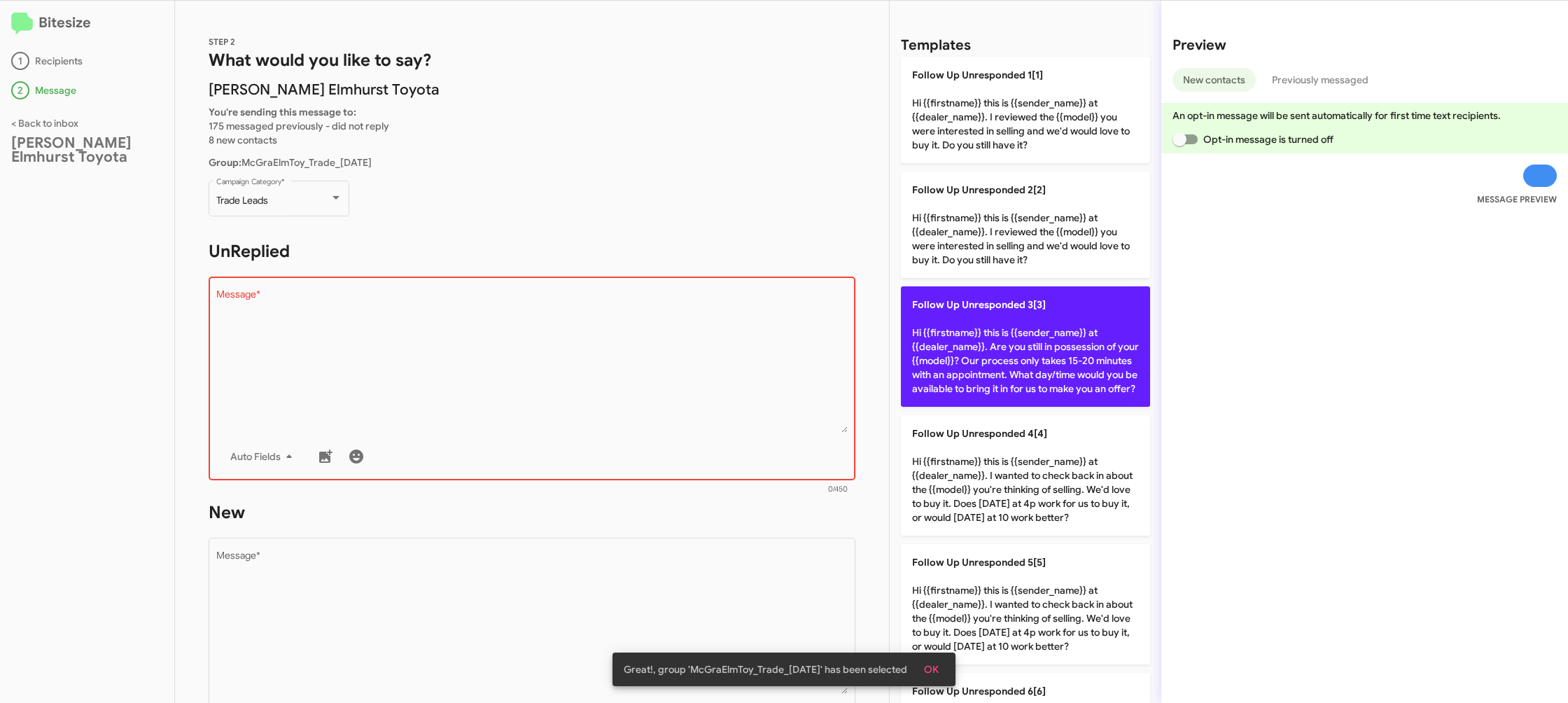
click at [971, 385] on p "Follow Up Unresponded 3[3] Hi {{firstname}} this is {{sender_name}} at {{dealer…" at bounding box center [1025, 346] width 250 height 120
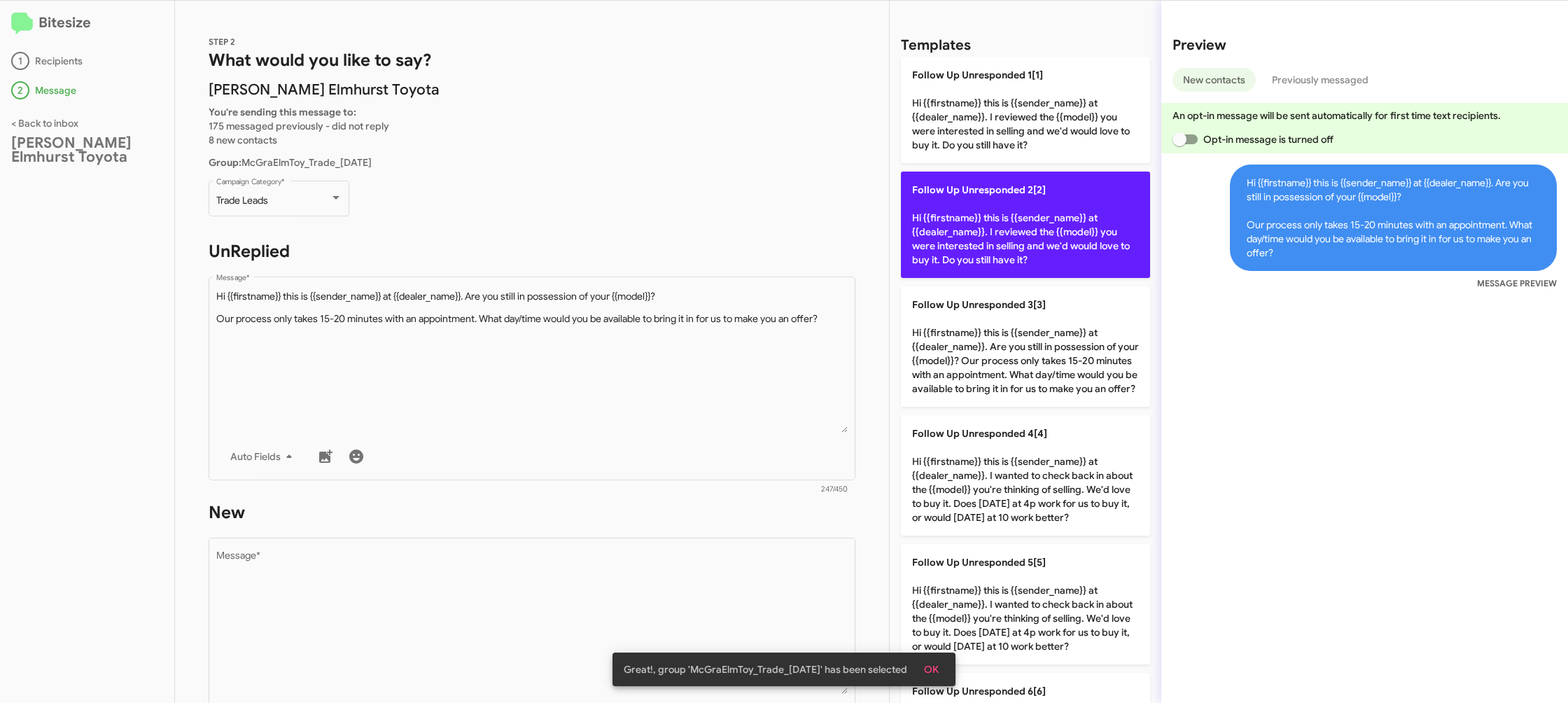
click at [973, 236] on p "Follow Up Unresponded 2[2] Hi {{firstname}} this is {{sender_name}} at {{dealer…" at bounding box center [1025, 225] width 250 height 106
type textarea "Hi {{firstname}} this is {{sender_name}} at {{dealer_name}}. I reviewed the {{m…"
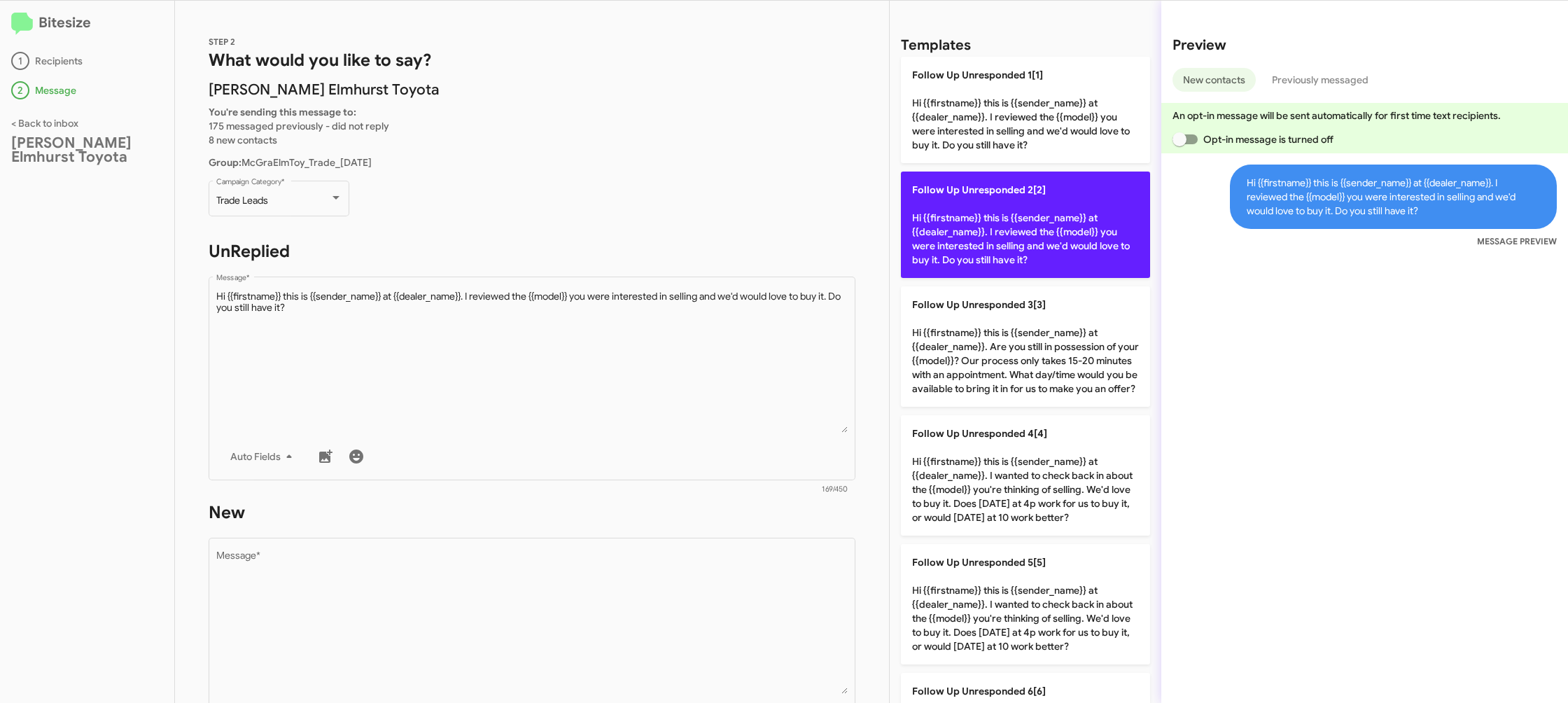
click at [973, 236] on p "Follow Up Unresponded 2[2] Hi {{firstname}} this is {{sender_name}} at {{dealer…" at bounding box center [1025, 225] width 250 height 106
click at [972, 237] on p "Follow Up Unresponded 2[2] Hi {{firstname}} this is {{sender_name}} at {{dealer…" at bounding box center [1025, 225] width 250 height 106
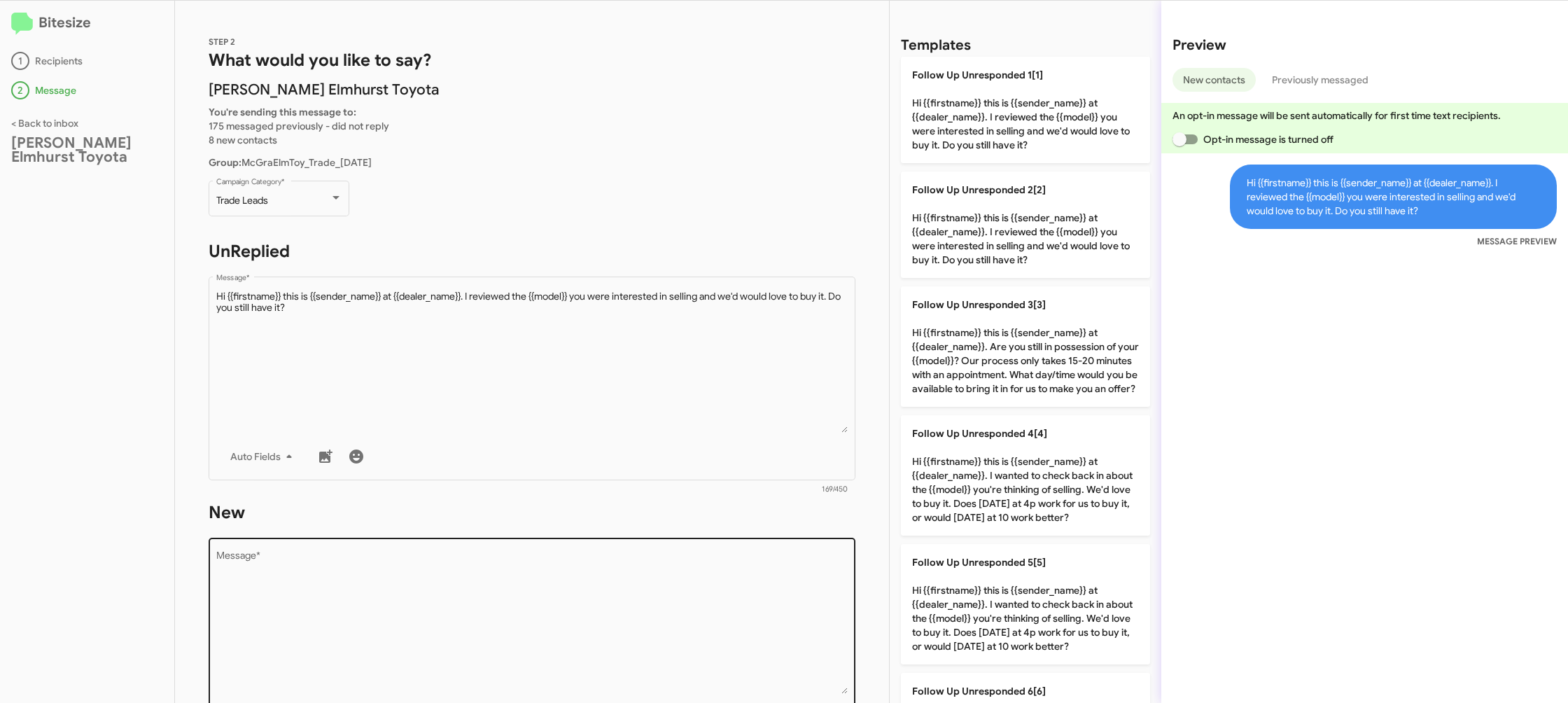
drag, startPoint x: 662, startPoint y: 594, endPoint x: 676, endPoint y: 537, distance: 58.7
click at [660, 592] on textarea "Message *" at bounding box center [532, 622] width 632 height 142
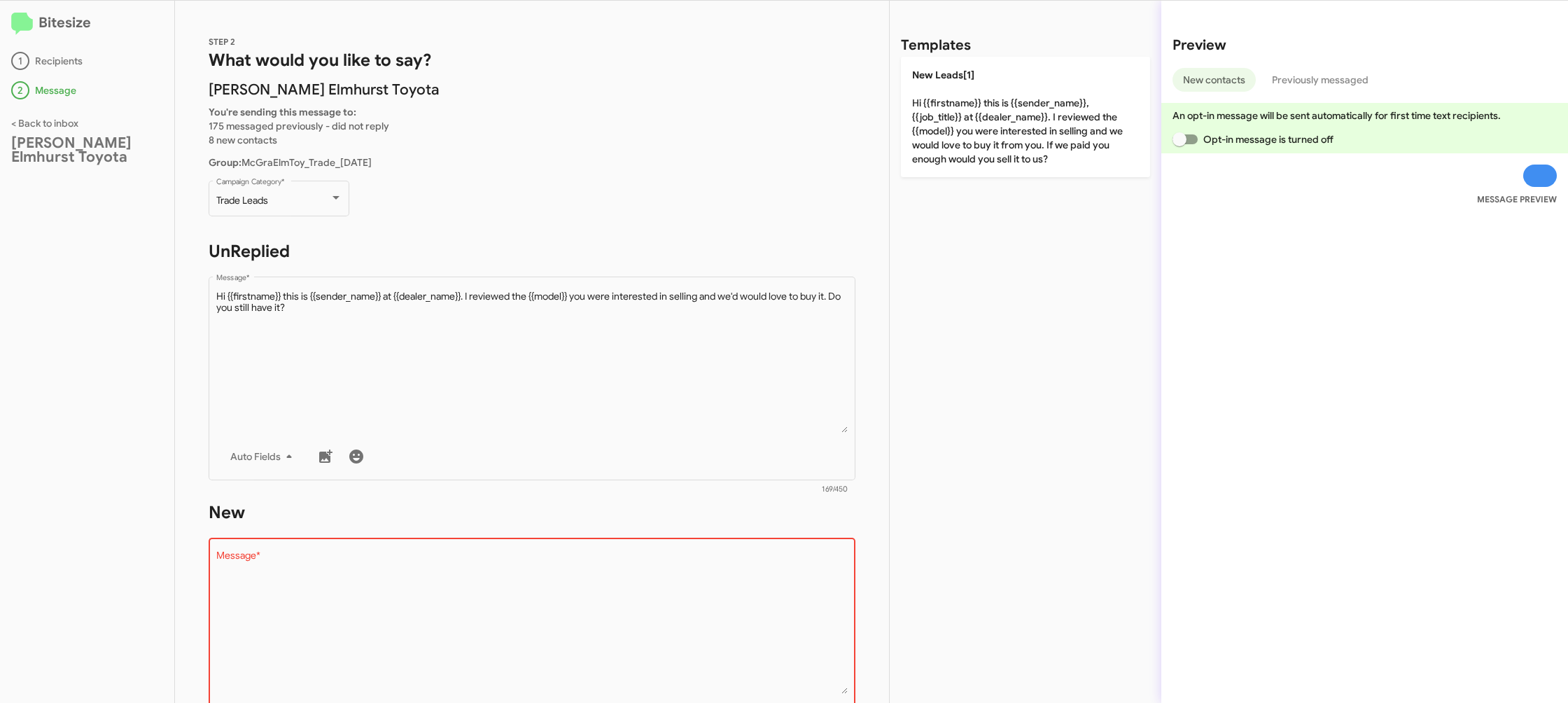
drag, startPoint x: 863, startPoint y: 178, endPoint x: 943, endPoint y: 155, distance: 83.2
click at [866, 176] on div "STEP 2 What would you like to say? McGrath Elmhurst Toyota You're sending this …" at bounding box center [532, 352] width 714 height 702
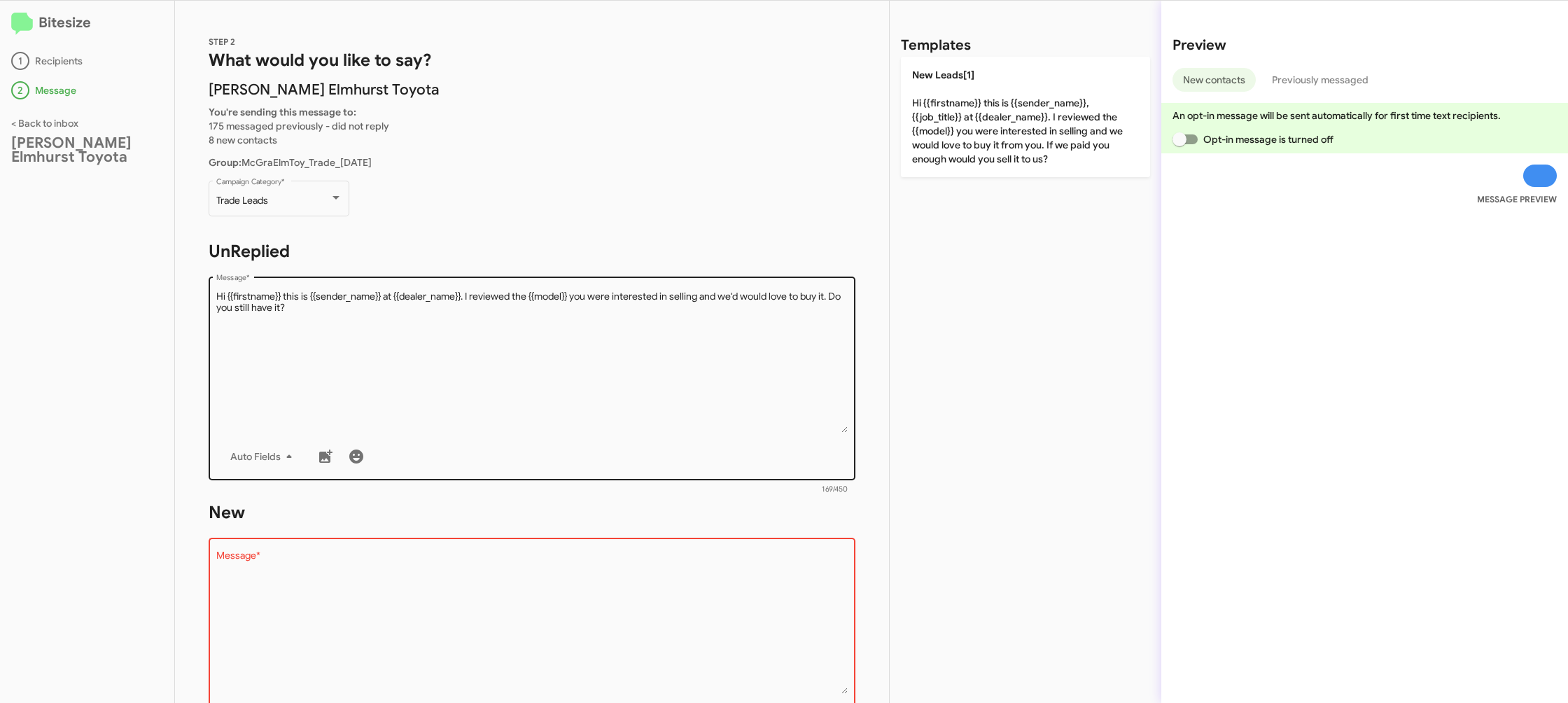
drag, startPoint x: 943, startPoint y: 155, endPoint x: 719, endPoint y: 281, distance: 257.0
click at [943, 156] on p "New Leads[1] Hi {{firstname}} this is {{sender_name}}, {{job_title}} at {{deale…" at bounding box center [1025, 117] width 250 height 120
type textarea "Hi {{firstname}} this is {{sender_name}}, {{job_title}} at {{dealer_name}}. I r…"
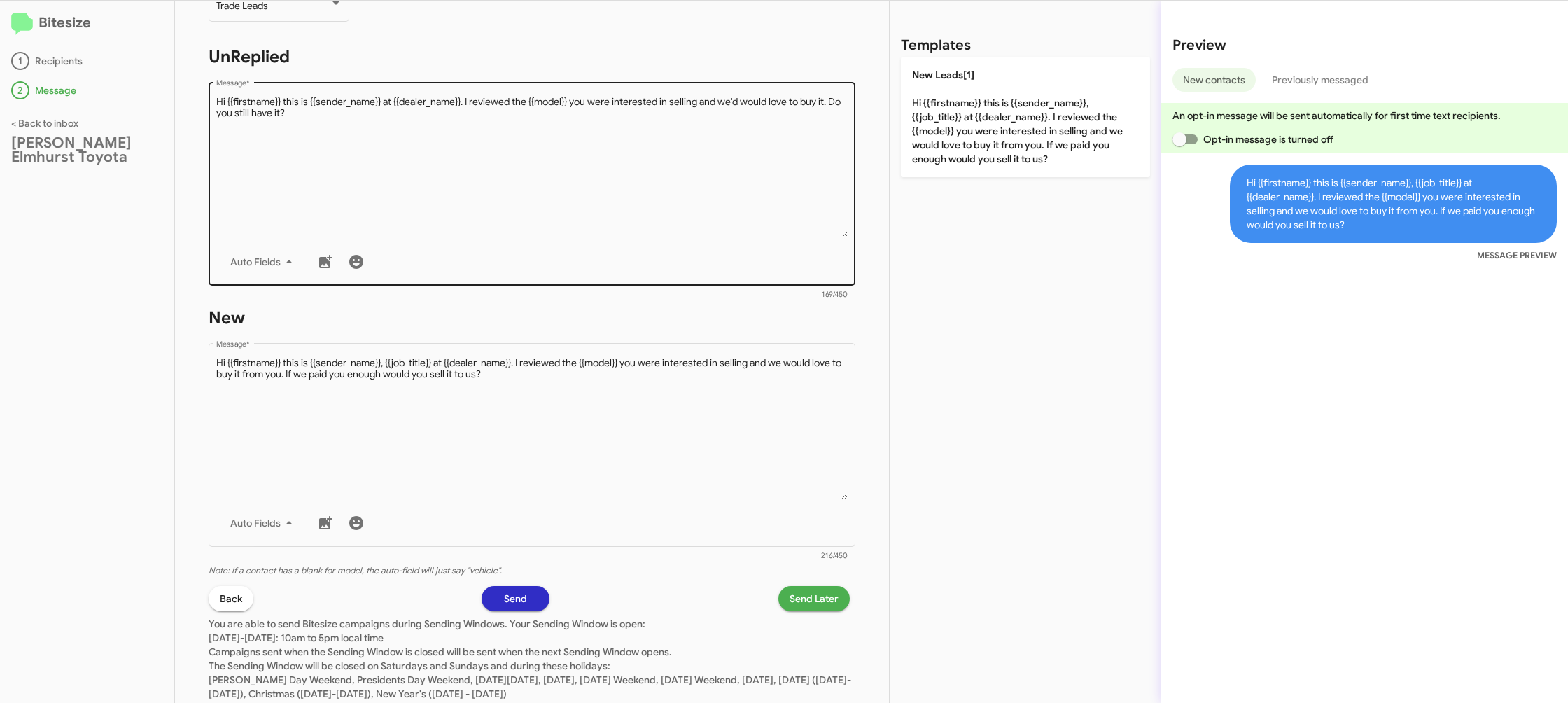
scroll to position [235, 0]
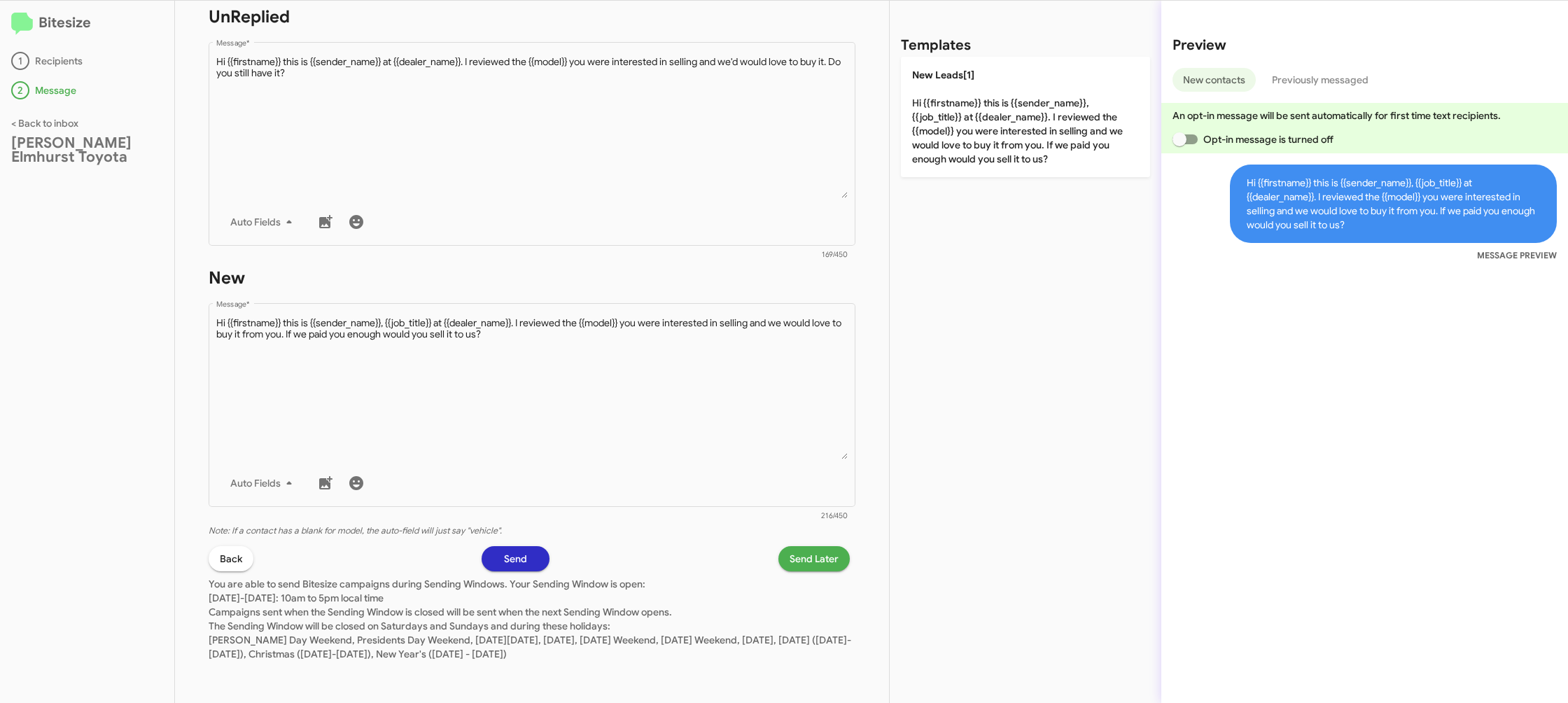
click at [806, 553] on span "Send Later" at bounding box center [813, 558] width 49 height 25
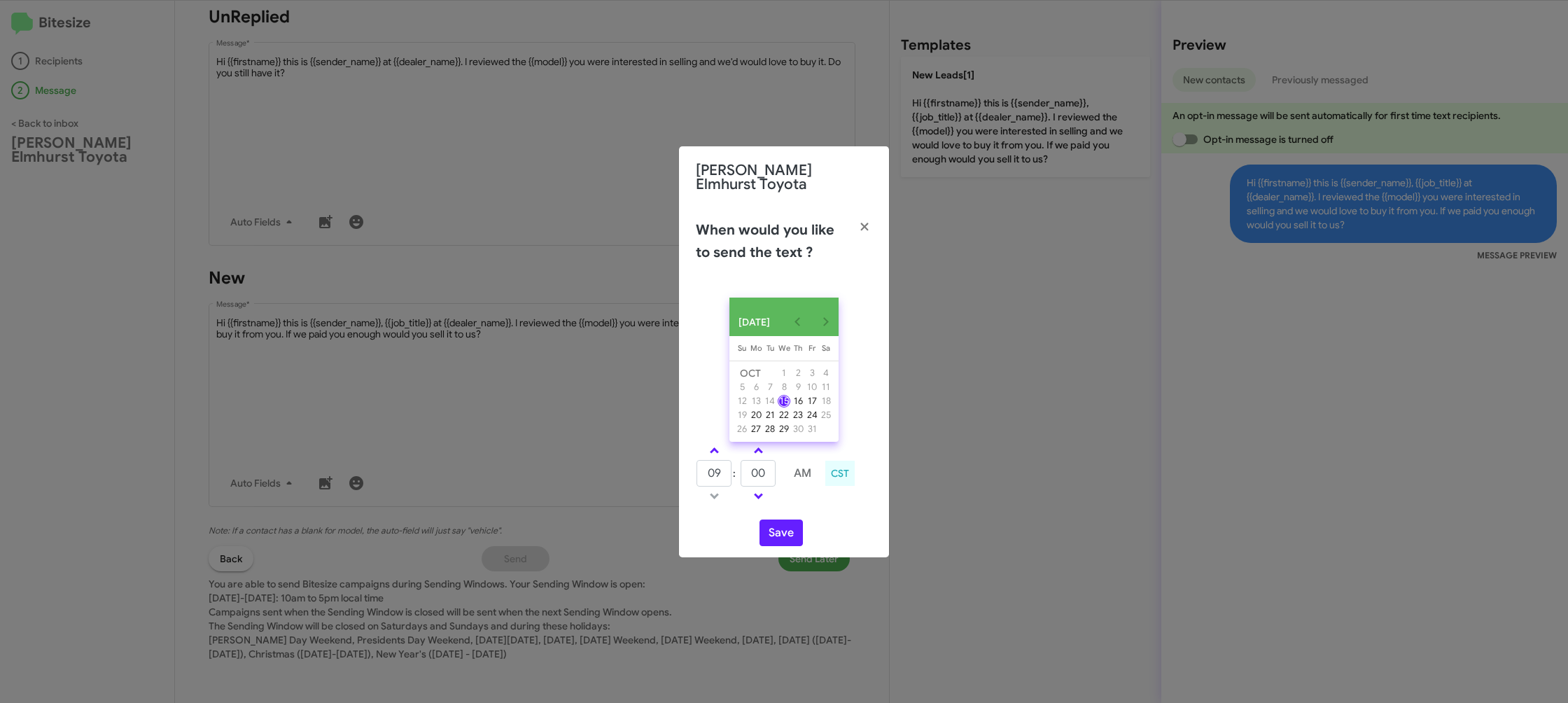
drag, startPoint x: 719, startPoint y: 449, endPoint x: 747, endPoint y: 468, distance: 33.8
click at [719, 449] on link at bounding box center [714, 450] width 24 height 16
type input "10"
click at [752, 470] on input "00" at bounding box center [758, 473] width 35 height 27
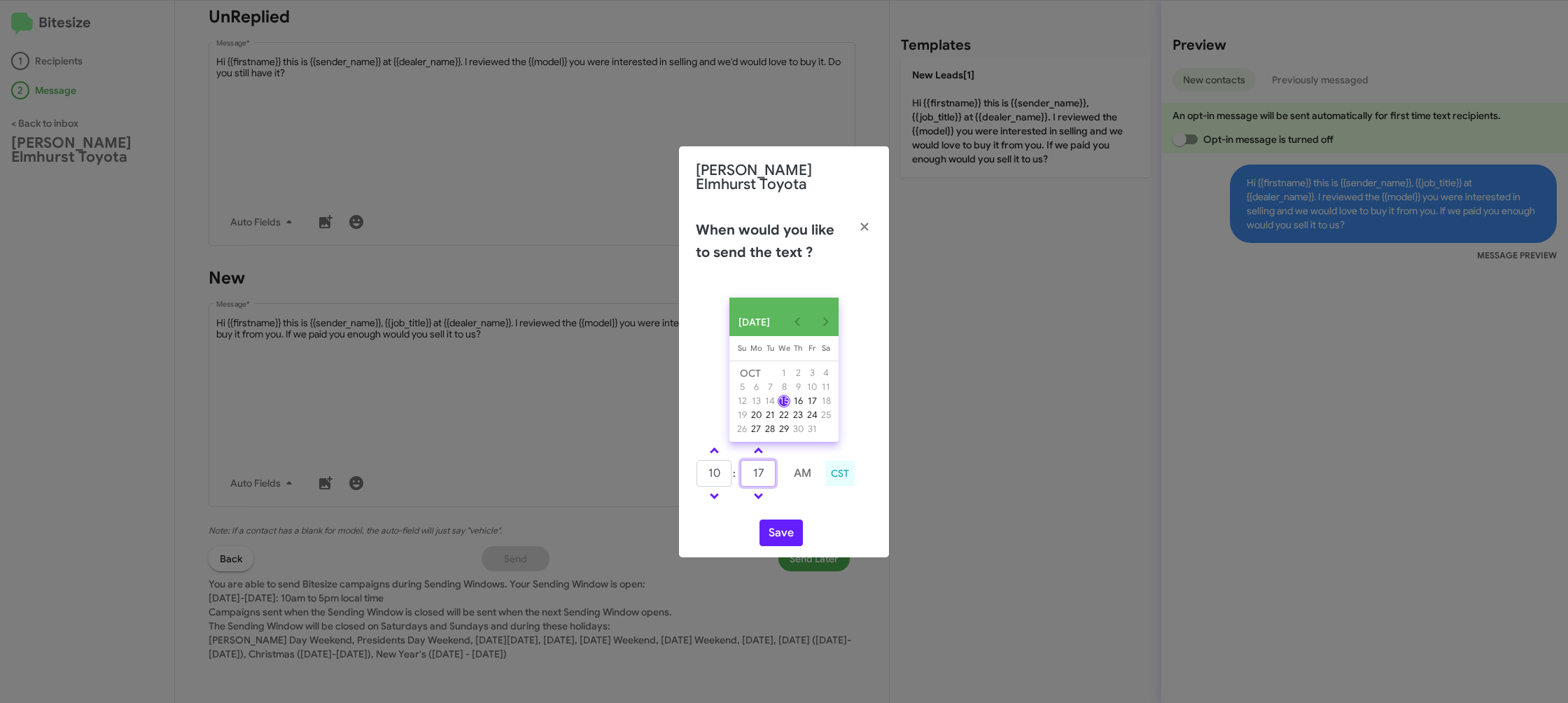
type input "17"
drag, startPoint x: 800, startPoint y: 497, endPoint x: 783, endPoint y: 521, distance: 29.4
click at [794, 502] on td at bounding box center [802, 496] width 37 height 17
click at [772, 543] on button "Save" at bounding box center [781, 532] width 43 height 27
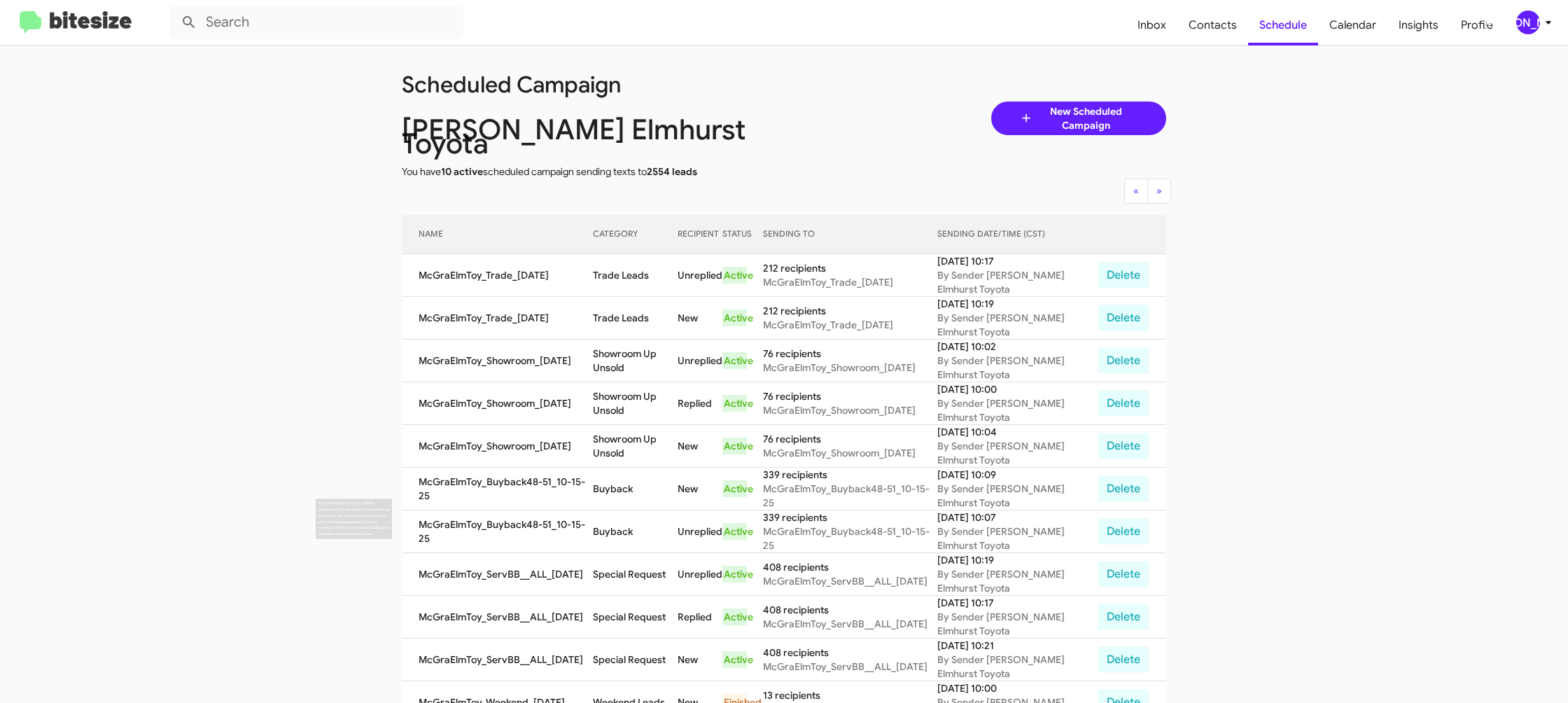
click at [600, 514] on td "Buyback" at bounding box center [635, 531] width 85 height 42
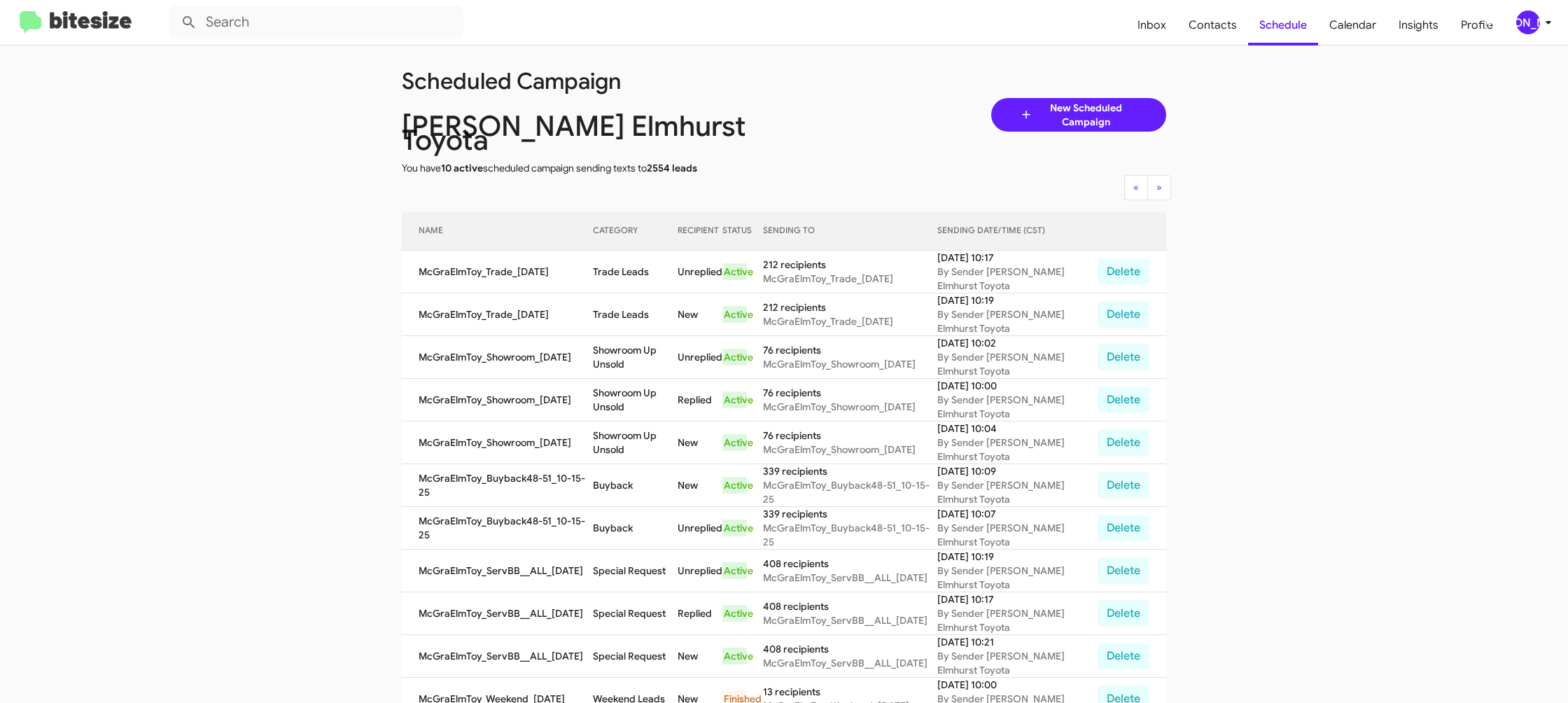
click at [622, 525] on td "Buyback" at bounding box center [635, 528] width 85 height 42
click at [623, 508] on td "Buyback" at bounding box center [635, 528] width 85 height 42
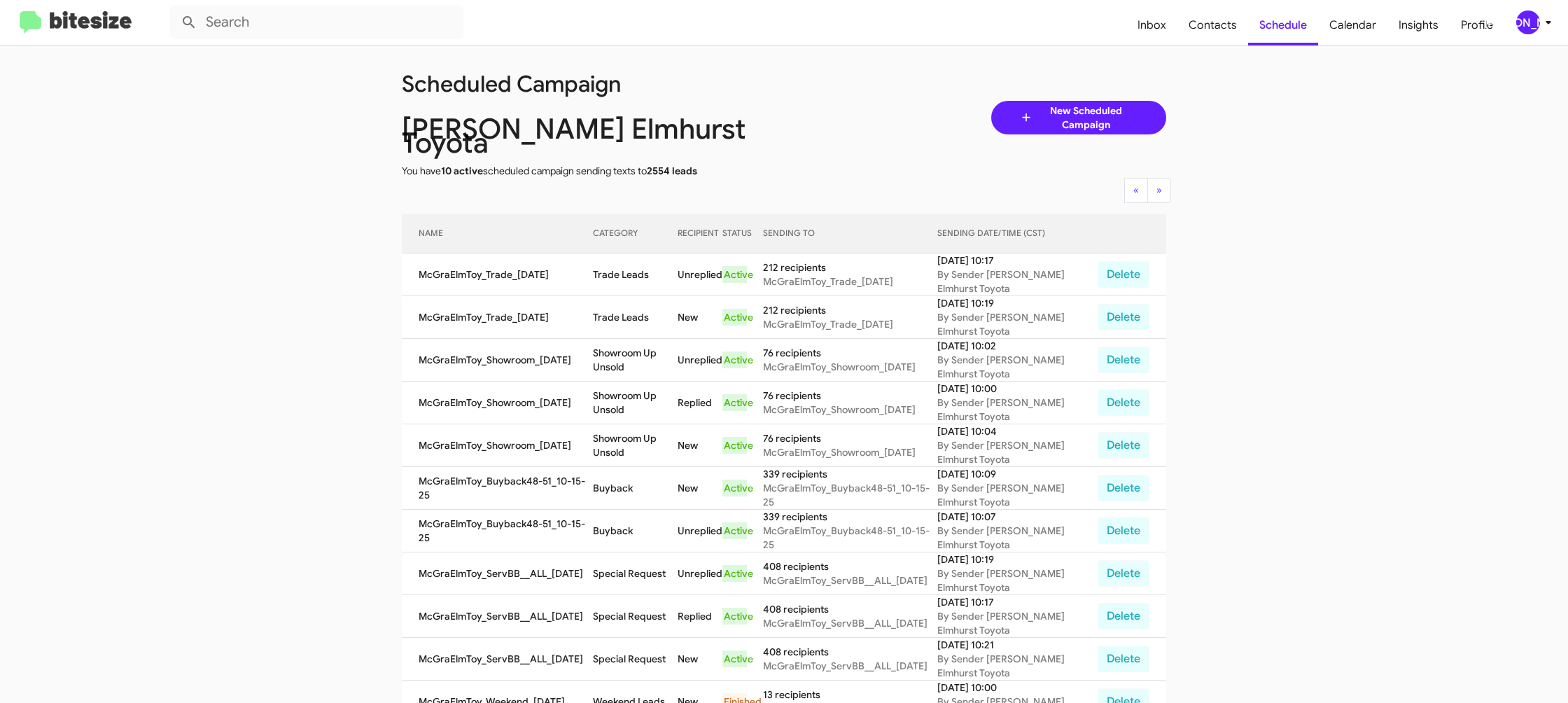
click at [623, 510] on td "Buyback" at bounding box center [635, 530] width 85 height 42
copy td "Buyback"
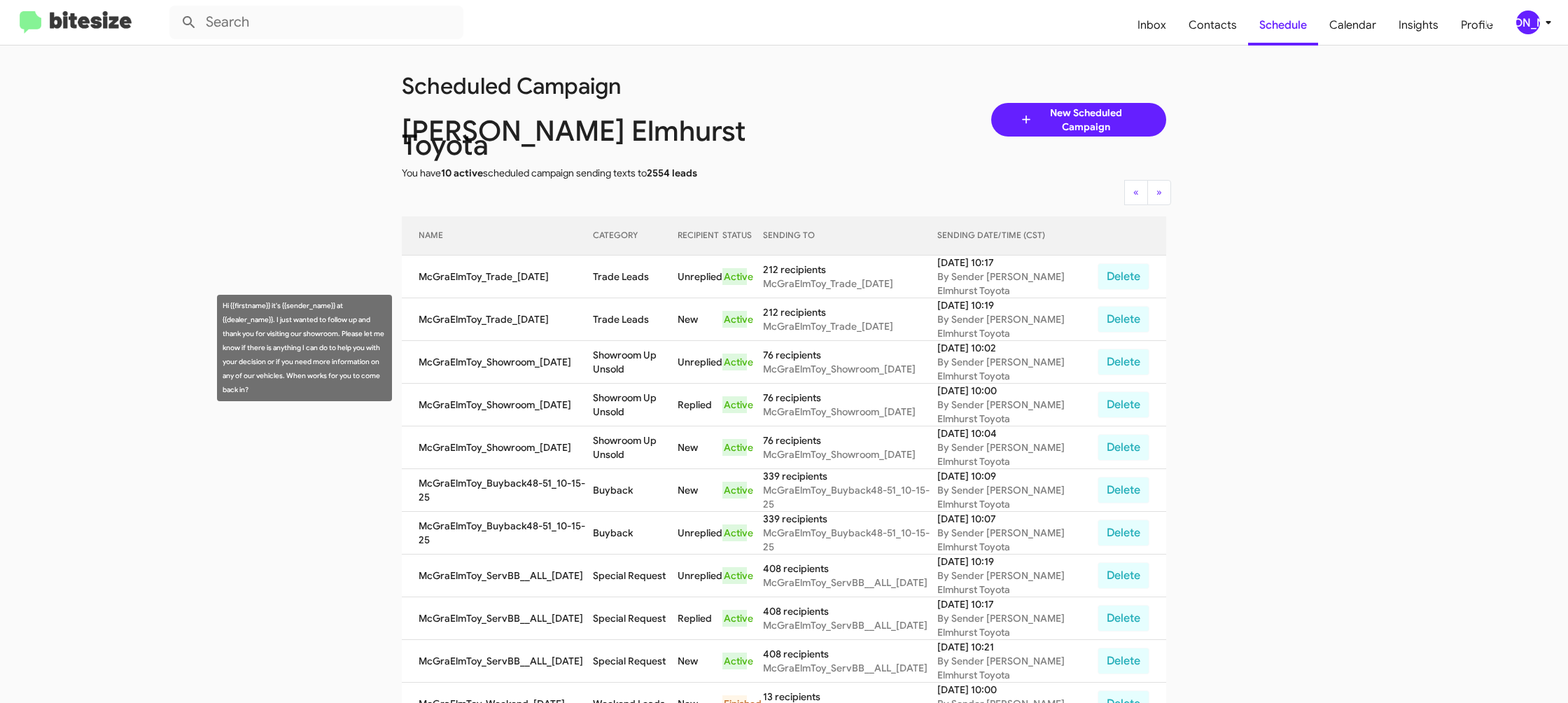
click at [632, 345] on td "Showroom Up Unsold" at bounding box center [635, 362] width 85 height 42
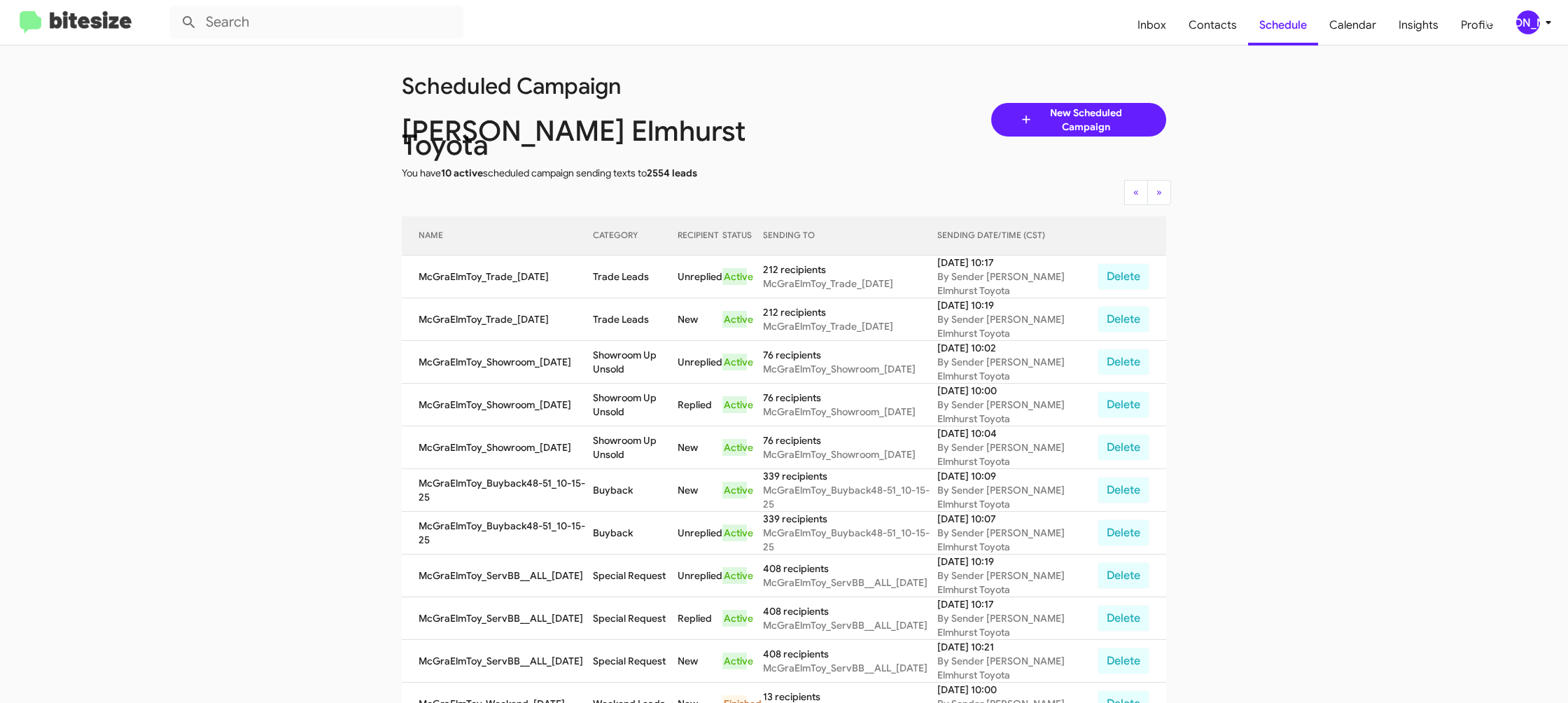
drag, startPoint x: 632, startPoint y: 345, endPoint x: 509, endPoint y: 183, distance: 203.4
click at [632, 345] on td "Showroom Up Unsold" at bounding box center [635, 362] width 85 height 42
copy td "Showroom Up Unsold"
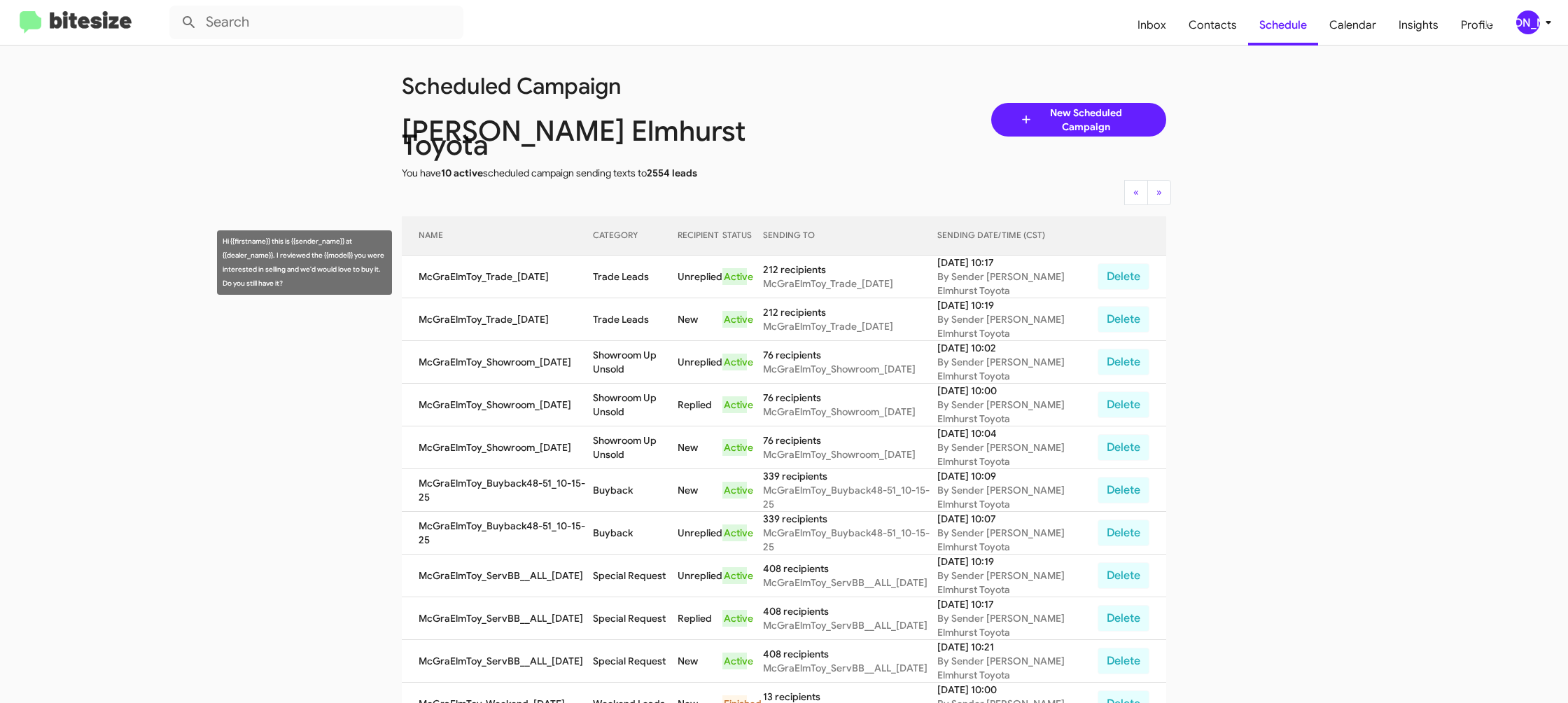
click at [631, 256] on td "Trade Leads" at bounding box center [635, 276] width 85 height 42
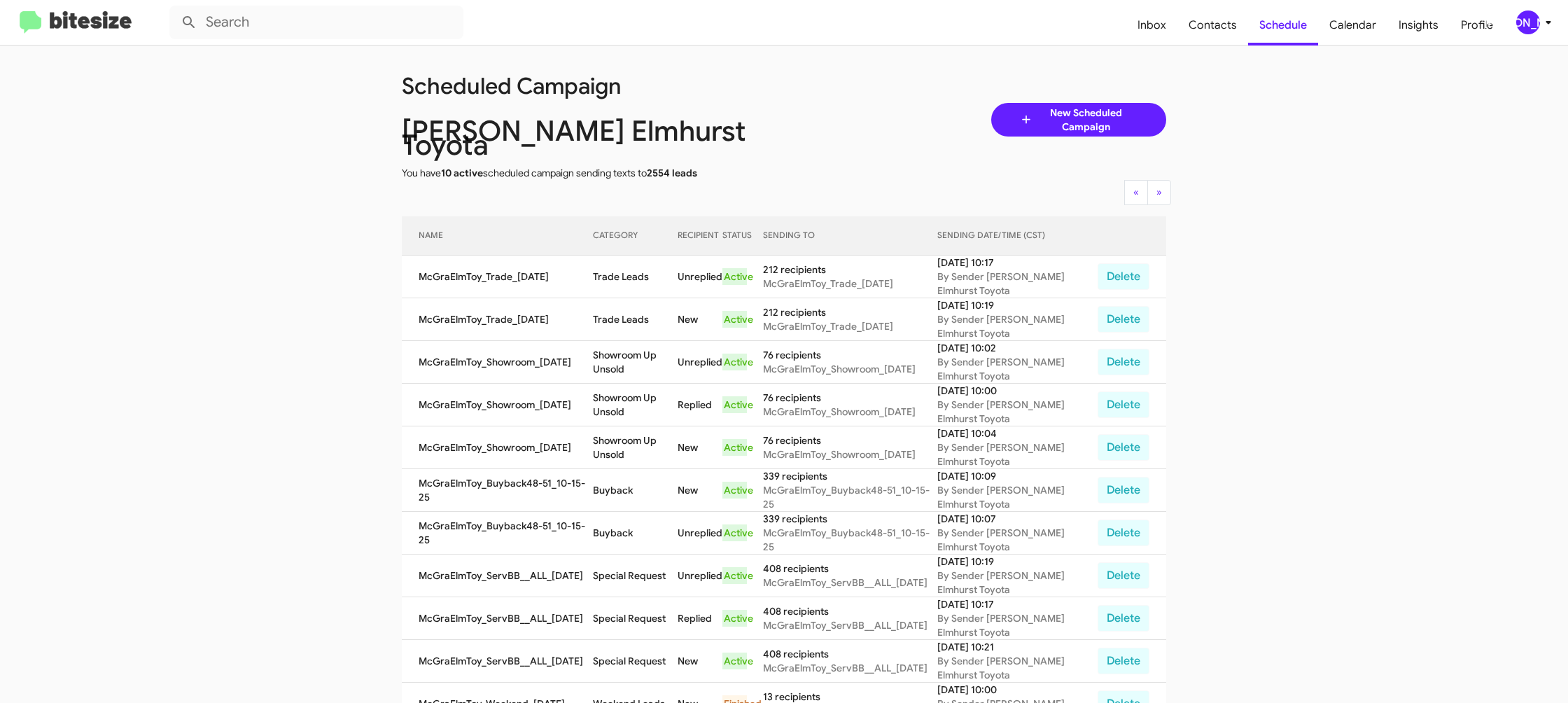
click at [631, 256] on td "Trade Leads" at bounding box center [635, 276] width 85 height 42
copy td "Trade Leads"
click at [1528, 21] on div "[PERSON_NAME]" at bounding box center [1528, 22] width 24 height 24
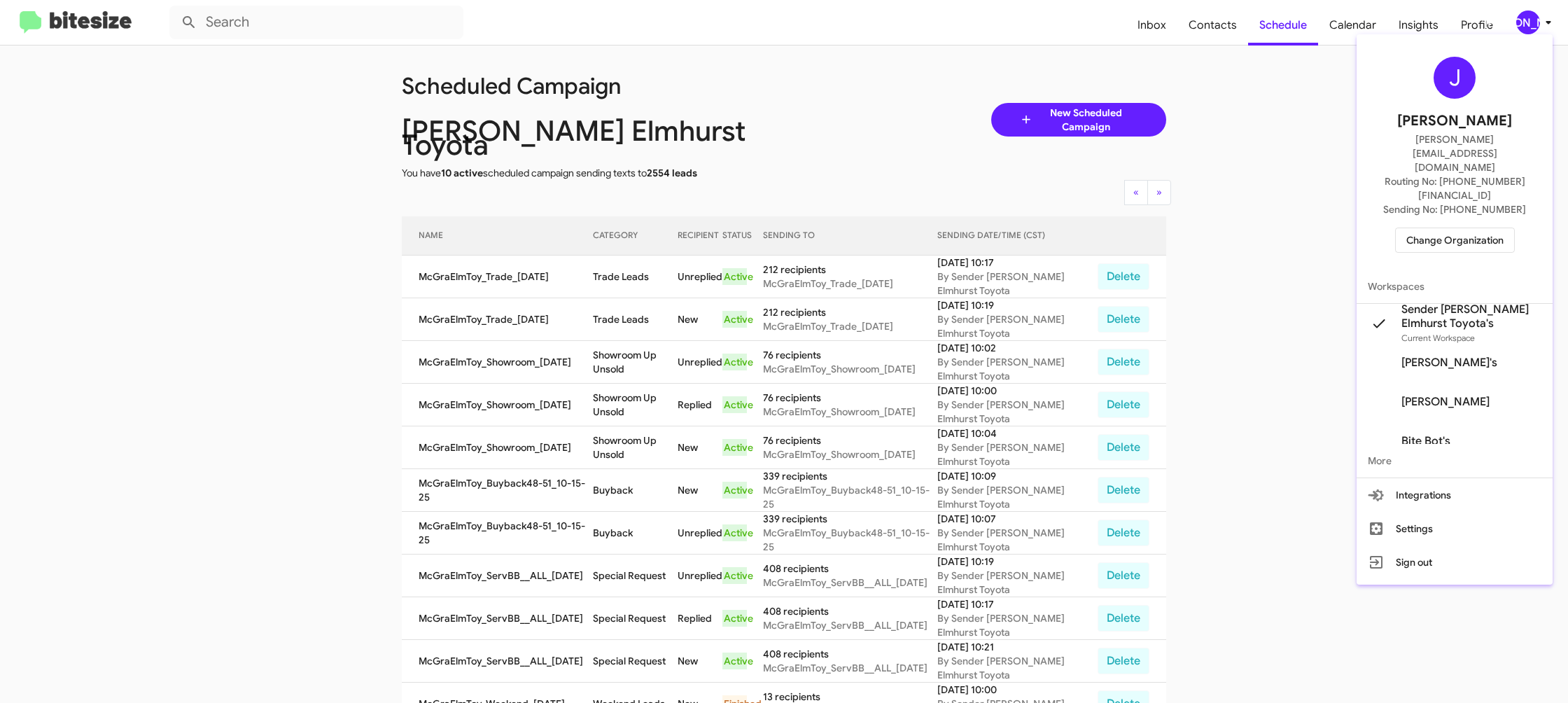
click at [1435, 228] on span "Change Organization" at bounding box center [1454, 240] width 98 height 24
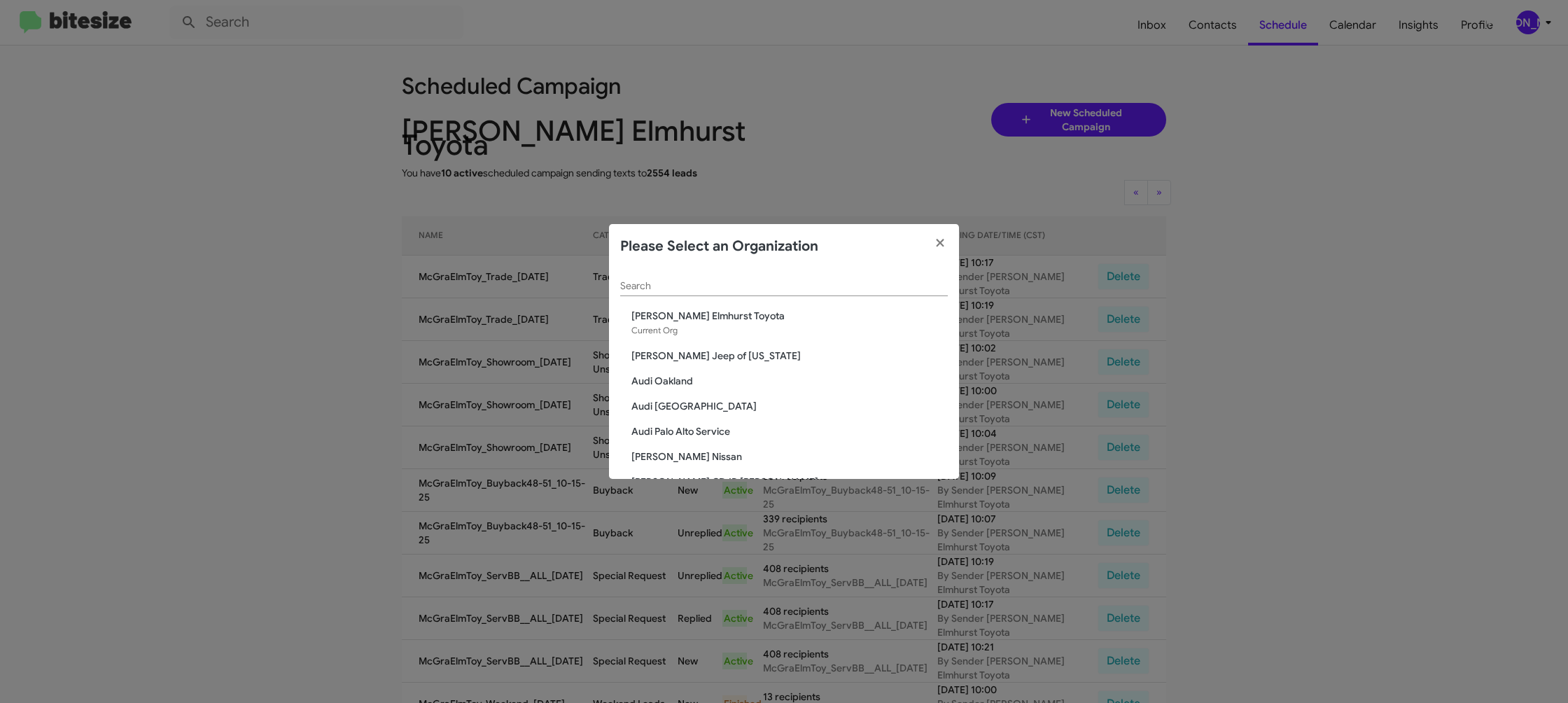
click at [633, 290] on input "Search" at bounding box center [783, 286] width 327 height 11
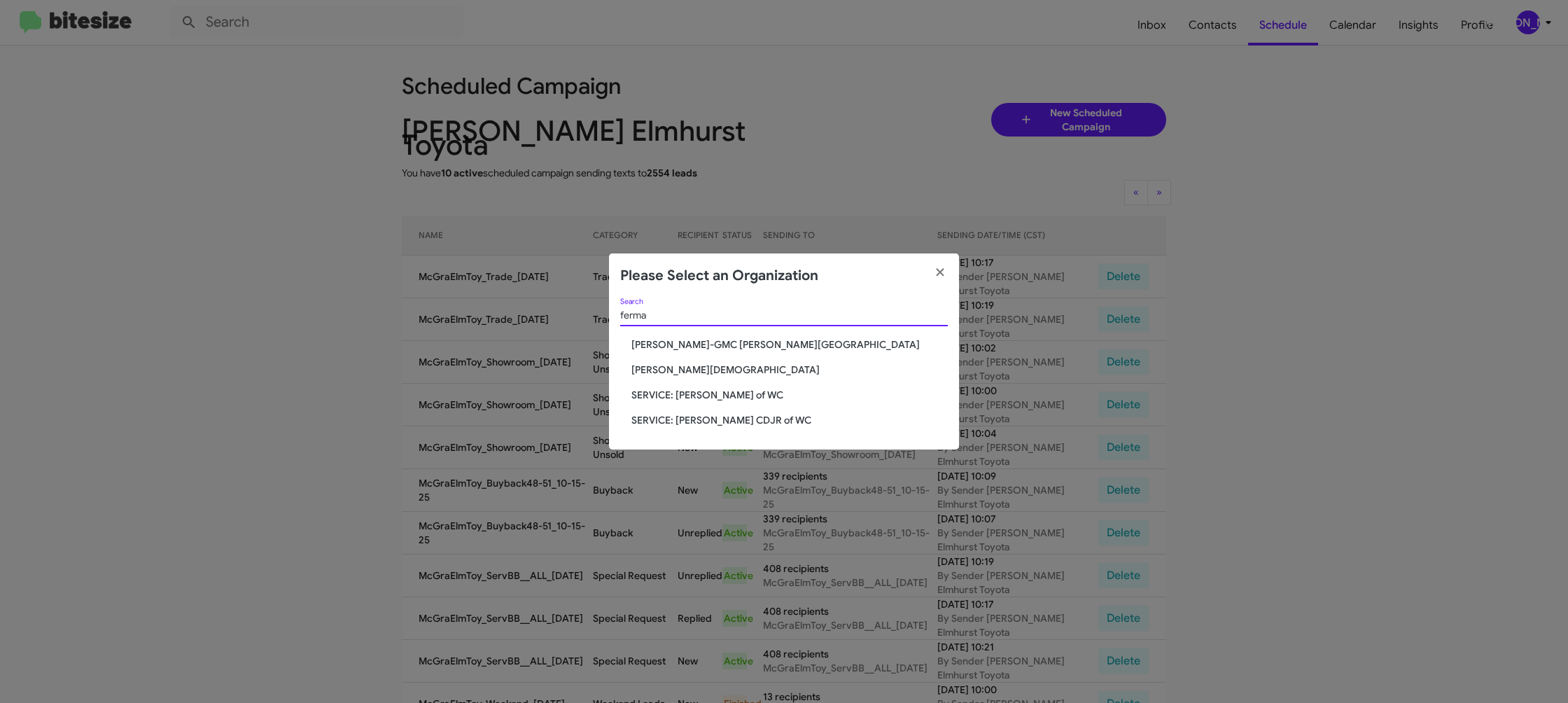
type input "ferma"
click at [730, 394] on span "SERVICE: [PERSON_NAME] of WC" at bounding box center [789, 395] width 316 height 14
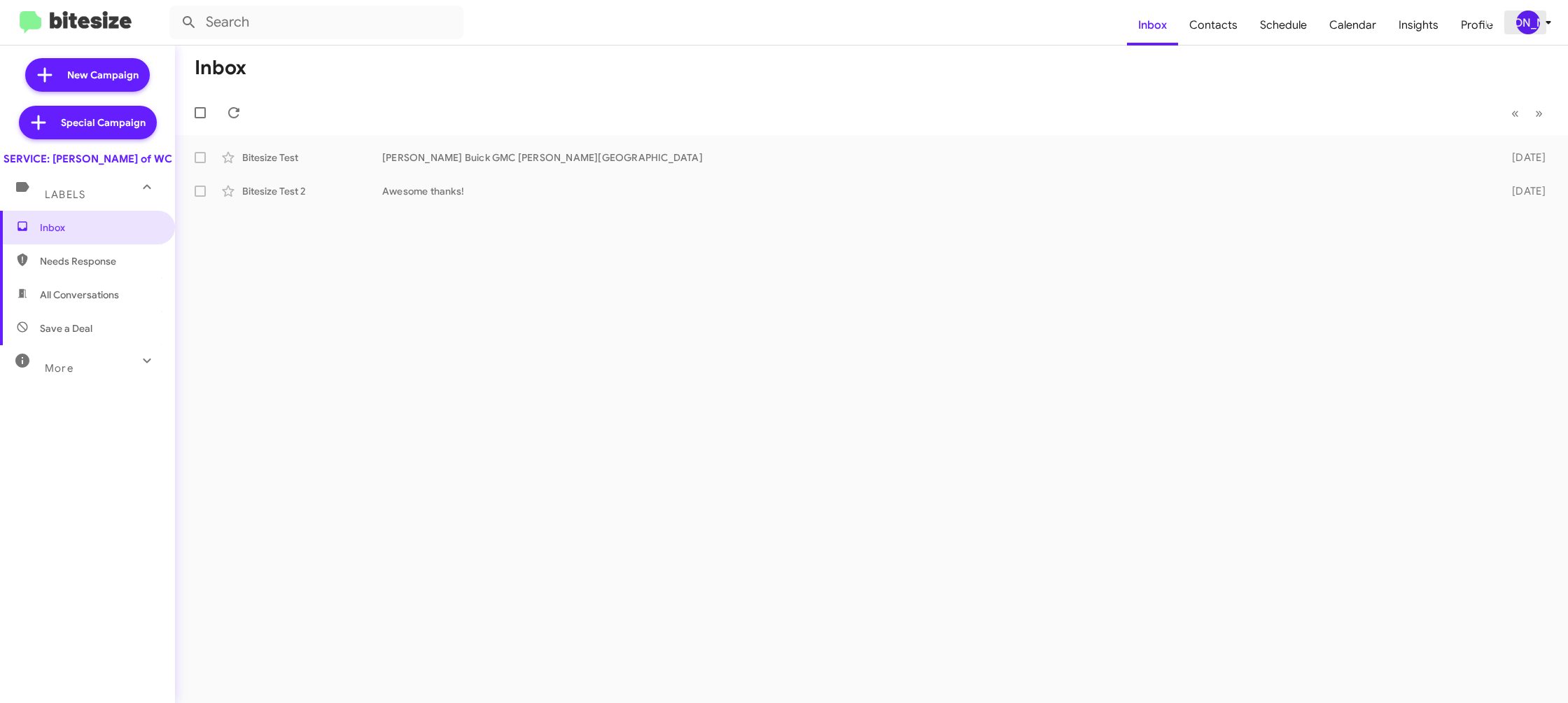
click at [1535, 35] on mat-toolbar "Inbox Contacts Schedule Calendar Insights Profile [PERSON_NAME]" at bounding box center [784, 22] width 1568 height 45
click at [1521, 24] on div "[PERSON_NAME]" at bounding box center [1528, 22] width 24 height 24
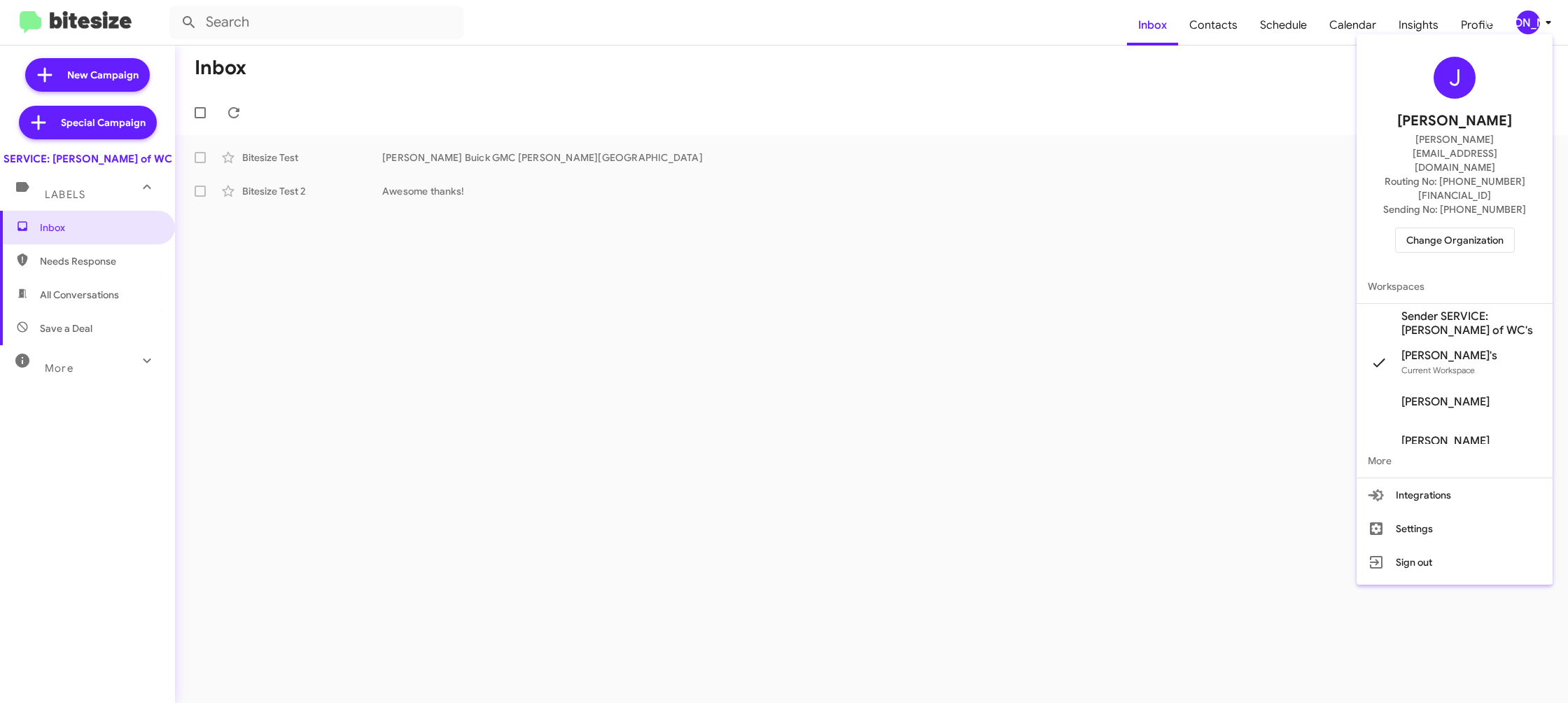
click at [1451, 309] on span "Sender SERVICE: [PERSON_NAME] of WC's" at bounding box center [1471, 323] width 140 height 28
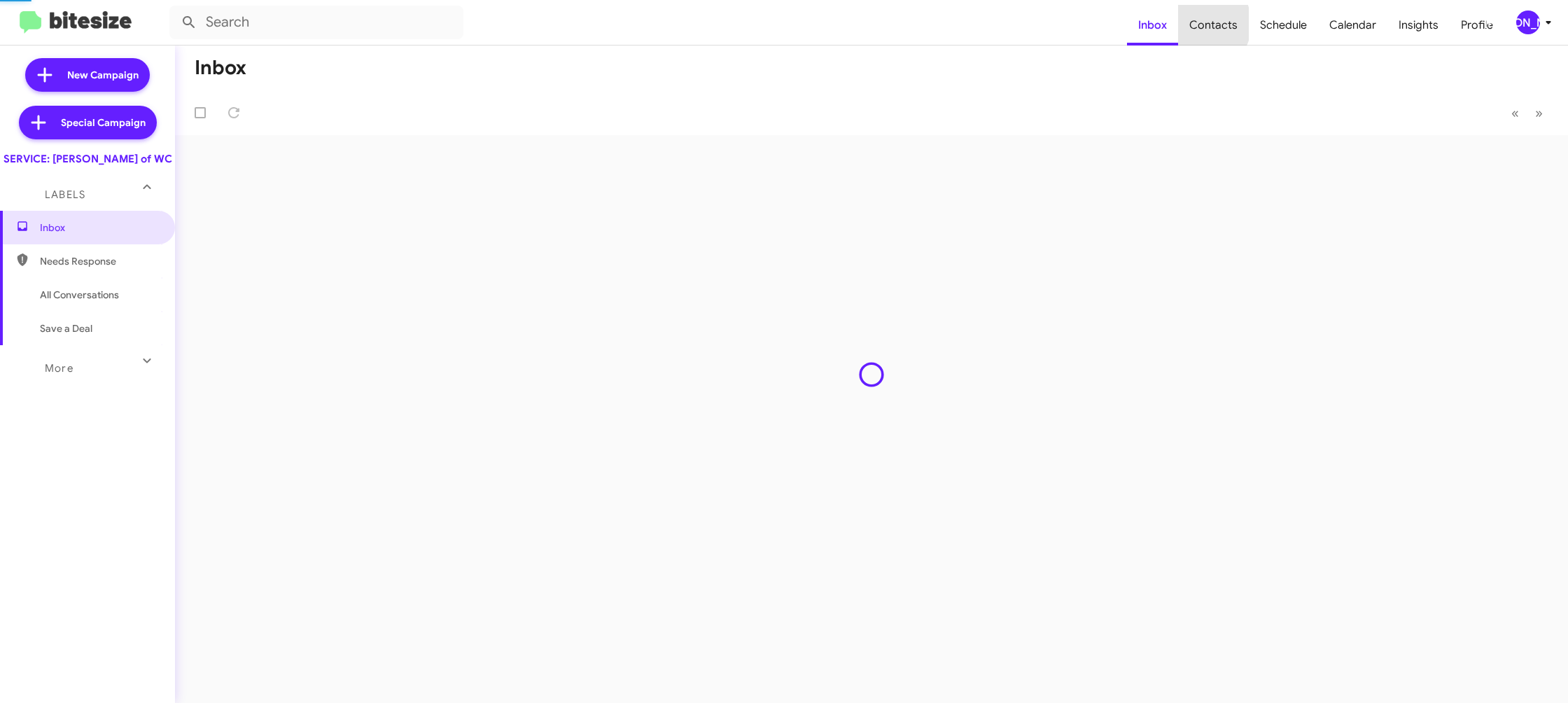
click at [1204, 24] on span "Contacts" at bounding box center [1213, 25] width 71 height 41
drag, startPoint x: 0, startPoint y: 0, endPoint x: 1084, endPoint y: 3, distance: 1084.0
click at [1175, 18] on mat-nav-list "Inbox Contacts Schedule Calendar Insights Profile" at bounding box center [1315, 22] width 377 height 46
type input "in:groups"
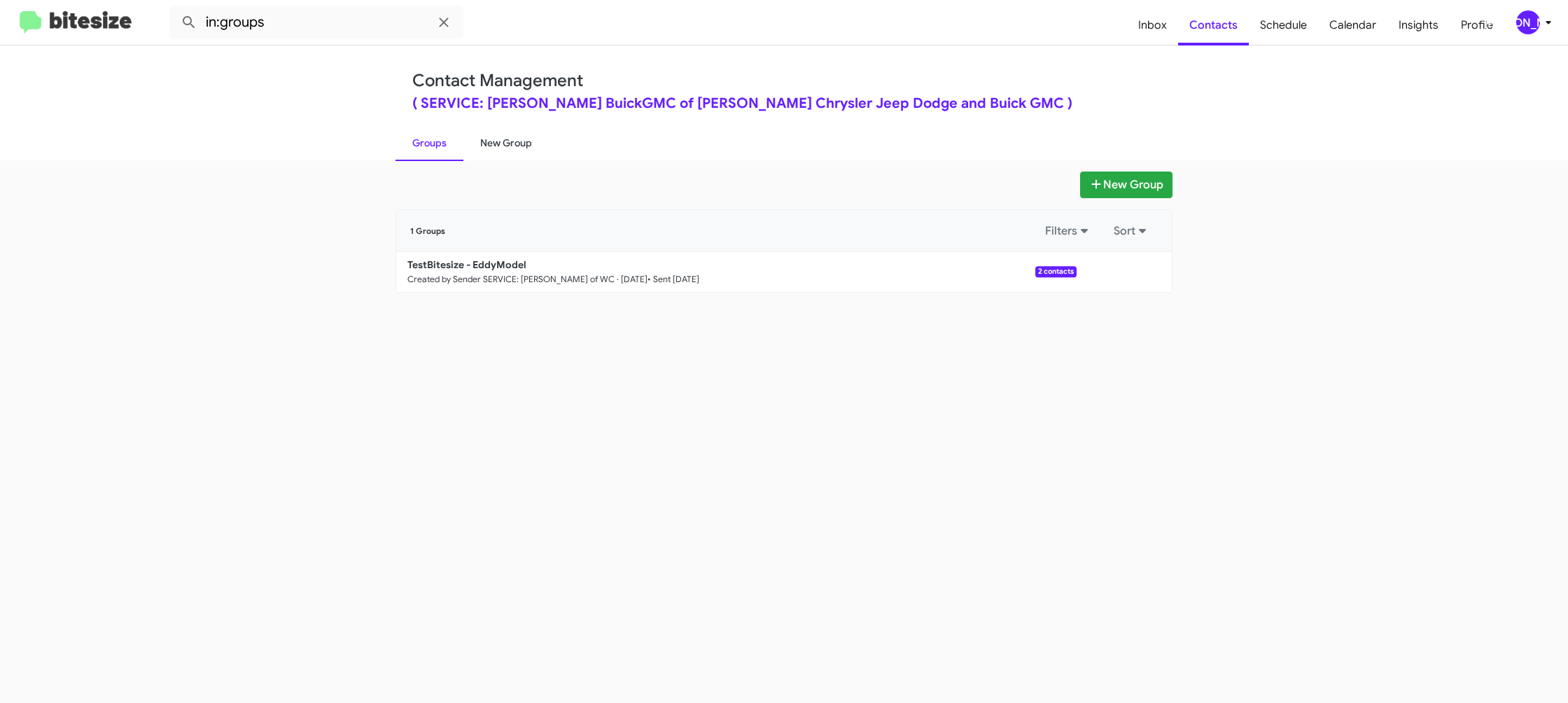
click at [520, 150] on link "New Group" at bounding box center [506, 142] width 85 height 36
drag, startPoint x: 520, startPoint y: 150, endPoint x: 445, endPoint y: 52, distance: 123.4
click at [516, 142] on link "New Group" at bounding box center [506, 142] width 85 height 36
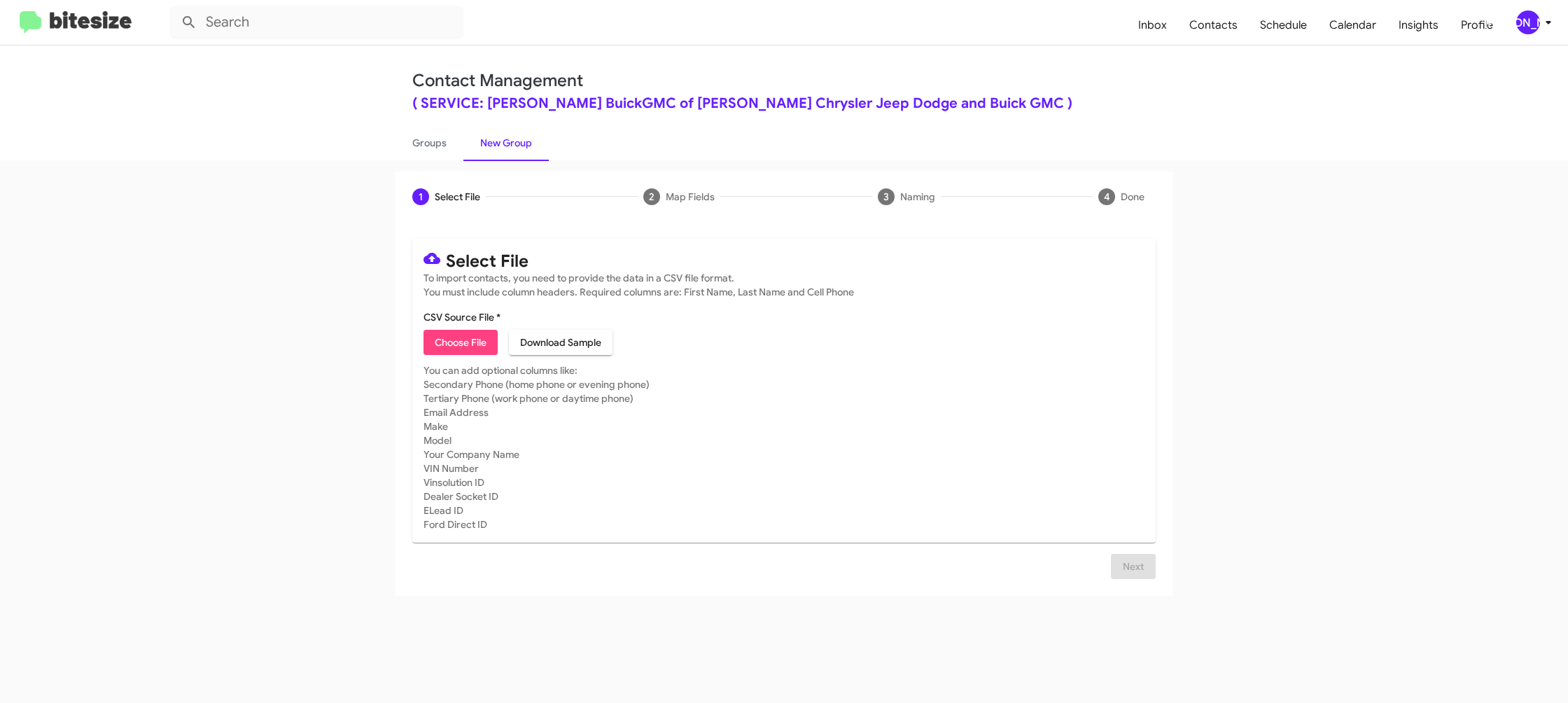
click at [1539, 21] on div "[PERSON_NAME]" at bounding box center [1528, 22] width 24 height 24
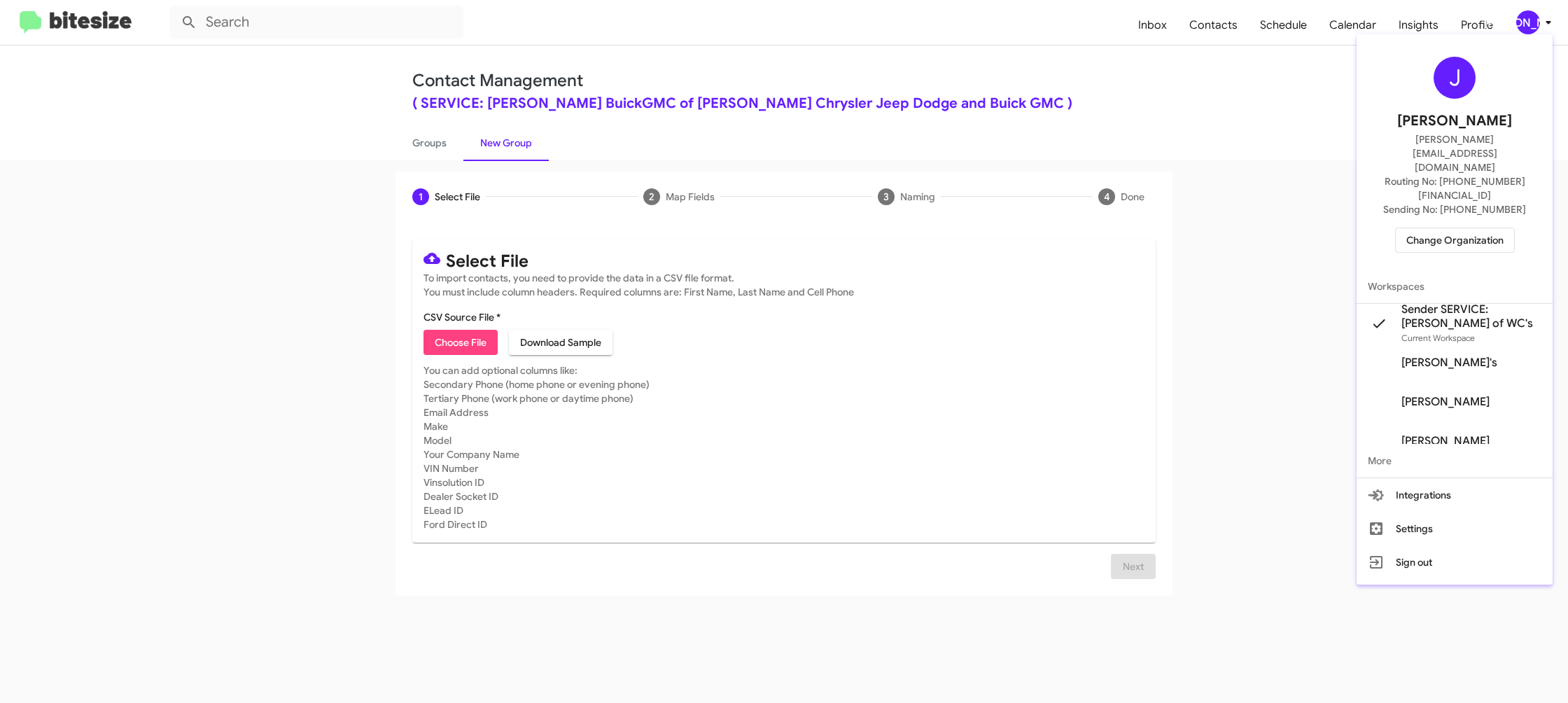
drag, startPoint x: 698, startPoint y: 142, endPoint x: 602, endPoint y: 150, distance: 96.3
click at [698, 142] on div at bounding box center [784, 352] width 1568 height 703
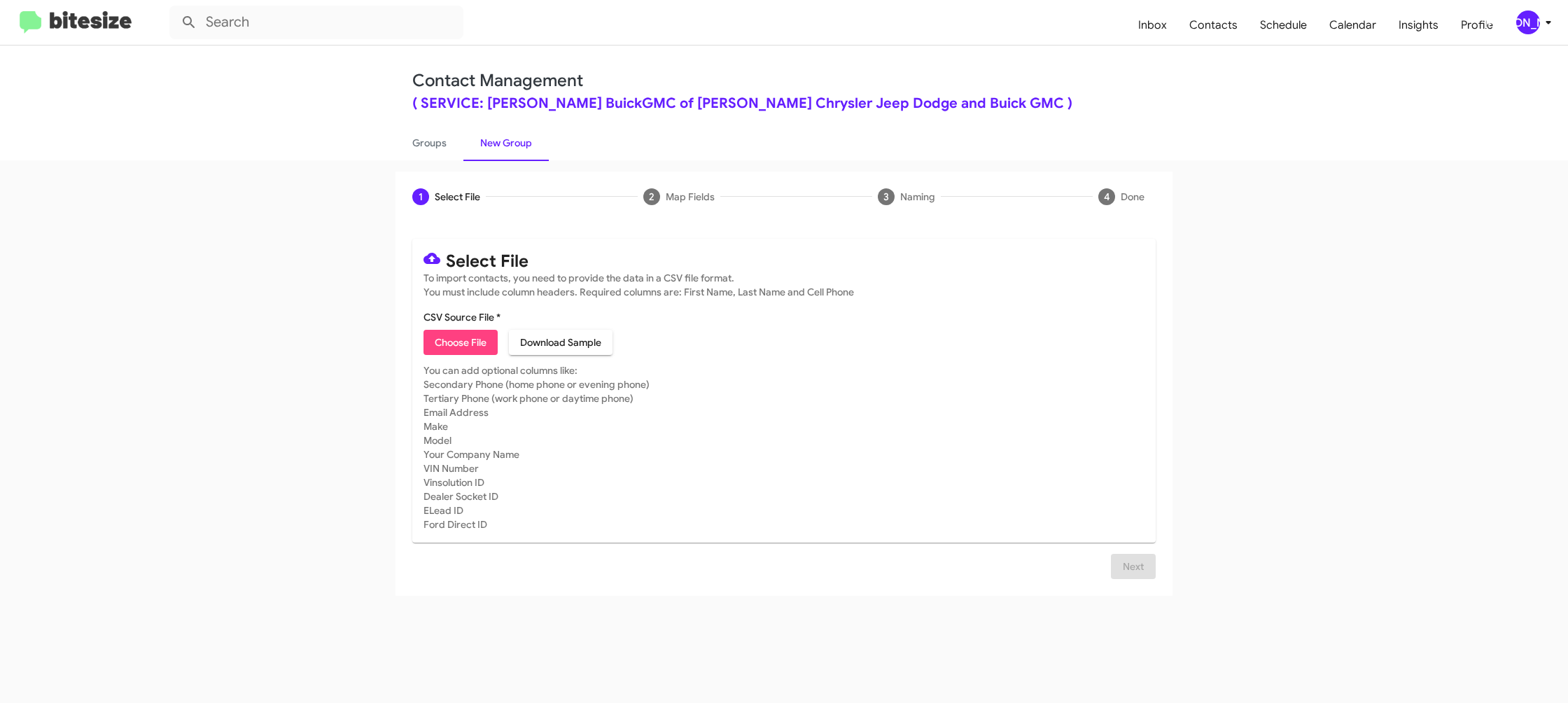
click at [452, 341] on span "Choose File" at bounding box center [460, 342] width 52 height 25
type input "SERVFermBuGMCWC_LastRO17-18Mo_[DATE]"
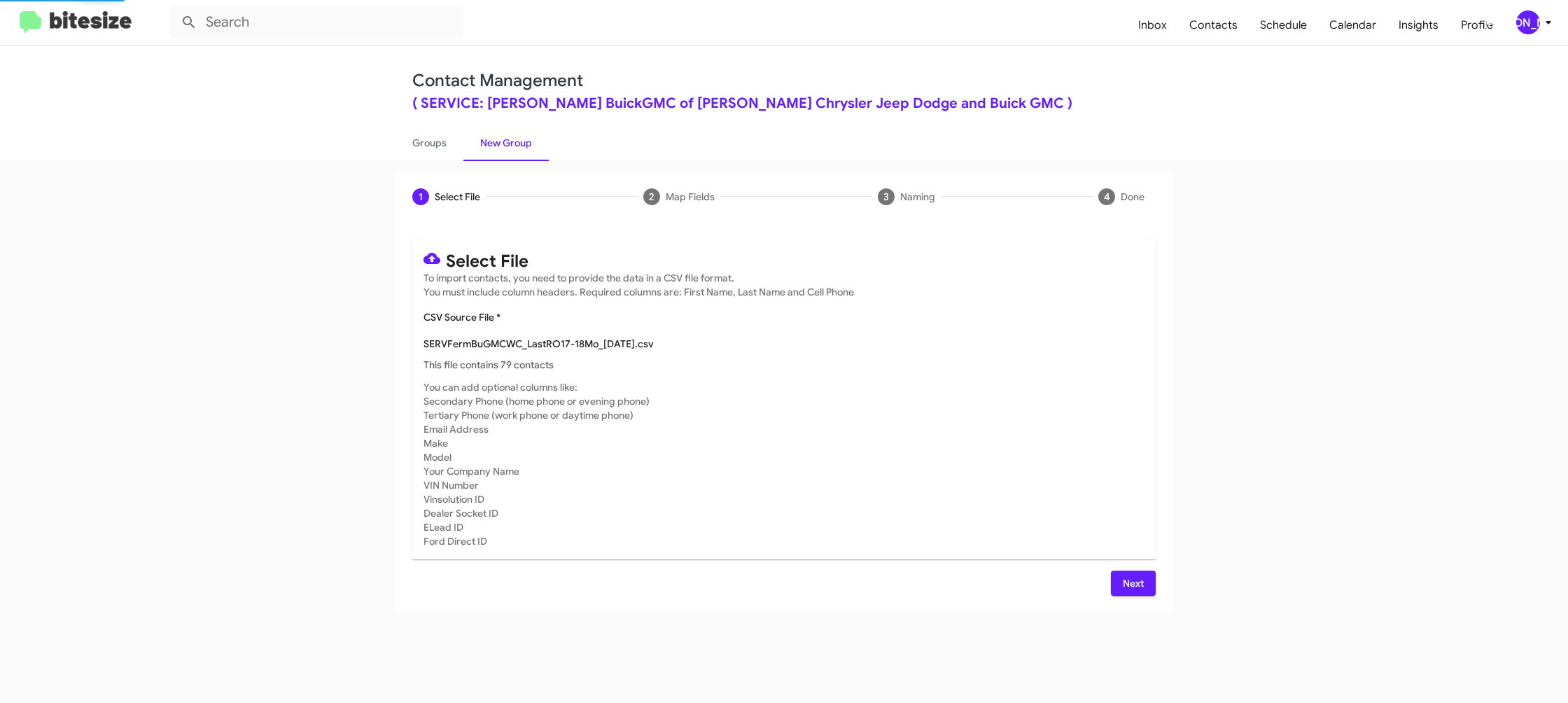
drag, startPoint x: 847, startPoint y: 415, endPoint x: 793, endPoint y: 440, distance: 59.5
click at [847, 415] on mat-card-subtitle "You can add optional columns like: Secondary Phone (home phone or evening phone…" at bounding box center [783, 464] width 721 height 168
click at [1142, 589] on span "Next" at bounding box center [1133, 583] width 22 height 25
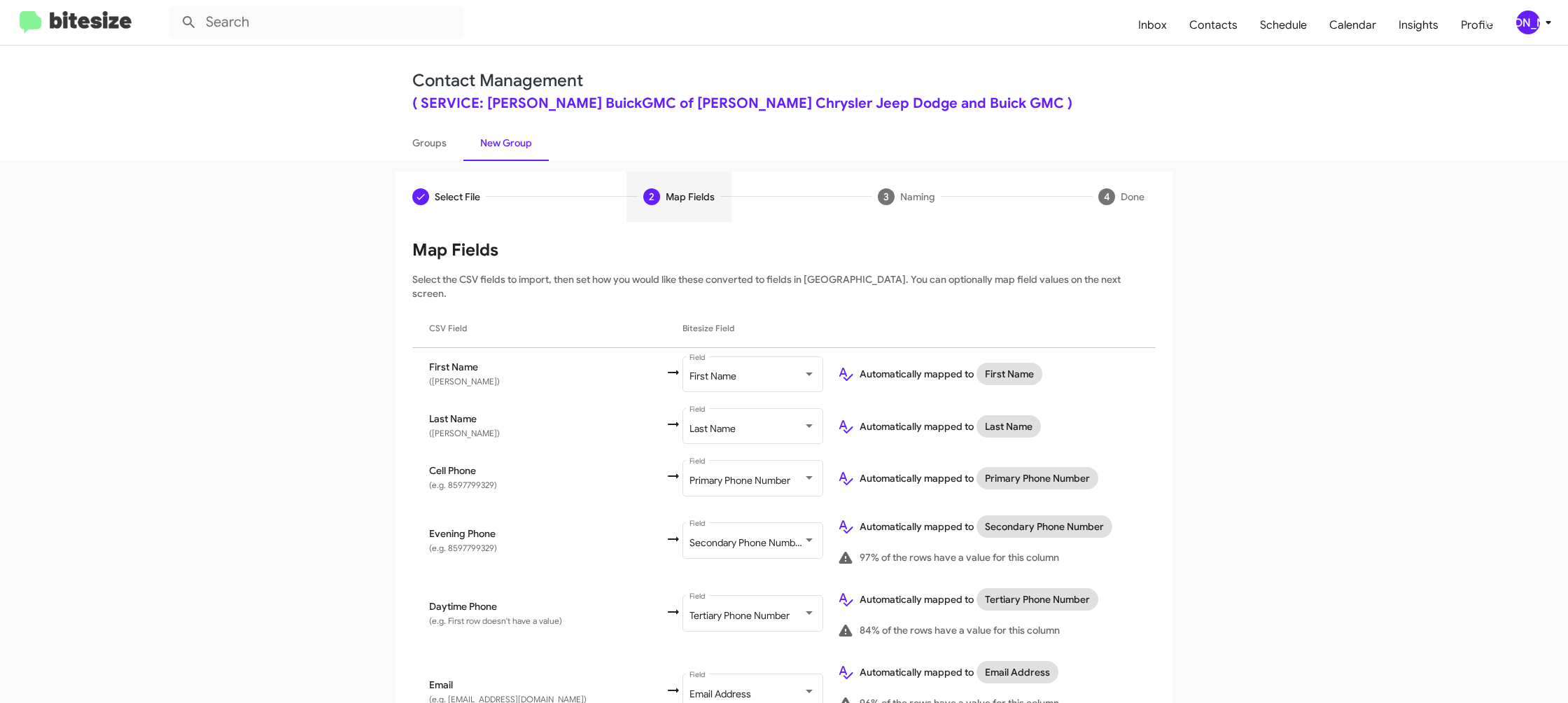
scroll to position [458, 0]
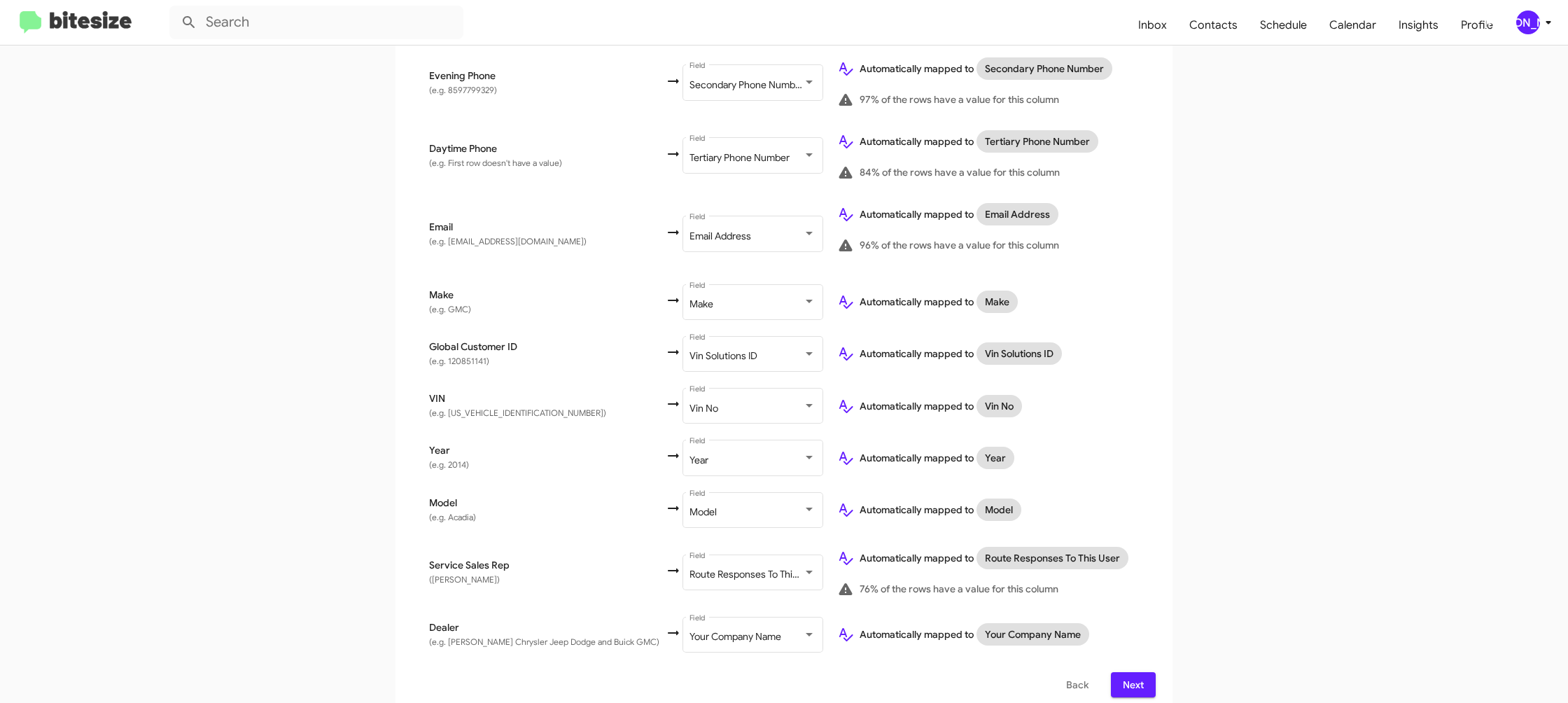
click at [1531, 20] on div "[PERSON_NAME]" at bounding box center [1528, 22] width 24 height 24
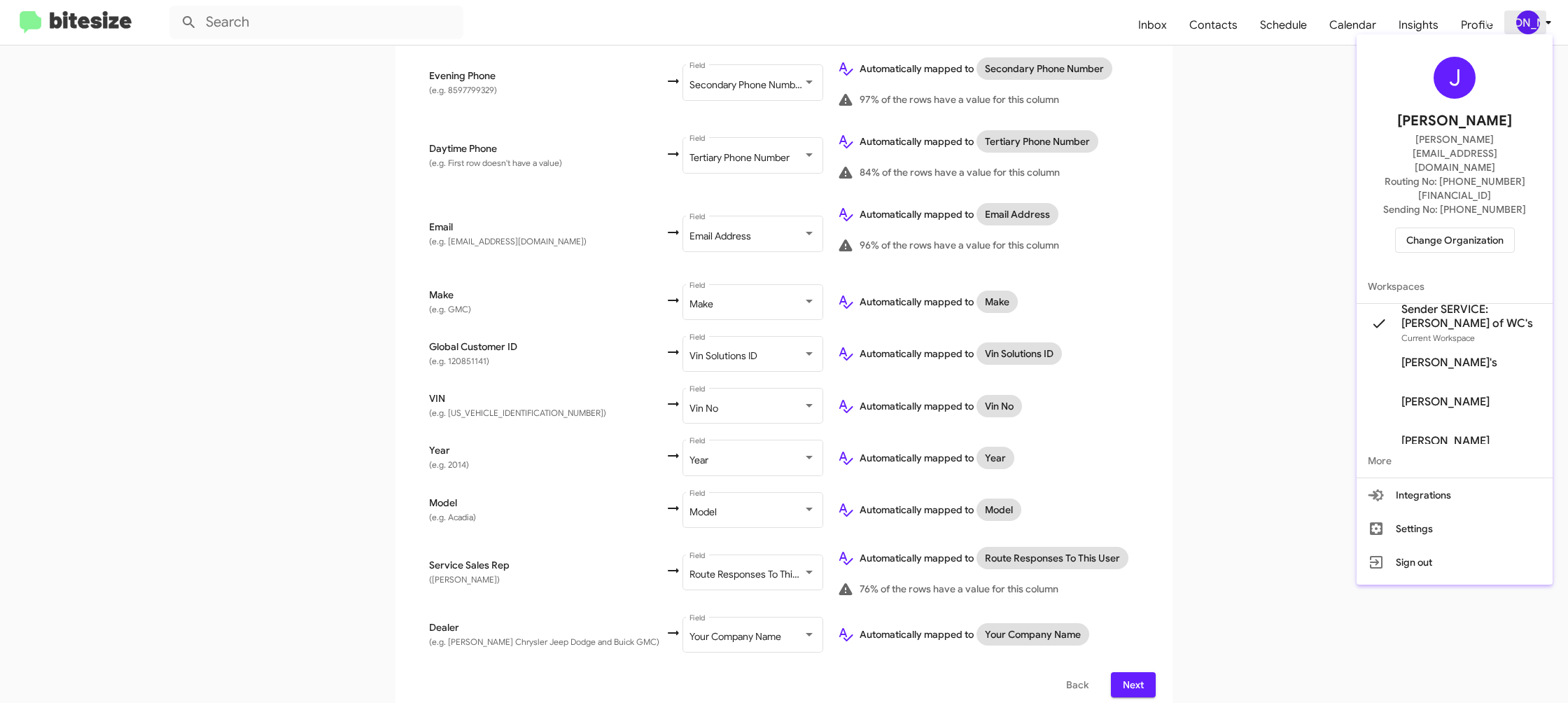
click at [1531, 20] on div at bounding box center [784, 352] width 1568 height 703
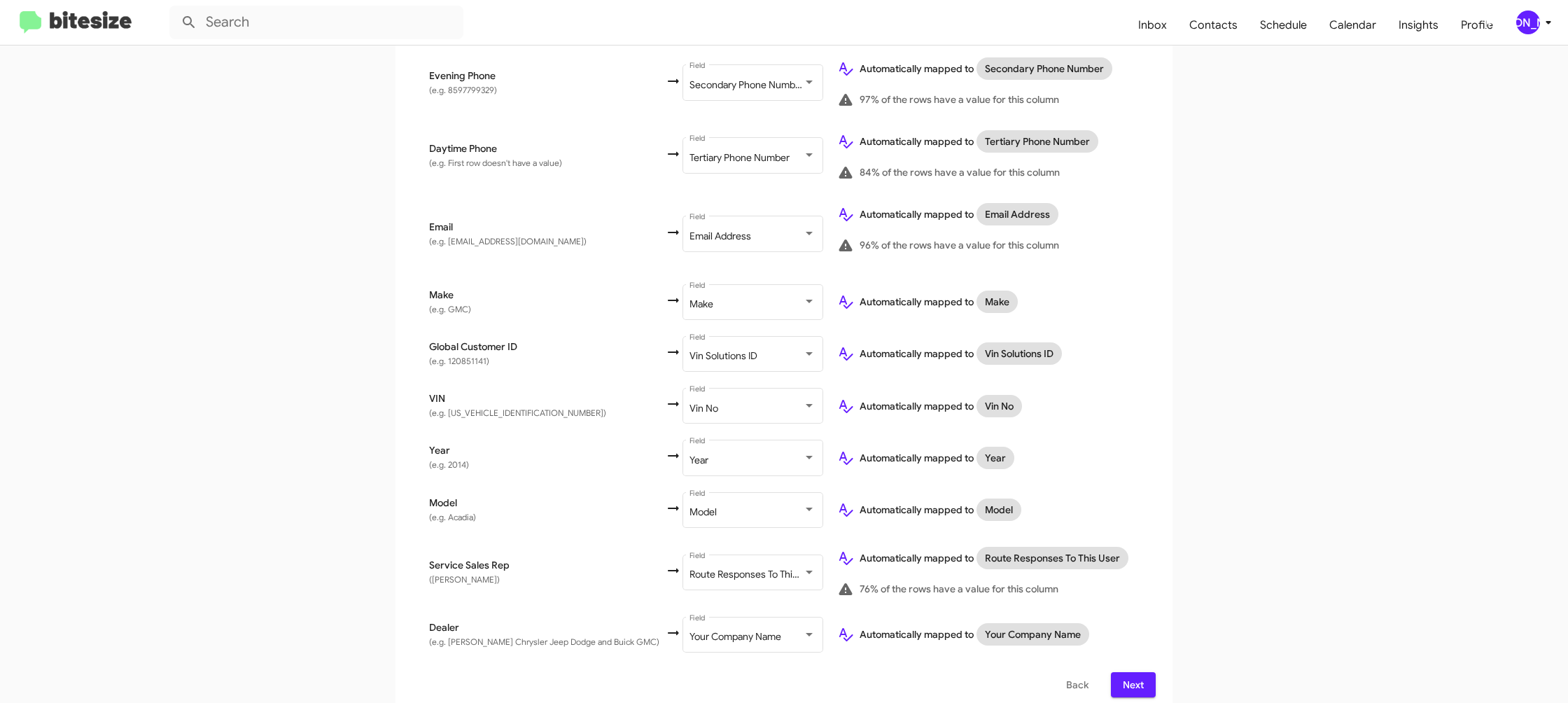
click at [1550, 28] on icon at bounding box center [1547, 22] width 16 height 16
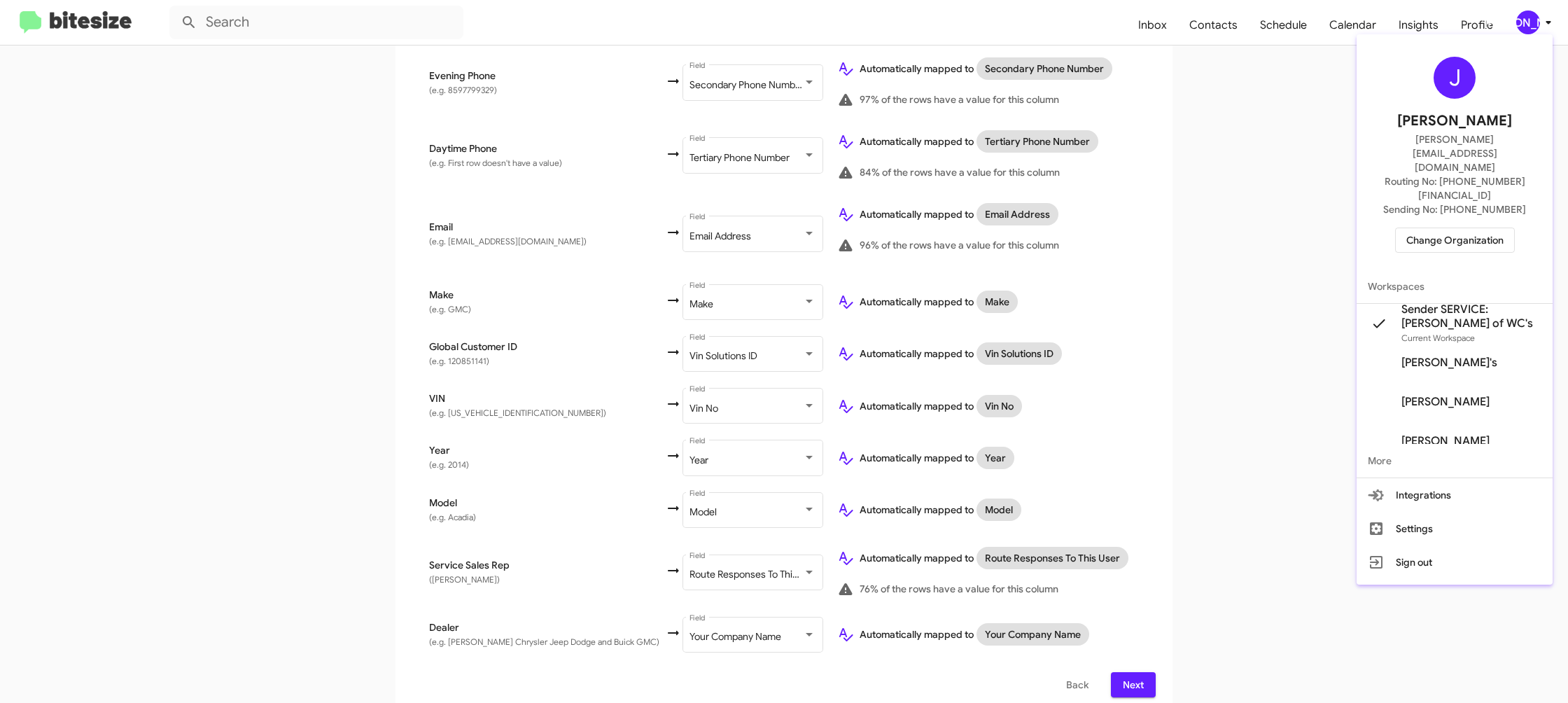
click at [1550, 28] on div at bounding box center [784, 352] width 1568 height 703
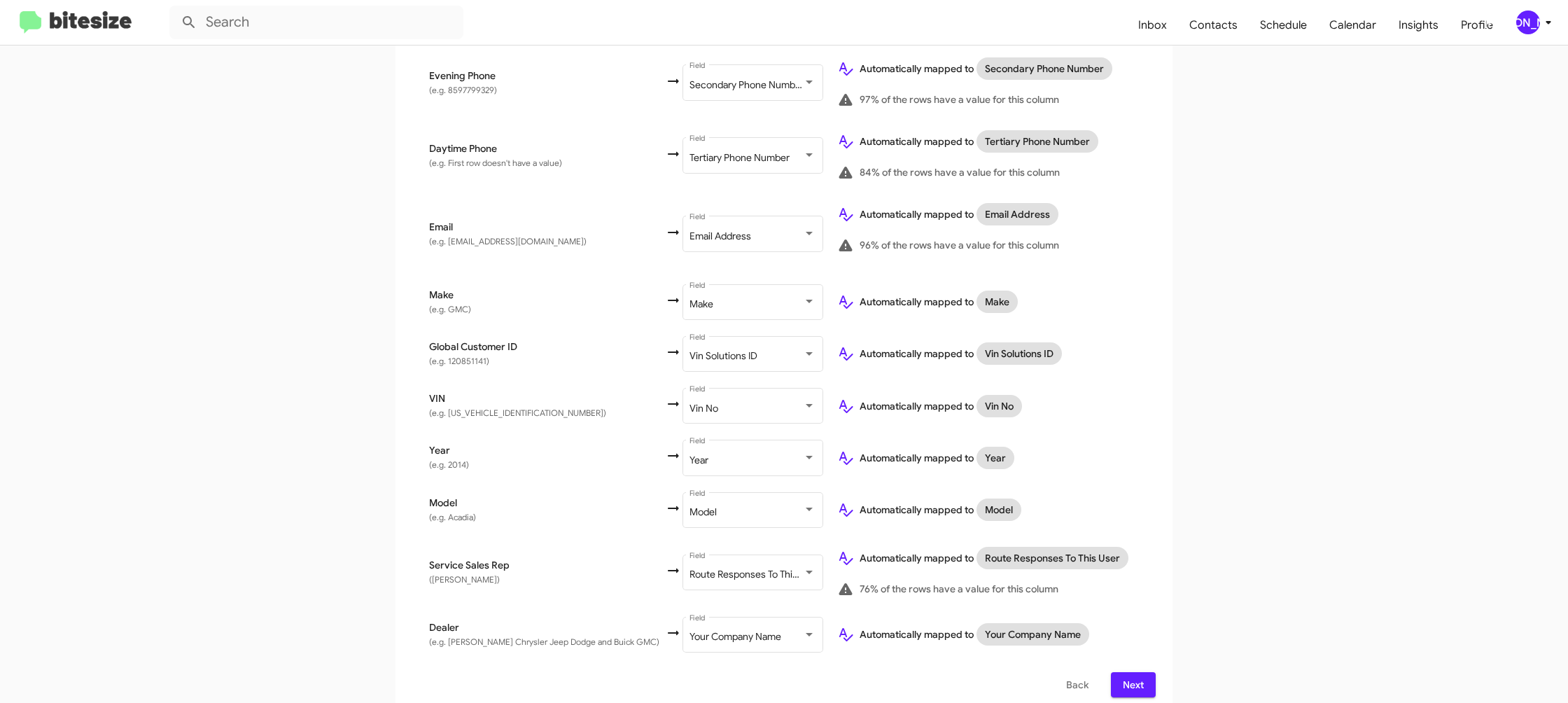
click at [1548, 28] on icon at bounding box center [1547, 22] width 16 height 16
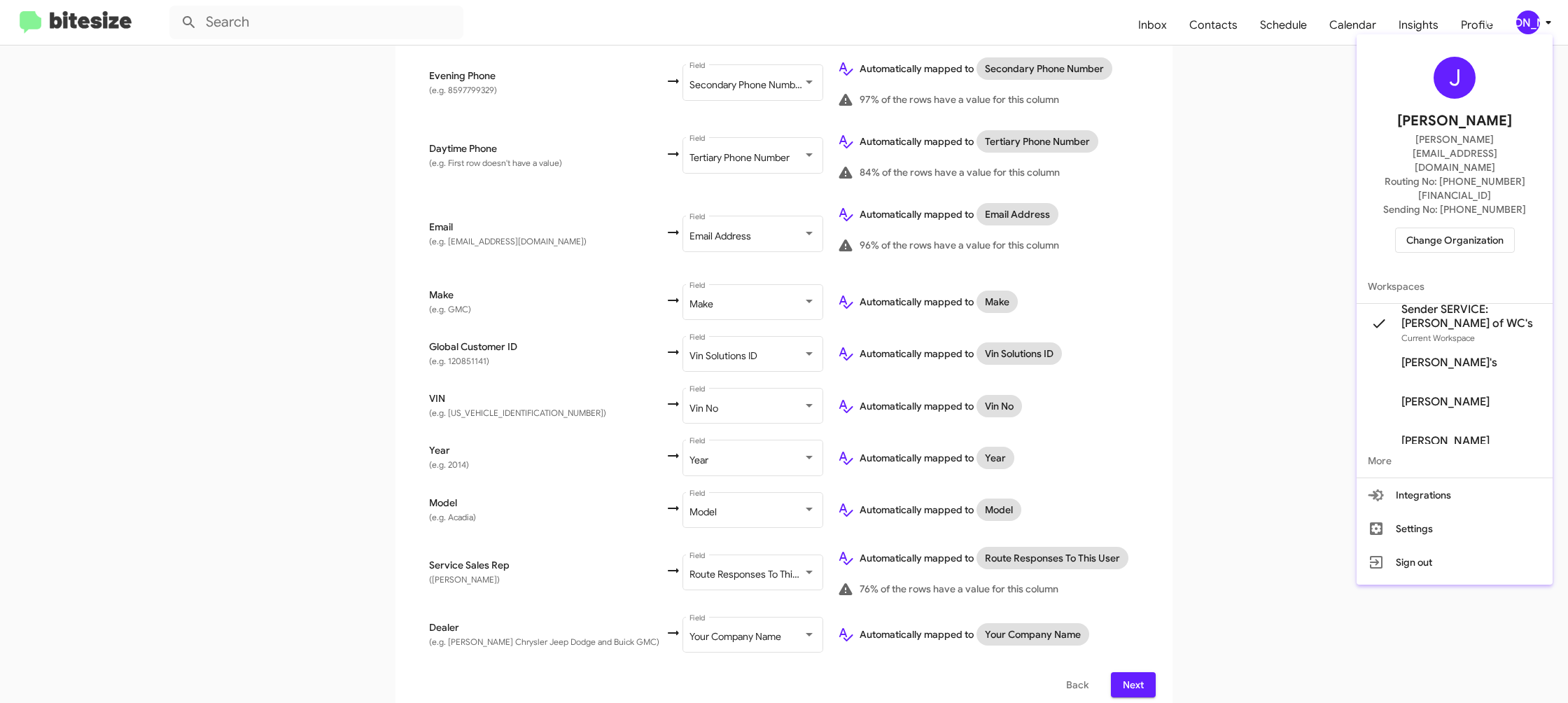
click at [1548, 28] on div at bounding box center [784, 352] width 1568 height 703
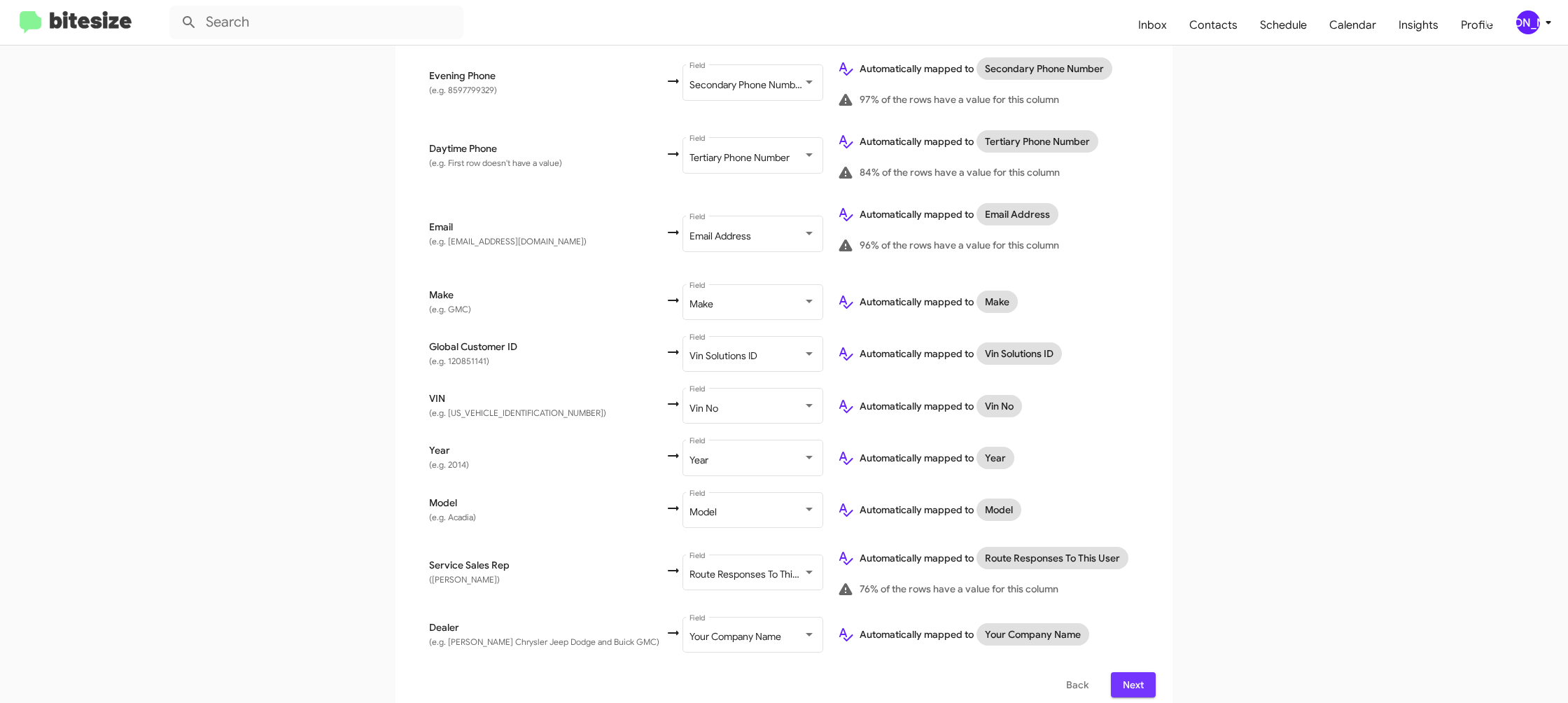
click at [1128, 676] on span "Next" at bounding box center [1133, 684] width 22 height 25
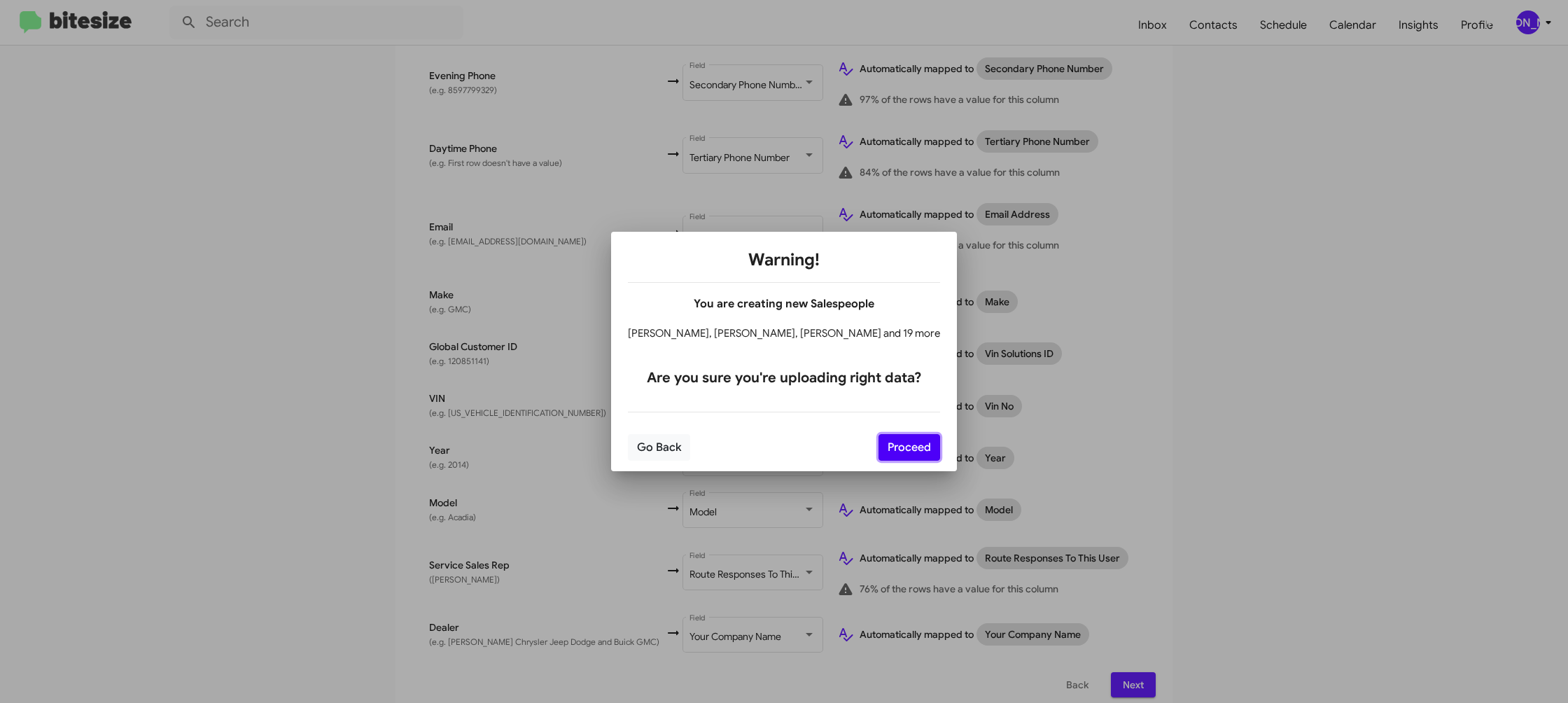
click at [900, 453] on button "Proceed" at bounding box center [908, 447] width 61 height 27
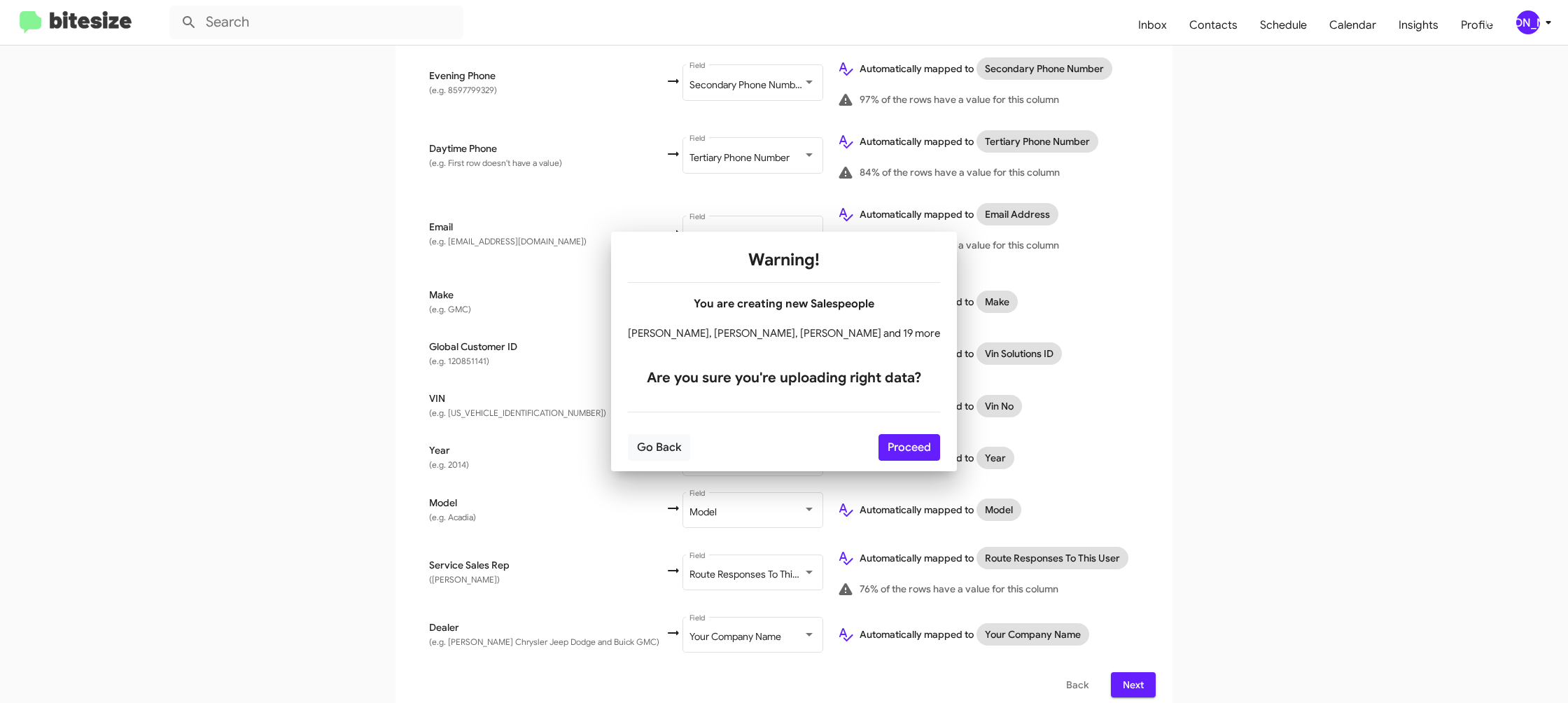
scroll to position [0, 0]
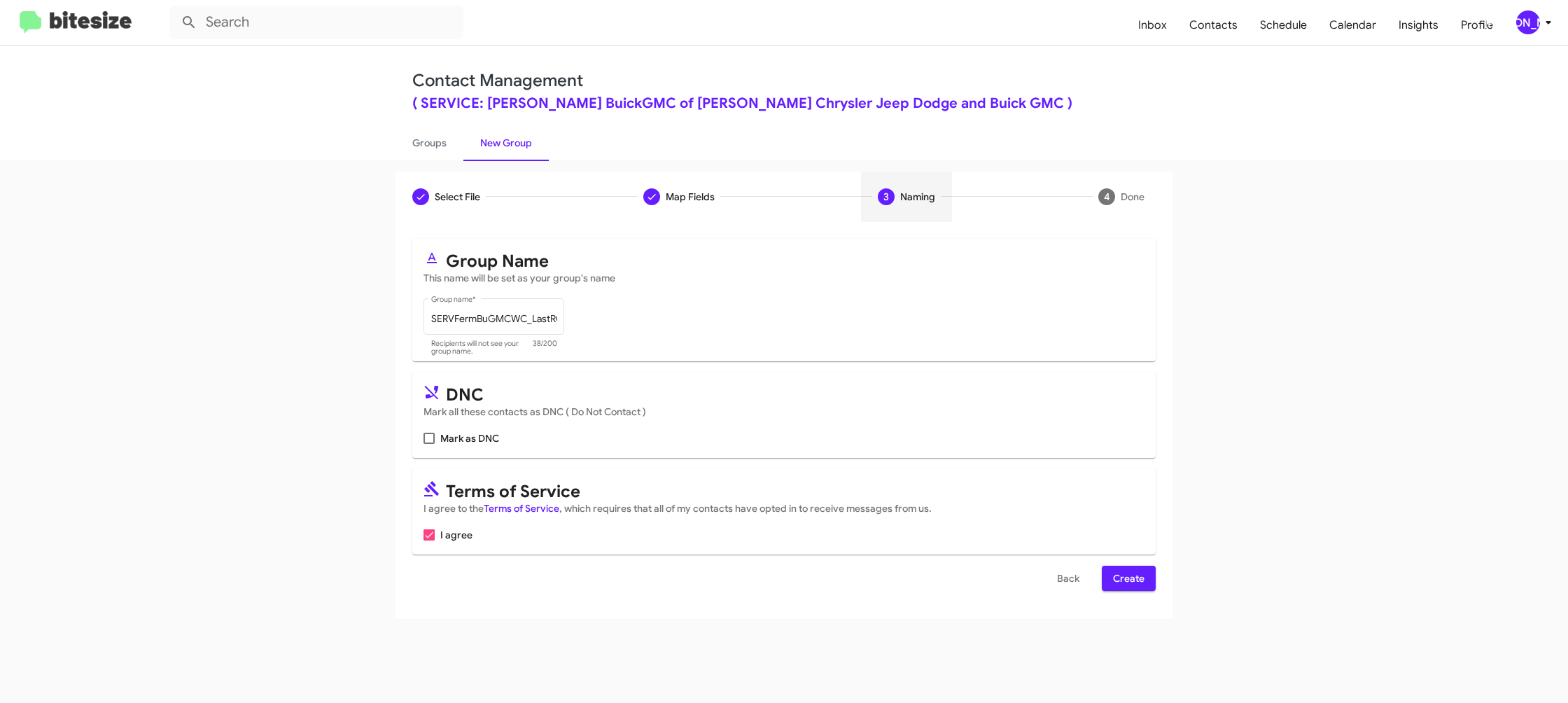
click at [1120, 581] on span "Create" at bounding box center [1129, 578] width 31 height 25
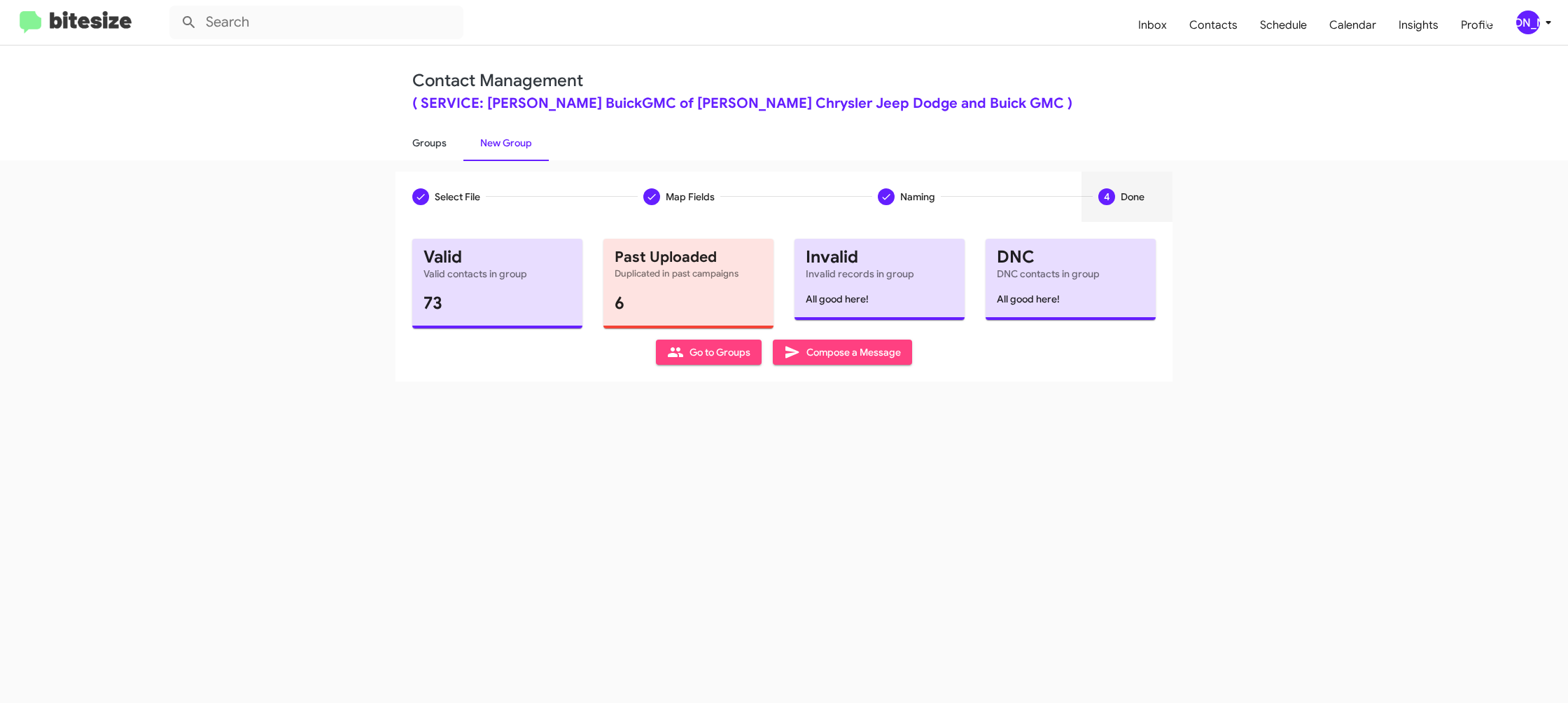
click at [439, 142] on link "Groups" at bounding box center [429, 142] width 68 height 36
type input "in:groups"
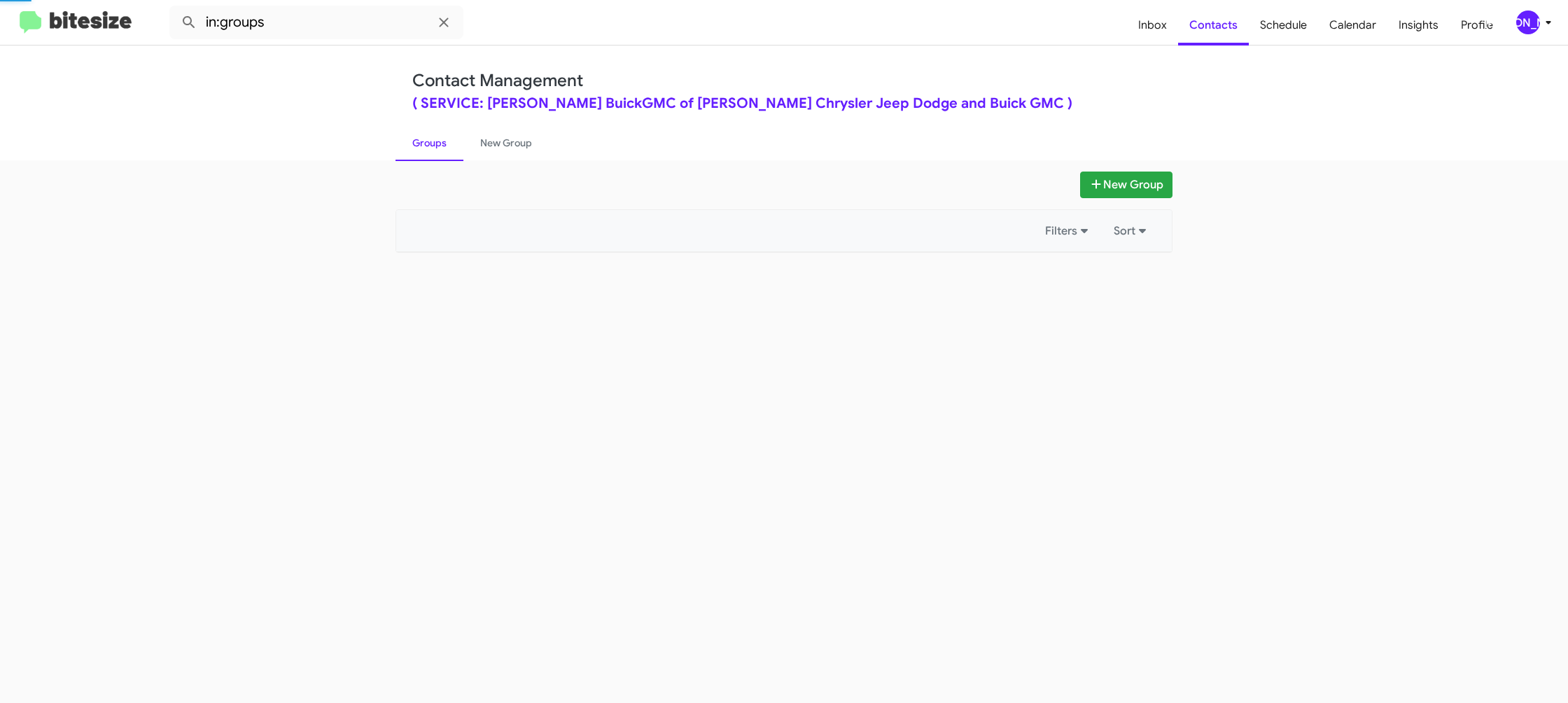
click at [439, 142] on link "Groups" at bounding box center [429, 142] width 68 height 36
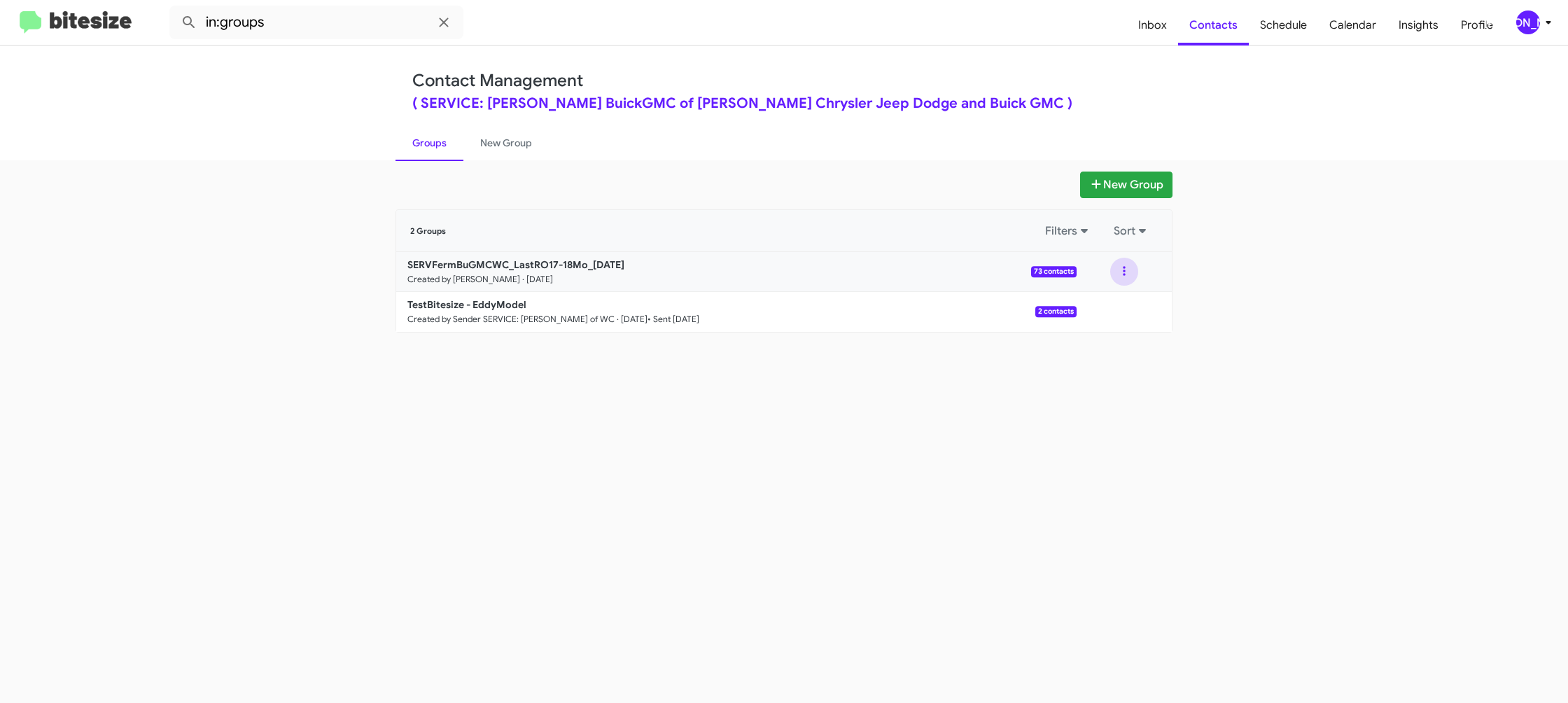
drag, startPoint x: 1132, startPoint y: 274, endPoint x: 1127, endPoint y: 284, distance: 11.2
click at [1131, 276] on button at bounding box center [1124, 271] width 28 height 28
click at [1114, 302] on button "View contacts" at bounding box center [1082, 309] width 112 height 34
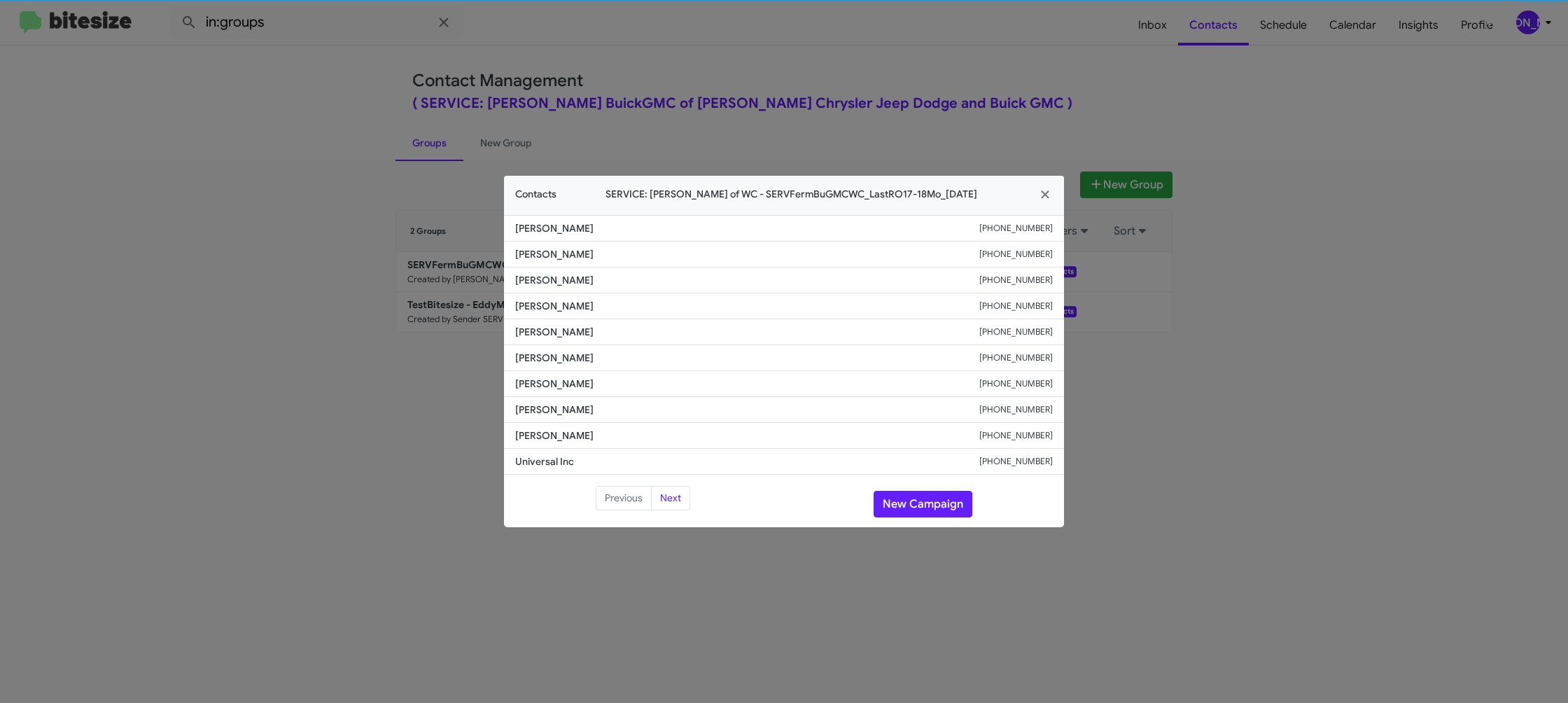
click at [566, 339] on li "[PERSON_NAME] [PHONE_NUMBER]" at bounding box center [784, 332] width 560 height 26
copy span "[PERSON_NAME]"
click at [926, 511] on button "New Campaign" at bounding box center [923, 504] width 98 height 27
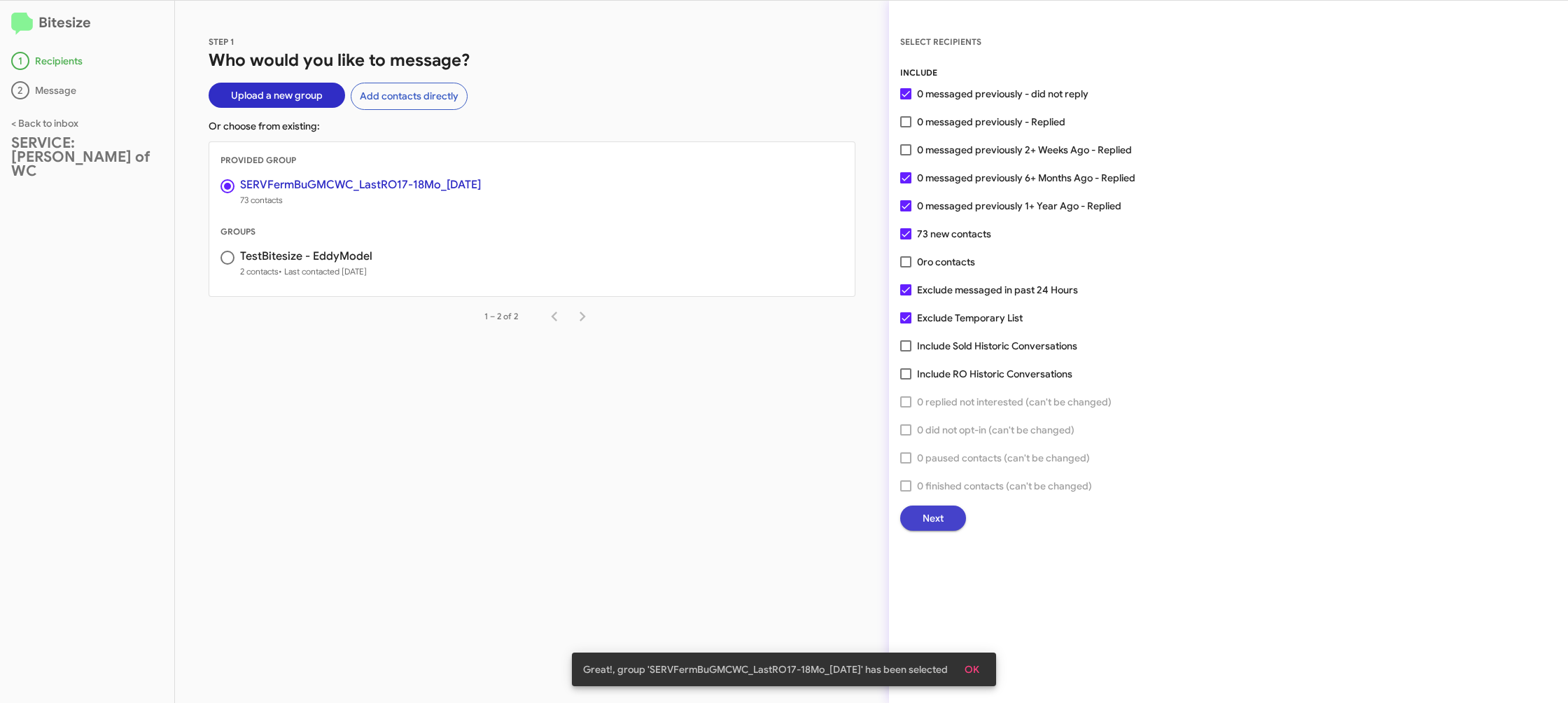
click at [933, 508] on span "Next" at bounding box center [933, 517] width 21 height 25
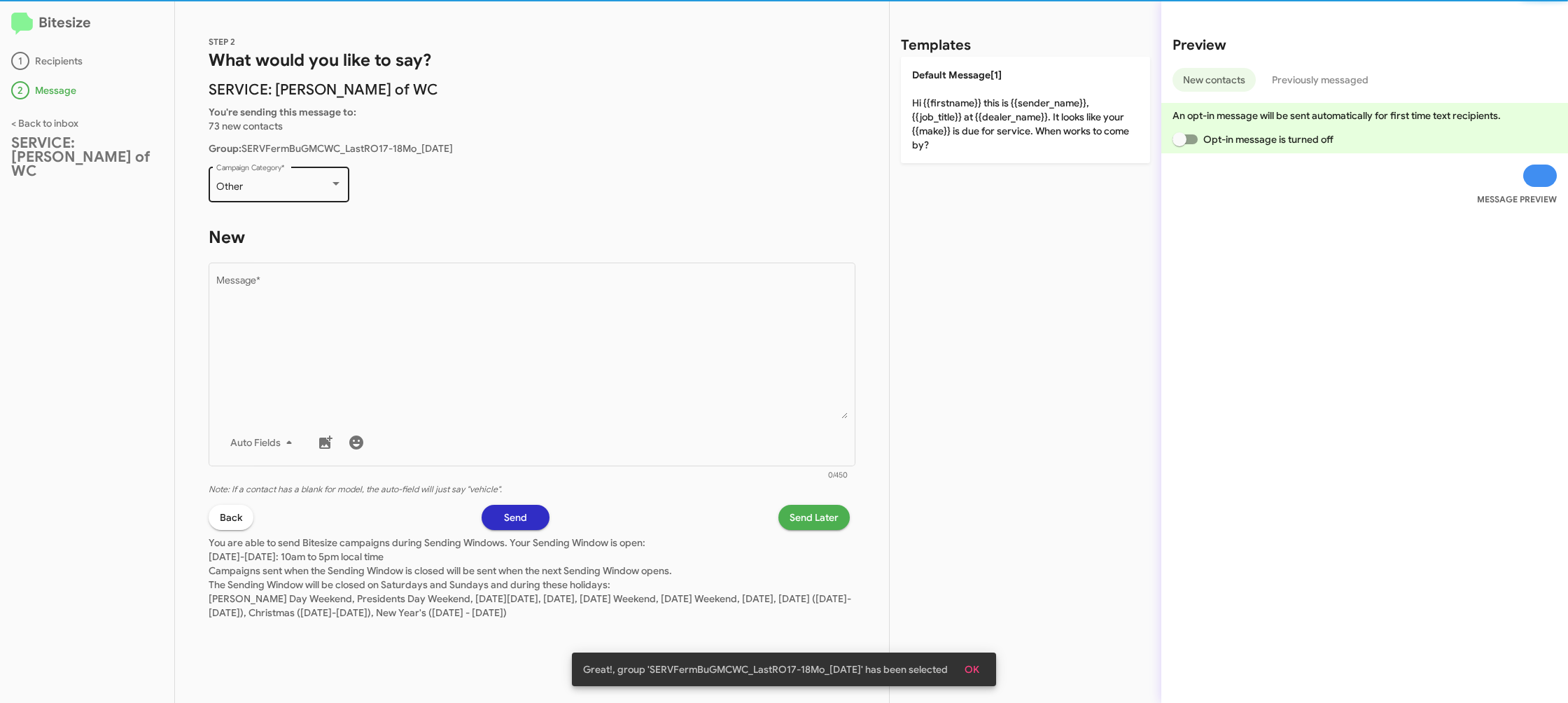
click at [308, 179] on div "Other Campaign Category *" at bounding box center [279, 183] width 126 height 39
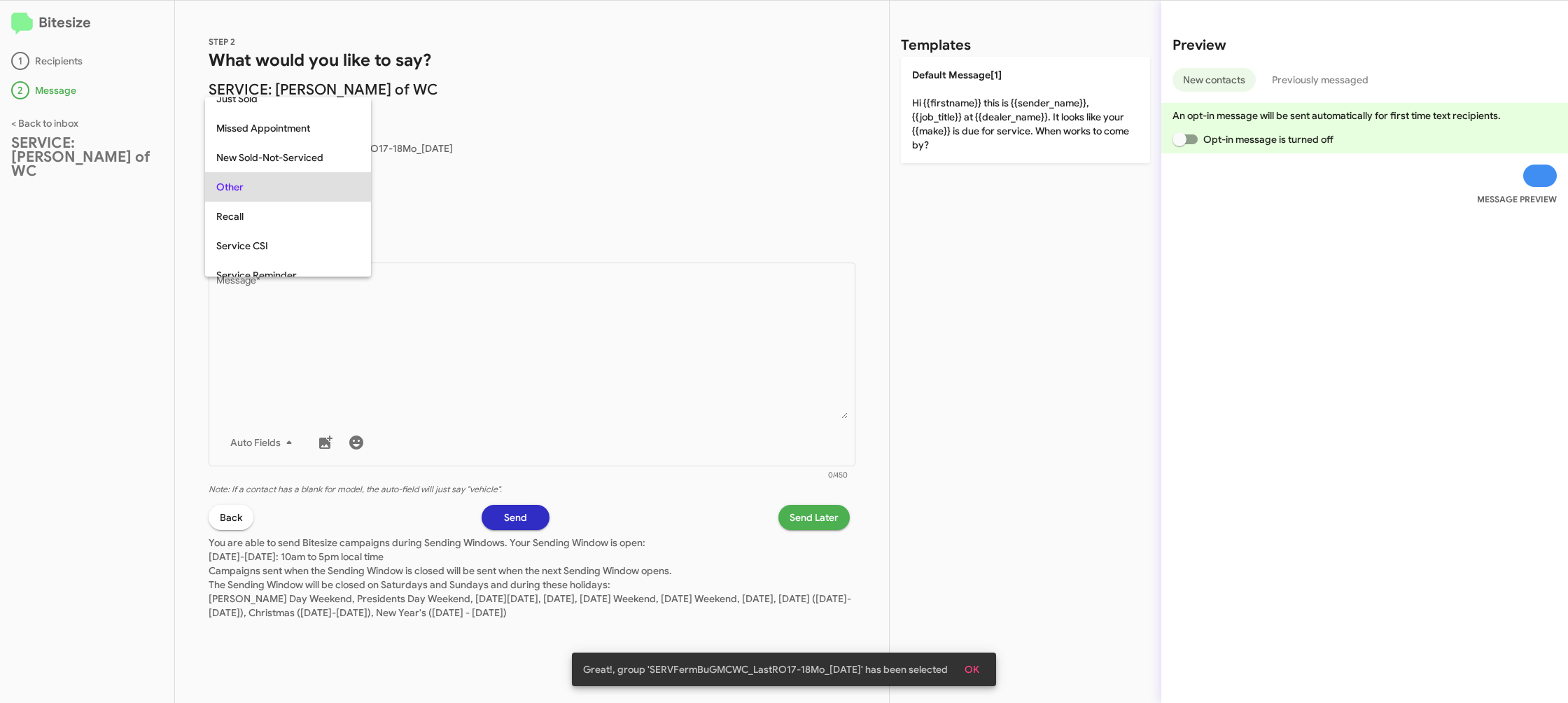
scroll to position [29, 0]
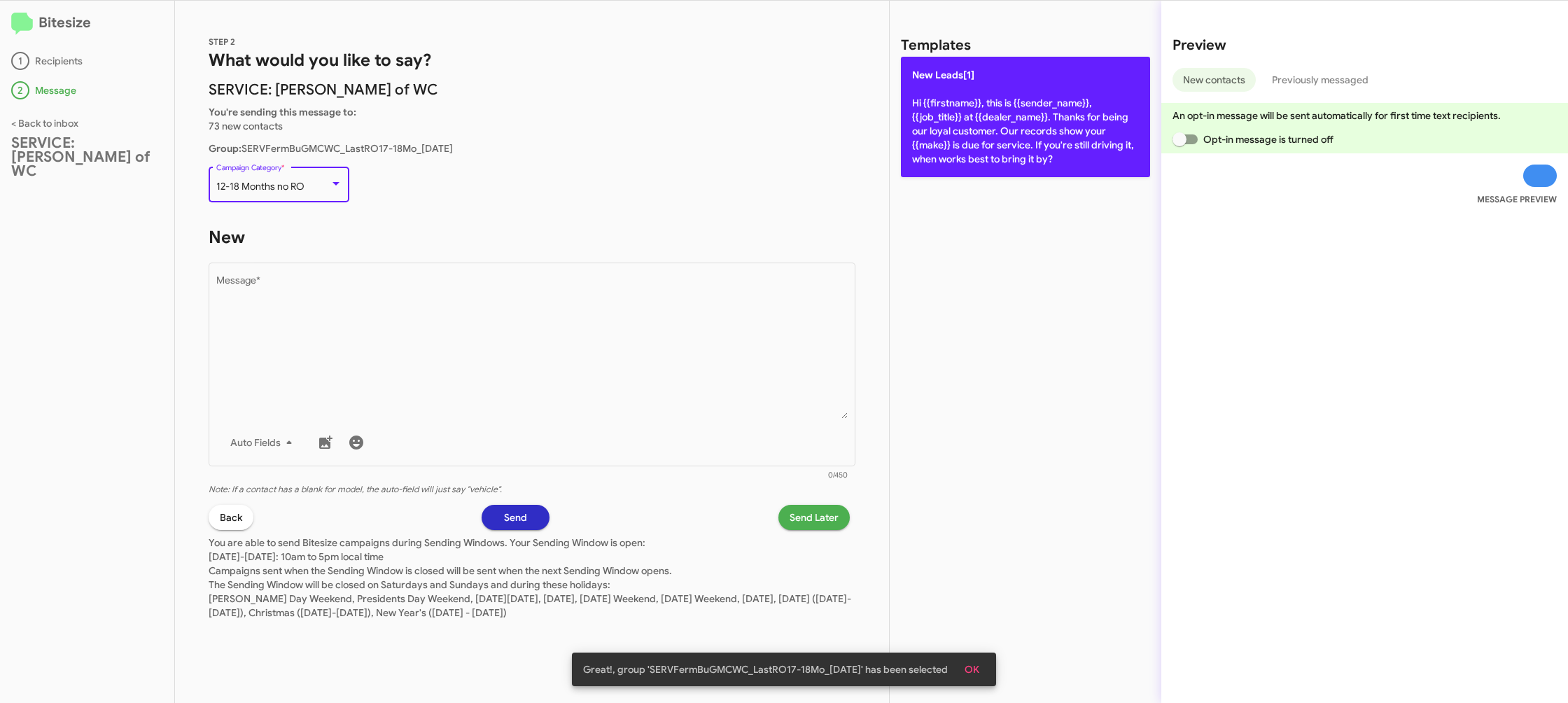
drag, startPoint x: 628, startPoint y: 378, endPoint x: 1019, endPoint y: 172, distance: 441.9
click at [635, 372] on textarea "Message *" at bounding box center [532, 346] width 632 height 142
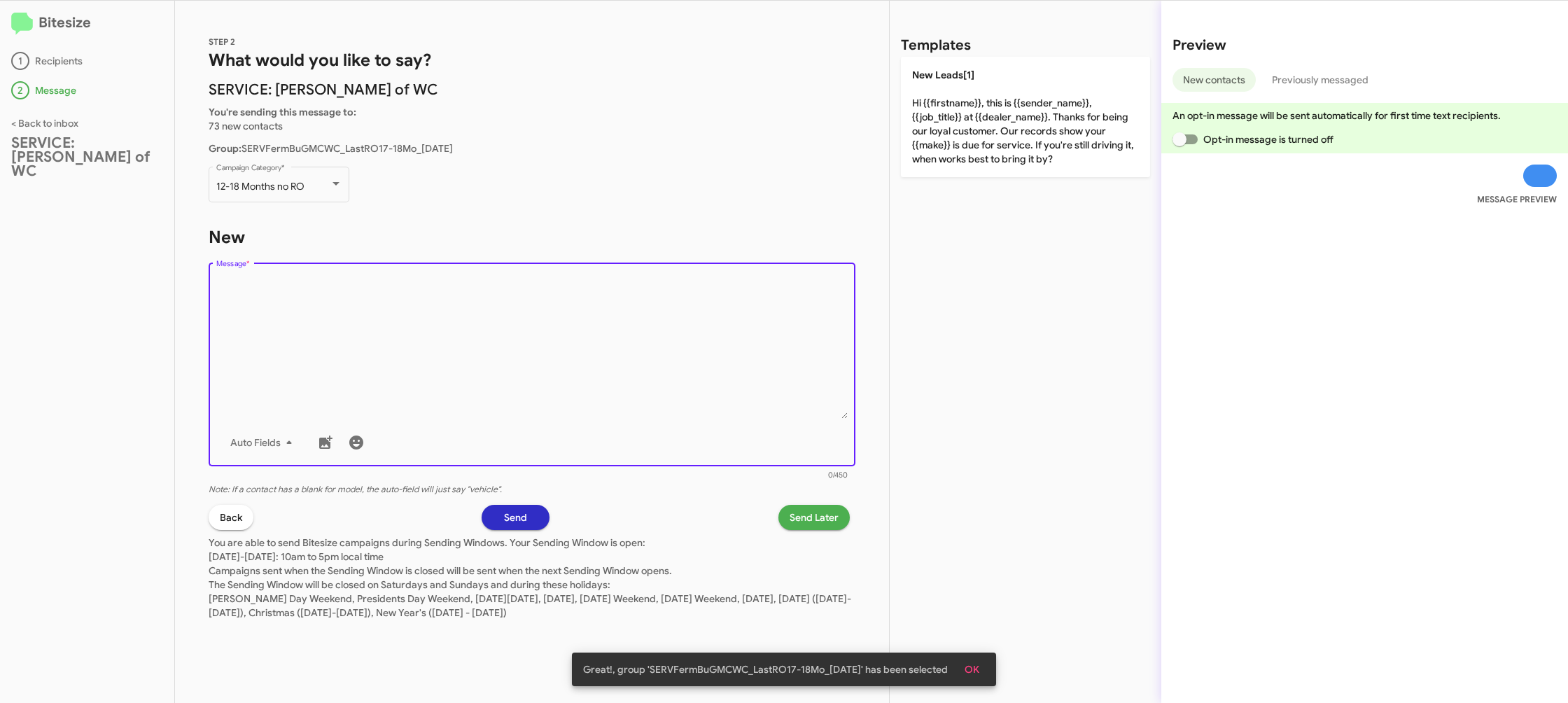
drag, startPoint x: 1053, startPoint y: 161, endPoint x: 792, endPoint y: 458, distance: 395.4
click at [1045, 162] on p "New Leads[1] Hi {{firstname}}, this is {{sender_name}}, {{job_title}} at {{deal…" at bounding box center [1025, 117] width 250 height 120
type textarea "Hi {{firstname}}, this is {{sender_name}}, {{job_title}} at {{dealer_name}}. Th…"
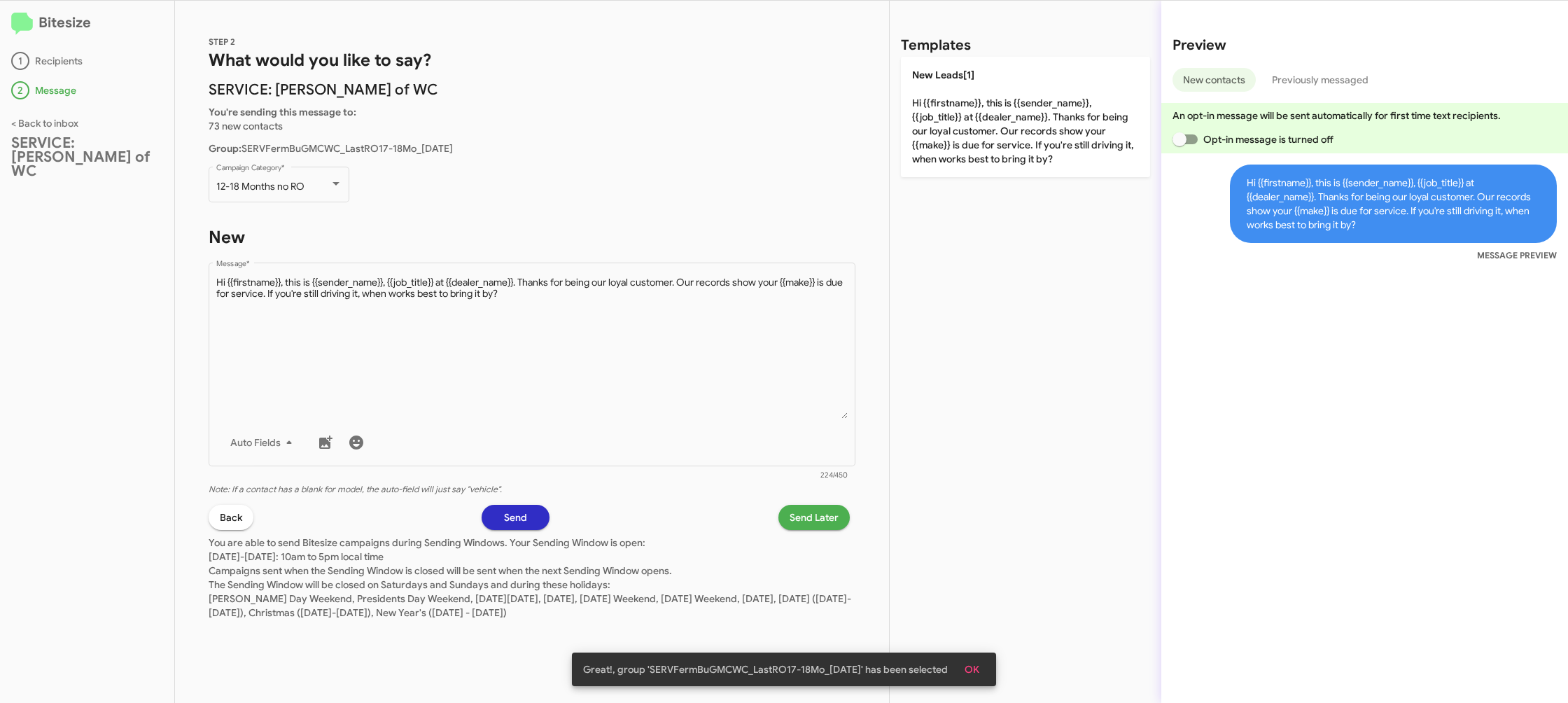
click at [796, 516] on span "Send Later" at bounding box center [813, 516] width 49 height 25
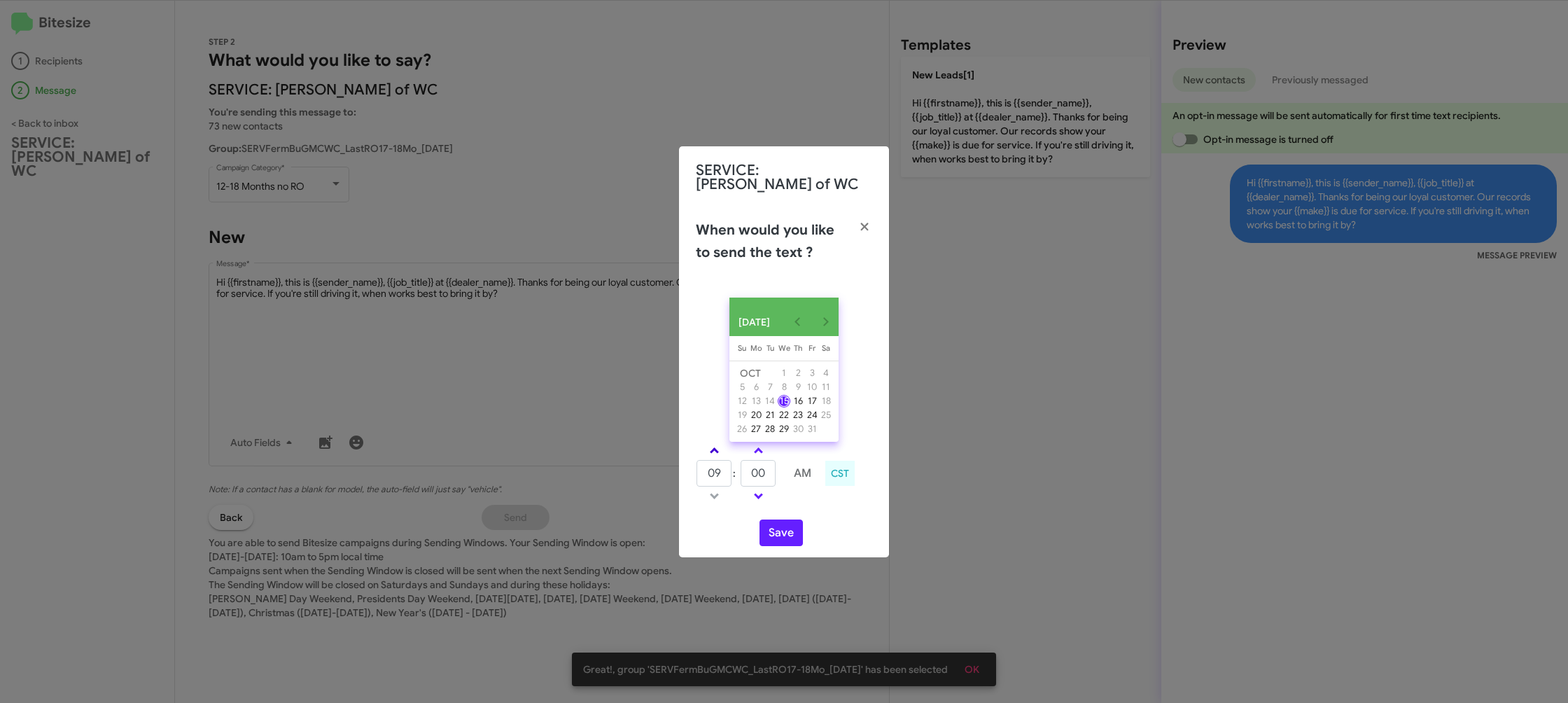
click at [723, 459] on link at bounding box center [714, 450] width 24 height 16
type input "10"
click at [759, 459] on link at bounding box center [758, 450] width 24 height 16
click at [760, 459] on link at bounding box center [758, 450] width 24 height 16
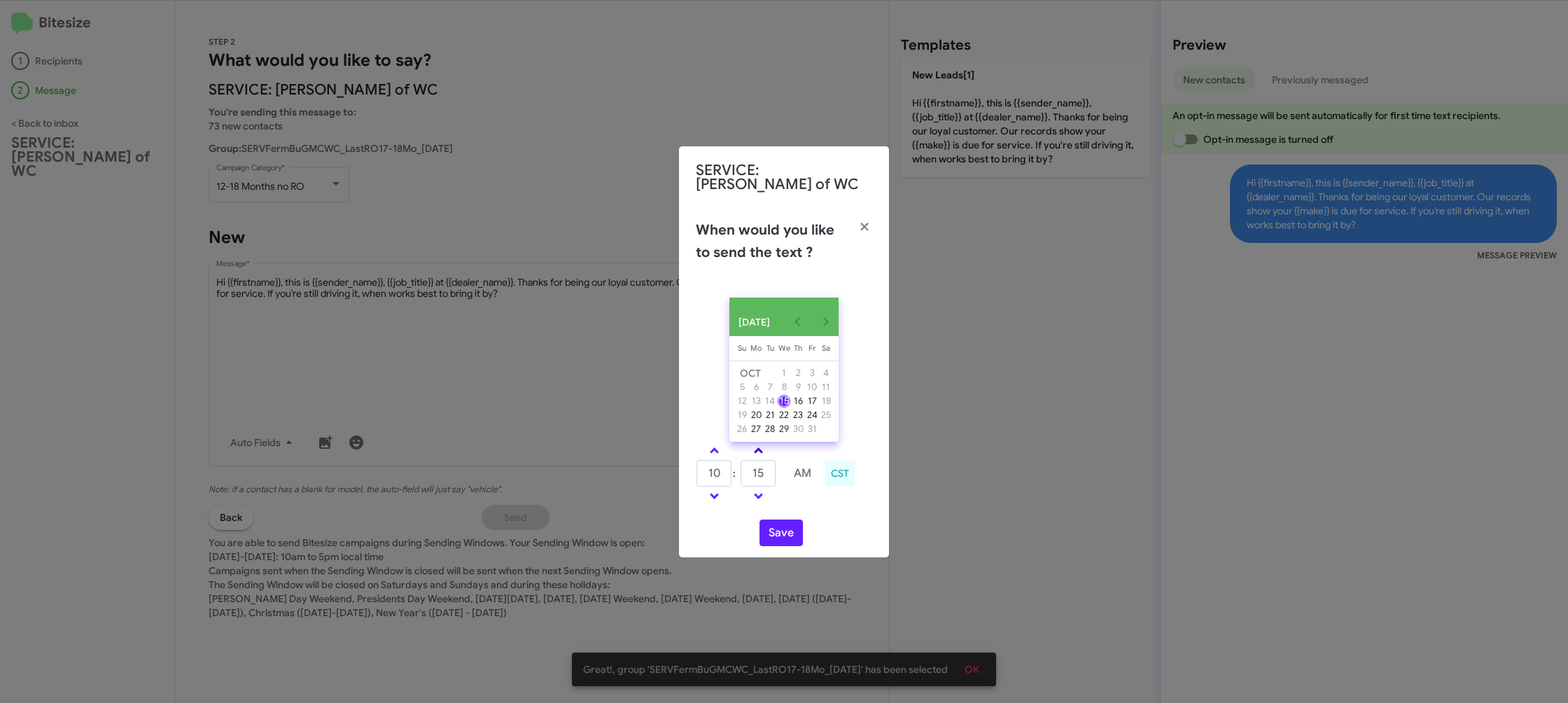
click at [760, 459] on link at bounding box center [758, 450] width 24 height 16
type input "30"
click at [775, 486] on input "30" at bounding box center [758, 473] width 35 height 27
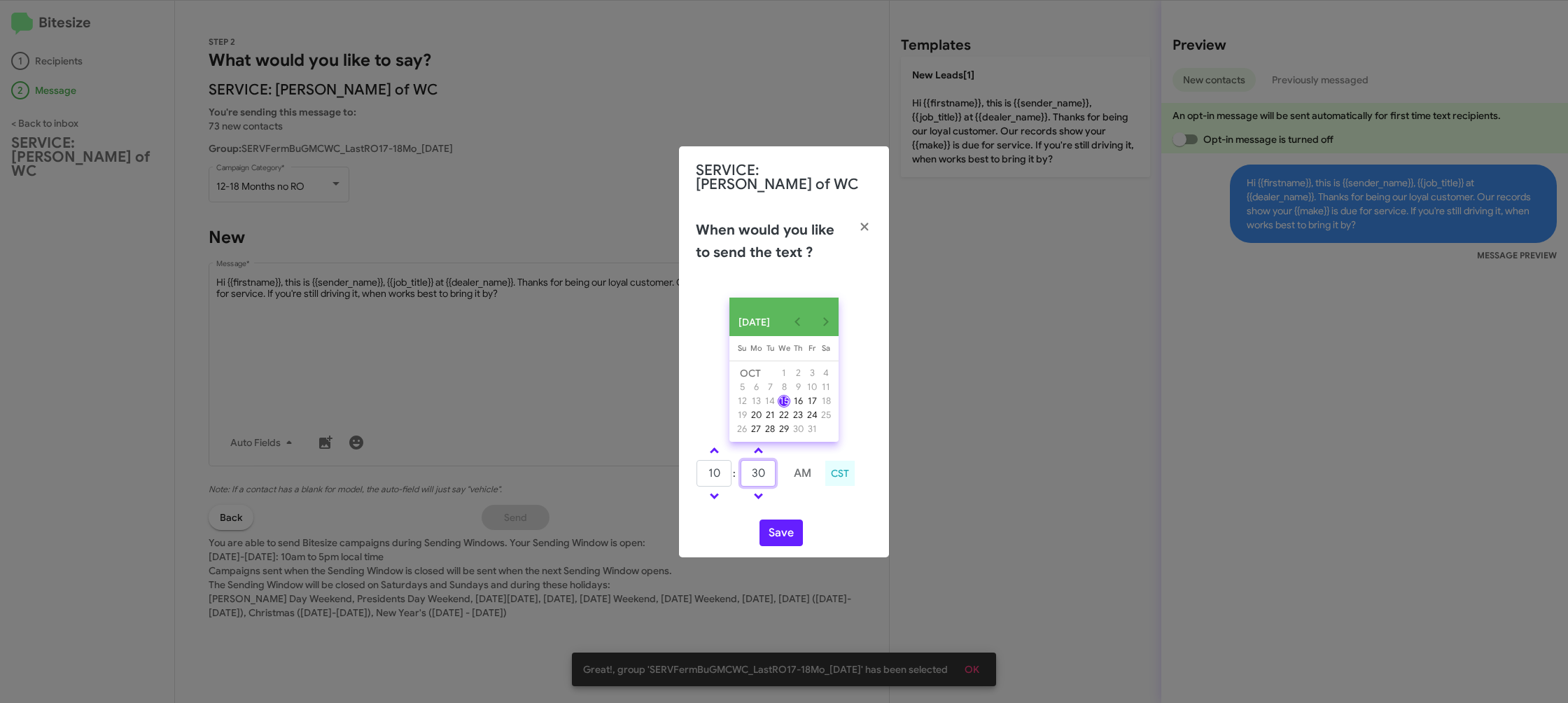
click at [775, 486] on input "30" at bounding box center [758, 473] width 35 height 27
type input "27"
drag, startPoint x: 807, startPoint y: 506, endPoint x: 781, endPoint y: 542, distance: 44.4
click at [800, 508] on div "10 : 27 AM CST" at bounding box center [784, 474] width 198 height 66
click at [781, 544] on button "Save" at bounding box center [781, 532] width 43 height 27
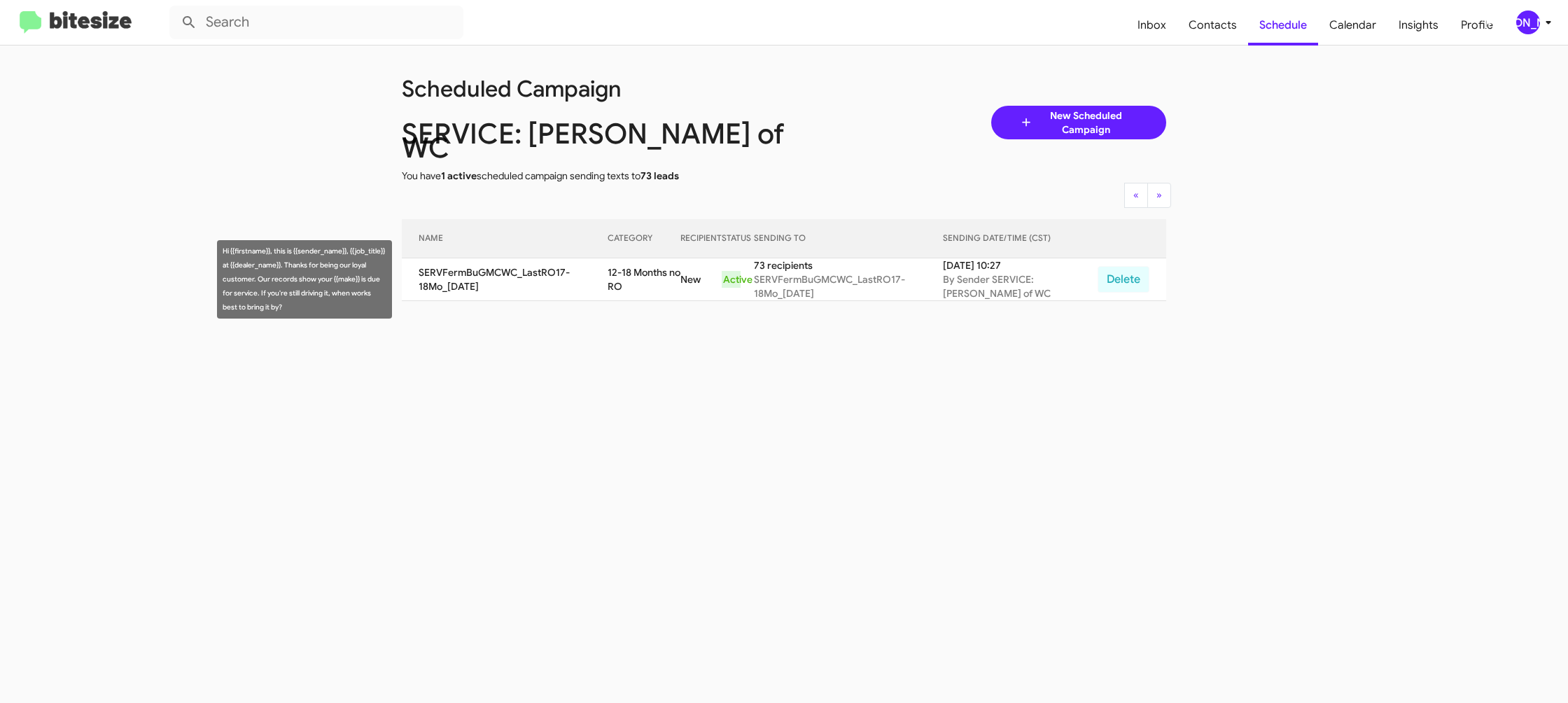
click at [628, 287] on td "12-18 Months no RO" at bounding box center [644, 279] width 73 height 42
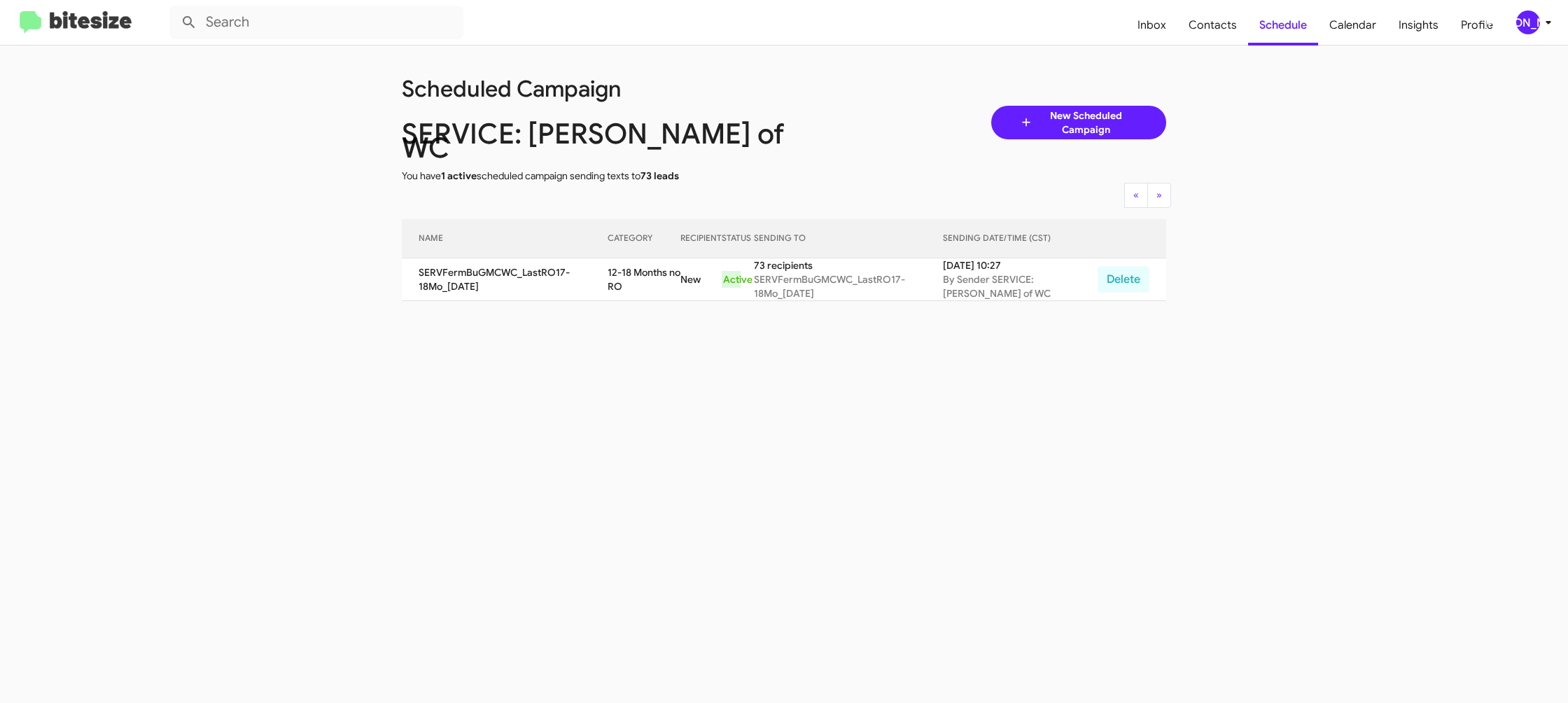
drag, startPoint x: 628, startPoint y: 287, endPoint x: 498, endPoint y: 130, distance: 203.8
click at [626, 286] on td "12-18 Months no RO" at bounding box center [644, 279] width 73 height 42
copy td "12-18 Months no RO"
click at [1360, 17] on span "Calendar" at bounding box center [1352, 25] width 69 height 41
click at [1445, 18] on span "Insights" at bounding box center [1418, 25] width 62 height 41
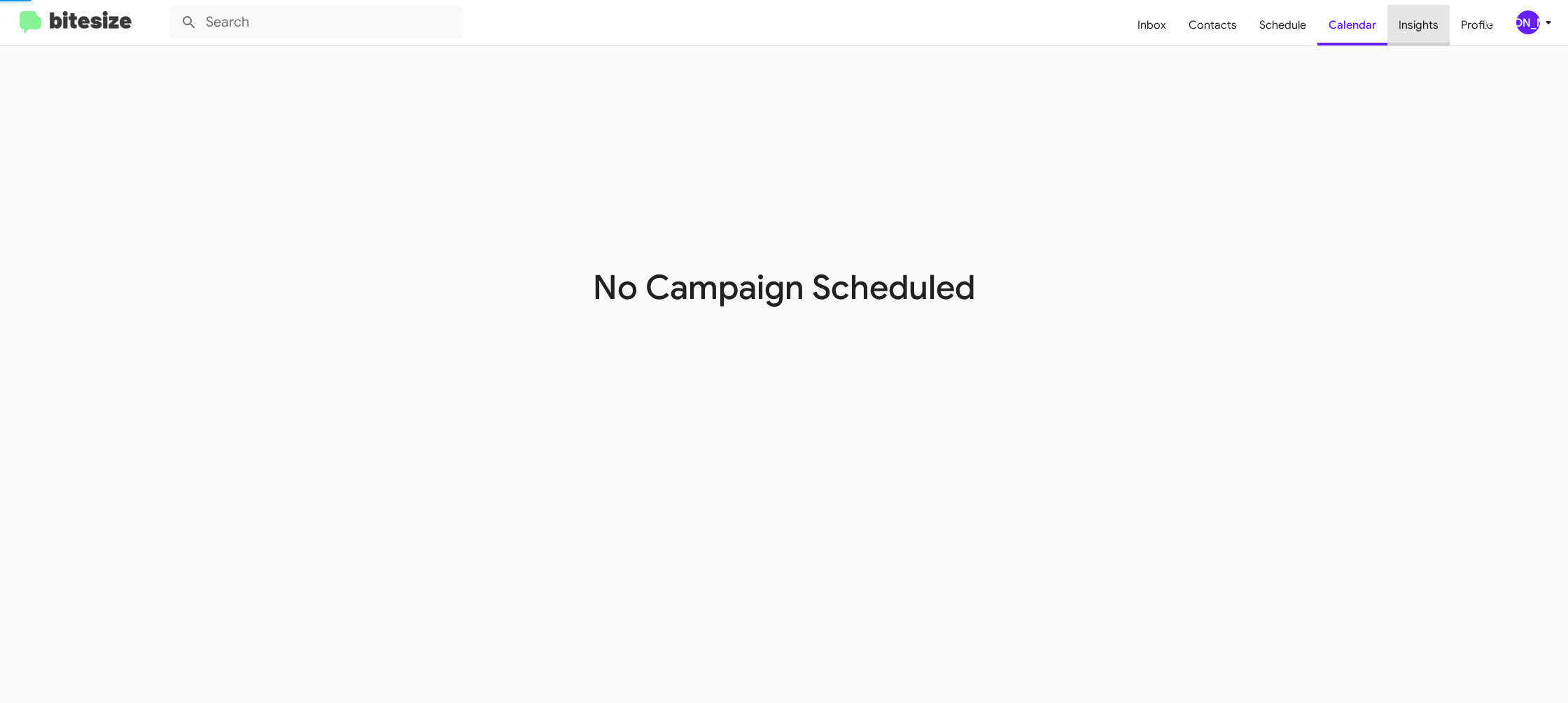
click at [1445, 18] on span "Insights" at bounding box center [1418, 25] width 62 height 41
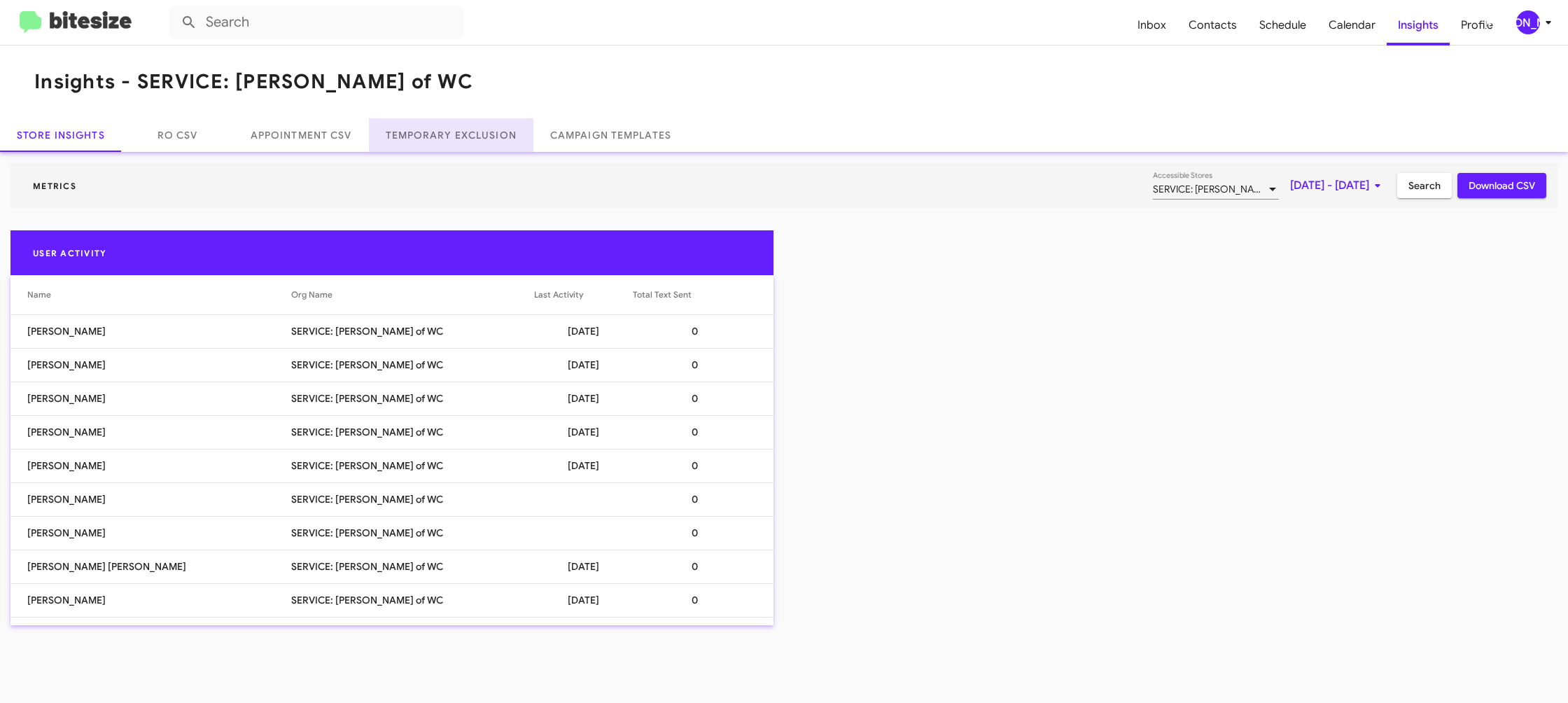
click at [504, 136] on link "Temporary Exclusion" at bounding box center [451, 135] width 164 height 34
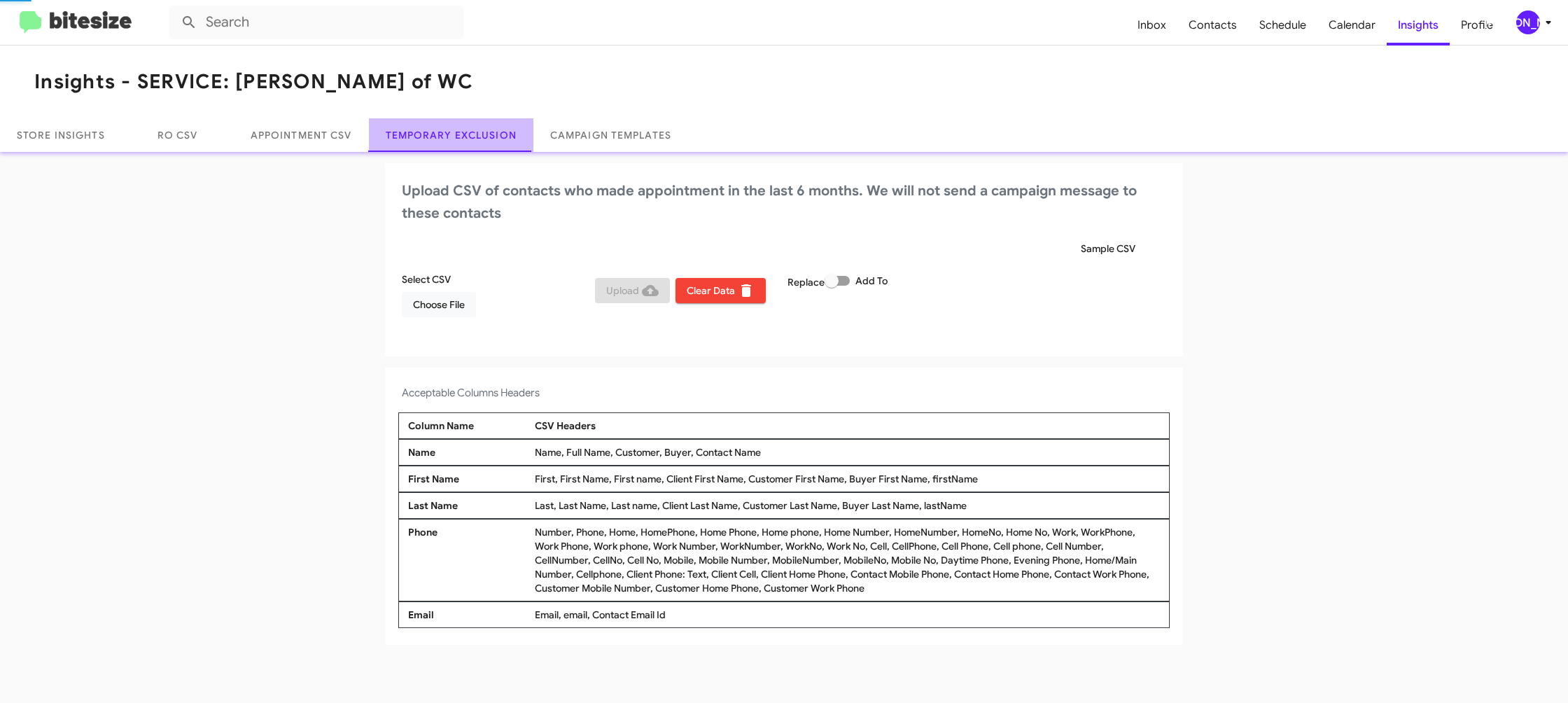
drag, startPoint x: 504, startPoint y: 136, endPoint x: 527, endPoint y: 216, distance: 83.2
click at [504, 136] on link "Temporary Exclusion" at bounding box center [451, 135] width 164 height 34
click at [432, 306] on span "Choose File" at bounding box center [439, 304] width 52 height 25
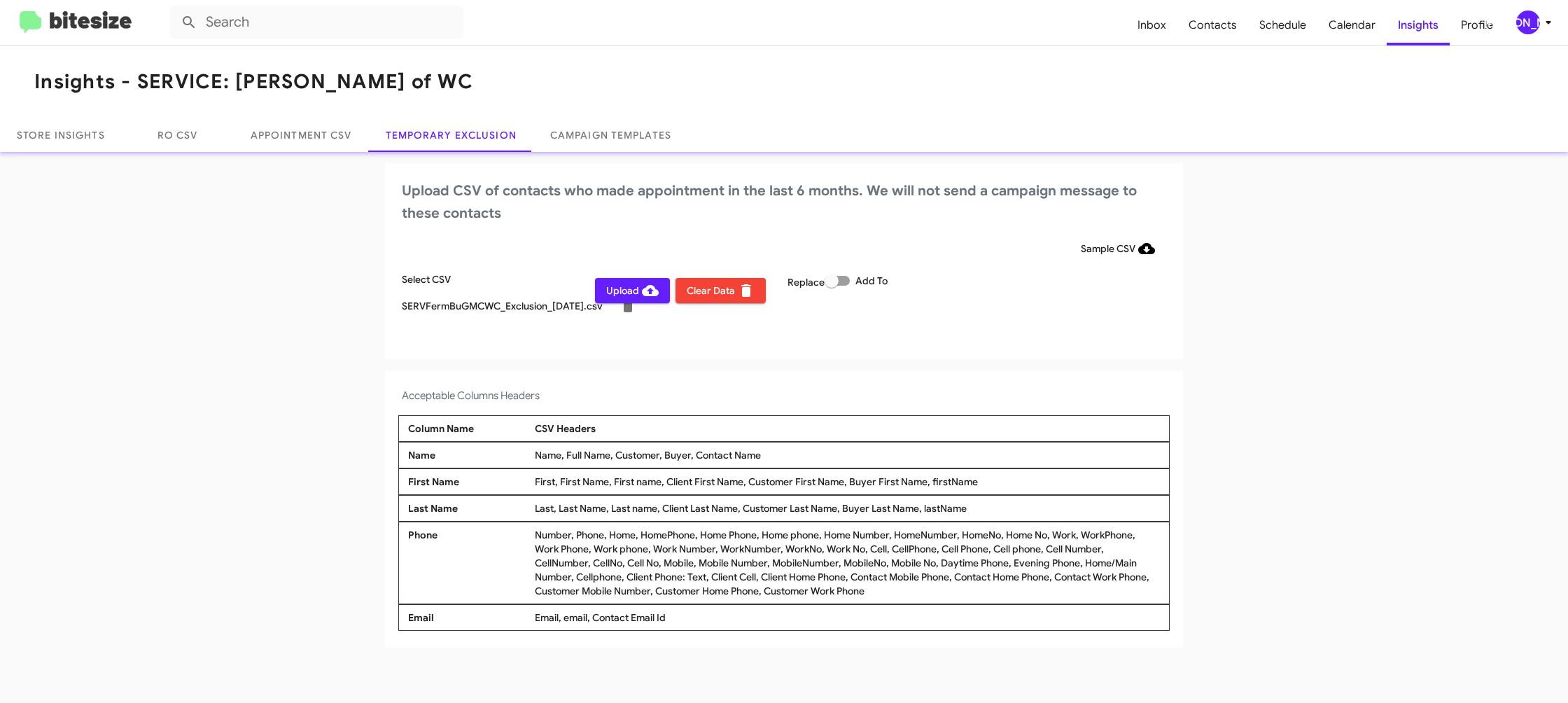
click at [813, 384] on div "Acceptable Columns Headers Column Name CSV Headers Name Name, Full Name, Custom…" at bounding box center [784, 509] width 798 height 277
click at [1545, 20] on icon at bounding box center [1547, 22] width 16 height 16
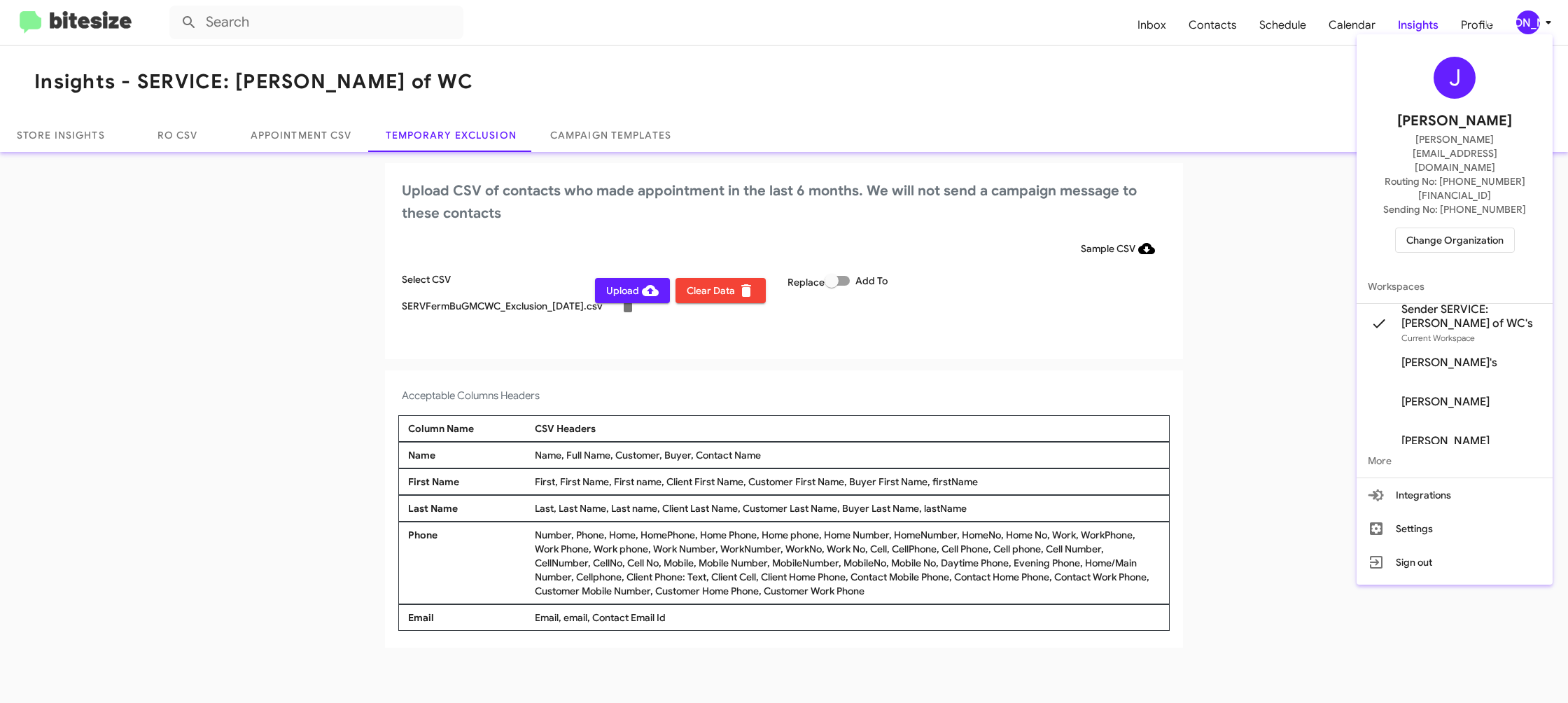
click at [1545, 20] on div at bounding box center [784, 352] width 1568 height 703
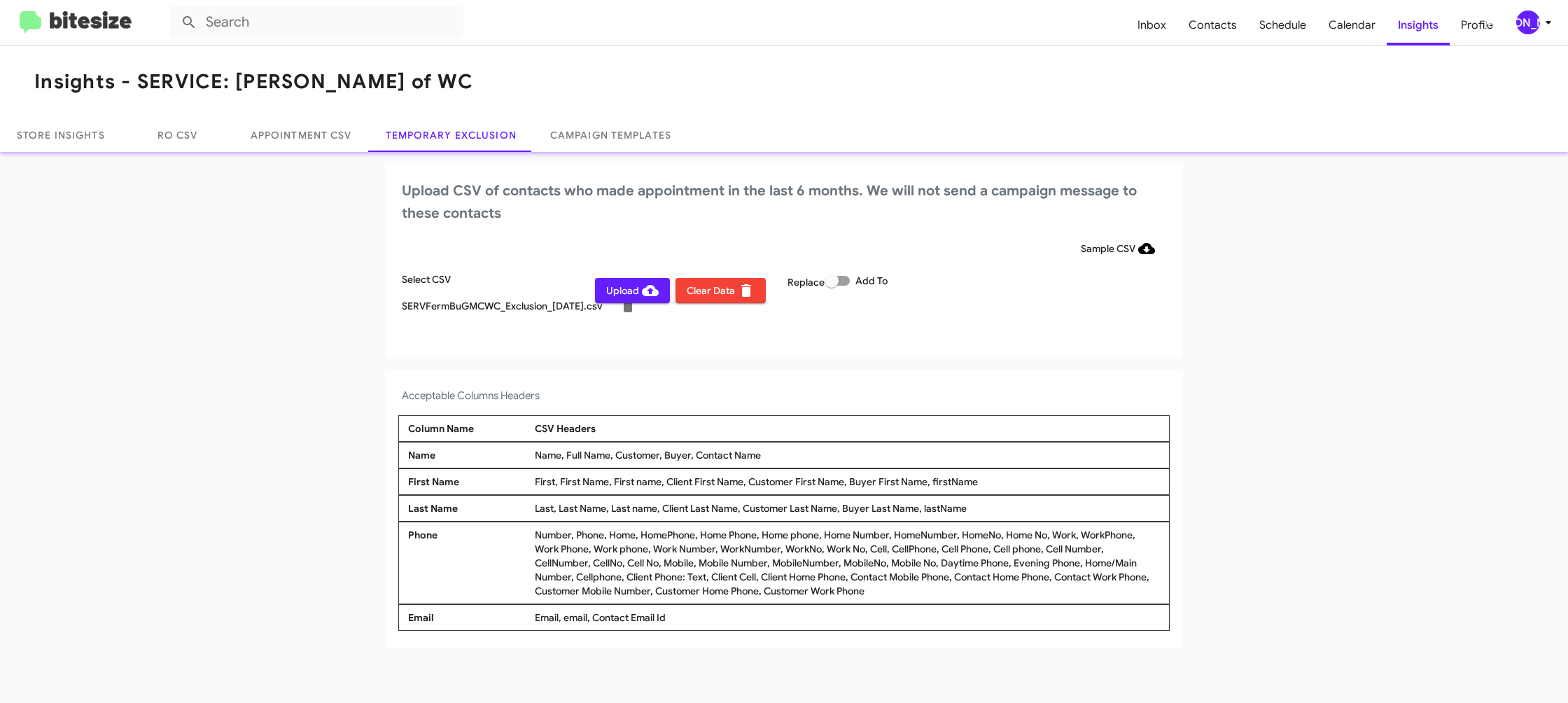
click at [631, 296] on span "Upload" at bounding box center [632, 290] width 53 height 25
